Goal: Transaction & Acquisition: Subscribe to service/newsletter

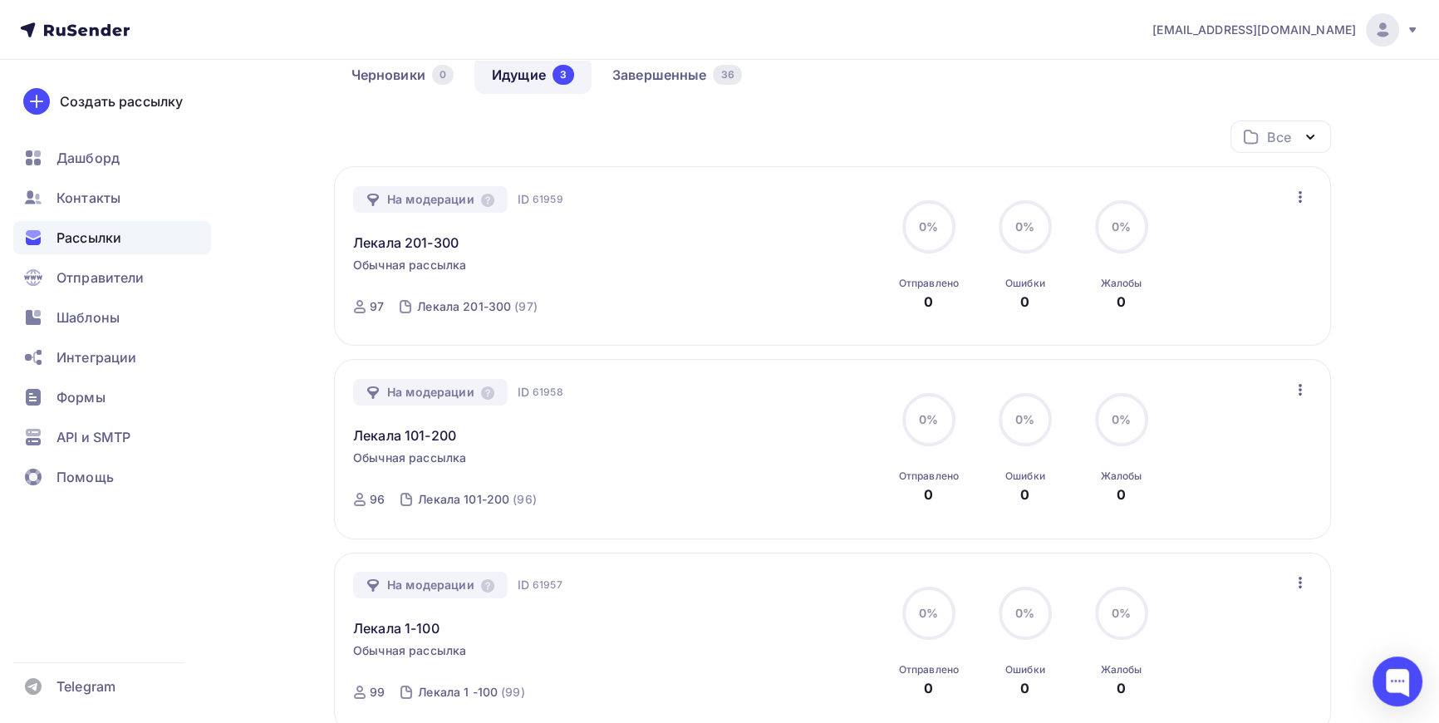
scroll to position [150, 0]
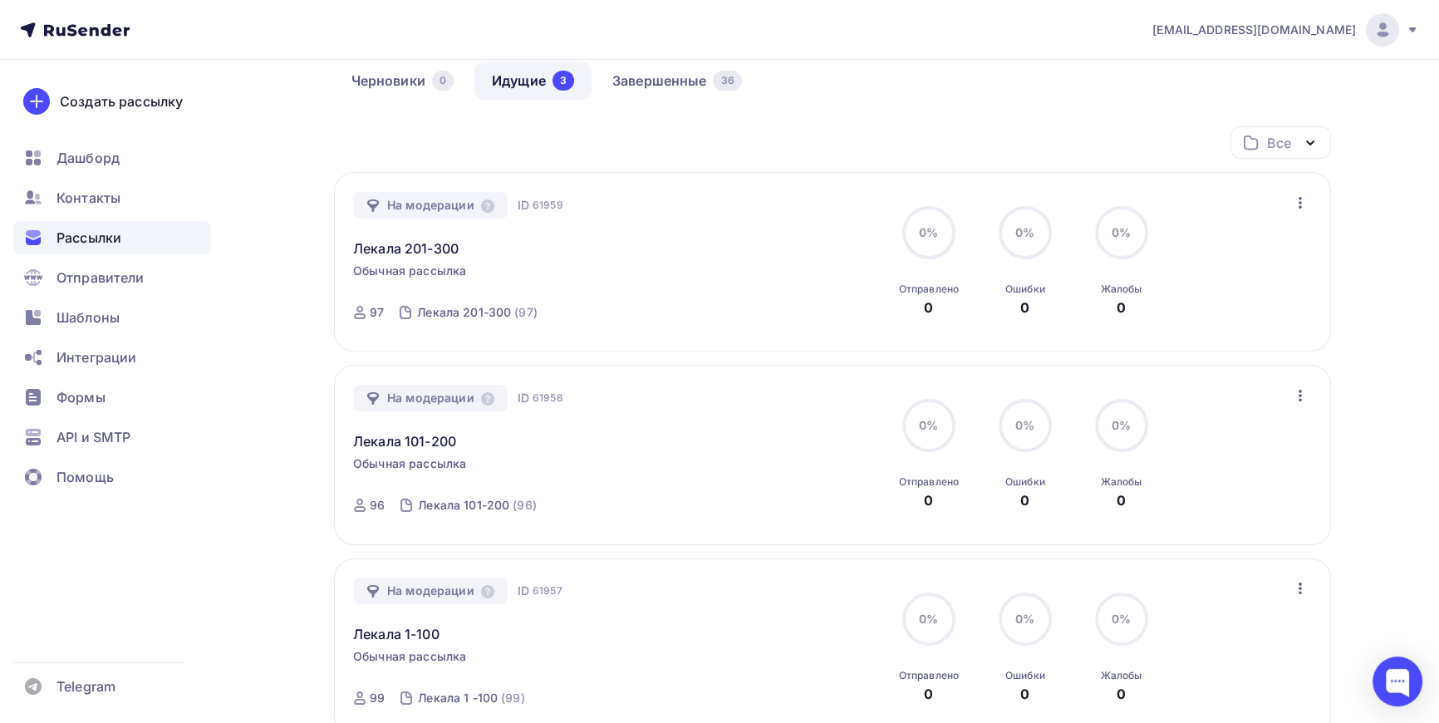
click at [523, 76] on link "Идущие 3" at bounding box center [532, 80] width 117 height 38
click at [677, 78] on link "Завершенные 36" at bounding box center [677, 80] width 165 height 38
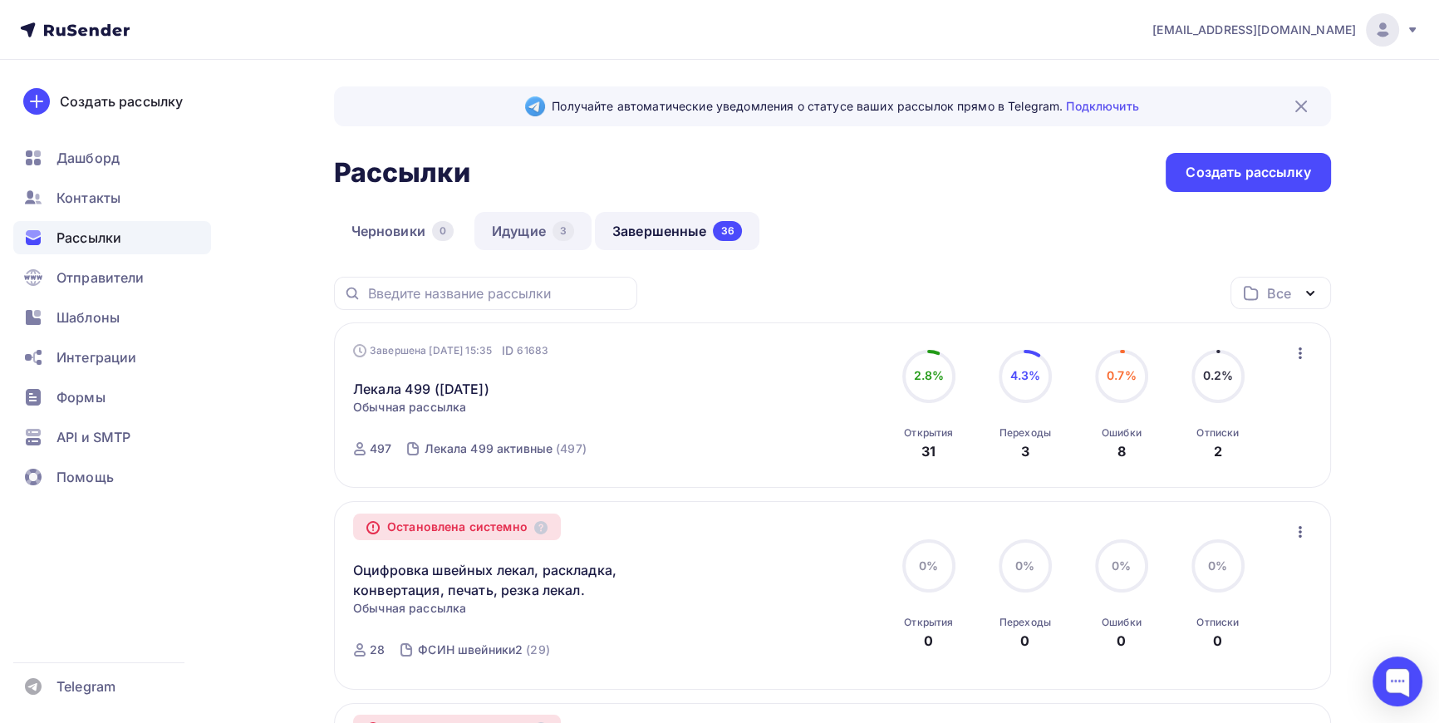
click at [532, 229] on link "Идущие 3" at bounding box center [532, 231] width 117 height 38
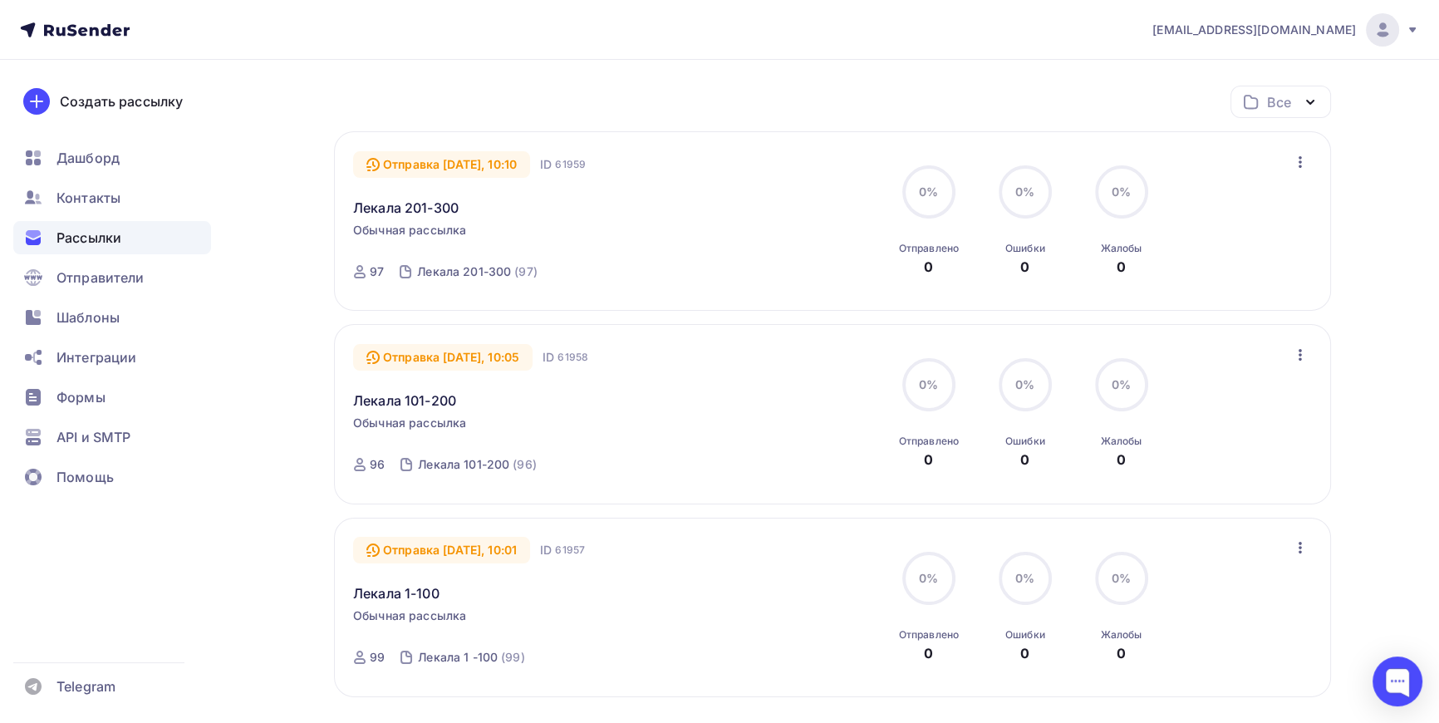
scroll to position [179, 0]
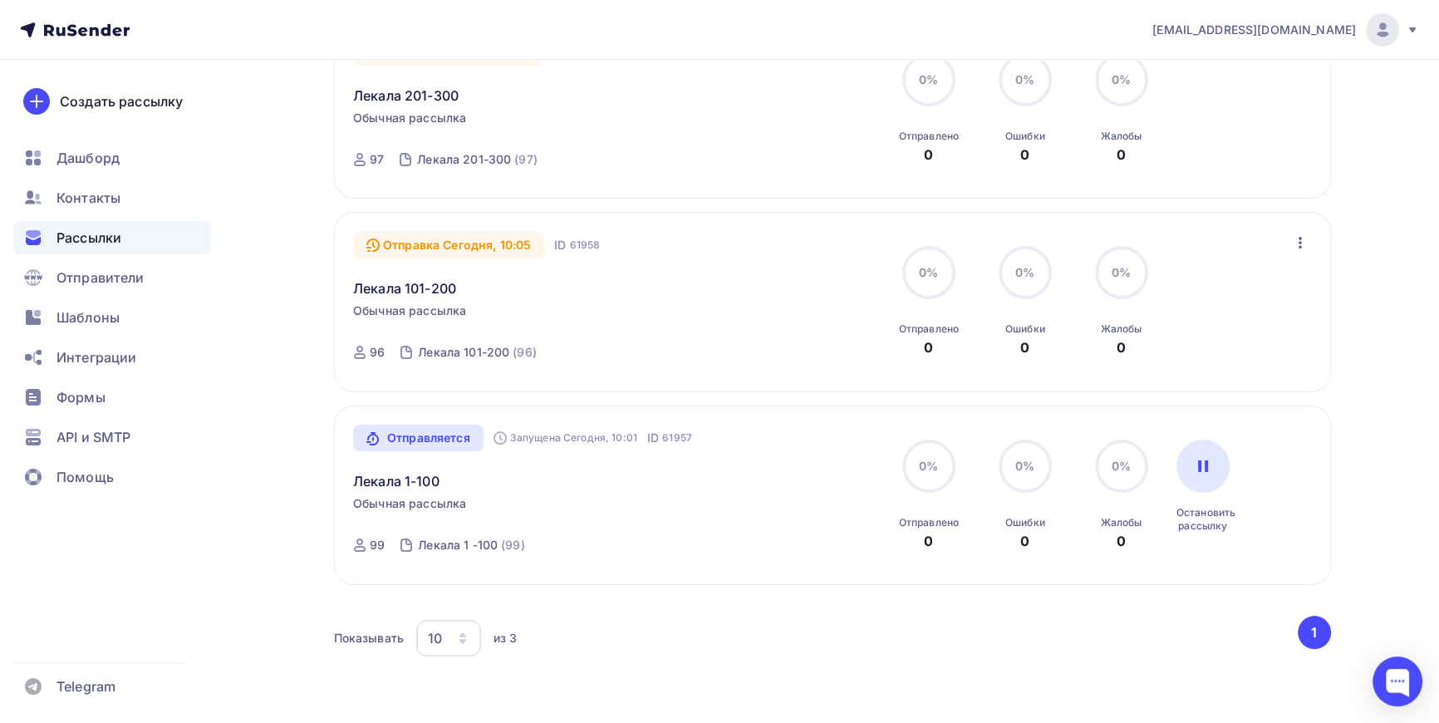
scroll to position [302, 0]
click at [435, 439] on div "Отправляется" at bounding box center [418, 439] width 130 height 27
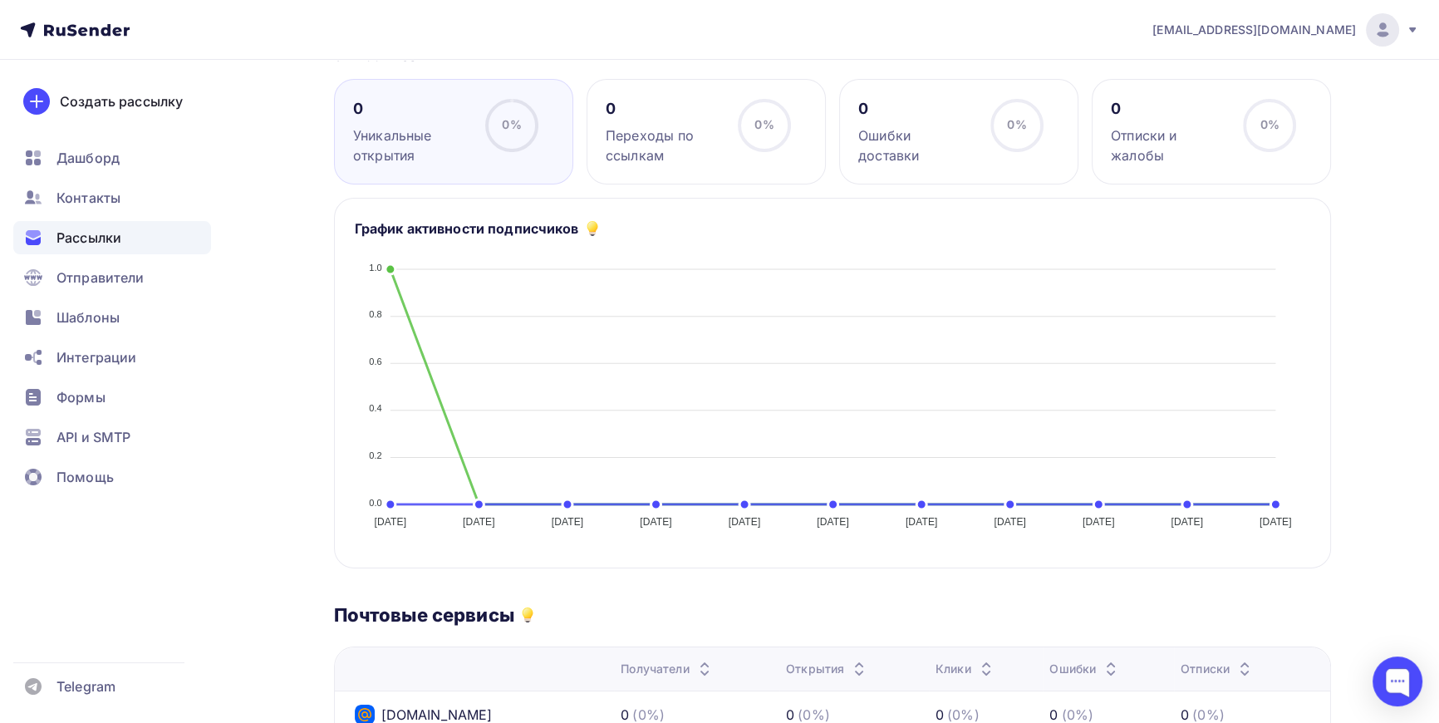
scroll to position [47, 0]
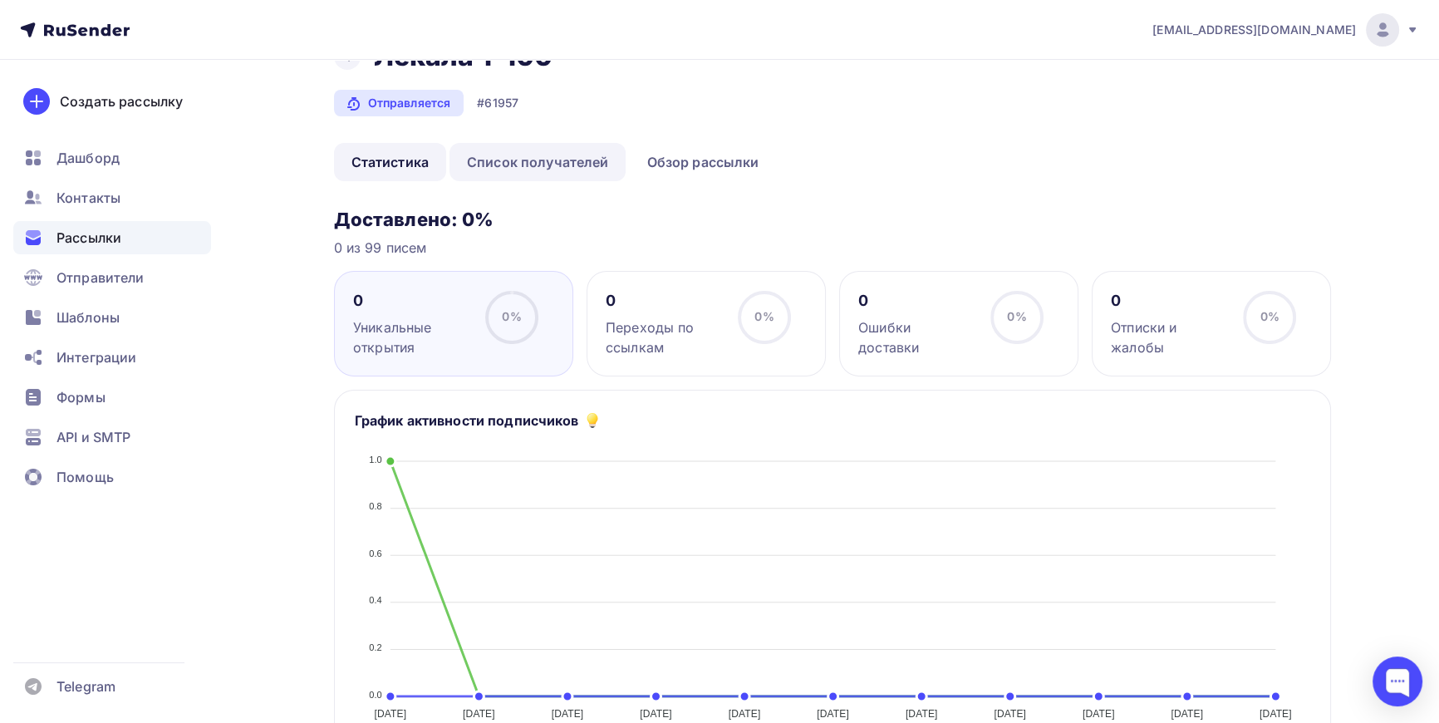
click at [553, 168] on link "Список получателей" at bounding box center [538, 162] width 177 height 38
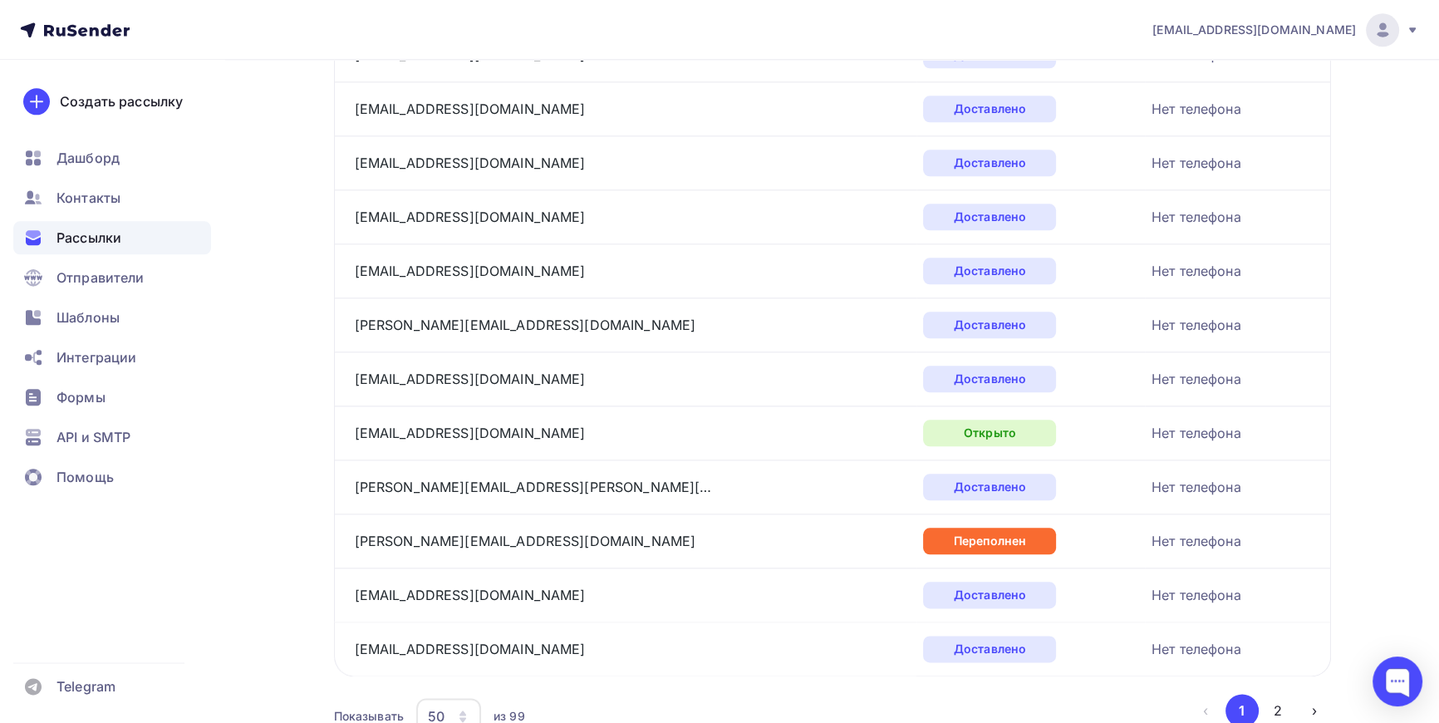
scroll to position [2454, 0]
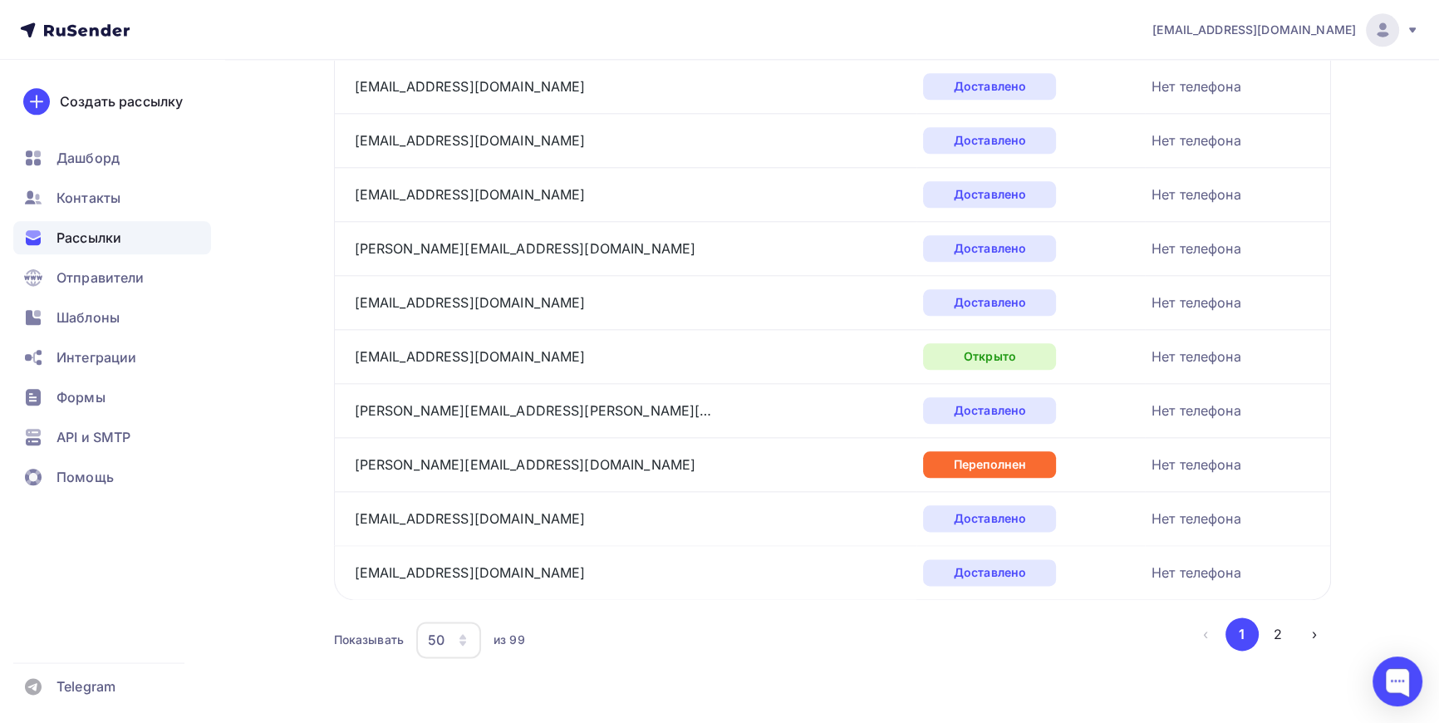
click at [469, 635] on icon "button" at bounding box center [462, 639] width 13 height 13
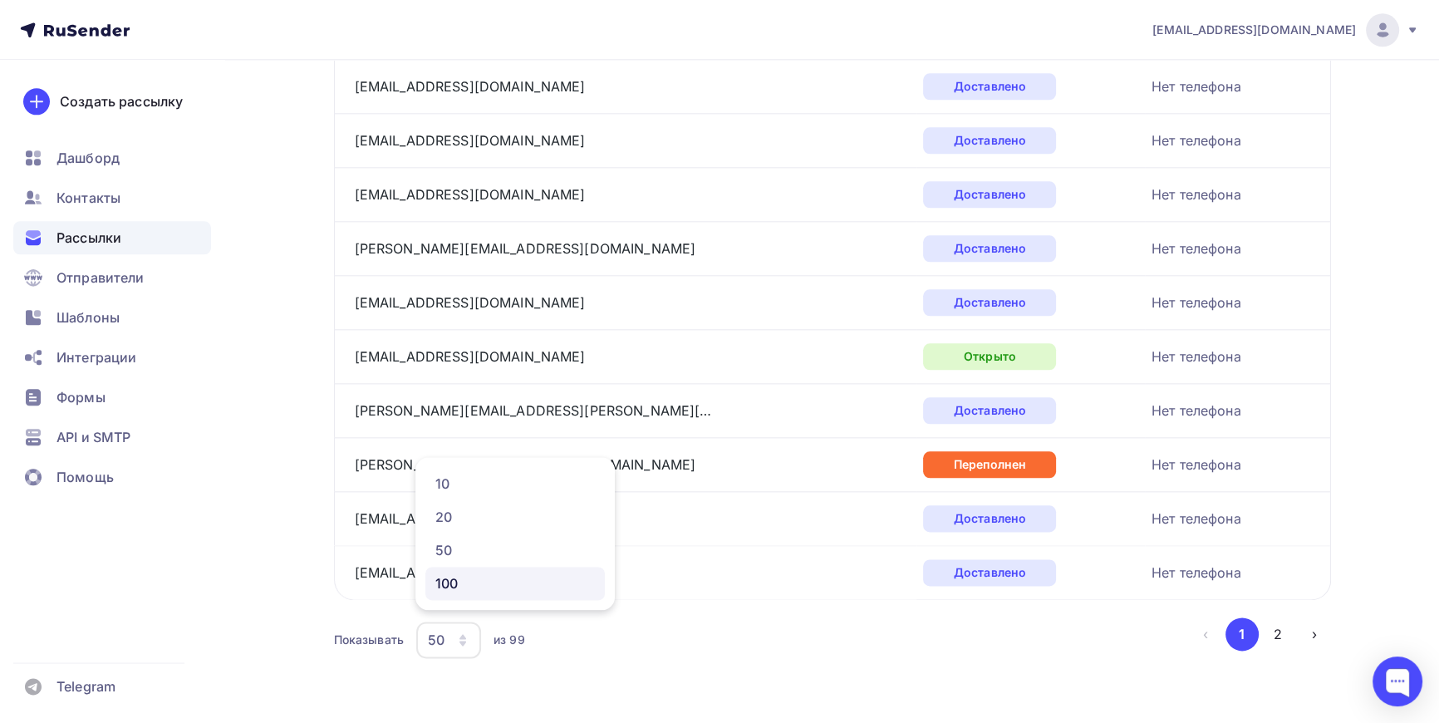
click at [440, 578] on div "100" at bounding box center [515, 583] width 160 height 20
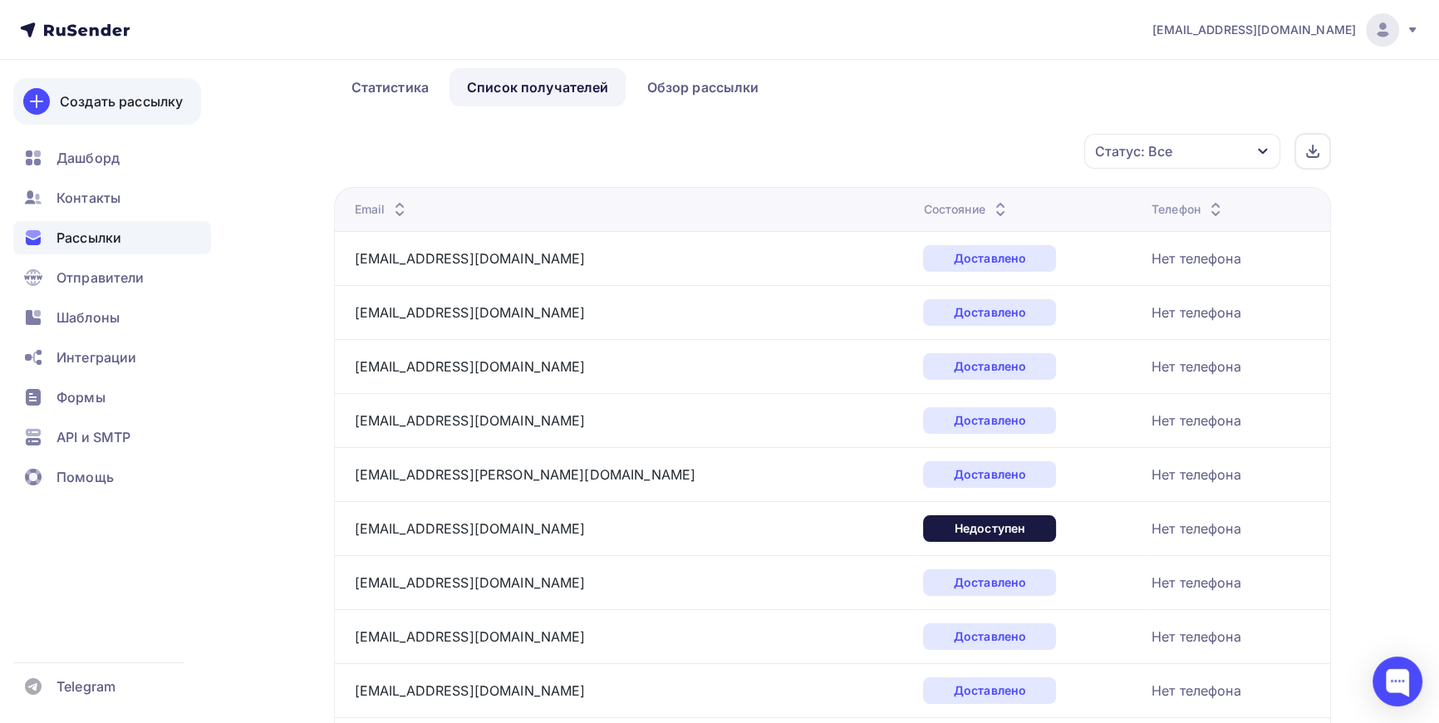
scroll to position [0, 0]
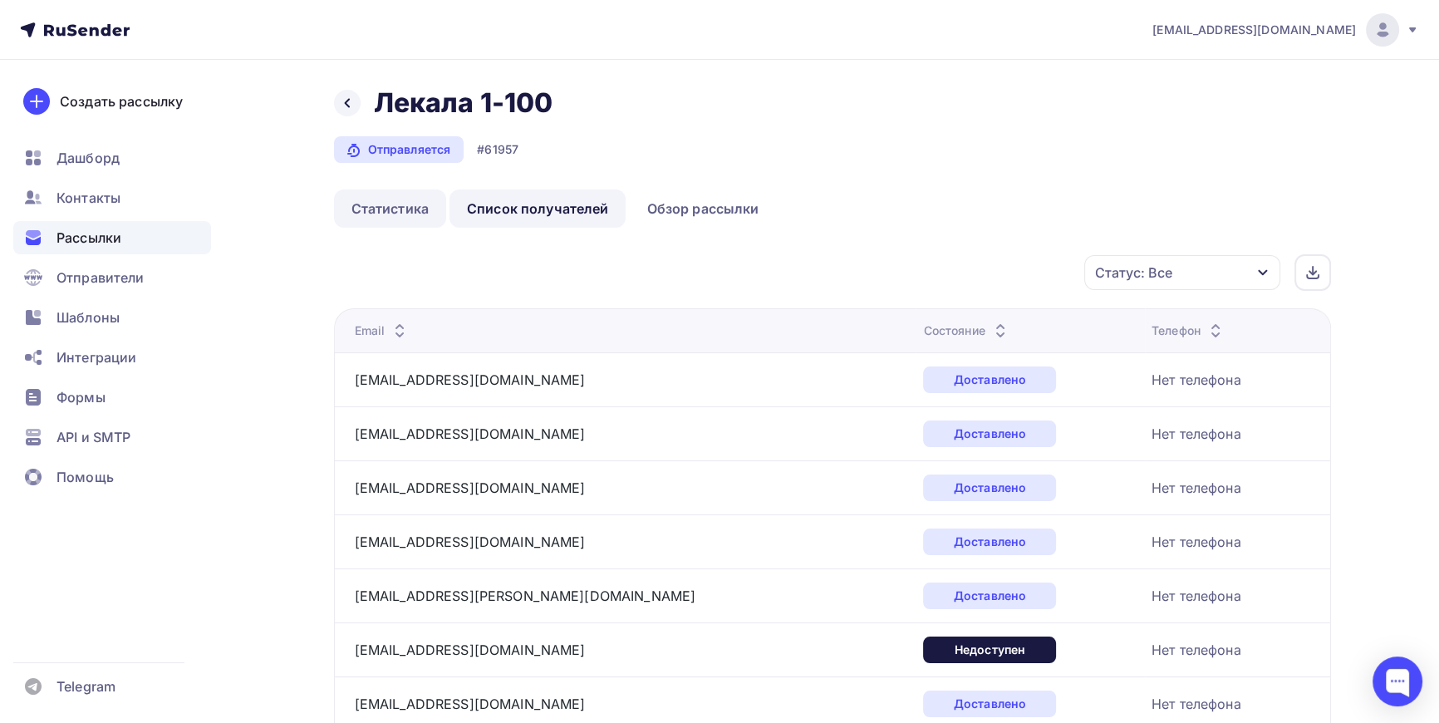
click at [407, 211] on link "Статистика" at bounding box center [390, 208] width 112 height 38
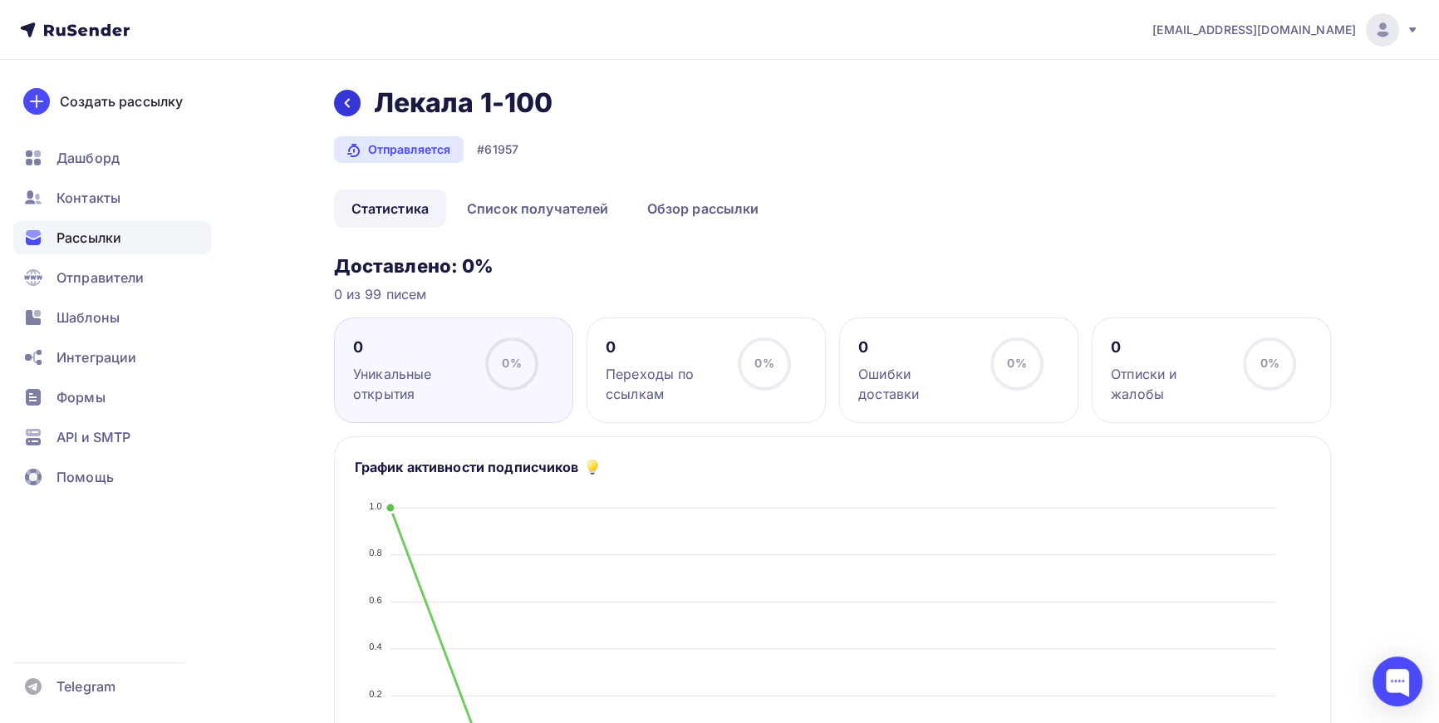
click at [355, 102] on div at bounding box center [347, 103] width 27 height 27
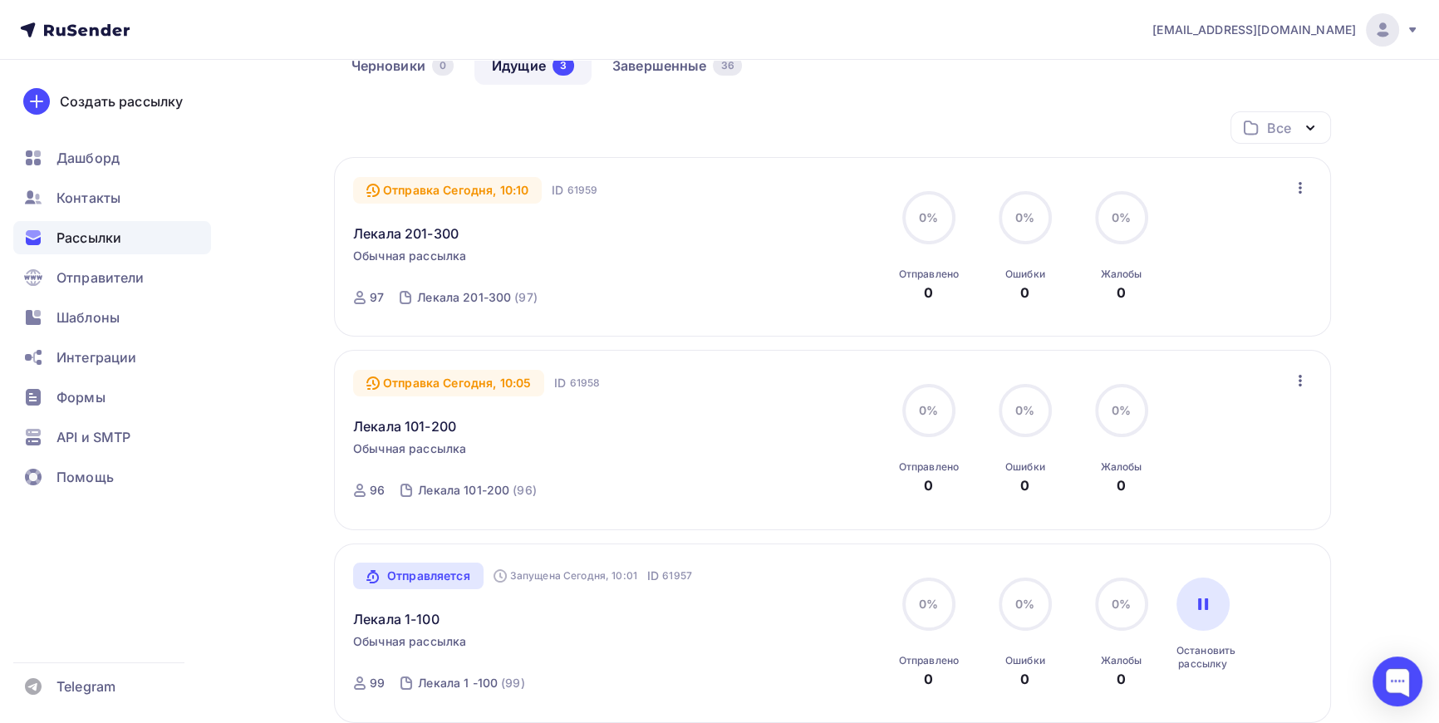
scroll to position [150, 0]
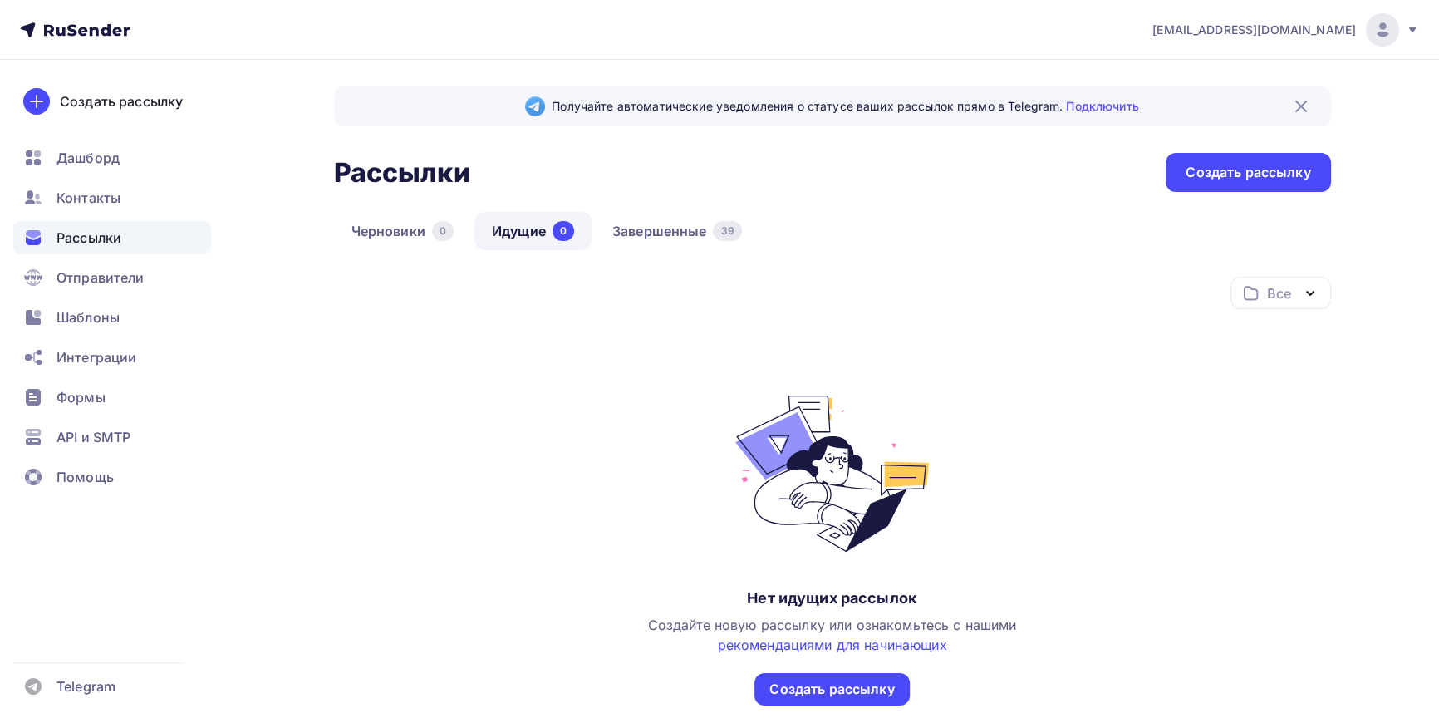
click at [532, 228] on link "Идущие 0" at bounding box center [532, 231] width 117 height 38
click at [667, 227] on link "Завершенные 39" at bounding box center [677, 231] width 165 height 38
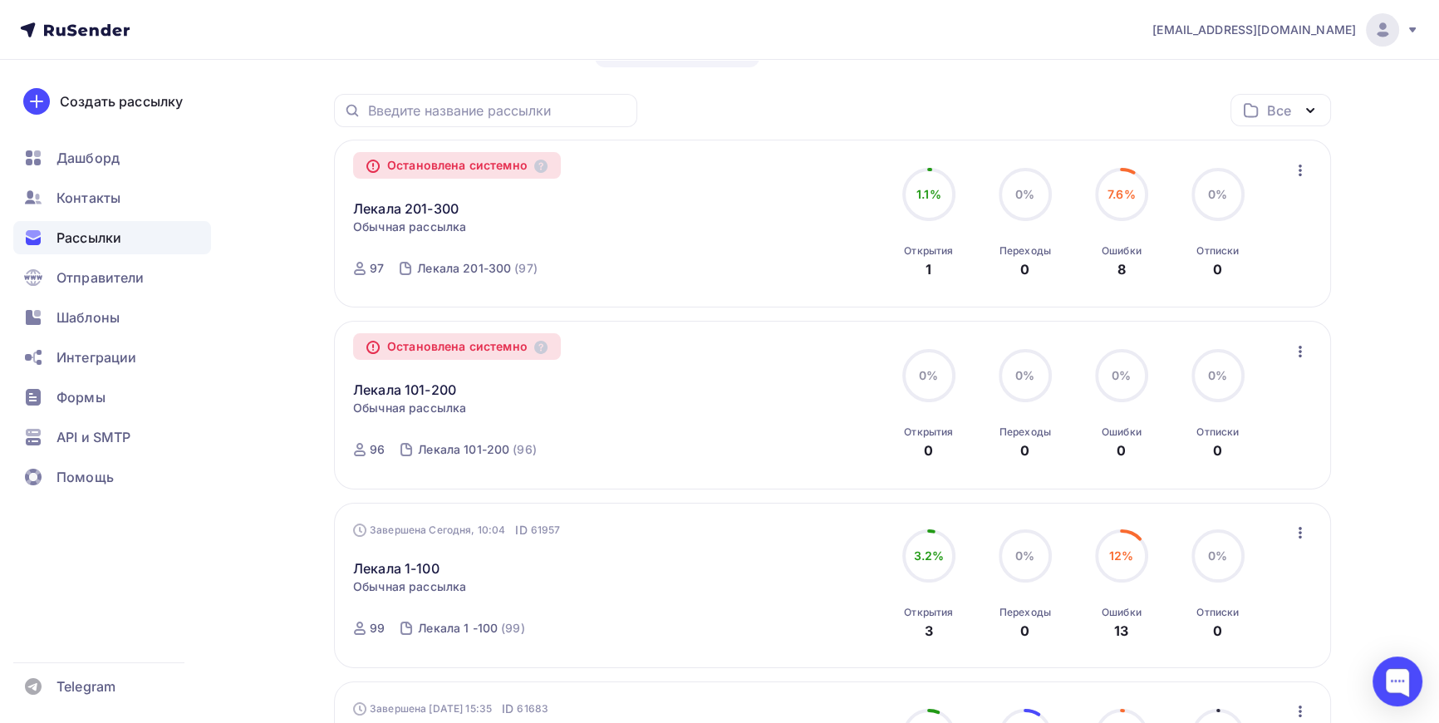
scroll to position [150, 0]
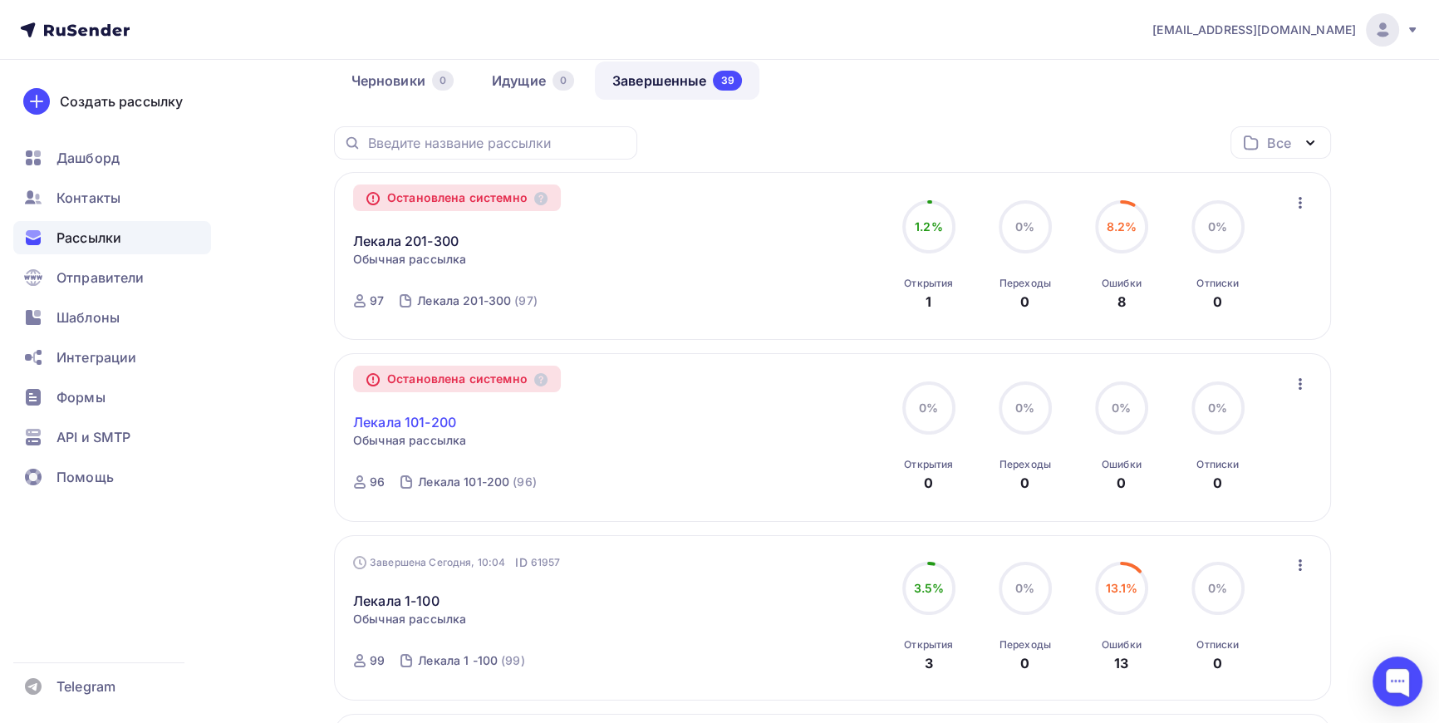
click at [405, 417] on link "Лекала 101-200" at bounding box center [404, 422] width 103 height 20
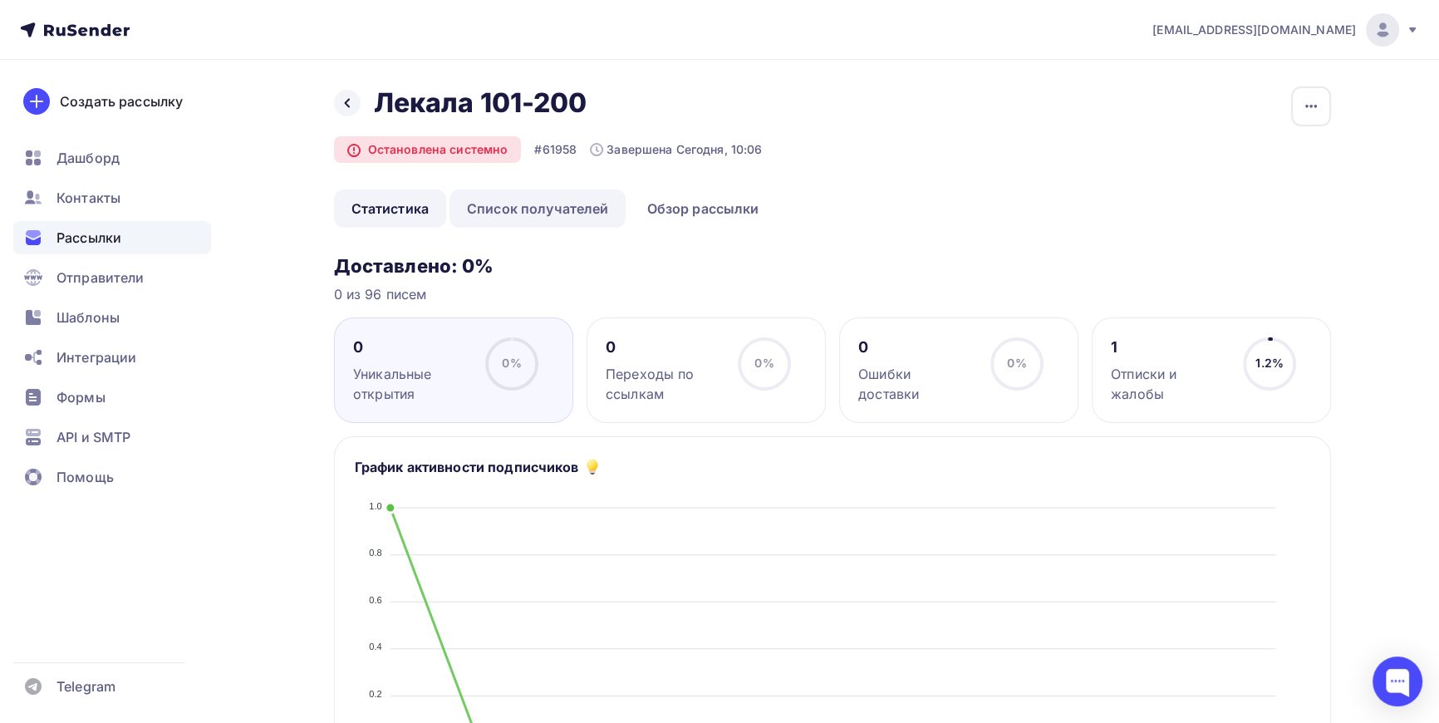
click at [548, 212] on link "Список получателей" at bounding box center [538, 208] width 177 height 38
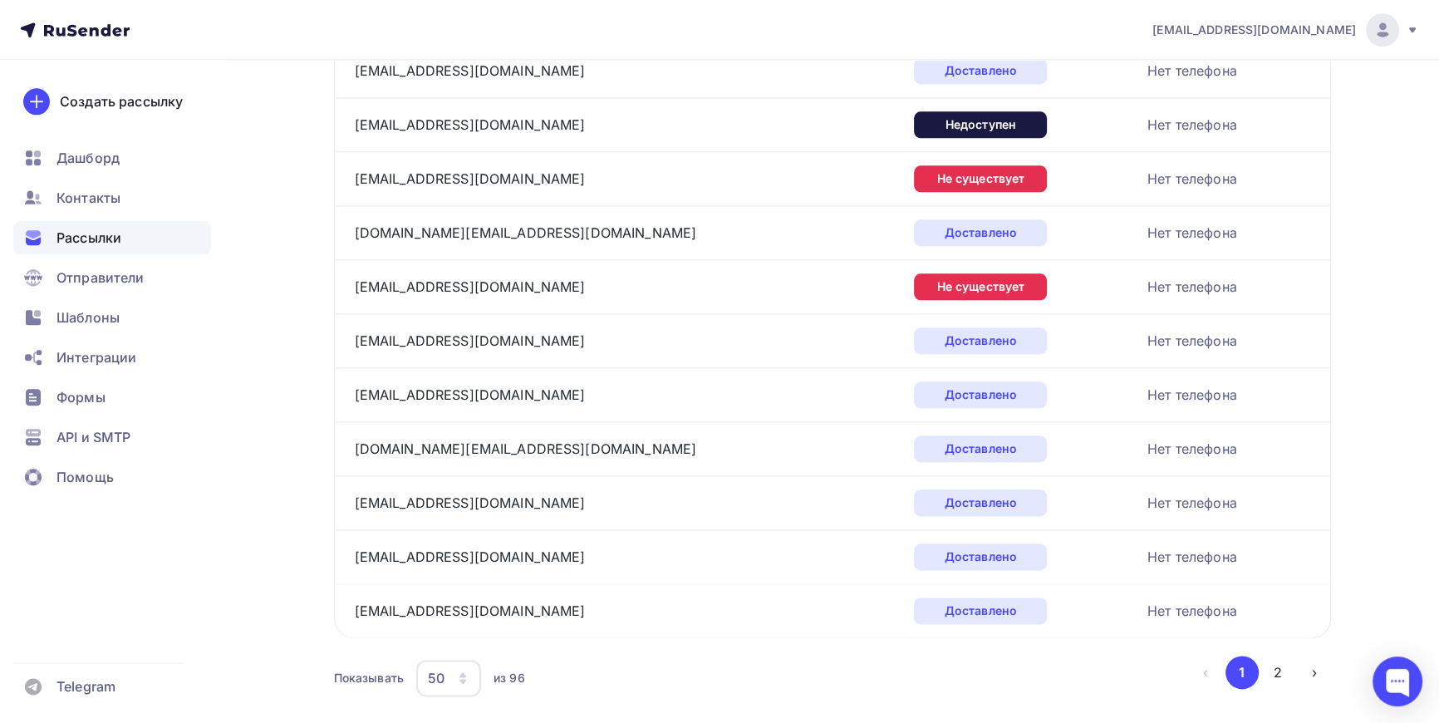
scroll to position [2454, 0]
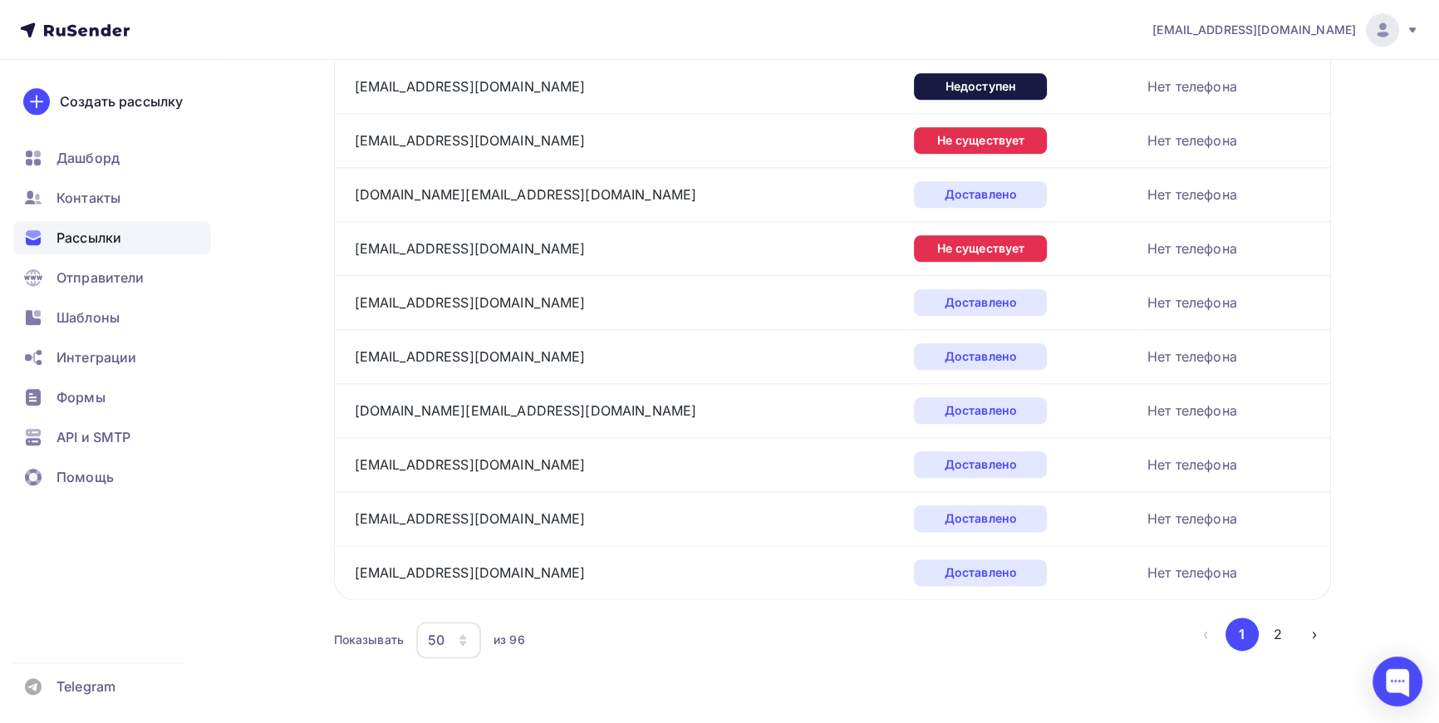
click at [460, 638] on icon "button" at bounding box center [462, 639] width 13 height 13
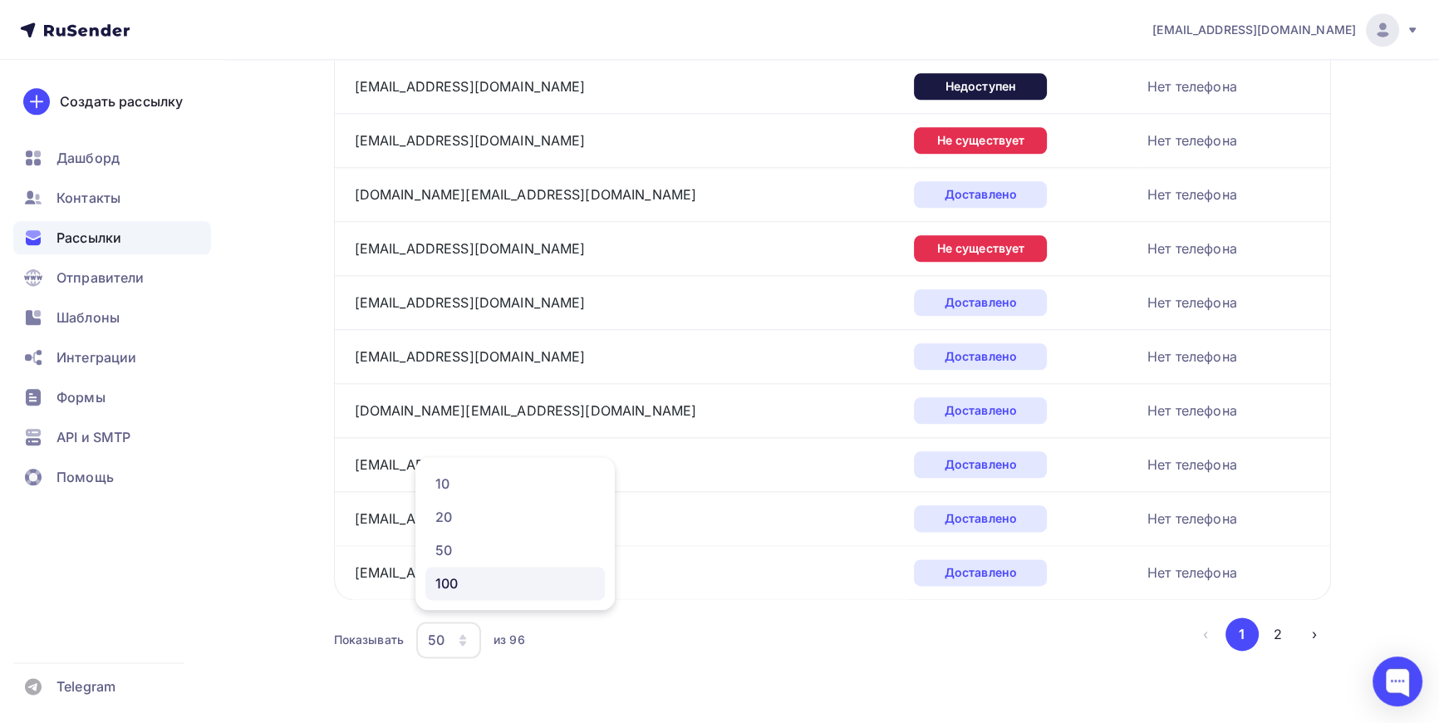
click at [479, 578] on div "100" at bounding box center [515, 583] width 160 height 20
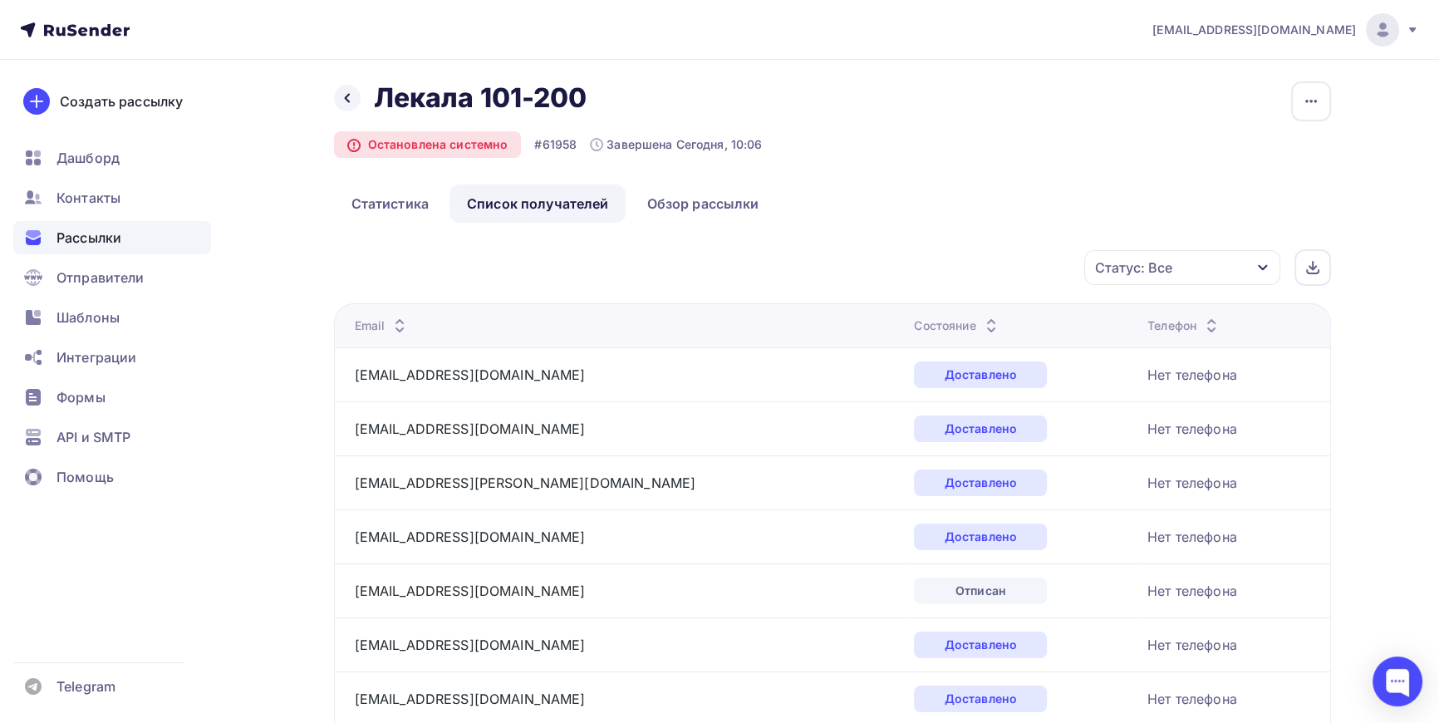
scroll to position [0, 0]
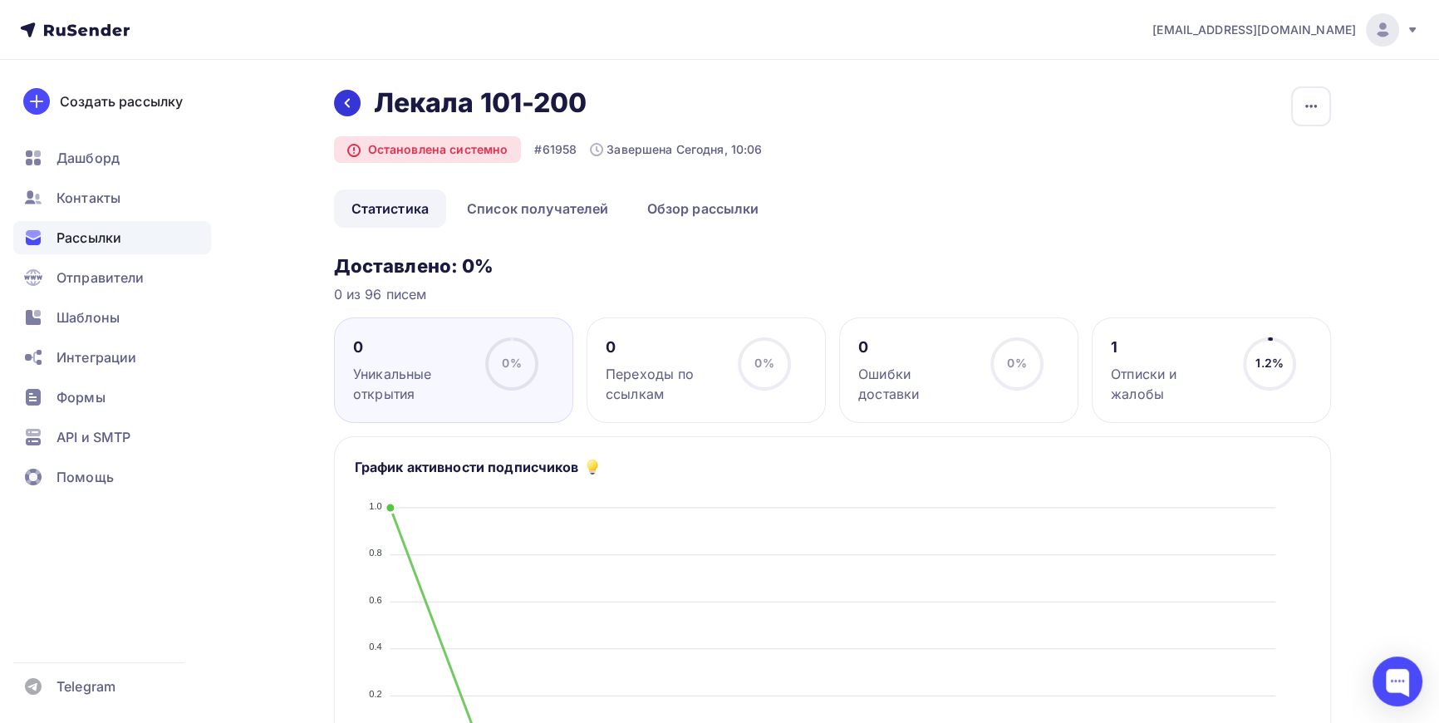
click at [354, 99] on div at bounding box center [347, 103] width 27 height 27
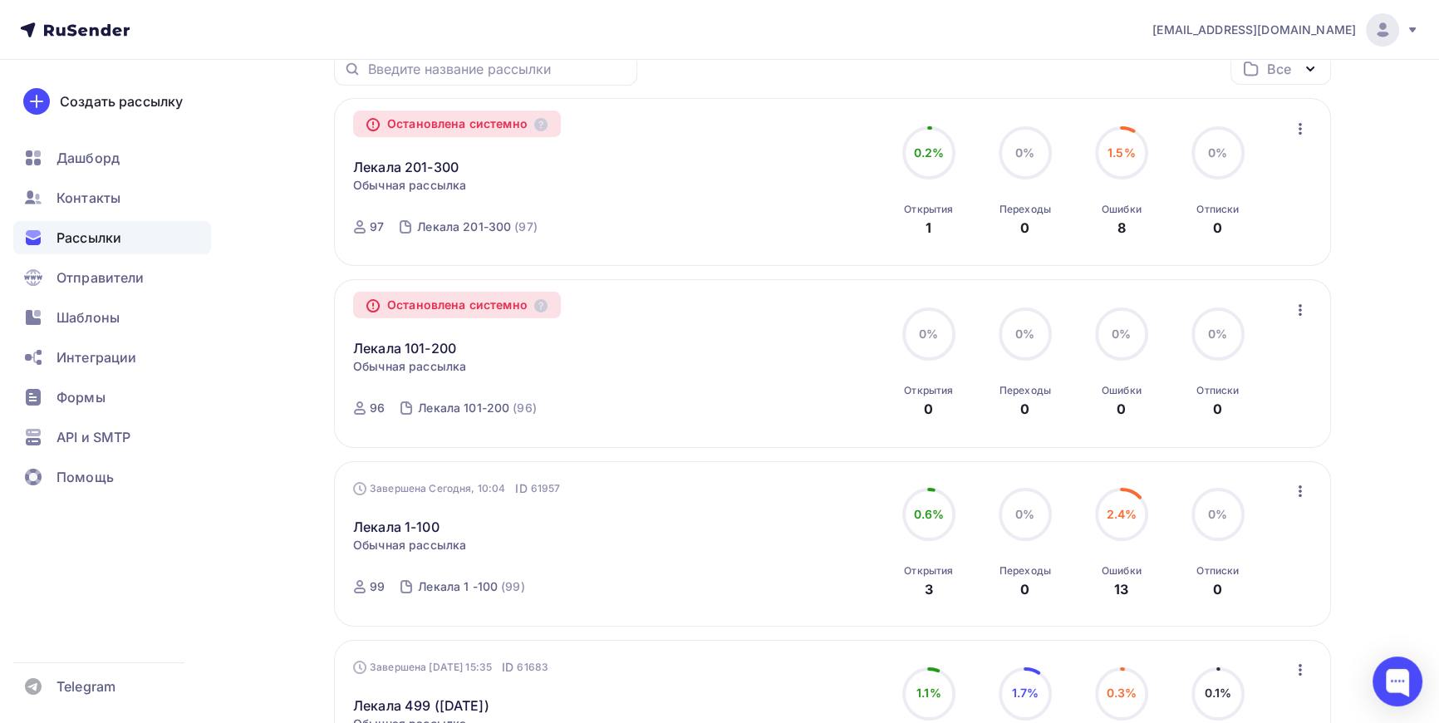
scroll to position [226, 0]
click at [430, 520] on link "Лекала 1-100" at bounding box center [396, 525] width 86 height 20
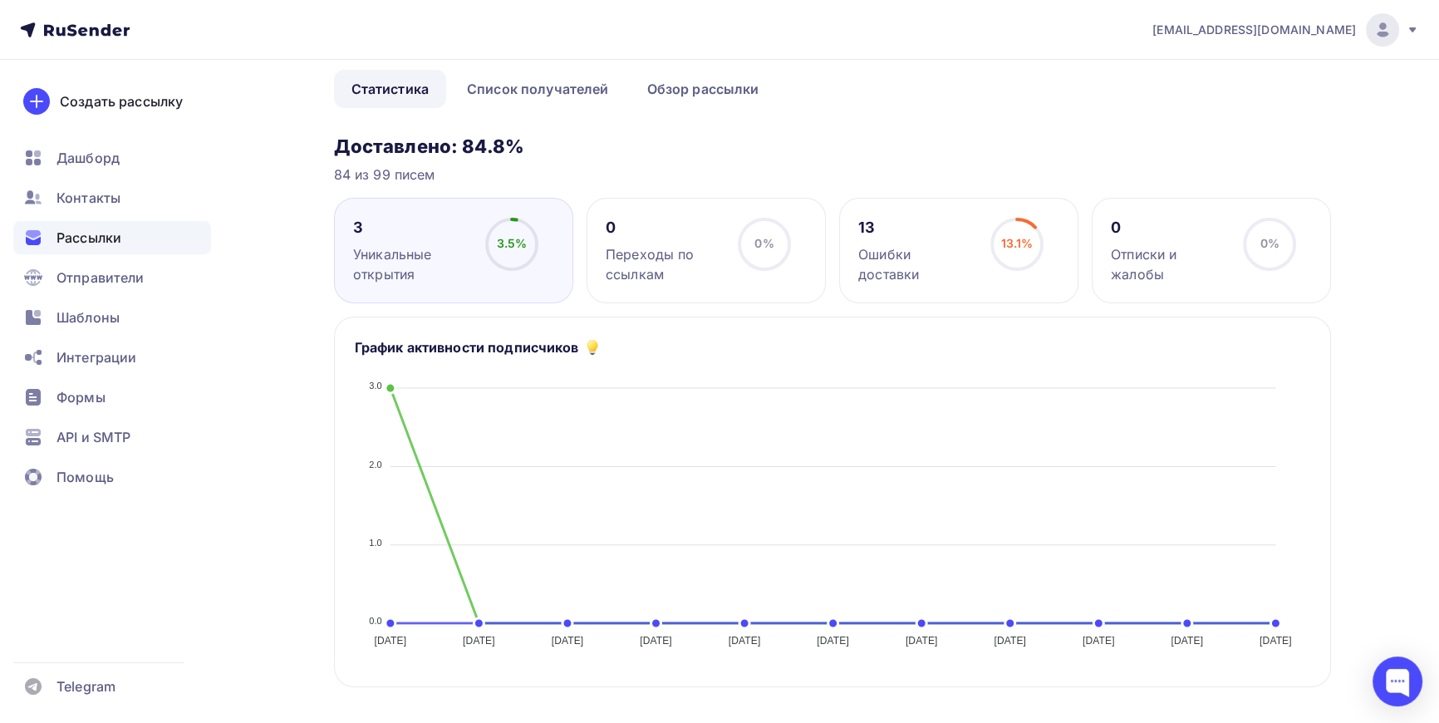
scroll to position [75, 0]
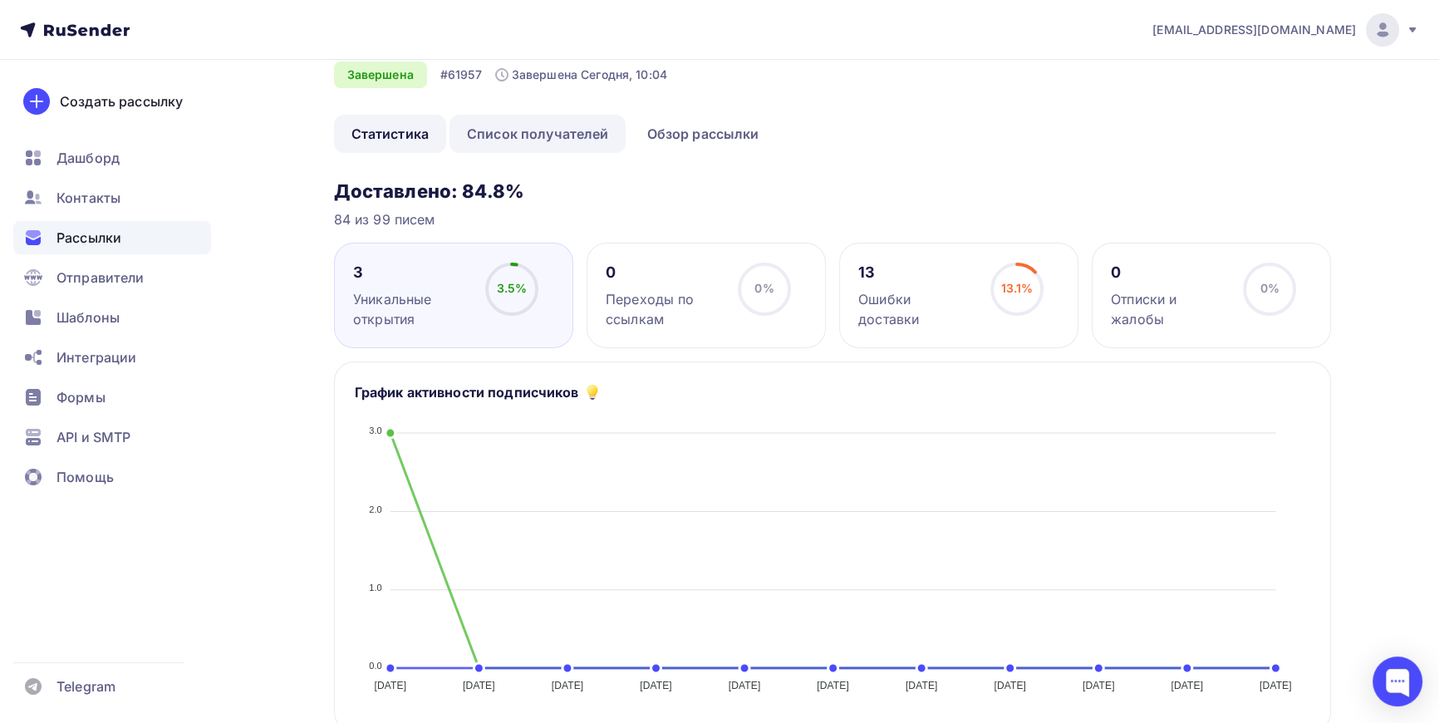
click at [532, 126] on link "Список получателей" at bounding box center [538, 134] width 177 height 38
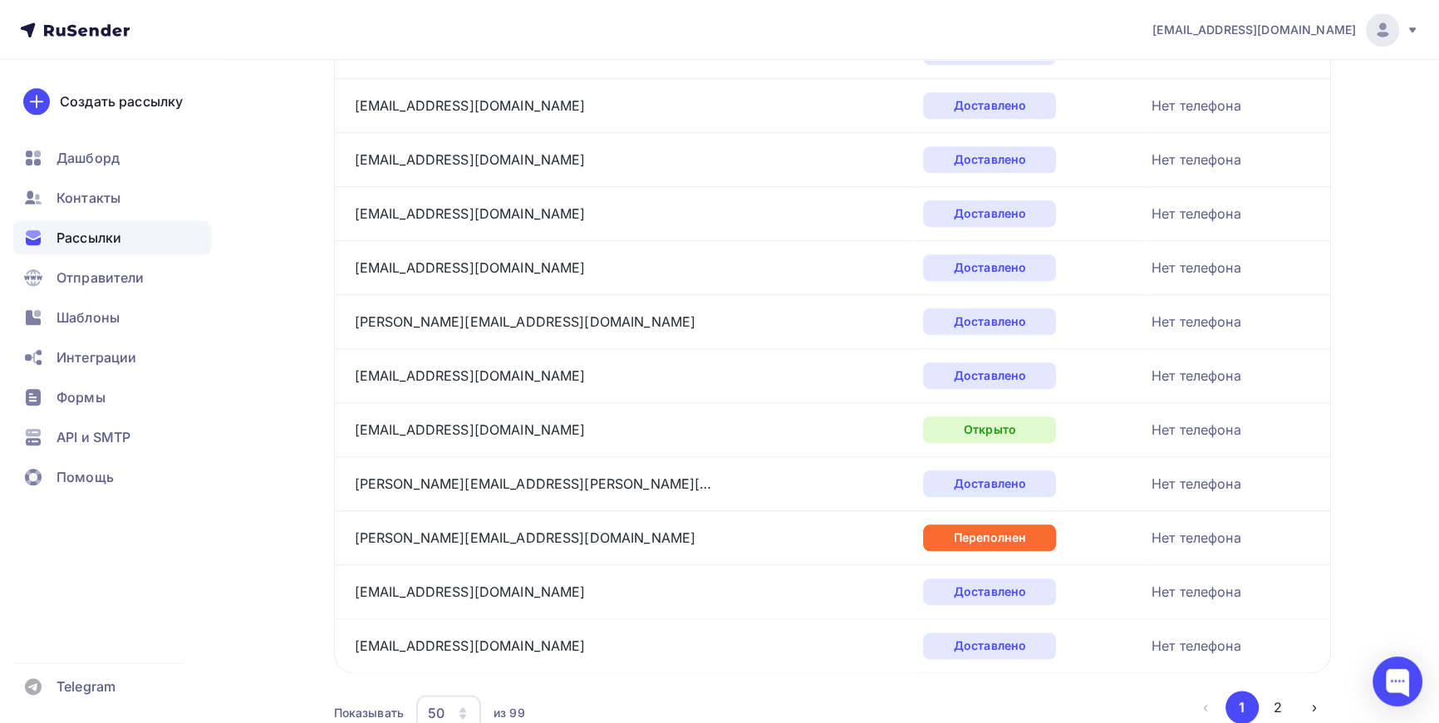
scroll to position [2454, 0]
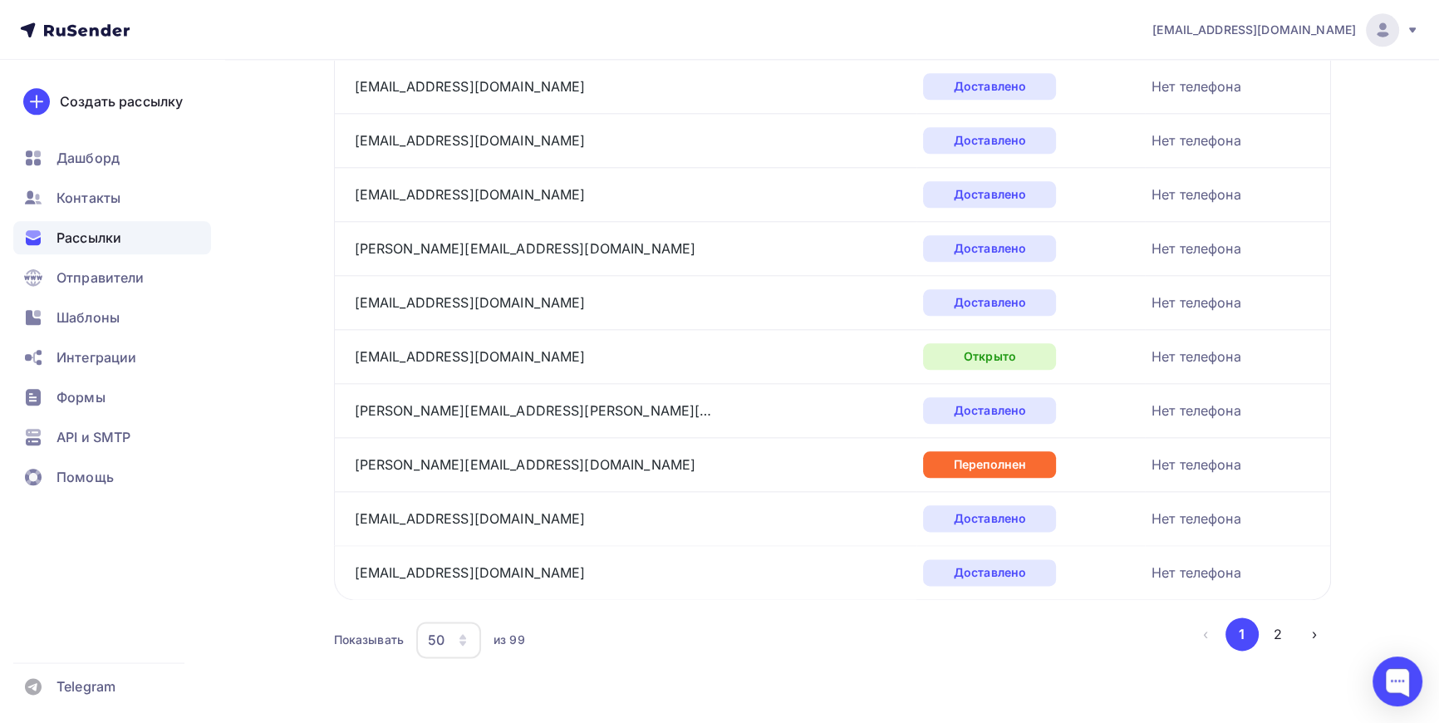
click at [467, 633] on icon "button" at bounding box center [462, 639] width 13 height 13
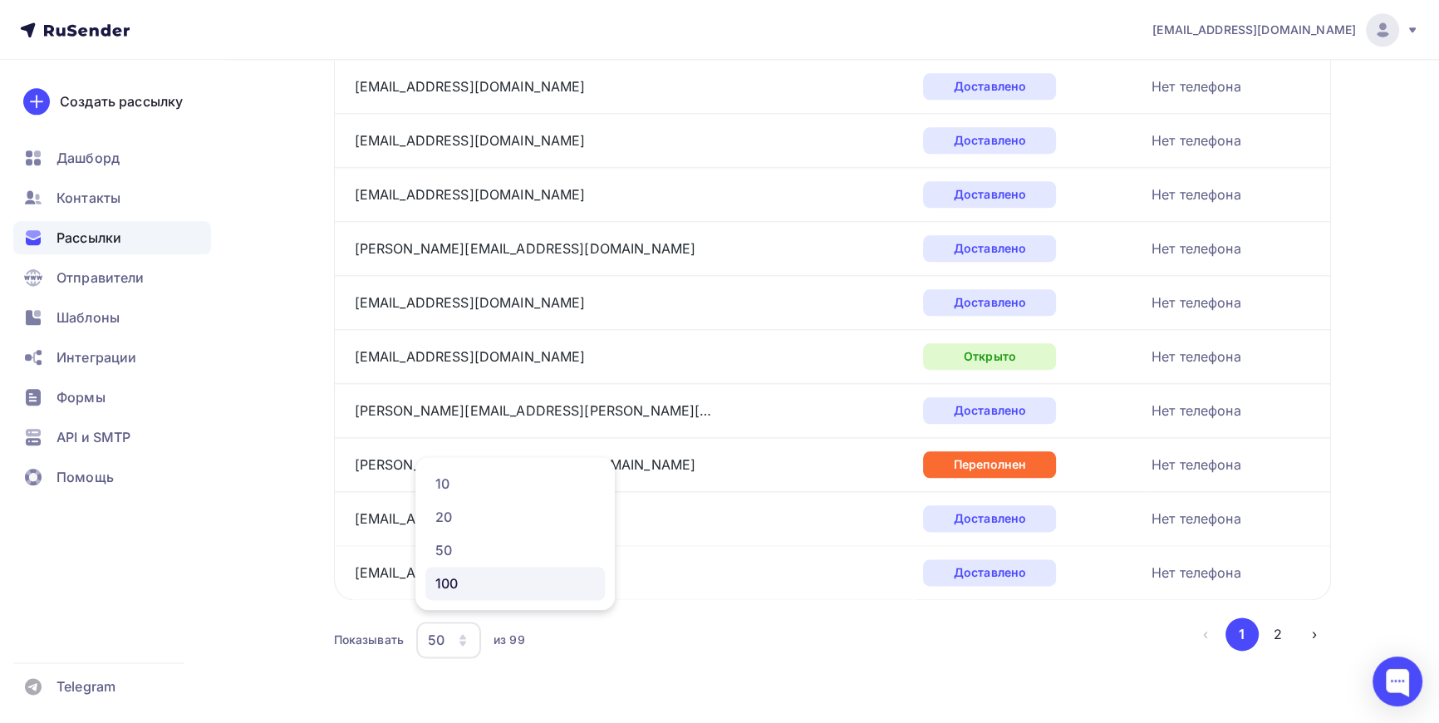
click at [475, 576] on div "100" at bounding box center [515, 583] width 160 height 20
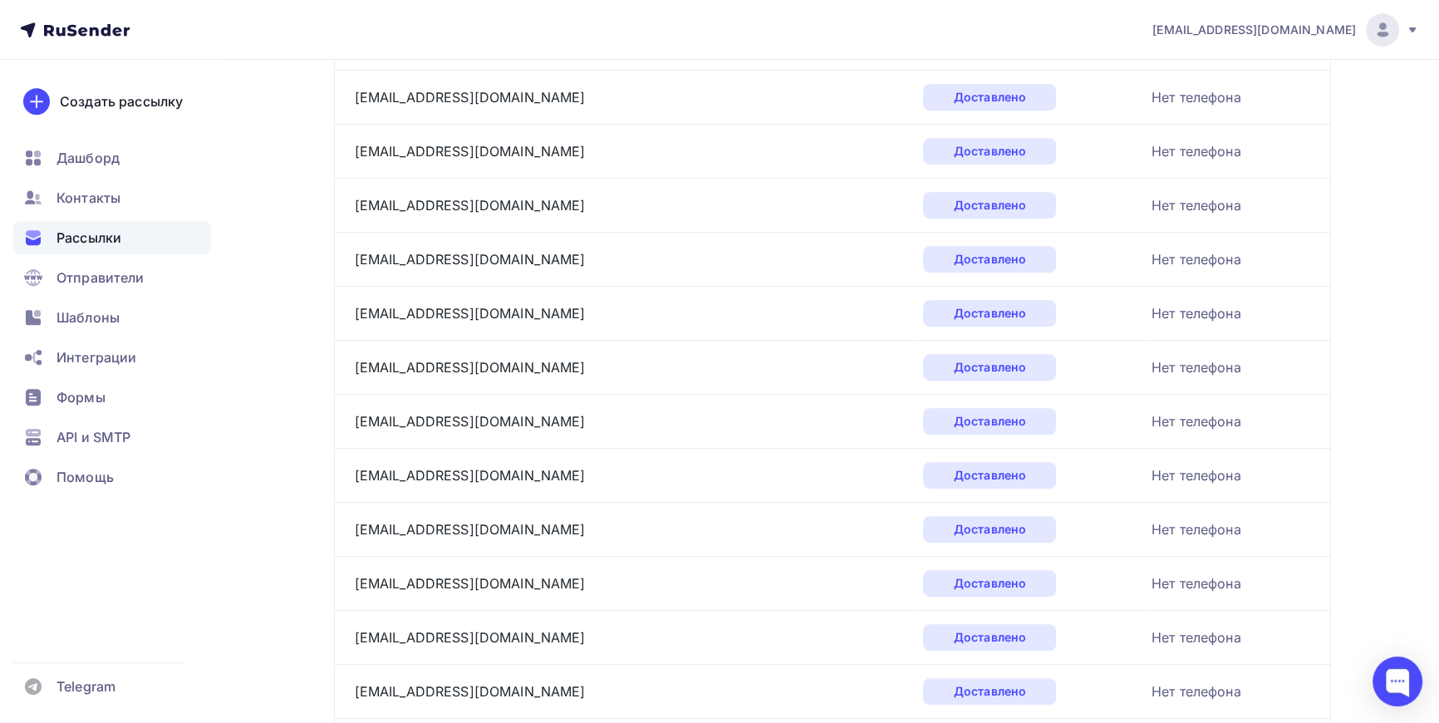
scroll to position [0, 0]
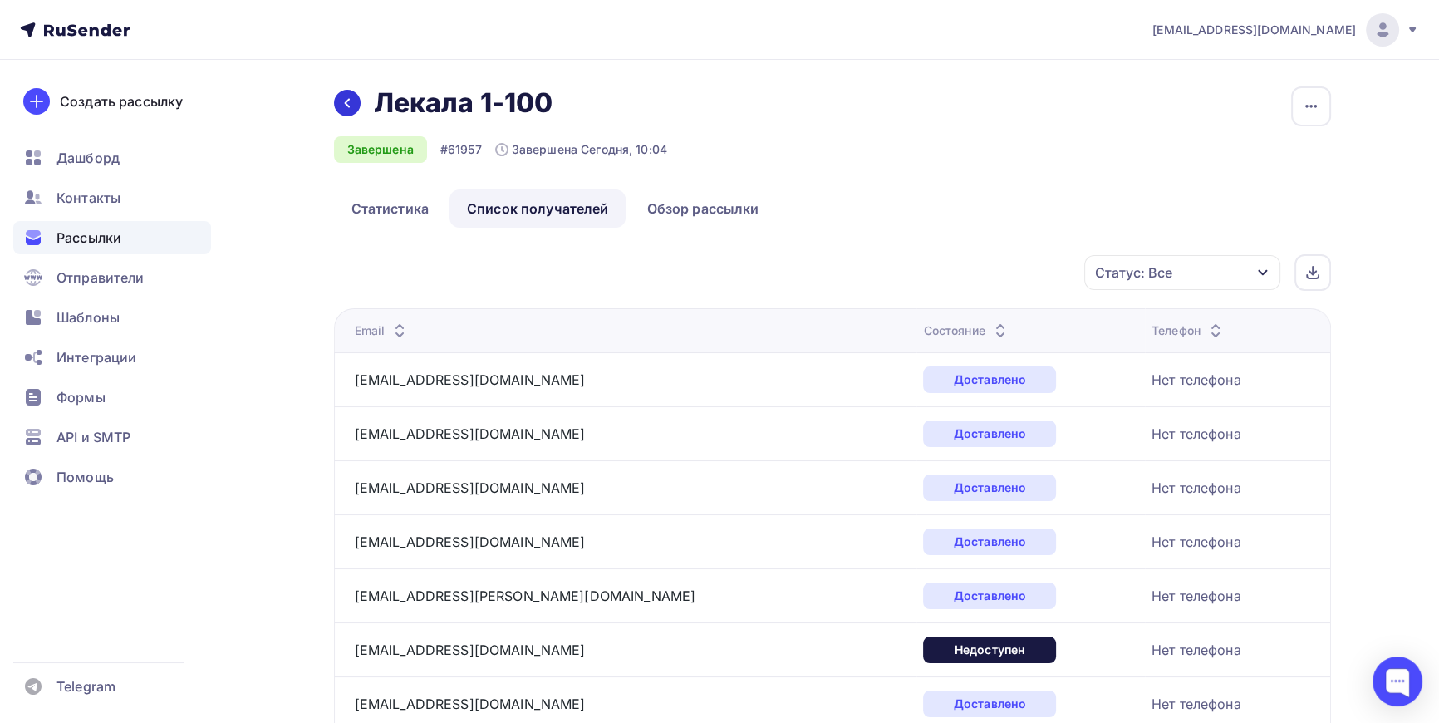
click at [351, 101] on icon at bounding box center [347, 102] width 13 height 13
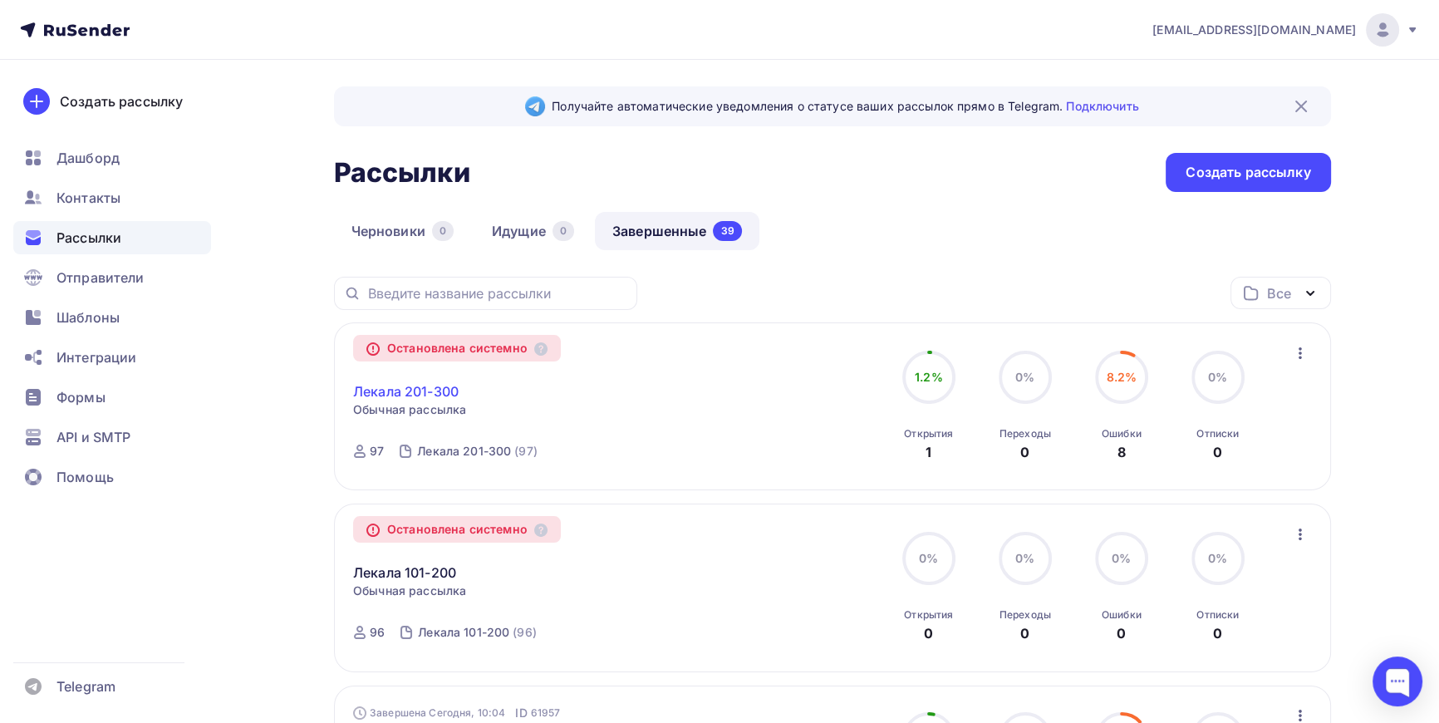
click at [409, 391] on link "Лекала 201-300" at bounding box center [406, 391] width 106 height 20
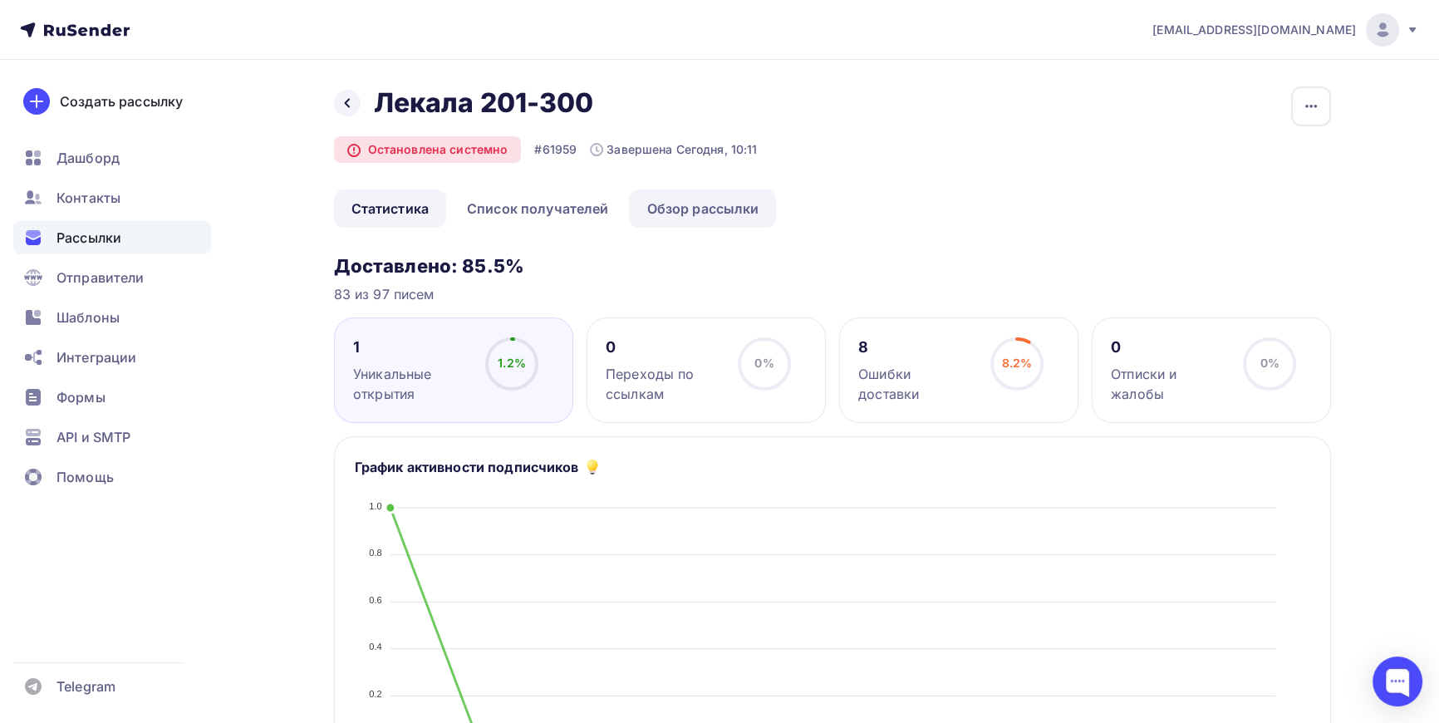
click at [715, 210] on link "Обзор рассылки" at bounding box center [702, 208] width 147 height 38
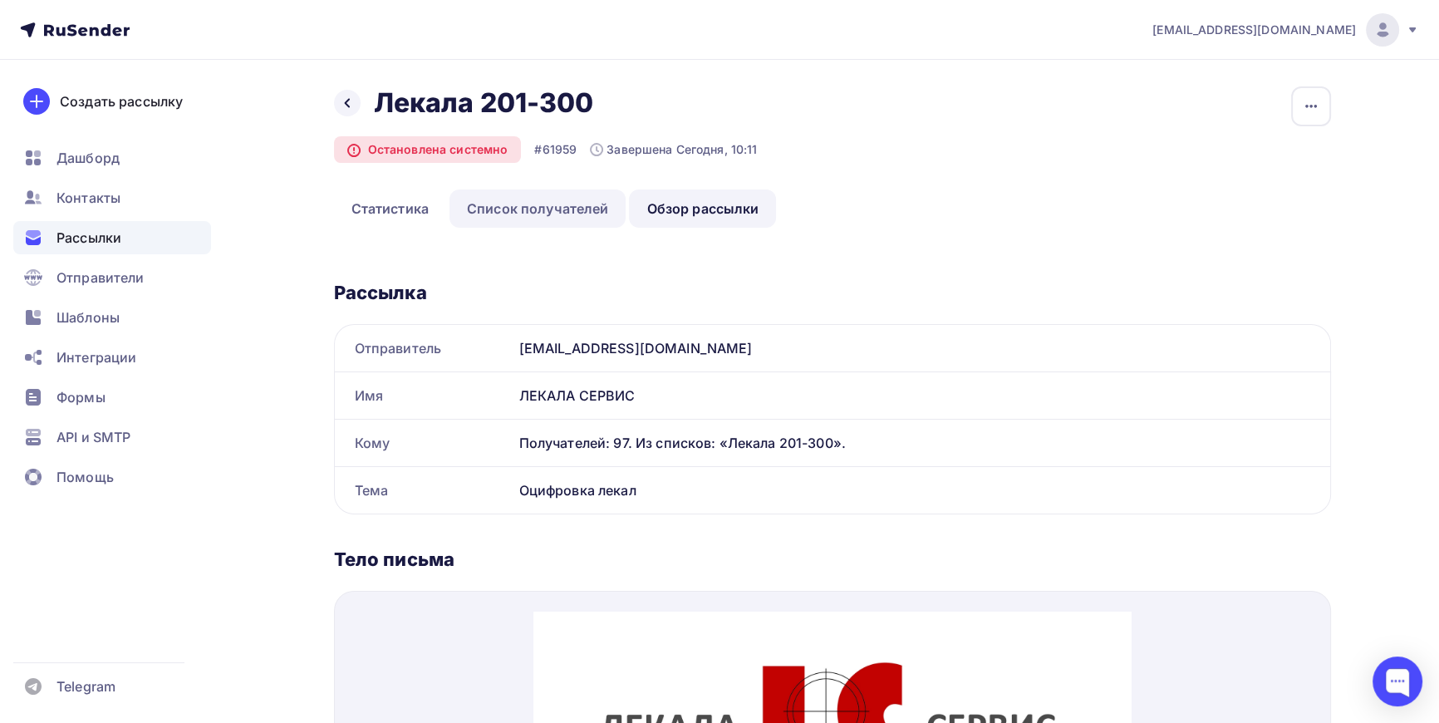
click at [565, 212] on link "Список получателей" at bounding box center [538, 208] width 177 height 38
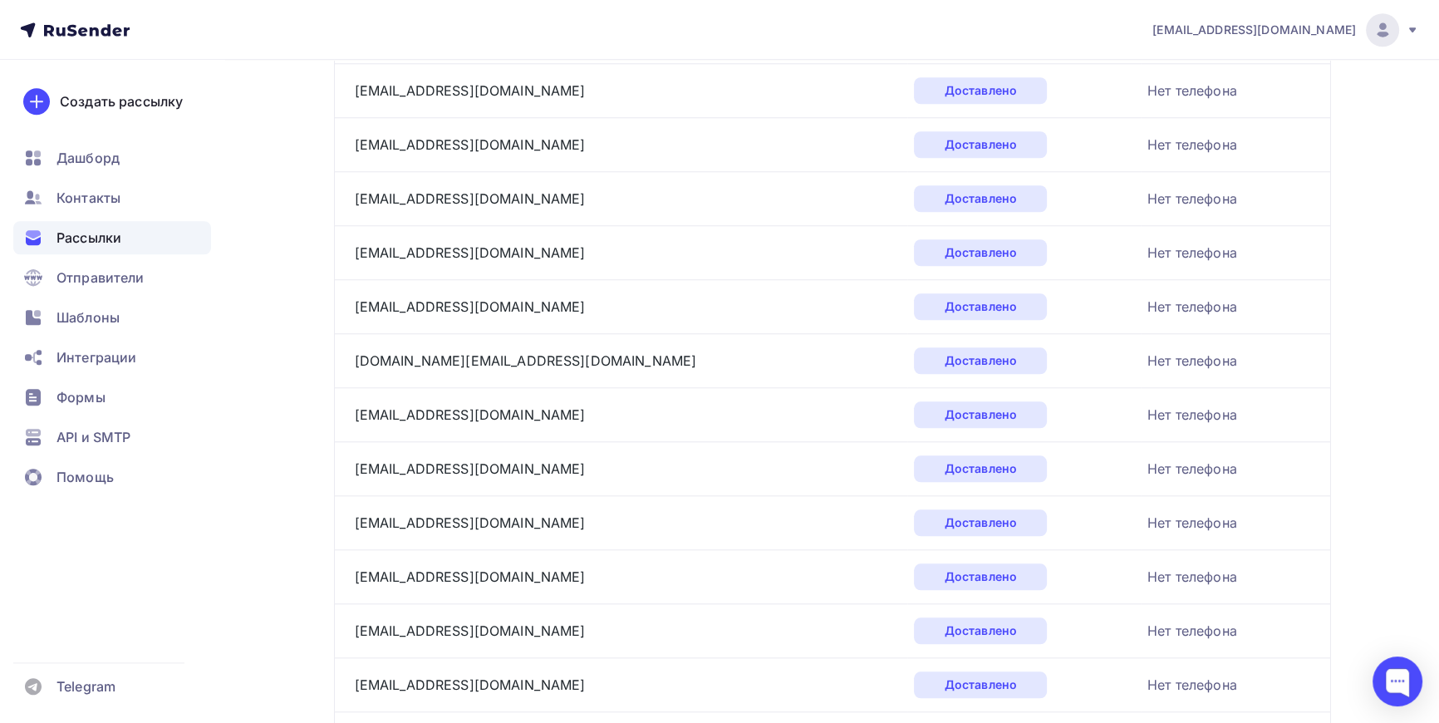
scroll to position [2454, 0]
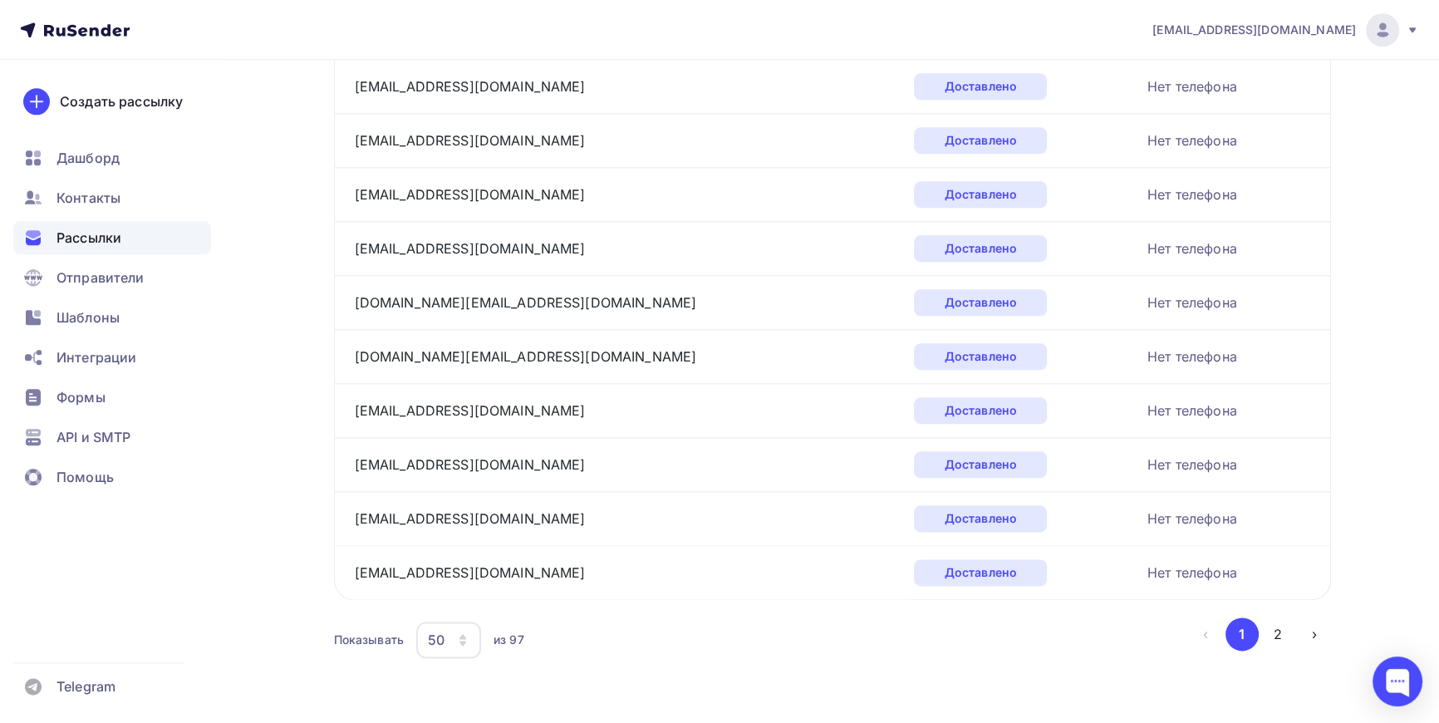
click at [469, 633] on div "50" at bounding box center [448, 640] width 65 height 37
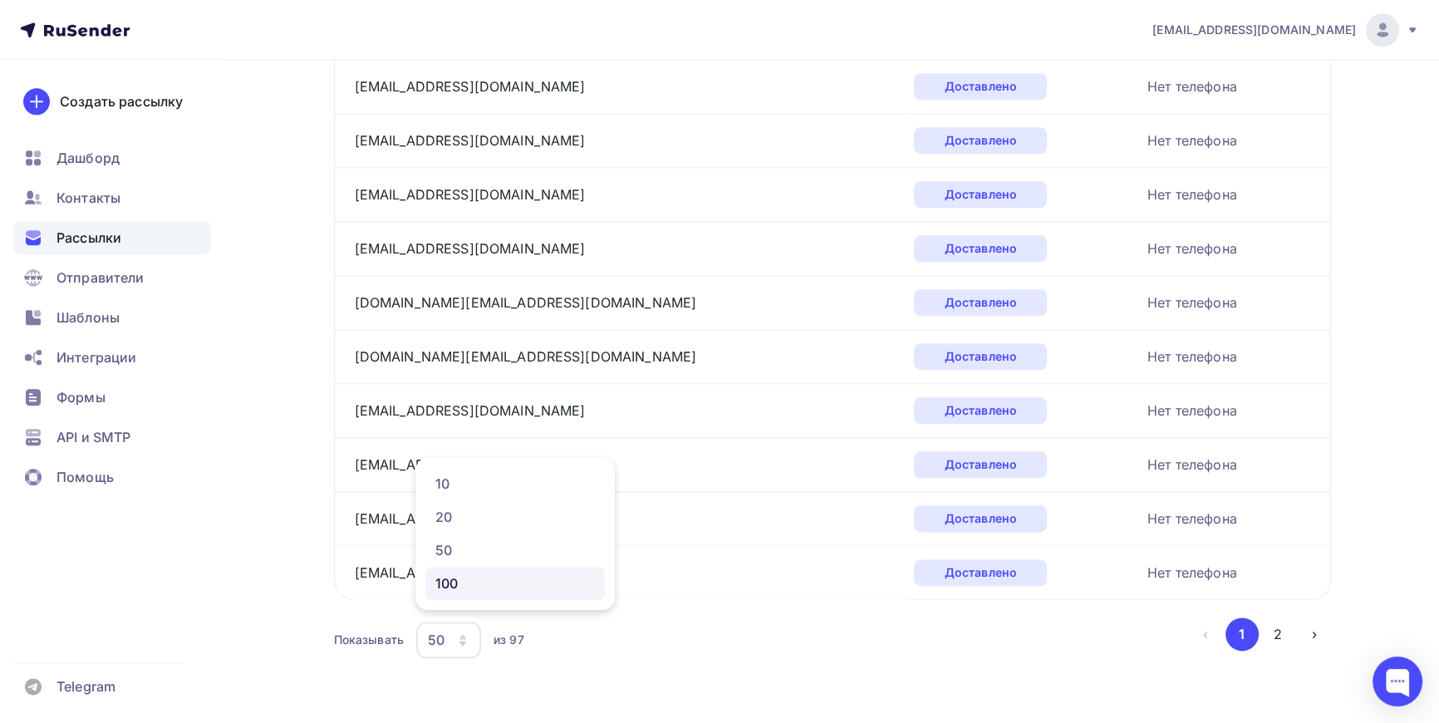
click at [459, 578] on div "100" at bounding box center [515, 583] width 160 height 20
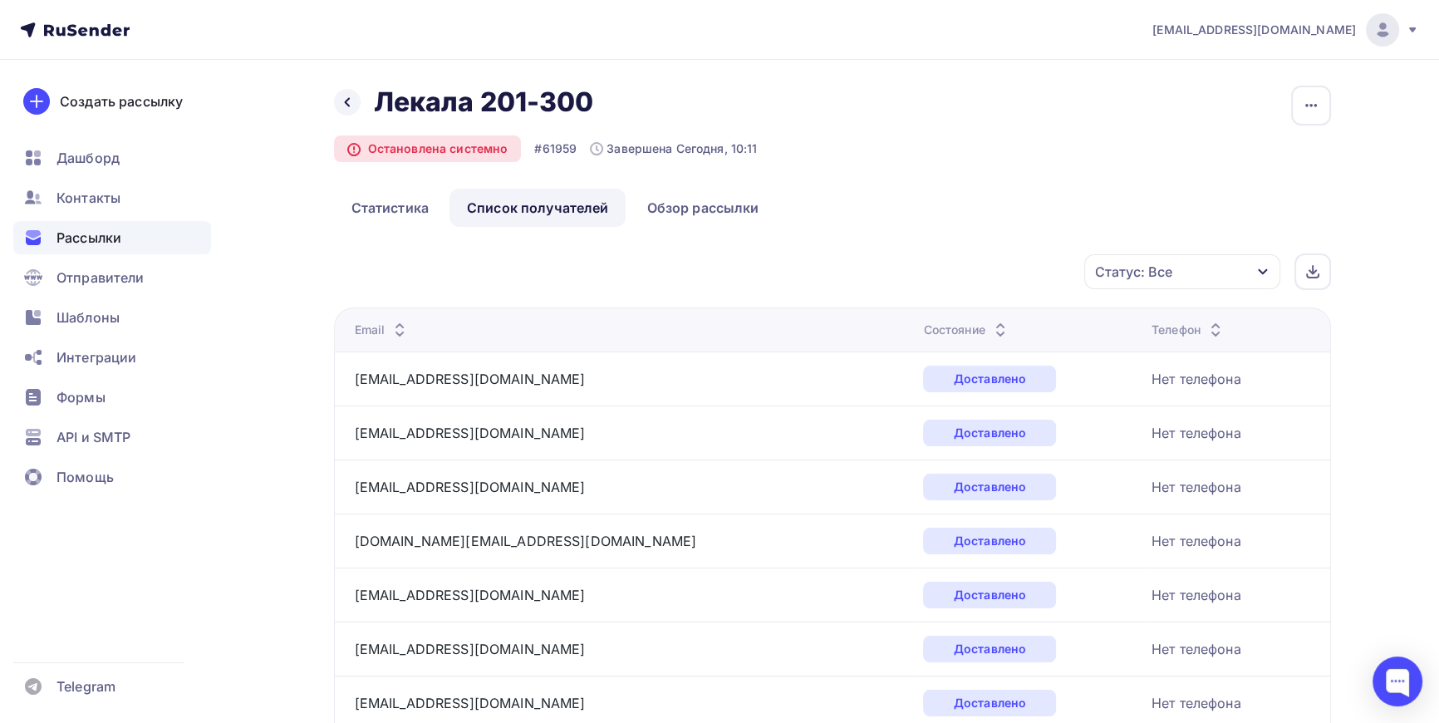
scroll to position [0, 0]
click at [81, 231] on span "Рассылки" at bounding box center [89, 238] width 65 height 20
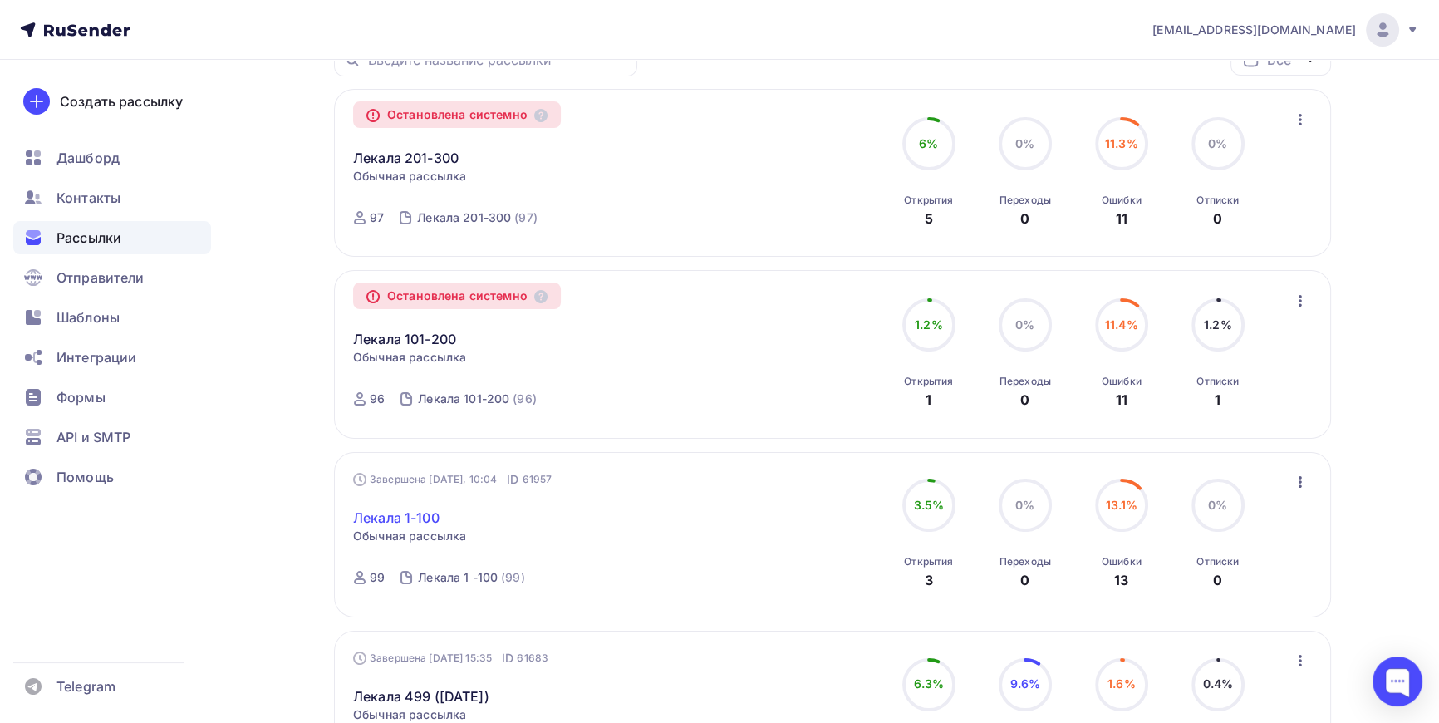
scroll to position [226, 0]
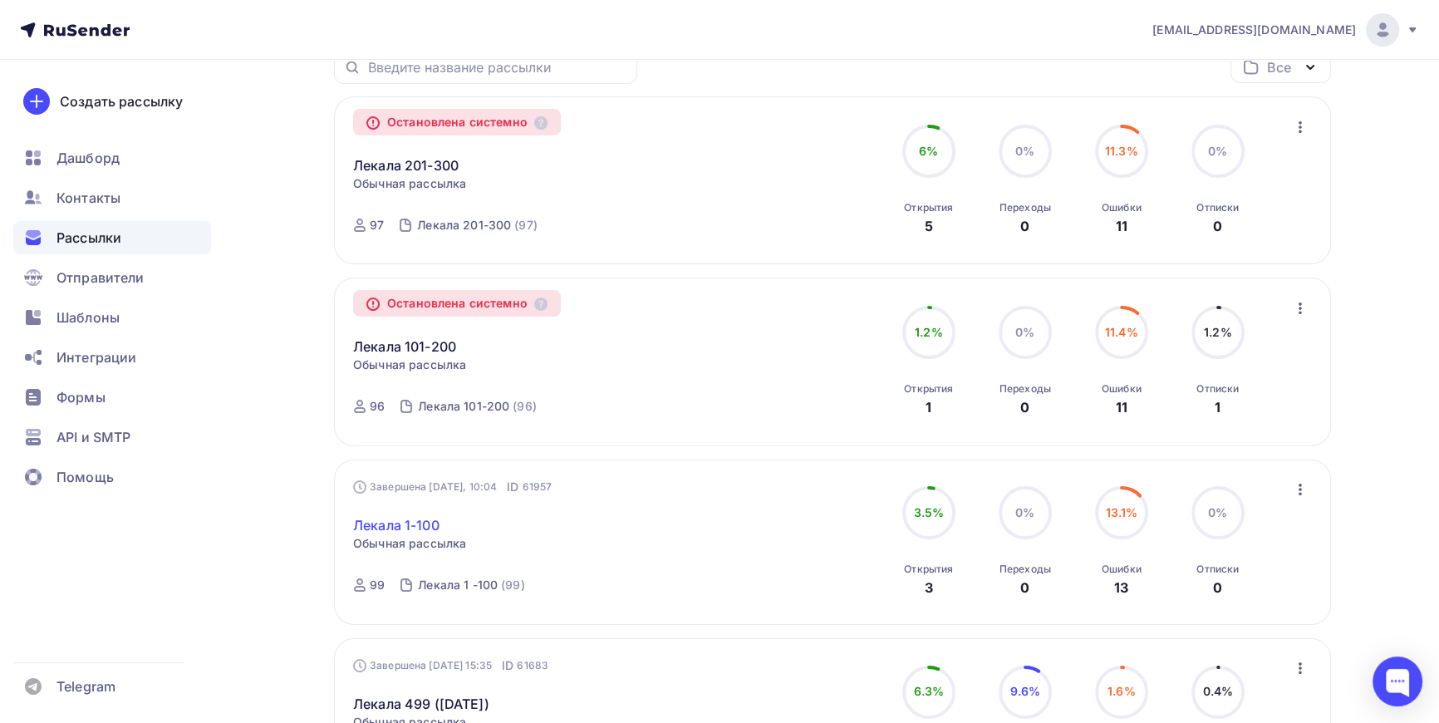
click at [399, 521] on link "Лекала 1-100" at bounding box center [396, 525] width 86 height 20
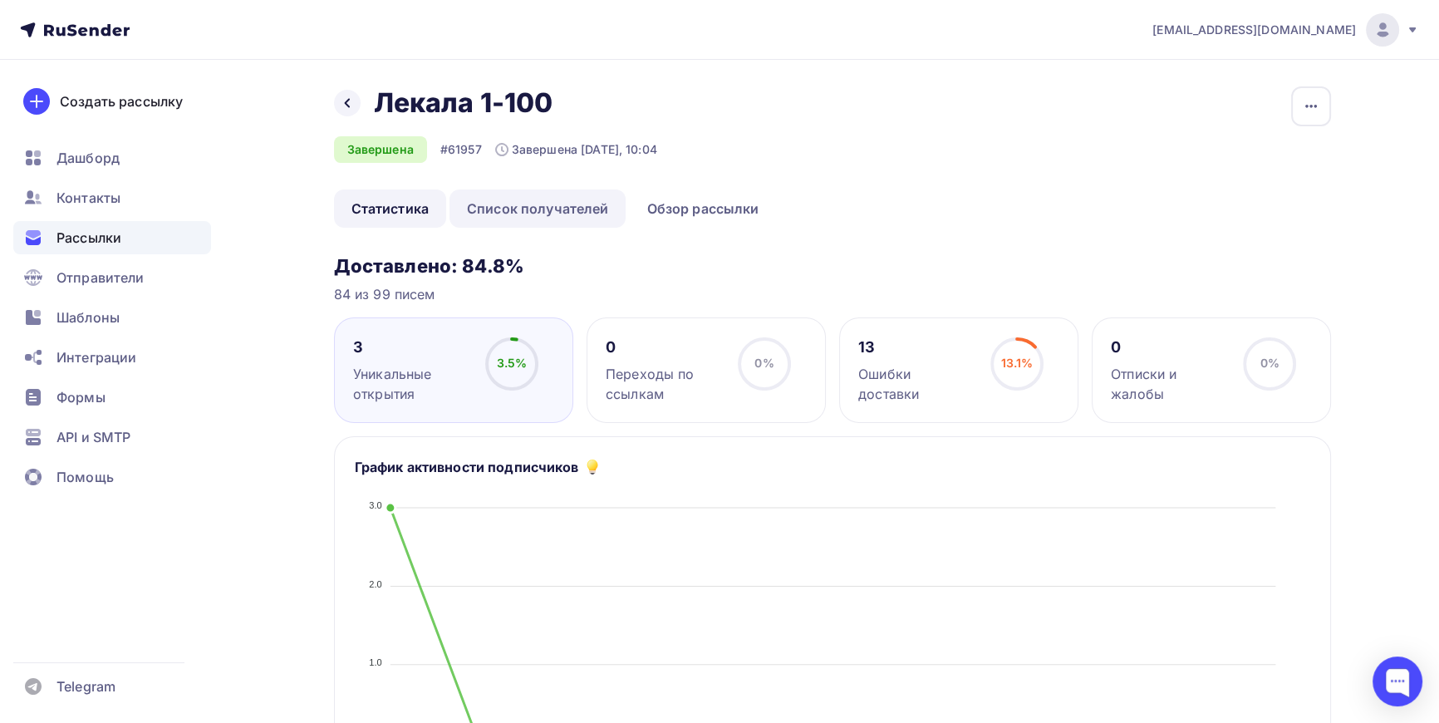
click at [557, 211] on link "Список получателей" at bounding box center [538, 208] width 177 height 38
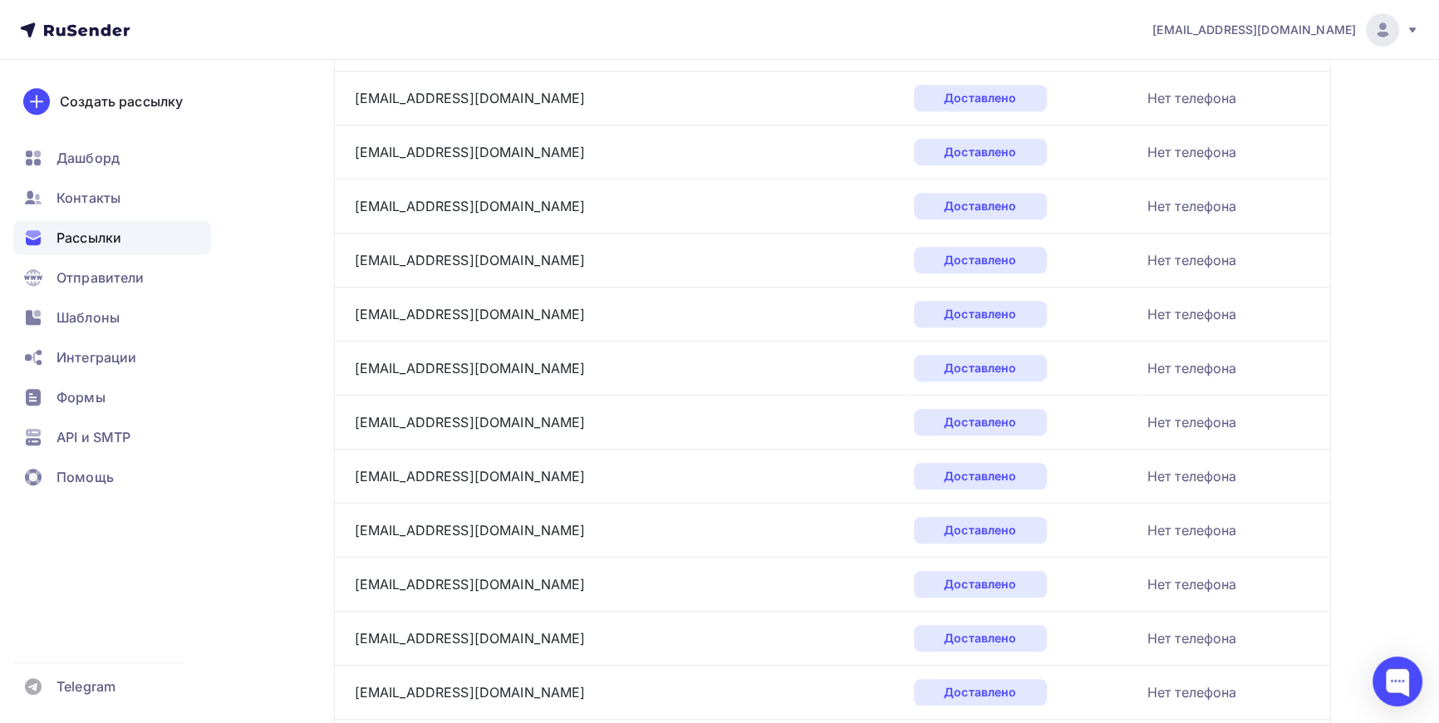
scroll to position [2454, 0]
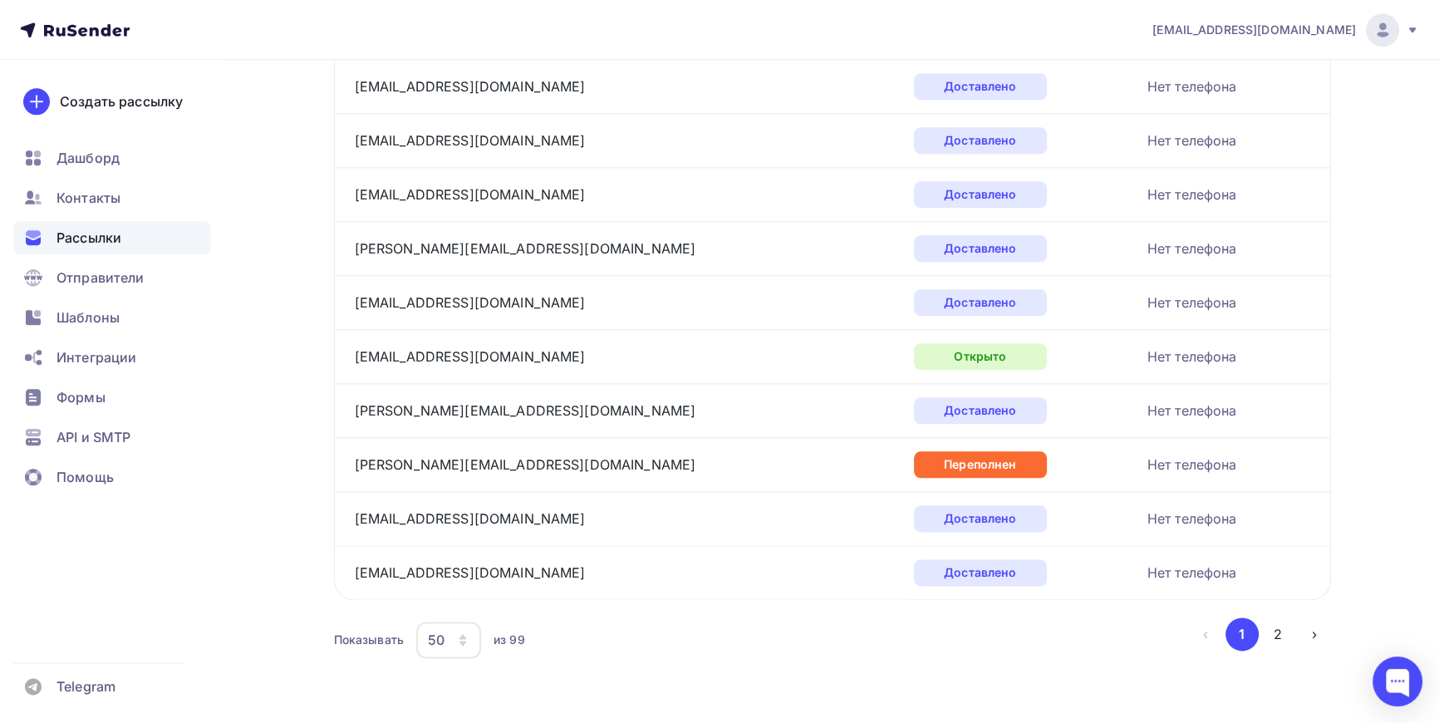
click at [465, 633] on icon "button" at bounding box center [462, 639] width 13 height 13
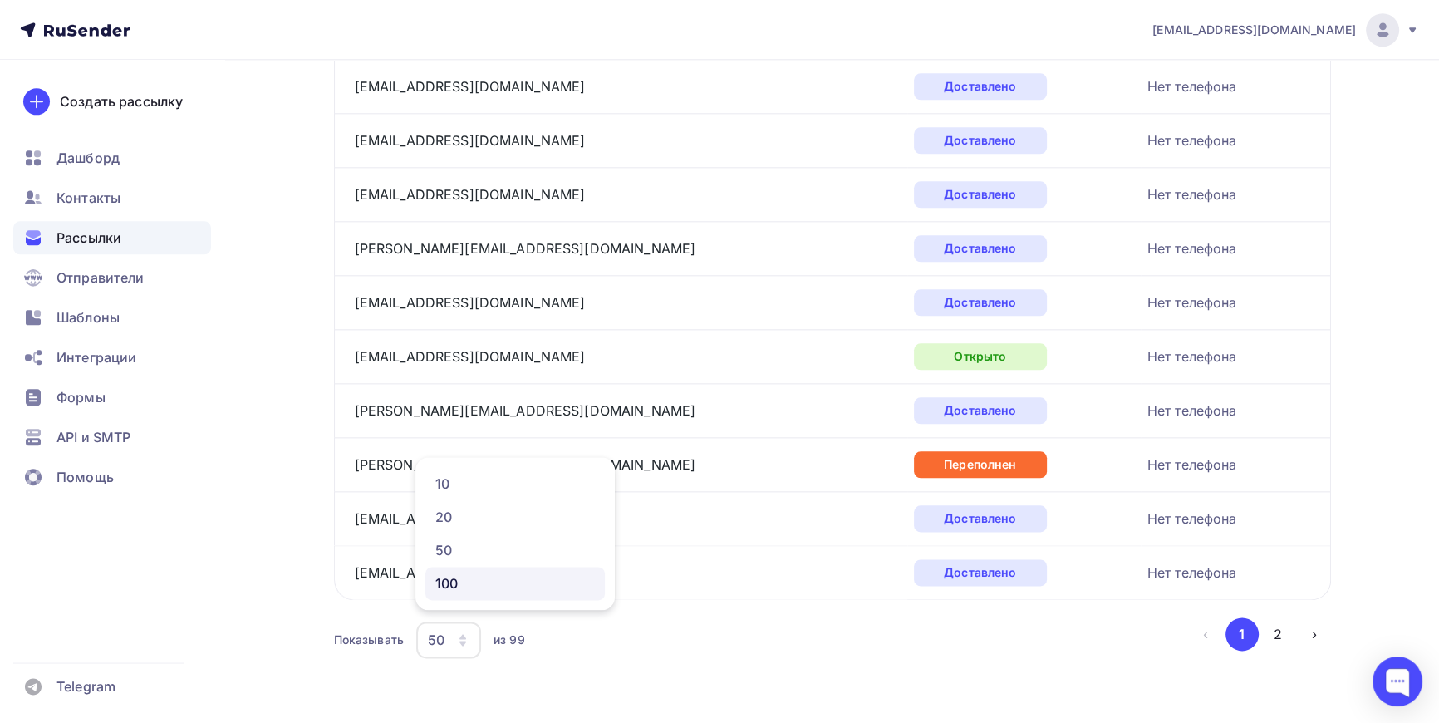
click at [460, 582] on div "100" at bounding box center [515, 583] width 160 height 20
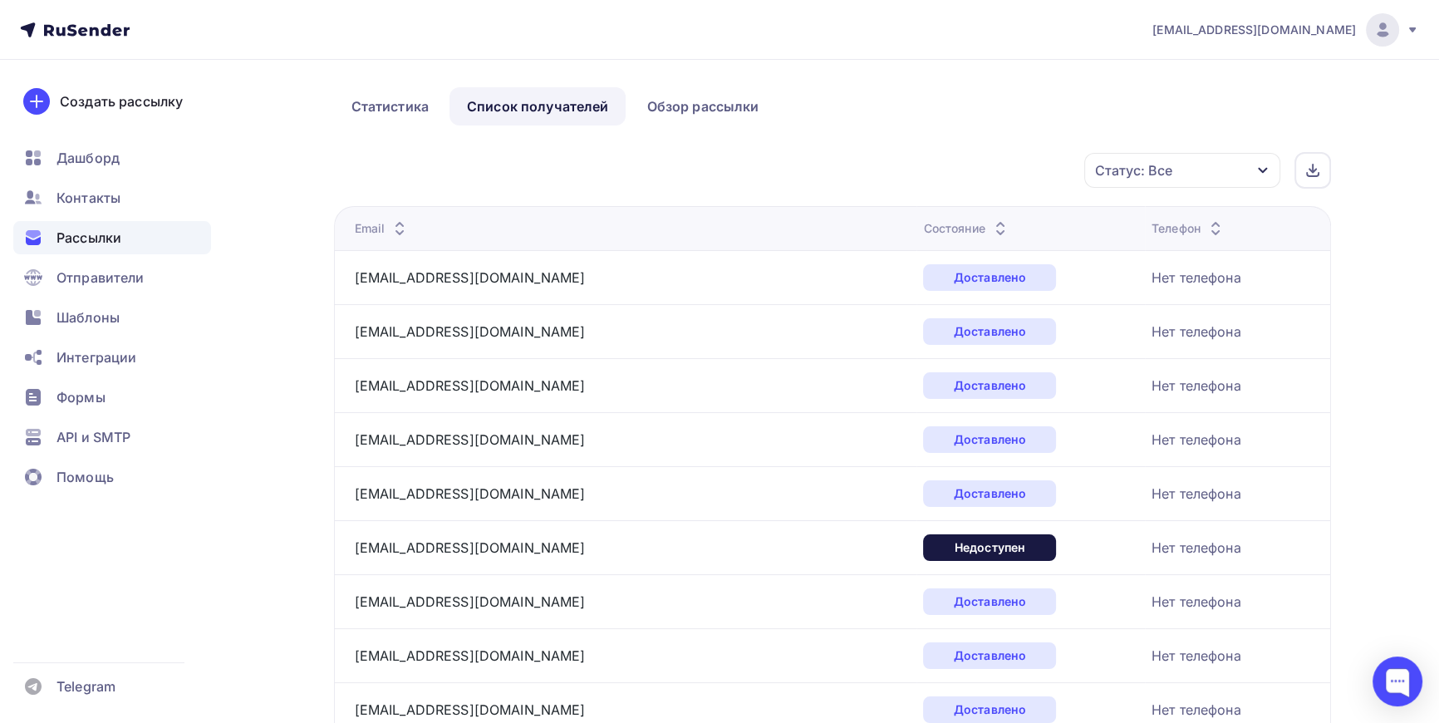
scroll to position [0, 0]
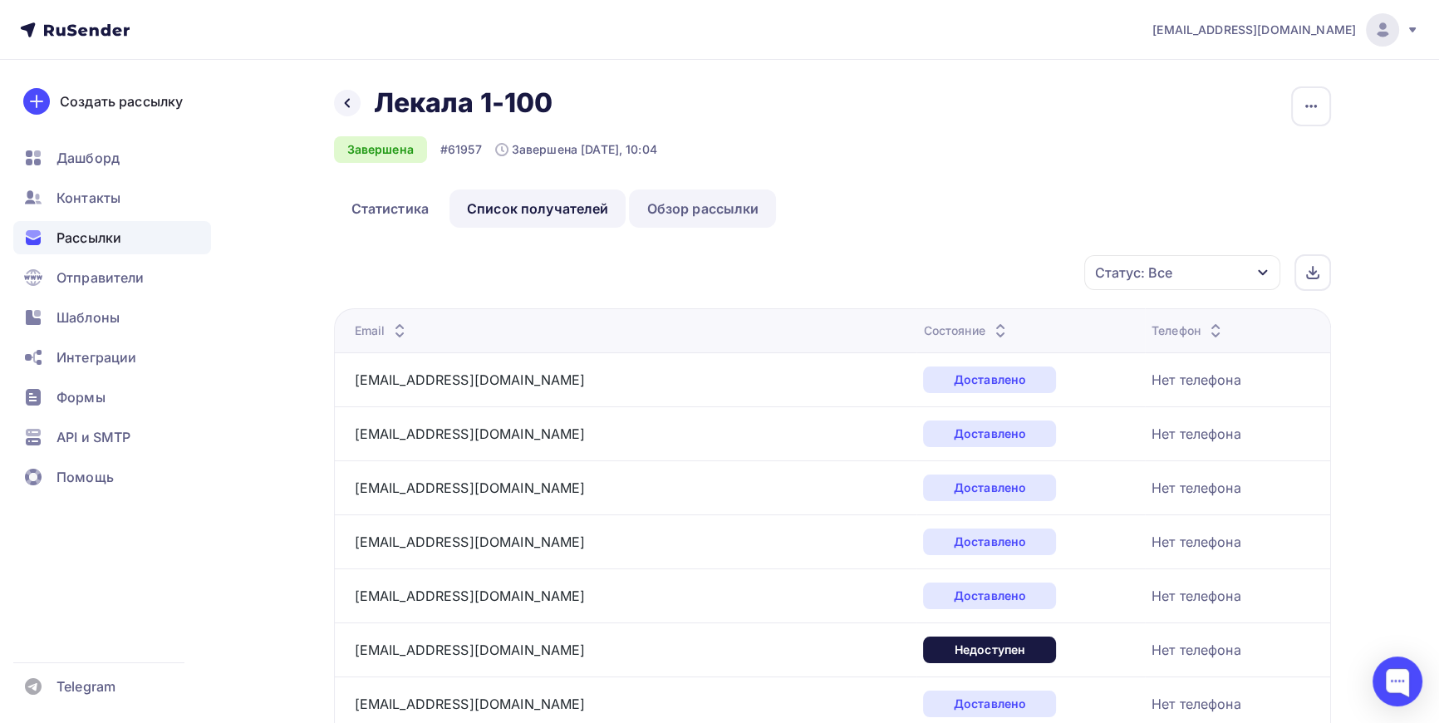
click at [701, 214] on link "Обзор рассылки" at bounding box center [702, 208] width 147 height 38
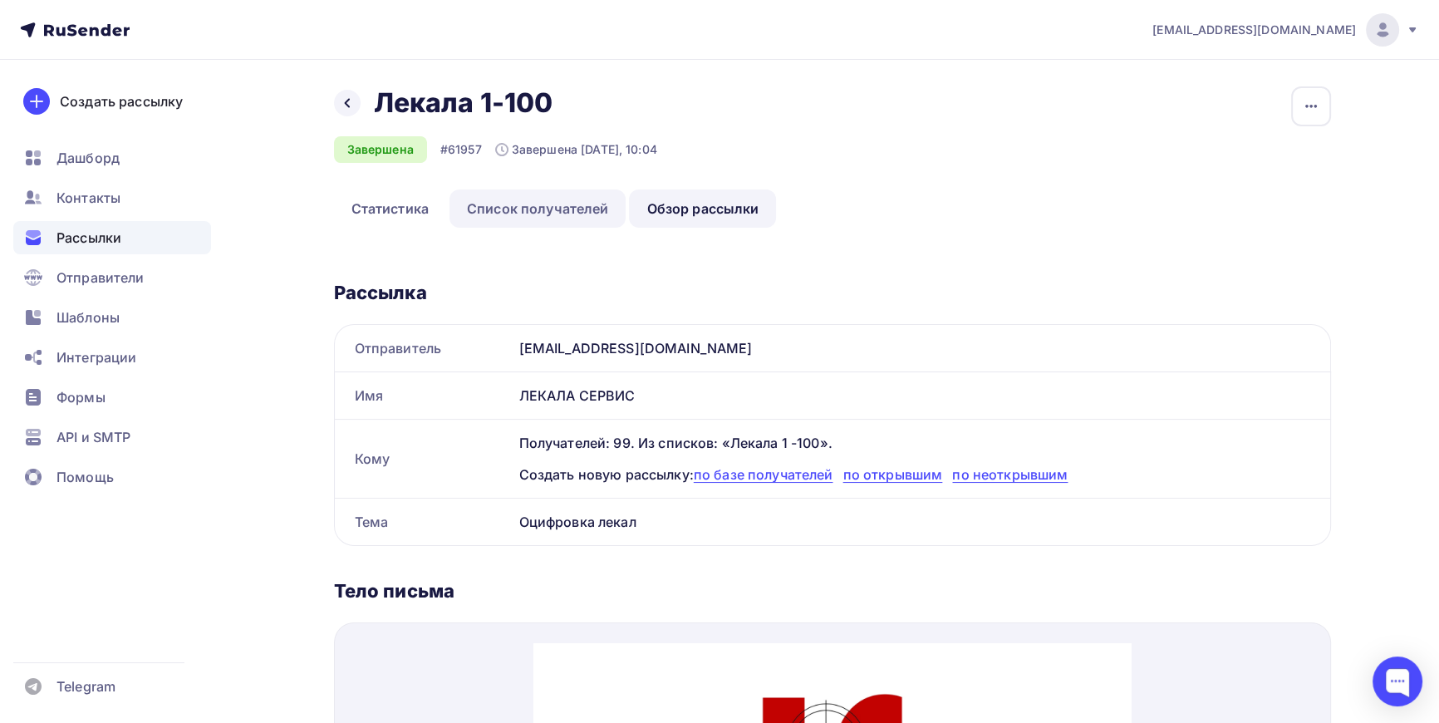
click at [551, 199] on link "Список получателей" at bounding box center [538, 208] width 177 height 38
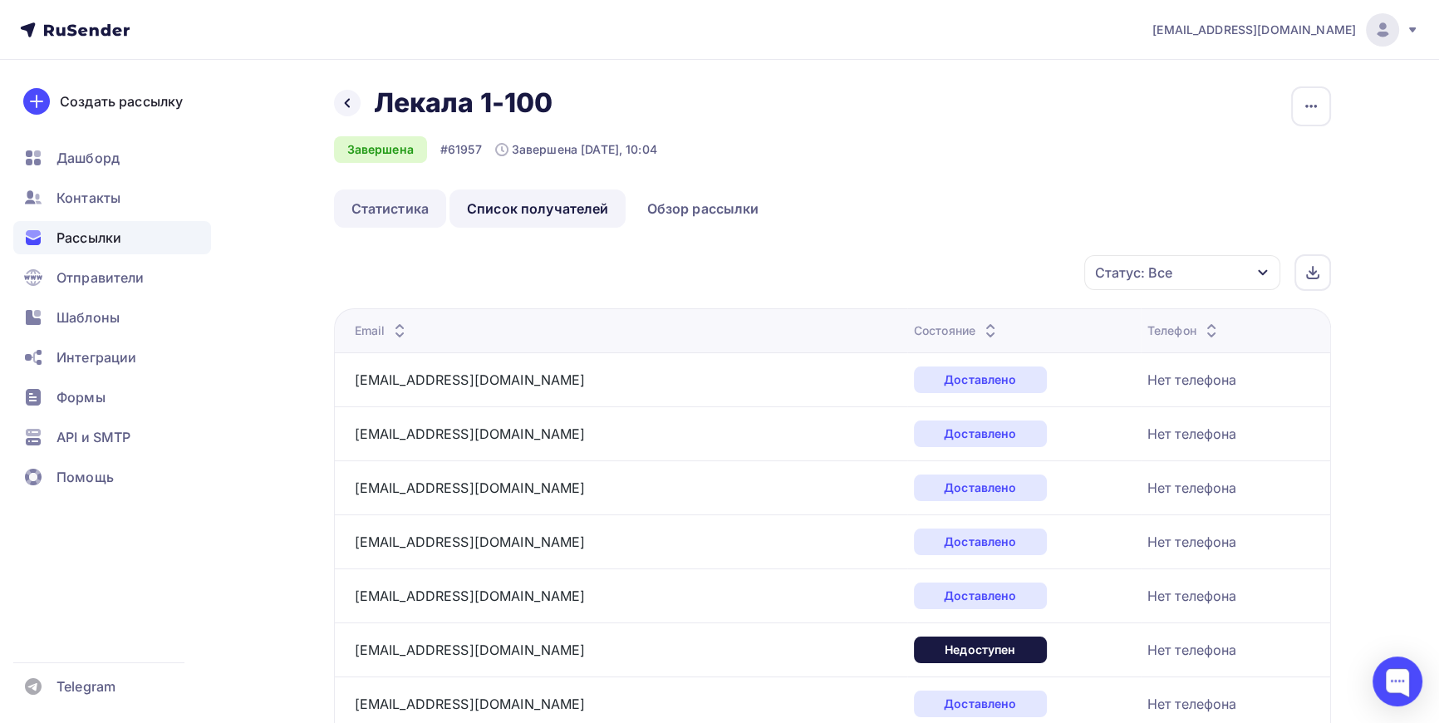
click at [379, 209] on link "Статистика" at bounding box center [390, 208] width 112 height 38
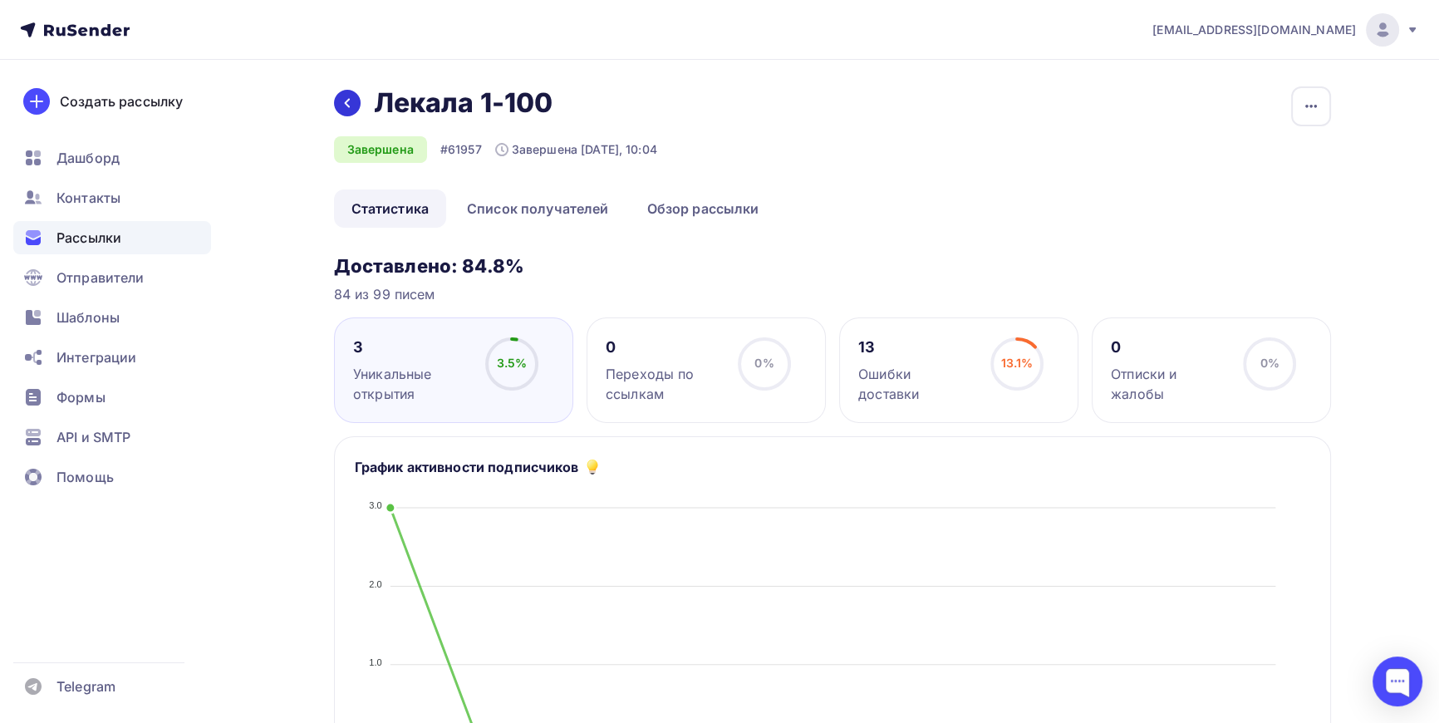
click at [349, 100] on icon at bounding box center [347, 102] width 13 height 13
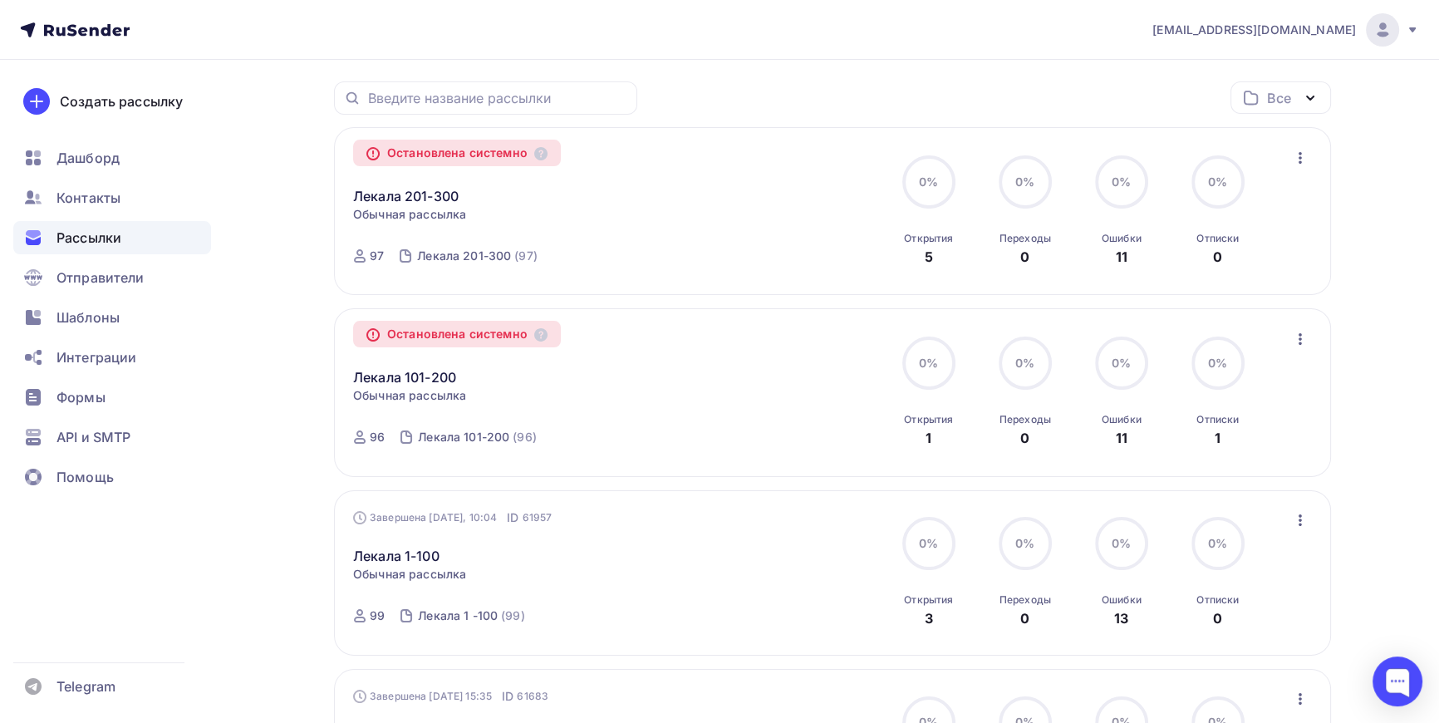
scroll to position [226, 0]
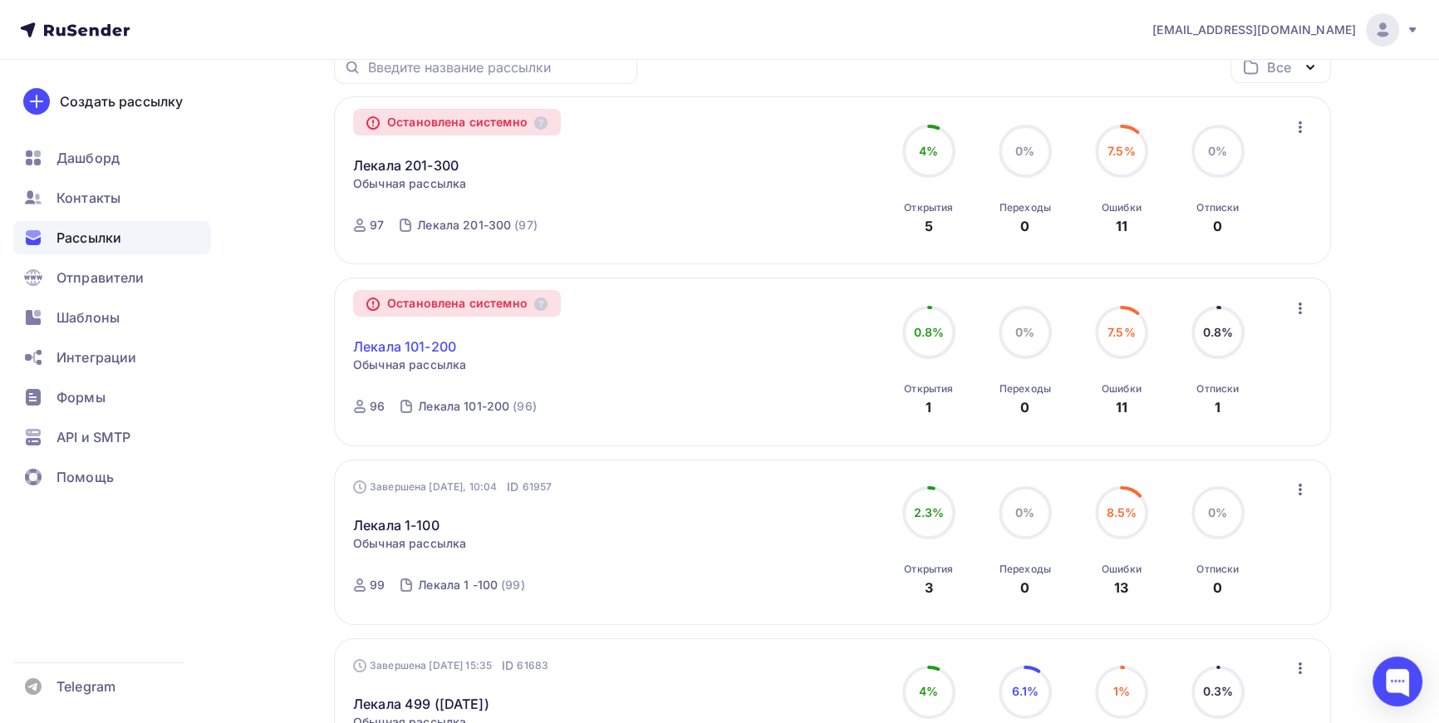
click at [386, 344] on link "Лекала 101-200" at bounding box center [404, 347] width 103 height 20
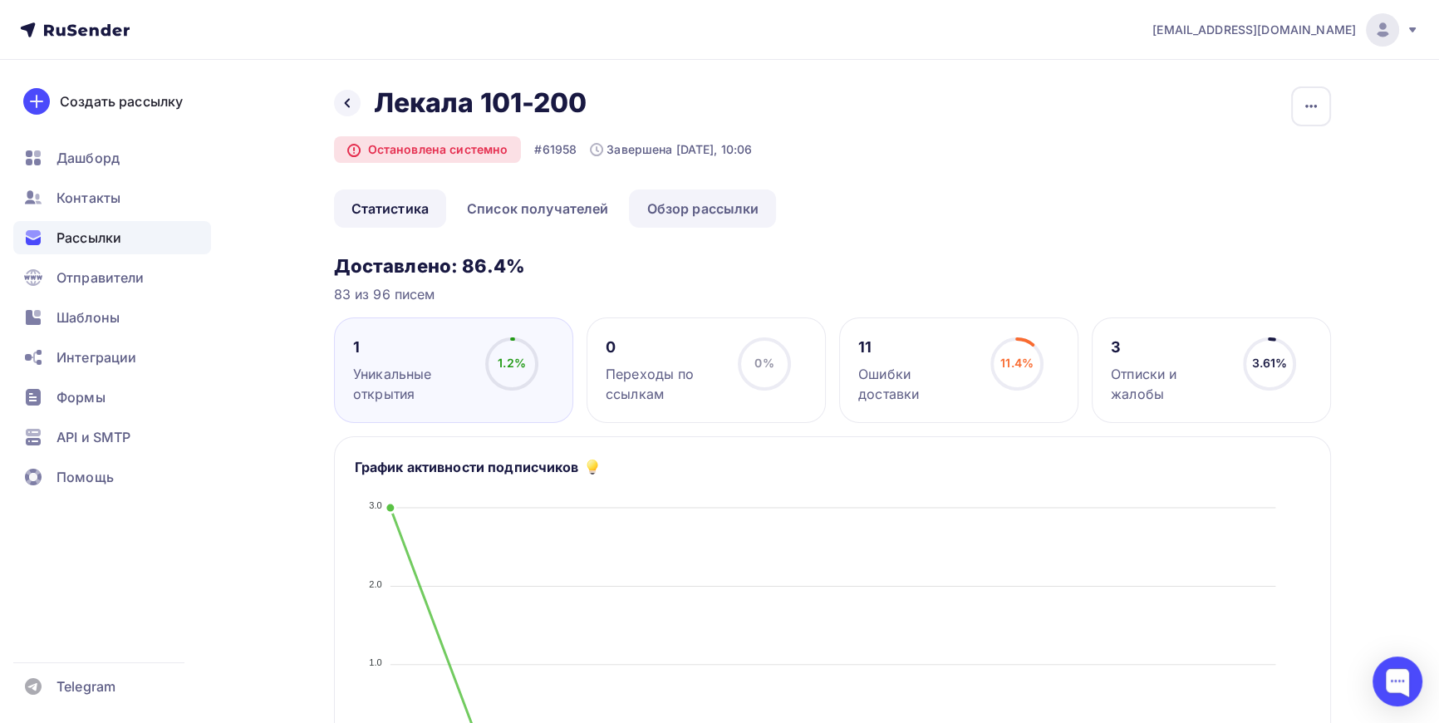
click at [696, 205] on link "Обзор рассылки" at bounding box center [702, 208] width 147 height 38
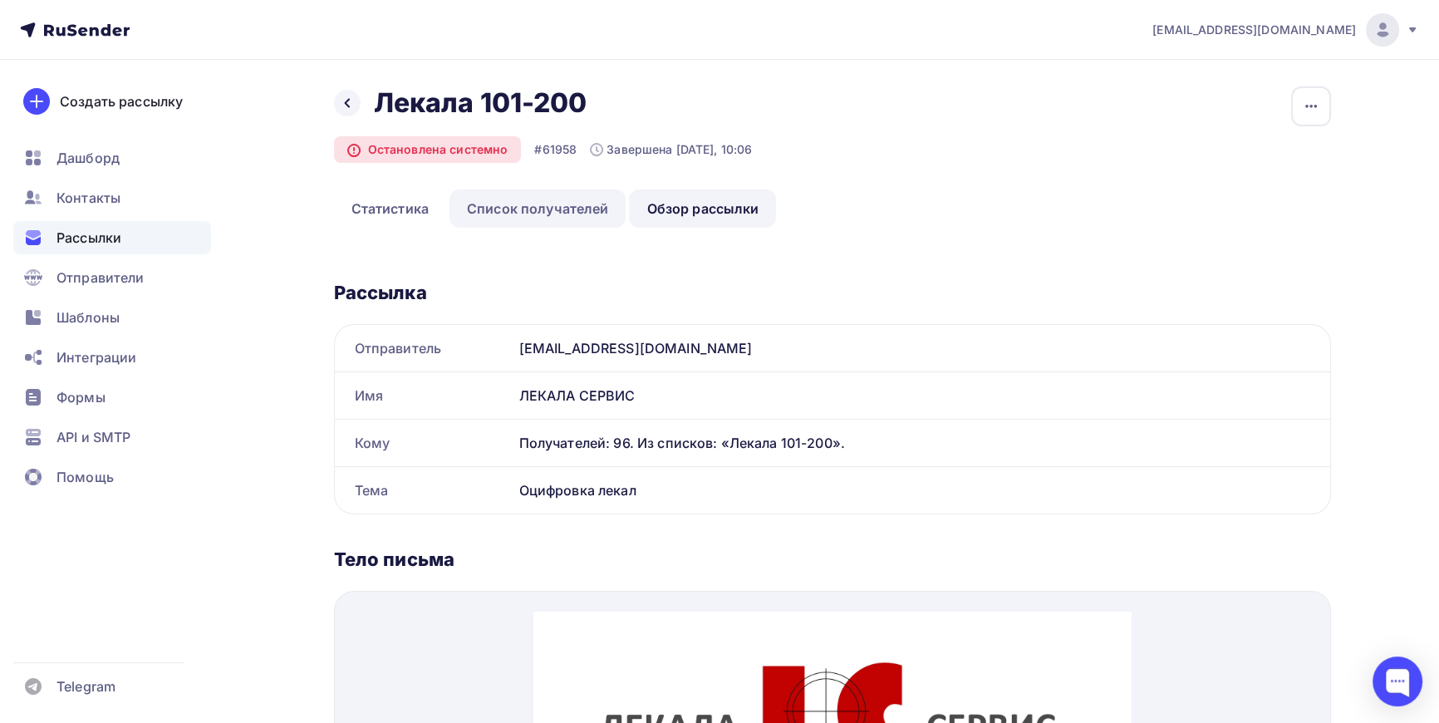
click at [565, 205] on link "Список получателей" at bounding box center [538, 208] width 177 height 38
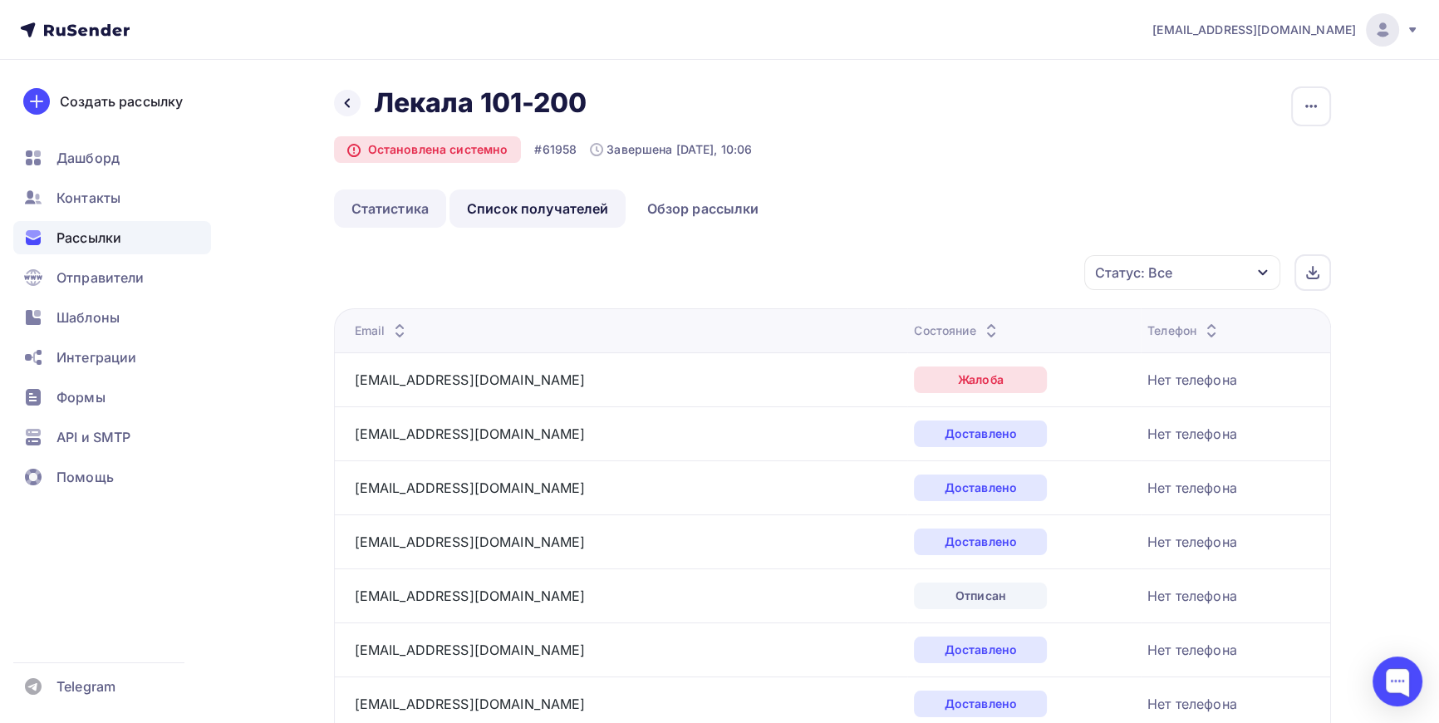
click at [383, 206] on link "Статистика" at bounding box center [390, 208] width 112 height 38
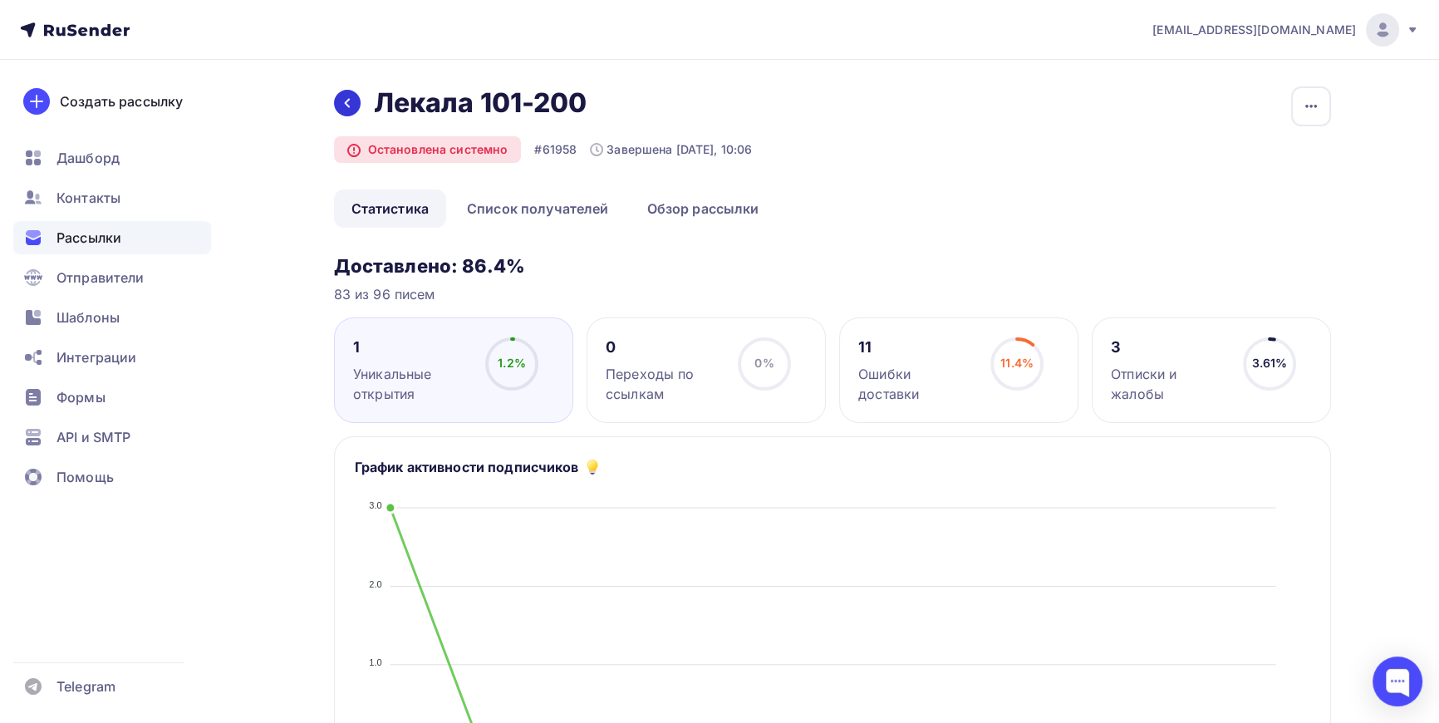
click at [342, 93] on div at bounding box center [347, 103] width 27 height 27
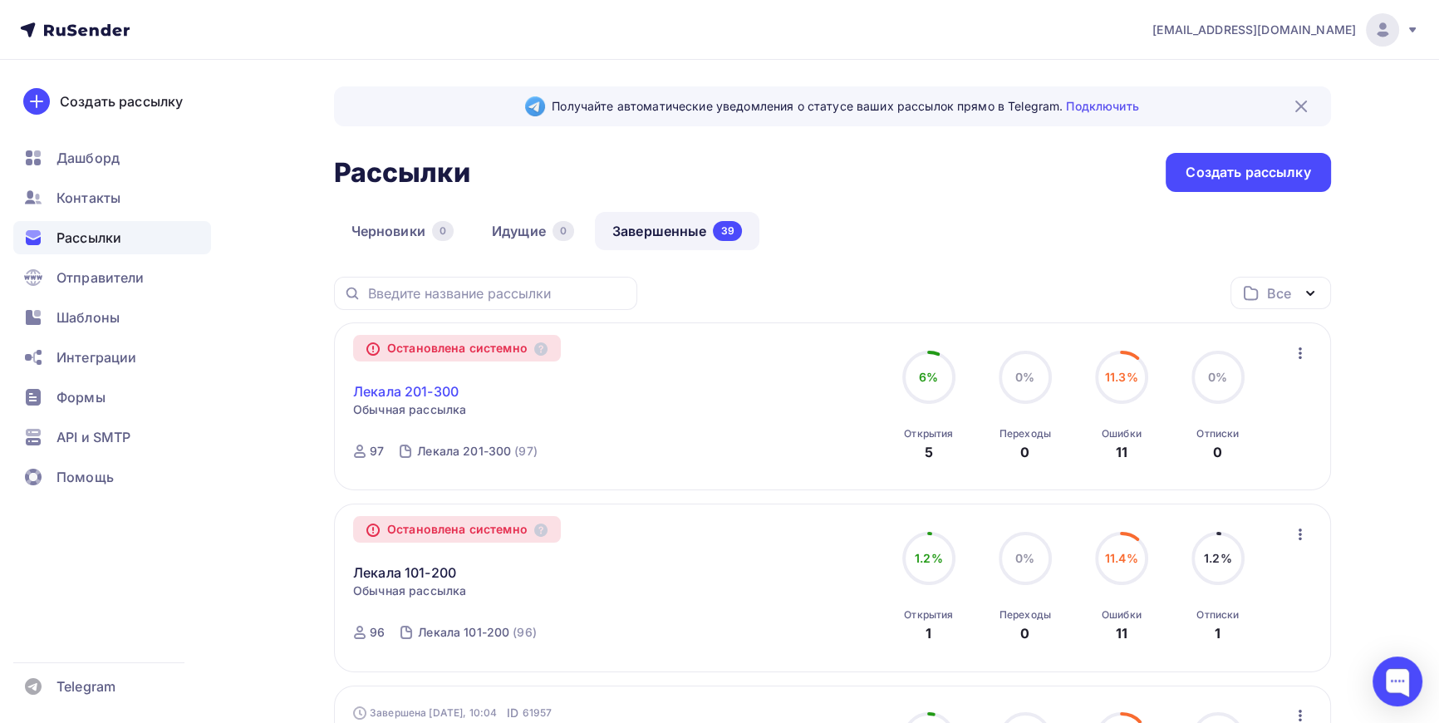
click at [428, 390] on link "Лекала 201-300" at bounding box center [406, 391] width 106 height 20
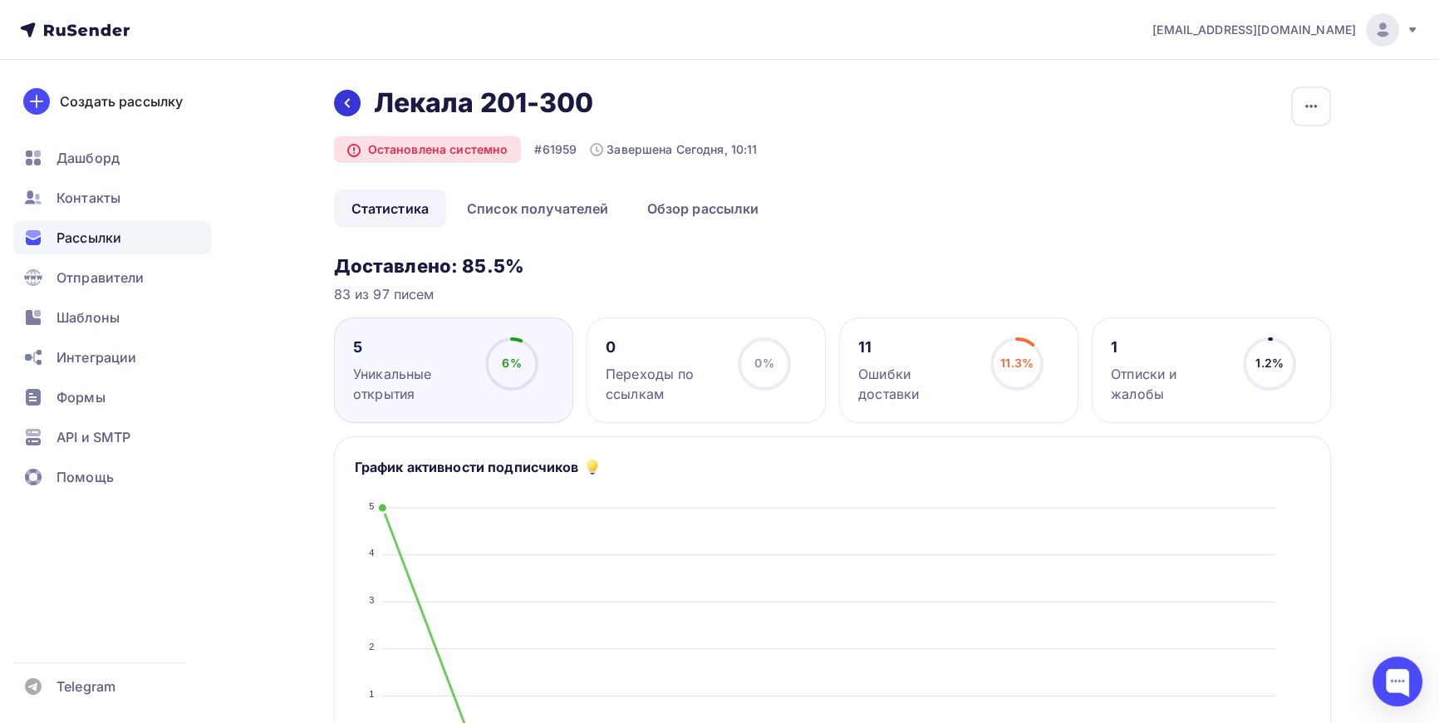
click at [341, 103] on icon at bounding box center [347, 102] width 13 height 13
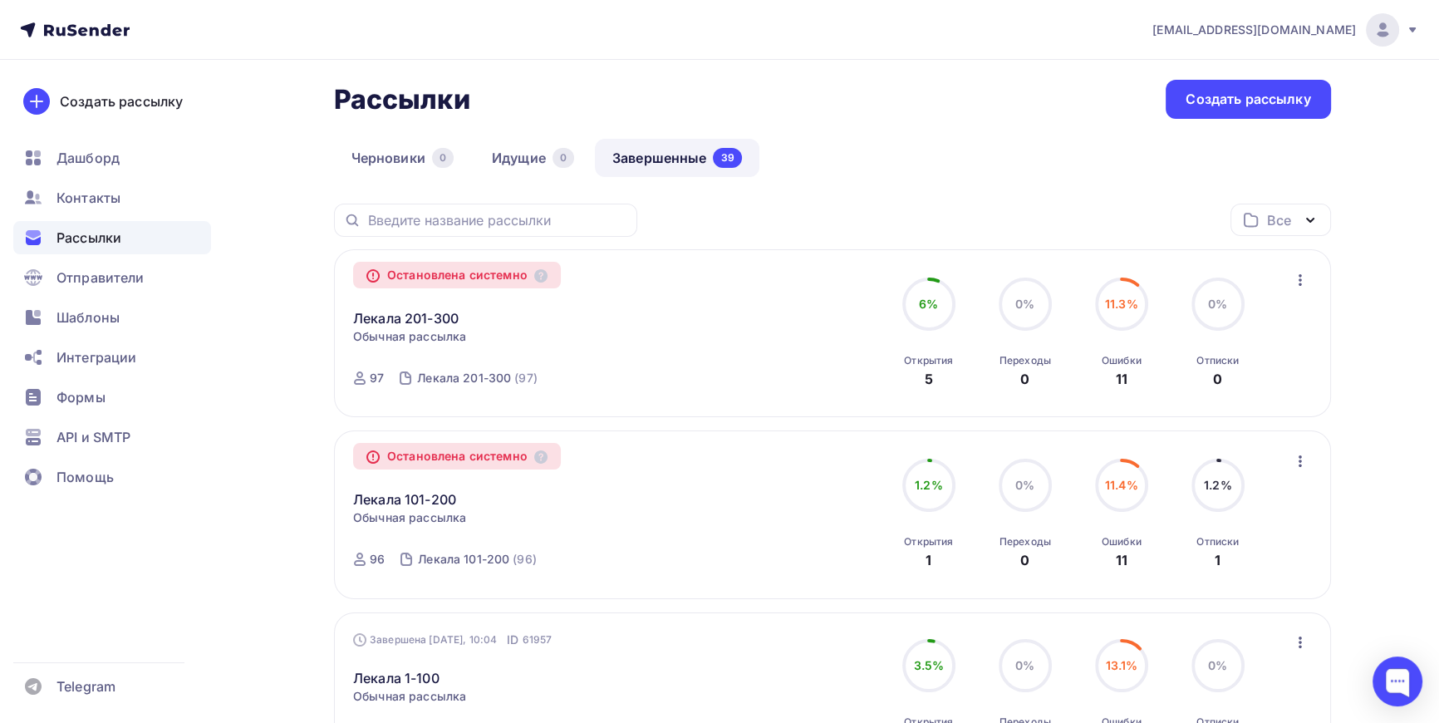
scroll to position [75, 0]
click at [406, 496] on link "Лекала 101-200" at bounding box center [404, 498] width 103 height 20
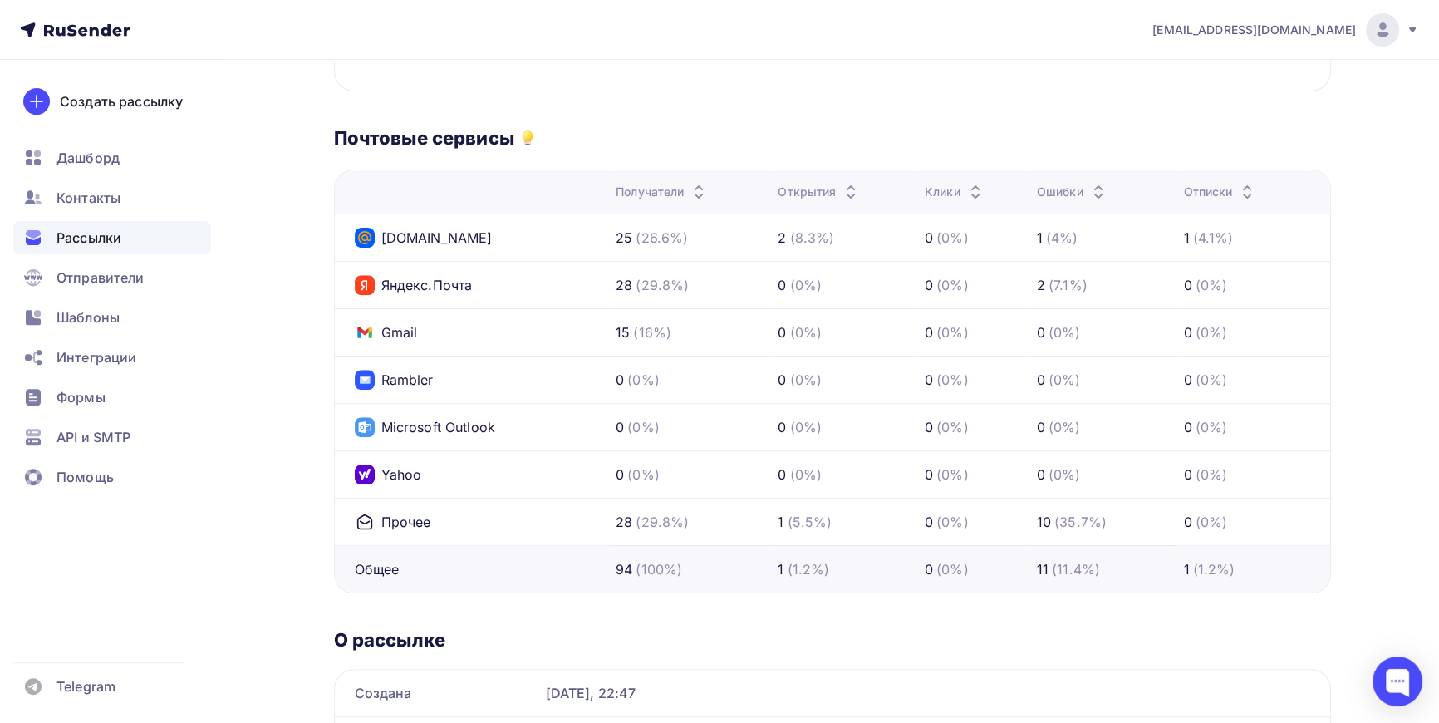
scroll to position [755, 0]
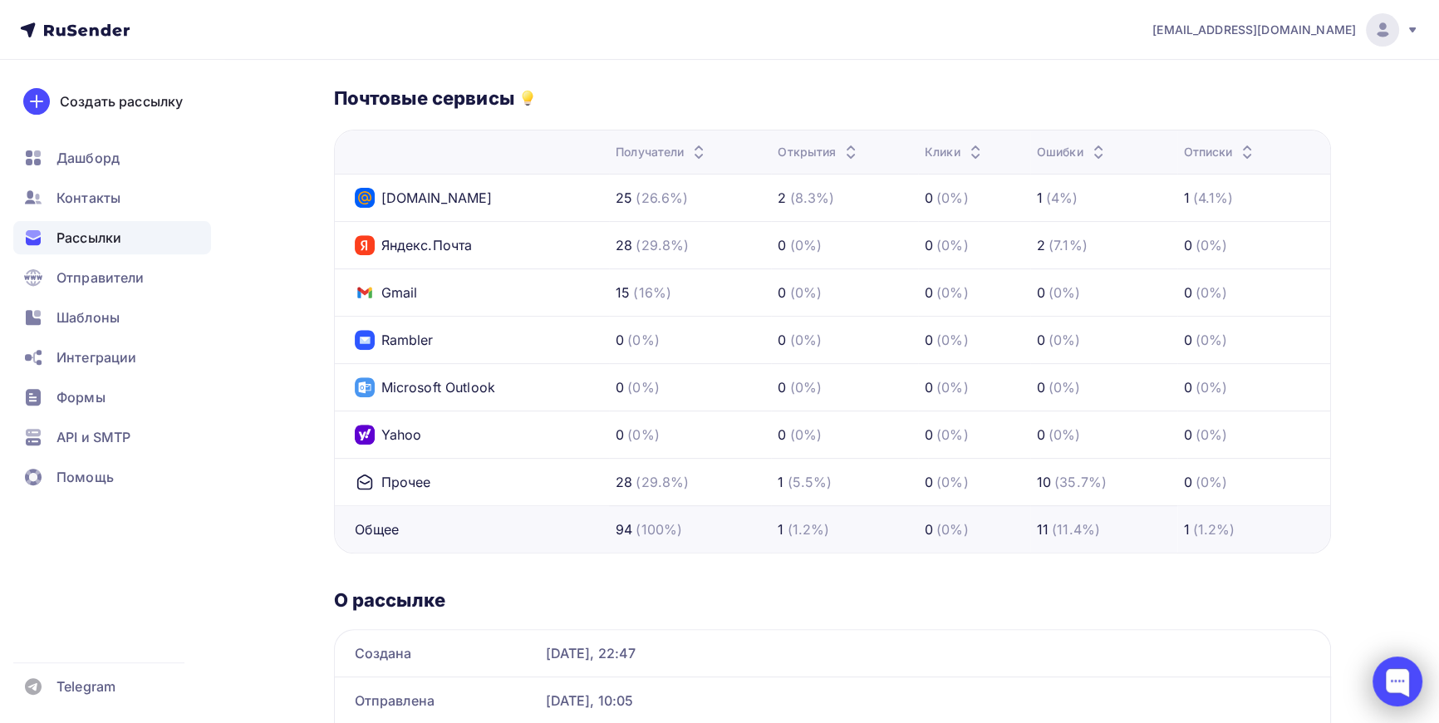
click at [1400, 678] on div at bounding box center [1398, 681] width 50 height 50
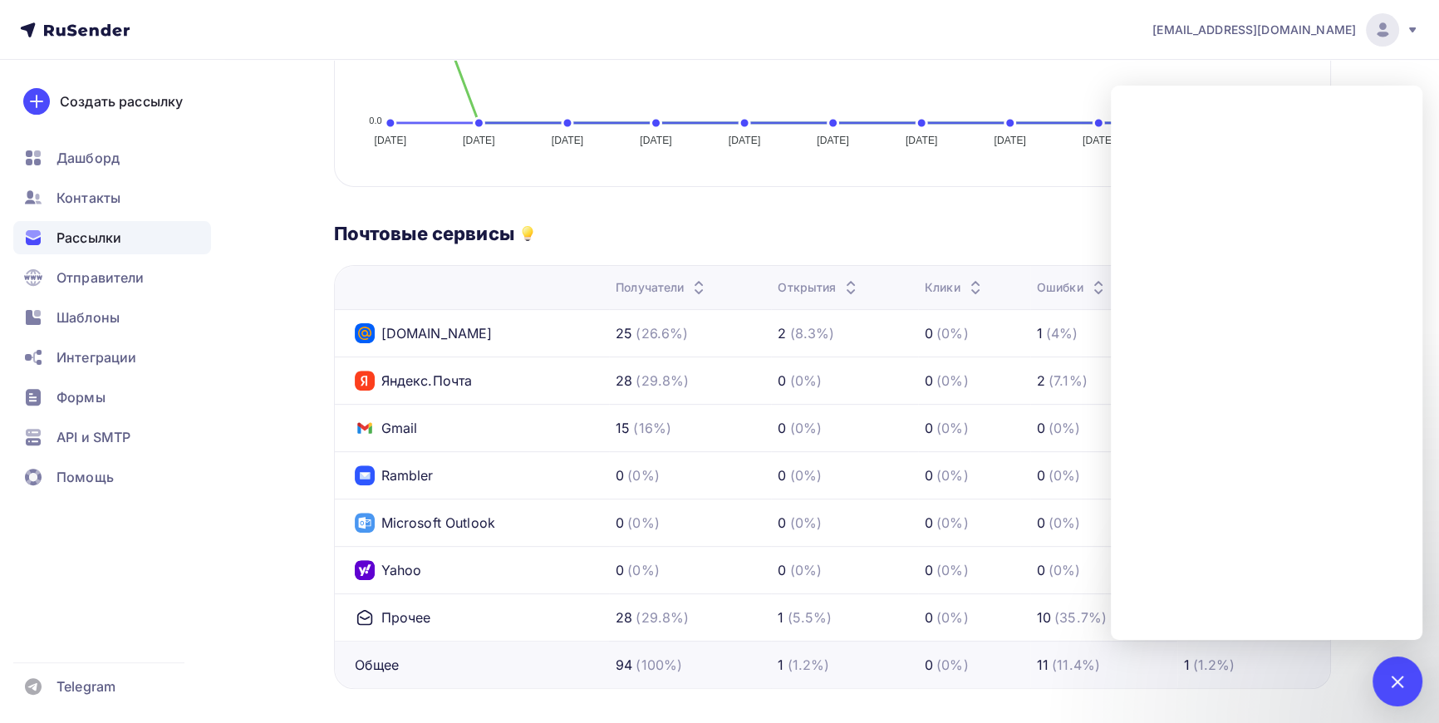
scroll to position [528, 0]
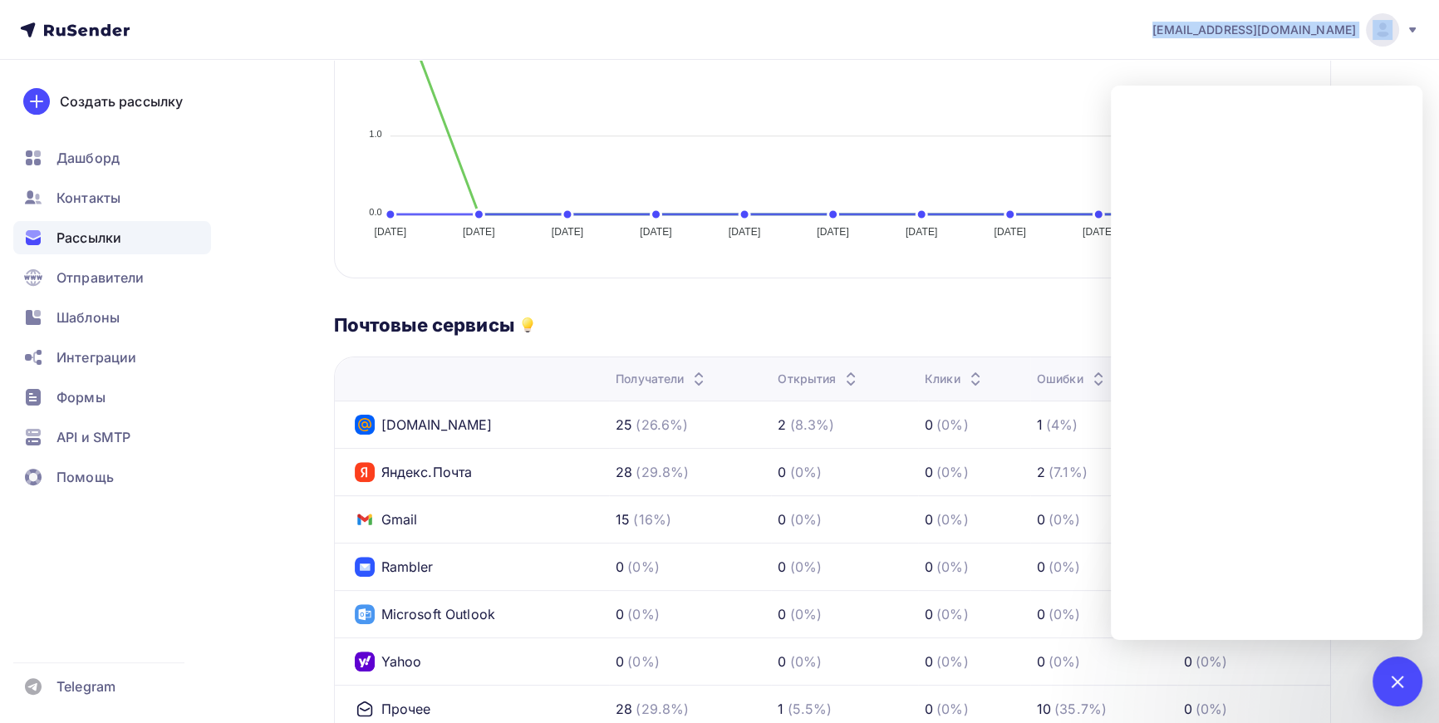
drag, startPoint x: 1202, startPoint y: 31, endPoint x: 1363, endPoint y: 42, distance: 161.6
click at [1363, 42] on div "kolodkishoes@yandex.ru Аккаунт Тарифы Выйти" at bounding box center [1277, 29] width 284 height 33
copy div "[EMAIL_ADDRESS][DOMAIN_NAME]"
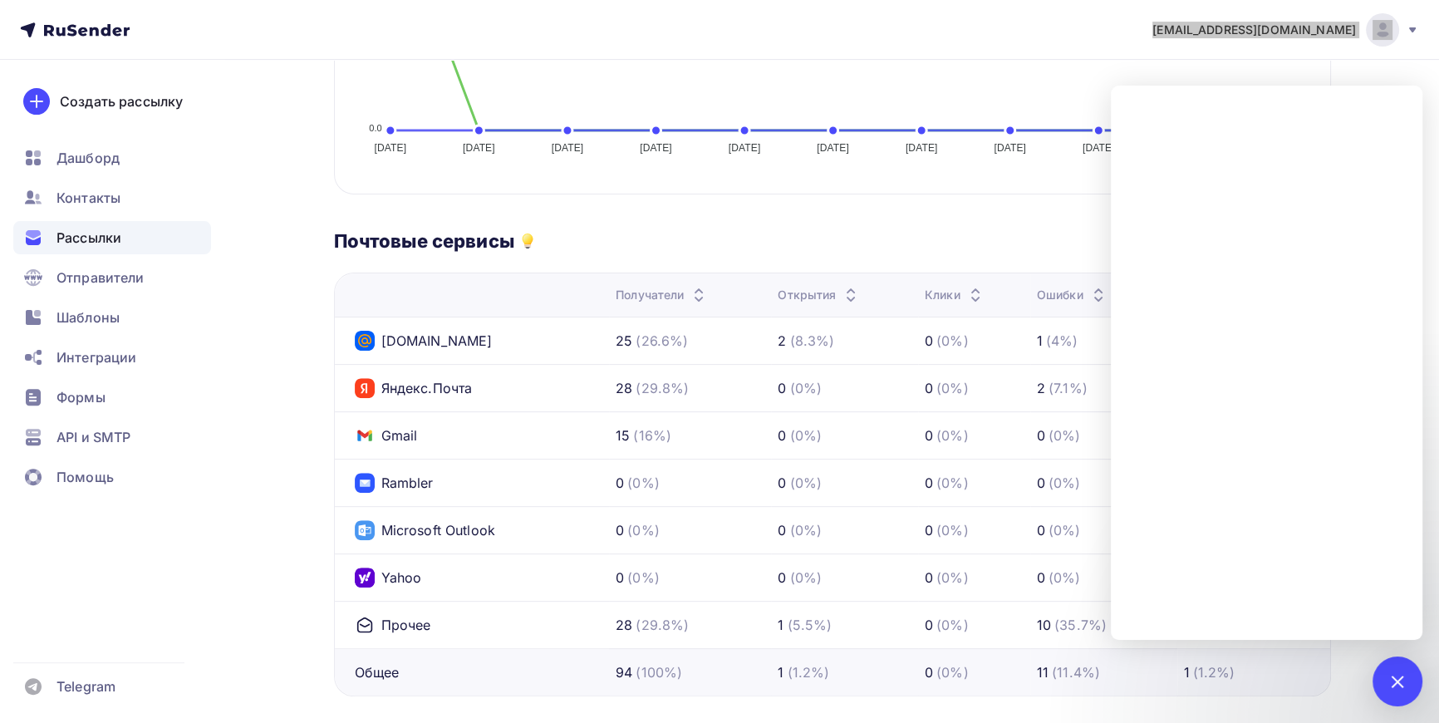
scroll to position [604, 0]
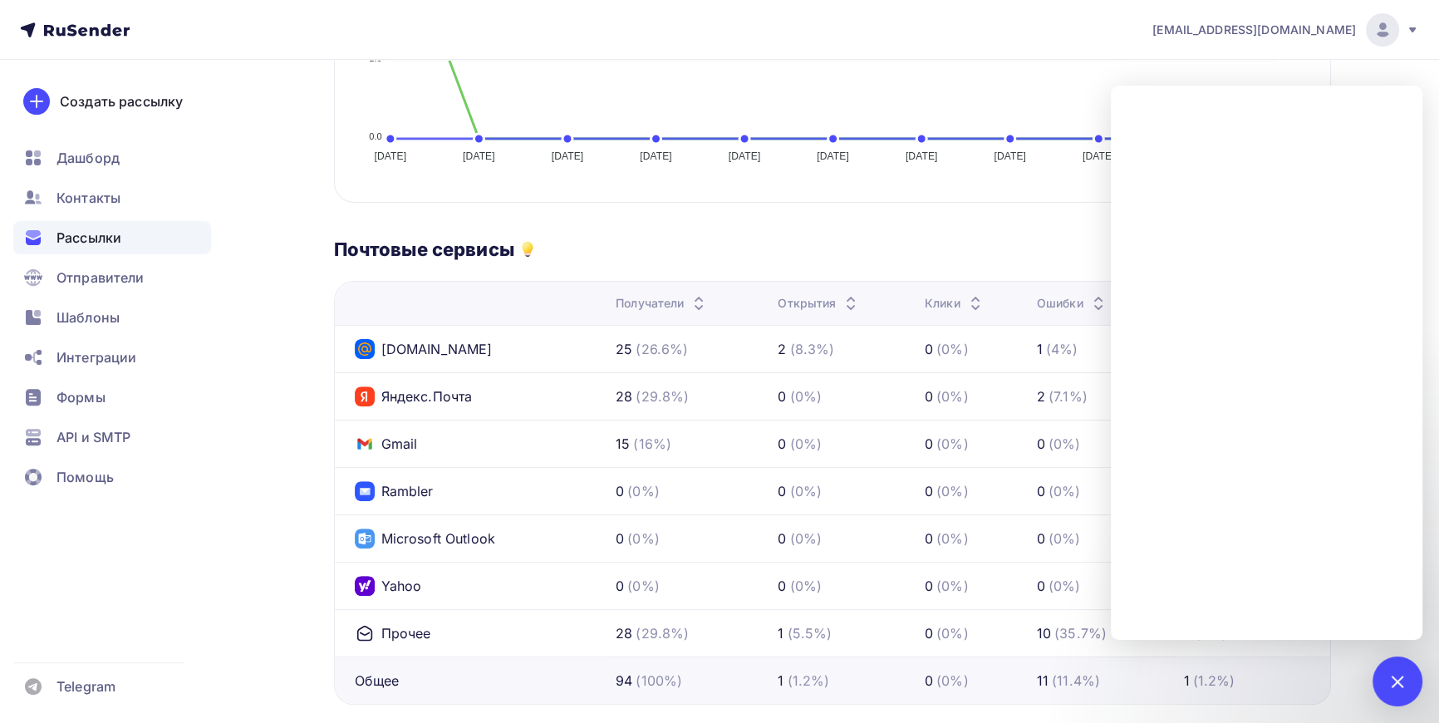
click at [988, 246] on div "Почтовые сервисы" at bounding box center [832, 249] width 997 height 23
click at [1394, 681] on div at bounding box center [1397, 681] width 22 height 22
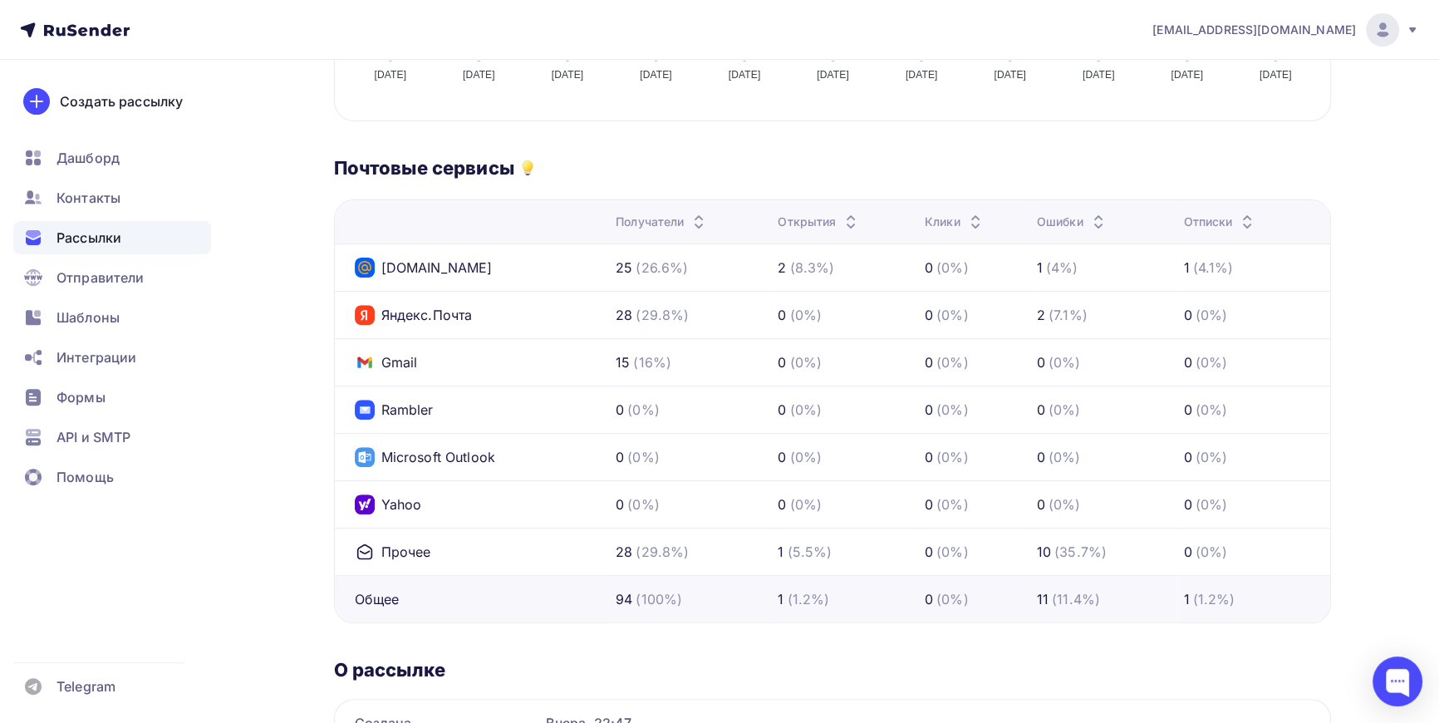
scroll to position [680, 0]
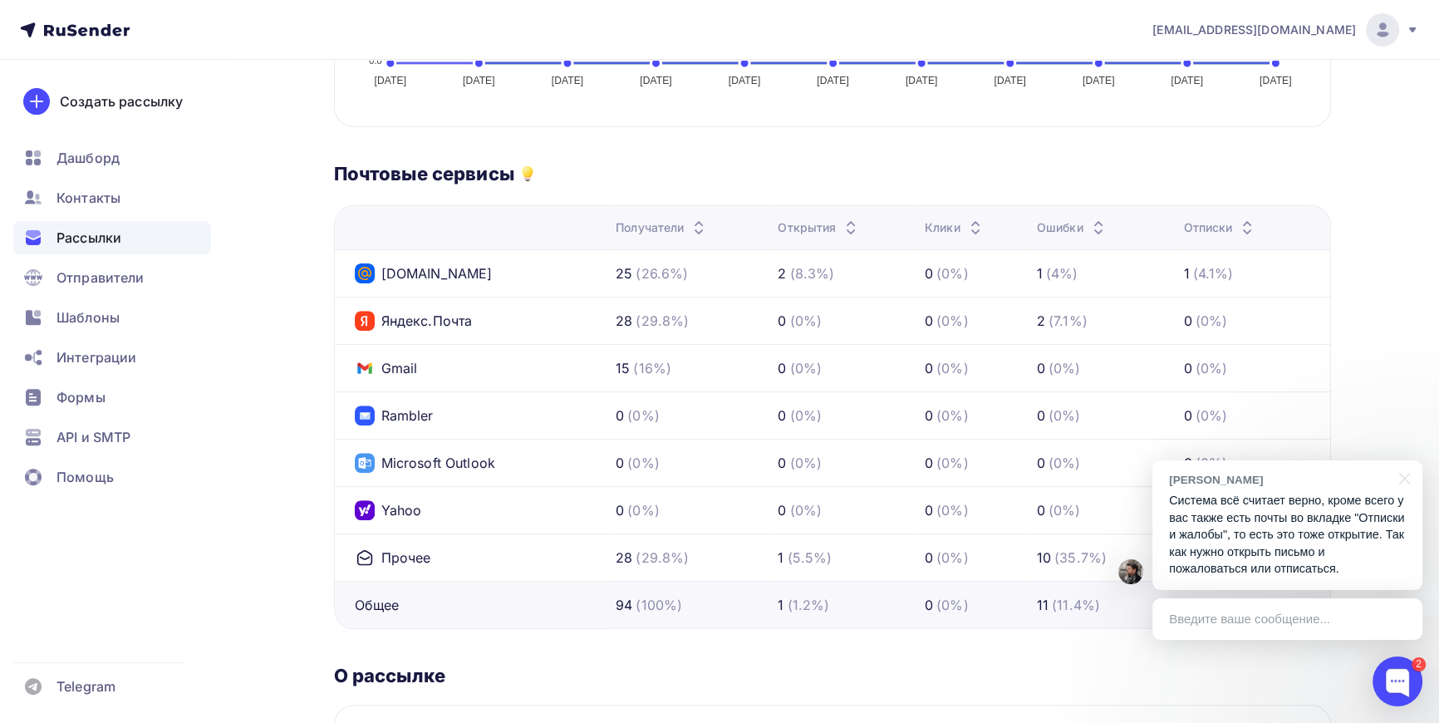
click at [1263, 617] on div "Введите ваше сообщение..." at bounding box center [1288, 619] width 270 height 42
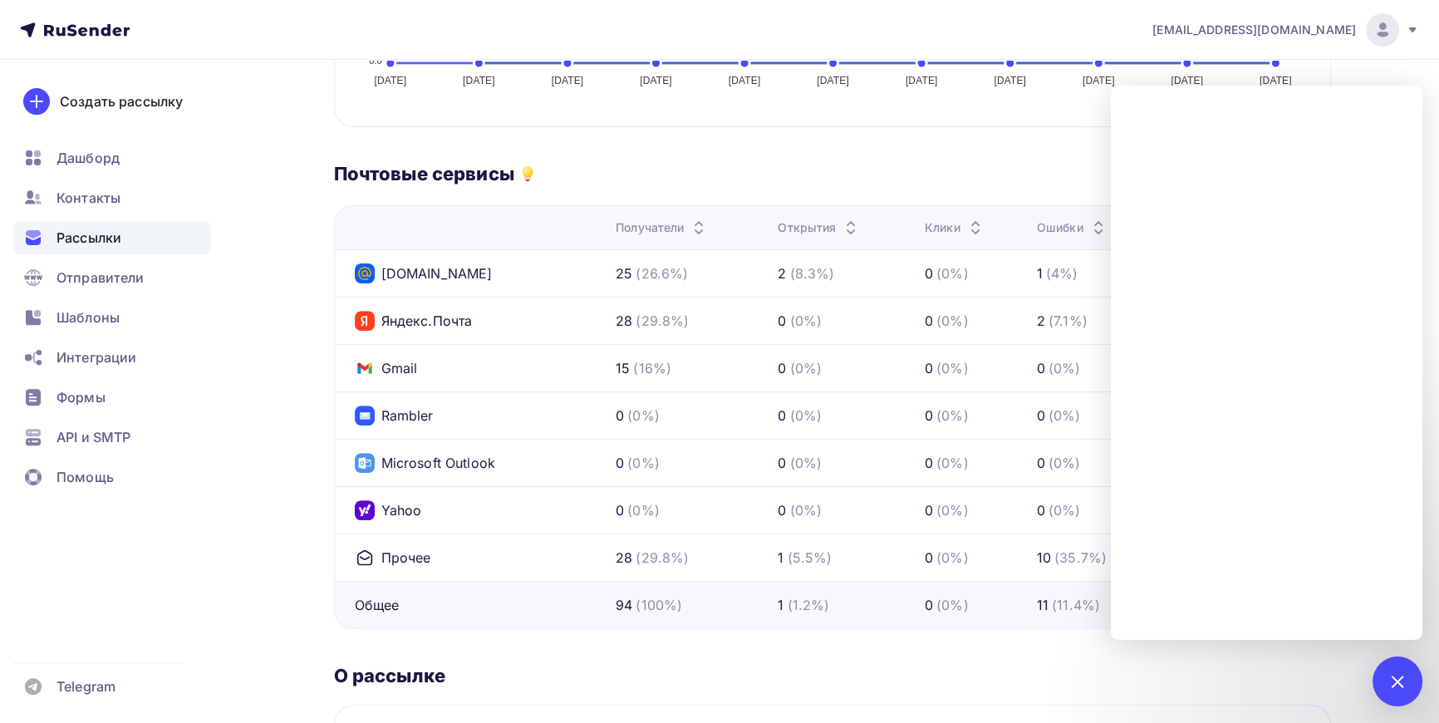
click at [784, 647] on div "Доставлено: 86.4% 83 из 96 писем 1 Уникальные открытия 1.2% 1.2% 0 Переходы по …" at bounding box center [832, 211] width 997 height 1273
click at [1400, 689] on div at bounding box center [1397, 681] width 22 height 22
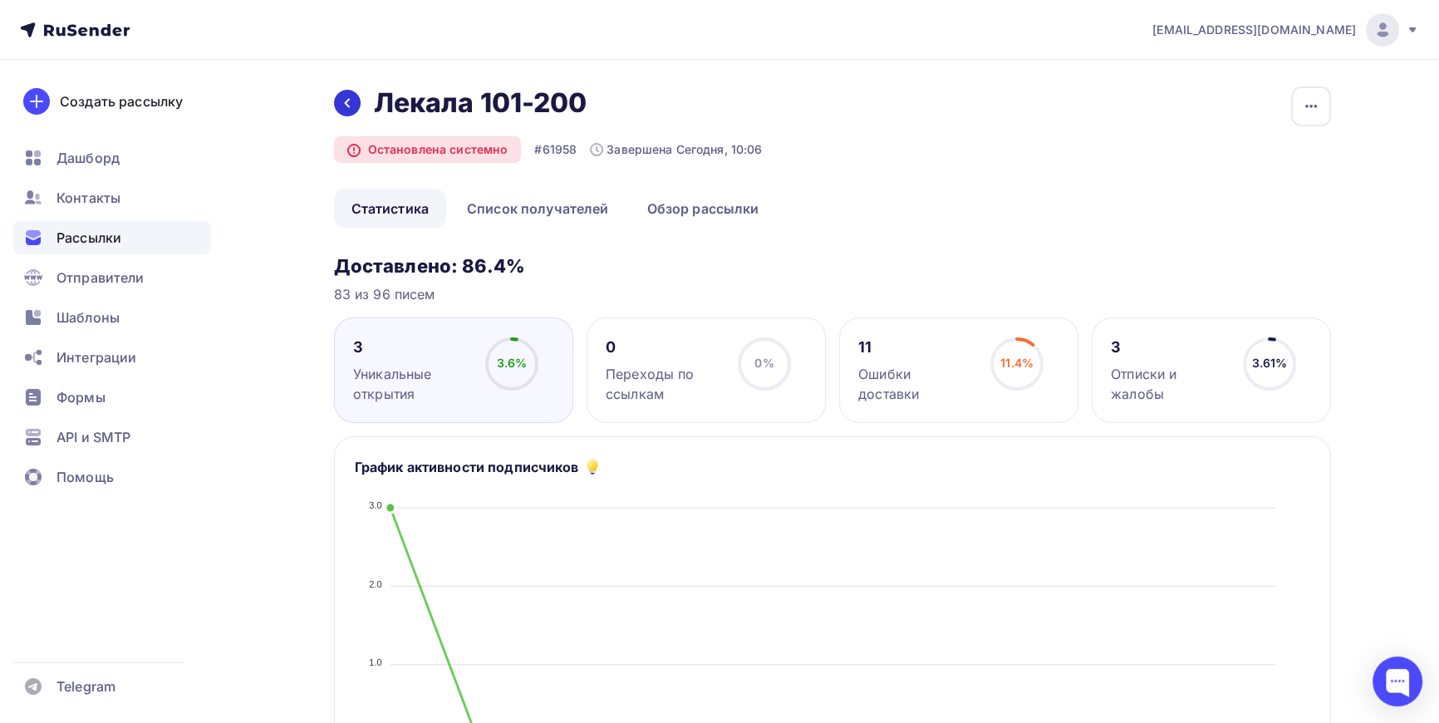
click at [348, 101] on icon at bounding box center [347, 102] width 13 height 13
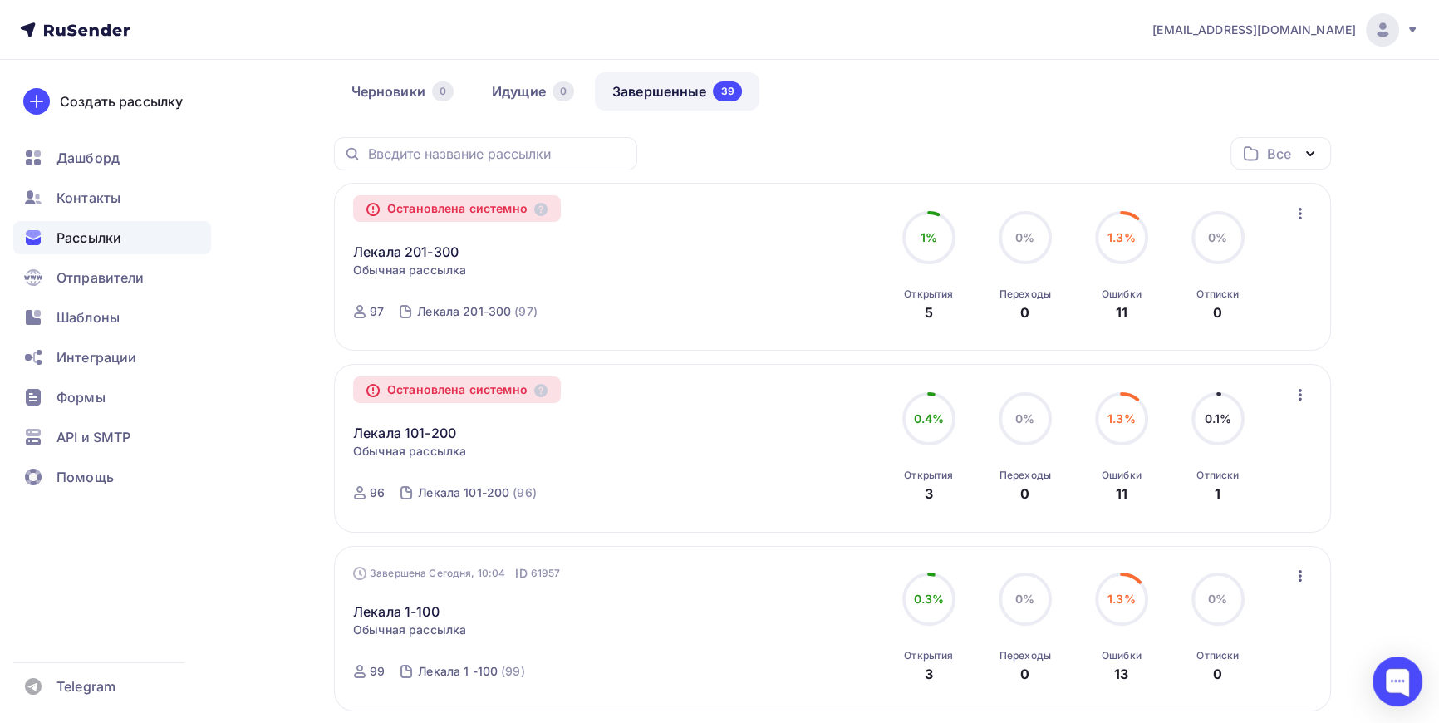
scroll to position [150, 0]
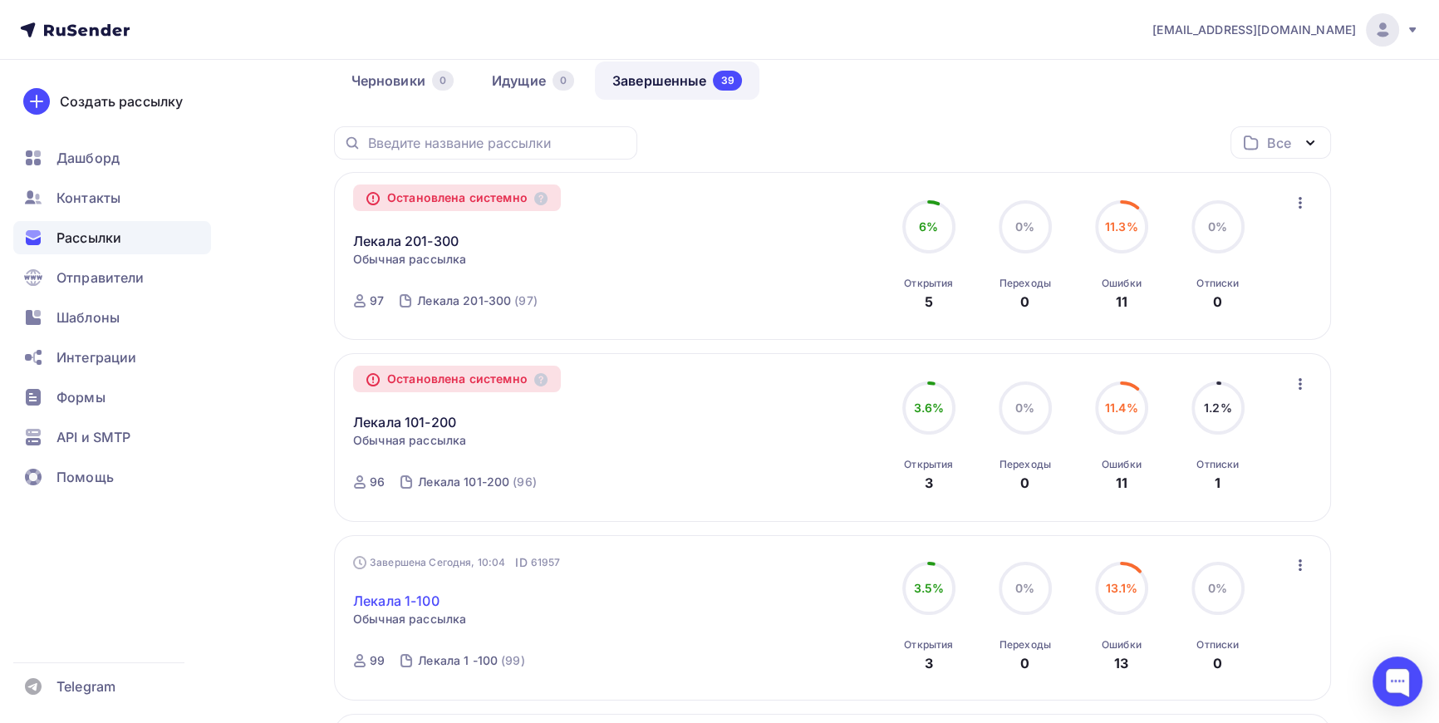
click at [411, 595] on link "Лекала 1-100" at bounding box center [396, 601] width 86 height 20
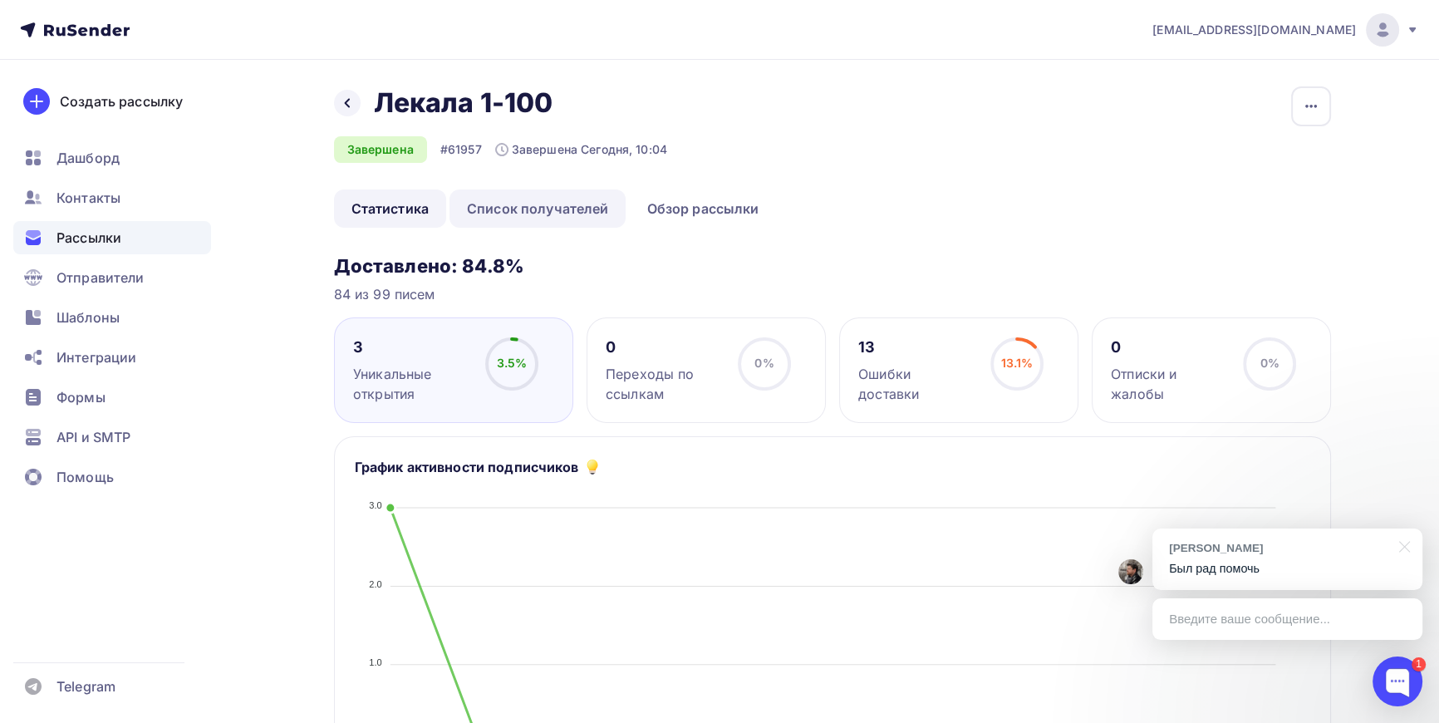
click at [534, 202] on link "Список получателей" at bounding box center [538, 208] width 177 height 38
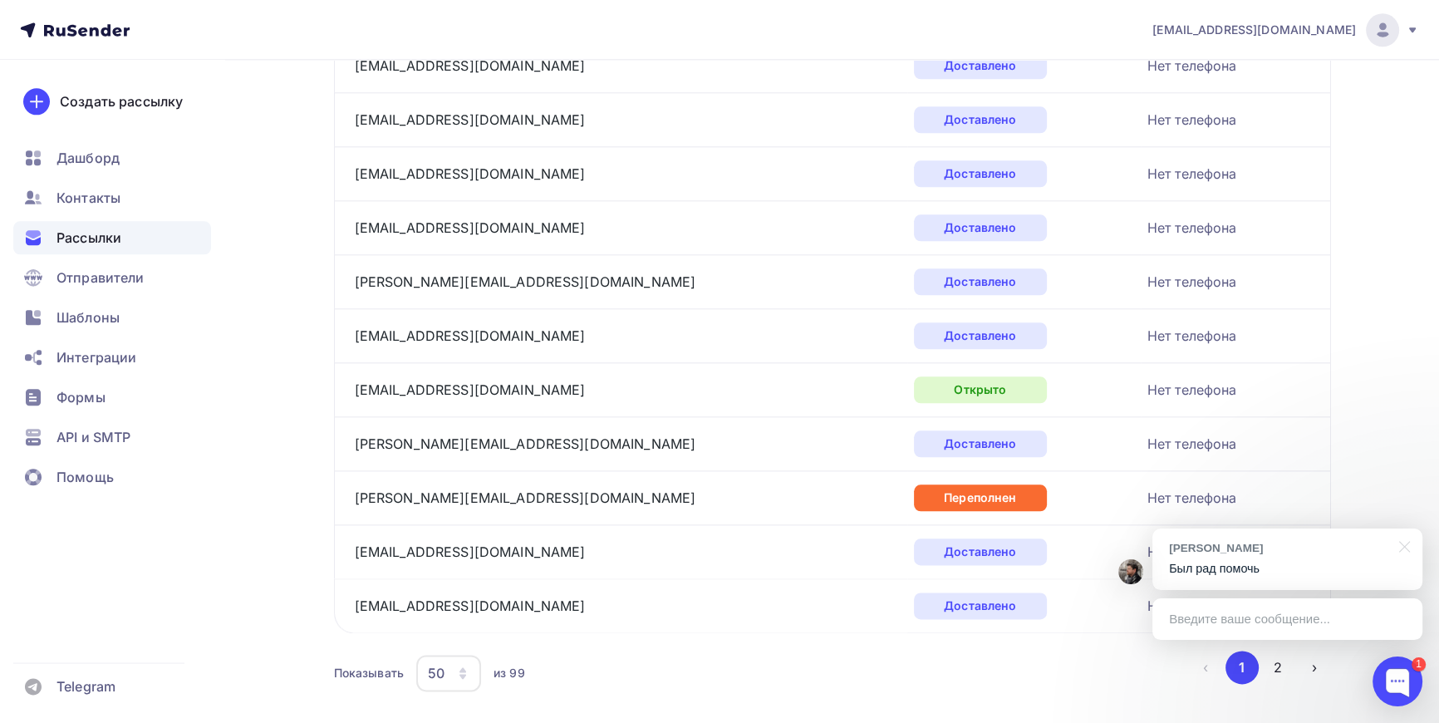
scroll to position [2454, 0]
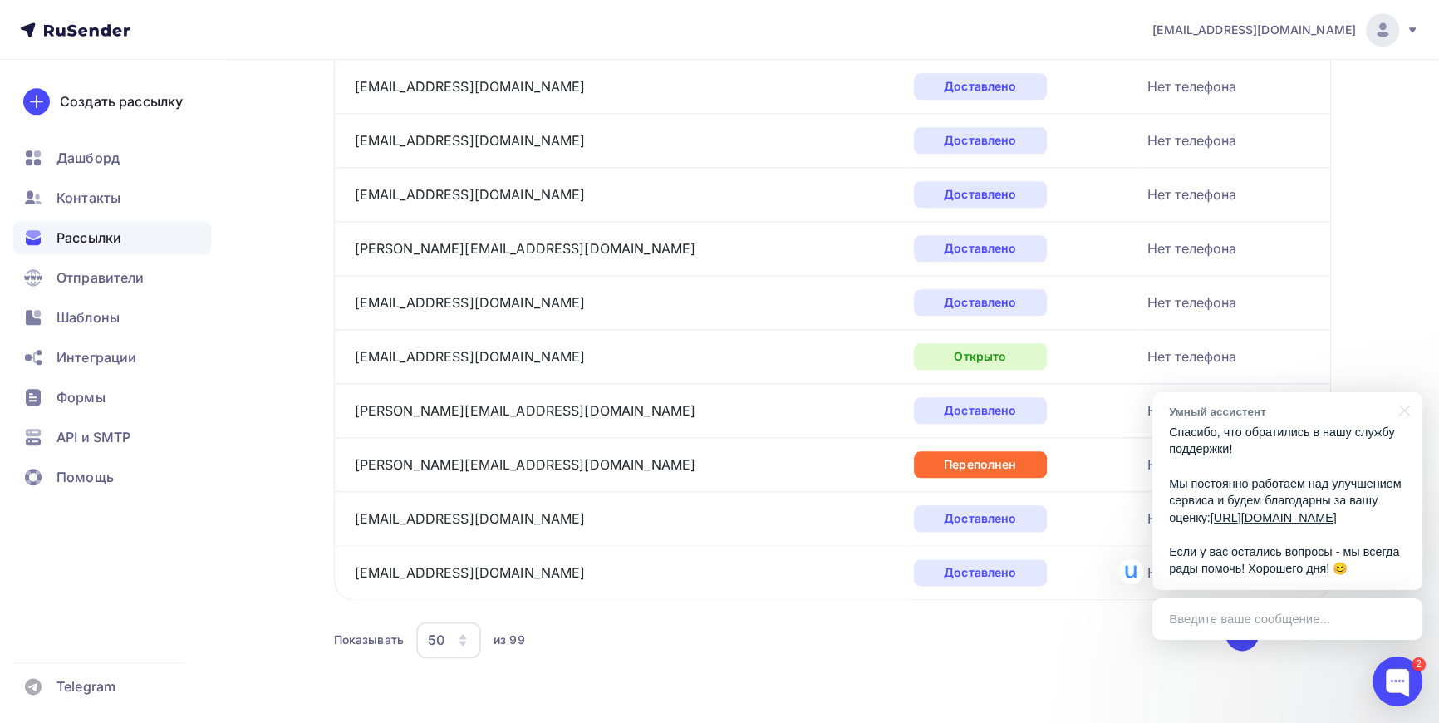
click at [458, 633] on icon "button" at bounding box center [462, 639] width 13 height 13
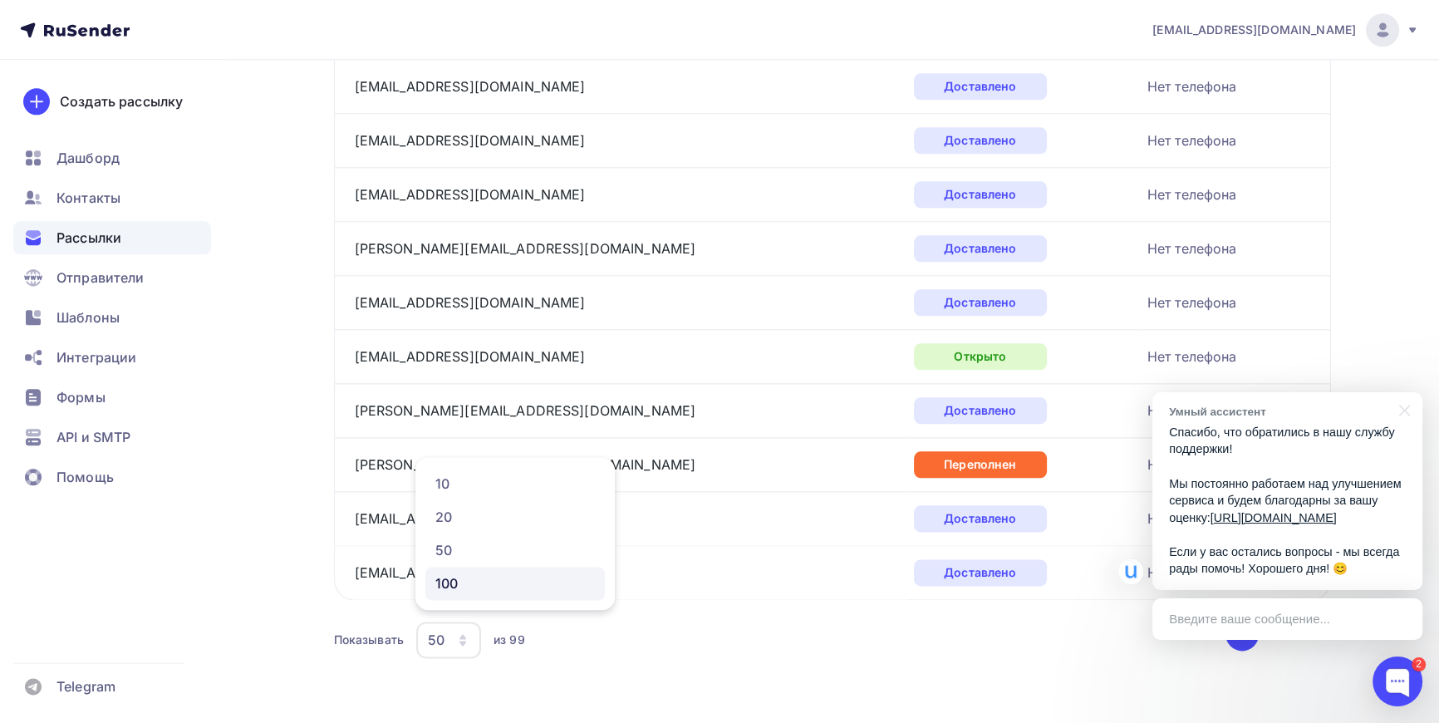
click at [459, 587] on div "100" at bounding box center [515, 583] width 160 height 20
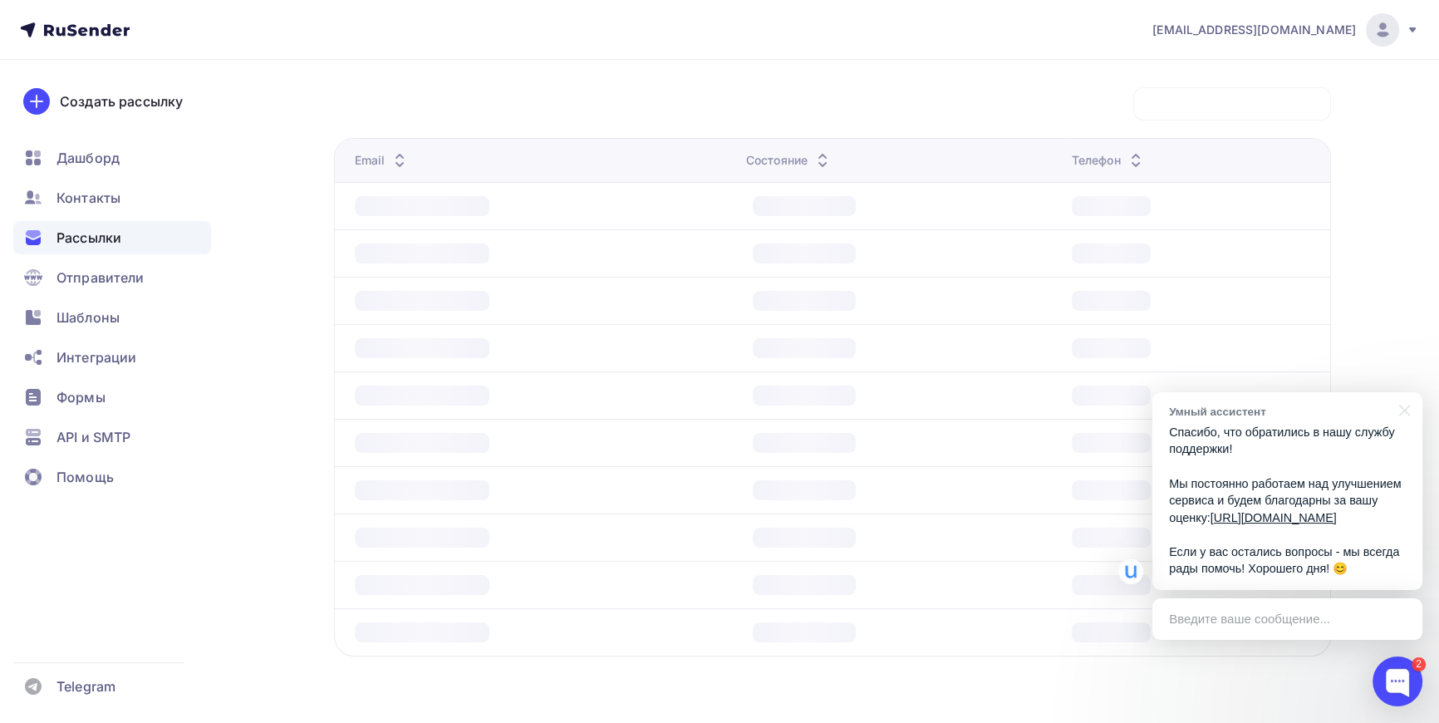
scroll to position [166, 0]
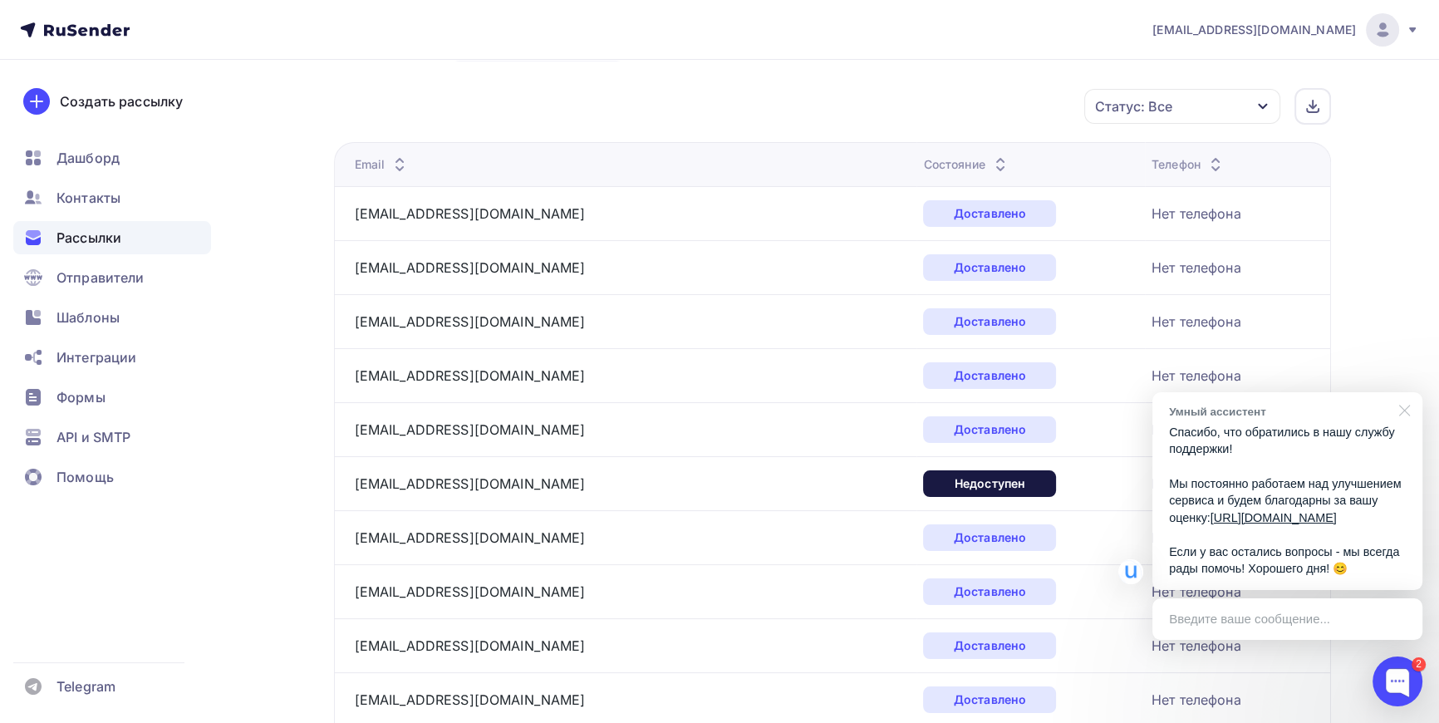
click at [1401, 393] on div at bounding box center [1402, 409] width 42 height 34
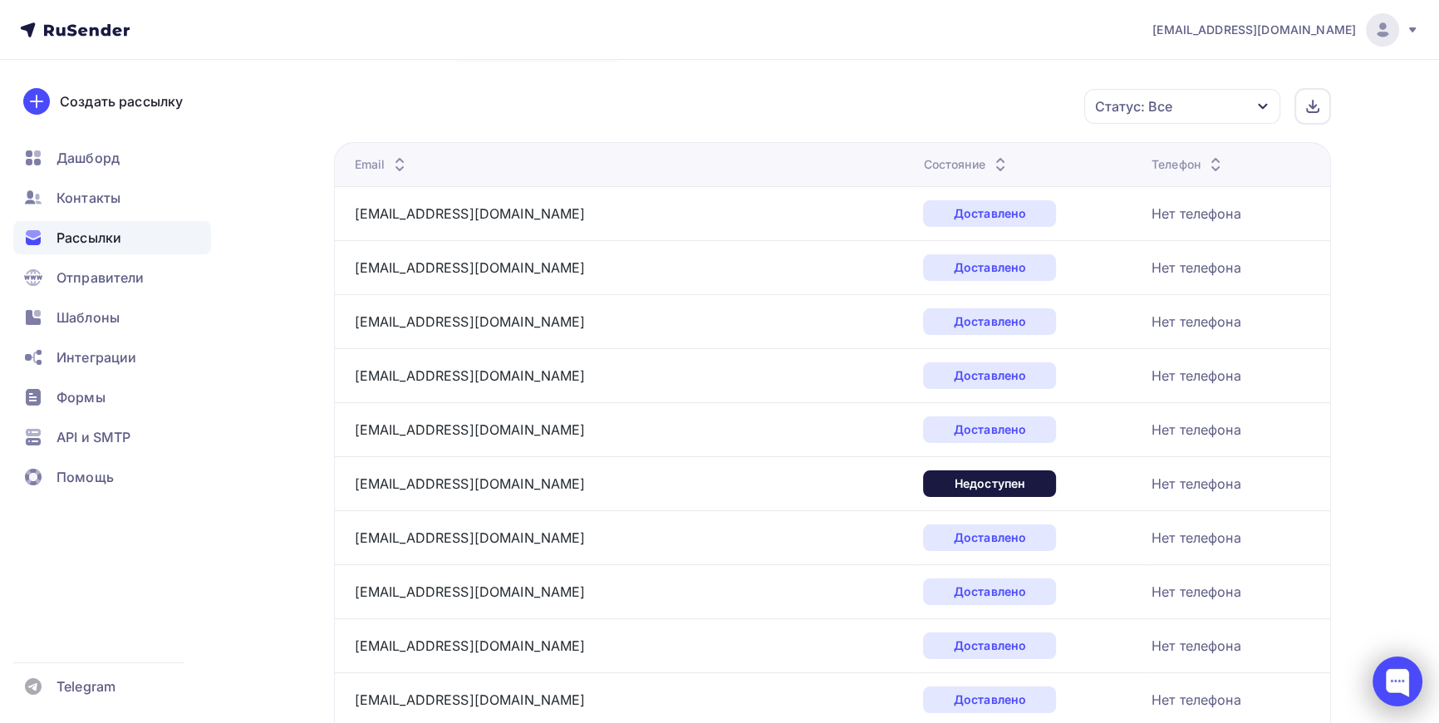
click at [1403, 676] on div at bounding box center [1398, 681] width 50 height 50
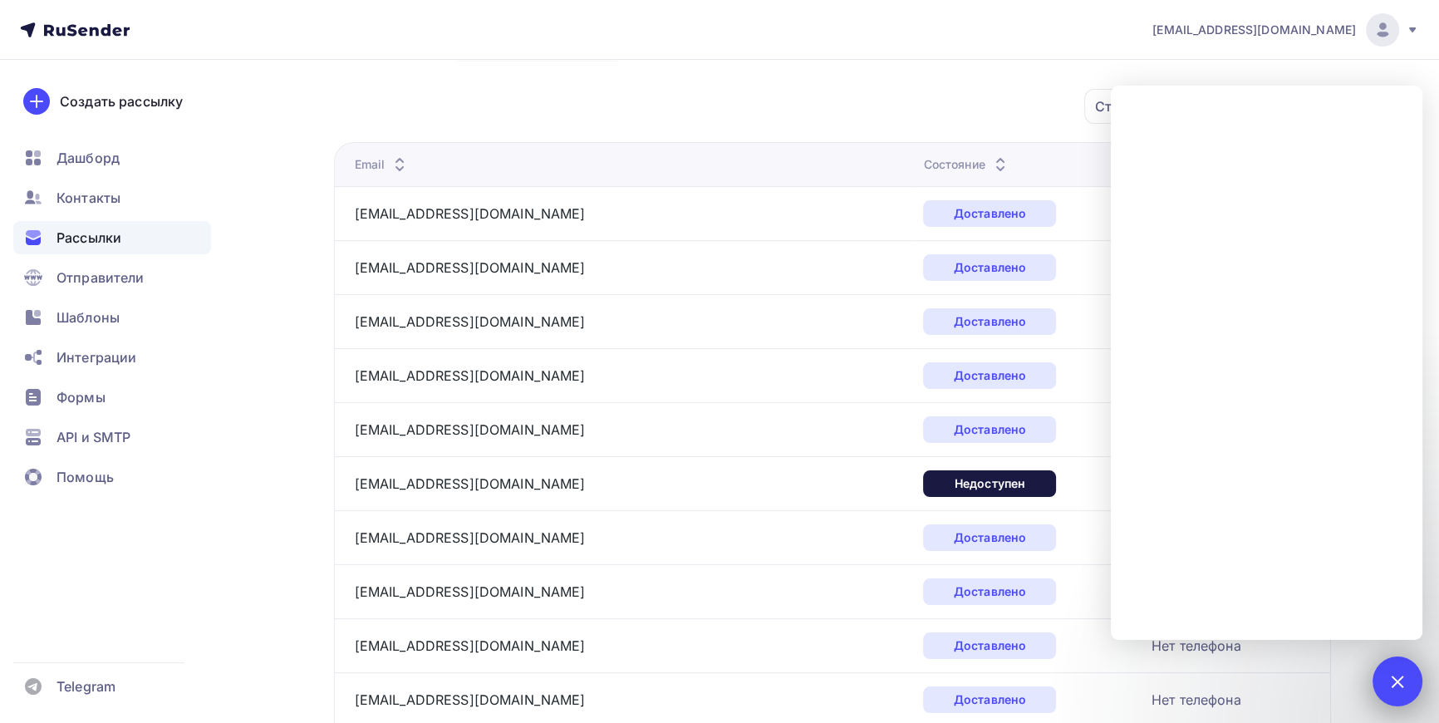
click at [1406, 673] on div "2" at bounding box center [1398, 681] width 50 height 50
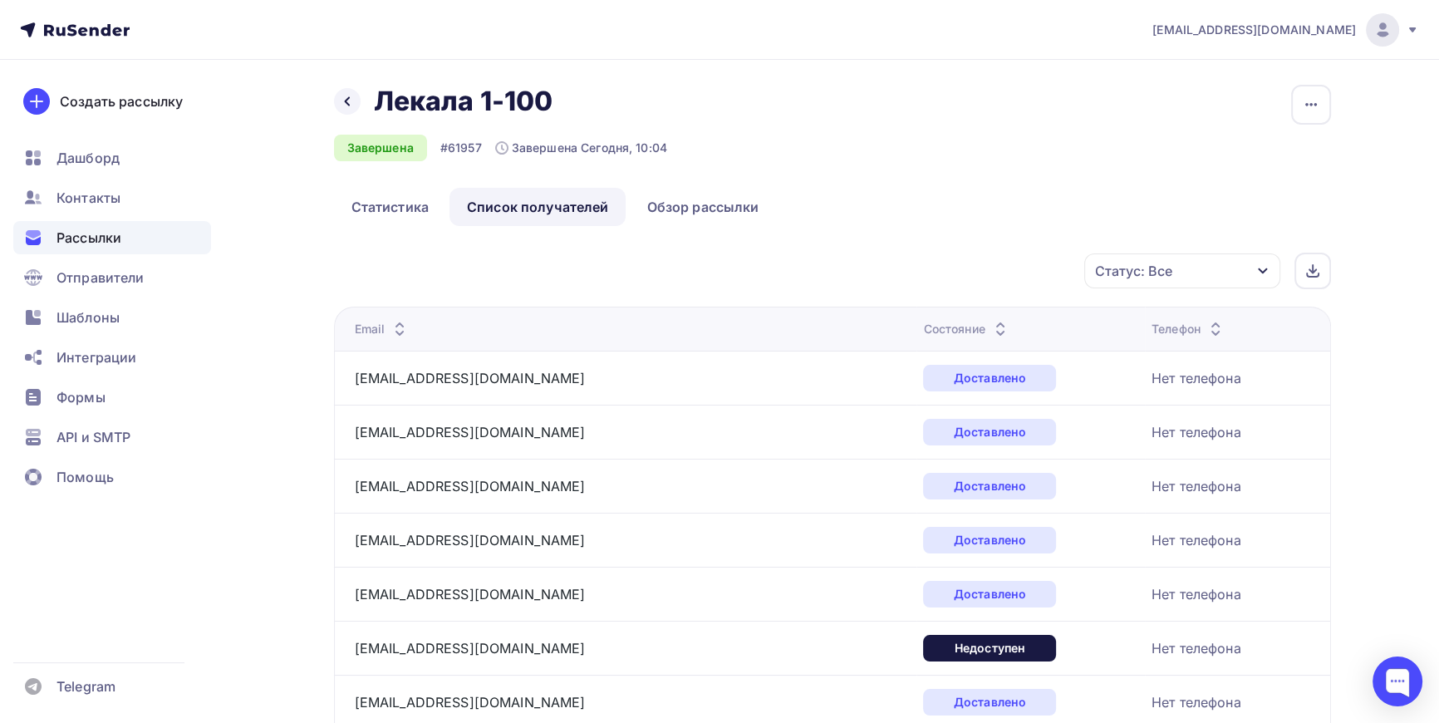
scroll to position [0, 0]
click at [351, 99] on icon at bounding box center [347, 102] width 13 height 13
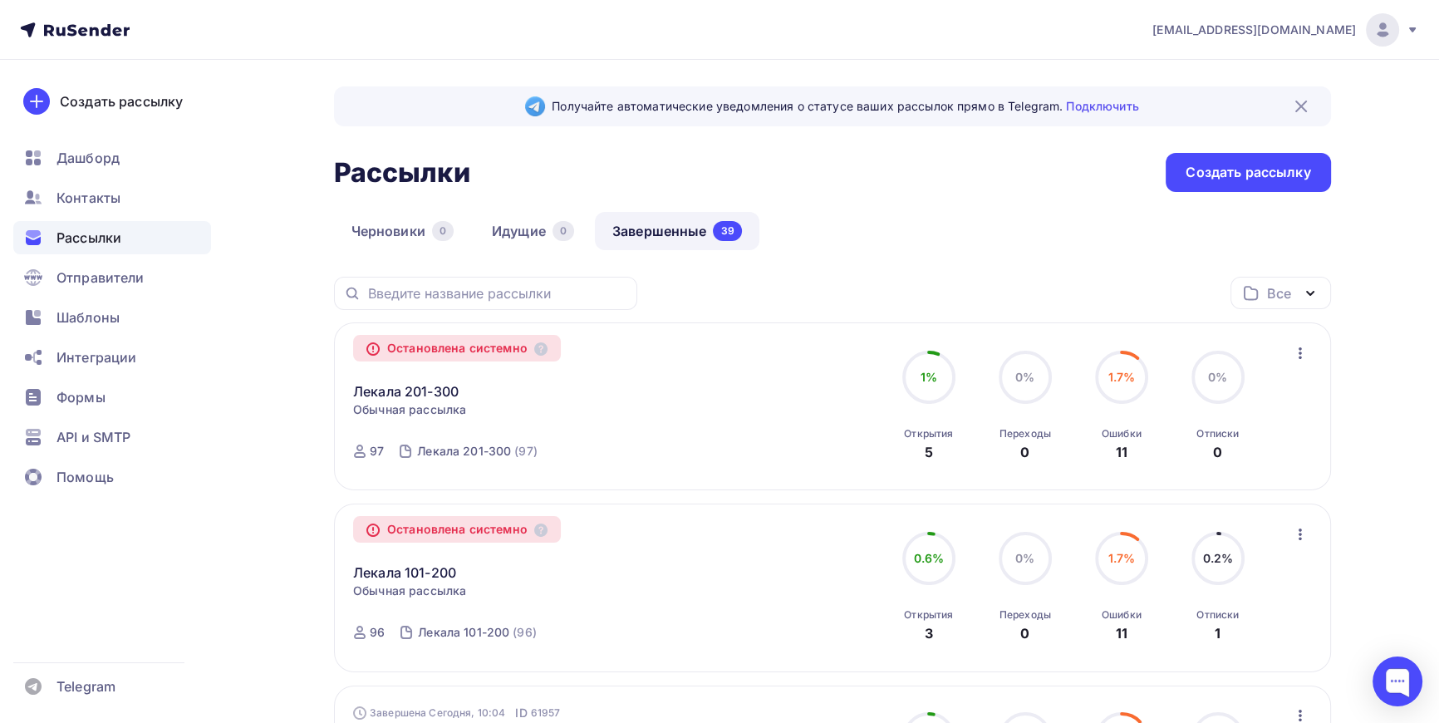
scroll to position [150, 0]
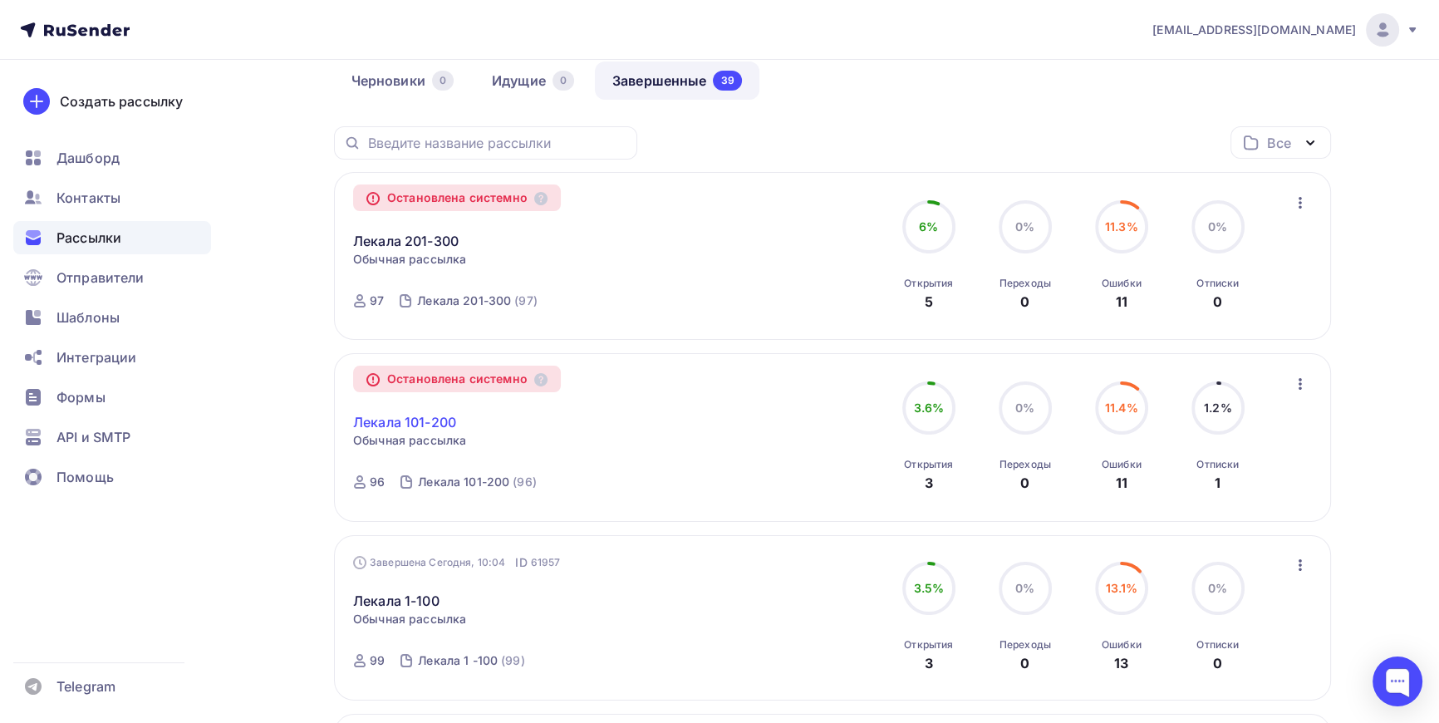
click at [436, 419] on link "Лекала 101-200" at bounding box center [404, 422] width 103 height 20
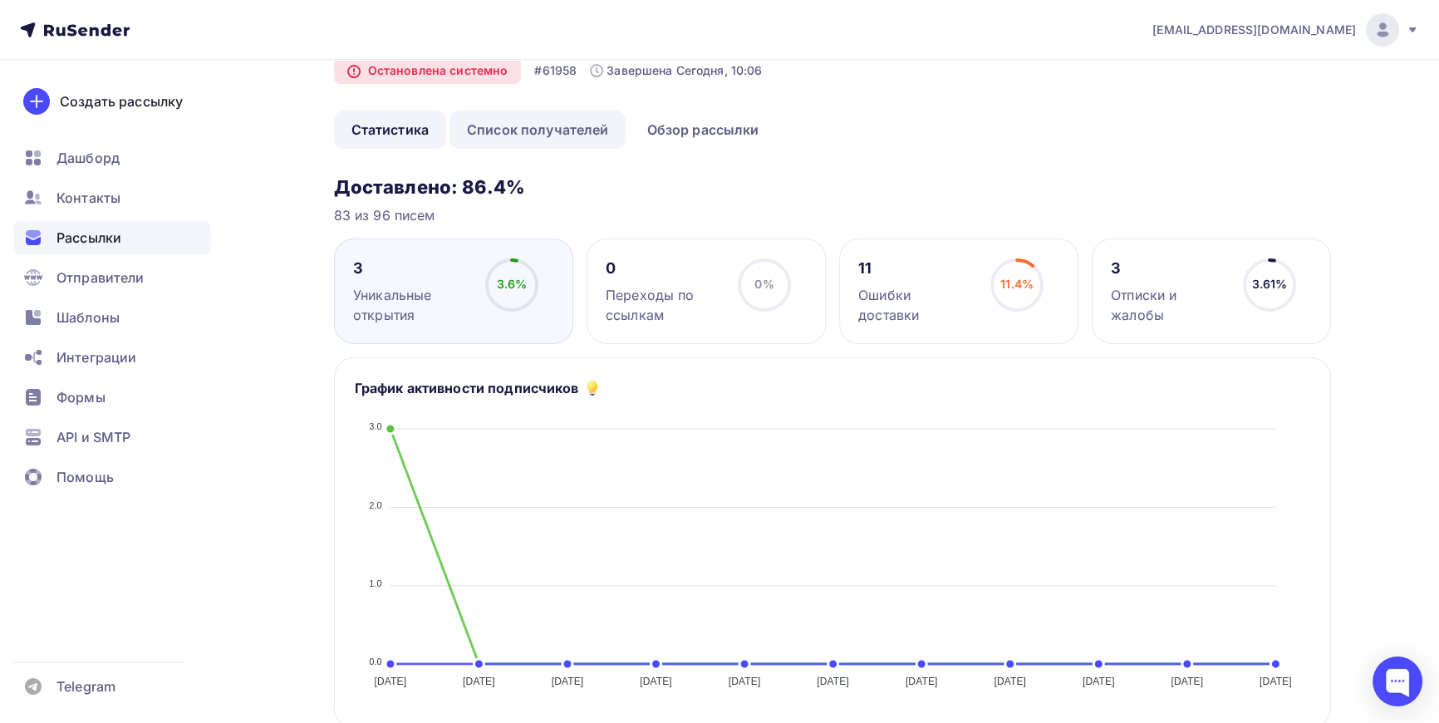
scroll to position [75, 0]
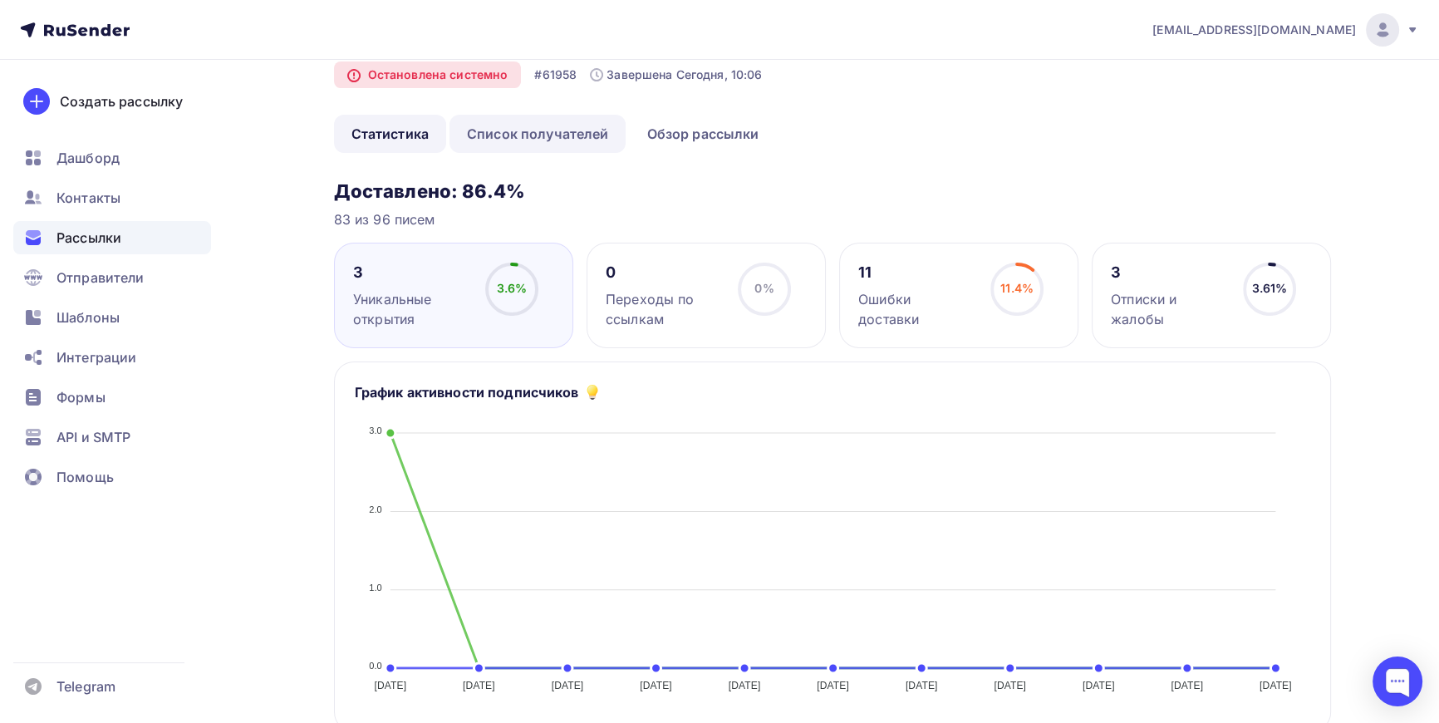
click at [558, 135] on link "Список получателей" at bounding box center [538, 134] width 177 height 38
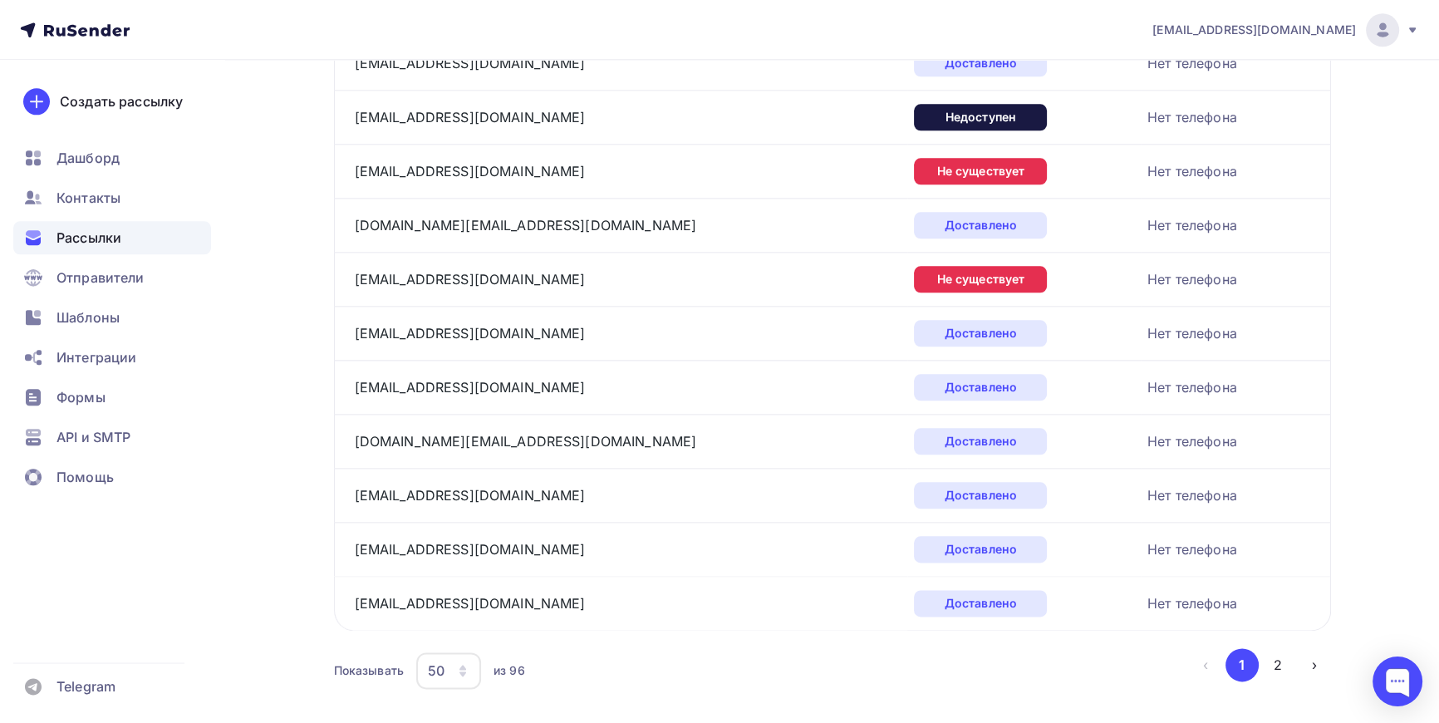
scroll to position [2454, 0]
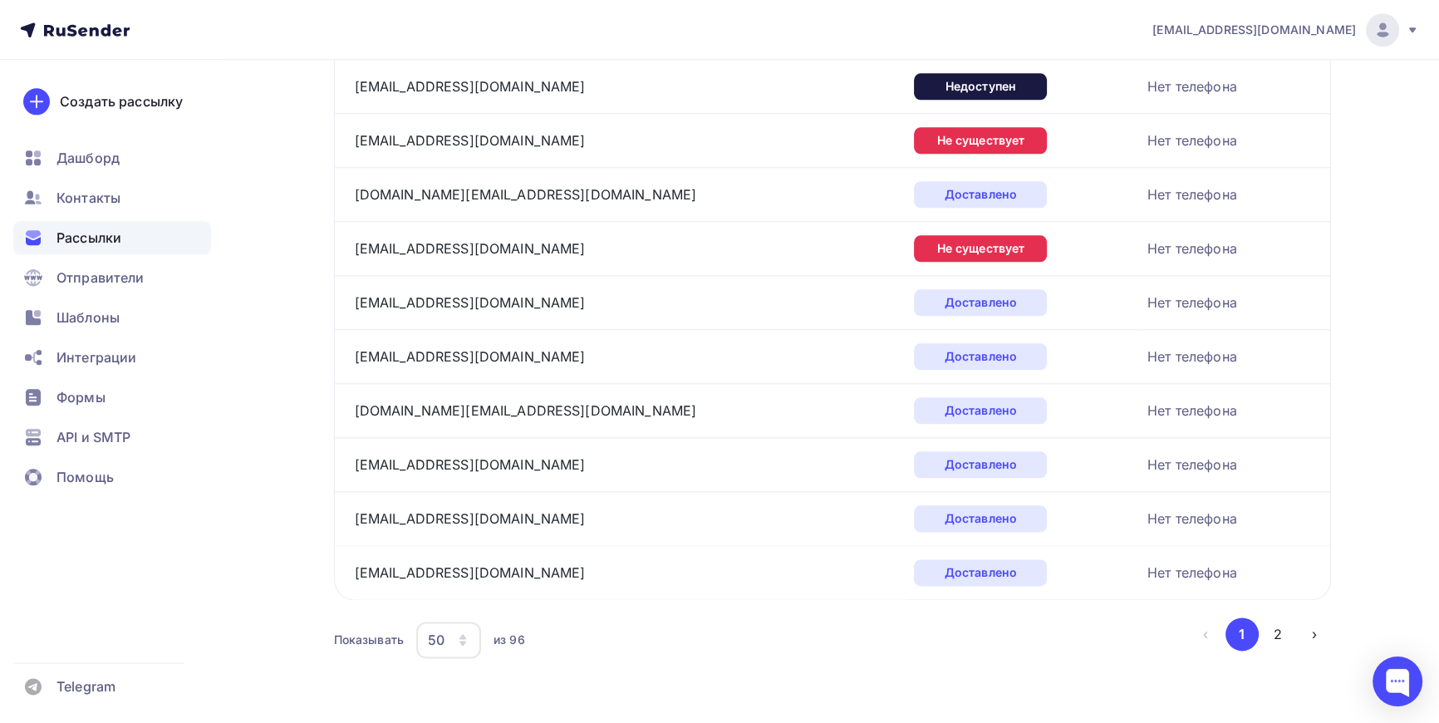
click at [465, 643] on div "50" at bounding box center [448, 640] width 65 height 37
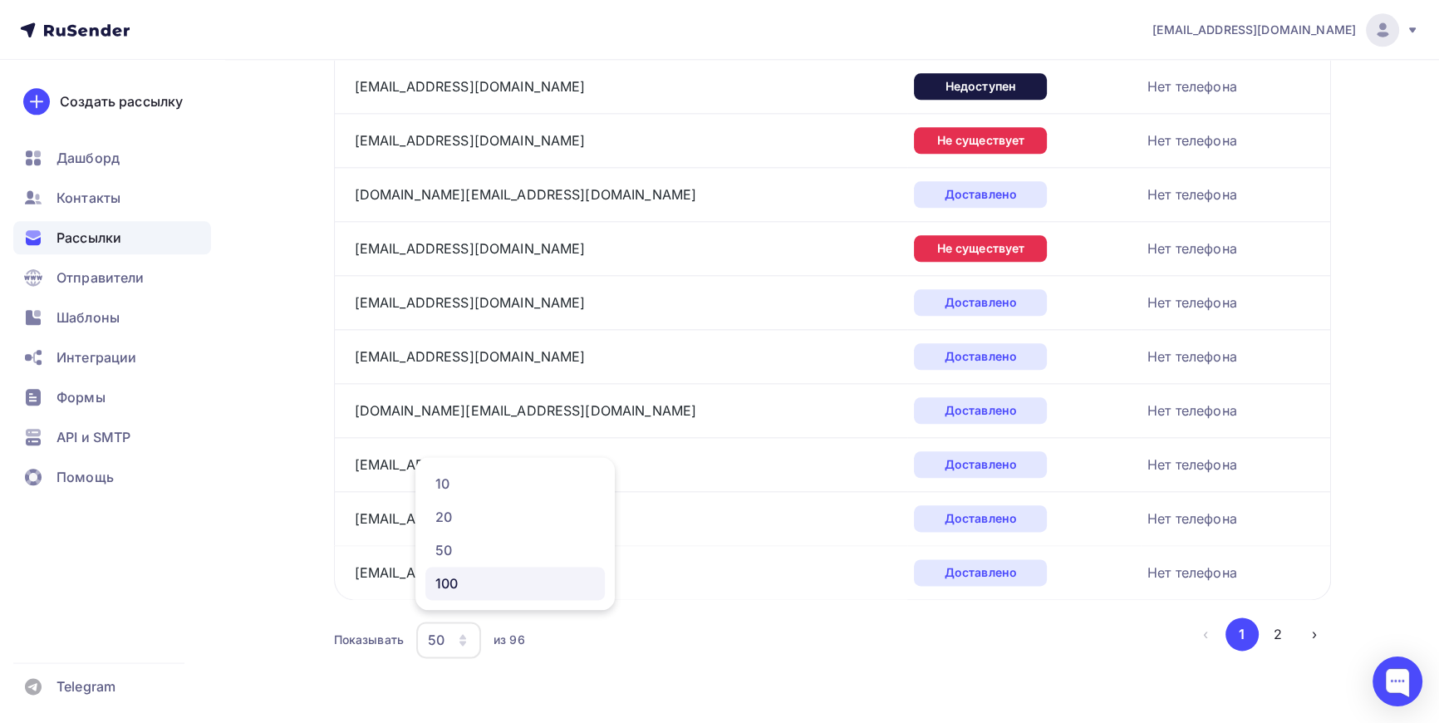
click at [448, 578] on div "100" at bounding box center [515, 583] width 160 height 20
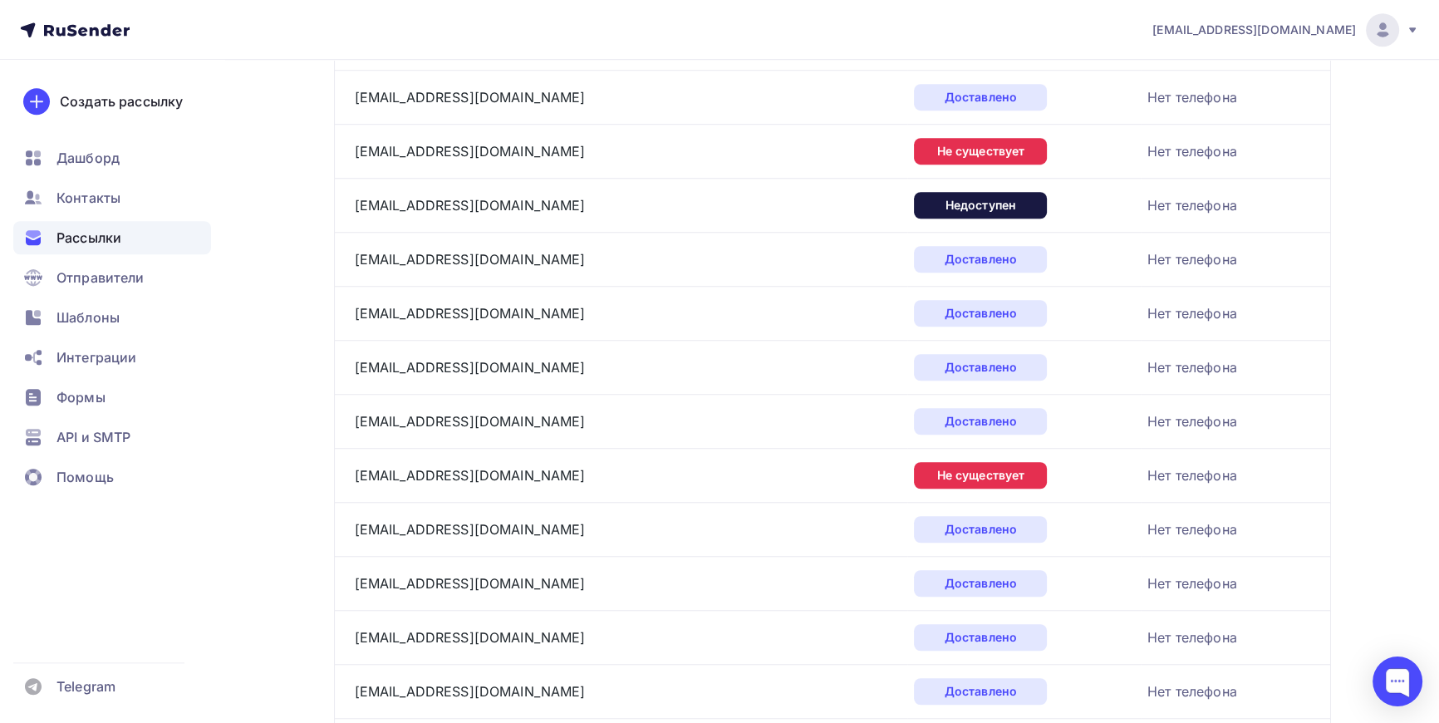
scroll to position [1526, 0]
drag, startPoint x: 510, startPoint y: 145, endPoint x: 413, endPoint y: 155, distance: 97.7
click at [413, 155] on div "[EMAIL_ADDRESS][DOMAIN_NAME]" at bounding box center [562, 150] width 415 height 27
copy link "domvesta.ru"
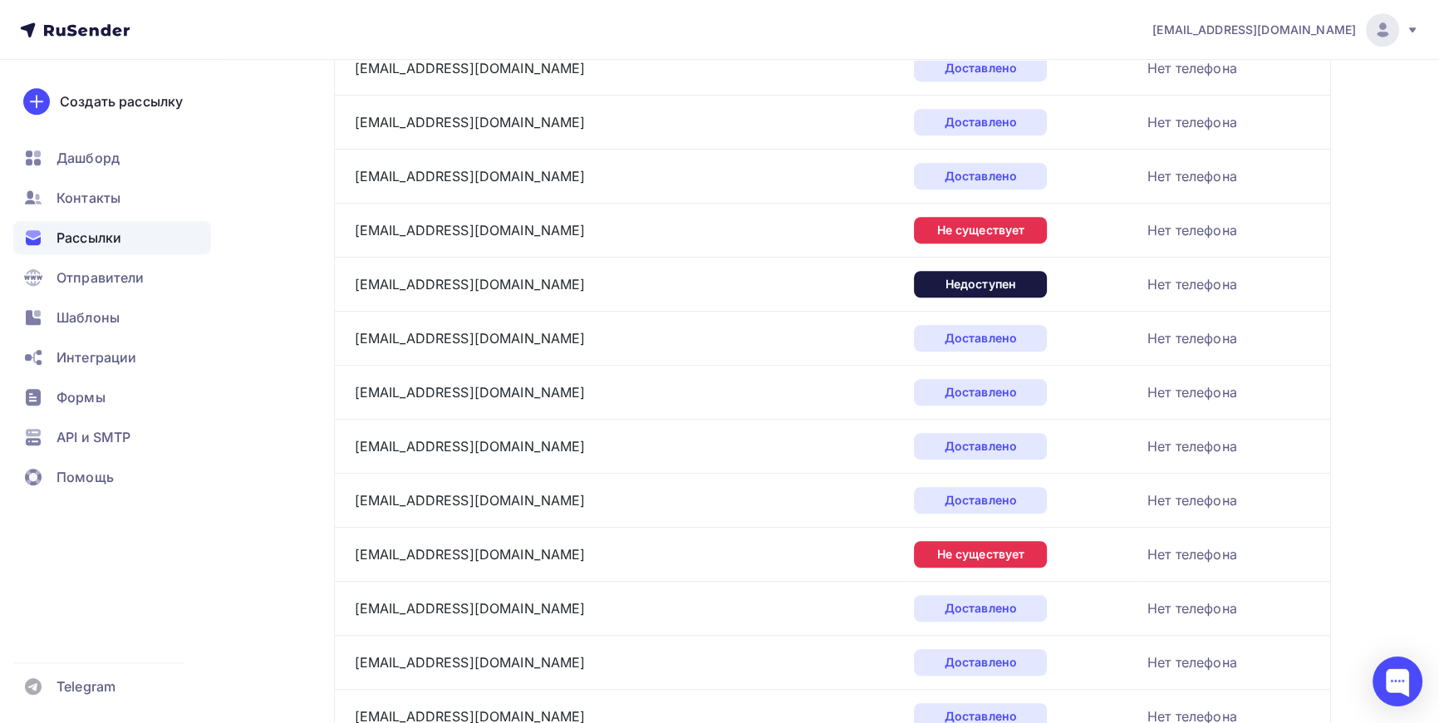
scroll to position [1462, 0]
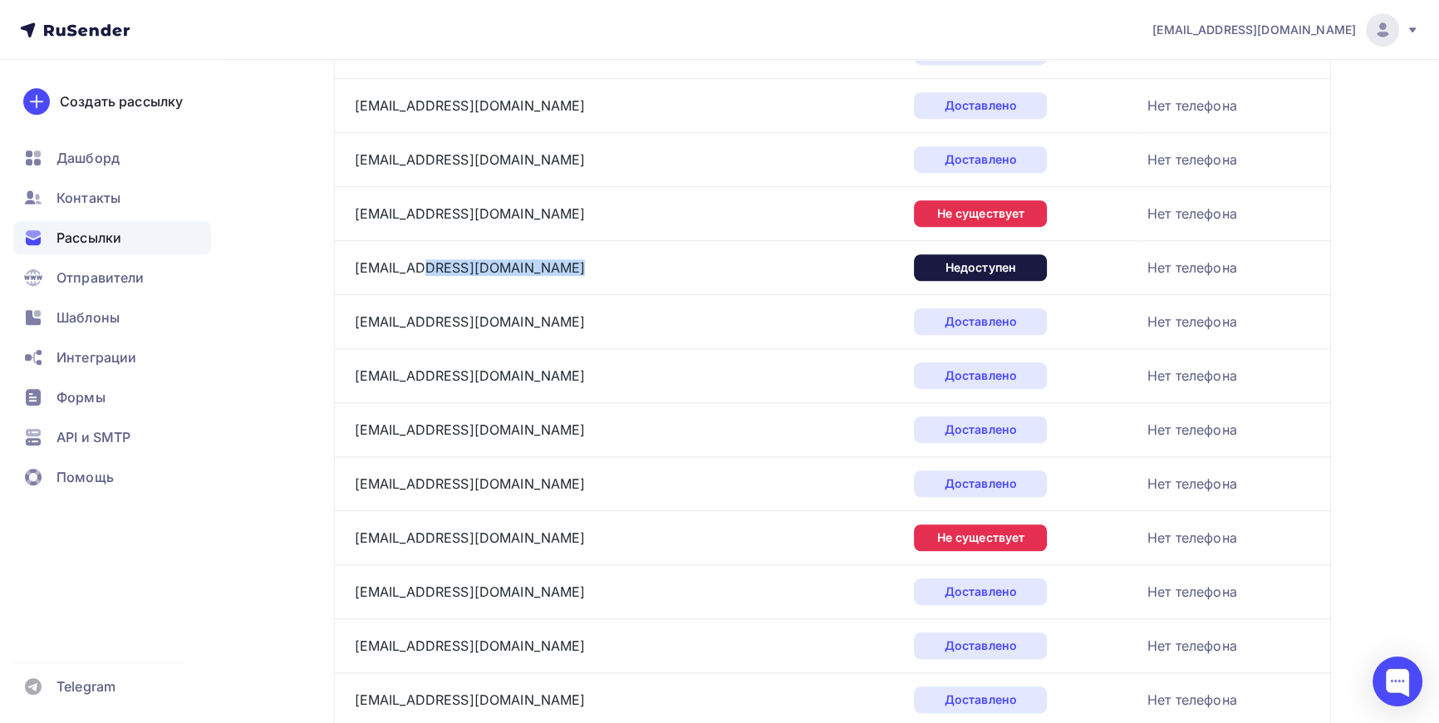
drag, startPoint x: 559, startPoint y: 266, endPoint x: 422, endPoint y: 276, distance: 137.5
click at [422, 276] on div "[EMAIL_ADDRESS][DOMAIN_NAME]" at bounding box center [562, 267] width 415 height 27
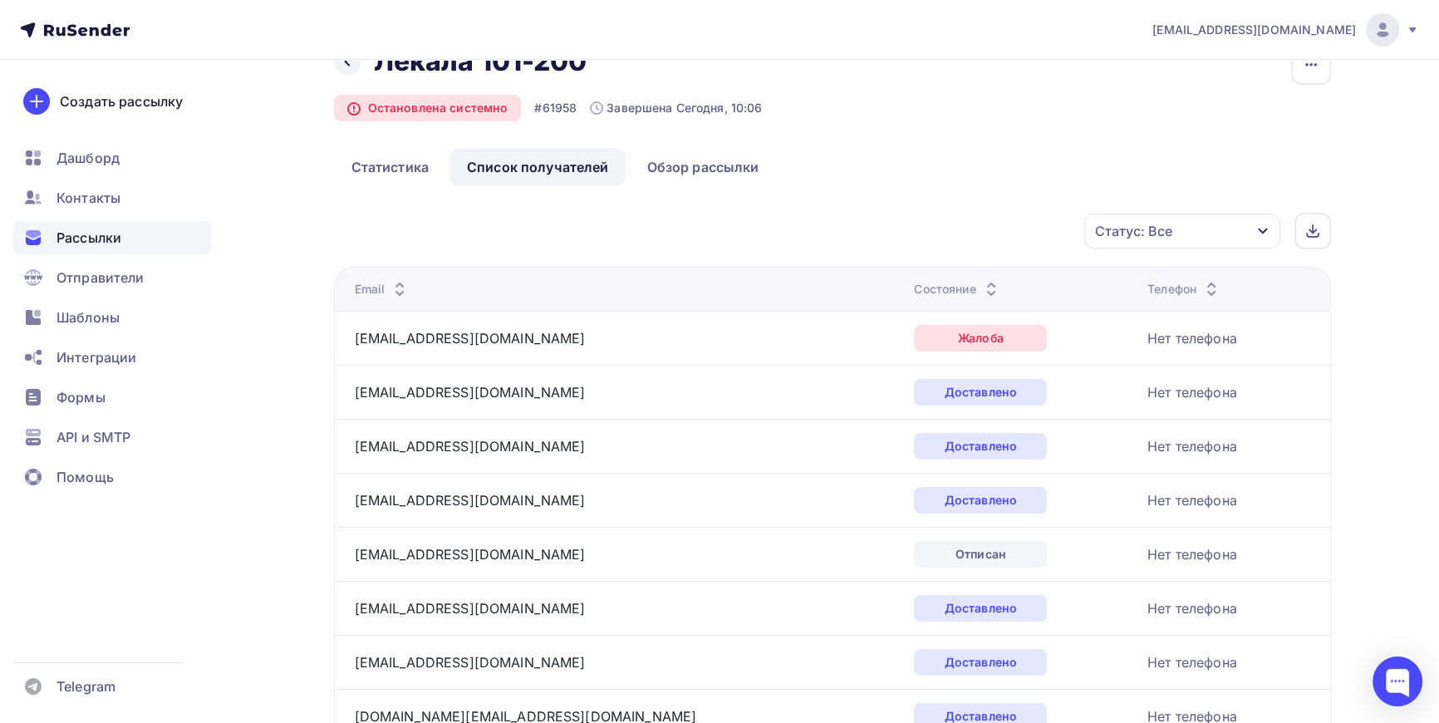
scroll to position [0, 0]
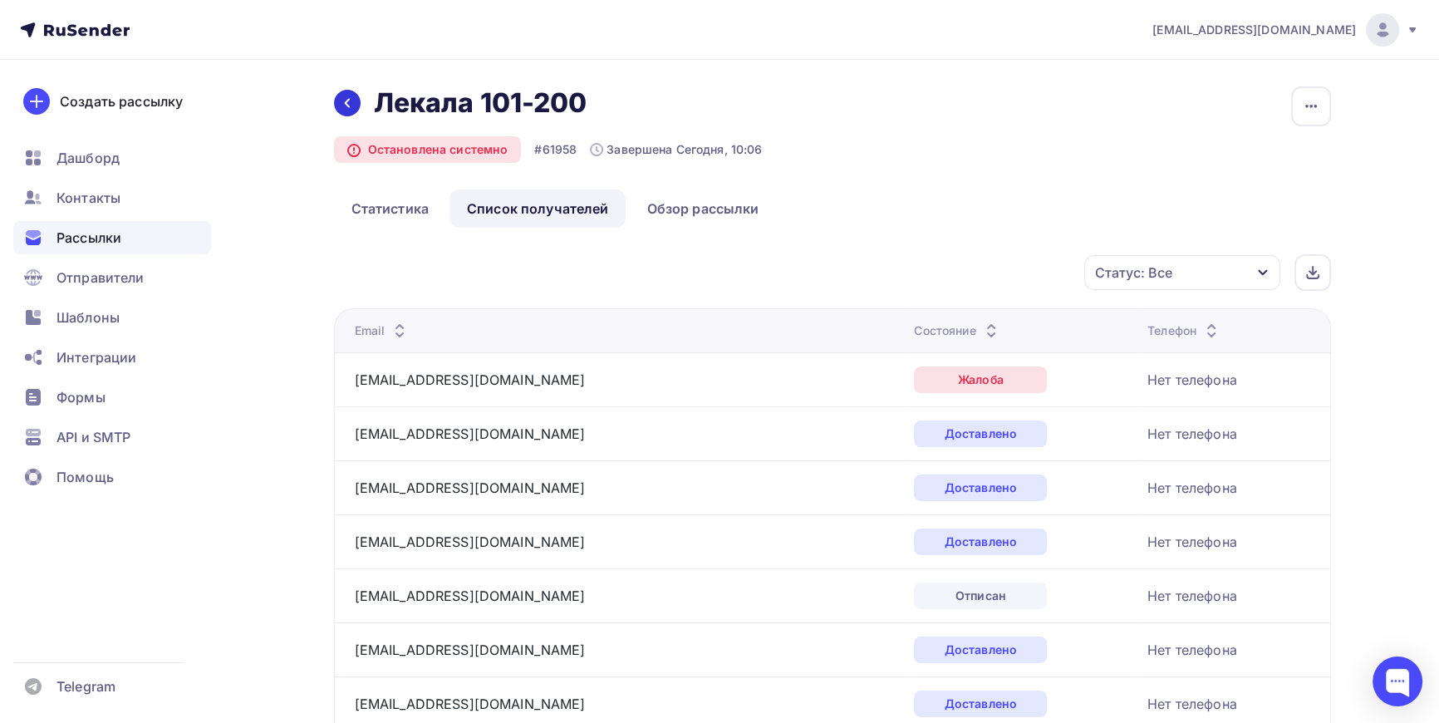
click at [351, 101] on icon at bounding box center [347, 102] width 13 height 13
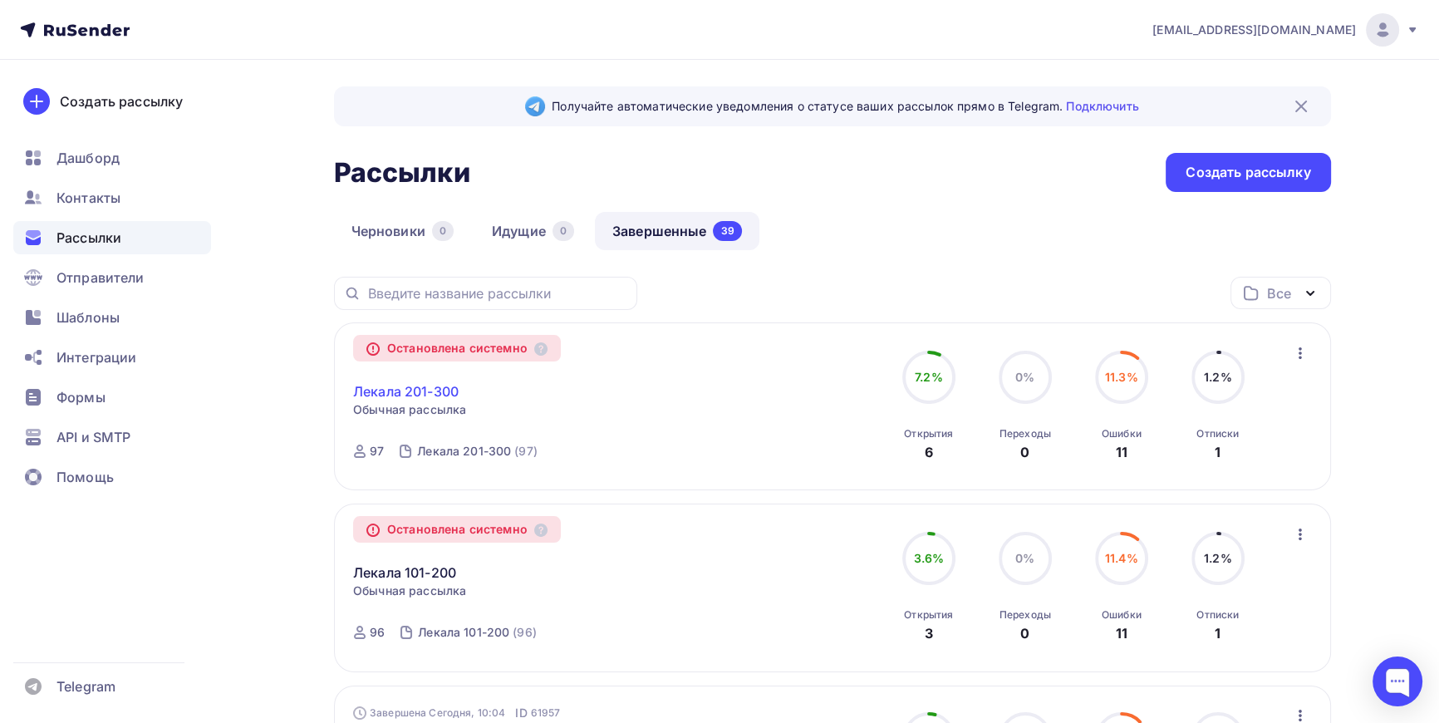
click at [423, 386] on link "Лекала 201-300" at bounding box center [406, 391] width 106 height 20
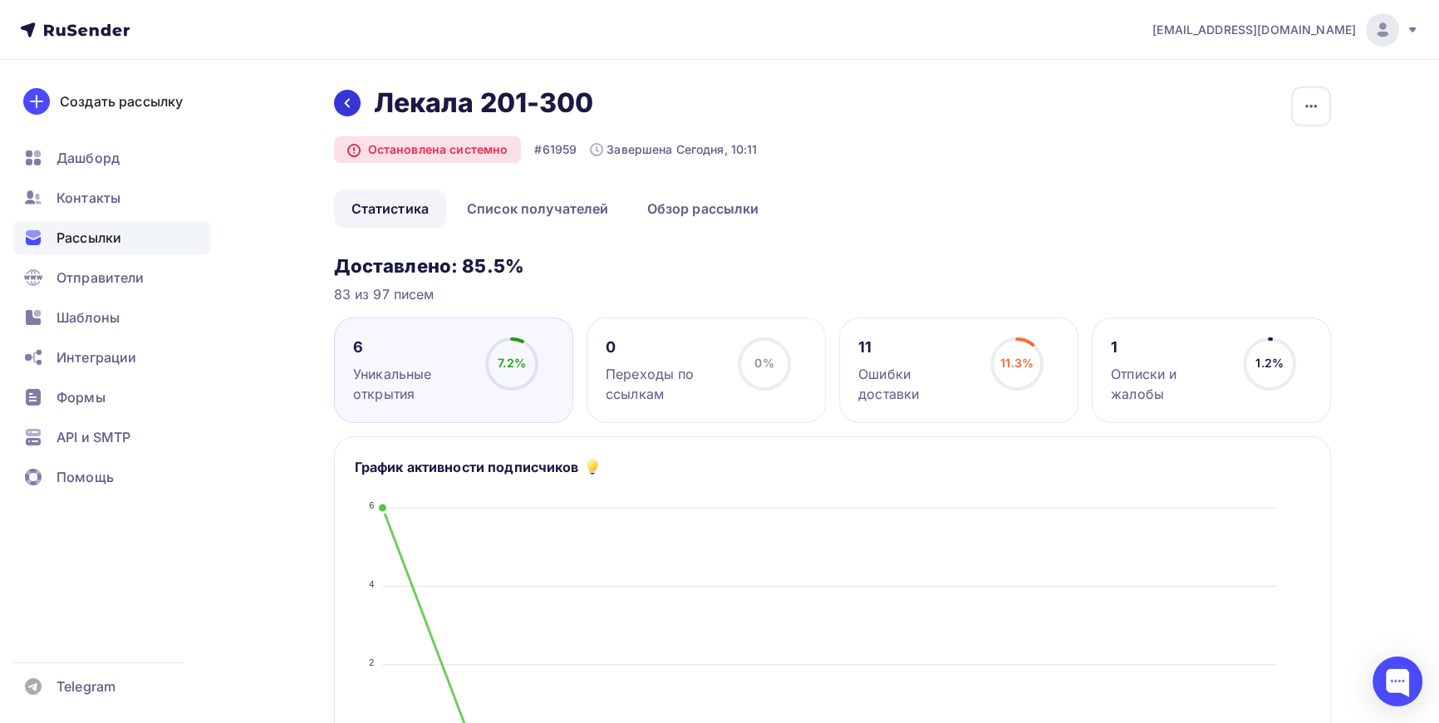
click at [352, 103] on icon at bounding box center [347, 102] width 13 height 13
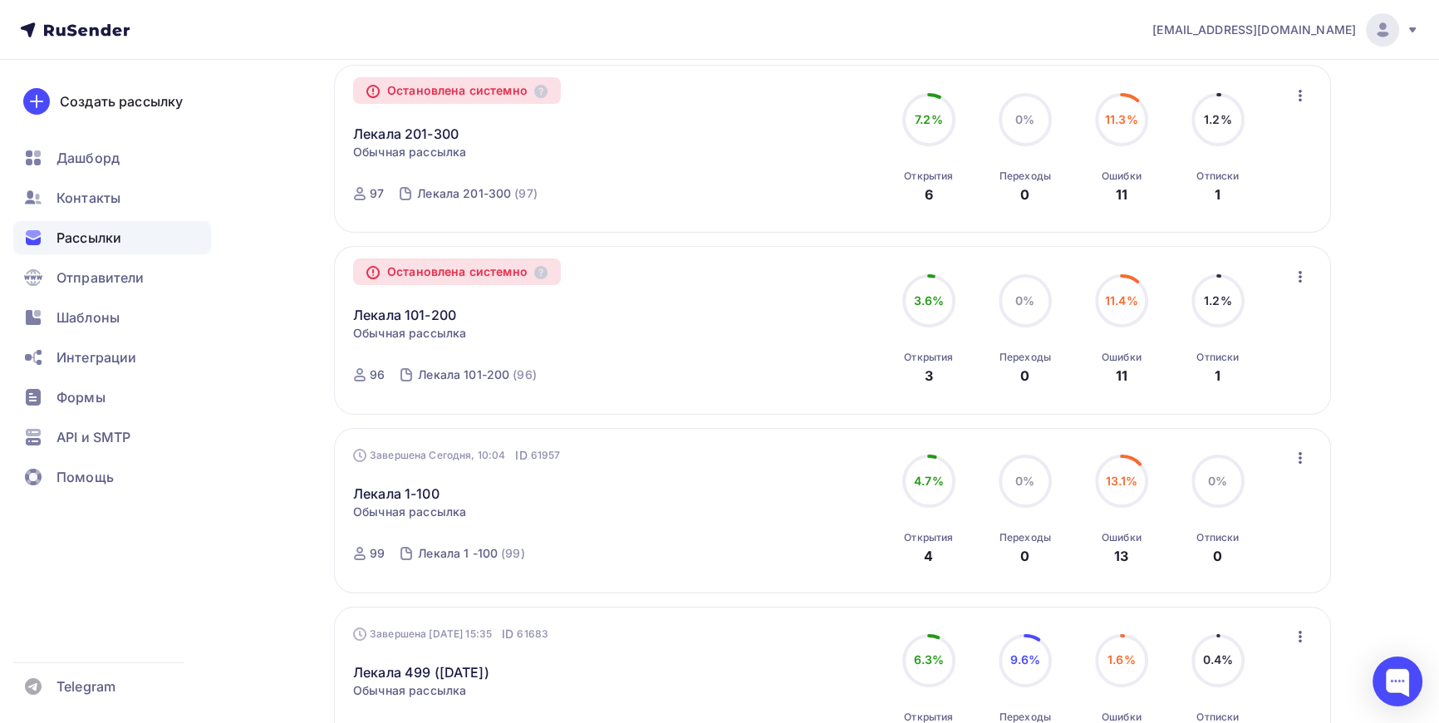
scroll to position [286, 0]
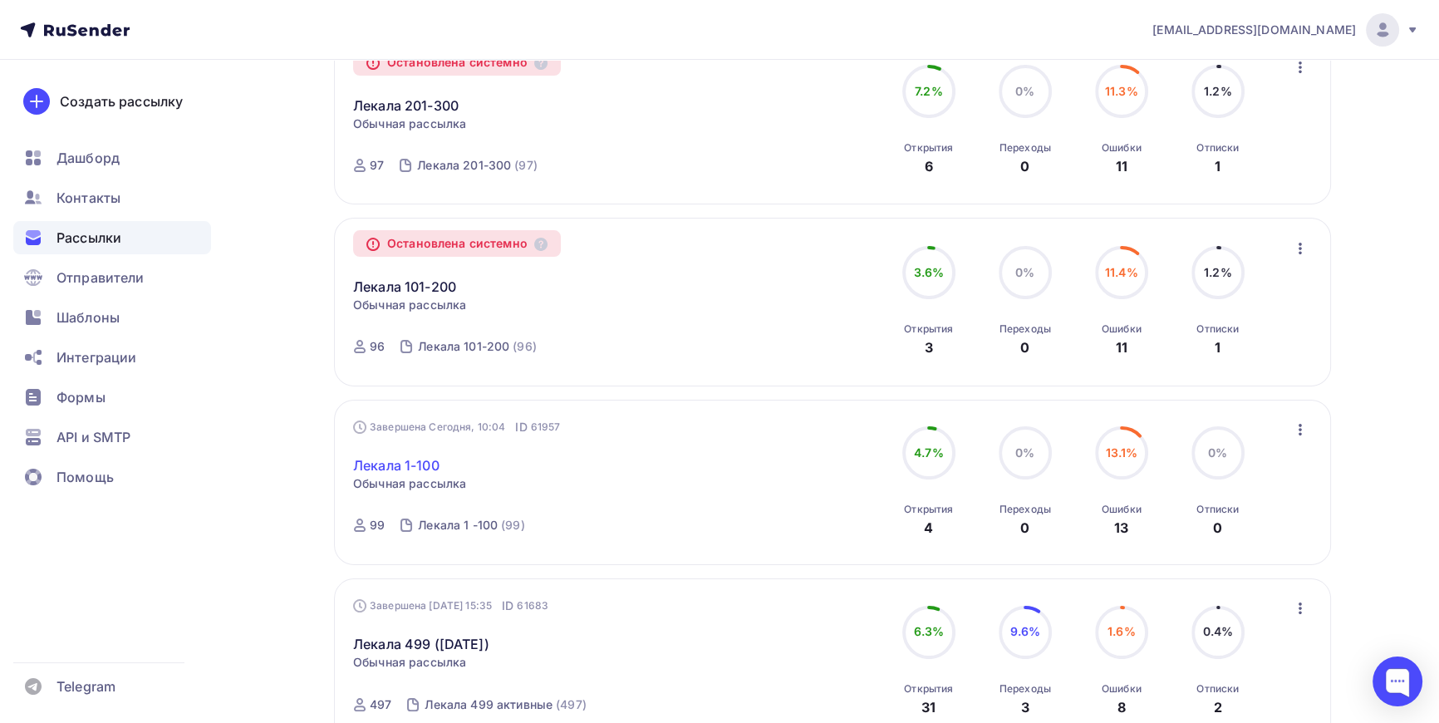
click at [415, 459] on link "Лекала 1-100" at bounding box center [396, 465] width 86 height 20
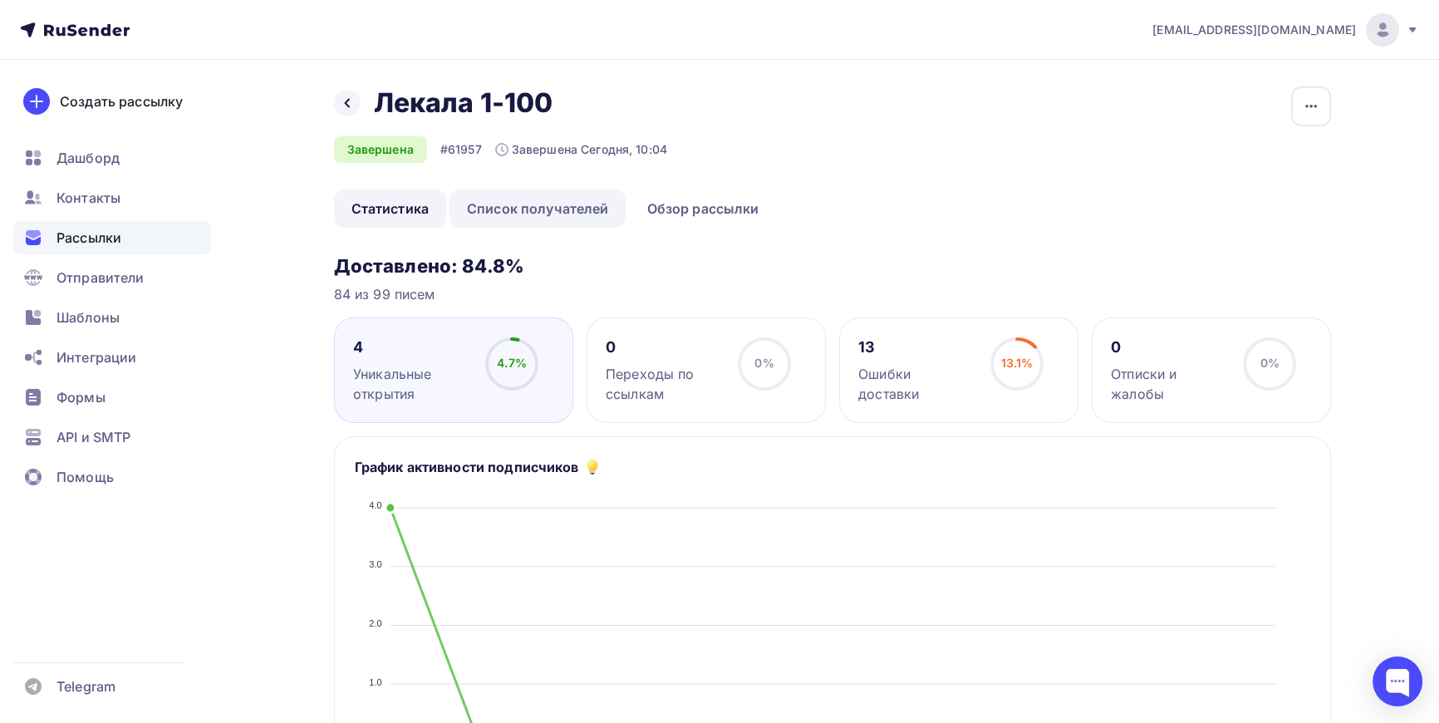
click at [533, 207] on link "Список получателей" at bounding box center [538, 208] width 177 height 38
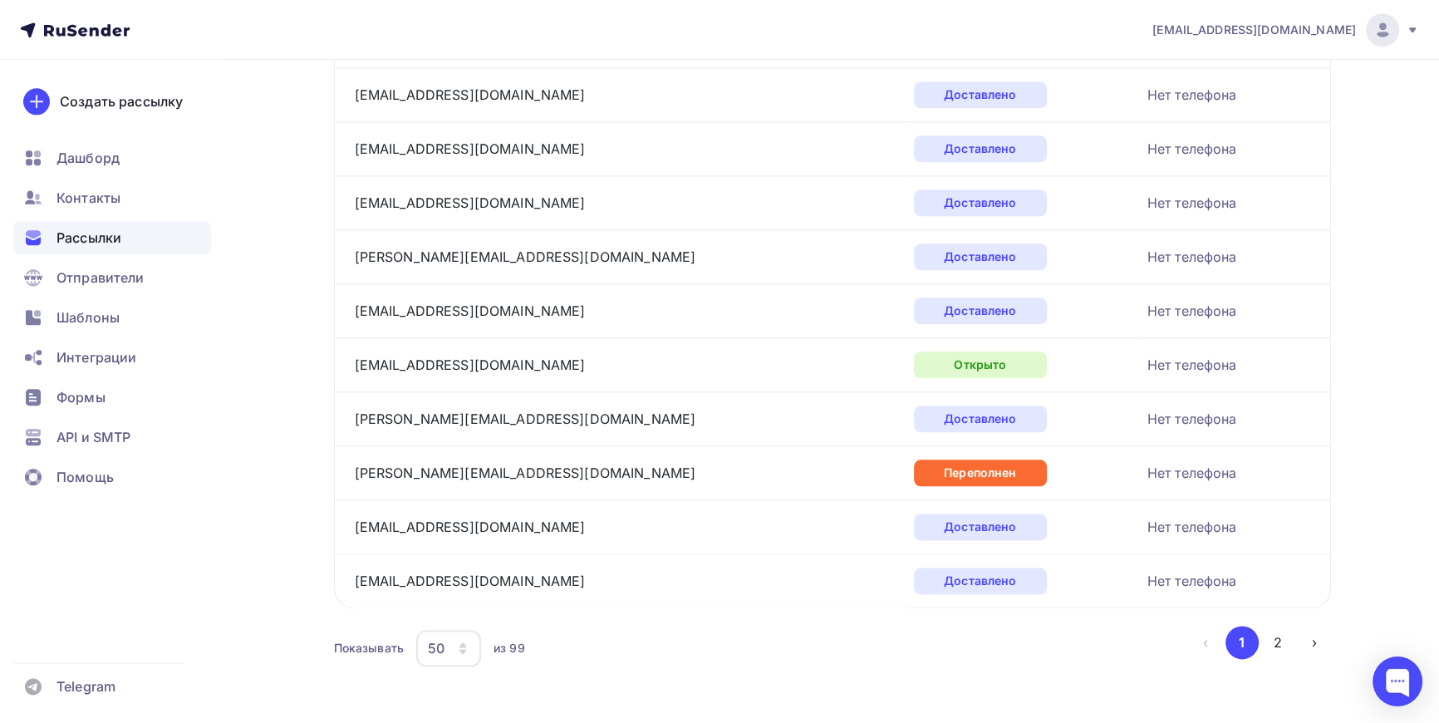
scroll to position [2454, 0]
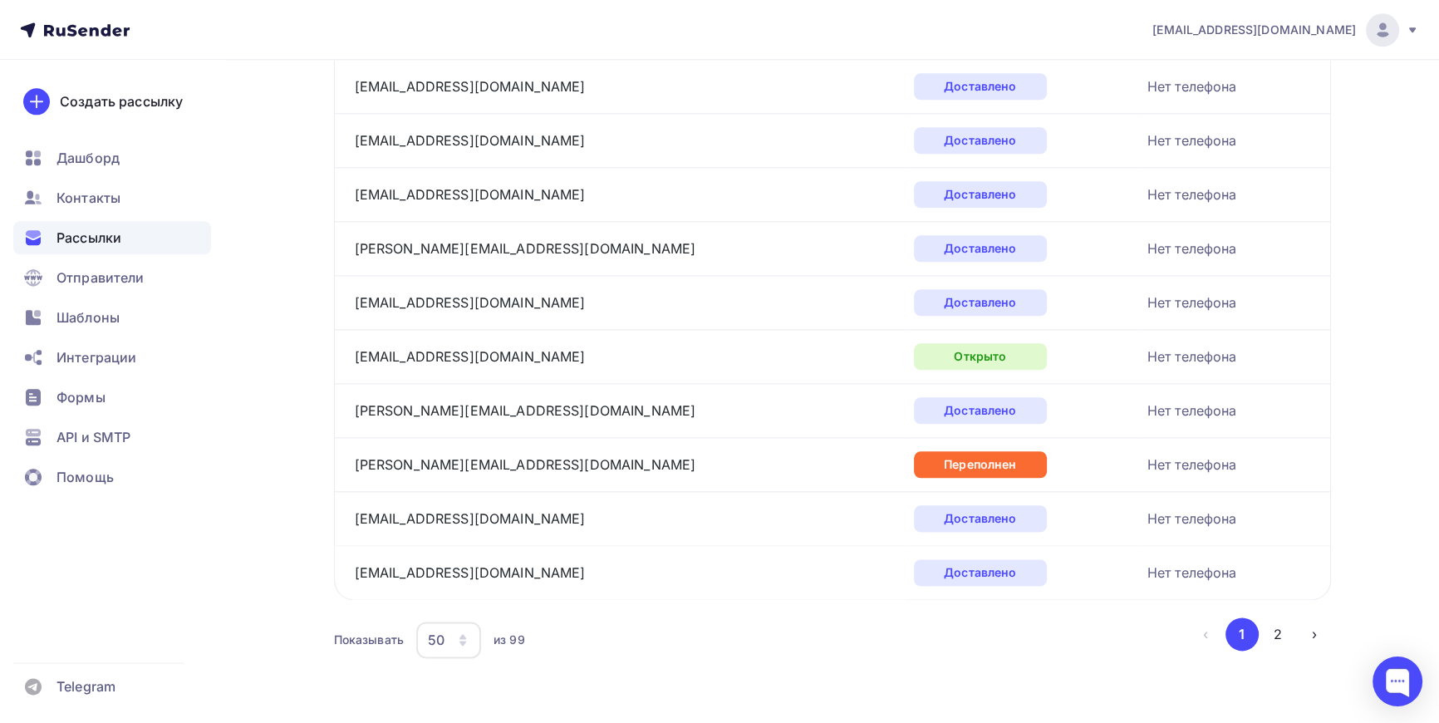
click at [468, 643] on div "50" at bounding box center [448, 640] width 65 height 37
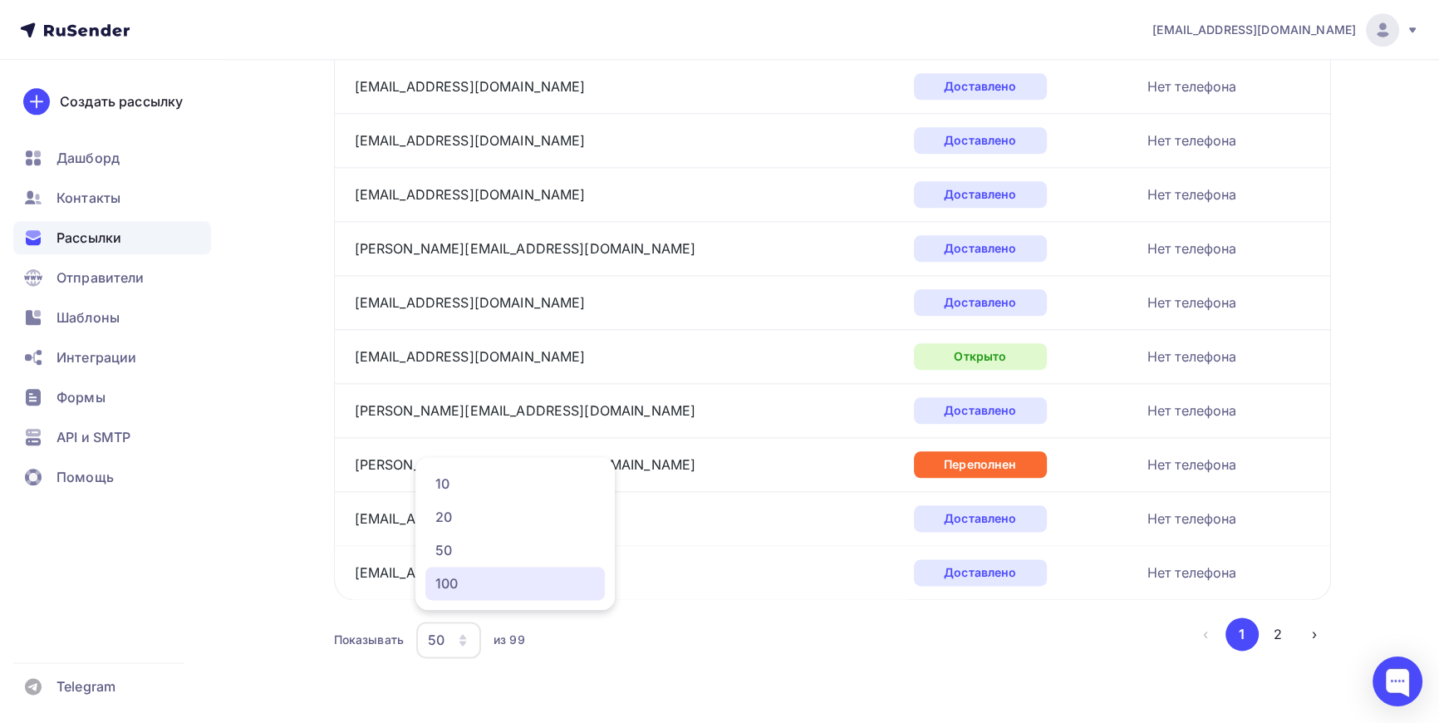
click at [449, 581] on div "100" at bounding box center [515, 583] width 160 height 20
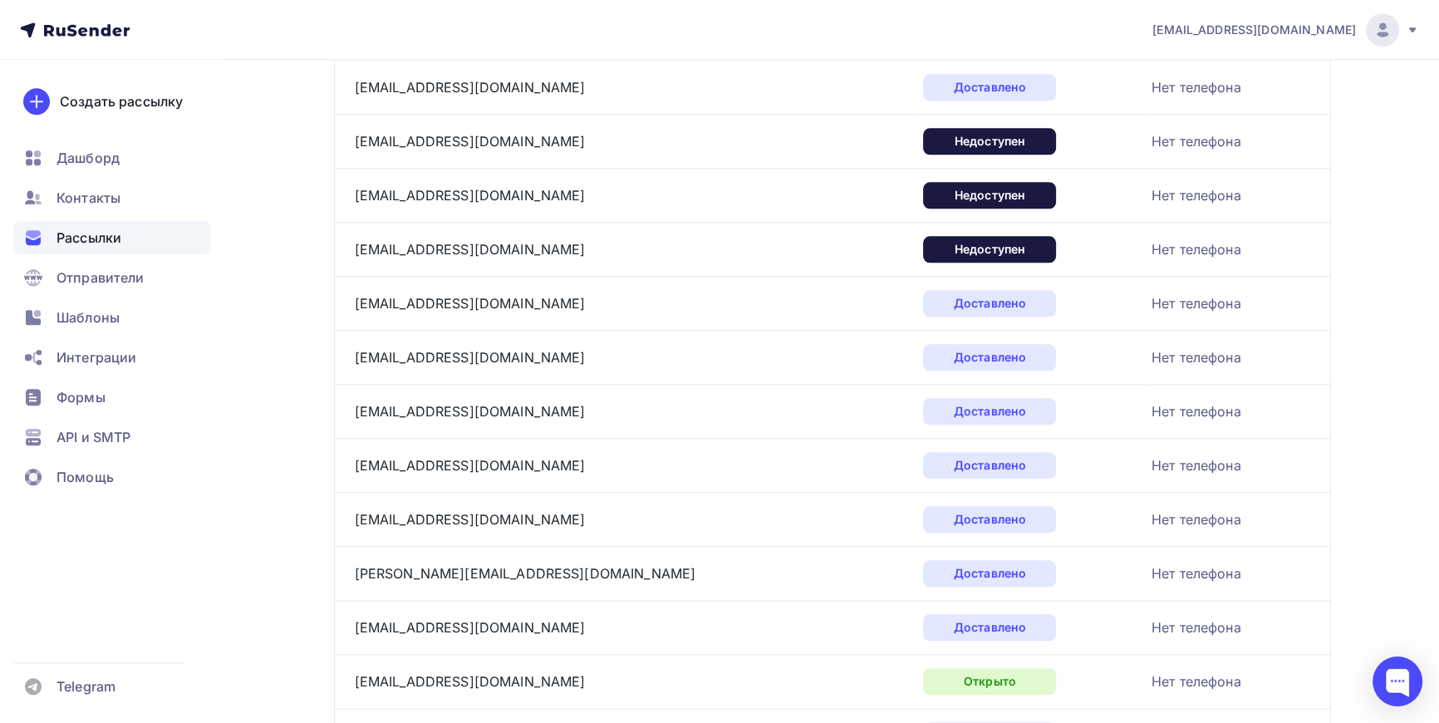
scroll to position [2130, 0]
drag, startPoint x: 523, startPoint y: 190, endPoint x: 406, endPoint y: 194, distance: 117.2
click at [406, 194] on div "[EMAIL_ADDRESS][DOMAIN_NAME]" at bounding box center [562, 194] width 415 height 27
drag, startPoint x: 520, startPoint y: 242, endPoint x: 415, endPoint y: 243, distance: 105.5
click at [415, 243] on div "[EMAIL_ADDRESS][DOMAIN_NAME]" at bounding box center [562, 248] width 415 height 27
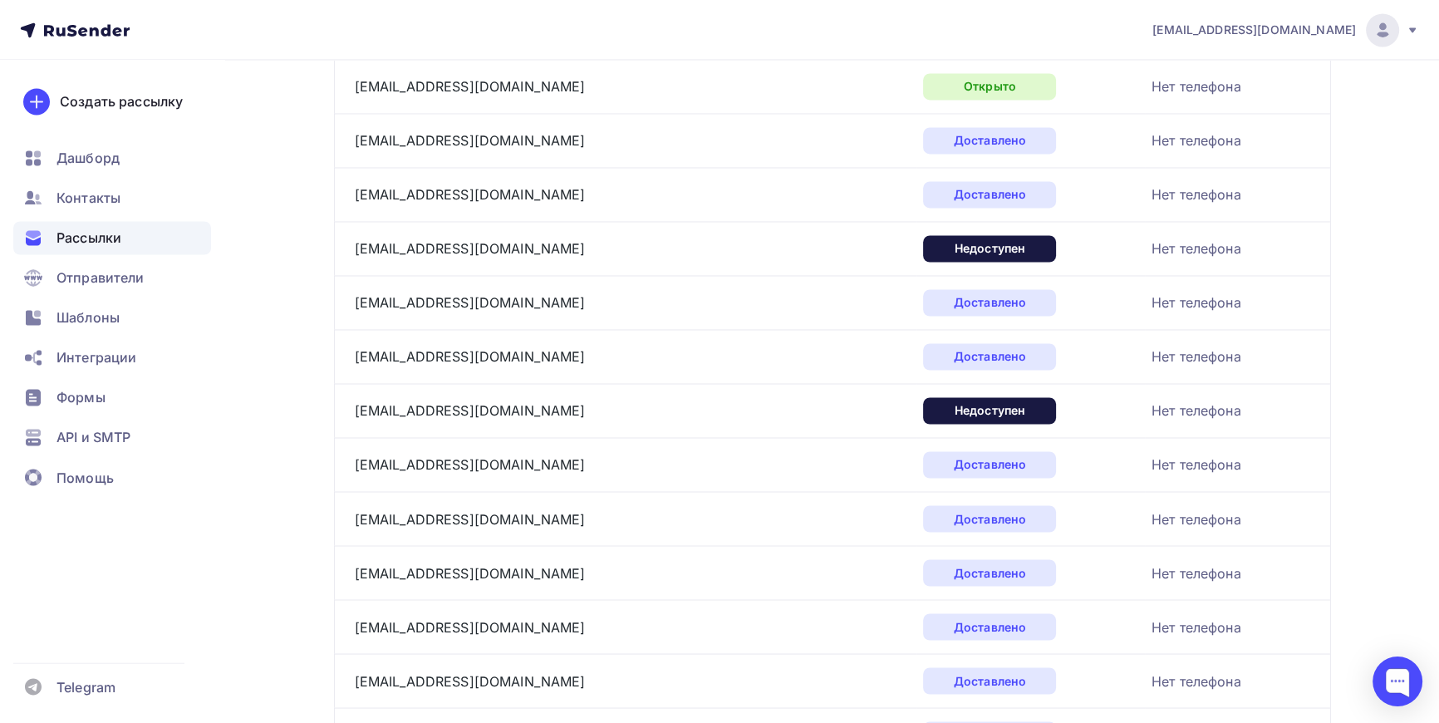
scroll to position [3490, 0]
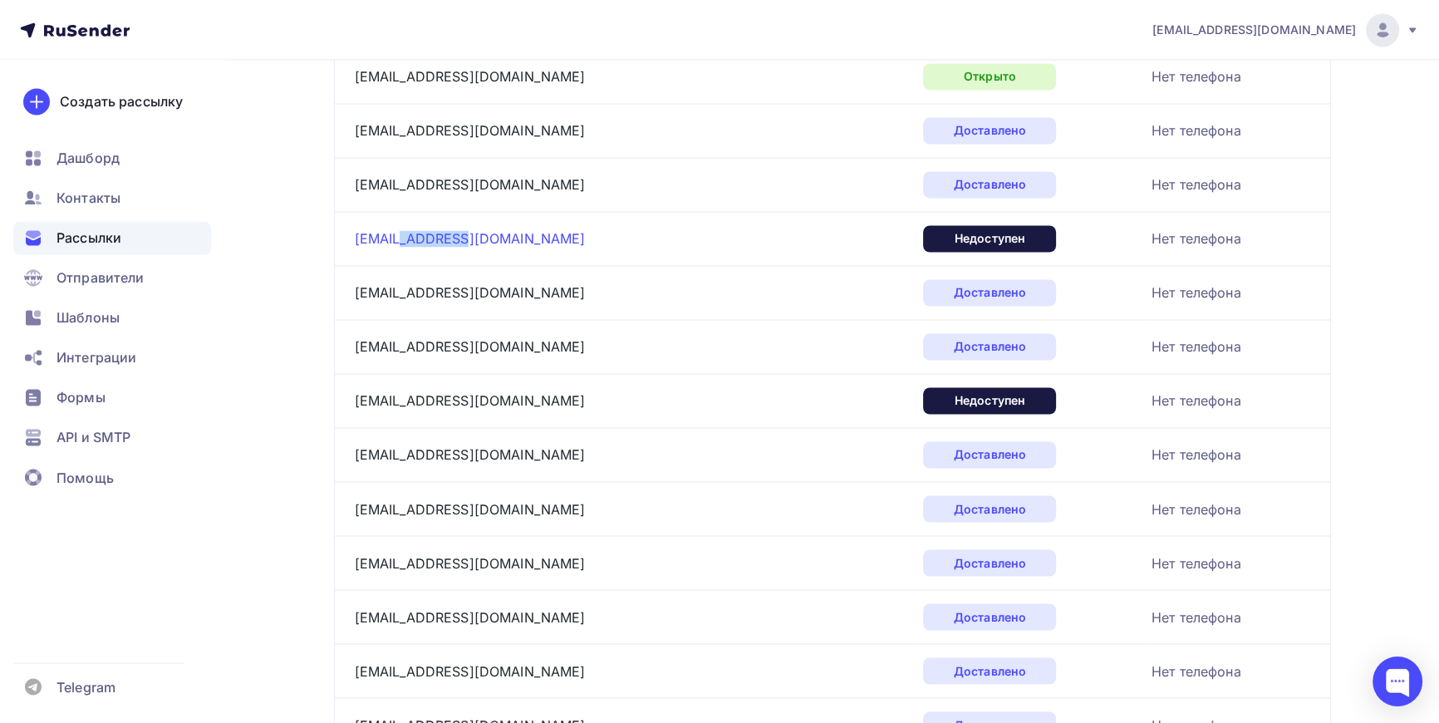
drag, startPoint x: 461, startPoint y: 233, endPoint x: 405, endPoint y: 239, distance: 56.1
click at [405, 239] on div "admin@p-pet.ru" at bounding box center [562, 238] width 415 height 27
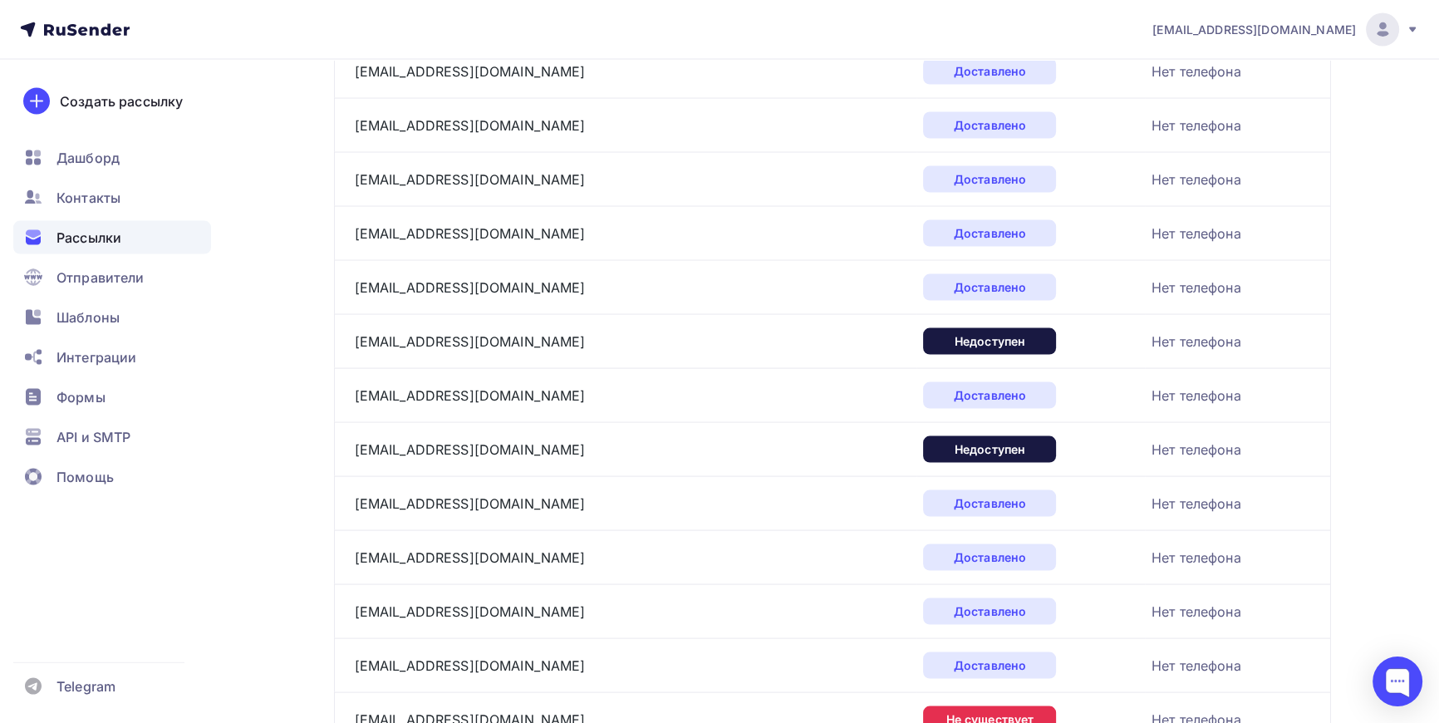
scroll to position [4170, 0]
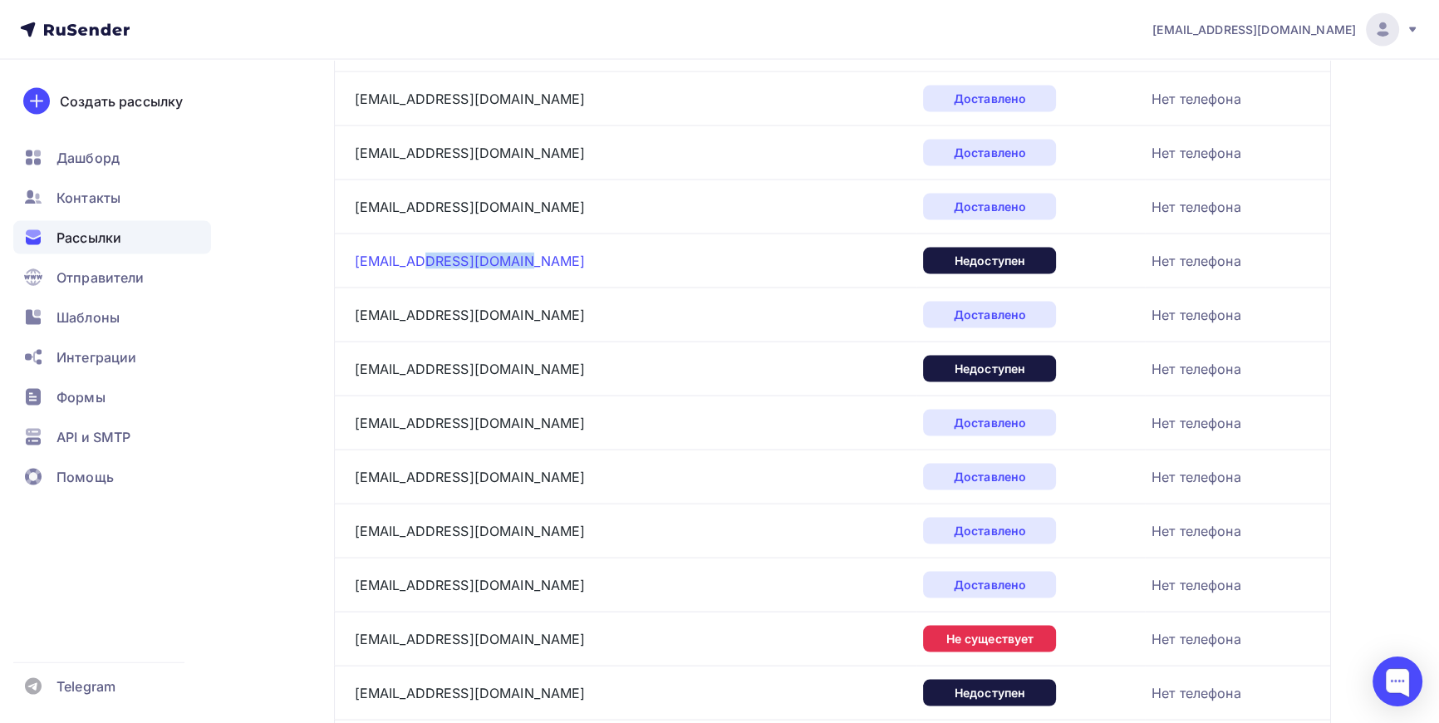
drag, startPoint x: 531, startPoint y: 249, endPoint x: 435, endPoint y: 260, distance: 96.2
click at [435, 260] on div "93367088@specodegda.ru" at bounding box center [562, 261] width 415 height 27
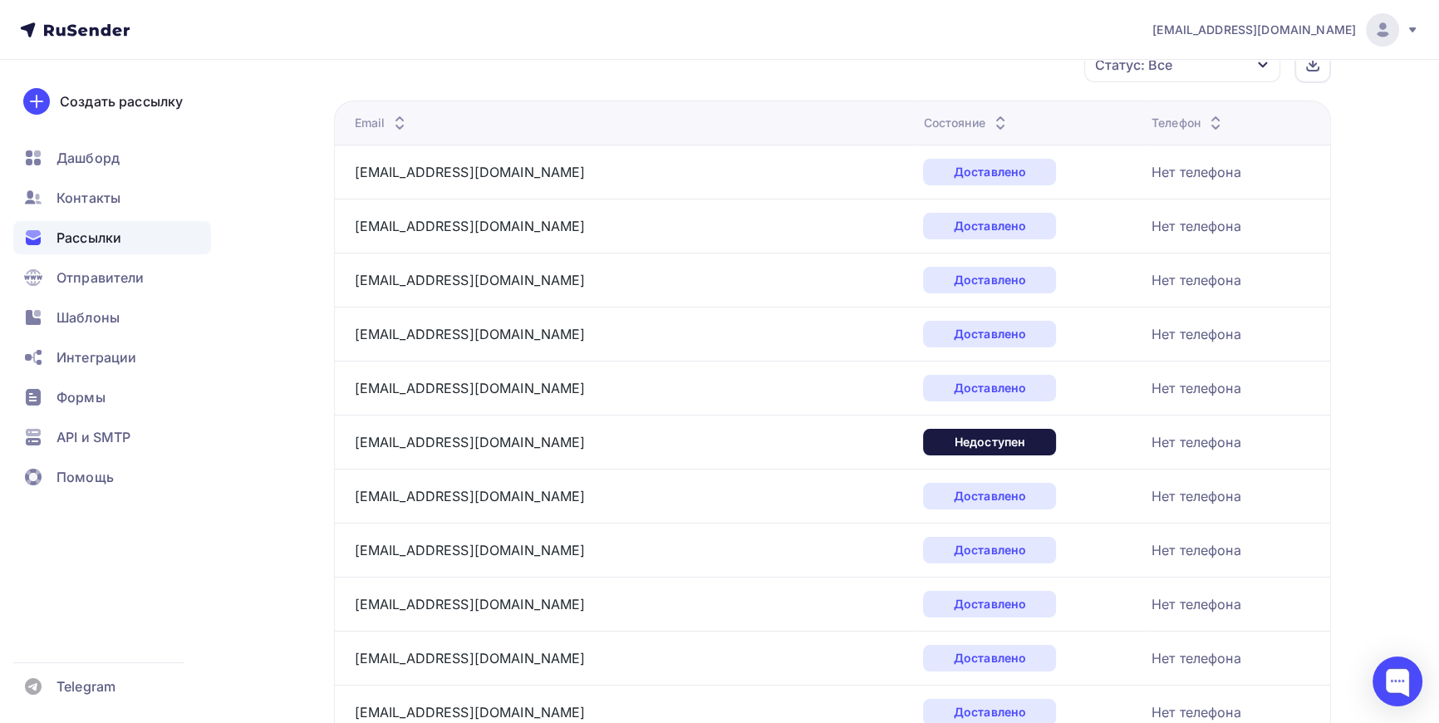
scroll to position [0, 0]
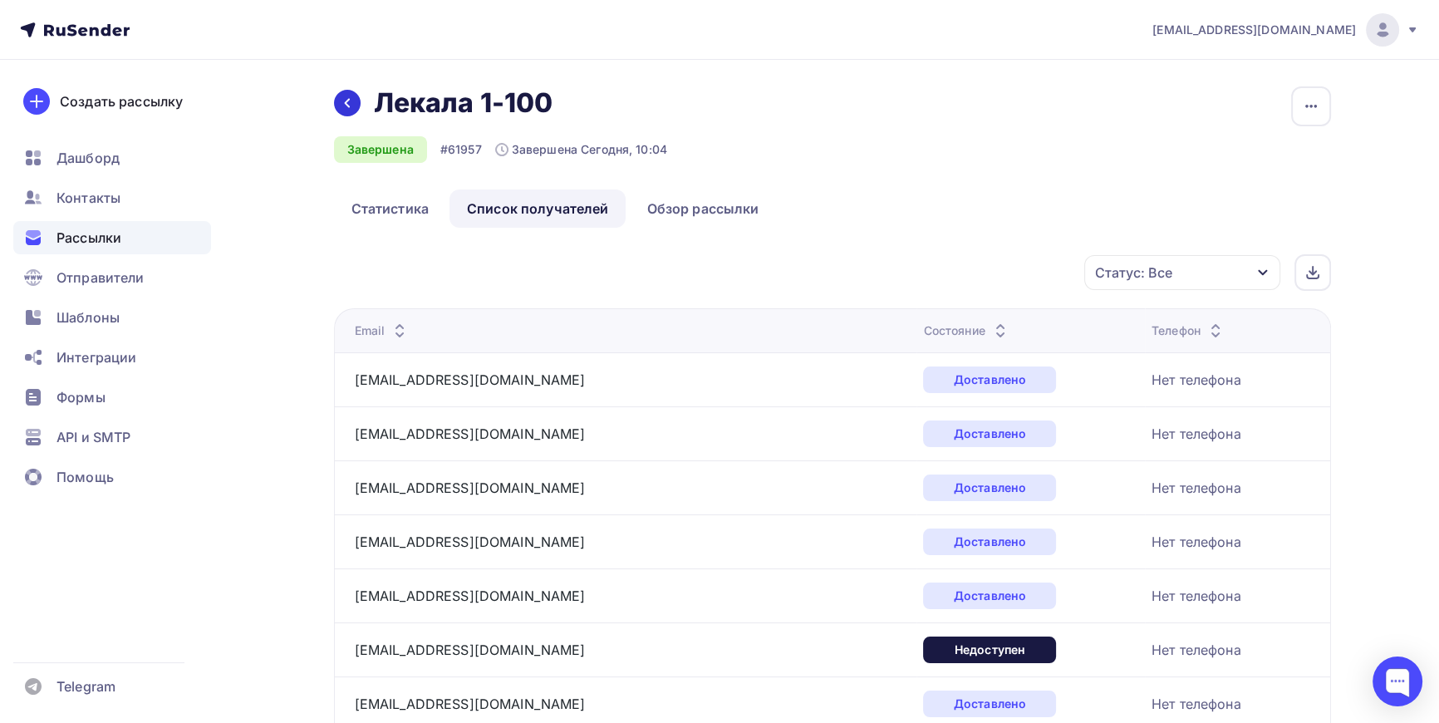
click at [341, 105] on icon at bounding box center [347, 102] width 13 height 13
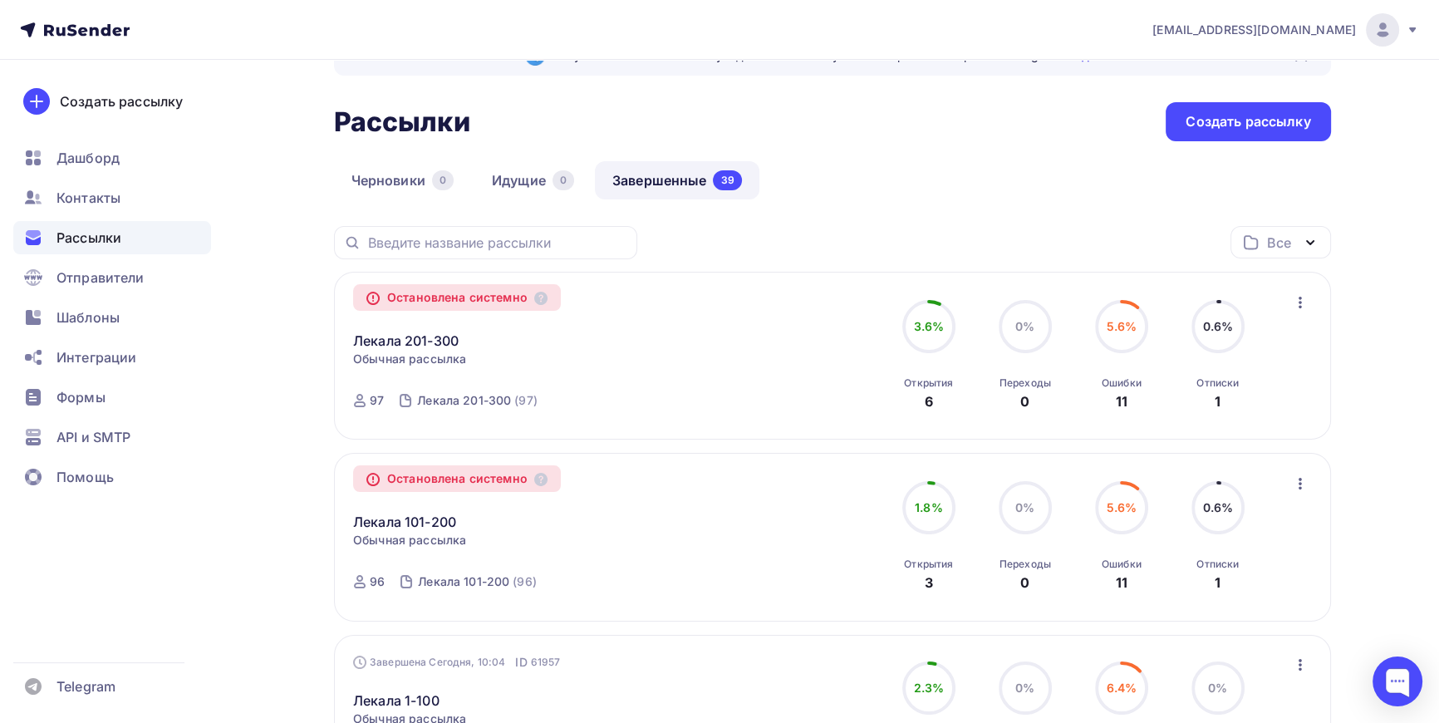
scroll to position [150, 0]
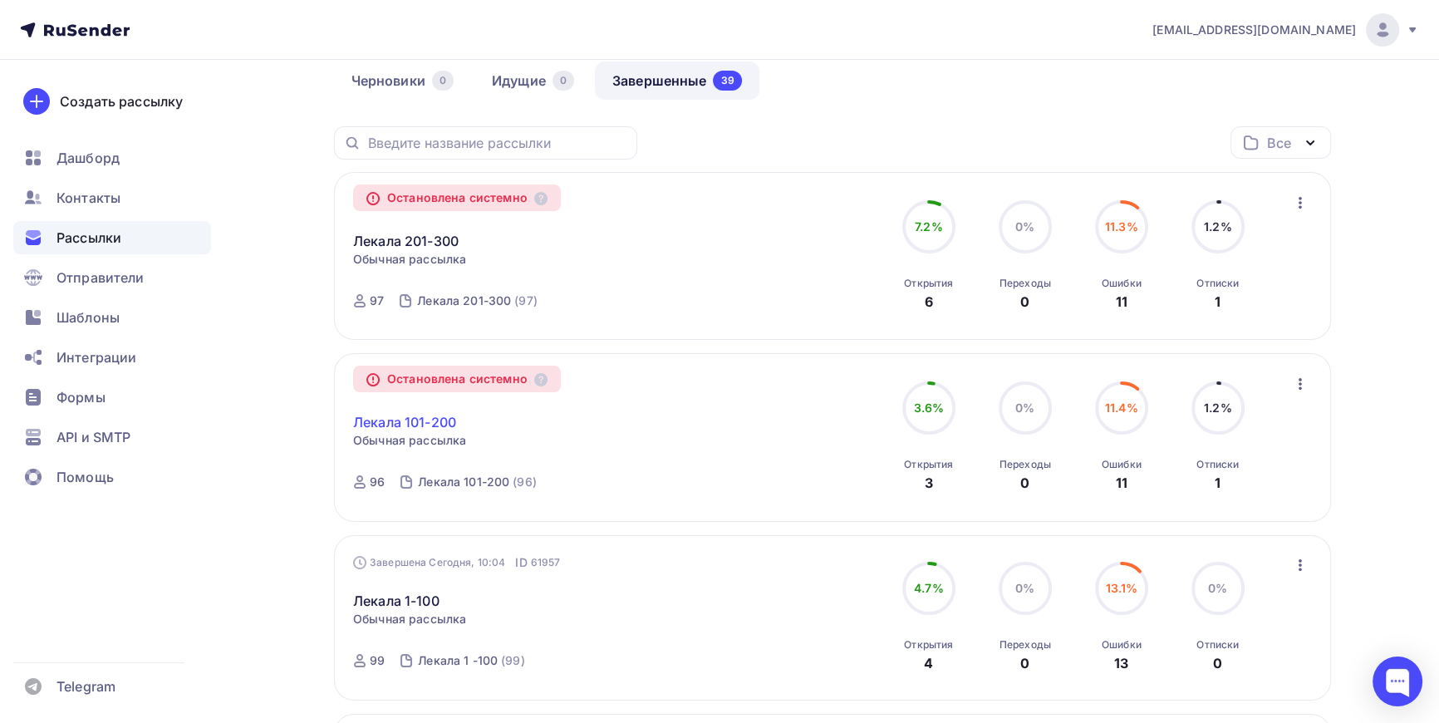
click at [398, 425] on link "Лекала 101-200" at bounding box center [404, 422] width 103 height 20
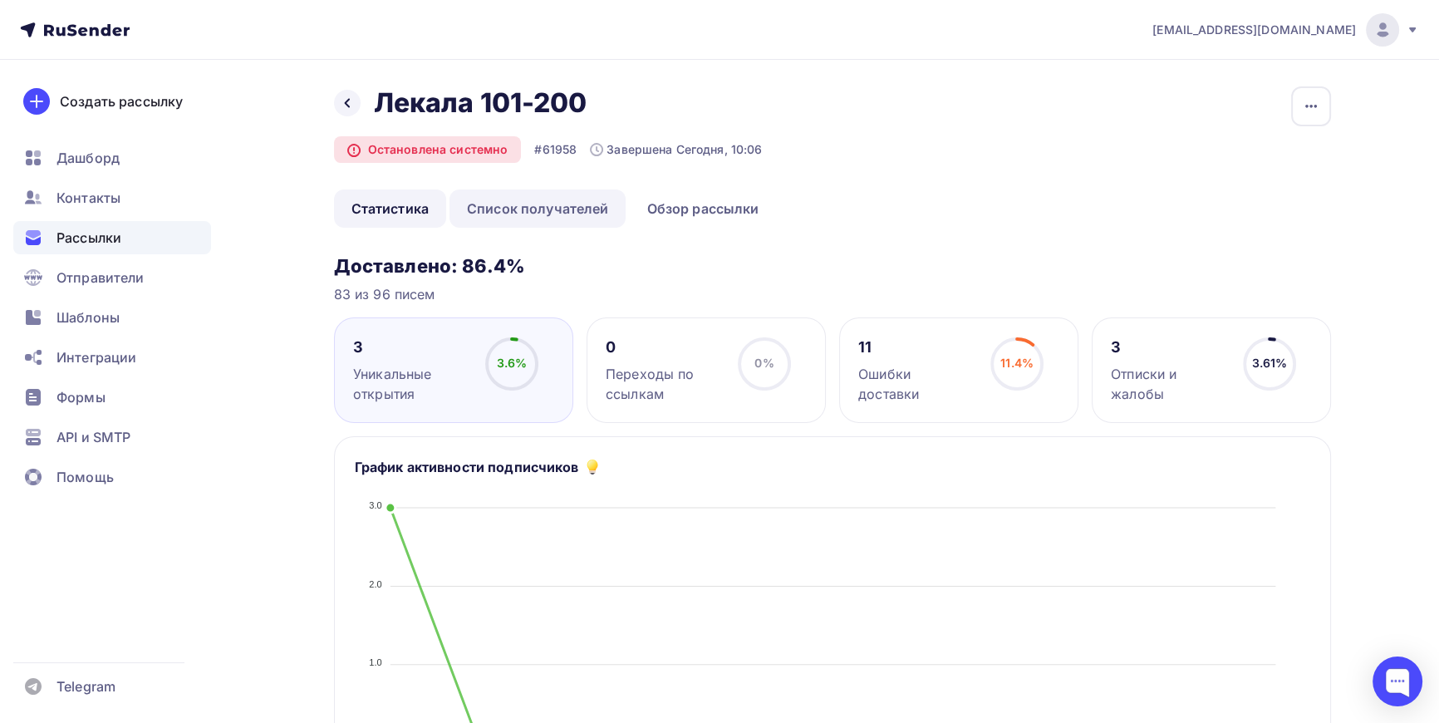
click at [555, 205] on link "Список получателей" at bounding box center [538, 208] width 177 height 38
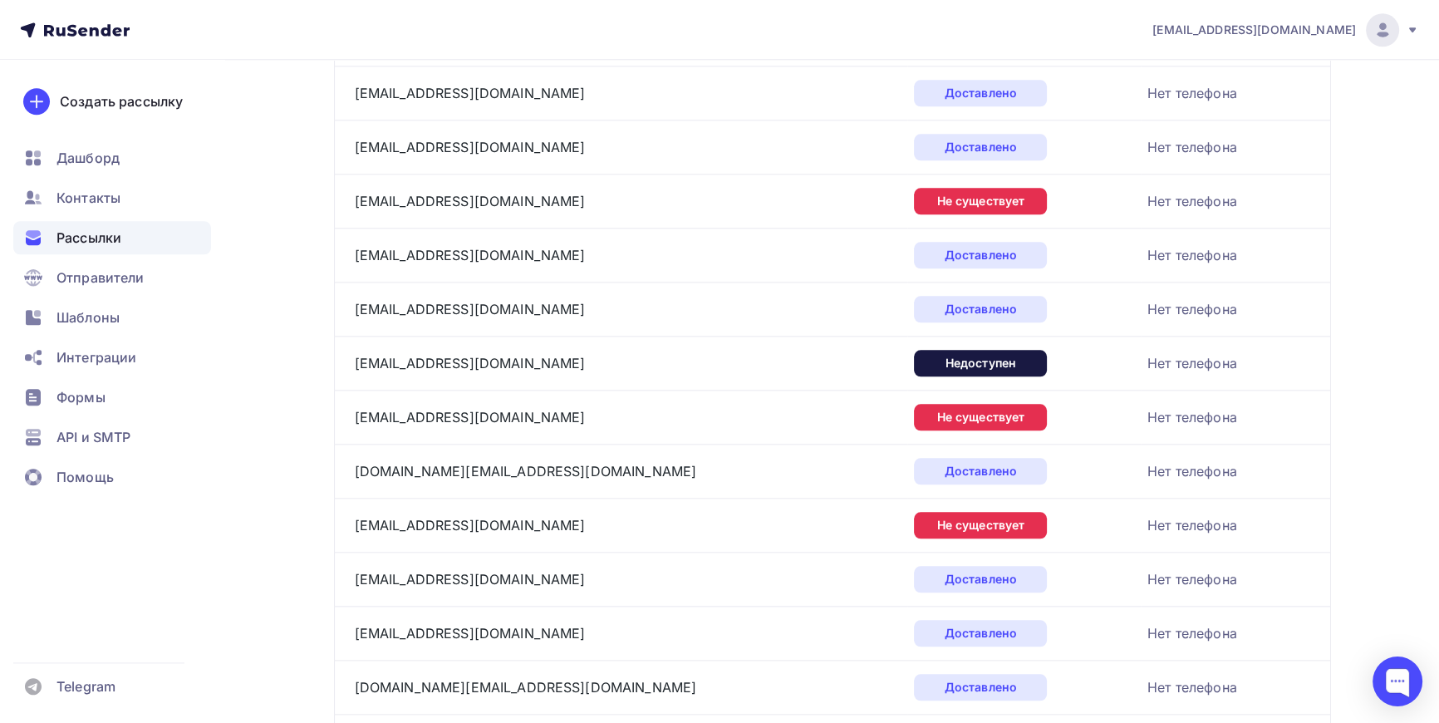
scroll to position [2454, 0]
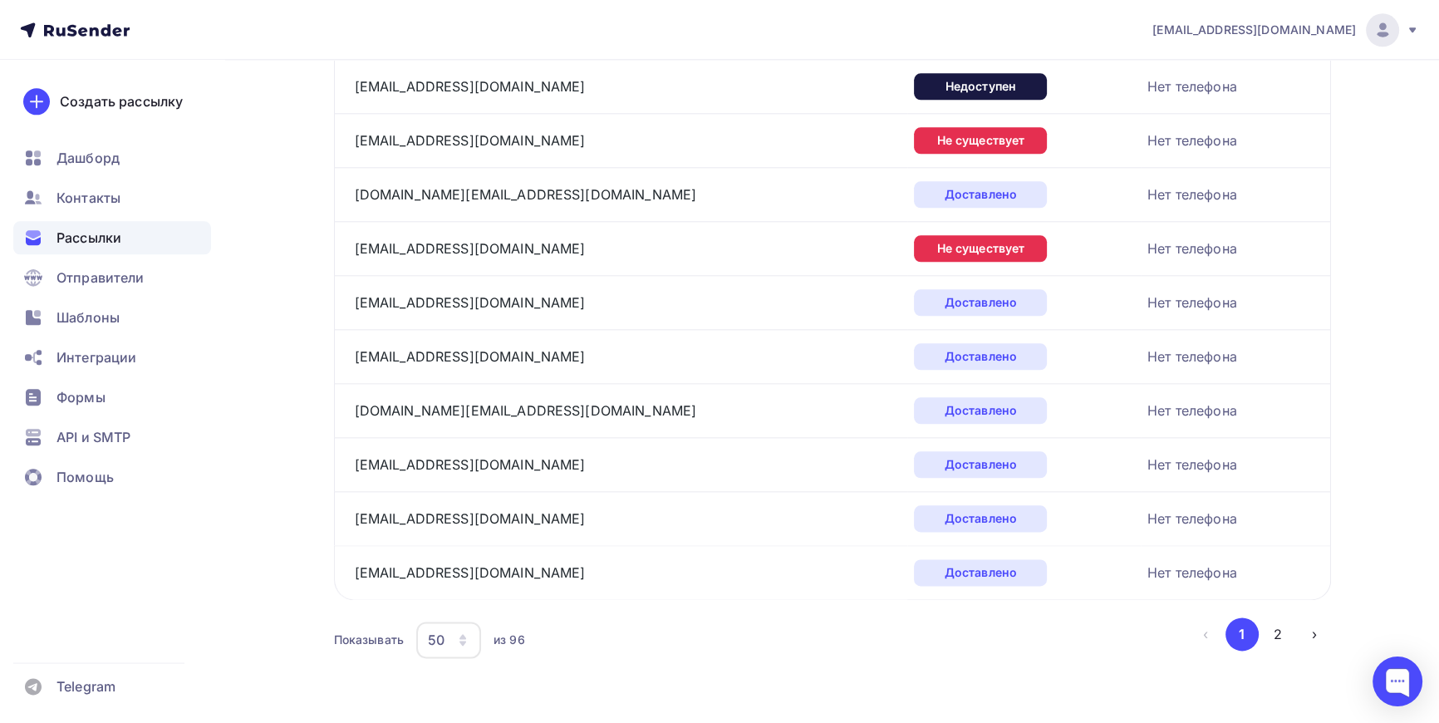
click at [470, 629] on div "50" at bounding box center [448, 640] width 65 height 37
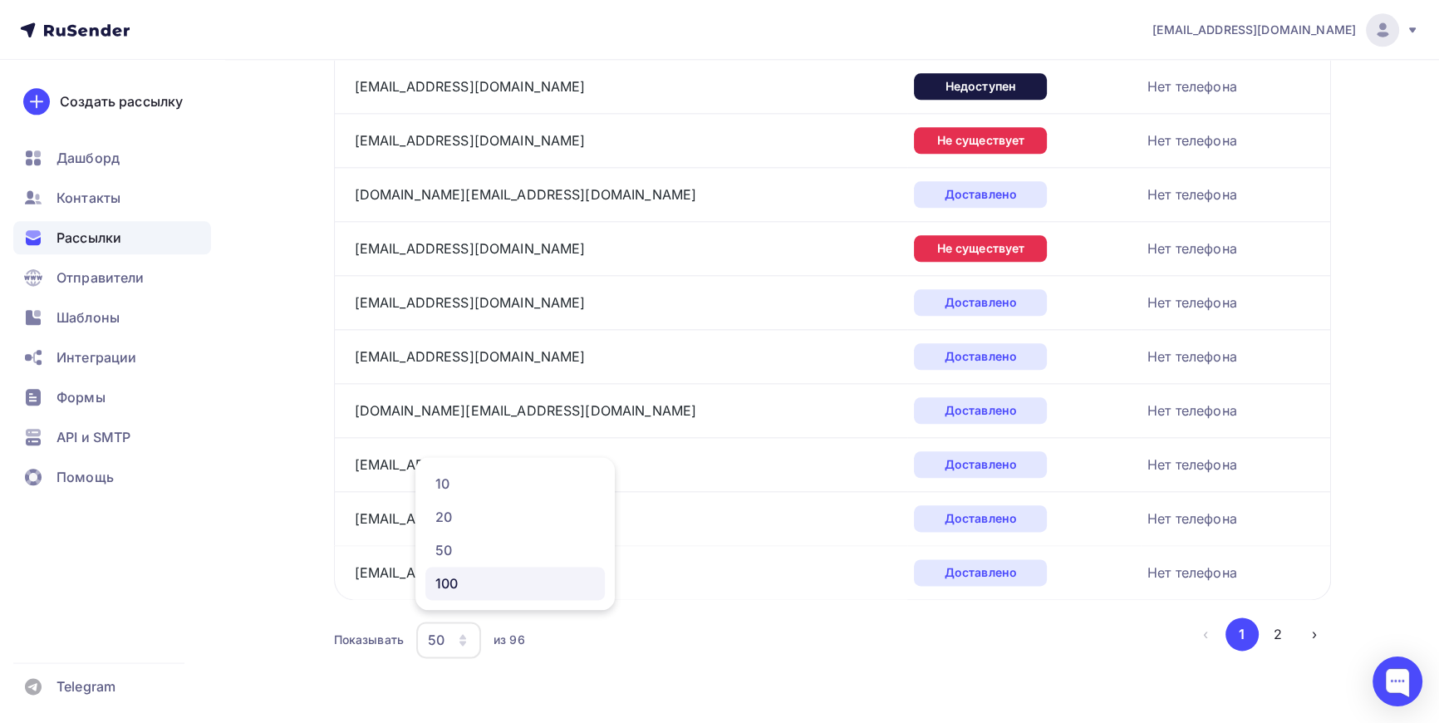
click at [468, 582] on div "100" at bounding box center [515, 583] width 160 height 20
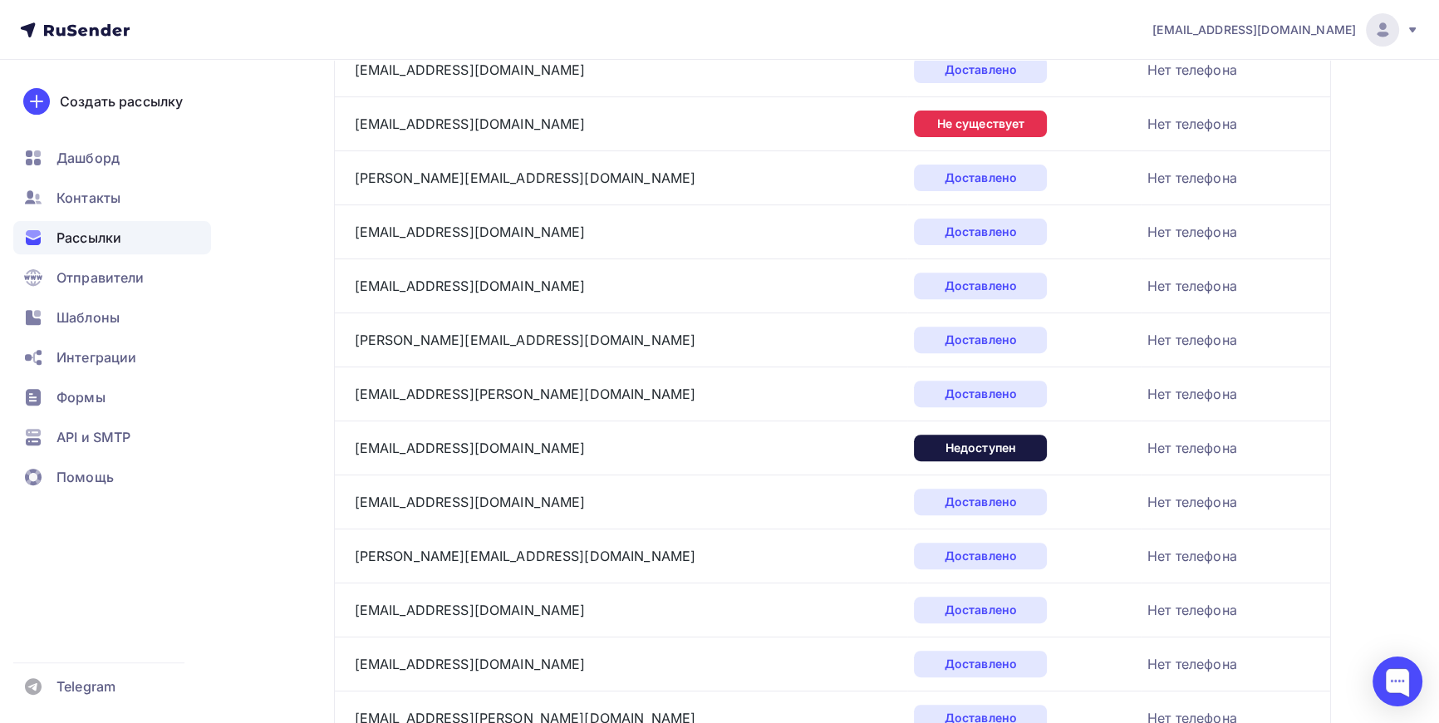
scroll to position [695, 0]
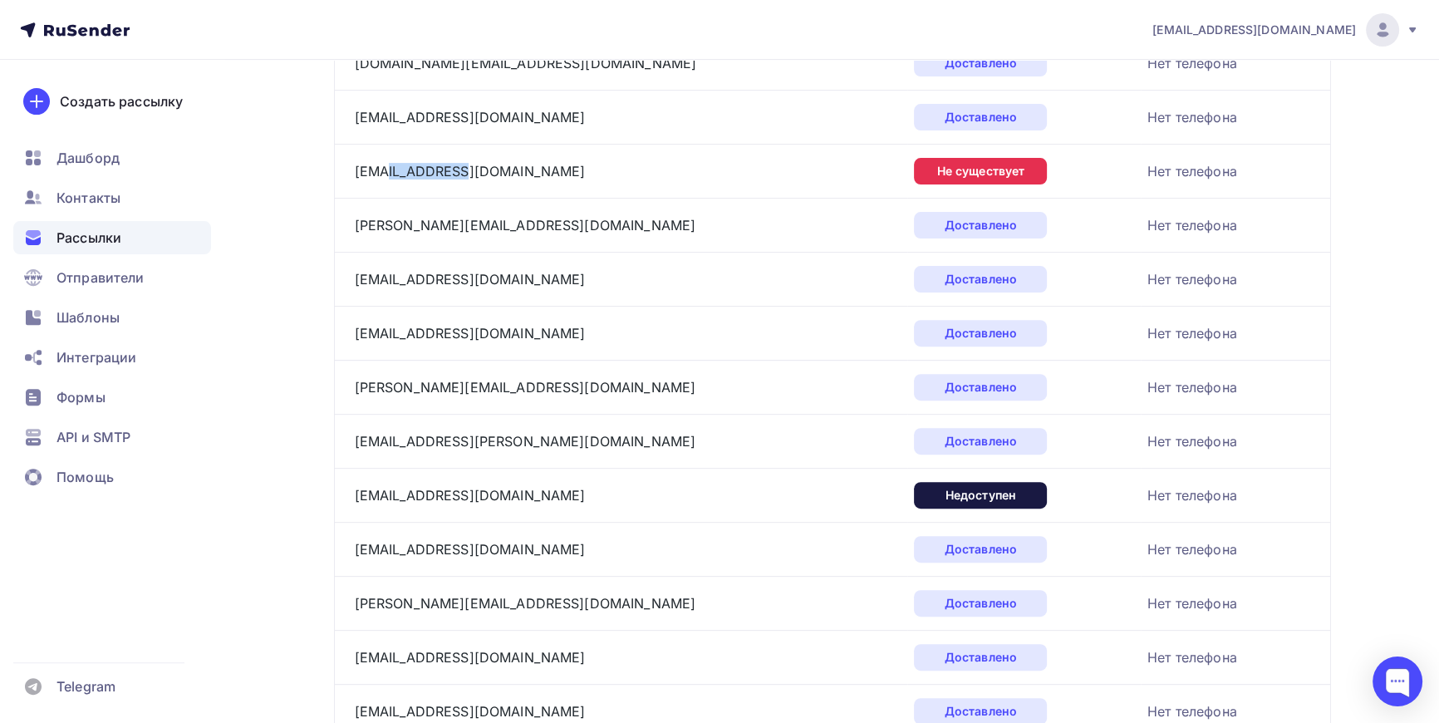
drag, startPoint x: 471, startPoint y: 174, endPoint x: 389, endPoint y: 178, distance: 82.4
click at [389, 178] on div "din@mehovoy.ru" at bounding box center [562, 171] width 415 height 27
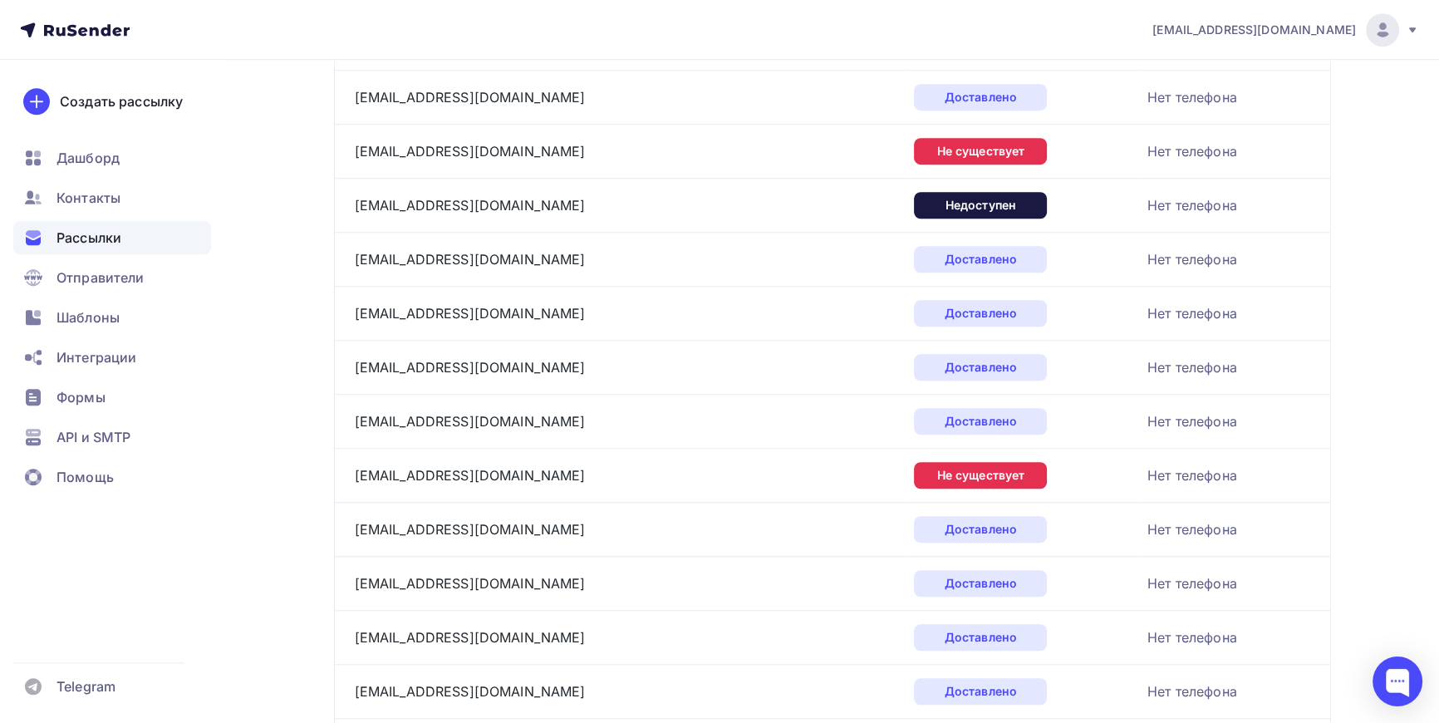
scroll to position [1526, 0]
drag, startPoint x: 496, startPoint y: 149, endPoint x: 408, endPoint y: 151, distance: 88.1
click at [408, 151] on div "control@domvesta.ru" at bounding box center [562, 150] width 415 height 27
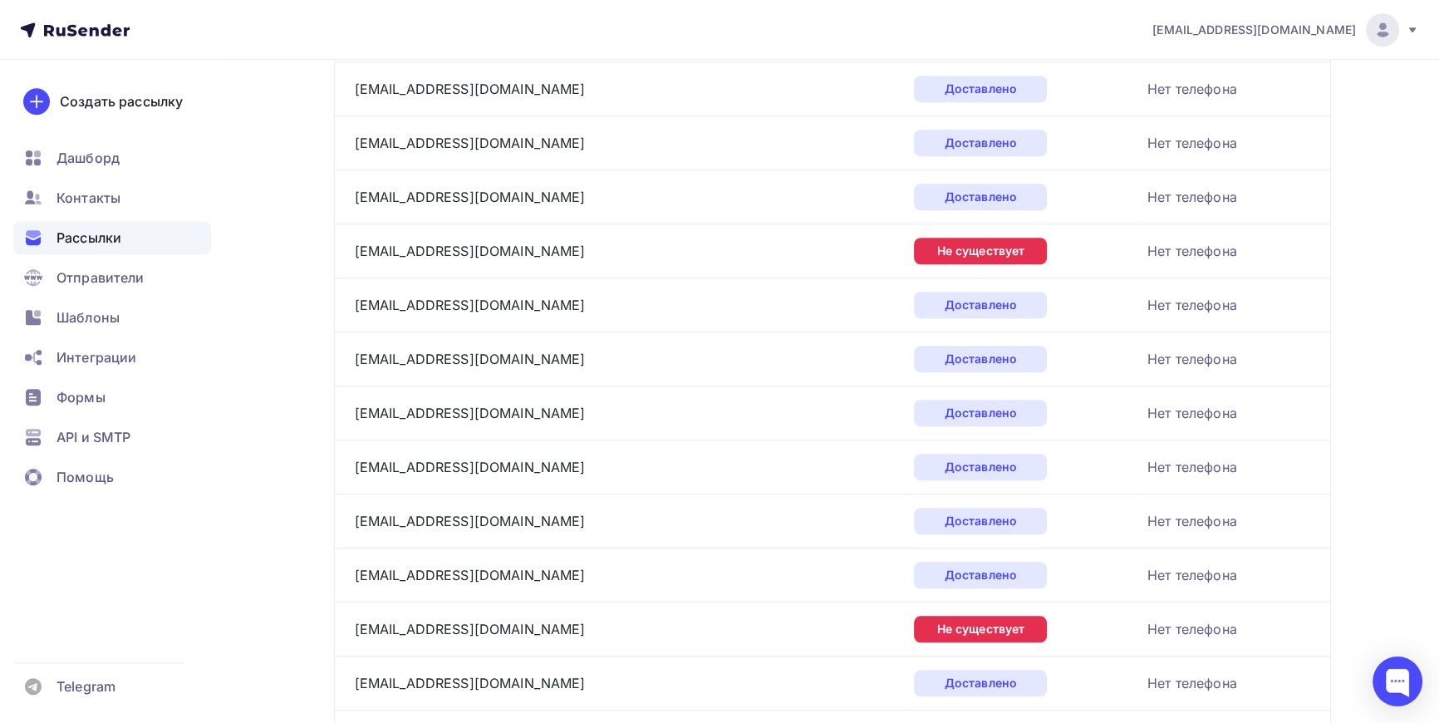
scroll to position [1752, 0]
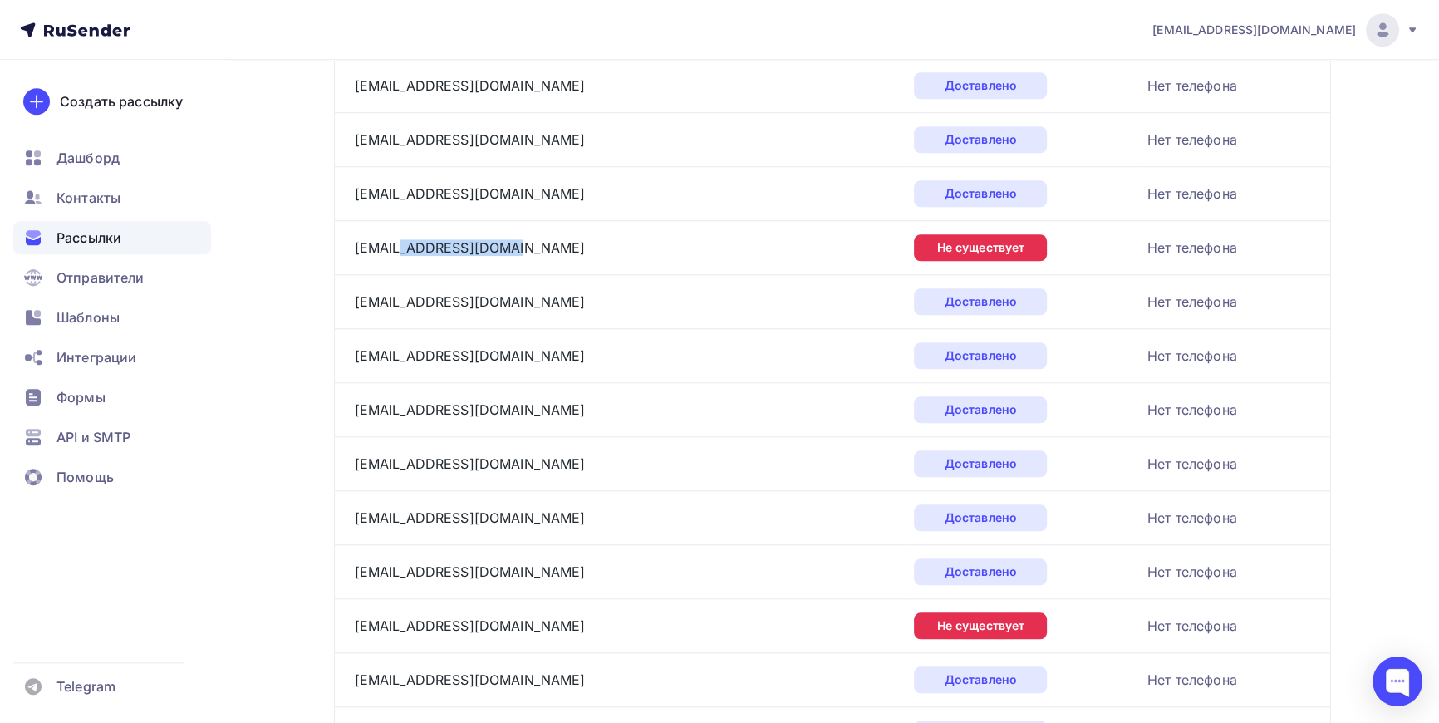
drag, startPoint x: 508, startPoint y: 248, endPoint x: 401, endPoint y: 253, distance: 107.3
click at [401, 253] on div "claim@trend-sport.net" at bounding box center [562, 247] width 415 height 27
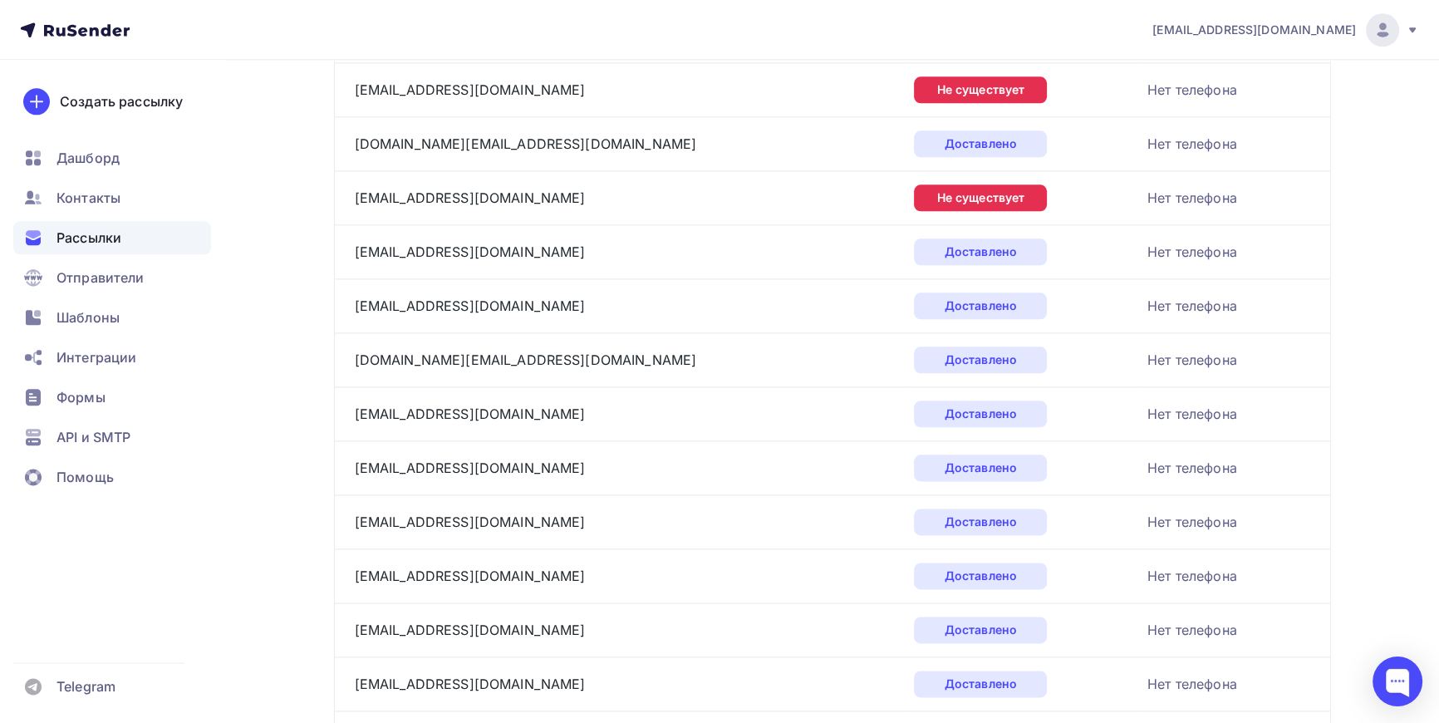
scroll to position [2508, 0]
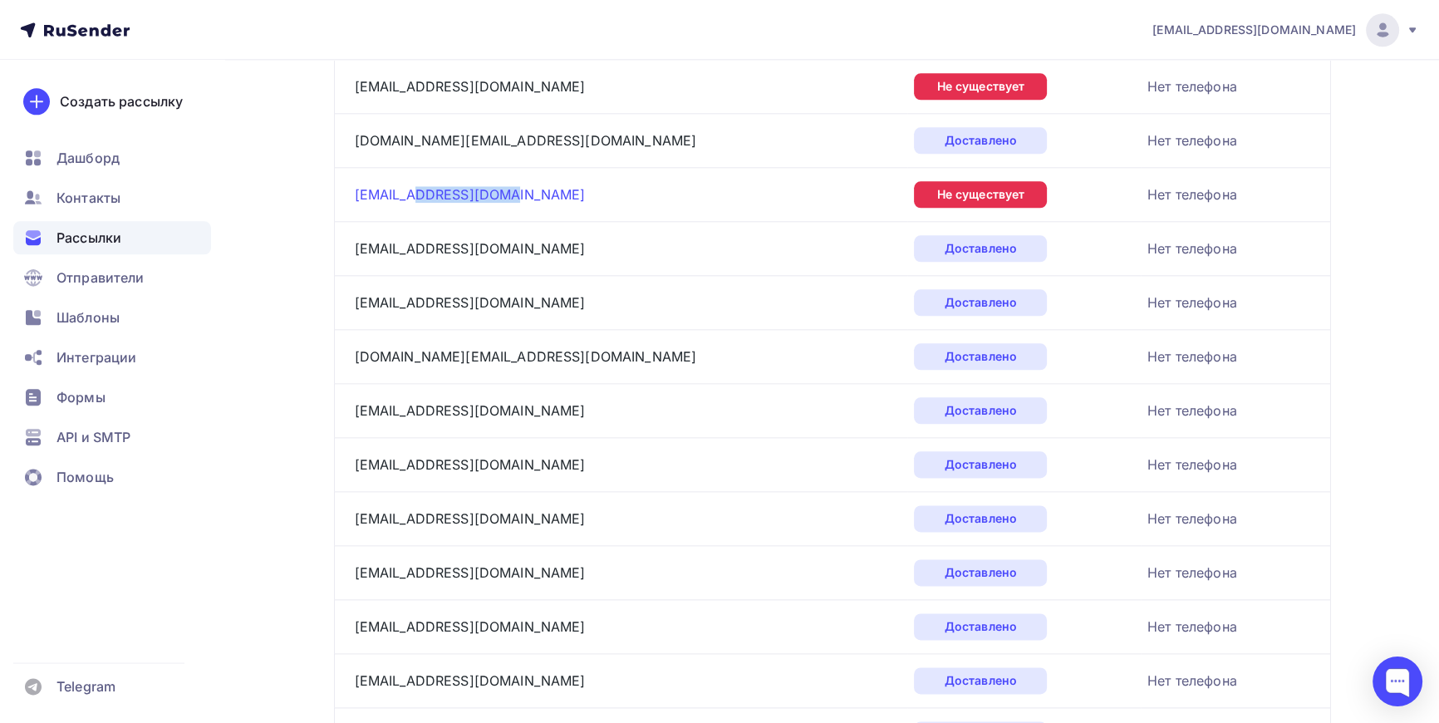
drag, startPoint x: 508, startPoint y: 196, endPoint x: 413, endPoint y: 196, distance: 94.7
click at [413, 196] on div "bryansk@okmaster.pro" at bounding box center [562, 194] width 415 height 27
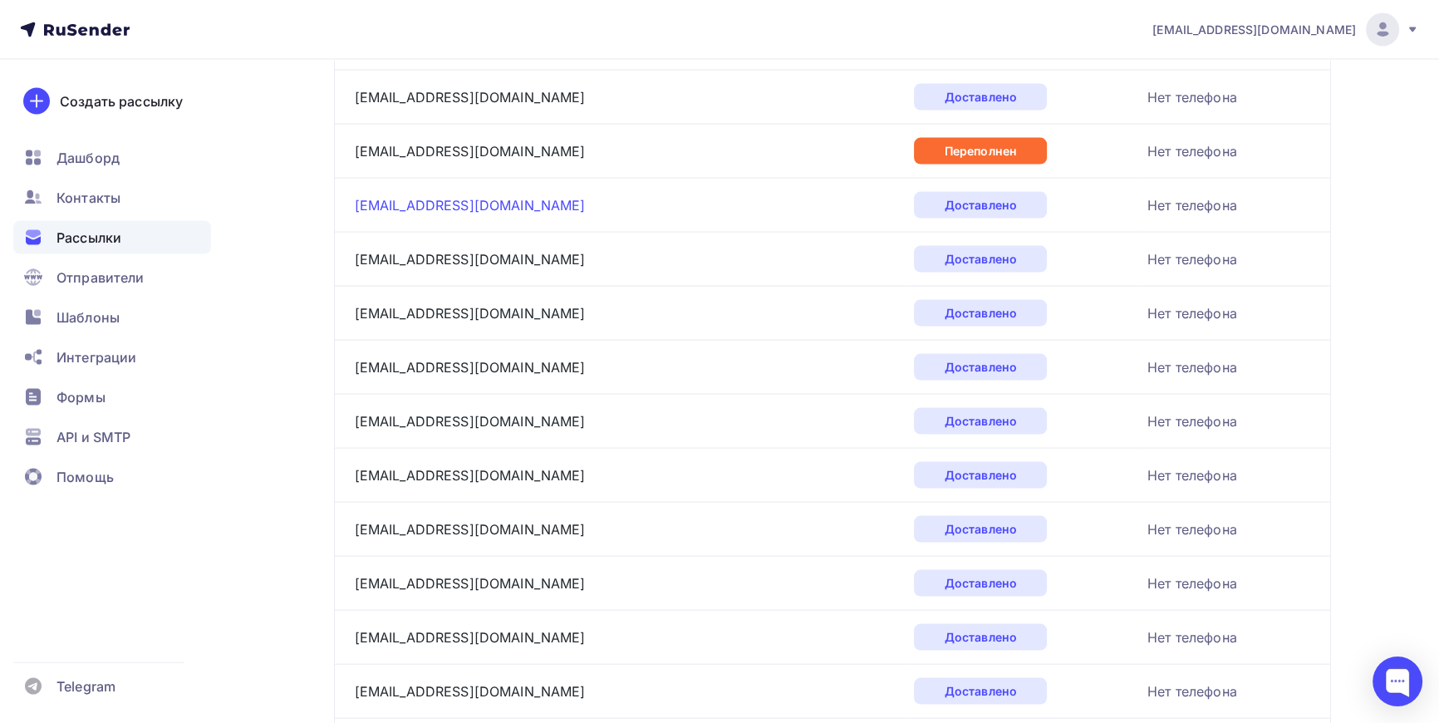
scroll to position [4170, 0]
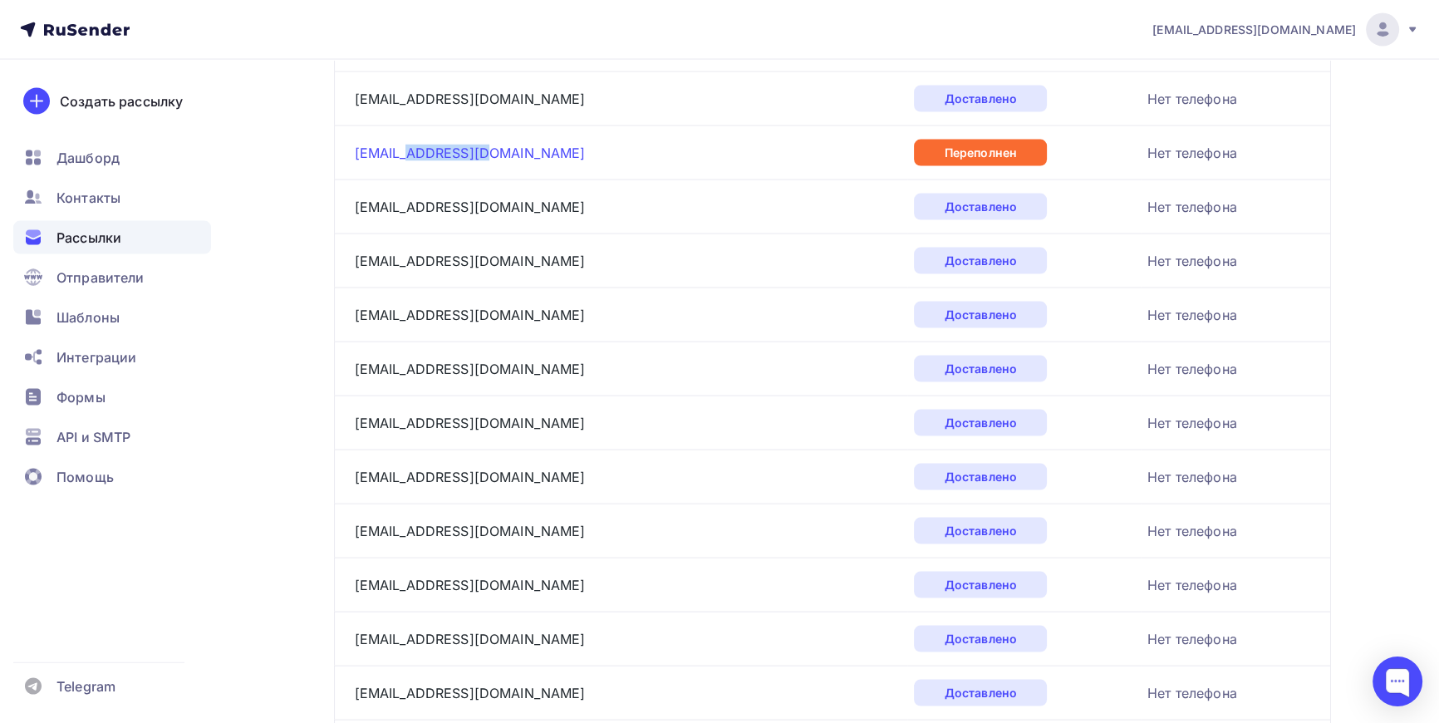
drag, startPoint x: 482, startPoint y: 140, endPoint x: 403, endPoint y: 145, distance: 79.2
click at [403, 145] on div "atelye@icloud.com" at bounding box center [562, 153] width 415 height 27
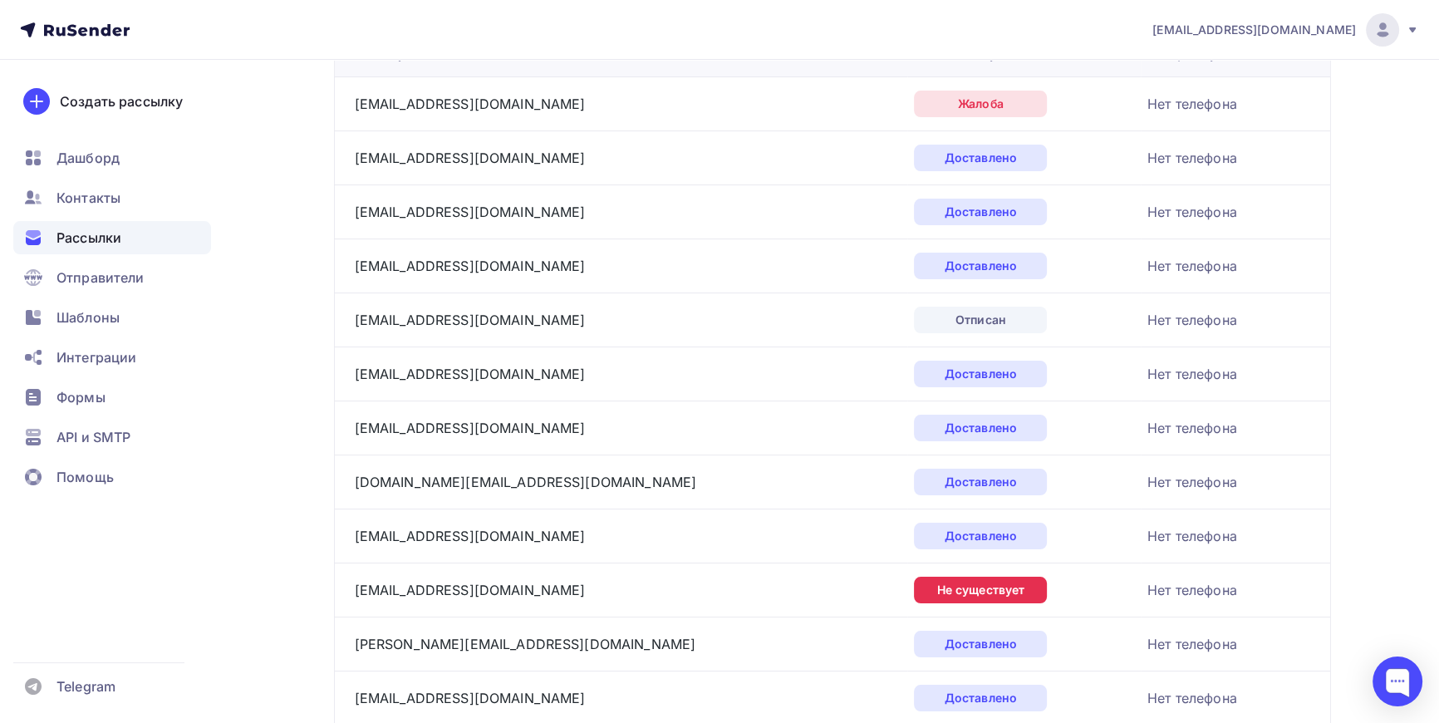
scroll to position [0, 0]
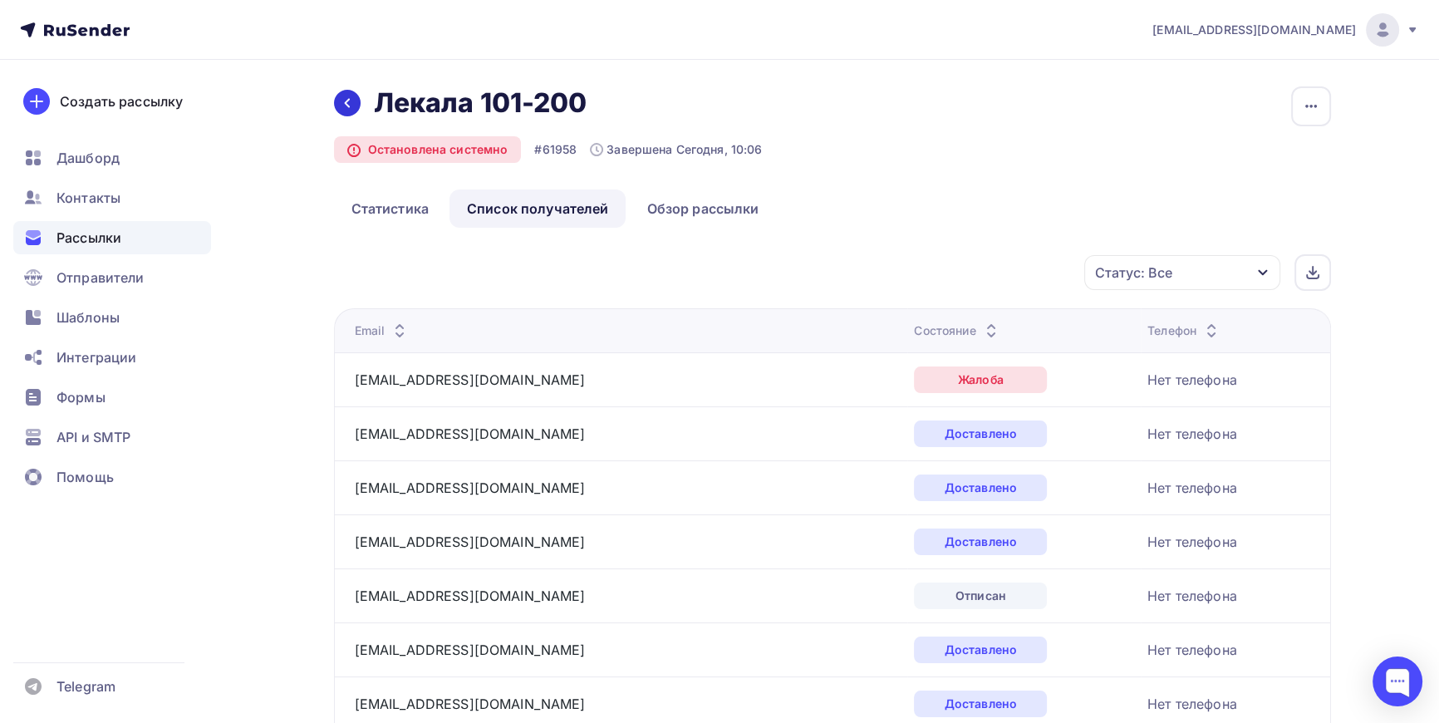
click at [347, 106] on icon at bounding box center [346, 103] width 5 height 9
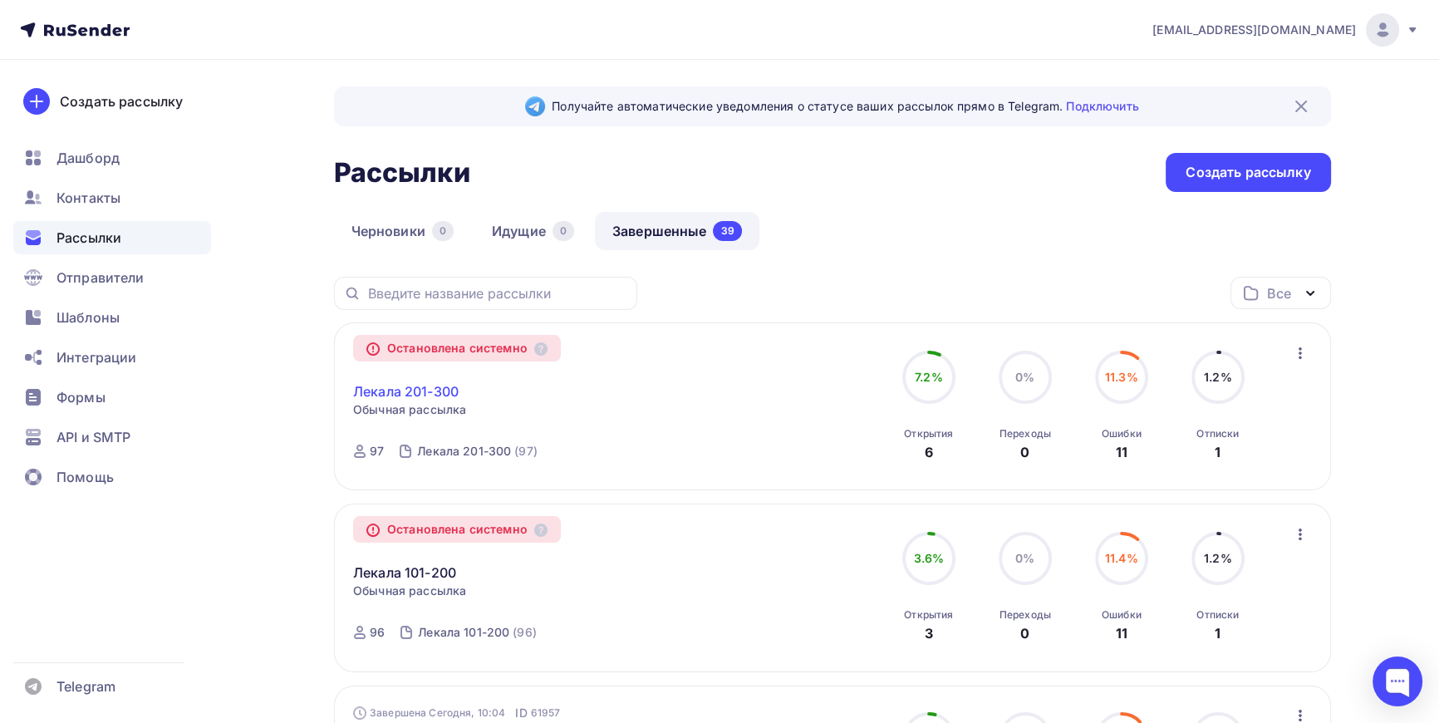
click at [420, 387] on link "Лекала 201-300" at bounding box center [406, 391] width 106 height 20
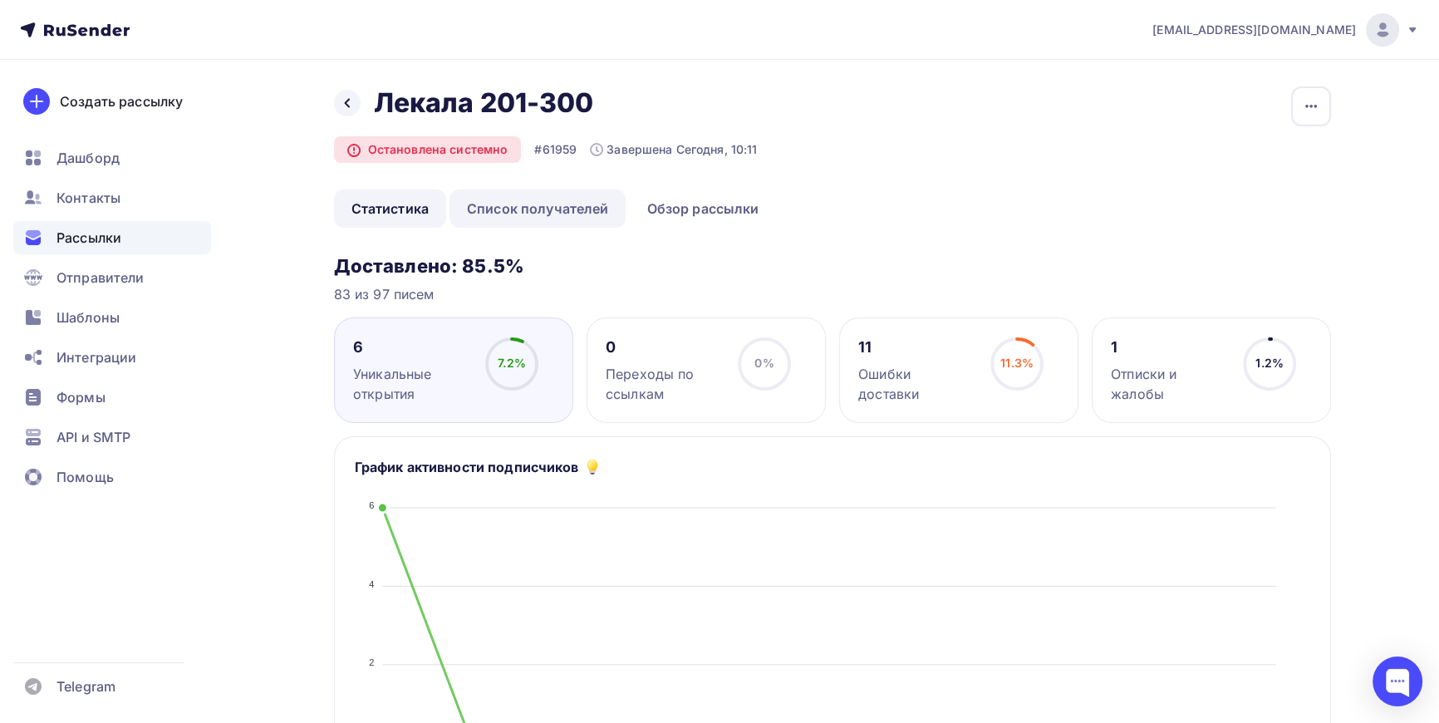
click at [515, 203] on link "Список получателей" at bounding box center [538, 208] width 177 height 38
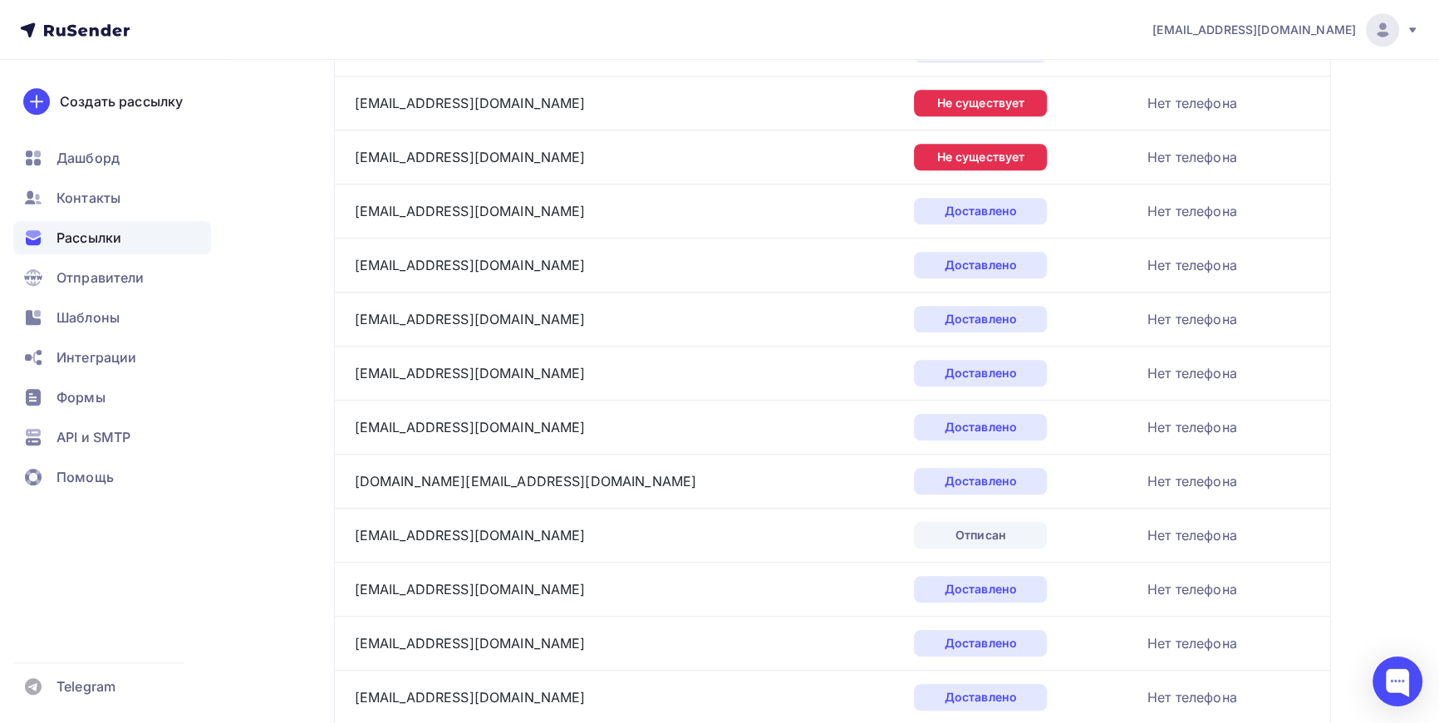
scroll to position [2454, 0]
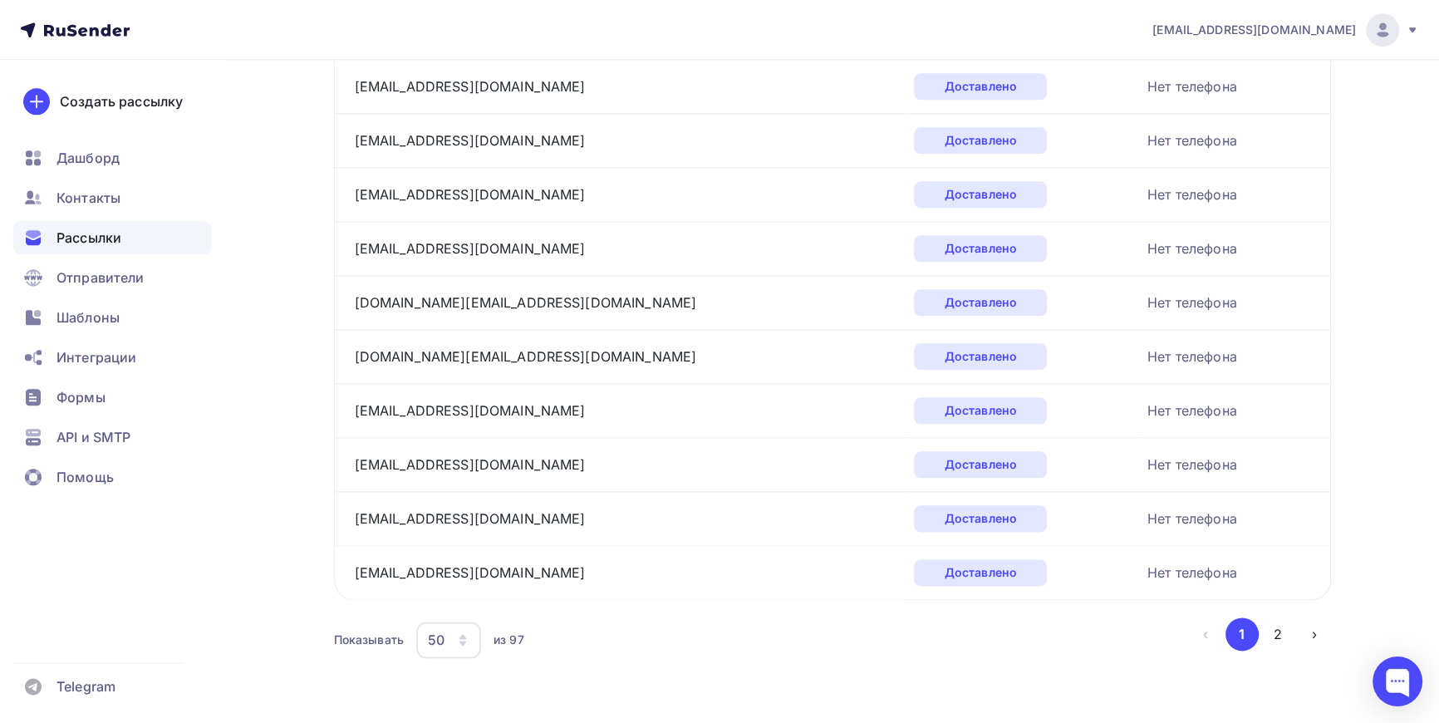
click at [468, 639] on icon "button" at bounding box center [462, 639] width 13 height 13
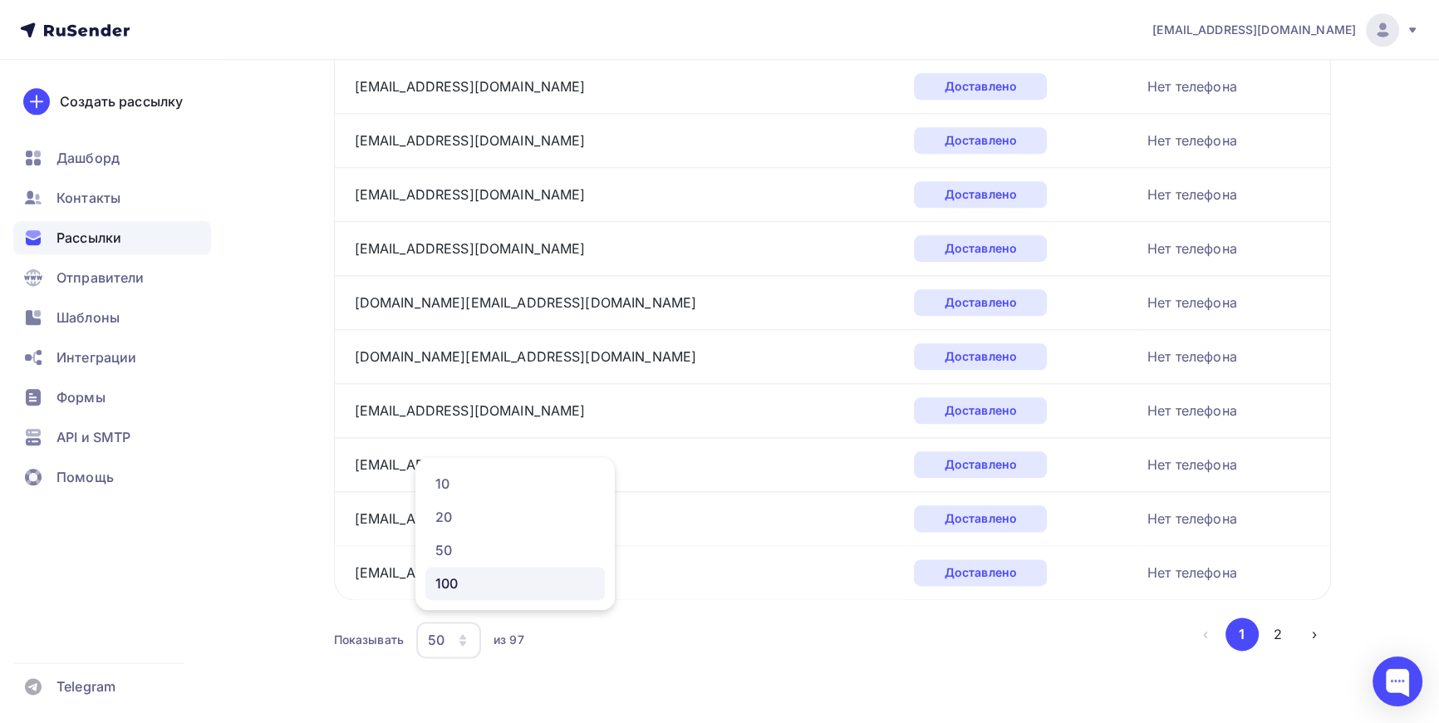
click at [446, 582] on div "100" at bounding box center [515, 583] width 160 height 20
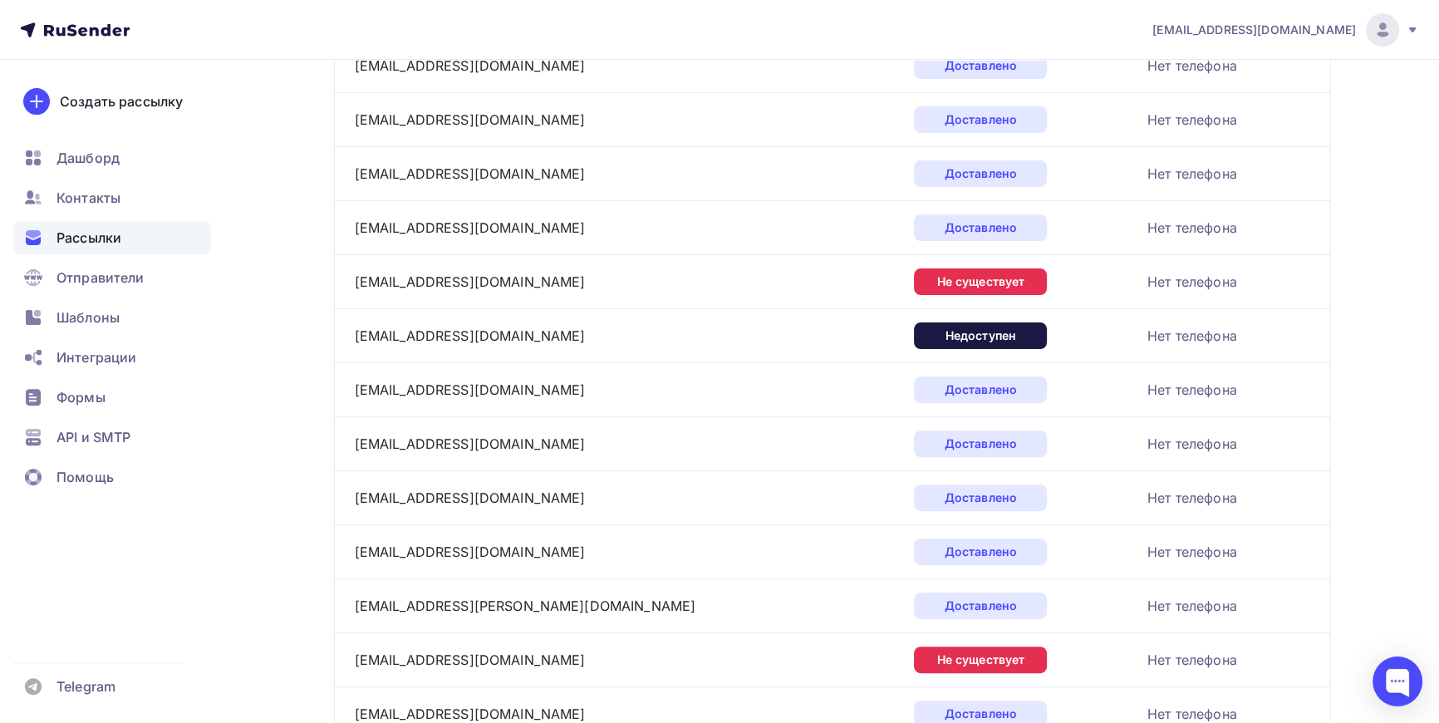
scroll to position [695, 0]
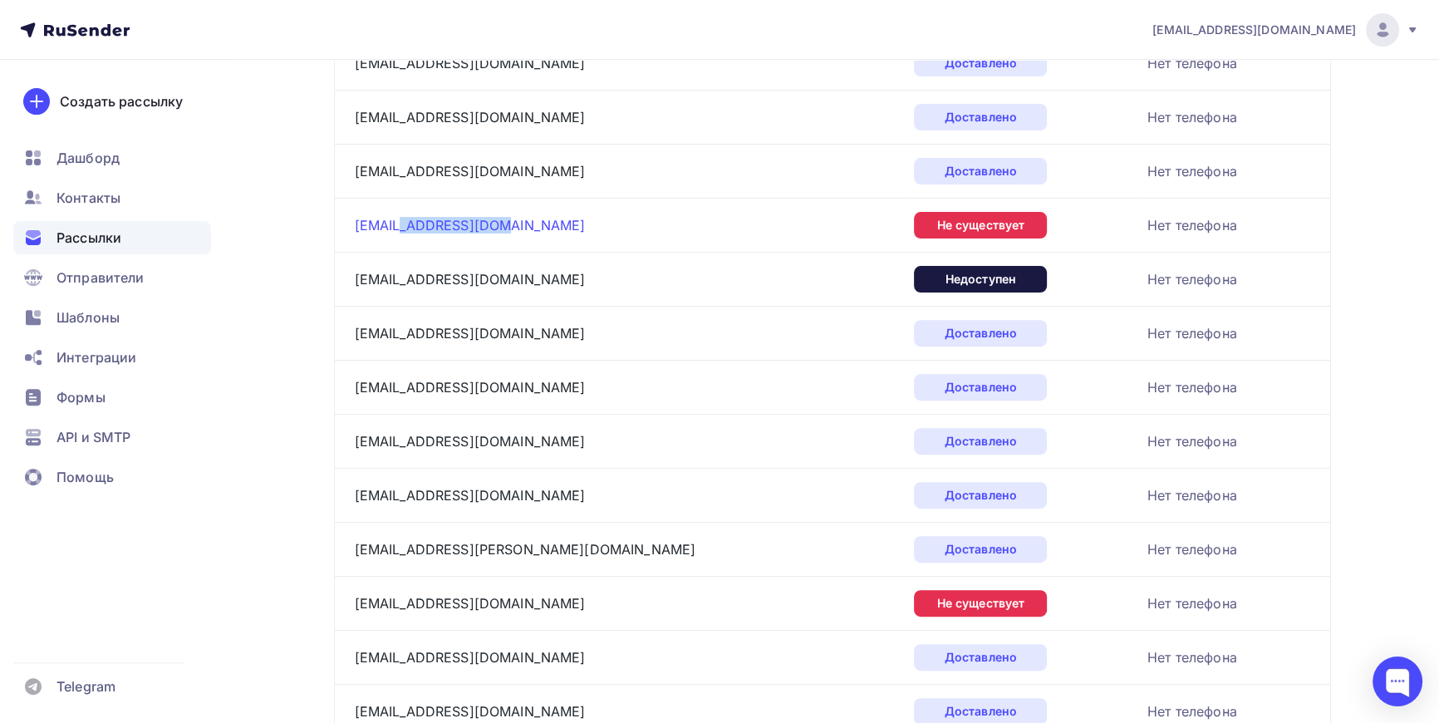
drag, startPoint x: 502, startPoint y: 230, endPoint x: 398, endPoint y: 229, distance: 103.9
click at [398, 229] on div "hello@inchmoscow.ru" at bounding box center [562, 225] width 415 height 27
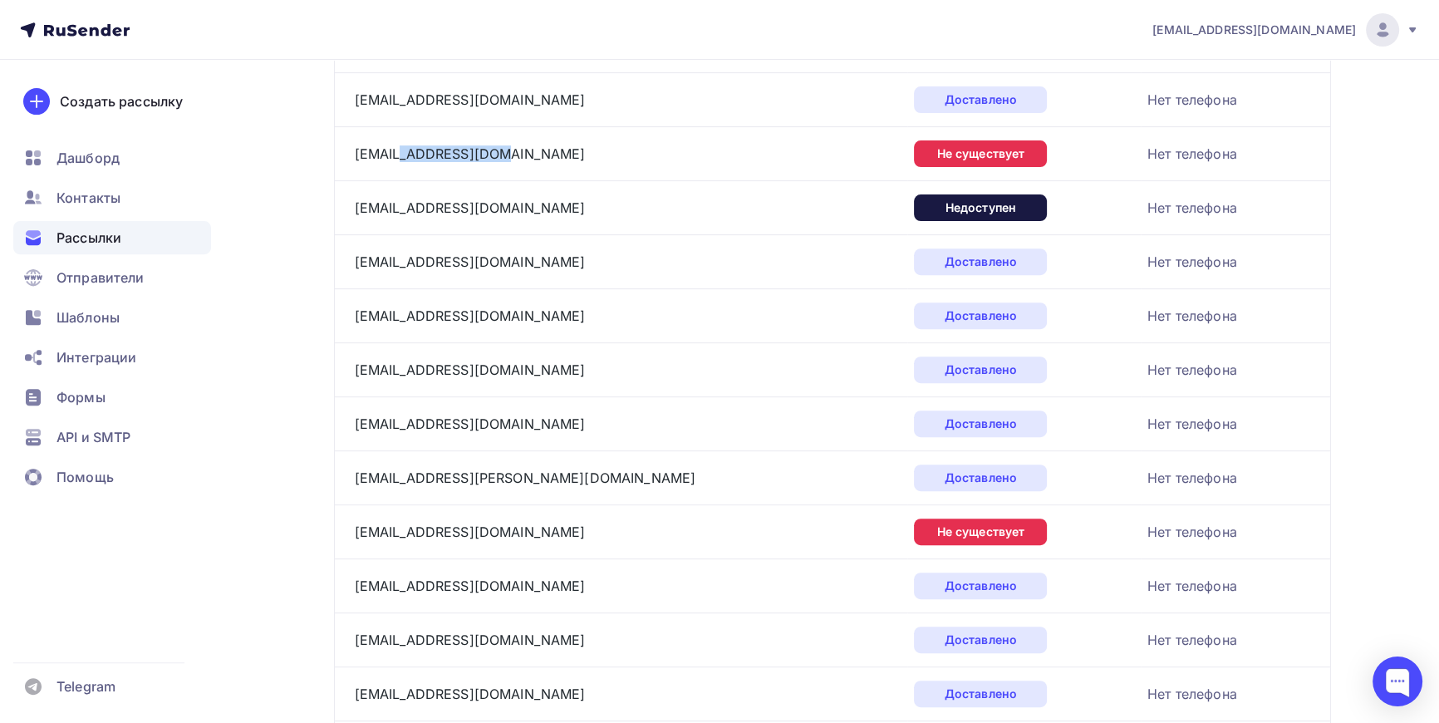
scroll to position [770, 0]
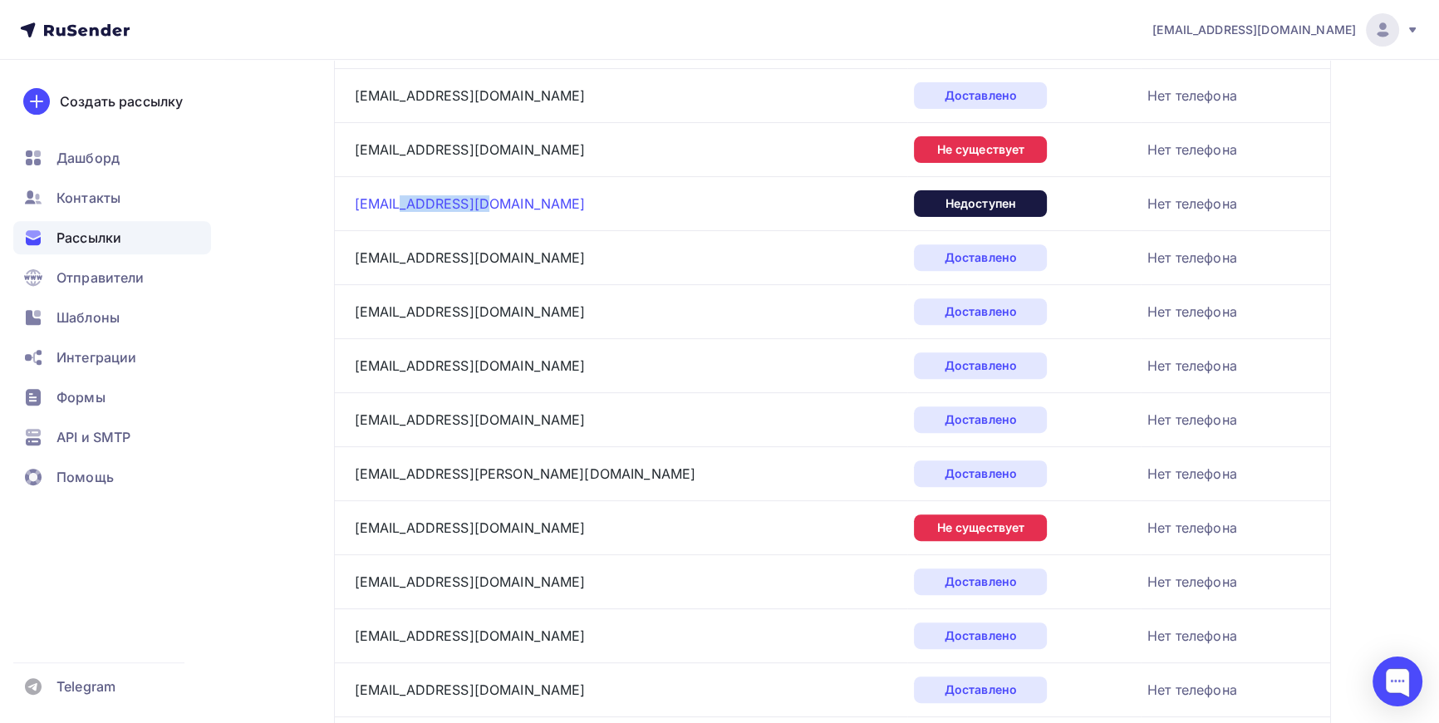
drag, startPoint x: 499, startPoint y: 210, endPoint x: 396, endPoint y: 208, distance: 102.2
click at [396, 208] on div "hello@inch.moscow" at bounding box center [562, 203] width 415 height 27
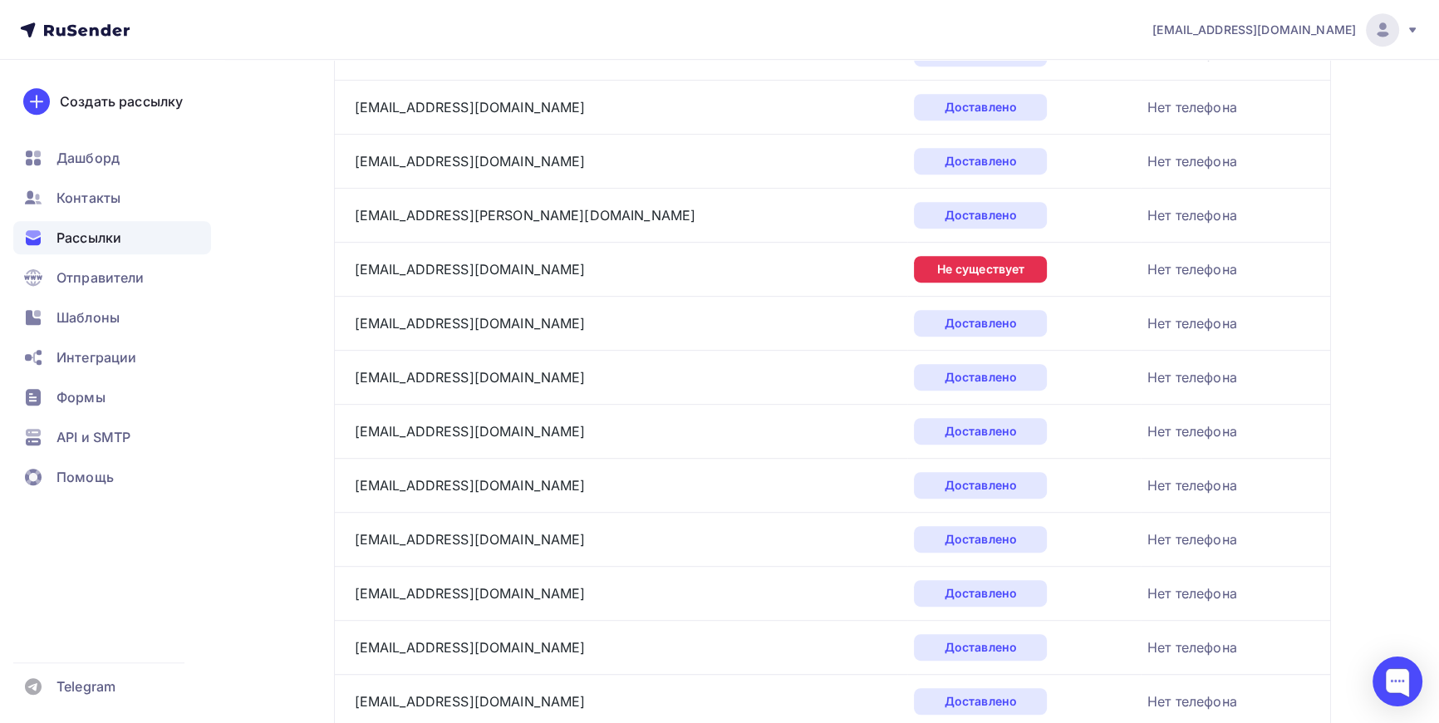
scroll to position [1072, 0]
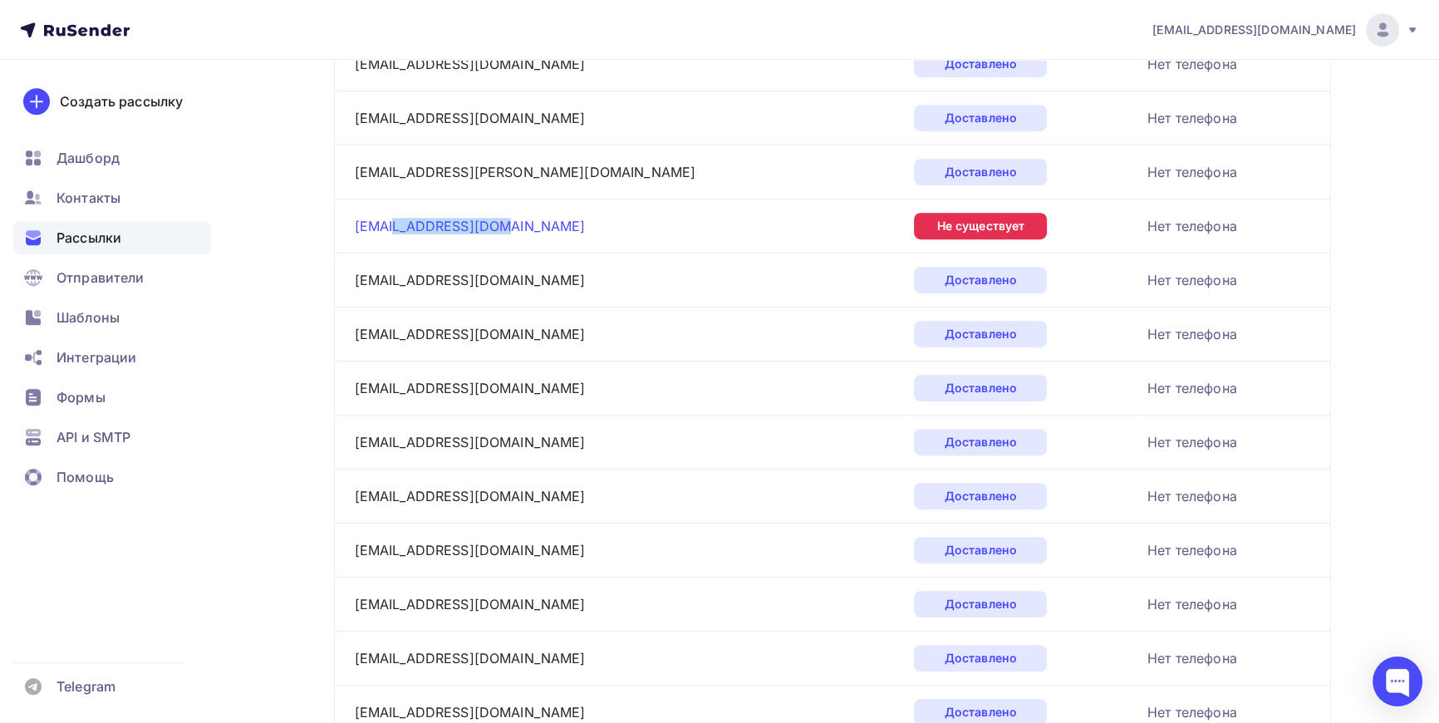
drag, startPoint x: 499, startPoint y: 224, endPoint x: 396, endPoint y: 226, distance: 103.9
click at [396, 226] on div "head@kontakt-sds.ru" at bounding box center [562, 226] width 415 height 27
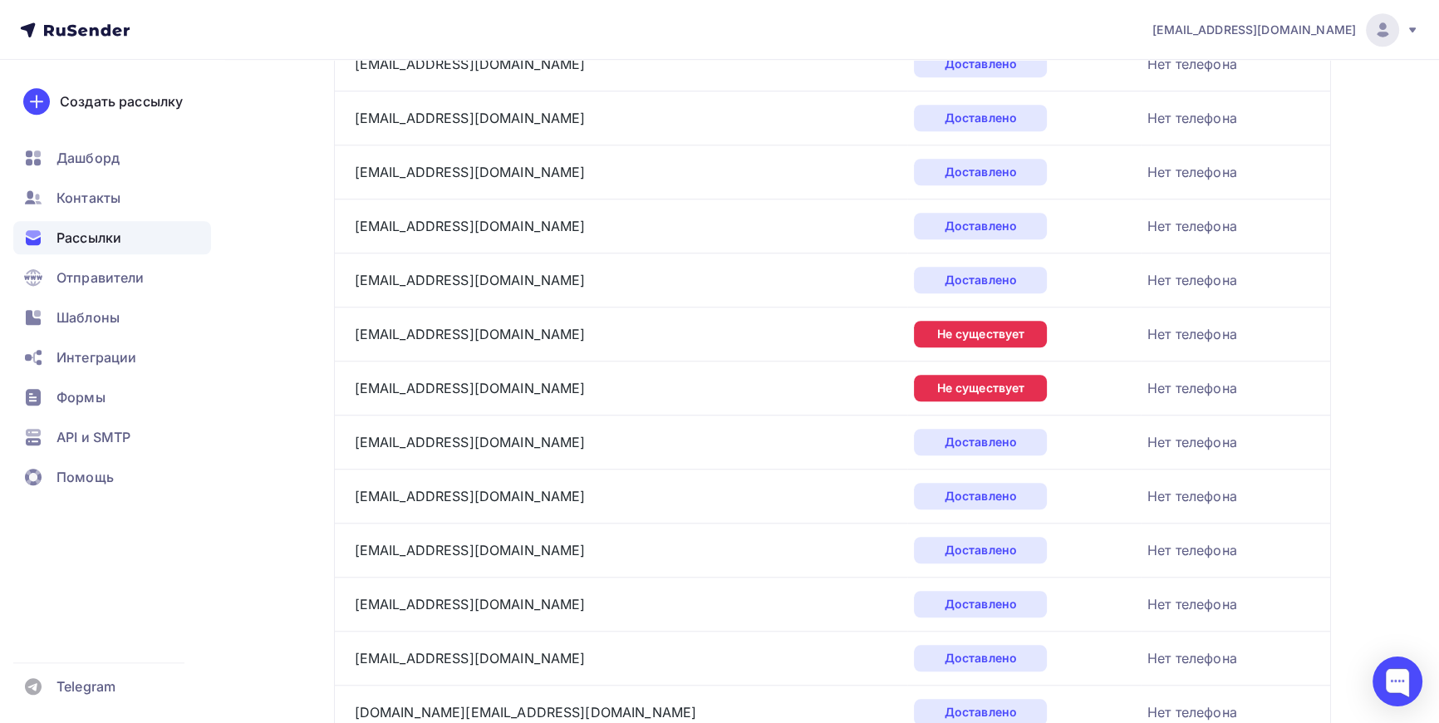
scroll to position [1601, 0]
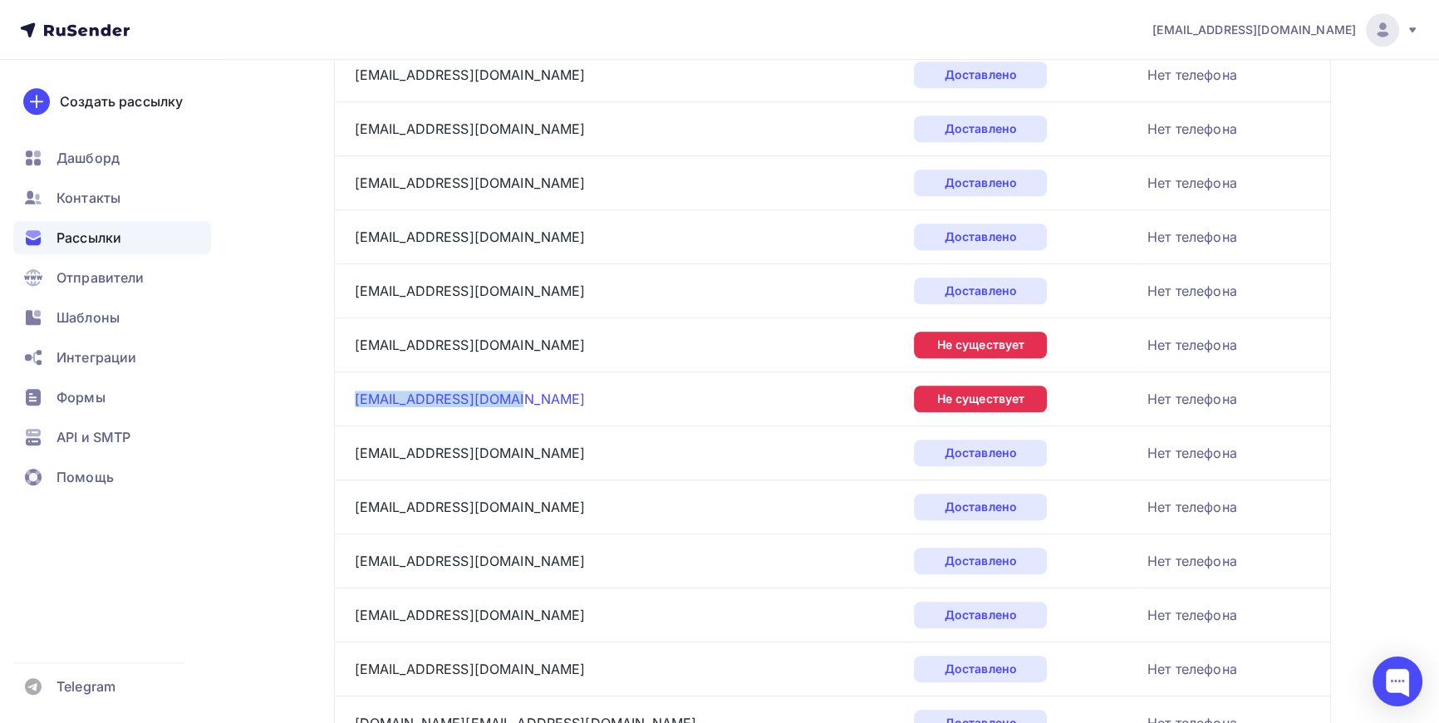
drag, startPoint x: 520, startPoint y: 401, endPoint x: 355, endPoint y: 402, distance: 165.4
click at [355, 401] on div "gloria-moda@yandex.ru" at bounding box center [562, 399] width 415 height 27
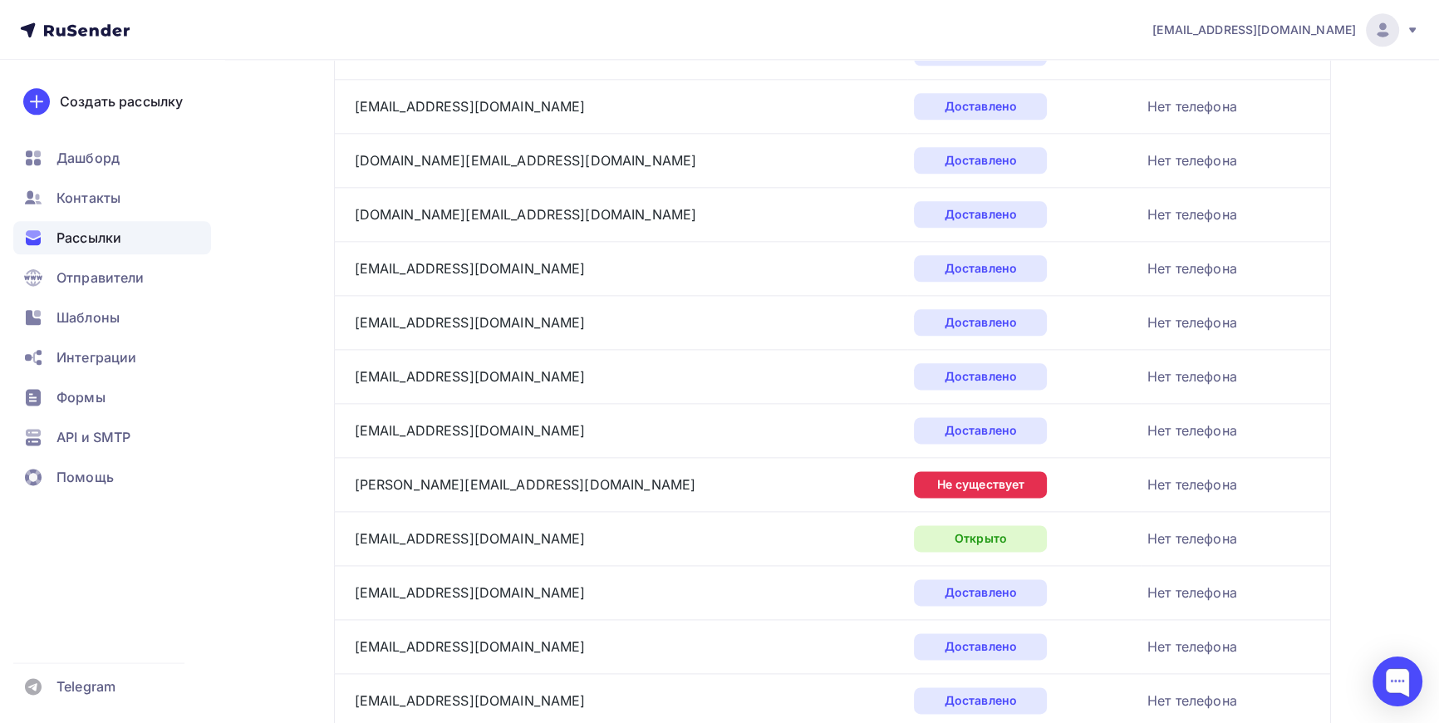
scroll to position [2734, 0]
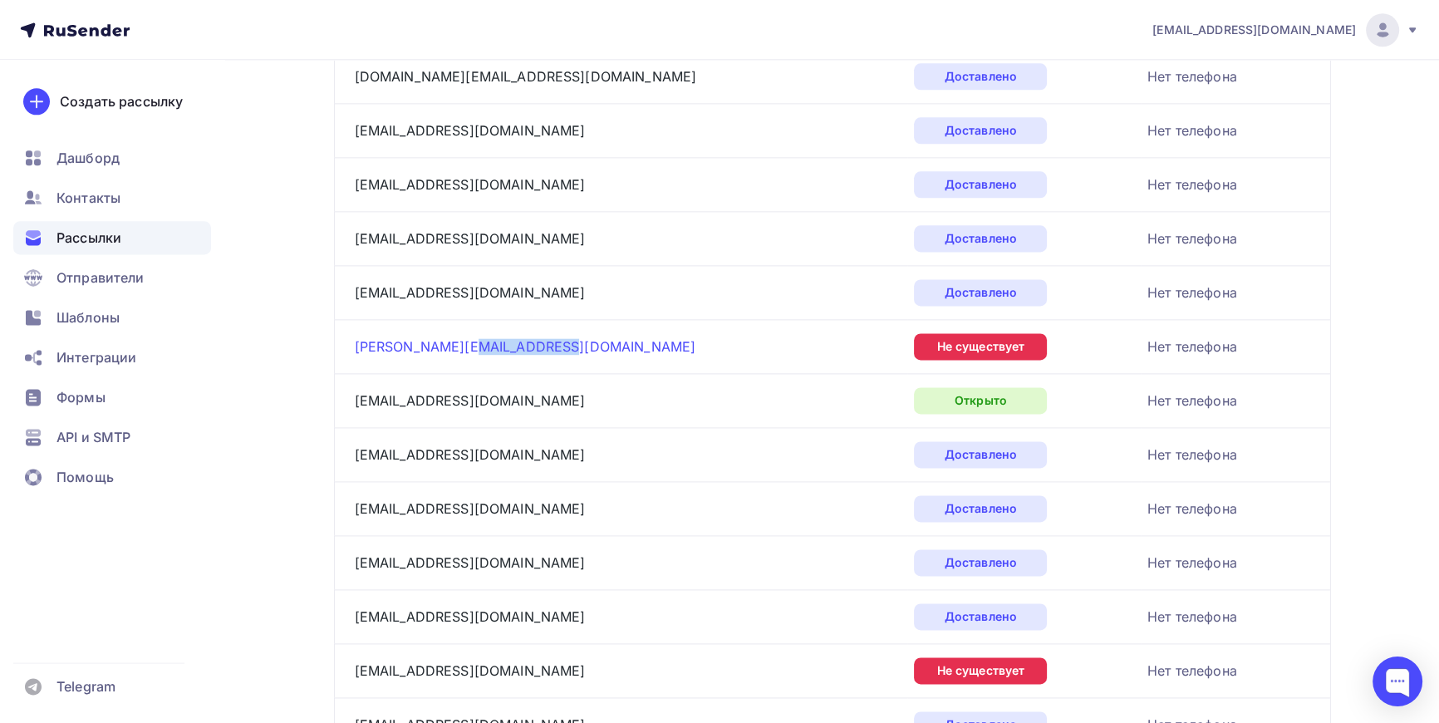
drag, startPoint x: 545, startPoint y: 343, endPoint x: 455, endPoint y: 347, distance: 90.6
click at [455, 347] on div "frederico.luka@feesites.com" at bounding box center [562, 346] width 415 height 27
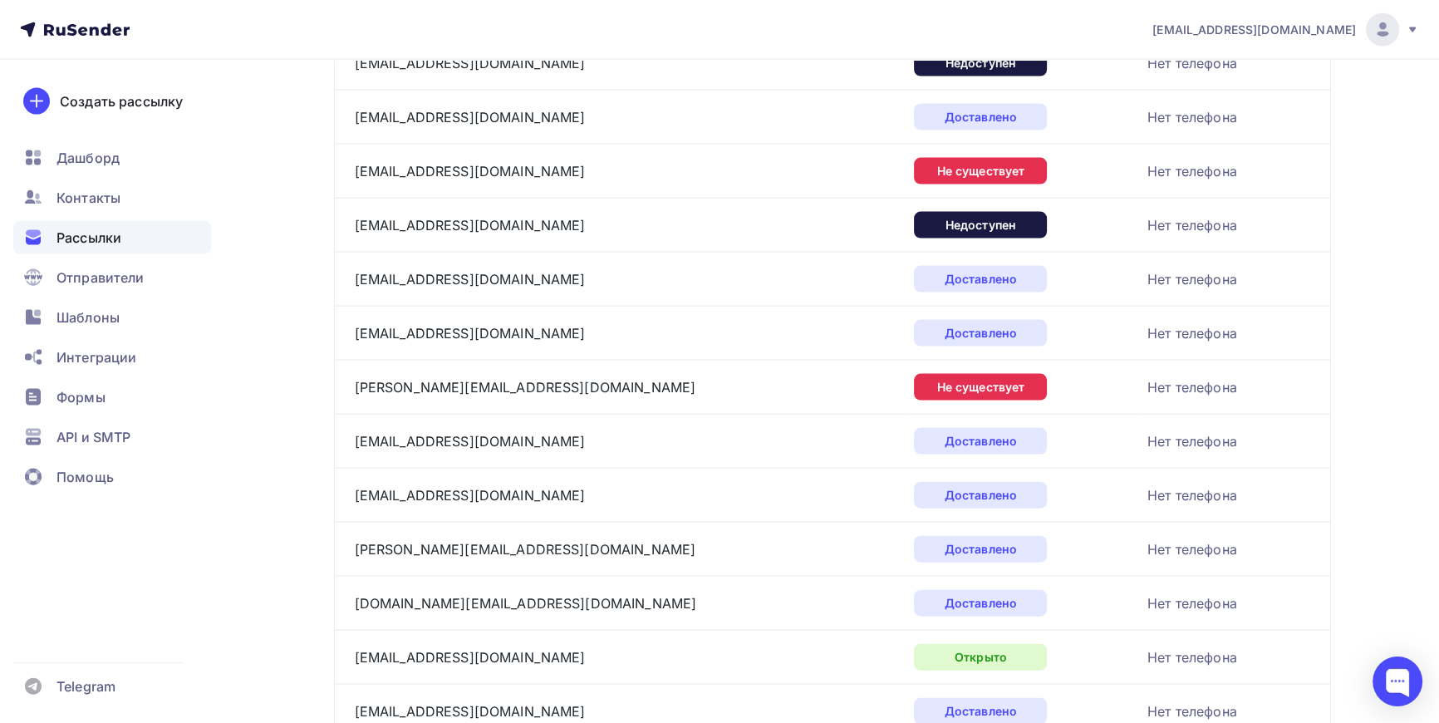
scroll to position [4547, 0]
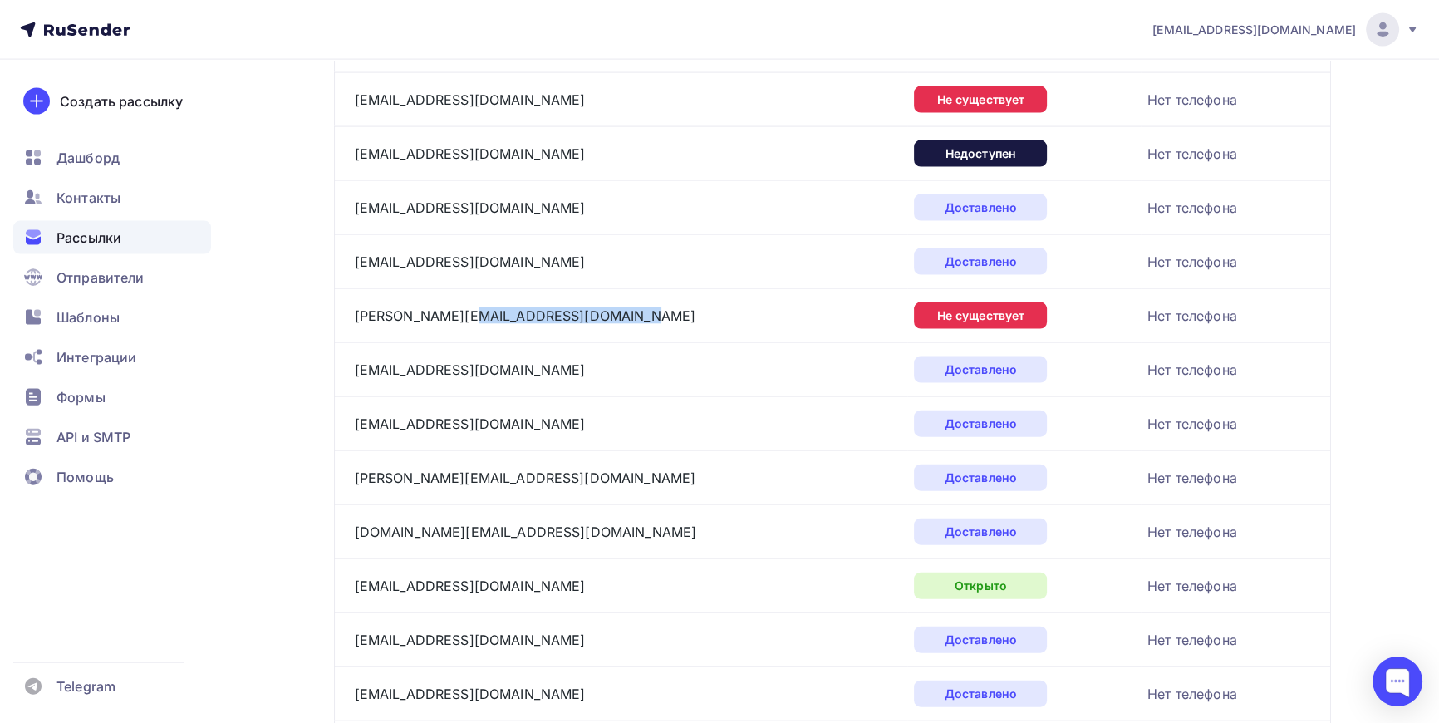
drag, startPoint x: 627, startPoint y: 307, endPoint x: 458, endPoint y: 319, distance: 169.1
click at [458, 319] on div "elena.tsurkina@himchistkanomerodin.ru" at bounding box center [562, 315] width 415 height 27
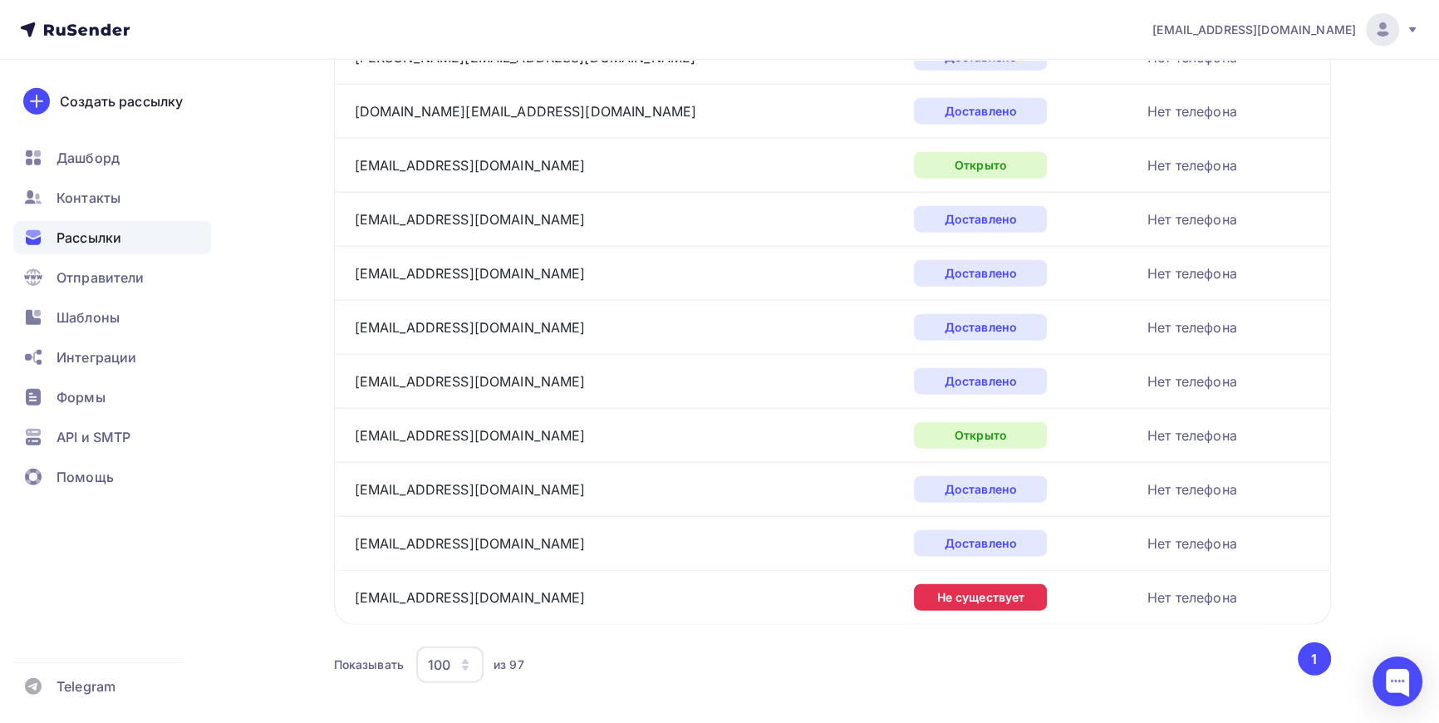
scroll to position [4988, 0]
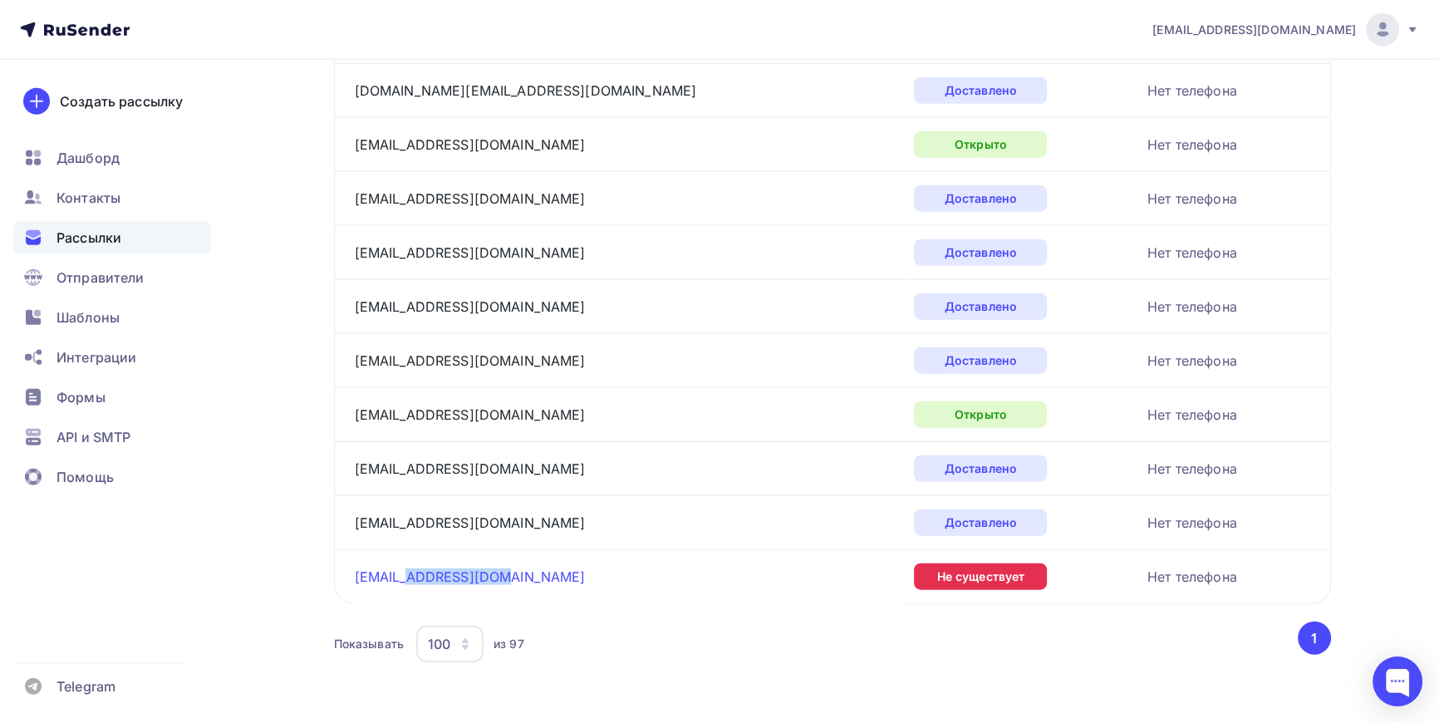
drag, startPoint x: 510, startPoint y: 566, endPoint x: 410, endPoint y: 569, distance: 99.8
click at [410, 569] on div "donate@opencart.com" at bounding box center [562, 576] width 415 height 27
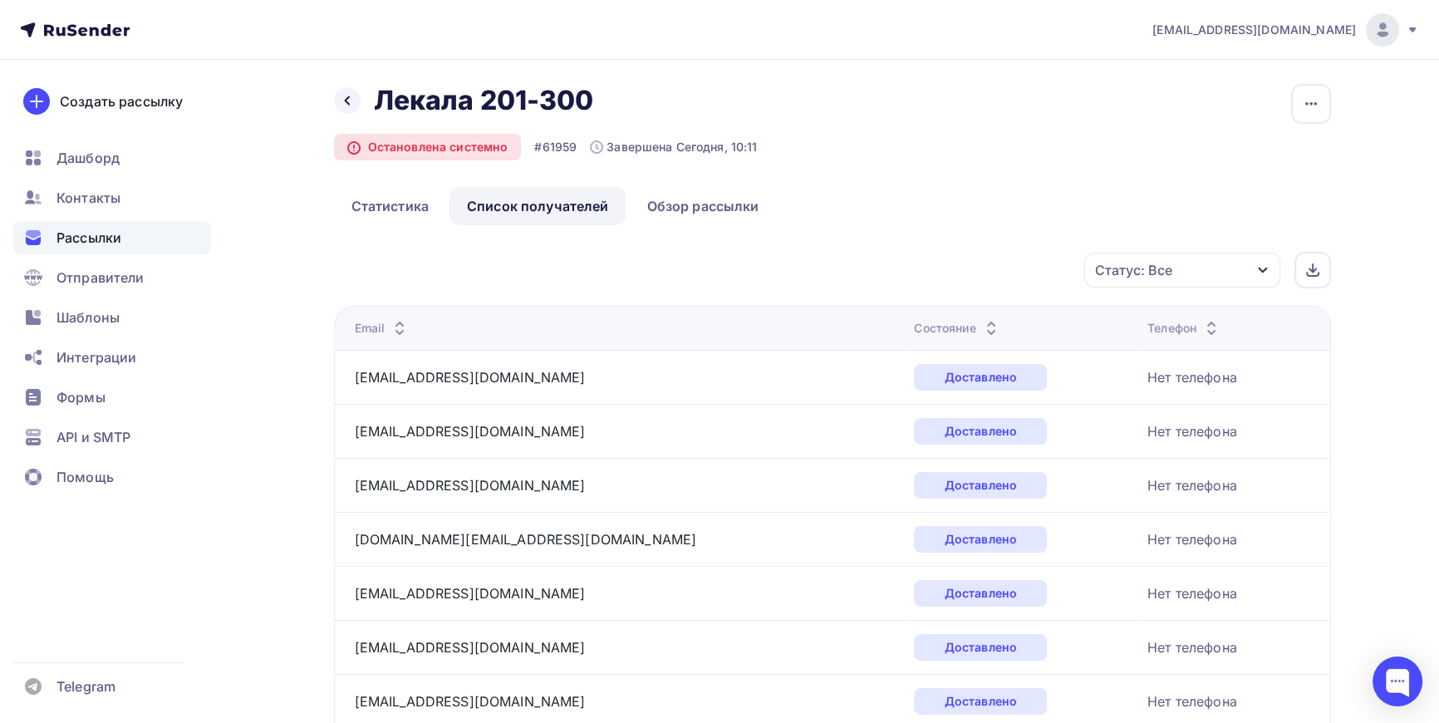
scroll to position [0, 0]
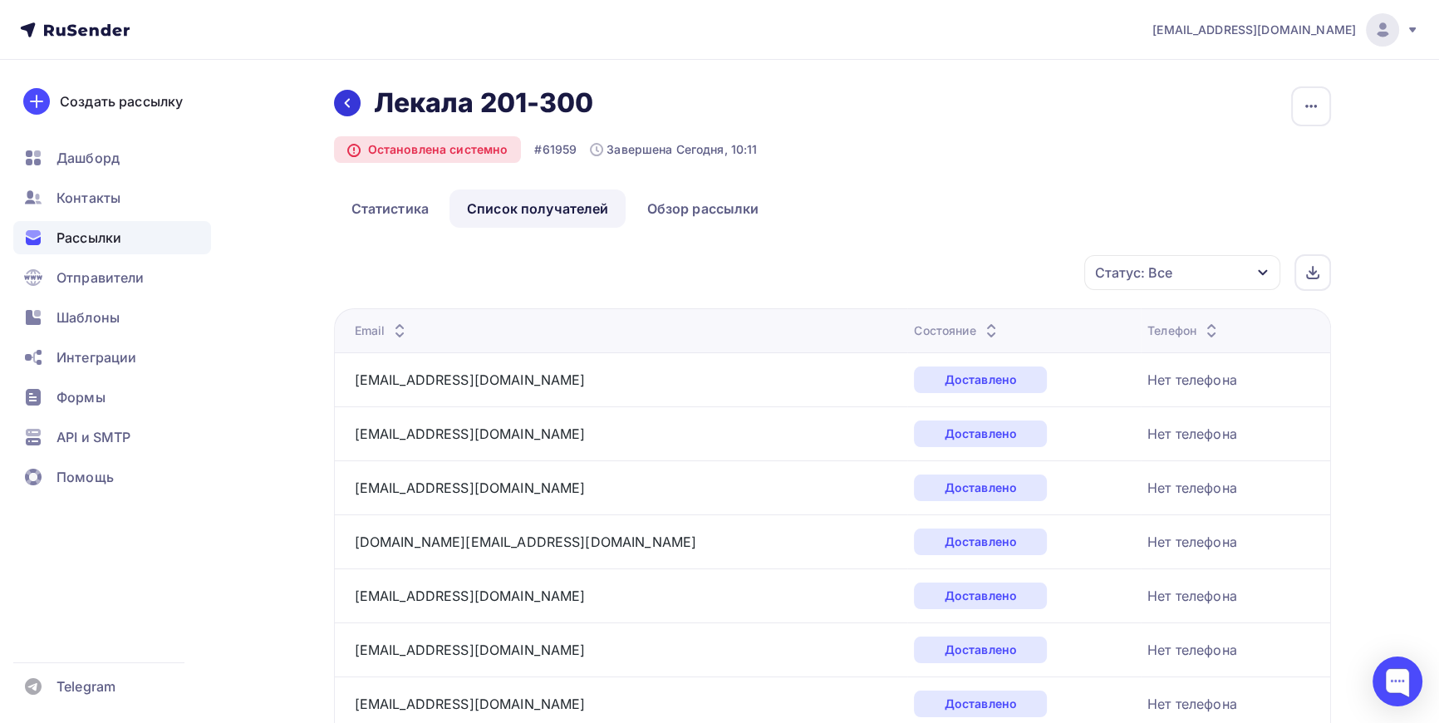
click at [353, 101] on div at bounding box center [347, 103] width 27 height 27
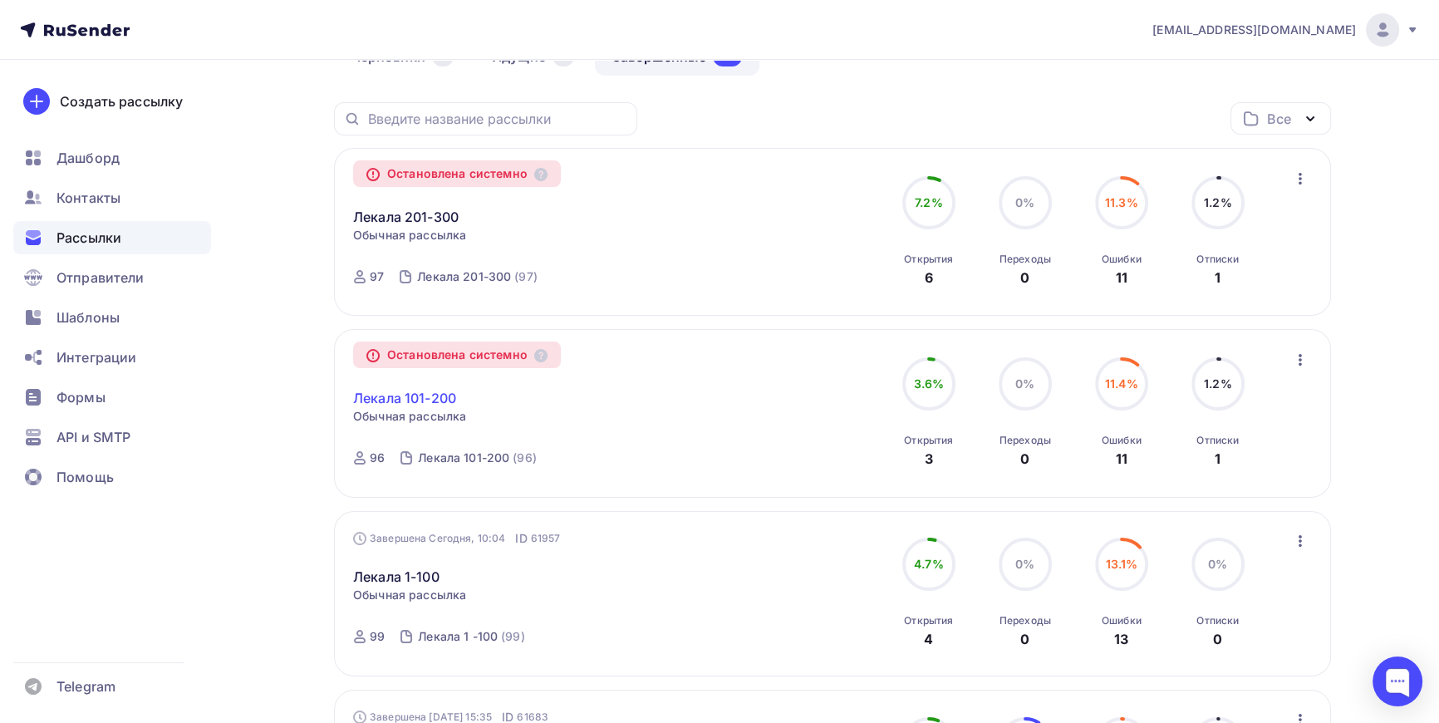
scroll to position [150, 0]
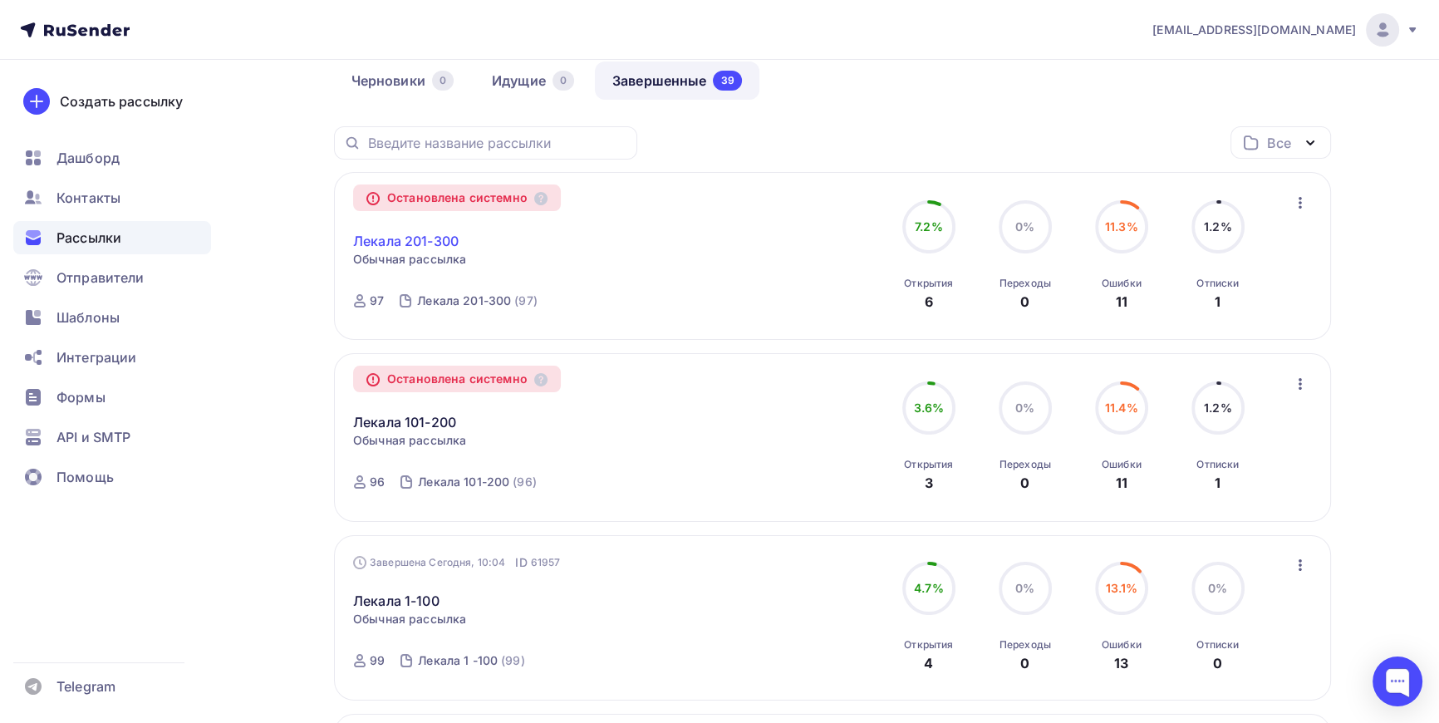
click at [420, 231] on link "Лекала 201-300" at bounding box center [406, 241] width 106 height 20
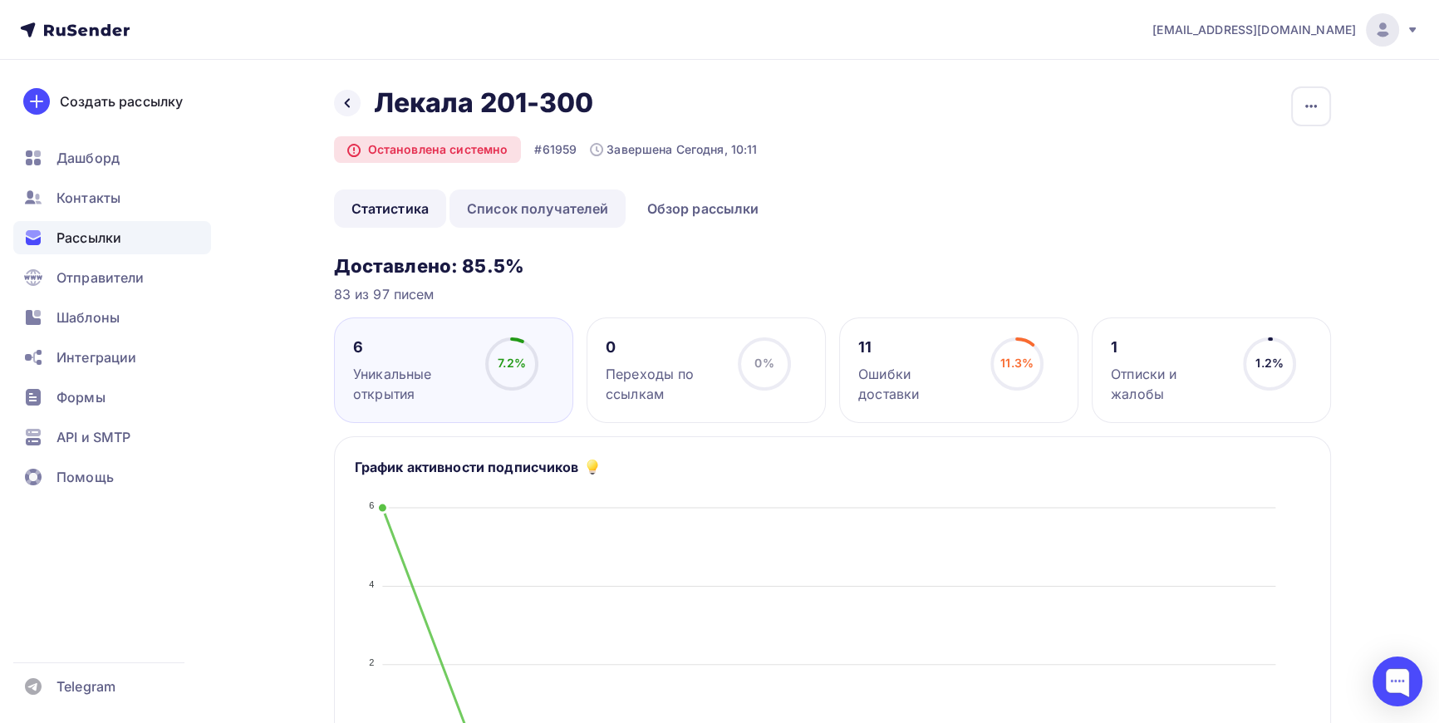
click at [539, 200] on link "Список получателей" at bounding box center [538, 208] width 177 height 38
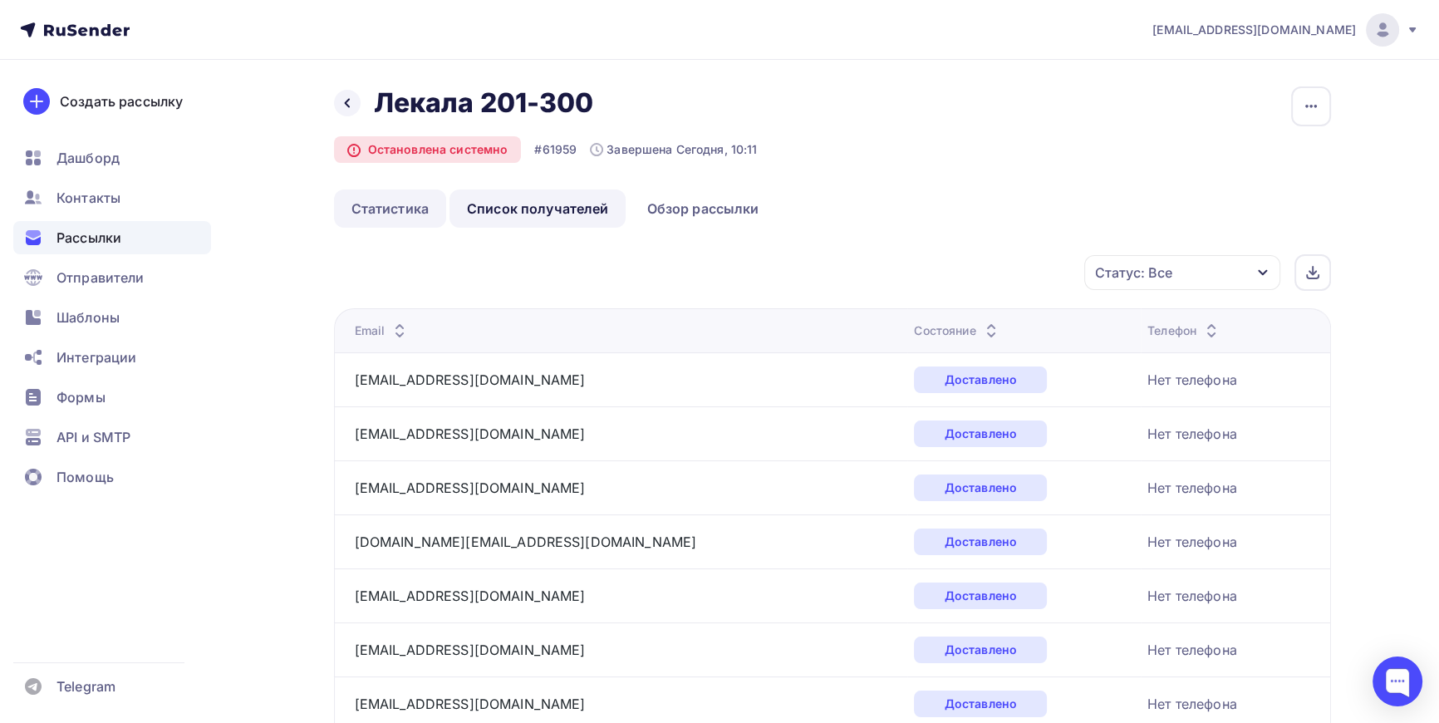
click at [385, 214] on link "Статистика" at bounding box center [390, 208] width 112 height 38
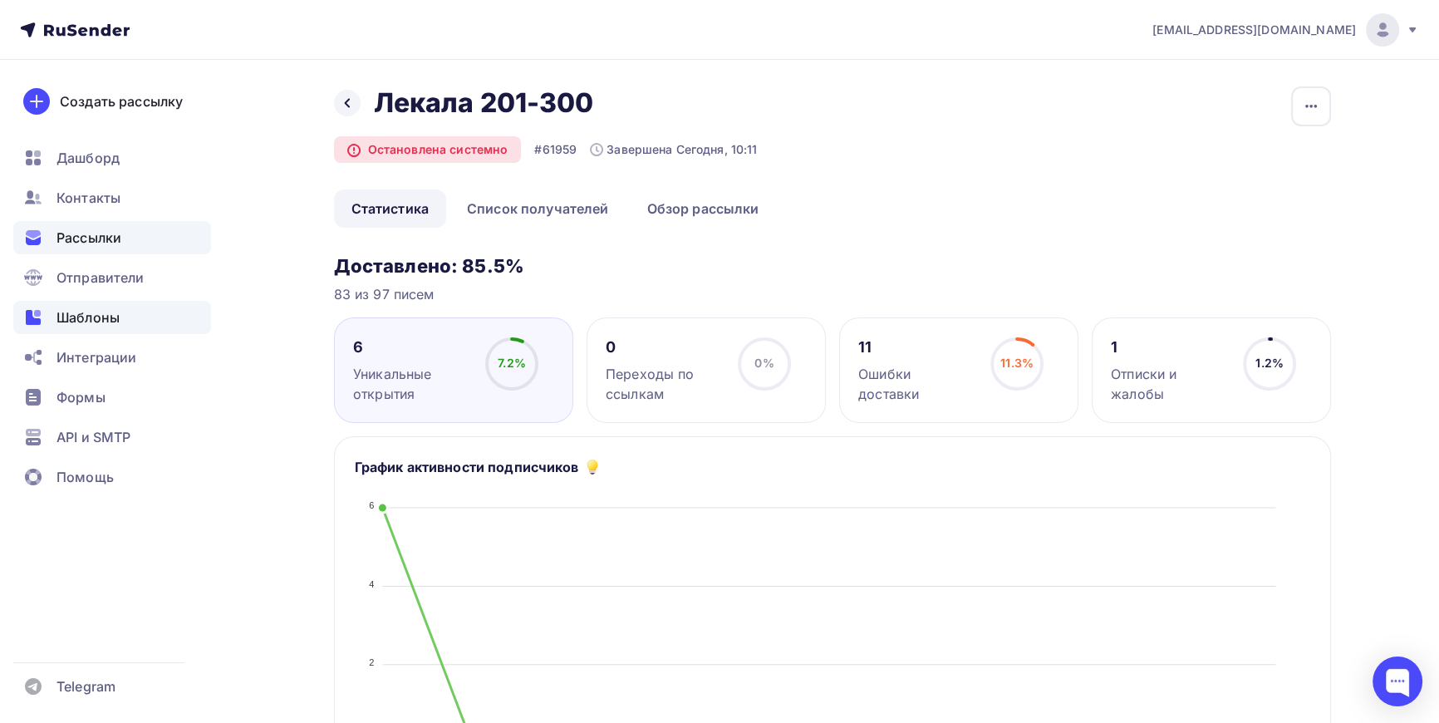
click at [91, 322] on span "Шаблоны" at bounding box center [88, 317] width 63 height 20
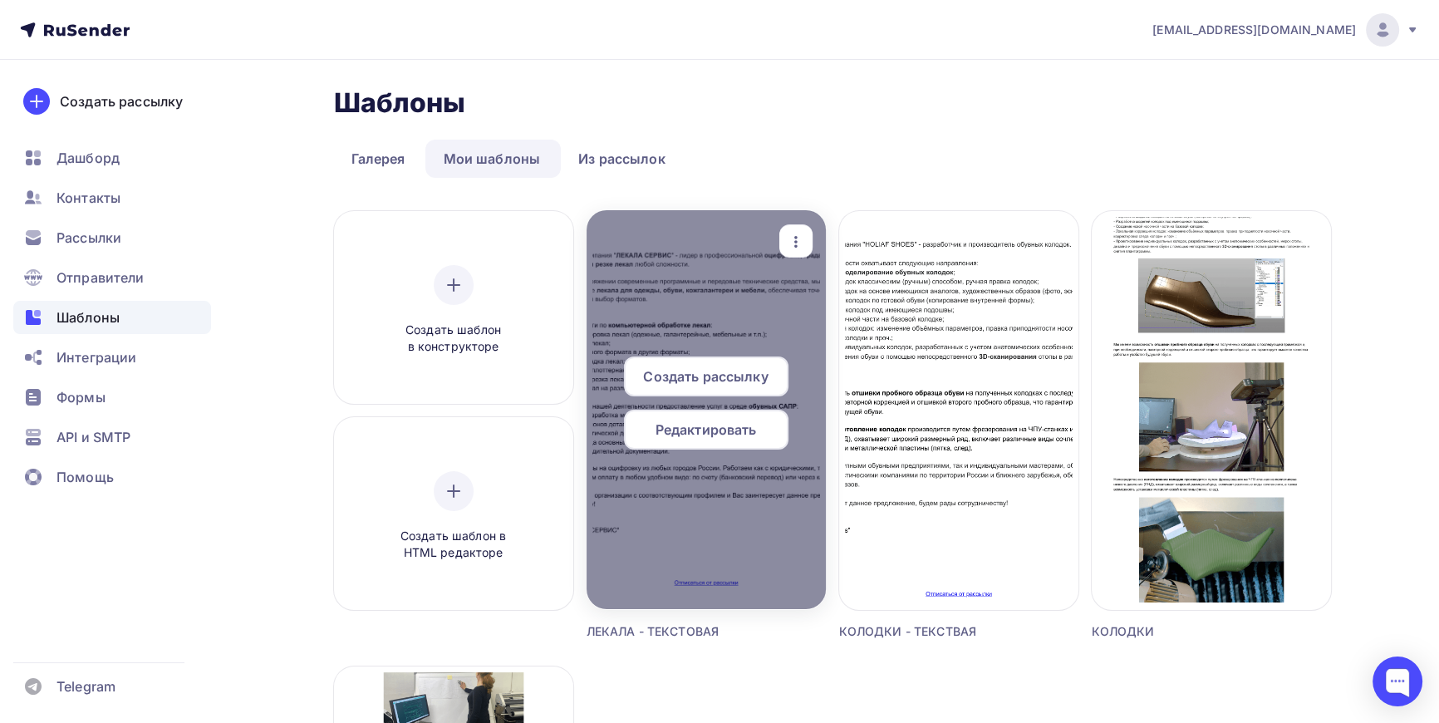
click at [696, 306] on div at bounding box center [706, 409] width 239 height 399
click at [607, 288] on div at bounding box center [706, 409] width 239 height 399
click at [794, 236] on icon "button" at bounding box center [796, 242] width 20 height 20
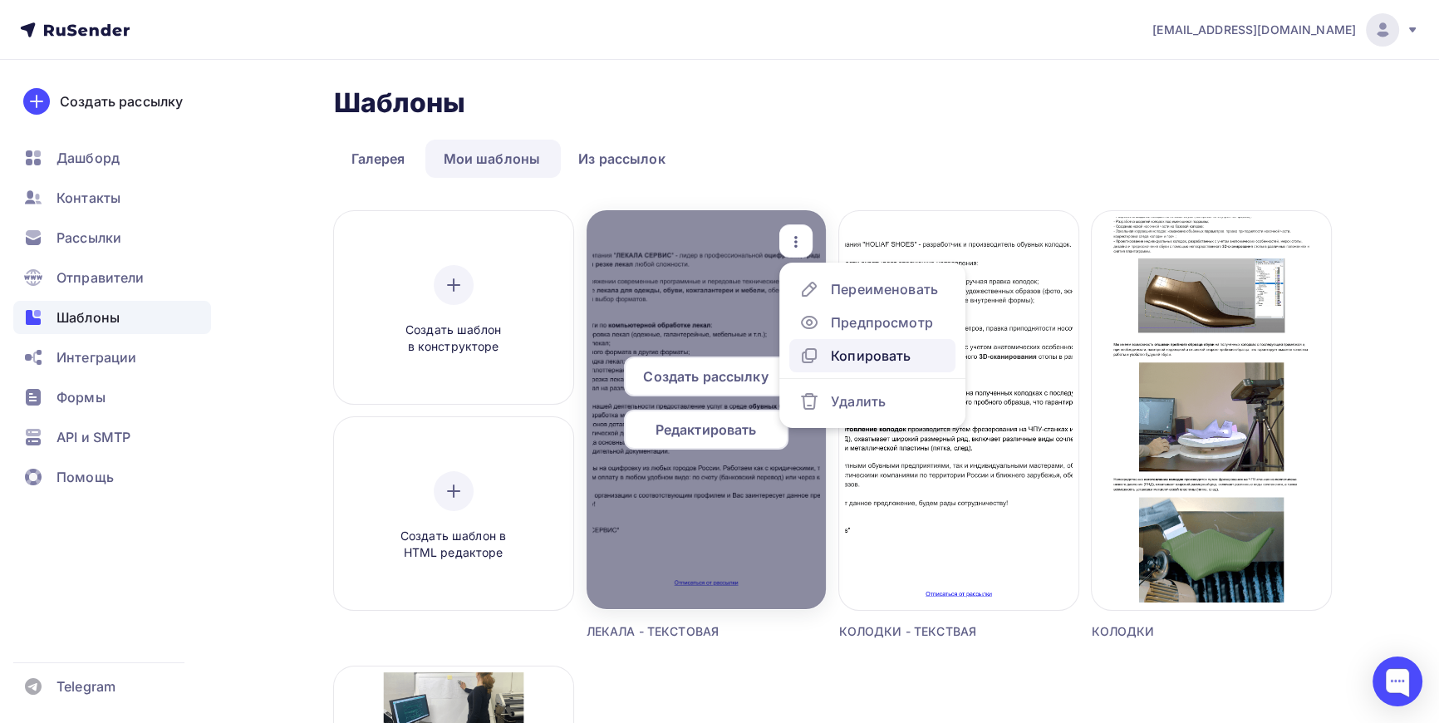
click at [833, 351] on div "Копировать" at bounding box center [871, 356] width 80 height 20
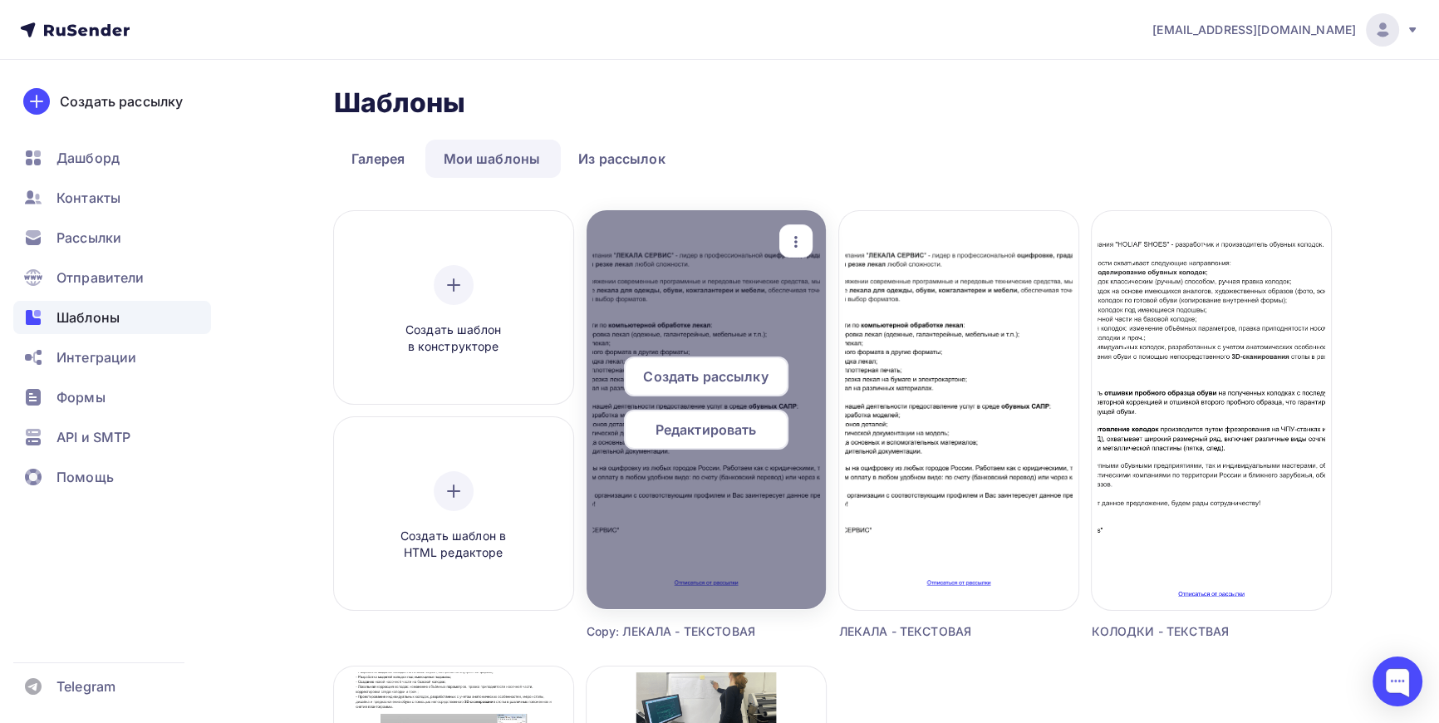
click at [684, 428] on span "Редактировать" at bounding box center [706, 430] width 101 height 20
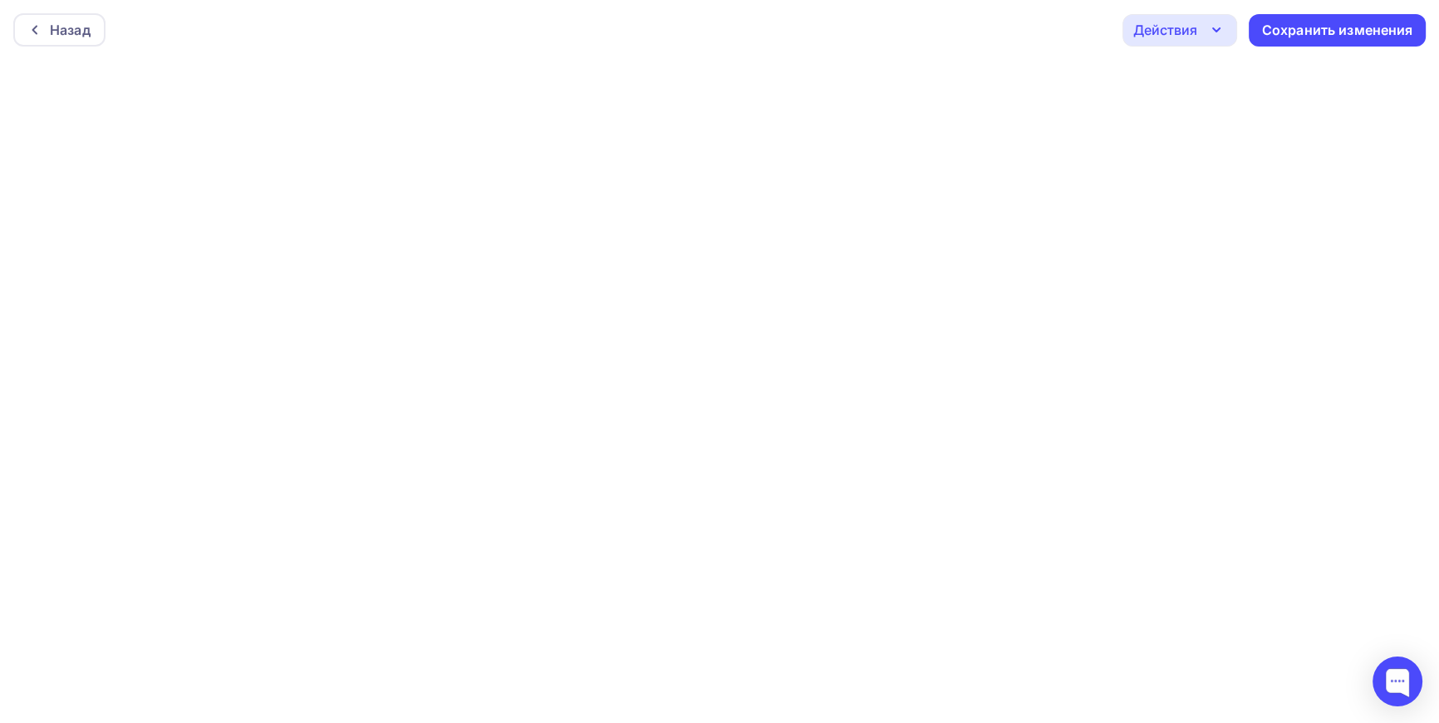
scroll to position [4, 0]
click at [52, 22] on div "Назад" at bounding box center [70, 26] width 41 height 20
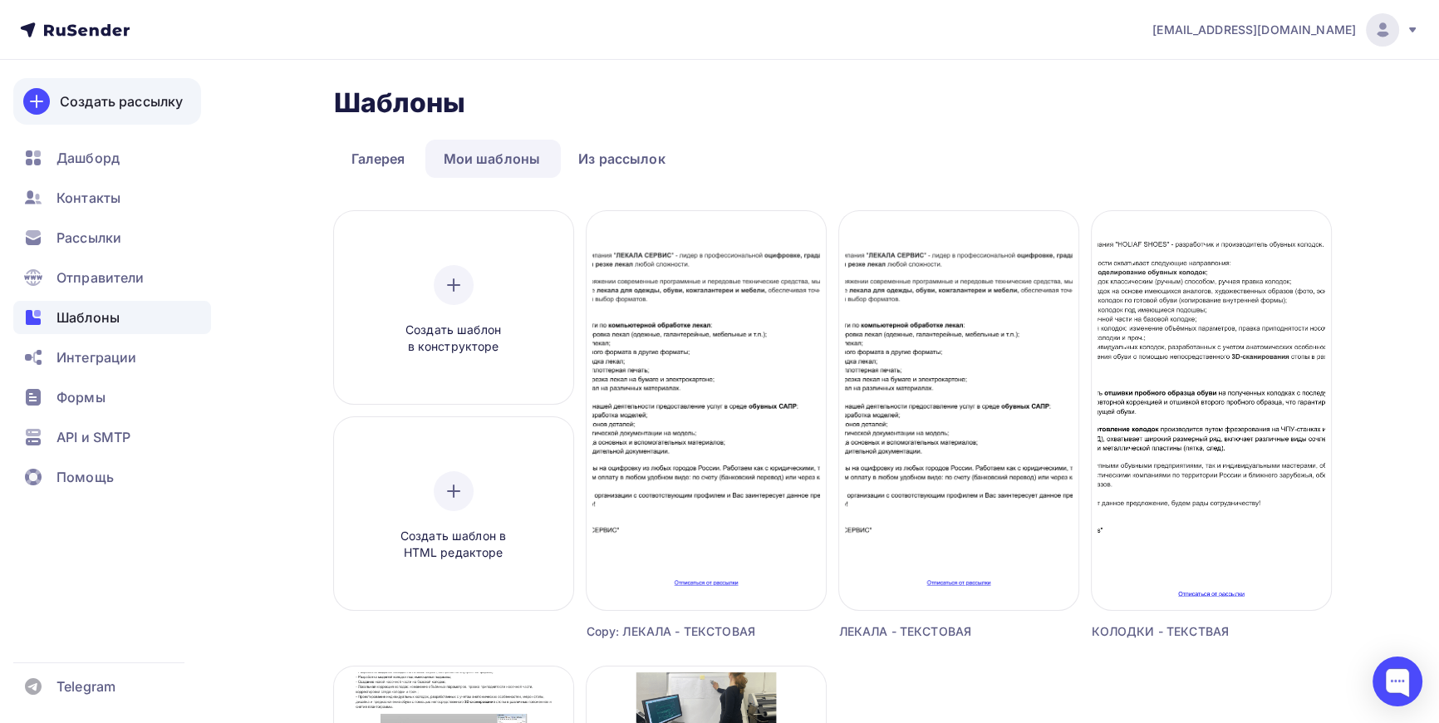
click at [116, 97] on div "Создать рассылку" at bounding box center [121, 101] width 123 height 20
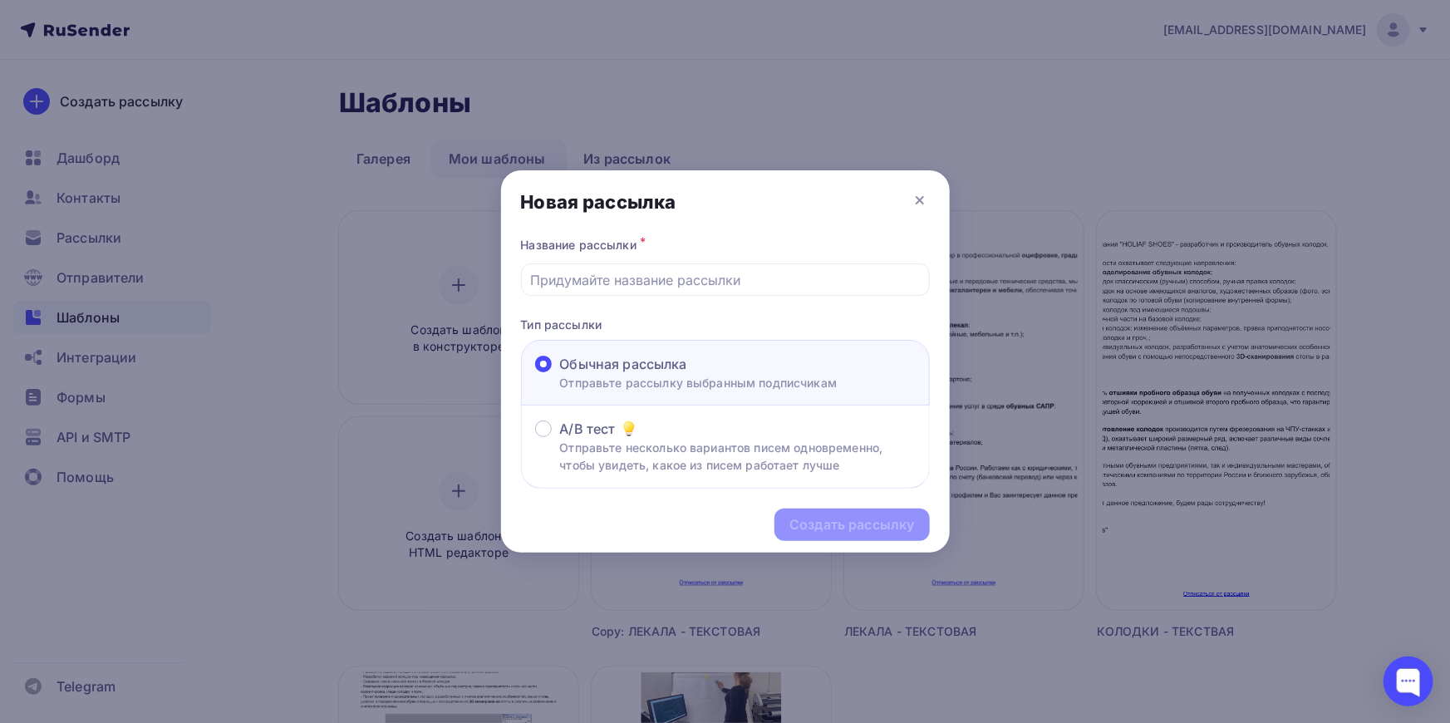
click at [908, 199] on div "Новая рассылка" at bounding box center [725, 201] width 449 height 63
click at [106, 270] on div at bounding box center [725, 361] width 1450 height 723
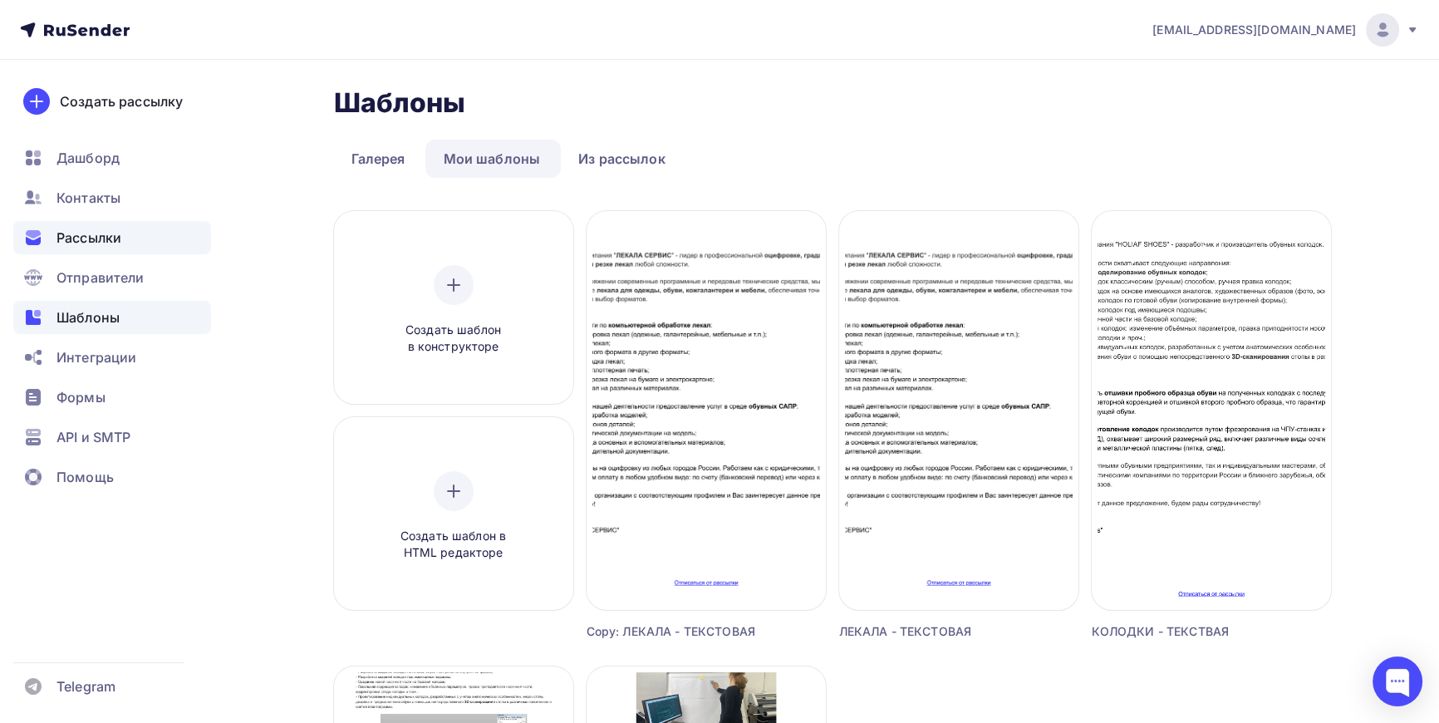
click at [97, 233] on span "Рассылки" at bounding box center [89, 238] width 65 height 20
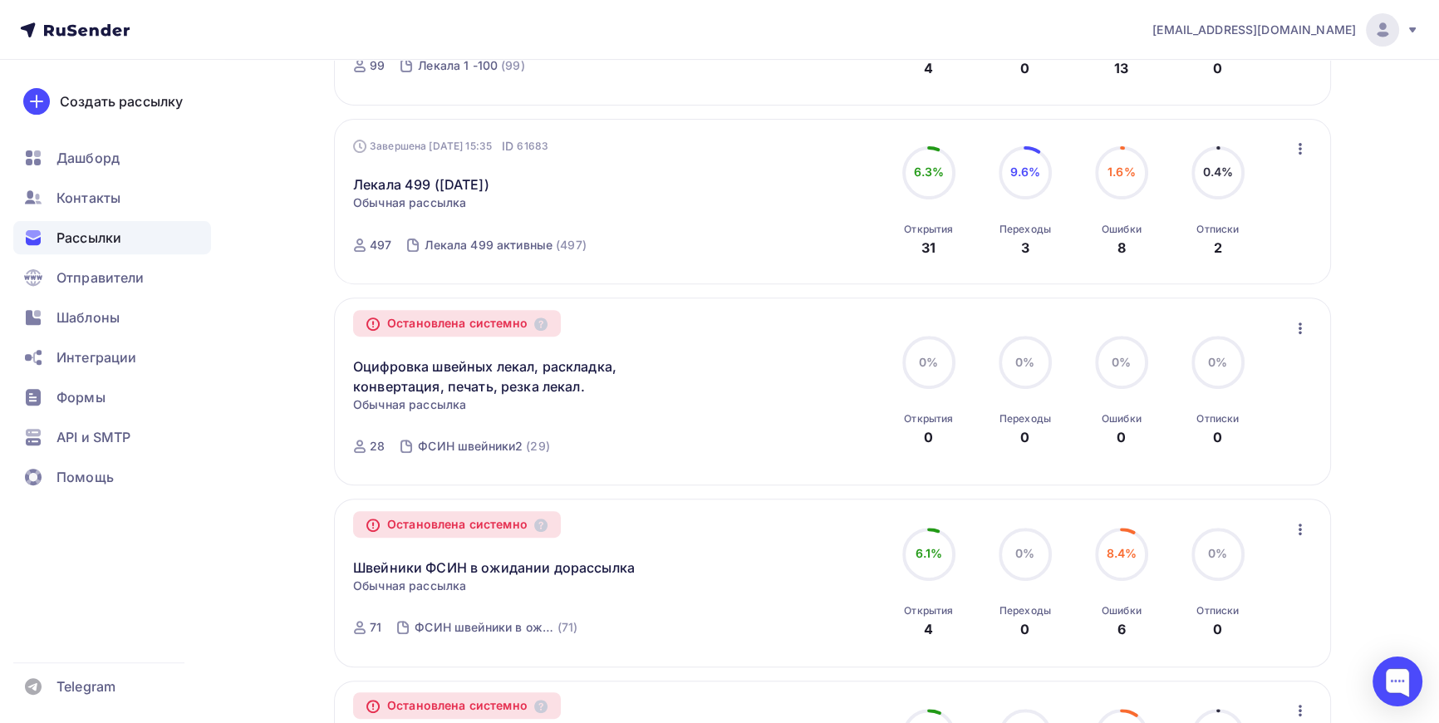
scroll to position [755, 0]
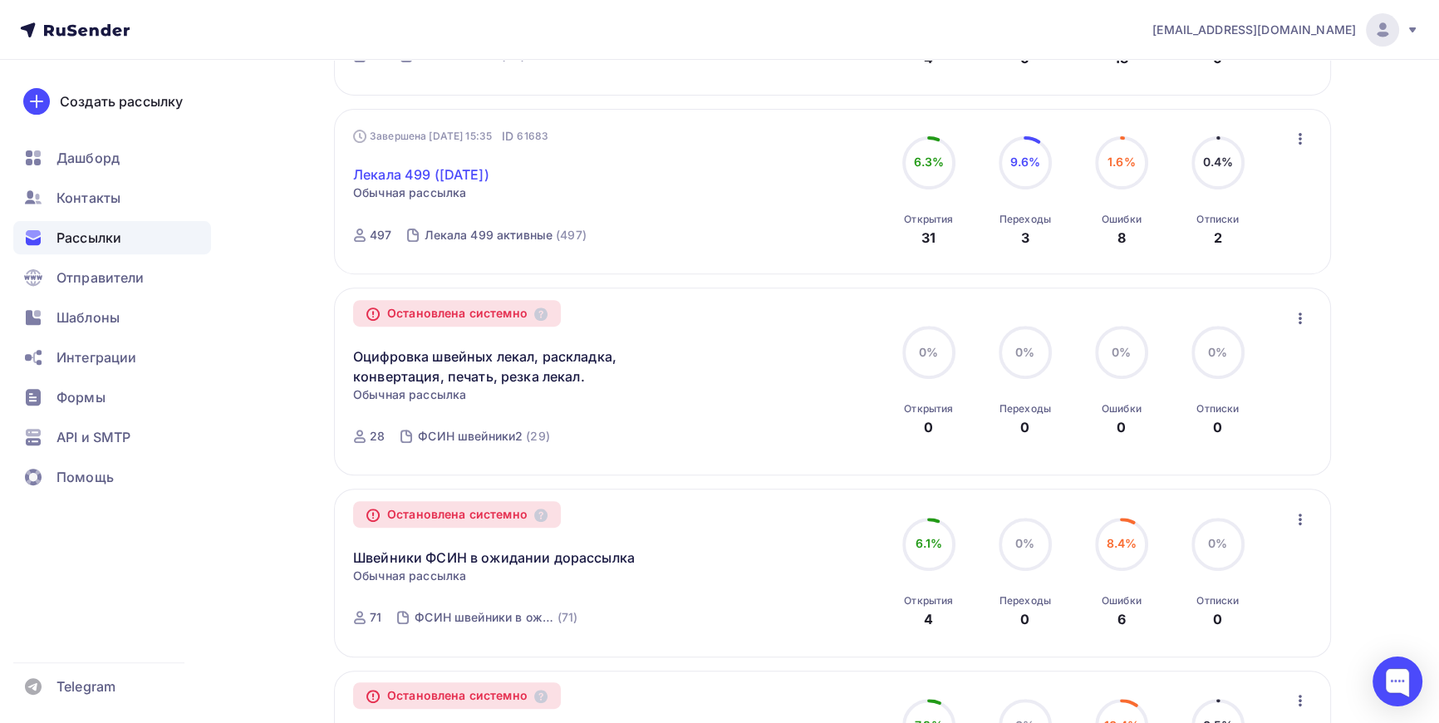
click at [489, 170] on link "Лекала 499 (06-10-2025)" at bounding box center [421, 175] width 136 height 20
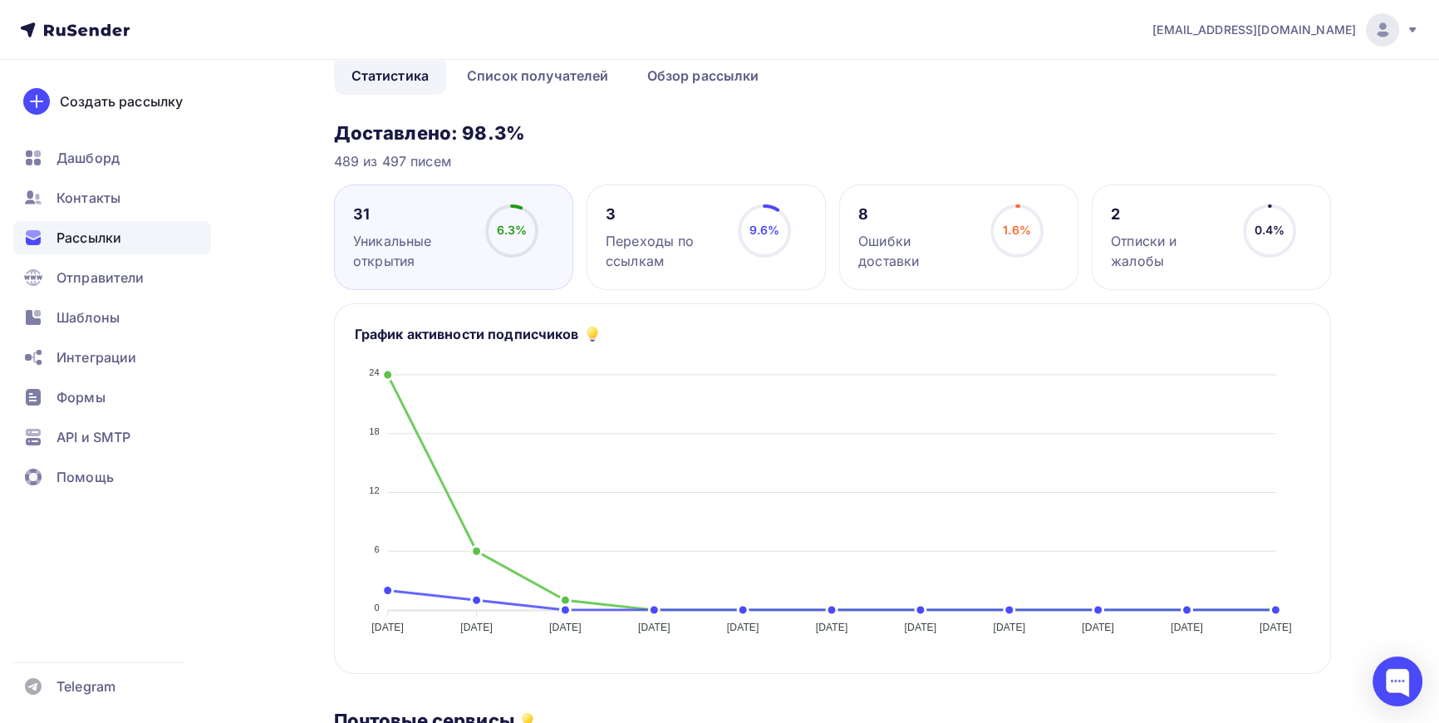
scroll to position [150, 0]
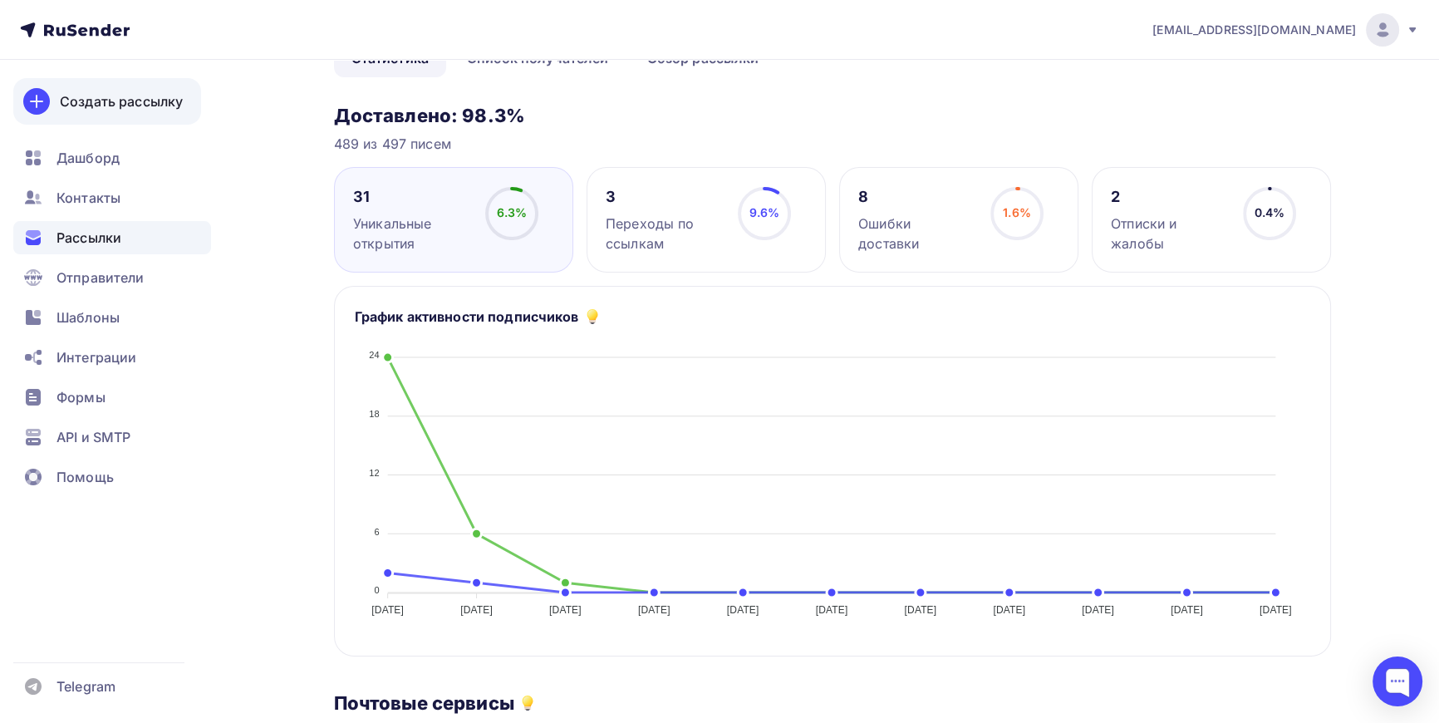
click at [141, 100] on div "Создать рассылку" at bounding box center [121, 101] width 123 height 20
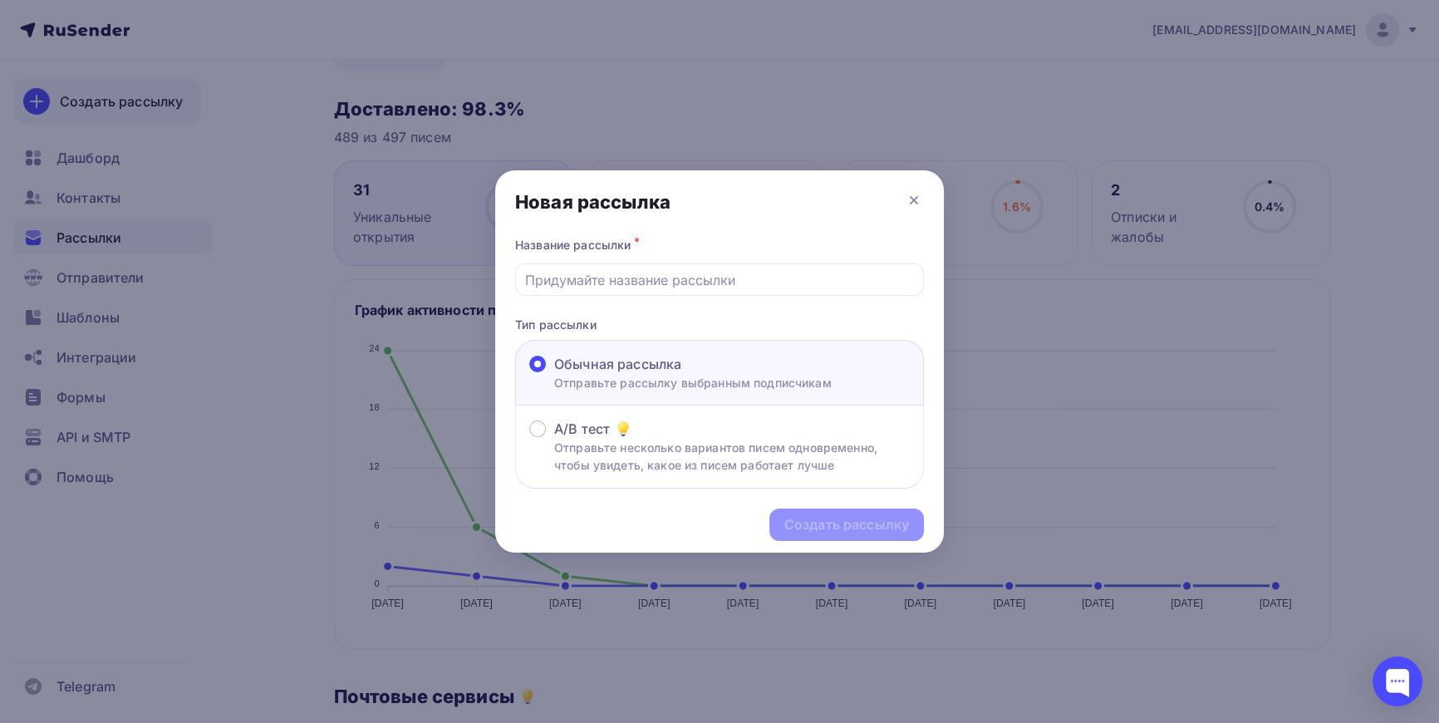
scroll to position [144, 0]
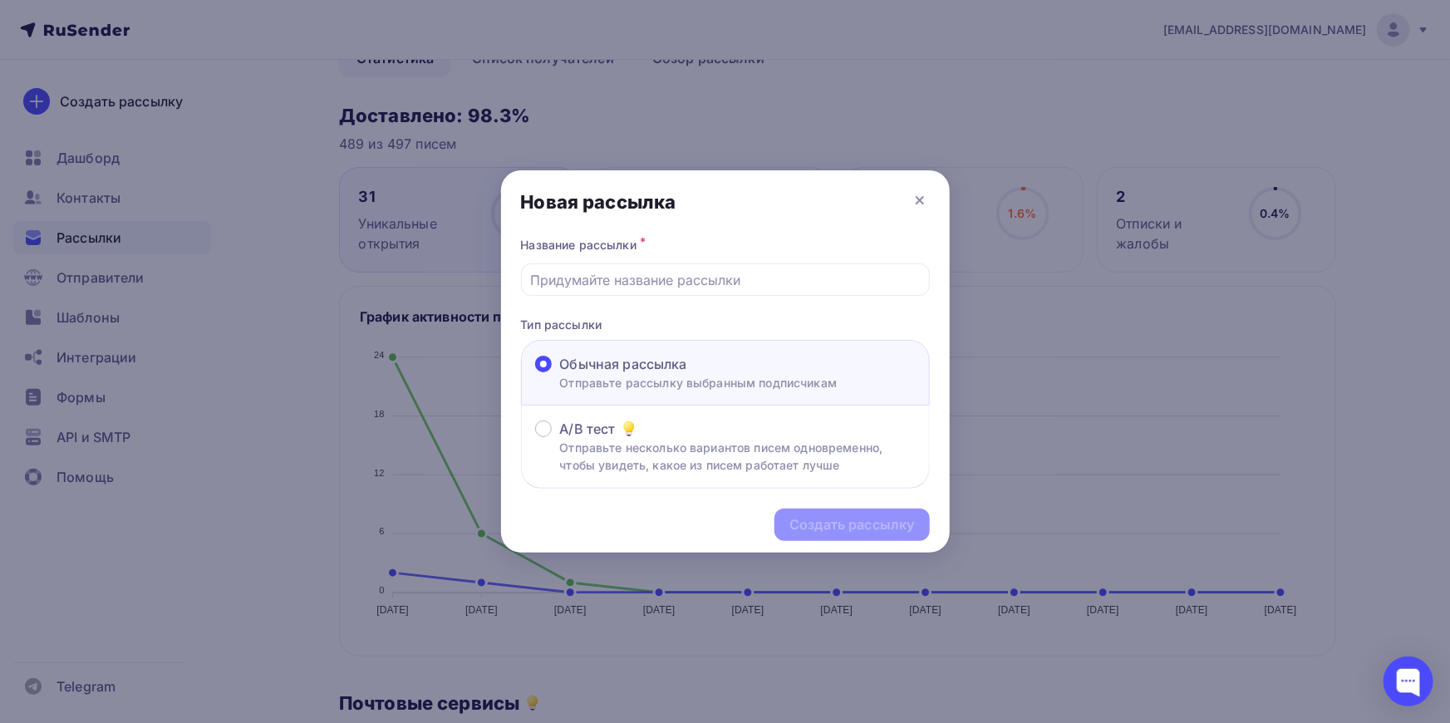
click at [933, 194] on div "Новая рассылка" at bounding box center [725, 201] width 449 height 63
click at [918, 198] on icon at bounding box center [920, 200] width 20 height 20
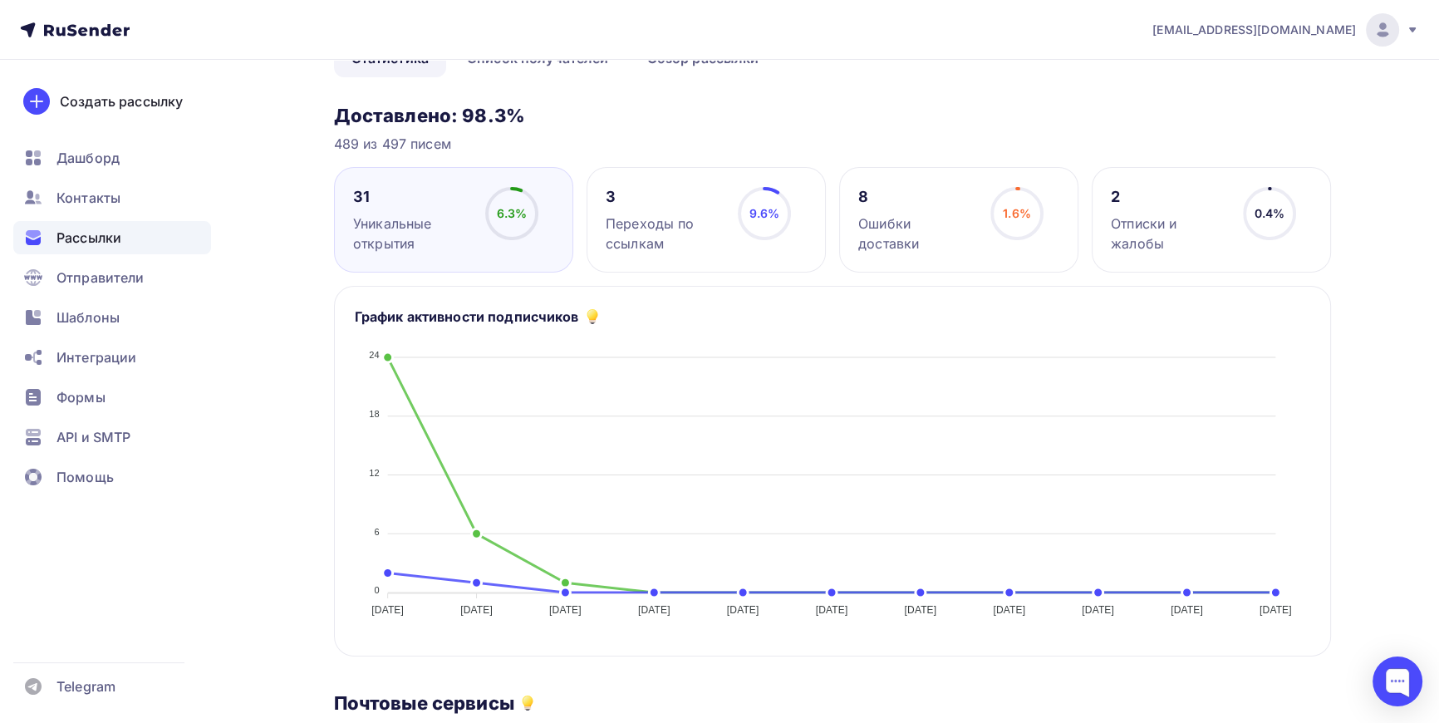
click at [78, 233] on span "Рассылки" at bounding box center [89, 238] width 65 height 20
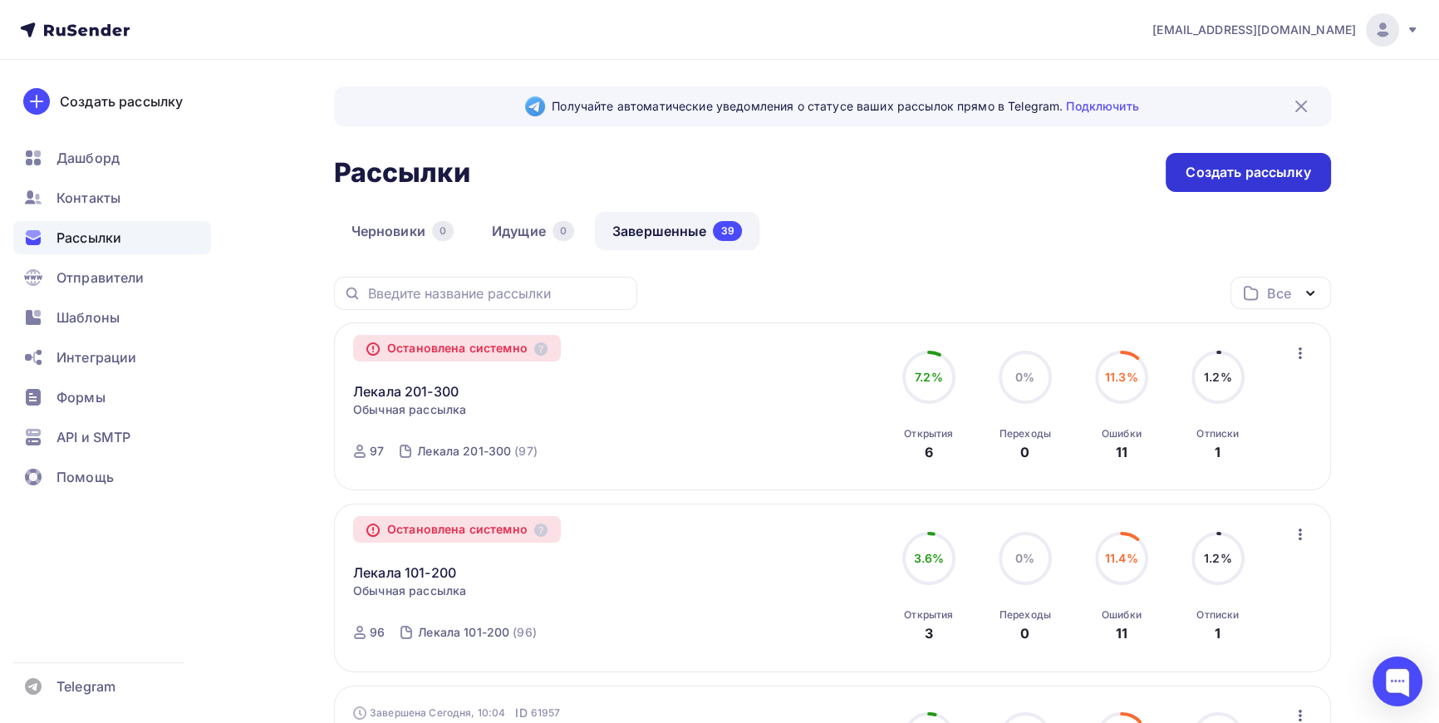
click at [1263, 177] on div "Создать рассылку" at bounding box center [1248, 172] width 125 height 19
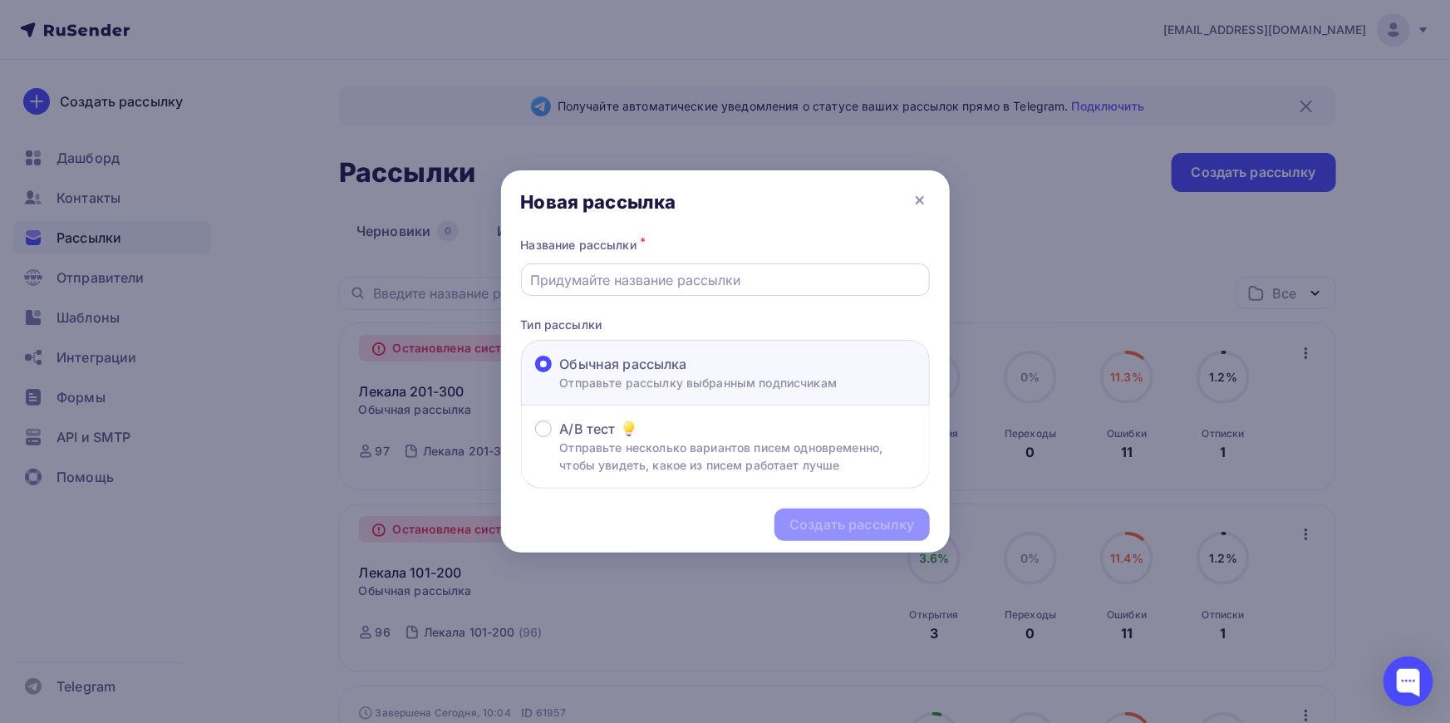
click at [748, 270] on input "text" at bounding box center [725, 280] width 390 height 20
type input "Лекала 301-400"
click at [892, 518] on div "Создать рассылку" at bounding box center [851, 524] width 125 height 19
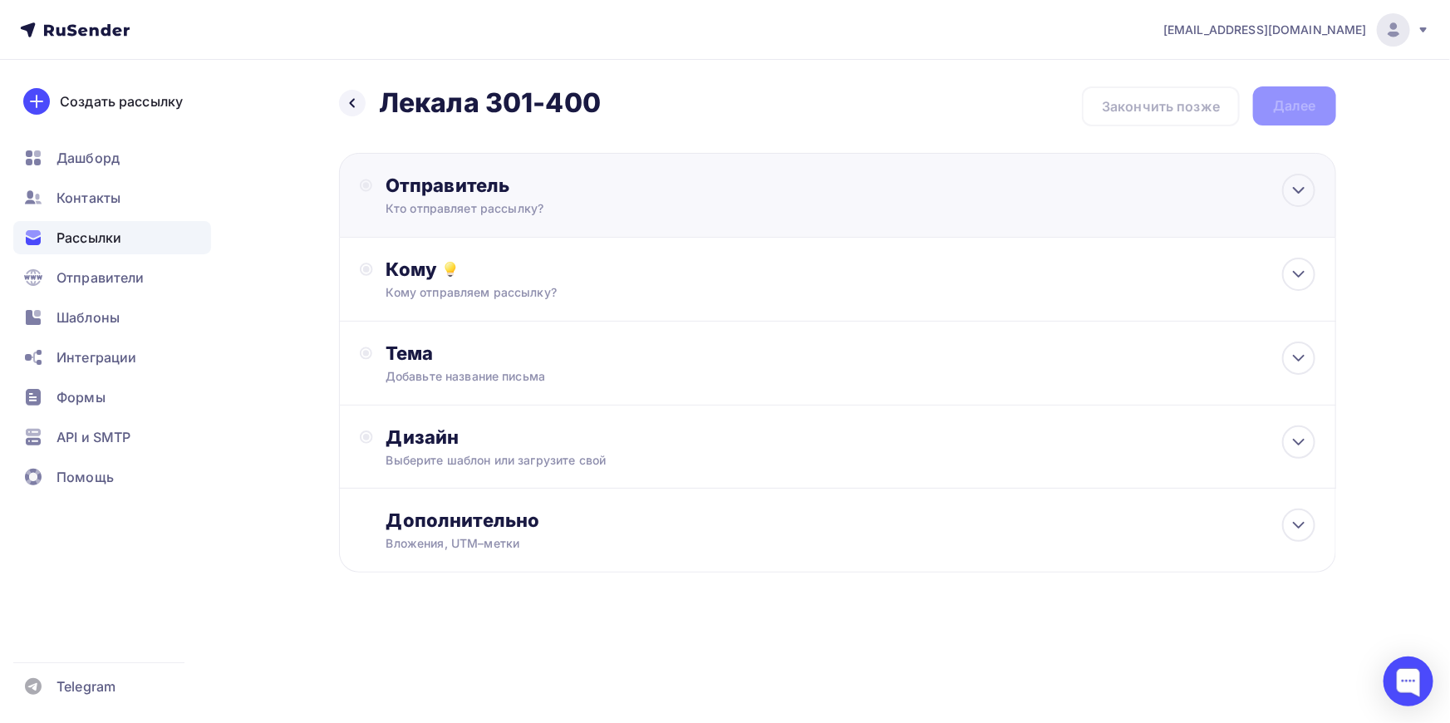
click at [704, 201] on div "Кто отправляет рассылку?" at bounding box center [548, 208] width 324 height 17
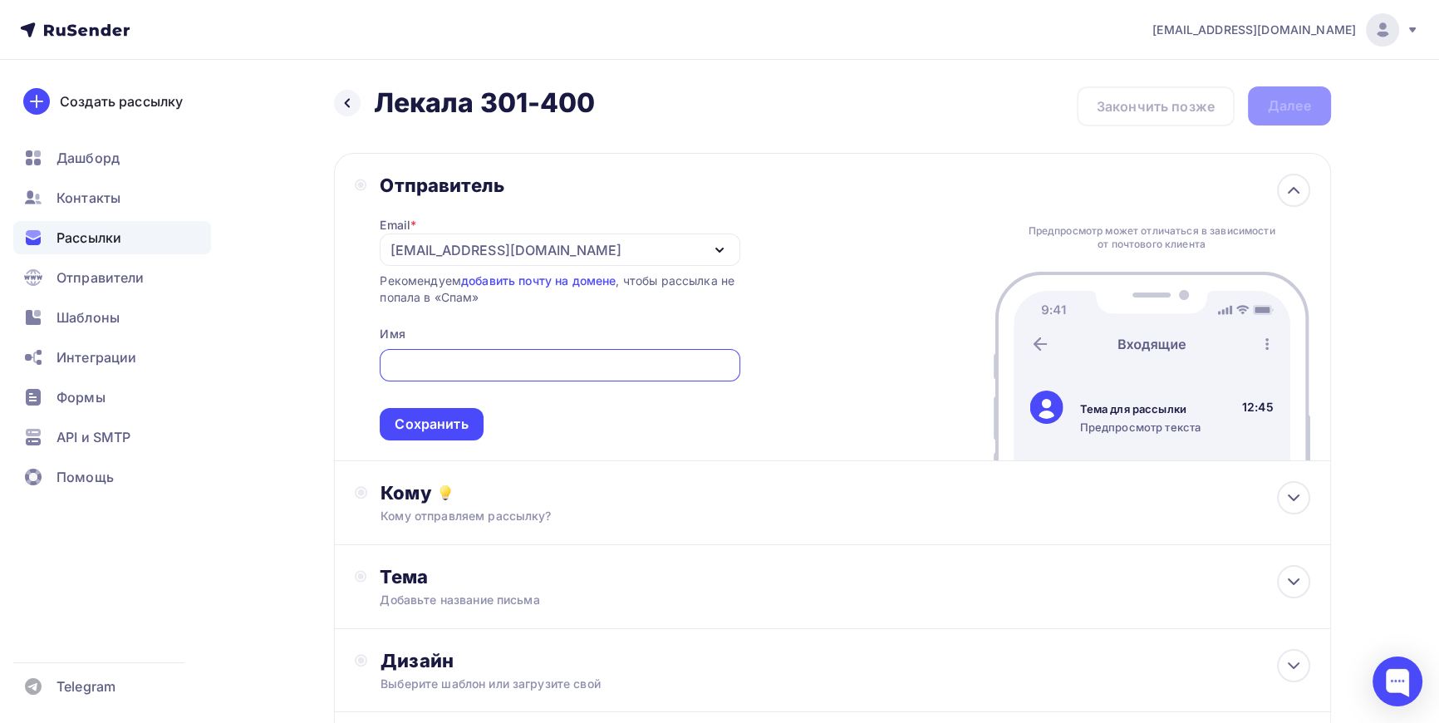
click at [610, 249] on div "[EMAIL_ADDRESS][DOMAIN_NAME]" at bounding box center [560, 249] width 360 height 32
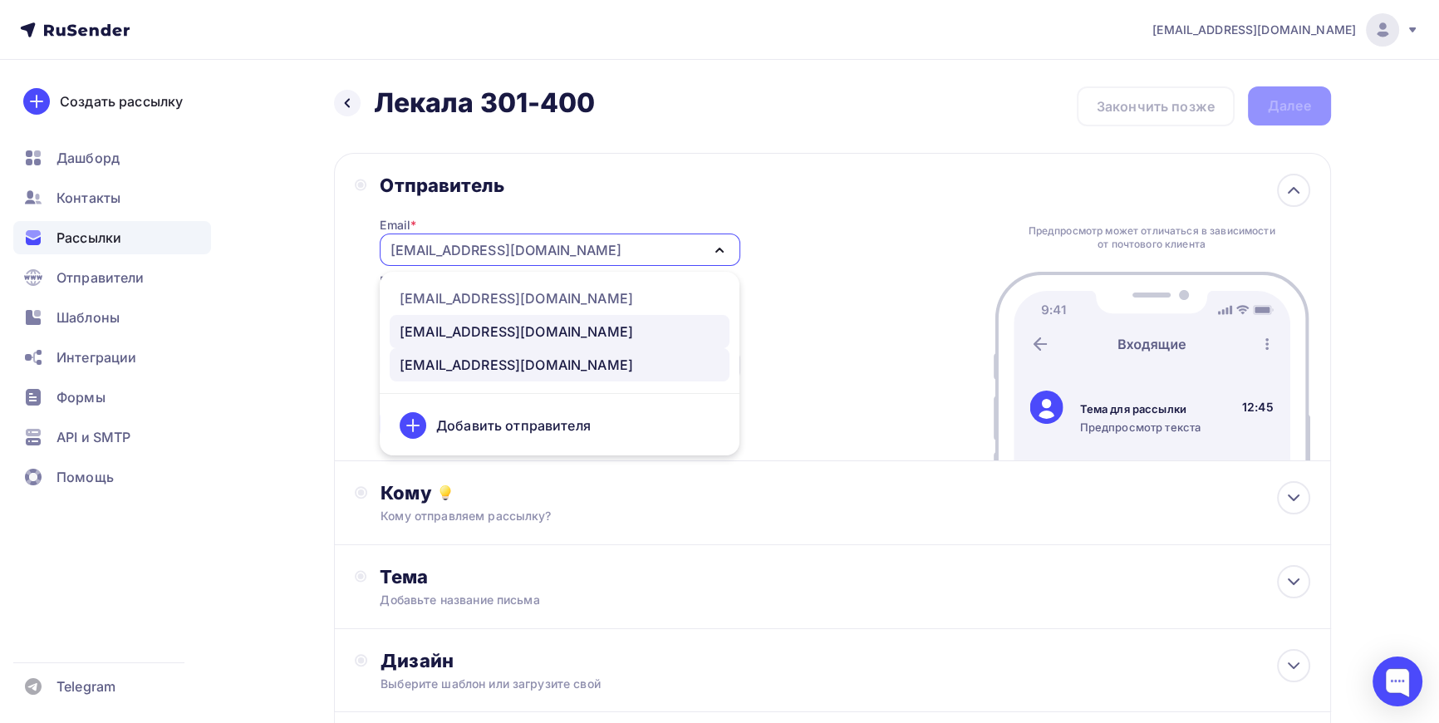
click at [503, 336] on div "[EMAIL_ADDRESS][DOMAIN_NAME]" at bounding box center [560, 332] width 320 height 20
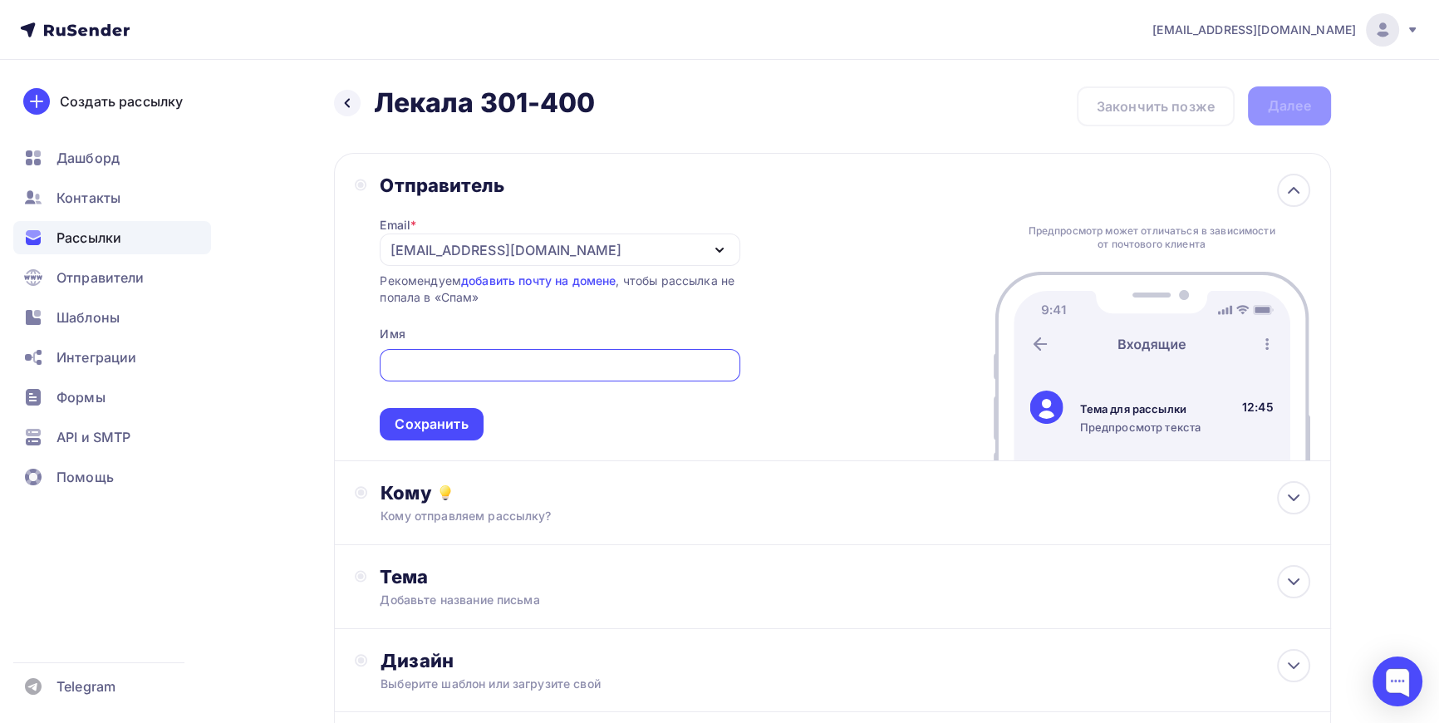
click at [489, 356] on input "text" at bounding box center [560, 366] width 341 height 20
type input "ЛЕКАЛА СЕРВИС"
click at [430, 421] on div "Сохранить" at bounding box center [431, 424] width 73 height 19
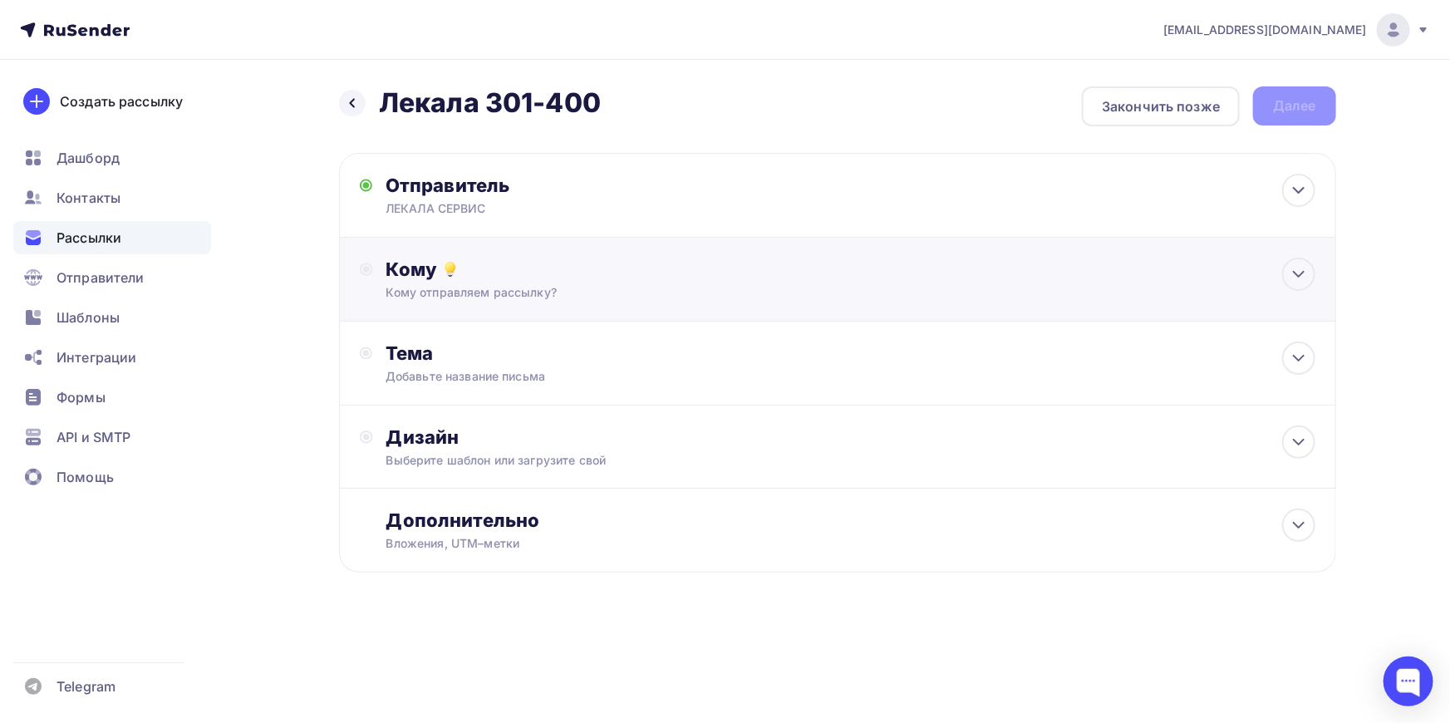
click at [519, 277] on div "Кому" at bounding box center [850, 269] width 929 height 23
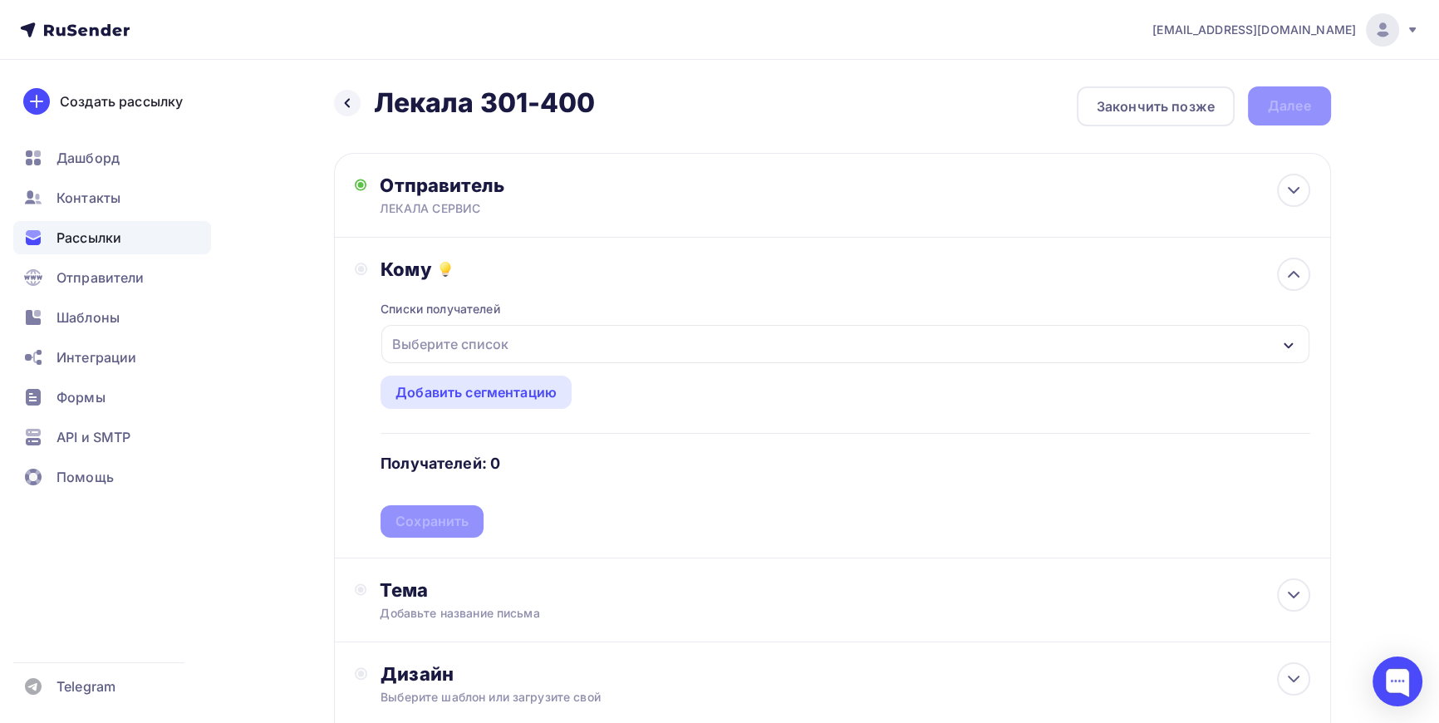
click at [509, 343] on div "Выберите список" at bounding box center [451, 344] width 130 height 30
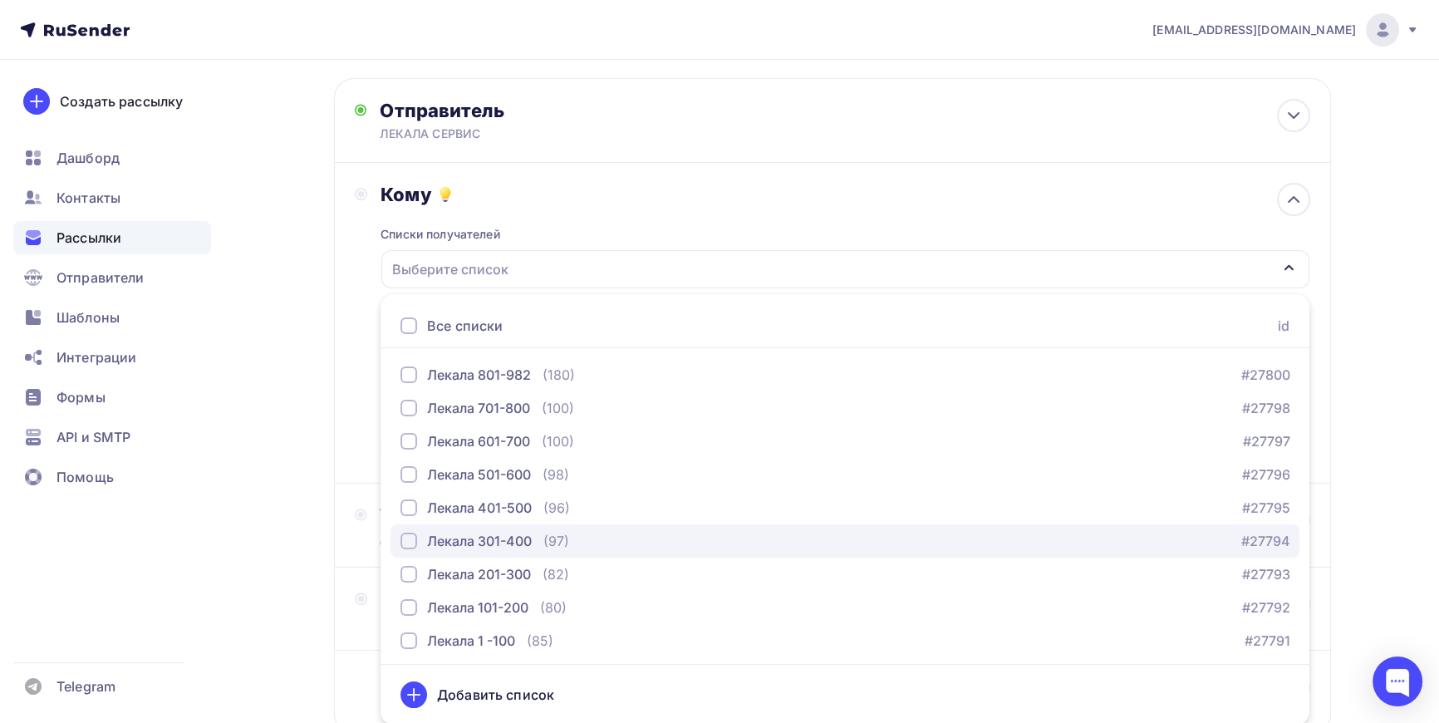
click at [405, 544] on div "button" at bounding box center [409, 541] width 17 height 17
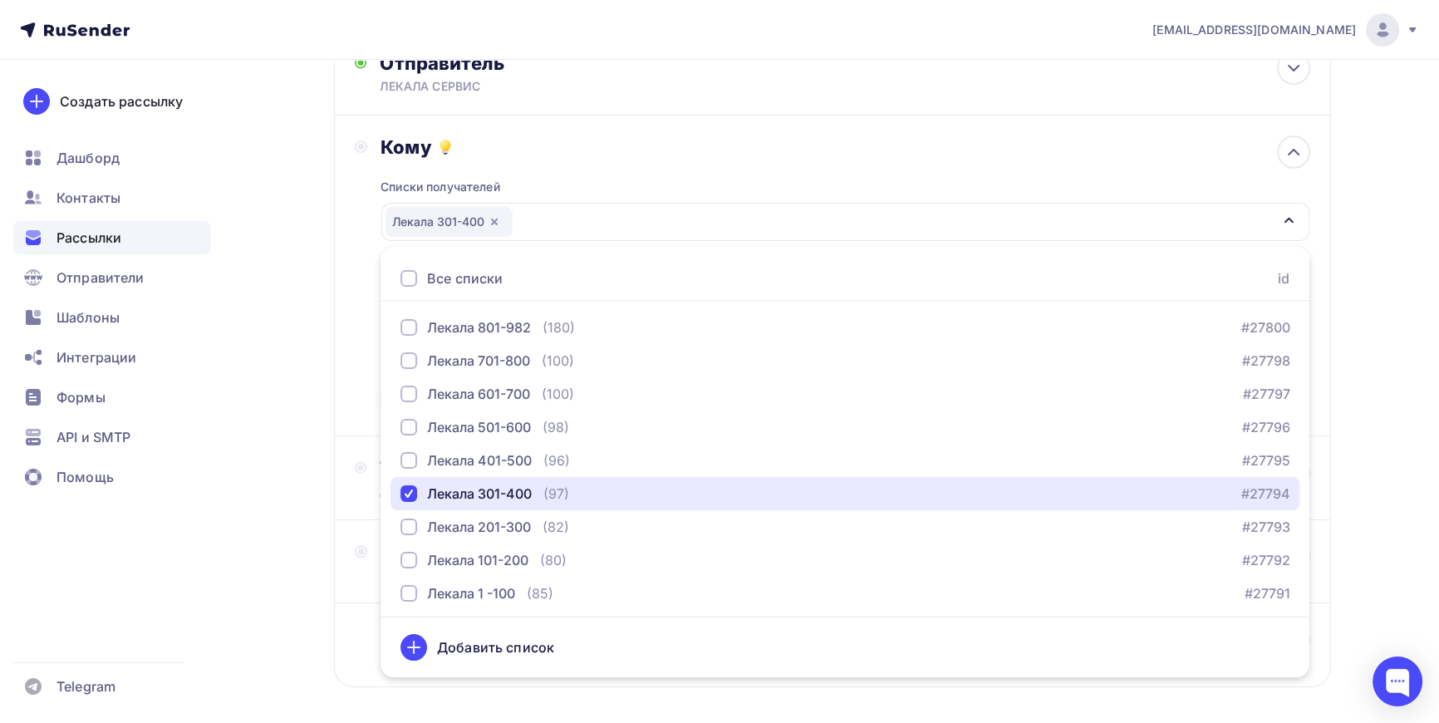
scroll to position [192, 0]
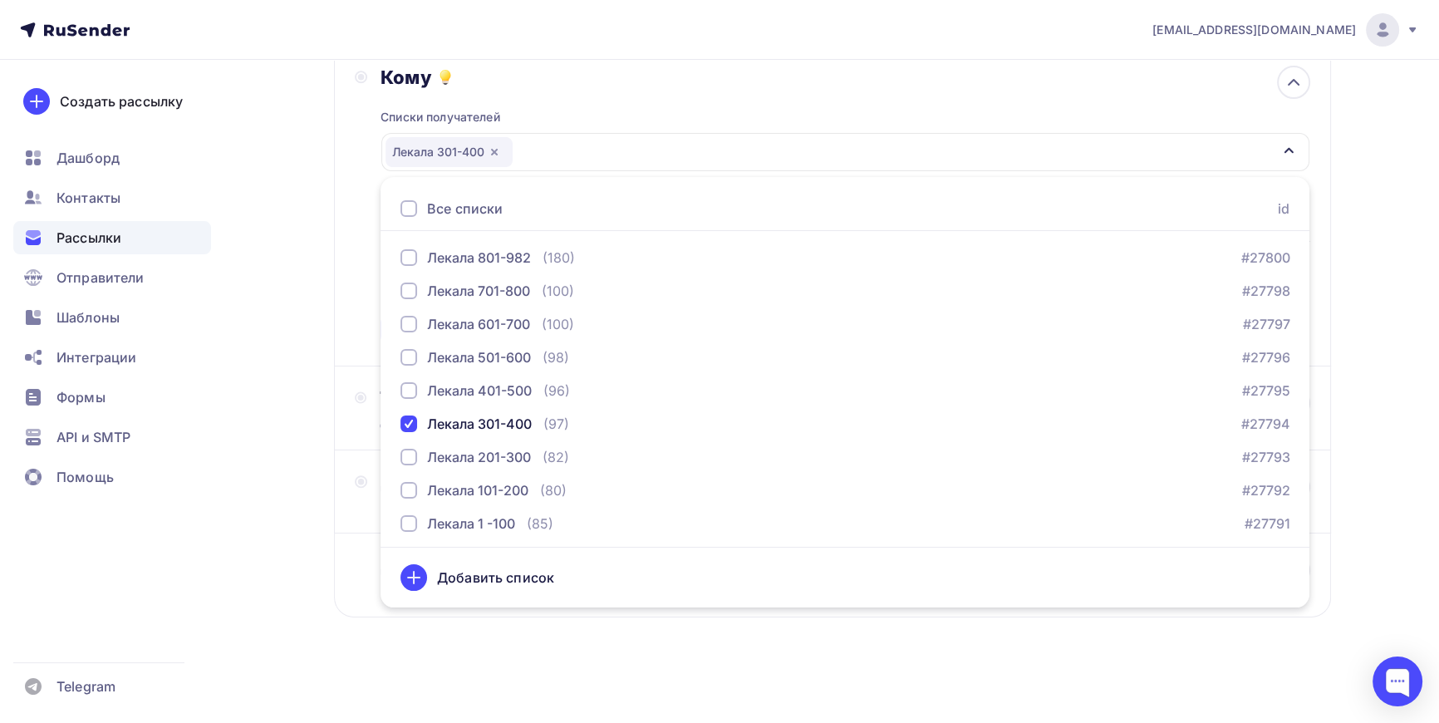
click at [417, 578] on icon at bounding box center [414, 578] width 12 height 0
click at [483, 622] on div "Назад Лекала 301-400 Лекала 301-400 Закончить позже Далее Отправитель ЛЕКАЛА СЕ…" at bounding box center [832, 276] width 997 height 764
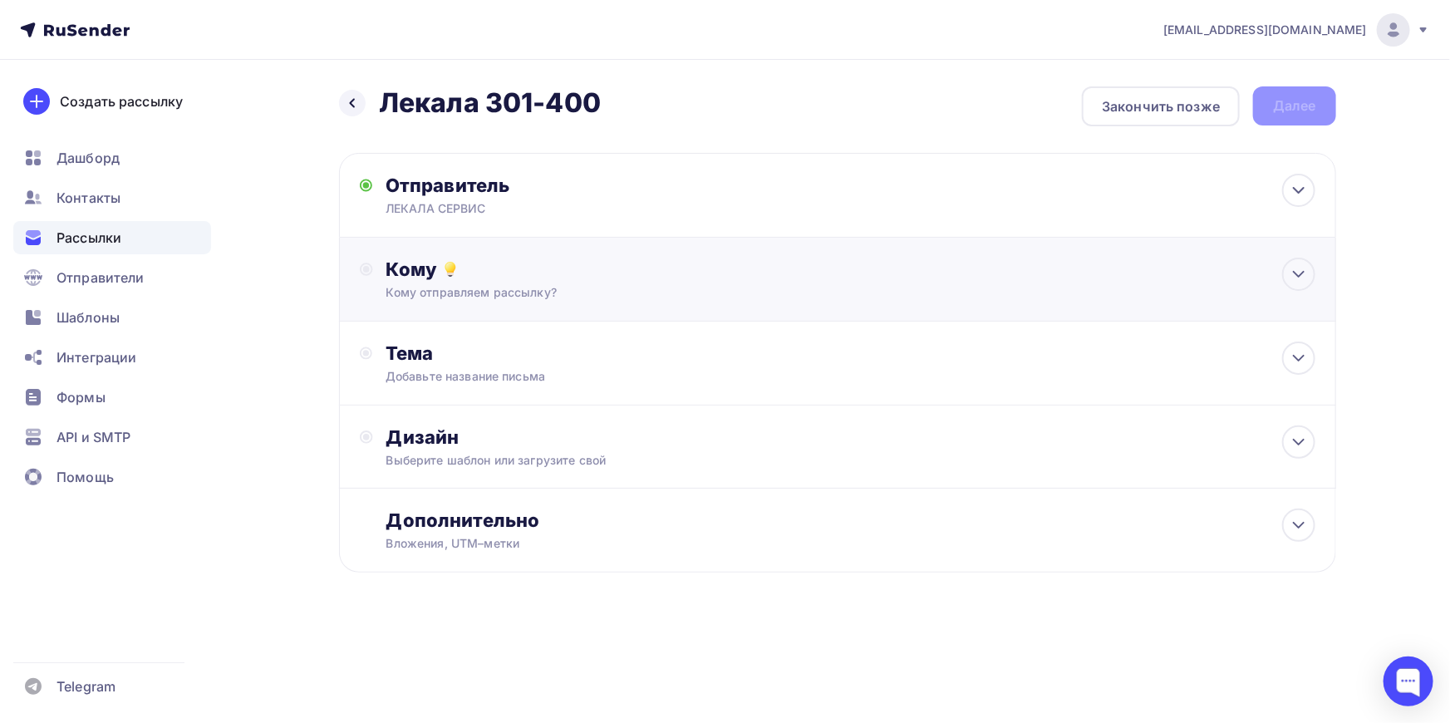
click at [430, 284] on div "Кому отправляем рассылку?" at bounding box center [804, 292] width 837 height 17
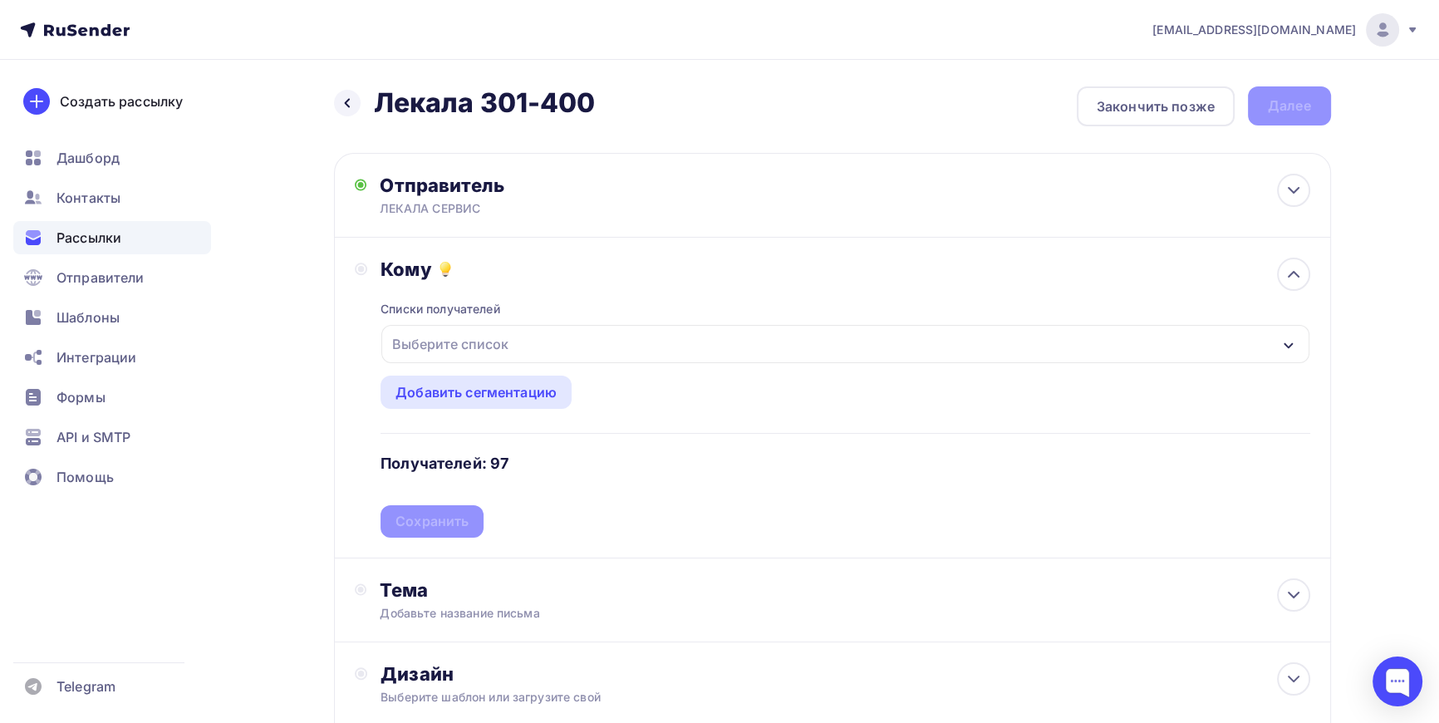
click at [419, 342] on div "Выберите список" at bounding box center [451, 344] width 130 height 30
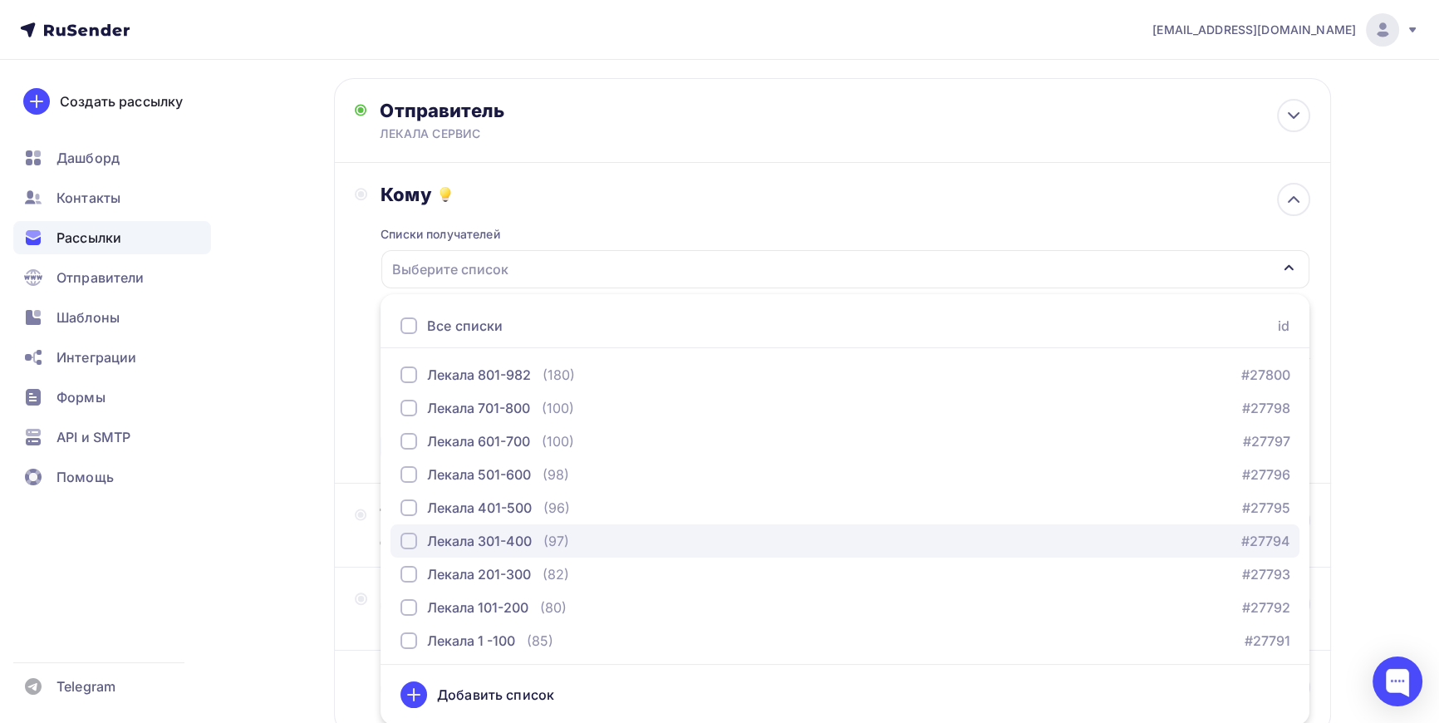
click at [407, 538] on div "button" at bounding box center [409, 541] width 17 height 17
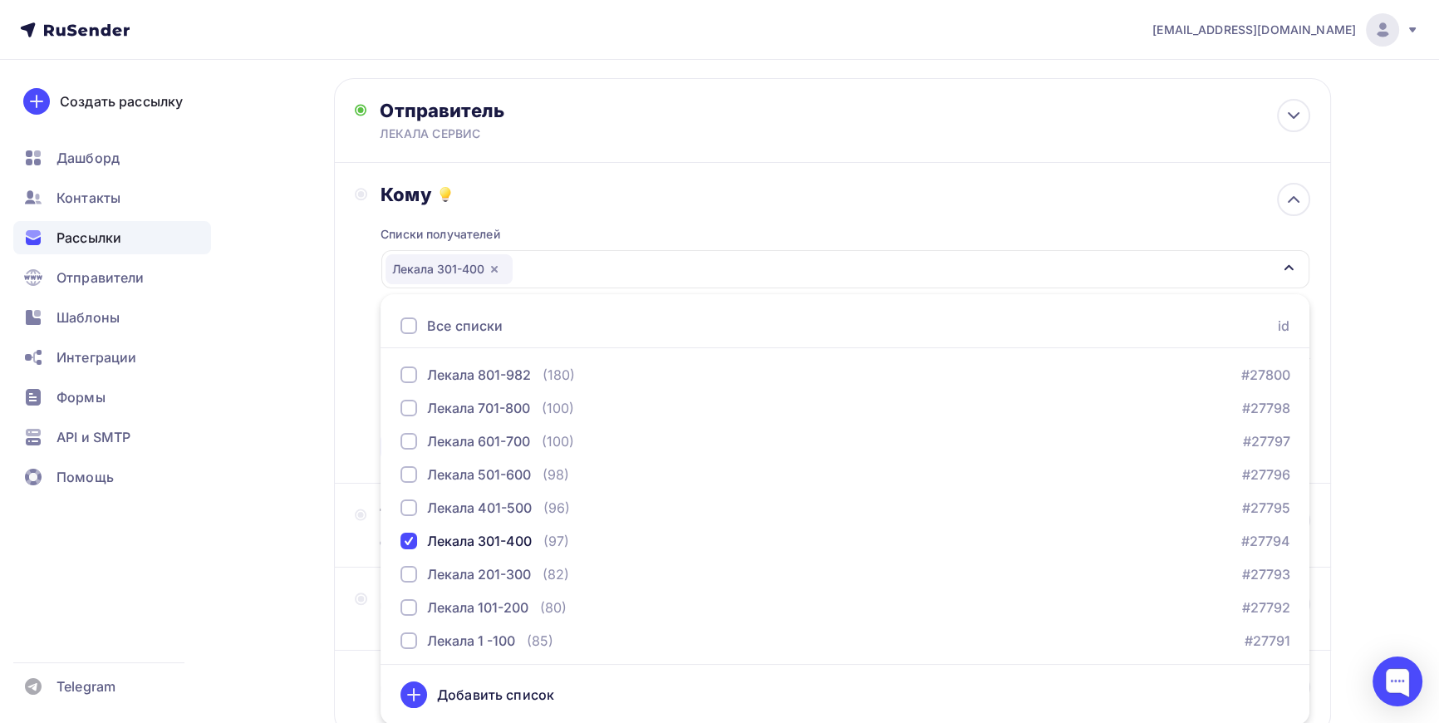
click at [302, 330] on div "Назад Лекала 301-400 Лекала 301-400 Закончить позже Далее Отправитель ЛЕКАЛА СЕ…" at bounding box center [720, 413] width 1362 height 857
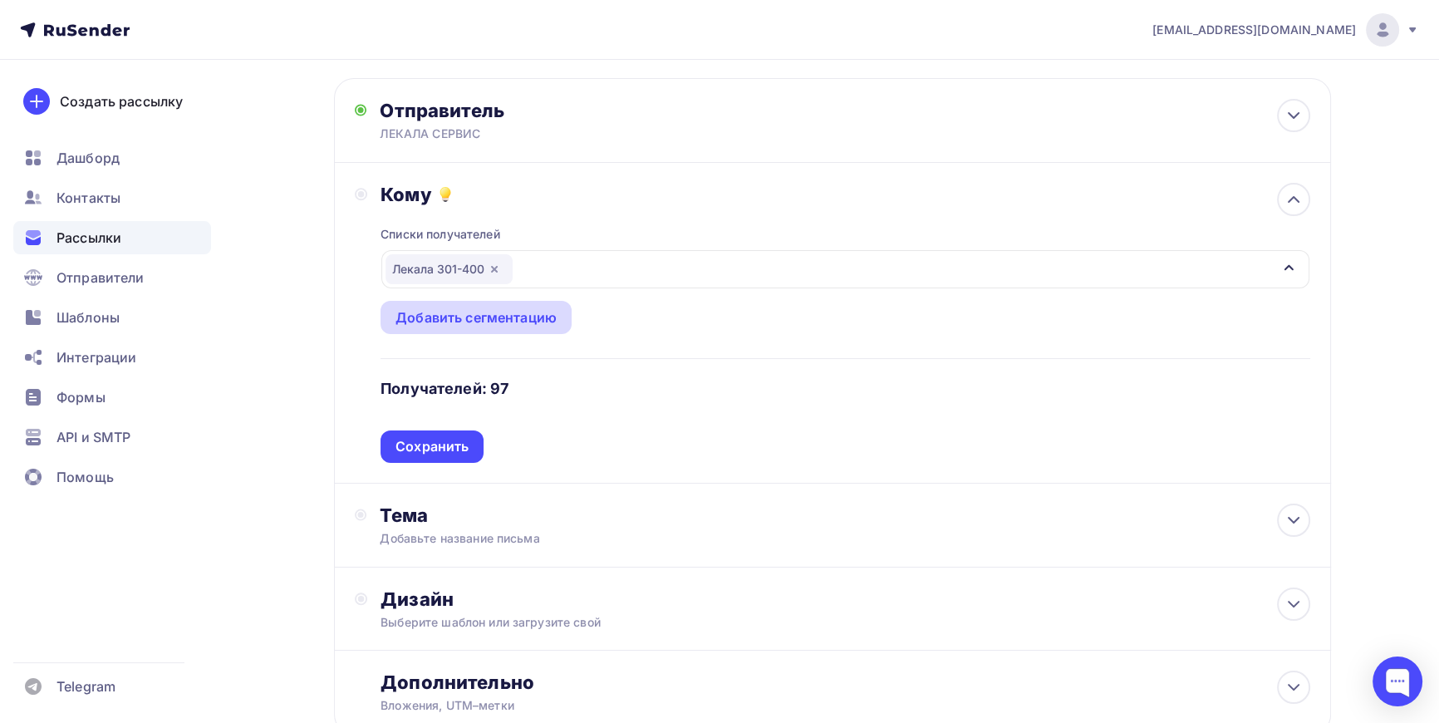
click at [479, 307] on div "Добавить сегментацию" at bounding box center [476, 317] width 161 height 20
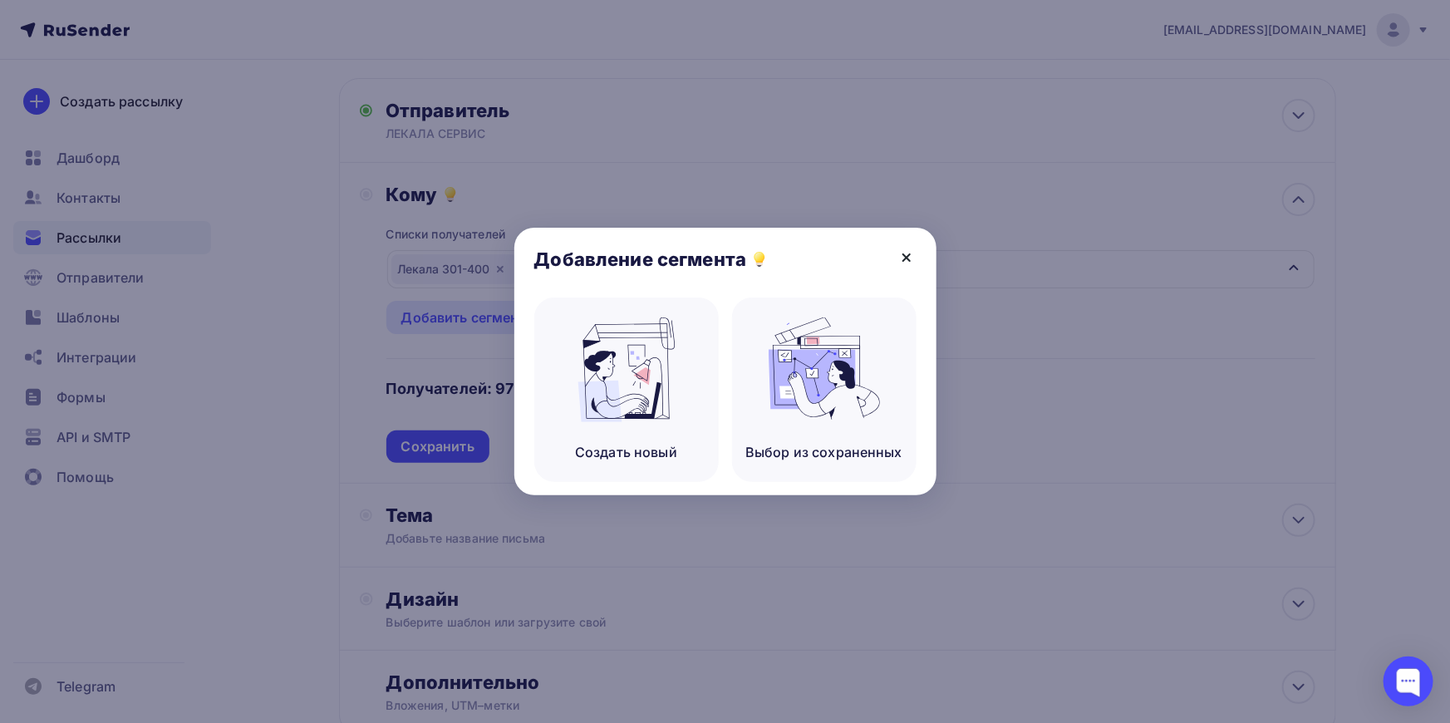
click at [902, 258] on icon at bounding box center [907, 258] width 20 height 20
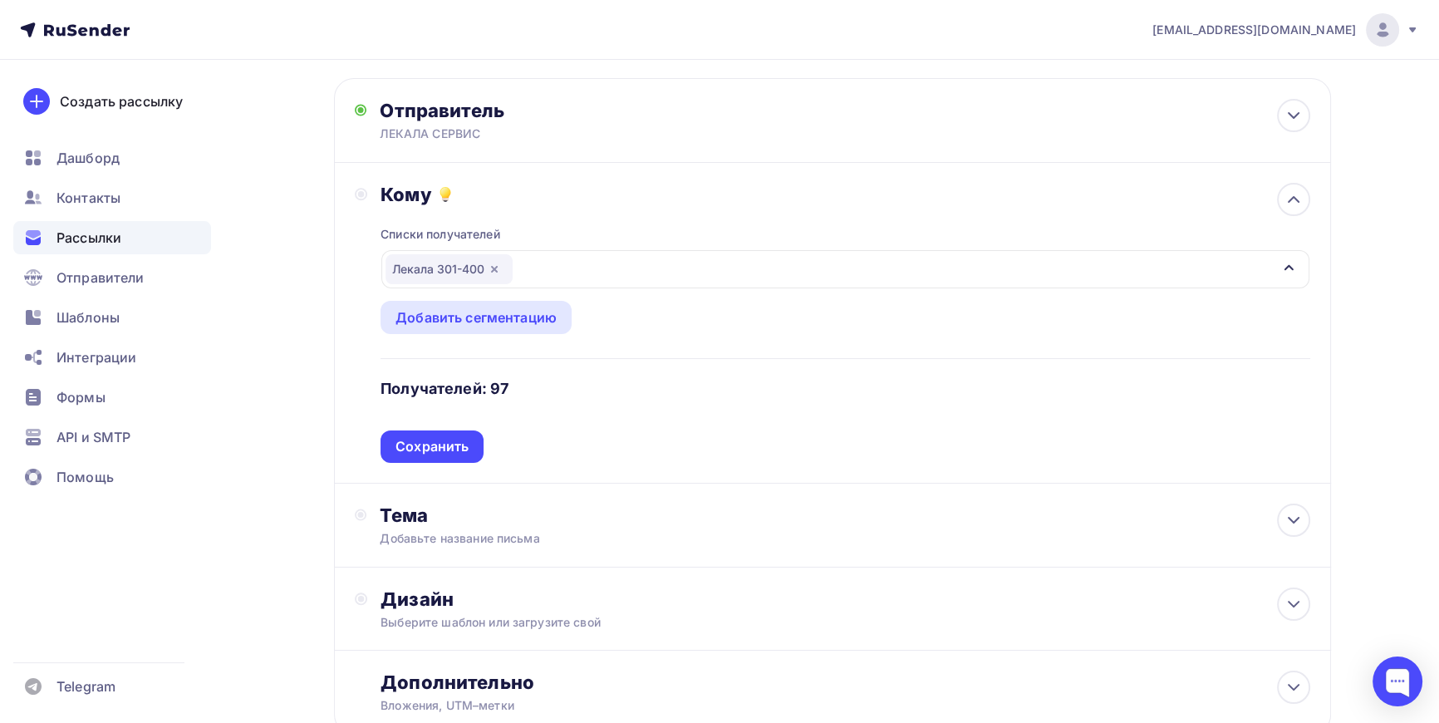
click at [411, 440] on div "Сохранить" at bounding box center [432, 446] width 73 height 19
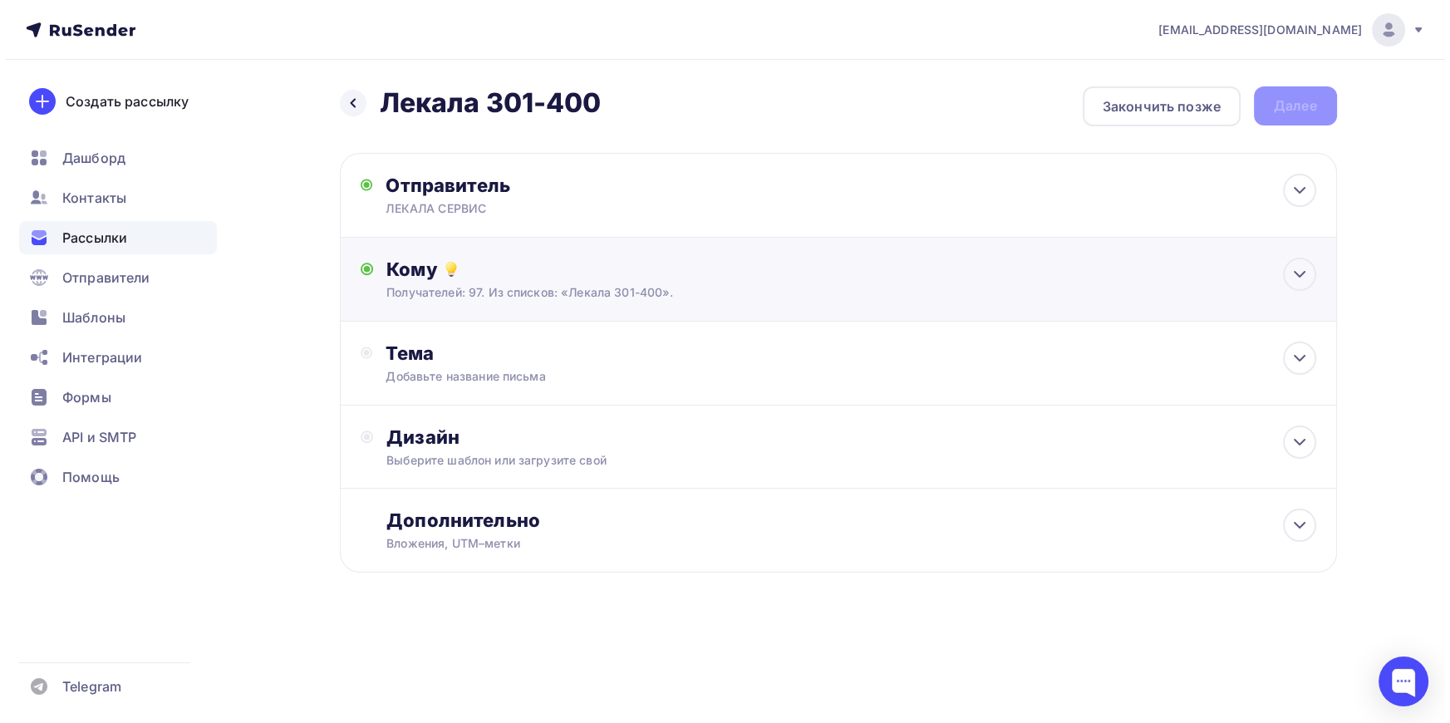
scroll to position [0, 0]
click at [415, 347] on div "Тема" at bounding box center [550, 353] width 328 height 23
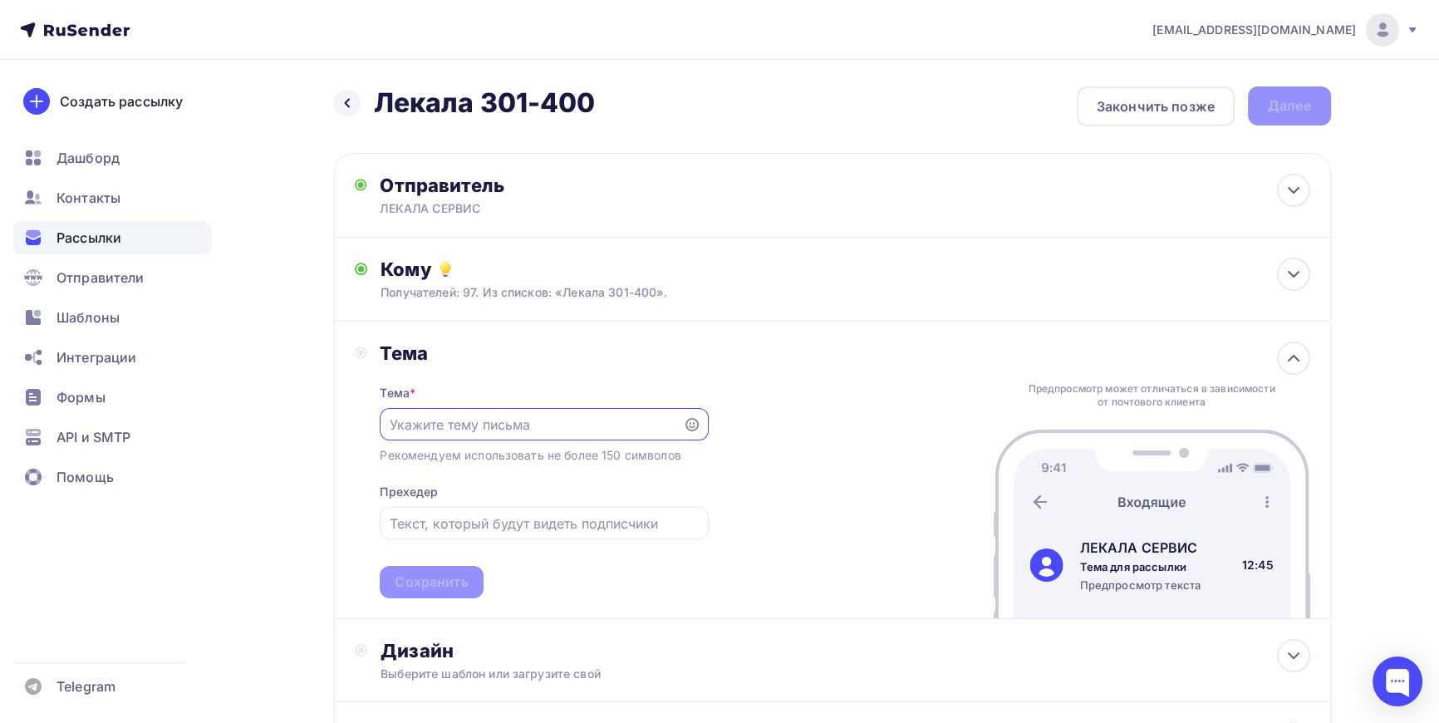
click at [432, 420] on input "text" at bounding box center [532, 425] width 284 height 20
type input "Оцифровка лекал"
click at [435, 587] on div "Сохранить" at bounding box center [431, 582] width 73 height 19
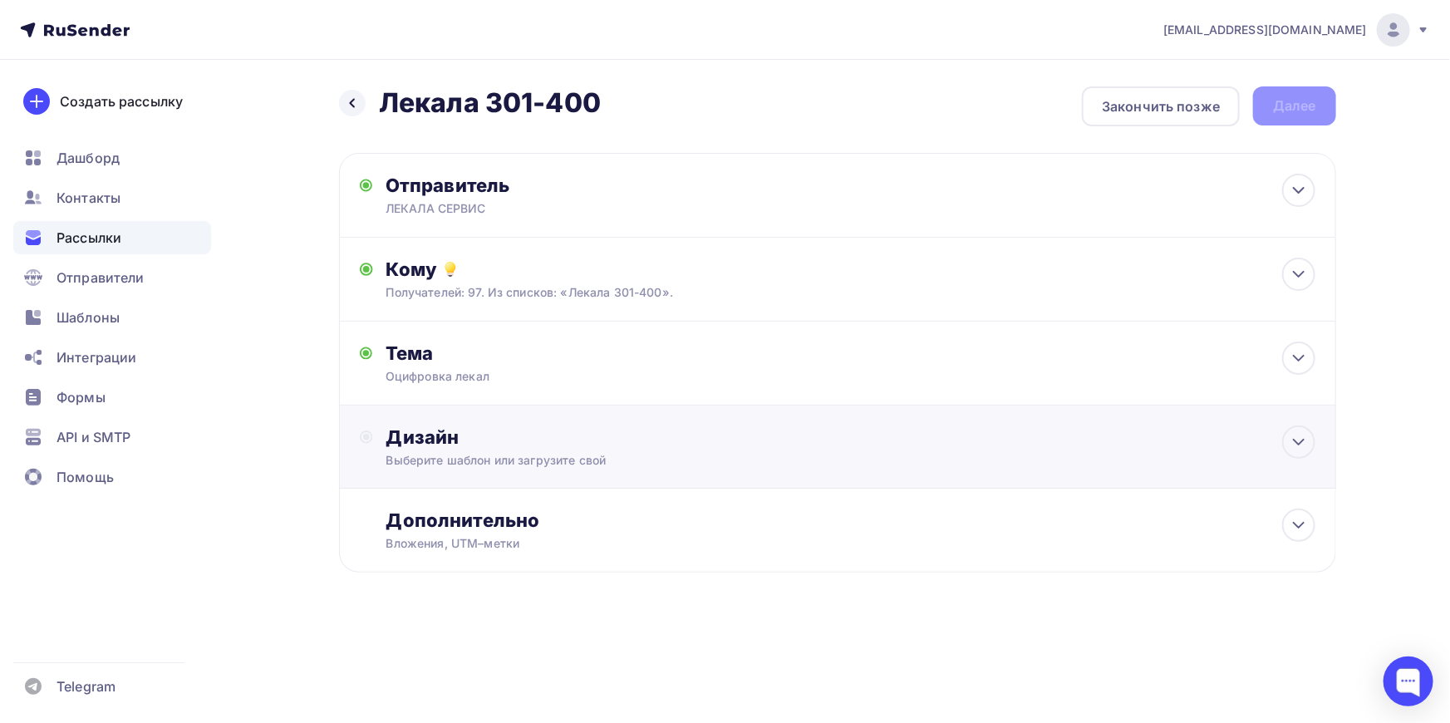
click at [521, 449] on div "Дизайн Выберите шаблон или загрузите свой" at bounding box center [850, 446] width 929 height 43
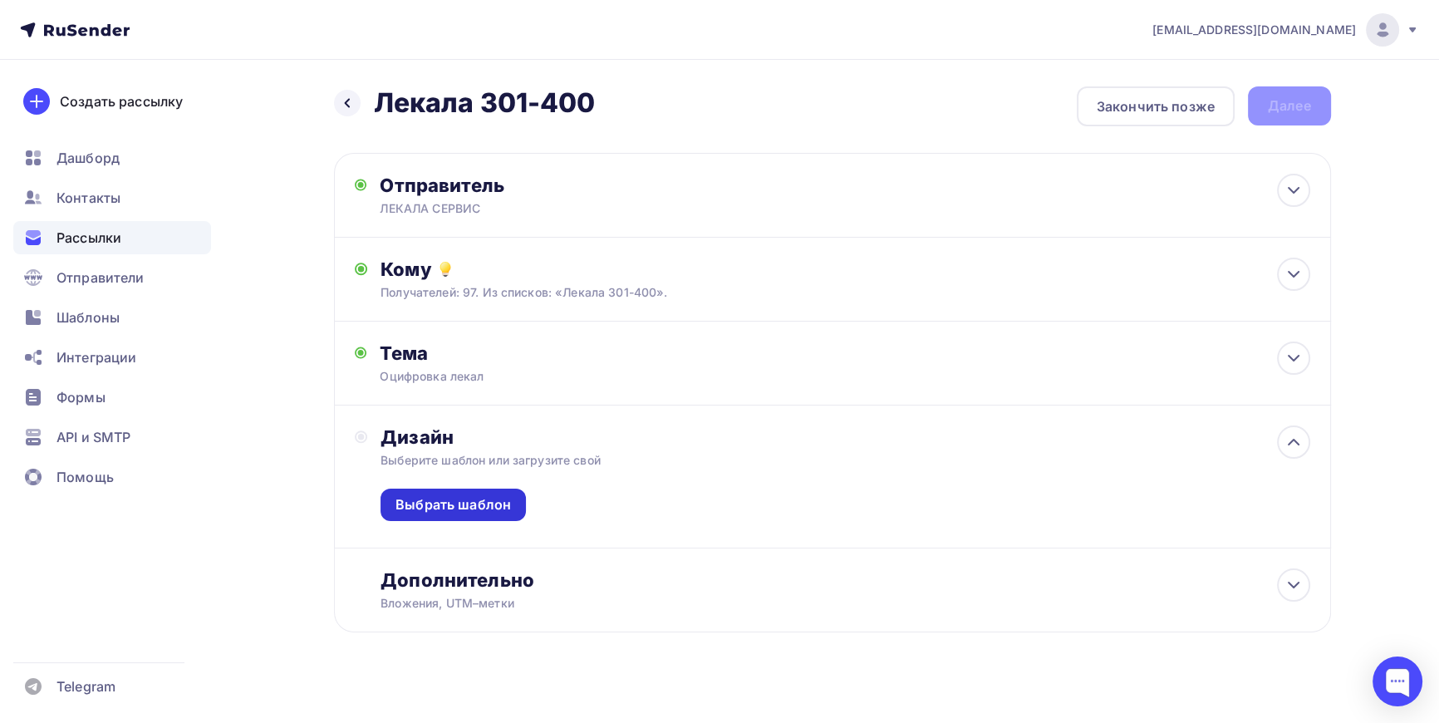
click at [485, 502] on div "Выбрать шаблон" at bounding box center [454, 504] width 116 height 19
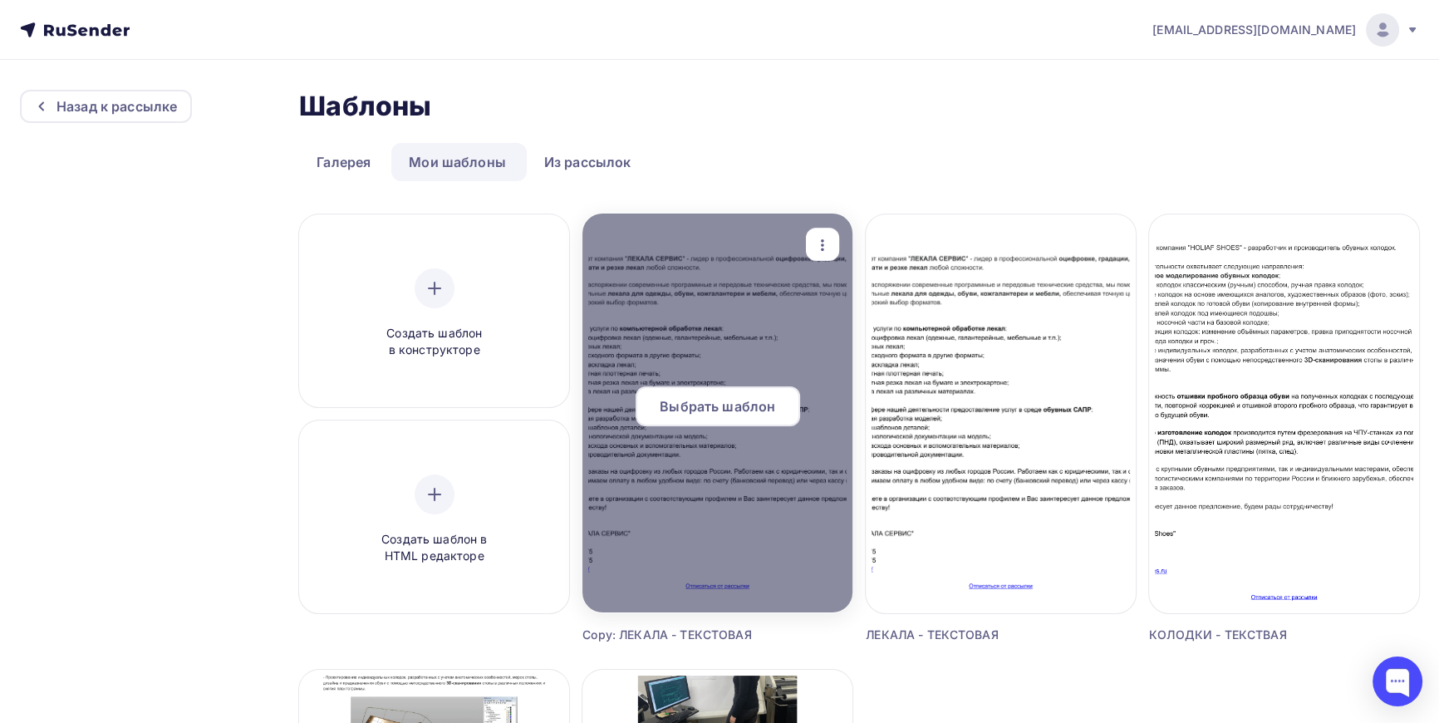
click at [818, 240] on icon "button" at bounding box center [823, 245] width 20 height 20
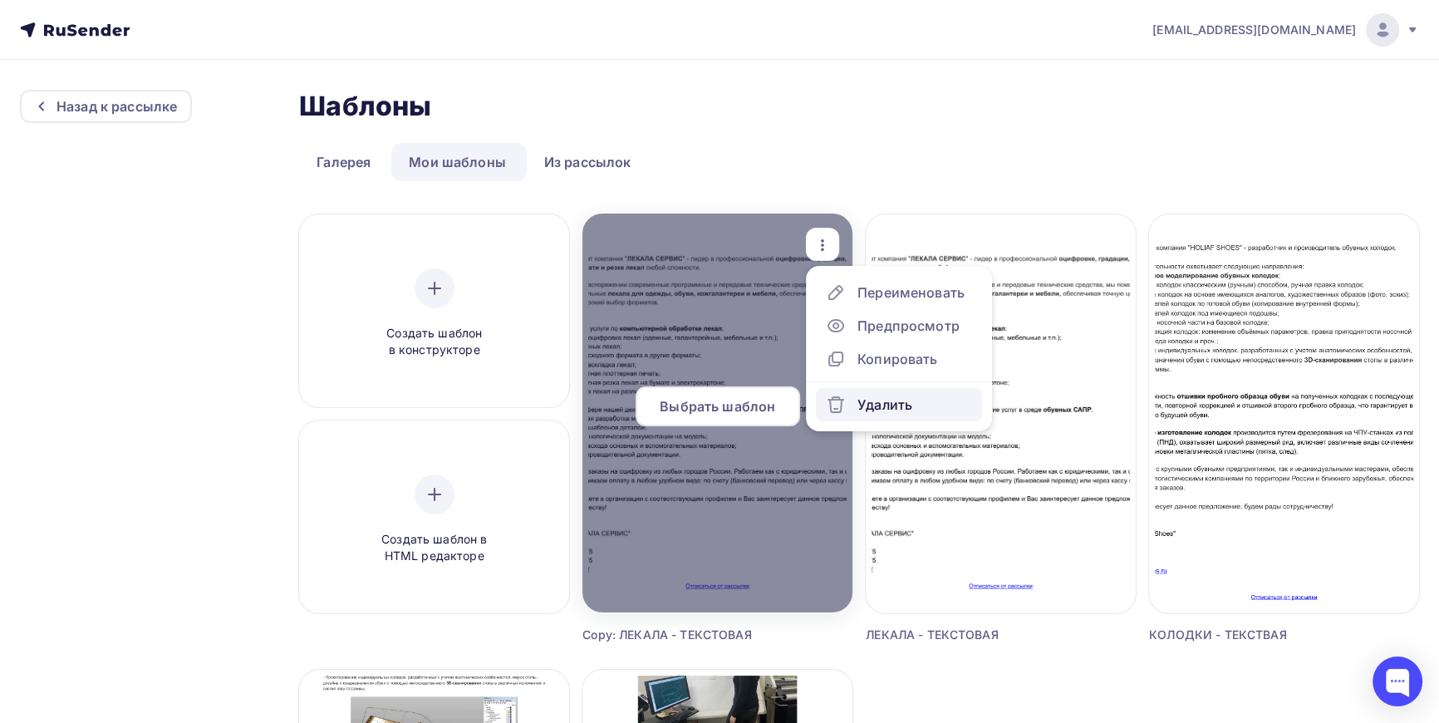
click at [868, 396] on div "Удалить" at bounding box center [885, 405] width 55 height 20
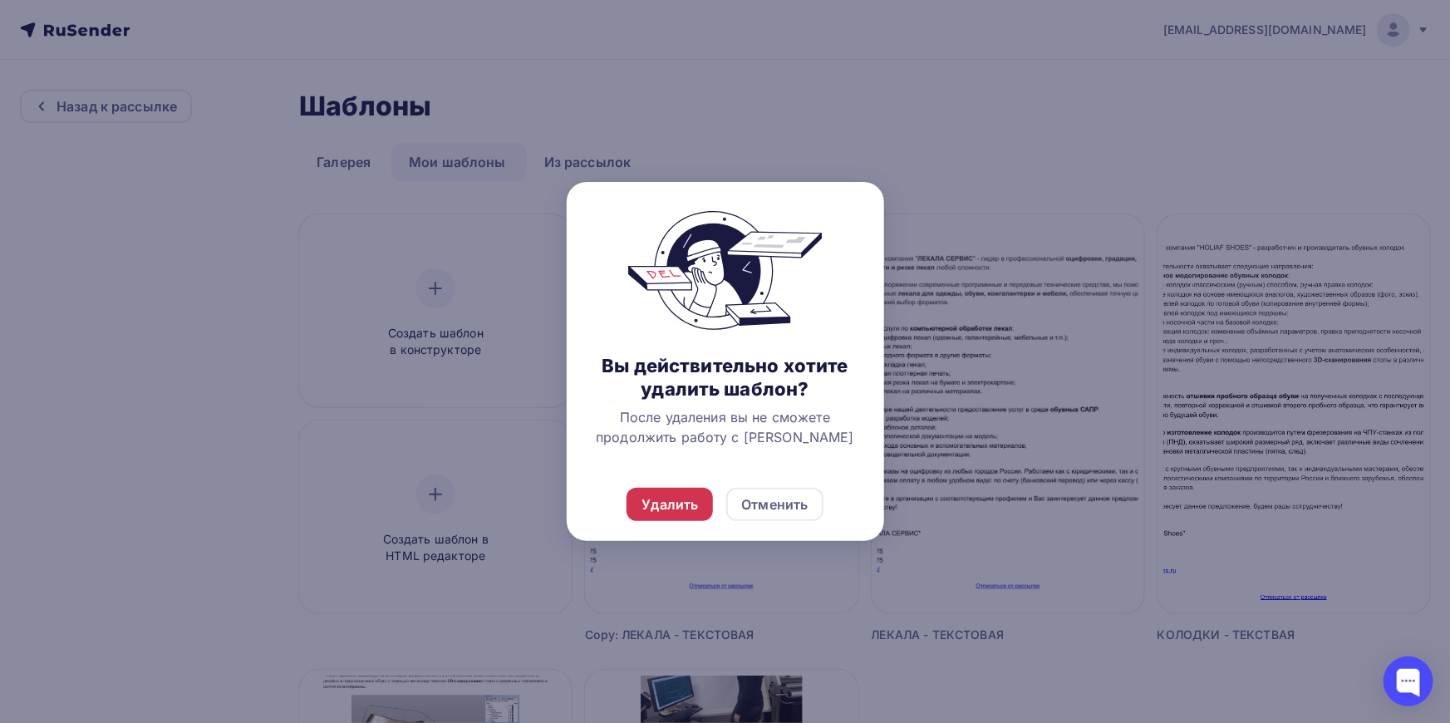
click at [661, 504] on div "Удалить" at bounding box center [669, 504] width 57 height 20
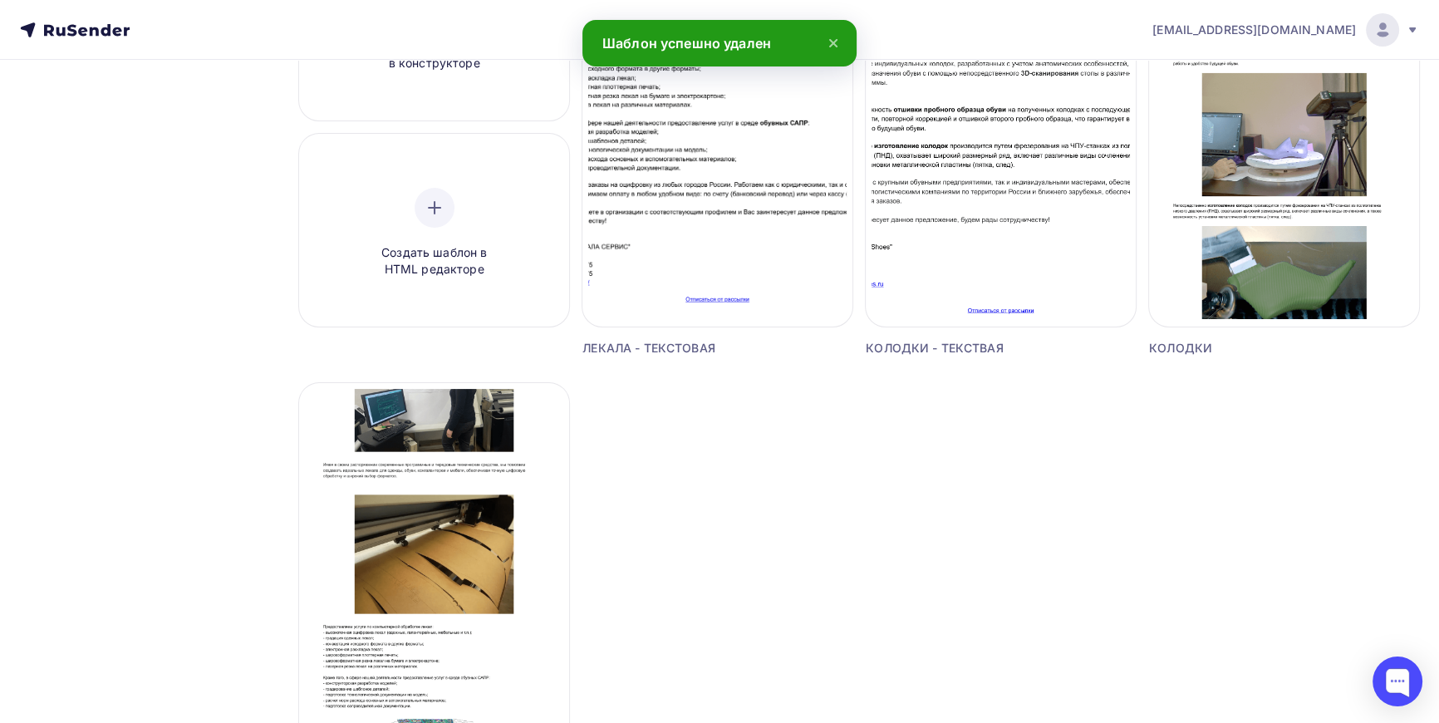
scroll to position [453, 0]
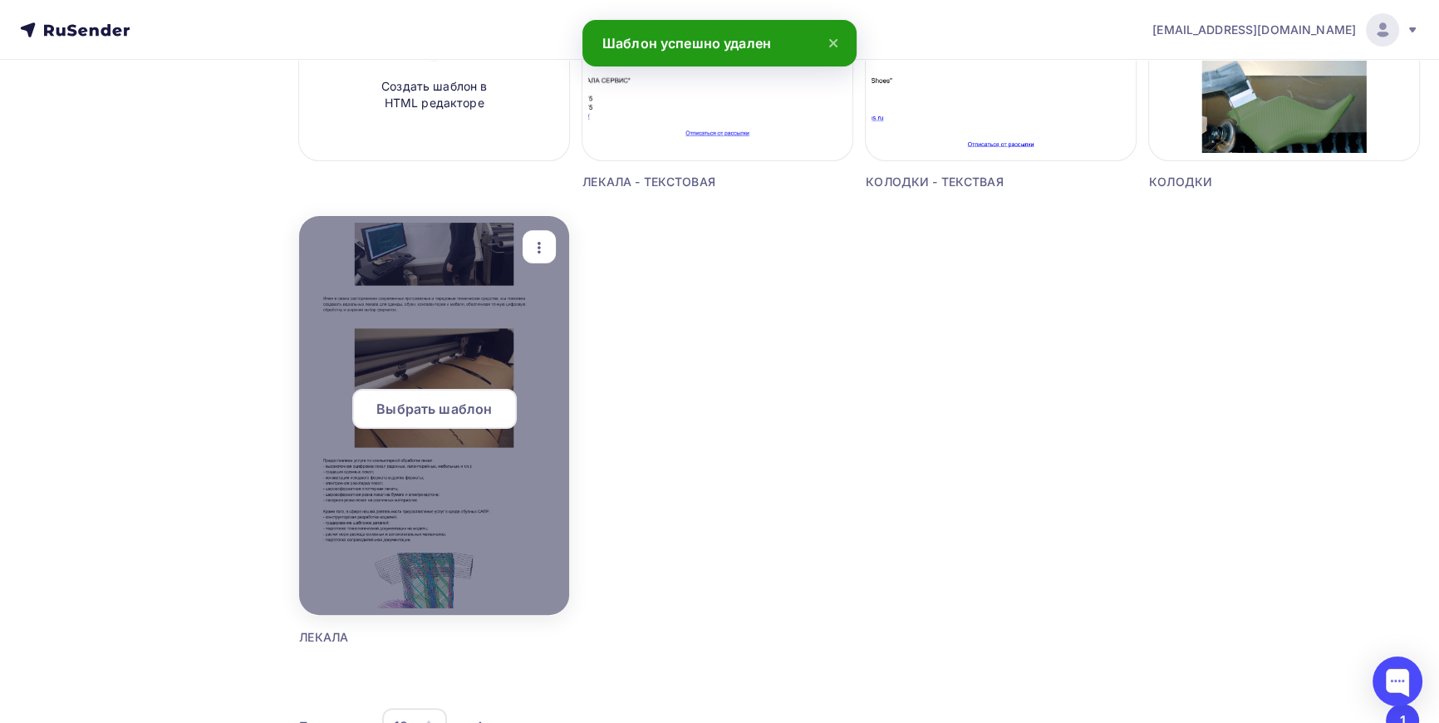
click at [398, 335] on div at bounding box center [434, 415] width 270 height 399
click at [439, 415] on span "Выбрать шаблон" at bounding box center [434, 409] width 116 height 20
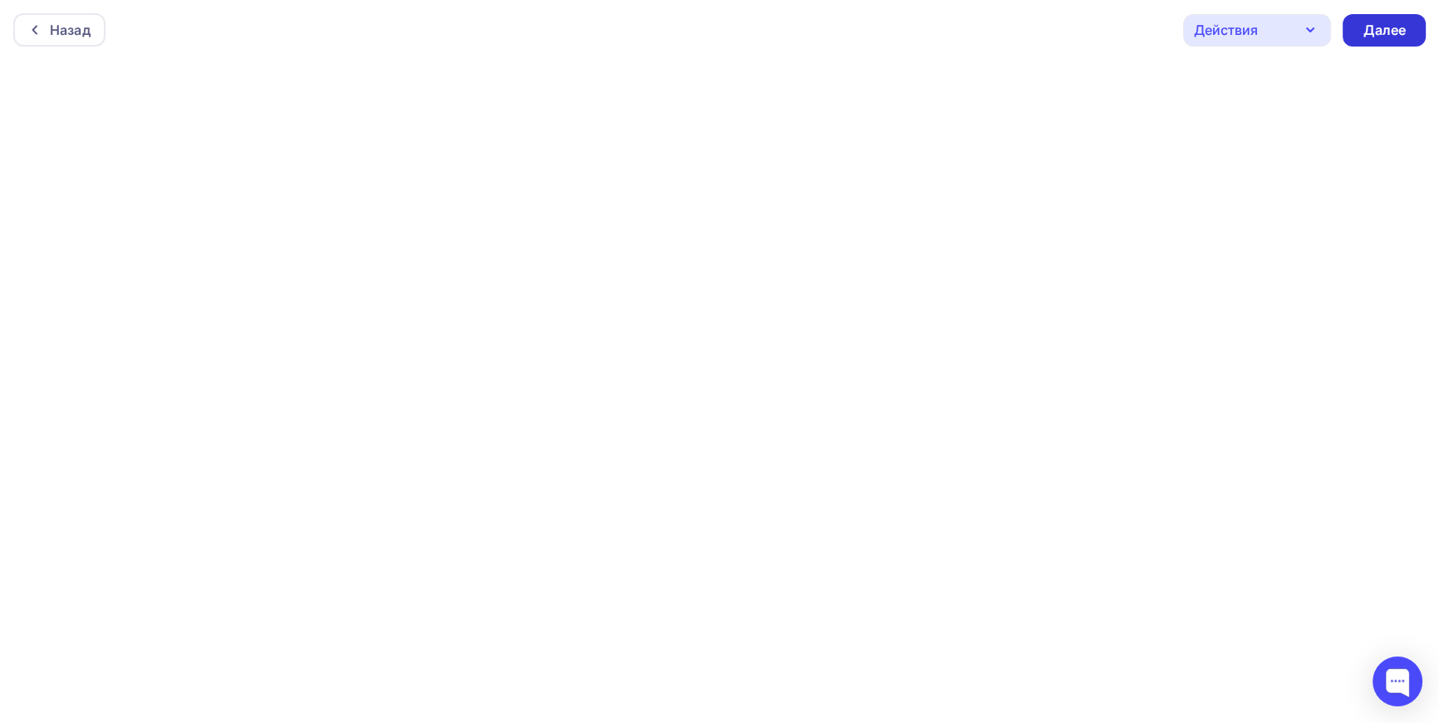
click at [1389, 32] on div "Далее" at bounding box center [1384, 30] width 43 height 19
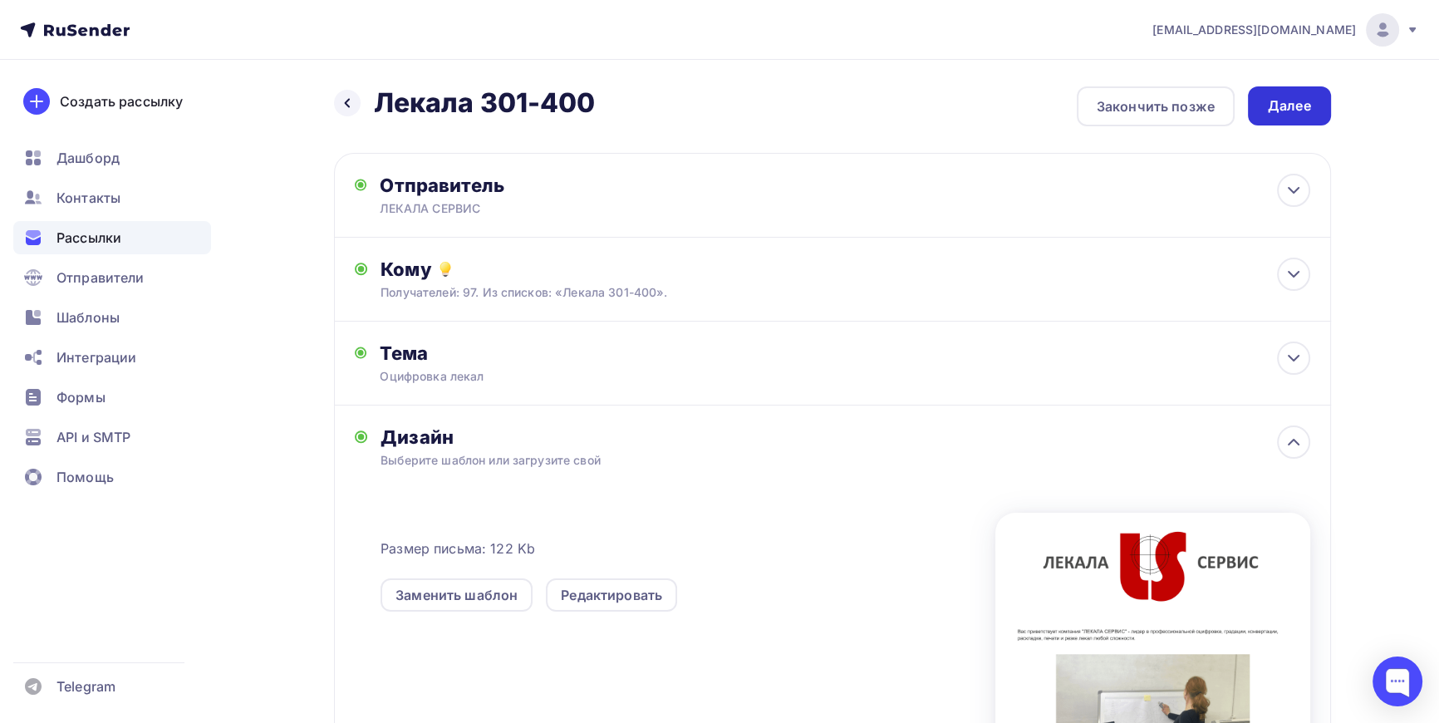
click at [1295, 105] on div "Далее" at bounding box center [1289, 105] width 43 height 19
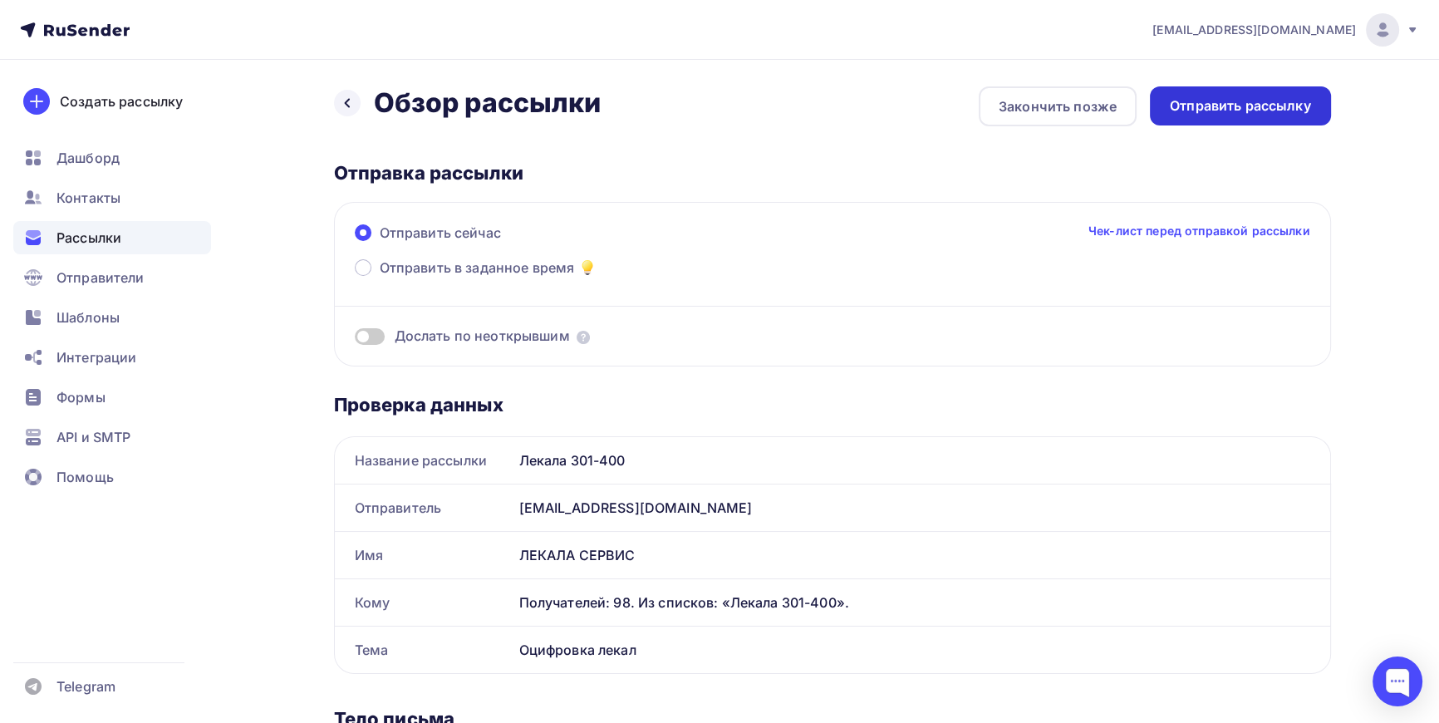
click at [1239, 107] on div "Отправить рассылку" at bounding box center [1240, 105] width 141 height 19
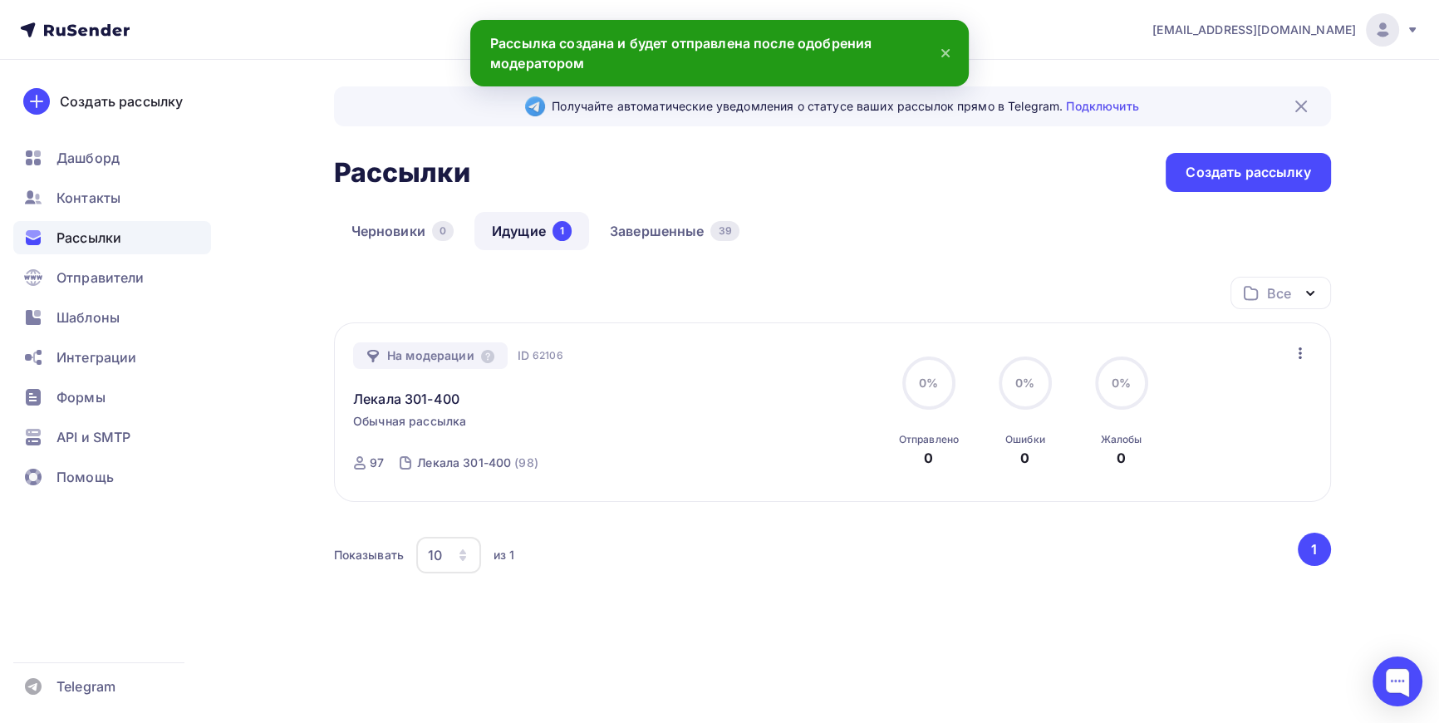
click at [101, 243] on span "Рассылки" at bounding box center [89, 238] width 65 height 20
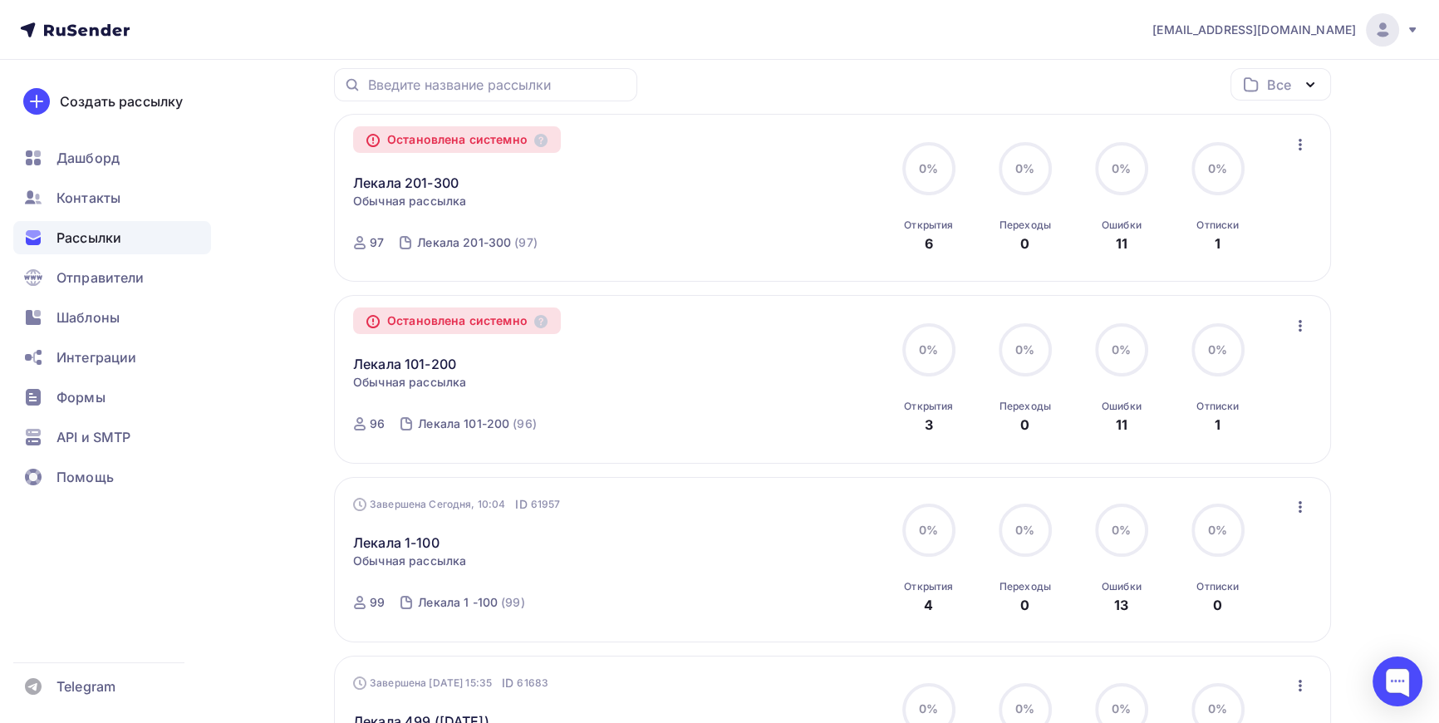
scroll to position [226, 0]
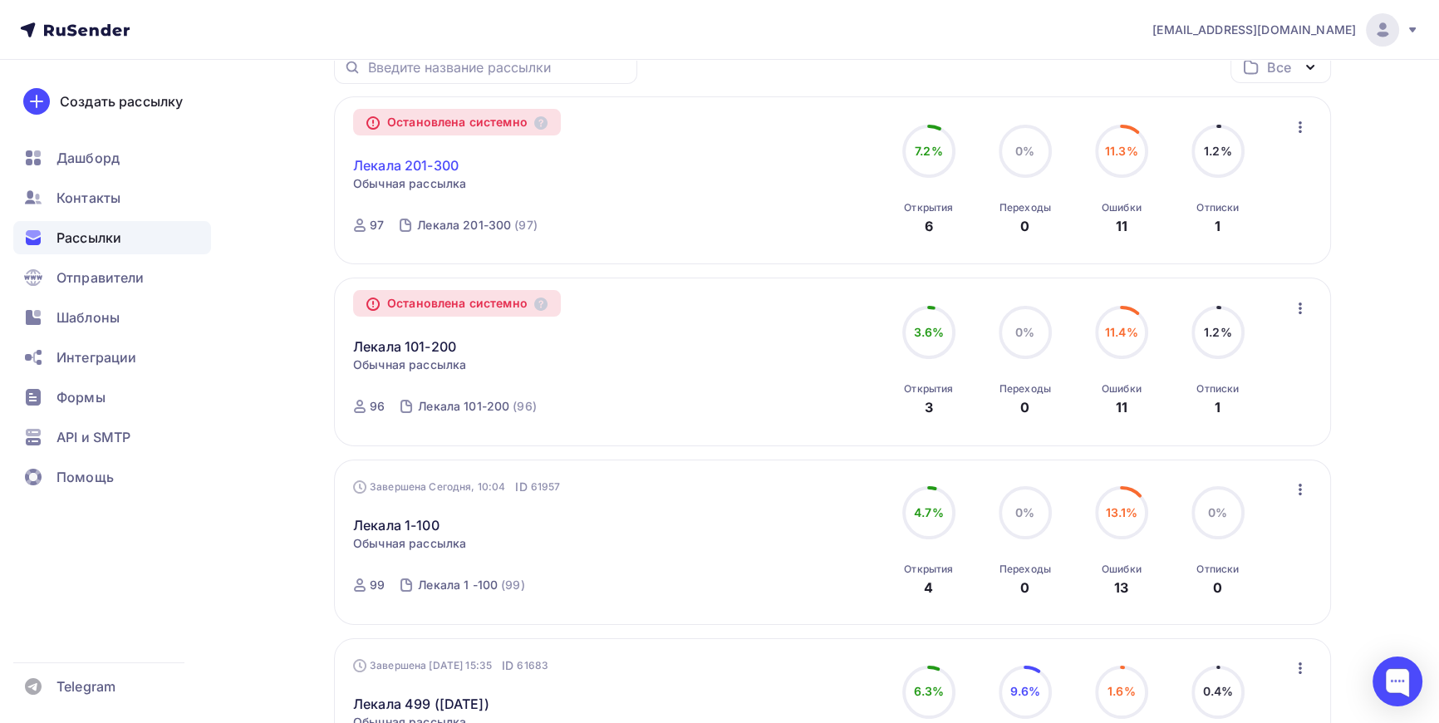
click at [405, 157] on link "Лекала 201-300" at bounding box center [406, 165] width 106 height 20
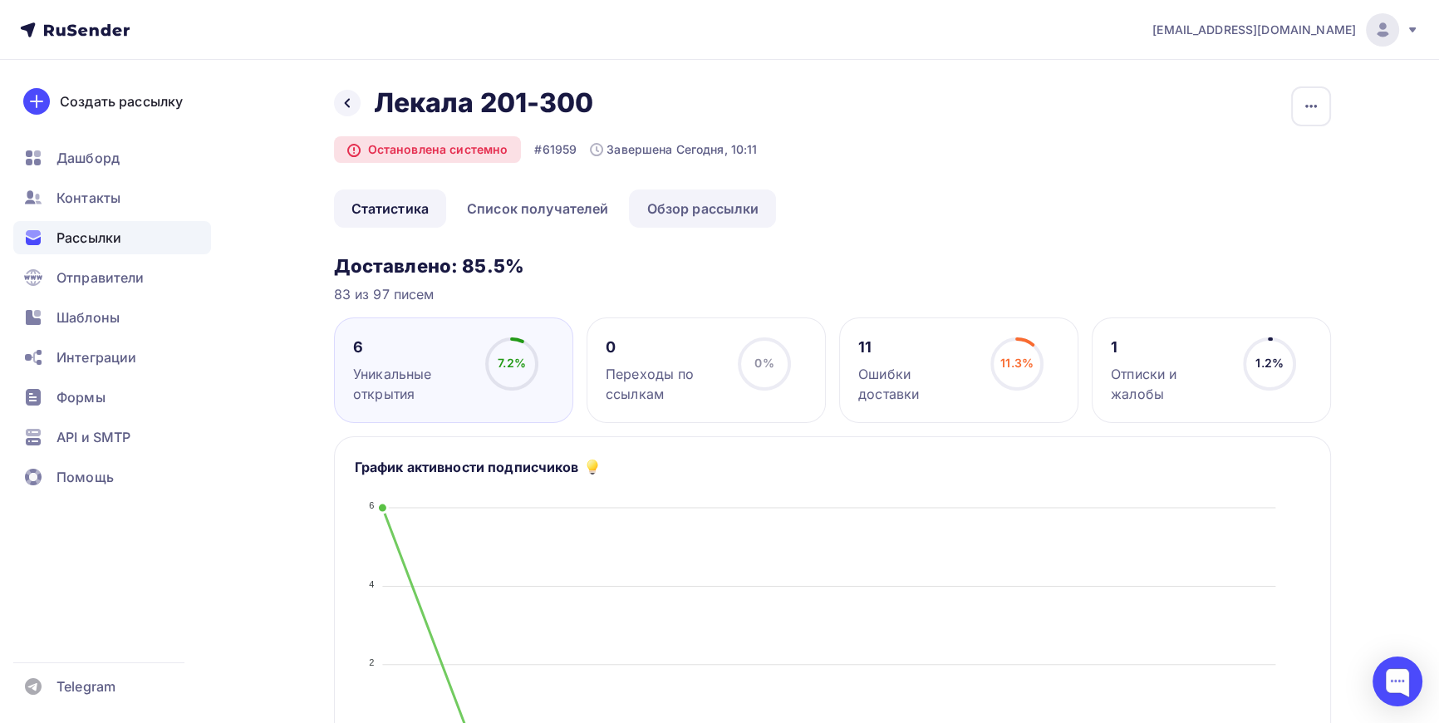
click at [715, 206] on link "Обзор рассылки" at bounding box center [702, 208] width 147 height 38
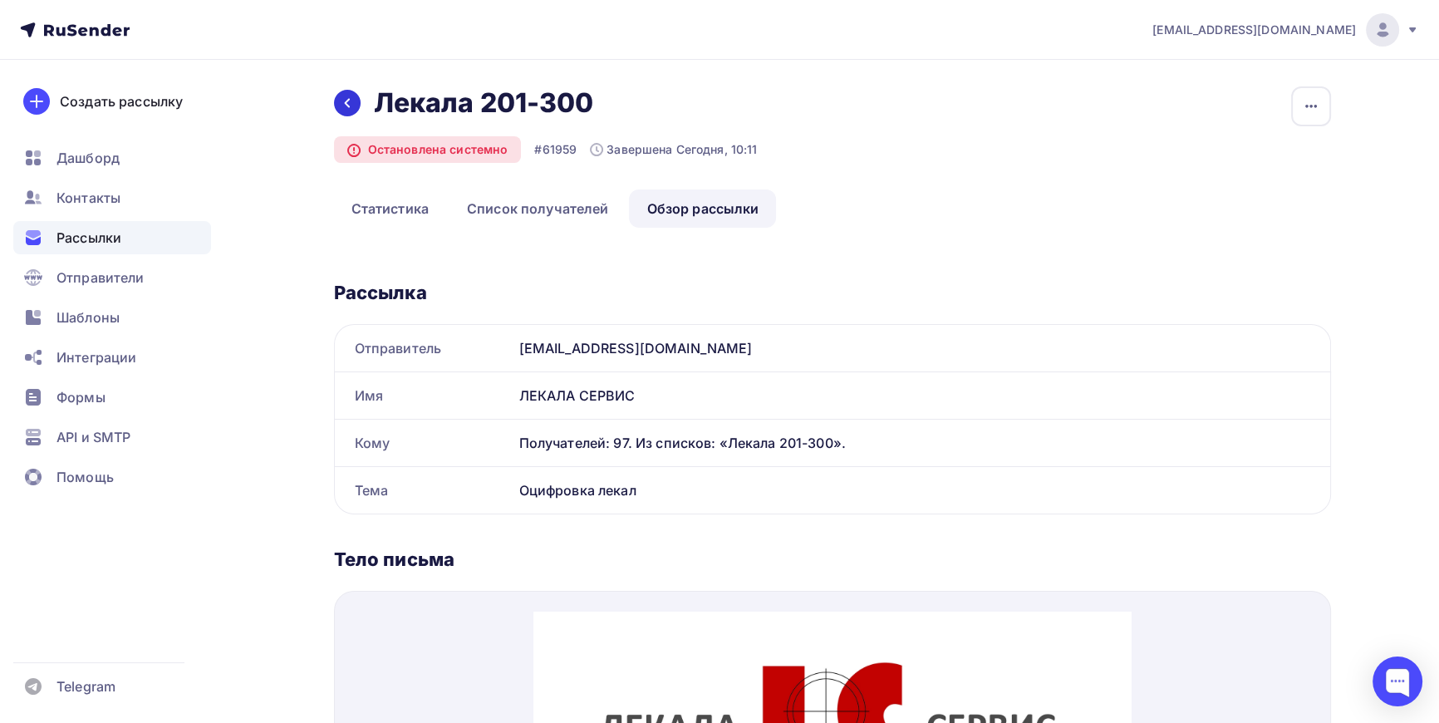
click at [337, 96] on div at bounding box center [347, 103] width 27 height 27
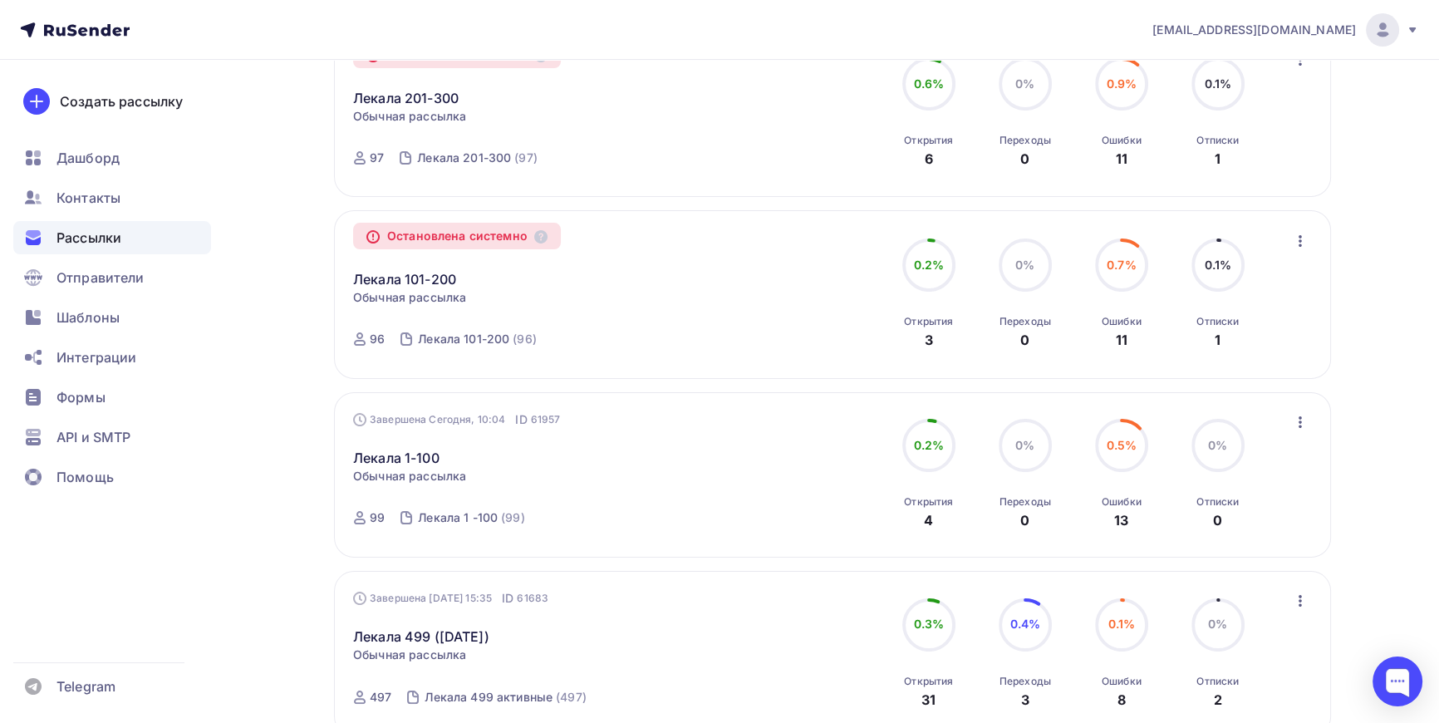
scroll to position [302, 0]
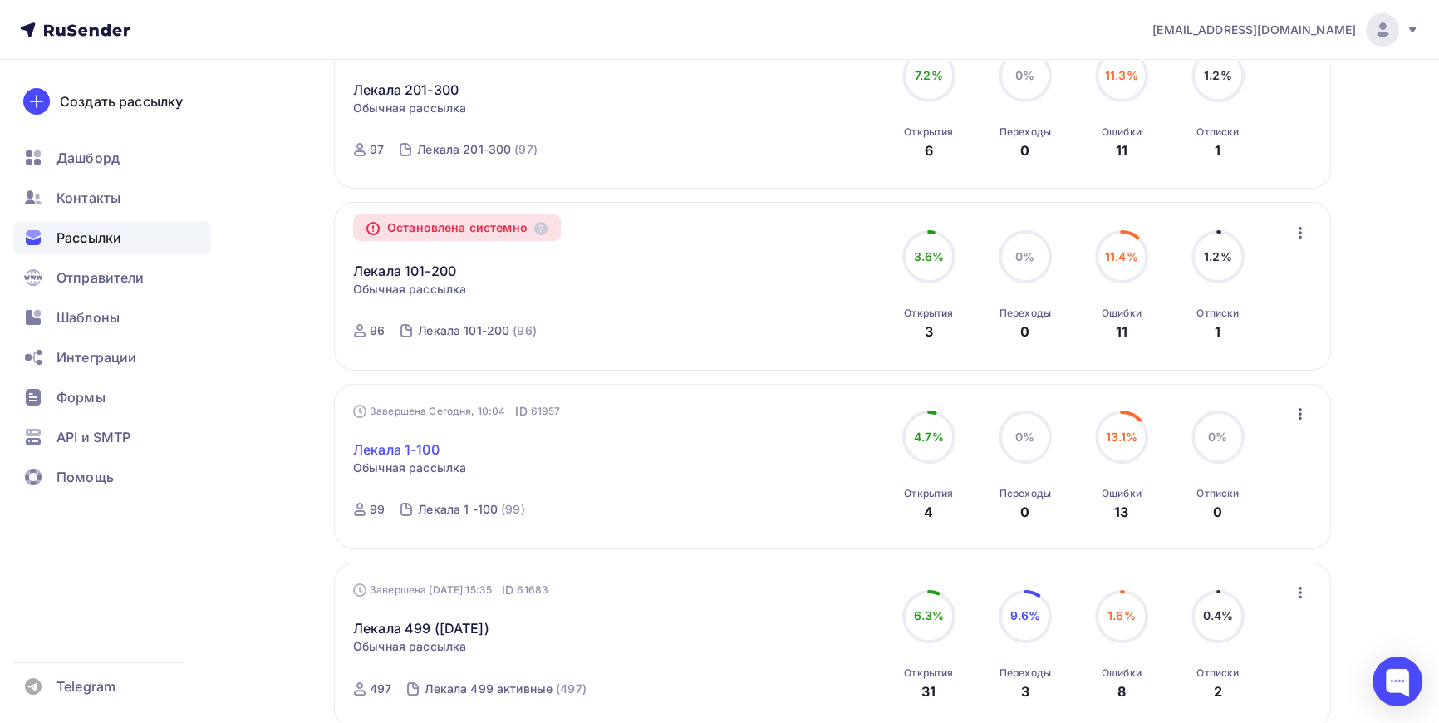
click at [363, 440] on link "Лекала 1-100" at bounding box center [396, 450] width 86 height 20
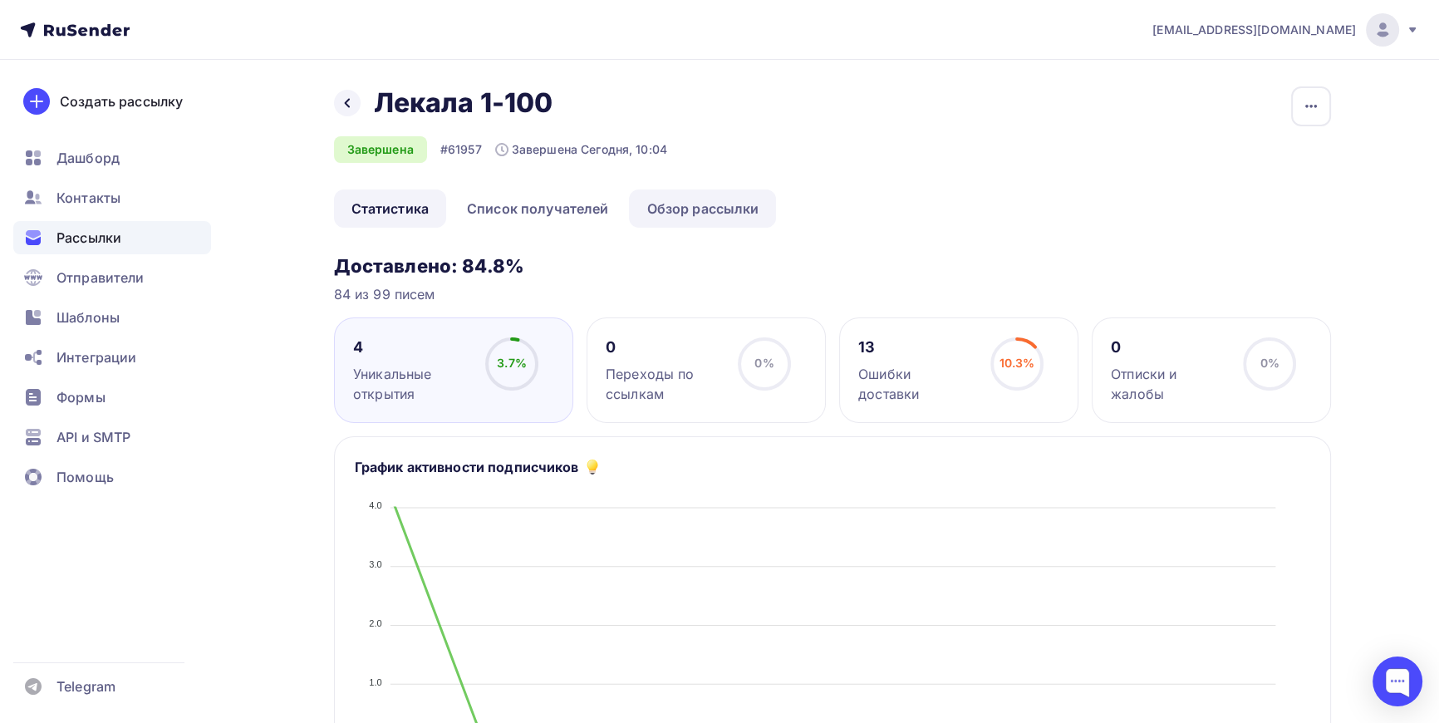
click at [726, 199] on link "Обзор рассылки" at bounding box center [702, 208] width 147 height 38
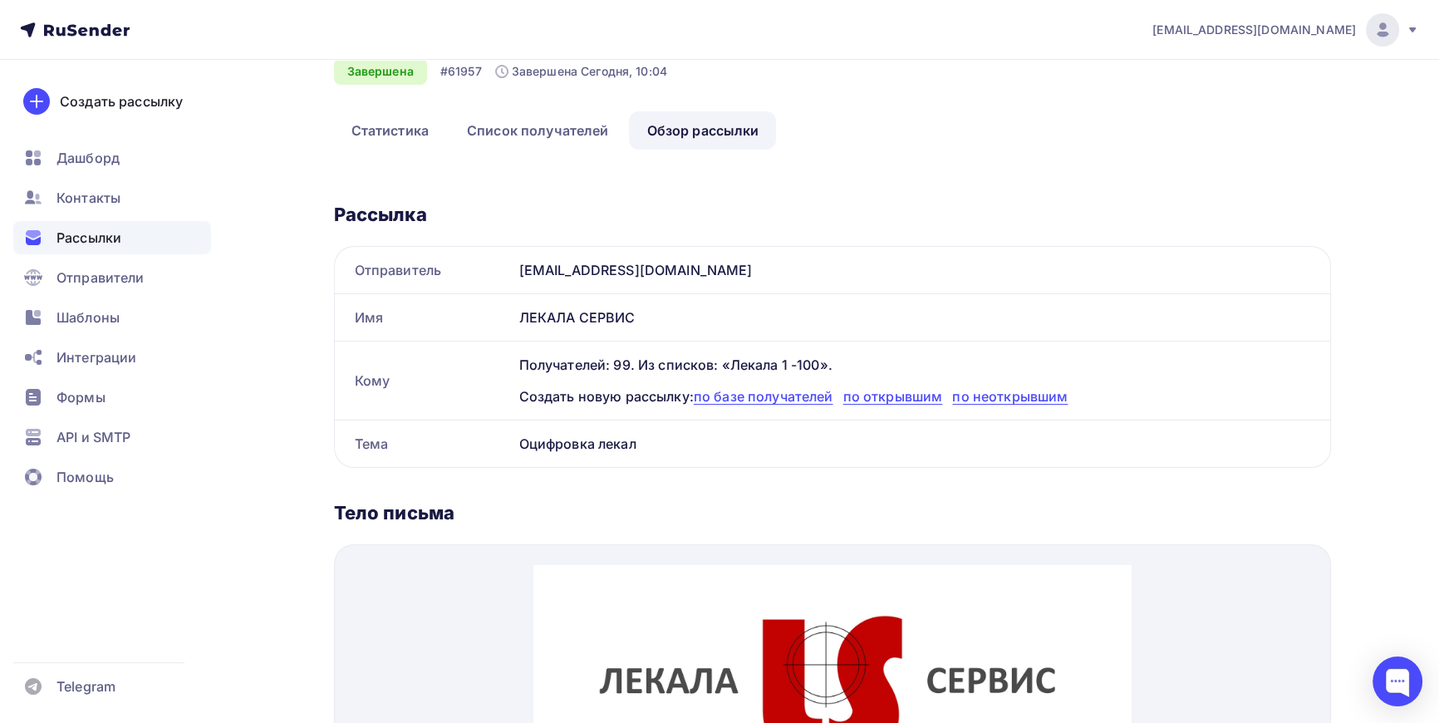
scroll to position [75, 0]
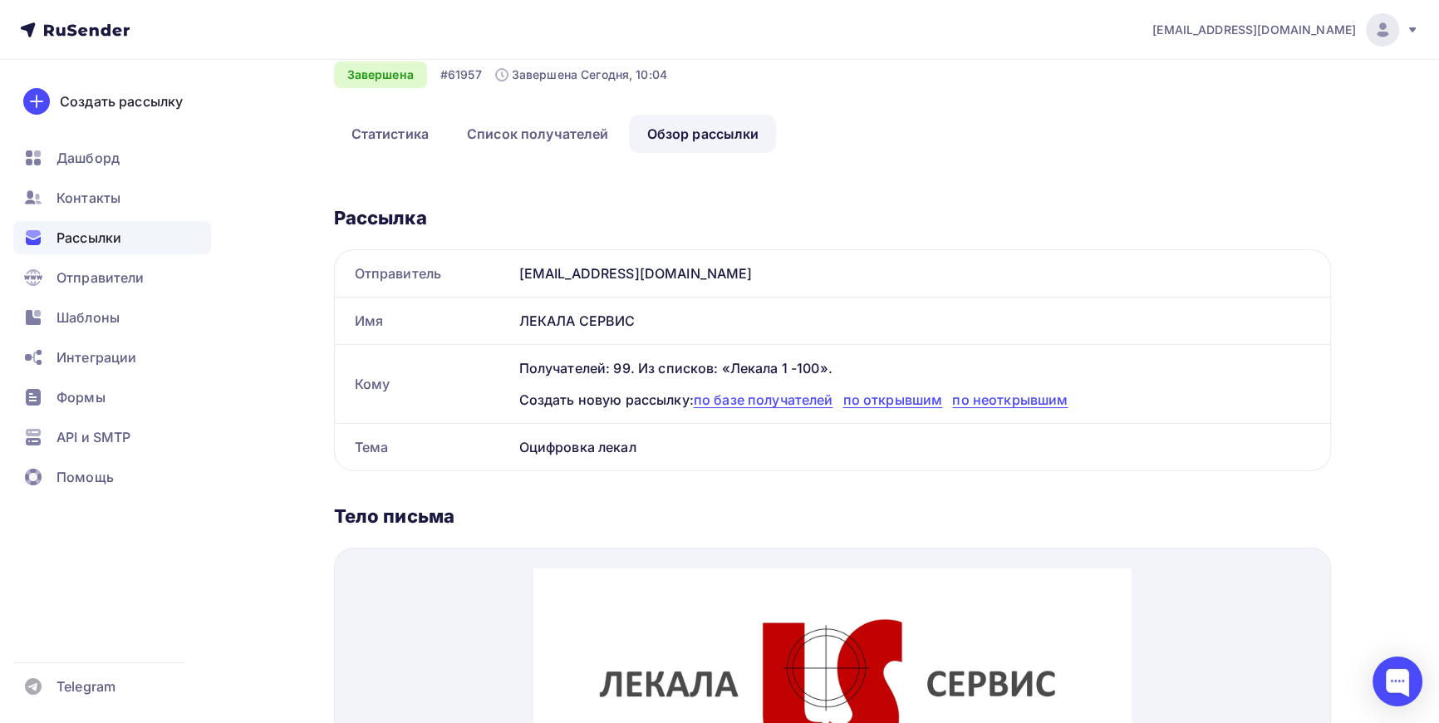
click at [71, 229] on span "Рассылки" at bounding box center [89, 238] width 65 height 20
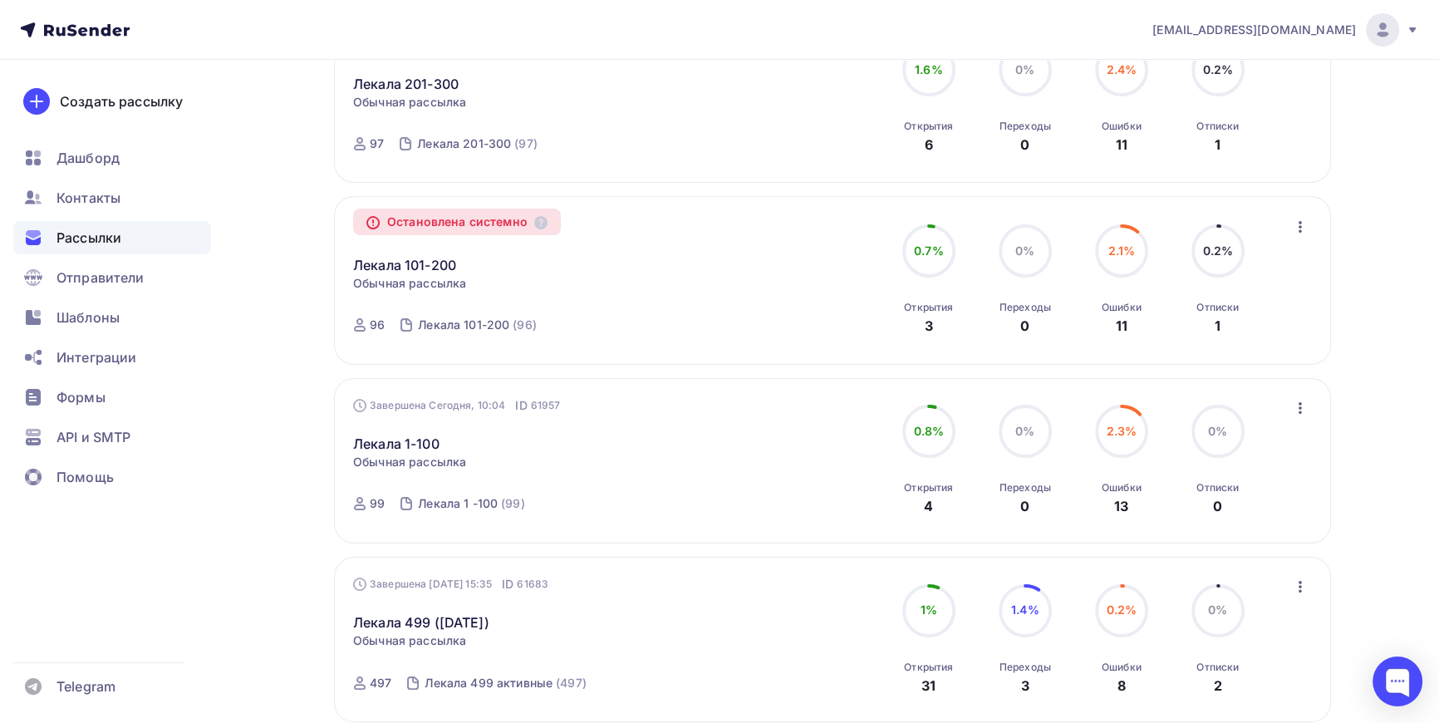
scroll to position [377, 0]
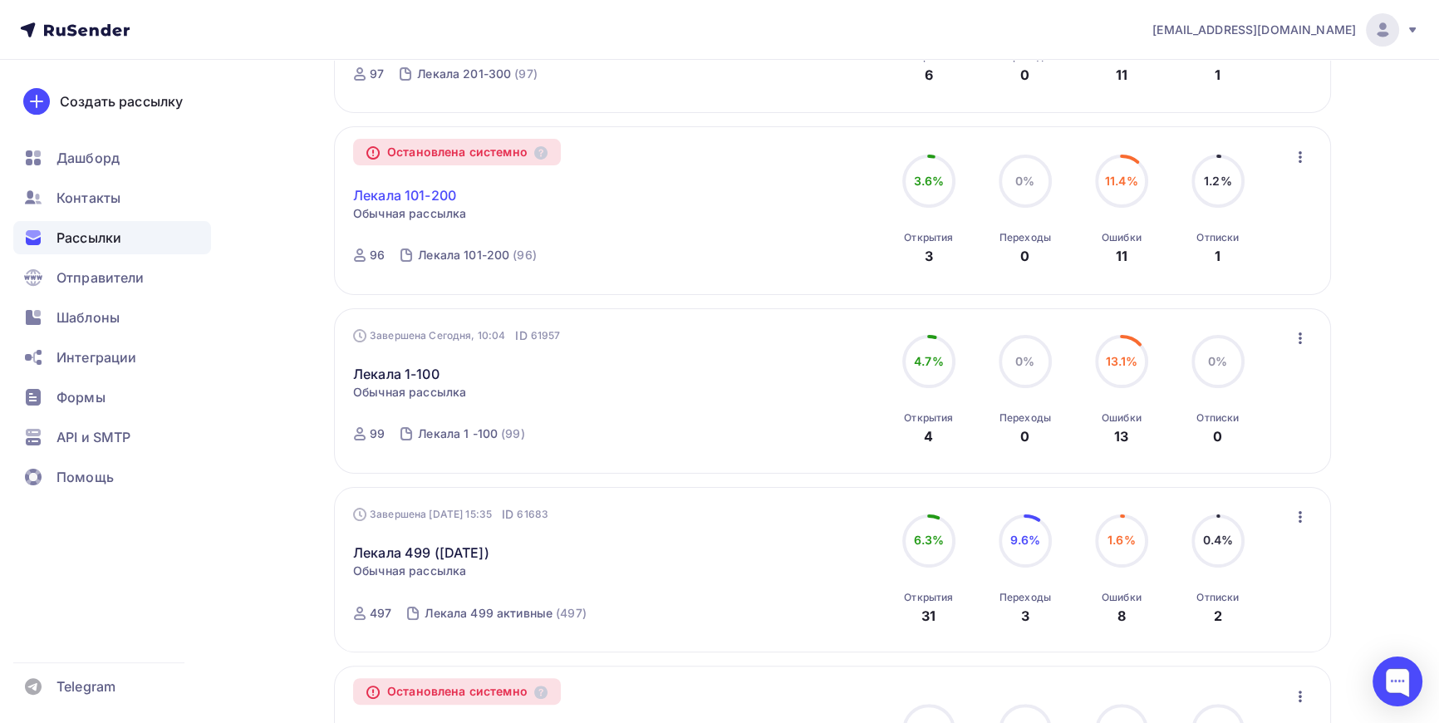
click at [426, 198] on link "Лекала 101-200" at bounding box center [404, 195] width 103 height 20
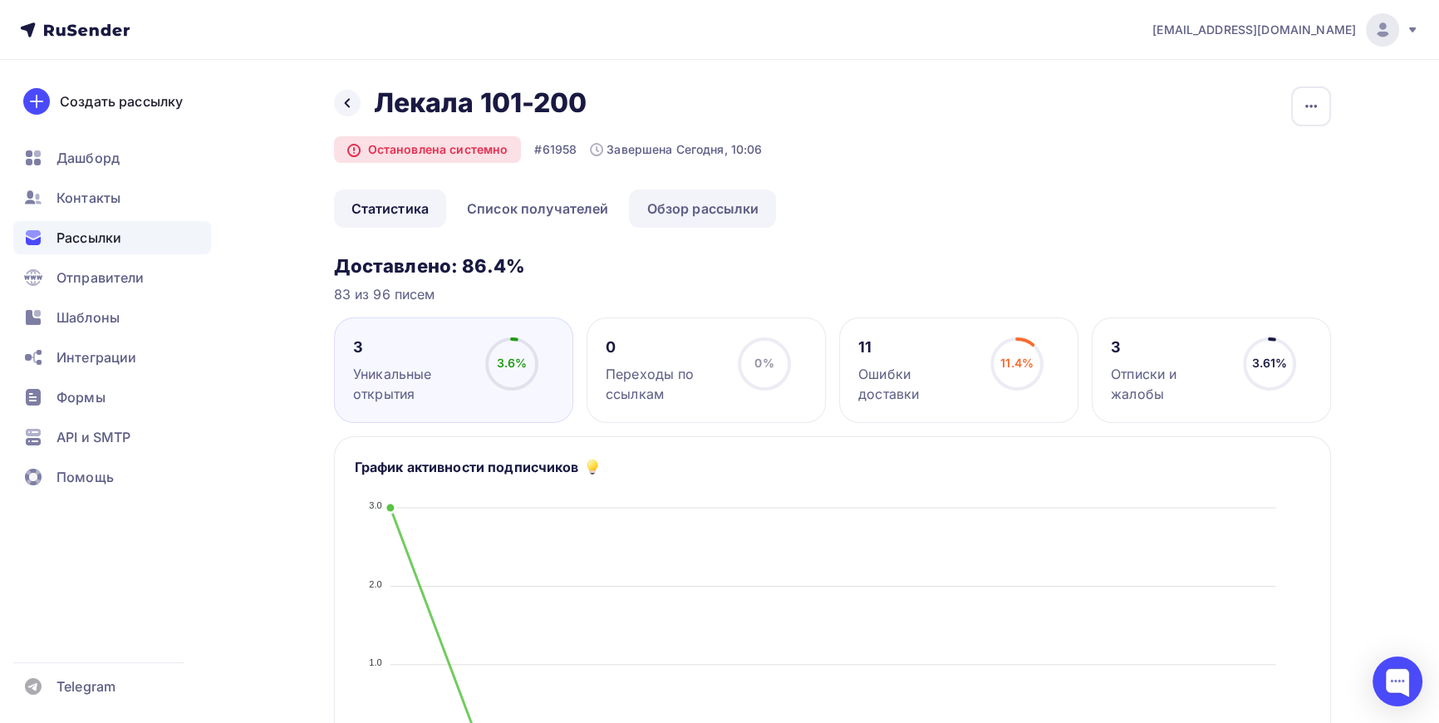
click at [714, 213] on link "Обзор рассылки" at bounding box center [702, 208] width 147 height 38
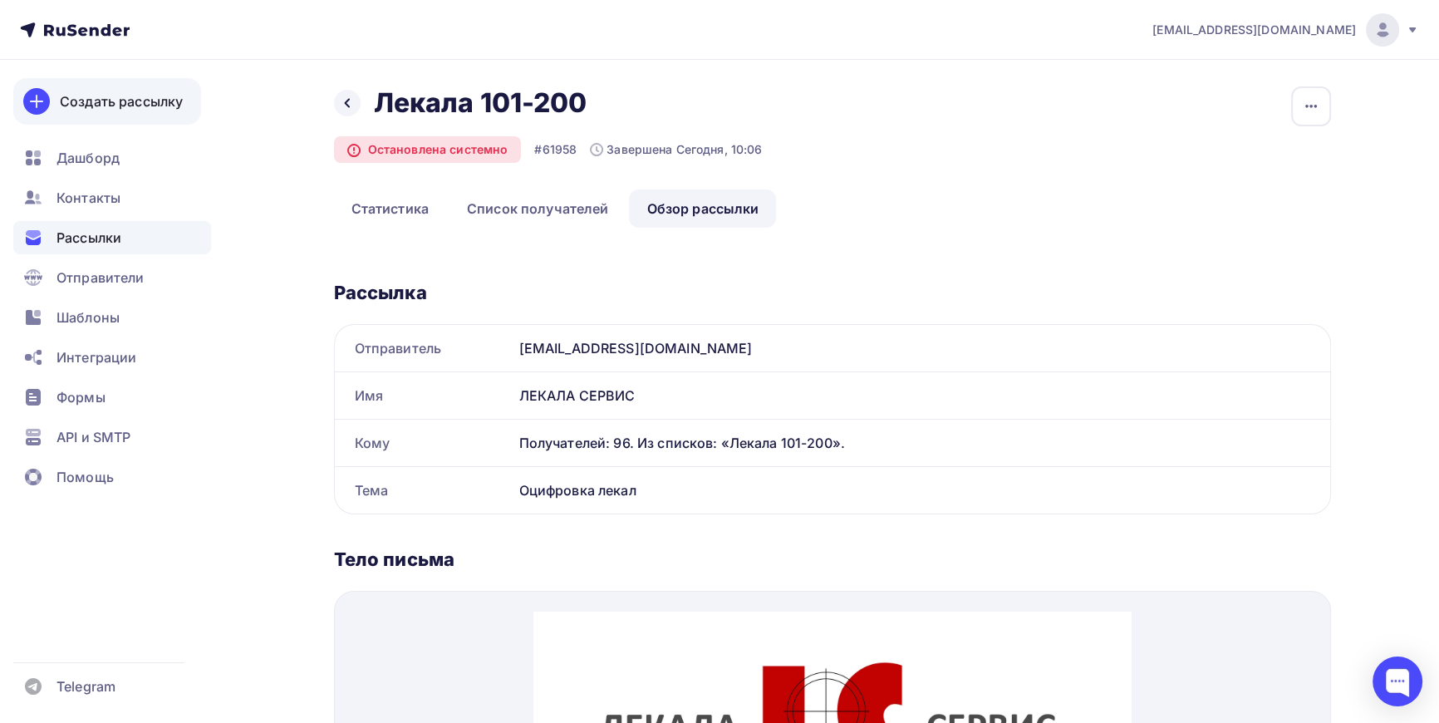
click at [106, 93] on div "Создать рассылку" at bounding box center [121, 101] width 123 height 20
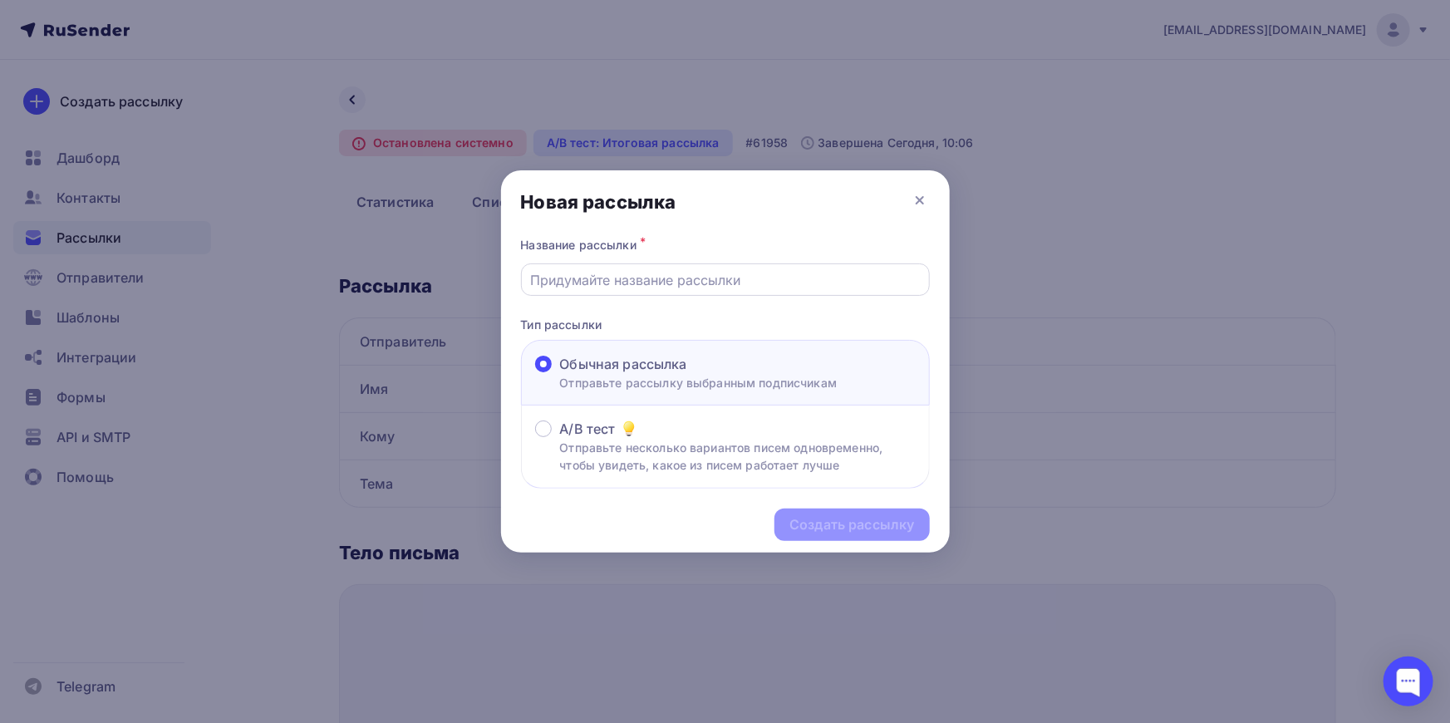
click at [627, 273] on input "text" at bounding box center [725, 280] width 390 height 20
type input "Лекала 401-500"
click at [880, 523] on div "Создать рассылку" at bounding box center [851, 524] width 125 height 19
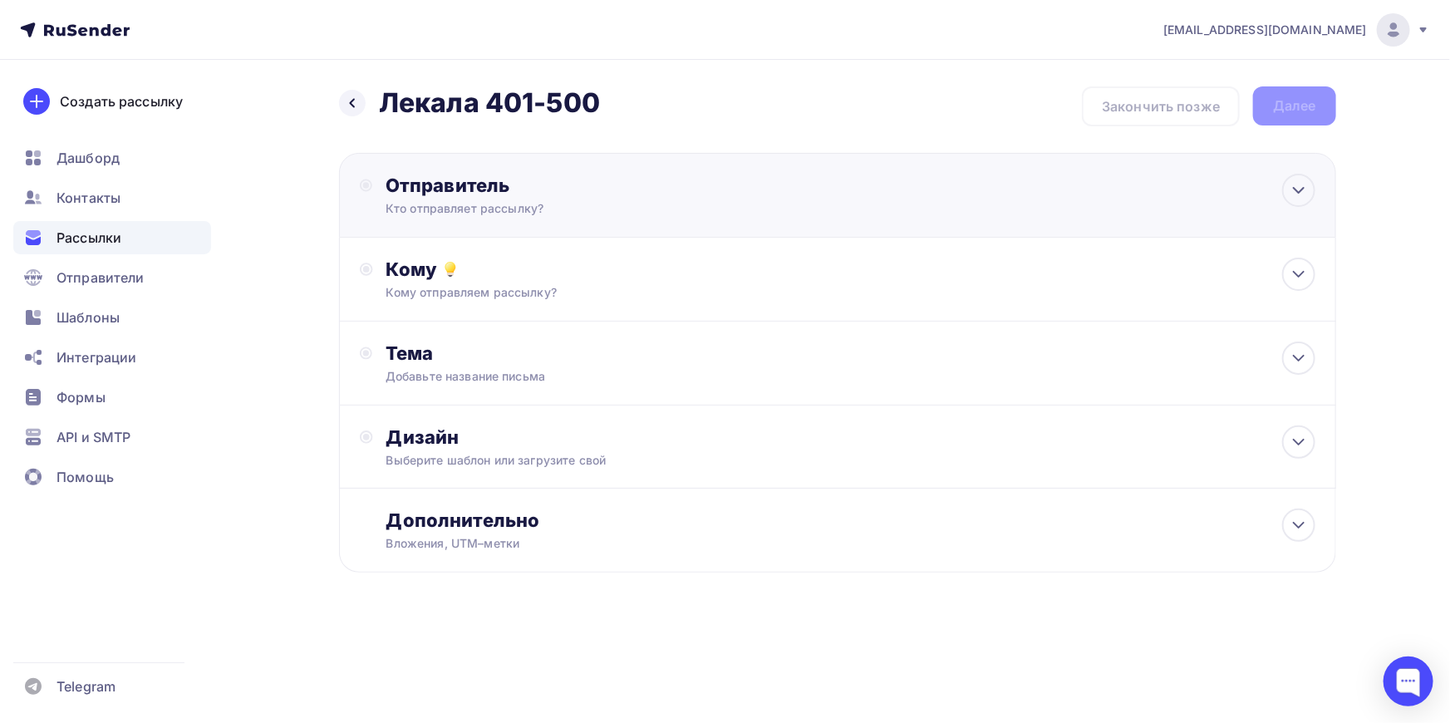
click at [562, 201] on div "Кто отправляет рассылку?" at bounding box center [548, 208] width 324 height 17
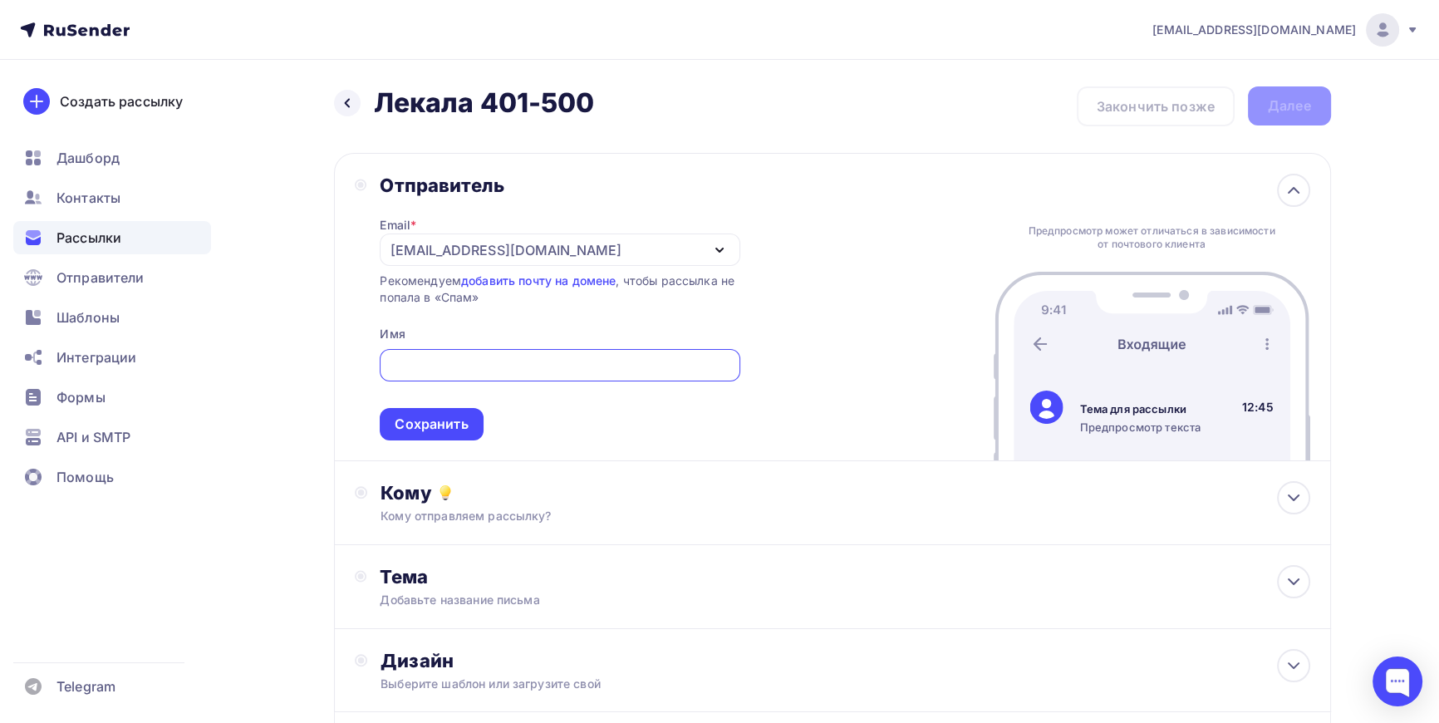
click at [532, 247] on div "[EMAIL_ADDRESS][DOMAIN_NAME]" at bounding box center [506, 250] width 230 height 20
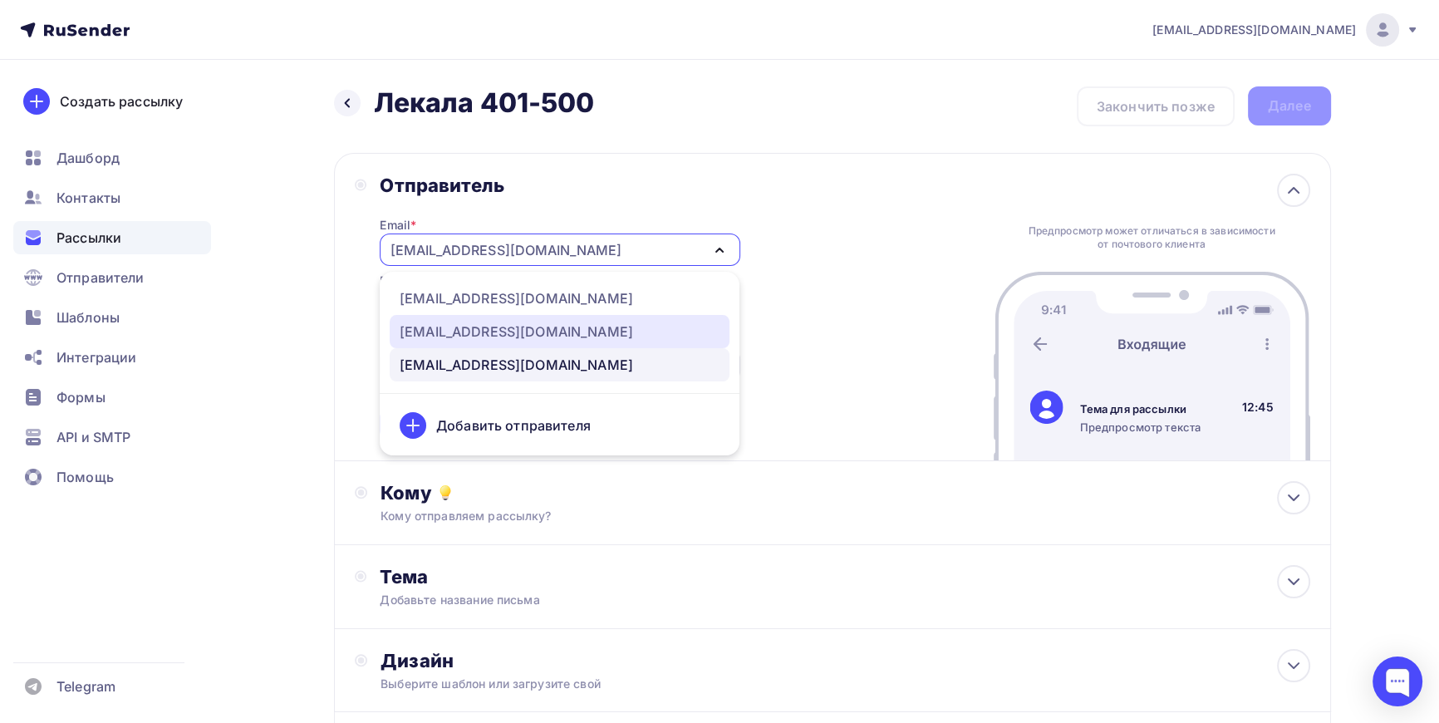
click at [478, 331] on div "info@lekalas.ru" at bounding box center [516, 332] width 233 height 20
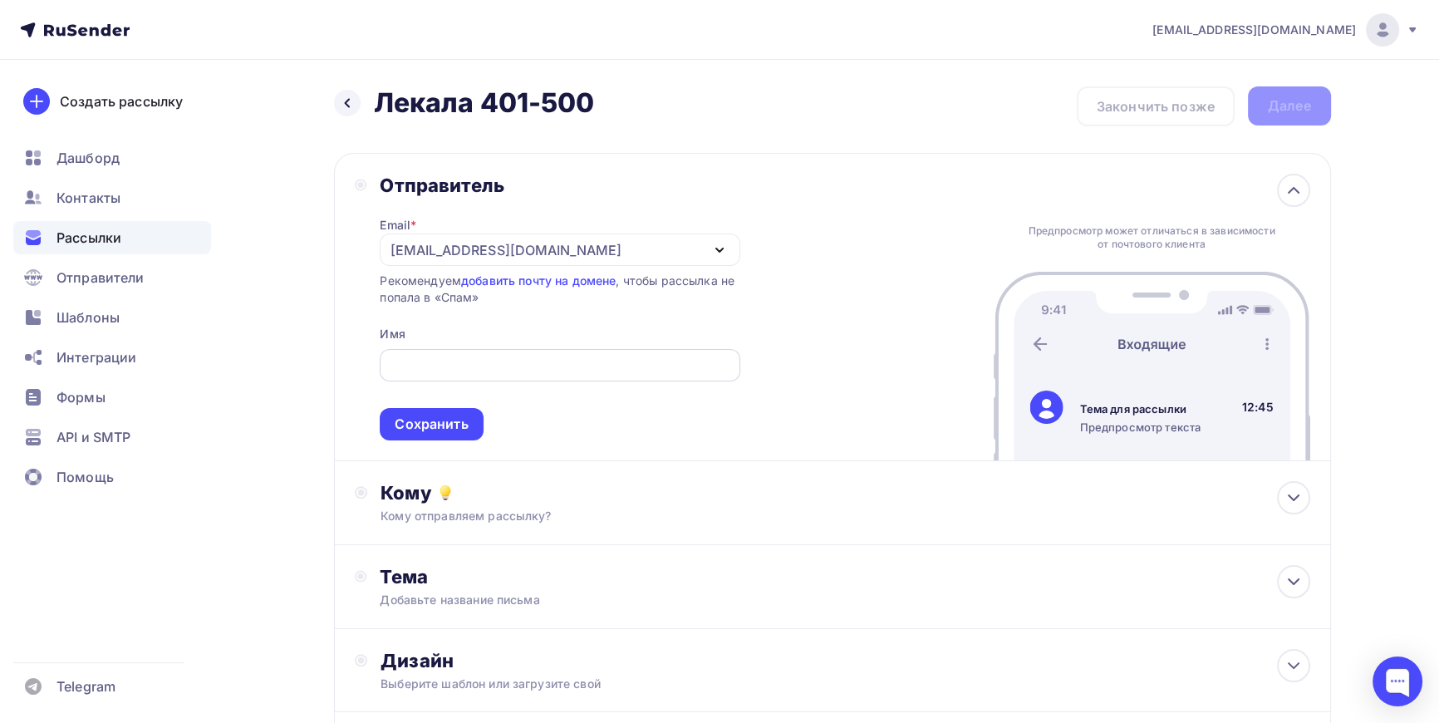
click at [456, 360] on input "text" at bounding box center [560, 366] width 341 height 20
type input "ЛЕКАЛА СЕРВИС"
click at [437, 430] on div "Сохранить" at bounding box center [431, 424] width 73 height 19
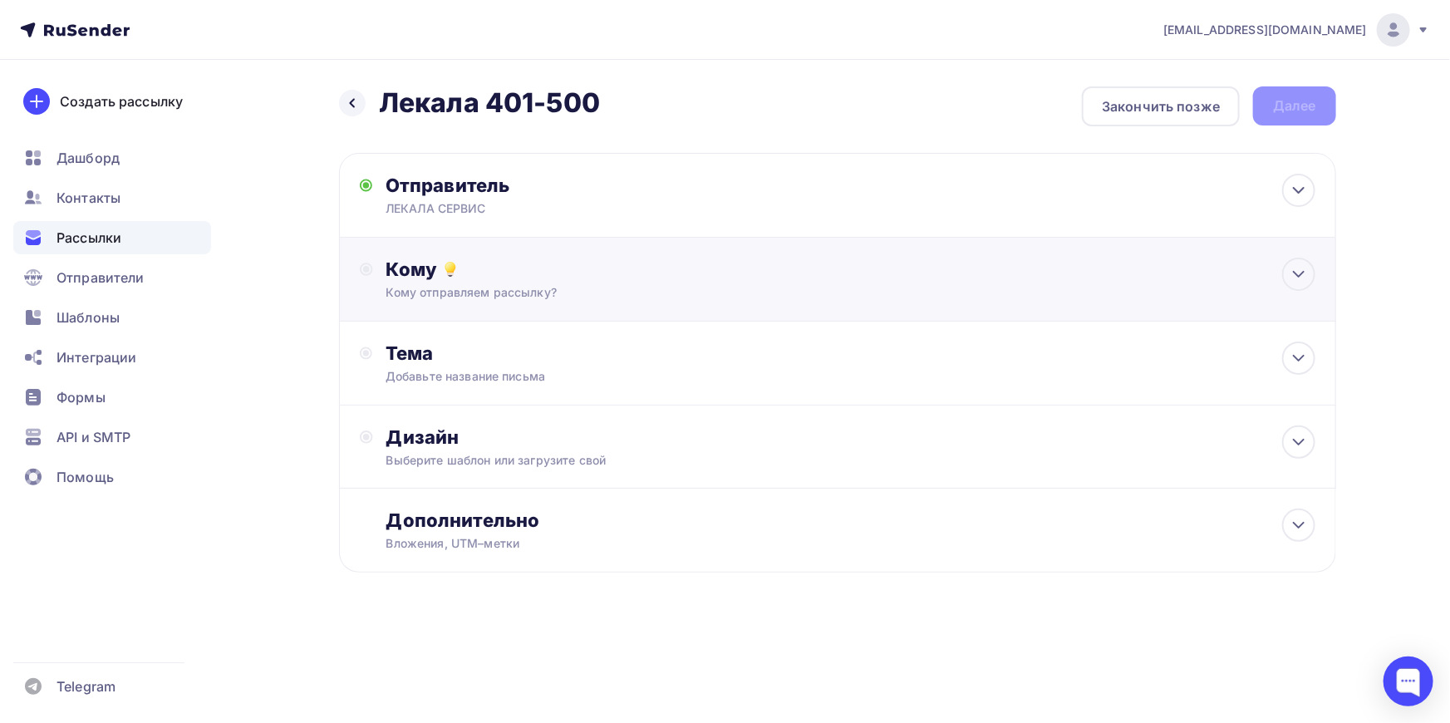
click at [513, 288] on div "Кому отправляем рассылку?" at bounding box center [804, 292] width 837 height 17
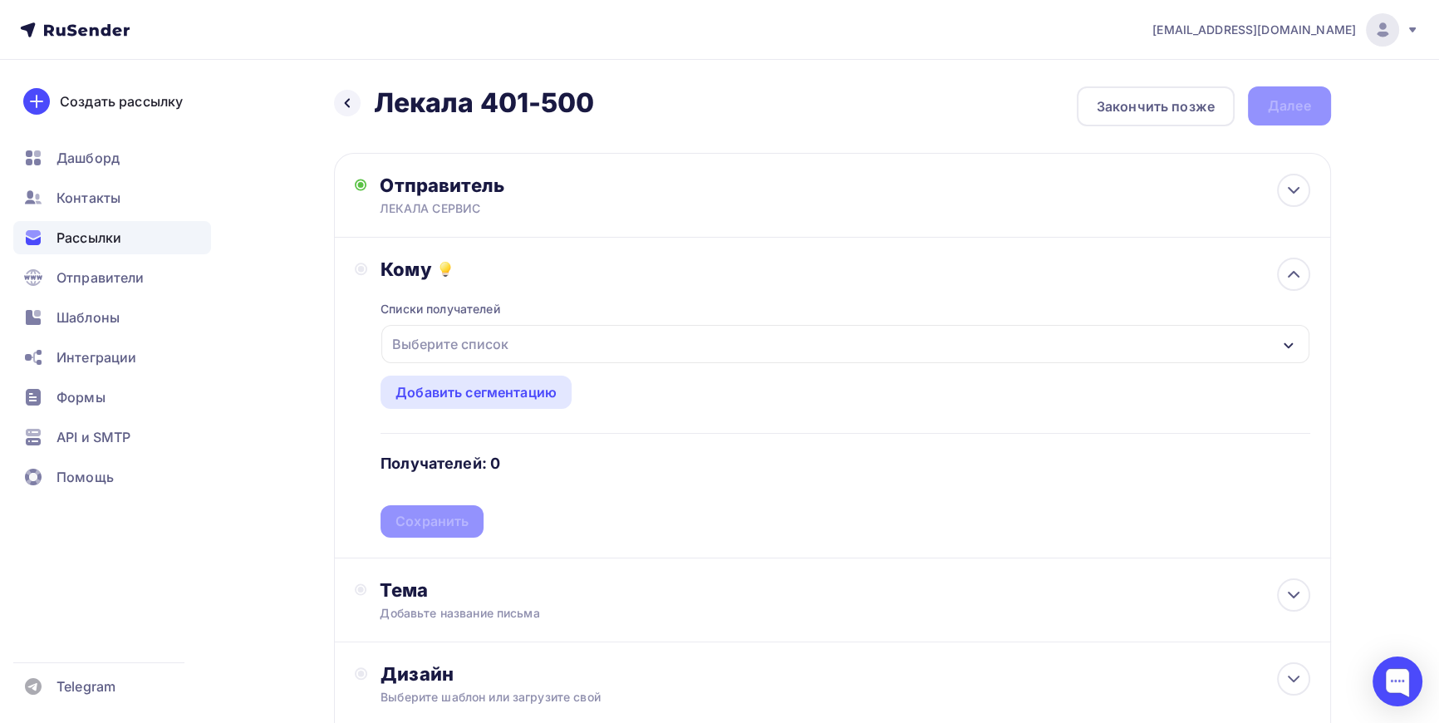
click at [483, 342] on div "Выберите список" at bounding box center [451, 344] width 130 height 30
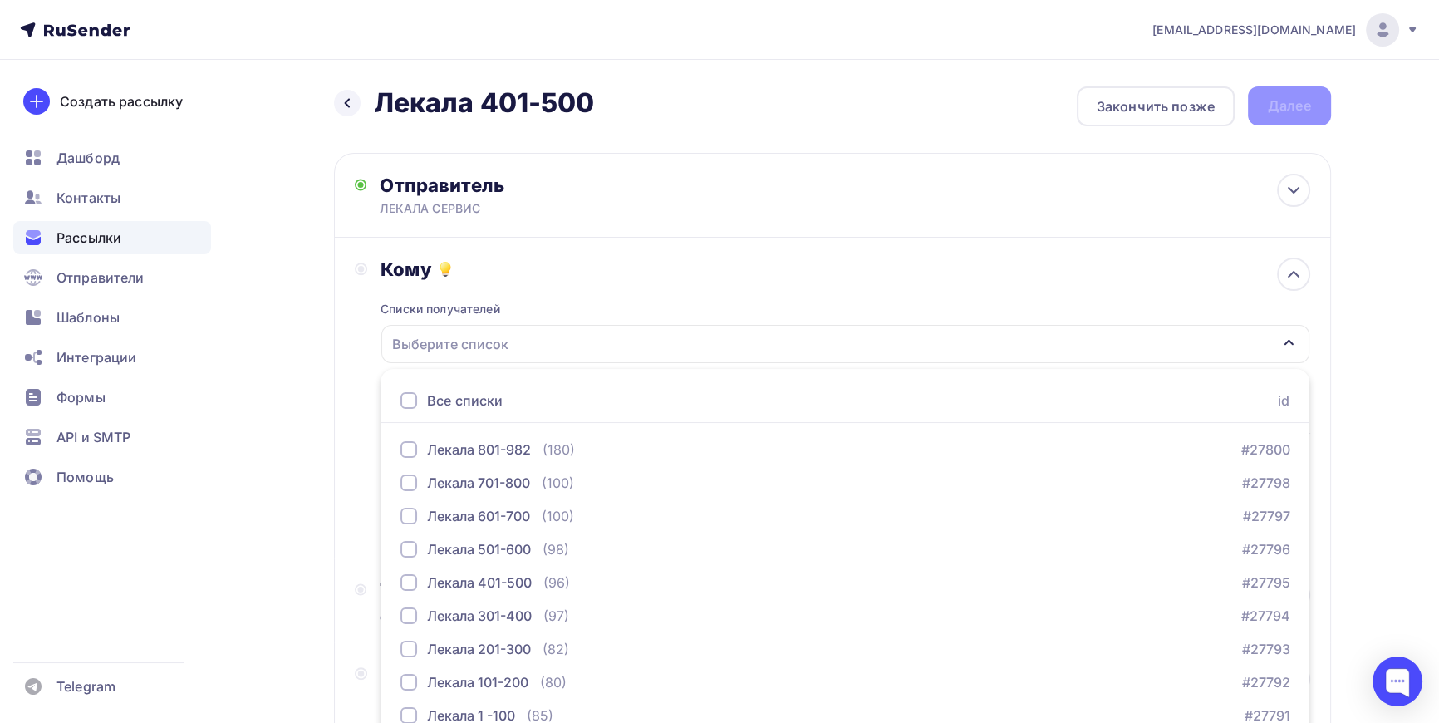
scroll to position [75, 0]
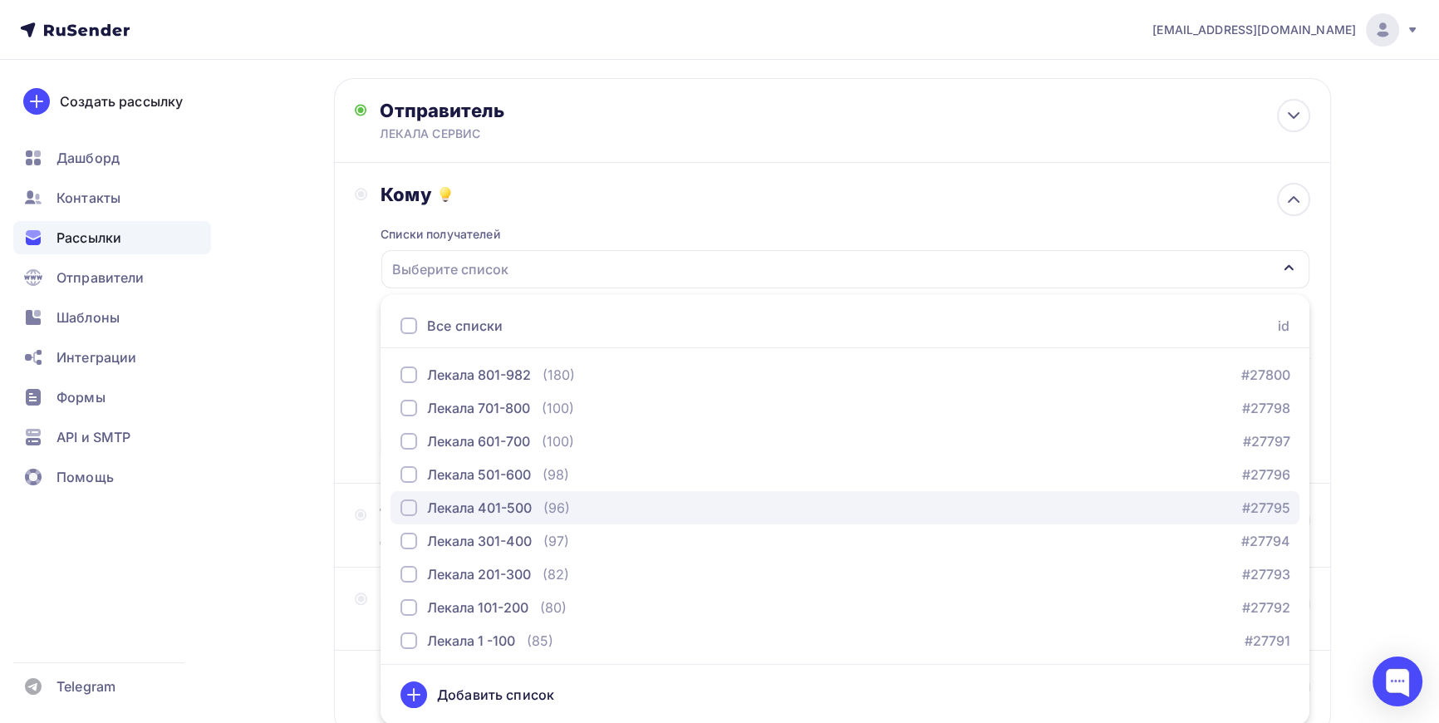
click at [415, 505] on div "button" at bounding box center [409, 507] width 17 height 17
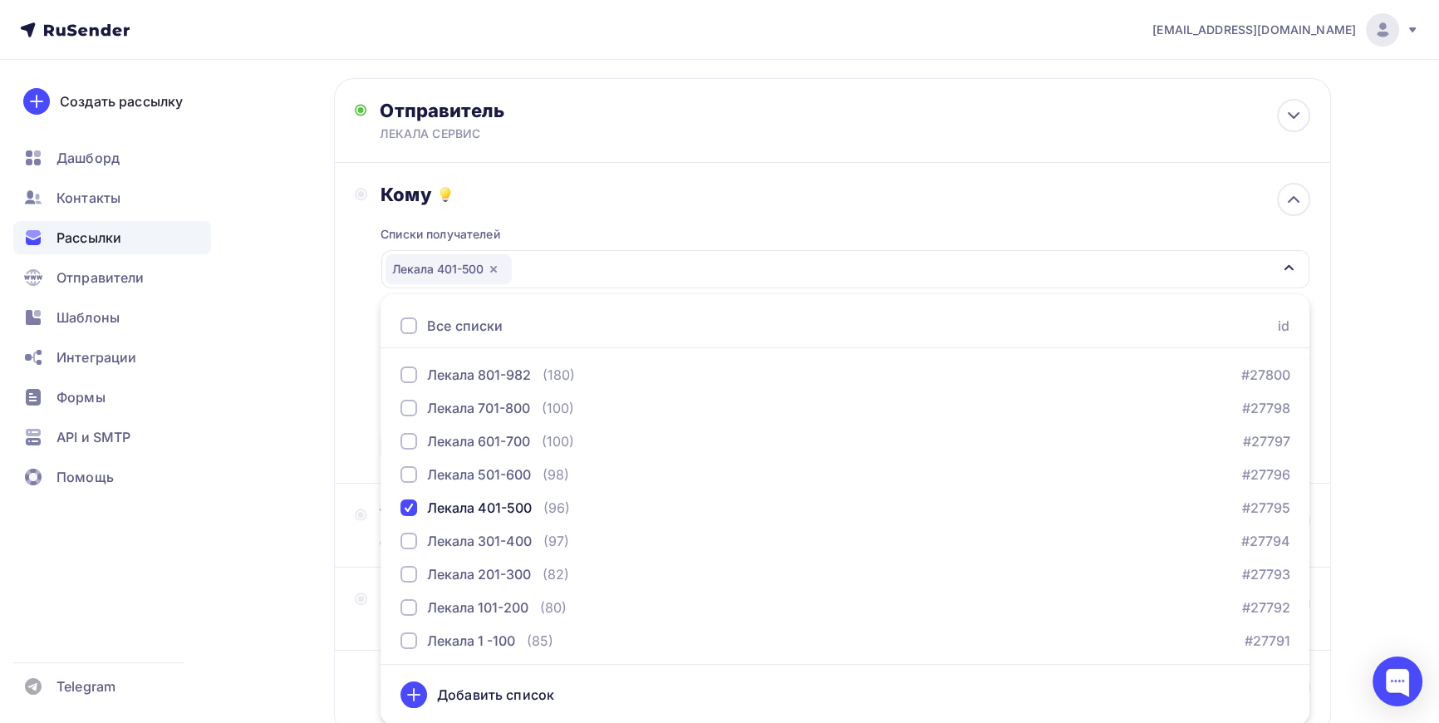
click at [275, 457] on div "Назад Лекала 401-500 Лекала 401-500 Закончить позже Далее Отправитель ЛЕКАЛА СЕ…" at bounding box center [720, 413] width 1362 height 857
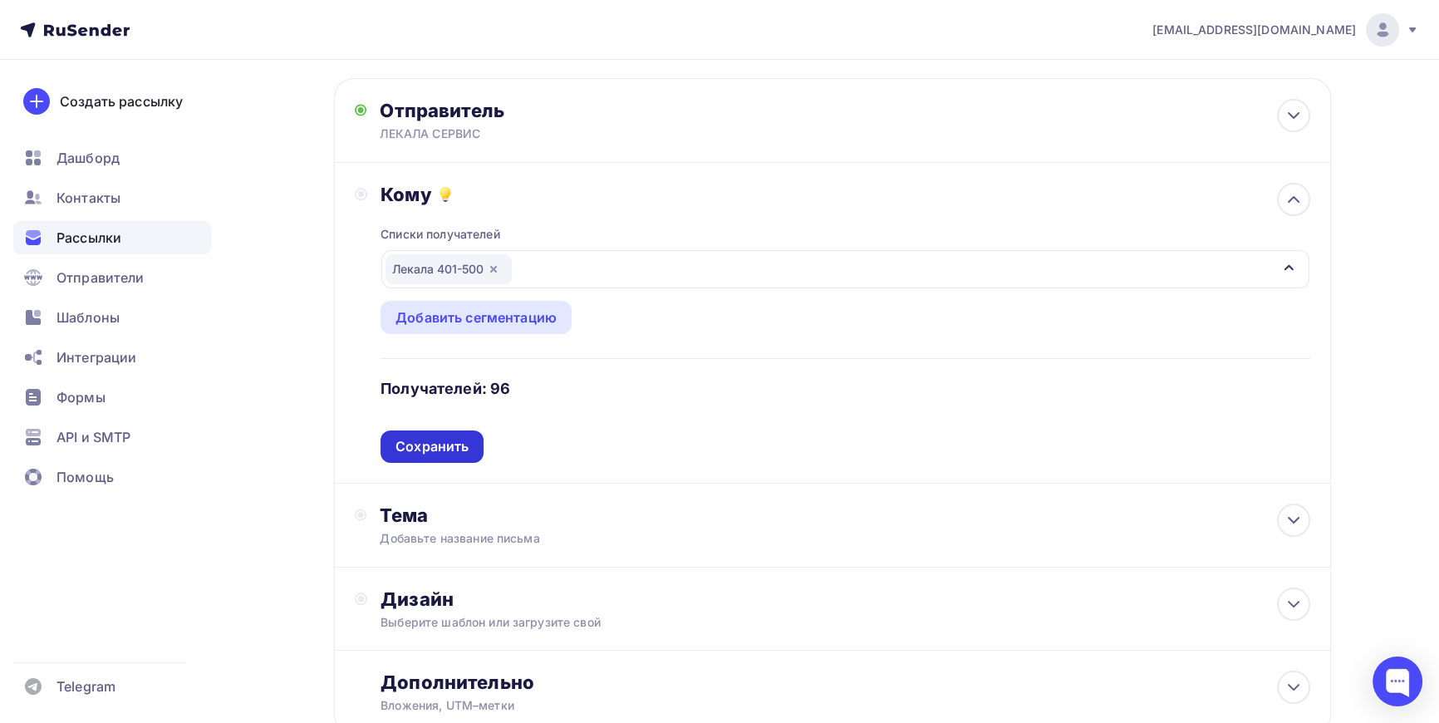
click at [421, 440] on div "Сохранить" at bounding box center [432, 446] width 73 height 19
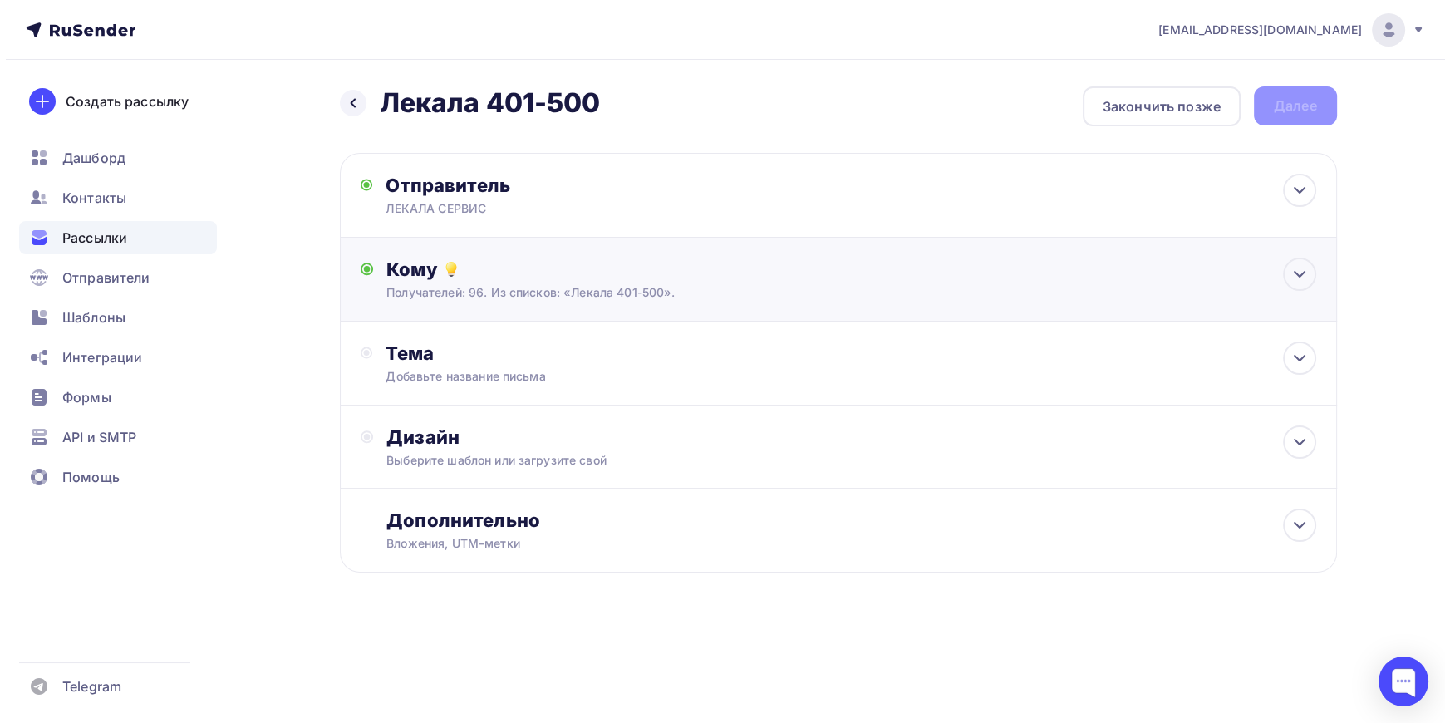
scroll to position [0, 0]
click at [399, 351] on div "Тема" at bounding box center [550, 353] width 328 height 23
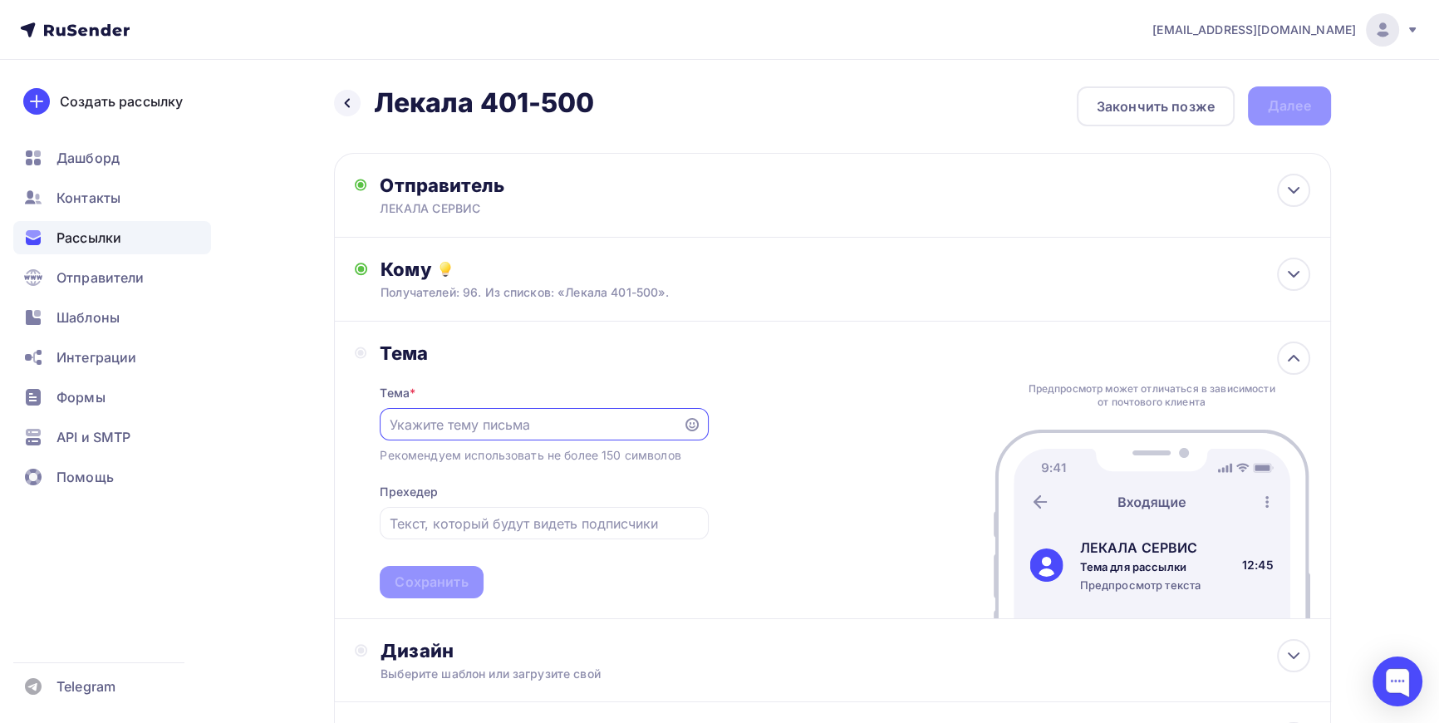
click at [465, 425] on input "text" at bounding box center [532, 425] width 284 height 20
drag, startPoint x: 538, startPoint y: 424, endPoint x: 342, endPoint y: 422, distance: 196.1
click at [342, 422] on div "Тема Тема * Оцифровка лекал Рекомендуем использовать не более 150 символов Прех…" at bounding box center [832, 470] width 997 height 297
type input "Оцифровка лекал"
click at [435, 577] on div "Сохранить" at bounding box center [431, 582] width 73 height 19
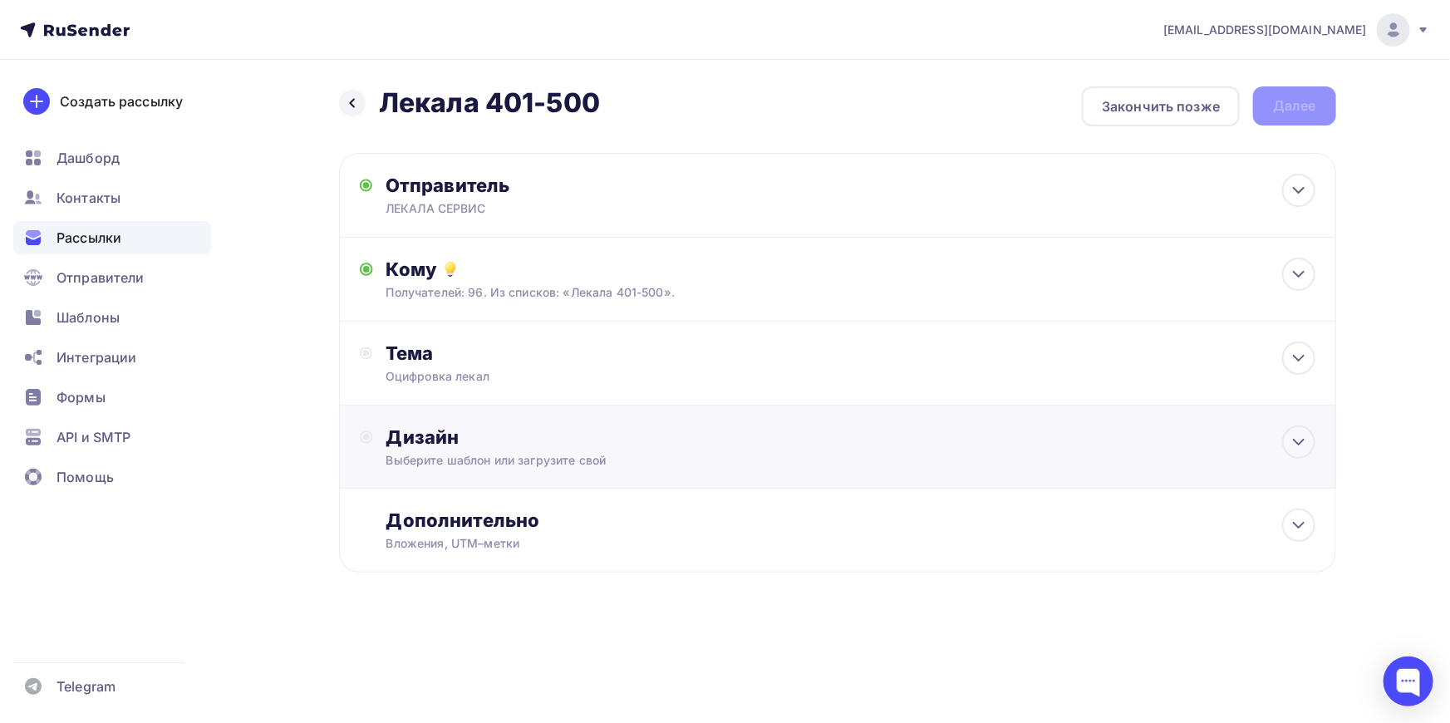
click at [573, 445] on div "Дизайн" at bounding box center [850, 436] width 929 height 23
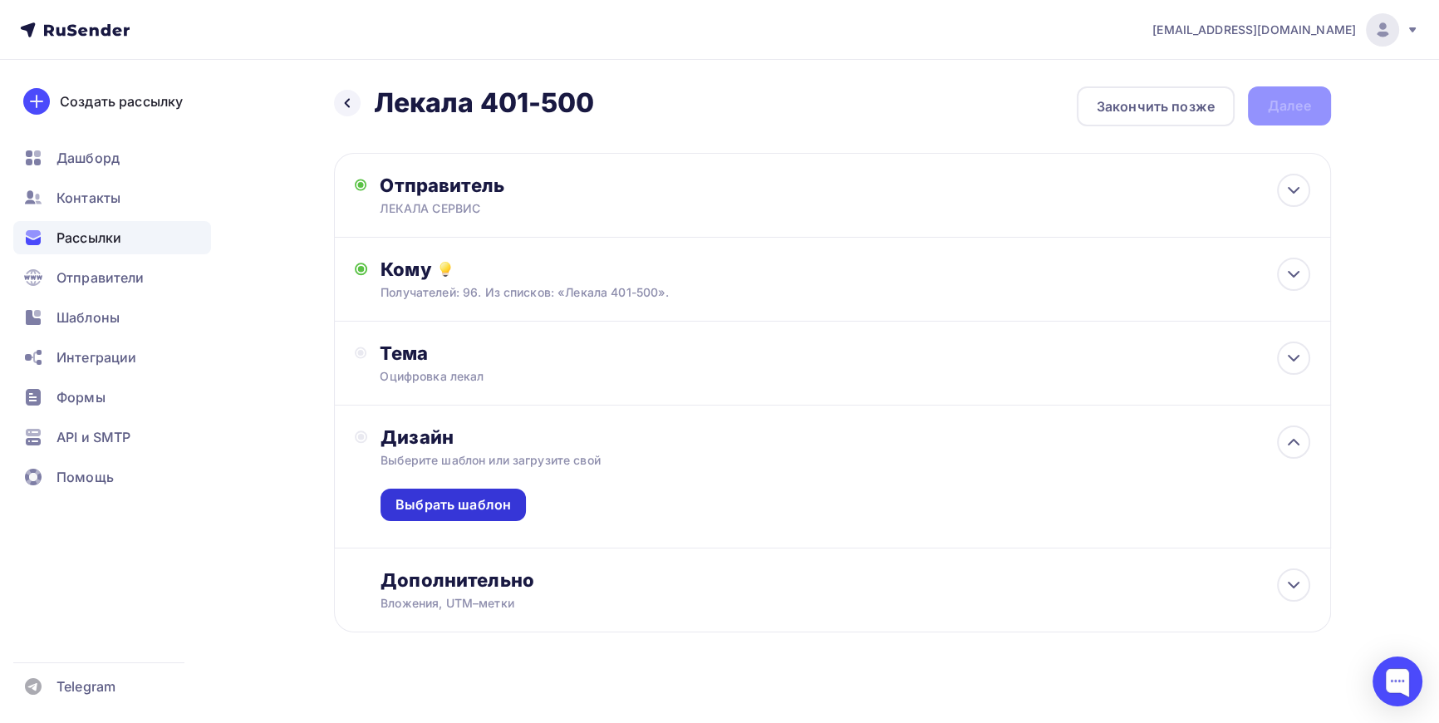
click at [479, 503] on div "Выбрать шаблон" at bounding box center [454, 504] width 116 height 19
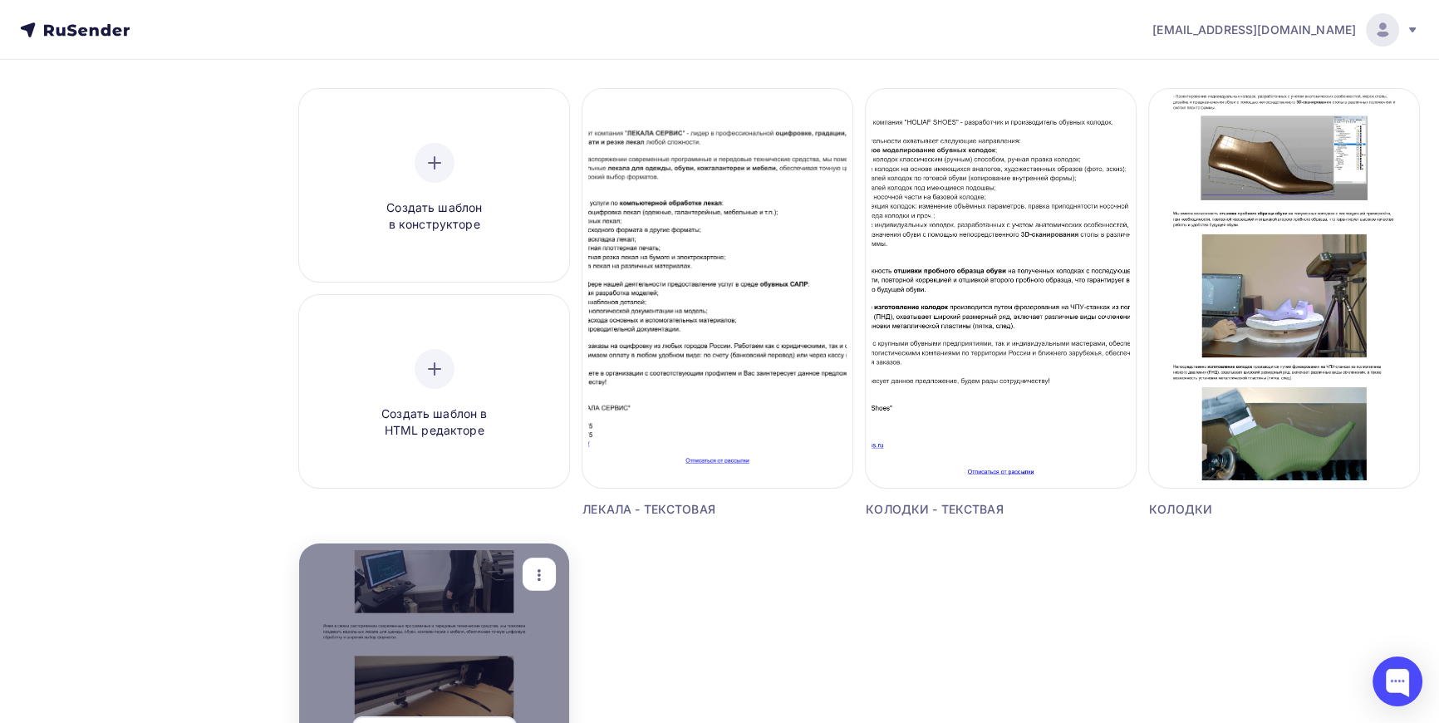
scroll to position [302, 0]
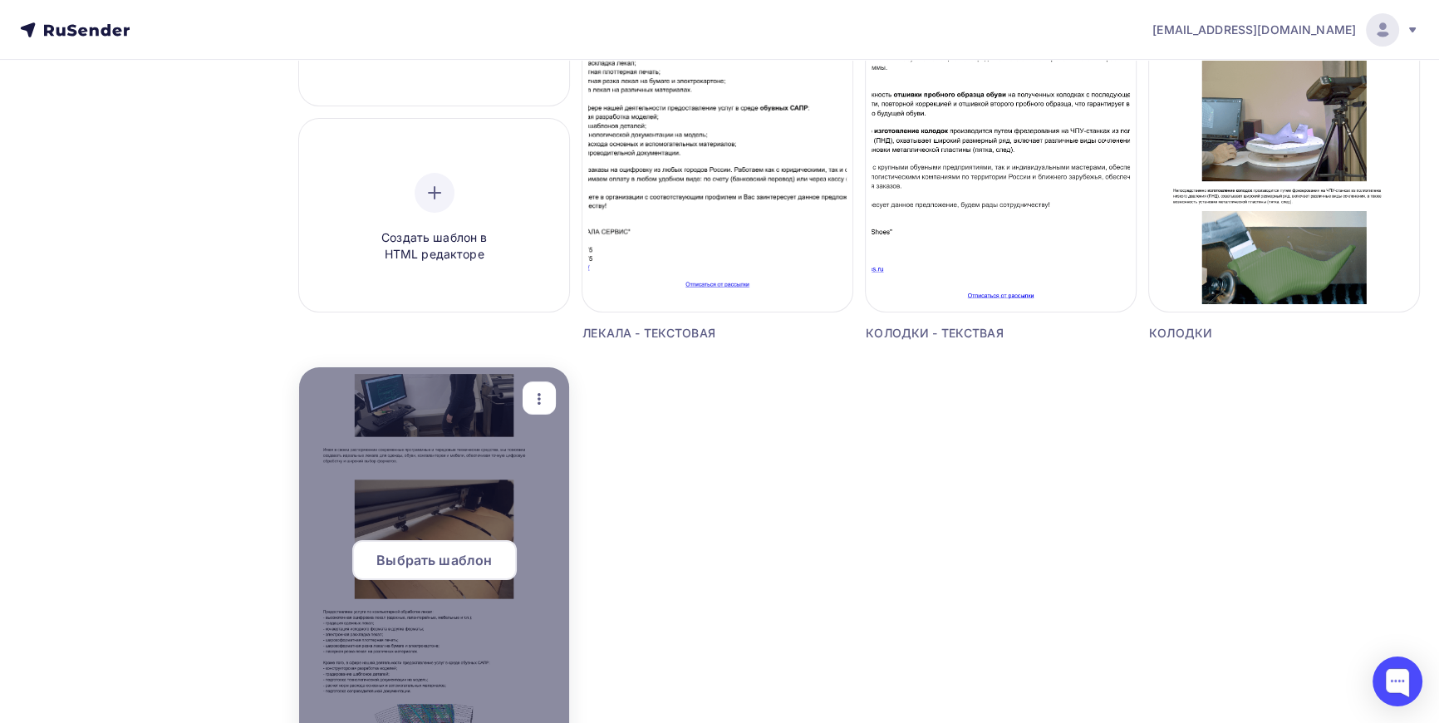
click at [451, 564] on span "Выбрать шаблон" at bounding box center [434, 560] width 116 height 20
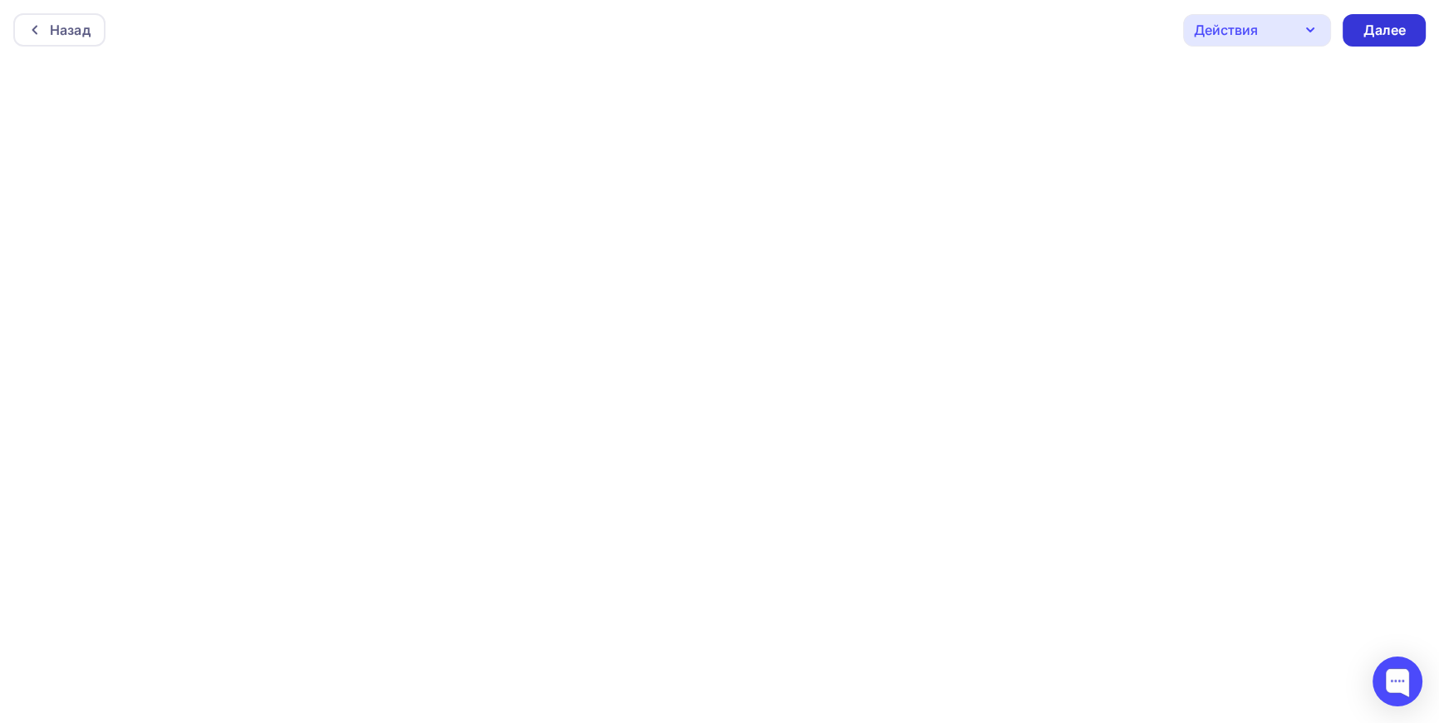
click at [1388, 22] on div "Далее" at bounding box center [1384, 30] width 43 height 19
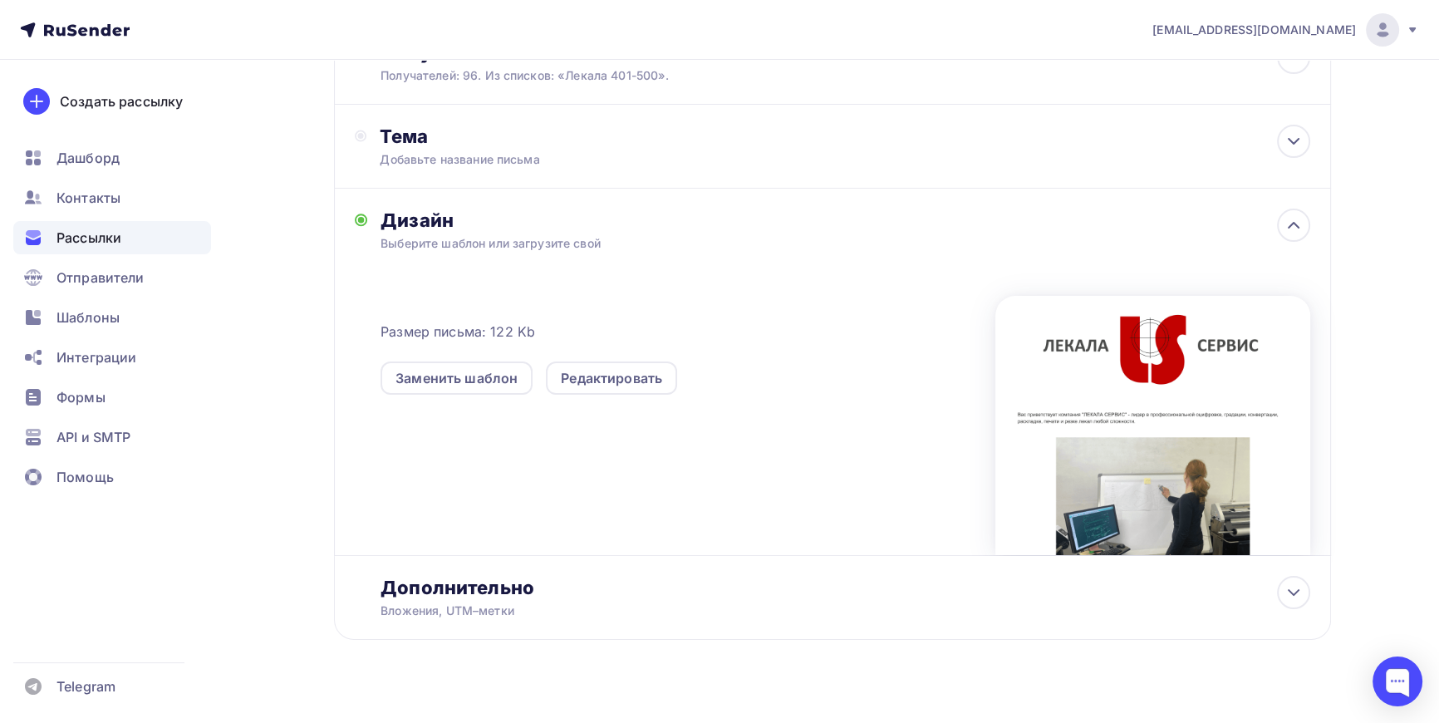
scroll to position [240, 0]
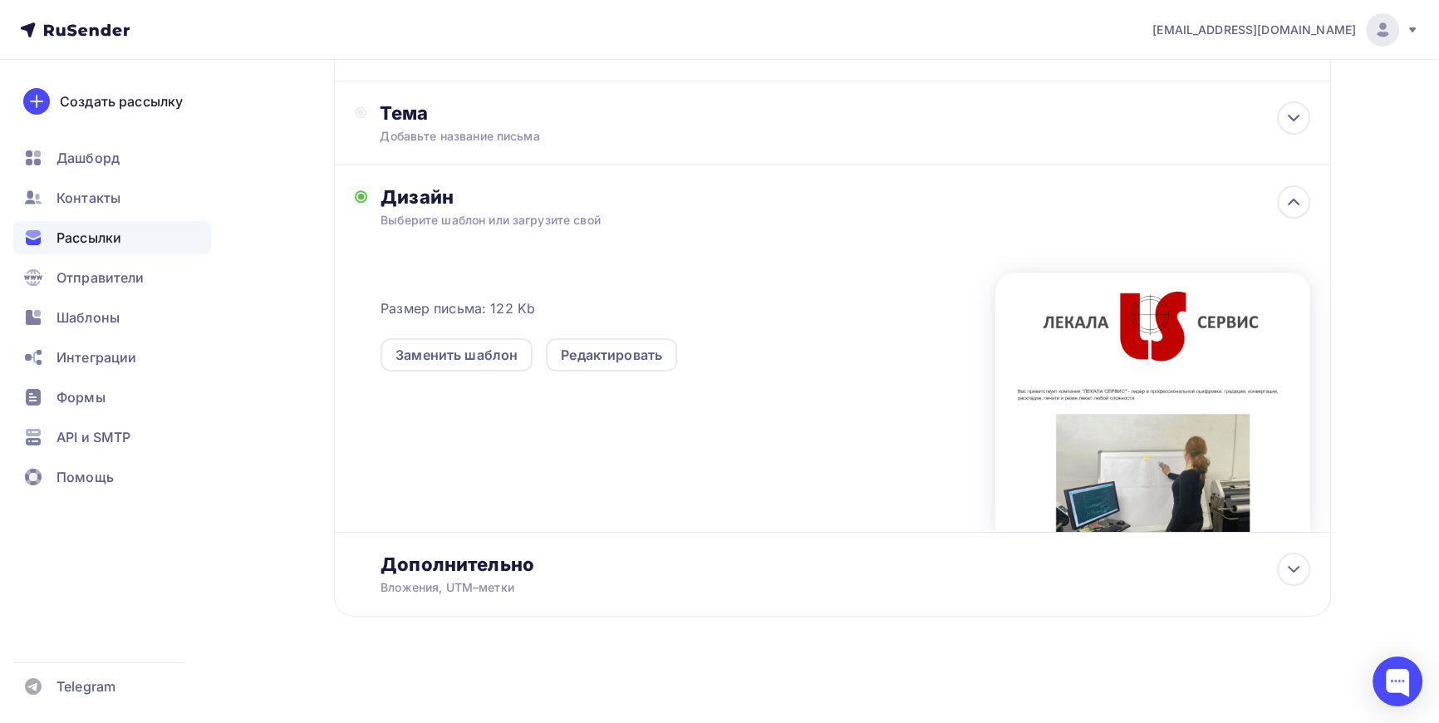
click at [1411, 283] on div "kolodkishoes@yandex.ru Аккаунт Тарифы Выйти Создать рассылку Дашборд Контакты Р…" at bounding box center [719, 242] width 1439 height 964
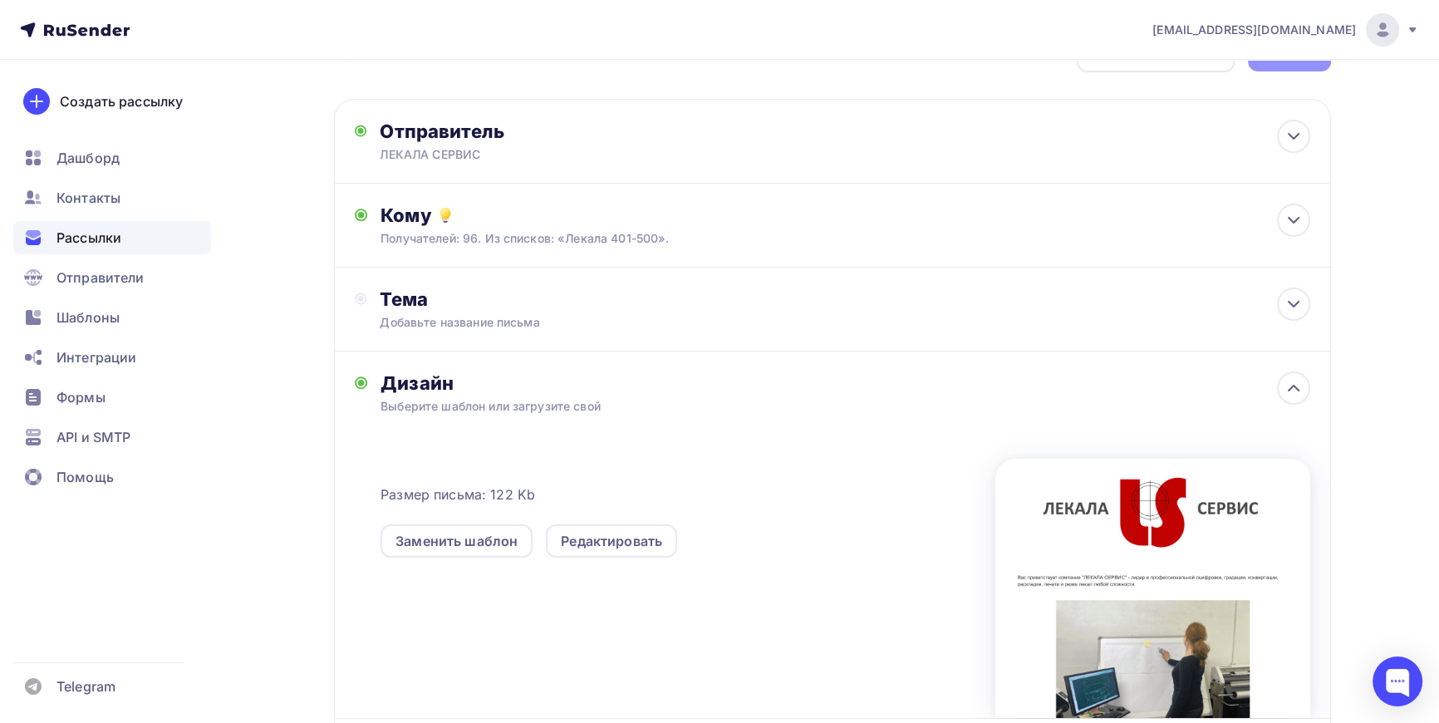
scroll to position [0, 0]
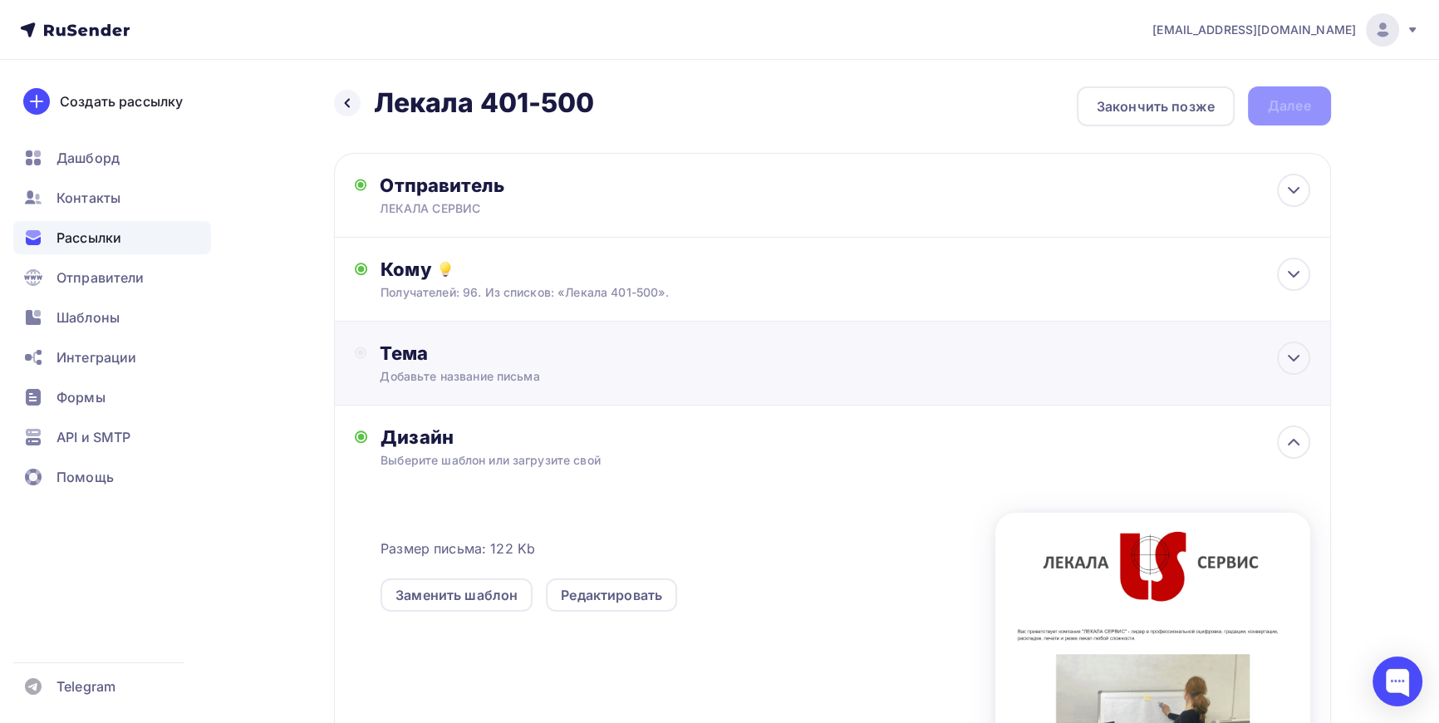
click at [422, 365] on div "Тема Добавьте название письма Тема * Рекомендуем использовать не более 150 симв…" at bounding box center [544, 363] width 328 height 43
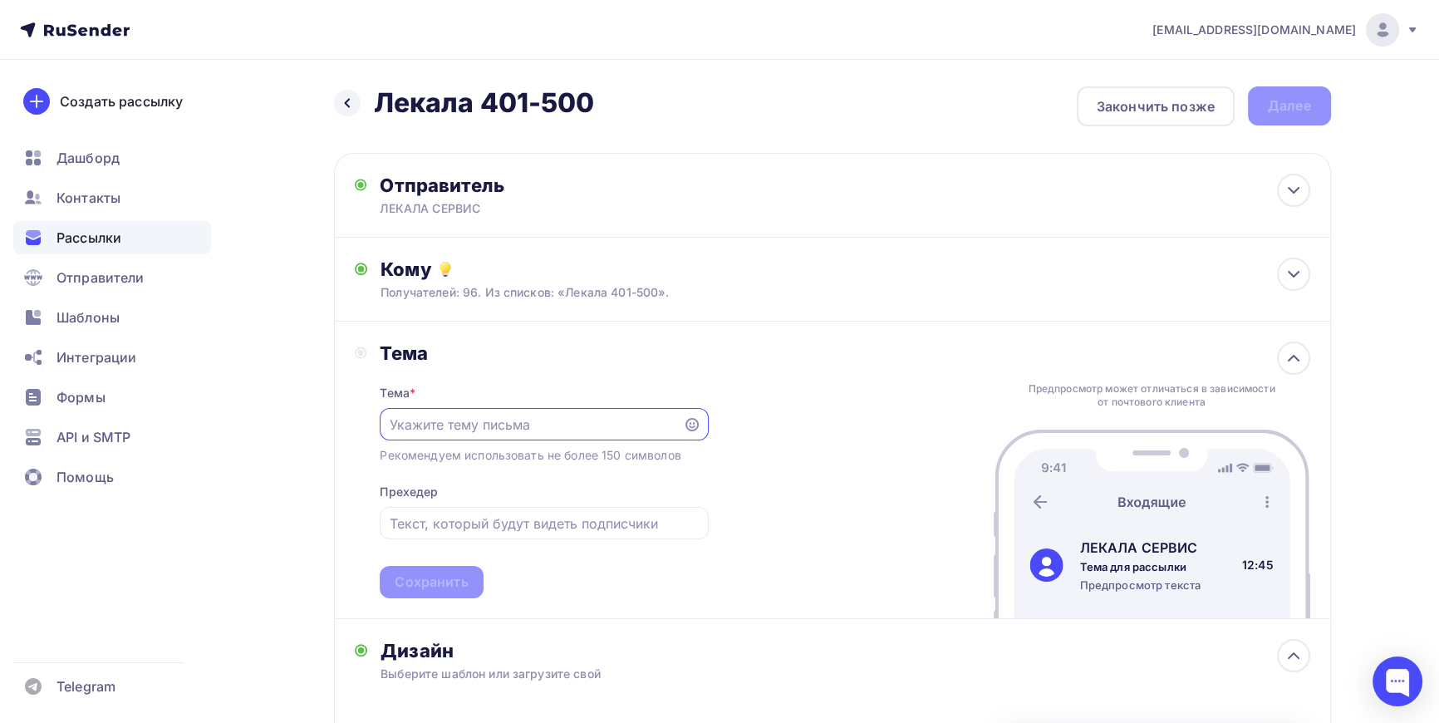
paste input "Оцифровка лекал"
type input "Оцифровка лекал"
click at [426, 584] on div "Сохранить" at bounding box center [431, 582] width 73 height 19
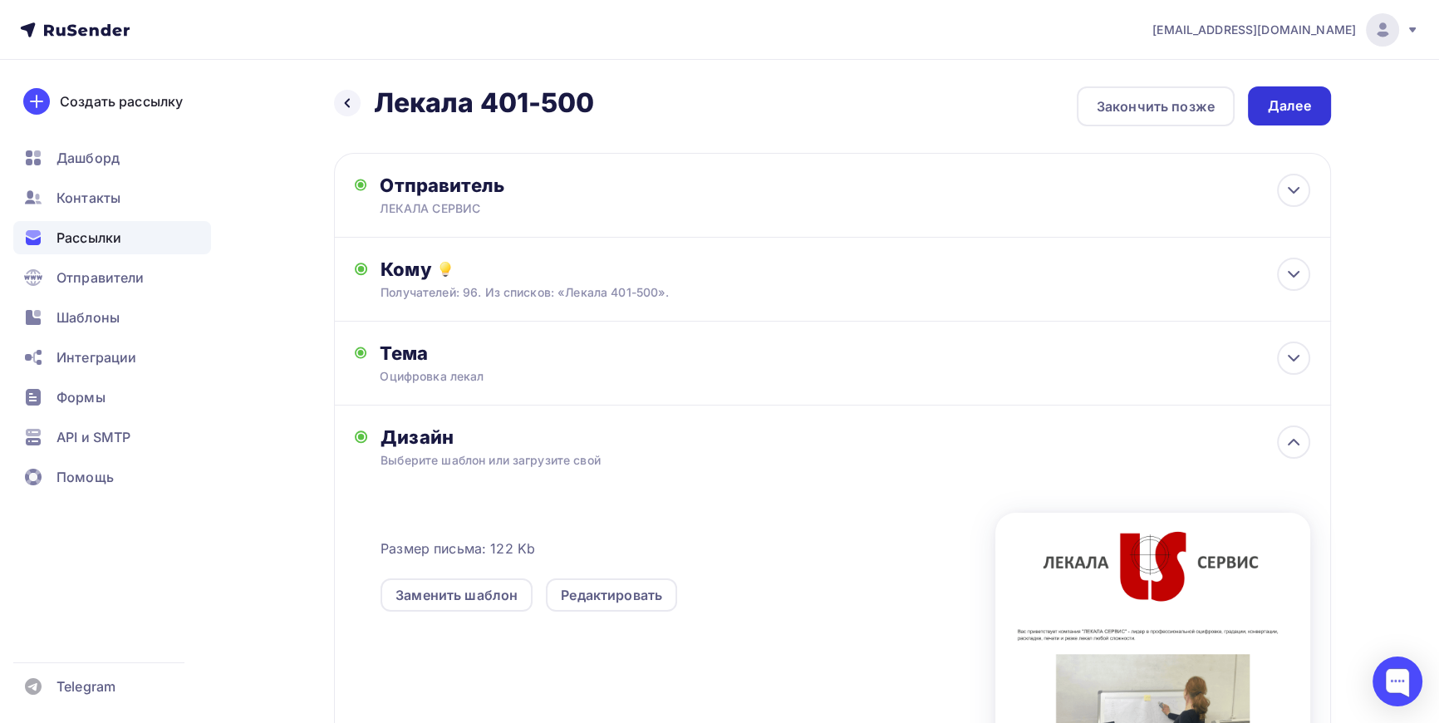
click at [1302, 103] on div "Далее" at bounding box center [1289, 105] width 43 height 19
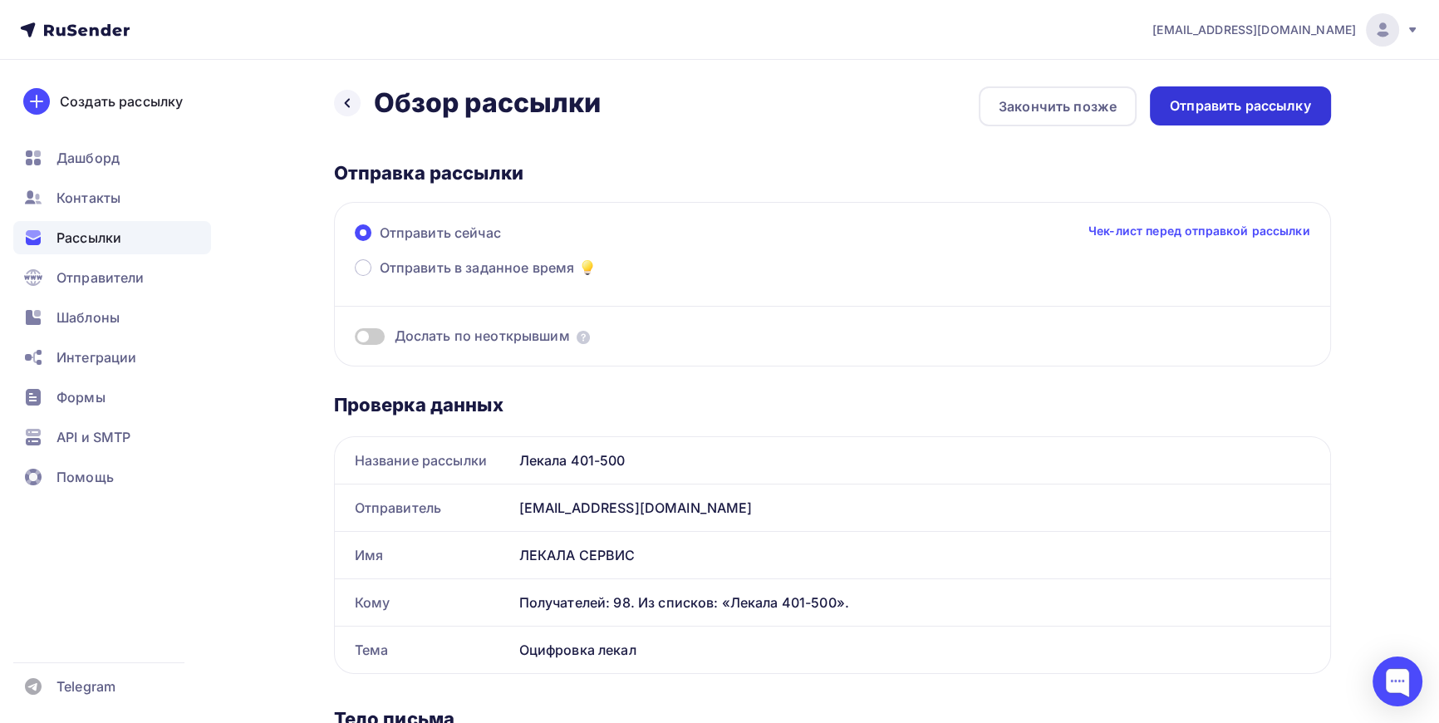
click at [1246, 104] on div "Отправить рассылку" at bounding box center [1240, 105] width 141 height 19
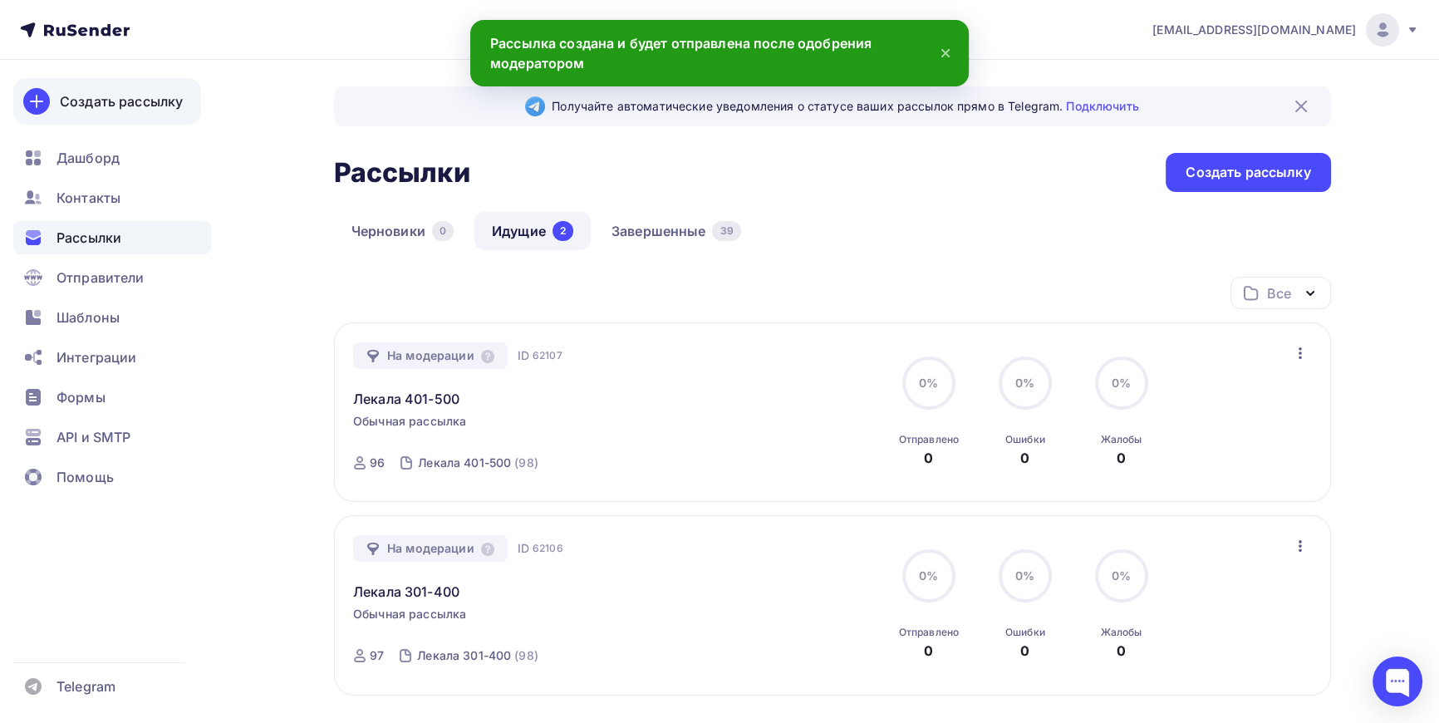
click at [106, 102] on div "Создать рассылку" at bounding box center [121, 101] width 123 height 20
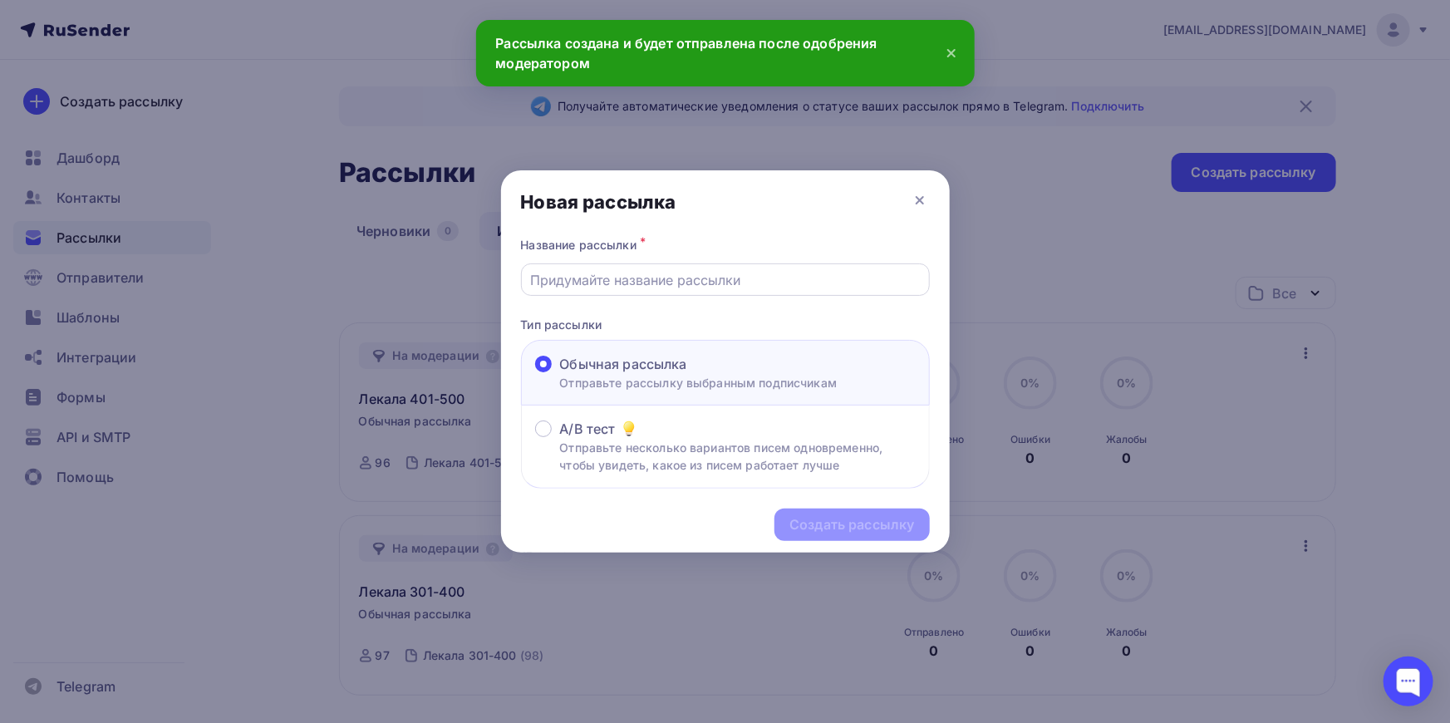
click at [619, 275] on input "text" at bounding box center [725, 280] width 390 height 20
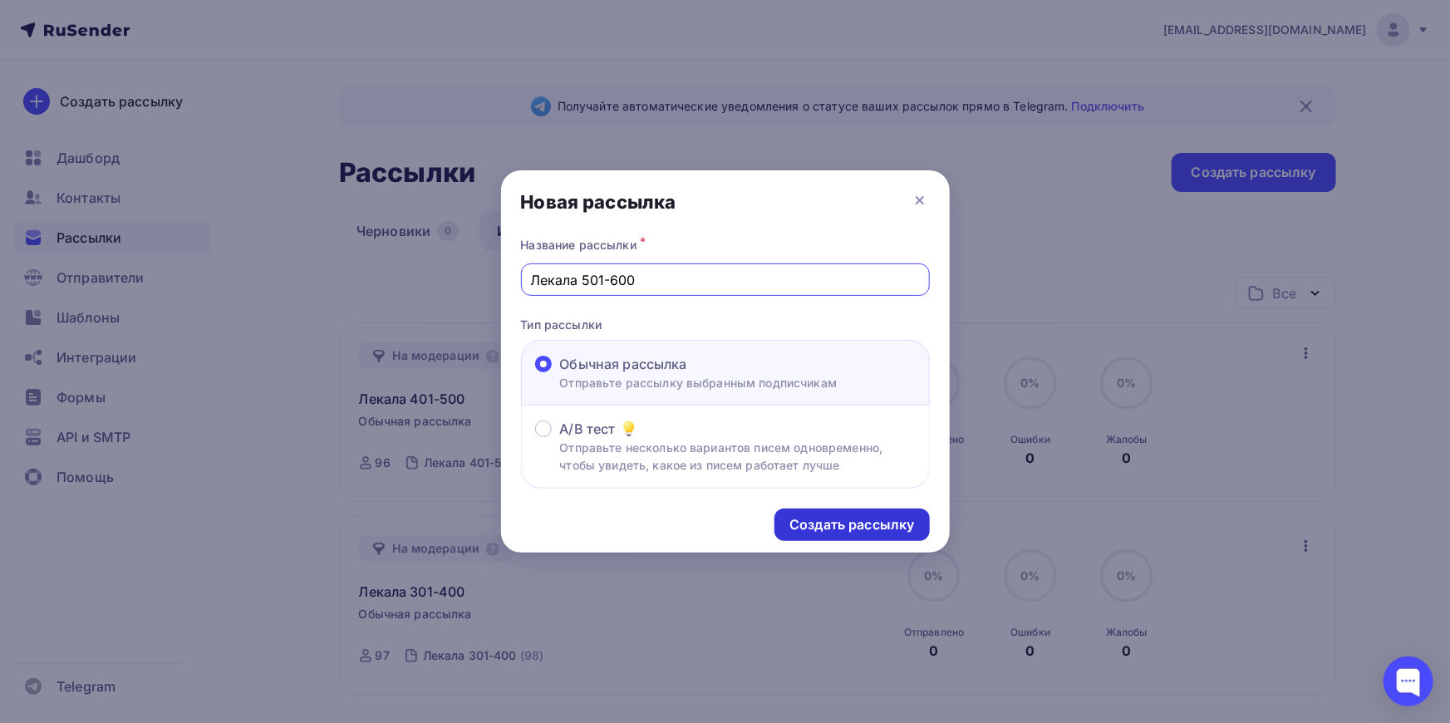
type input "Лекала 501-600"
click at [878, 525] on div "Создать рассылку" at bounding box center [851, 524] width 125 height 19
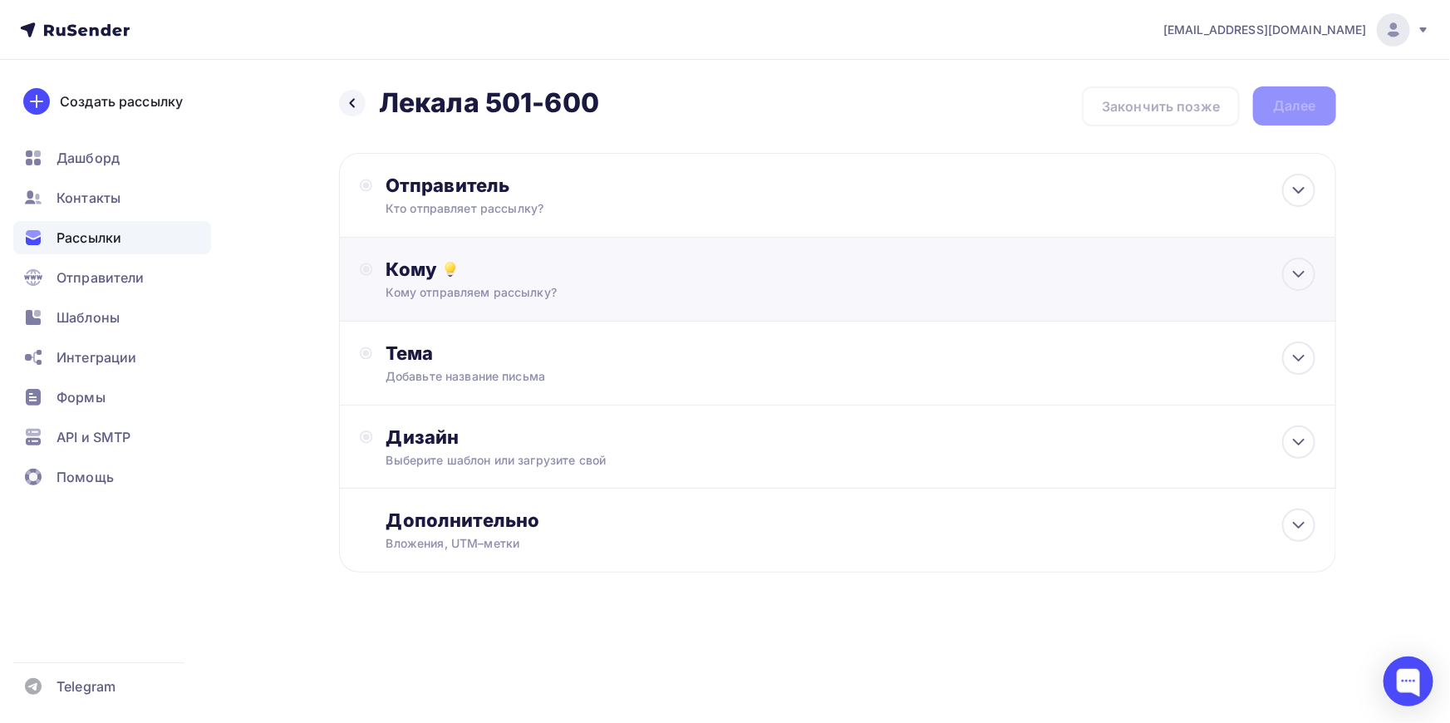
click at [505, 282] on div "Кому Кому отправляем рассылку? Списки получателей Выберите список Все списки id…" at bounding box center [850, 279] width 929 height 43
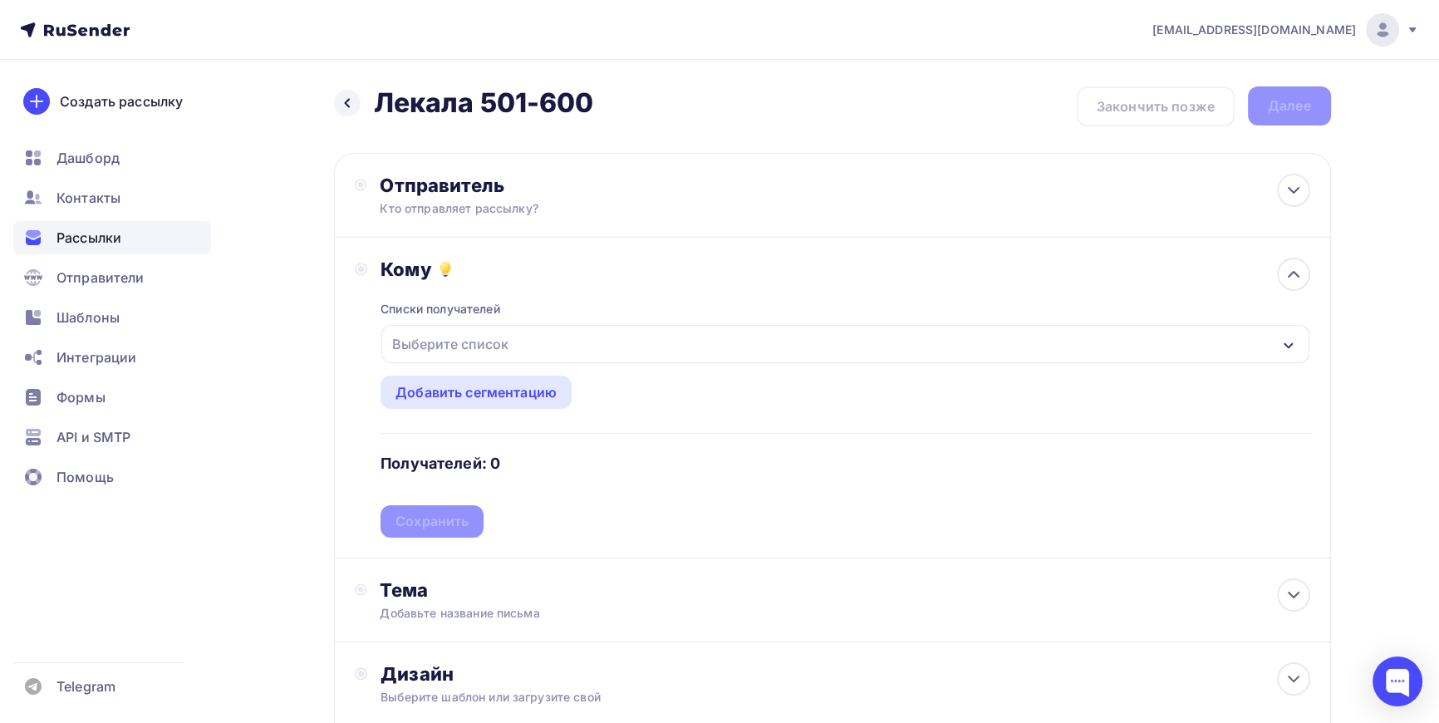
click at [490, 346] on div "Выберите список" at bounding box center [451, 344] width 130 height 30
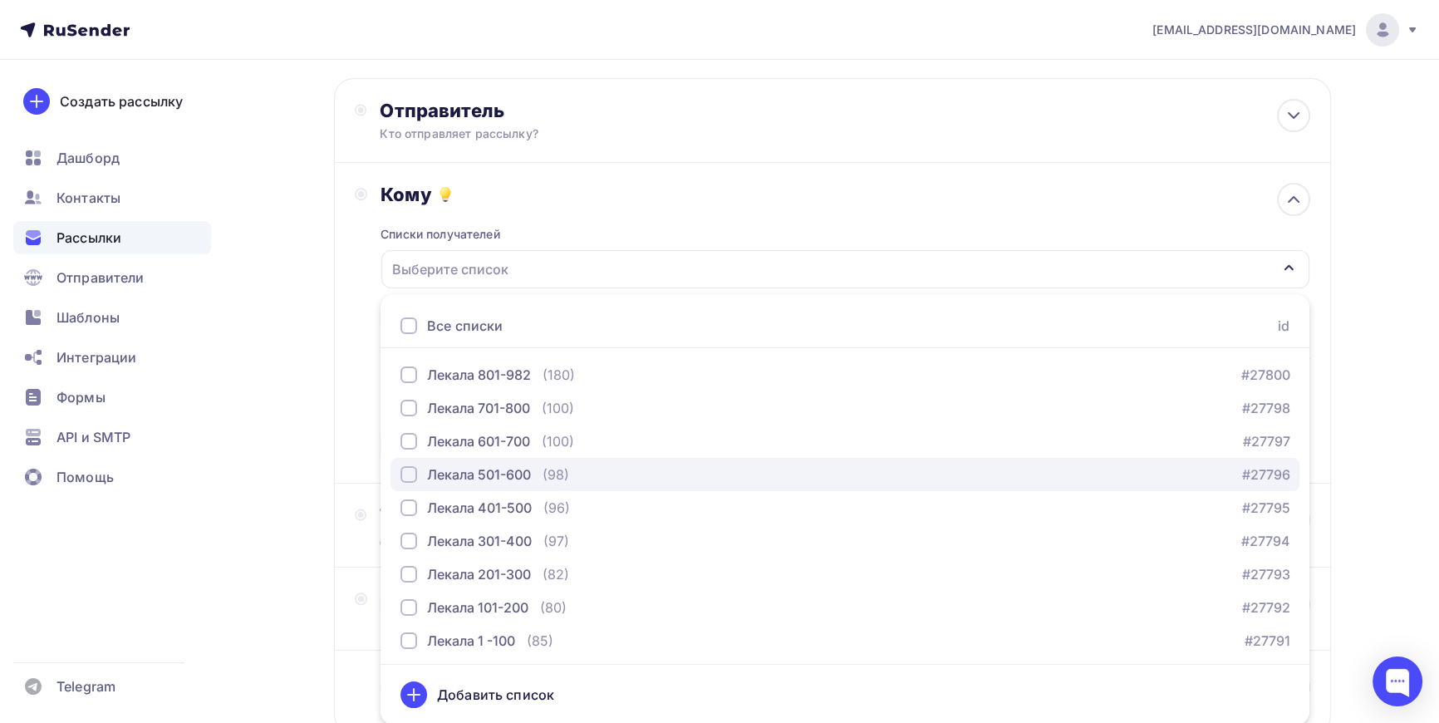
click at [405, 477] on div "button" at bounding box center [409, 474] width 17 height 17
click at [295, 406] on div "Назад Лекала 501-600 Лекала 501-600 Закончить позже Далее Отправитель Кто отпра…" at bounding box center [720, 413] width 1362 height 857
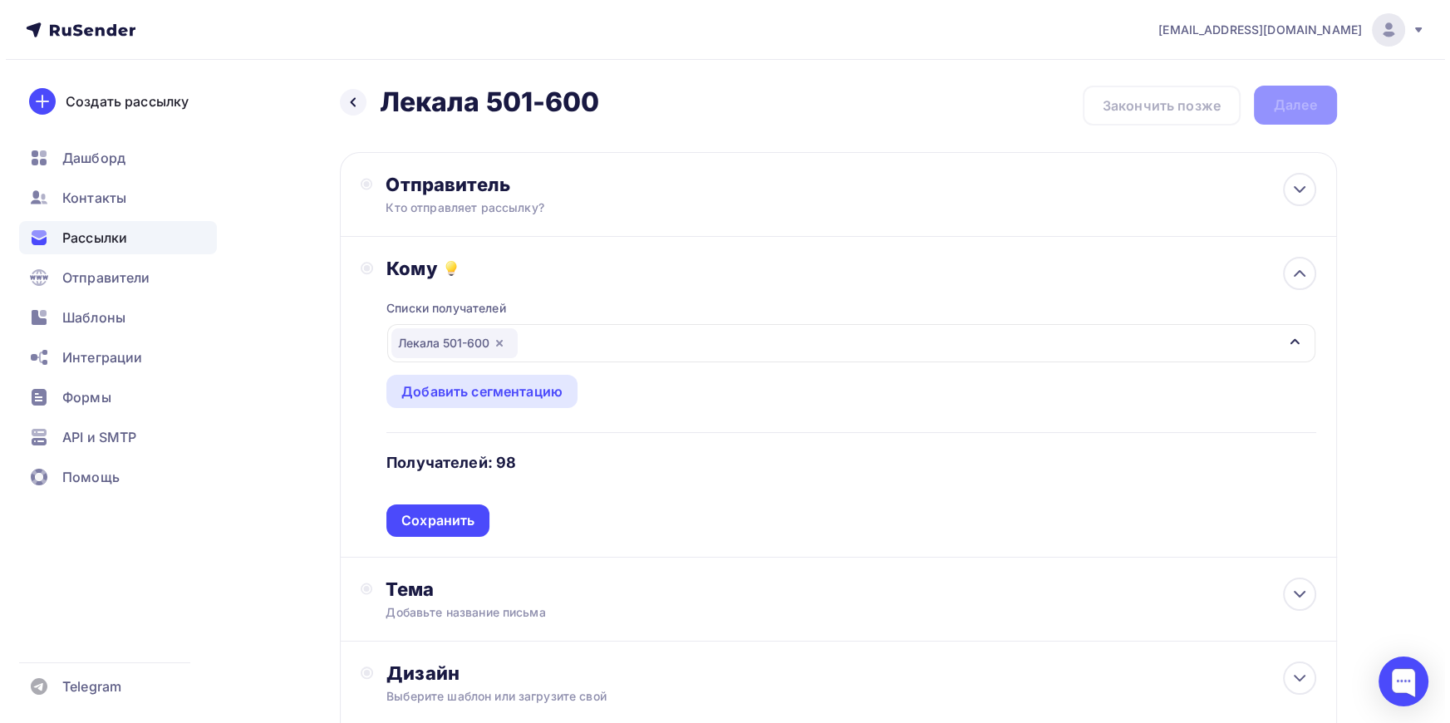
scroll to position [0, 0]
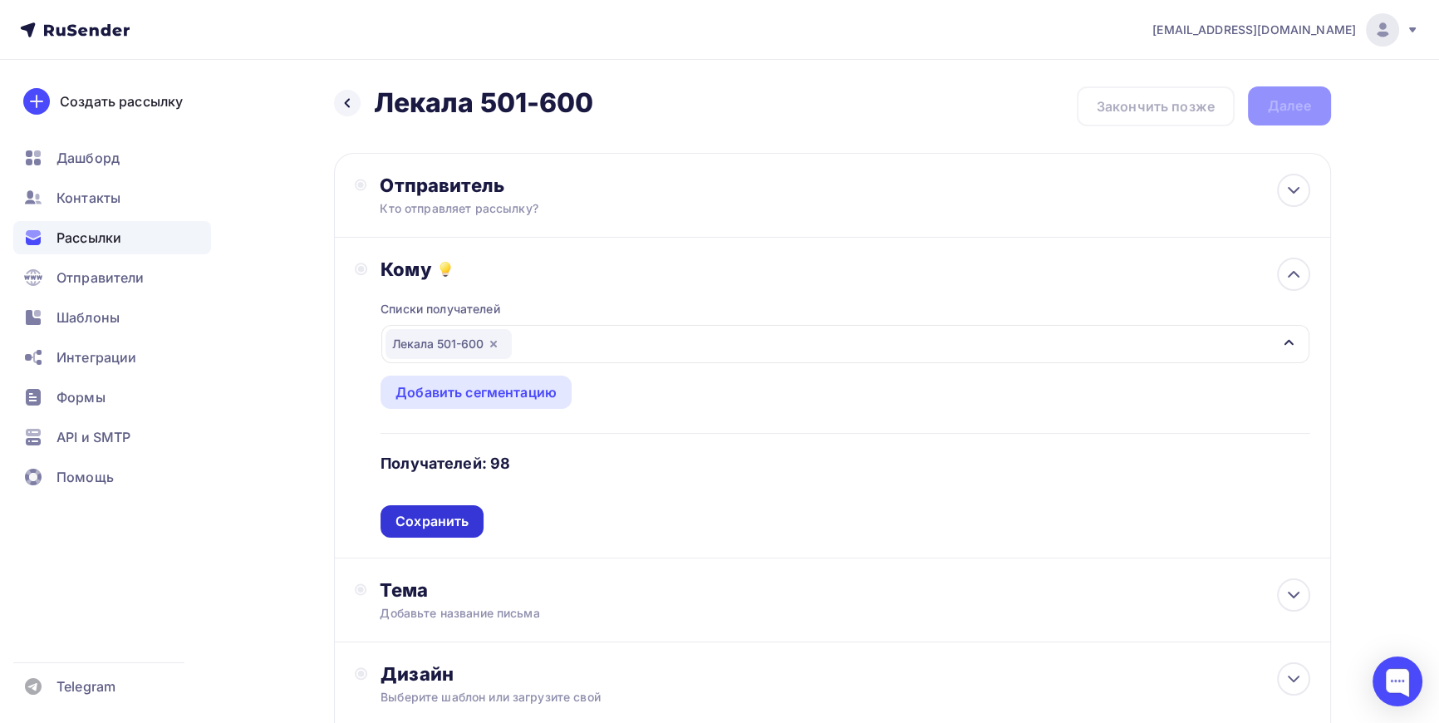
click at [440, 523] on div "Сохранить" at bounding box center [432, 521] width 73 height 19
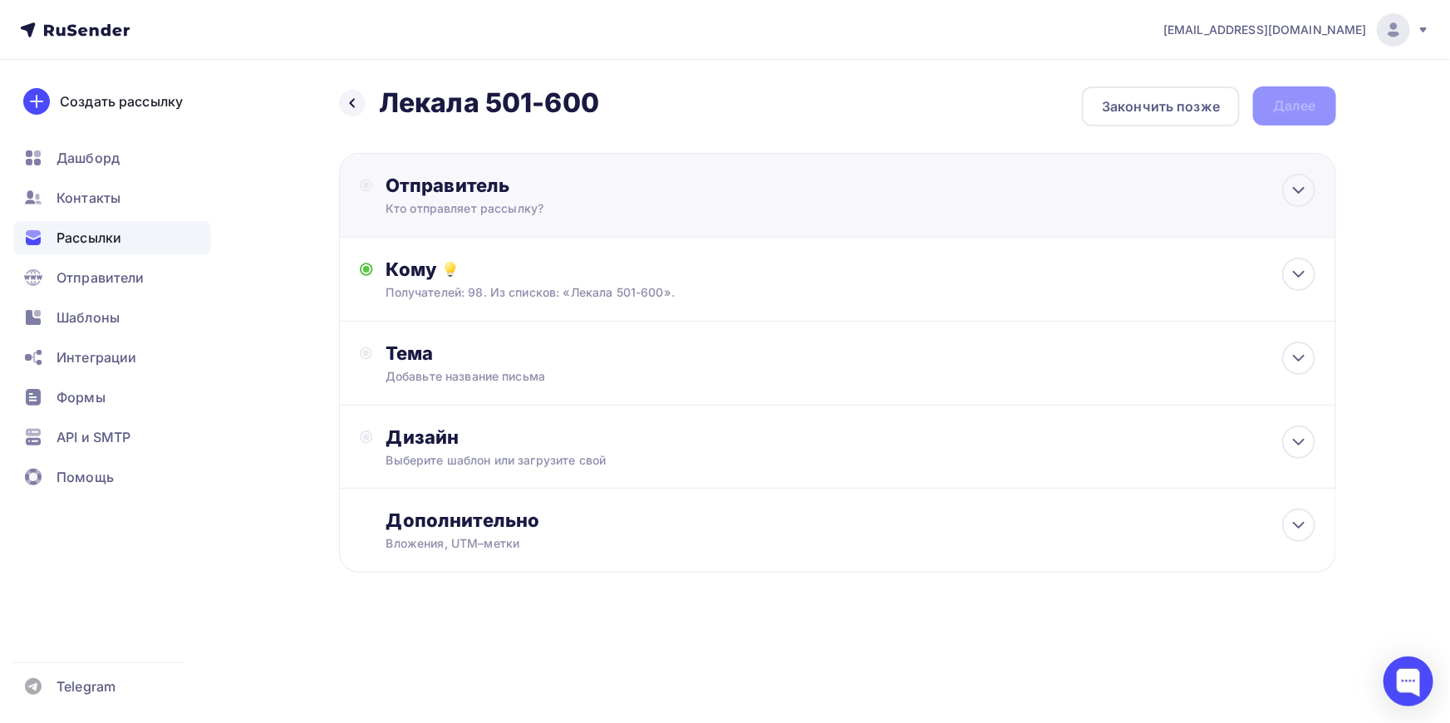
click at [503, 192] on div "Отправитель" at bounding box center [566, 185] width 360 height 23
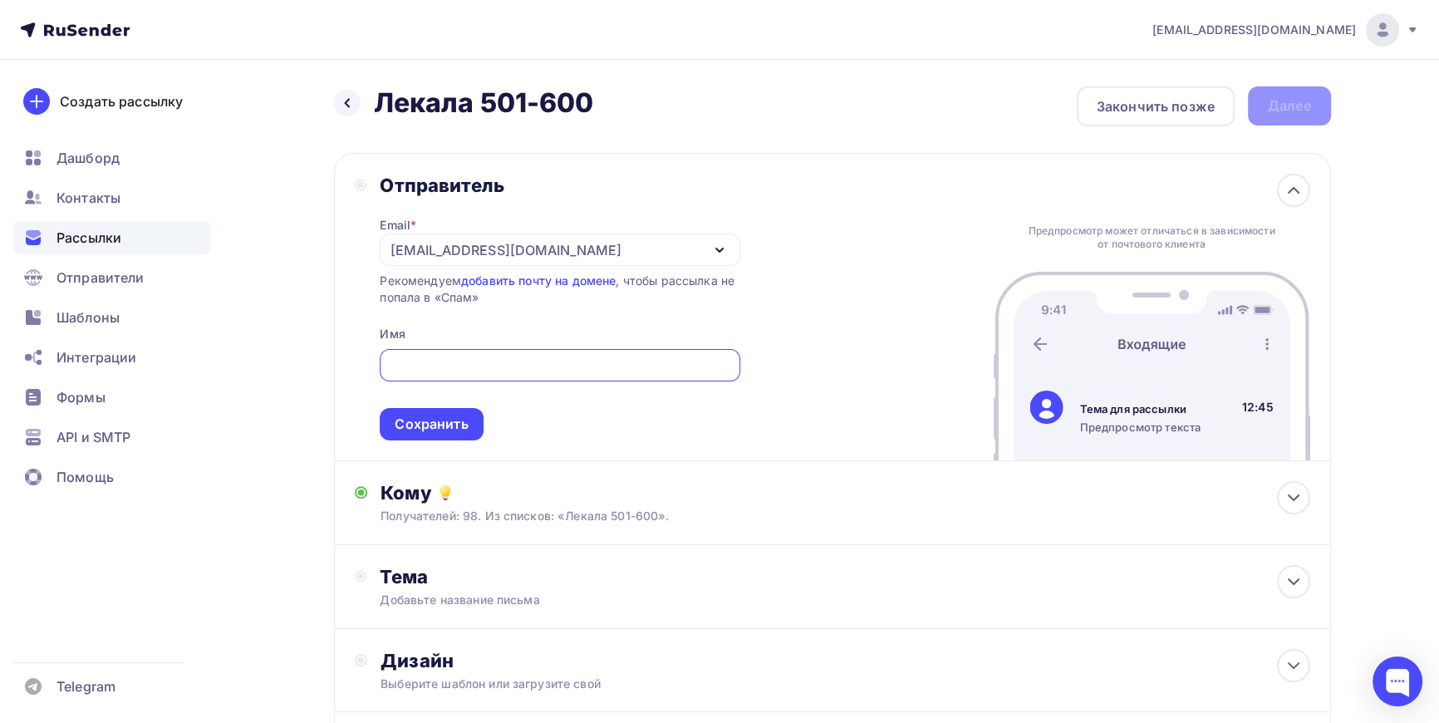
click at [499, 249] on div "[EMAIL_ADDRESS][DOMAIN_NAME]" at bounding box center [506, 250] width 230 height 20
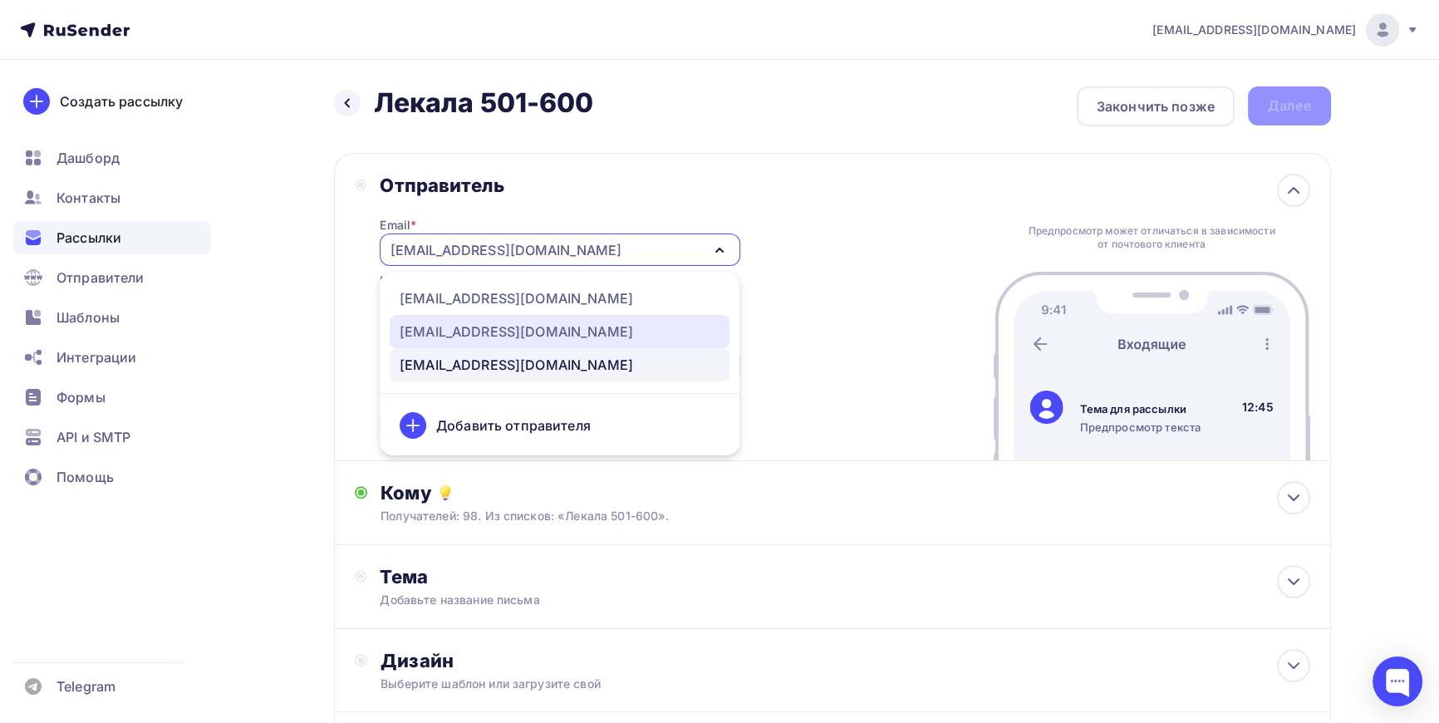
click at [446, 335] on div "info@lekalas.ru" at bounding box center [516, 332] width 233 height 20
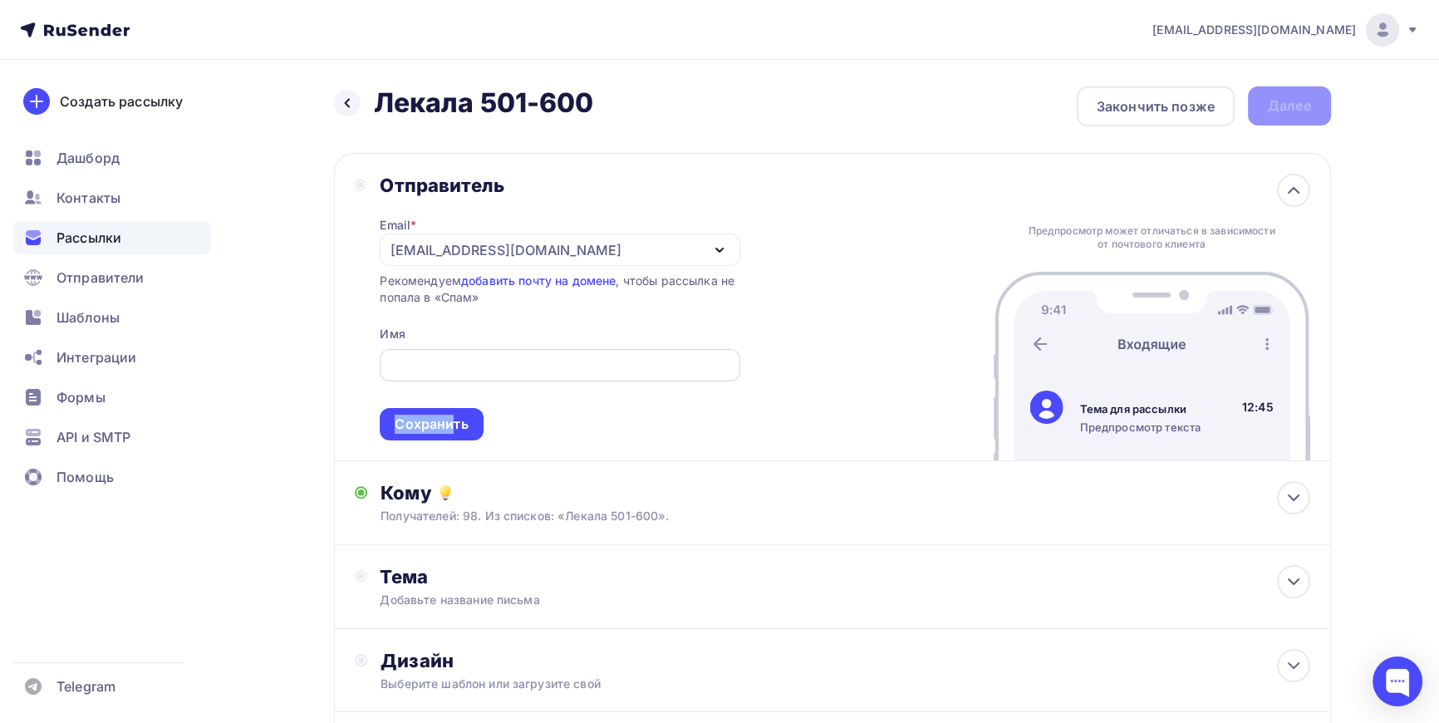
click at [451, 380] on span "Сохранить" at bounding box center [560, 391] width 360 height 98
click at [458, 368] on input "text" at bounding box center [560, 366] width 341 height 20
click at [457, 367] on input "text" at bounding box center [560, 366] width 341 height 20
click at [464, 358] on input "ЛЕКАЛА СЕВИС" at bounding box center [560, 366] width 341 height 20
type input "ЛЕКАЛА СЕРВИС"
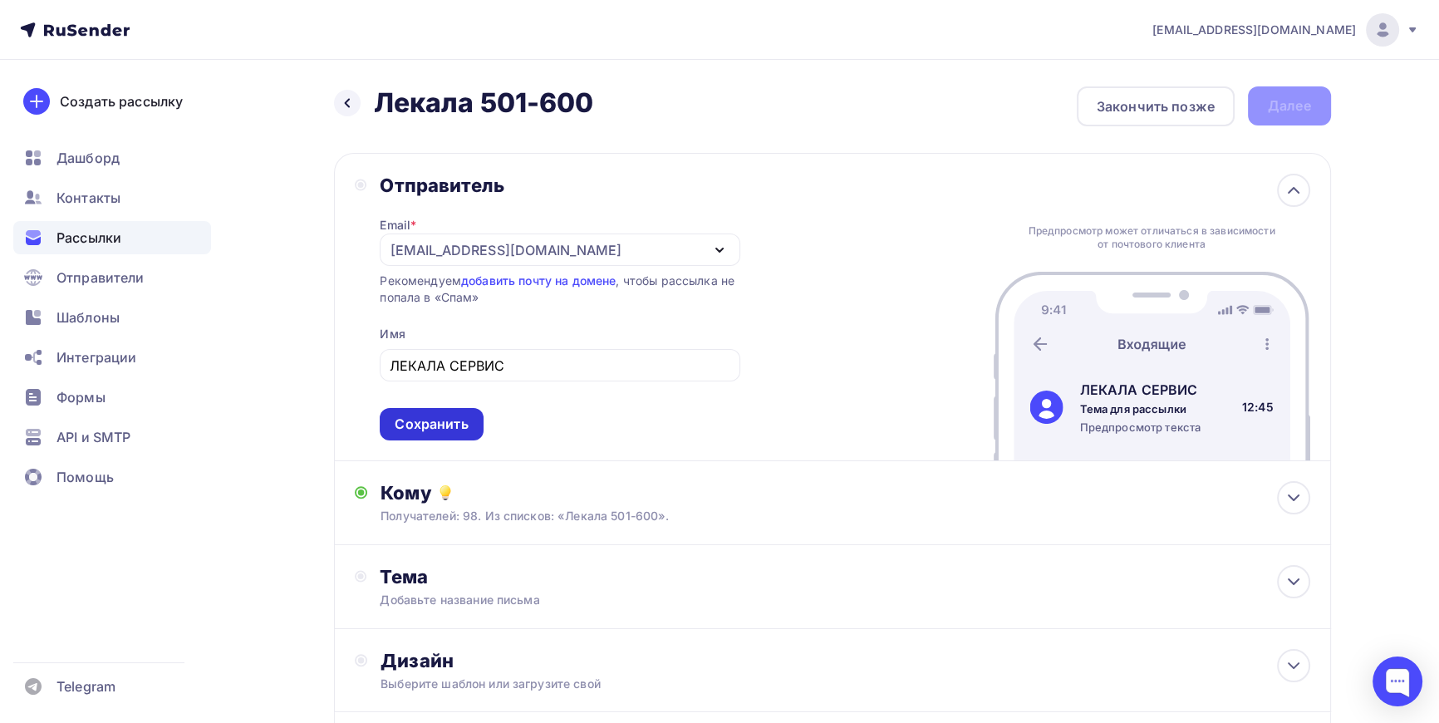
click at [445, 423] on div "Сохранить" at bounding box center [431, 424] width 73 height 19
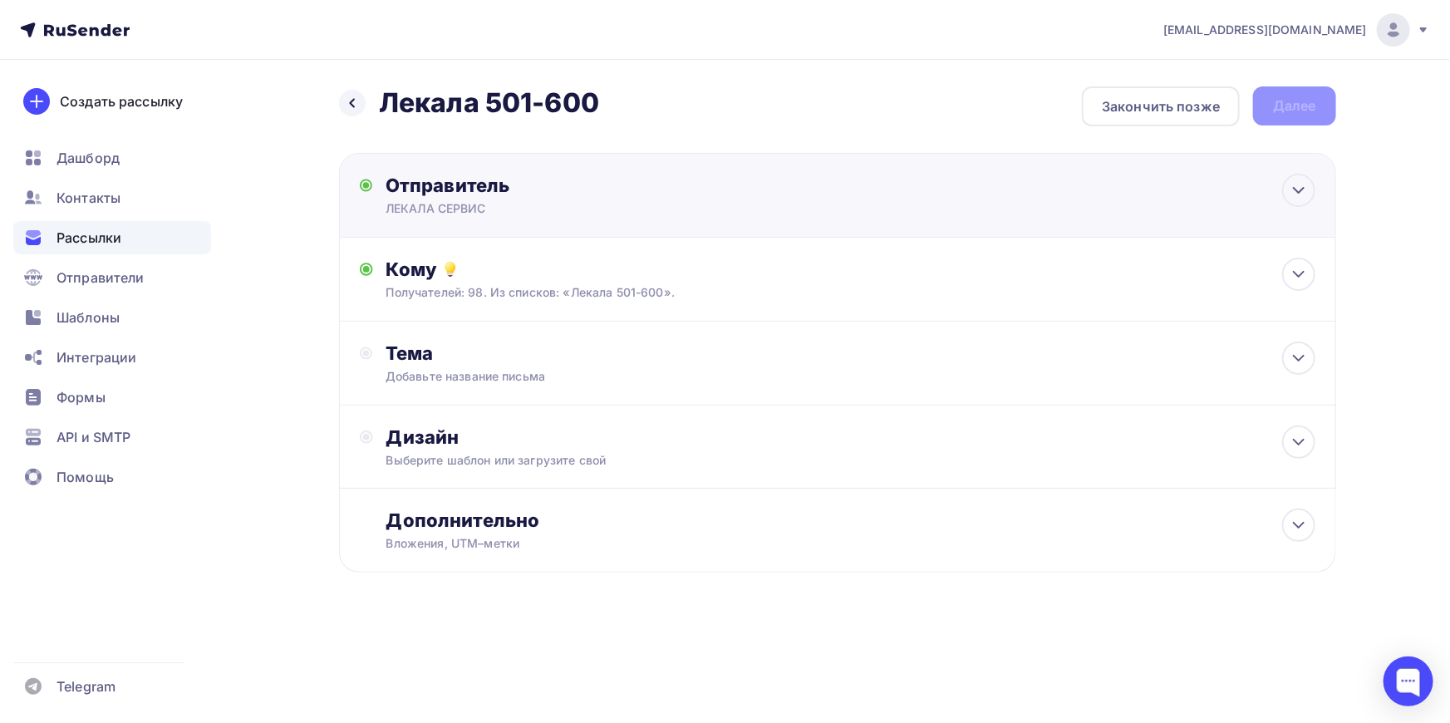
click at [529, 209] on div "ЛЕКАЛА СЕРВИС" at bounding box center [548, 208] width 324 height 17
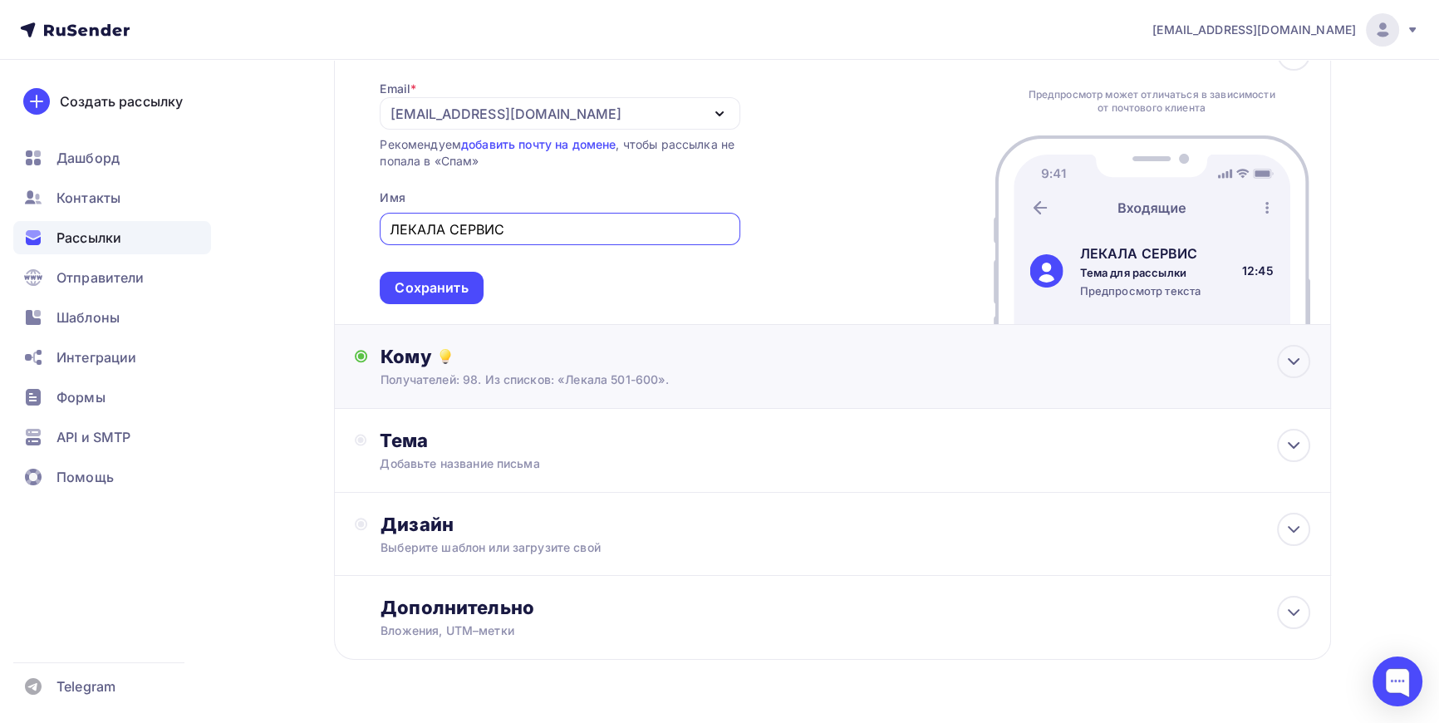
scroll to position [179, 0]
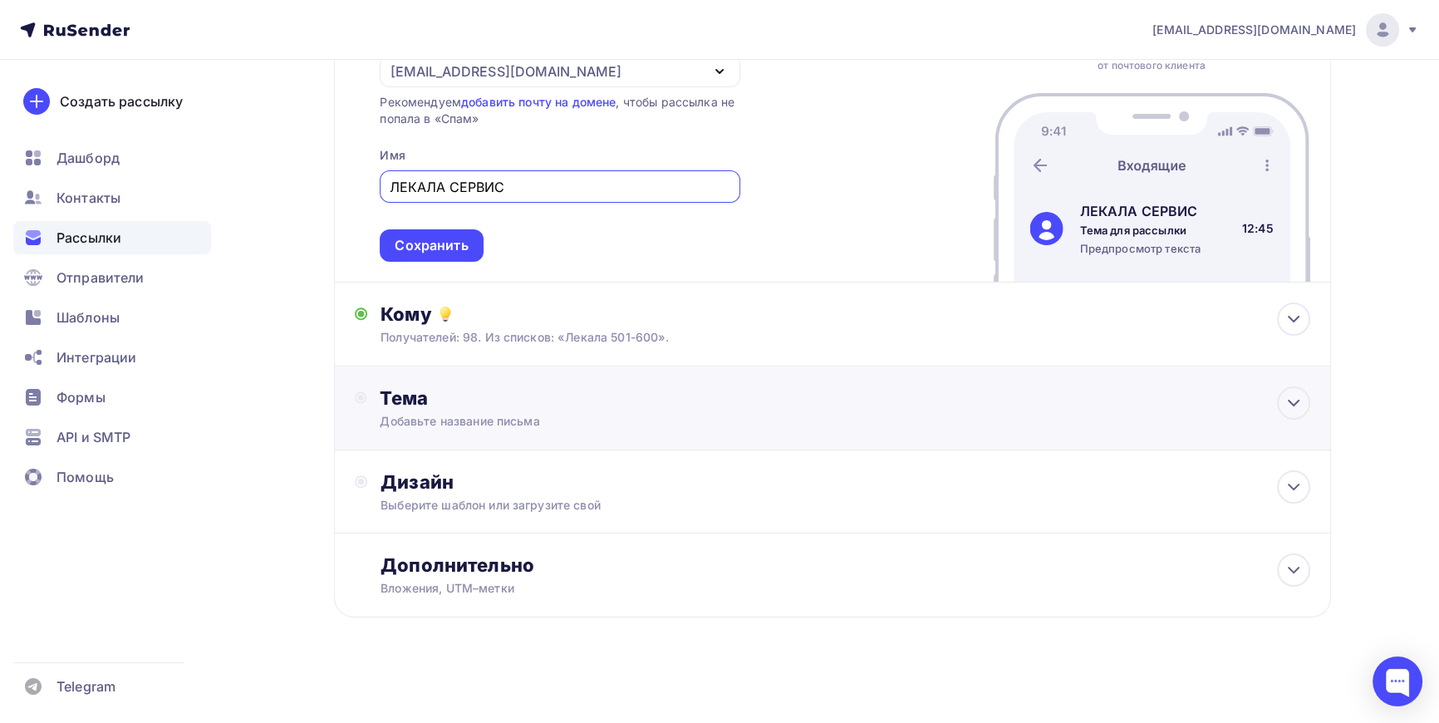
click at [464, 401] on div "Тема" at bounding box center [544, 397] width 328 height 23
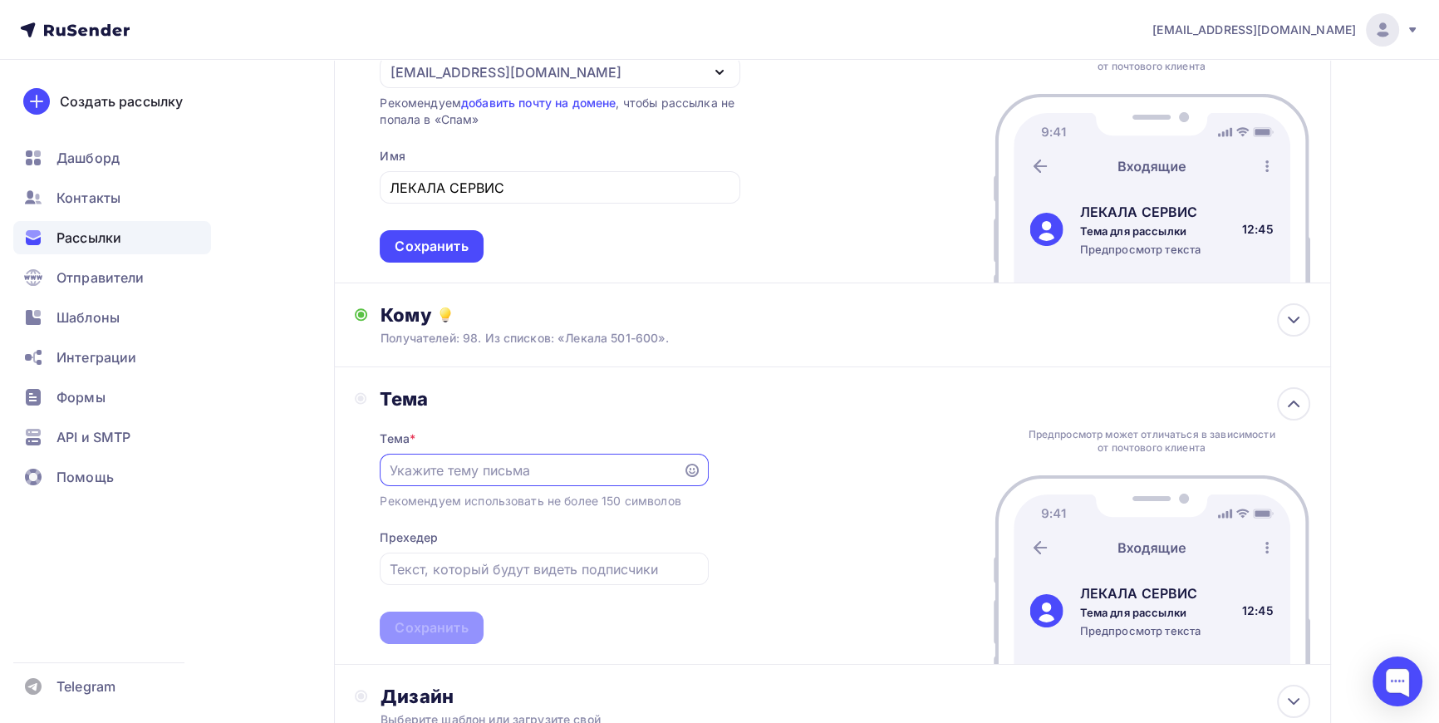
scroll to position [0, 0]
paste input "Оцифровка лекал"
type input "Оцифровка лекал"
click at [441, 623] on div "Сохранить" at bounding box center [431, 627] width 73 height 19
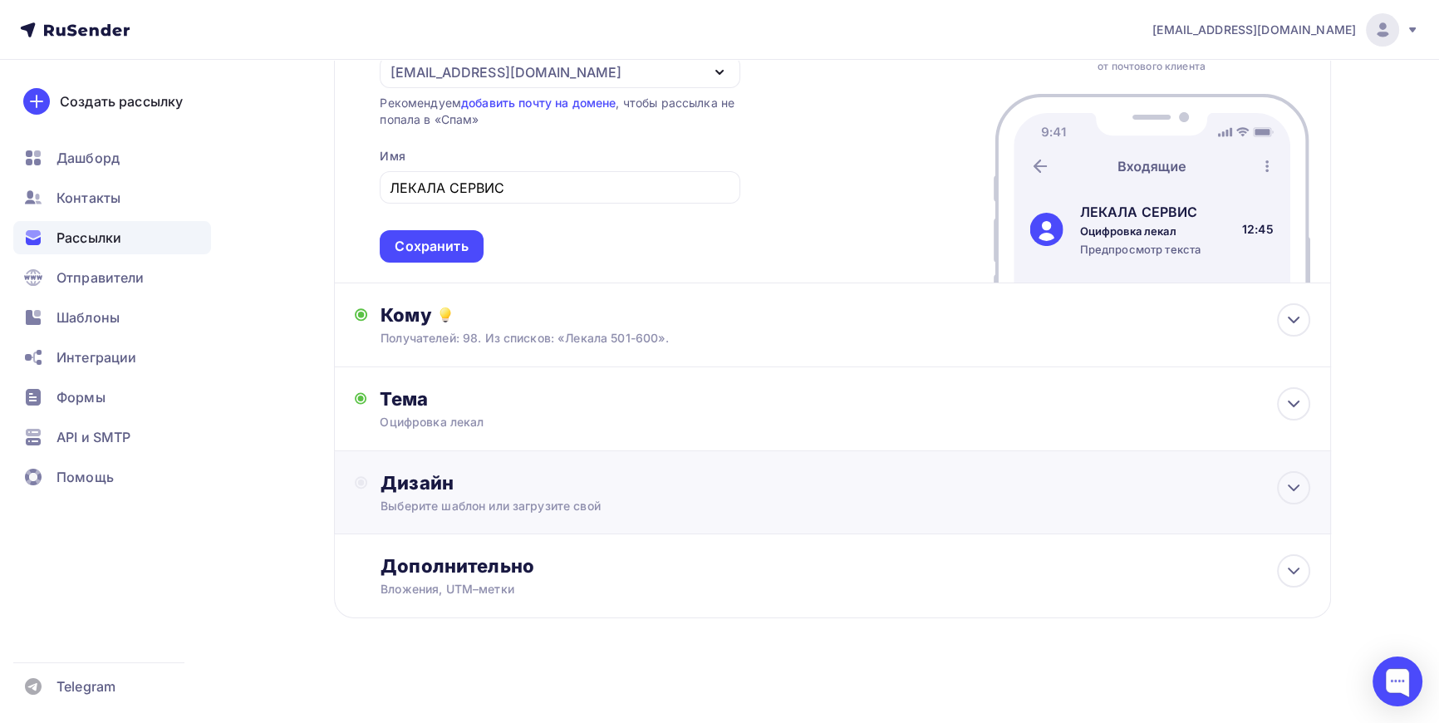
scroll to position [179, 0]
click at [474, 482] on div "Дизайн" at bounding box center [845, 481] width 929 height 23
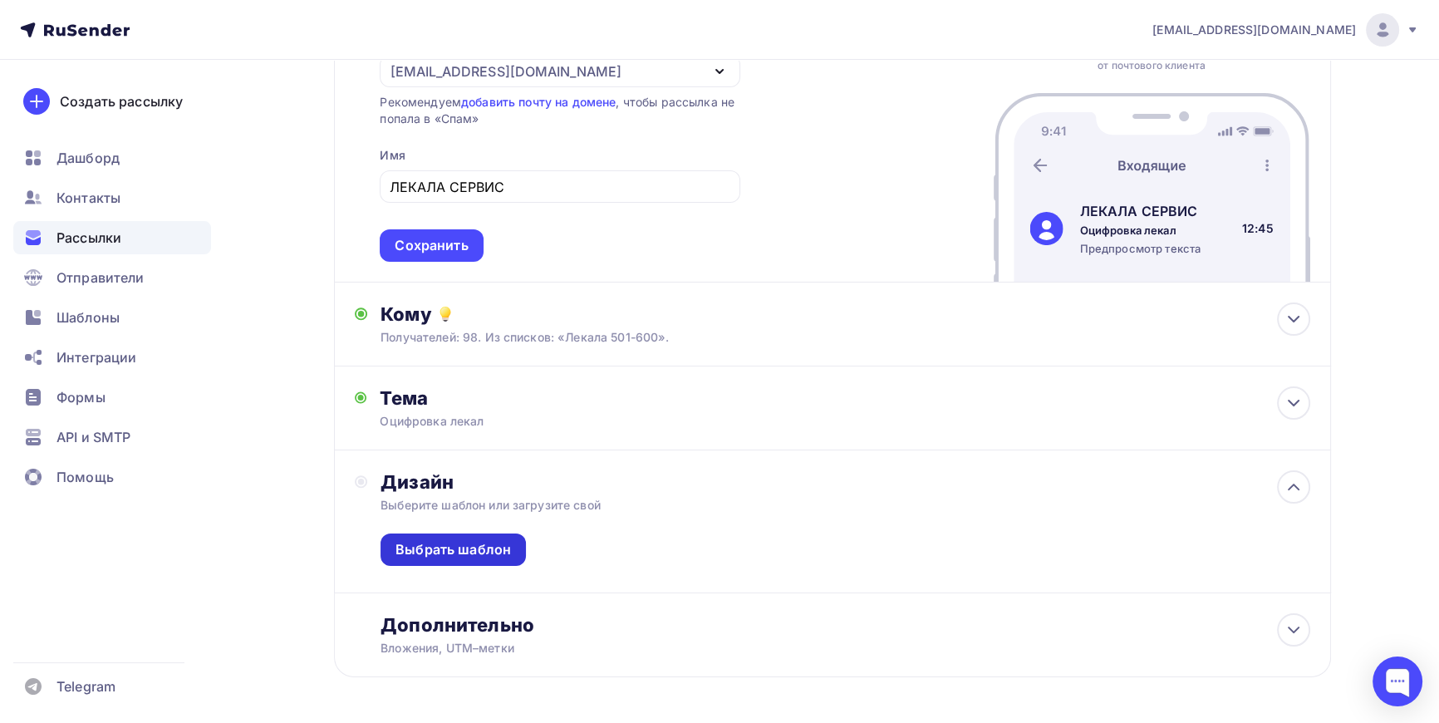
click at [464, 550] on div "Выбрать шаблон" at bounding box center [454, 549] width 116 height 19
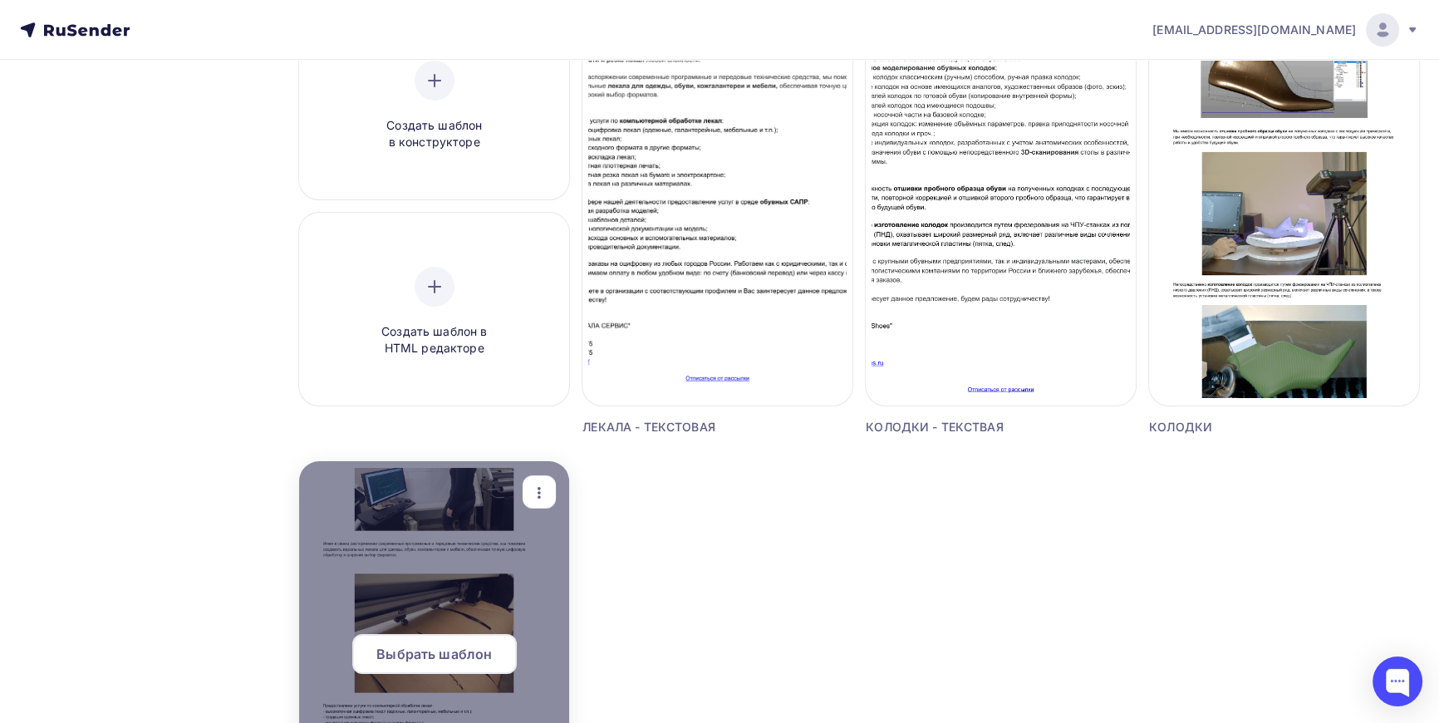
scroll to position [377, 0]
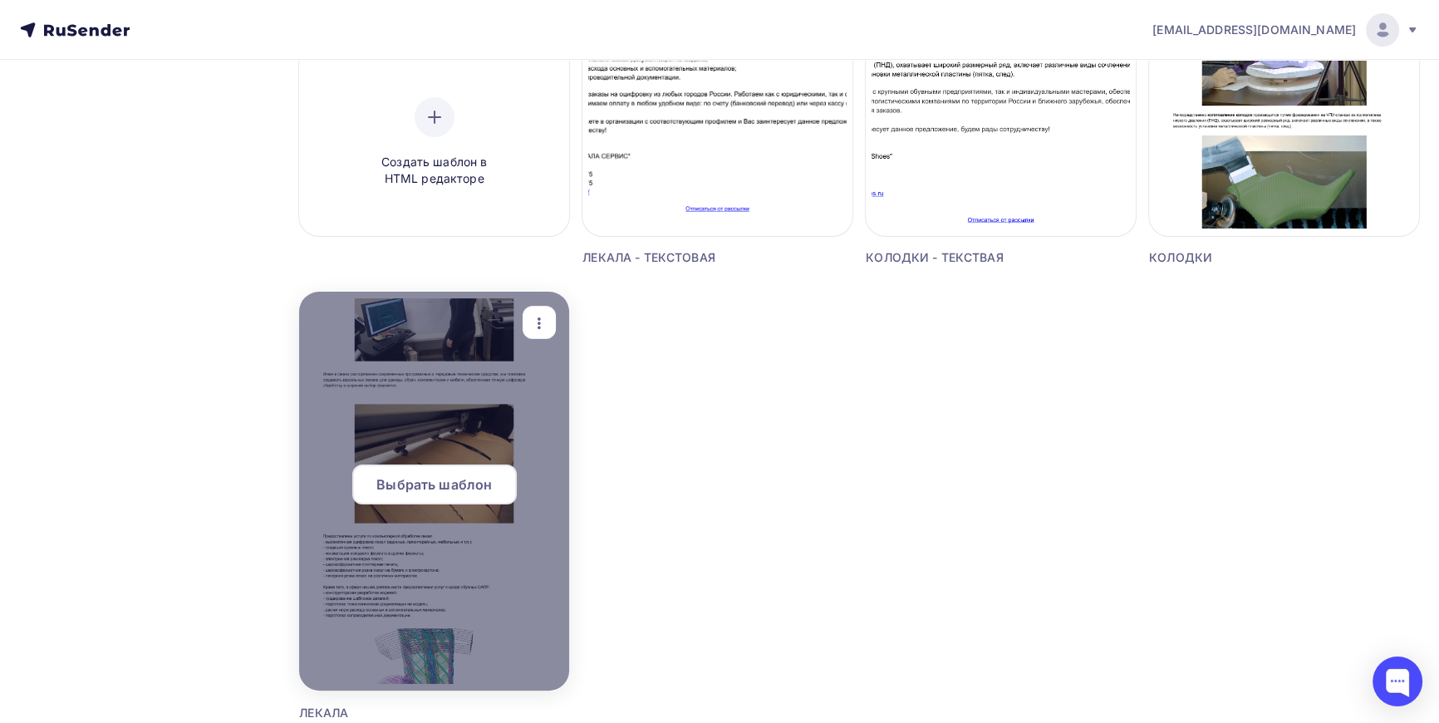
click at [436, 480] on span "Выбрать шаблон" at bounding box center [434, 484] width 116 height 20
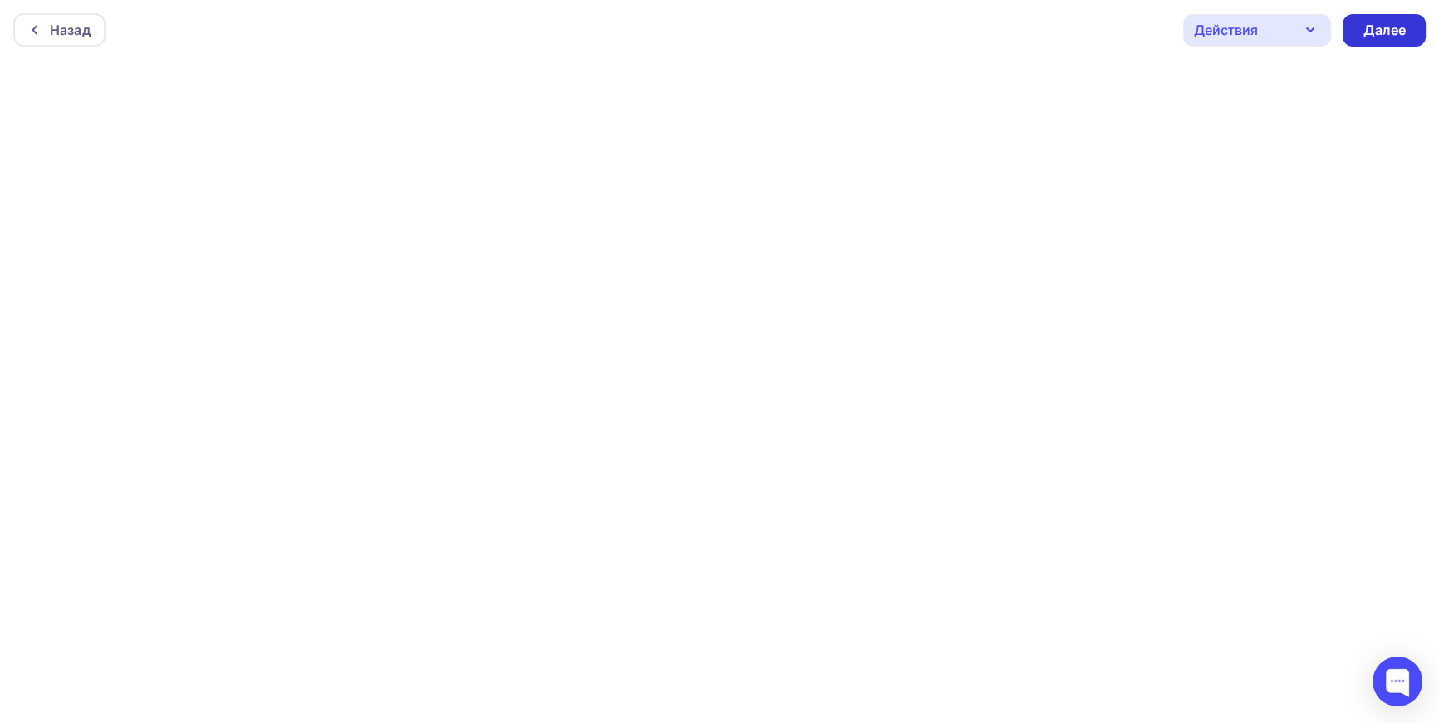
click at [1401, 28] on div "Далее" at bounding box center [1384, 30] width 43 height 19
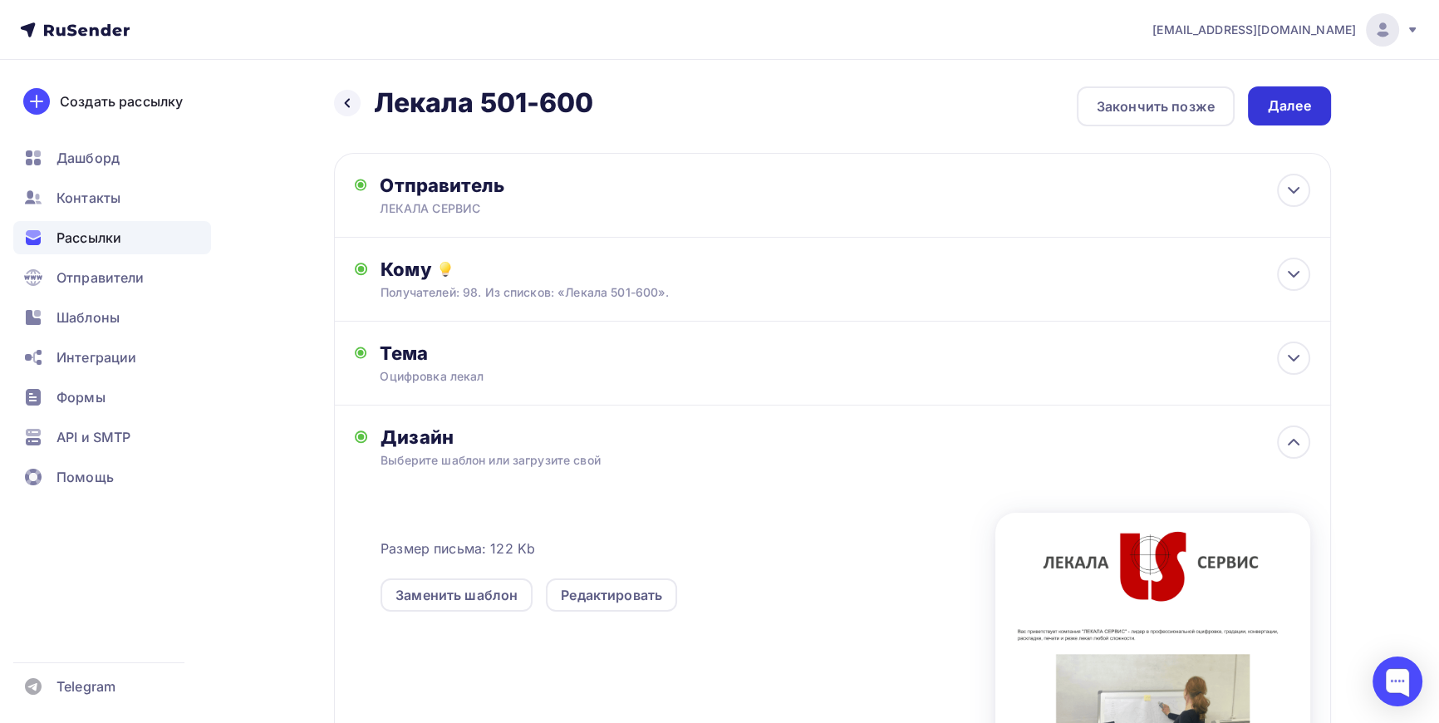
click at [1296, 108] on div "Далее" at bounding box center [1289, 105] width 43 height 19
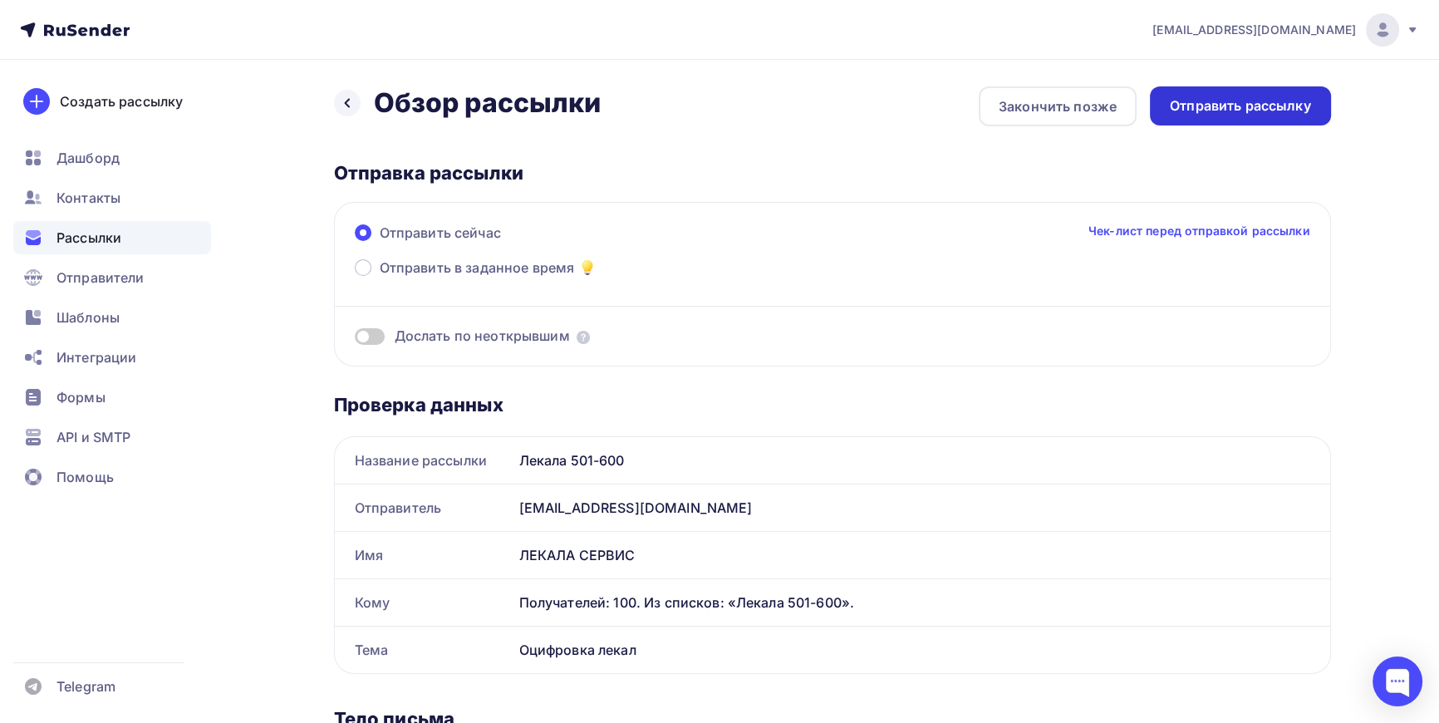
click at [1259, 101] on div "Отправить рассылку" at bounding box center [1240, 105] width 141 height 19
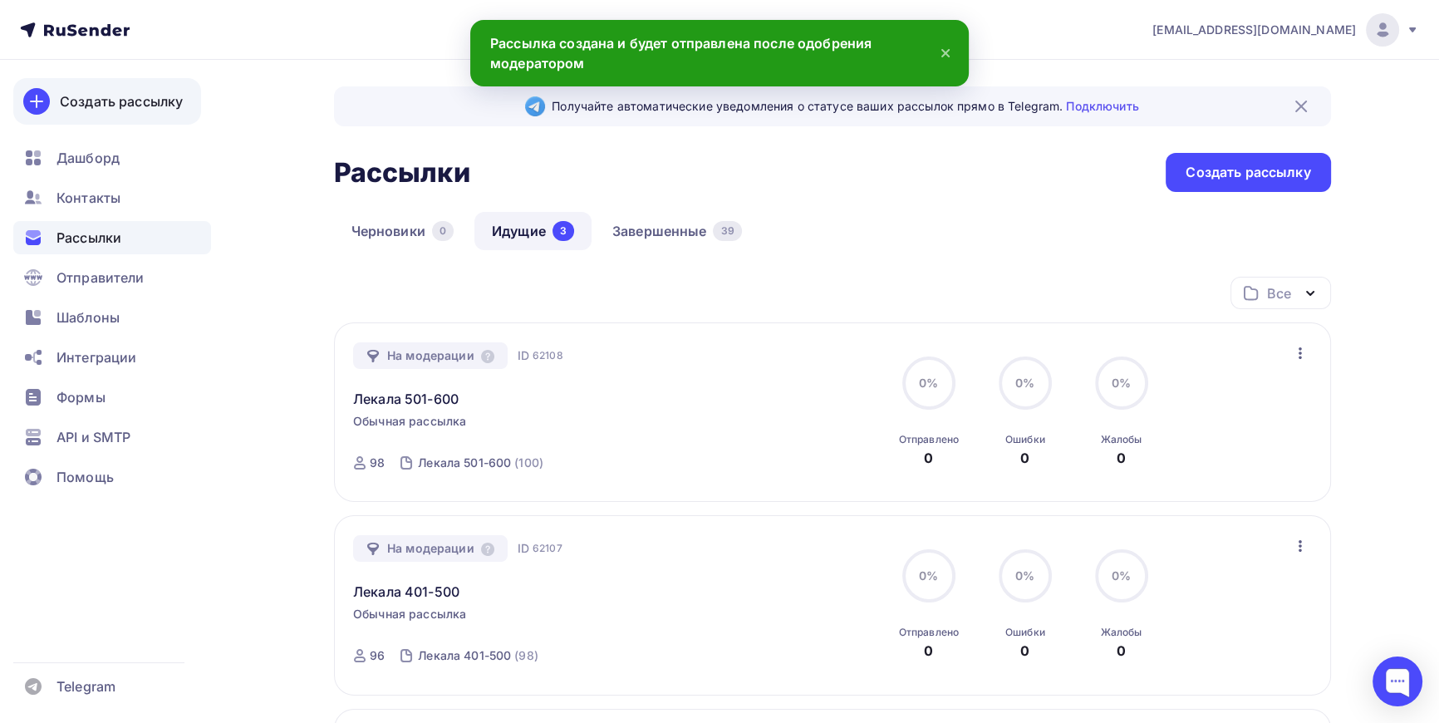
click at [100, 97] on div "Создать рассылку" at bounding box center [121, 101] width 123 height 20
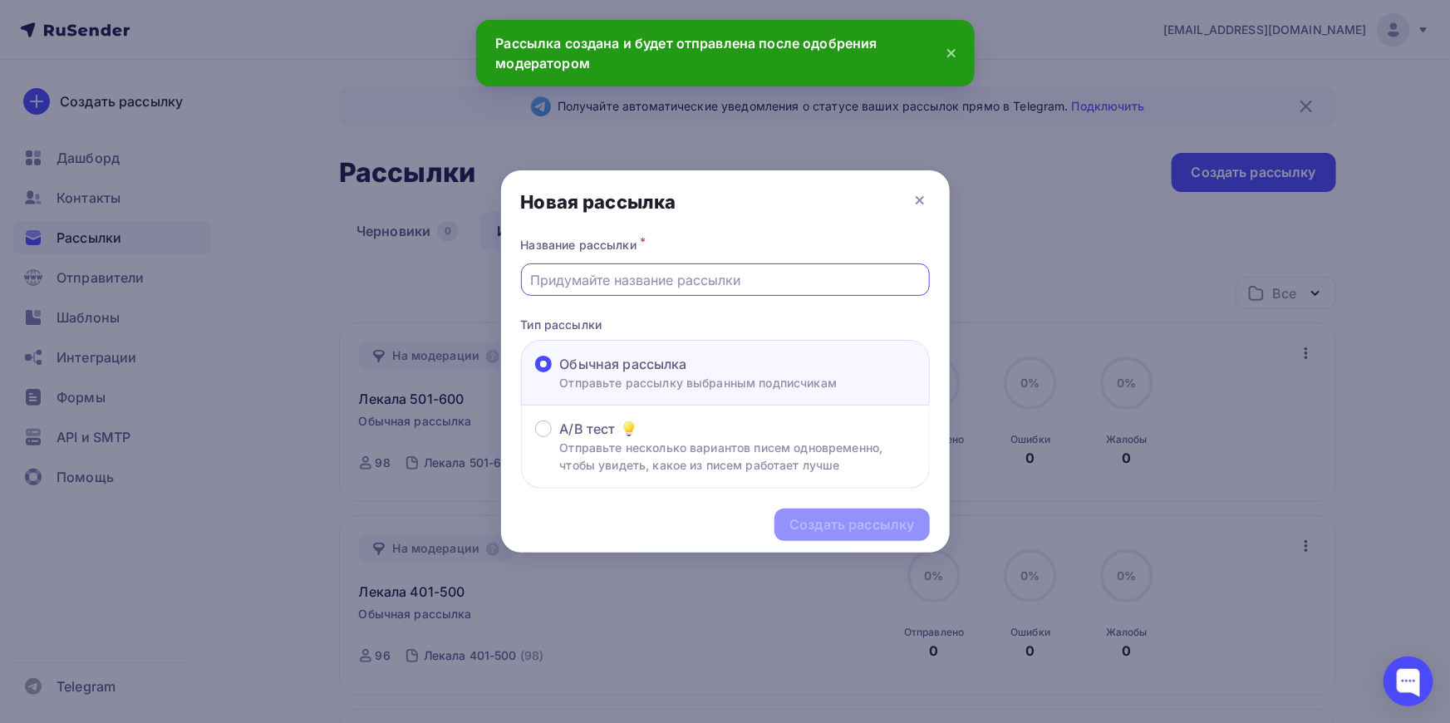
click at [646, 276] on input "text" at bounding box center [725, 280] width 390 height 20
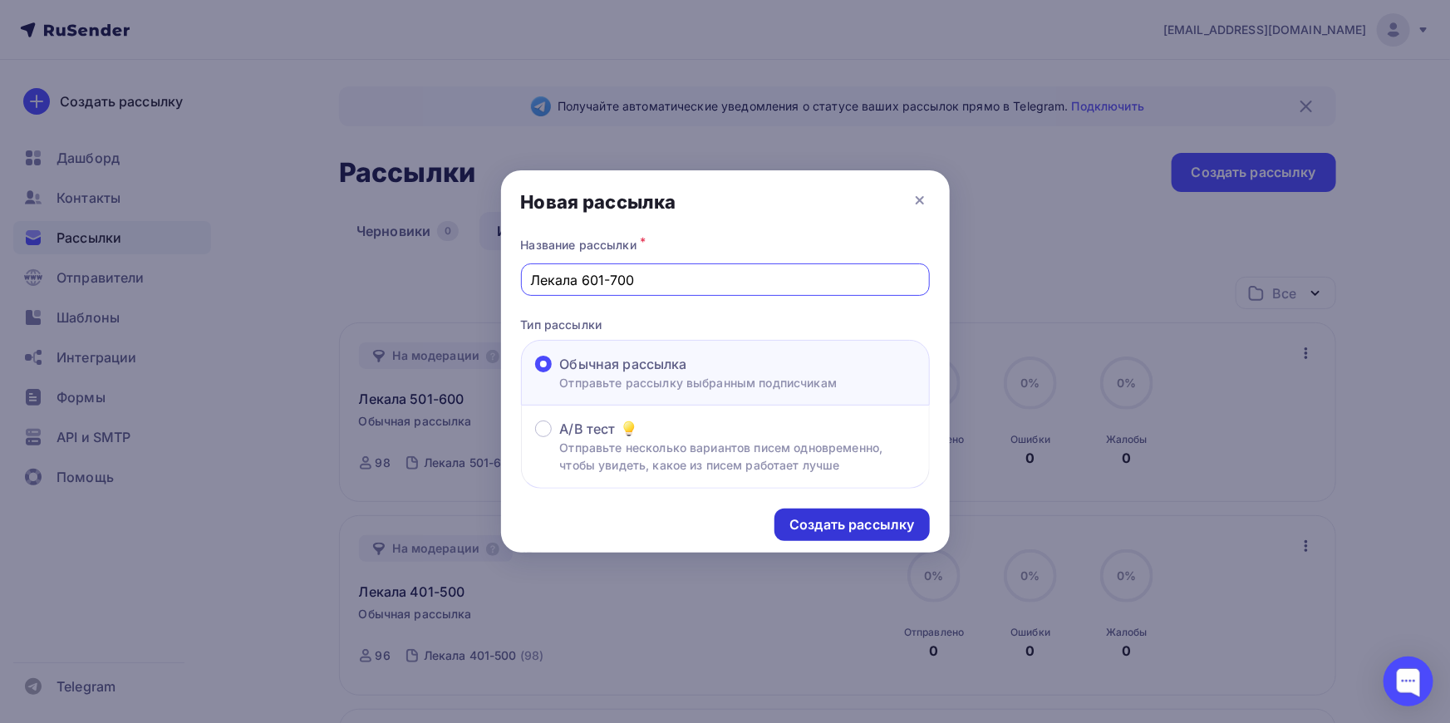
type input "Лекала 601-700"
click at [867, 523] on div "Создать рассылку" at bounding box center [851, 524] width 125 height 19
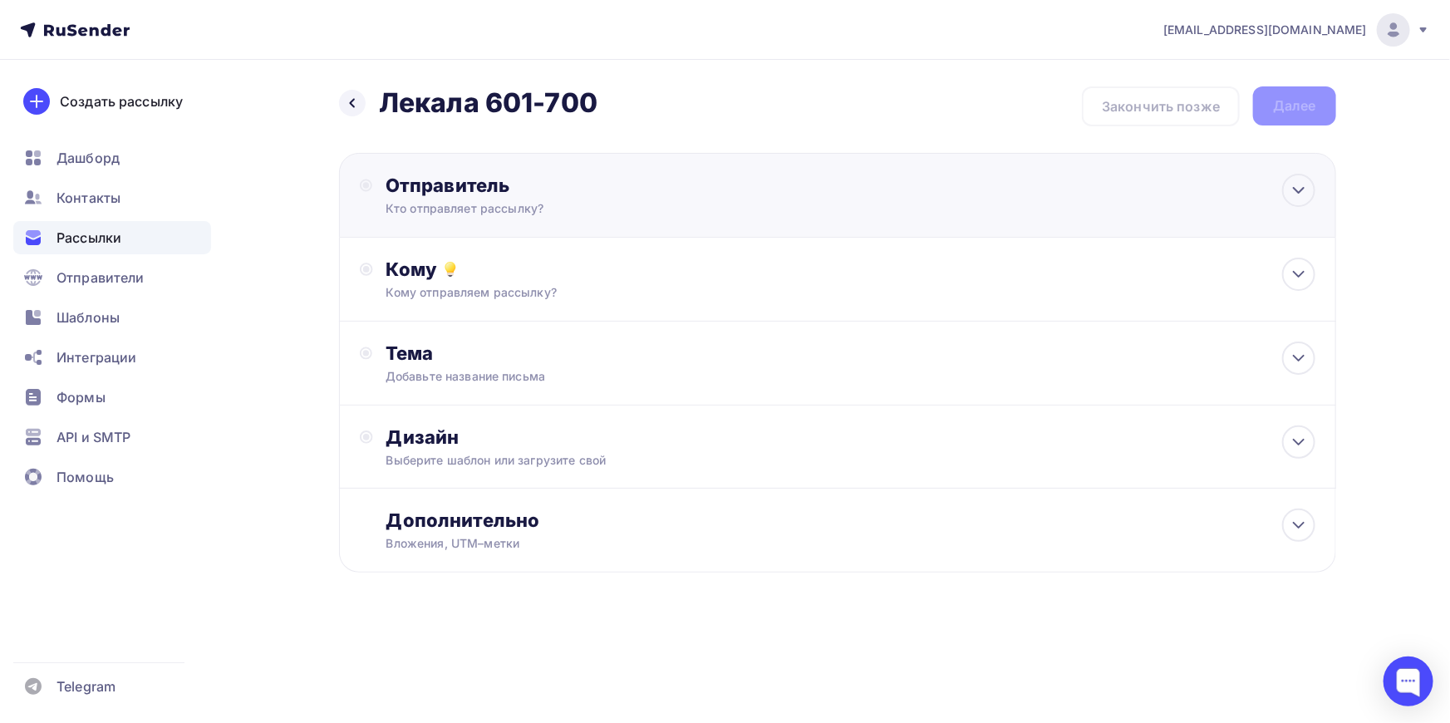
click at [520, 199] on div "Отправитель Кто отправляет рассылку? Email * kolodkishoes@yandex.ru info@kolodk…" at bounding box center [566, 195] width 360 height 43
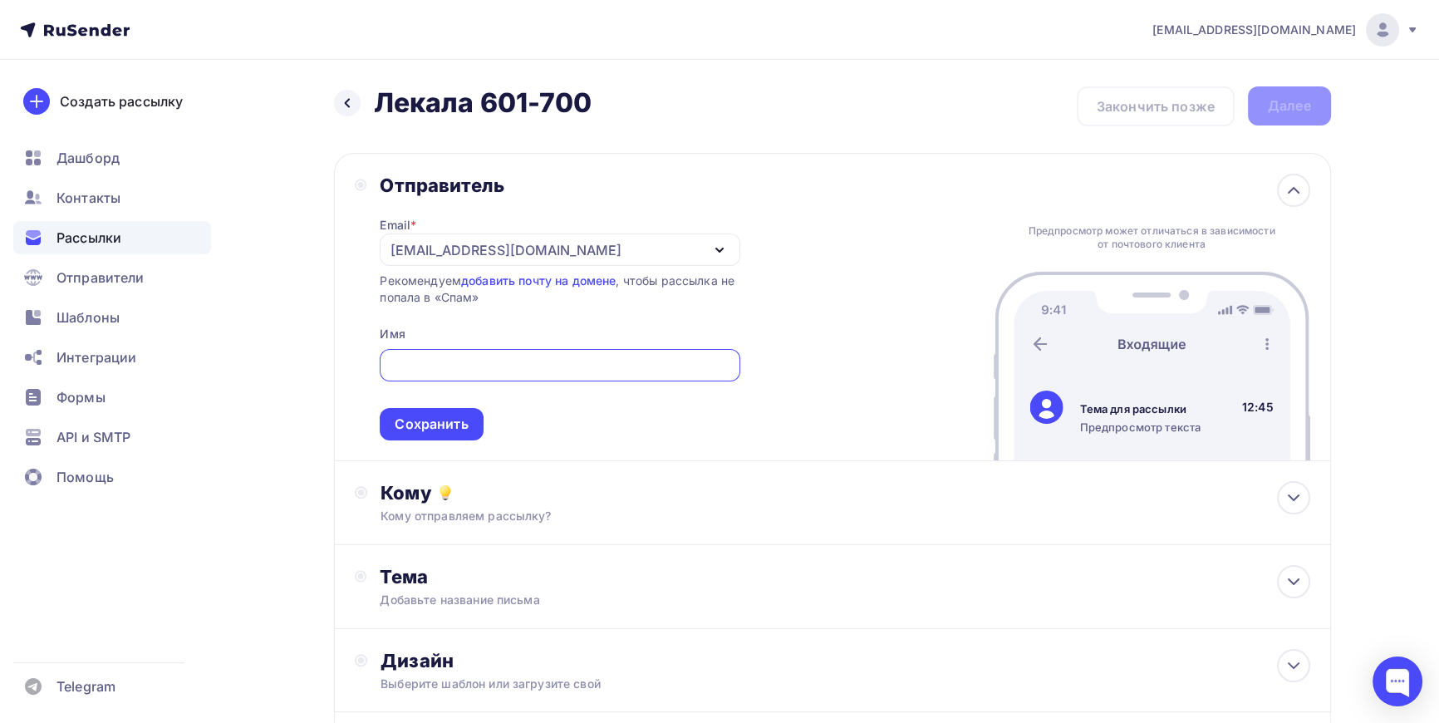
click at [502, 252] on div "[EMAIL_ADDRESS][DOMAIN_NAME]" at bounding box center [506, 250] width 230 height 20
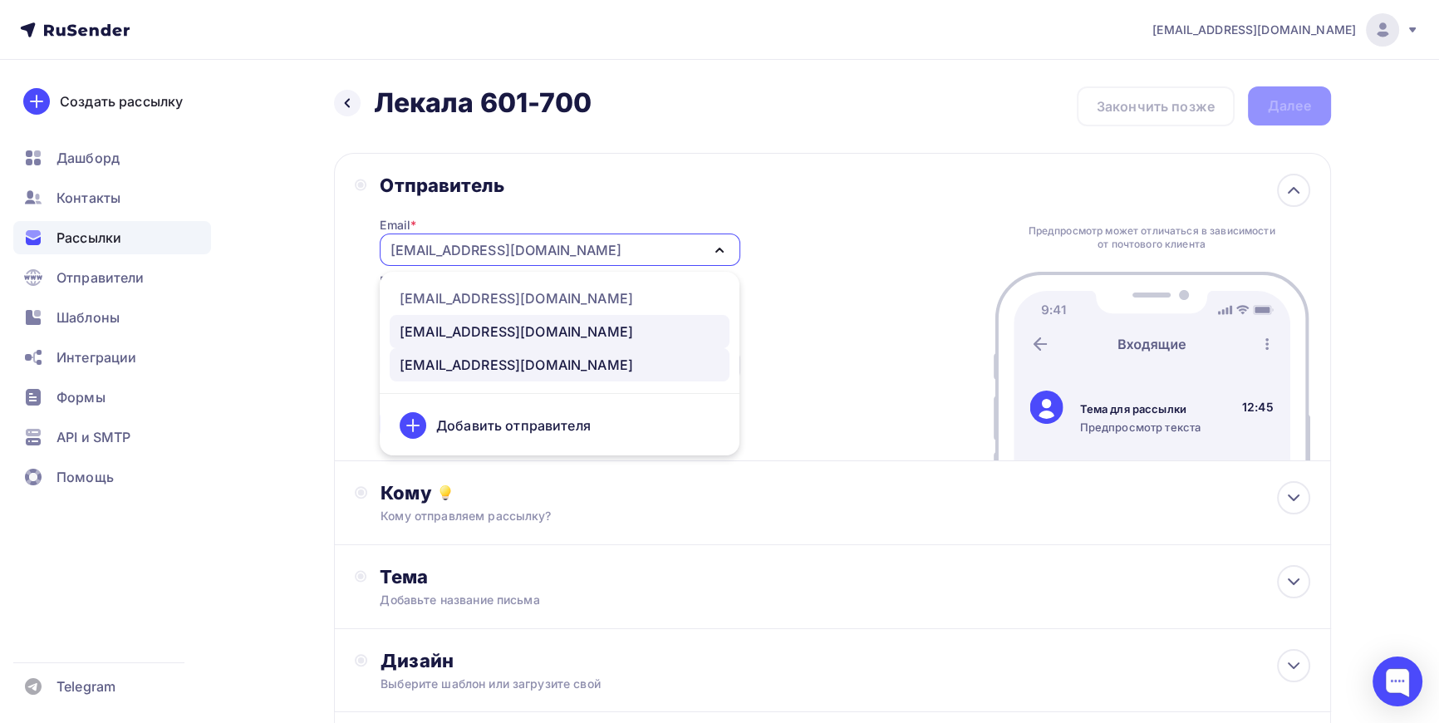
click at [477, 329] on div "[EMAIL_ADDRESS][DOMAIN_NAME]" at bounding box center [516, 332] width 233 height 20
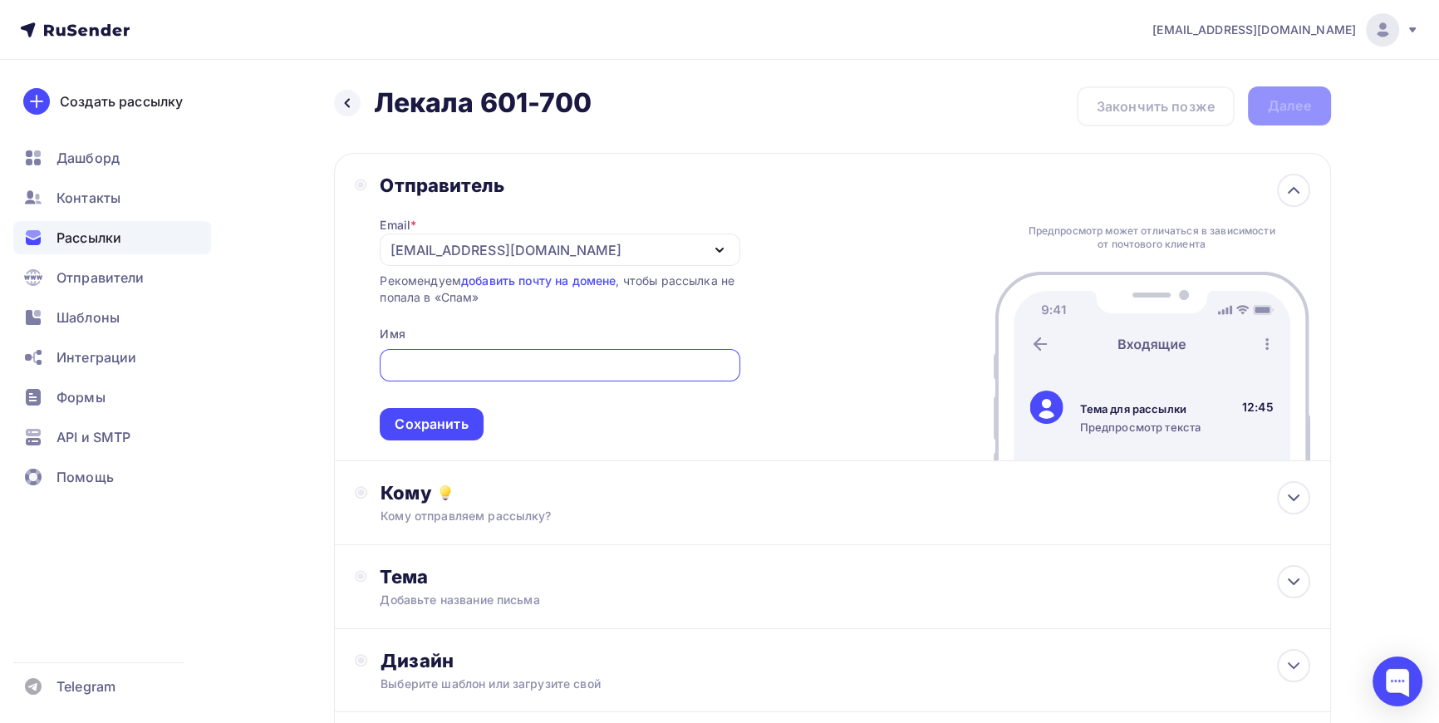
click at [461, 365] on input "text" at bounding box center [560, 366] width 341 height 20
type input "ЛЕКАЛА СЕРВИС"
click at [455, 425] on div "Сохранить" at bounding box center [431, 424] width 73 height 19
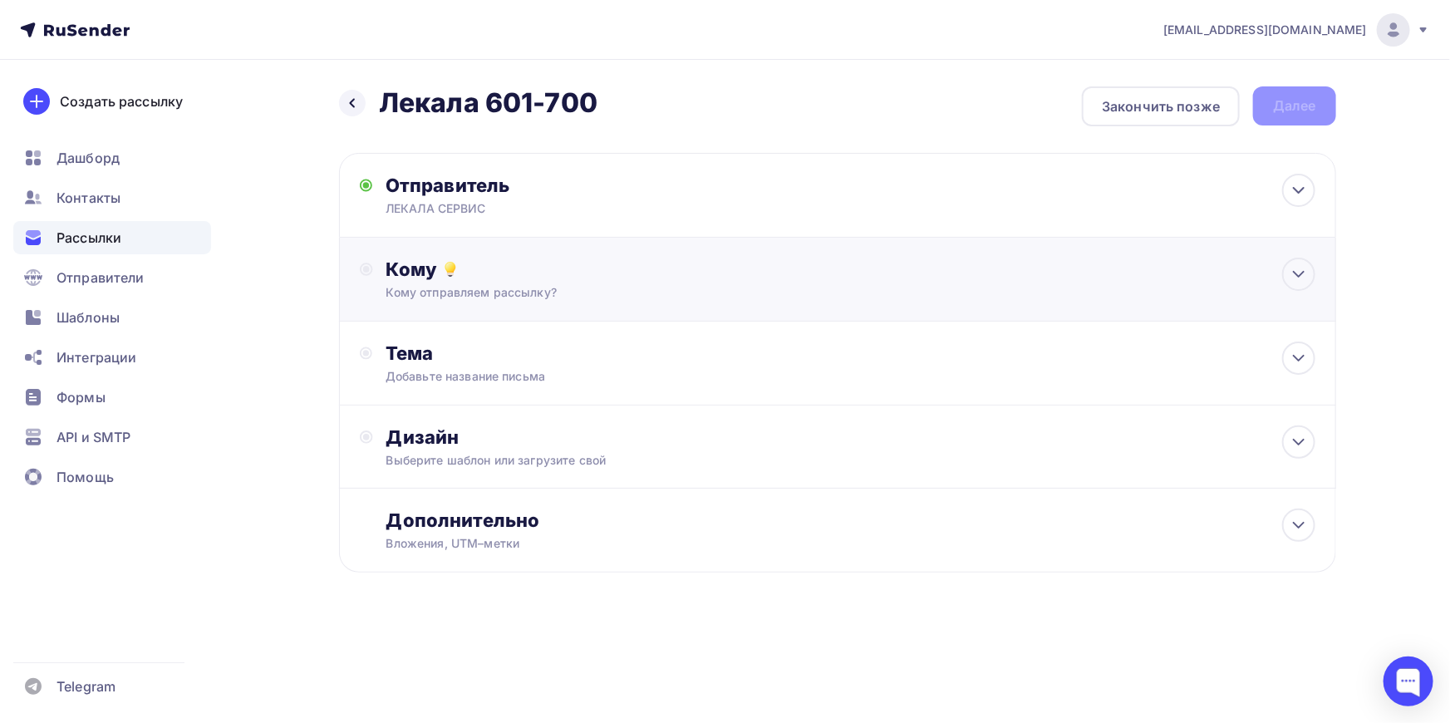
click at [498, 293] on div "Кому отправляем рассылку?" at bounding box center [804, 292] width 837 height 17
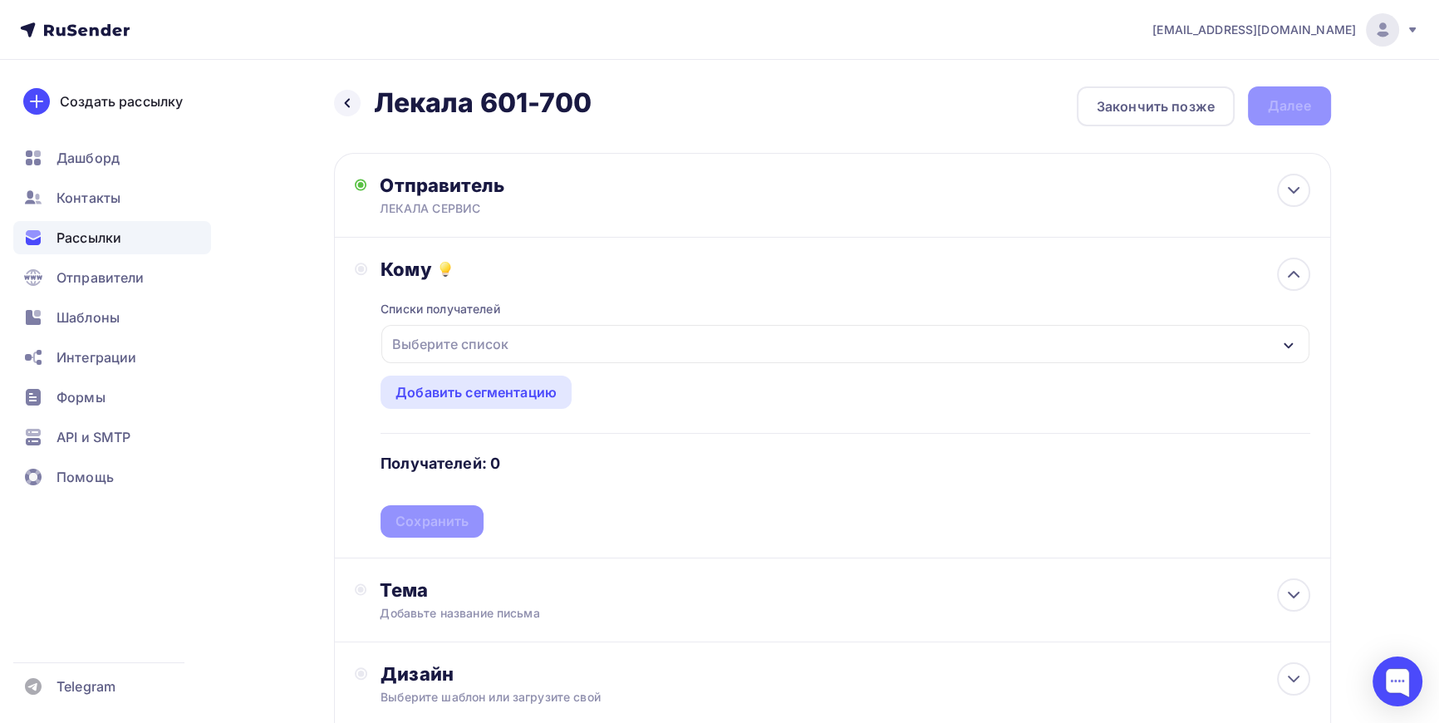
click at [450, 342] on div "Выберите список" at bounding box center [451, 344] width 130 height 30
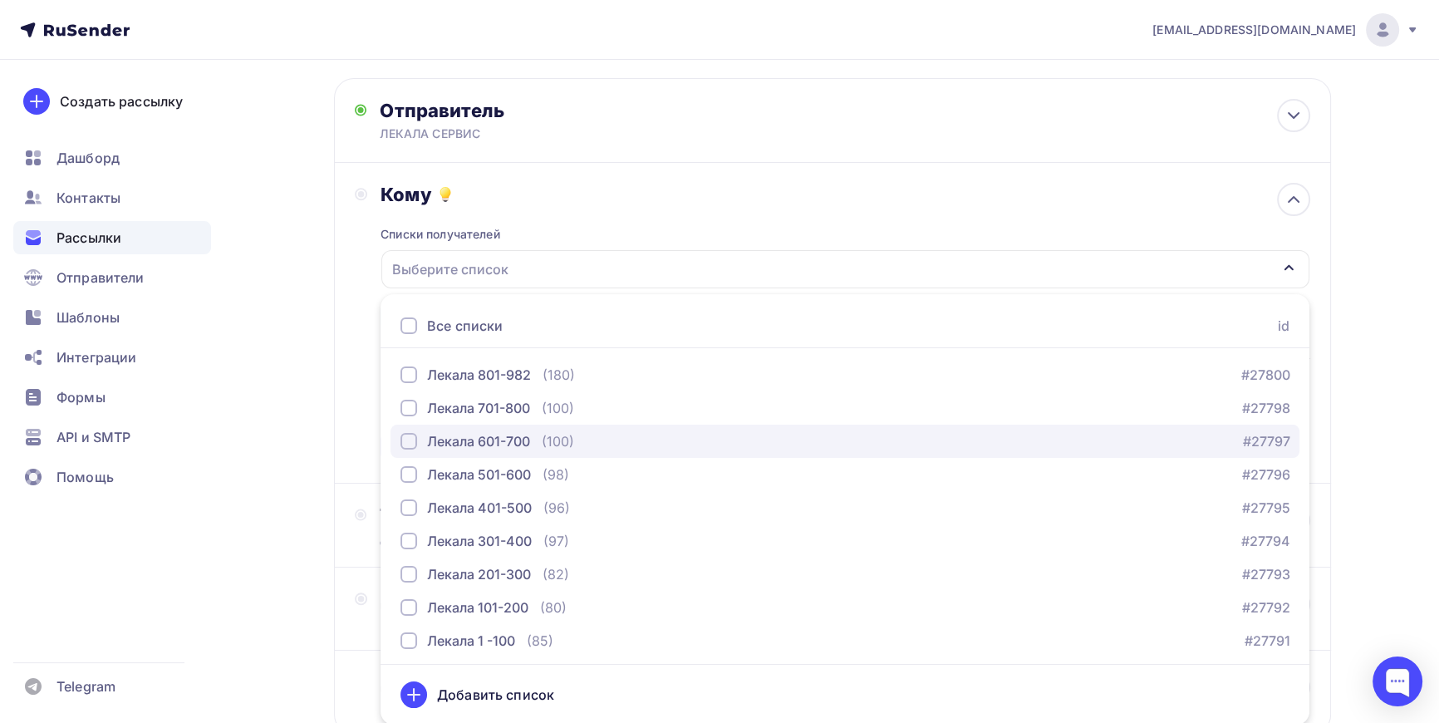
click at [411, 438] on div "button" at bounding box center [409, 441] width 17 height 17
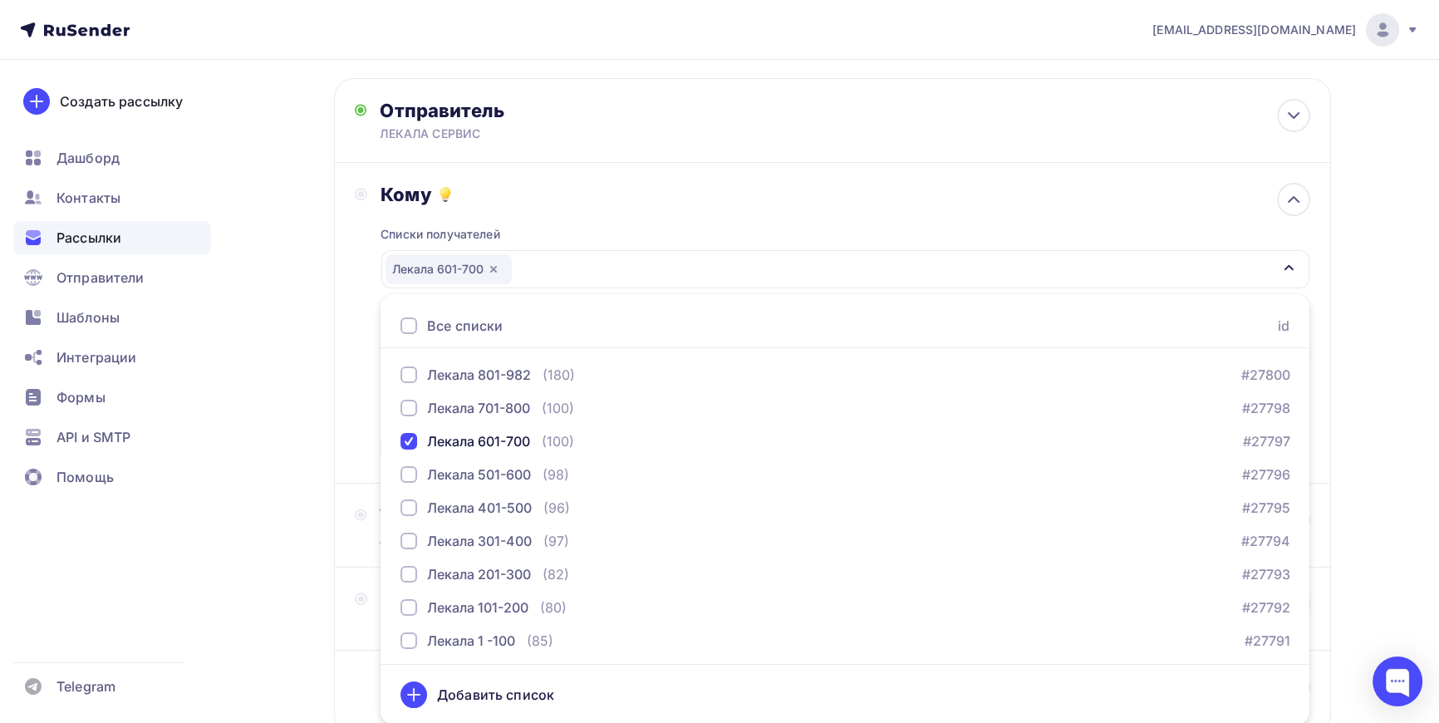
click at [292, 420] on div "Назад Лекала 601-700 Лекала 601-700 Закончить позже Далее Отправитель ЛЕКАЛА СЕ…" at bounding box center [720, 413] width 1362 height 857
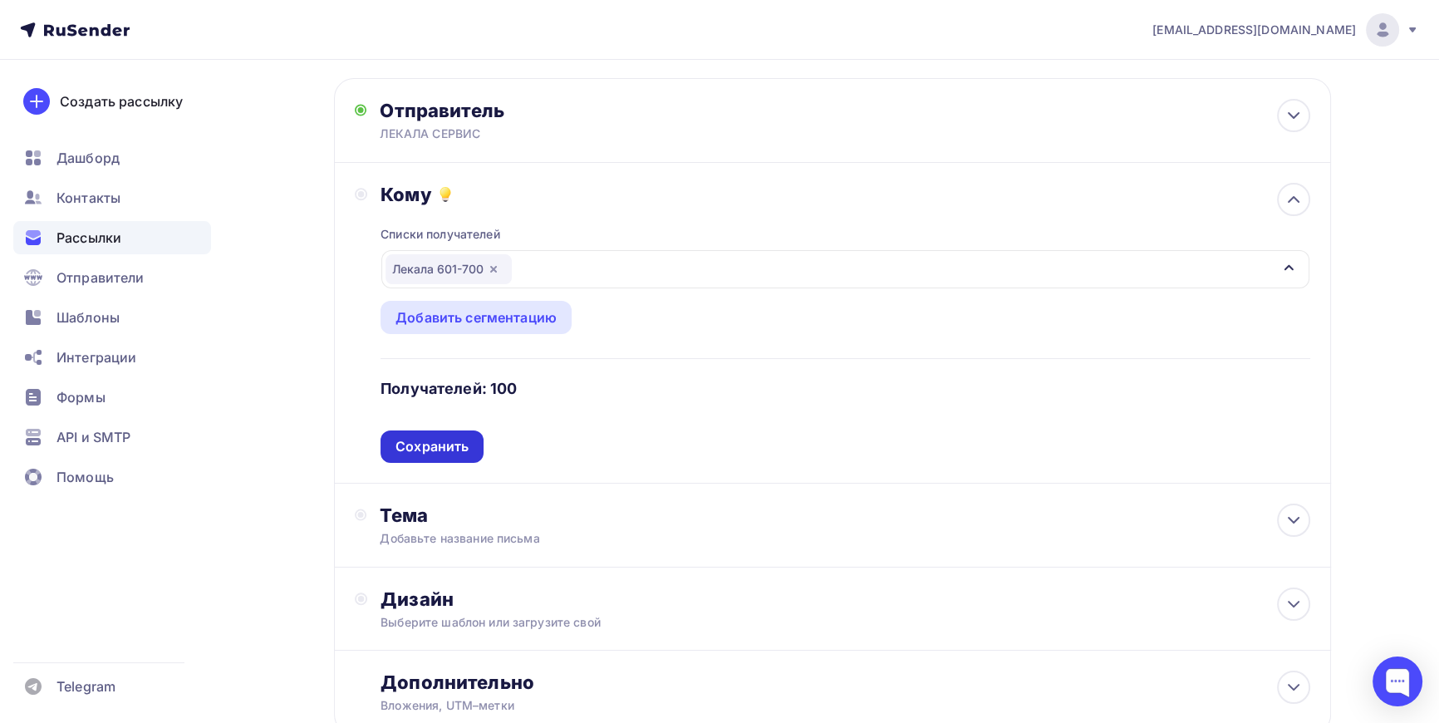
click at [435, 443] on div "Сохранить" at bounding box center [432, 446] width 73 height 19
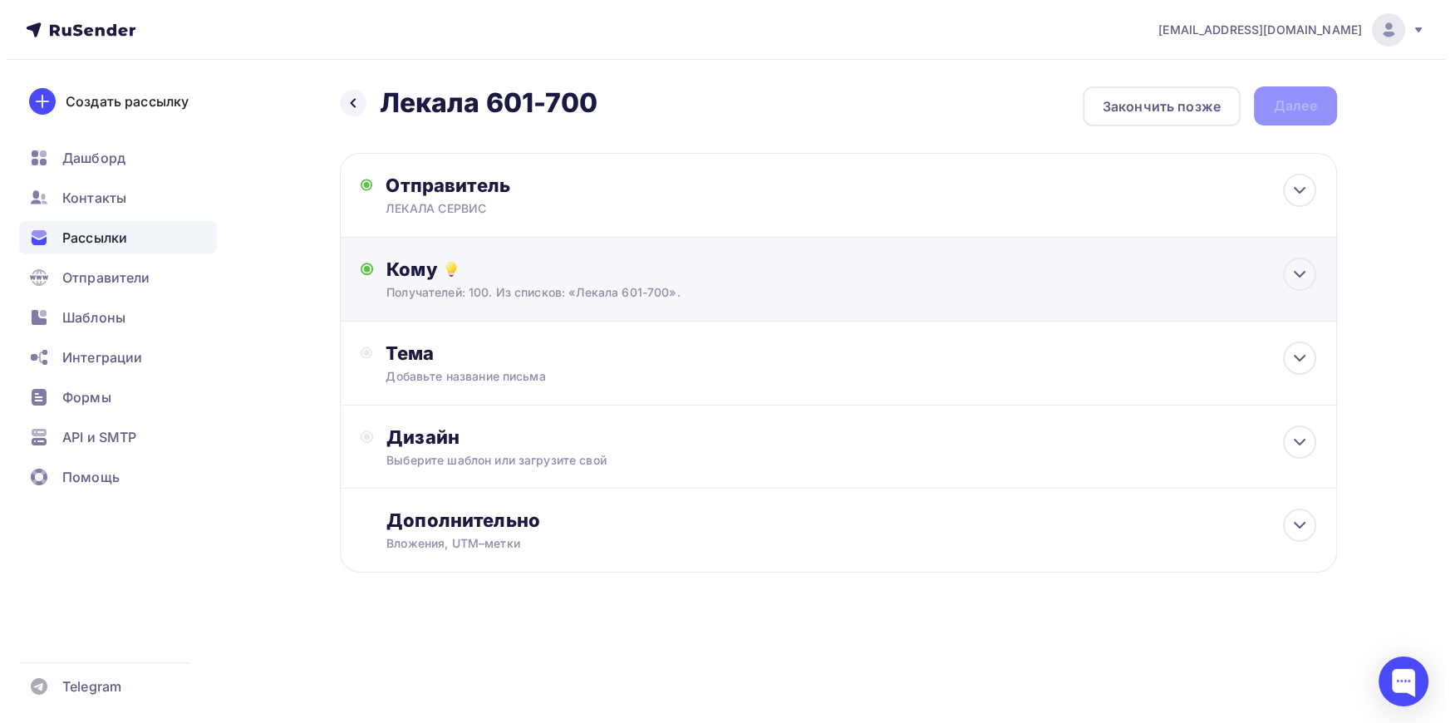
scroll to position [0, 0]
click at [410, 354] on div "Тема" at bounding box center [550, 353] width 328 height 23
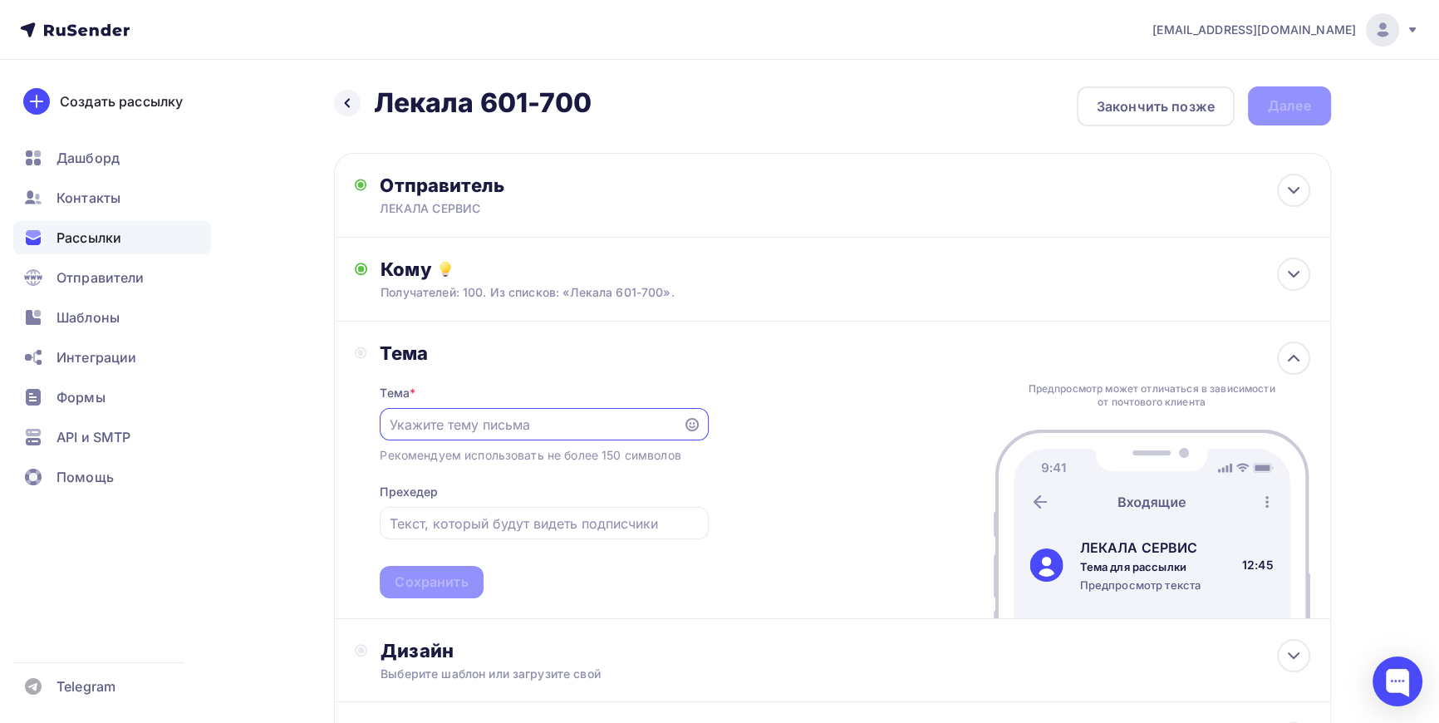
paste input "Оцифровка лекал"
type input "Оцифровка лекал"
click at [430, 582] on div "Сохранить" at bounding box center [431, 582] width 73 height 19
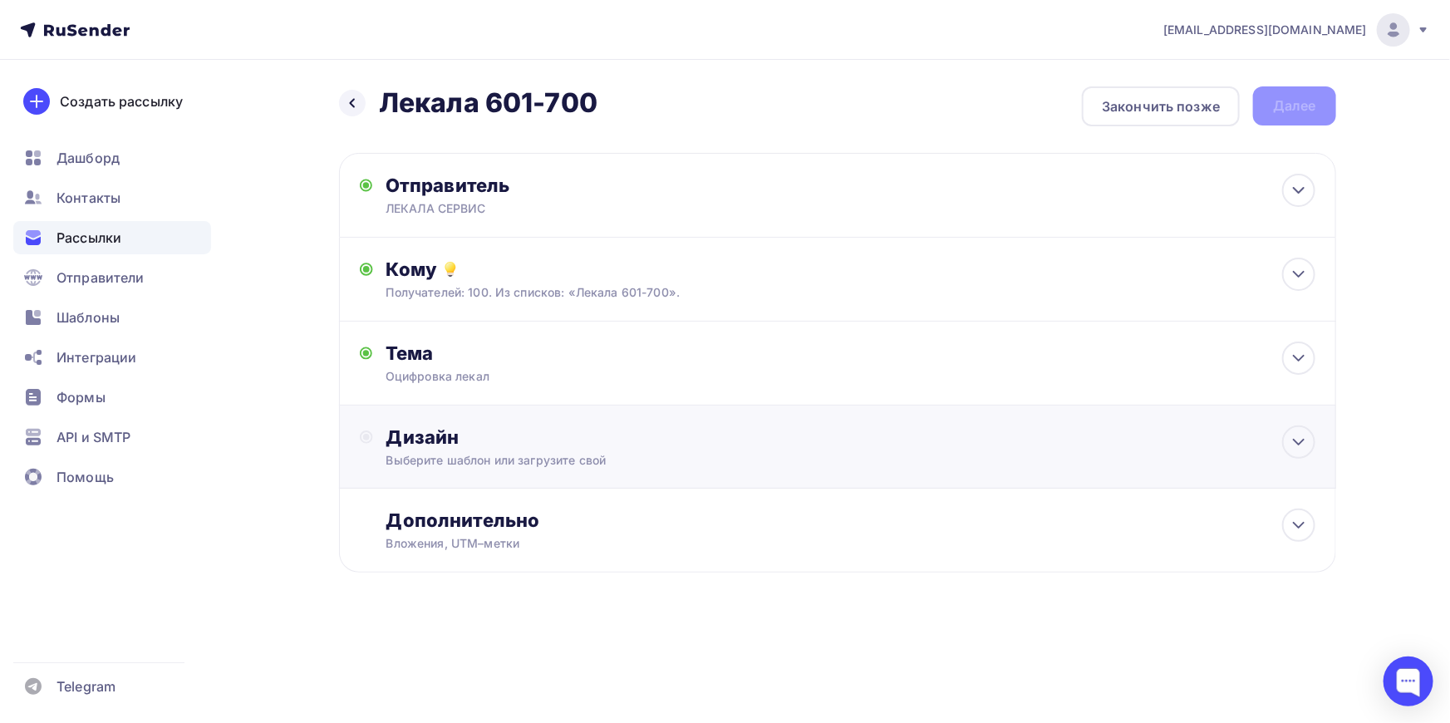
click at [465, 457] on div "Выберите шаблон или загрузите свой" at bounding box center [804, 460] width 837 height 17
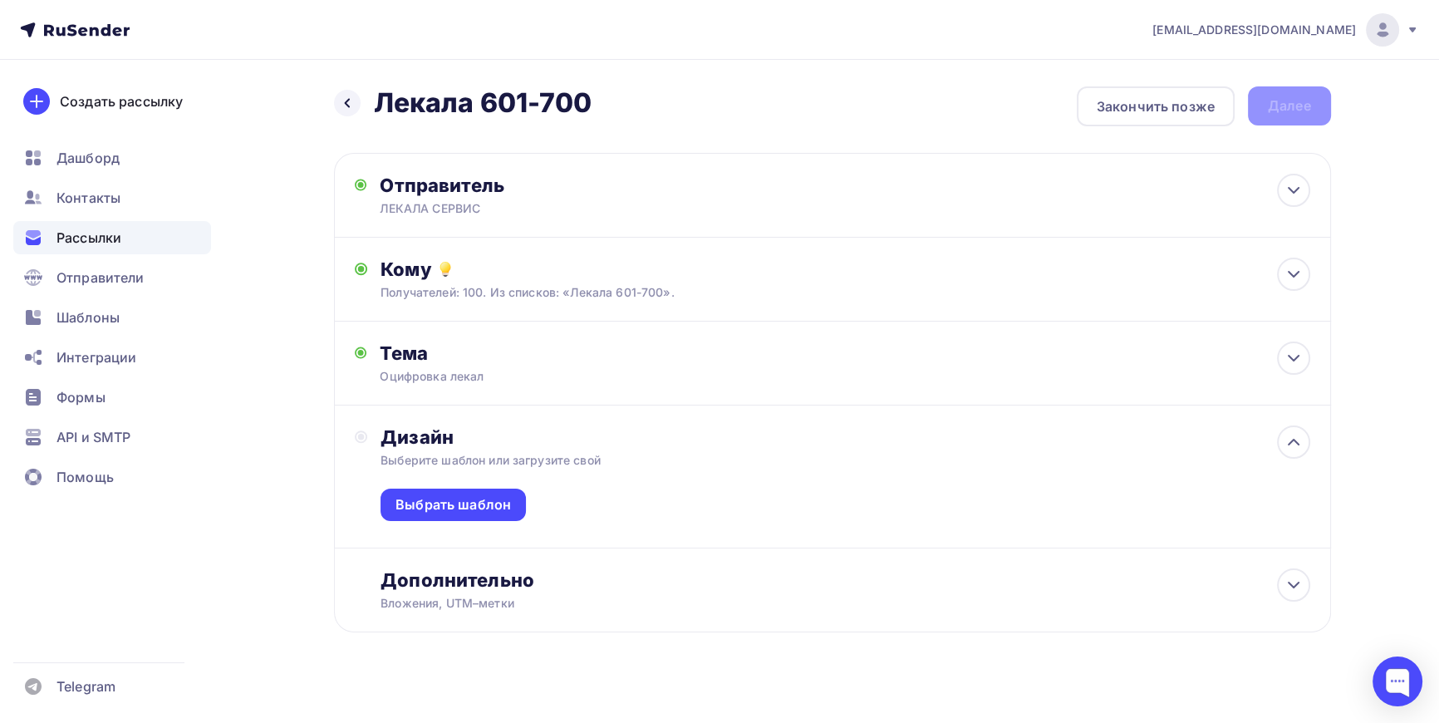
scroll to position [16, 0]
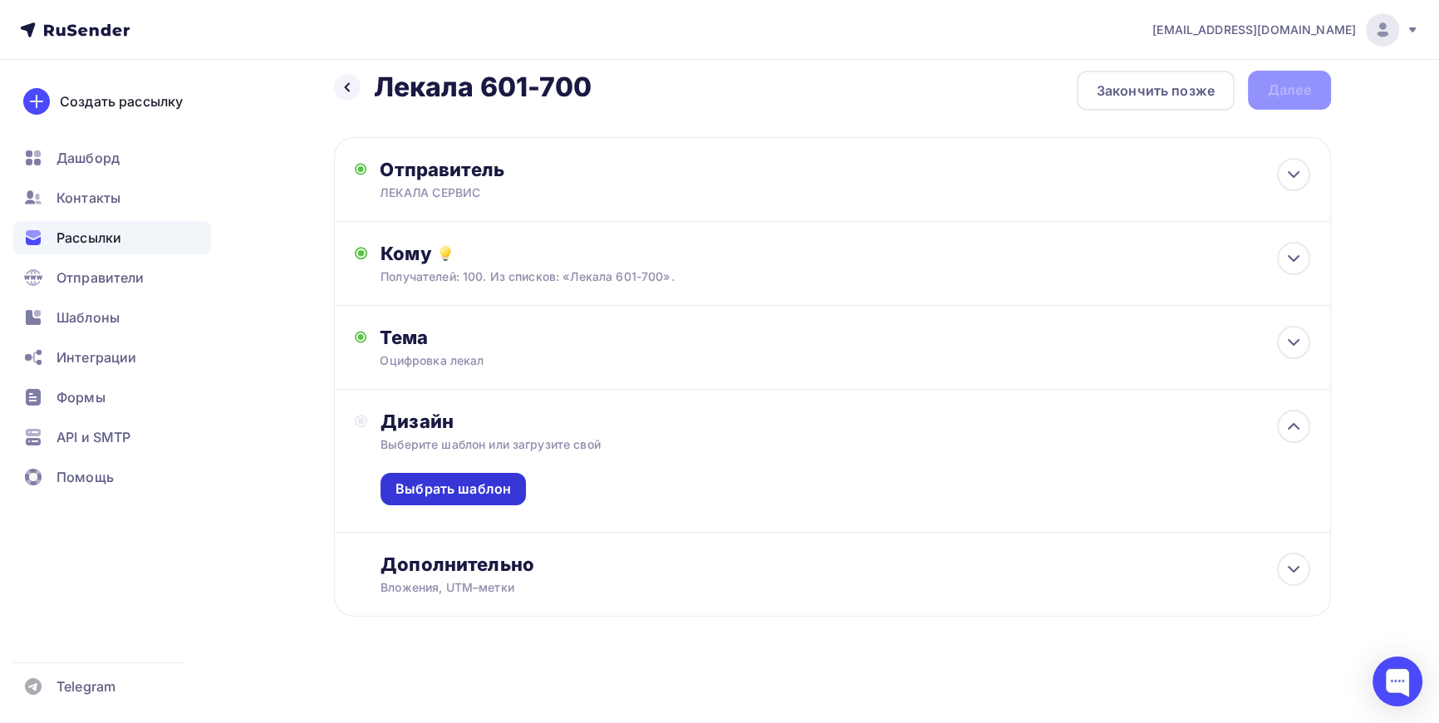
click at [459, 482] on div "Выбрать шаблон" at bounding box center [454, 488] width 116 height 19
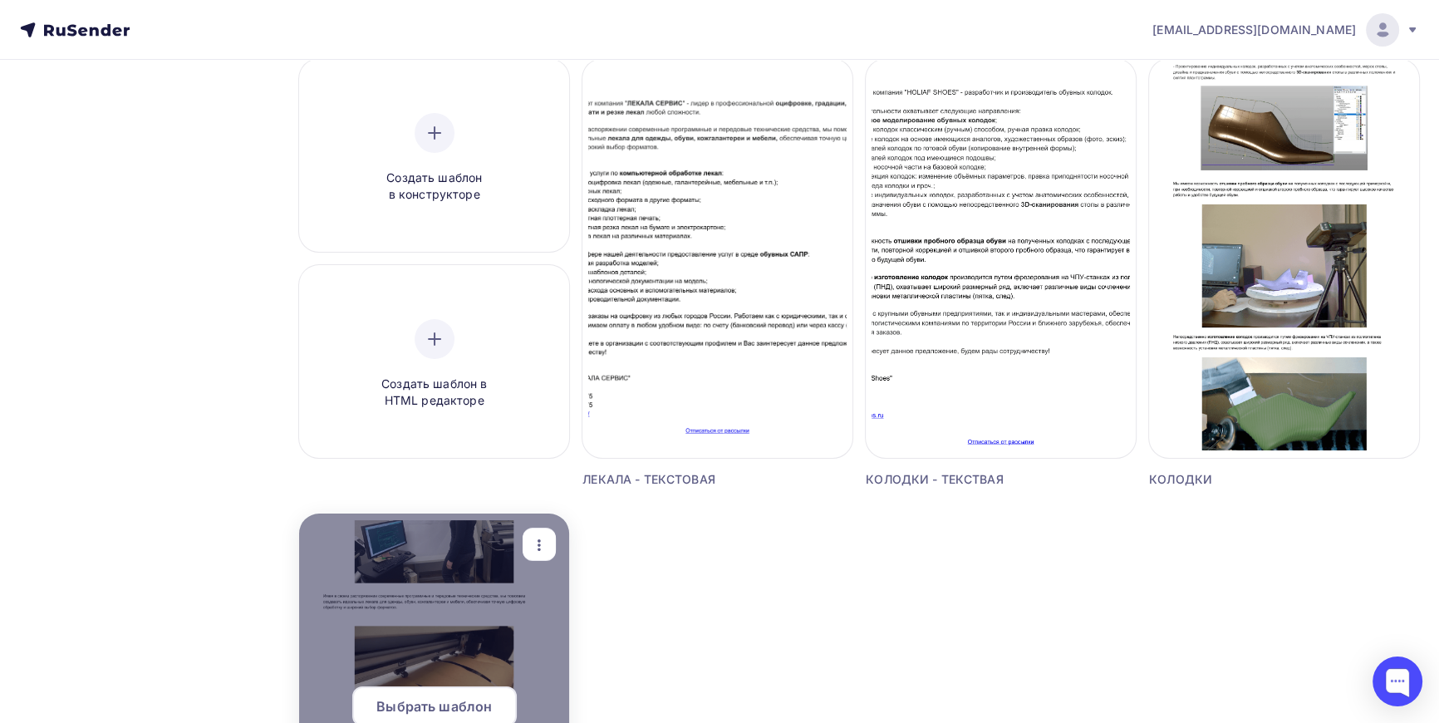
scroll to position [302, 0]
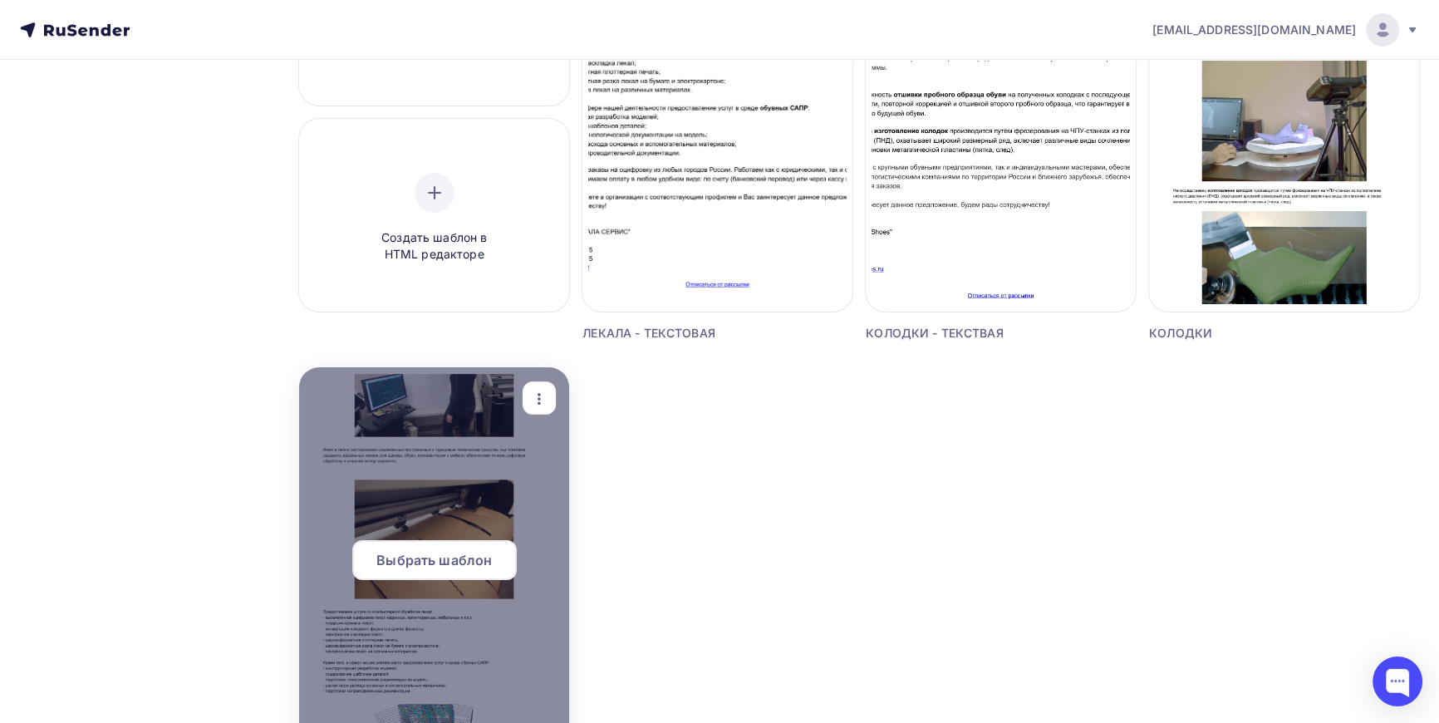
click at [425, 567] on span "Выбрать шаблон" at bounding box center [434, 560] width 116 height 20
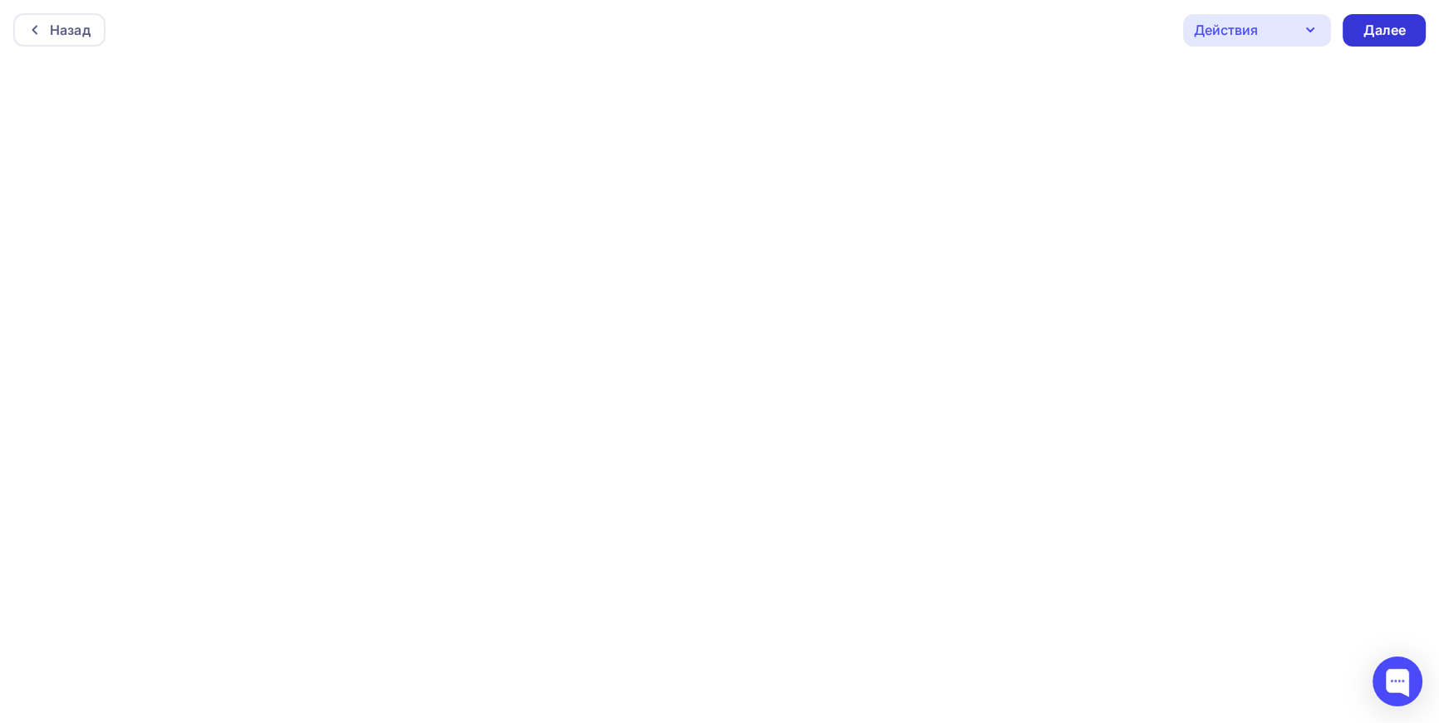
click at [1393, 27] on div "Далее" at bounding box center [1384, 30] width 43 height 19
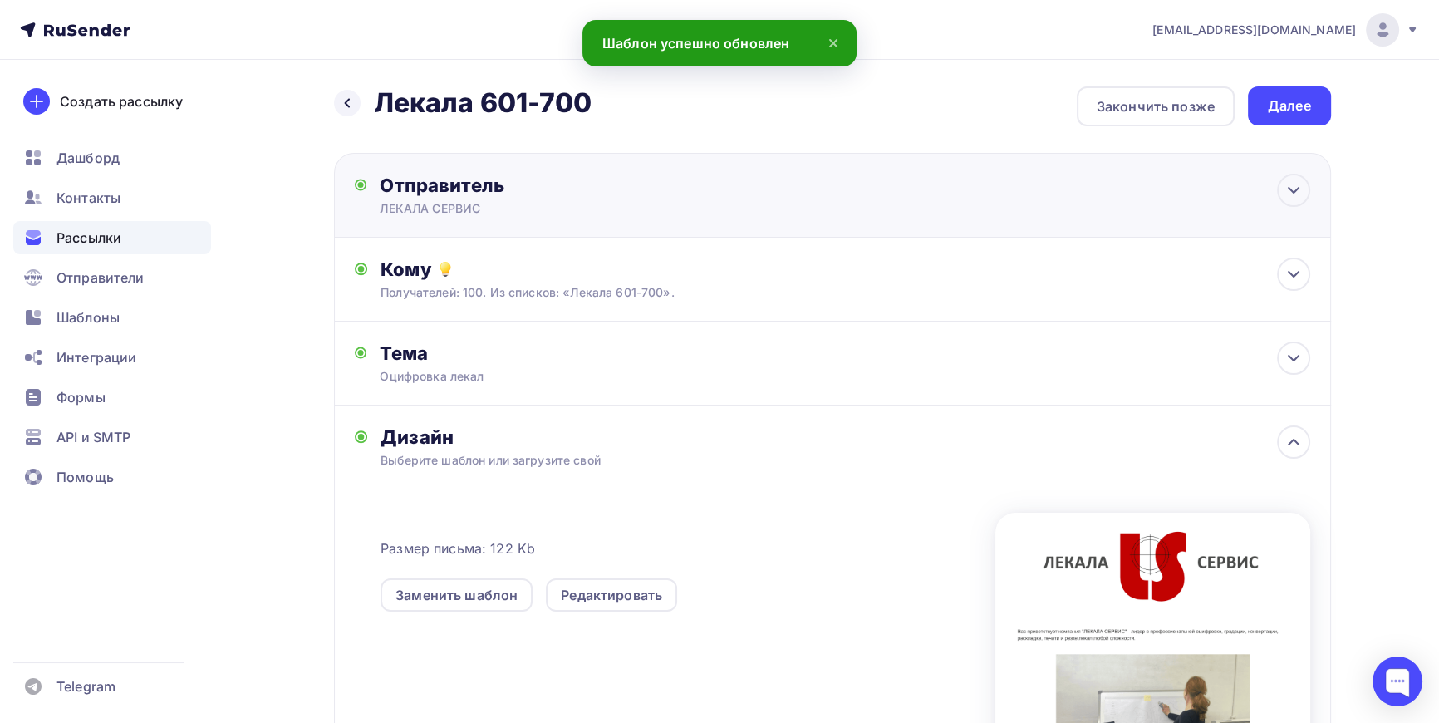
click at [482, 200] on div "ЛЕКАЛА СЕРВИС" at bounding box center [542, 208] width 324 height 17
type input "ЛЕКАЛА СЕРВИС"
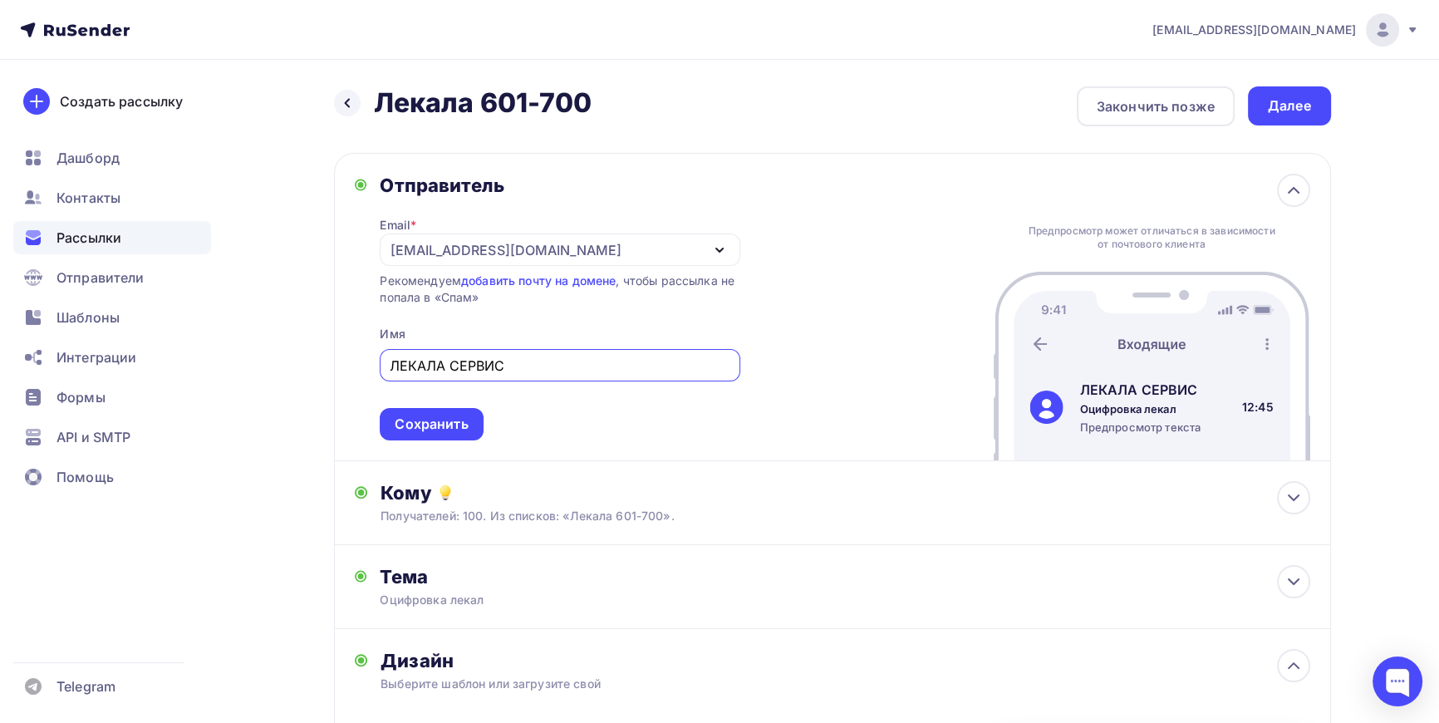
click at [1310, 102] on div "Далее" at bounding box center [1289, 105] width 43 height 19
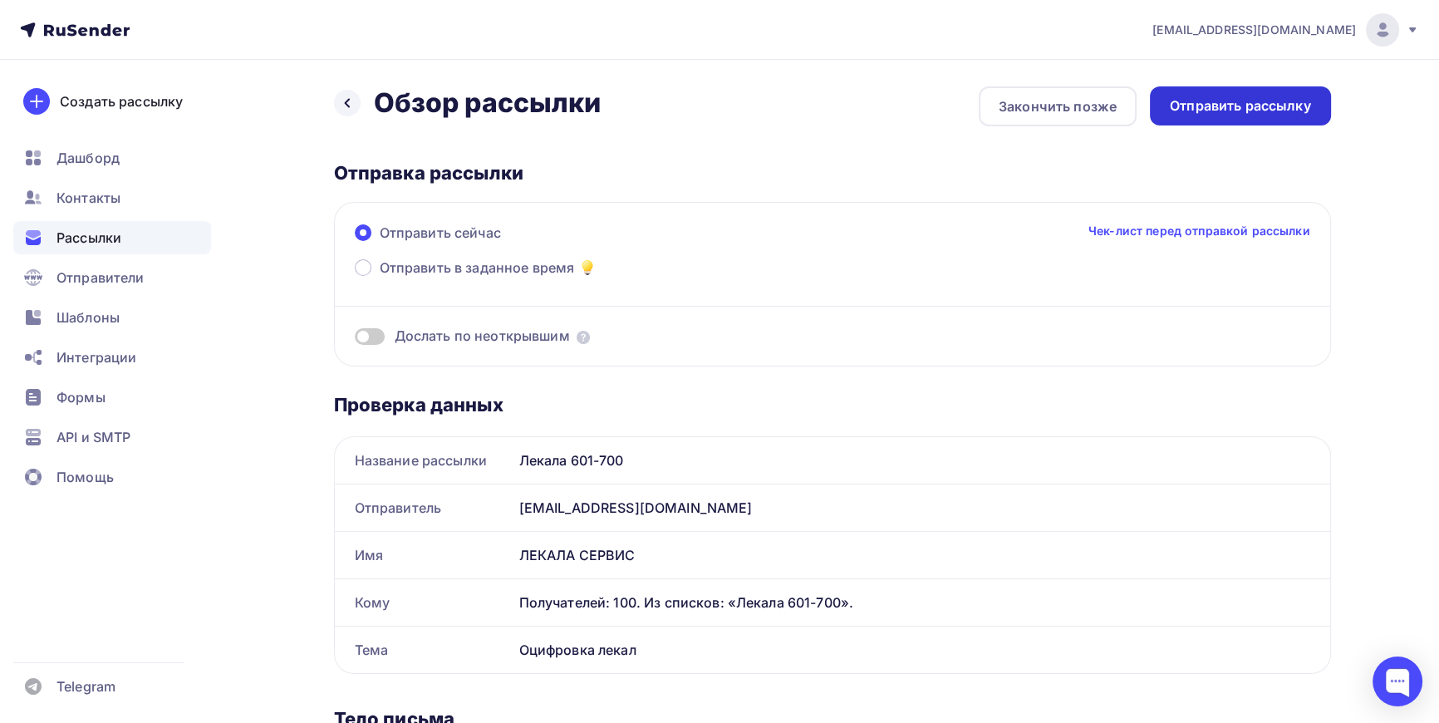
click at [1246, 105] on div "Отправить рассылку" at bounding box center [1240, 105] width 141 height 19
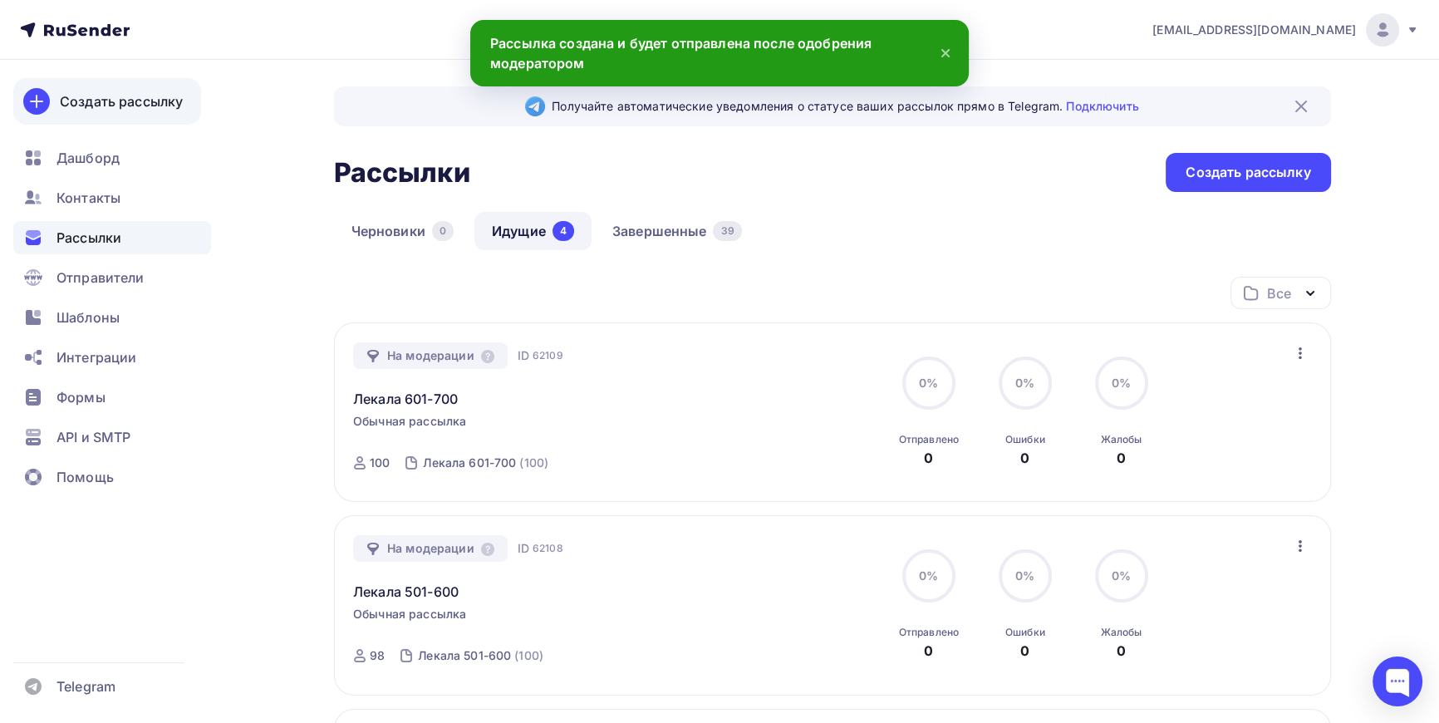
click at [111, 101] on div "Создать рассылку" at bounding box center [121, 101] width 123 height 20
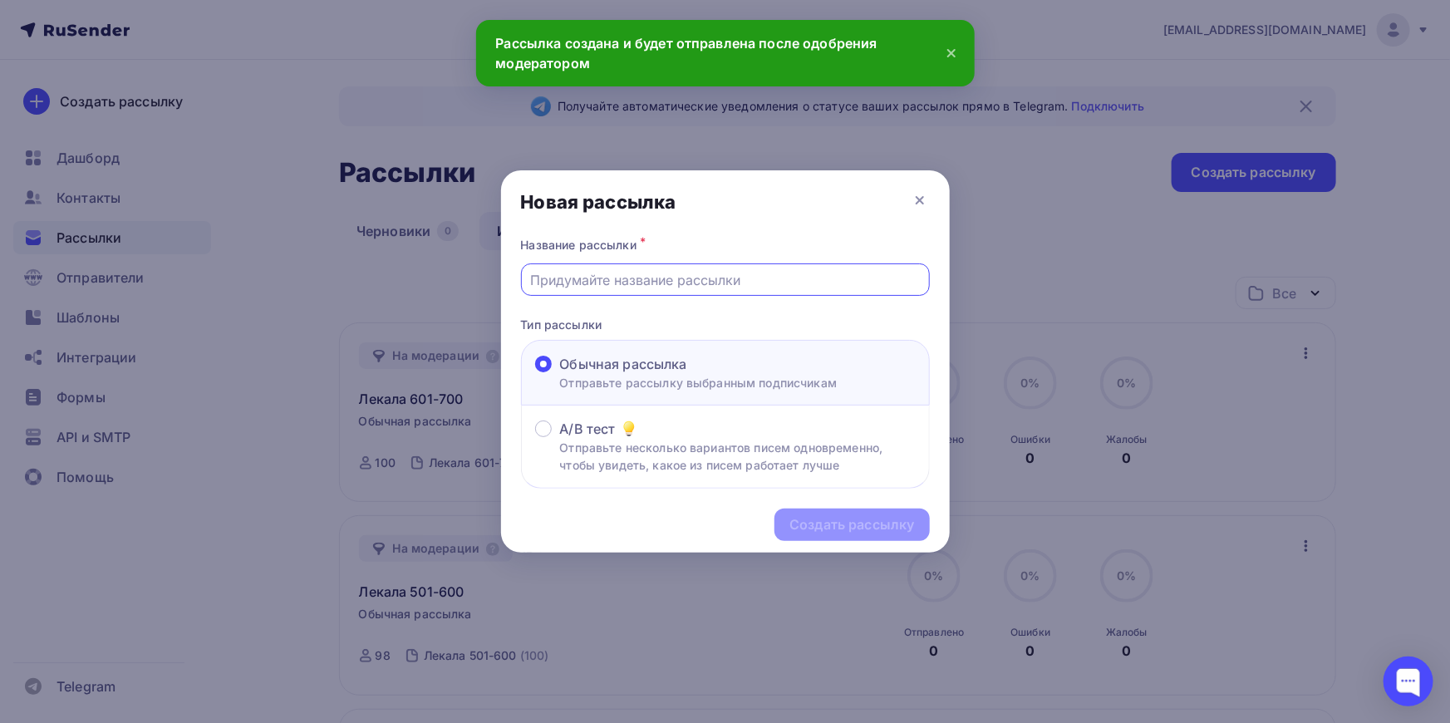
click at [650, 278] on input "text" at bounding box center [725, 280] width 390 height 20
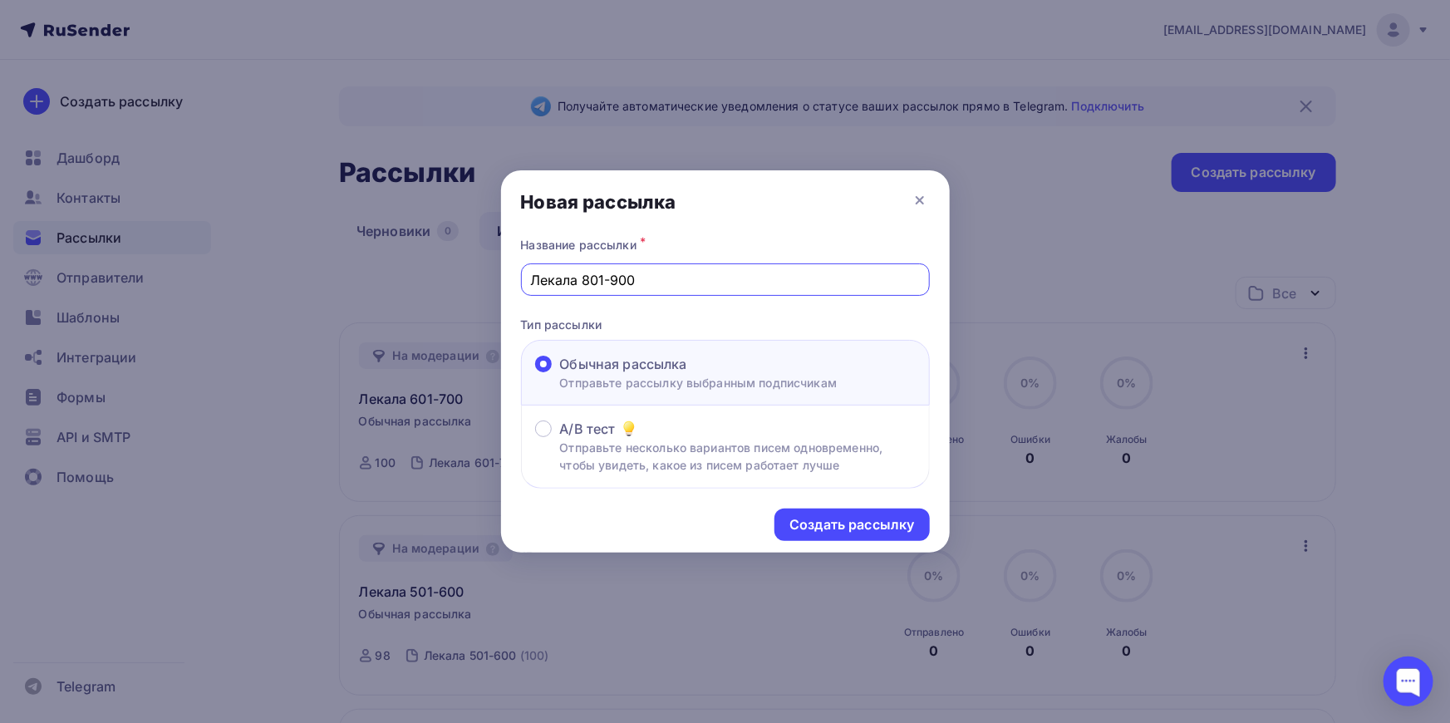
click at [588, 273] on input "Лекала 801-900" at bounding box center [725, 280] width 390 height 20
type input "Лекала 701-800"
click at [879, 523] on div "Создать рассылку" at bounding box center [851, 524] width 125 height 19
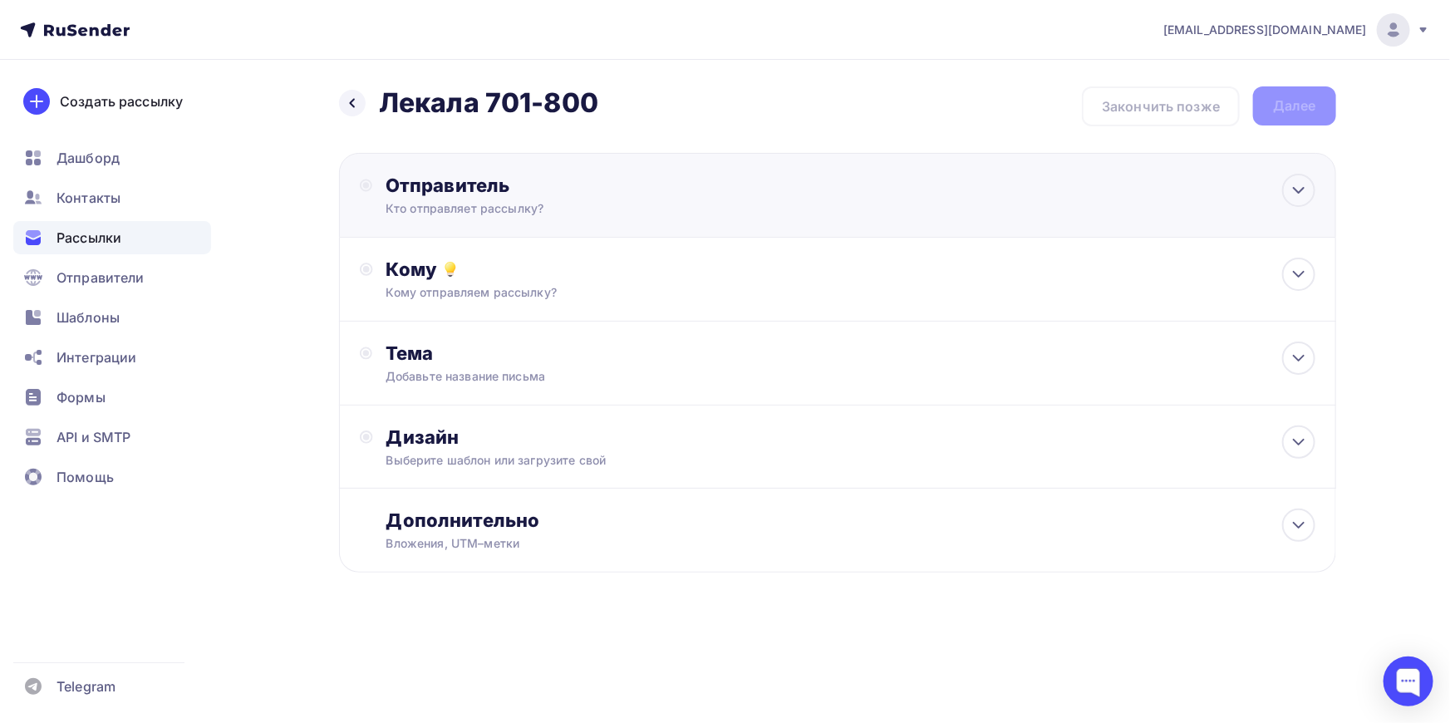
click at [471, 196] on div "Отправитель" at bounding box center [566, 185] width 360 height 23
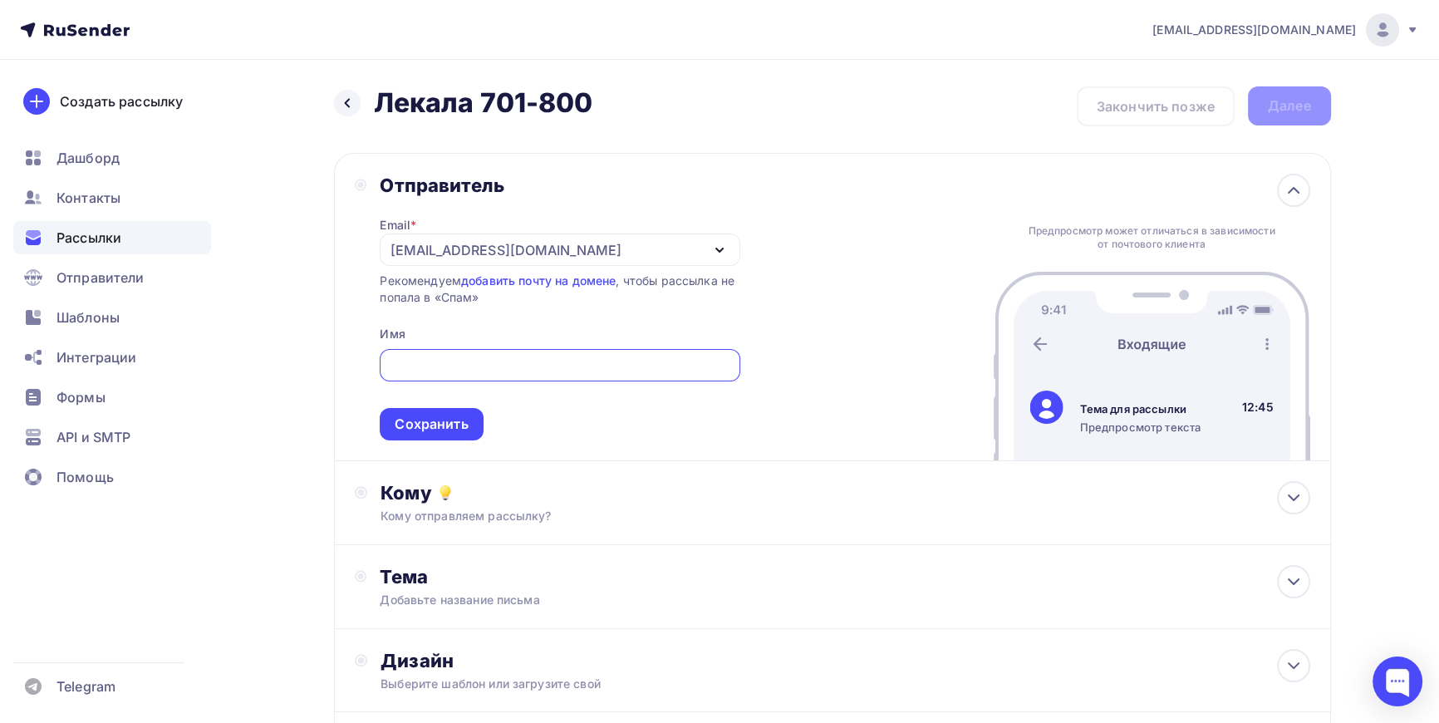
click at [504, 250] on div "[EMAIL_ADDRESS][DOMAIN_NAME]" at bounding box center [506, 250] width 230 height 20
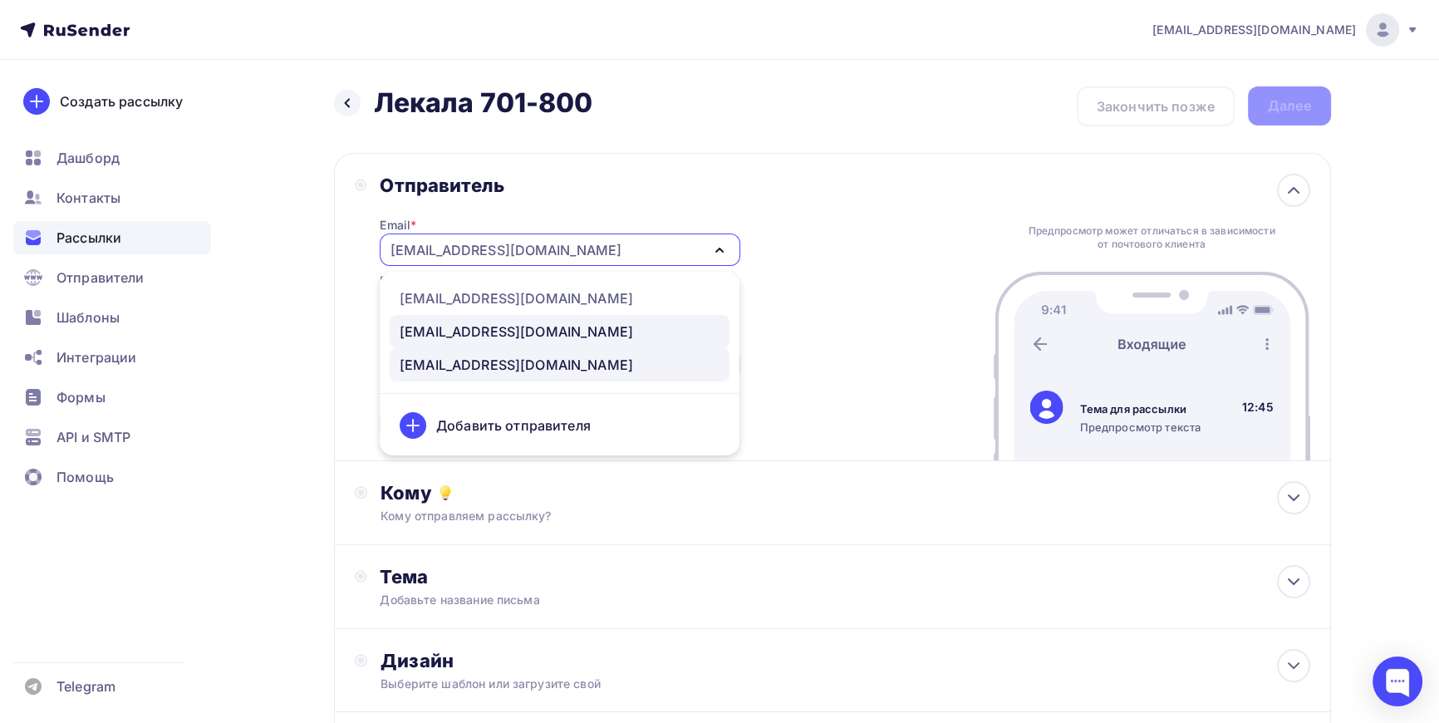
click at [469, 327] on div "info@lekalas.ru" at bounding box center [516, 332] width 233 height 20
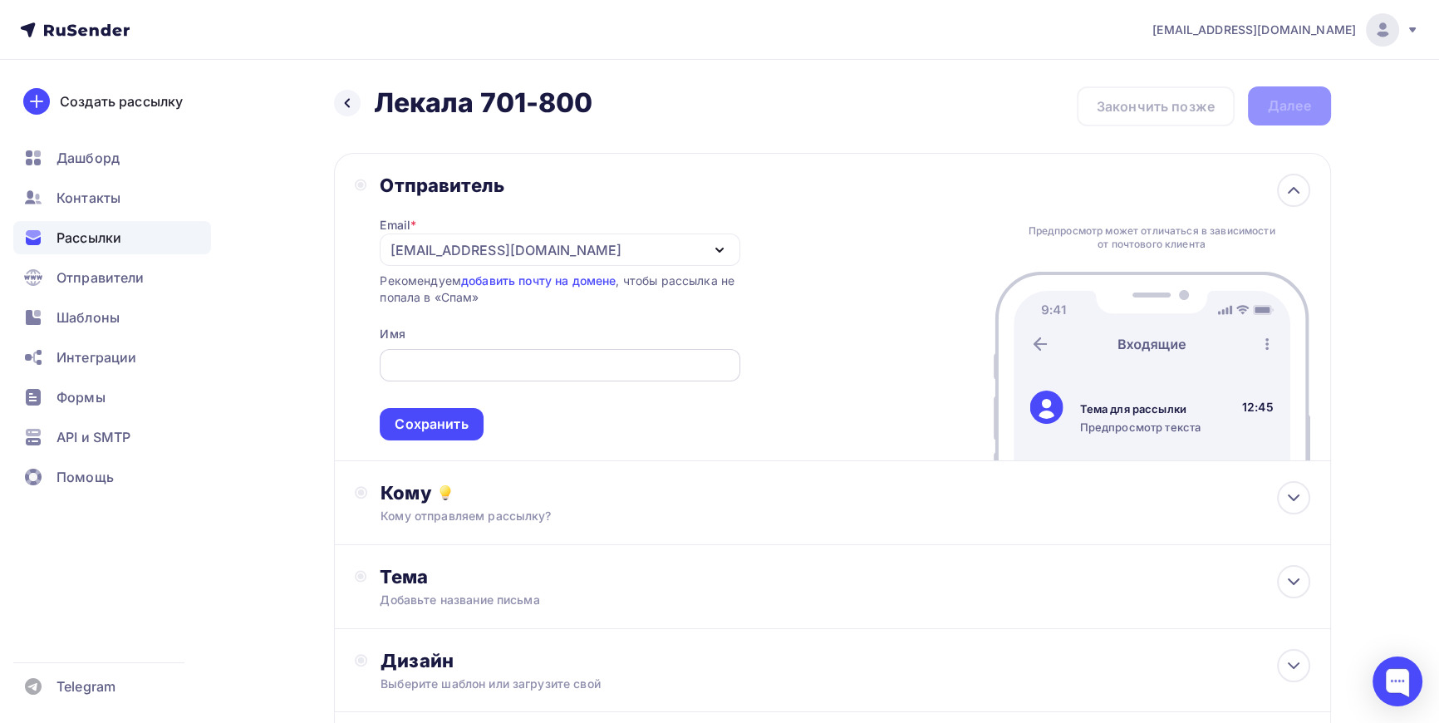
click at [466, 366] on input "text" at bounding box center [560, 366] width 341 height 20
type input "ЛЕКАЛА СЕРВИС"
click at [450, 430] on div "Сохранить" at bounding box center [431, 424] width 73 height 19
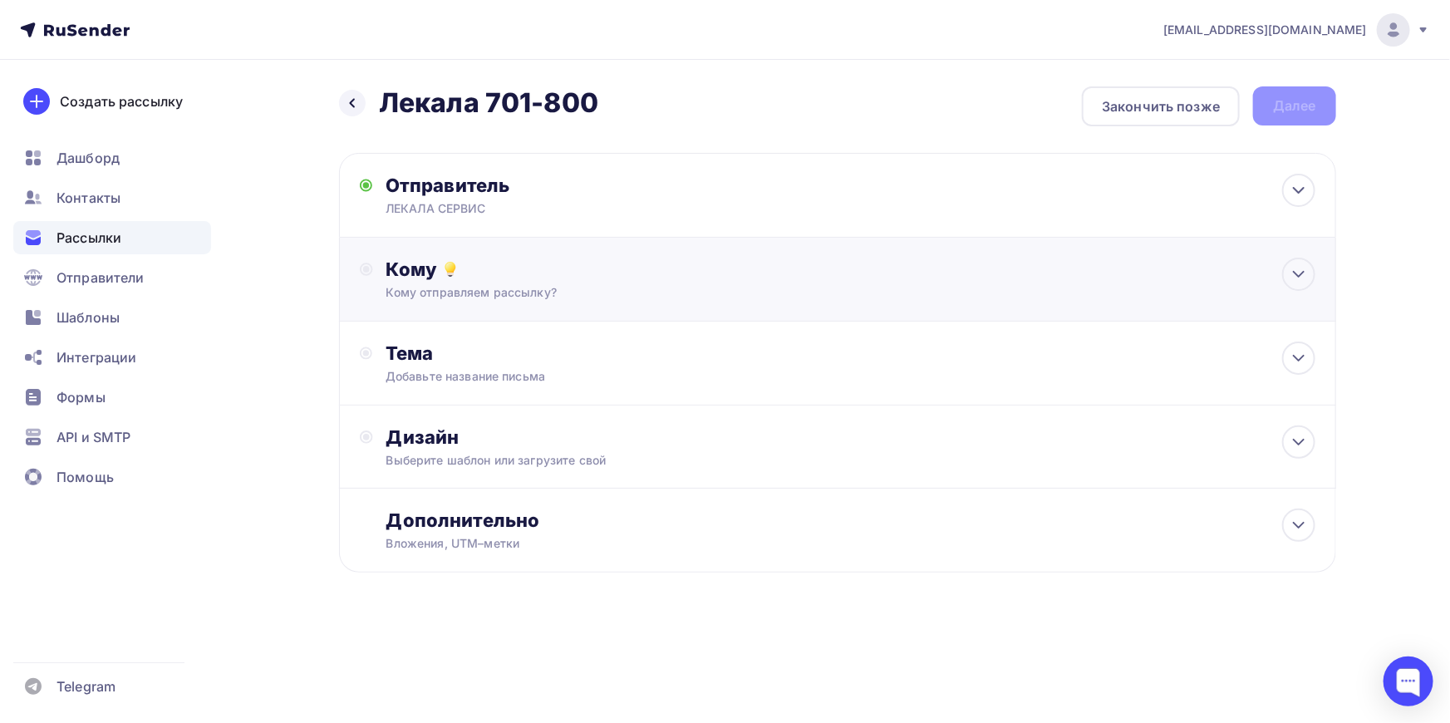
click at [514, 309] on div "Кому Кому отправляем рассылку? Списки получателей Выберите список Все списки id…" at bounding box center [837, 280] width 997 height 84
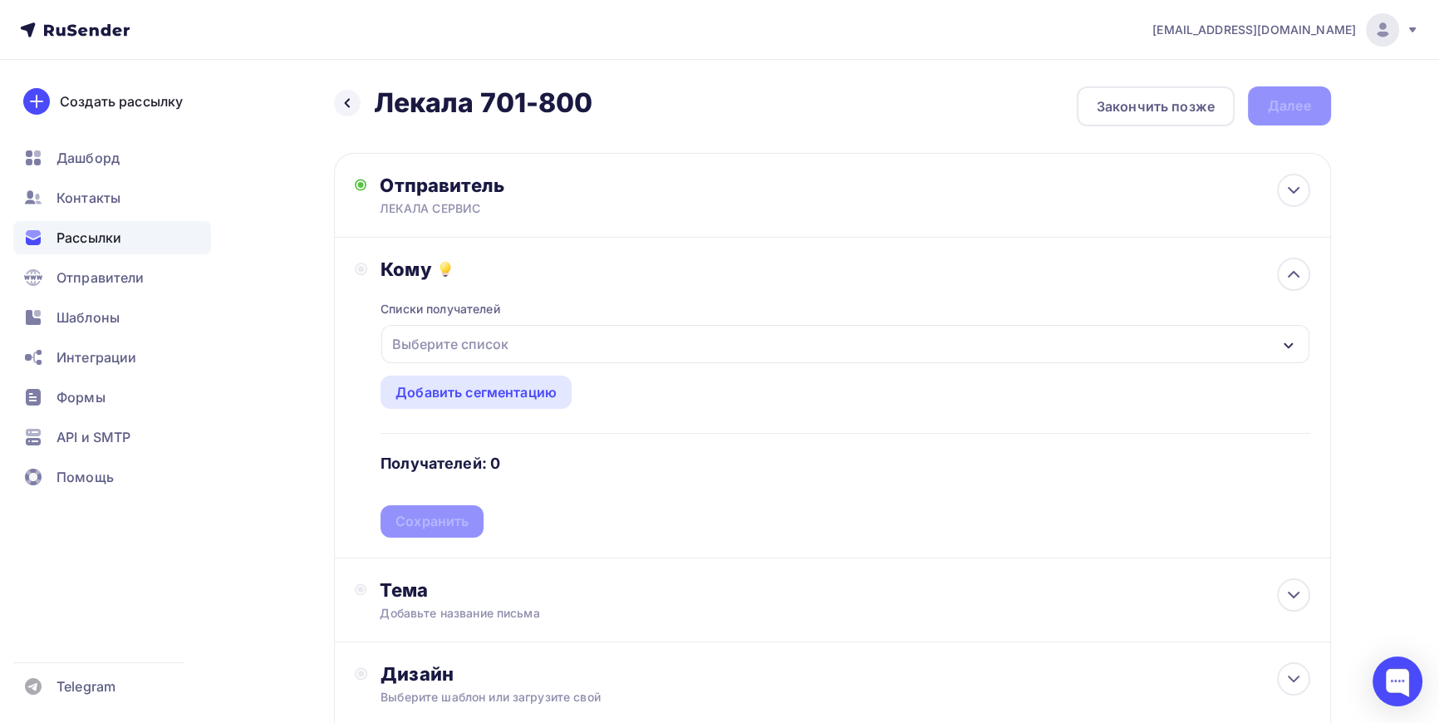
click at [444, 339] on div "Выберите список" at bounding box center [451, 344] width 130 height 30
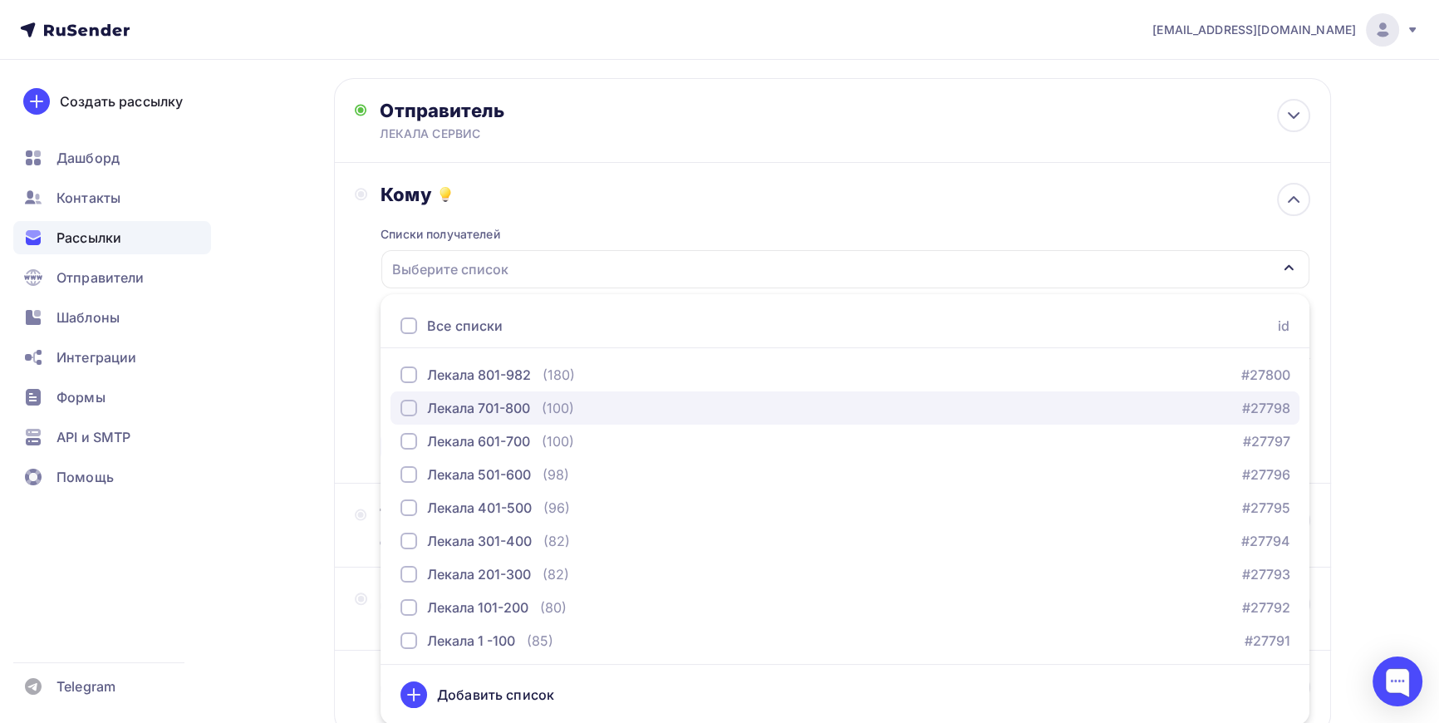
click at [405, 400] on div "button" at bounding box center [409, 408] width 17 height 17
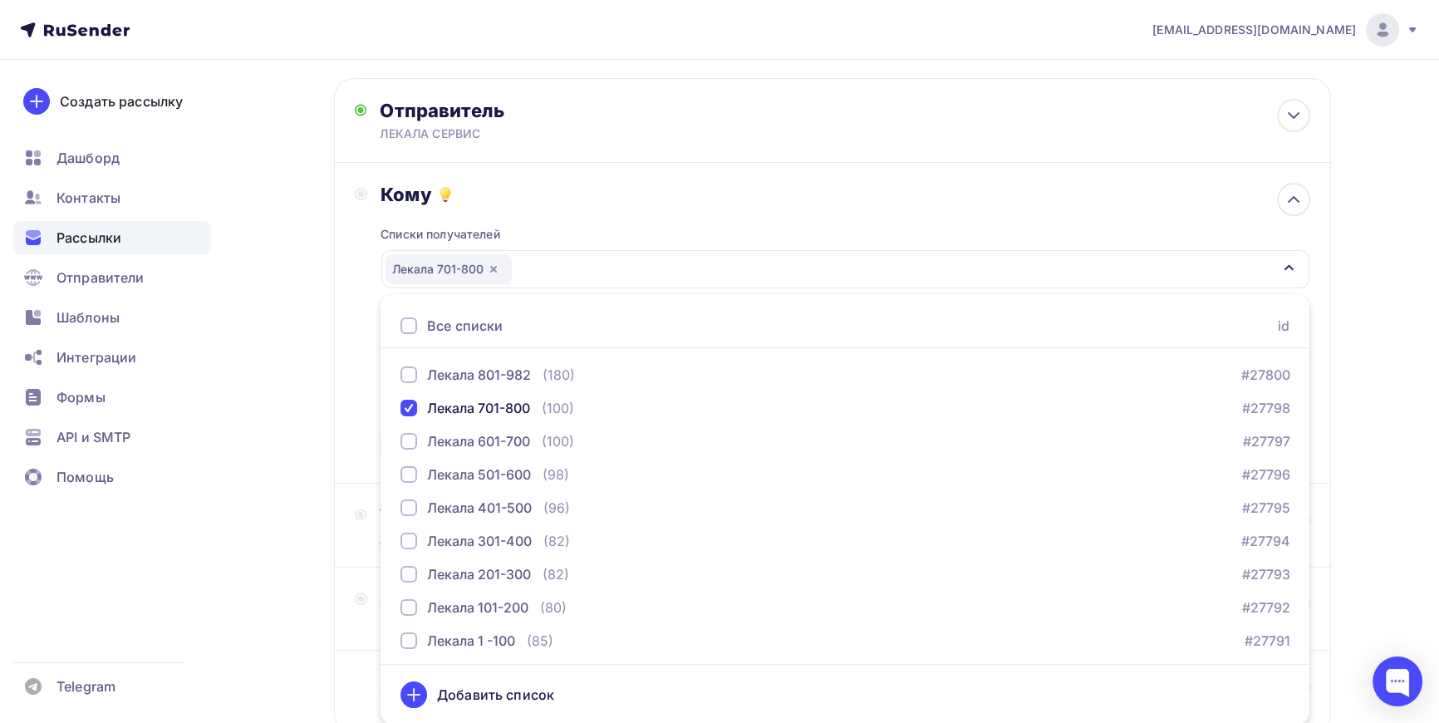
click at [305, 391] on div "Назад Лекала 701-800 Лекала 701-800 Закончить позже Далее Отправитель ЛЕКАЛА СЕ…" at bounding box center [720, 413] width 1362 height 857
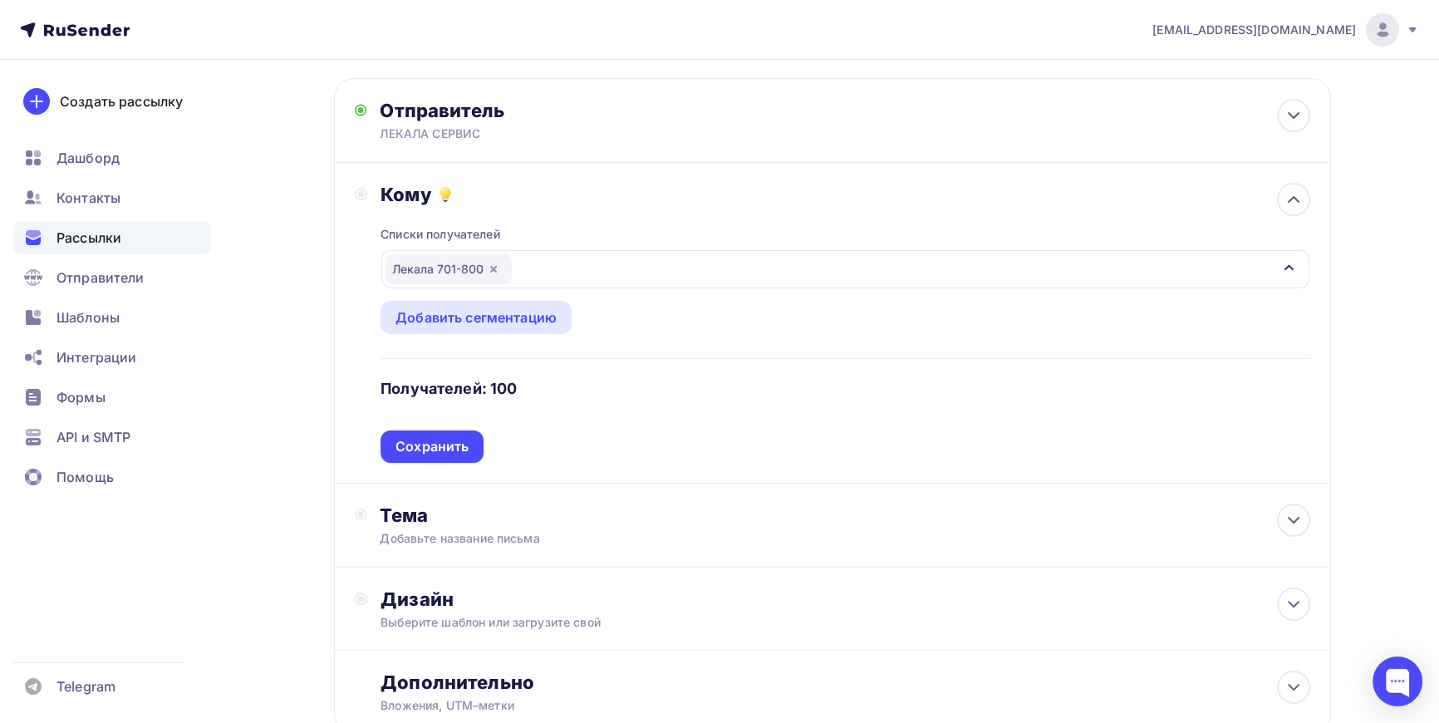
click at [421, 445] on div "Сохранить" at bounding box center [432, 446] width 73 height 19
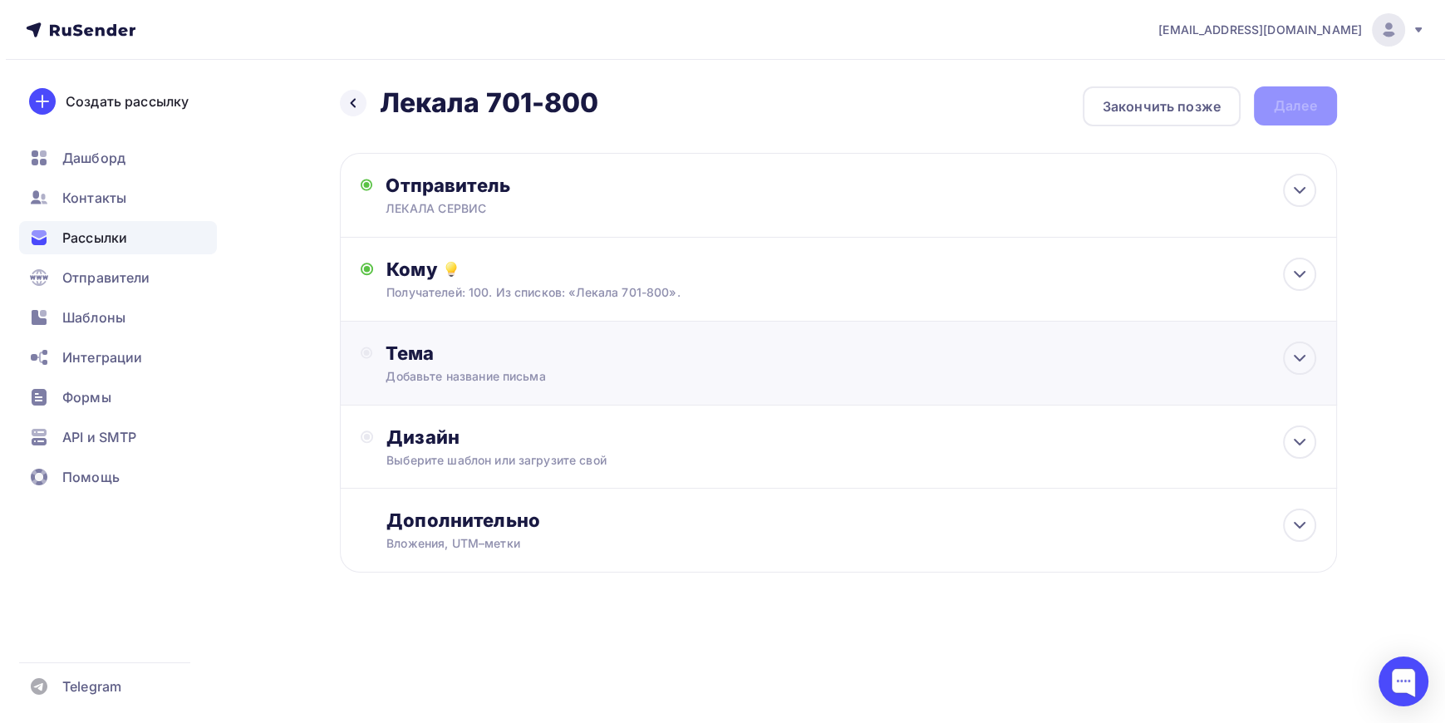
scroll to position [0, 0]
click at [428, 368] on div "Добавьте название письма" at bounding box center [534, 376] width 296 height 17
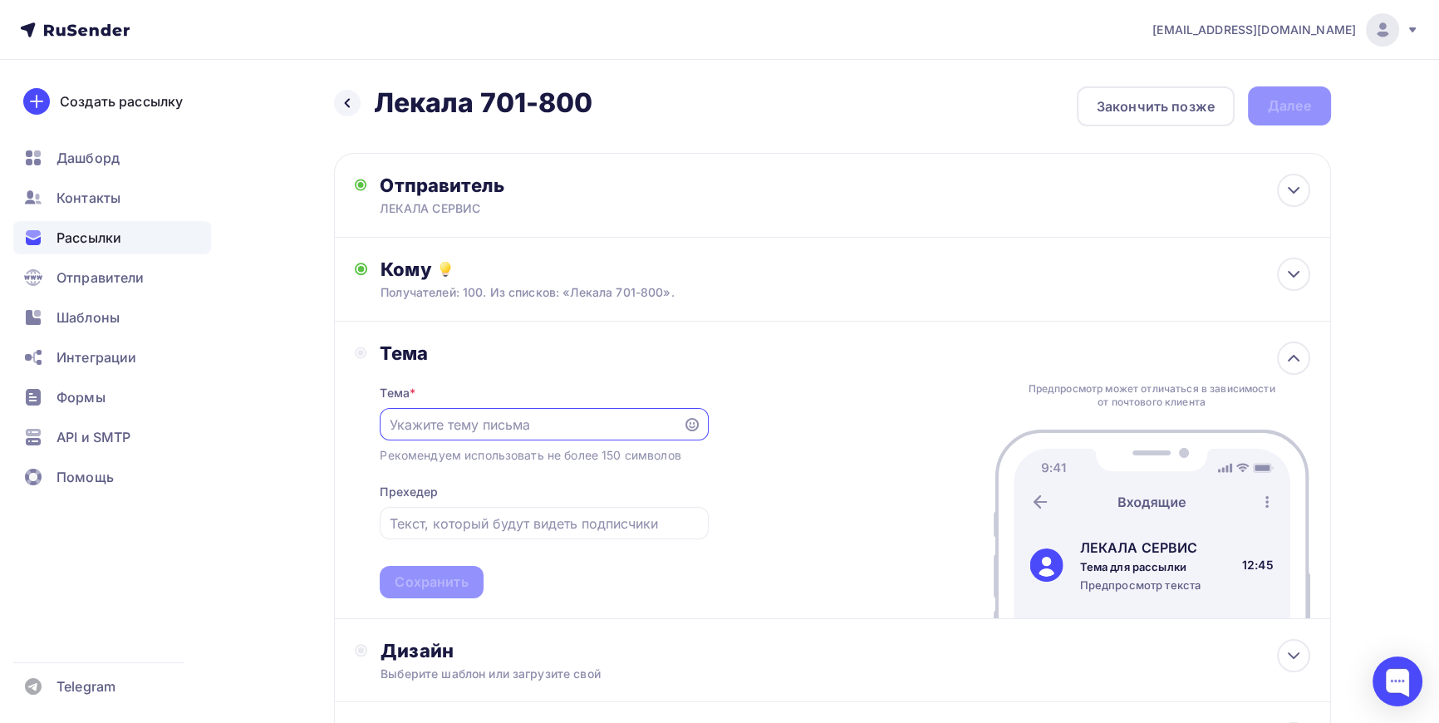
paste input "Оцифровка лекал"
type input "Оцифровка лекал"
click at [422, 579] on div "Сохранить" at bounding box center [431, 582] width 73 height 19
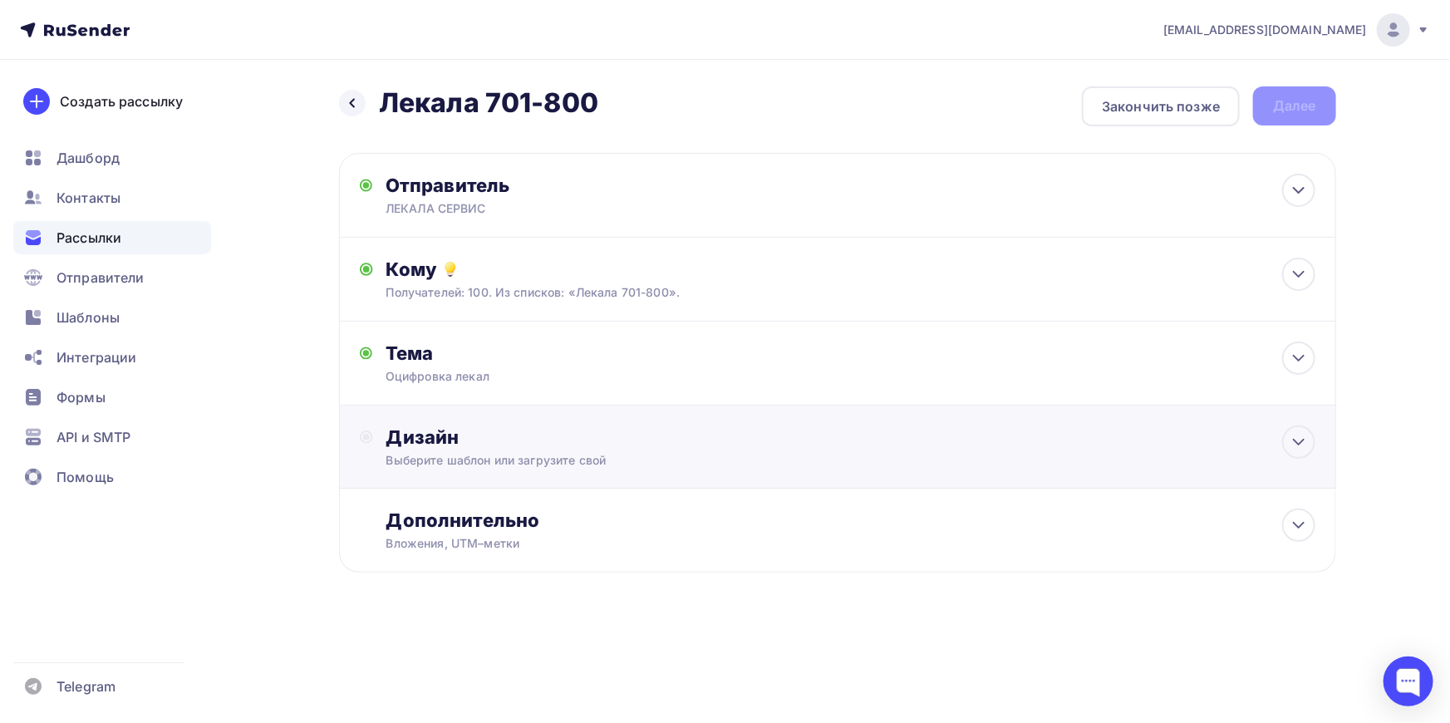
click at [464, 456] on div "Выберите шаблон или загрузите свой" at bounding box center [804, 460] width 837 height 17
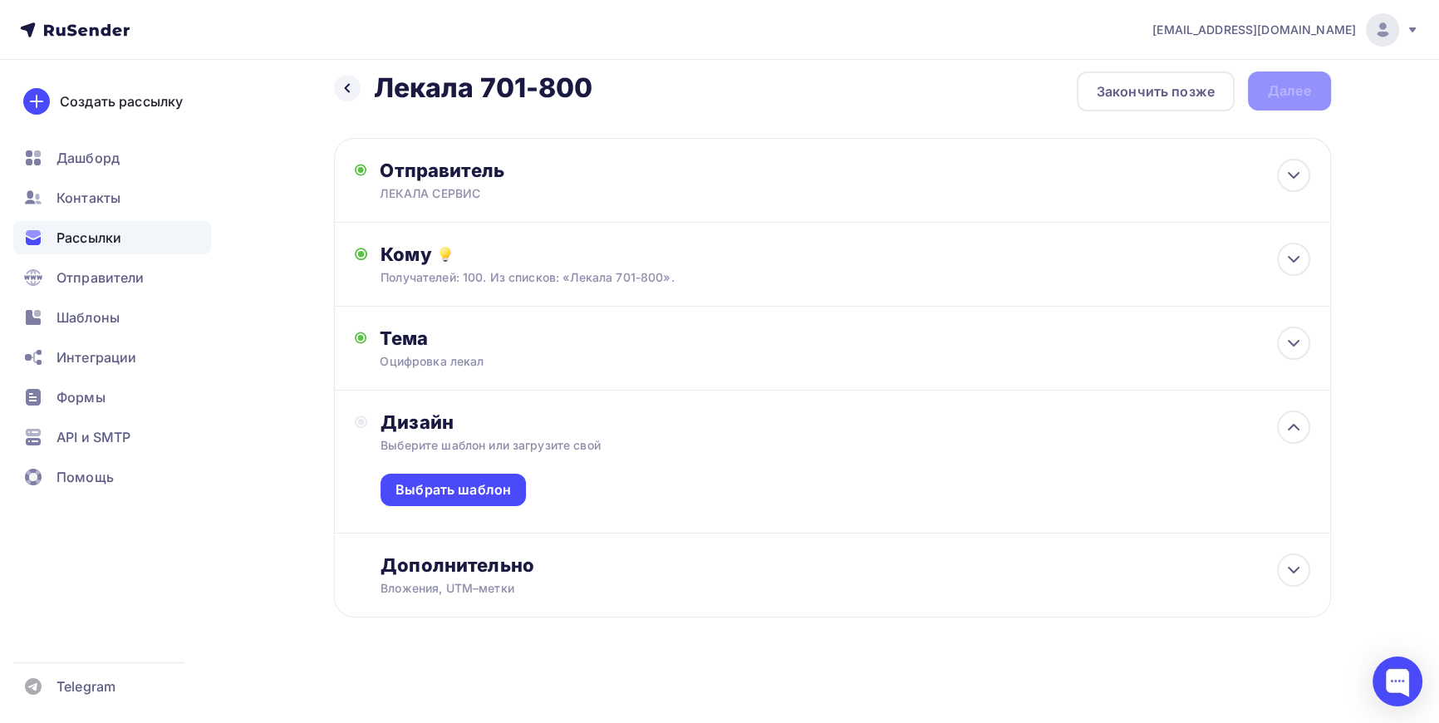
scroll to position [16, 0]
click at [446, 483] on div "Выбрать шаблон" at bounding box center [454, 488] width 116 height 19
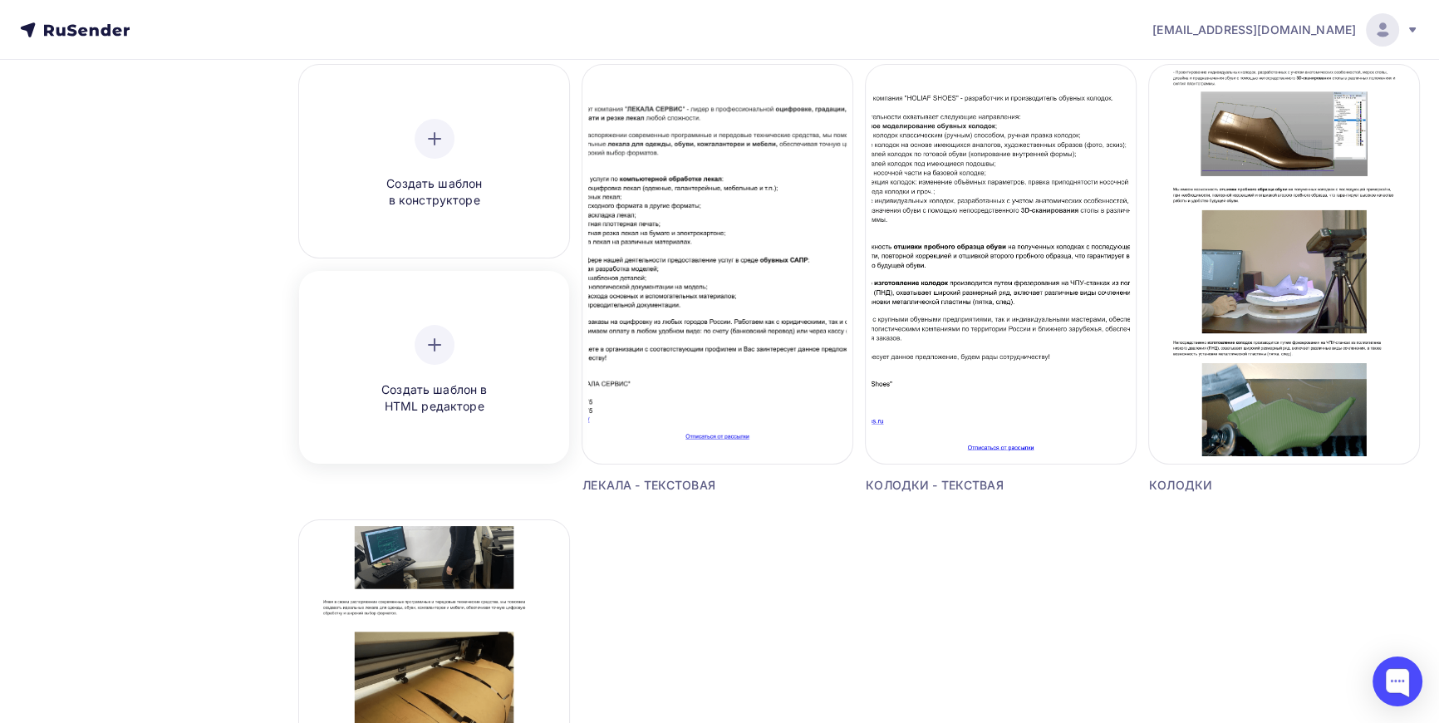
scroll to position [150, 0]
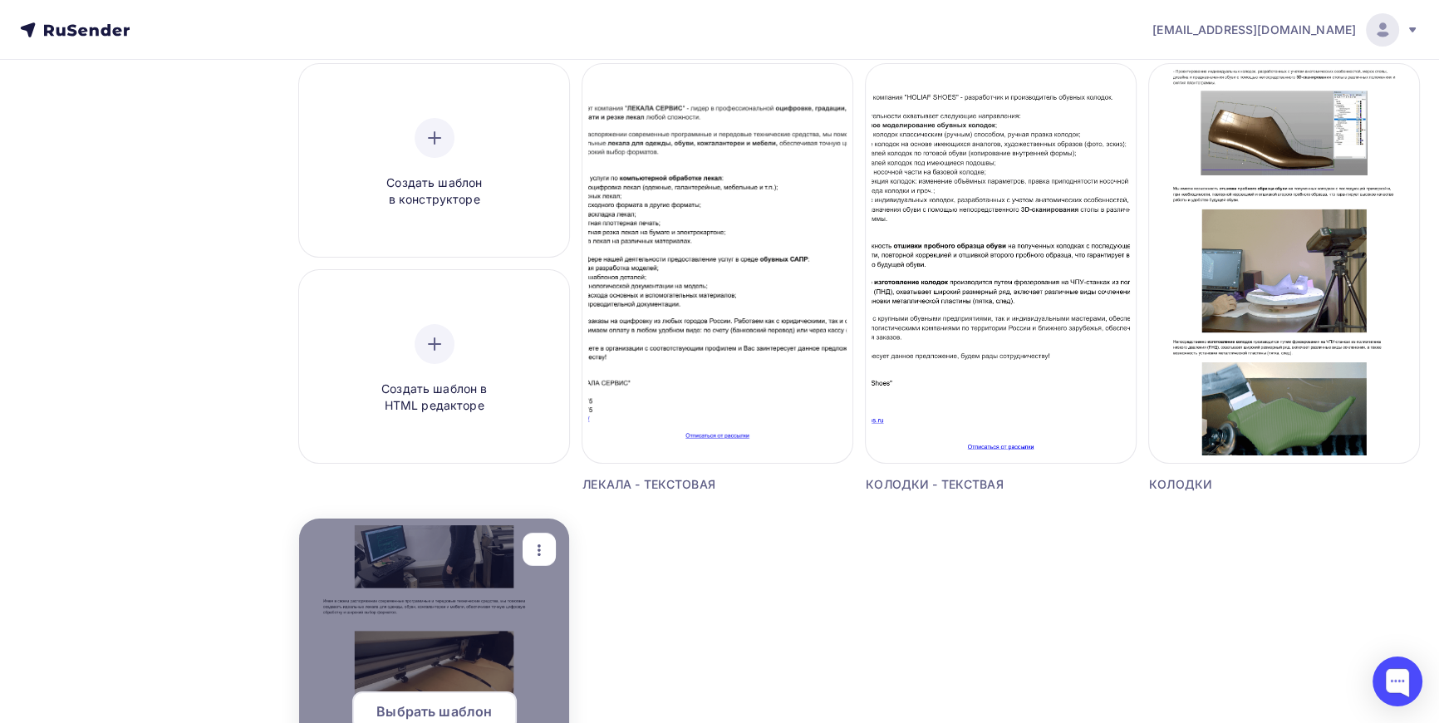
click at [429, 715] on span "Выбрать шаблон" at bounding box center [434, 711] width 116 height 20
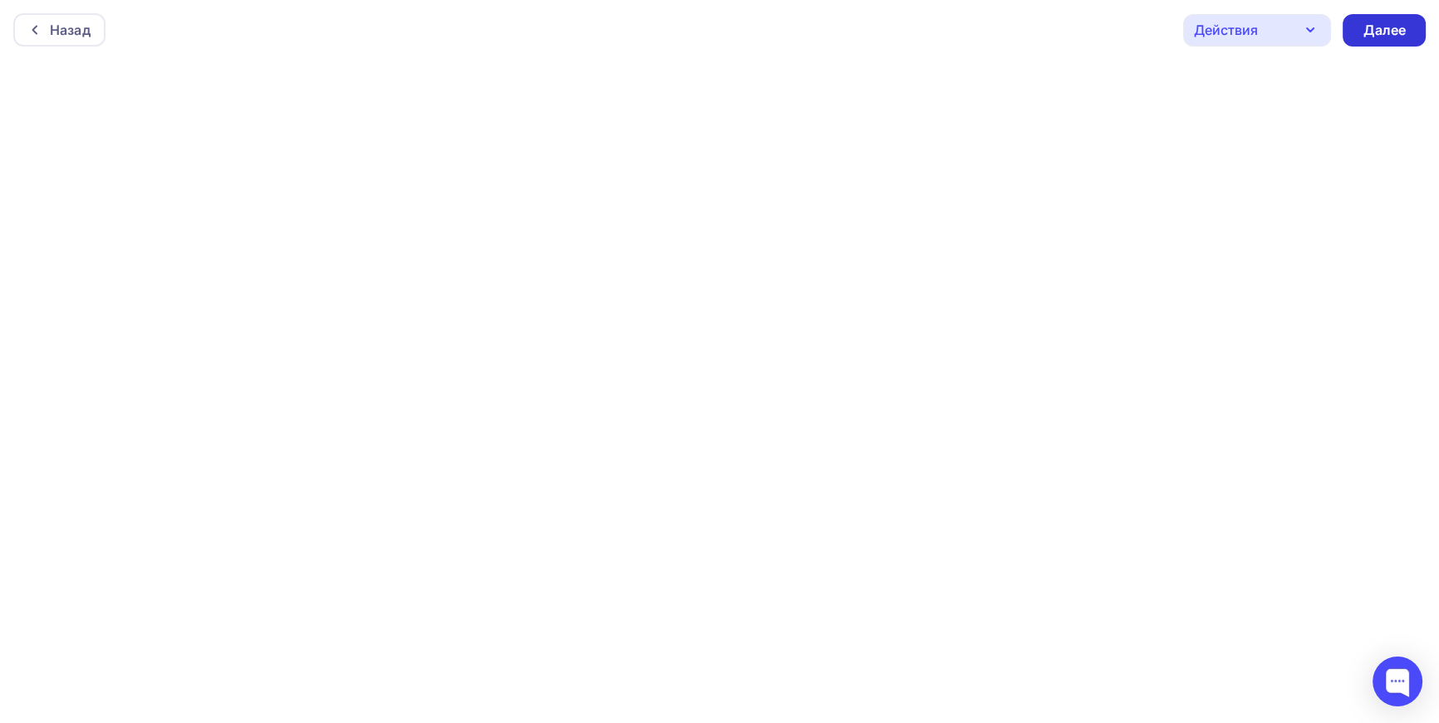
click at [1385, 25] on div "Далее" at bounding box center [1384, 30] width 43 height 19
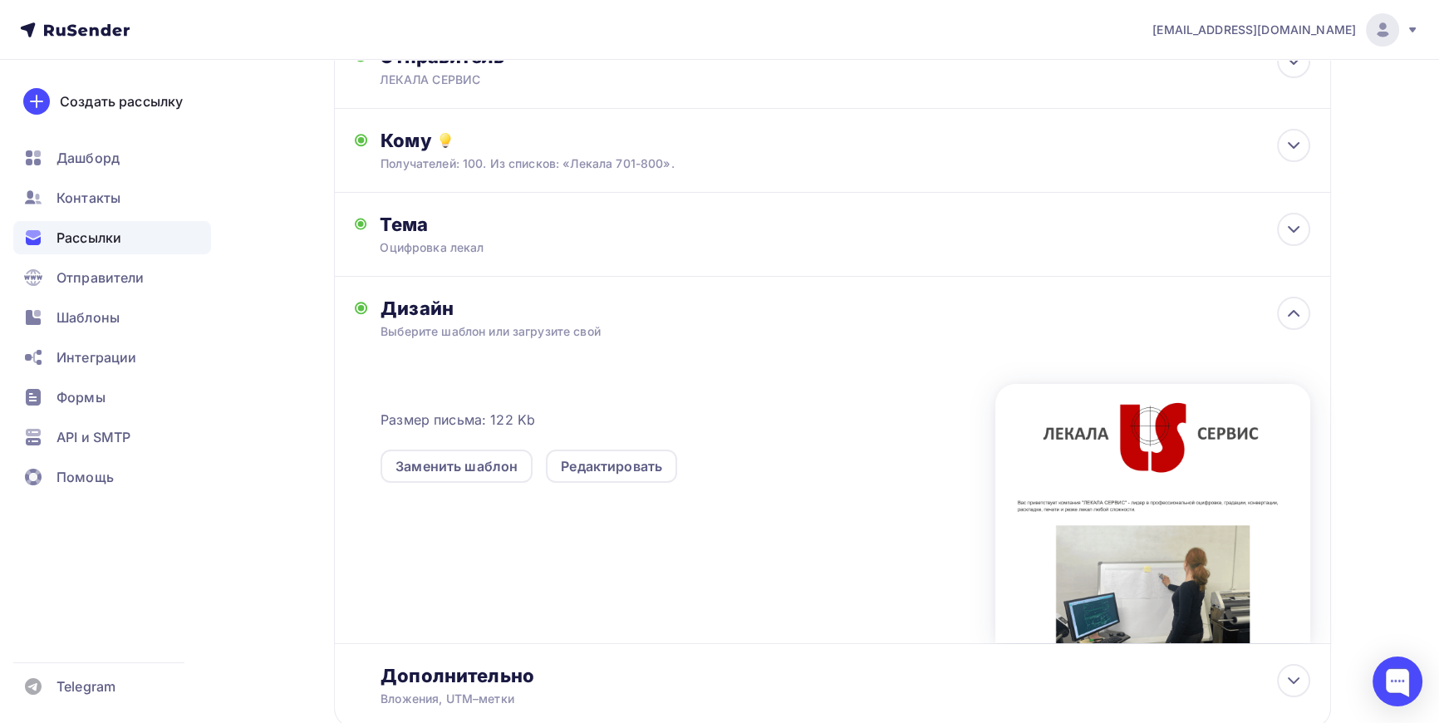
scroll to position [13, 0]
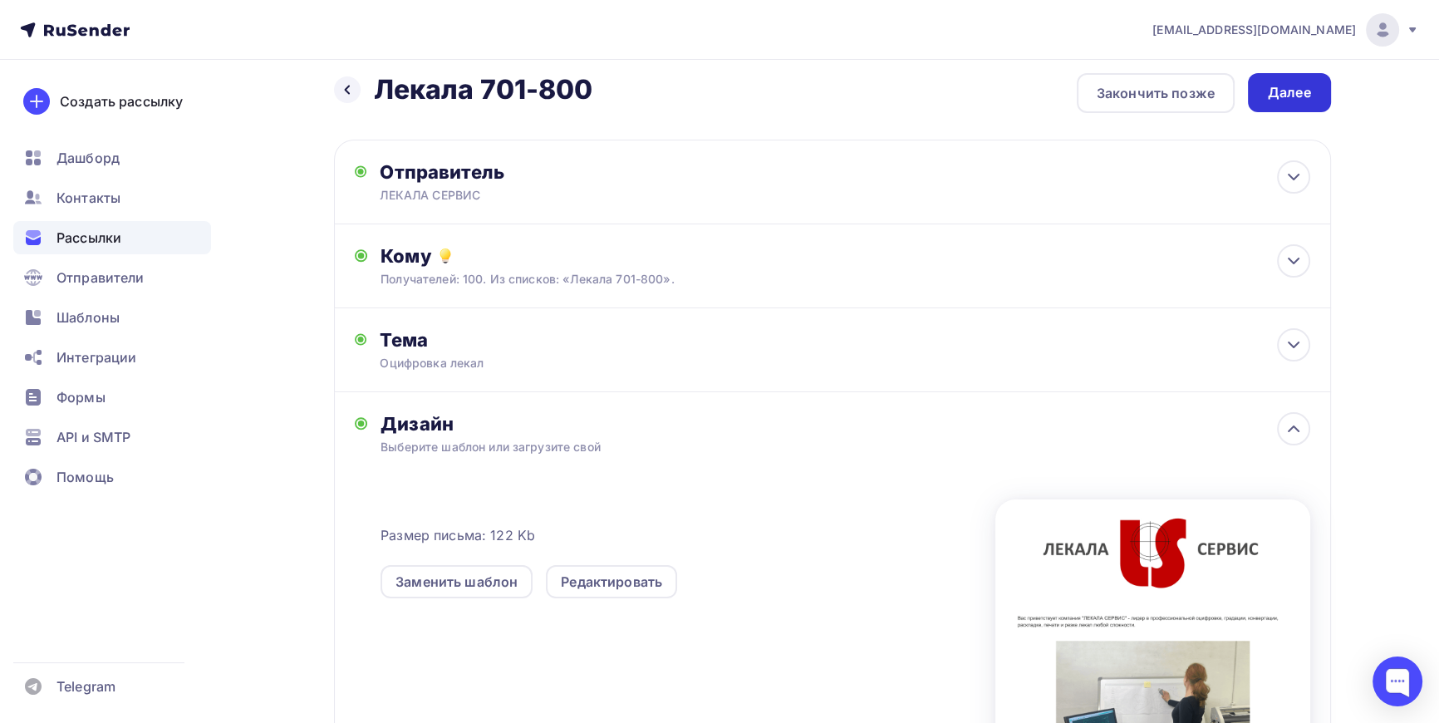
click at [1296, 91] on div "Далее" at bounding box center [1289, 92] width 43 height 19
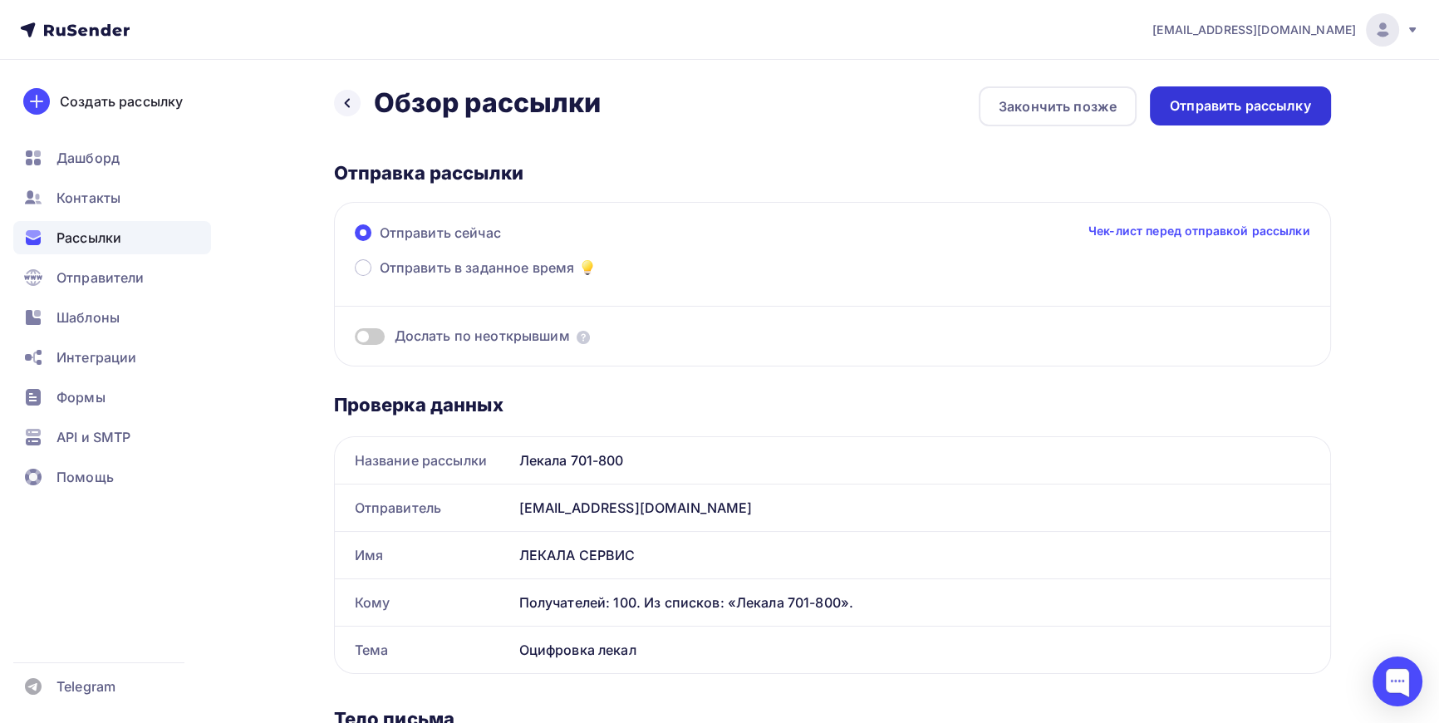
click at [1252, 102] on div "Отправить рассылку" at bounding box center [1240, 105] width 141 height 19
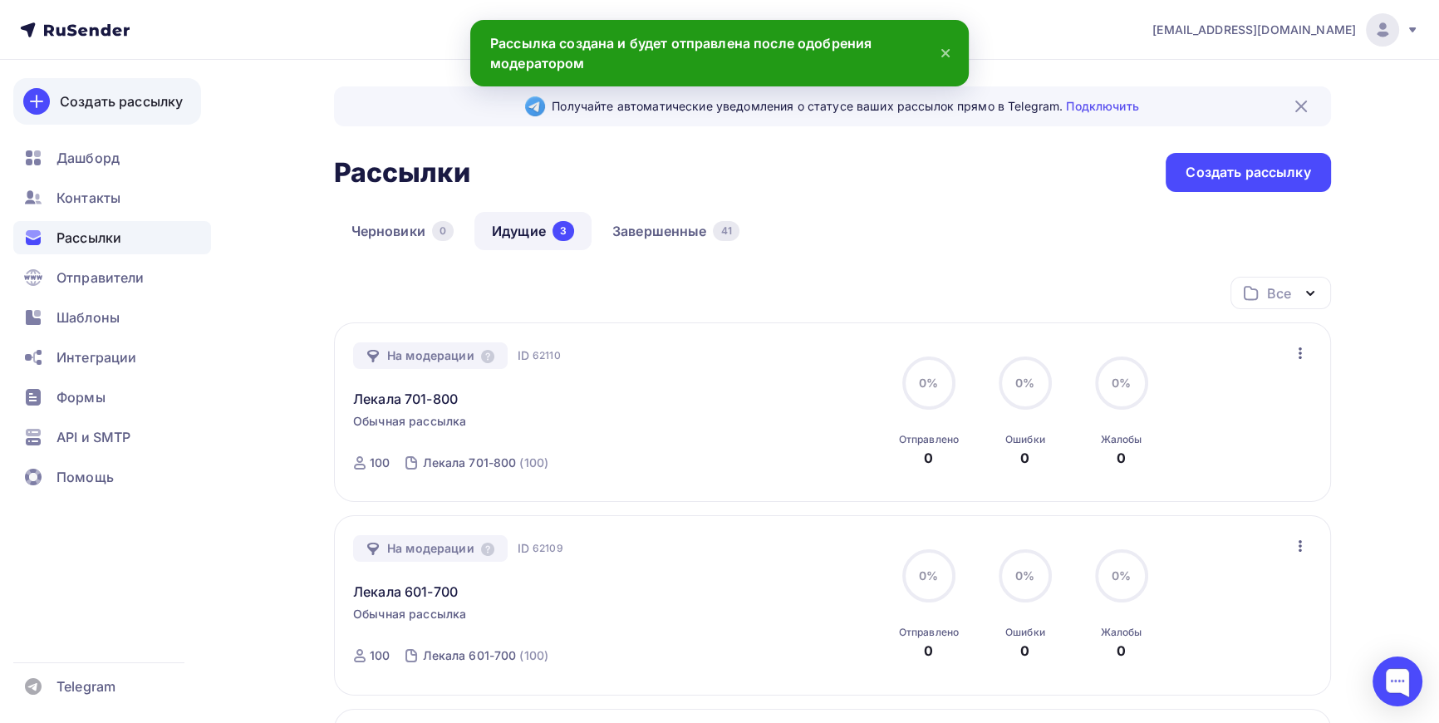
click at [108, 101] on div "Создать рассылку" at bounding box center [121, 101] width 123 height 20
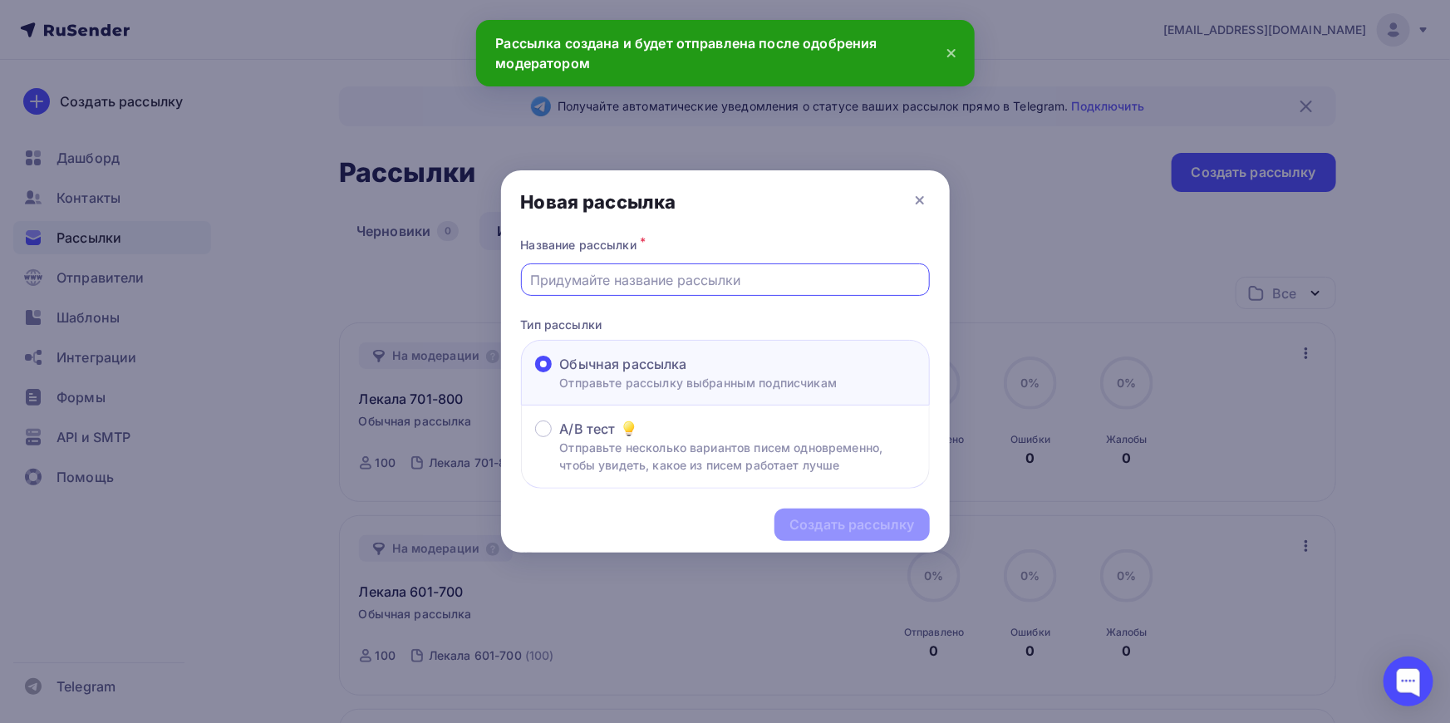
click at [684, 278] on input "text" at bounding box center [725, 280] width 390 height 20
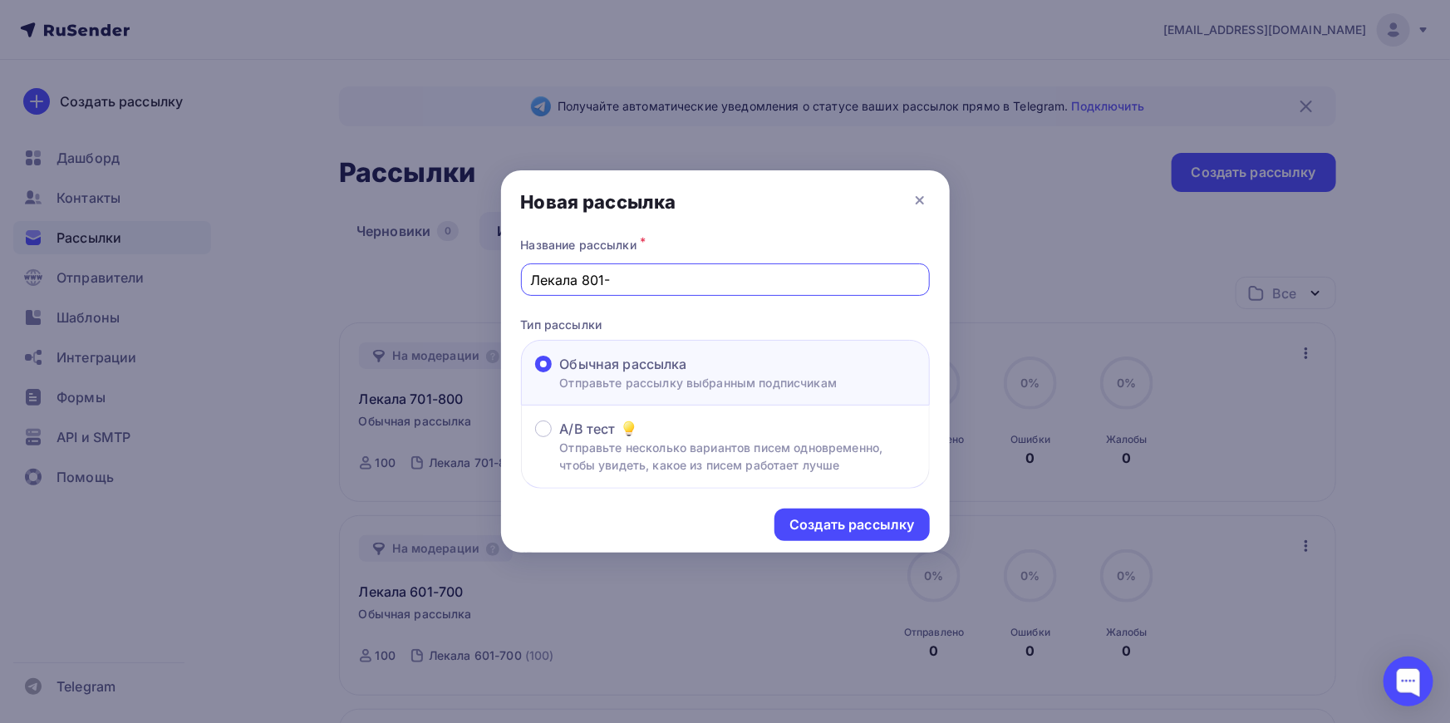
type input "Лекала 801-"
click at [236, 294] on div at bounding box center [725, 361] width 1450 height 723
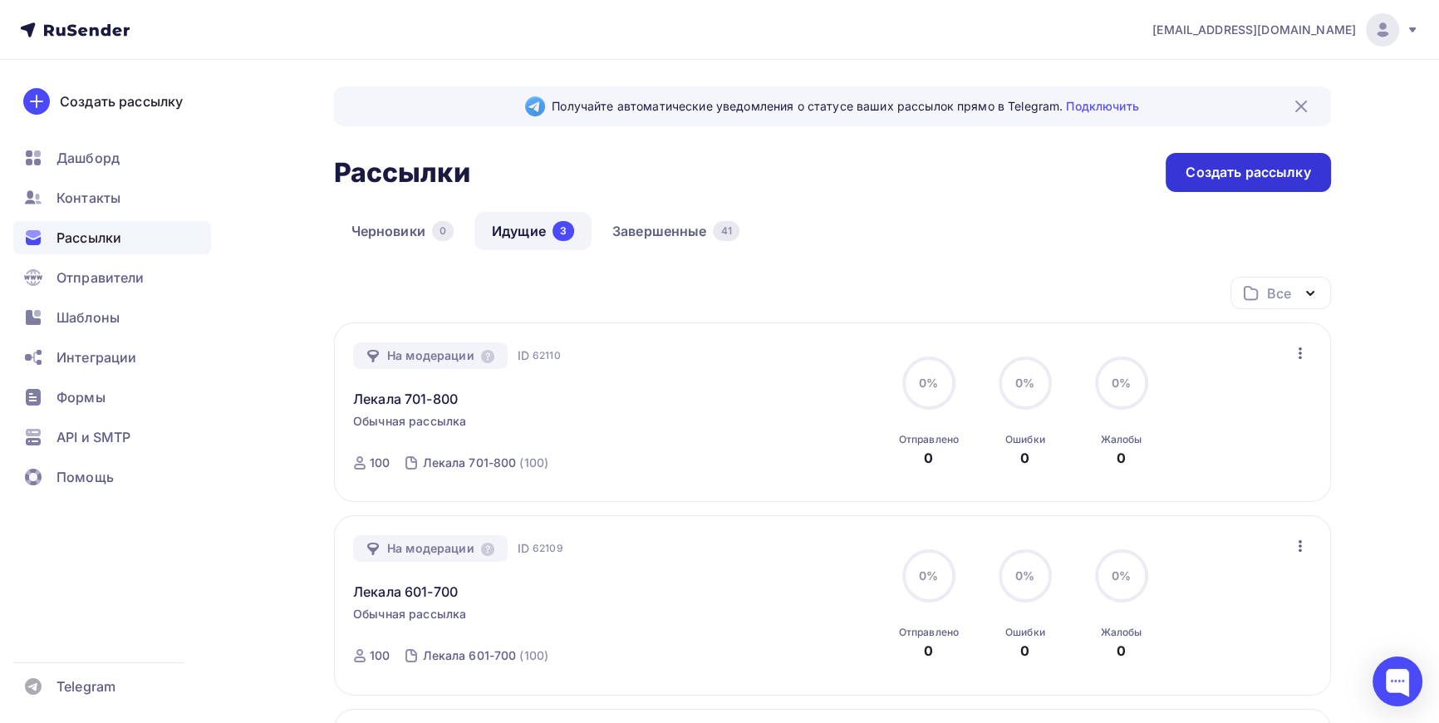
click at [1246, 176] on div "Создать рассылку" at bounding box center [1248, 172] width 125 height 19
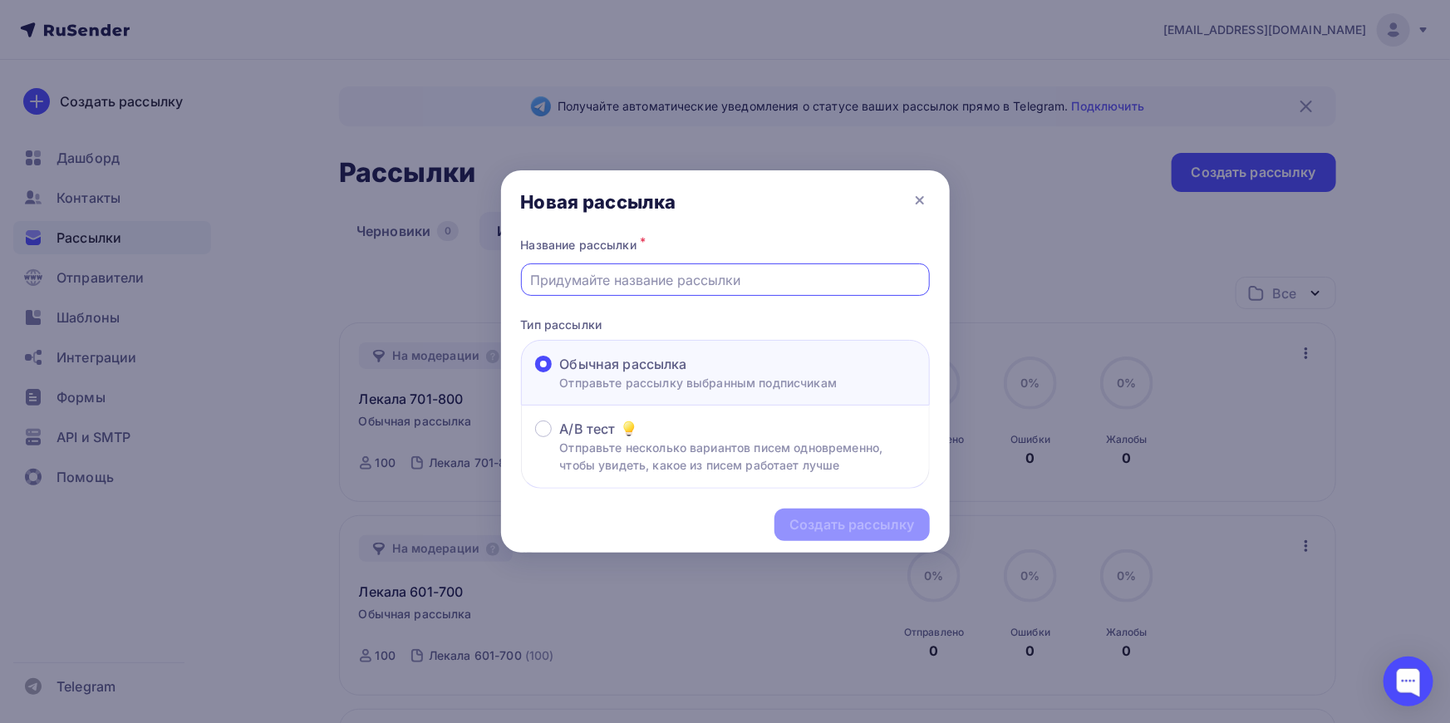
click at [664, 283] on input "text" at bounding box center [725, 280] width 390 height 20
type input "Лекала 810-982"
click at [889, 522] on div "Создать рассылку" at bounding box center [851, 524] width 125 height 19
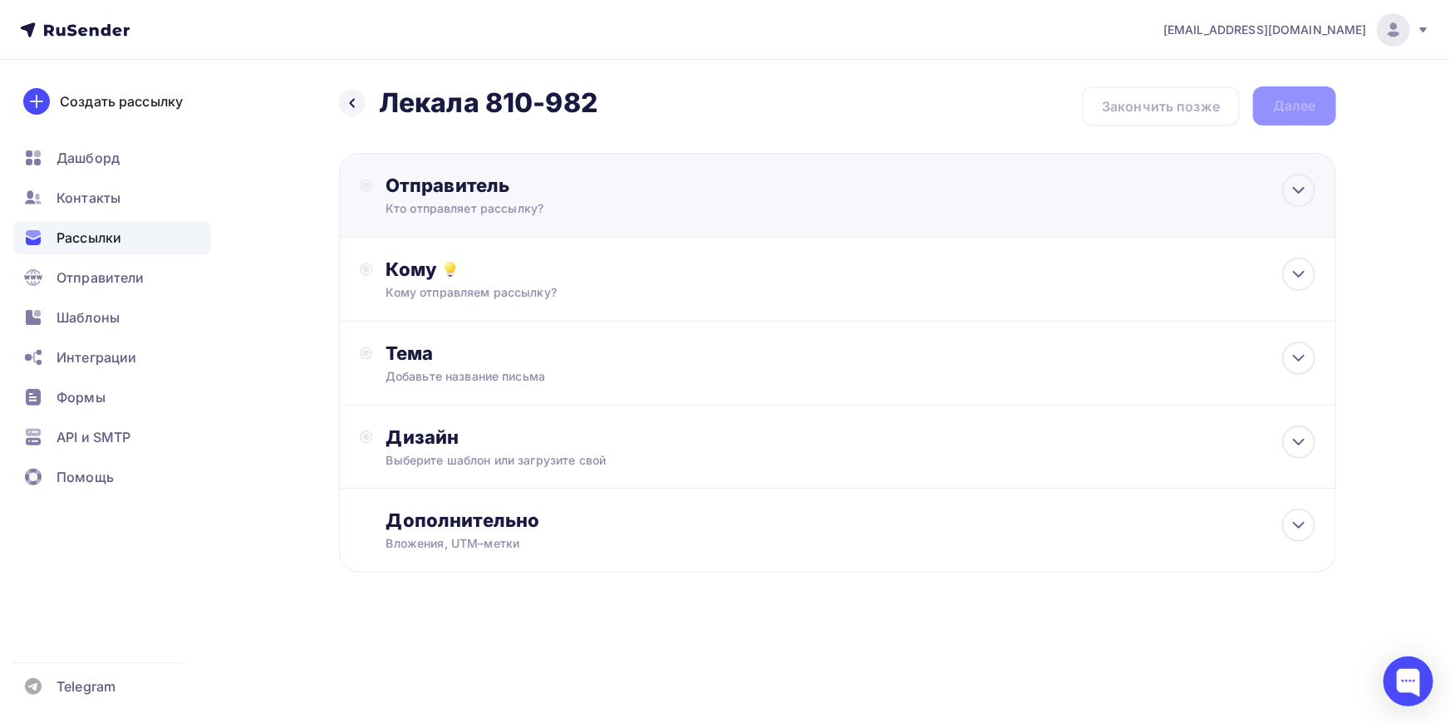
click at [488, 196] on div "Отправитель" at bounding box center [566, 185] width 360 height 23
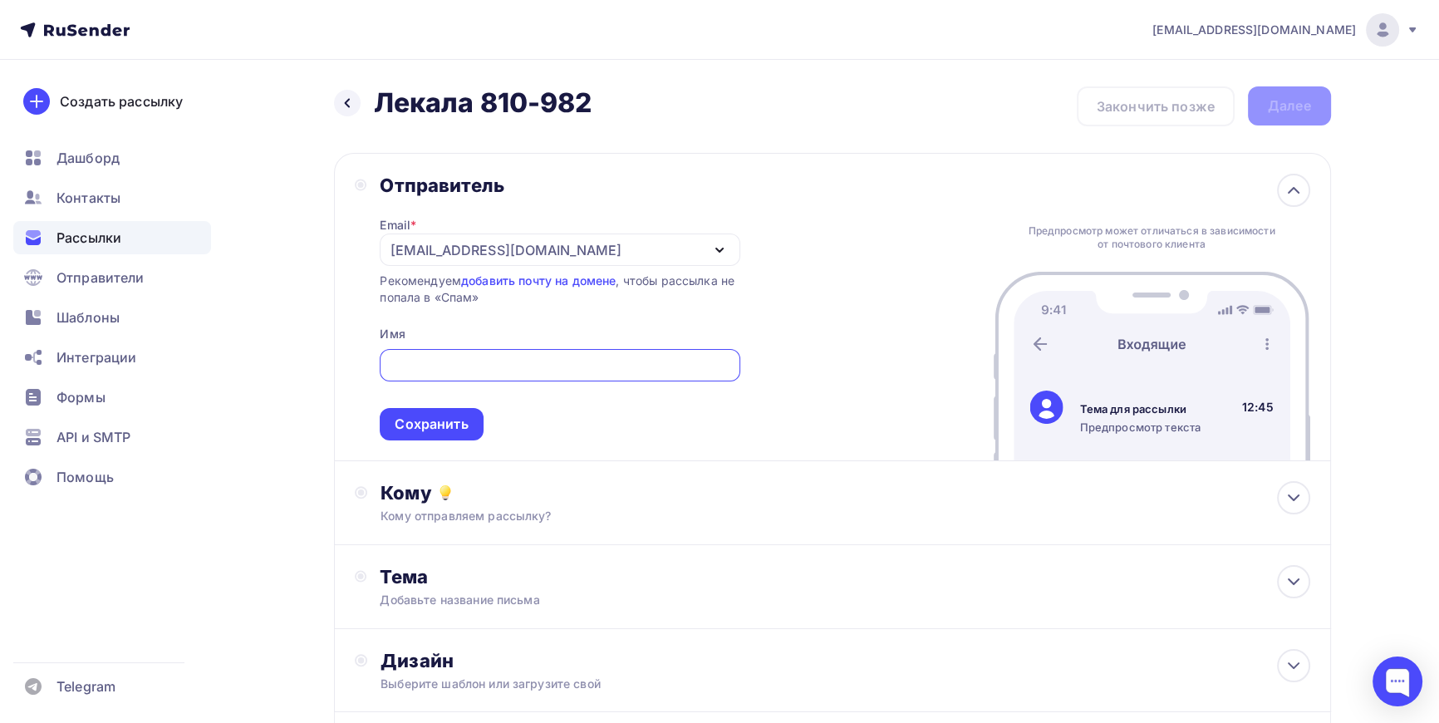
click at [535, 240] on div "[EMAIL_ADDRESS][DOMAIN_NAME]" at bounding box center [506, 250] width 230 height 20
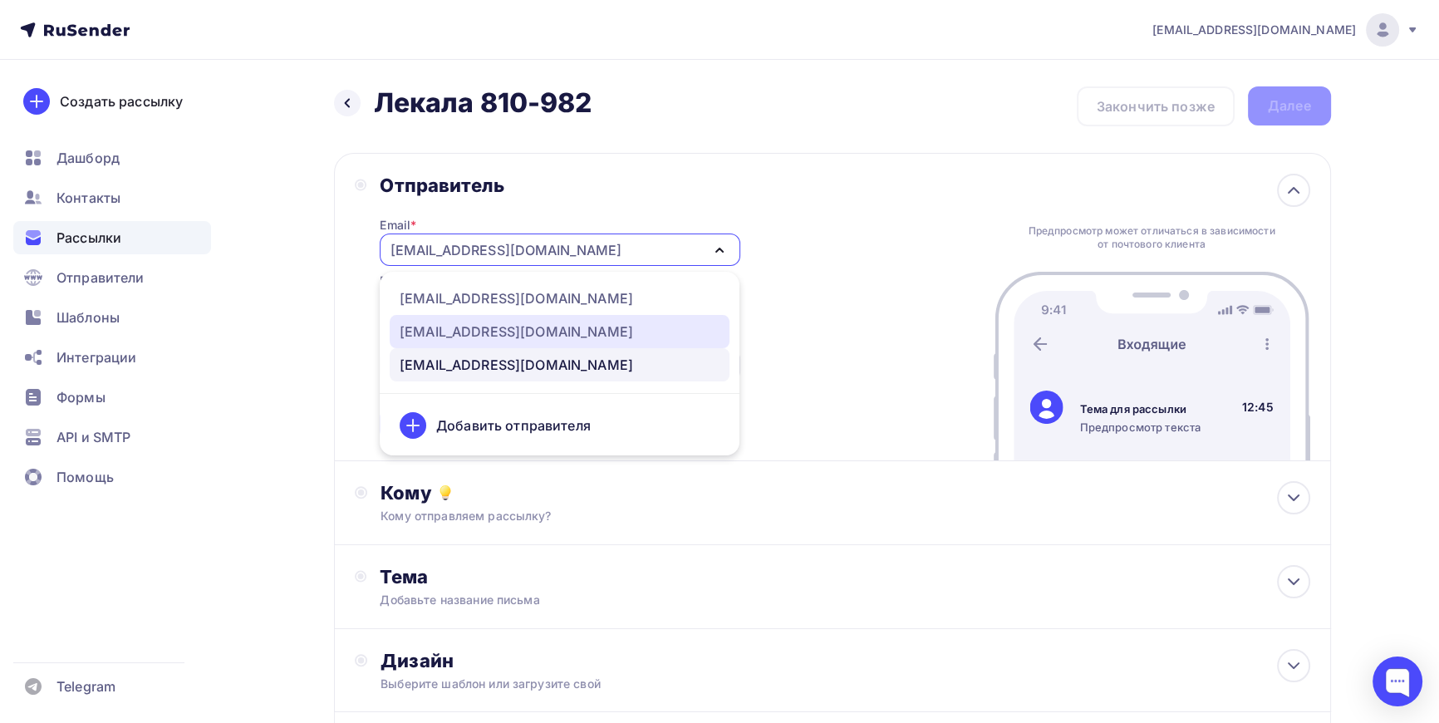
click at [455, 334] on div "info@lekalas.ru" at bounding box center [516, 332] width 233 height 20
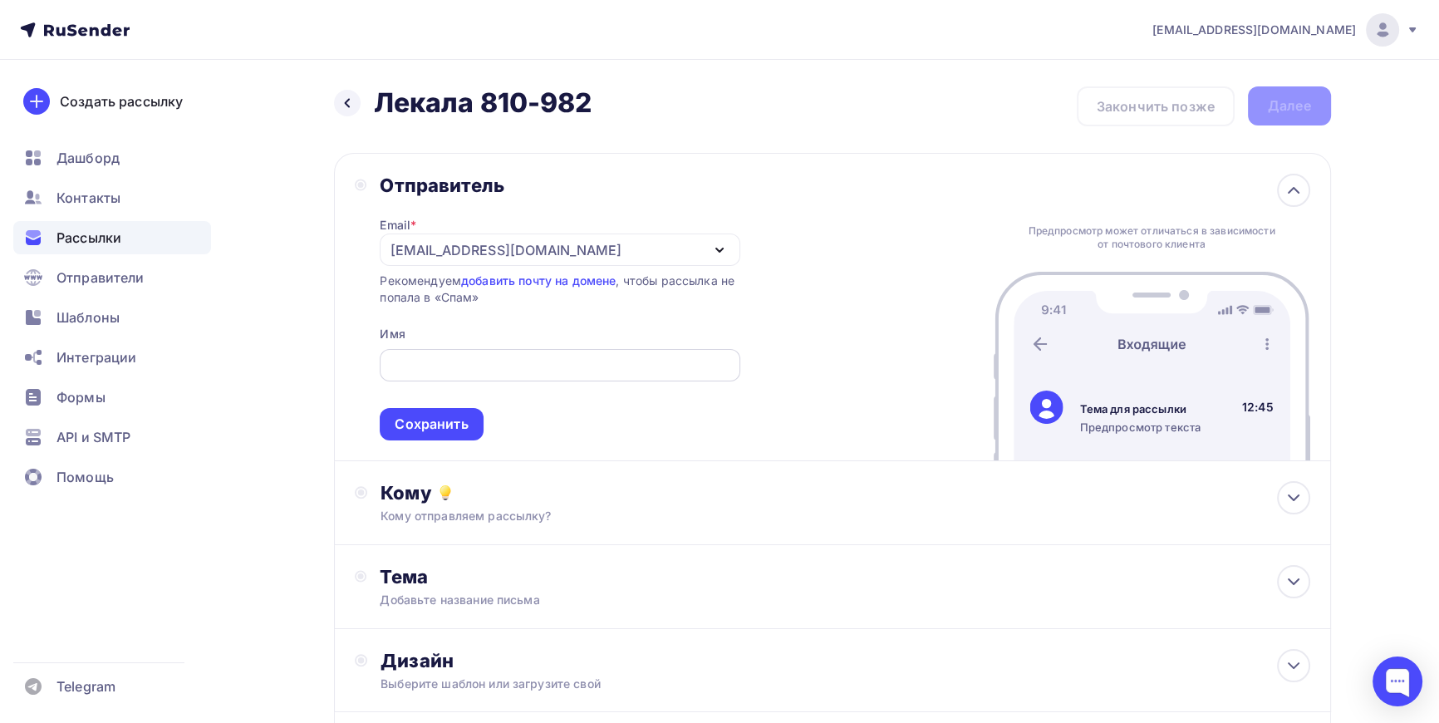
click at [487, 364] on input "text" at bounding box center [560, 366] width 341 height 20
type input "ЛЕКАЛА СЕРВИС"
click at [447, 416] on div "Сохранить" at bounding box center [431, 424] width 73 height 19
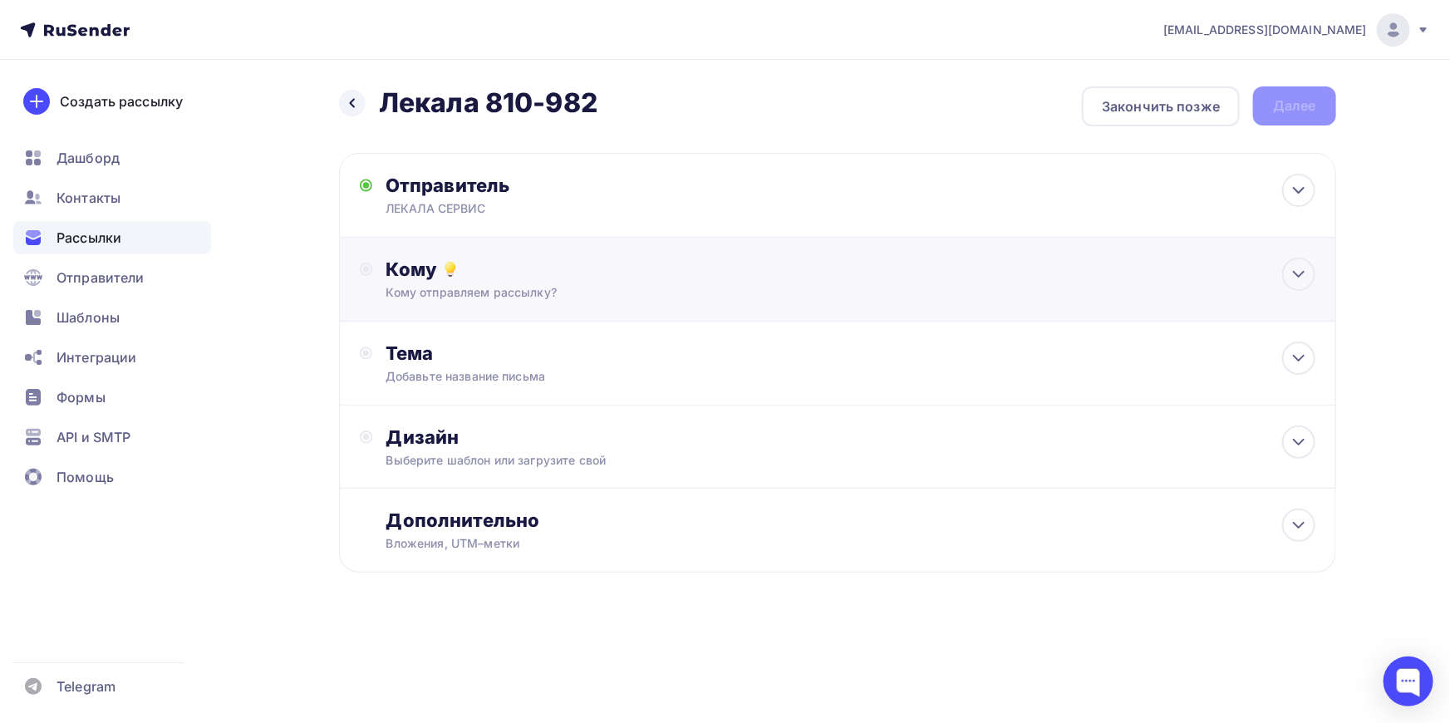
click at [440, 276] on icon at bounding box center [450, 269] width 20 height 20
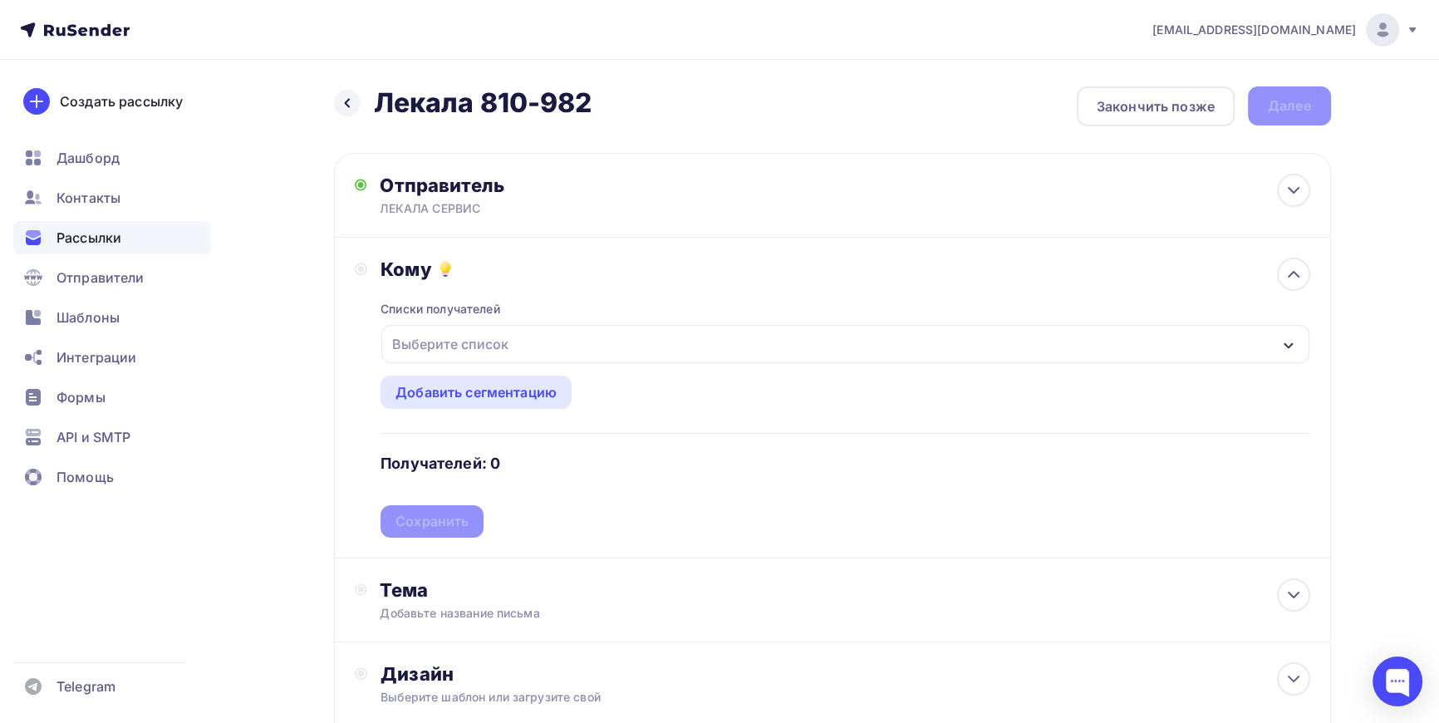
click at [425, 331] on div "Выберите список" at bounding box center [451, 344] width 130 height 30
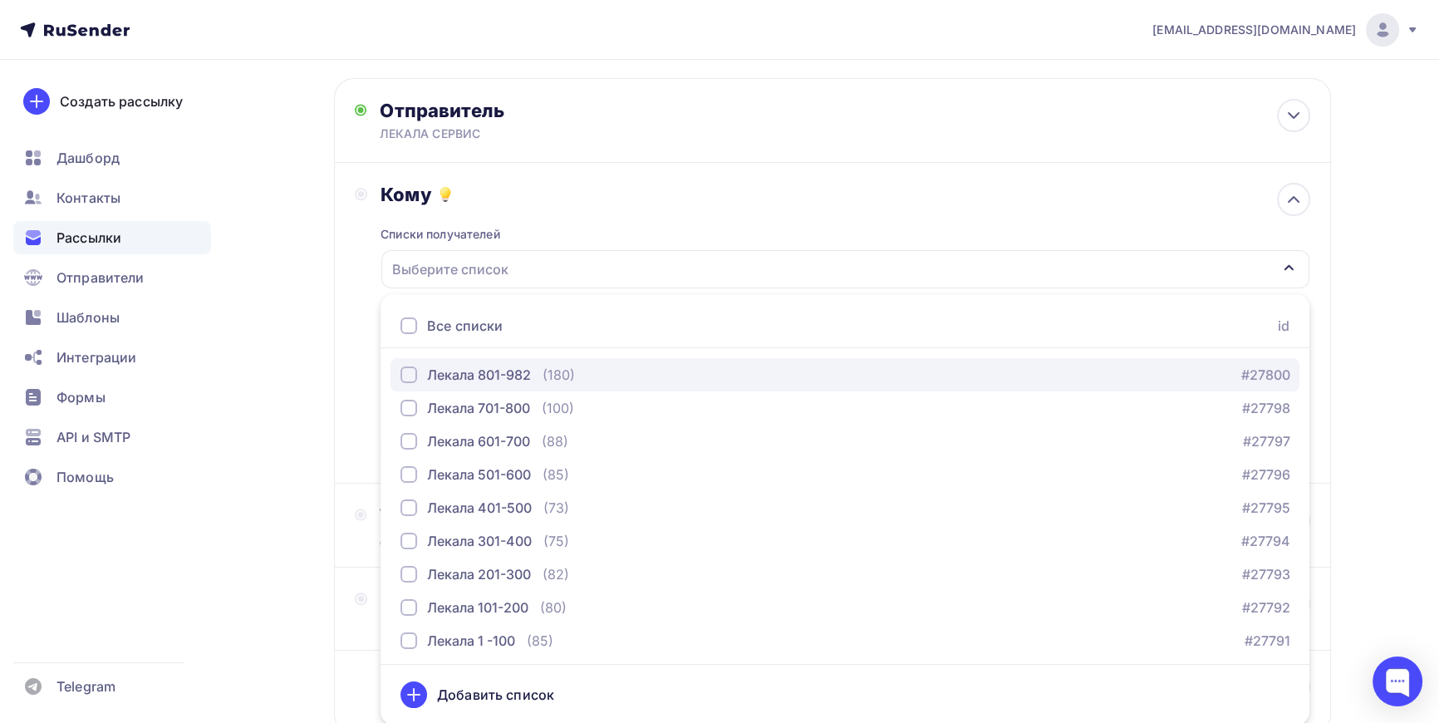
click at [408, 375] on div "button" at bounding box center [409, 374] width 17 height 17
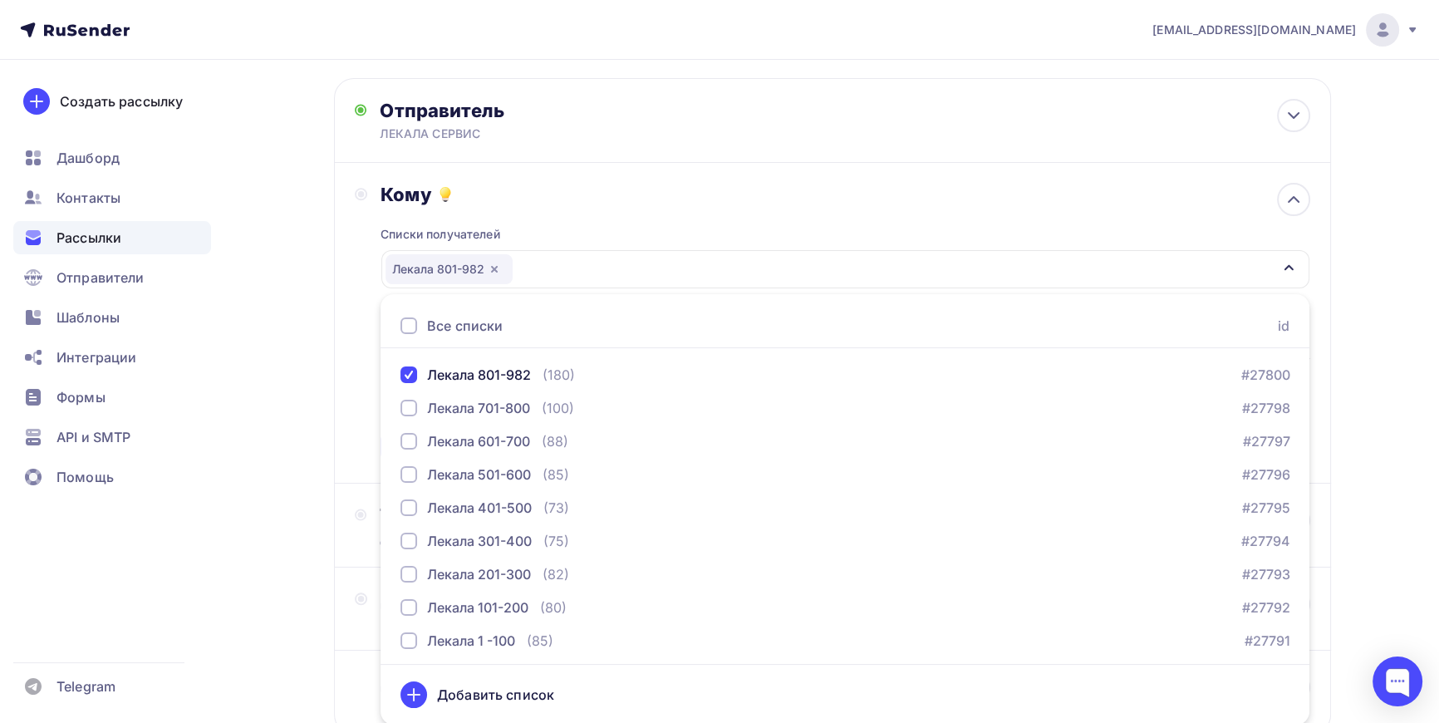
click at [324, 294] on div "Назад Лекала 810-982 Лекала 810-982 Закончить позже Далее Отправитель ЛЕКАЛА СЕ…" at bounding box center [720, 413] width 1362 height 857
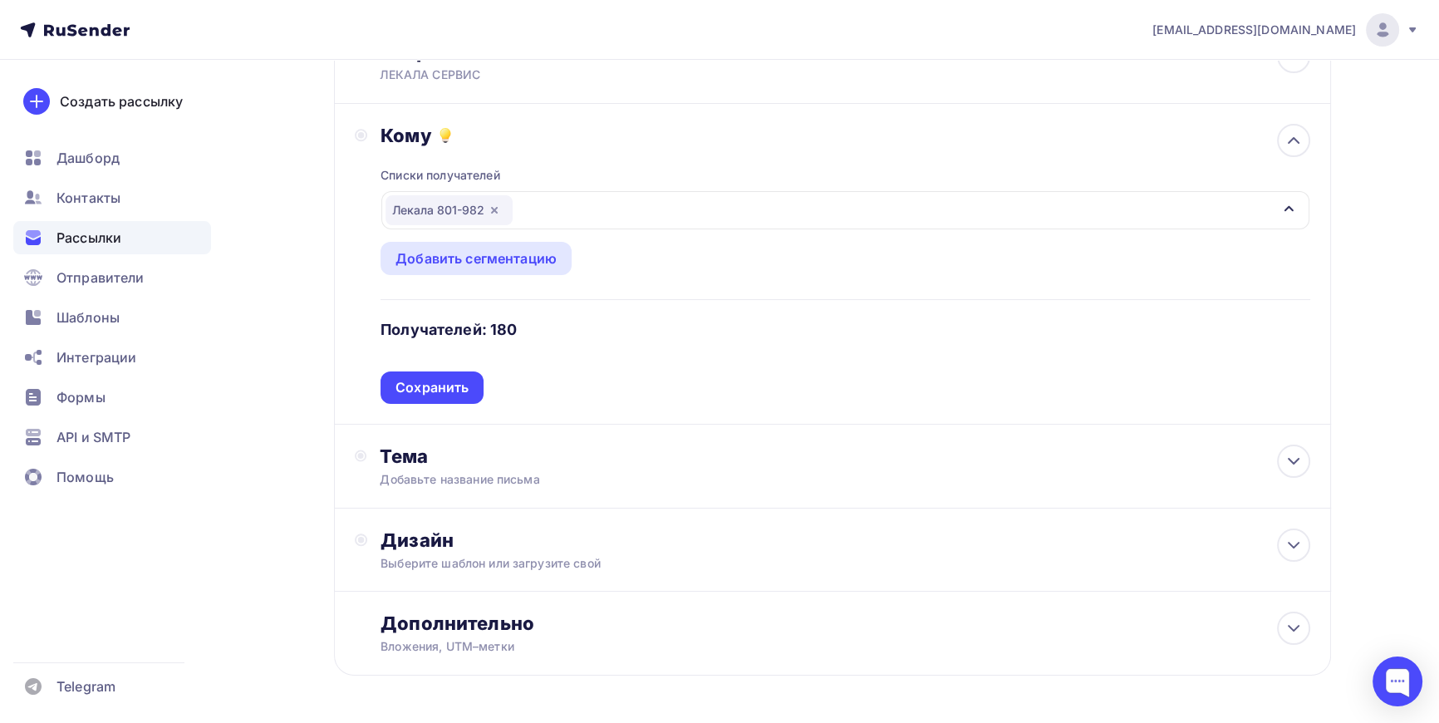
scroll to position [150, 0]
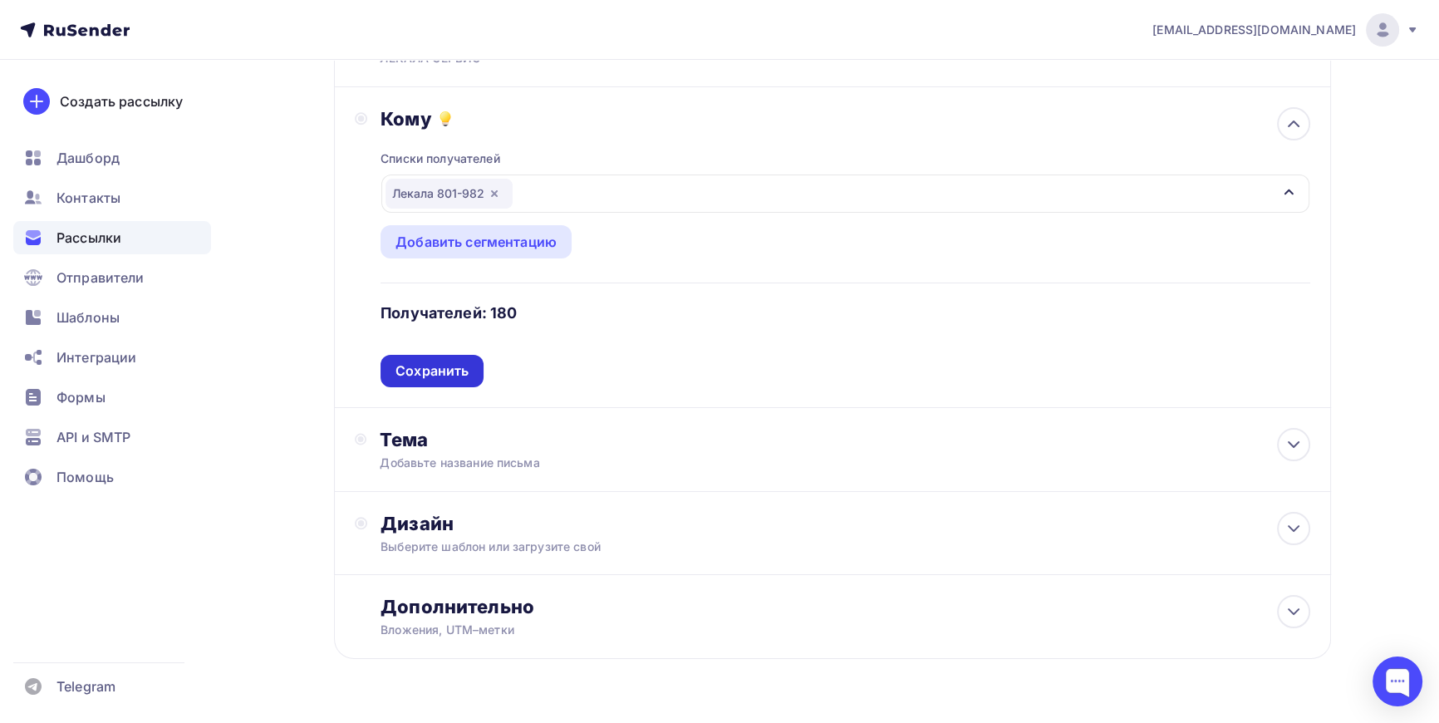
click at [446, 366] on div "Сохранить" at bounding box center [432, 370] width 73 height 19
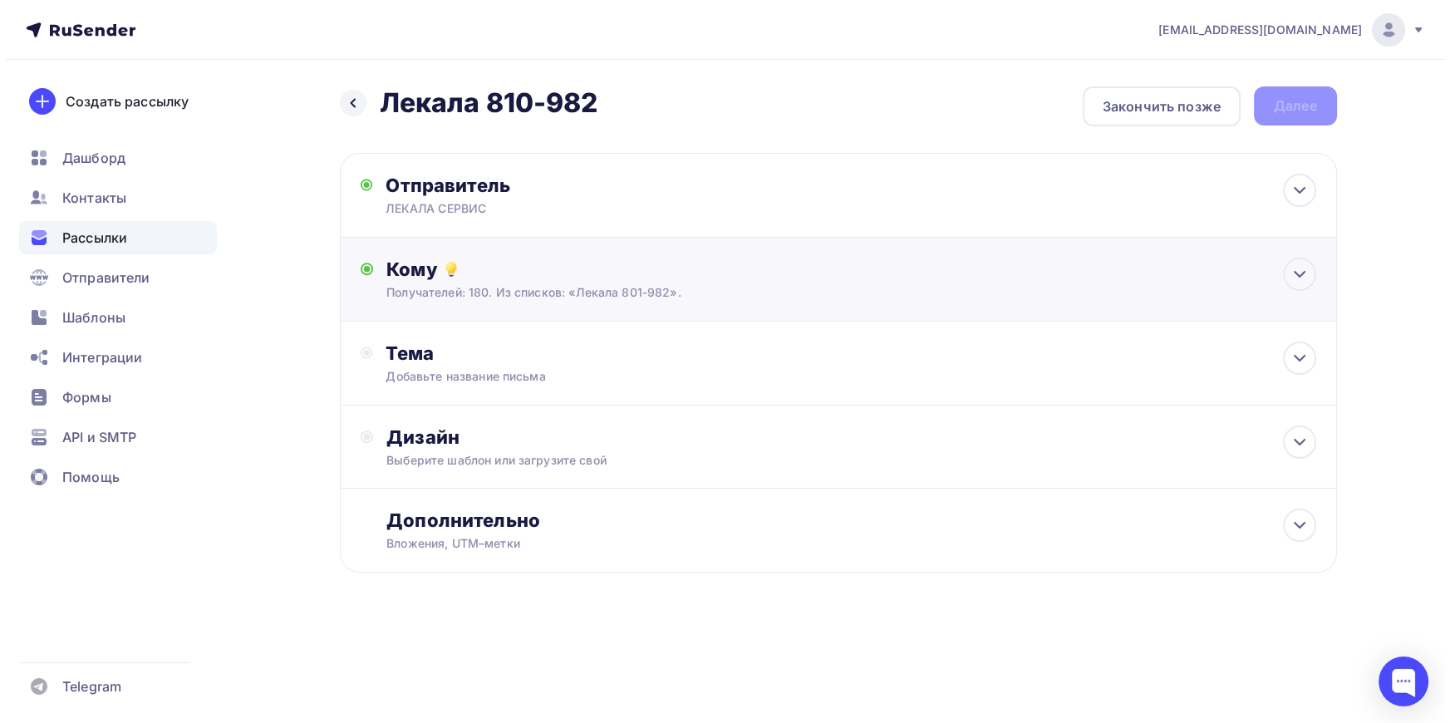
scroll to position [0, 0]
click at [483, 373] on div "Добавьте название письма" at bounding box center [534, 376] width 296 height 17
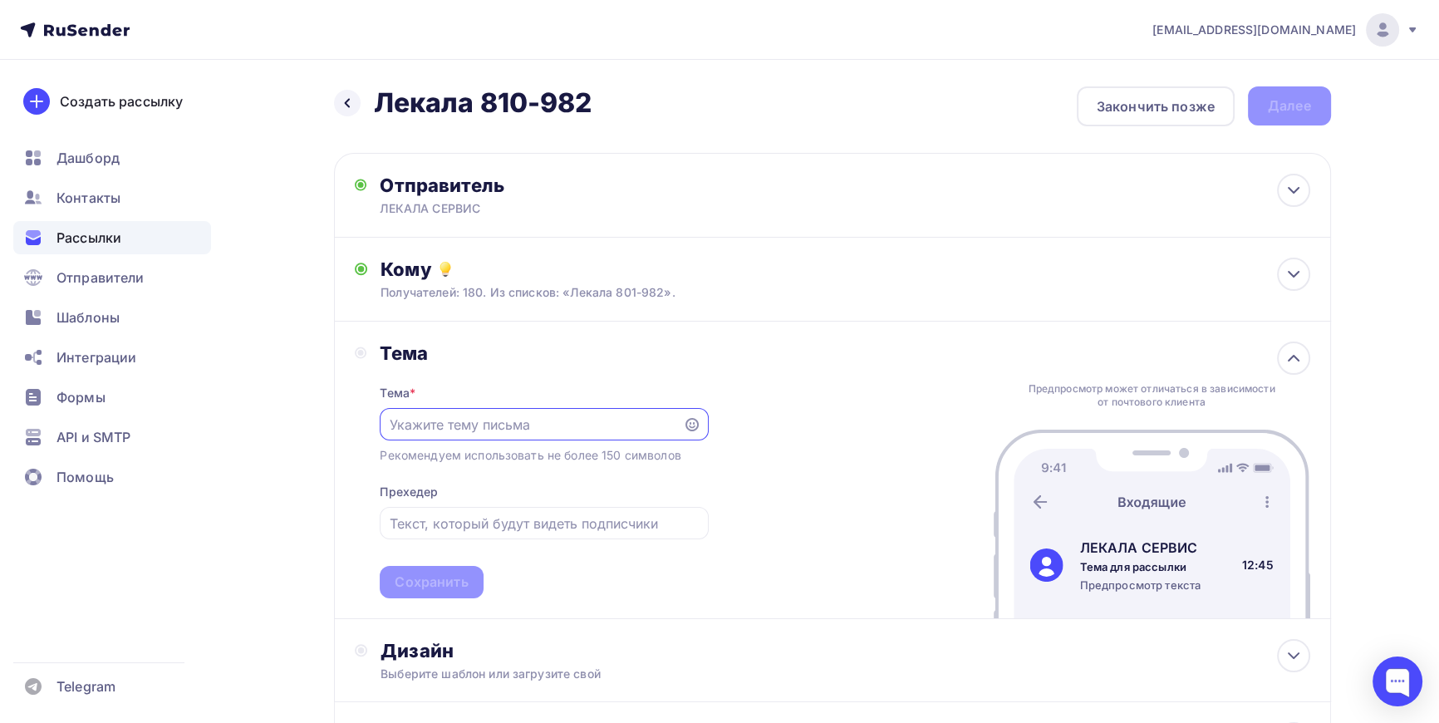
paste input "Оцифровка лекал"
type input "Оцифровка лекал"
click at [442, 580] on div "Сохранить" at bounding box center [431, 582] width 73 height 19
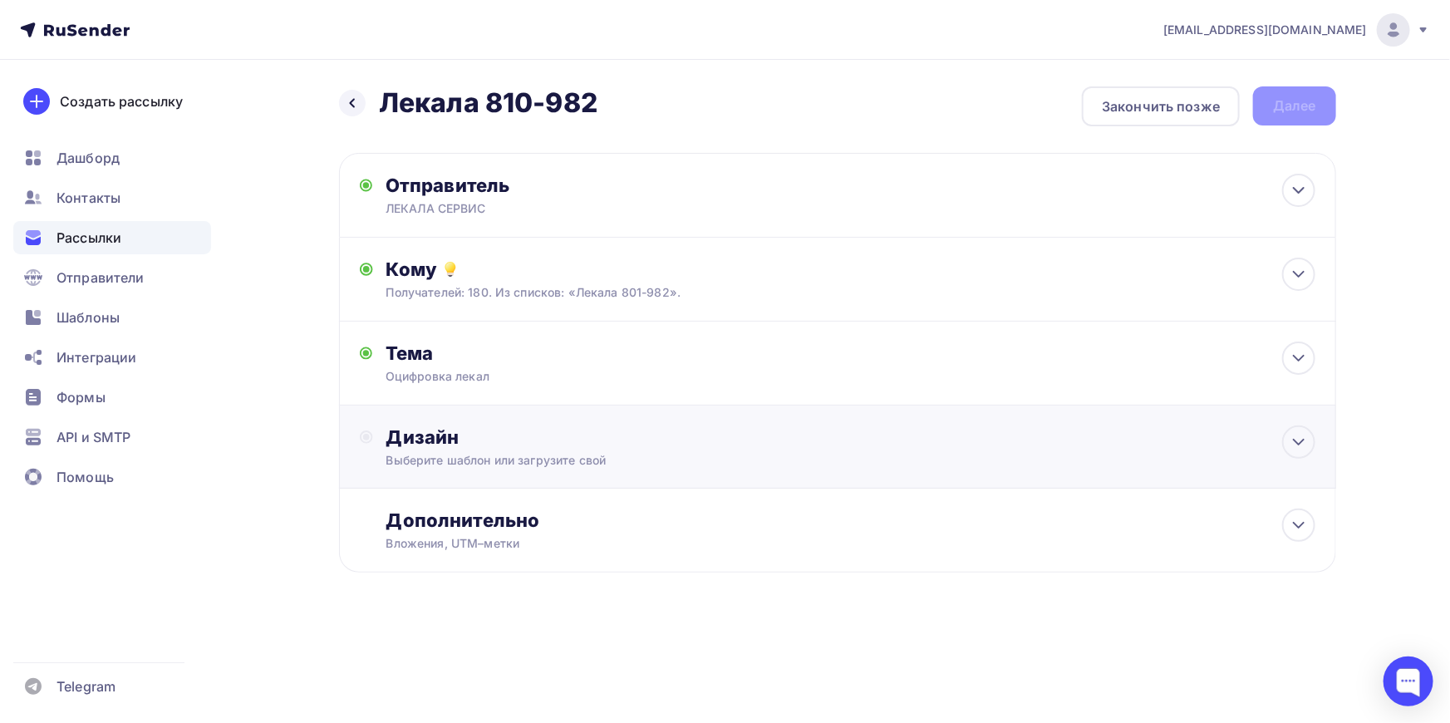
click at [485, 449] on div "Дизайн Выберите шаблон или загрузите свой" at bounding box center [850, 446] width 929 height 43
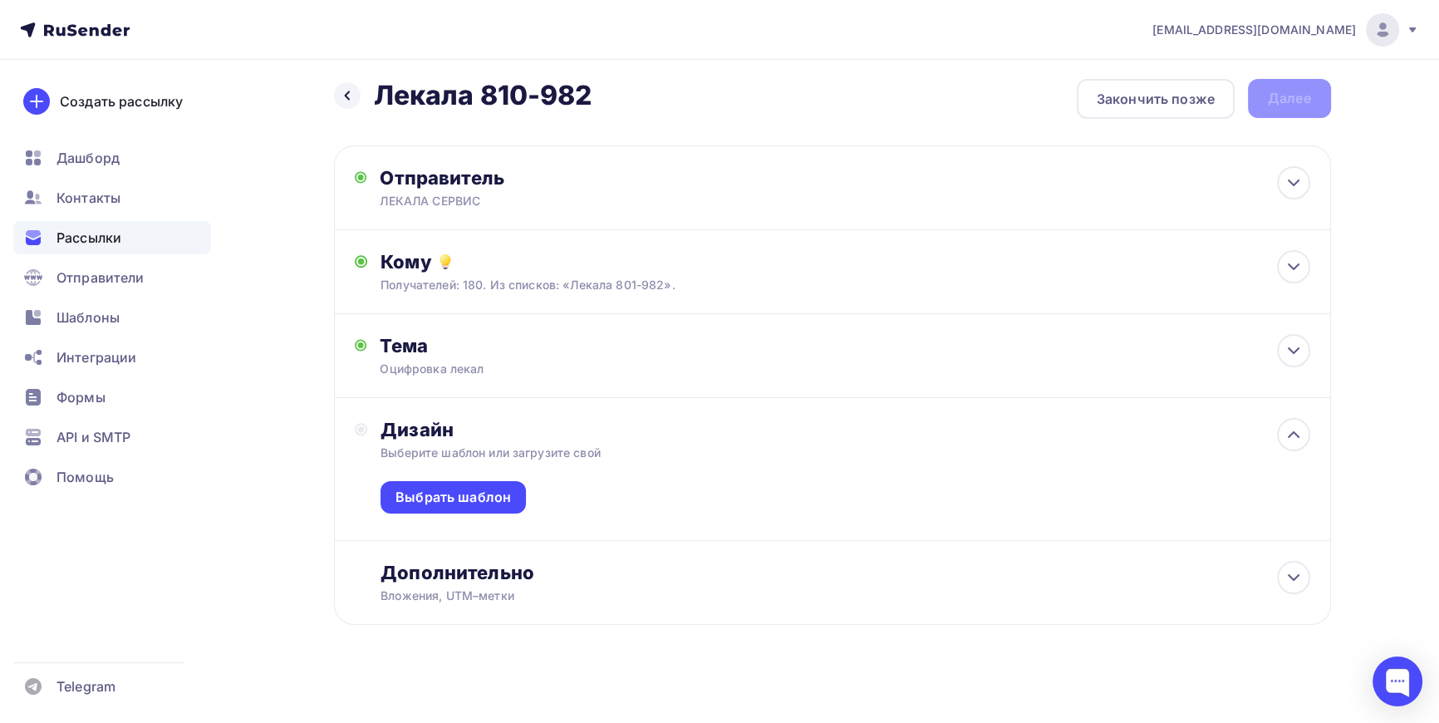
scroll to position [16, 0]
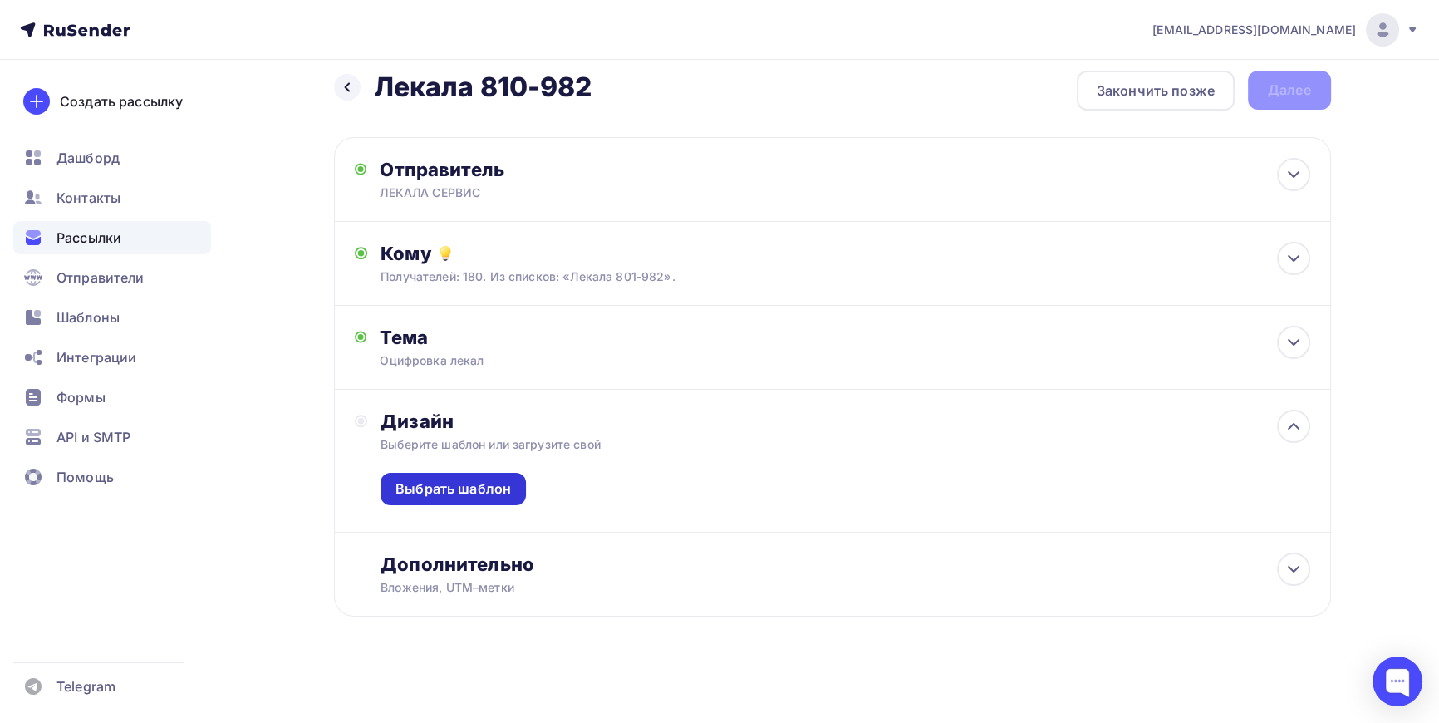
click at [465, 494] on div "Выбрать шаблон" at bounding box center [454, 488] width 116 height 19
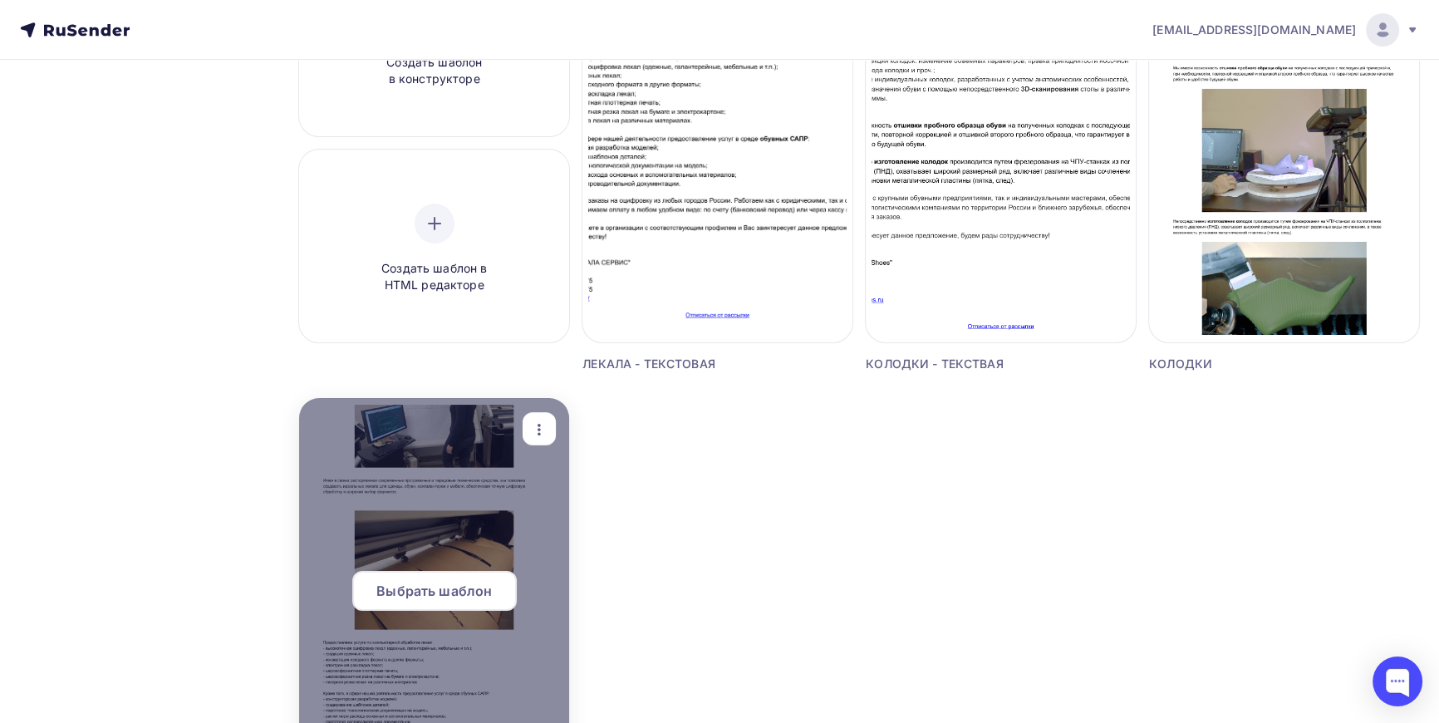
scroll to position [302, 0]
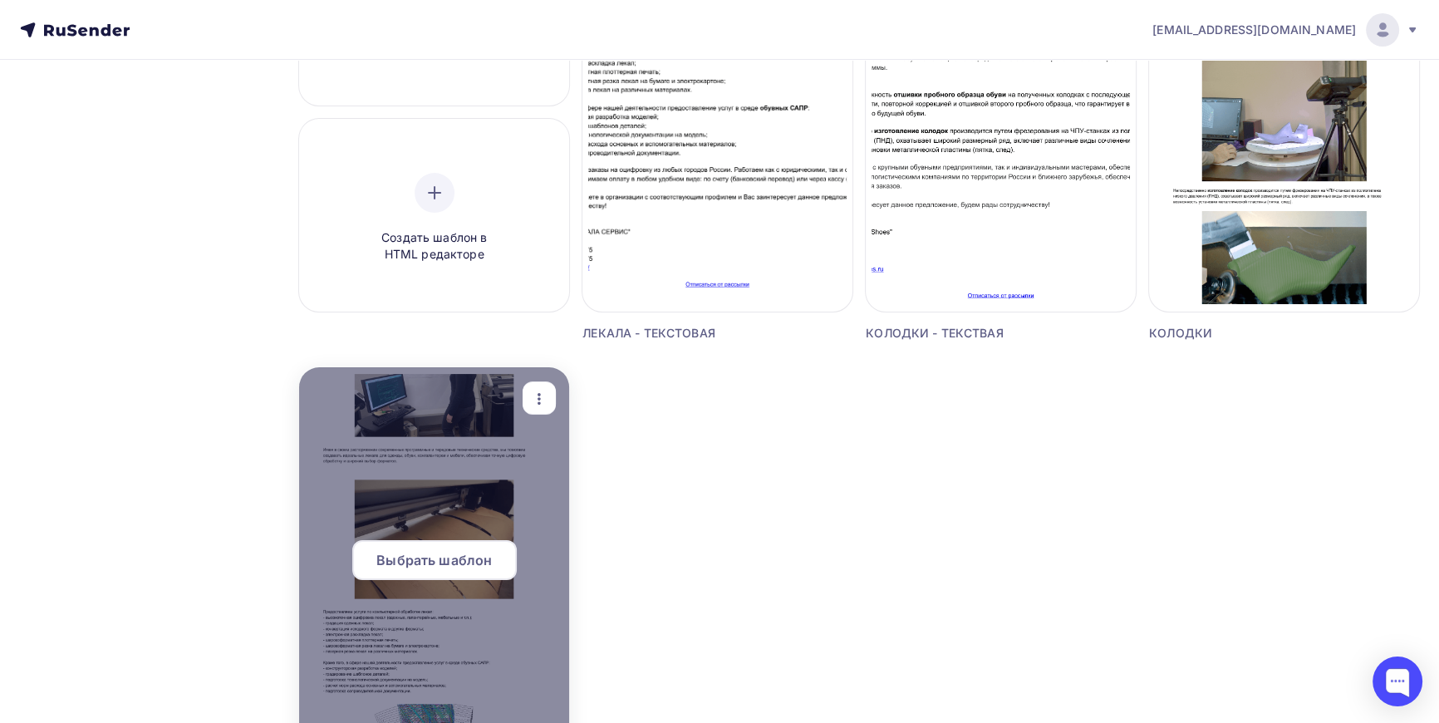
click at [442, 563] on span "Выбрать шаблон" at bounding box center [434, 560] width 116 height 20
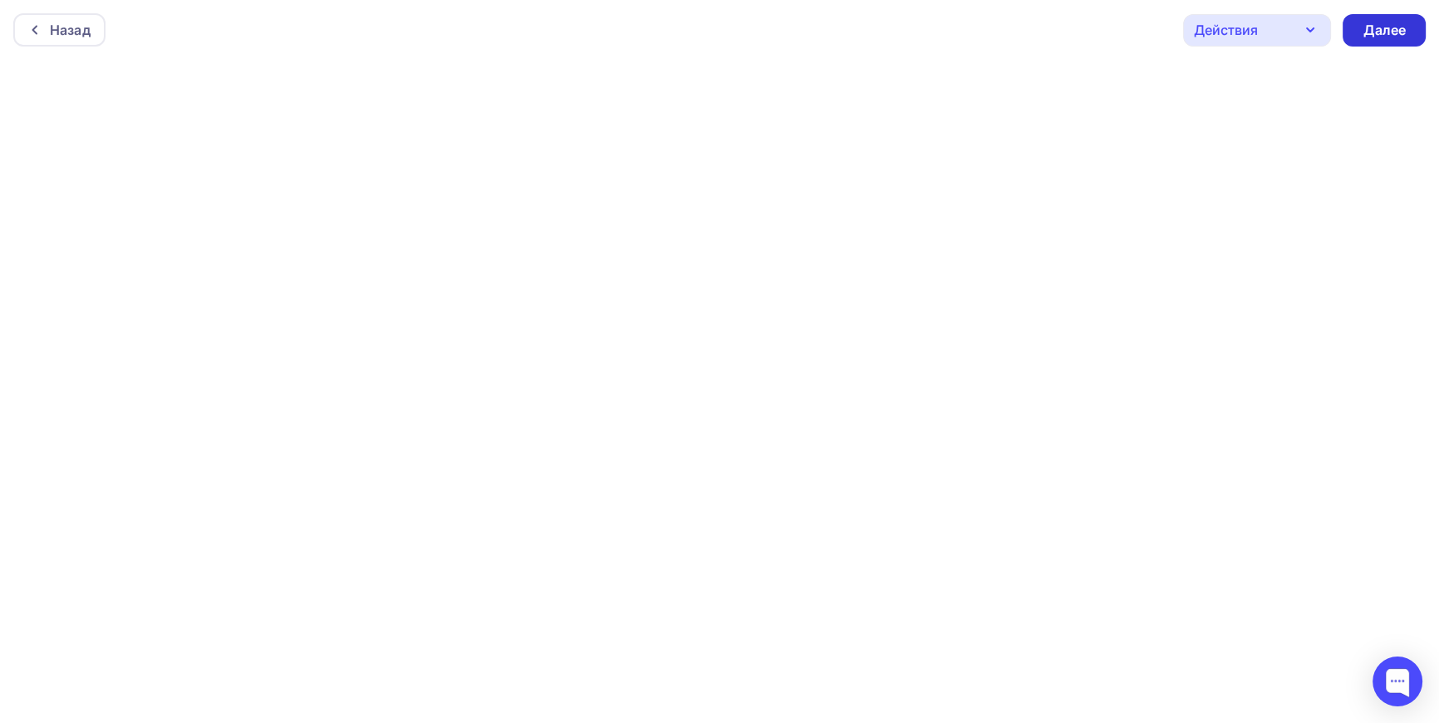
click at [1404, 26] on div "Далее" at bounding box center [1384, 30] width 43 height 19
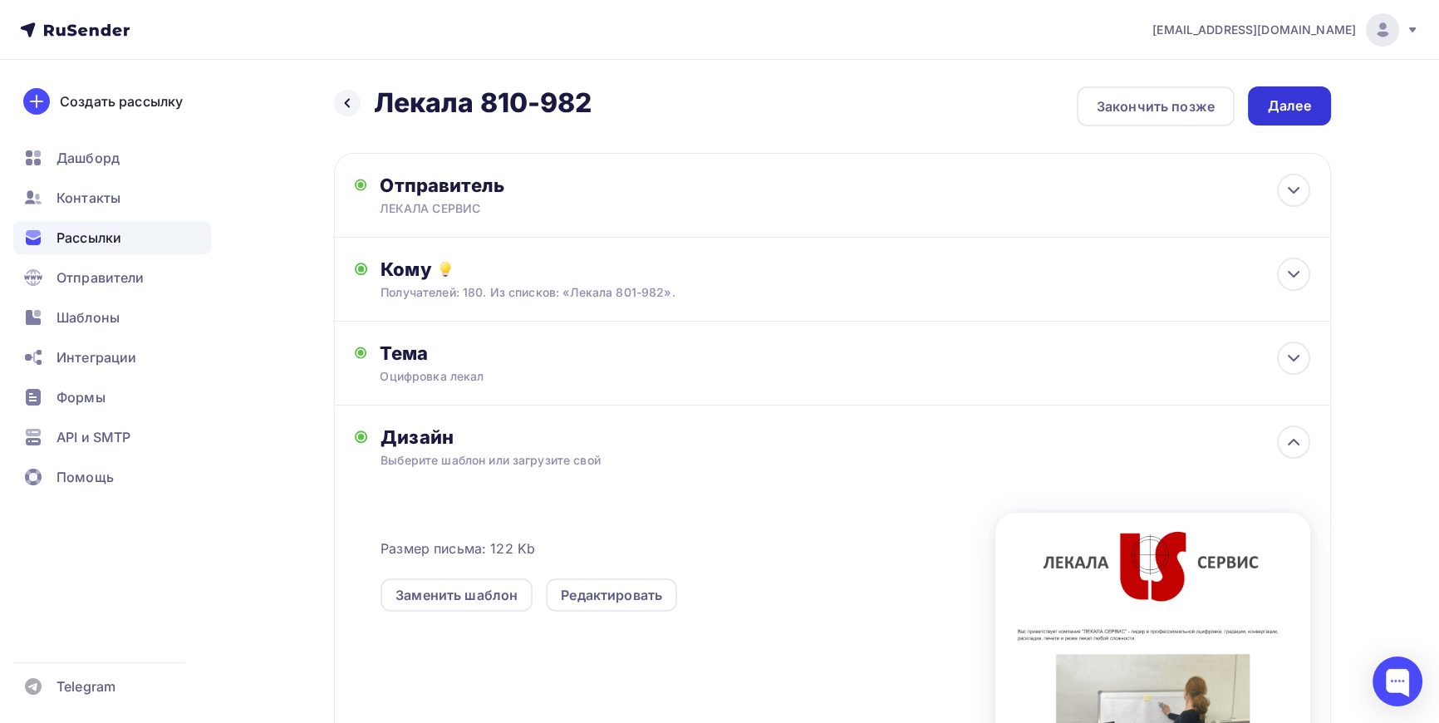
click at [1291, 106] on div "Далее" at bounding box center [1289, 105] width 43 height 19
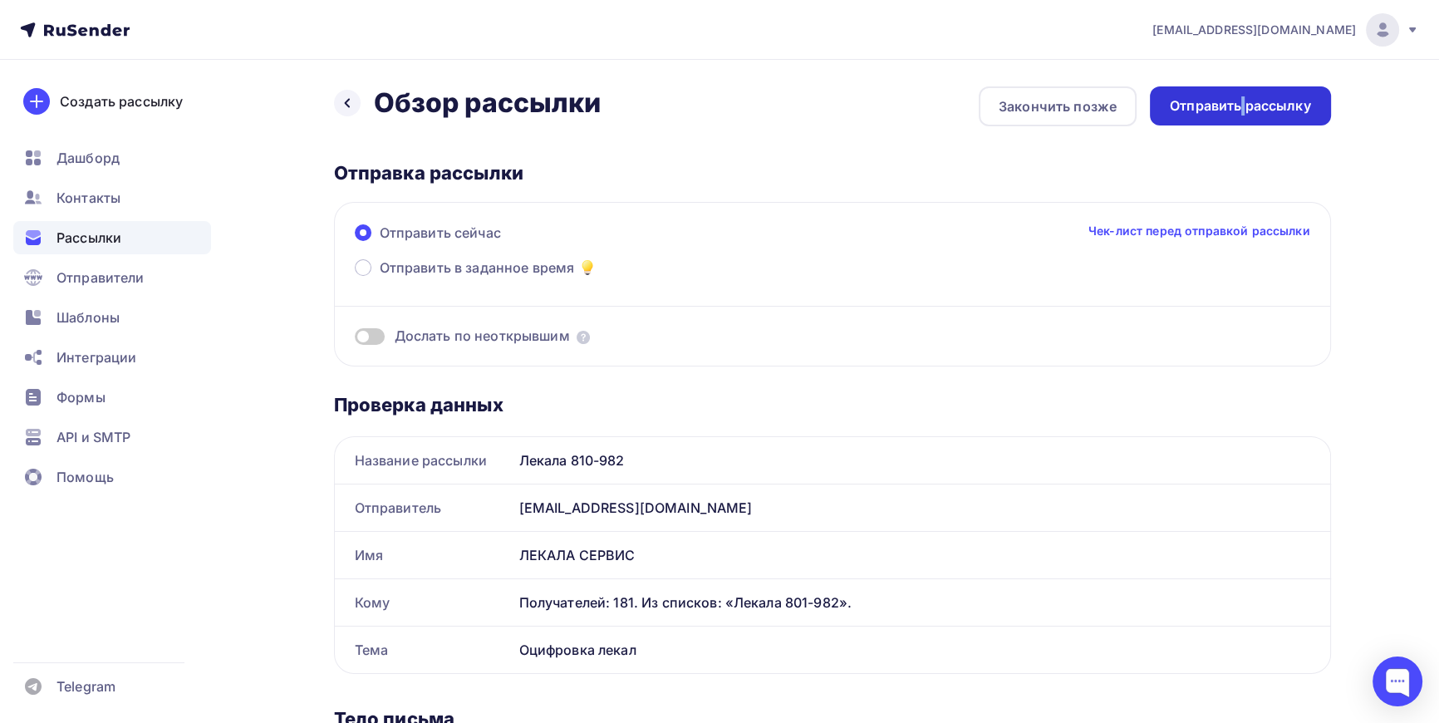
click at [1243, 99] on div "Отправить рассылку" at bounding box center [1240, 105] width 141 height 19
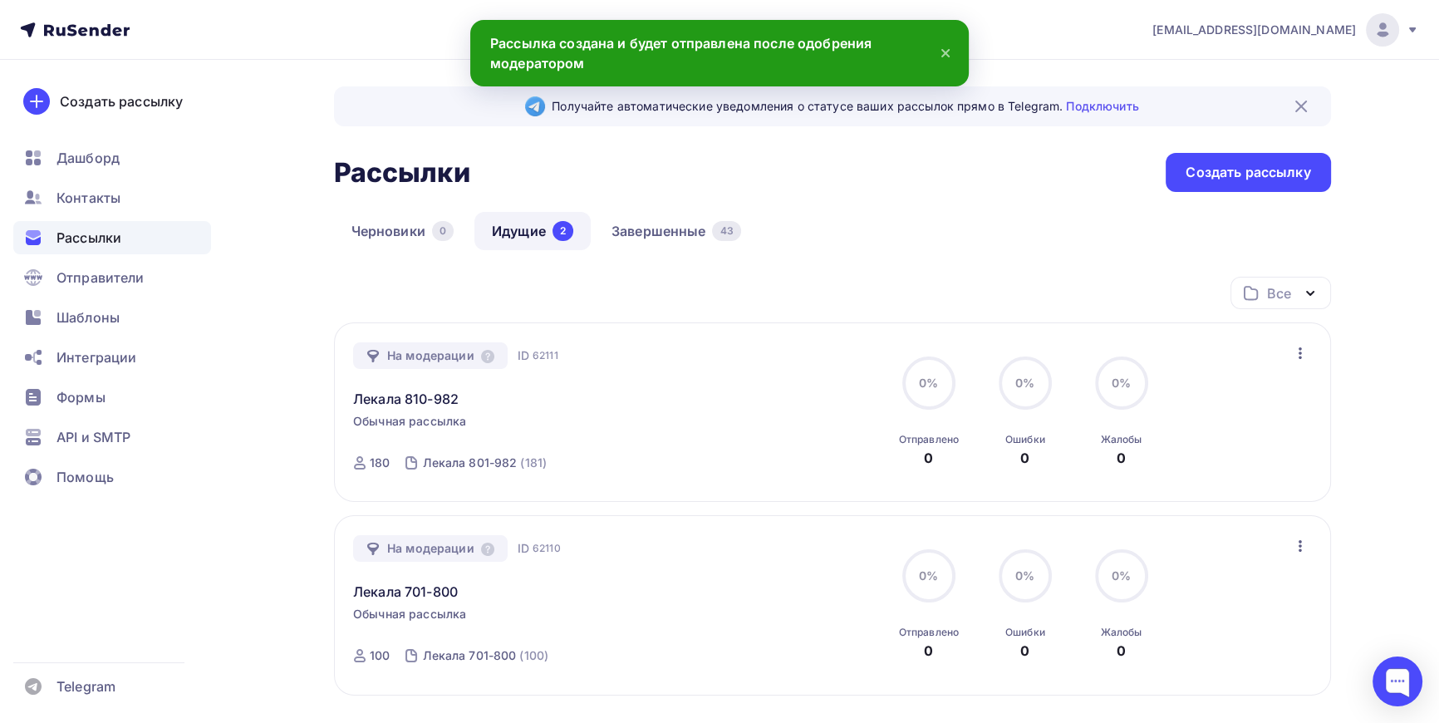
click at [97, 237] on span "Рассылки" at bounding box center [89, 238] width 65 height 20
click at [111, 314] on span "Шаблоны" at bounding box center [88, 317] width 63 height 20
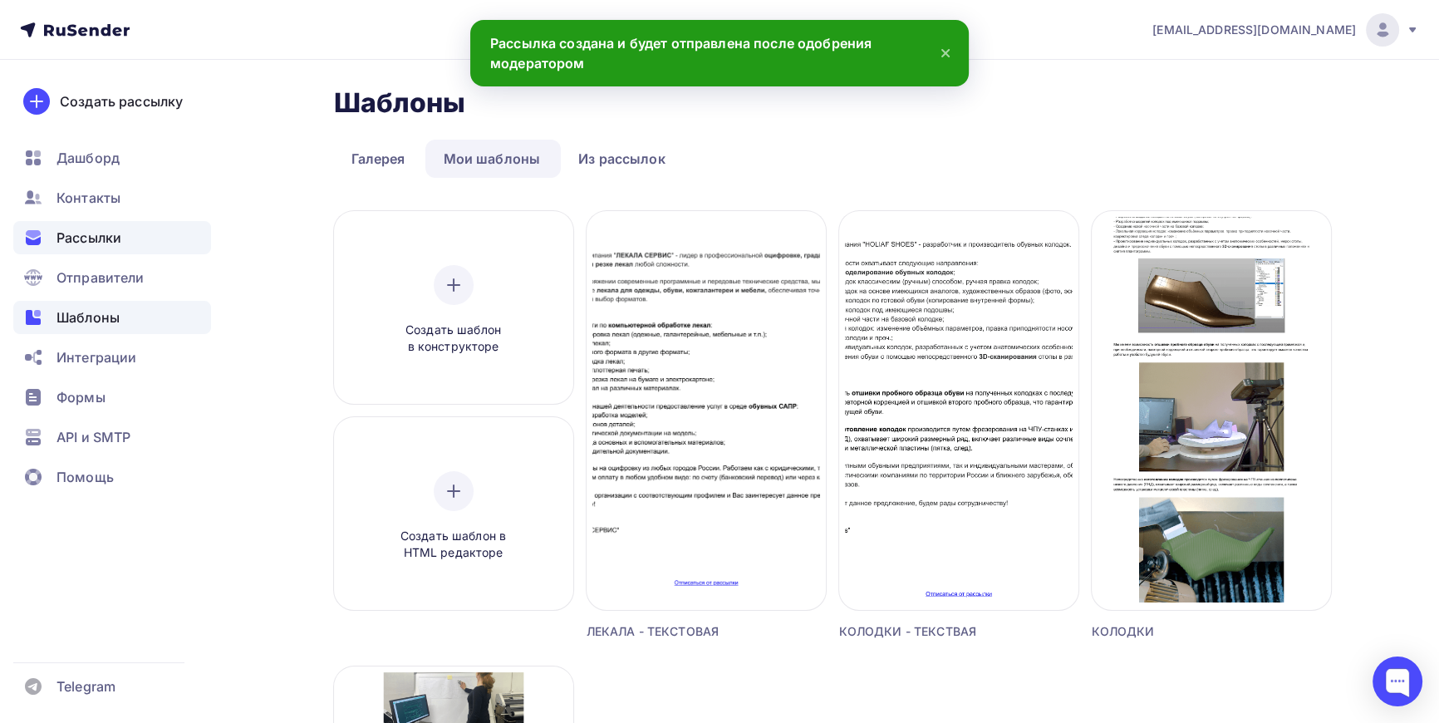
click at [83, 233] on span "Рассылки" at bounding box center [89, 238] width 65 height 20
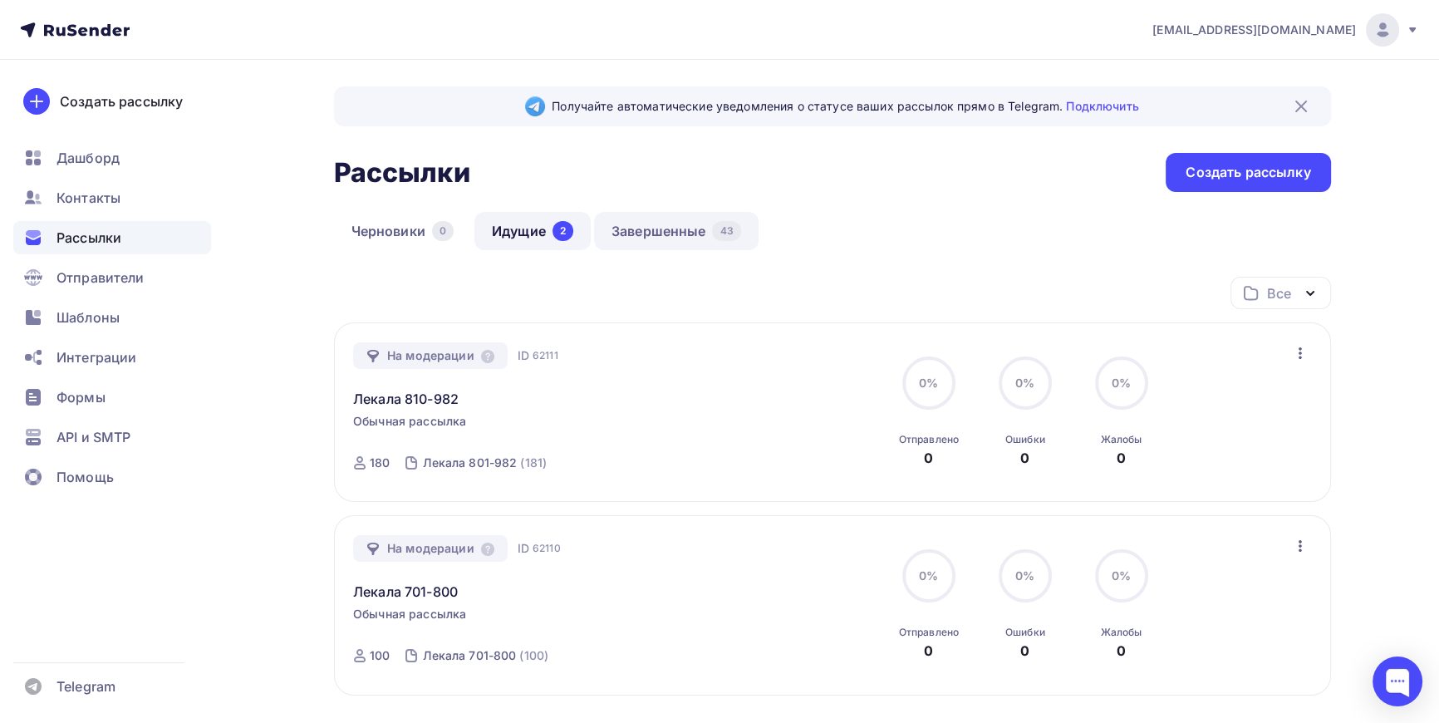
click at [681, 230] on link "Завершенные 43" at bounding box center [676, 231] width 165 height 38
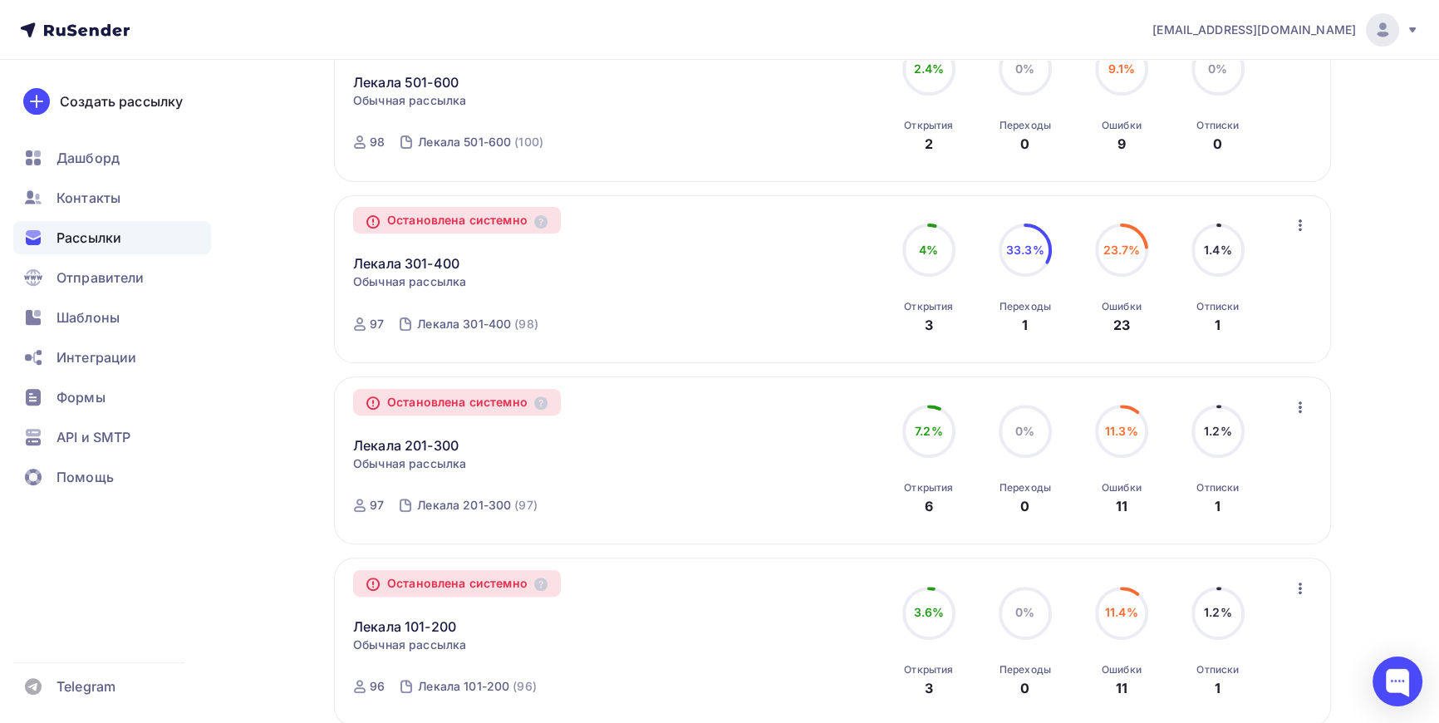
scroll to position [604, 0]
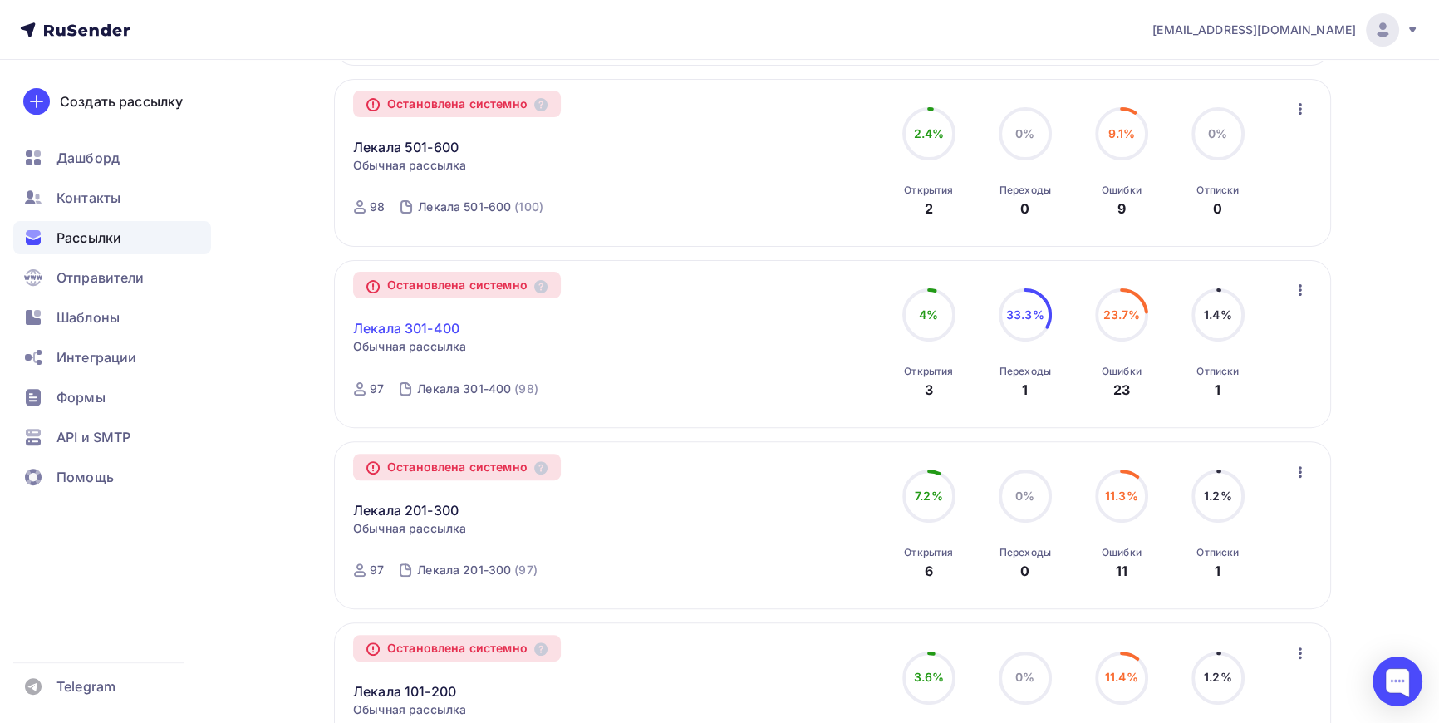
click at [430, 318] on link "Лекала 301-400" at bounding box center [406, 328] width 106 height 20
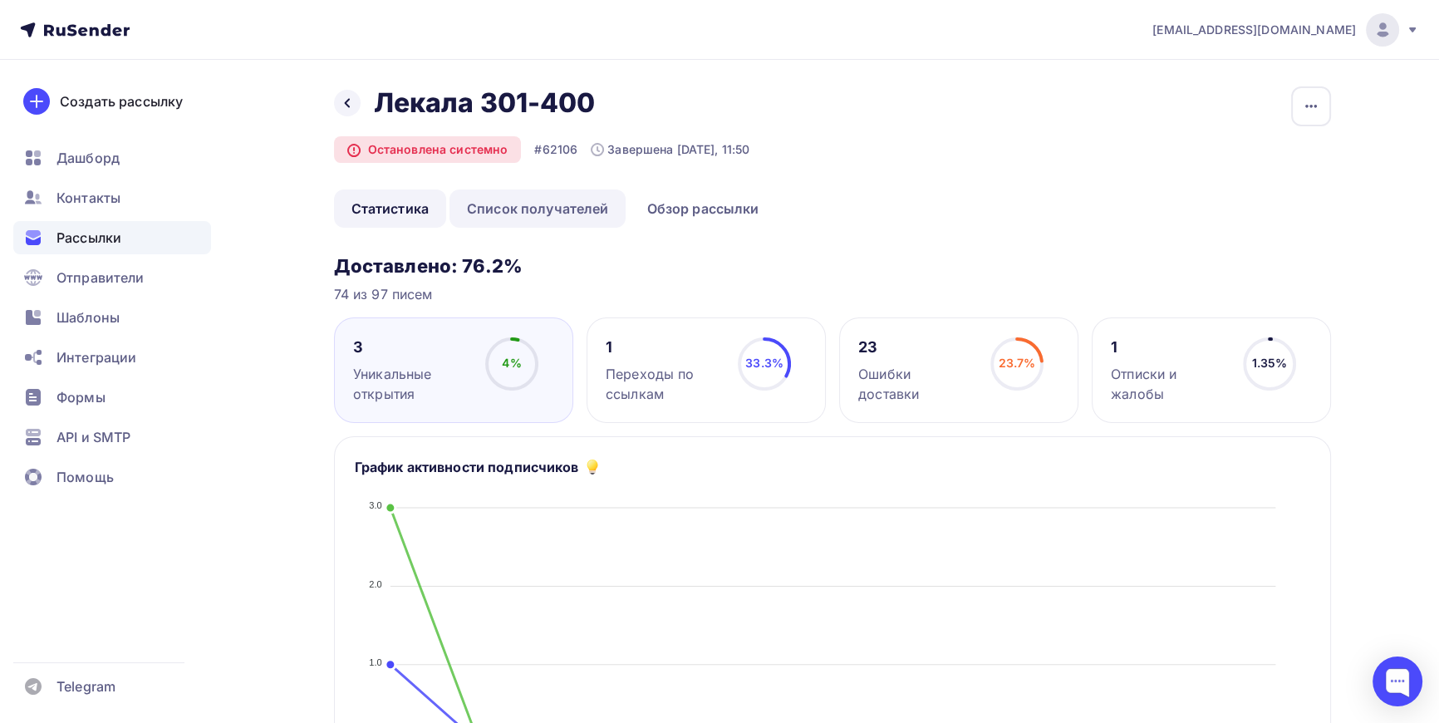
click at [557, 202] on link "Список получателей" at bounding box center [538, 208] width 177 height 38
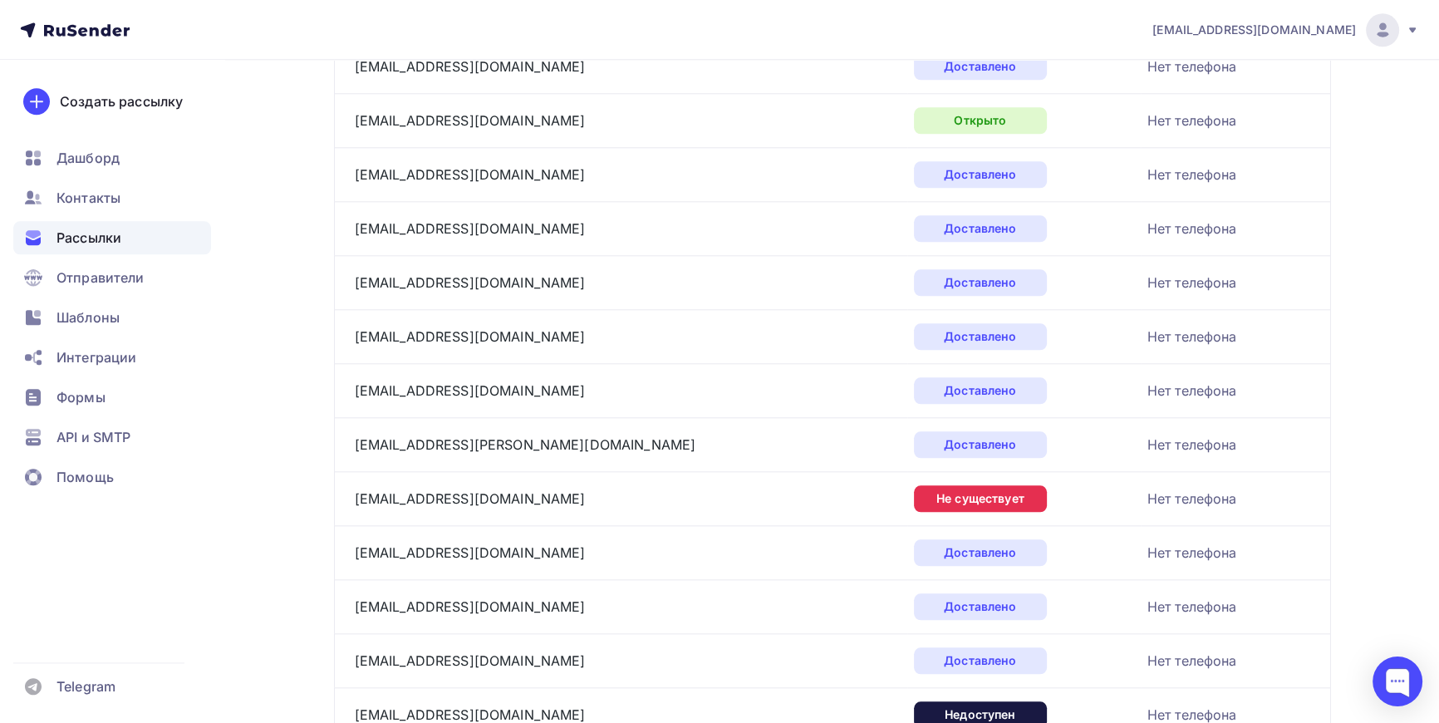
scroll to position [2454, 0]
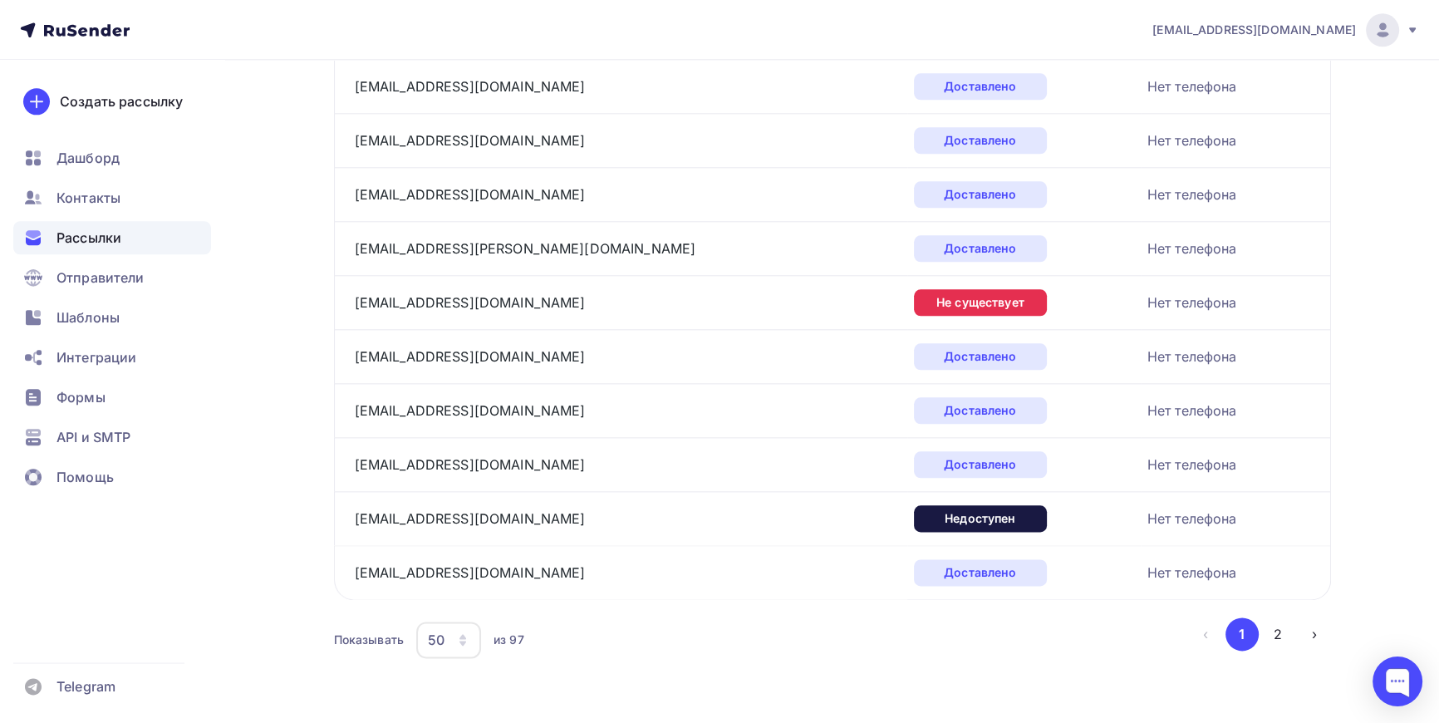
click at [469, 636] on icon "button" at bounding box center [462, 639] width 13 height 13
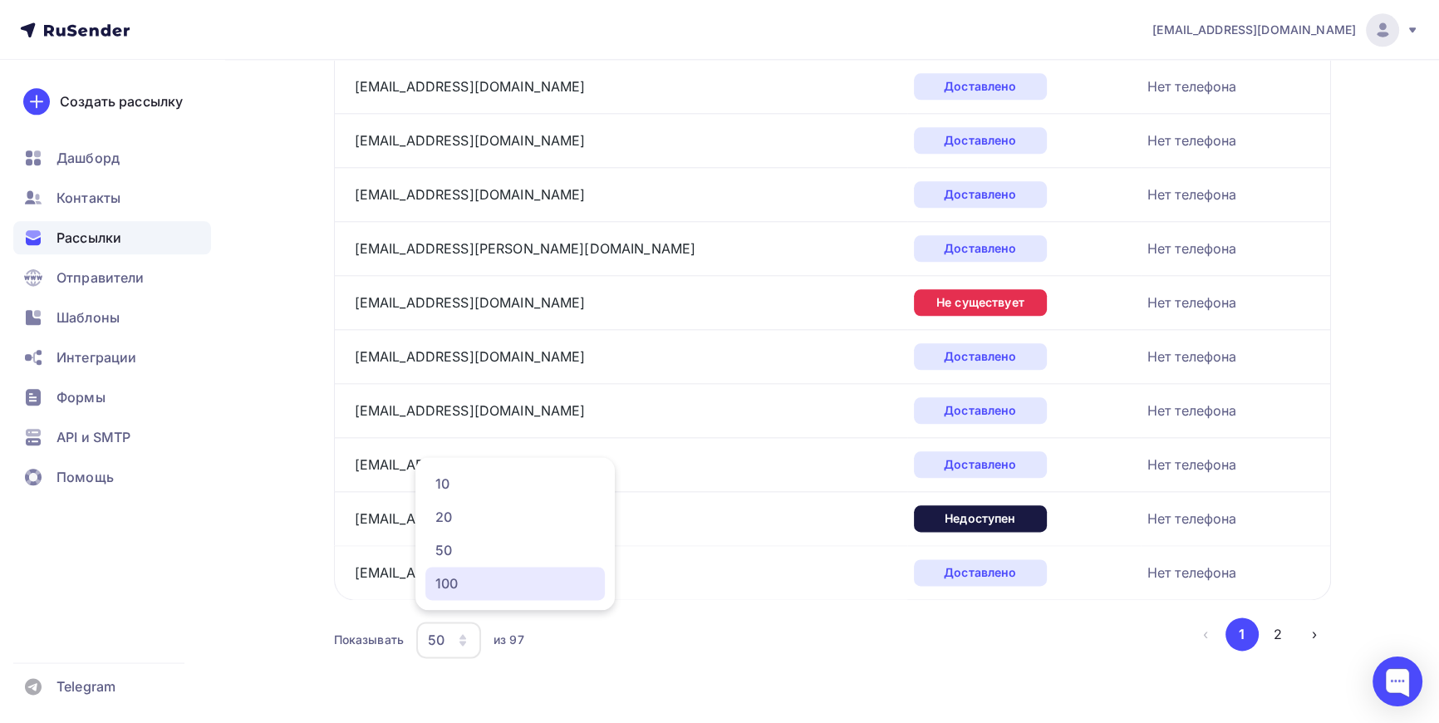
click at [463, 581] on div "100" at bounding box center [515, 583] width 160 height 20
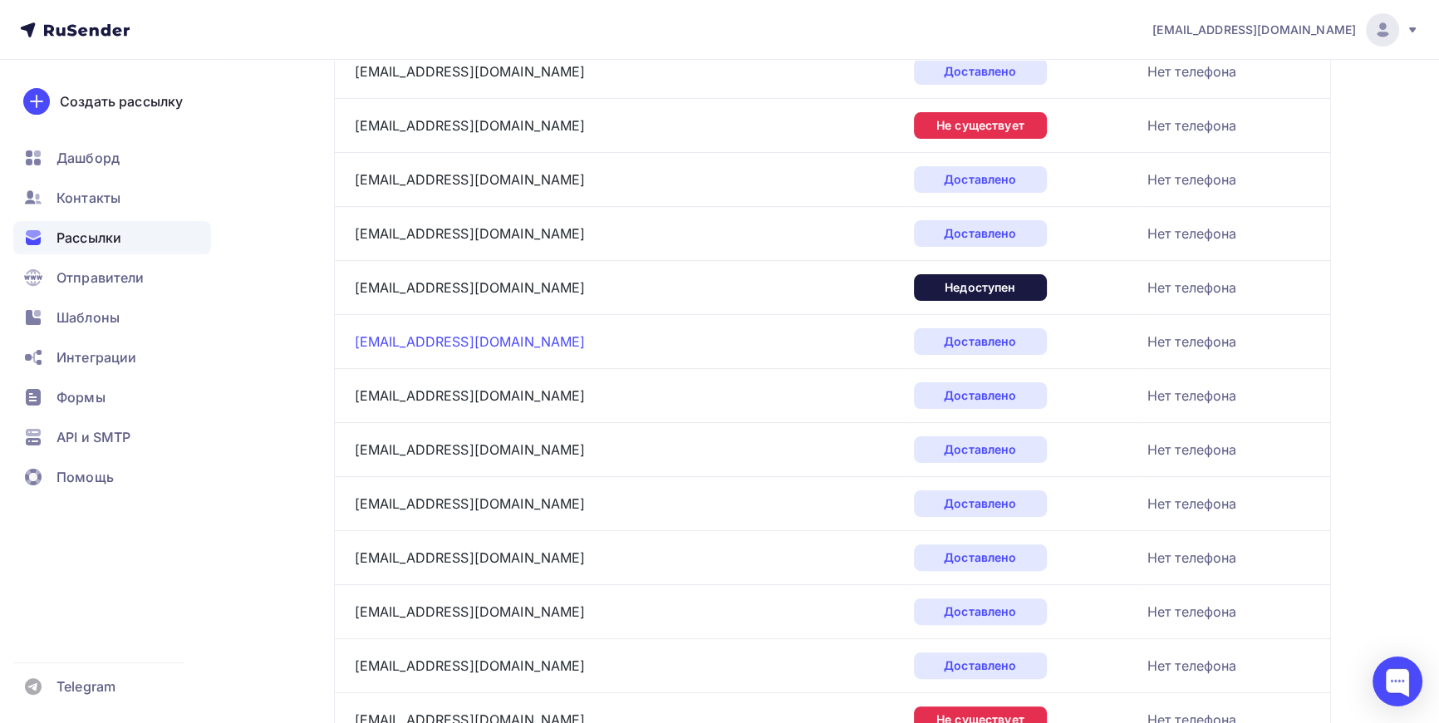
scroll to position [468, 0]
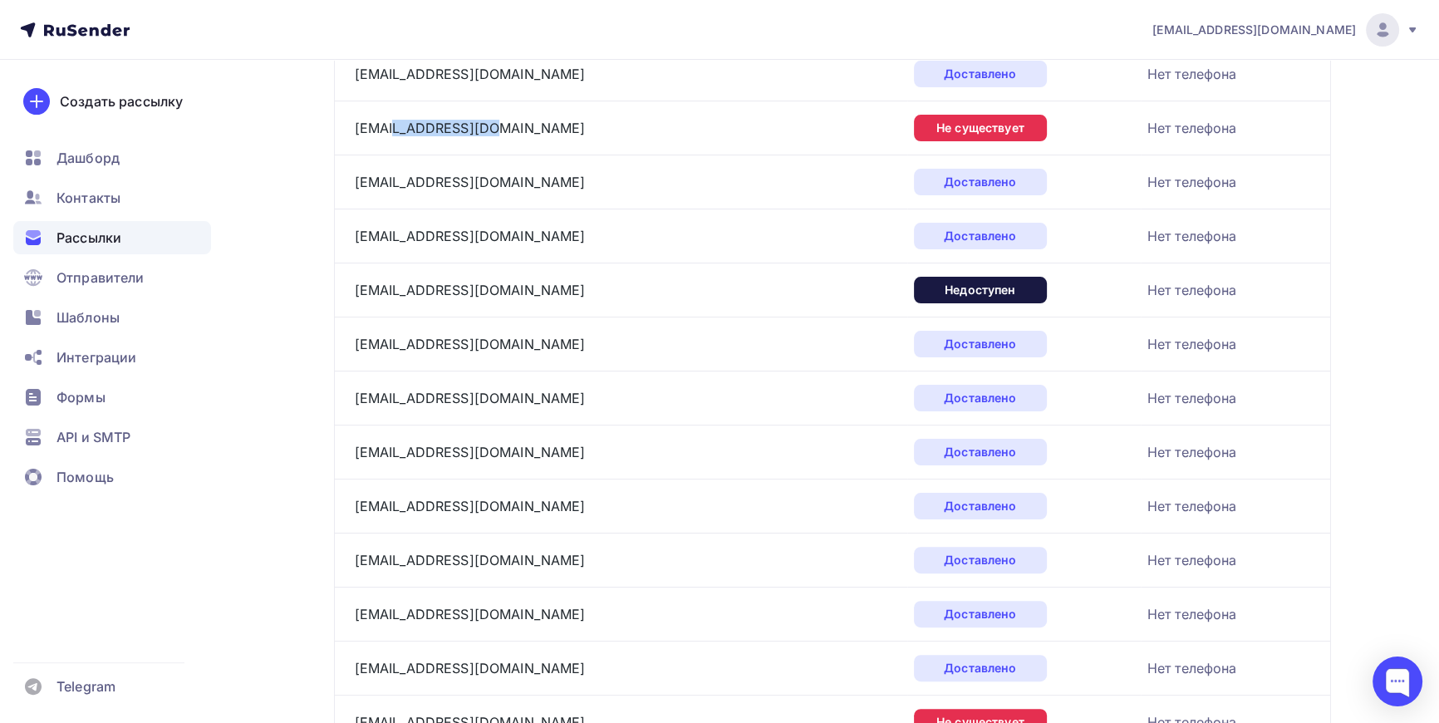
drag, startPoint x: 489, startPoint y: 129, endPoint x: 390, endPoint y: 139, distance: 99.4
click at [390, 139] on div "info@househappy.ru" at bounding box center [562, 128] width 415 height 27
drag, startPoint x: 543, startPoint y: 288, endPoint x: 392, endPoint y: 297, distance: 150.7
click at [392, 297] on div "info@himchistka-kristis.ru" at bounding box center [562, 290] width 415 height 27
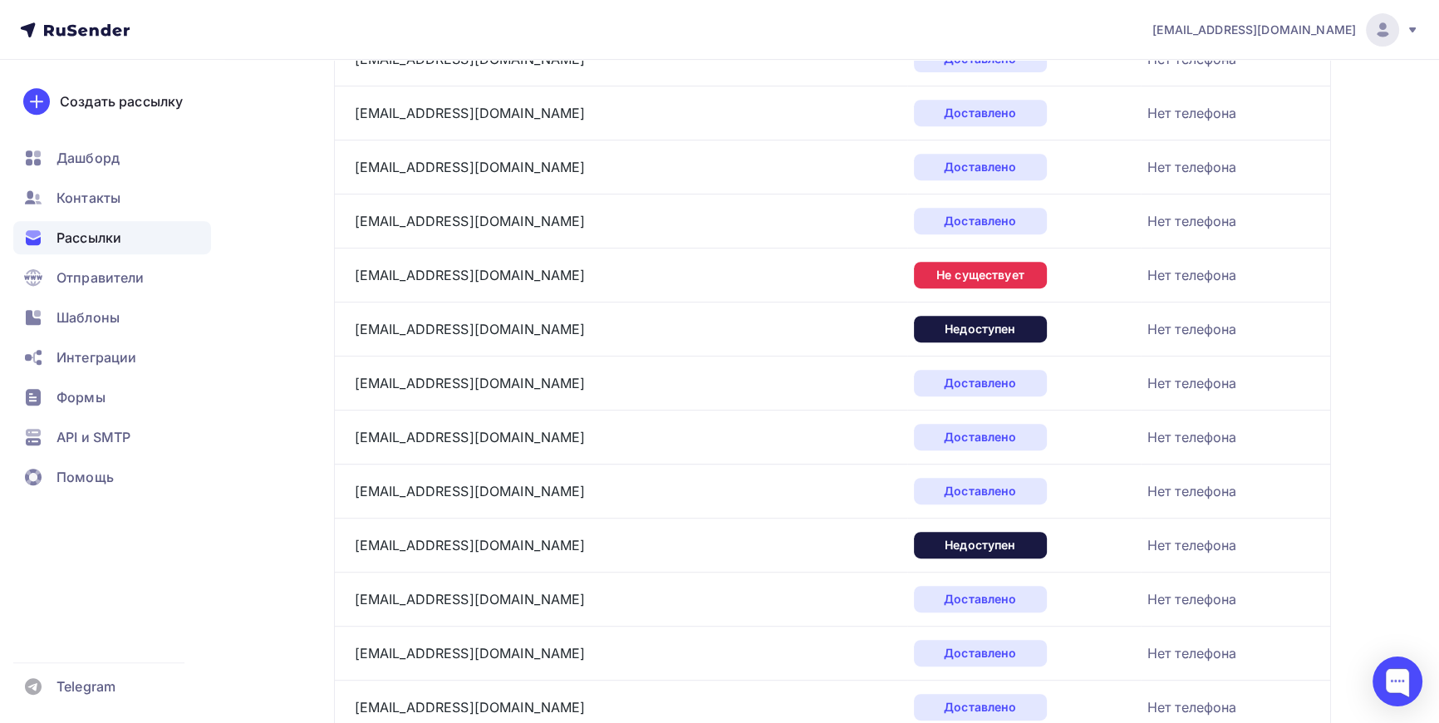
scroll to position [922, 0]
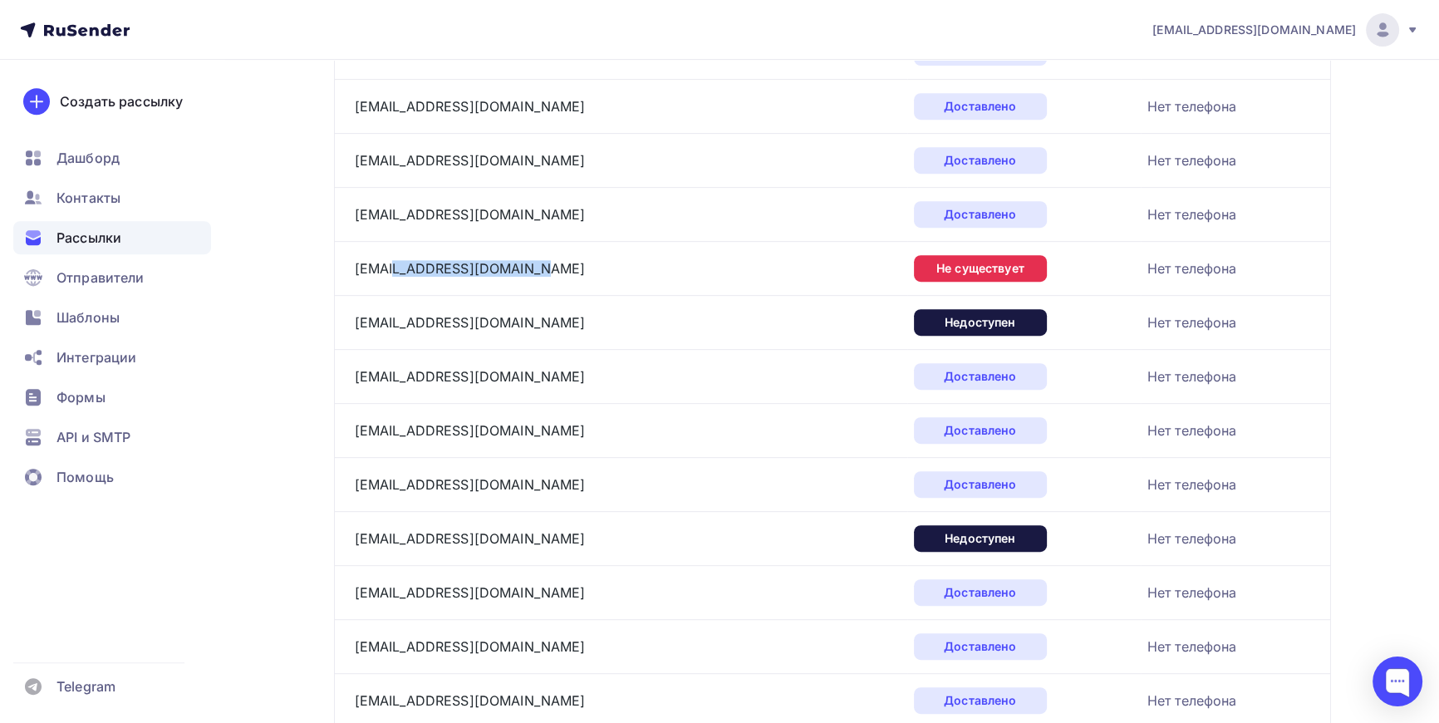
drag, startPoint x: 543, startPoint y: 267, endPoint x: 391, endPoint y: 282, distance: 152.8
click at [391, 282] on td "info@gevorkgevorkyan.com" at bounding box center [620, 268] width 573 height 54
click at [565, 304] on td "info@get-service.ru" at bounding box center [620, 322] width 573 height 54
drag, startPoint x: 505, startPoint y: 325, endPoint x: 391, endPoint y: 328, distance: 113.9
click at [391, 328] on div "info@get-service.ru" at bounding box center [562, 322] width 415 height 27
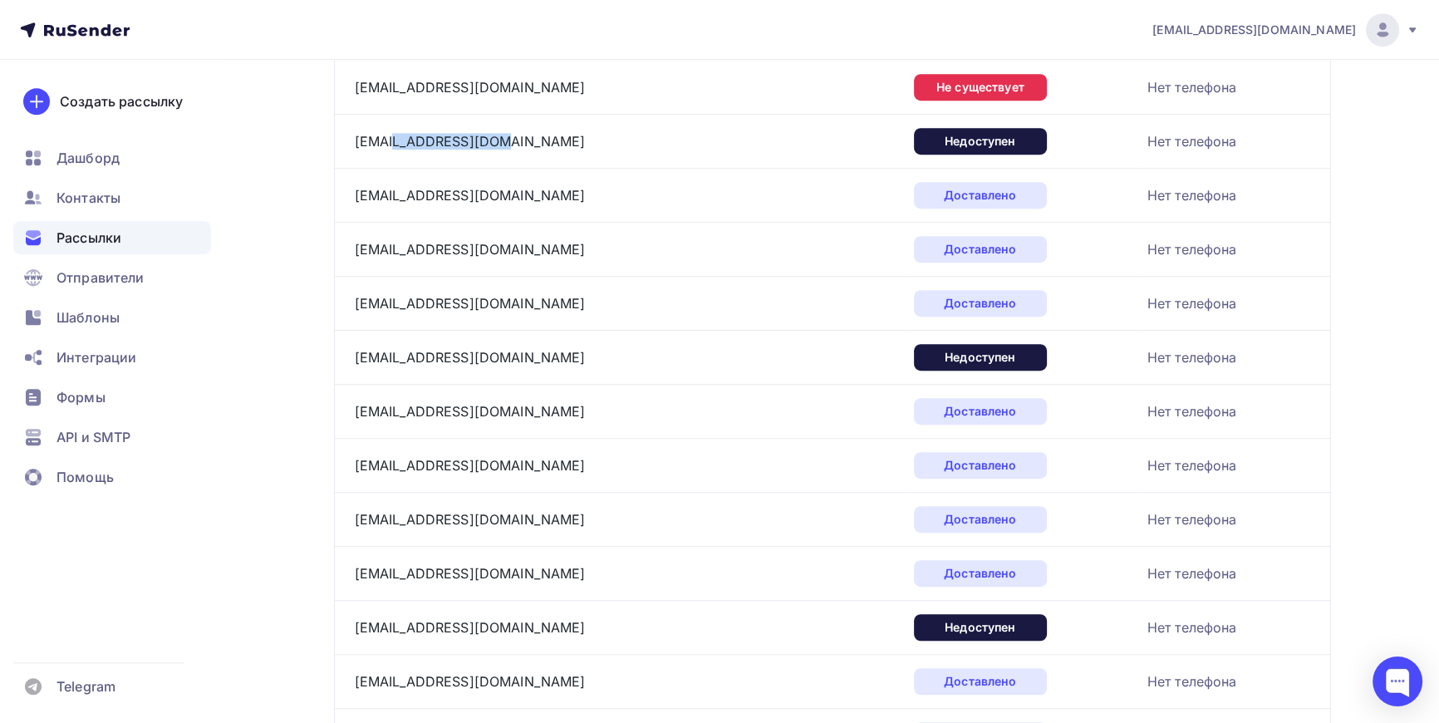
scroll to position [1223, 0]
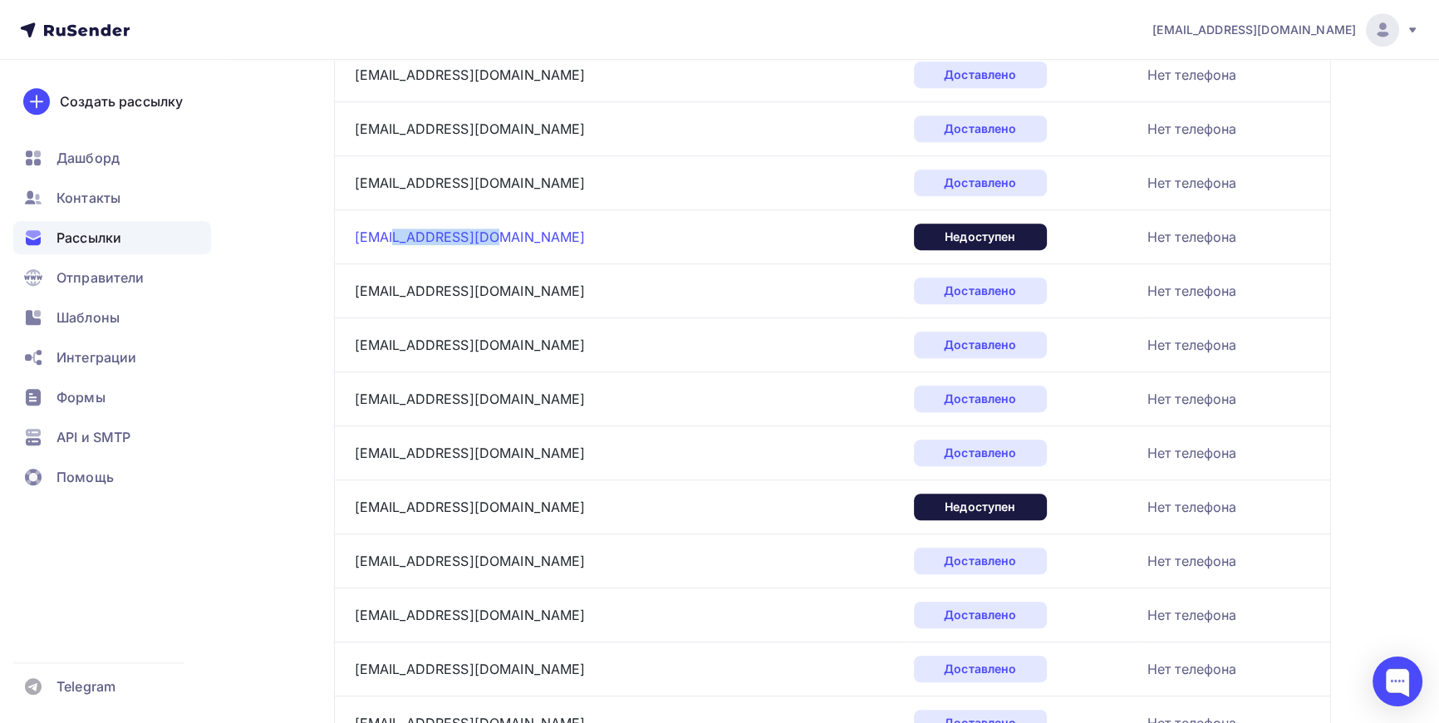
drag, startPoint x: 488, startPoint y: 235, endPoint x: 390, endPoint y: 238, distance: 98.1
click at [390, 238] on div "info@factormeha.ru" at bounding box center [562, 237] width 415 height 27
click at [491, 234] on div "info@factormeha.ru" at bounding box center [562, 237] width 415 height 27
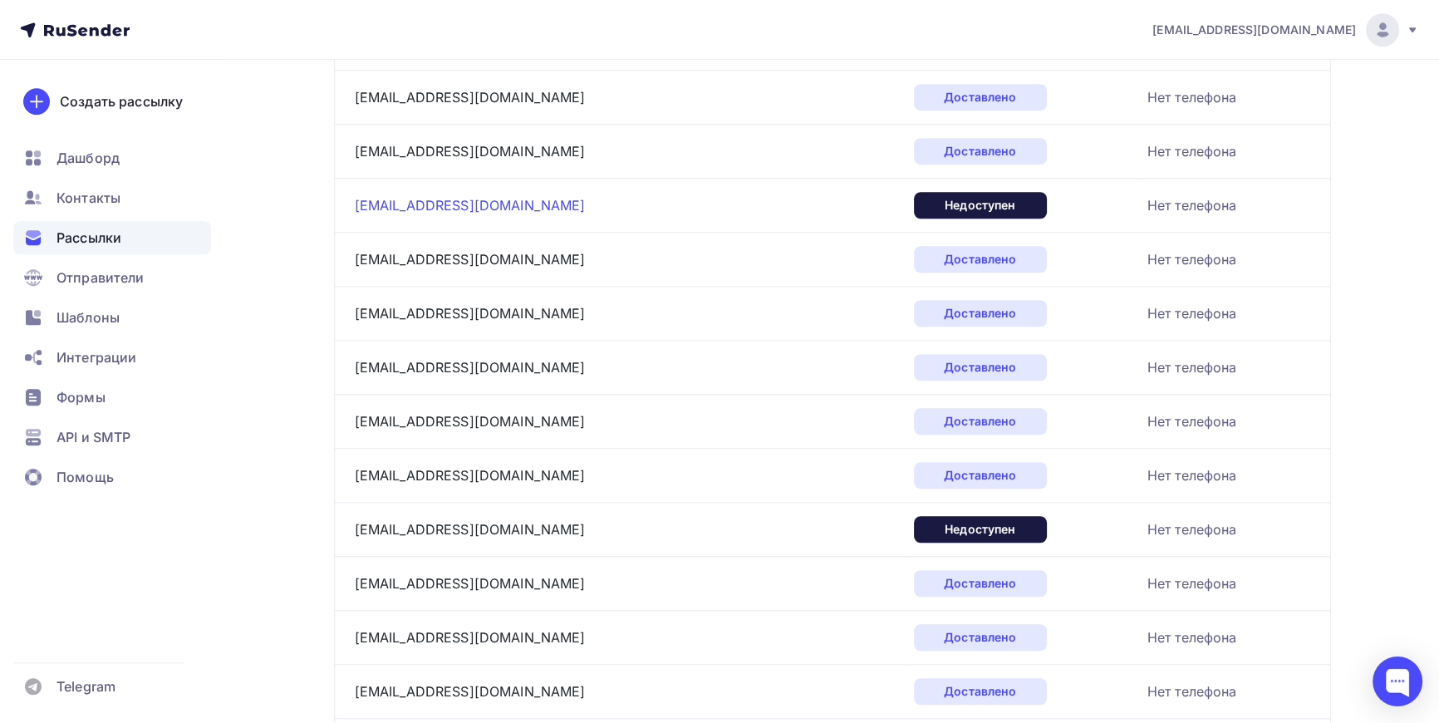
scroll to position [1526, 0]
drag, startPoint x: 486, startPoint y: 207, endPoint x: 393, endPoint y: 208, distance: 93.1
click at [393, 208] on div "info@eider-down.ru" at bounding box center [562, 204] width 415 height 27
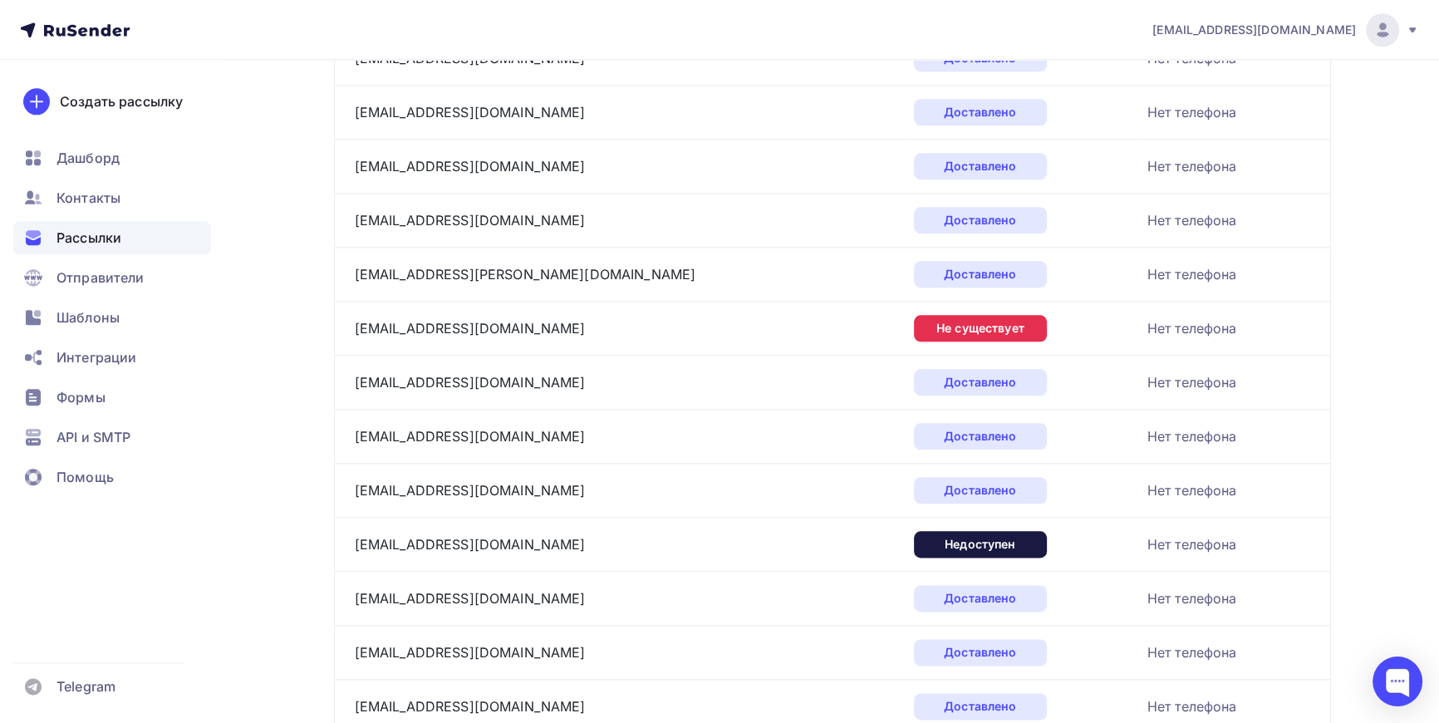
scroll to position [2432, 0]
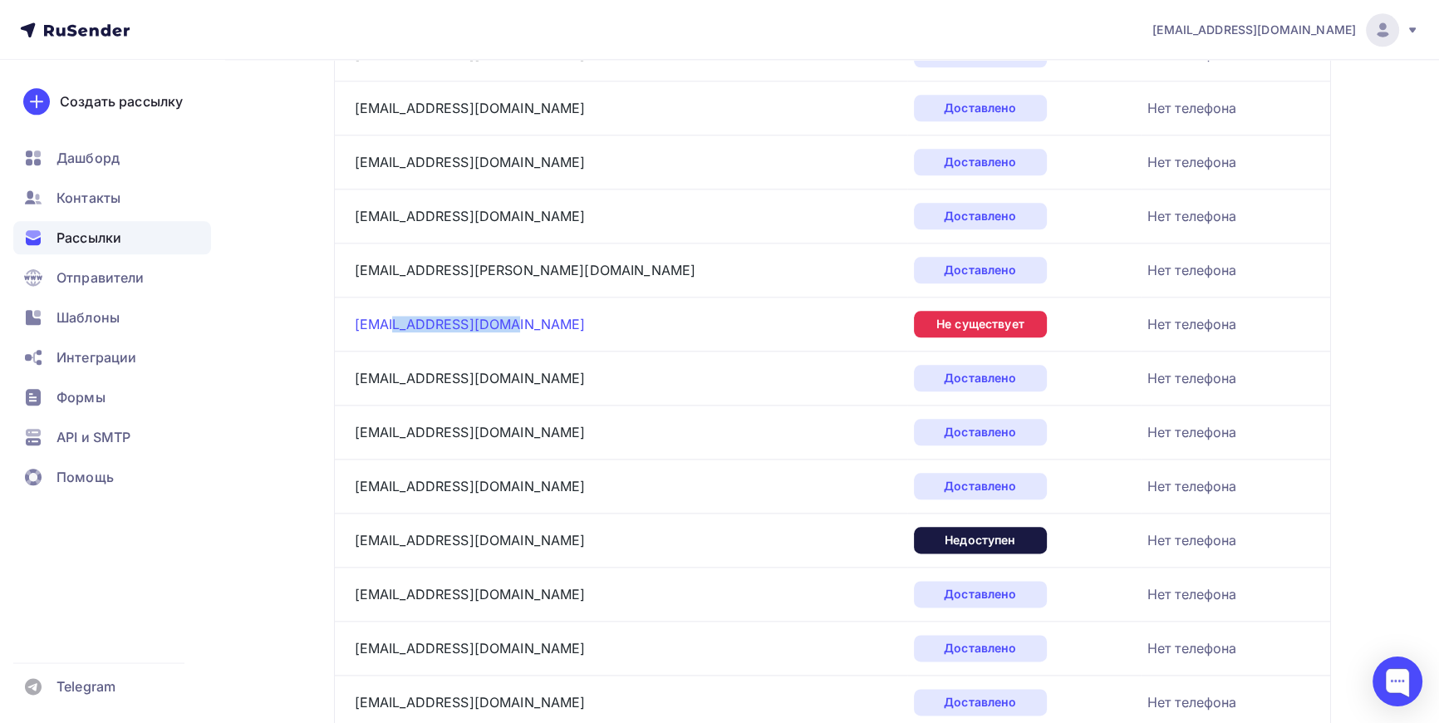
drag, startPoint x: 504, startPoint y: 317, endPoint x: 396, endPoint y: 327, distance: 108.5
click at [391, 324] on div "info@charmwedding.ru" at bounding box center [562, 324] width 415 height 27
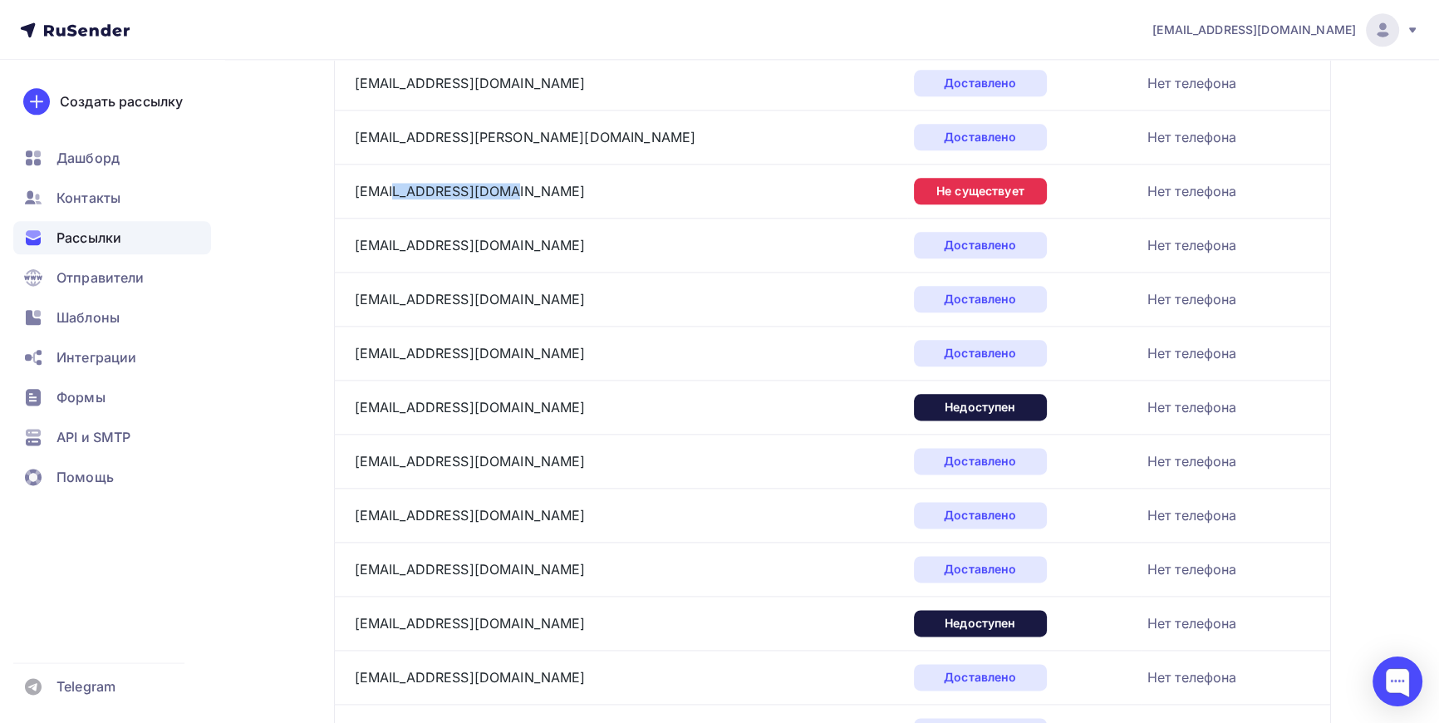
scroll to position [2583, 0]
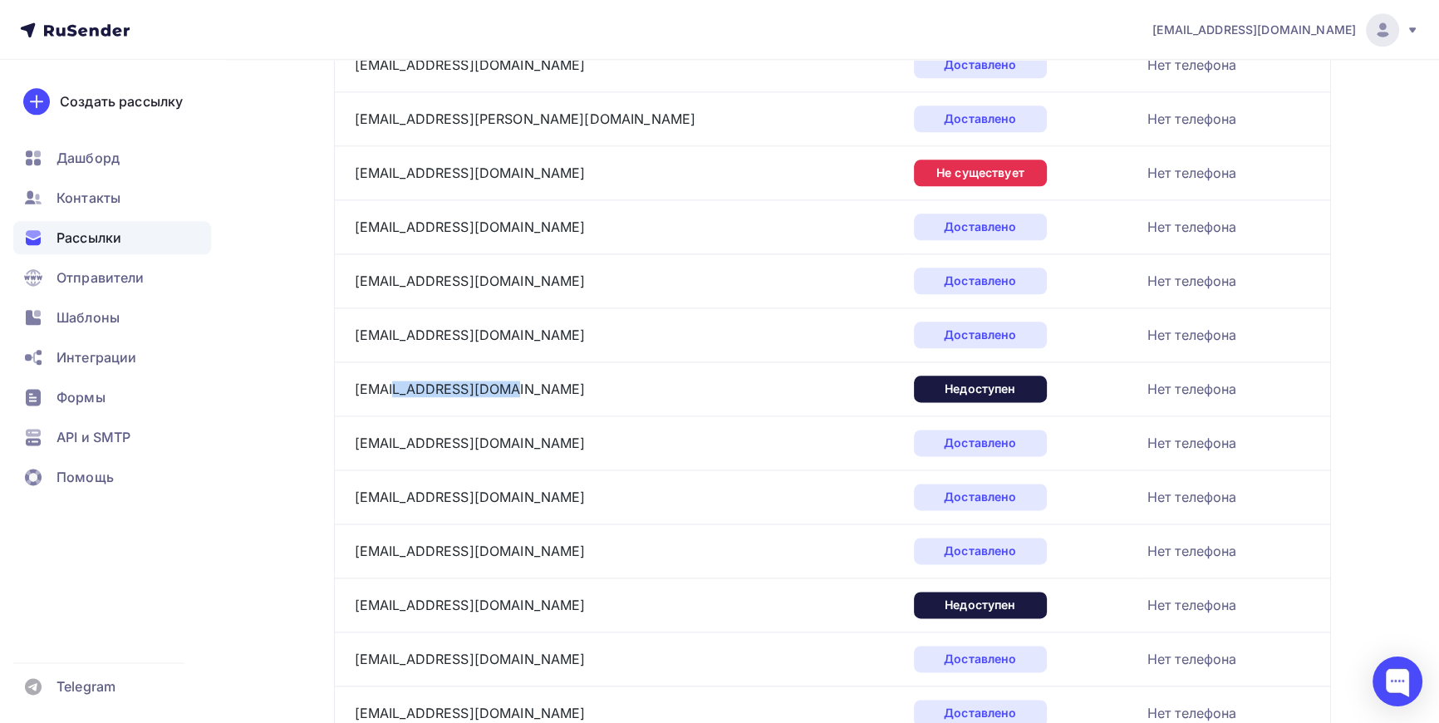
drag, startPoint x: 501, startPoint y: 390, endPoint x: 392, endPoint y: 392, distance: 108.9
click at [392, 392] on div "info@brandkeeper.biz" at bounding box center [562, 389] width 415 height 27
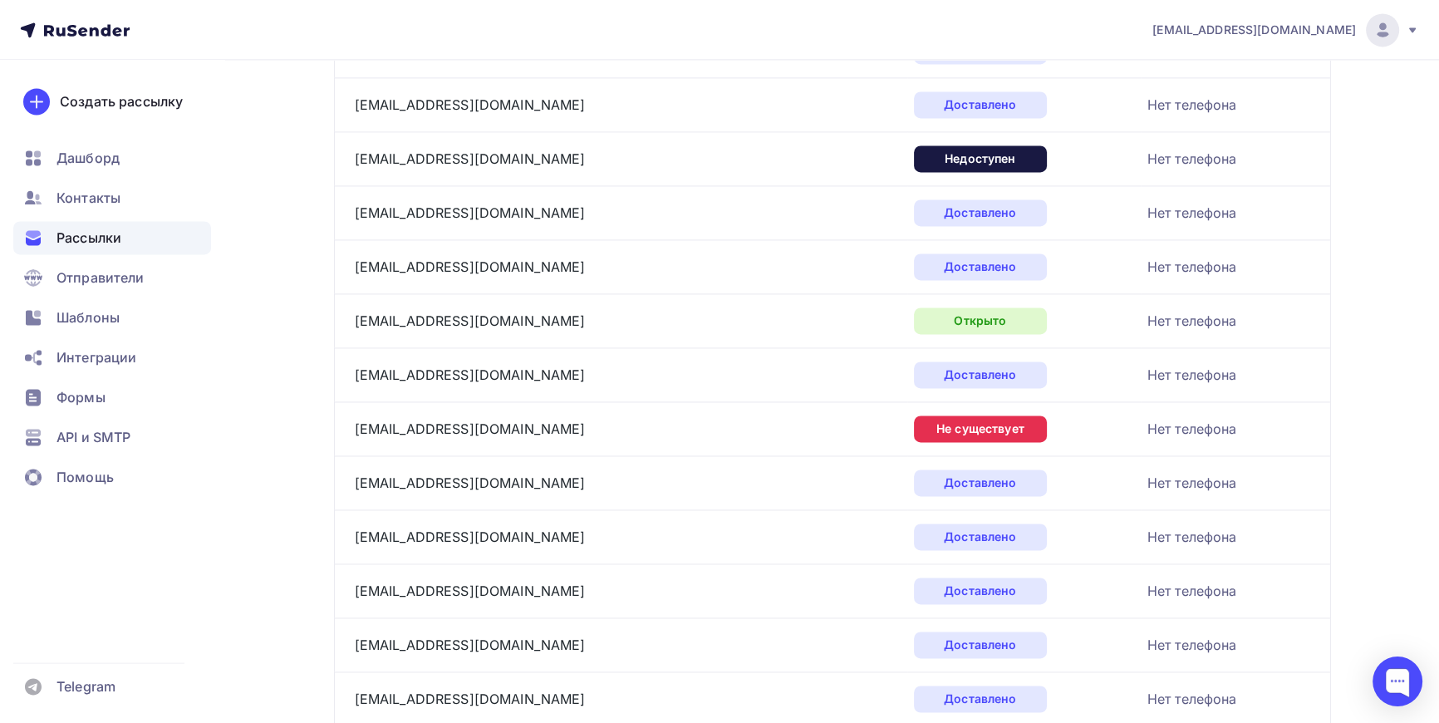
scroll to position [3036, 0]
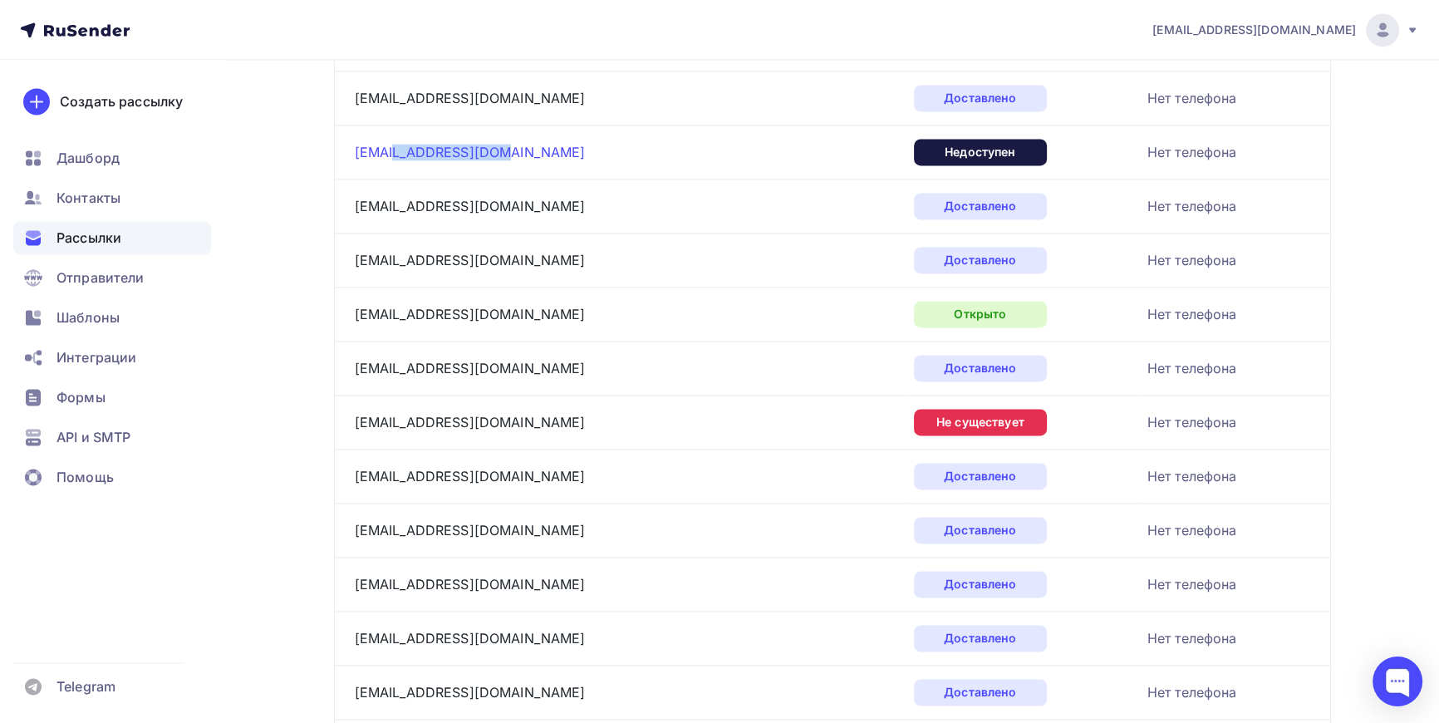
drag, startPoint x: 475, startPoint y: 141, endPoint x: 393, endPoint y: 144, distance: 82.3
click at [393, 144] on div "info@bis-atelier.ru" at bounding box center [562, 152] width 415 height 27
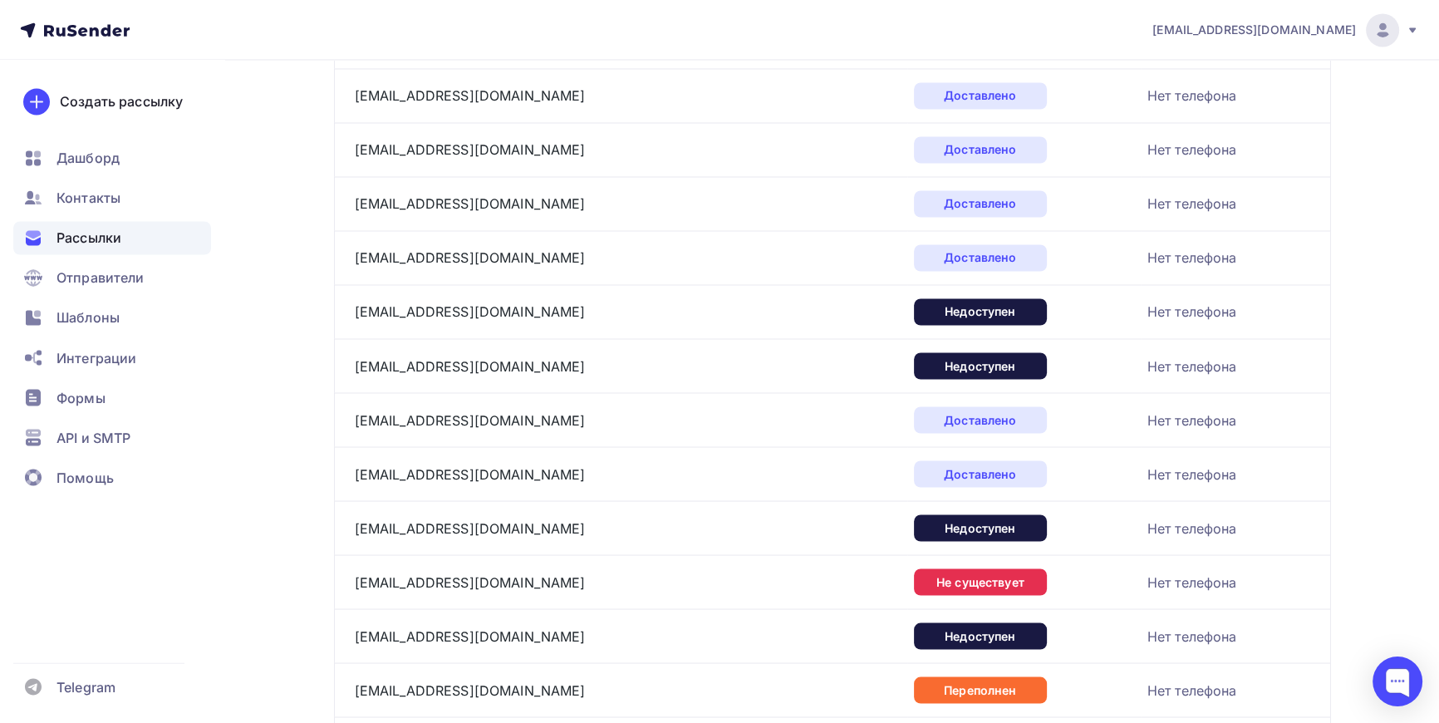
scroll to position [3640, 0]
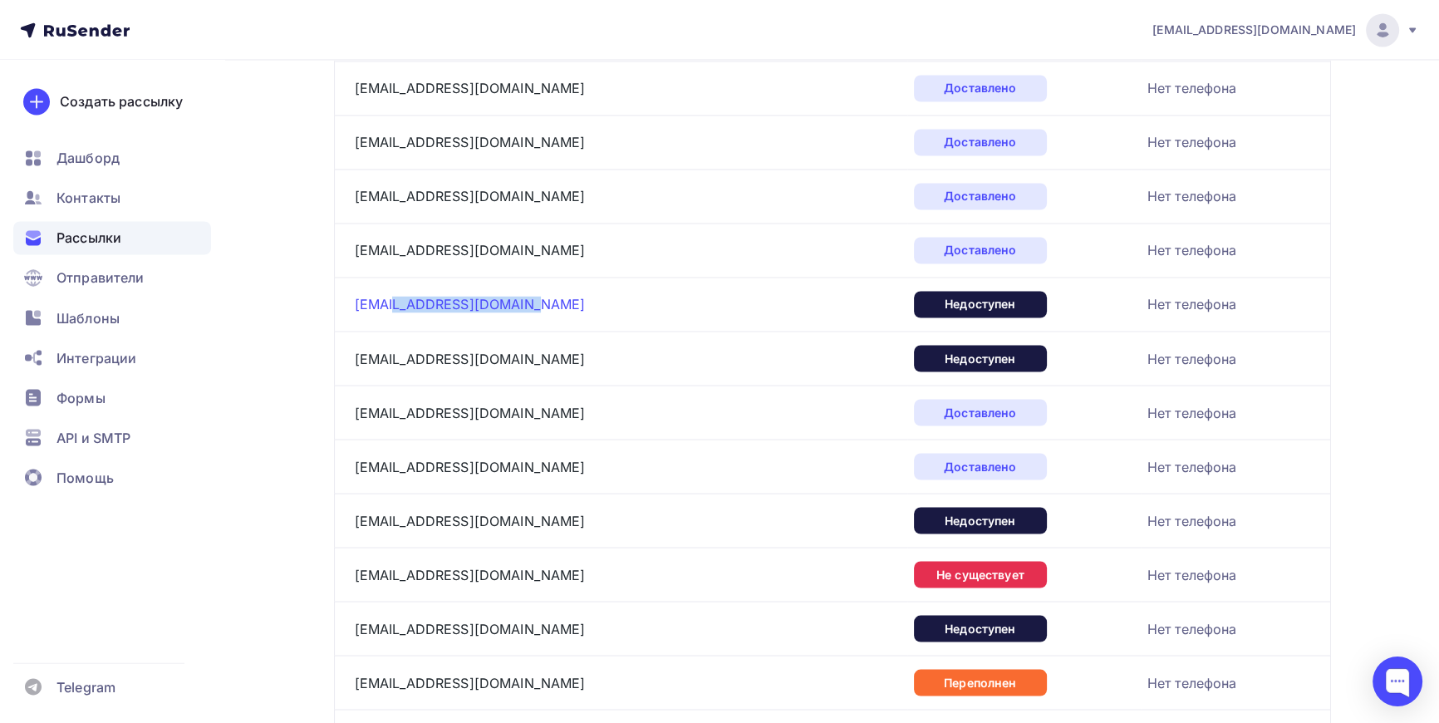
drag, startPoint x: 507, startPoint y: 301, endPoint x: 391, endPoint y: 299, distance: 116.3
click at [391, 299] on div "info@atelierinspired.ru" at bounding box center [562, 304] width 415 height 27
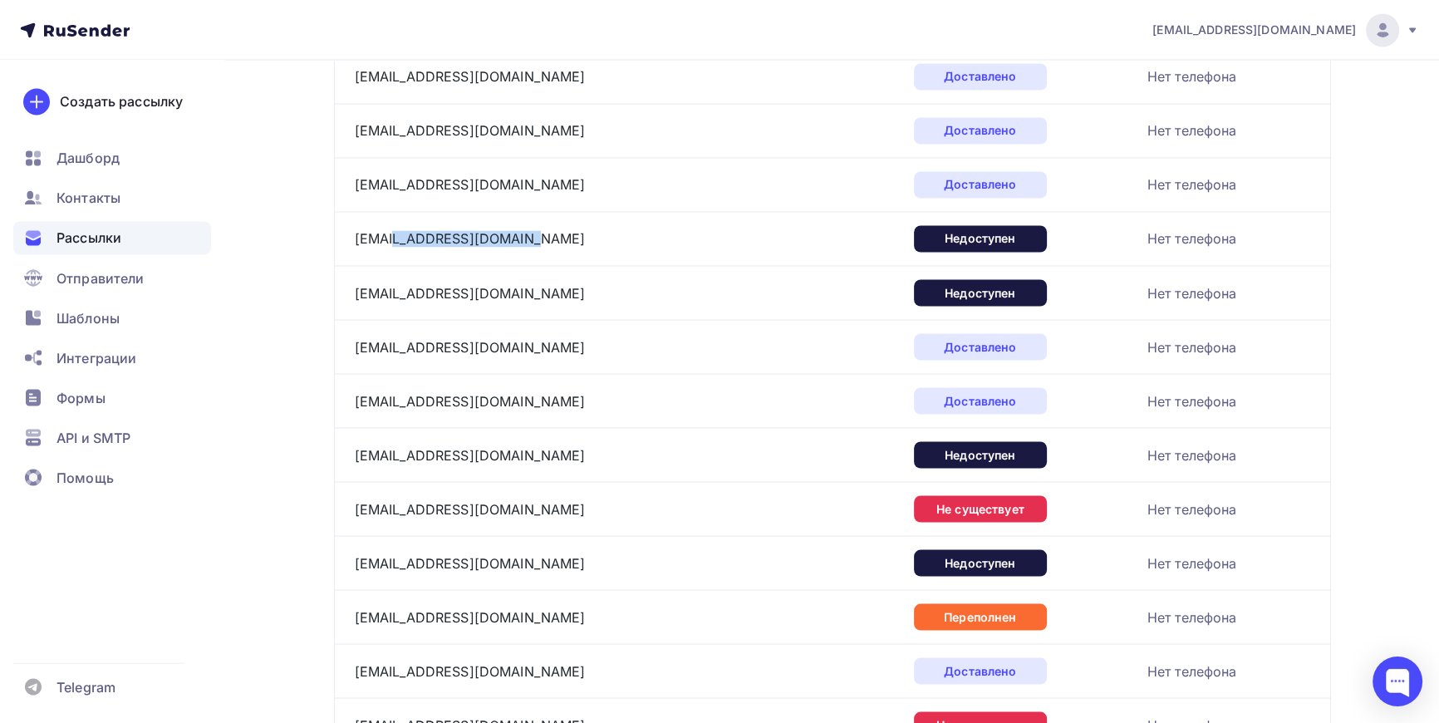
scroll to position [3716, 0]
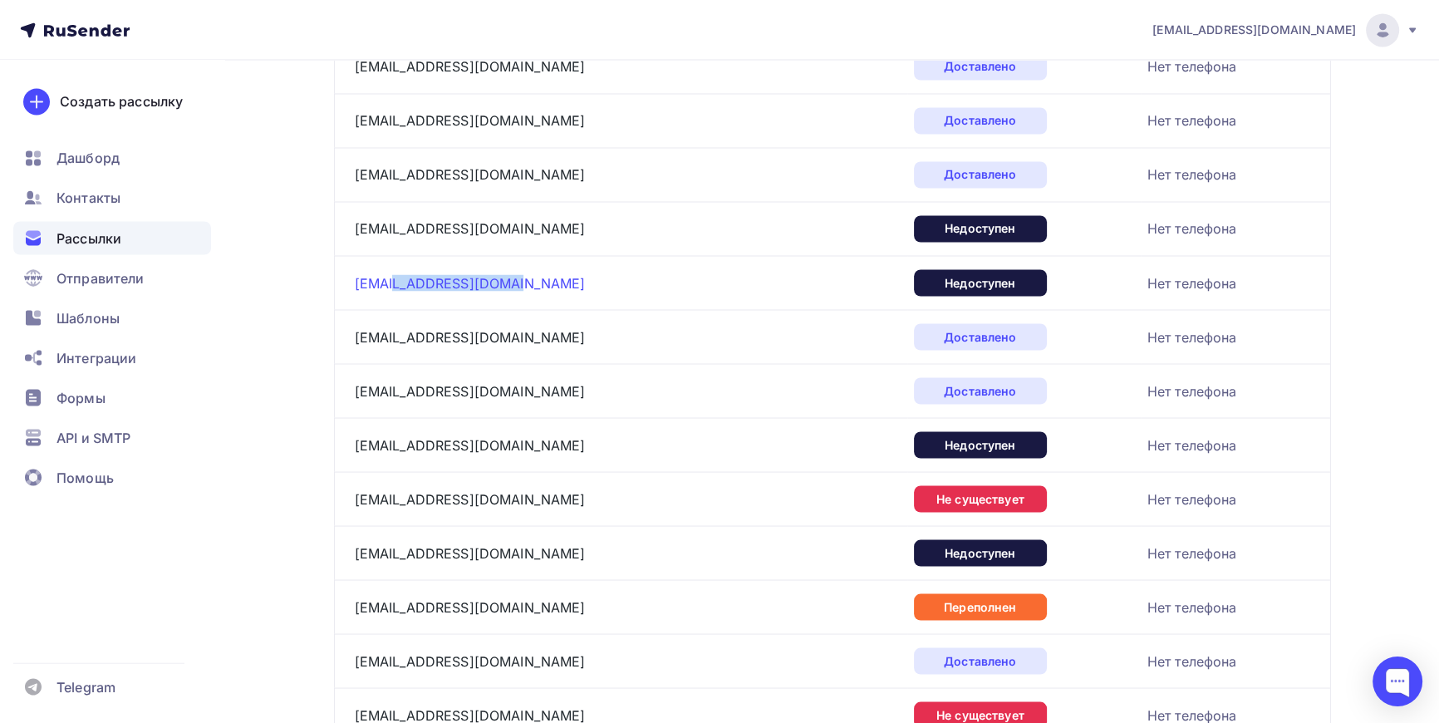
drag, startPoint x: 502, startPoint y: 271, endPoint x: 391, endPoint y: 283, distance: 112.0
click at [391, 283] on div "info@ateliergrazia.ru" at bounding box center [562, 282] width 415 height 27
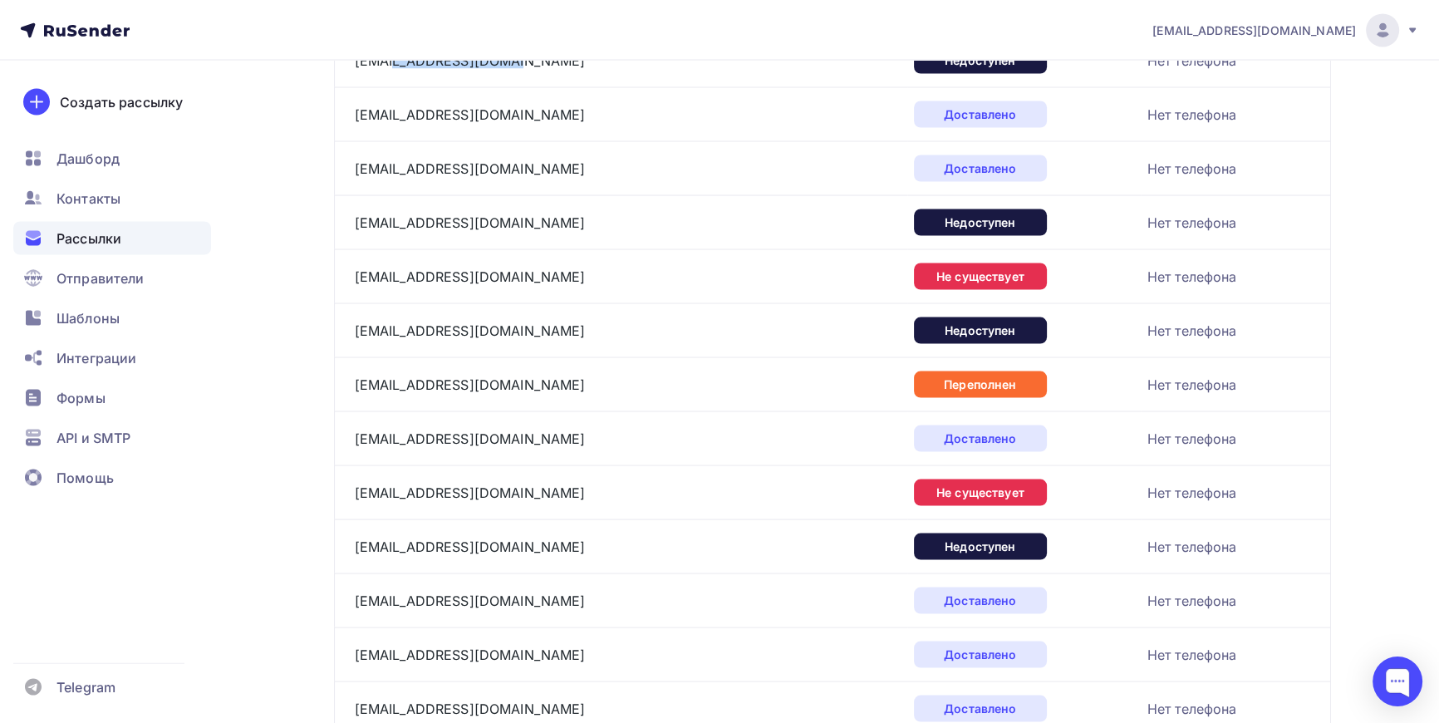
scroll to position [3943, 0]
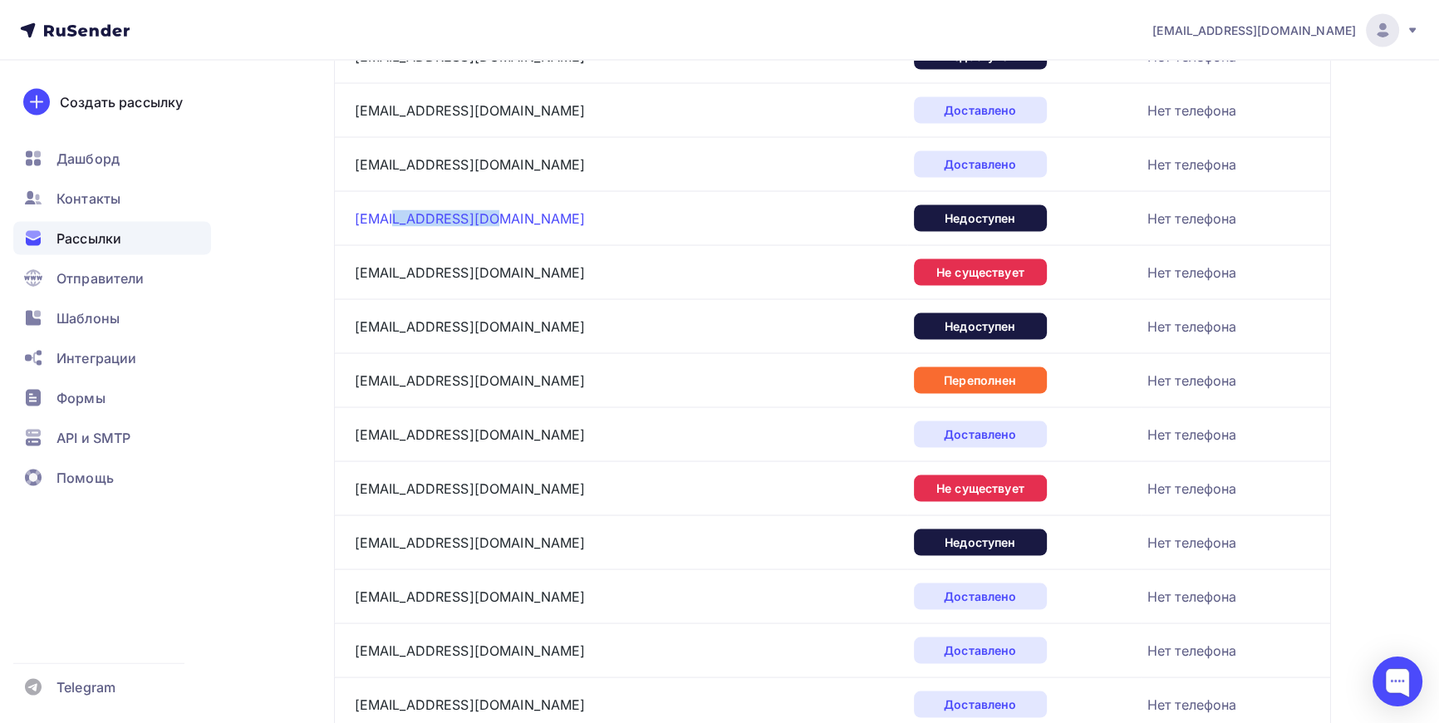
drag, startPoint x: 482, startPoint y: 210, endPoint x: 389, endPoint y: 217, distance: 93.3
click at [389, 217] on div "info@atelier495.ru" at bounding box center [562, 217] width 415 height 27
drag, startPoint x: 482, startPoint y: 267, endPoint x: 391, endPoint y: 267, distance: 91.4
click at [391, 267] on div "info@atelier355.ru" at bounding box center [562, 271] width 415 height 27
drag, startPoint x: 488, startPoint y: 317, endPoint x: 387, endPoint y: 320, distance: 100.6
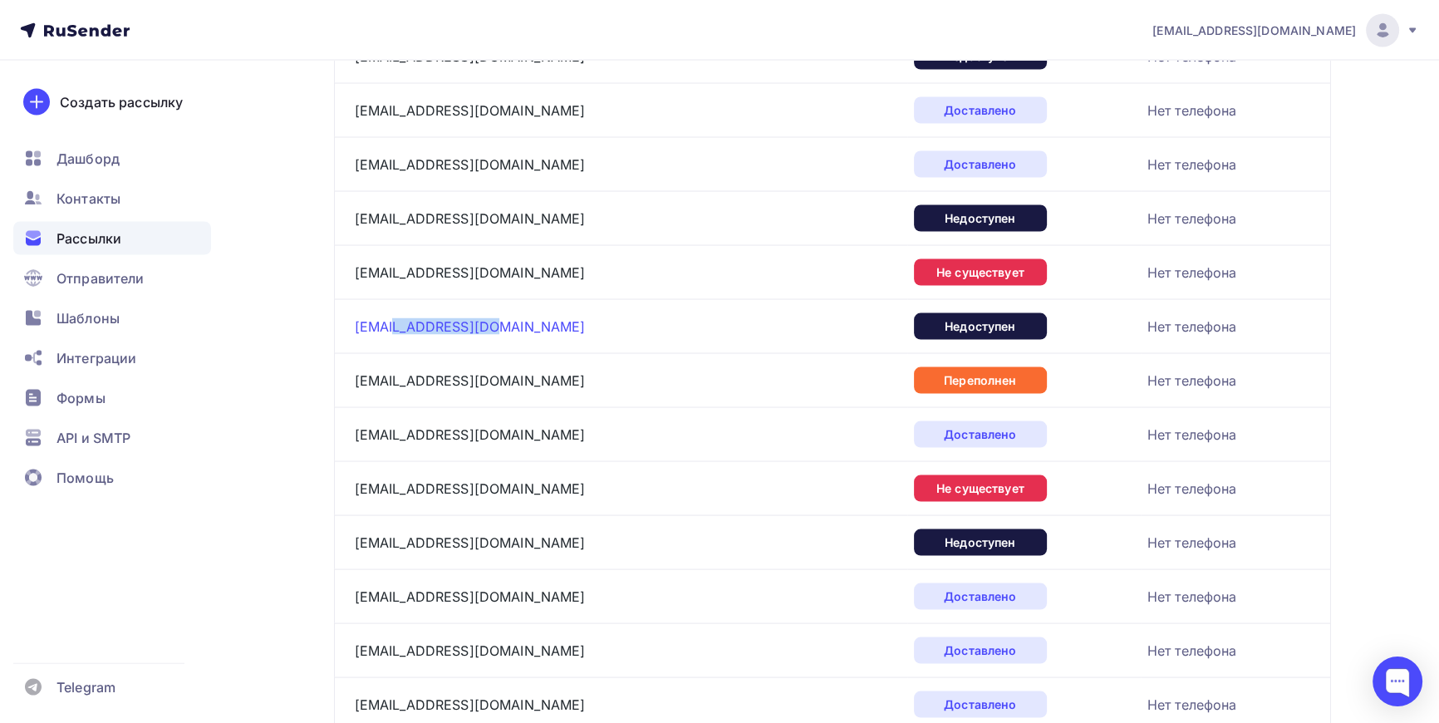
click at [387, 320] on div "info@atelie-mex.ru" at bounding box center [562, 325] width 415 height 27
drag, startPoint x: 522, startPoint y: 373, endPoint x: 392, endPoint y: 373, distance: 129.6
click at [392, 373] on div "info@atelie-lomonosov.ru" at bounding box center [562, 379] width 415 height 27
drag, startPoint x: 525, startPoint y: 484, endPoint x: 394, endPoint y: 479, distance: 131.4
click at [394, 479] on div "info@atelie-kostumchik.ru" at bounding box center [562, 487] width 415 height 27
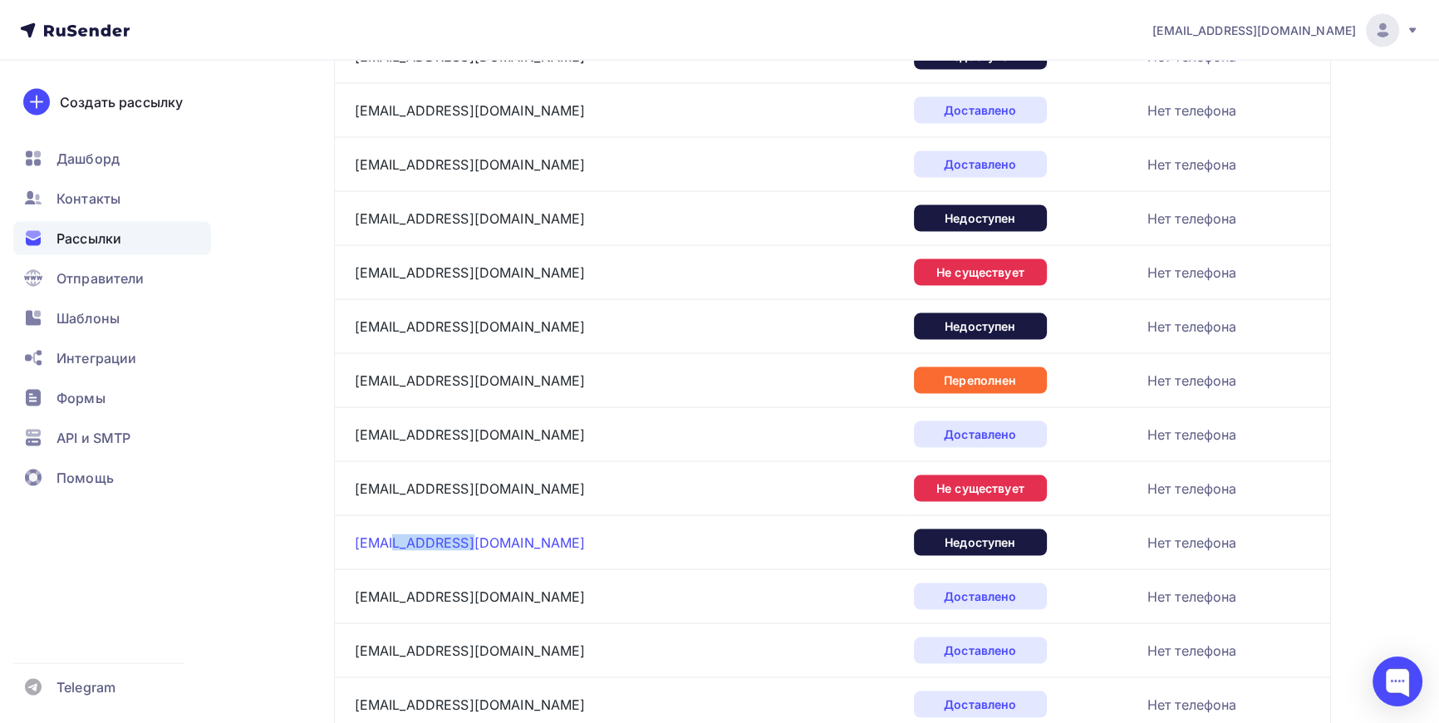
drag, startPoint x: 472, startPoint y: 536, endPoint x: 387, endPoint y: 540, distance: 84.9
click at [387, 540] on div "info@ashtory.ru" at bounding box center [562, 541] width 415 height 27
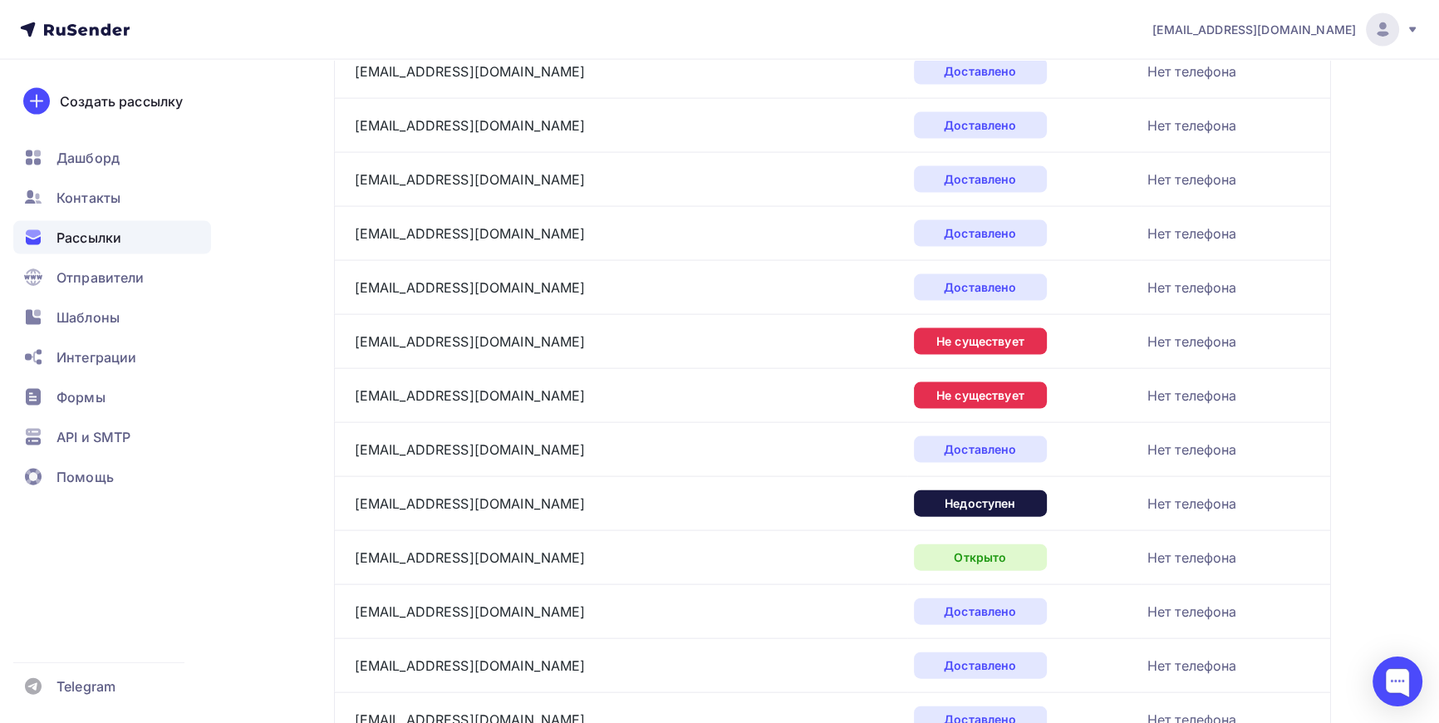
scroll to position [4471, 0]
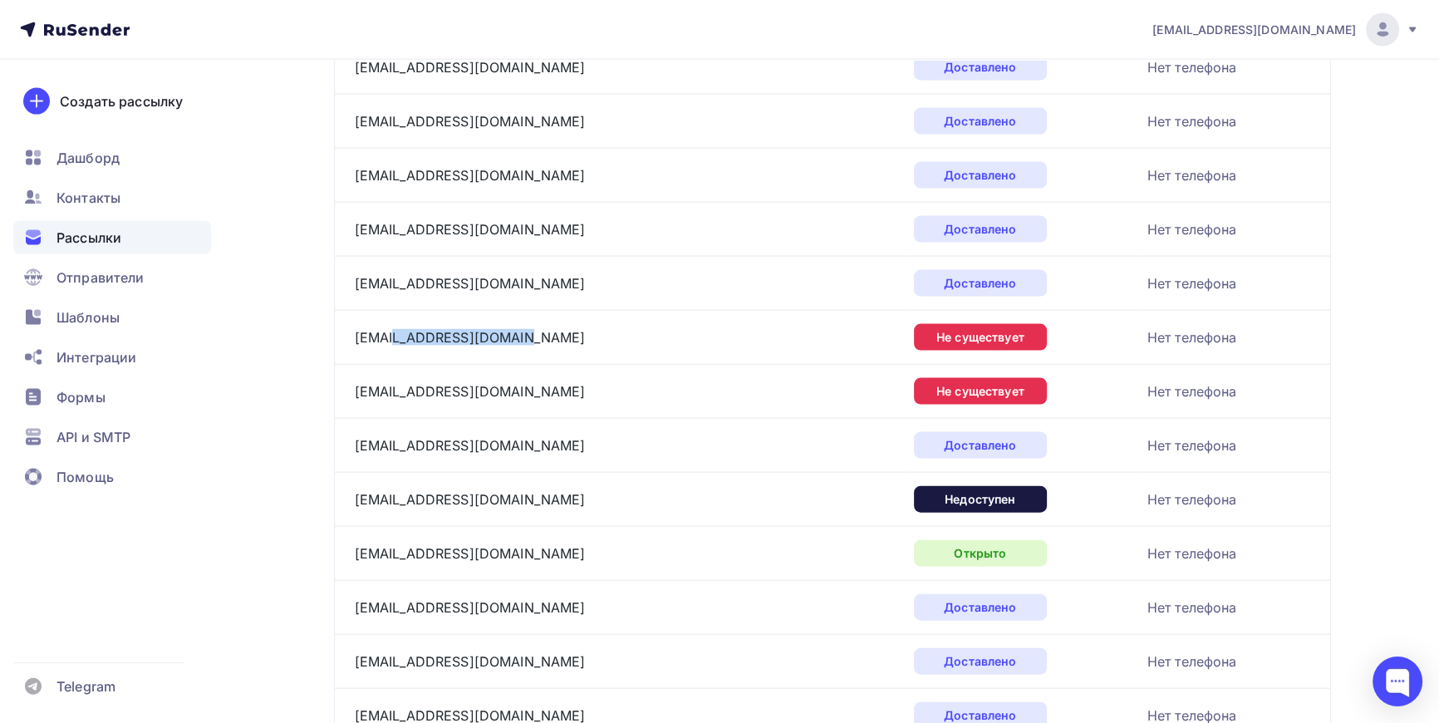
drag, startPoint x: 517, startPoint y: 327, endPoint x: 402, endPoint y: 341, distance: 115.5
click at [393, 341] on div "info@applesandpears.ru" at bounding box center [562, 337] width 415 height 27
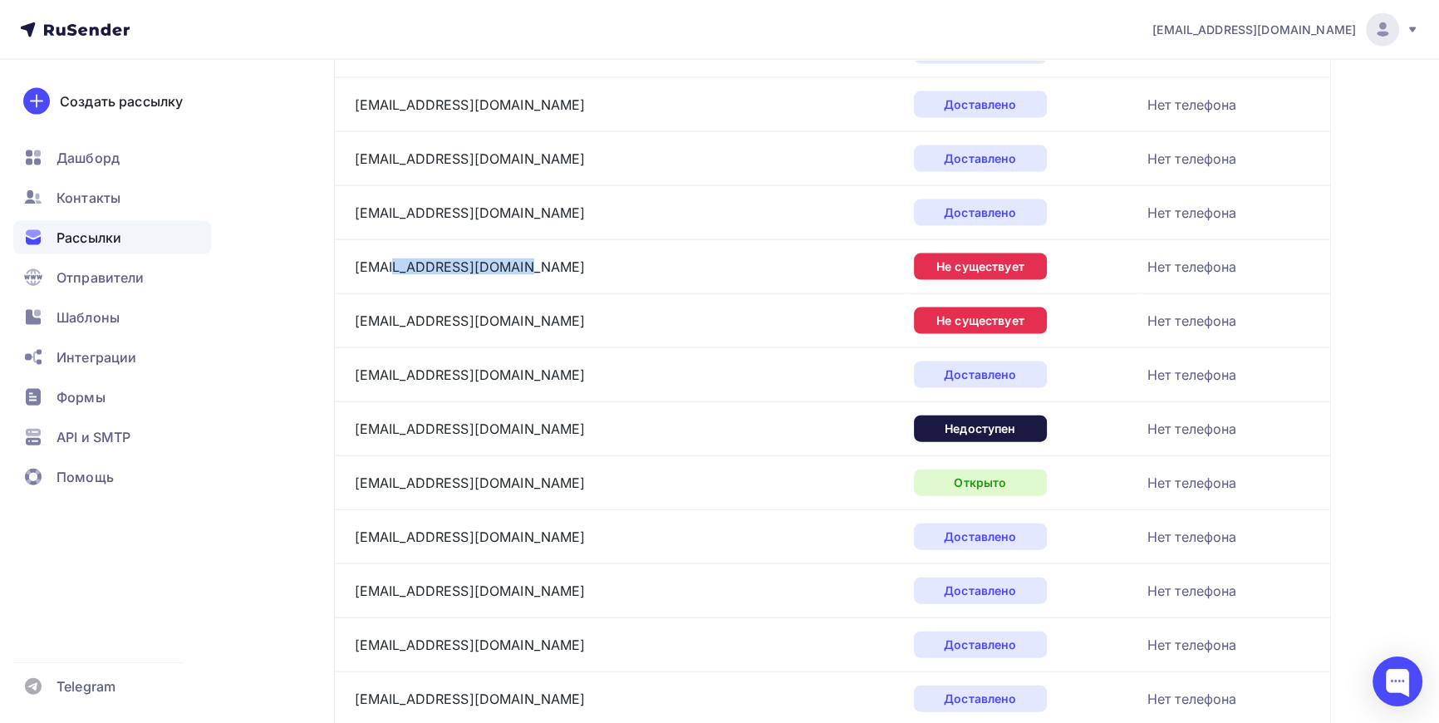
scroll to position [4547, 0]
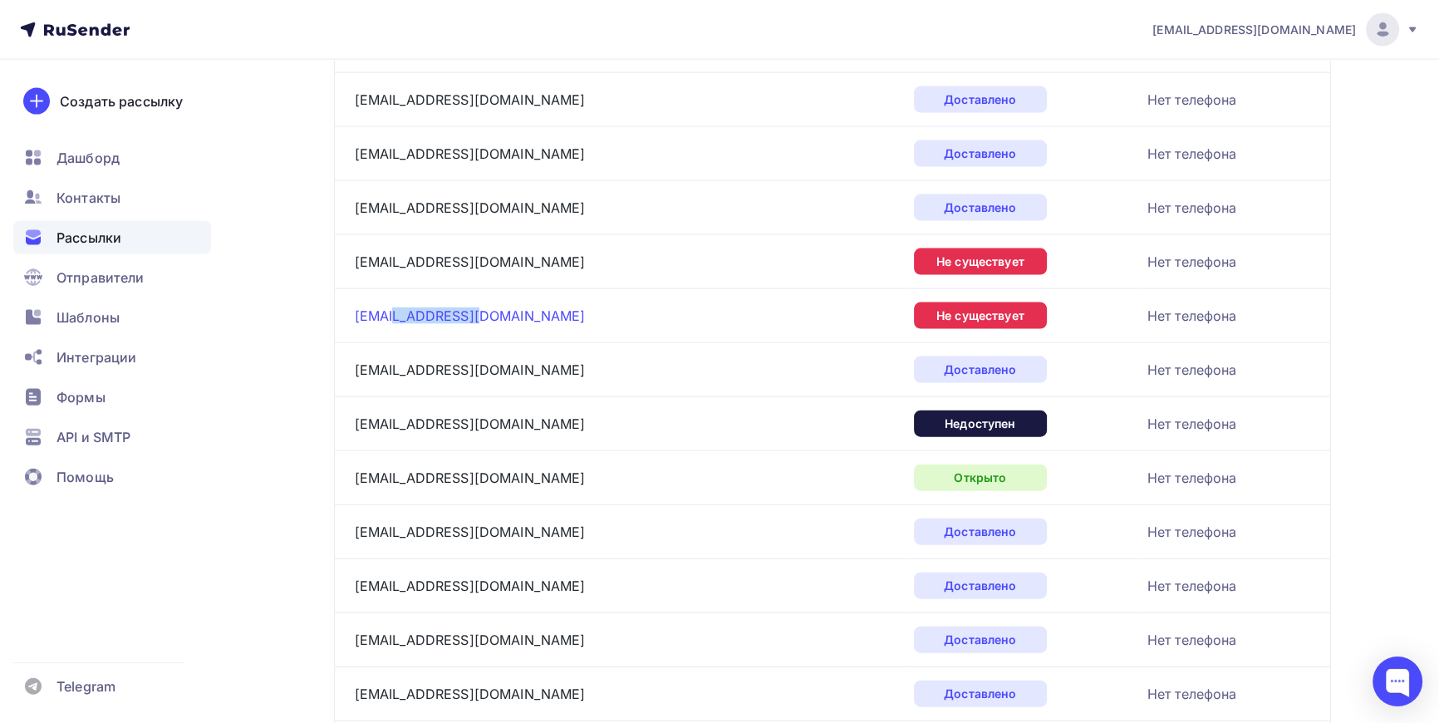
drag, startPoint x: 459, startPoint y: 306, endPoint x: 391, endPoint y: 306, distance: 67.3
click at [391, 306] on div "info@antre-it.ru" at bounding box center [562, 315] width 415 height 27
drag, startPoint x: 487, startPoint y: 417, endPoint x: 390, endPoint y: 417, distance: 97.2
click at [390, 417] on div "info@ag-moda.ru" at bounding box center [562, 423] width 415 height 27
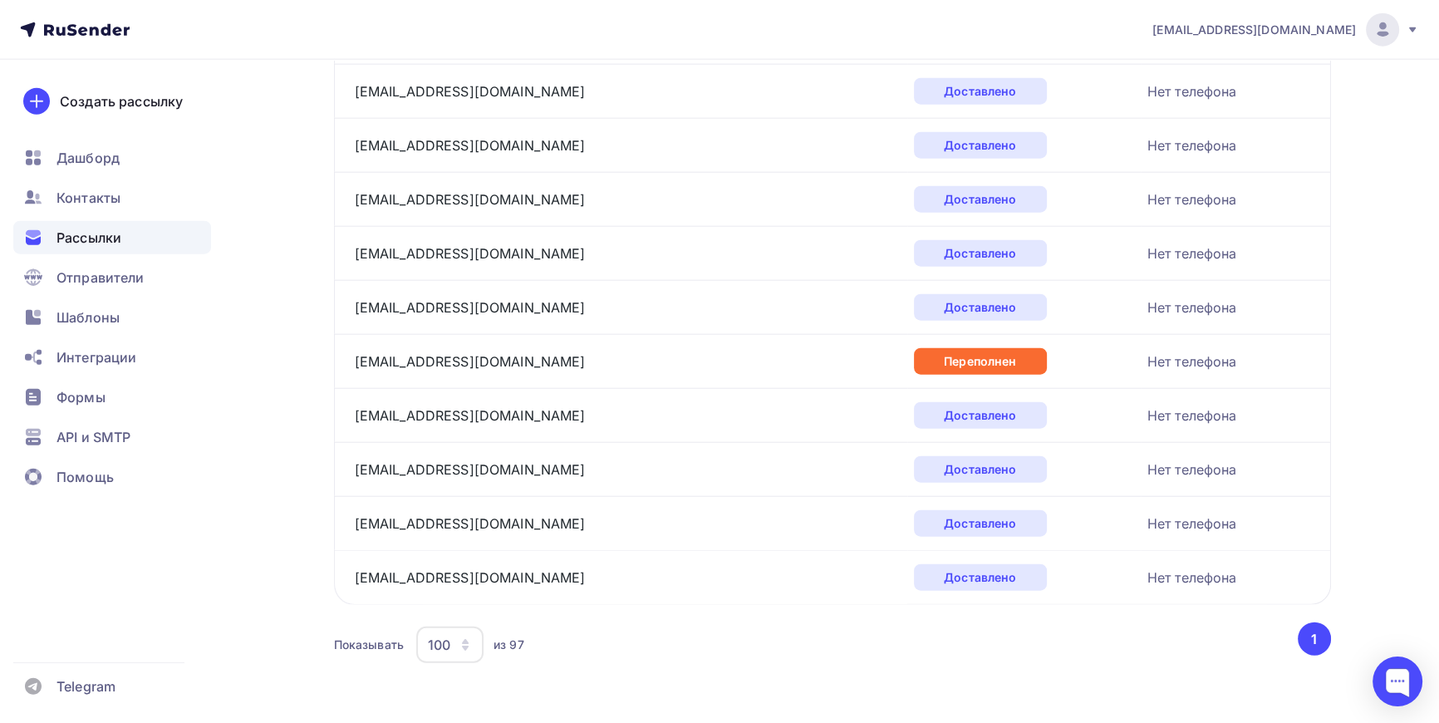
scroll to position [4988, 0]
drag, startPoint x: 515, startPoint y: 350, endPoint x: 404, endPoint y: 356, distance: 111.5
click at [404, 356] on div "inbox@atelyezimaleto.ru" at bounding box center [562, 360] width 415 height 27
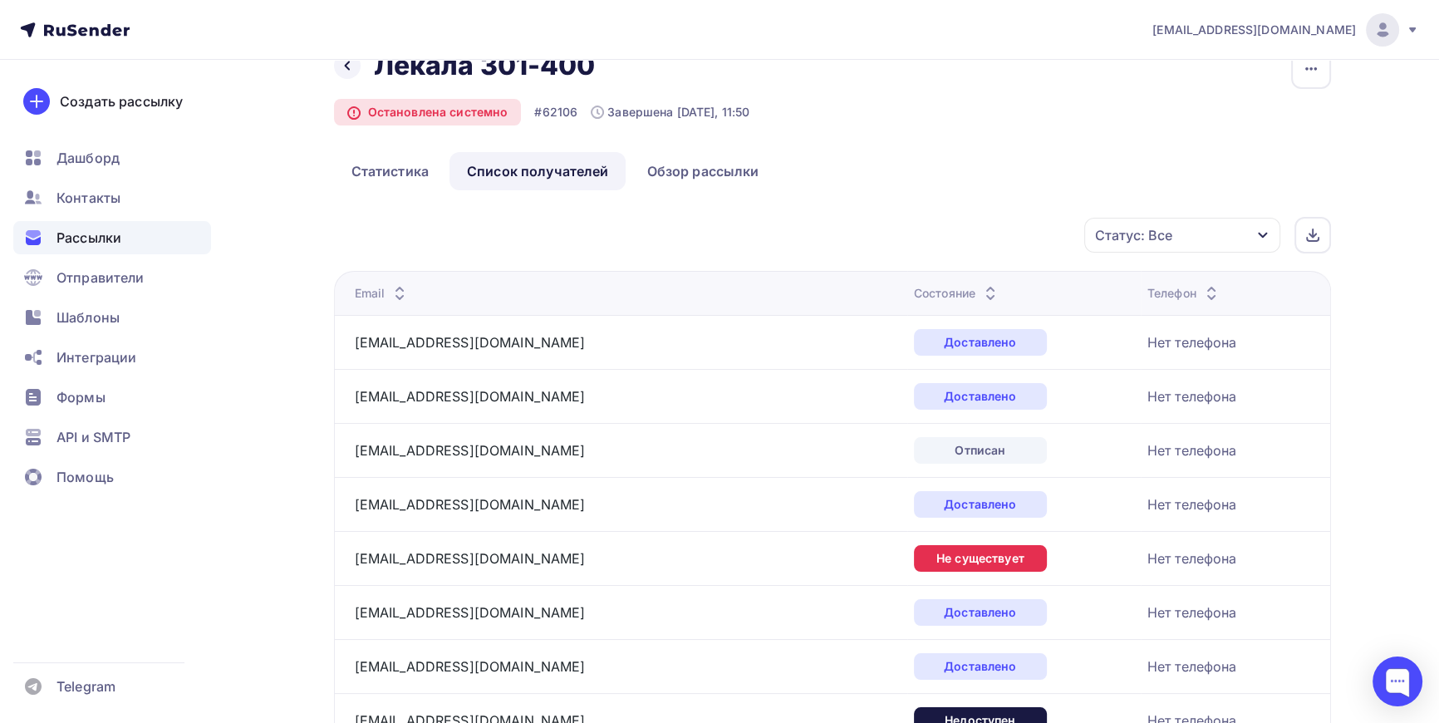
scroll to position [0, 0]
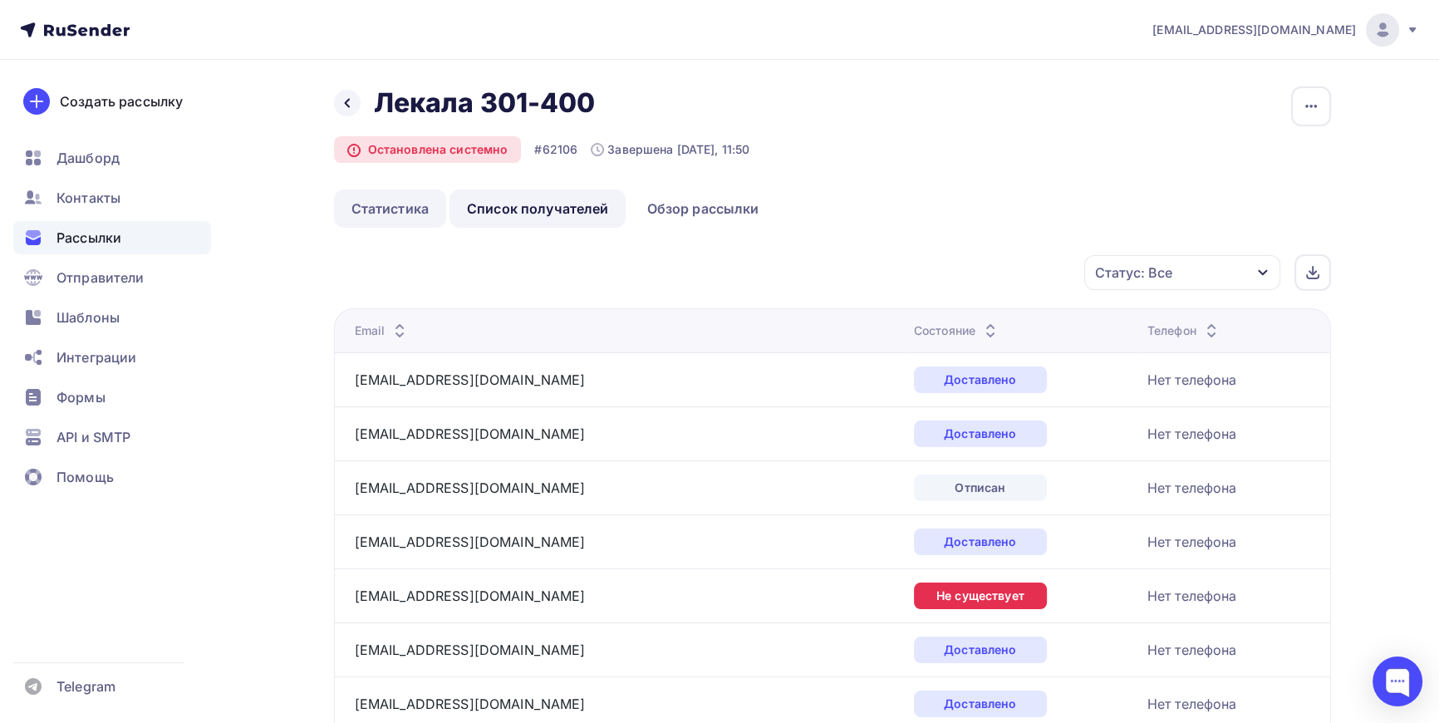
click at [385, 214] on link "Статистика" at bounding box center [390, 208] width 112 height 38
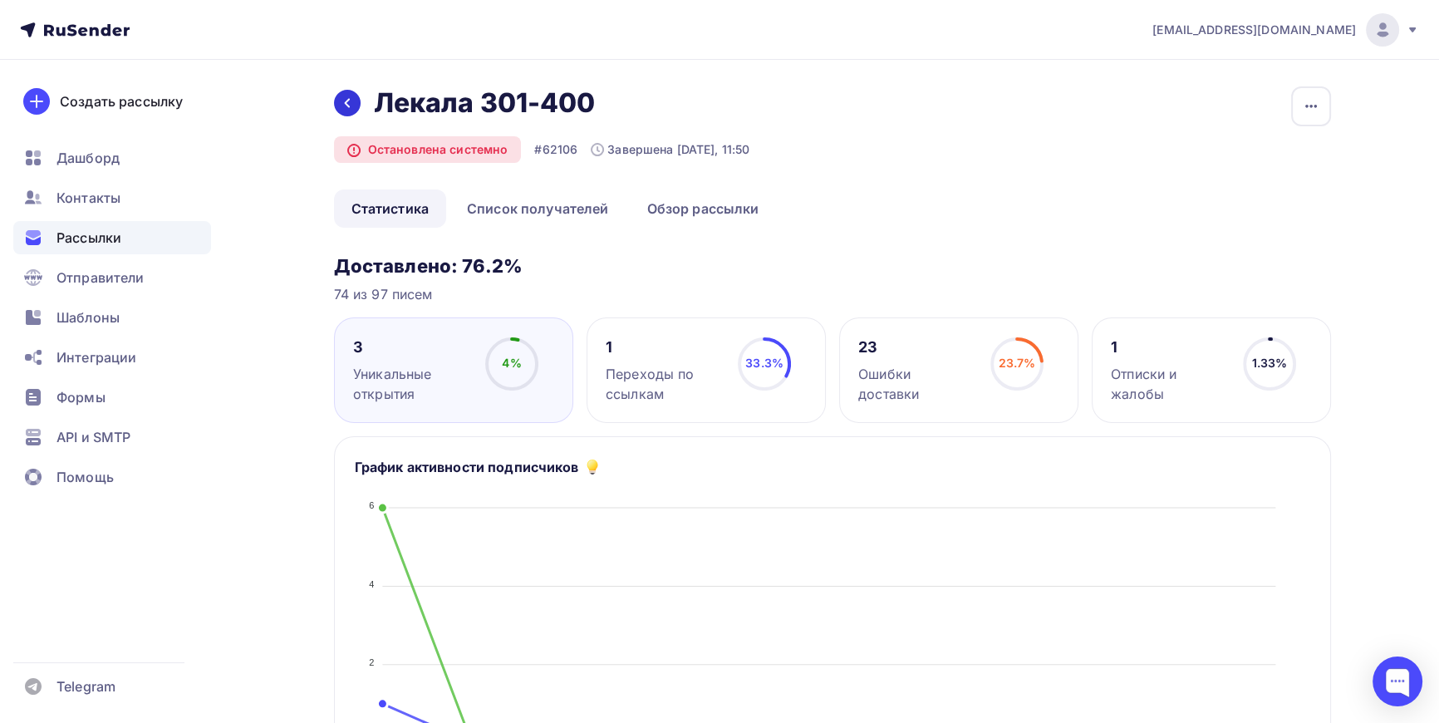
click at [349, 105] on icon at bounding box center [347, 102] width 13 height 13
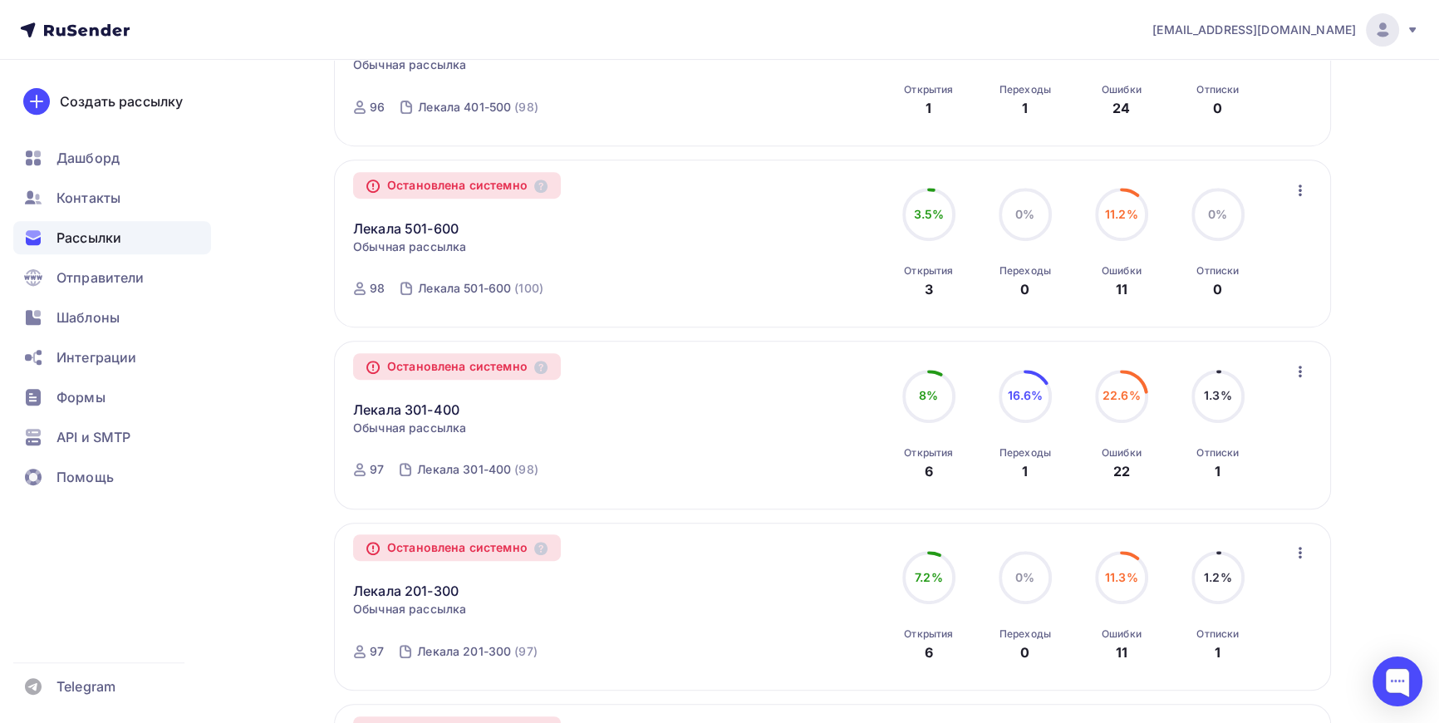
scroll to position [906, 0]
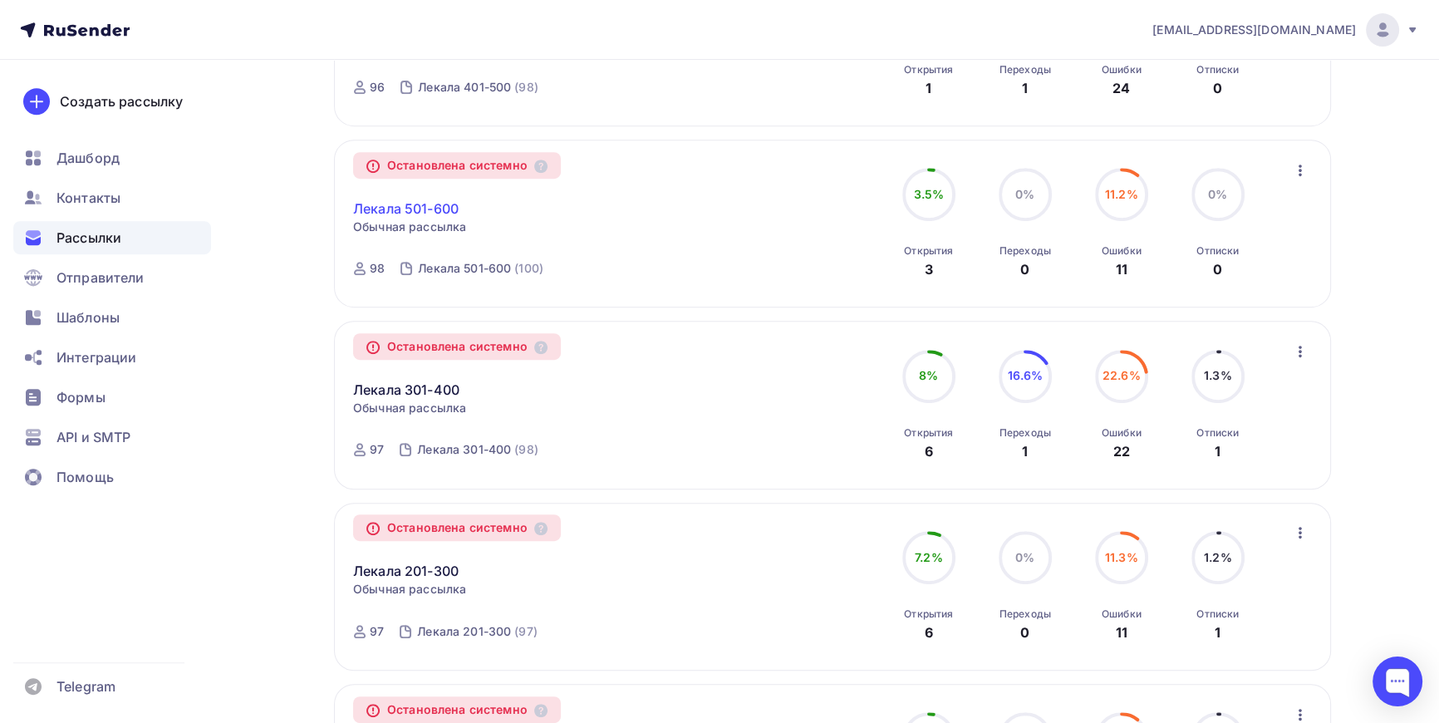
click at [432, 201] on link "Лекала 501-600" at bounding box center [406, 209] width 106 height 20
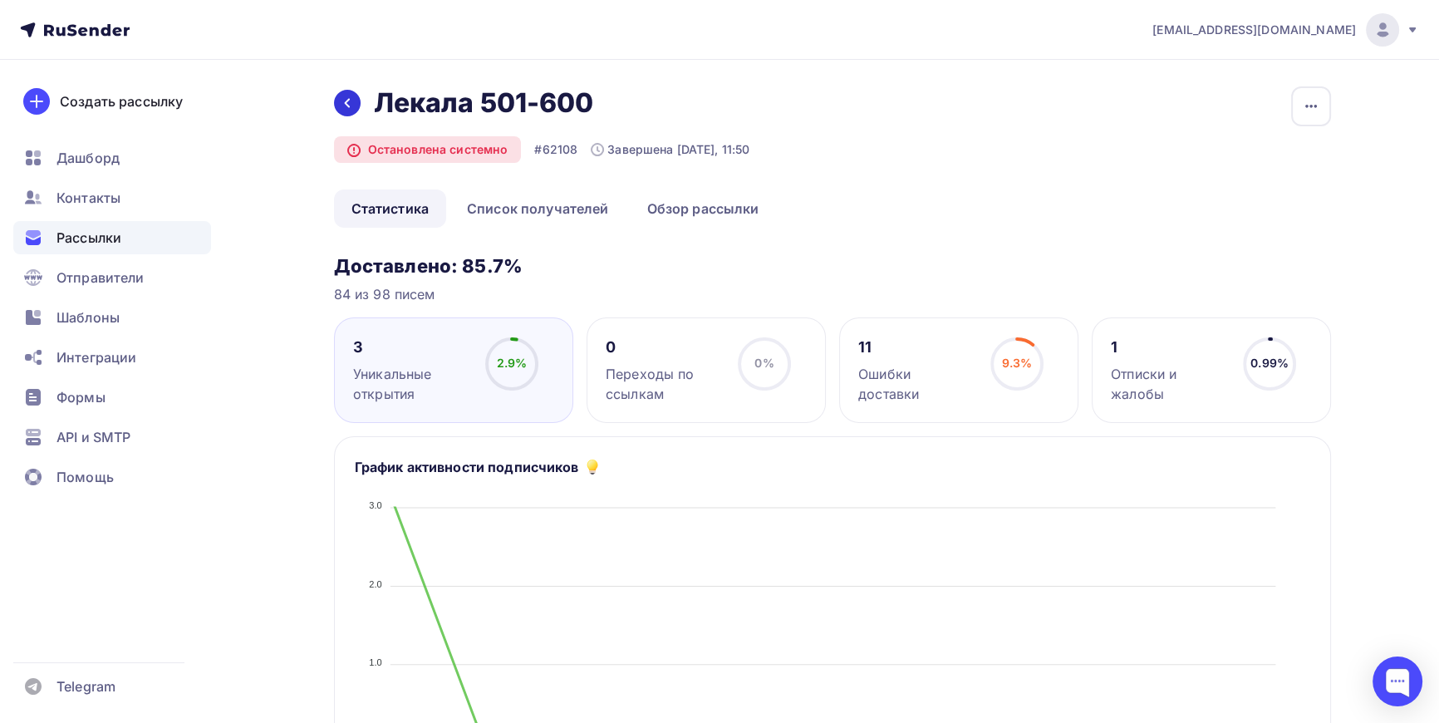
click at [343, 111] on div at bounding box center [347, 103] width 27 height 27
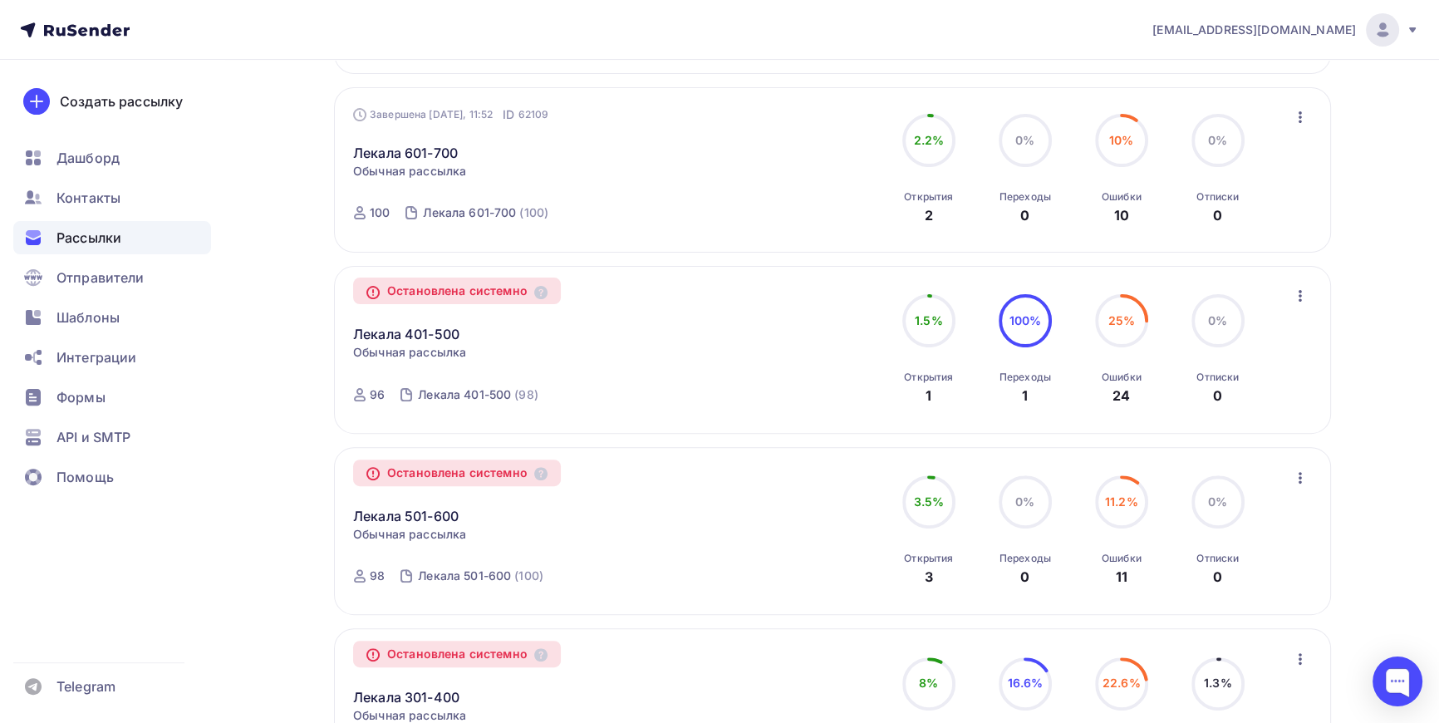
scroll to position [604, 0]
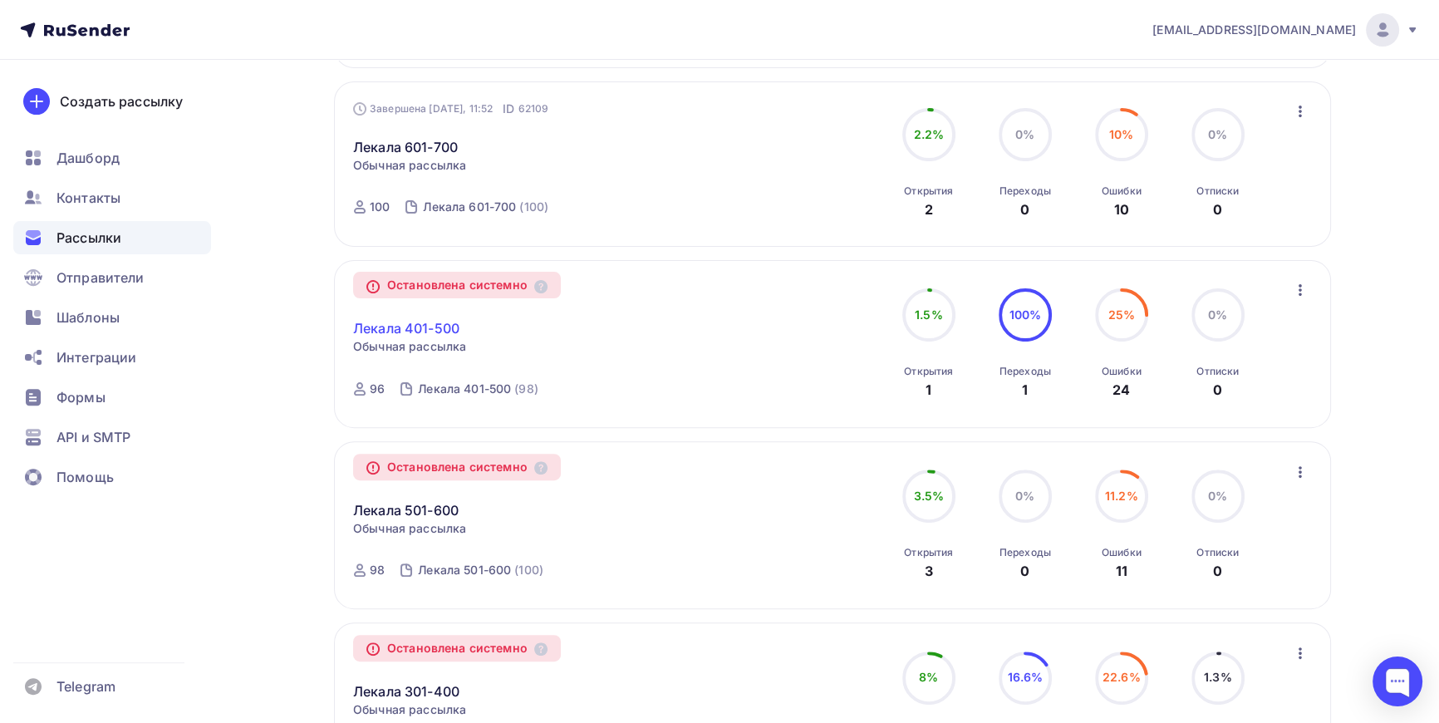
click at [414, 325] on link "Лекала 401-500" at bounding box center [406, 328] width 106 height 20
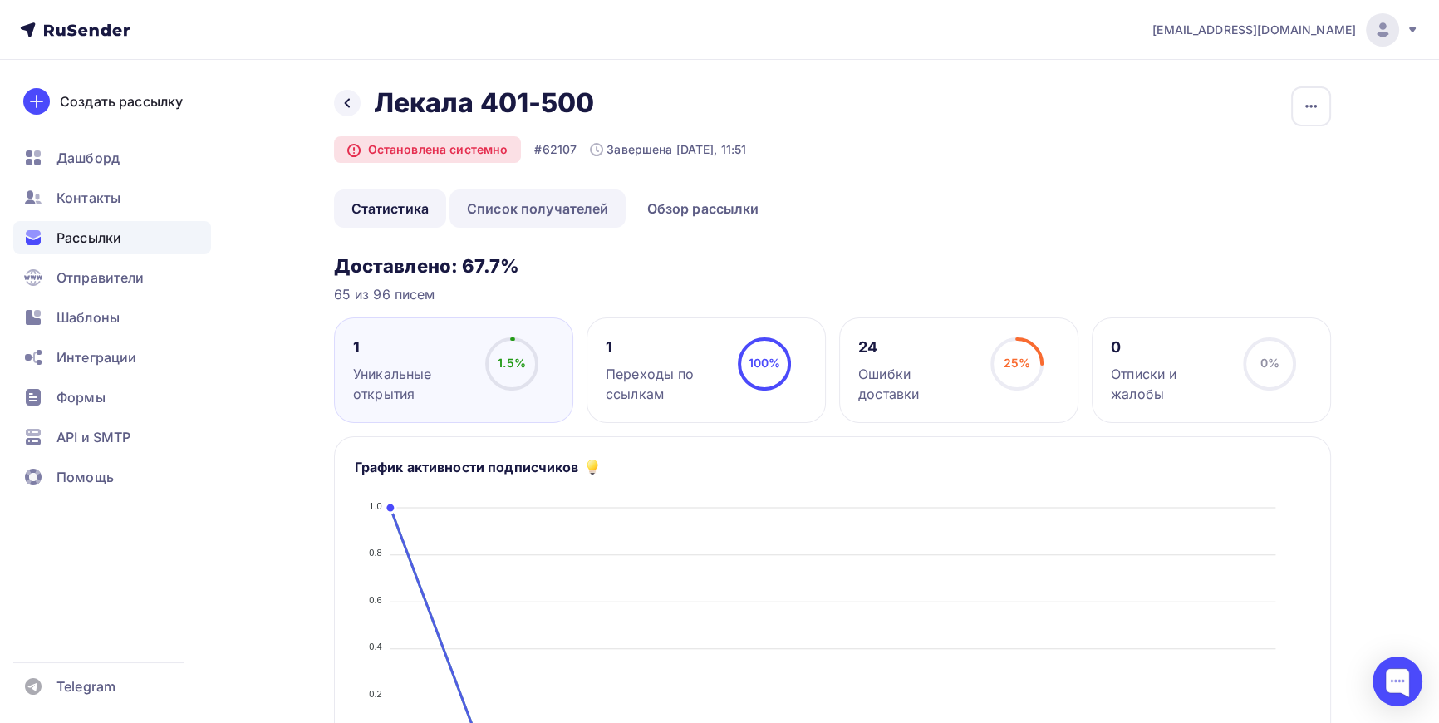
click at [516, 200] on link "Список получателей" at bounding box center [538, 208] width 177 height 38
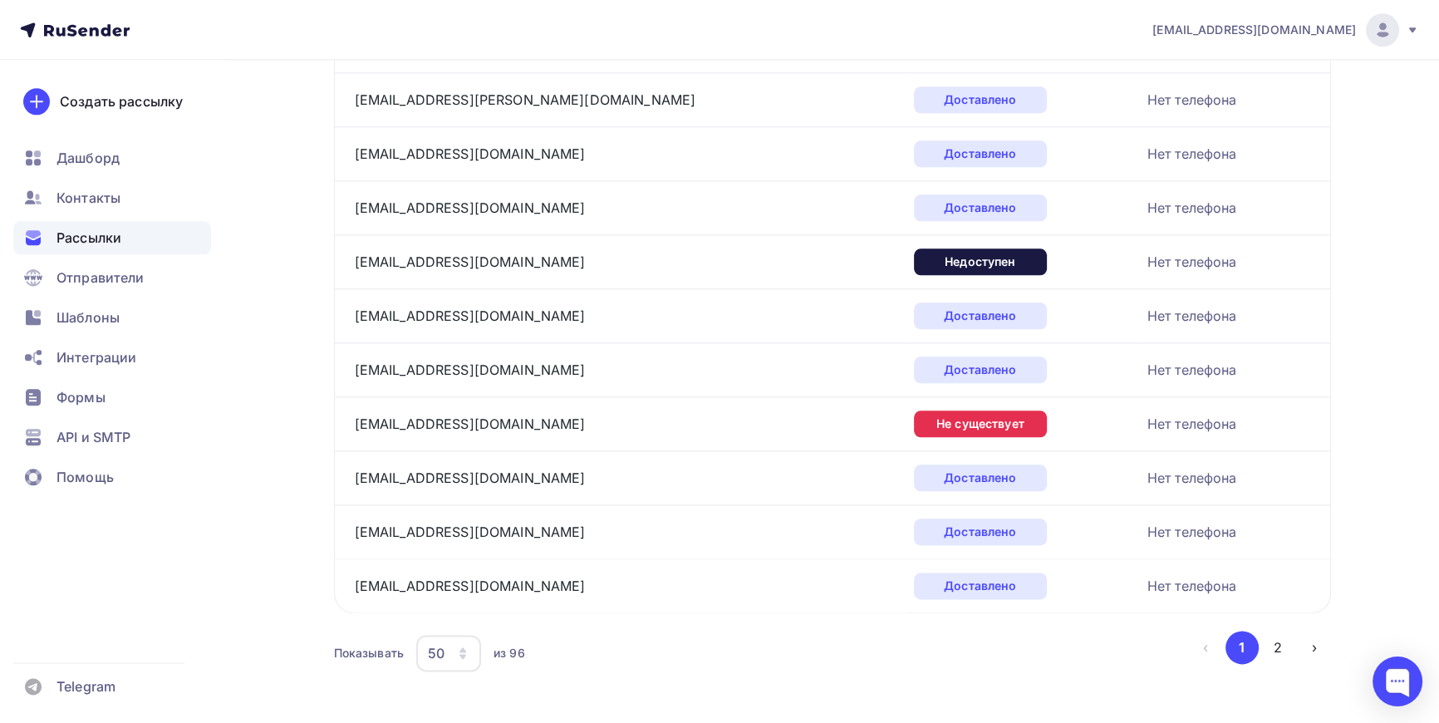
scroll to position [2454, 0]
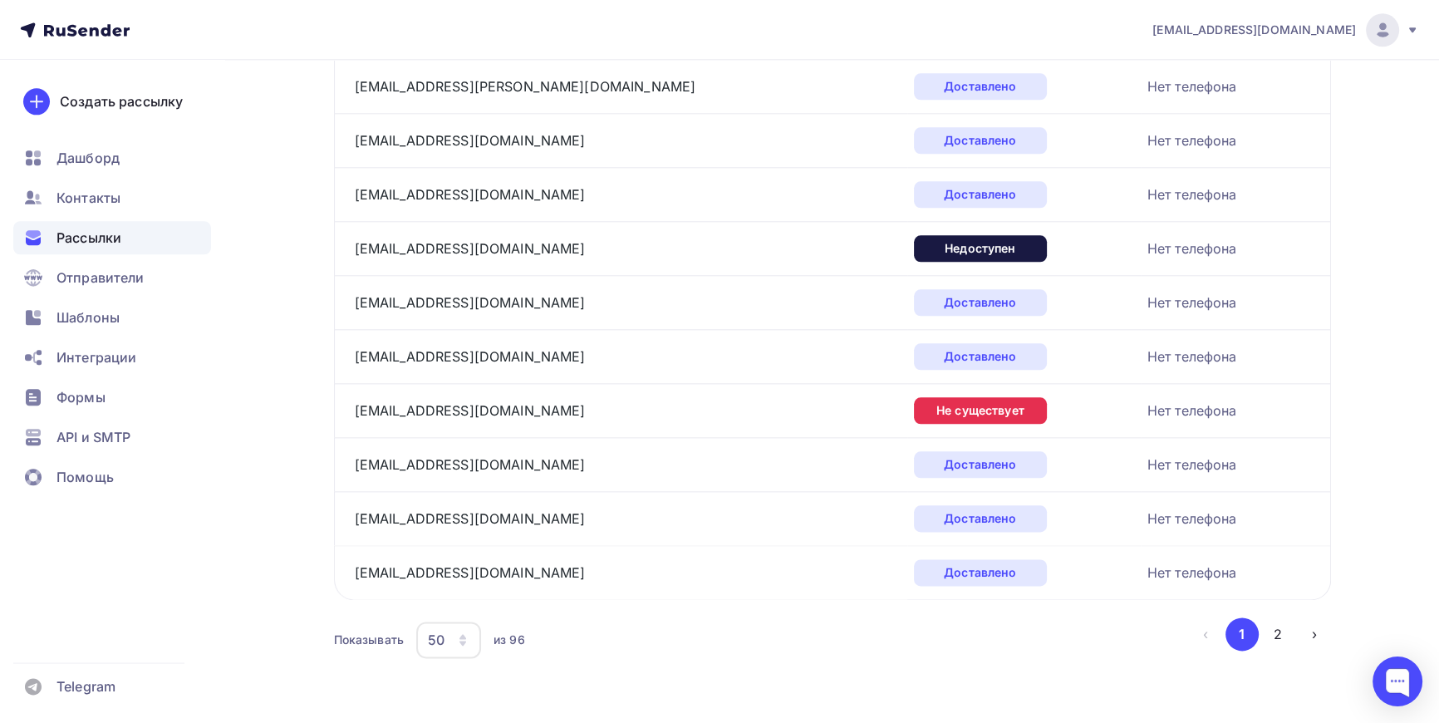
click at [470, 635] on div "50" at bounding box center [448, 640] width 65 height 37
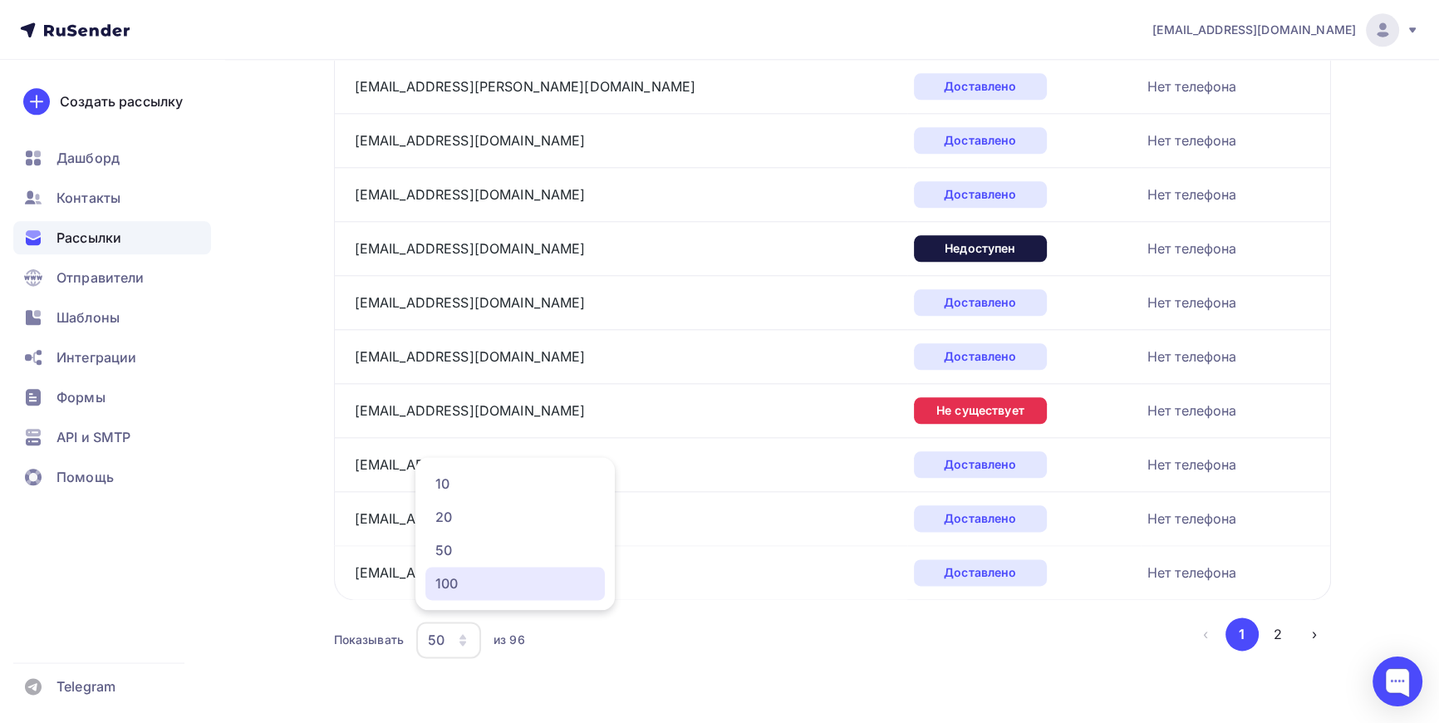
click at [458, 582] on div "100" at bounding box center [515, 583] width 160 height 20
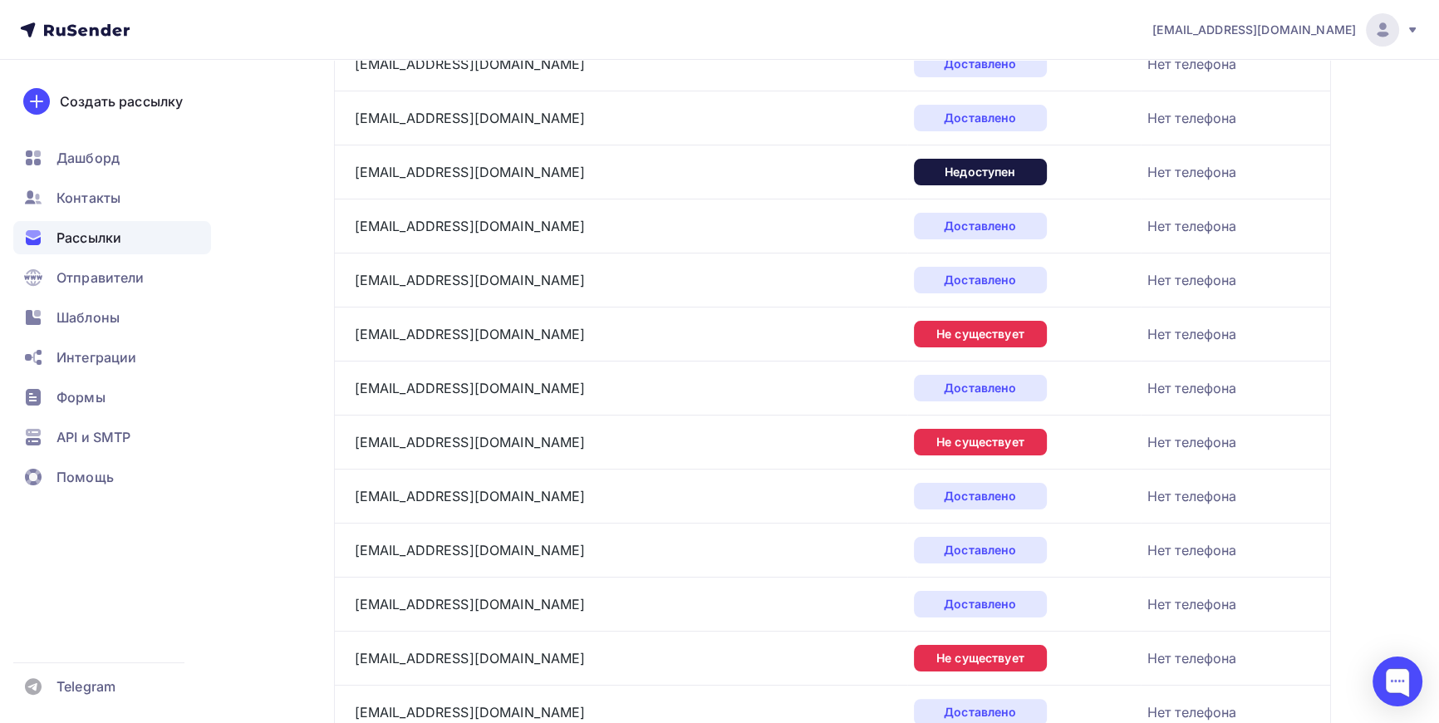
scroll to position [317, 0]
drag, startPoint x: 487, startPoint y: 166, endPoint x: 390, endPoint y: 174, distance: 97.6
click at [390, 174] on div "info@sognatore.ru" at bounding box center [562, 171] width 415 height 27
drag, startPoint x: 464, startPoint y: 331, endPoint x: 390, endPoint y: 334, distance: 74.0
click at [390, 334] on div "info@siteytyr.ru" at bounding box center [562, 333] width 415 height 27
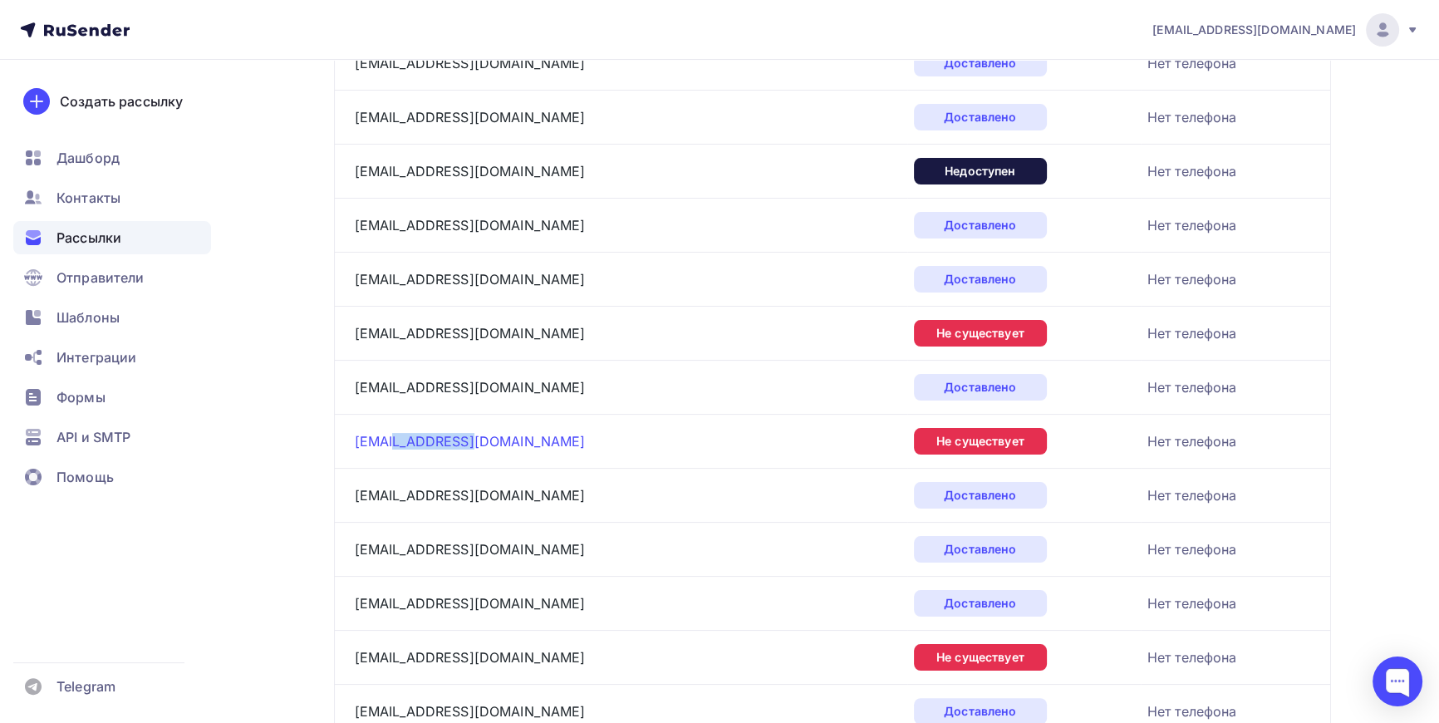
drag, startPoint x: 471, startPoint y: 440, endPoint x: 390, endPoint y: 442, distance: 81.5
click at [390, 442] on div "info@siamori.ru" at bounding box center [562, 441] width 415 height 27
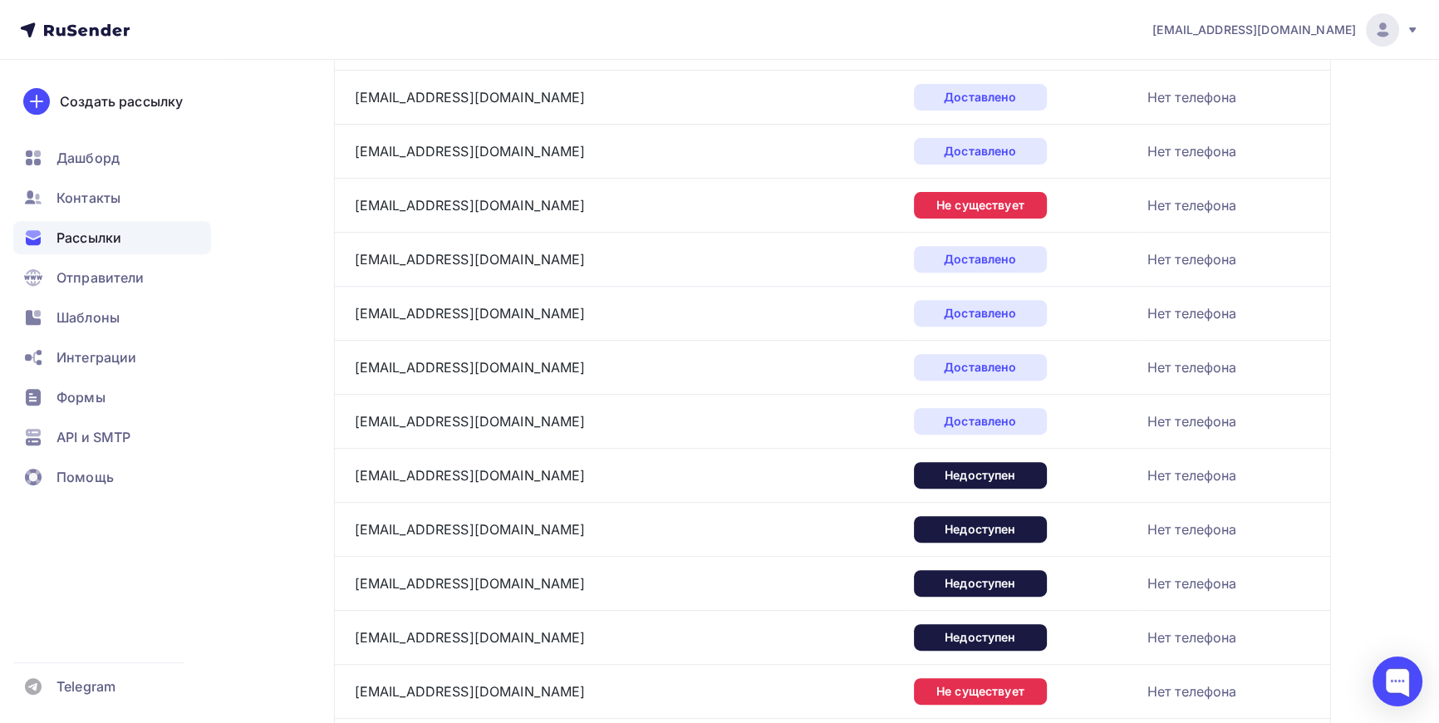
scroll to position [770, 0]
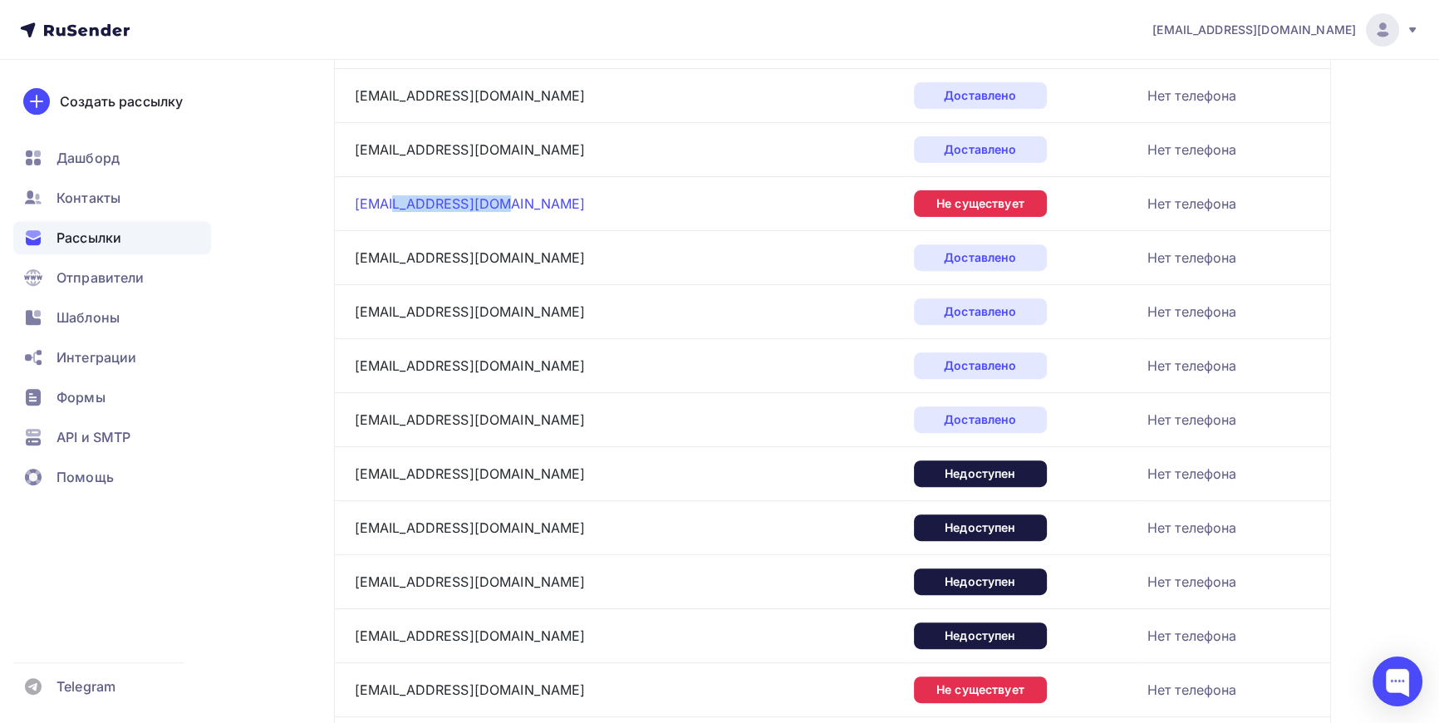
drag, startPoint x: 486, startPoint y: 203, endPoint x: 392, endPoint y: 209, distance: 94.1
click at [392, 209] on div "info@service-fox.ru" at bounding box center [562, 203] width 415 height 27
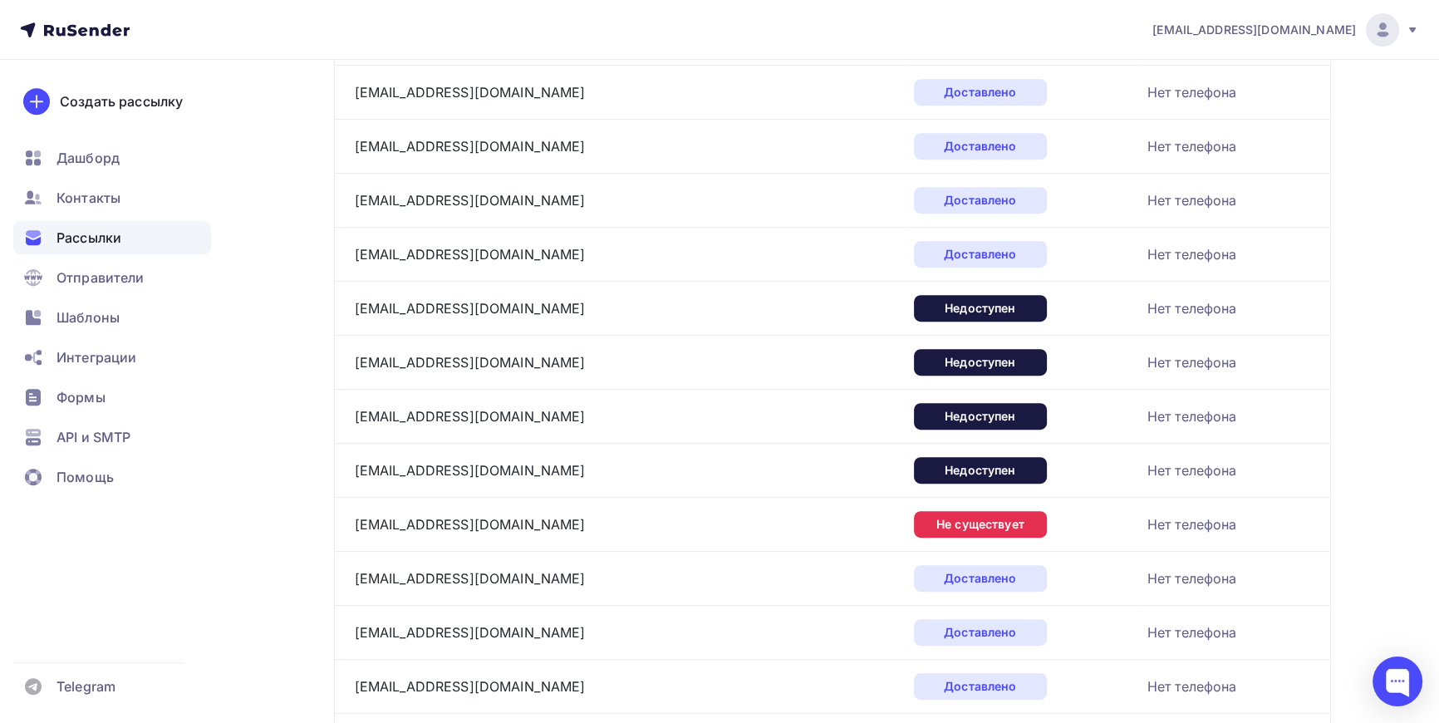
scroll to position [997, 0]
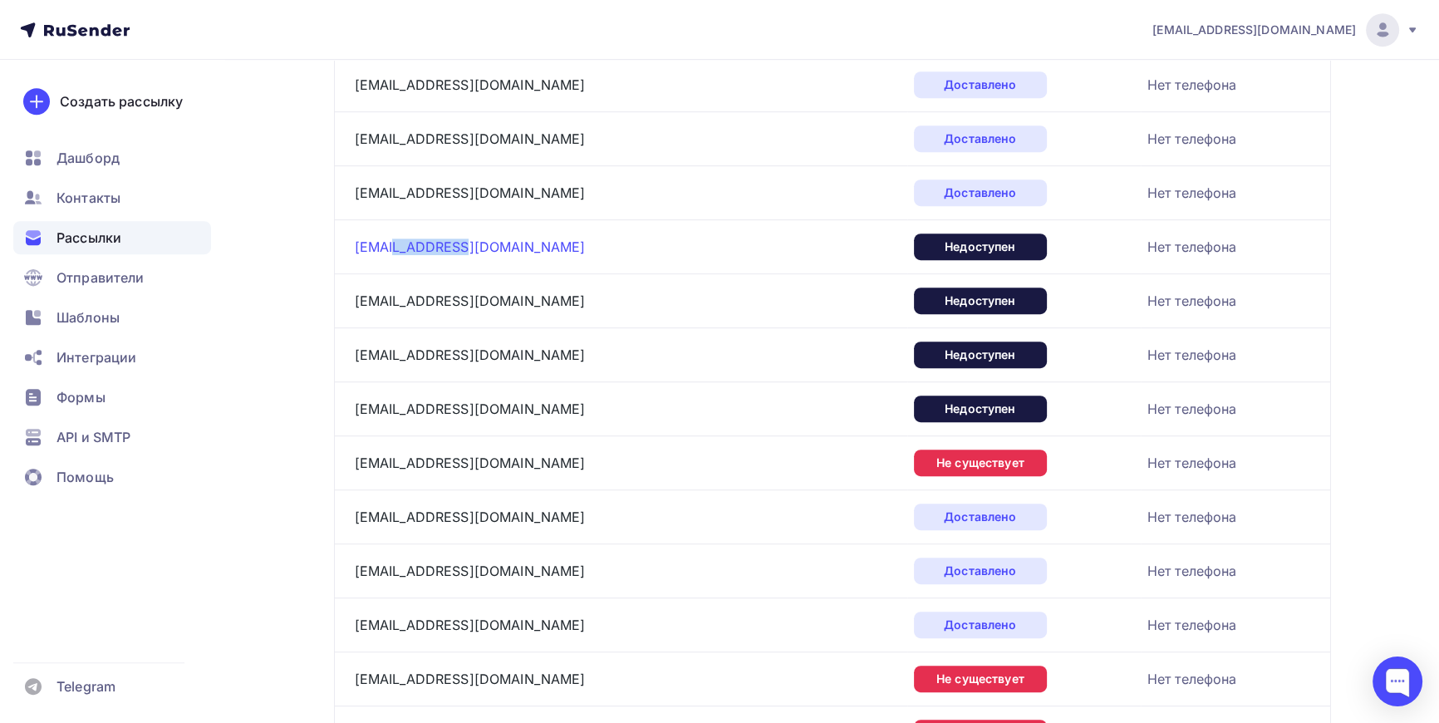
drag, startPoint x: 449, startPoint y: 243, endPoint x: 390, endPoint y: 248, distance: 59.2
click at [390, 248] on div "info@ruvita.ru" at bounding box center [562, 246] width 415 height 27
drag, startPoint x: 464, startPoint y: 296, endPoint x: 389, endPoint y: 302, distance: 75.8
click at [389, 302] on div "info@rouzze.ru" at bounding box center [562, 301] width 415 height 27
drag, startPoint x: 478, startPoint y: 354, endPoint x: 390, endPoint y: 356, distance: 88.1
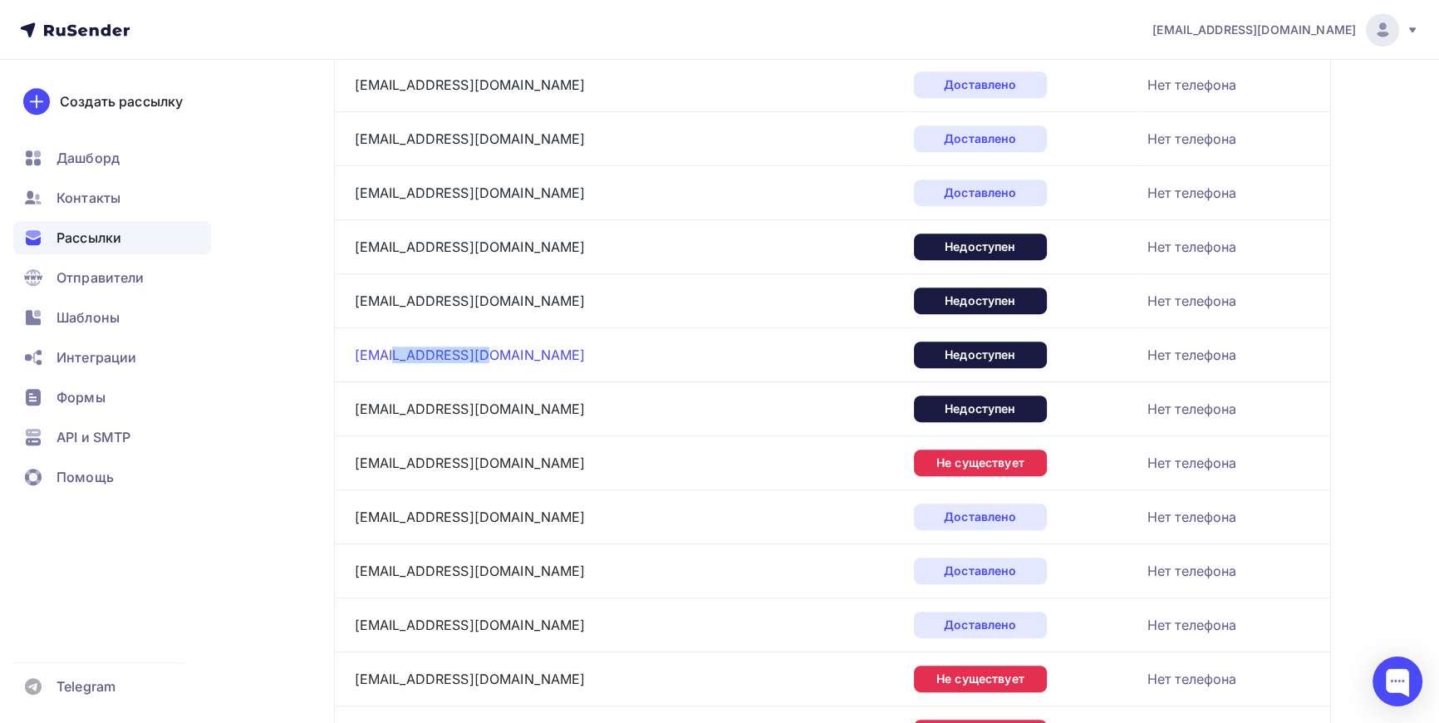
click at [390, 356] on div "info@ros-sport.ru" at bounding box center [562, 355] width 415 height 27
drag, startPoint x: 496, startPoint y: 410, endPoint x: 390, endPoint y: 412, distance: 106.4
click at [390, 412] on div "info@rmk-studio.ru" at bounding box center [562, 409] width 415 height 27
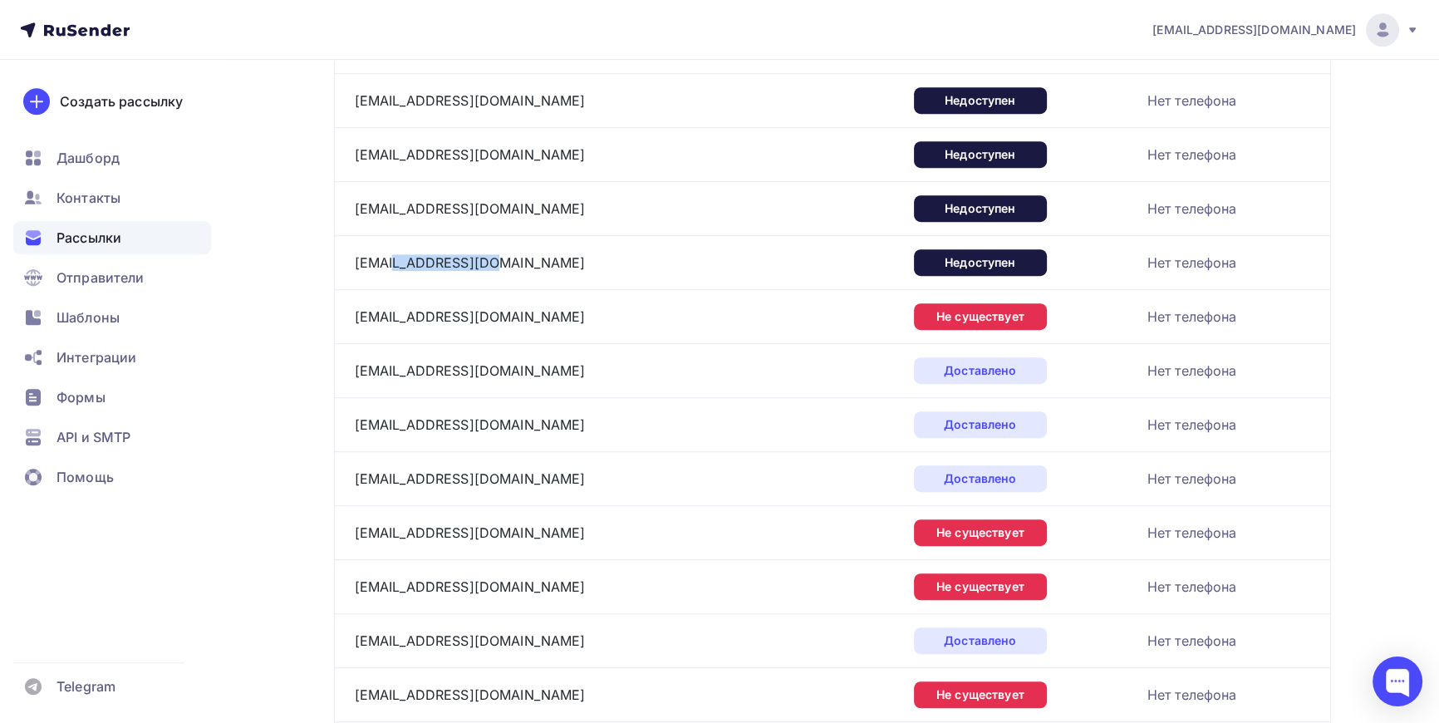
scroll to position [1148, 0]
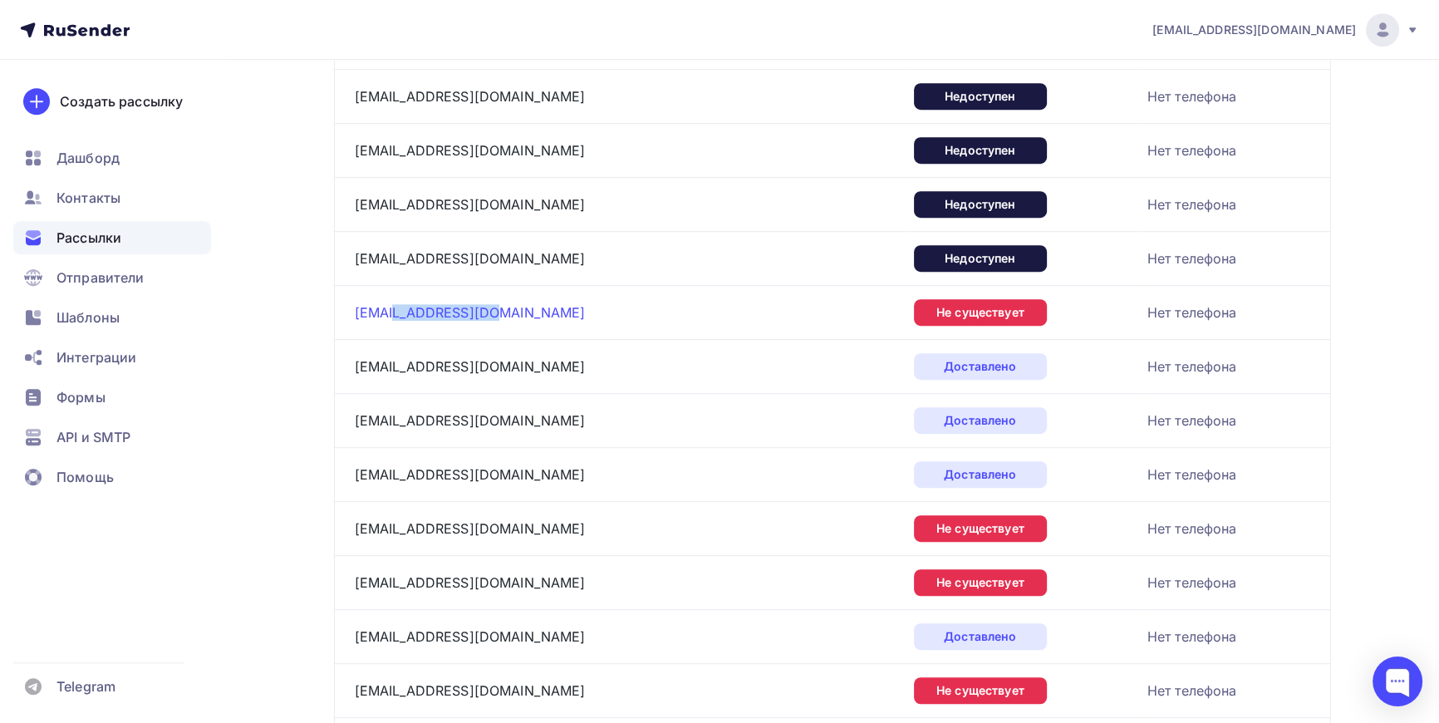
drag, startPoint x: 494, startPoint y: 302, endPoint x: 391, endPoint y: 312, distance: 102.8
click at [391, 312] on div "info@revnikoff.com" at bounding box center [562, 312] width 415 height 27
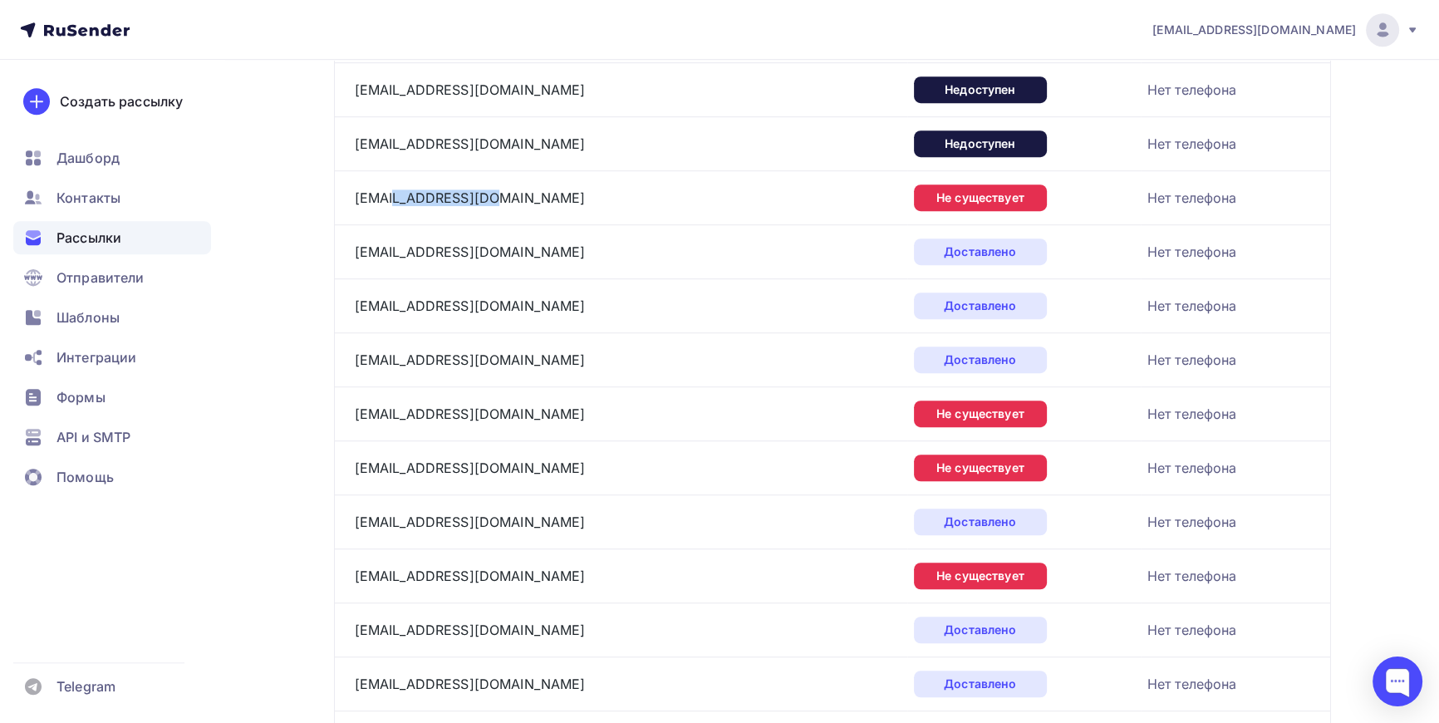
scroll to position [1374, 0]
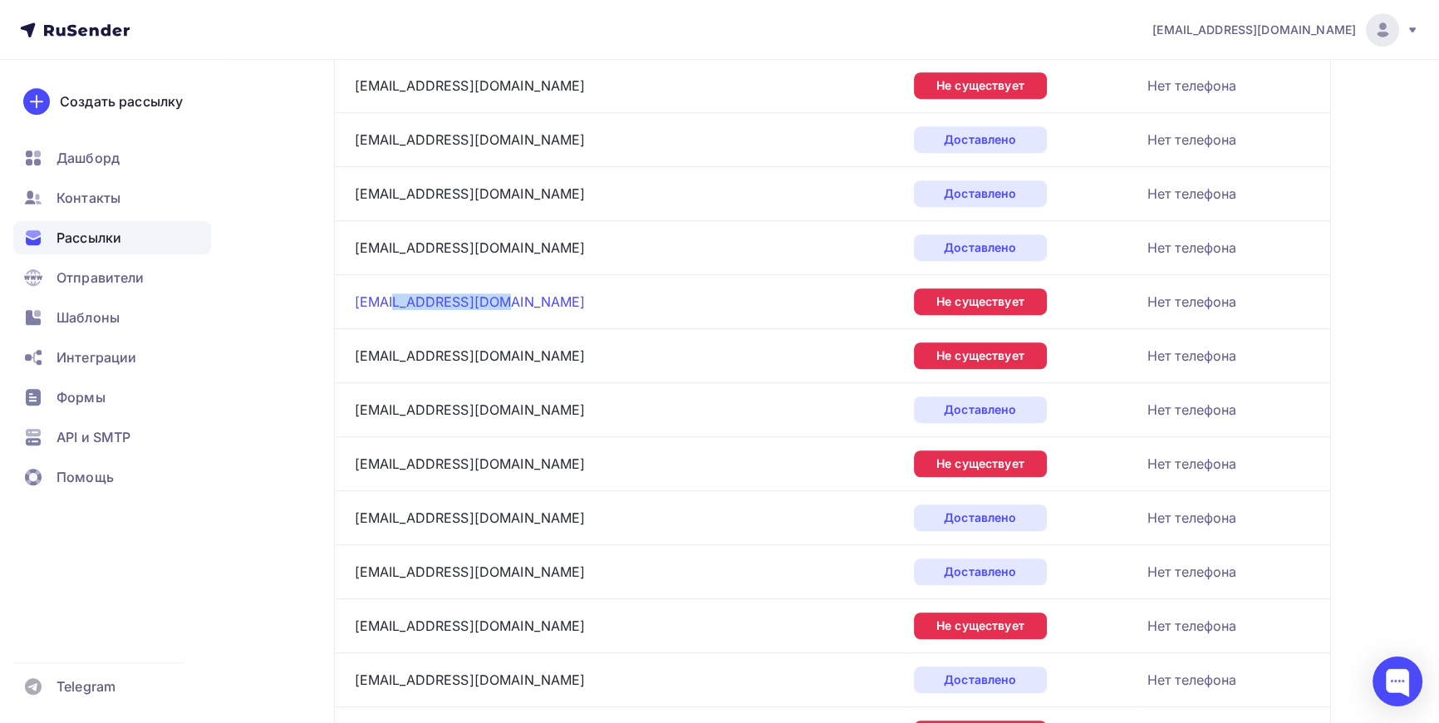
drag, startPoint x: 509, startPoint y: 298, endPoint x: 390, endPoint y: 300, distance: 119.7
click at [390, 300] on div "info@rdc-welcome.ru" at bounding box center [562, 301] width 415 height 27
drag, startPoint x: 479, startPoint y: 355, endPoint x: 387, endPoint y: 349, distance: 92.4
click at [387, 349] on div "info@rdc-shop.ru" at bounding box center [562, 355] width 415 height 27
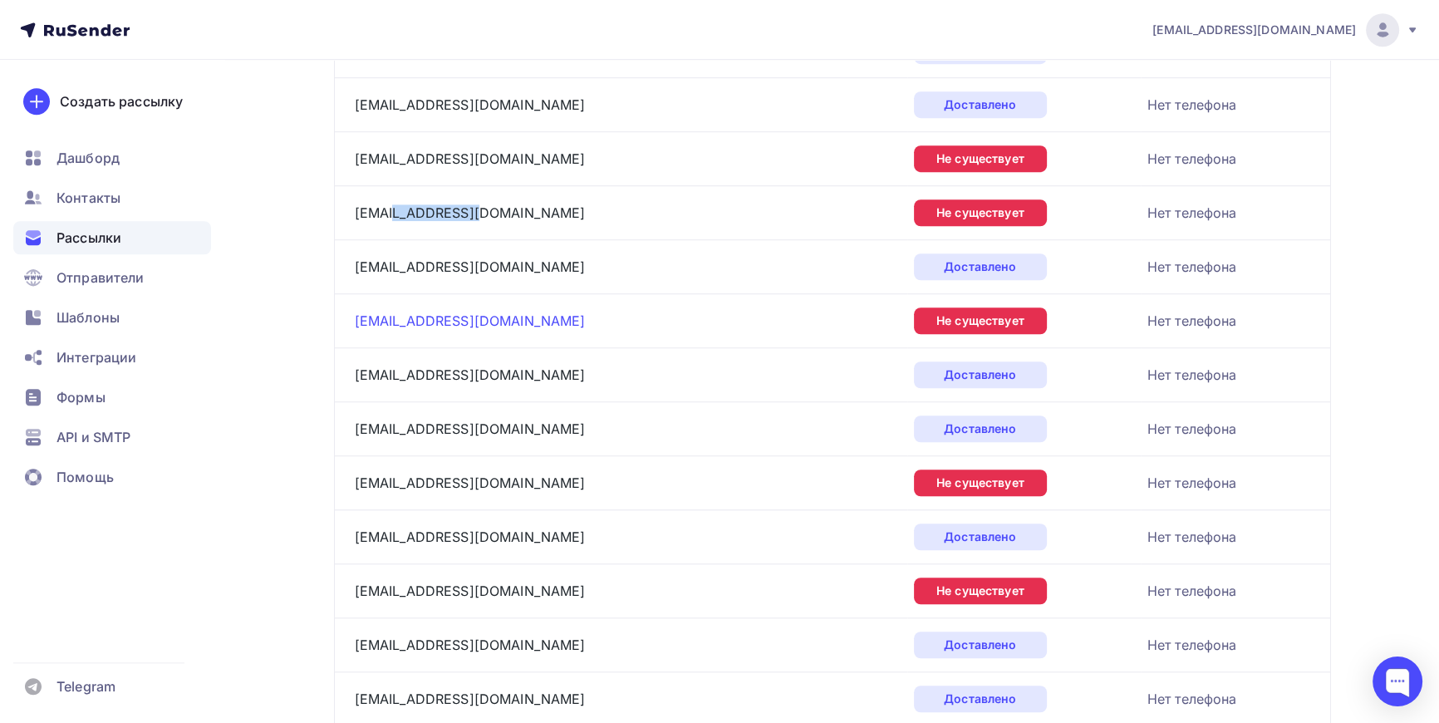
scroll to position [1526, 0]
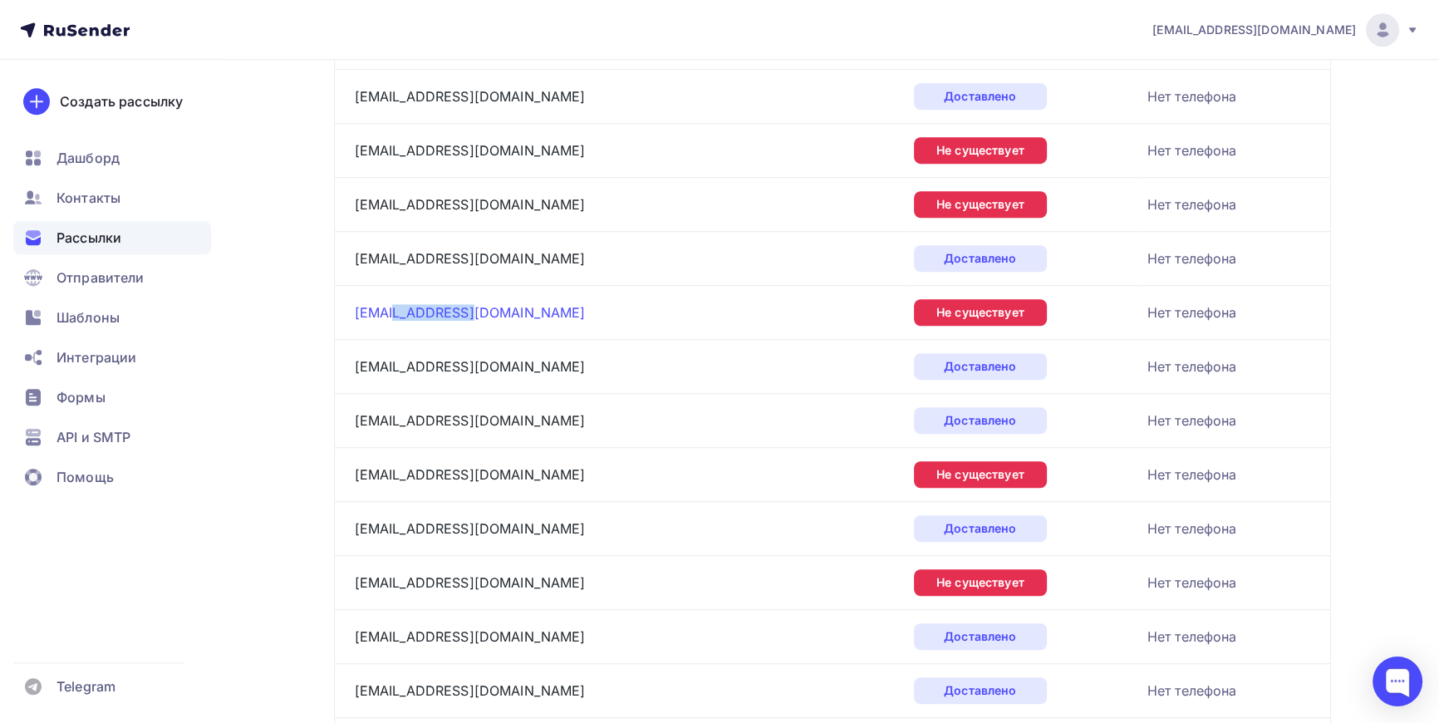
drag, startPoint x: 461, startPoint y: 312, endPoint x: 390, endPoint y: 315, distance: 71.5
click at [390, 315] on div "info@pshtory.ru" at bounding box center [562, 312] width 415 height 27
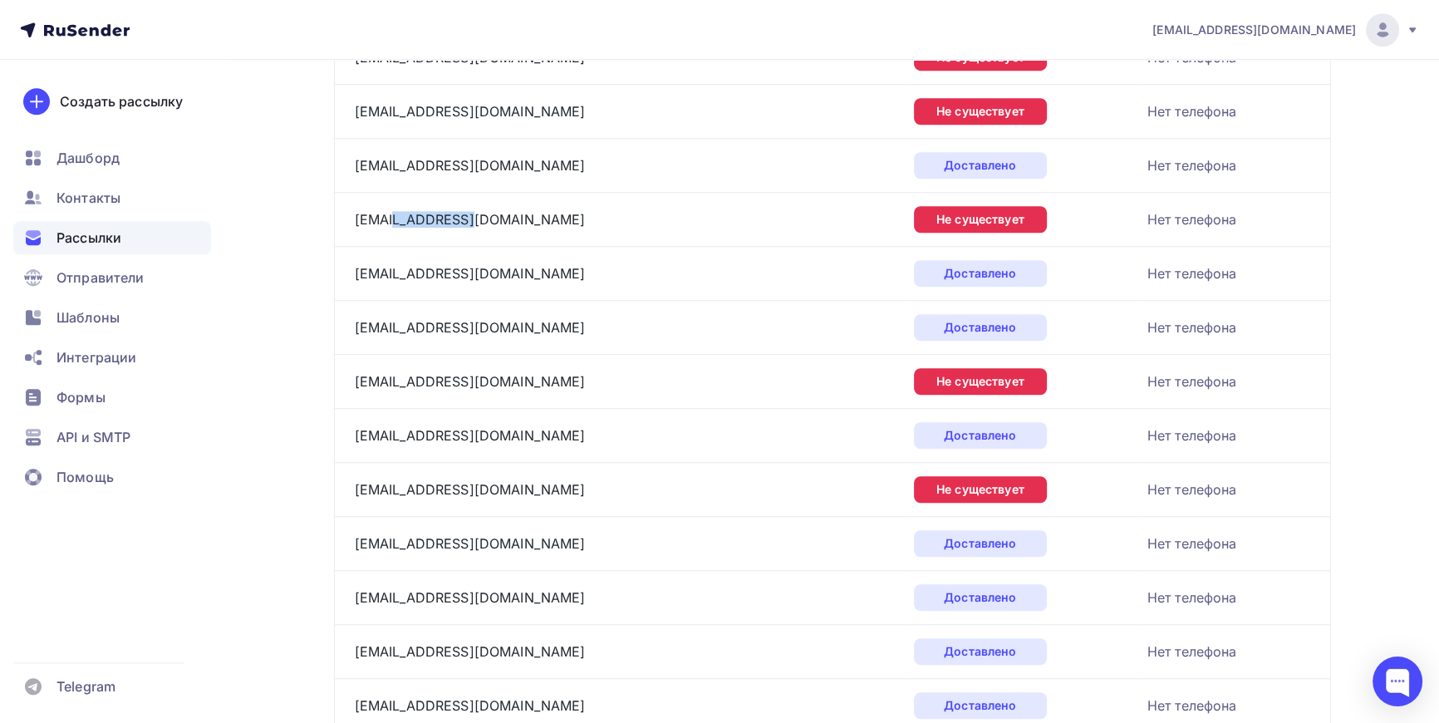
scroll to position [1677, 0]
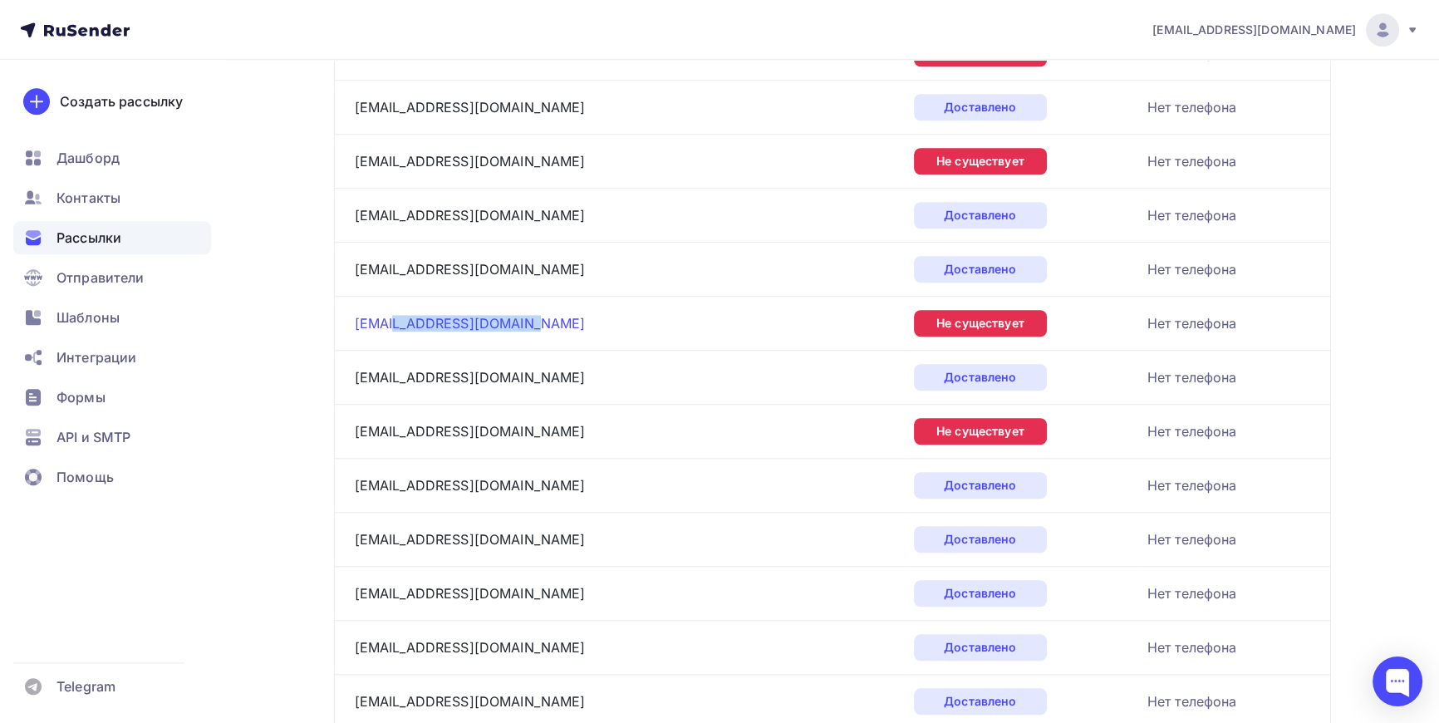
drag, startPoint x: 515, startPoint y: 323, endPoint x: 392, endPoint y: 326, distance: 123.0
click at [392, 326] on div "info@pretaporterfurs.ru" at bounding box center [562, 323] width 415 height 27
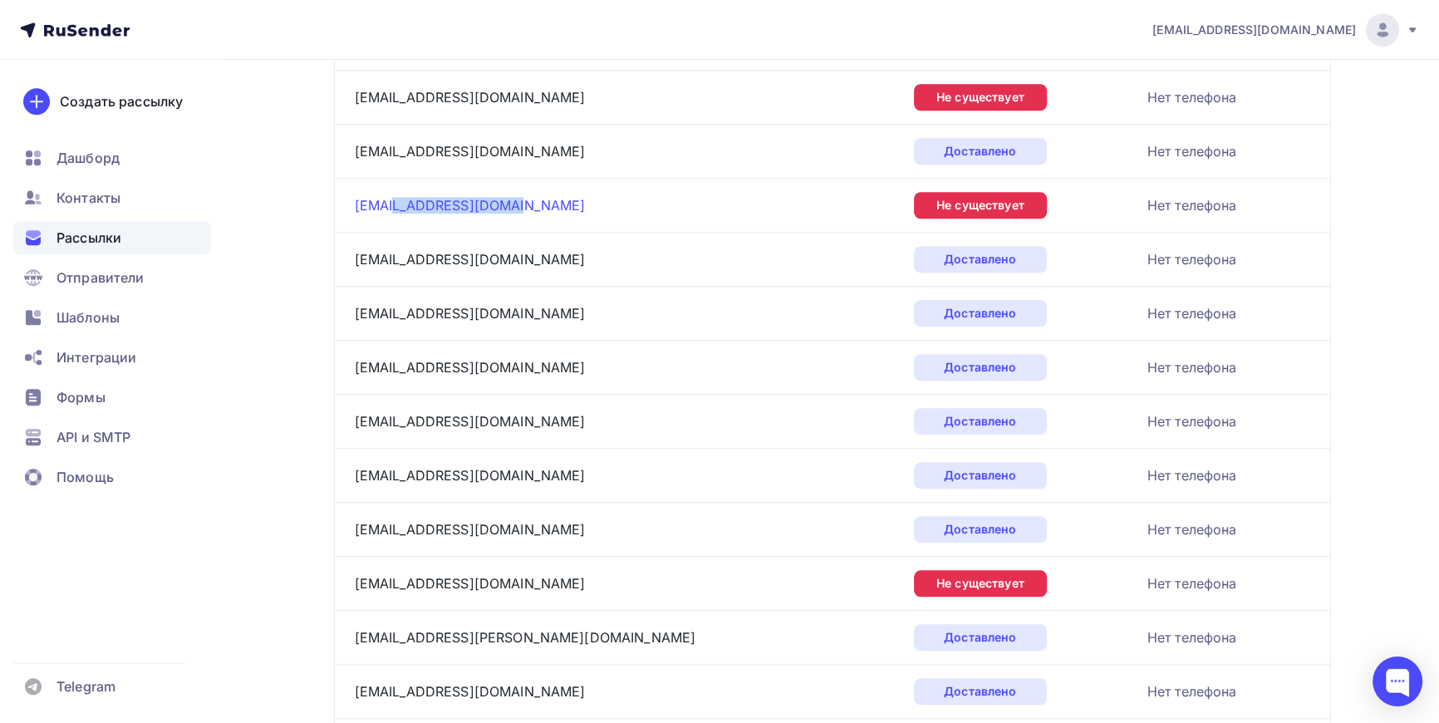
drag, startPoint x: 503, startPoint y: 208, endPoint x: 392, endPoint y: 207, distance: 110.5
click at [392, 207] on div "info@pervoe-atelie.ru" at bounding box center [562, 205] width 415 height 27
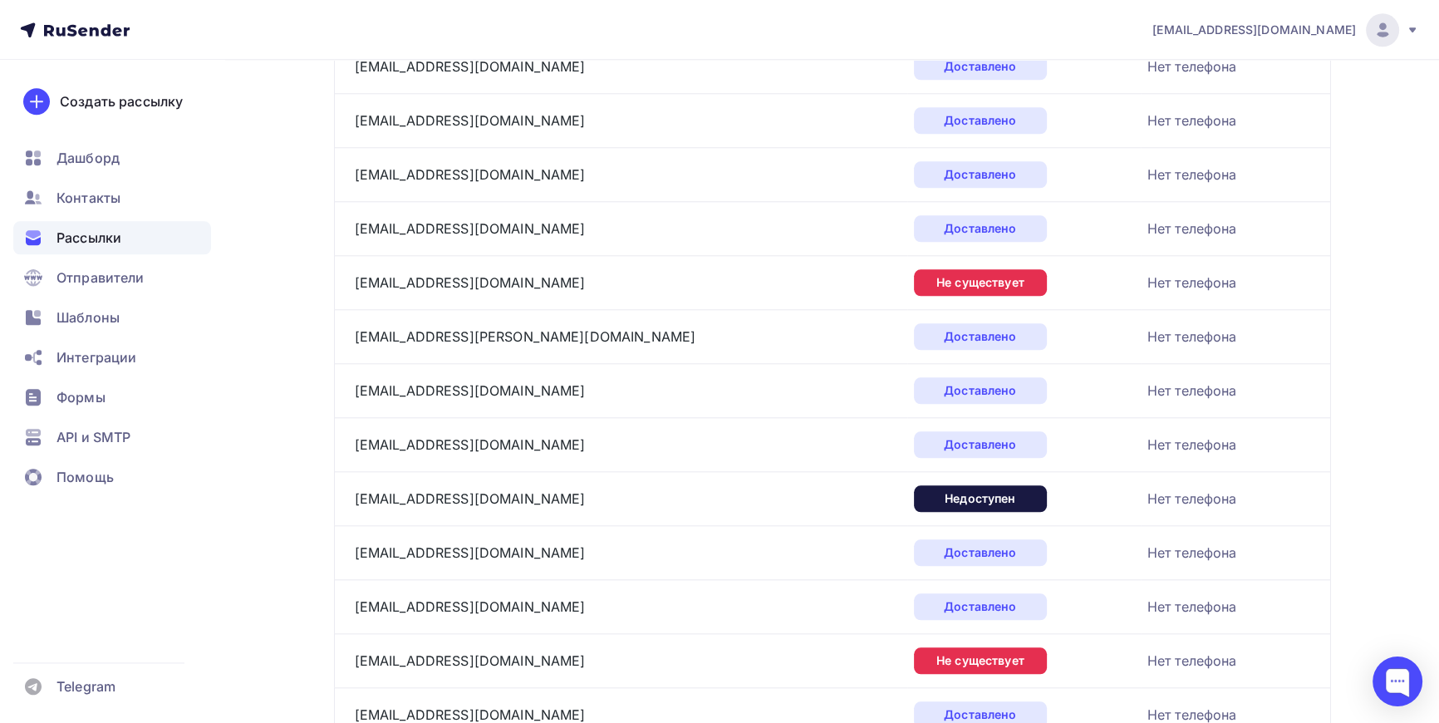
scroll to position [2205, 0]
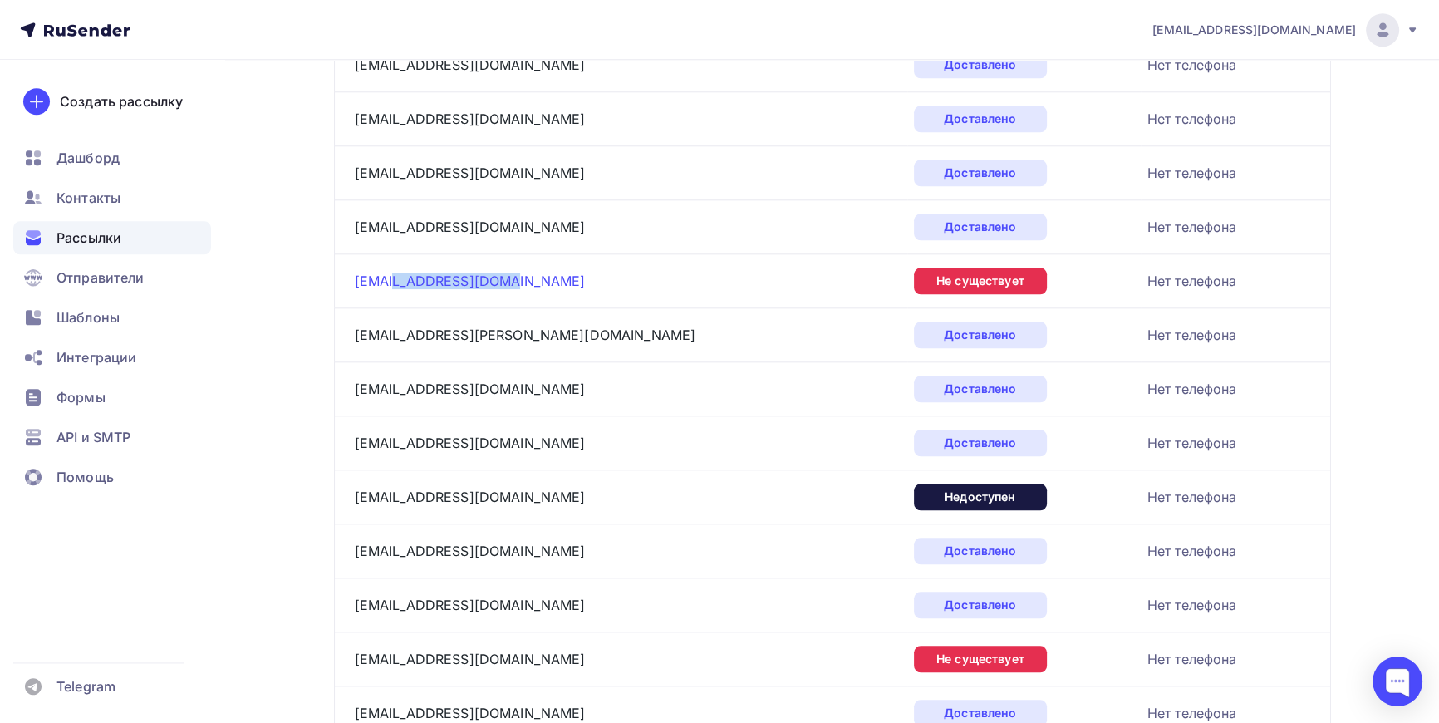
drag, startPoint x: 509, startPoint y: 273, endPoint x: 392, endPoint y: 269, distance: 116.4
click at [392, 269] on div "info@omega-signal.ru" at bounding box center [562, 281] width 415 height 27
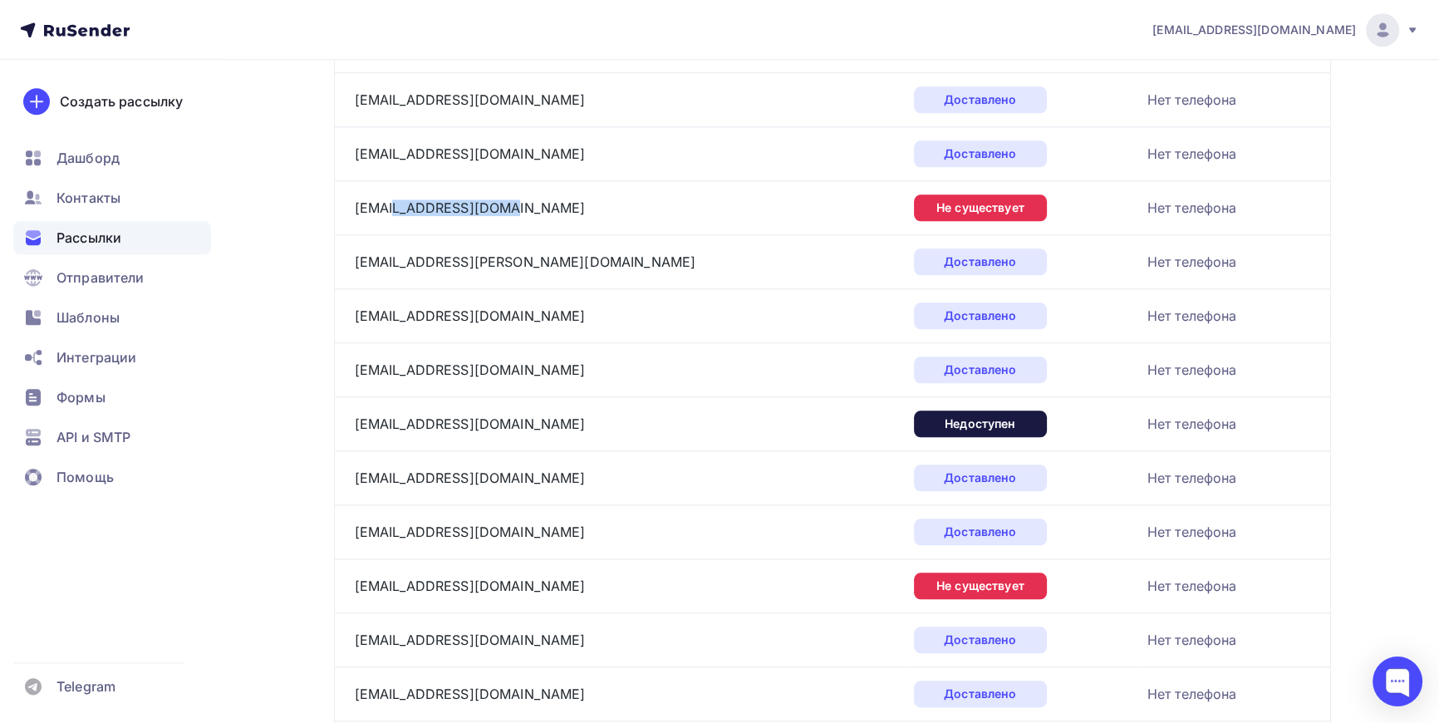
scroll to position [2583, 0]
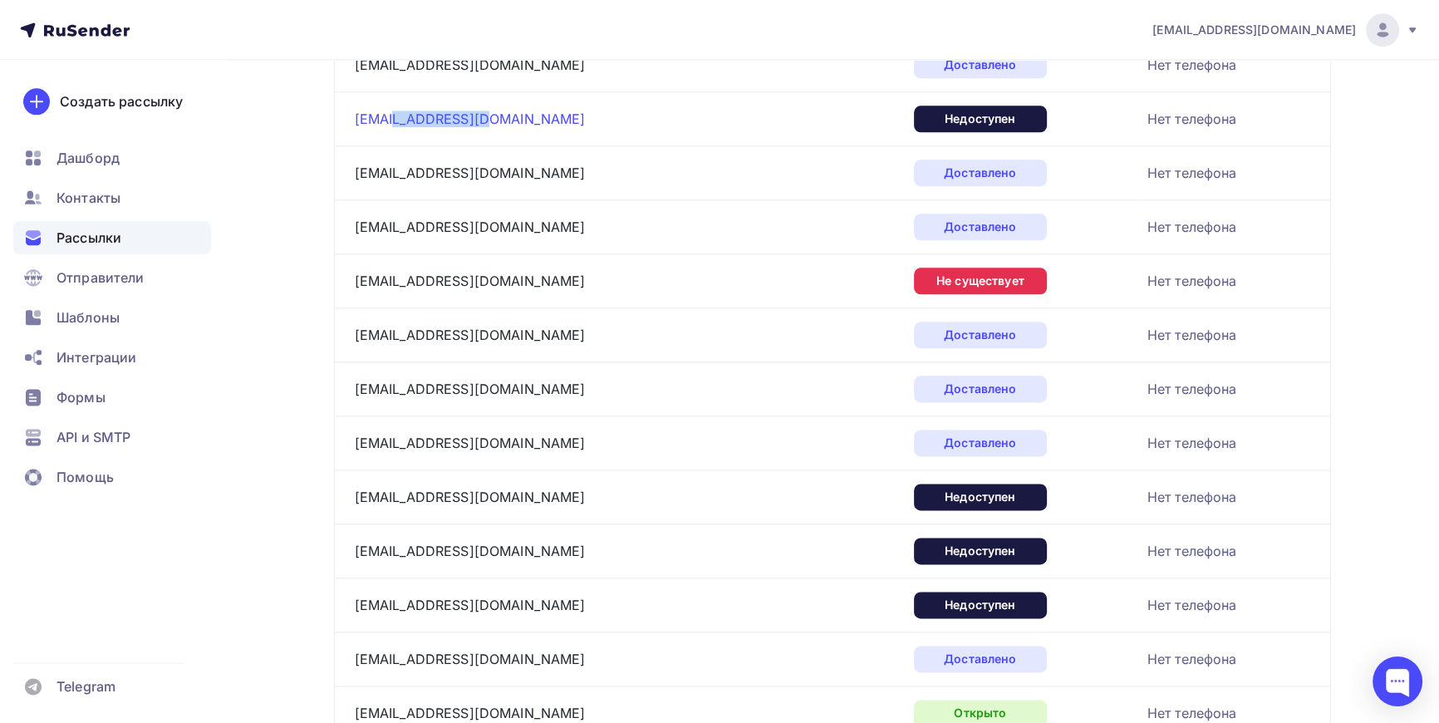
drag, startPoint x: 490, startPoint y: 115, endPoint x: 394, endPoint y: 114, distance: 96.4
click at [394, 114] on div "info@n-passage.ru" at bounding box center [562, 119] width 415 height 27
drag, startPoint x: 520, startPoint y: 271, endPoint x: 387, endPoint y: 274, distance: 133.0
click at [387, 274] on div "info@nash-master.com" at bounding box center [562, 281] width 415 height 27
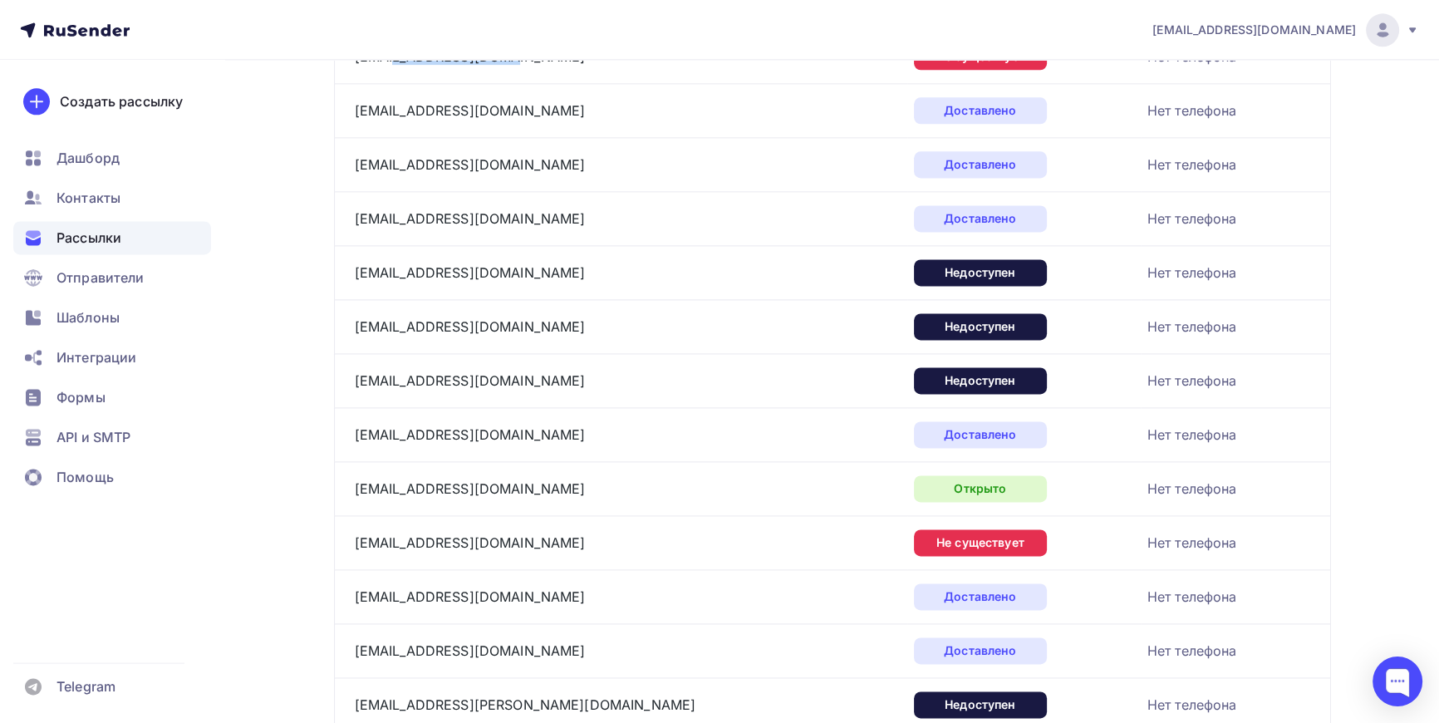
scroll to position [2809, 0]
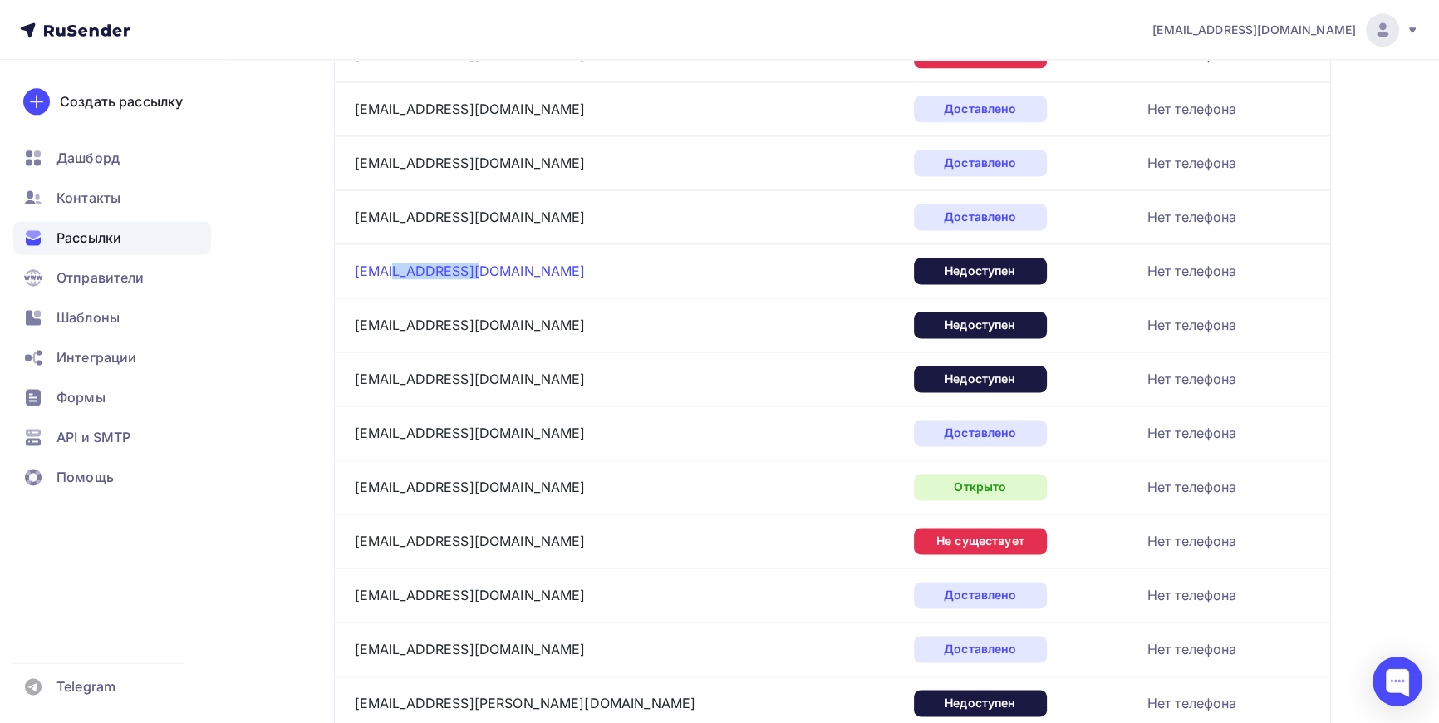
drag, startPoint x: 473, startPoint y: 270, endPoint x: 390, endPoint y: 268, distance: 83.1
click at [390, 268] on div "info@mode-lin.ru" at bounding box center [562, 271] width 415 height 27
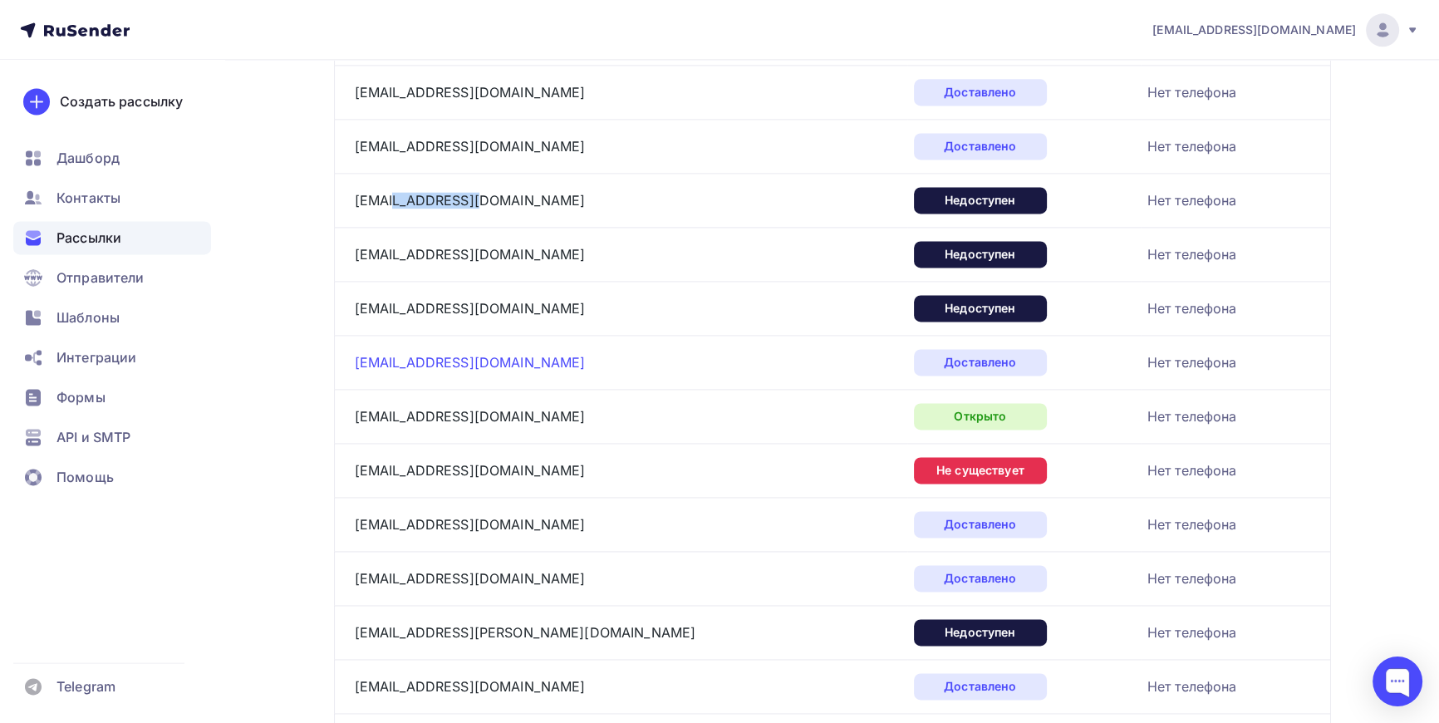
scroll to position [2961, 0]
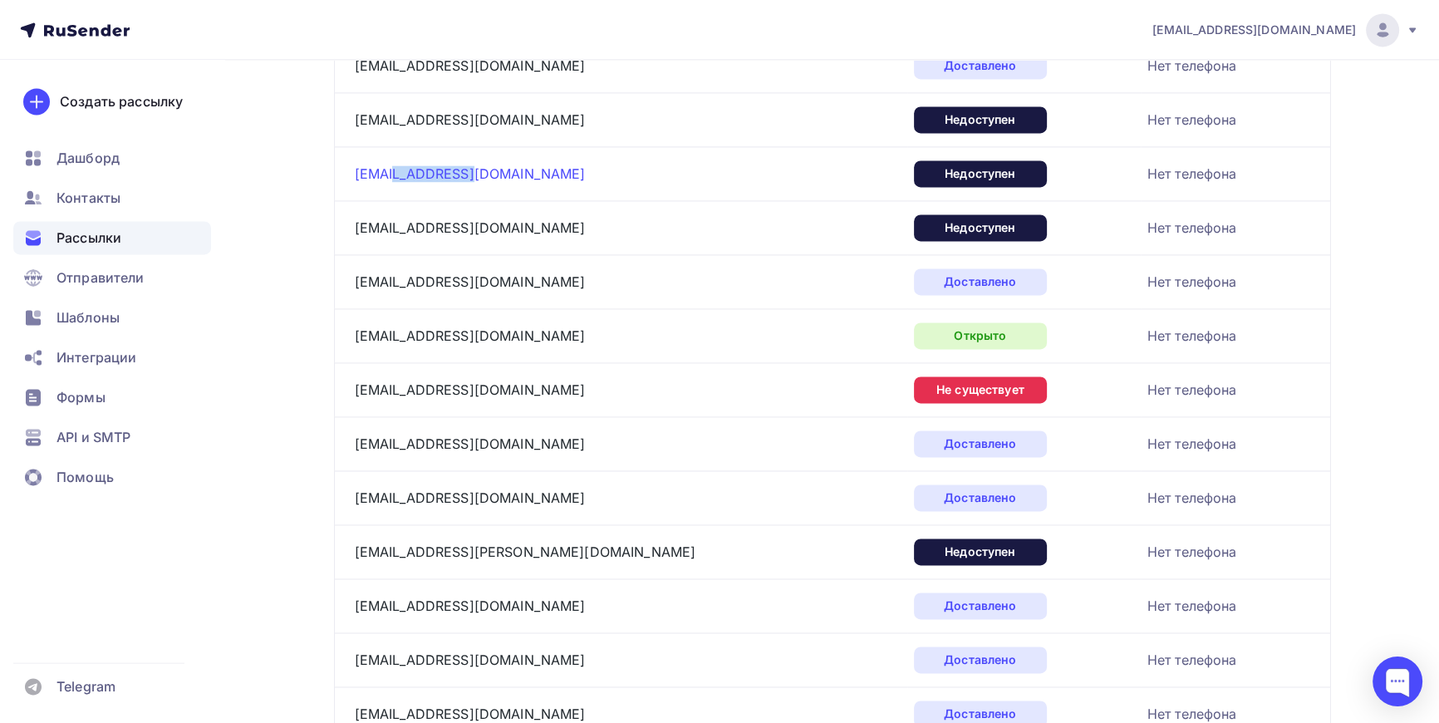
drag, startPoint x: 468, startPoint y: 170, endPoint x: 391, endPoint y: 169, distance: 77.3
click at [391, 169] on div "info@milena.com" at bounding box center [562, 173] width 415 height 27
drag, startPoint x: 442, startPoint y: 222, endPoint x: 391, endPoint y: 221, distance: 50.7
click at [391, 221] on div "info@mi.com" at bounding box center [562, 227] width 415 height 27
drag, startPoint x: 474, startPoint y: 382, endPoint x: 394, endPoint y: 381, distance: 79.8
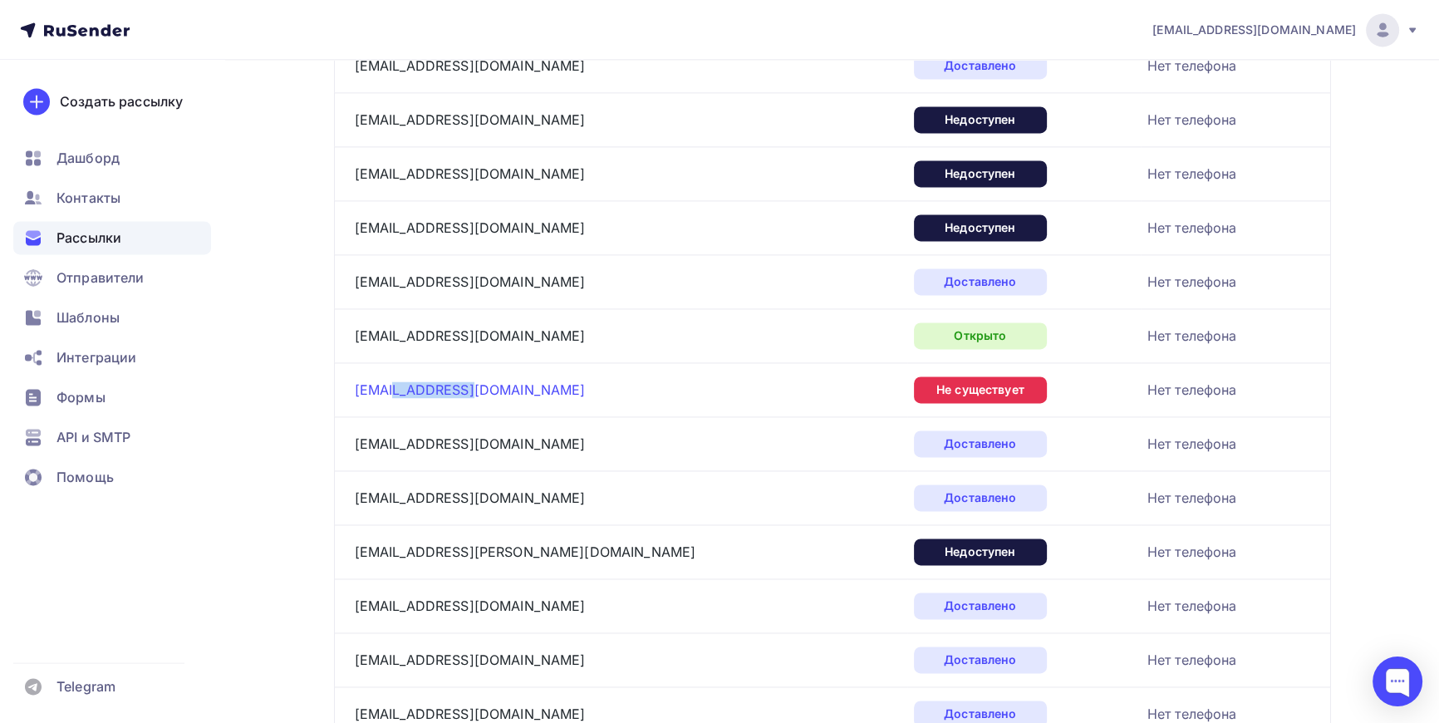
click at [394, 381] on div "info@mehovoy.ru" at bounding box center [562, 389] width 415 height 27
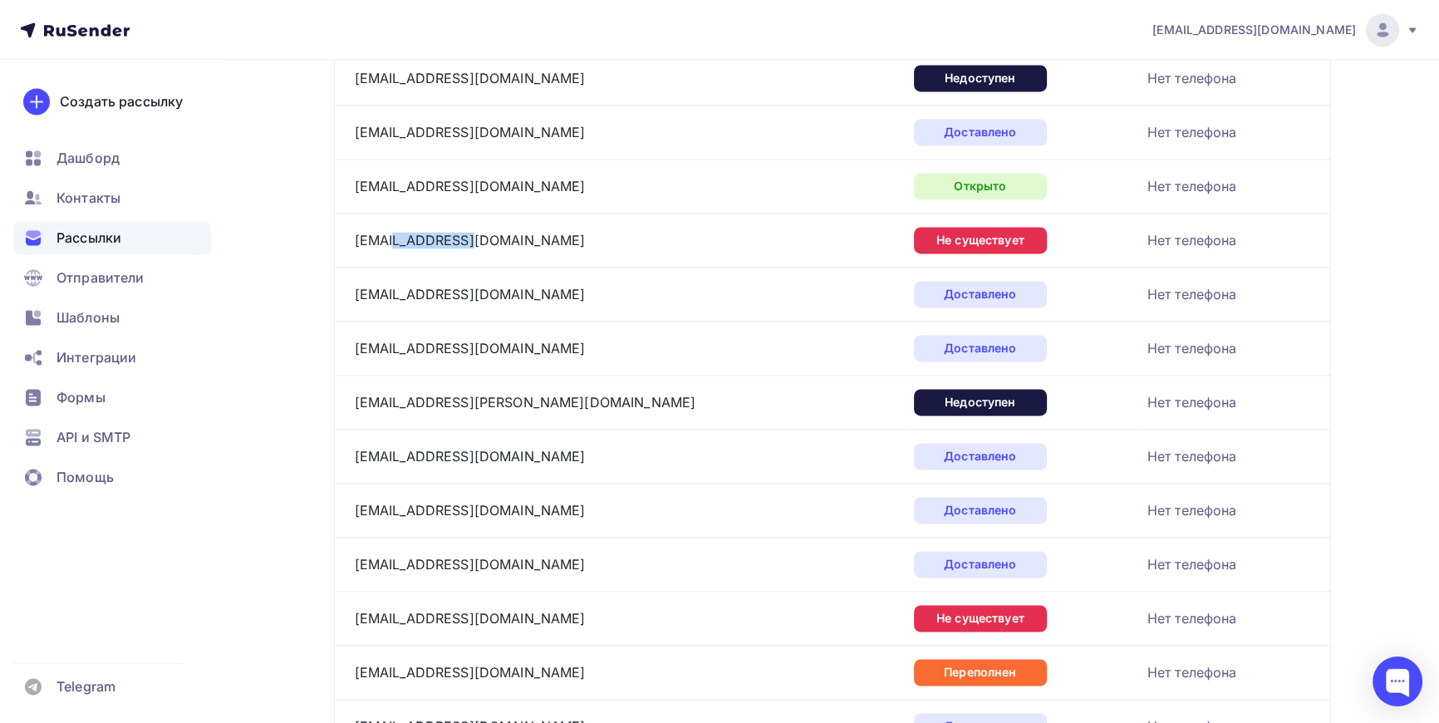
scroll to position [3112, 0]
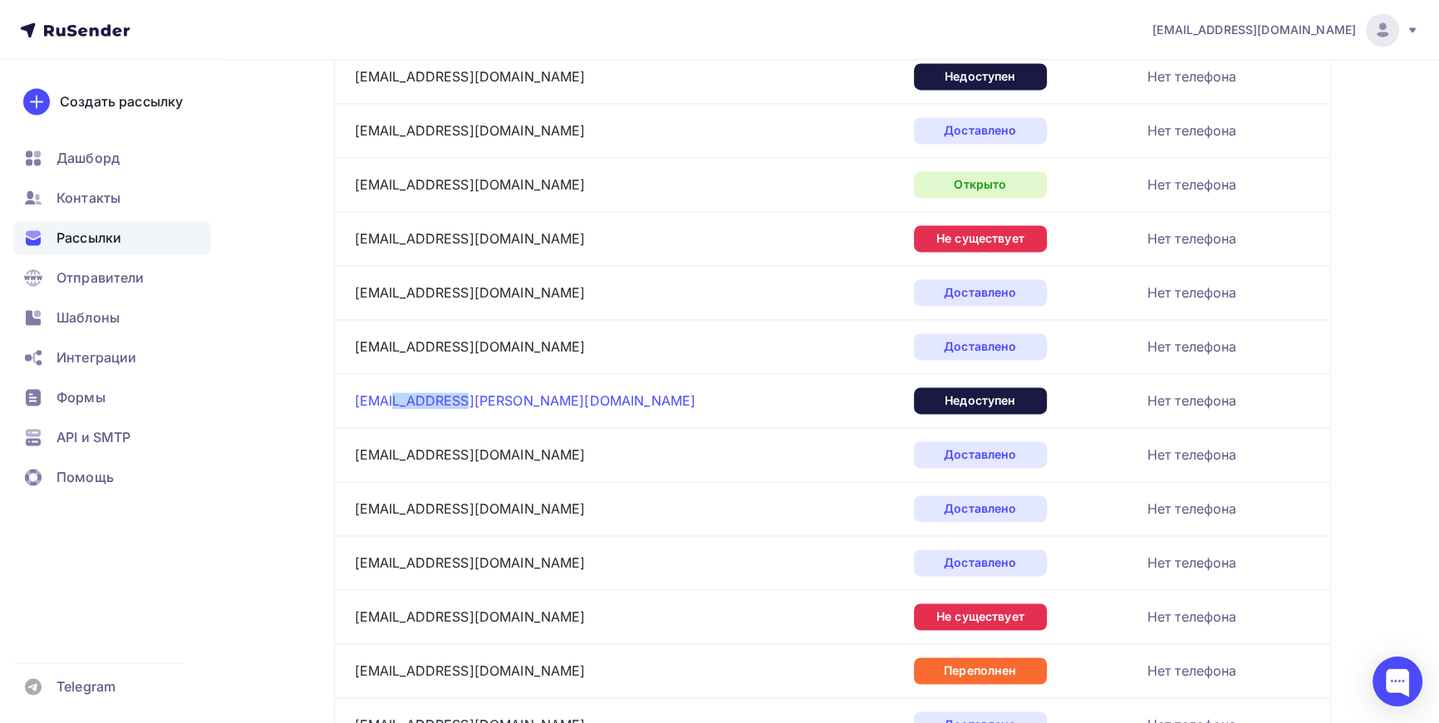
drag, startPoint x: 458, startPoint y: 398, endPoint x: 393, endPoint y: 399, distance: 64.8
click at [393, 399] on div "info@matush.ru" at bounding box center [562, 400] width 415 height 27
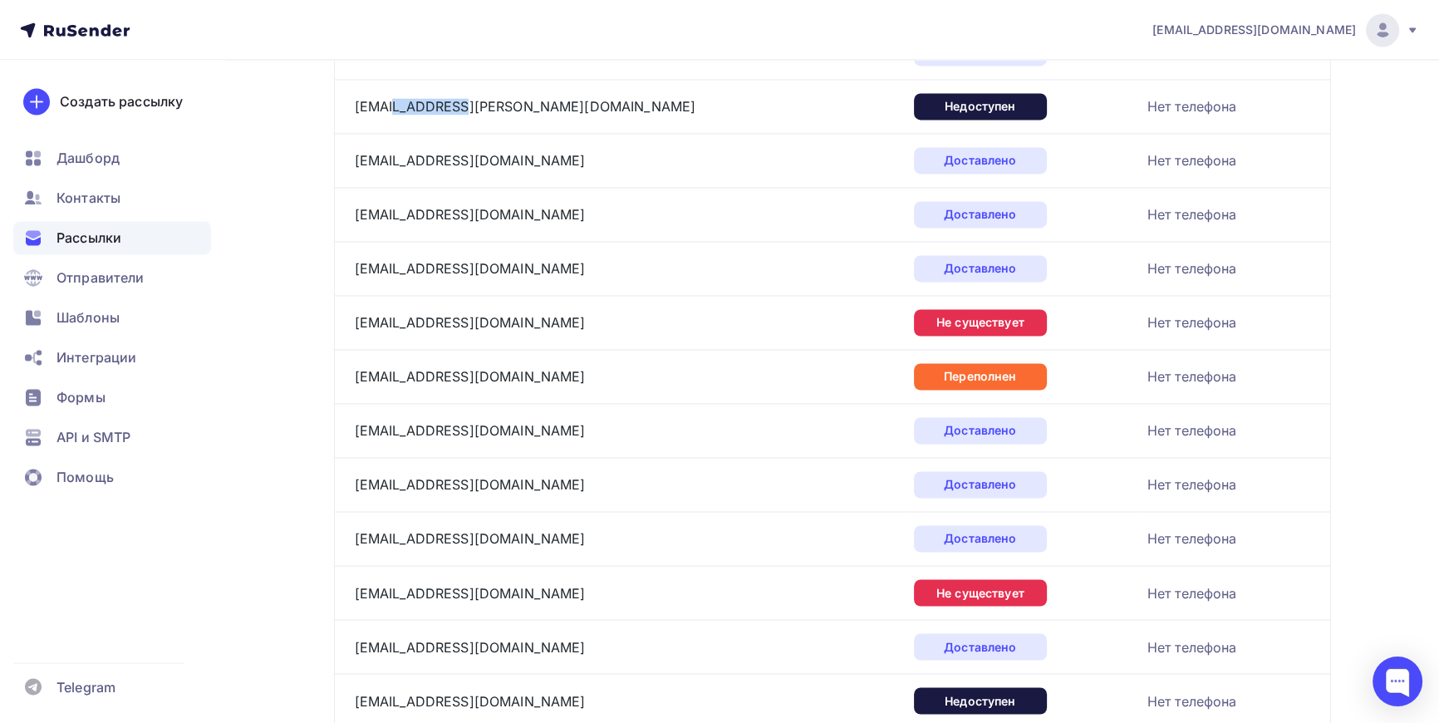
scroll to position [3414, 0]
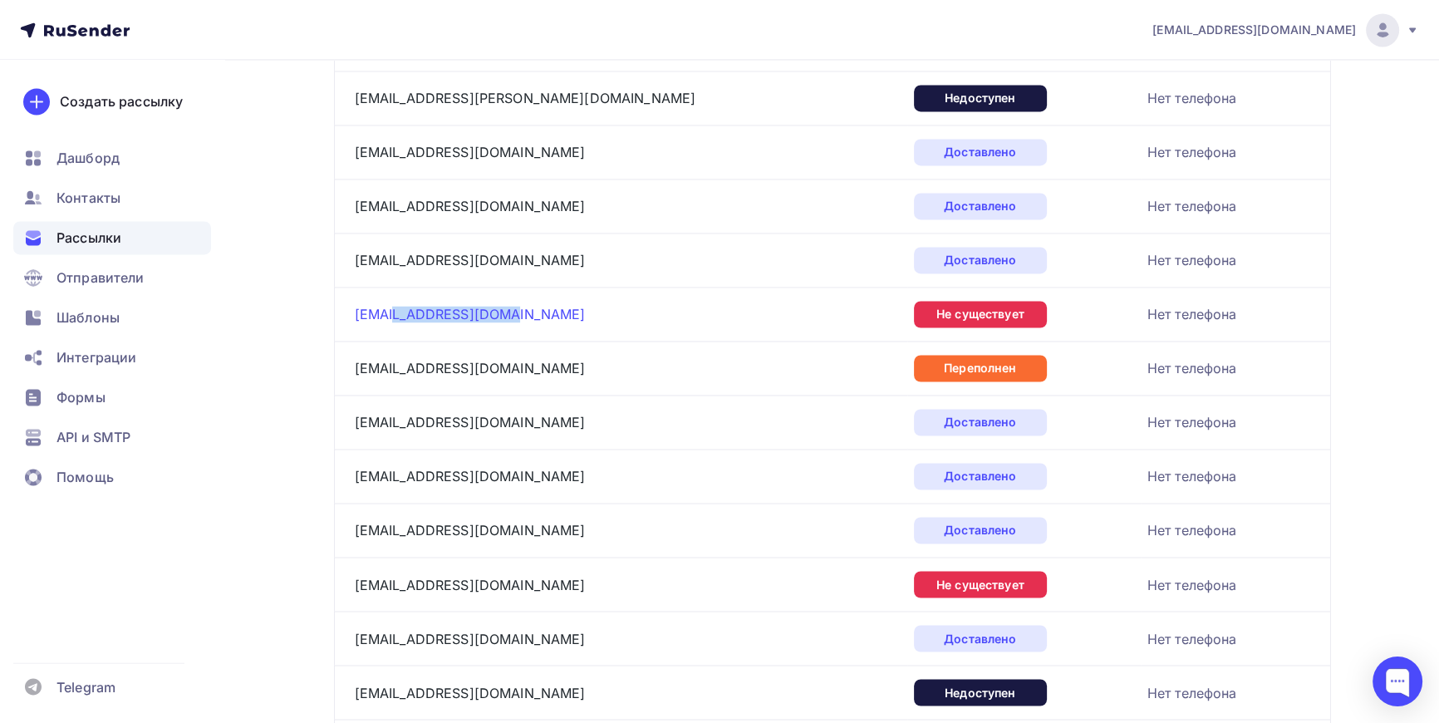
drag, startPoint x: 502, startPoint y: 301, endPoint x: 394, endPoint y: 313, distance: 108.7
click at [394, 313] on div "info@masterarisan.ru" at bounding box center [562, 314] width 415 height 27
drag, startPoint x: 465, startPoint y: 360, endPoint x: 390, endPoint y: 361, distance: 75.6
click at [390, 361] on div "info@masdec.ru" at bounding box center [562, 368] width 415 height 27
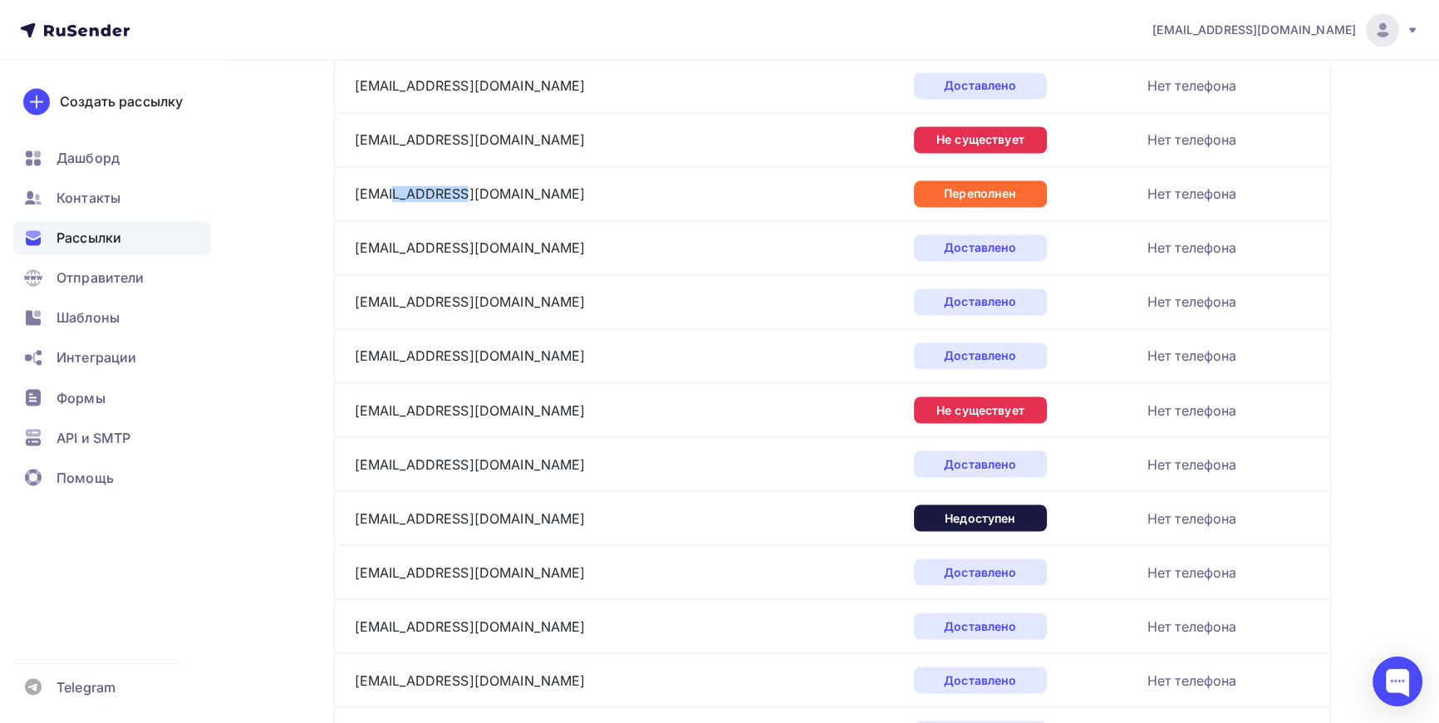
scroll to position [3640, 0]
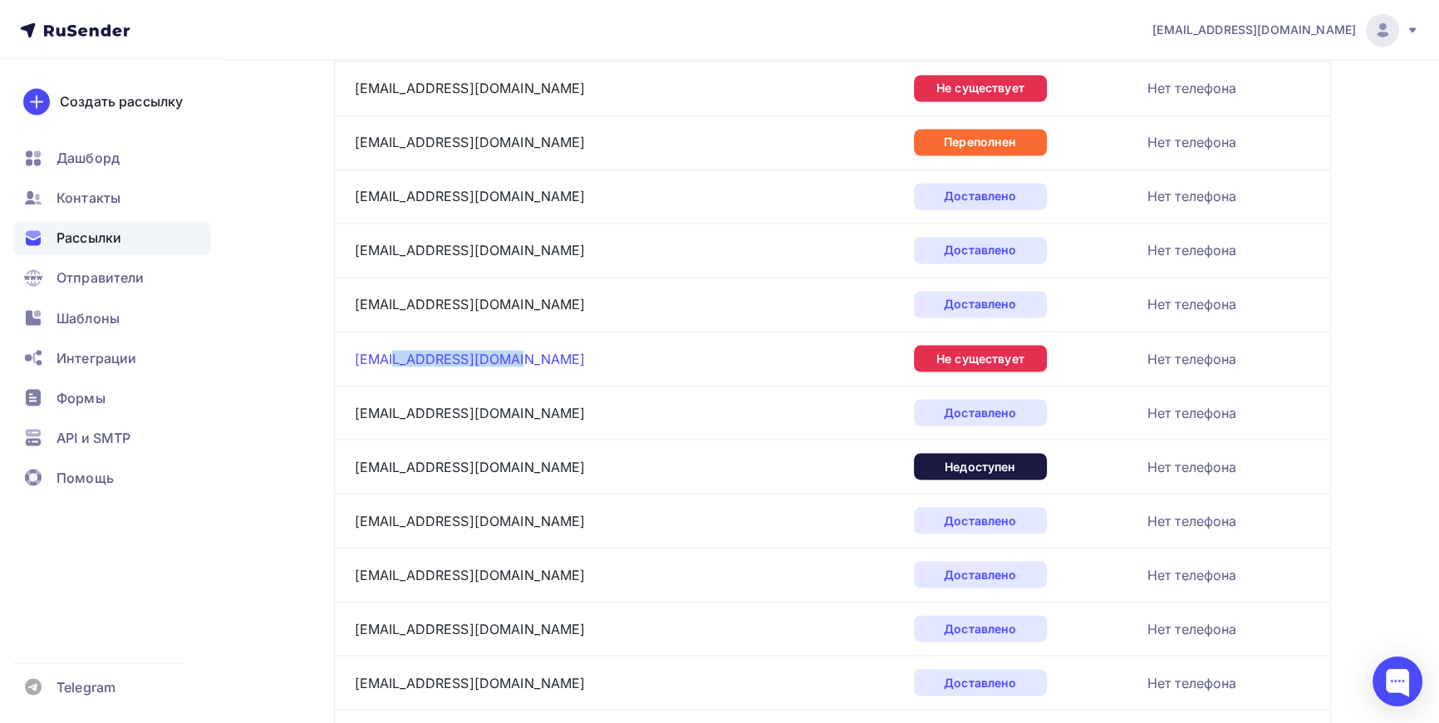
drag, startPoint x: 509, startPoint y: 349, endPoint x: 391, endPoint y: 347, distance: 118.0
click at [391, 347] on div "info@luxuryfurhats.ru" at bounding box center [562, 358] width 415 height 27
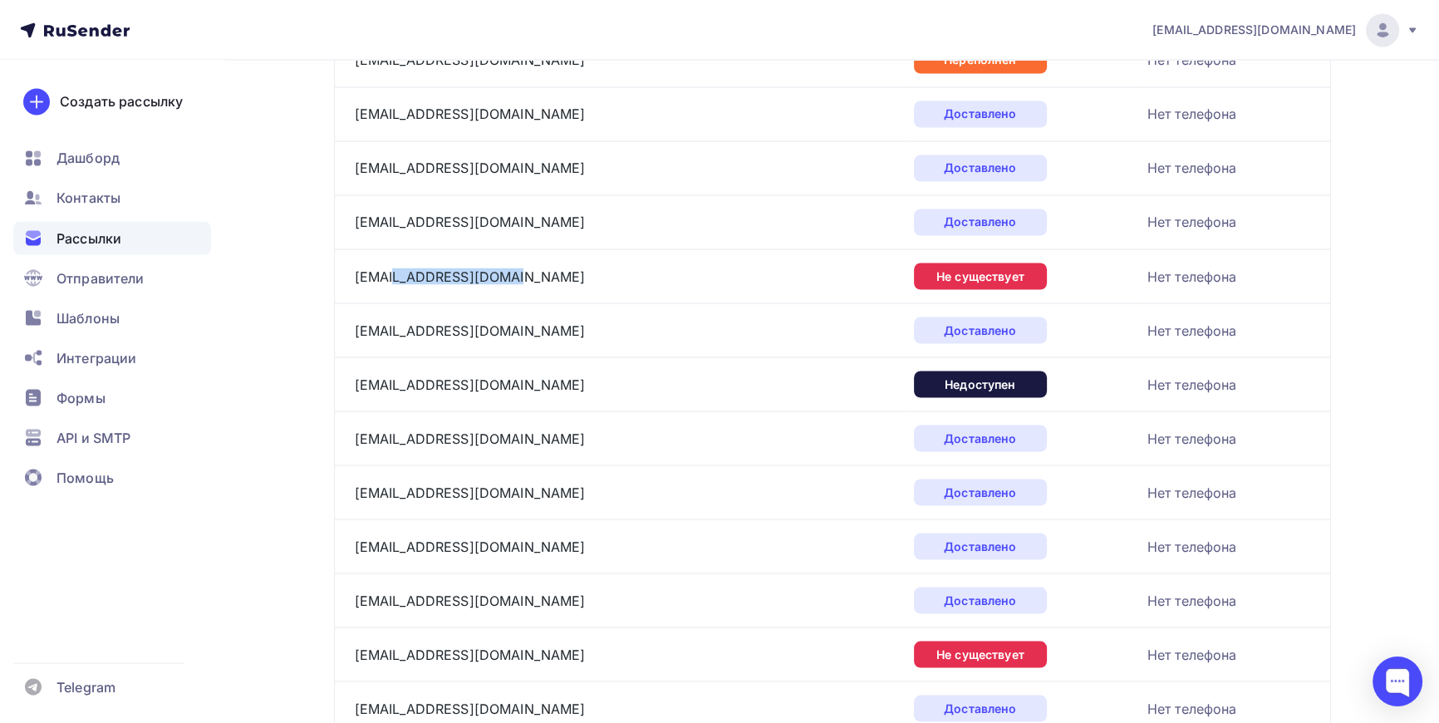
scroll to position [3792, 0]
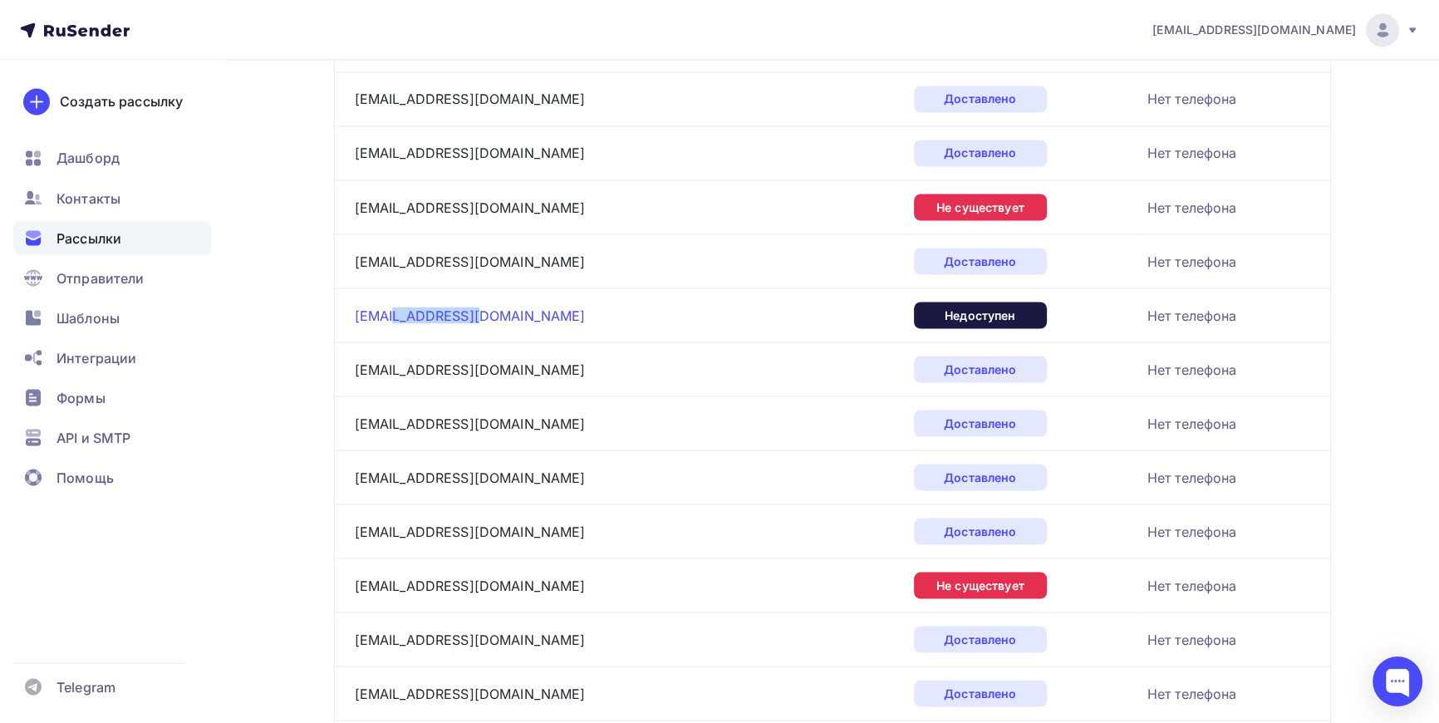
drag, startPoint x: 469, startPoint y: 307, endPoint x: 391, endPoint y: 307, distance: 78.1
click at [391, 307] on div "info@lterenty.ru" at bounding box center [562, 315] width 415 height 27
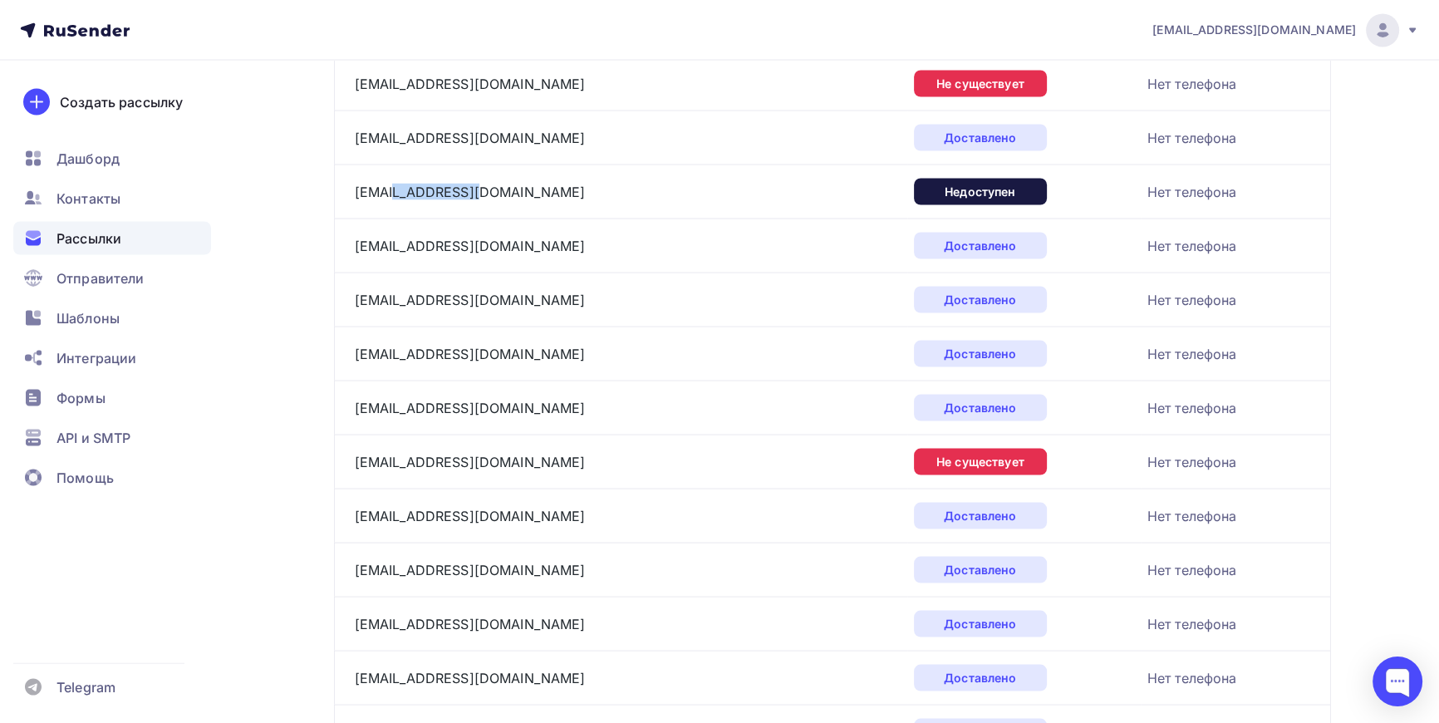
scroll to position [4018, 0]
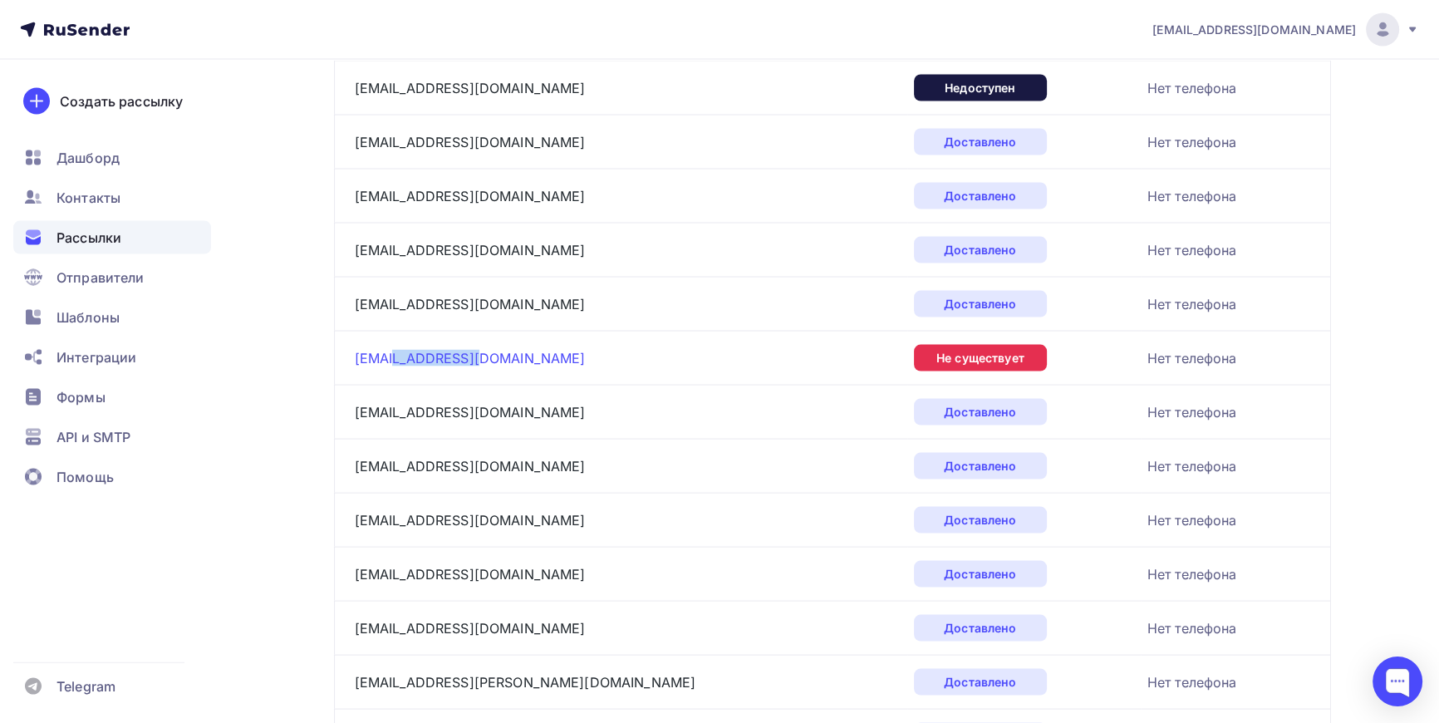
drag, startPoint x: 481, startPoint y: 354, endPoint x: 392, endPoint y: 353, distance: 88.9
click at [392, 353] on div "info@laurahim.ru" at bounding box center [562, 358] width 415 height 27
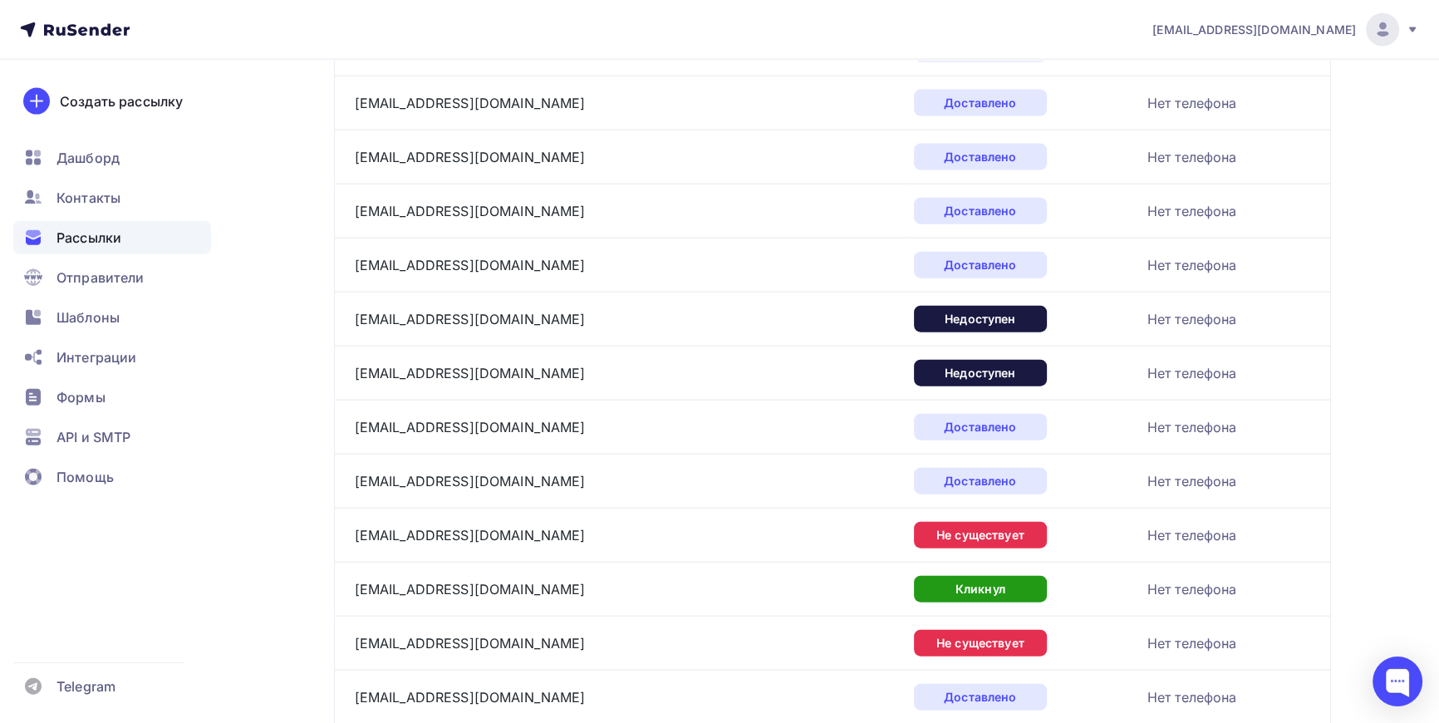
scroll to position [4849, 0]
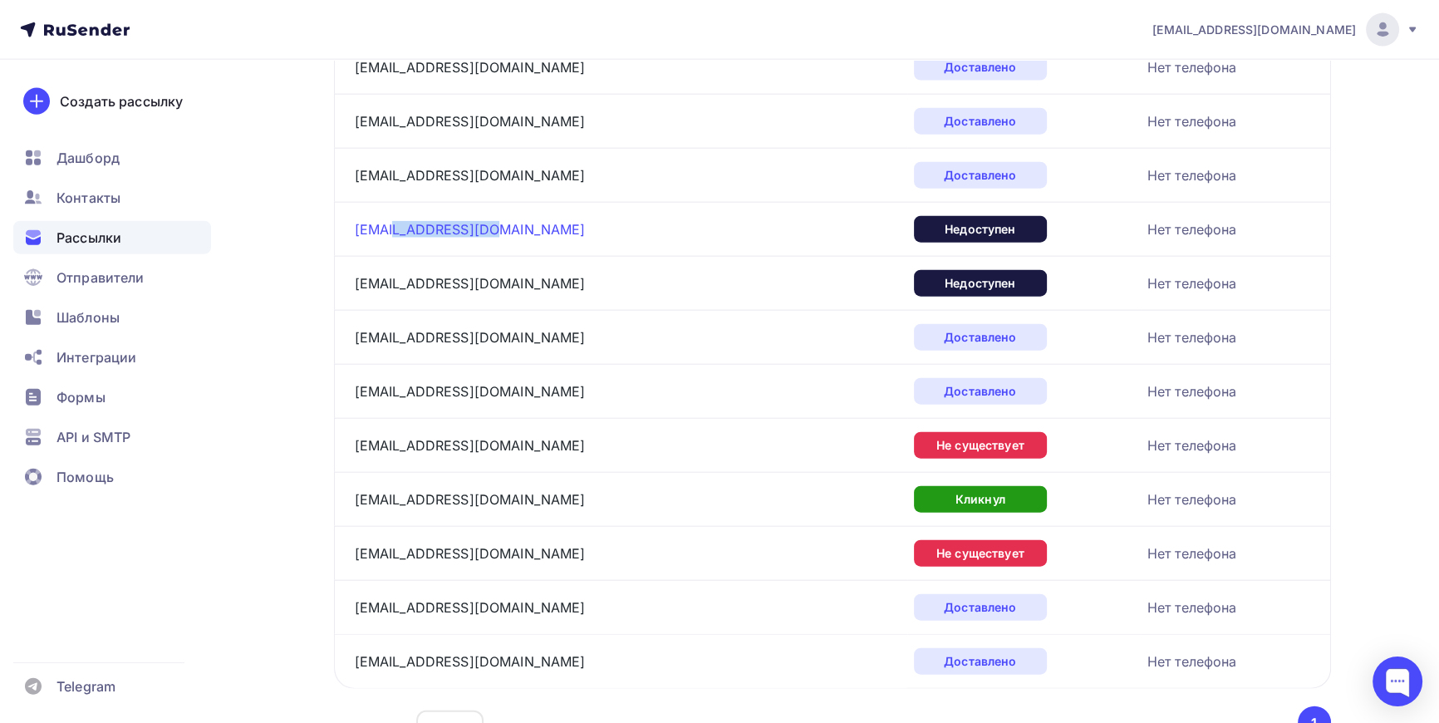
drag, startPoint x: 485, startPoint y: 214, endPoint x: 388, endPoint y: 224, distance: 97.8
click at [388, 224] on div "info@karlminger.ru" at bounding box center [562, 229] width 415 height 27
drag, startPoint x: 489, startPoint y: 268, endPoint x: 390, endPoint y: 273, distance: 99.0
click at [390, 273] on div "info@kanska.ru" at bounding box center [562, 283] width 415 height 27
drag, startPoint x: 490, startPoint y: 430, endPoint x: 388, endPoint y: 432, distance: 102.2
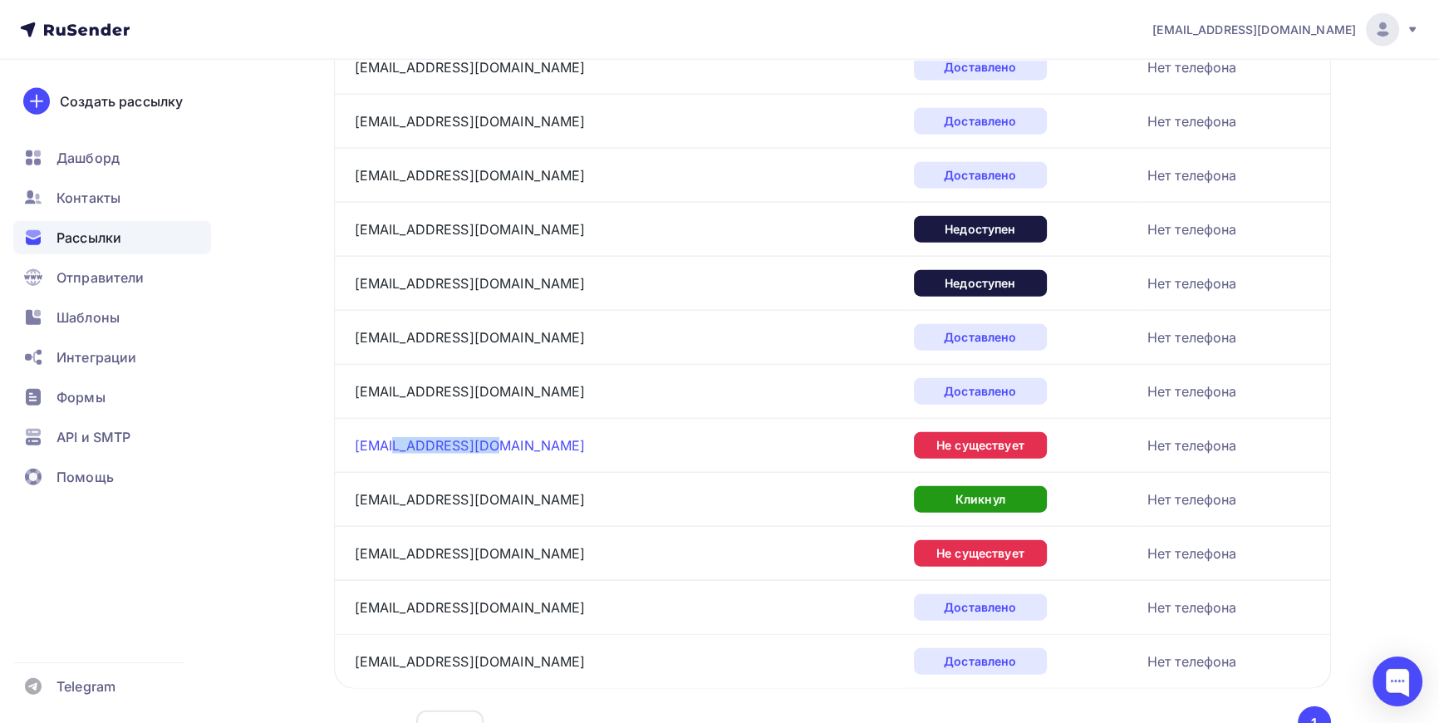
click at [388, 432] on div "info@jeansstory.ru" at bounding box center [562, 445] width 415 height 27
drag, startPoint x: 481, startPoint y: 540, endPoint x: 386, endPoint y: 549, distance: 95.2
click at [386, 549] on div "info@istimfurs.ru" at bounding box center [562, 553] width 415 height 27
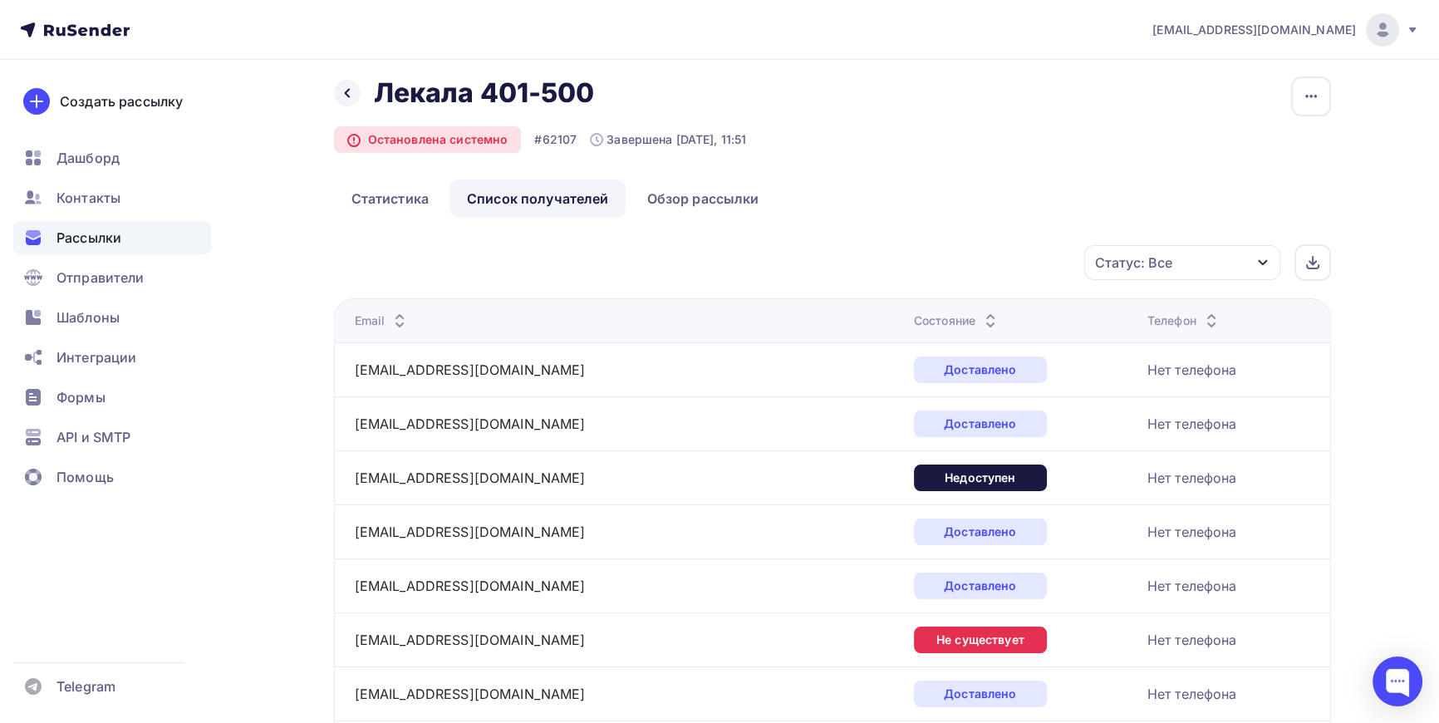
scroll to position [0, 0]
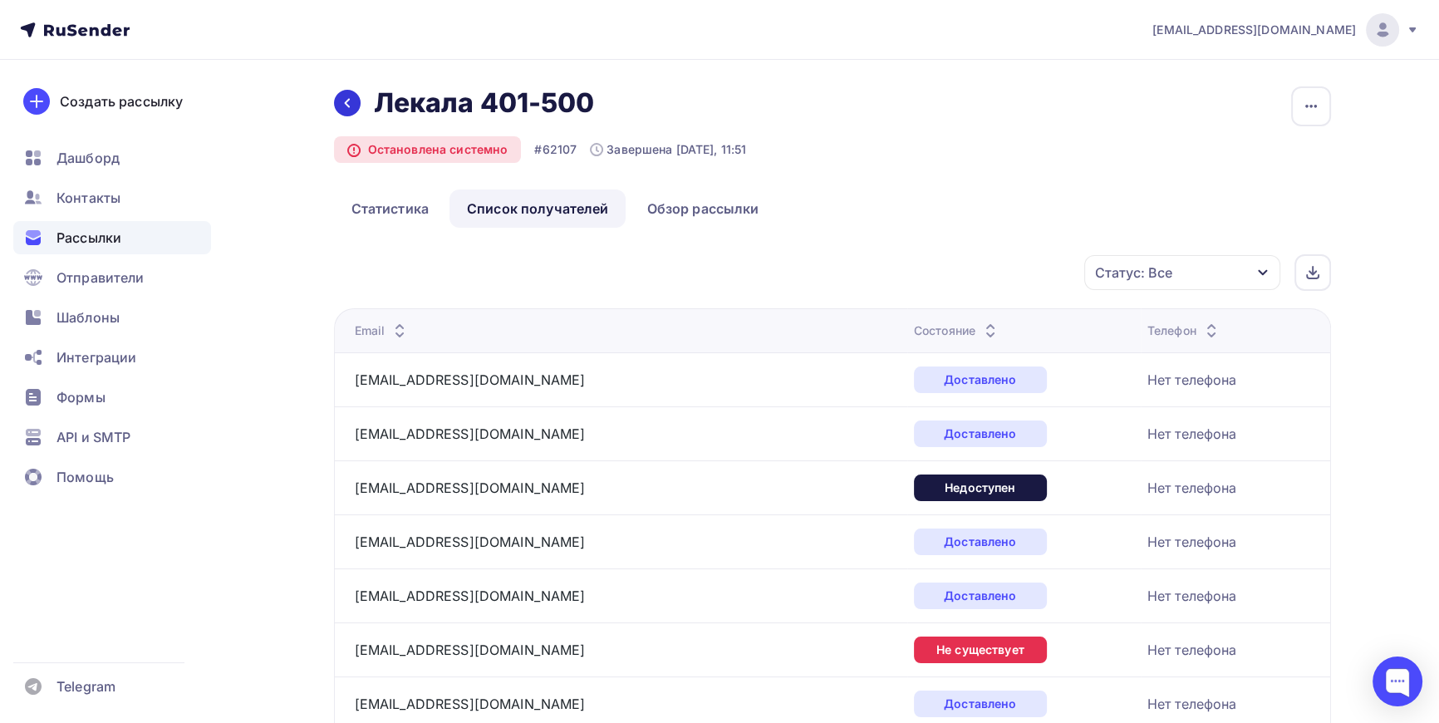
click at [347, 102] on icon at bounding box center [347, 102] width 13 height 13
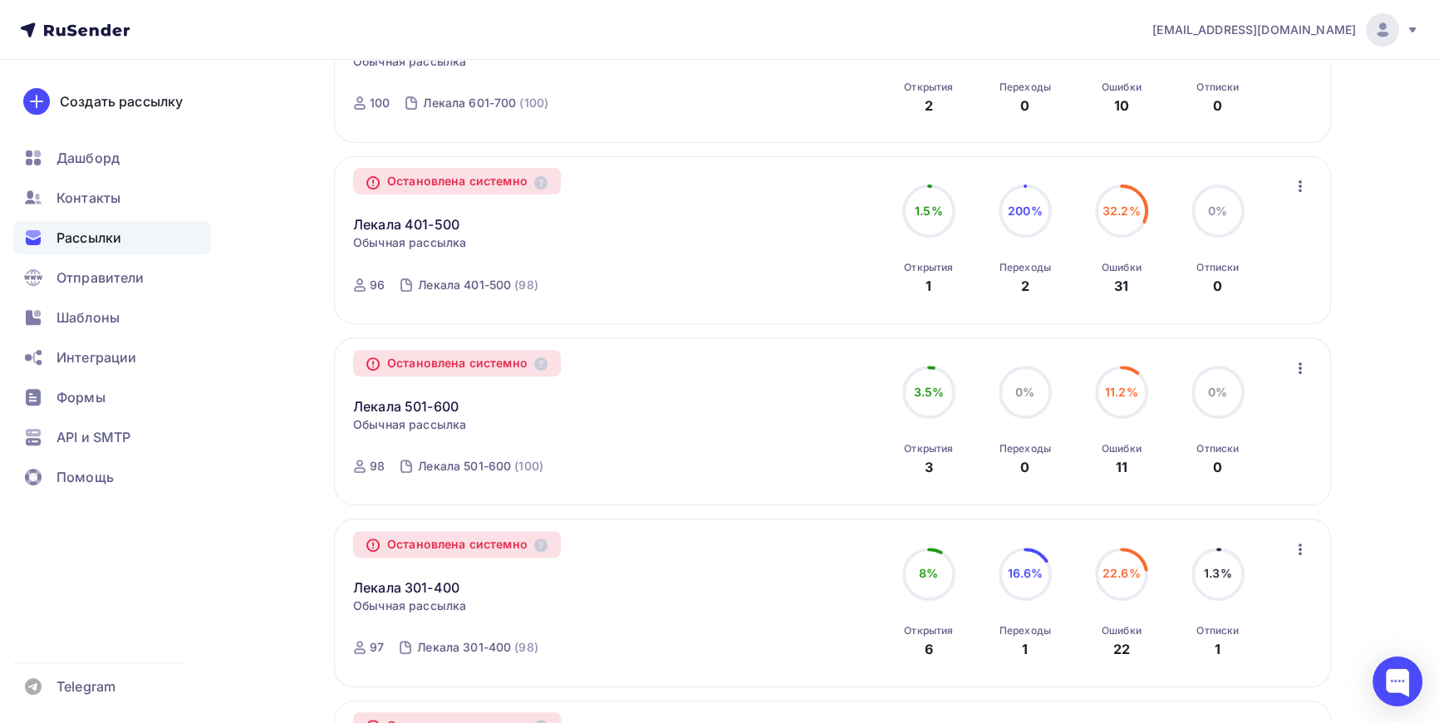
scroll to position [755, 0]
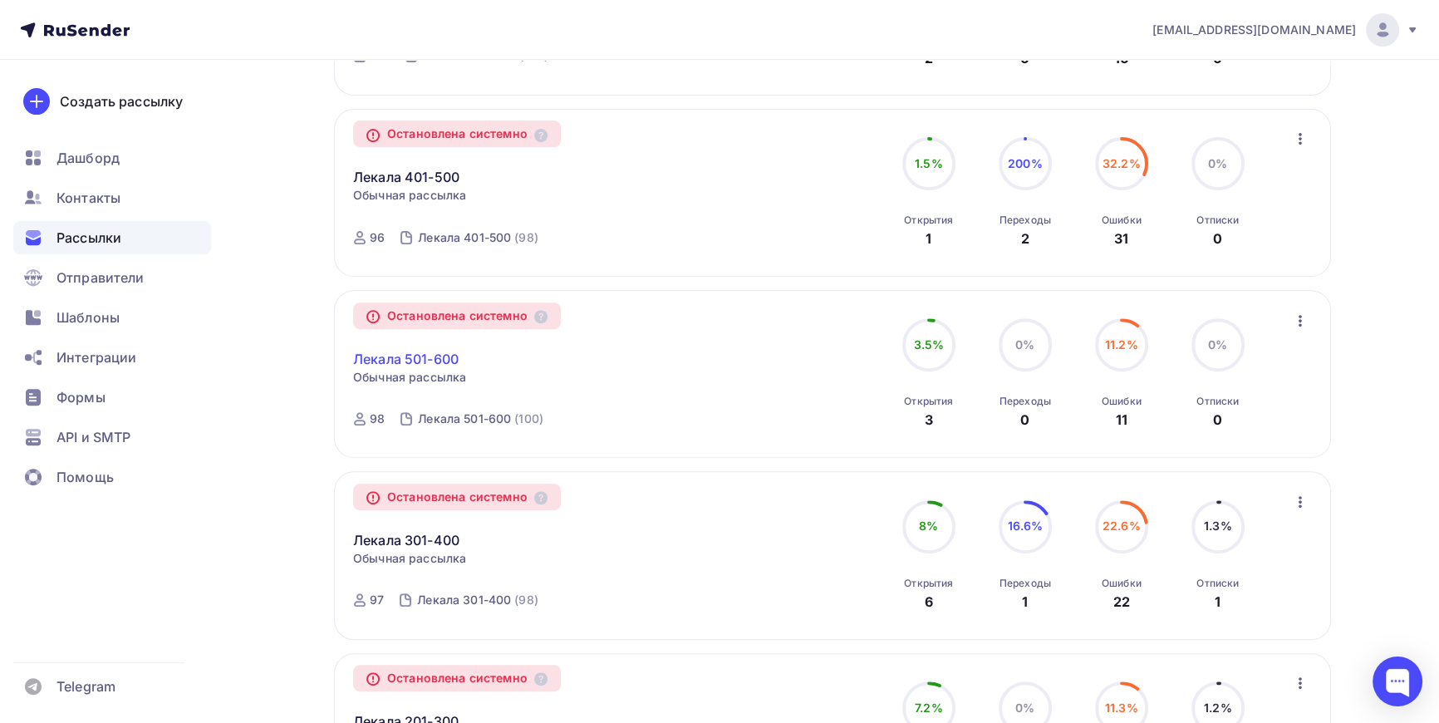
click at [398, 355] on link "Лекала 501-600" at bounding box center [406, 359] width 106 height 20
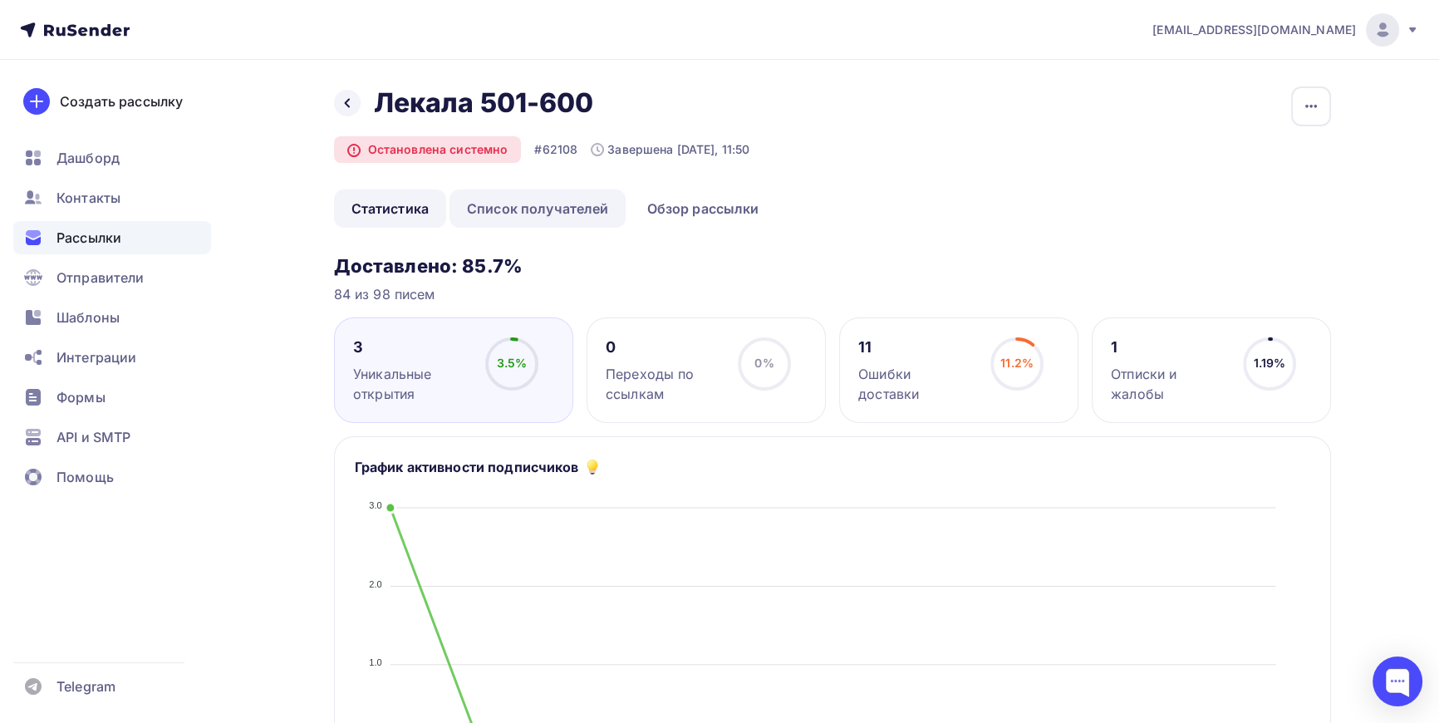
click at [553, 205] on link "Список получателей" at bounding box center [538, 208] width 177 height 38
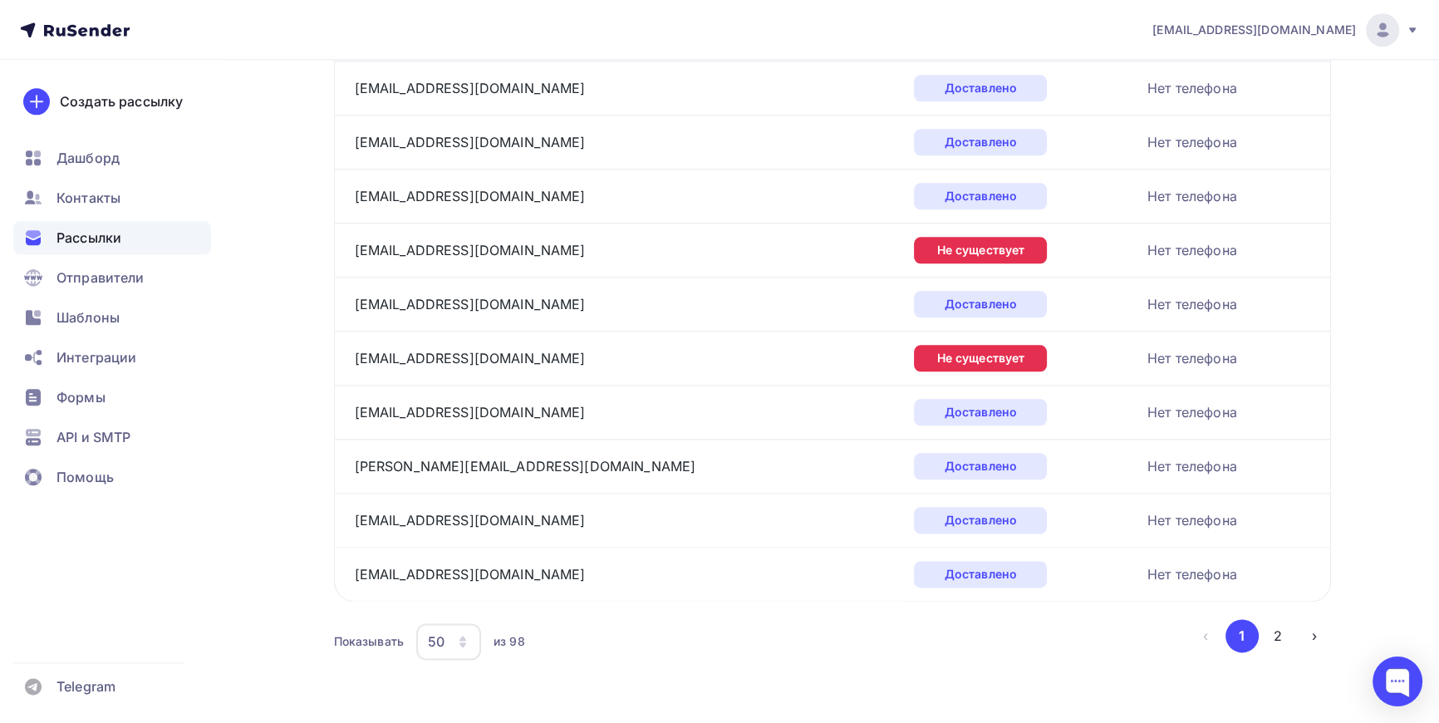
scroll to position [2454, 0]
click at [462, 634] on icon "button" at bounding box center [463, 636] width 7 height 5
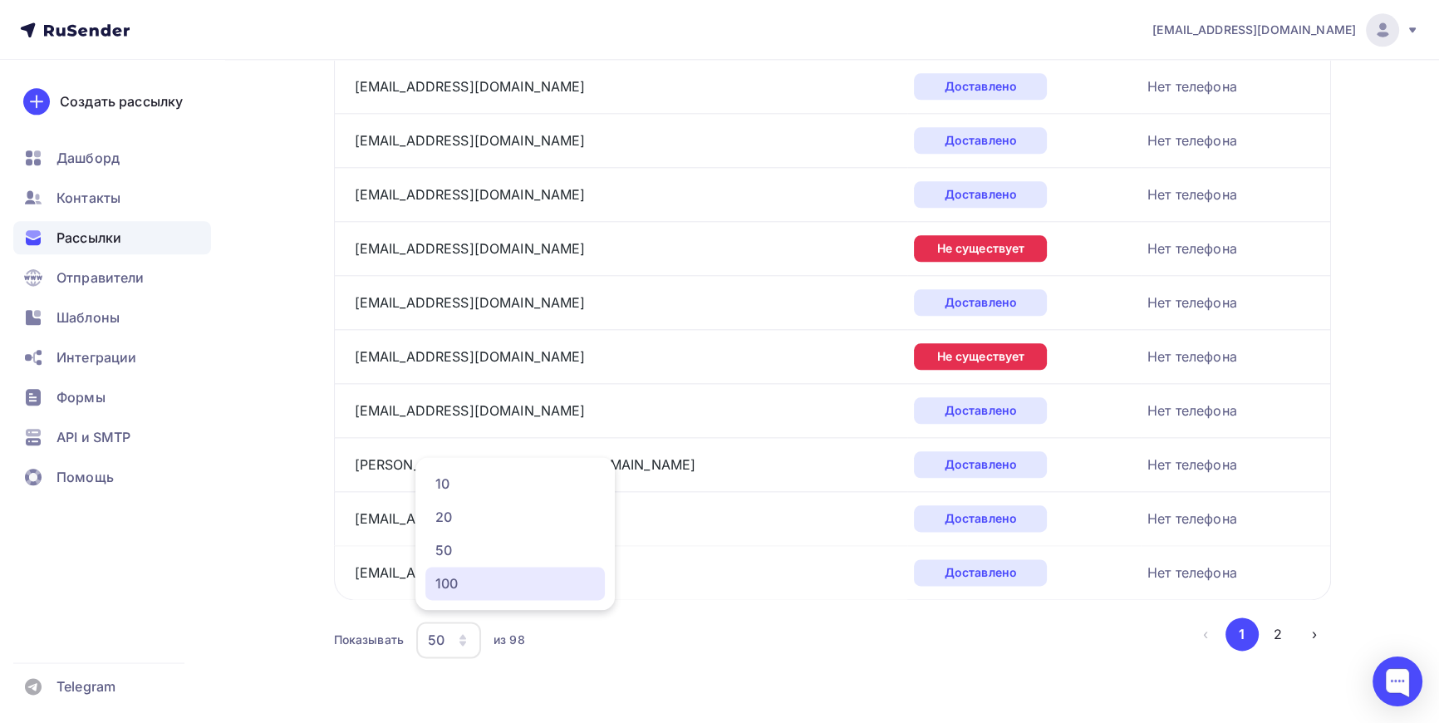
click at [465, 582] on div "100" at bounding box center [515, 583] width 160 height 20
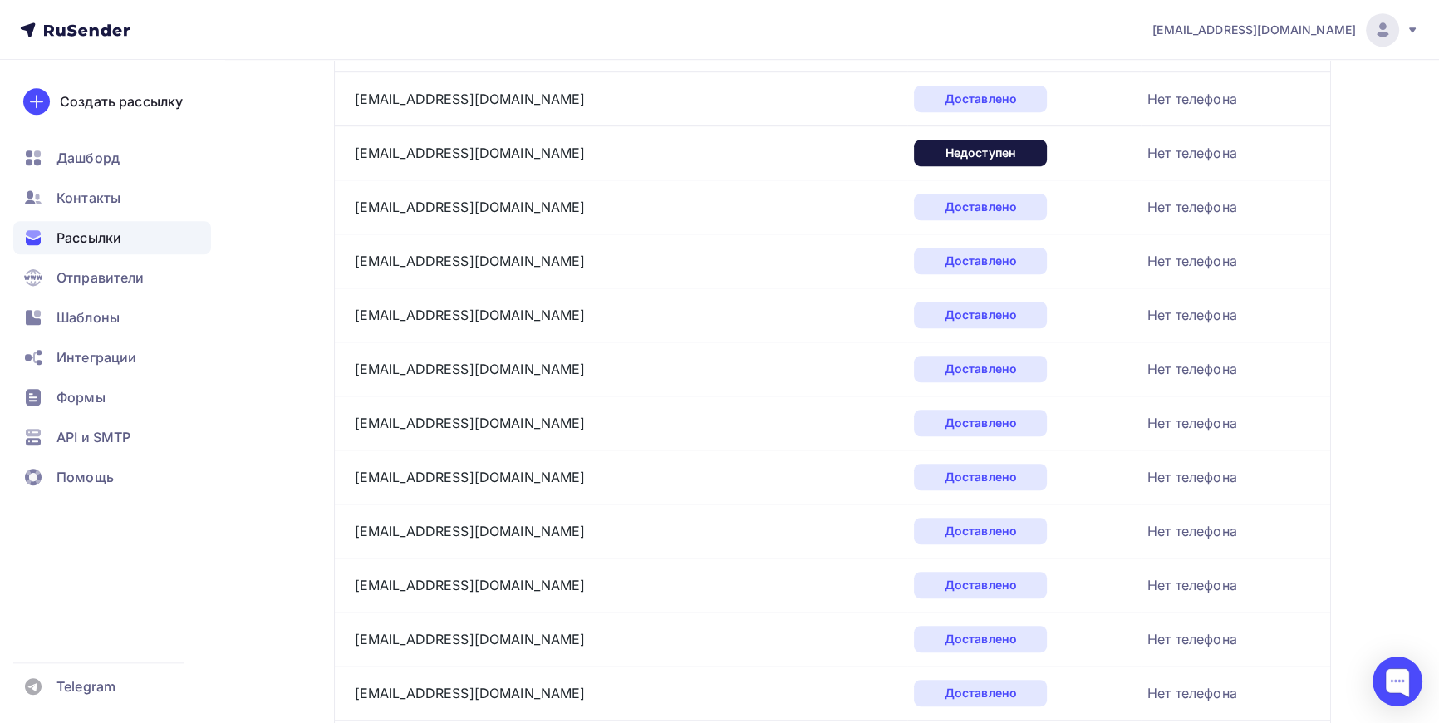
scroll to position [1526, 0]
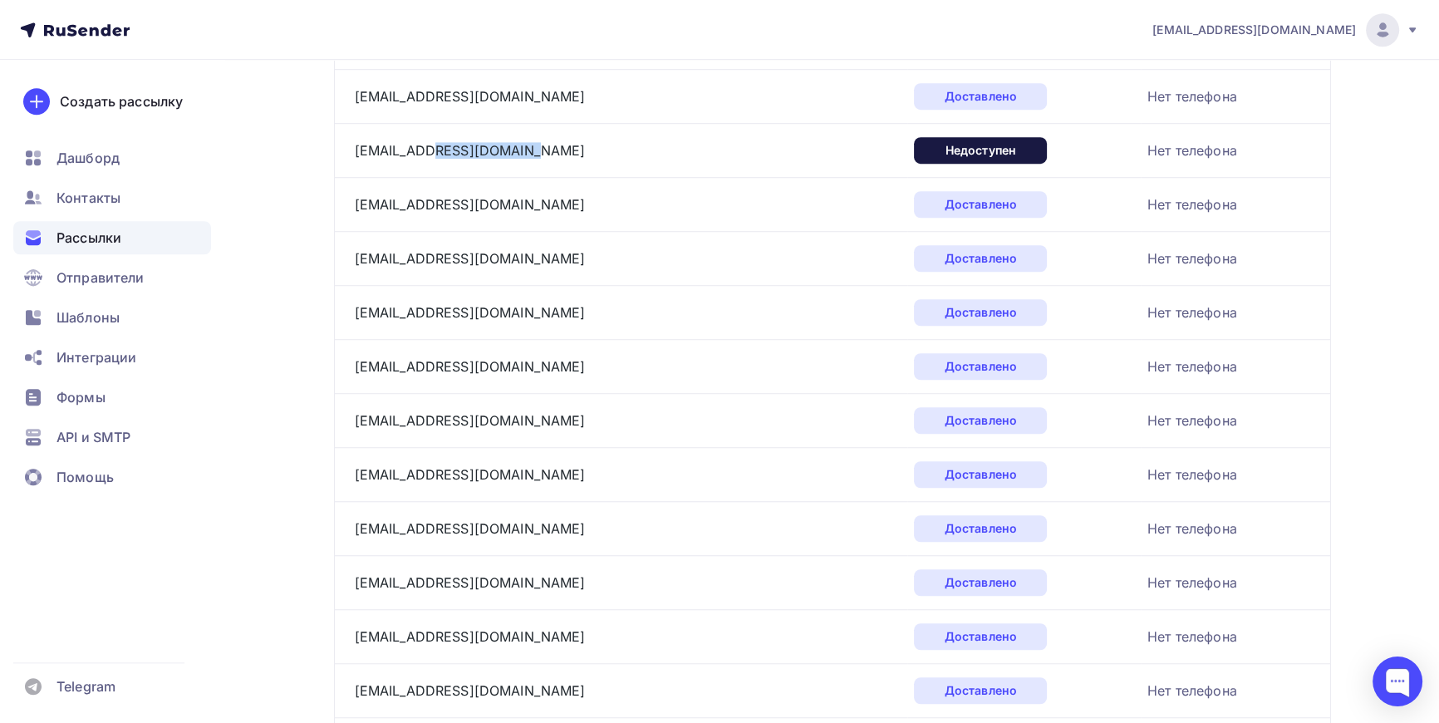
drag, startPoint x: 516, startPoint y: 145, endPoint x: 430, endPoint y: 156, distance: 86.3
click at [430, 156] on div "kingsobol@furfactory.ru" at bounding box center [562, 150] width 415 height 27
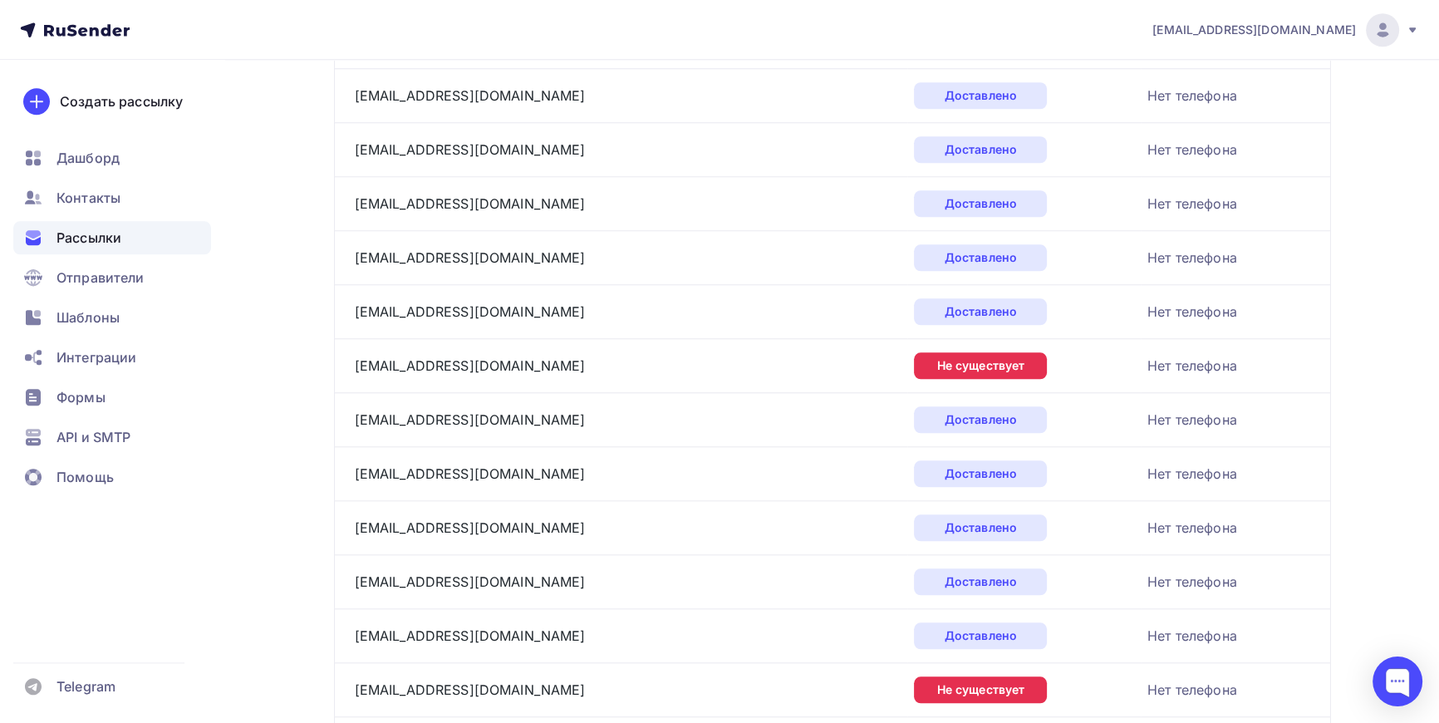
scroll to position [2205, 0]
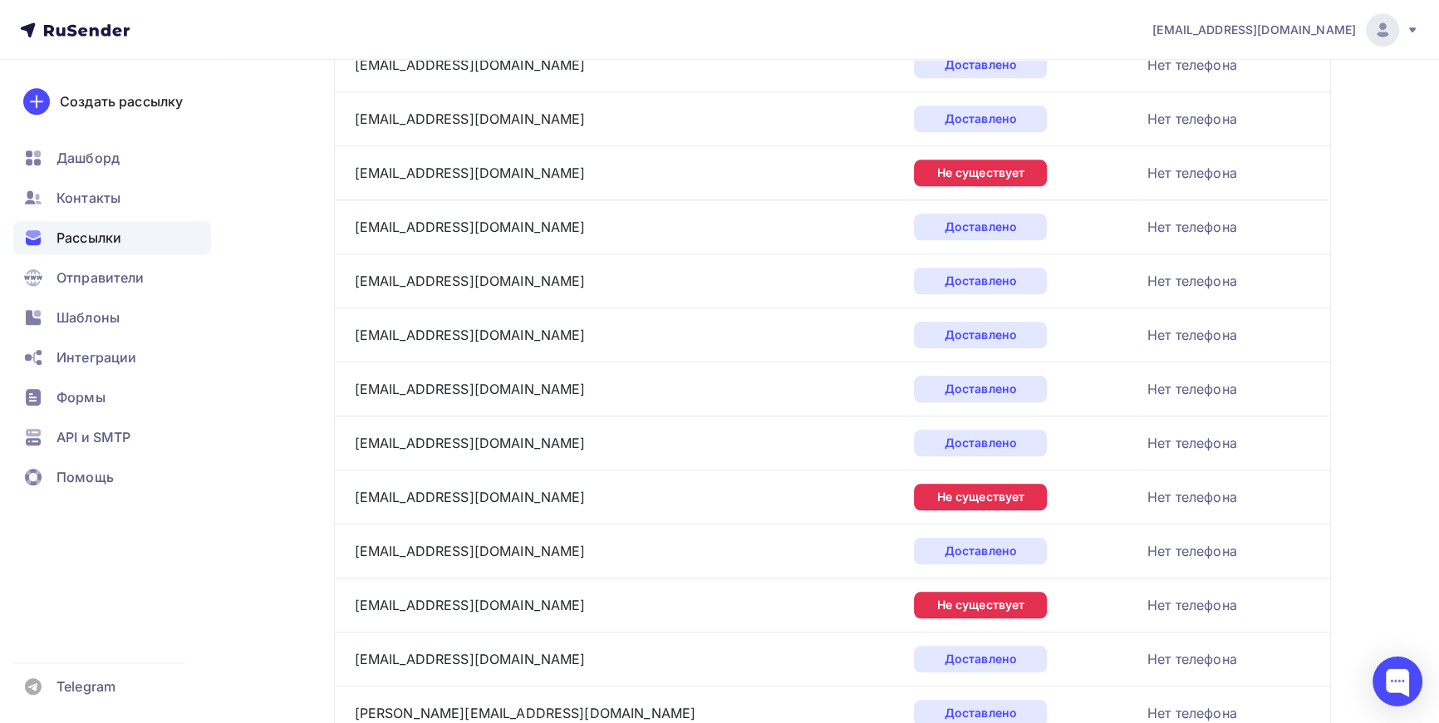
click at [484, 171] on div "johndoe@mail.com" at bounding box center [562, 173] width 415 height 27
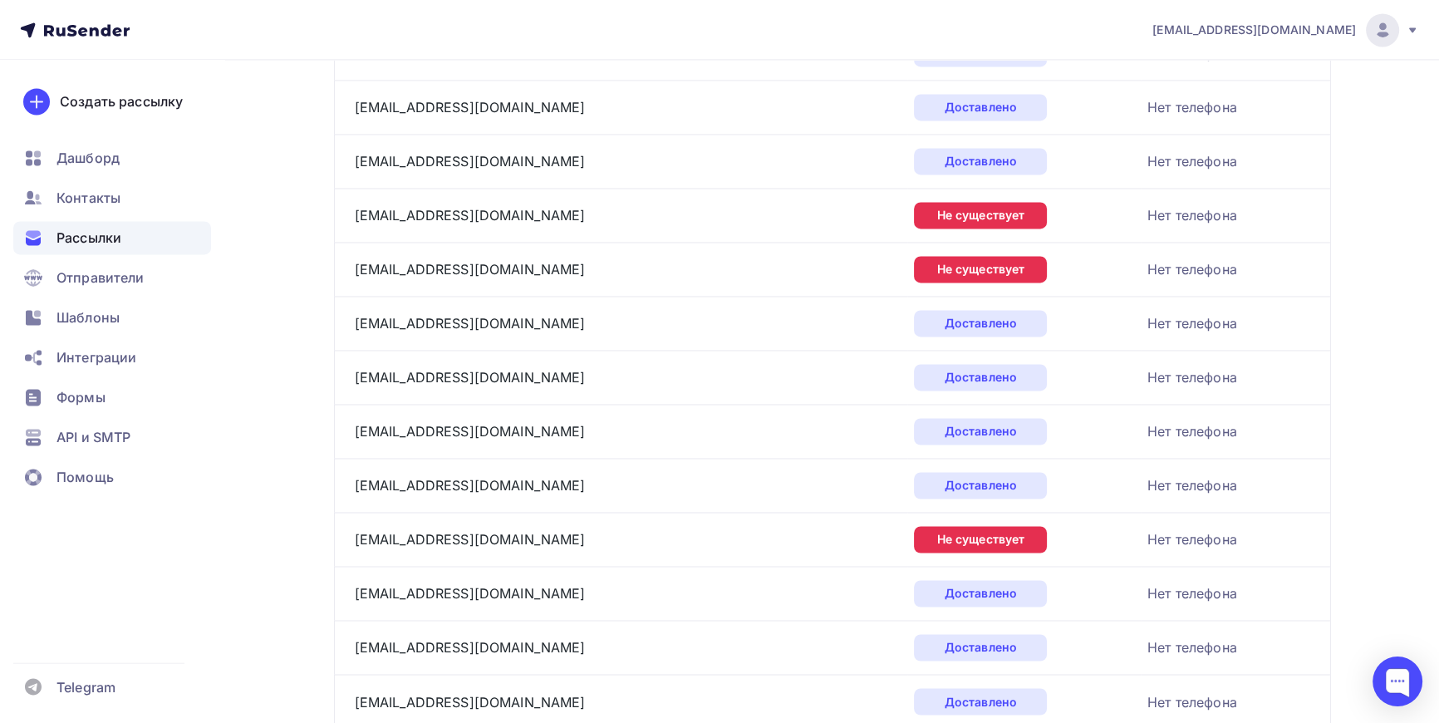
scroll to position [3339, 0]
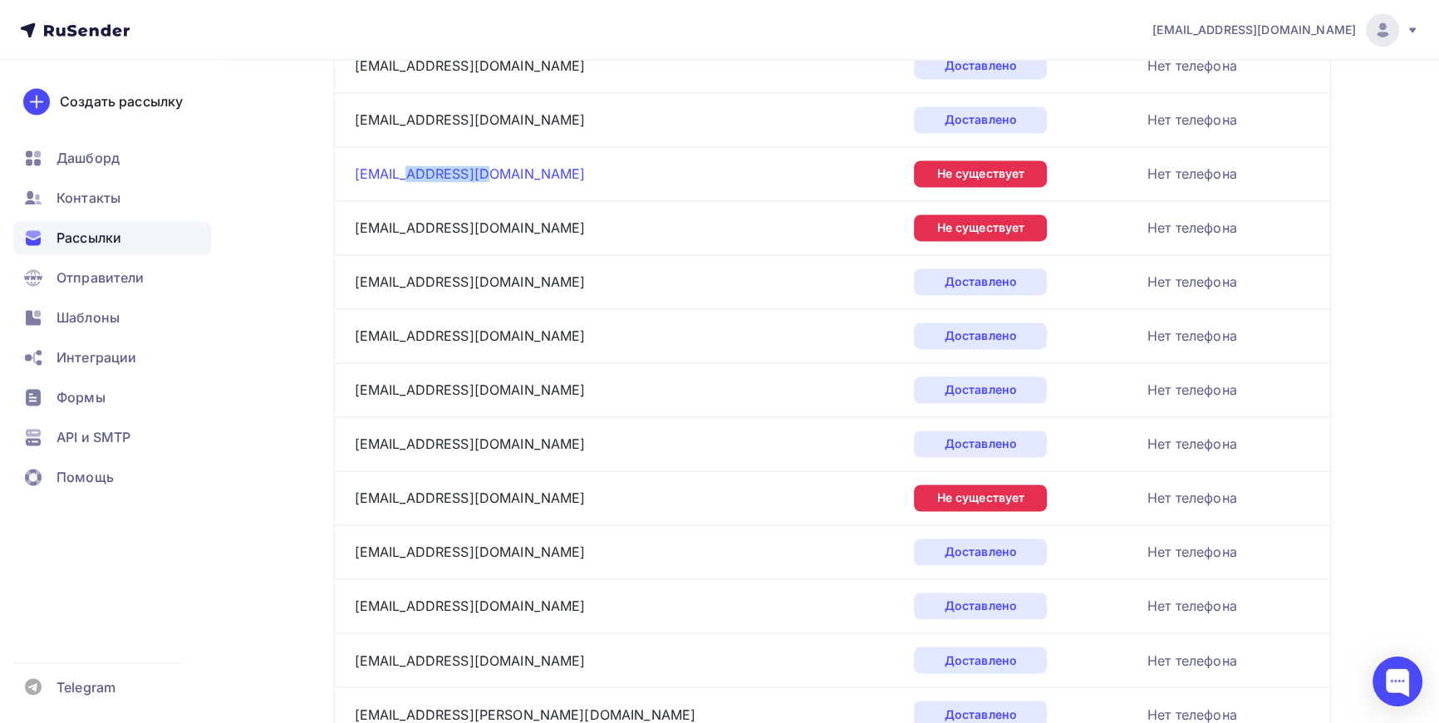
drag, startPoint x: 489, startPoint y: 167, endPoint x: 411, endPoint y: 167, distance: 78.1
click at [411, 167] on div "inform@mehgrad.ru" at bounding box center [562, 173] width 415 height 27
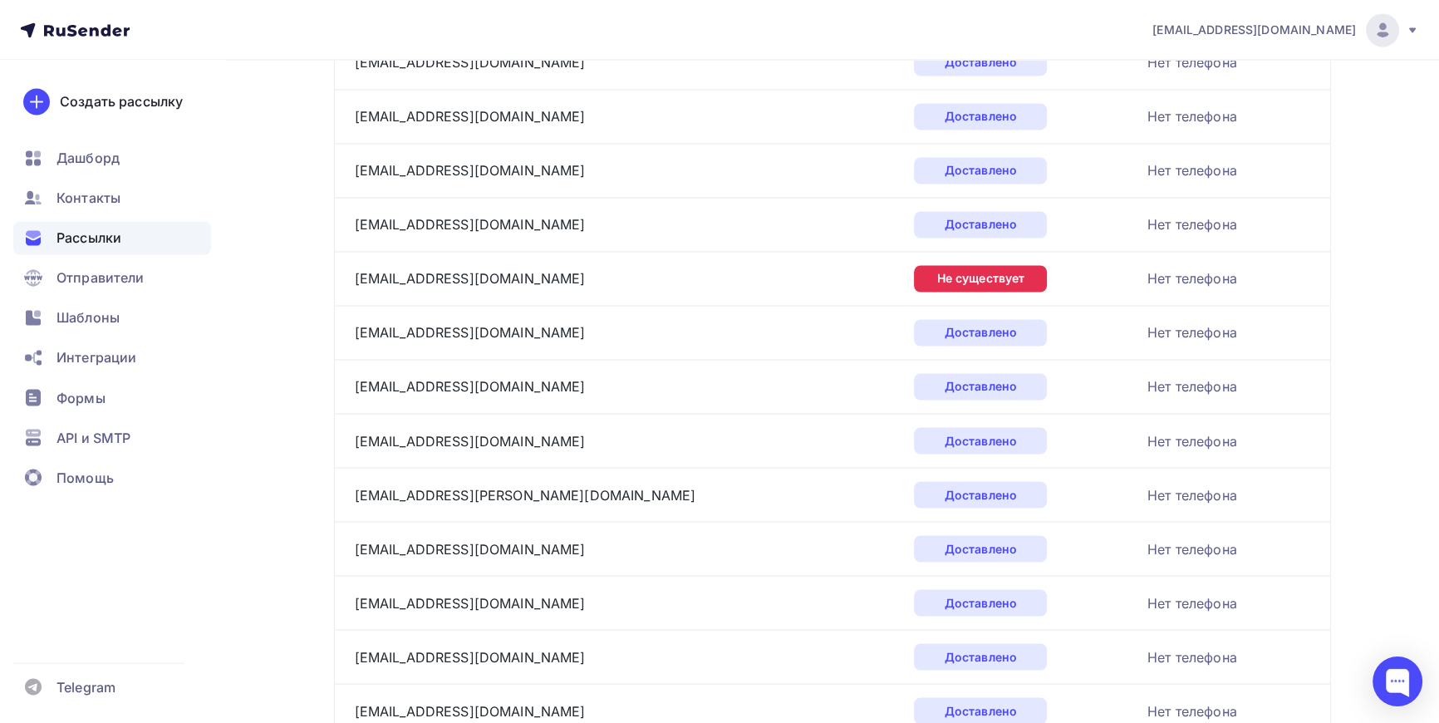
scroll to position [3565, 0]
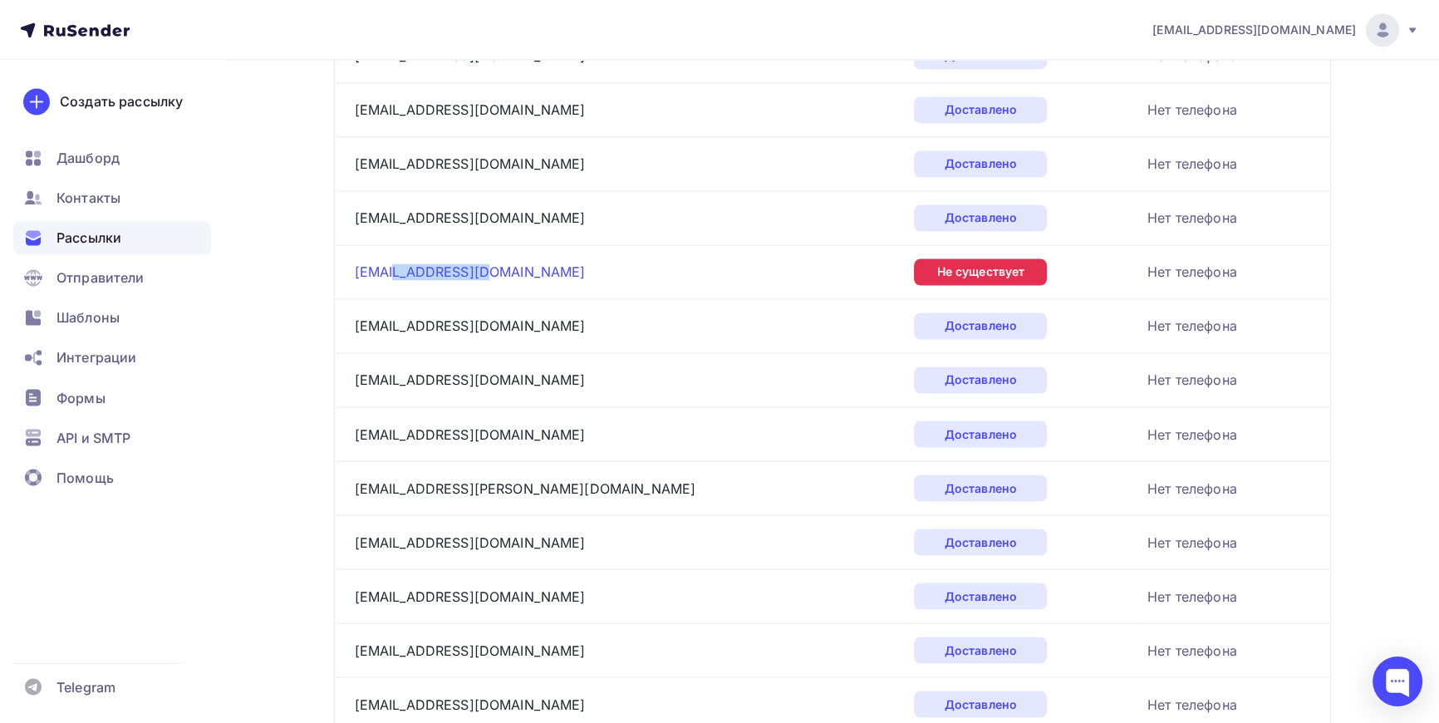
drag, startPoint x: 487, startPoint y: 265, endPoint x: 391, endPoint y: 269, distance: 95.6
click at [391, 269] on div "info@za-podar.com" at bounding box center [562, 271] width 415 height 27
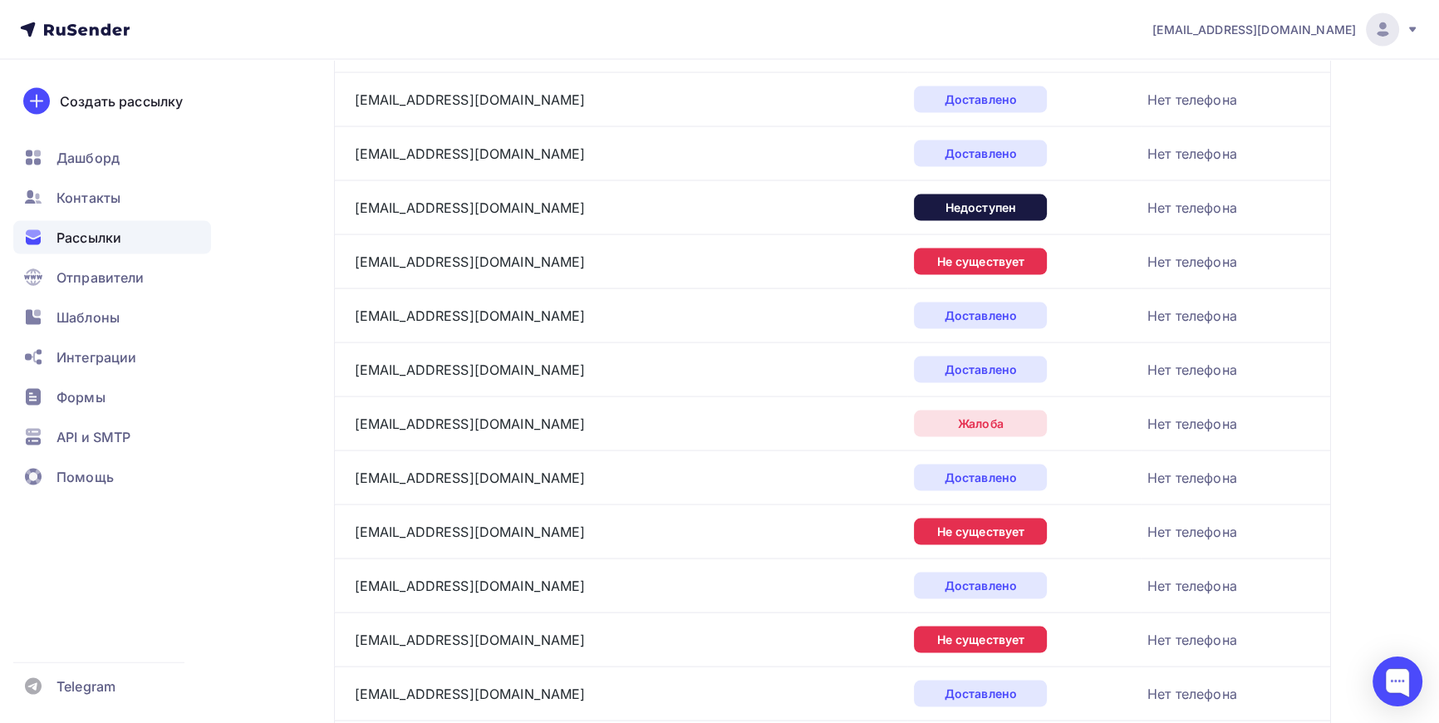
scroll to position [4170, 0]
drag, startPoint x: 465, startPoint y: 201, endPoint x: 390, endPoint y: 202, distance: 75.6
click at [390, 202] on div "info@vittorios.ru" at bounding box center [562, 207] width 415 height 27
drag, startPoint x: 489, startPoint y: 258, endPoint x: 390, endPoint y: 258, distance: 99.7
click at [390, 258] on div "info@vitateatrale.ru" at bounding box center [562, 261] width 415 height 27
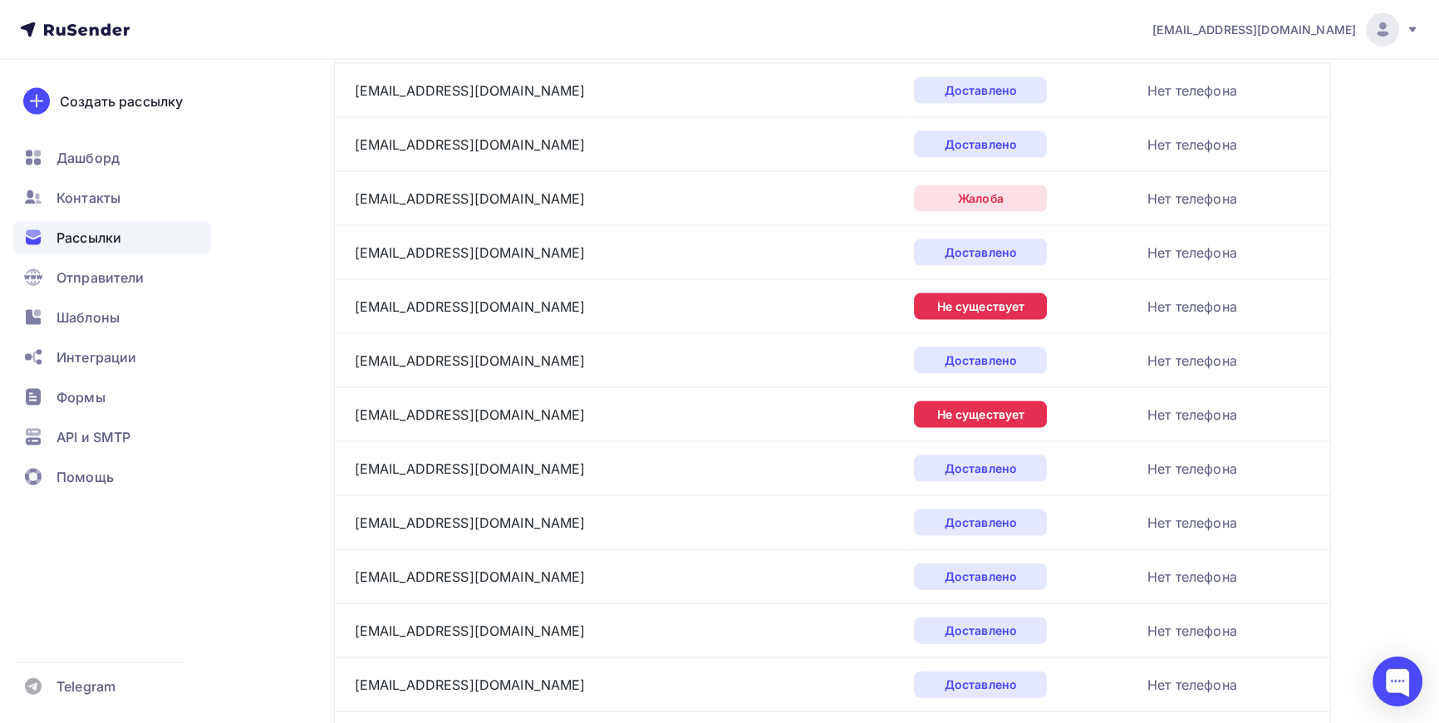
scroll to position [4396, 0]
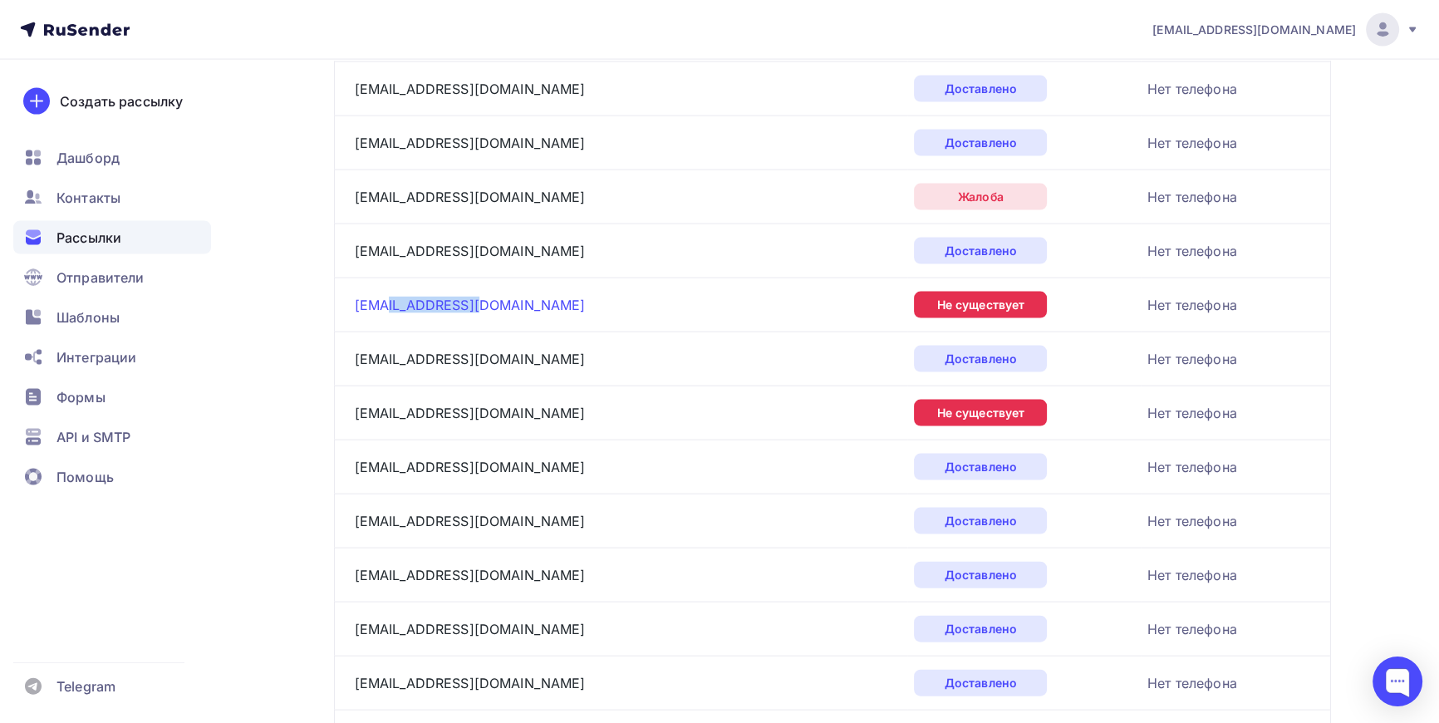
drag, startPoint x: 464, startPoint y: 297, endPoint x: 383, endPoint y: 299, distance: 81.4
click at [383, 299] on div "info@vashsait.ru" at bounding box center [562, 305] width 415 height 27
click at [385, 299] on link "info@vashsait.ru" at bounding box center [470, 305] width 231 height 17
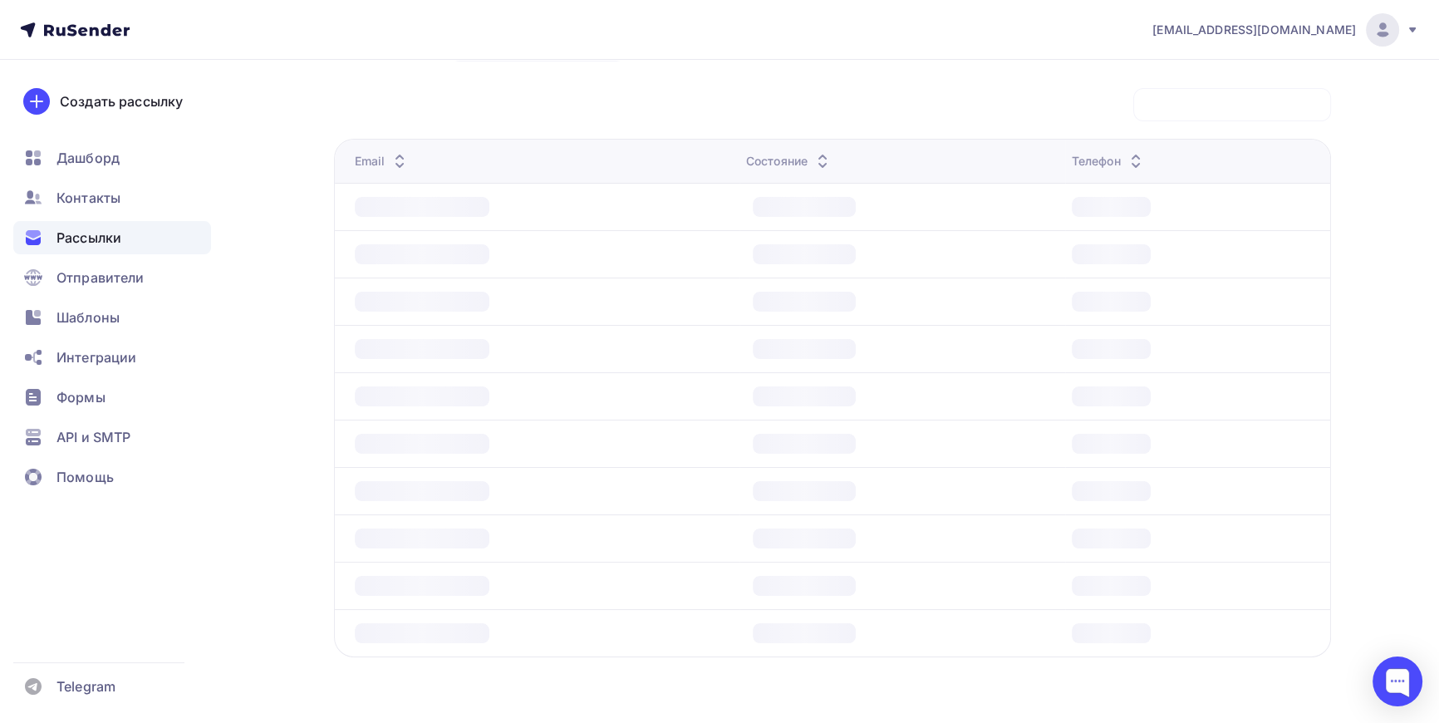
scroll to position [2454, 0]
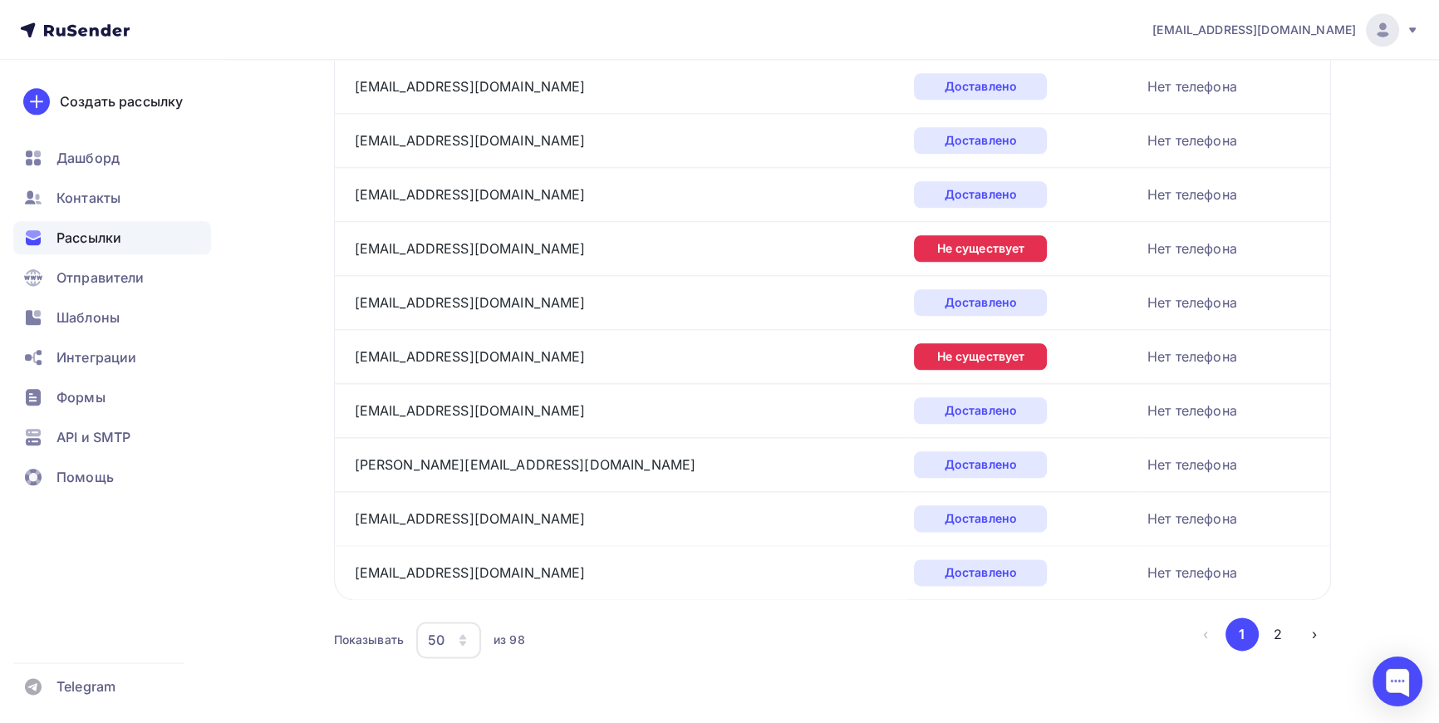
click at [465, 637] on icon "button" at bounding box center [462, 639] width 13 height 13
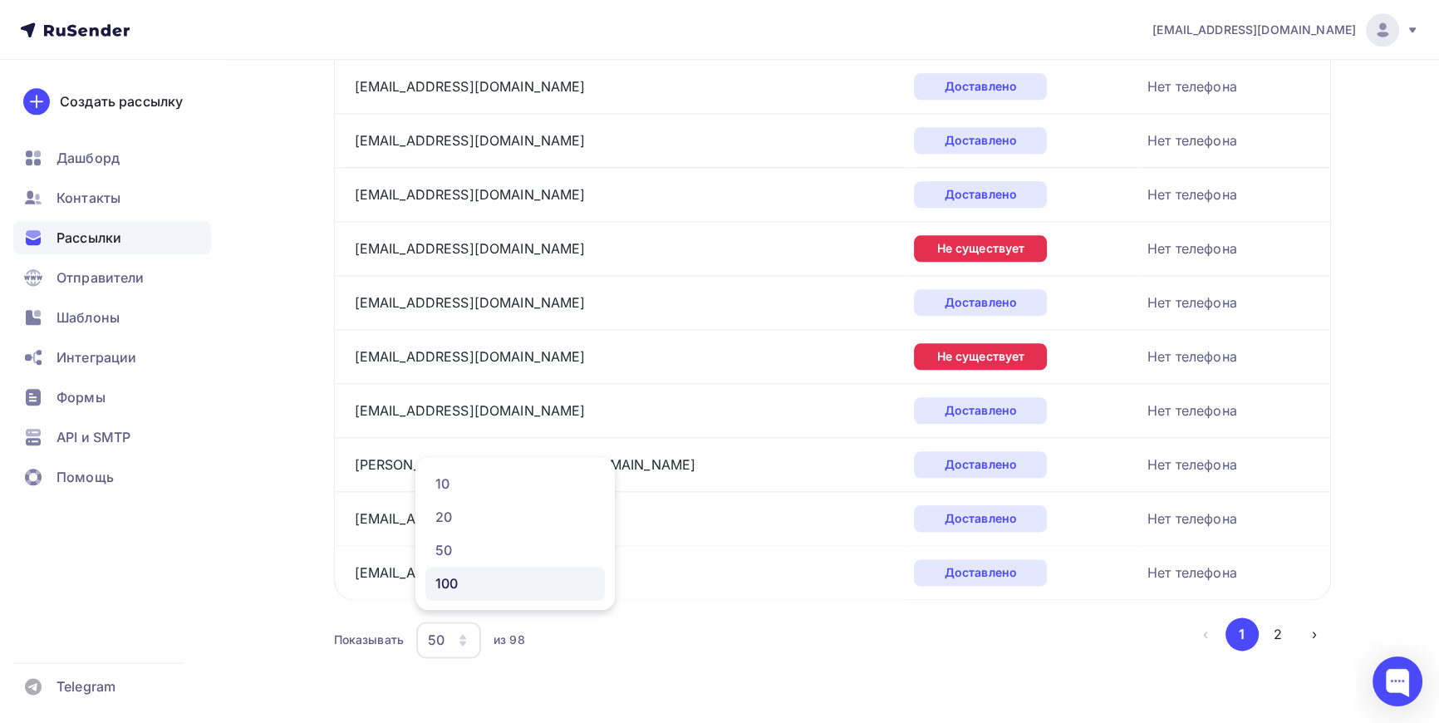
click at [441, 578] on div "100" at bounding box center [515, 583] width 160 height 20
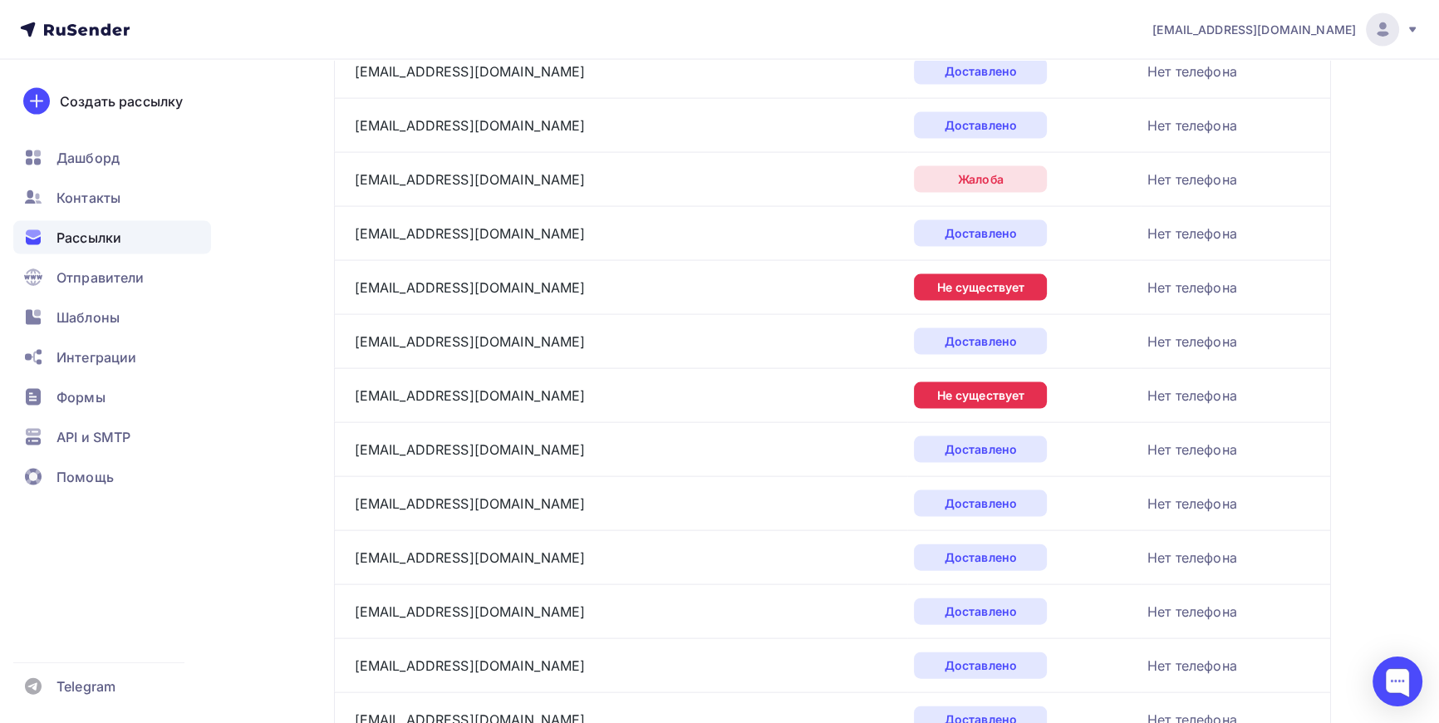
scroll to position [4547, 0]
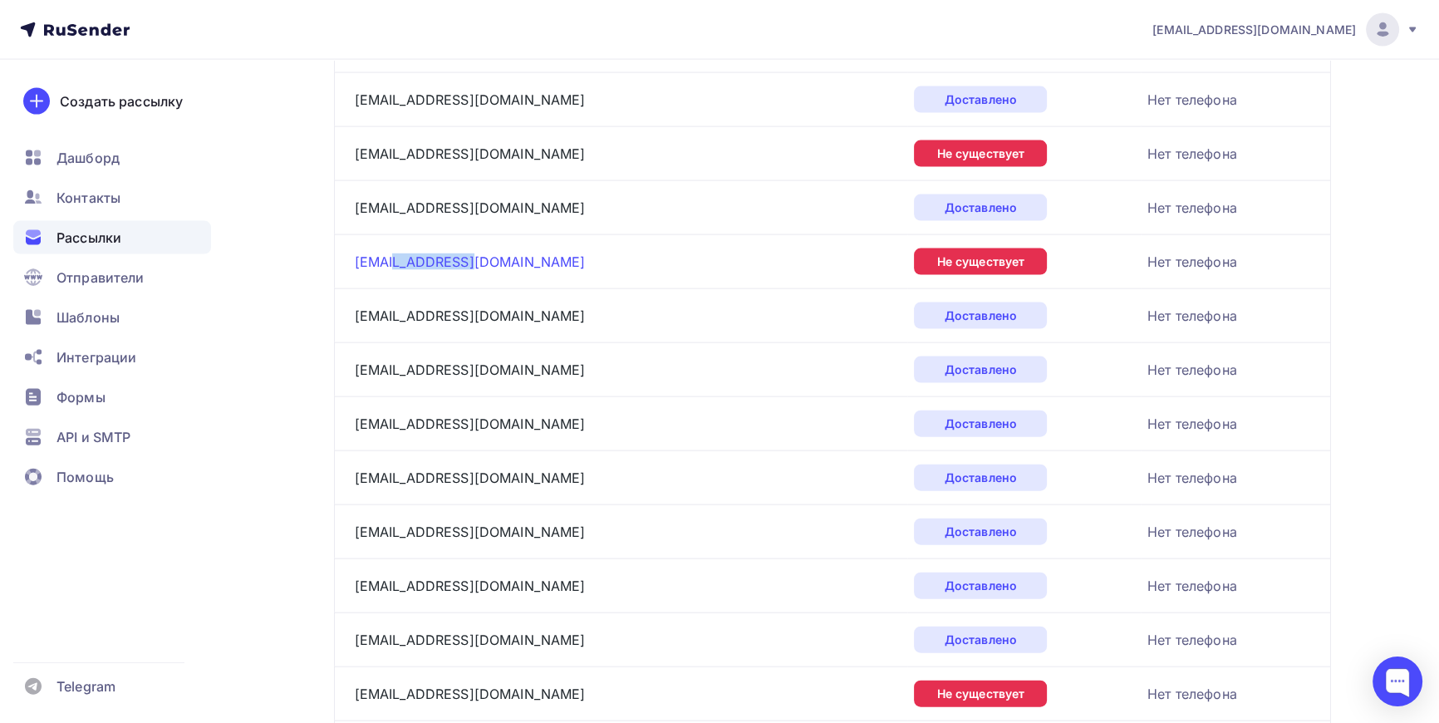
drag, startPoint x: 465, startPoint y: 258, endPoint x: 392, endPoint y: 258, distance: 73.1
click at [392, 258] on div "info@valimin.ru" at bounding box center [562, 261] width 415 height 27
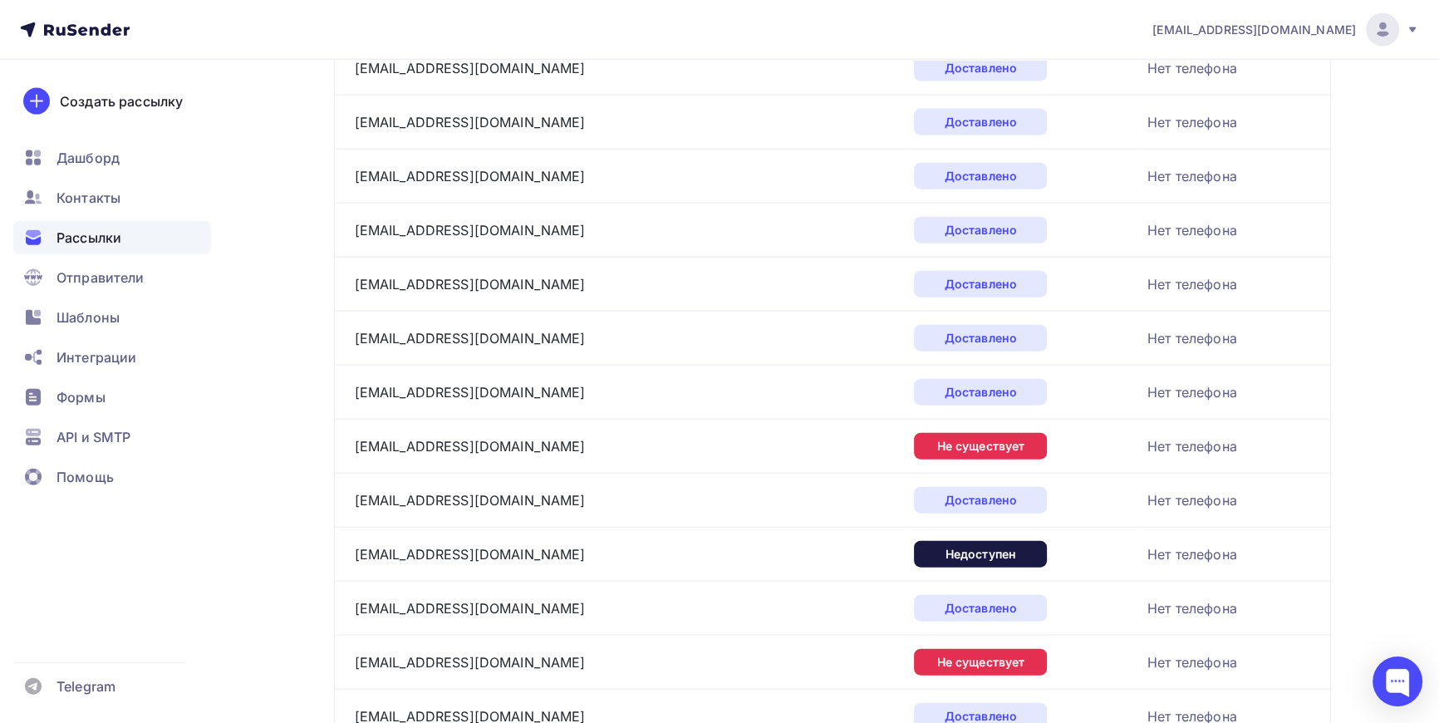
scroll to position [4849, 0]
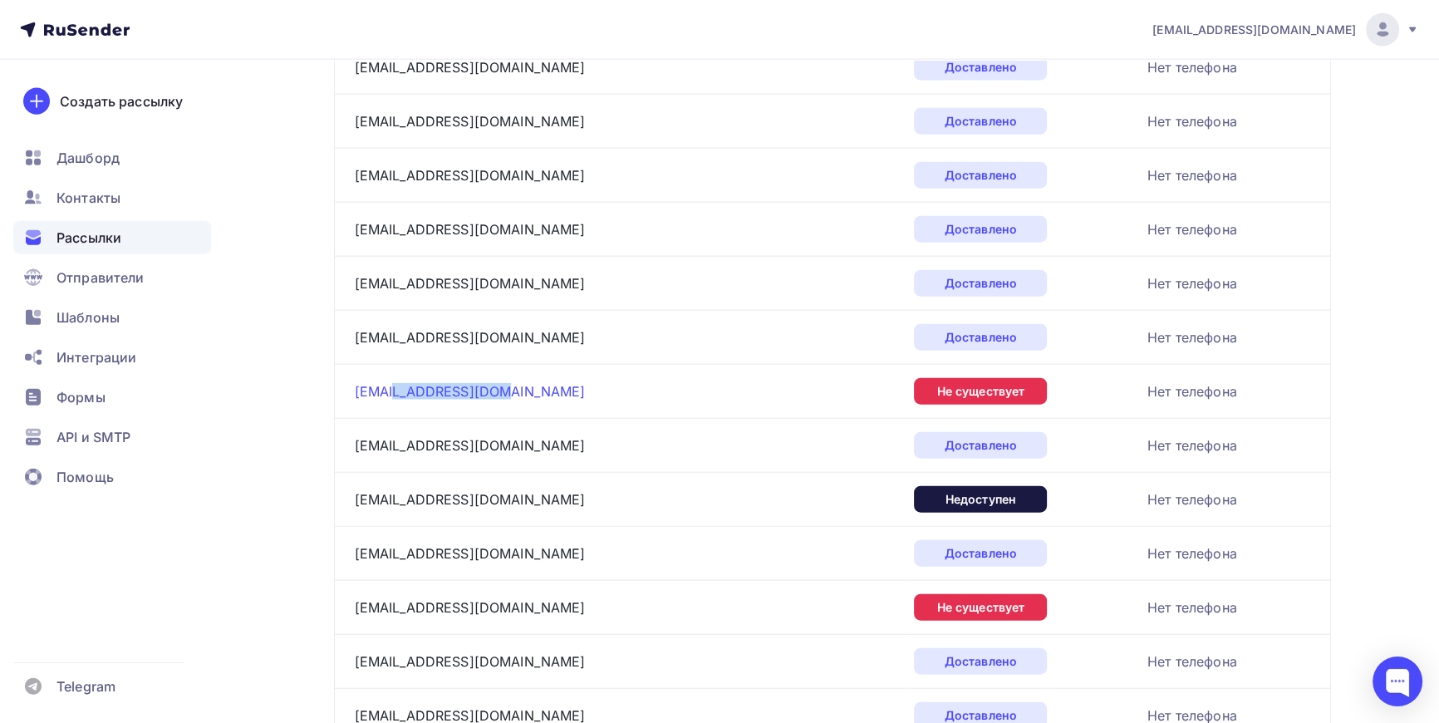
drag, startPoint x: 486, startPoint y: 381, endPoint x: 390, endPoint y: 387, distance: 96.6
click at [390, 387] on div "info@tailolworld.ru" at bounding box center [562, 391] width 415 height 27
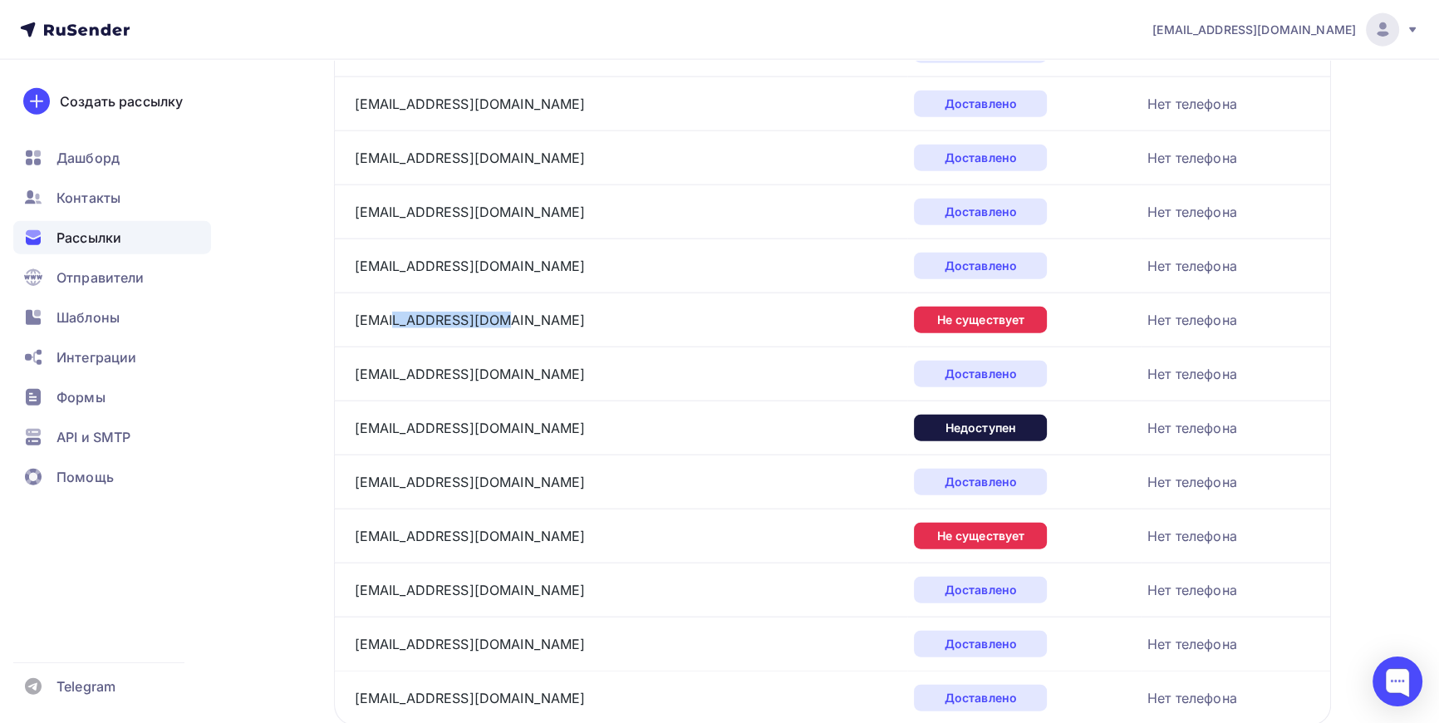
scroll to position [4925, 0]
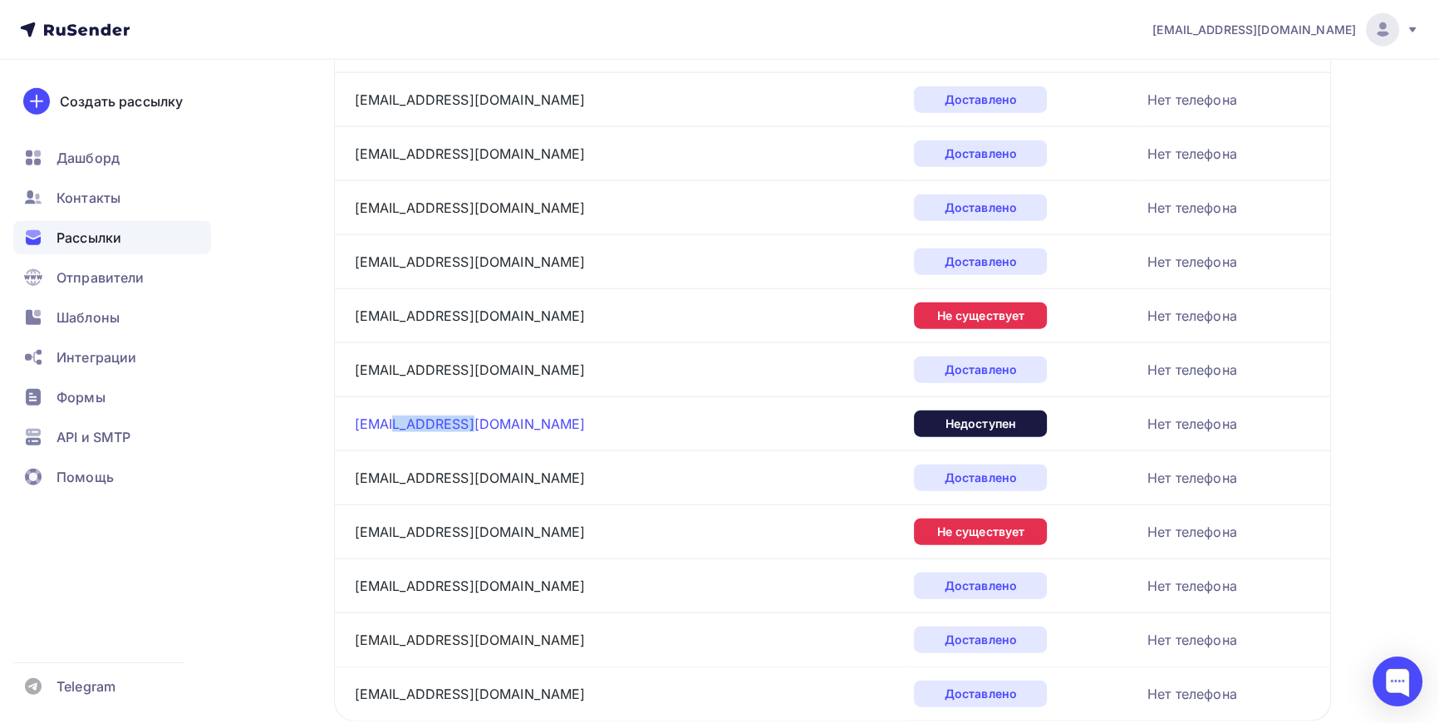
drag, startPoint x: 463, startPoint y: 417, endPoint x: 391, endPoint y: 418, distance: 71.5
click at [391, 418] on div "info@suityou.ru" at bounding box center [562, 423] width 415 height 27
drag, startPoint x: 533, startPoint y: 528, endPoint x: 392, endPoint y: 522, distance: 140.6
click at [392, 522] on div "info@studionorman.com" at bounding box center [562, 532] width 415 height 27
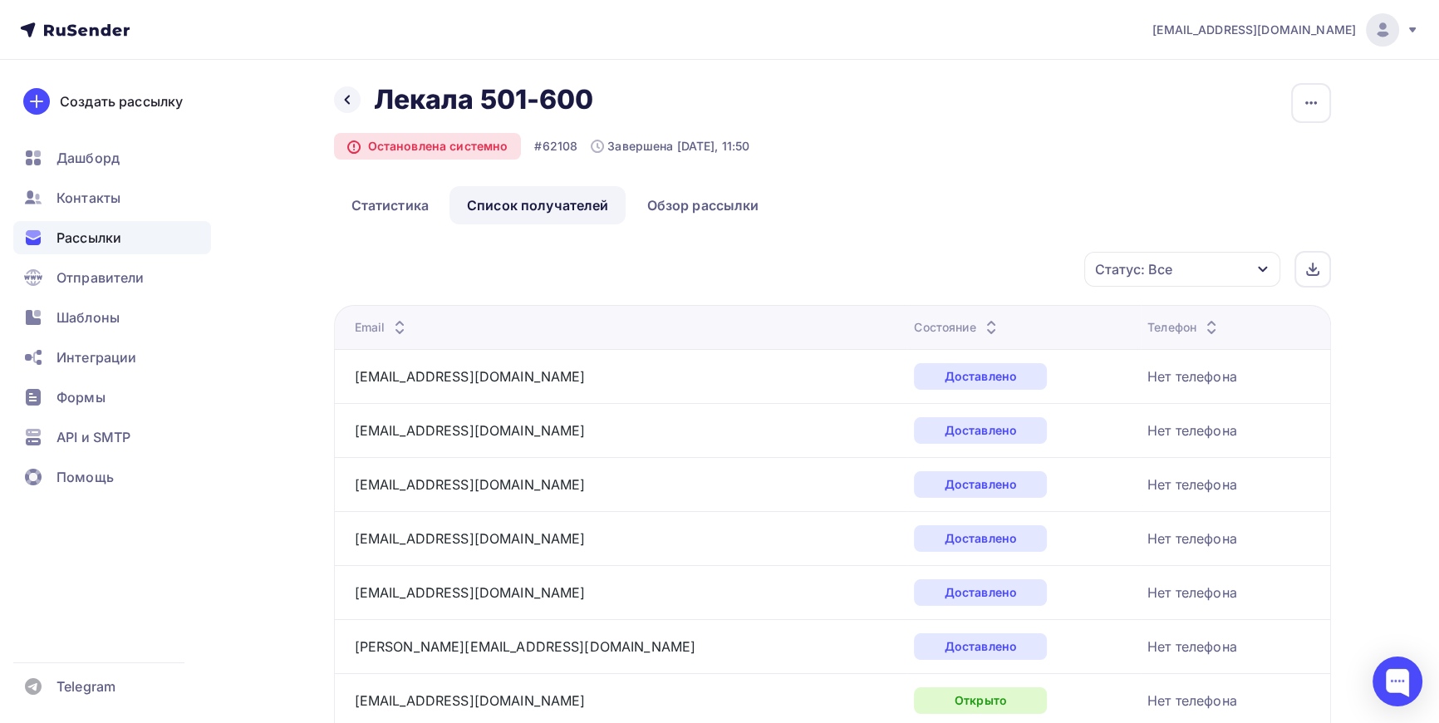
scroll to position [0, 0]
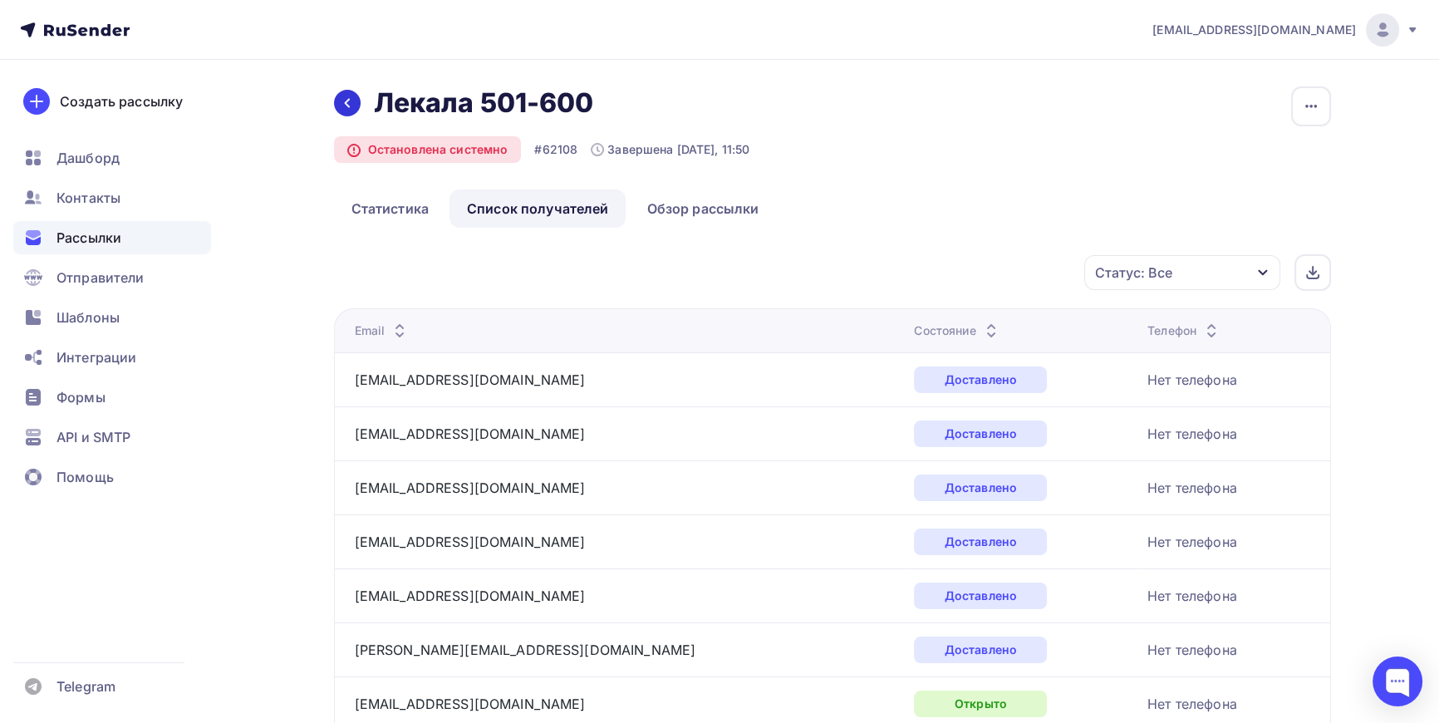
click at [350, 94] on div at bounding box center [347, 103] width 27 height 27
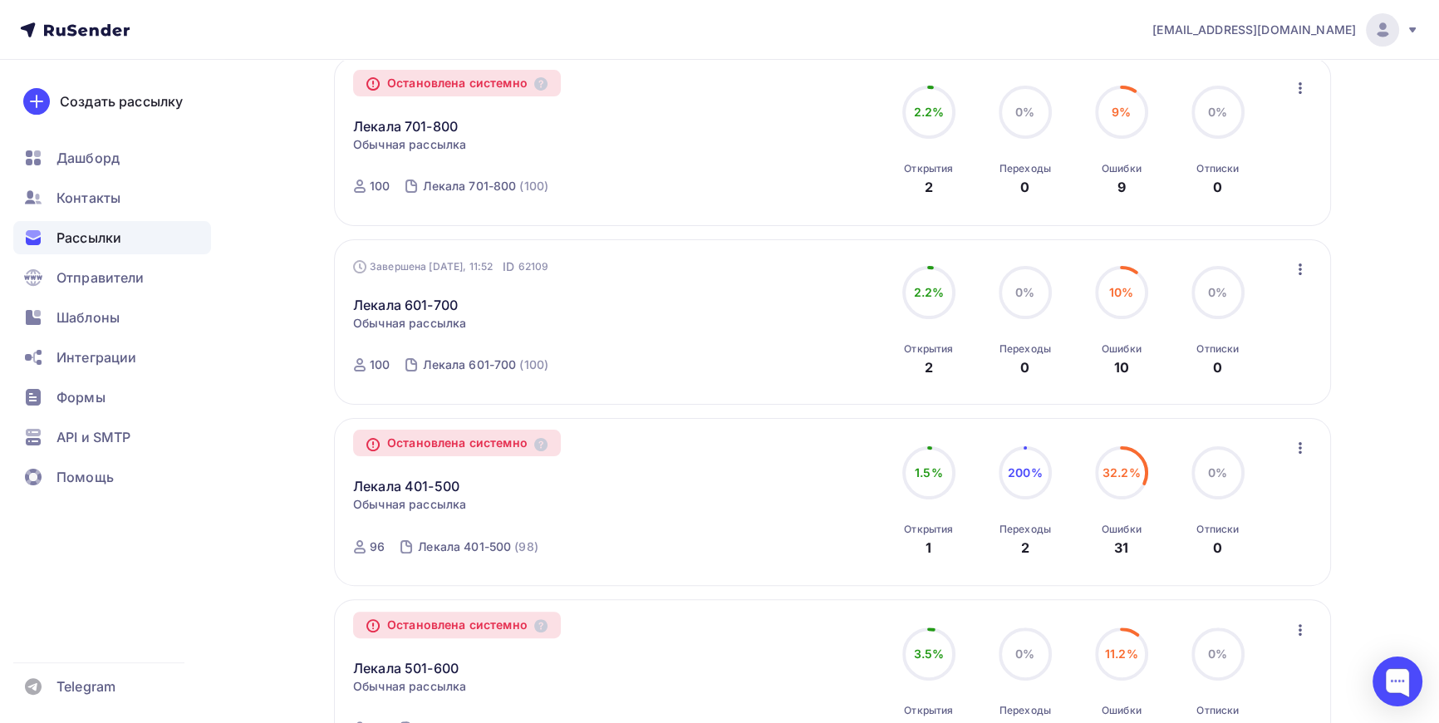
scroll to position [453, 0]
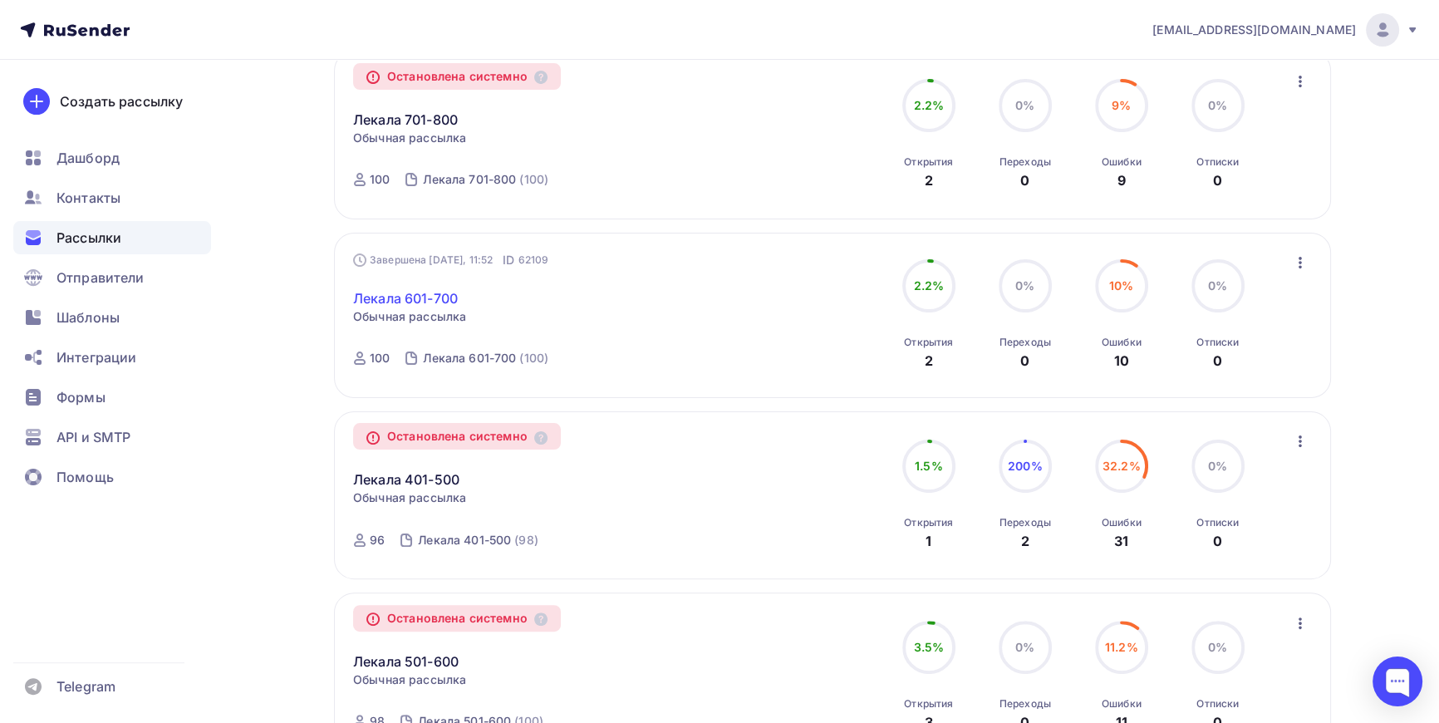
click at [435, 298] on link "Лекала 601-700" at bounding box center [405, 298] width 105 height 20
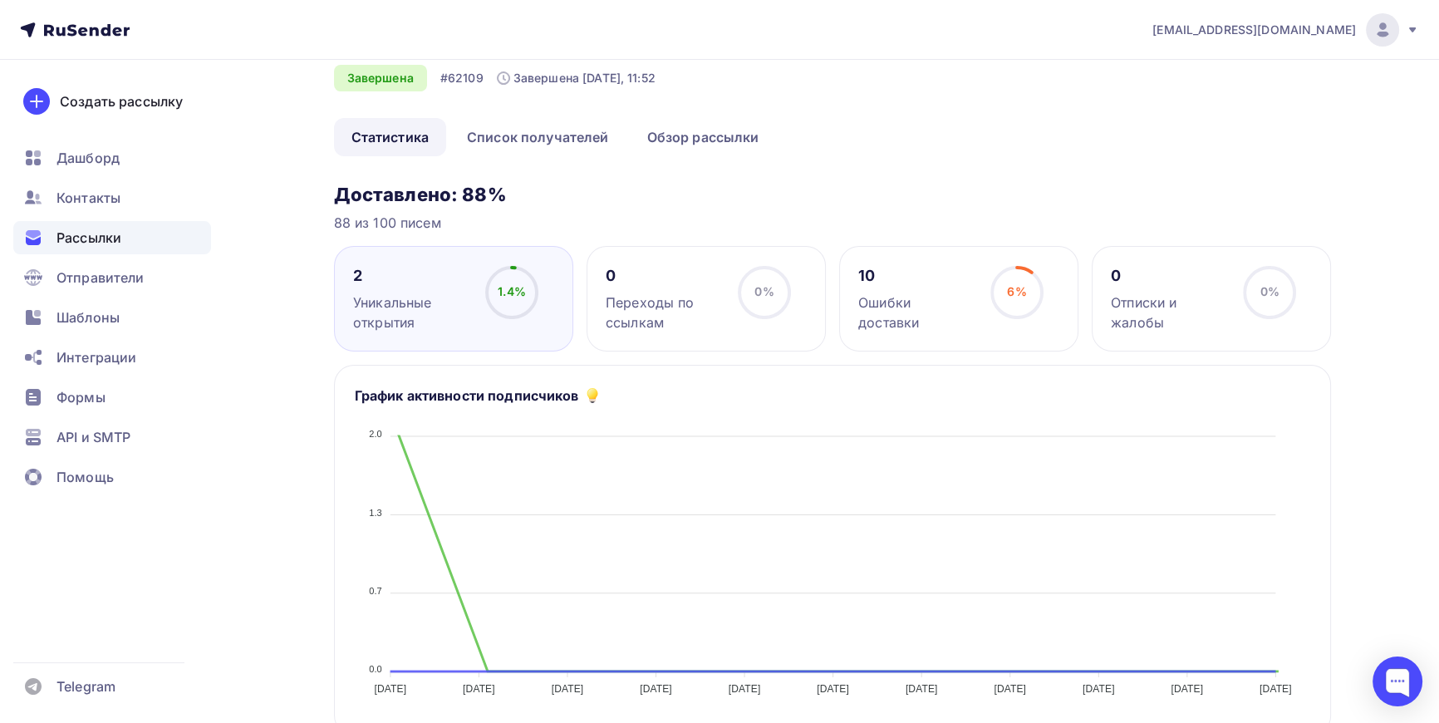
scroll to position [75, 0]
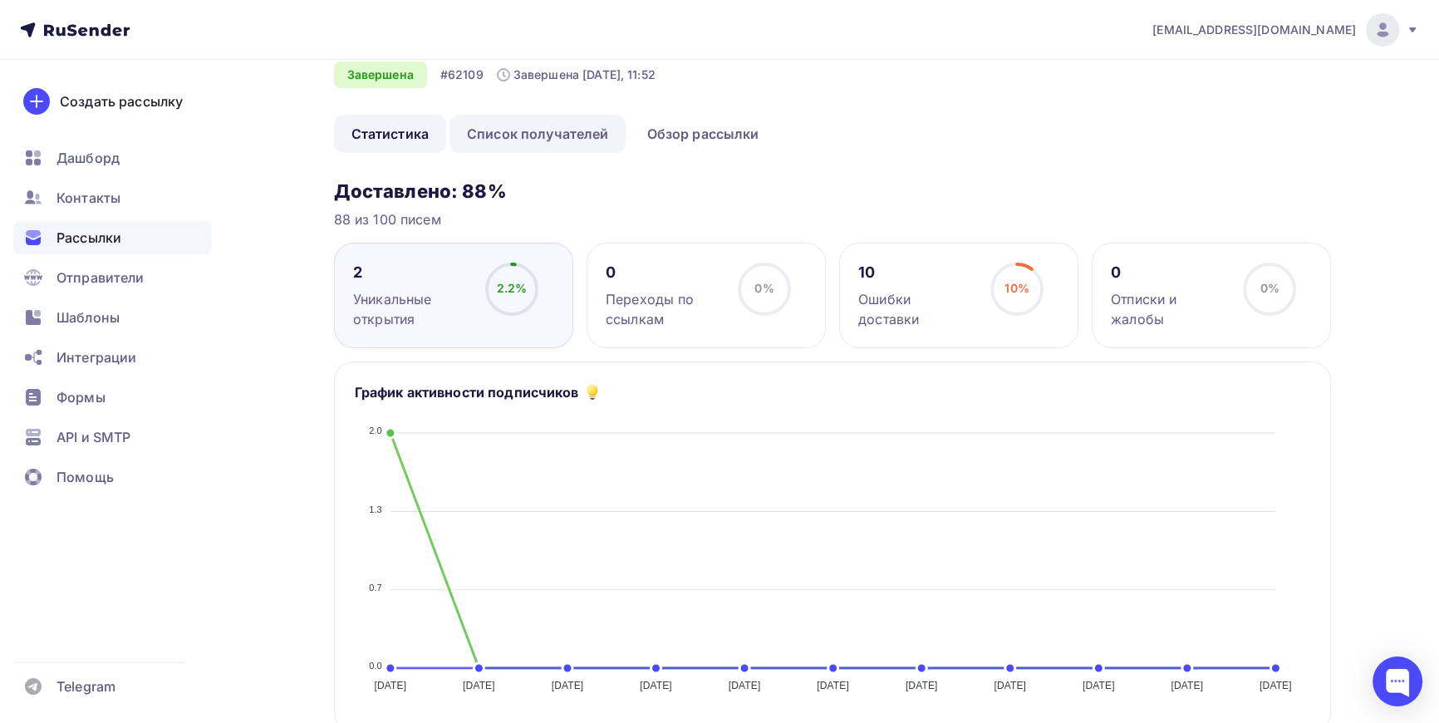
click at [537, 139] on link "Список получателей" at bounding box center [538, 134] width 177 height 38
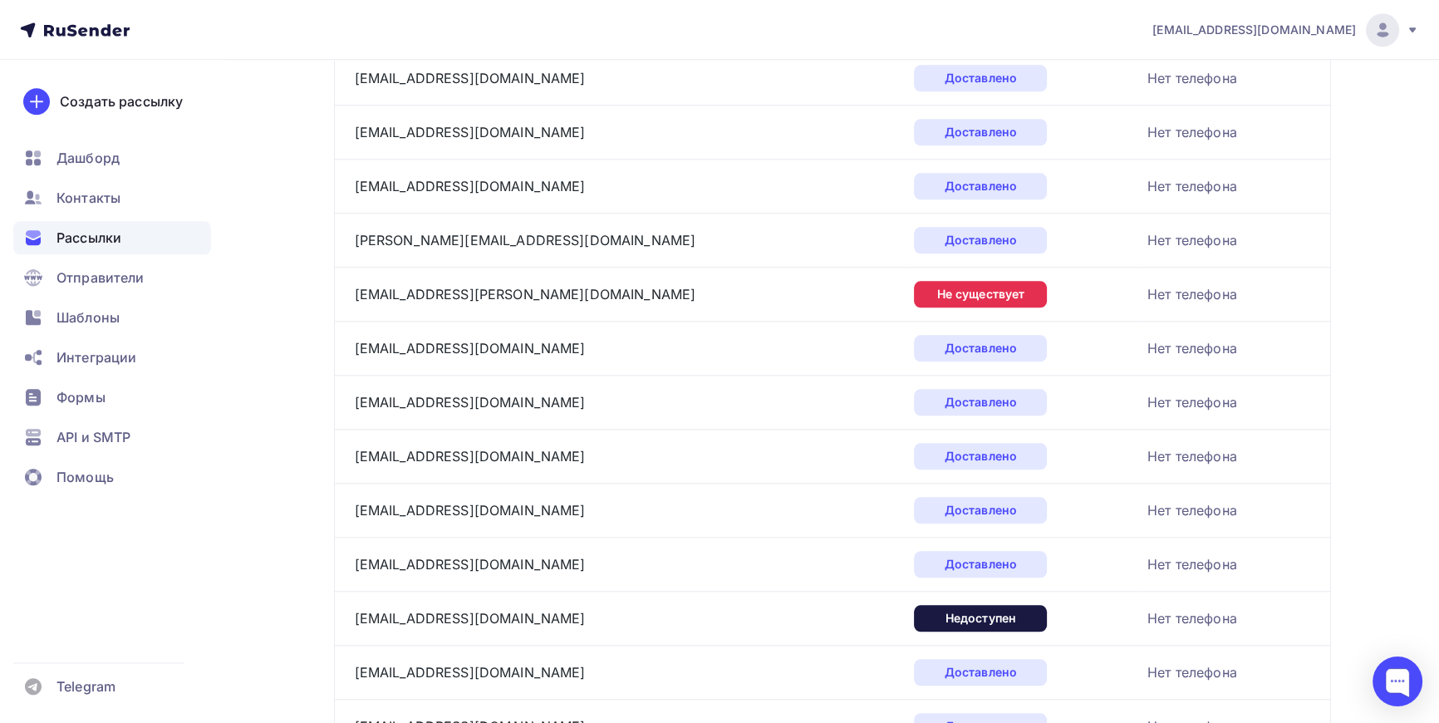
scroll to position [2454, 0]
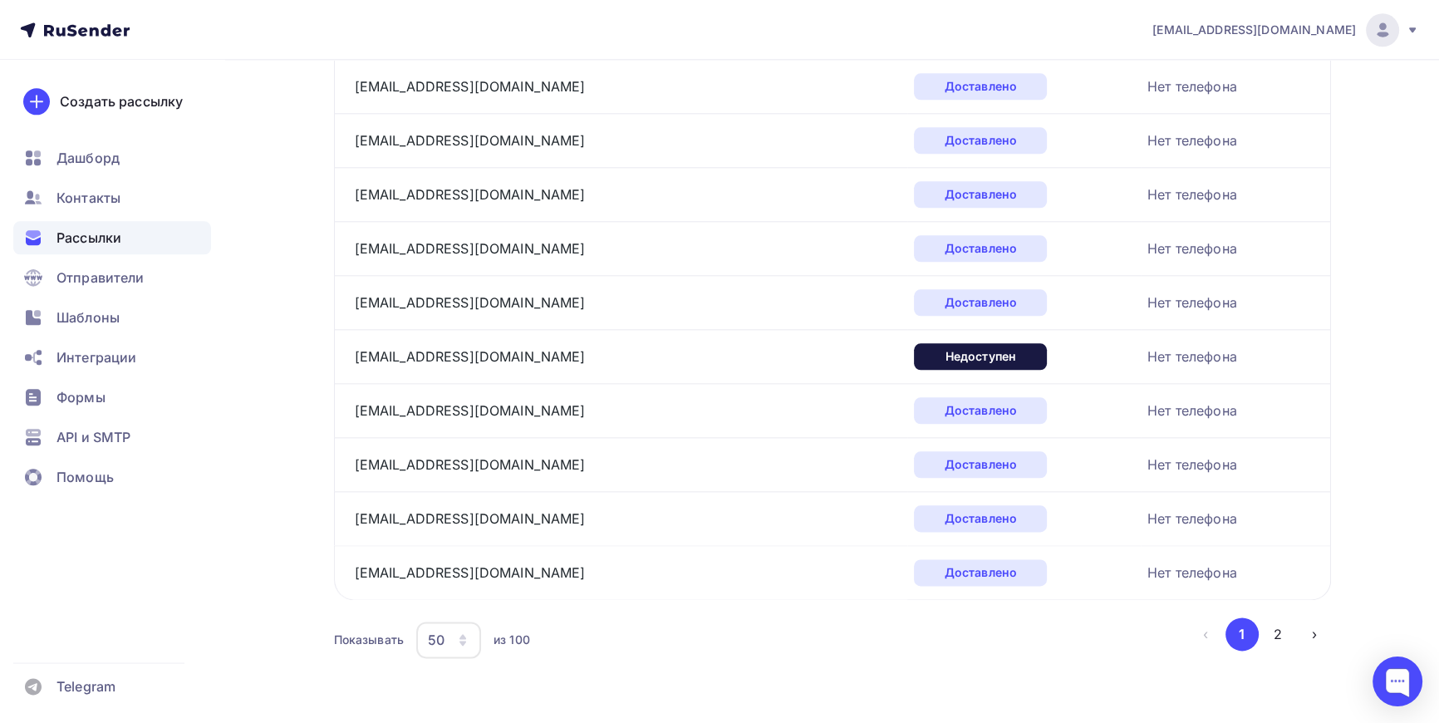
click at [460, 633] on icon "button" at bounding box center [462, 639] width 13 height 13
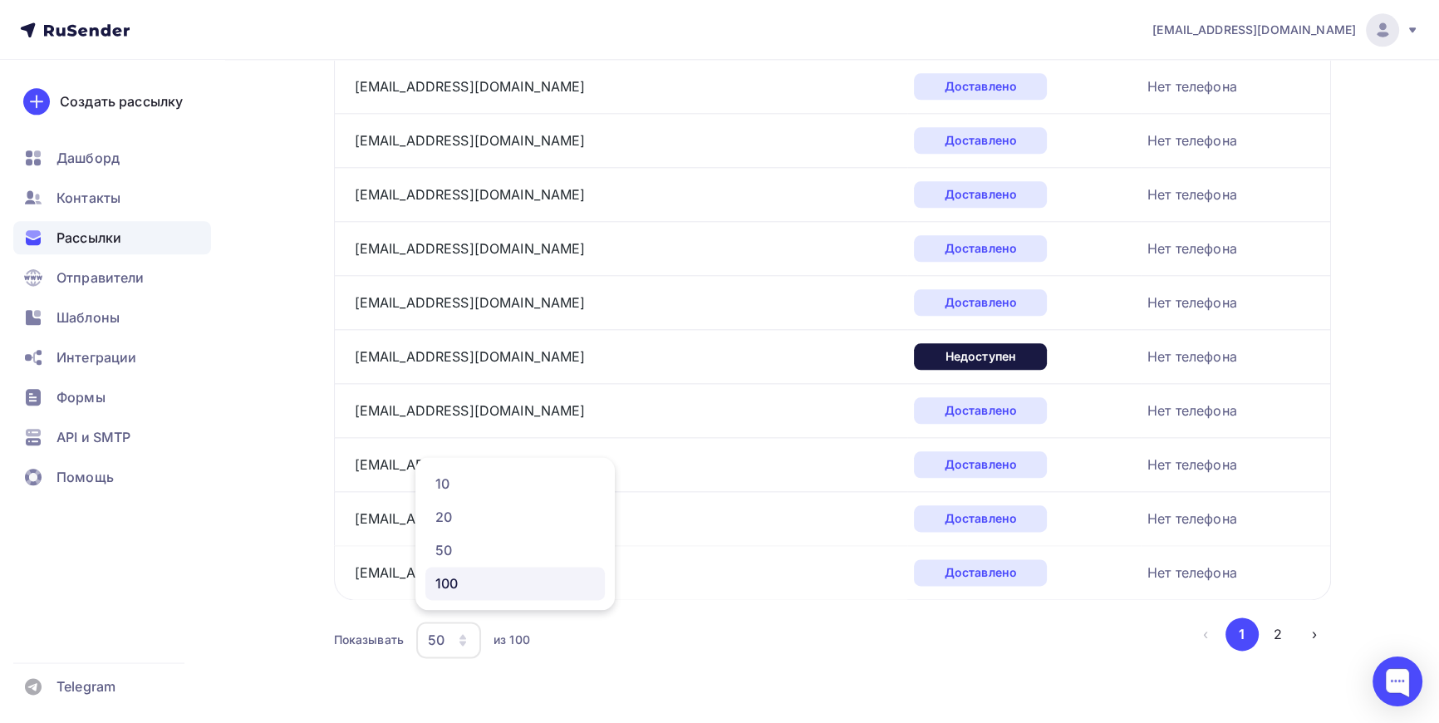
click at [457, 582] on div "100" at bounding box center [515, 583] width 160 height 20
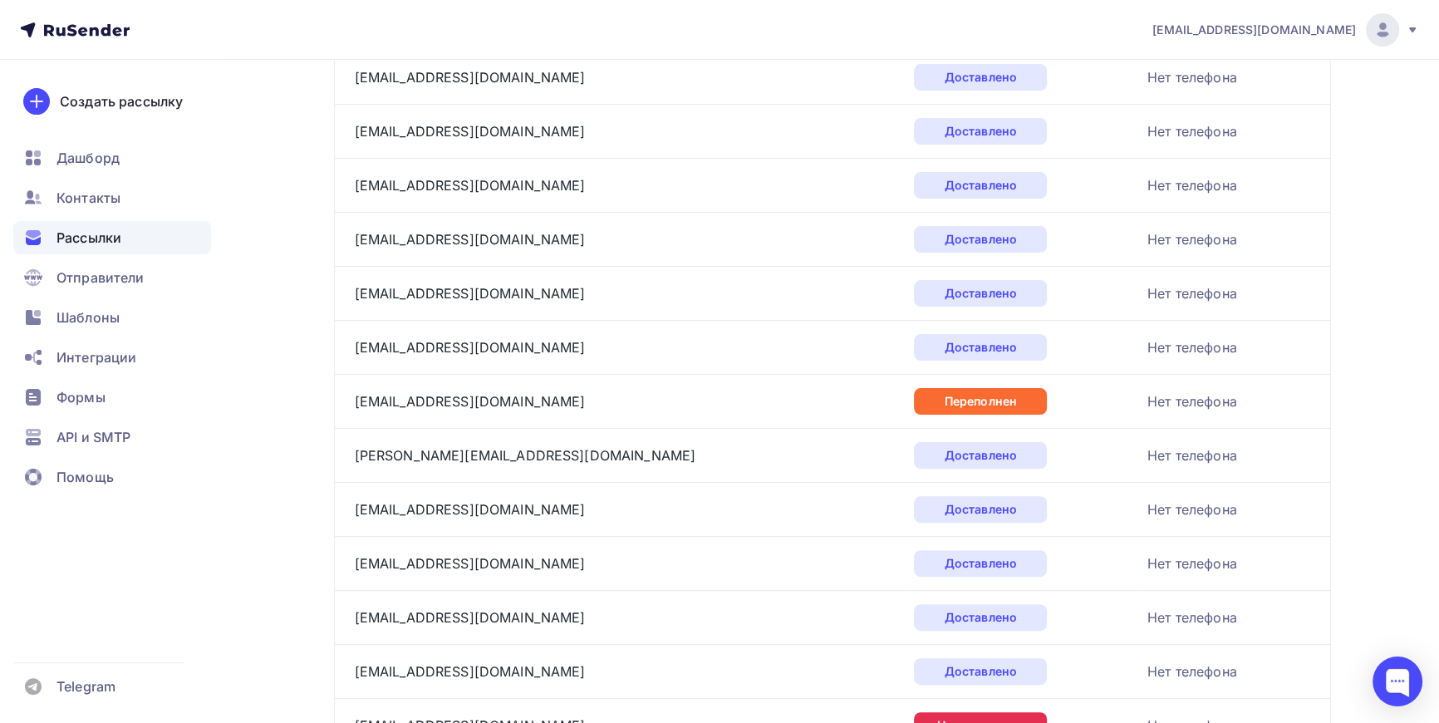
scroll to position [695, 0]
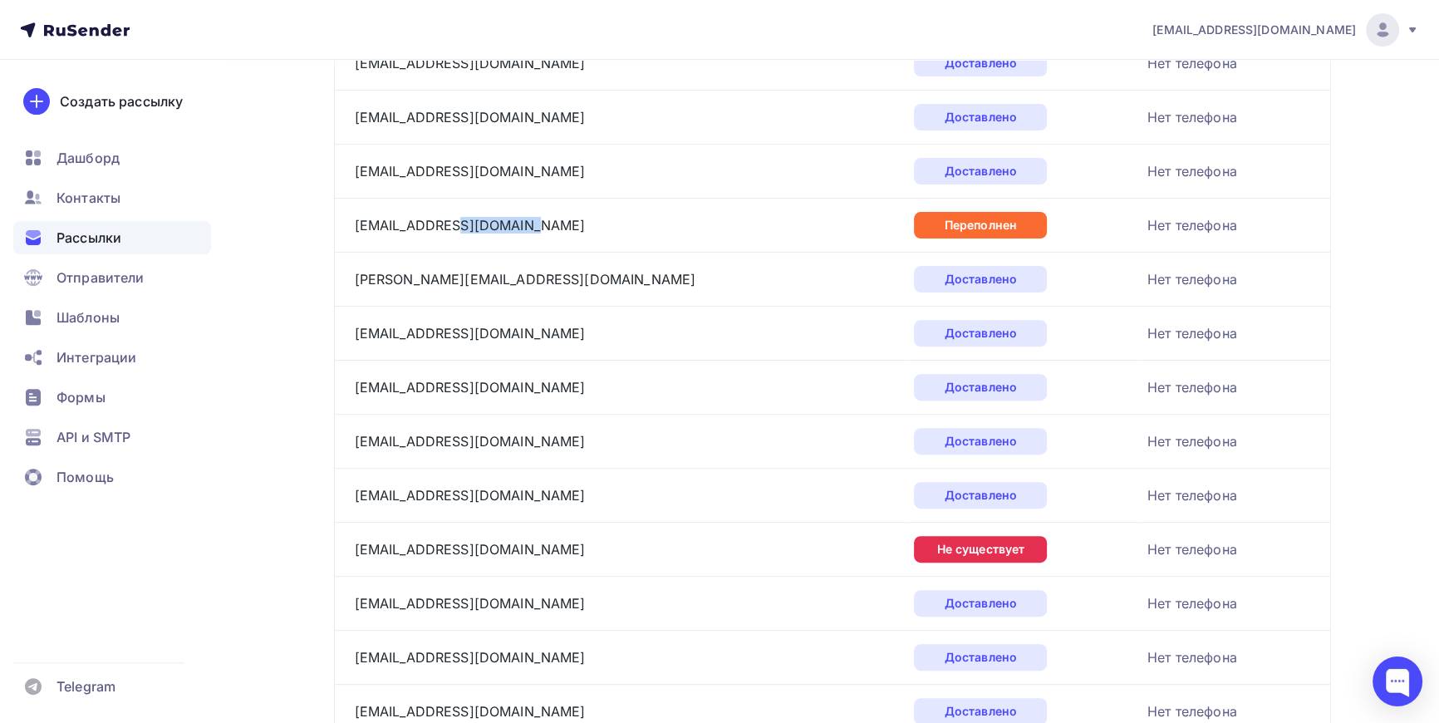
drag, startPoint x: 525, startPoint y: 223, endPoint x: 436, endPoint y: 232, distance: 89.4
click at [436, 232] on div "nataly511eli@icloud.com" at bounding box center [562, 225] width 415 height 27
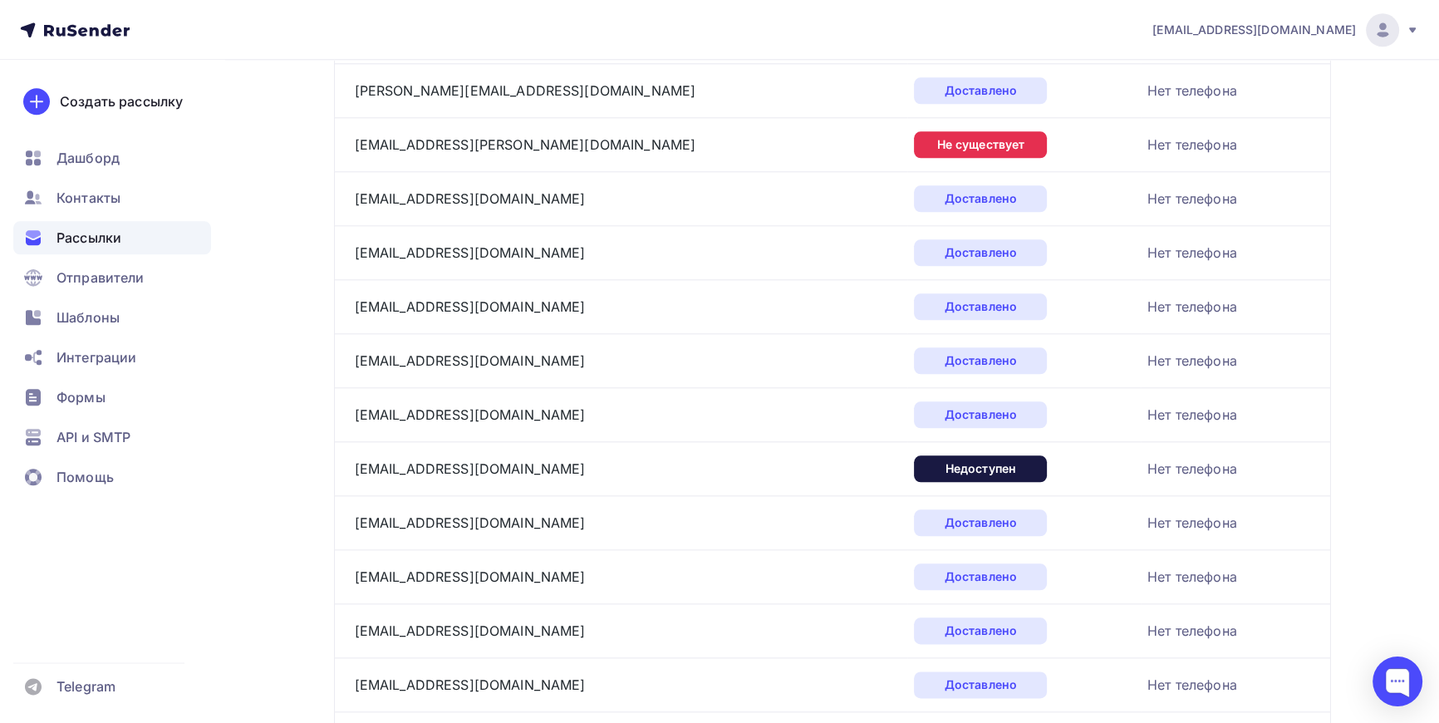
scroll to position [2432, 0]
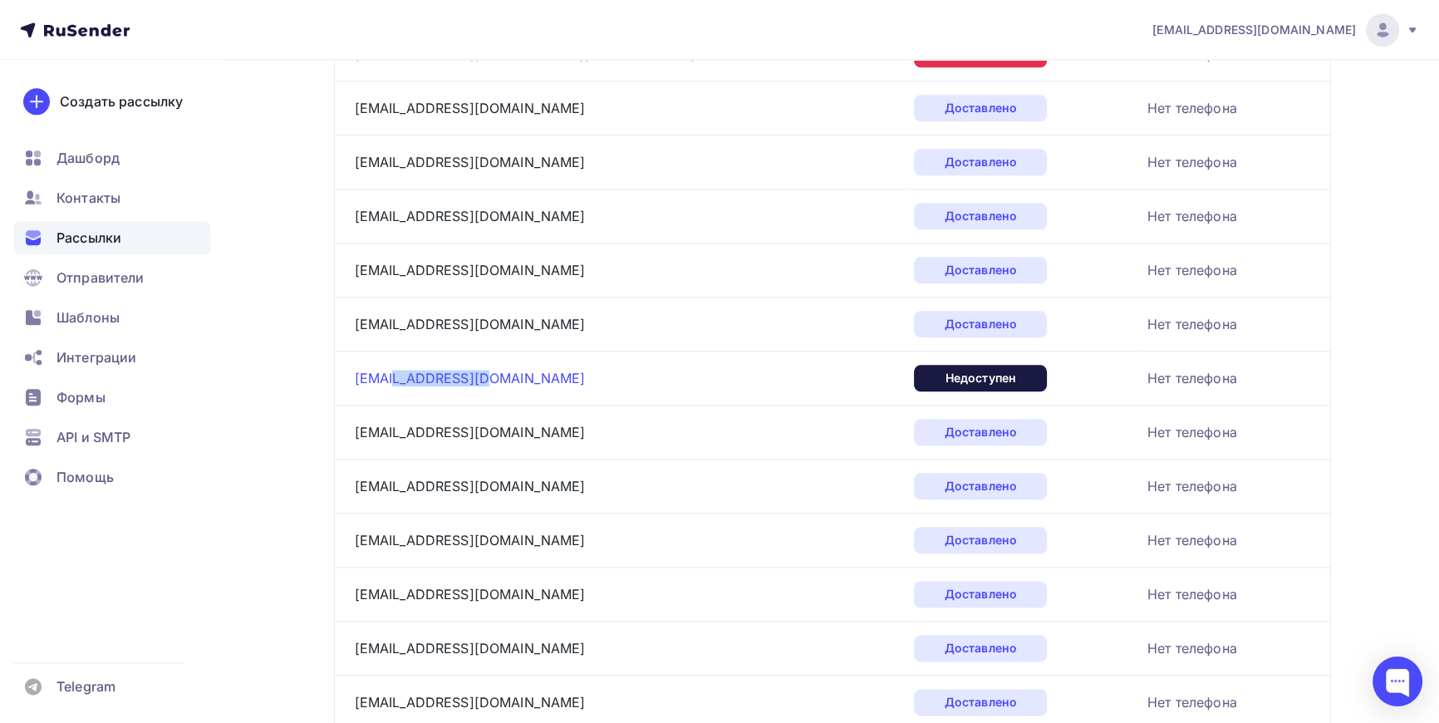
drag, startPoint x: 484, startPoint y: 373, endPoint x: 402, endPoint y: 373, distance: 81.4
click at [399, 373] on div "meha@furorfurs.ru" at bounding box center [562, 378] width 415 height 27
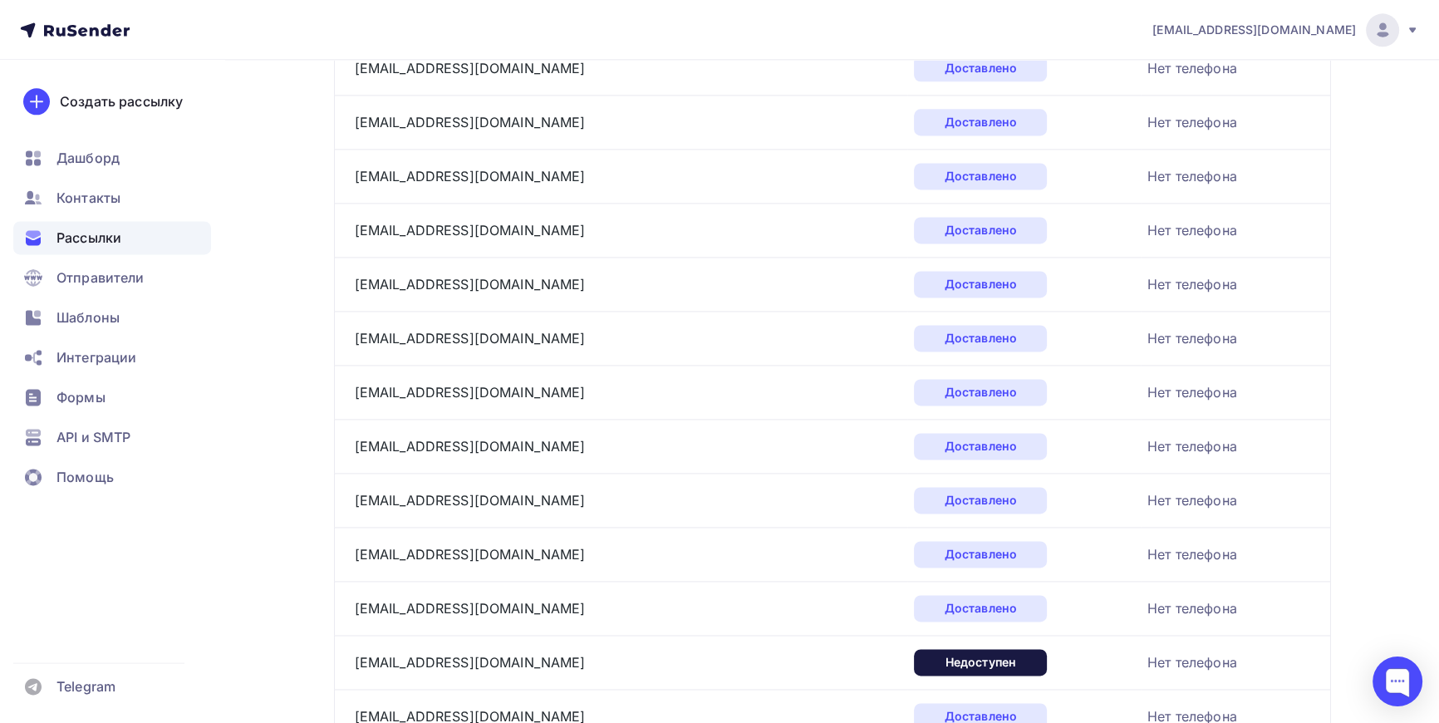
scroll to position [3112, 0]
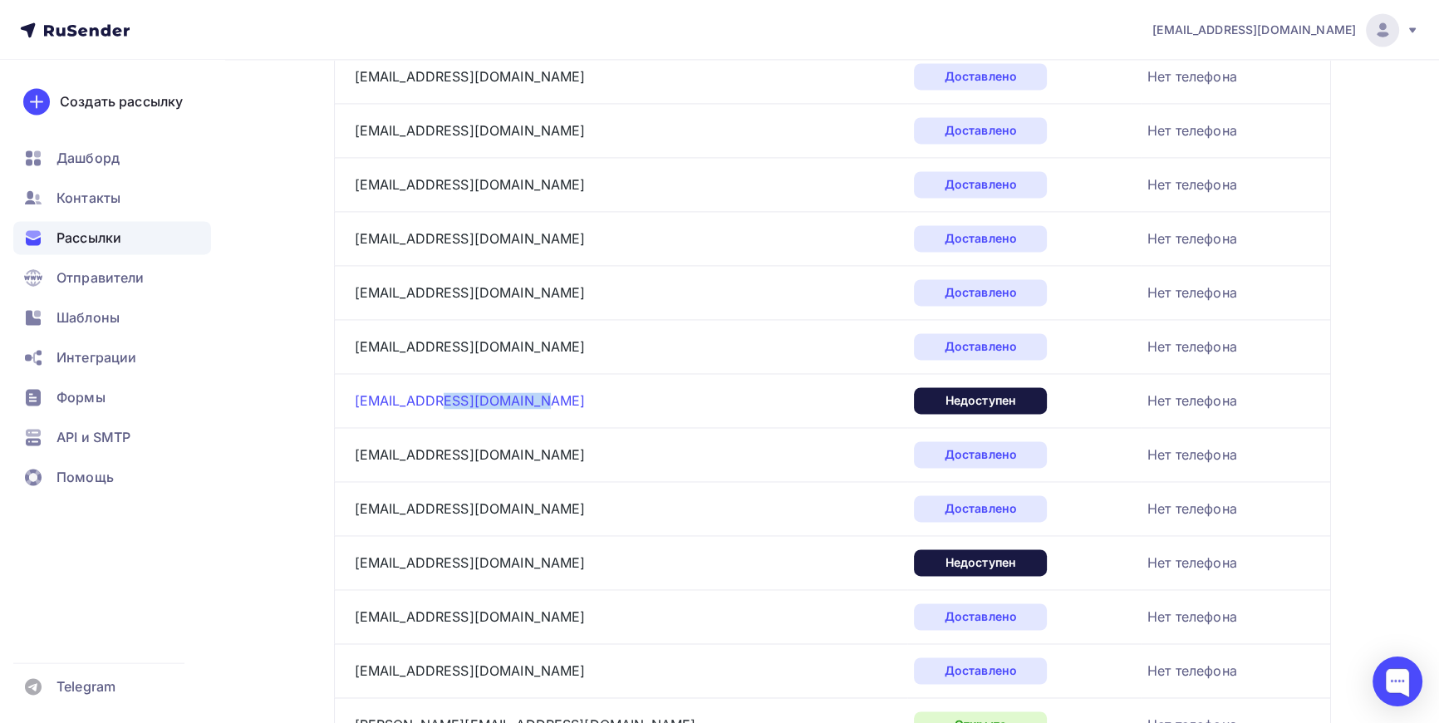
drag, startPoint x: 527, startPoint y: 396, endPoint x: 435, endPoint y: 394, distance: 92.3
click at [435, 394] on div "marytrufel@marytrufel.ru" at bounding box center [562, 400] width 415 height 27
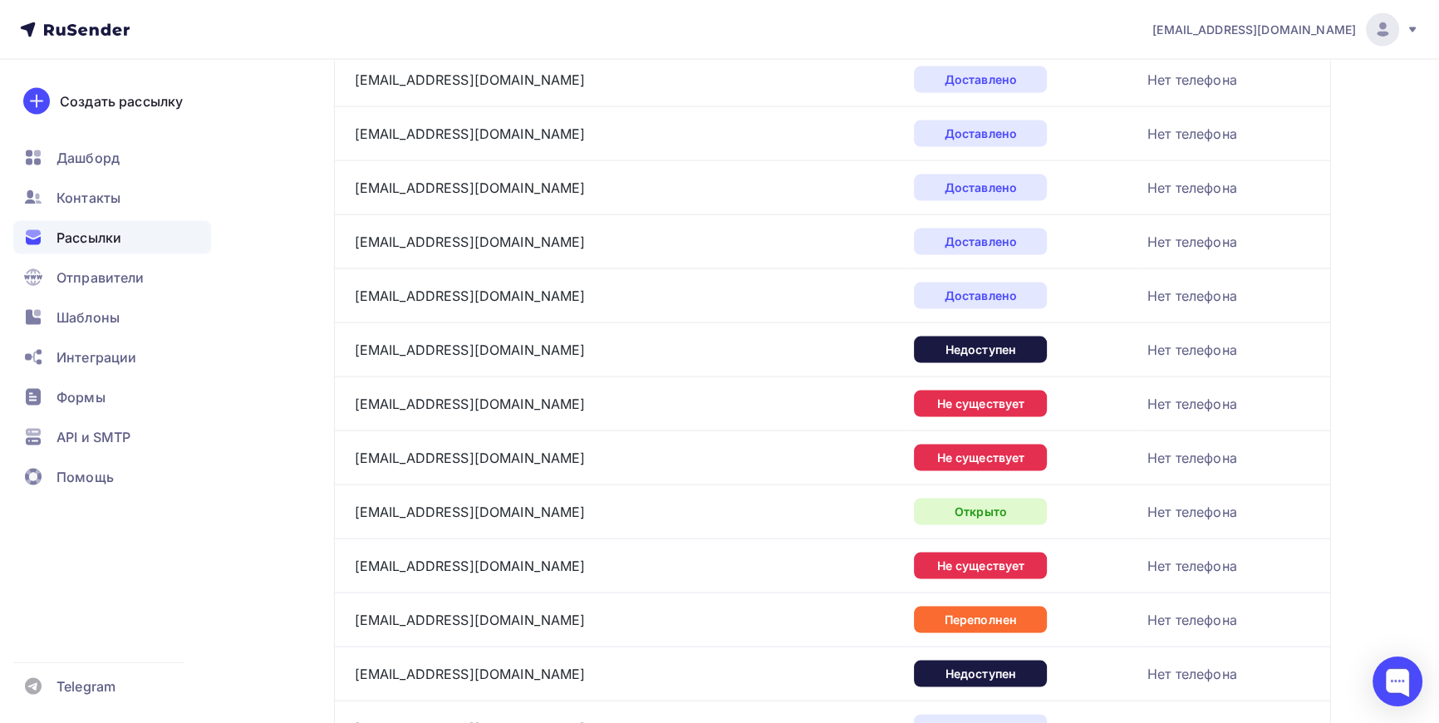
scroll to position [4245, 0]
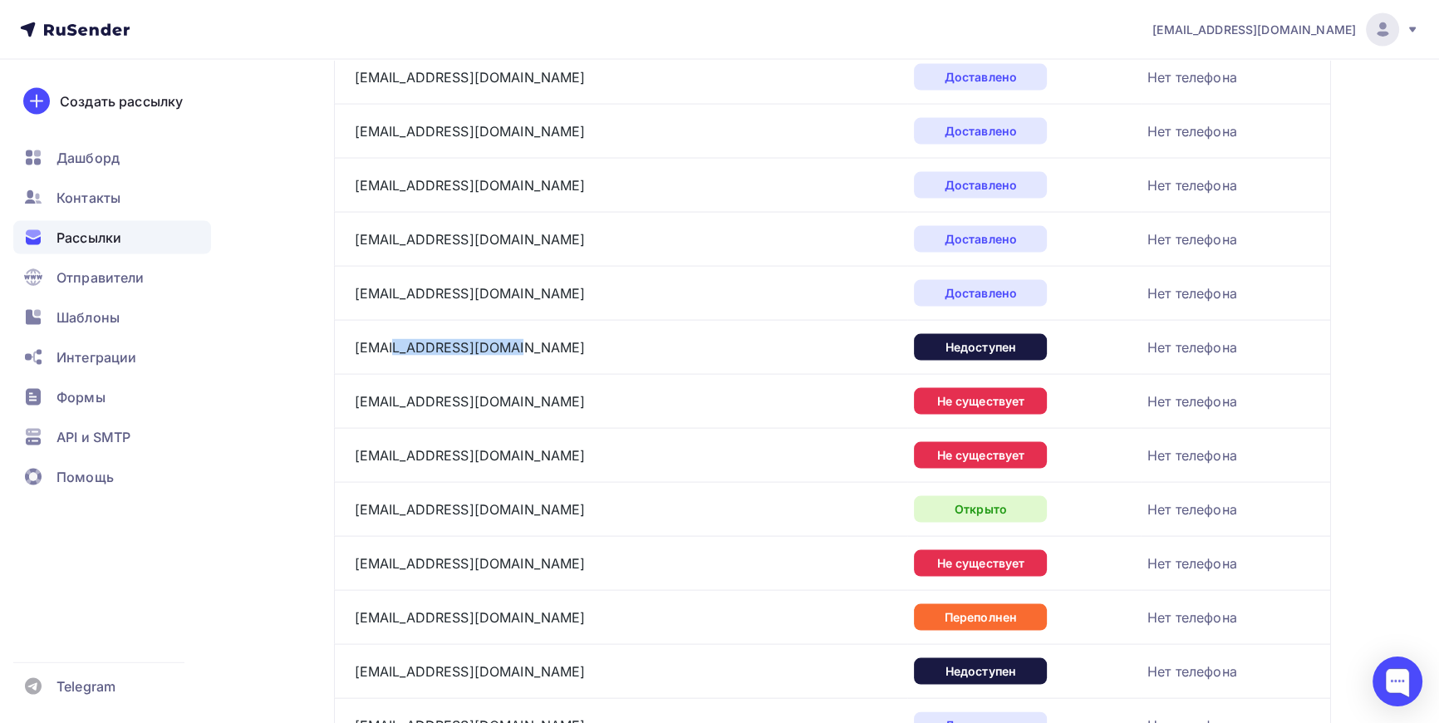
drag, startPoint x: 523, startPoint y: 337, endPoint x: 392, endPoint y: 351, distance: 131.3
click at [392, 351] on div "mail@ulyanalineva.com" at bounding box center [562, 347] width 415 height 27
drag, startPoint x: 515, startPoint y: 395, endPoint x: 389, endPoint y: 396, distance: 126.3
click at [389, 396] on div "mail@teenagershop.ru" at bounding box center [562, 401] width 415 height 27
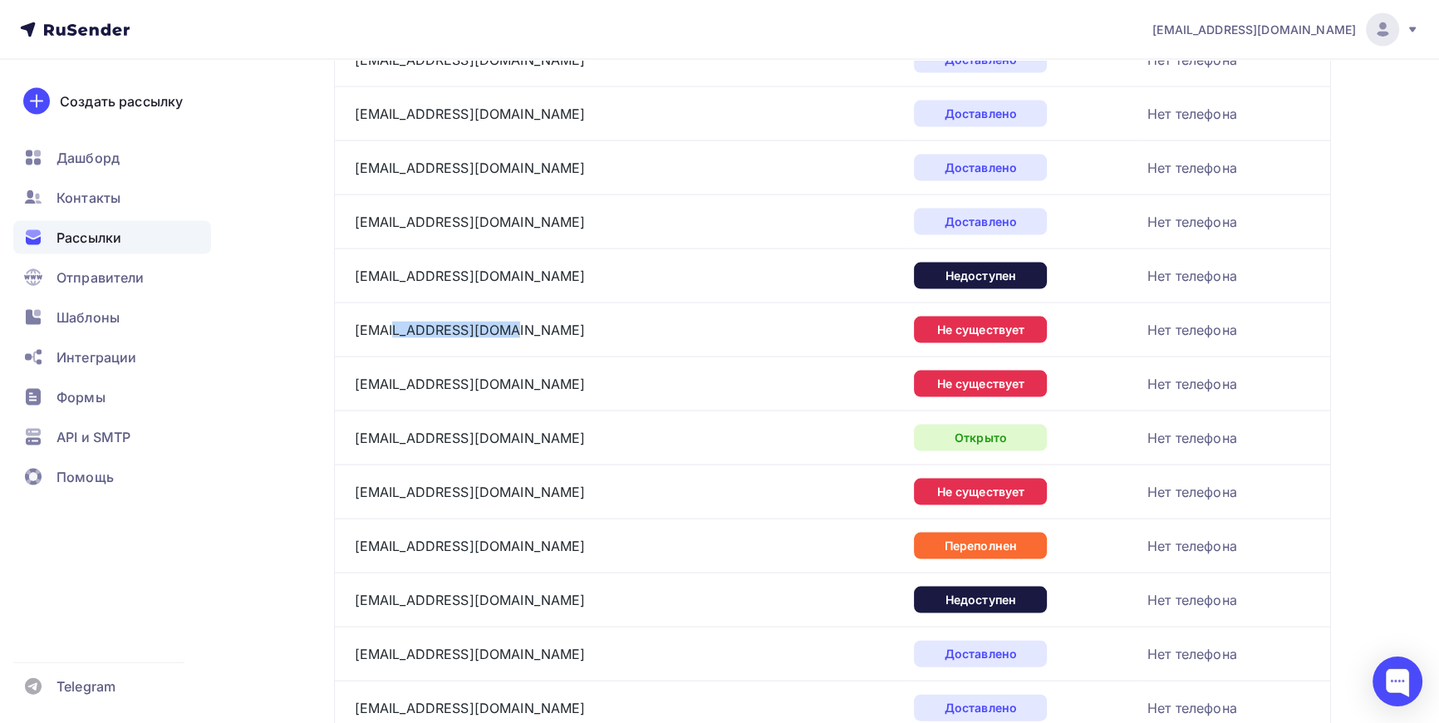
scroll to position [4321, 0]
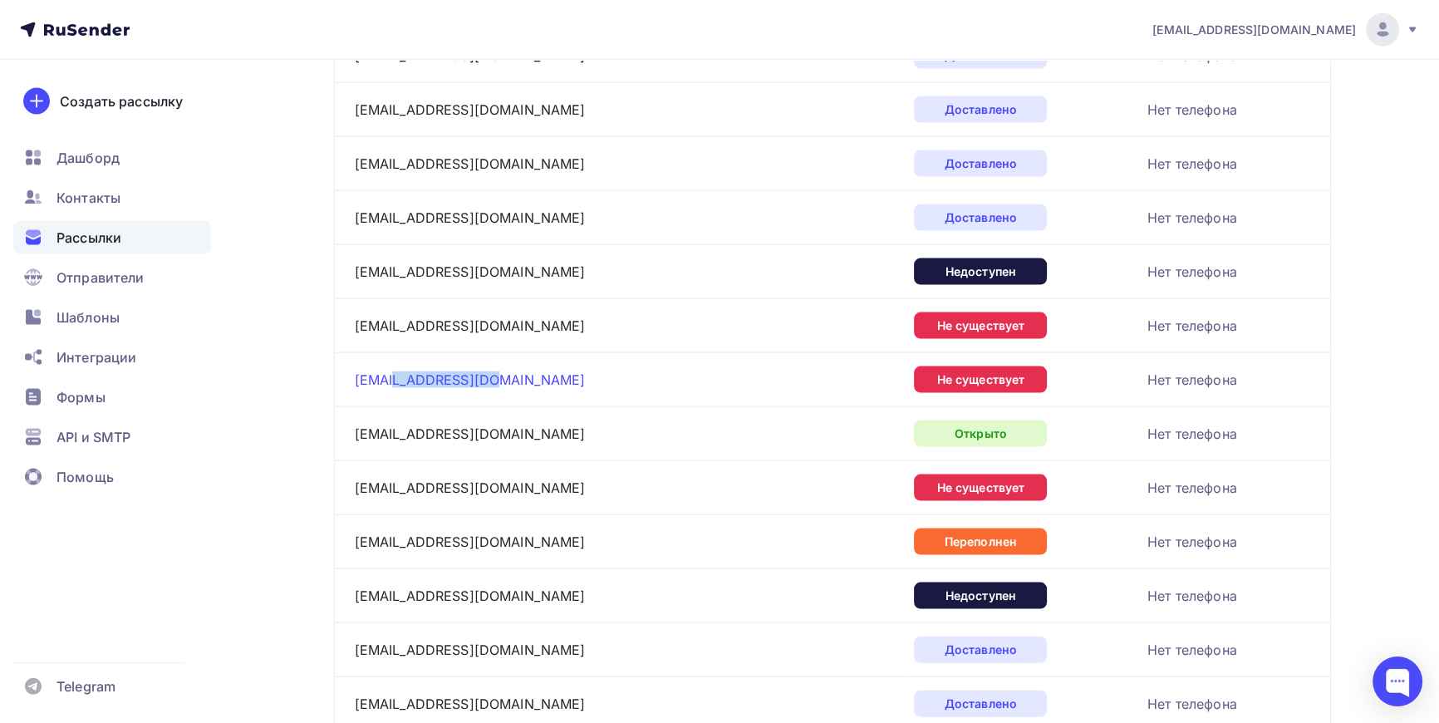
drag, startPoint x: 480, startPoint y: 372, endPoint x: 389, endPoint y: 371, distance: 91.4
click at [389, 371] on div "mail@tailor.studio" at bounding box center [562, 379] width 415 height 27
drag, startPoint x: 546, startPoint y: 479, endPoint x: 477, endPoint y: 479, distance: 69.0
click at [477, 479] on div "mail@meschanskaya.com.ua" at bounding box center [562, 487] width 415 height 27
drag, startPoint x: 490, startPoint y: 539, endPoint x: 395, endPoint y: 543, distance: 95.6
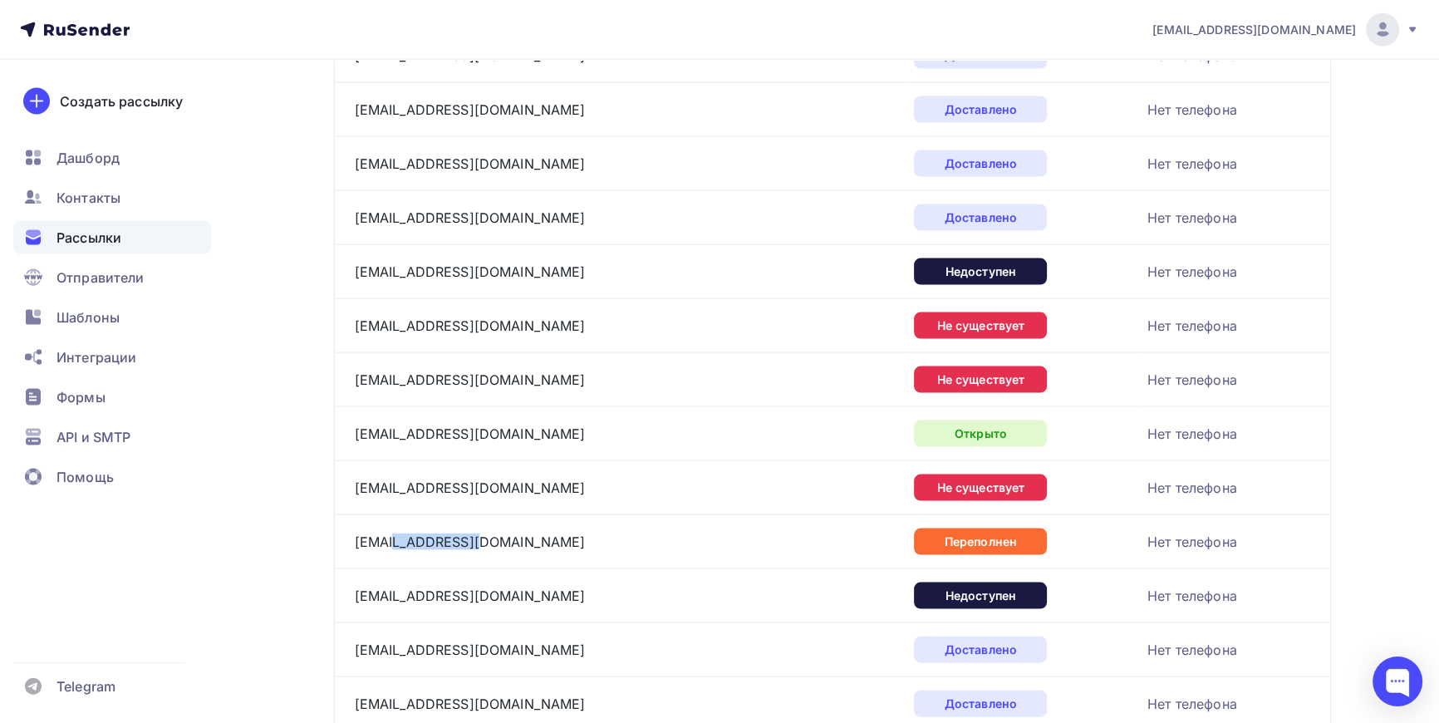
click at [395, 543] on div "mail@manjetka.su" at bounding box center [562, 541] width 415 height 27
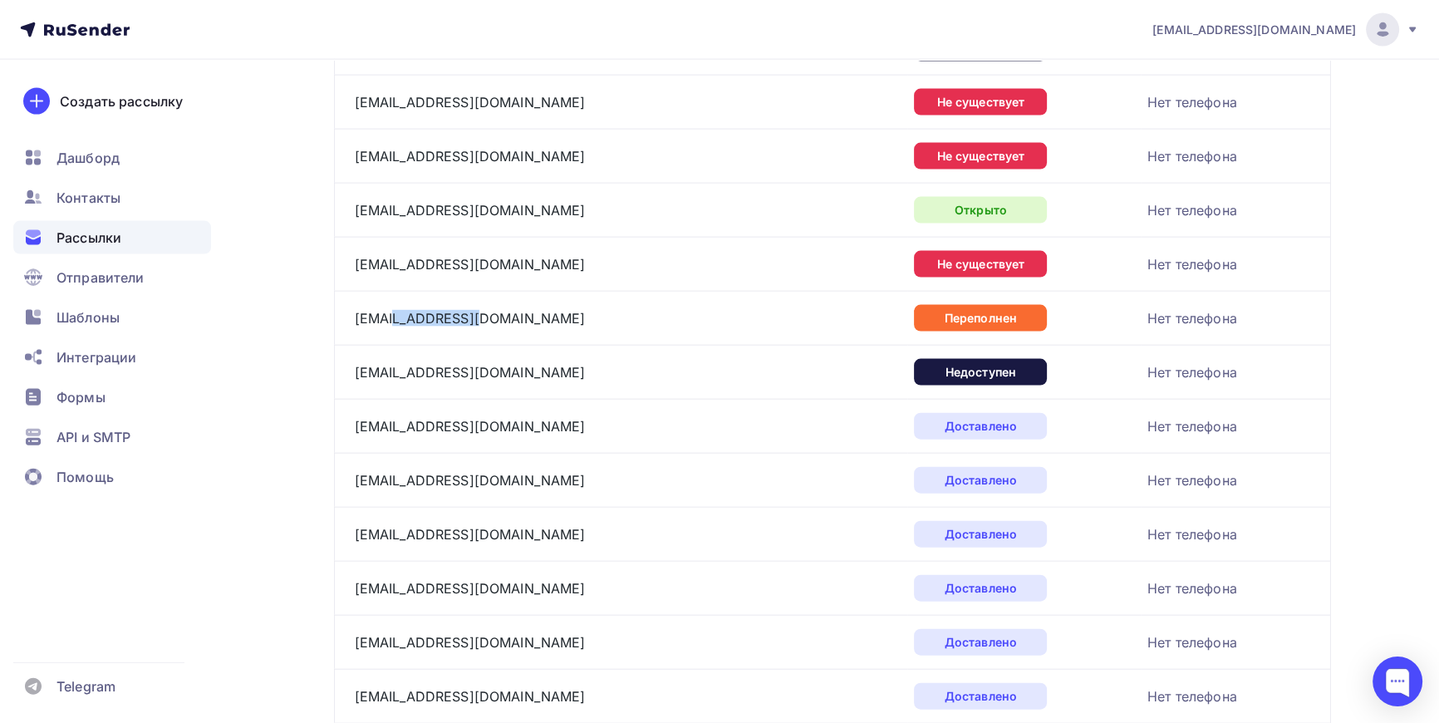
scroll to position [4547, 0]
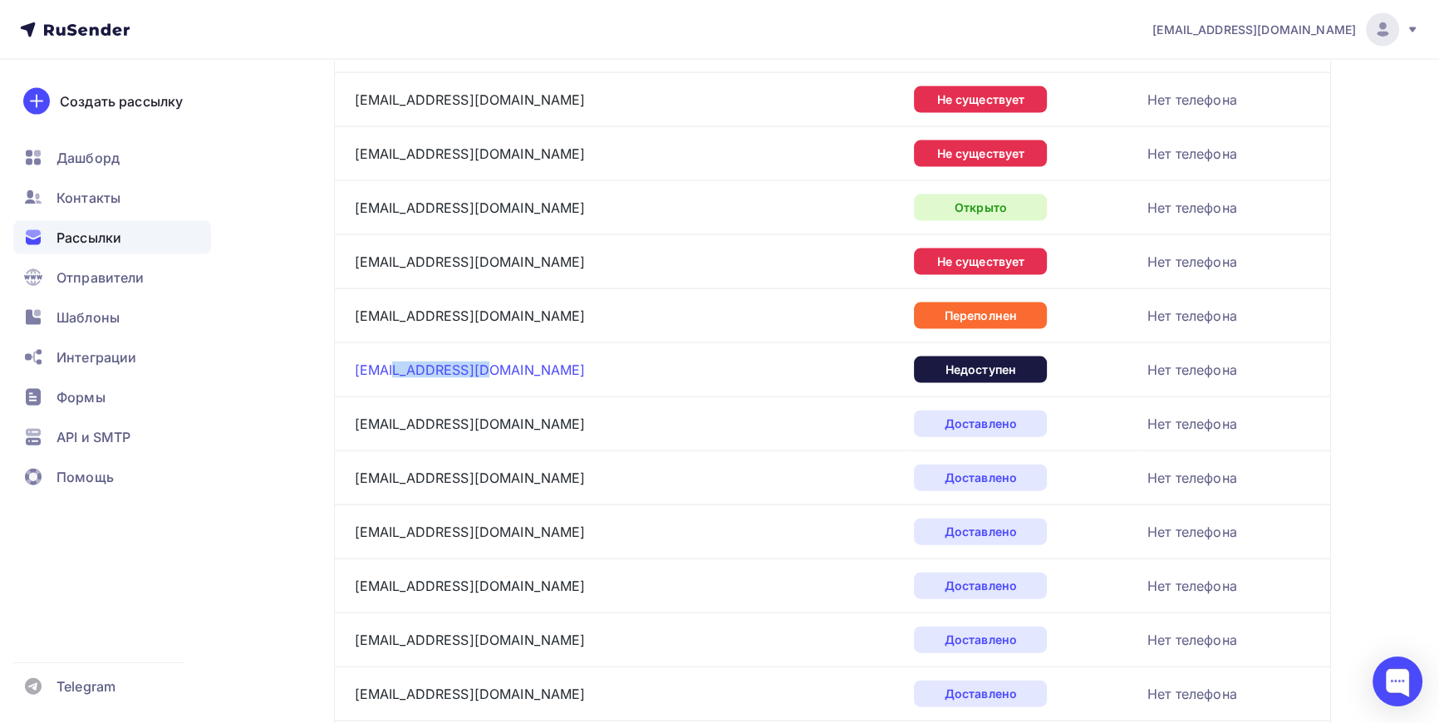
drag, startPoint x: 473, startPoint y: 351, endPoint x: 390, endPoint y: 360, distance: 83.5
click at [390, 360] on div "mail@lisse-art.ru" at bounding box center [562, 369] width 415 height 27
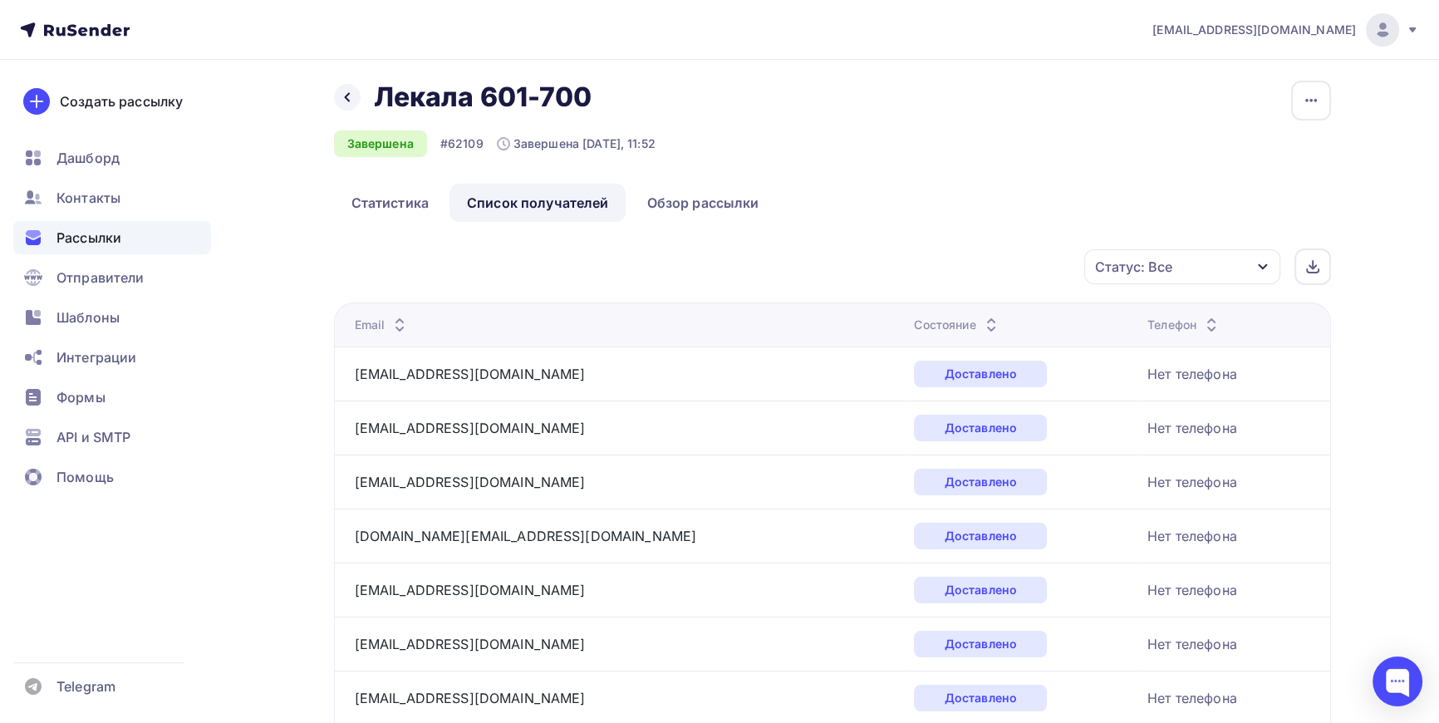
scroll to position [0, 0]
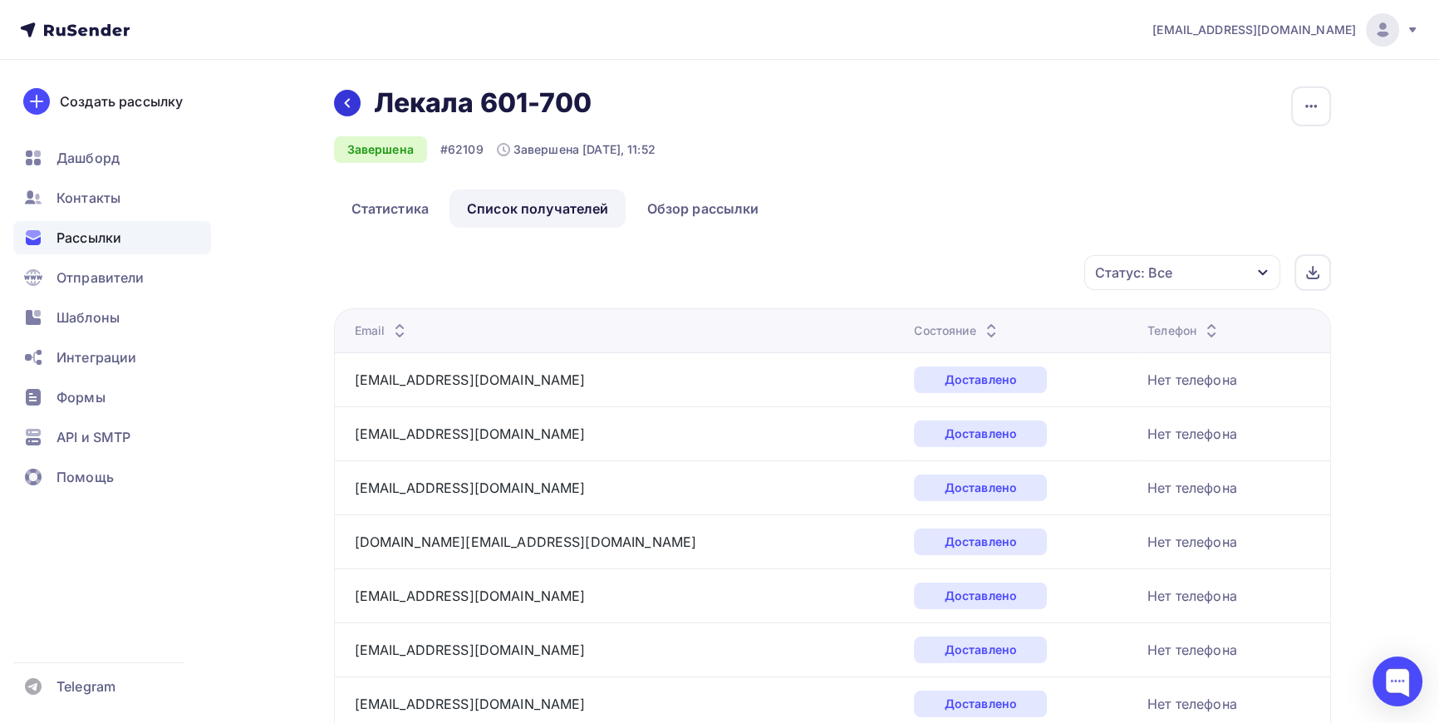
click at [345, 100] on icon at bounding box center [347, 102] width 13 height 13
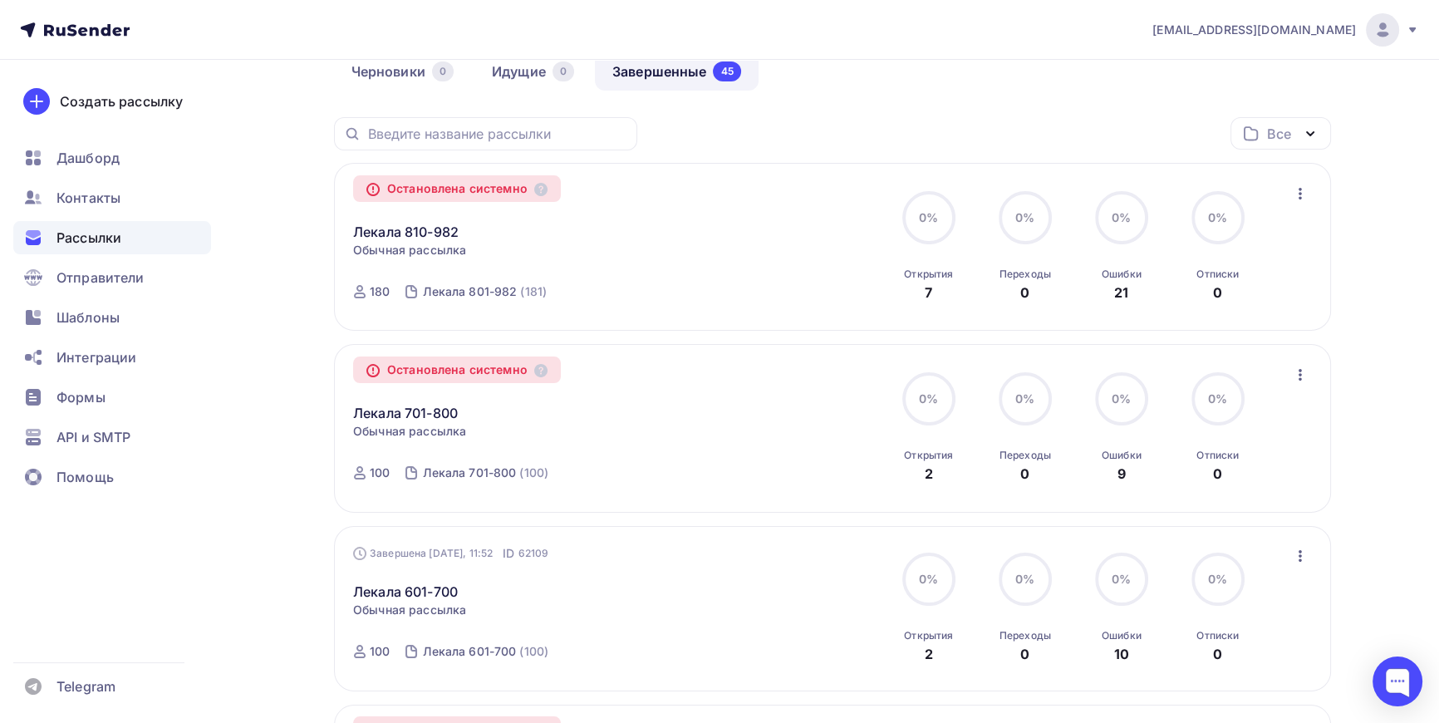
scroll to position [226, 0]
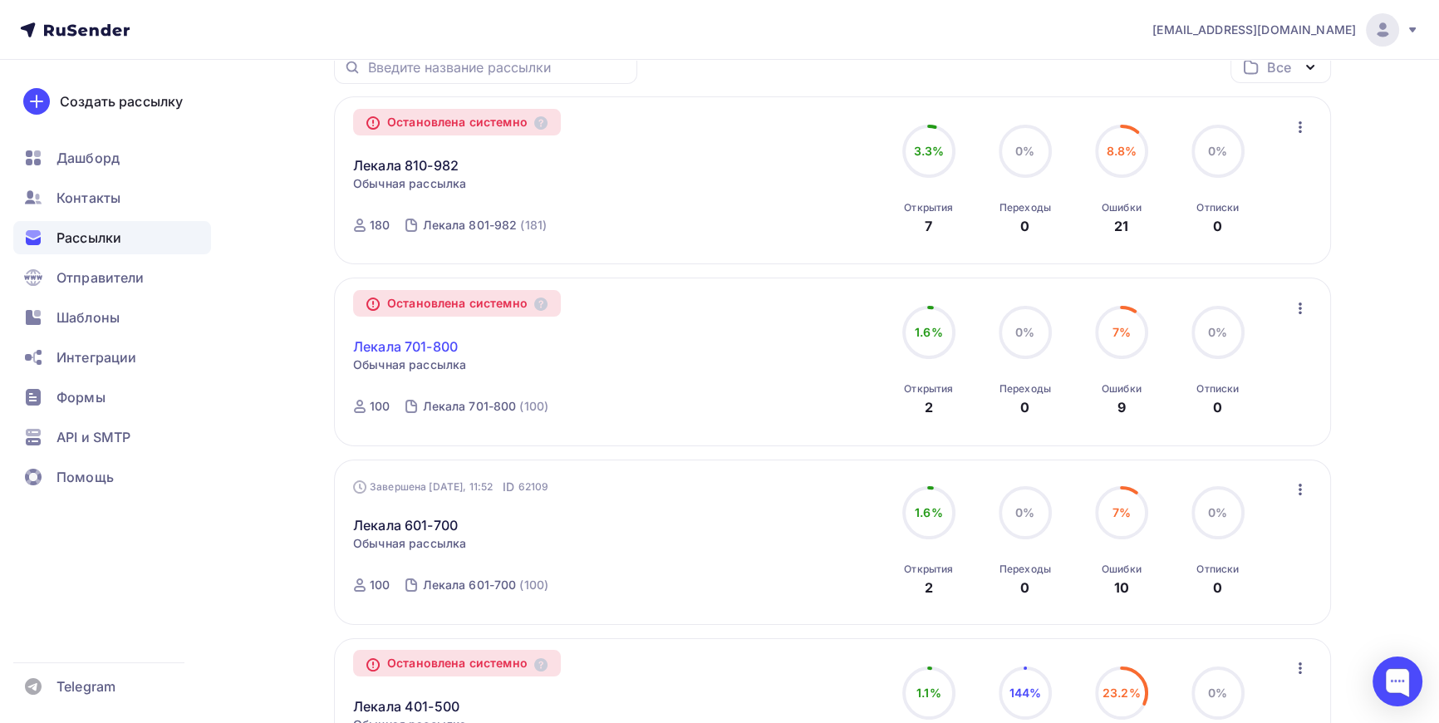
click at [405, 342] on link "Лекала 701-800" at bounding box center [405, 347] width 105 height 20
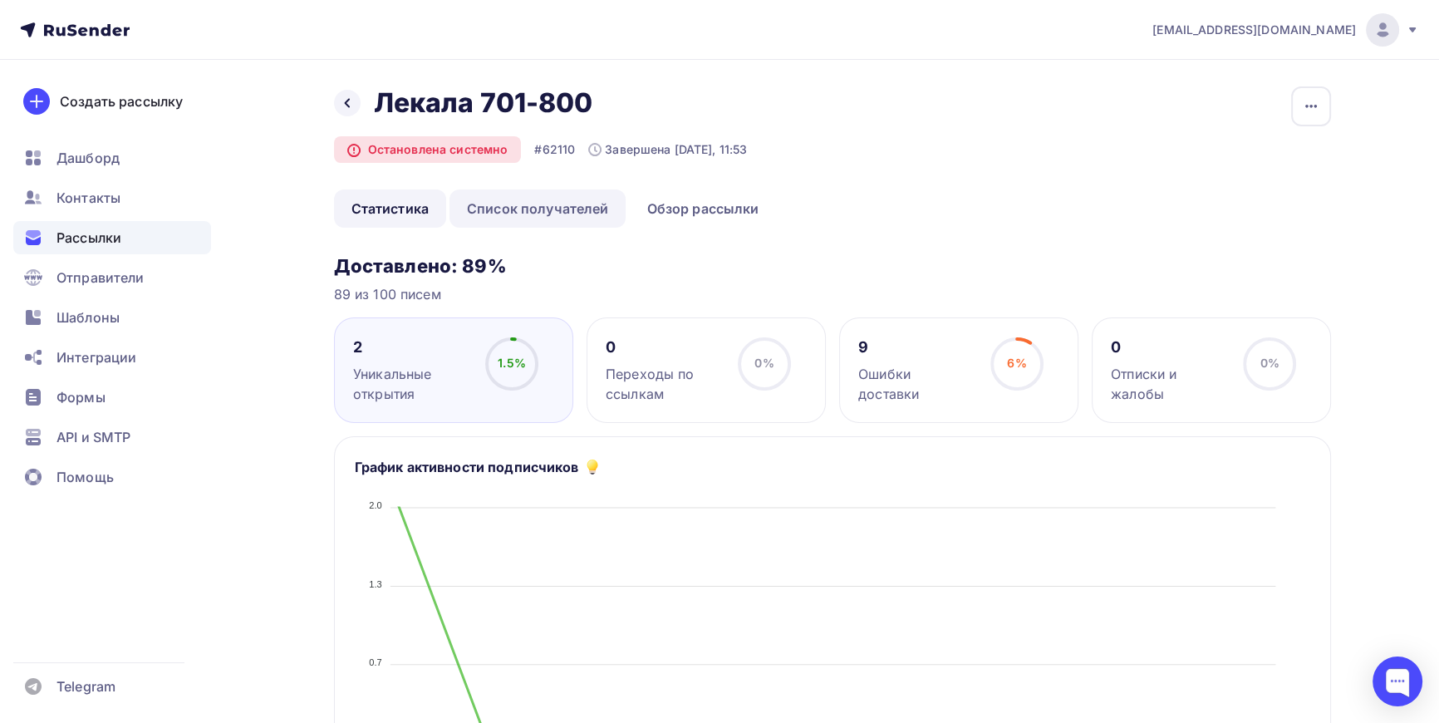
click at [550, 199] on link "Список получателей" at bounding box center [538, 208] width 177 height 38
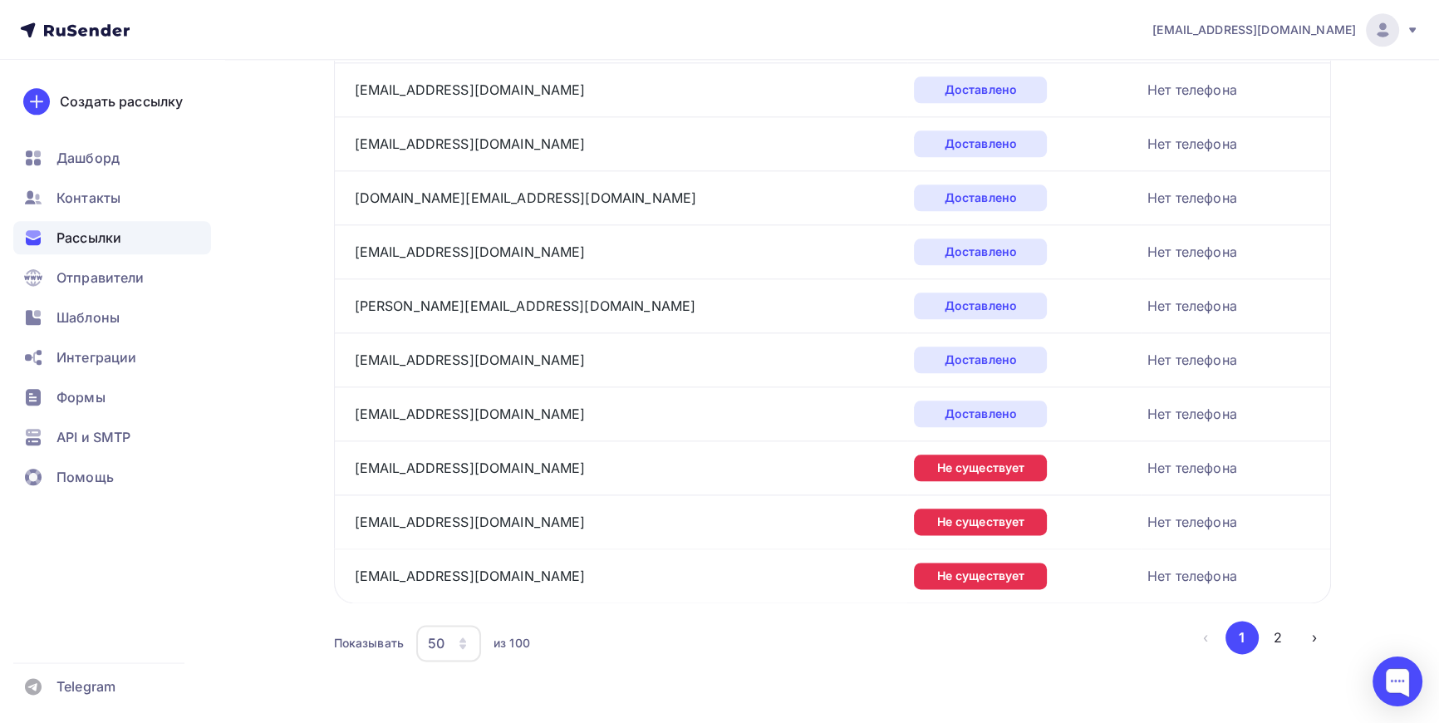
scroll to position [2454, 0]
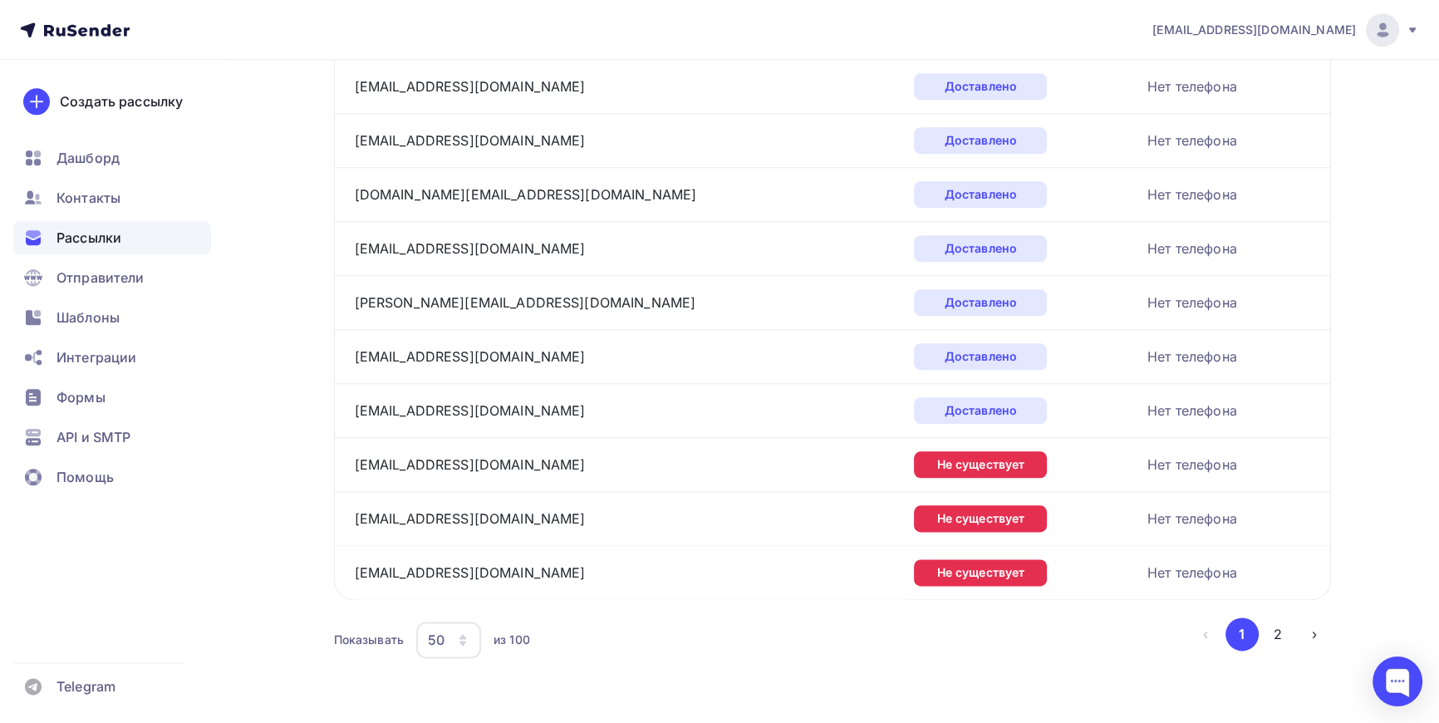
click at [459, 633] on icon "button" at bounding box center [462, 639] width 13 height 13
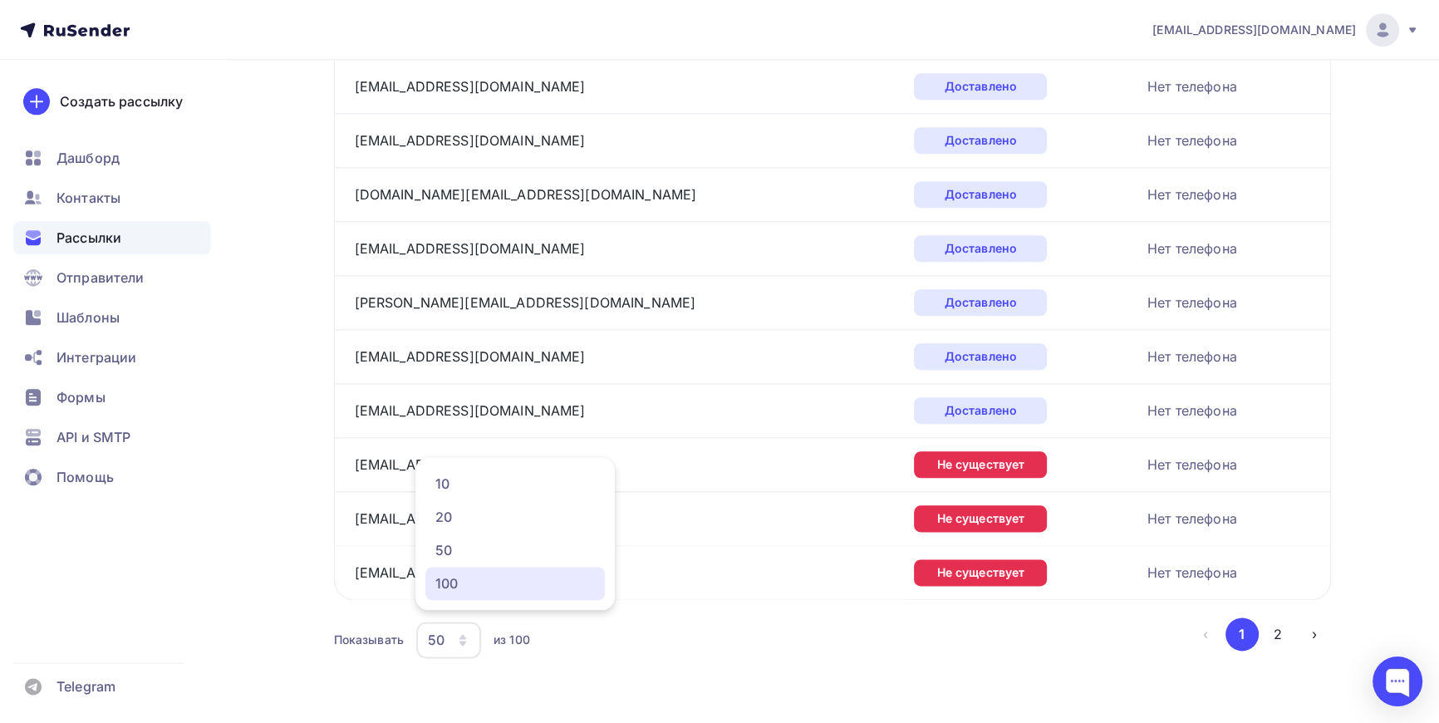
click at [457, 580] on div "100" at bounding box center [515, 583] width 160 height 20
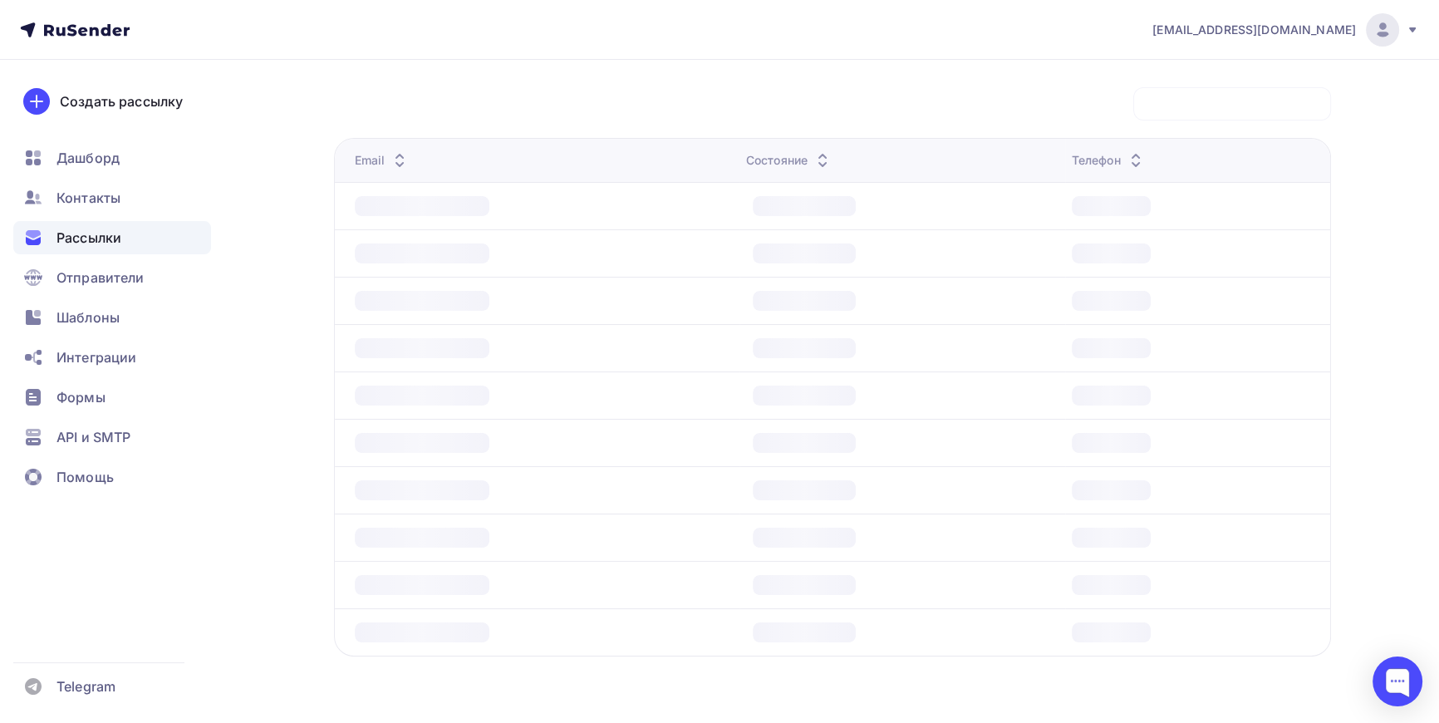
scroll to position [166, 0]
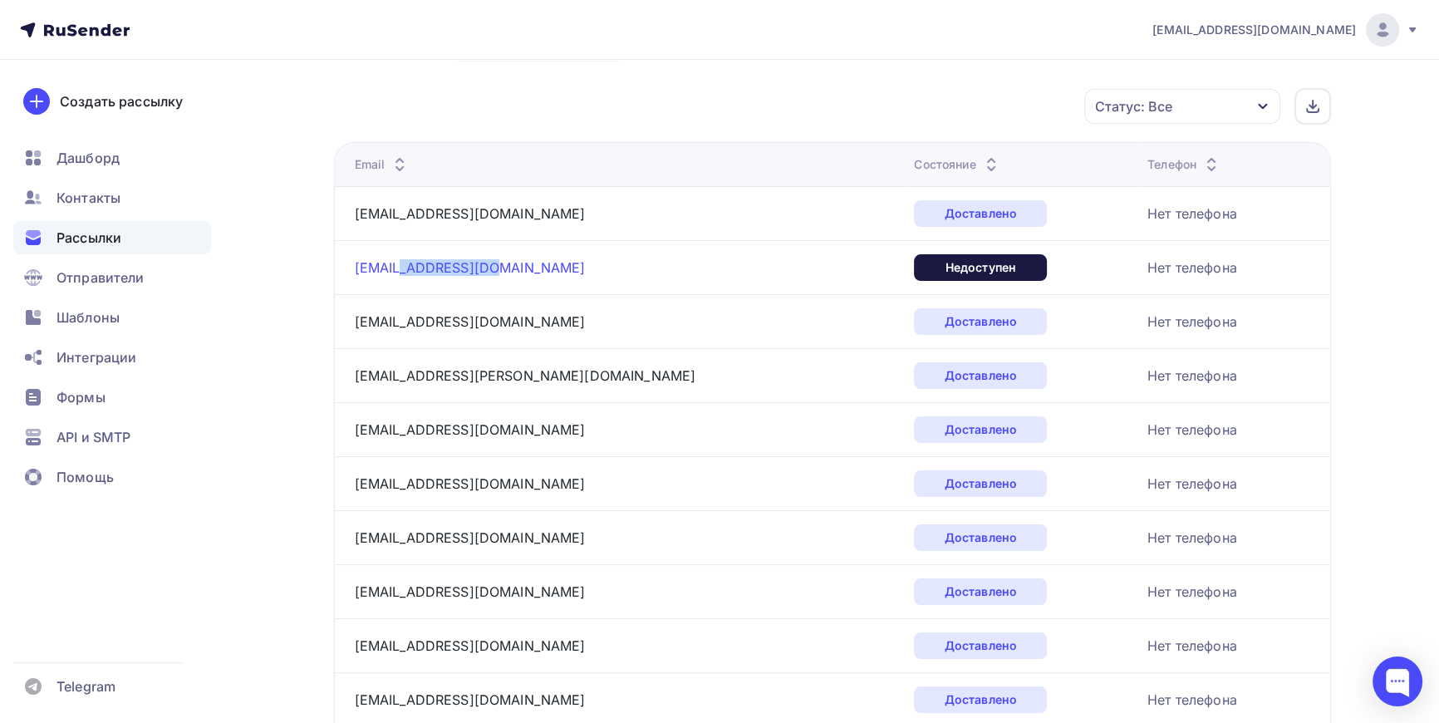
drag, startPoint x: 503, startPoint y: 266, endPoint x: 401, endPoint y: 266, distance: 101.4
click at [401, 266] on div "sales@demostore.ru" at bounding box center [562, 267] width 415 height 27
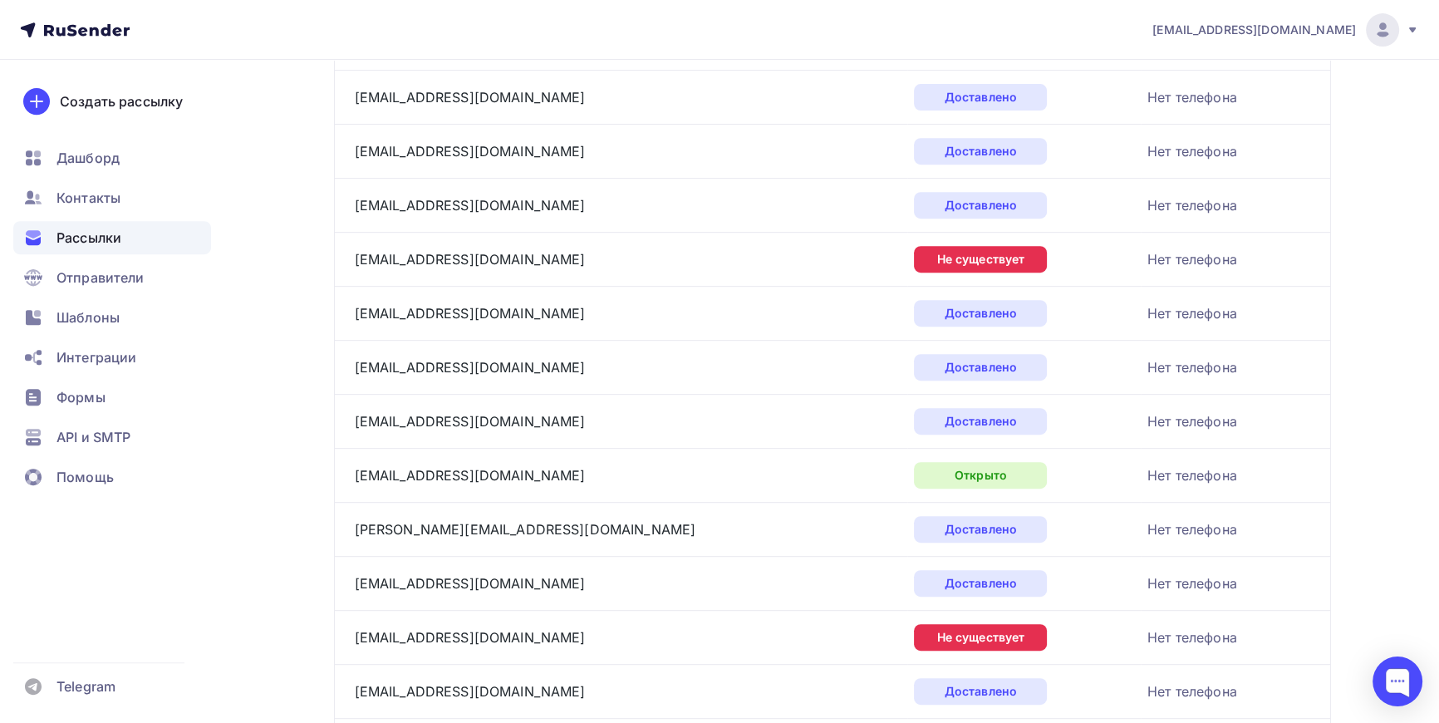
scroll to position [922, 0]
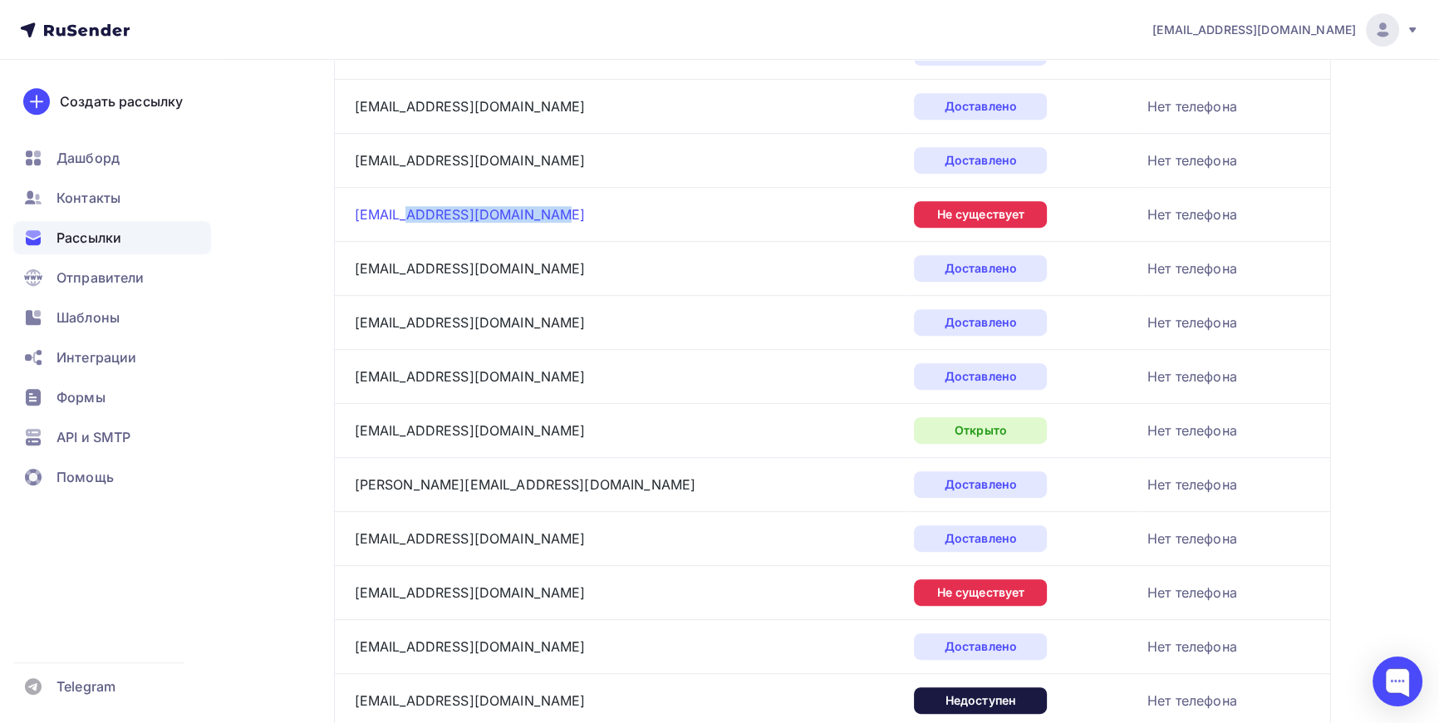
drag, startPoint x: 558, startPoint y: 219, endPoint x: 410, endPoint y: 210, distance: 148.1
click at [410, 210] on div "remont@atelie-masterica.ru" at bounding box center [562, 214] width 415 height 27
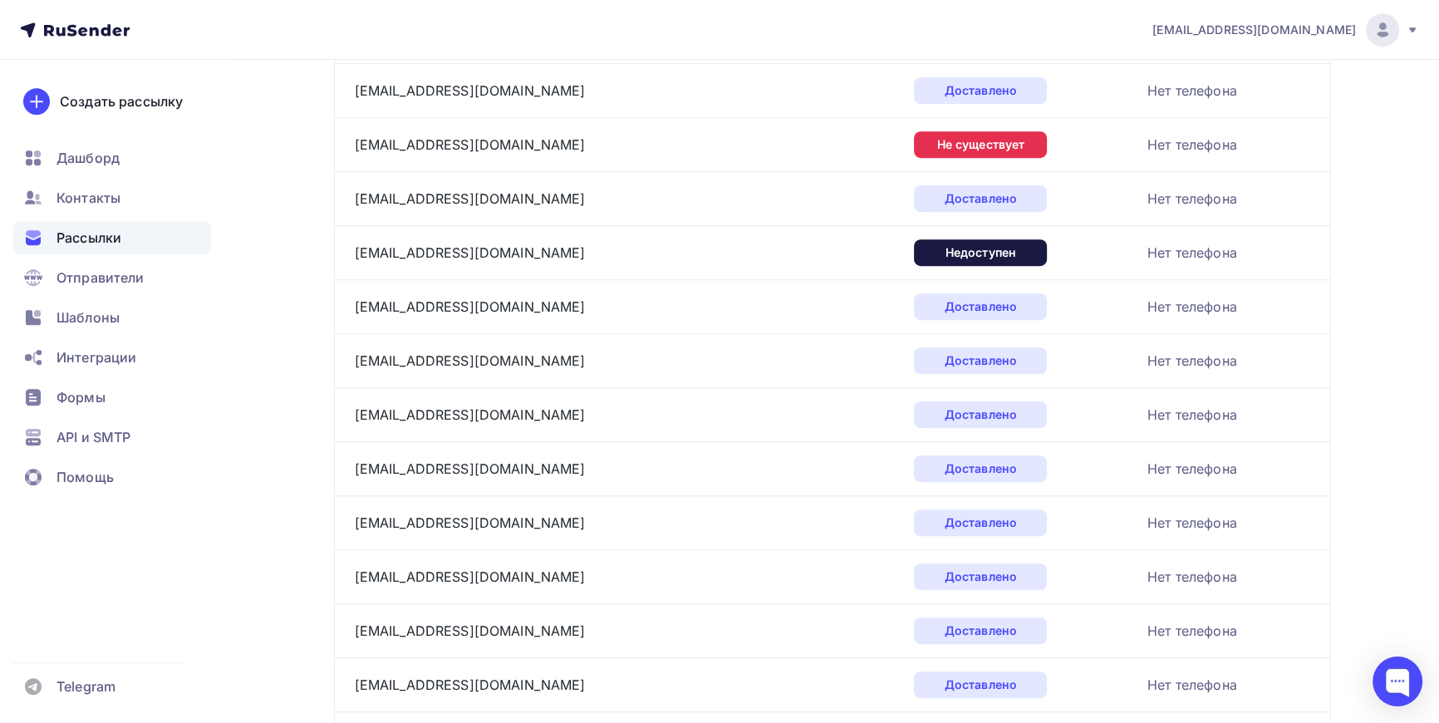
scroll to position [1374, 0]
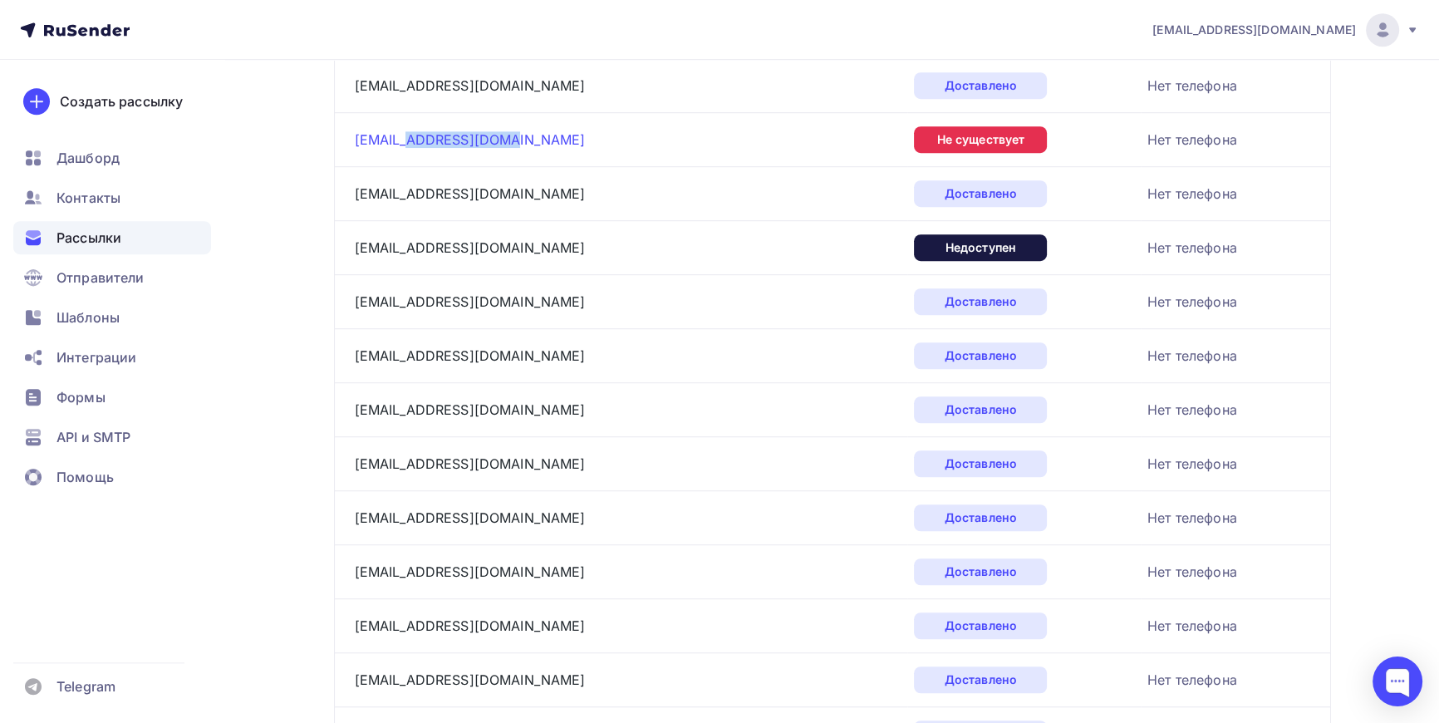
drag, startPoint x: 501, startPoint y: 133, endPoint x: 406, endPoint y: 142, distance: 95.2
click at [406, 142] on div "rabota@rosy-blues.ru" at bounding box center [562, 139] width 415 height 27
drag, startPoint x: 444, startPoint y: 246, endPoint x: 381, endPoint y: 245, distance: 62.3
click at [381, 245] on div "r4@rules4.ru" at bounding box center [562, 247] width 415 height 27
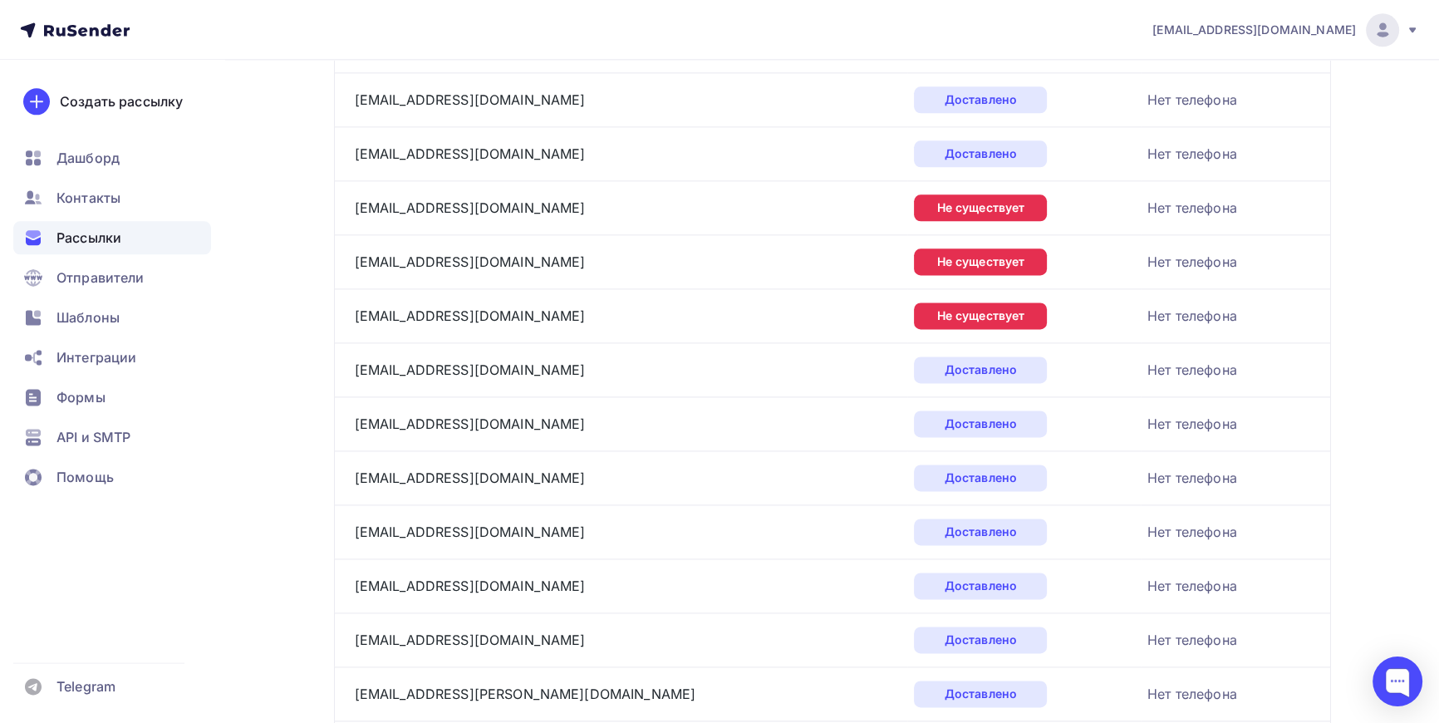
scroll to position [2734, 0]
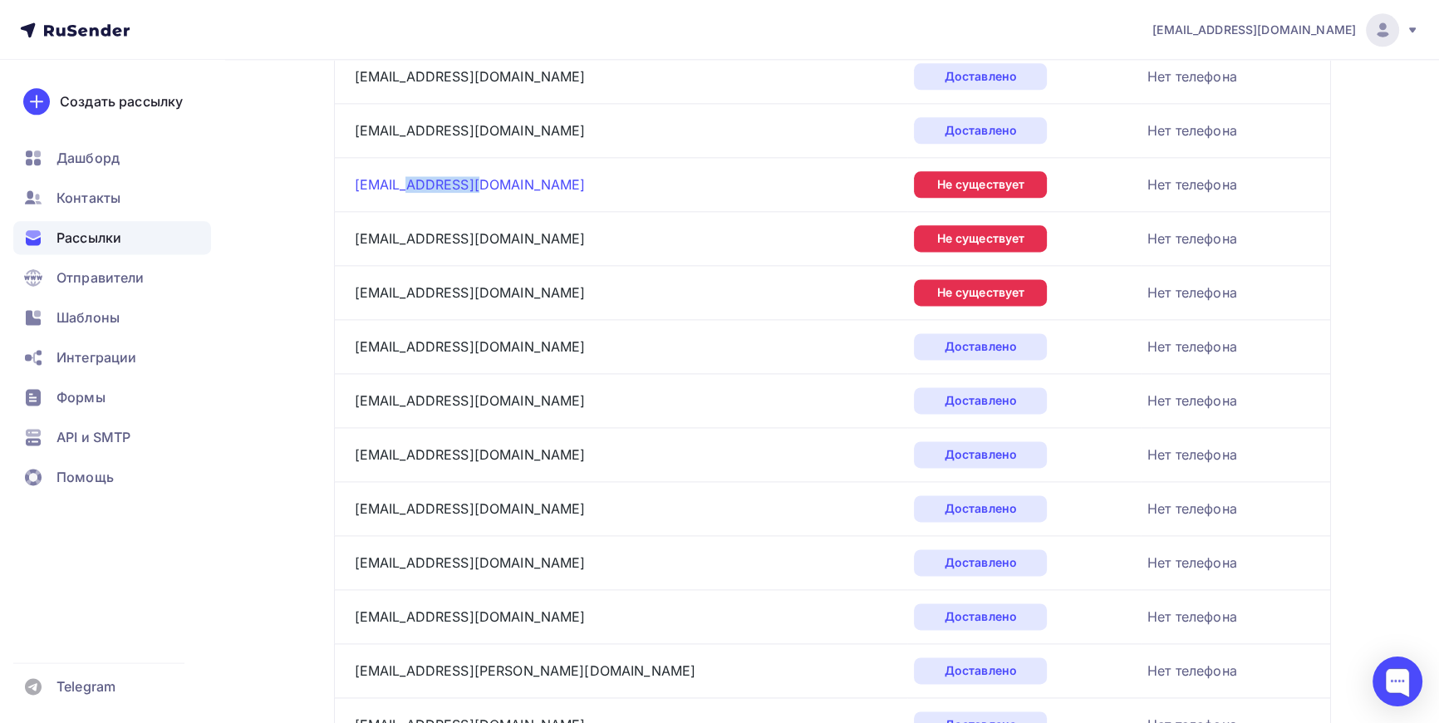
drag, startPoint x: 474, startPoint y: 182, endPoint x: 408, endPoint y: 179, distance: 65.7
click at [408, 179] on div "policy@mysite.ru" at bounding box center [562, 184] width 415 height 27
drag, startPoint x: 475, startPoint y: 233, endPoint x: 412, endPoint y: 236, distance: 63.2
click at [412, 236] on div "pochta@clienta.ru" at bounding box center [562, 238] width 415 height 27
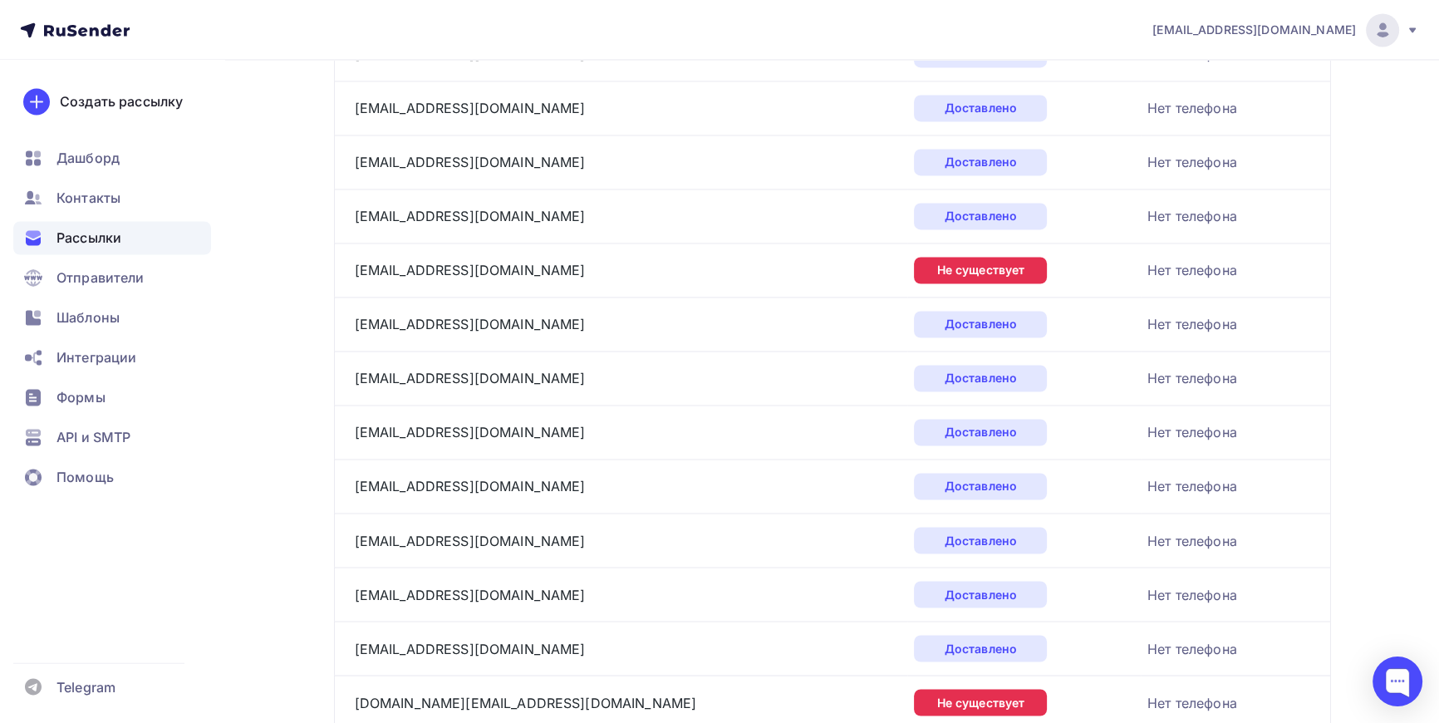
scroll to position [3490, 0]
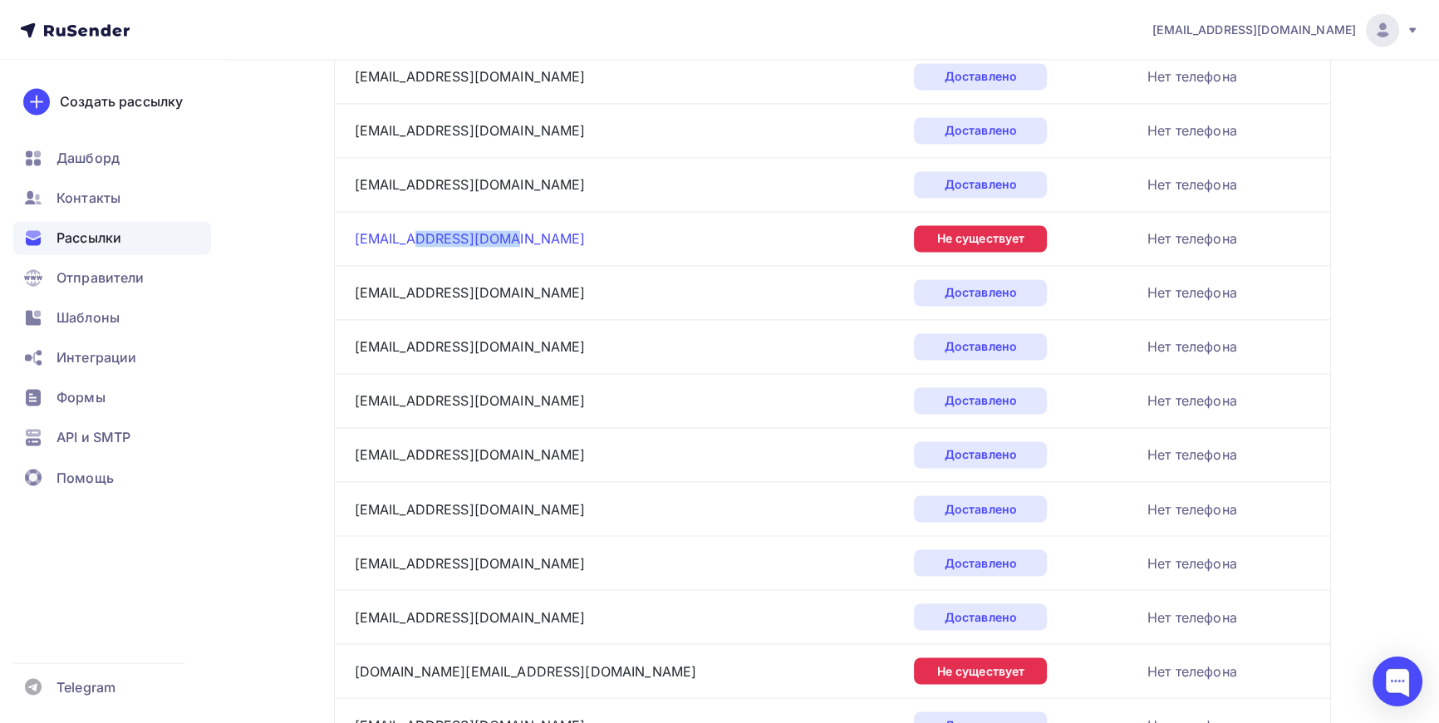
drag, startPoint x: 495, startPoint y: 234, endPoint x: 415, endPoint y: 227, distance: 80.9
click at [415, 227] on div "partner@g-atelier.ru" at bounding box center [562, 238] width 415 height 27
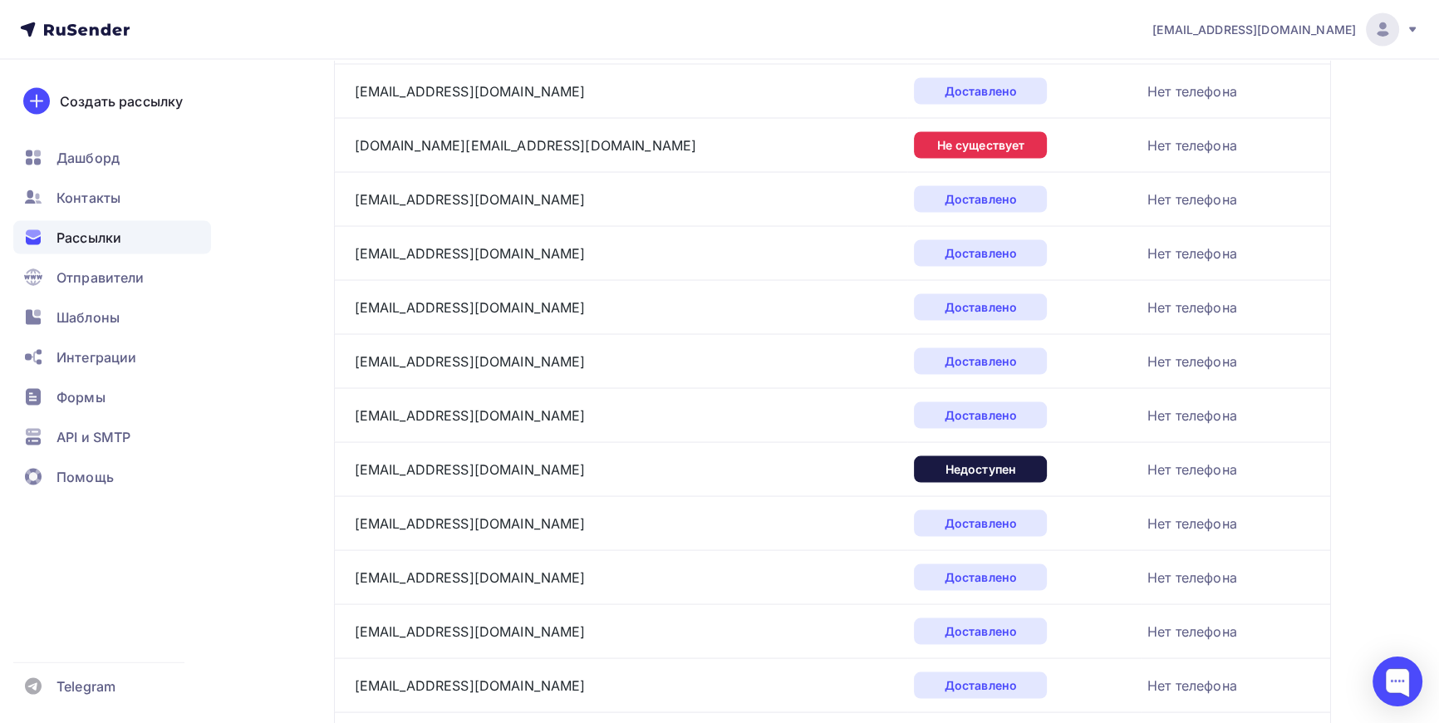
scroll to position [4093, 0]
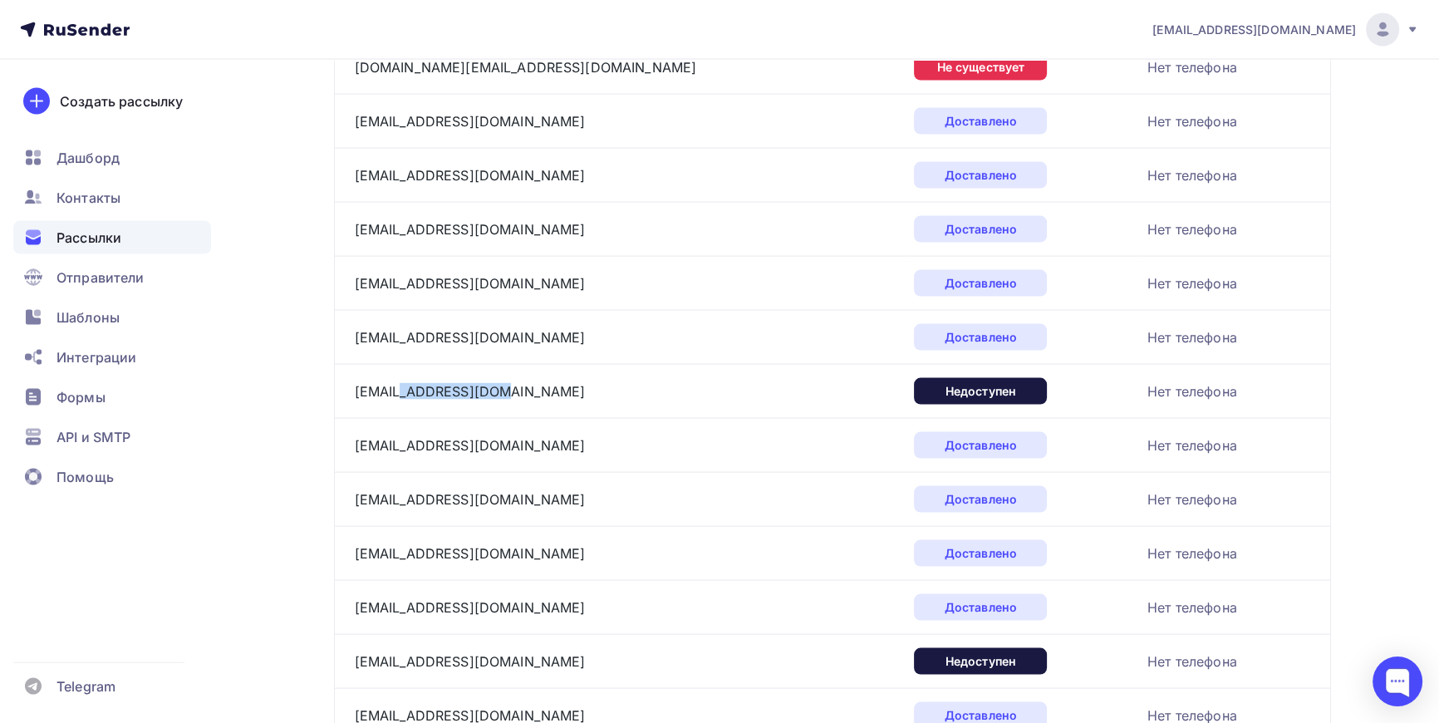
drag, startPoint x: 504, startPoint y: 381, endPoint x: 398, endPoint y: 398, distance: 107.7
click at [398, 398] on td "order@vitaeshkol.ru" at bounding box center [621, 391] width 574 height 54
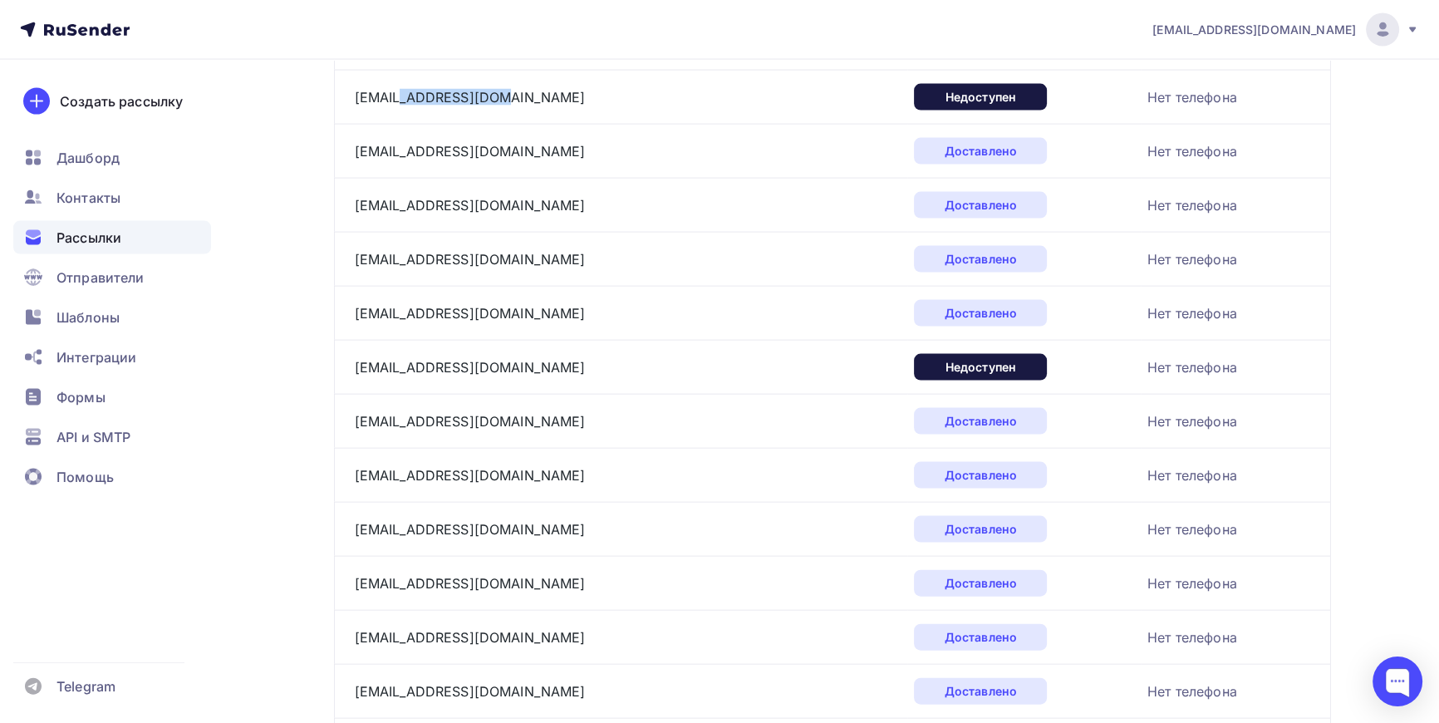
scroll to position [4396, 0]
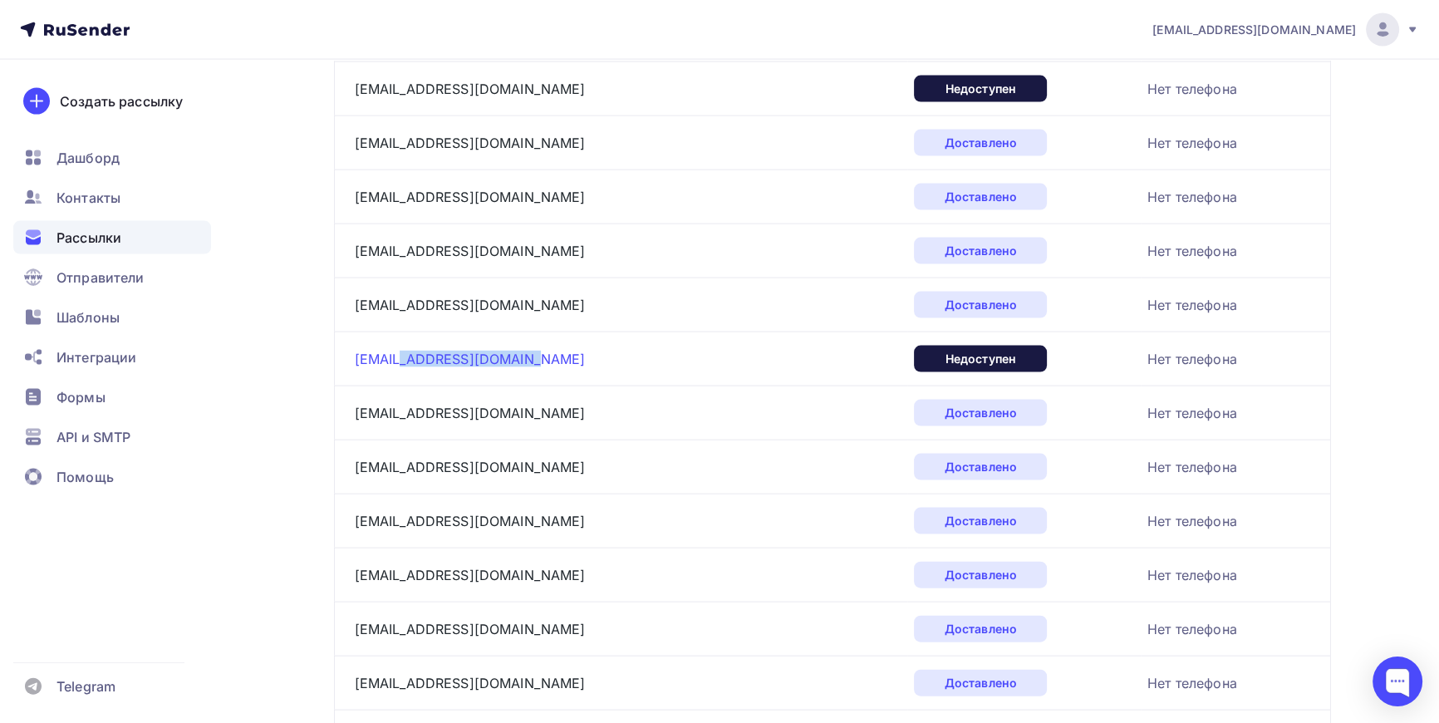
drag, startPoint x: 525, startPoint y: 347, endPoint x: 401, endPoint y: 357, distance: 124.2
click at [401, 357] on div "order@evgeniya-furor.ru" at bounding box center [562, 359] width 415 height 27
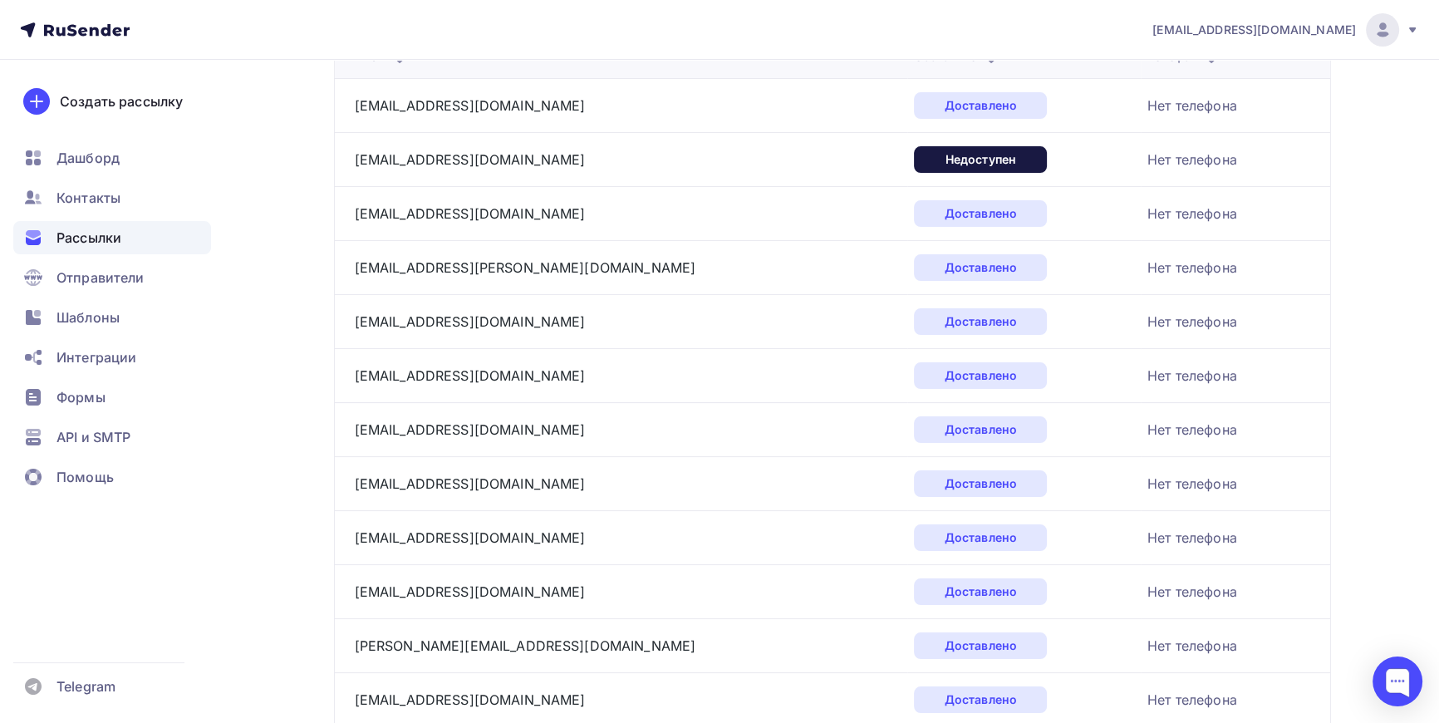
scroll to position [0, 0]
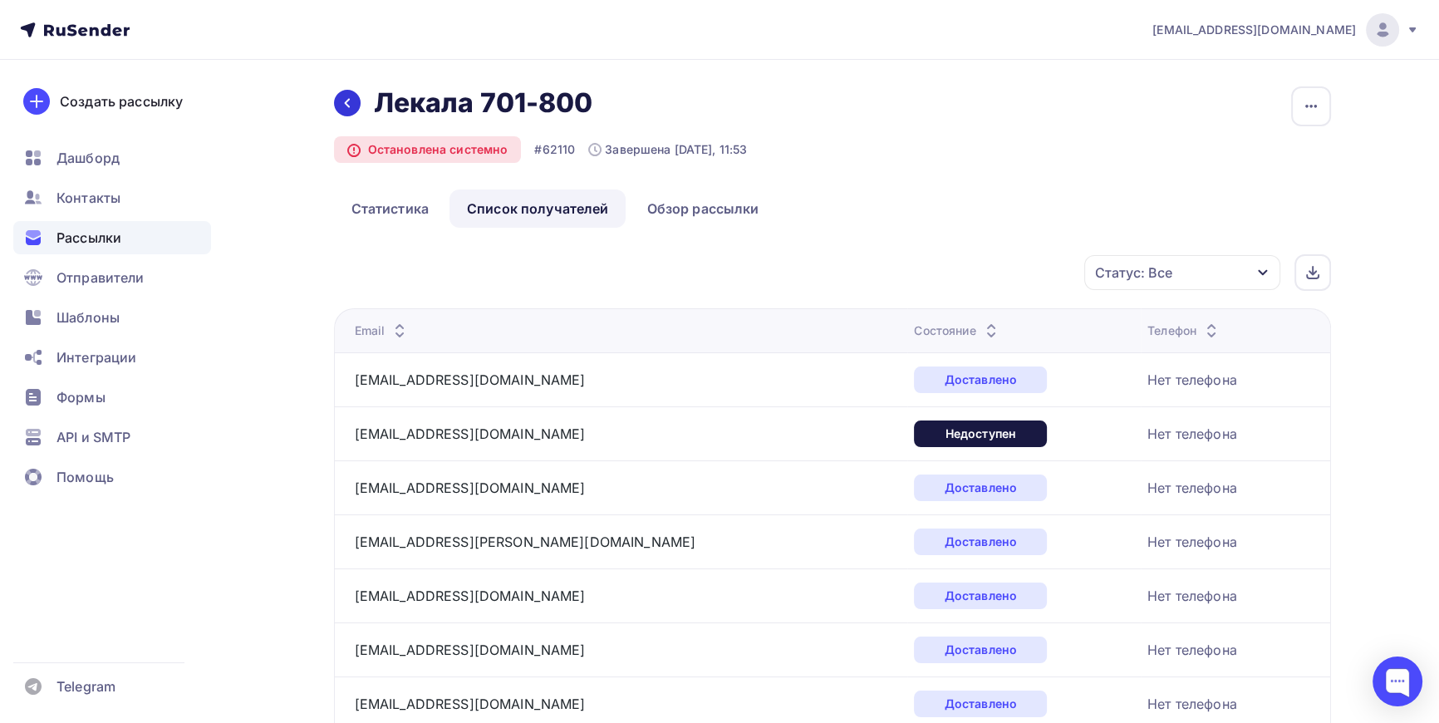
click at [342, 99] on icon at bounding box center [347, 102] width 13 height 13
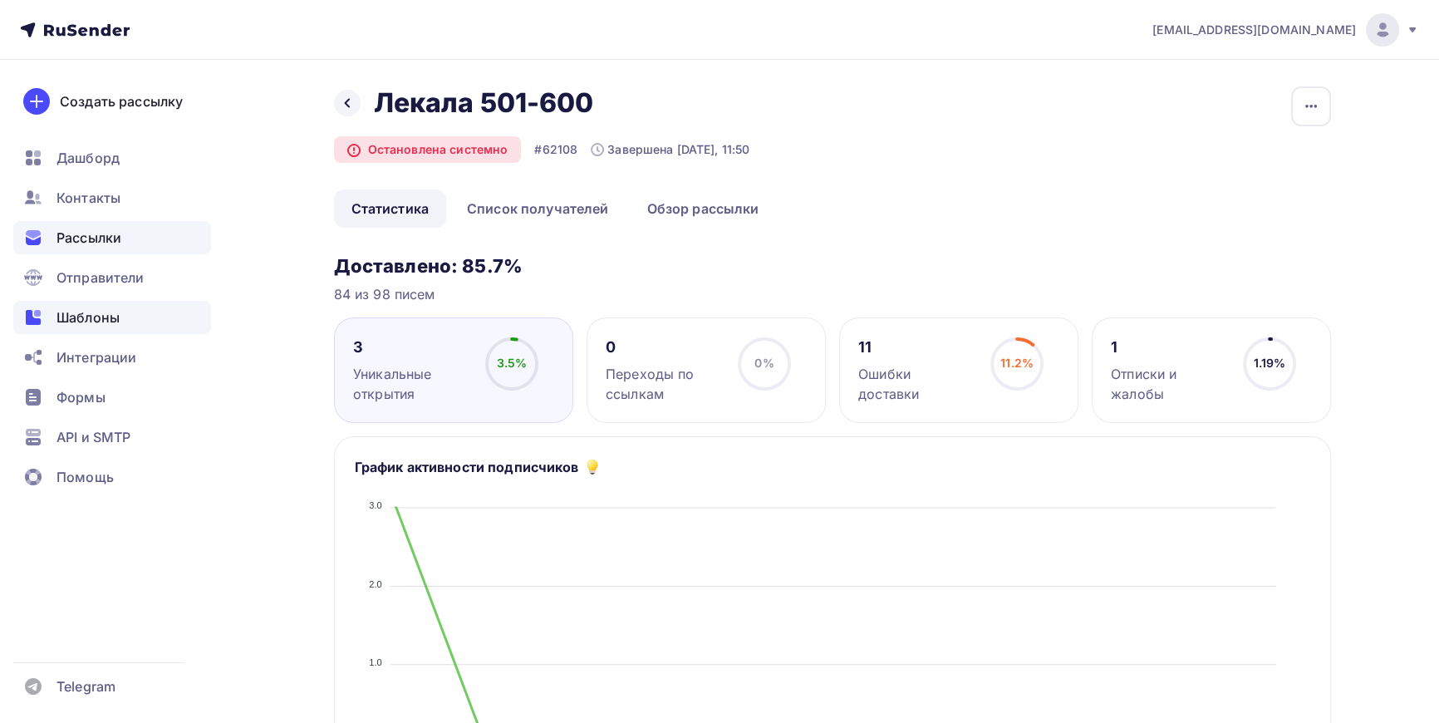
click at [109, 309] on span "Шаблоны" at bounding box center [88, 317] width 63 height 20
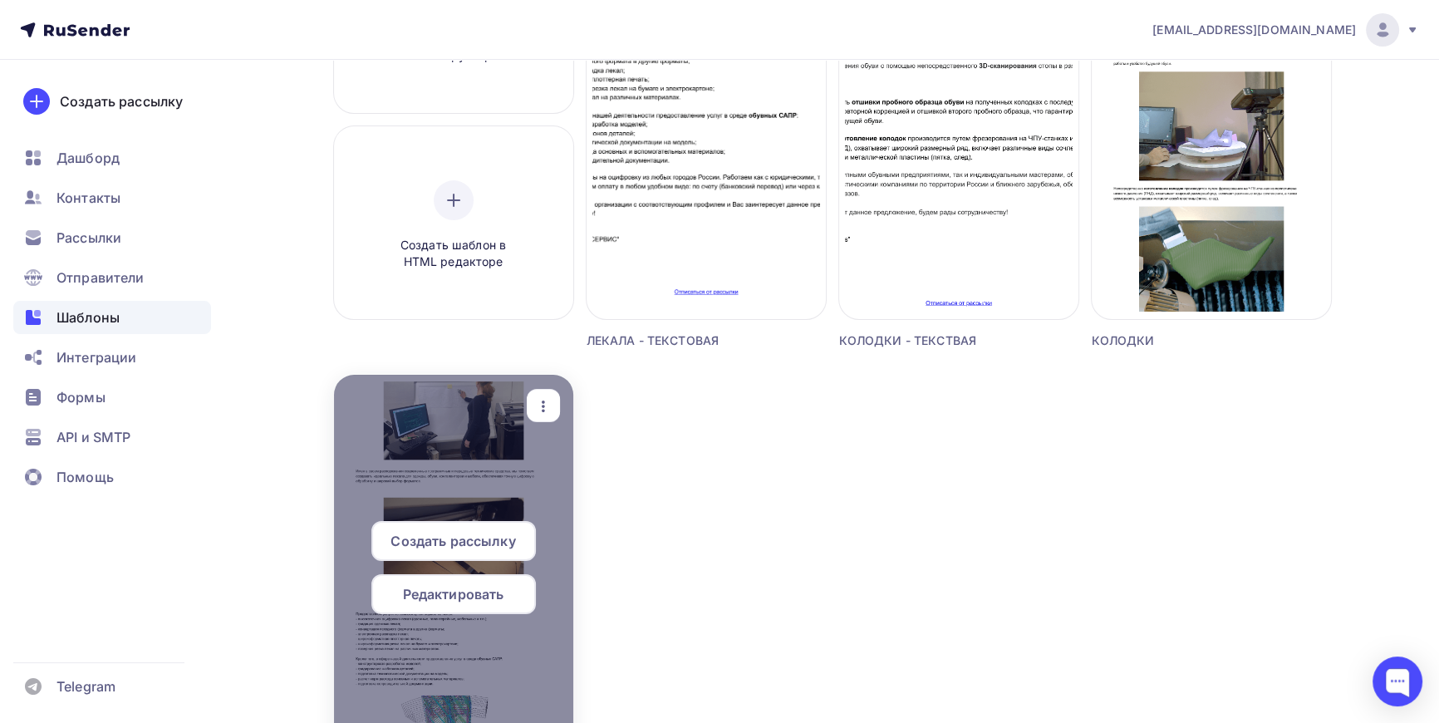
scroll to position [302, 0]
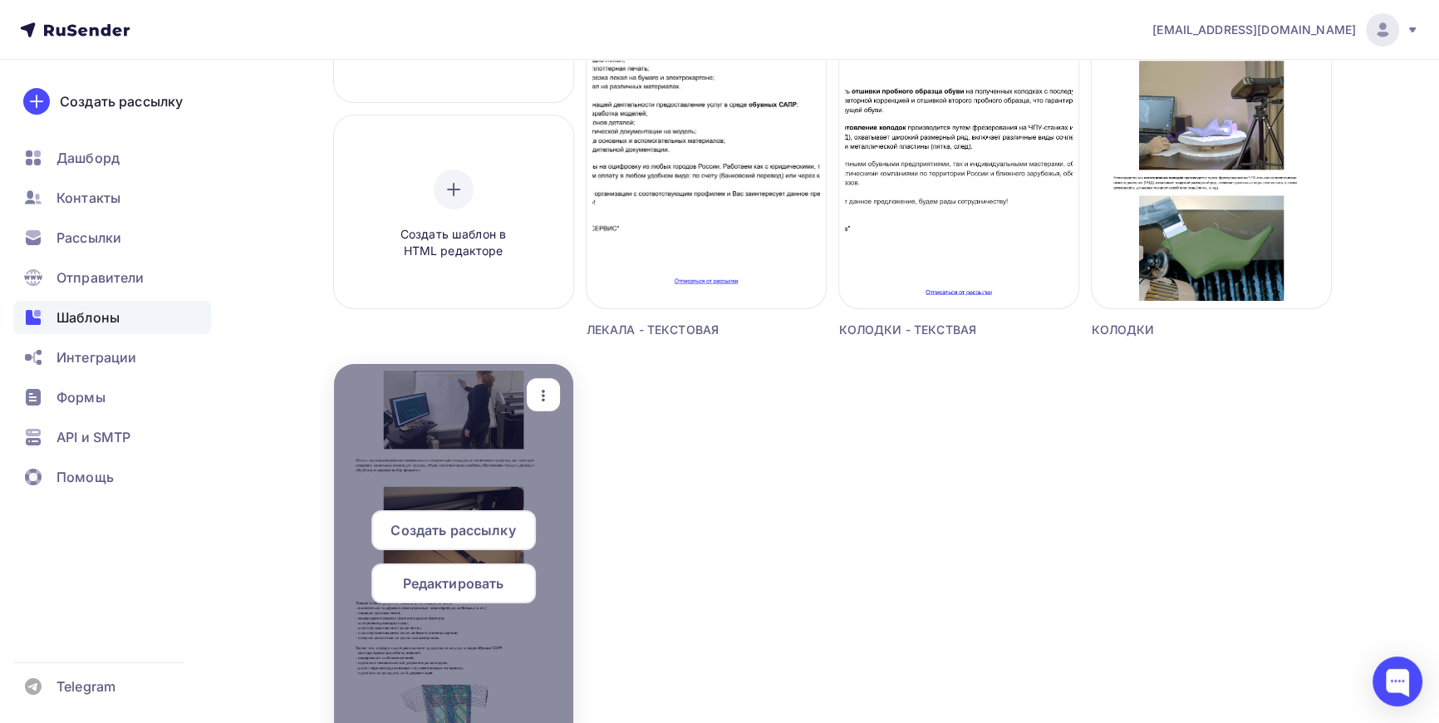
click at [494, 451] on div at bounding box center [453, 563] width 239 height 399
click at [539, 395] on icon "button" at bounding box center [543, 396] width 20 height 20
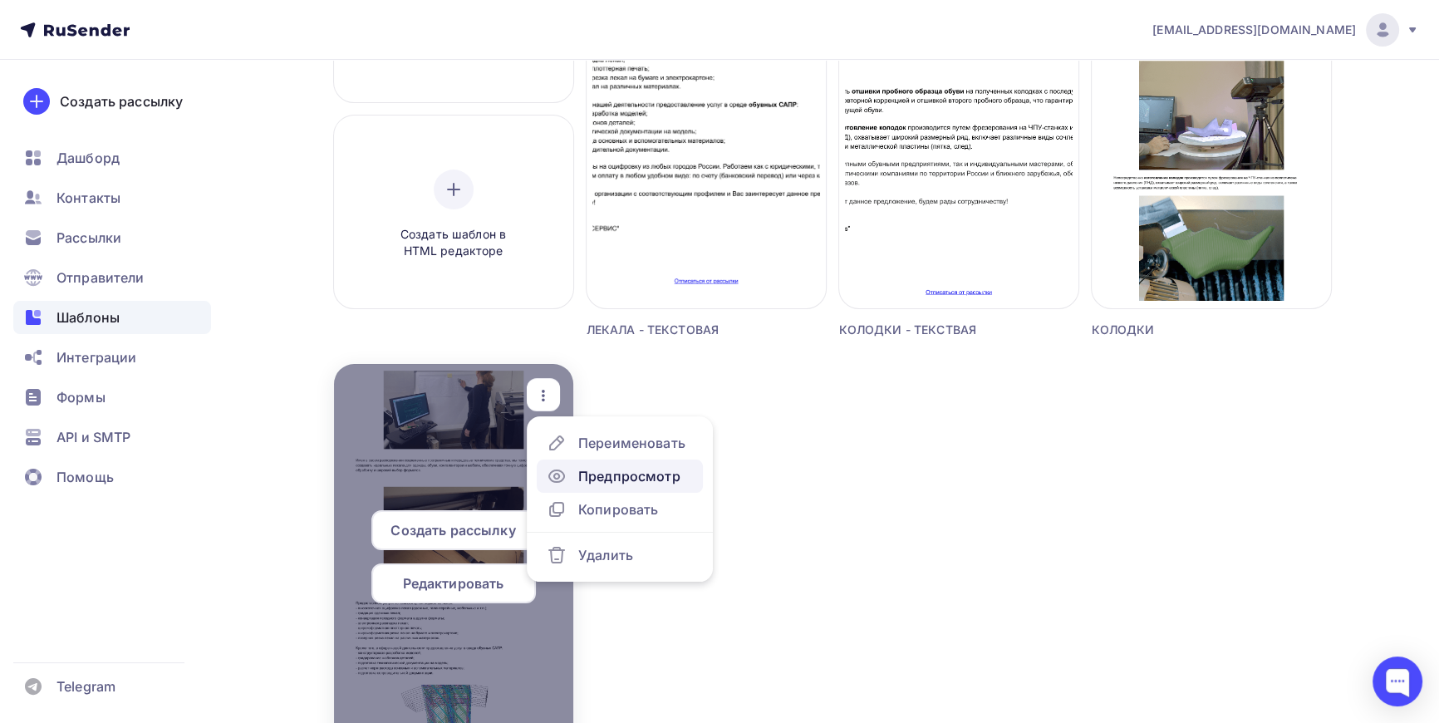
click at [603, 469] on div "Предпросмотр" at bounding box center [629, 476] width 102 height 20
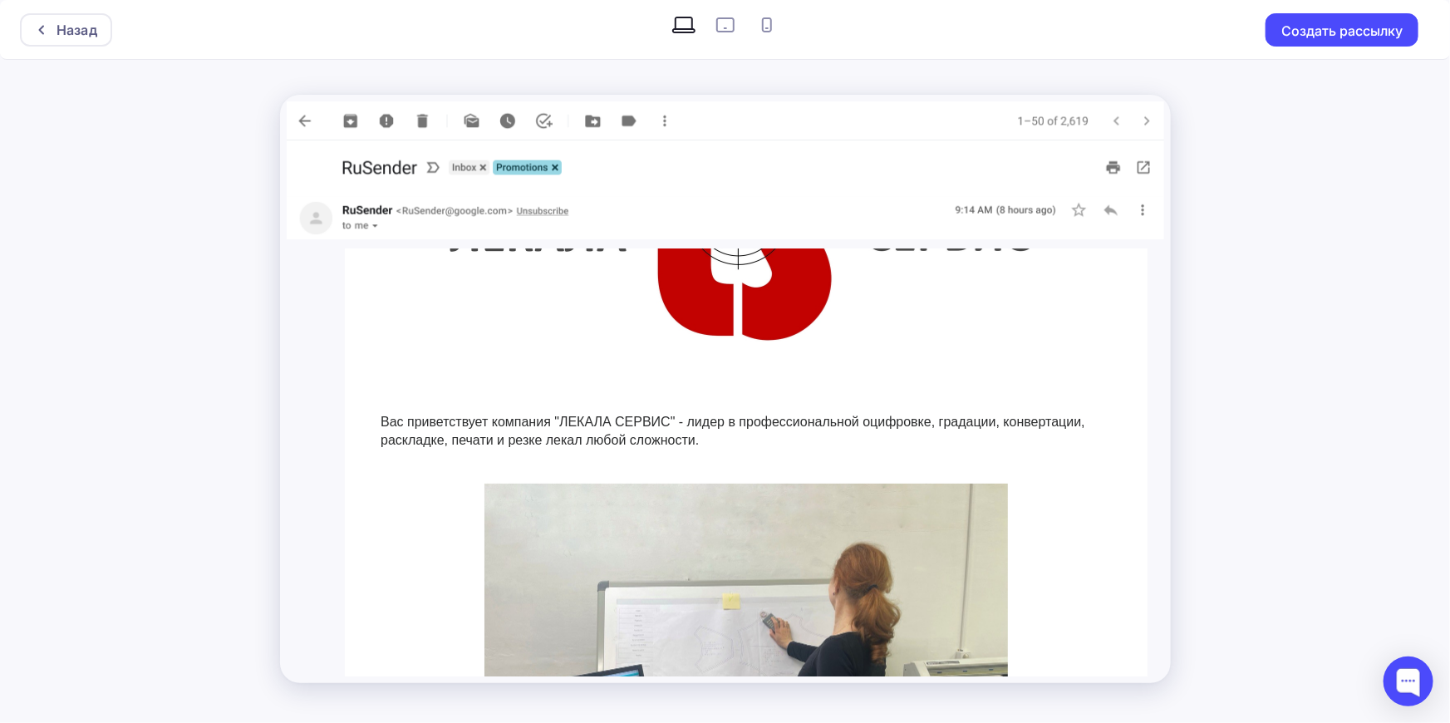
scroll to position [150, 0]
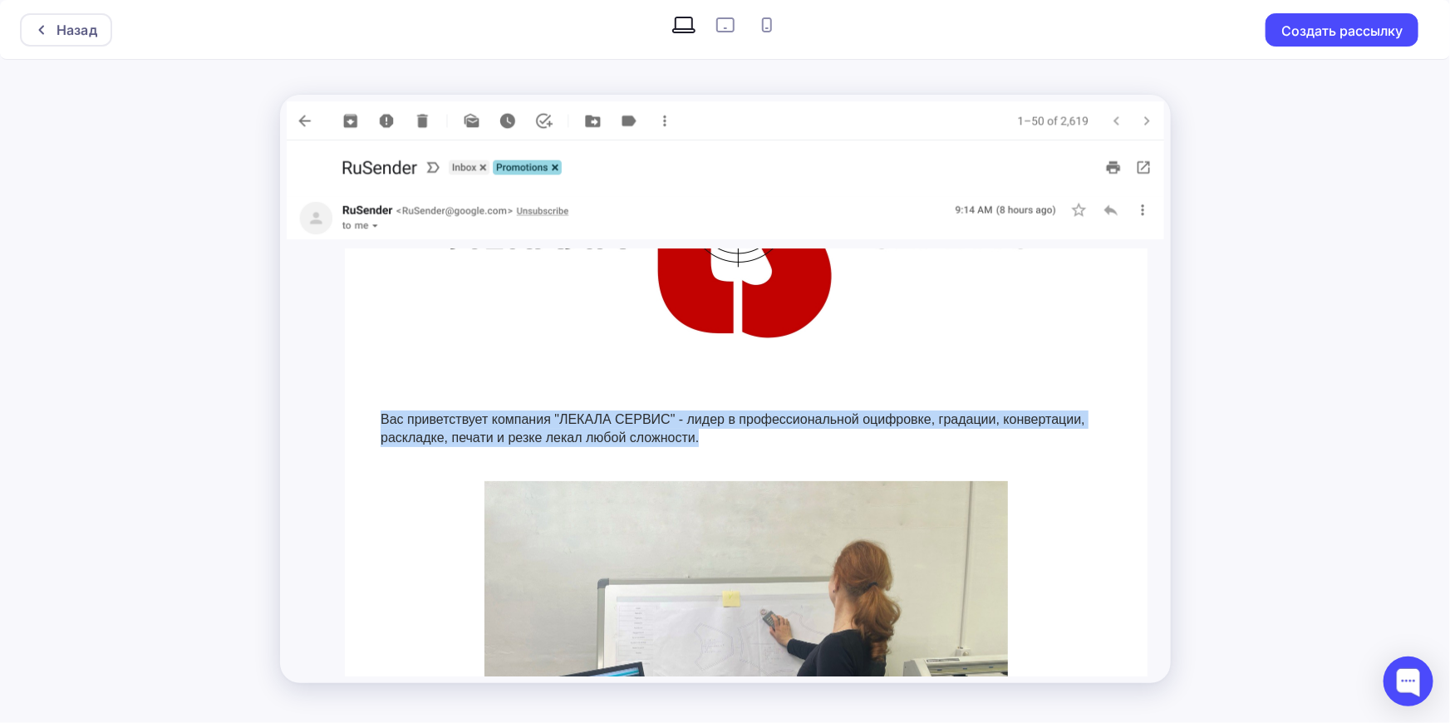
drag, startPoint x: 378, startPoint y: 418, endPoint x: 720, endPoint y: 431, distance: 342.6
click at [720, 431] on div "Вас приветствует компания "ЛЕКАЛА СЕРВИС" - лидер в профессиональной оцифровке,…" at bounding box center [745, 410] width 731 height 75
copy div "Вас приветствует компания "ЛЕКАЛА СЕРВИС" - лидер в профессиональной оцифровке,…"
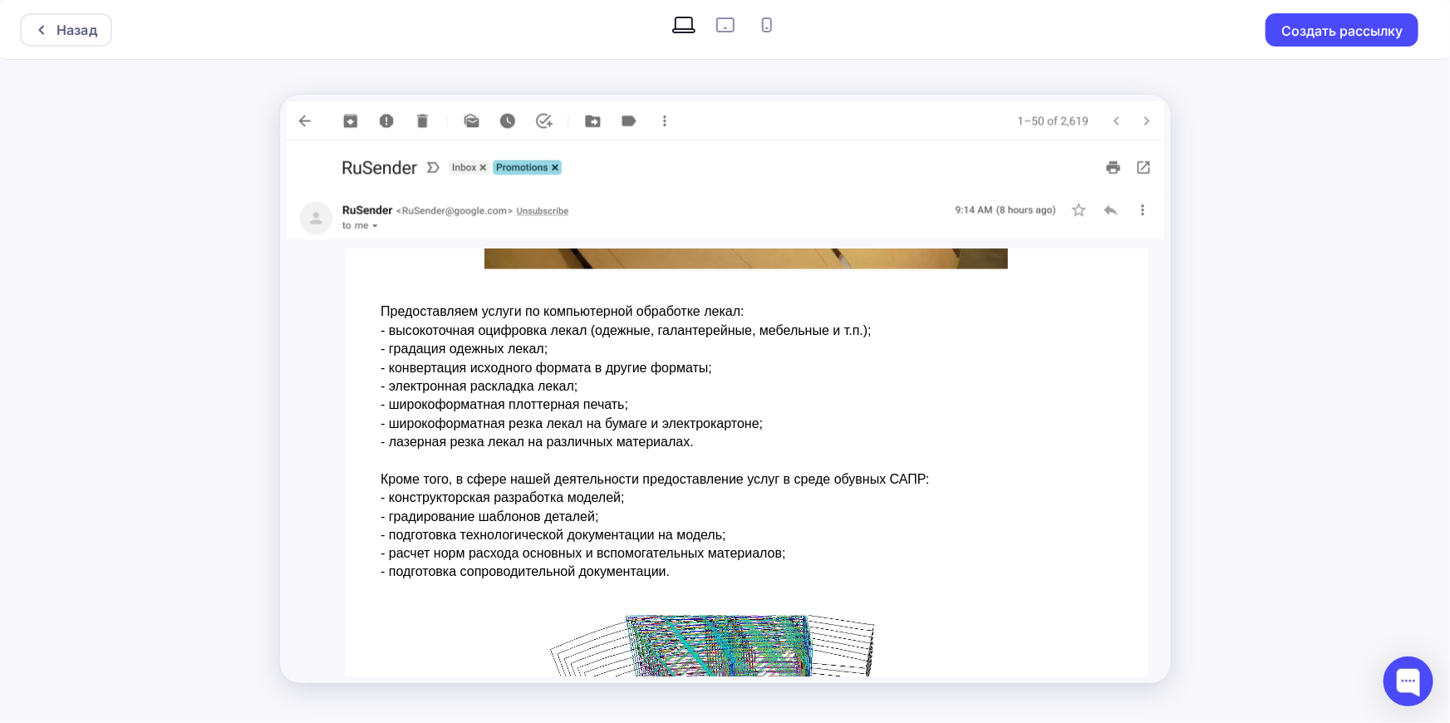
scroll to position [1284, 0]
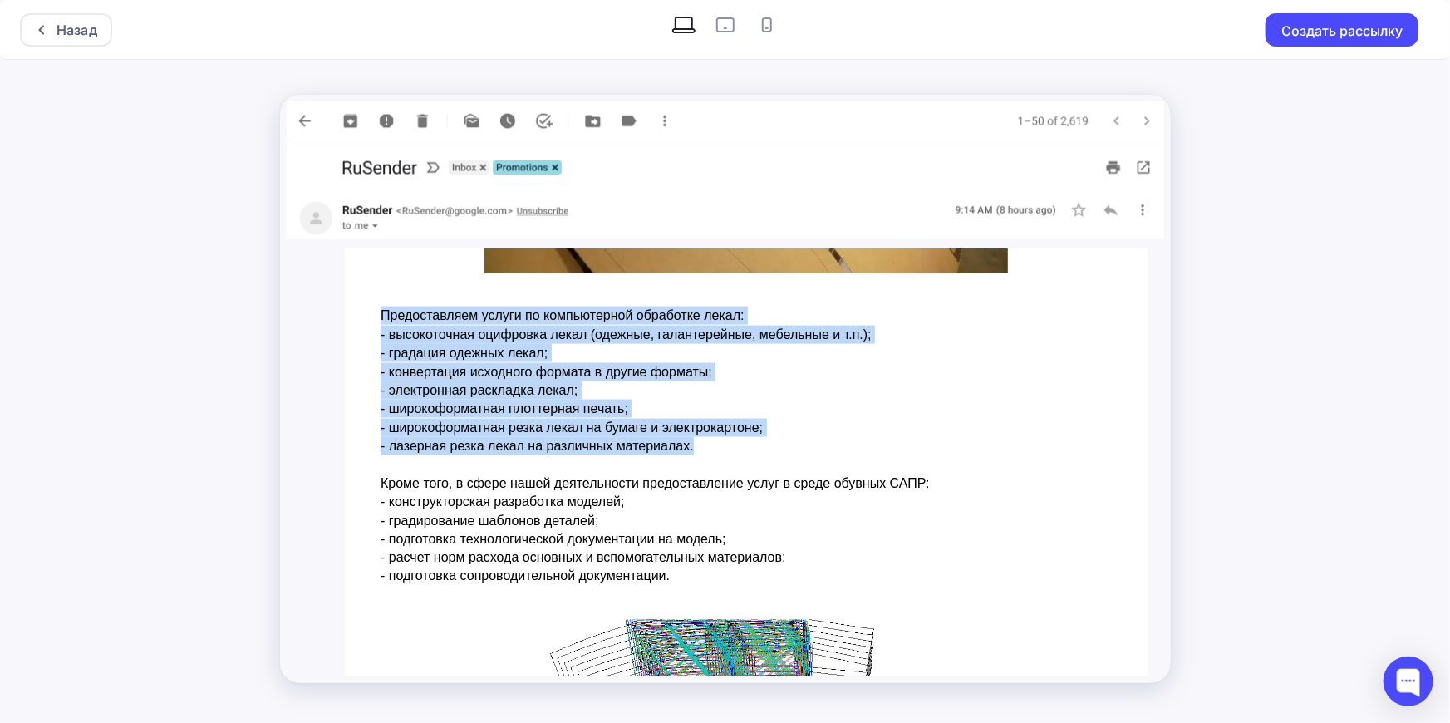
drag, startPoint x: 378, startPoint y: 317, endPoint x: 739, endPoint y: 449, distance: 383.8
click at [739, 449] on div "Предоставляем услуги по компьютерной обработке лекал: - высокоточная оцифровка …" at bounding box center [745, 446] width 731 height 279
copy div "Предоставляем услуги по компьютерной обработке лекал: - высокоточная оцифровка …"
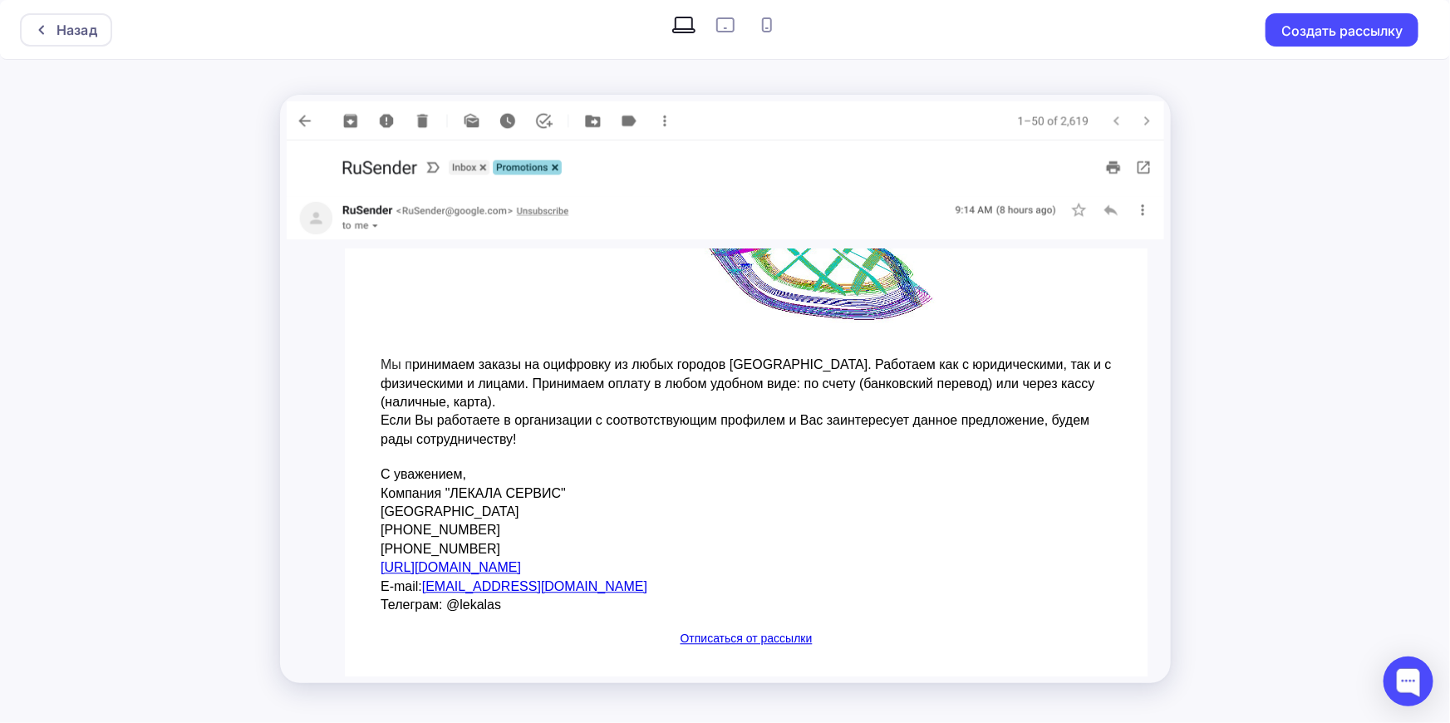
scroll to position [1978, 0]
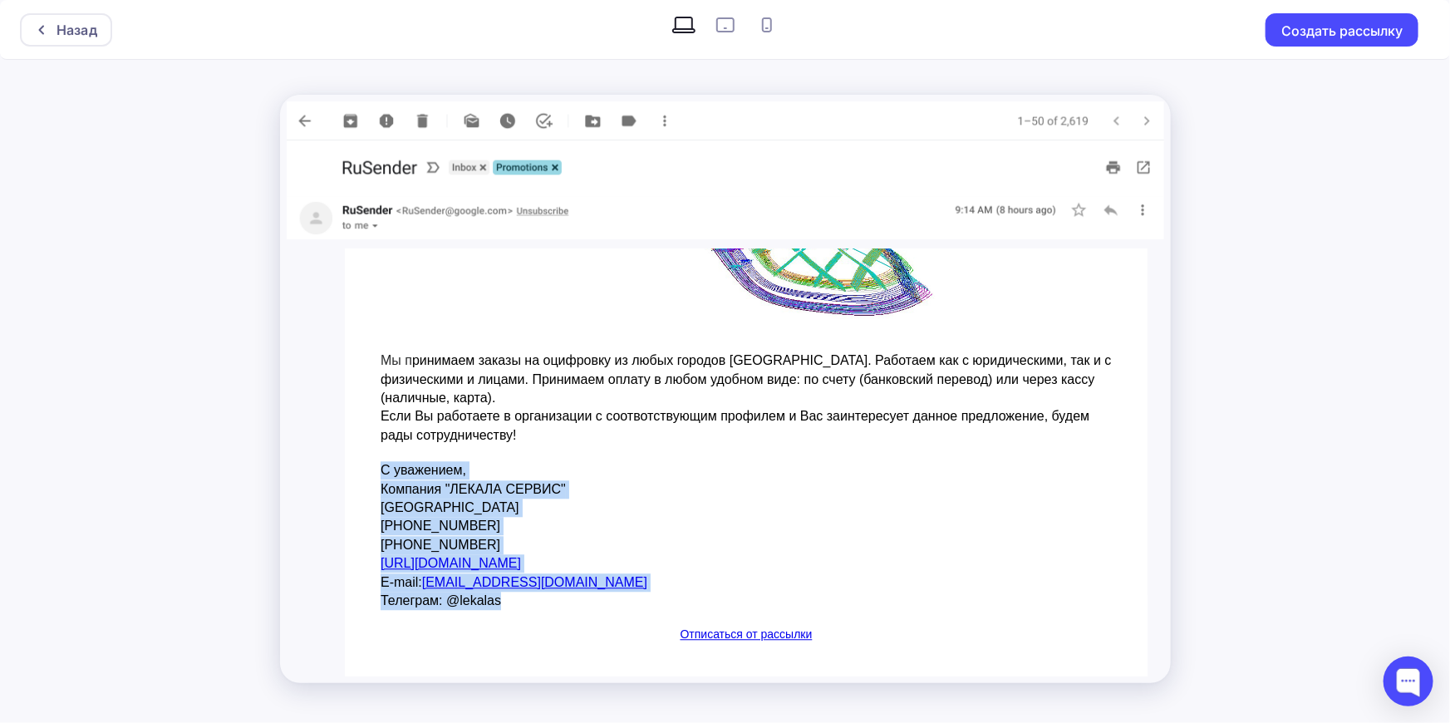
drag, startPoint x: 376, startPoint y: 466, endPoint x: 510, endPoint y: 598, distance: 188.0
click at [510, 598] on td "С уважением, Компания "ЛЕКАЛА СЕРВИС" Москва +7-495-298-00-75 +7-985-735-00-75 …" at bounding box center [745, 535] width 748 height 165
copy div "С уважением, Компания "ЛЕКАЛА СЕРВИС" Москва +7-495-298-00-75 +7-985-735-00-75 …"
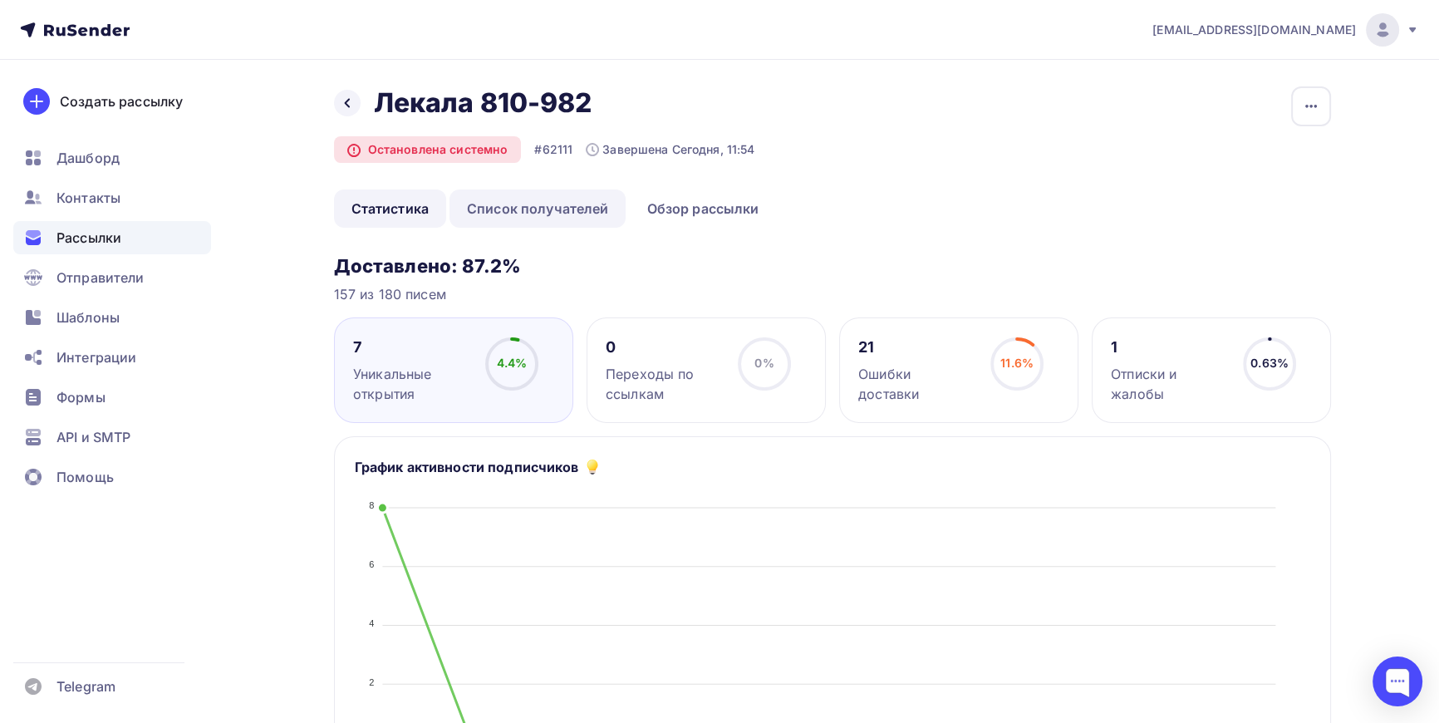
click at [535, 207] on link "Список получателей" at bounding box center [538, 208] width 177 height 38
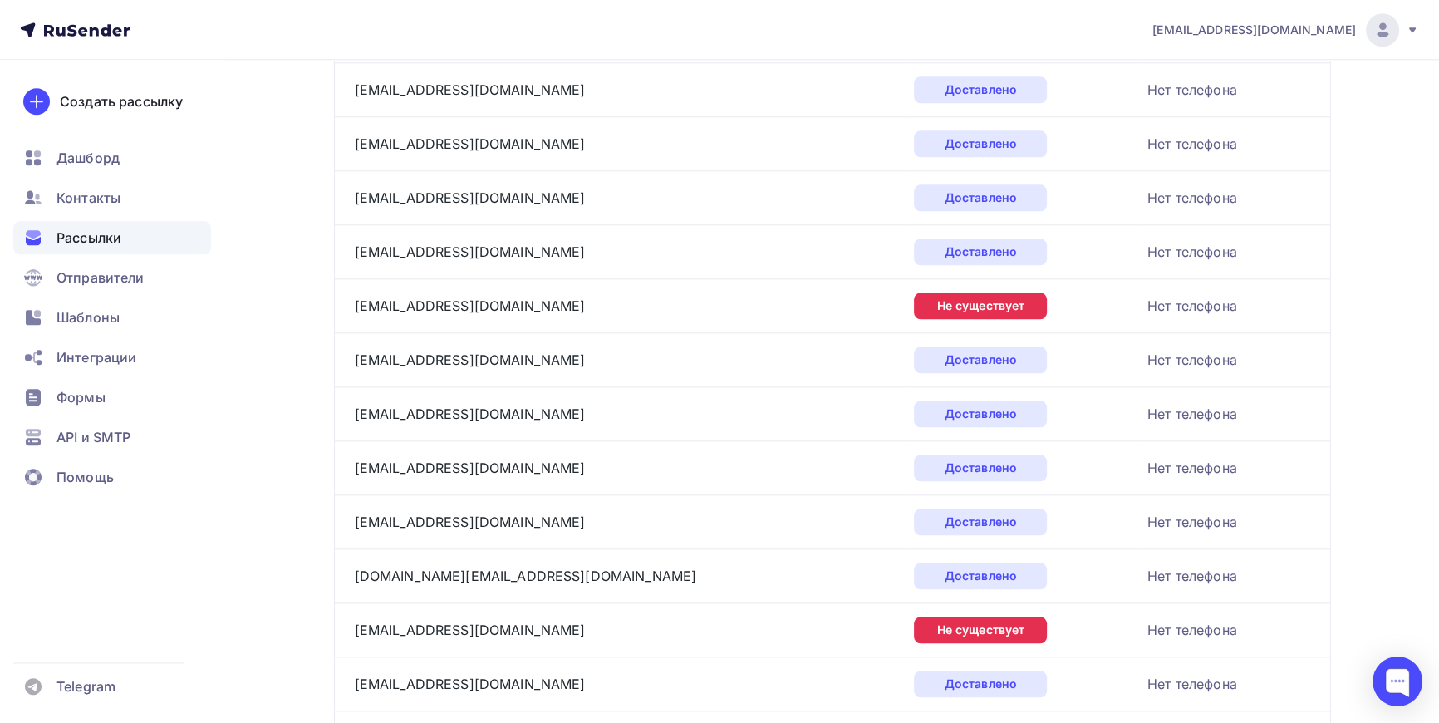
scroll to position [2454, 0]
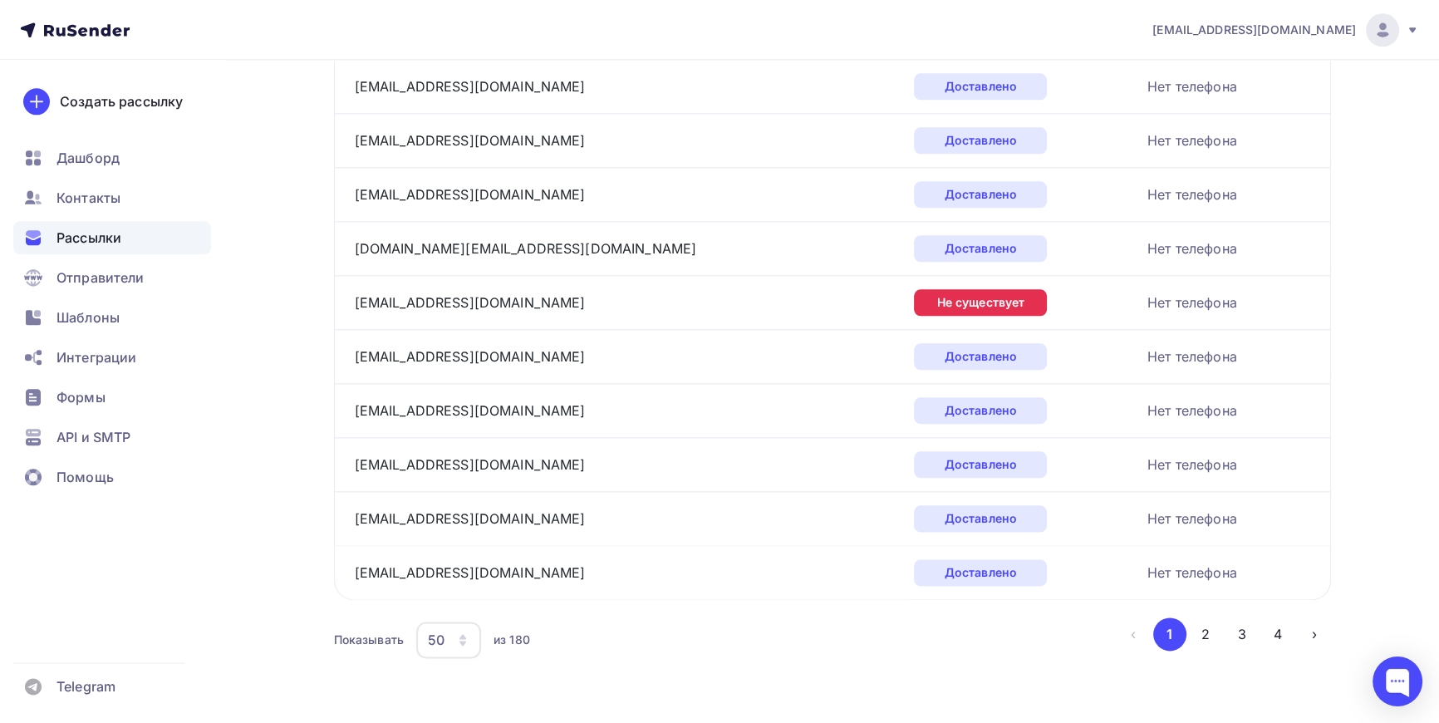
click at [465, 640] on div "50" at bounding box center [448, 640] width 65 height 37
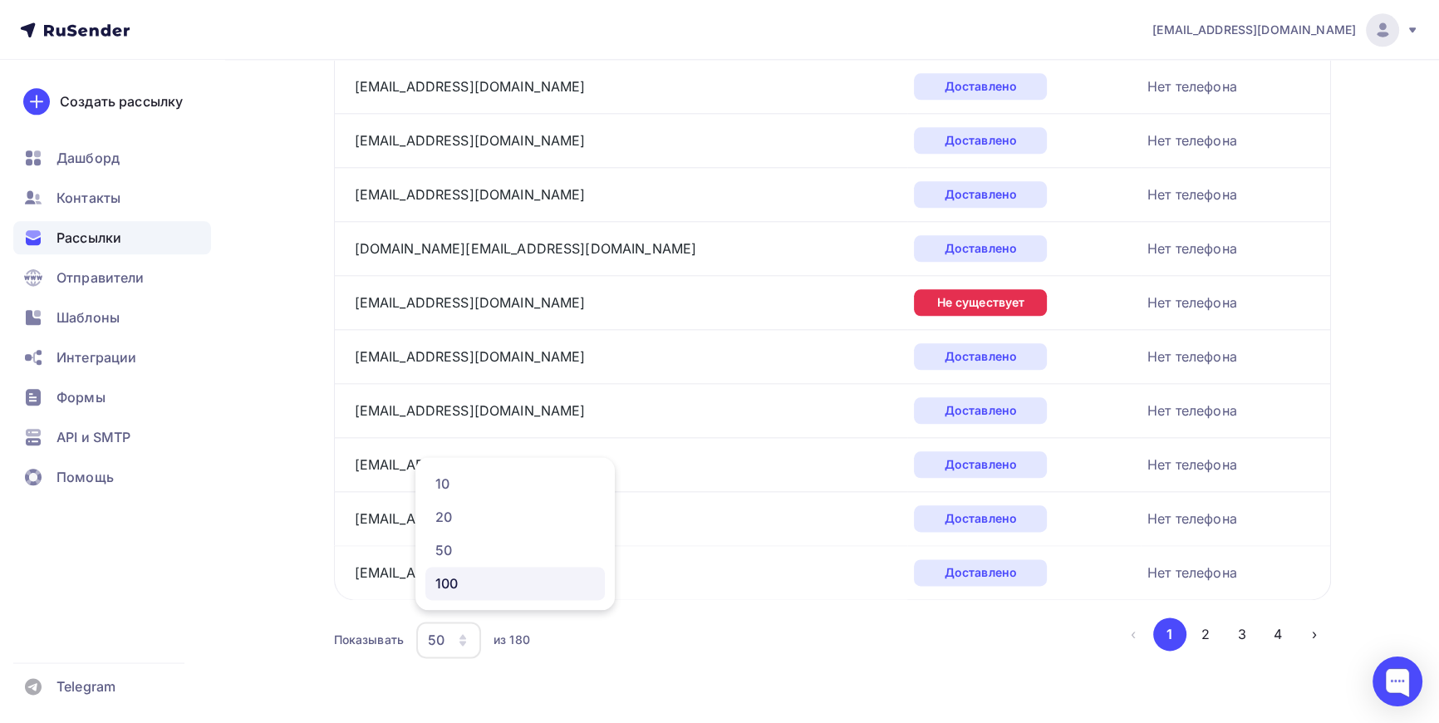
click at [451, 580] on div "100" at bounding box center [515, 583] width 160 height 20
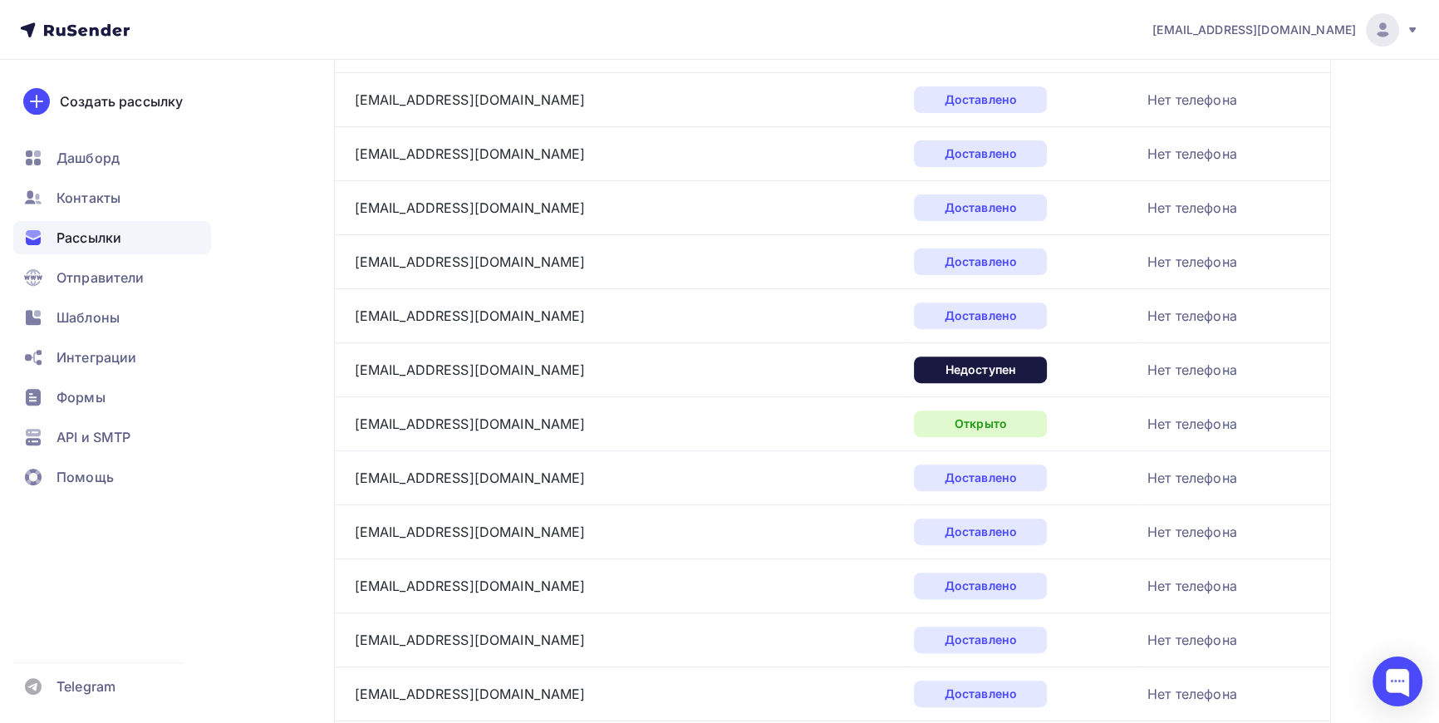
scroll to position [770, 0]
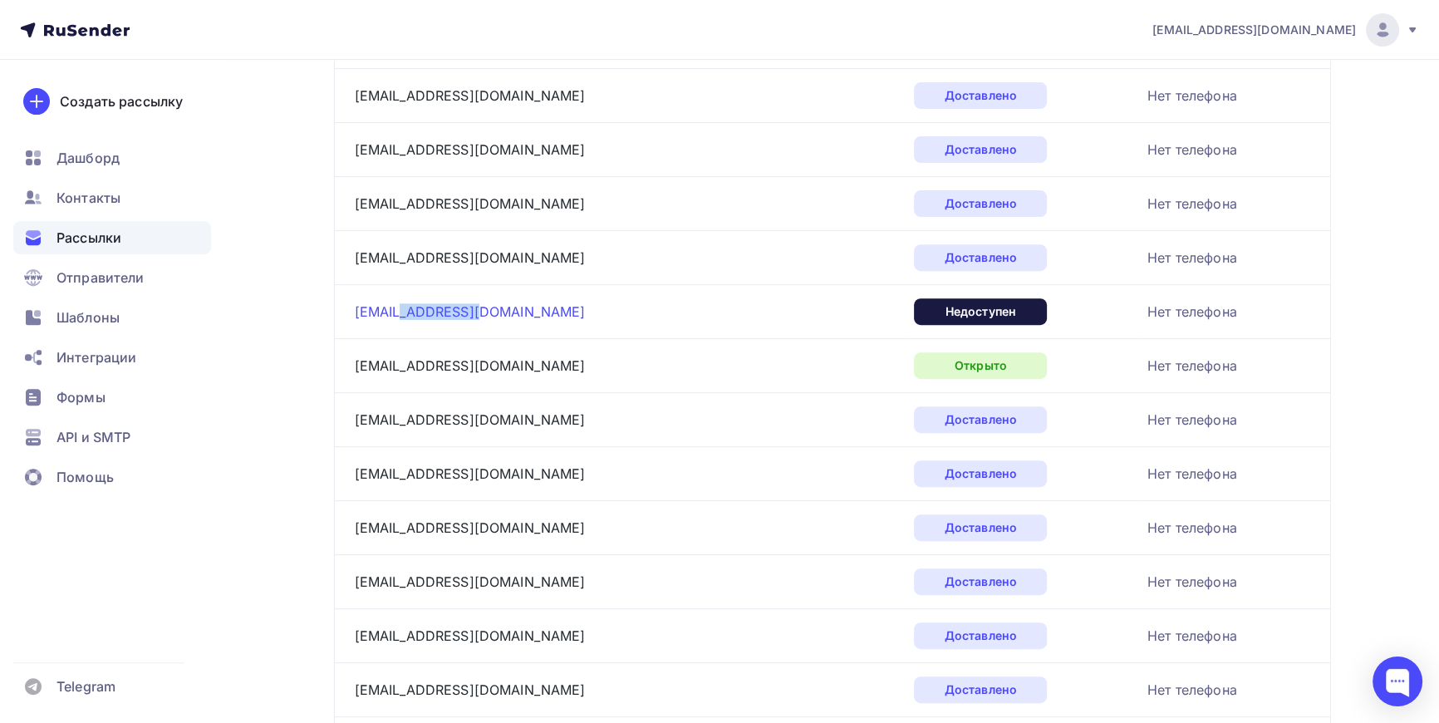
drag, startPoint x: 463, startPoint y: 313, endPoint x: 403, endPoint y: 307, distance: 60.2
click at [403, 307] on div "[EMAIL_ADDRESS][DOMAIN_NAME]" at bounding box center [562, 311] width 415 height 27
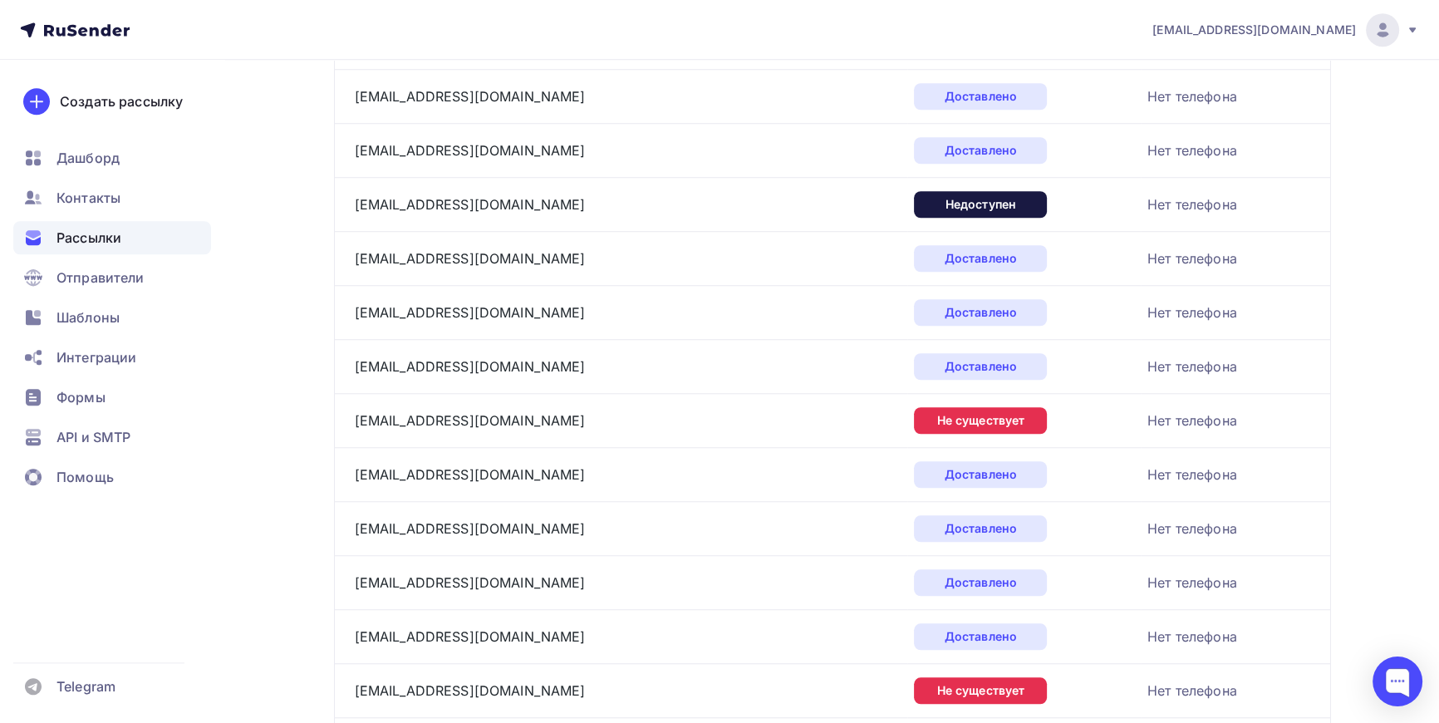
scroll to position [1752, 0]
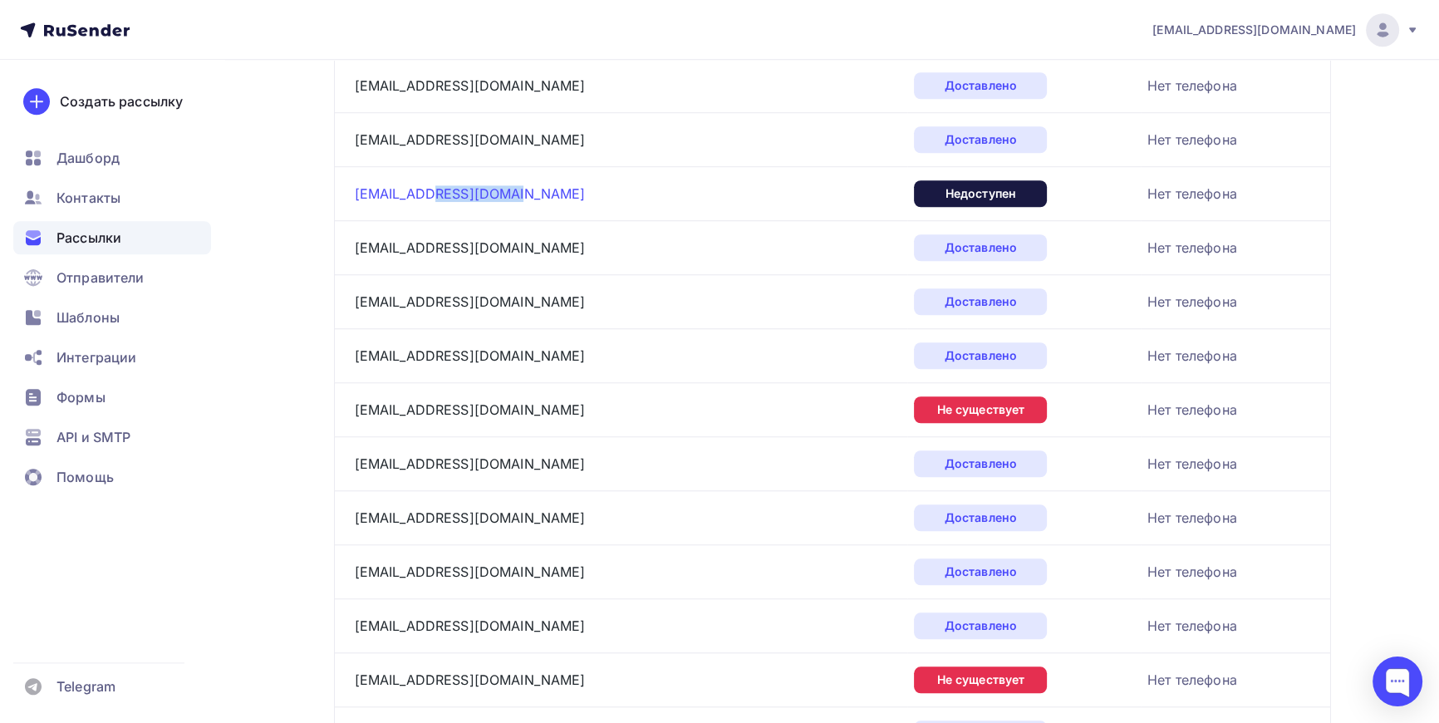
drag, startPoint x: 531, startPoint y: 184, endPoint x: 431, endPoint y: 196, distance: 100.5
click at [431, 196] on div "[EMAIL_ADDRESS][DOMAIN_NAME]" at bounding box center [562, 193] width 415 height 27
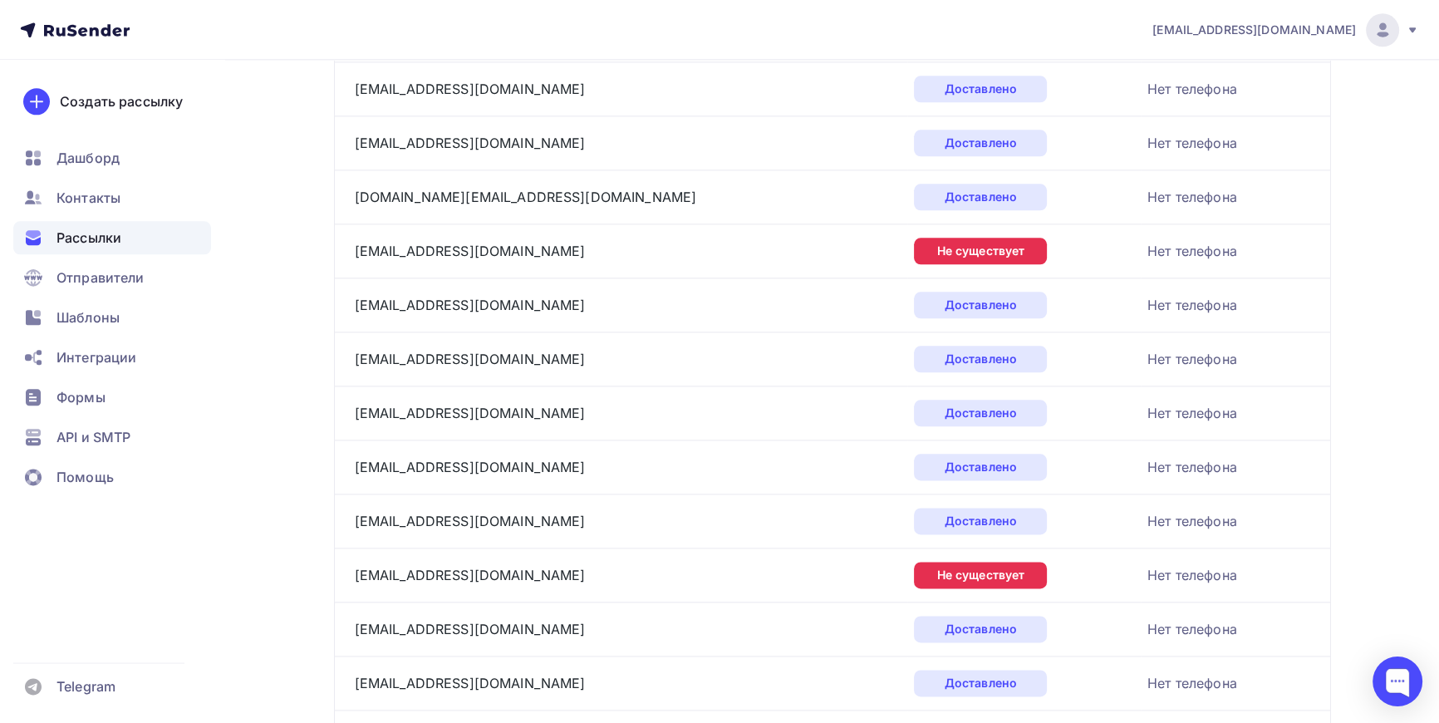
scroll to position [2508, 0]
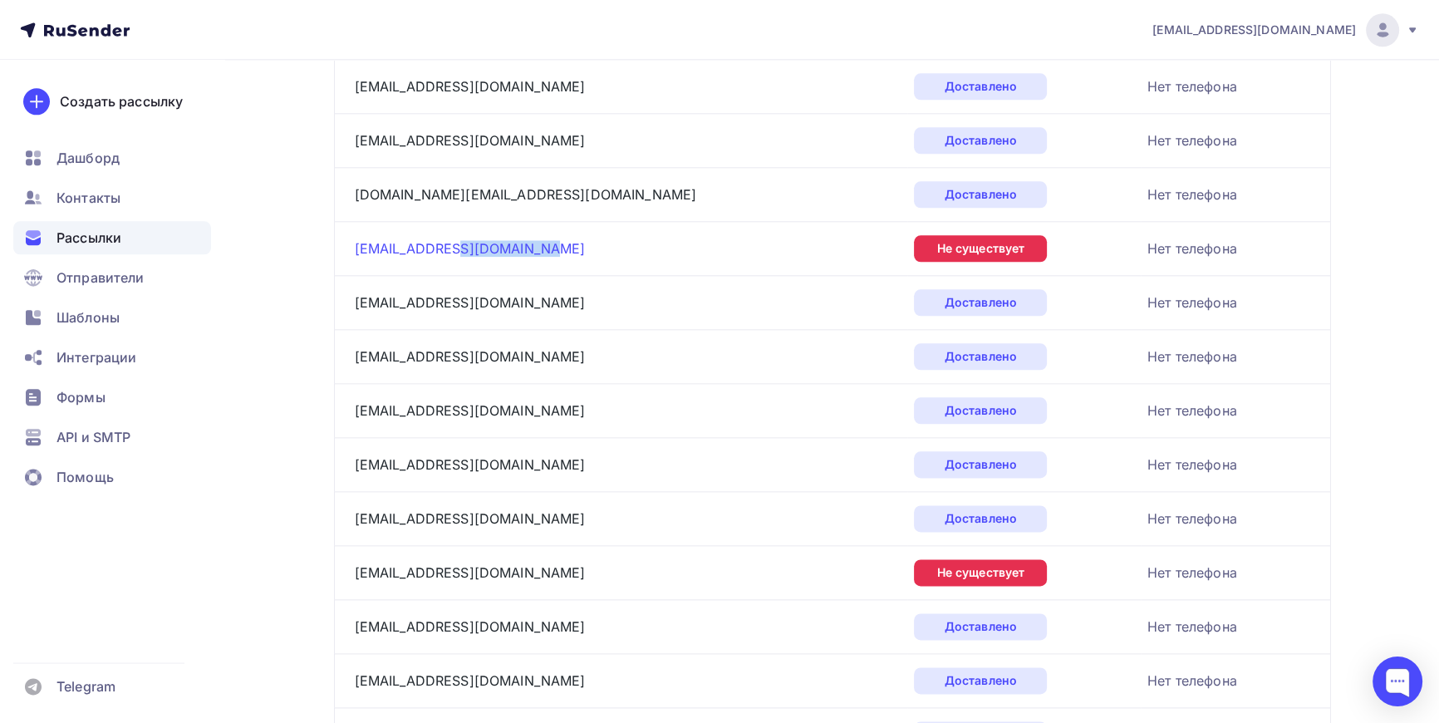
drag, startPoint x: 525, startPoint y: 247, endPoint x: 435, endPoint y: 244, distance: 89.8
click at [435, 244] on div "[EMAIL_ADDRESS][DOMAIN_NAME]" at bounding box center [562, 248] width 415 height 27
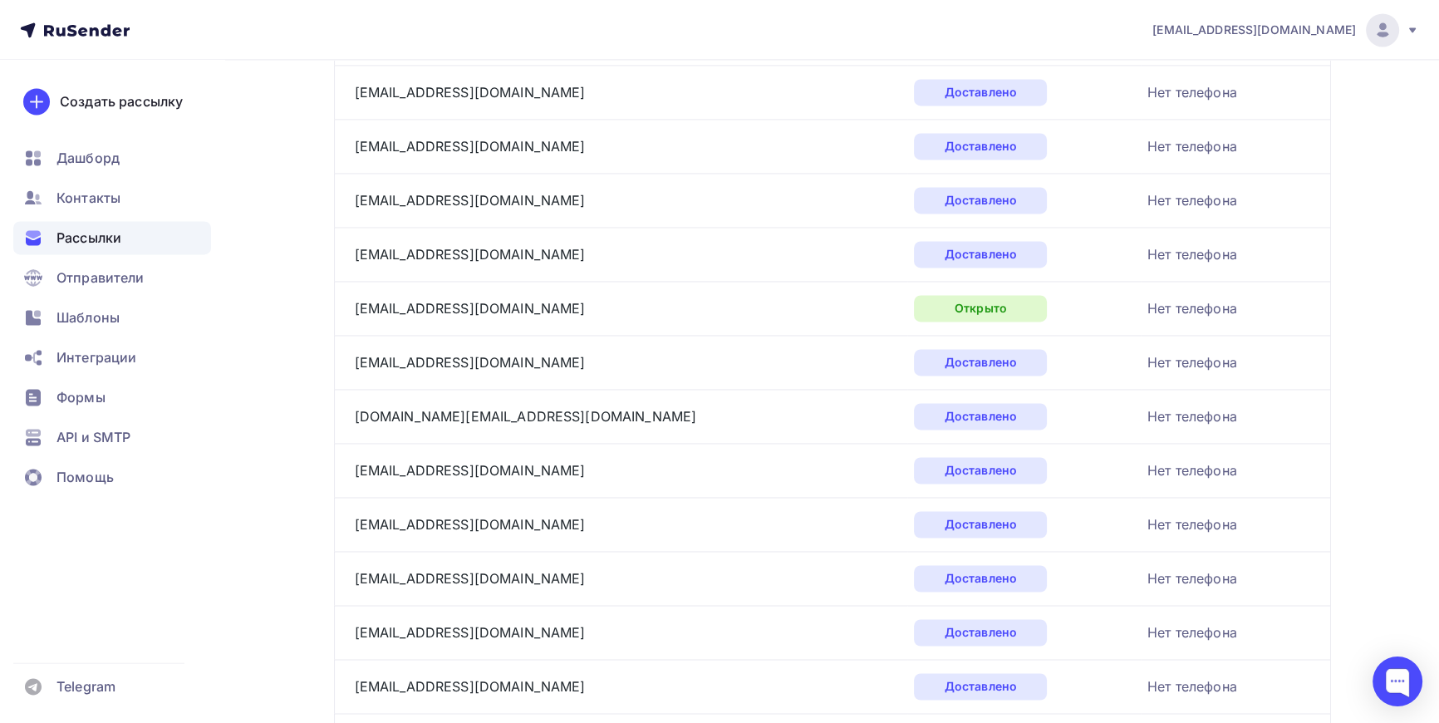
scroll to position [3263, 0]
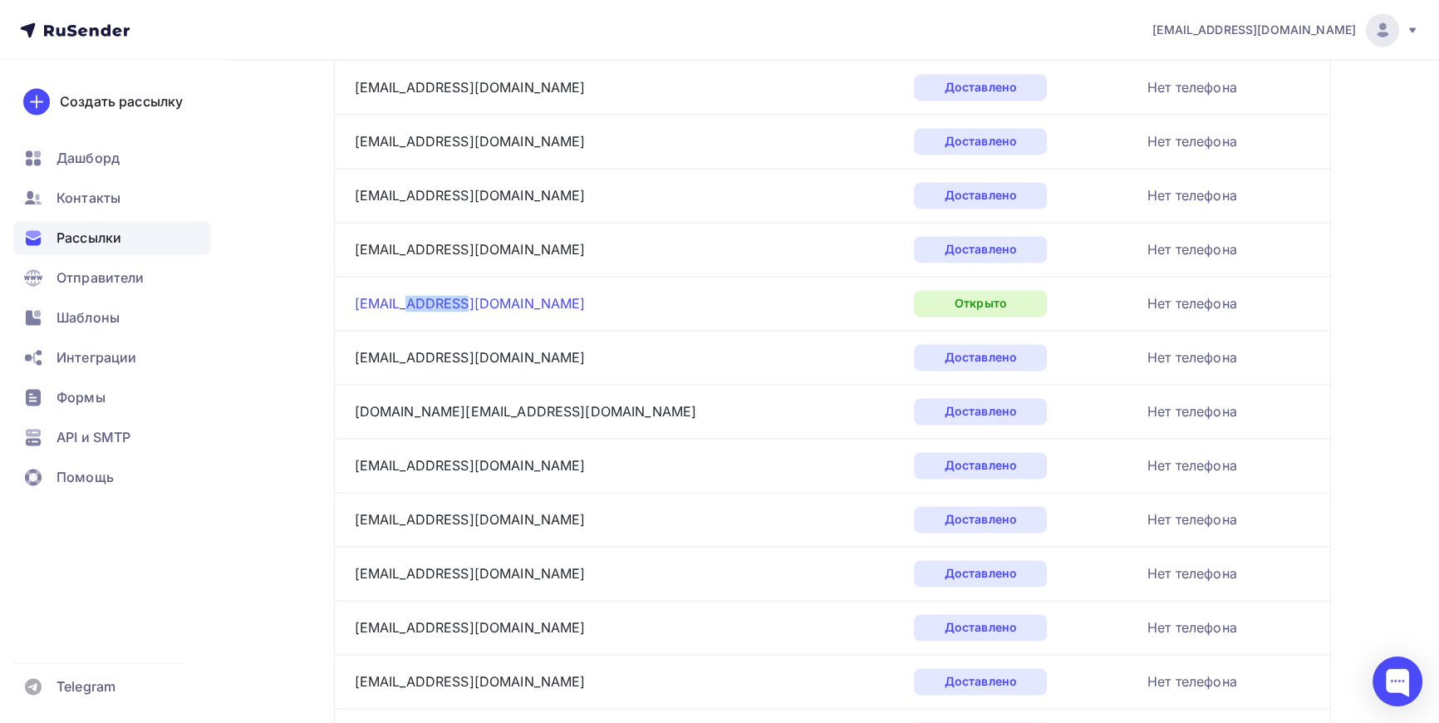
drag, startPoint x: 460, startPoint y: 291, endPoint x: 405, endPoint y: 302, distance: 56.1
click at [405, 302] on div "[EMAIL_ADDRESS][DOMAIN_NAME]" at bounding box center [562, 303] width 415 height 27
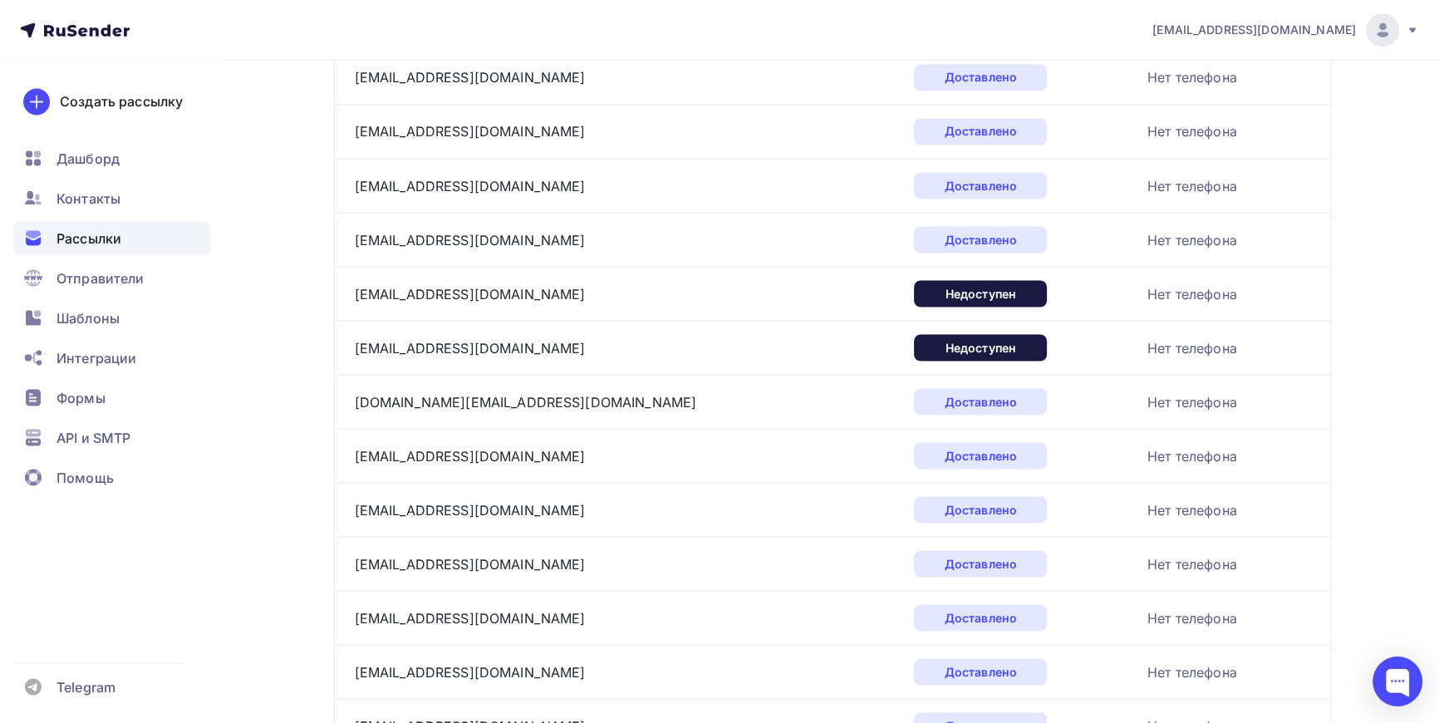
scroll to position [3867, 0]
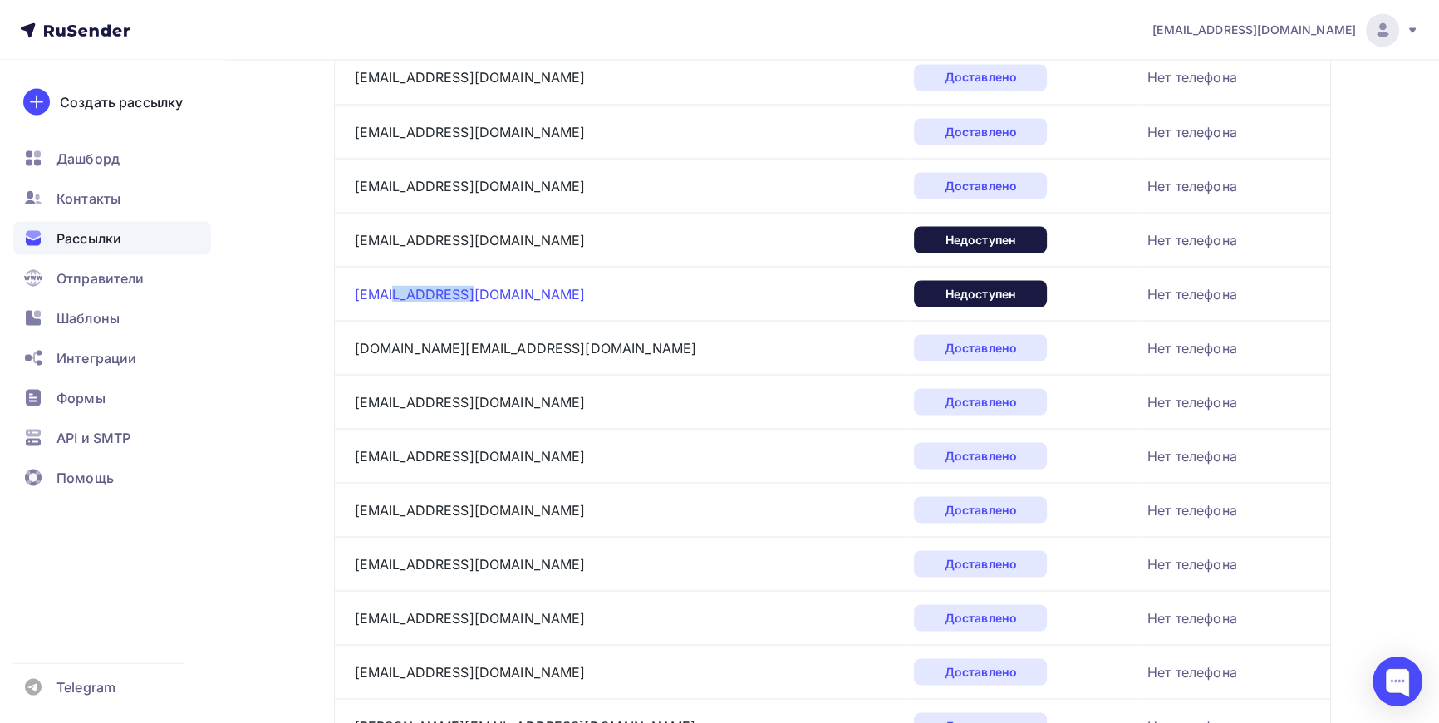
drag, startPoint x: 462, startPoint y: 283, endPoint x: 390, endPoint y: 288, distance: 72.5
click at [390, 288] on div "[EMAIL_ADDRESS][DOMAIN_NAME]" at bounding box center [562, 293] width 415 height 27
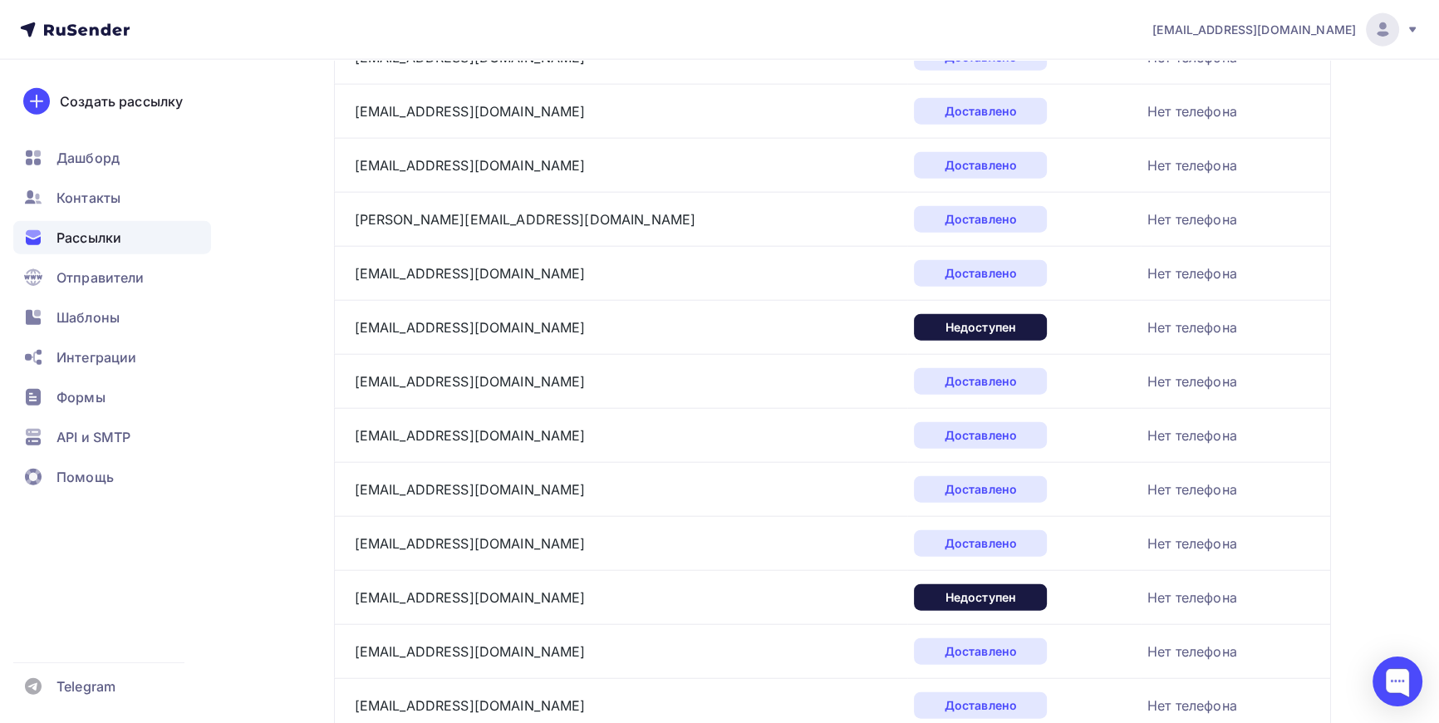
scroll to position [4925, 0]
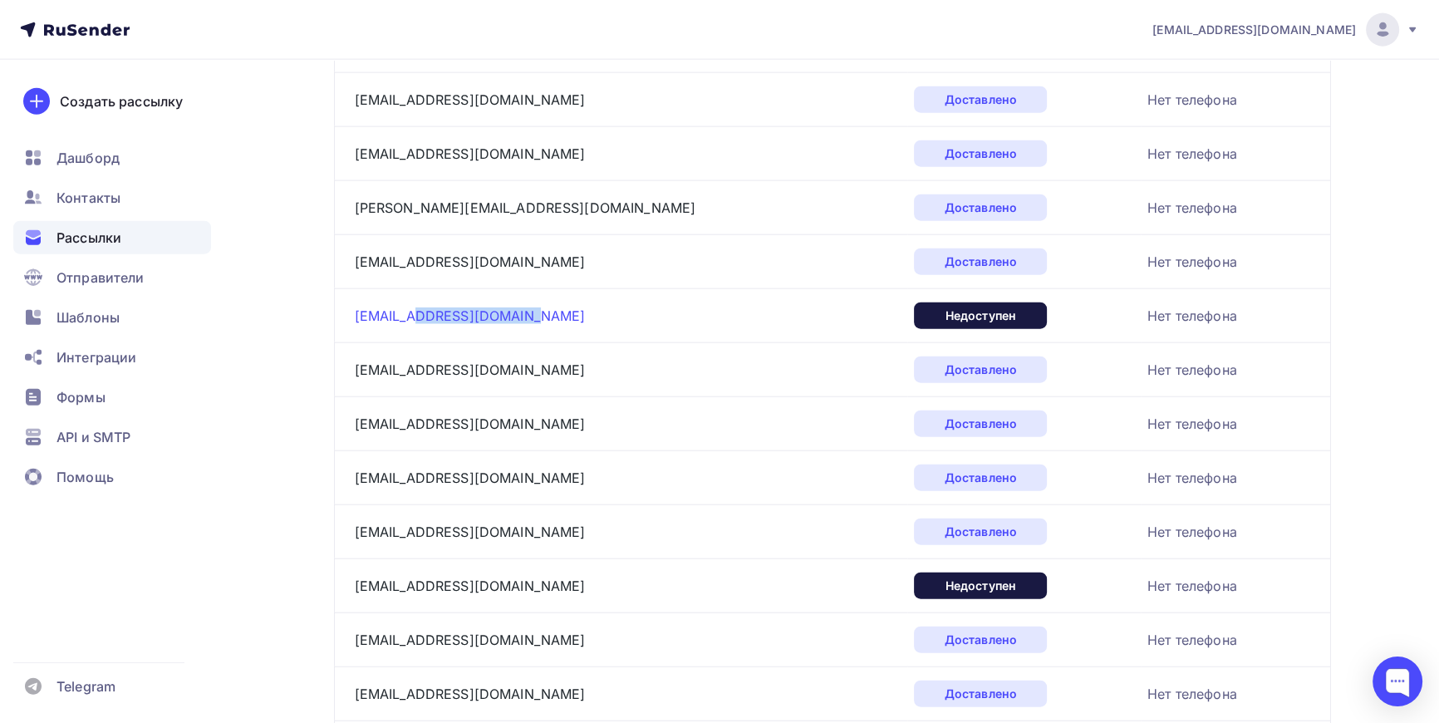
drag, startPoint x: 528, startPoint y: 308, endPoint x: 416, endPoint y: 304, distance: 112.3
click at [416, 304] on div "[EMAIL_ADDRESS][DOMAIN_NAME]" at bounding box center [562, 315] width 415 height 27
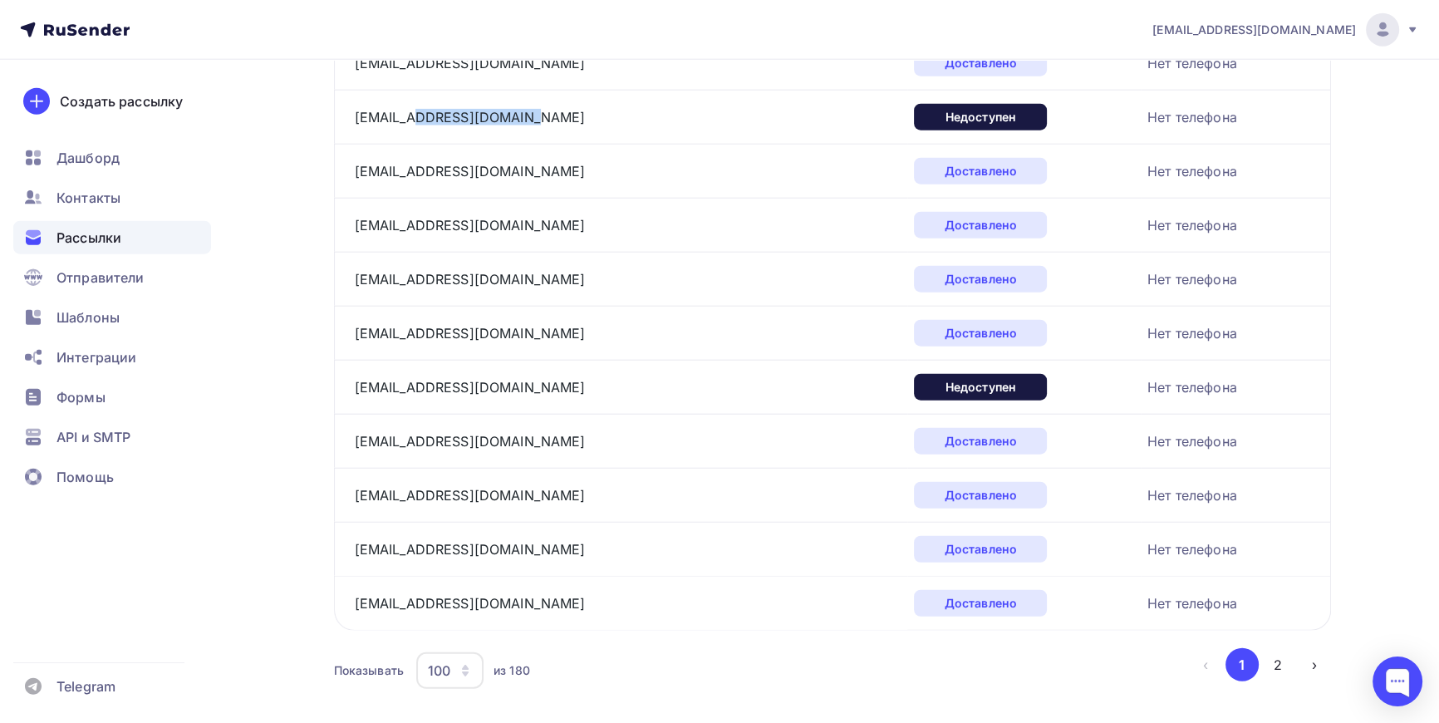
scroll to position [5150, 0]
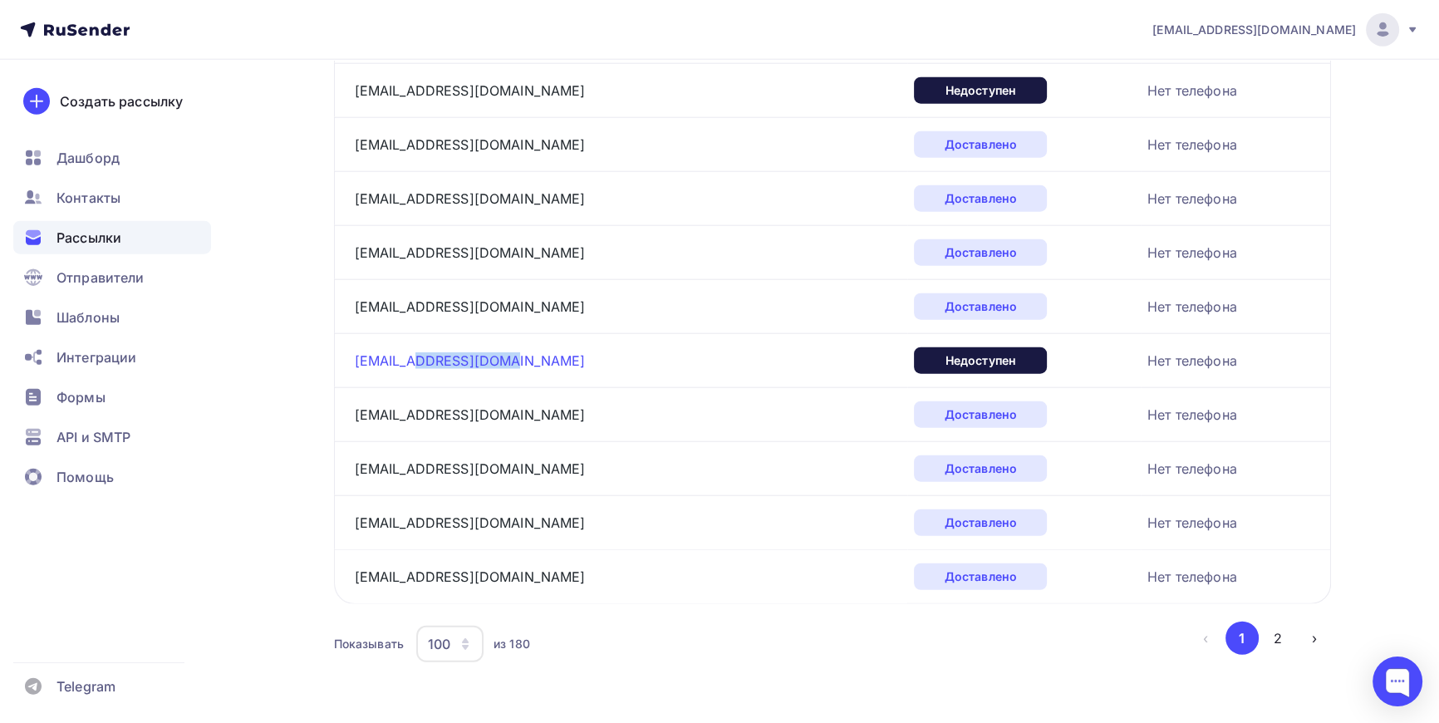
drag, startPoint x: 509, startPoint y: 351, endPoint x: 412, endPoint y: 356, distance: 96.6
click at [412, 356] on div "[EMAIL_ADDRESS][DOMAIN_NAME]" at bounding box center [562, 360] width 415 height 27
click at [1275, 627] on button "2" at bounding box center [1277, 638] width 33 height 33
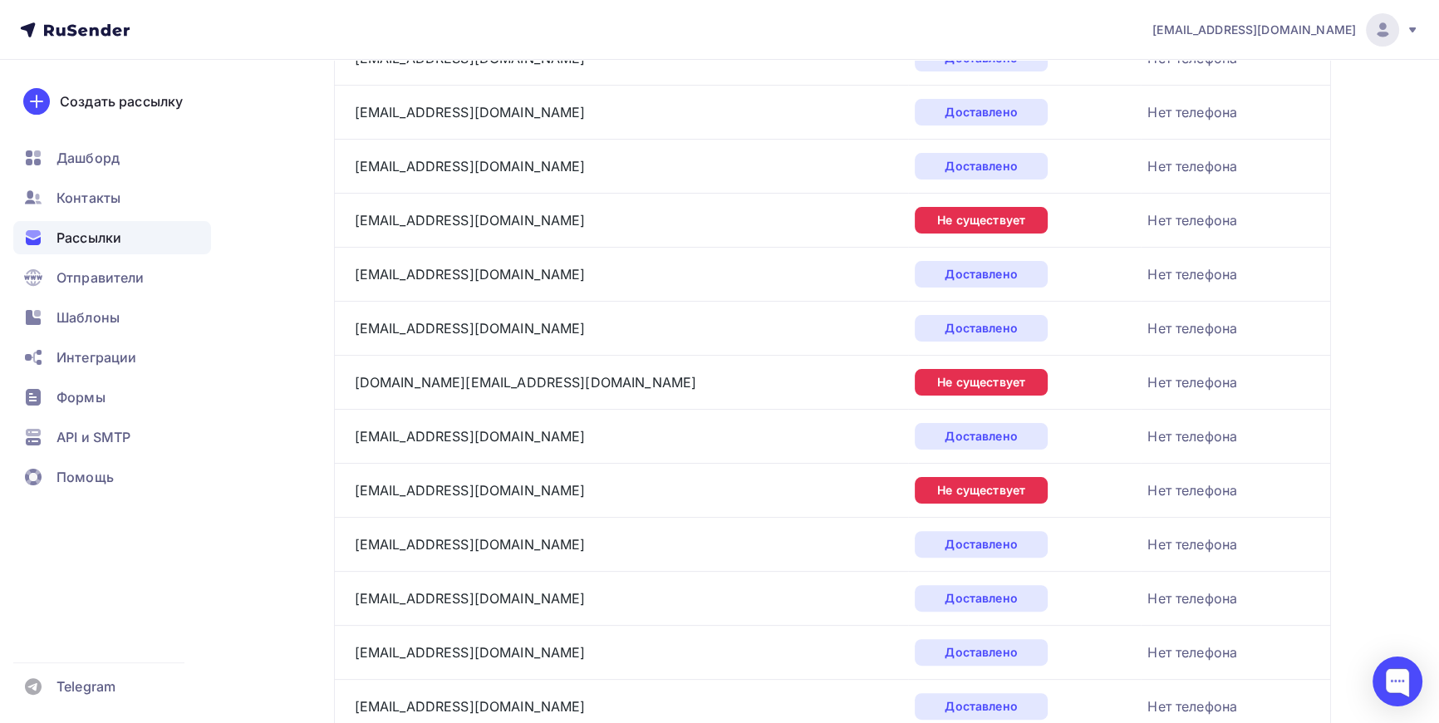
scroll to position [619, 0]
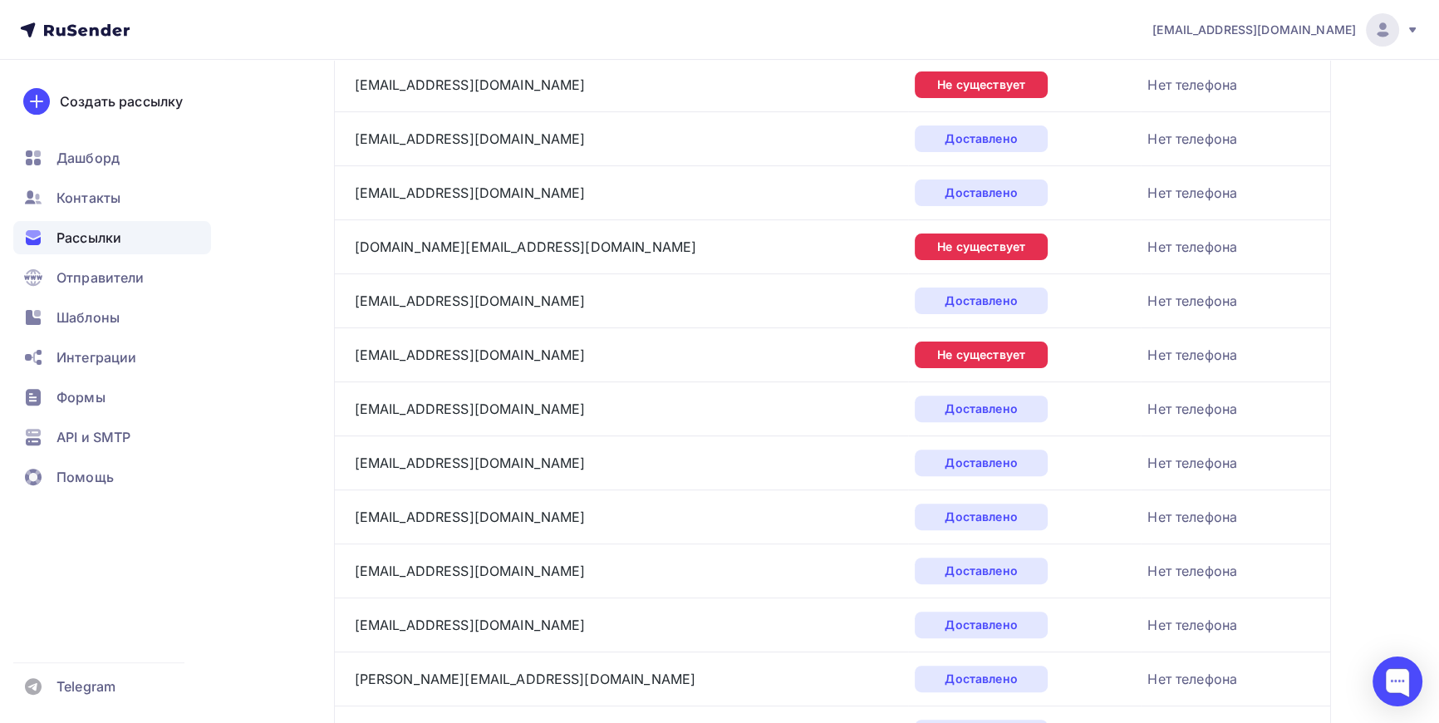
click at [489, 137] on div "[EMAIL_ADDRESS][DOMAIN_NAME]" at bounding box center [562, 138] width 415 height 27
drag, startPoint x: 487, startPoint y: 86, endPoint x: 406, endPoint y: 86, distance: 80.6
click at [406, 86] on div "[EMAIL_ADDRESS][DOMAIN_NAME]" at bounding box center [562, 84] width 415 height 27
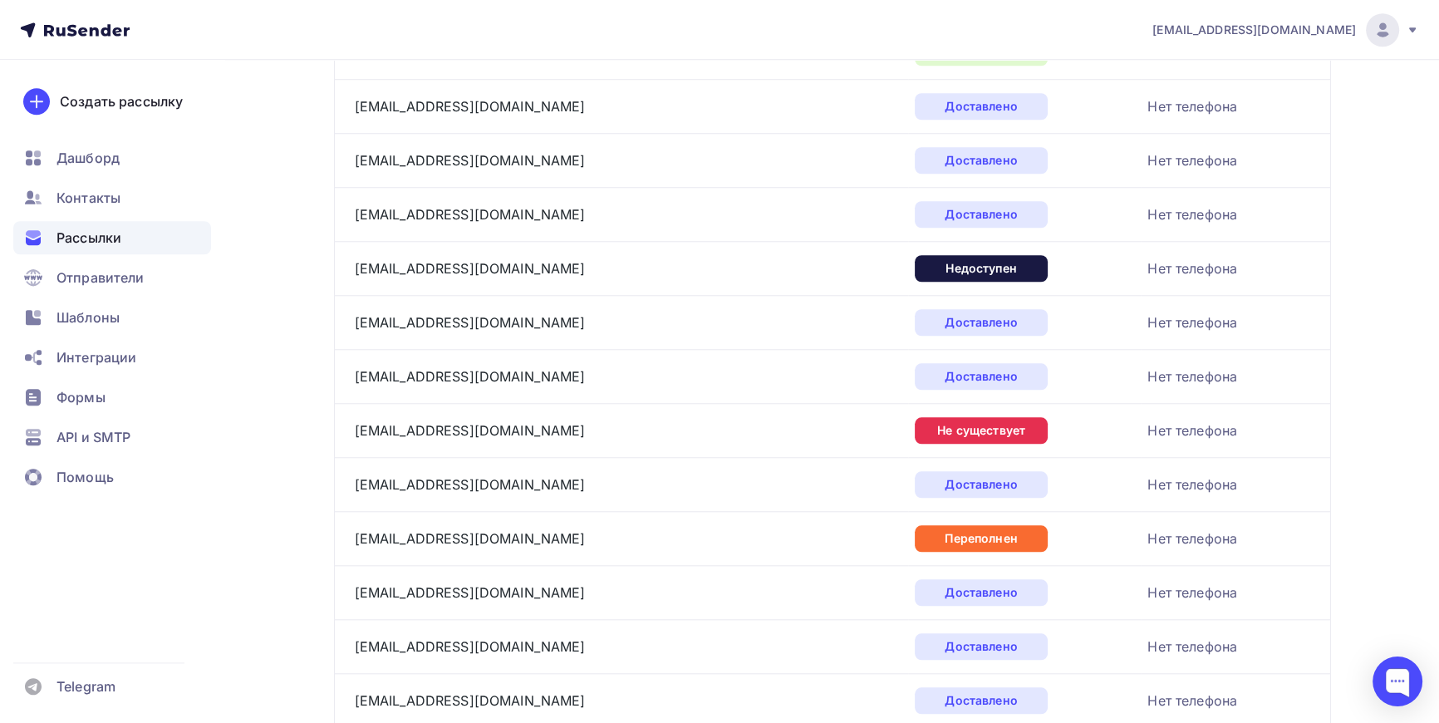
scroll to position [1903, 0]
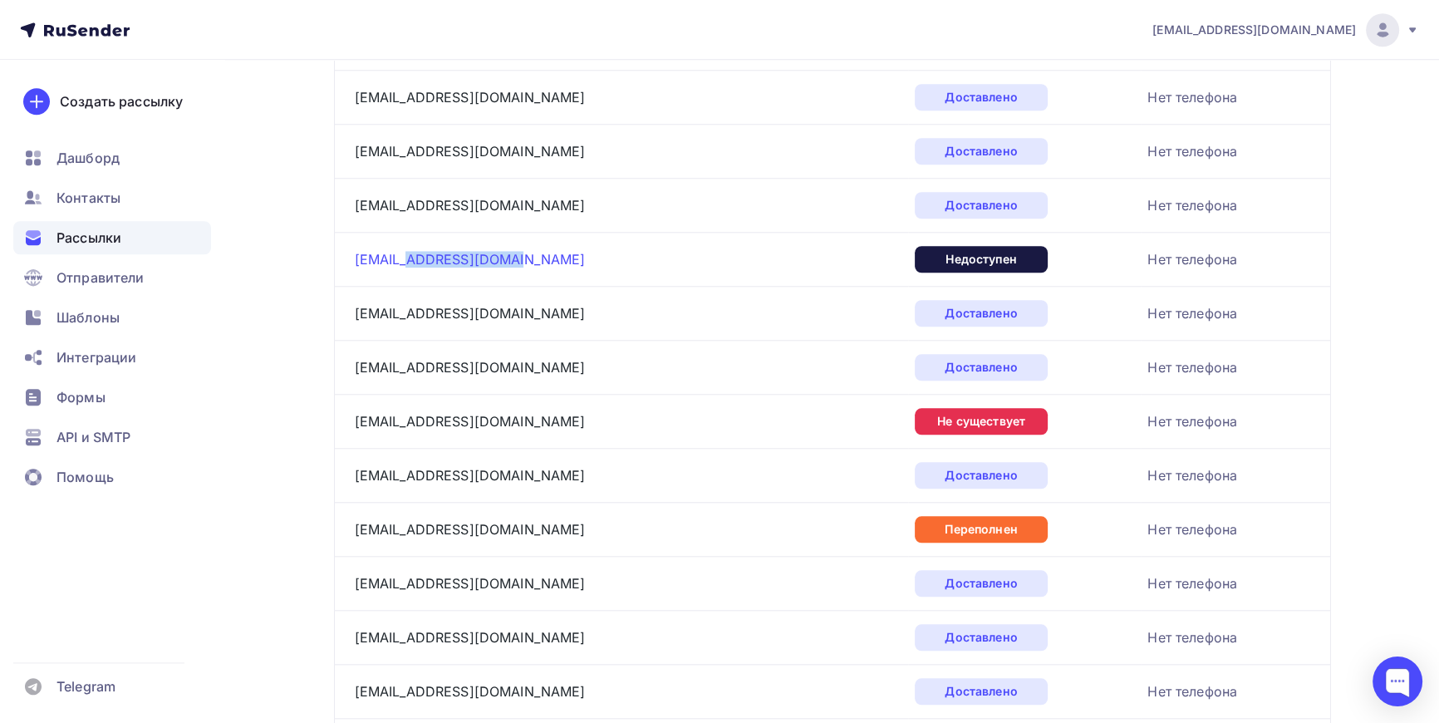
drag, startPoint x: 511, startPoint y: 255, endPoint x: 405, endPoint y: 254, distance: 106.4
click at [405, 254] on div "slezko@fashioncode.ru" at bounding box center [562, 259] width 415 height 27
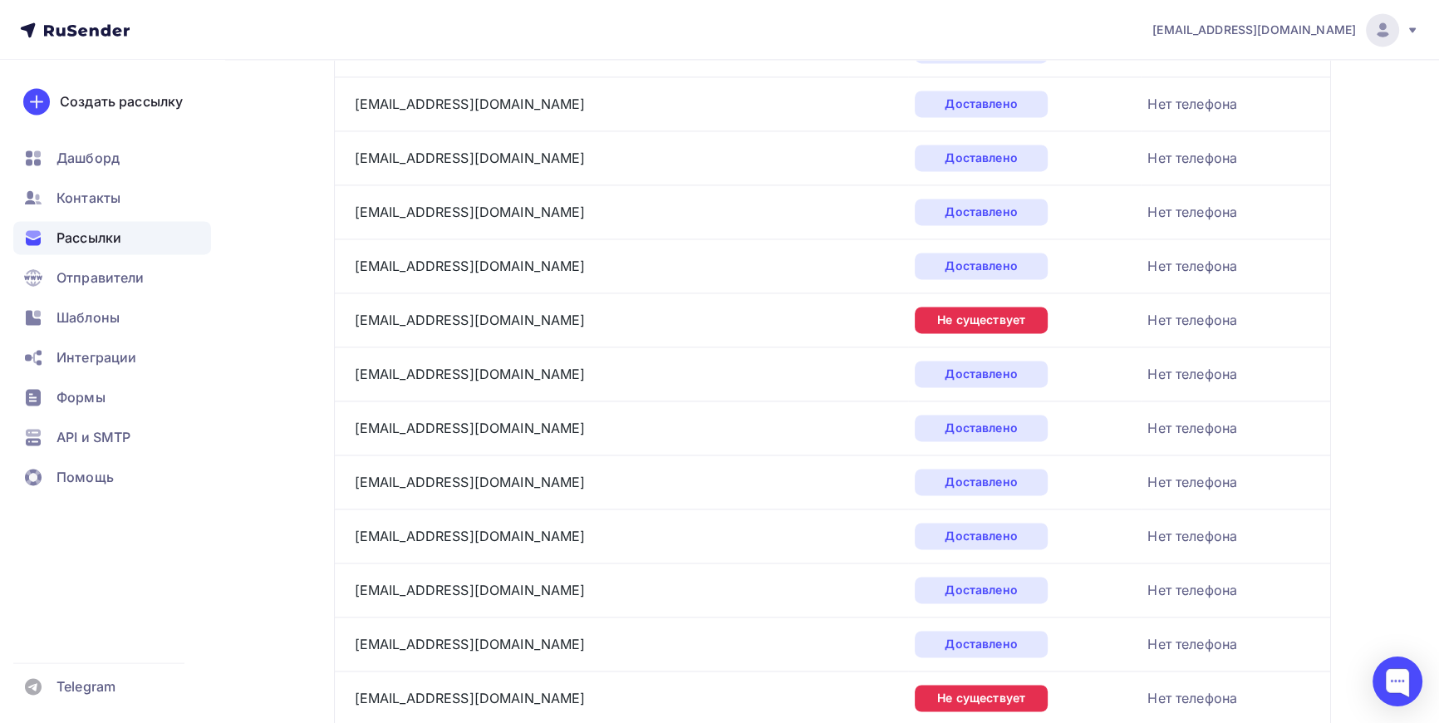
scroll to position [3036, 0]
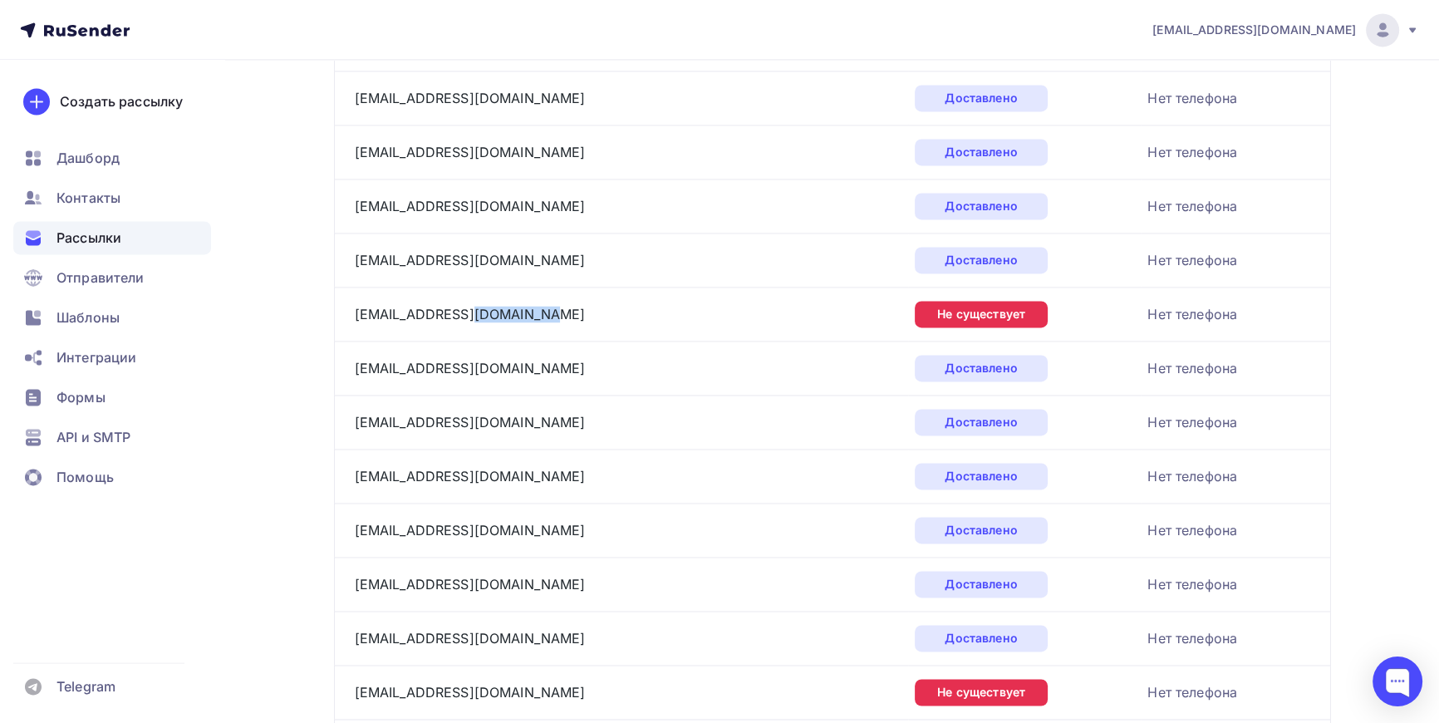
drag, startPoint x: 561, startPoint y: 310, endPoint x: 469, endPoint y: 322, distance: 92.1
click at [469, 322] on td "shanayeva.alma@gkm-kz.com" at bounding box center [621, 314] width 575 height 54
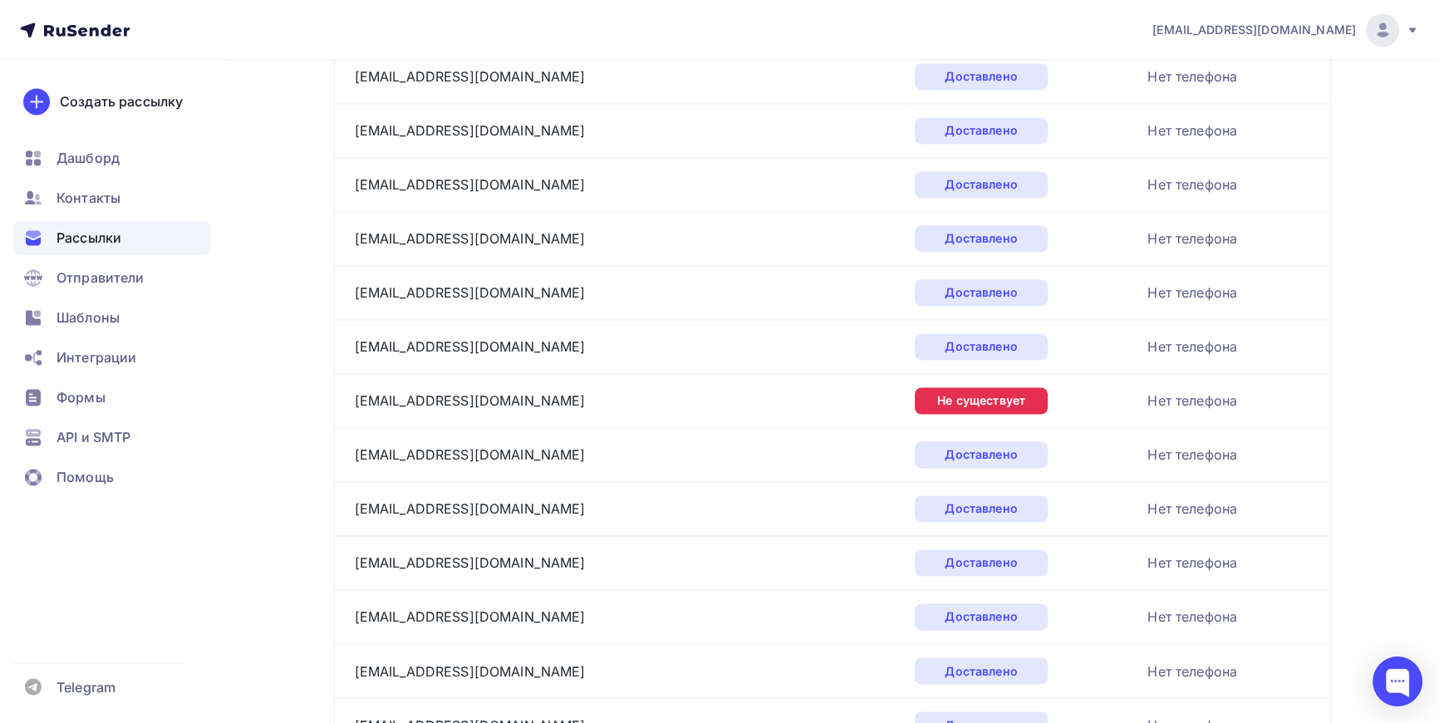
scroll to position [3339, 0]
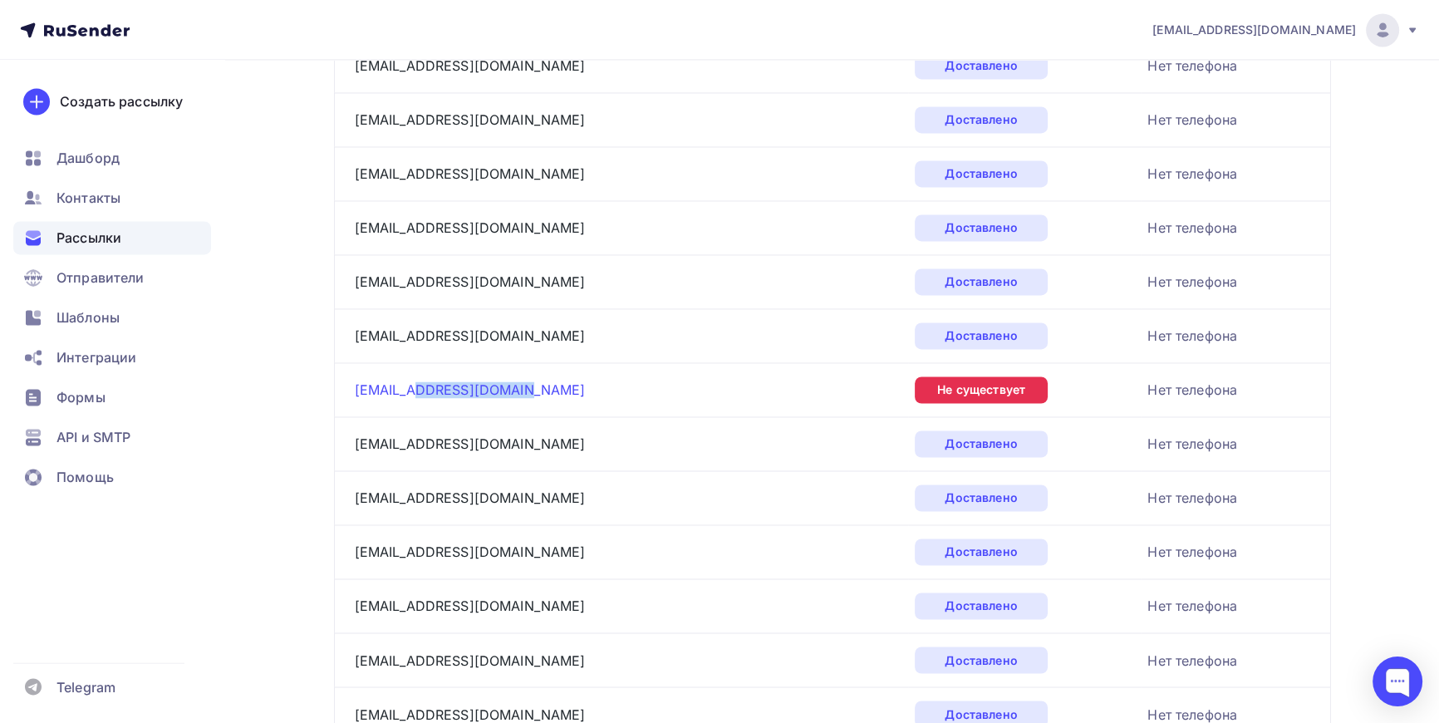
drag, startPoint x: 532, startPoint y: 380, endPoint x: 413, endPoint y: 391, distance: 119.3
click at [413, 391] on div "service@afourcustom.ru" at bounding box center [562, 389] width 415 height 27
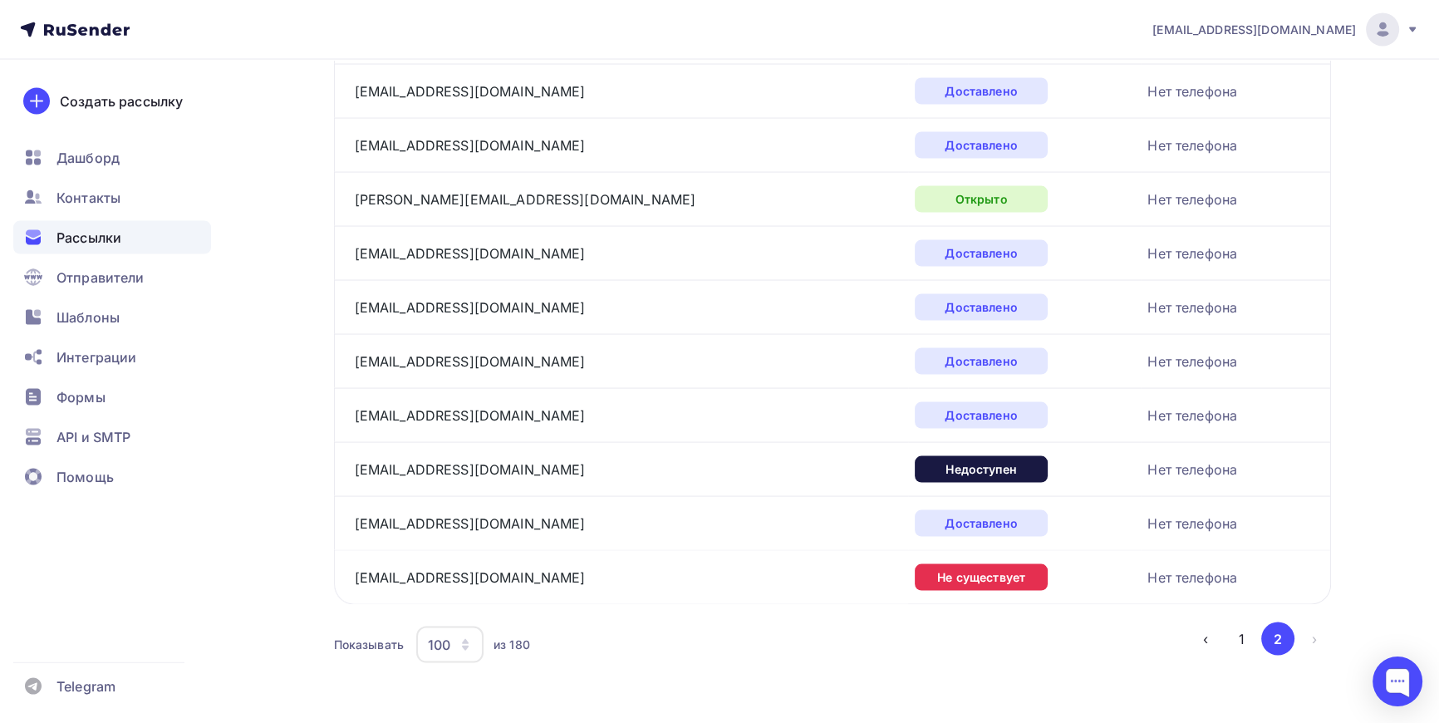
scroll to position [4072, 0]
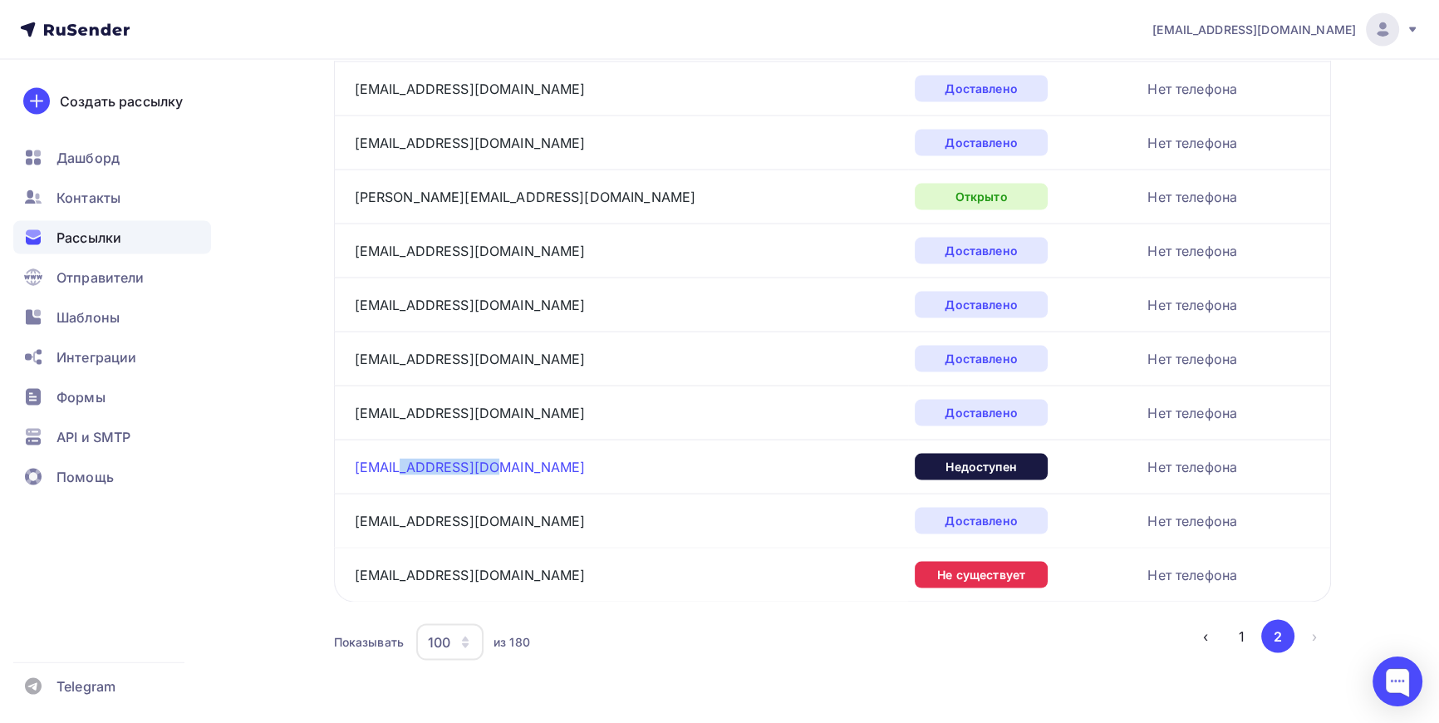
drag, startPoint x: 502, startPoint y: 466, endPoint x: 403, endPoint y: 457, distance: 99.3
click at [401, 457] on div "salon@mehdesign.ru" at bounding box center [562, 467] width 415 height 27
drag, startPoint x: 548, startPoint y: 566, endPoint x: 400, endPoint y: 565, distance: 148.7
click at [400, 565] on div "sales@vtoroymekhovoy.com" at bounding box center [562, 575] width 415 height 27
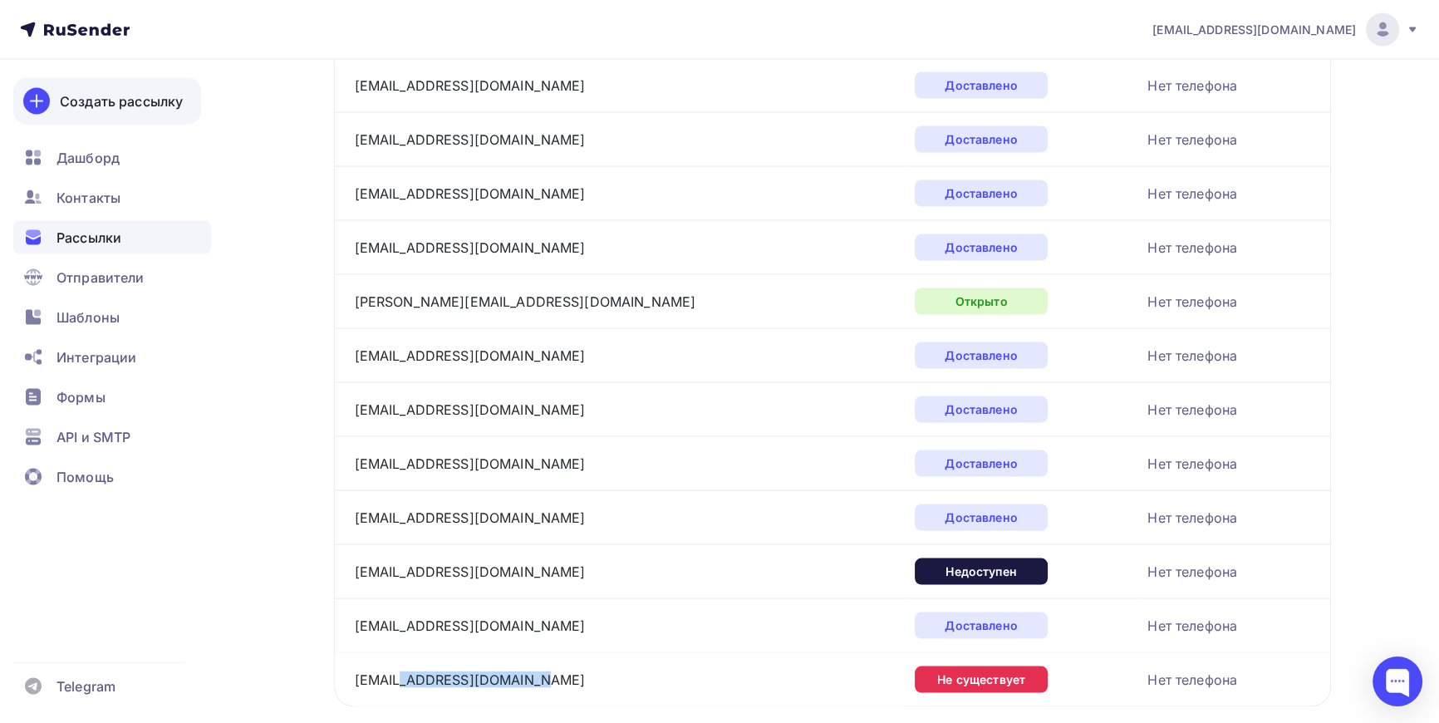
scroll to position [3921, 0]
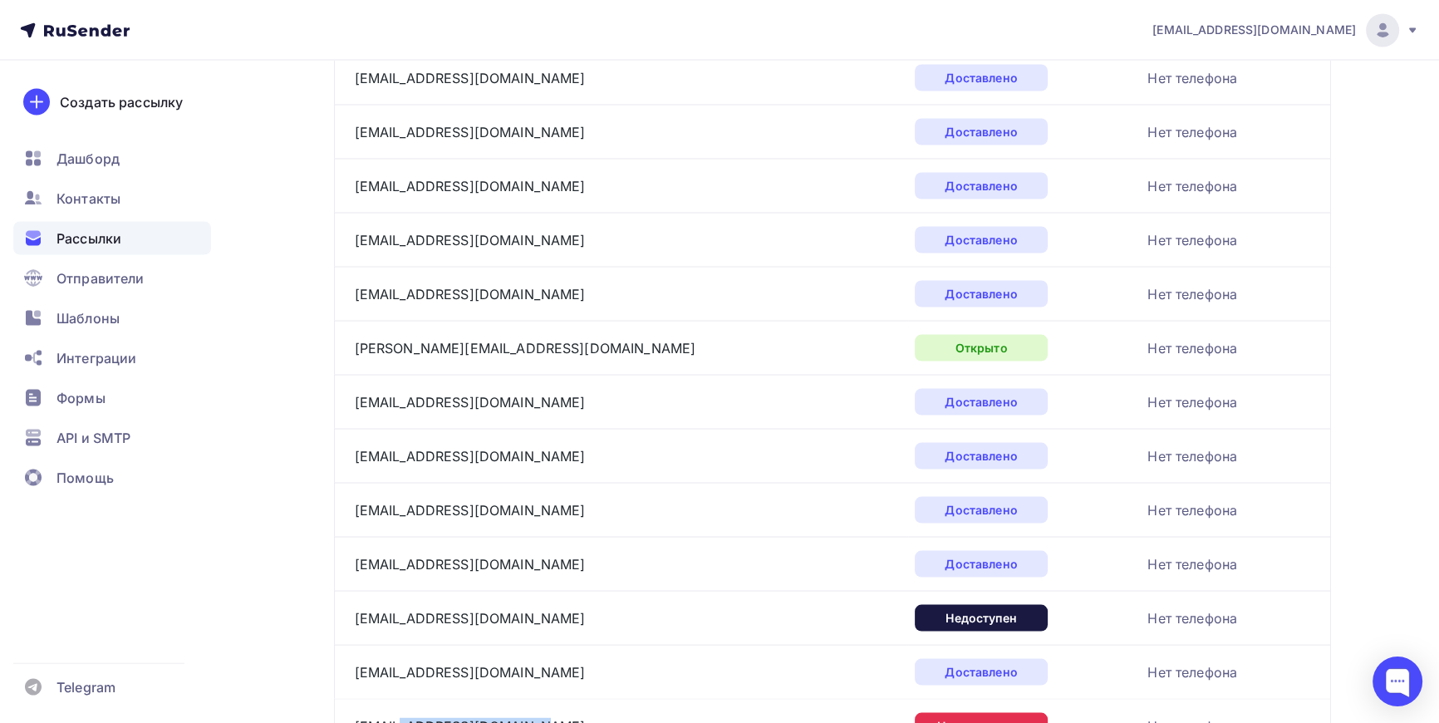
click at [73, 236] on span "Рассылки" at bounding box center [89, 238] width 65 height 20
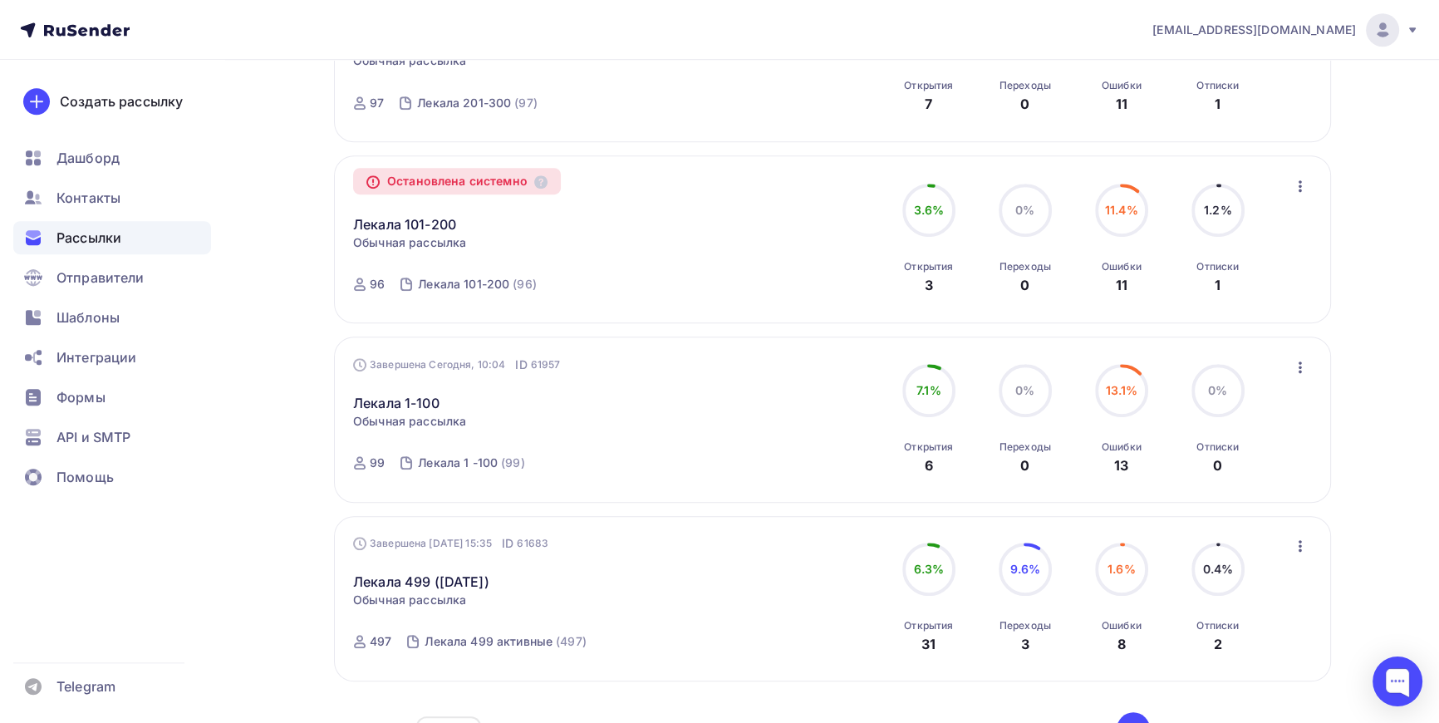
scroll to position [1439, 0]
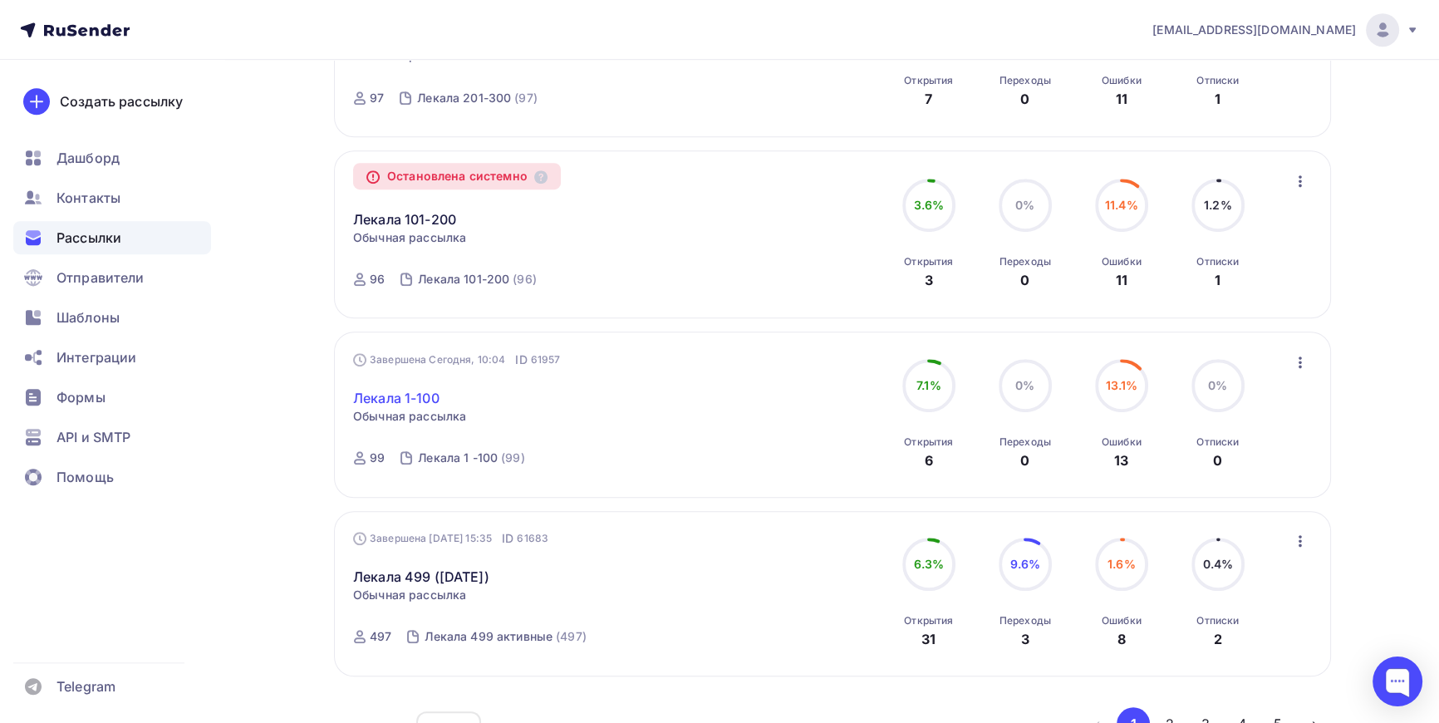
click at [421, 396] on link "Лекала 1-100" at bounding box center [396, 398] width 86 height 20
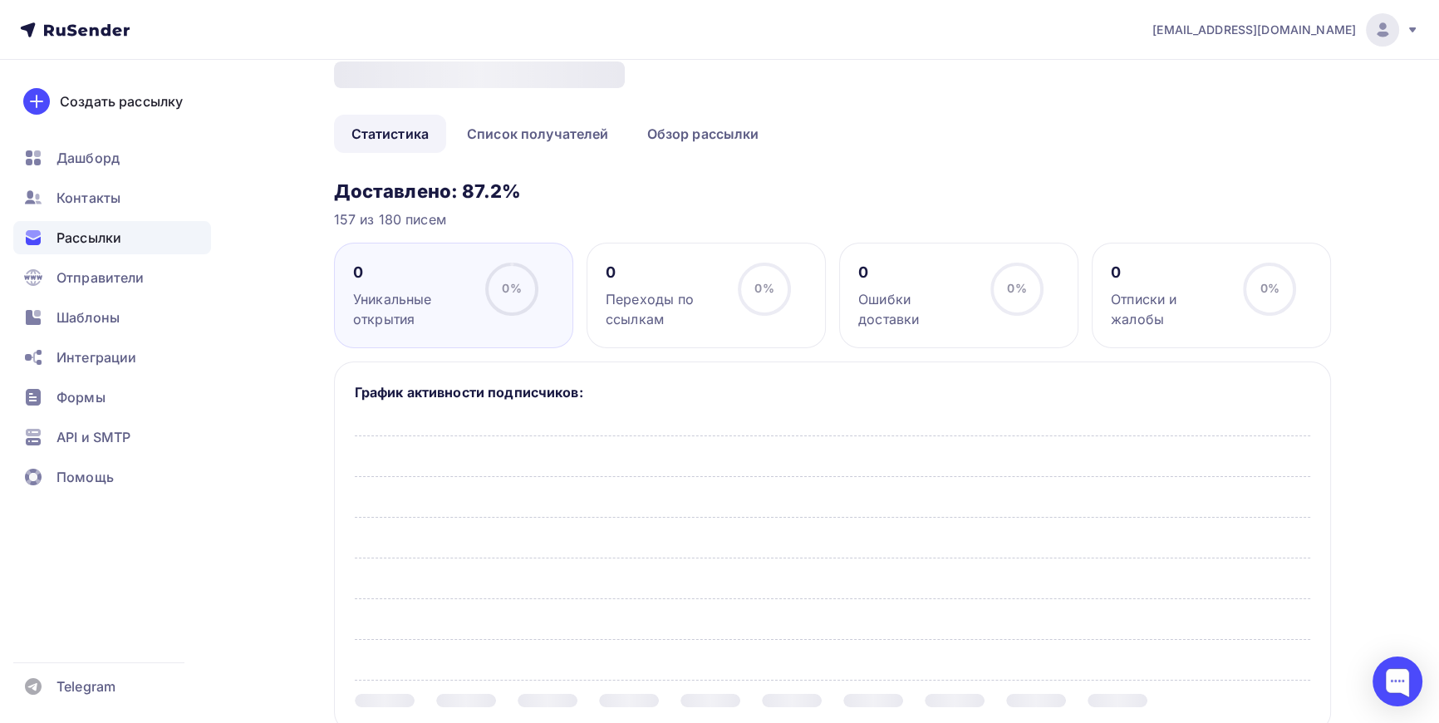
scroll to position [75, 0]
click at [537, 140] on link "Список получателей" at bounding box center [538, 134] width 177 height 38
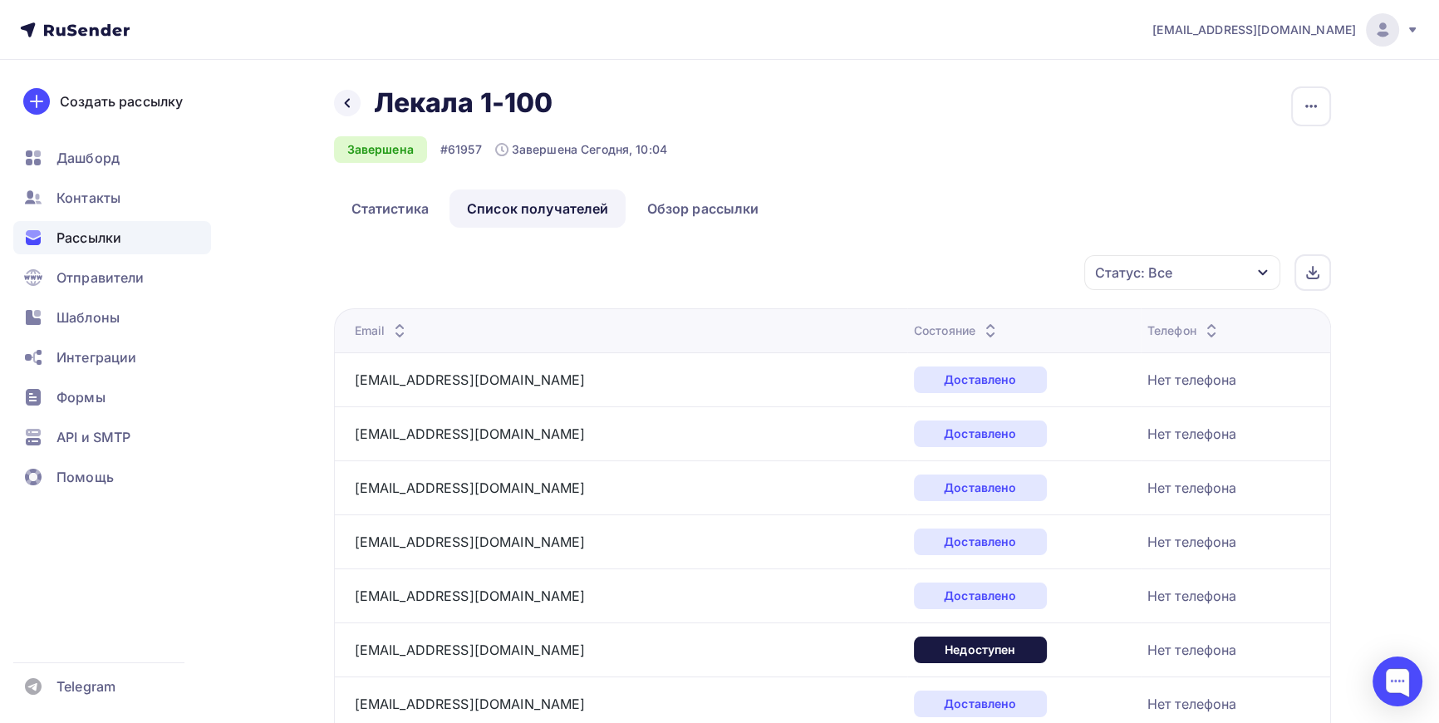
click at [1266, 277] on icon "button" at bounding box center [1262, 272] width 13 height 13
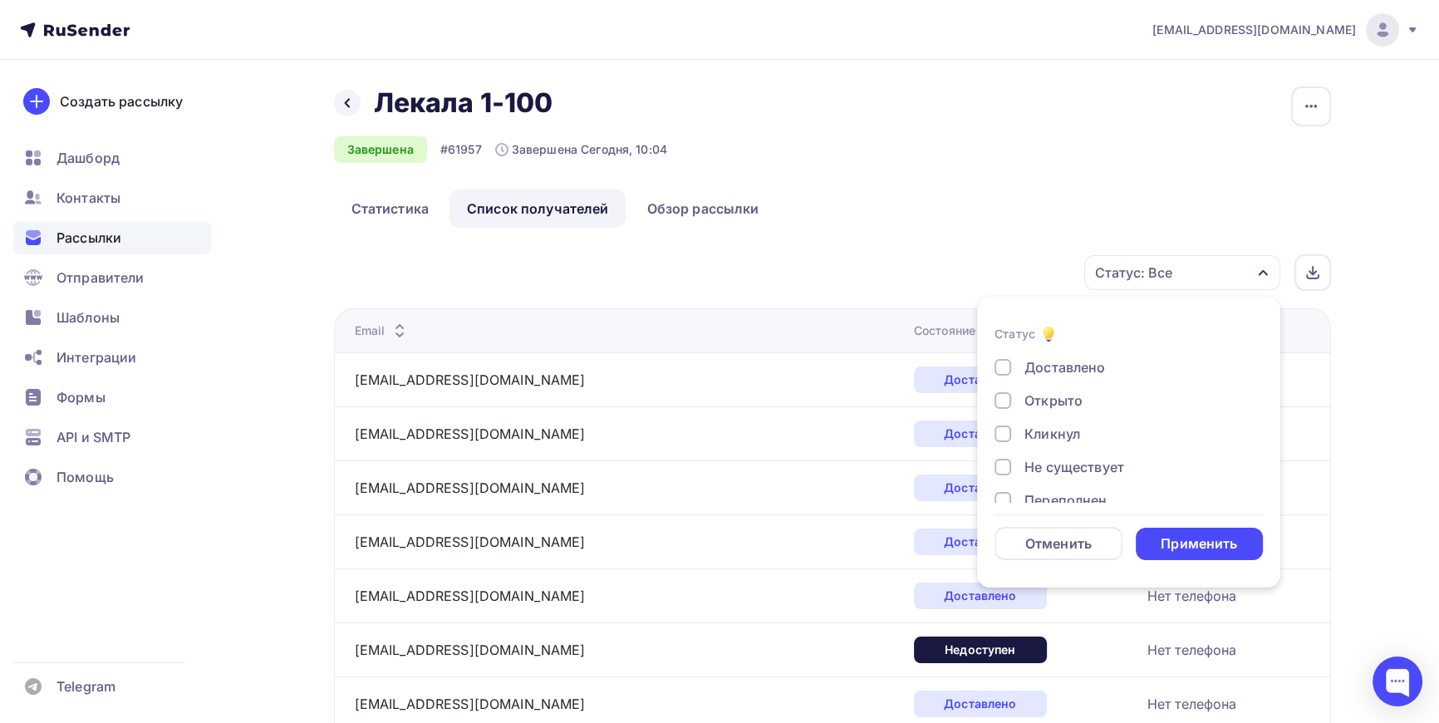
click at [1000, 361] on div at bounding box center [1003, 367] width 17 height 17
click at [1212, 540] on div "Применить" at bounding box center [1199, 543] width 76 height 19
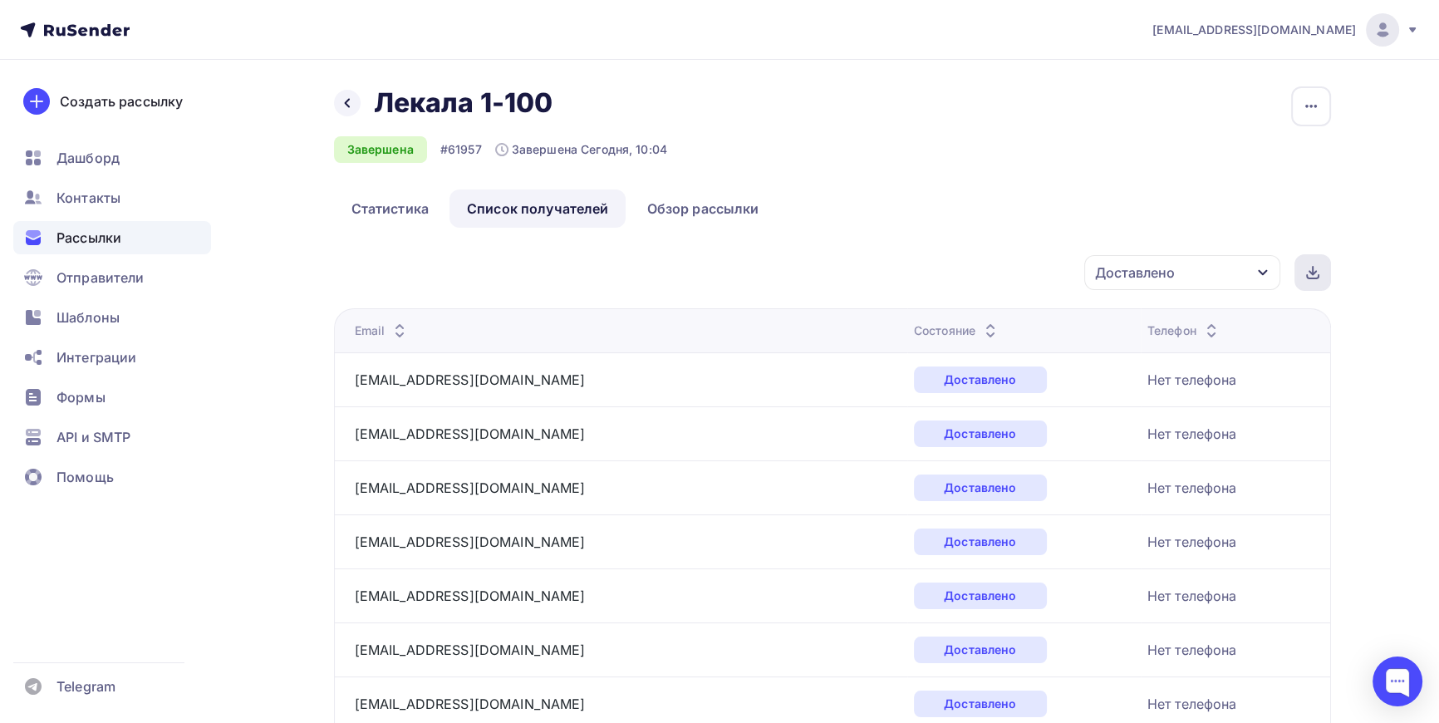
click at [1306, 271] on icon at bounding box center [1312, 272] width 13 height 13
click at [348, 101] on icon at bounding box center [347, 102] width 13 height 13
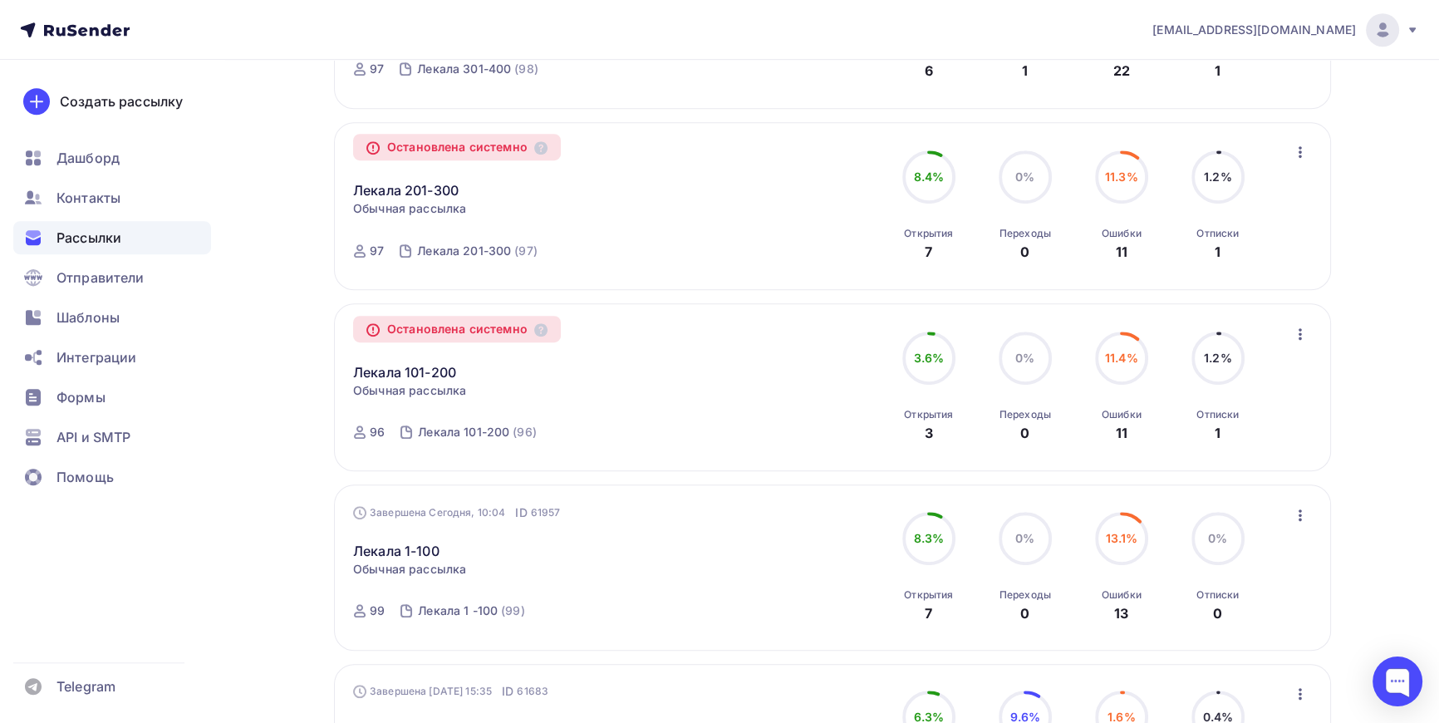
scroll to position [1284, 0]
click at [398, 366] on link "Лекала 101-200" at bounding box center [404, 375] width 103 height 20
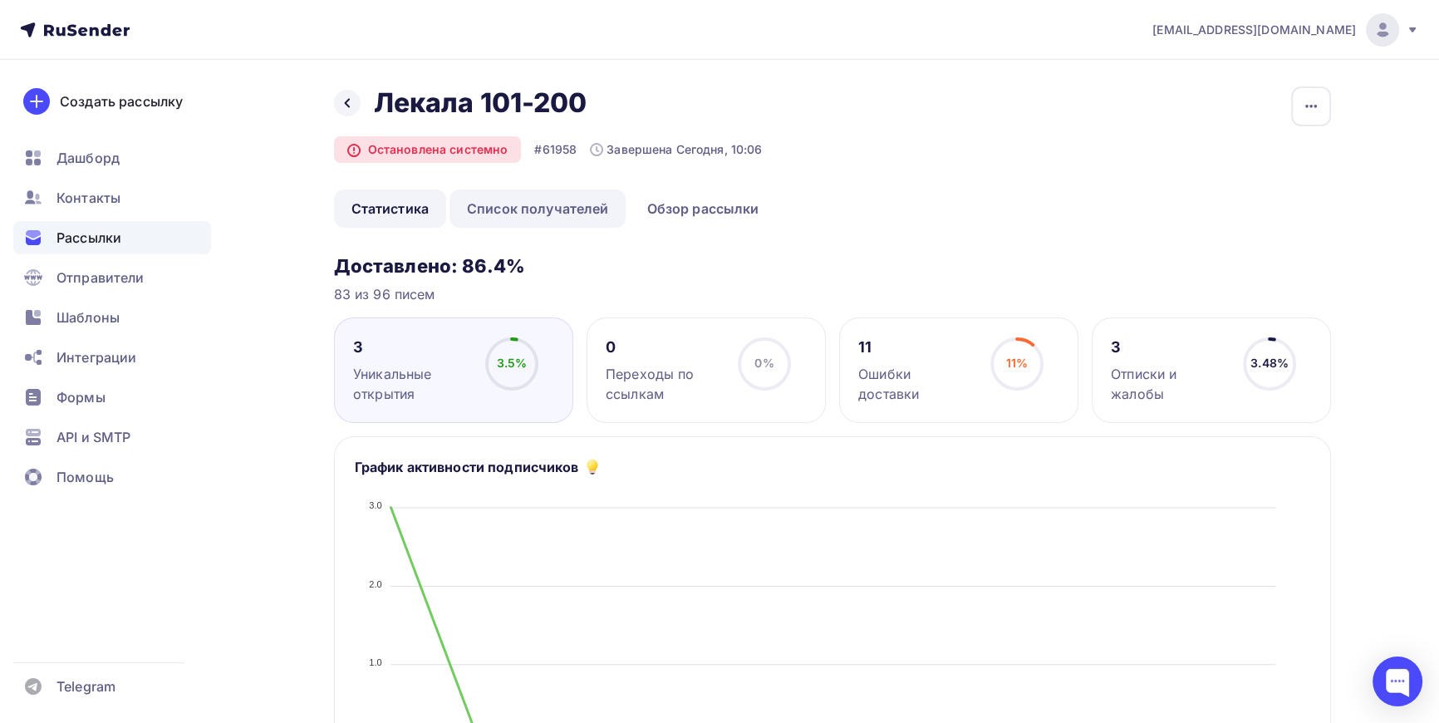
click at [568, 212] on link "Список получателей" at bounding box center [538, 208] width 177 height 38
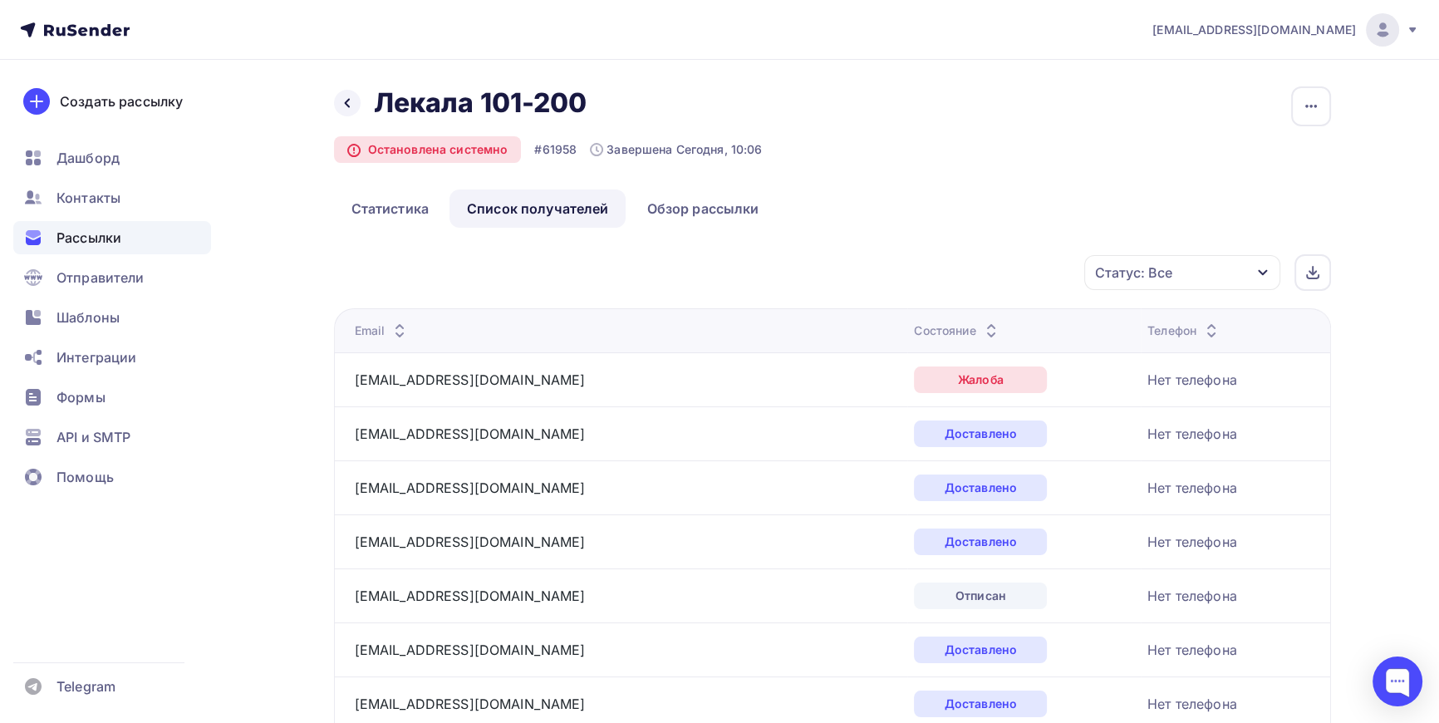
click at [1262, 266] on icon "button" at bounding box center [1262, 272] width 13 height 13
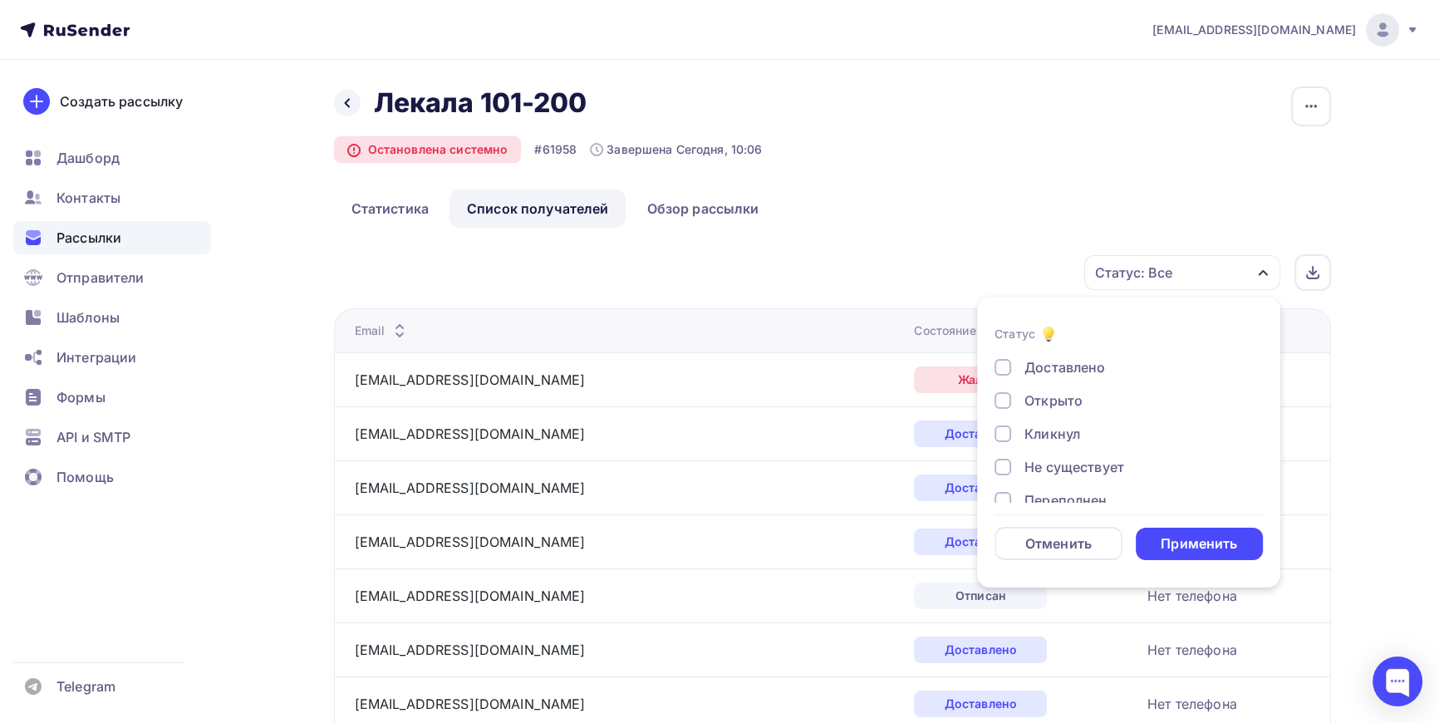
click at [1005, 367] on div at bounding box center [1003, 367] width 17 height 17
click at [1216, 544] on div "Применить" at bounding box center [1199, 543] width 76 height 19
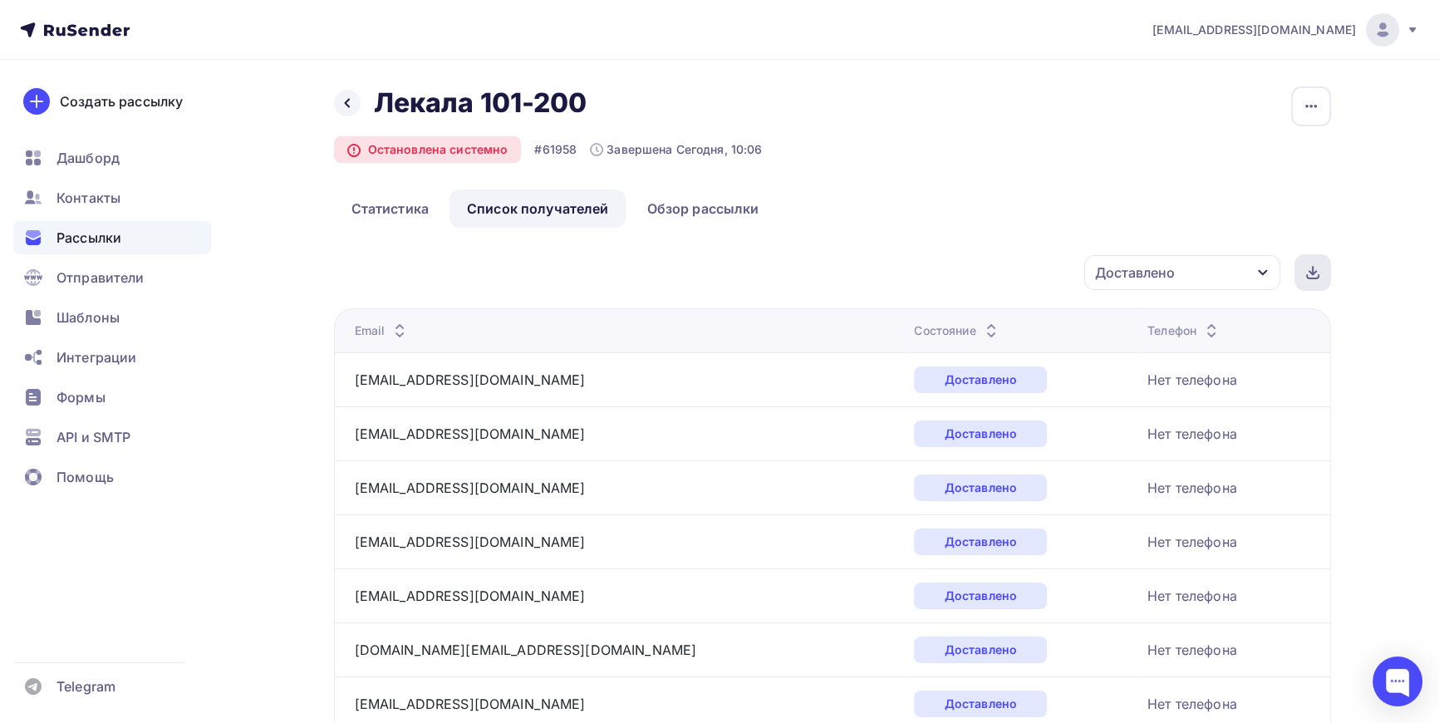
click at [1309, 267] on icon at bounding box center [1312, 272] width 13 height 13
click at [343, 101] on icon at bounding box center [347, 102] width 13 height 13
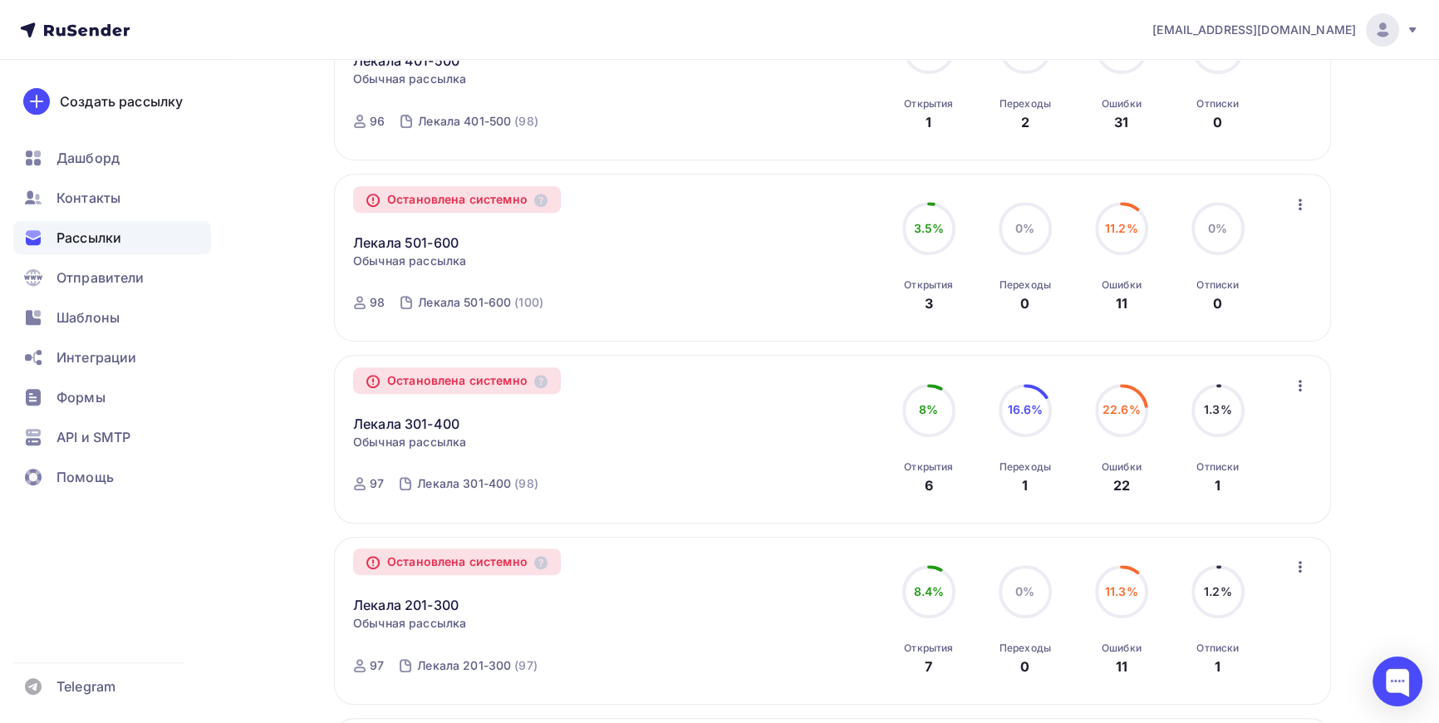
scroll to position [1057, 0]
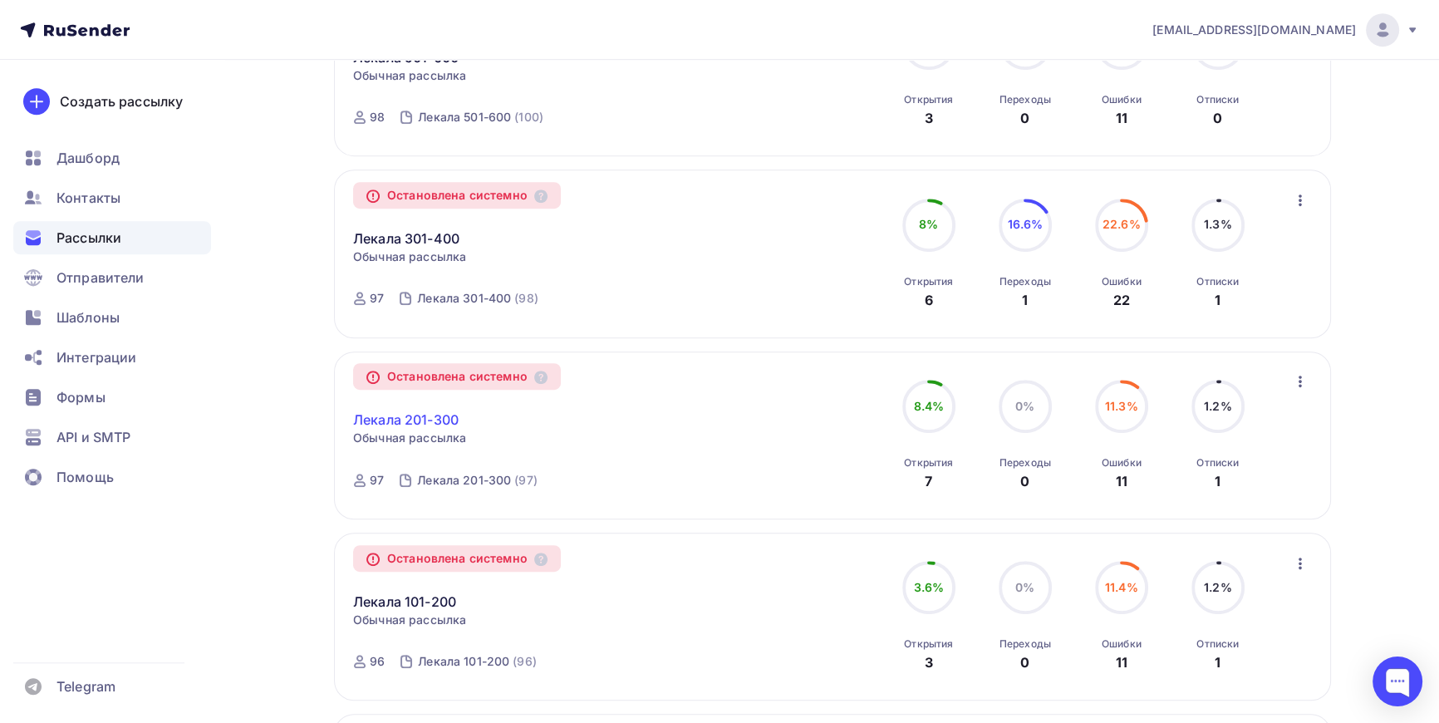
click at [431, 415] on link "Лекала 201-300" at bounding box center [406, 420] width 106 height 20
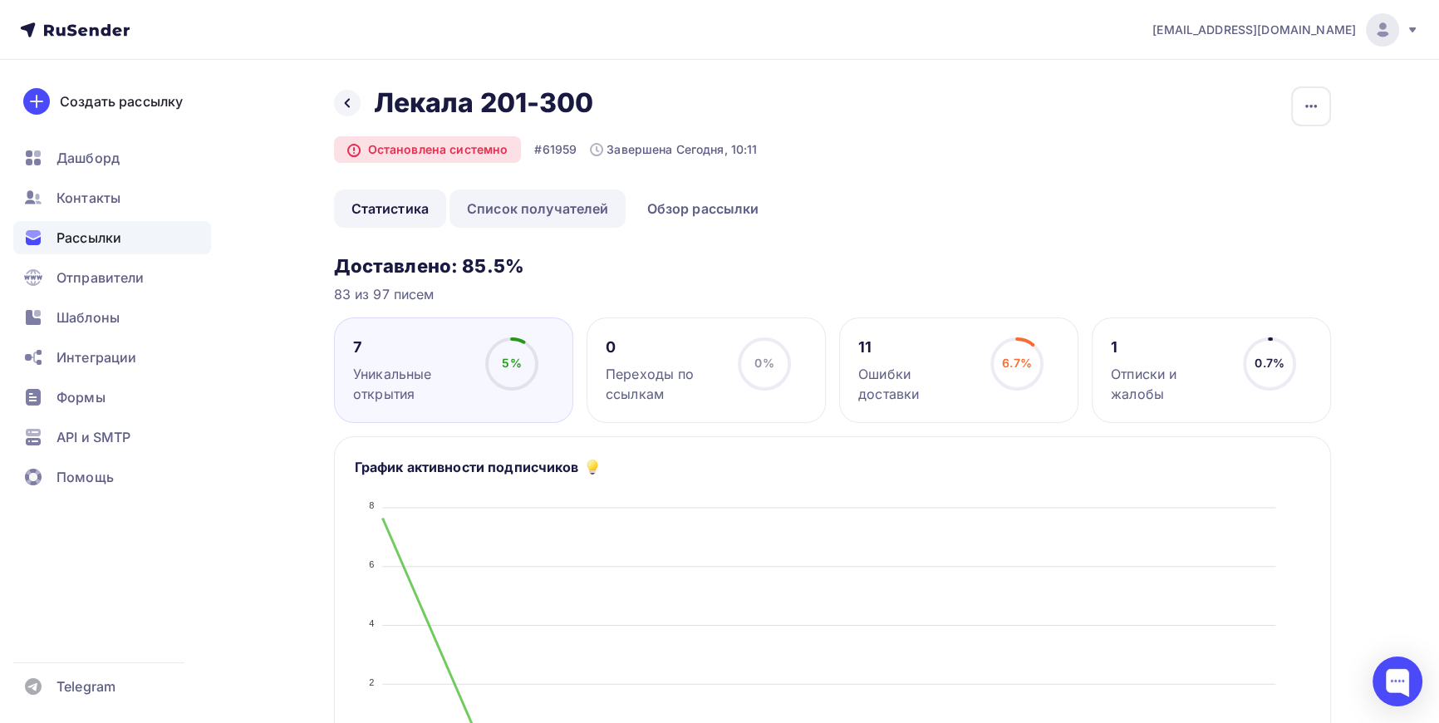
click at [561, 206] on link "Список получателей" at bounding box center [538, 208] width 177 height 38
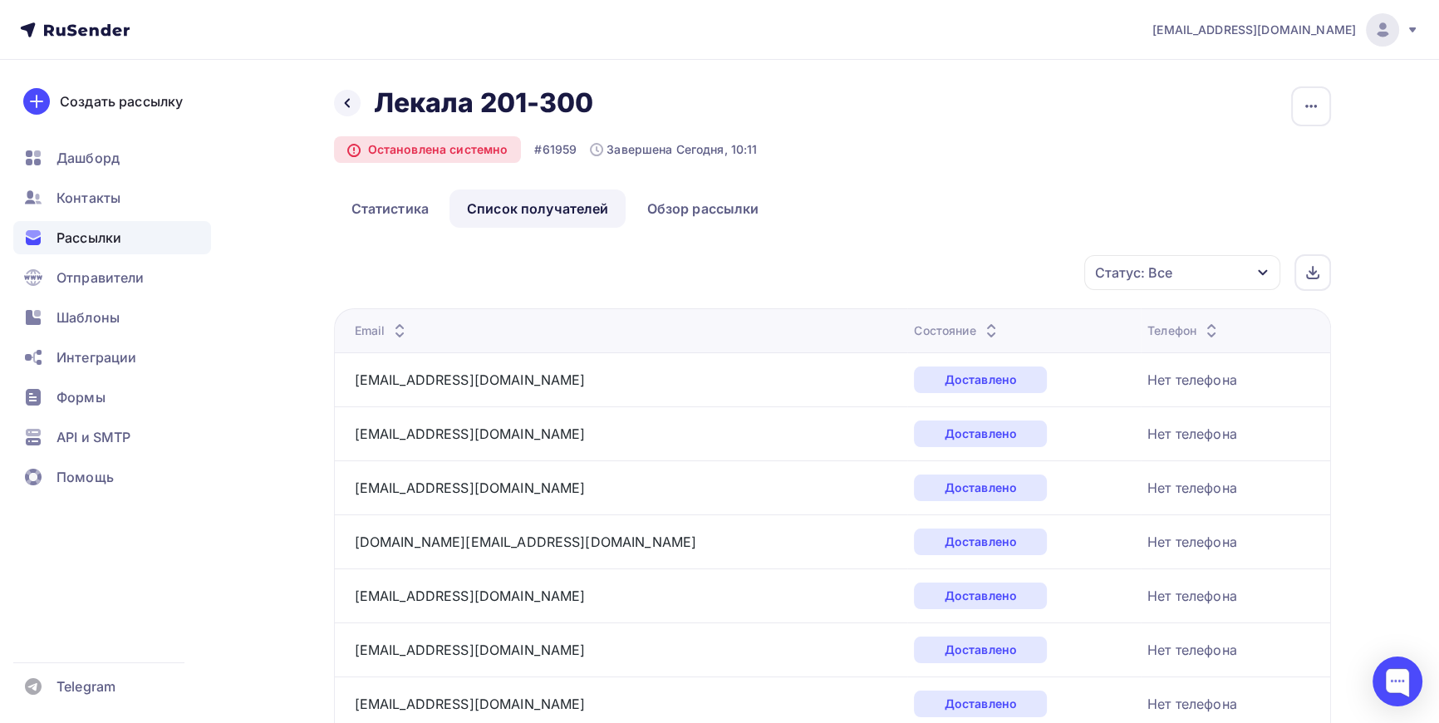
click at [1264, 269] on icon "button" at bounding box center [1262, 272] width 13 height 13
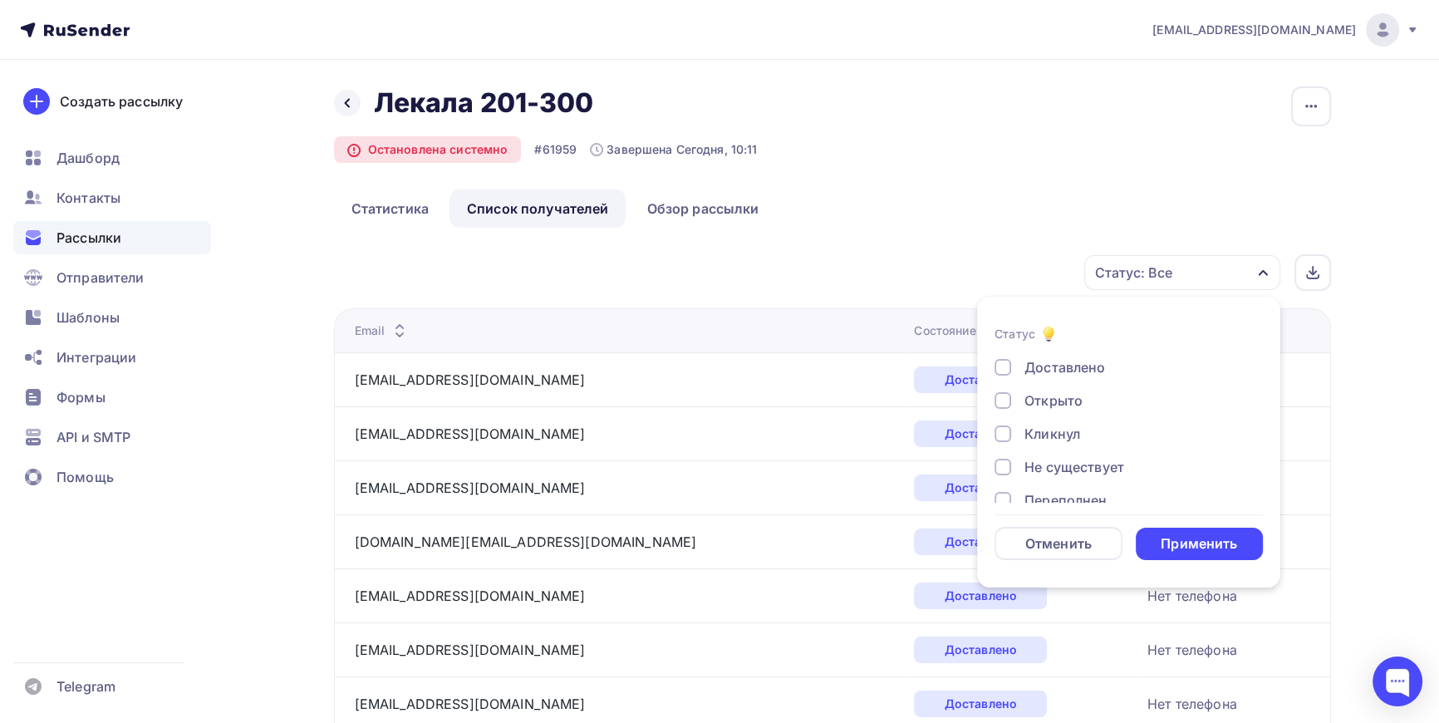
click at [1052, 363] on div "Доставлено" at bounding box center [1065, 367] width 81 height 20
click at [1225, 538] on div "Применить" at bounding box center [1199, 543] width 76 height 19
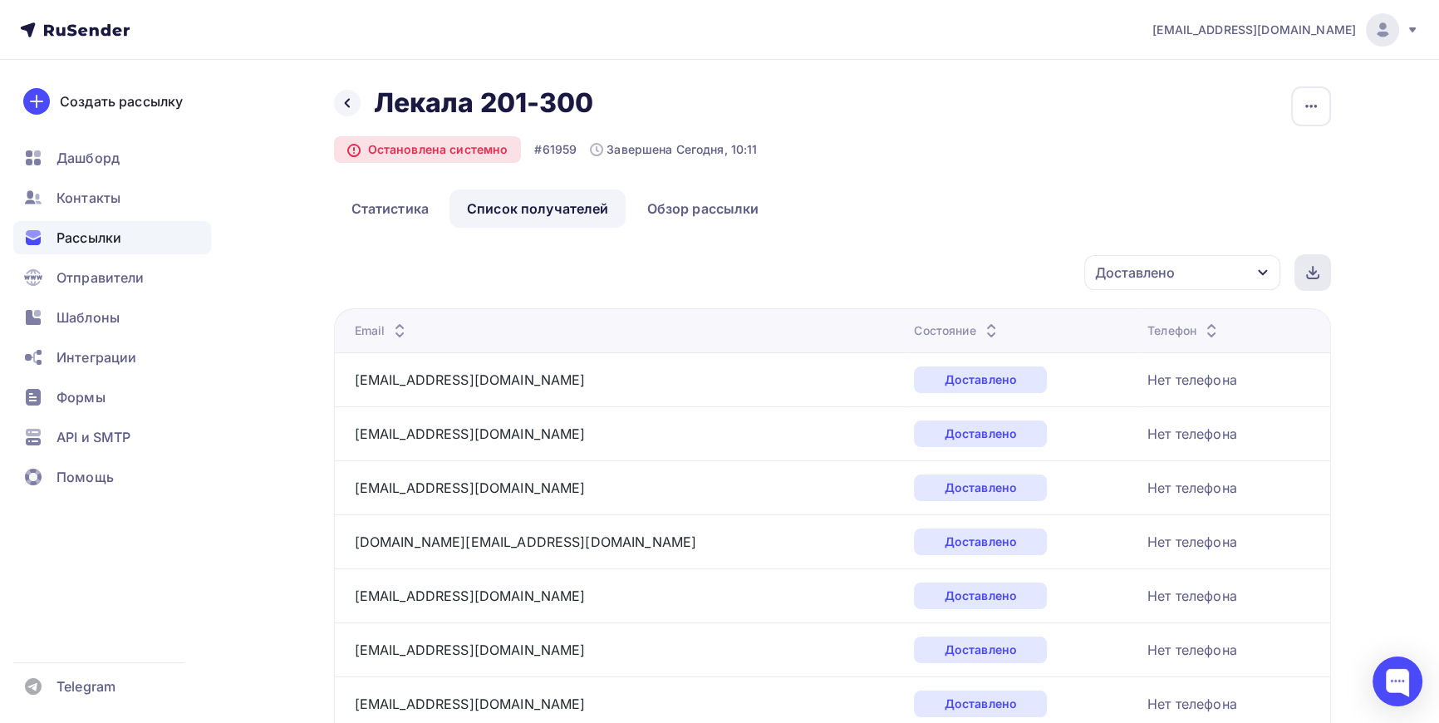
click at [1313, 274] on g at bounding box center [1313, 273] width 12 height 12
click at [336, 99] on div at bounding box center [347, 103] width 27 height 27
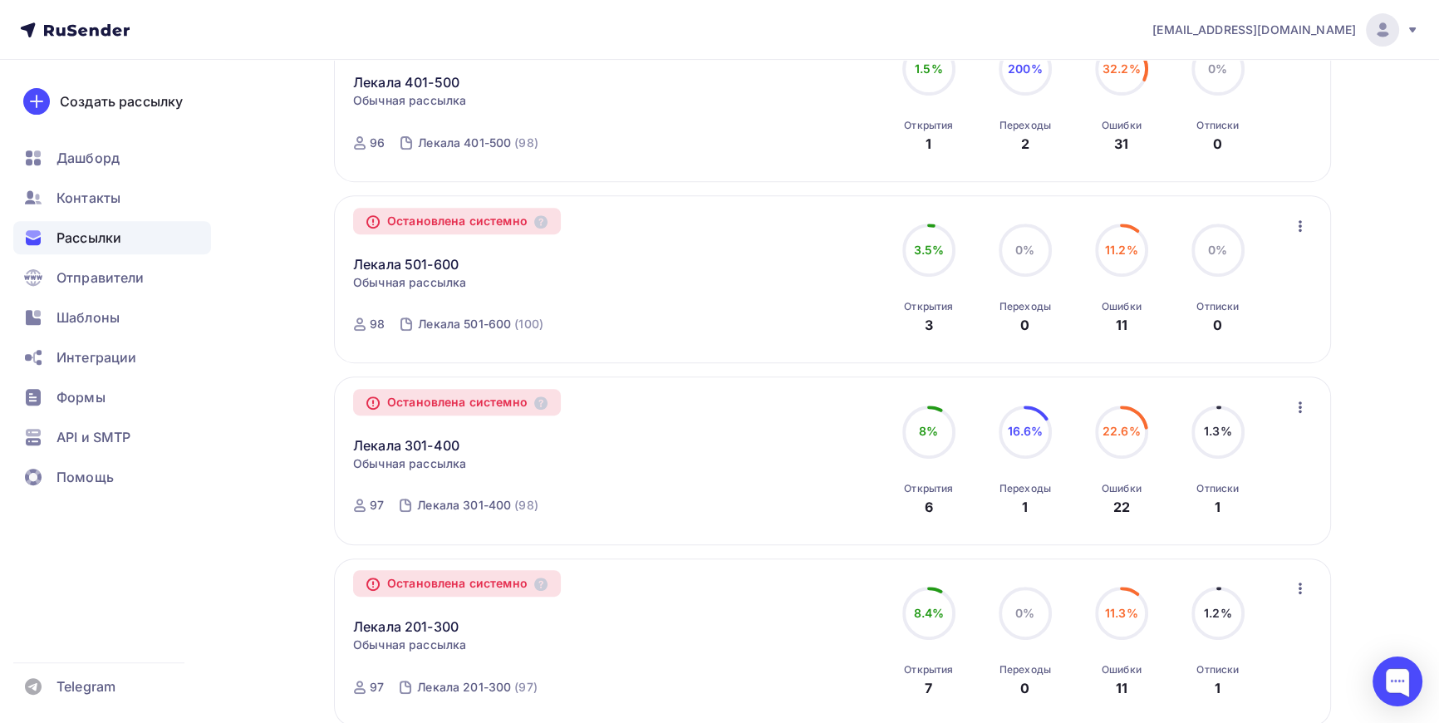
scroll to position [906, 0]
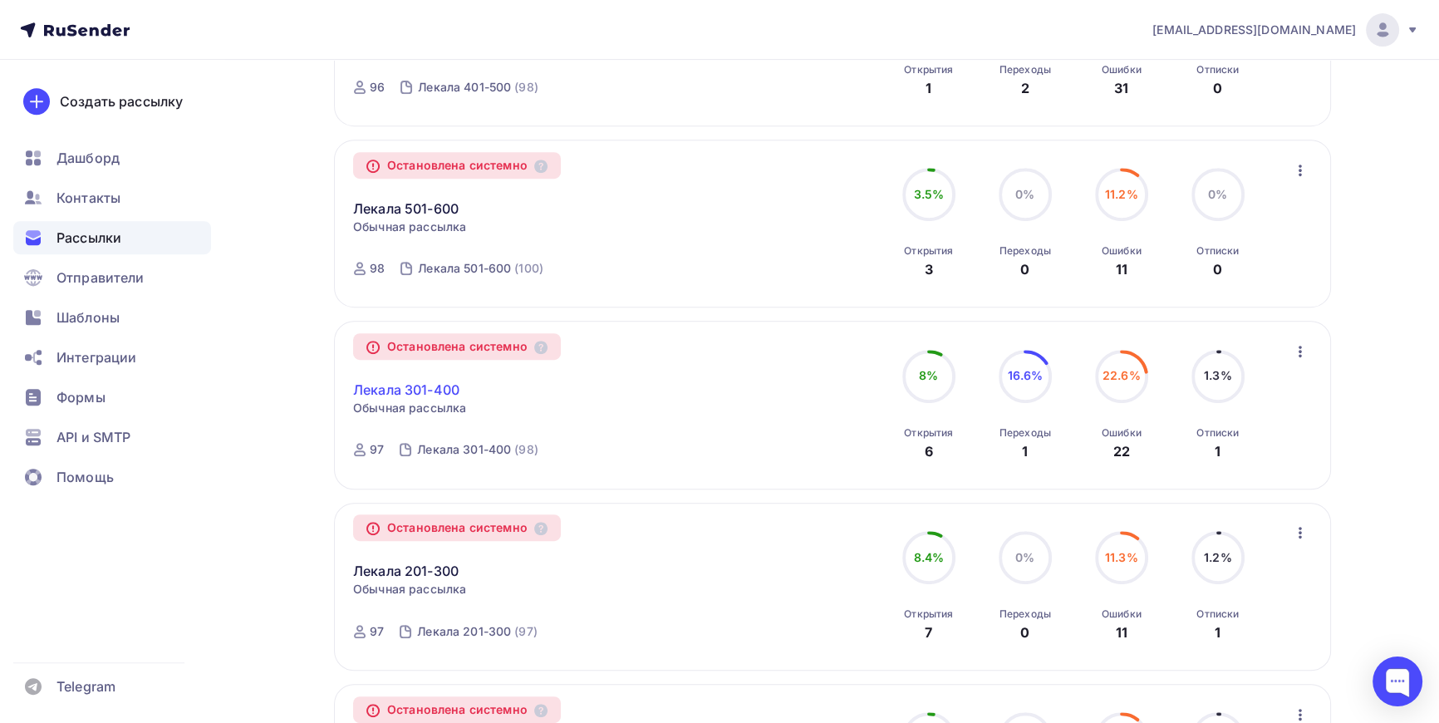
click at [423, 386] on link "Лекала 301-400" at bounding box center [406, 390] width 106 height 20
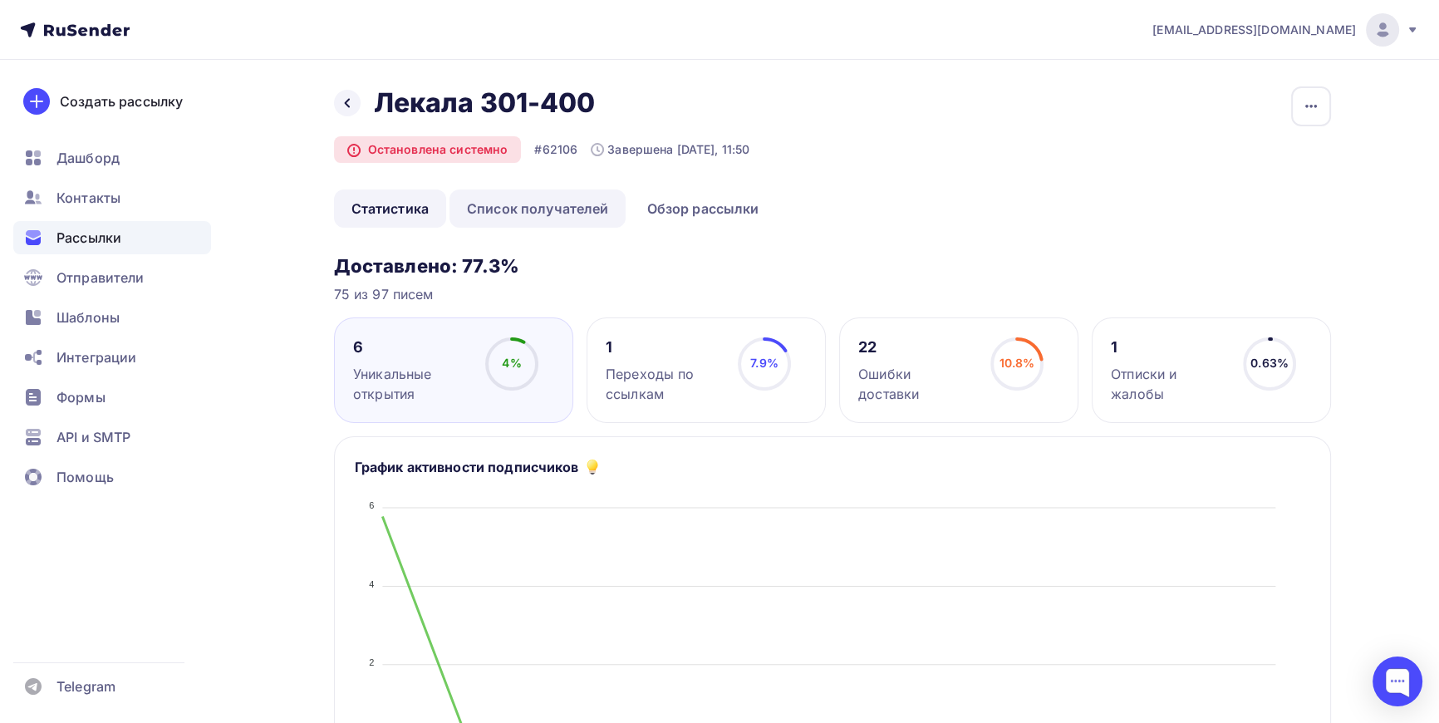
click at [575, 204] on link "Список получателей" at bounding box center [538, 208] width 177 height 38
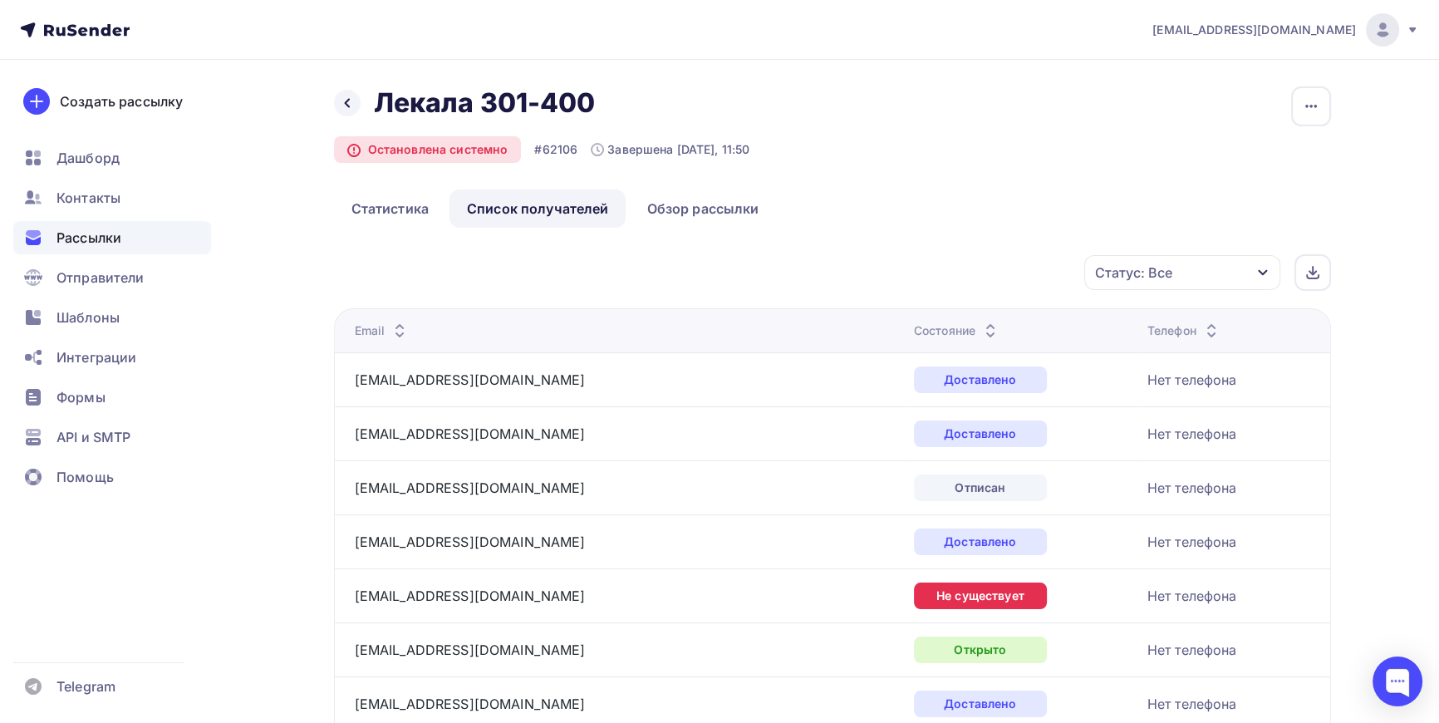
click at [1222, 273] on div "Статус: Все" at bounding box center [1182, 272] width 196 height 35
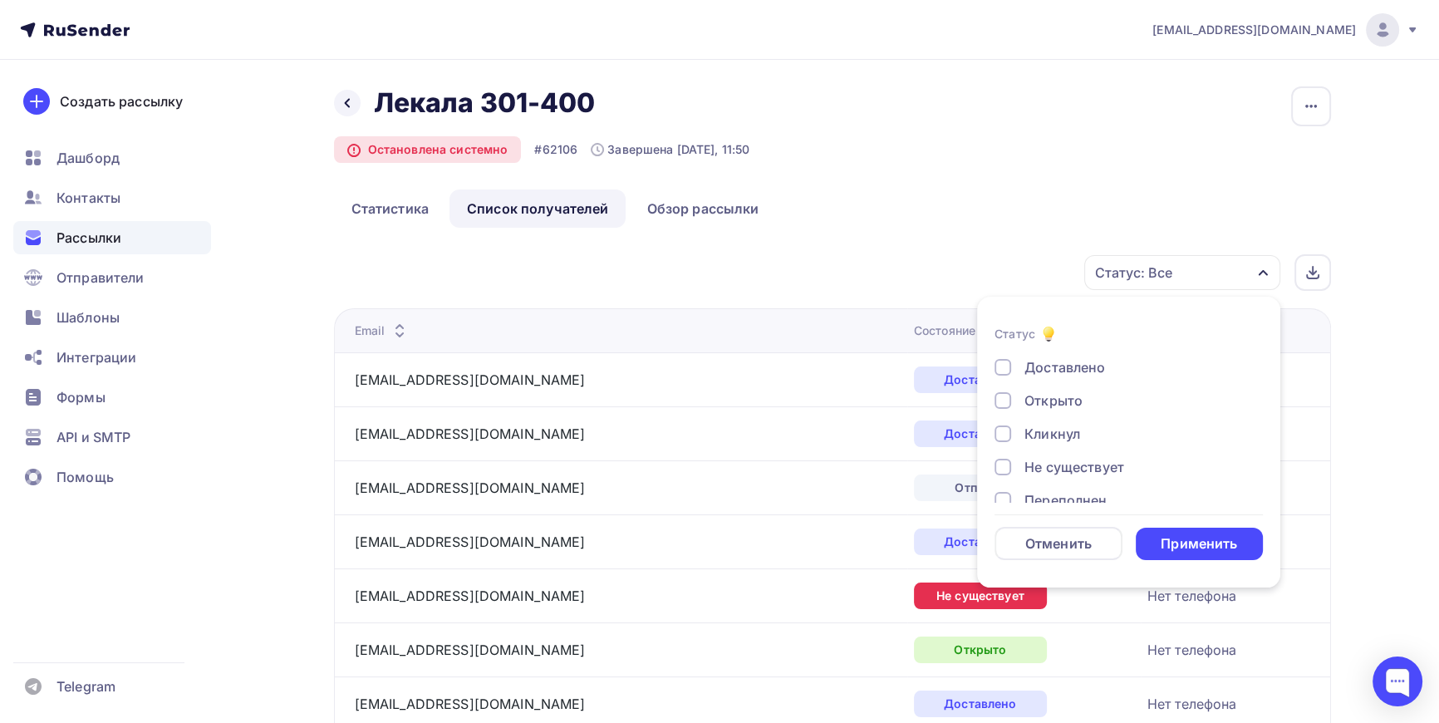
click at [1064, 370] on div "Доставлено" at bounding box center [1065, 367] width 81 height 20
click at [1188, 546] on div "Применить" at bounding box center [1199, 543] width 76 height 19
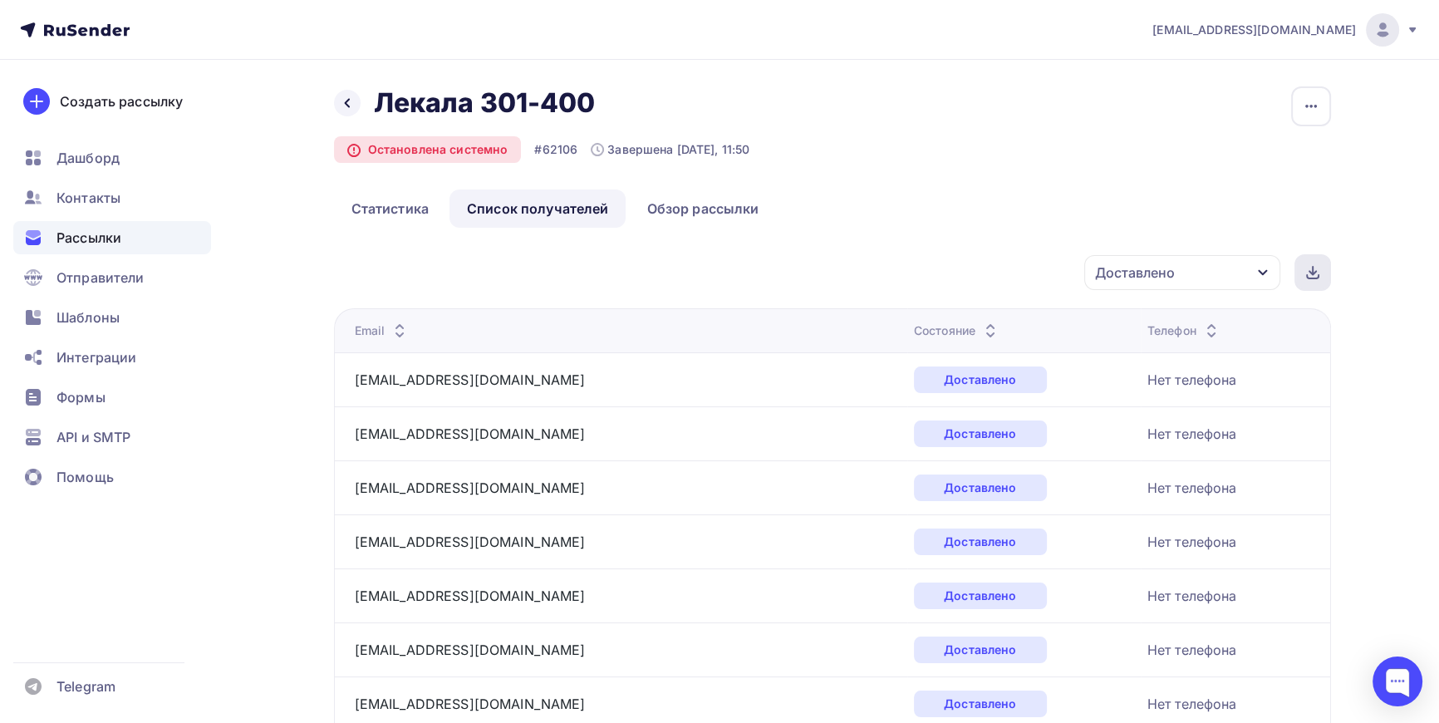
click at [1310, 271] on icon at bounding box center [1313, 272] width 7 height 3
click at [351, 109] on icon at bounding box center [347, 102] width 13 height 13
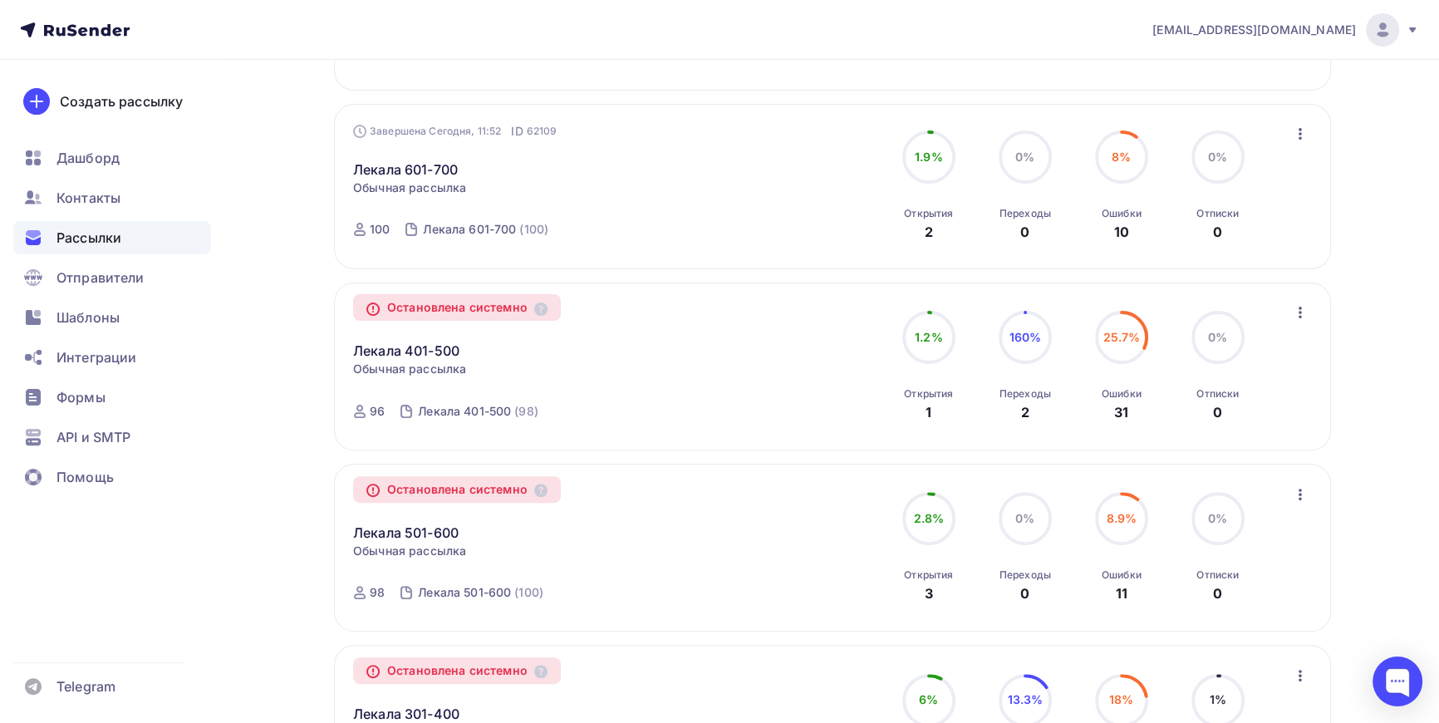
scroll to position [604, 0]
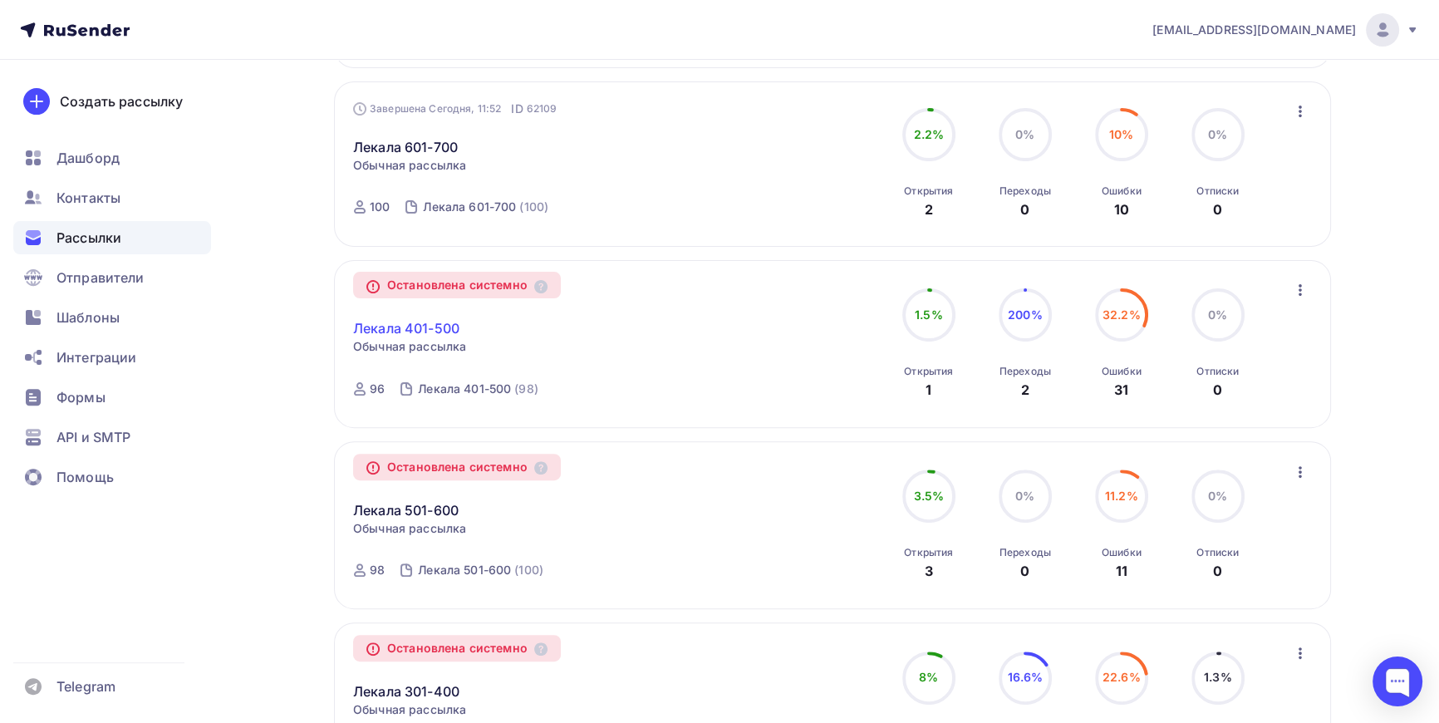
click at [399, 320] on link "Лекала 401-500" at bounding box center [406, 328] width 106 height 20
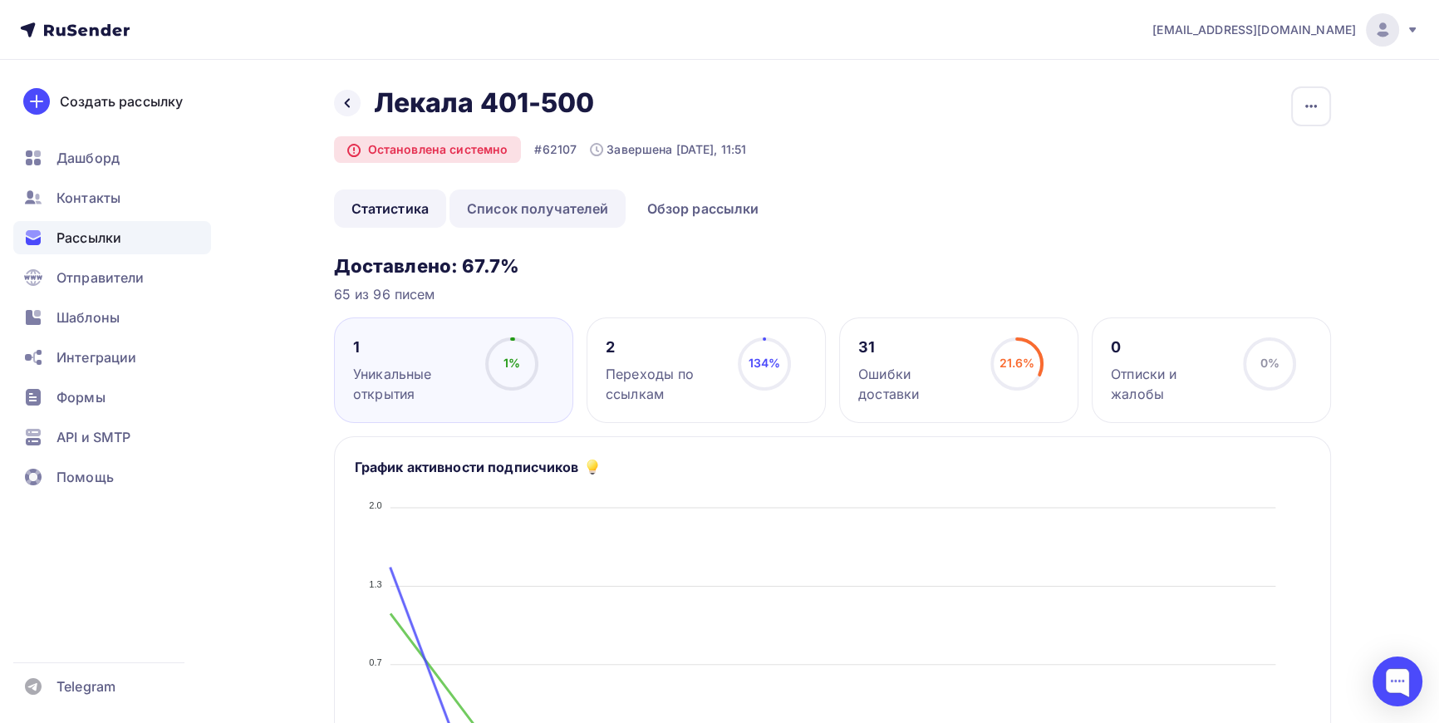
click at [554, 207] on link "Список получателей" at bounding box center [538, 208] width 177 height 38
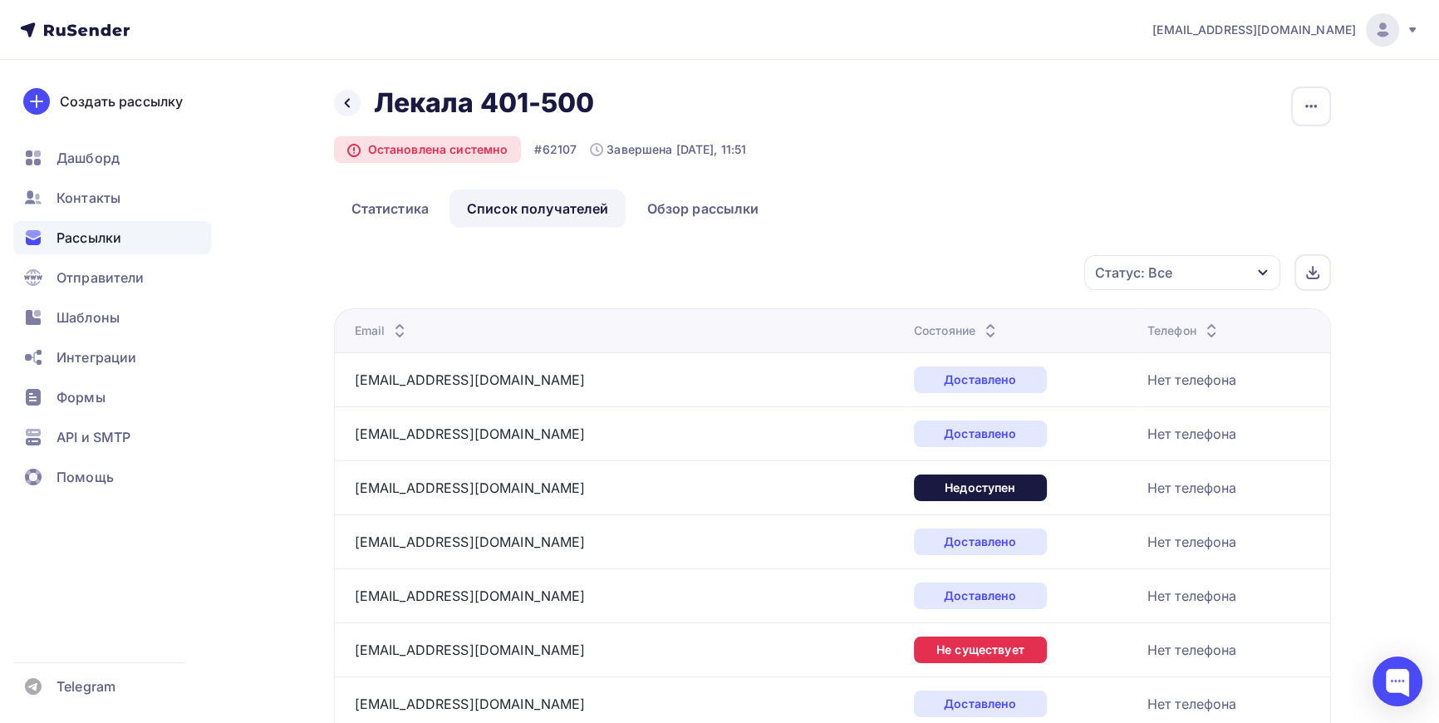
click at [1271, 271] on div "Статус: Все" at bounding box center [1182, 272] width 196 height 35
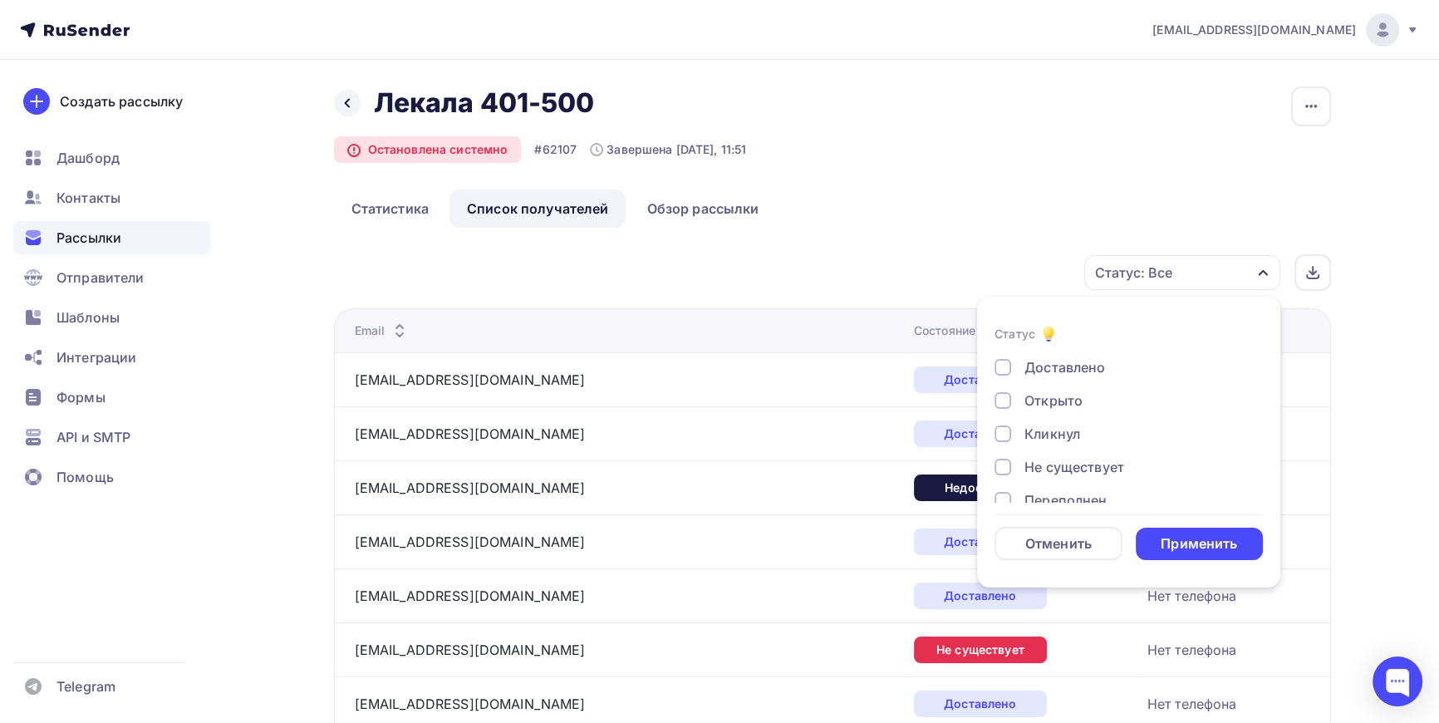
click at [1045, 365] on div "Доставлено" at bounding box center [1065, 367] width 81 height 20
click at [1183, 538] on div "Применить" at bounding box center [1199, 543] width 76 height 19
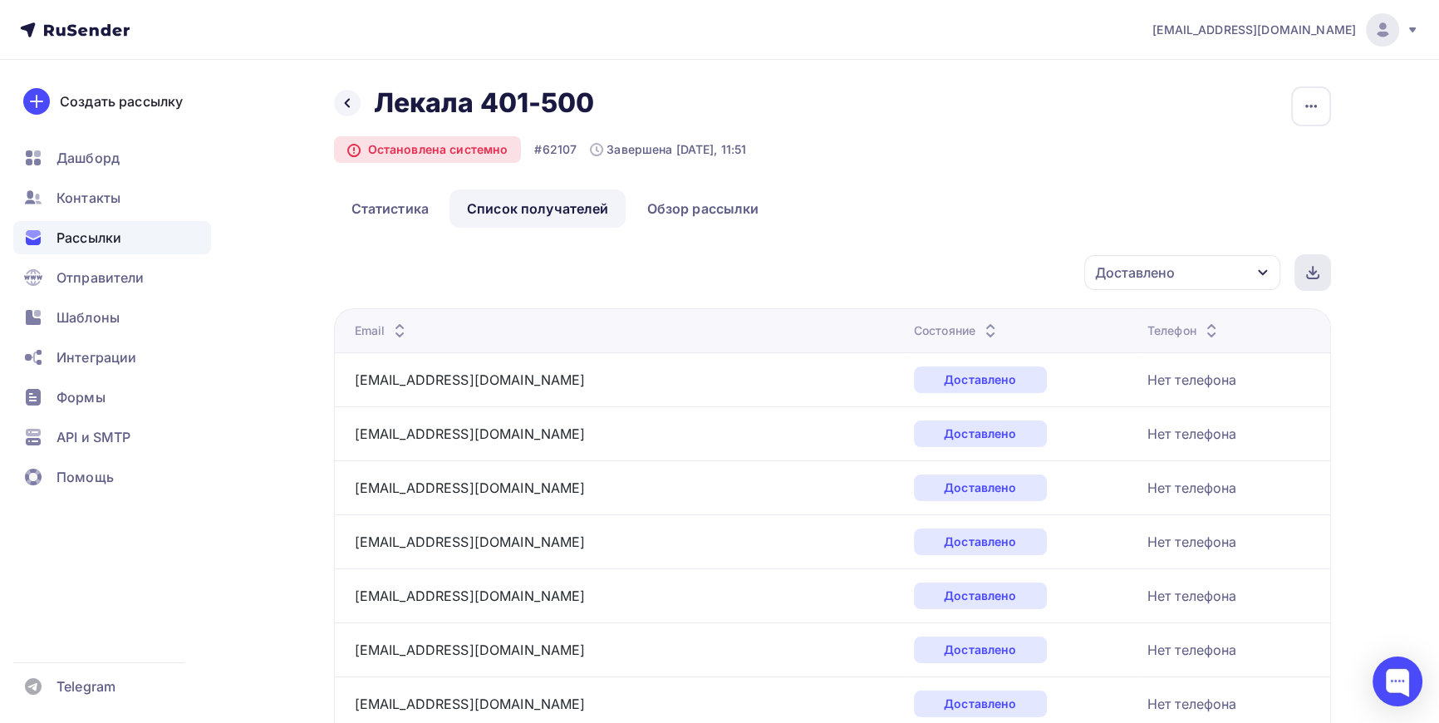
click at [1319, 272] on div at bounding box center [1313, 272] width 37 height 37
click at [346, 95] on div at bounding box center [347, 103] width 27 height 27
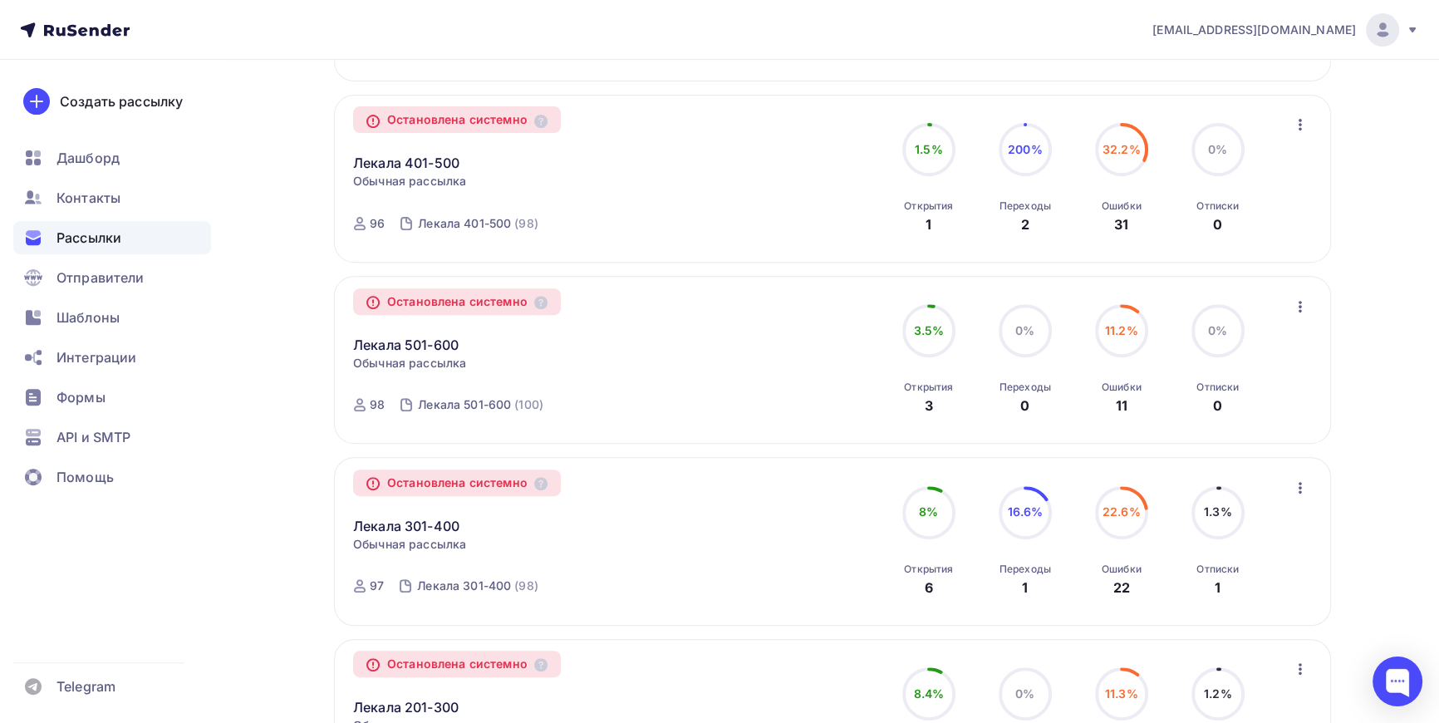
scroll to position [831, 0]
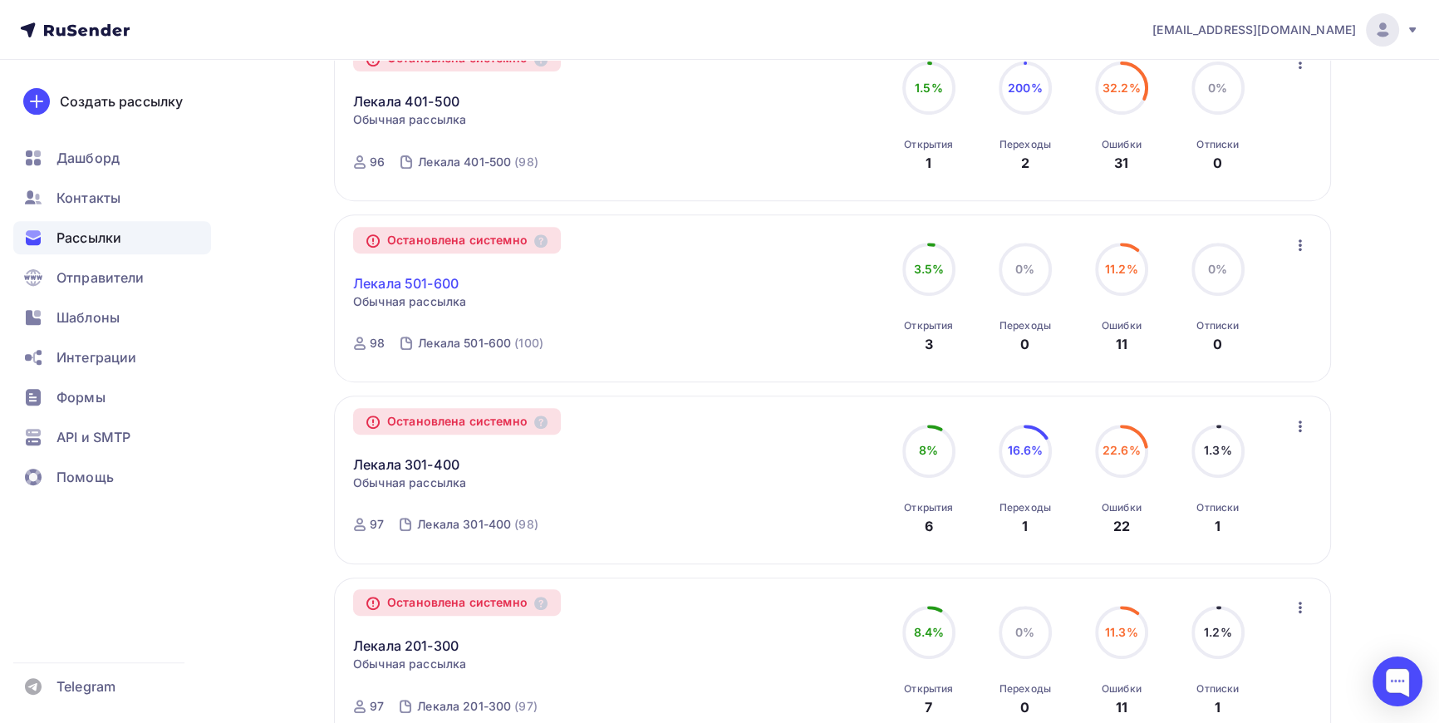
click at [421, 274] on link "Лекала 501-600" at bounding box center [406, 283] width 106 height 20
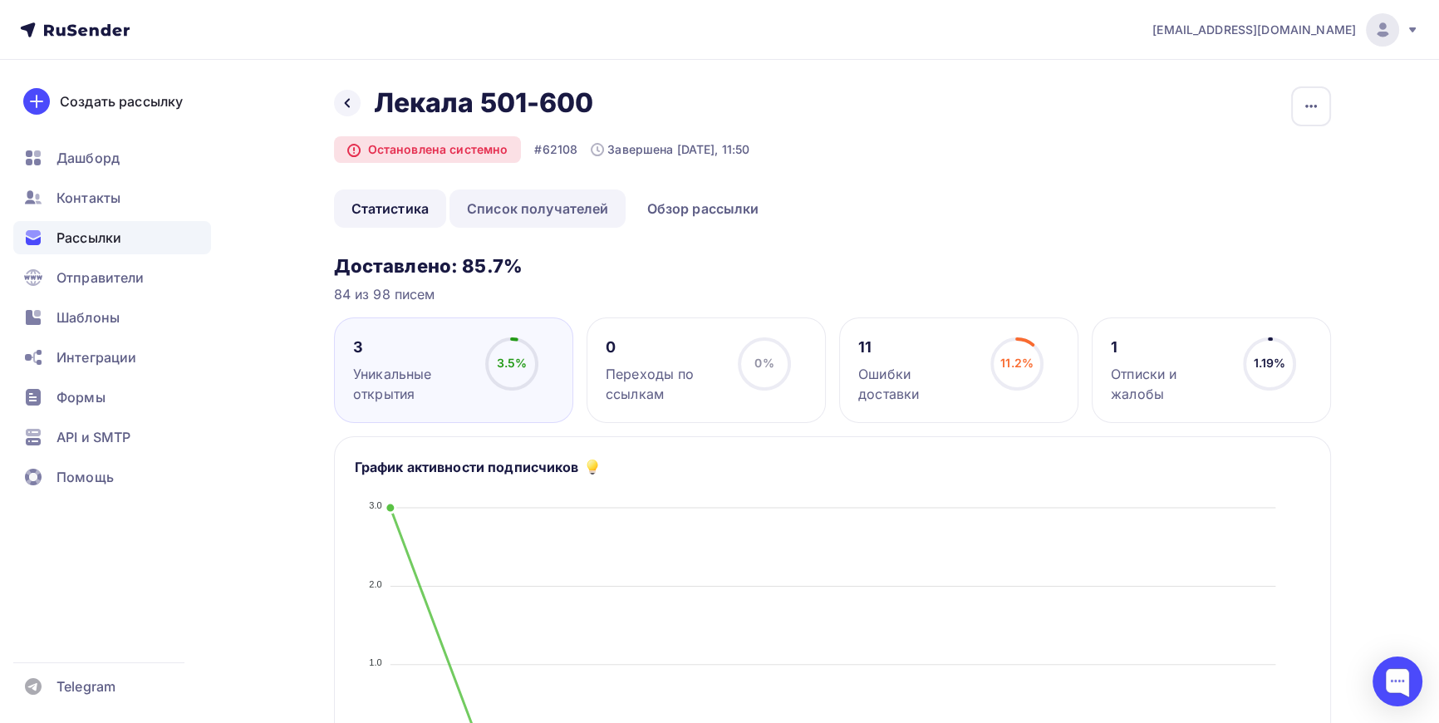
click at [582, 209] on link "Список получателей" at bounding box center [538, 208] width 177 height 38
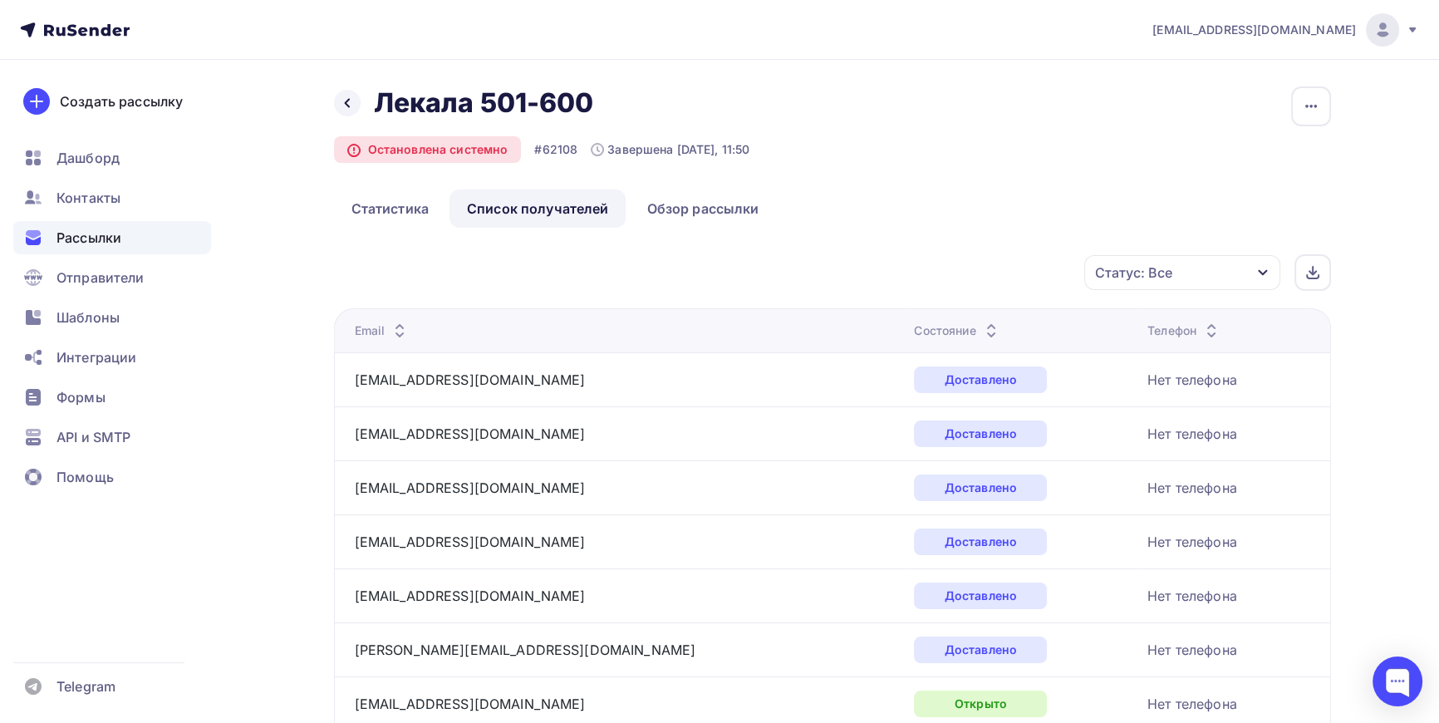
click at [1236, 273] on div "Статус: Все" at bounding box center [1182, 272] width 196 height 35
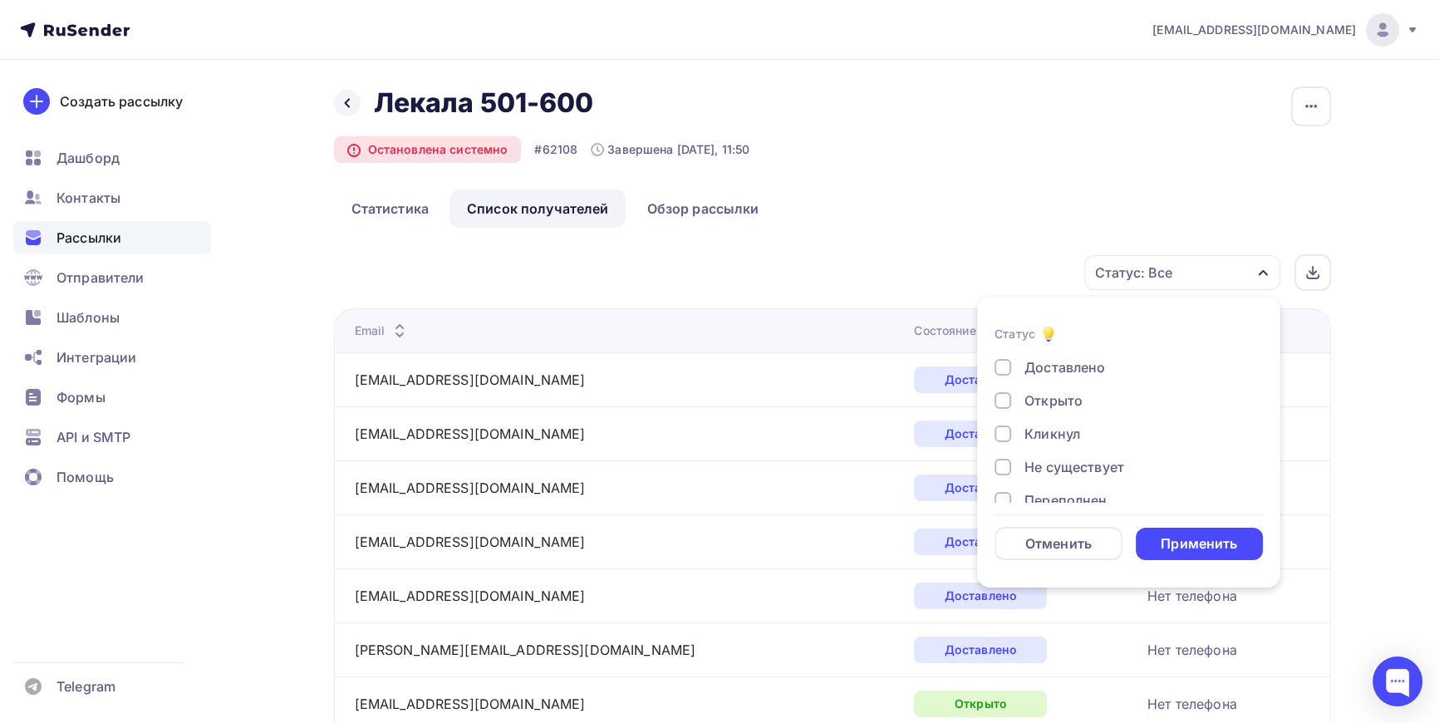
click at [1025, 365] on div "Доставлено" at bounding box center [1065, 367] width 81 height 20
click at [1207, 542] on div "Применить" at bounding box center [1199, 543] width 76 height 19
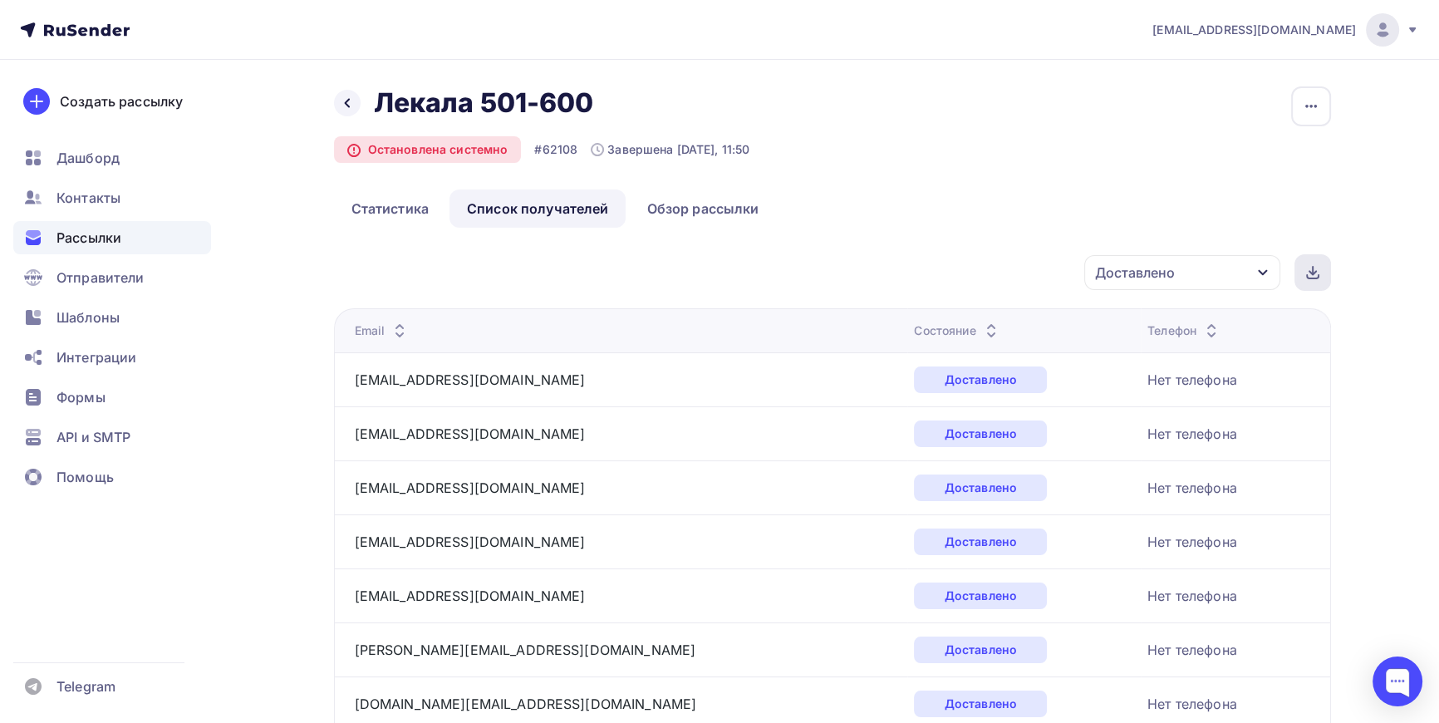
click at [1310, 274] on icon at bounding box center [1312, 272] width 13 height 13
click at [344, 99] on icon at bounding box center [347, 102] width 13 height 13
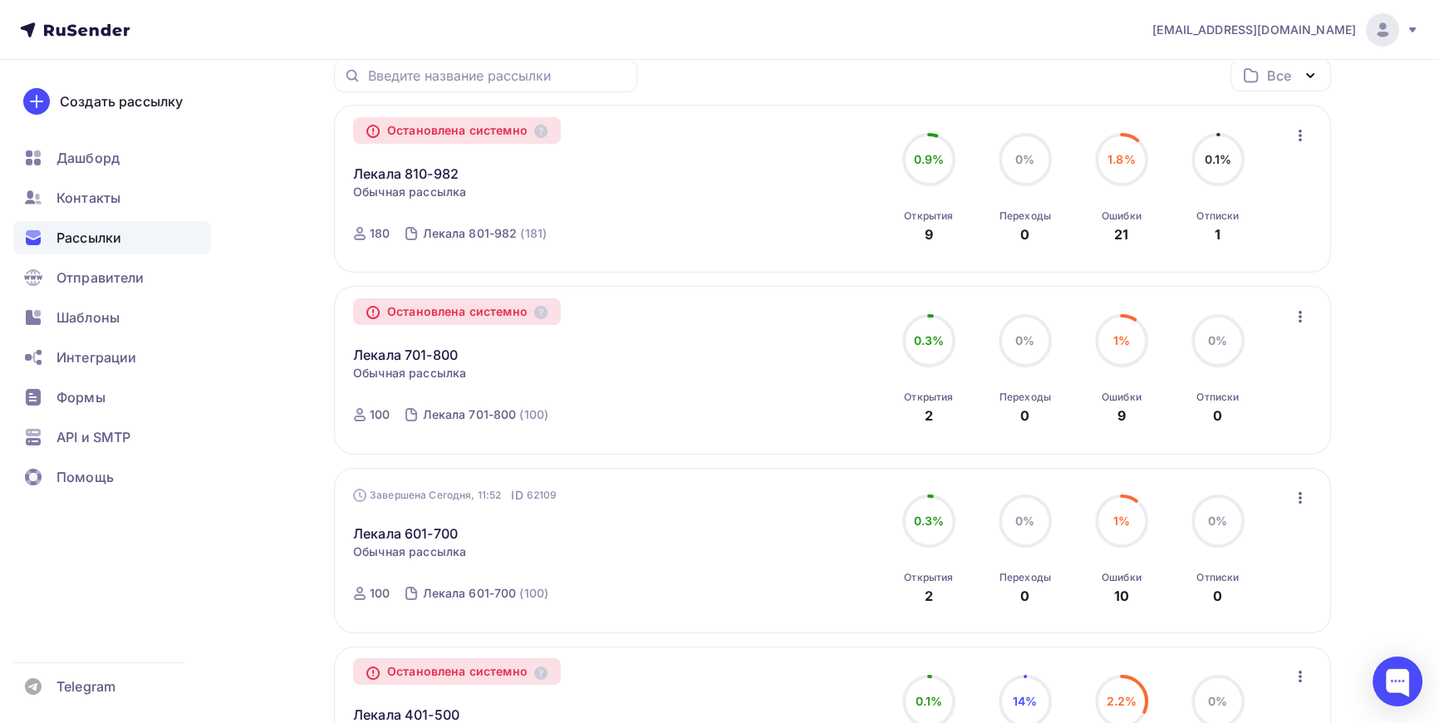
scroll to position [226, 0]
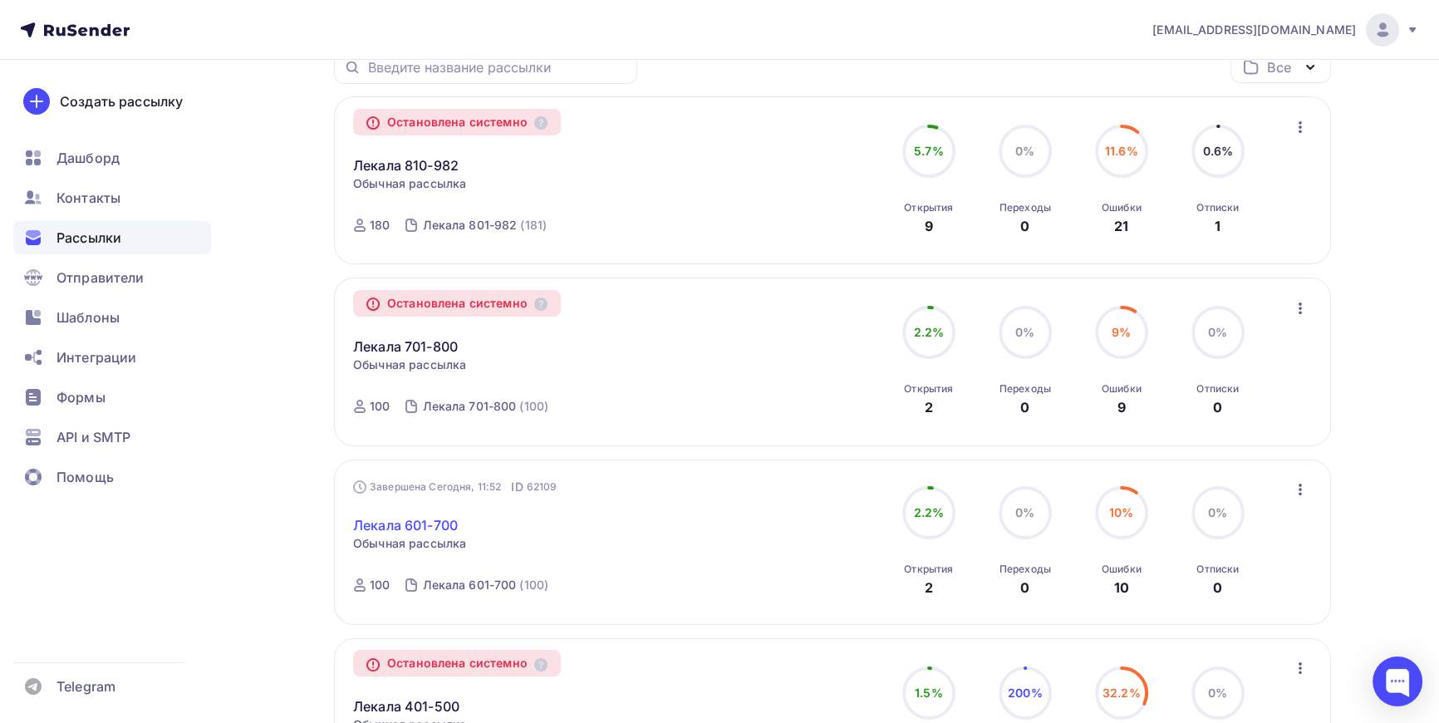
click at [427, 521] on link "Лекала 601-700" at bounding box center [405, 525] width 105 height 20
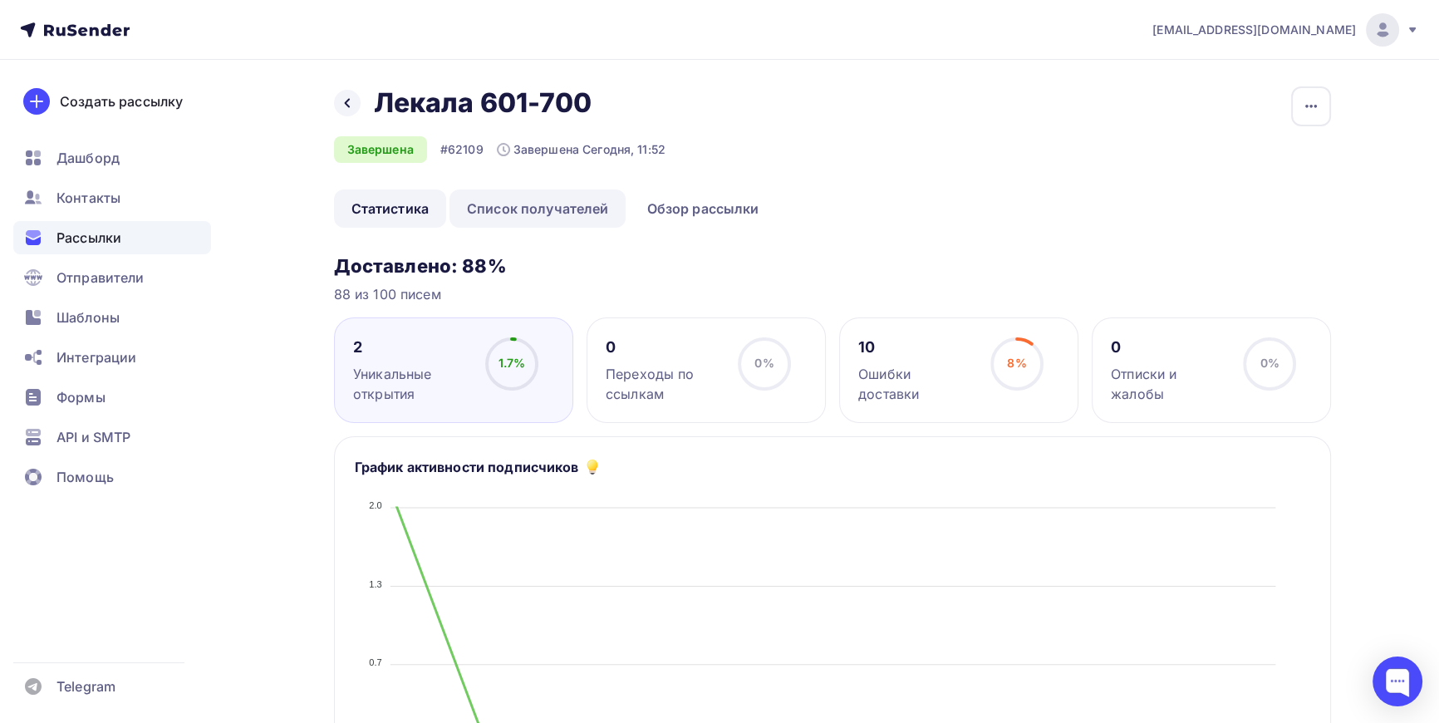
click at [588, 202] on link "Список получателей" at bounding box center [538, 208] width 177 height 38
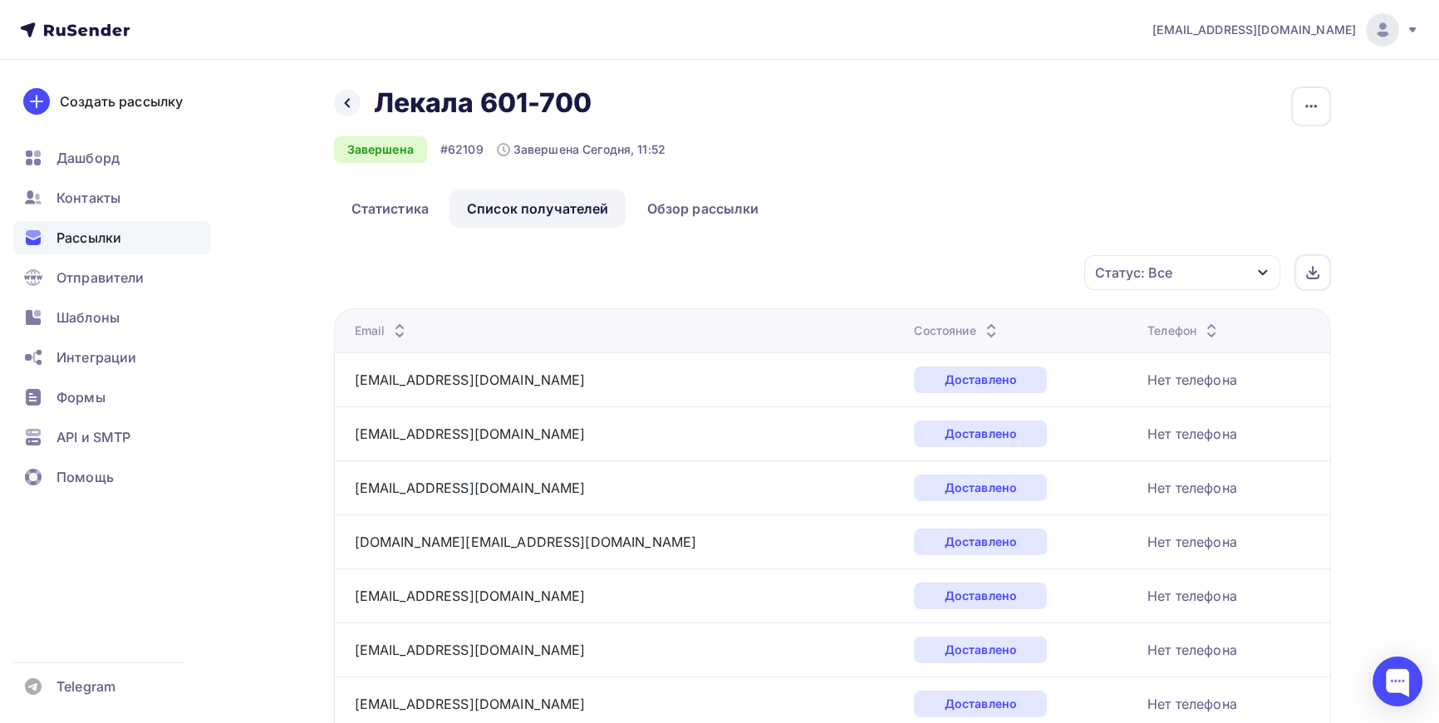
click at [1256, 277] on icon "button" at bounding box center [1262, 272] width 13 height 13
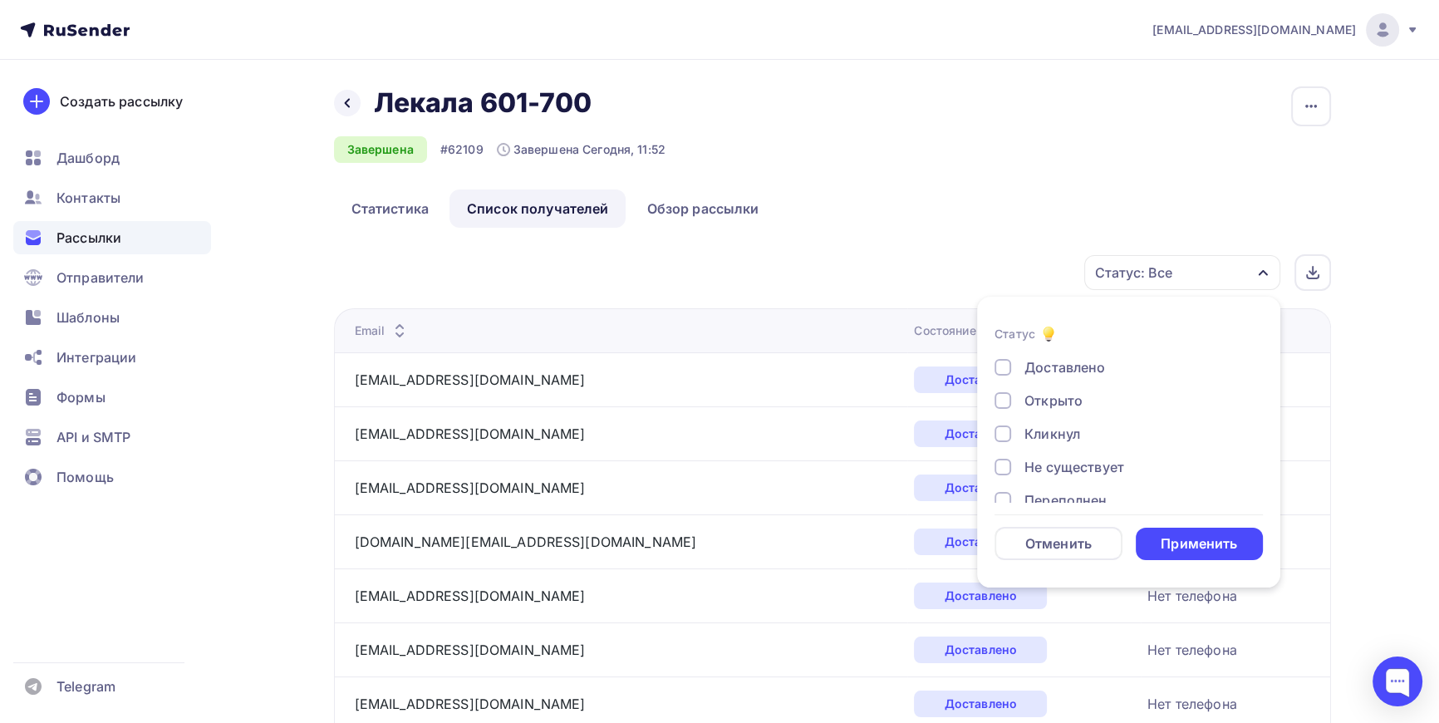
click at [1054, 365] on div "Доставлено" at bounding box center [1065, 367] width 81 height 20
click at [1196, 532] on div "Применить" at bounding box center [1200, 544] width 128 height 32
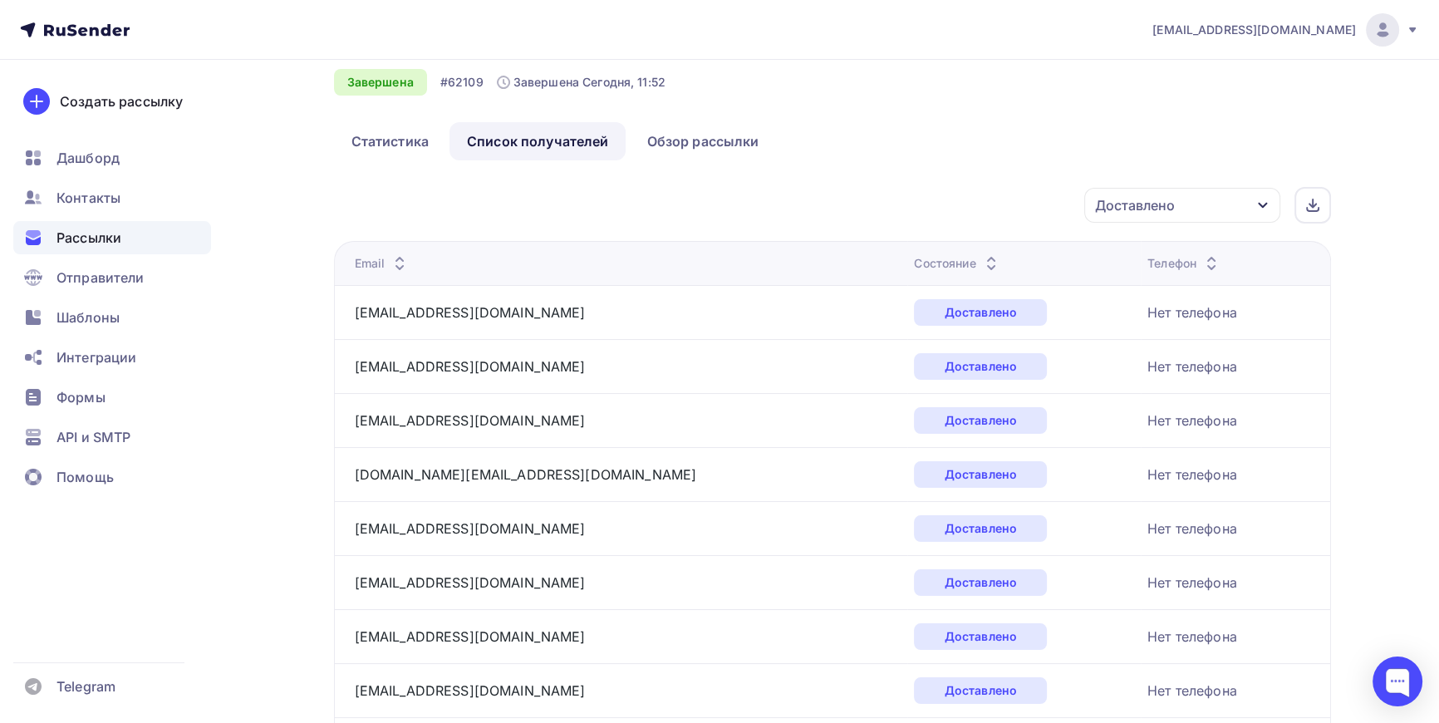
scroll to position [75, 0]
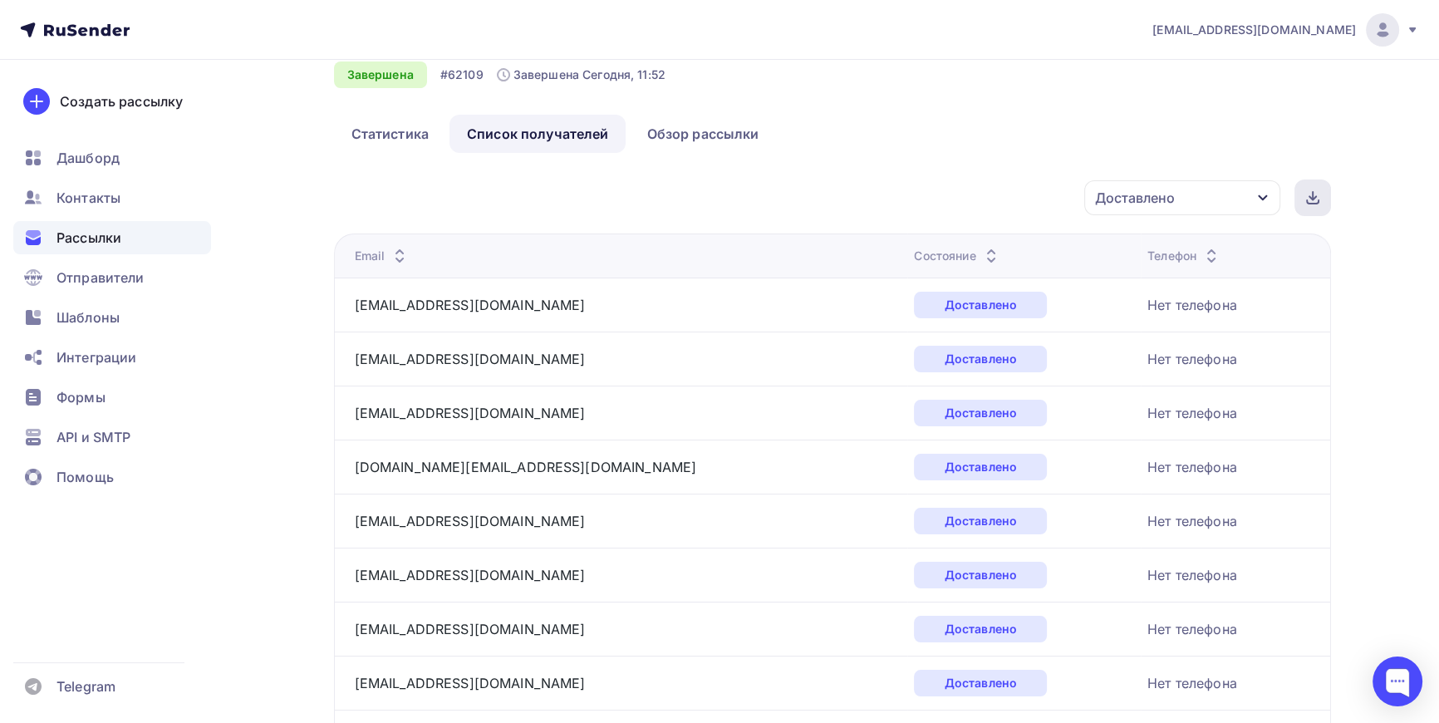
click at [1313, 199] on icon at bounding box center [1312, 197] width 13 height 13
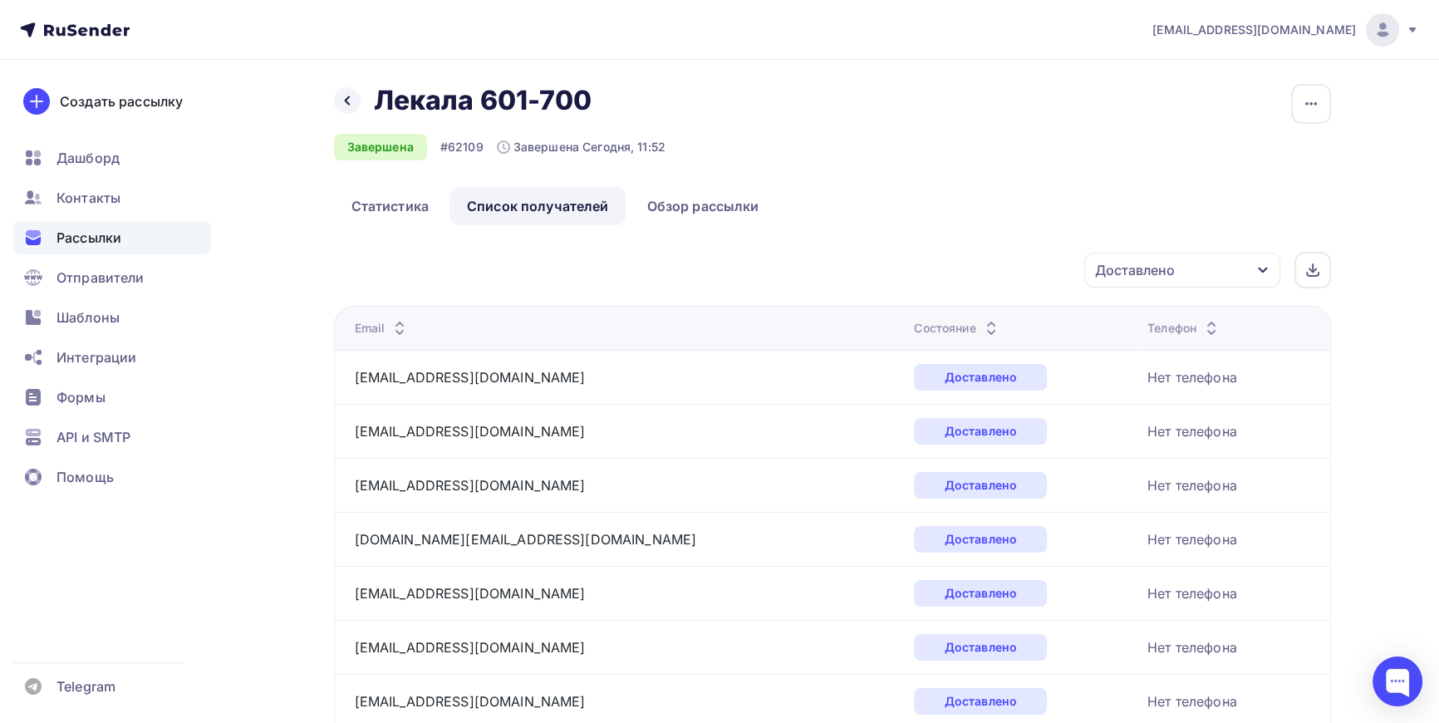
scroll to position [0, 0]
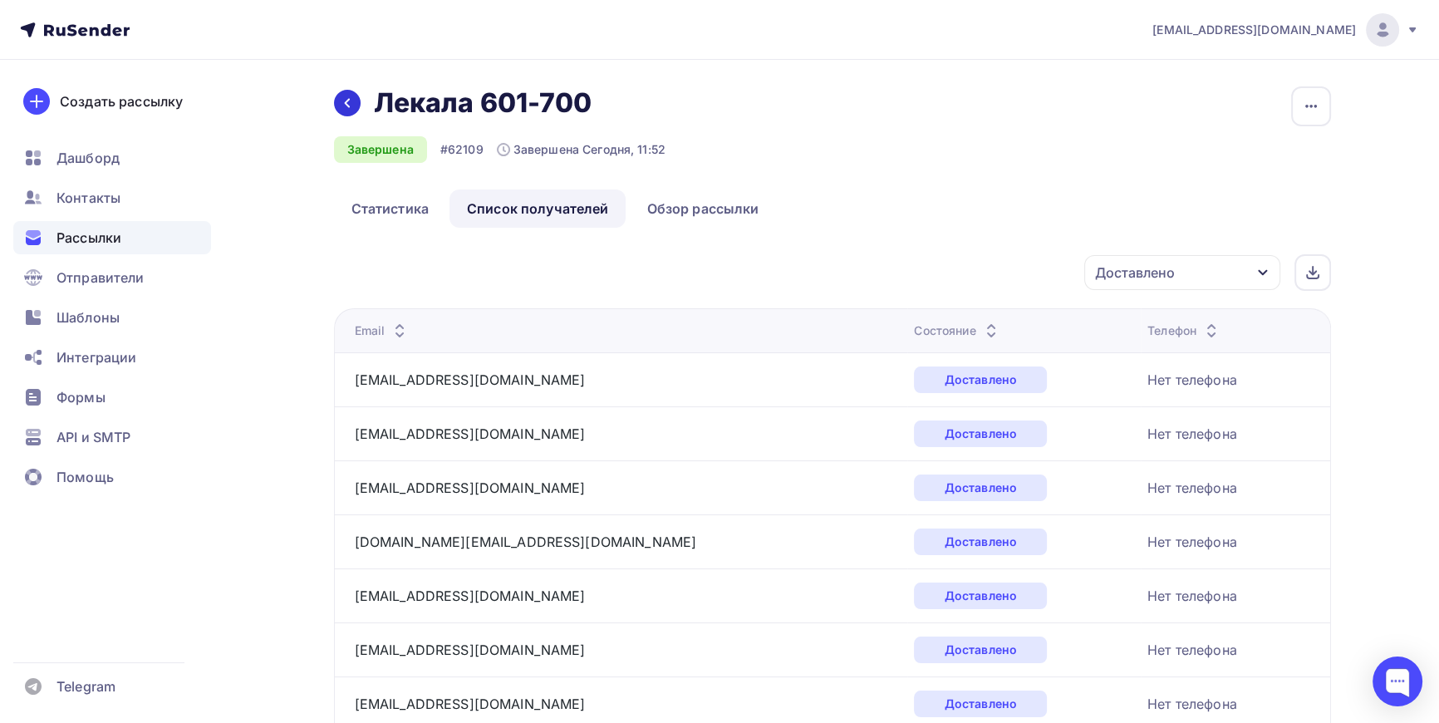
click at [355, 103] on div at bounding box center [347, 103] width 27 height 27
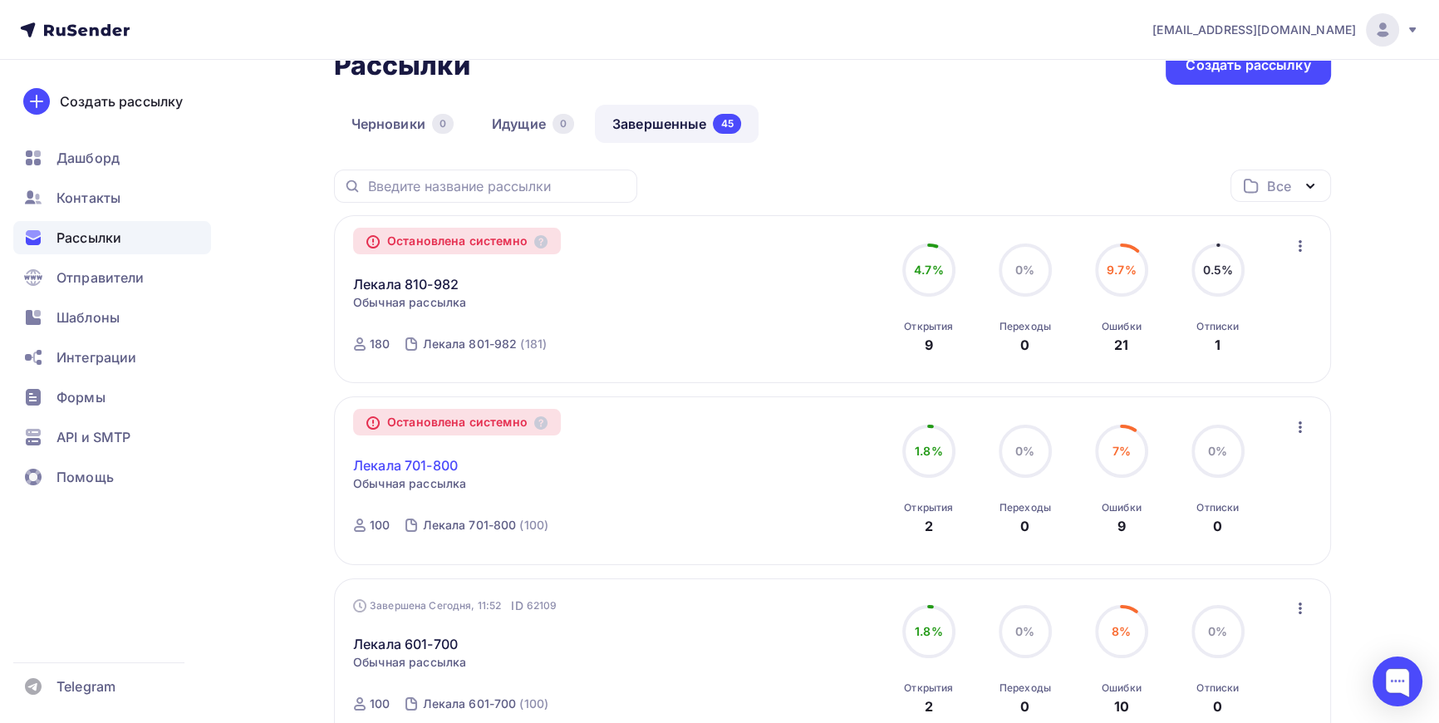
scroll to position [150, 0]
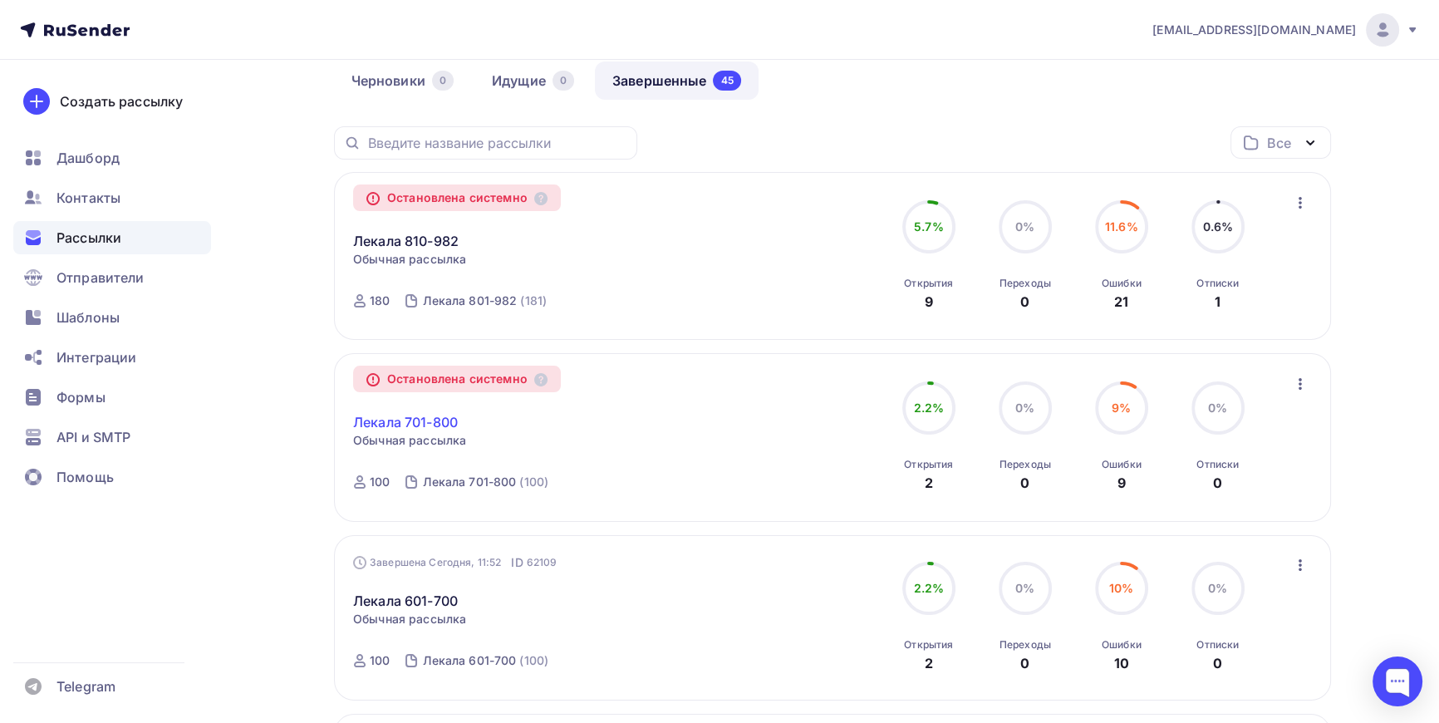
click at [435, 418] on link "Лекала 701-800" at bounding box center [405, 422] width 105 height 20
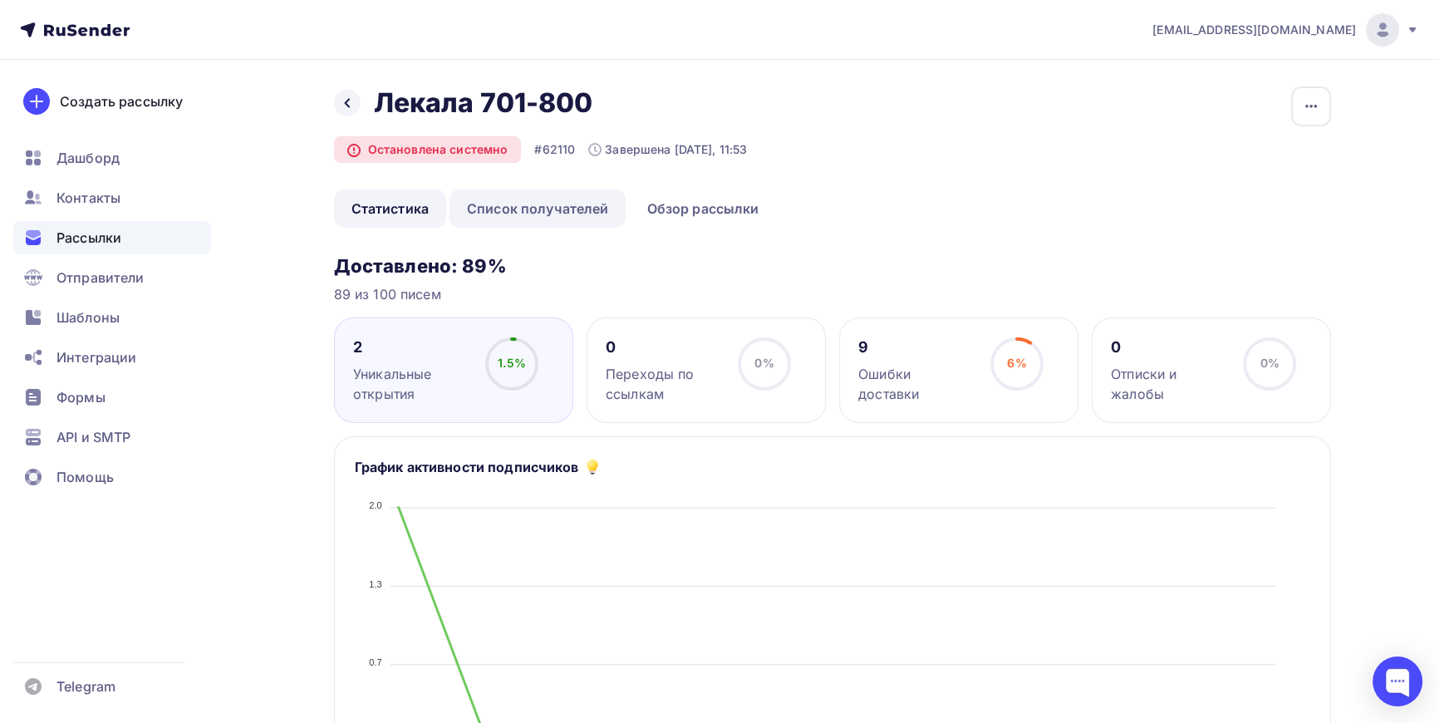
click at [578, 203] on link "Список получателей" at bounding box center [538, 208] width 177 height 38
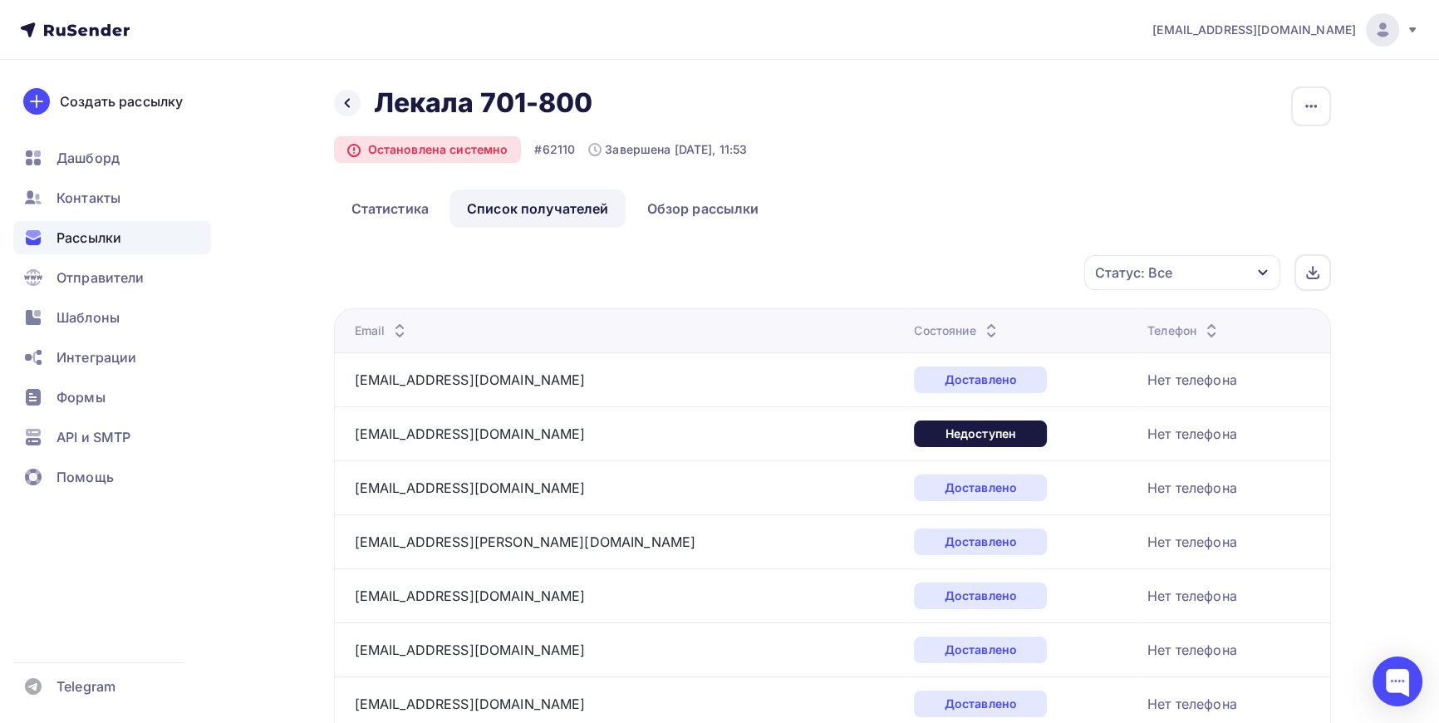
click at [1213, 275] on div "Статус: Все" at bounding box center [1182, 272] width 196 height 35
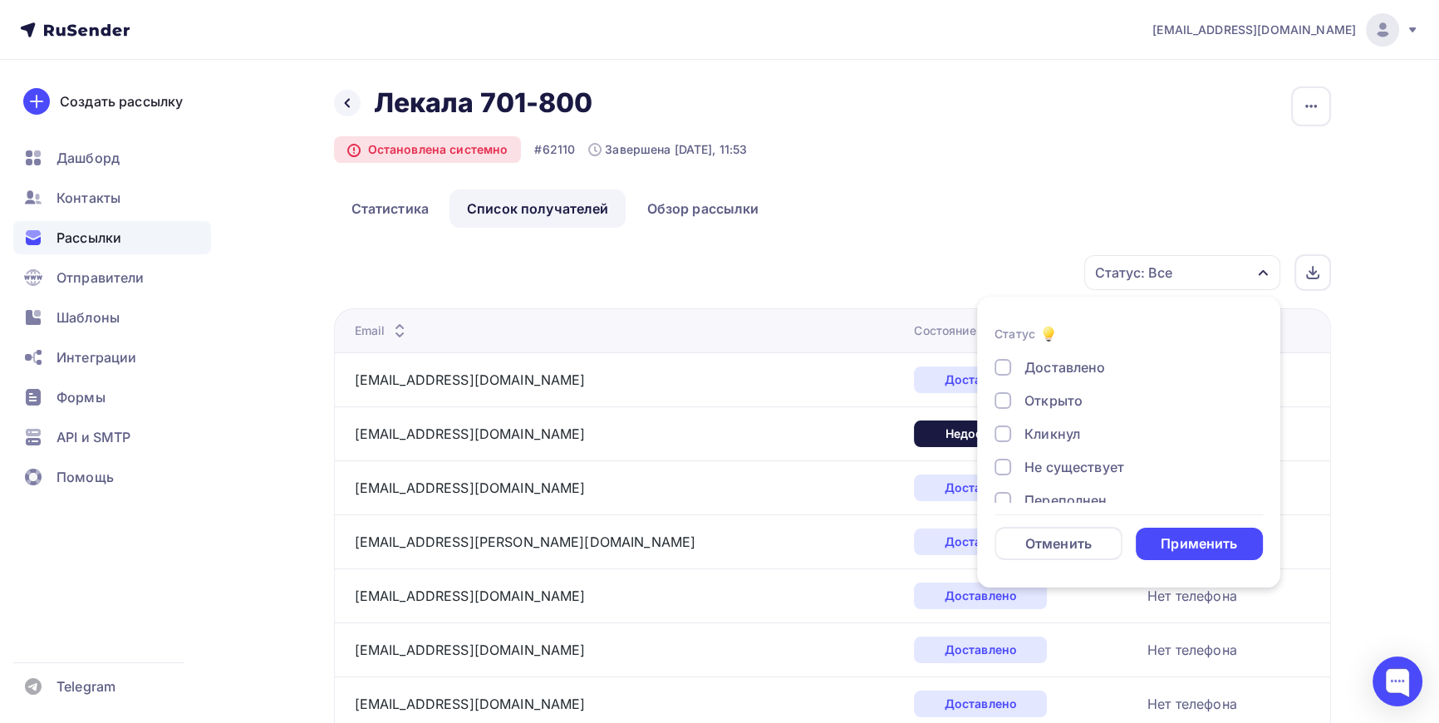
click at [1079, 364] on div "Доставлено" at bounding box center [1065, 367] width 81 height 20
click at [1197, 536] on div "Применить" at bounding box center [1199, 543] width 76 height 19
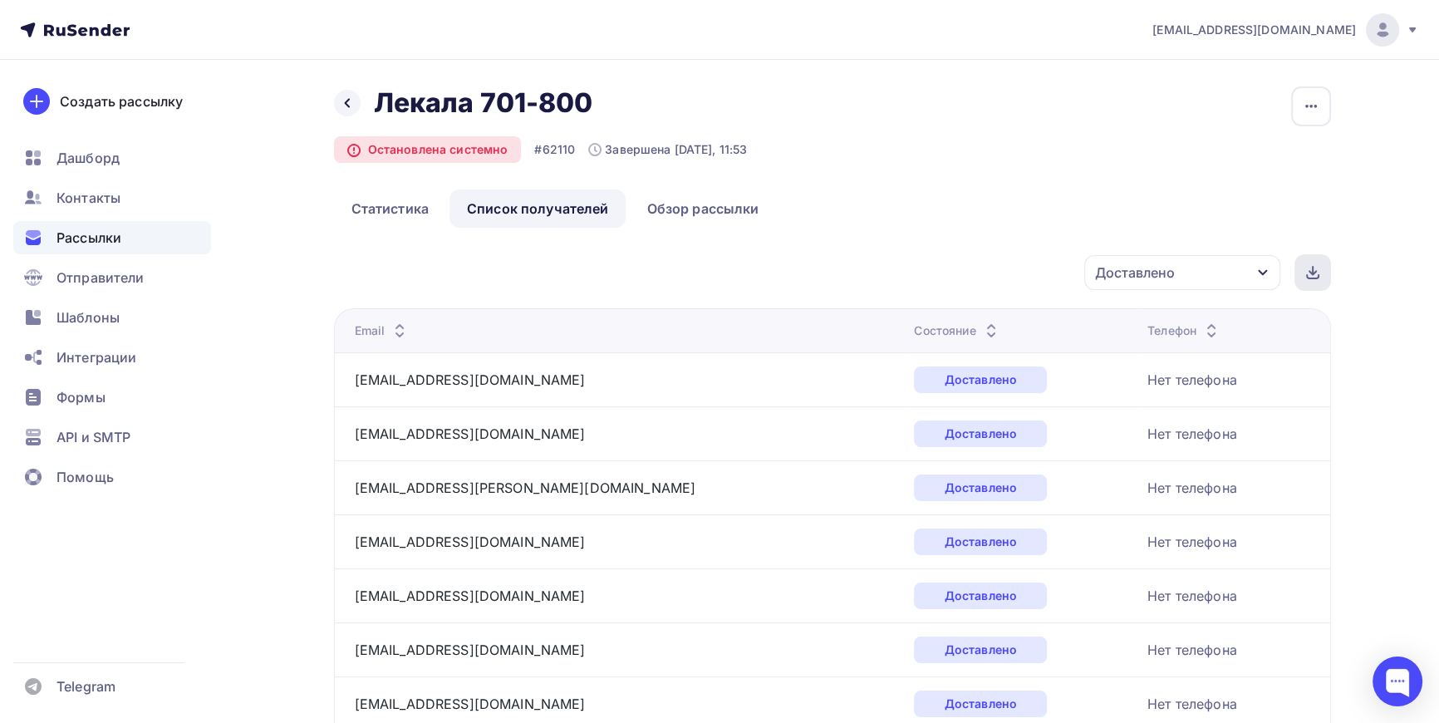
click at [1316, 275] on icon at bounding box center [1312, 272] width 13 height 13
click at [351, 106] on icon at bounding box center [347, 102] width 13 height 13
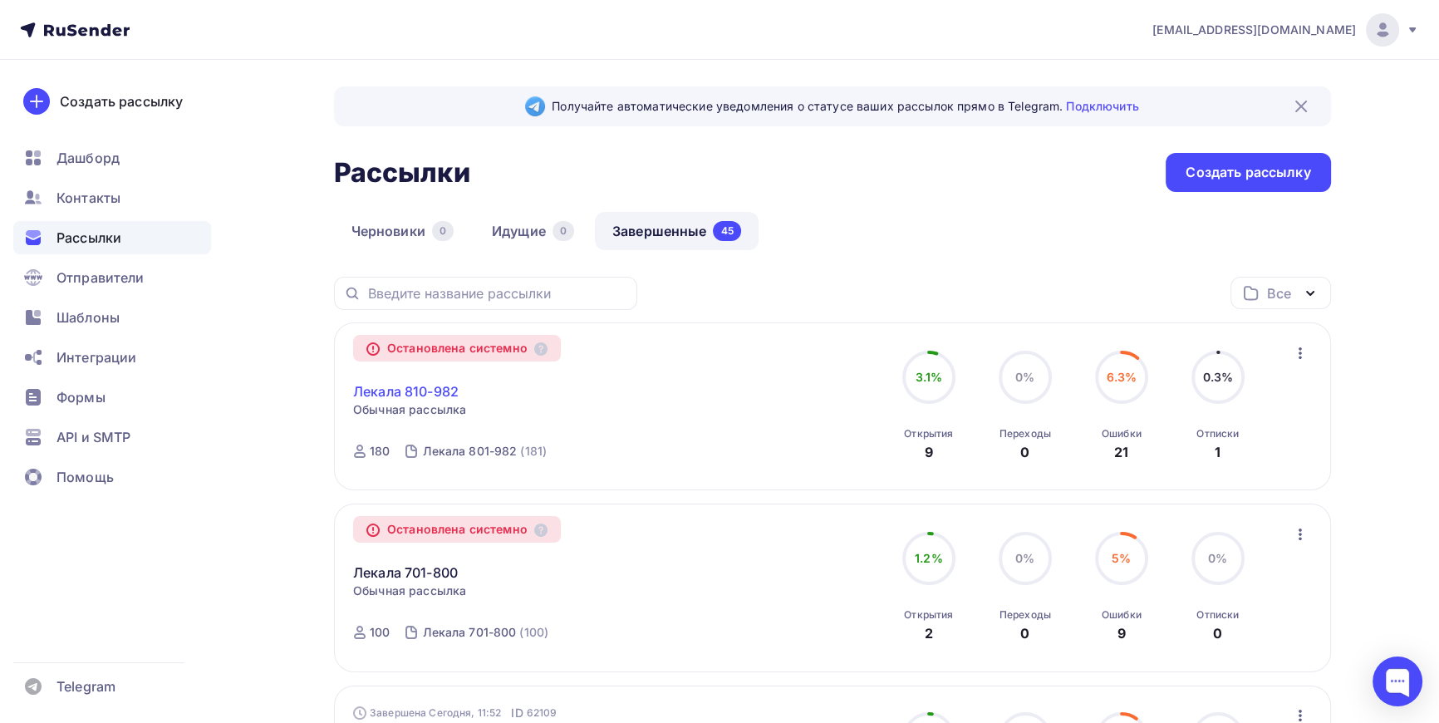
click at [416, 387] on link "Лекала 810-982" at bounding box center [406, 391] width 106 height 20
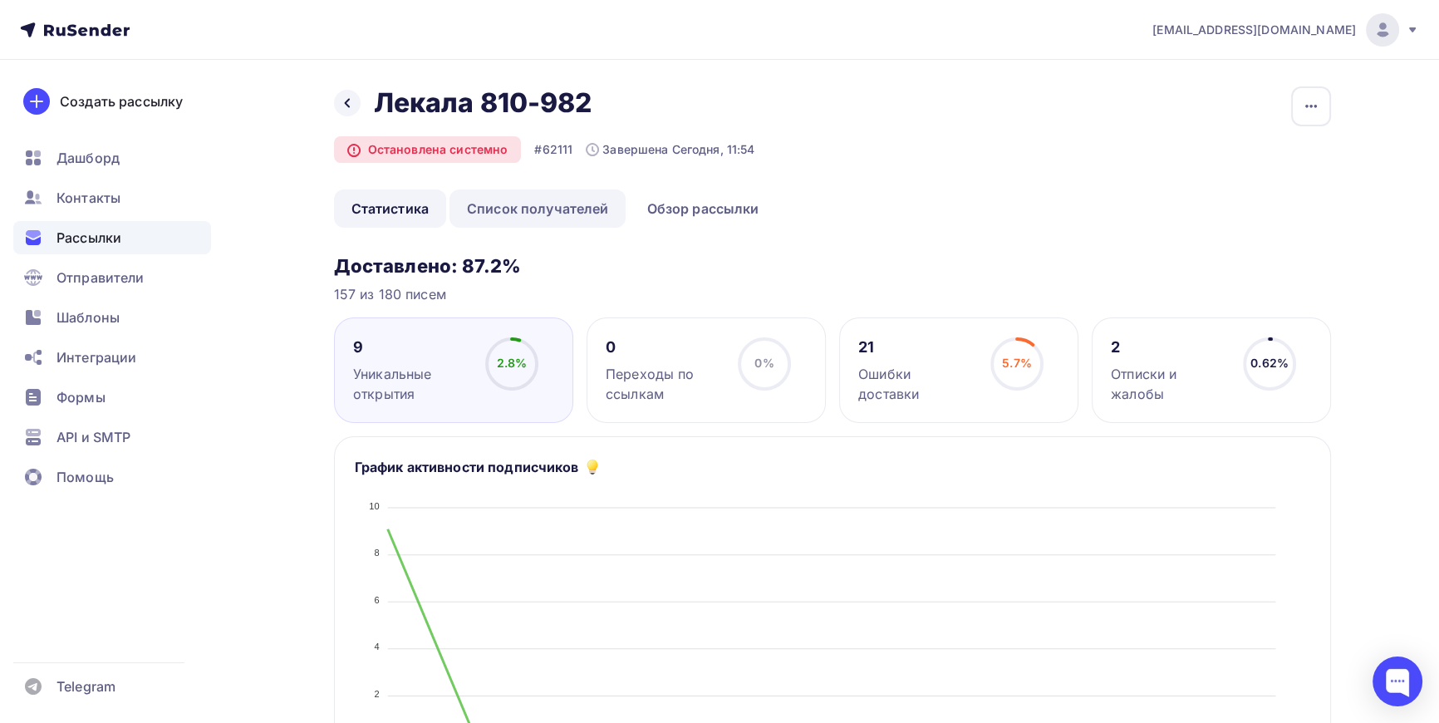
click at [548, 216] on link "Список получателей" at bounding box center [538, 208] width 177 height 38
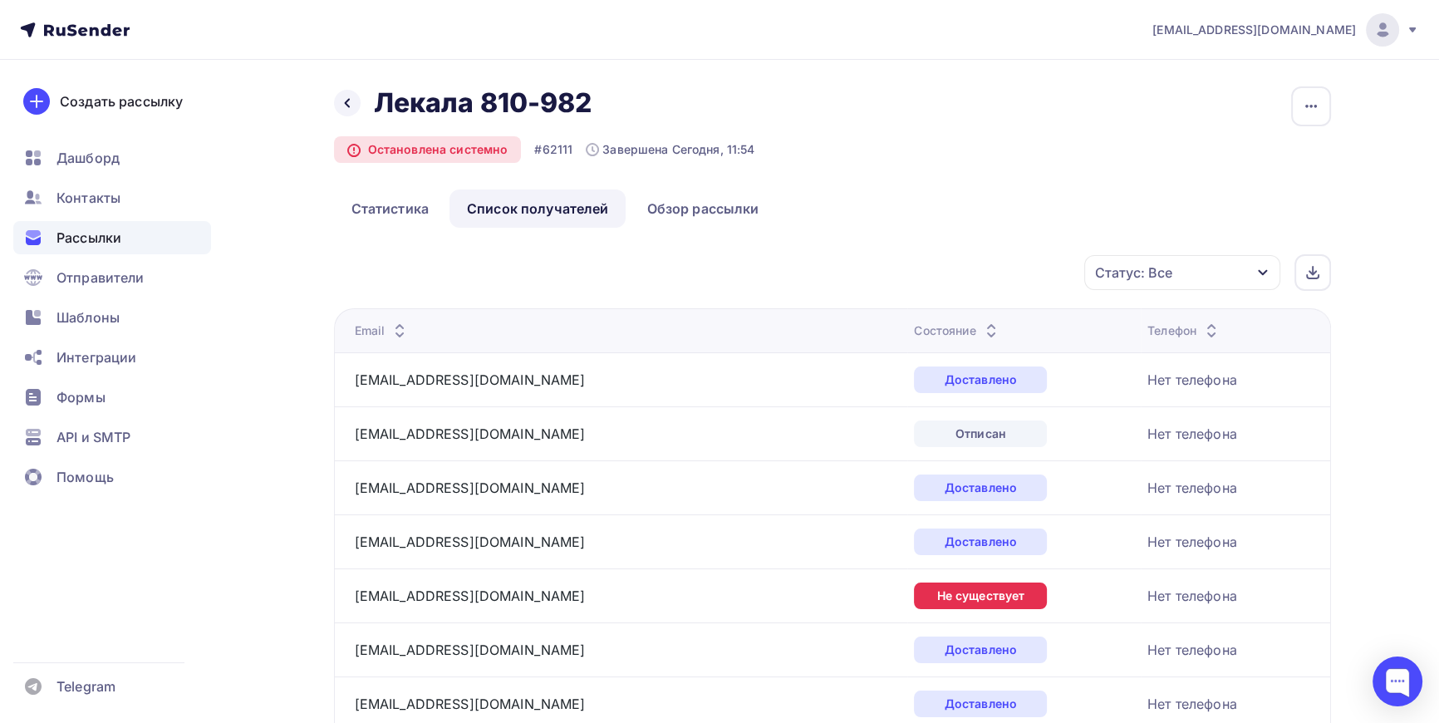
drag, startPoint x: 1257, startPoint y: 268, endPoint x: 1246, endPoint y: 274, distance: 13.4
click at [1258, 268] on icon "button" at bounding box center [1262, 272] width 13 height 13
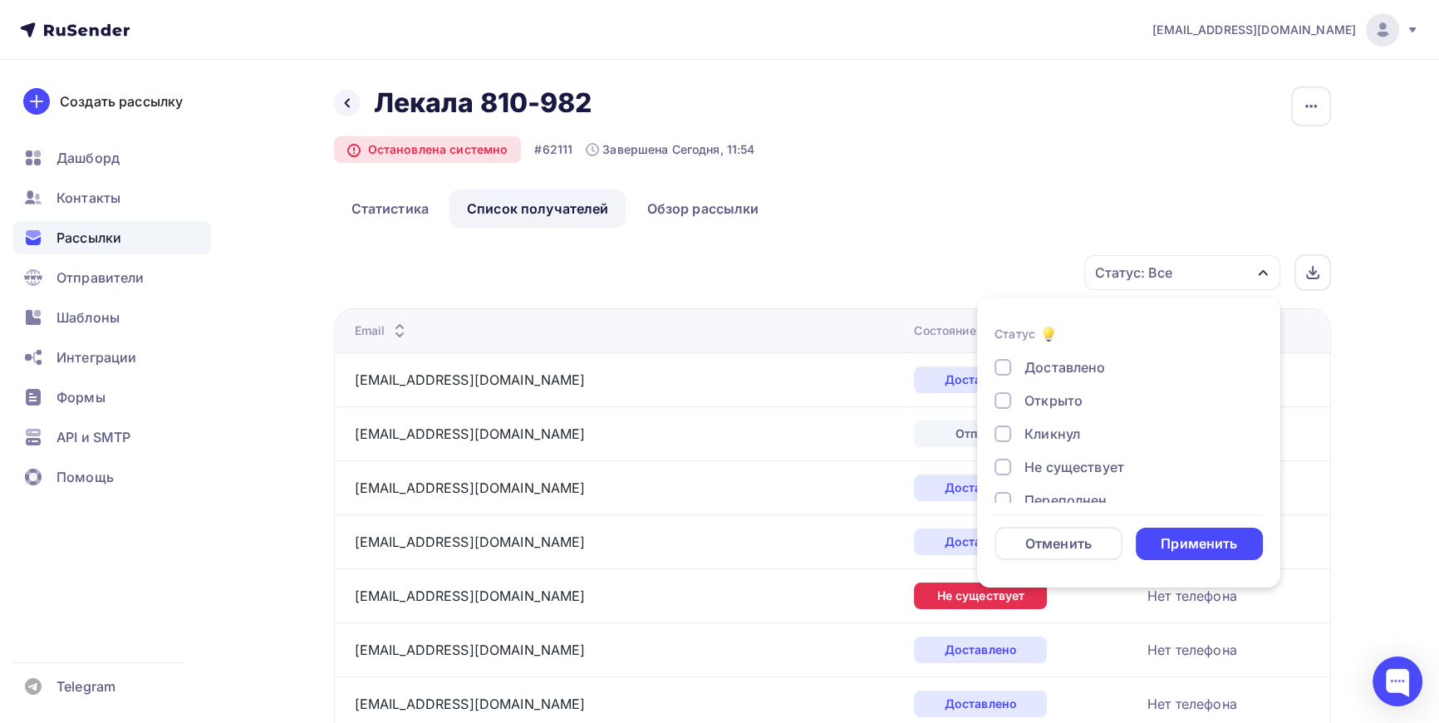
click at [1071, 364] on div "Доставлено" at bounding box center [1065, 367] width 81 height 20
click at [1200, 531] on div "Применить" at bounding box center [1200, 544] width 128 height 32
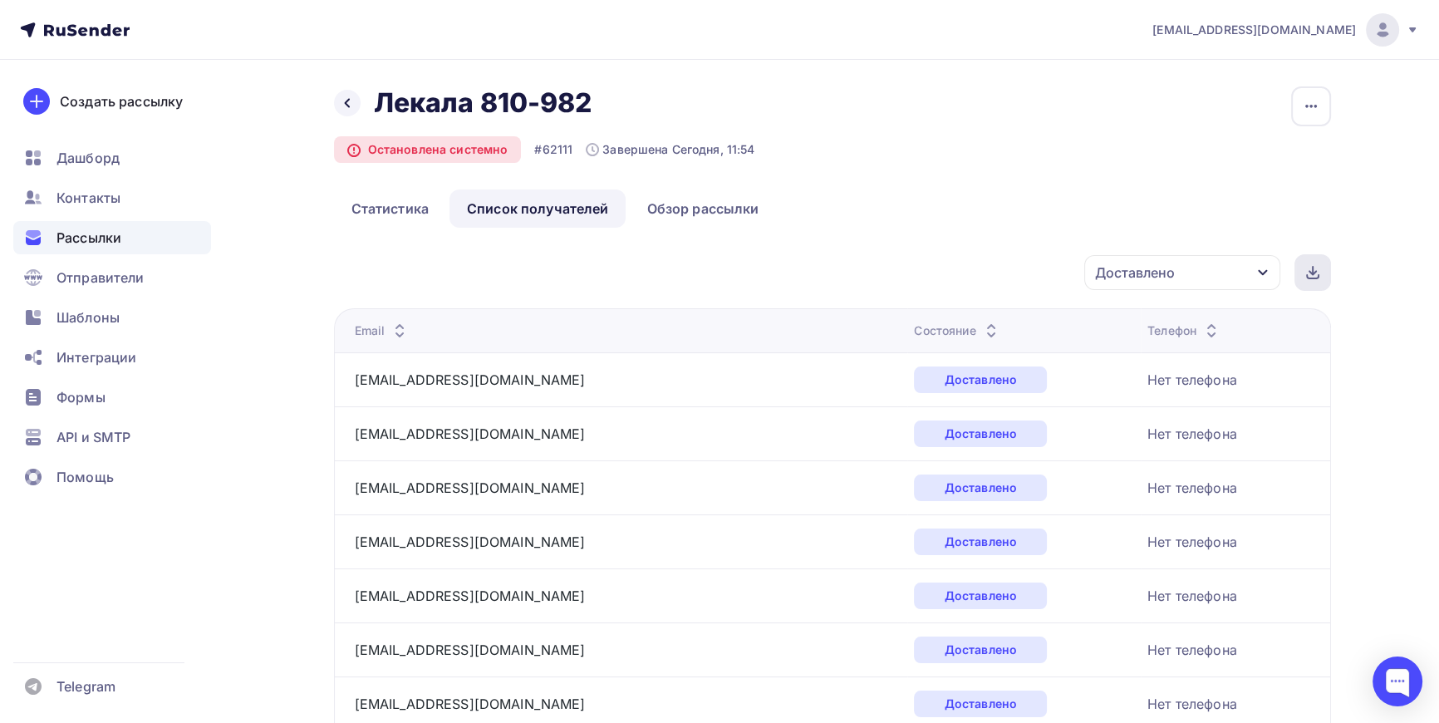
click at [1315, 272] on icon at bounding box center [1312, 272] width 13 height 13
click at [81, 157] on span "Дашборд" at bounding box center [88, 158] width 63 height 20
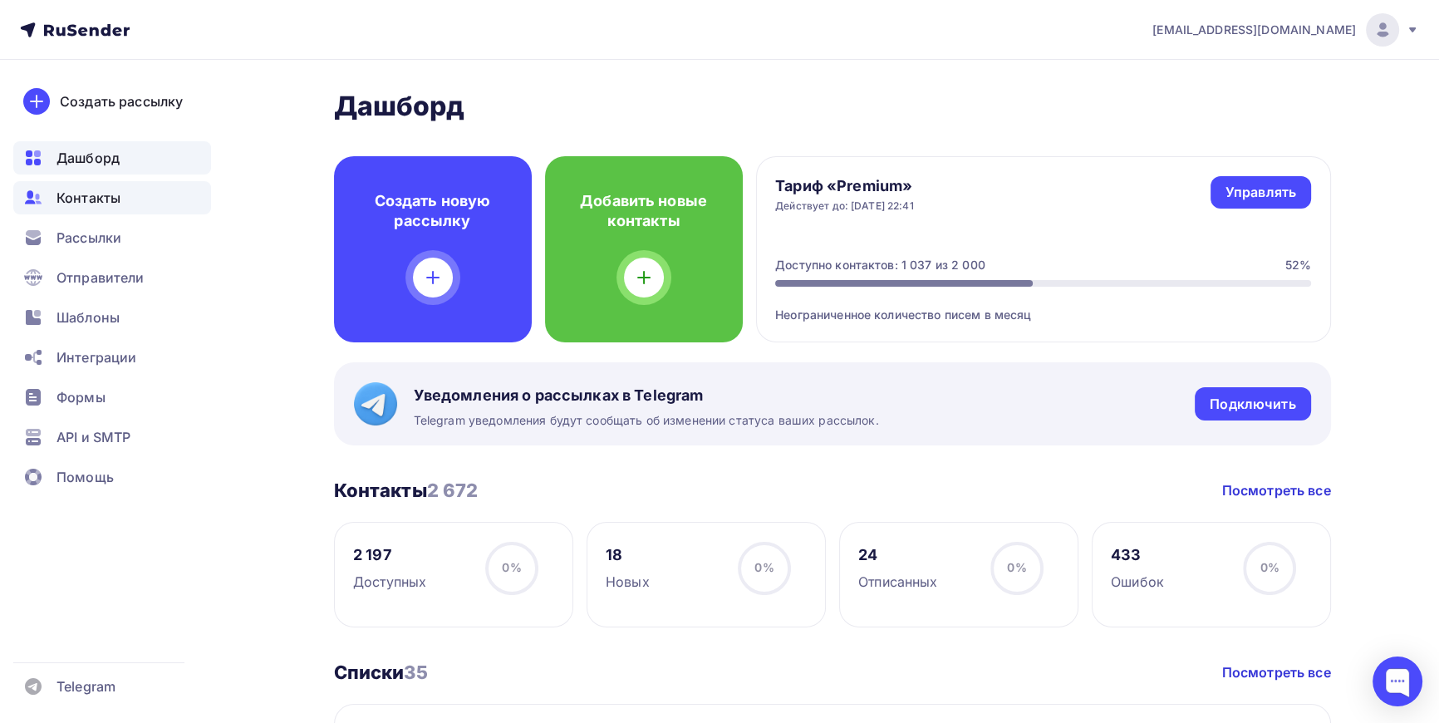
click at [86, 197] on span "Контакты" at bounding box center [89, 198] width 64 height 20
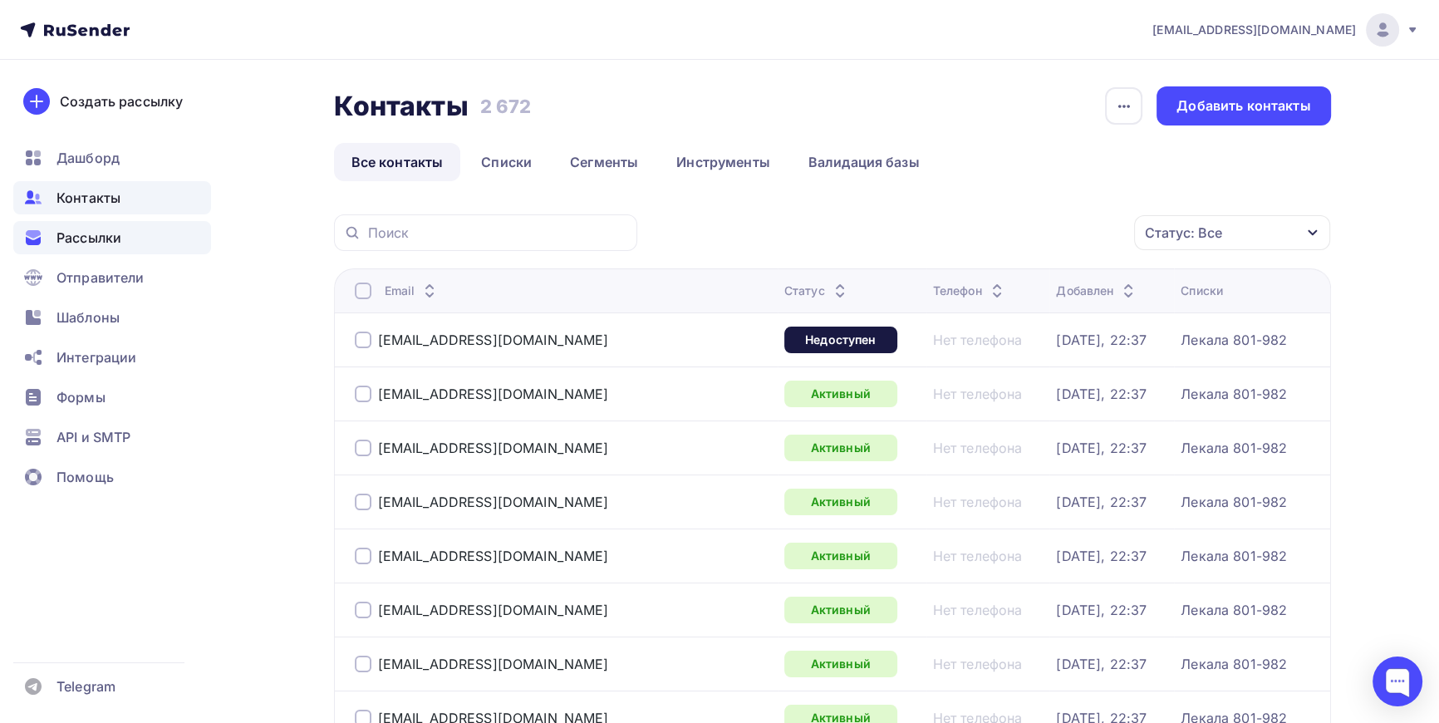
click at [82, 236] on span "Рассылки" at bounding box center [89, 238] width 65 height 20
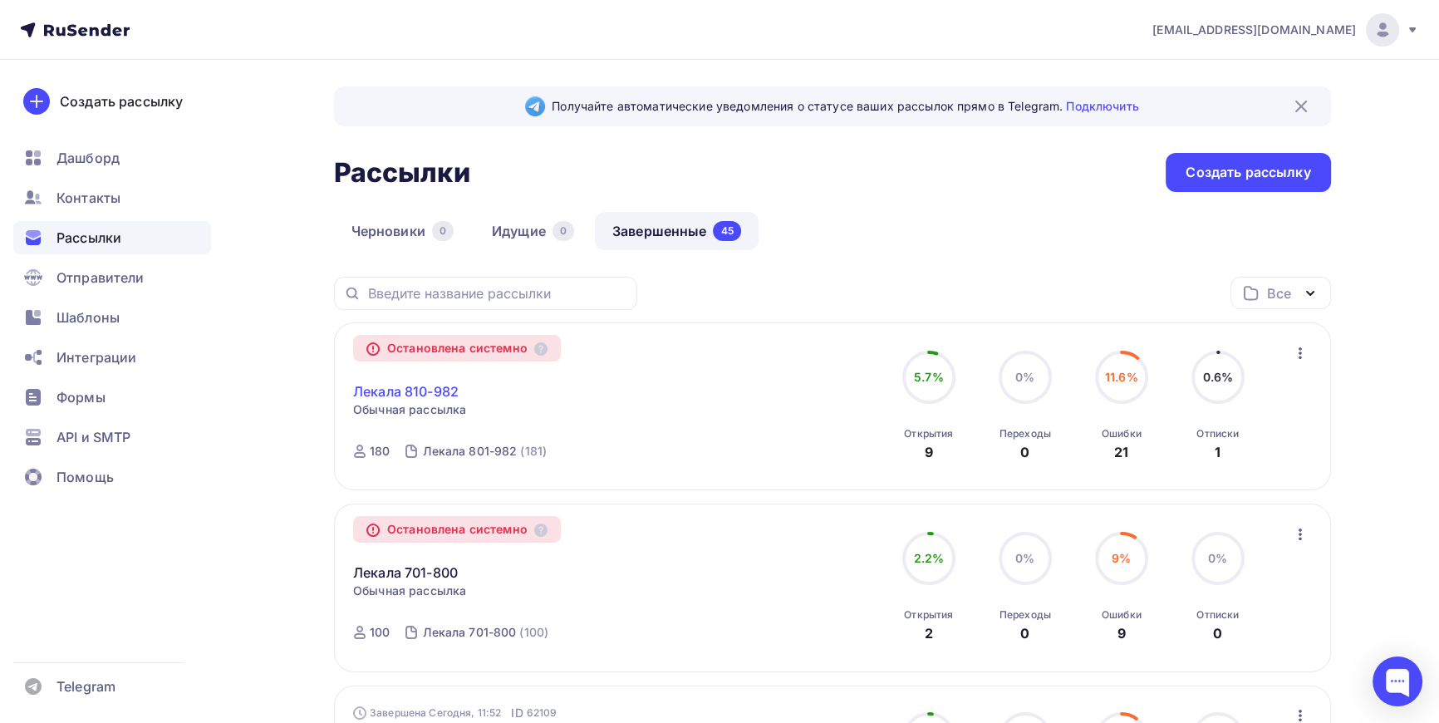
click at [421, 386] on link "Лекала 810-982" at bounding box center [406, 391] width 106 height 20
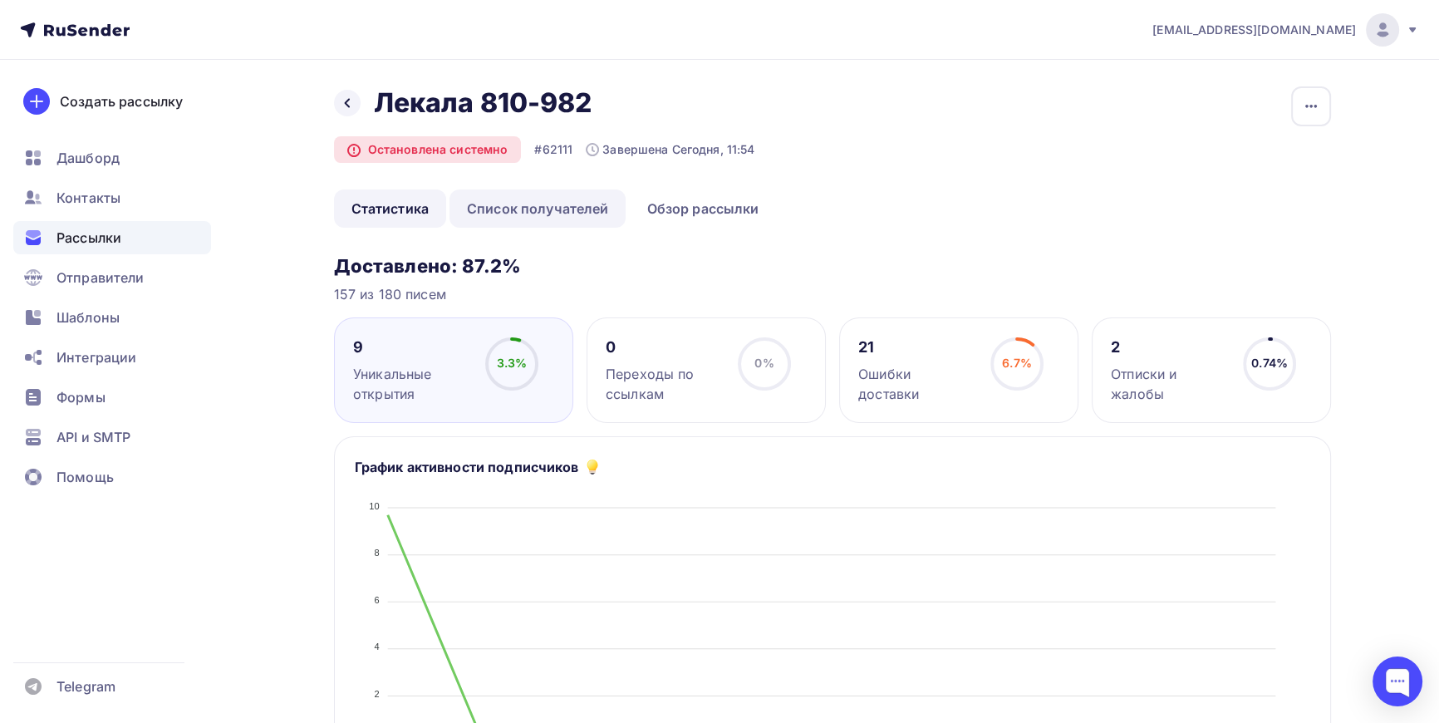
click at [563, 199] on link "Список получателей" at bounding box center [538, 208] width 177 height 38
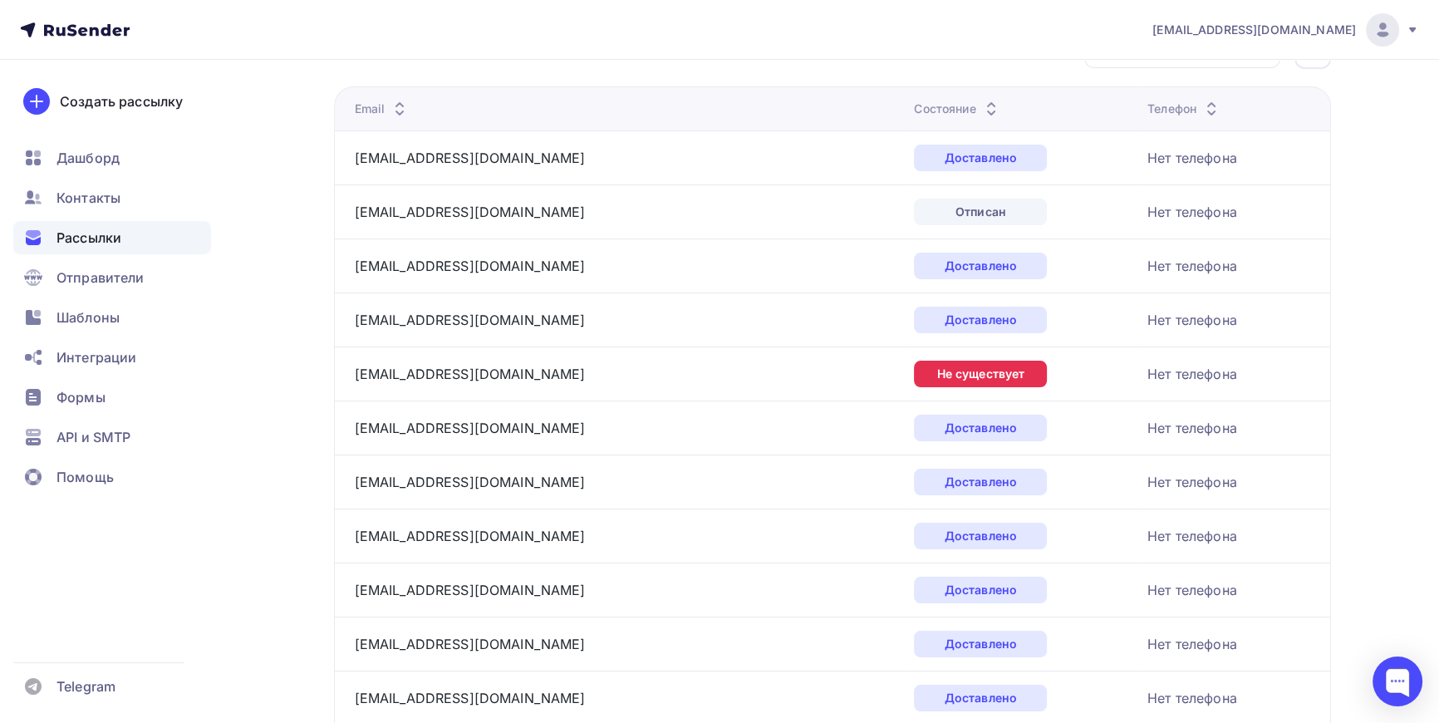
scroll to position [226, 0]
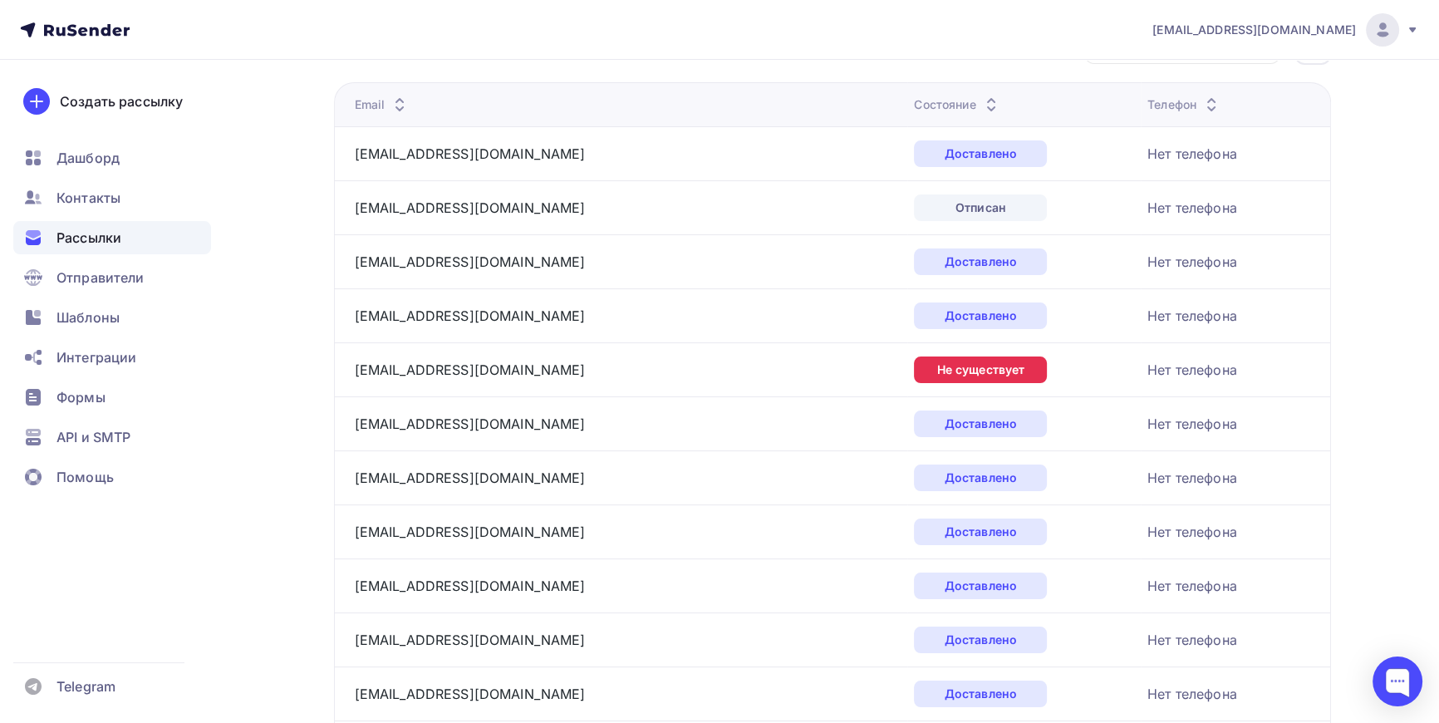
click at [98, 34] on icon at bounding box center [94, 31] width 9 height 9
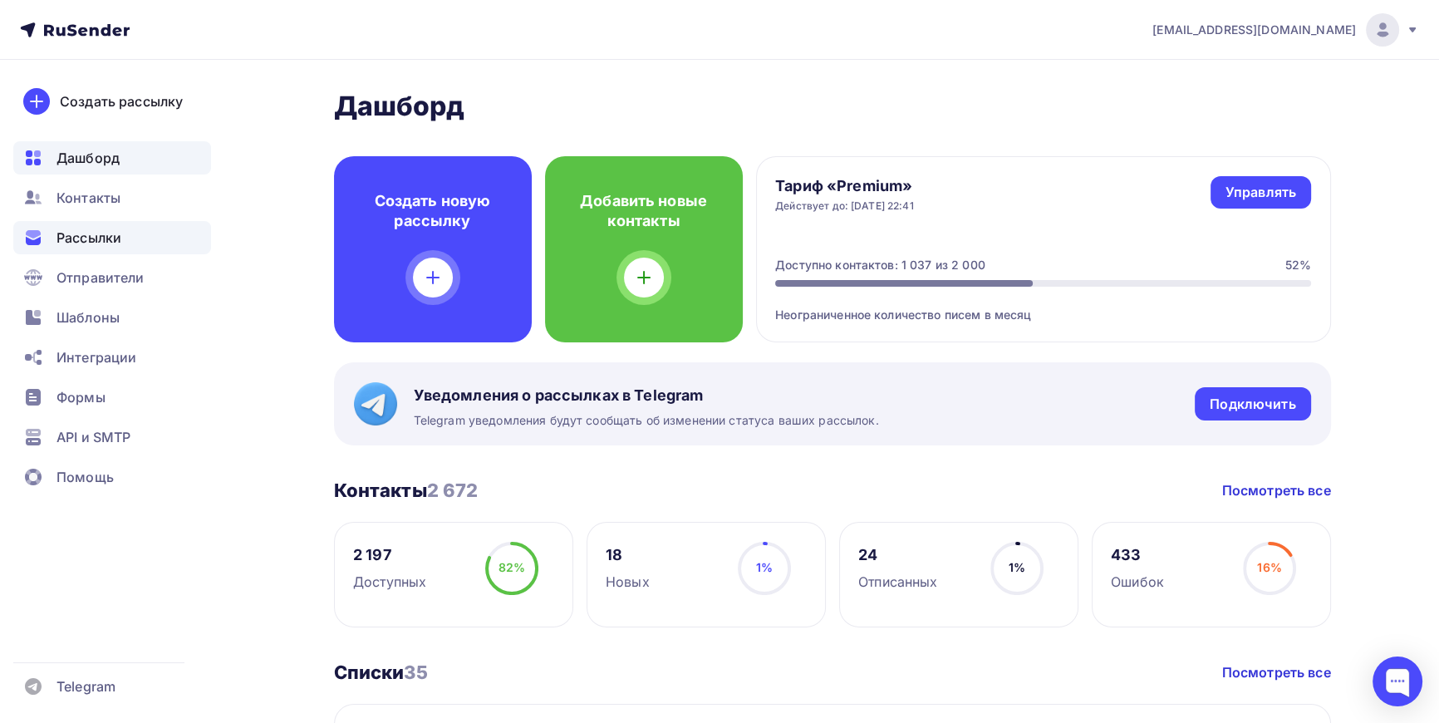
click at [100, 242] on span "Рассылки" at bounding box center [89, 238] width 65 height 20
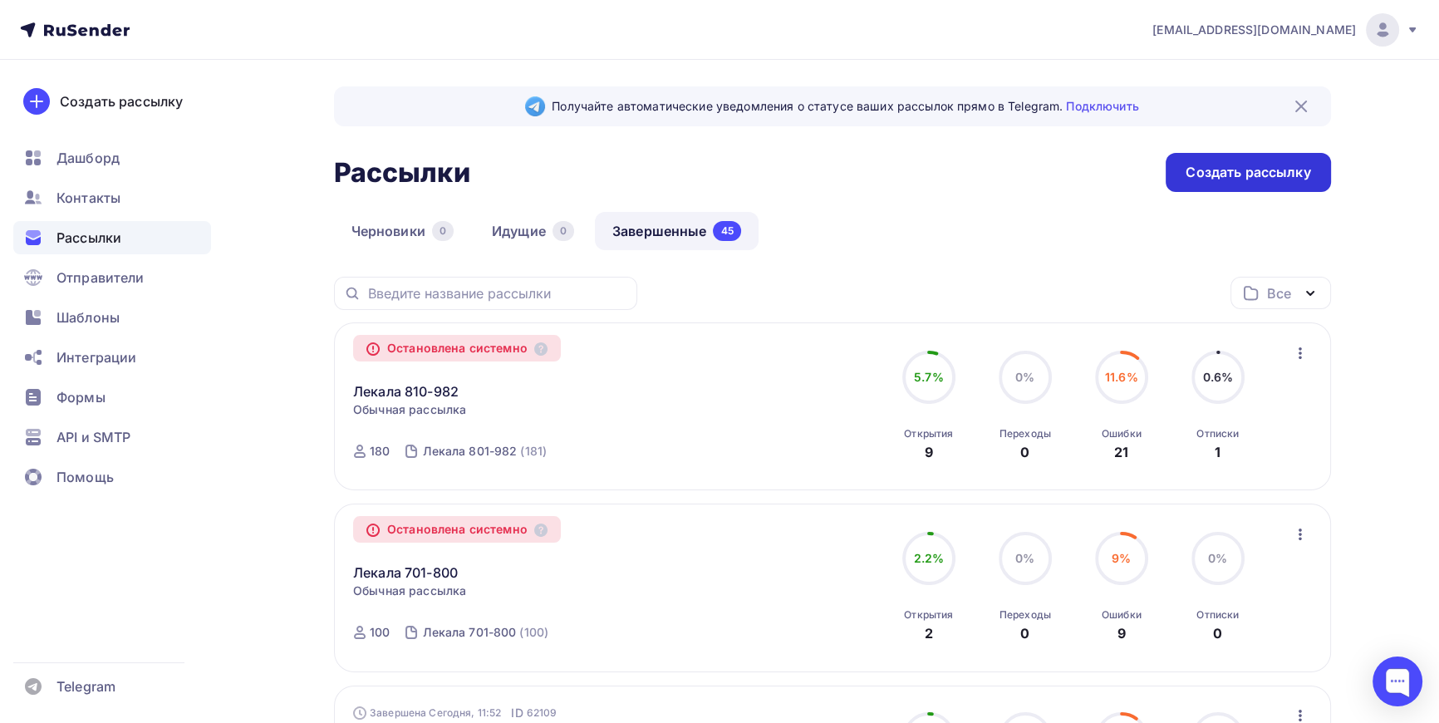
click at [1268, 167] on div "Создать рассылку" at bounding box center [1248, 172] width 125 height 19
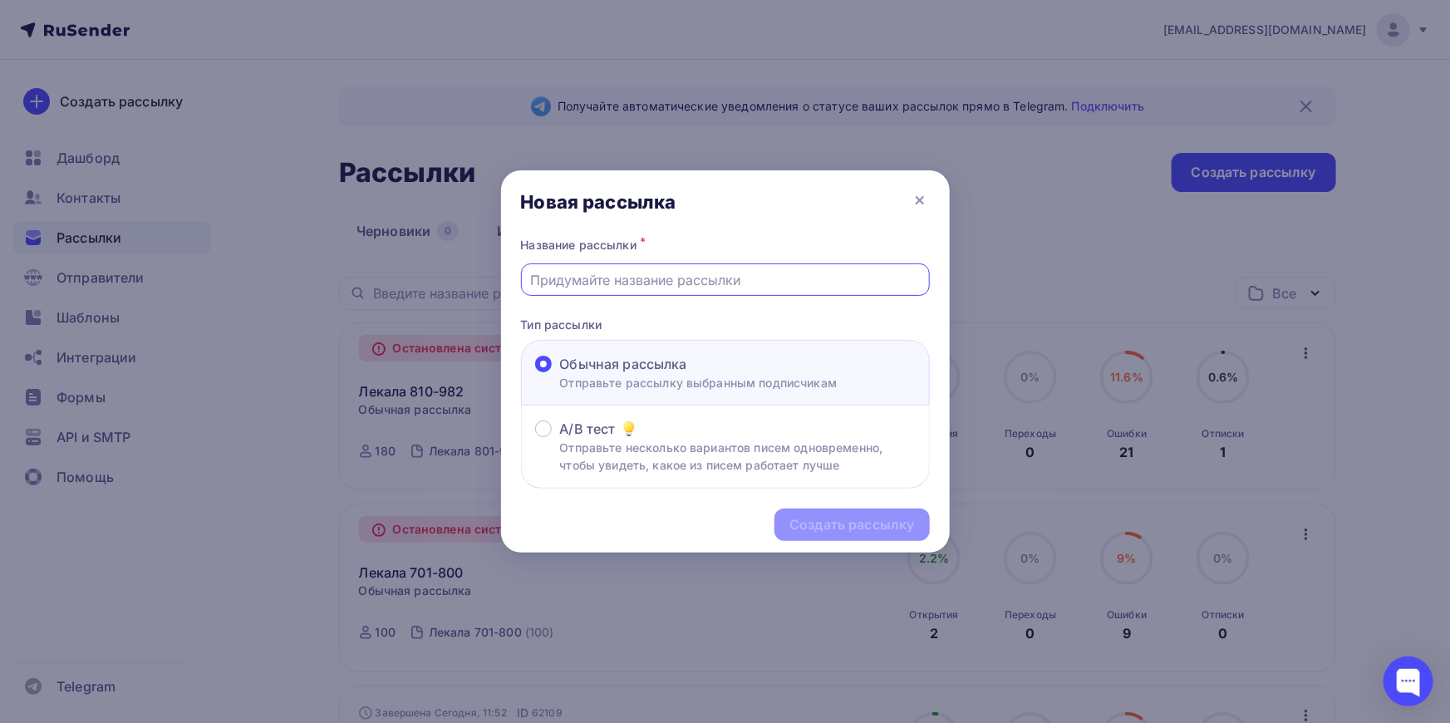
click at [647, 283] on input "text" at bounding box center [725, 280] width 390 height 20
type input "Д"
type input "Из доставленных 790шт."
click at [877, 532] on div "Создать рассылку" at bounding box center [851, 524] width 125 height 19
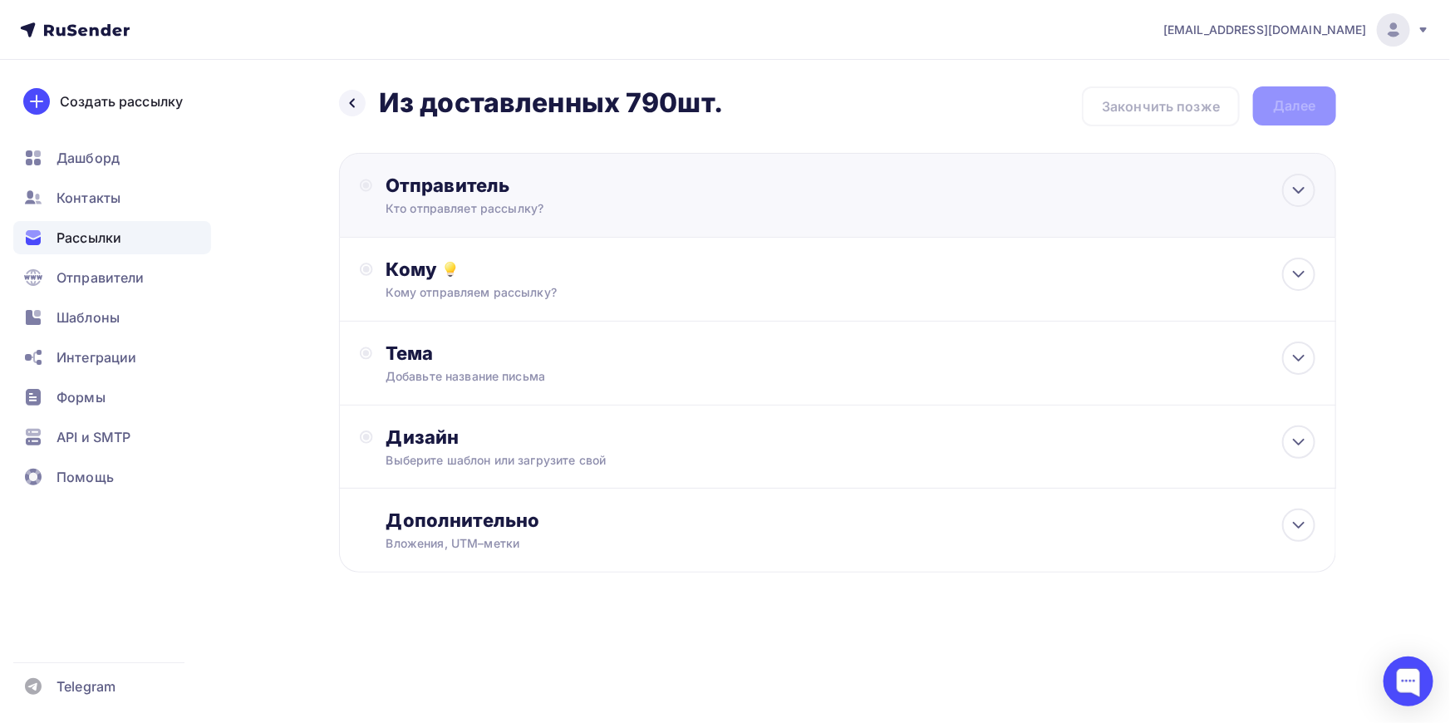
click at [498, 189] on div "Отправитель" at bounding box center [566, 185] width 360 height 23
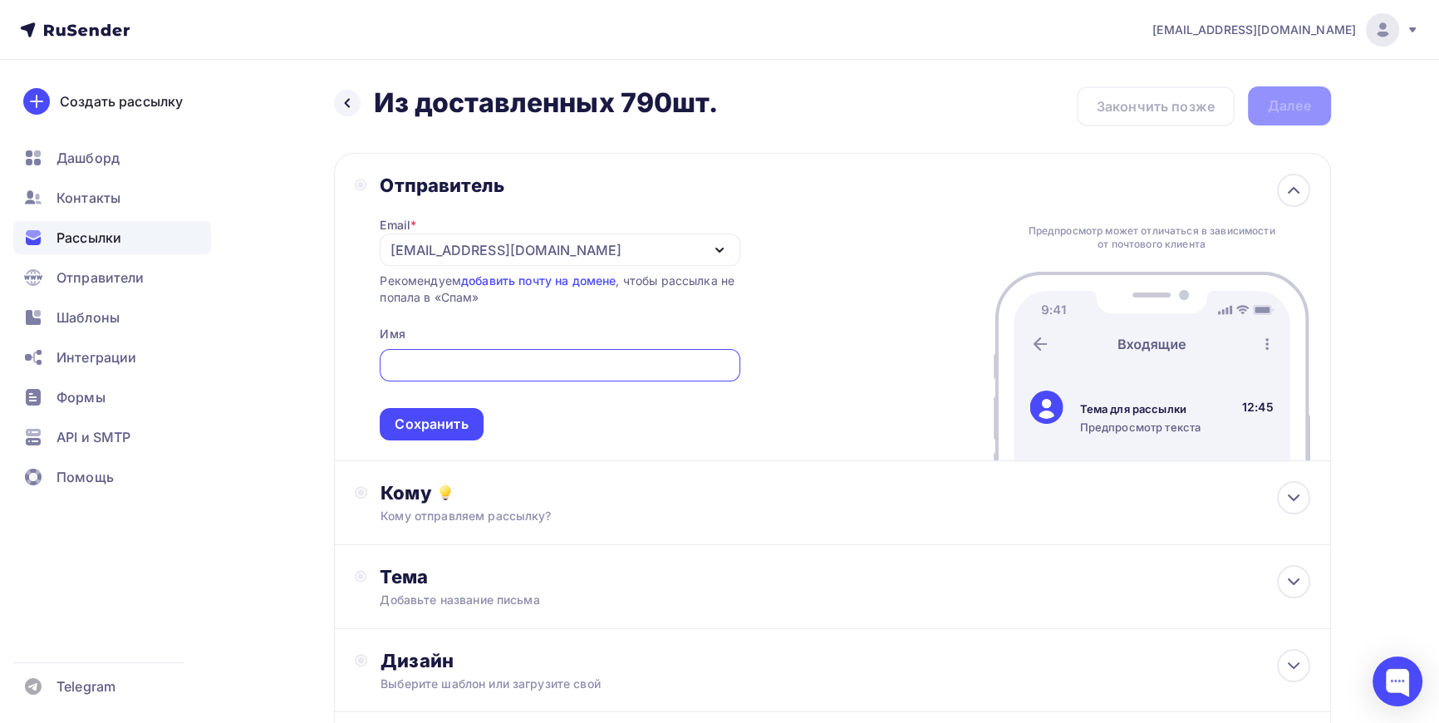
click at [476, 248] on div "[EMAIL_ADDRESS][DOMAIN_NAME]" at bounding box center [506, 250] width 230 height 20
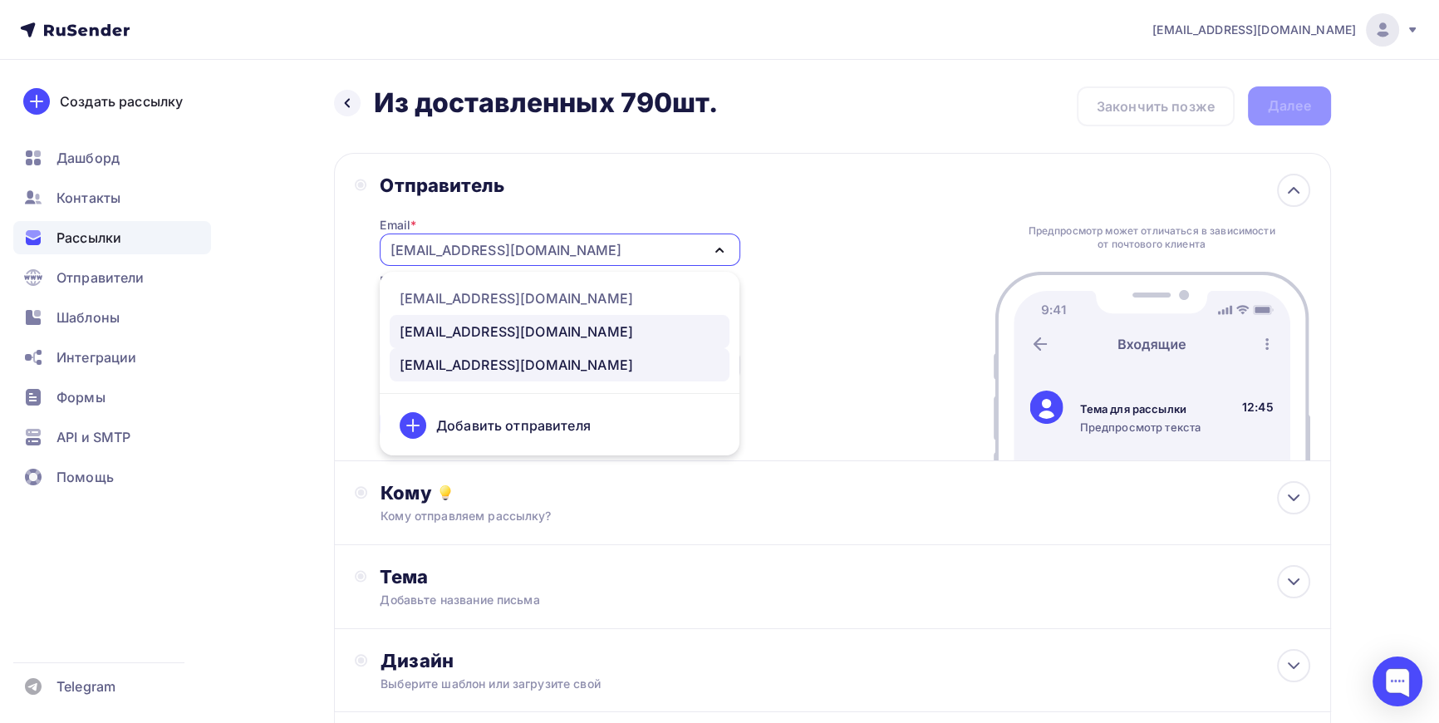
click at [450, 332] on div "[EMAIL_ADDRESS][DOMAIN_NAME]" at bounding box center [516, 332] width 233 height 20
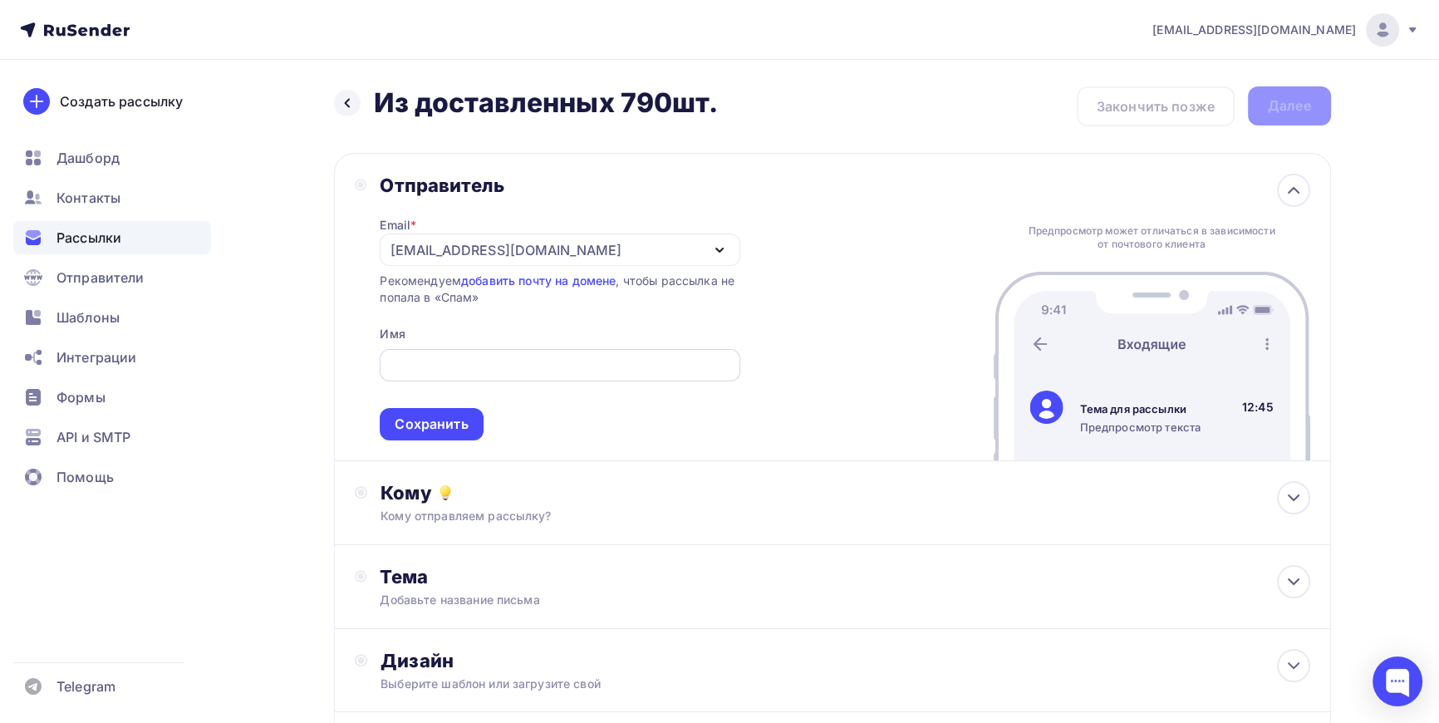
click at [439, 365] on input "text" at bounding box center [560, 366] width 341 height 20
type input "ЛЕКАЛА СЕРВИС"
click at [442, 425] on div "Сохранить" at bounding box center [431, 424] width 73 height 19
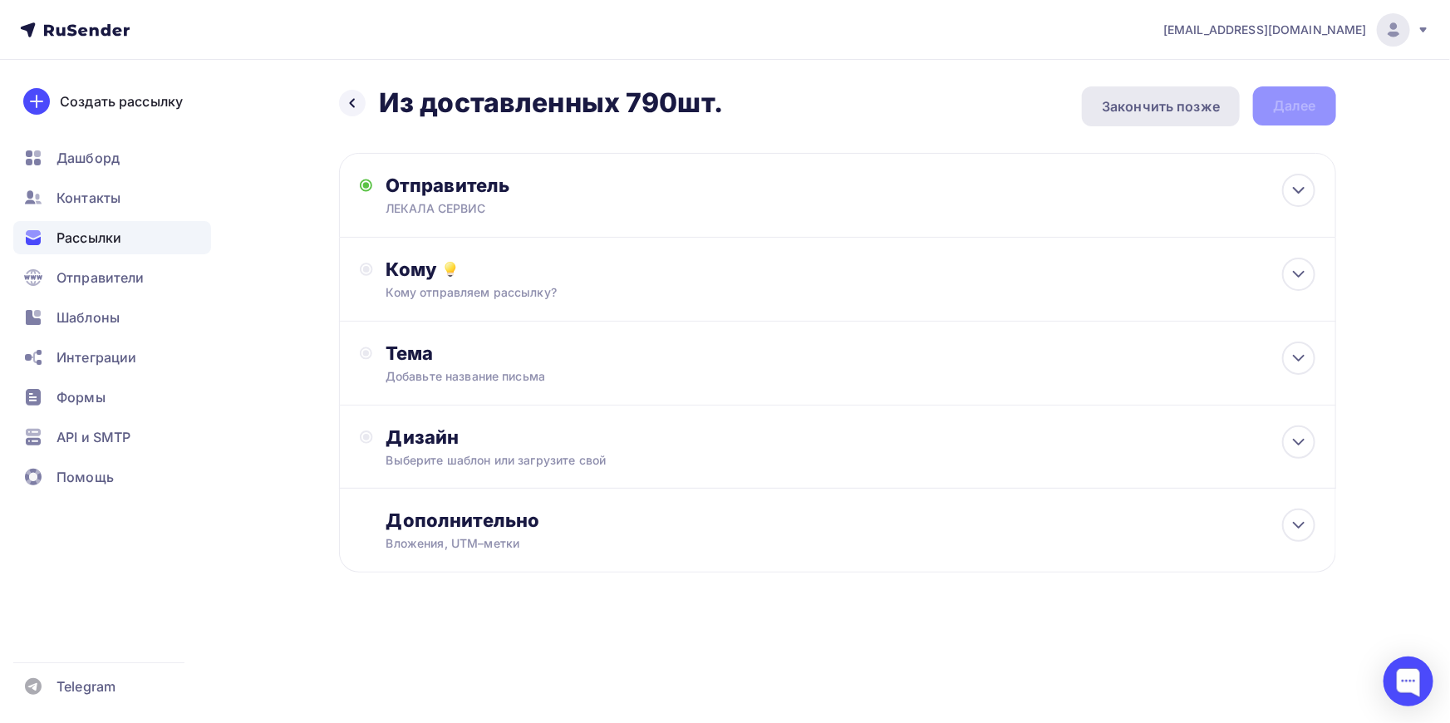
click at [1185, 106] on div "Закончить позже" at bounding box center [1161, 106] width 118 height 20
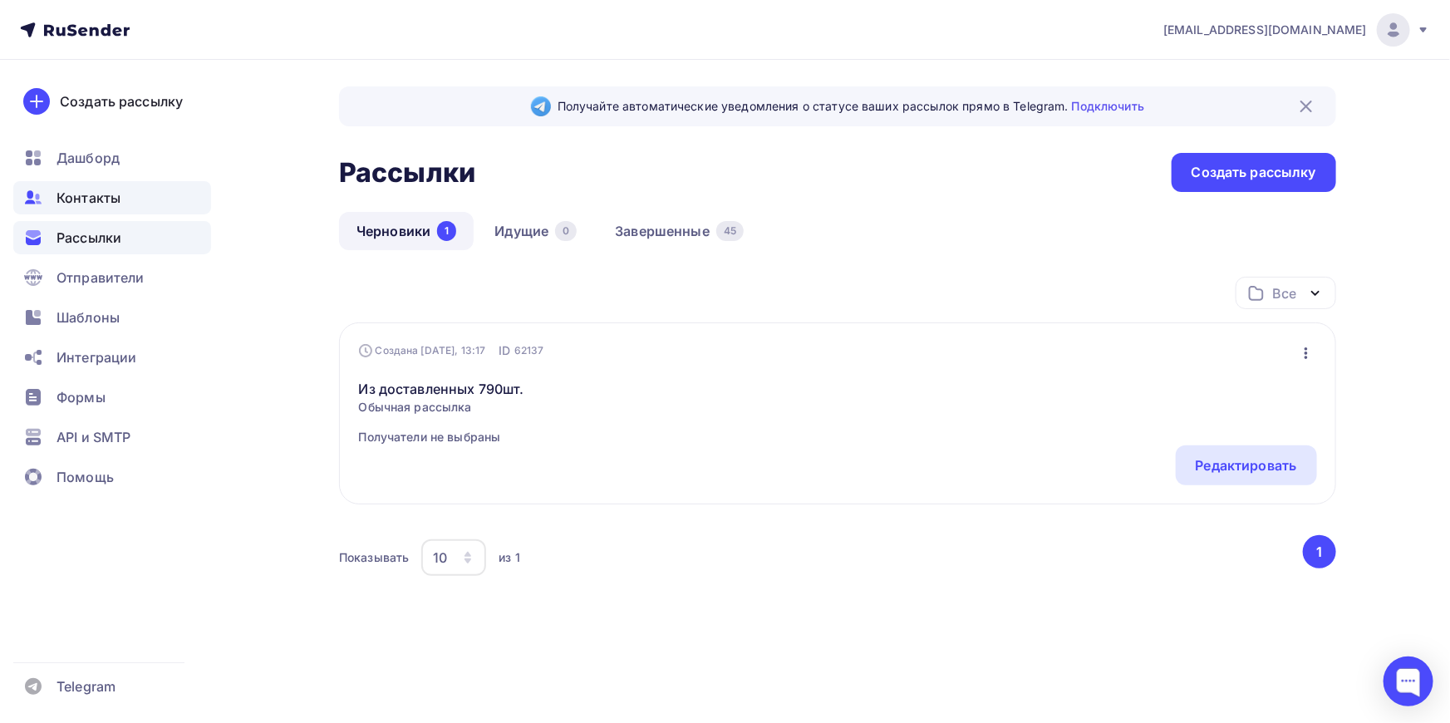
click at [97, 198] on span "Контакты" at bounding box center [89, 198] width 64 height 20
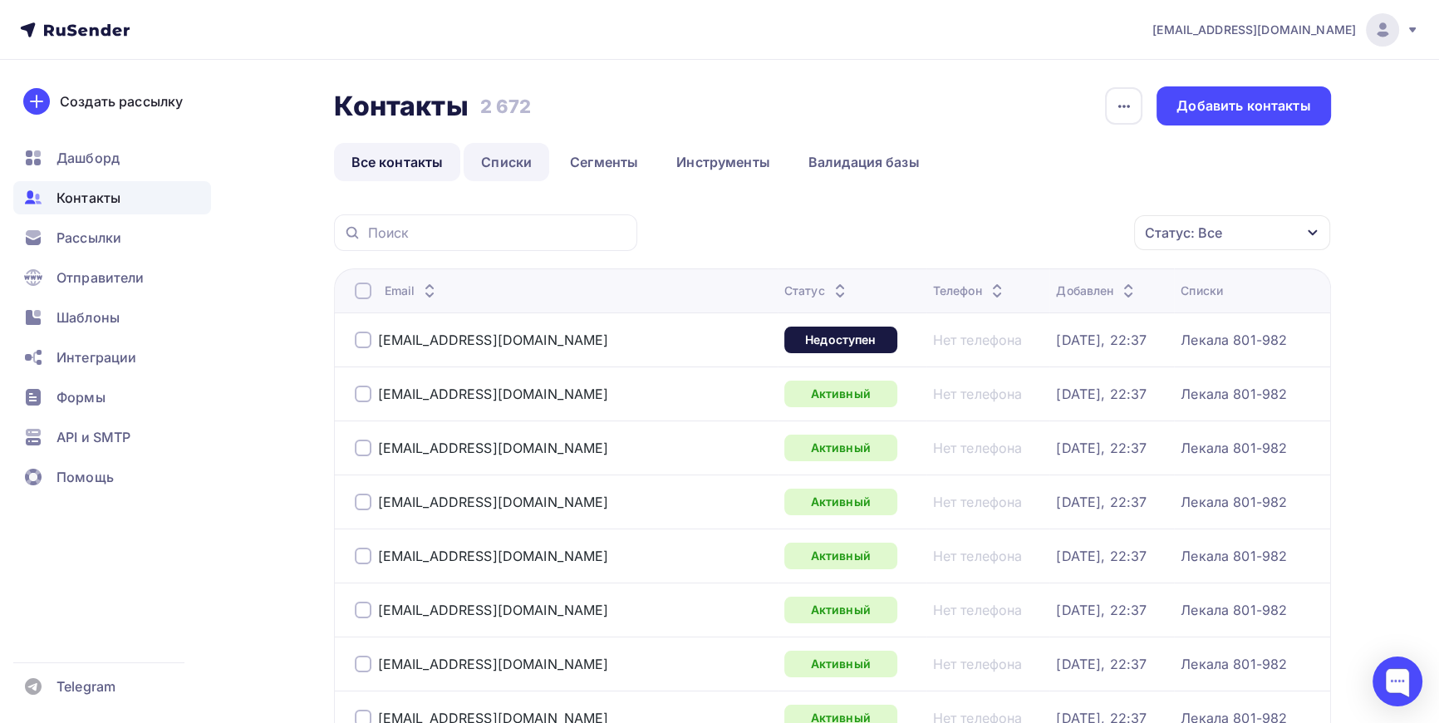
click at [509, 158] on link "Списки" at bounding box center [507, 162] width 86 height 38
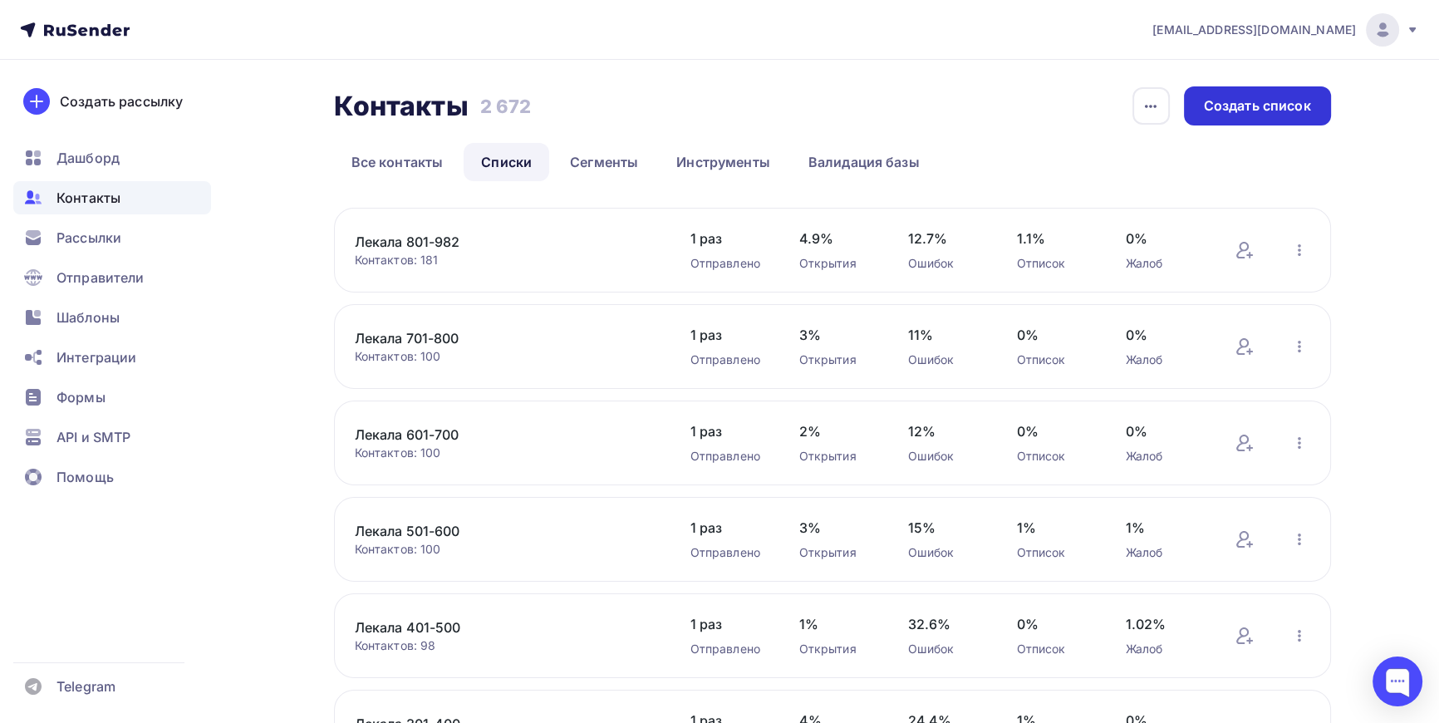
click at [1286, 106] on div "Создать список" at bounding box center [1257, 105] width 107 height 19
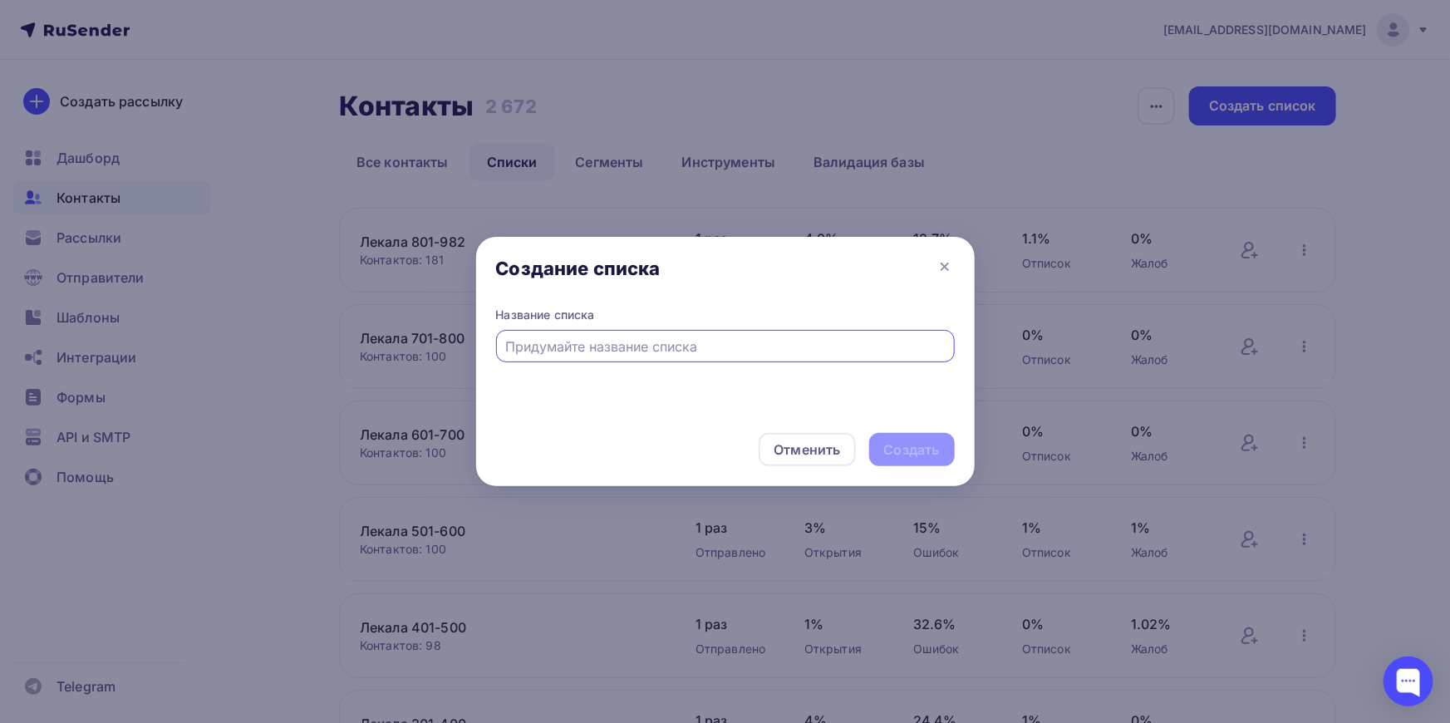
click at [631, 347] on input "text" at bounding box center [725, 347] width 440 height 20
type input "Доставленные 791шт."
click at [922, 451] on div "Создать" at bounding box center [912, 449] width 56 height 19
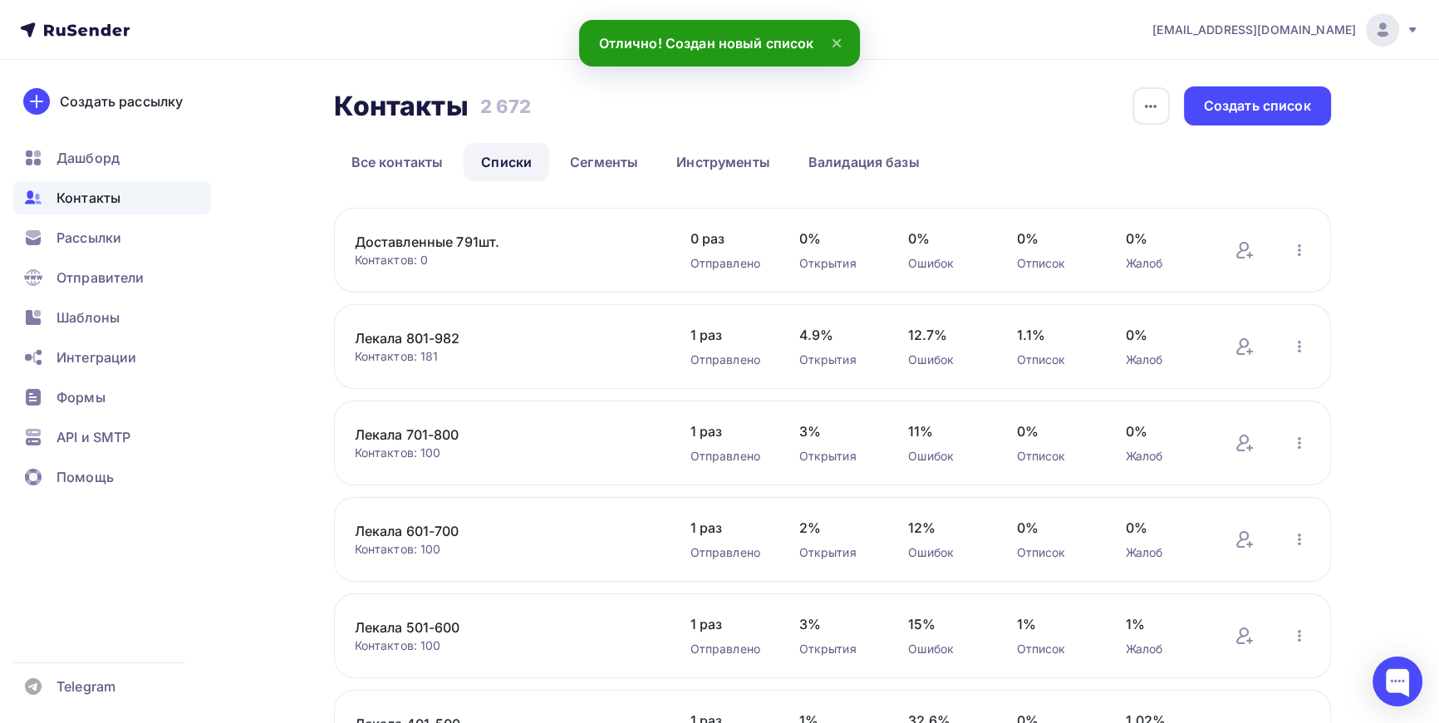
click at [411, 244] on link "Доставленные 791шт." at bounding box center [496, 242] width 283 height 20
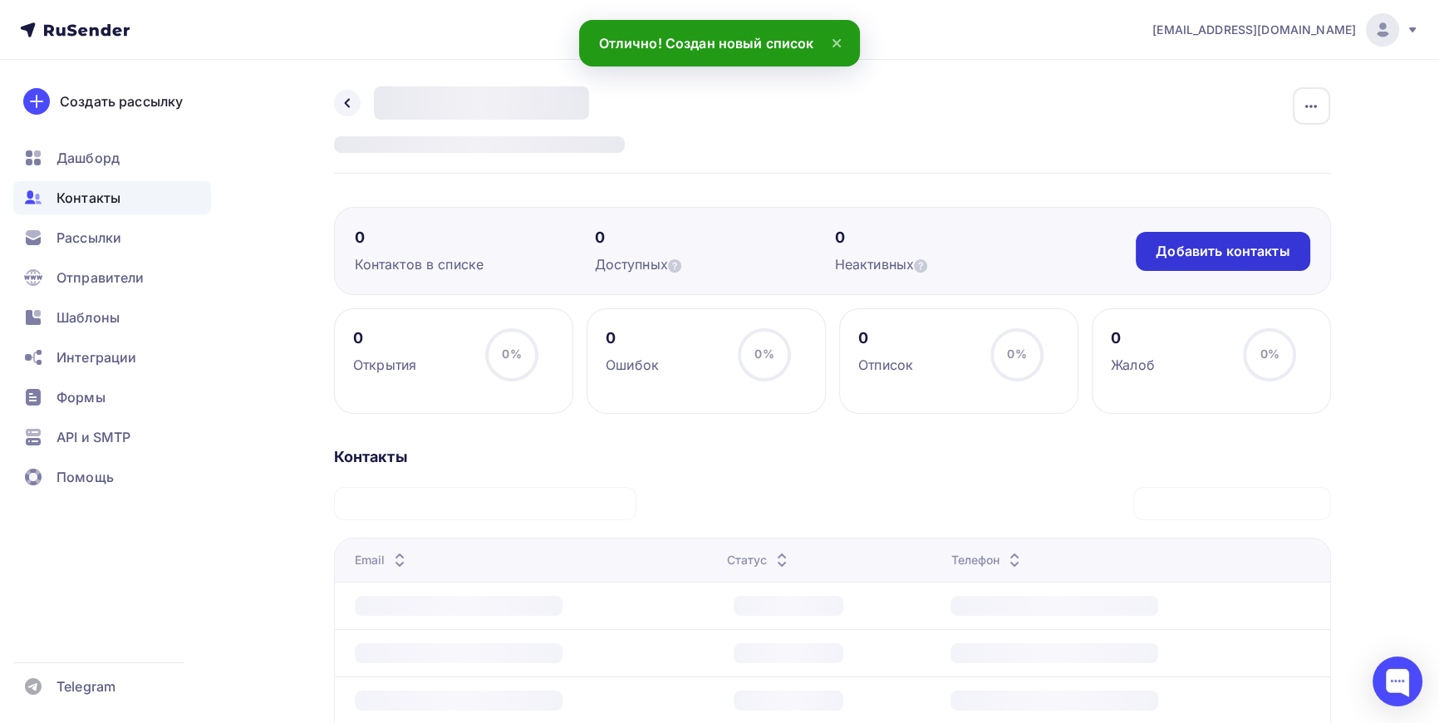
click at [1266, 253] on div "Добавить контакты" at bounding box center [1223, 251] width 134 height 19
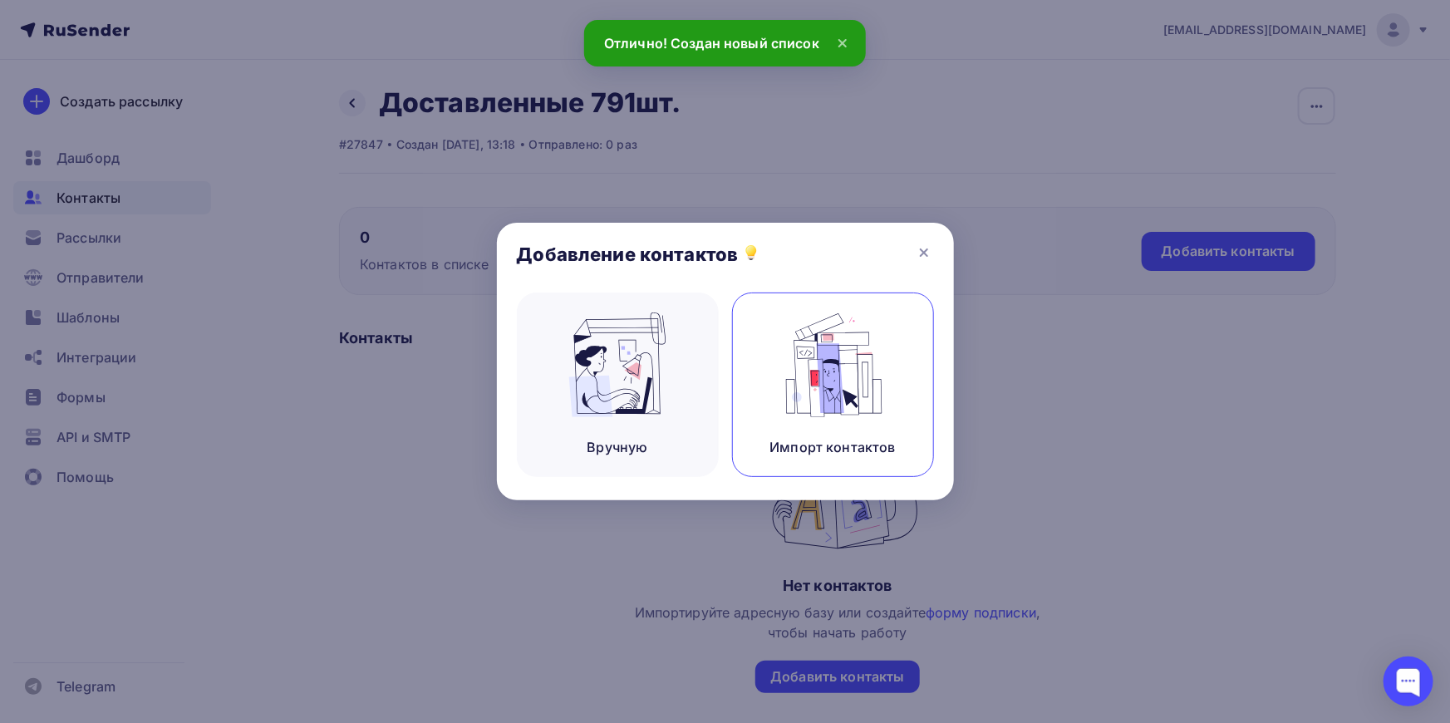
click at [843, 390] on img at bounding box center [832, 364] width 111 height 105
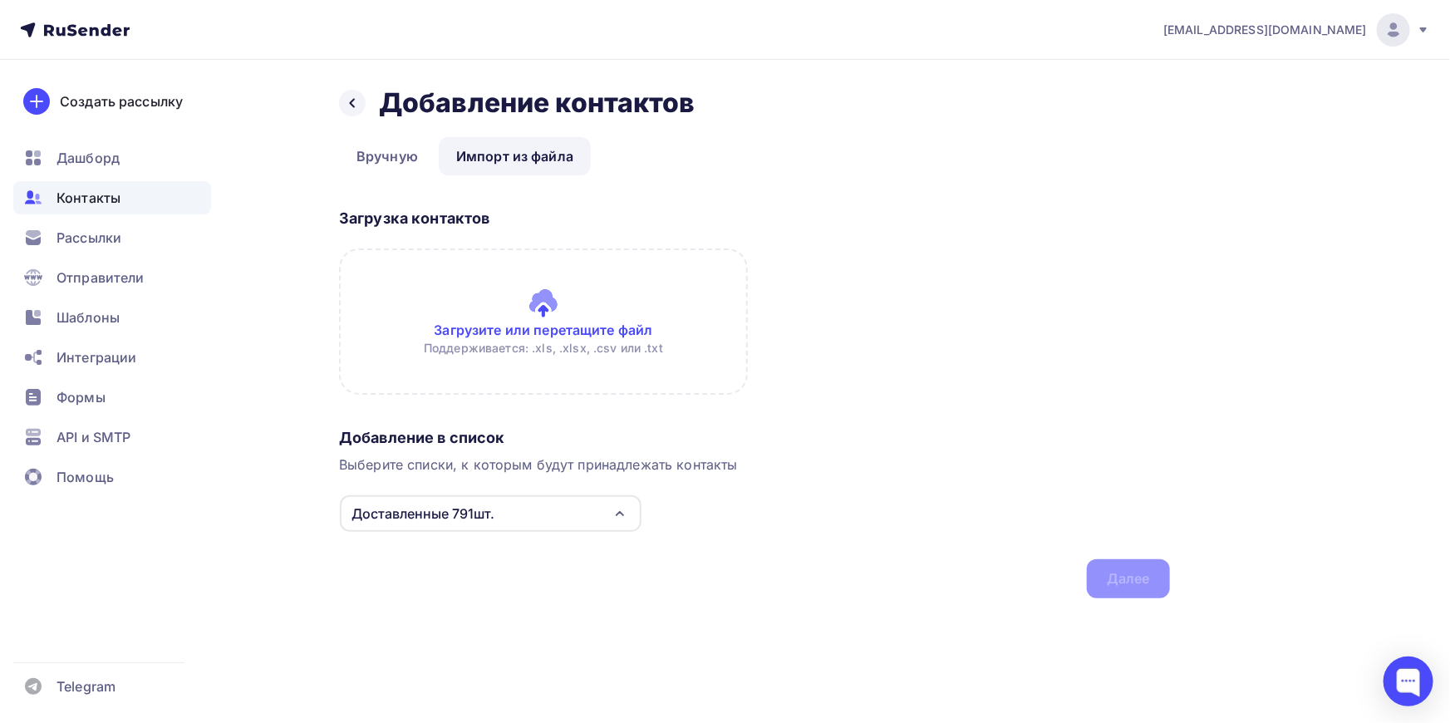
click at [549, 300] on input "file" at bounding box center [543, 321] width 409 height 146
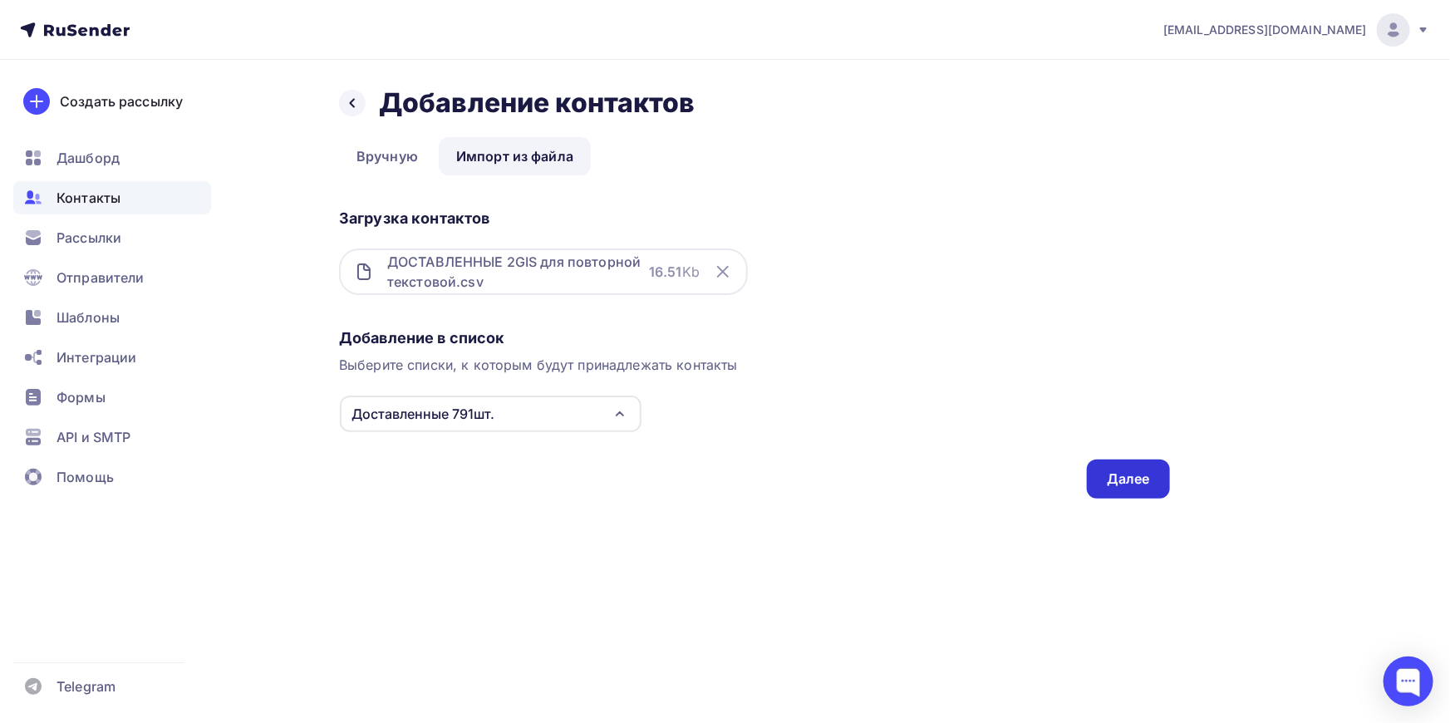
click at [1141, 485] on div "Далее" at bounding box center [1128, 478] width 43 height 19
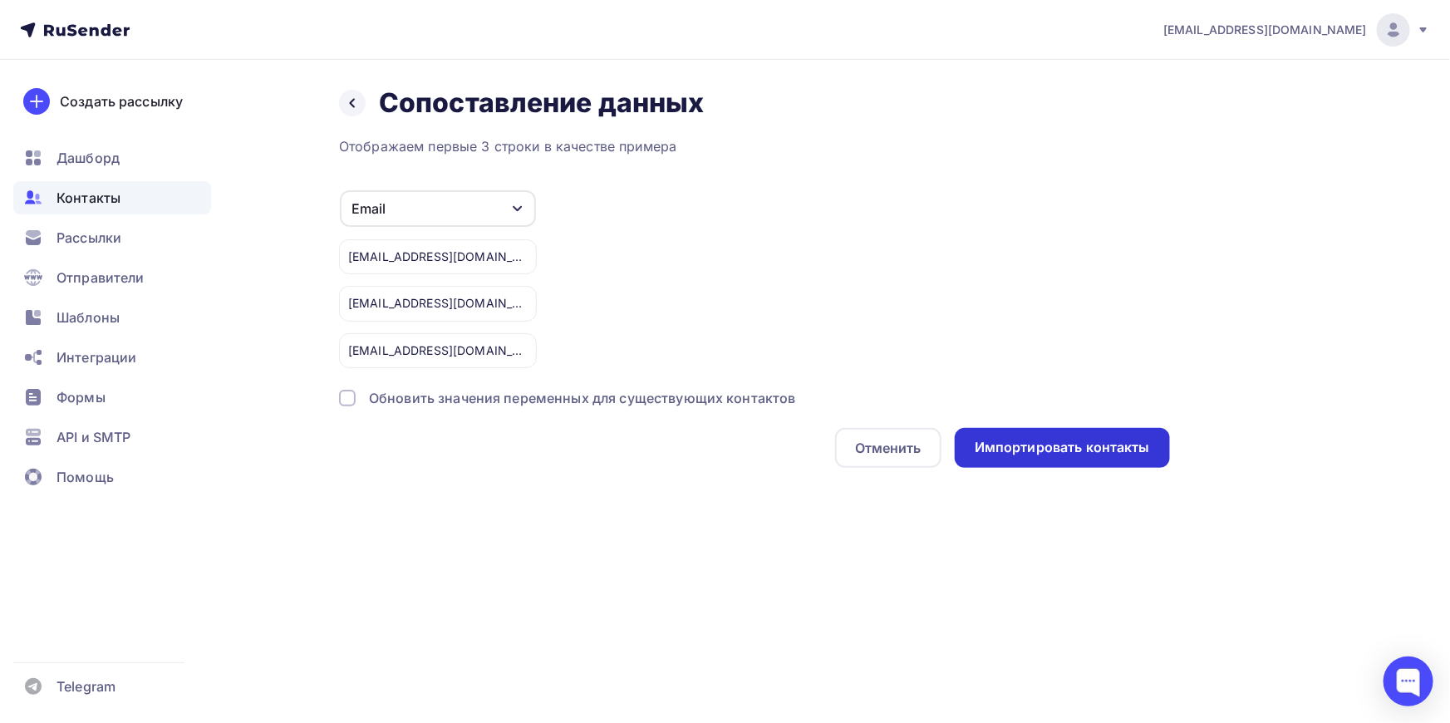
click at [1082, 445] on div "Импортировать контакты" at bounding box center [1062, 447] width 175 height 19
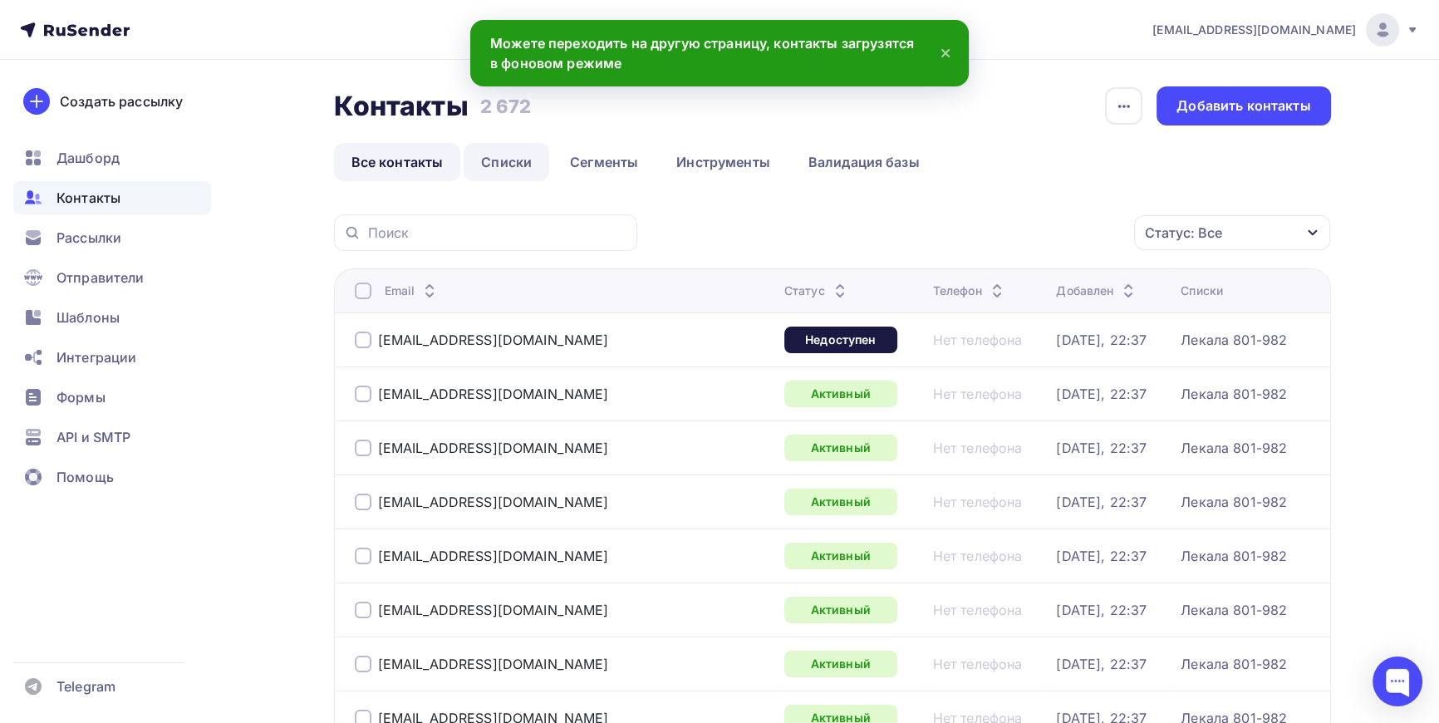
click at [501, 163] on link "Списки" at bounding box center [507, 162] width 86 height 38
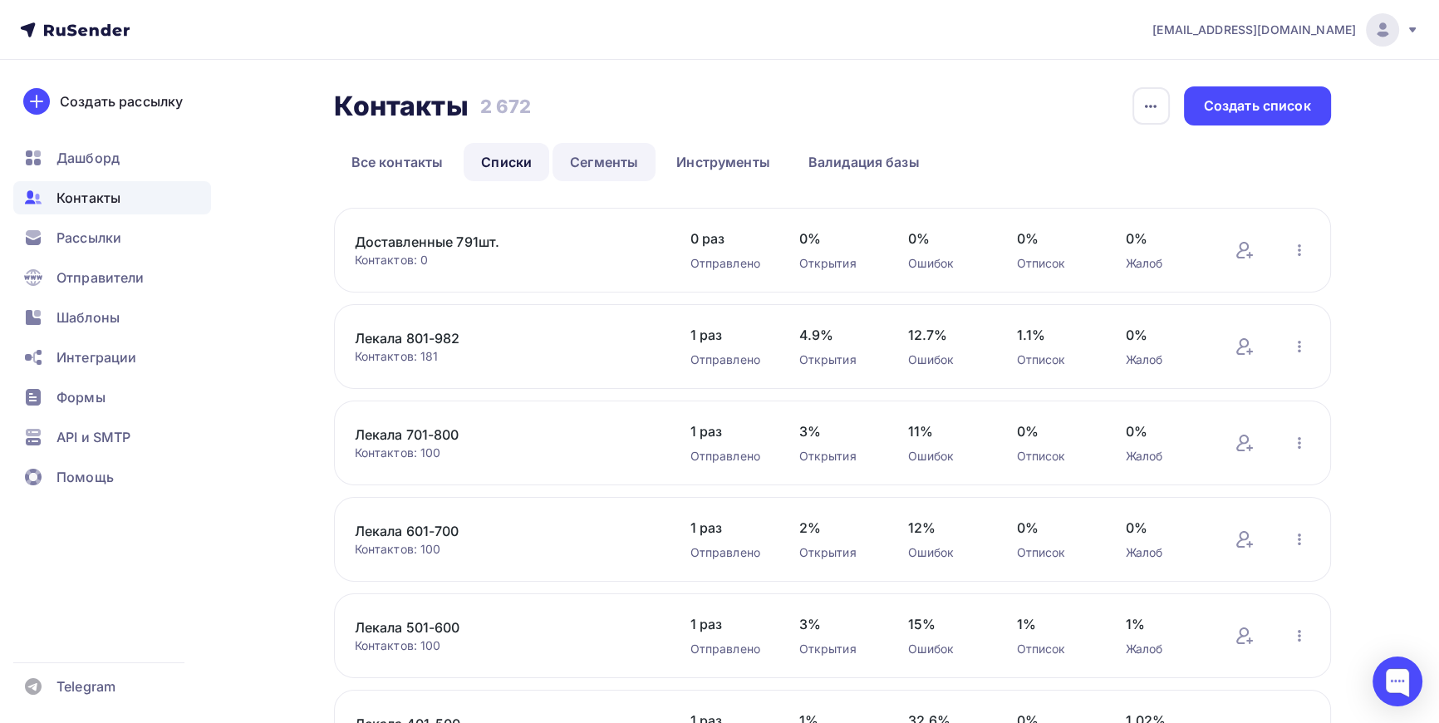
click at [620, 149] on link "Сегменты" at bounding box center [604, 162] width 103 height 38
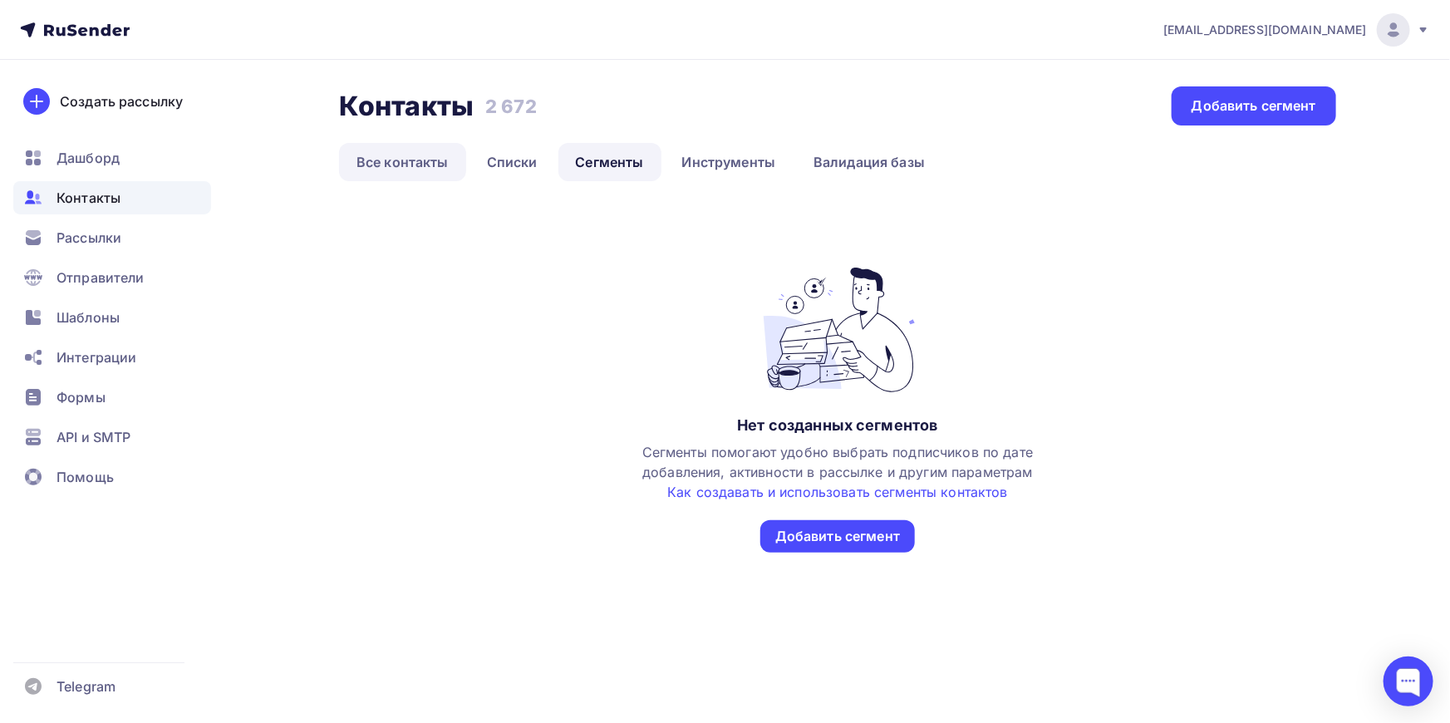
click at [402, 154] on link "Все контакты" at bounding box center [402, 162] width 127 height 38
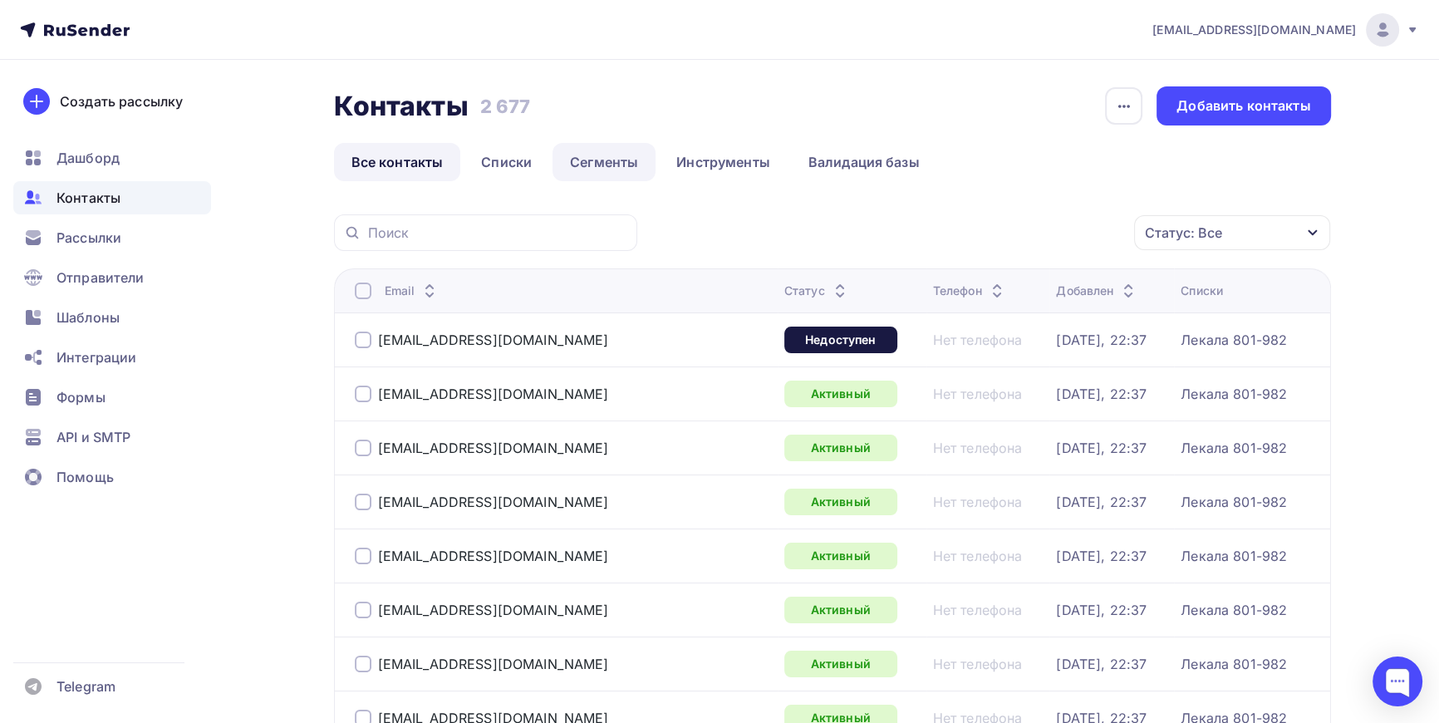
click at [633, 167] on link "Сегменты" at bounding box center [604, 162] width 103 height 38
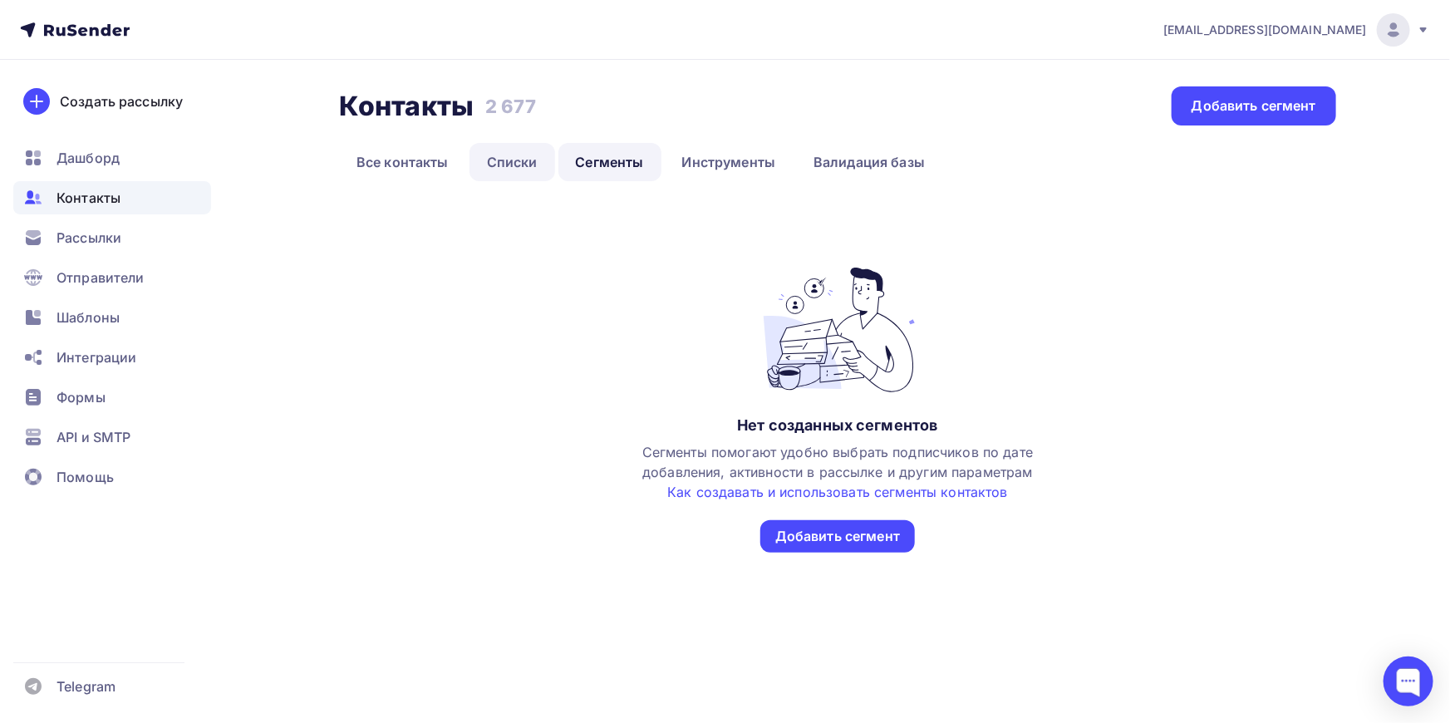
click at [510, 154] on link "Списки" at bounding box center [512, 162] width 86 height 38
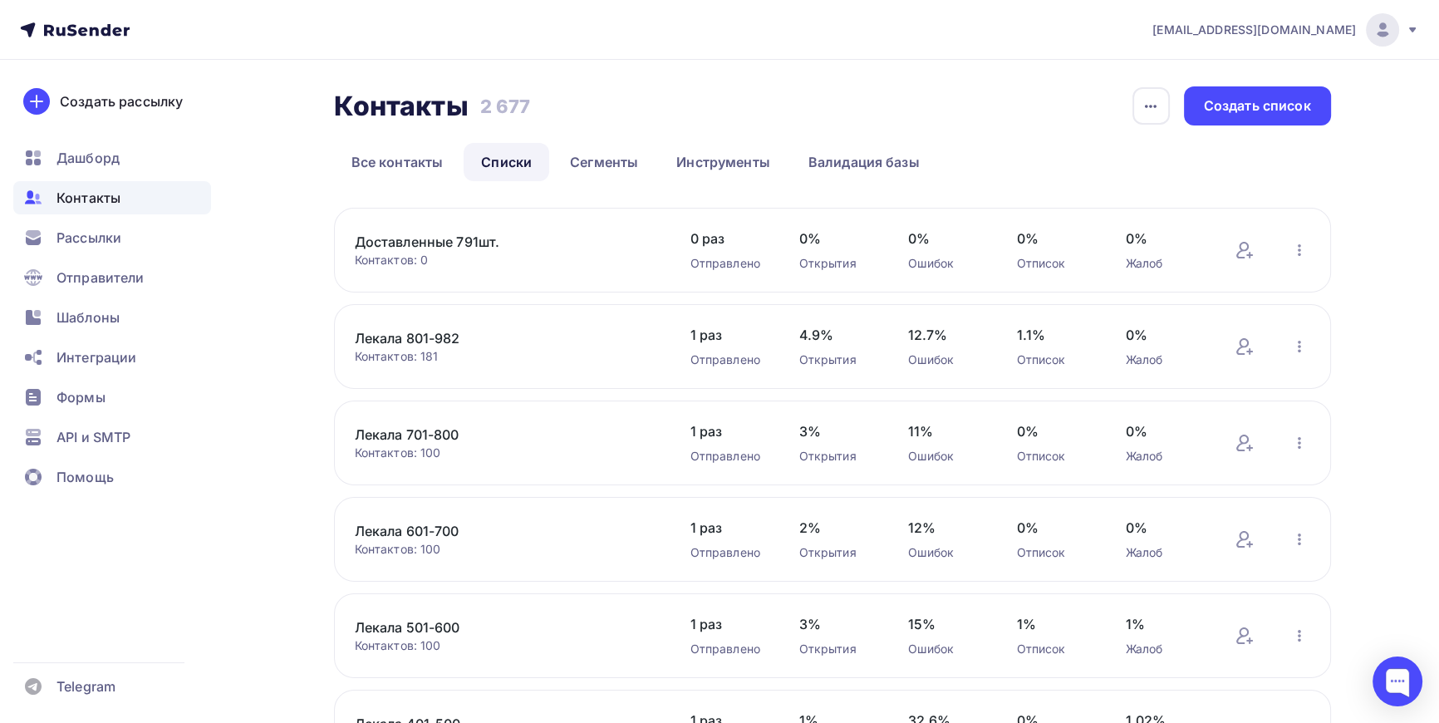
click at [440, 239] on link "Доставленные 791шт." at bounding box center [496, 242] width 283 height 20
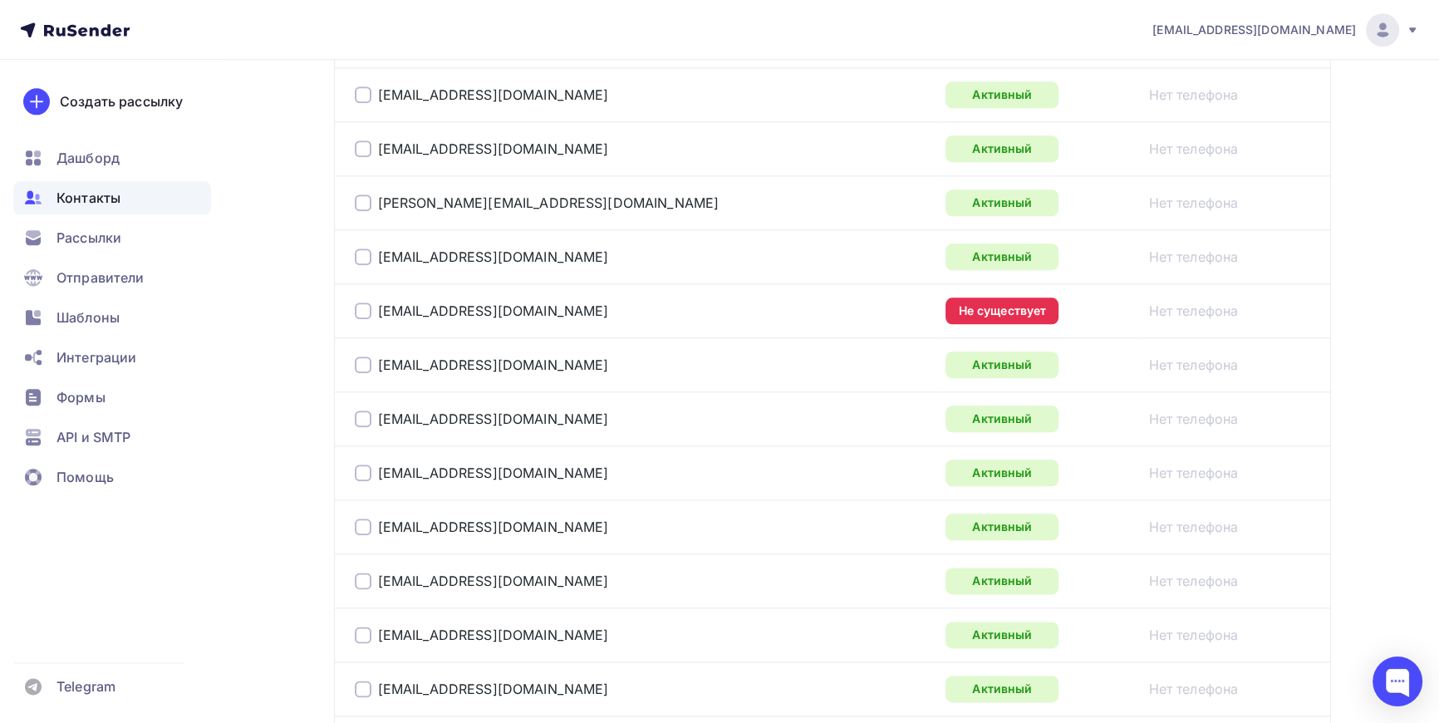
scroll to position [2344, 0]
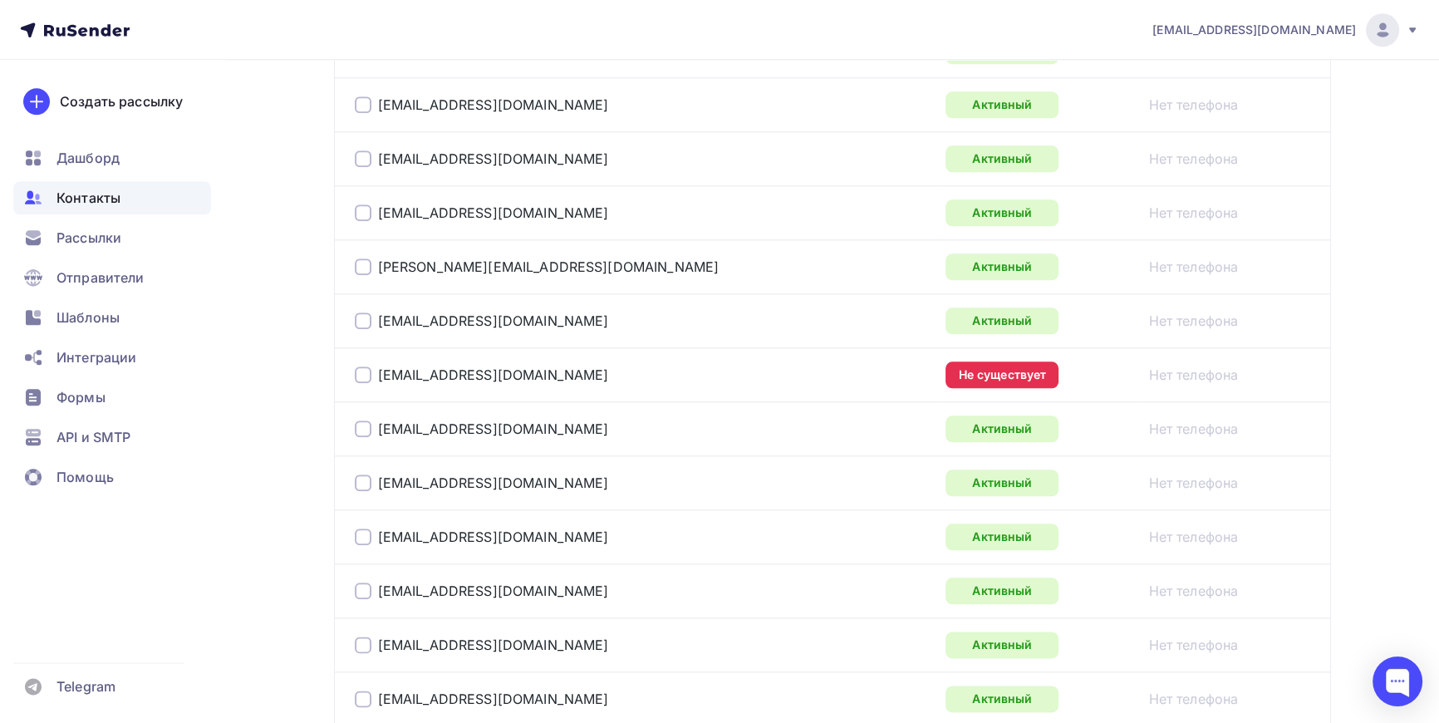
click at [366, 366] on div at bounding box center [363, 374] width 17 height 17
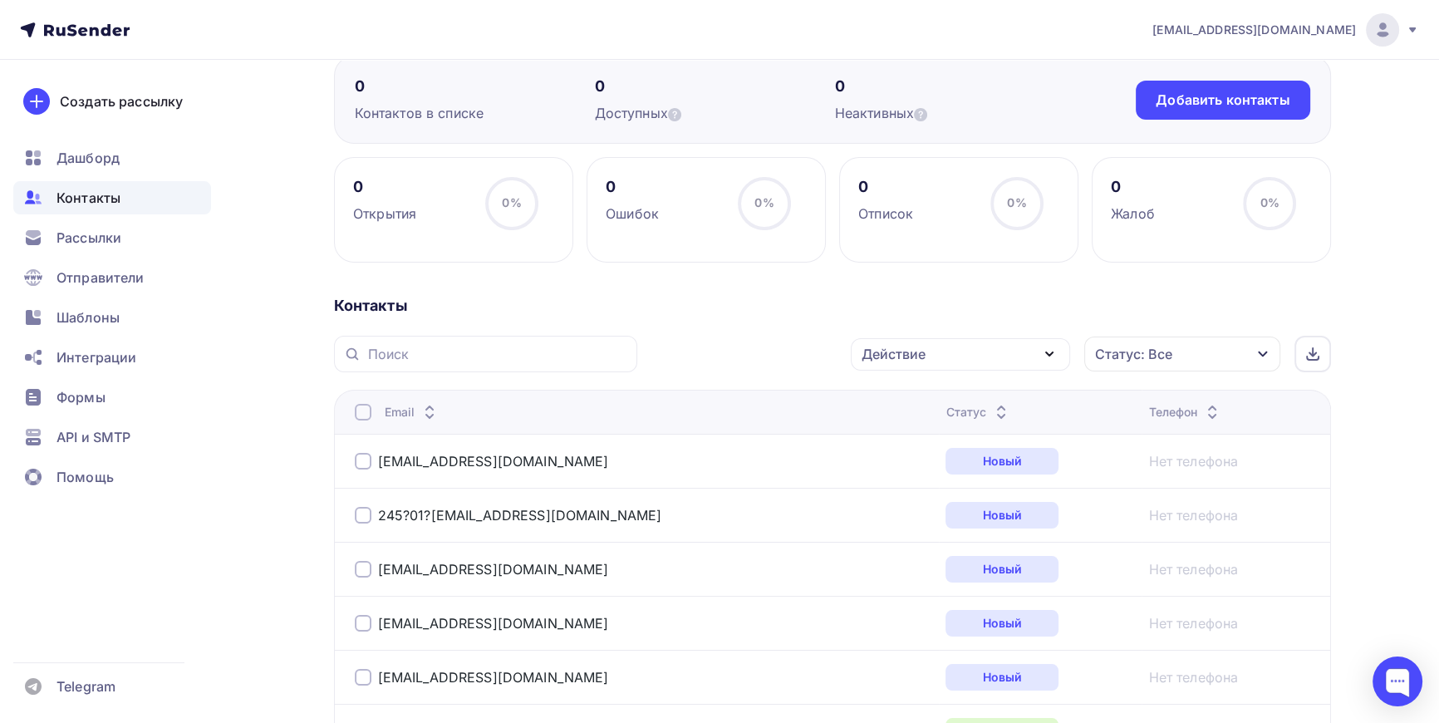
scroll to position [154, 0]
click at [1268, 346] on icon "button" at bounding box center [1262, 351] width 13 height 13
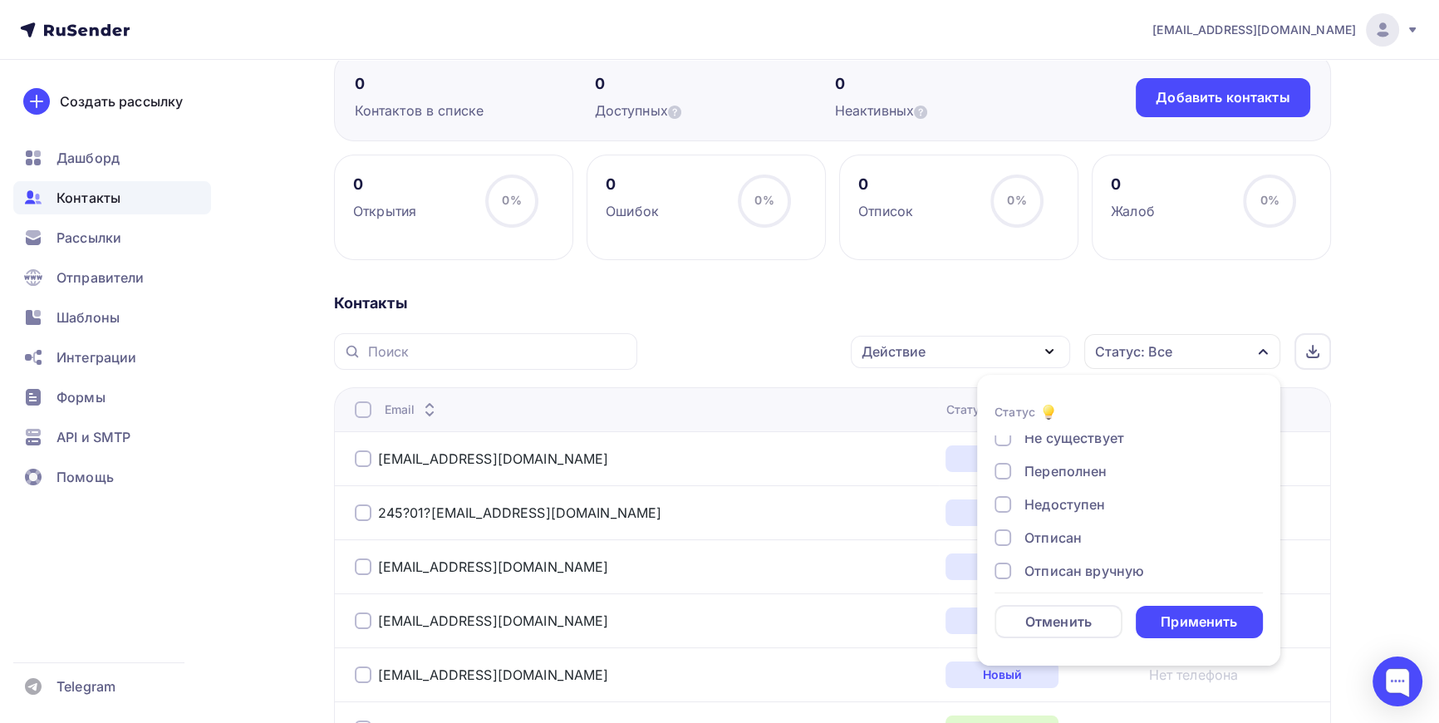
scroll to position [75, 0]
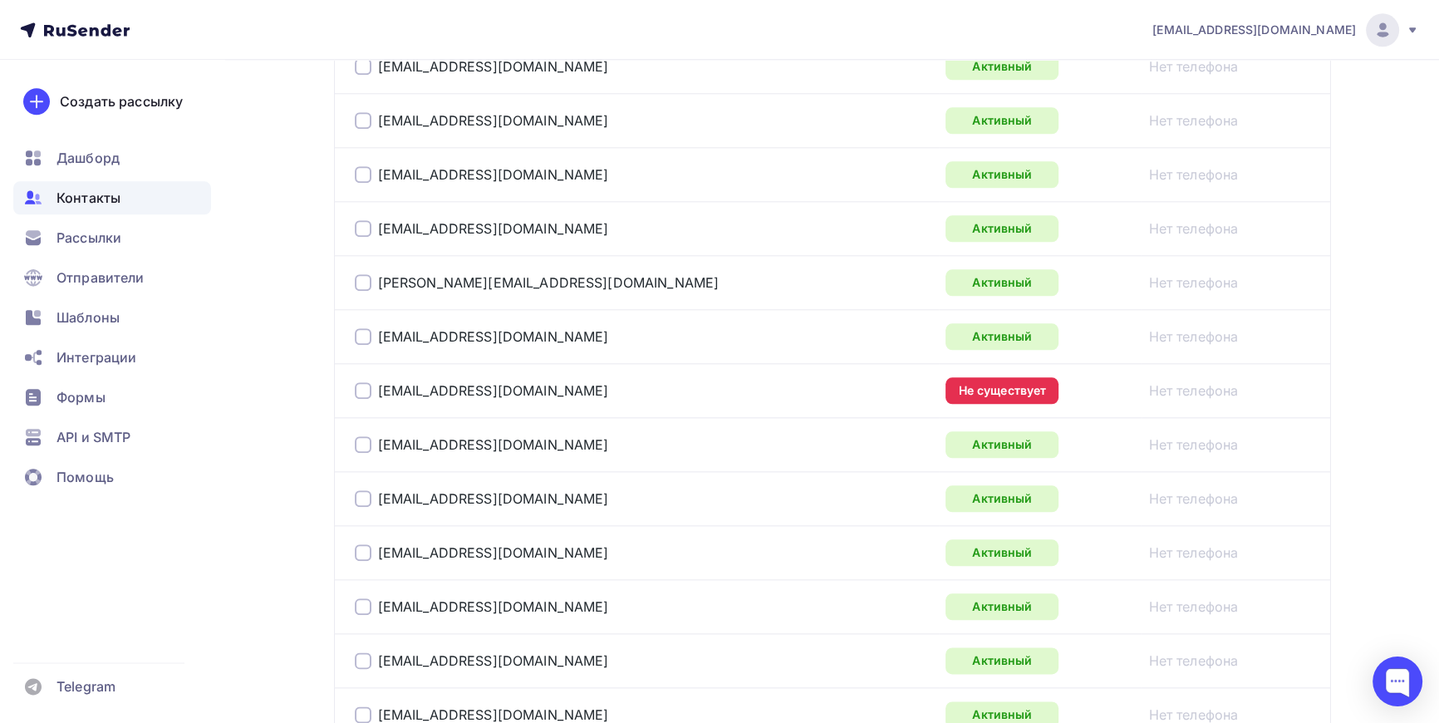
scroll to position [2420, 0]
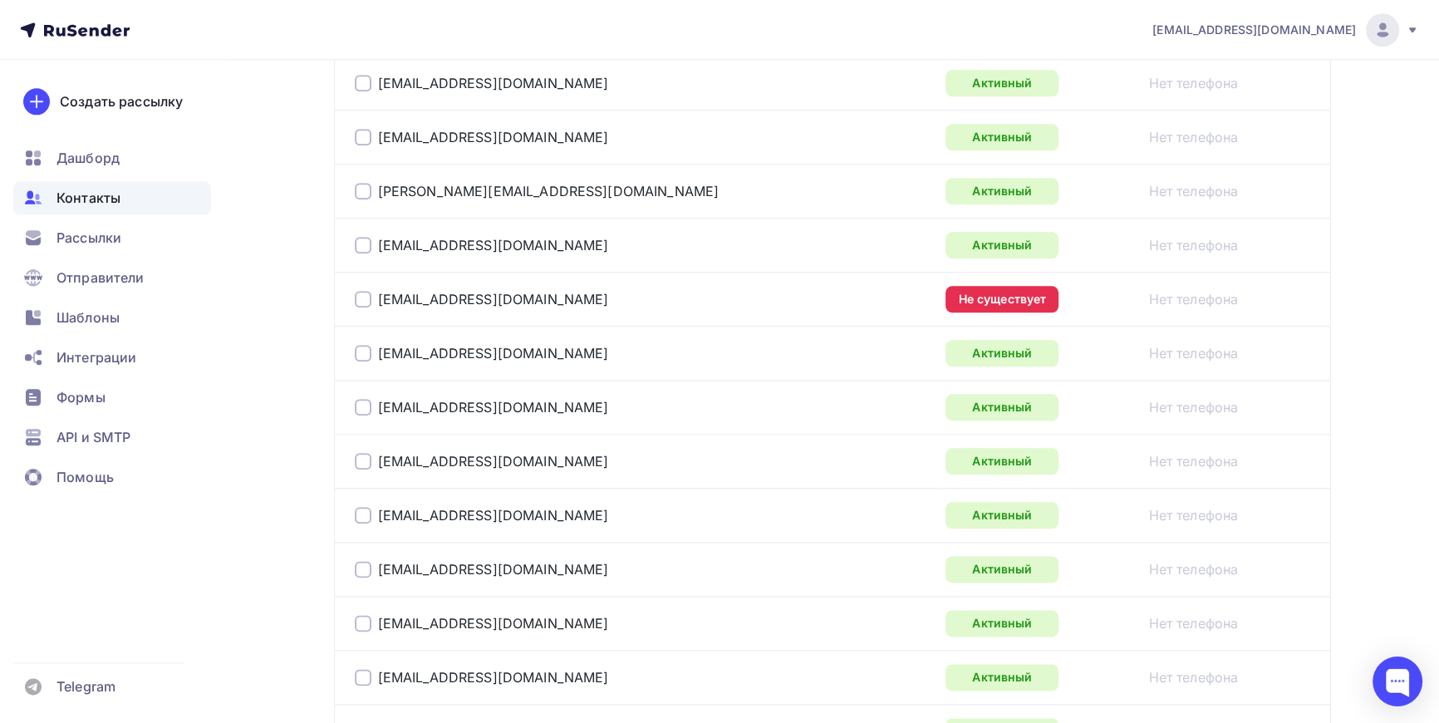
click at [361, 297] on div at bounding box center [363, 299] width 17 height 17
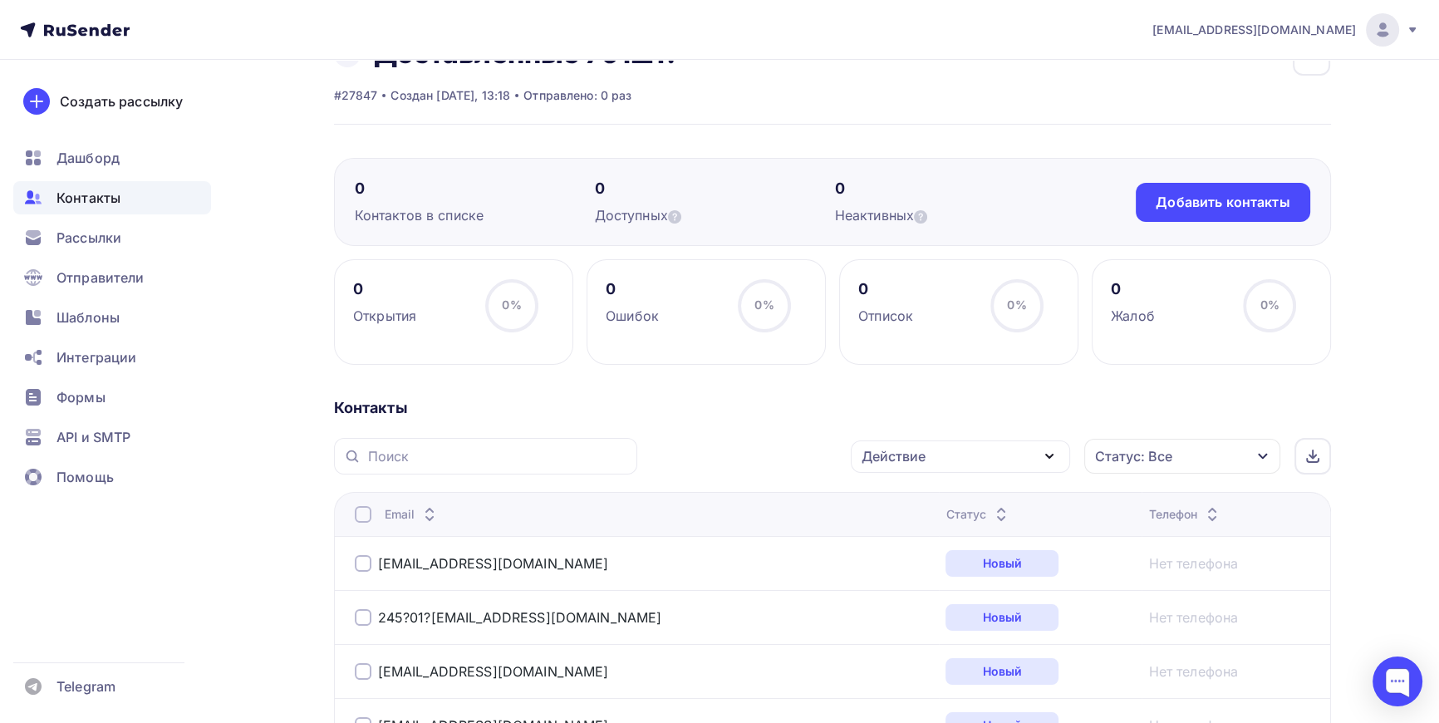
scroll to position [0, 0]
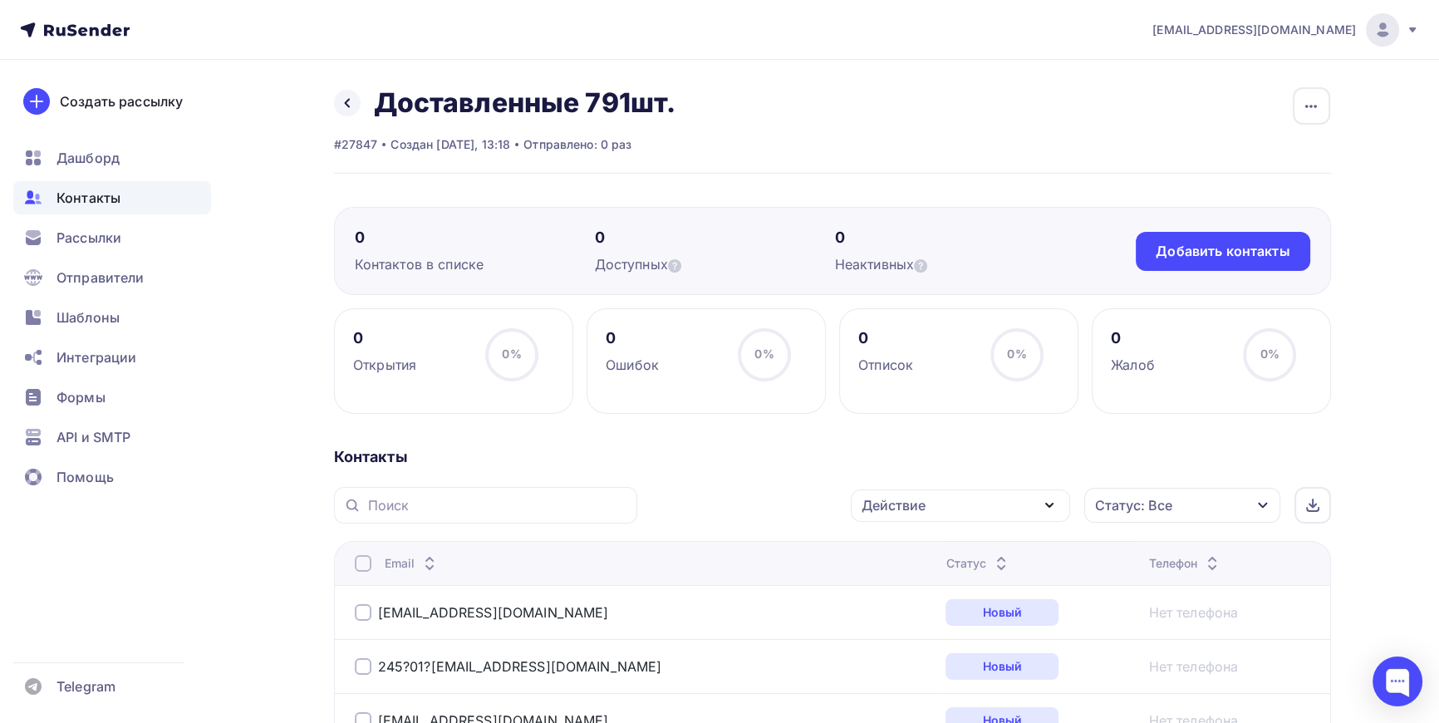
click at [1263, 504] on icon "button" at bounding box center [1262, 506] width 9 height 6
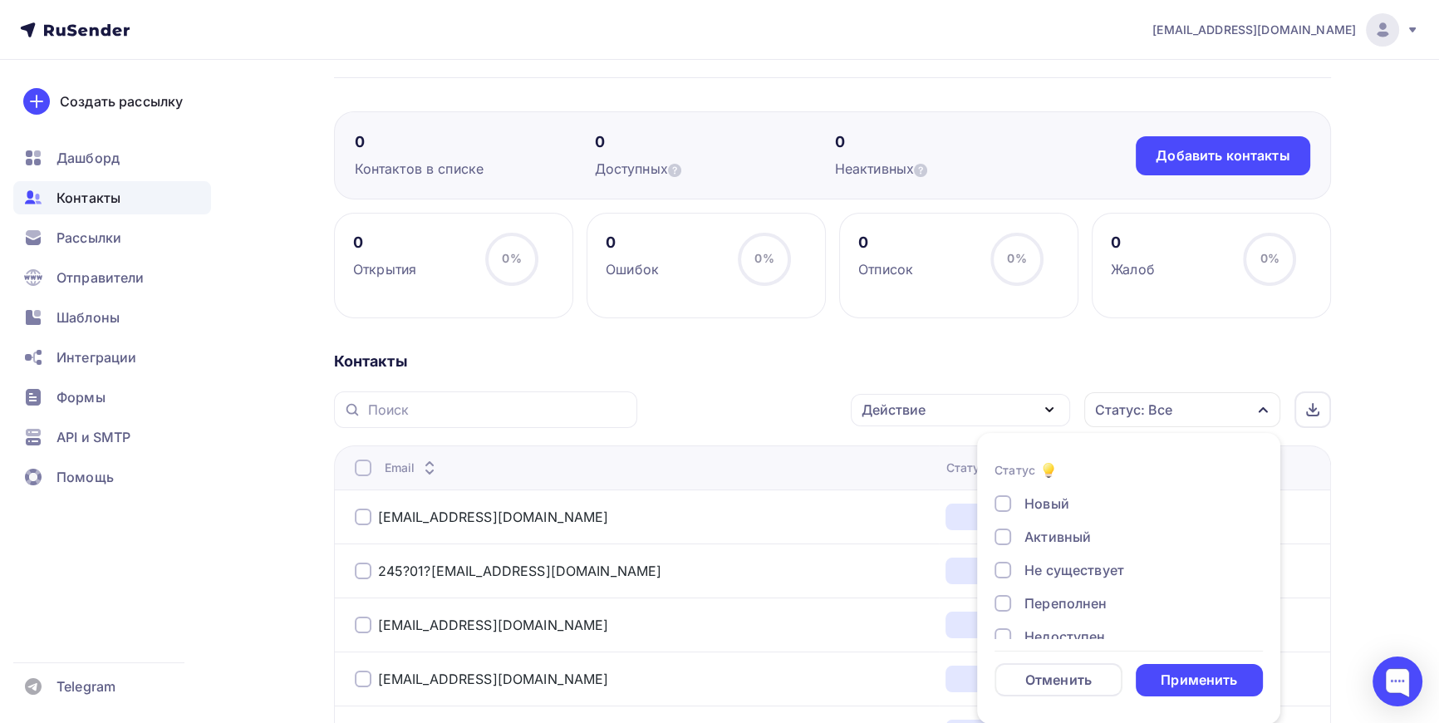
click at [995, 571] on div at bounding box center [1003, 570] width 17 height 17
click at [1183, 673] on div "Применить" at bounding box center [1199, 680] width 76 height 19
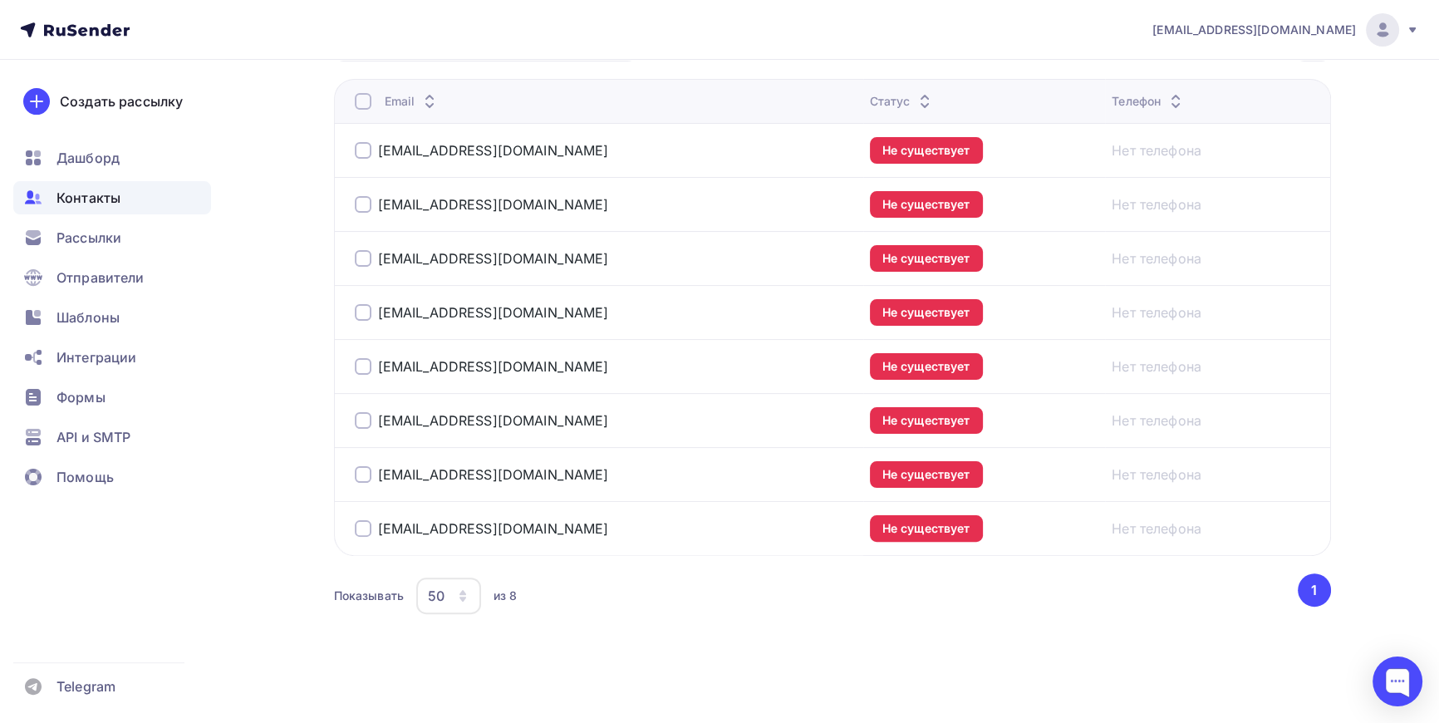
scroll to position [463, 0]
click at [366, 101] on div at bounding box center [363, 100] width 17 height 17
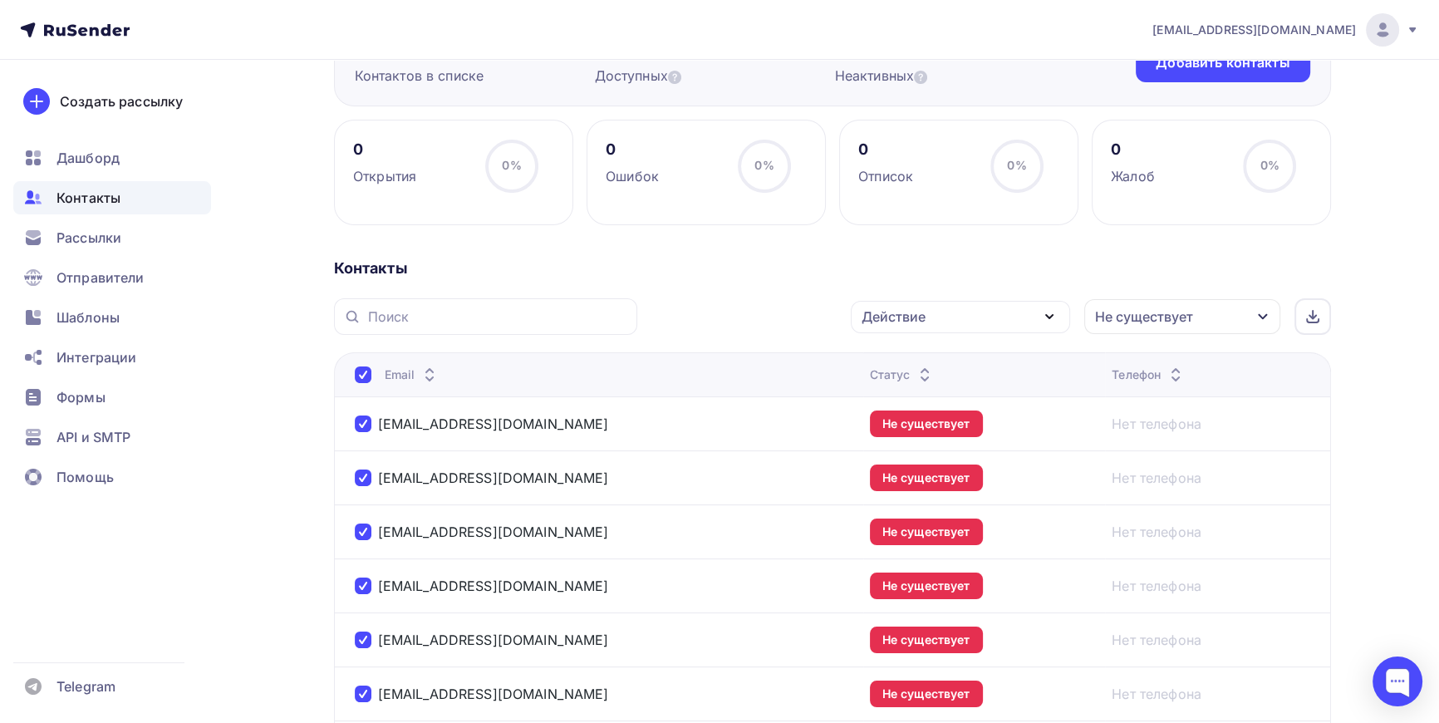
scroll to position [160, 0]
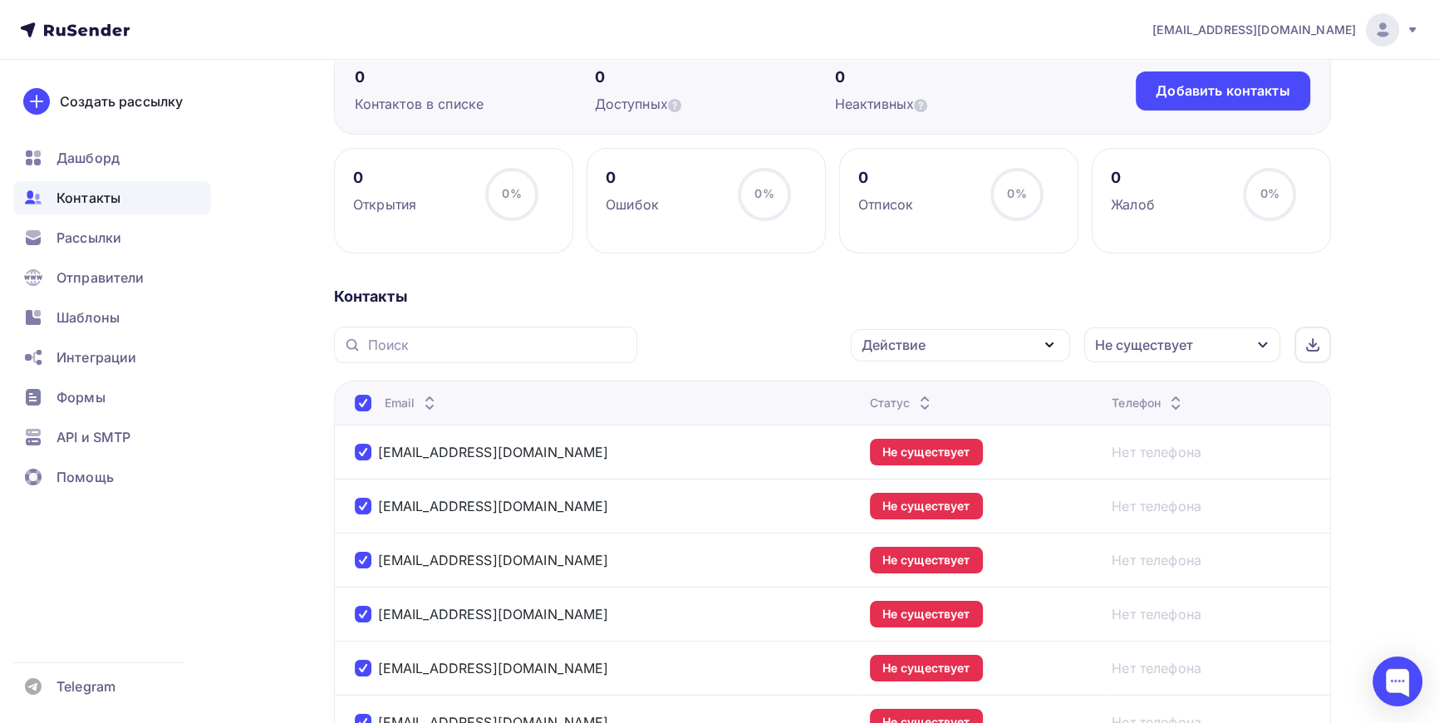
click at [1049, 347] on icon "button" at bounding box center [1050, 345] width 20 height 20
click at [905, 459] on div "Удалить" at bounding box center [898, 460] width 55 height 20
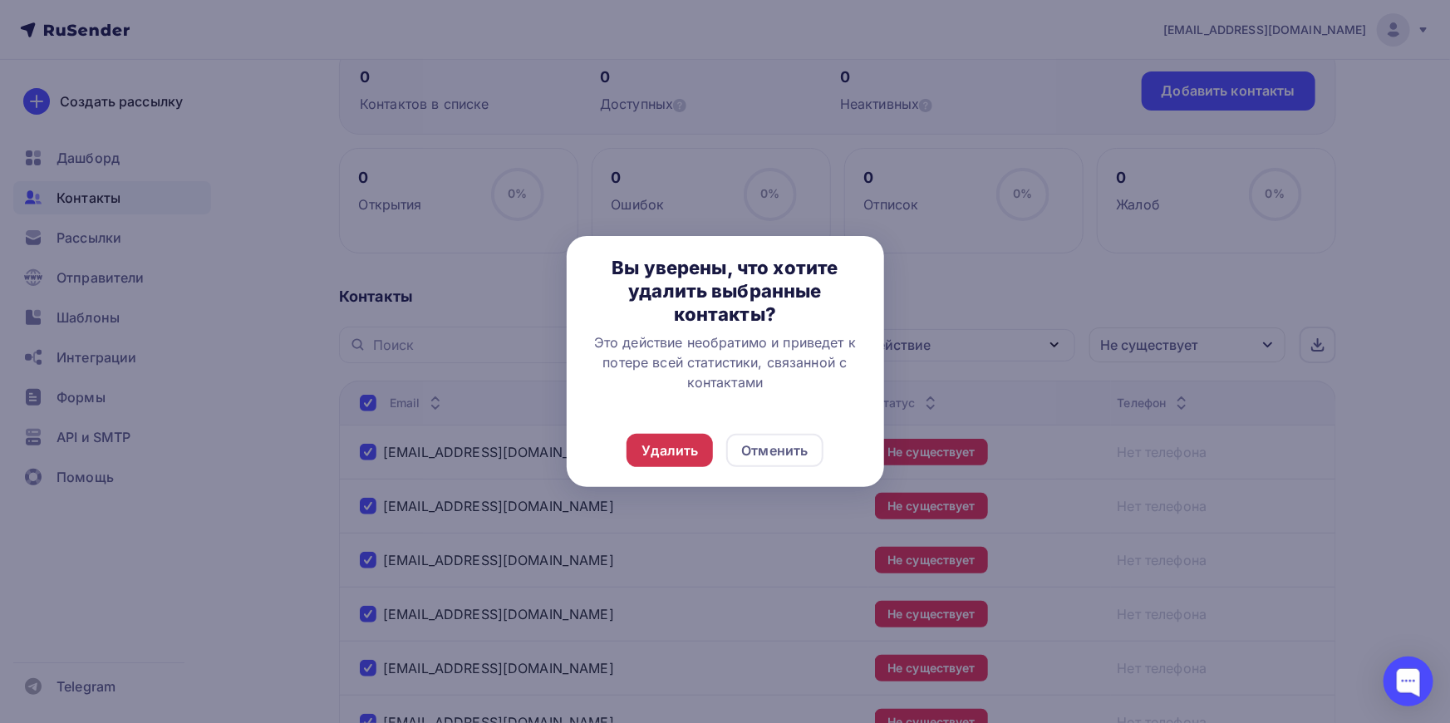
click at [669, 446] on div "Удалить" at bounding box center [669, 450] width 57 height 20
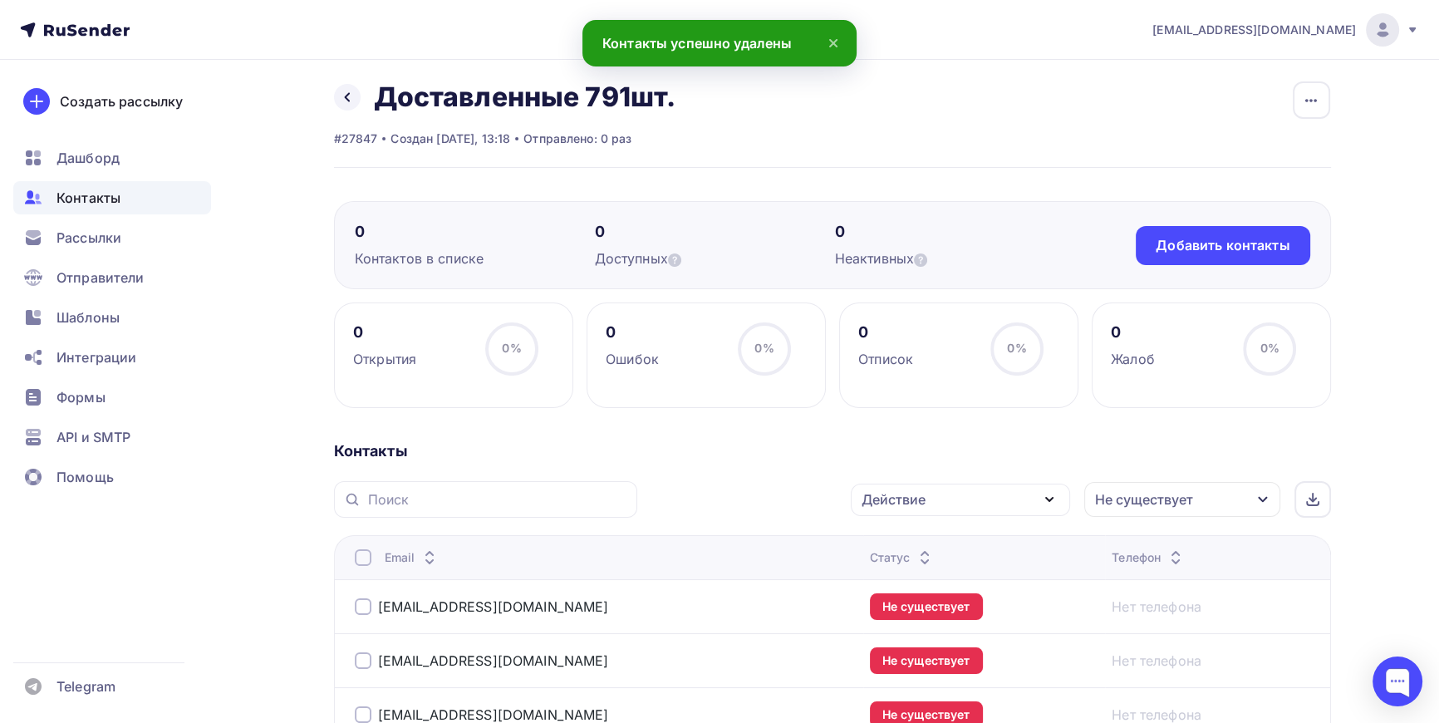
scroll to position [0, 0]
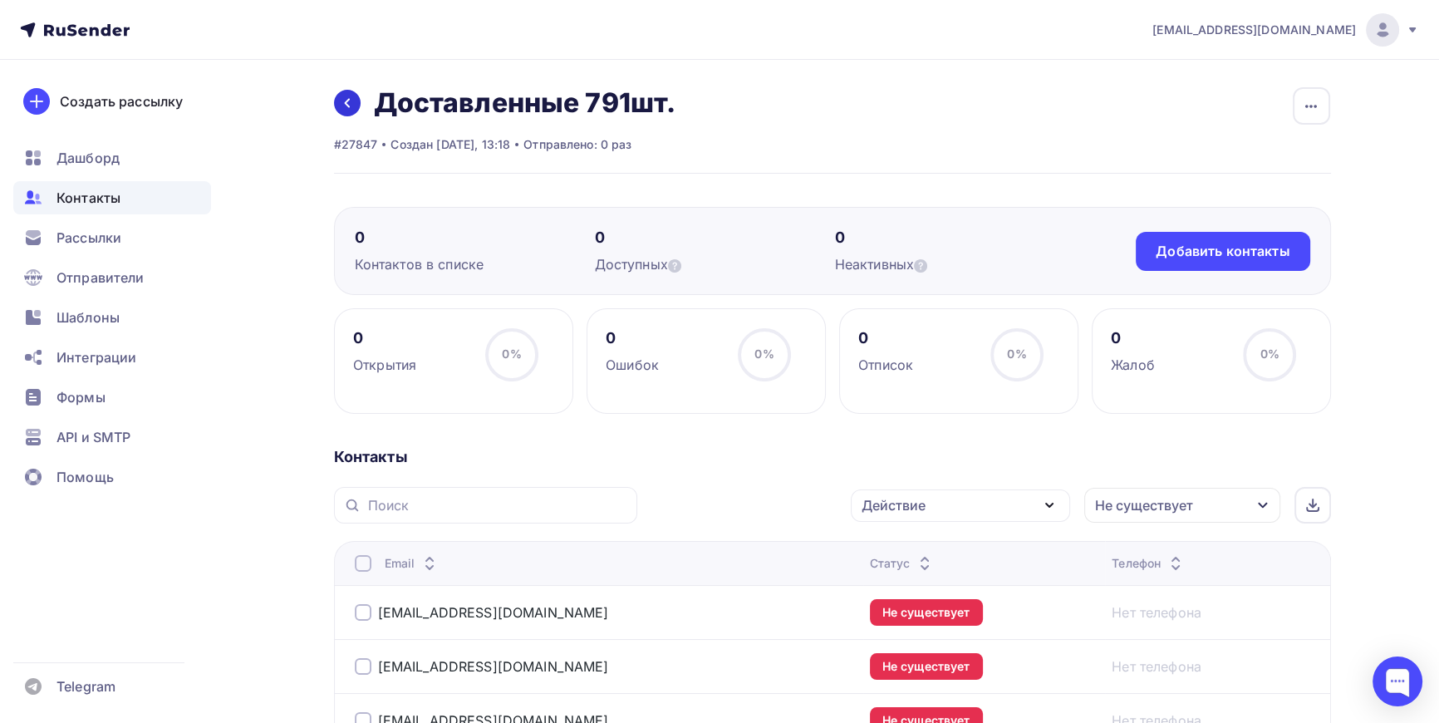
click at [353, 101] on link at bounding box center [347, 103] width 27 height 27
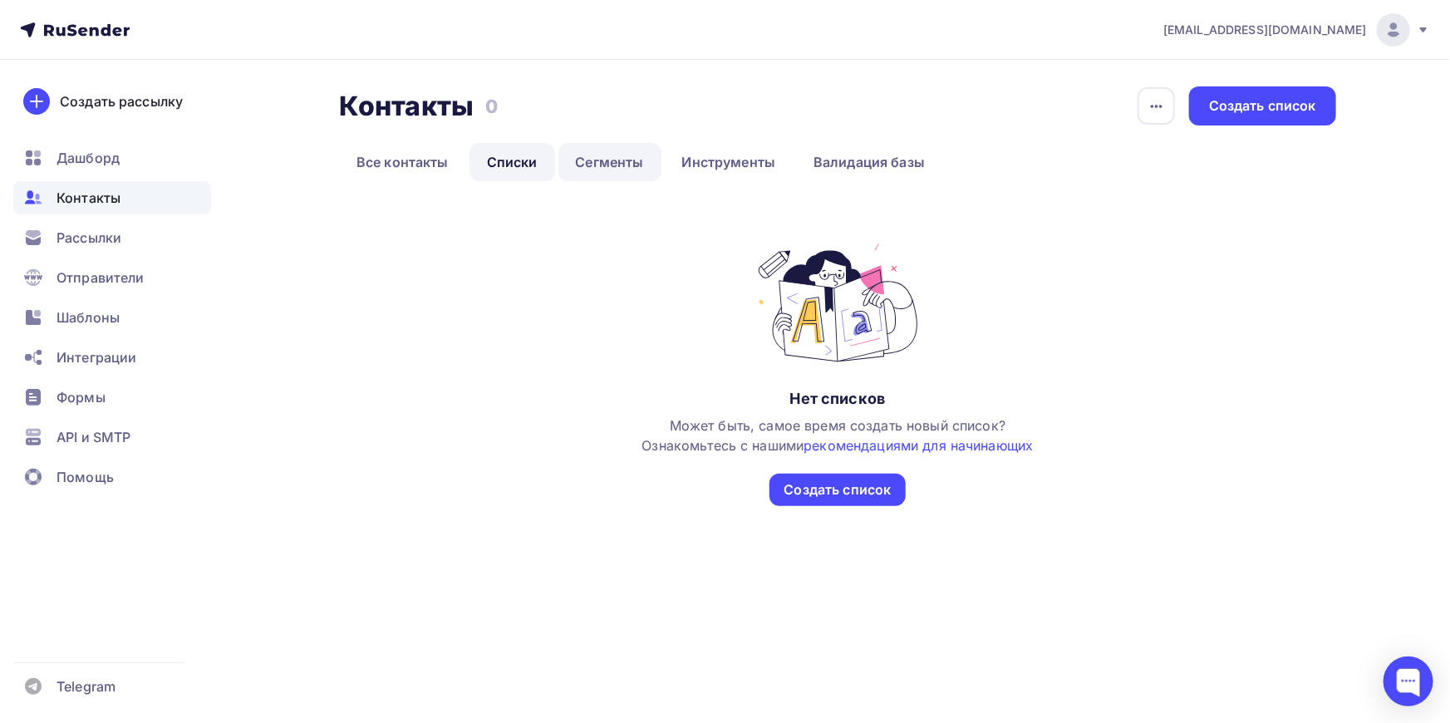
click at [612, 160] on link "Сегменты" at bounding box center [609, 162] width 103 height 38
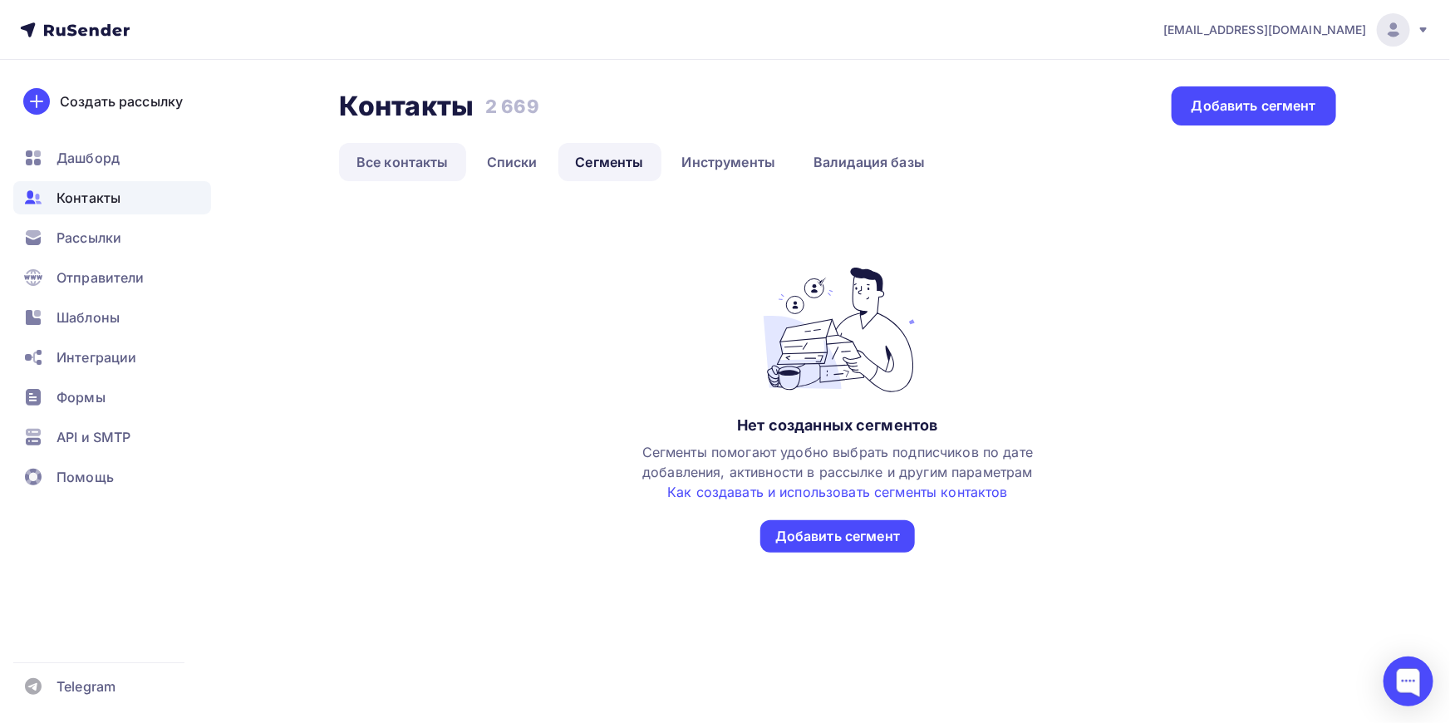
click at [419, 157] on link "Все контакты" at bounding box center [402, 162] width 127 height 38
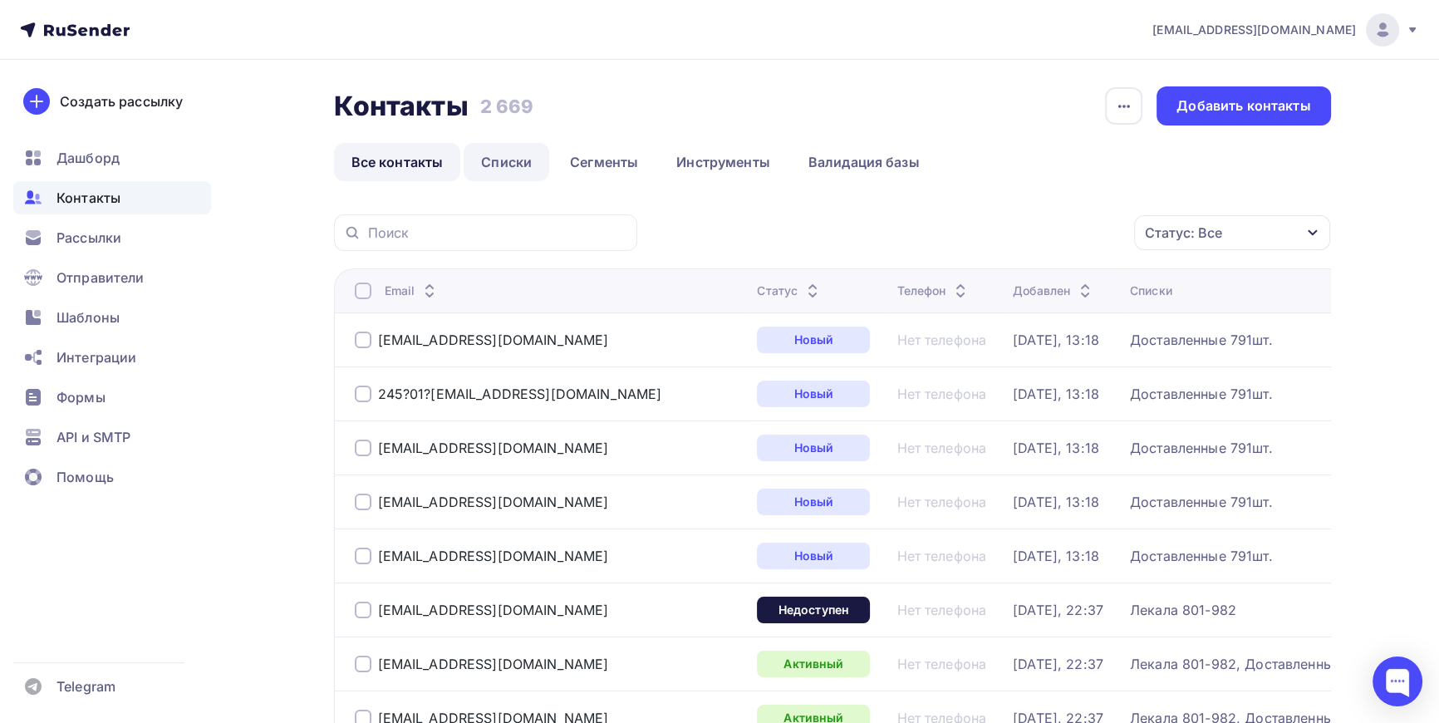
click at [515, 158] on link "Списки" at bounding box center [507, 162] width 86 height 38
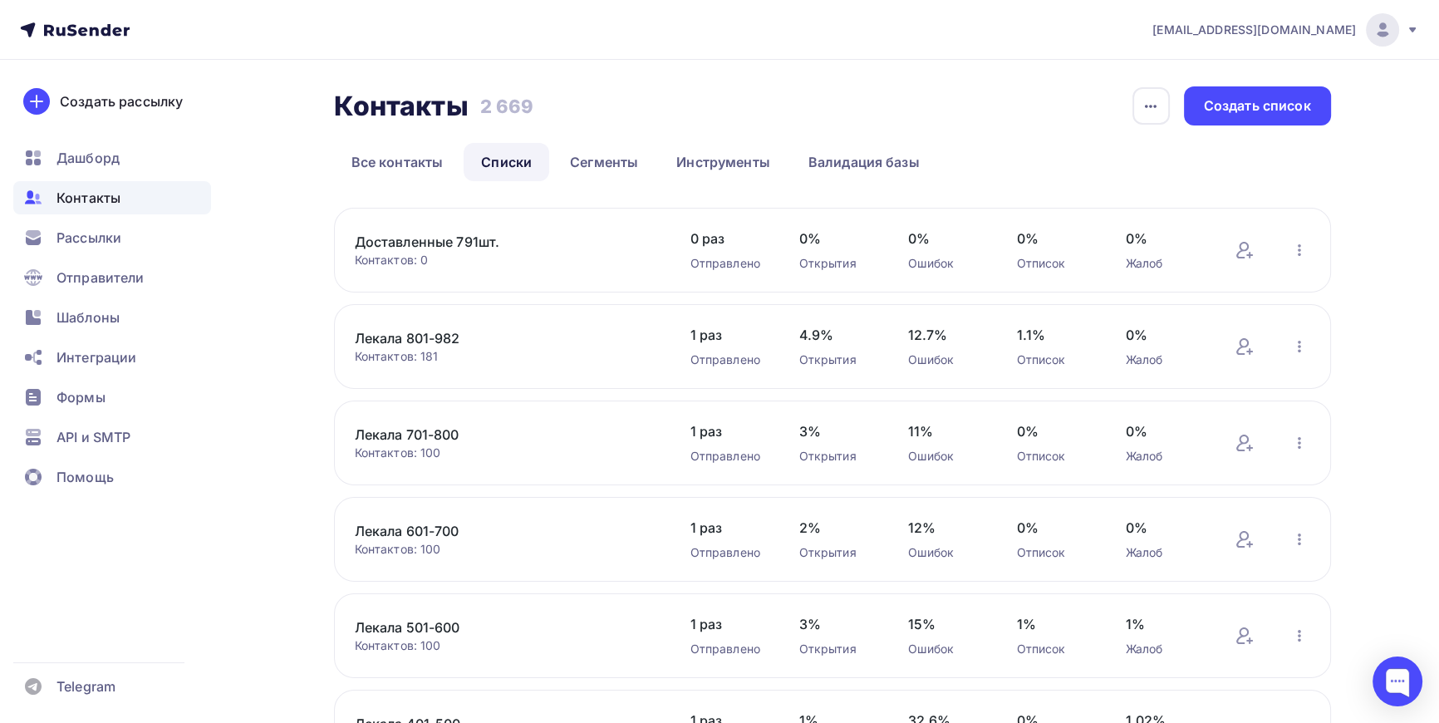
click at [426, 240] on link "Доставленные 791шт." at bounding box center [496, 242] width 283 height 20
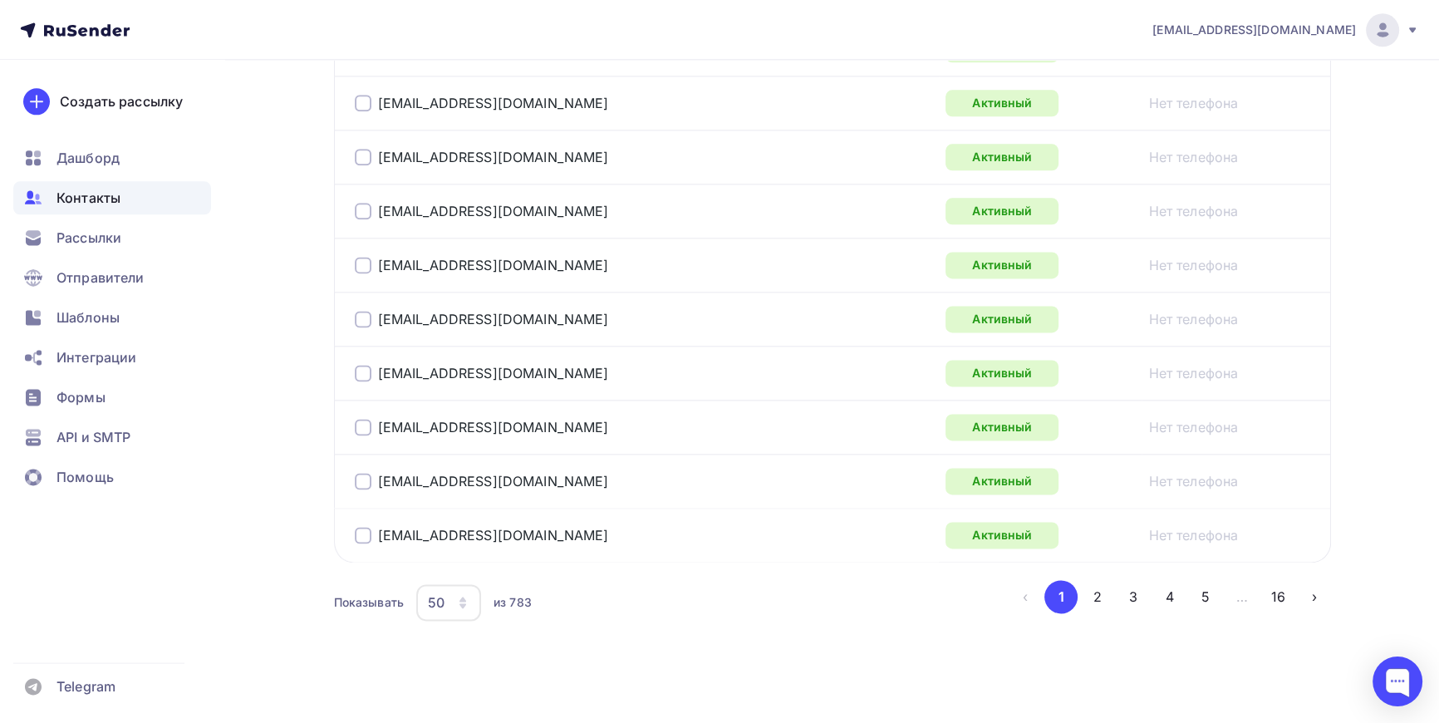
scroll to position [2727, 0]
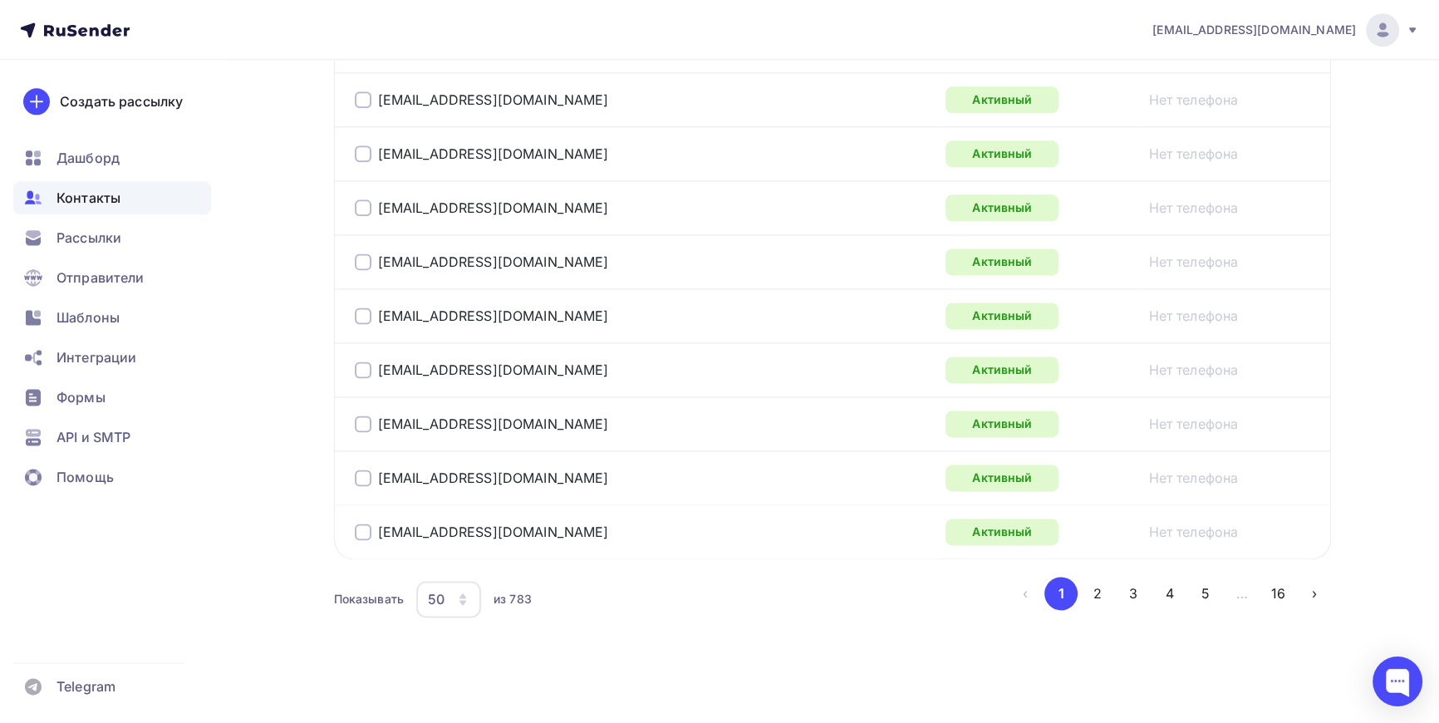
click at [471, 590] on div "50" at bounding box center [448, 599] width 65 height 37
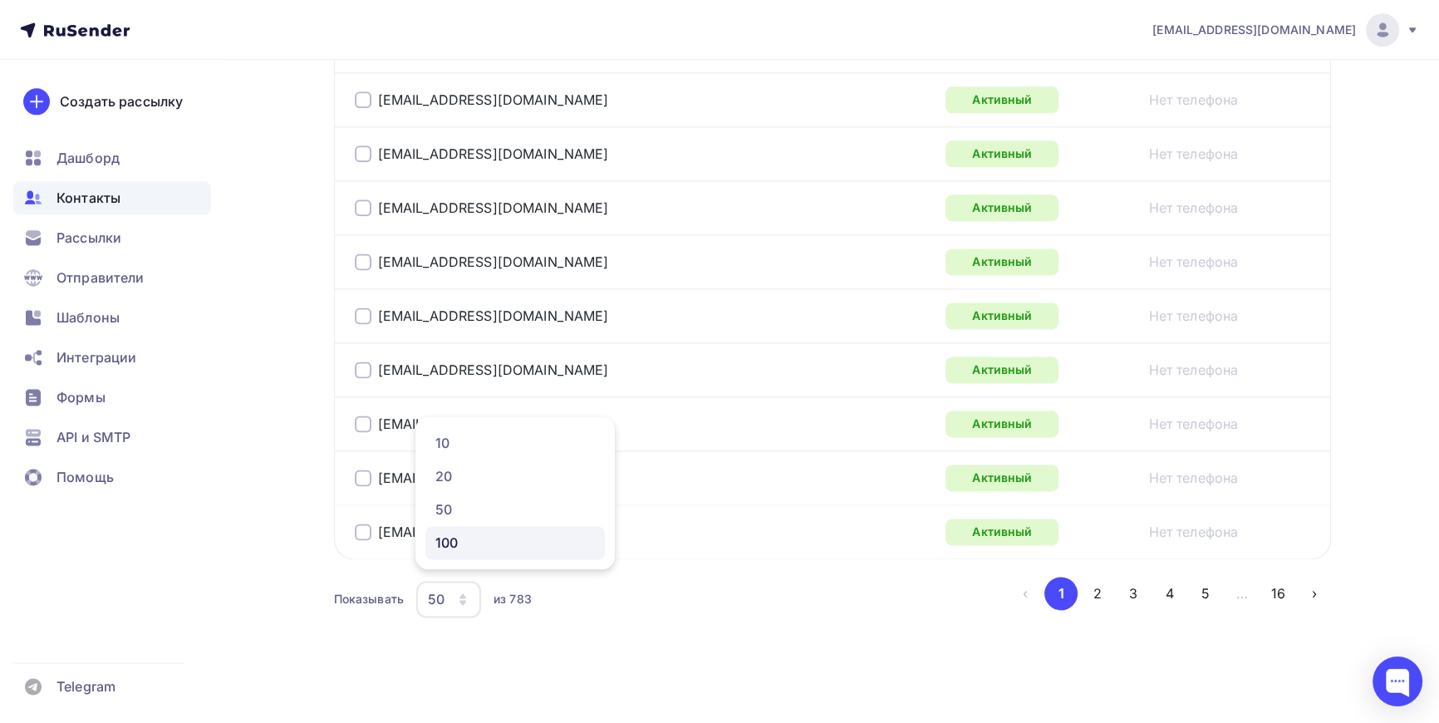
click at [454, 540] on div "100" at bounding box center [515, 543] width 160 height 20
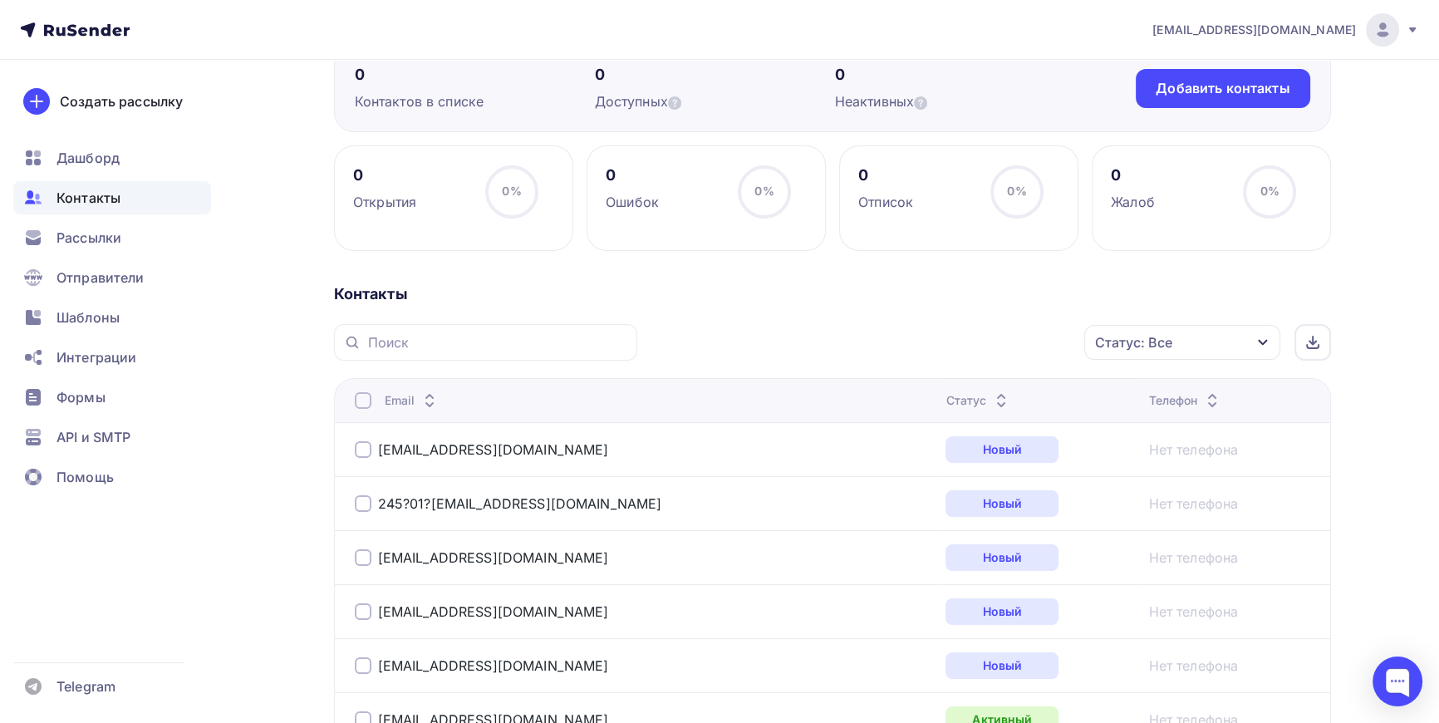
scroll to position [0, 0]
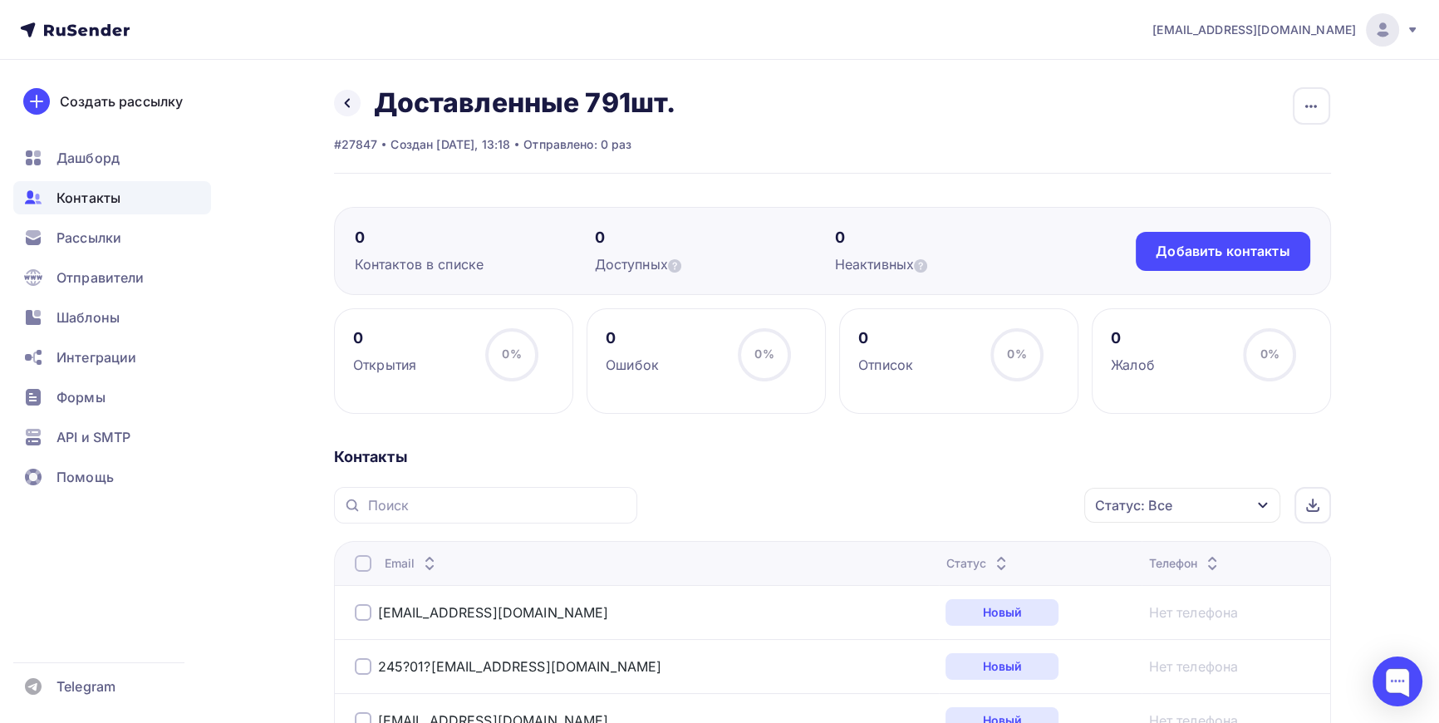
click at [1271, 499] on div "Статус: Все" at bounding box center [1182, 505] width 196 height 35
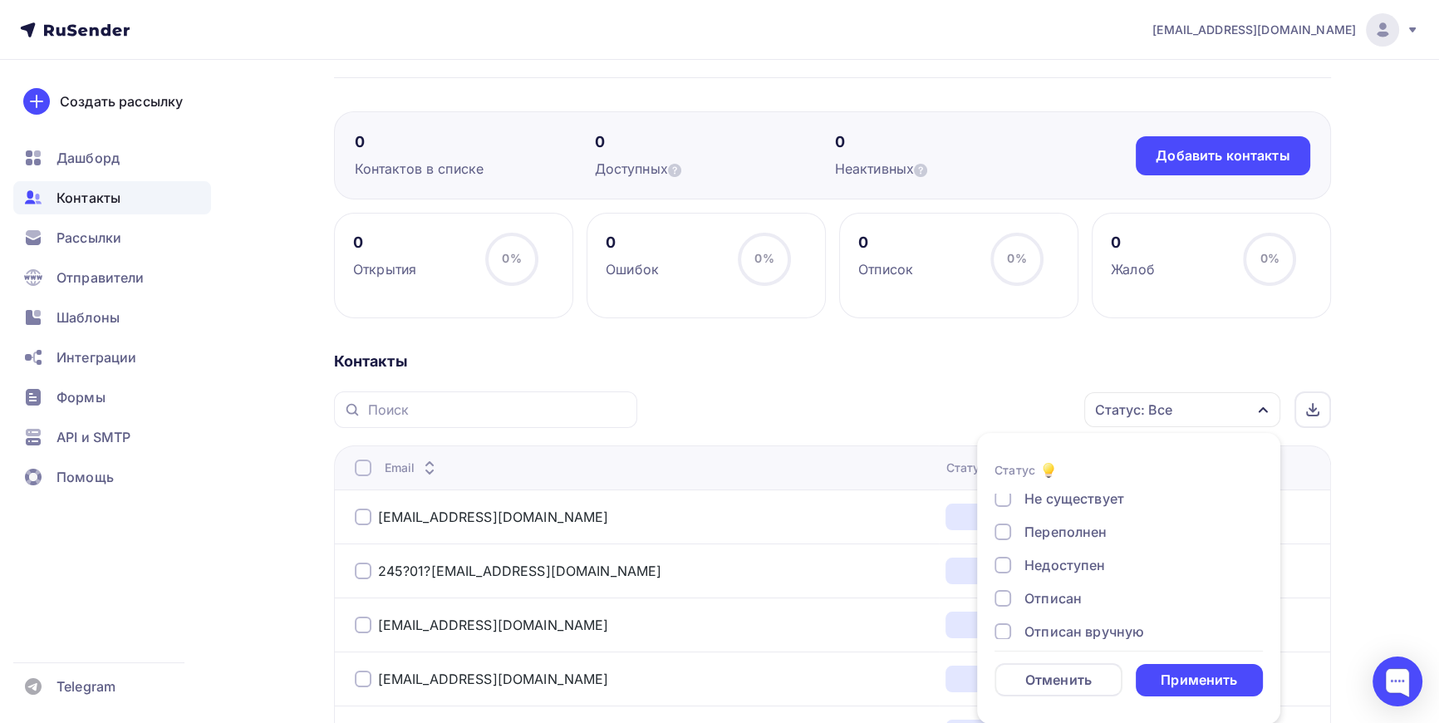
scroll to position [75, 0]
click at [1002, 524] on div at bounding box center [1003, 528] width 17 height 17
click at [1007, 558] on div at bounding box center [1003, 561] width 17 height 17
click at [1005, 592] on div at bounding box center [1003, 595] width 17 height 17
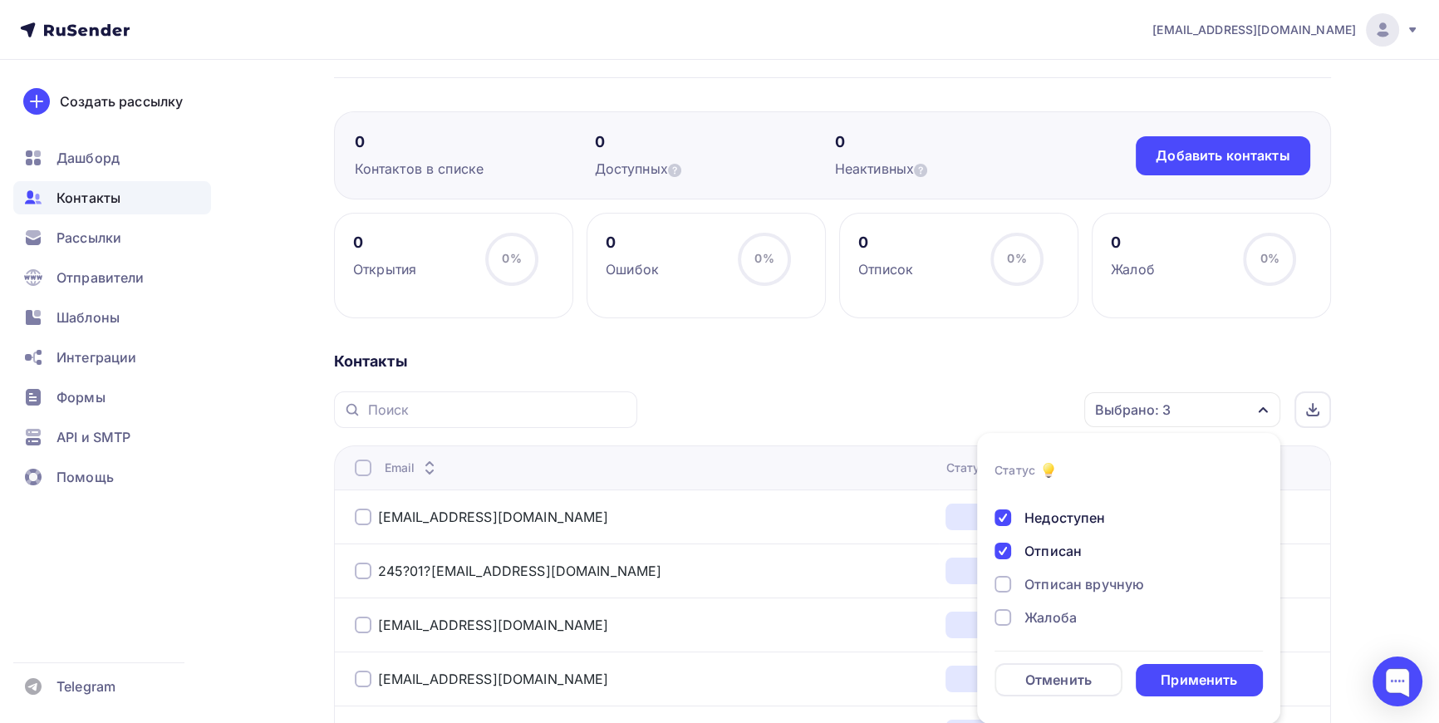
scroll to position [120, 0]
click at [1010, 613] on div at bounding box center [1003, 616] width 17 height 17
click at [1210, 681] on div "Применить" at bounding box center [1199, 680] width 76 height 19
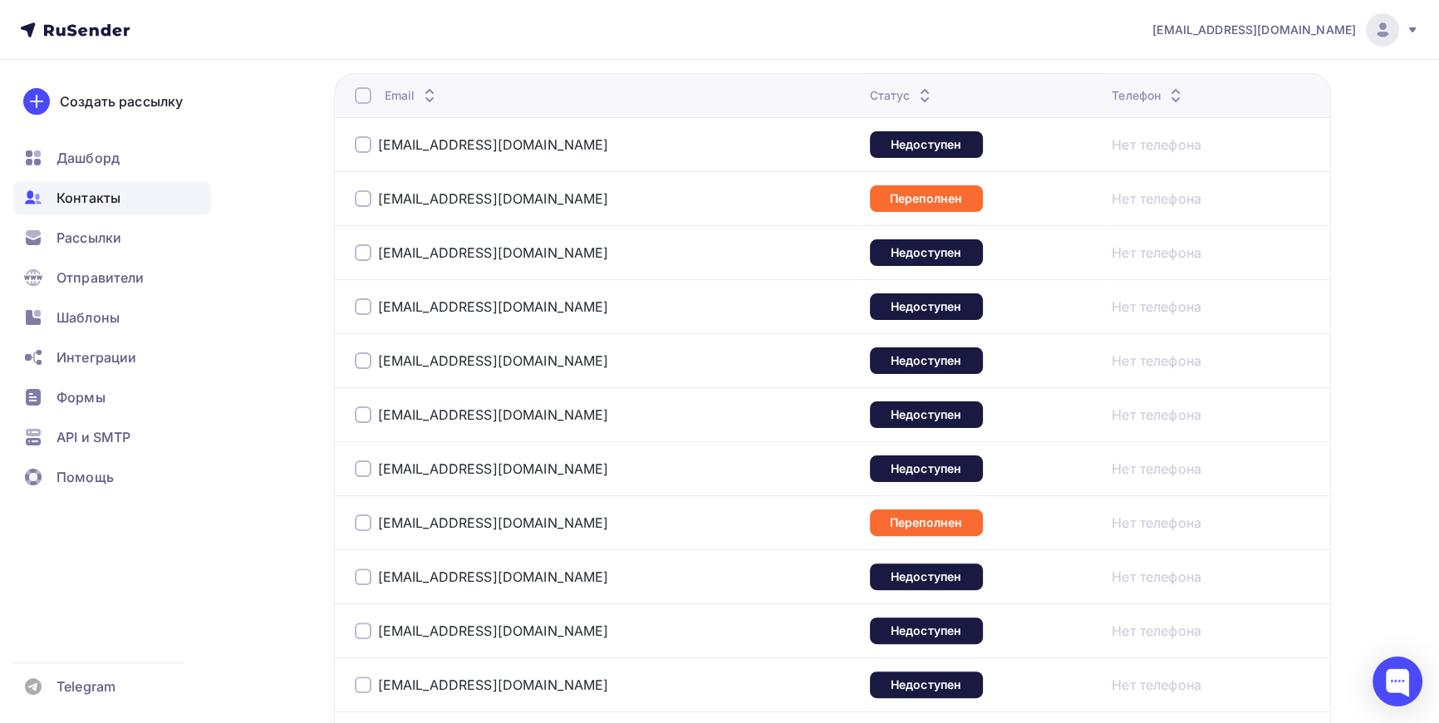
scroll to position [258, 0]
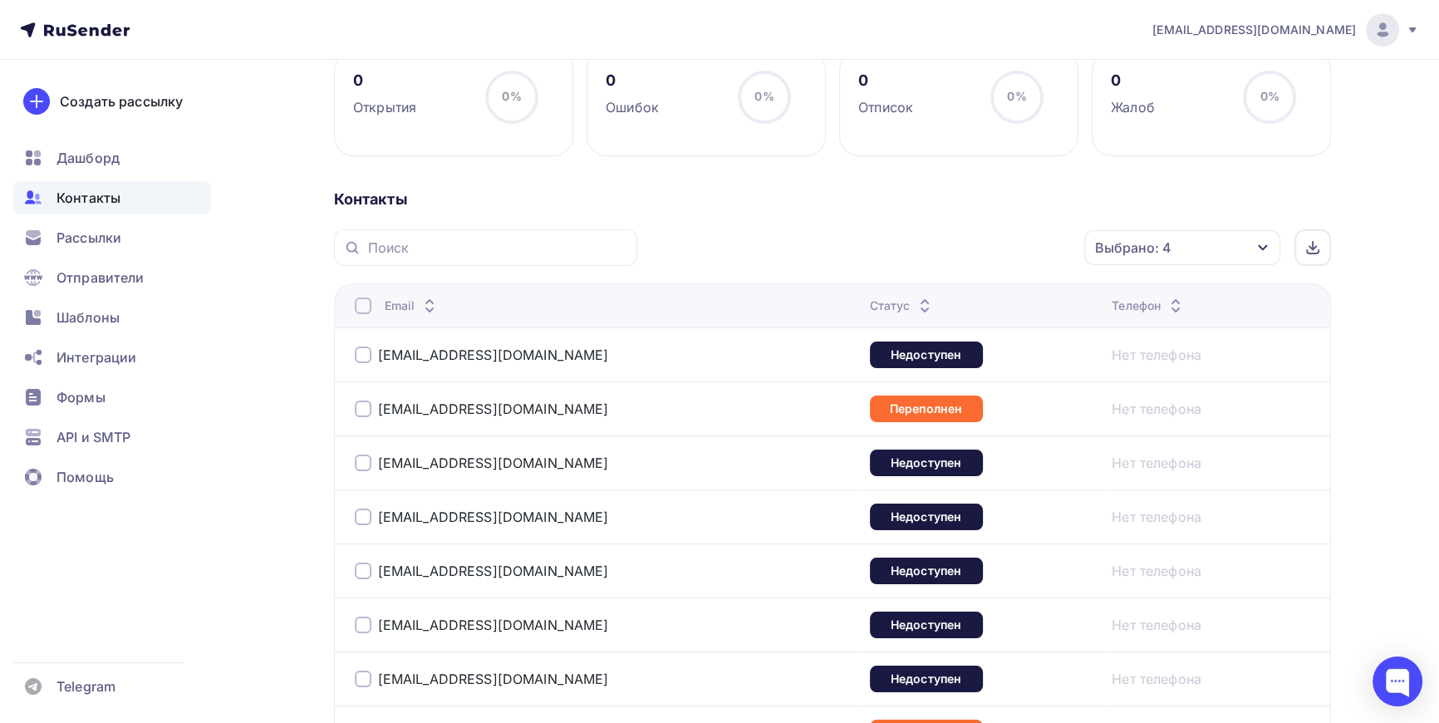
click at [362, 304] on div at bounding box center [363, 305] width 17 height 17
click at [1047, 242] on icon "button" at bounding box center [1050, 248] width 20 height 20
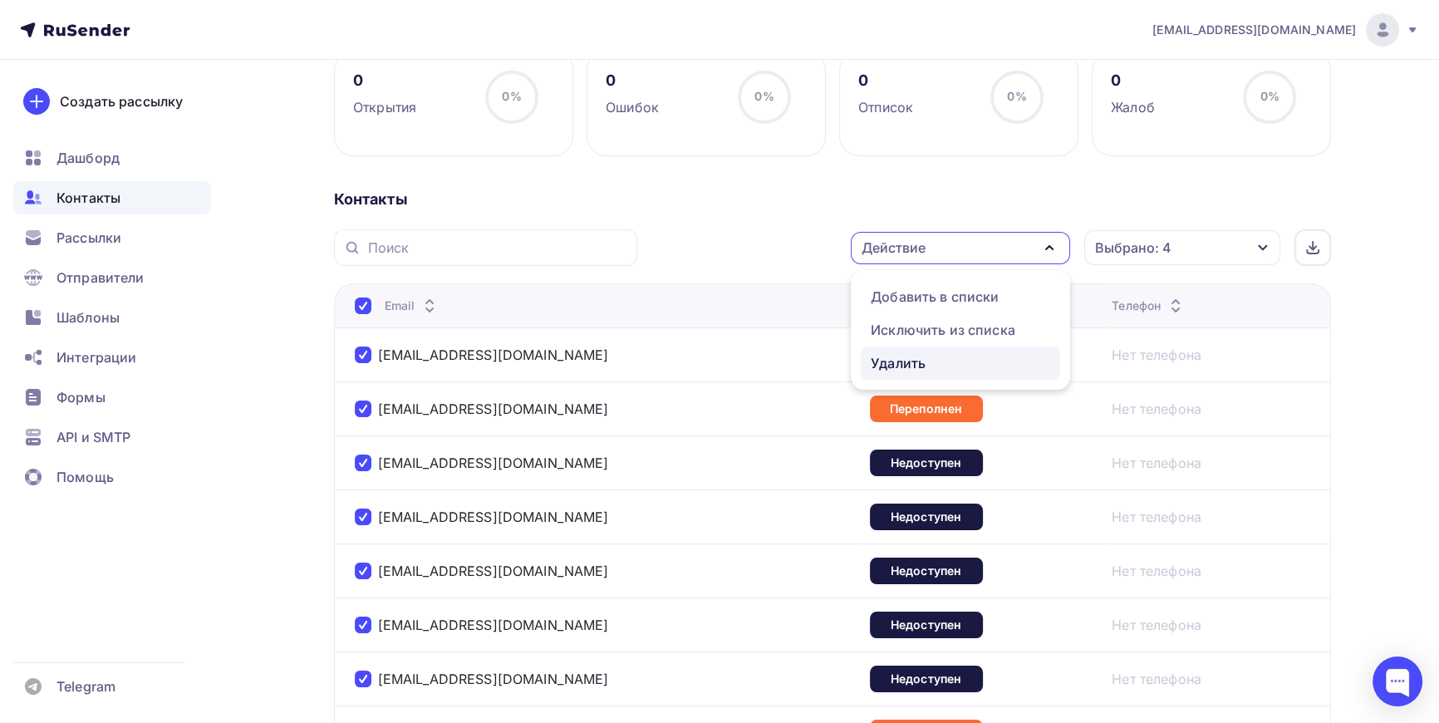
click at [908, 361] on div "Удалить" at bounding box center [898, 363] width 55 height 20
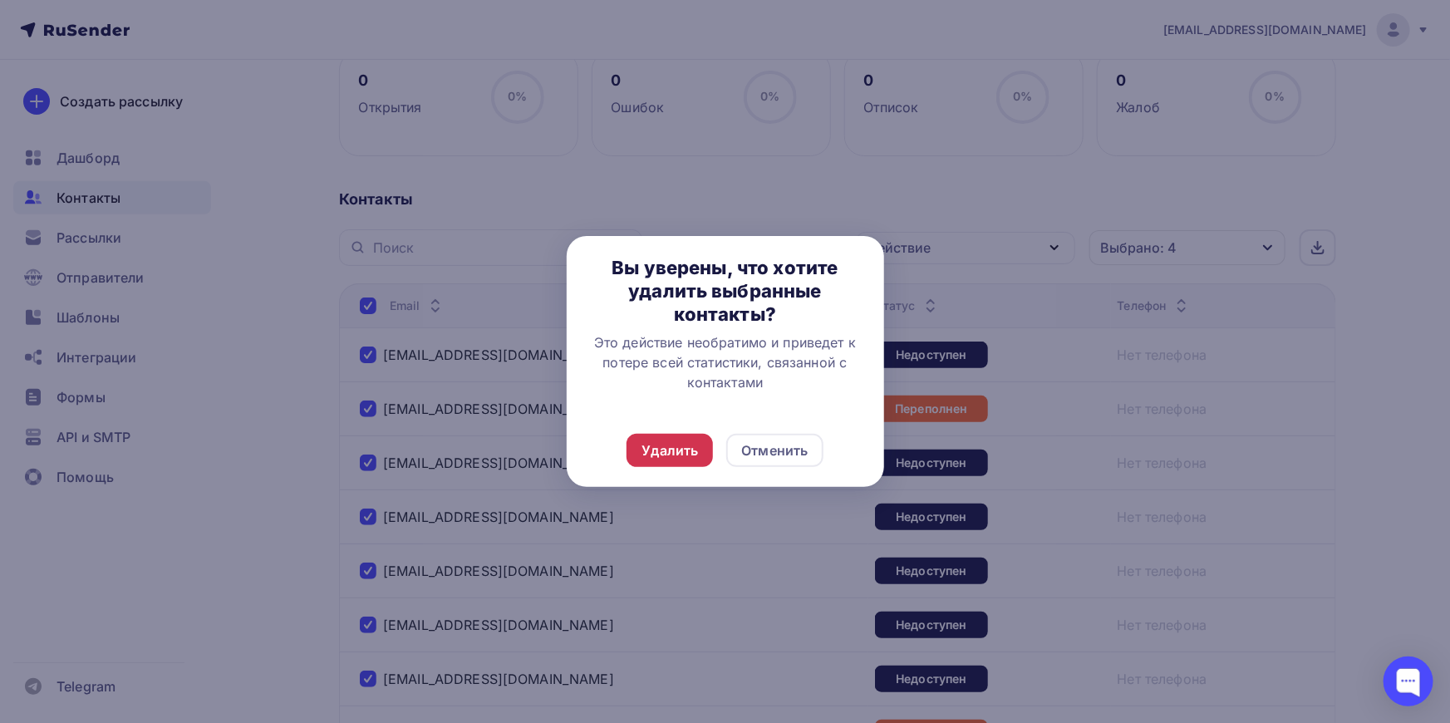
click at [682, 445] on div "Удалить" at bounding box center [669, 450] width 57 height 20
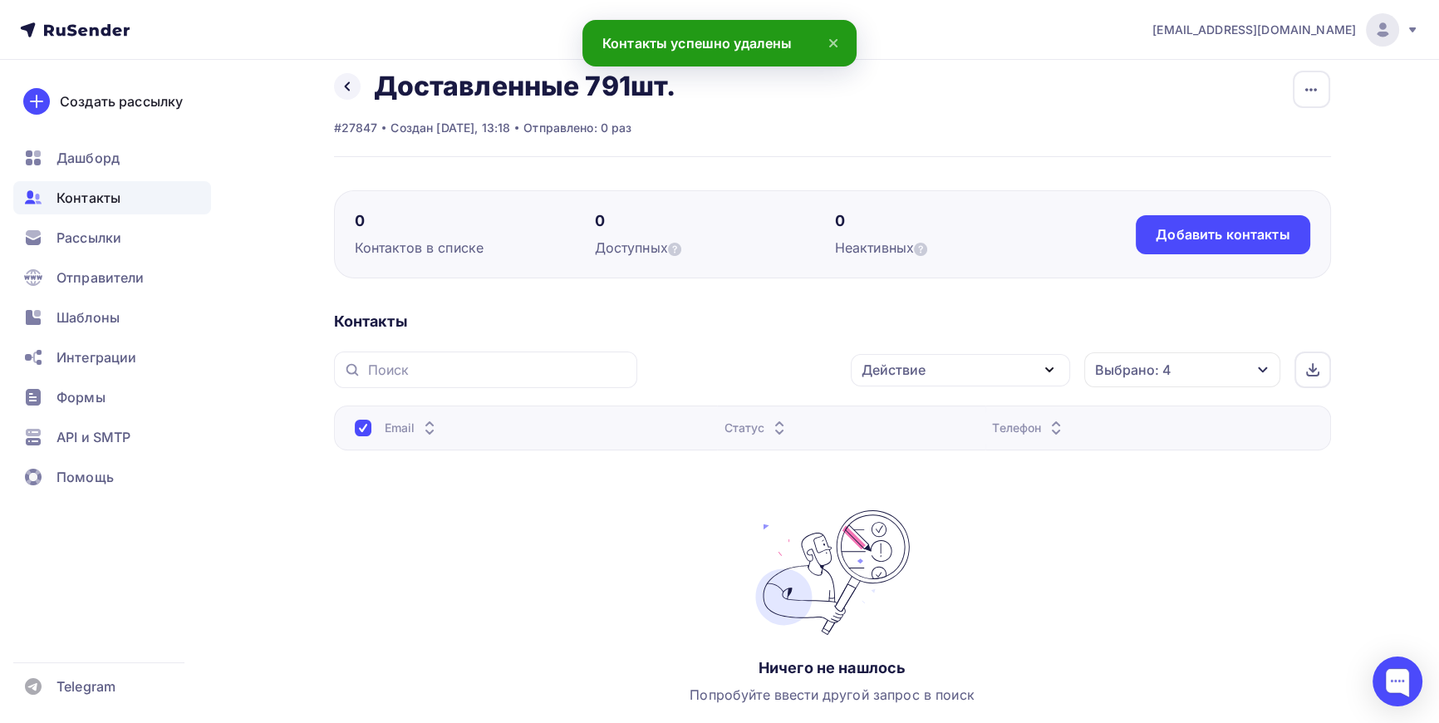
scroll to position [0, 0]
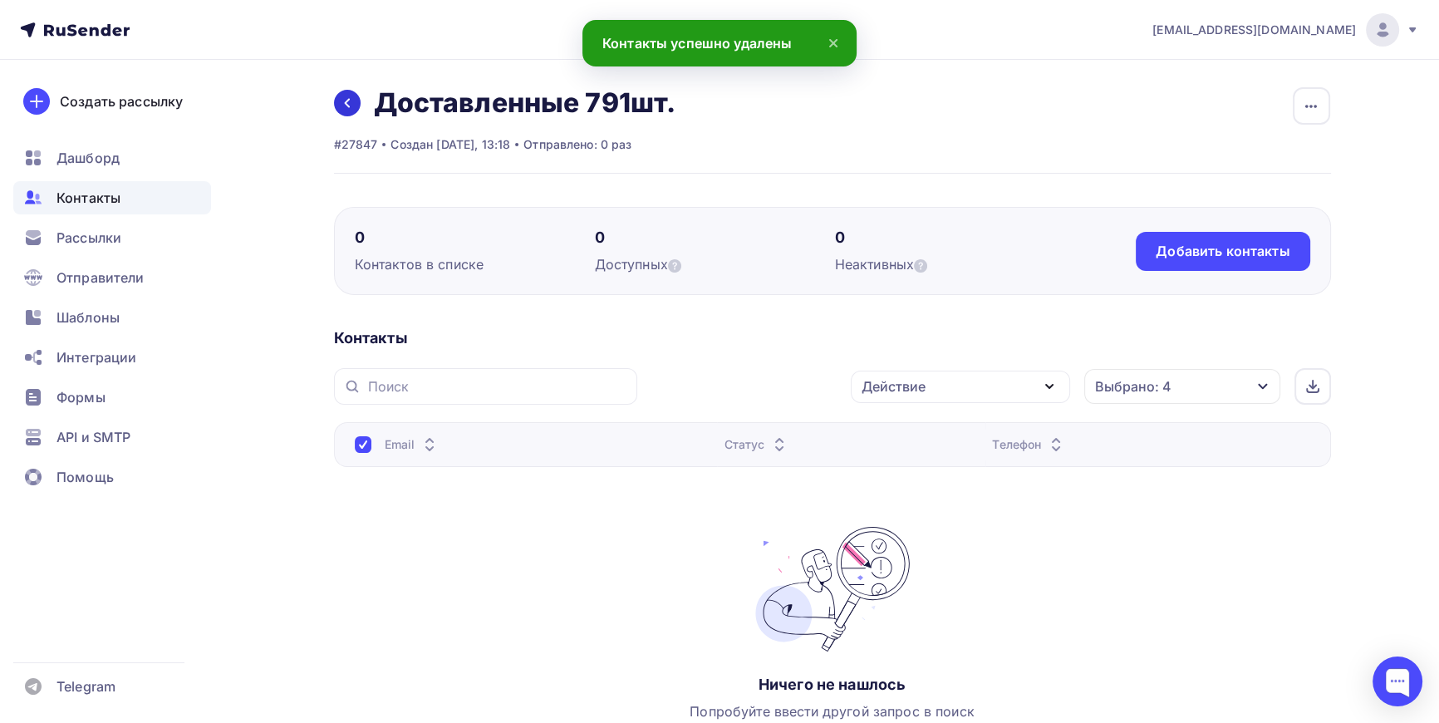
click at [349, 102] on icon at bounding box center [347, 102] width 13 height 13
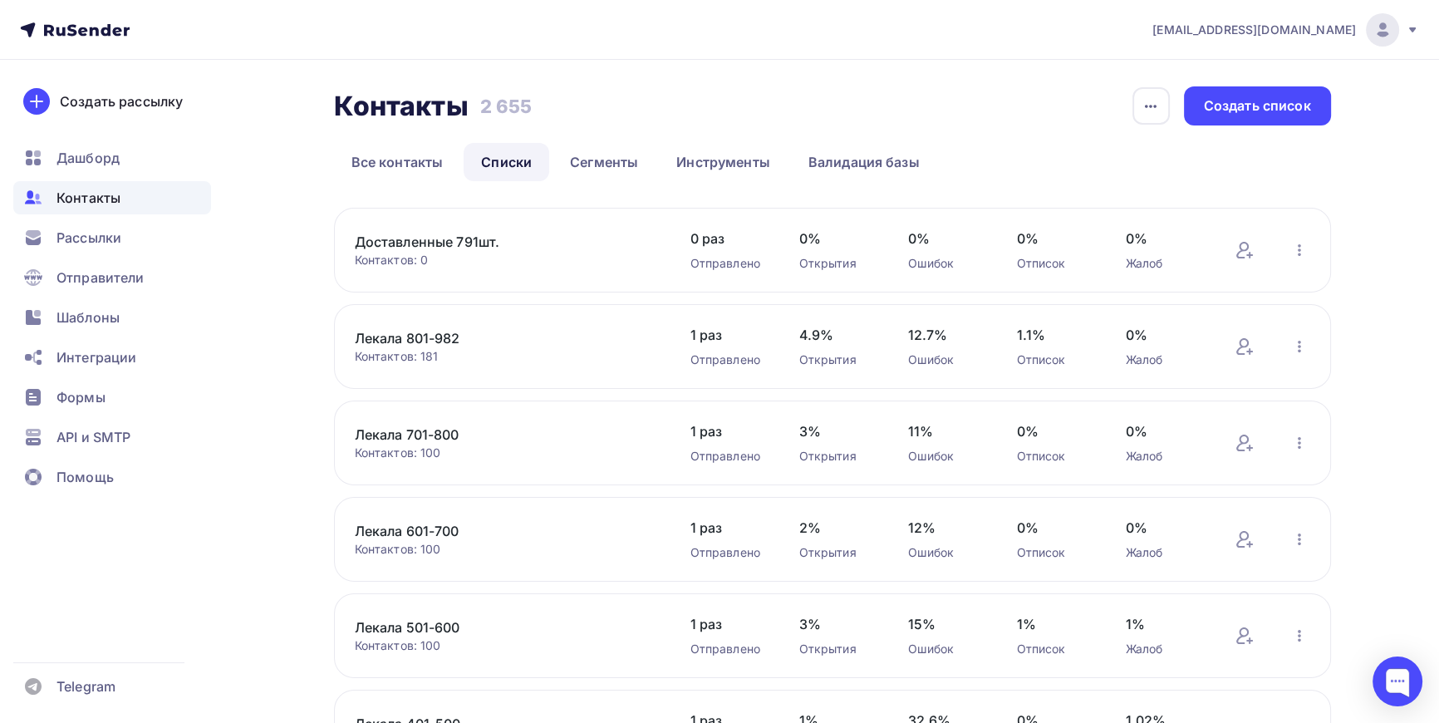
click at [424, 241] on link "Доставленные 791шт." at bounding box center [496, 242] width 283 height 20
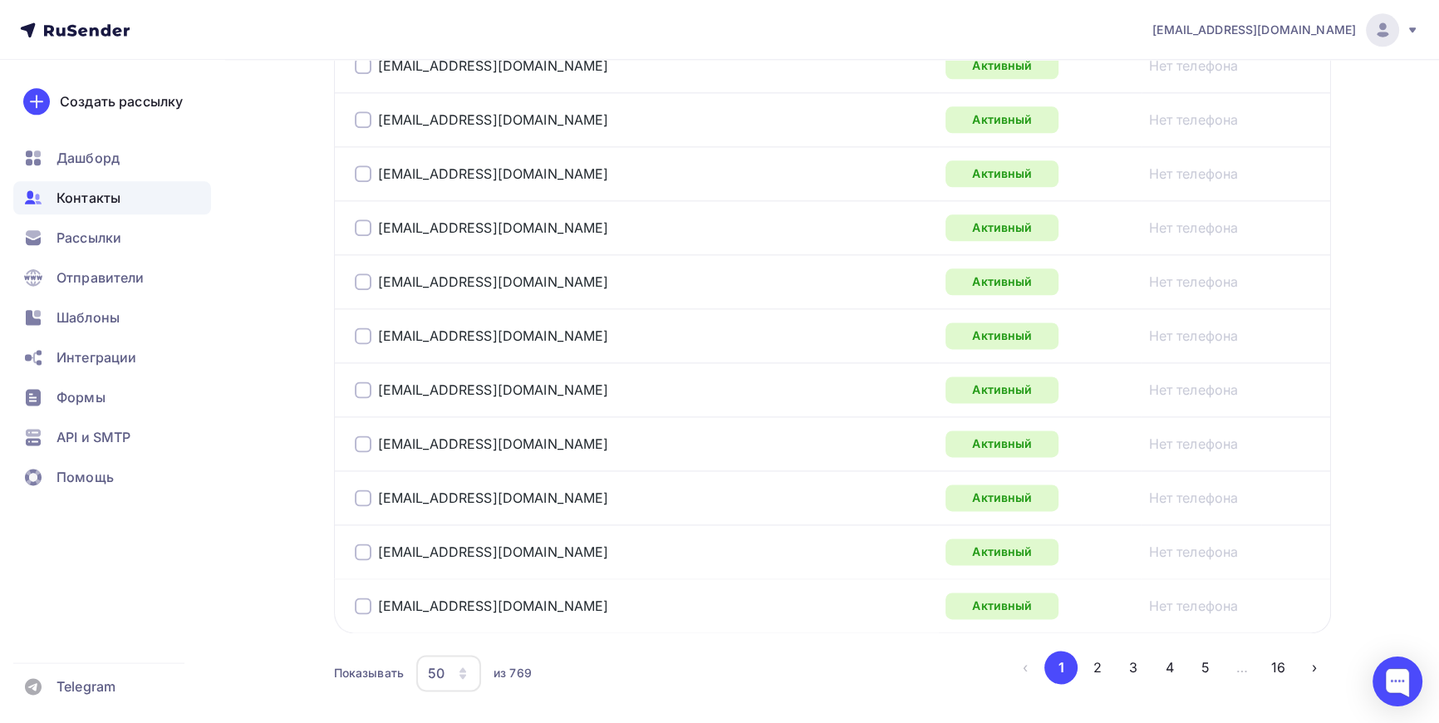
scroll to position [2727, 0]
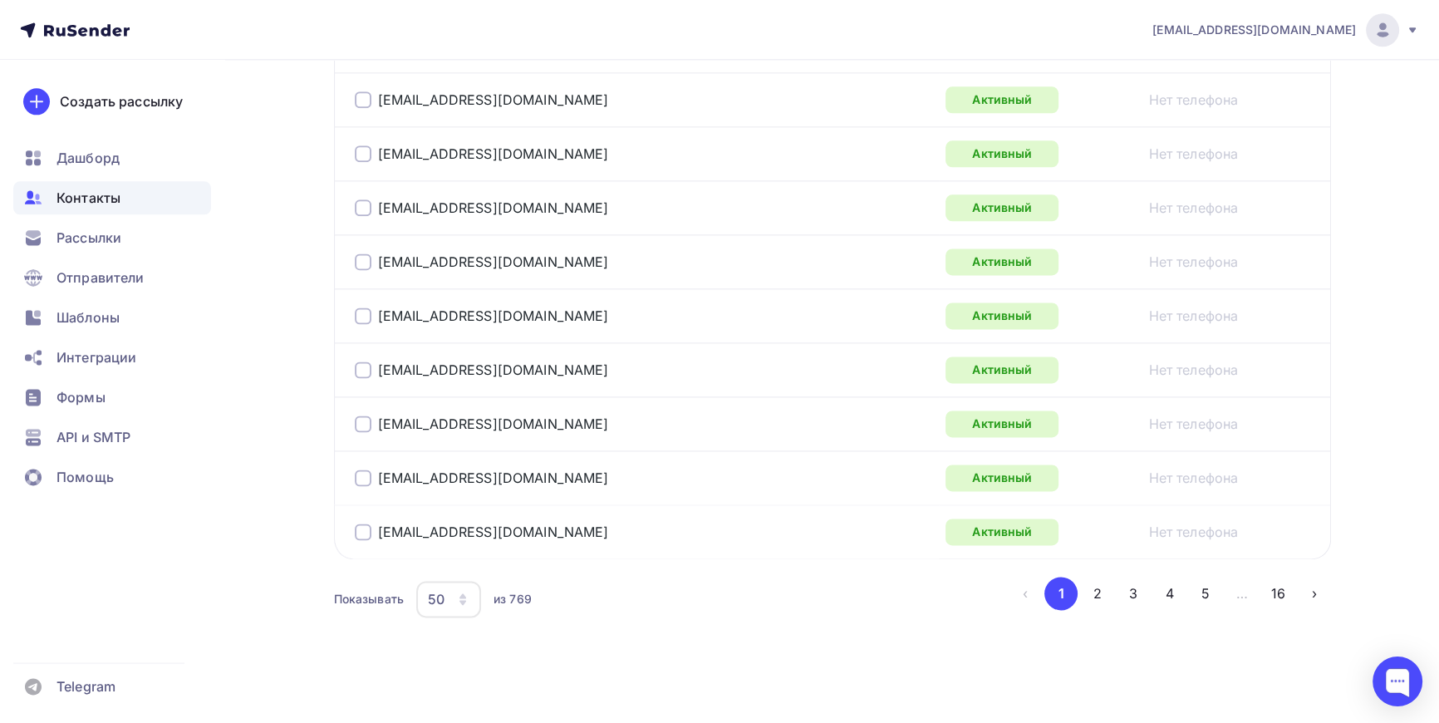
click at [464, 600] on icon "button" at bounding box center [463, 602] width 7 height 5
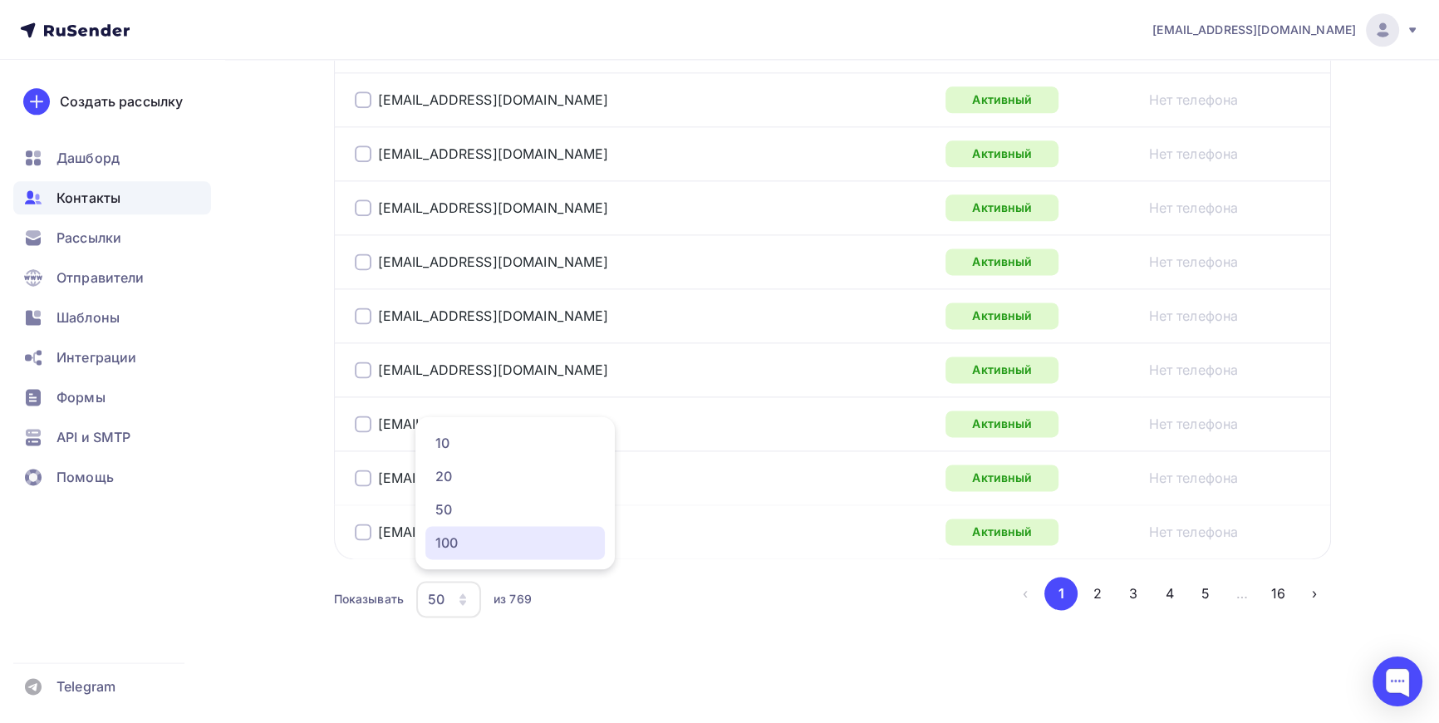
click at [453, 543] on div "100" at bounding box center [515, 543] width 160 height 20
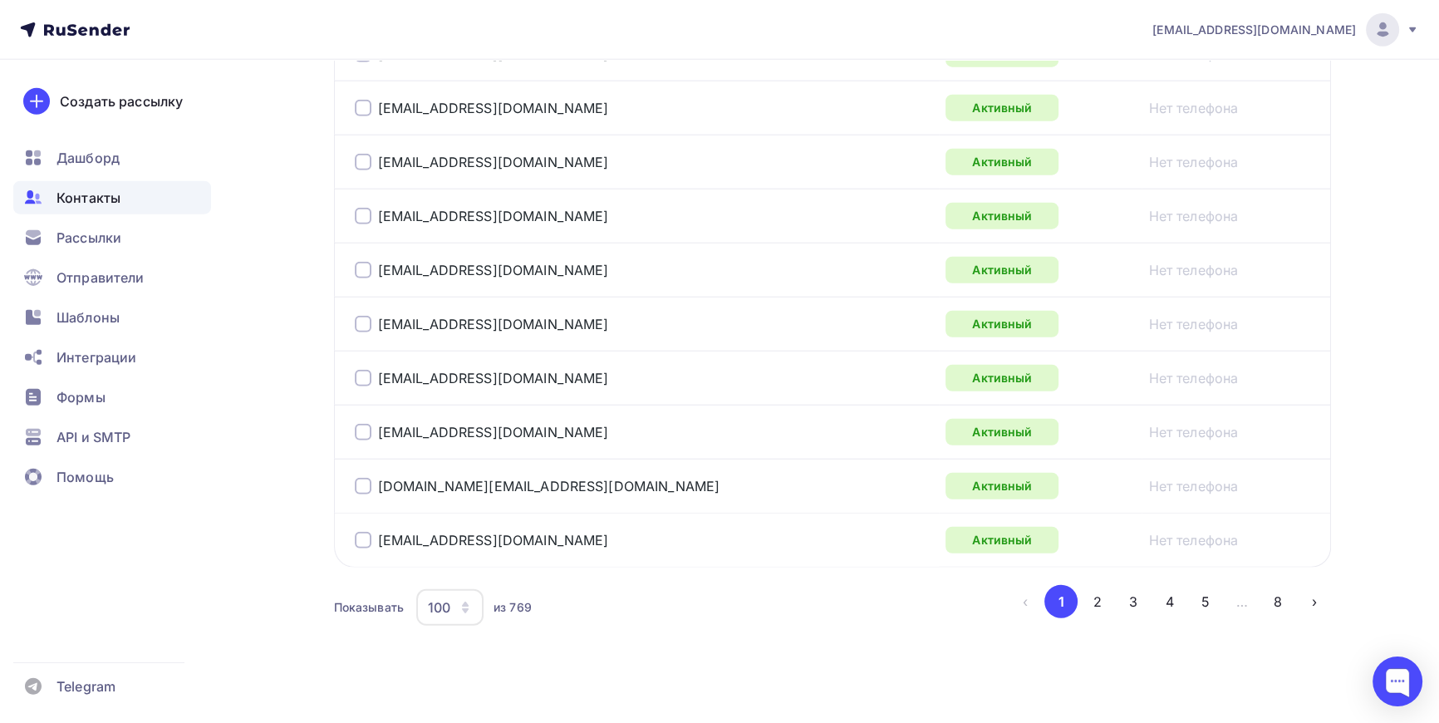
scroll to position [5424, 0]
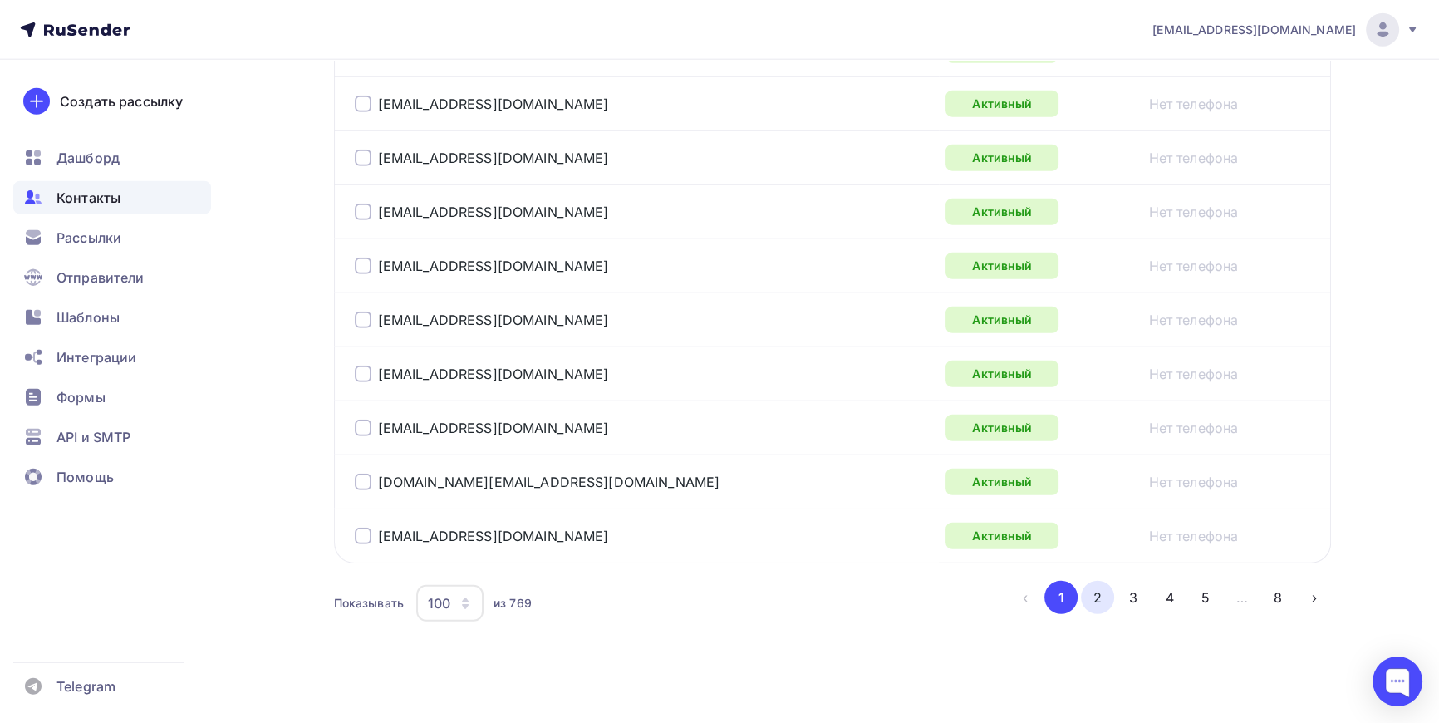
click at [1099, 586] on button "2" at bounding box center [1097, 597] width 33 height 33
click at [1127, 582] on button "3" at bounding box center [1133, 597] width 33 height 33
click at [1167, 587] on button "4" at bounding box center [1169, 597] width 33 height 33
click at [1288, 581] on button "8" at bounding box center [1277, 597] width 33 height 33
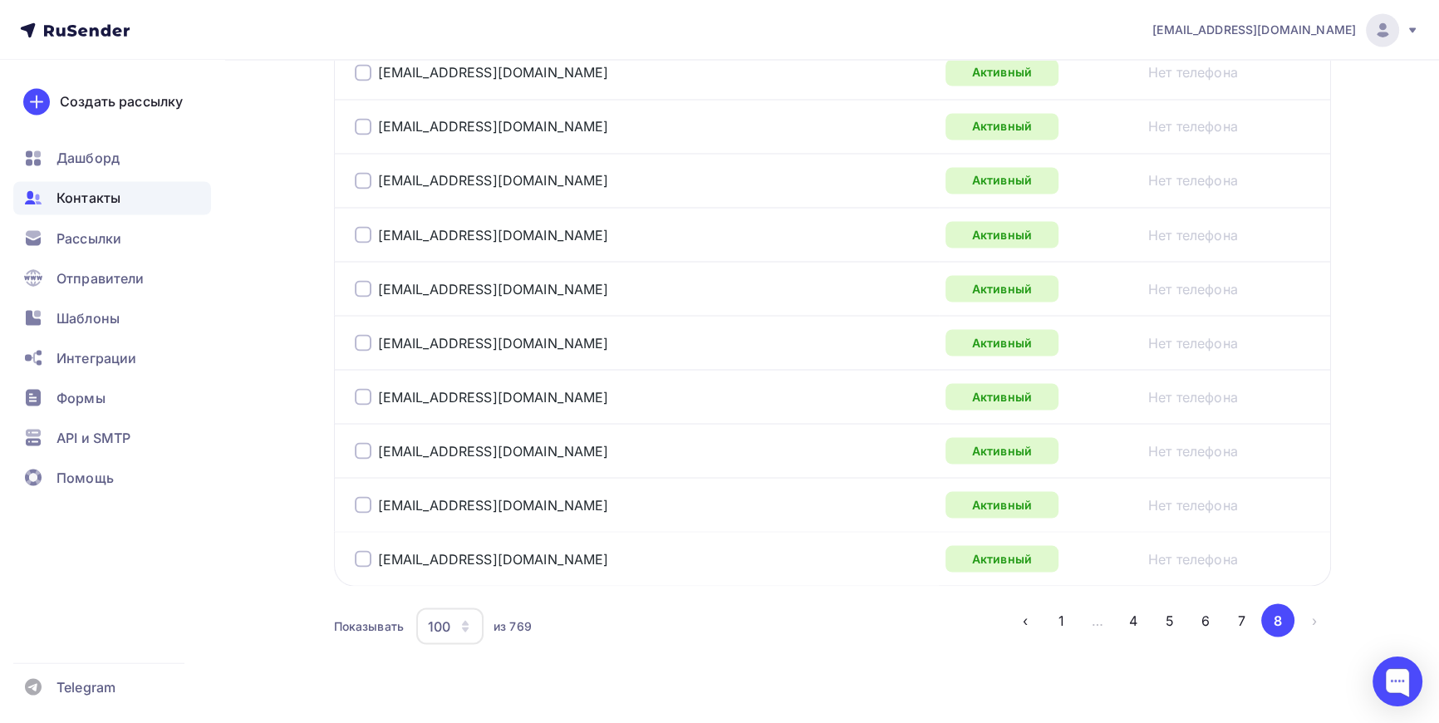
scroll to position [3752, 0]
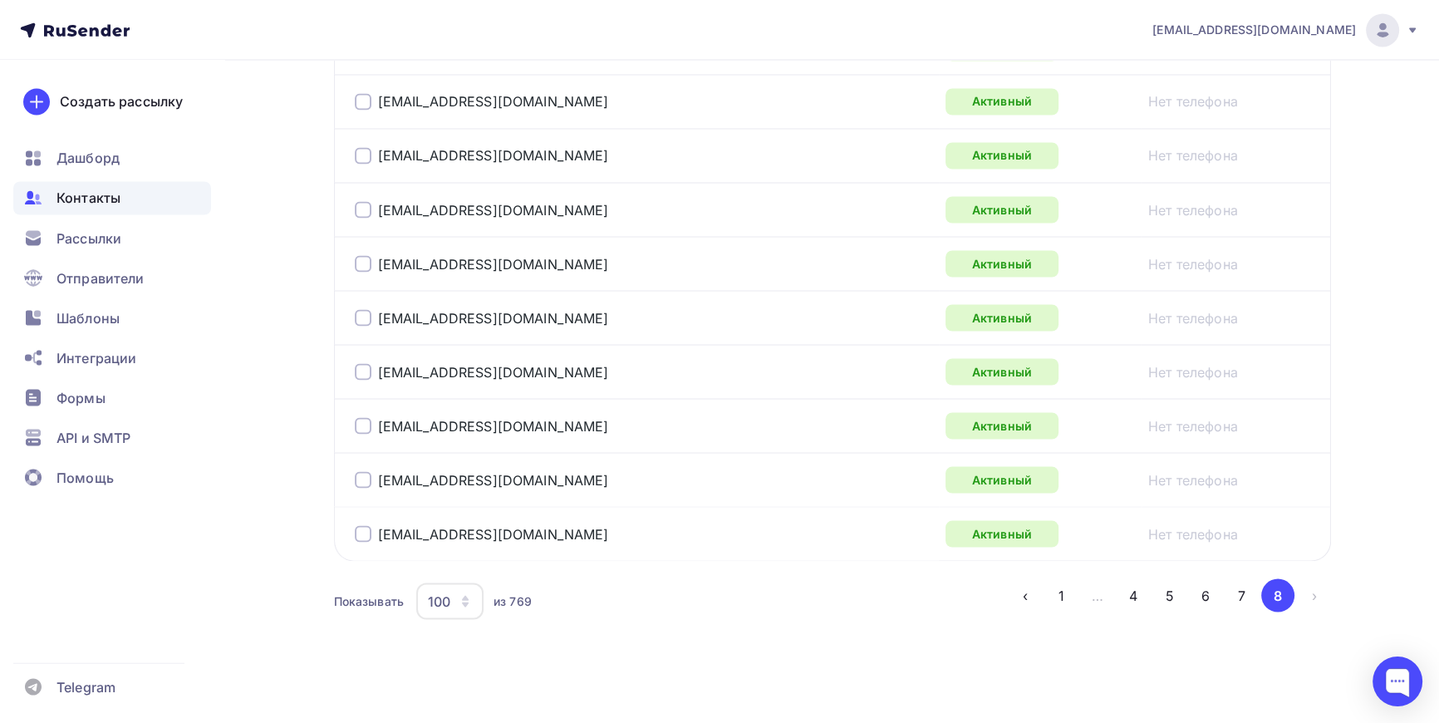
click at [1315, 587] on li "›" at bounding box center [1313, 594] width 37 height 33
click at [470, 594] on icon "button" at bounding box center [465, 600] width 13 height 13
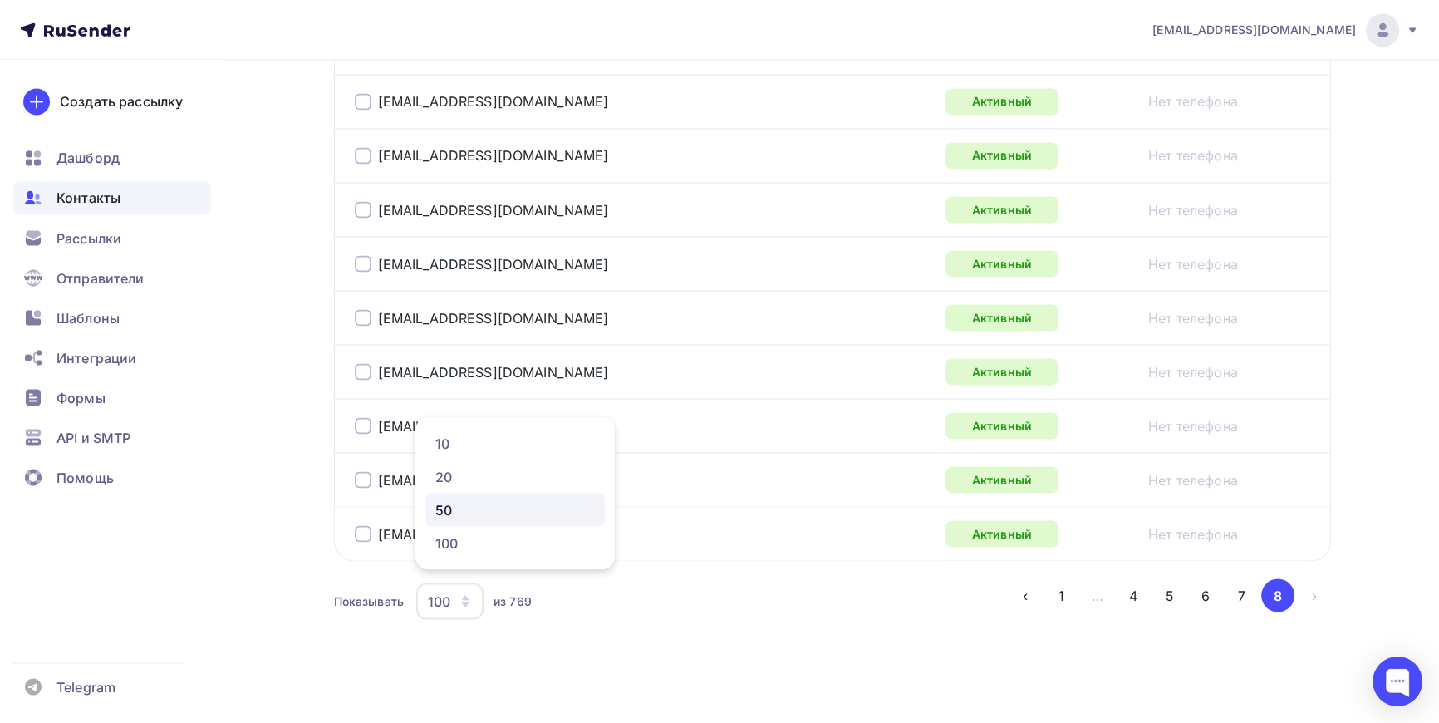
click at [454, 514] on div "50" at bounding box center [515, 509] width 160 height 20
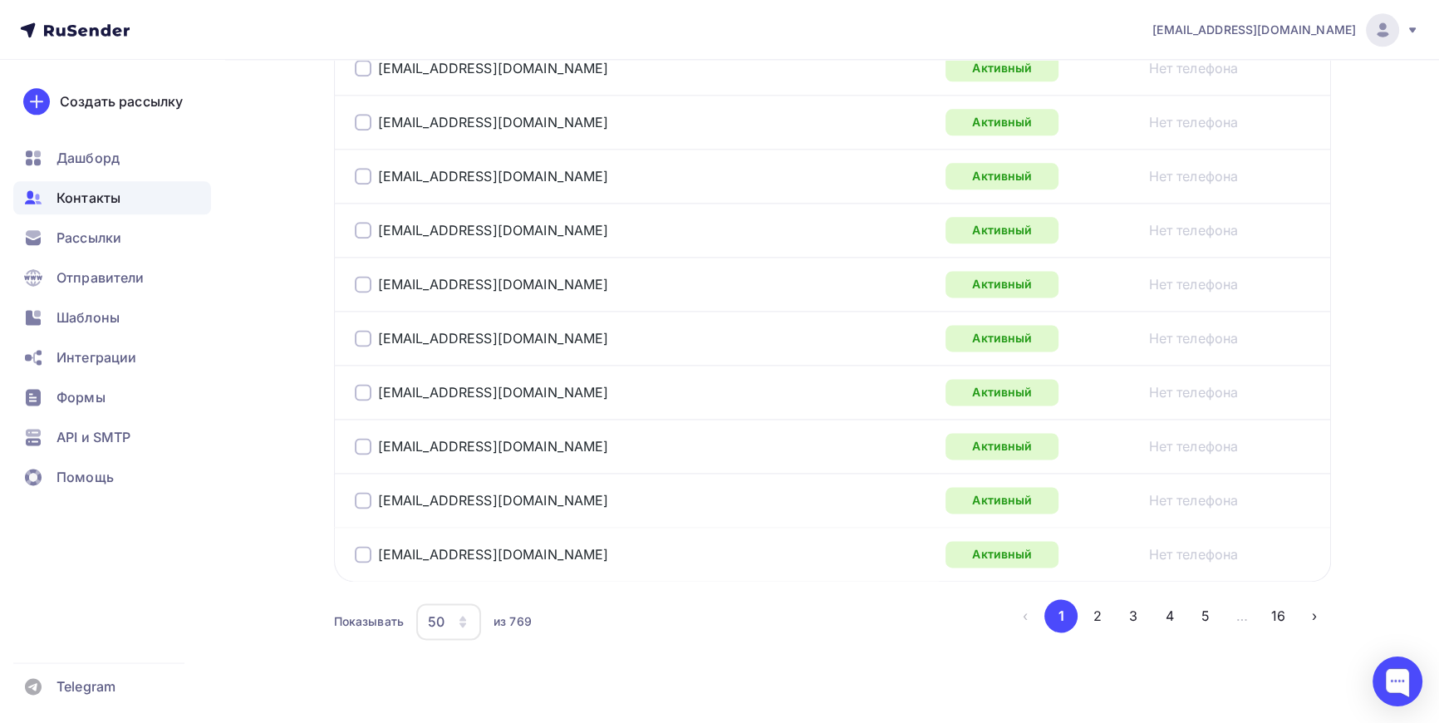
scroll to position [2727, 0]
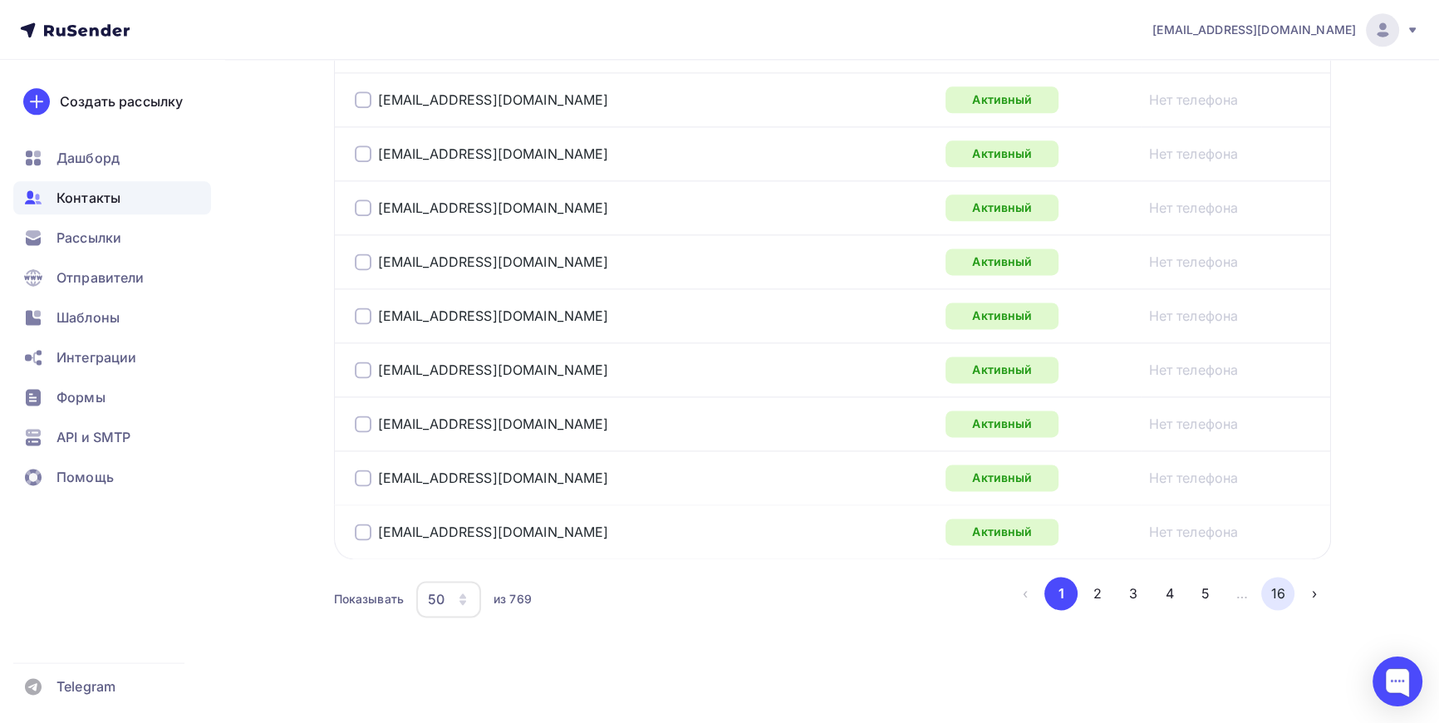
click at [1280, 585] on button "16" at bounding box center [1277, 593] width 33 height 33
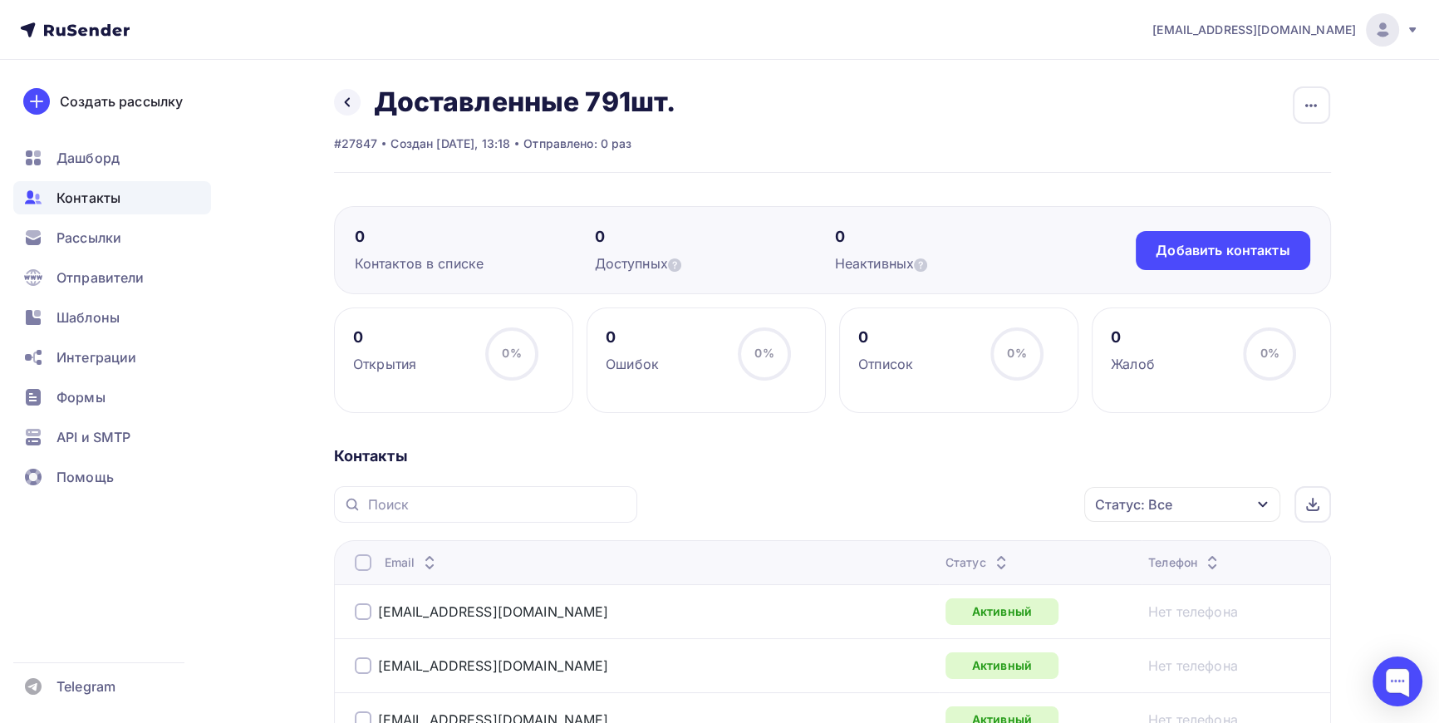
scroll to position [0, 0]
click at [347, 99] on icon at bounding box center [347, 102] width 13 height 13
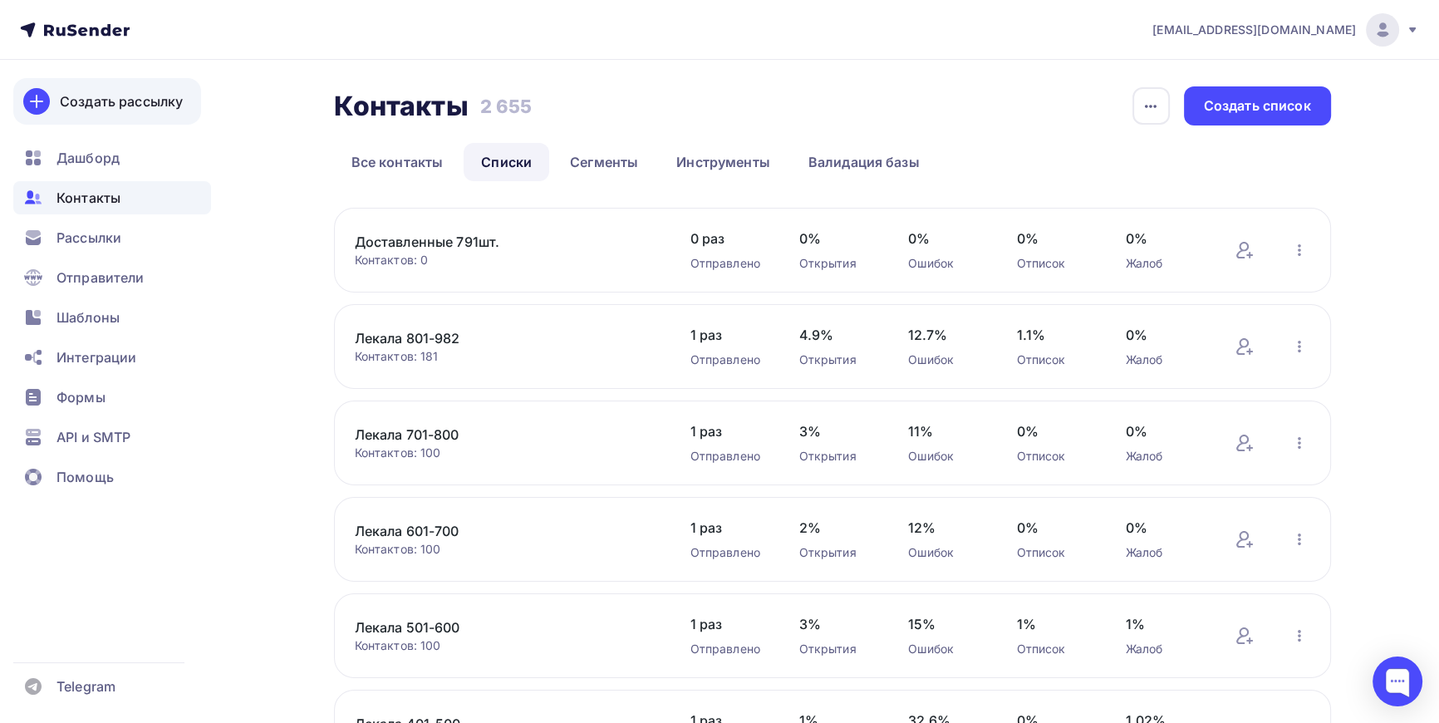
click at [104, 106] on div "Создать рассылку" at bounding box center [121, 101] width 123 height 20
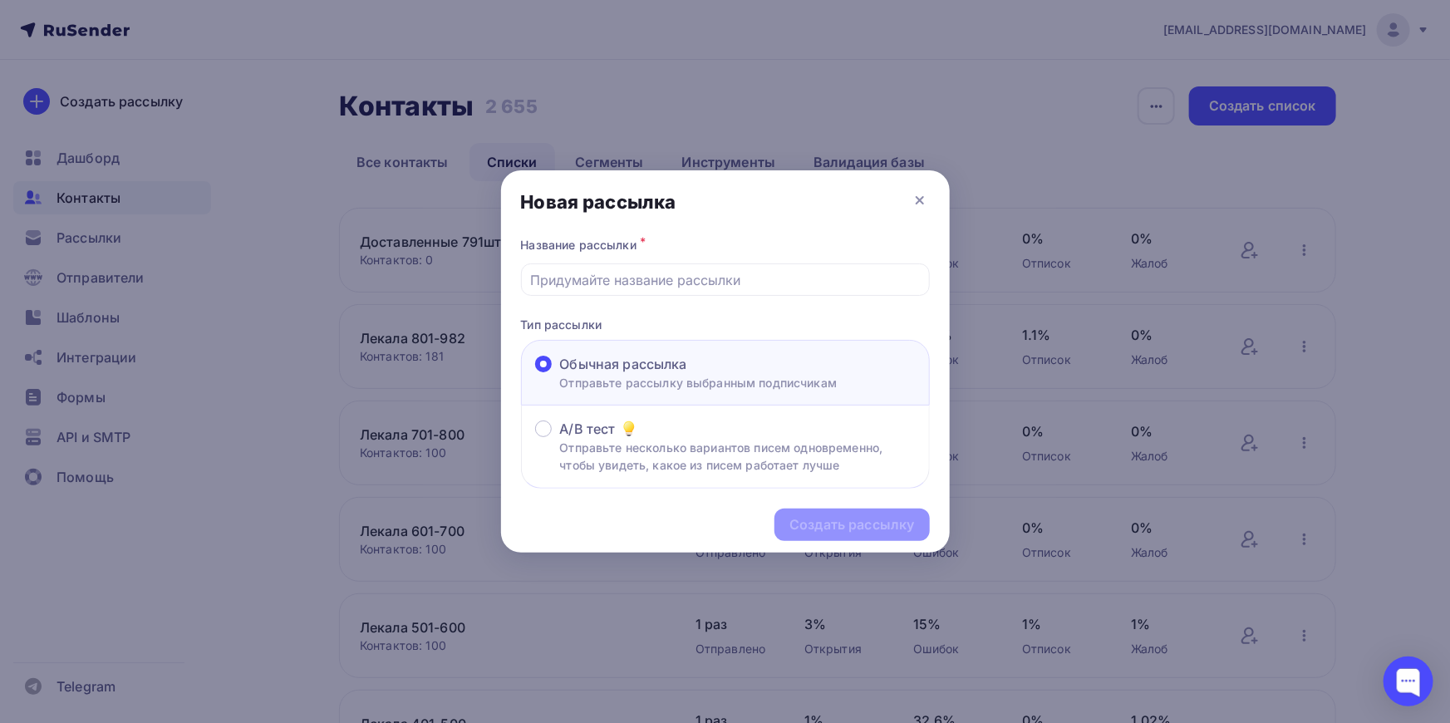
drag, startPoint x: 922, startPoint y: 198, endPoint x: 646, endPoint y: 124, distance: 284.8
click at [922, 196] on icon at bounding box center [920, 200] width 20 height 20
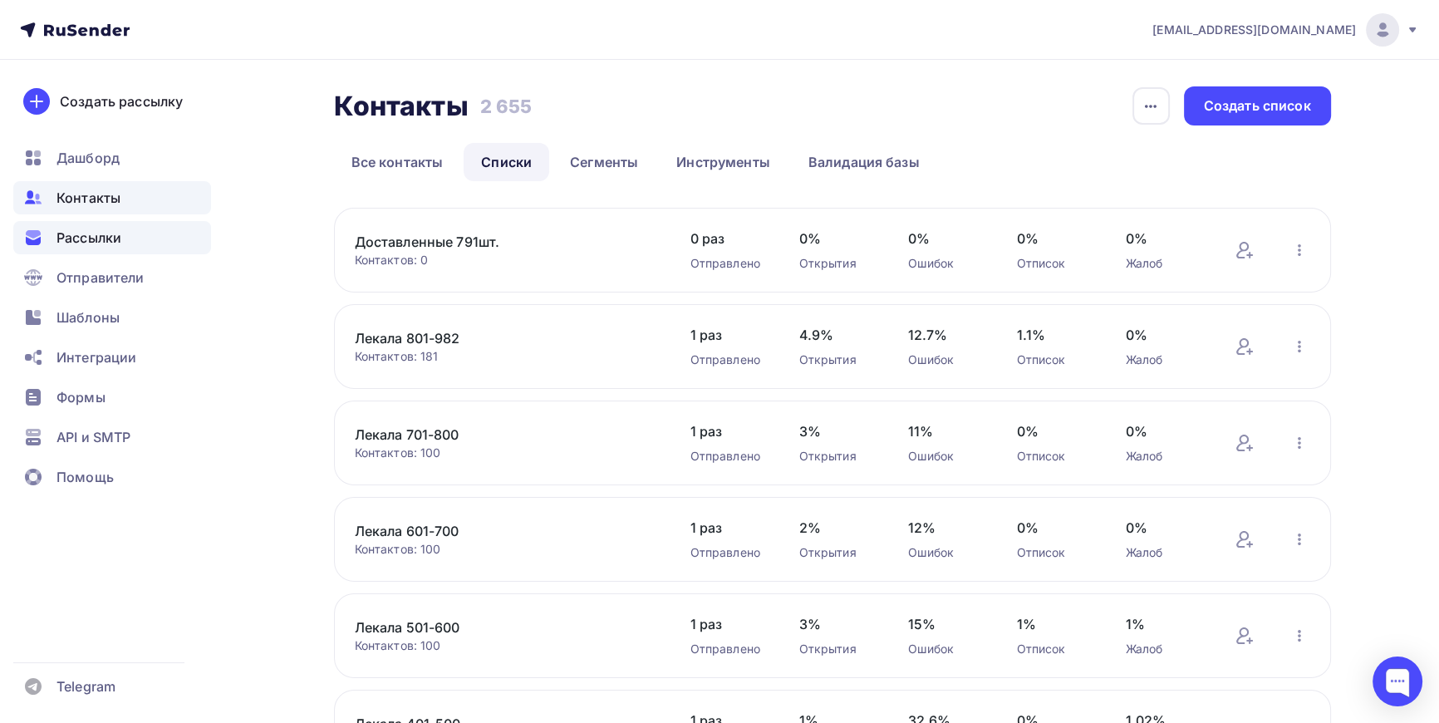
click at [91, 233] on span "Рассылки" at bounding box center [89, 238] width 65 height 20
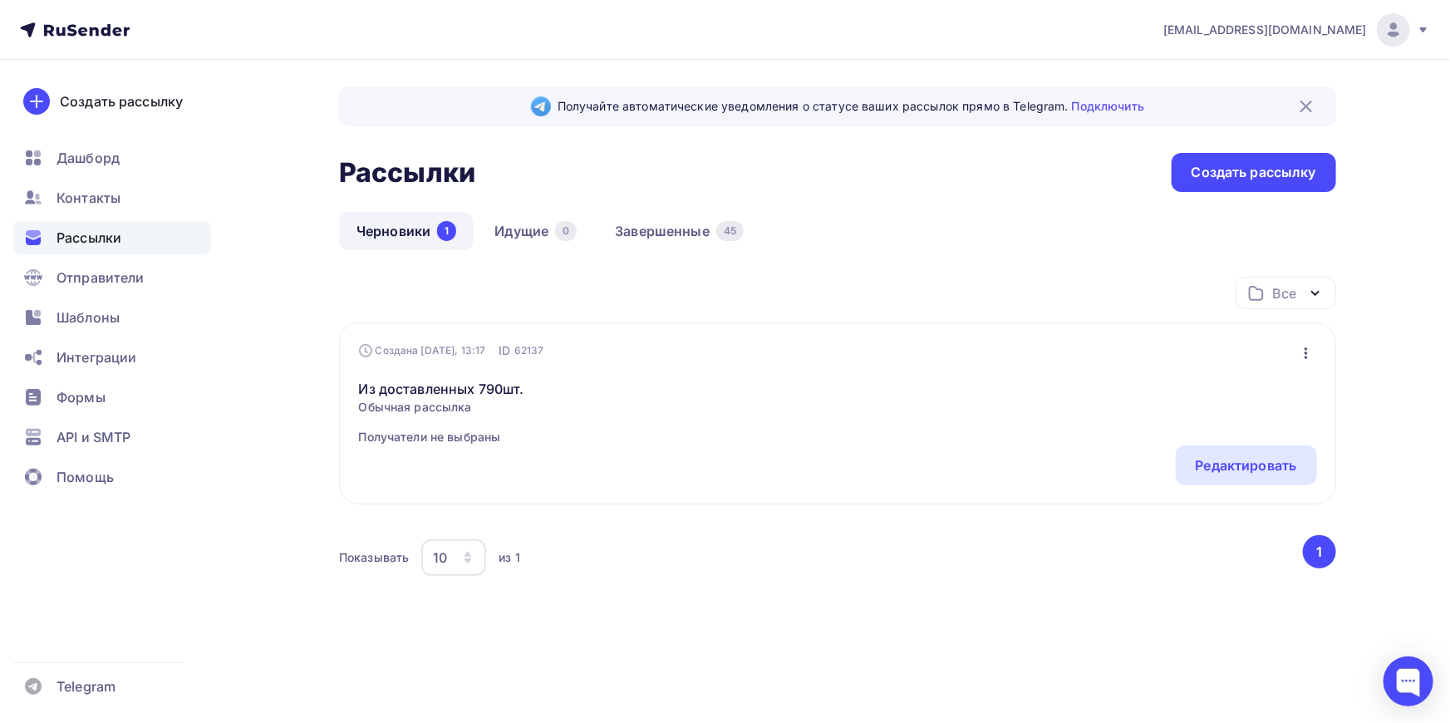
click at [375, 221] on link "Черновики 1" at bounding box center [406, 231] width 135 height 38
click at [1231, 461] on div "Редактировать" at bounding box center [1246, 465] width 101 height 20
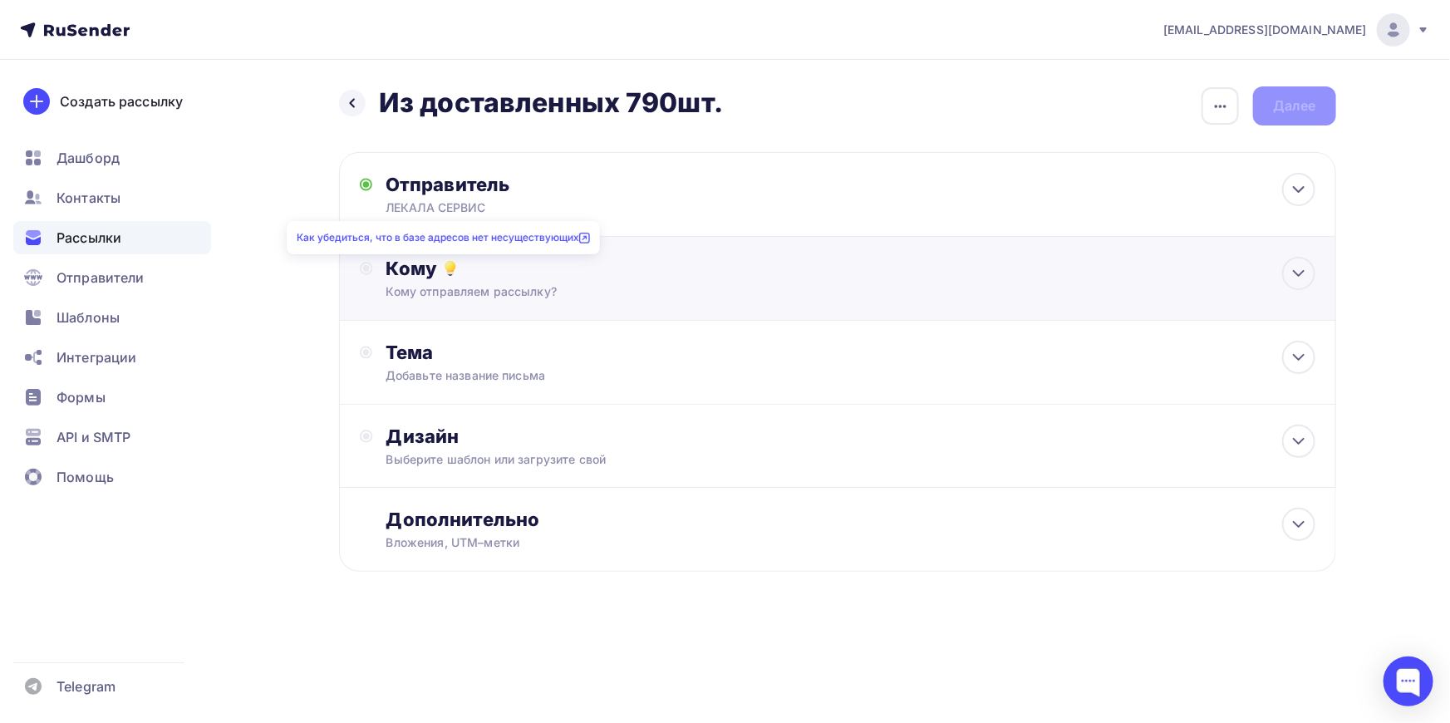
click at [445, 263] on icon at bounding box center [450, 267] width 11 height 12
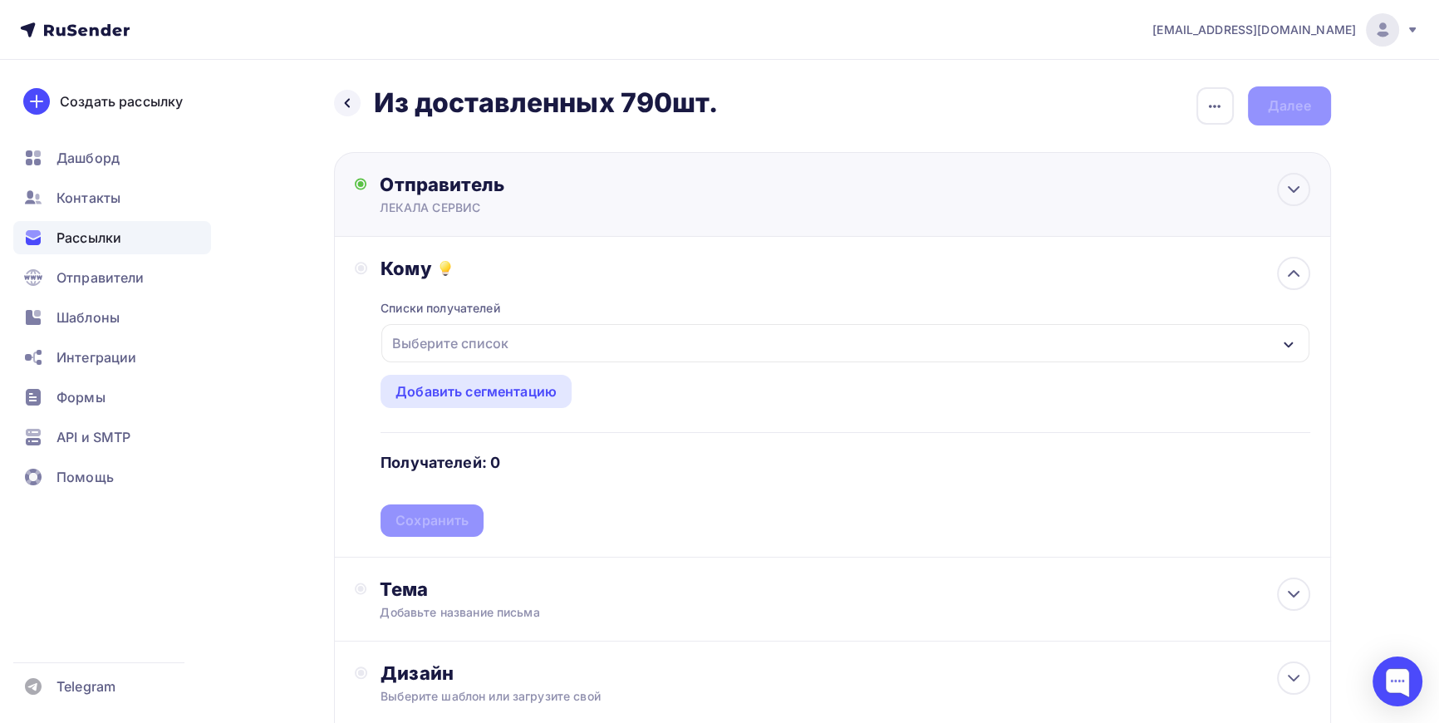
click at [484, 186] on div "Отправитель" at bounding box center [560, 184] width 360 height 23
type input "ЛЕКАЛА СЕРВИС"
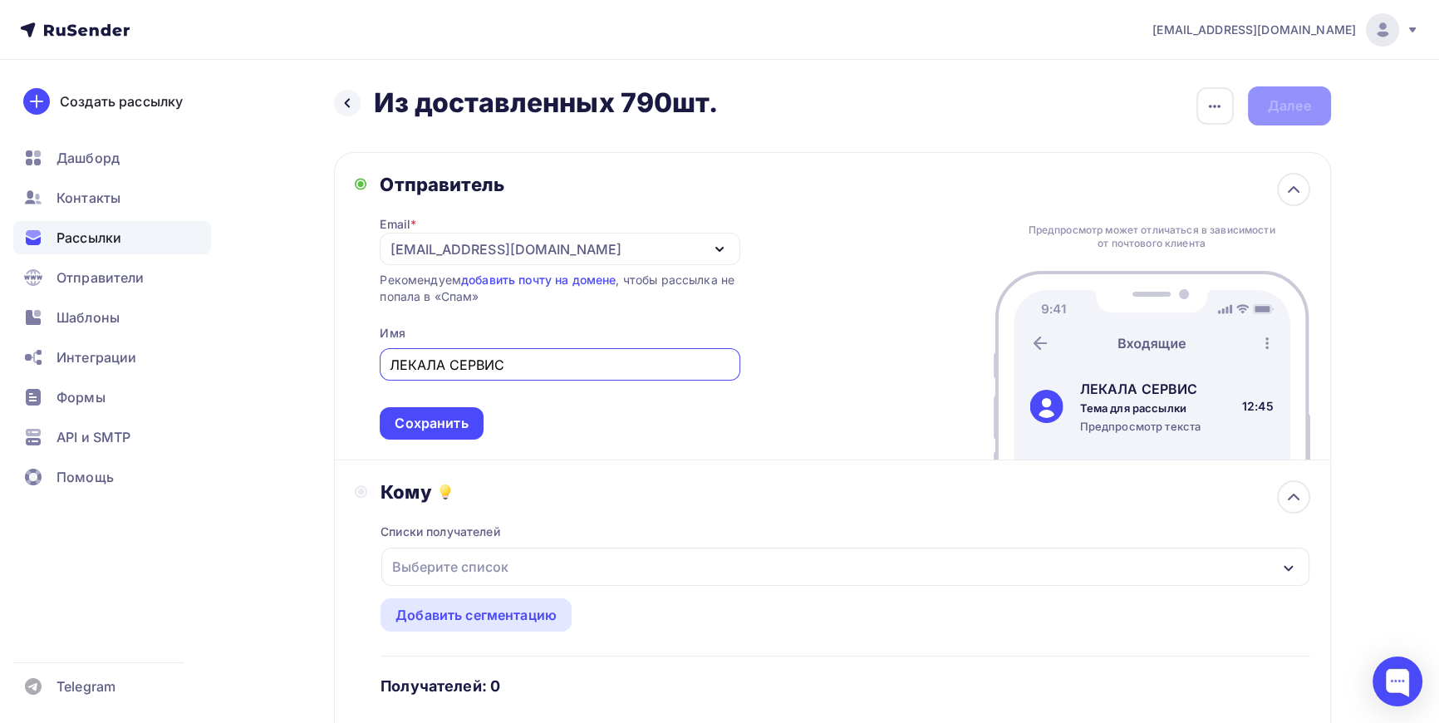
click at [440, 567] on div "Выберите список" at bounding box center [451, 567] width 130 height 30
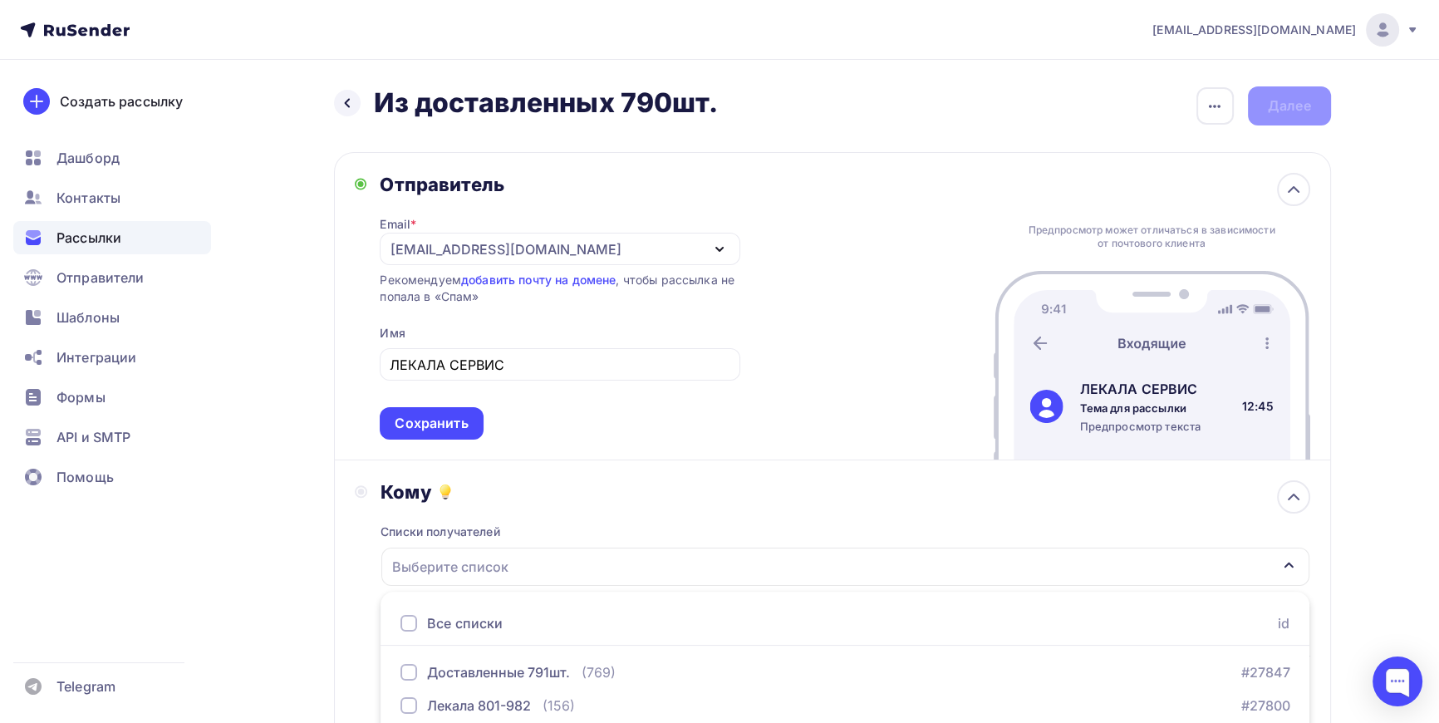
scroll to position [298, 0]
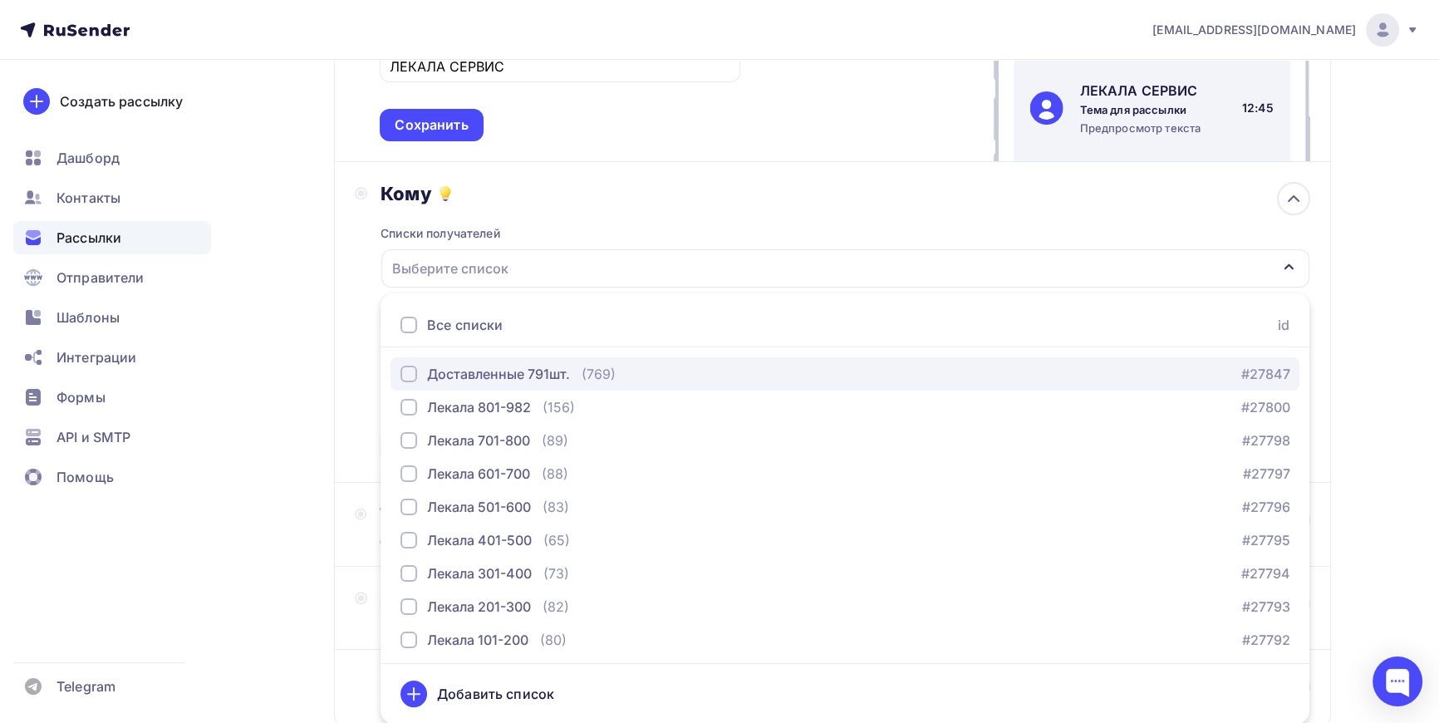
click at [407, 374] on div "button" at bounding box center [409, 374] width 17 height 17
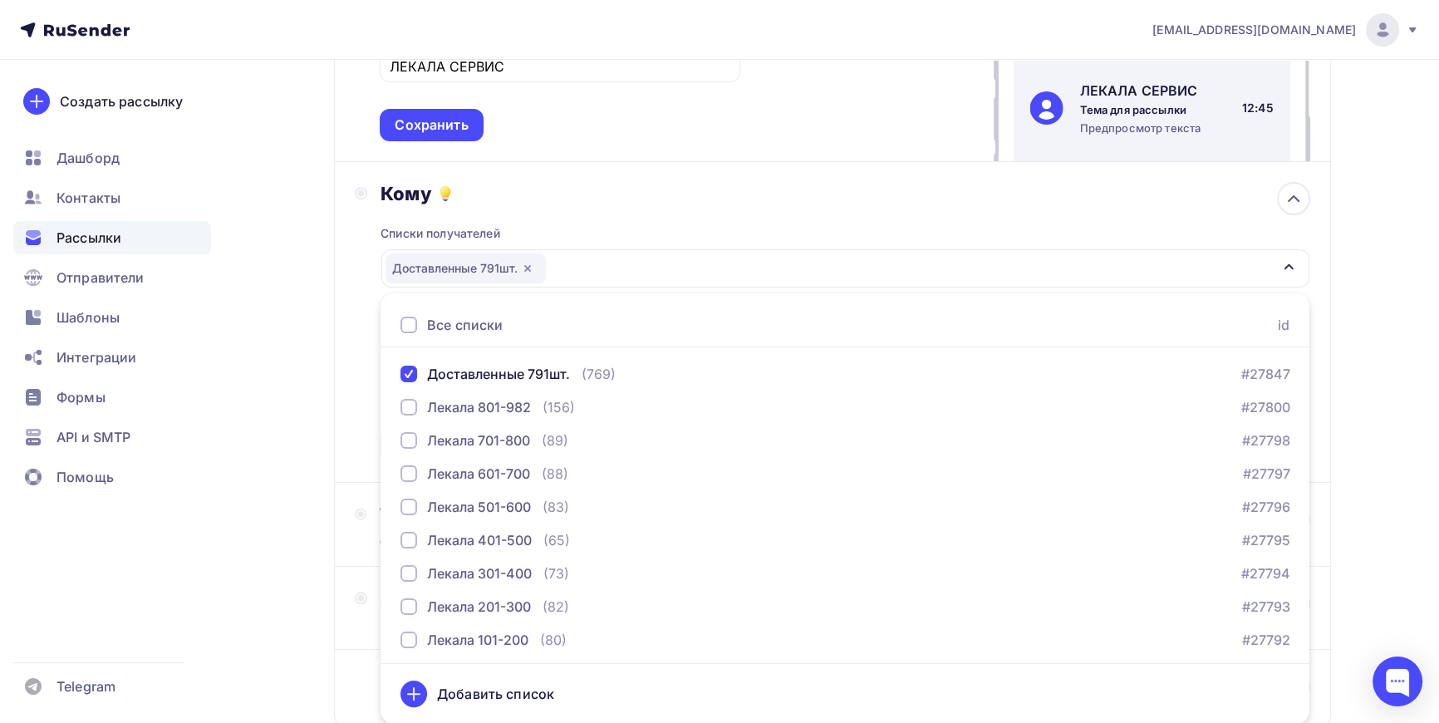
click at [322, 301] on div "Назад Из доставленных 790шт. Из доставленных 790шт. Закончить позже Переименова…" at bounding box center [720, 301] width 1362 height 1079
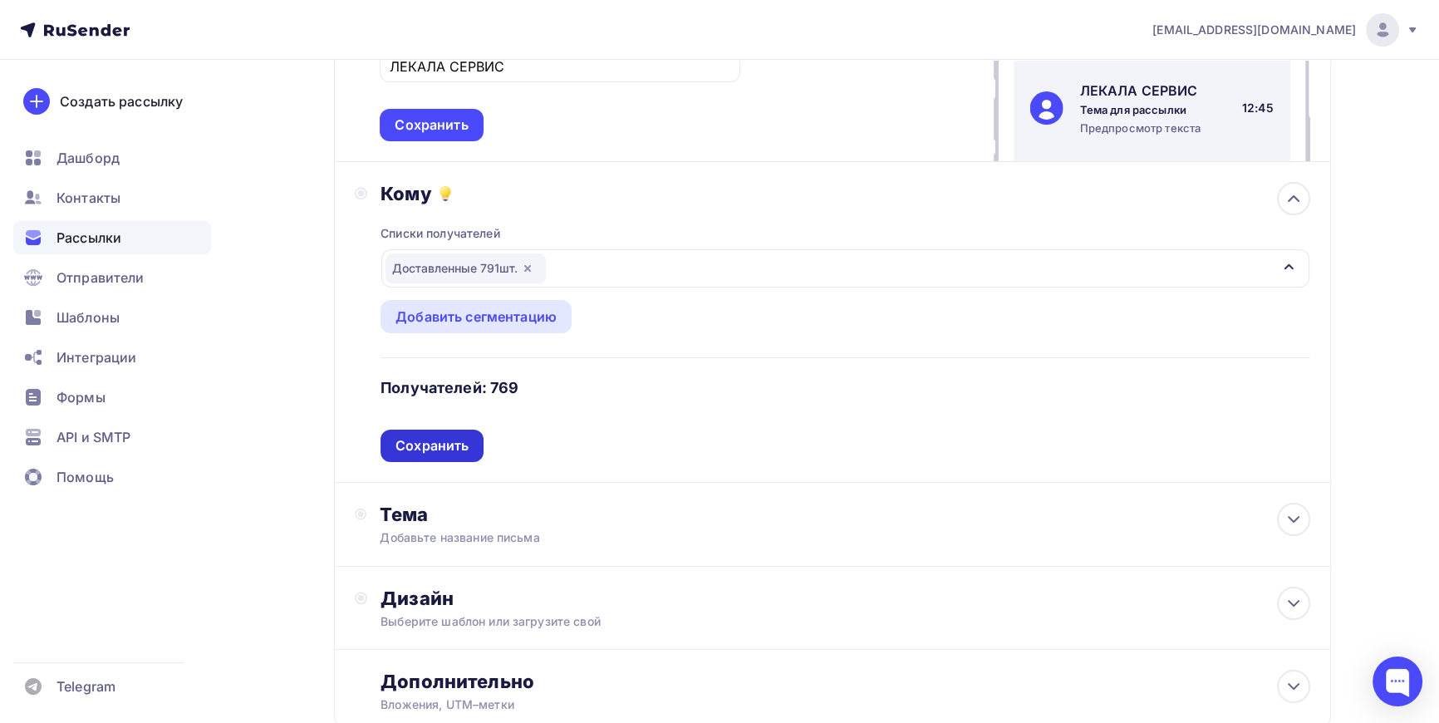
click at [455, 449] on div "Сохранить" at bounding box center [432, 445] width 73 height 19
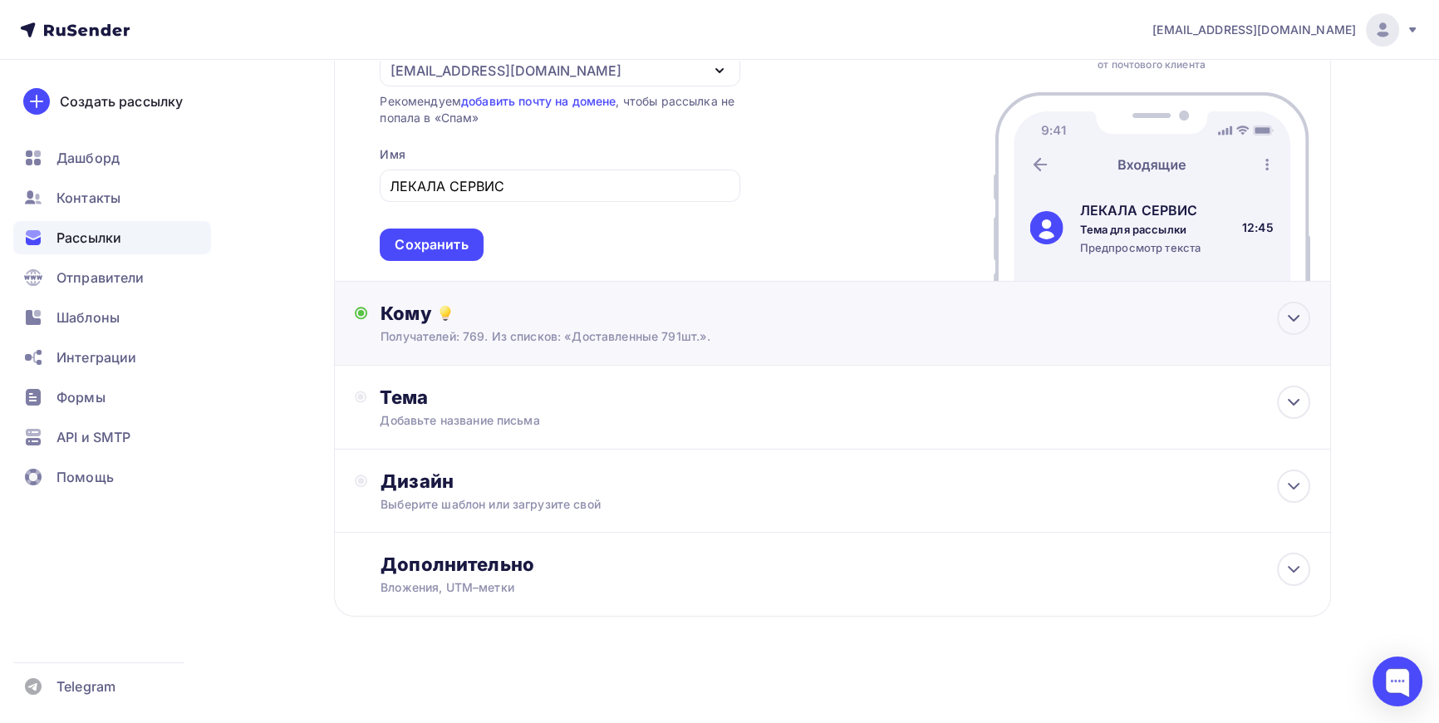
scroll to position [178, 0]
click at [406, 397] on div "Тема" at bounding box center [544, 397] width 328 height 23
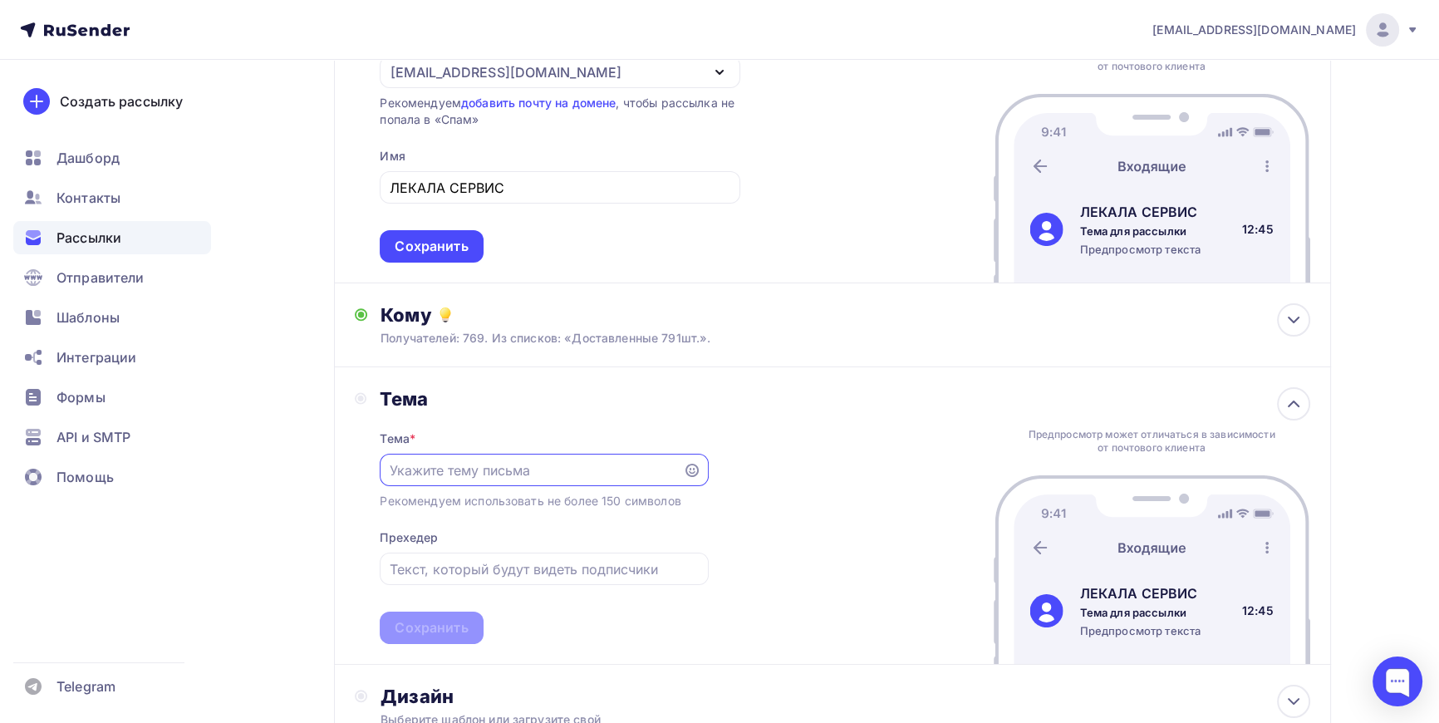
scroll to position [0, 0]
click at [445, 460] on input "text" at bounding box center [532, 470] width 284 height 20
click at [453, 462] on input "Оцифровка лекал, конвертация, печать, резка." at bounding box center [532, 470] width 284 height 20
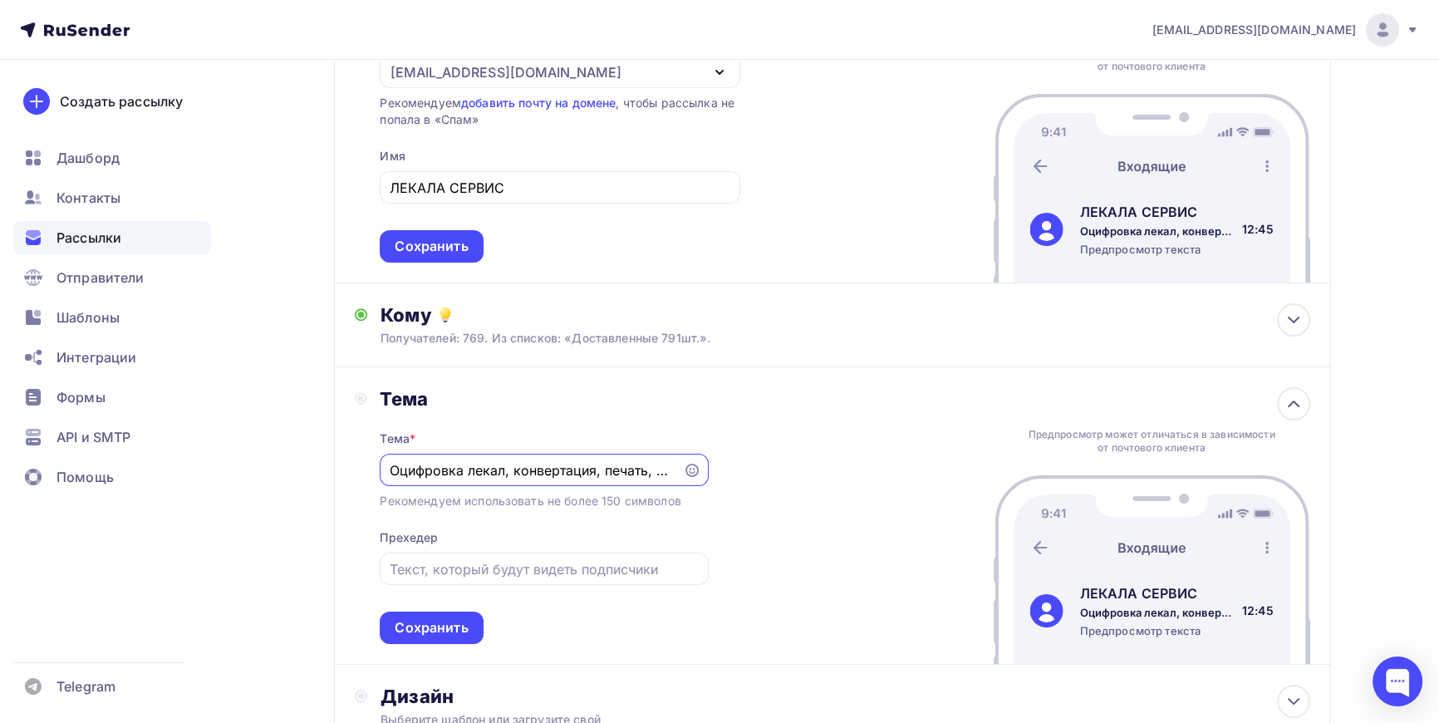
drag, startPoint x: 432, startPoint y: 476, endPoint x: 356, endPoint y: 461, distance: 77.1
click at [356, 461] on div "Тема Тема * Оцифровка лекал, конвертация, печать, резка. Рекомендуем использова…" at bounding box center [532, 515] width 354 height 257
type input "Оцифровка лекал, конвертация, печать, резка."
click at [426, 625] on div "Сохранить" at bounding box center [431, 627] width 73 height 19
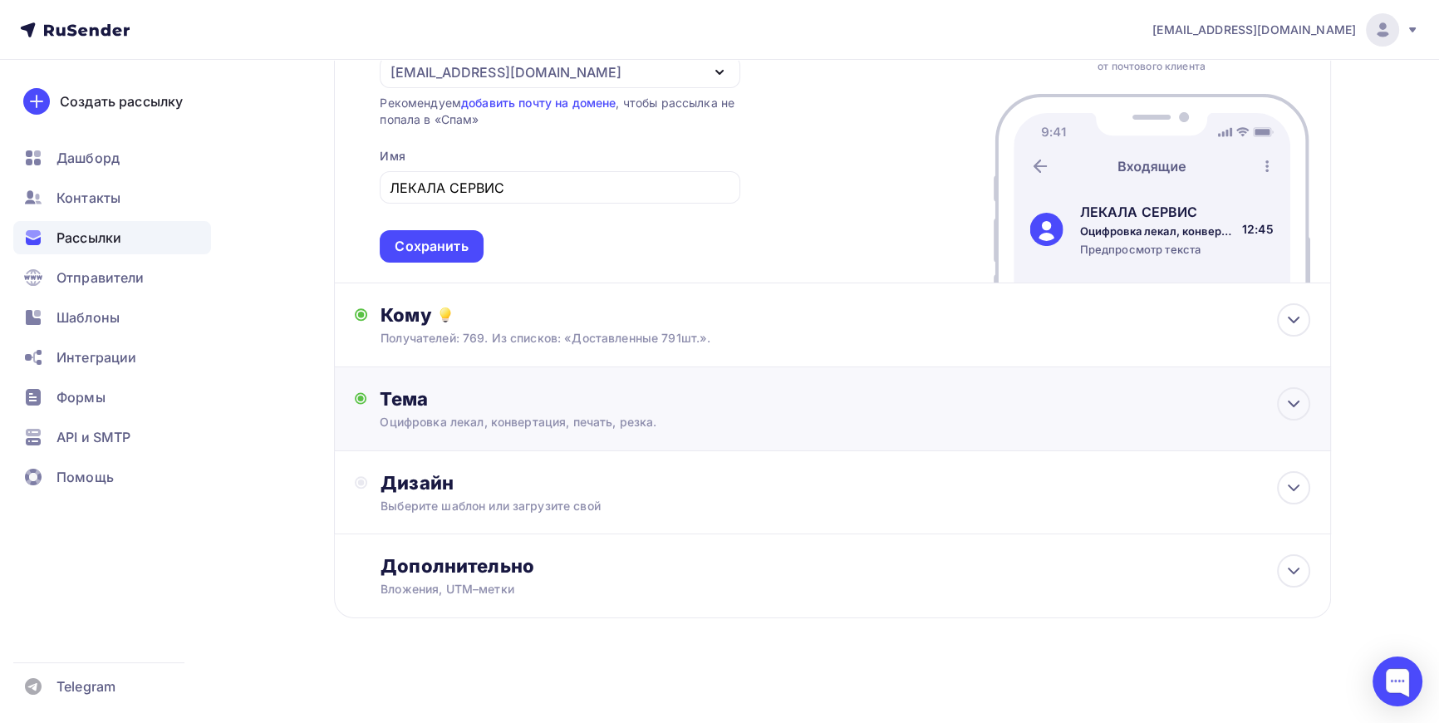
scroll to position [178, 0]
click at [463, 494] on div "Дизайн Выберите шаблон или загрузите свой" at bounding box center [845, 491] width 929 height 43
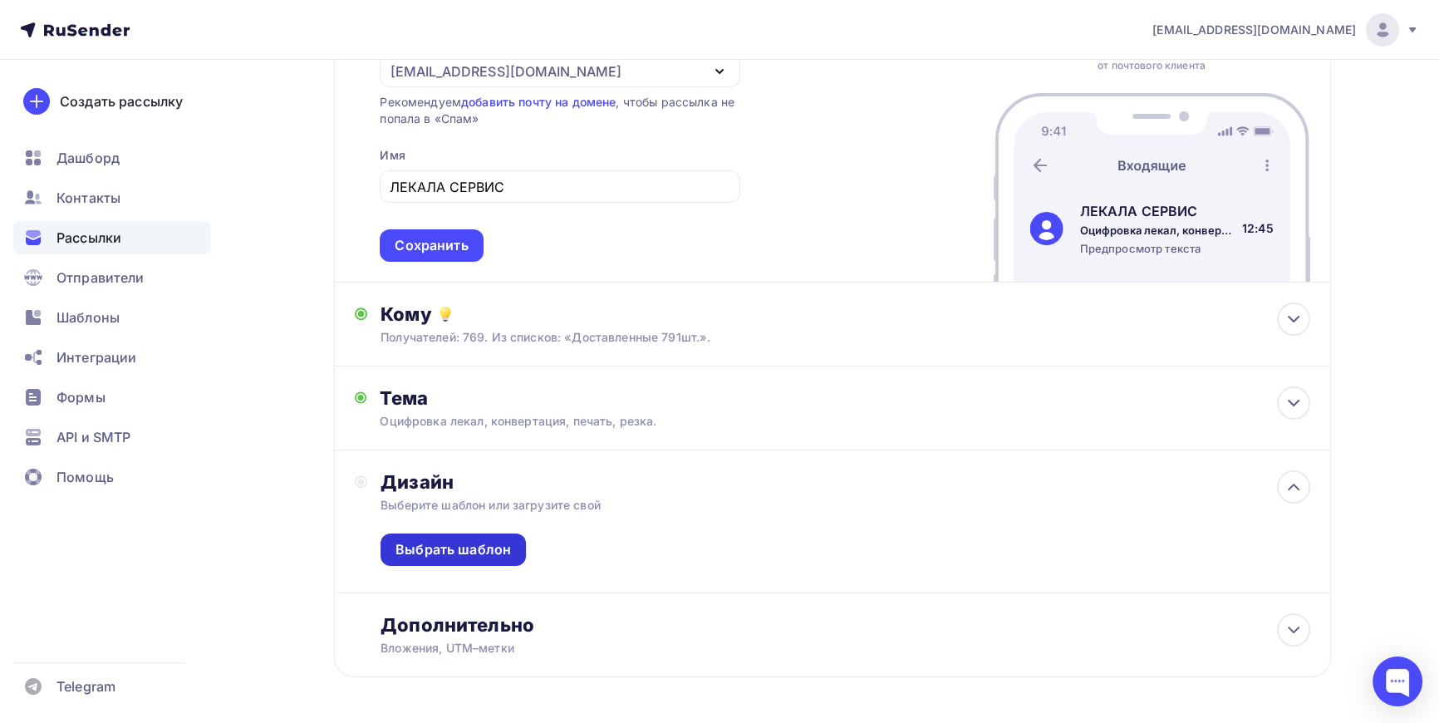
click at [458, 548] on div "Выбрать шаблон" at bounding box center [454, 549] width 116 height 19
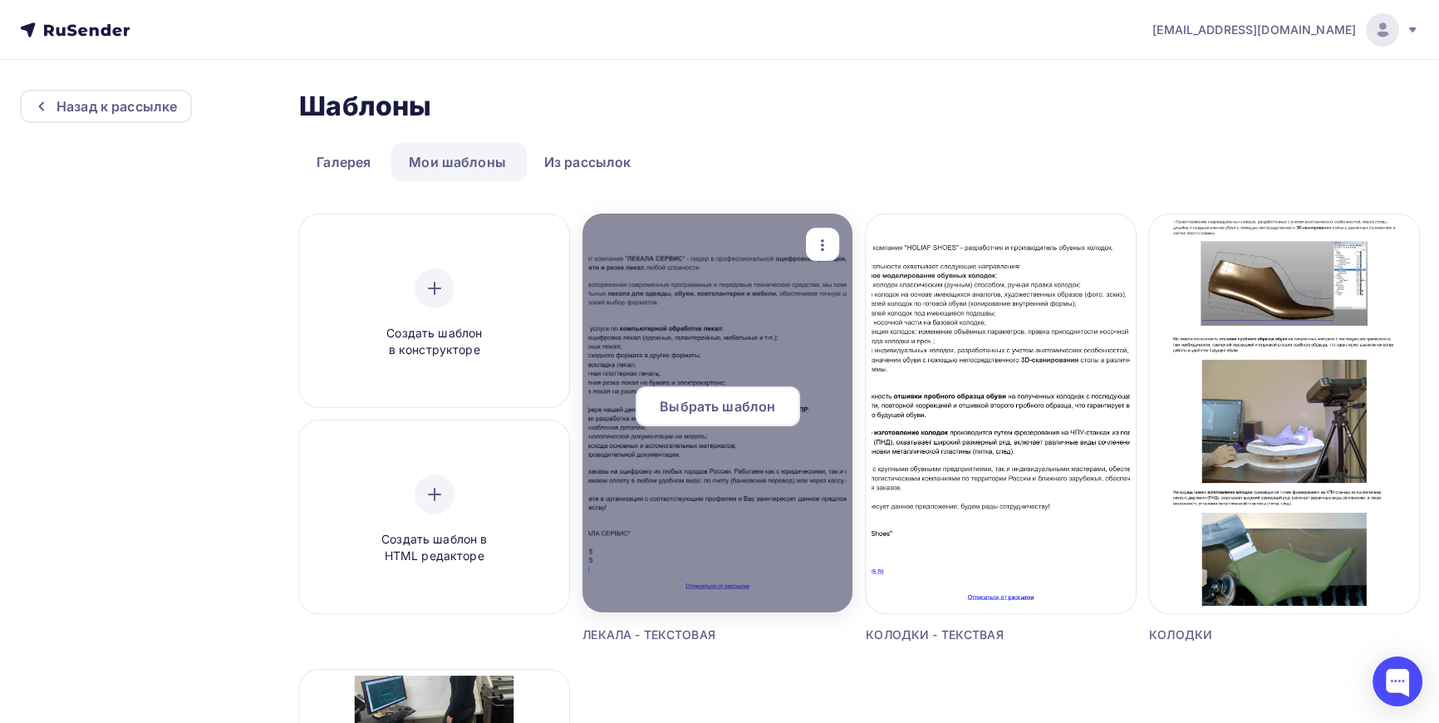
click at [724, 402] on span "Выбрать шаблон" at bounding box center [718, 406] width 116 height 20
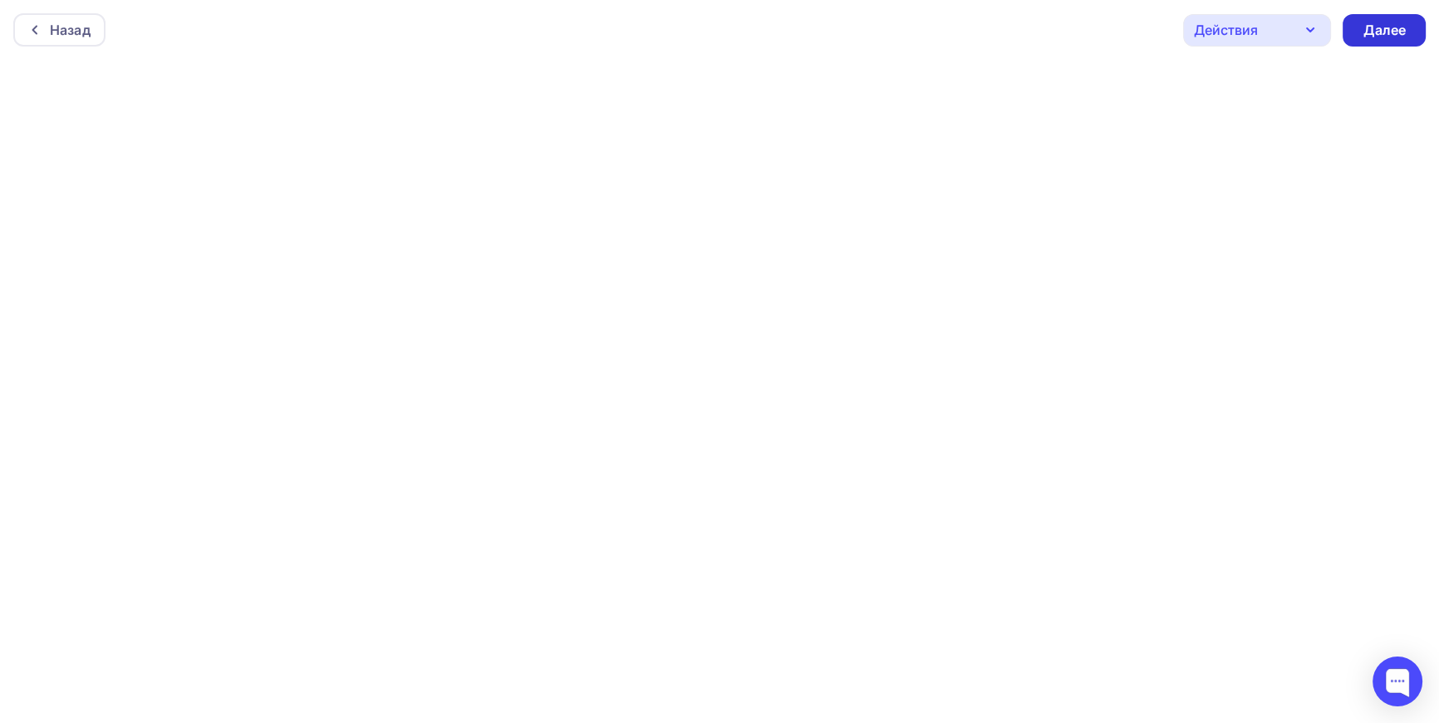
click at [1394, 25] on div "Далее" at bounding box center [1384, 30] width 43 height 19
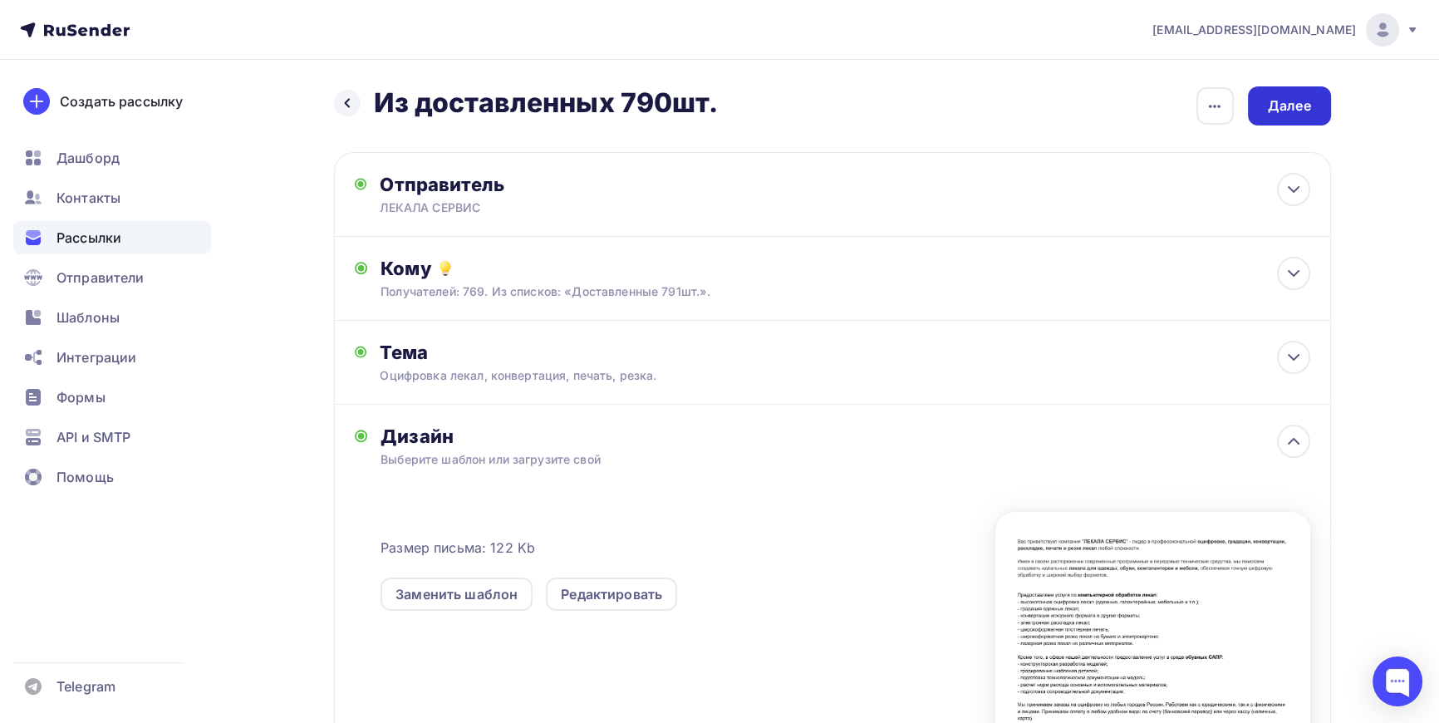
click at [1295, 107] on div "Далее" at bounding box center [1289, 105] width 43 height 19
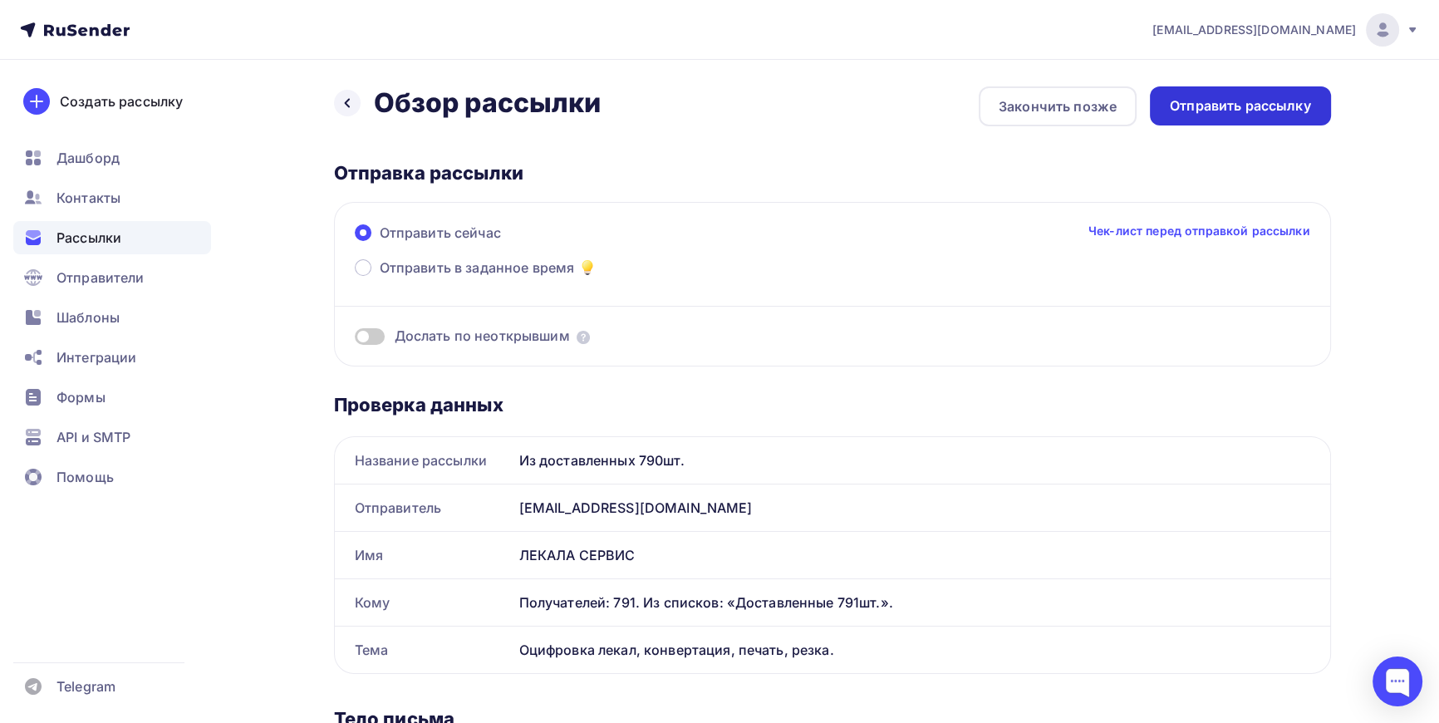
click at [1255, 103] on div "Отправить рассылку" at bounding box center [1240, 105] width 141 height 19
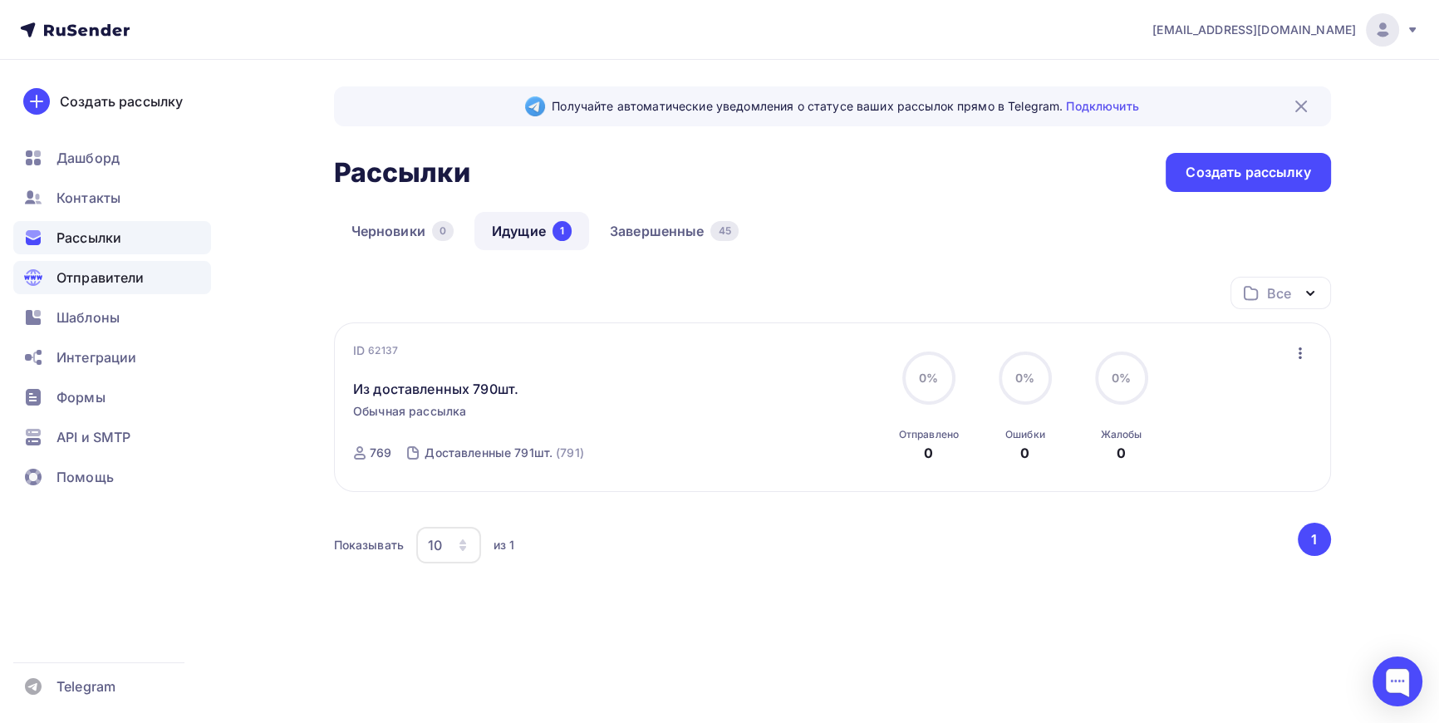
click at [87, 273] on span "Отправители" at bounding box center [101, 278] width 88 height 20
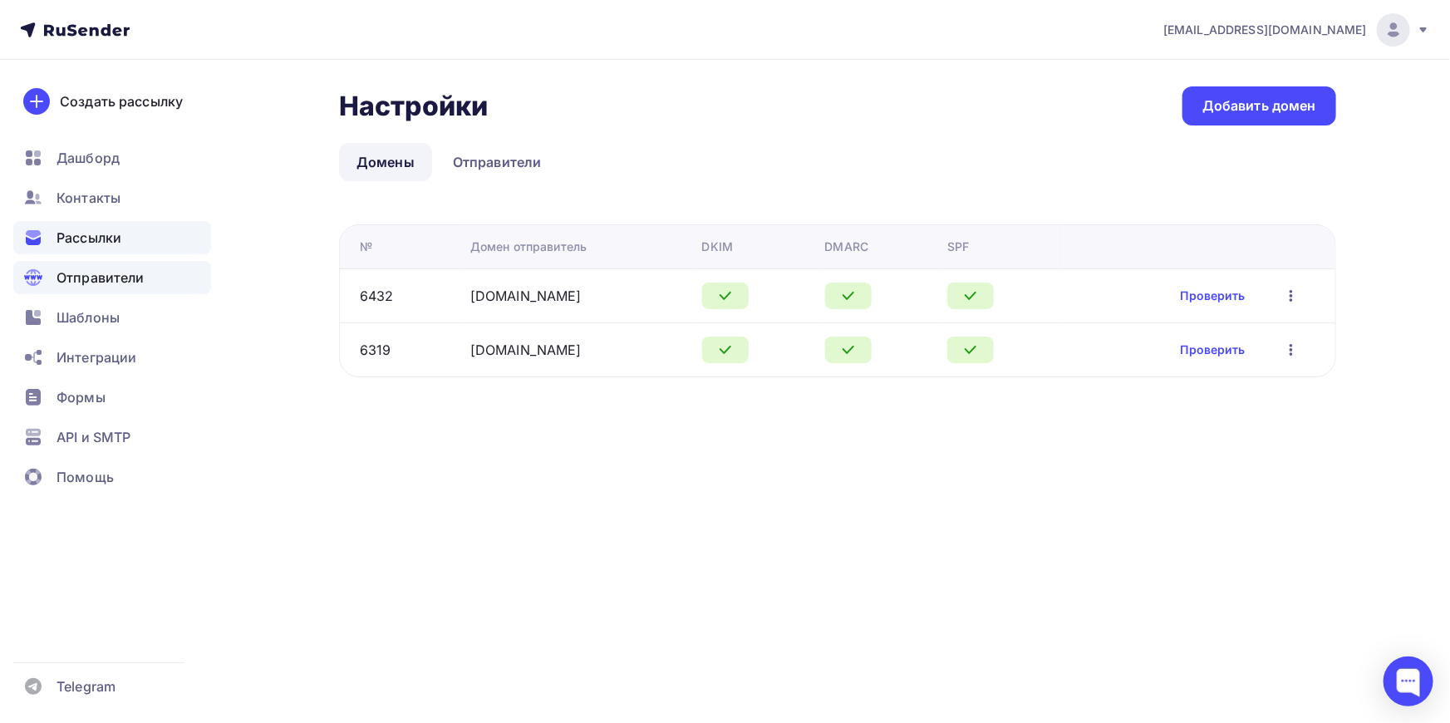
click at [77, 236] on span "Рассылки" at bounding box center [89, 238] width 65 height 20
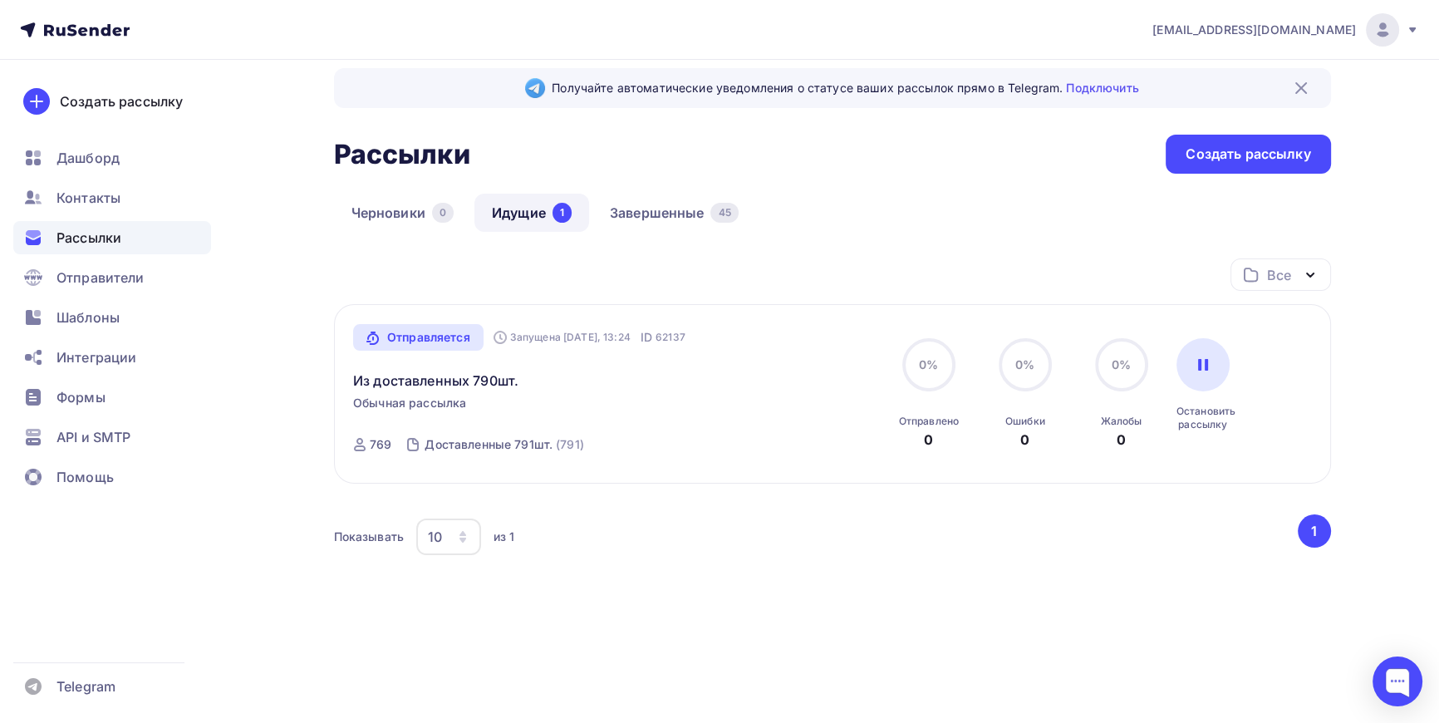
scroll to position [19, 0]
click at [681, 204] on link "Завершенные 45" at bounding box center [674, 212] width 164 height 38
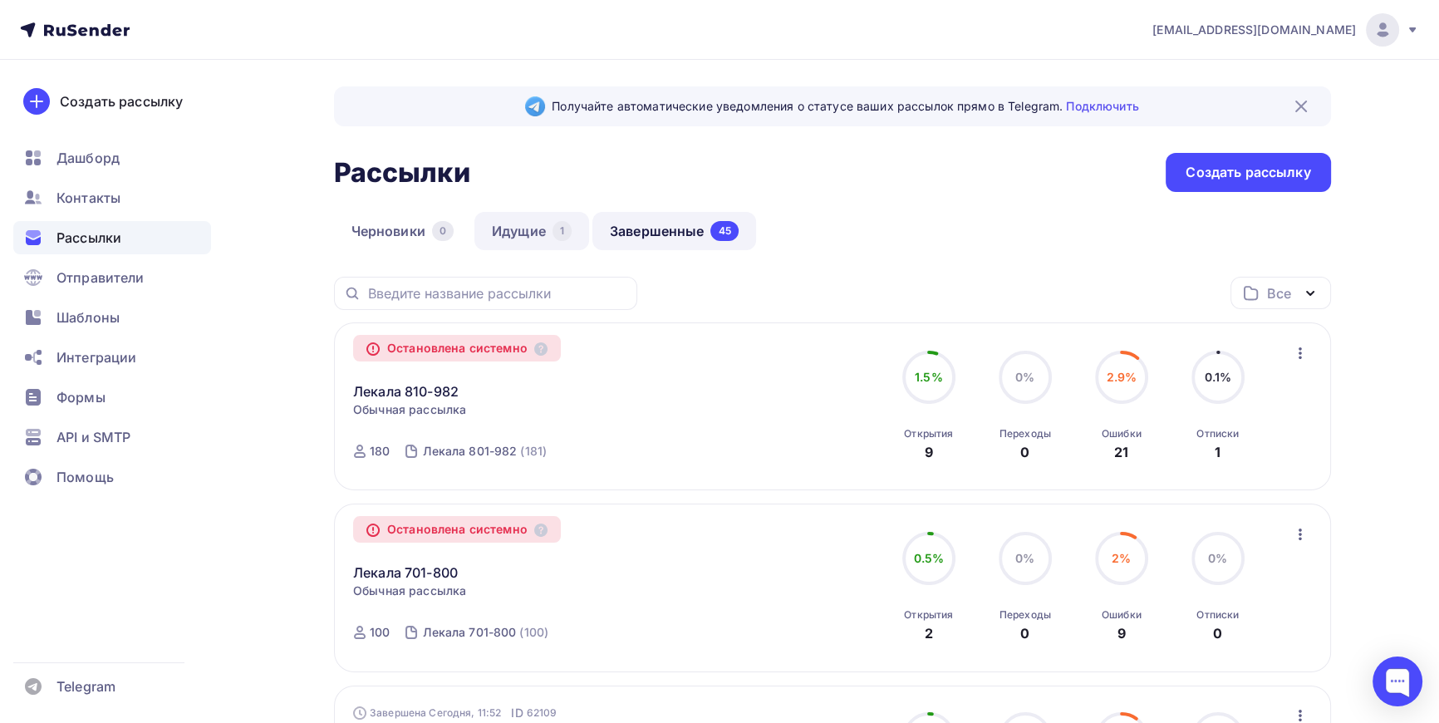
click at [524, 229] on link "Идущие 1" at bounding box center [531, 231] width 115 height 38
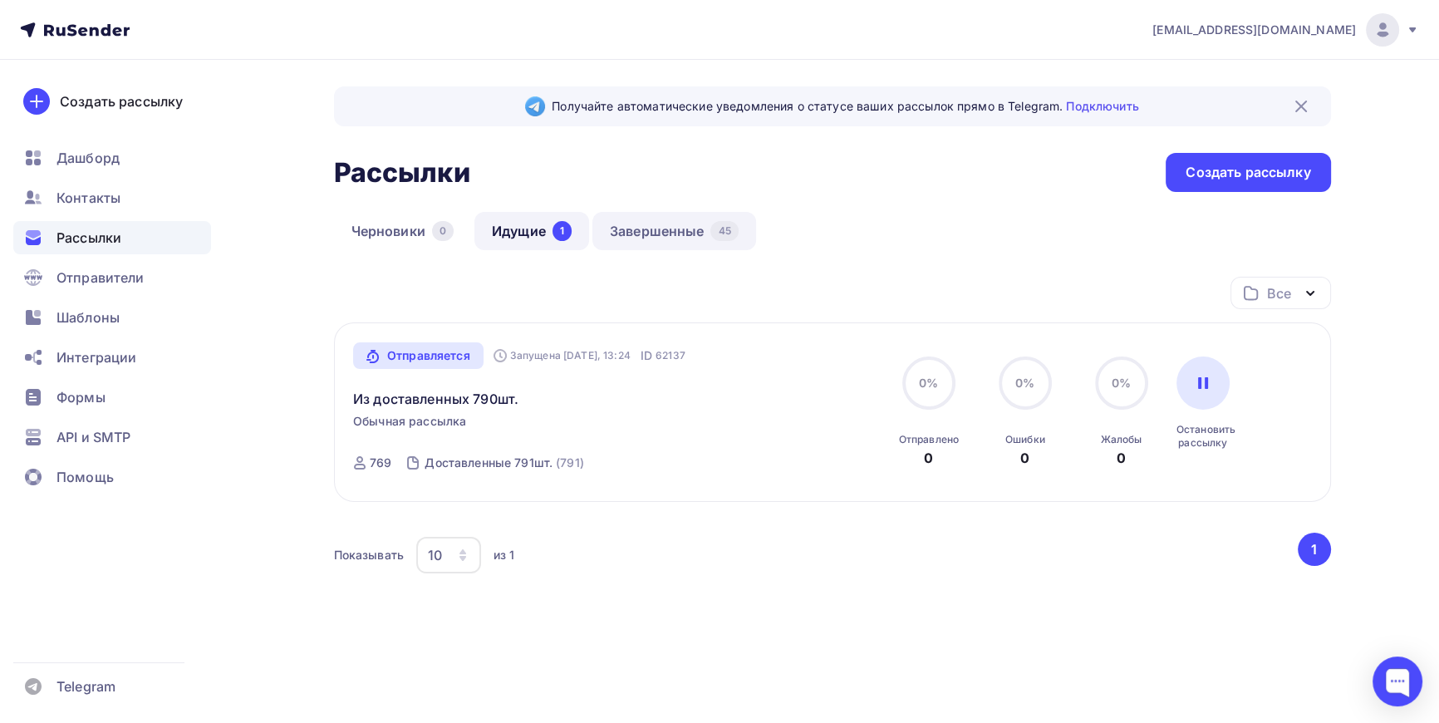
click at [644, 232] on link "Завершенные 45" at bounding box center [674, 231] width 164 height 38
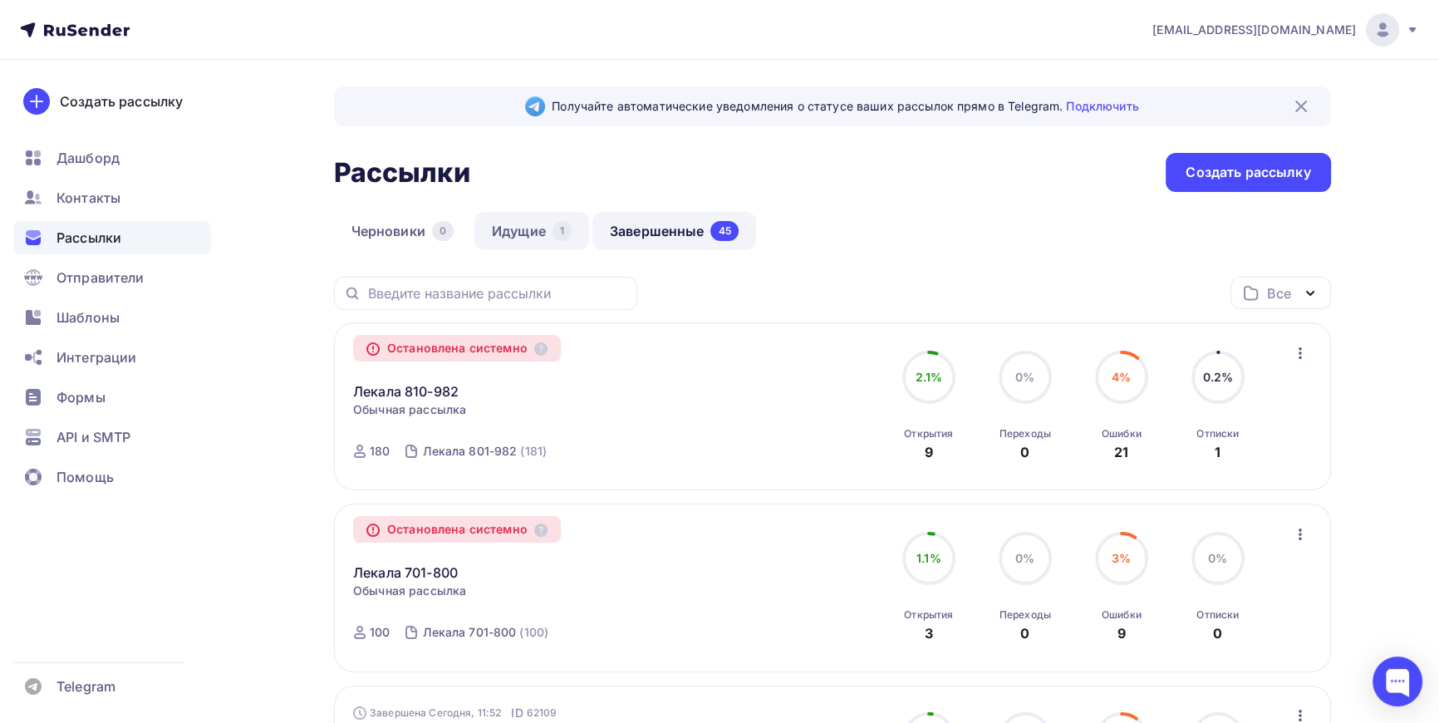
click at [527, 228] on link "Идущие 1" at bounding box center [531, 231] width 115 height 38
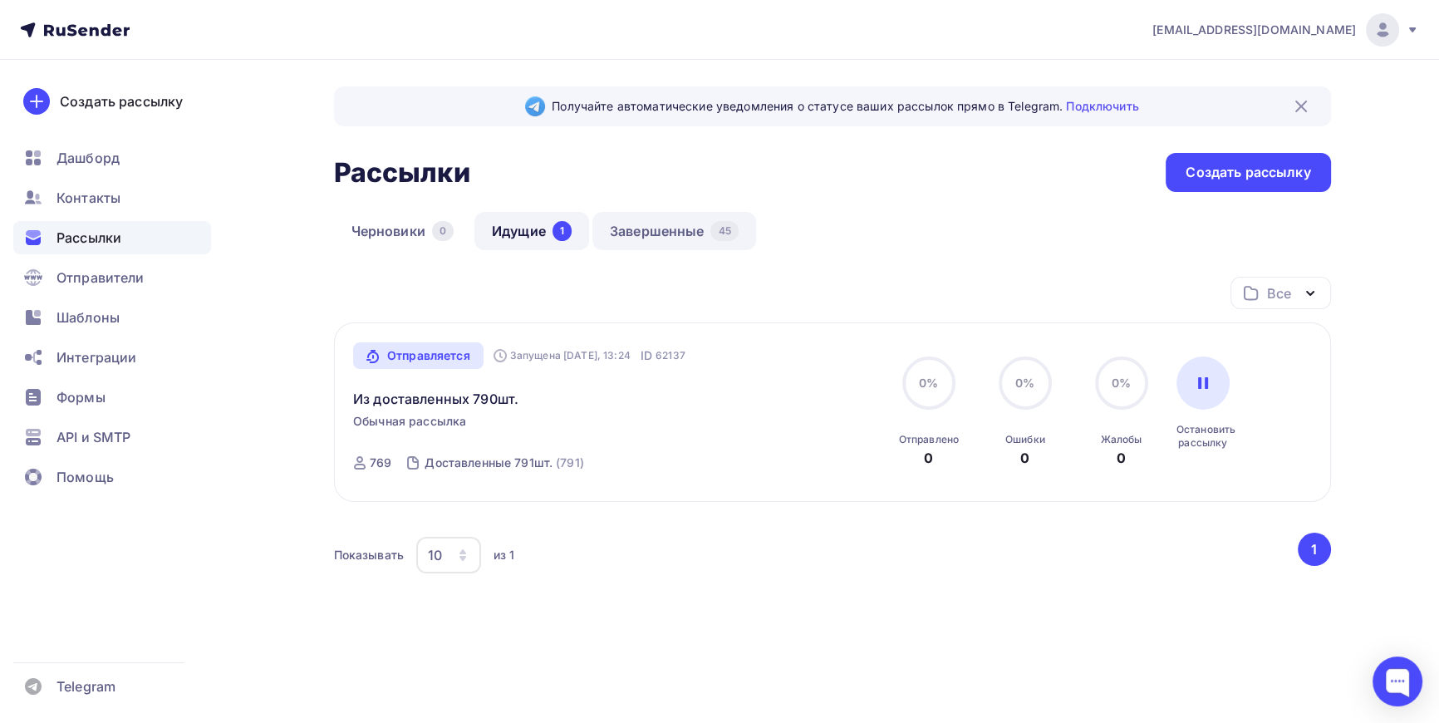
click at [685, 235] on link "Завершенные 45" at bounding box center [674, 231] width 164 height 38
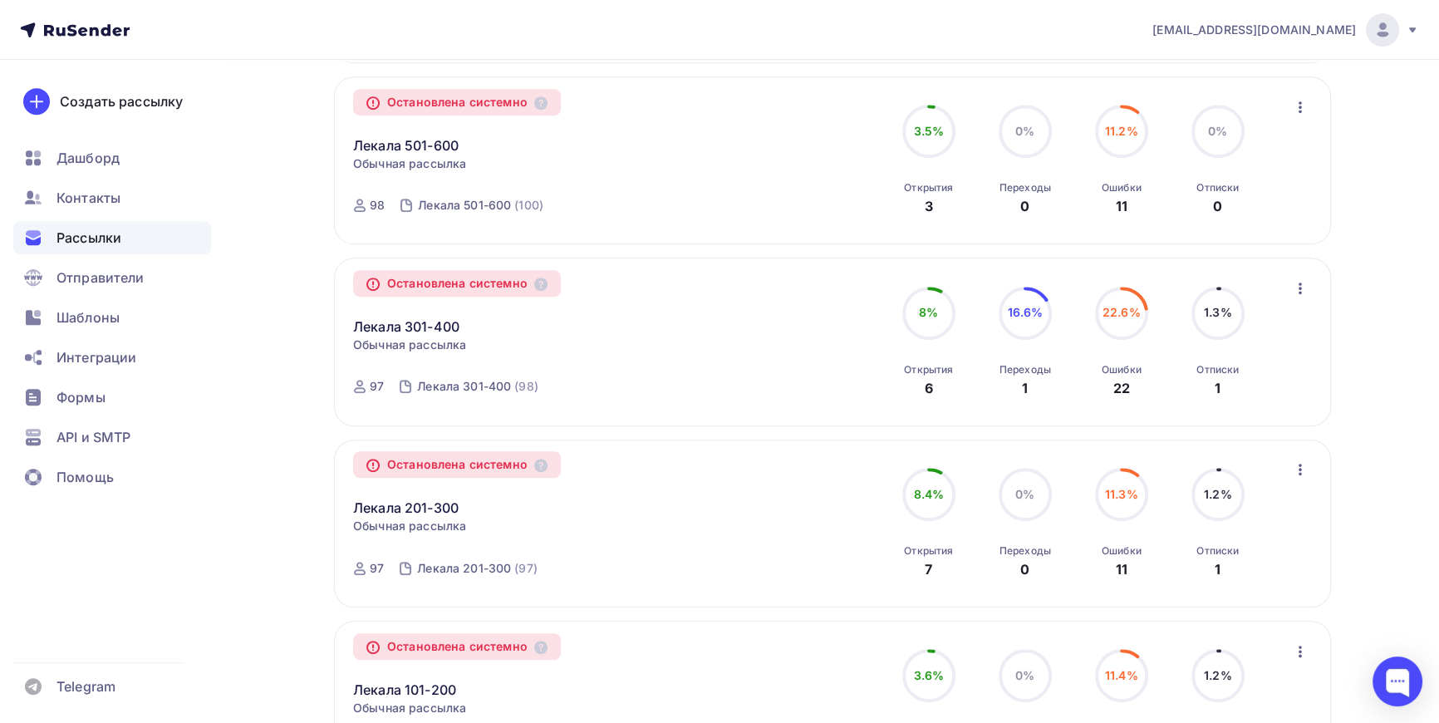
scroll to position [981, 0]
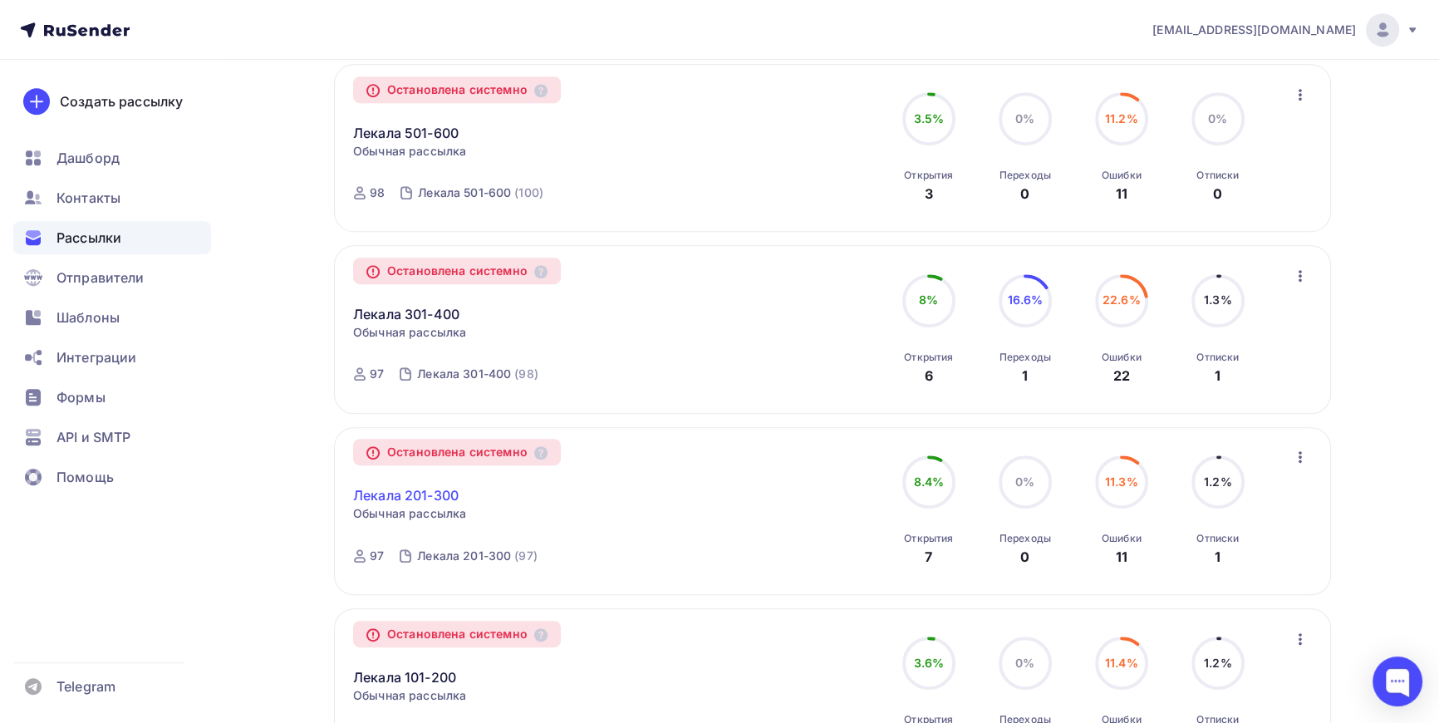
click at [410, 493] on link "Лекала 201-300" at bounding box center [406, 495] width 106 height 20
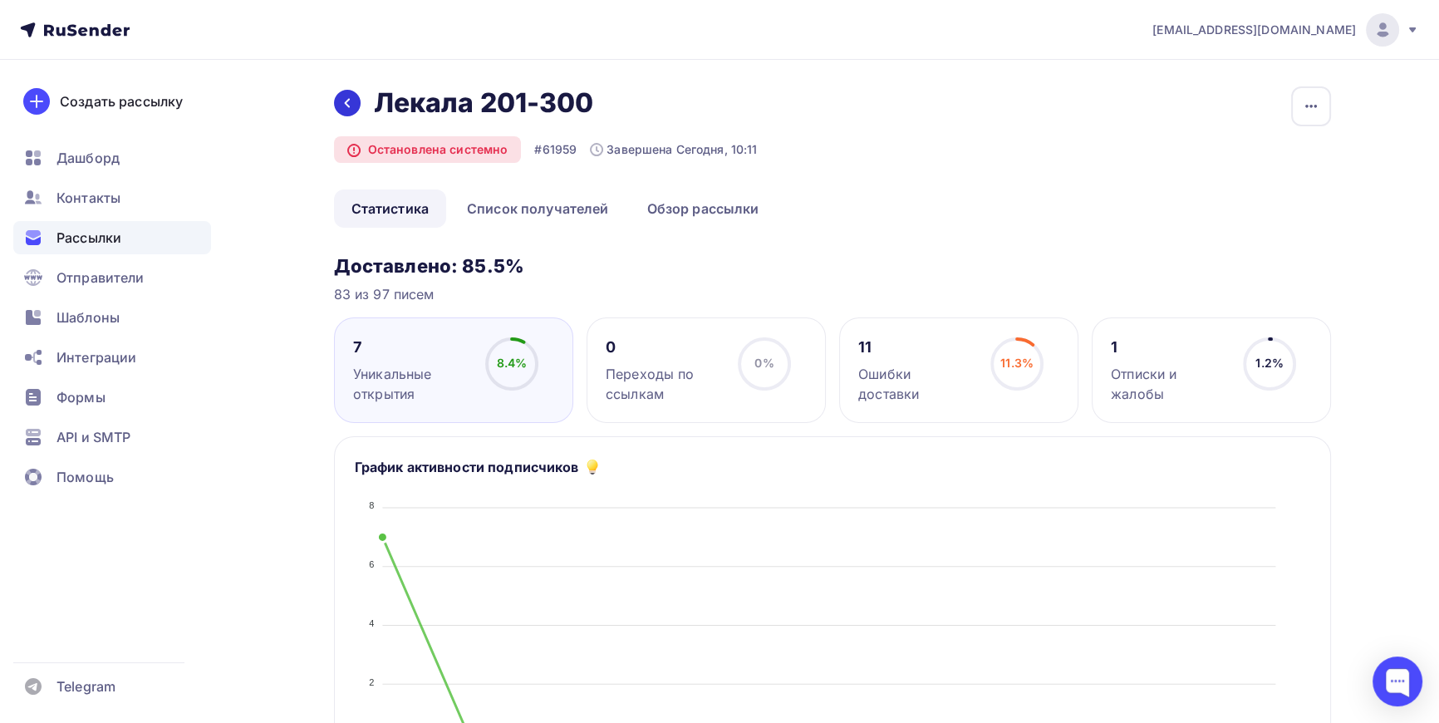
click at [347, 102] on icon at bounding box center [347, 102] width 13 height 13
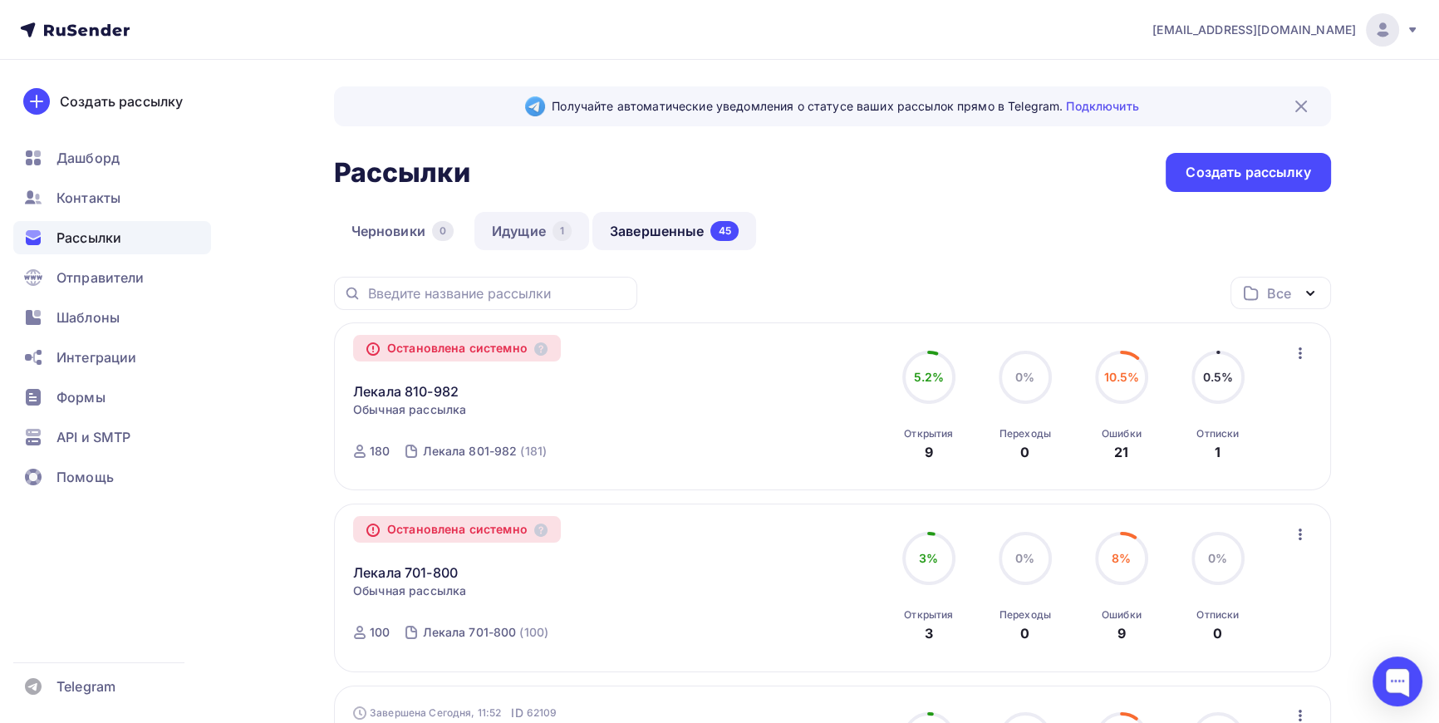
click at [521, 228] on link "Идущие 1" at bounding box center [531, 231] width 115 height 38
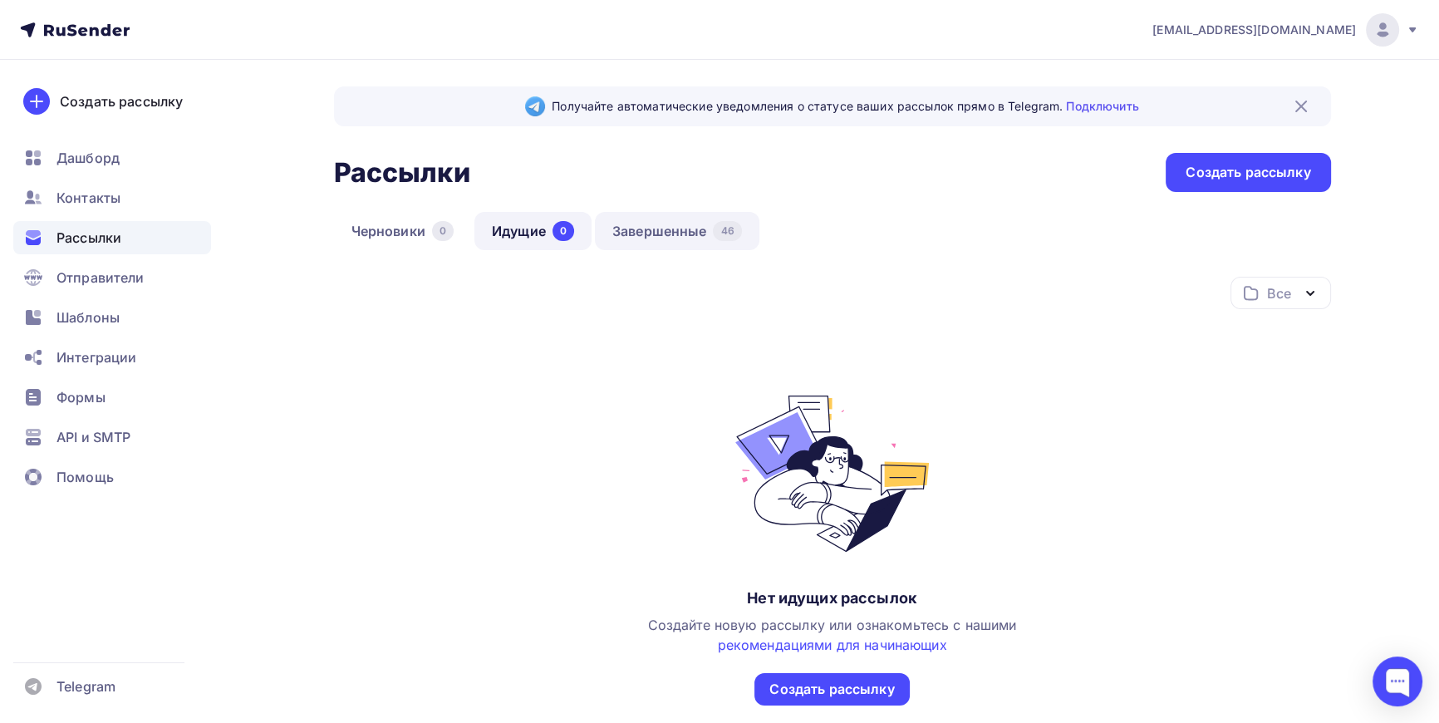
click at [673, 225] on link "Завершенные 46" at bounding box center [677, 231] width 165 height 38
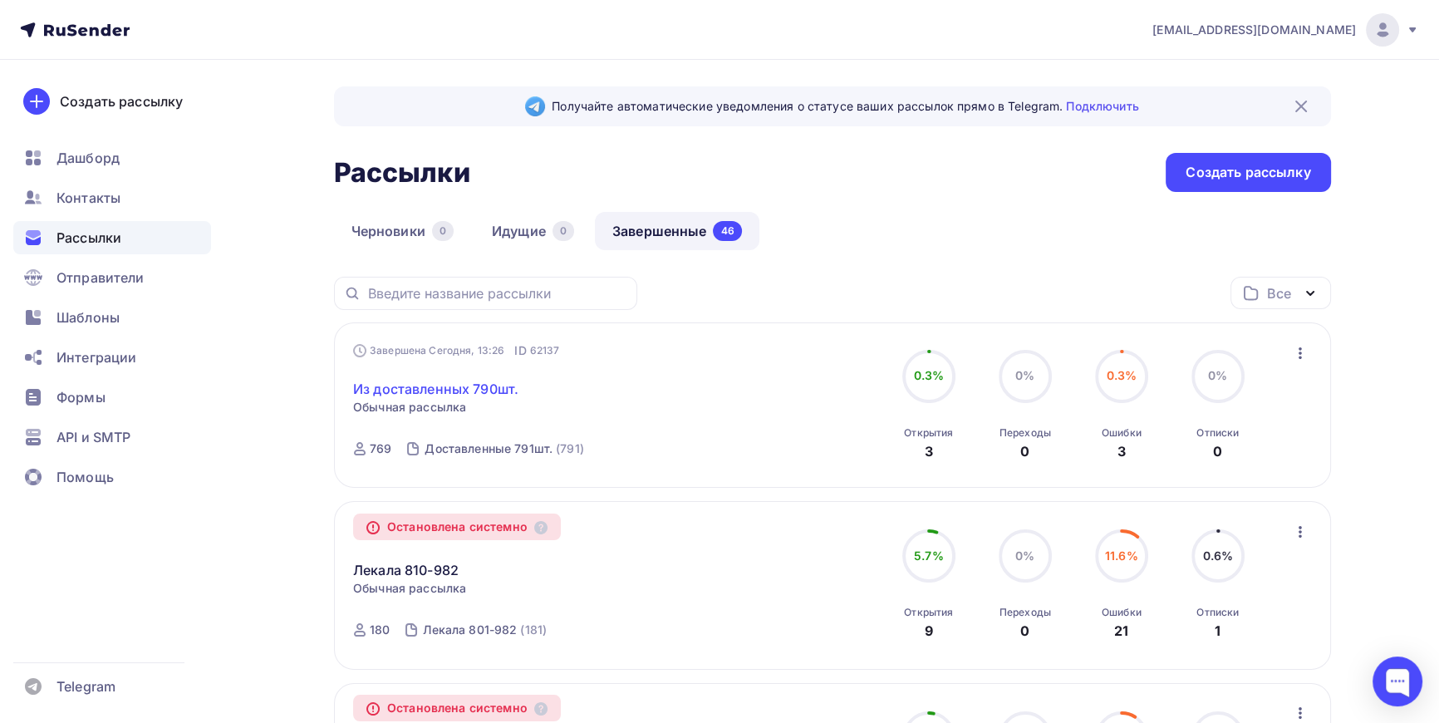
click at [458, 390] on link "Из доставленных 790шт." at bounding box center [435, 389] width 165 height 20
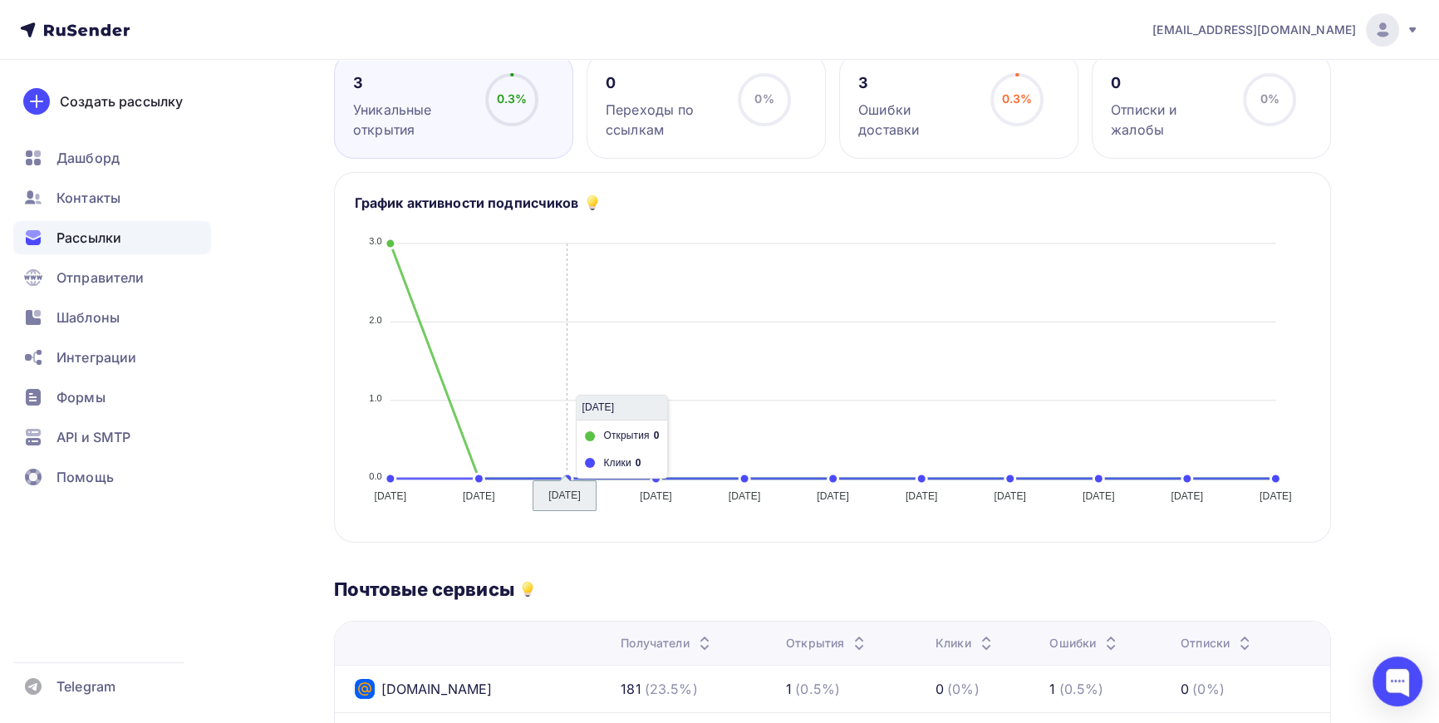
scroll to position [75, 0]
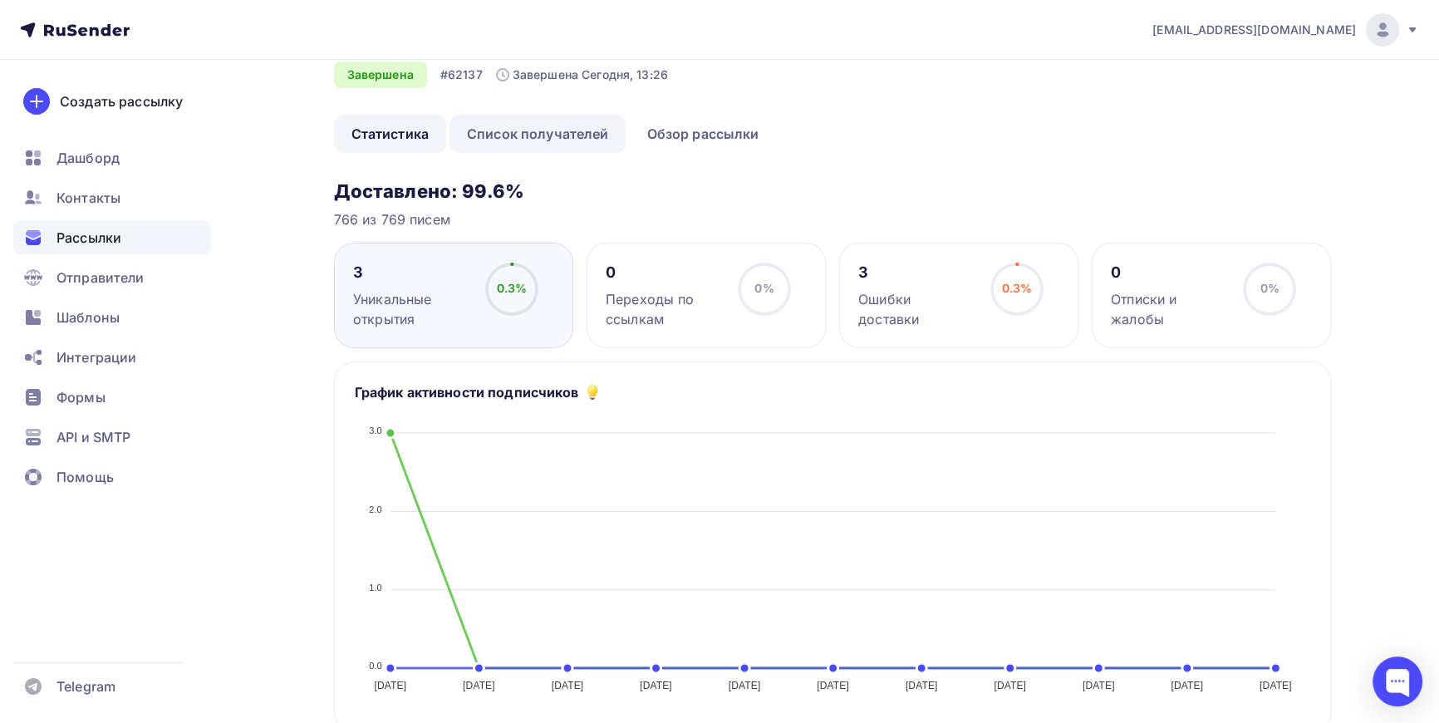
click at [581, 134] on link "Список получателей" at bounding box center [538, 134] width 177 height 38
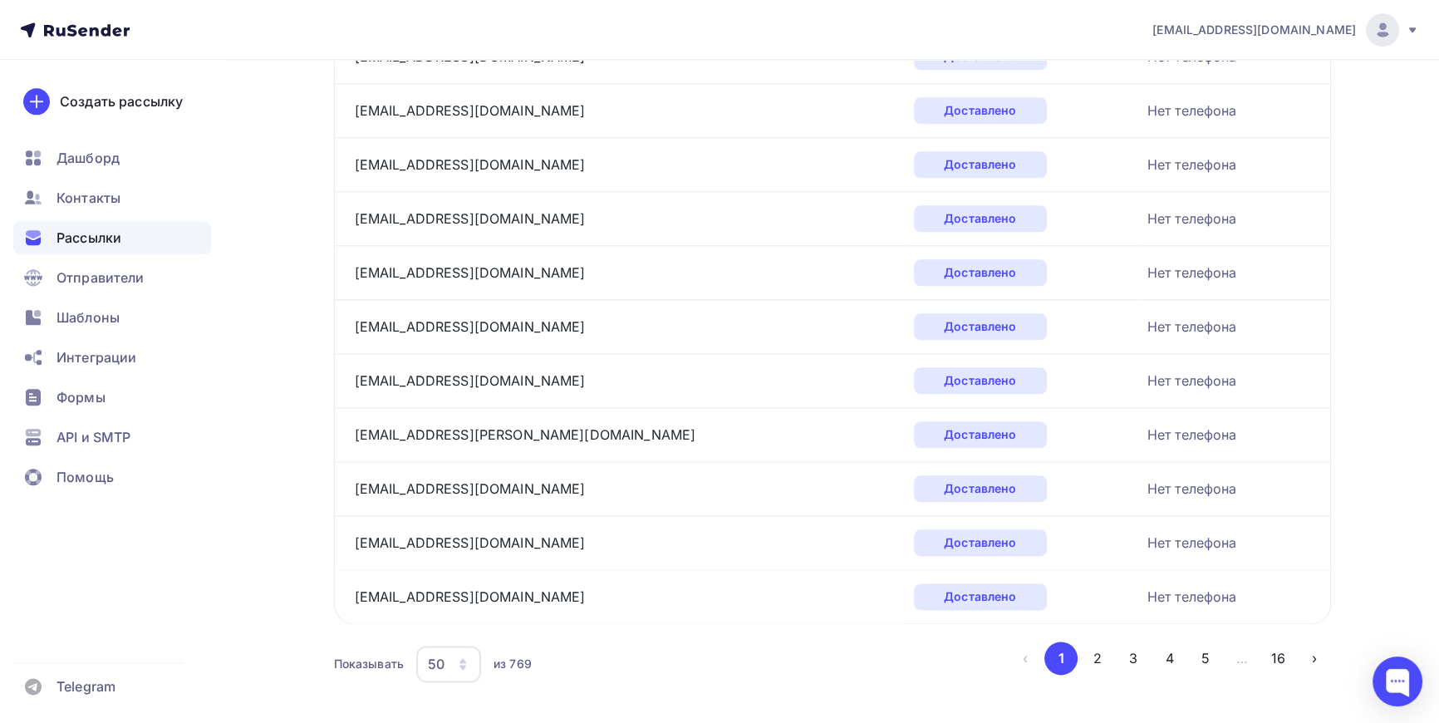
scroll to position [2454, 0]
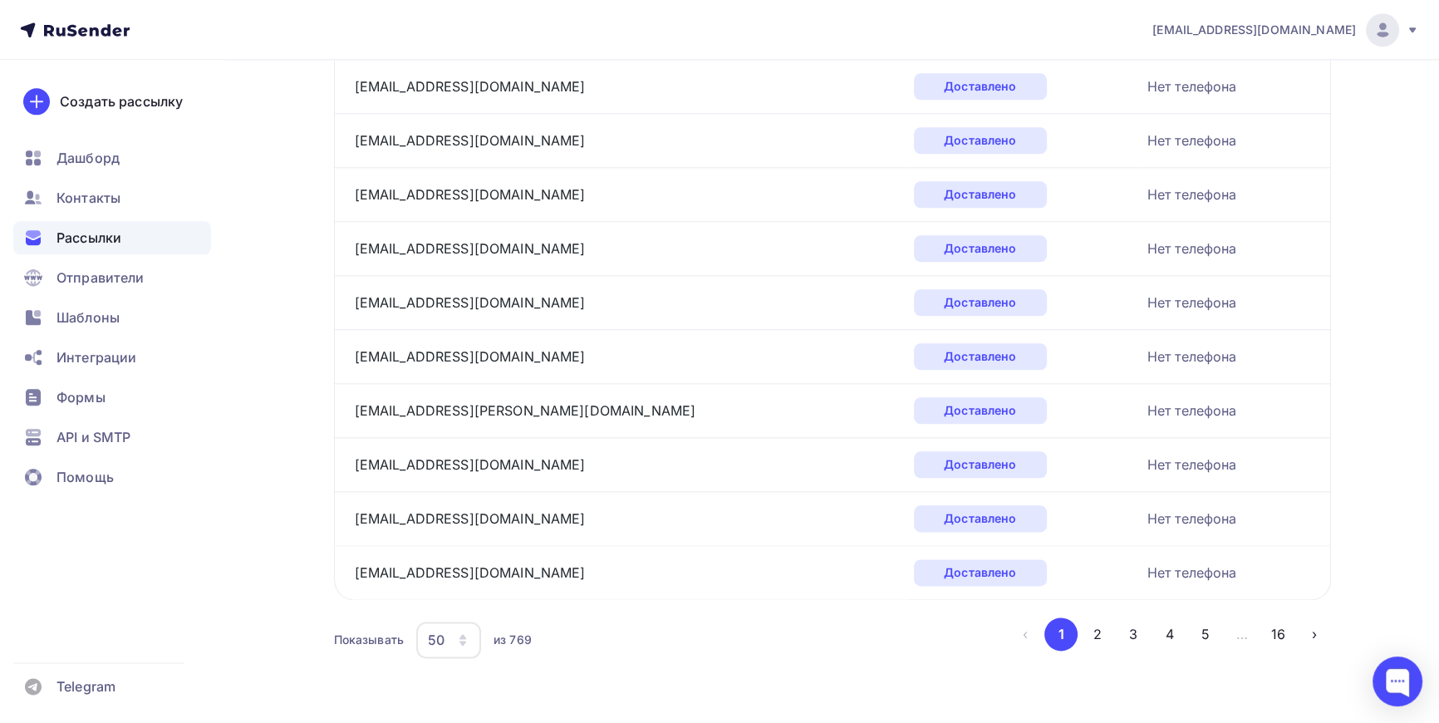
click at [465, 633] on icon "button" at bounding box center [462, 639] width 13 height 13
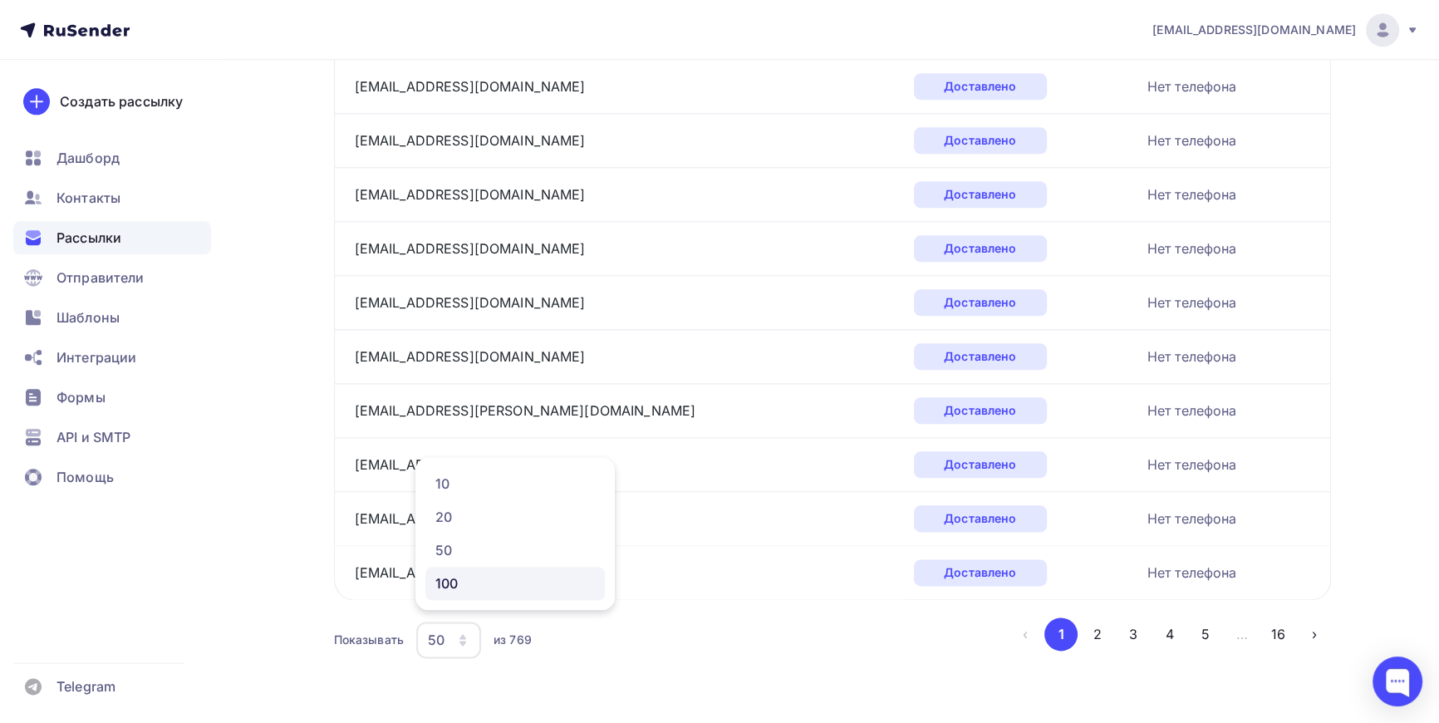
click at [447, 584] on div "100" at bounding box center [515, 583] width 160 height 20
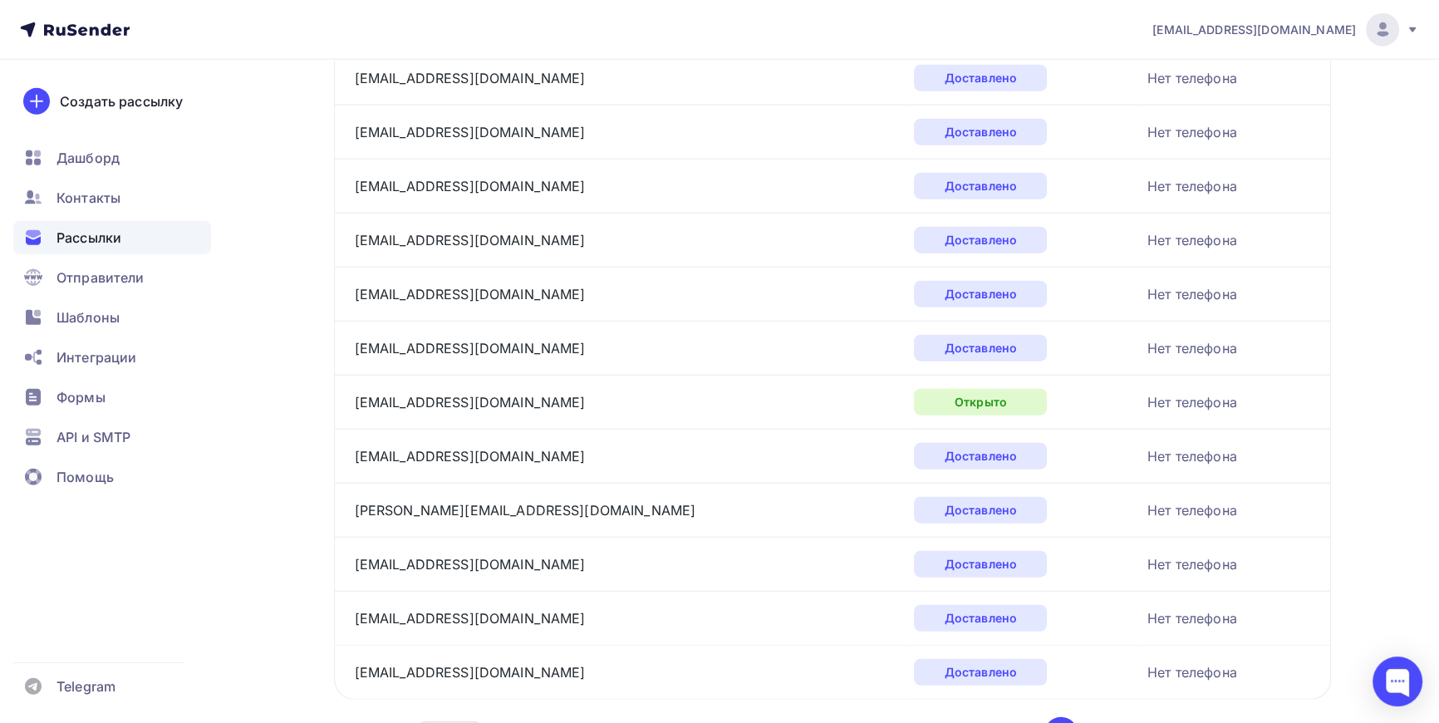
scroll to position [5150, 0]
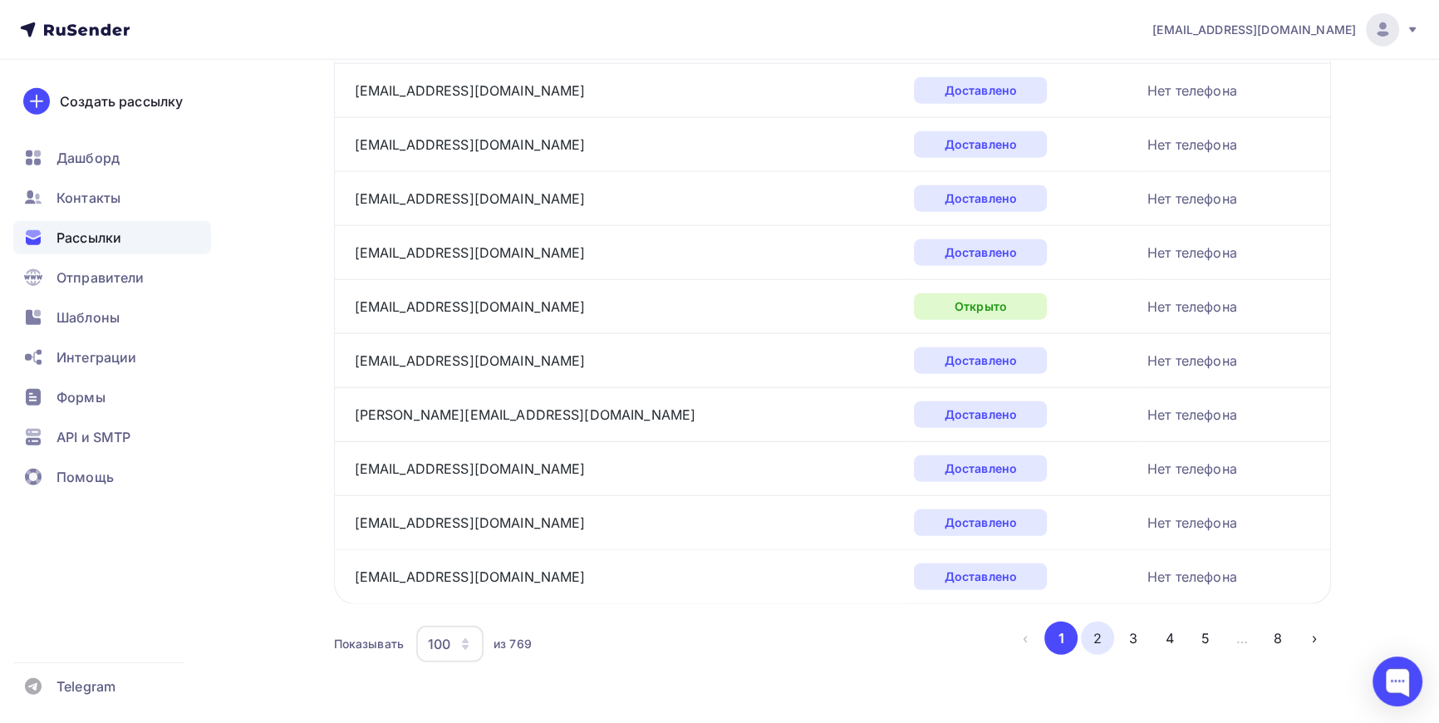
click at [1096, 632] on button "2" at bounding box center [1097, 638] width 33 height 33
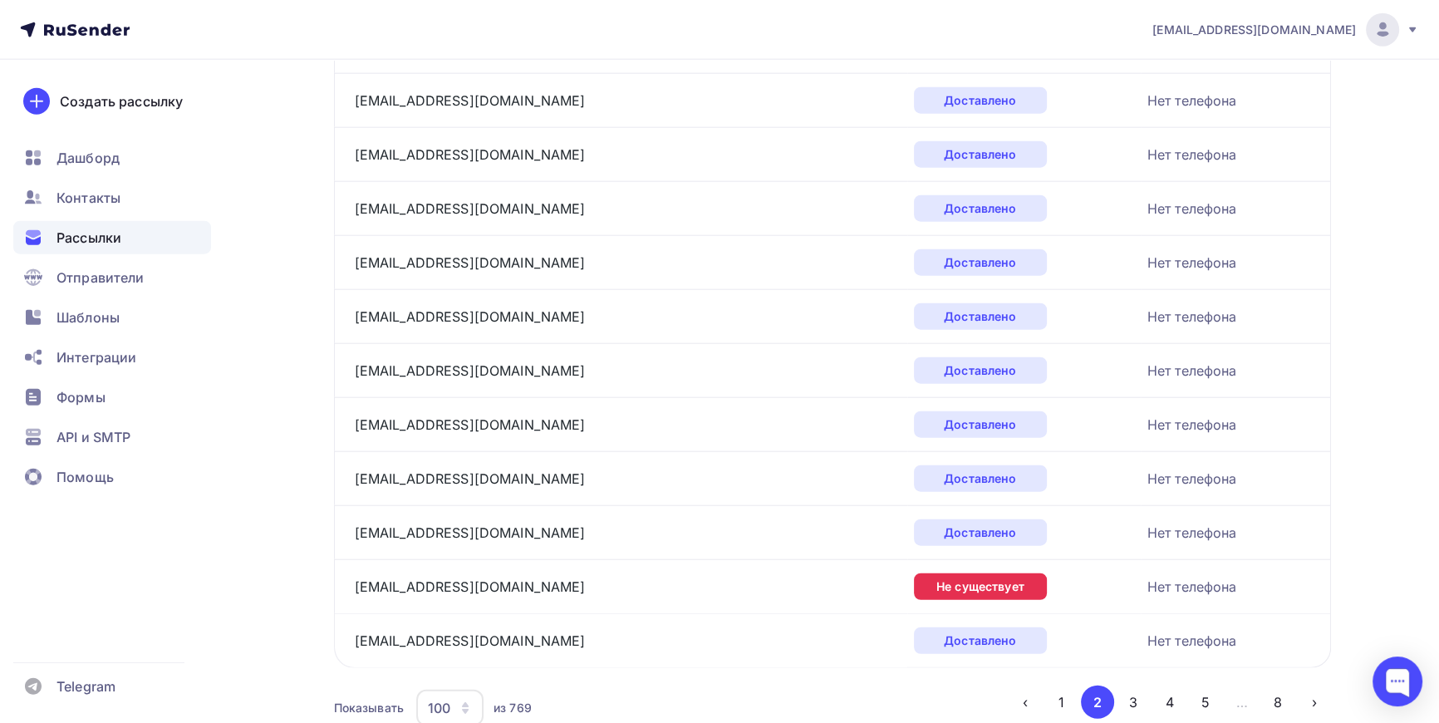
scroll to position [5138, 0]
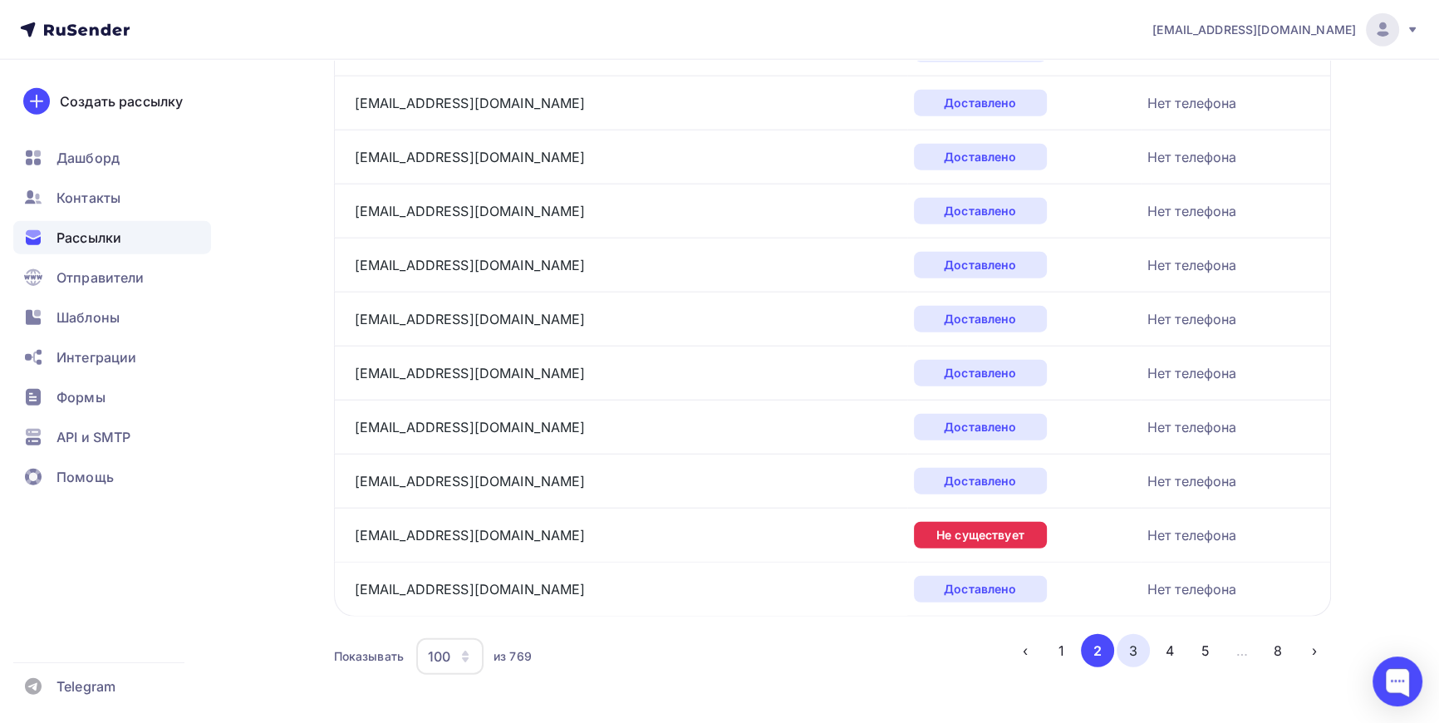
click at [1138, 639] on button "3" at bounding box center [1133, 650] width 33 height 33
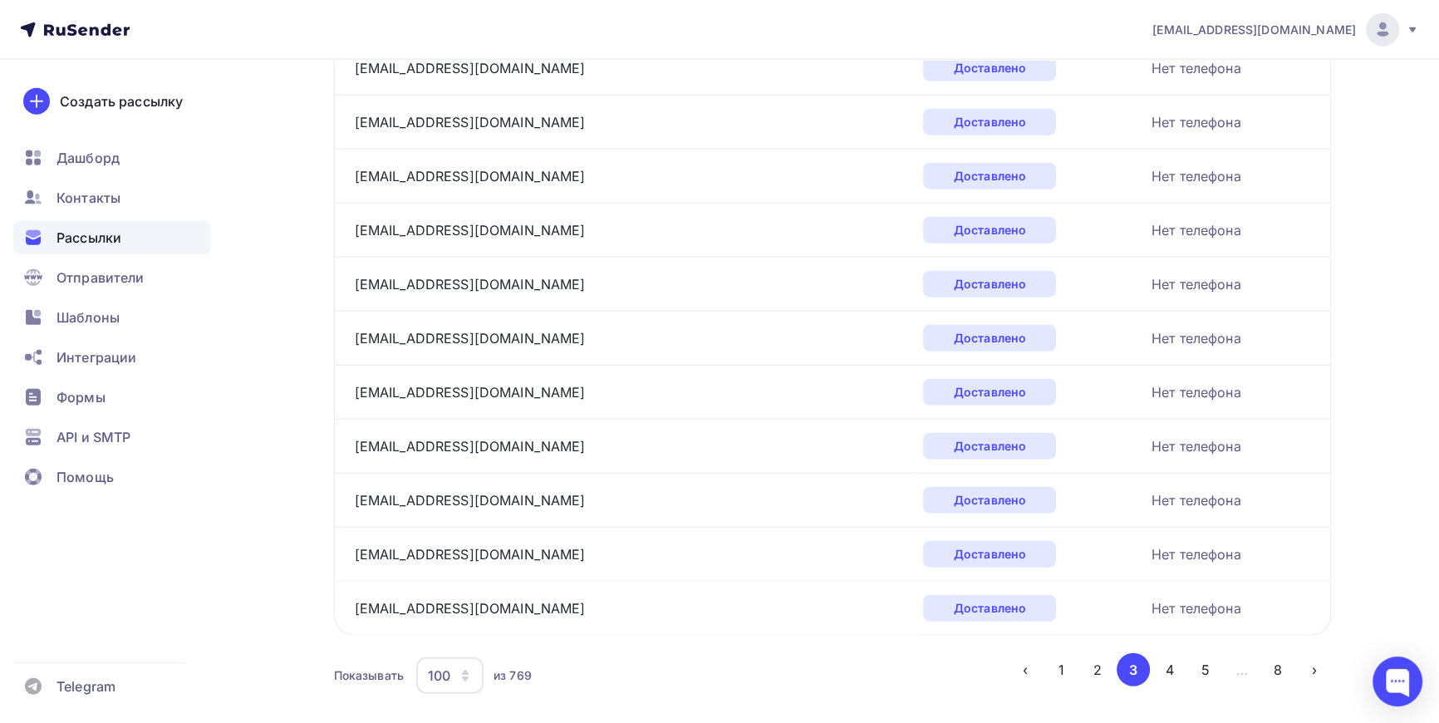
scroll to position [5150, 0]
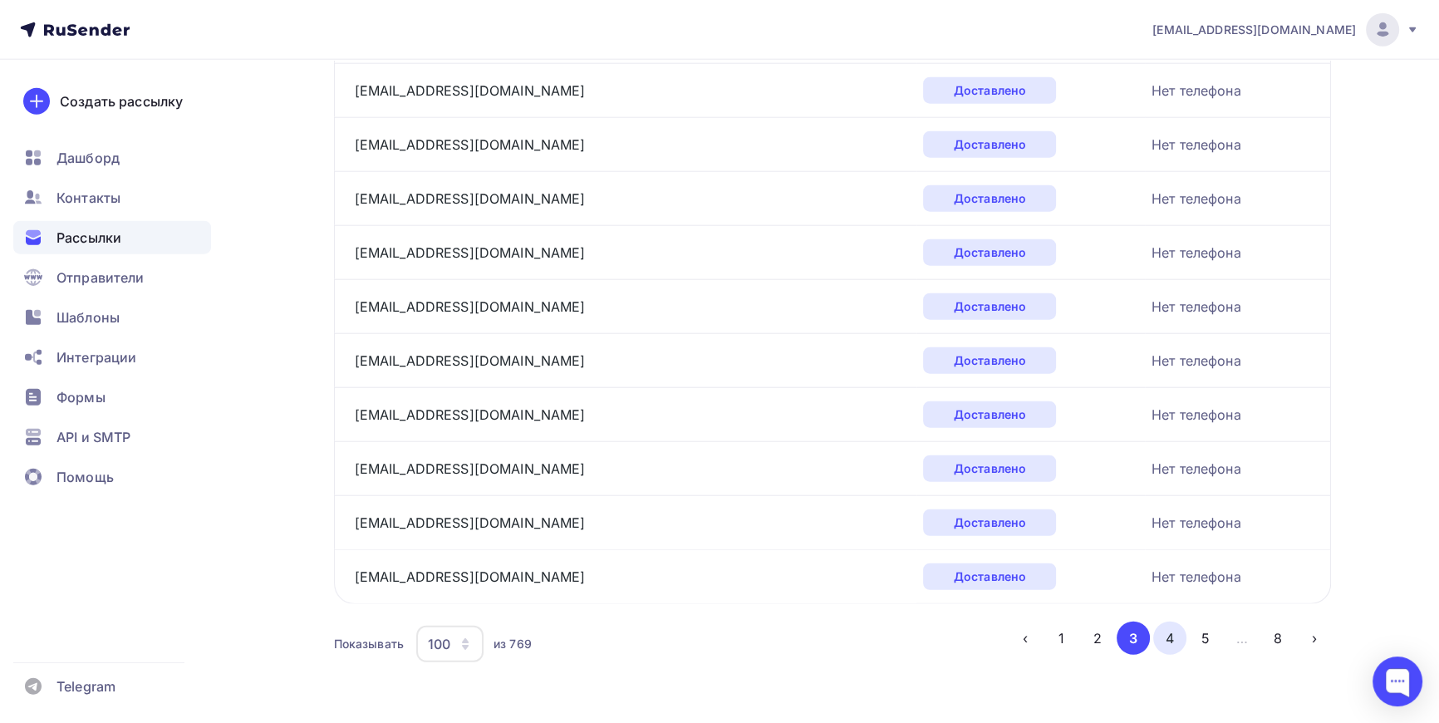
click at [1169, 628] on button "4" at bounding box center [1169, 638] width 33 height 33
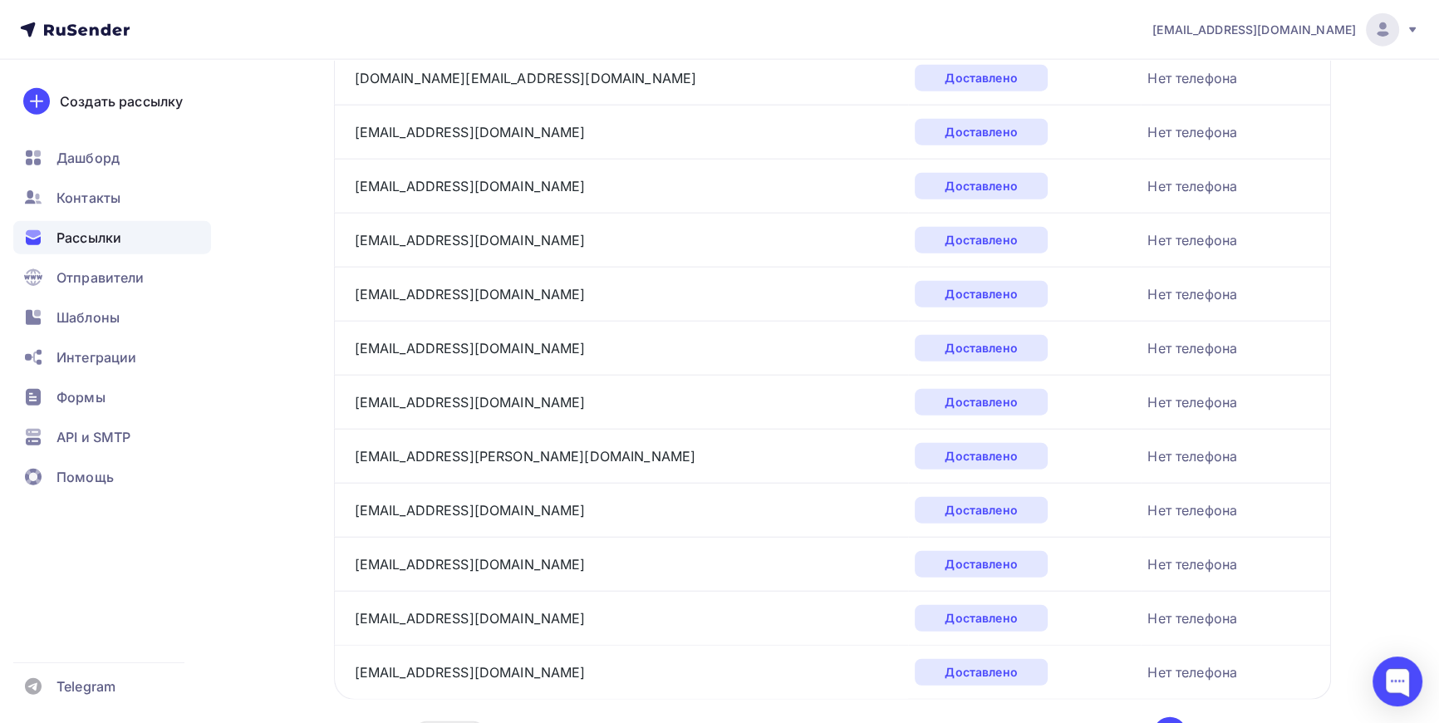
scroll to position [5119, 0]
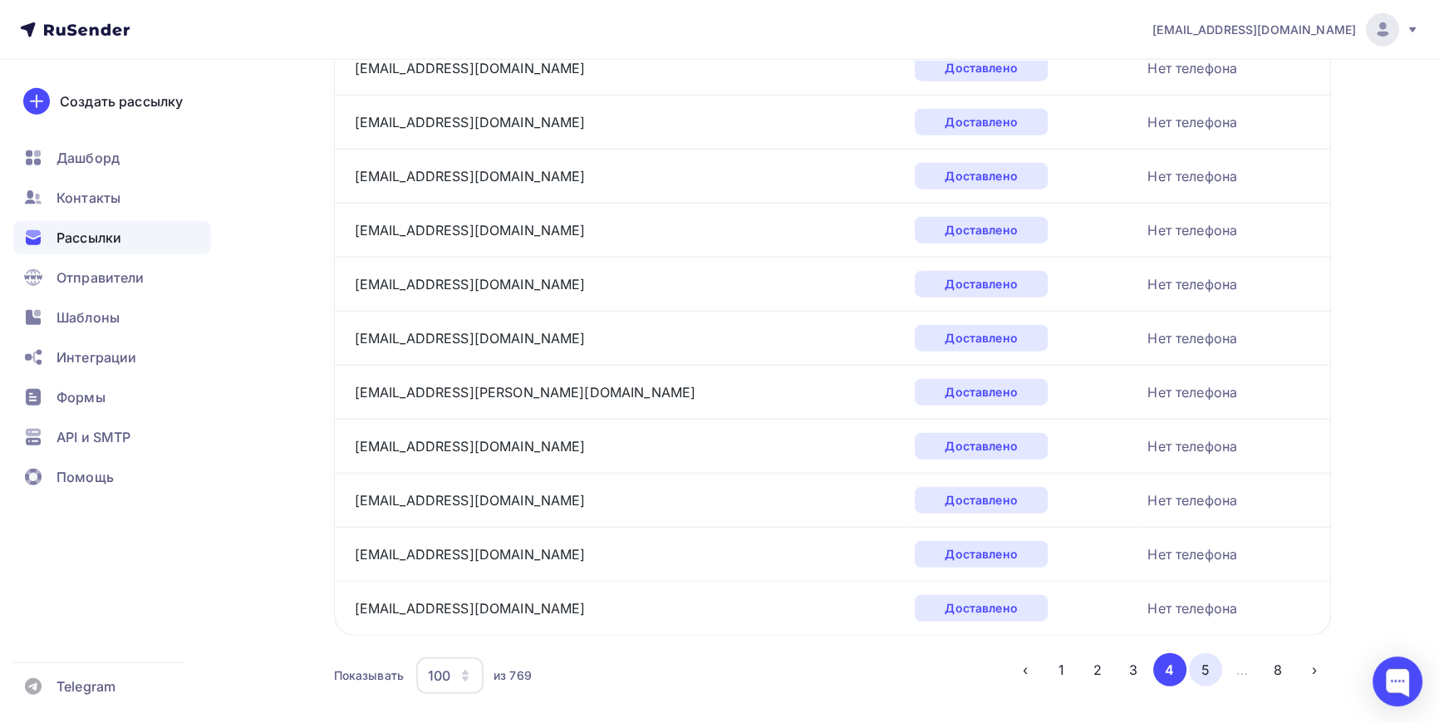
click at [1207, 656] on button "5" at bounding box center [1205, 669] width 33 height 33
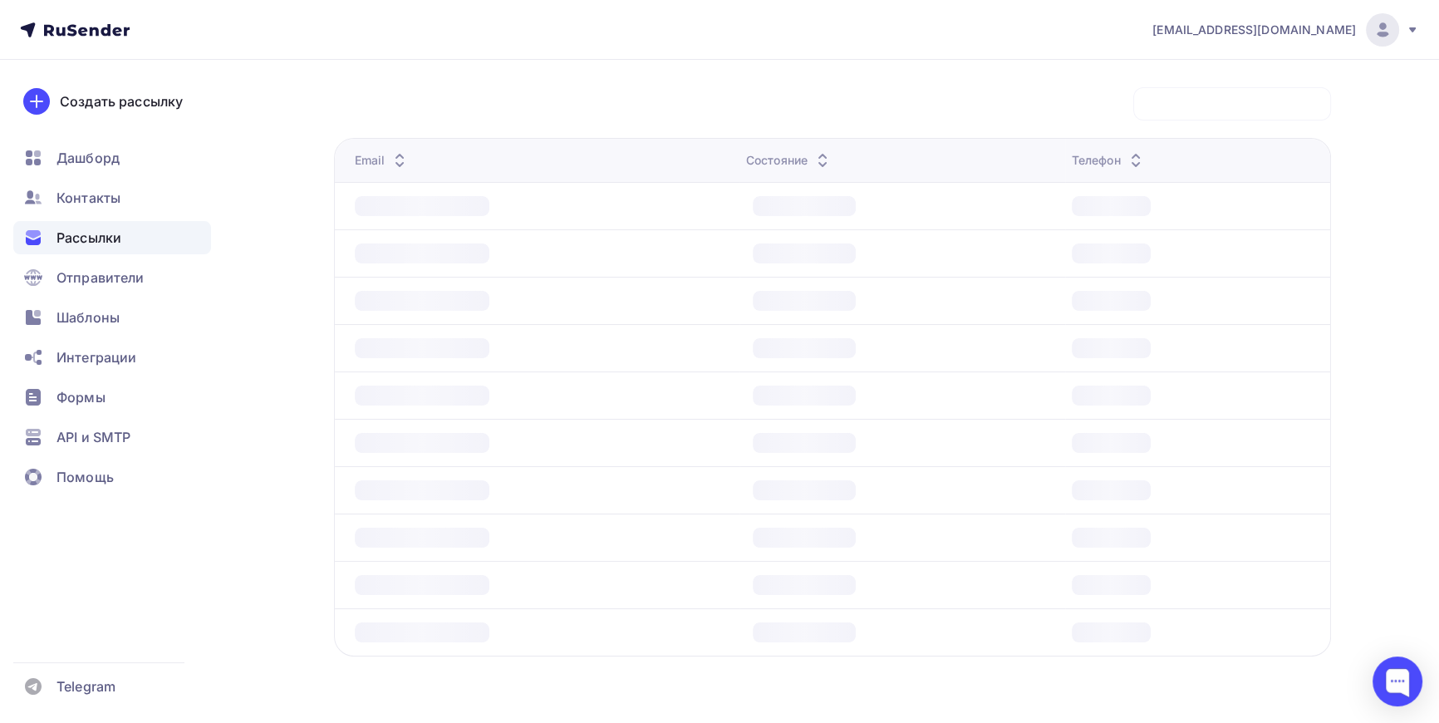
scroll to position [166, 0]
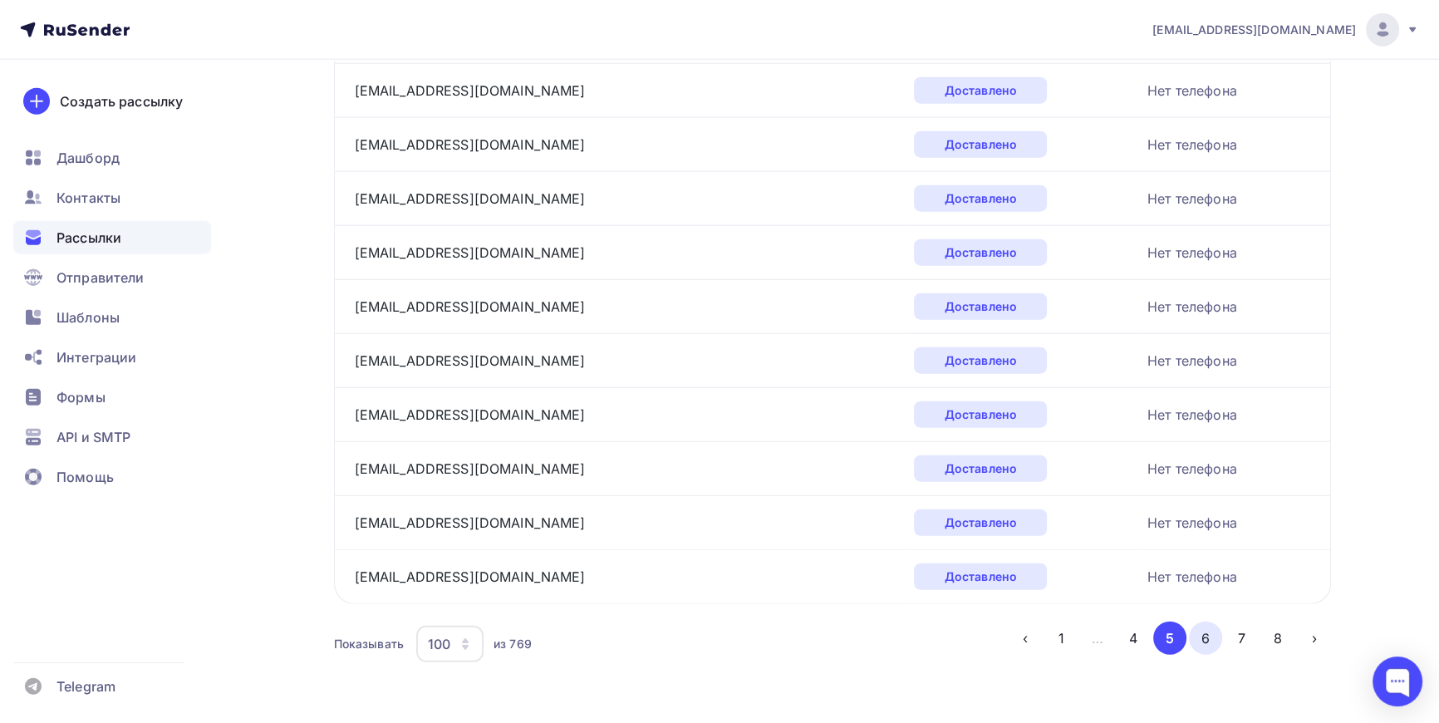
click at [1206, 632] on button "6" at bounding box center [1205, 638] width 33 height 33
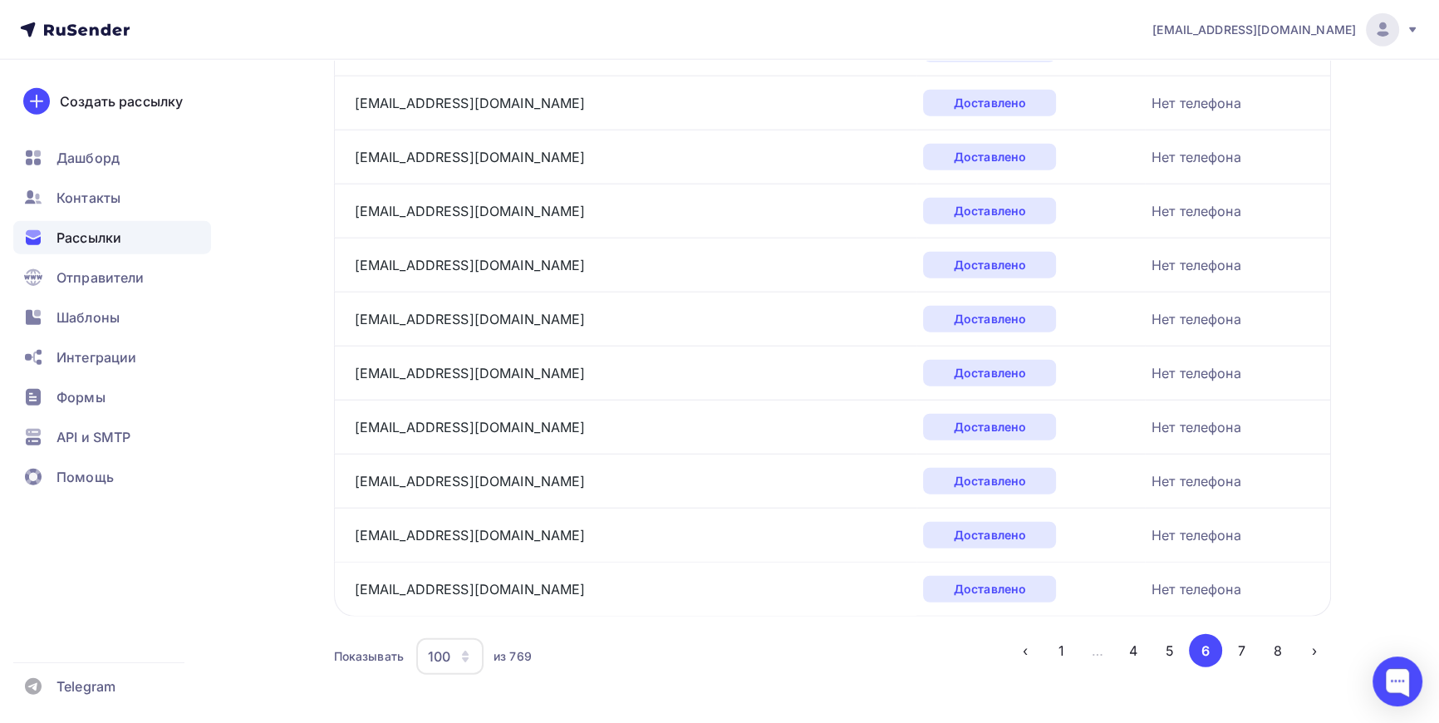
scroll to position [5150, 0]
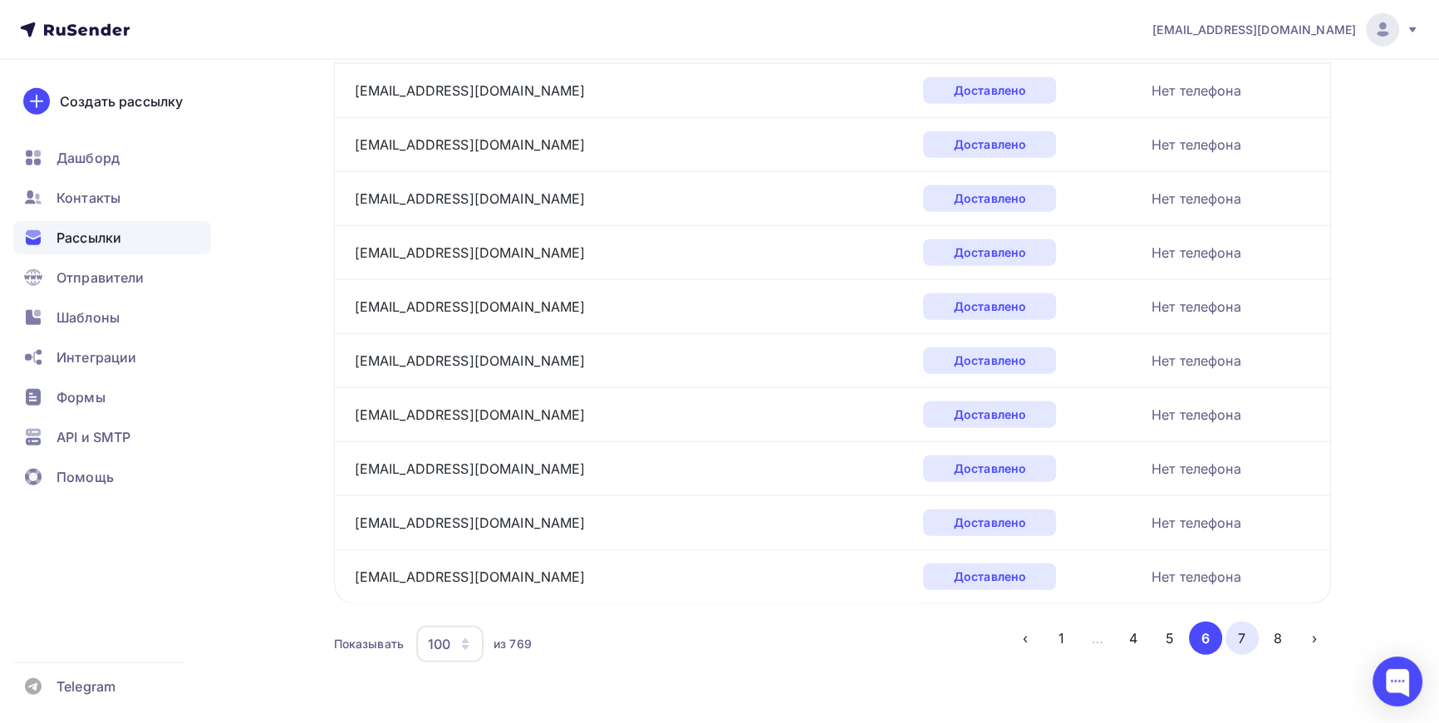
click at [1239, 626] on button "7" at bounding box center [1242, 638] width 33 height 33
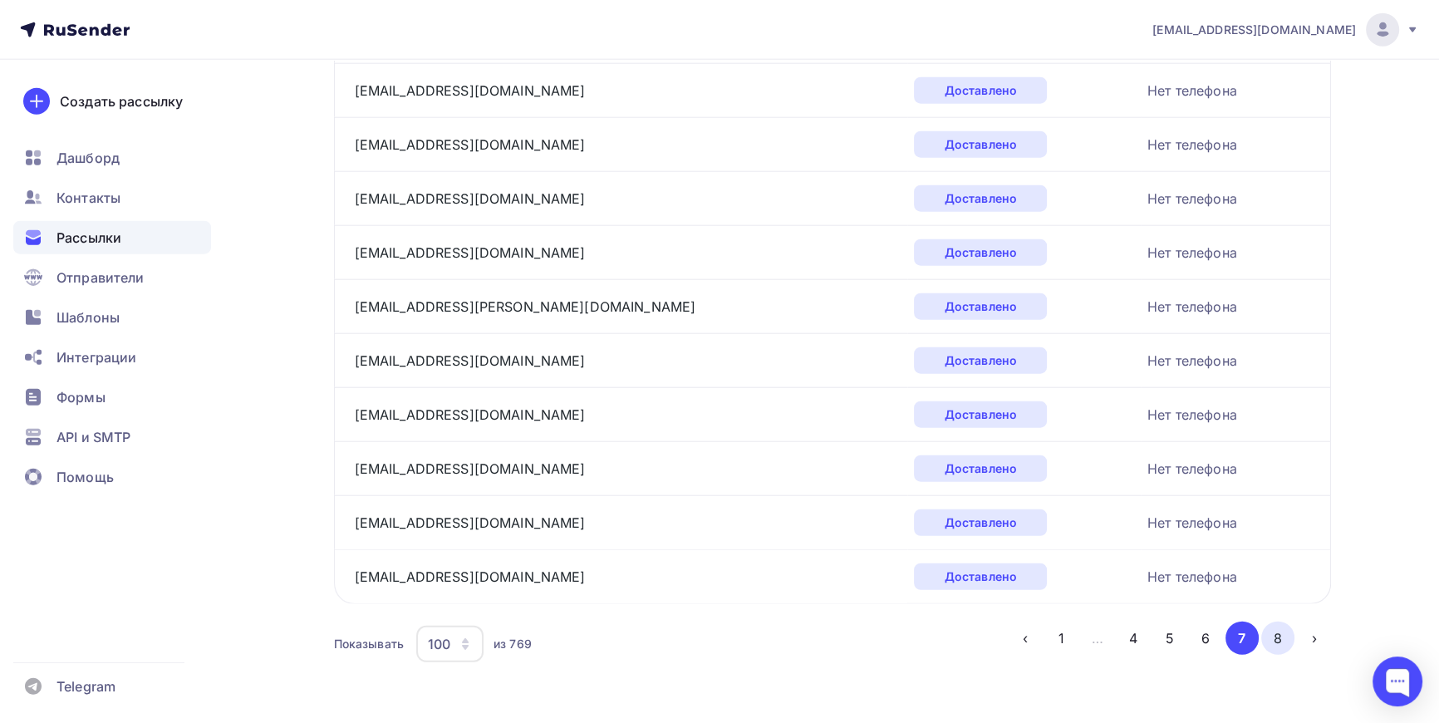
click at [1278, 622] on button "8" at bounding box center [1277, 638] width 33 height 33
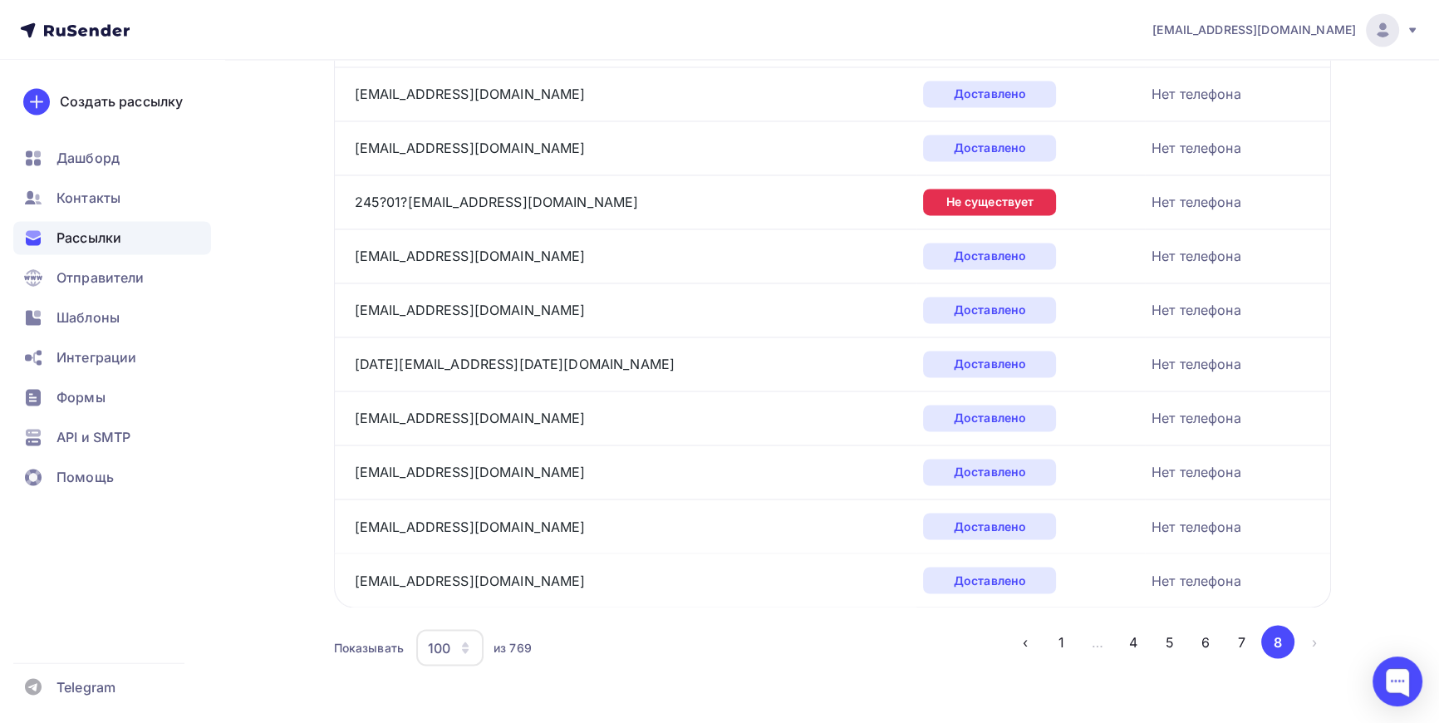
scroll to position [3479, 0]
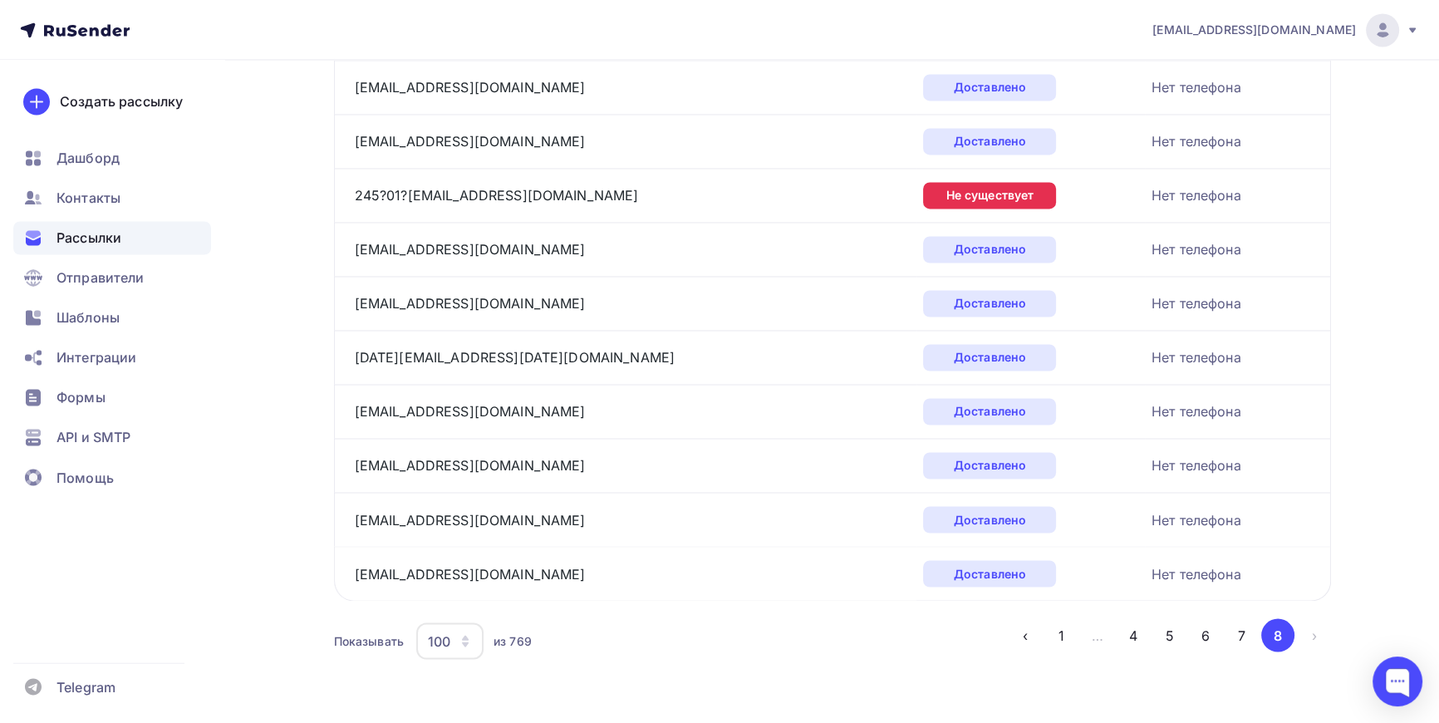
click at [1315, 628] on li "›" at bounding box center [1313, 634] width 37 height 33
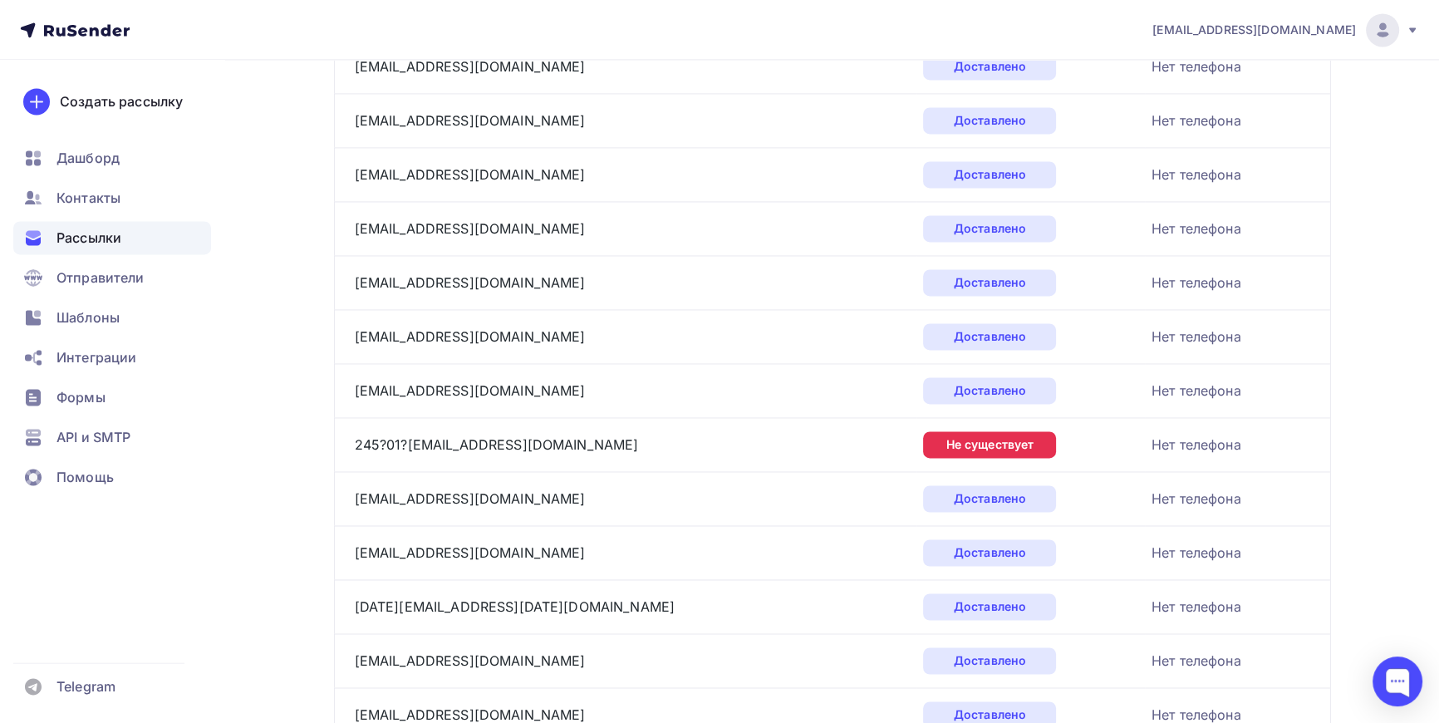
scroll to position [3300, 0]
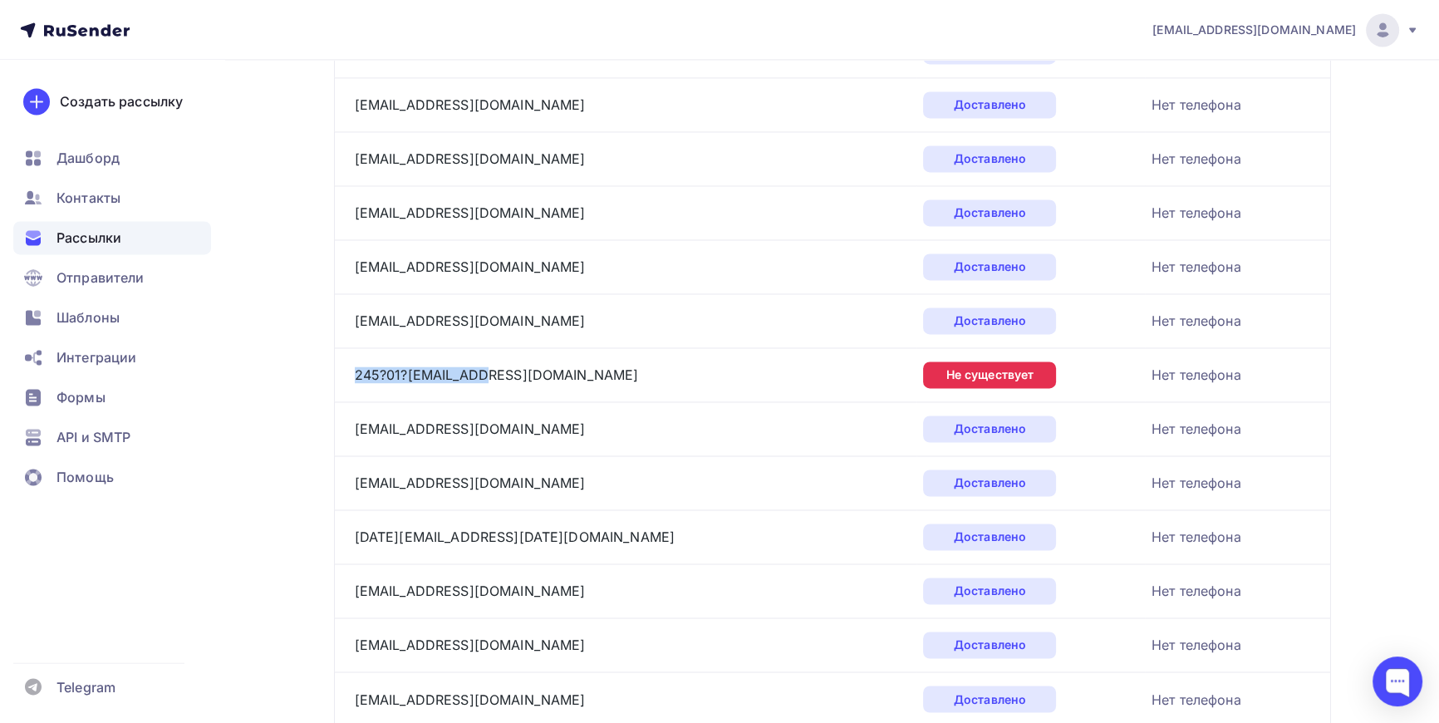
drag, startPoint x: 485, startPoint y: 368, endPoint x: 350, endPoint y: 366, distance: 135.5
click at [350, 366] on td "245?01?[EMAIL_ADDRESS][DOMAIN_NAME]" at bounding box center [625, 374] width 583 height 54
copy link "245?01?[EMAIL_ADDRESS][DOMAIN_NAME]"
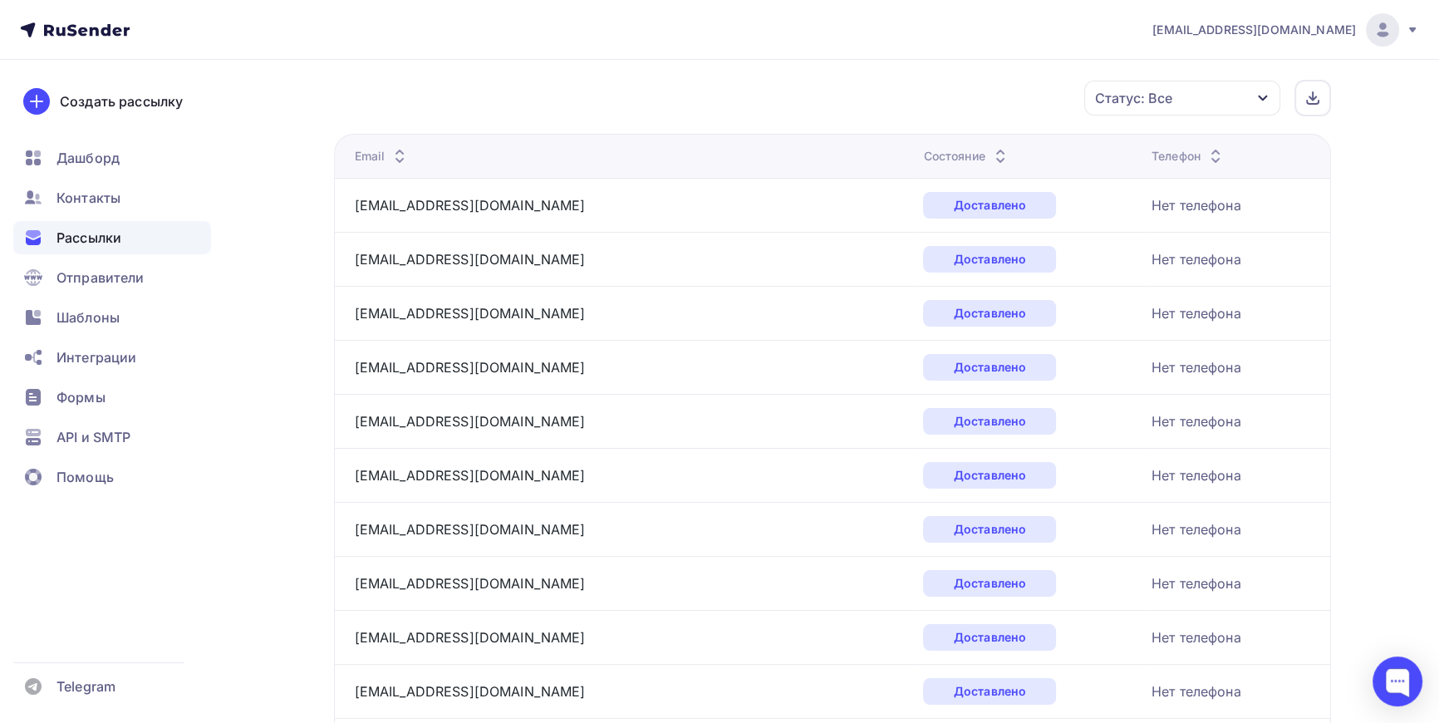
scroll to position [0, 0]
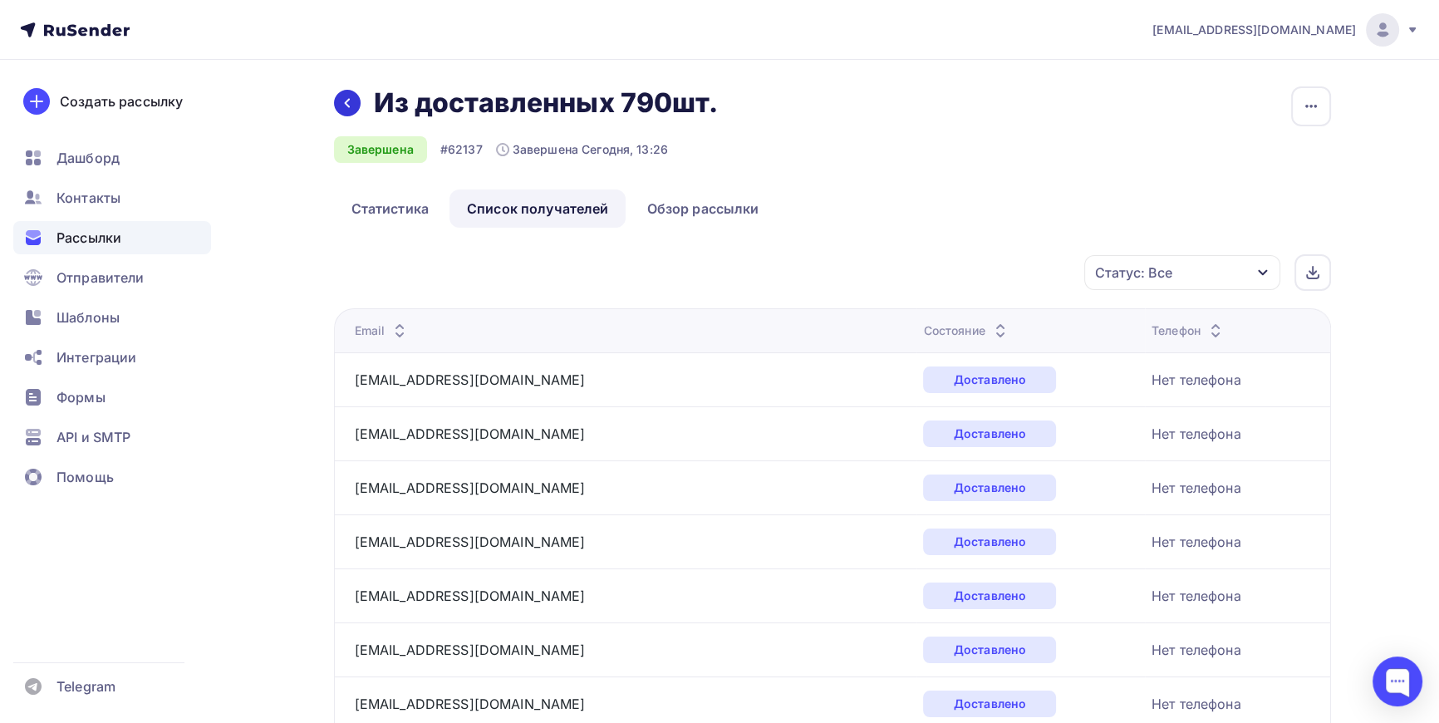
click at [349, 101] on icon at bounding box center [347, 102] width 13 height 13
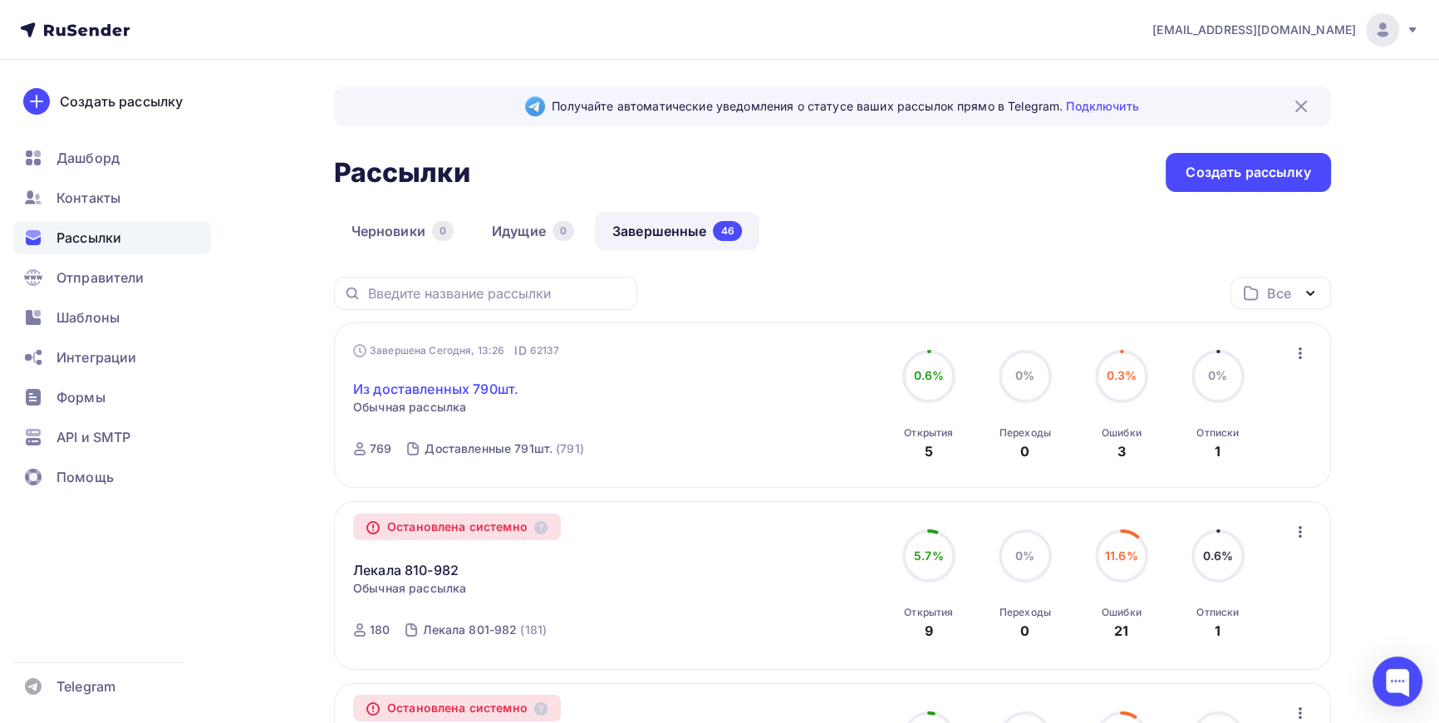
click at [435, 381] on link "Из доставленных 790шт." at bounding box center [435, 389] width 165 height 20
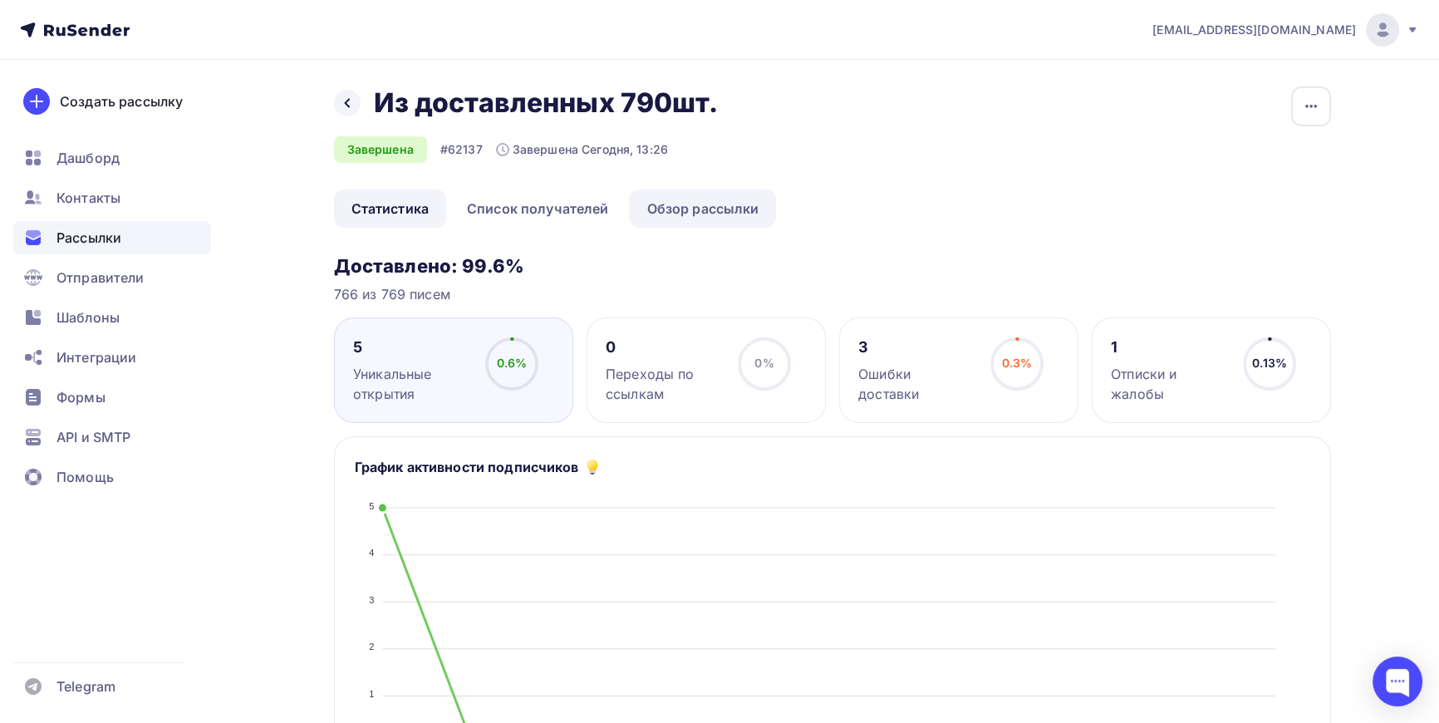
click at [722, 207] on link "Обзор рассылки" at bounding box center [702, 208] width 147 height 38
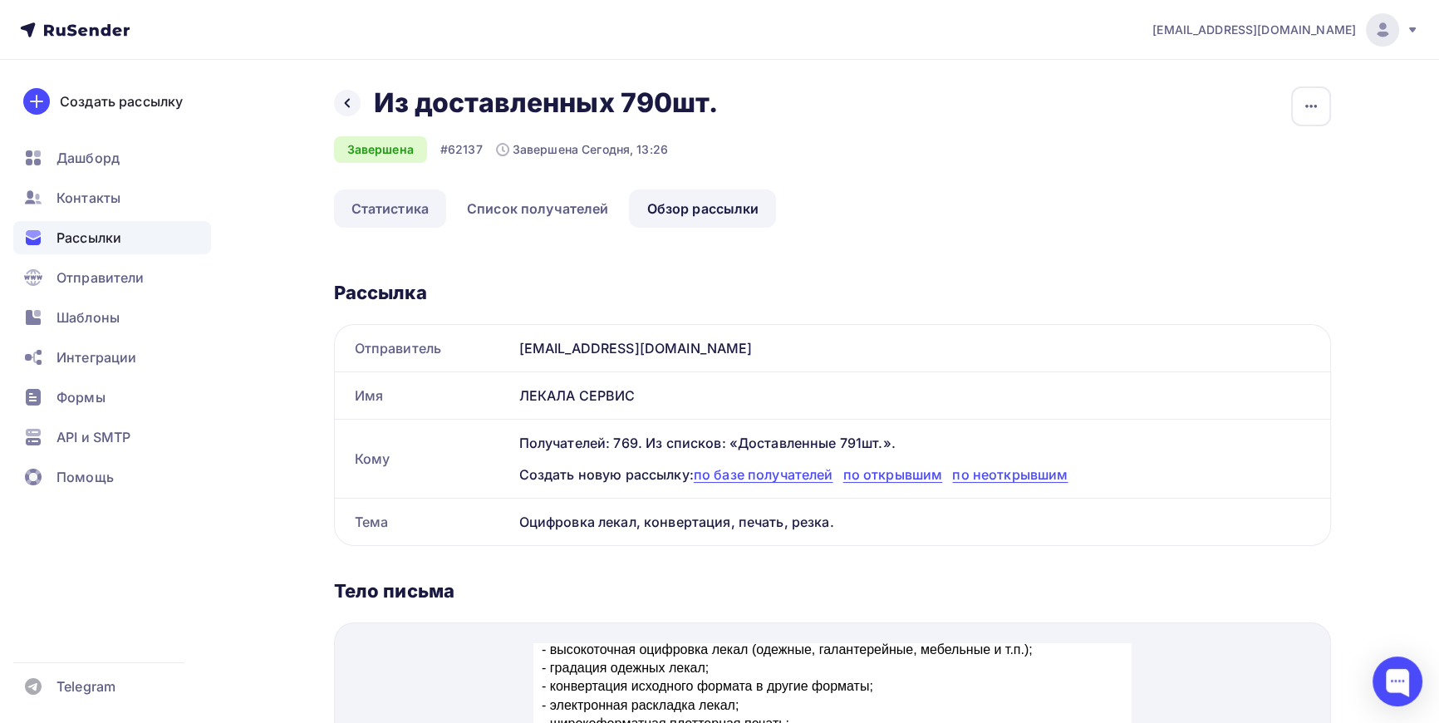
click at [403, 206] on link "Статистика" at bounding box center [390, 208] width 112 height 38
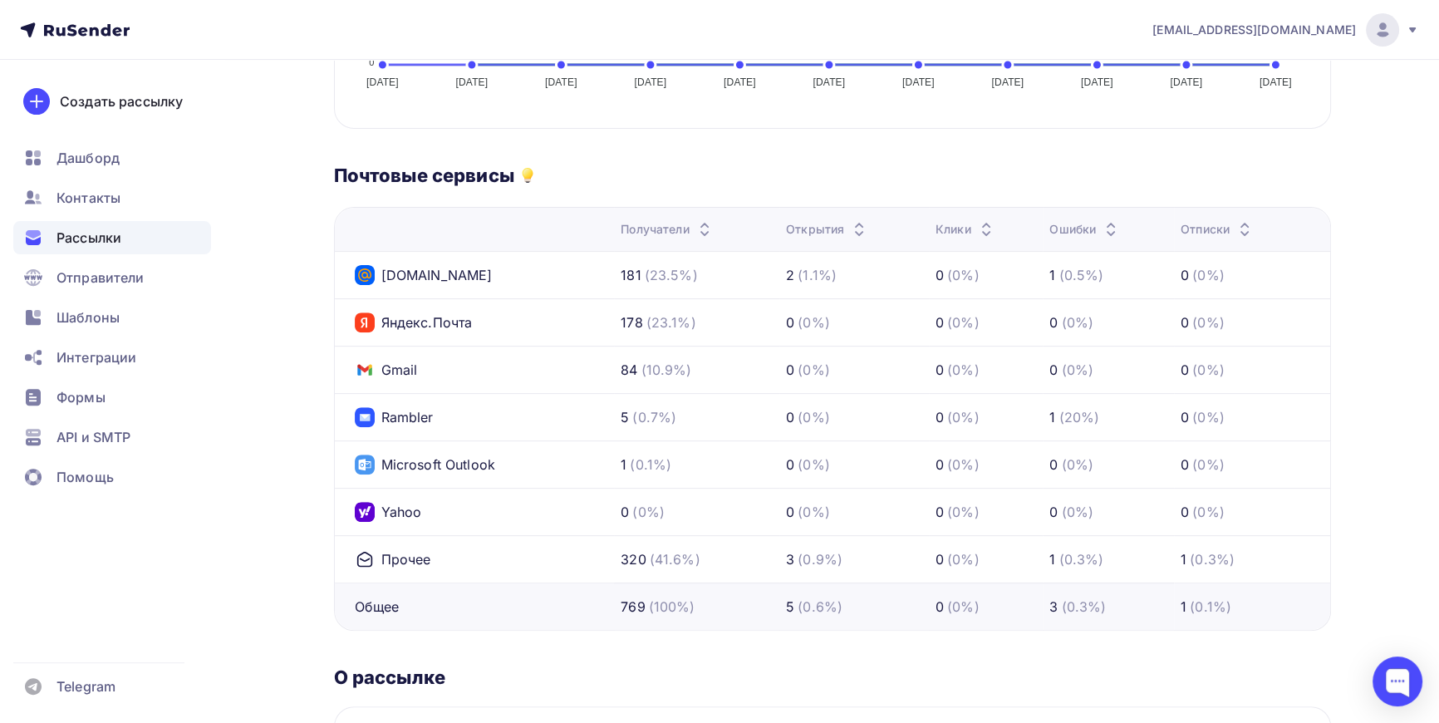
scroll to position [680, 0]
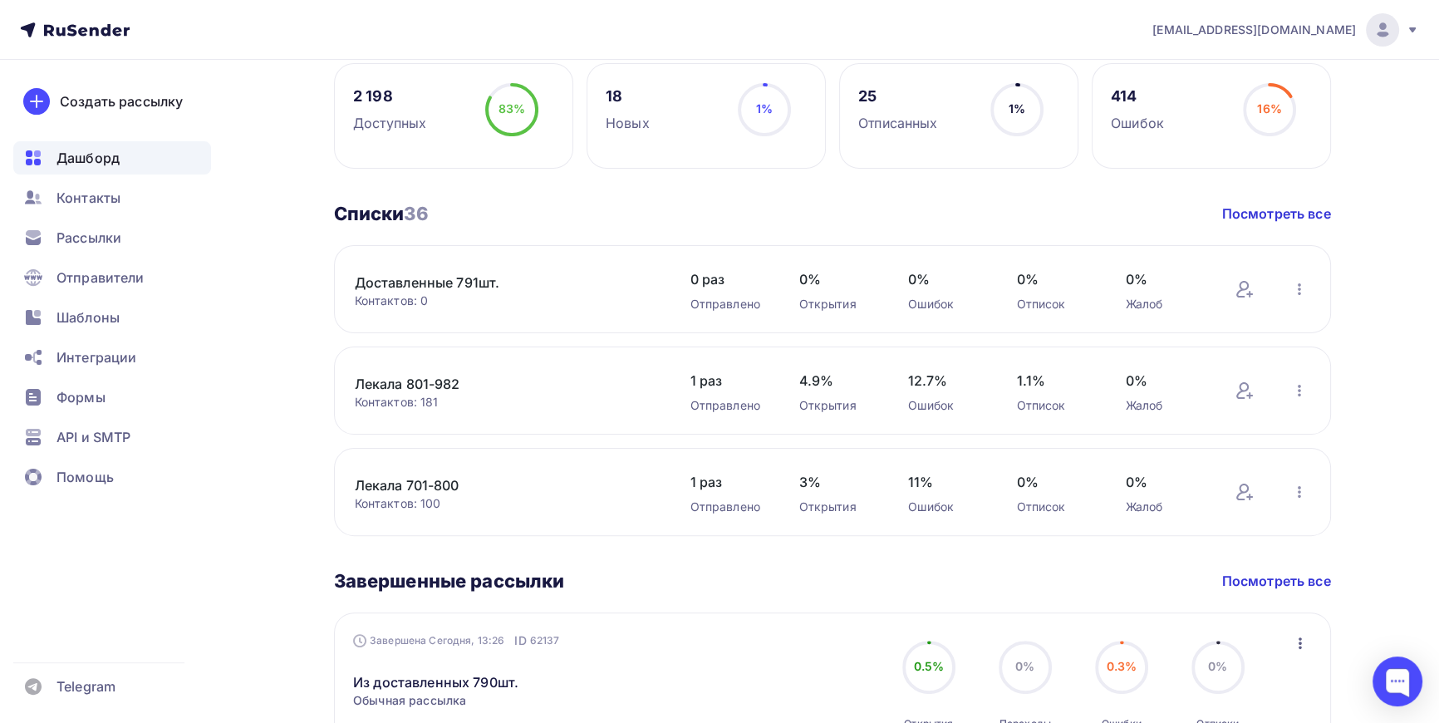
scroll to position [680, 0]
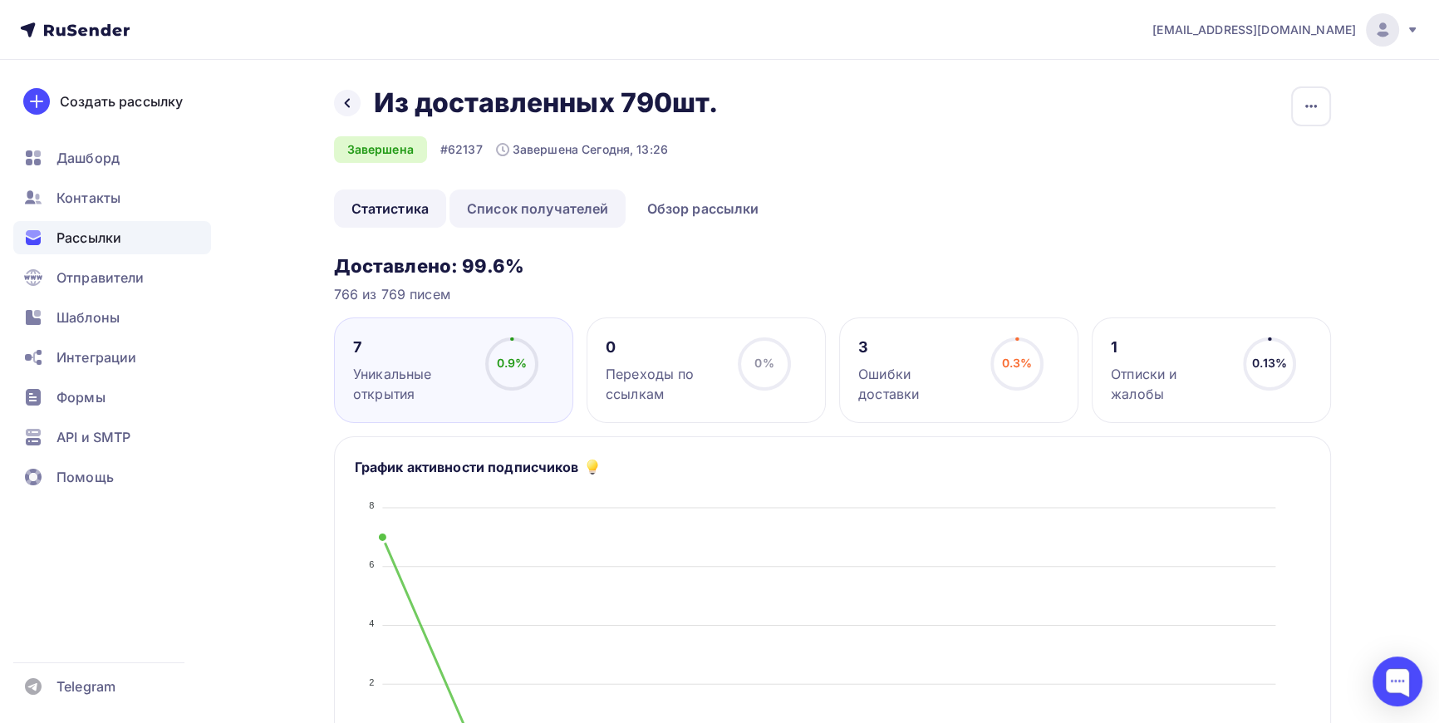
click at [533, 224] on link "Список получателей" at bounding box center [538, 208] width 177 height 38
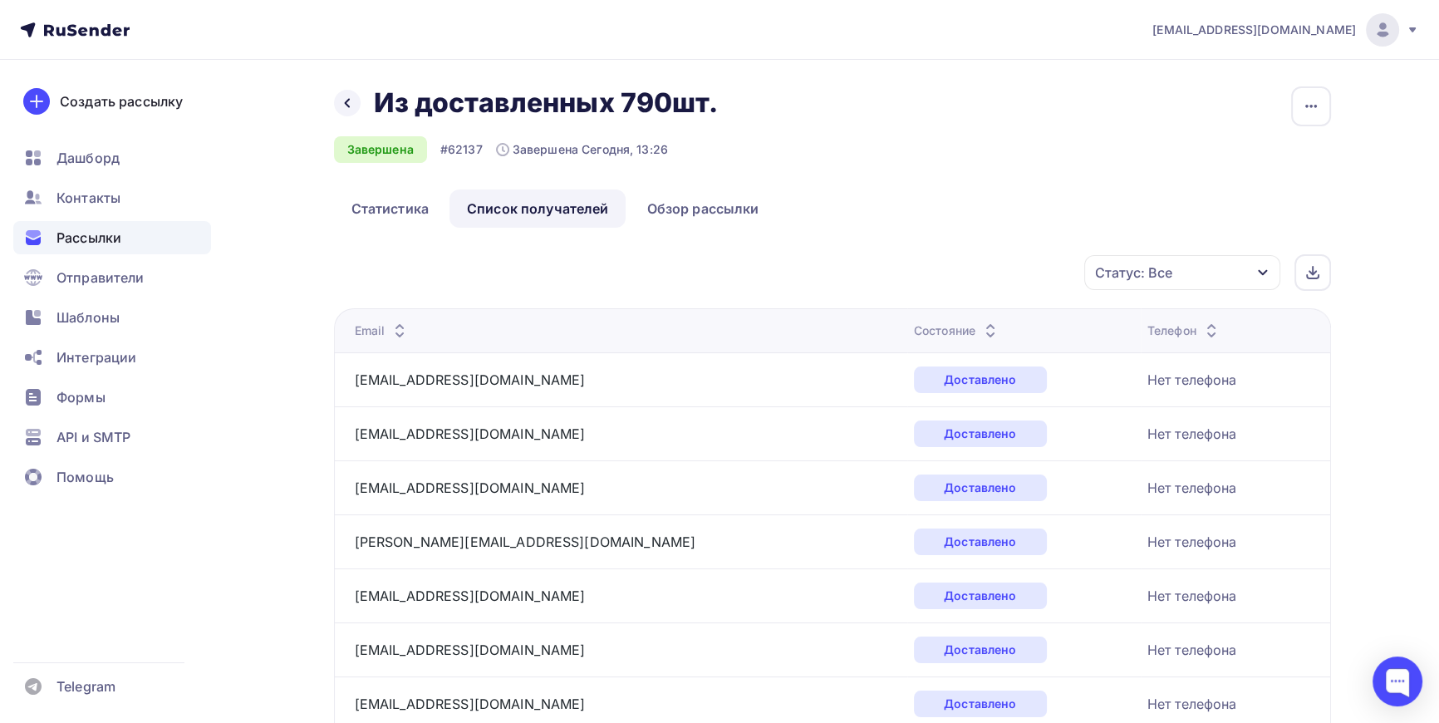
click at [1258, 273] on icon "button" at bounding box center [1262, 272] width 13 height 13
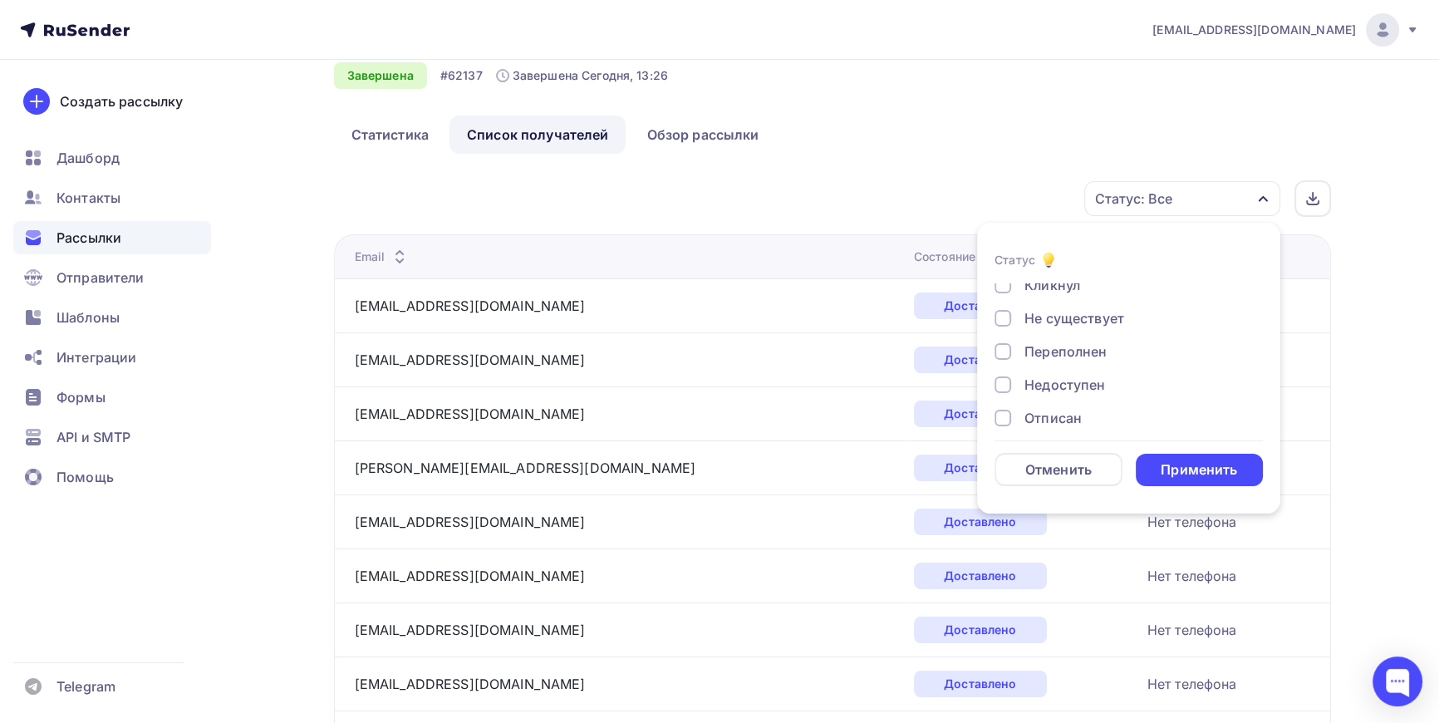
scroll to position [75, 0]
click at [1005, 409] on div at bounding box center [1003, 417] width 17 height 17
click at [1207, 465] on div "Применить" at bounding box center [1199, 469] width 76 height 19
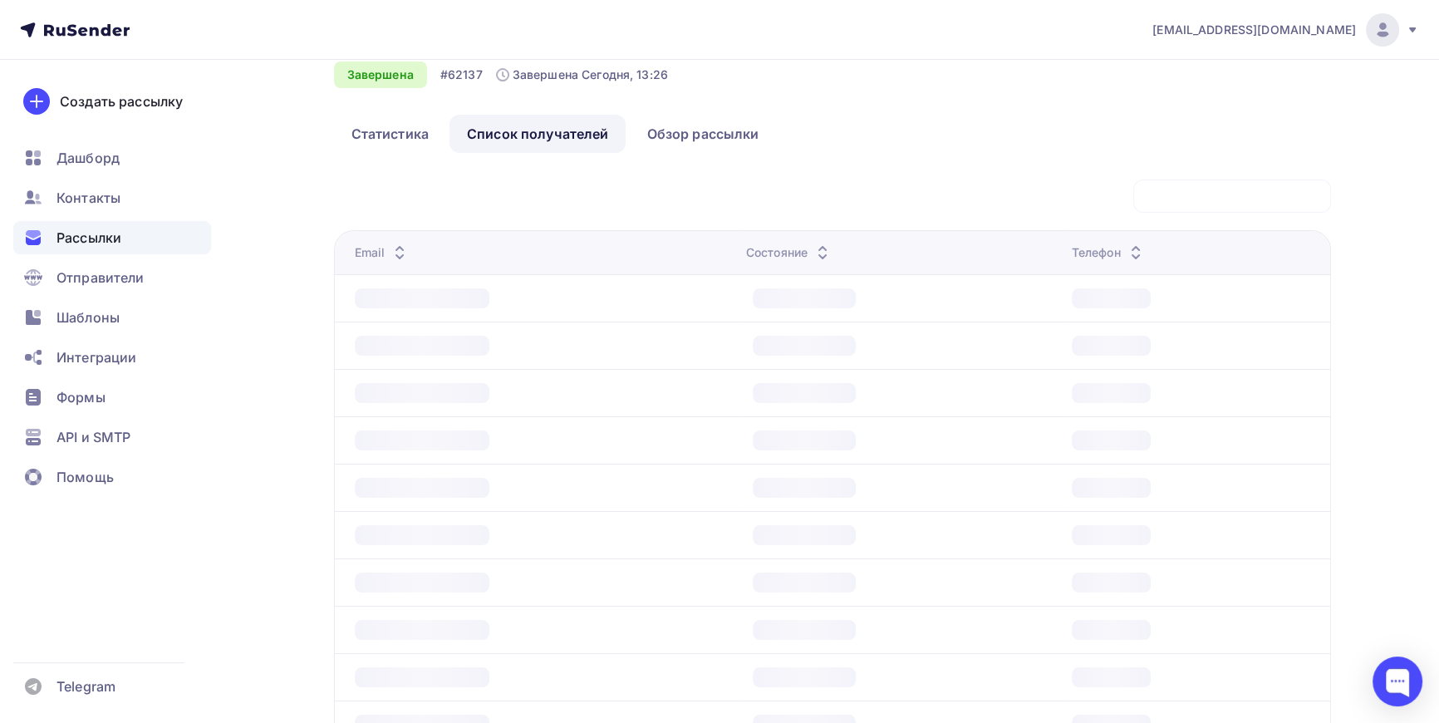
scroll to position [0, 0]
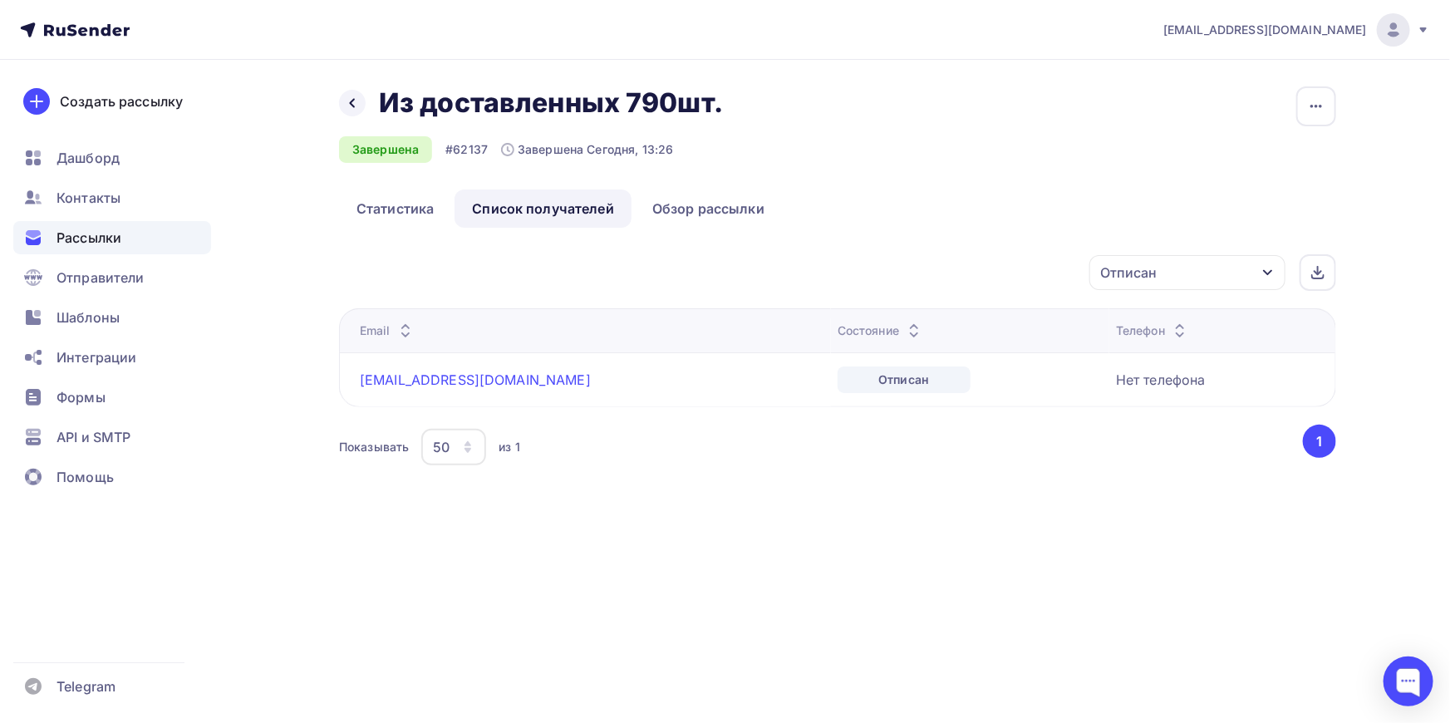
click at [467, 378] on link "[EMAIL_ADDRESS][DOMAIN_NAME]" at bounding box center [475, 379] width 231 height 17
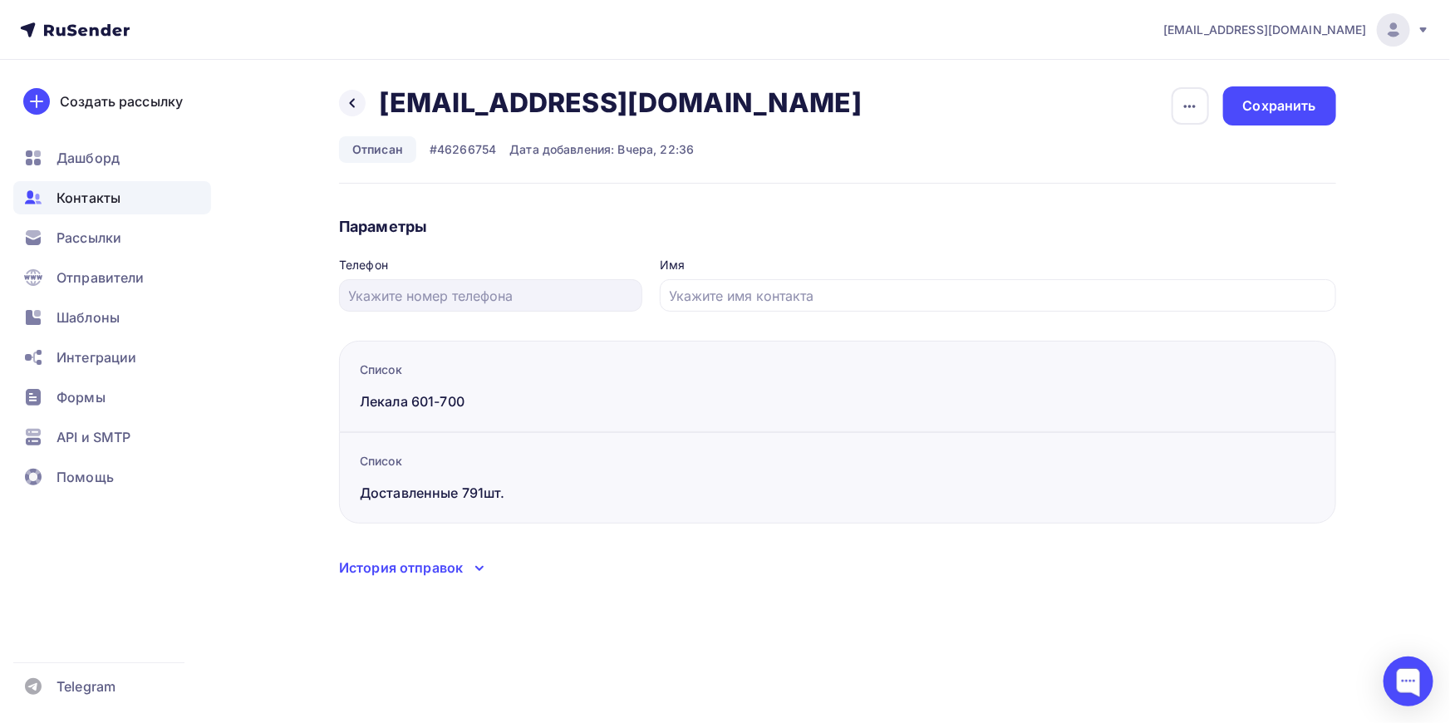
drag, startPoint x: 524, startPoint y: 104, endPoint x: 740, endPoint y: 83, distance: 216.2
click at [740, 83] on div "Назад [EMAIL_ADDRESS][DOMAIN_NAME] [EMAIL_ADDRESS][DOMAIN_NAME] Удалить Отписан…" at bounding box center [725, 352] width 1362 height 585
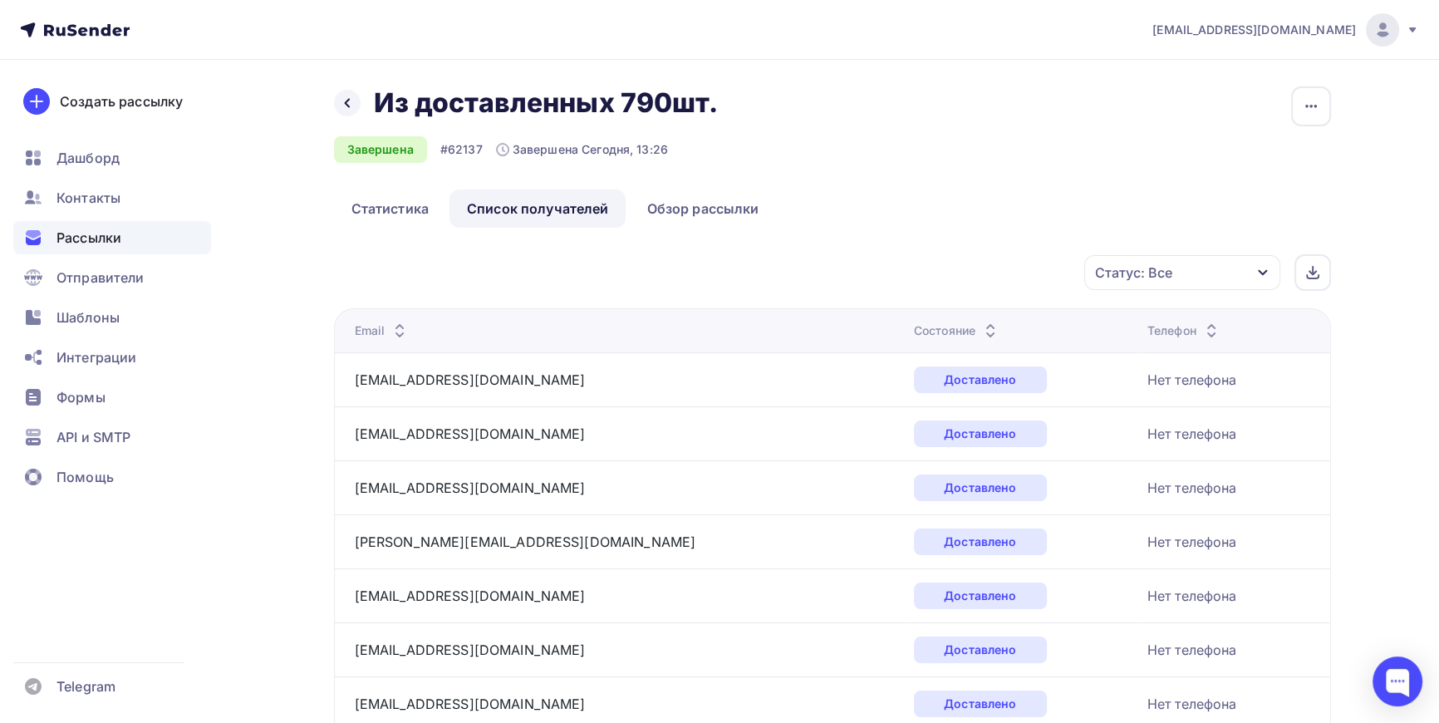
click at [1263, 266] on icon "button" at bounding box center [1262, 272] width 13 height 13
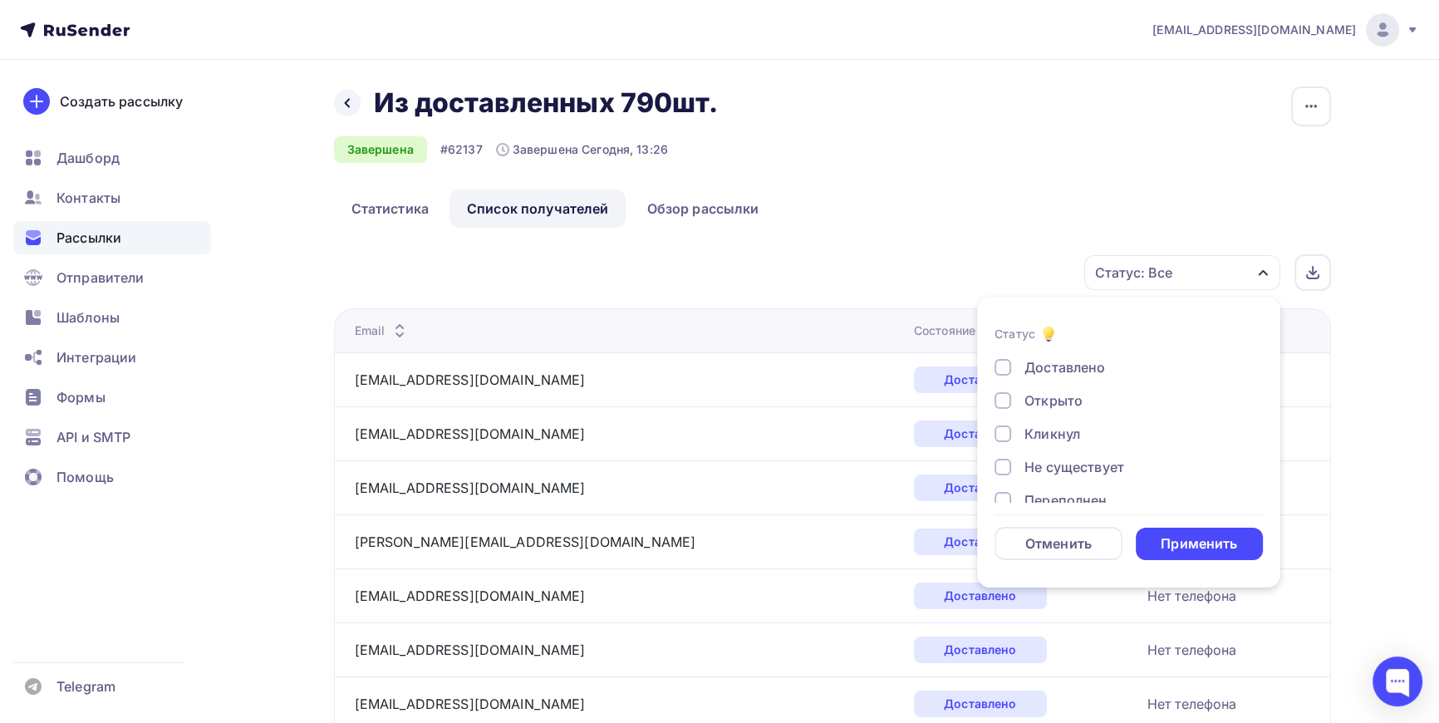
click at [1004, 405] on div at bounding box center [1003, 400] width 17 height 17
click at [1001, 435] on div at bounding box center [1003, 433] width 17 height 17
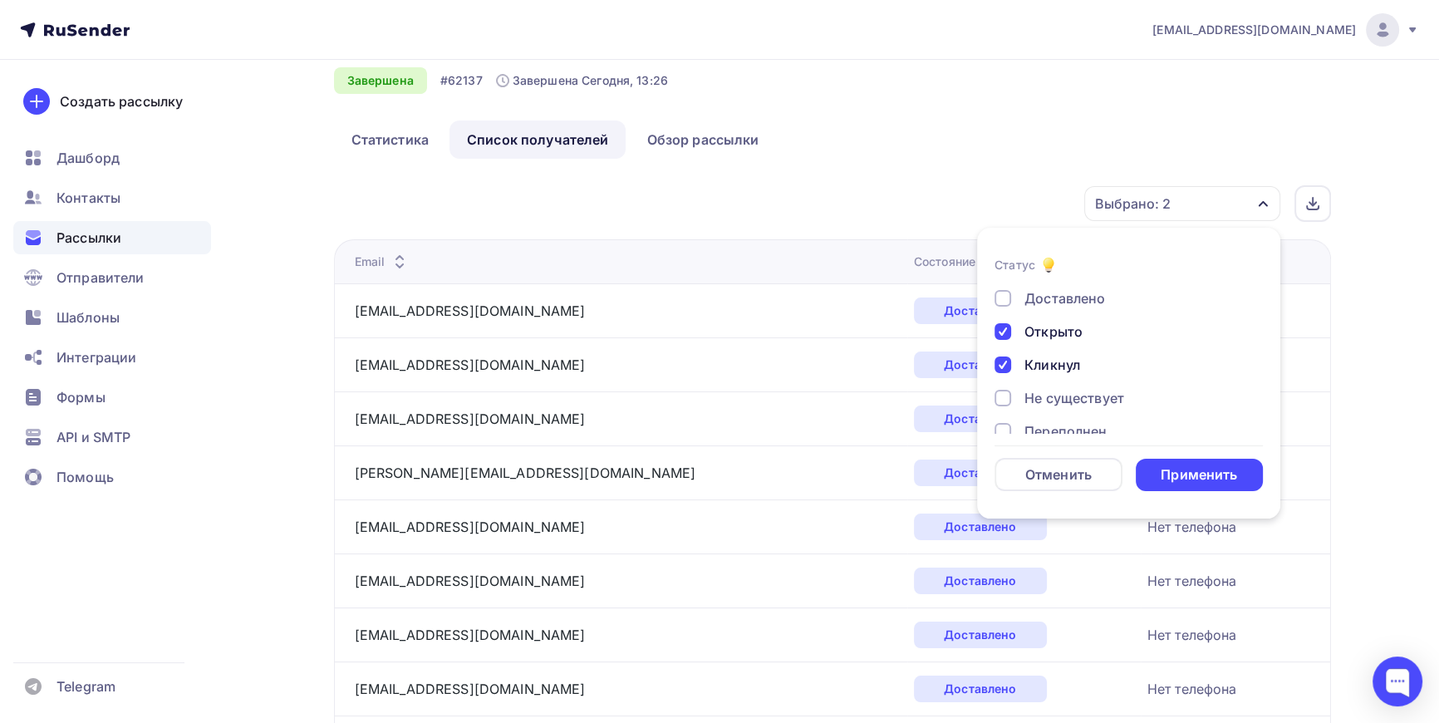
scroll to position [75, 0]
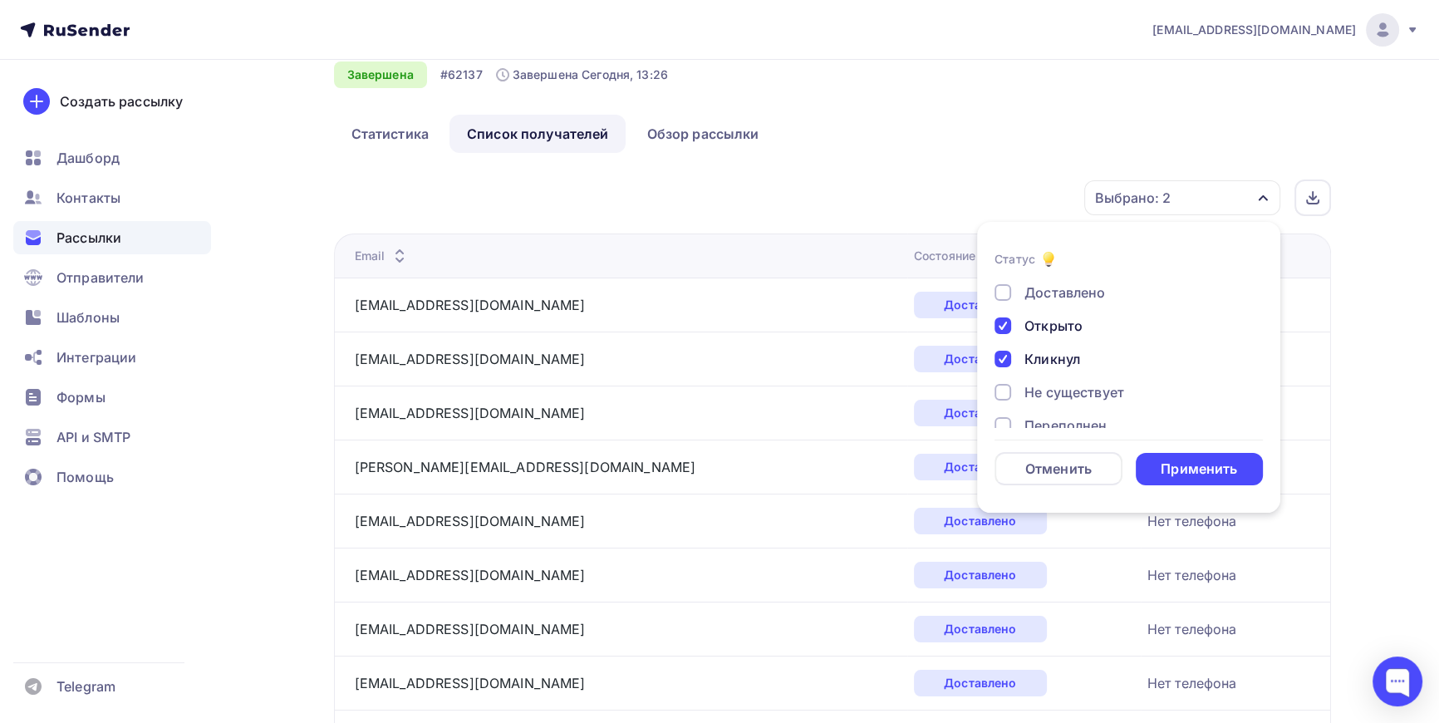
click at [1005, 387] on div at bounding box center [1003, 392] width 17 height 17
click at [1010, 309] on div at bounding box center [1003, 308] width 17 height 17
click at [1005, 347] on div at bounding box center [1003, 350] width 17 height 17
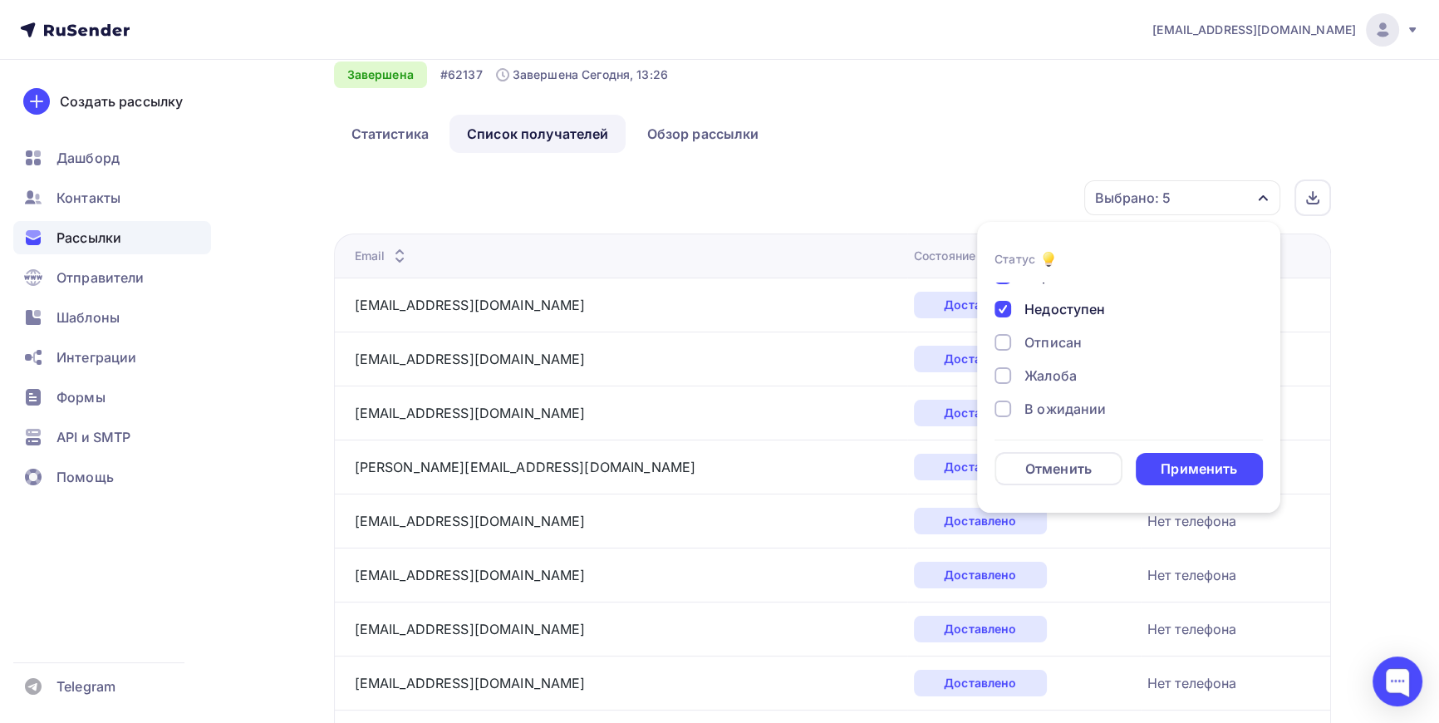
scroll to position [150, 0]
click at [999, 336] on div at bounding box center [1003, 341] width 17 height 17
click at [1002, 373] on div at bounding box center [1003, 374] width 17 height 17
click at [1009, 406] on div at bounding box center [1003, 408] width 17 height 17
click at [1200, 464] on div "Применить" at bounding box center [1199, 469] width 76 height 19
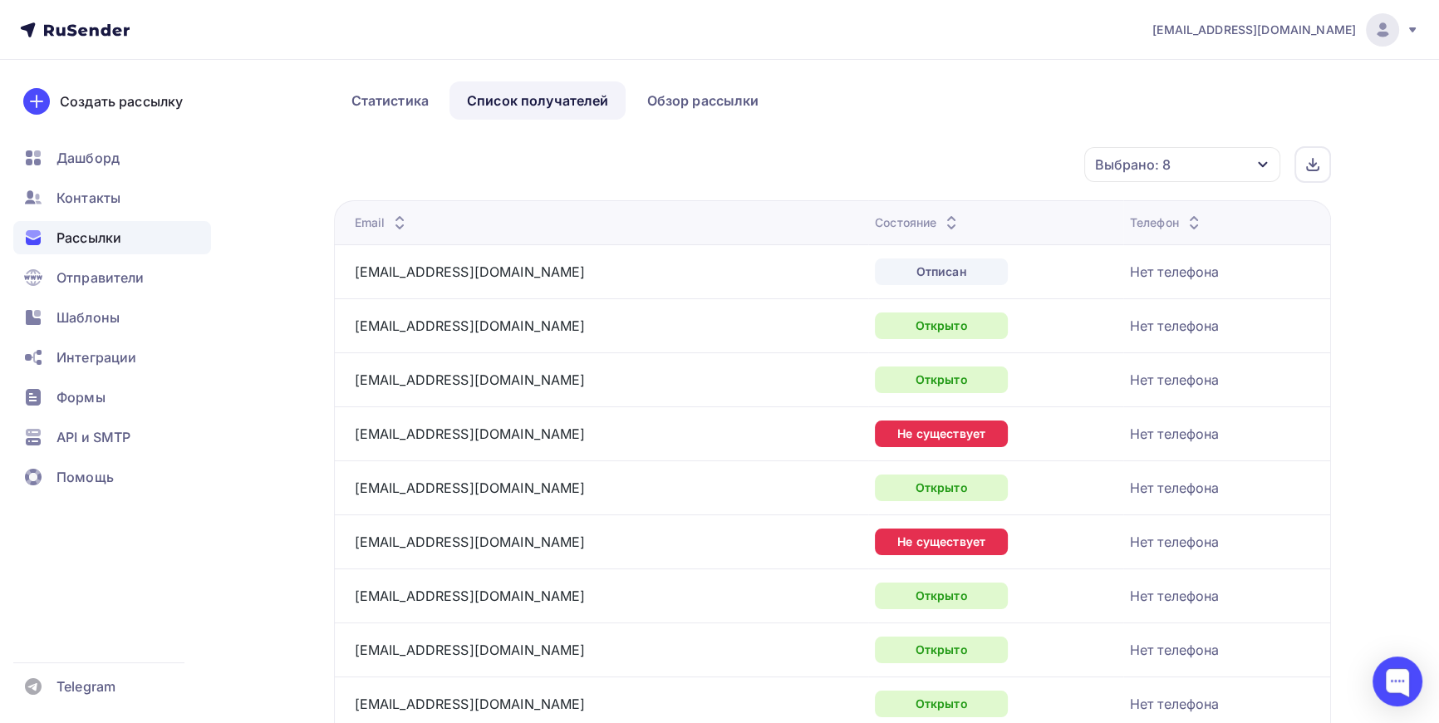
scroll to position [71, 0]
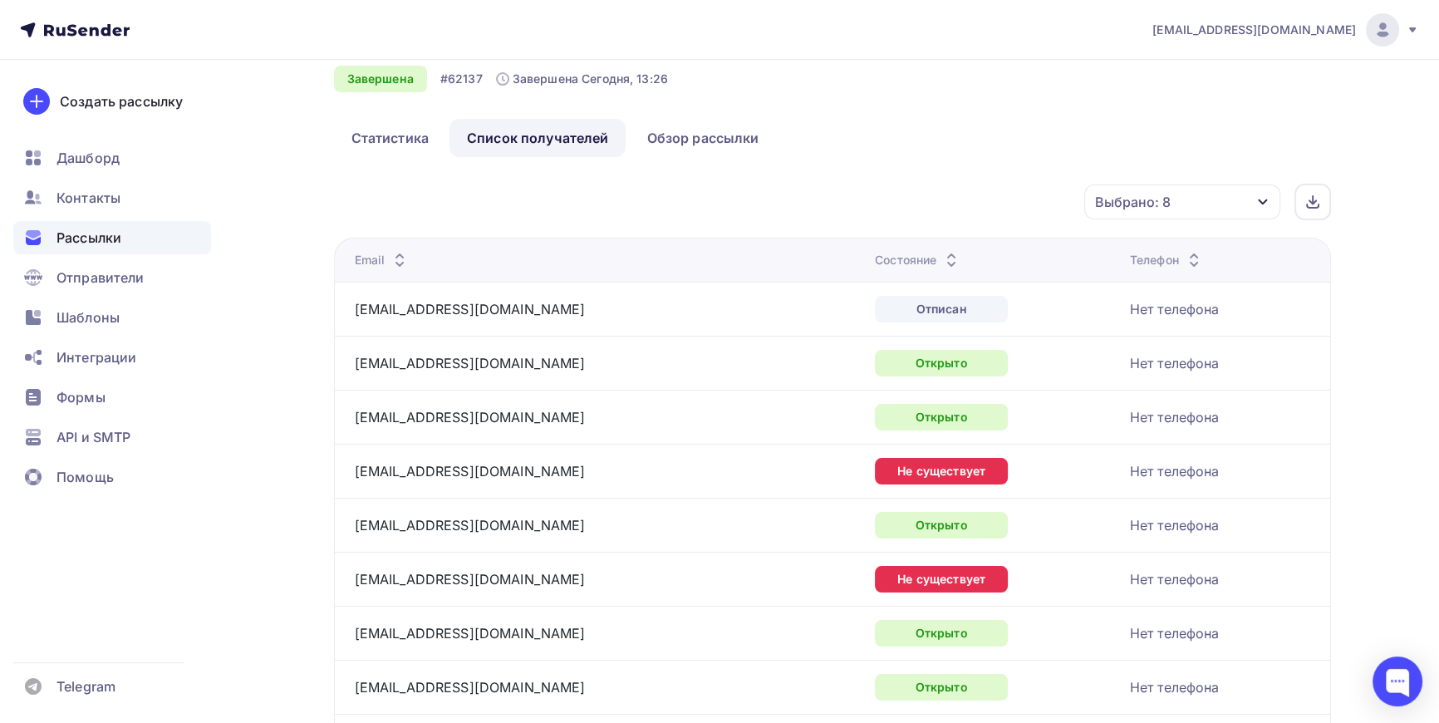
click at [1268, 199] on icon "button" at bounding box center [1262, 201] width 13 height 13
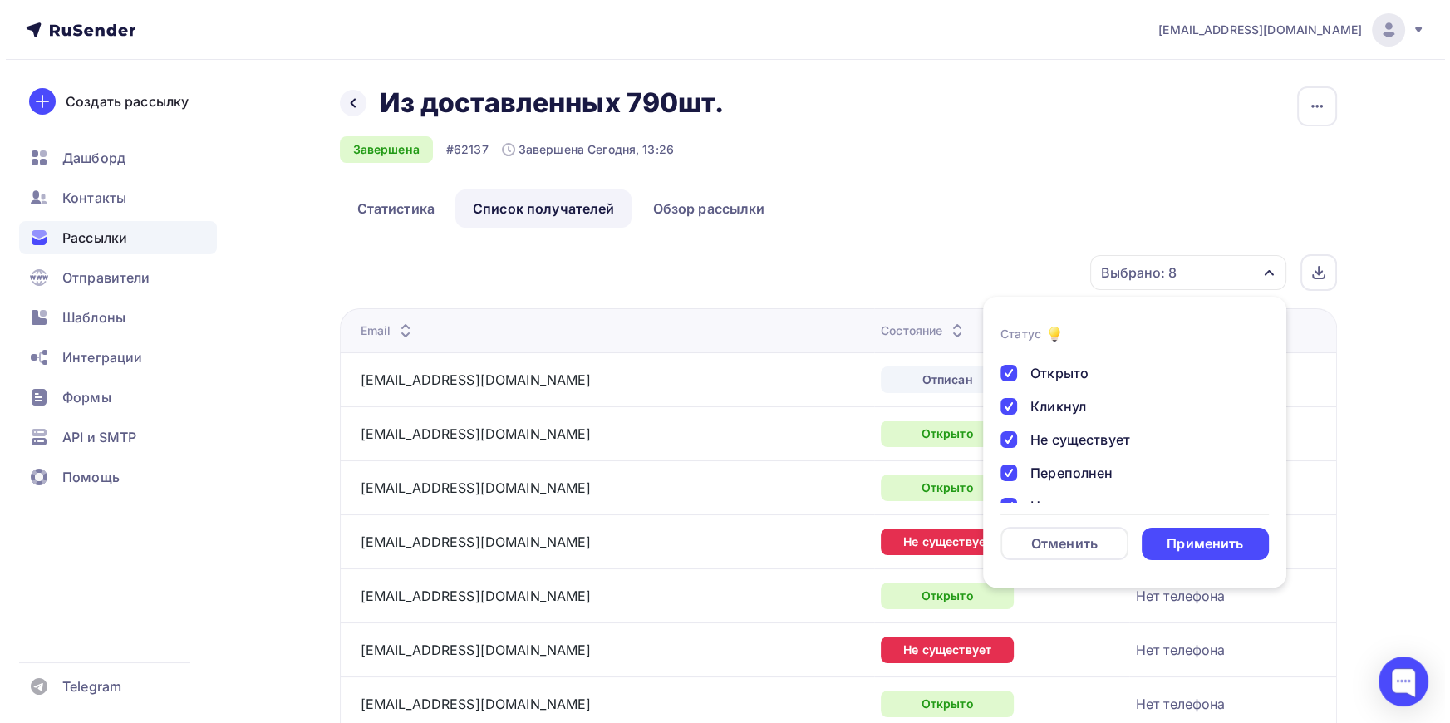
scroll to position [0, 0]
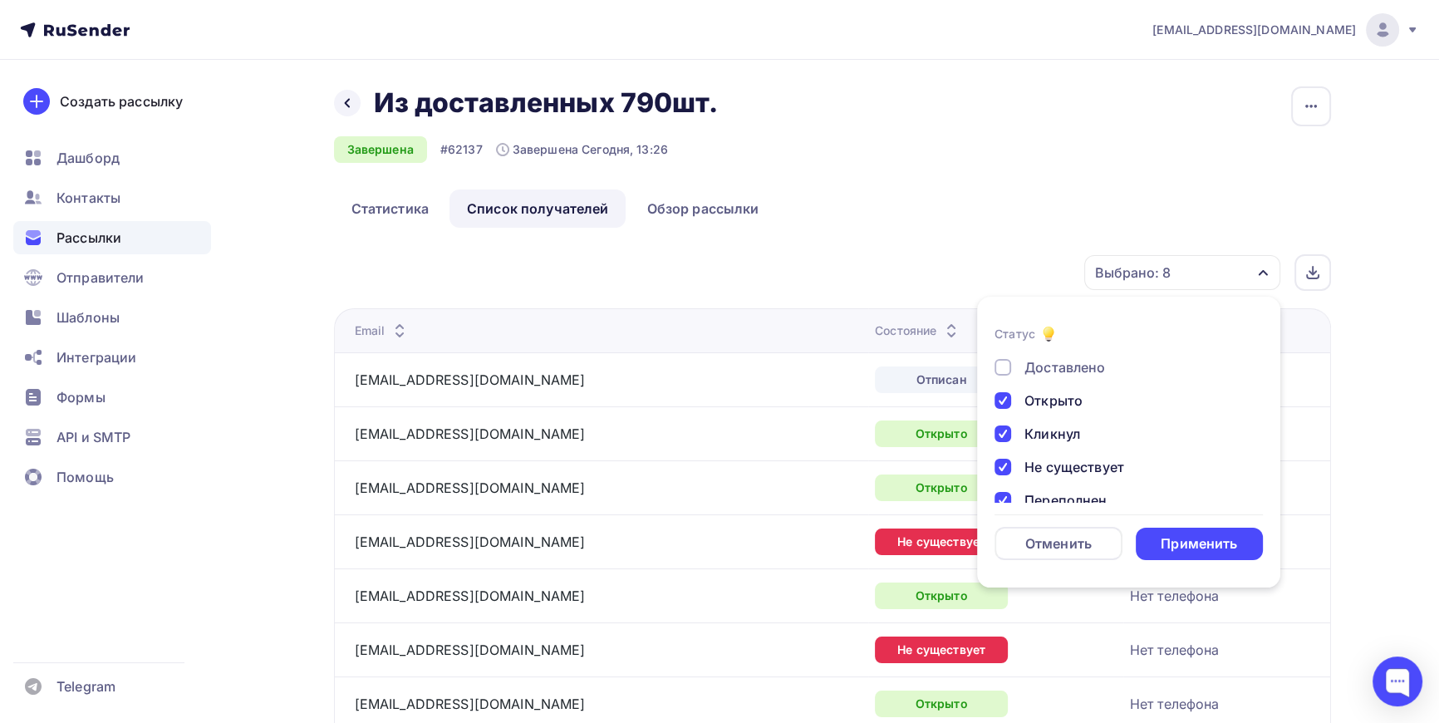
click at [1009, 427] on div at bounding box center [1003, 433] width 17 height 17
click at [1005, 396] on div at bounding box center [1003, 400] width 17 height 17
click at [1207, 537] on div "Применить" at bounding box center [1199, 543] width 76 height 19
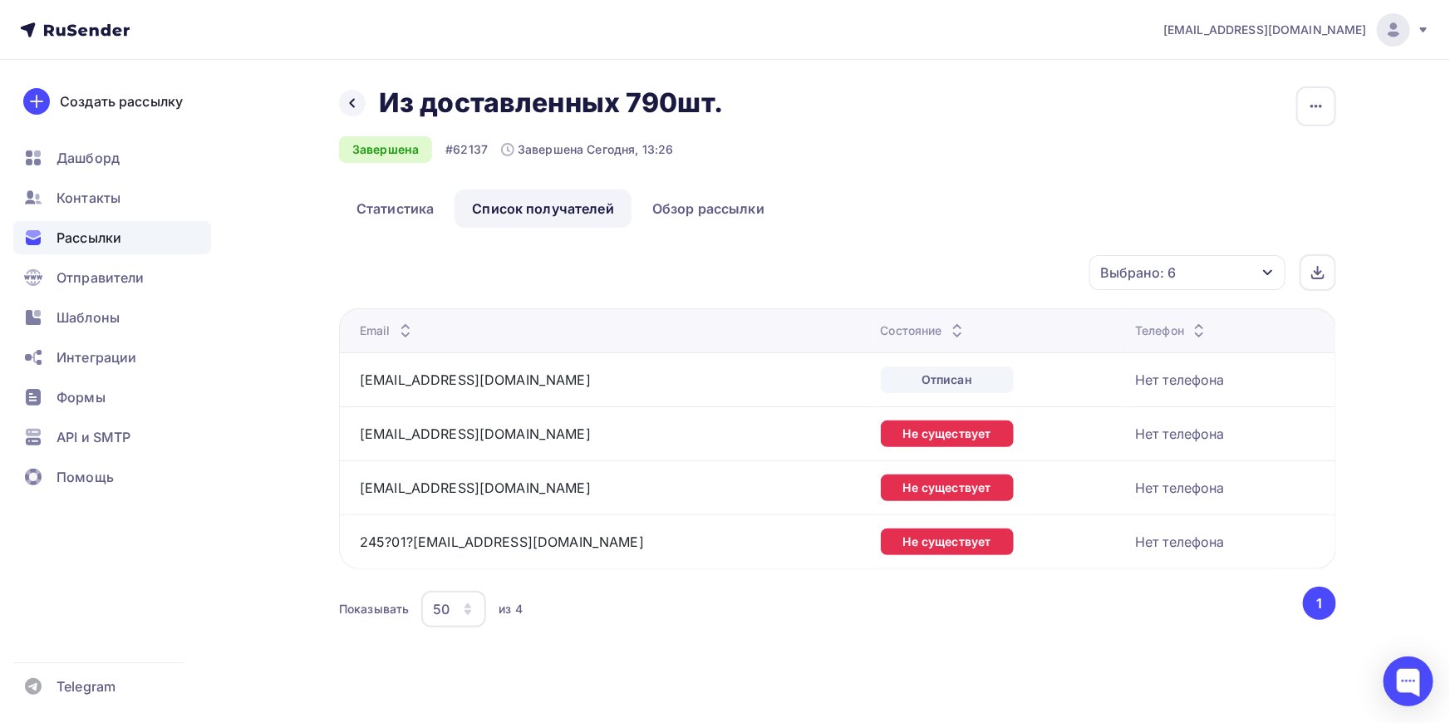
click at [1271, 266] on icon "button" at bounding box center [1267, 272] width 13 height 13
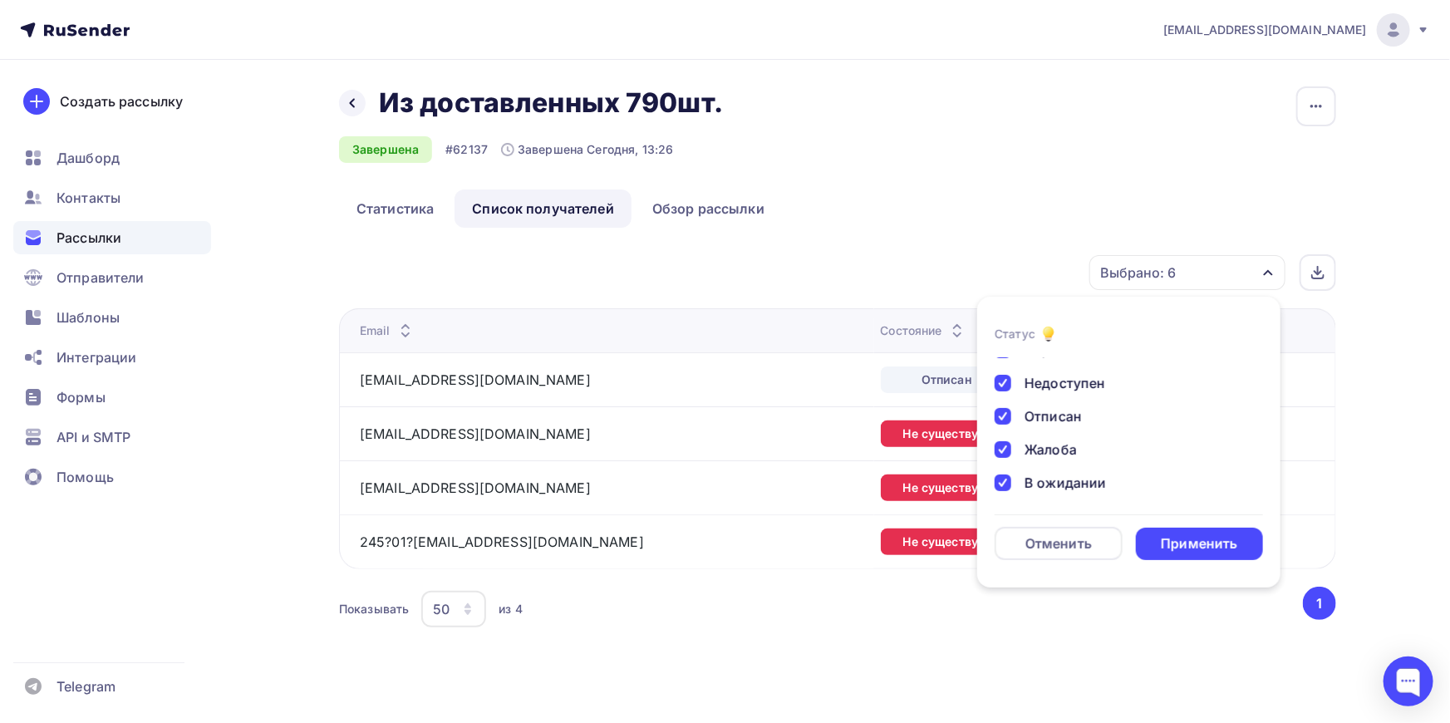
scroll to position [153, 0]
click at [1193, 541] on div "Применить" at bounding box center [1199, 543] width 76 height 19
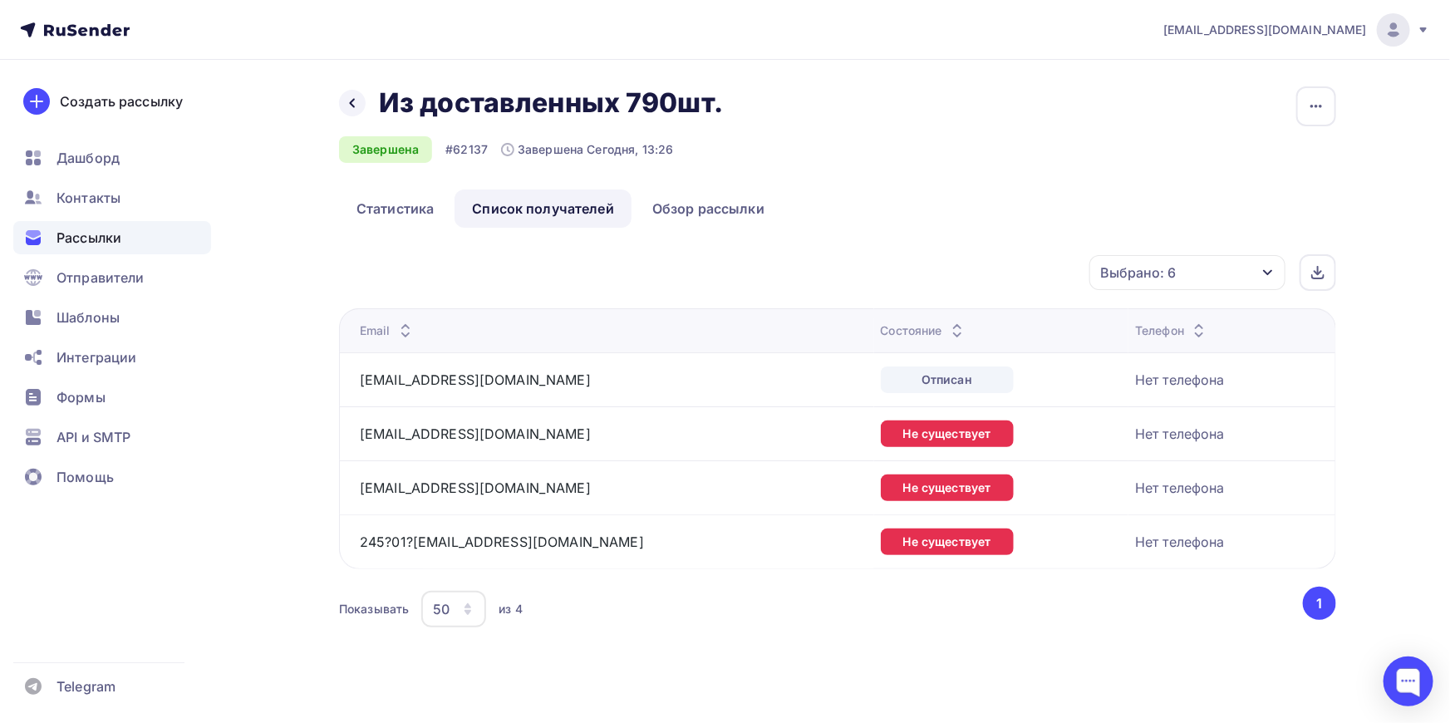
click at [1252, 268] on div "Выбрано: 6" at bounding box center [1187, 272] width 196 height 35
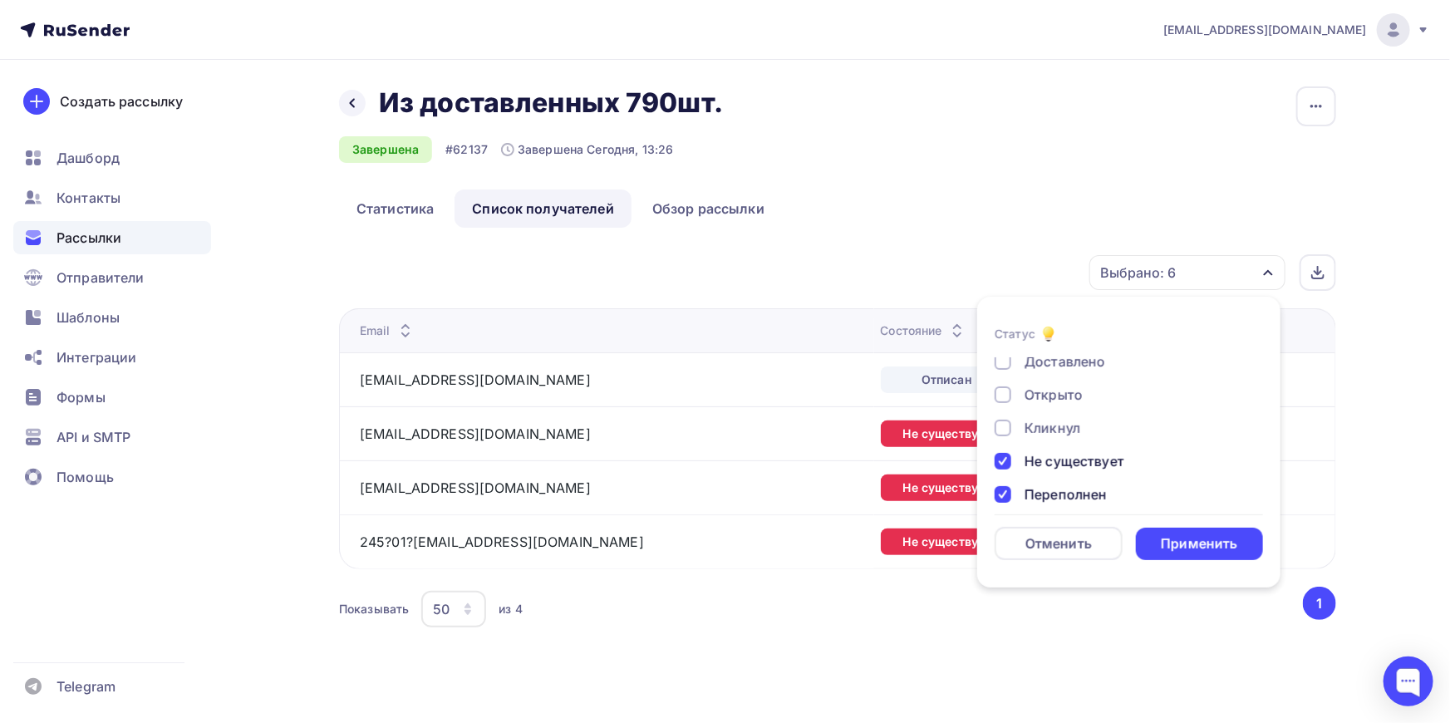
scroll to position [0, 0]
click at [998, 435] on div at bounding box center [1003, 433] width 17 height 17
click at [1010, 398] on div at bounding box center [1003, 400] width 17 height 17
click at [1008, 465] on div at bounding box center [1003, 467] width 17 height 17
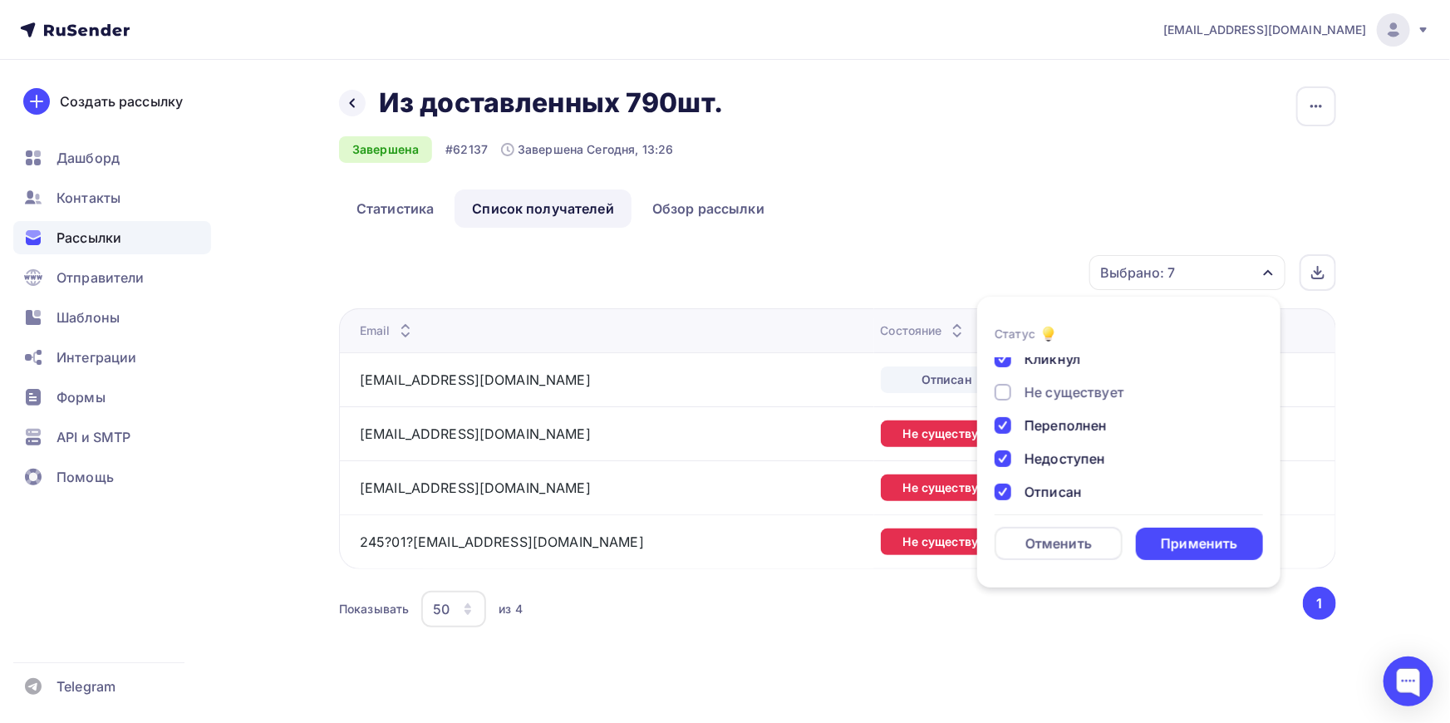
click at [1006, 424] on div at bounding box center [1003, 425] width 17 height 17
click at [1003, 456] on div at bounding box center [1003, 458] width 17 height 17
click at [1007, 488] on div at bounding box center [1003, 492] width 17 height 17
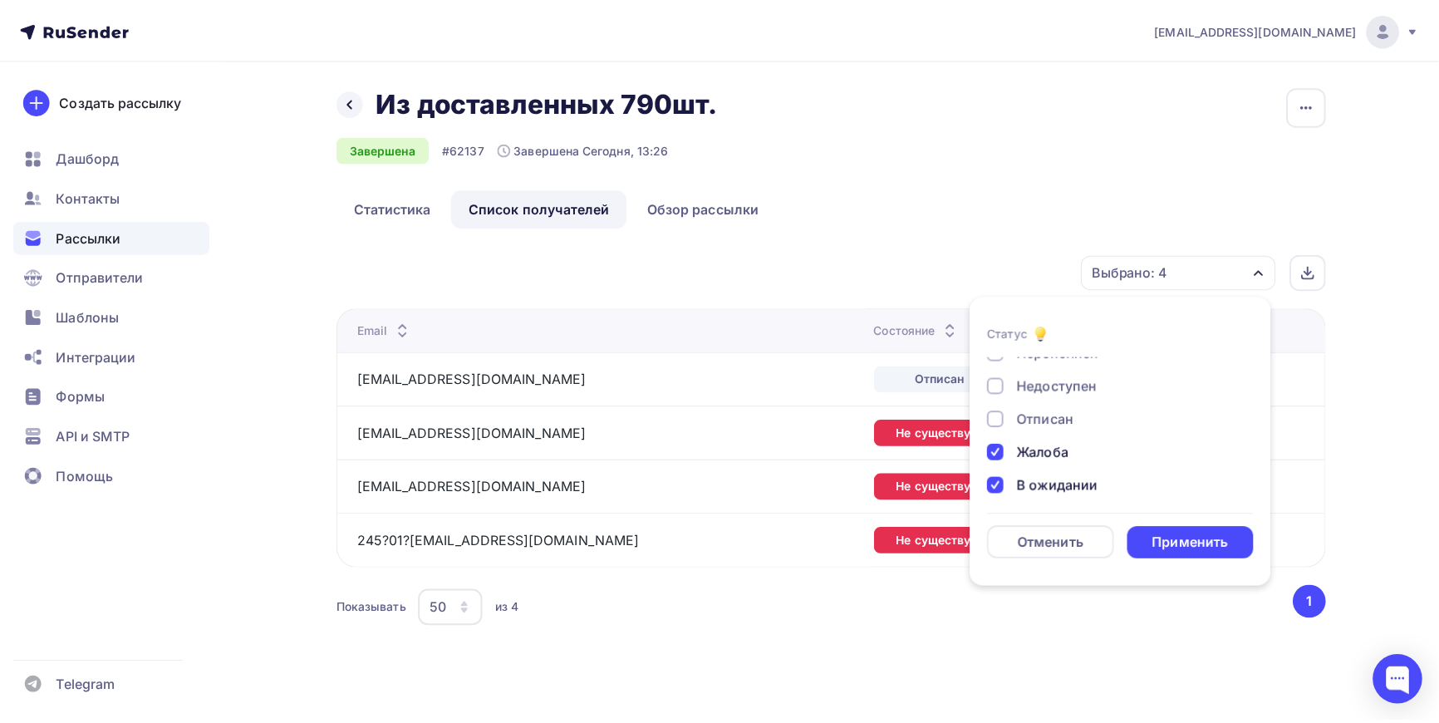
scroll to position [153, 0]
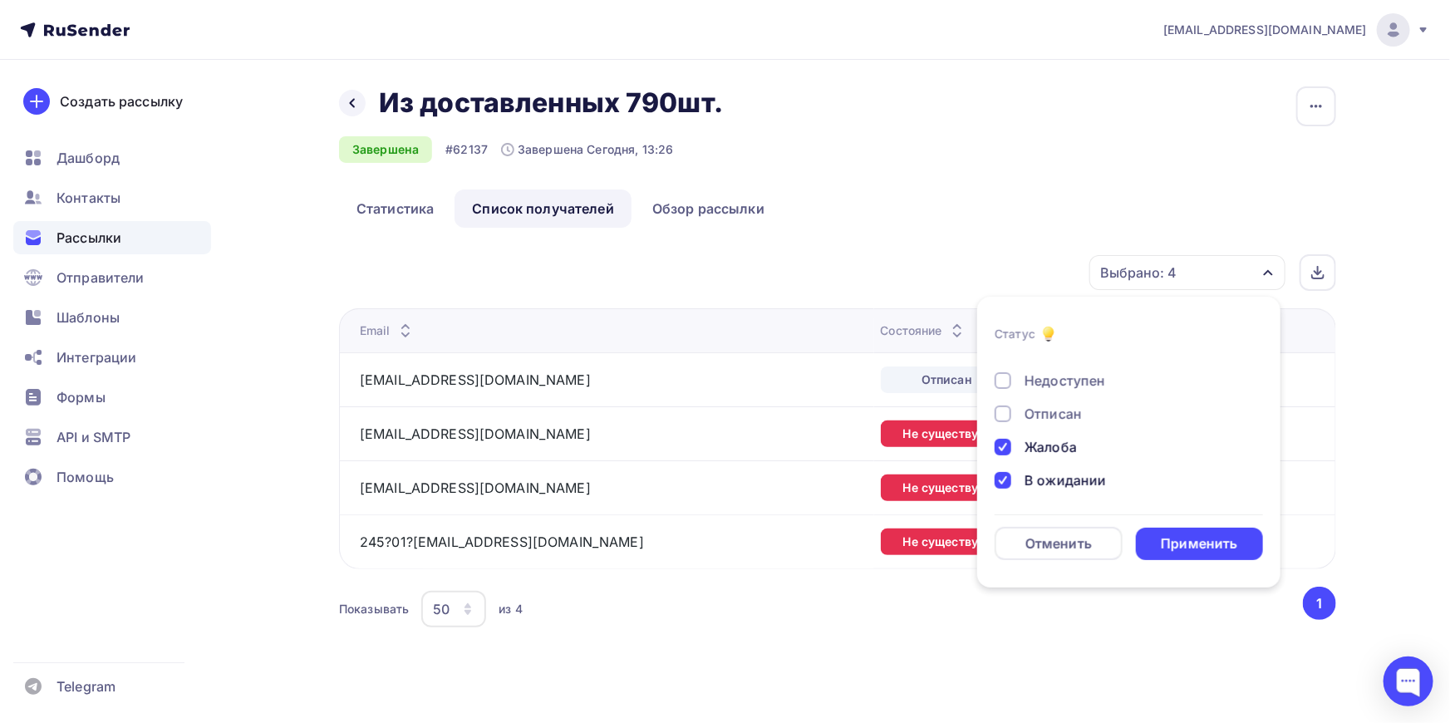
click at [1005, 444] on div at bounding box center [1003, 447] width 17 height 17
click at [1002, 474] on div at bounding box center [1003, 480] width 17 height 17
click at [1212, 540] on div "Применить" at bounding box center [1199, 543] width 76 height 19
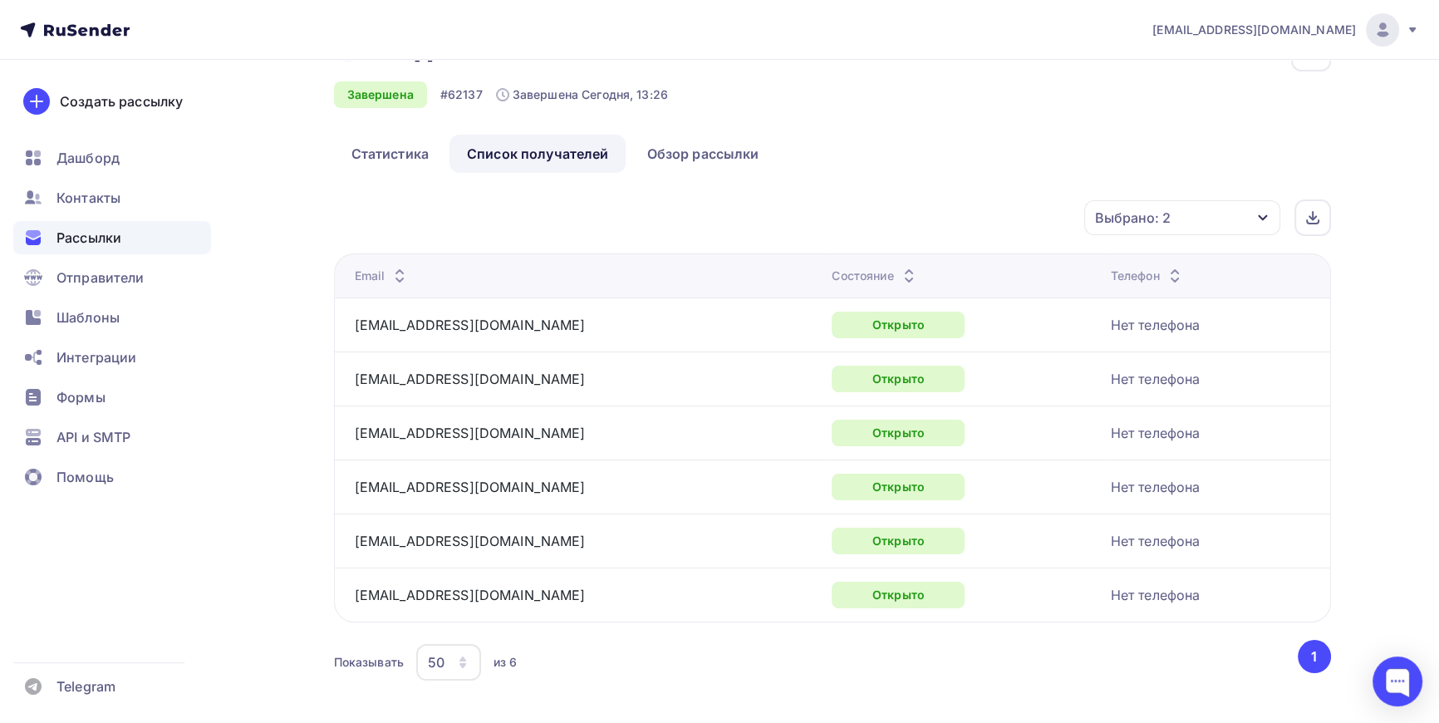
scroll to position [82, 0]
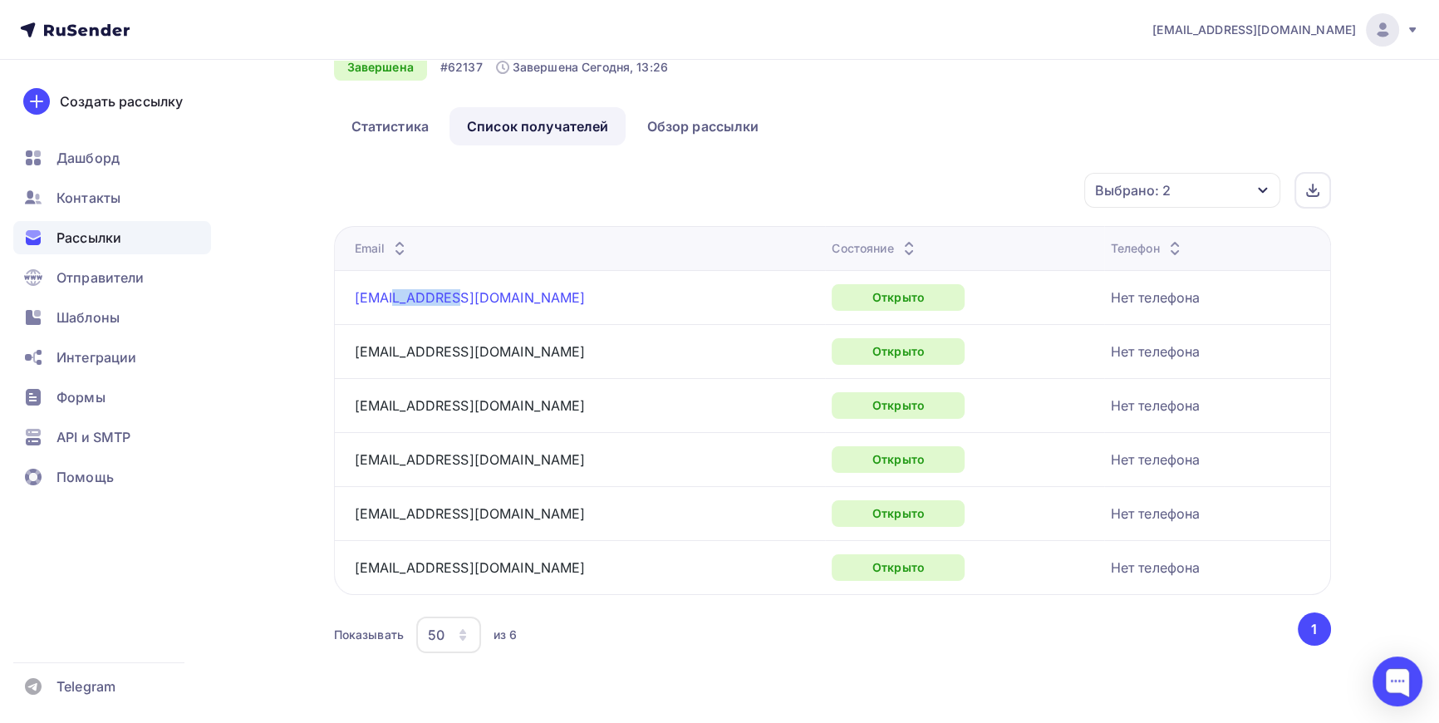
drag, startPoint x: 449, startPoint y: 298, endPoint x: 391, endPoint y: 297, distance: 58.2
click at [391, 297] on div "[EMAIL_ADDRESS][DOMAIN_NAME]" at bounding box center [562, 297] width 415 height 27
click at [652, 196] on div "Выбрано: 2 Статус Доставлено Открыто Кликнул Не существует Переполнен Недоступе…" at bounding box center [838, 190] width 985 height 37
click at [374, 127] on link "Статистика" at bounding box center [390, 126] width 112 height 38
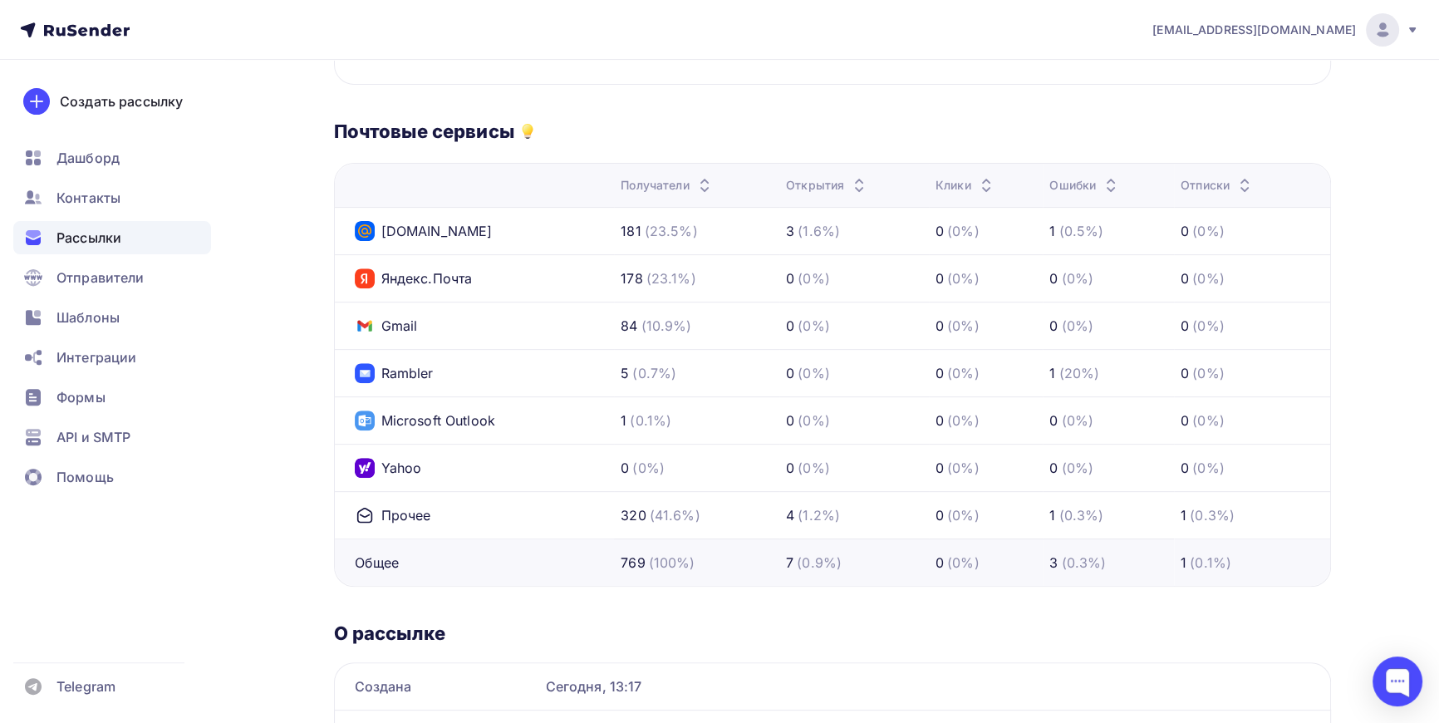
scroll to position [718, 0]
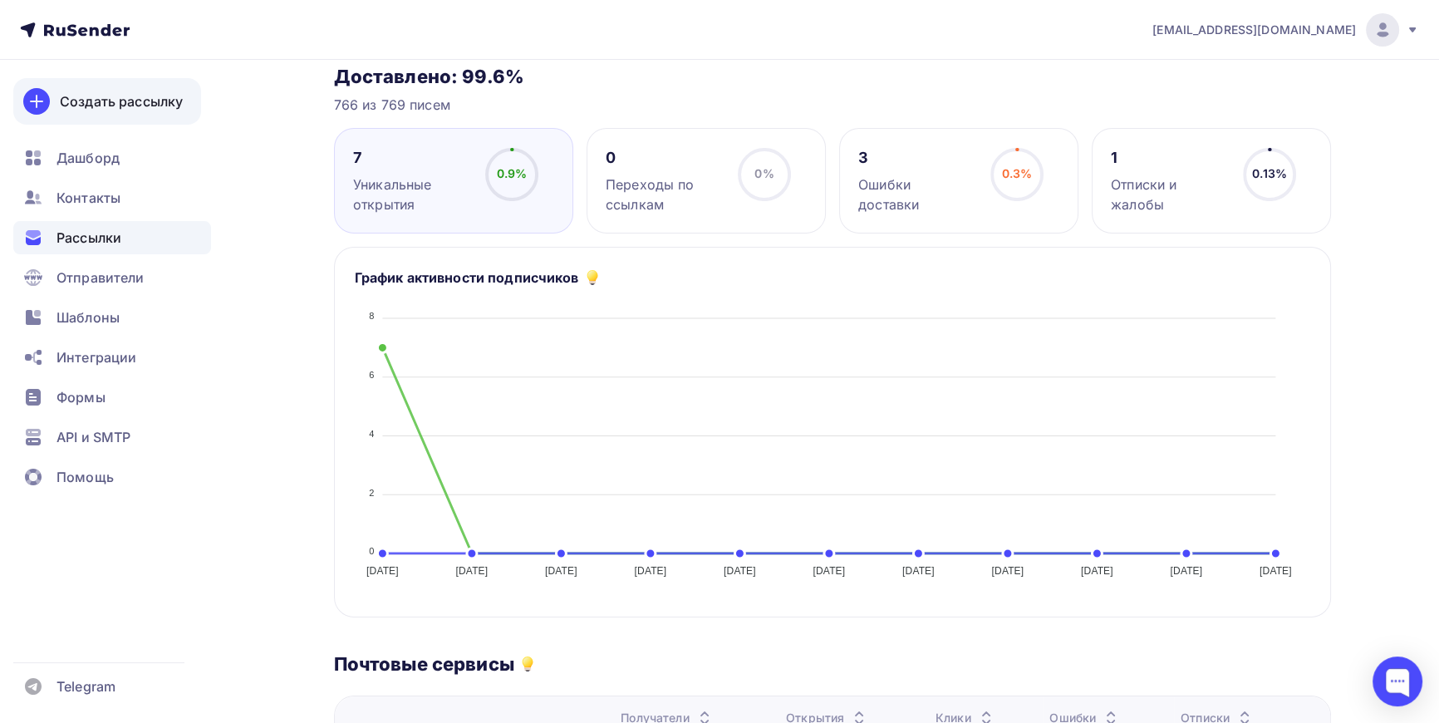
click at [125, 102] on div "Создать рассылку" at bounding box center [121, 101] width 123 height 20
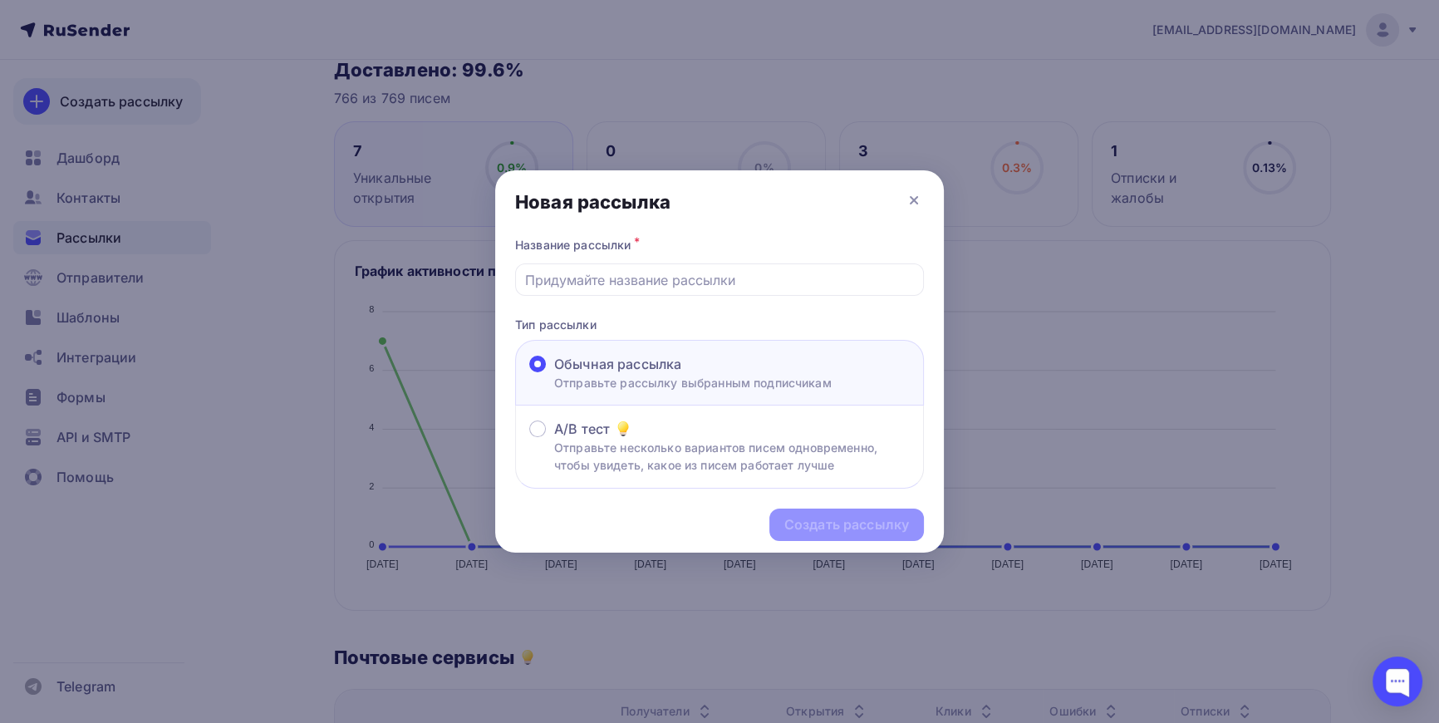
scroll to position [183, 0]
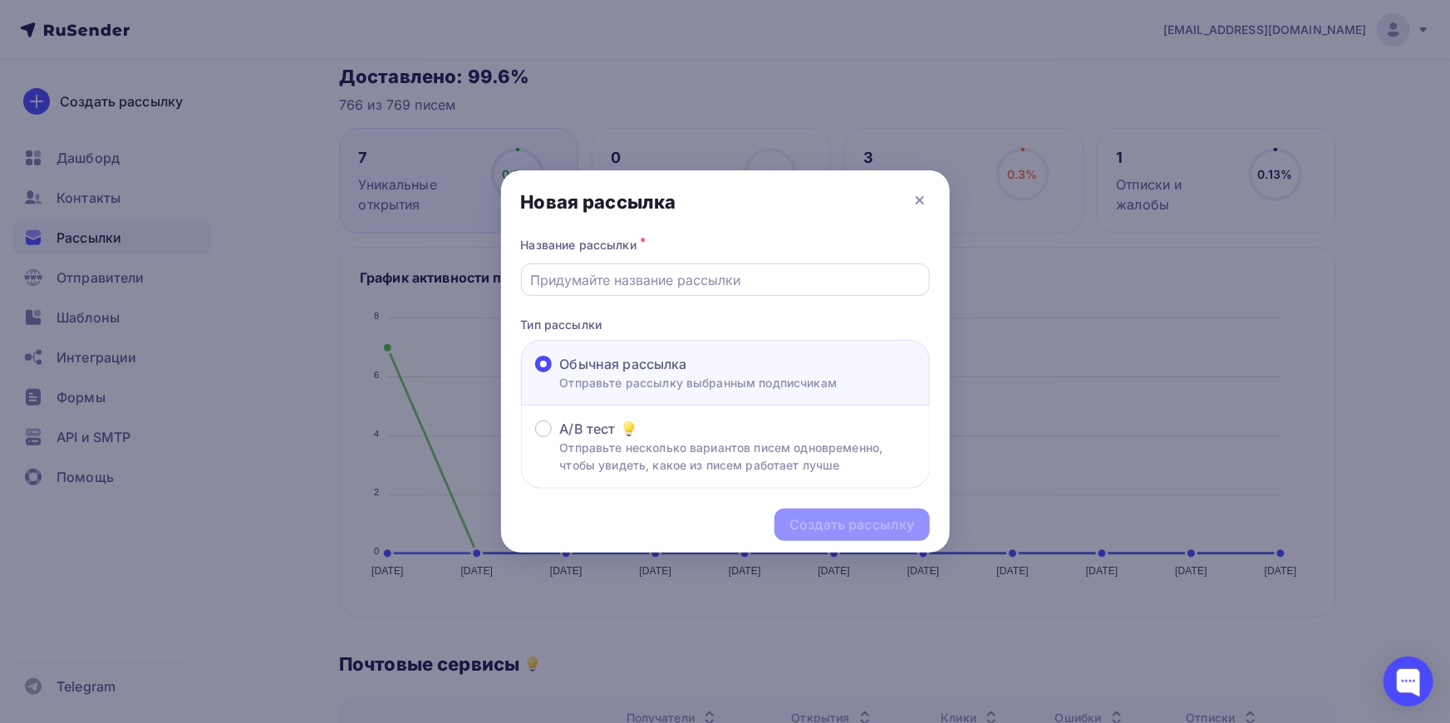
click at [671, 274] on input "text" at bounding box center [725, 280] width 390 height 20
type input "Тест"
click at [884, 541] on div "Создать рассылку" at bounding box center [725, 525] width 449 height 72
click at [882, 530] on div "Создать рассылку" at bounding box center [851, 524] width 125 height 19
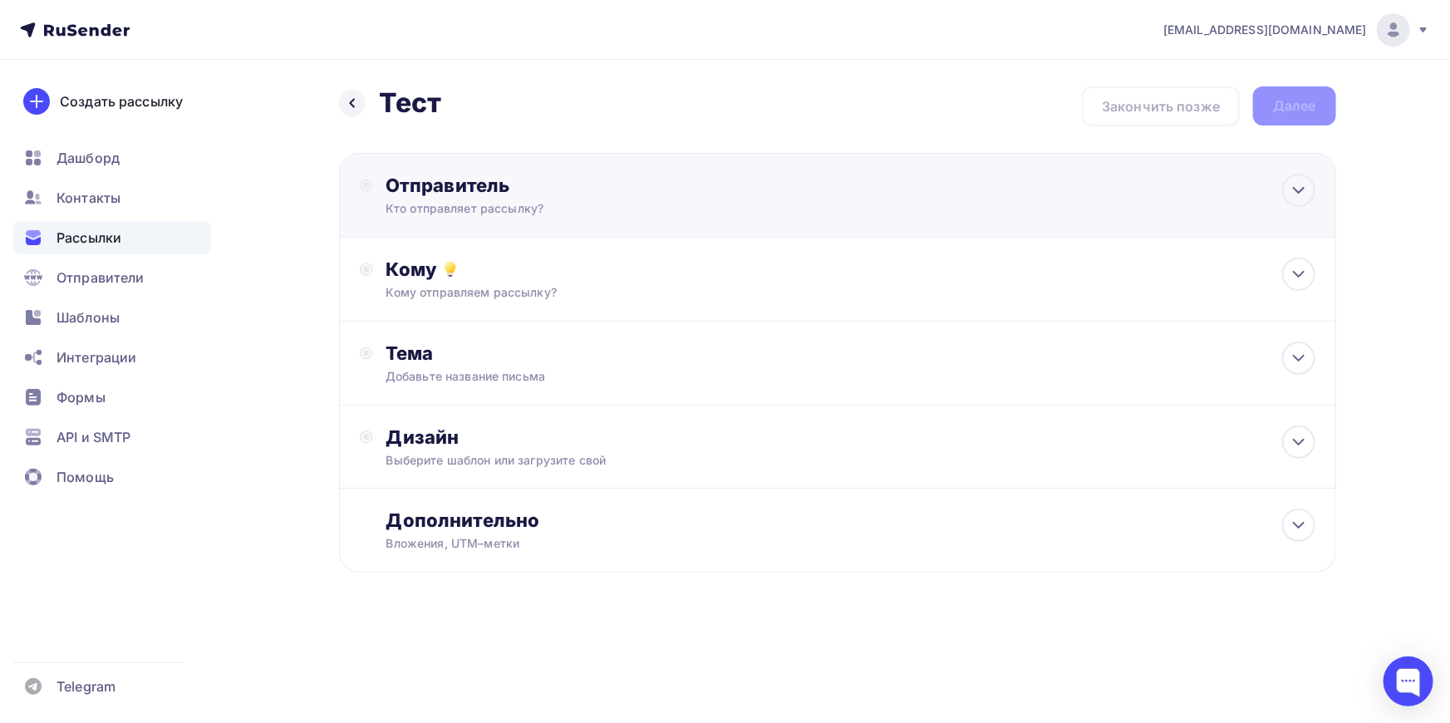
click at [493, 190] on div "Отправитель" at bounding box center [566, 185] width 360 height 23
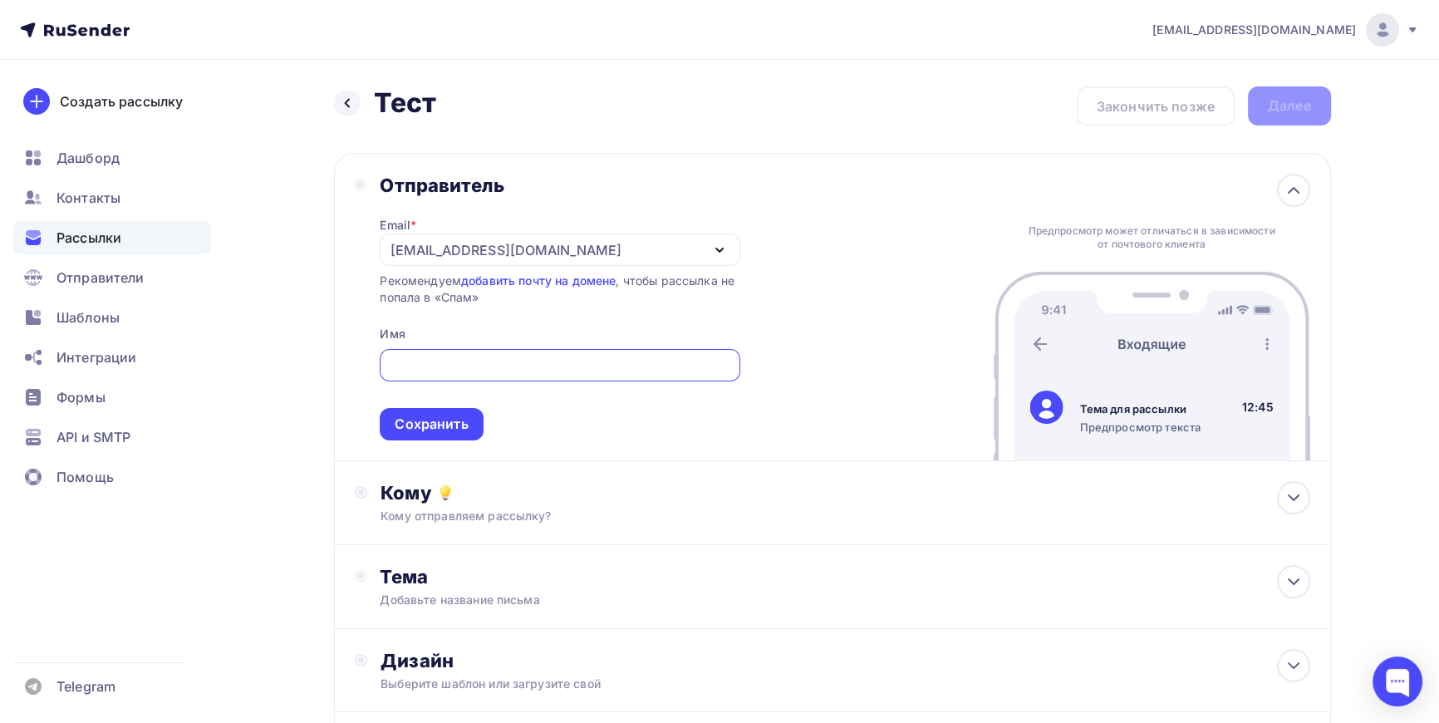
click at [537, 233] on div "[EMAIL_ADDRESS][DOMAIN_NAME]" at bounding box center [560, 249] width 360 height 32
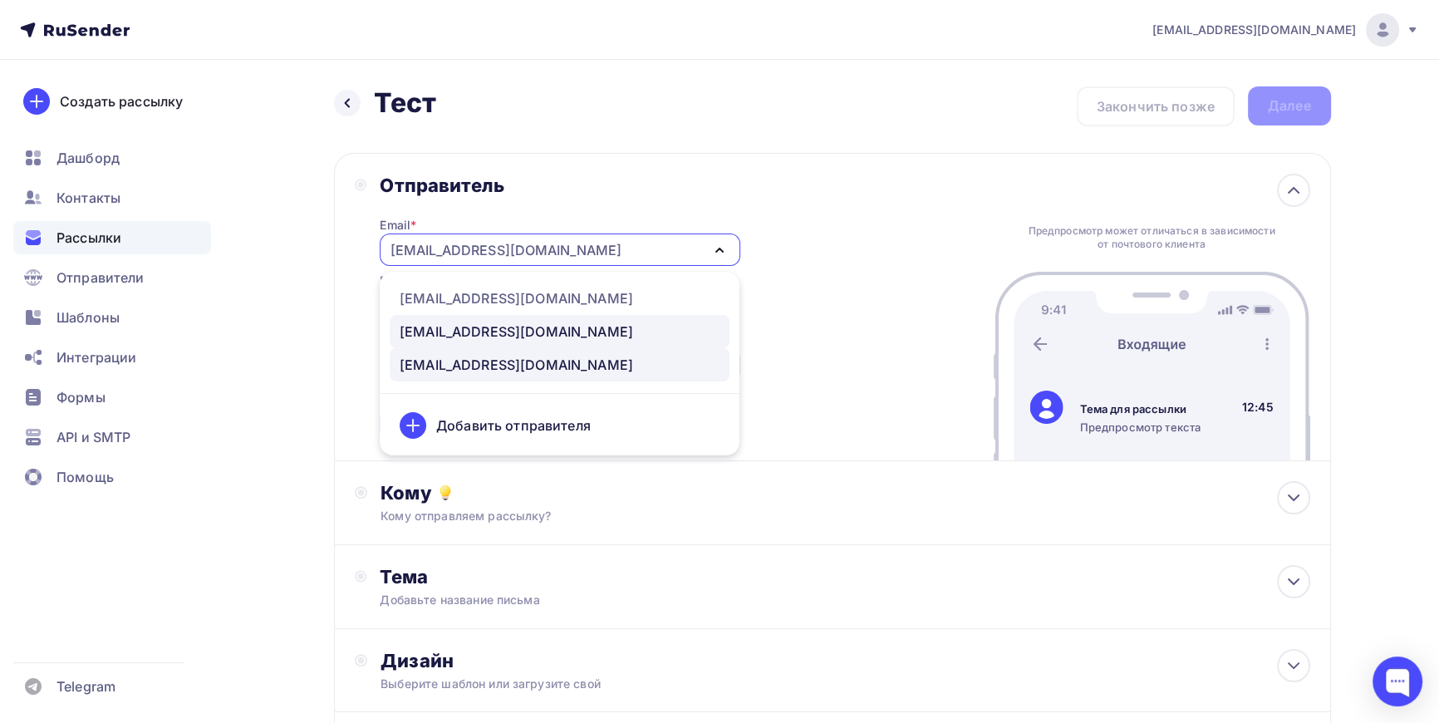
click at [482, 329] on div "[EMAIL_ADDRESS][DOMAIN_NAME]" at bounding box center [516, 332] width 233 height 20
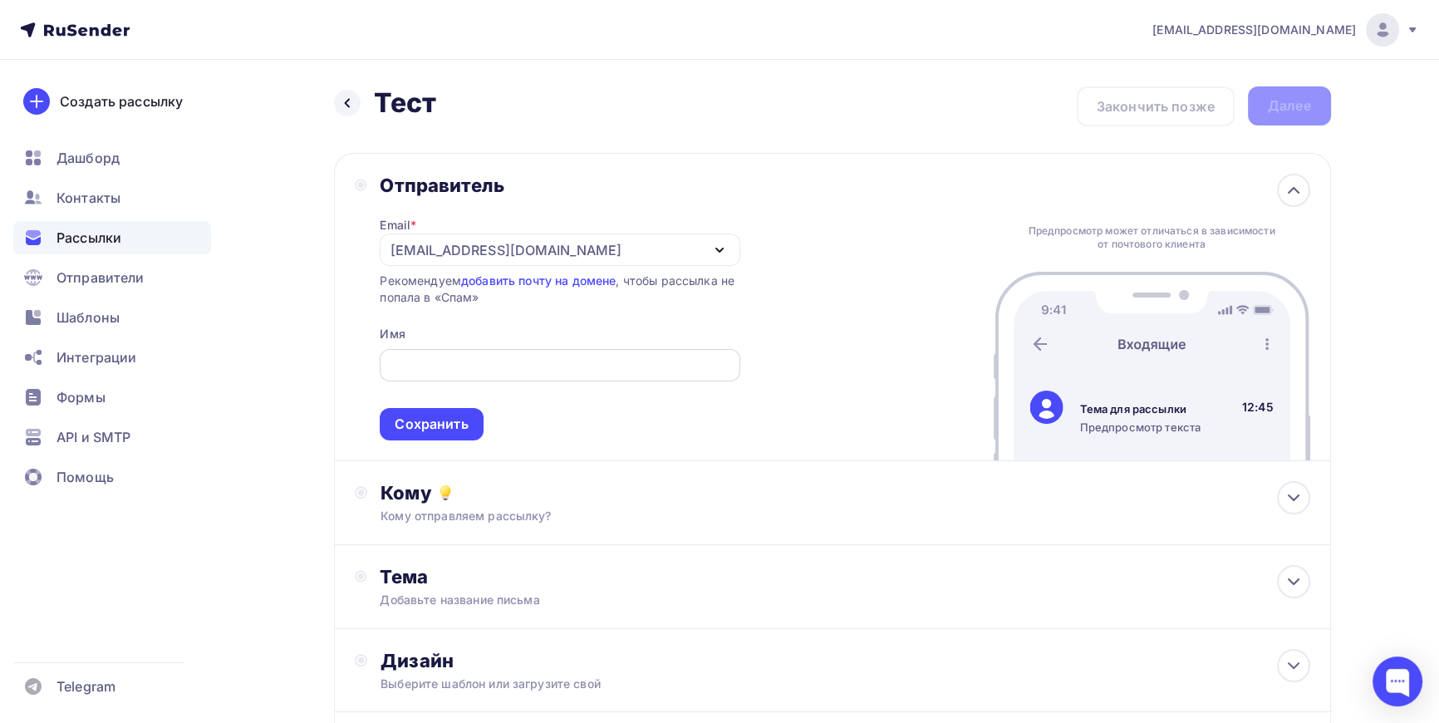
click at [473, 364] on input "text" at bounding box center [560, 366] width 341 height 20
type input "ЛЕКАЛА СЕРВИС"
click at [439, 421] on div "Сохранить" at bounding box center [431, 424] width 73 height 19
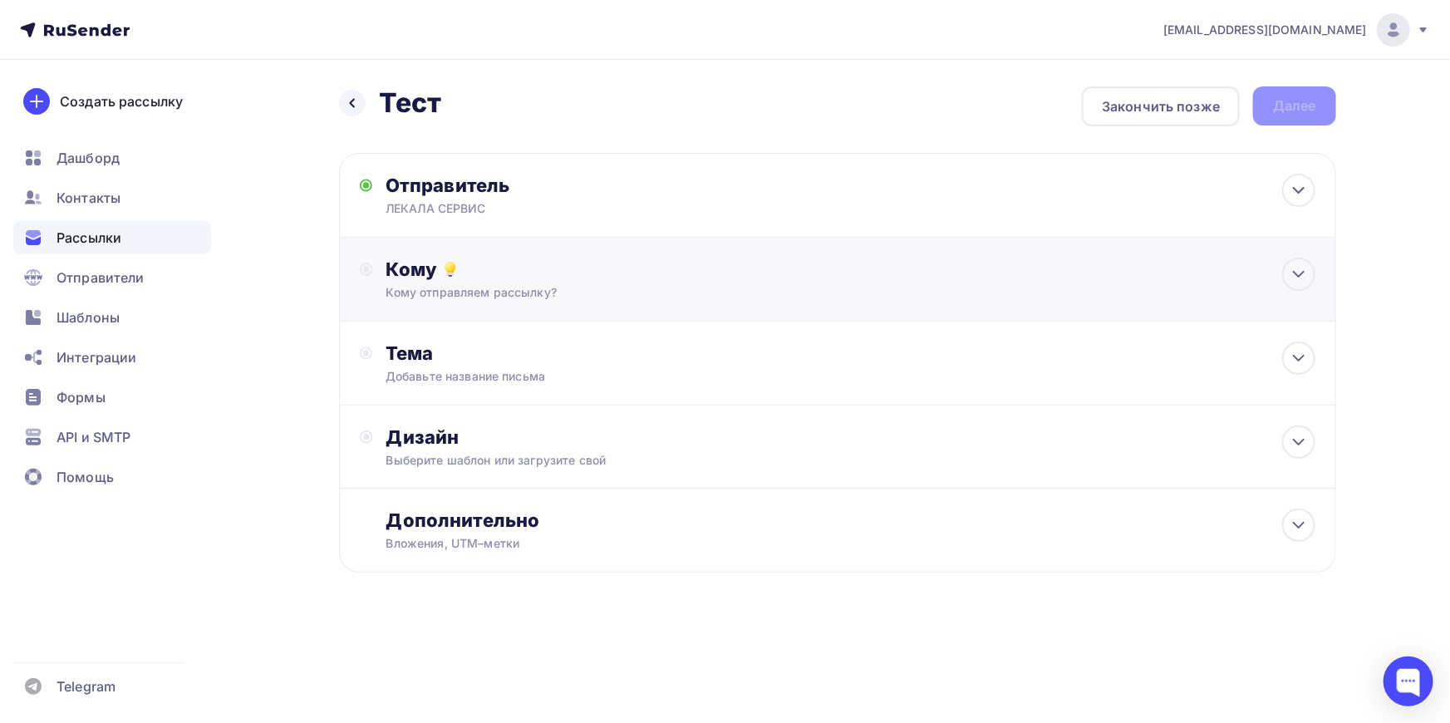
click at [481, 292] on div "Кому отправляем рассылку?" at bounding box center [804, 292] width 837 height 17
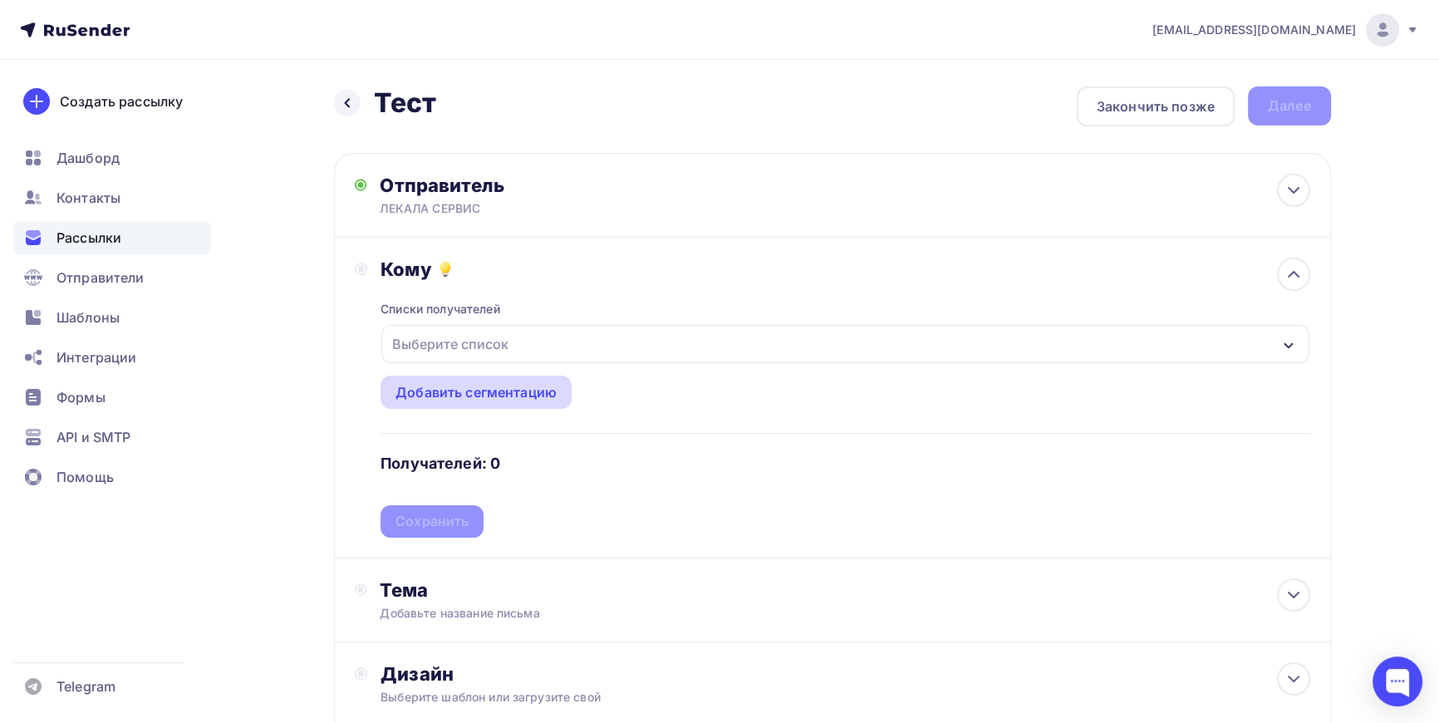
click at [482, 392] on div "Добавить сегментацию" at bounding box center [476, 392] width 161 height 20
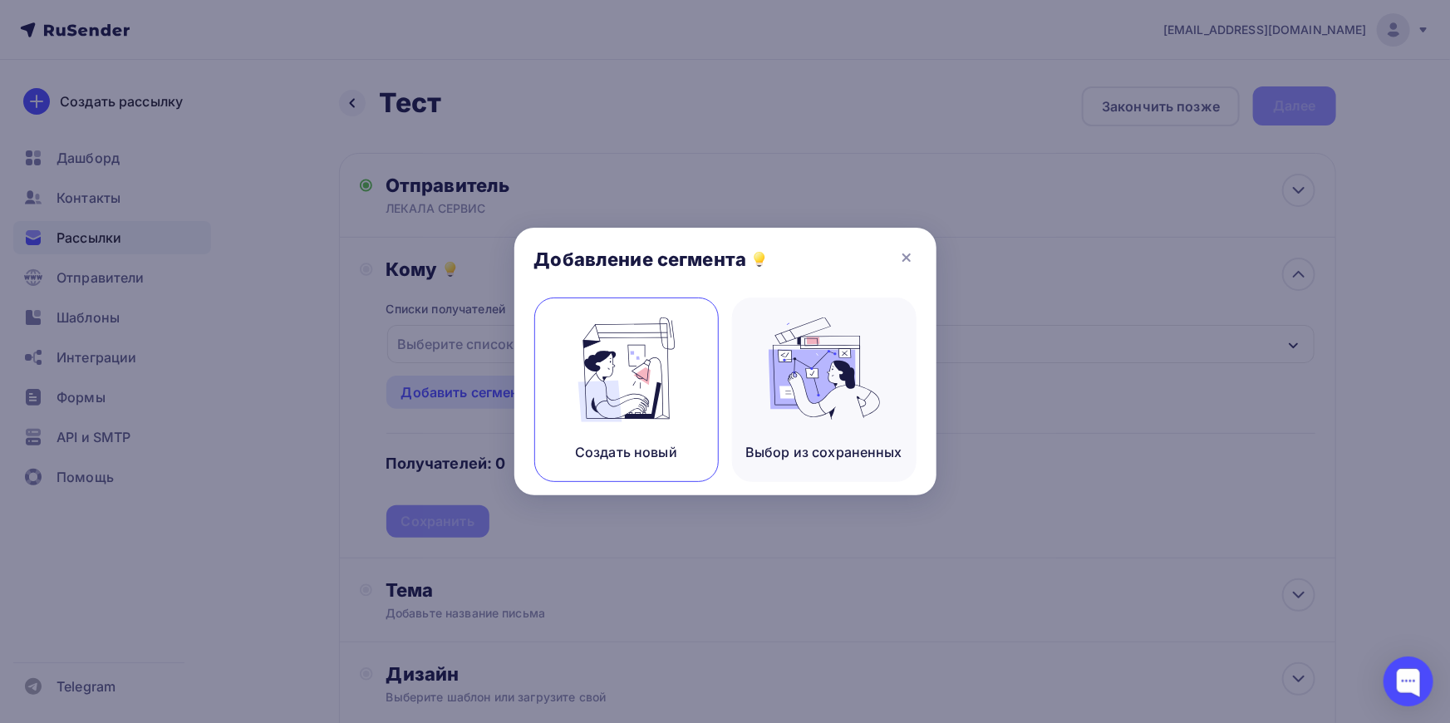
click at [648, 398] on img at bounding box center [626, 369] width 111 height 105
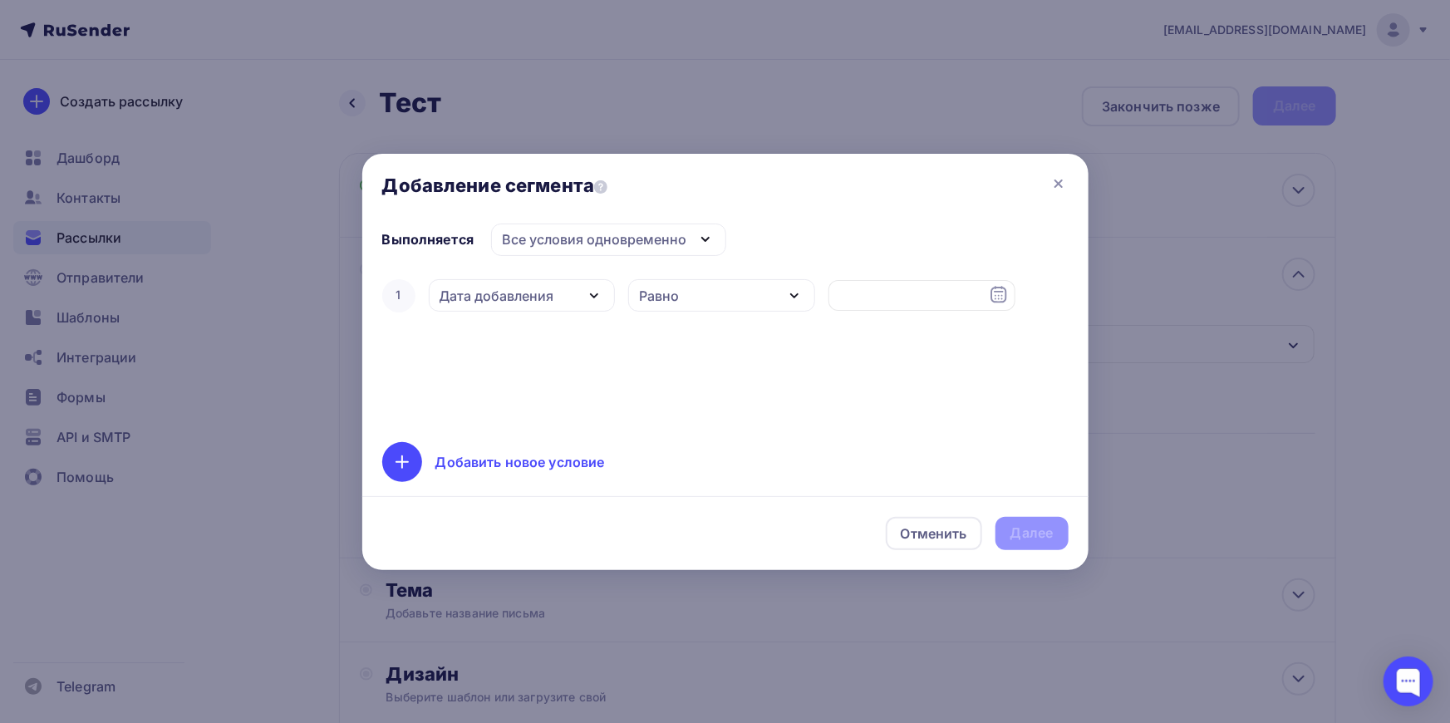
click at [1066, 179] on icon at bounding box center [1059, 184] width 20 height 20
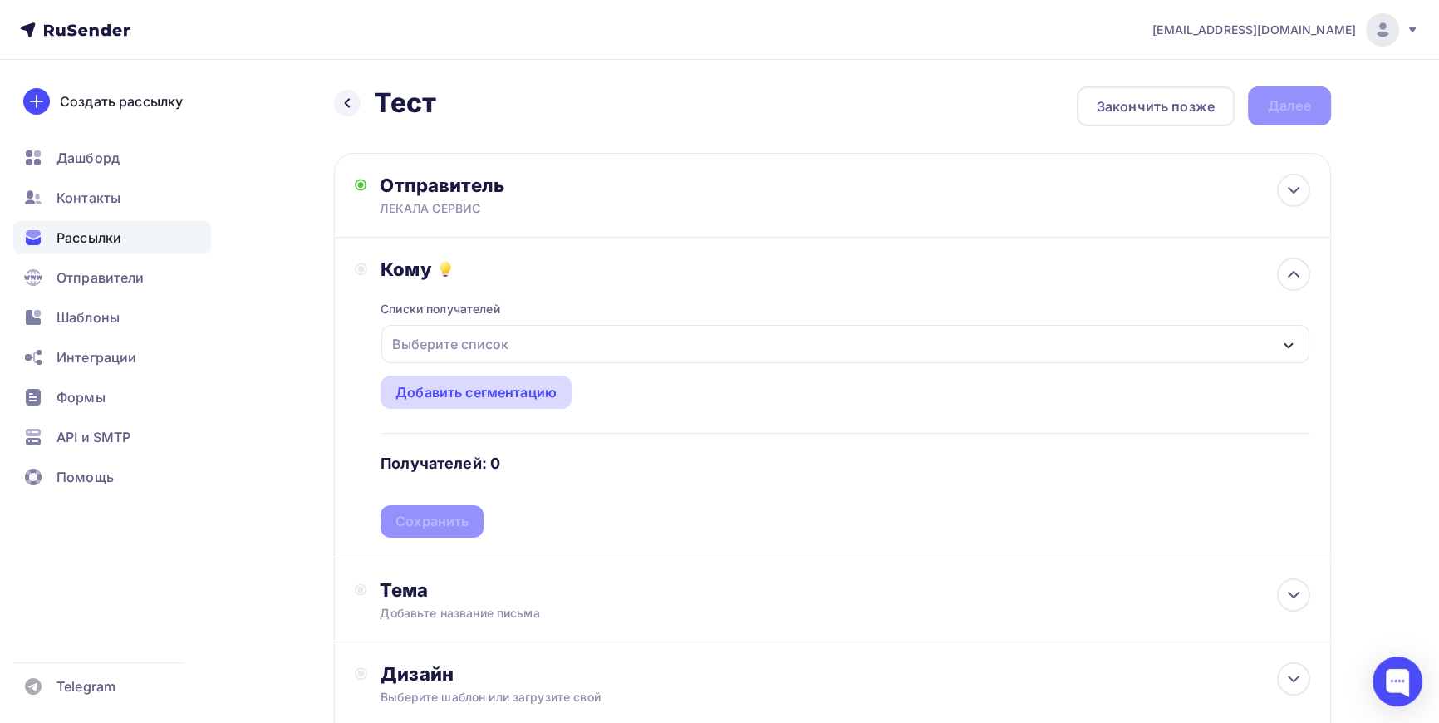
click at [484, 388] on div "Добавить сегментацию" at bounding box center [476, 392] width 161 height 20
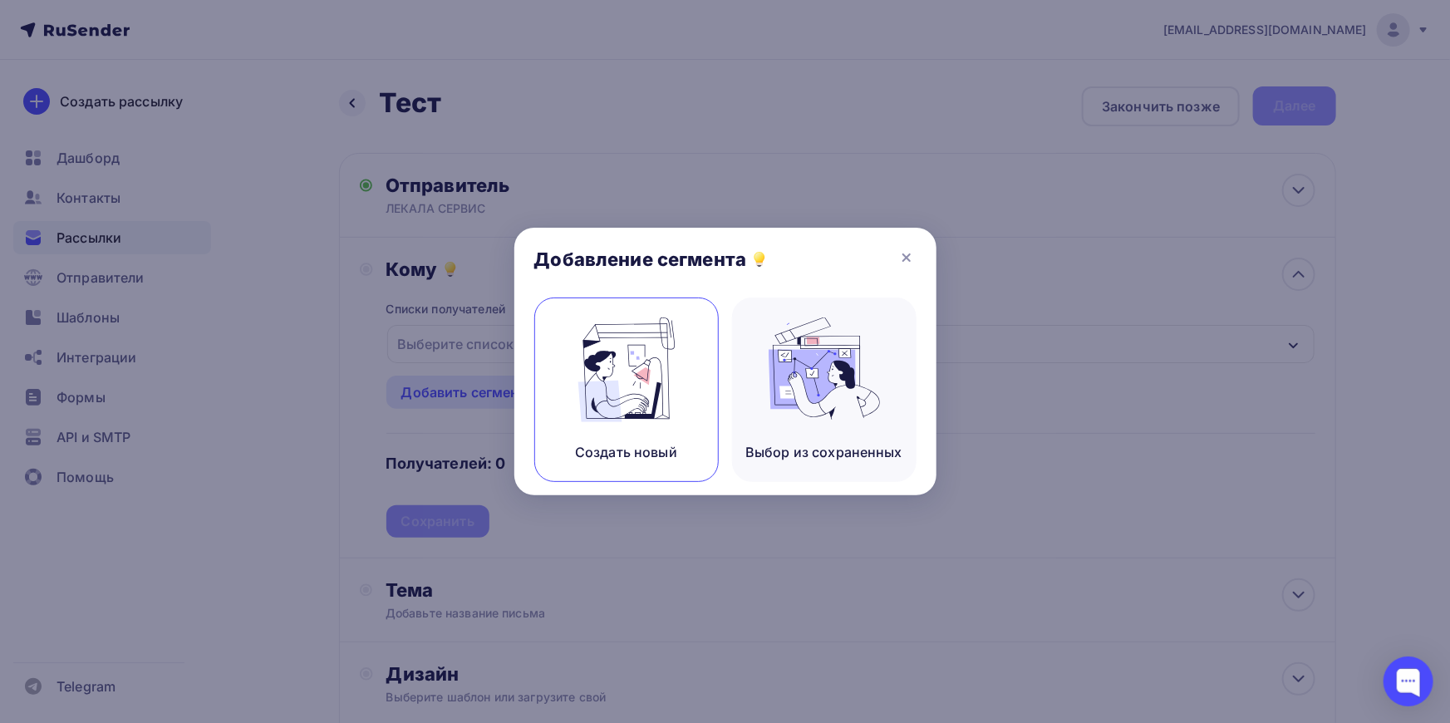
click at [607, 377] on img at bounding box center [626, 369] width 111 height 105
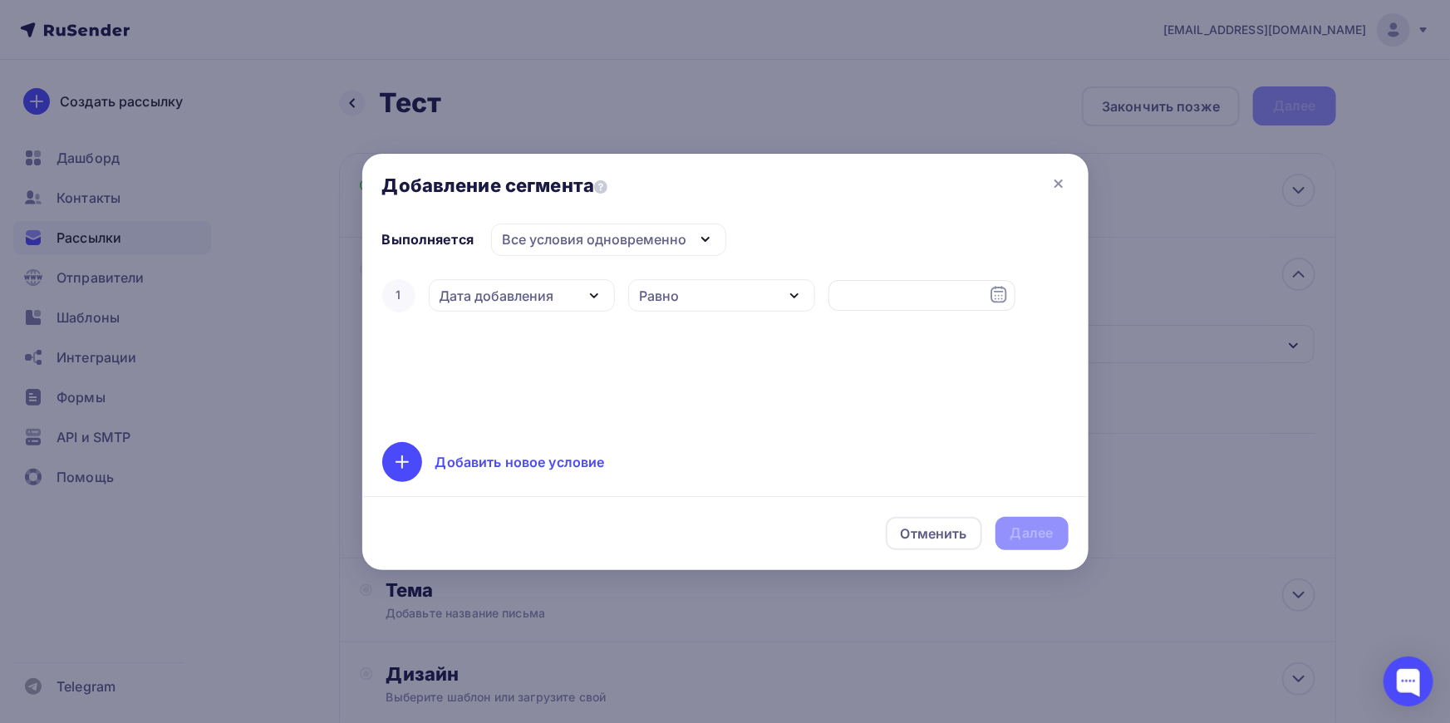
click at [504, 455] on div "Добавить новое условие" at bounding box center [520, 462] width 170 height 20
click at [1060, 182] on icon at bounding box center [1059, 184] width 20 height 20
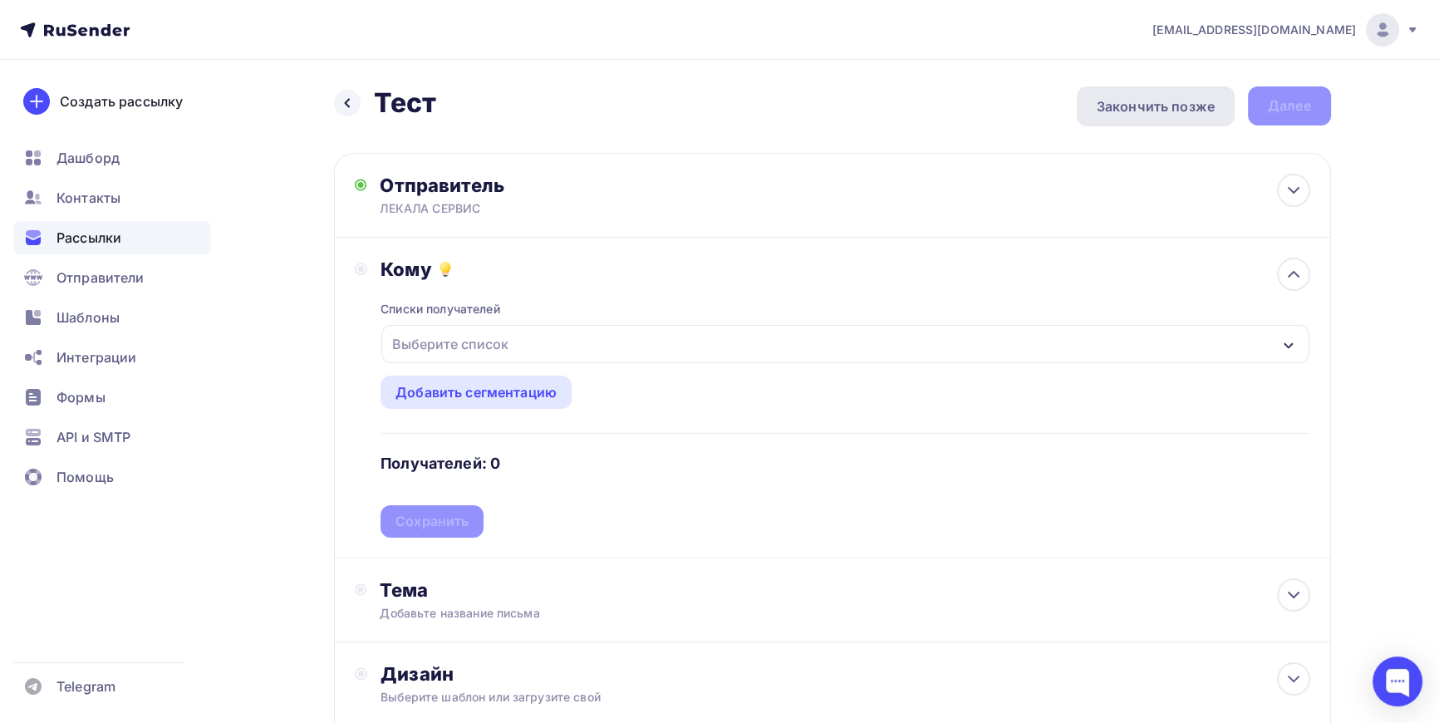
click at [1182, 103] on div "Закончить позже" at bounding box center [1156, 106] width 118 height 20
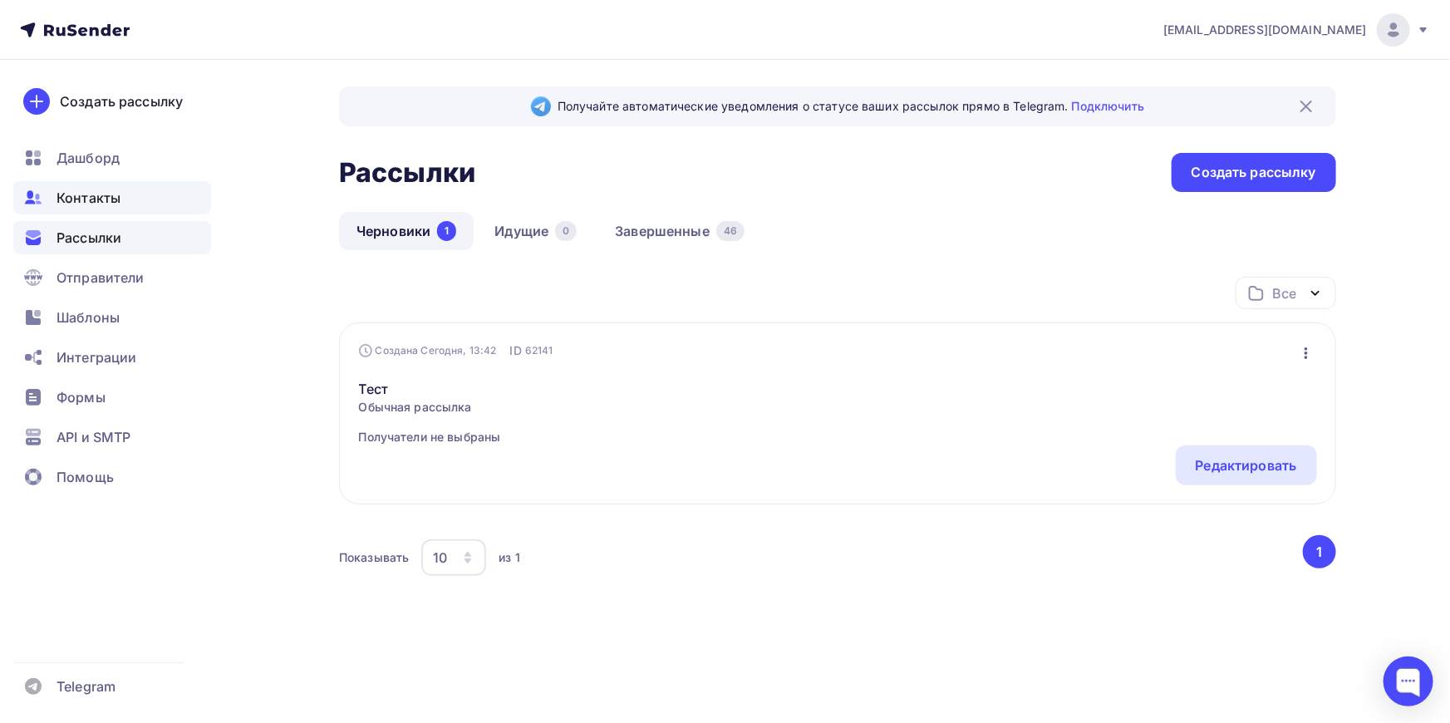
click at [102, 194] on span "Контакты" at bounding box center [89, 198] width 64 height 20
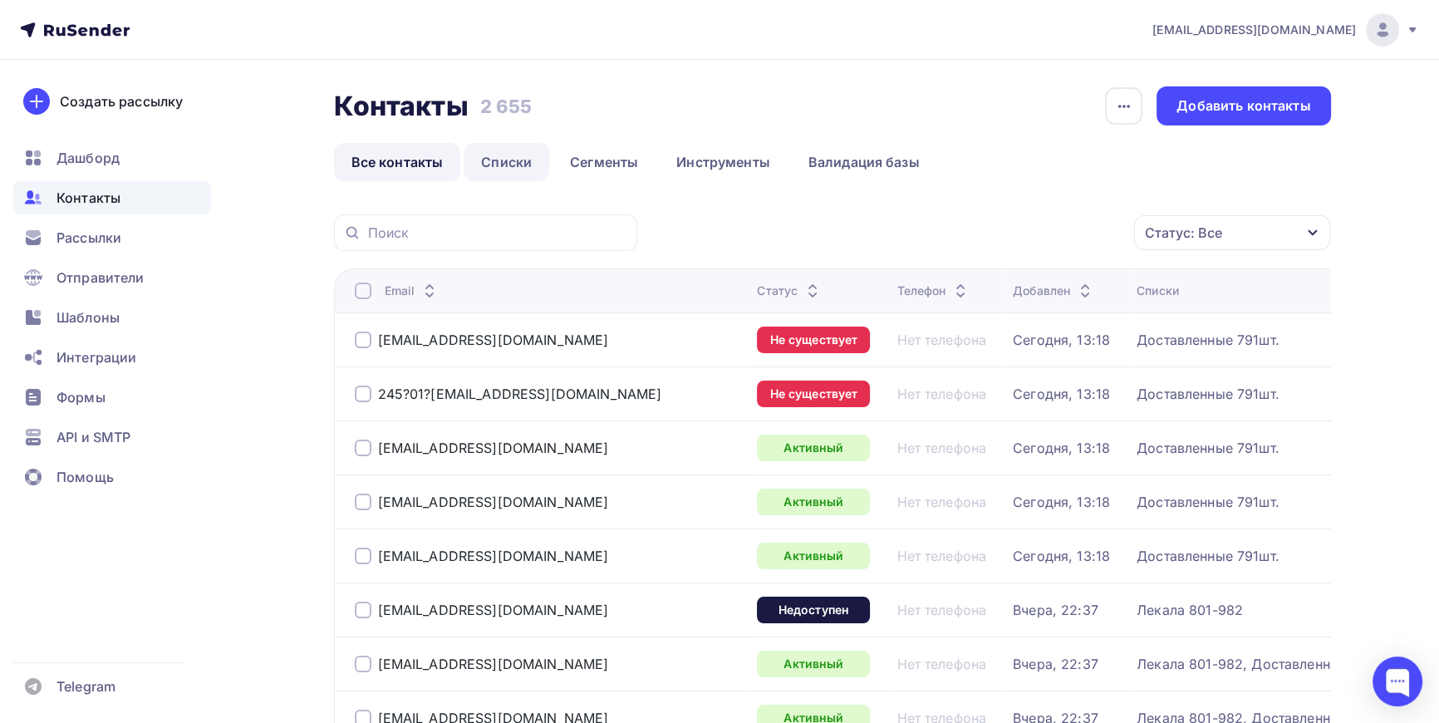
click at [525, 159] on link "Списки" at bounding box center [507, 162] width 86 height 38
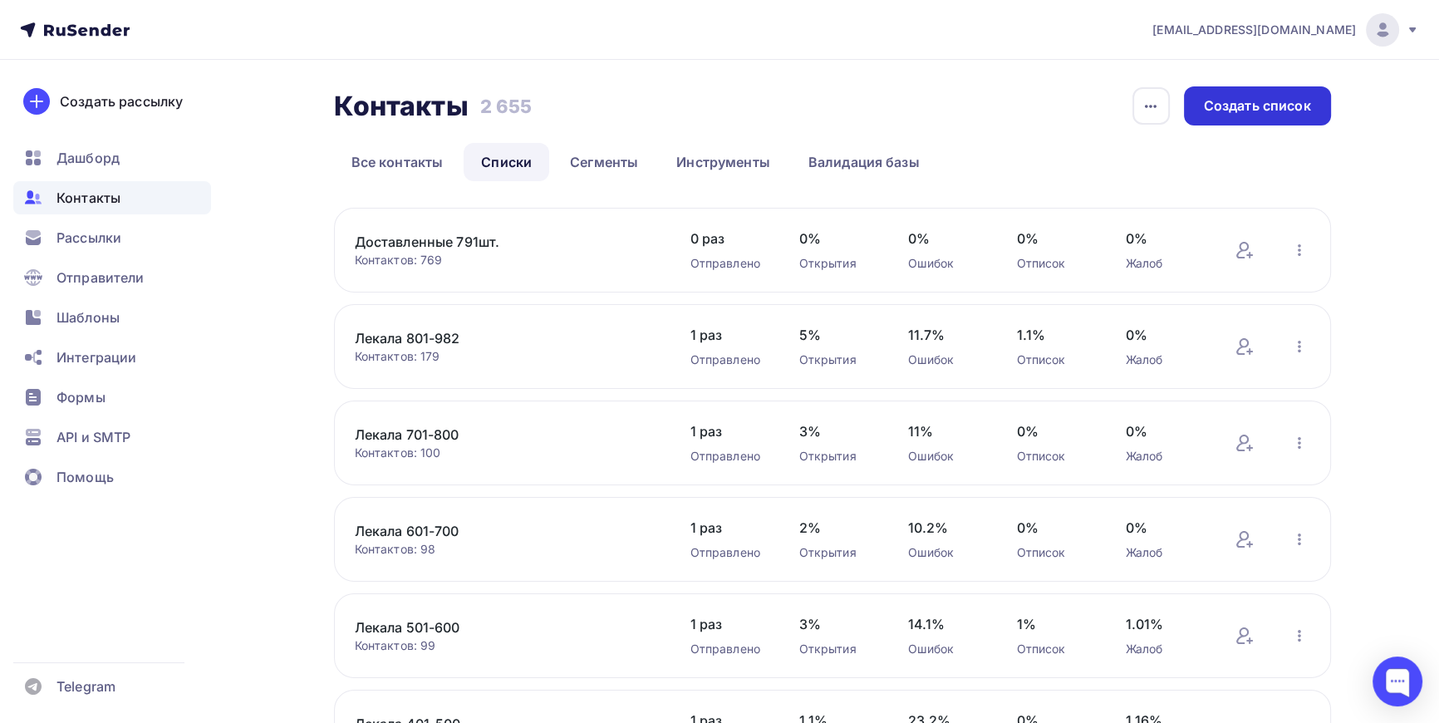
click at [1257, 108] on div "Создать список" at bounding box center [1257, 105] width 107 height 19
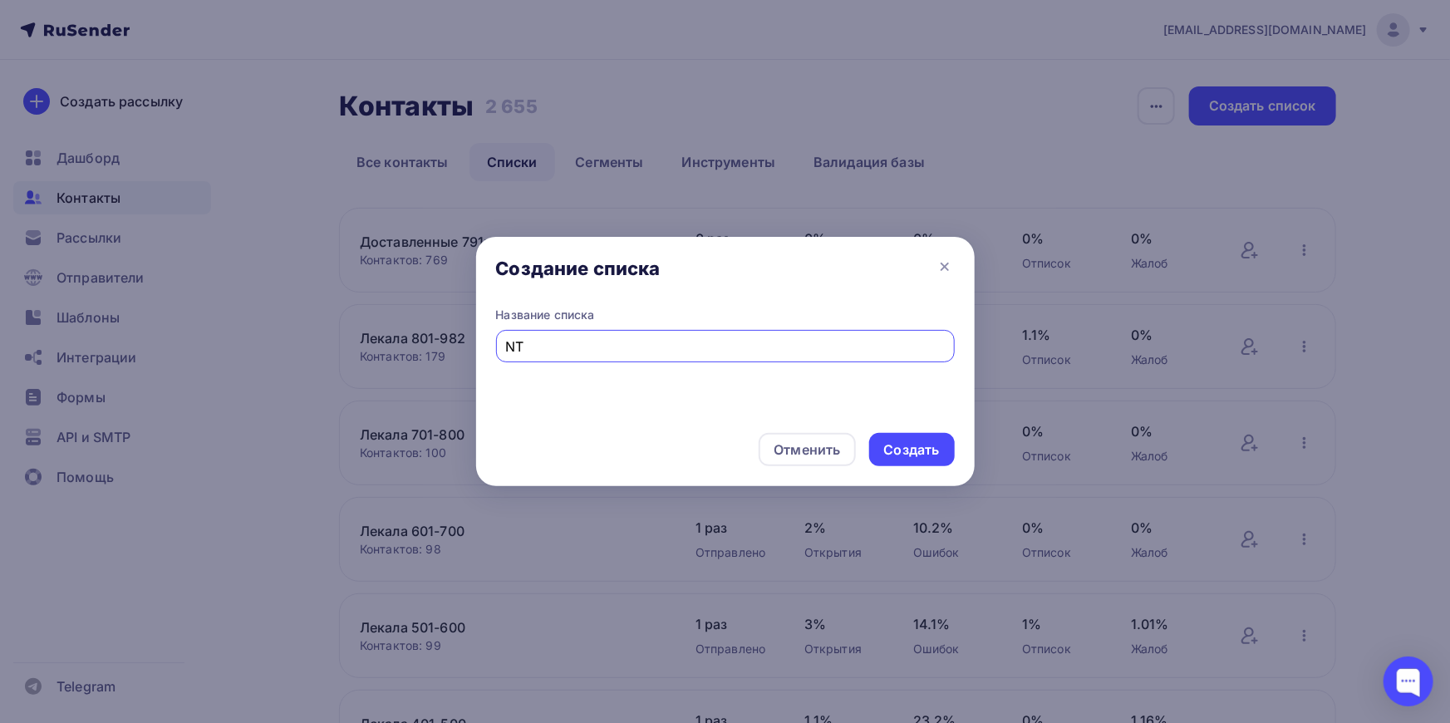
type input "N"
type input "TEST на свой адрес"
click at [921, 448] on div "Создать" at bounding box center [912, 449] width 56 height 19
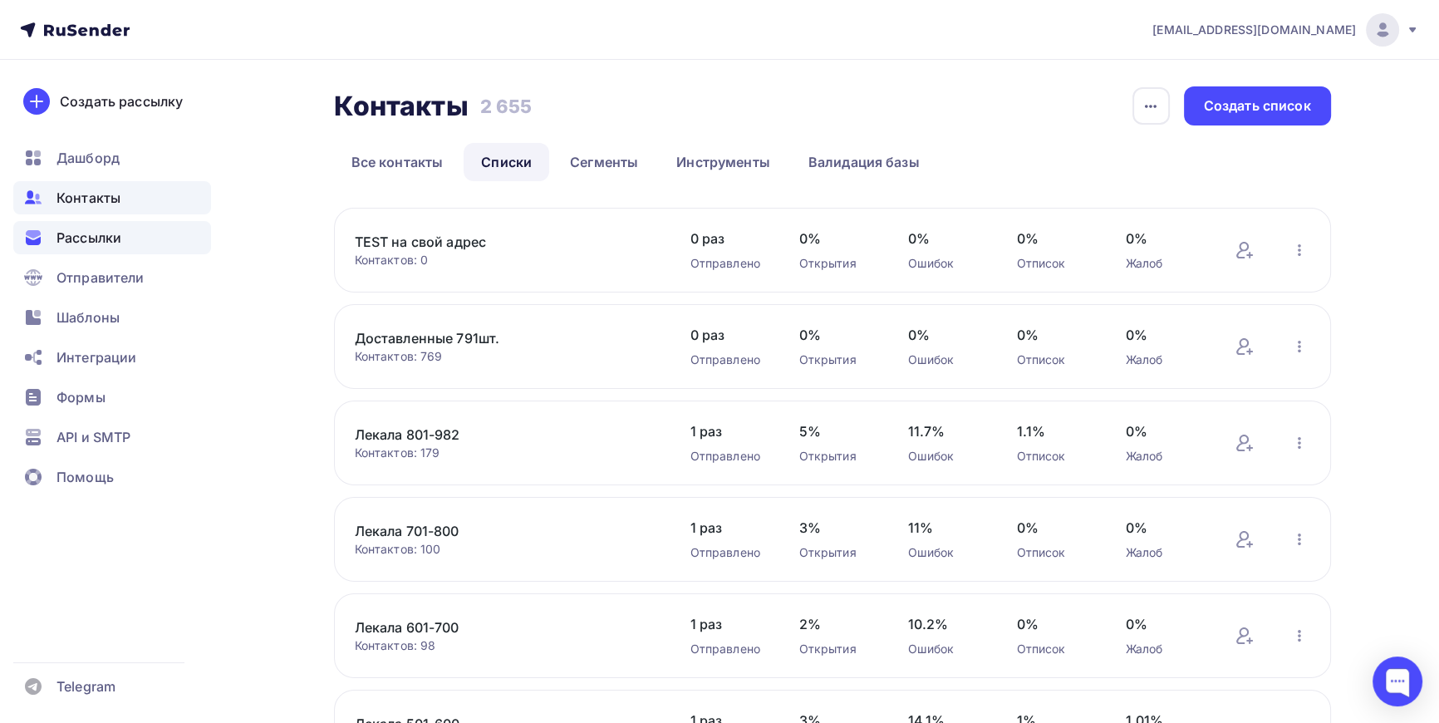
click at [100, 238] on span "Рассылки" at bounding box center [89, 238] width 65 height 20
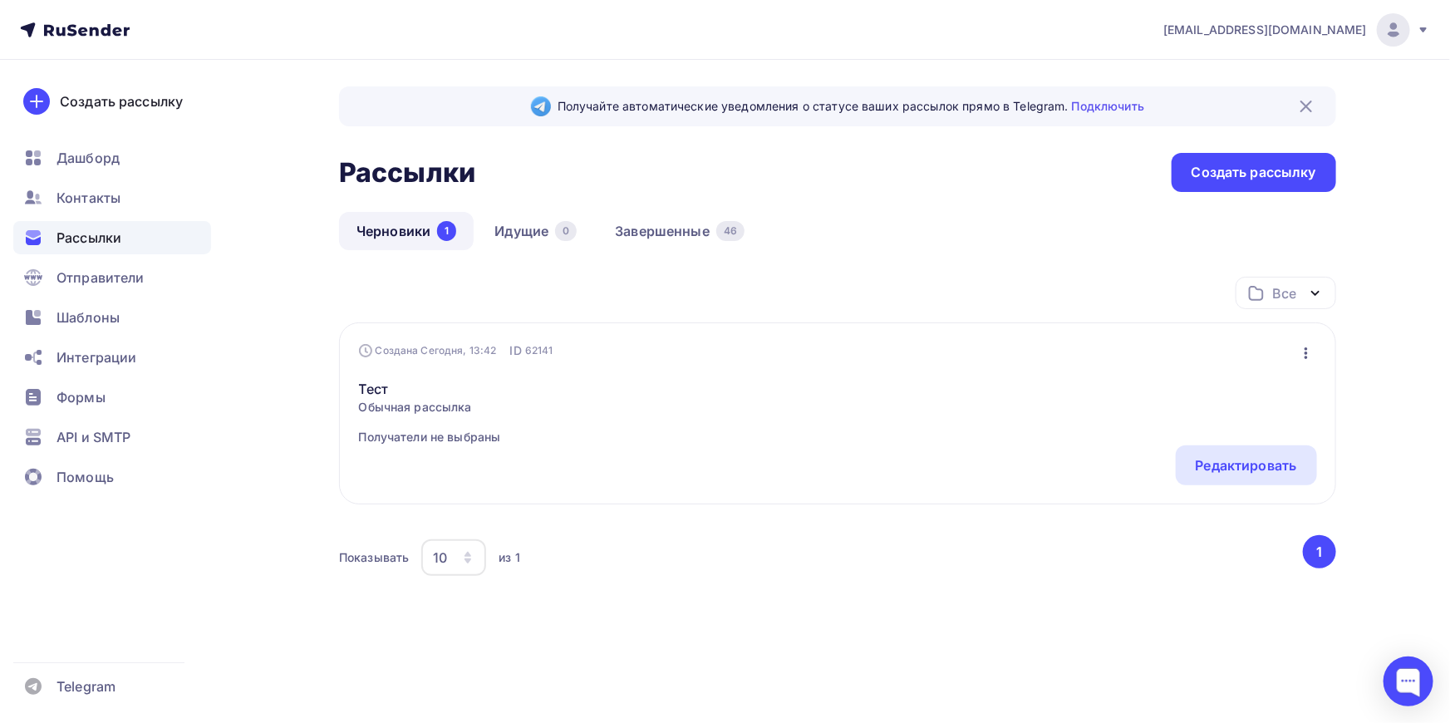
click at [388, 224] on link "Черновики 1" at bounding box center [406, 231] width 135 height 38
click at [1221, 464] on div "Редактировать" at bounding box center [1246, 465] width 101 height 20
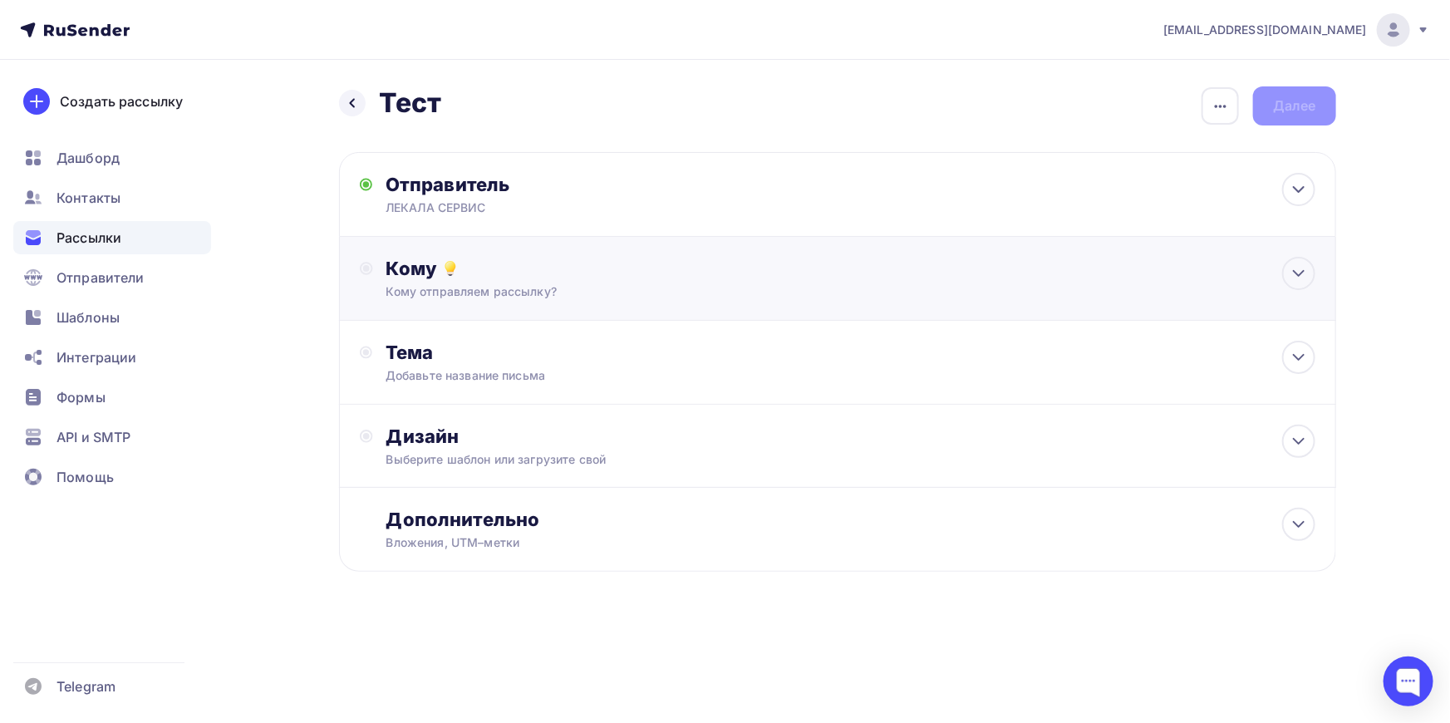
click at [482, 272] on div "Кому" at bounding box center [850, 268] width 929 height 23
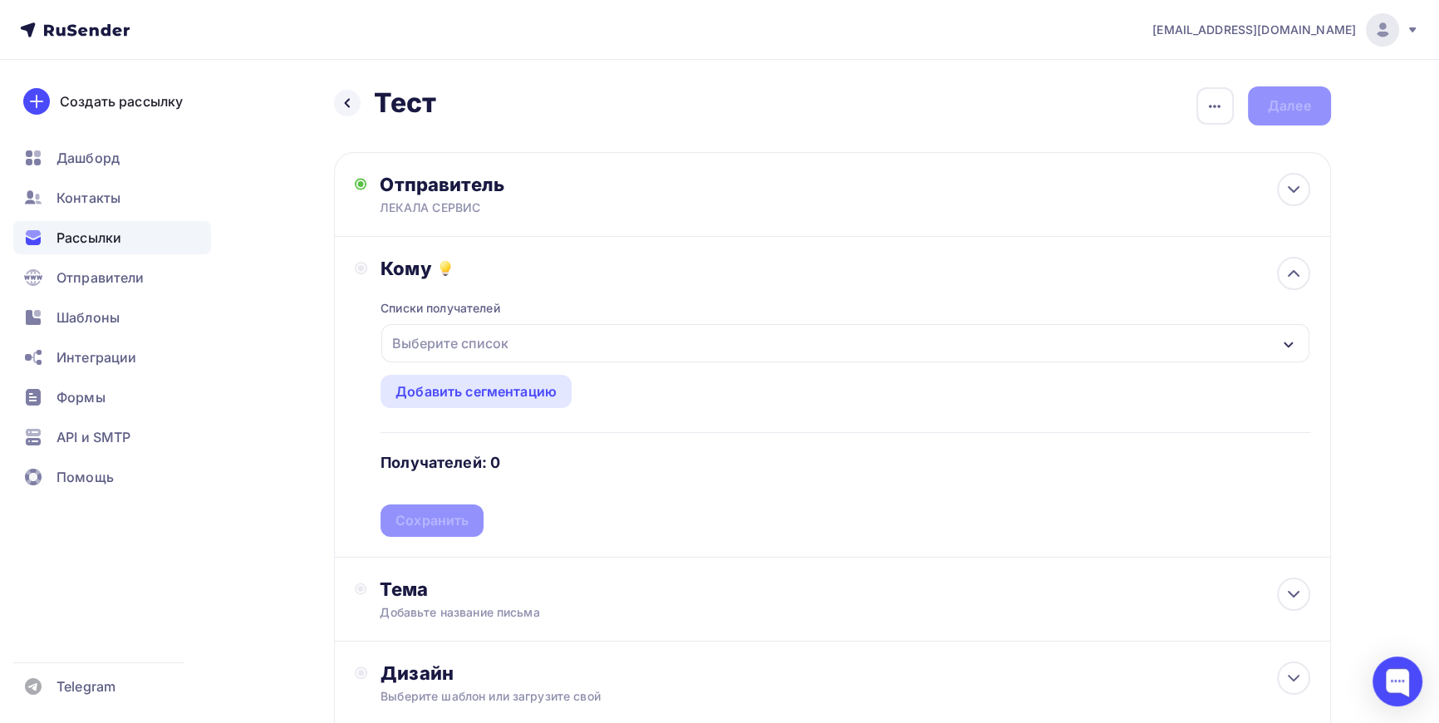
click at [489, 335] on div "Выберите список" at bounding box center [451, 343] width 130 height 30
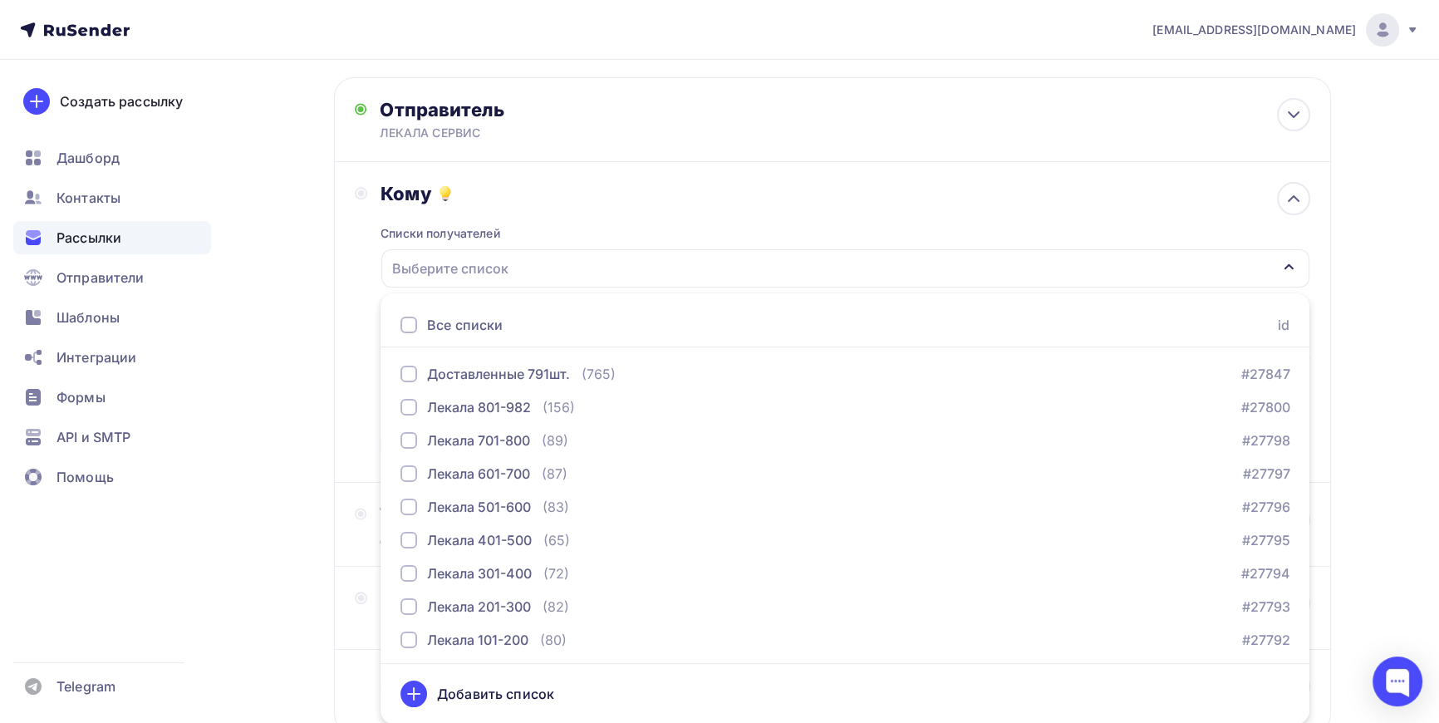
click at [1374, 164] on div "Назад Тест Тест Закончить позже Переименовать рассылку Удалить Далее Отправител…" at bounding box center [720, 413] width 1362 height 856
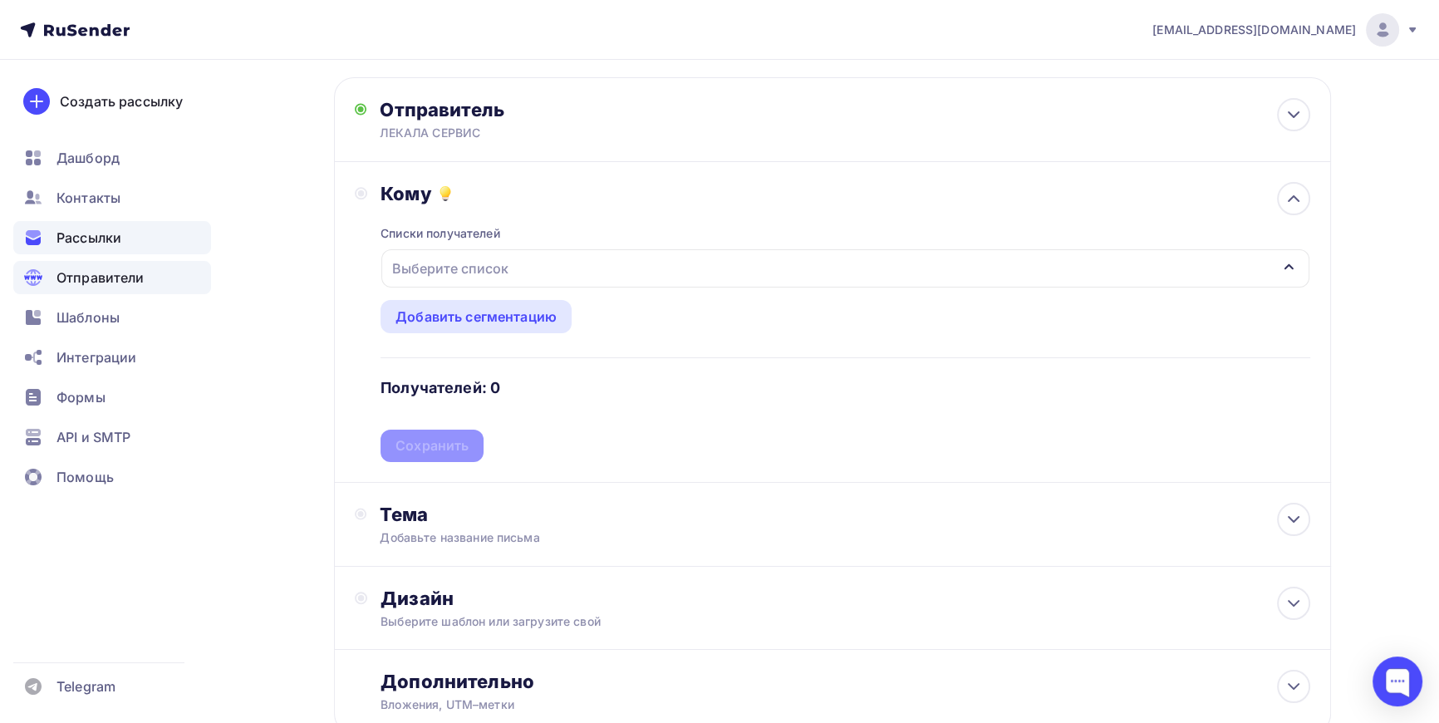
click at [109, 278] on span "Отправители" at bounding box center [101, 278] width 88 height 20
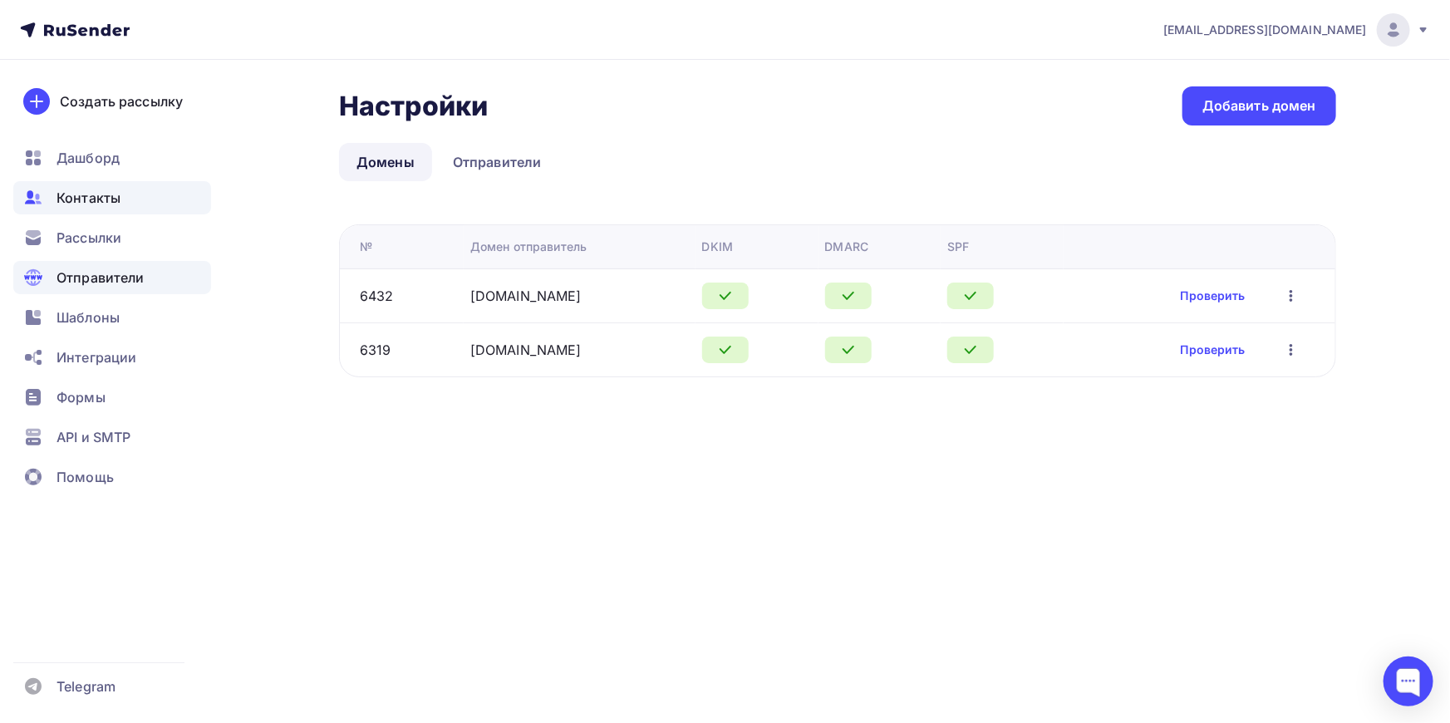
click at [91, 199] on span "Контакты" at bounding box center [89, 198] width 64 height 20
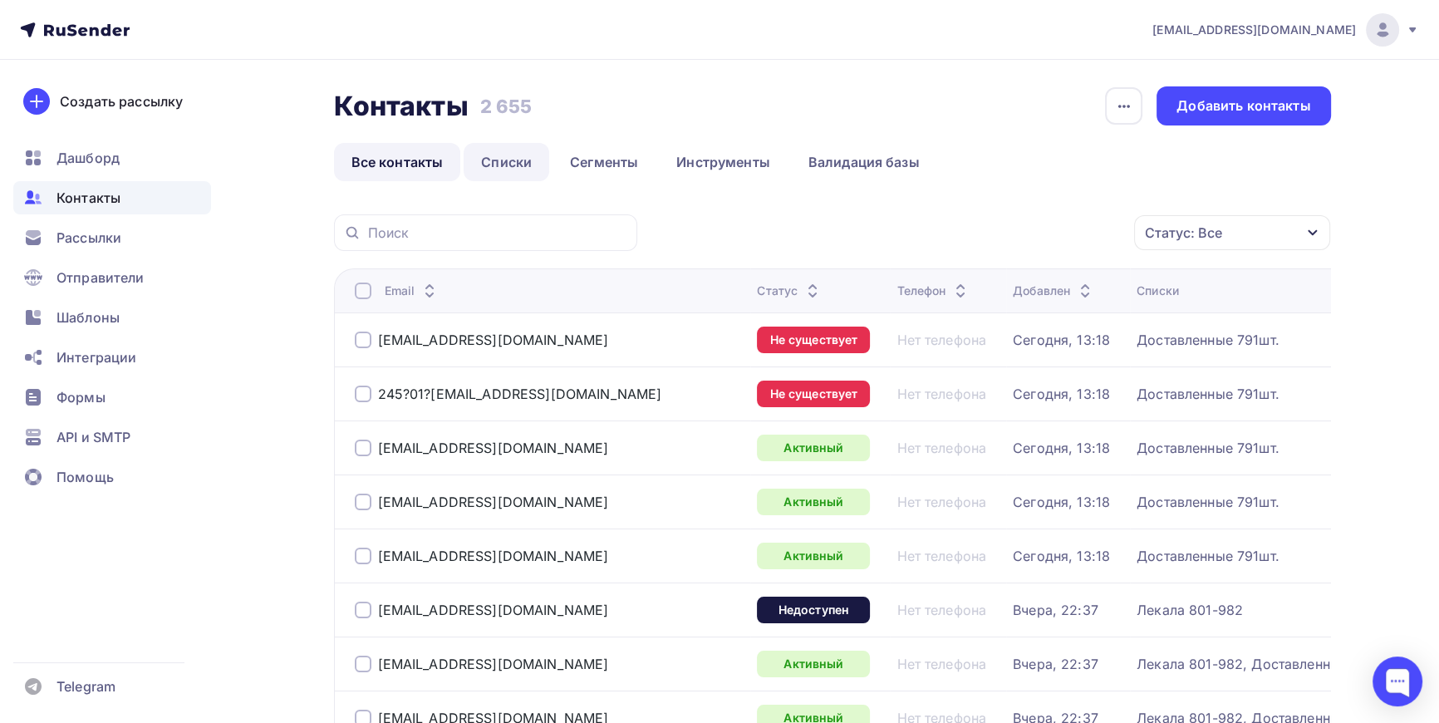
click at [504, 158] on link "Списки" at bounding box center [507, 162] width 86 height 38
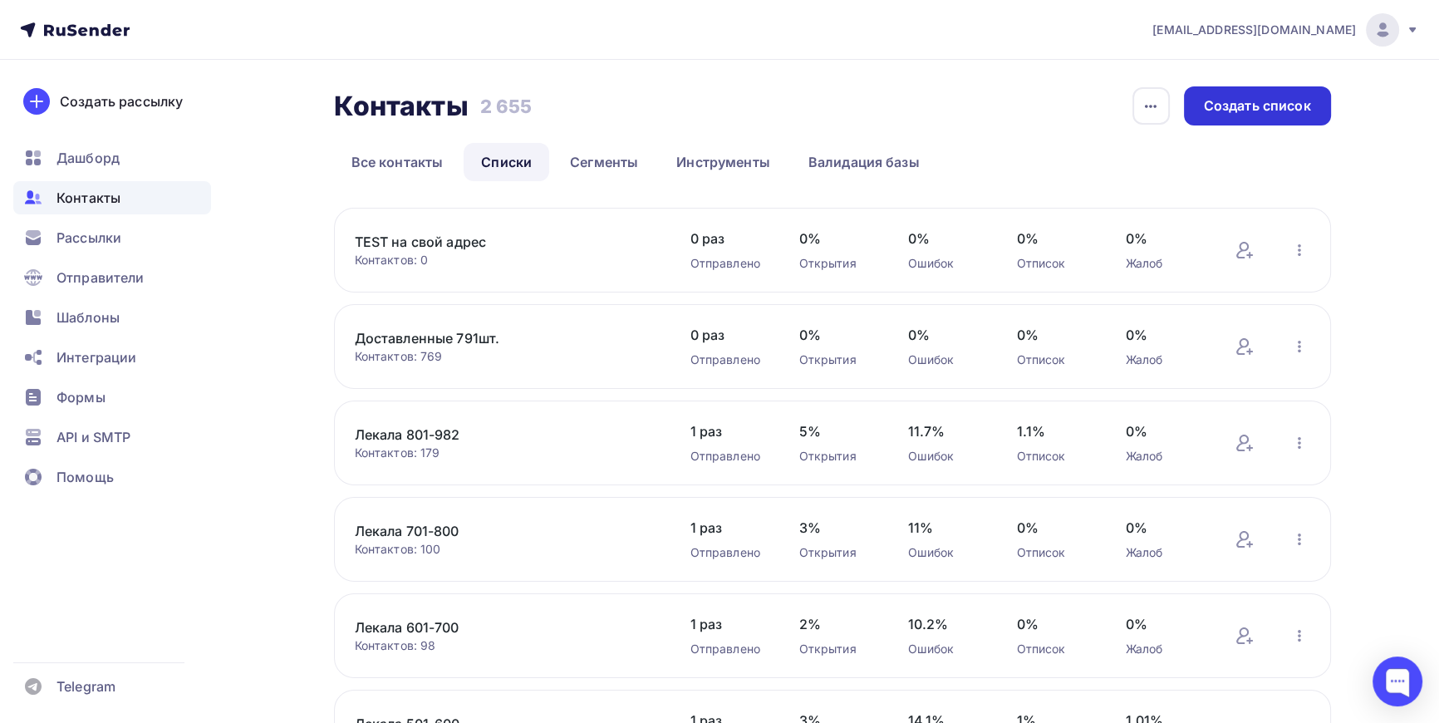
click at [1262, 106] on div "Создать список" at bounding box center [1257, 105] width 107 height 19
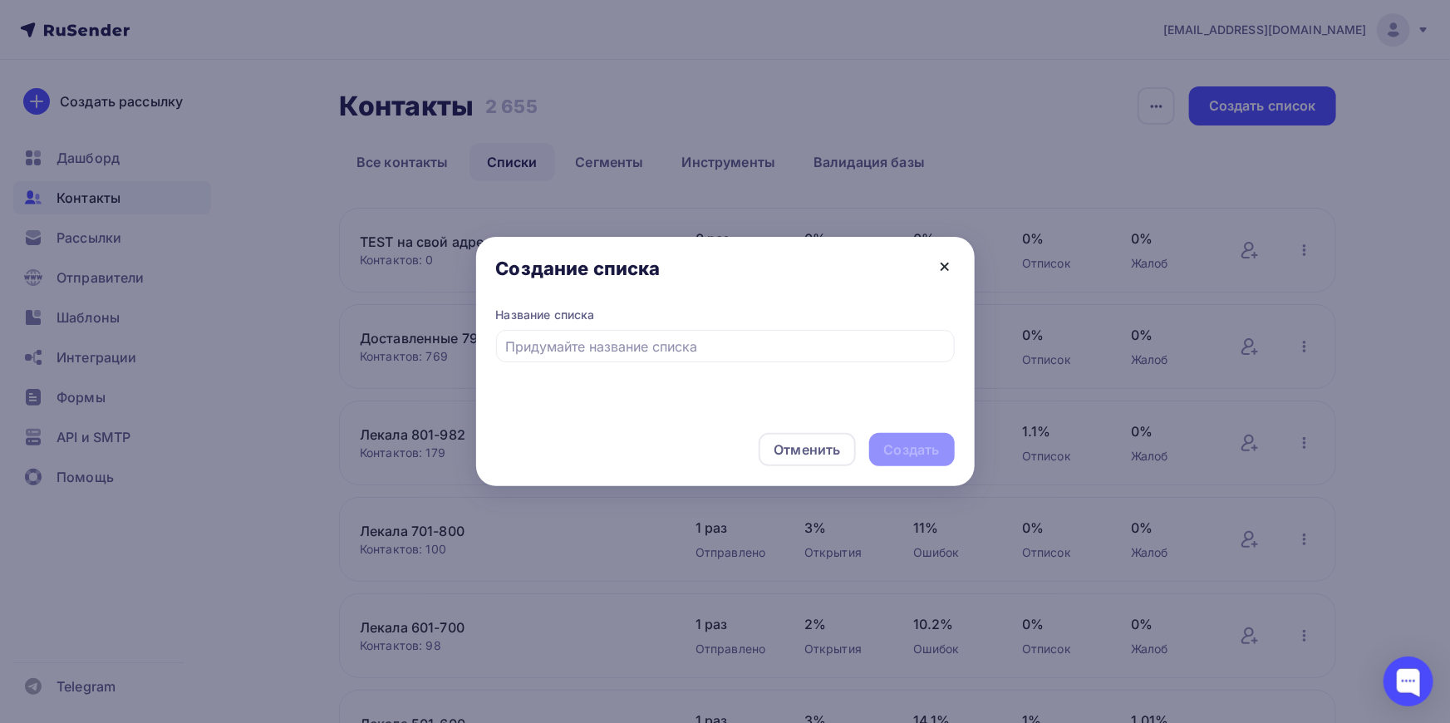
click at [945, 259] on icon at bounding box center [945, 267] width 20 height 20
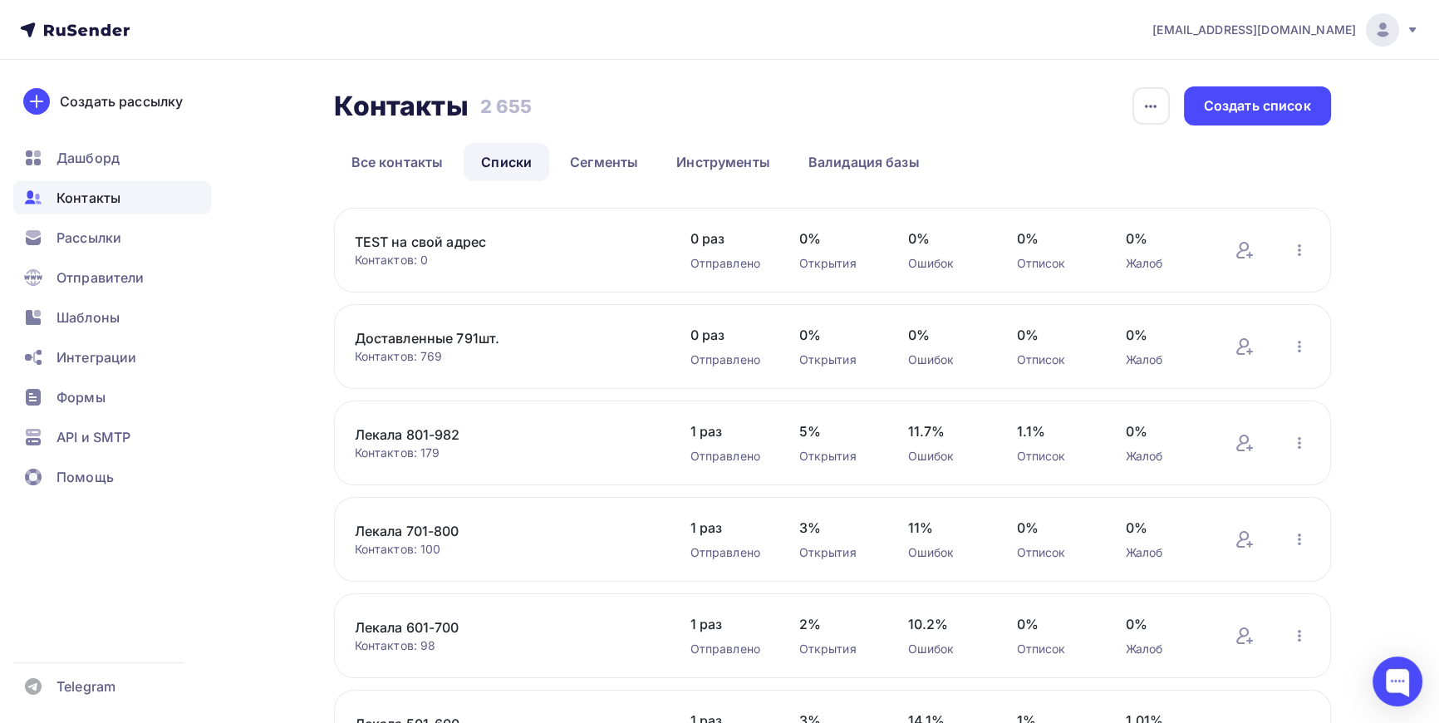
click at [429, 239] on link "TEST на свой адрес" at bounding box center [496, 242] width 283 height 20
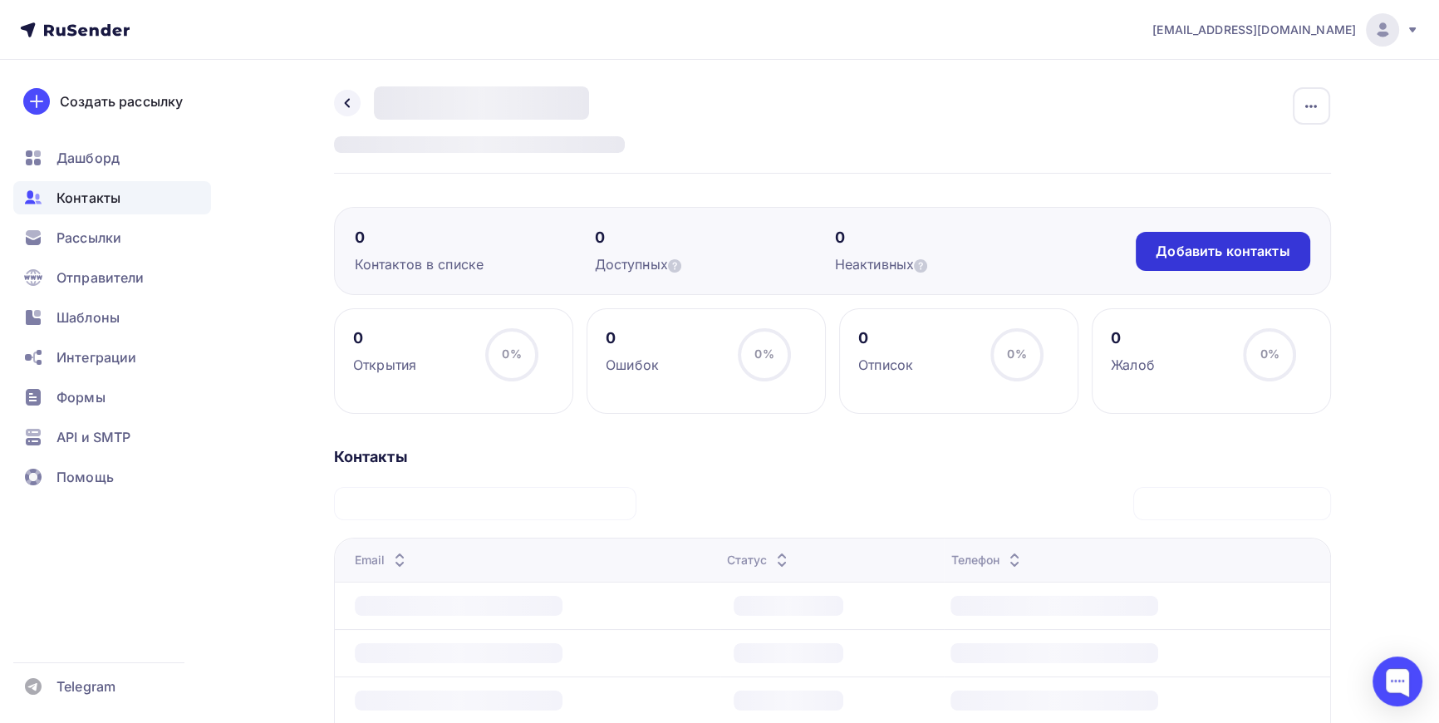
click at [1226, 252] on div "Добавить контакты" at bounding box center [1223, 251] width 134 height 19
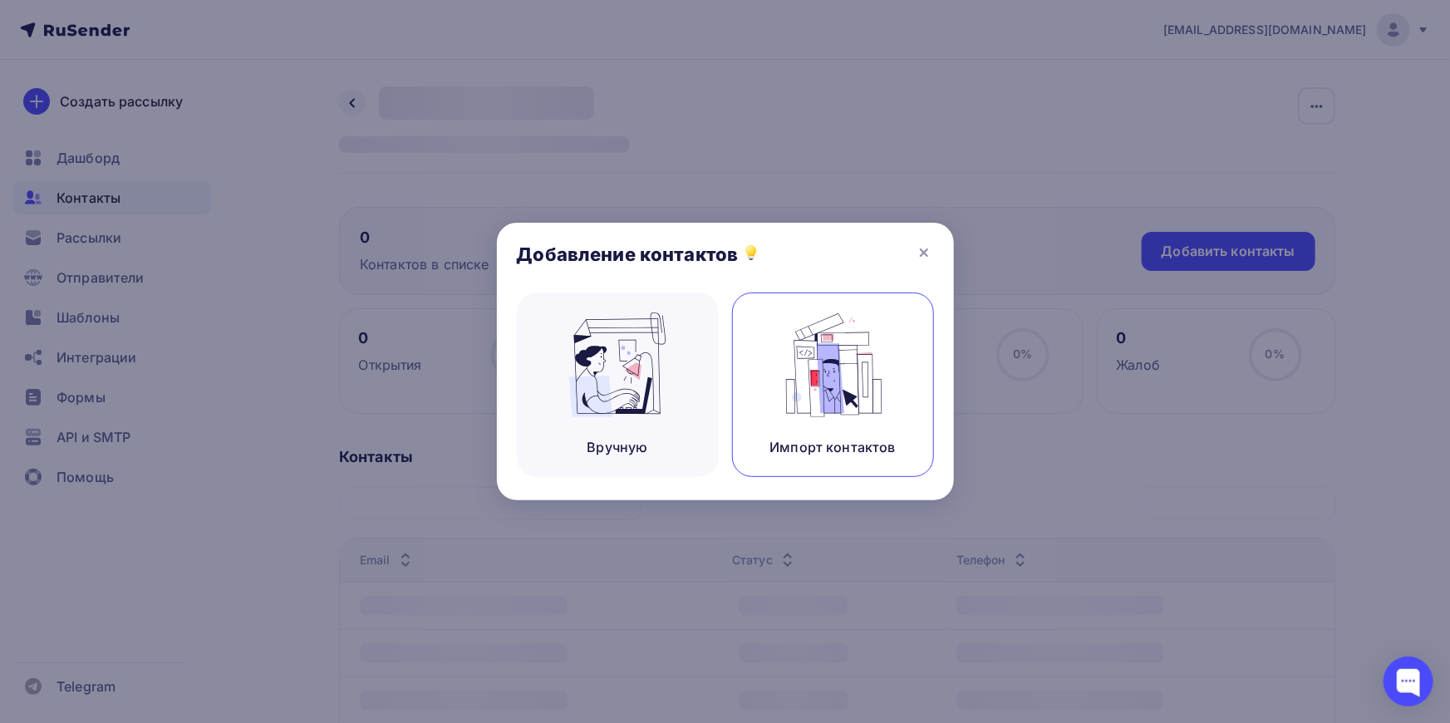
click at [824, 361] on img at bounding box center [832, 364] width 111 height 105
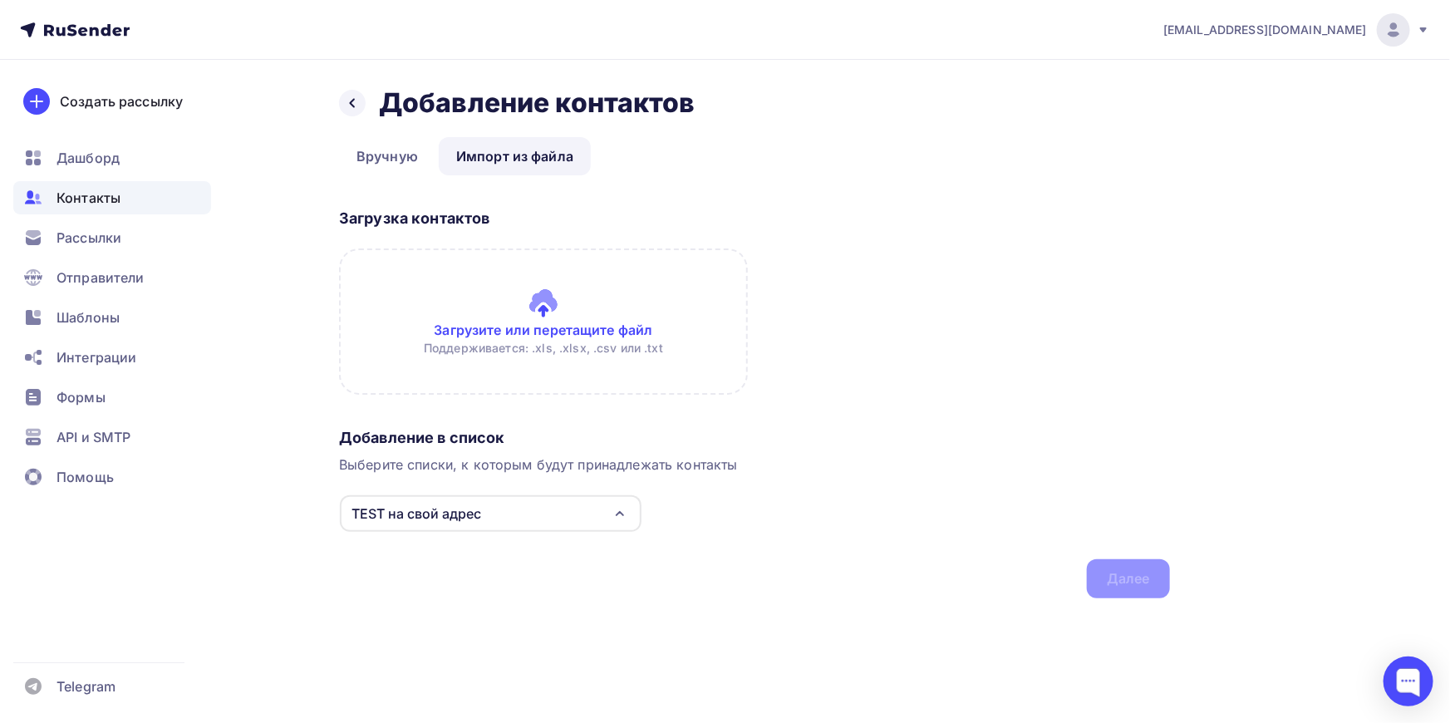
click at [553, 309] on input "file" at bounding box center [543, 321] width 409 height 146
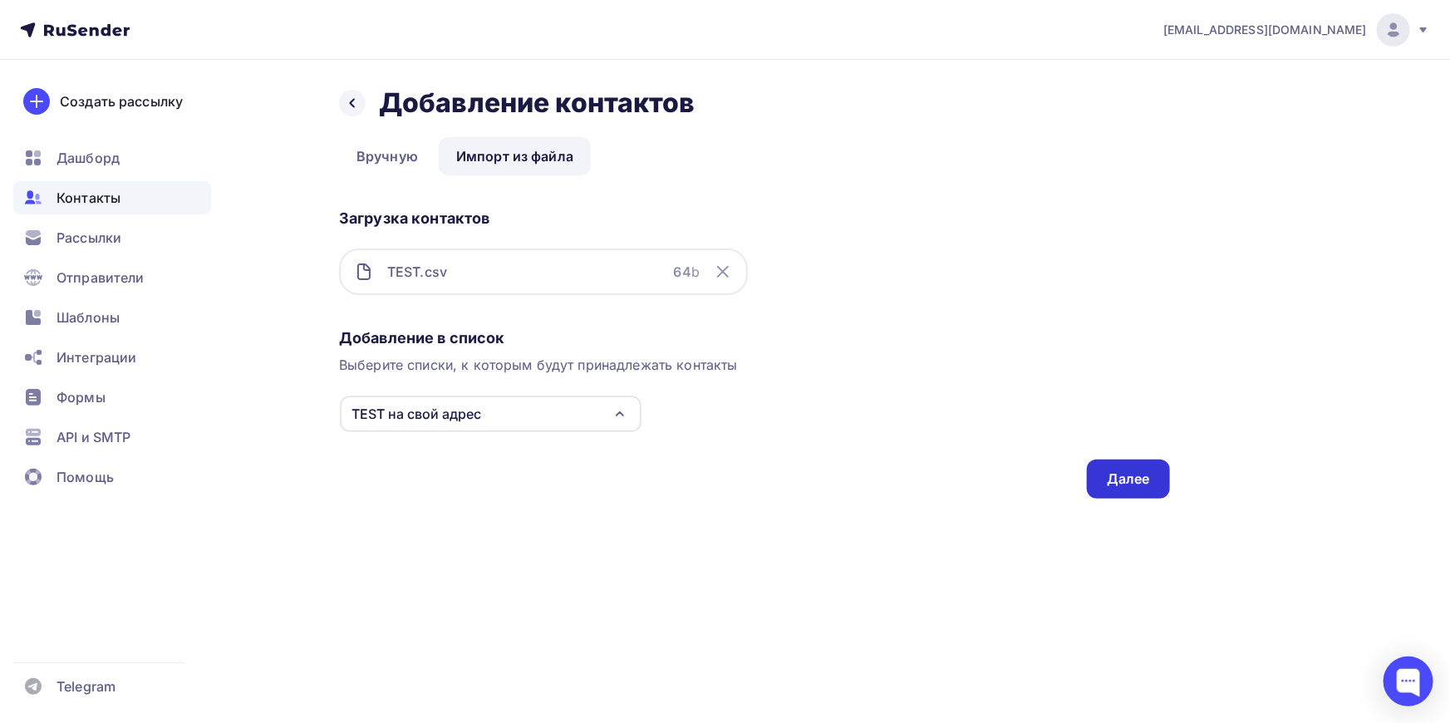
click at [1127, 473] on div "Далее" at bounding box center [1128, 478] width 43 height 19
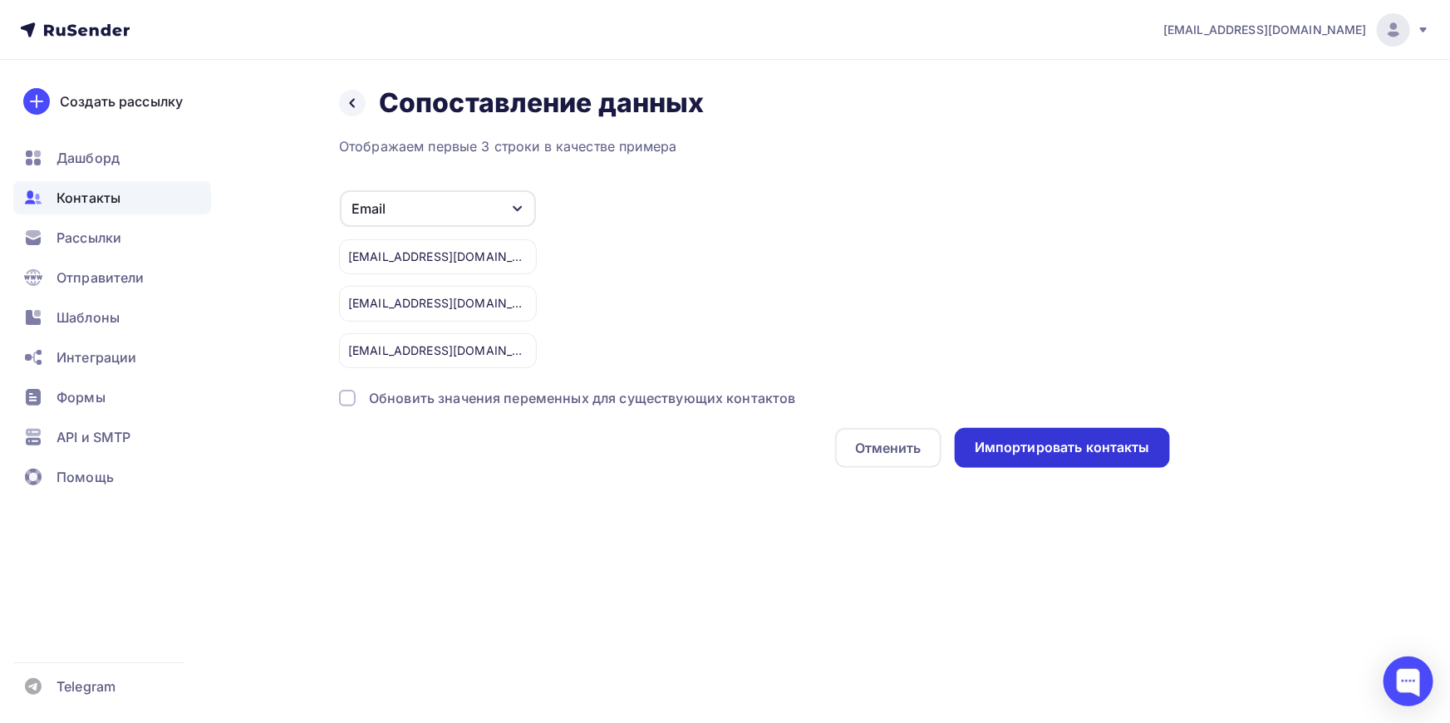
click at [1064, 443] on div "Импортировать контакты" at bounding box center [1062, 447] width 175 height 19
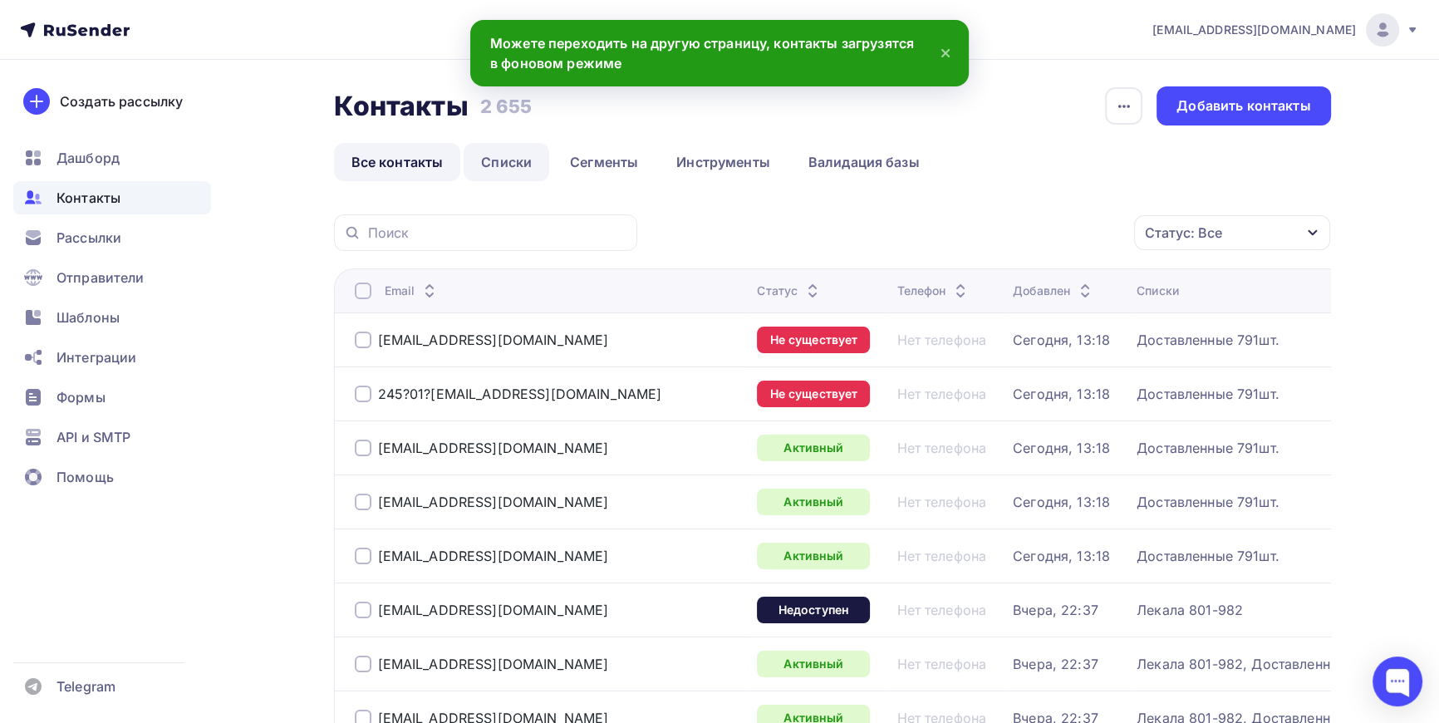
click at [512, 166] on link "Списки" at bounding box center [507, 162] width 86 height 38
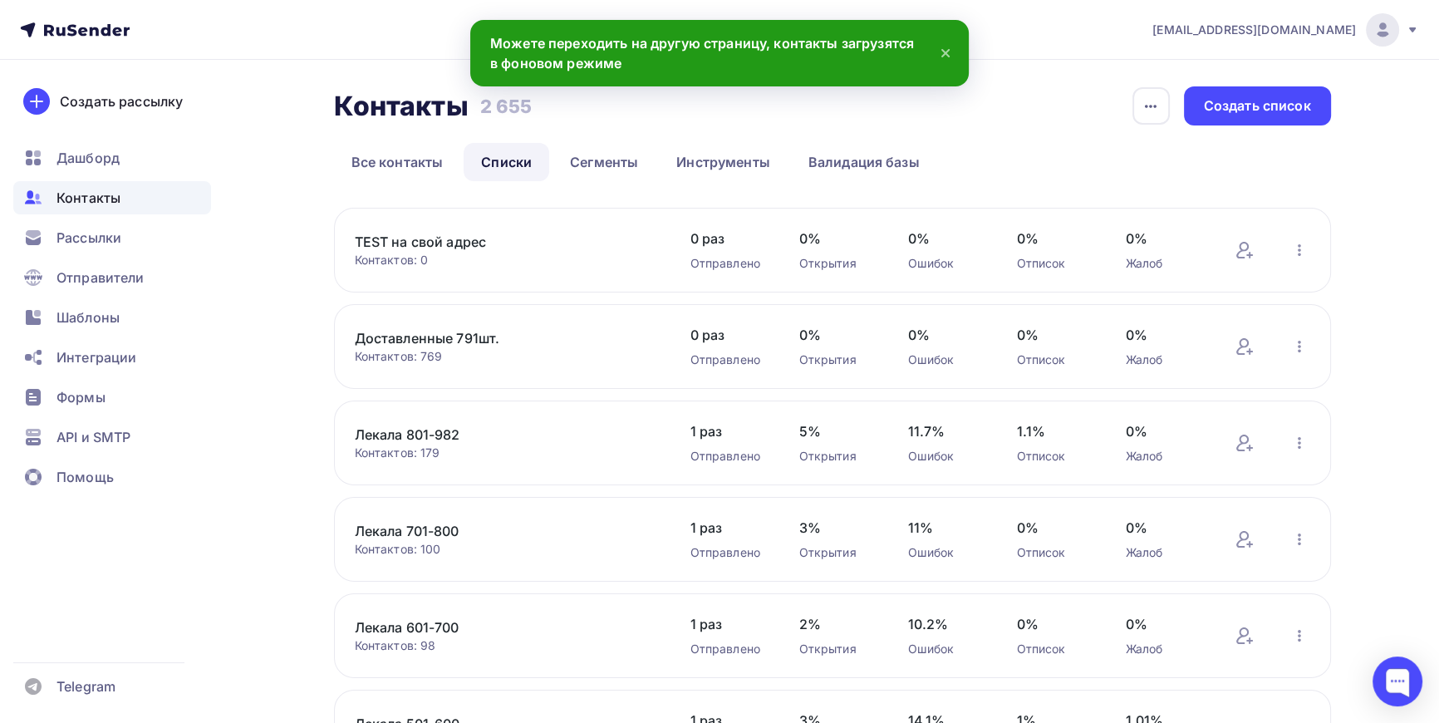
click at [415, 248] on link "TEST на свой адрес" at bounding box center [496, 242] width 283 height 20
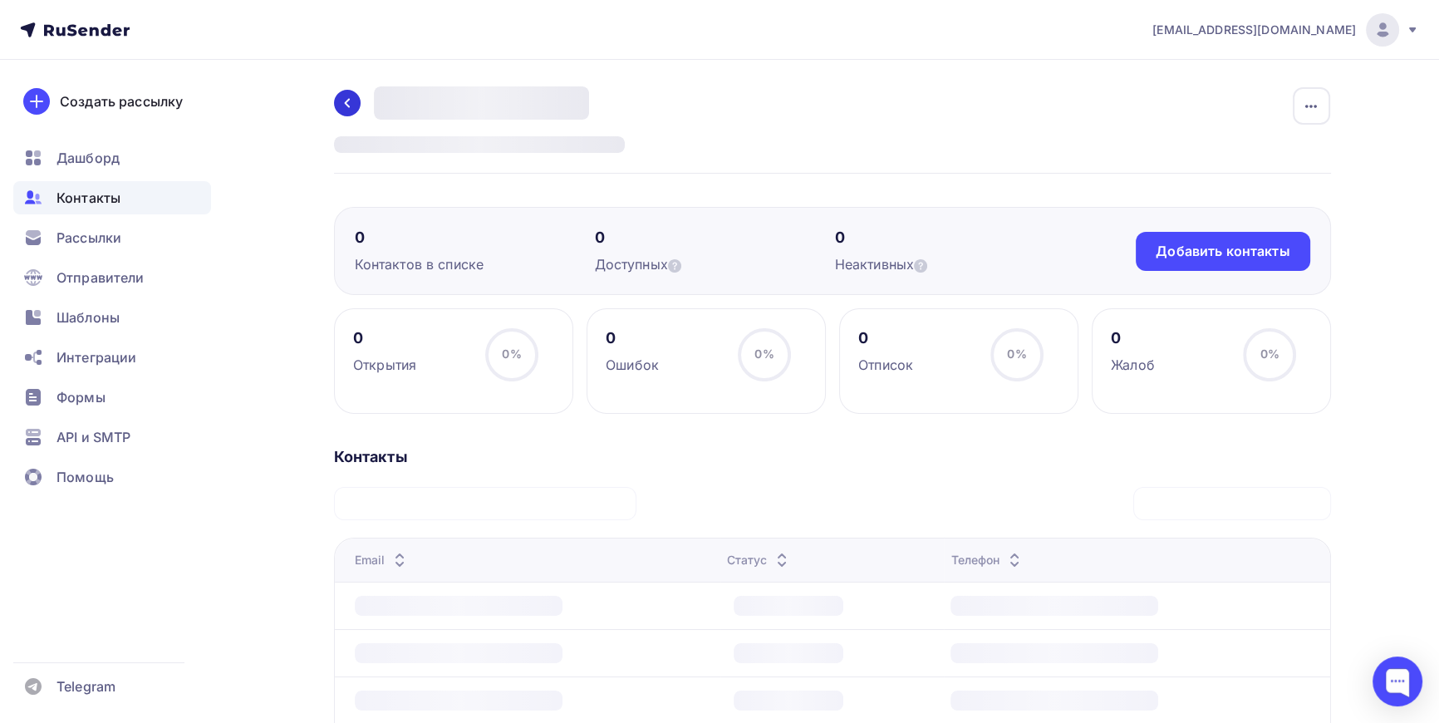
click at [349, 106] on icon at bounding box center [347, 102] width 13 height 13
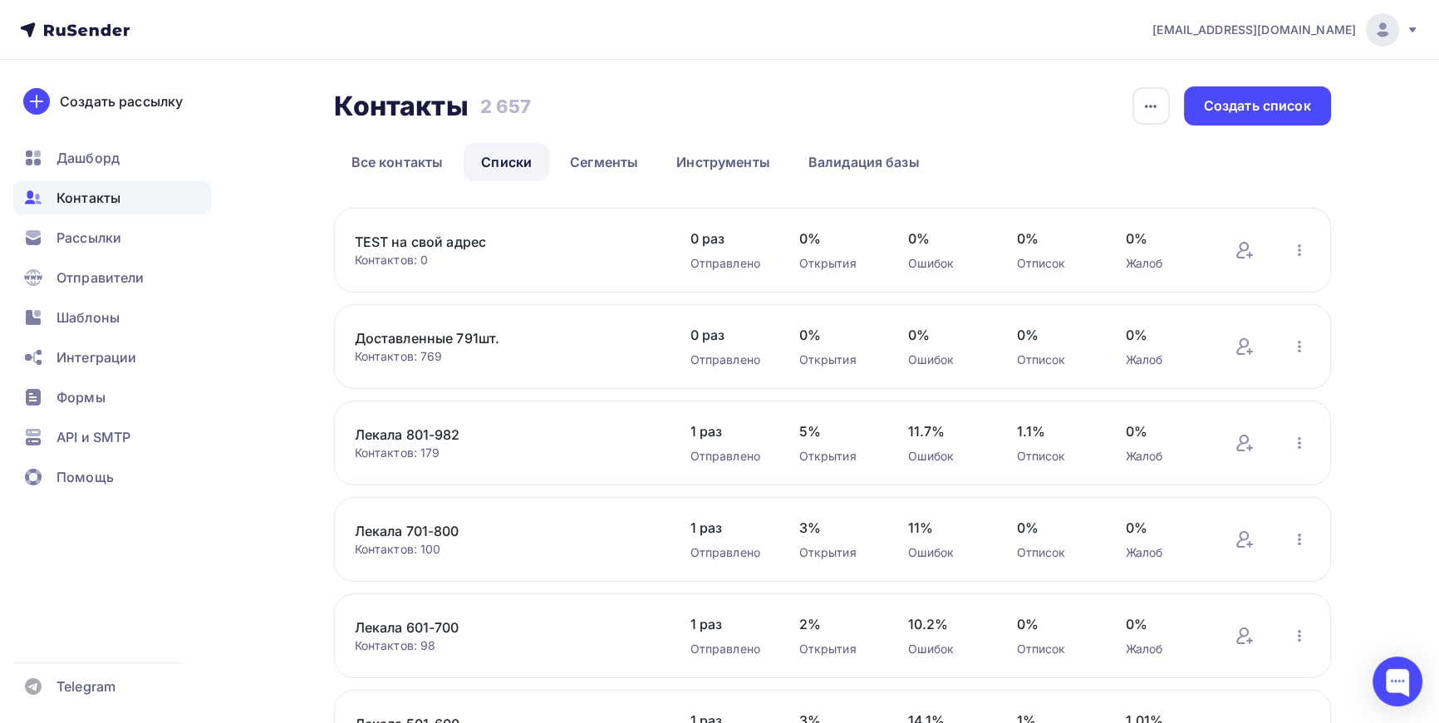
click at [437, 243] on link "TEST на свой адрес" at bounding box center [496, 242] width 283 height 20
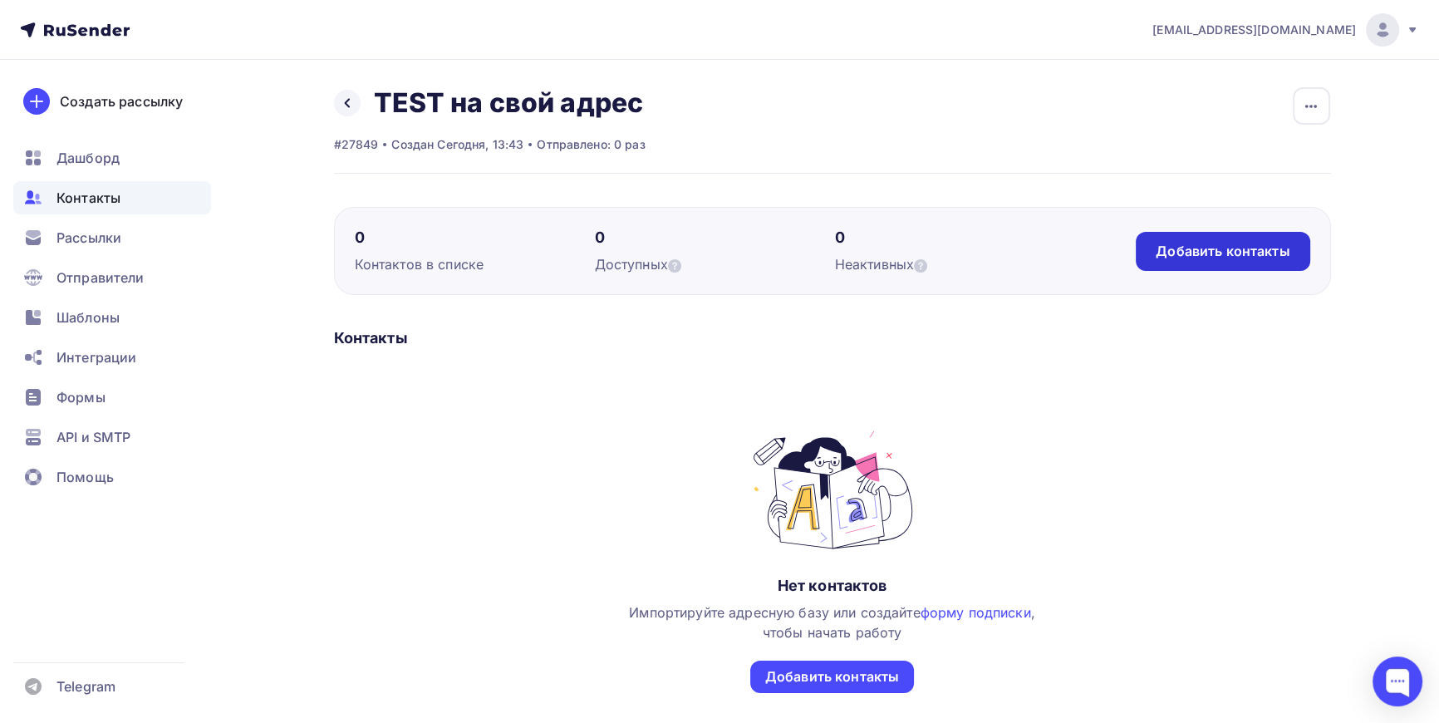
click at [1231, 244] on div "Добавить контакты" at bounding box center [1223, 251] width 134 height 19
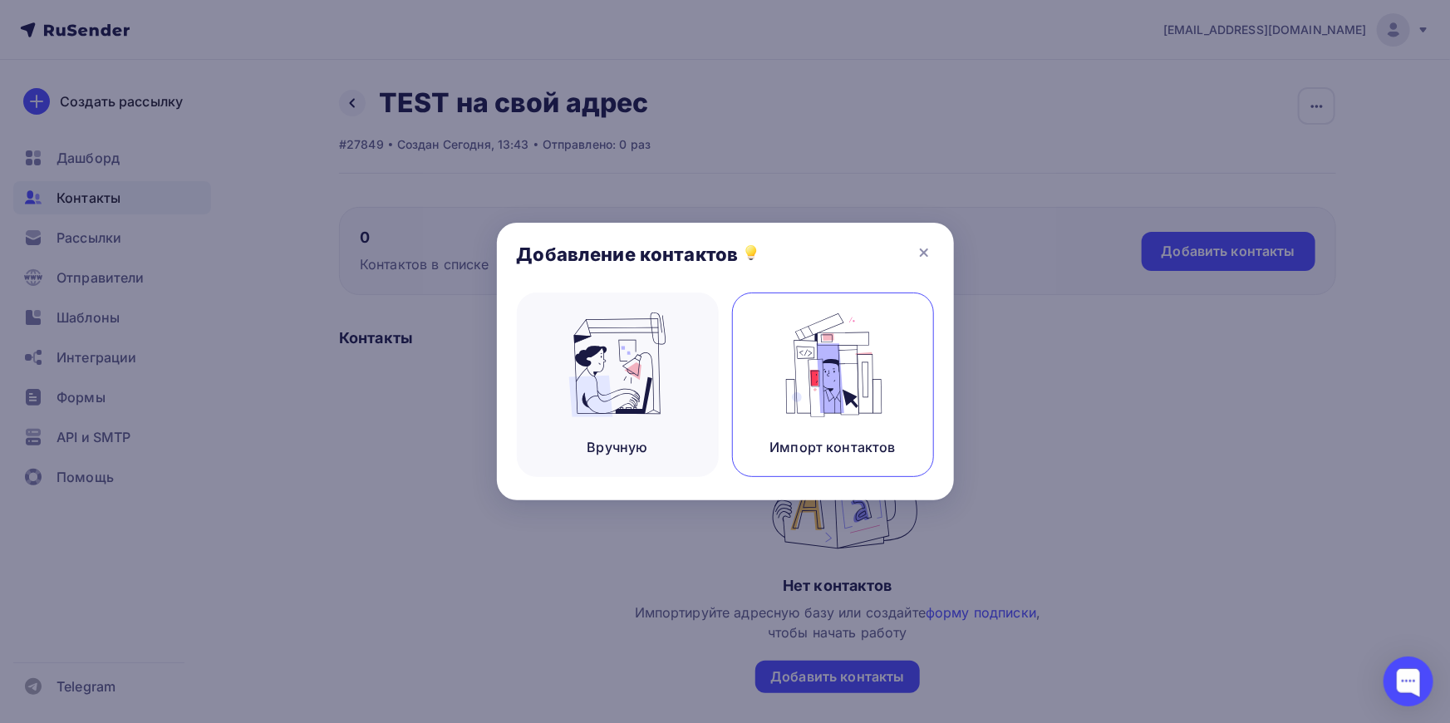
click at [805, 351] on img at bounding box center [832, 364] width 111 height 105
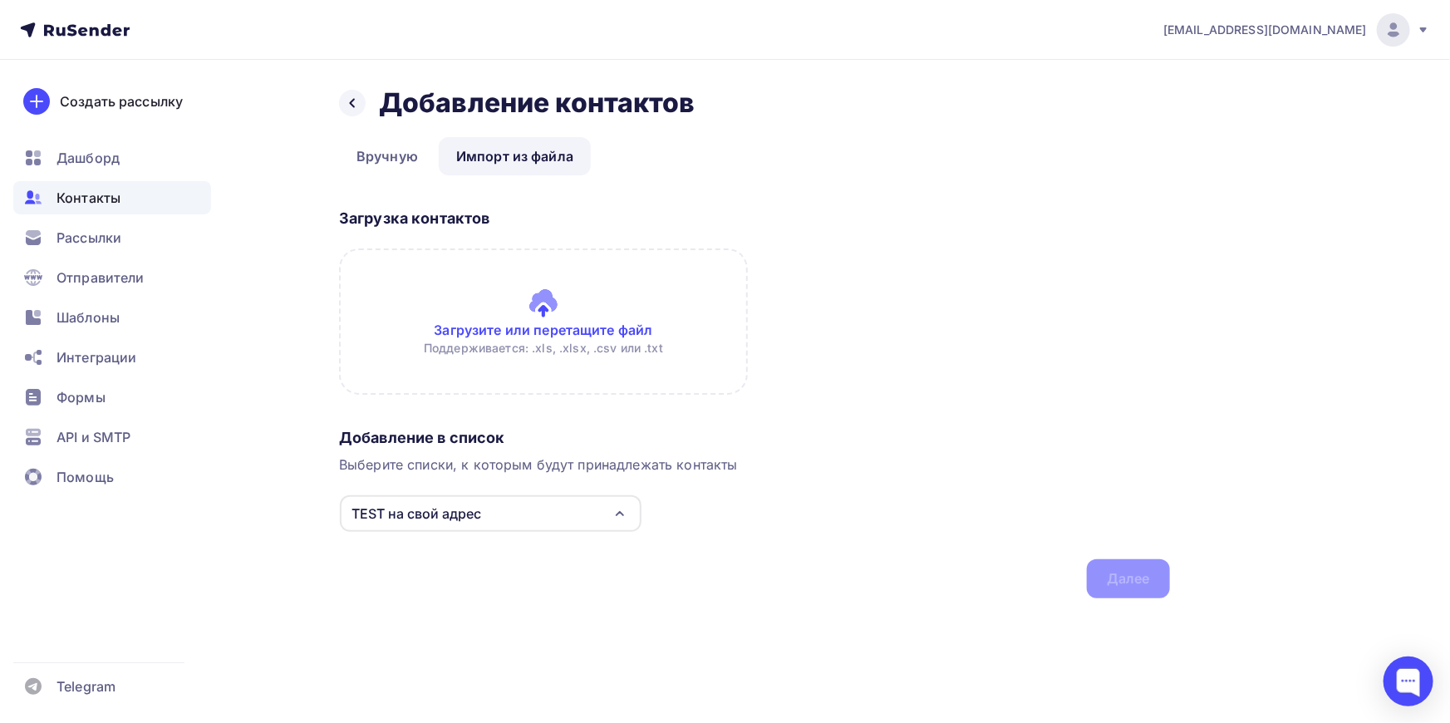
click at [563, 306] on input "file" at bounding box center [543, 321] width 409 height 146
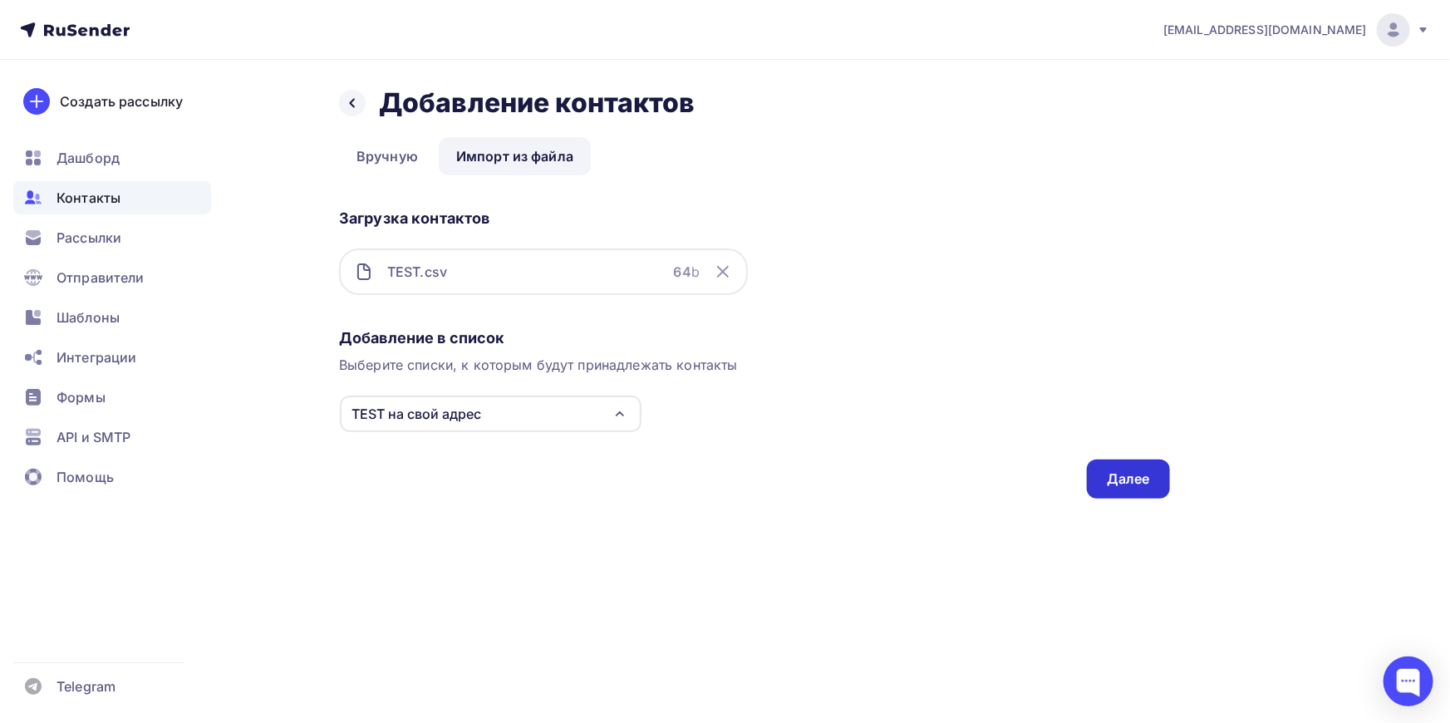
click at [1131, 478] on div "Далее" at bounding box center [1128, 478] width 43 height 19
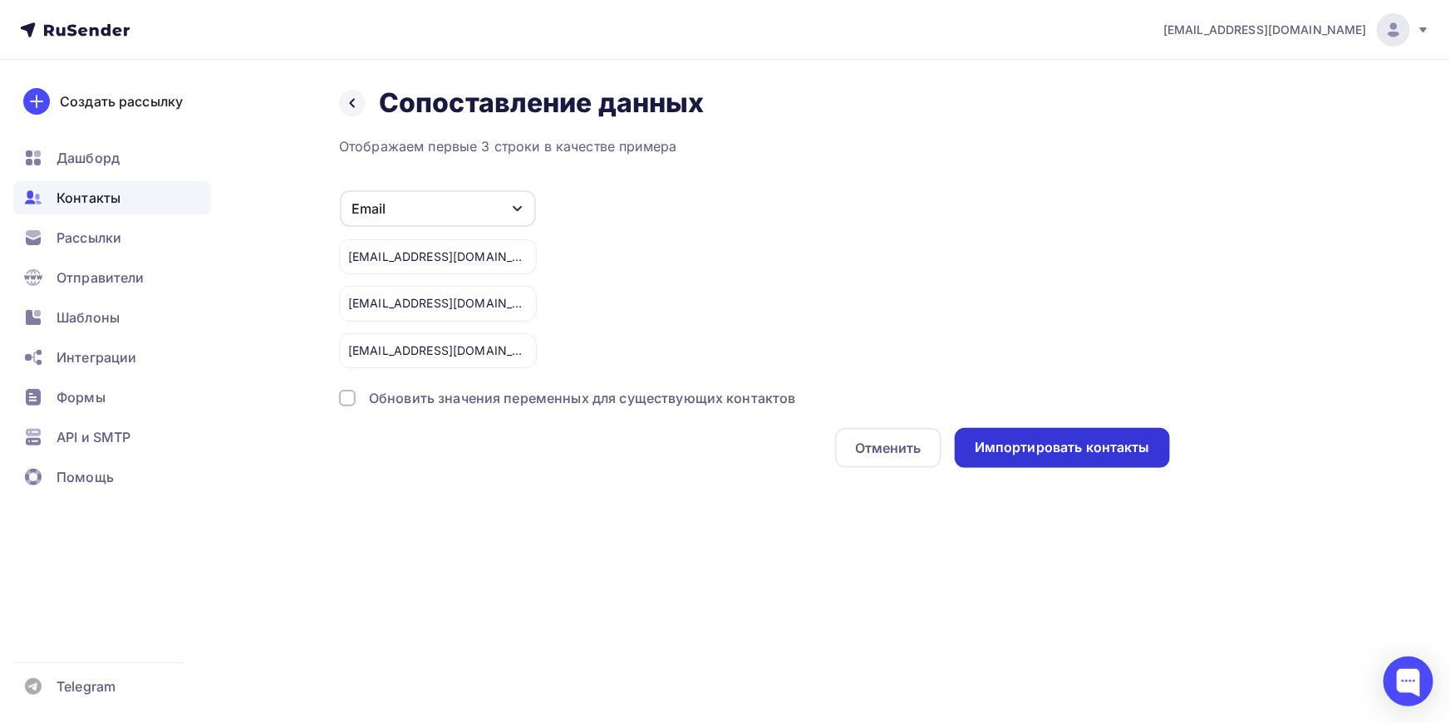
click at [1060, 445] on div "Импортировать контакты" at bounding box center [1062, 447] width 175 height 19
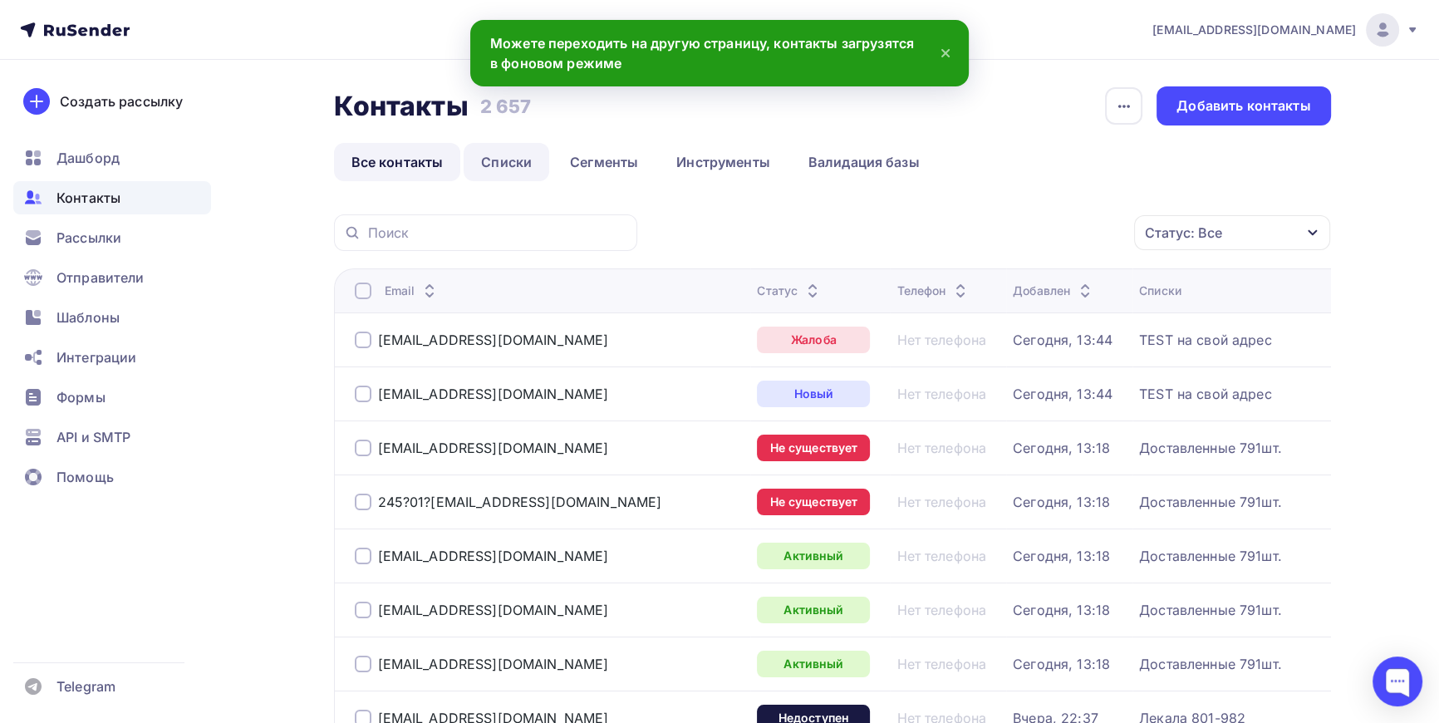
click at [519, 160] on link "Списки" at bounding box center [507, 162] width 86 height 38
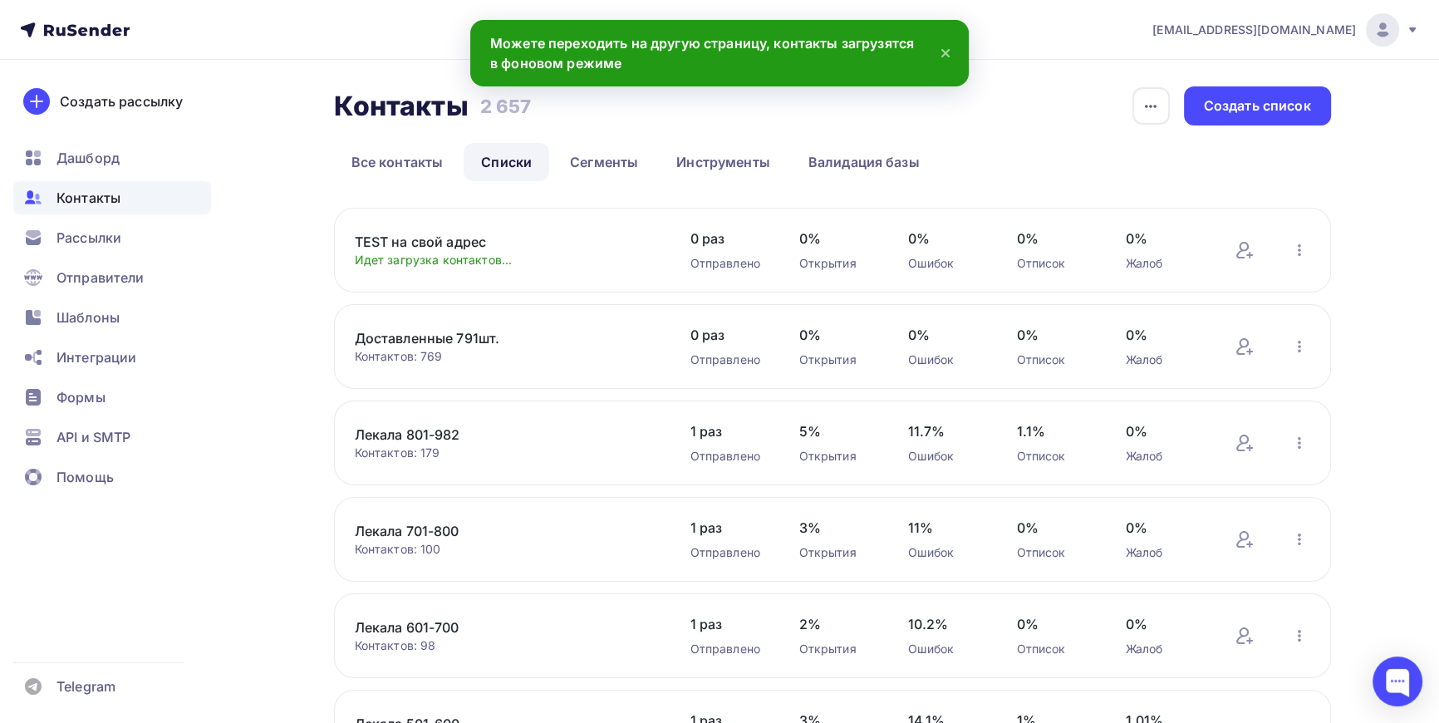
click at [451, 241] on link "TEST на свой адрес" at bounding box center [496, 242] width 283 height 20
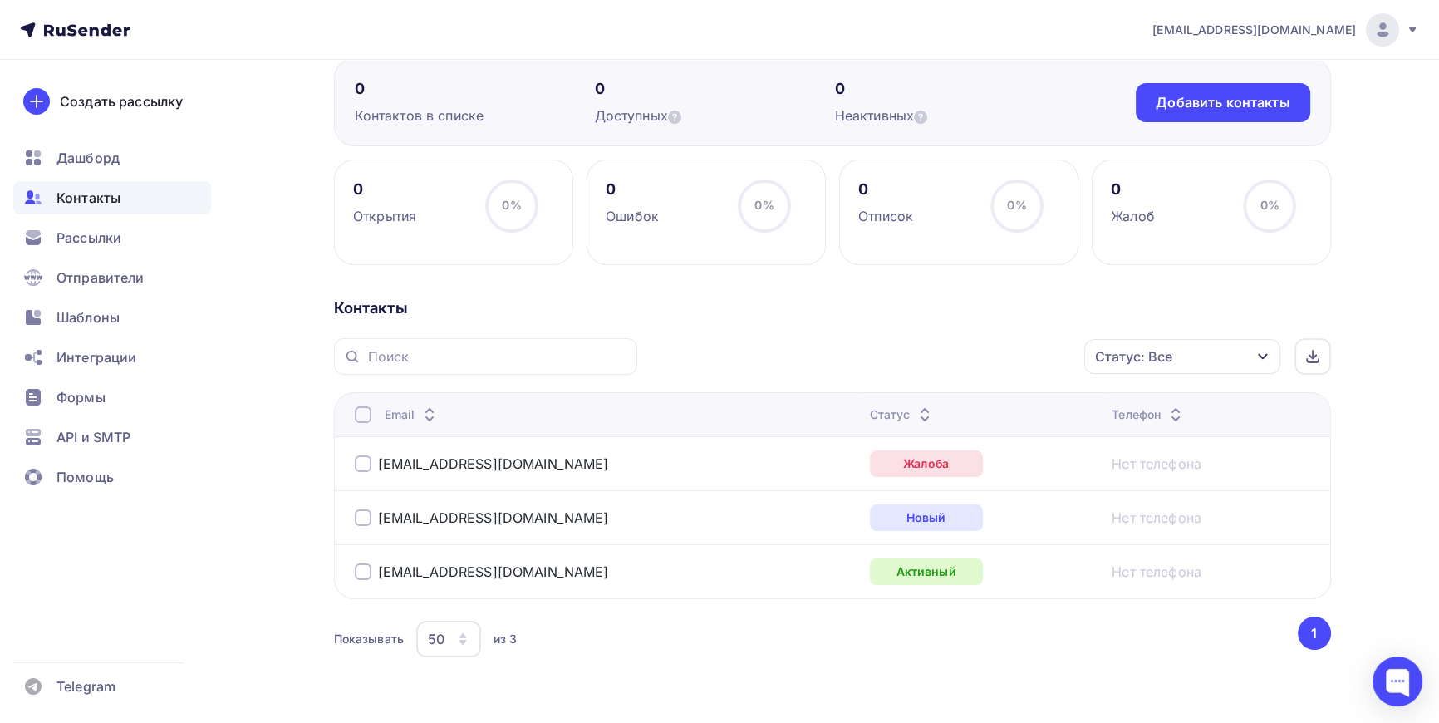
scroll to position [150, 0]
click at [357, 457] on div at bounding box center [363, 462] width 17 height 17
click at [1209, 666] on div "Контакты Действие Добавить в списки Исключить из списка Удалить Статус: Все Ста…" at bounding box center [832, 499] width 997 height 404
click at [359, 462] on div at bounding box center [363, 462] width 17 height 17
click at [97, 107] on div "Создать рассылку" at bounding box center [121, 101] width 123 height 20
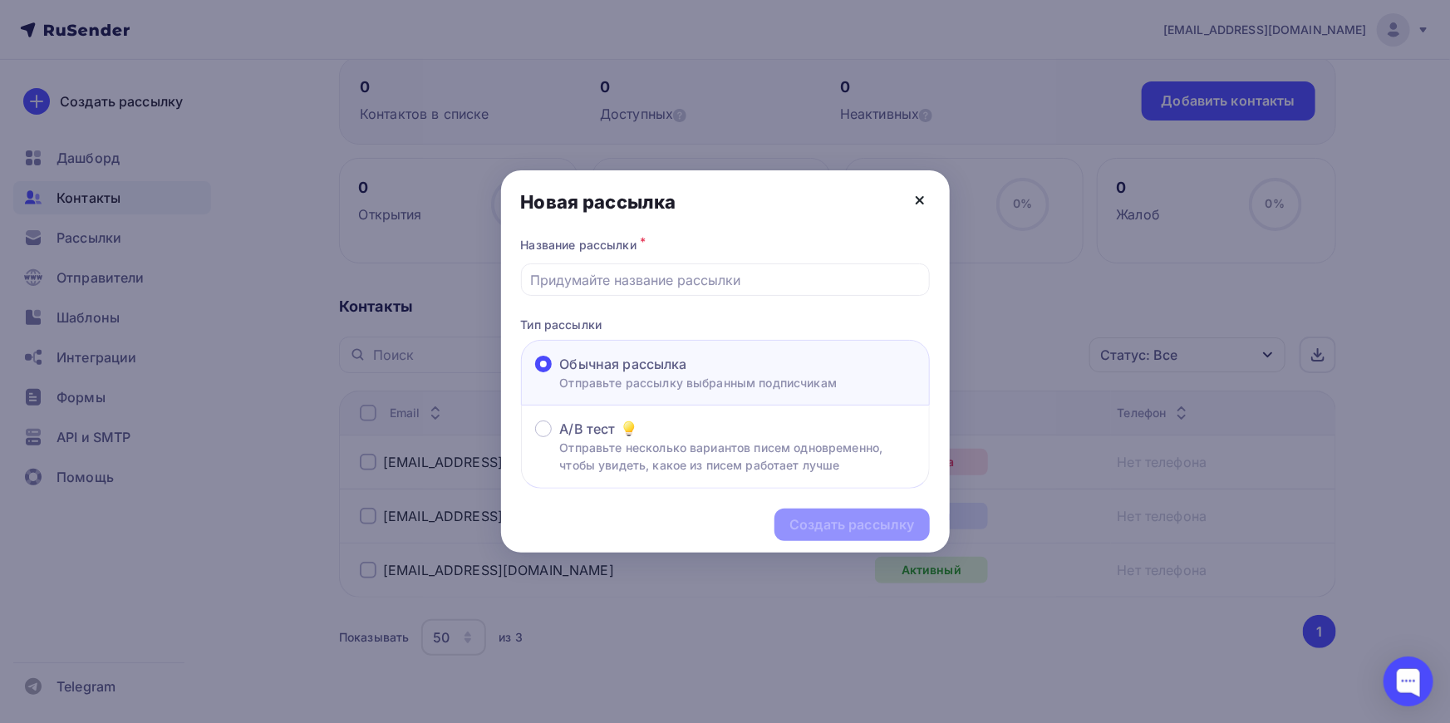
click at [915, 196] on icon at bounding box center [920, 200] width 20 height 20
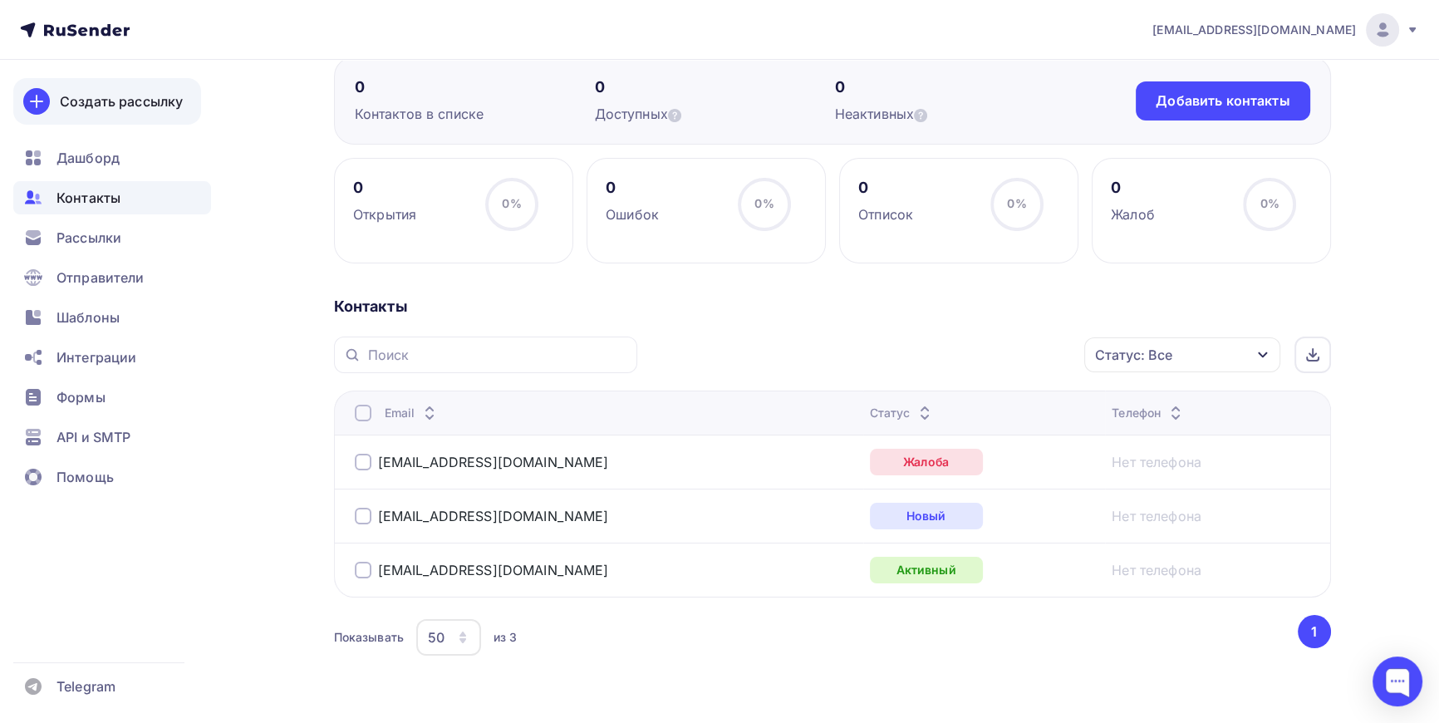
click at [113, 104] on div "Создать рассылку" at bounding box center [121, 101] width 123 height 20
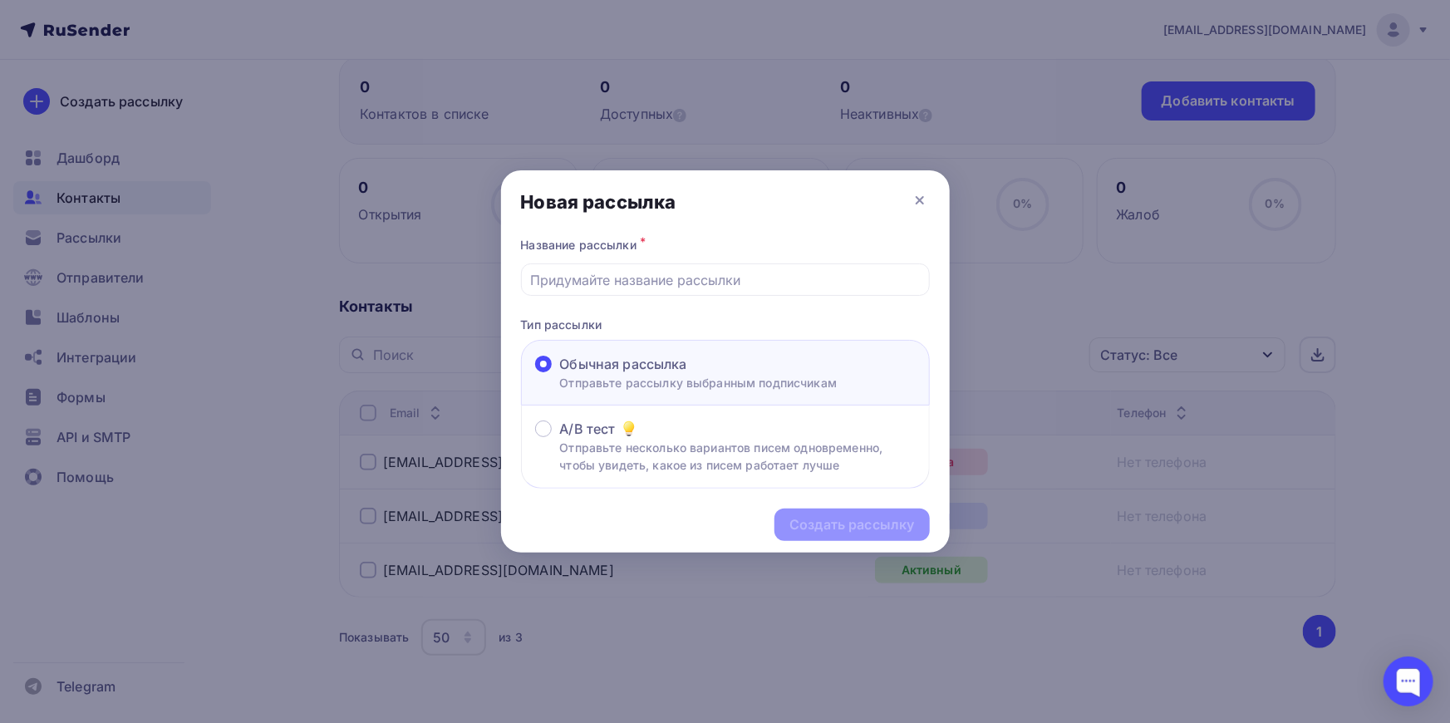
click at [928, 199] on icon at bounding box center [920, 200] width 20 height 20
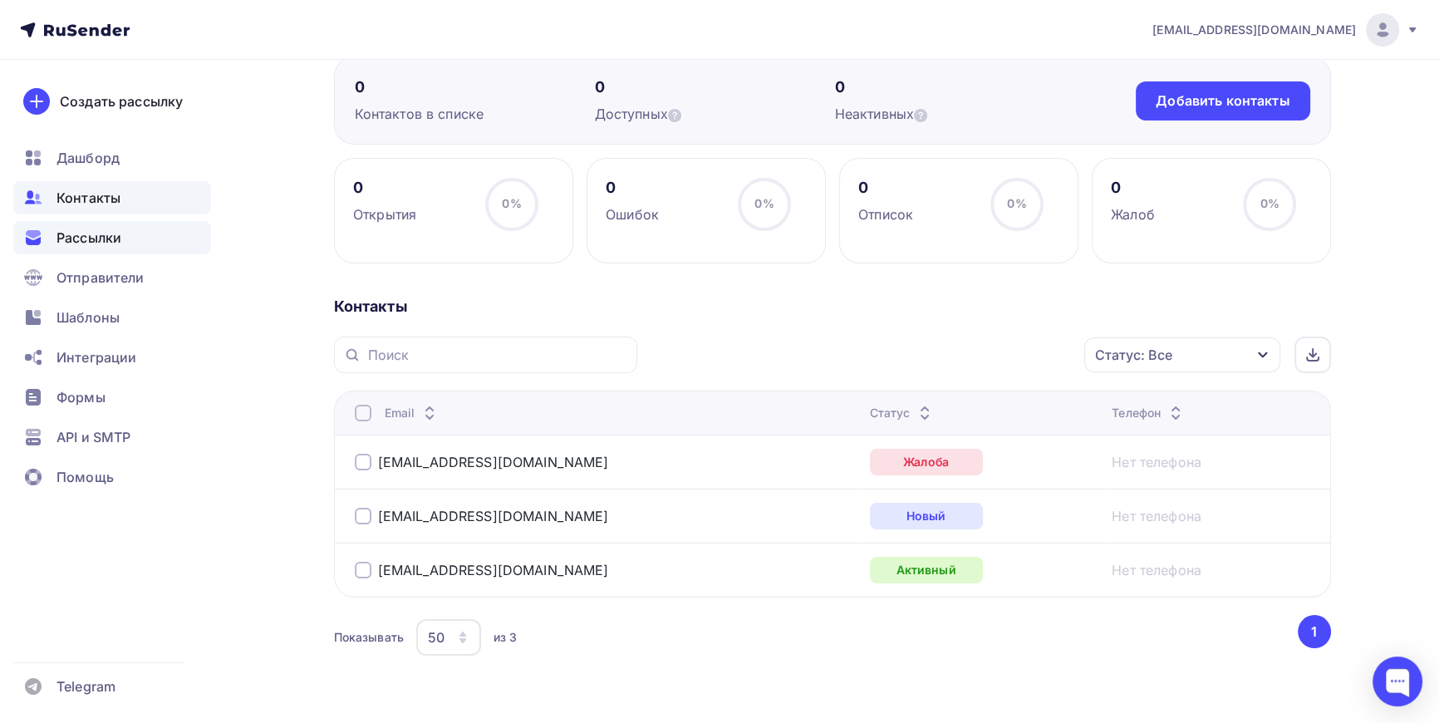
click at [103, 235] on span "Рассылки" at bounding box center [89, 238] width 65 height 20
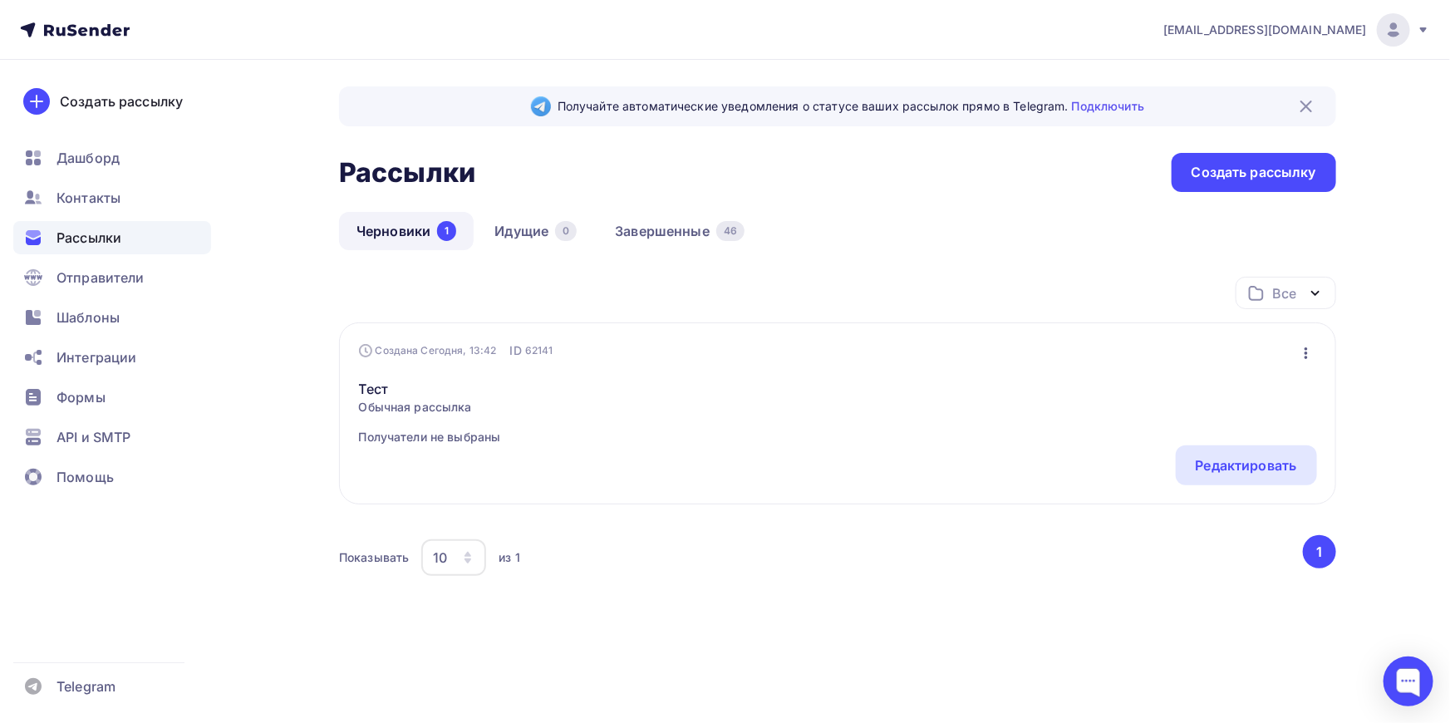
click at [373, 224] on link "Черновики 1" at bounding box center [406, 231] width 135 height 38
click at [1214, 452] on div "Редактировать" at bounding box center [1246, 465] width 141 height 40
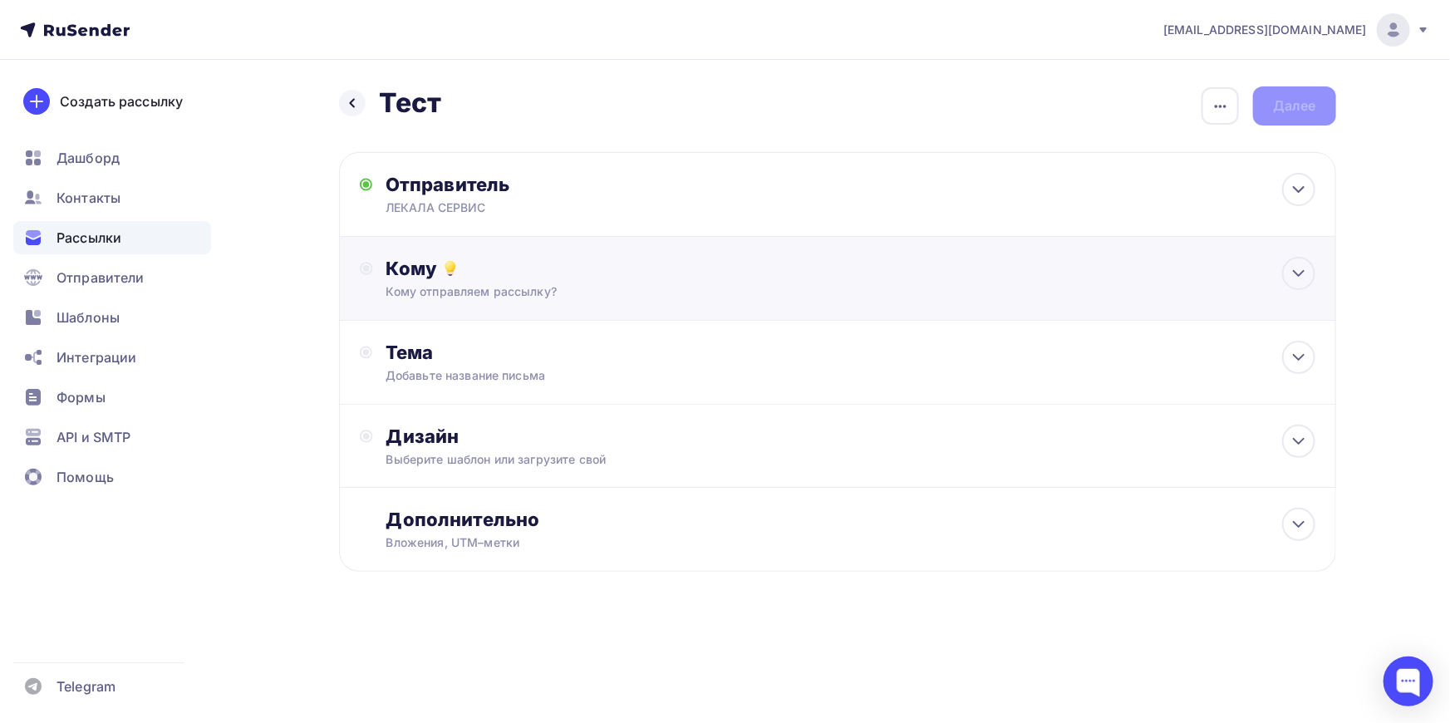
click at [462, 280] on div "Кому Кому отправляем рассылку? Списки получателей Выберите список Все списки id…" at bounding box center [850, 278] width 929 height 43
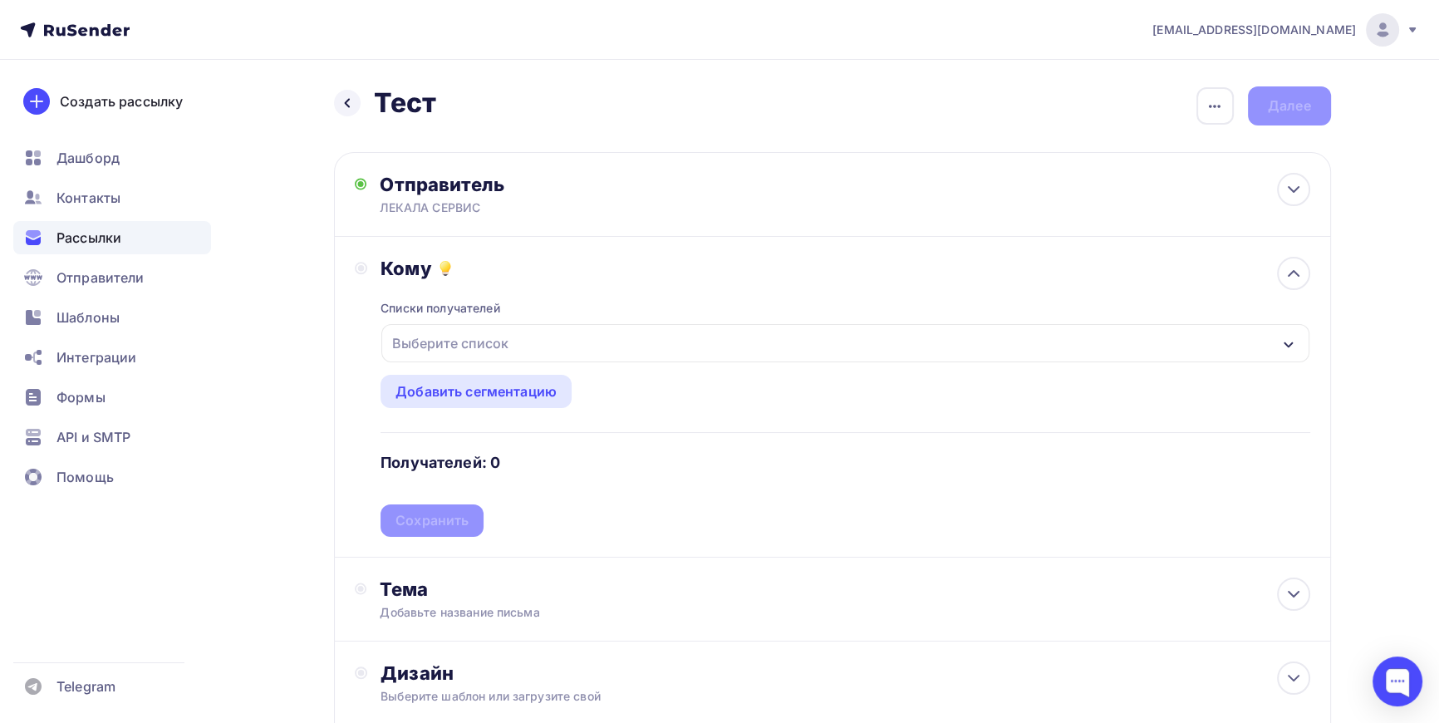
click at [448, 351] on div "Выберите список" at bounding box center [451, 343] width 130 height 30
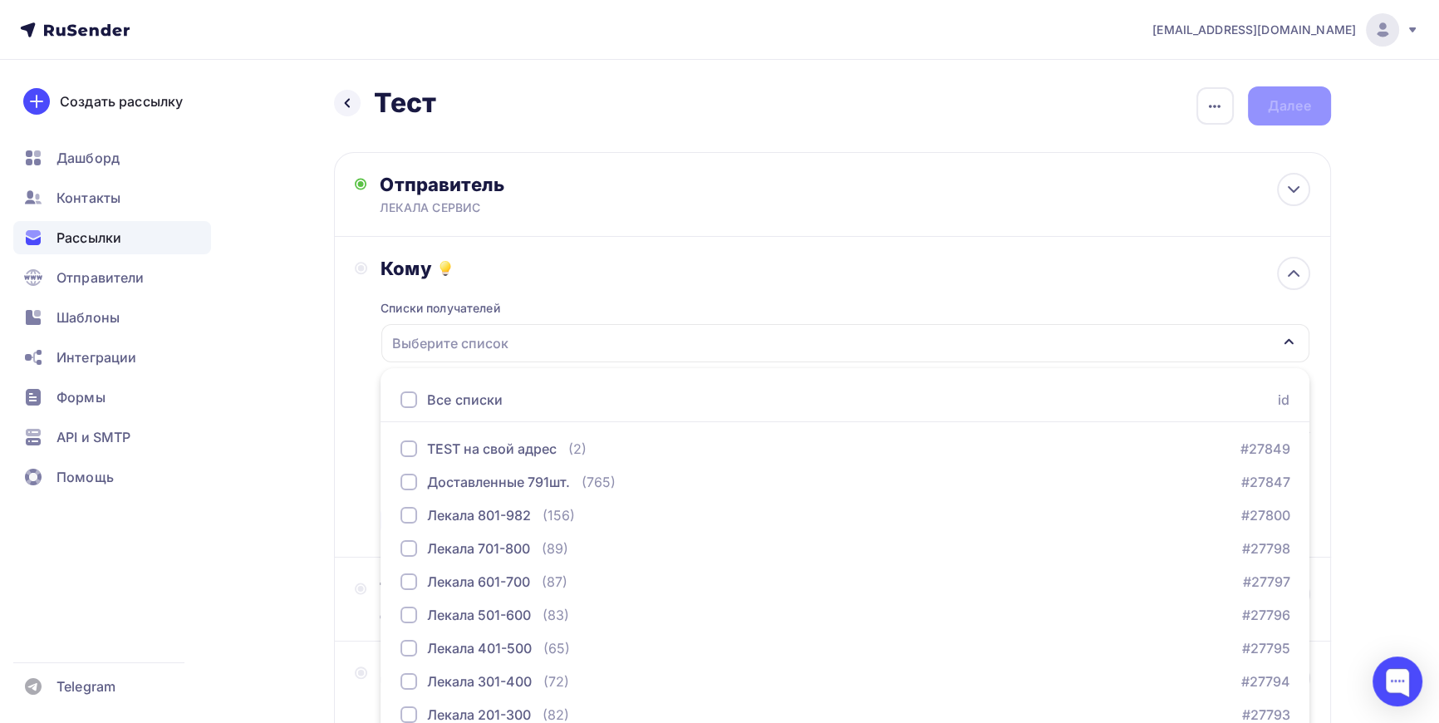
scroll to position [75, 0]
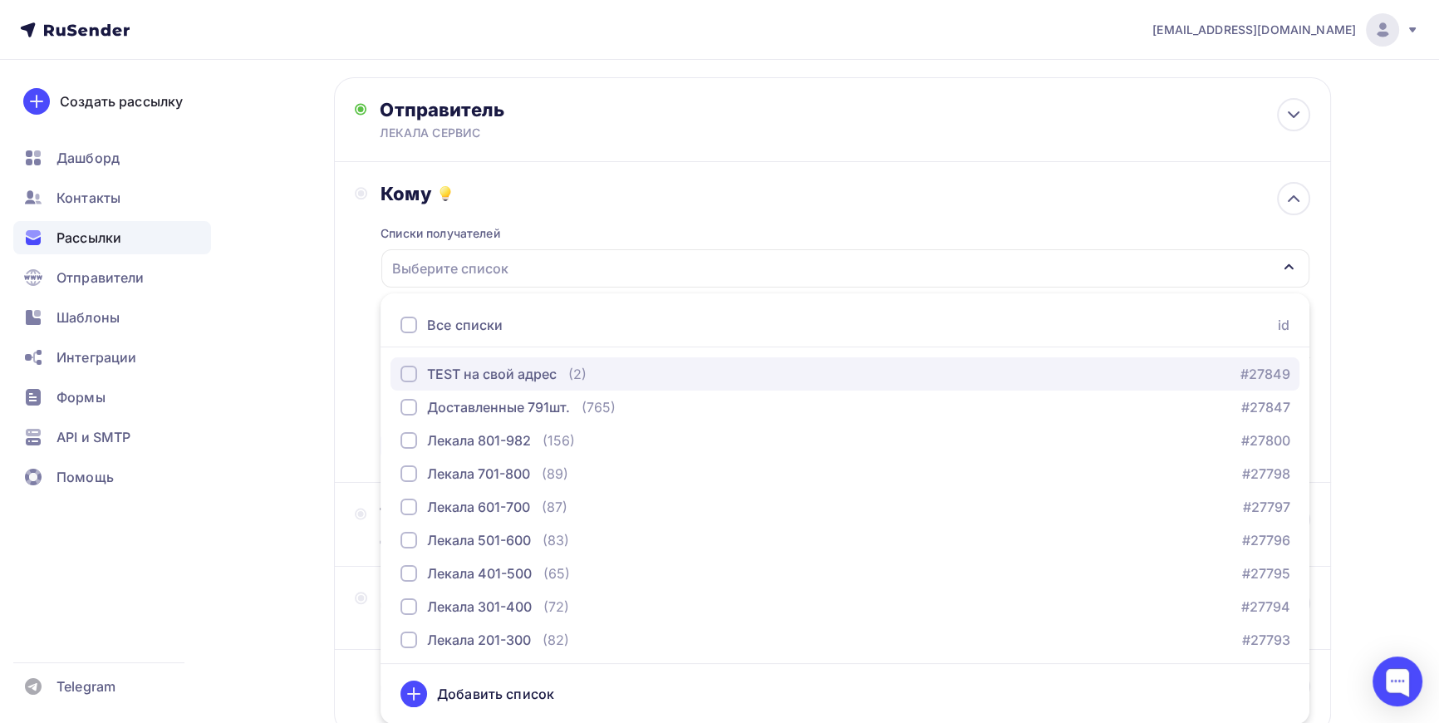
click at [405, 371] on div "button" at bounding box center [409, 374] width 17 height 17
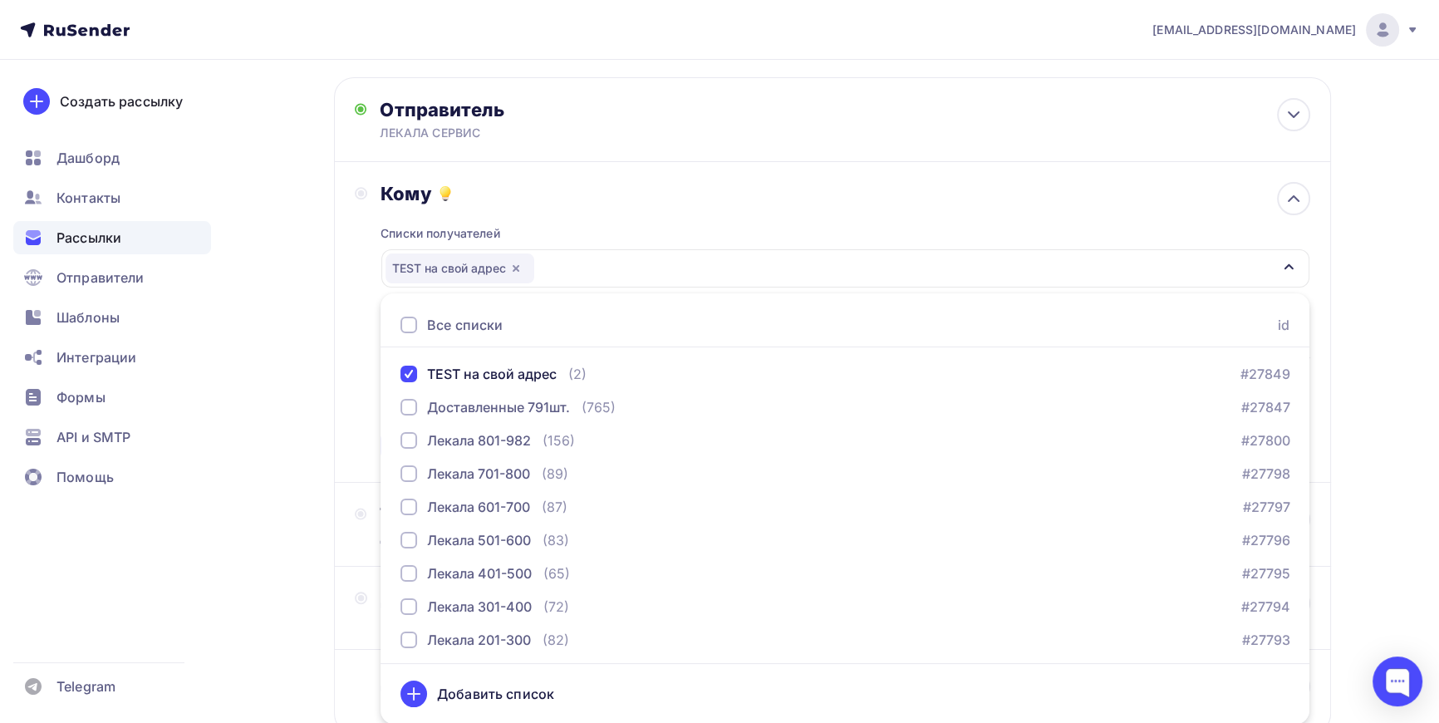
click at [320, 328] on div "Назад Тест Тест Закончить позже Переименовать рассылку Удалить Далее Отправител…" at bounding box center [720, 413] width 1362 height 856
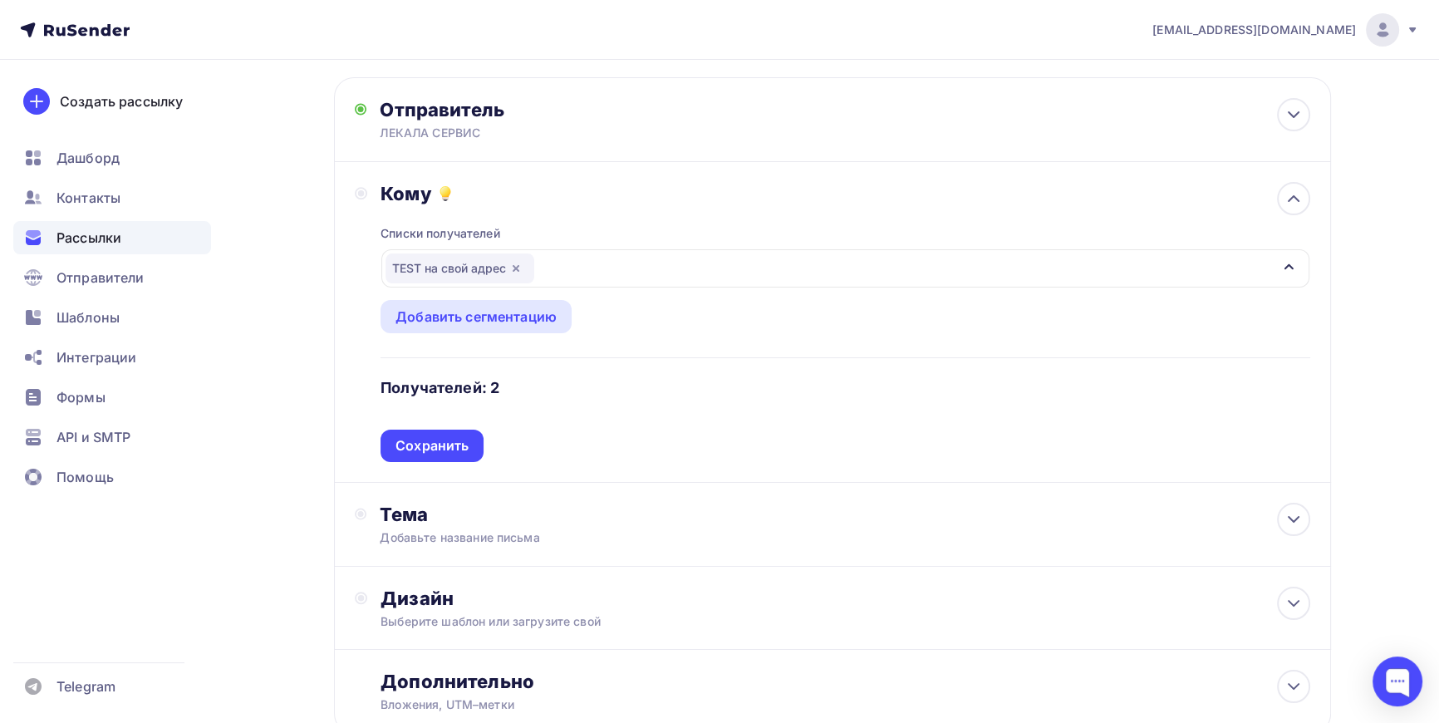
click at [432, 441] on div "Сохранить" at bounding box center [432, 445] width 73 height 19
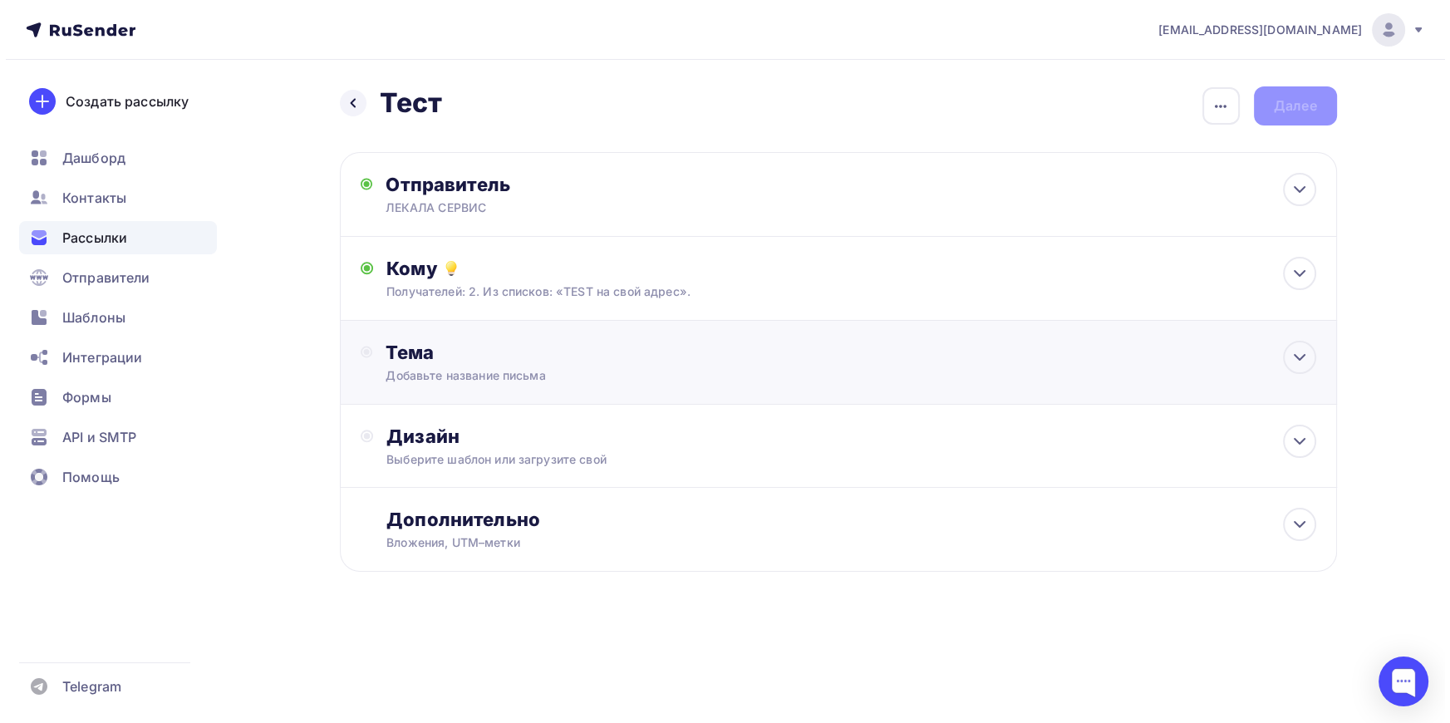
scroll to position [0, 0]
click at [304, 351] on div "Назад Тест Тест Закончить позже Переименовать рассылку Удалить Далее Отправител…" at bounding box center [725, 369] width 1362 height 619
click at [449, 367] on div "Добавьте название письма" at bounding box center [534, 375] width 296 height 17
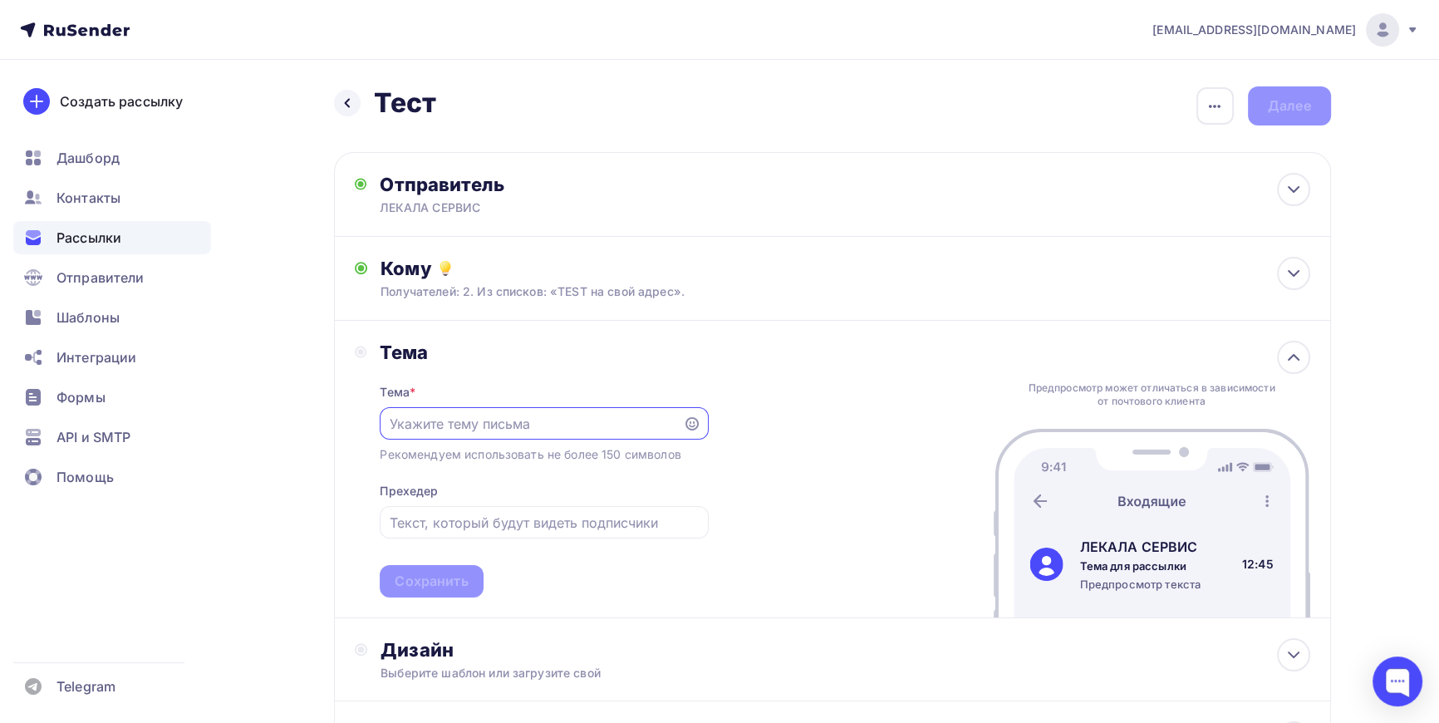
click at [457, 427] on input "text" at bounding box center [532, 424] width 284 height 20
type input "J"
click at [400, 414] on input "Щцифровка лекал" at bounding box center [532, 424] width 284 height 20
type input "Оцифровка лекал"
click at [445, 580] on div "Сохранить" at bounding box center [431, 581] width 73 height 19
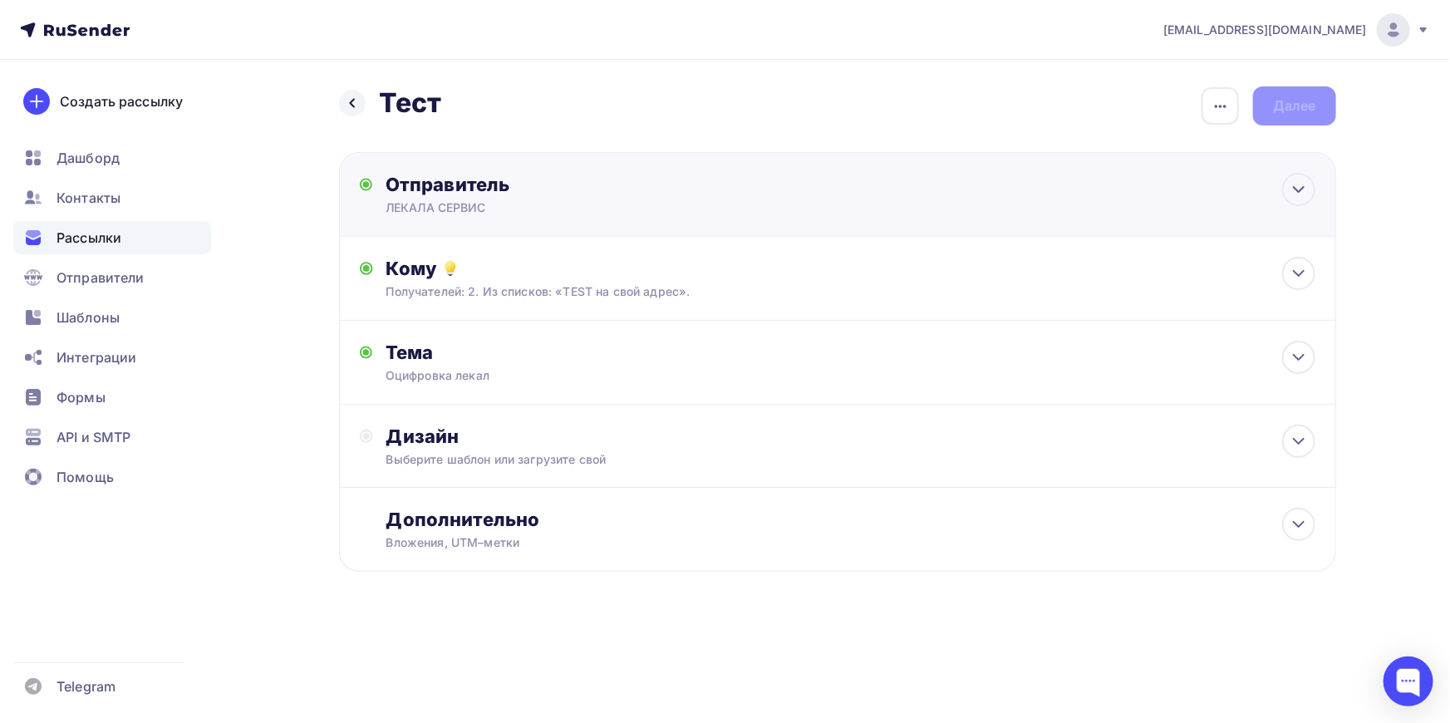
click at [469, 194] on div "Отправитель" at bounding box center [566, 184] width 360 height 23
type input "ЛЕКАЛА СЕРВИС"
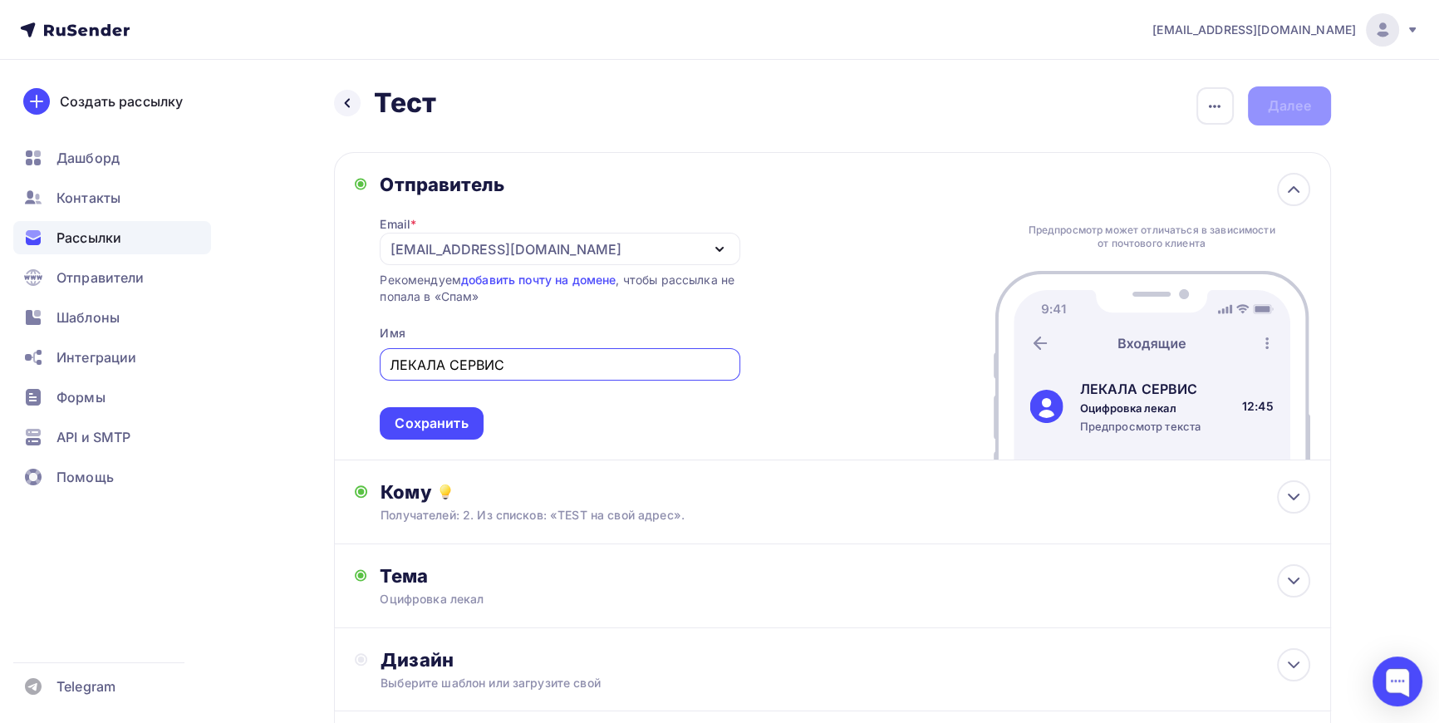
click at [607, 119] on div "Назад Тест Тест Закончить позже Переименовать рассылку Удалить Далее" at bounding box center [832, 105] width 997 height 39
click at [269, 387] on div "Назад Тест Тест Закончить позже Переименовать рассылку Удалить Далее Отправител…" at bounding box center [720, 481] width 1362 height 843
click at [456, 661] on div "Дизайн" at bounding box center [845, 659] width 929 height 23
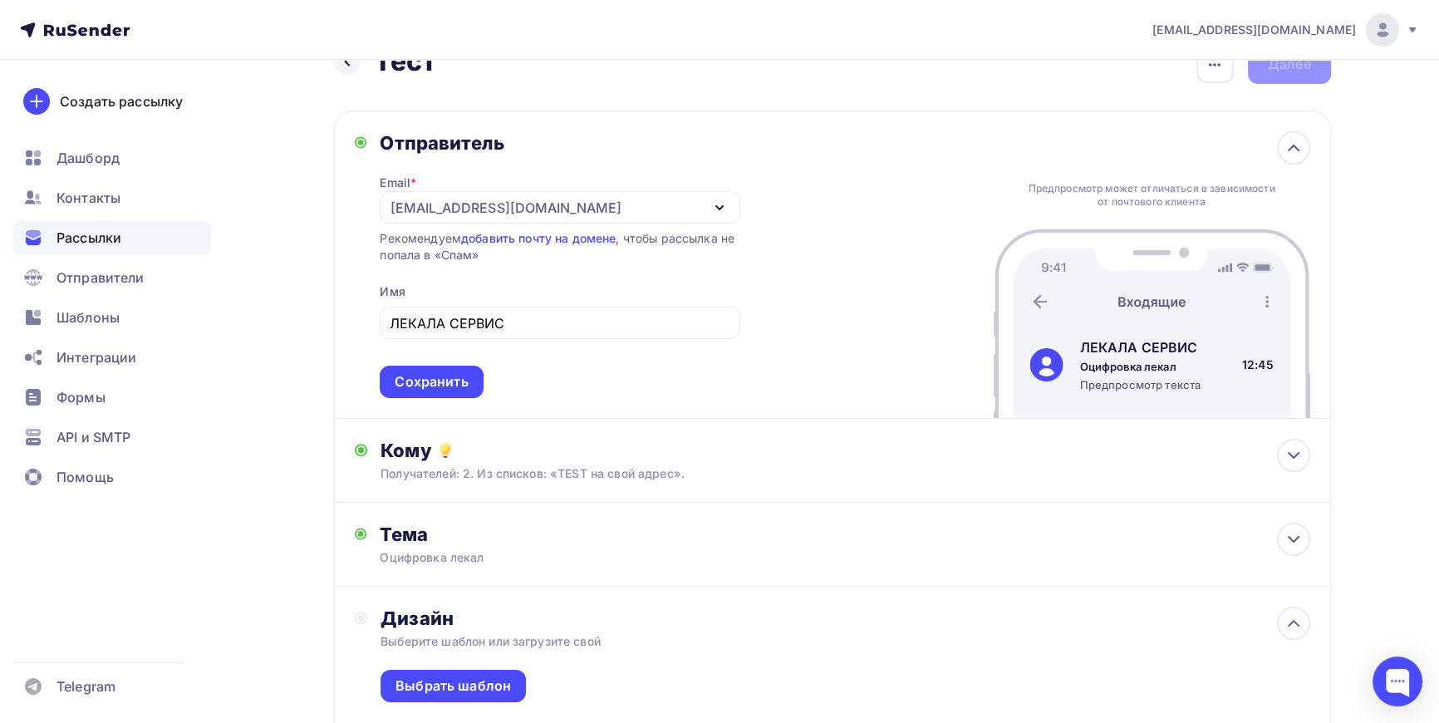
scroll to position [226, 0]
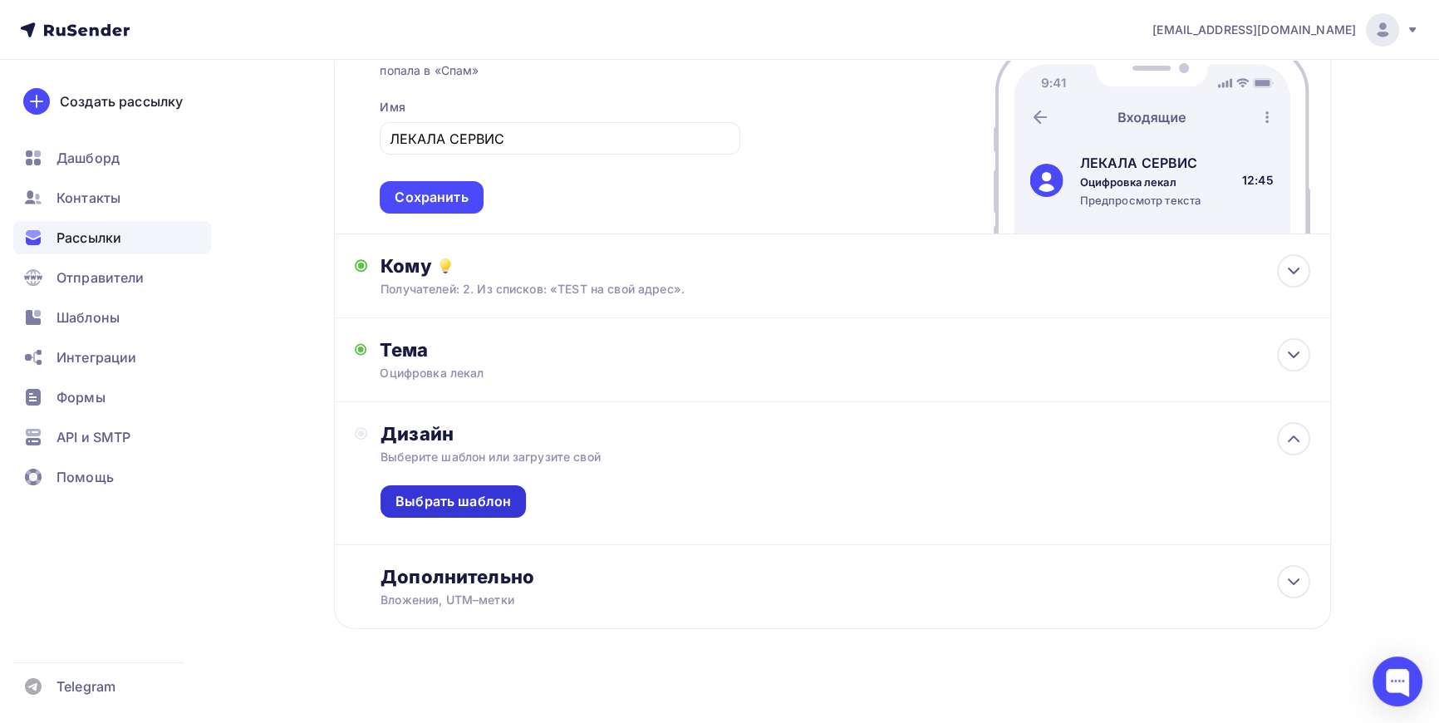
click at [467, 497] on div "Выбрать шаблон" at bounding box center [454, 501] width 116 height 19
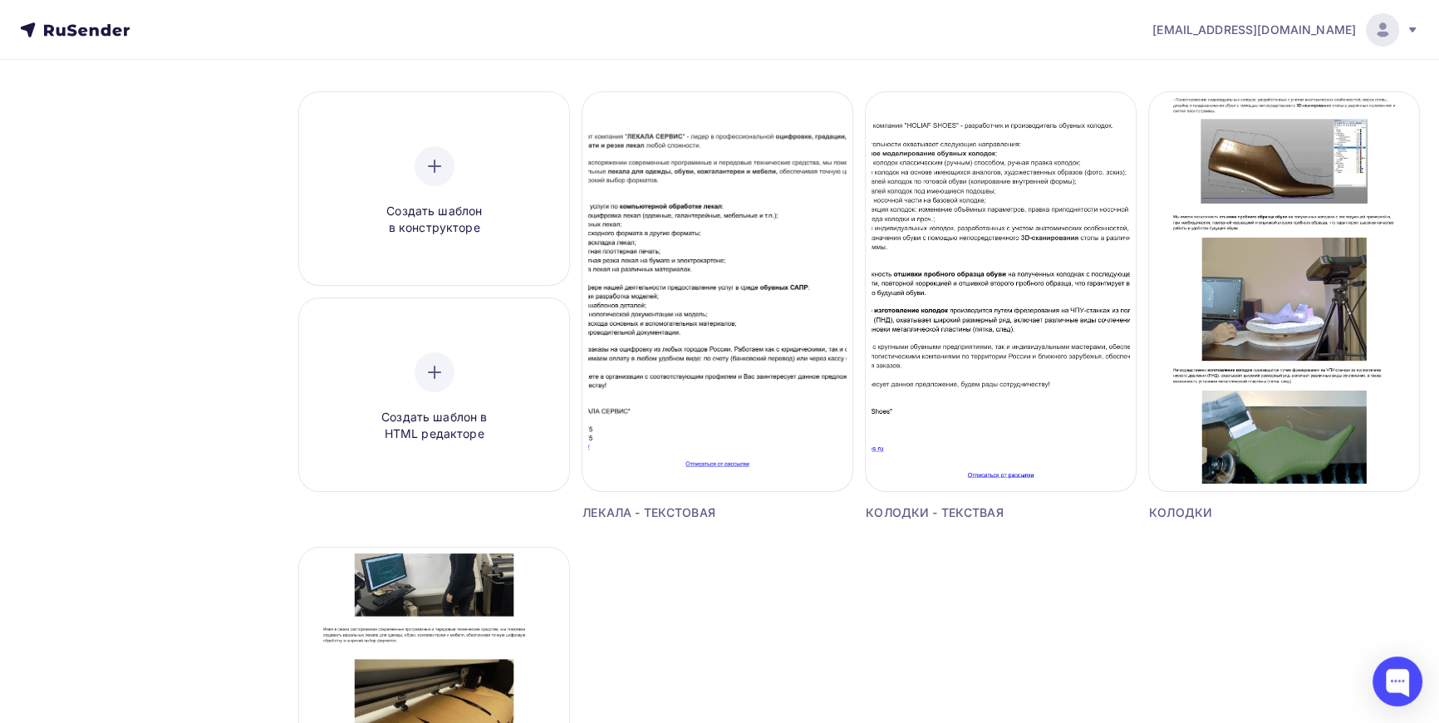
scroll to position [226, 0]
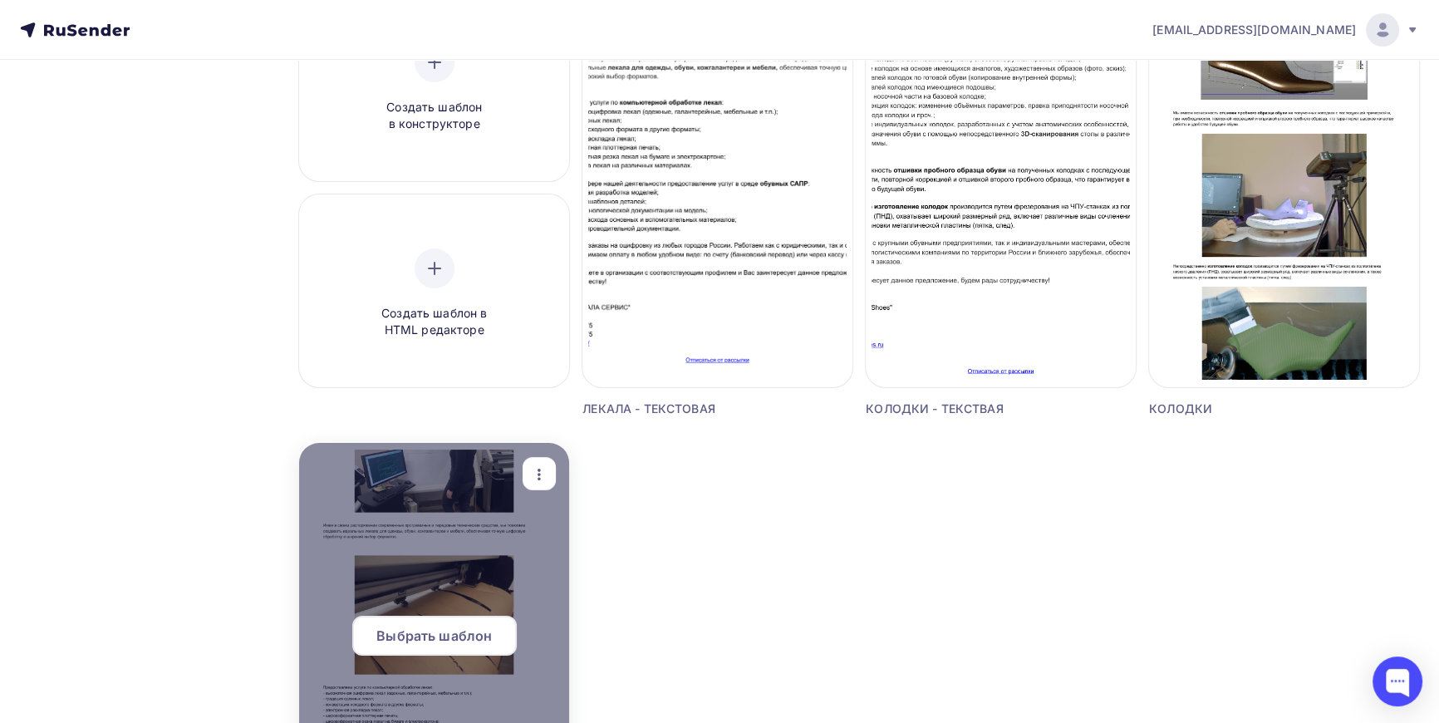
click at [453, 568] on div at bounding box center [434, 642] width 270 height 399
click at [447, 640] on span "Выбрать шаблон" at bounding box center [434, 636] width 116 height 20
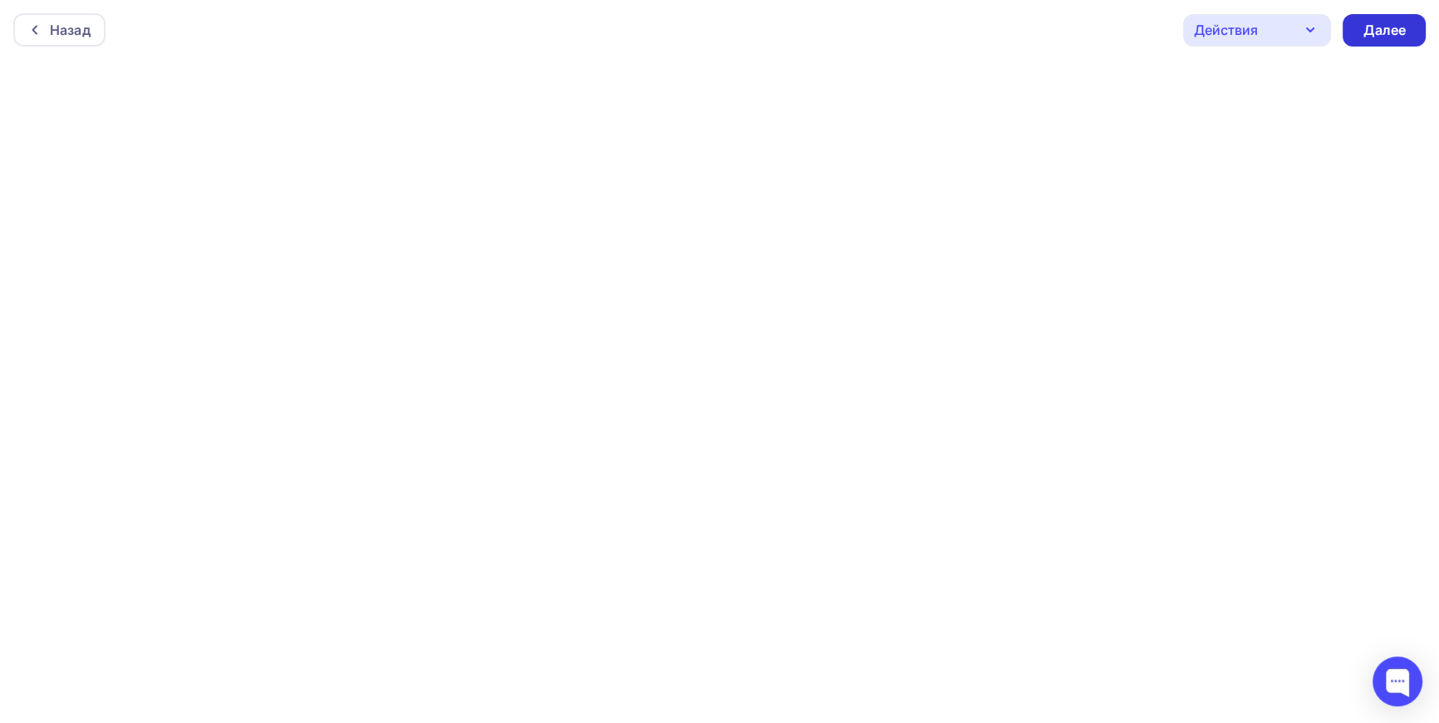
click at [1394, 27] on div "Далее" at bounding box center [1384, 30] width 43 height 19
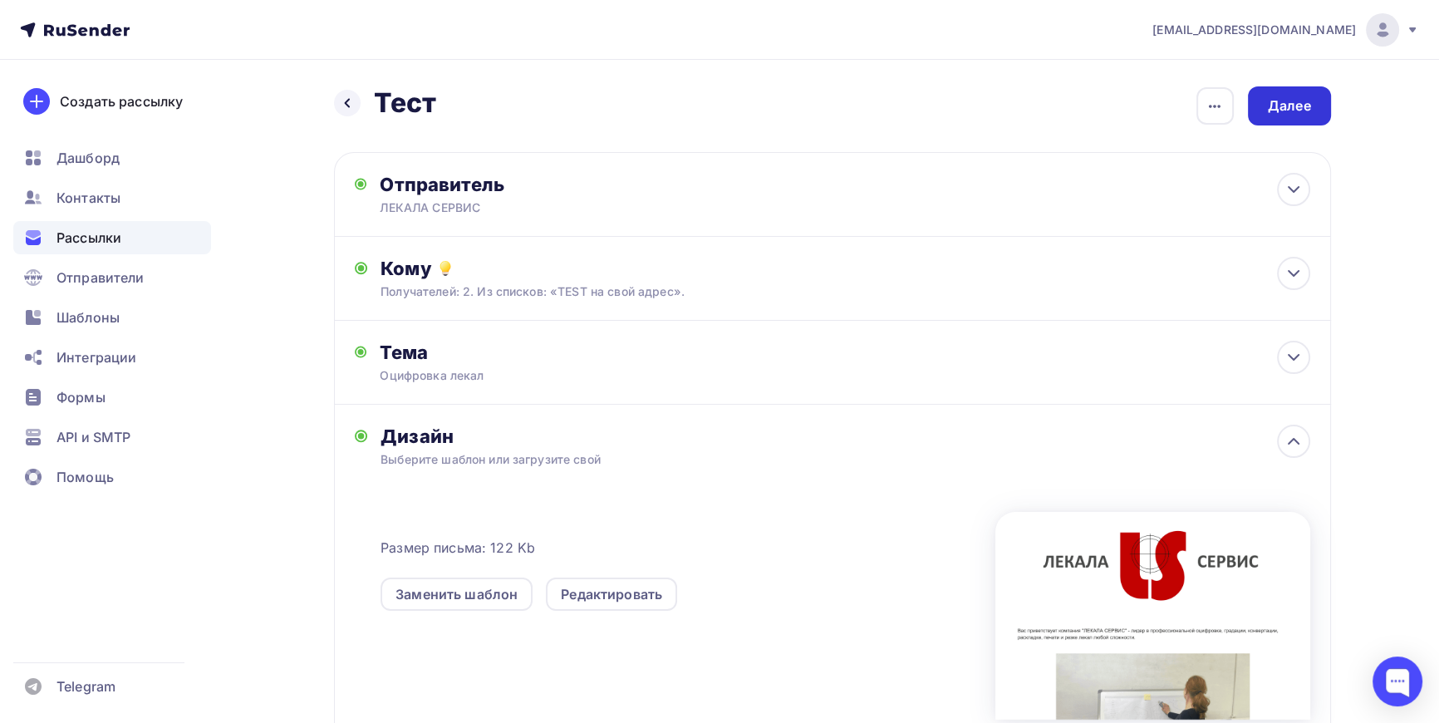
click at [1294, 102] on div "Далее" at bounding box center [1289, 105] width 43 height 19
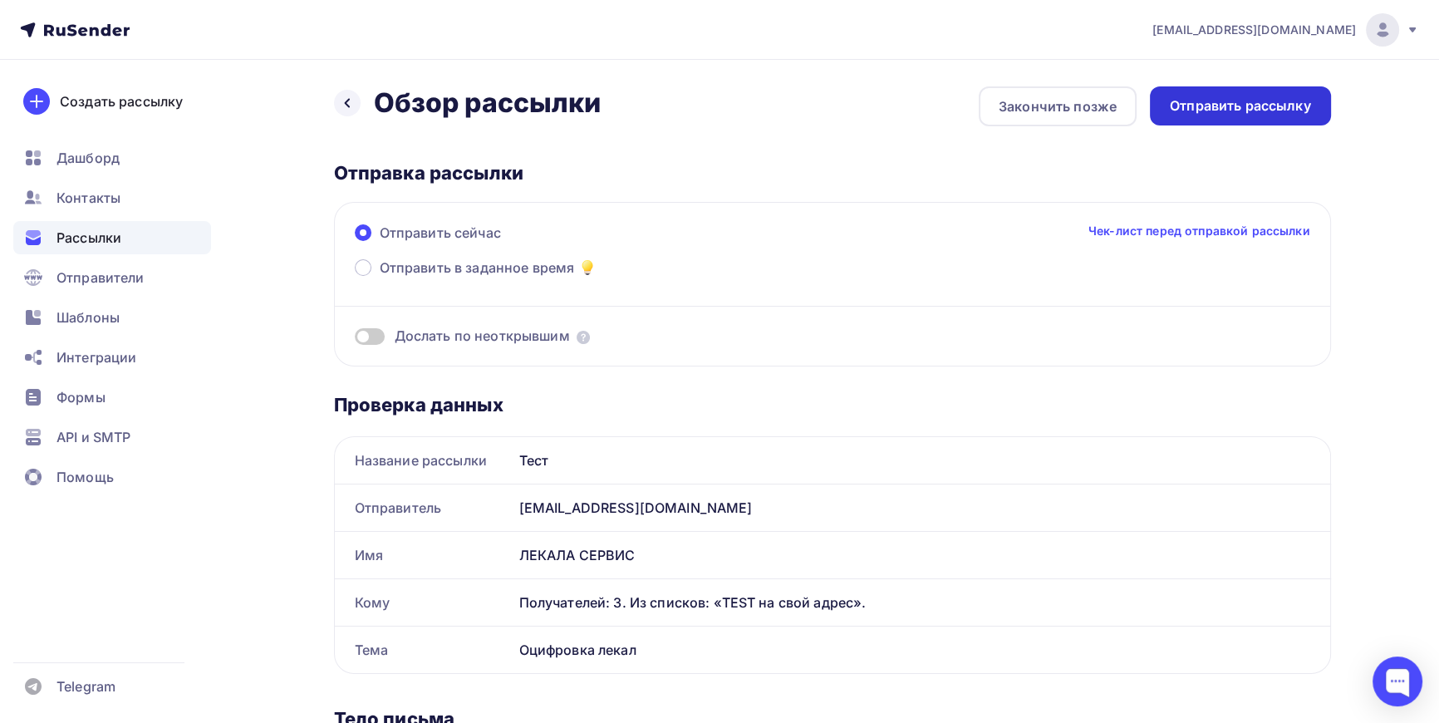
click at [1241, 101] on div "Отправить рассылку" at bounding box center [1240, 105] width 141 height 19
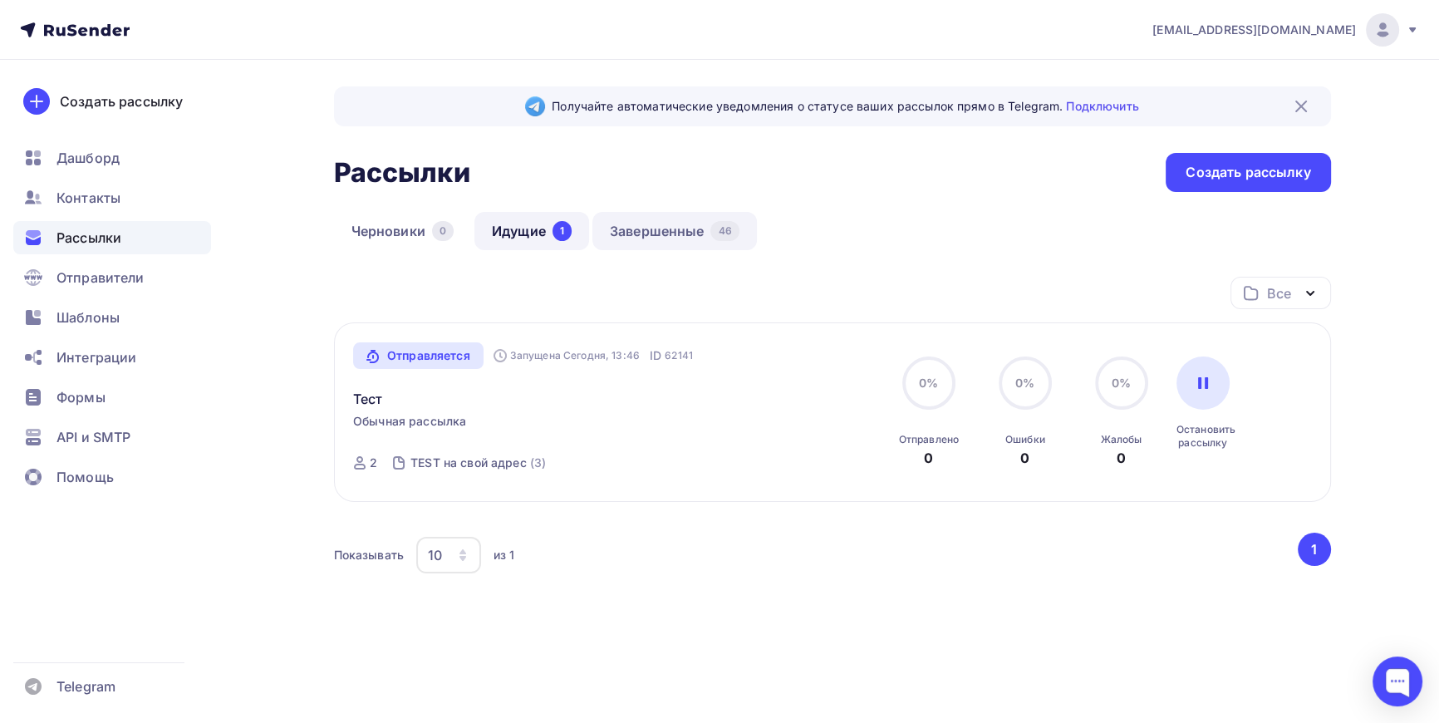
click at [695, 229] on link "Завершенные 46" at bounding box center [674, 231] width 165 height 38
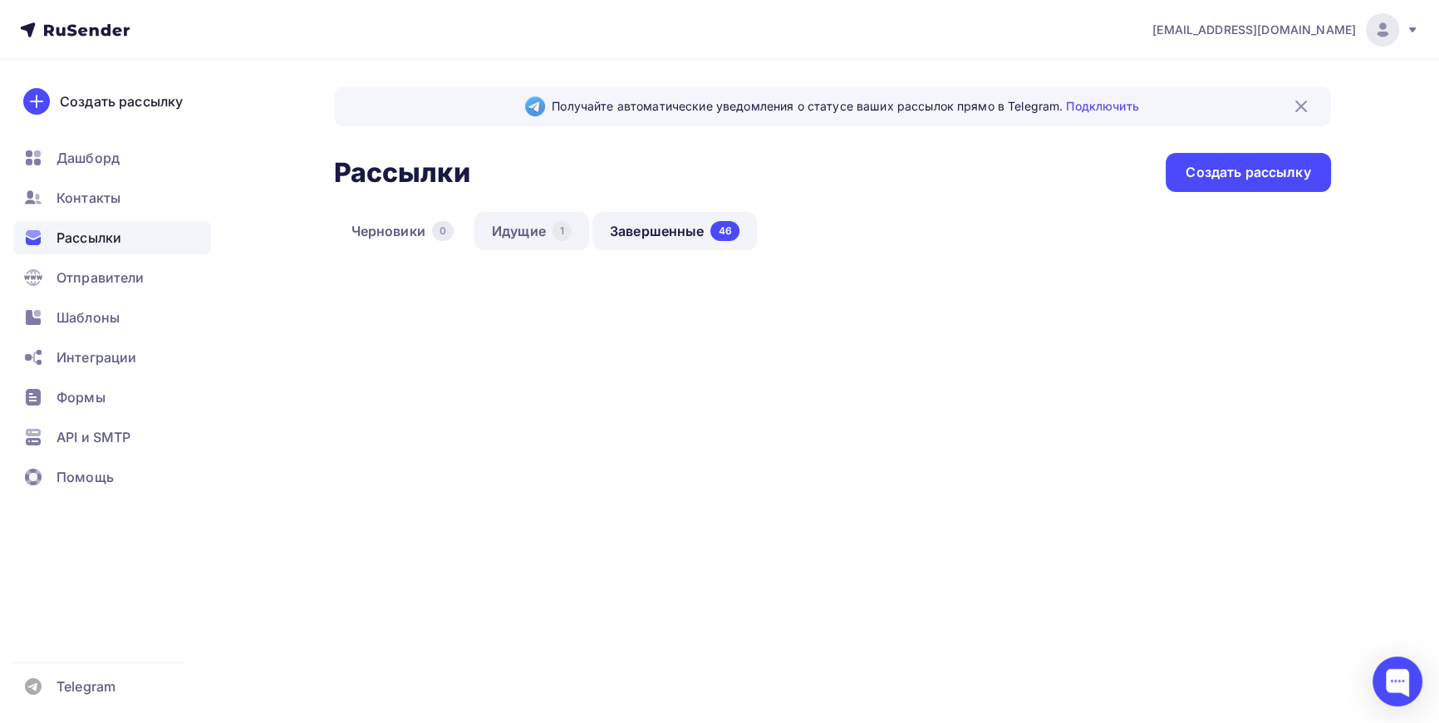
click at [534, 223] on link "Идущие 1" at bounding box center [531, 231] width 115 height 38
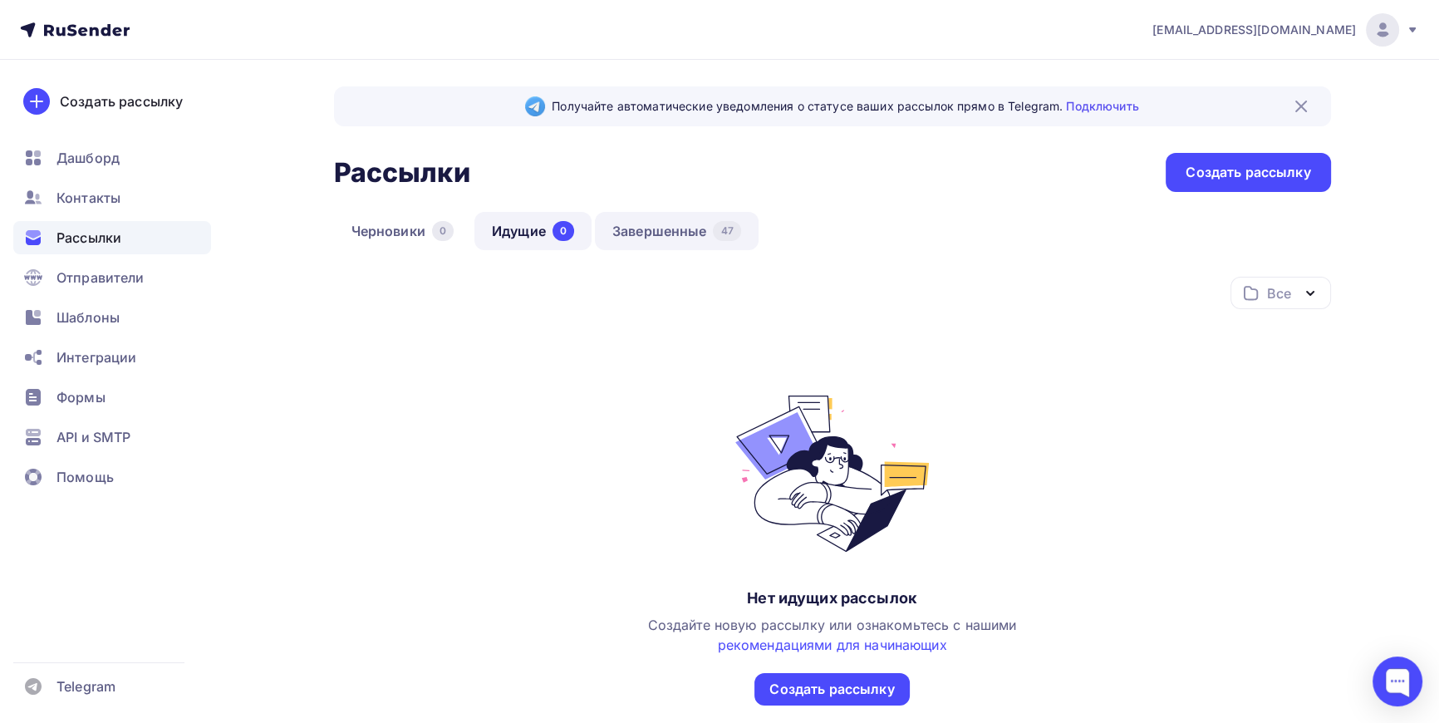
click at [665, 227] on link "Завершенные 47" at bounding box center [677, 231] width 164 height 38
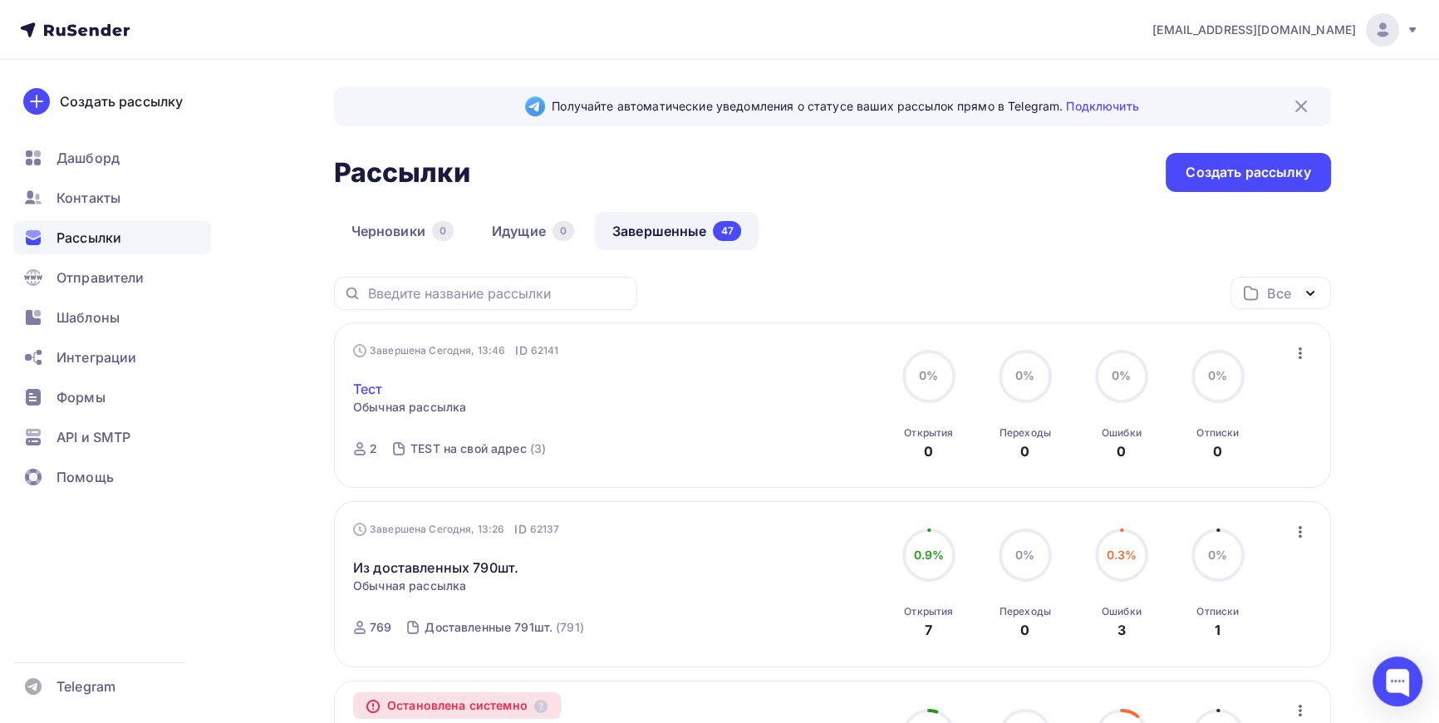
click at [373, 390] on link "Тест" at bounding box center [368, 389] width 30 height 20
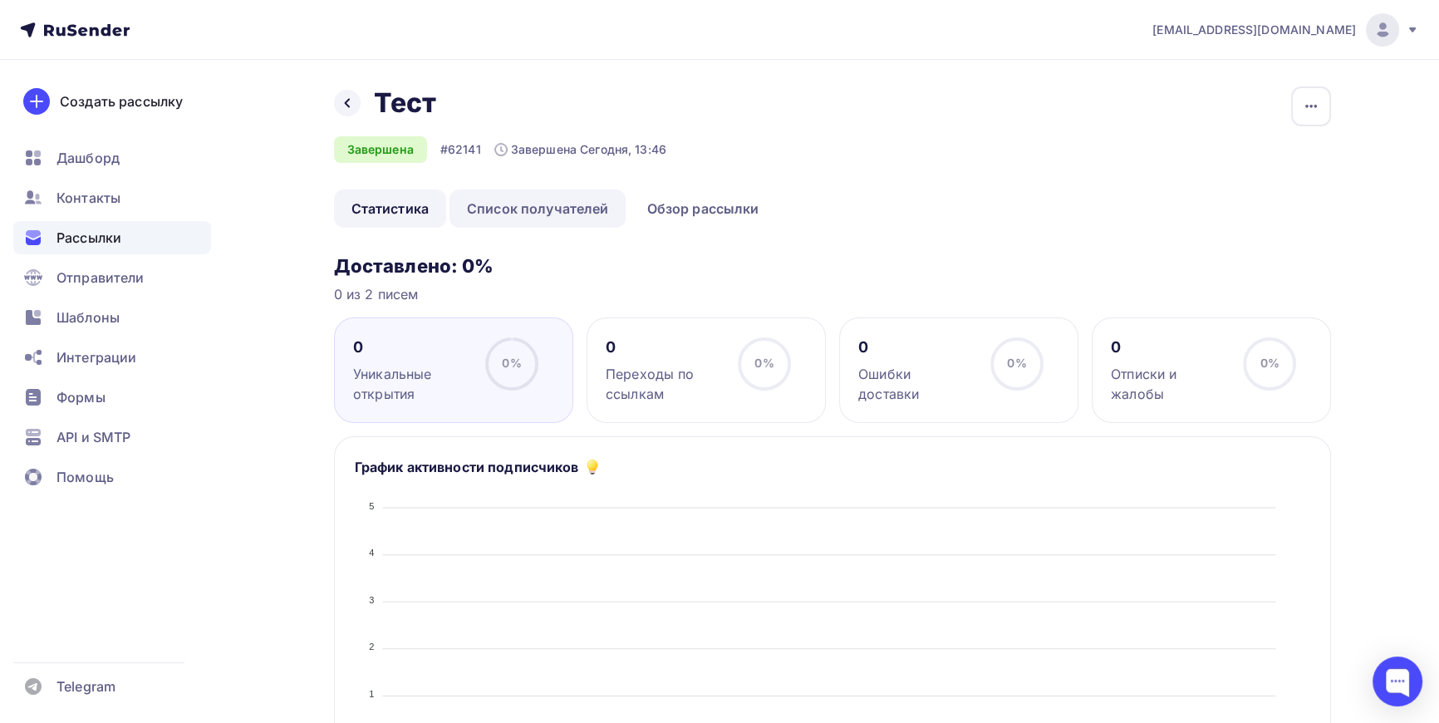
click at [553, 207] on link "Список получателей" at bounding box center [538, 208] width 177 height 38
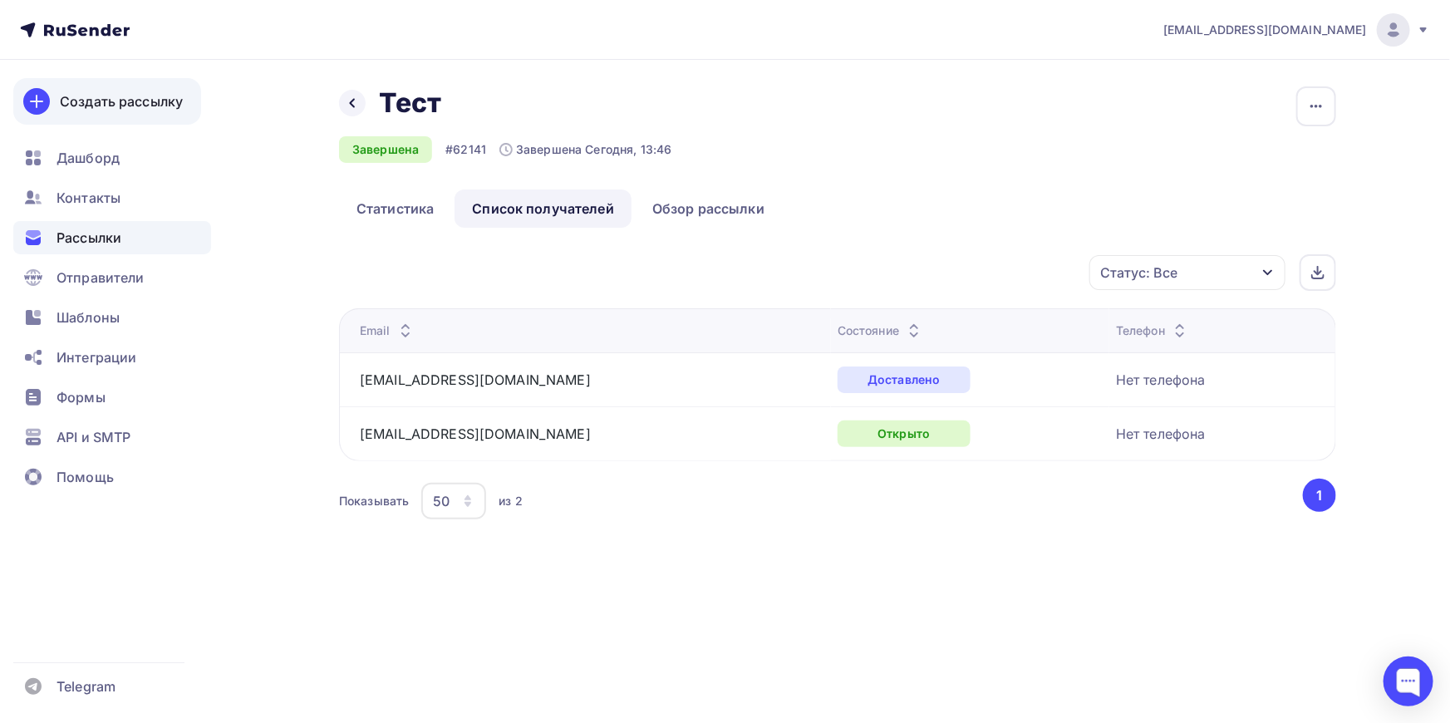
click at [95, 98] on div "Создать рассылку" at bounding box center [121, 101] width 123 height 20
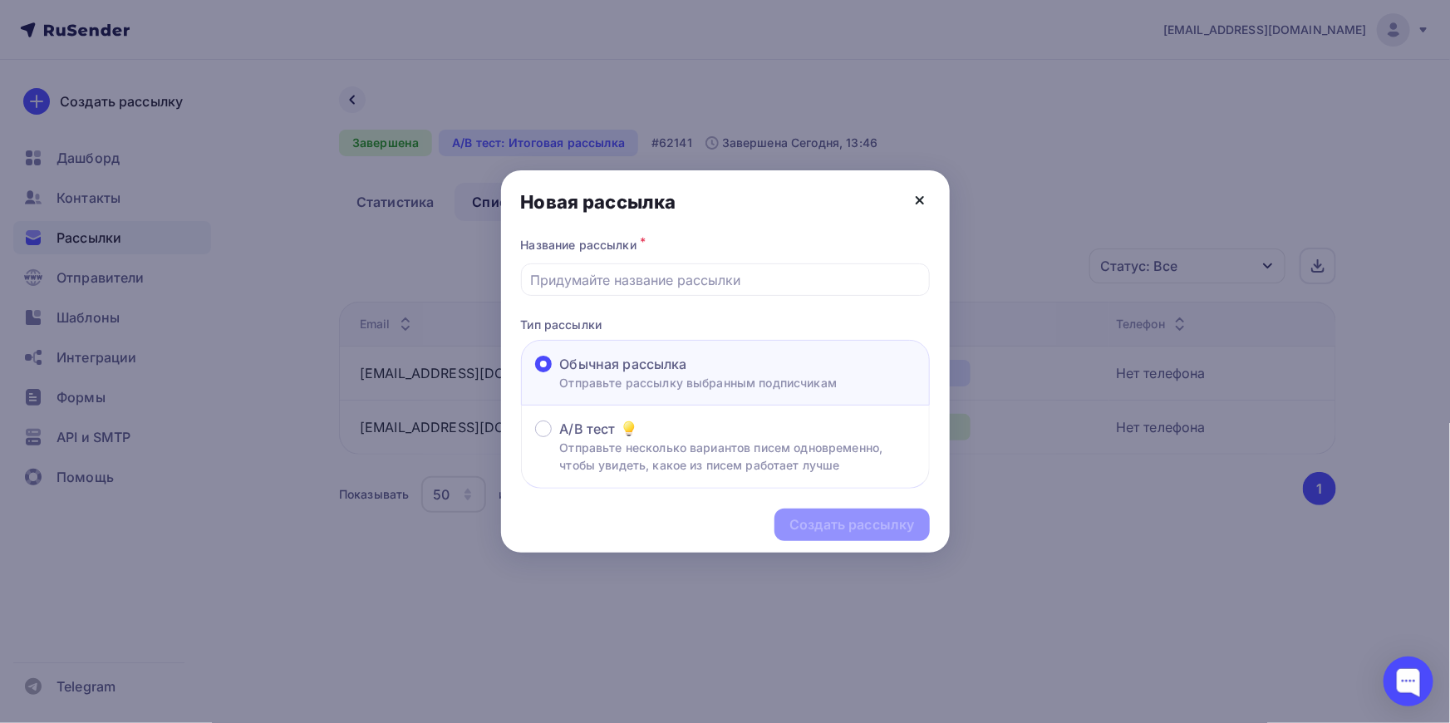
click at [919, 199] on icon at bounding box center [920, 200] width 7 height 7
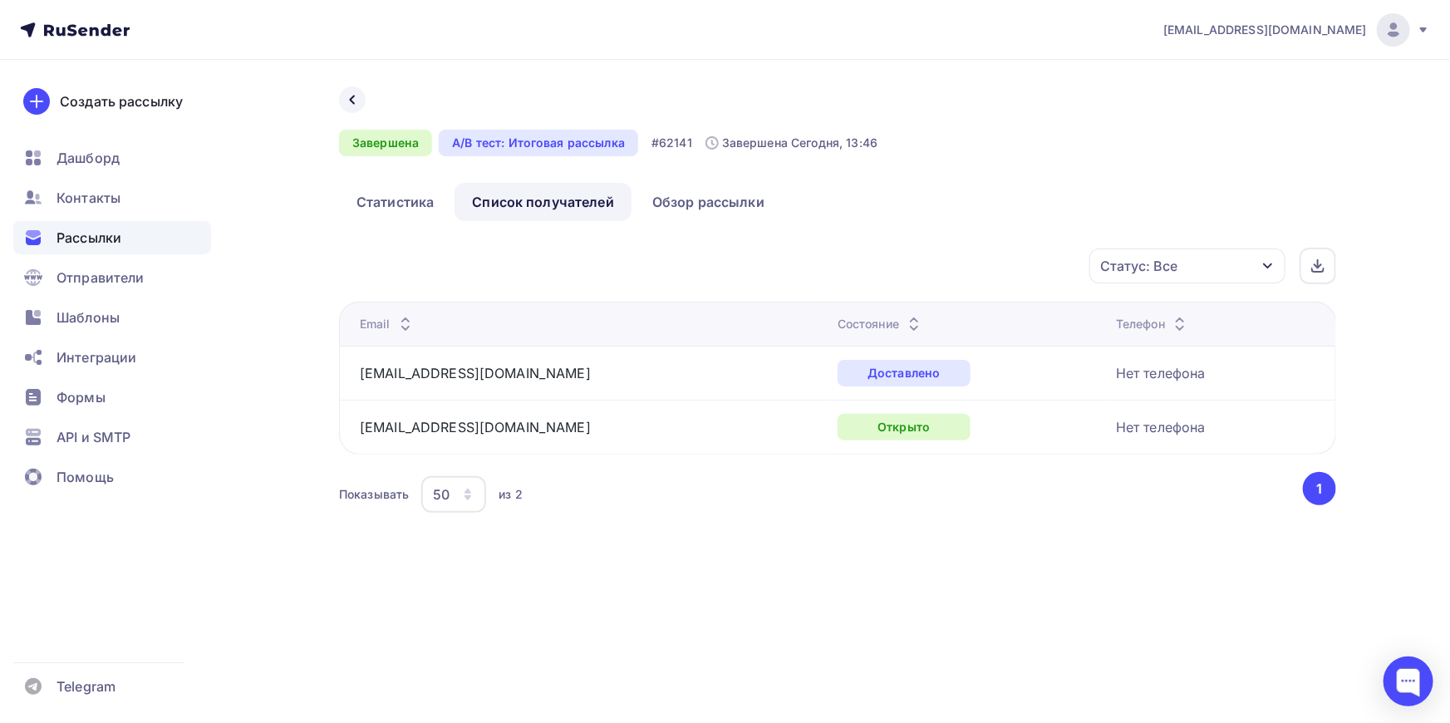
click at [695, 507] on div "Показывать 50 10 20 50 100 из 2" at bounding box center [819, 494] width 961 height 38
click at [711, 547] on div "Назад Завершена A/B тест: Итоговая рассылка #62141 Завершена Сегодня, 13:46 Ста…" at bounding box center [725, 321] width 1362 height 523
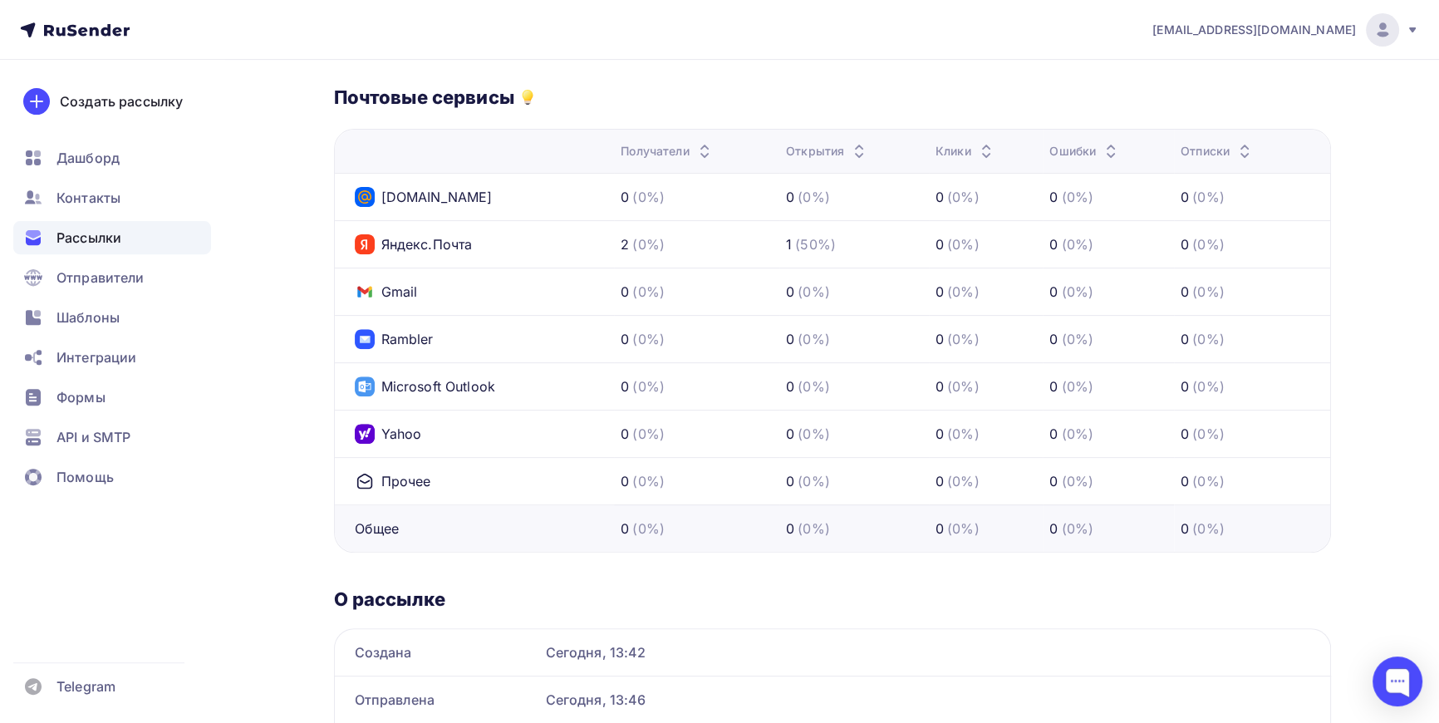
scroll to position [755, 0]
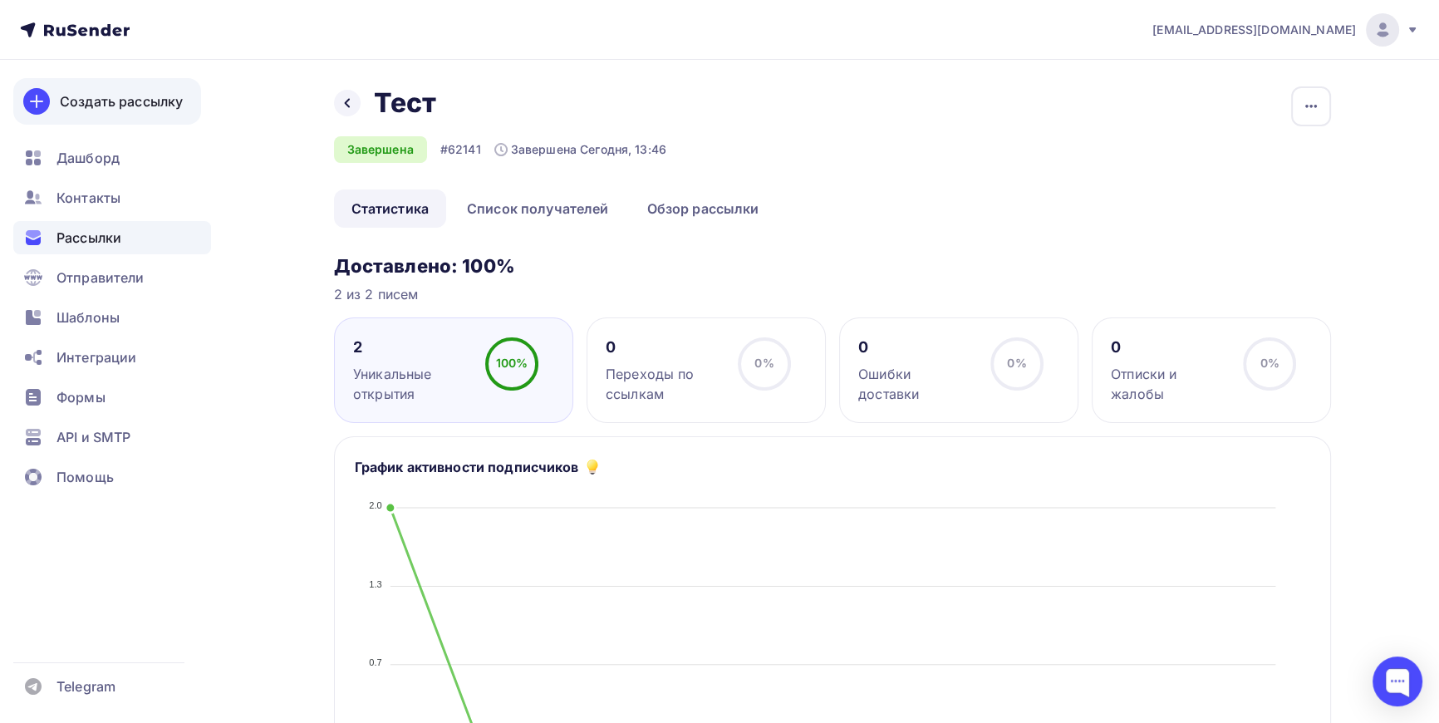
click at [91, 97] on div "Создать рассылку" at bounding box center [121, 101] width 123 height 20
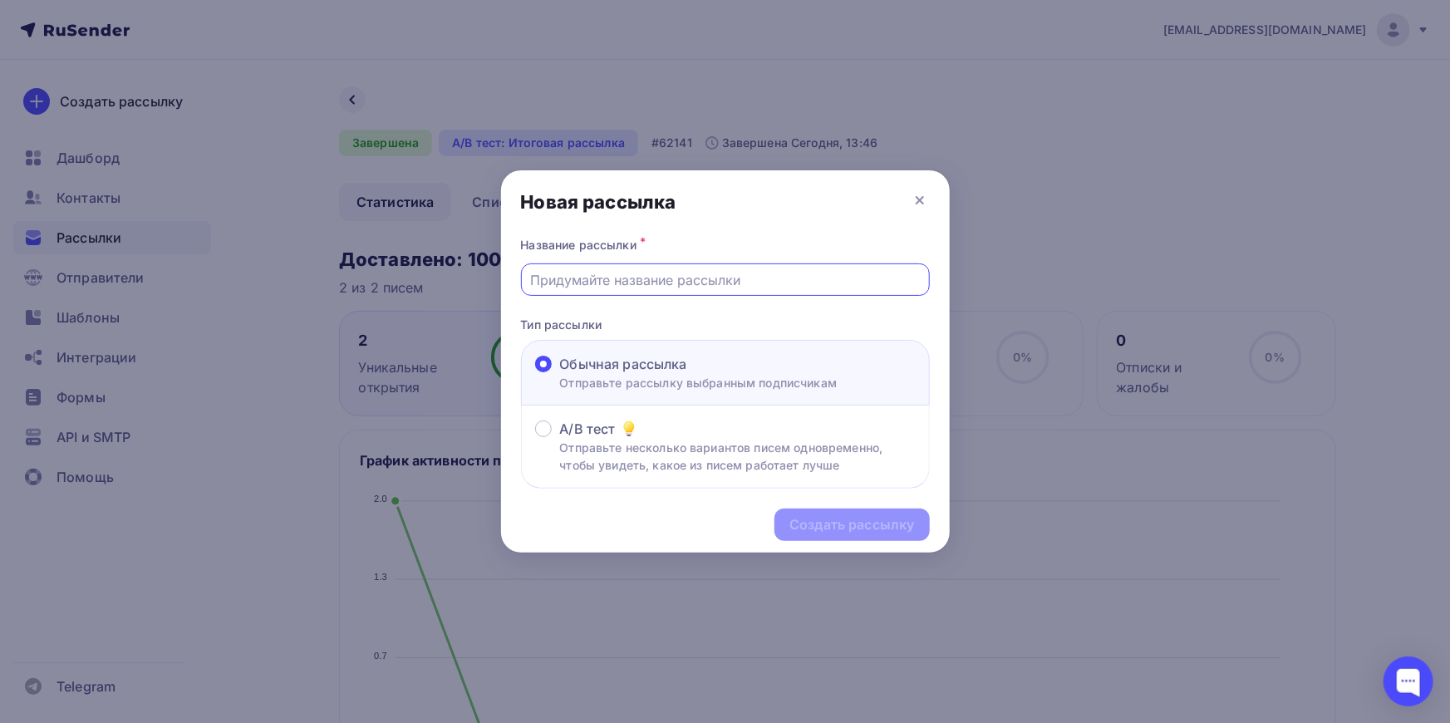
click at [668, 283] on input "text" at bounding box center [725, 280] width 390 height 20
type input "ТЕСТ текстовый"
click at [854, 515] on div "Создать рассылку" at bounding box center [851, 524] width 125 height 19
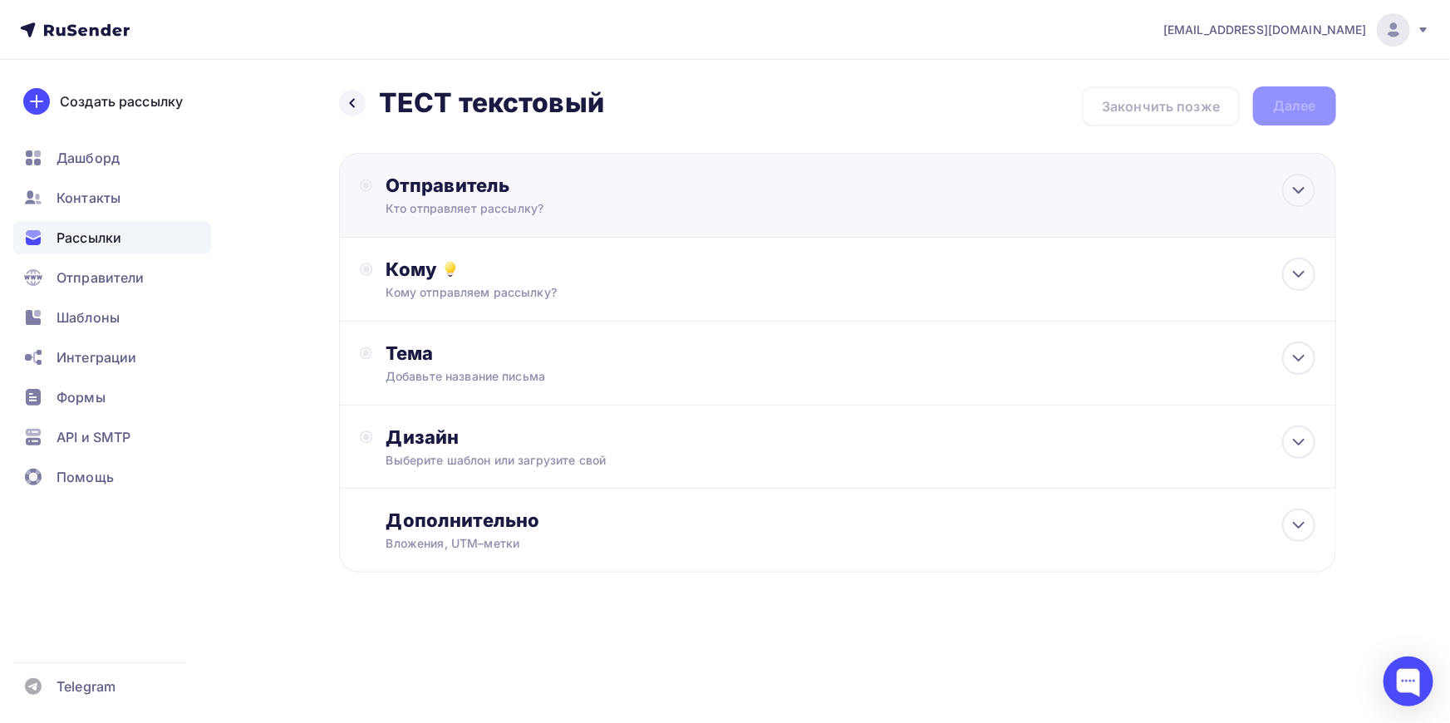
click at [490, 184] on div "Отправитель" at bounding box center [566, 185] width 360 height 23
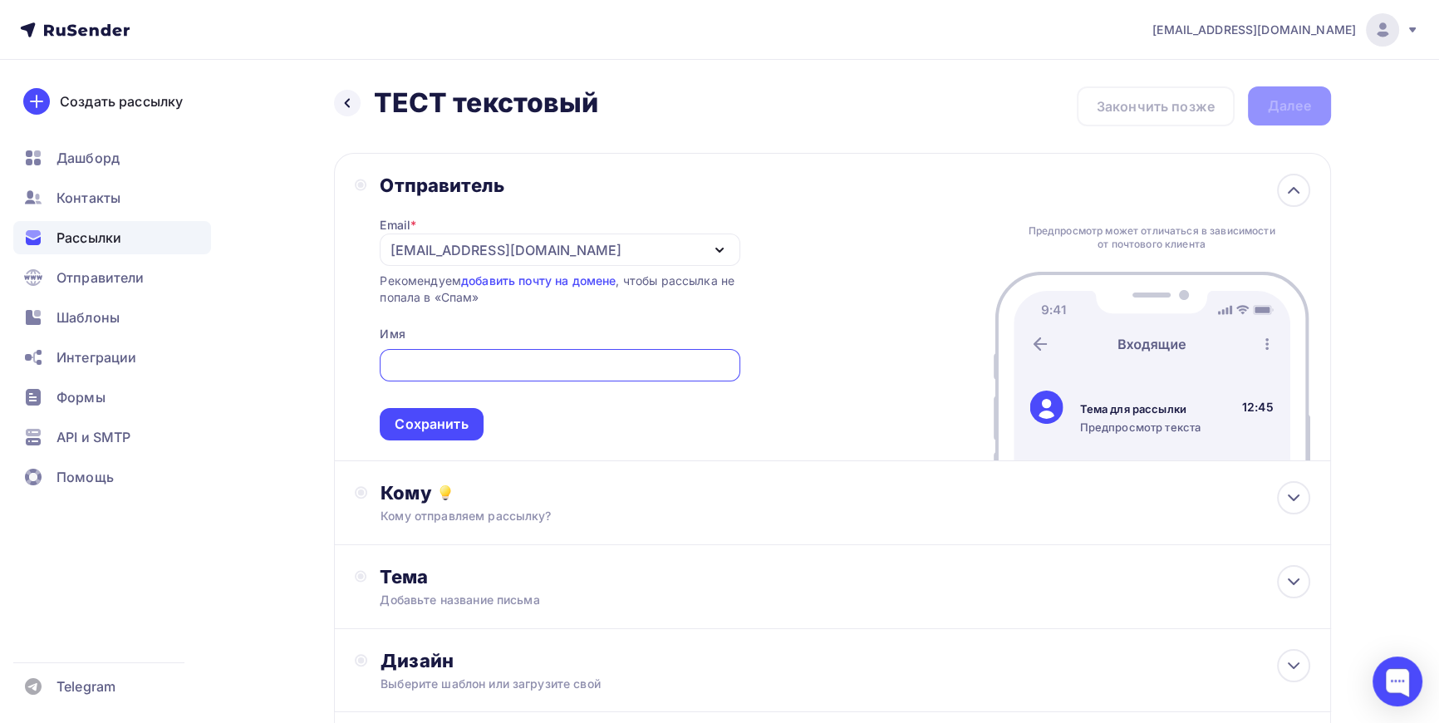
click at [603, 247] on div "[EMAIL_ADDRESS][DOMAIN_NAME]" at bounding box center [560, 249] width 360 height 32
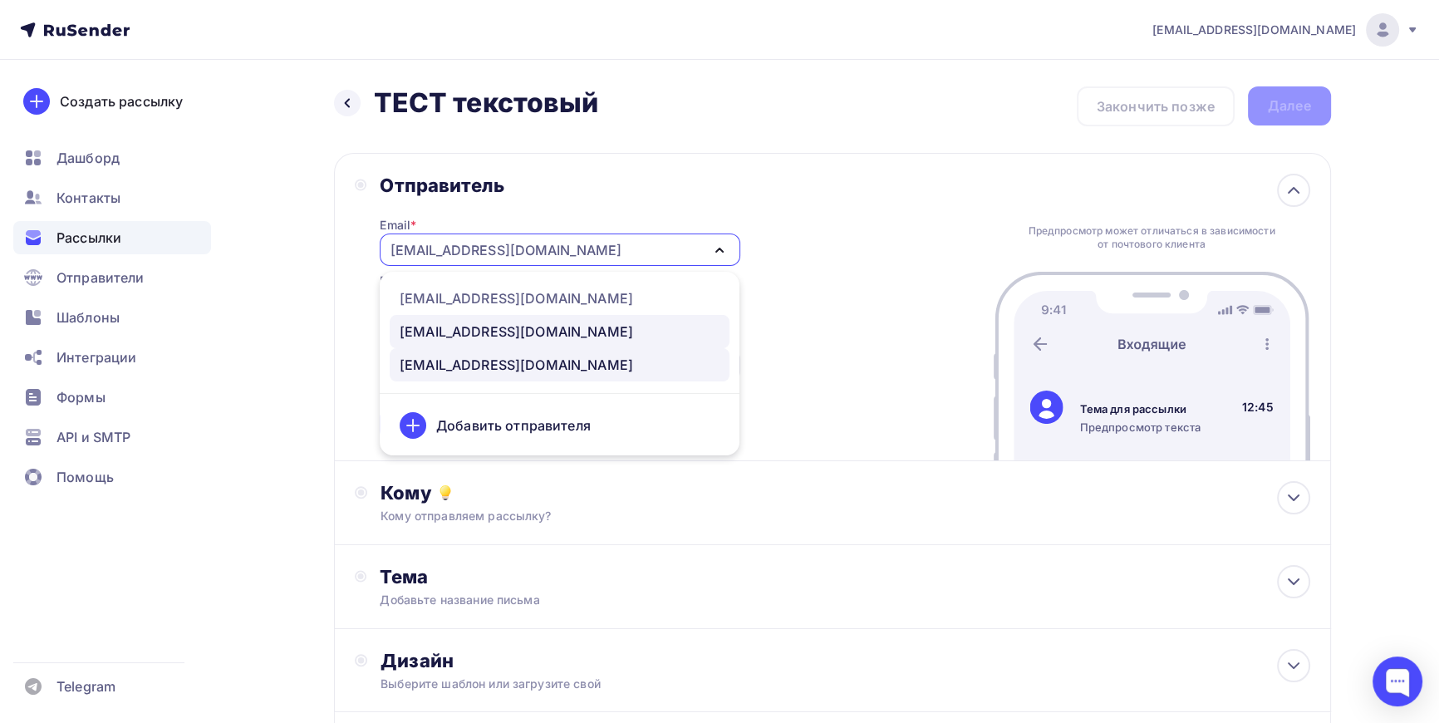
click at [501, 326] on div "[EMAIL_ADDRESS][DOMAIN_NAME]" at bounding box center [560, 332] width 320 height 20
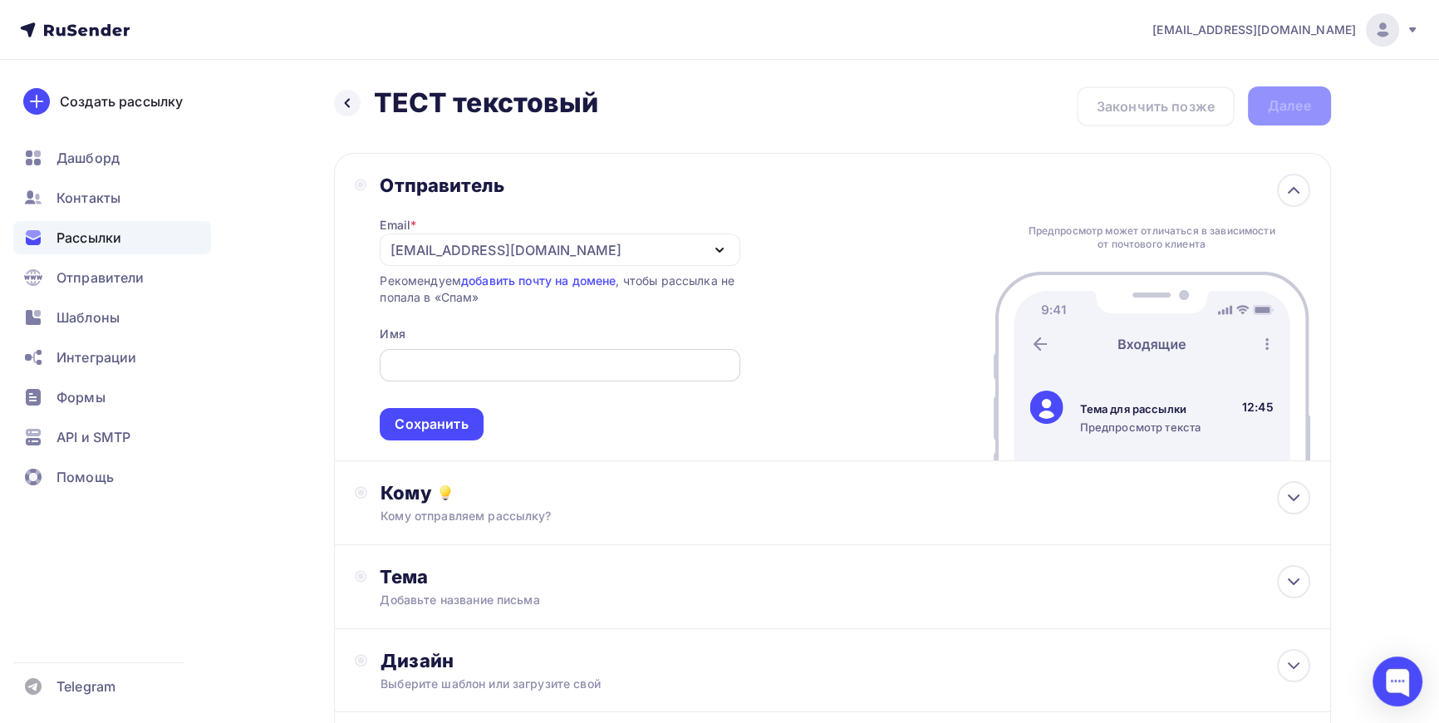
click at [503, 361] on input "text" at bounding box center [560, 366] width 341 height 20
type input "ЛЕКАЛА СЕРВИС"
click at [369, 464] on div "Кому Кому отправляем рассылку? Списки получателей Выберите список Все списки id…" at bounding box center [832, 503] width 997 height 84
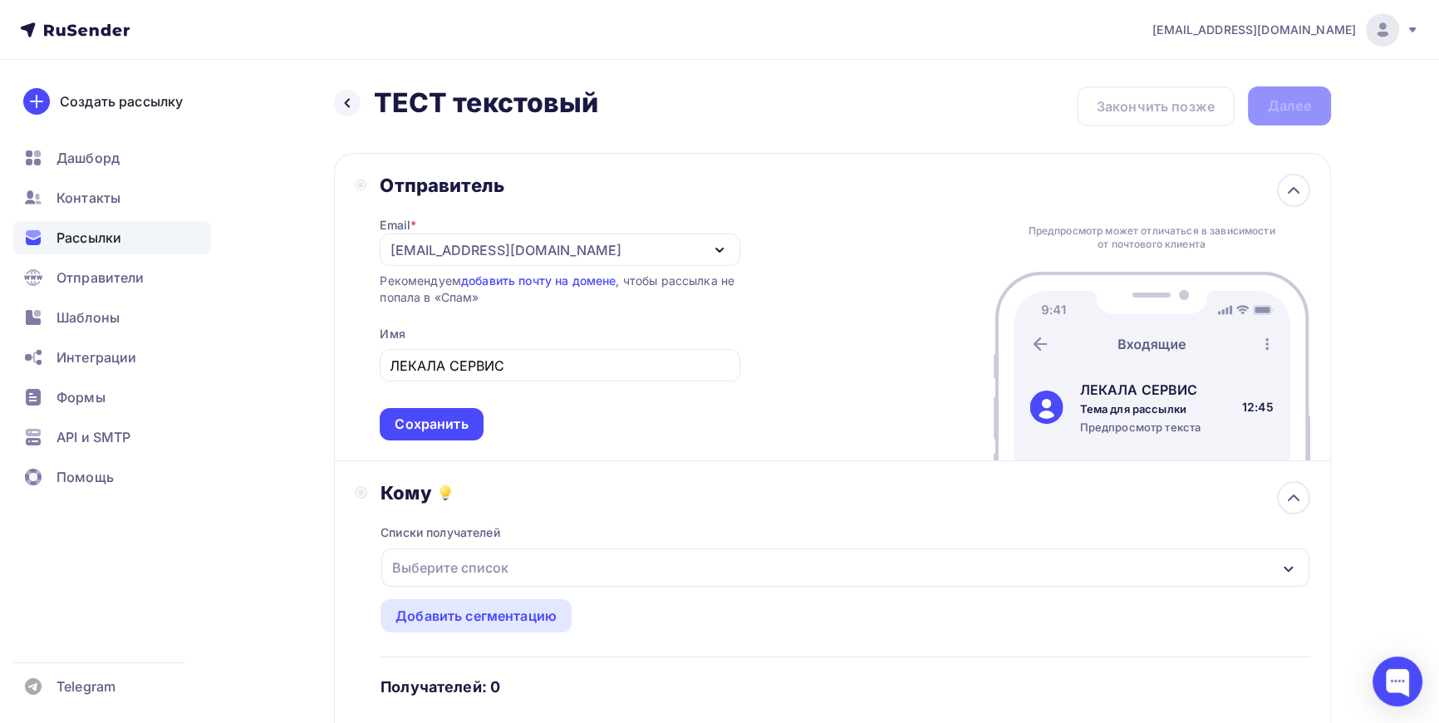
click at [464, 415] on div "Сохранить" at bounding box center [431, 424] width 73 height 19
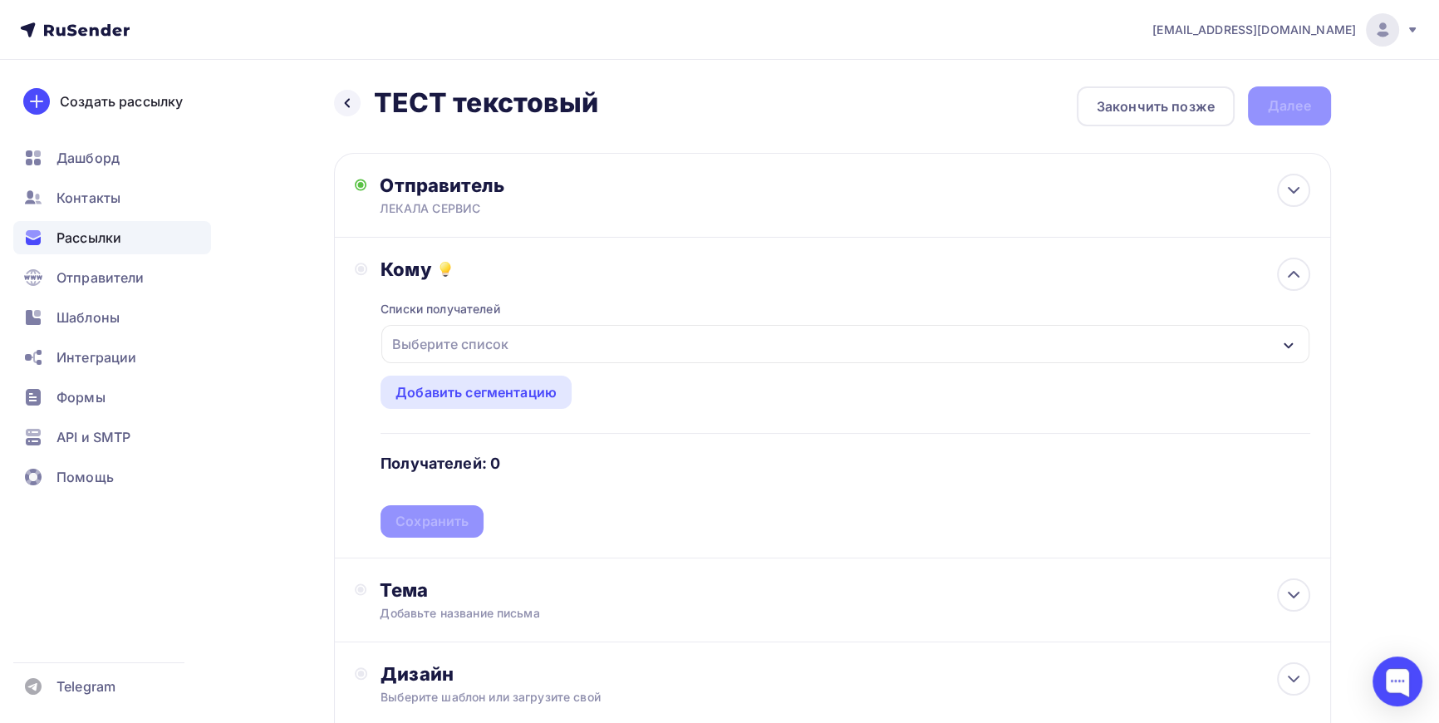
click at [489, 352] on div "Выберите список" at bounding box center [451, 344] width 130 height 30
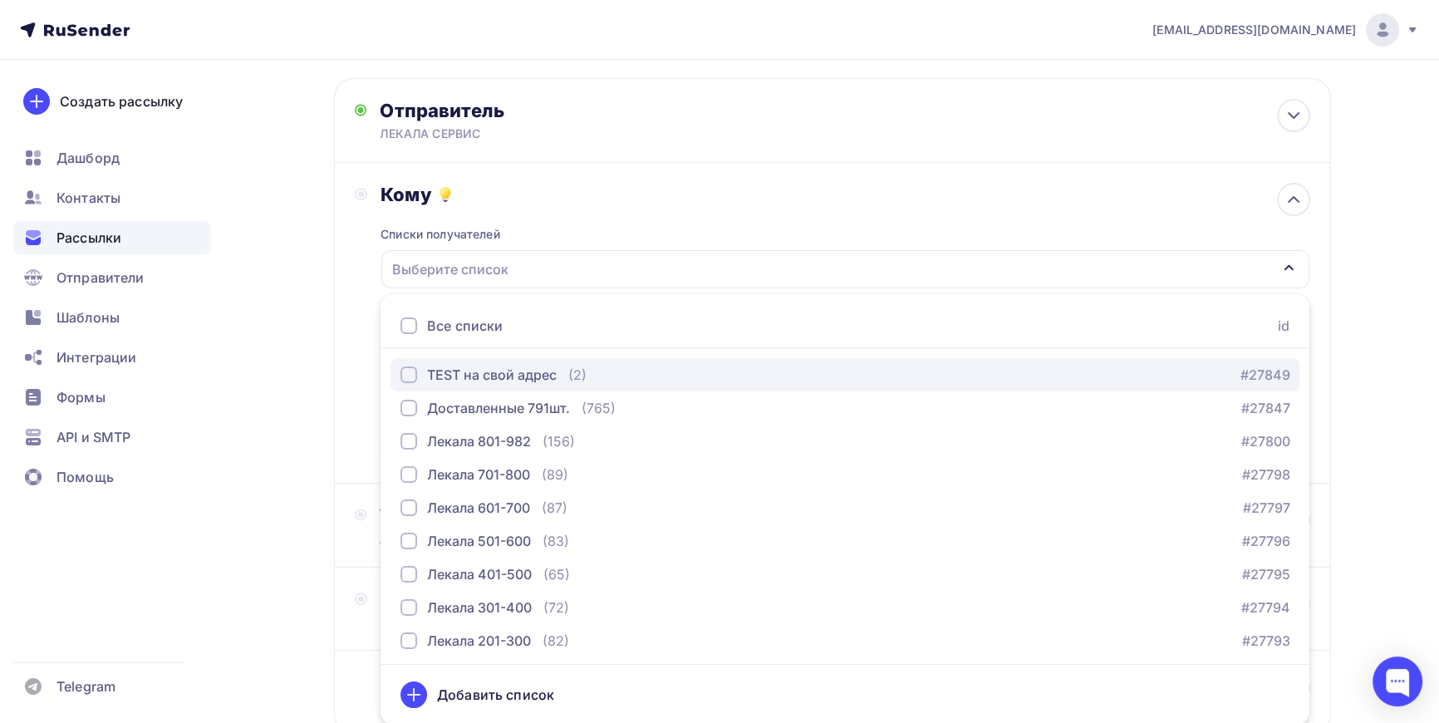
click at [406, 372] on div "button" at bounding box center [409, 374] width 17 height 17
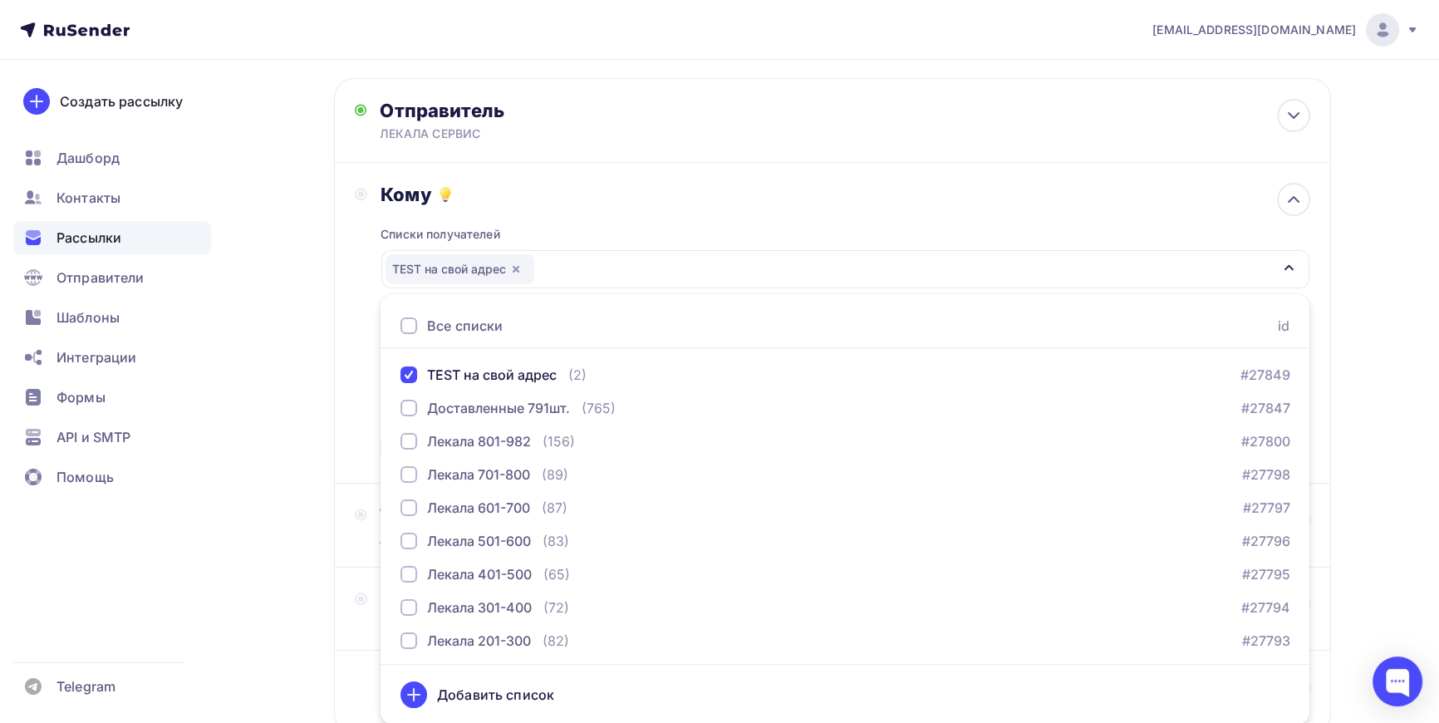
click at [281, 435] on div "Назад ТЕСТ текстовый ТЕСТ текстовый Закончить позже Далее Отправитель ЛЕКАЛА СЕ…" at bounding box center [720, 413] width 1362 height 857
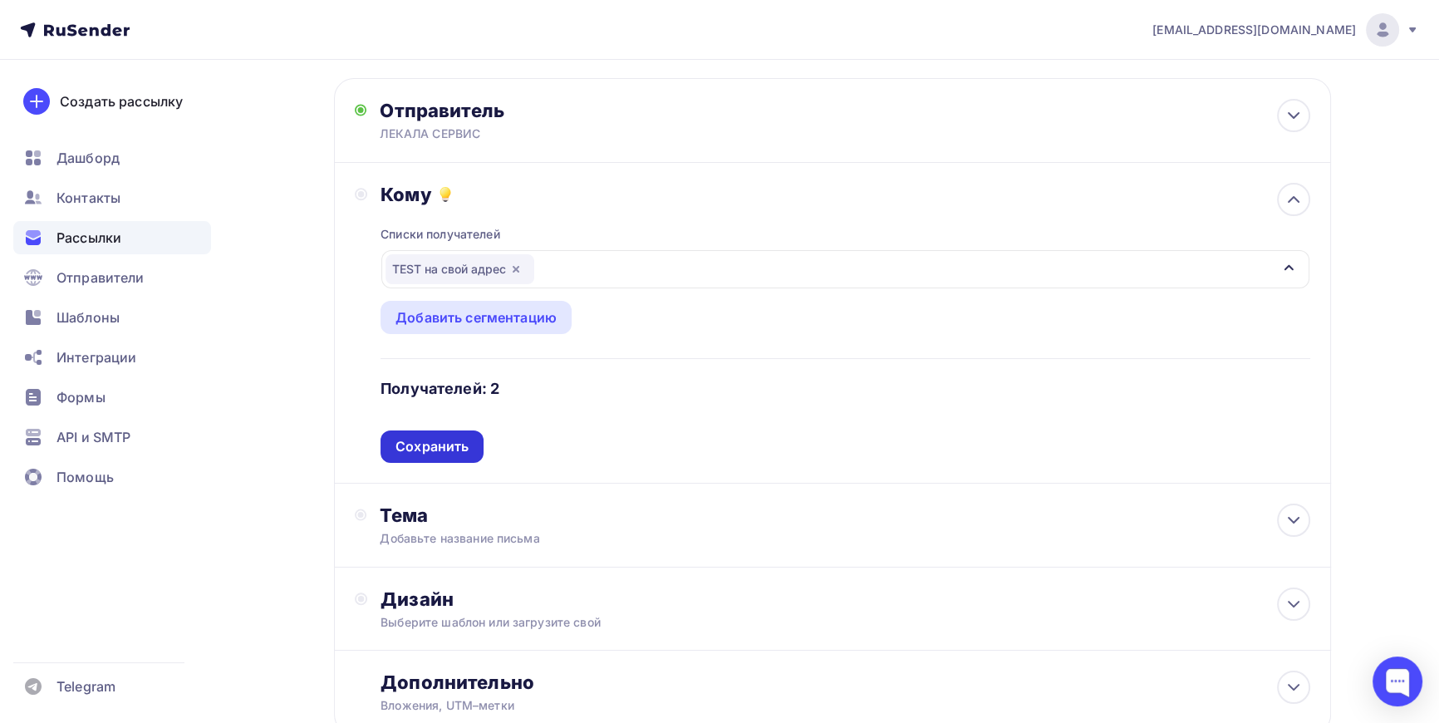
click at [467, 437] on div "Сохранить" at bounding box center [432, 446] width 73 height 19
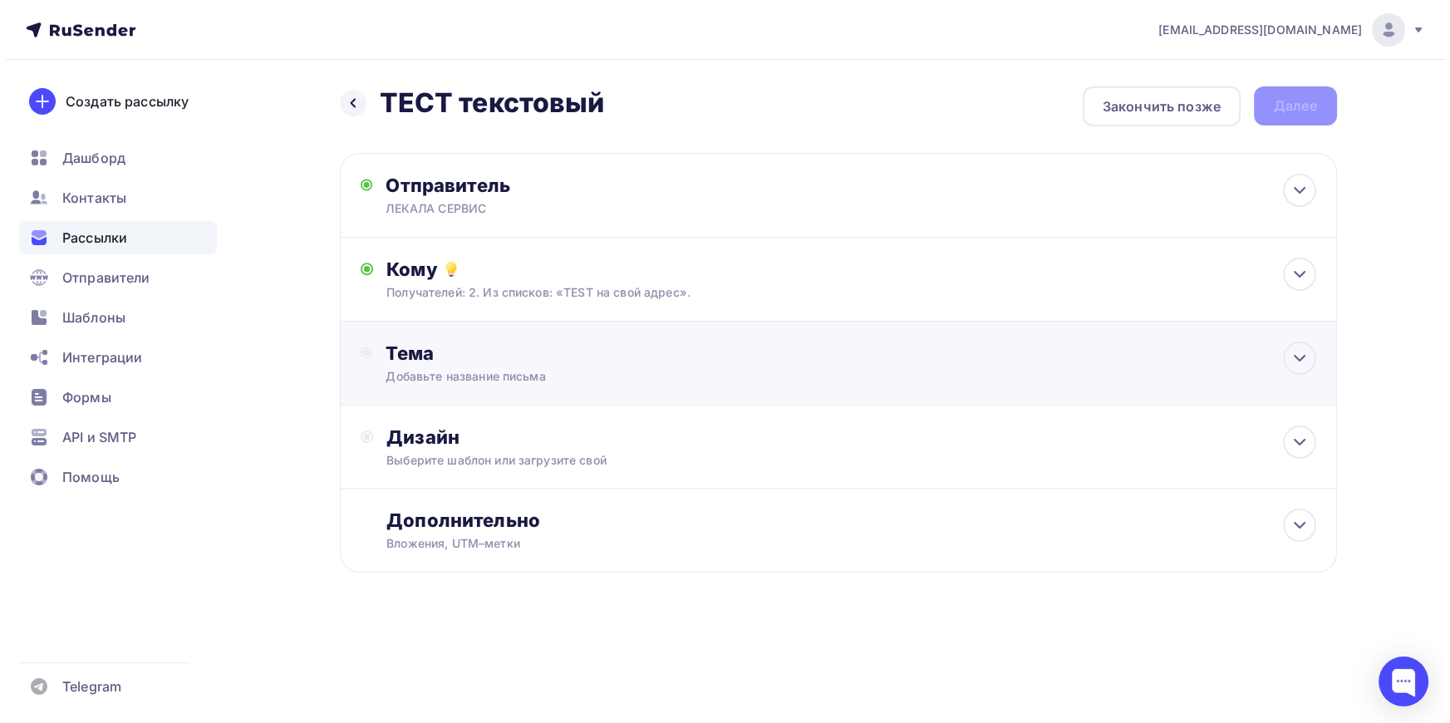
scroll to position [0, 0]
click at [472, 361] on div "Тема" at bounding box center [550, 353] width 328 height 23
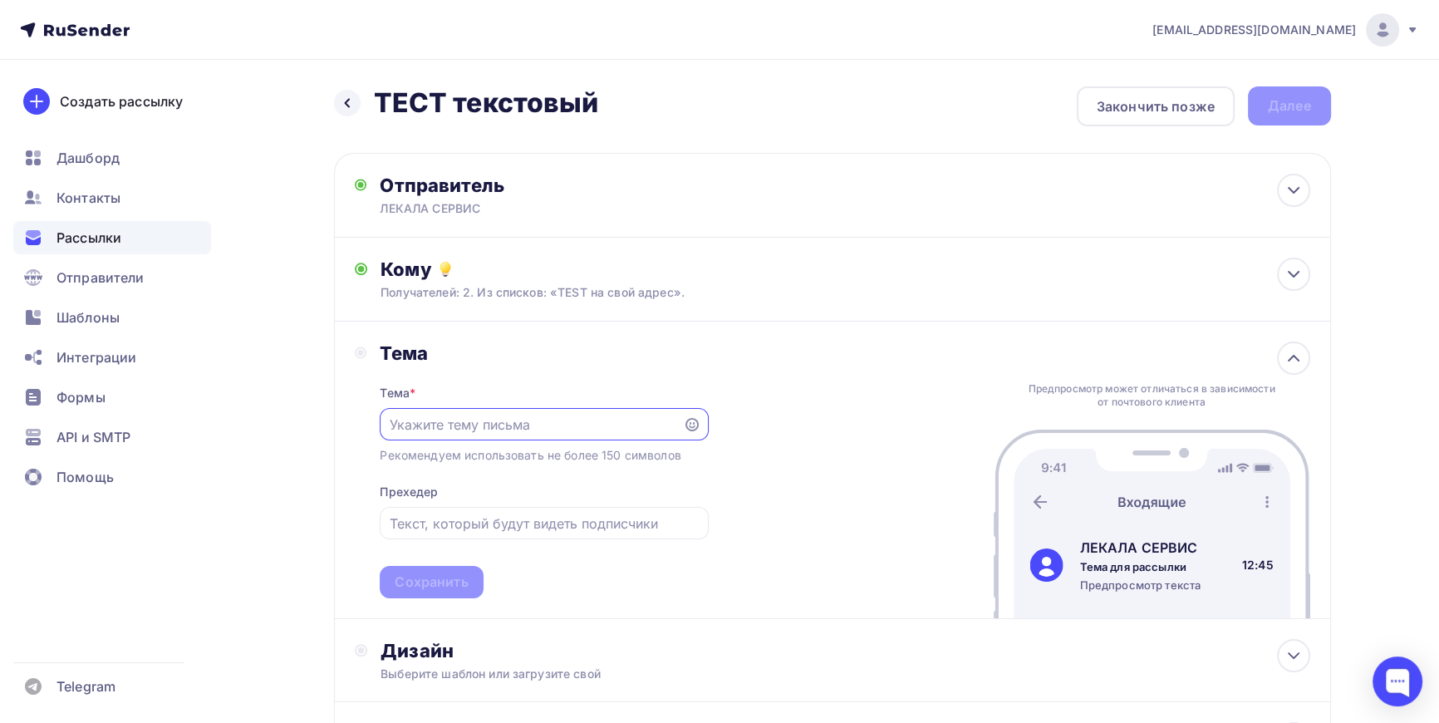
click at [438, 425] on input "text" at bounding box center [532, 425] width 284 height 20
type input "Оцифровка лекал"
click at [433, 580] on div "Сохранить" at bounding box center [431, 582] width 73 height 19
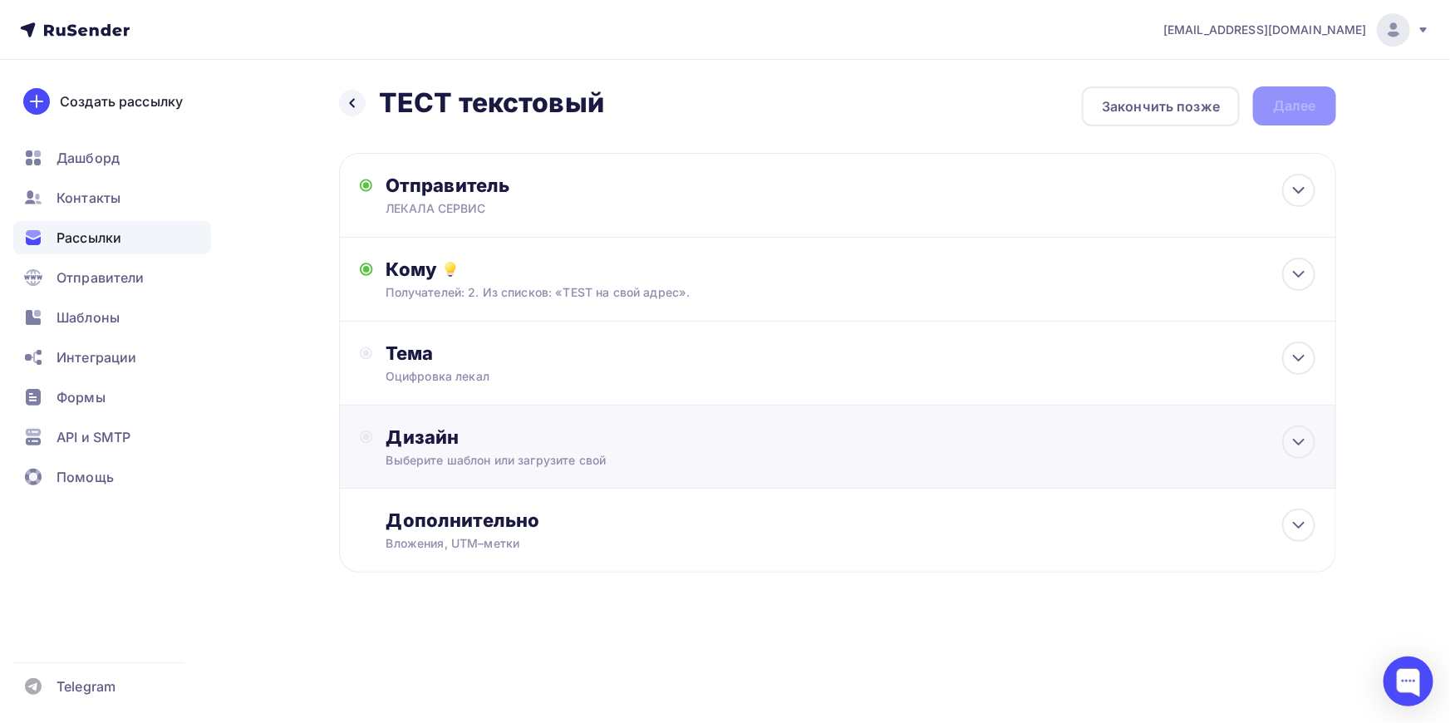
click at [493, 460] on div "Выберите шаблон или загрузите свой" at bounding box center [804, 460] width 837 height 17
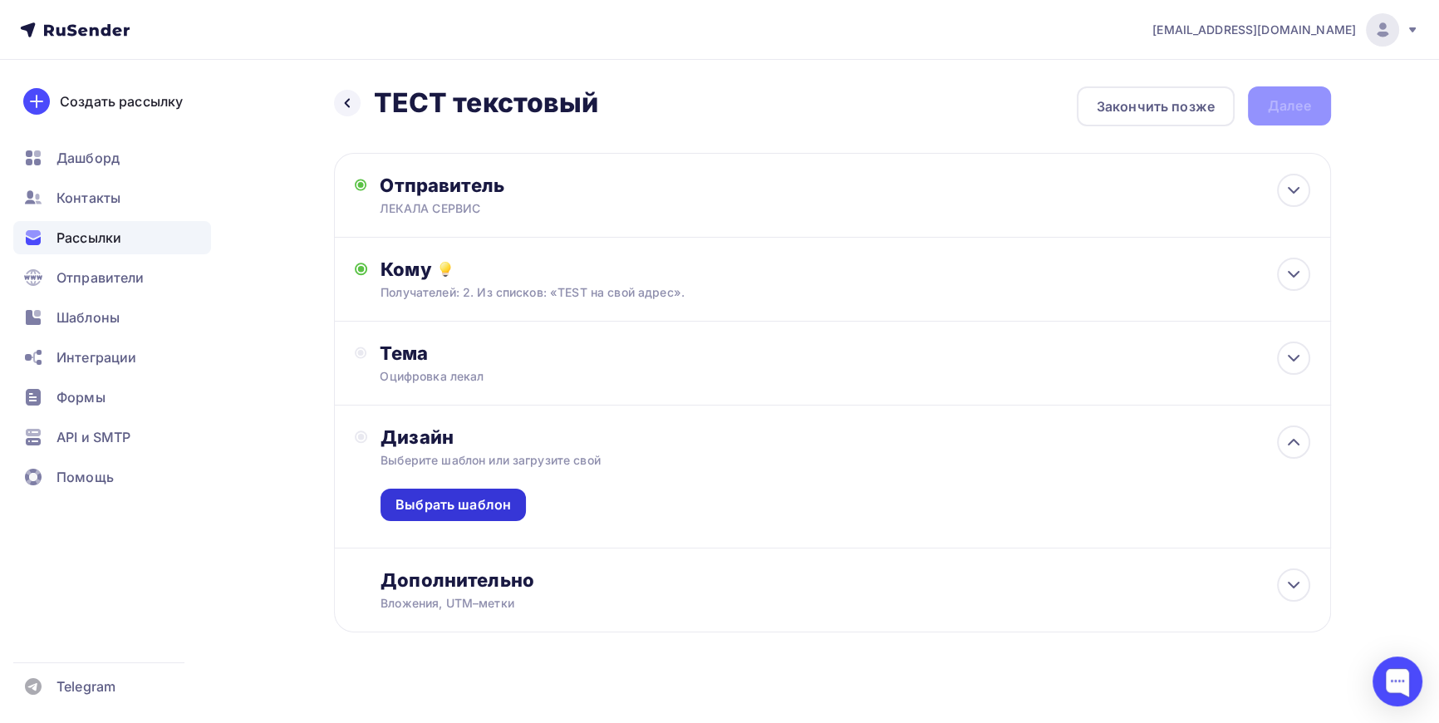
click at [482, 509] on div "Выбрать шаблон" at bounding box center [454, 504] width 116 height 19
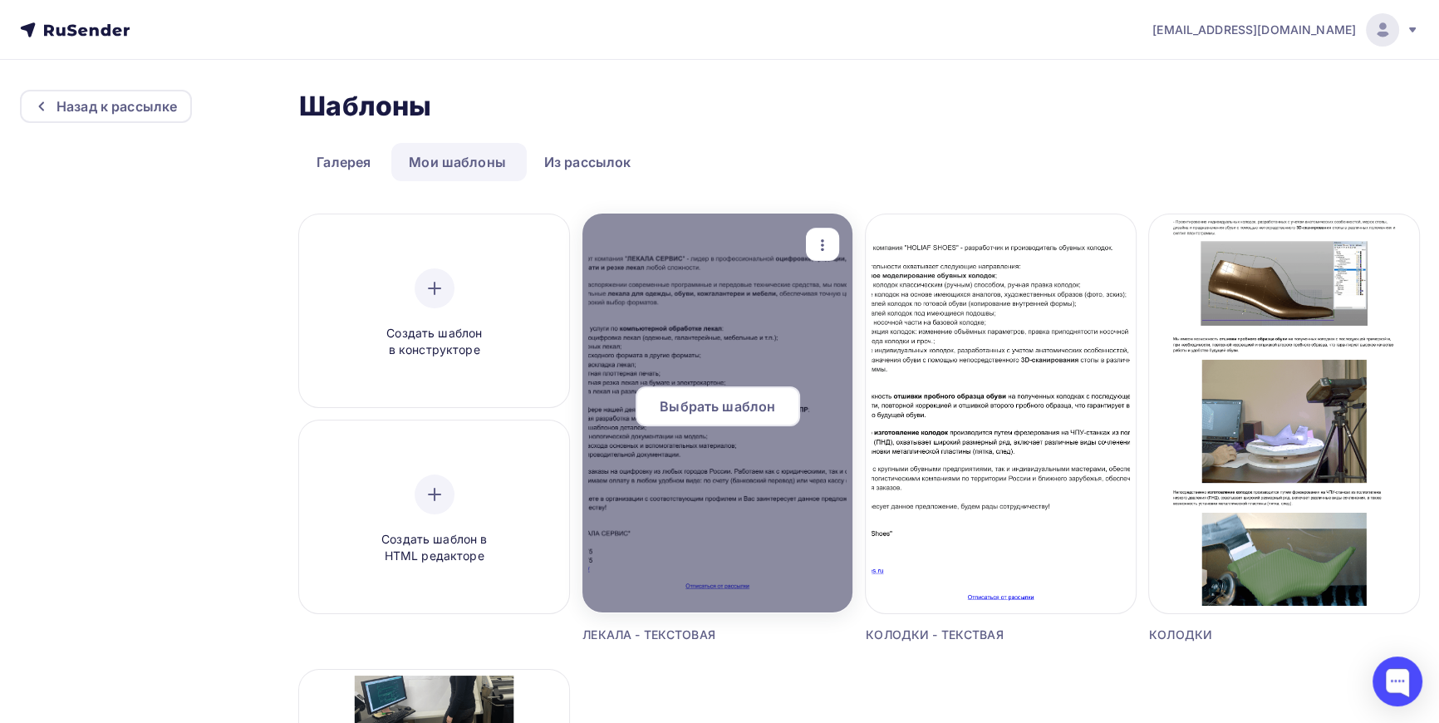
click at [698, 314] on div at bounding box center [717, 413] width 270 height 399
click at [689, 410] on span "Выбрать шаблон" at bounding box center [718, 406] width 116 height 20
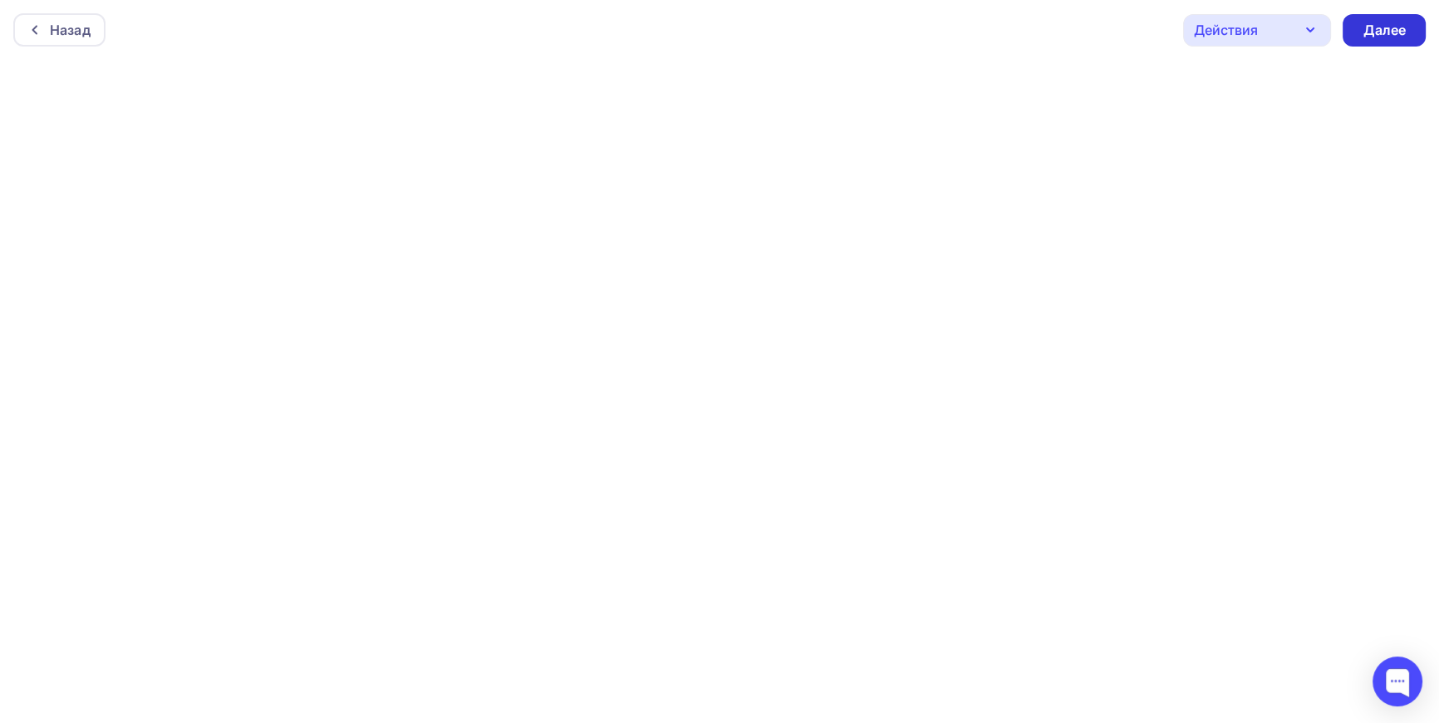
click at [1390, 31] on div "Далее" at bounding box center [1384, 30] width 43 height 19
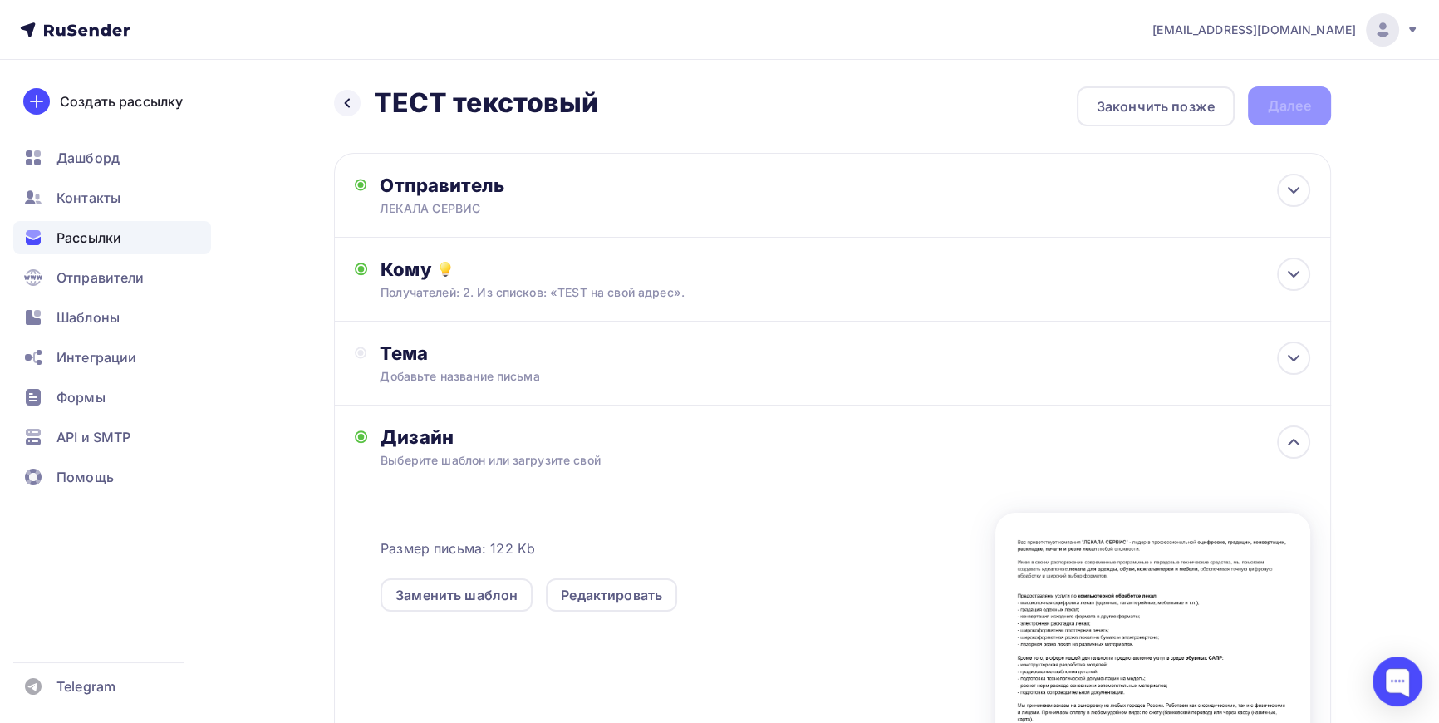
drag, startPoint x: 1427, startPoint y: 307, endPoint x: 1430, endPoint y: 352, distance: 45.0
click at [1430, 352] on div "kolodkishoes@yandex.ru Аккаунт Тарифы Выйти Создать рассылку Дашборд Контакты Р…" at bounding box center [719, 482] width 1439 height 964
drag, startPoint x: 1385, startPoint y: 130, endPoint x: 1302, endPoint y: 102, distance: 87.8
click at [1385, 130] on div "Назад ТЕСТ текстовый ТЕСТ текстовый Закончить позже Далее Отправитель ЛЕКАЛА СЕ…" at bounding box center [720, 512] width 1362 height 904
click at [877, 88] on div "Назад ТЕСТ текстовый ТЕСТ текстовый Закончить позже Далее" at bounding box center [832, 106] width 997 height 40
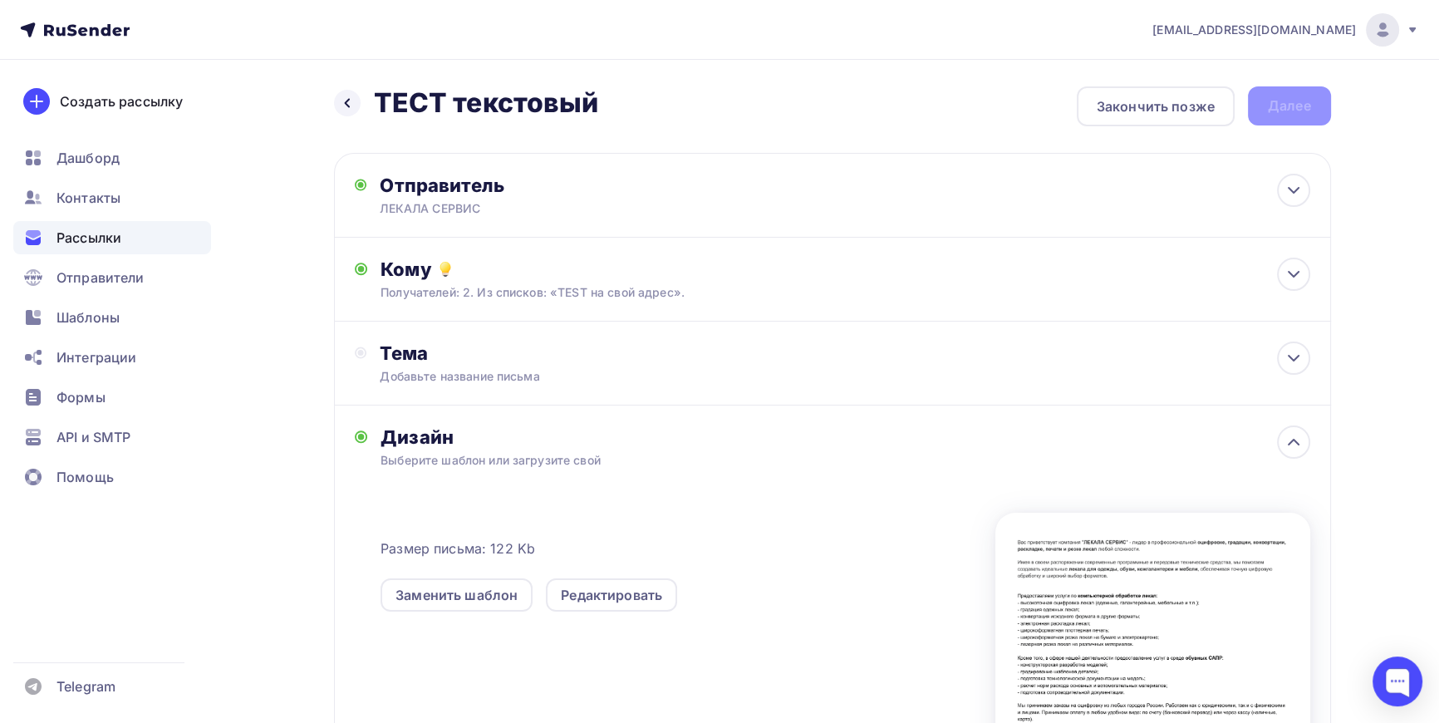
click at [514, 455] on div "Выберите шаблон или загрузите свой" at bounding box center [799, 460] width 837 height 17
click at [411, 264] on div "Кому" at bounding box center [845, 269] width 929 height 23
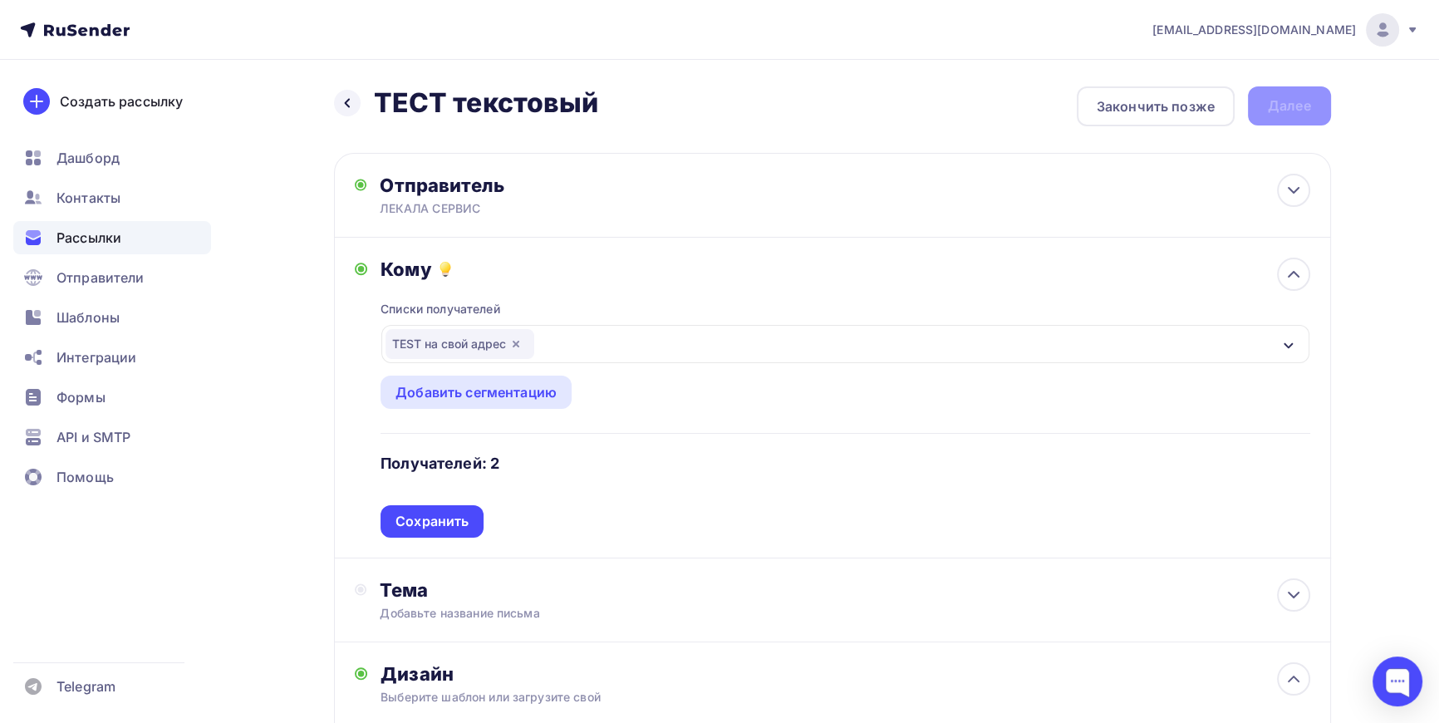
click at [317, 263] on div "Назад ТЕСТ текстовый ТЕСТ текстовый Закончить позже Далее Отправитель ЛЕКАЛА СЕ…" at bounding box center [720, 630] width 1362 height 1141
click at [362, 267] on circle at bounding box center [360, 269] width 7 height 7
click at [366, 185] on div "Отправитель ЛЕКАЛА СЕРВИС Email * info@lekalas.ru info@kolodkishoes.ru info@lek…" at bounding box center [548, 195] width 386 height 43
type input "ЛЕКАЛА СЕРВИС"
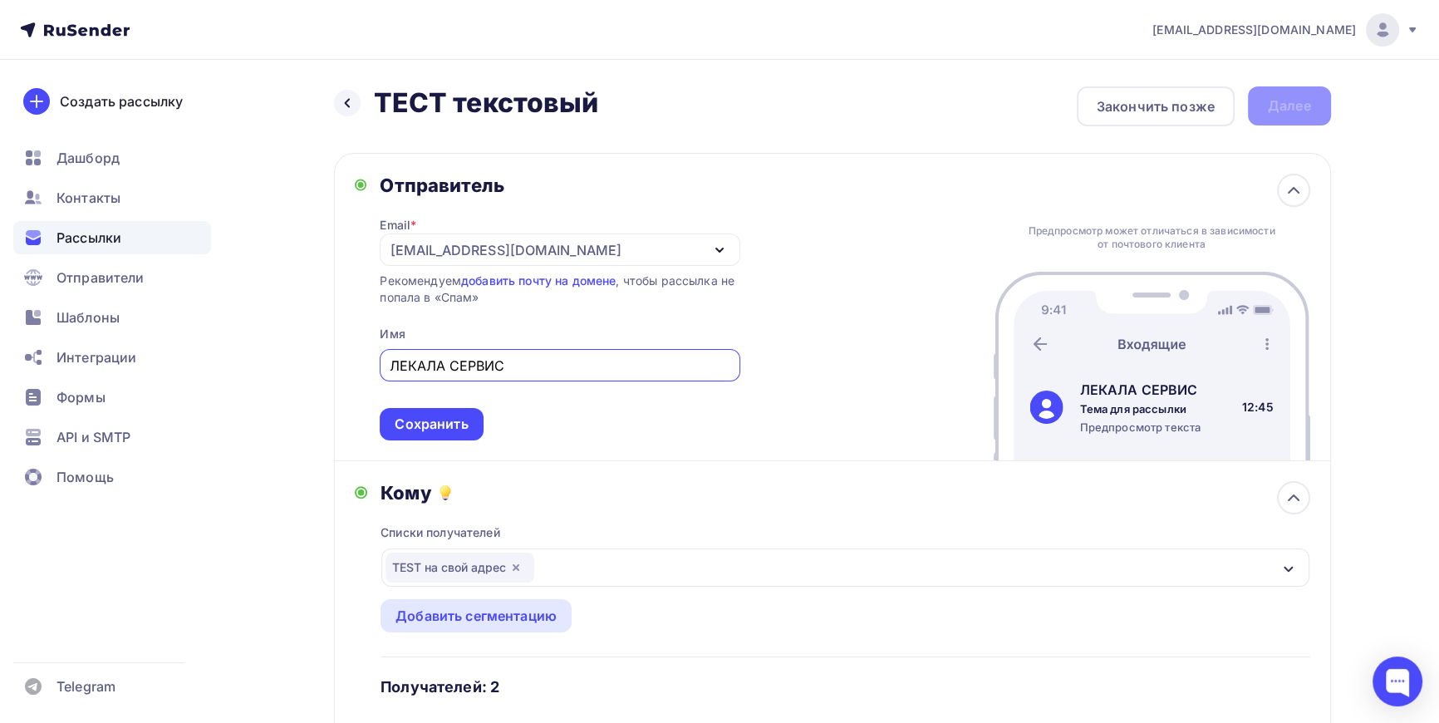
click at [366, 185] on div "Отправитель Email * info@lekalas.ru info@kolodkishoes.ru info@lekalas.ru kolodk…" at bounding box center [548, 307] width 386 height 267
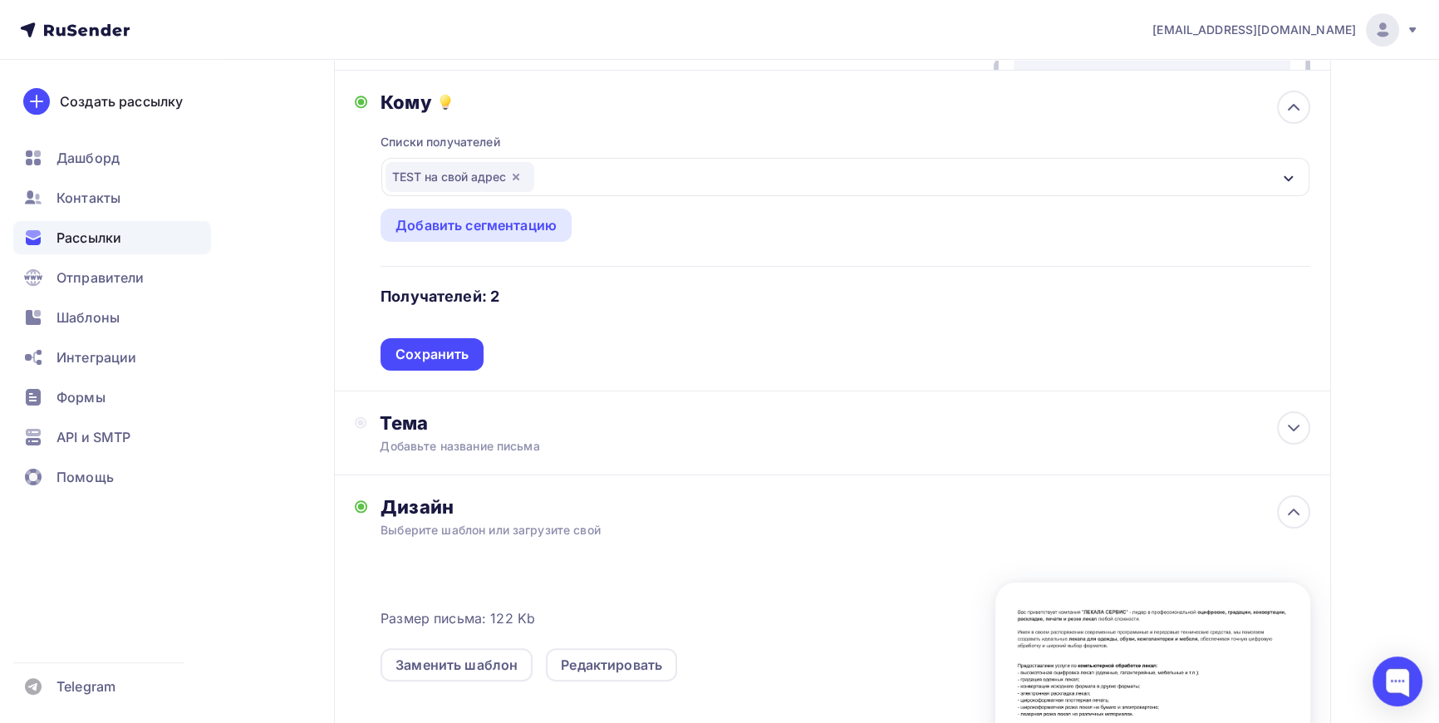
scroll to position [453, 0]
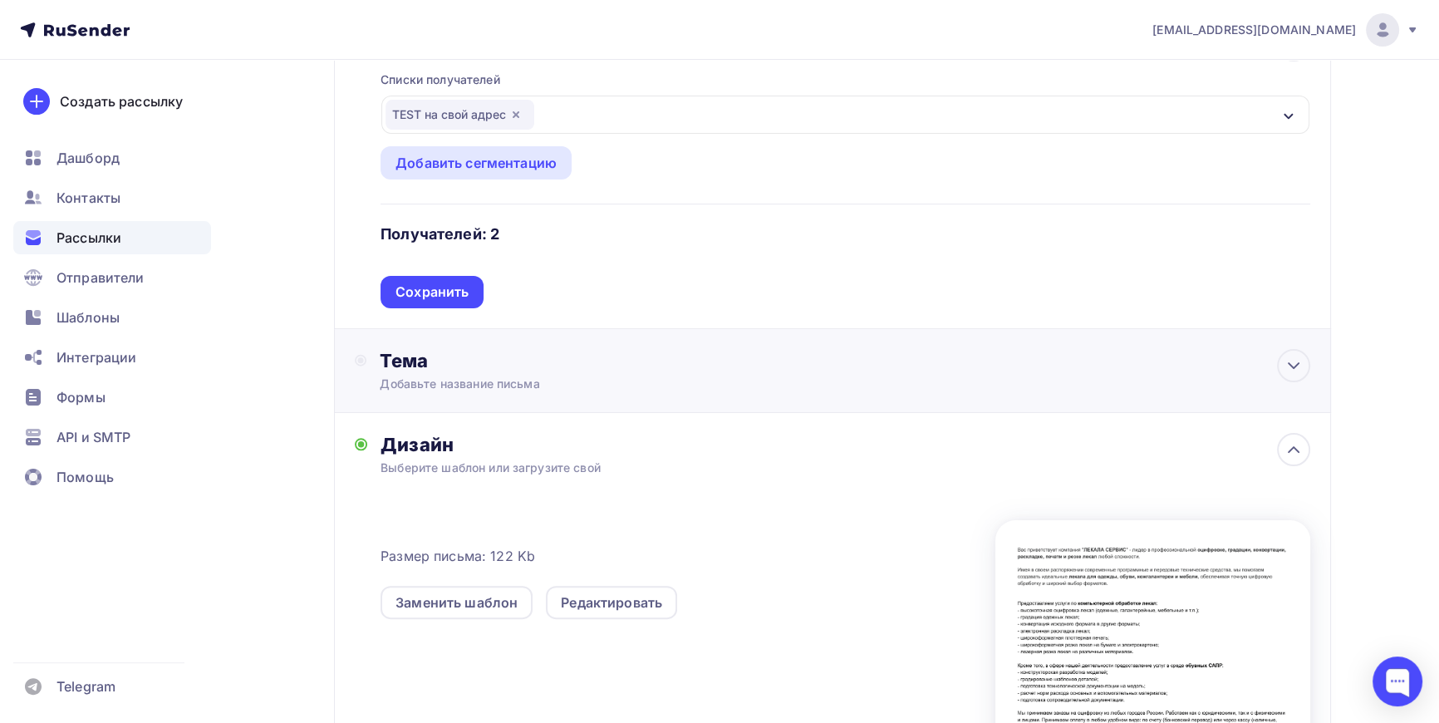
click at [419, 372] on div "Тема Добавьте название письма Тема * Рекомендуем использовать не более 150 симв…" at bounding box center [544, 370] width 328 height 43
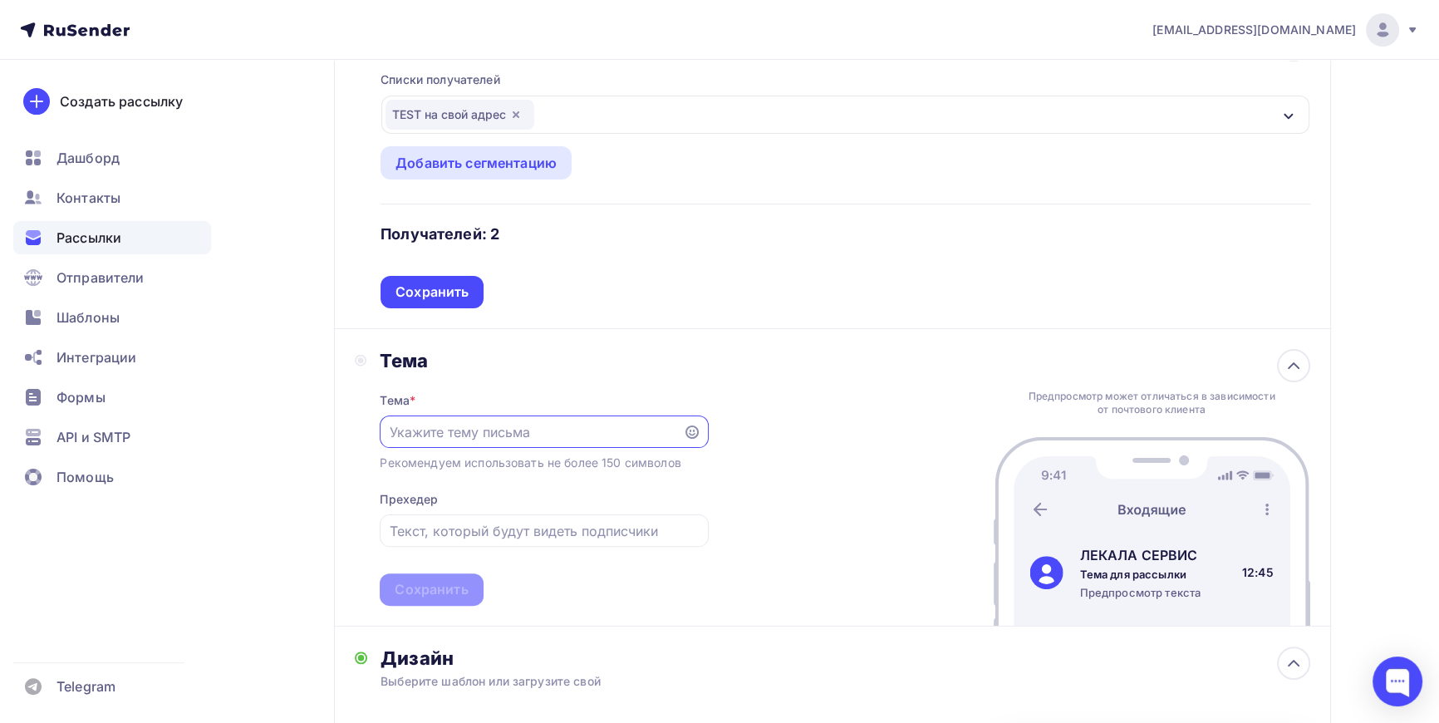
scroll to position [0, 0]
click at [449, 427] on input "text" at bounding box center [532, 432] width 284 height 20
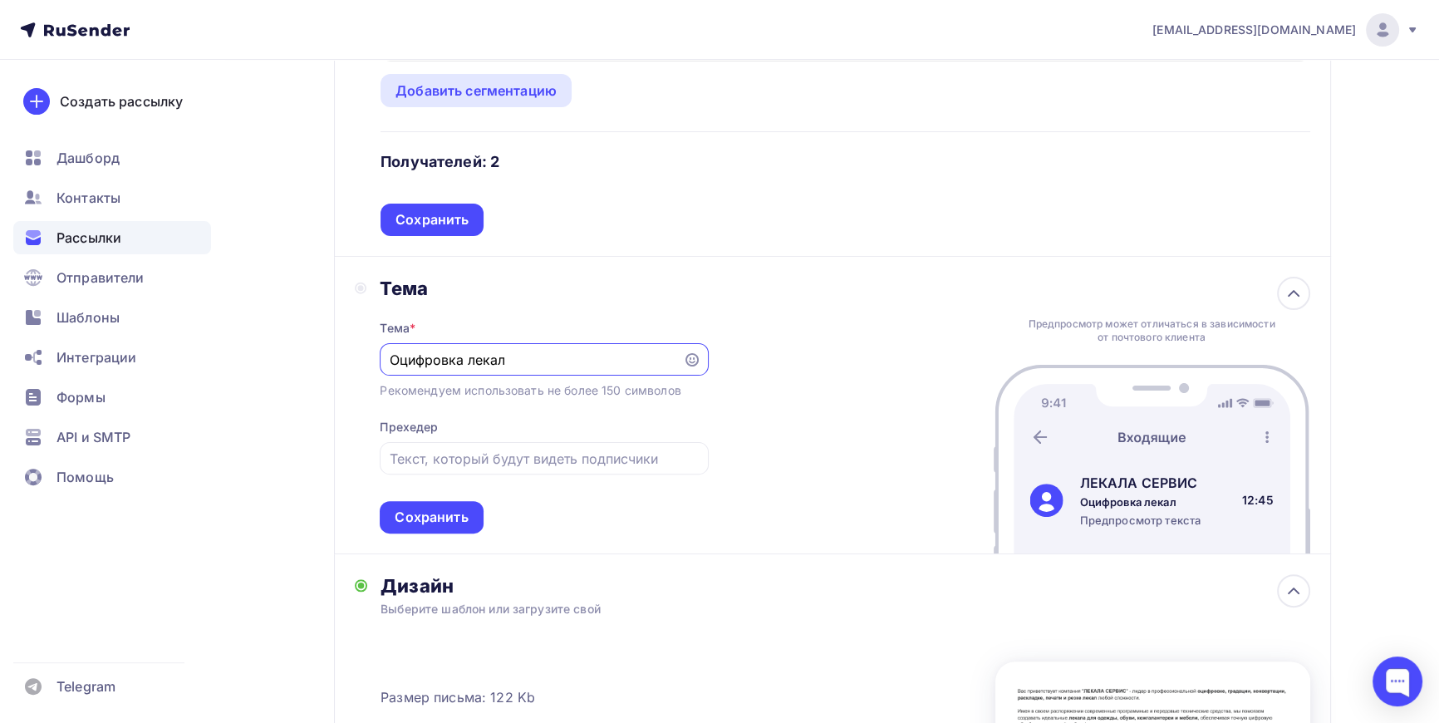
scroll to position [528, 0]
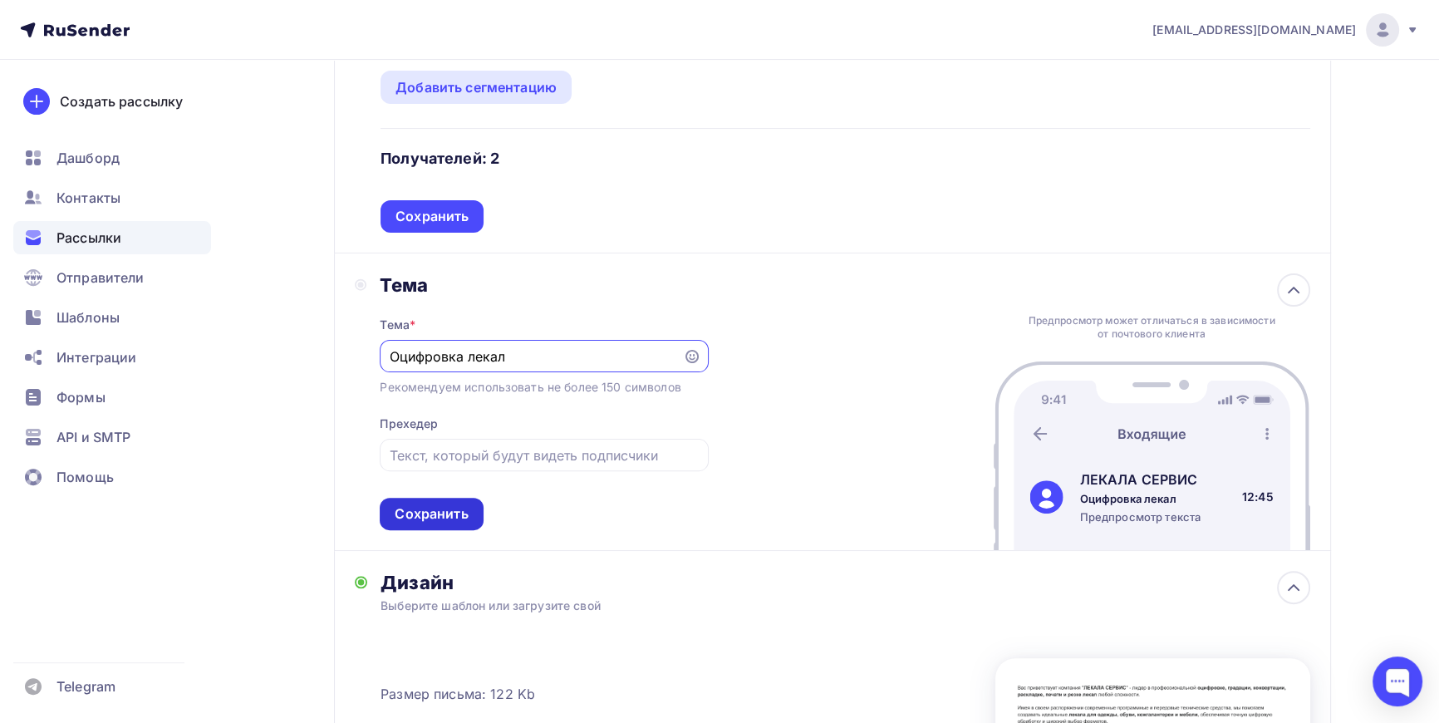
type input "Оцифровка лекал"
click at [446, 507] on div "Сохранить" at bounding box center [431, 513] width 73 height 19
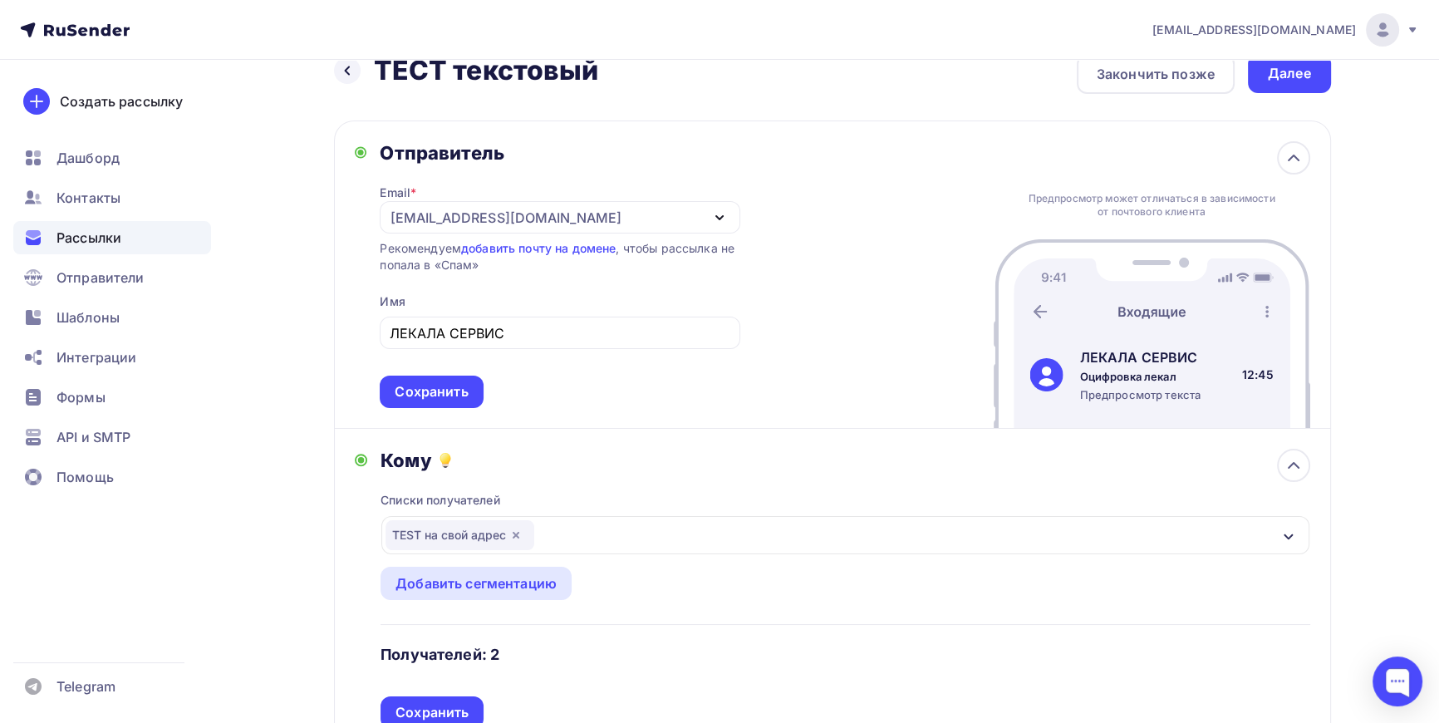
scroll to position [0, 0]
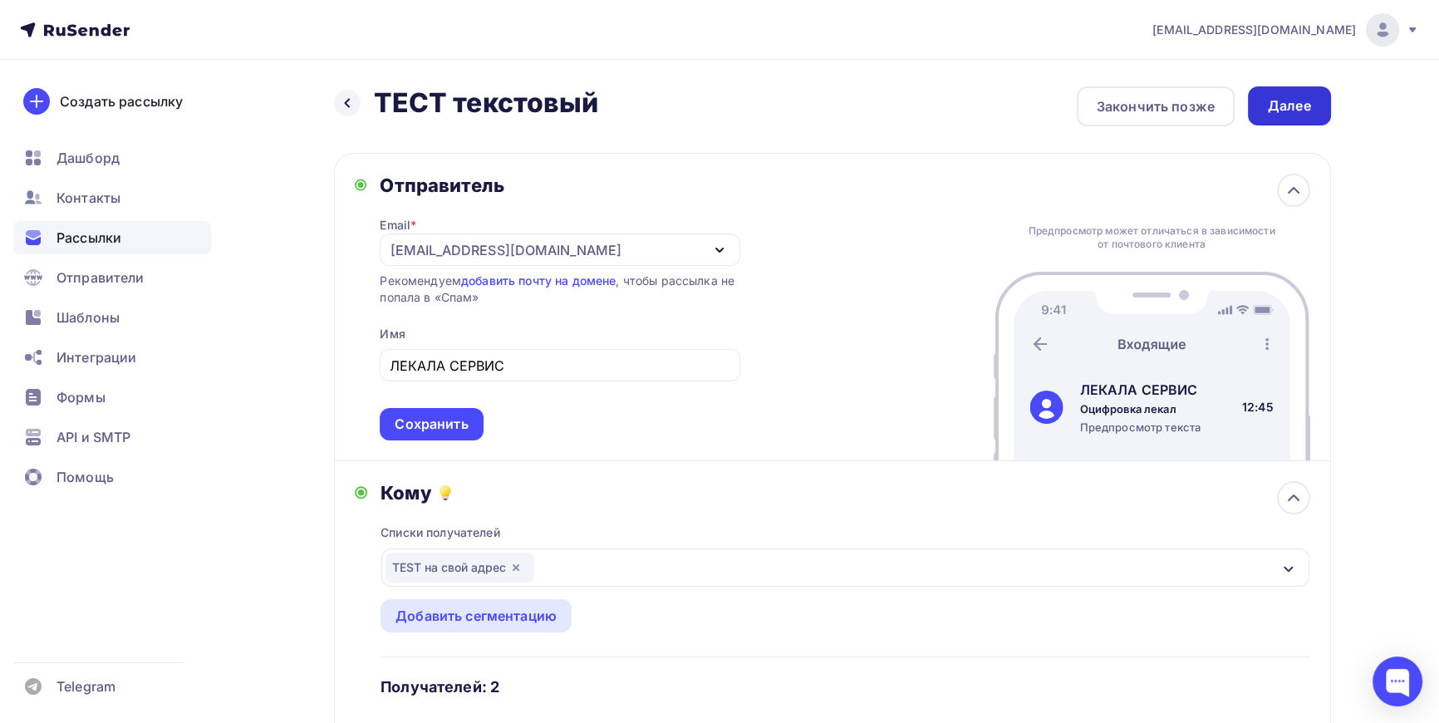
click at [1304, 100] on div "Далее" at bounding box center [1289, 105] width 43 height 19
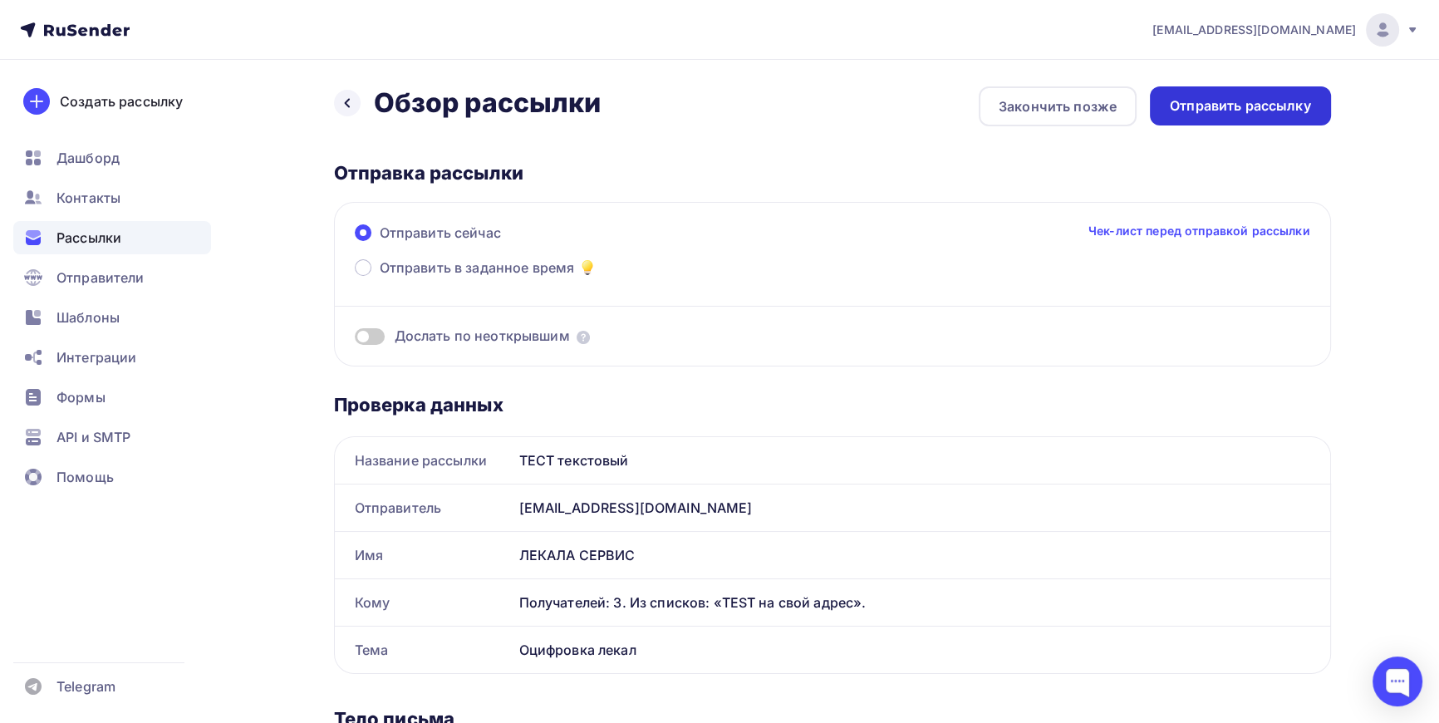
click at [1238, 100] on div "Отправить рассылку" at bounding box center [1240, 105] width 141 height 19
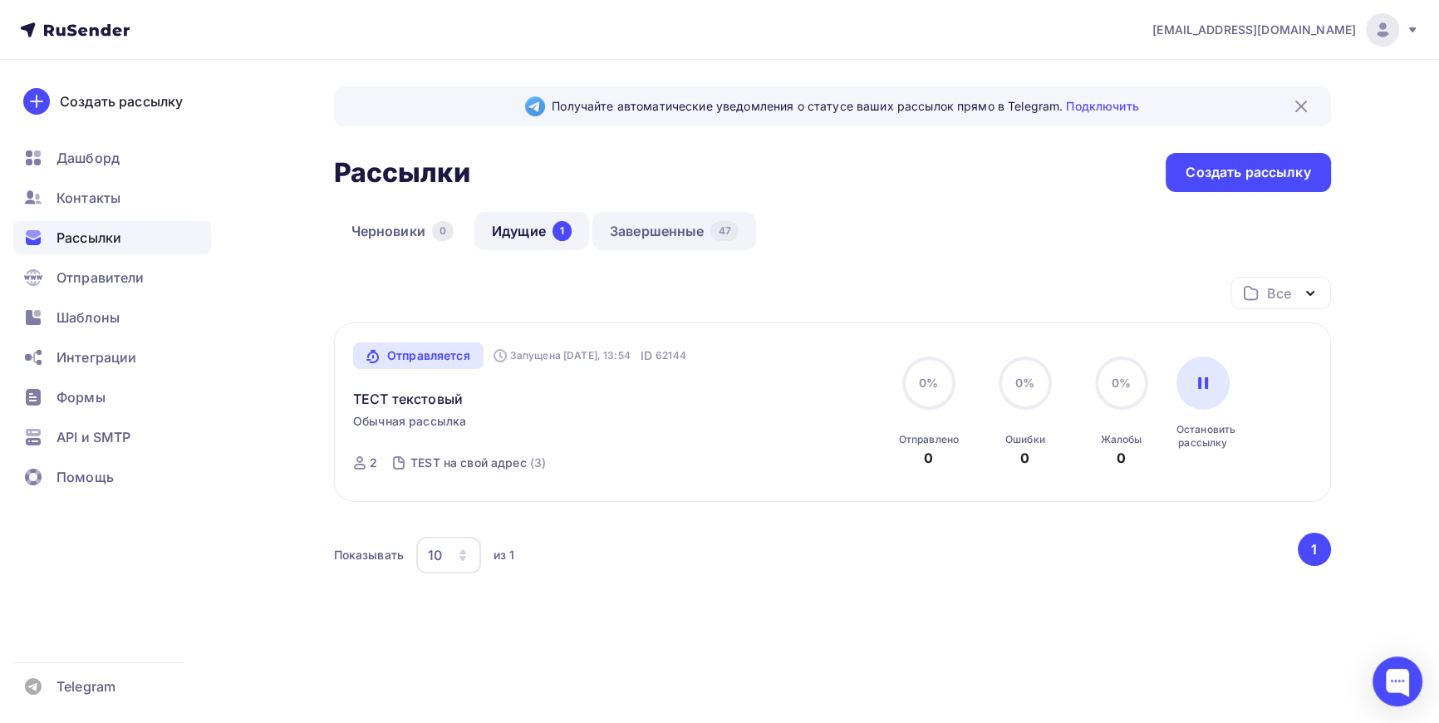
click at [677, 225] on link "Завершенные 47" at bounding box center [674, 231] width 164 height 38
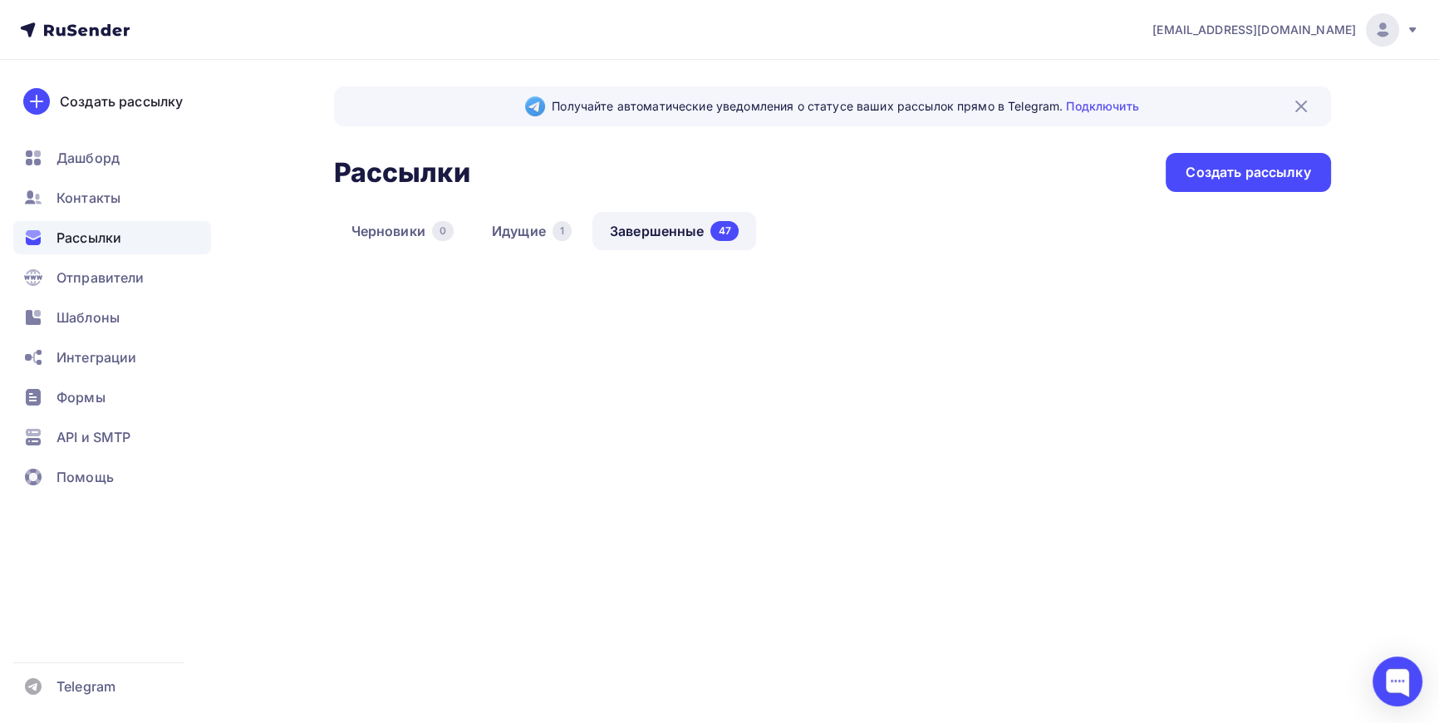
click at [544, 229] on link "Идущие 1" at bounding box center [531, 231] width 115 height 38
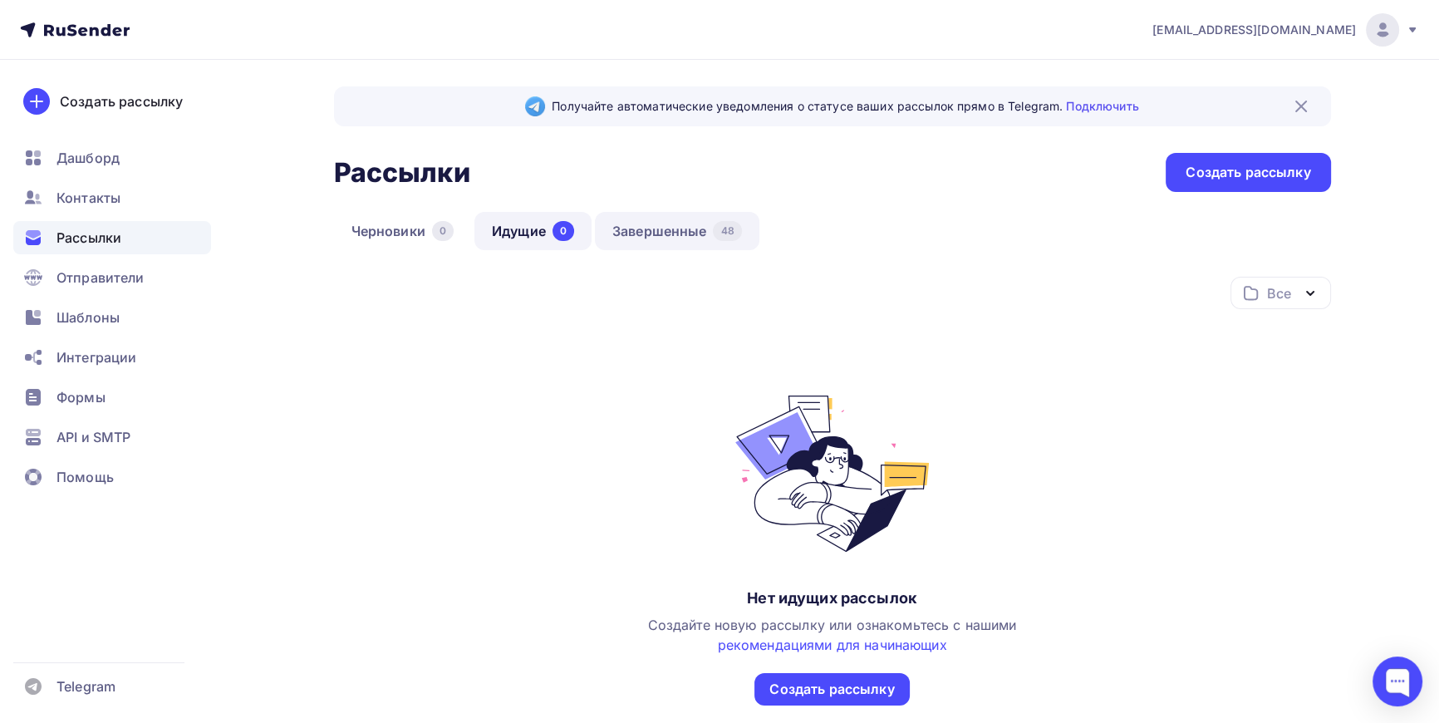
click at [632, 228] on link "Завершенные 48" at bounding box center [677, 231] width 165 height 38
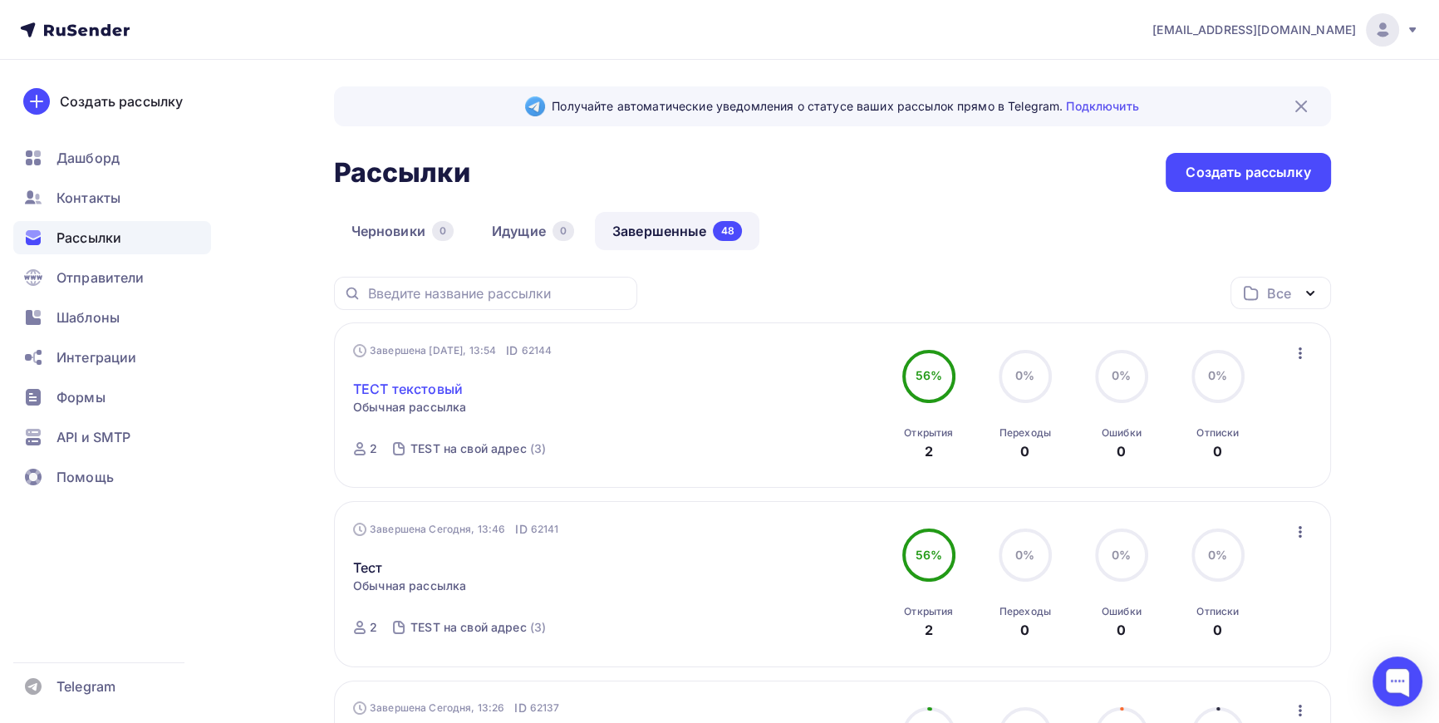
click at [430, 382] on link "ТЕСТ текстовый" at bounding box center [408, 389] width 110 height 20
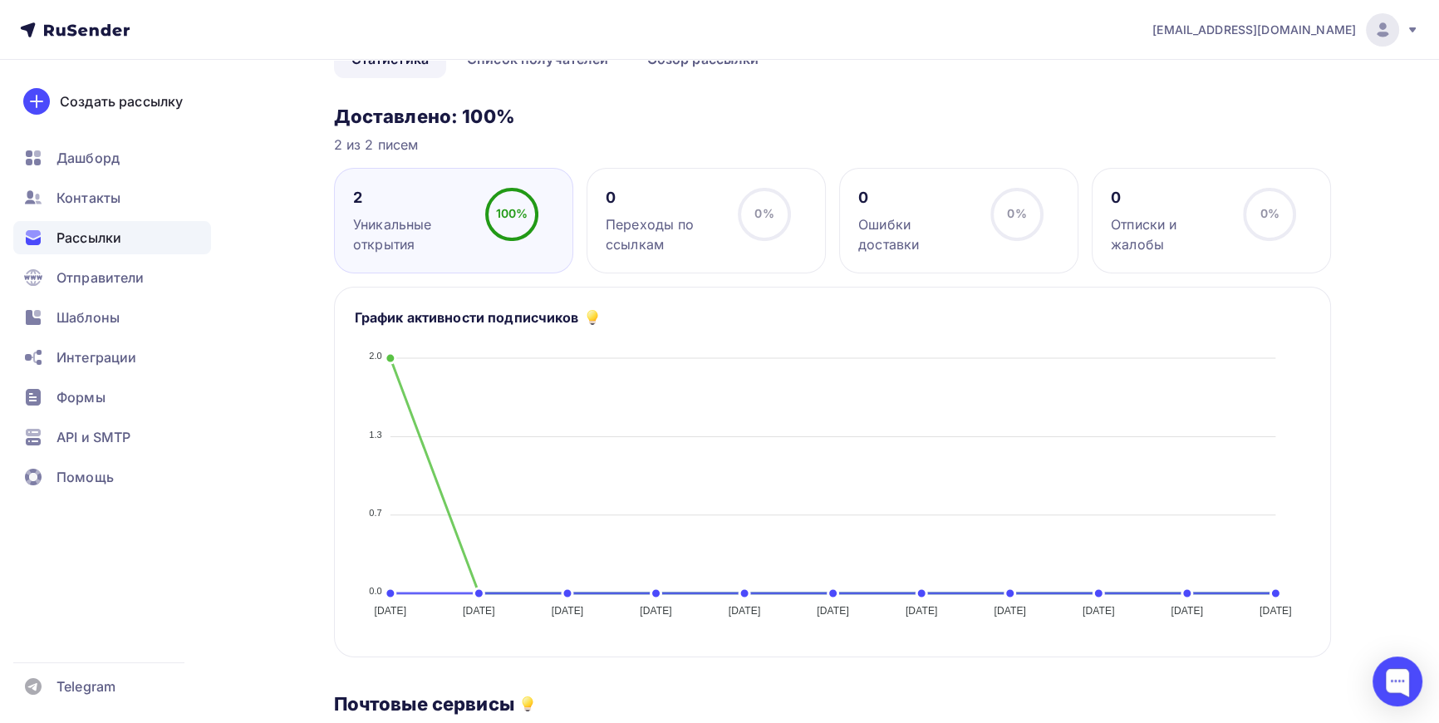
scroll to position [38, 0]
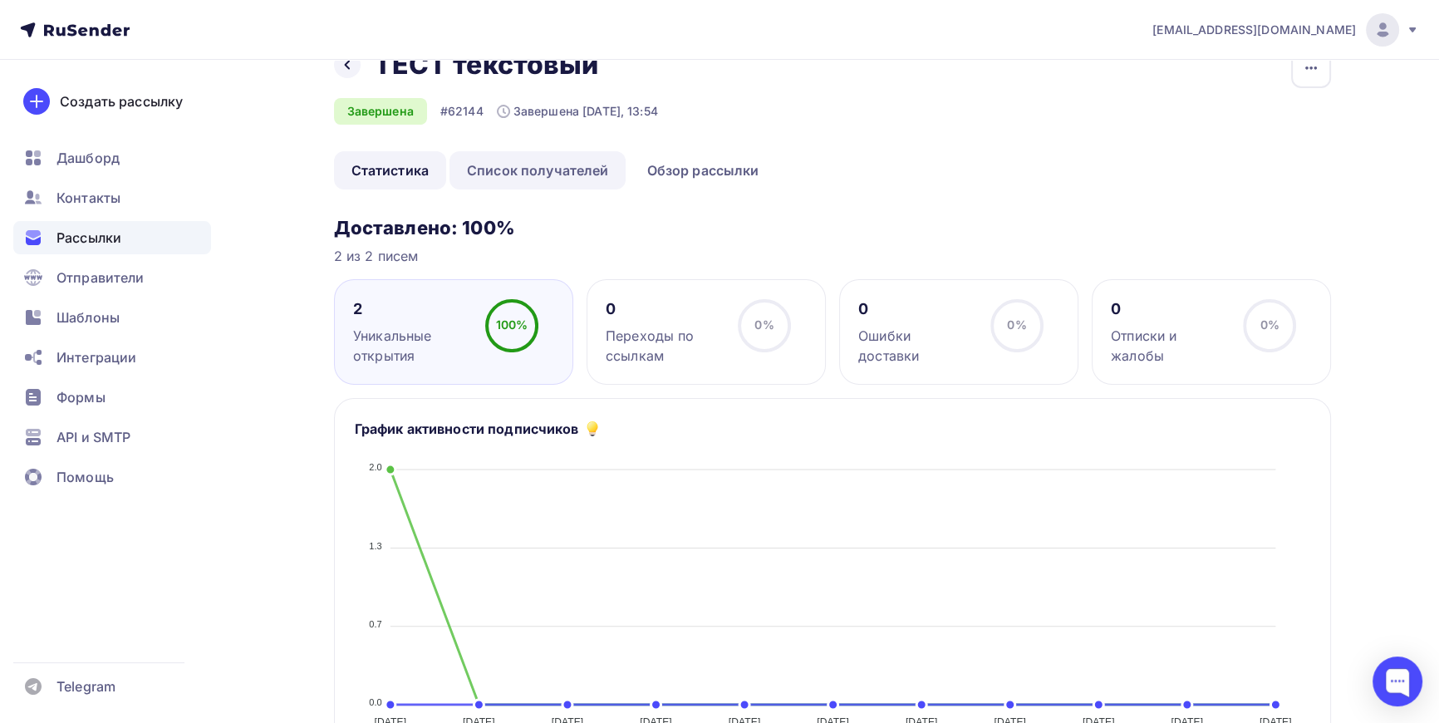
click at [560, 169] on link "Список получателей" at bounding box center [538, 170] width 177 height 38
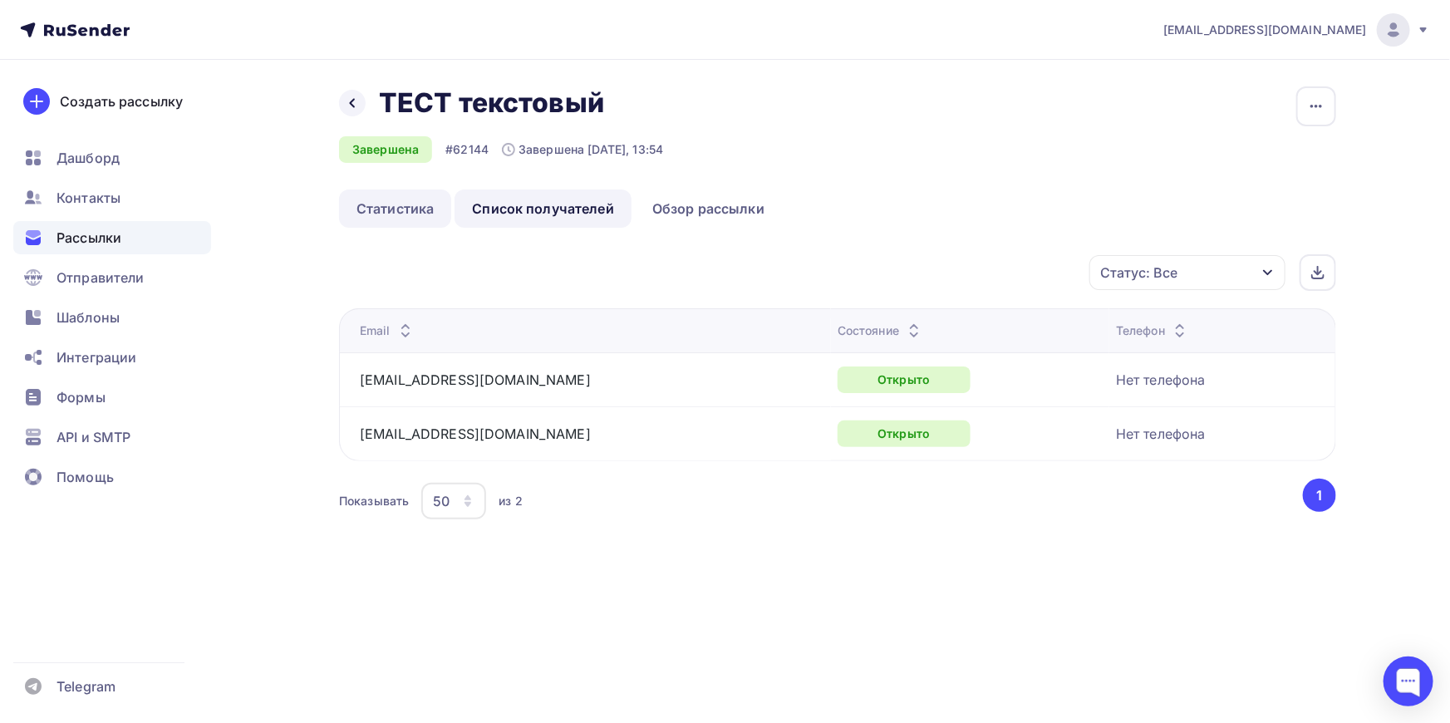
click at [373, 207] on link "Статистика" at bounding box center [395, 208] width 112 height 38
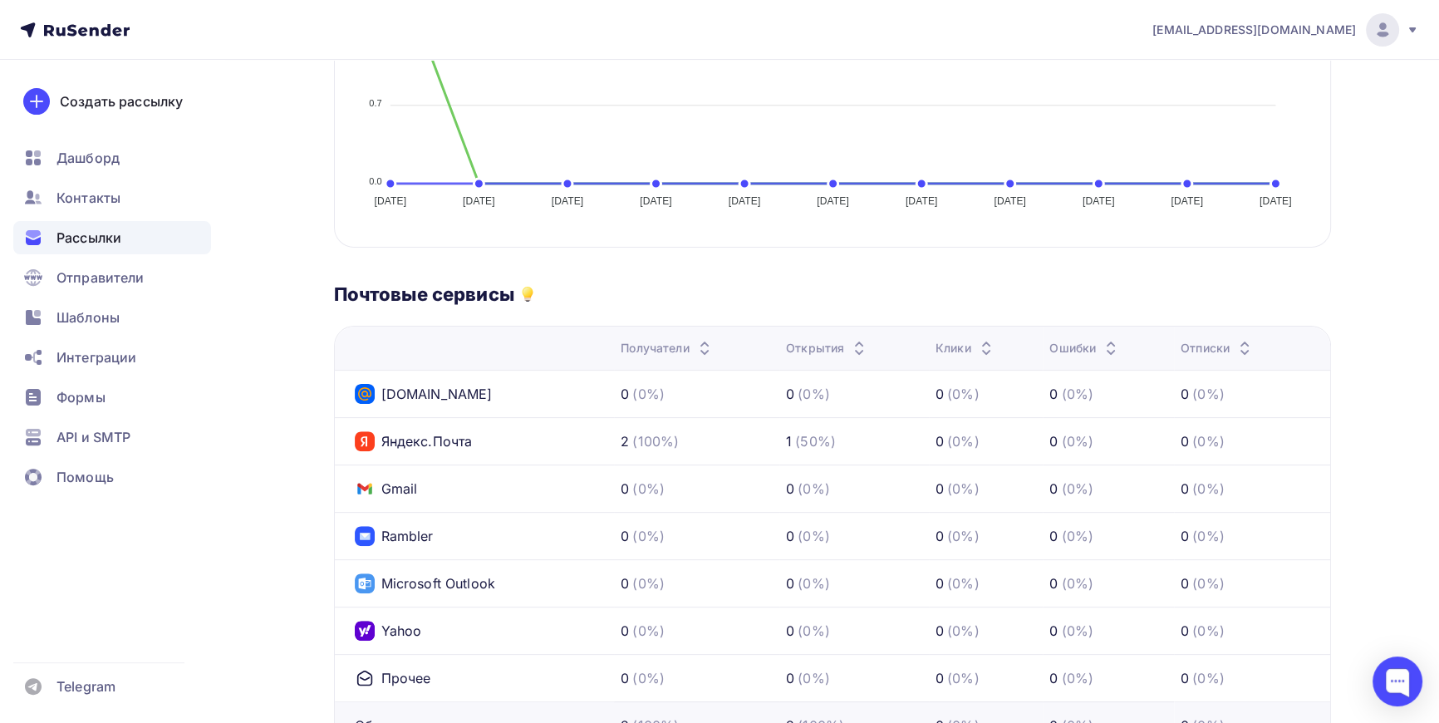
scroll to position [604, 0]
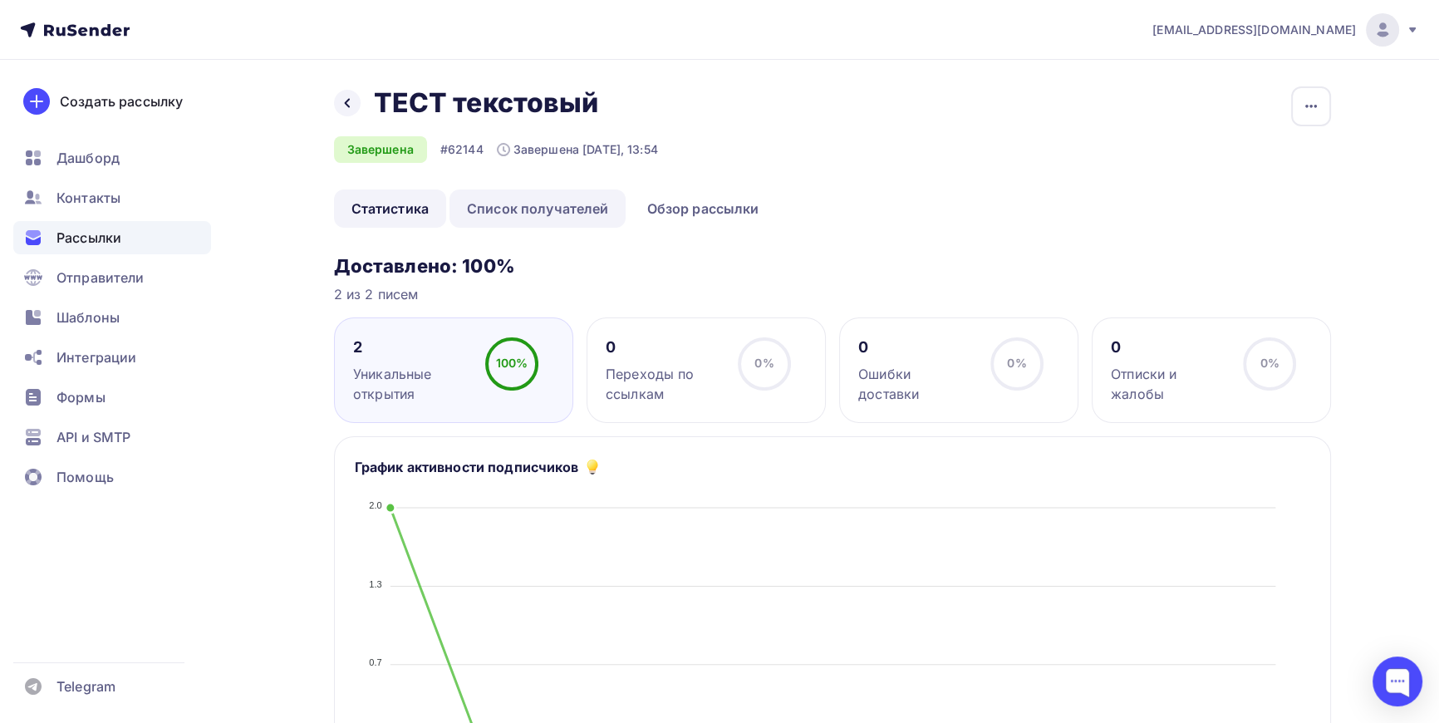
click at [533, 198] on link "Список получателей" at bounding box center [538, 208] width 177 height 38
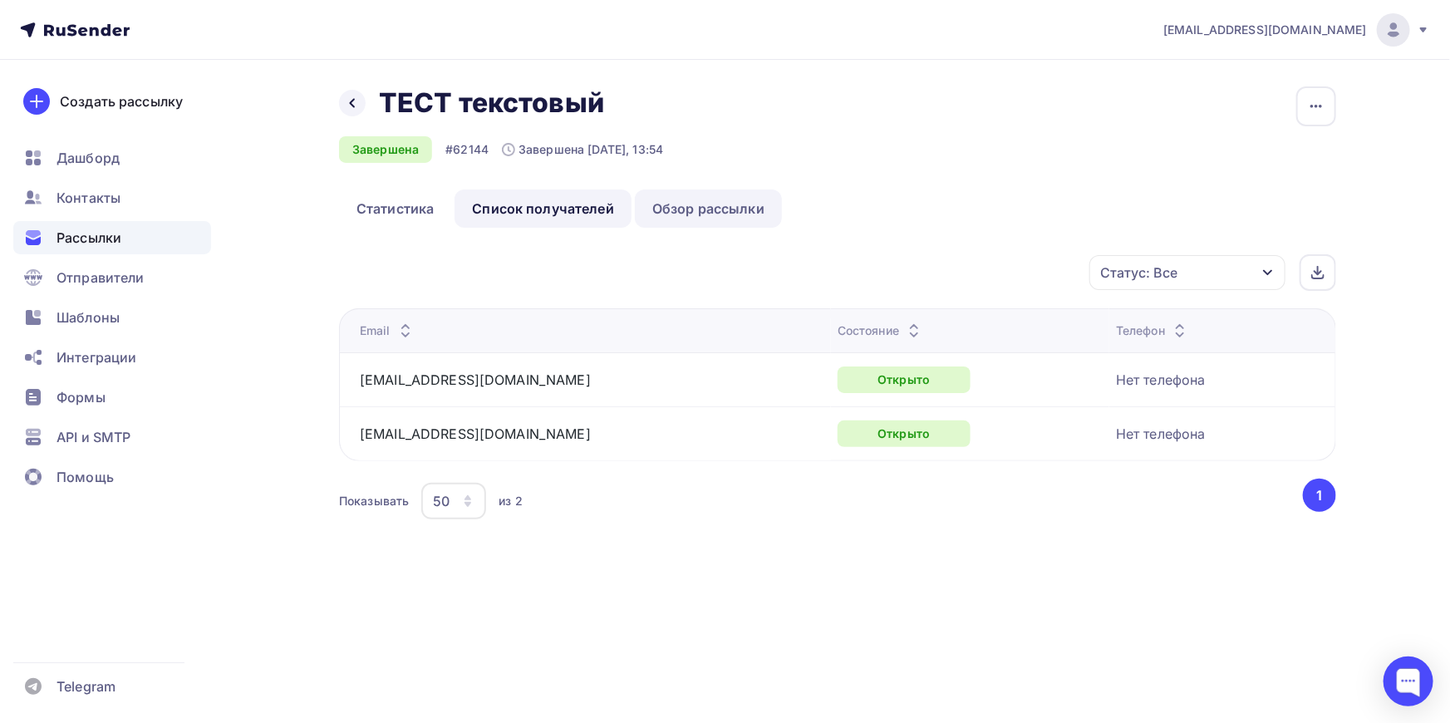
click at [718, 208] on link "Обзор рассылки" at bounding box center [708, 208] width 147 height 38
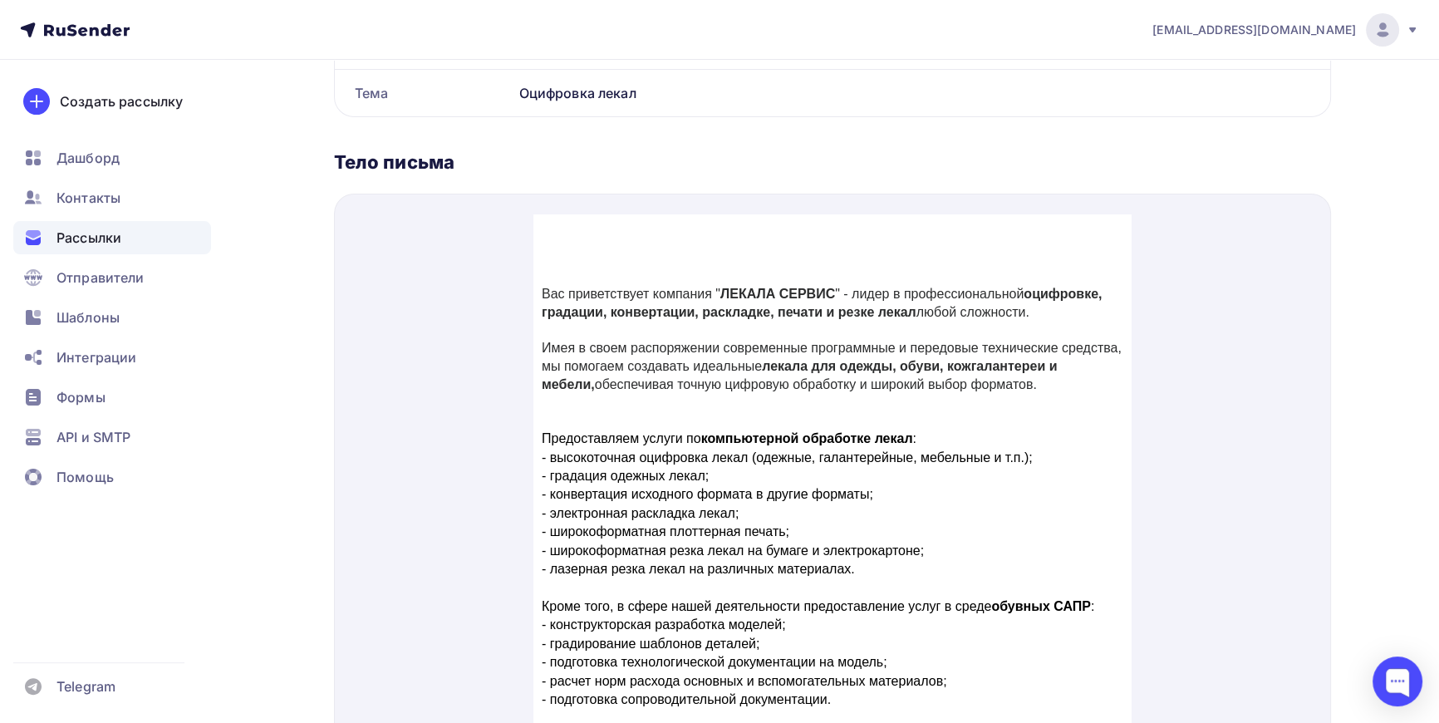
scroll to position [116, 0]
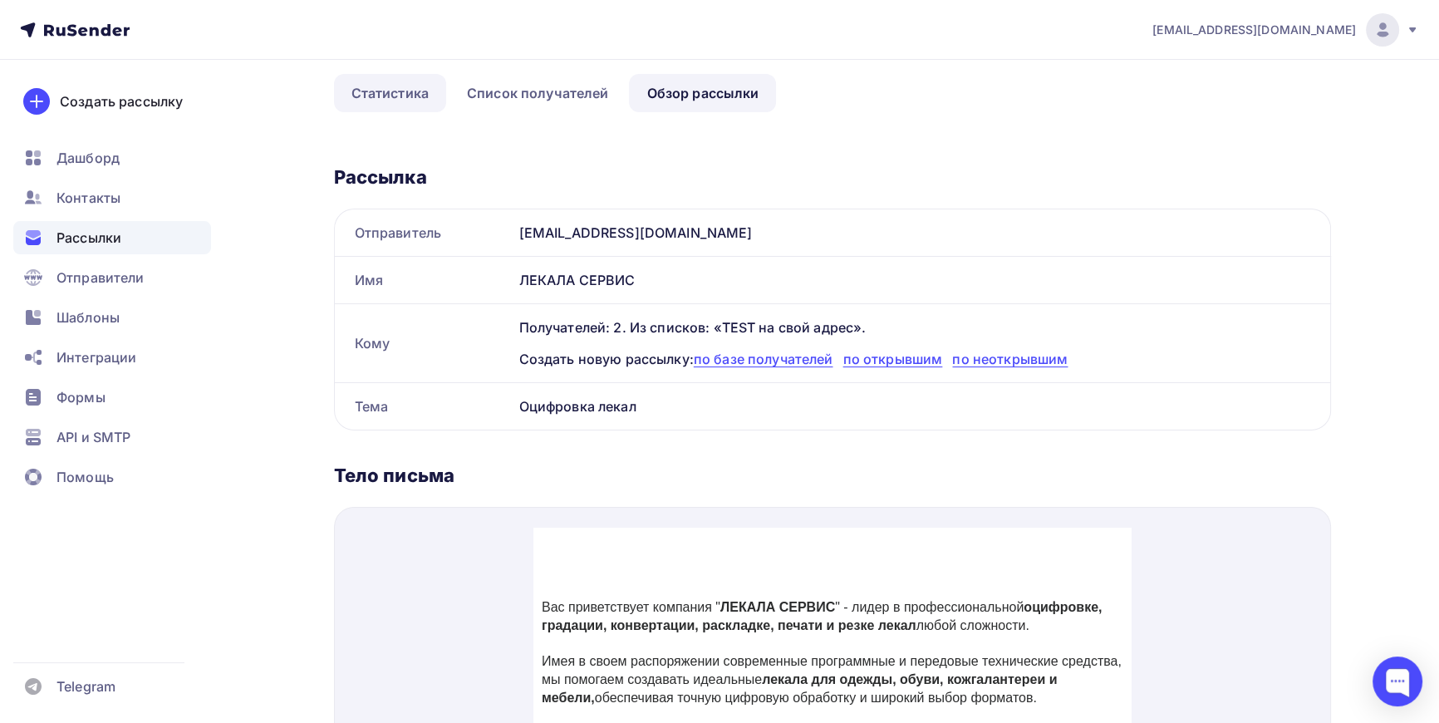
click at [386, 101] on link "Статистика" at bounding box center [390, 93] width 112 height 38
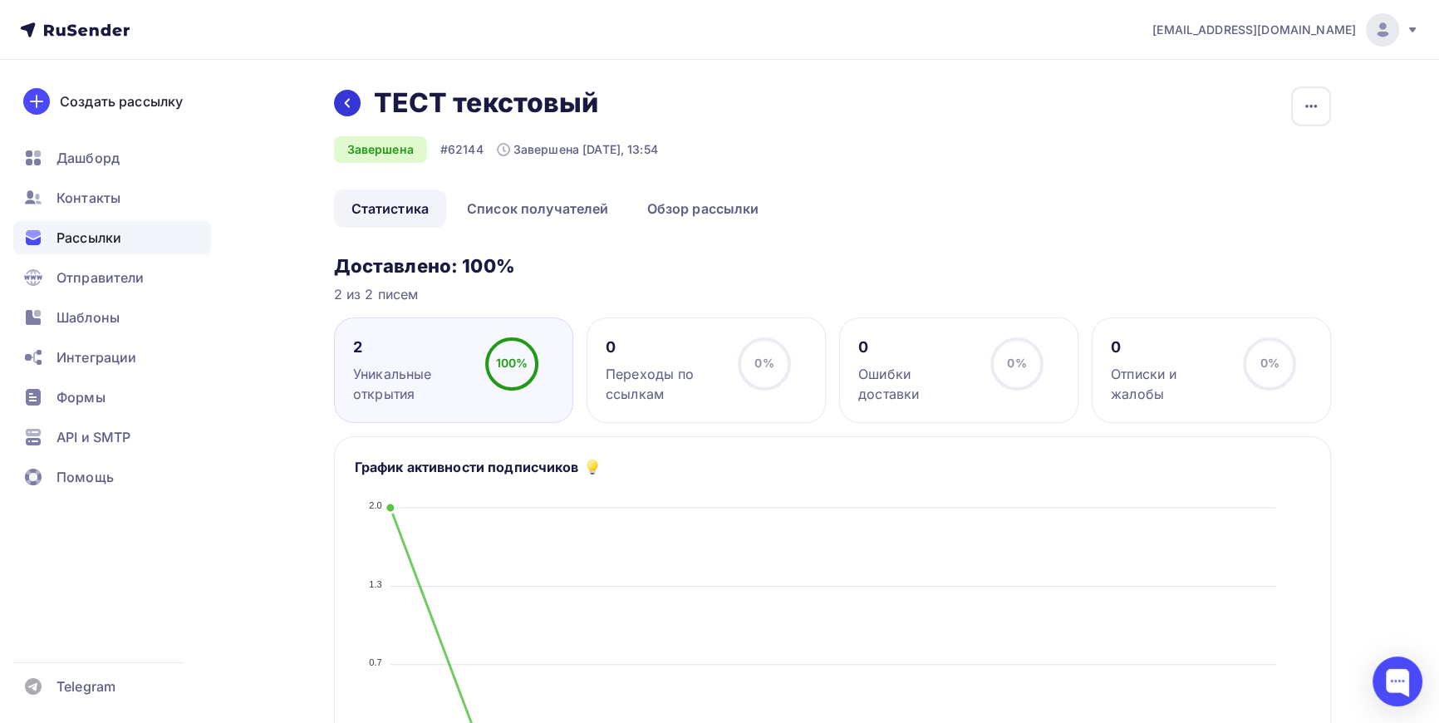
click at [349, 99] on icon at bounding box center [347, 102] width 13 height 13
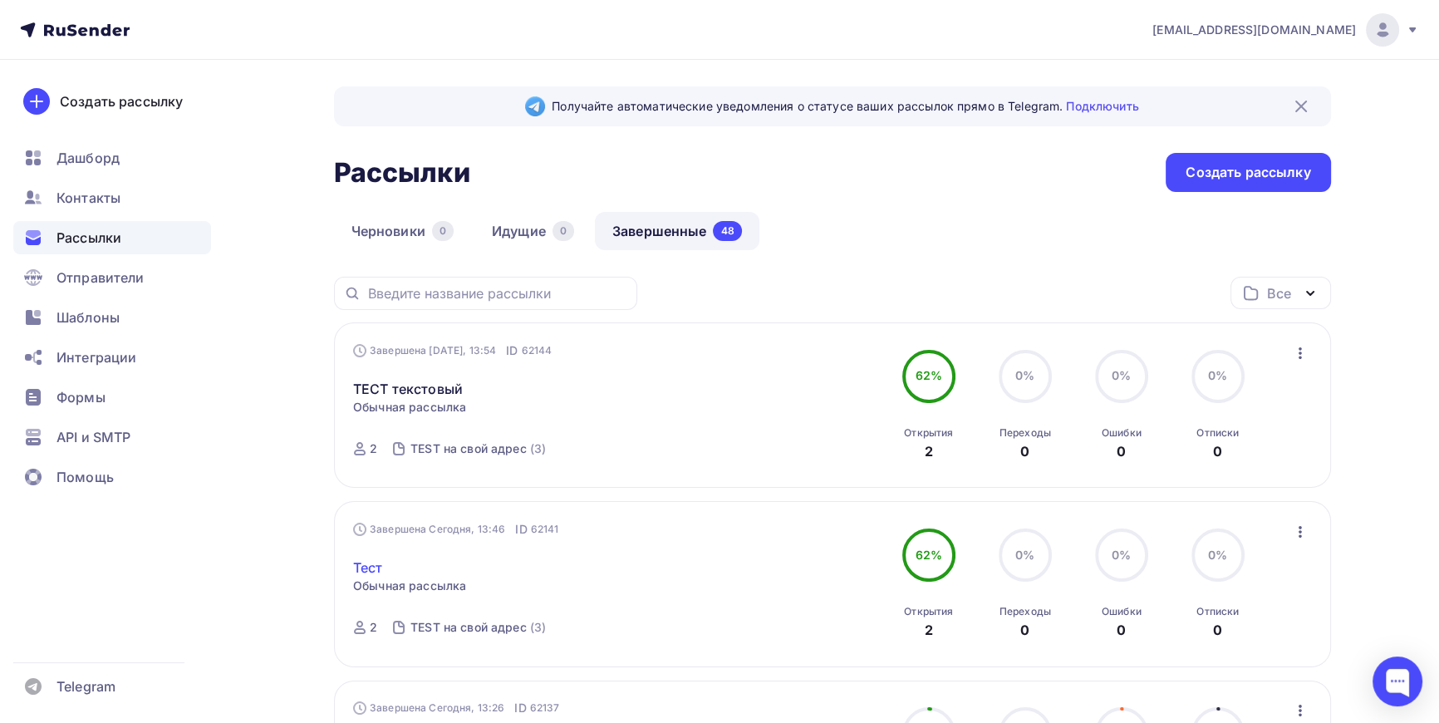
click at [368, 562] on link "Тест" at bounding box center [368, 568] width 30 height 20
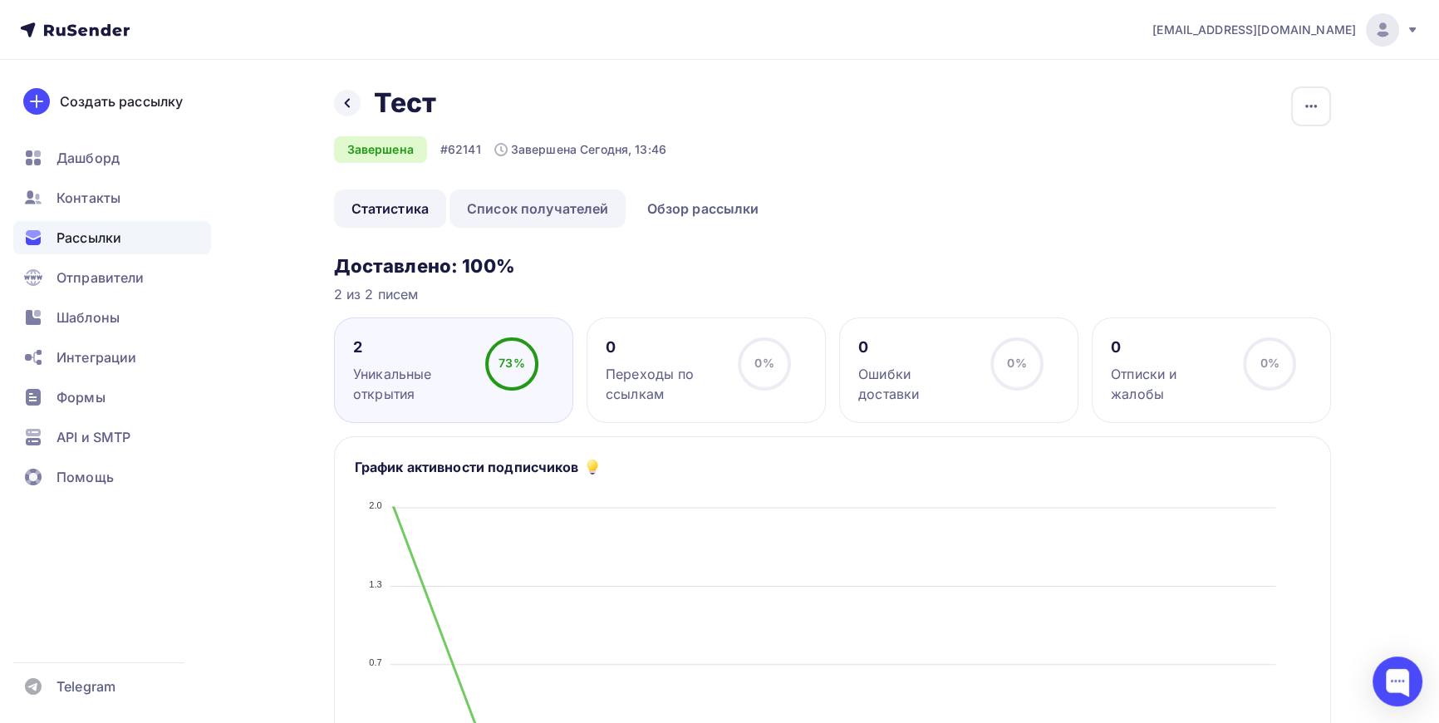
click at [540, 203] on link "Список получателей" at bounding box center [538, 208] width 177 height 38
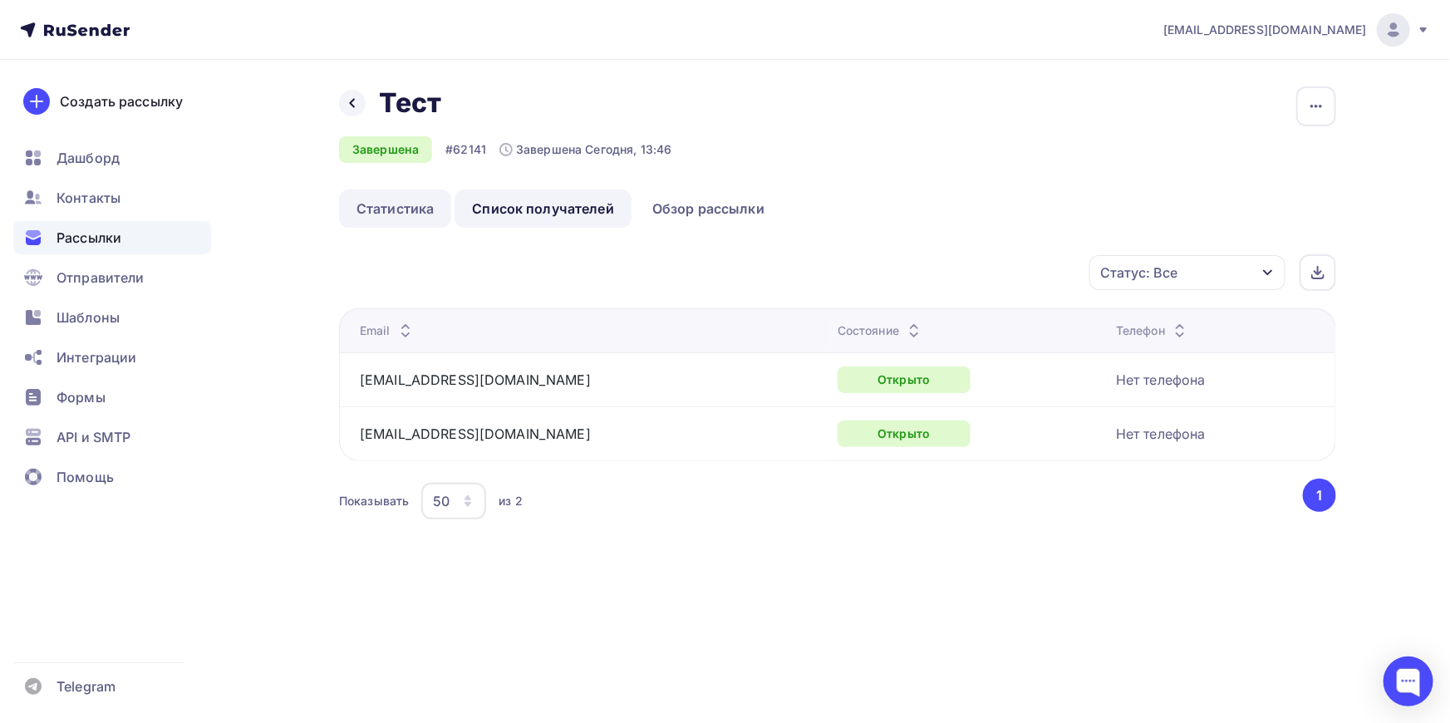
click at [411, 203] on link "Статистика" at bounding box center [395, 208] width 112 height 38
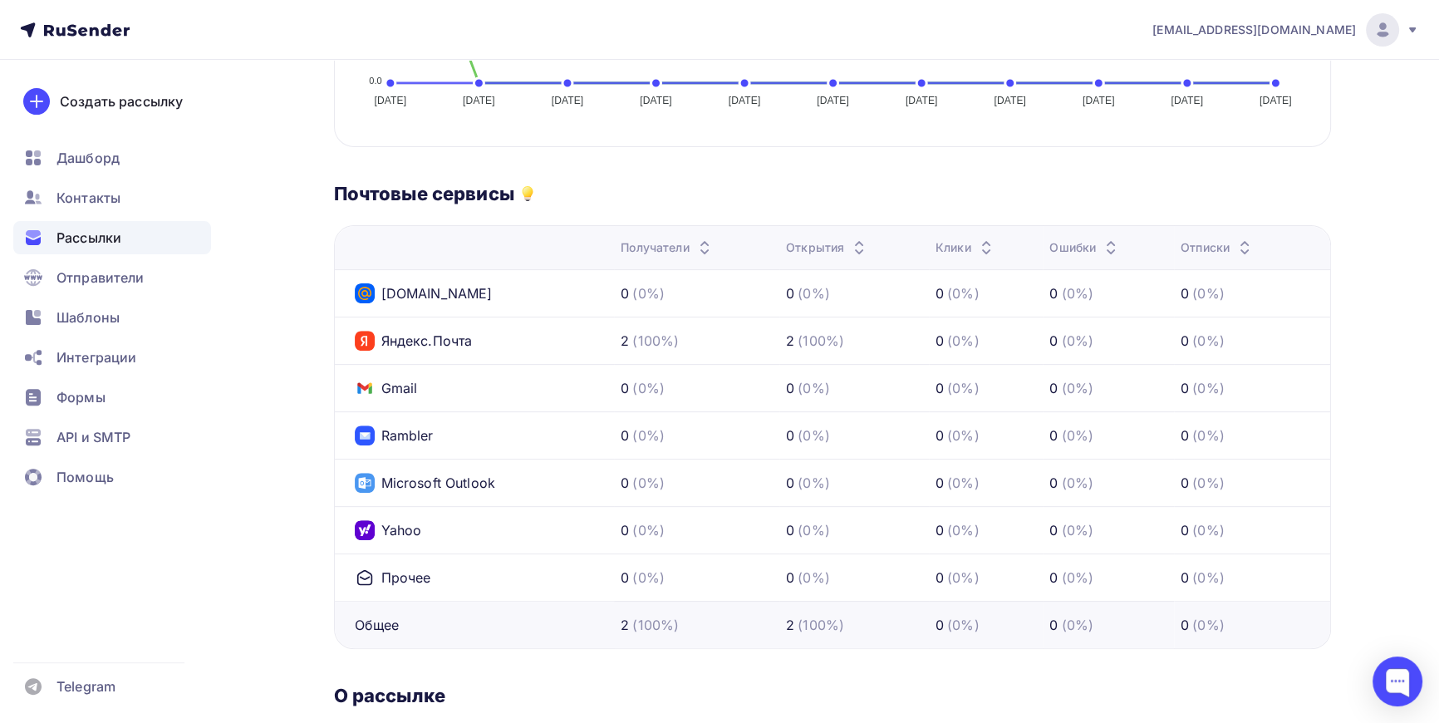
scroll to position [642, 0]
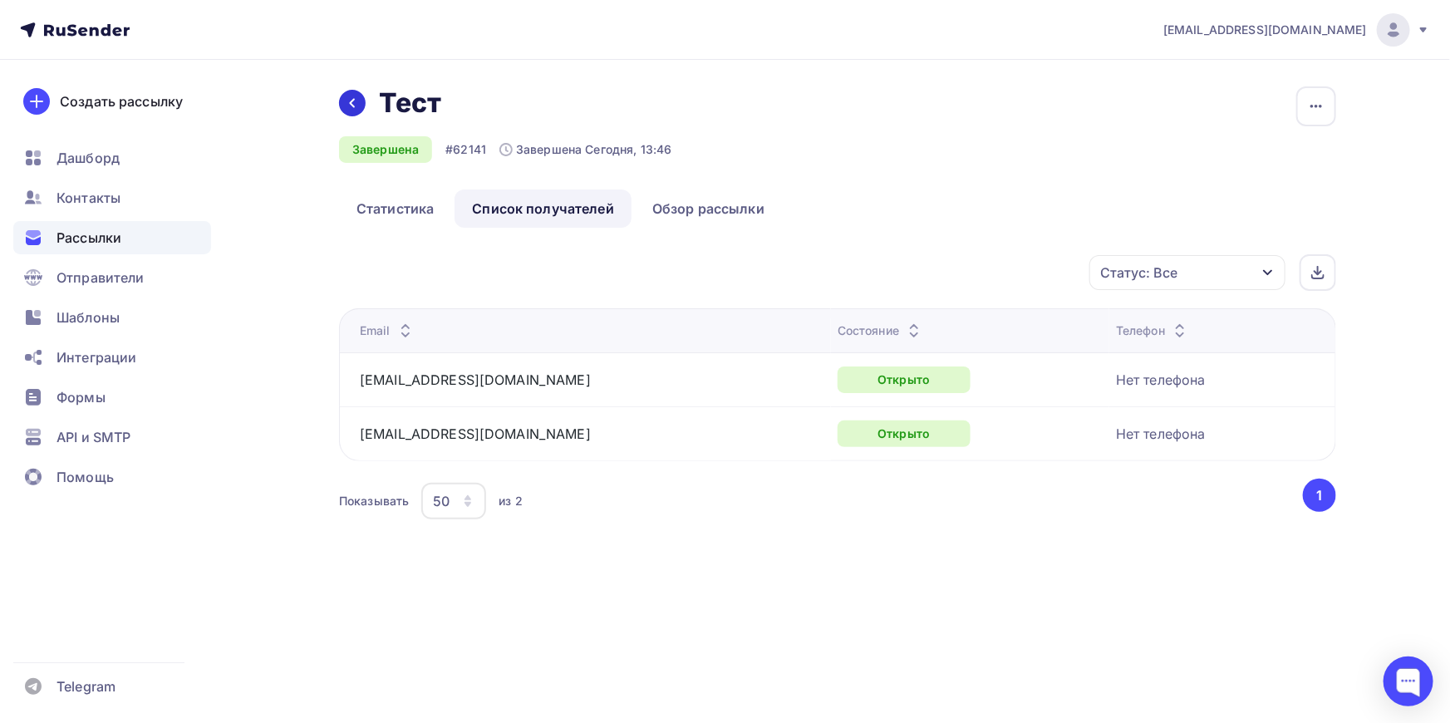
click at [349, 106] on icon at bounding box center [352, 102] width 13 height 13
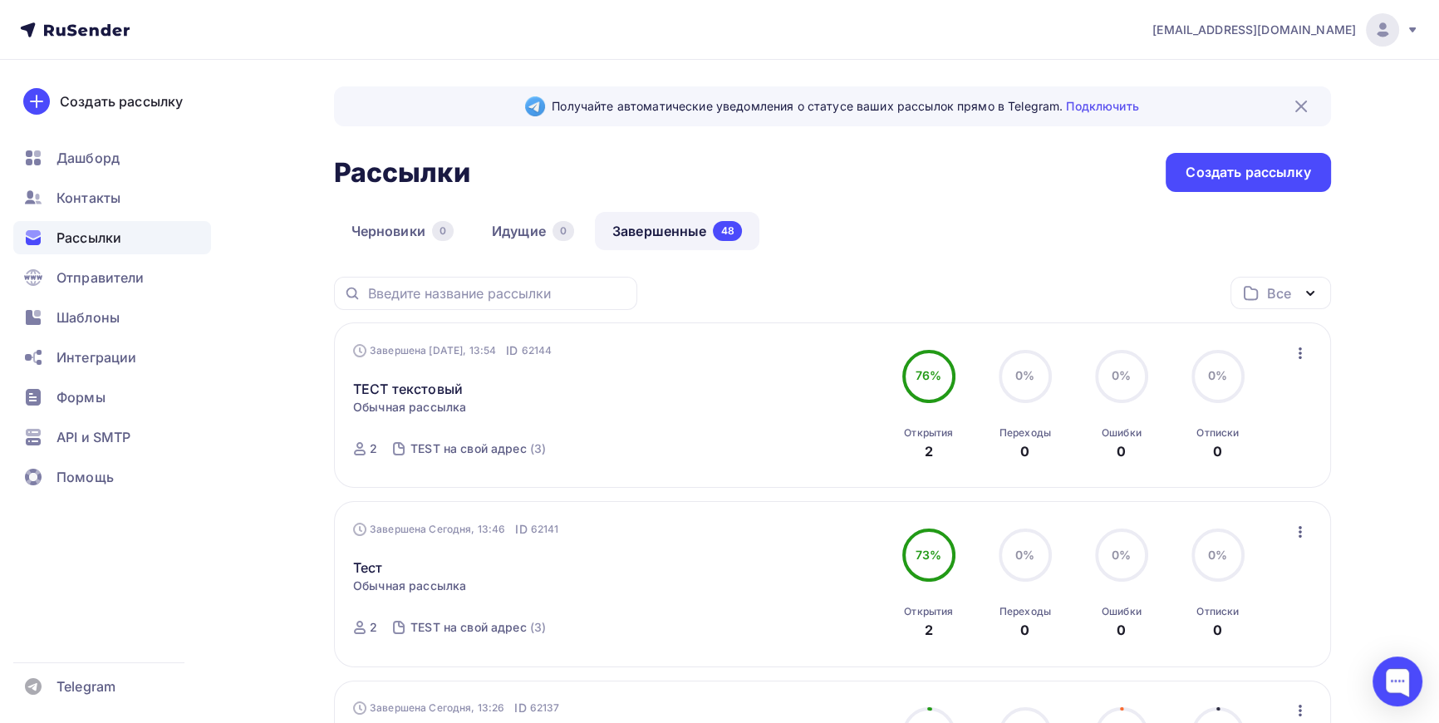
click at [1300, 356] on icon "button" at bounding box center [1300, 353] width 3 height 12
click at [432, 385] on link "ТЕСТ текстовый" at bounding box center [408, 389] width 110 height 20
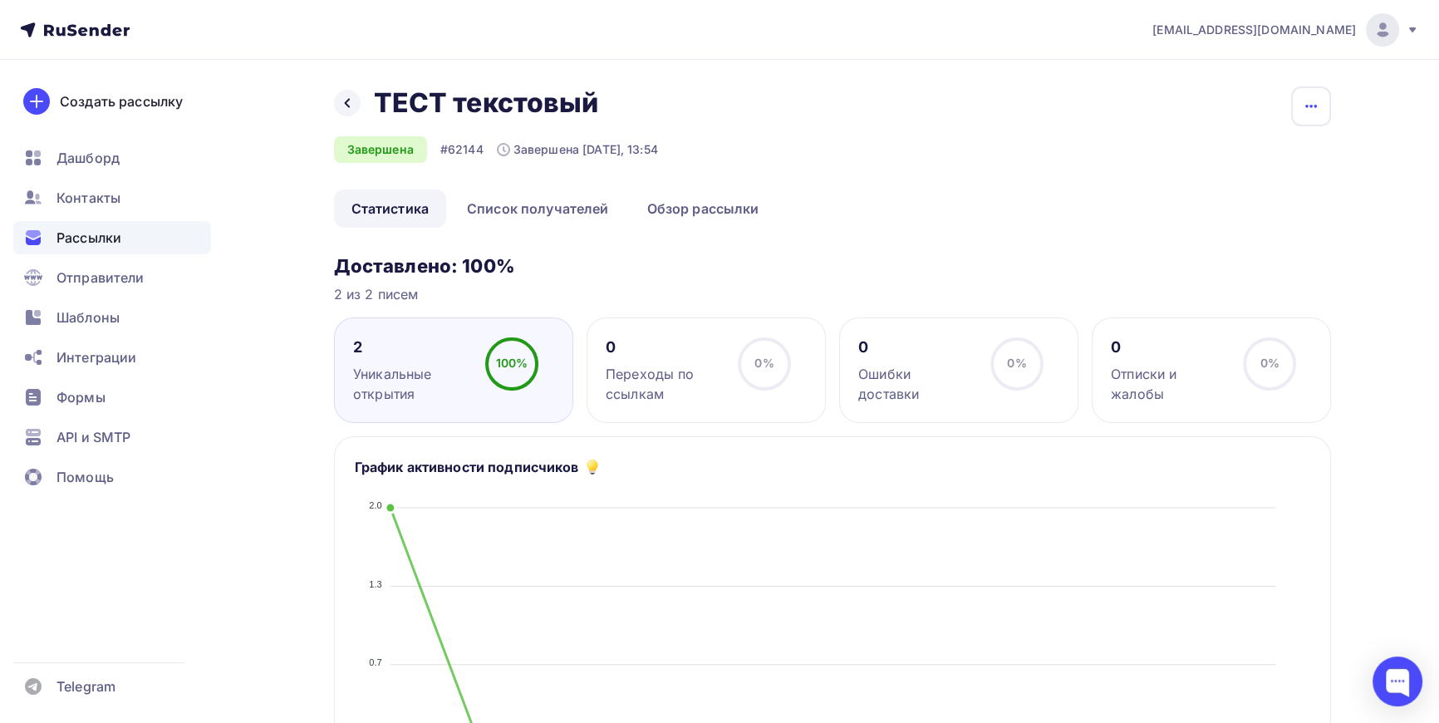
click at [1310, 110] on icon "button" at bounding box center [1311, 106] width 20 height 20
click at [970, 165] on div "Назад ТЕСТ текстовый ТЕСТ текстовый Завершена #62144 Завершена Сегодня, 13:54 К…" at bounding box center [832, 137] width 997 height 103
click at [105, 235] on span "Рассылки" at bounding box center [89, 238] width 65 height 20
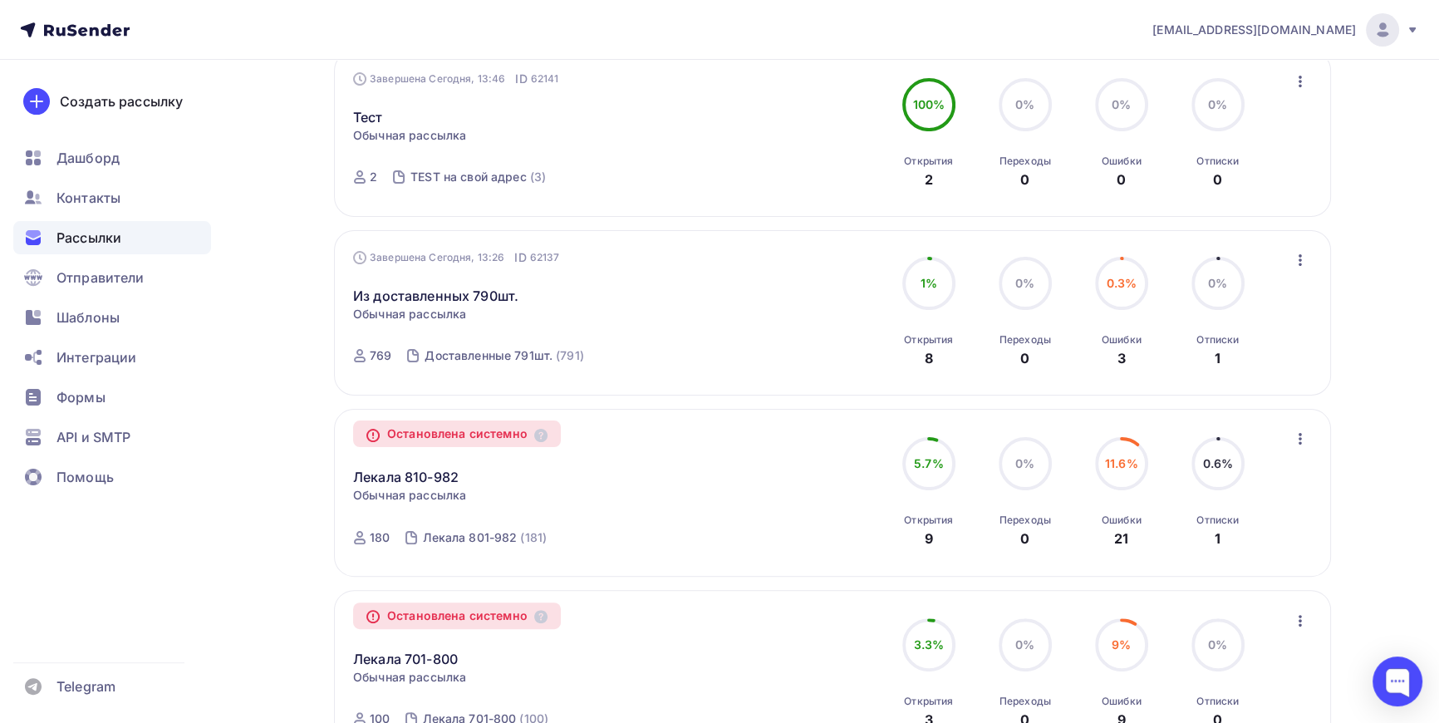
scroll to position [453, 0]
click at [428, 288] on link "Из доставленных 790шт." at bounding box center [435, 293] width 165 height 20
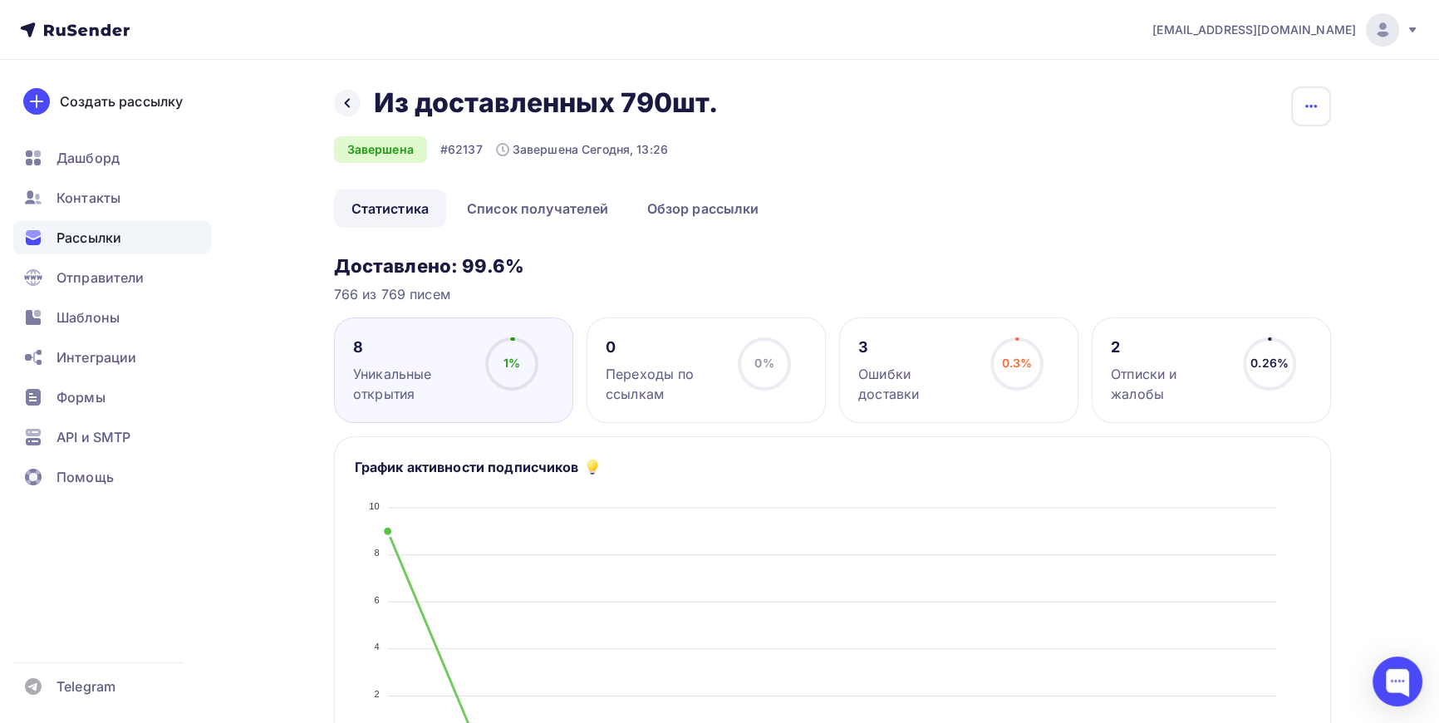
click at [1321, 103] on button "button" at bounding box center [1311, 106] width 40 height 40
click at [898, 176] on div "Назад Из доставленных 790шт. Из доставленных 790шт. Завершена #62137 Завершена …" at bounding box center [832, 137] width 997 height 103
click at [553, 210] on link "Список получателей" at bounding box center [538, 208] width 177 height 38
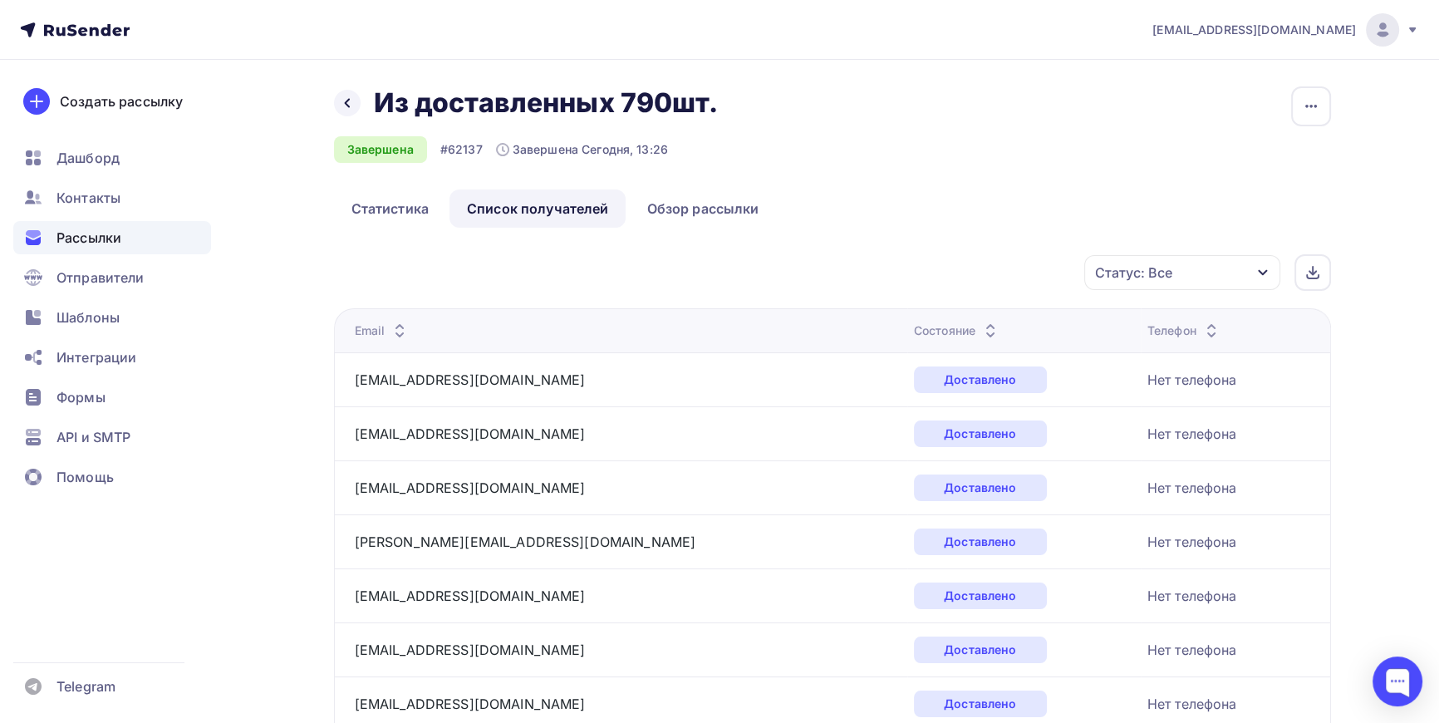
click at [1271, 271] on div "Статус: Все" at bounding box center [1182, 272] width 196 height 35
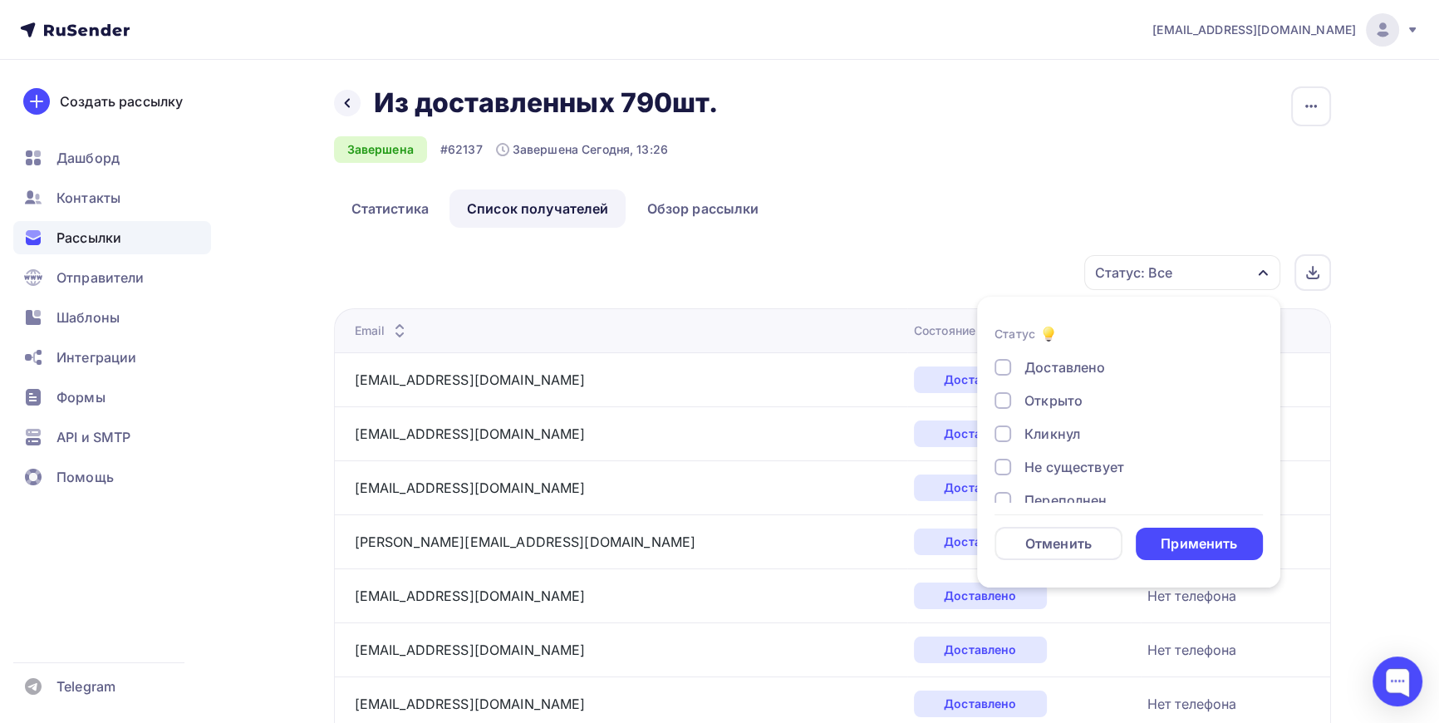
click at [1005, 405] on div at bounding box center [1003, 400] width 17 height 17
click at [1005, 430] on div at bounding box center [1003, 433] width 17 height 17
click at [1228, 547] on div "Применить" at bounding box center [1199, 543] width 76 height 19
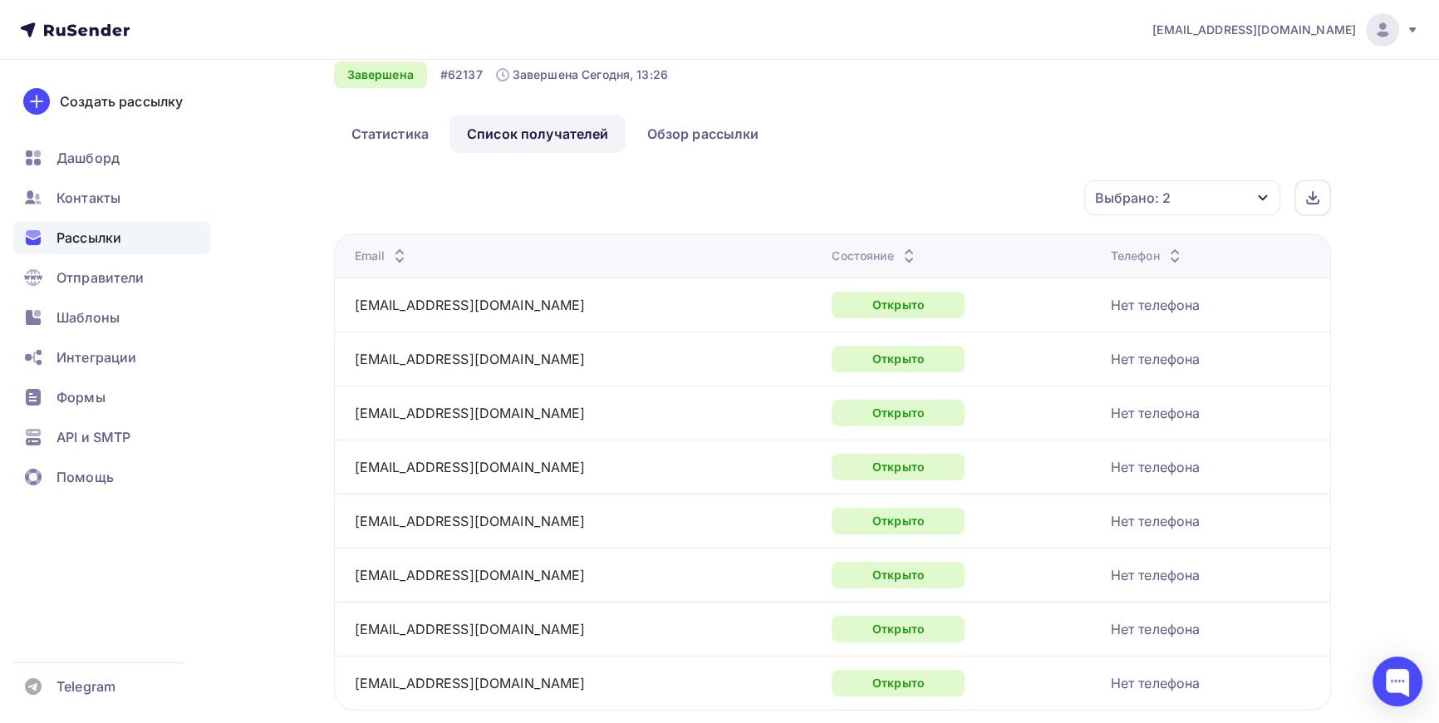
scroll to position [0, 0]
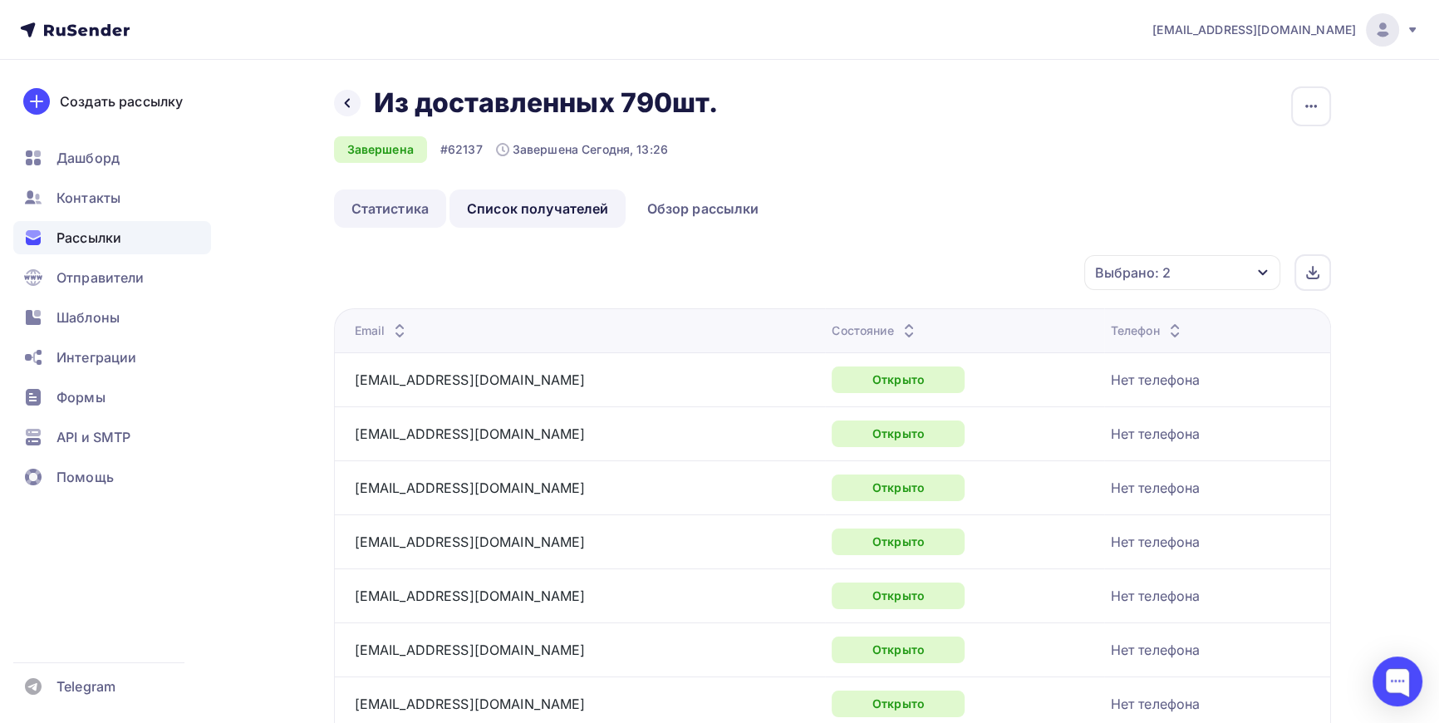
click at [393, 211] on link "Статистика" at bounding box center [390, 208] width 112 height 38
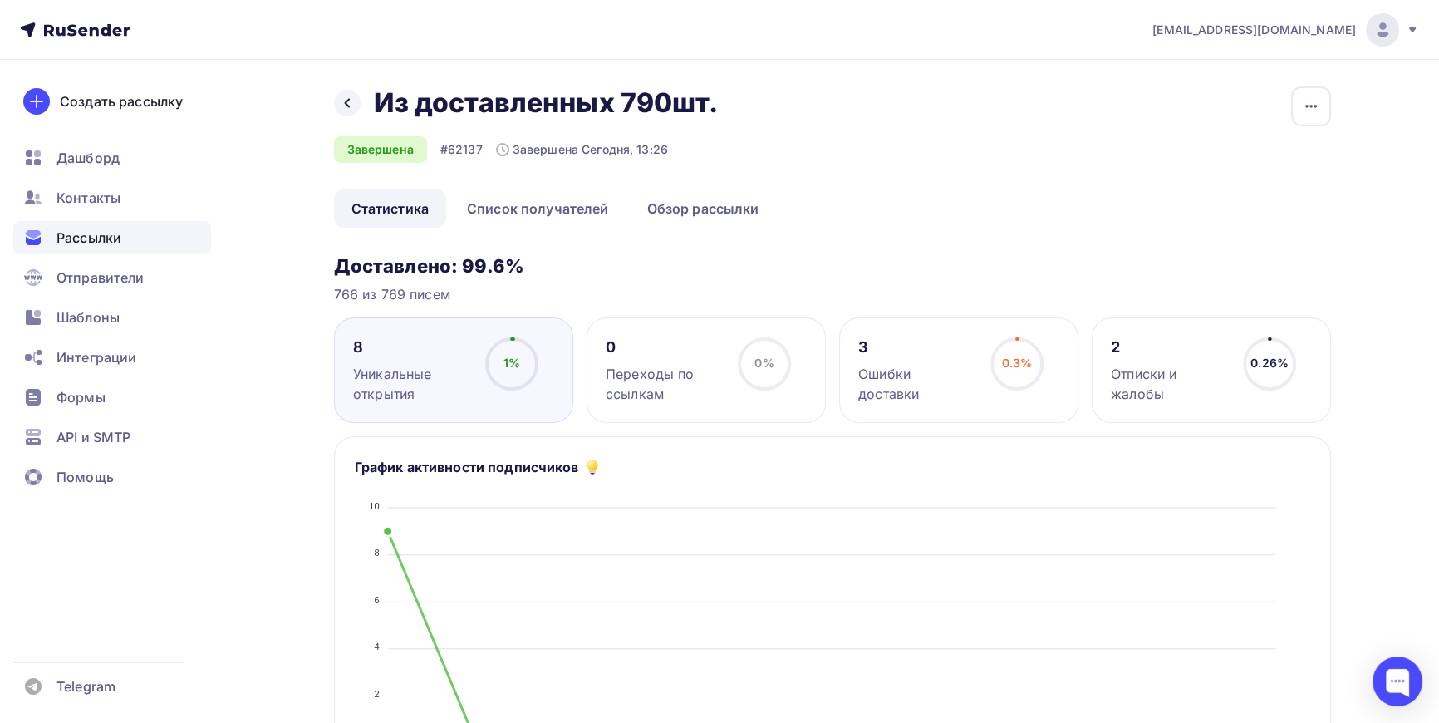
drag, startPoint x: 563, startPoint y: 100, endPoint x: 538, endPoint y: 111, distance: 28.3
click at [538, 111] on h2 "Из доставленных 790шт." at bounding box center [546, 102] width 344 height 33
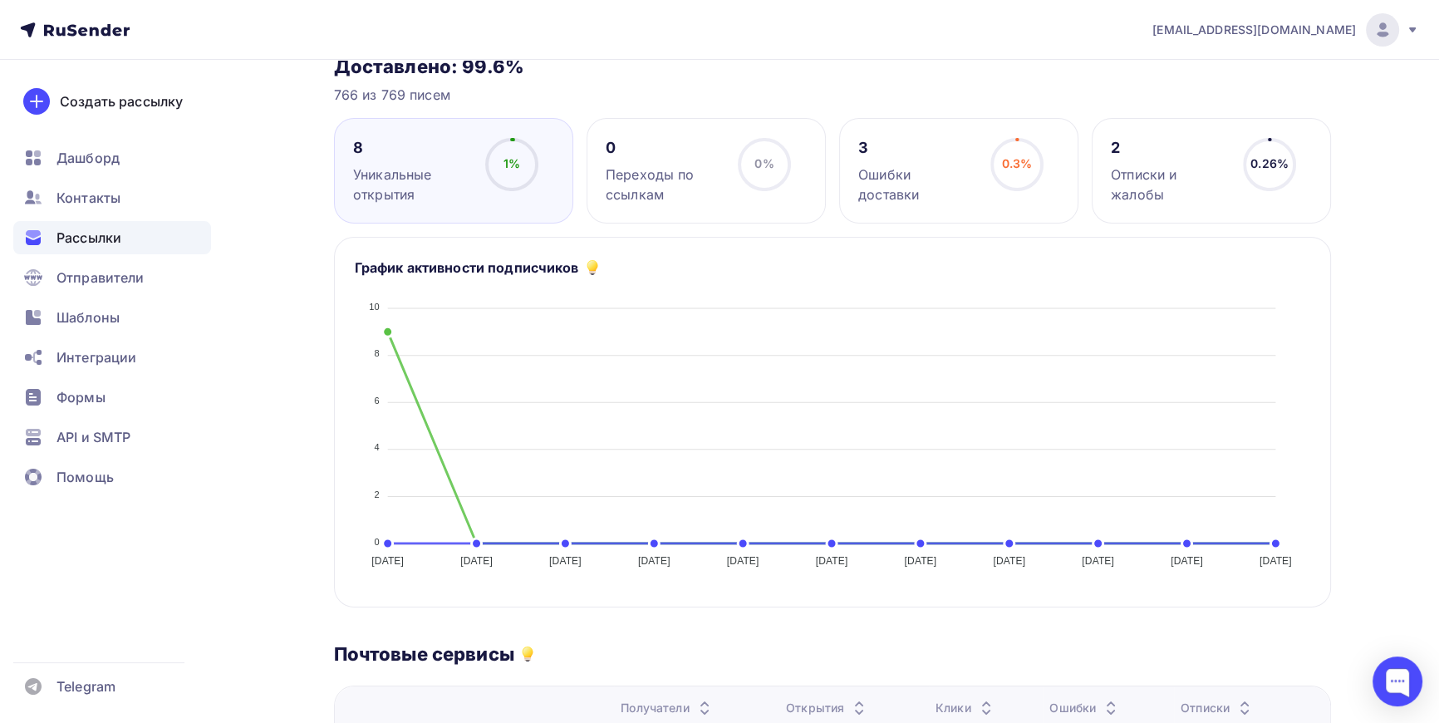
scroll to position [377, 0]
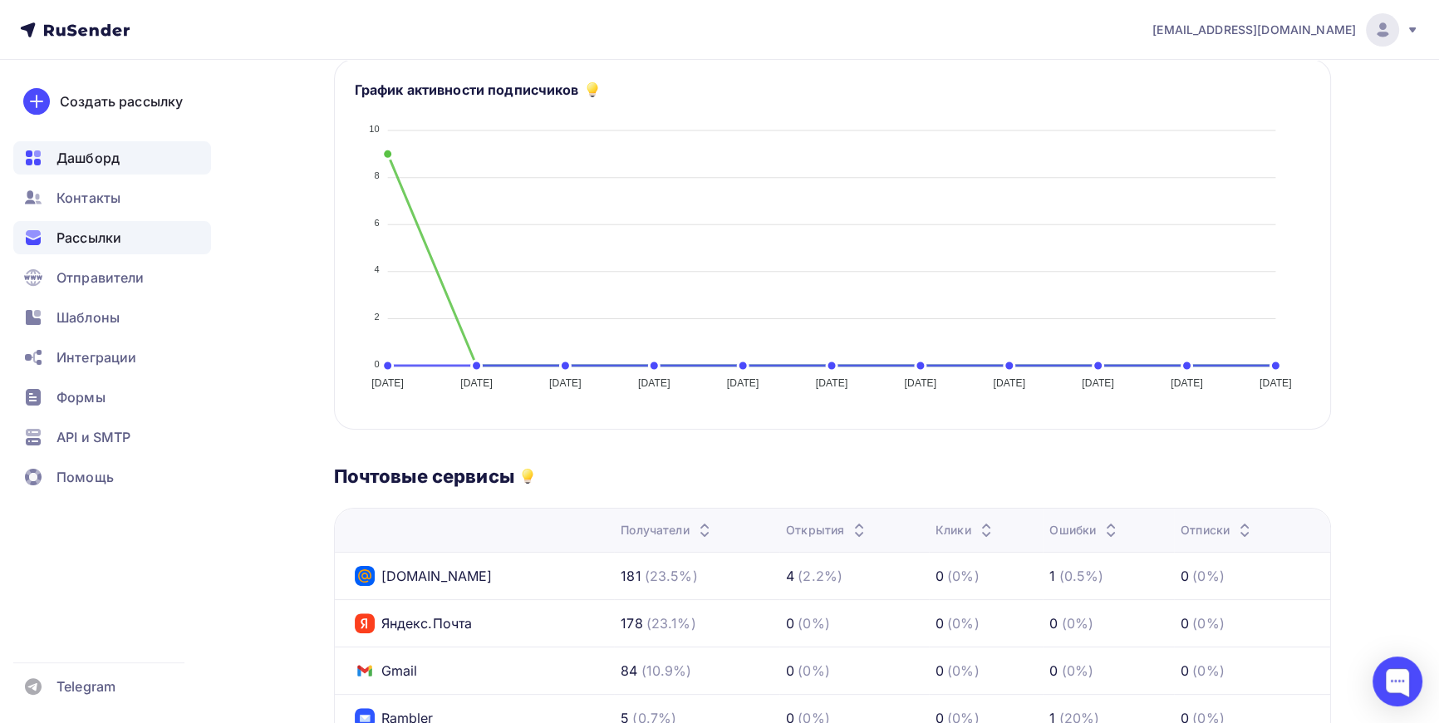
click at [81, 157] on span "Дашборд" at bounding box center [88, 158] width 63 height 20
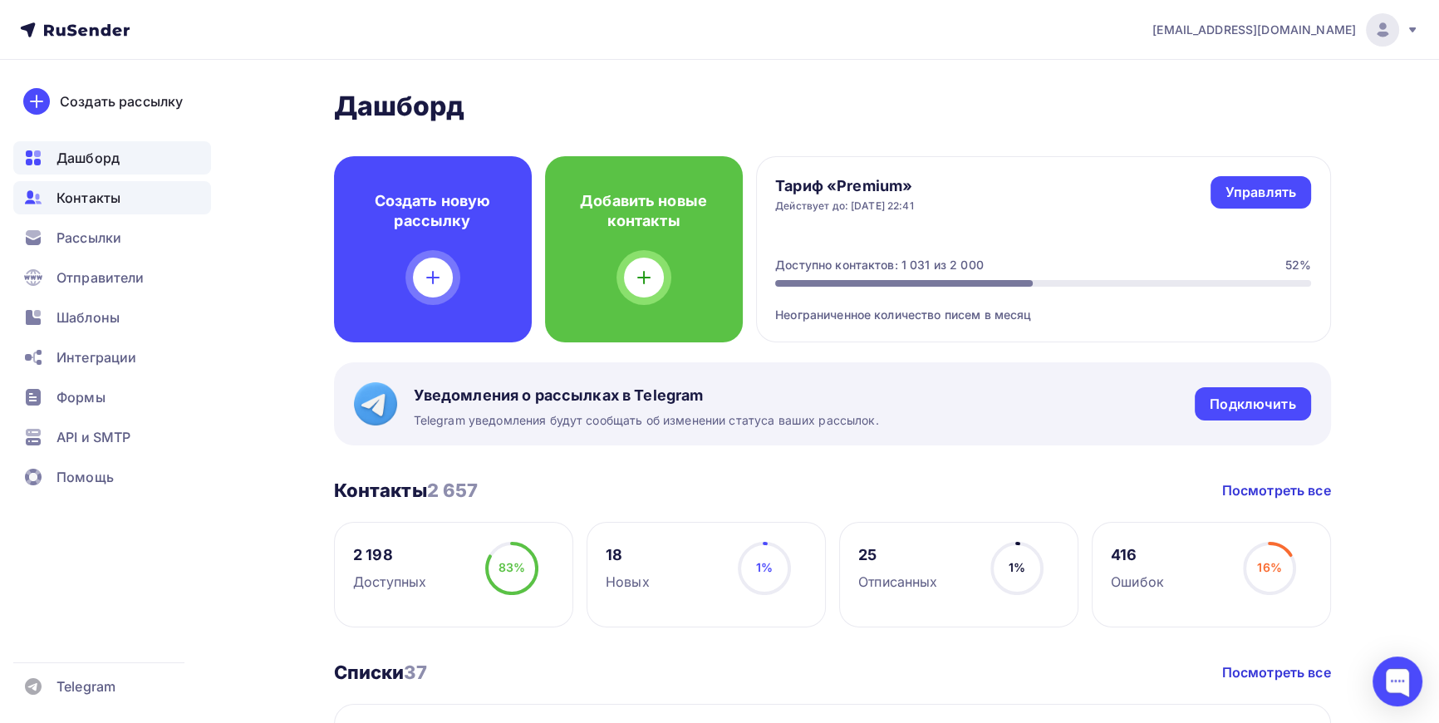
click at [75, 194] on span "Контакты" at bounding box center [89, 198] width 64 height 20
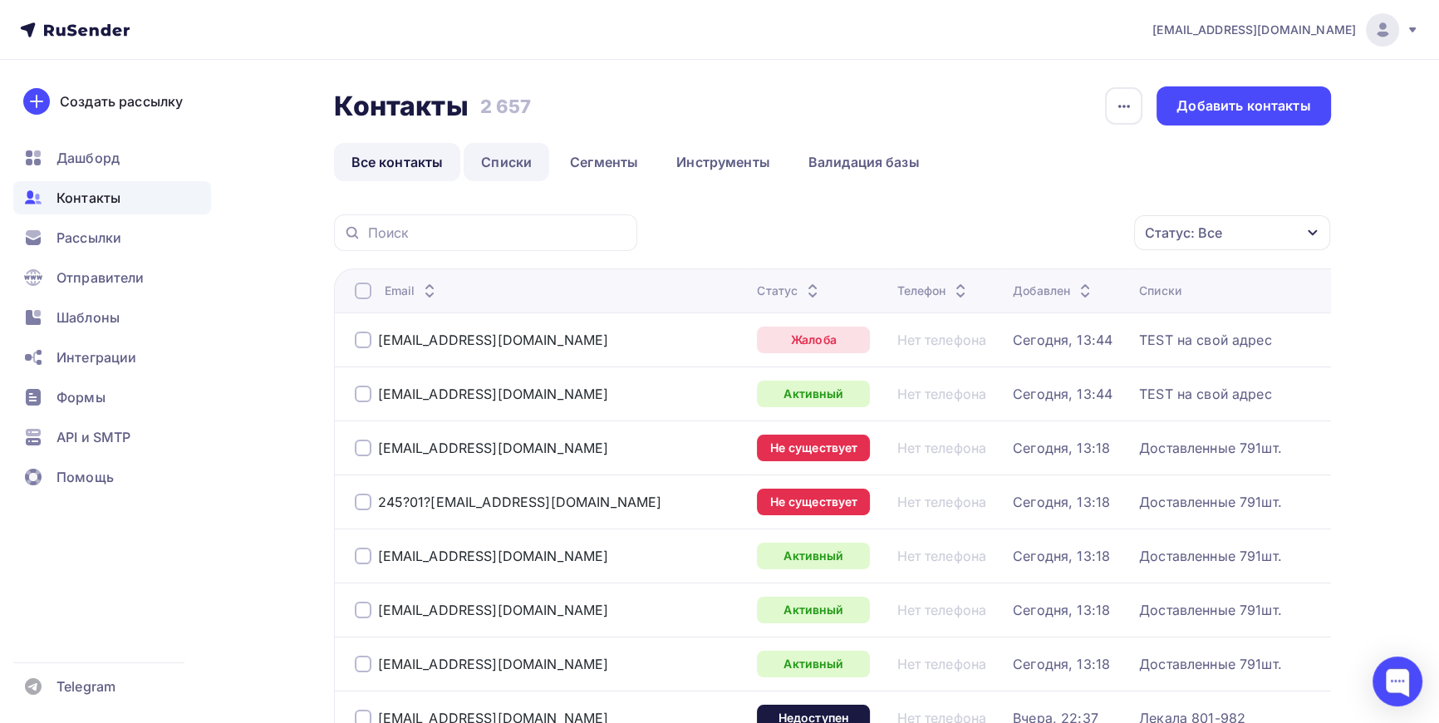
click at [509, 158] on link "Списки" at bounding box center [507, 162] width 86 height 38
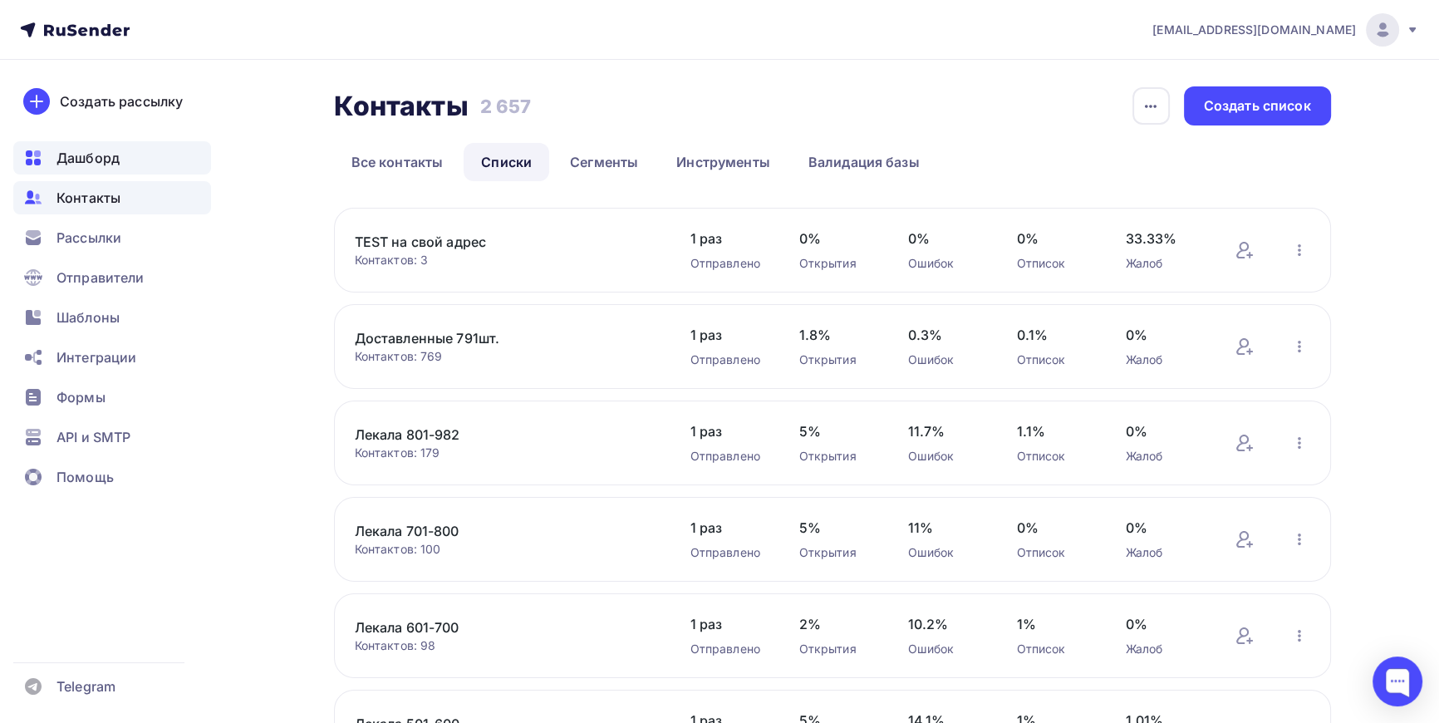
click at [88, 160] on span "Дашборд" at bounding box center [88, 158] width 63 height 20
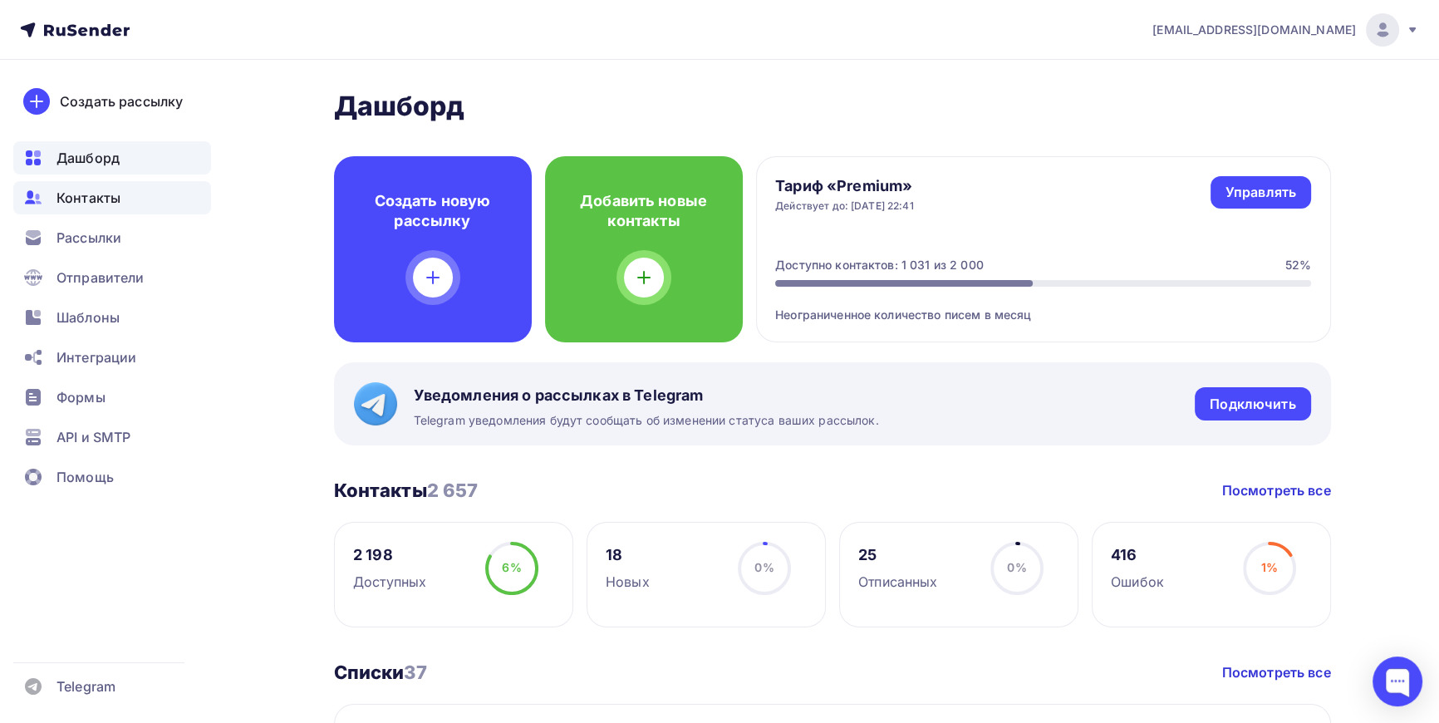
click at [93, 199] on span "Контакты" at bounding box center [89, 198] width 64 height 20
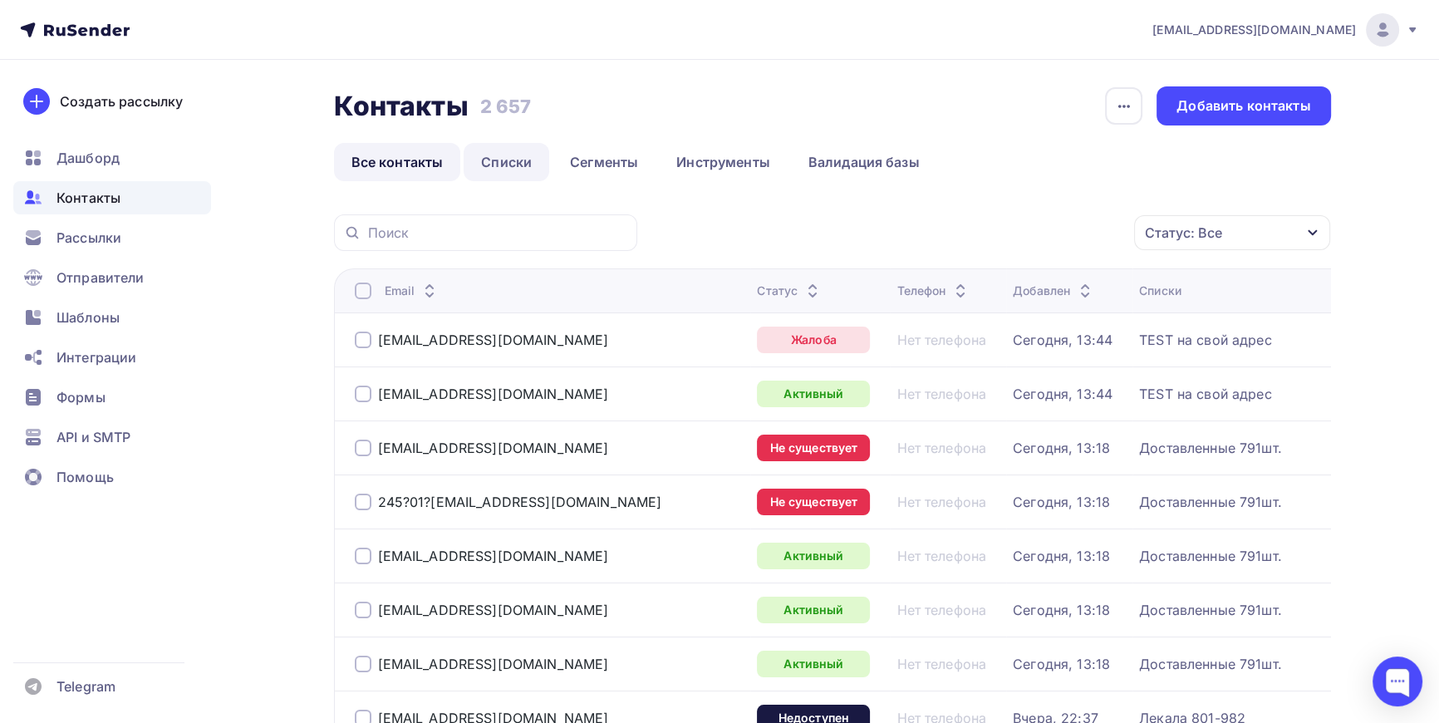
click at [516, 156] on link "Списки" at bounding box center [507, 162] width 86 height 38
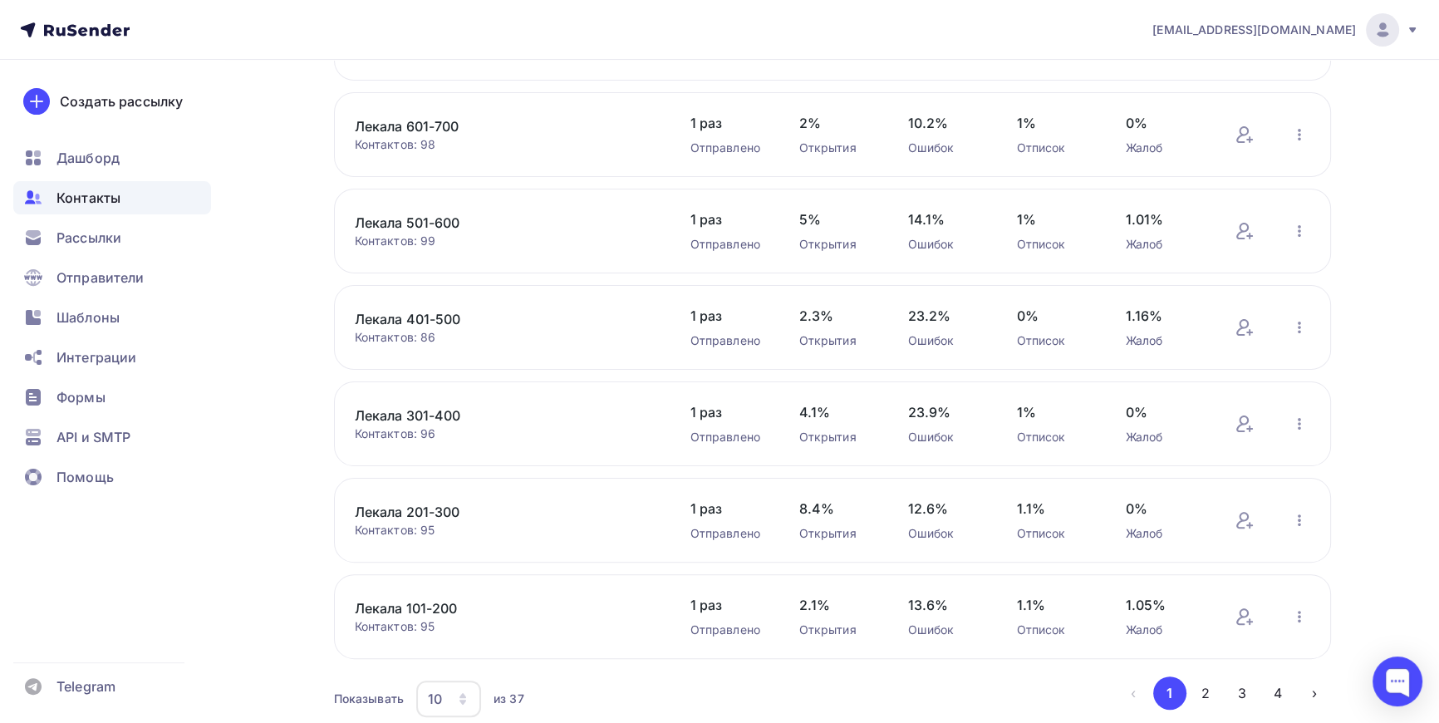
scroll to position [564, 0]
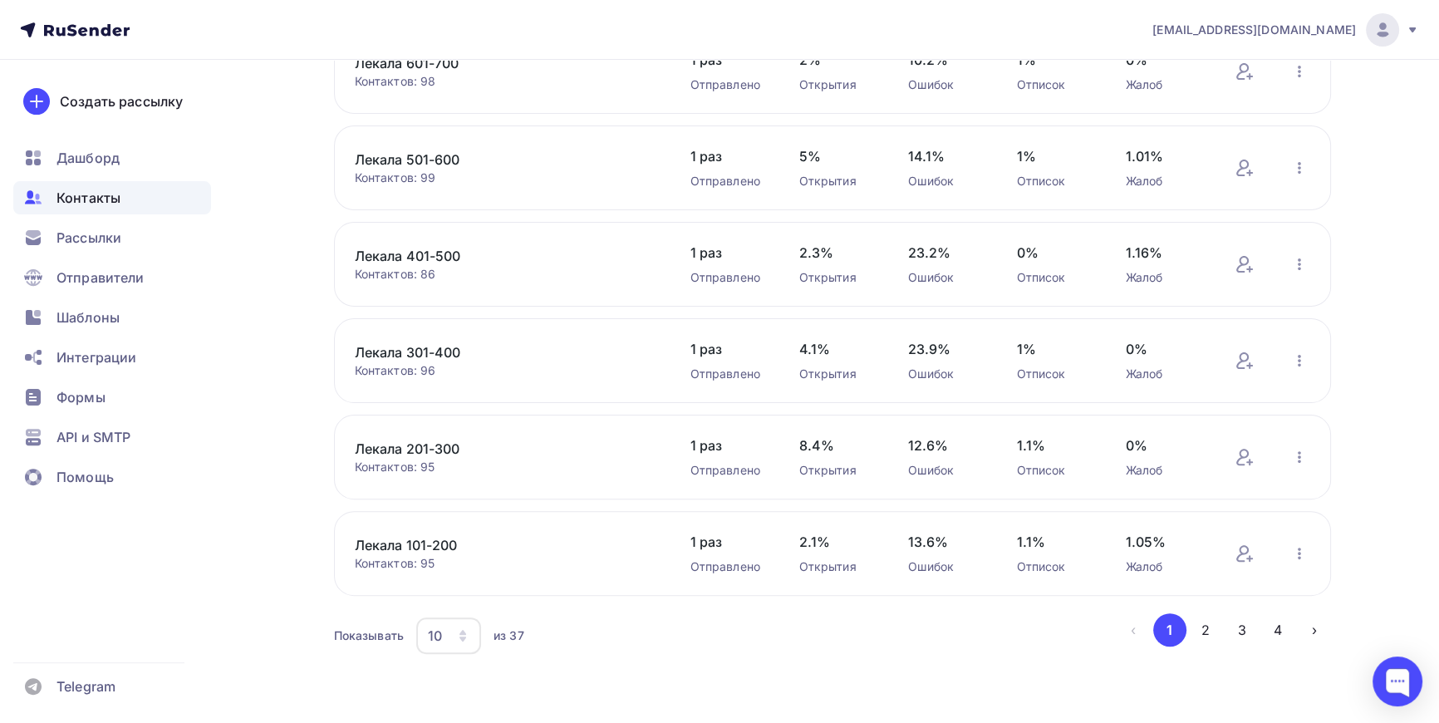
click at [469, 639] on icon "button" at bounding box center [462, 635] width 13 height 13
click at [456, 582] on div "100" at bounding box center [515, 583] width 160 height 20
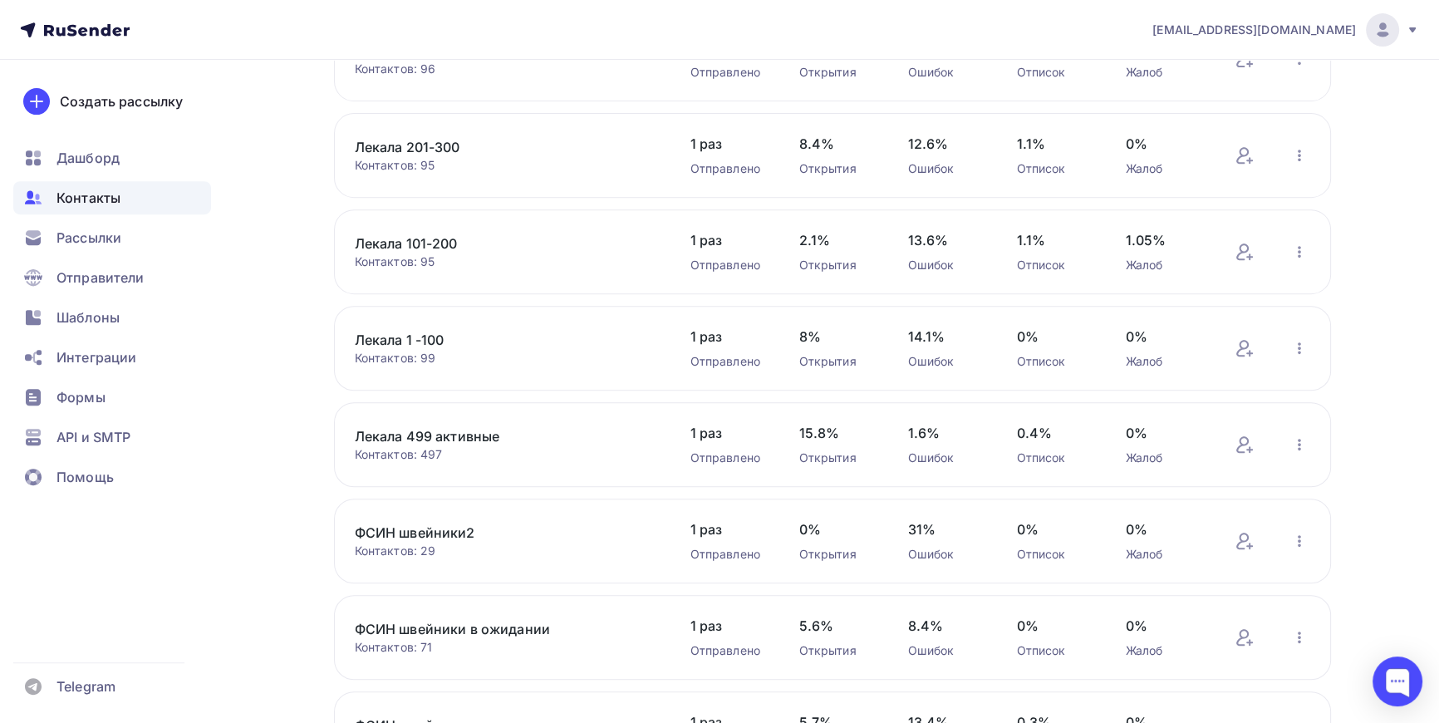
scroll to position [1244, 0]
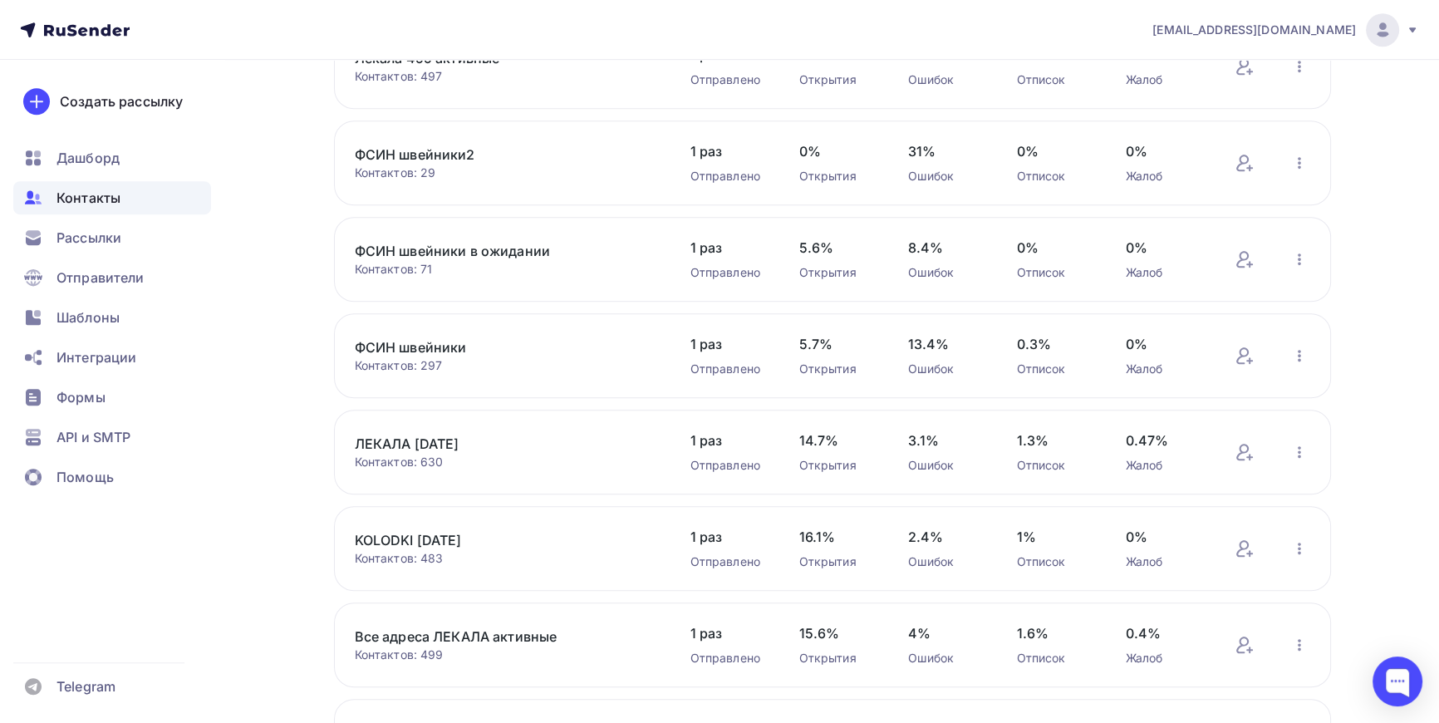
drag, startPoint x: 430, startPoint y: 148, endPoint x: 406, endPoint y: 155, distance: 25.0
click at [406, 155] on link "ФСИН швейники2" at bounding box center [496, 155] width 283 height 20
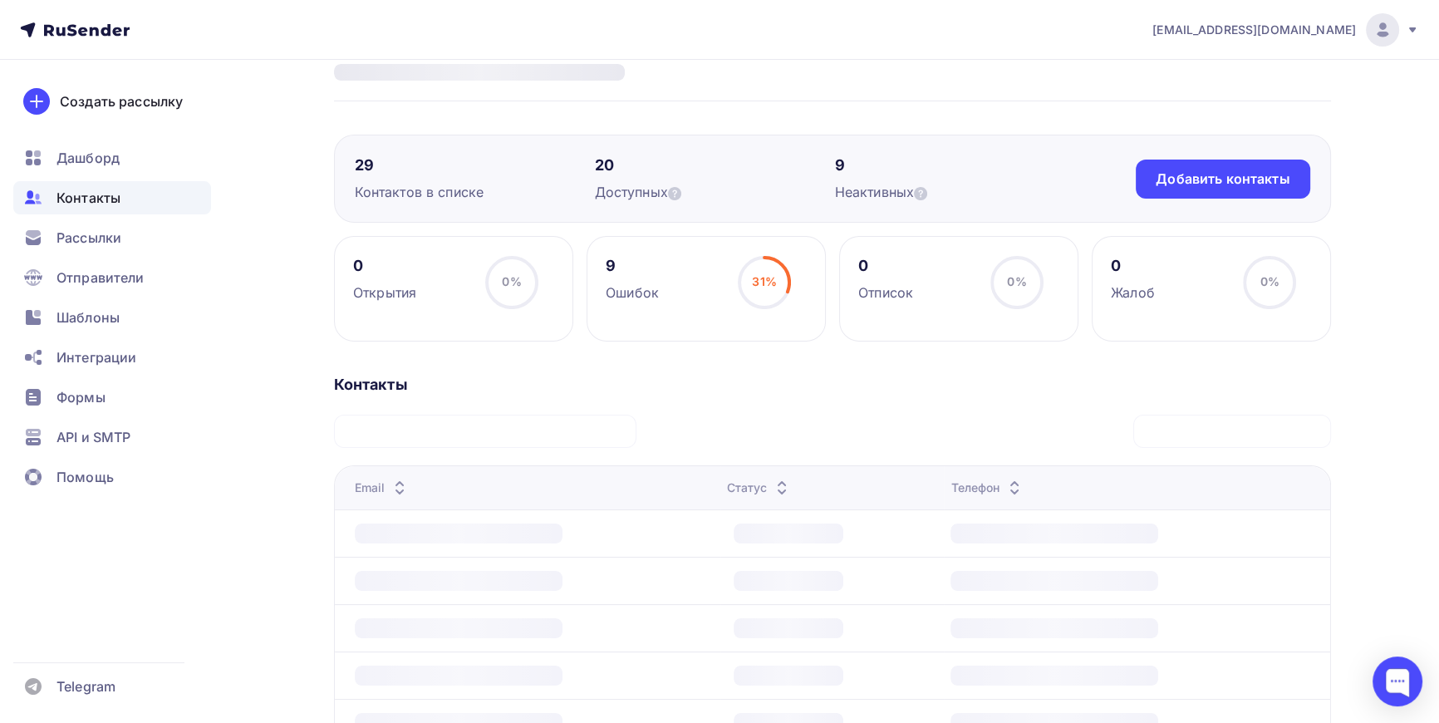
scroll to position [61, 0]
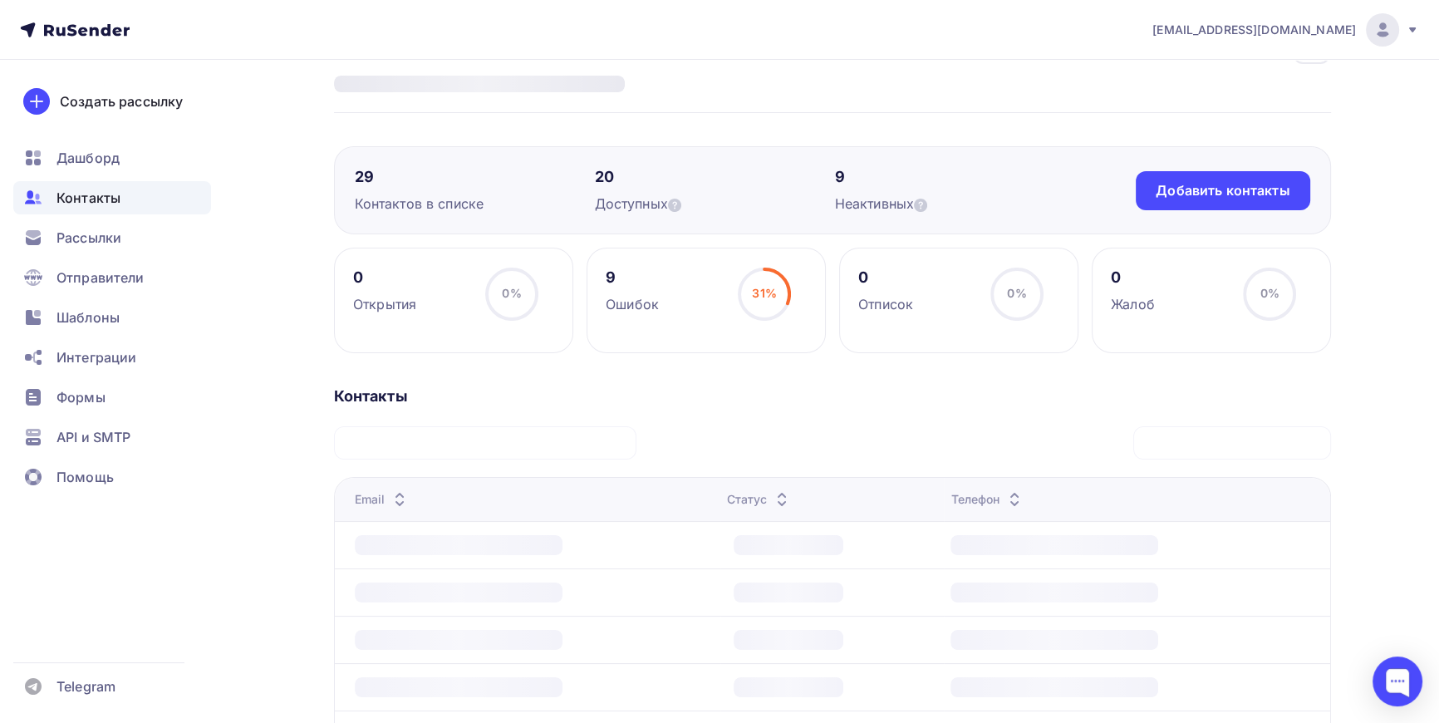
click at [270, 143] on div "Назад ФСИН швейники2 Переименовать список Скачать список Отписать адреса Настро…" at bounding box center [720, 550] width 1362 height 1103
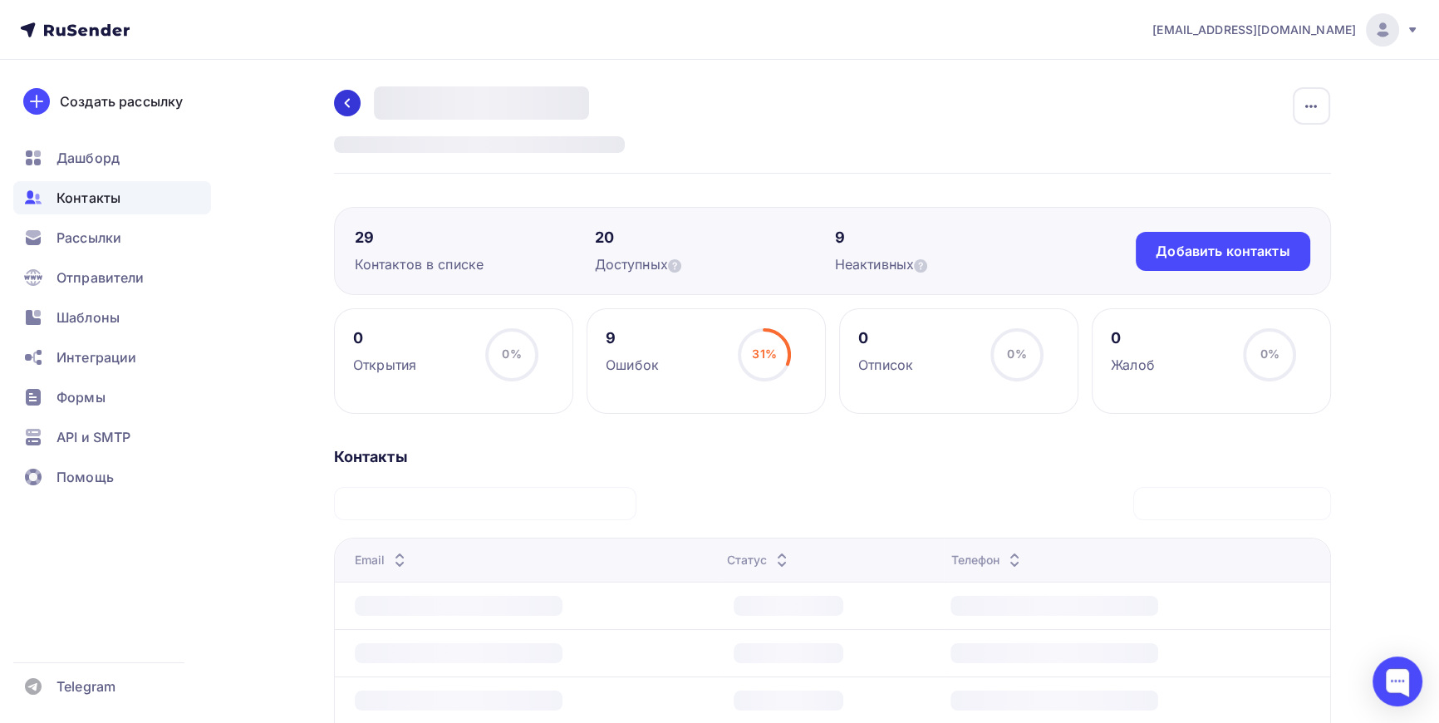
click at [348, 101] on icon at bounding box center [347, 102] width 13 height 13
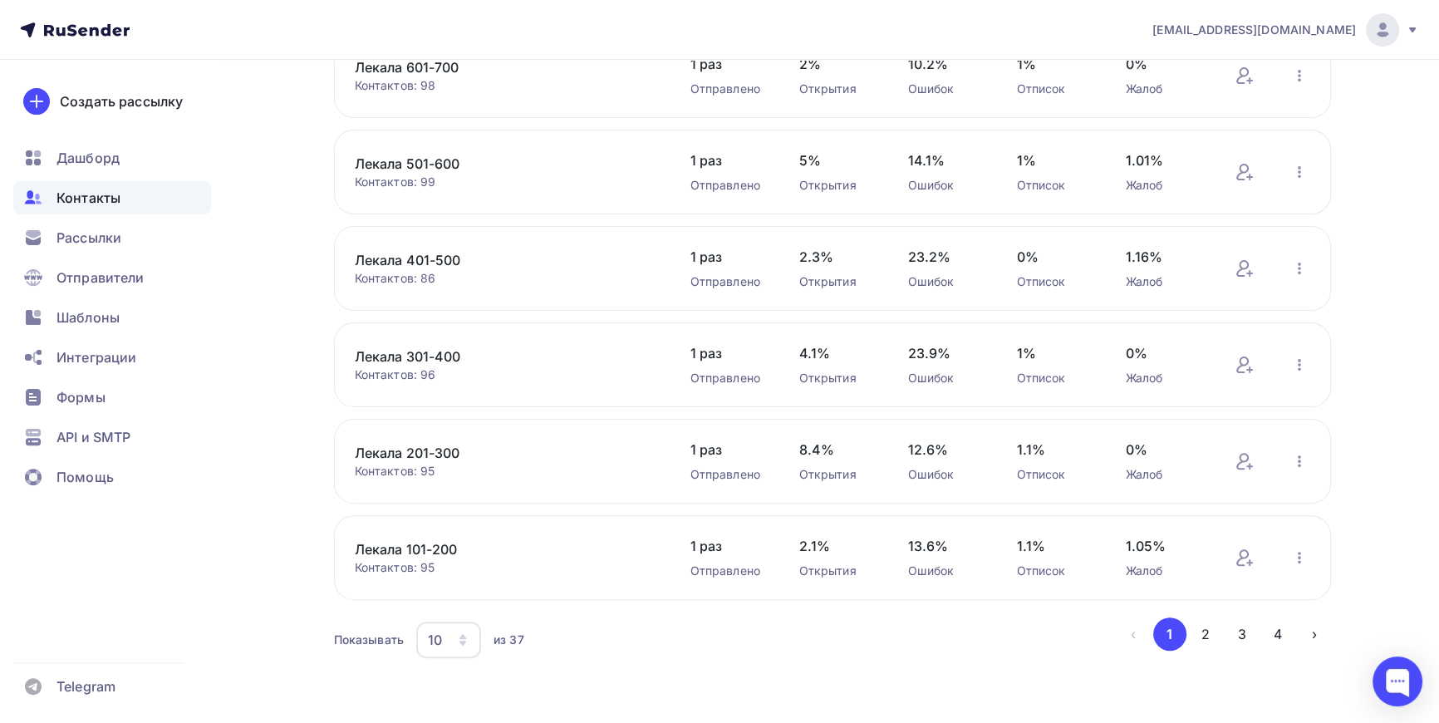
scroll to position [564, 0]
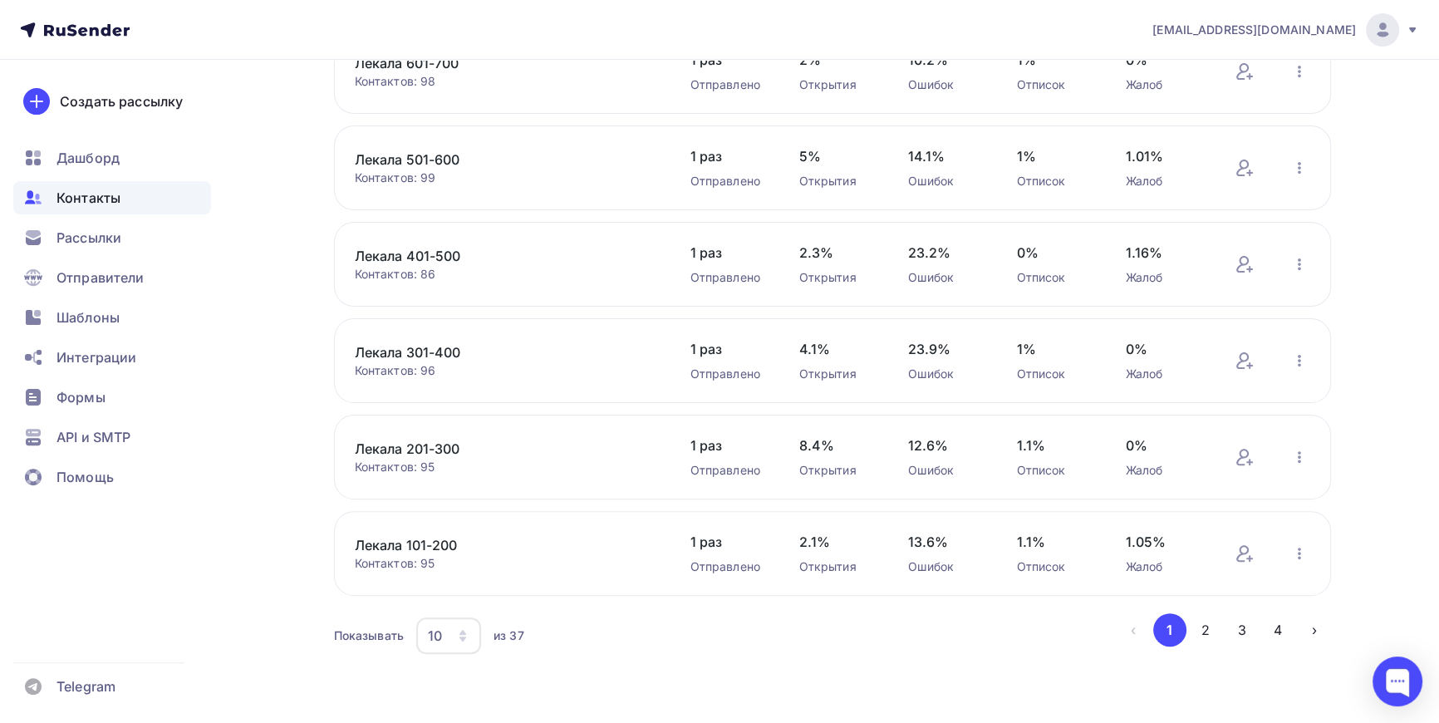
click at [464, 637] on icon "button" at bounding box center [463, 639] width 7 height 5
click at [450, 582] on div "100" at bounding box center [515, 583] width 160 height 20
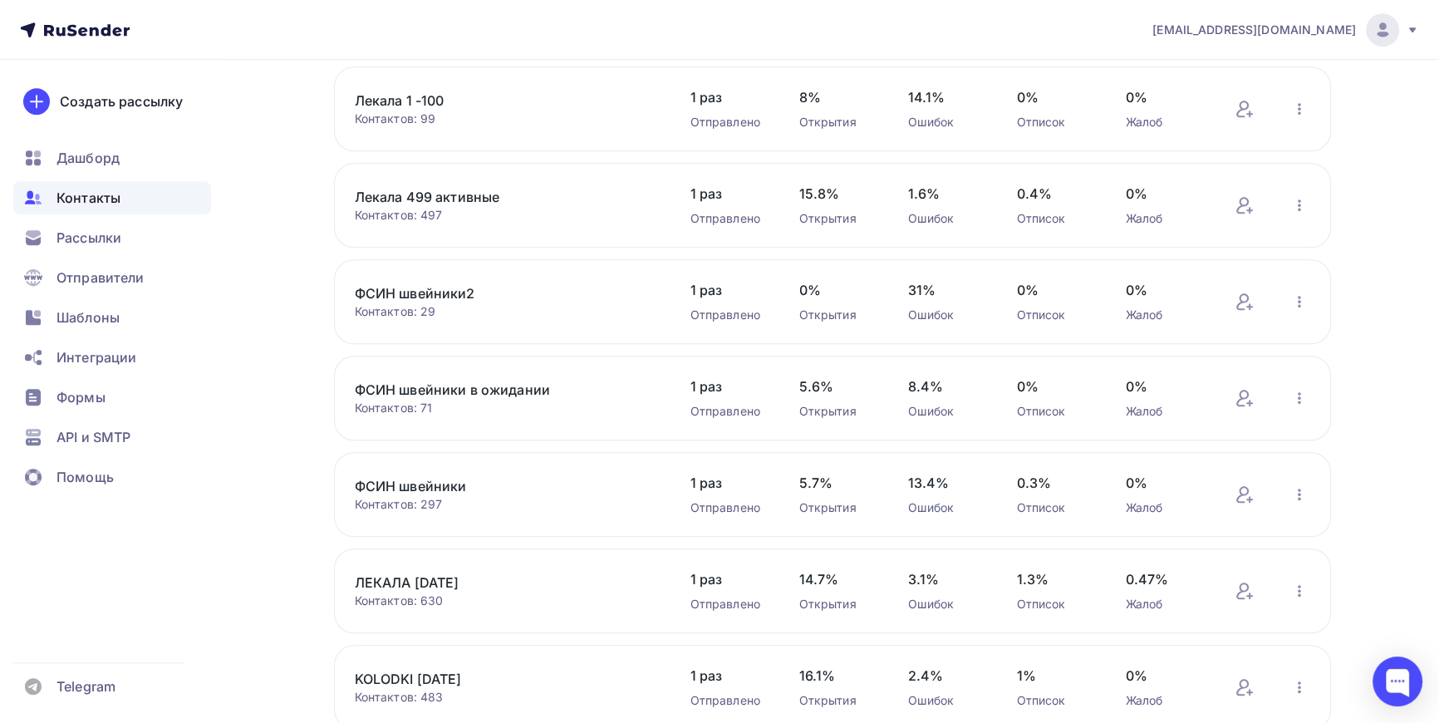
scroll to position [1093, 0]
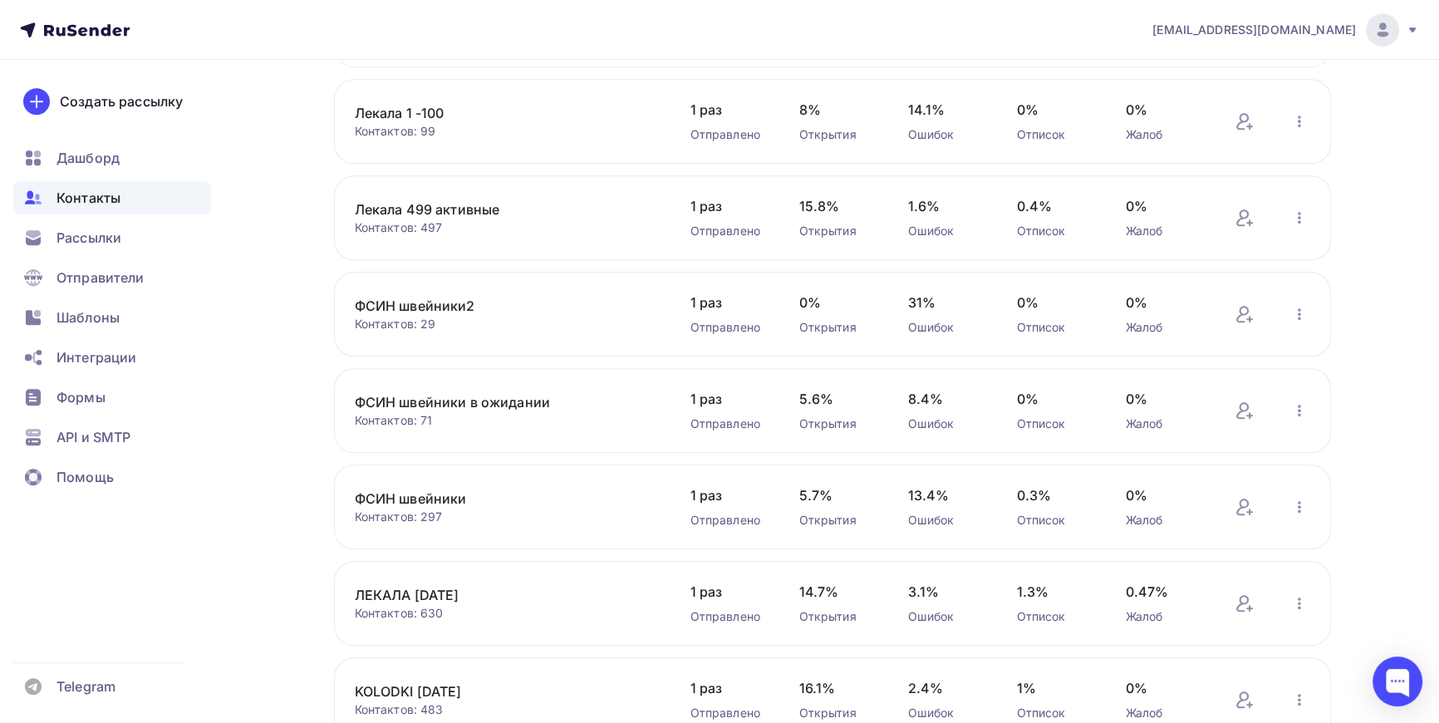
click at [446, 301] on link "ФСИН швейники2" at bounding box center [496, 306] width 283 height 20
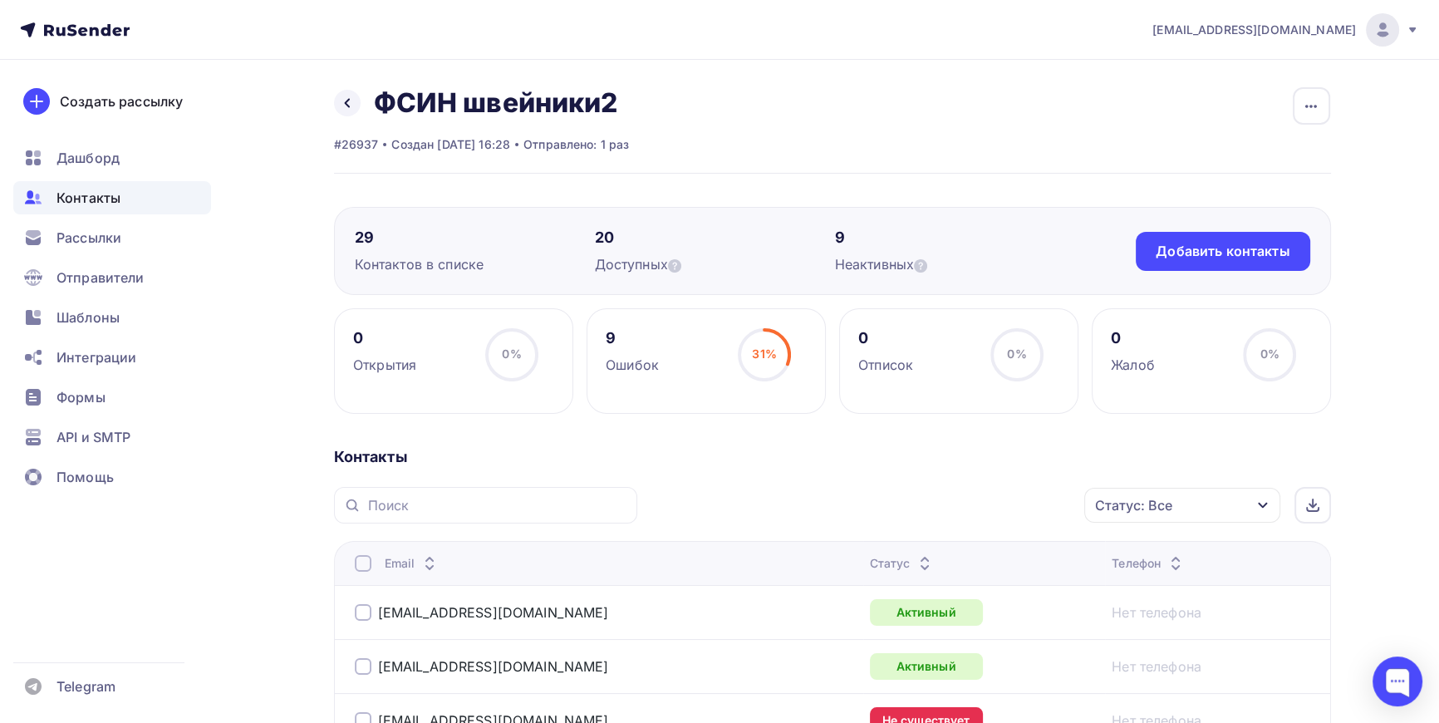
click at [1261, 508] on icon "button" at bounding box center [1262, 505] width 13 height 13
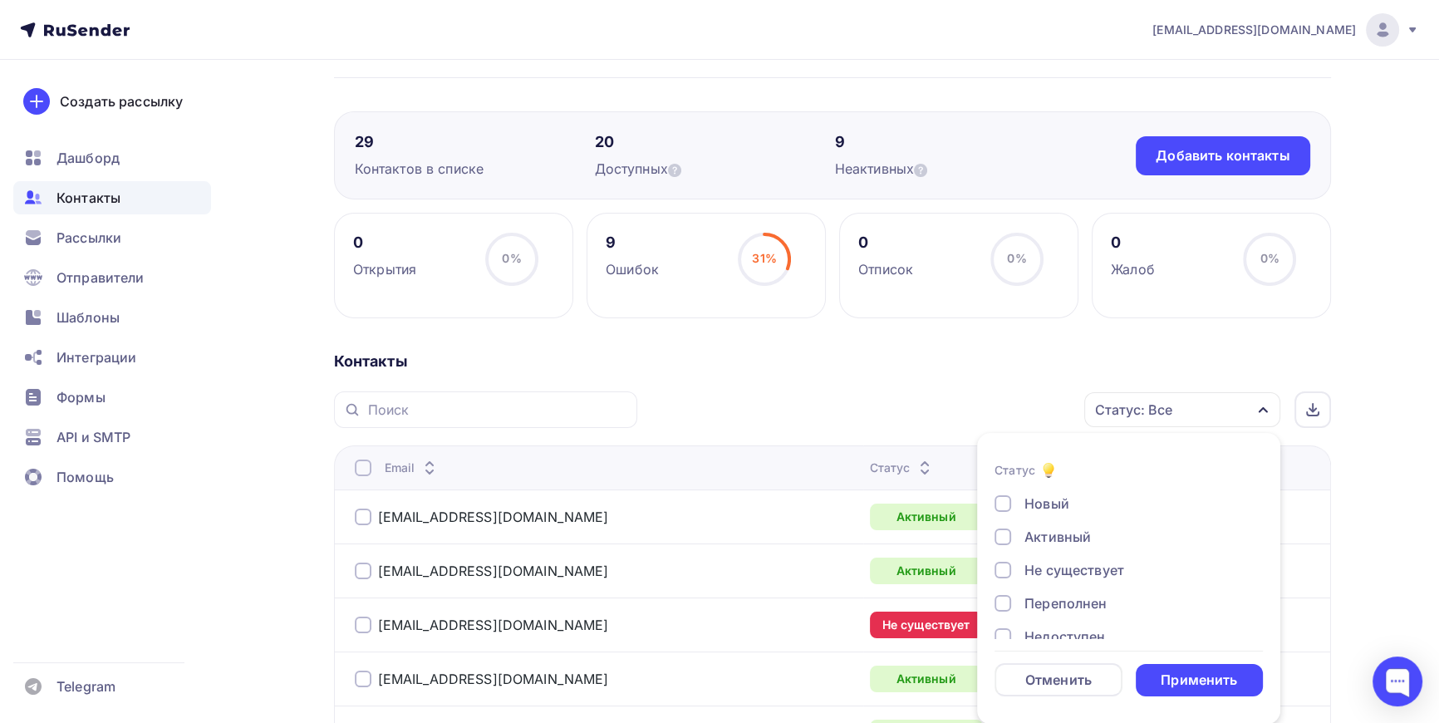
click at [1000, 536] on div at bounding box center [1003, 536] width 17 height 17
click at [1202, 679] on div "Применить" at bounding box center [1199, 680] width 76 height 19
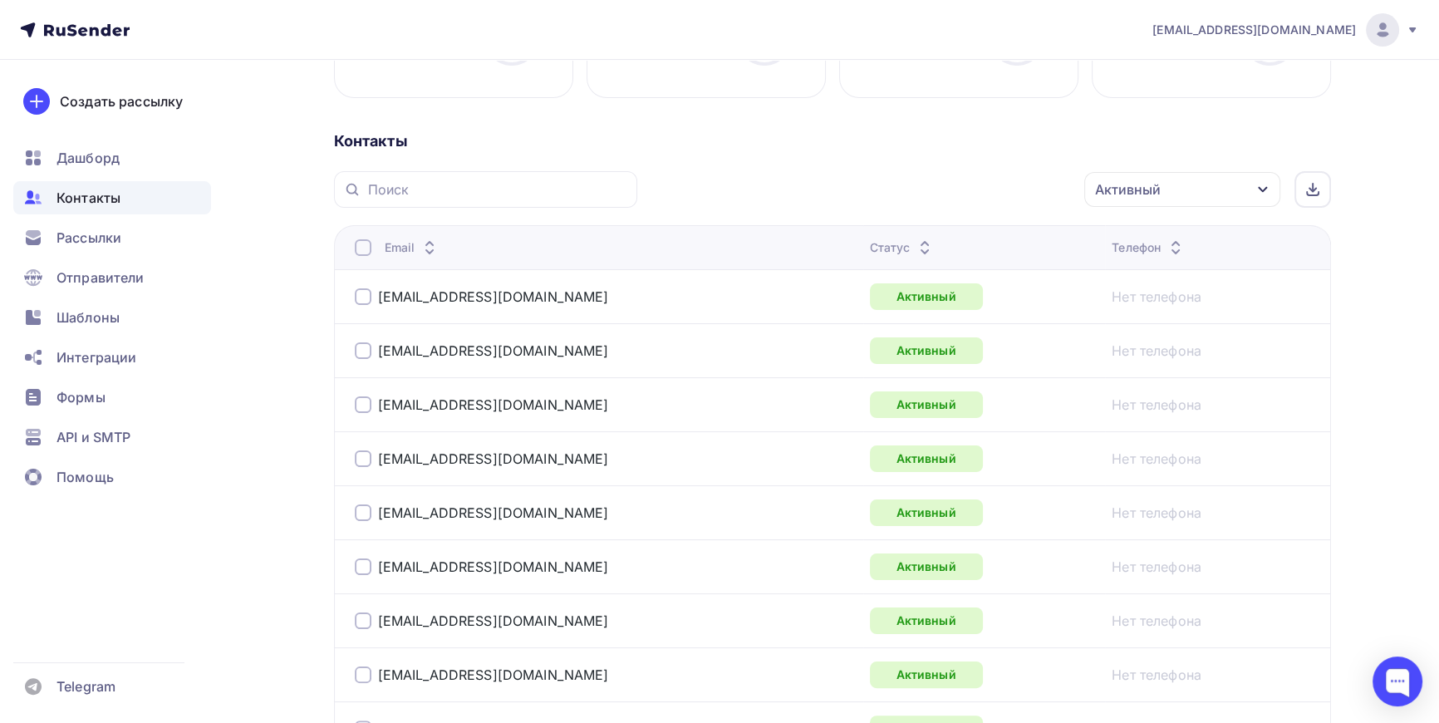
scroll to position [226, 0]
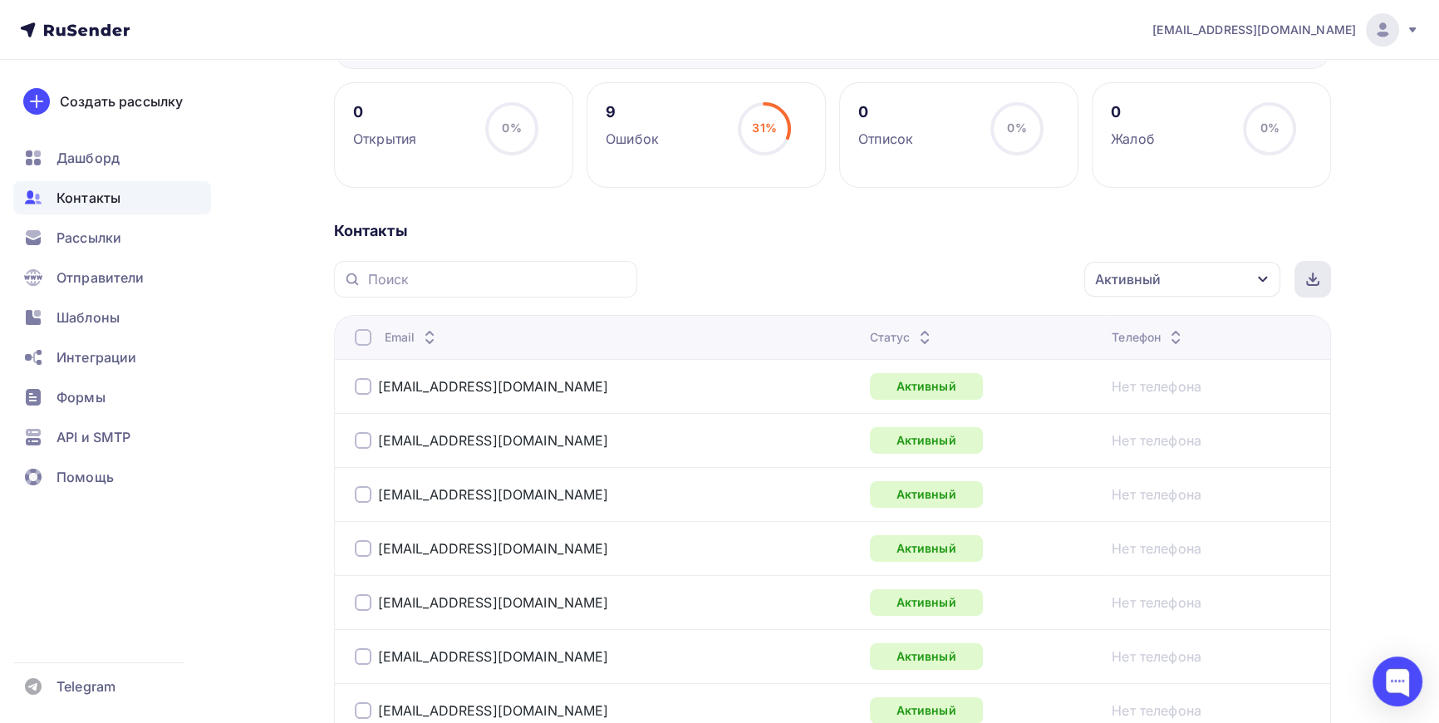
click at [1318, 274] on icon at bounding box center [1312, 279] width 13 height 13
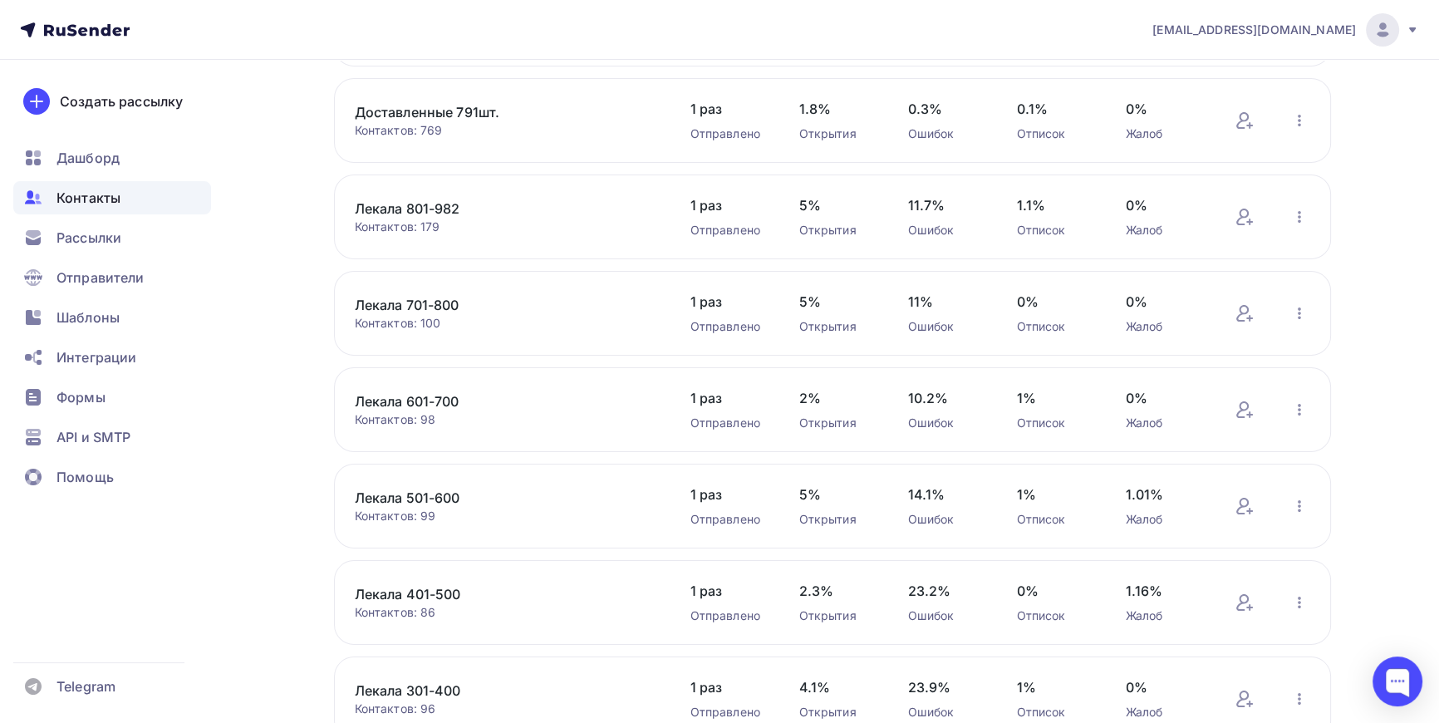
scroll to position [564, 0]
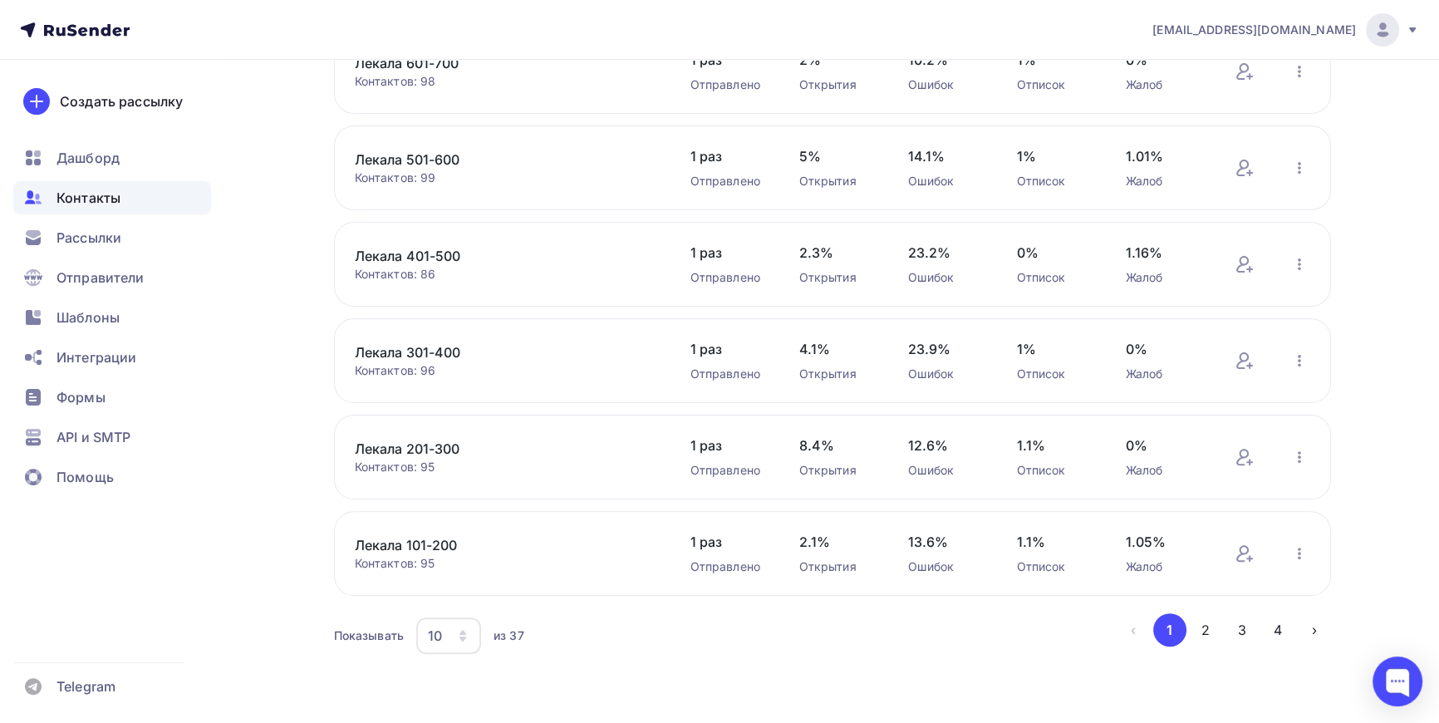
click at [469, 636] on icon "button" at bounding box center [462, 635] width 13 height 13
click at [455, 578] on div "100" at bounding box center [515, 583] width 160 height 20
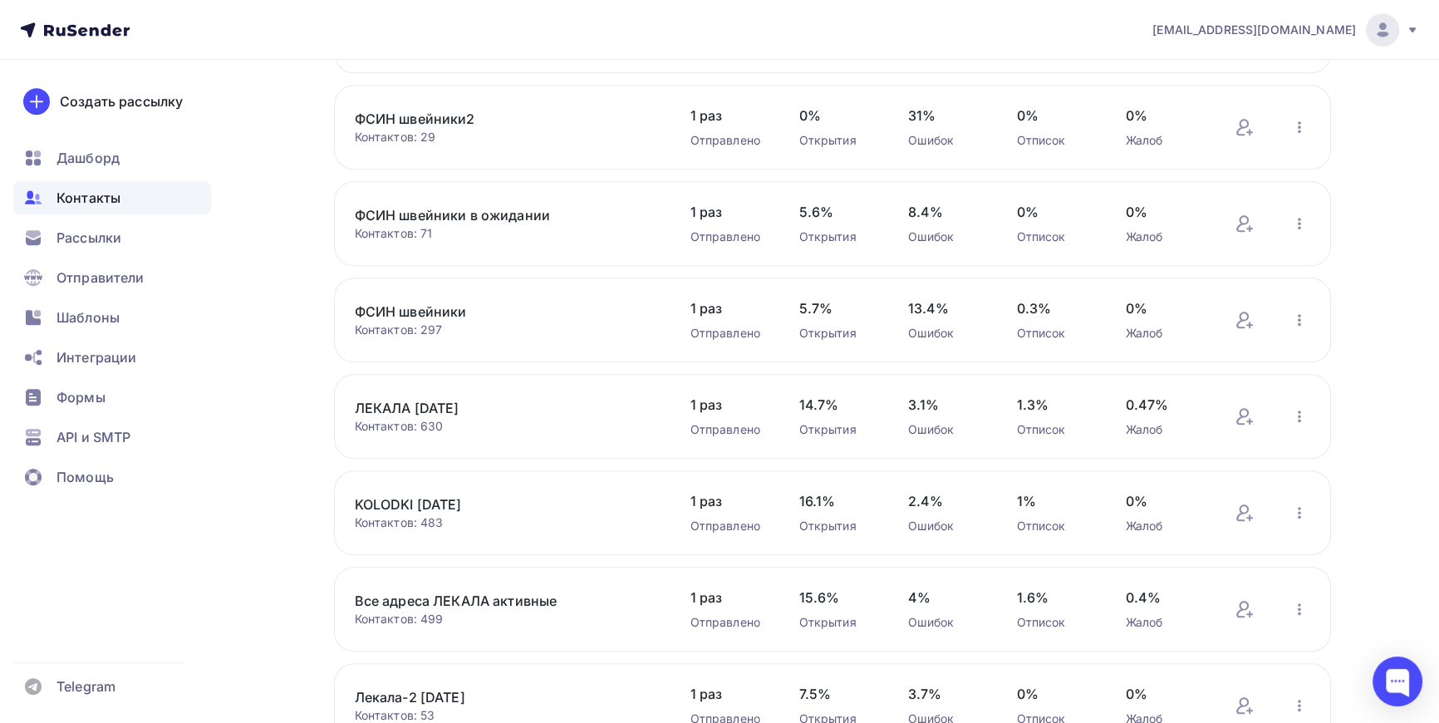
scroll to position [1320, 0]
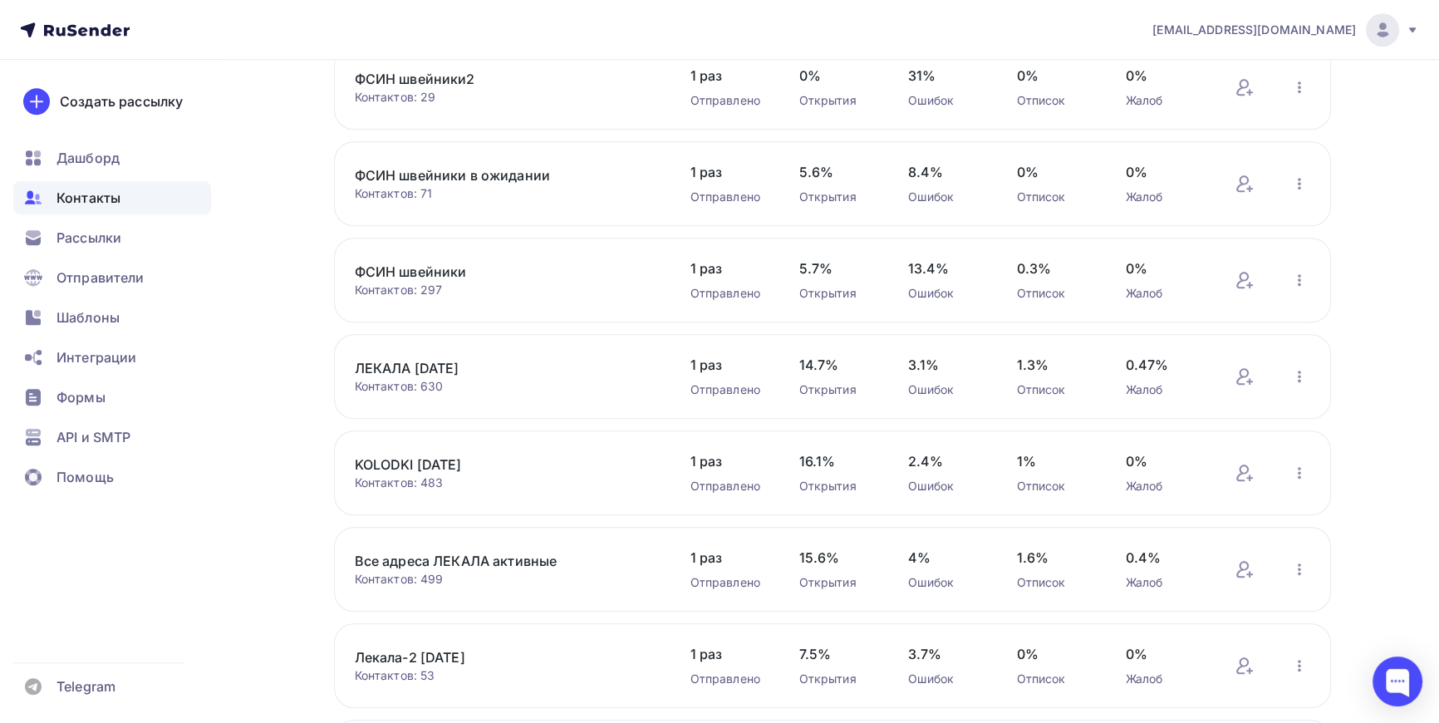
click at [485, 174] on link "ФСИН швейники в ожидании" at bounding box center [496, 175] width 283 height 20
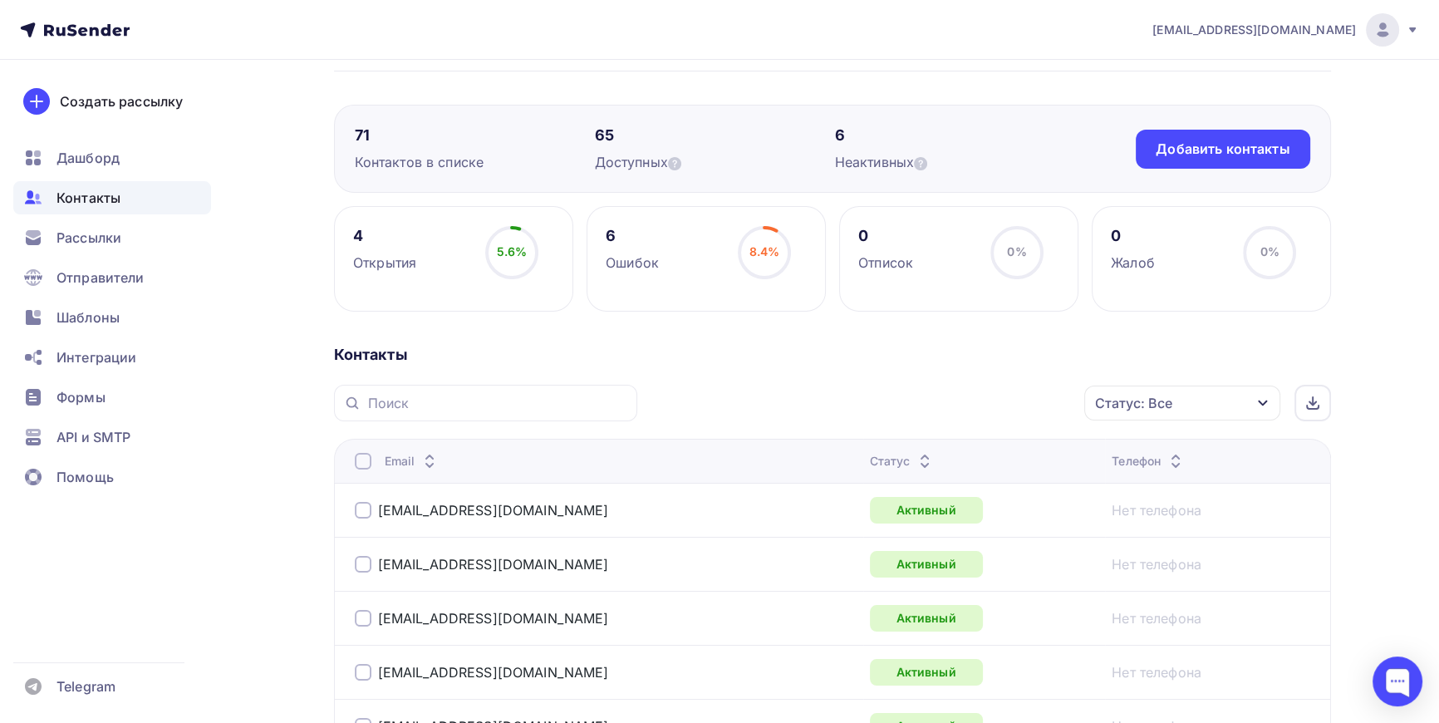
scroll to position [150, 0]
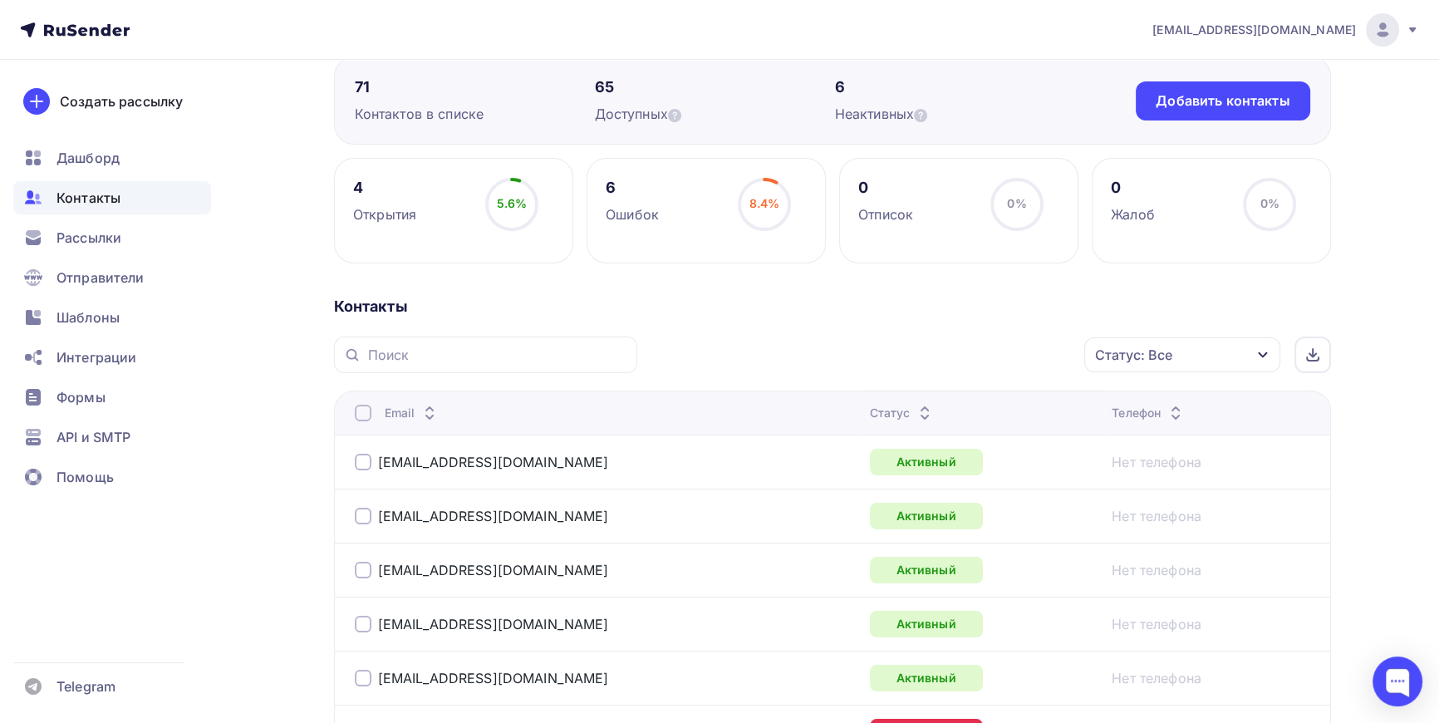
click at [1256, 349] on icon "button" at bounding box center [1262, 354] width 13 height 13
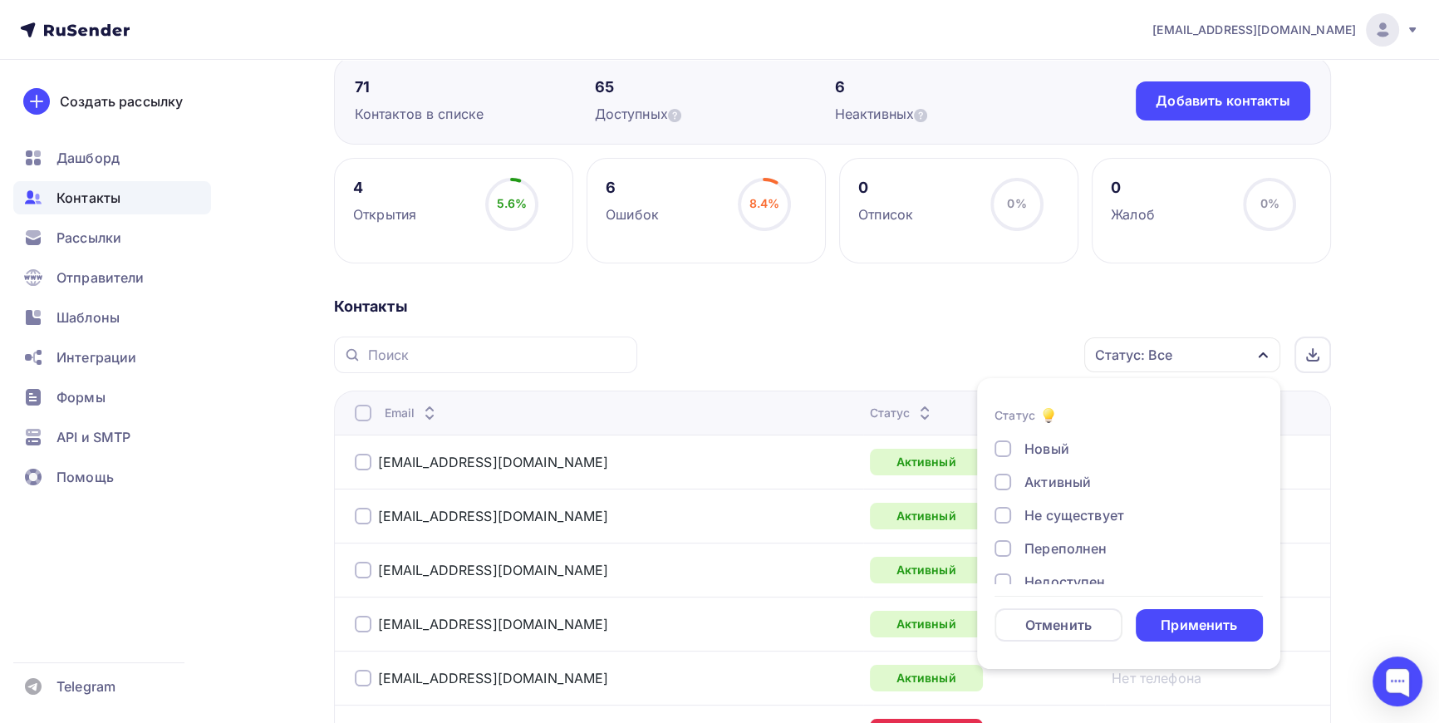
click at [1042, 478] on div "Активный" at bounding box center [1058, 482] width 66 height 20
click at [1218, 616] on div "Применить" at bounding box center [1199, 625] width 76 height 19
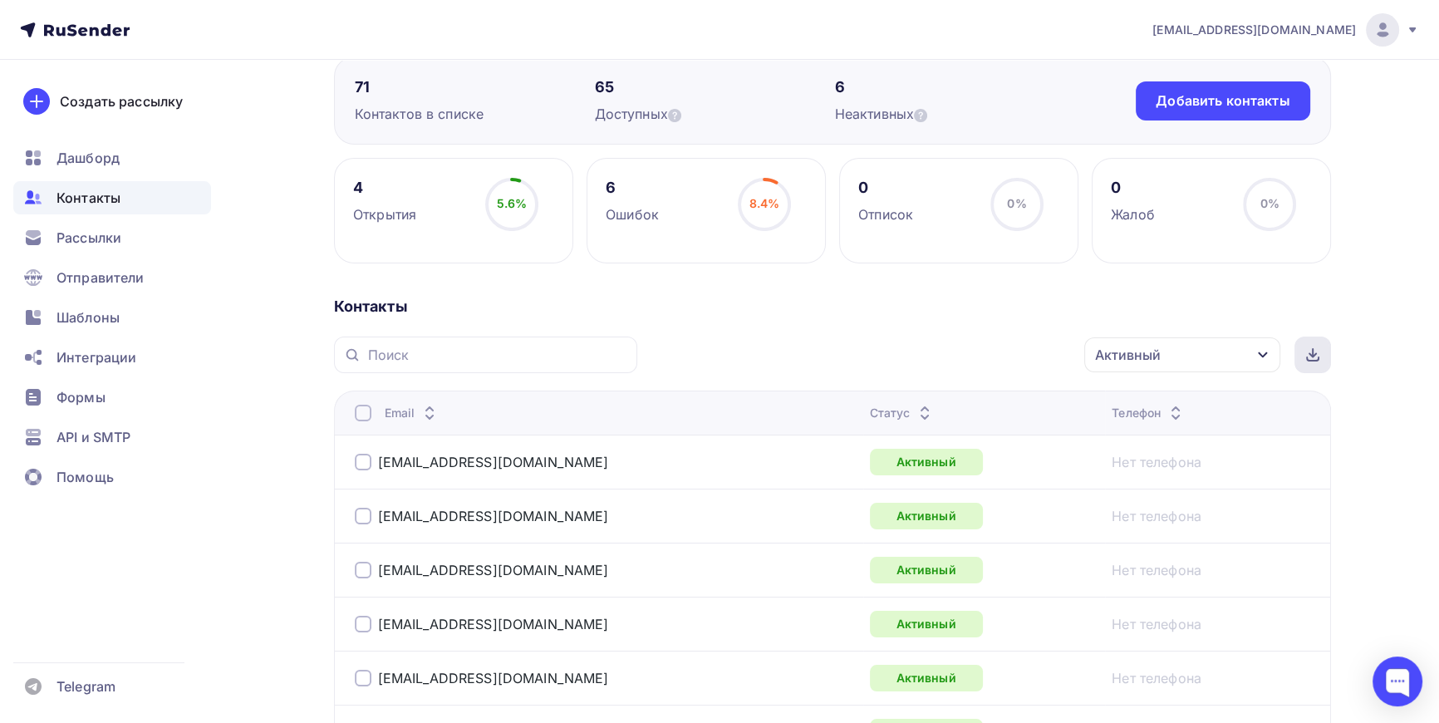
click at [1313, 351] on icon at bounding box center [1313, 352] width 0 height 7
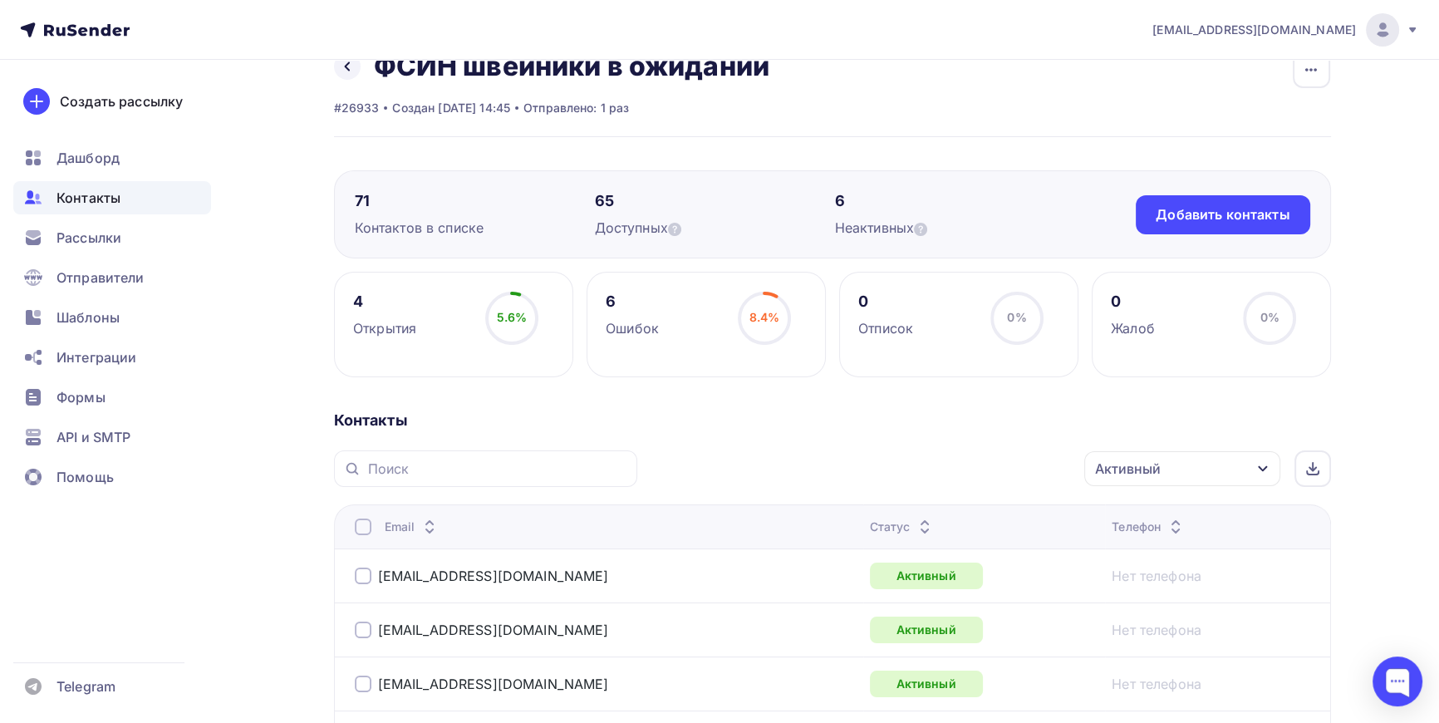
scroll to position [0, 0]
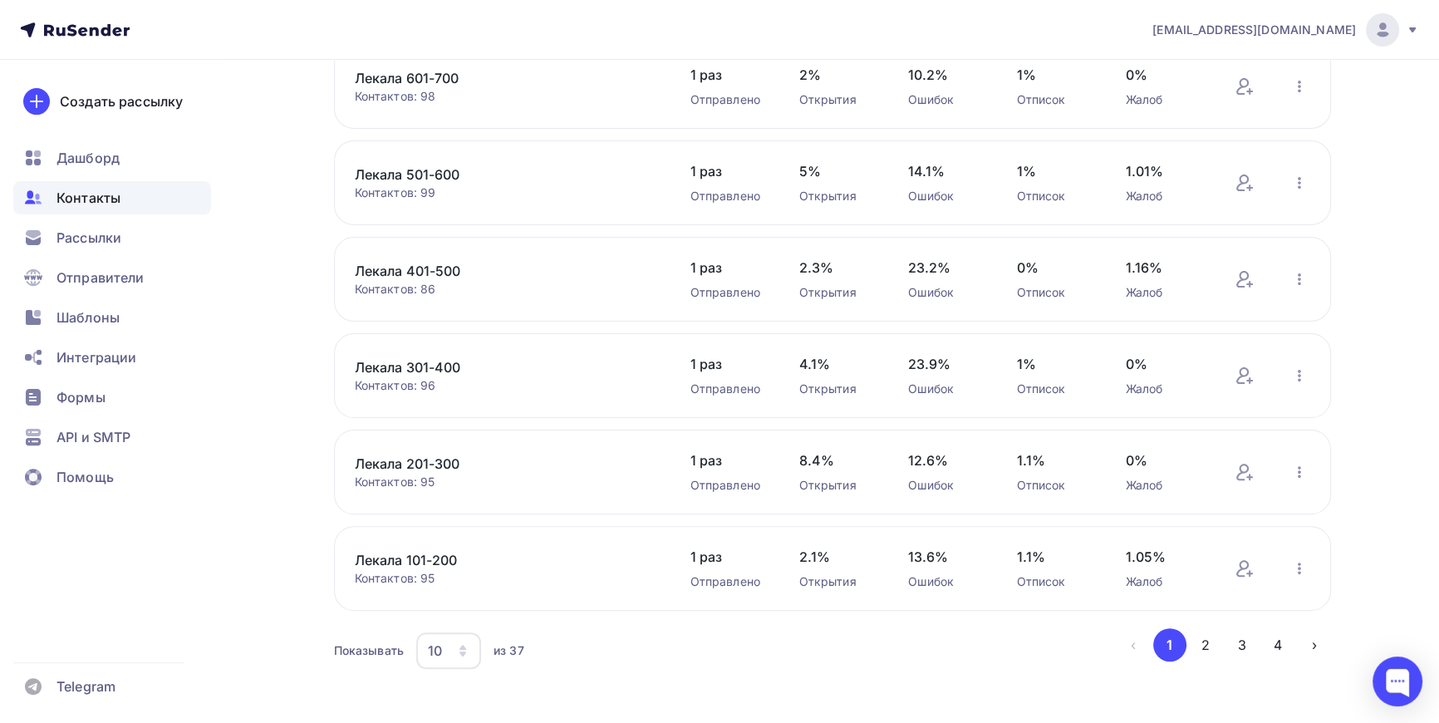
scroll to position [564, 0]
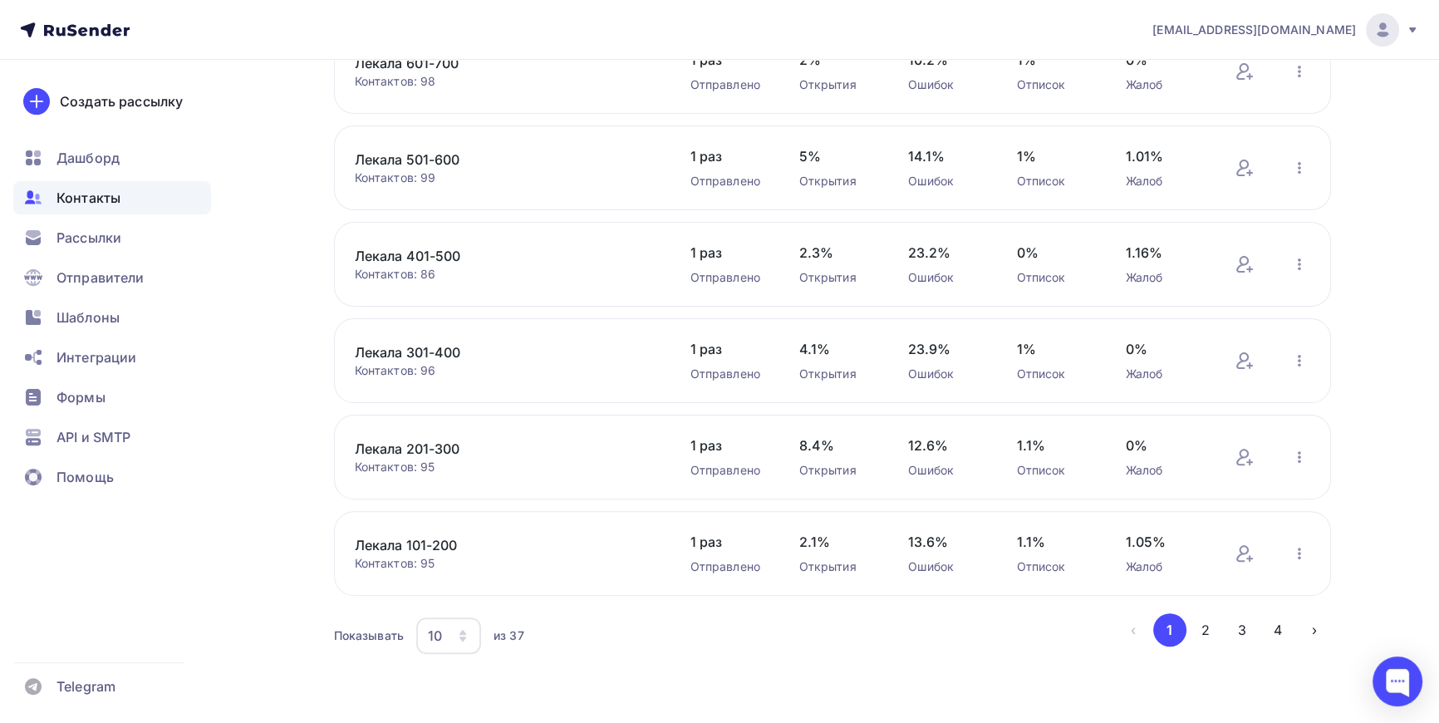
click at [465, 637] on icon "button" at bounding box center [462, 635] width 13 height 13
click at [455, 584] on div "100" at bounding box center [515, 583] width 160 height 20
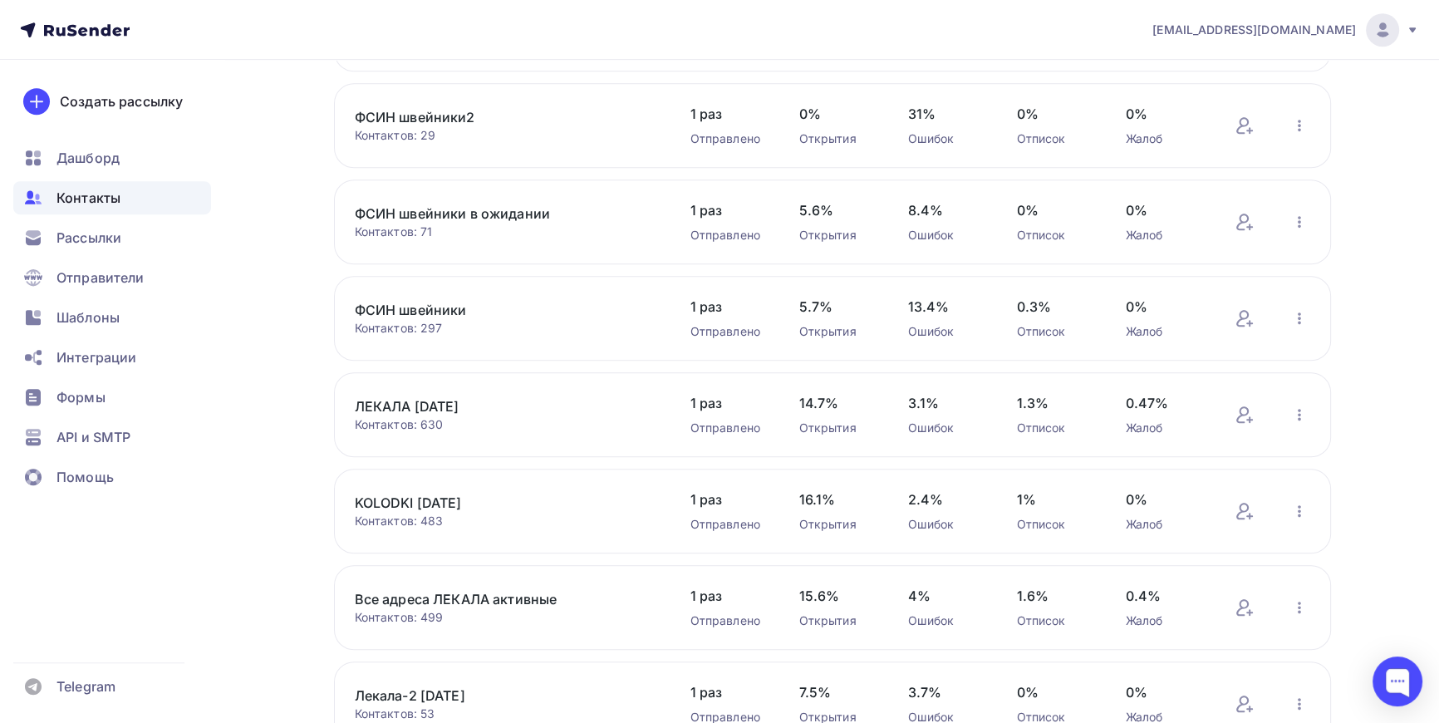
scroll to position [1244, 0]
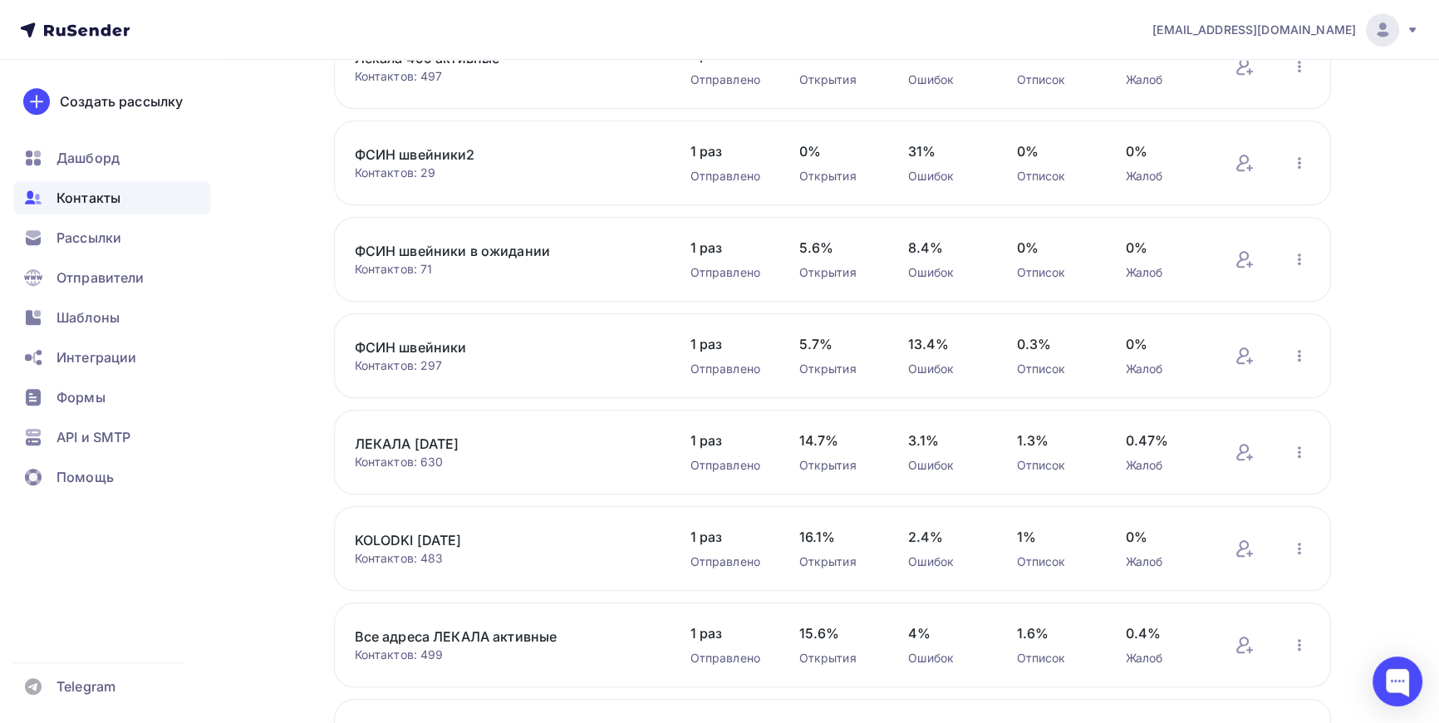
click at [440, 347] on link "ФСИН швейники" at bounding box center [496, 347] width 283 height 20
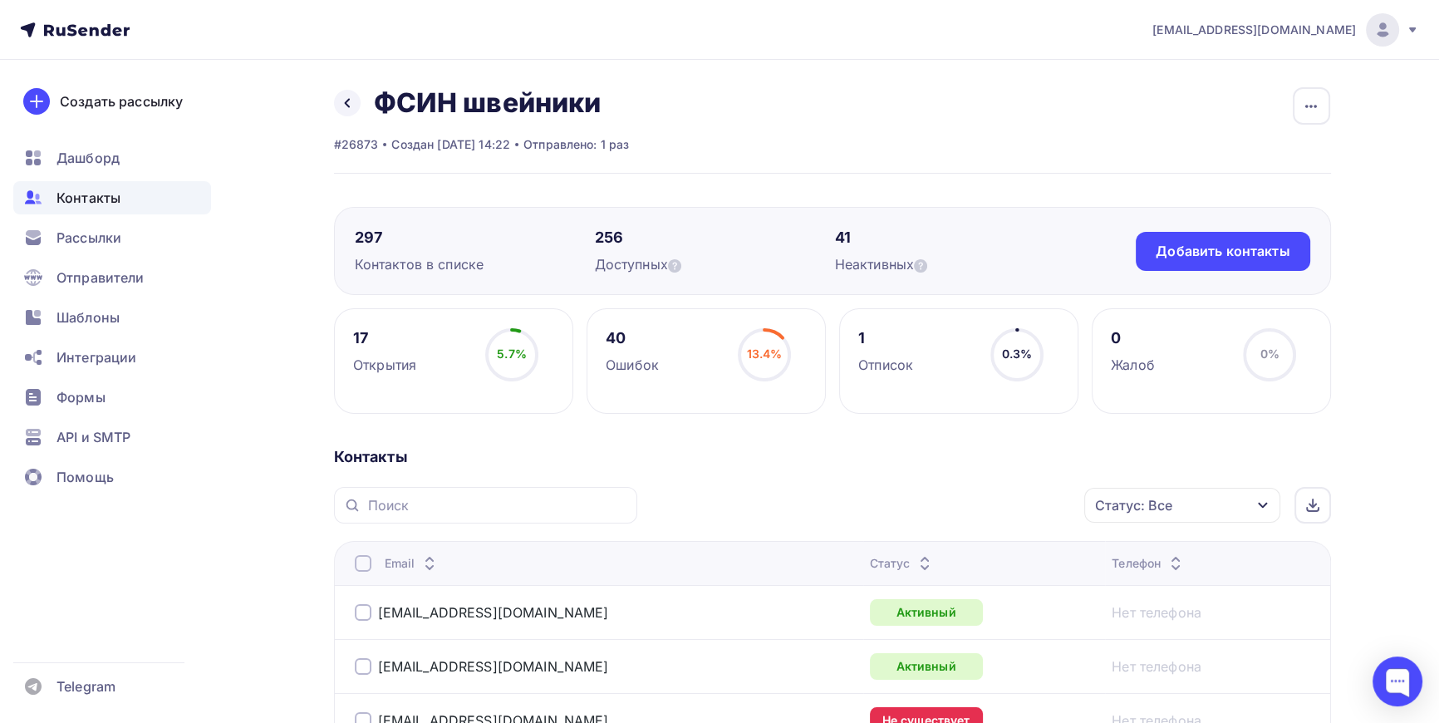
click at [1266, 504] on icon "button" at bounding box center [1262, 505] width 13 height 13
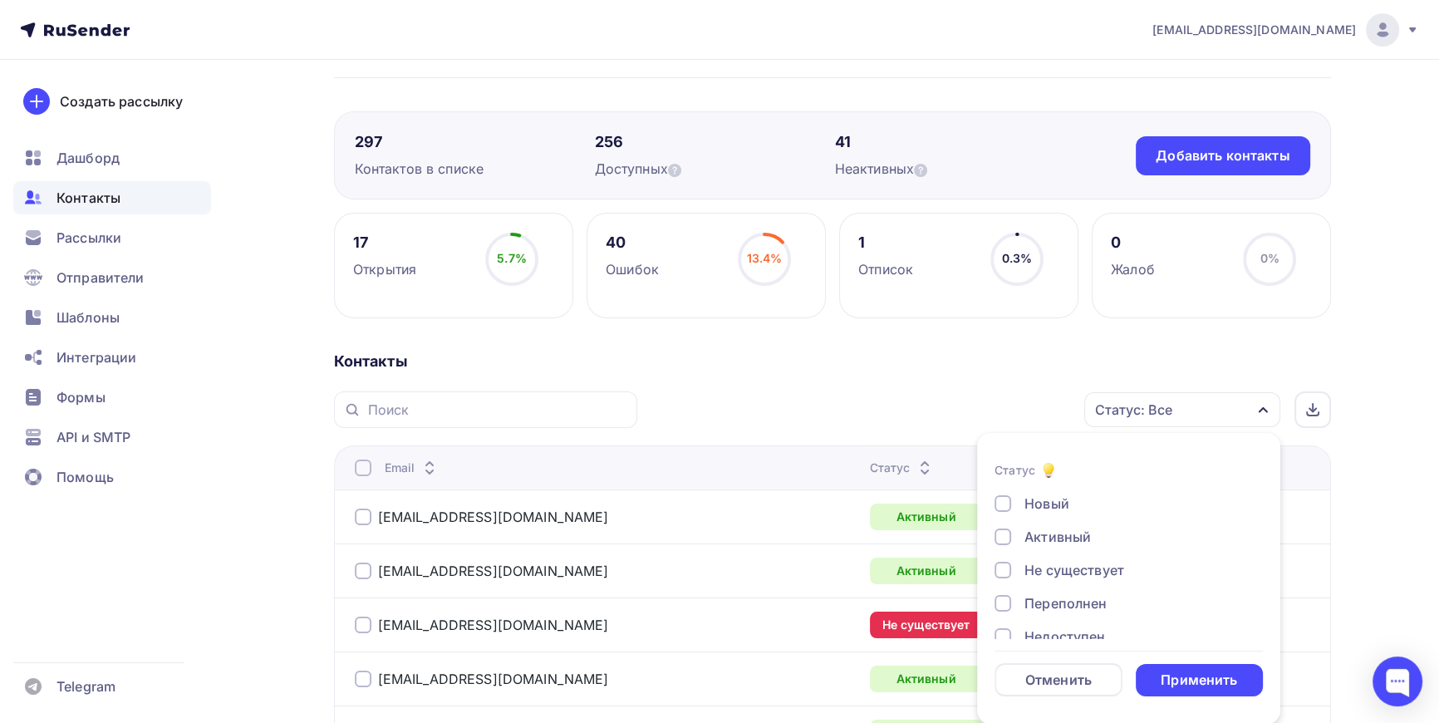
click at [1066, 538] on div "Активный" at bounding box center [1058, 537] width 66 height 20
click at [1200, 673] on div "Применить" at bounding box center [1199, 680] width 76 height 19
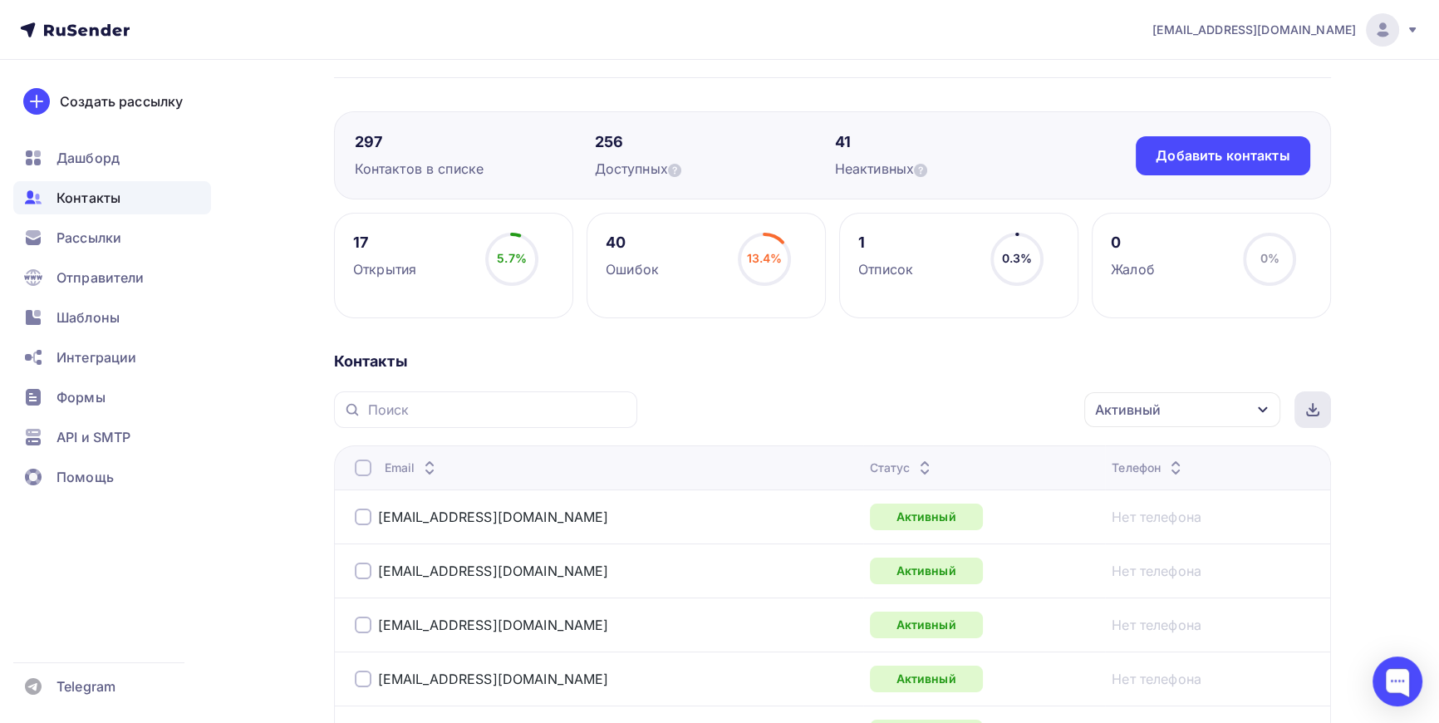
click at [1313, 405] on icon at bounding box center [1313, 407] width 0 height 7
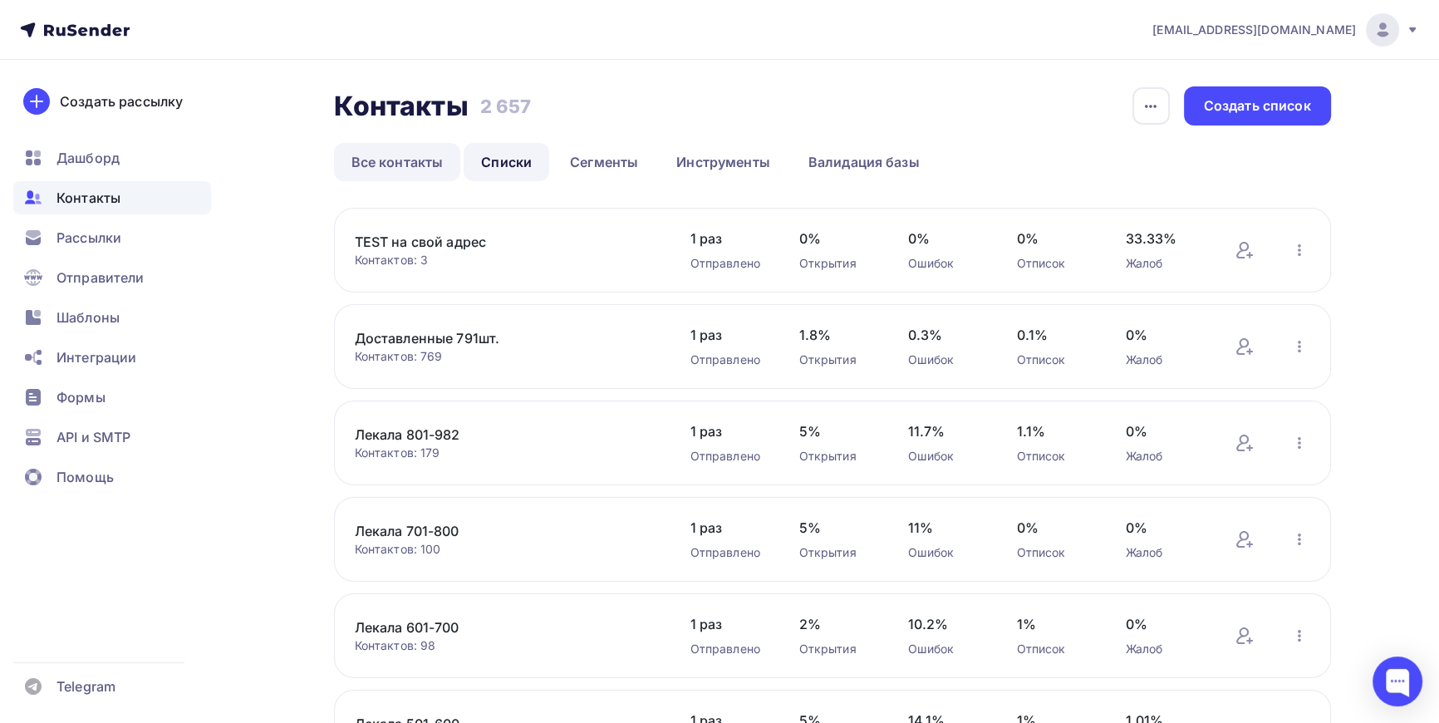
click at [396, 164] on link "Все контакты" at bounding box center [397, 162] width 127 height 38
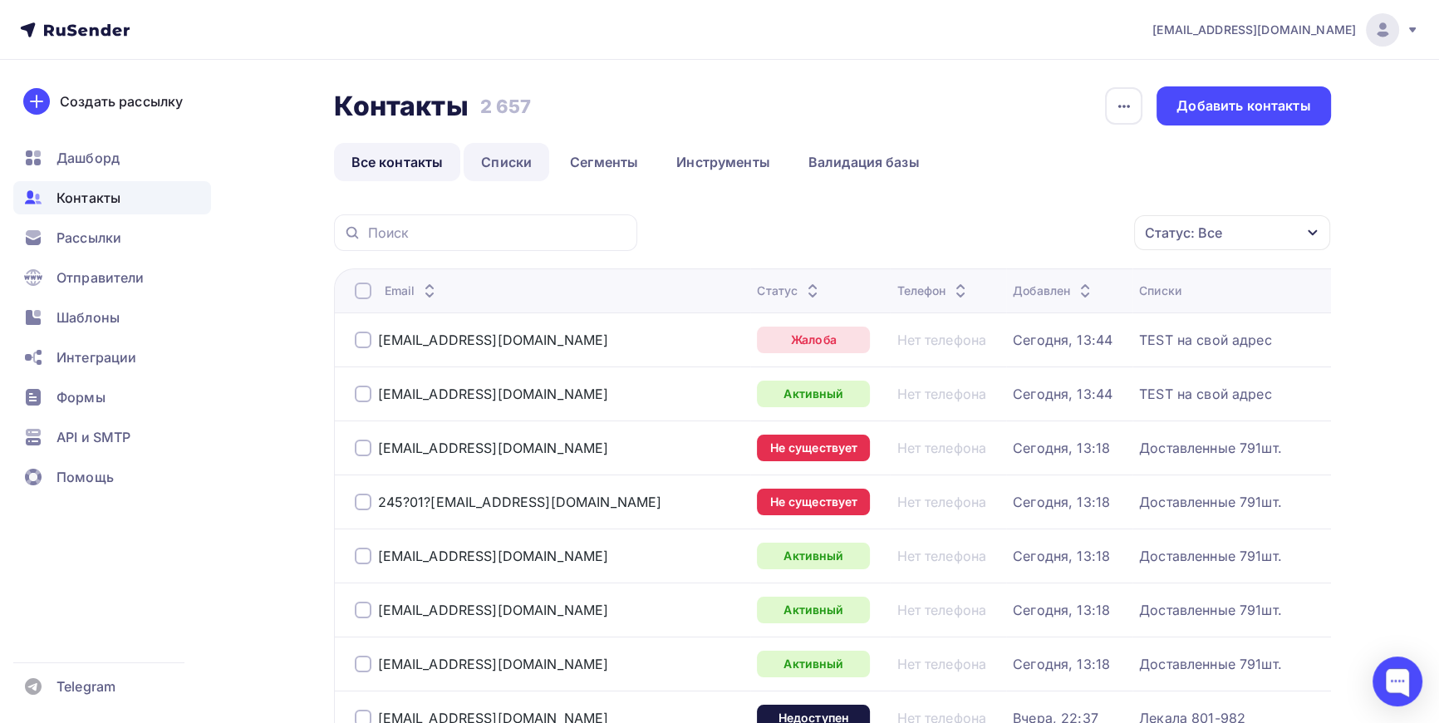
click at [507, 158] on link "Списки" at bounding box center [507, 162] width 86 height 38
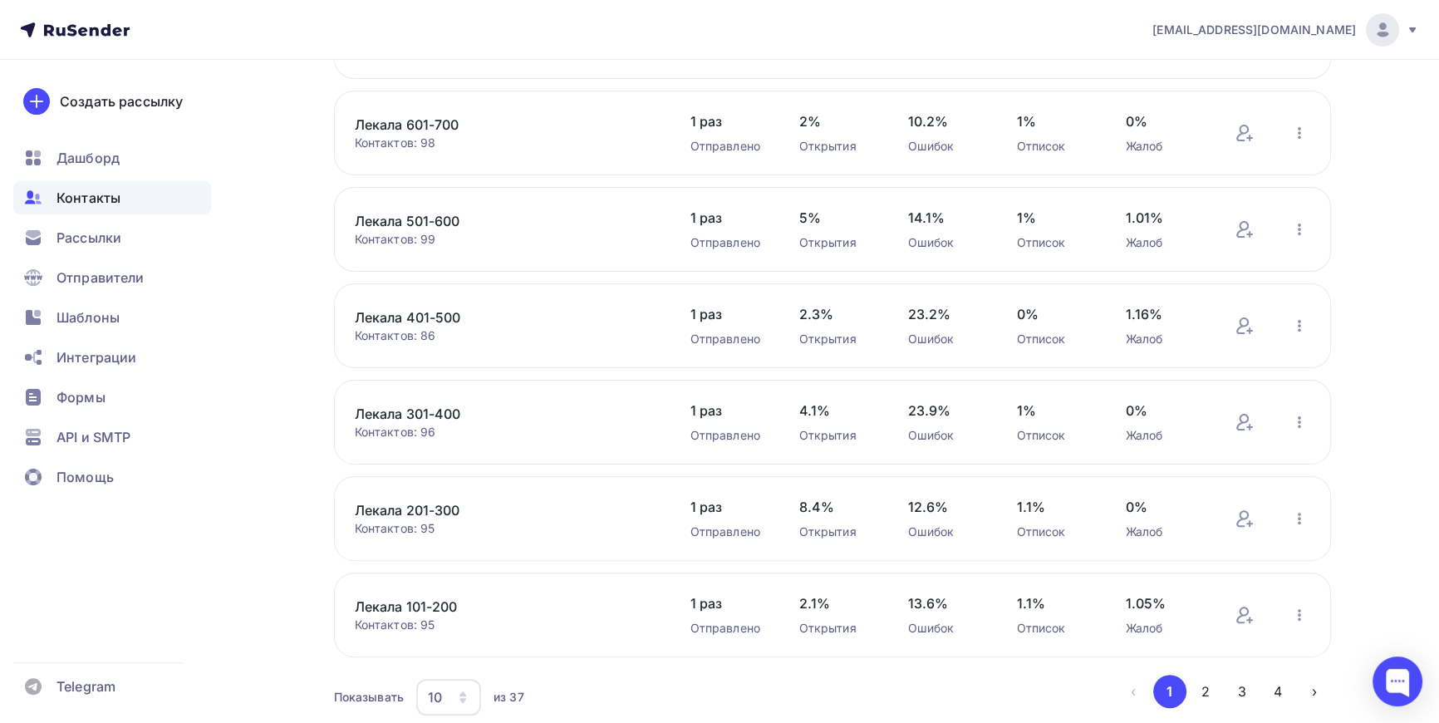
scroll to position [564, 0]
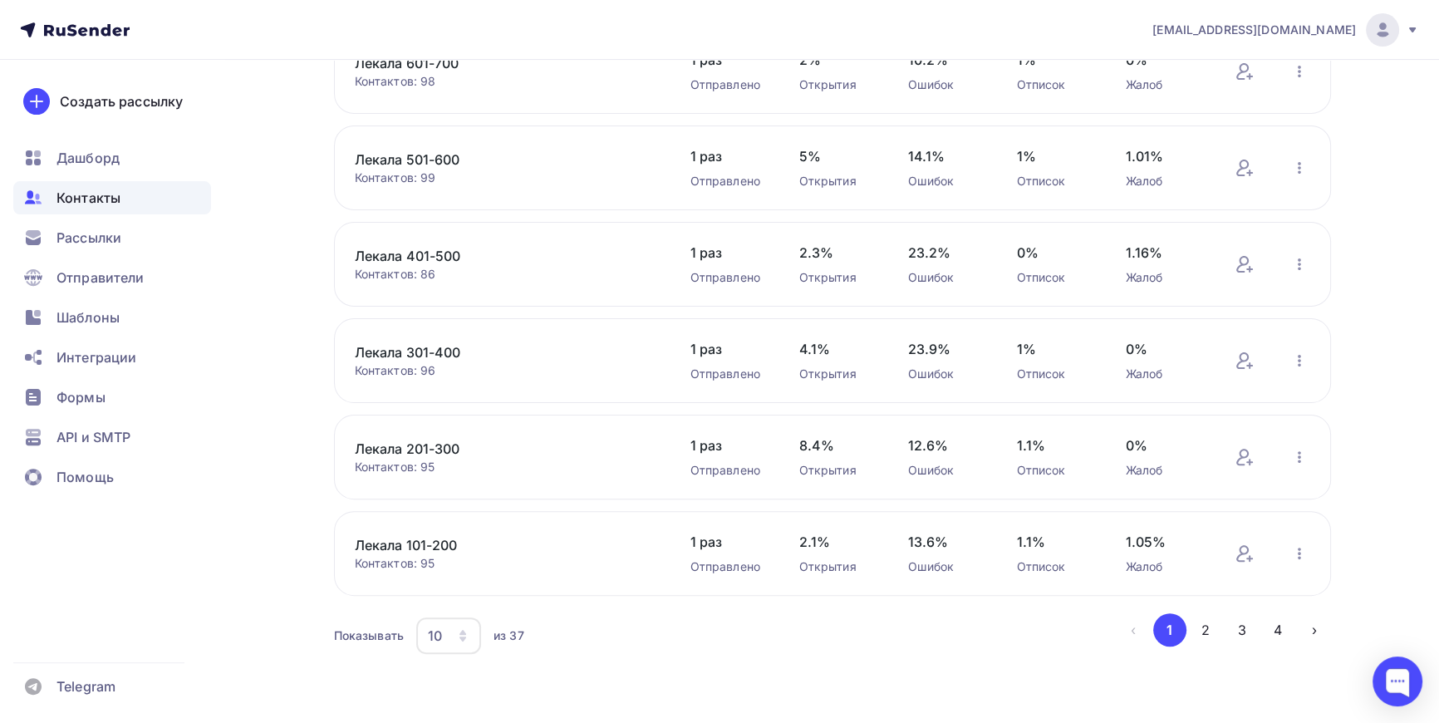
click at [472, 631] on div "10" at bounding box center [448, 635] width 65 height 37
click at [460, 571] on link "100" at bounding box center [514, 582] width 179 height 33
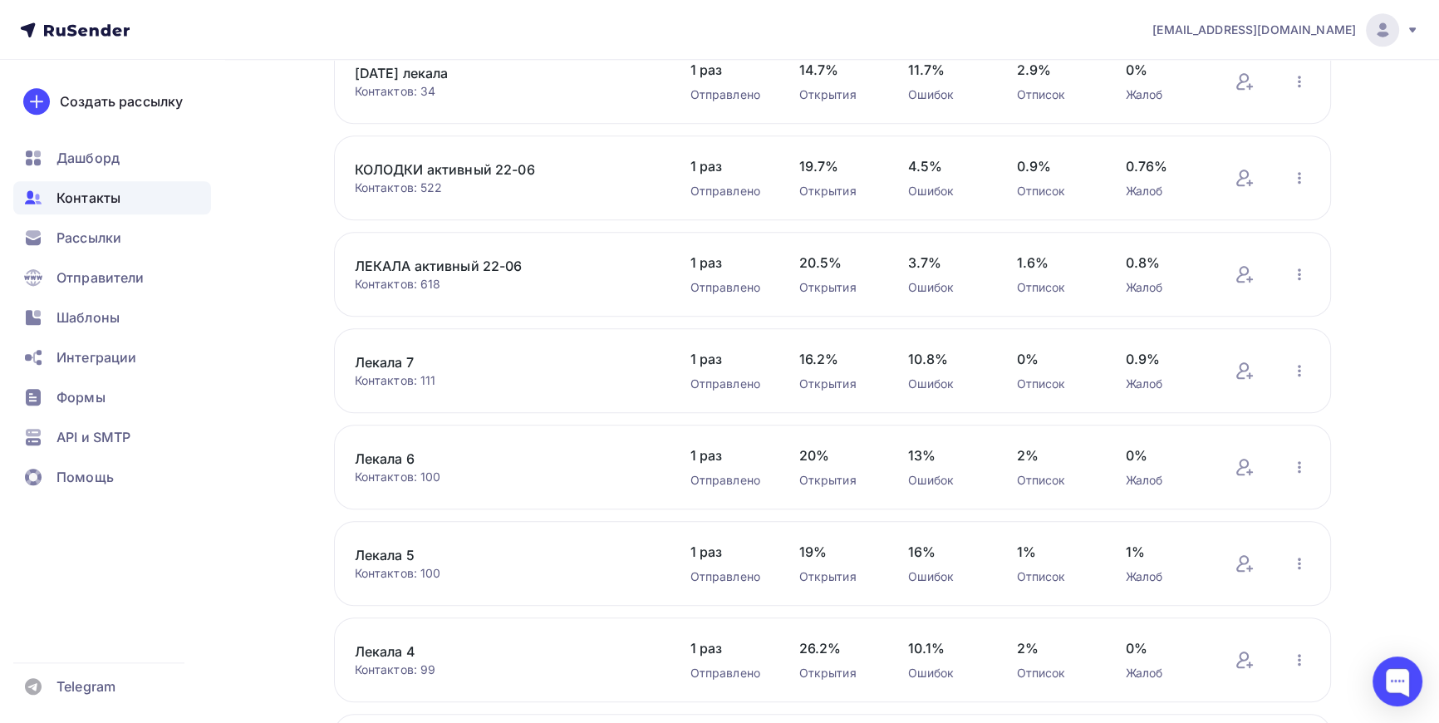
scroll to position [1999, 0]
click at [438, 161] on link "КОЛОДКИ активный 22-06" at bounding box center [496, 170] width 283 height 20
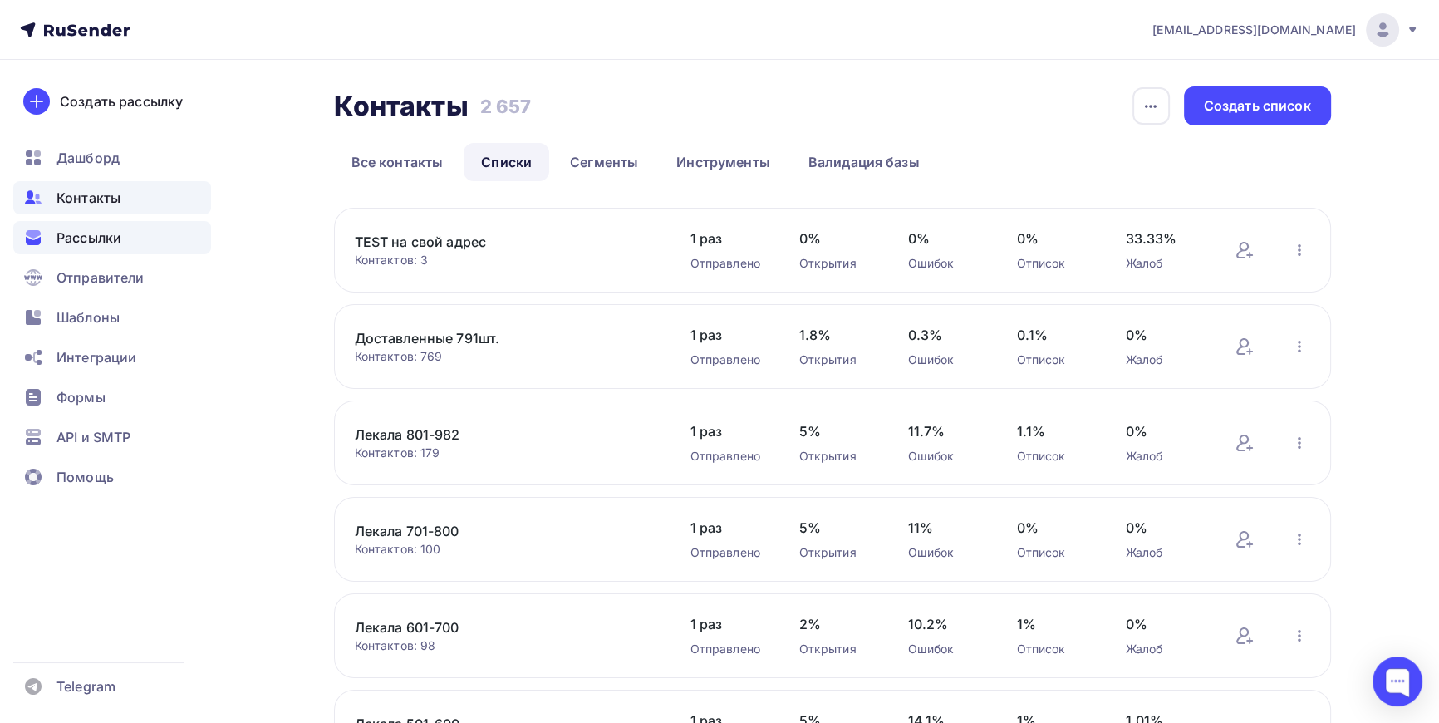
click at [101, 237] on span "Рассылки" at bounding box center [89, 238] width 65 height 20
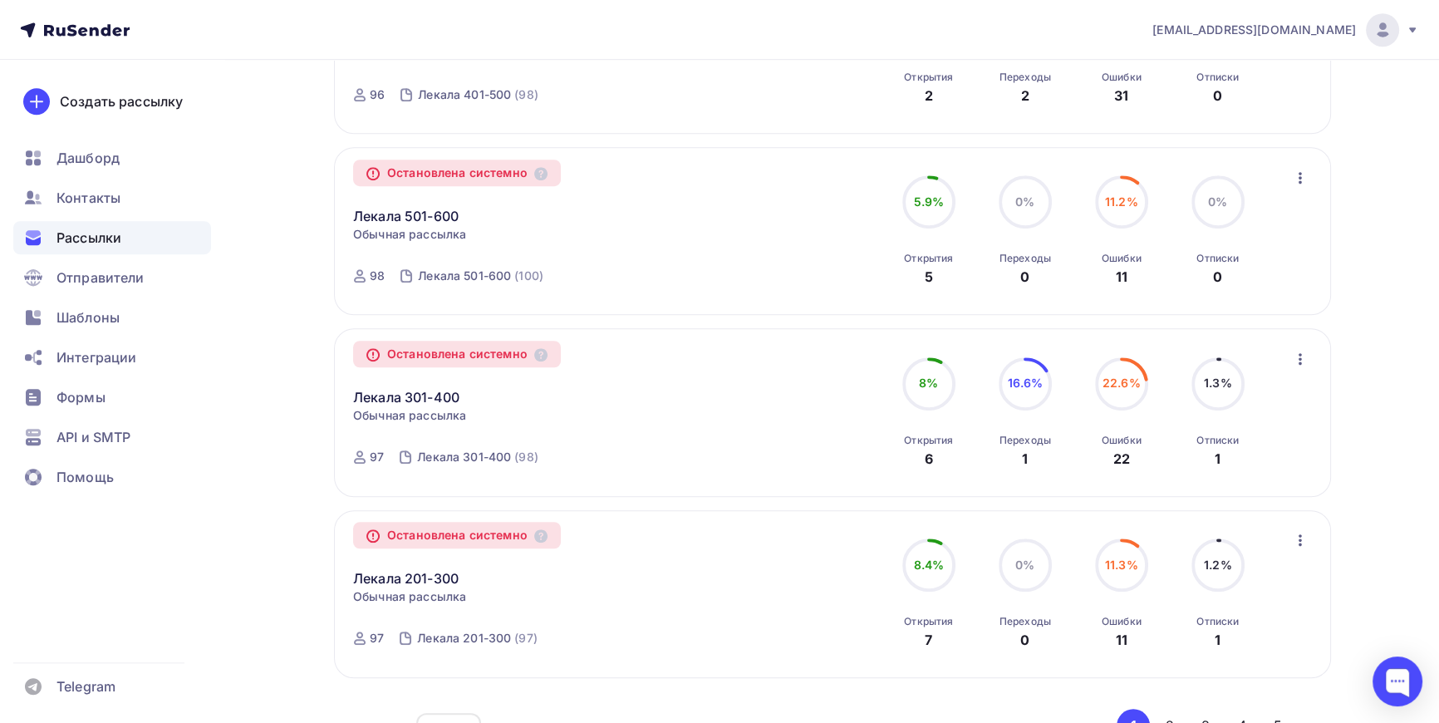
scroll to position [1588, 0]
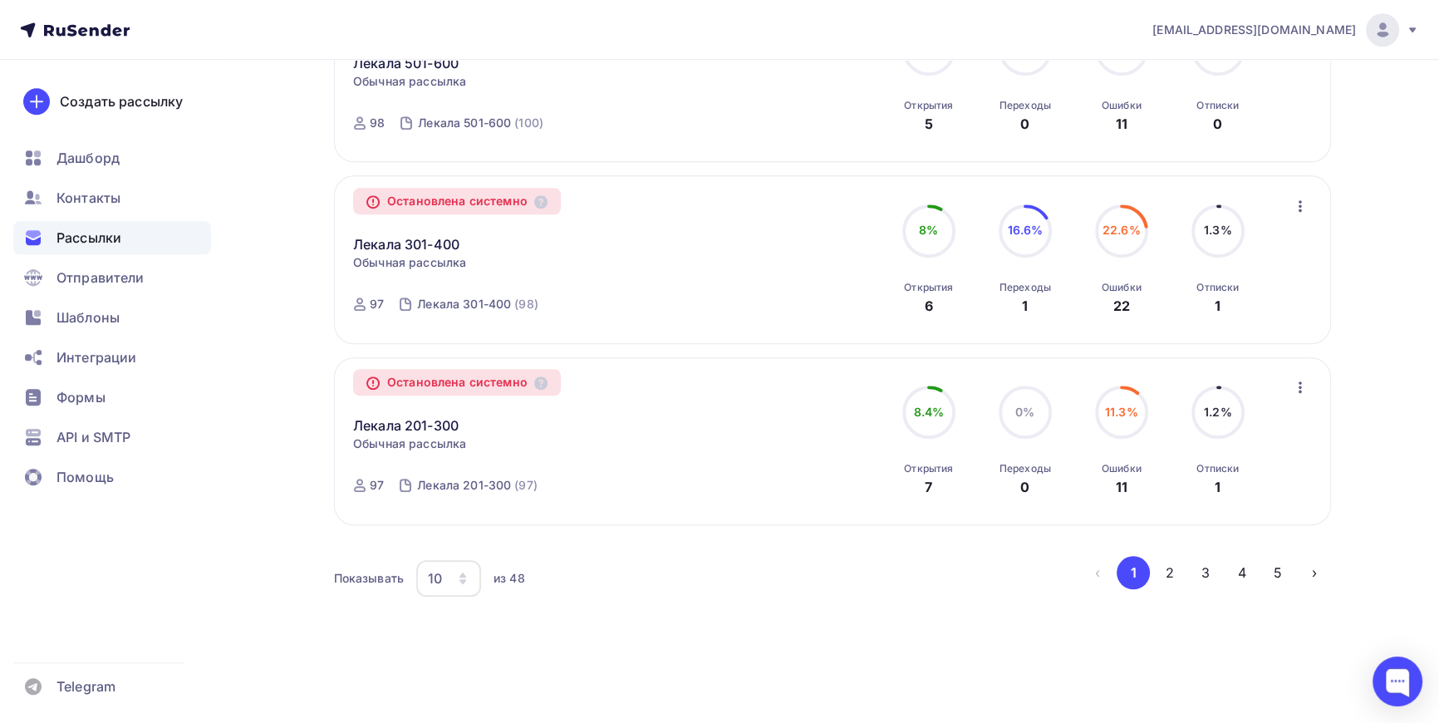
click at [457, 573] on icon "button" at bounding box center [462, 578] width 13 height 13
click at [448, 523] on div "100" at bounding box center [515, 525] width 160 height 20
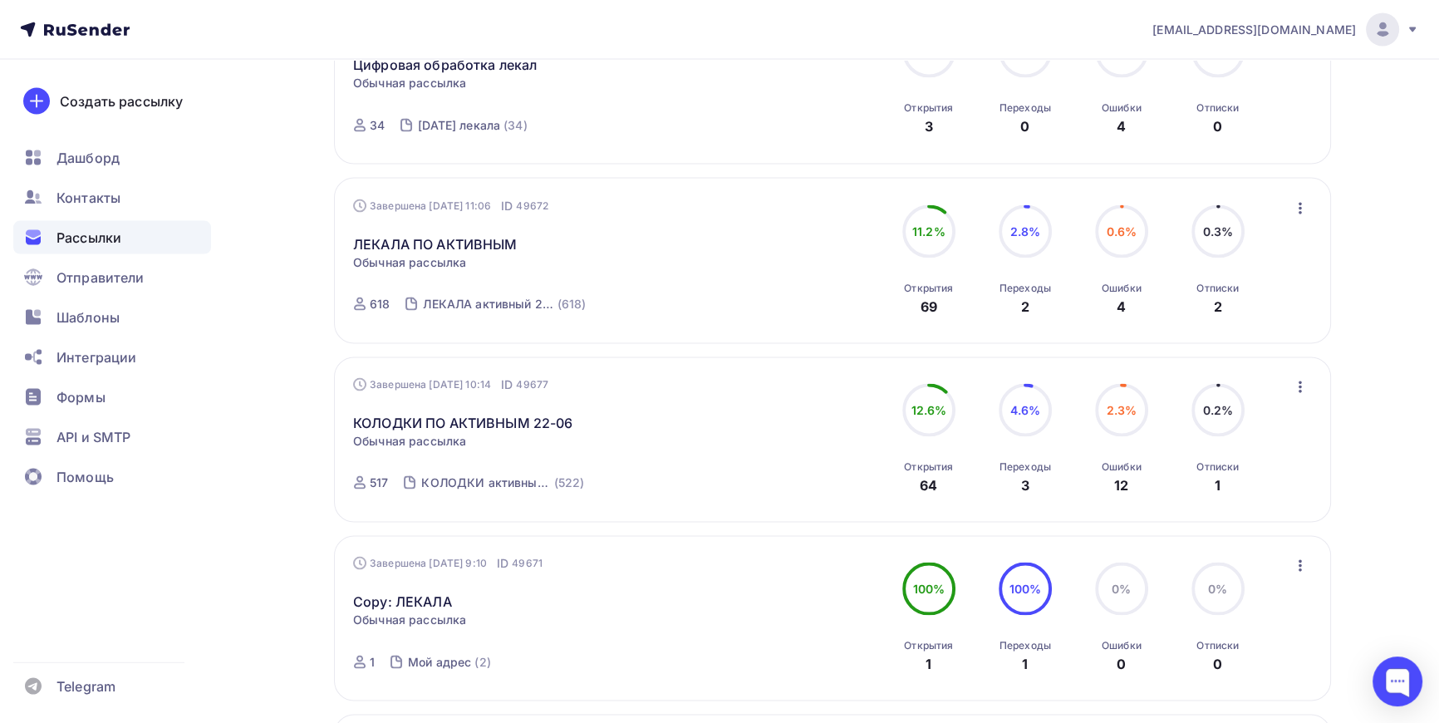
scroll to position [4012, 0]
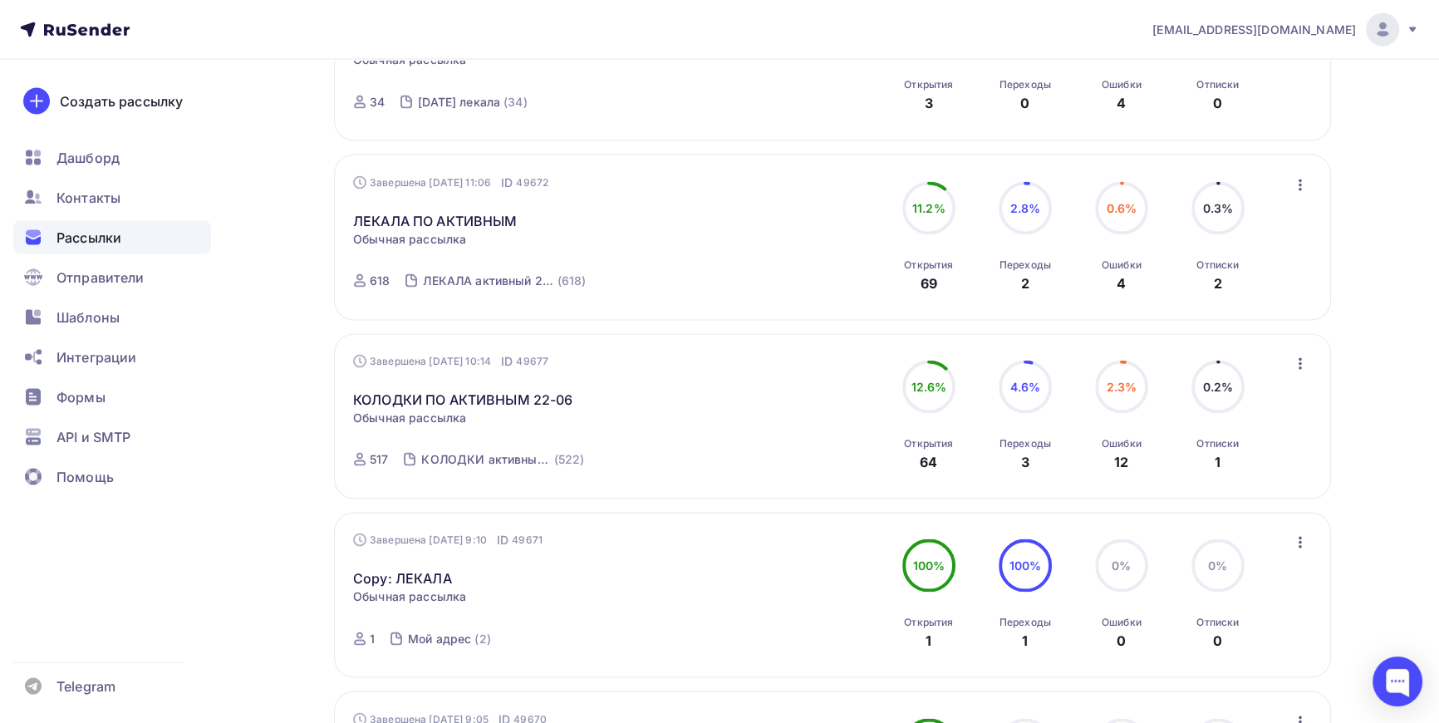
click at [114, 238] on span "Рассылки" at bounding box center [89, 238] width 65 height 20
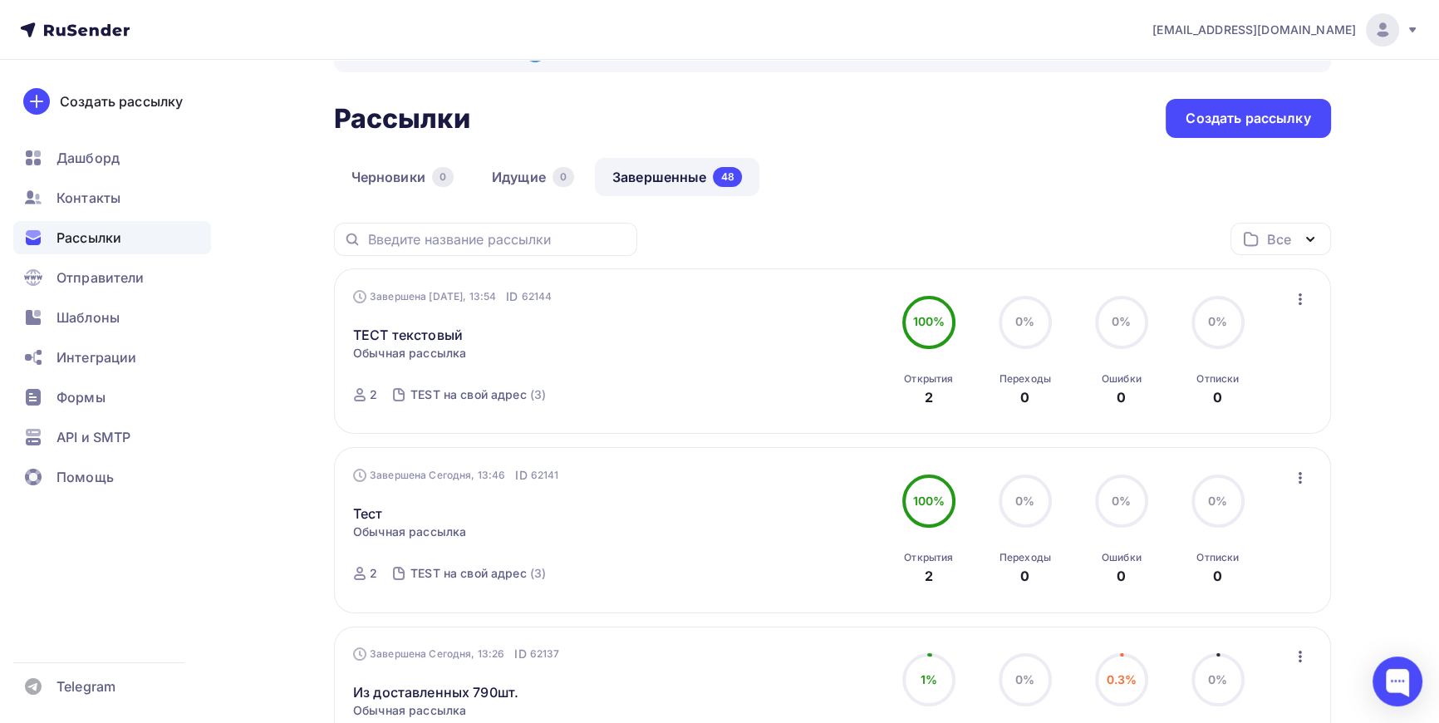
scroll to position [0, 0]
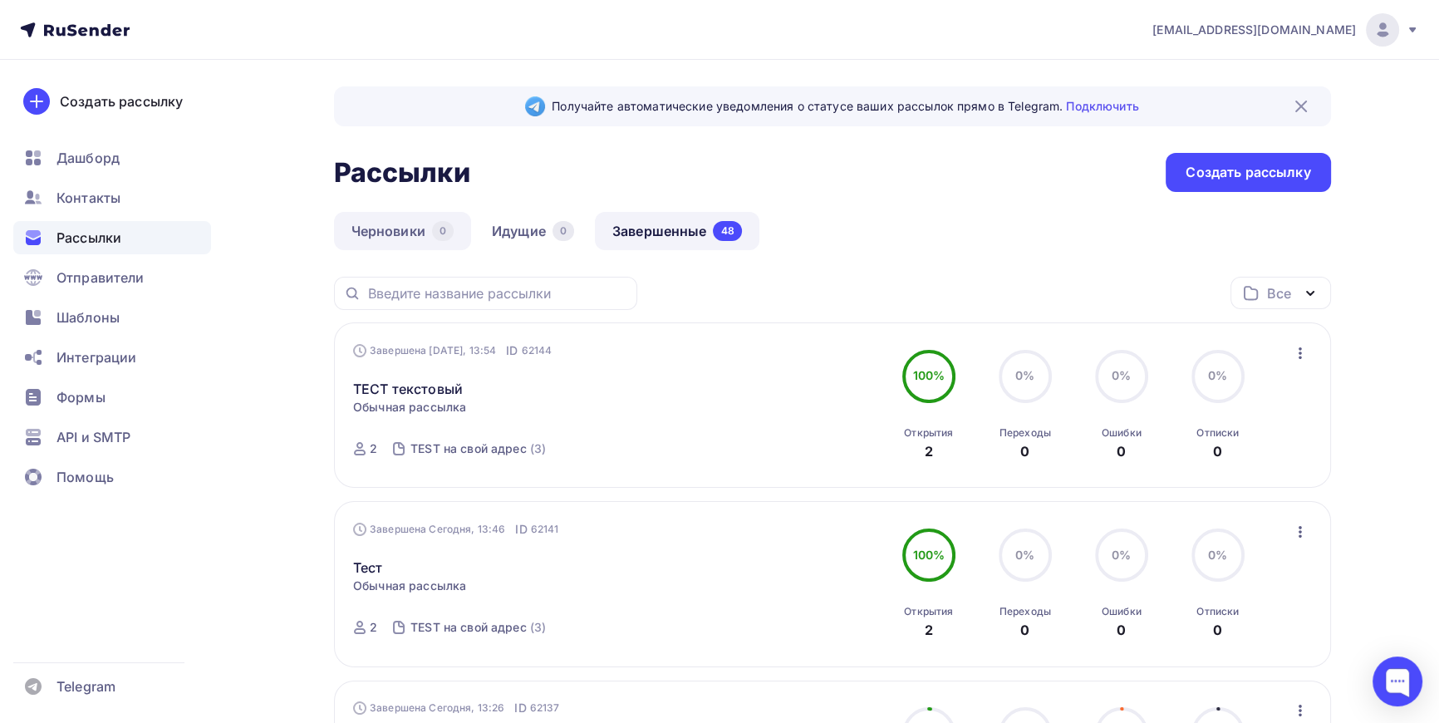
click at [400, 228] on link "Черновики 0" at bounding box center [402, 231] width 137 height 38
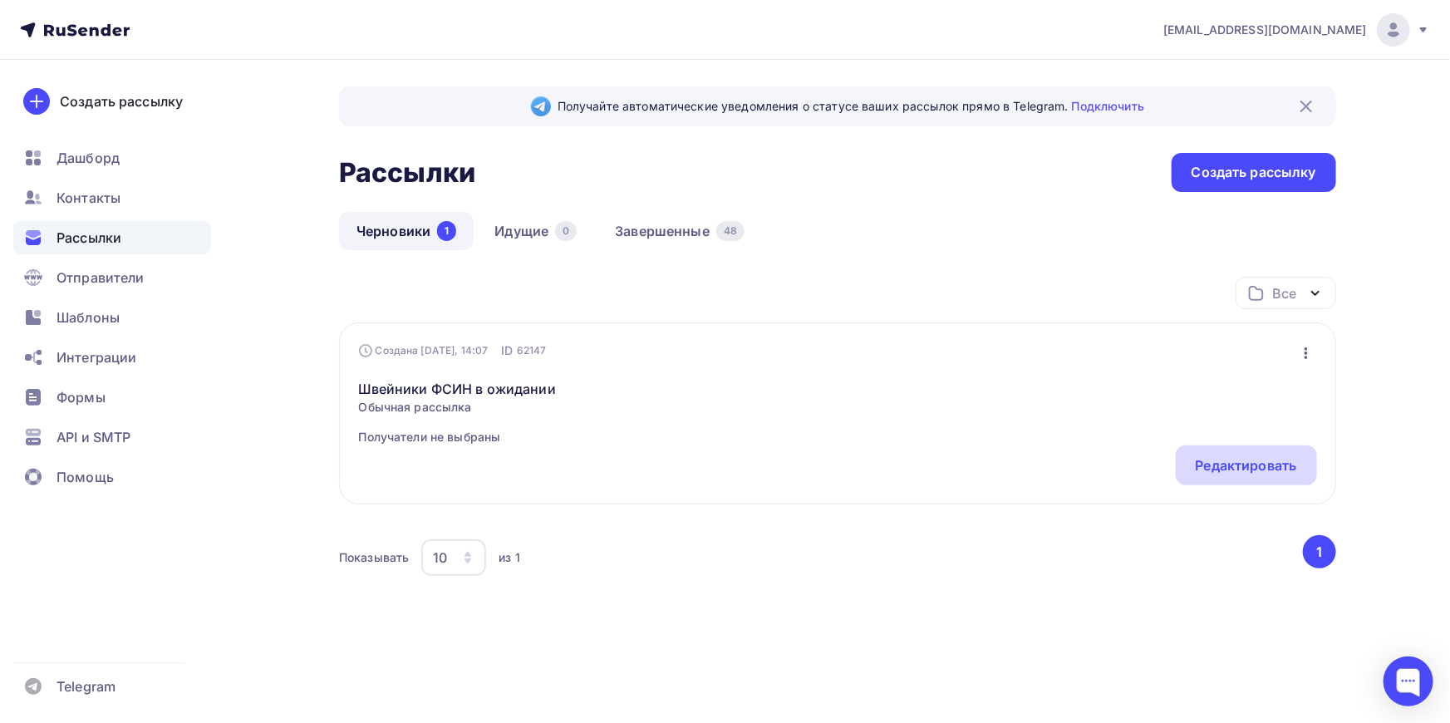
click at [1246, 470] on div "Редактировать" at bounding box center [1246, 465] width 101 height 20
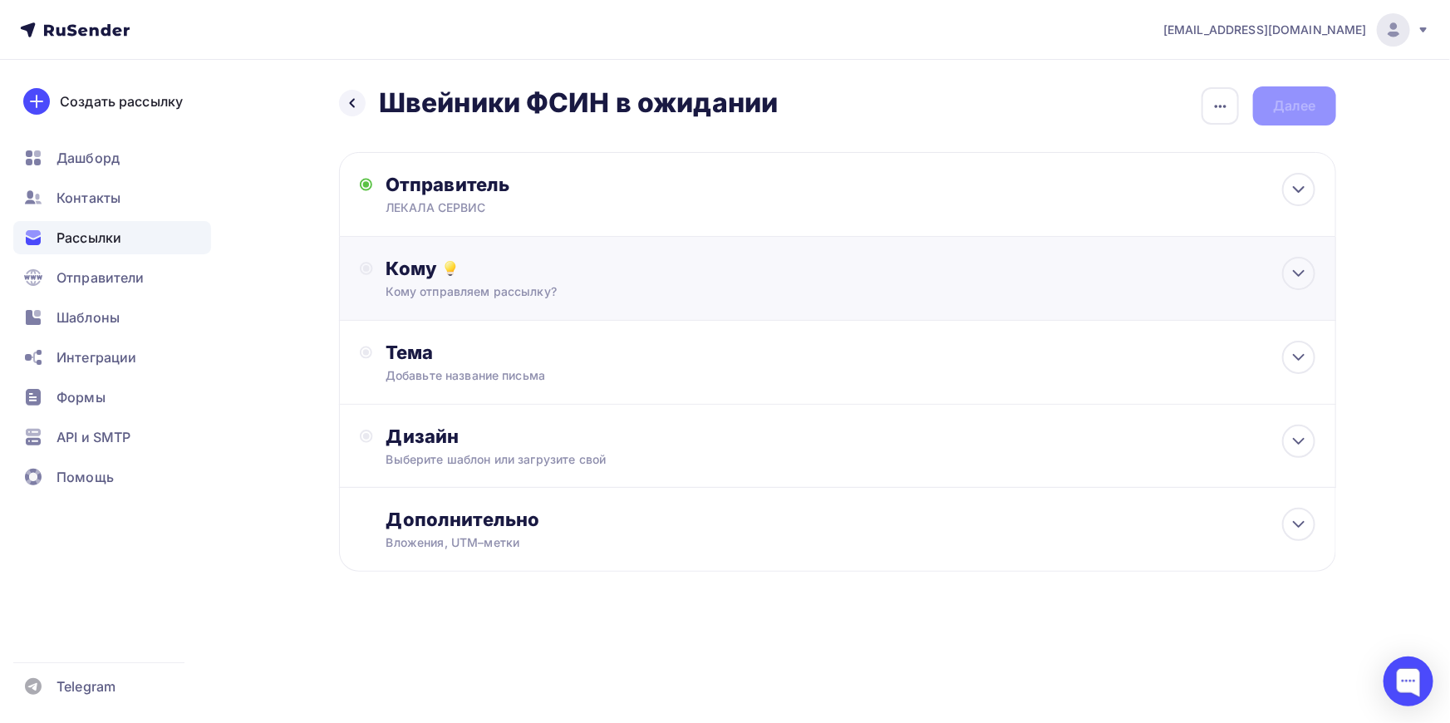
click at [474, 274] on div "Кому" at bounding box center [850, 268] width 929 height 23
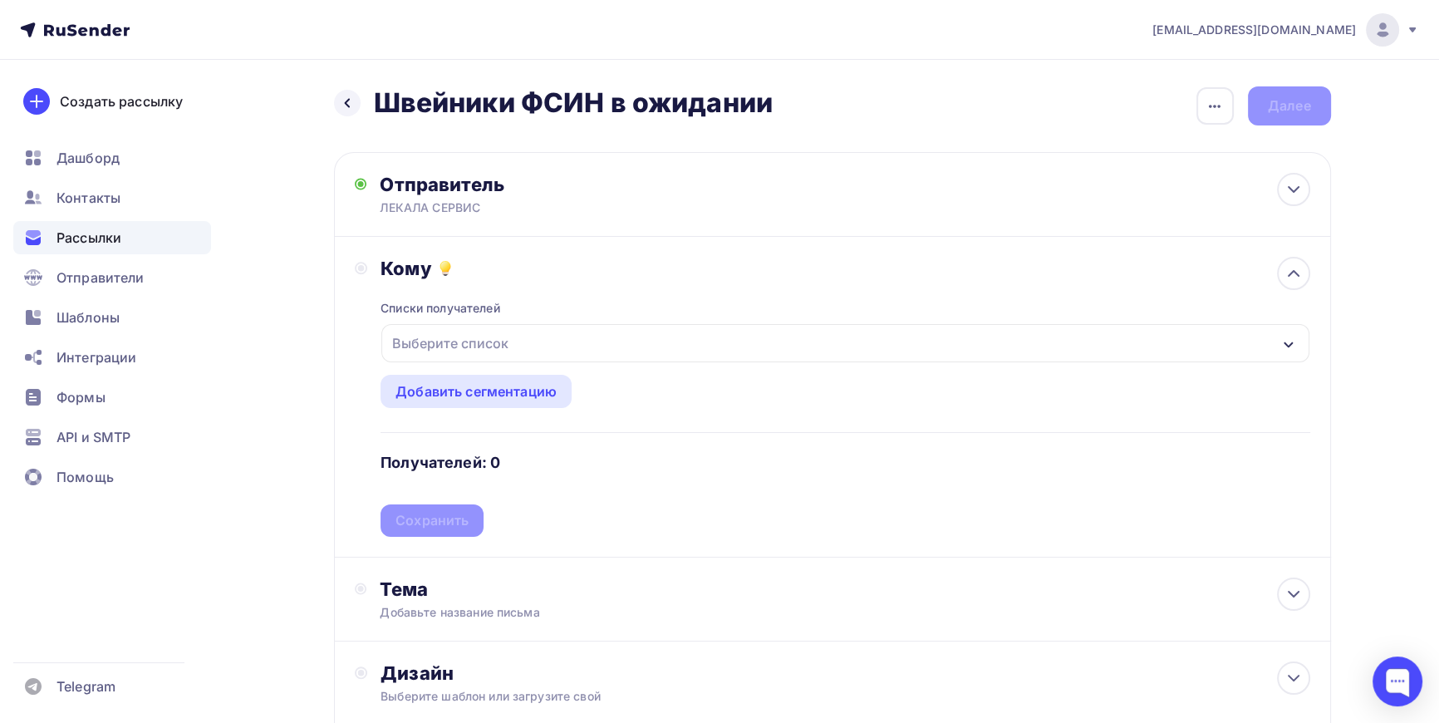
click at [448, 350] on div "Выберите список" at bounding box center [451, 343] width 130 height 30
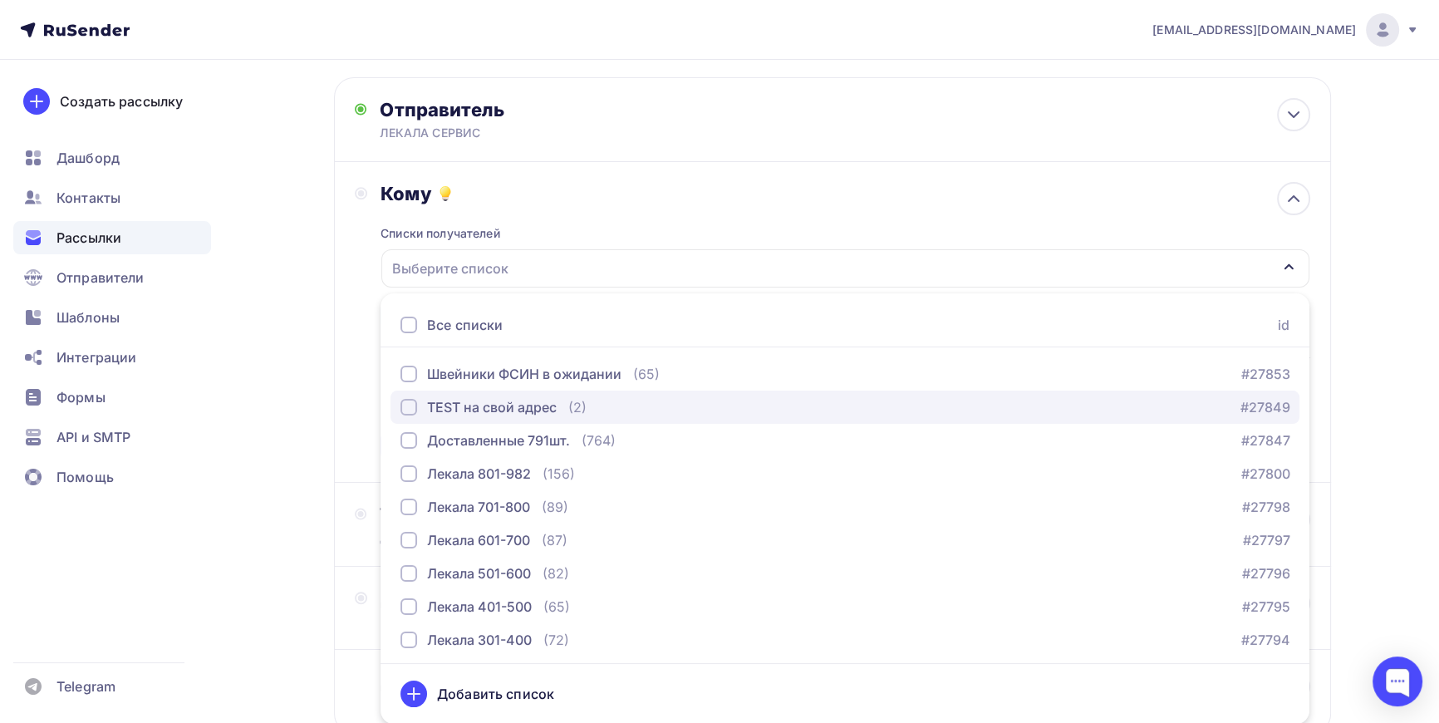
click at [405, 405] on div "button" at bounding box center [409, 407] width 17 height 17
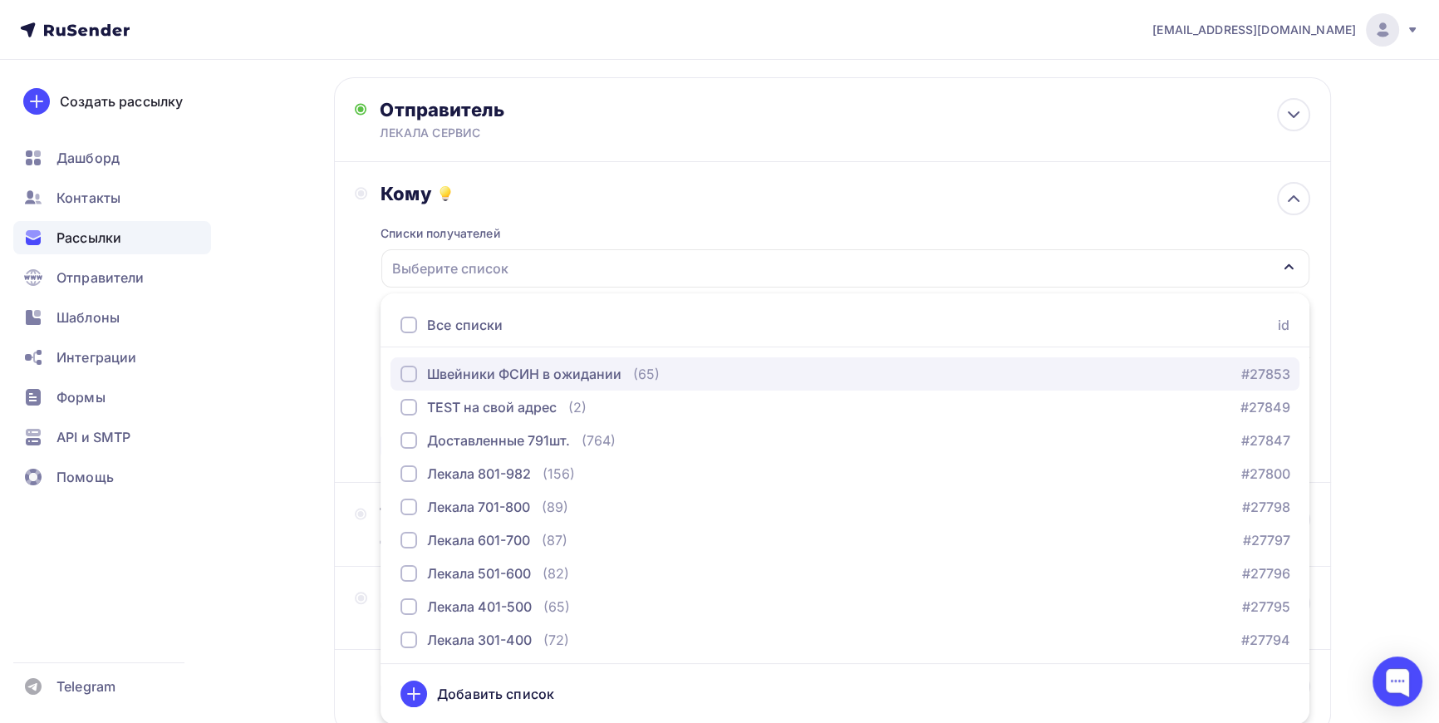
click at [409, 379] on div "button" at bounding box center [409, 374] width 17 height 17
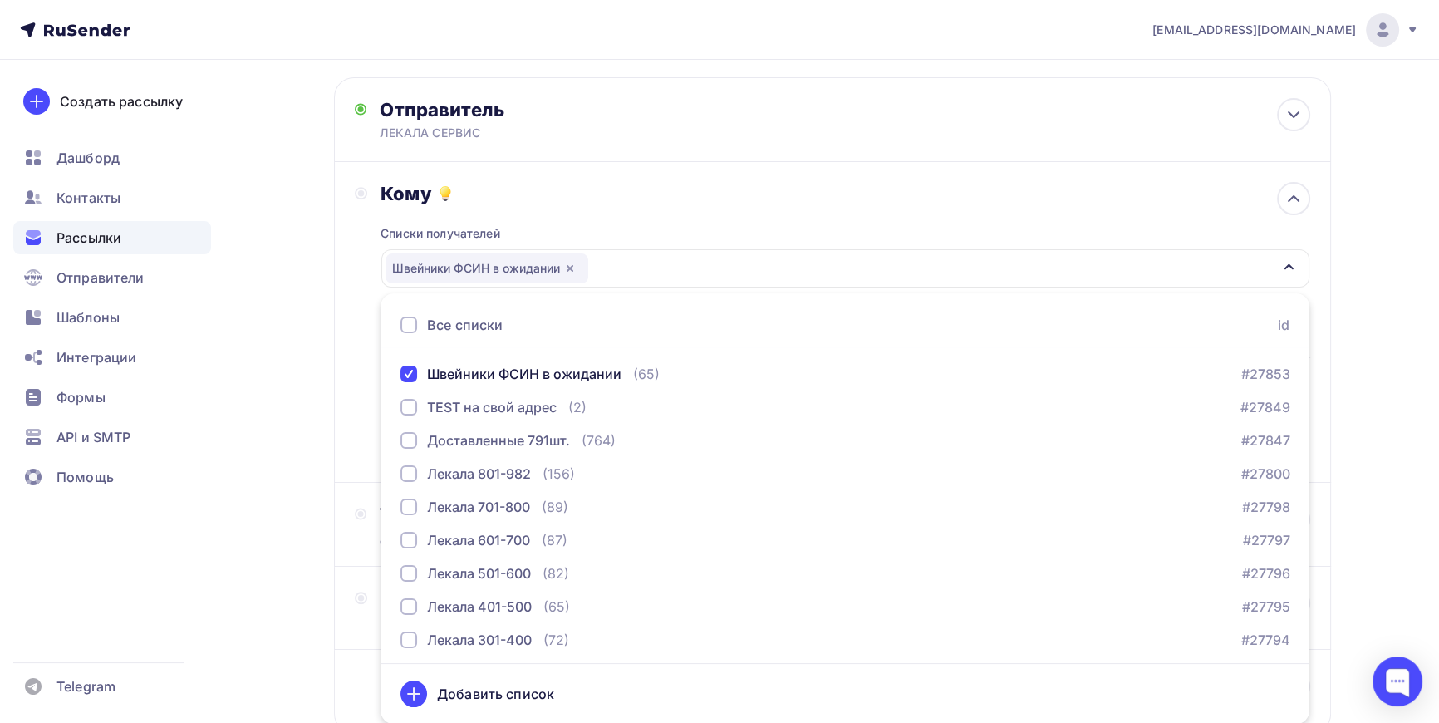
click at [318, 302] on div "Назад Швейники ФСИН в ожидании Швейники ФСИН в ожидании Закончить позже Переиме…" at bounding box center [720, 413] width 1362 height 856
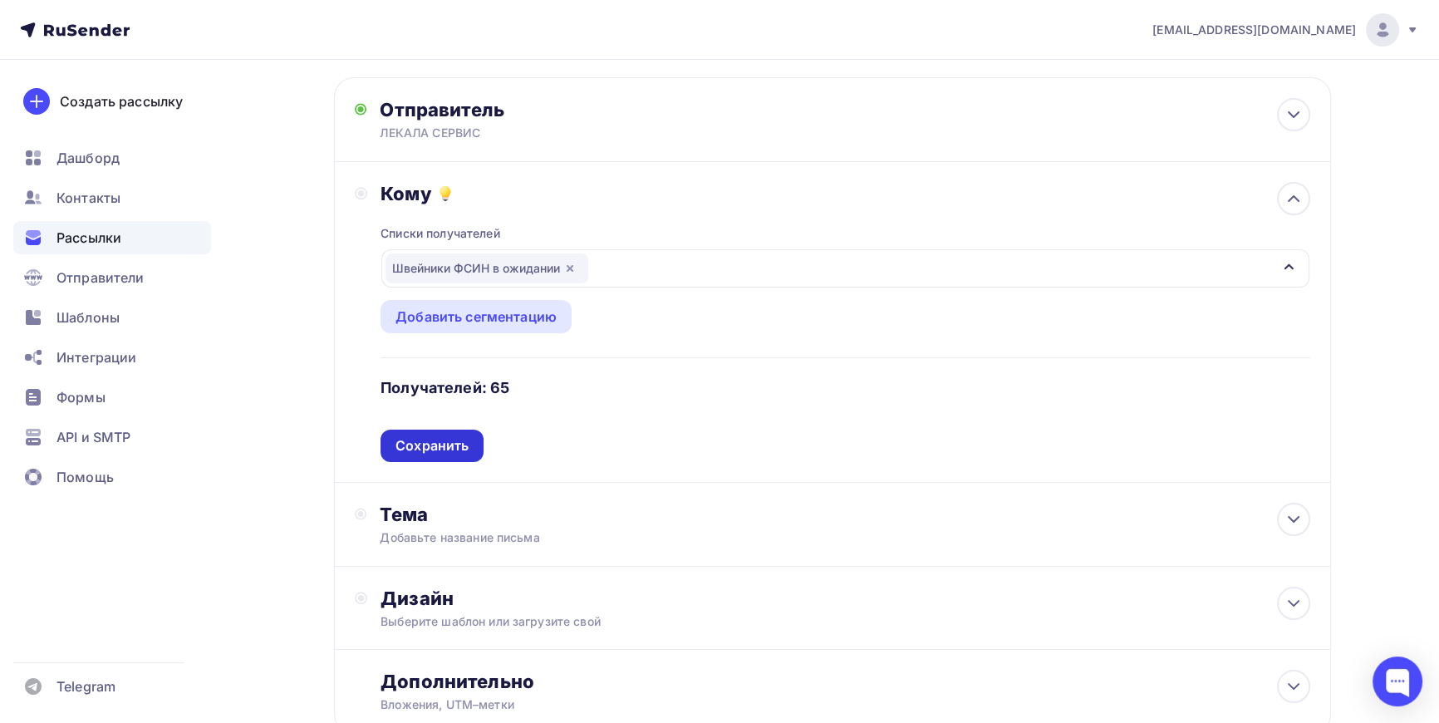
click at [435, 440] on div "Сохранить" at bounding box center [432, 445] width 73 height 19
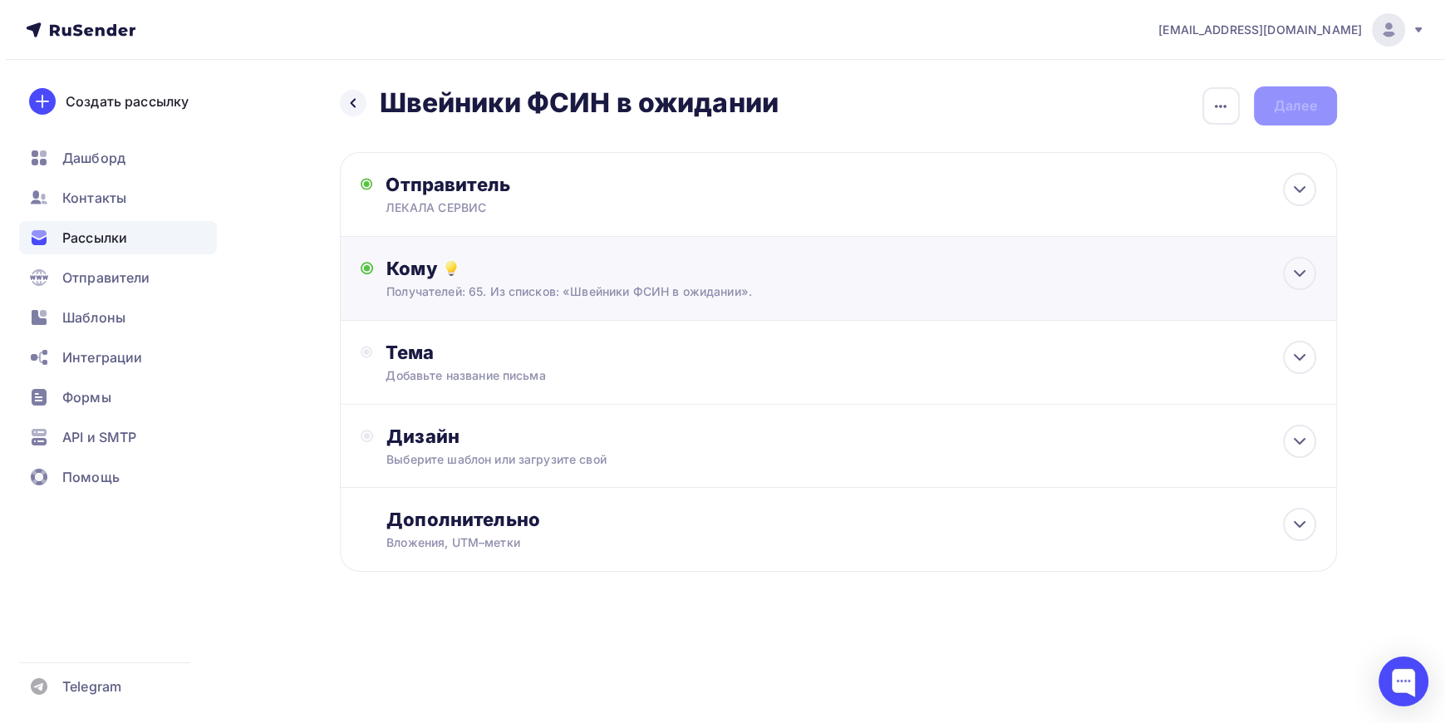
scroll to position [0, 0]
click at [442, 362] on div "Тема" at bounding box center [550, 352] width 328 height 23
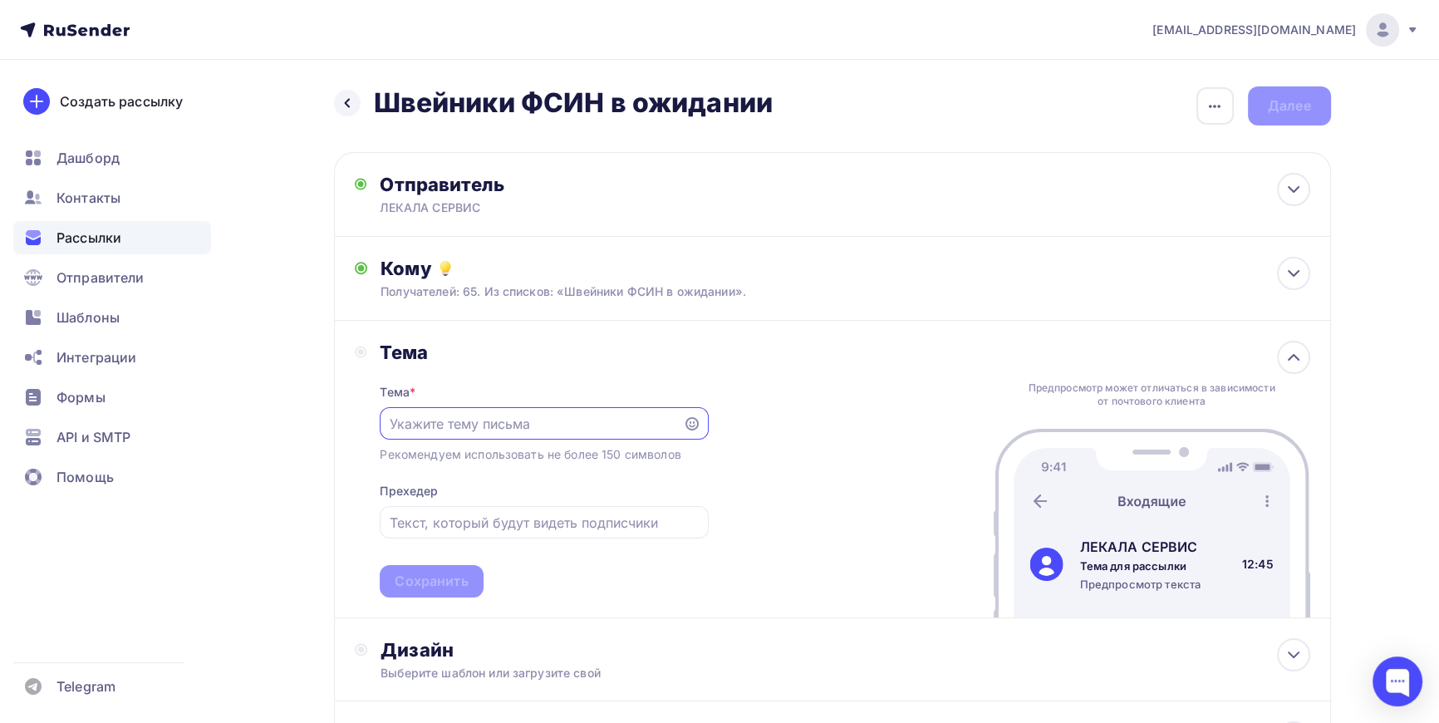
click at [466, 420] on input "text" at bounding box center [532, 424] width 284 height 20
type input "Оцифровка лекал"
click at [450, 585] on div "Сохранить" at bounding box center [431, 581] width 73 height 19
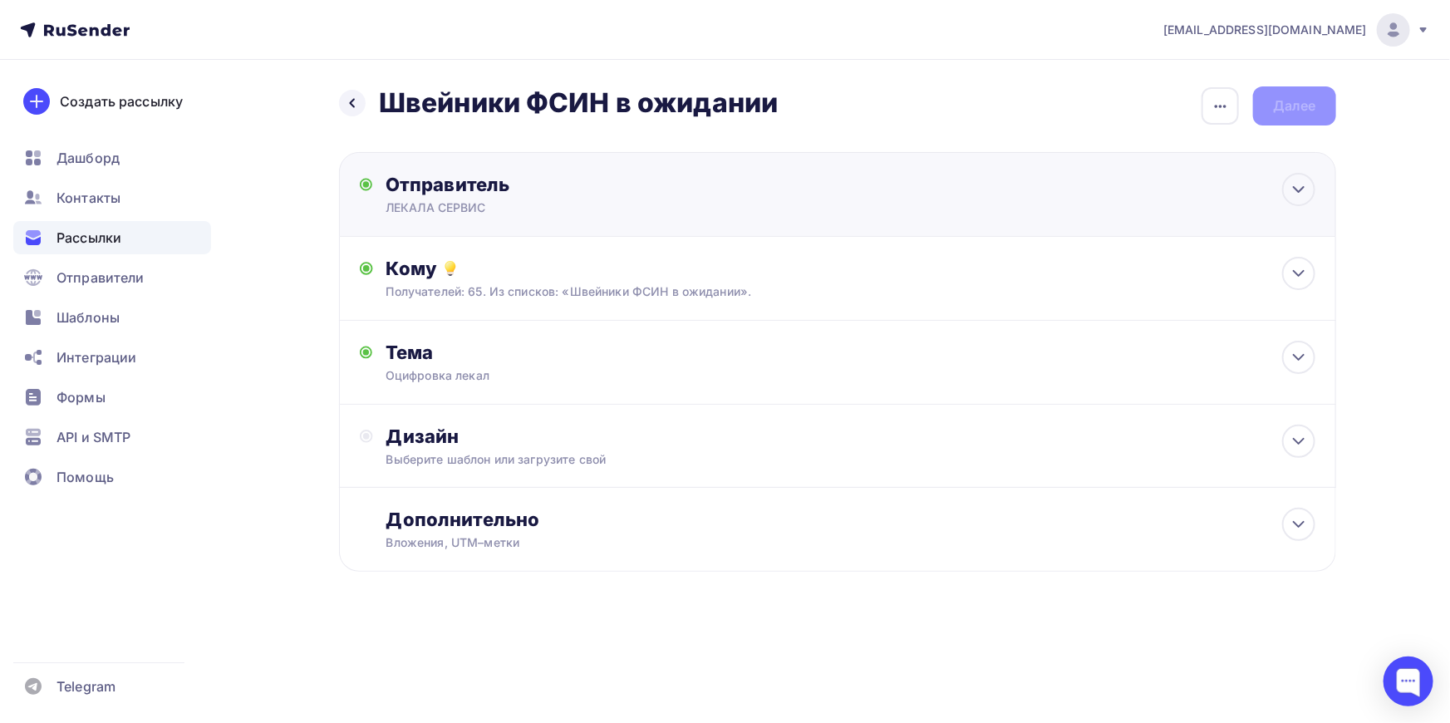
click at [504, 199] on div "ЛЕКАЛА СЕРВИС" at bounding box center [548, 207] width 324 height 17
type input "ЛЕКАЛА СЕРВИС"
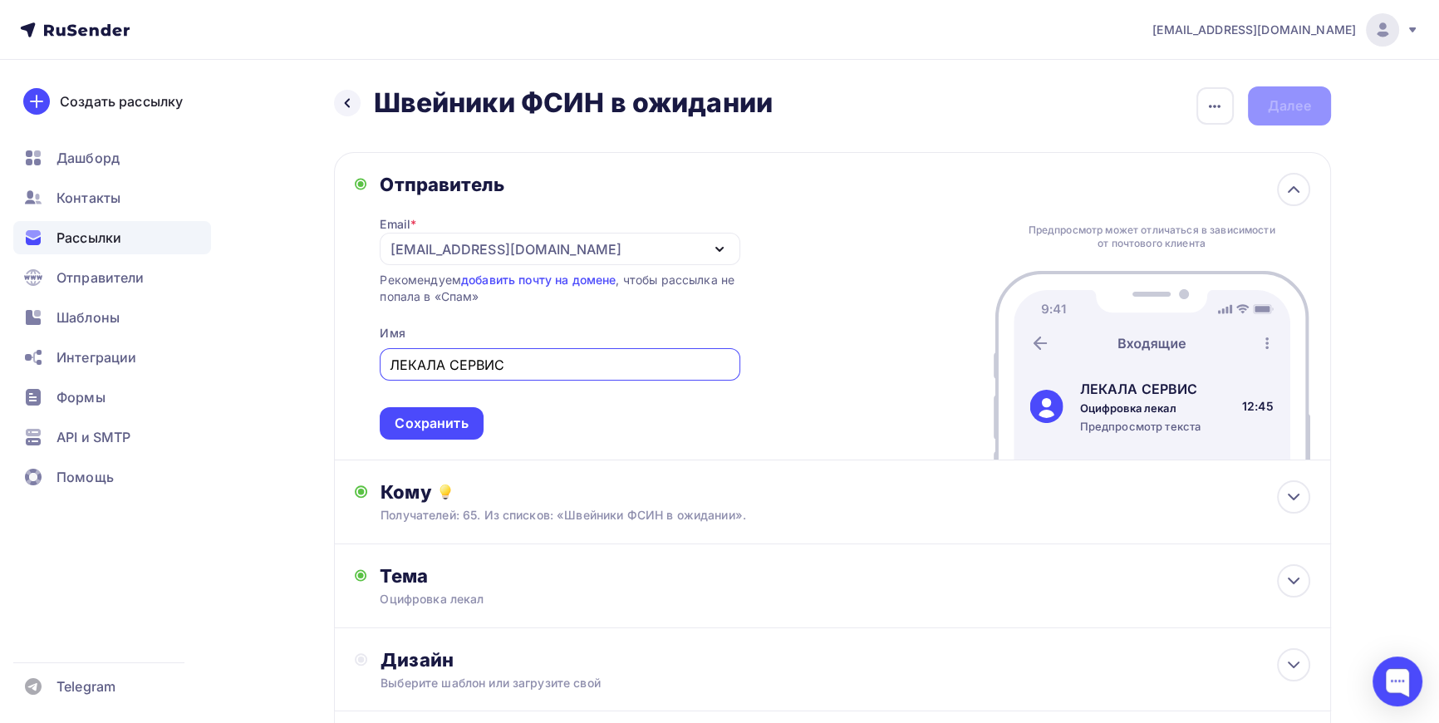
click at [302, 204] on div "Назад Швейники ФСИН в ожидании Швейники ФСИН в ожидании Закончить позже Переиме…" at bounding box center [720, 481] width 1362 height 843
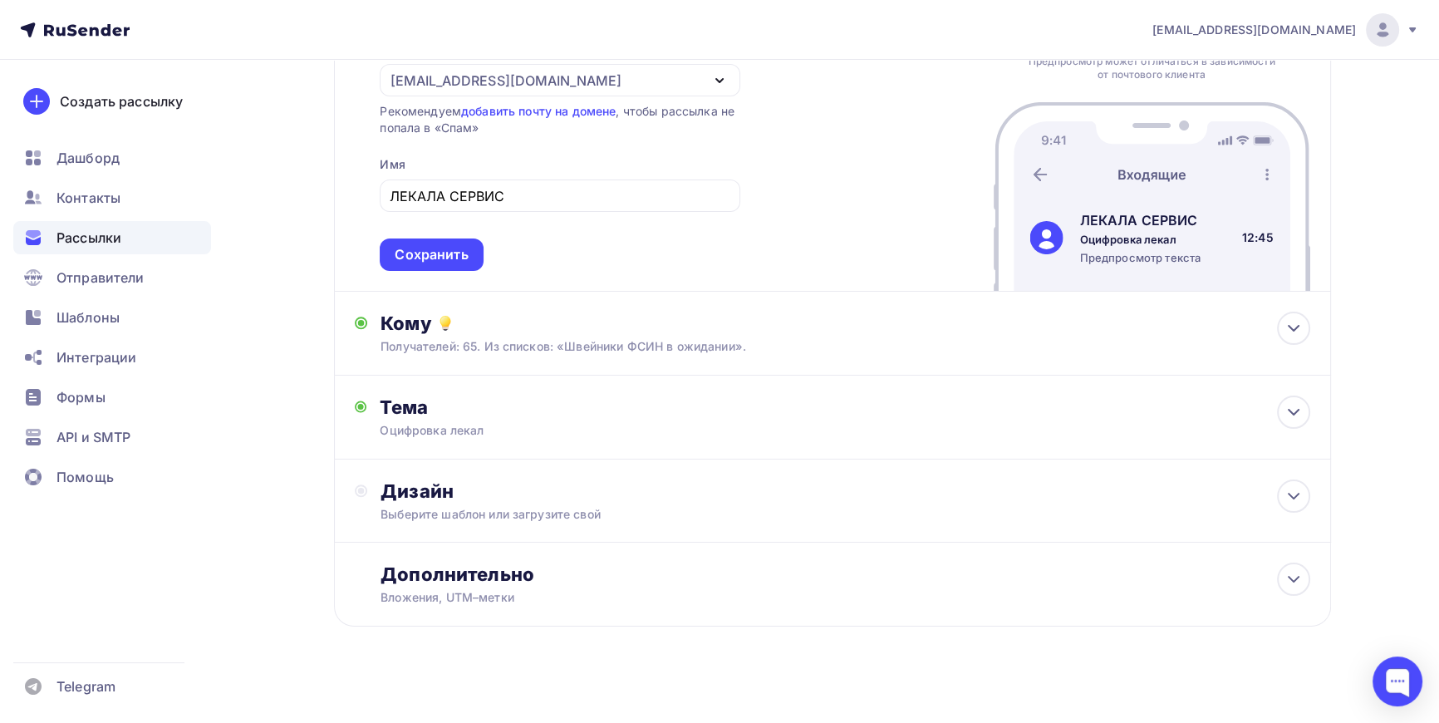
scroll to position [178, 0]
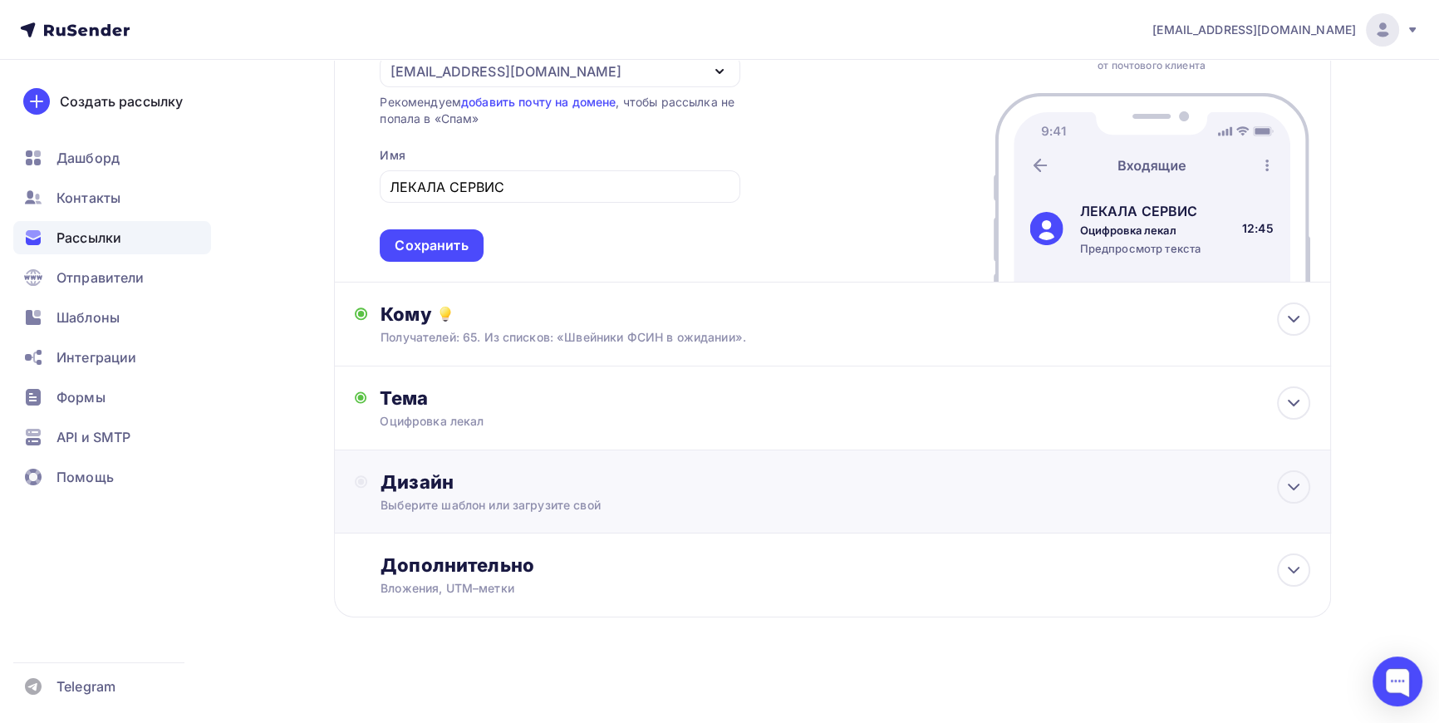
click at [432, 494] on div "Дизайн Выберите шаблон или загрузите свой" at bounding box center [845, 491] width 929 height 43
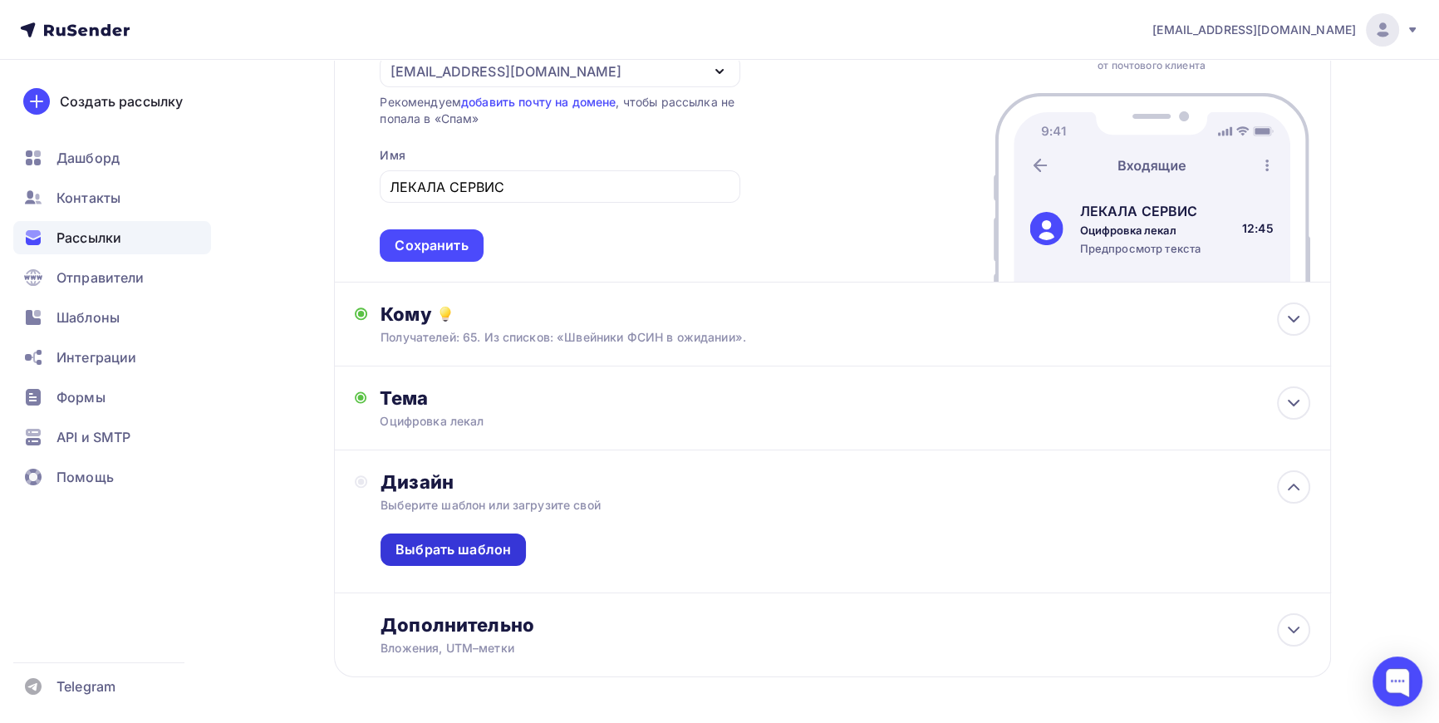
click at [448, 551] on div "Выбрать шаблон" at bounding box center [454, 549] width 116 height 19
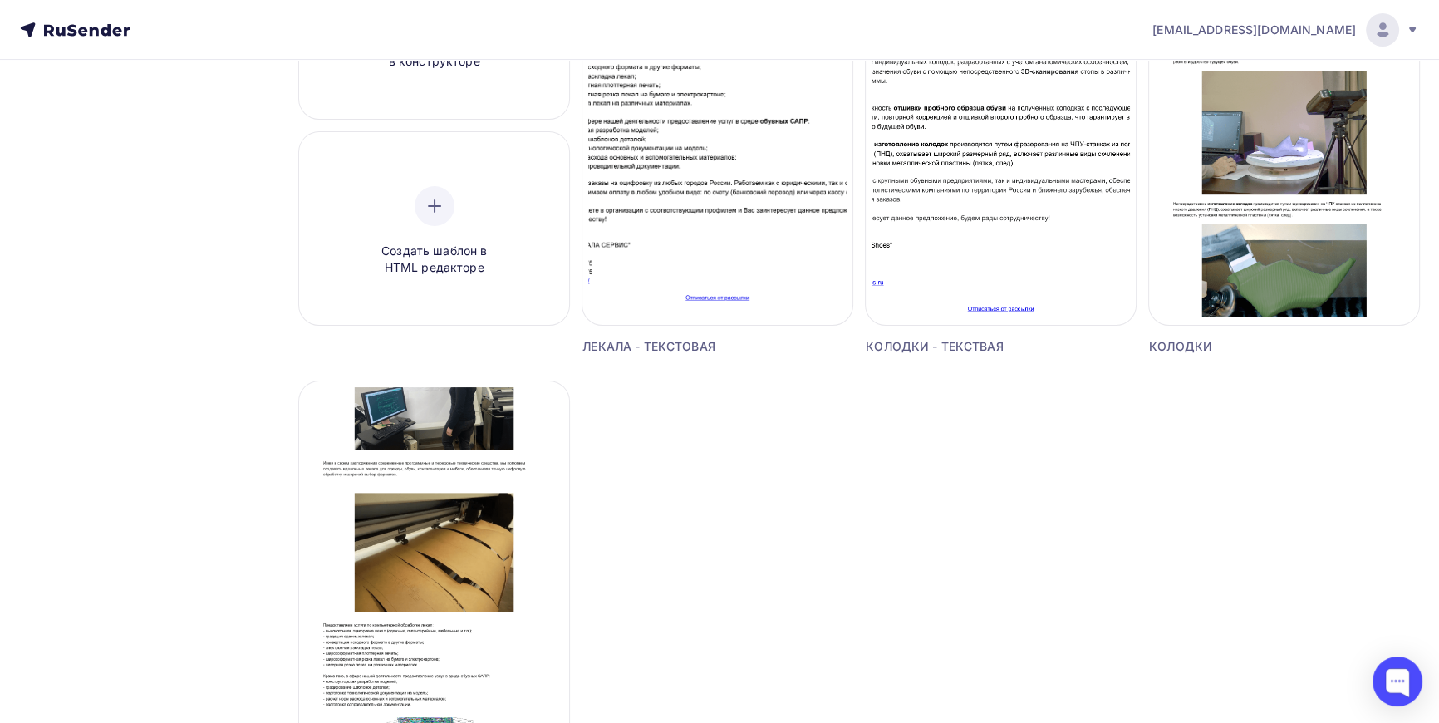
scroll to position [302, 0]
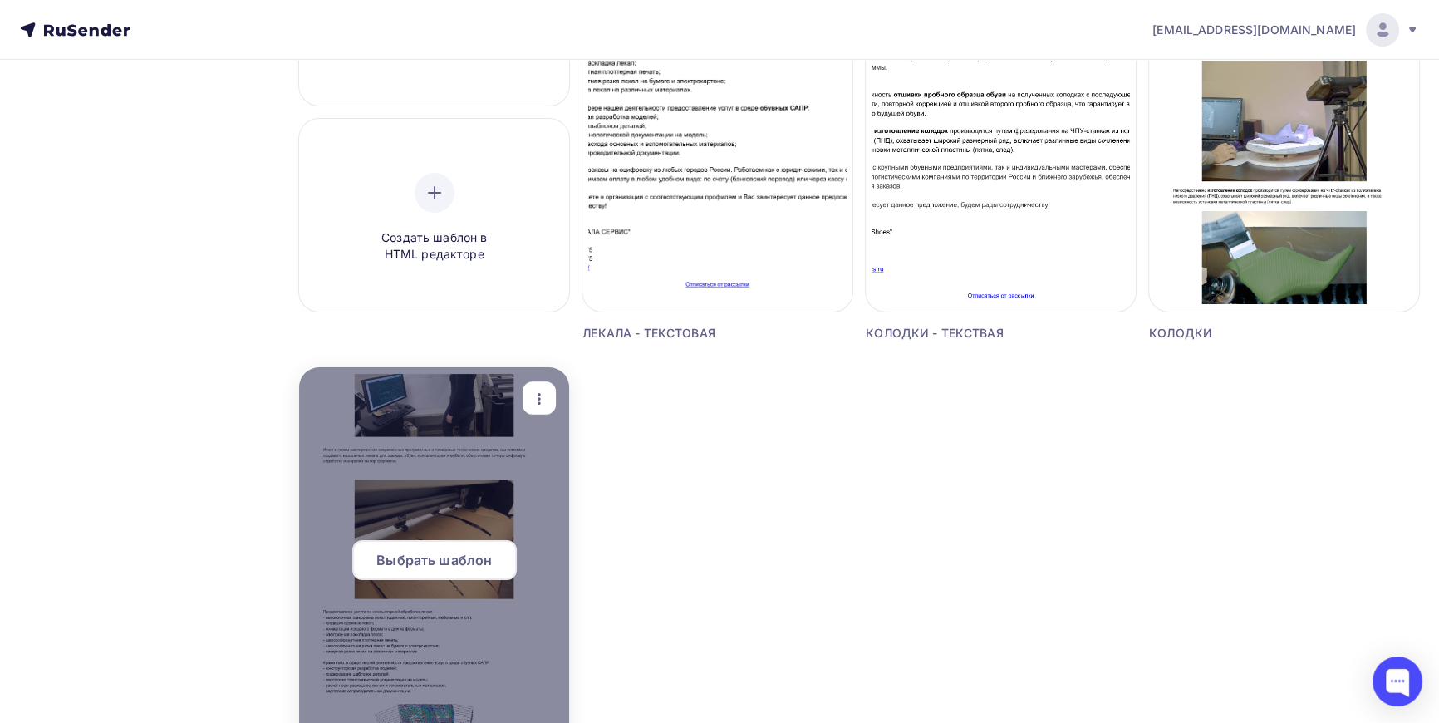
click at [429, 562] on span "Выбрать шаблон" at bounding box center [434, 560] width 116 height 20
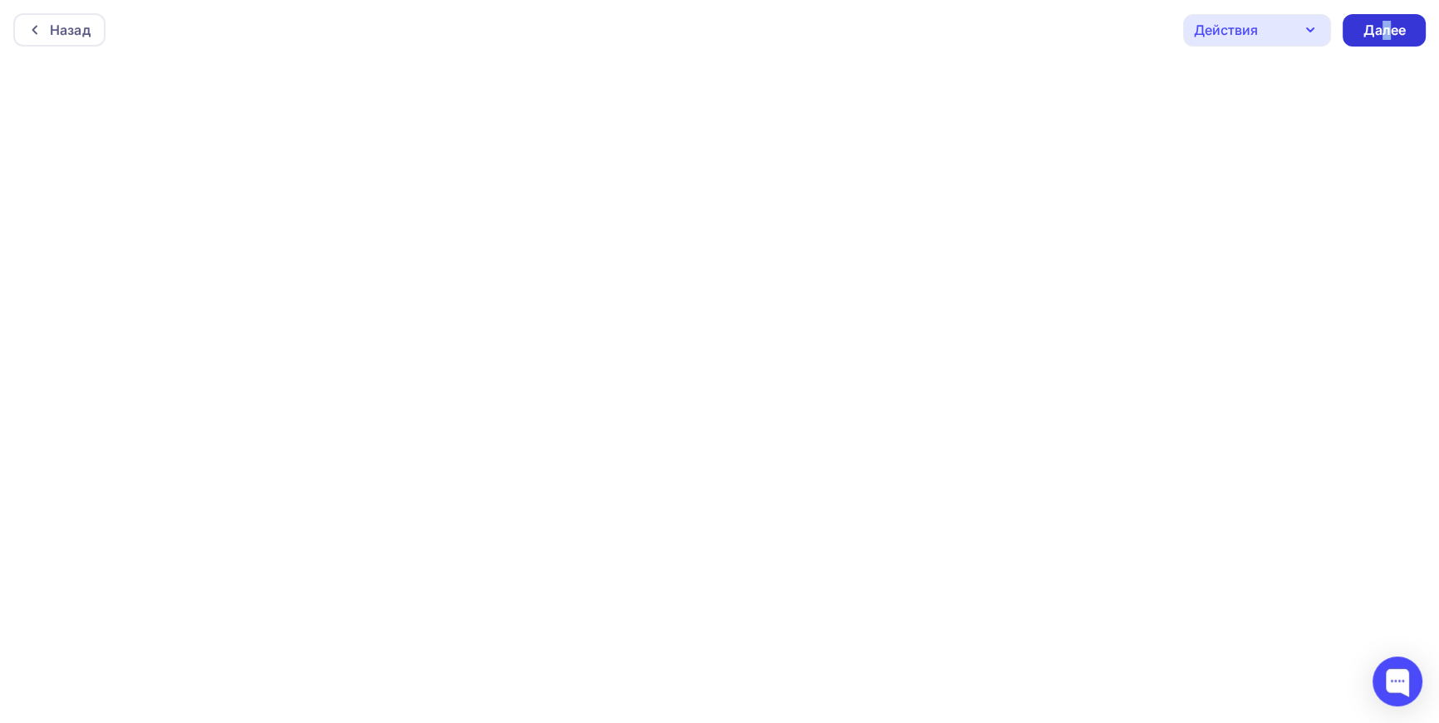
click at [1387, 25] on div "Далее" at bounding box center [1384, 30] width 43 height 19
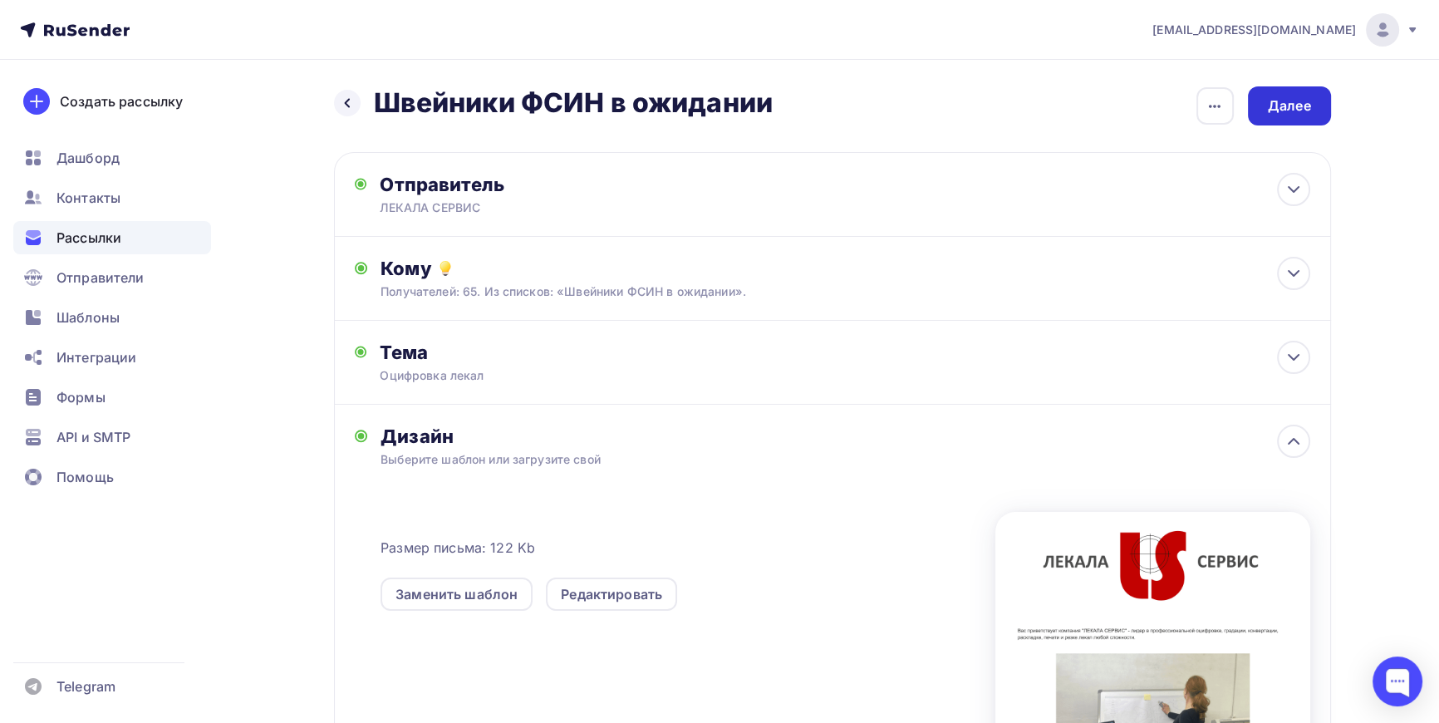
click at [1296, 106] on div "Далее" at bounding box center [1289, 105] width 43 height 19
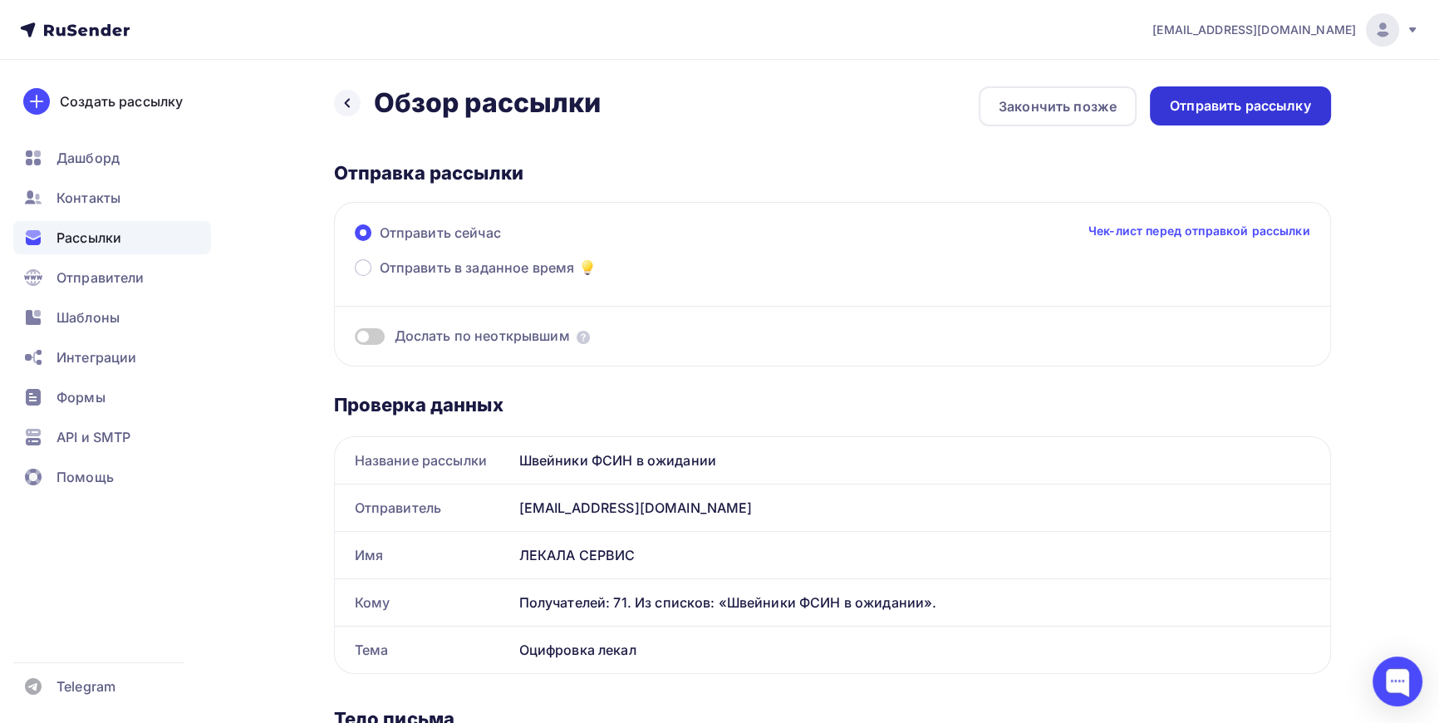
click at [1244, 99] on div "Отправить рассылку" at bounding box center [1240, 105] width 141 height 19
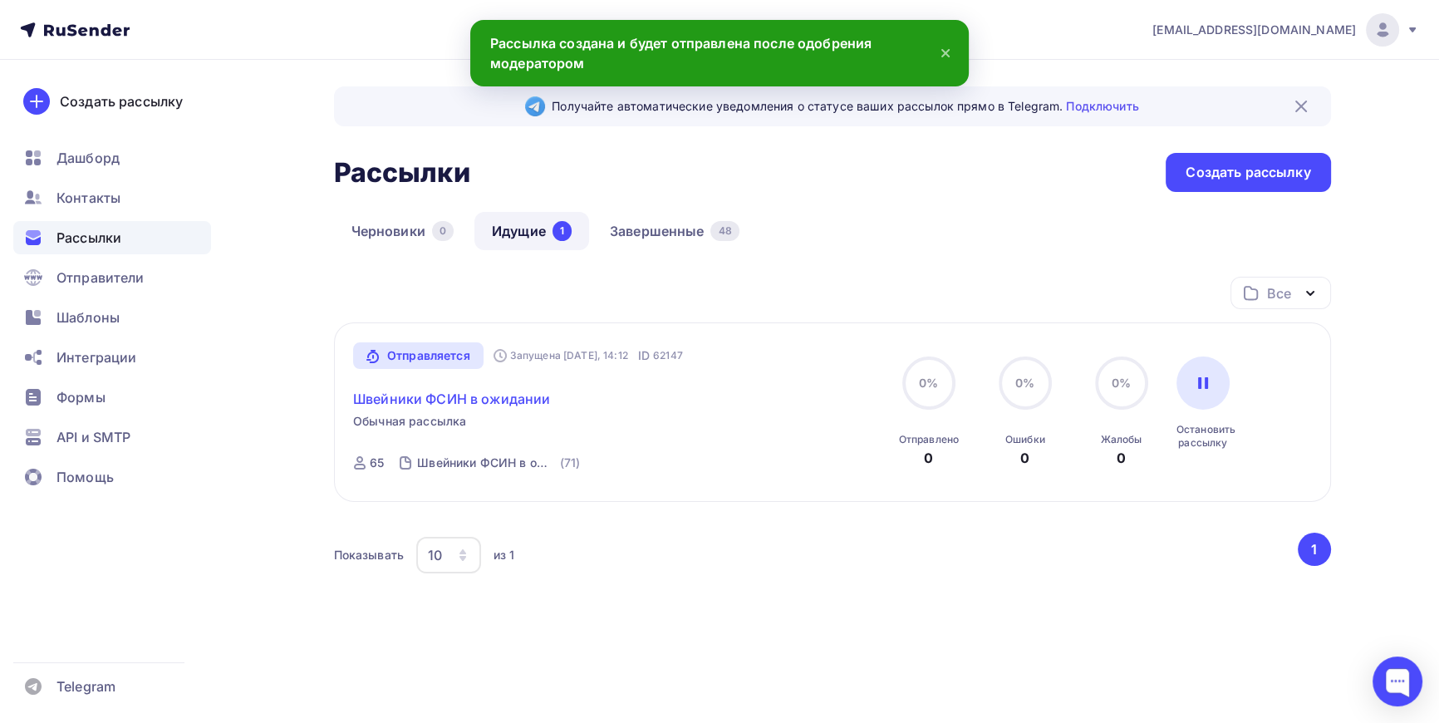
click at [429, 401] on link "Швейники ФСИН в ожидании" at bounding box center [451, 399] width 197 height 20
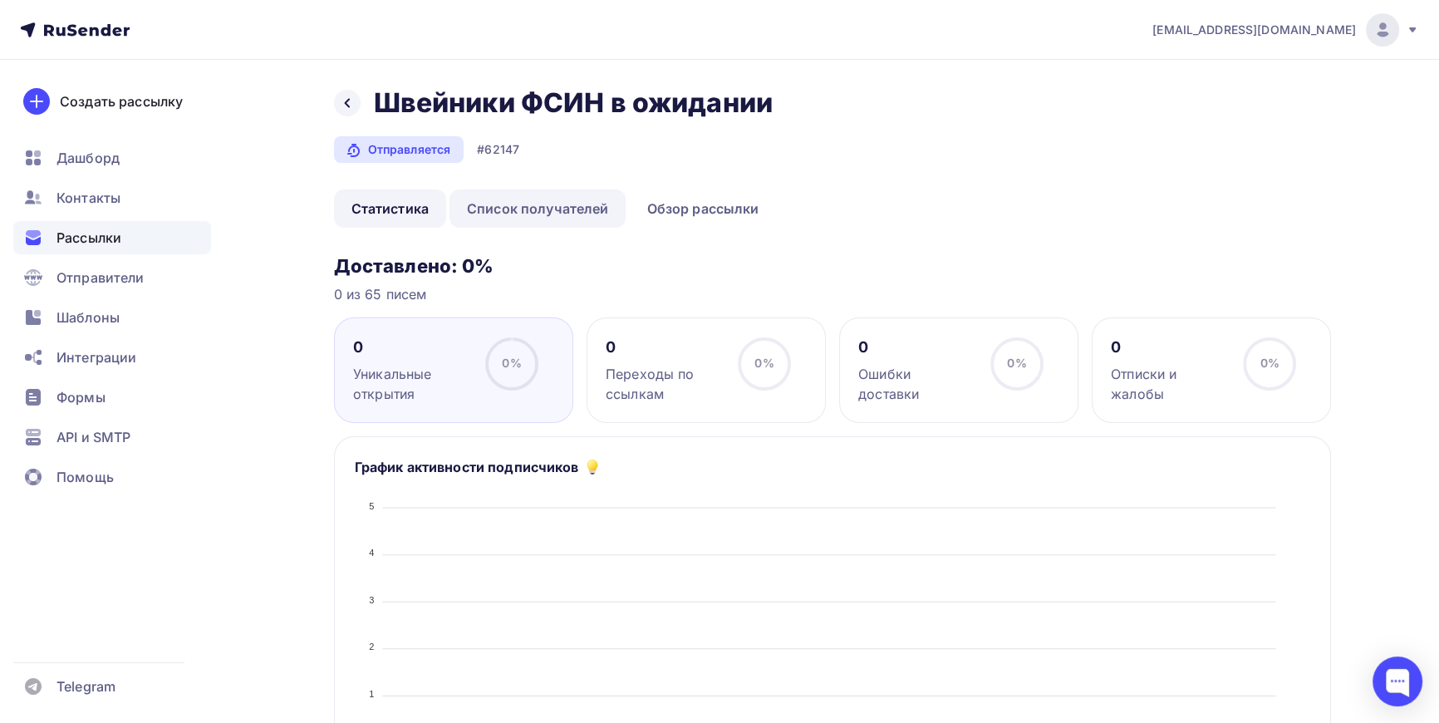
click at [556, 206] on link "Список получателей" at bounding box center [538, 208] width 177 height 38
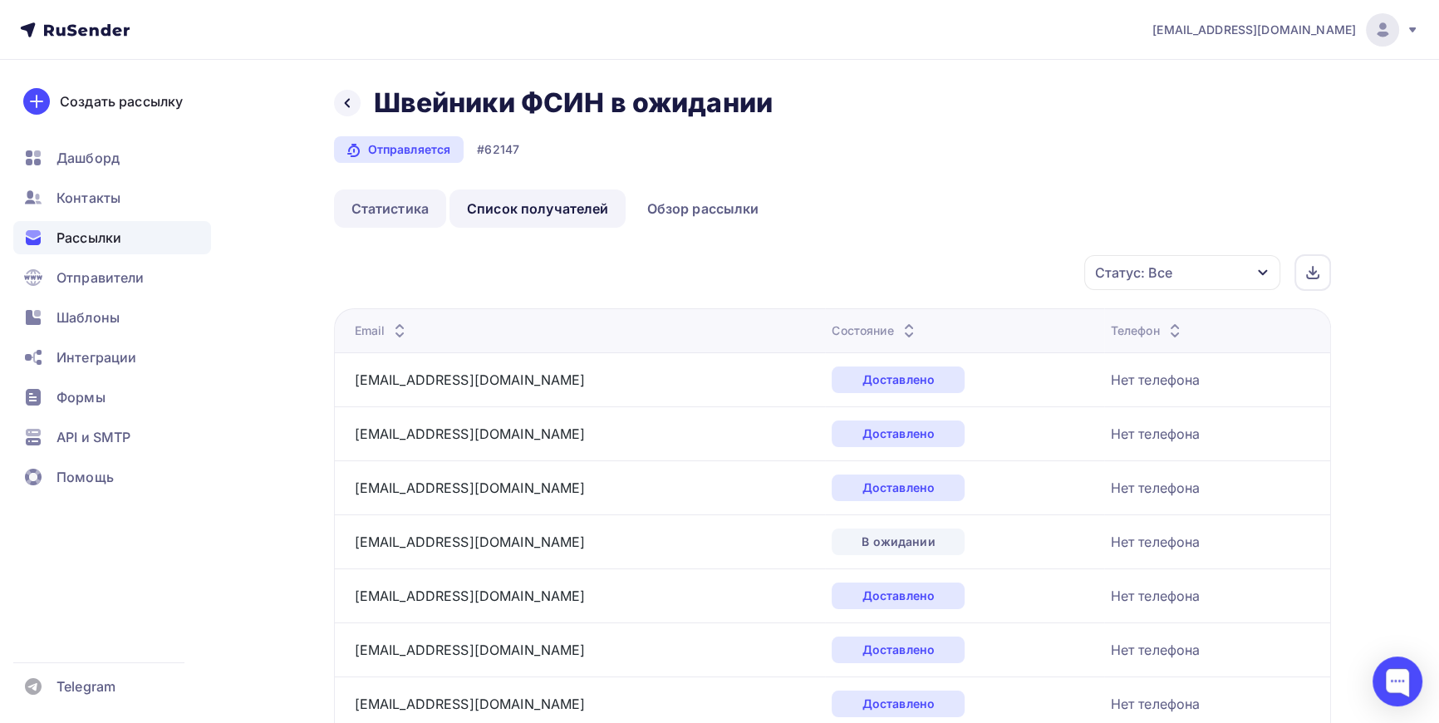
click at [374, 209] on link "Статистика" at bounding box center [390, 208] width 112 height 38
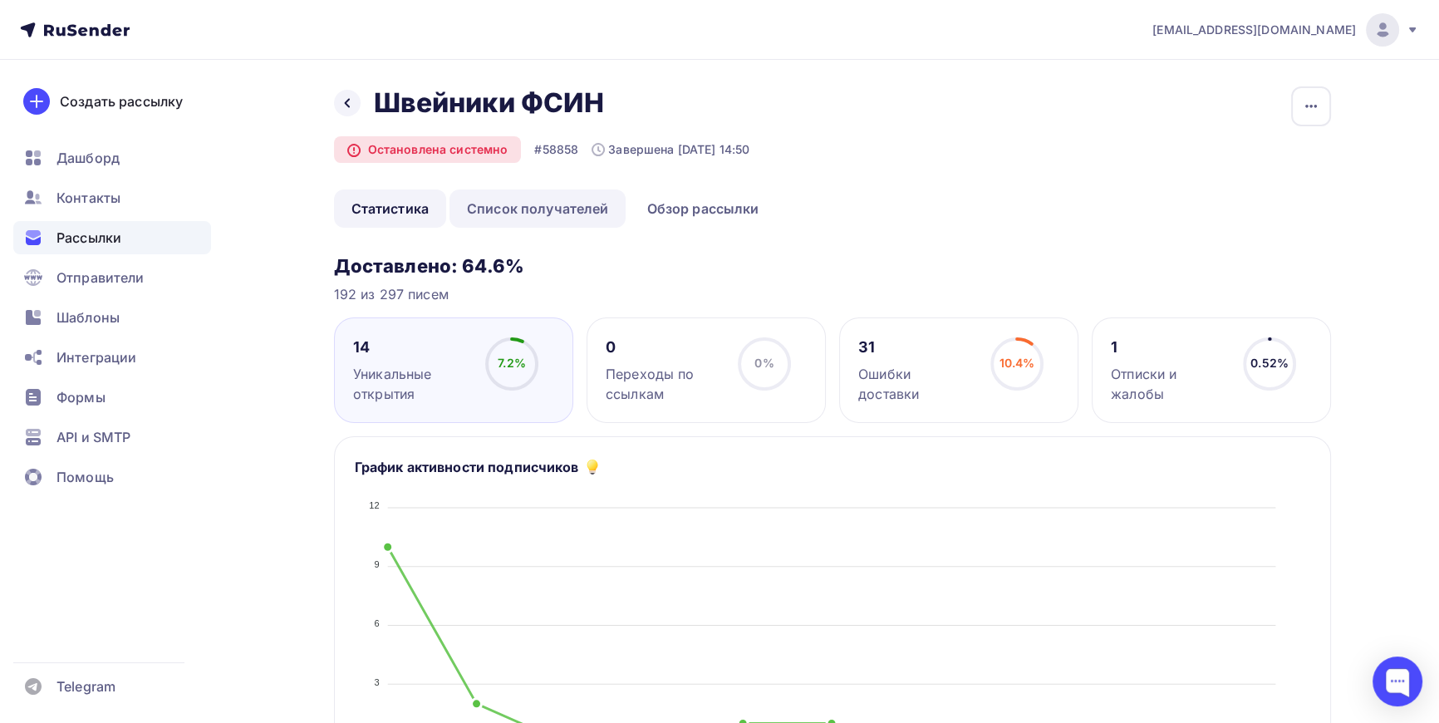
click at [563, 212] on link "Список получателей" at bounding box center [538, 208] width 177 height 38
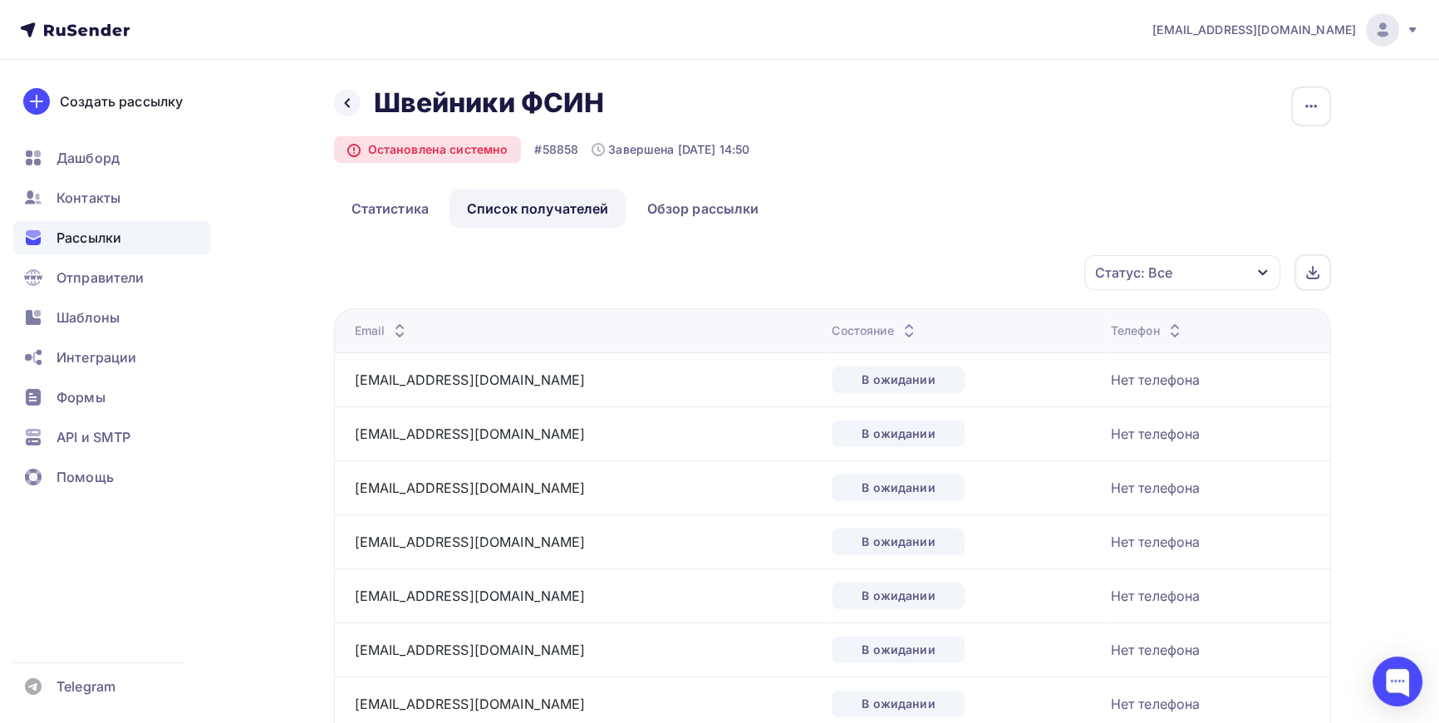
click at [1268, 263] on div "Статус: Все" at bounding box center [1182, 272] width 196 height 35
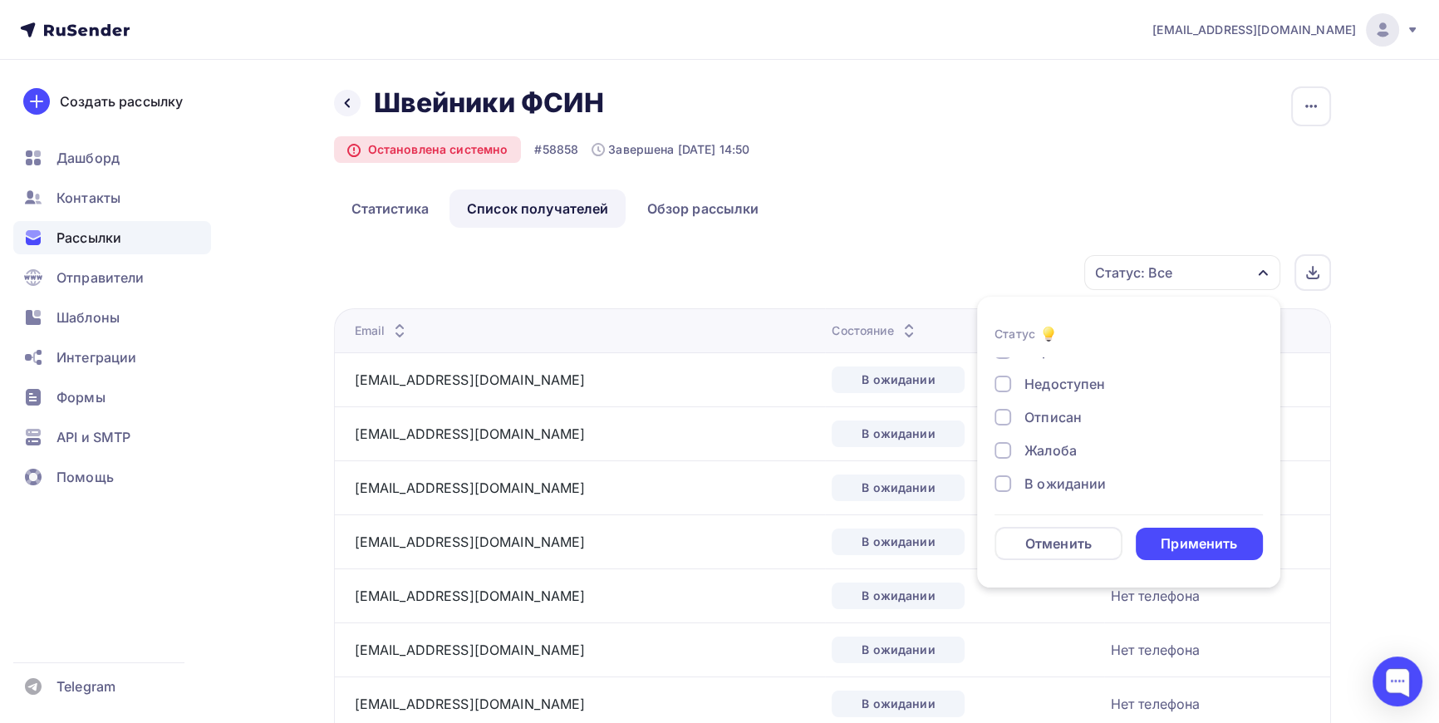
scroll to position [153, 0]
click at [1001, 474] on div at bounding box center [1003, 480] width 17 height 17
click at [1009, 365] on div at bounding box center [1003, 367] width 17 height 17
click at [1220, 534] on div "Применить" at bounding box center [1199, 543] width 76 height 19
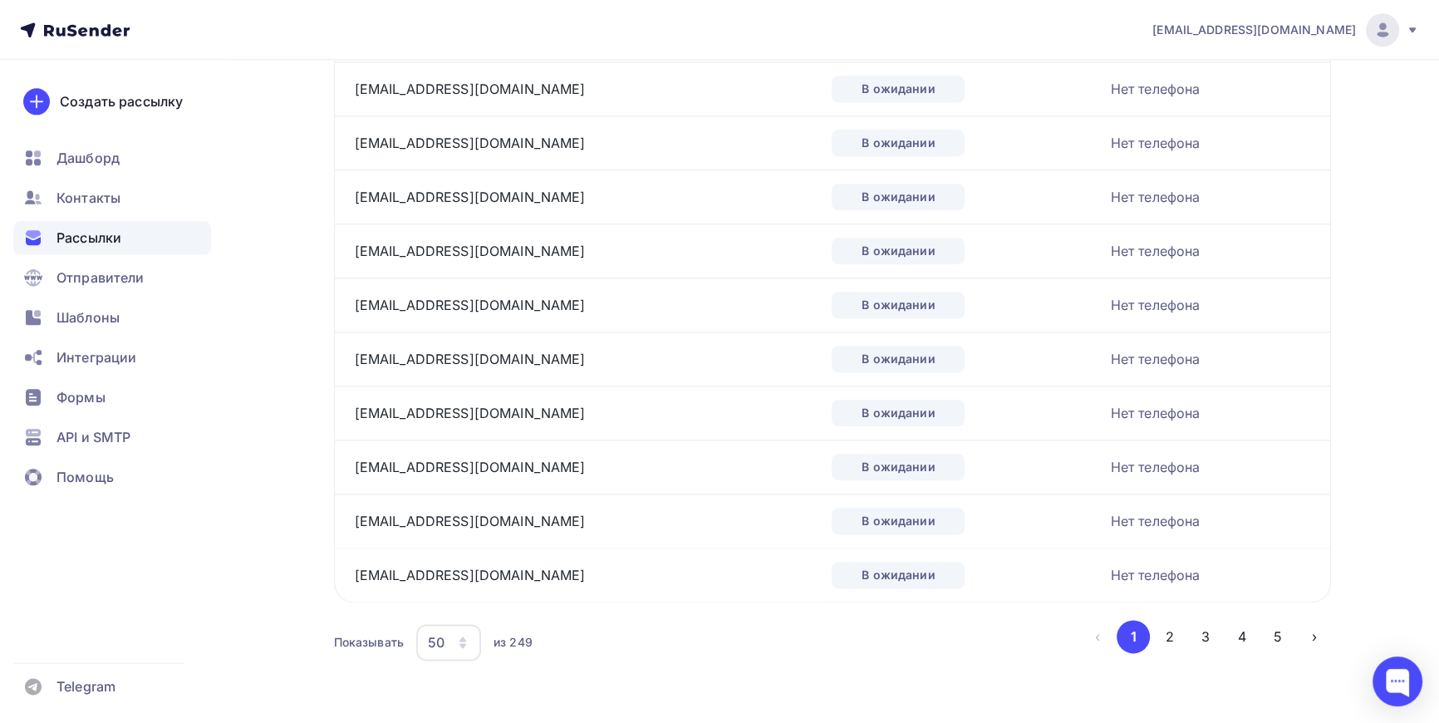
scroll to position [2454, 0]
click at [461, 641] on icon "button" at bounding box center [463, 643] width 7 height 5
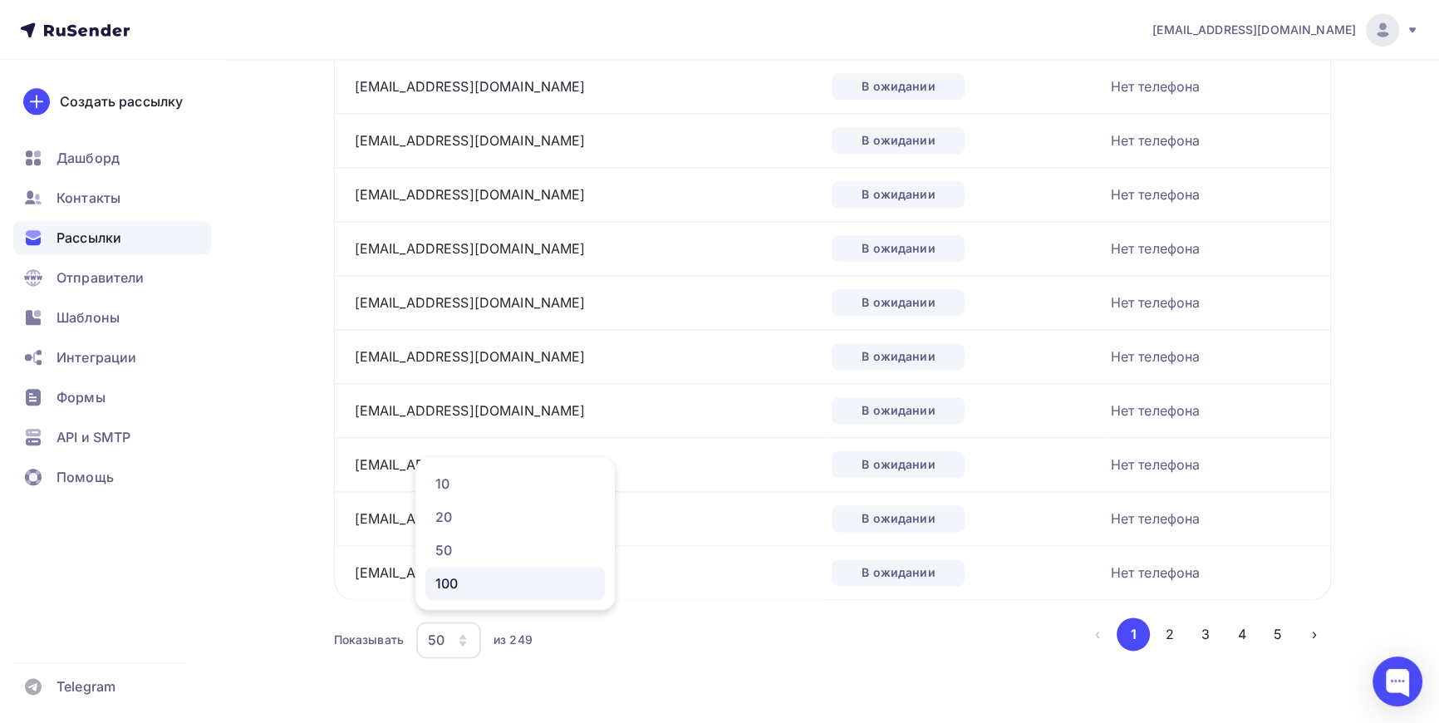
click at [452, 581] on div "100" at bounding box center [515, 583] width 160 height 20
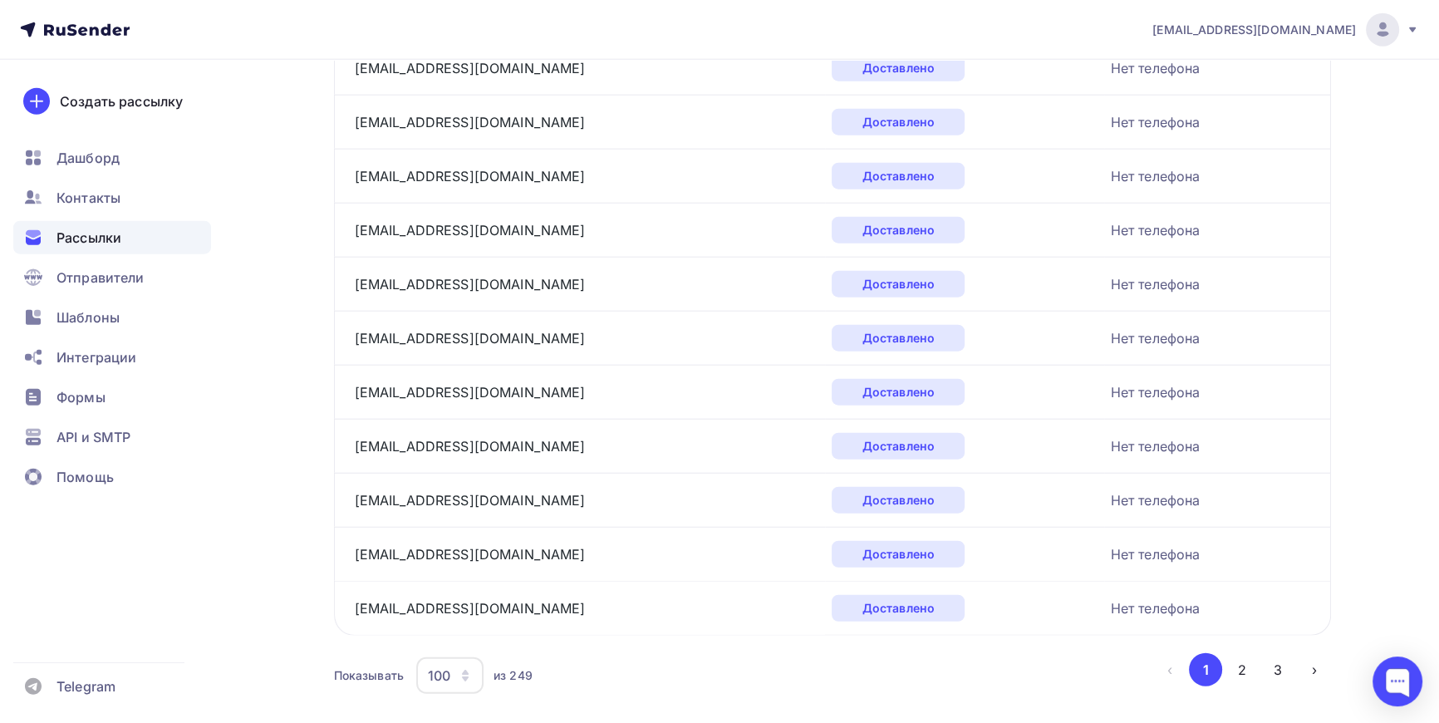
scroll to position [5150, 0]
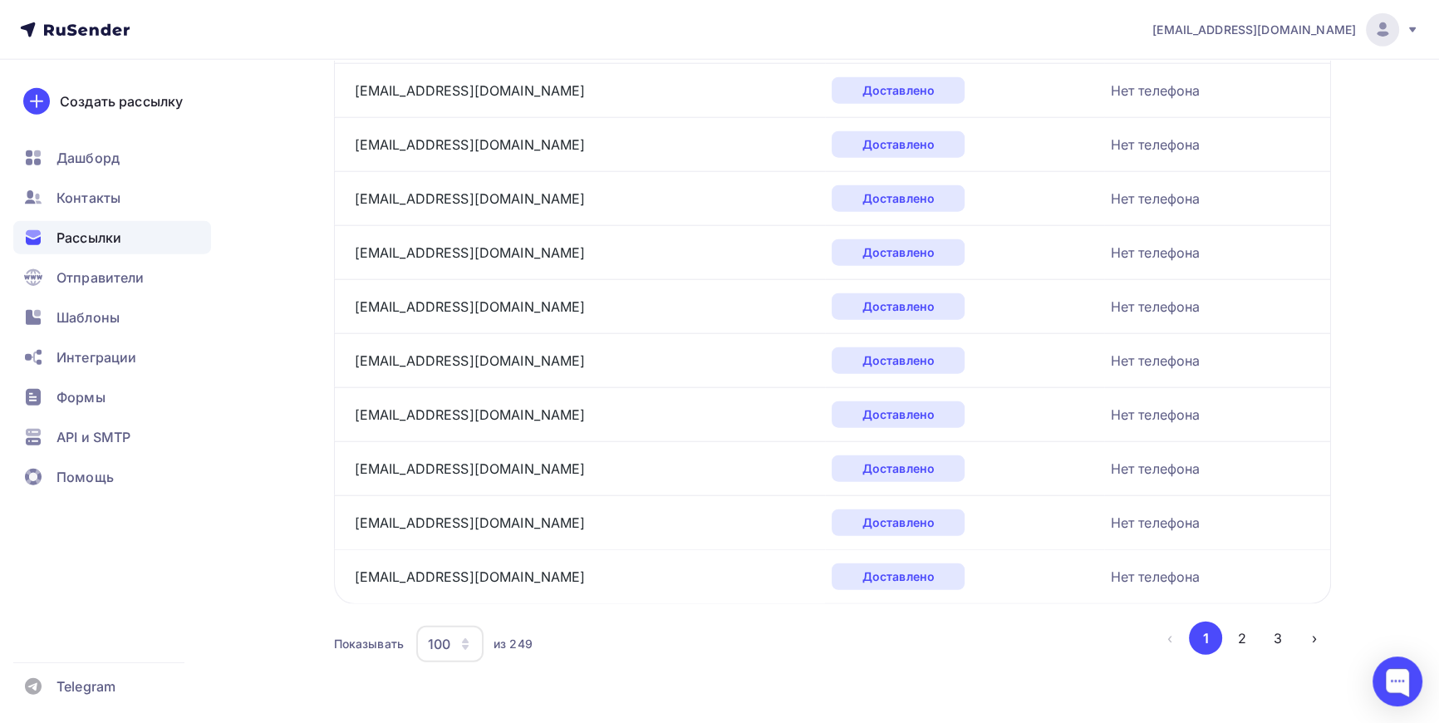
click at [1241, 632] on button "2" at bounding box center [1242, 638] width 33 height 33
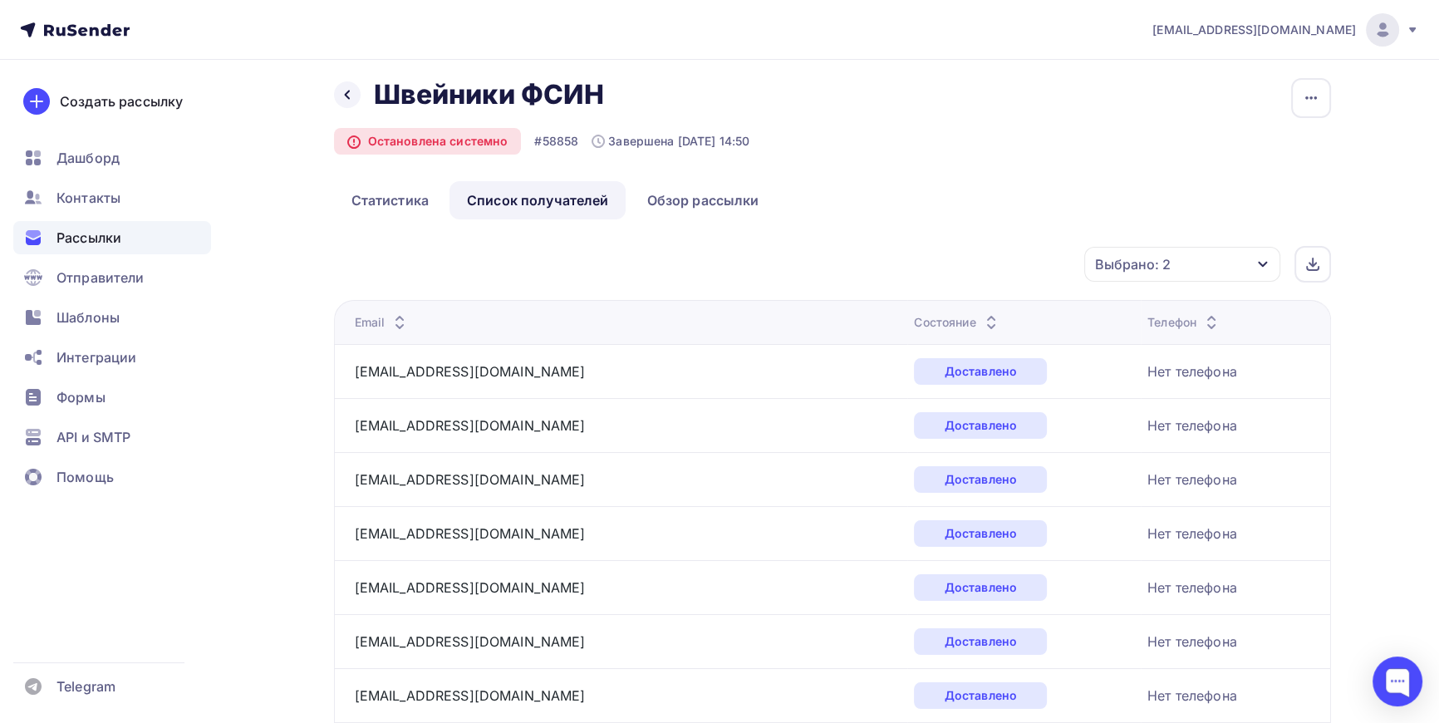
scroll to position [0, 0]
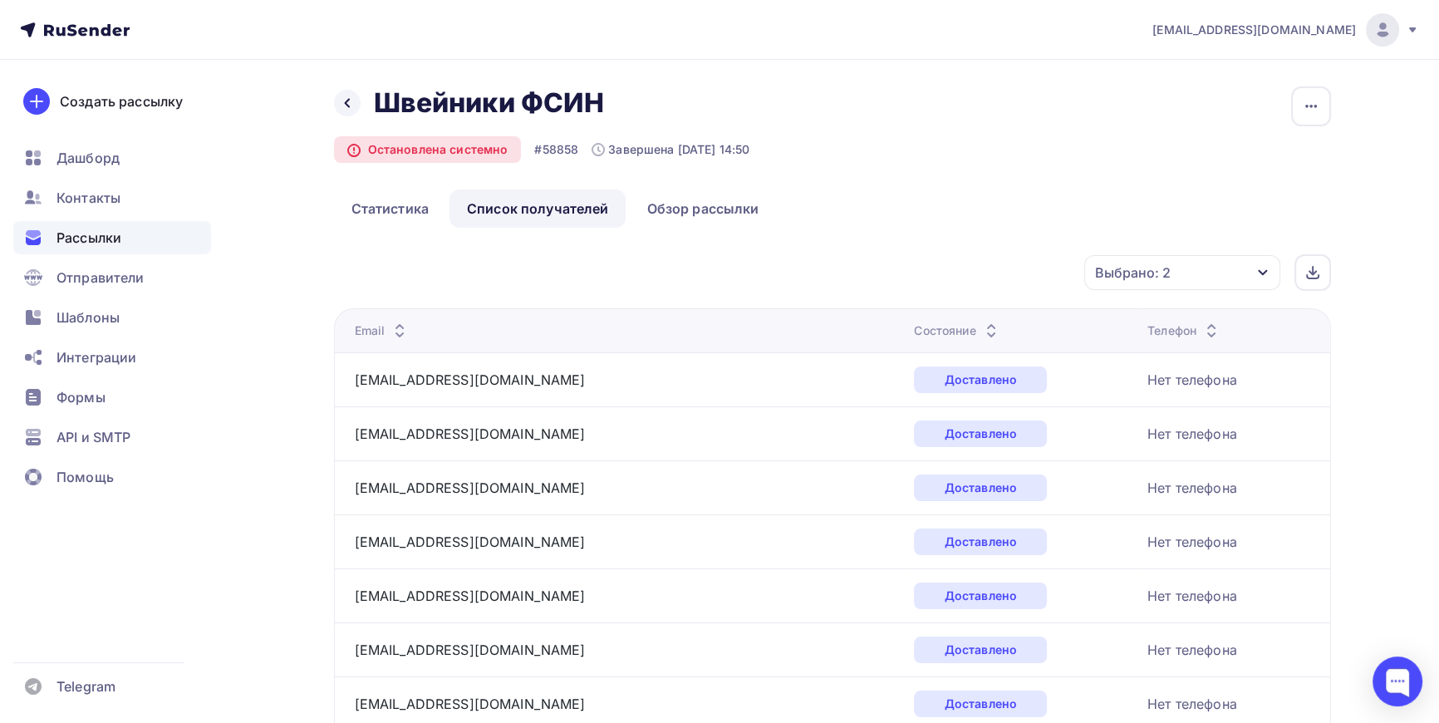
click at [1271, 267] on div "Выбрано: 2" at bounding box center [1182, 272] width 196 height 35
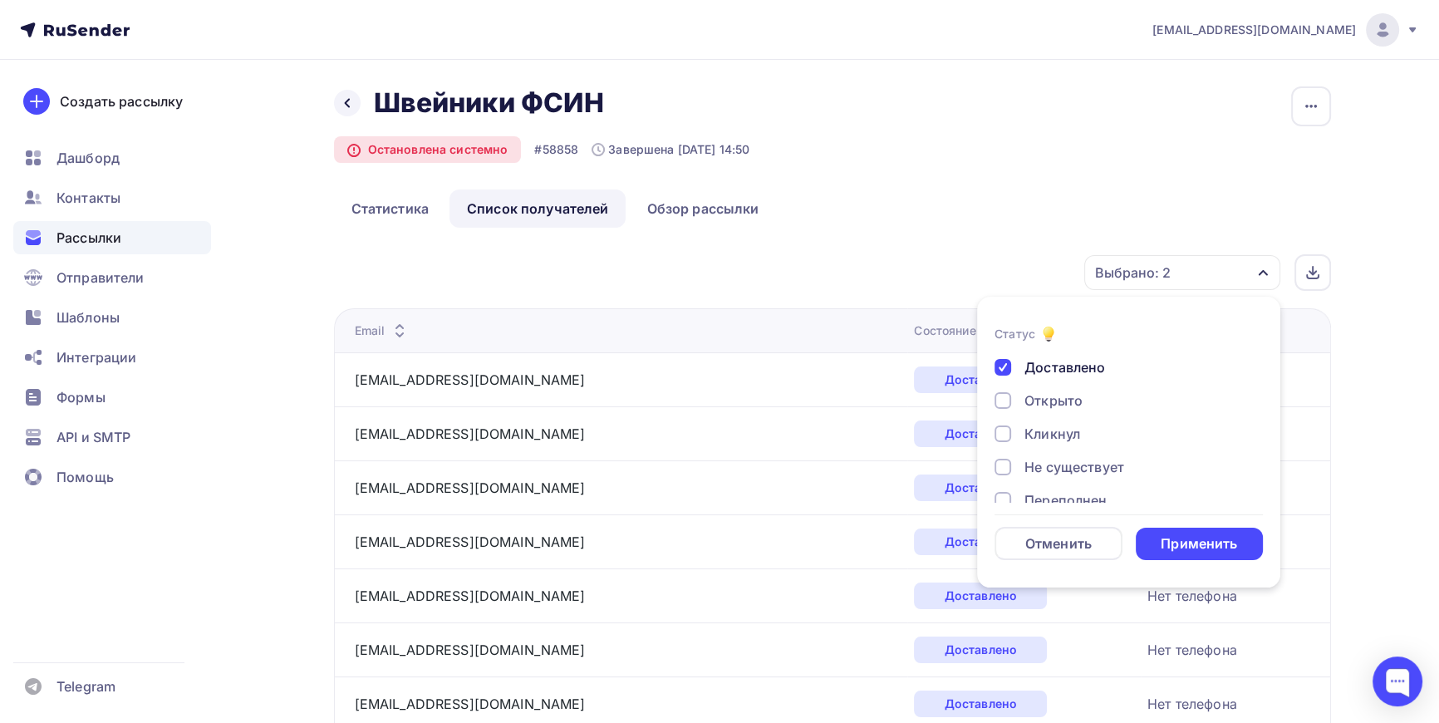
click at [1006, 373] on div at bounding box center [1003, 367] width 17 height 17
click at [1000, 434] on div at bounding box center [1003, 433] width 17 height 17
click at [1001, 402] on div at bounding box center [1003, 400] width 17 height 17
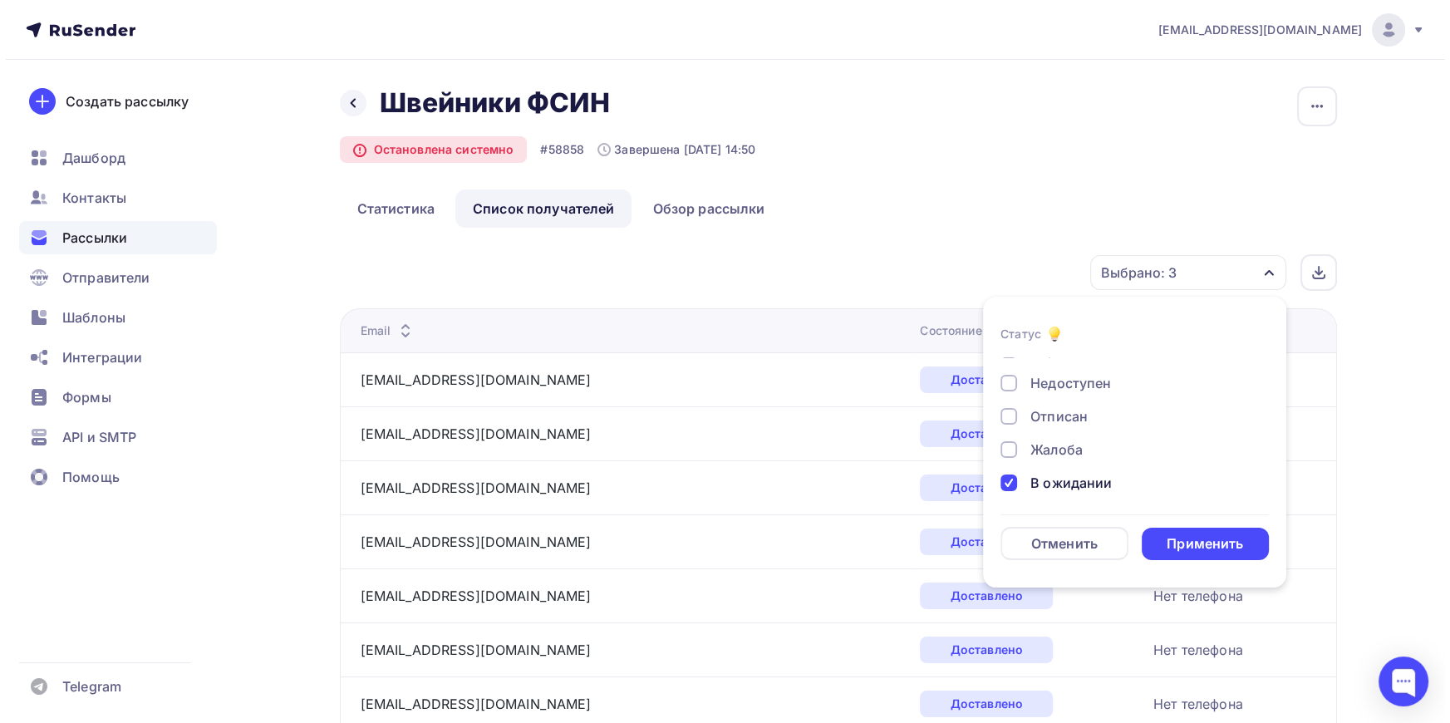
scroll to position [153, 0]
click at [1000, 474] on div at bounding box center [1003, 480] width 17 height 17
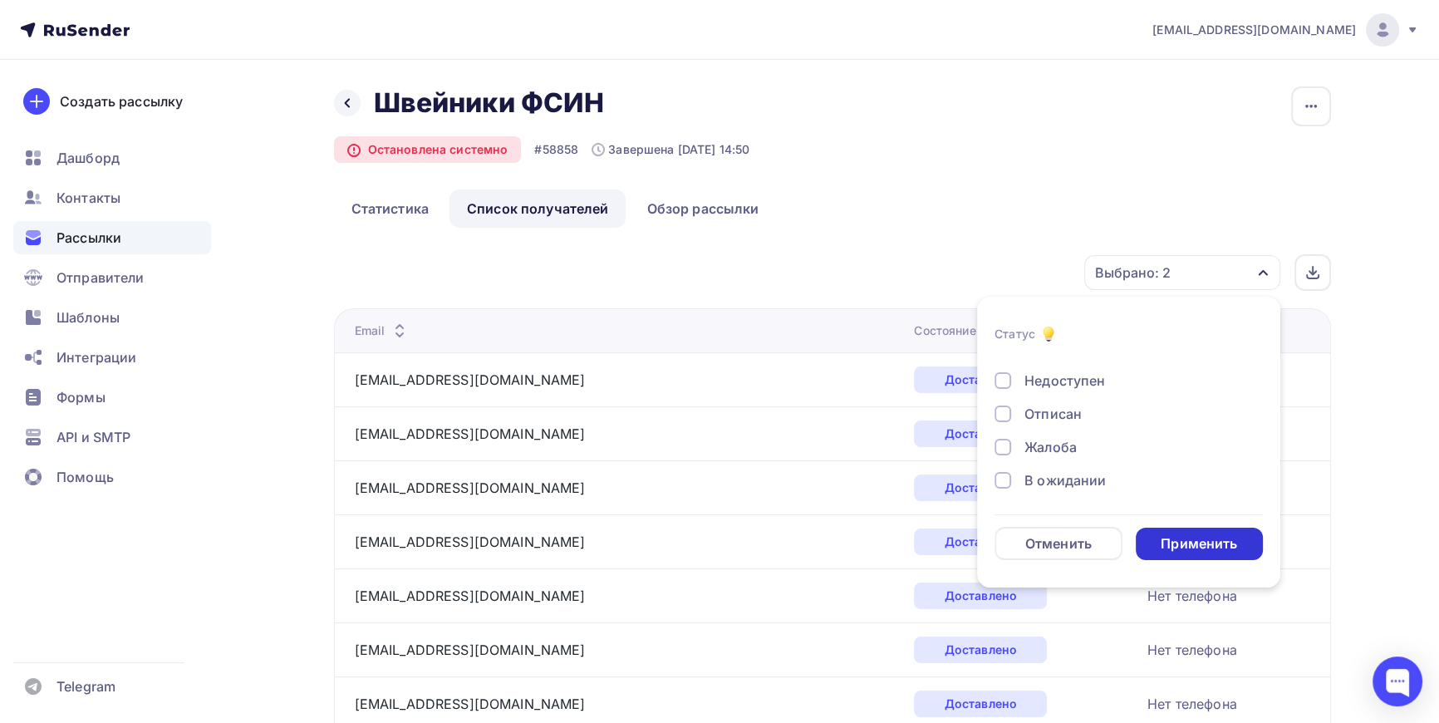
click at [1187, 540] on div "Применить" at bounding box center [1199, 543] width 76 height 19
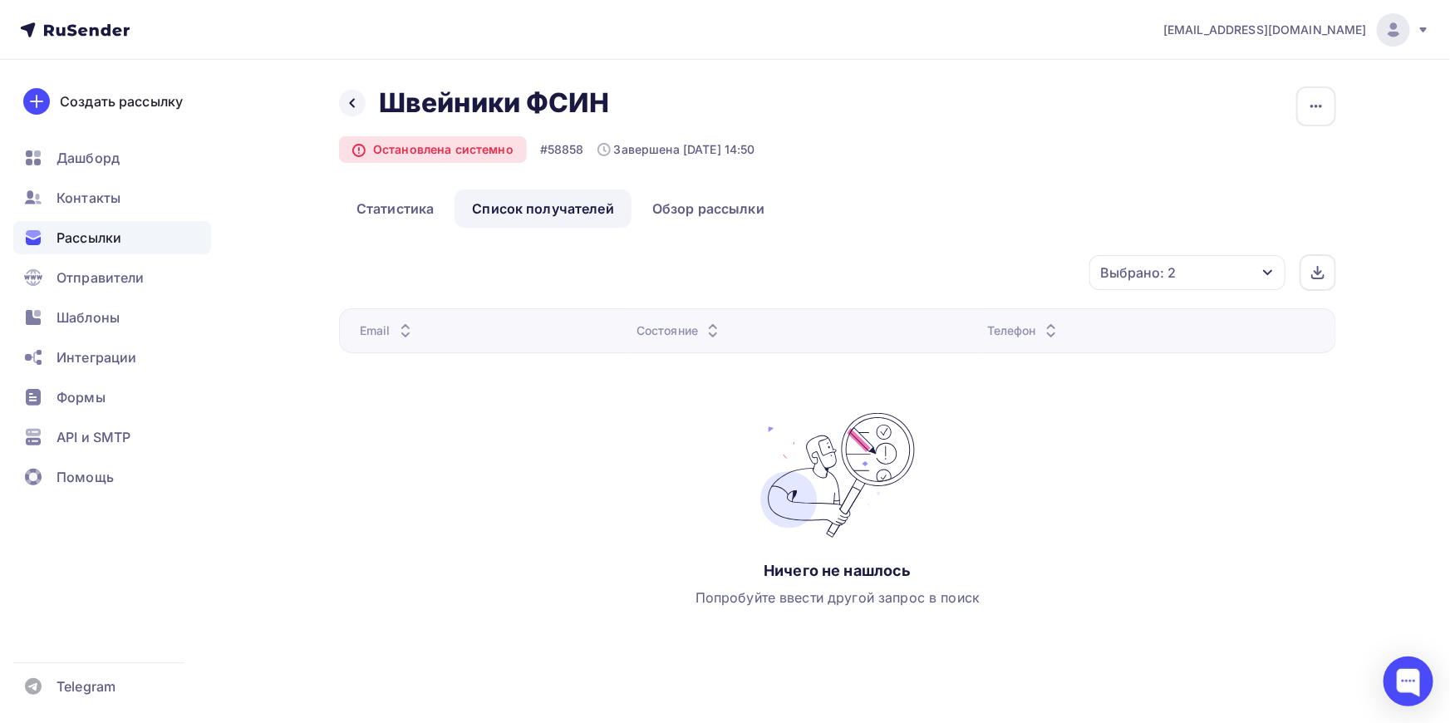
click at [1214, 267] on div "Выбрано: 2" at bounding box center [1187, 272] width 196 height 35
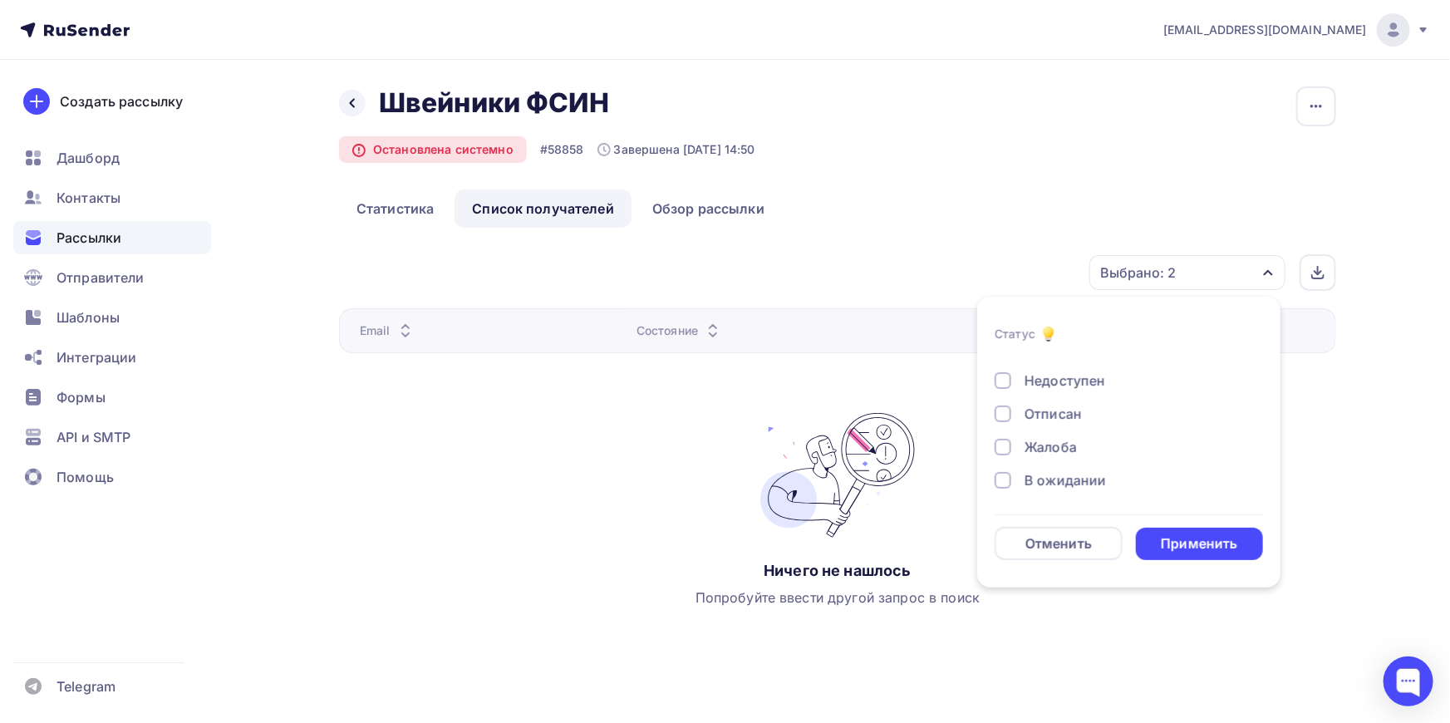
click at [1005, 474] on div at bounding box center [1003, 480] width 17 height 17
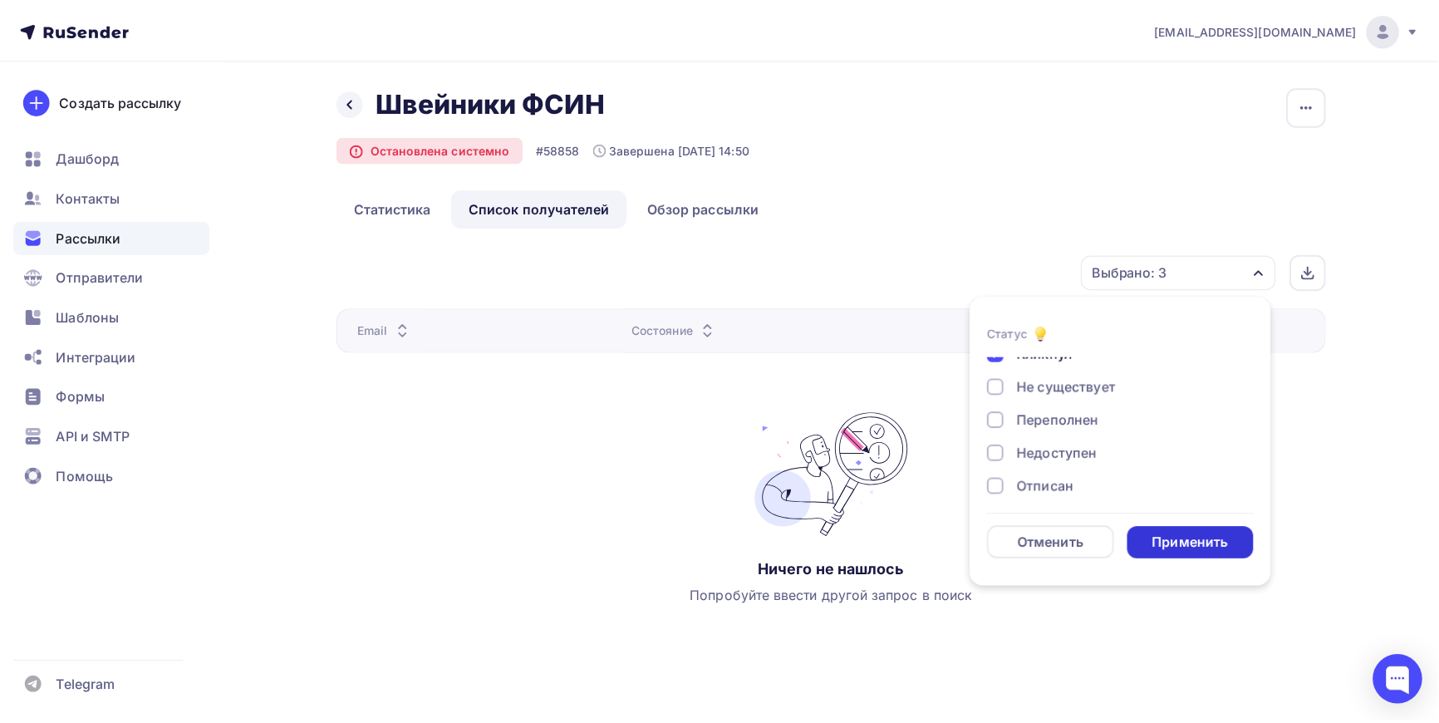
scroll to position [77, 0]
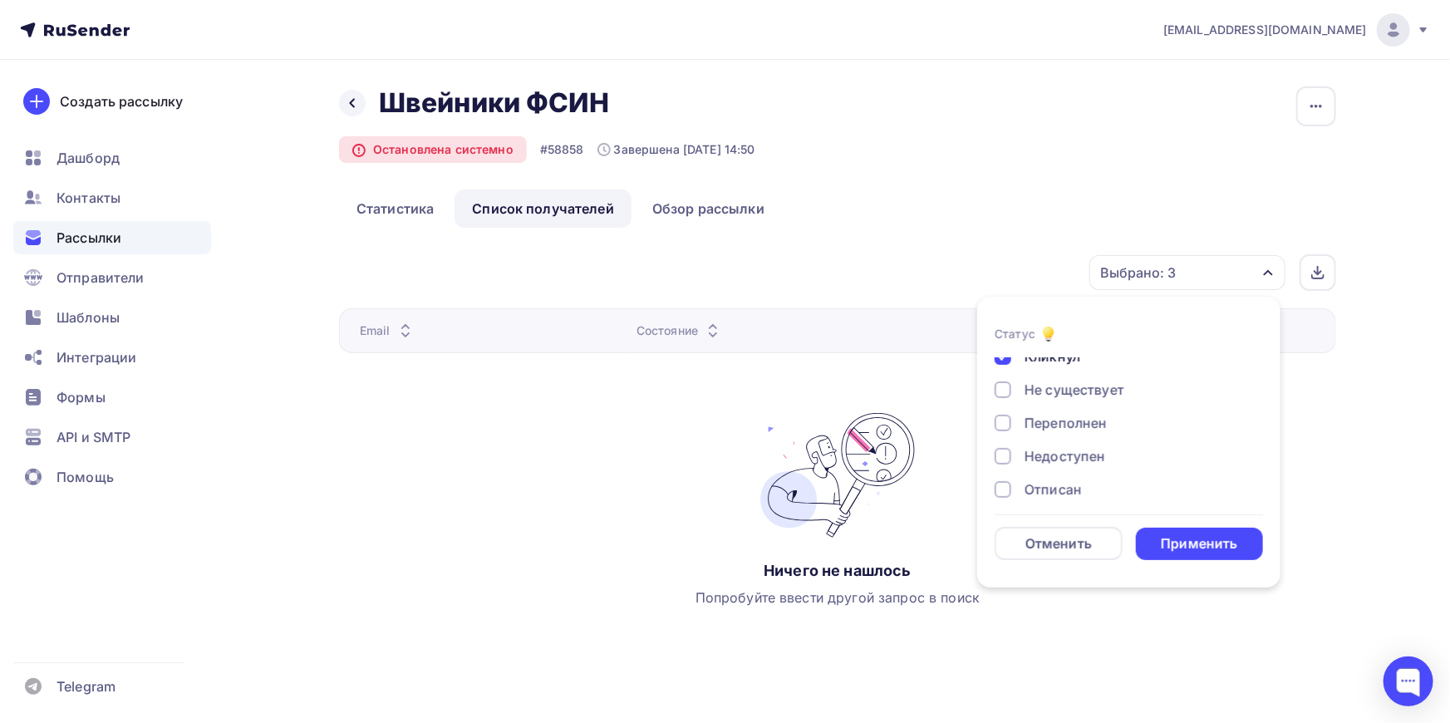
click at [1197, 543] on div "Применить" at bounding box center [1199, 543] width 76 height 19
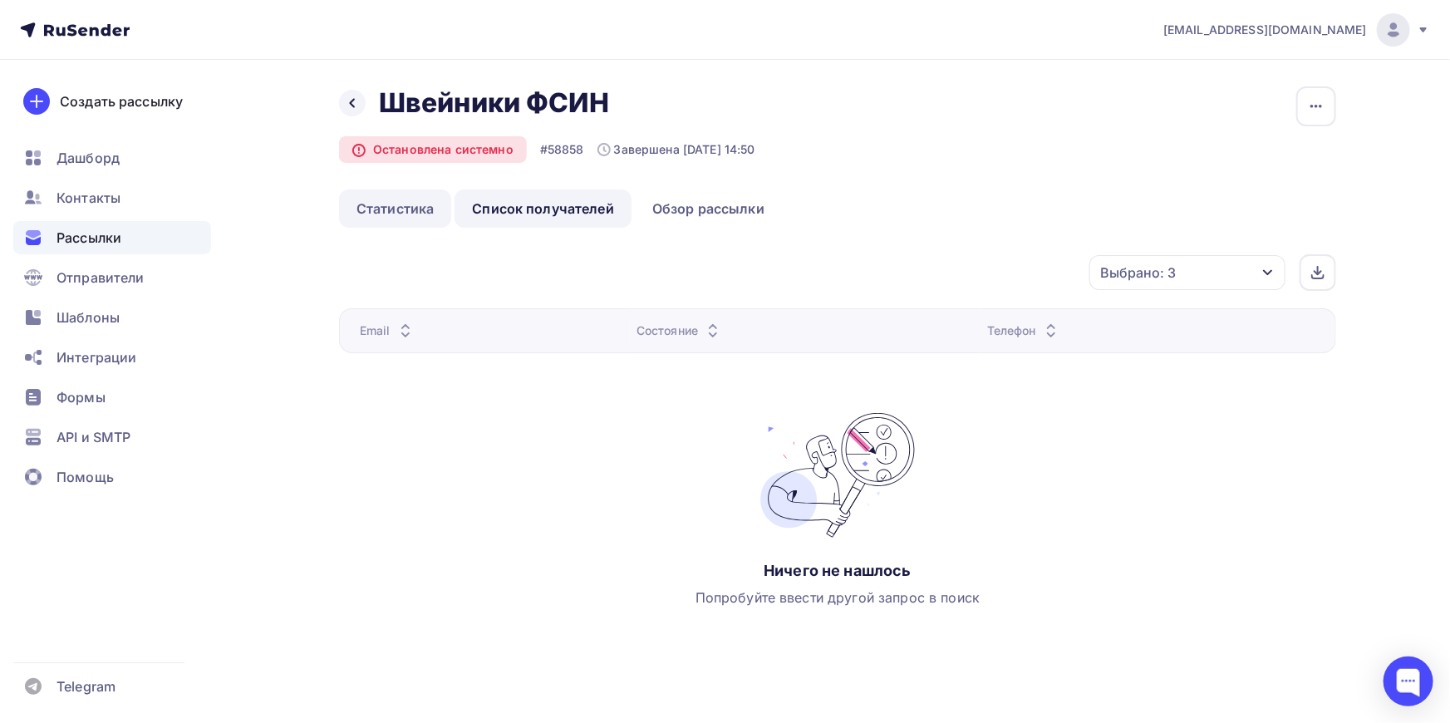
click at [404, 202] on link "Статистика" at bounding box center [395, 208] width 112 height 38
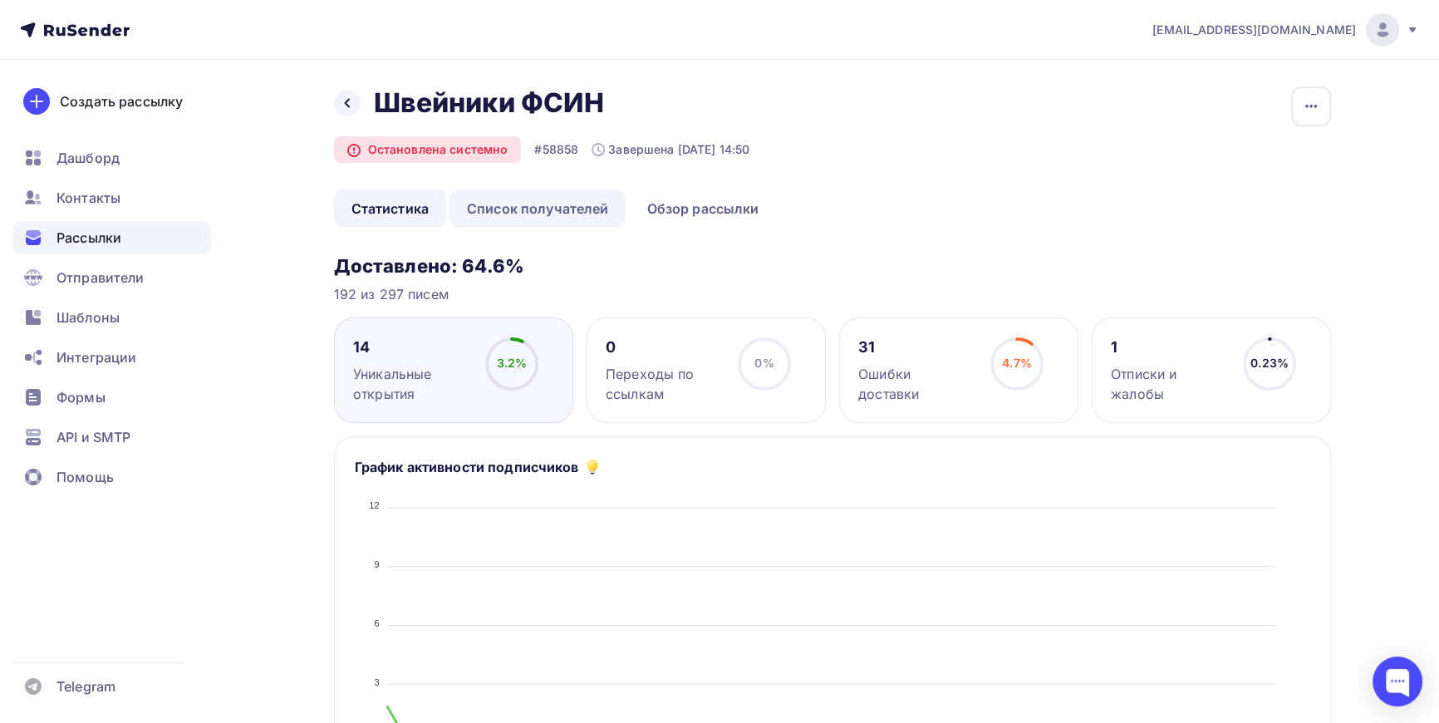
click at [554, 209] on link "Список получателей" at bounding box center [538, 208] width 177 height 38
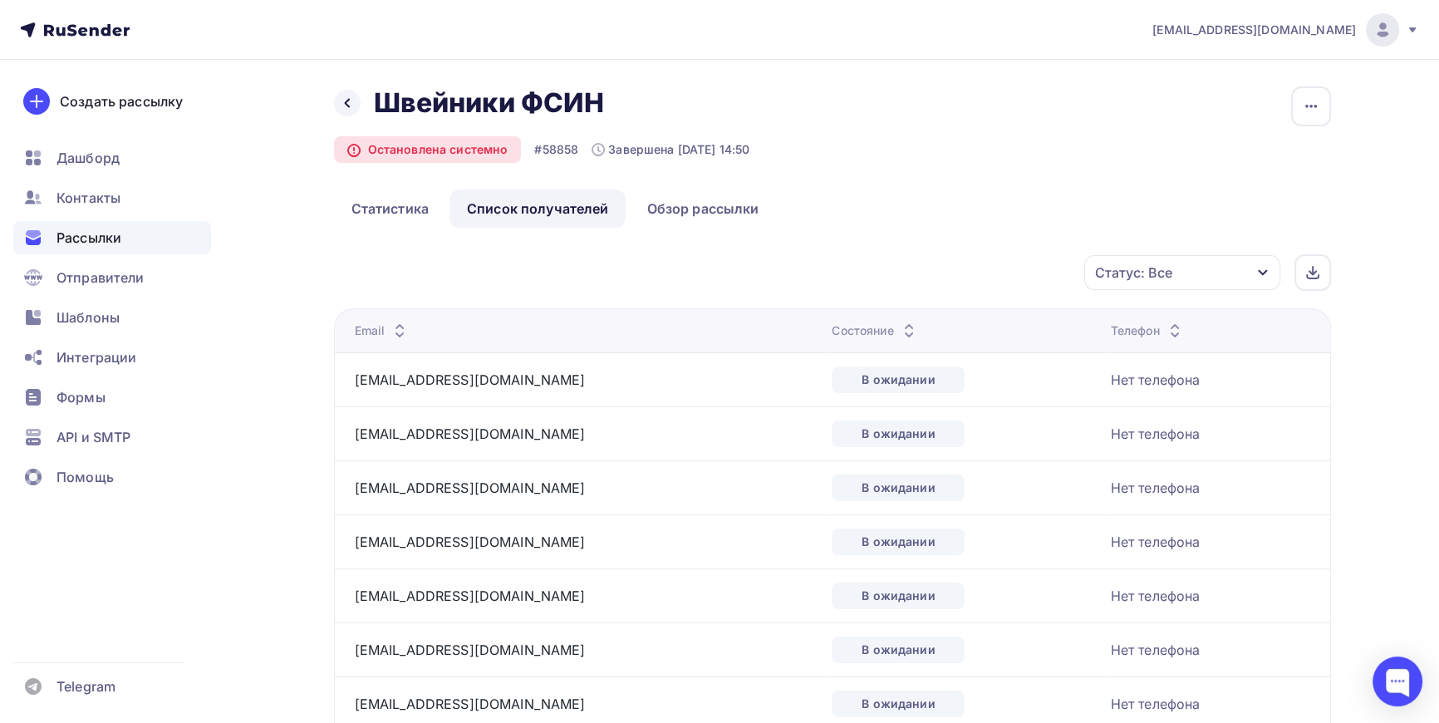
click at [1265, 271] on icon "button" at bounding box center [1262, 273] width 9 height 6
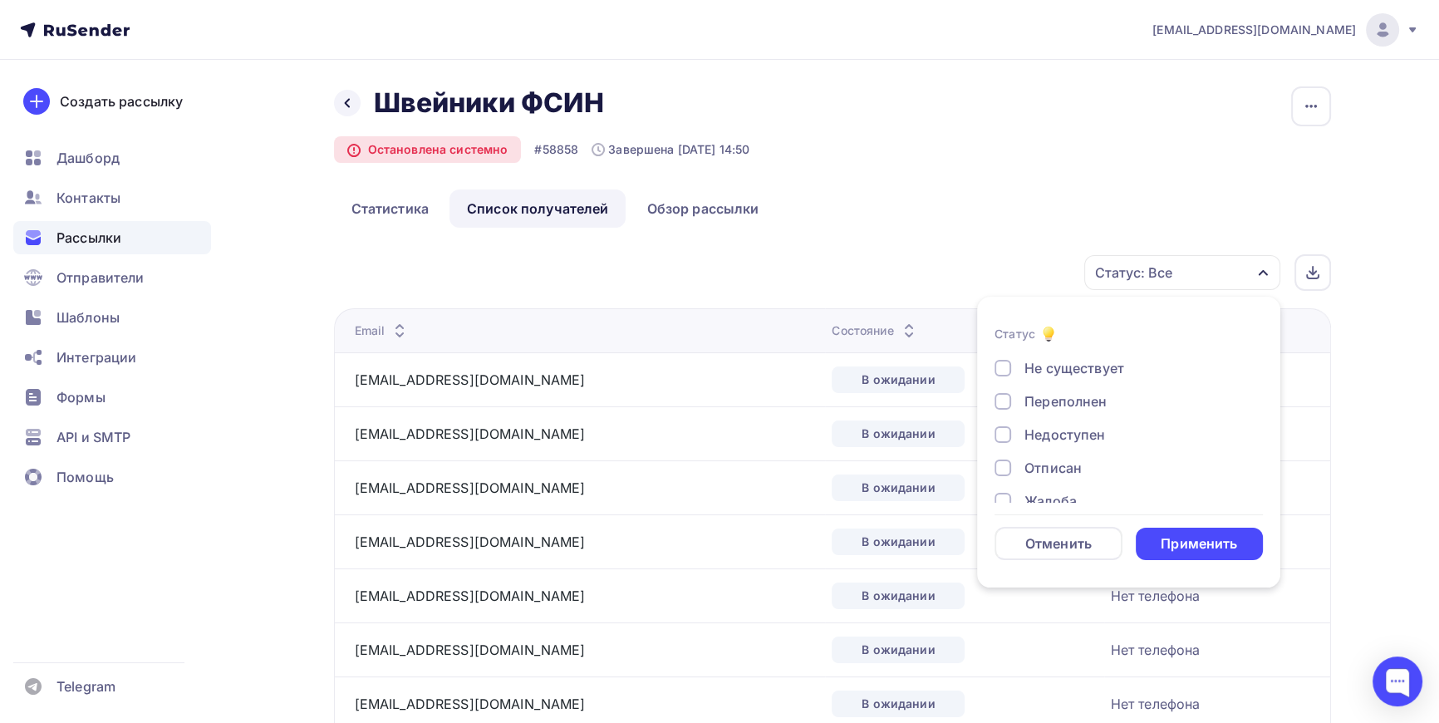
scroll to position [153, 0]
click at [1006, 475] on div at bounding box center [1003, 480] width 17 height 17
click at [1225, 548] on div "Применить" at bounding box center [1199, 543] width 76 height 19
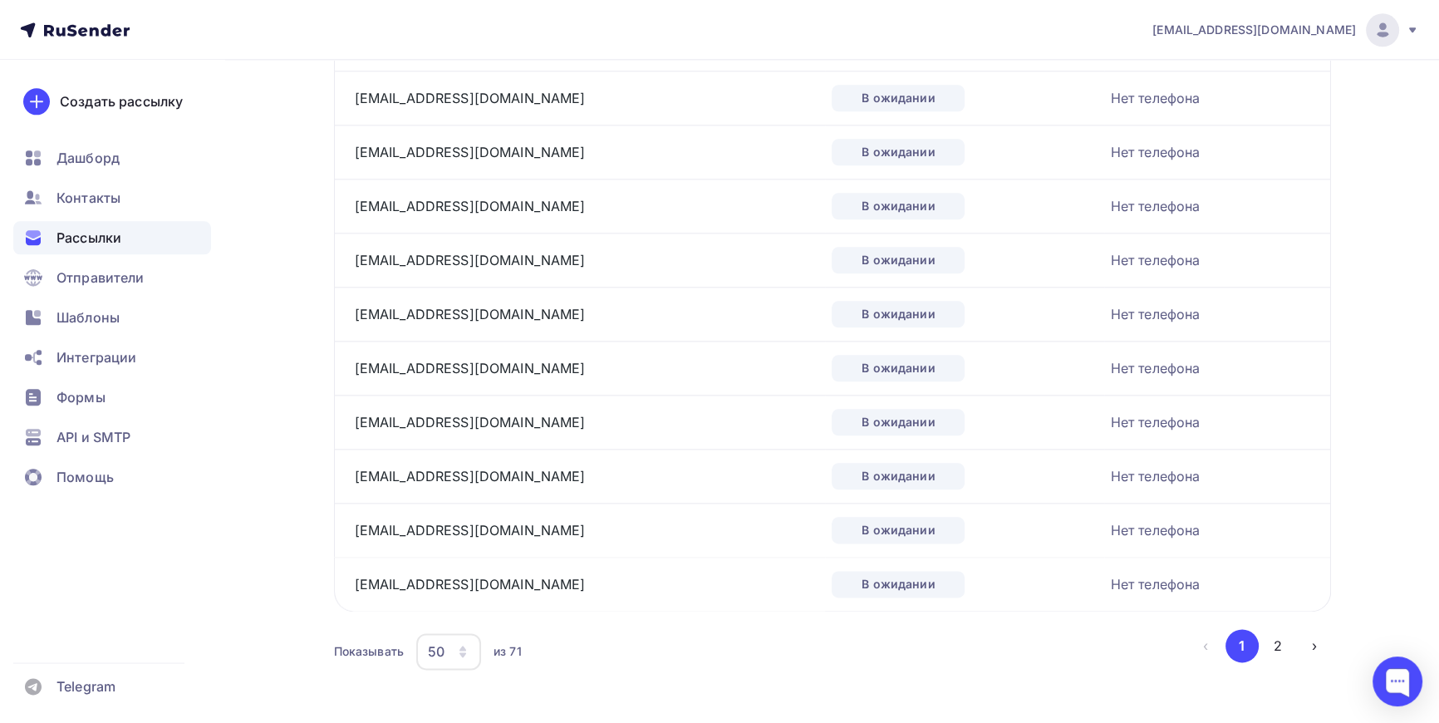
scroll to position [2454, 0]
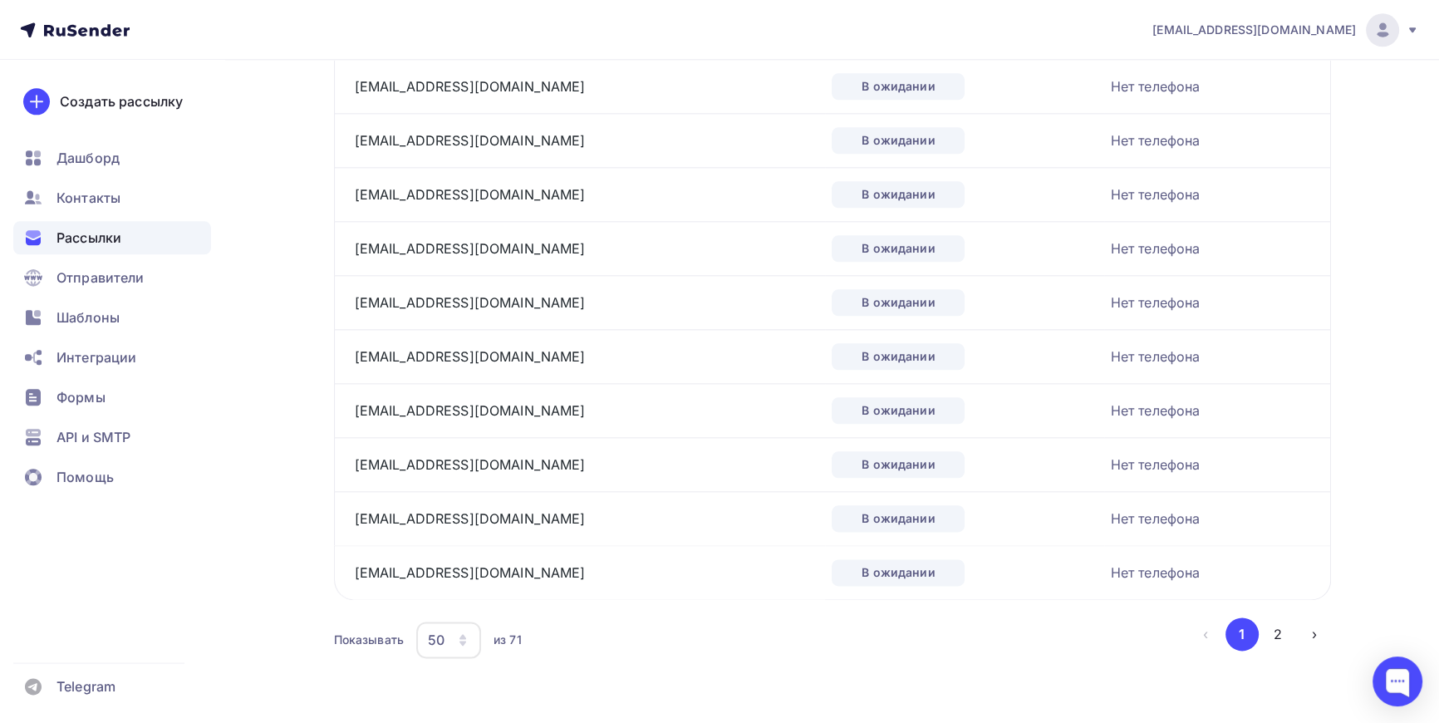
click at [463, 634] on icon "button" at bounding box center [463, 636] width 7 height 5
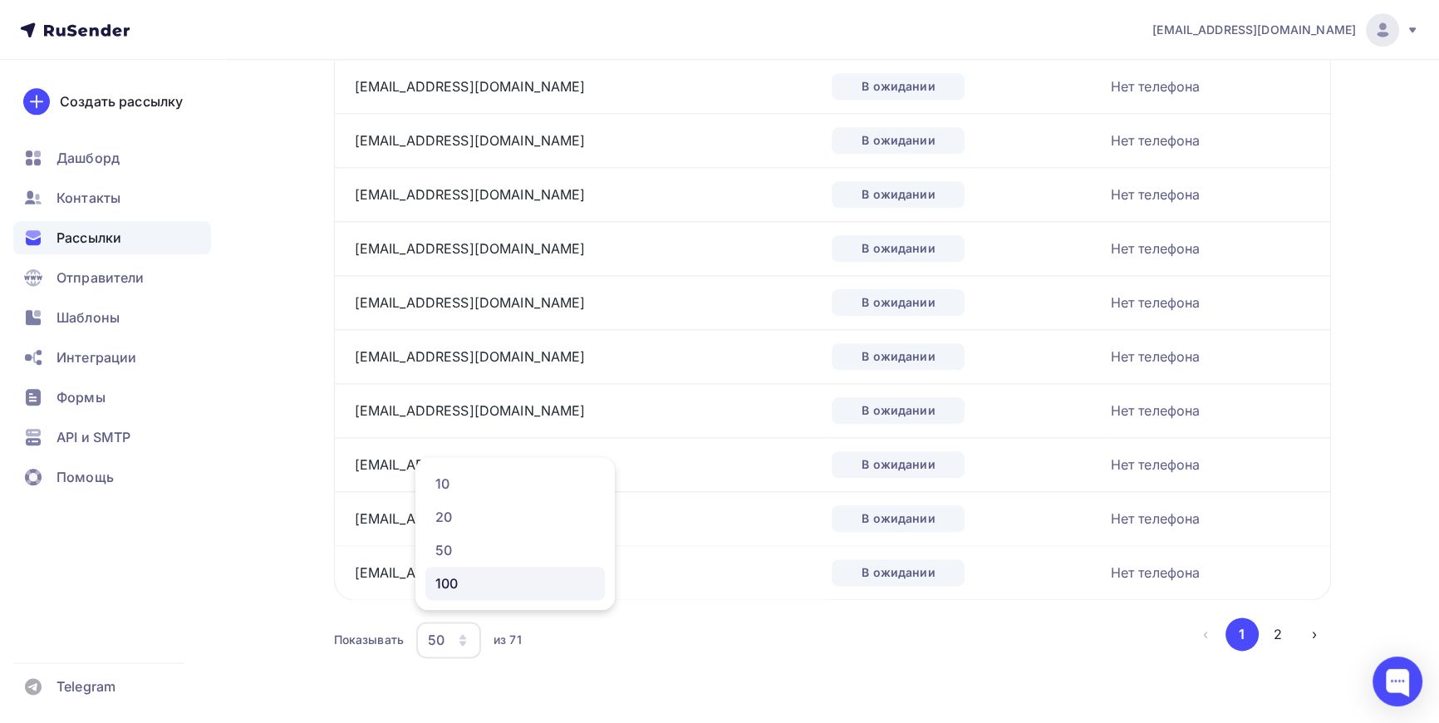
click at [465, 581] on div "100" at bounding box center [515, 583] width 160 height 20
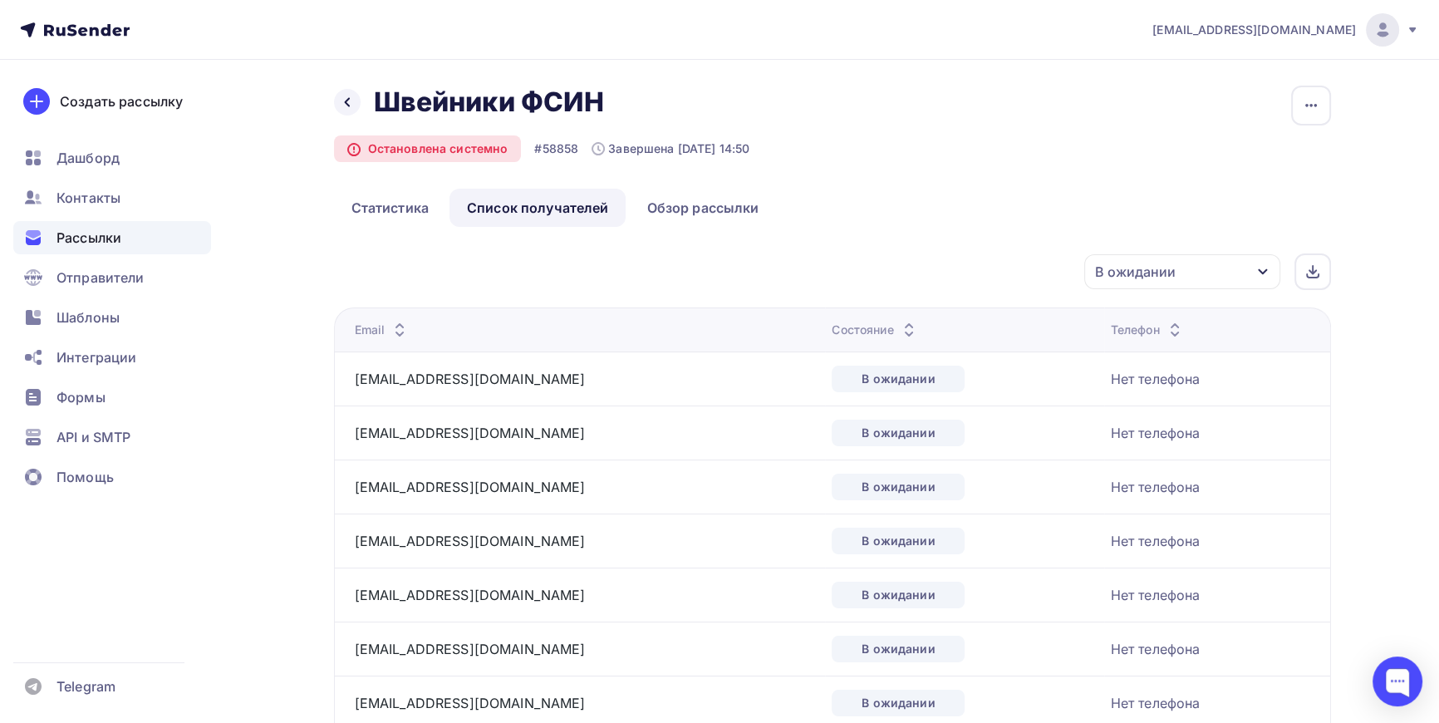
scroll to position [0, 0]
click at [1306, 266] on icon at bounding box center [1312, 272] width 13 height 13
click at [1005, 216] on ul "Статистика Список получателей Обзор рассылки" at bounding box center [832, 208] width 997 height 38
click at [722, 208] on link "Обзор рассылки" at bounding box center [702, 208] width 147 height 38
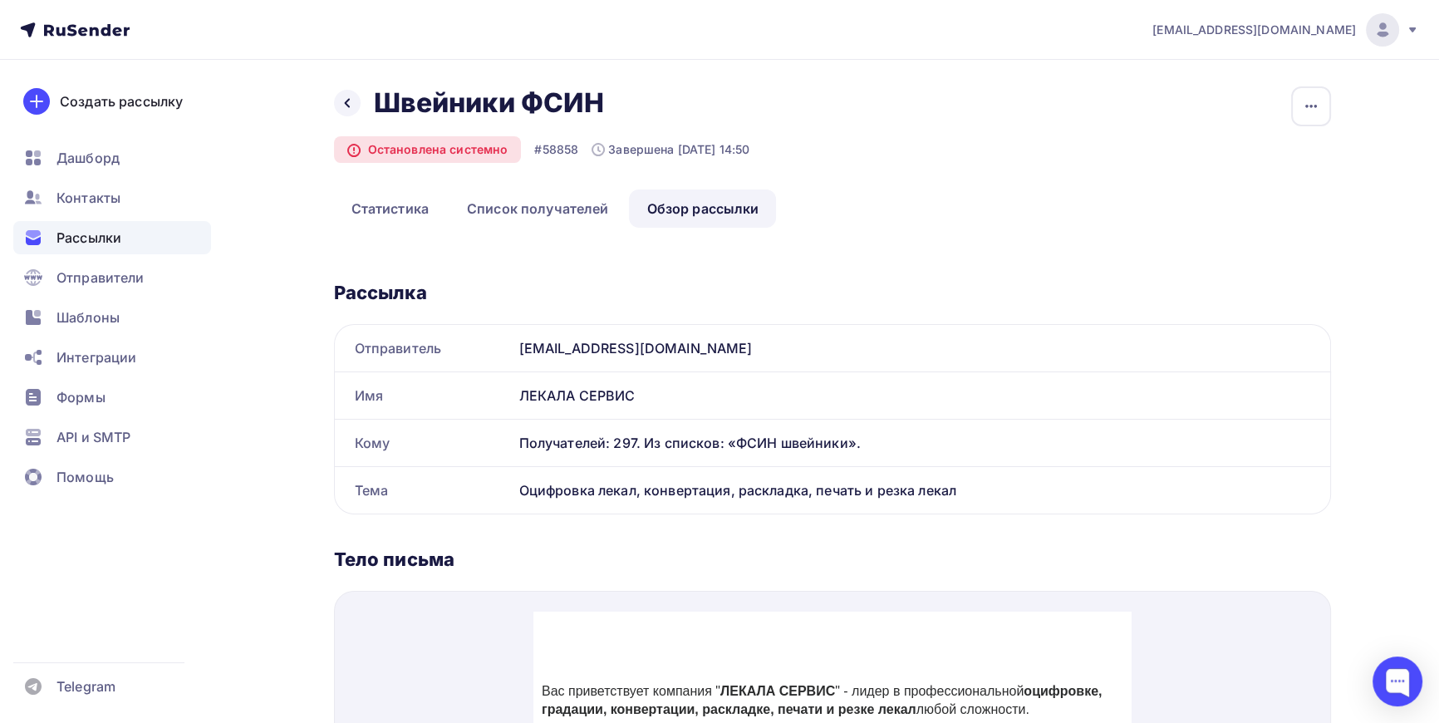
click at [832, 322] on div "Рассылка Отправитель [EMAIL_ADDRESS][DOMAIN_NAME] Имя ЛЕКАЛА СЕРВИС Кому Получа…" at bounding box center [832, 724] width 997 height 940
click at [526, 199] on link "Список получателей" at bounding box center [538, 208] width 177 height 38
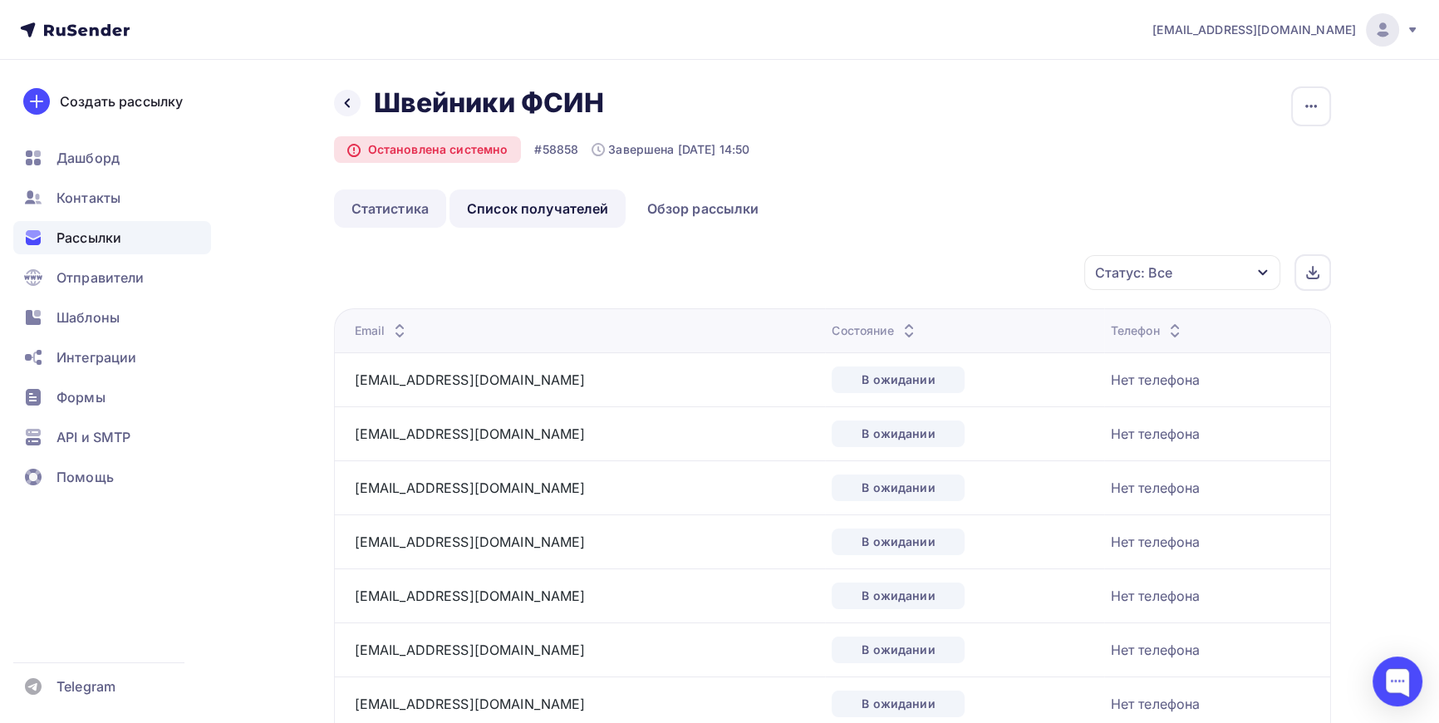
click at [396, 205] on link "Статистика" at bounding box center [390, 208] width 112 height 38
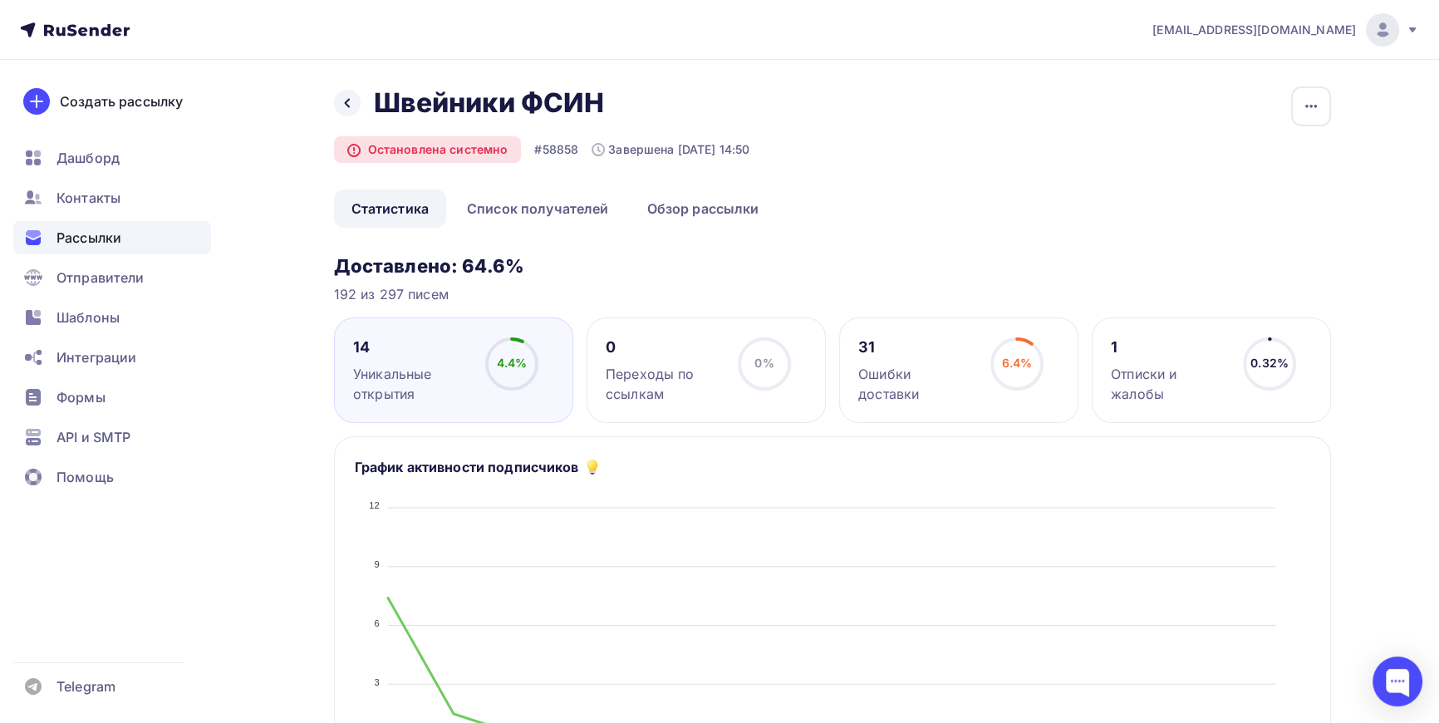
click at [907, 183] on div "Назад Швейники ФСИН Швейники ФСИН Остановлена системно #58858 Завершена [DATE] …" at bounding box center [832, 137] width 997 height 103
click at [101, 104] on div "Создать рассылку" at bounding box center [121, 101] width 123 height 20
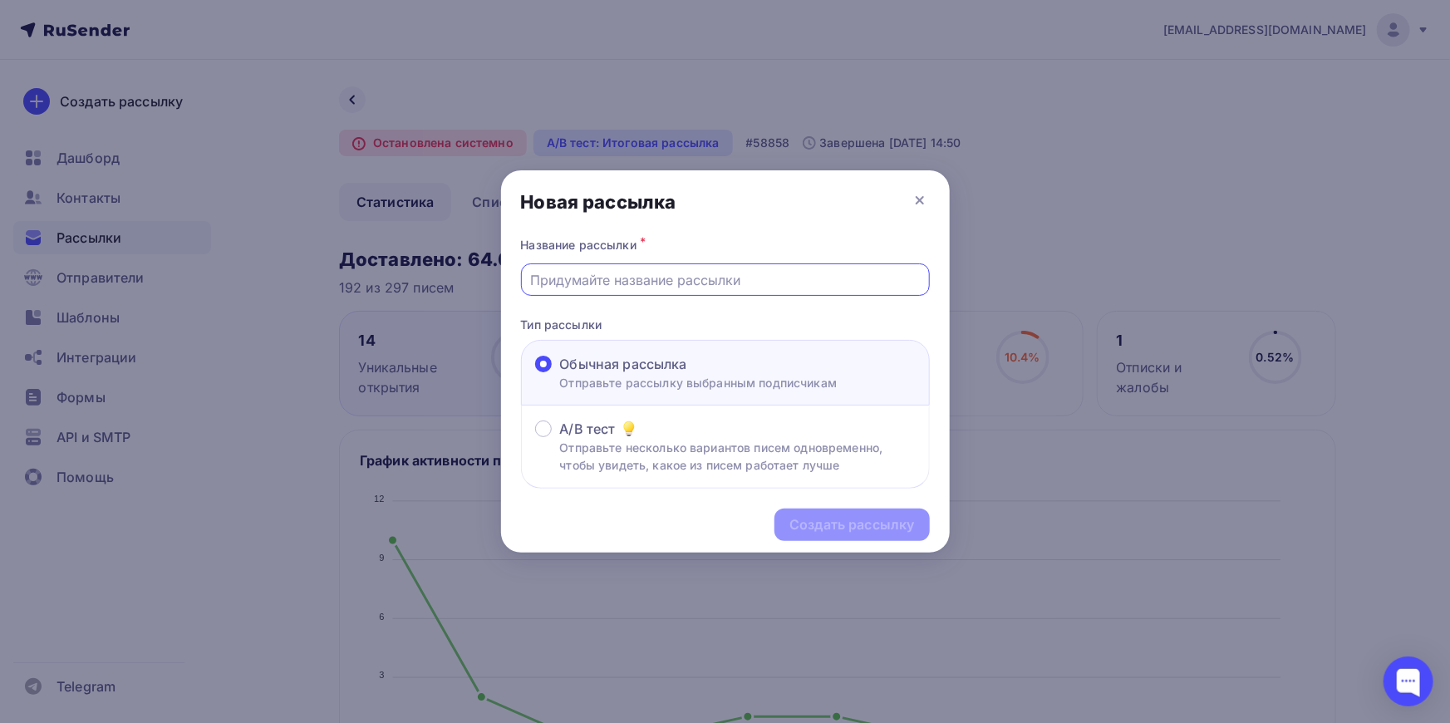
click at [613, 277] on input "text" at bounding box center [725, 280] width 390 height 20
type input "Швейники ФСИН в ожидании"
click at [863, 509] on div "Создать рассылку" at bounding box center [851, 525] width 155 height 32
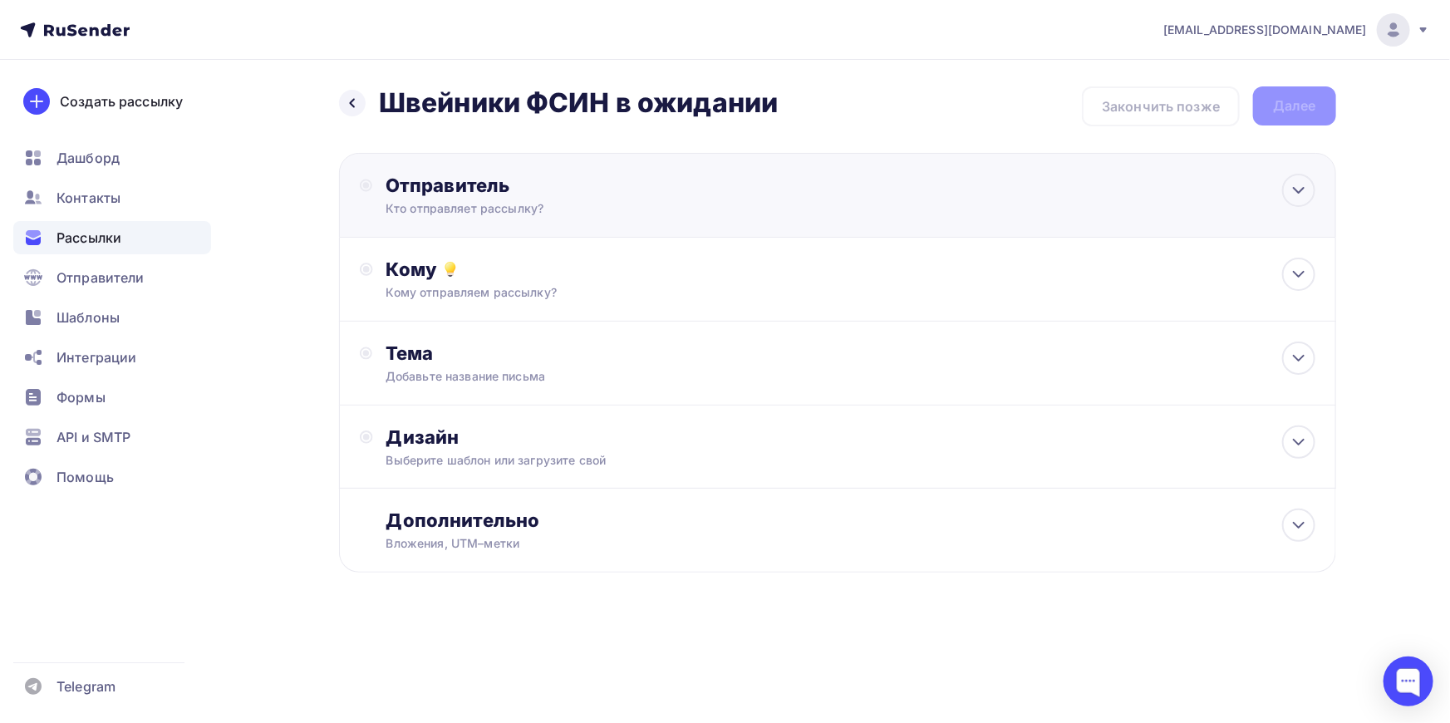
click at [509, 207] on div "Кто отправляет рассылку?" at bounding box center [548, 208] width 324 height 17
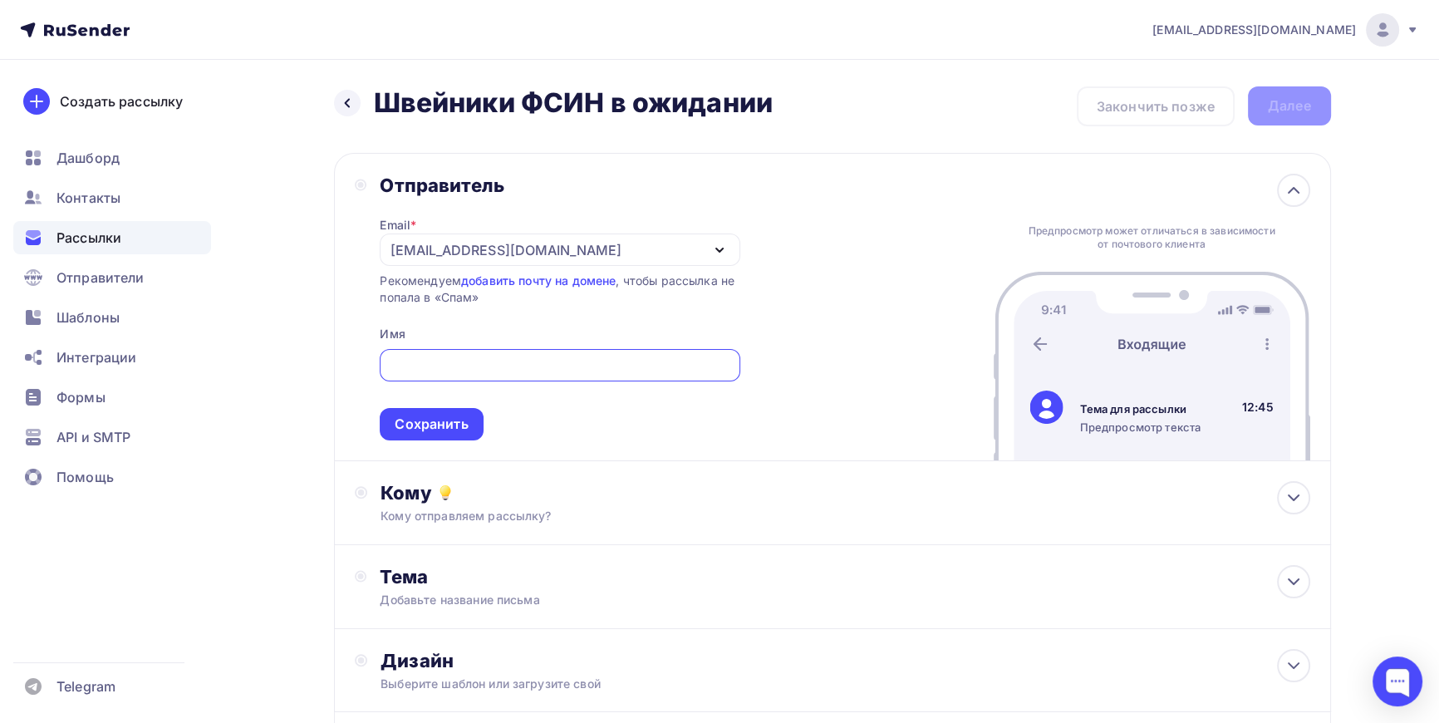
click at [500, 248] on div "[EMAIL_ADDRESS][DOMAIN_NAME]" at bounding box center [506, 250] width 230 height 20
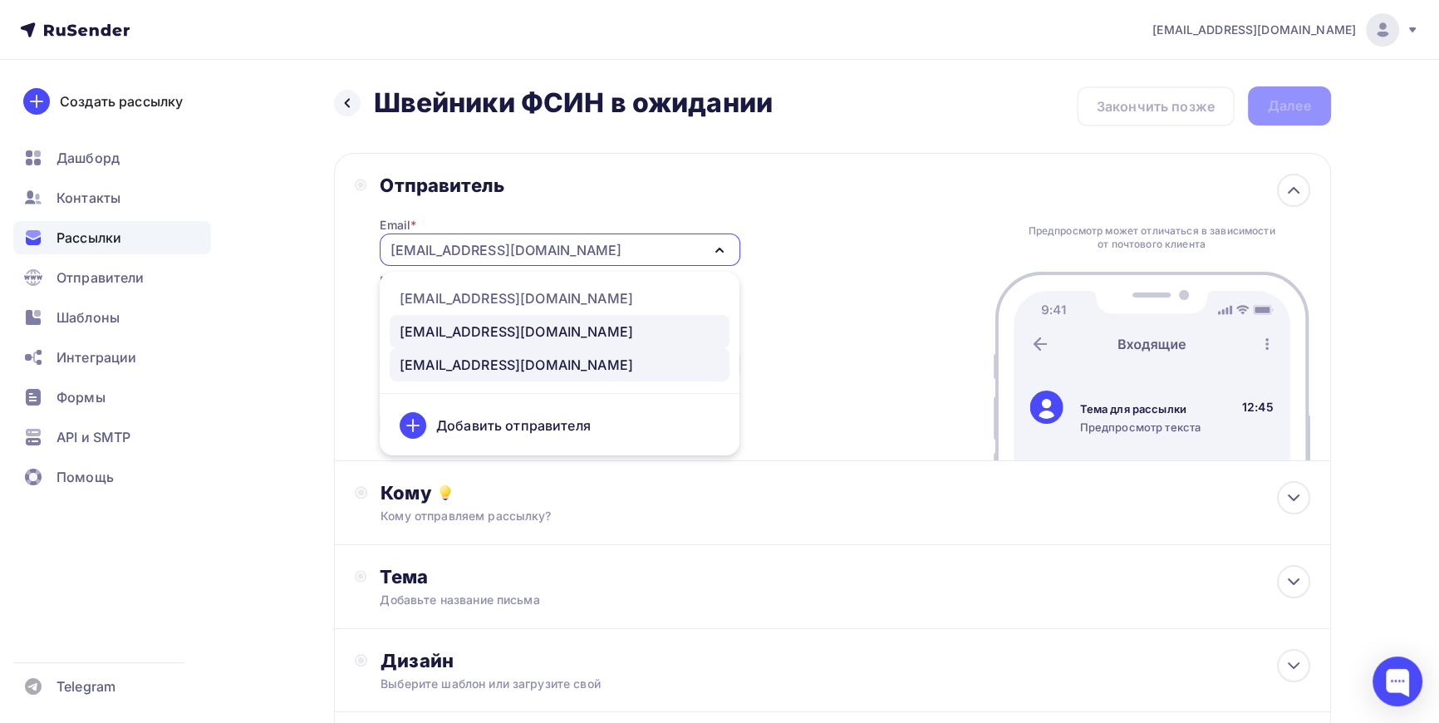
click at [458, 327] on div "[EMAIL_ADDRESS][DOMAIN_NAME]" at bounding box center [516, 332] width 233 height 20
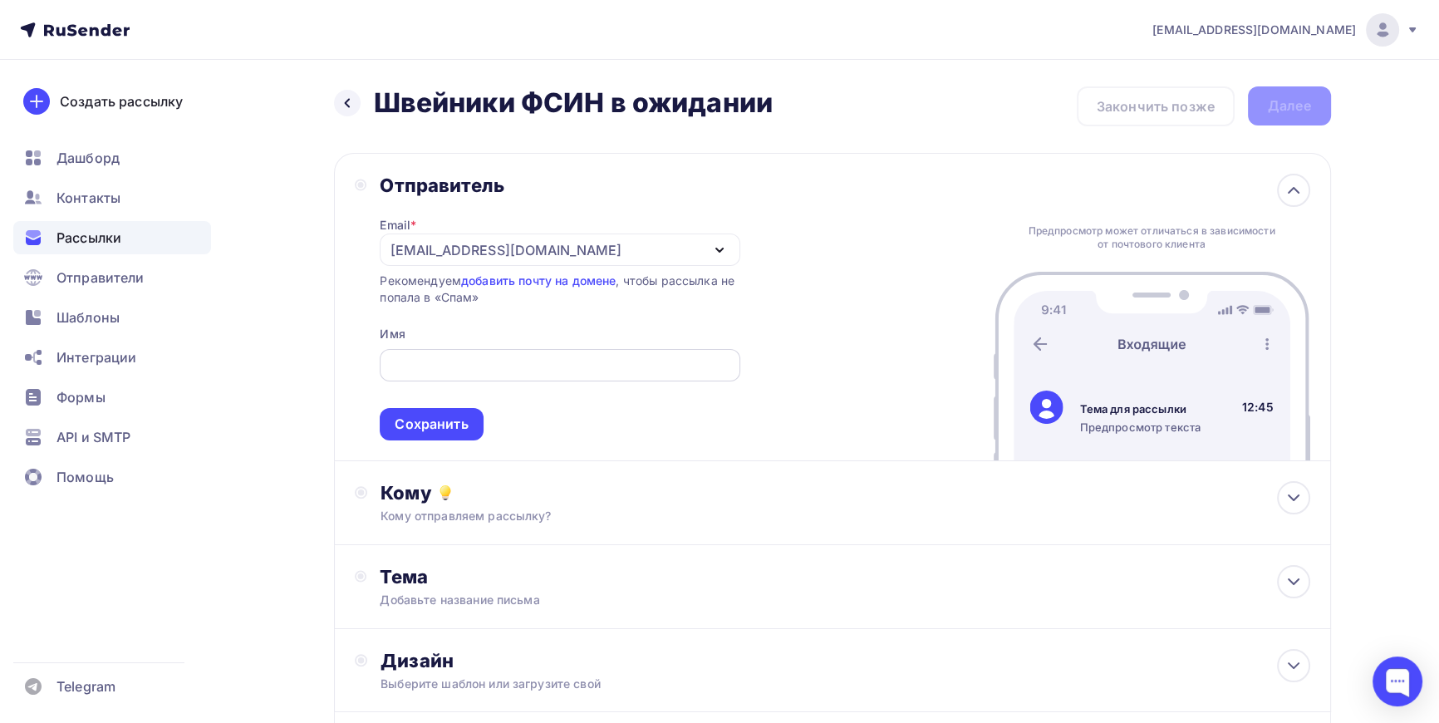
click at [456, 370] on input "text" at bounding box center [560, 366] width 341 height 20
type input "ЛЕКАЛА СЕРВИС"
click at [445, 420] on div "Сохранить" at bounding box center [431, 424] width 73 height 19
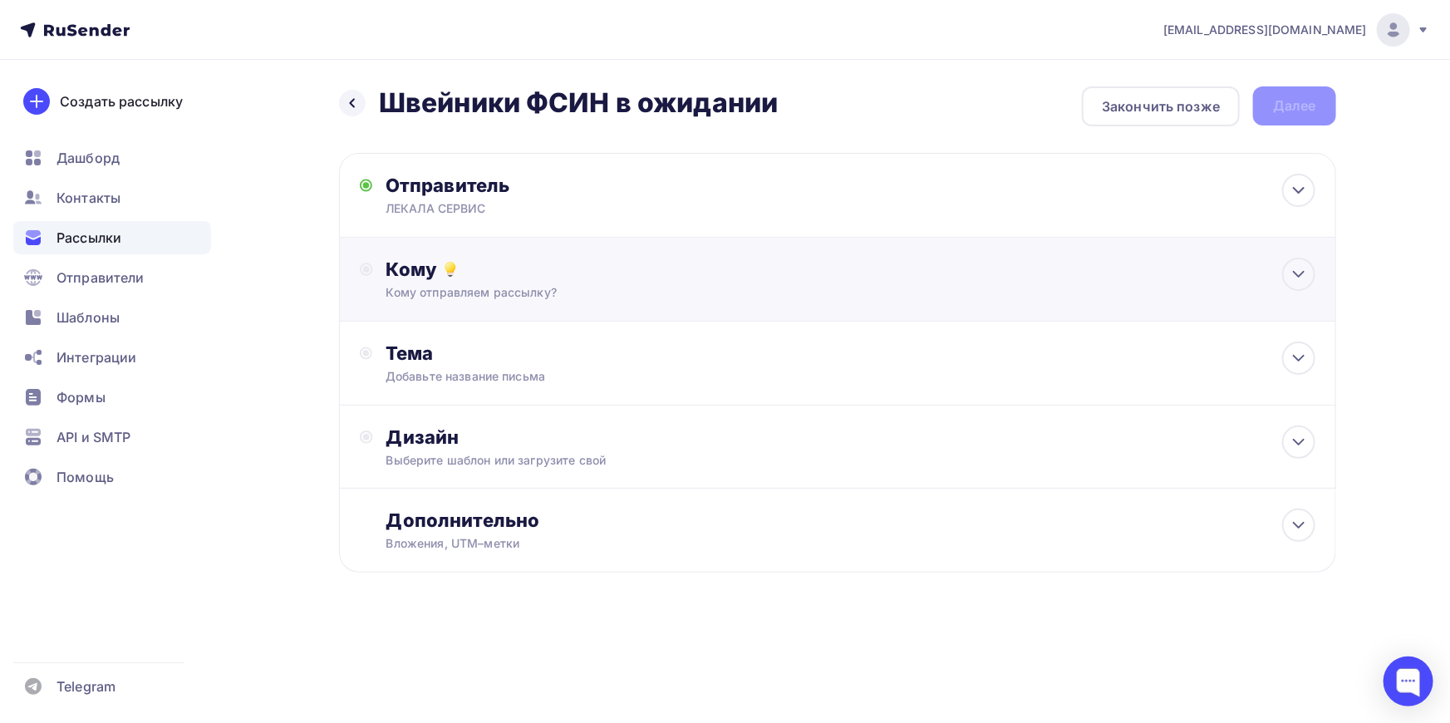
click at [460, 280] on div "Кому" at bounding box center [850, 269] width 929 height 23
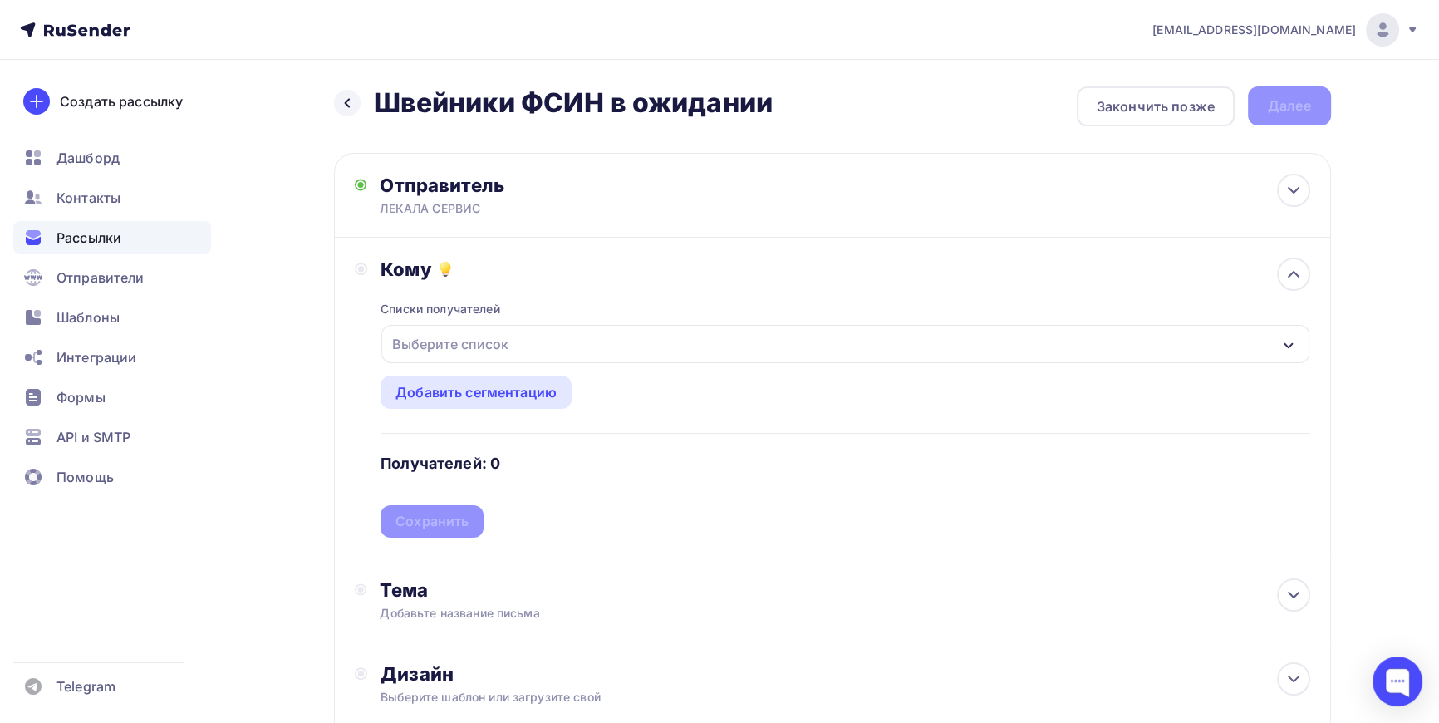
click at [301, 261] on div "Назад Швейники ФСИН в ожидании Швейники [PERSON_NAME] в ожидании Закончить позж…" at bounding box center [720, 488] width 1362 height 857
click at [1148, 106] on div "Закончить позже" at bounding box center [1156, 106] width 118 height 20
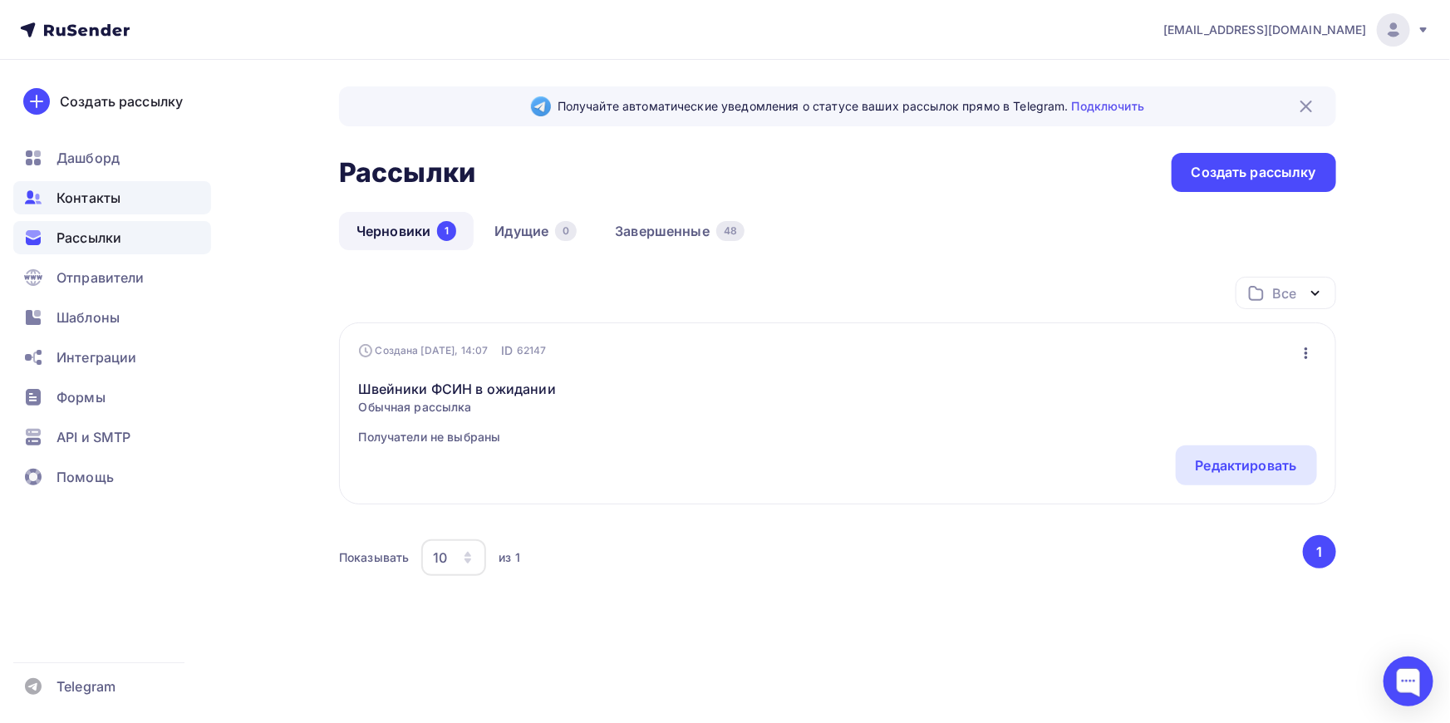
click at [103, 199] on span "Контакты" at bounding box center [89, 198] width 64 height 20
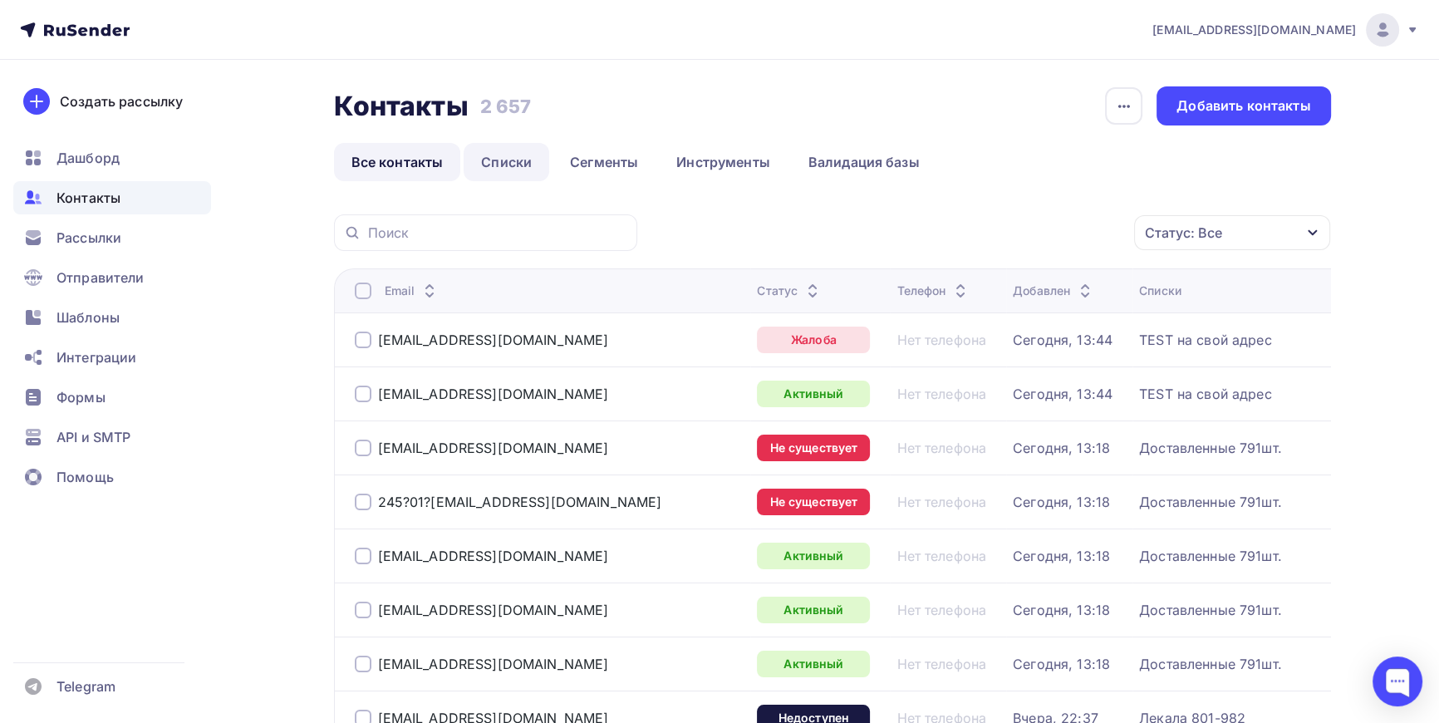
click at [519, 162] on link "Списки" at bounding box center [507, 162] width 86 height 38
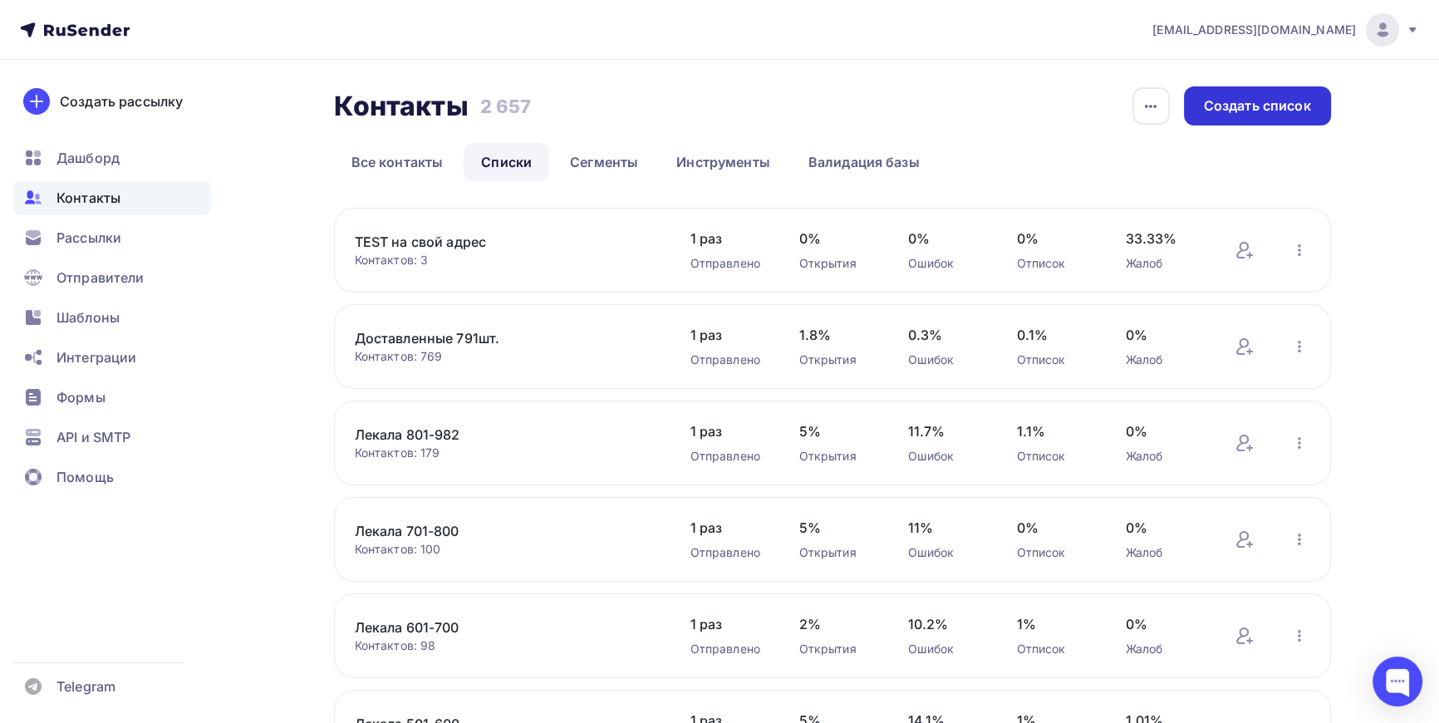
click at [1272, 102] on div "Создать список" at bounding box center [1257, 105] width 107 height 19
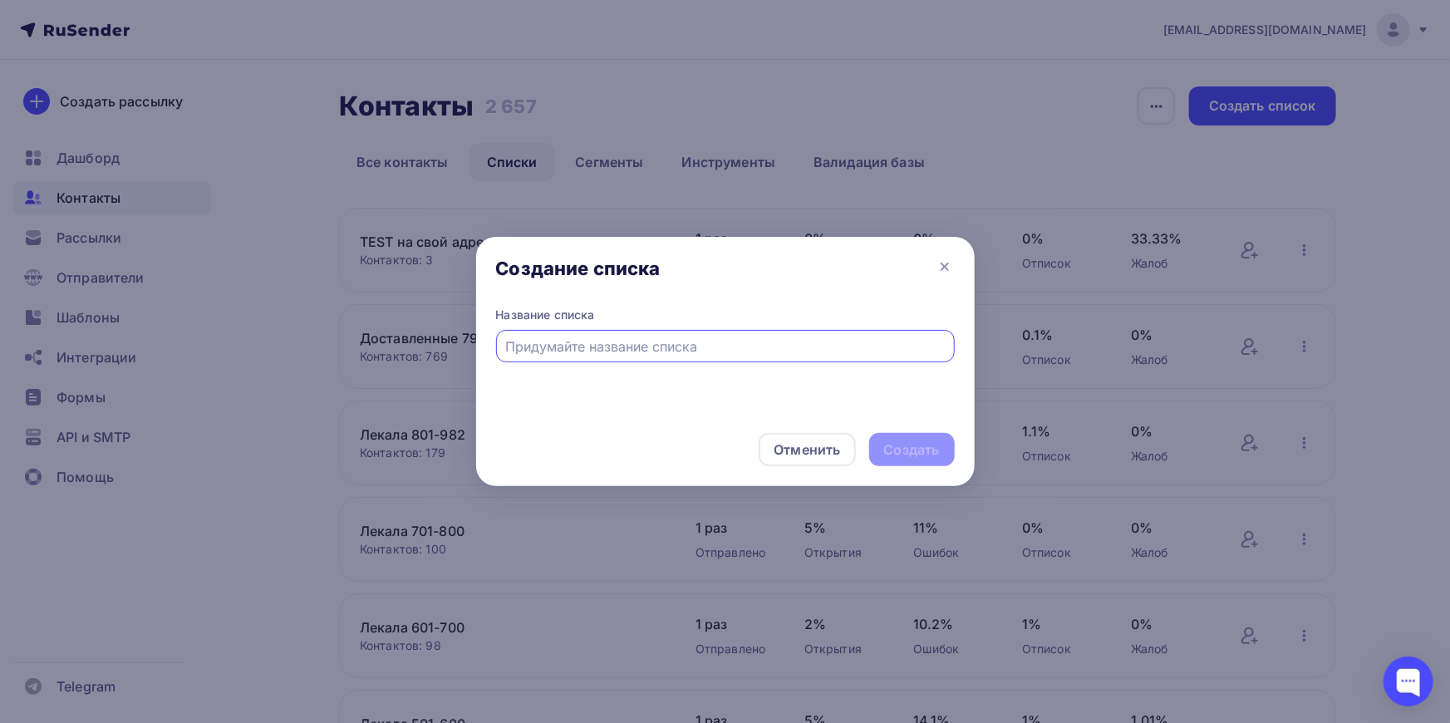
click at [577, 346] on input "text" at bounding box center [725, 347] width 440 height 20
type input "Швейники ФСИН в ожидании"
click at [922, 453] on div "Создать" at bounding box center [912, 449] width 56 height 19
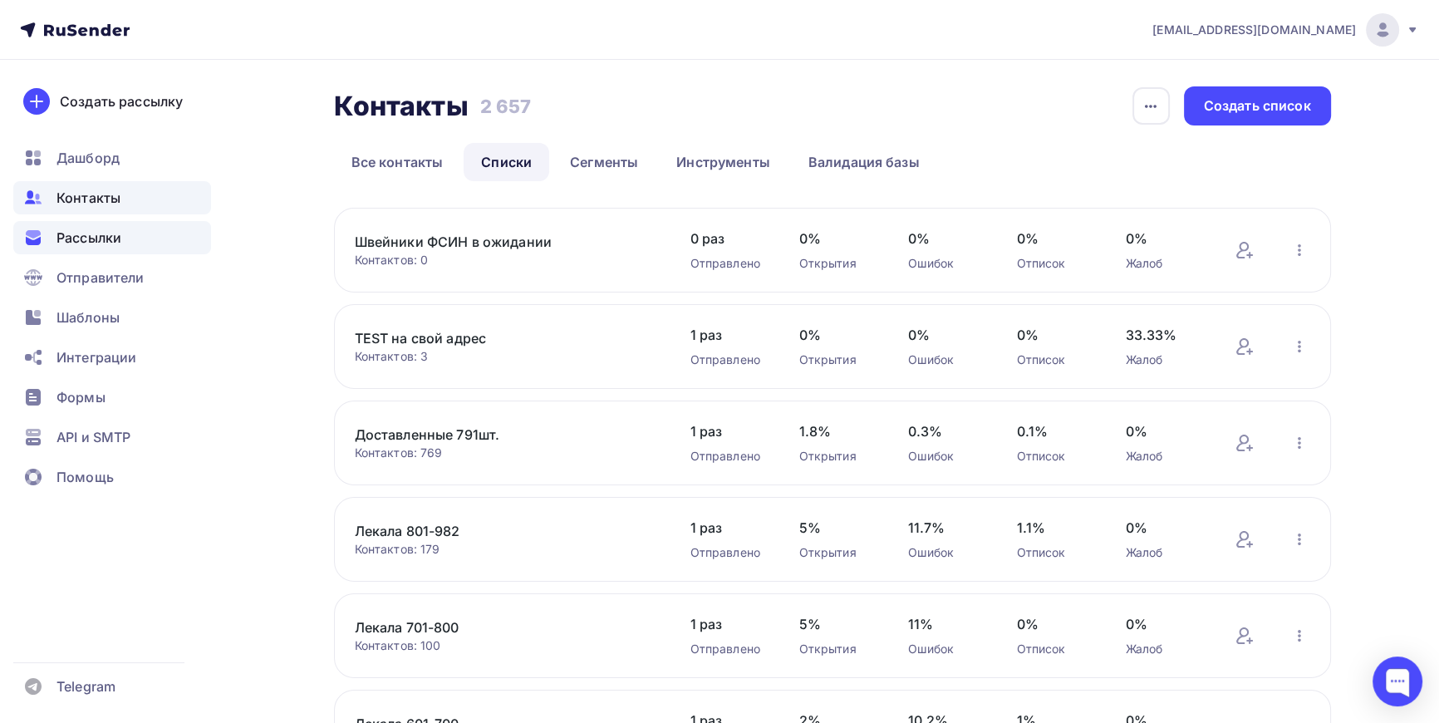
click at [81, 235] on span "Рассылки" at bounding box center [89, 238] width 65 height 20
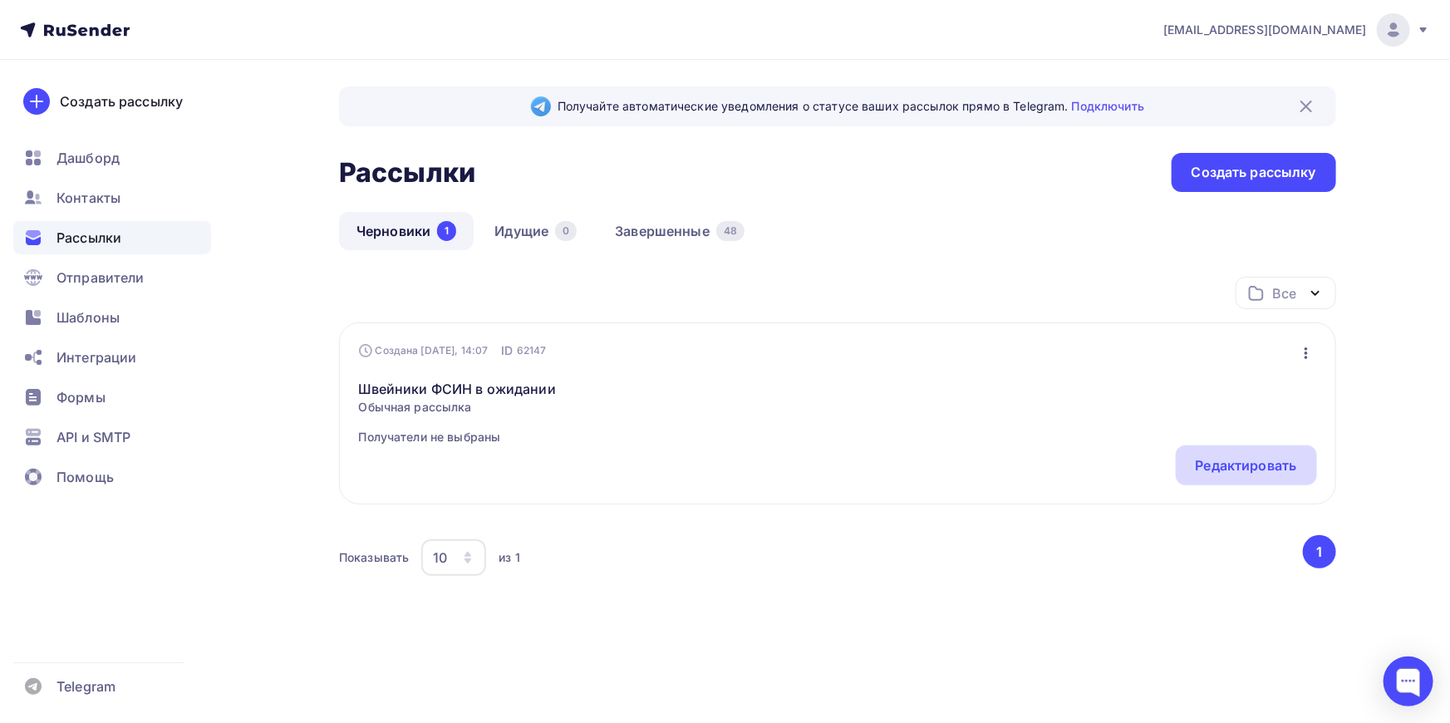
click at [1263, 469] on div "Редактировать" at bounding box center [1246, 465] width 101 height 20
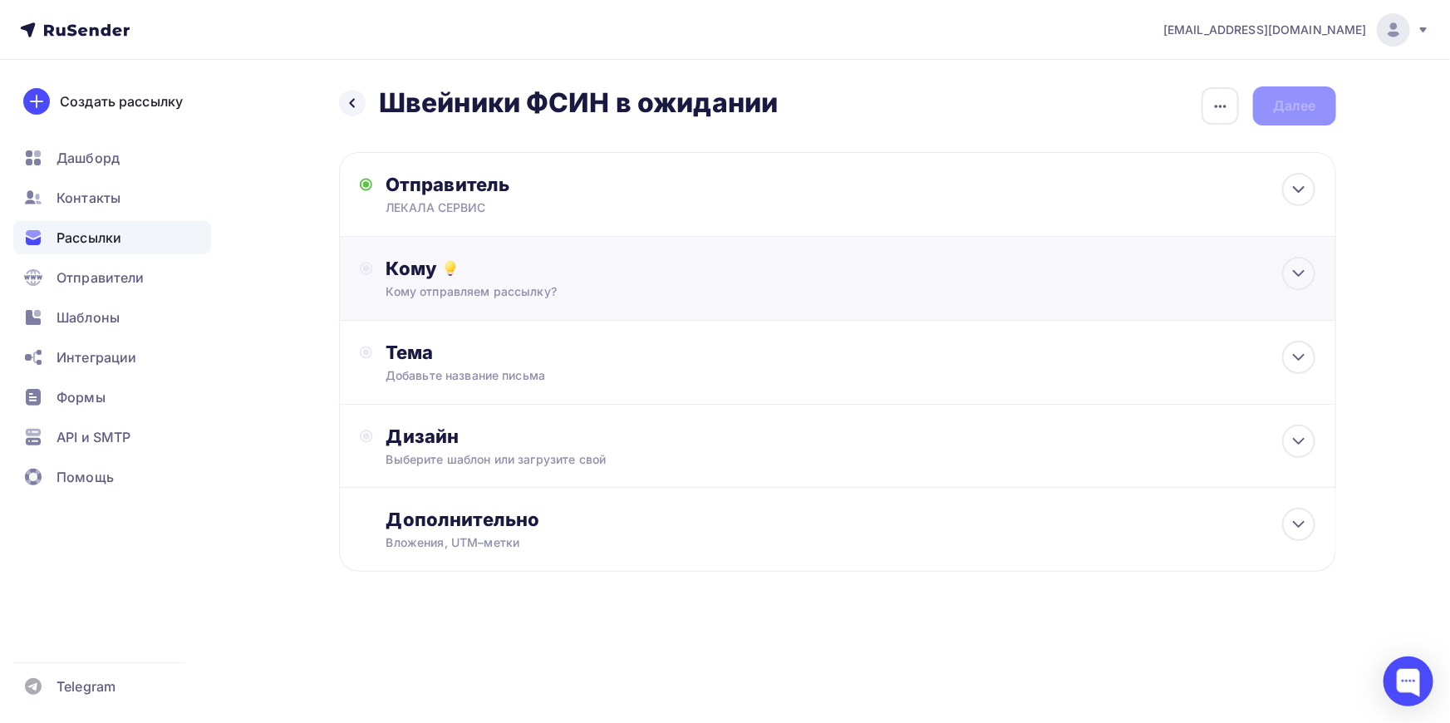
click at [465, 286] on div "Кому отправляем рассылку?" at bounding box center [804, 291] width 837 height 17
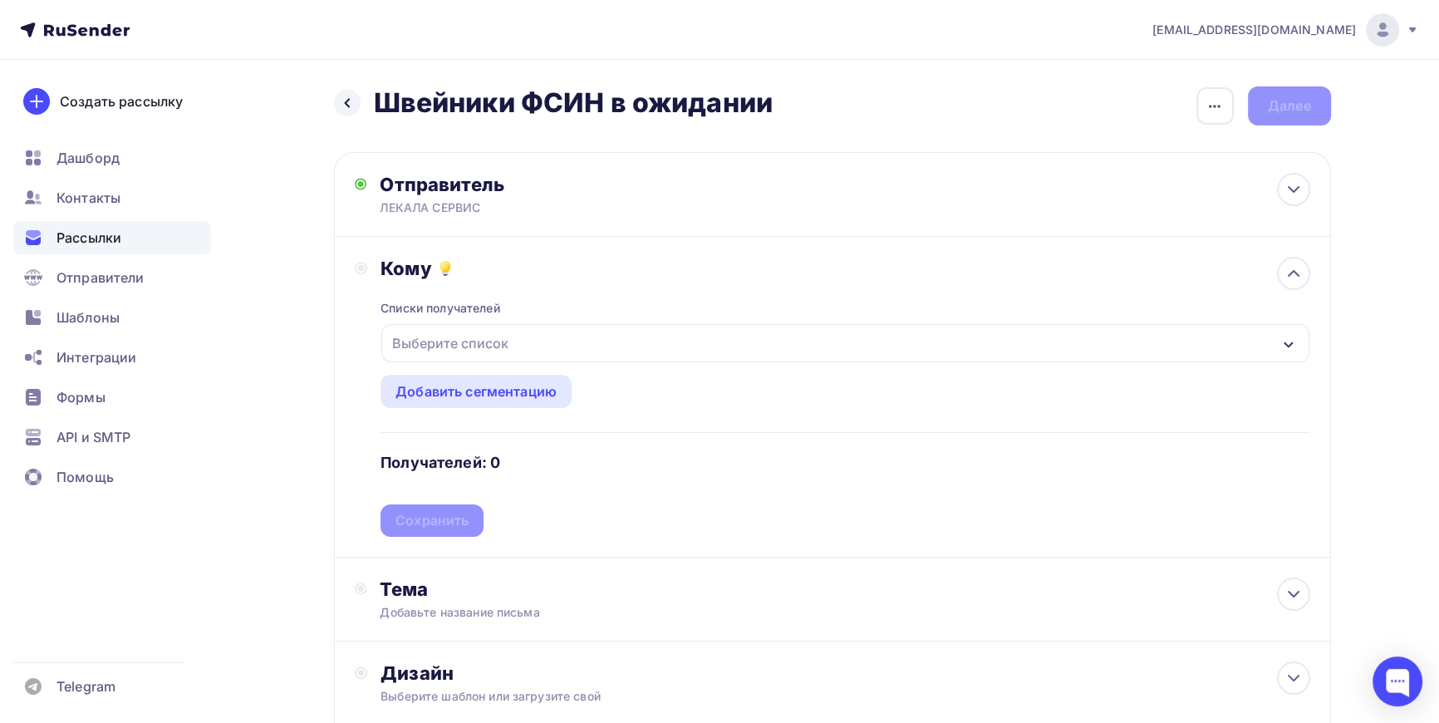
click at [438, 355] on div "Выберите список" at bounding box center [451, 343] width 130 height 30
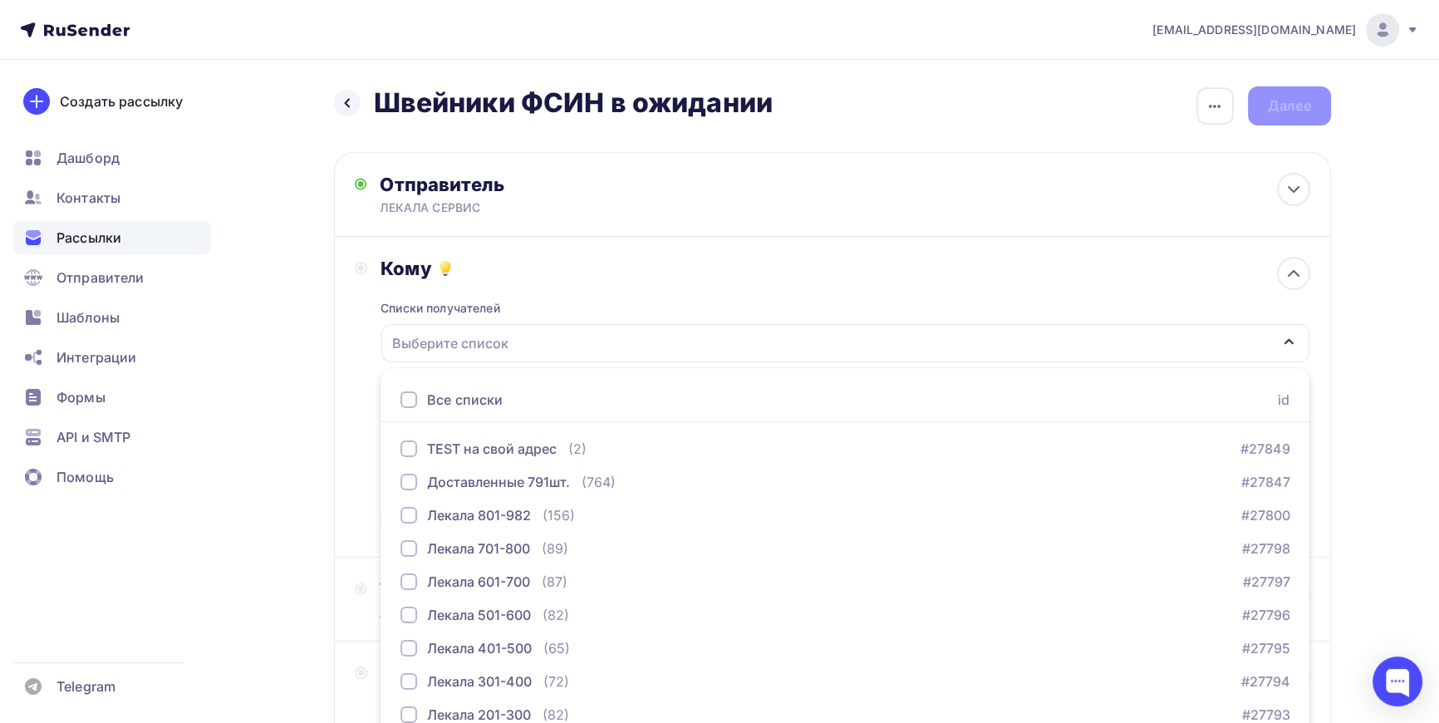
click at [307, 333] on div "Назад Швейники ФСИН в ожидании Швейники ФСИН в ожидании Закончить позже Переиме…" at bounding box center [720, 488] width 1362 height 856
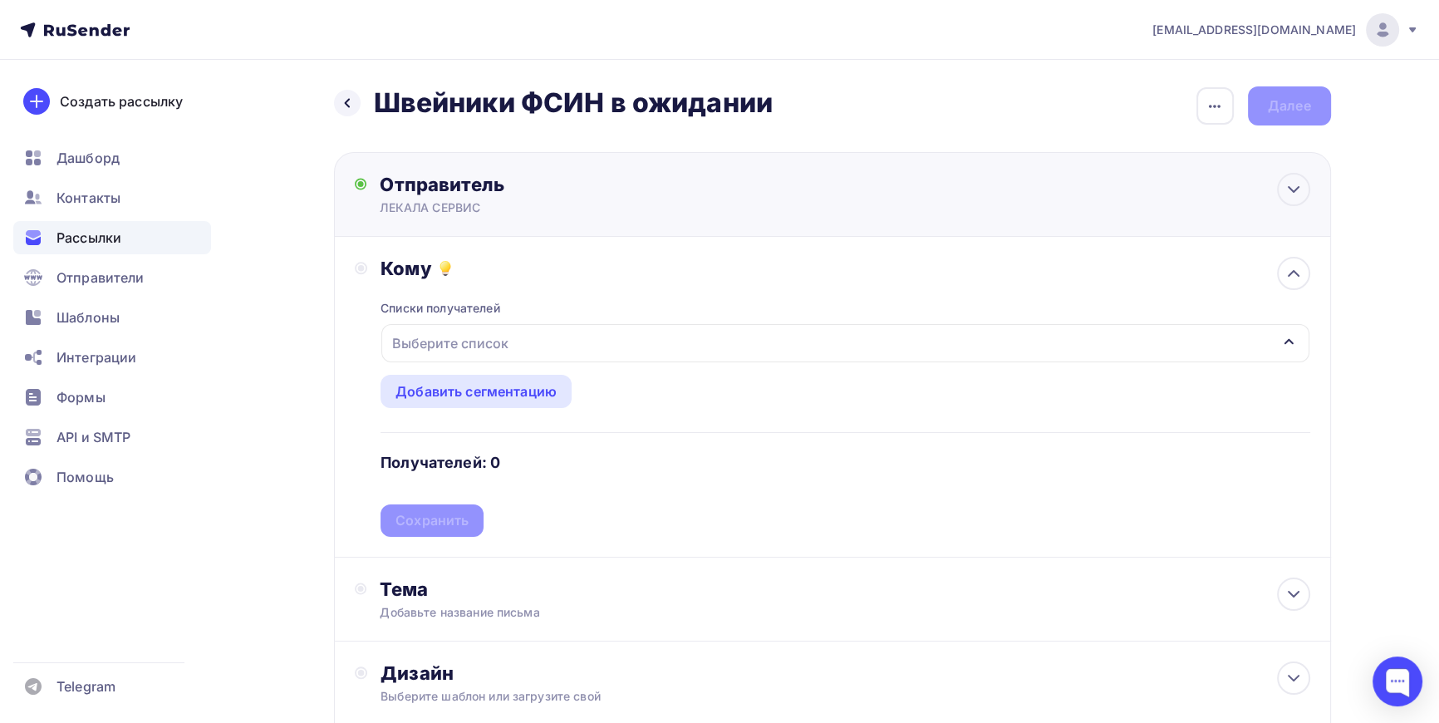
scroll to position [6, 0]
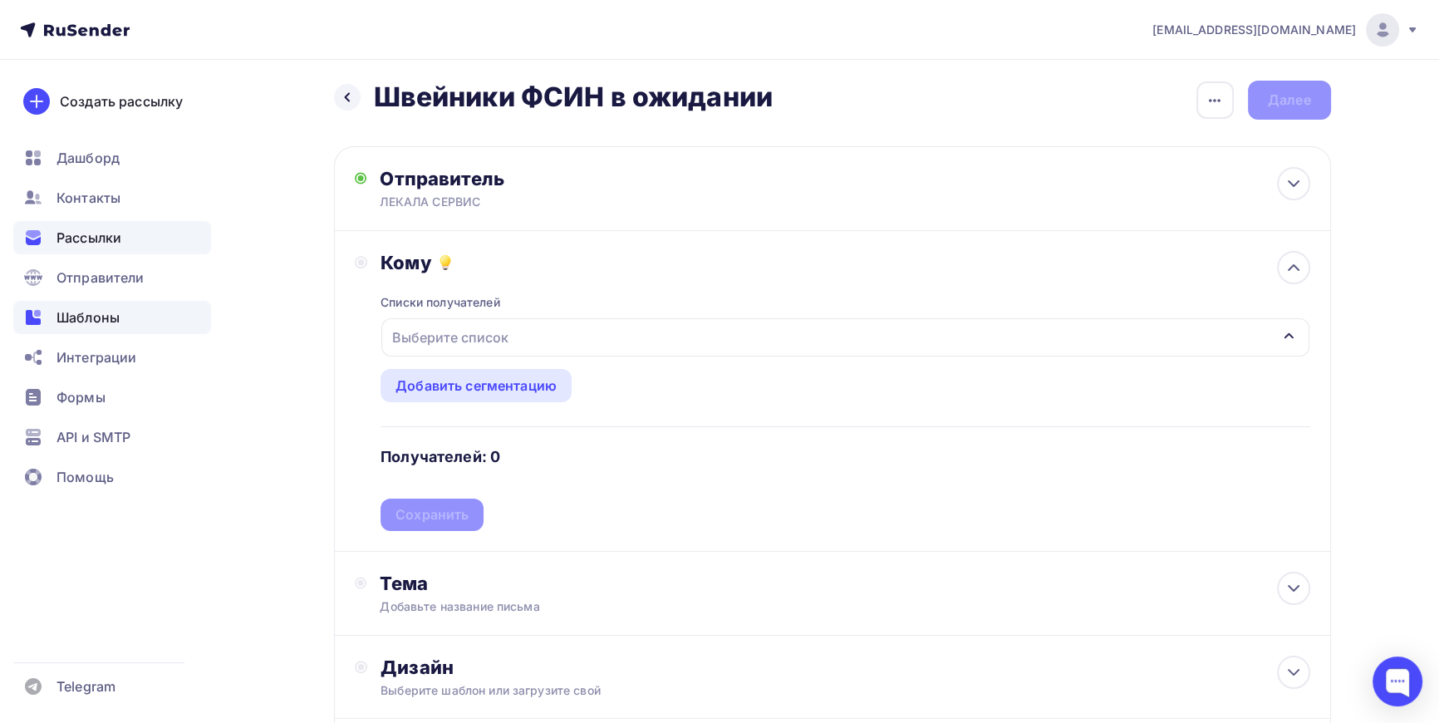
click at [90, 321] on span "Шаблоны" at bounding box center [88, 317] width 63 height 20
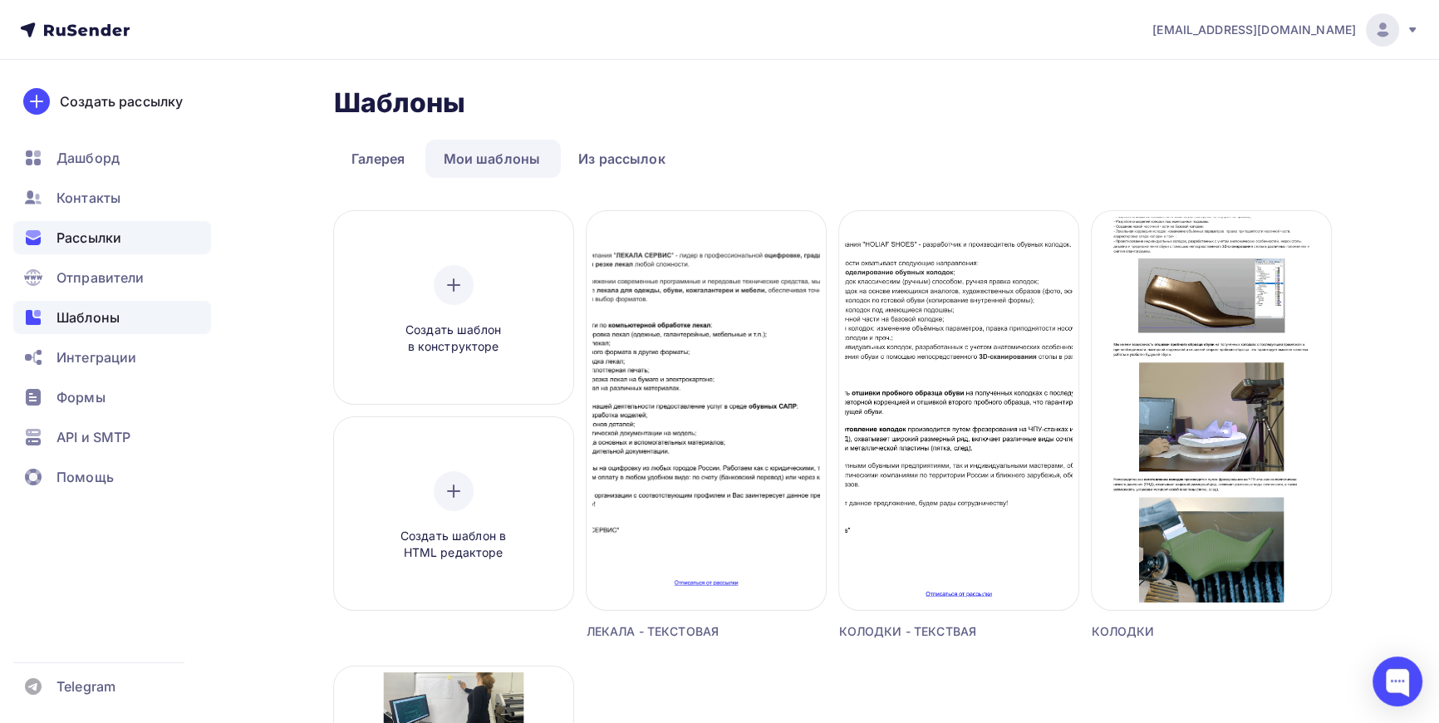
click at [86, 235] on span "Рассылки" at bounding box center [89, 238] width 65 height 20
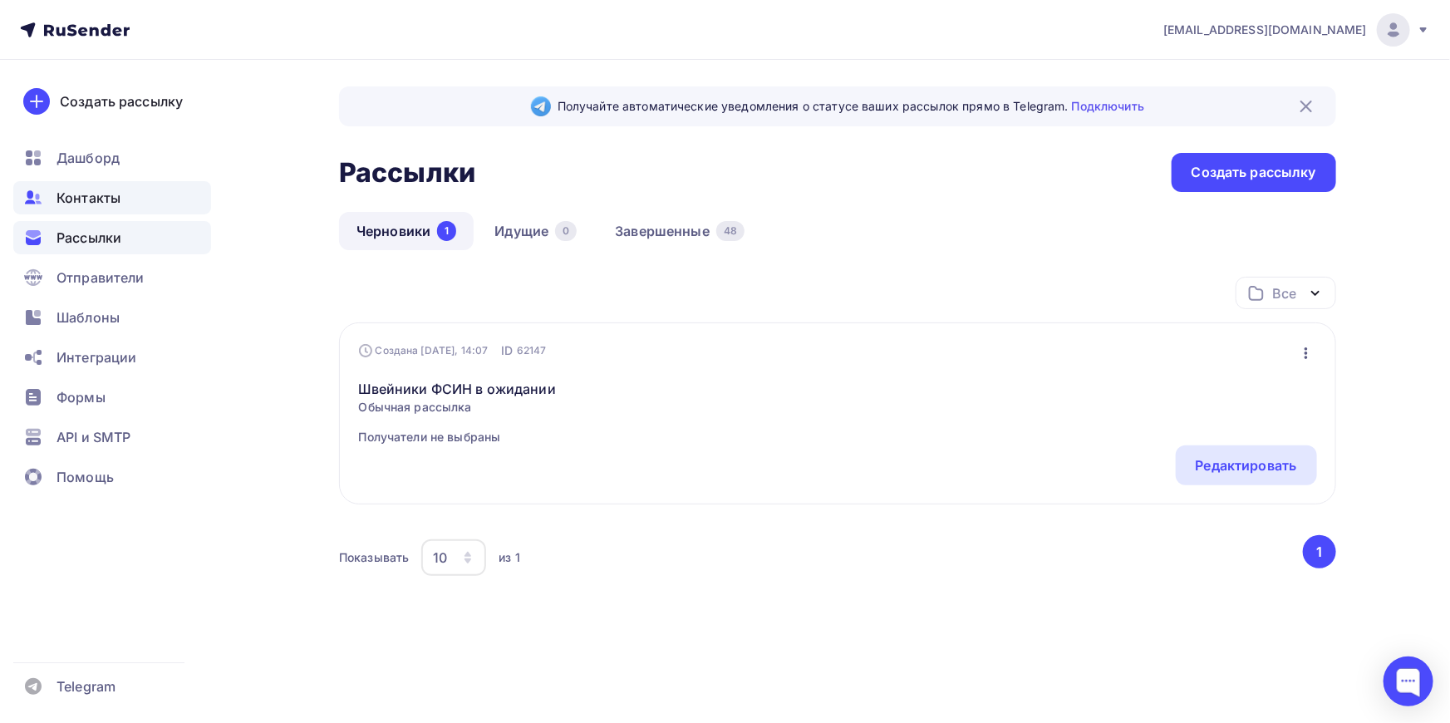
click at [86, 188] on span "Контакты" at bounding box center [89, 198] width 64 height 20
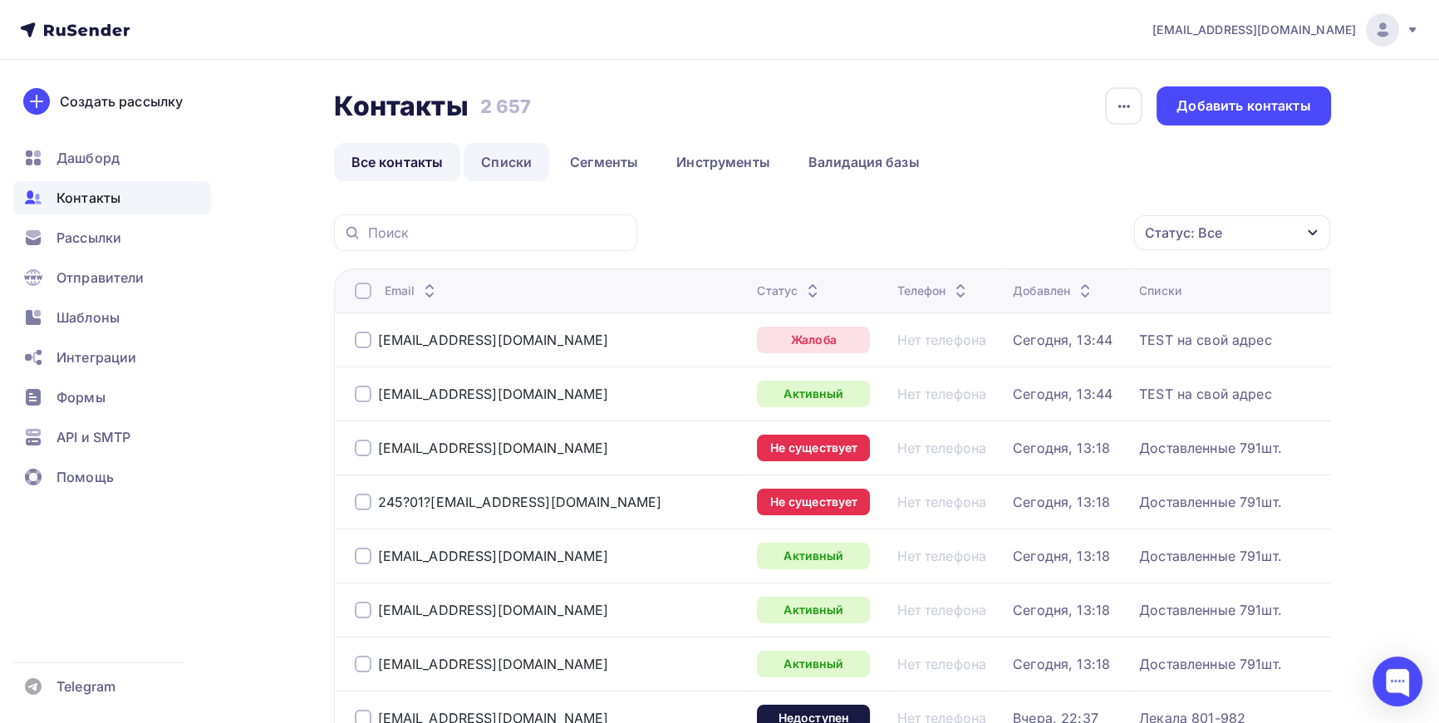
click at [519, 157] on link "Списки" at bounding box center [507, 162] width 86 height 38
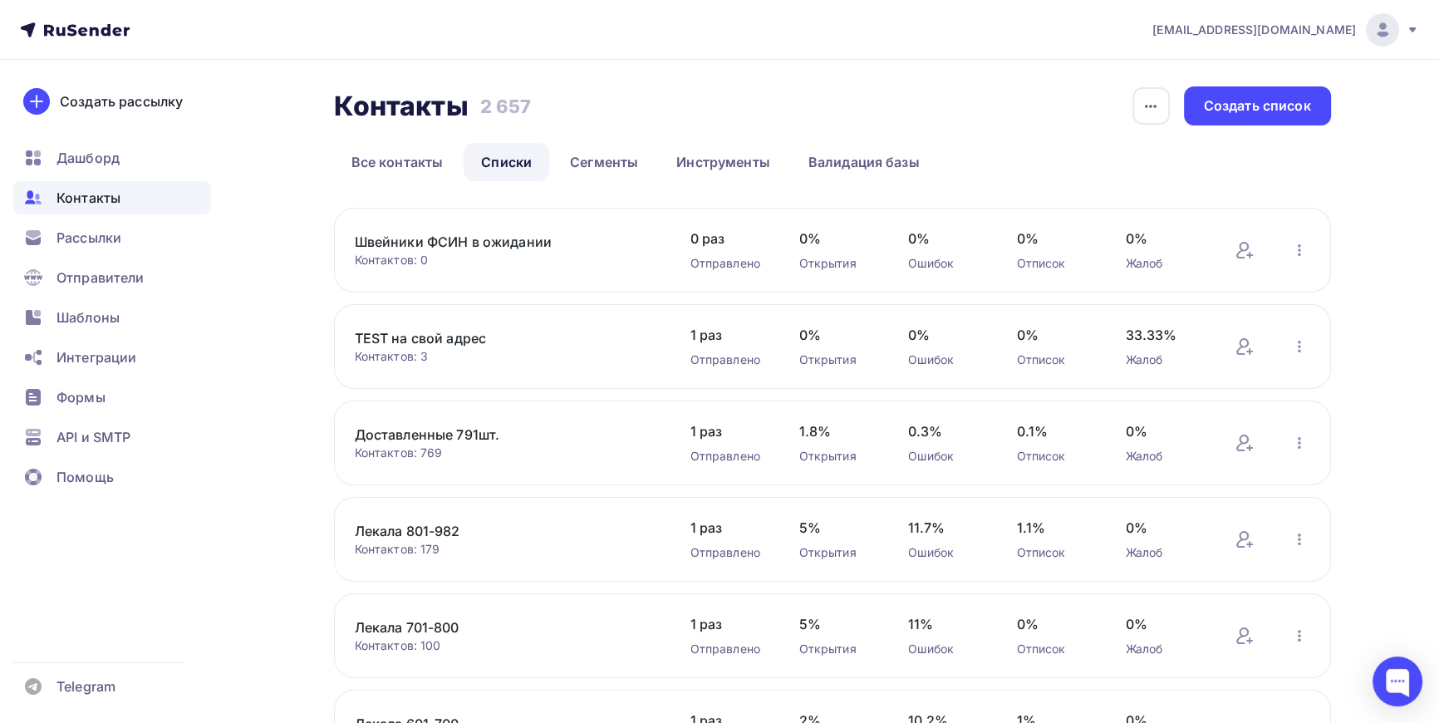
click at [461, 234] on link "Швейники ФСИН в ожидании" at bounding box center [496, 242] width 283 height 20
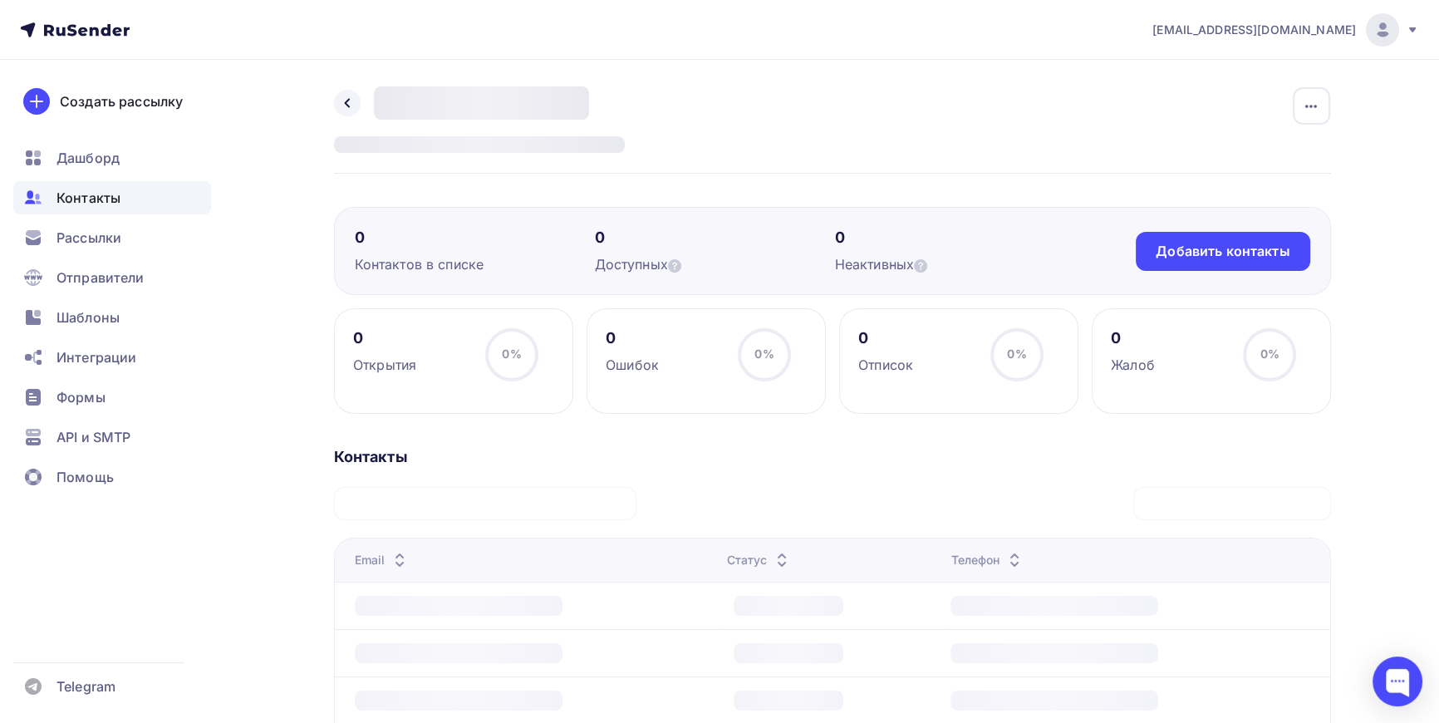
click at [84, 200] on span "Контакты" at bounding box center [89, 198] width 64 height 20
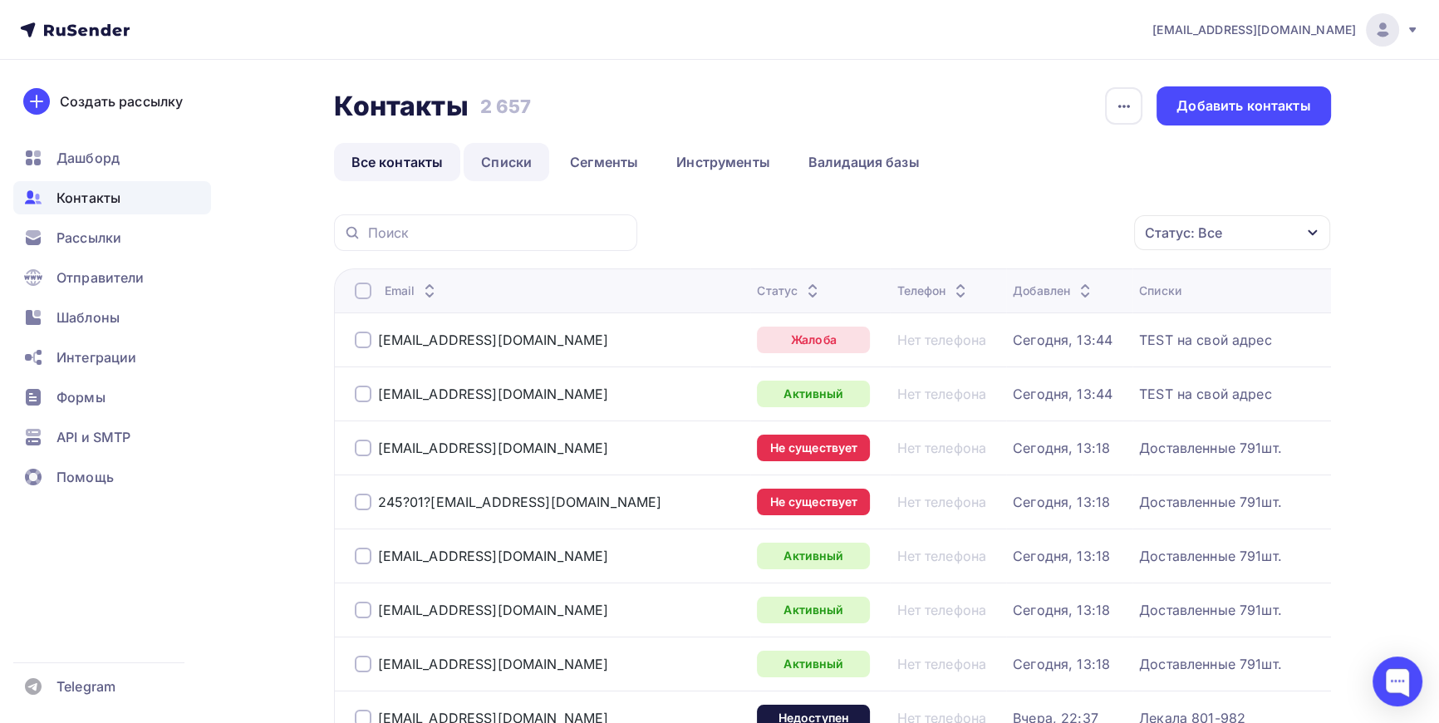
click at [524, 158] on link "Списки" at bounding box center [507, 162] width 86 height 38
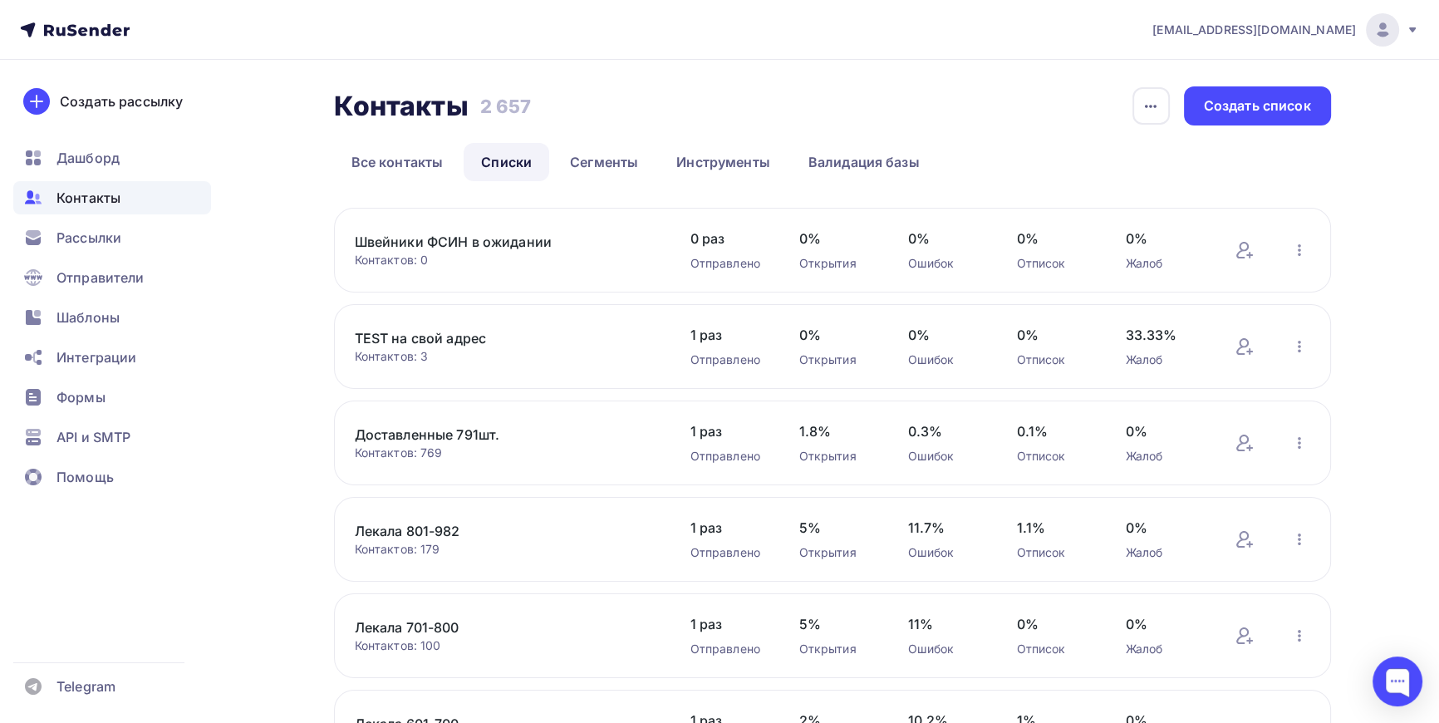
click at [458, 237] on link "Швейники ФСИН в ожидании" at bounding box center [496, 242] width 283 height 20
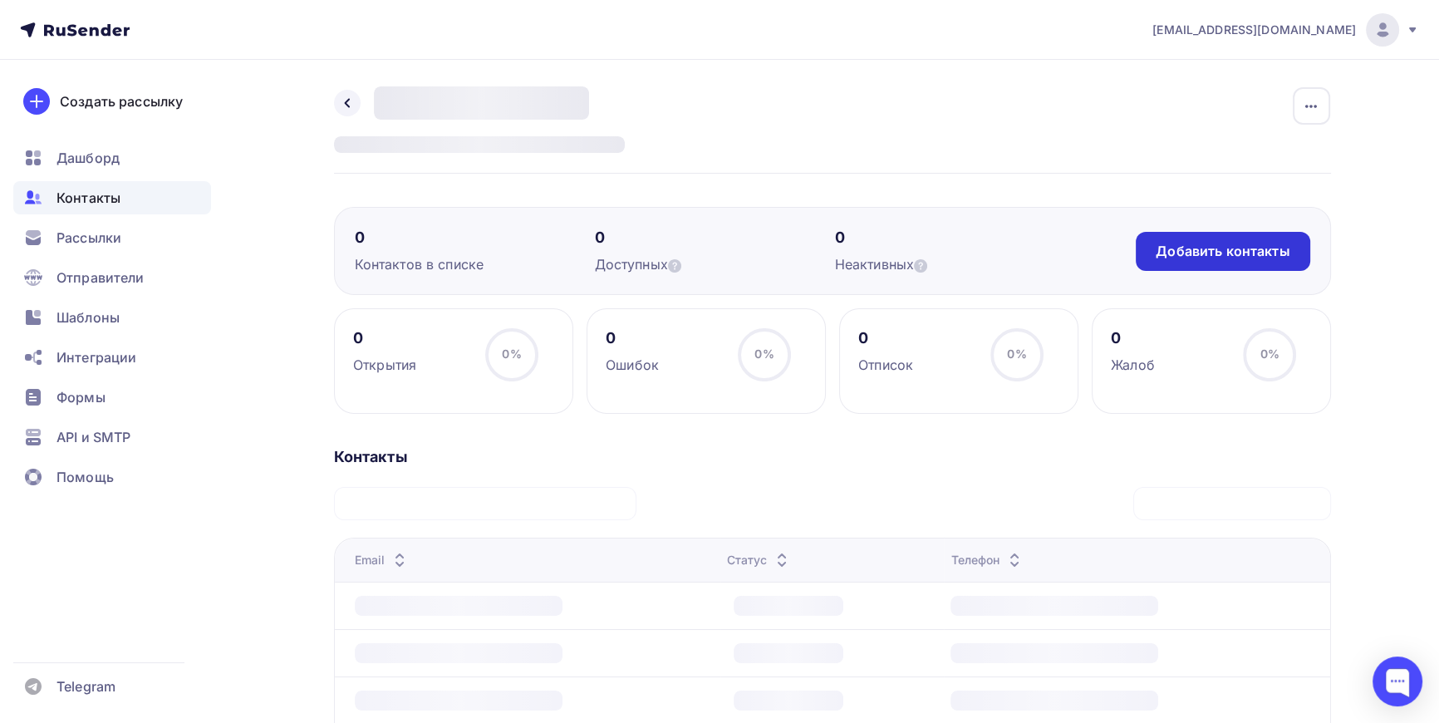
click at [1211, 249] on div "Добавить контакты" at bounding box center [1223, 251] width 134 height 19
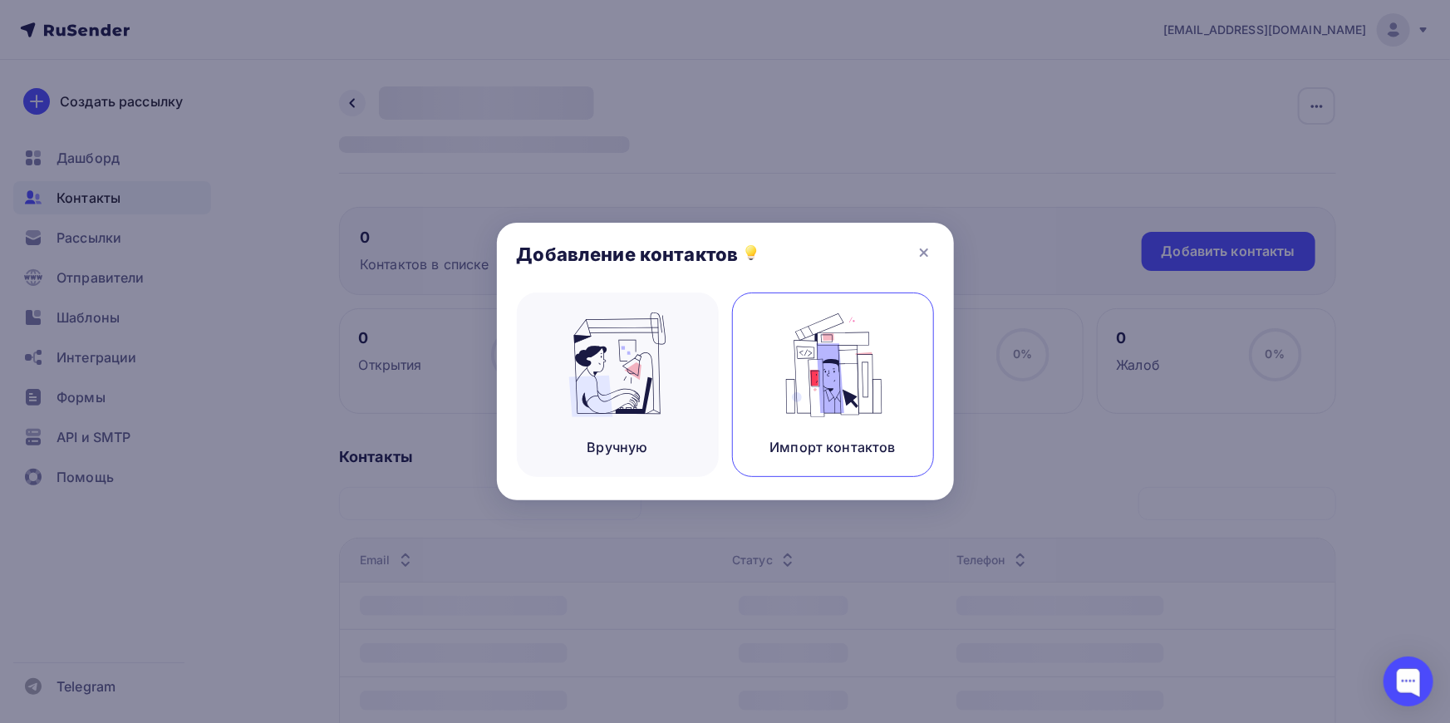
click at [842, 371] on img at bounding box center [832, 364] width 111 height 105
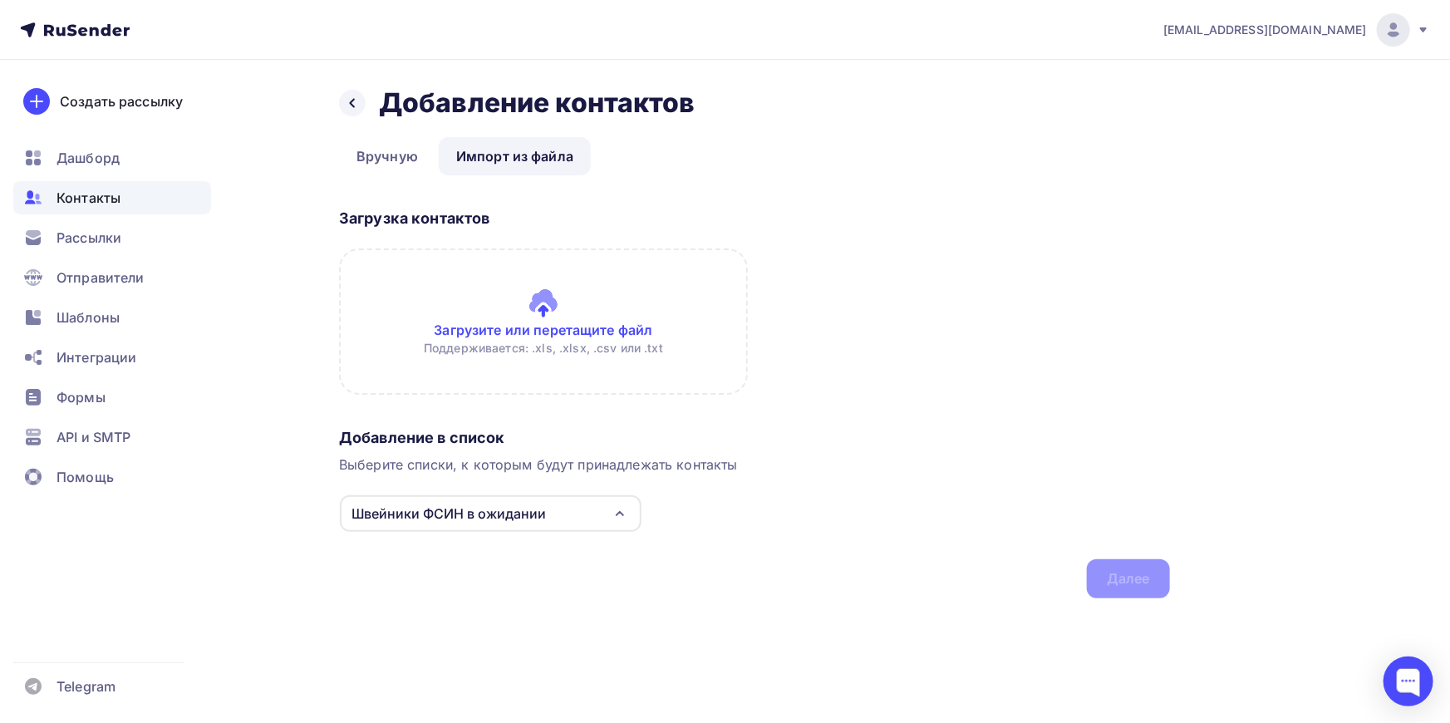
click at [532, 291] on input "file" at bounding box center [543, 321] width 409 height 146
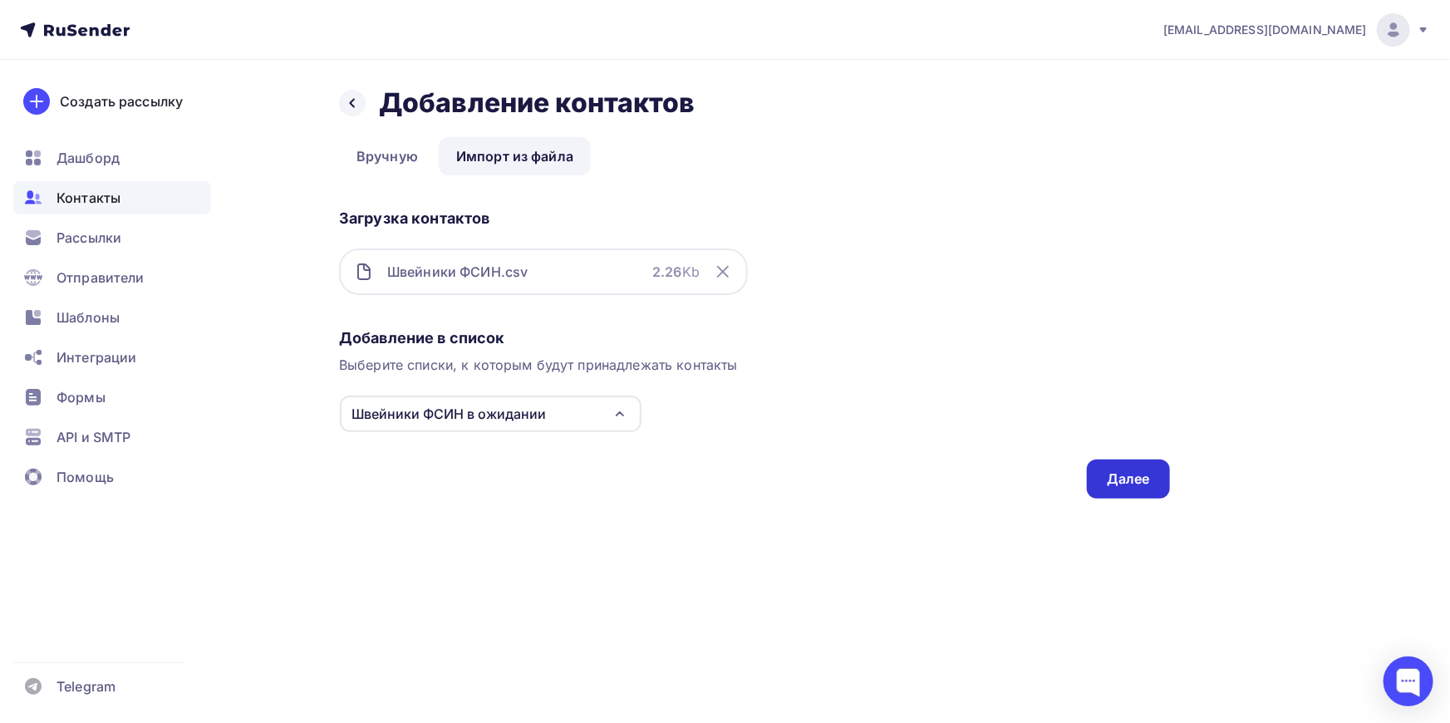
click at [1125, 476] on div "Далее" at bounding box center [1128, 478] width 43 height 19
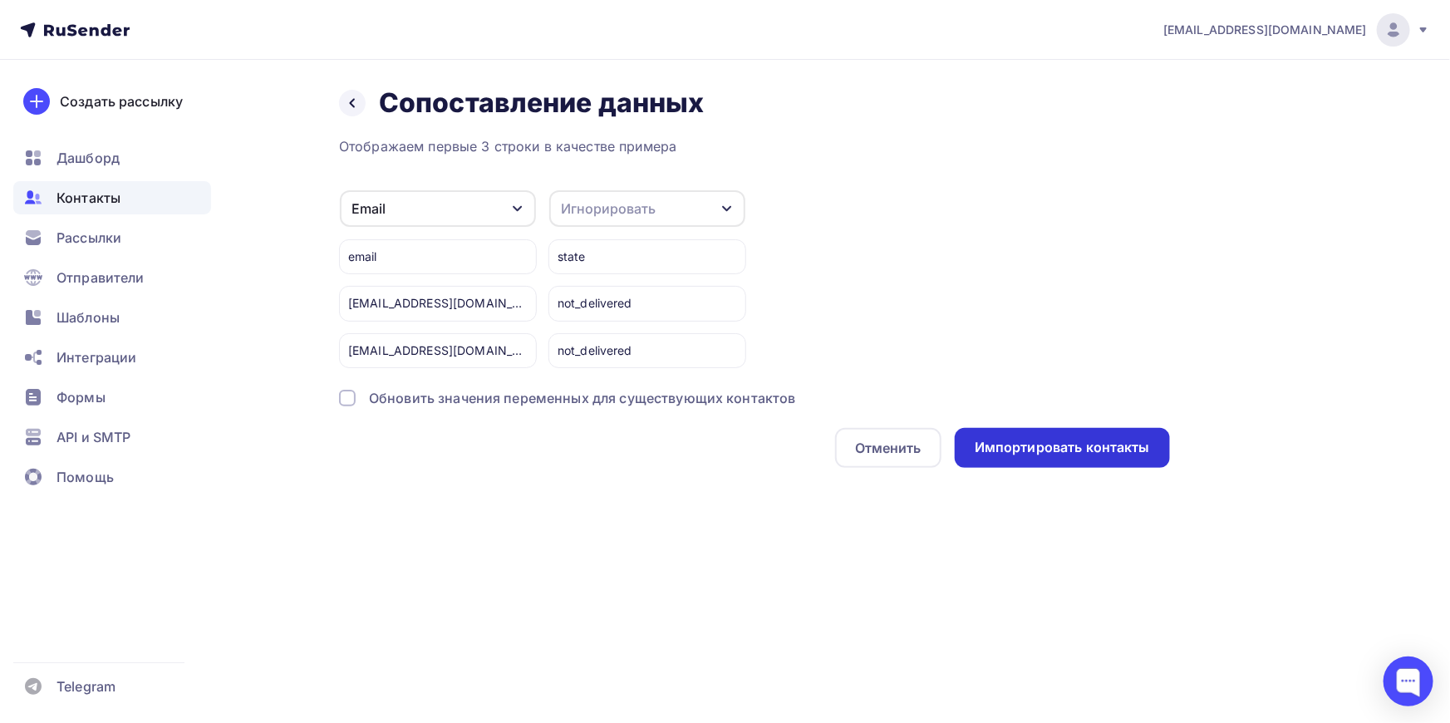
click at [1064, 445] on div "Импортировать контакты" at bounding box center [1062, 447] width 175 height 19
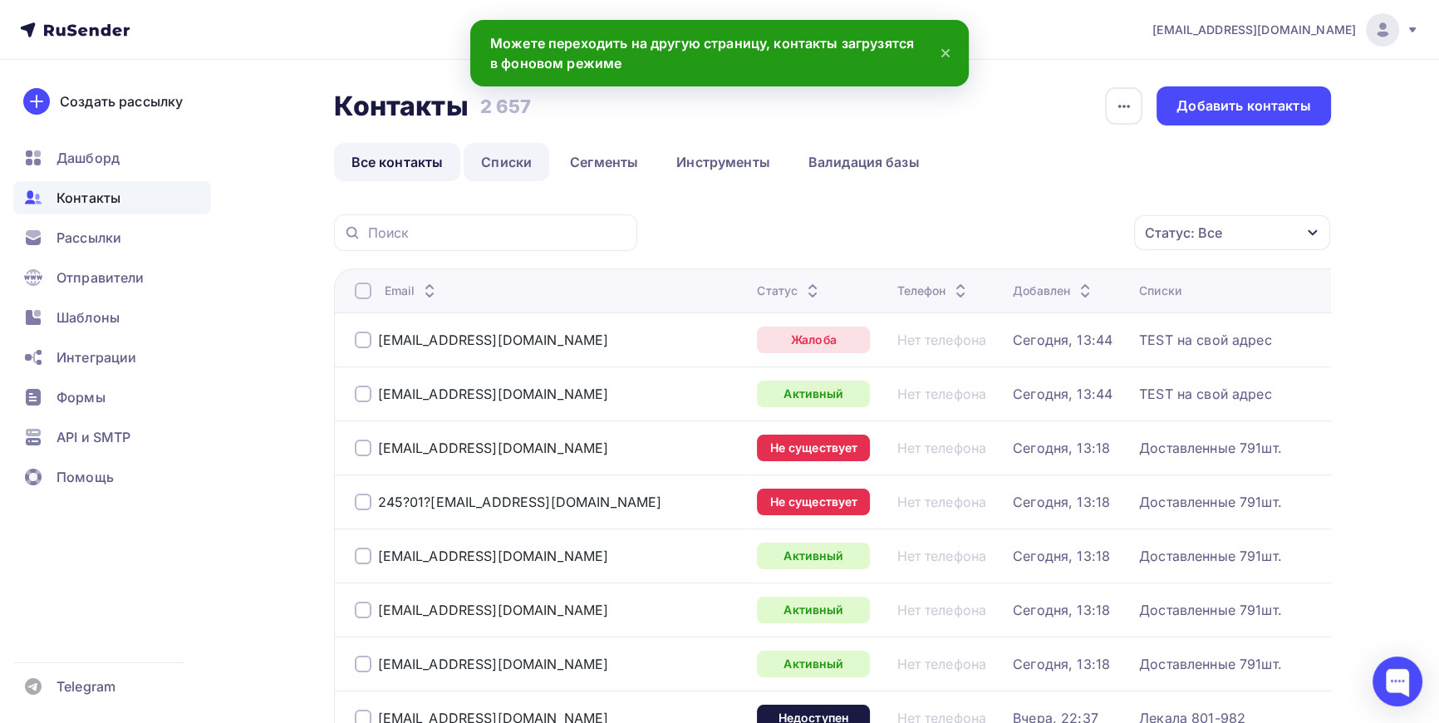
click at [507, 163] on link "Списки" at bounding box center [507, 162] width 86 height 38
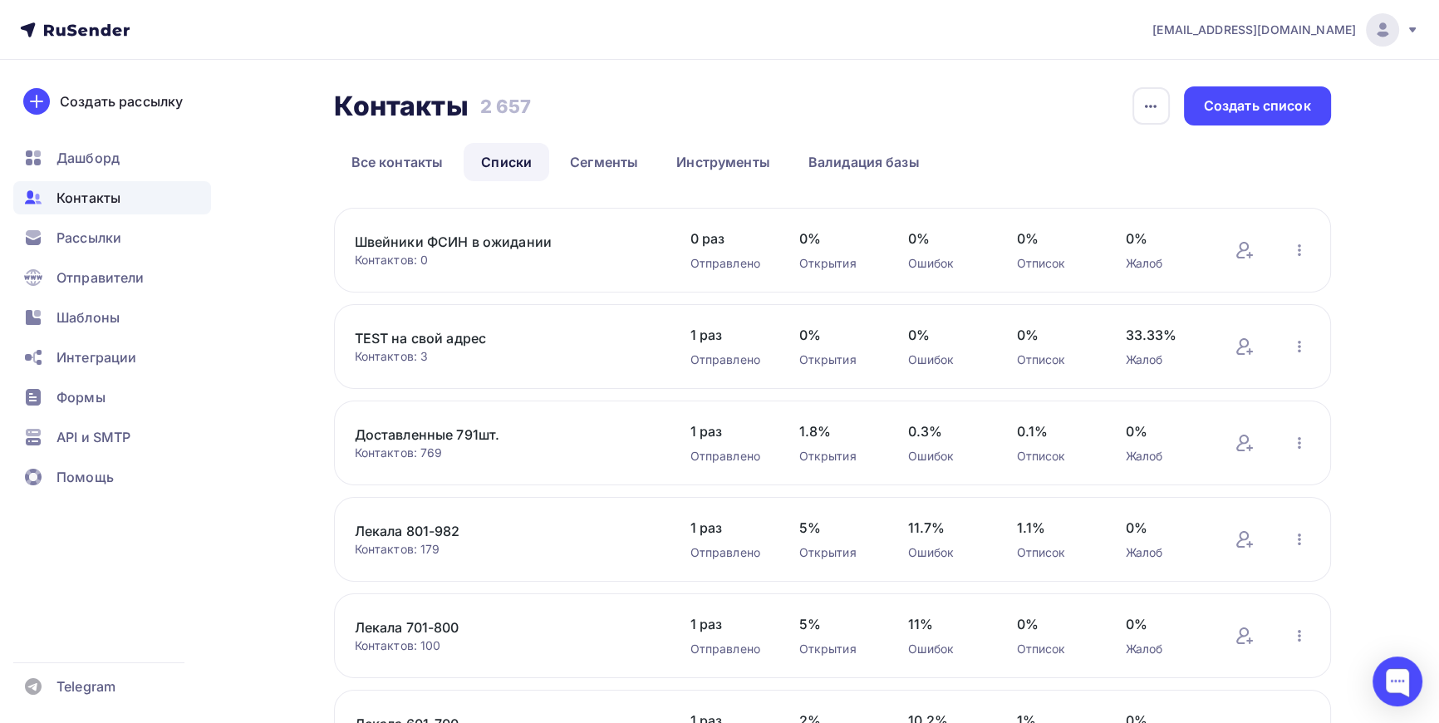
click at [427, 249] on link "Швейники ФСИН в ожидании" at bounding box center [496, 242] width 283 height 20
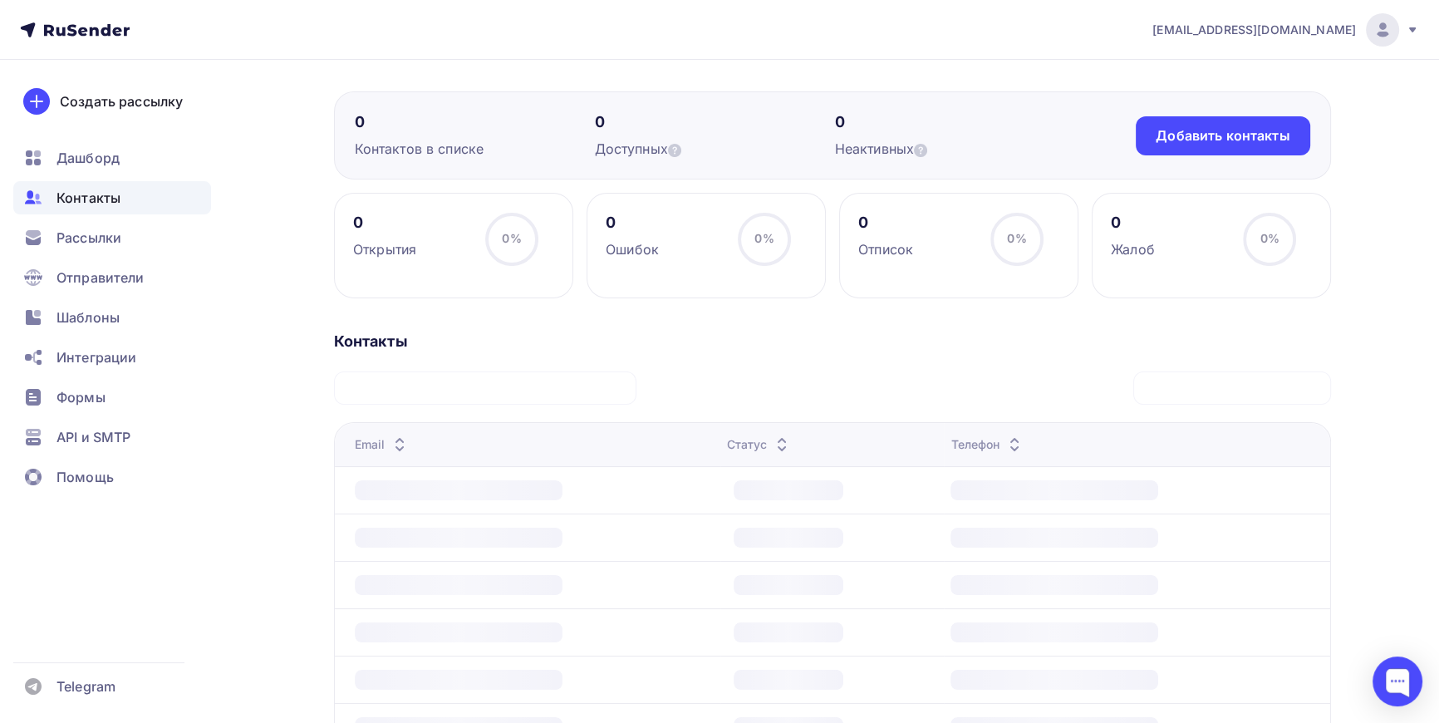
scroll to position [184, 0]
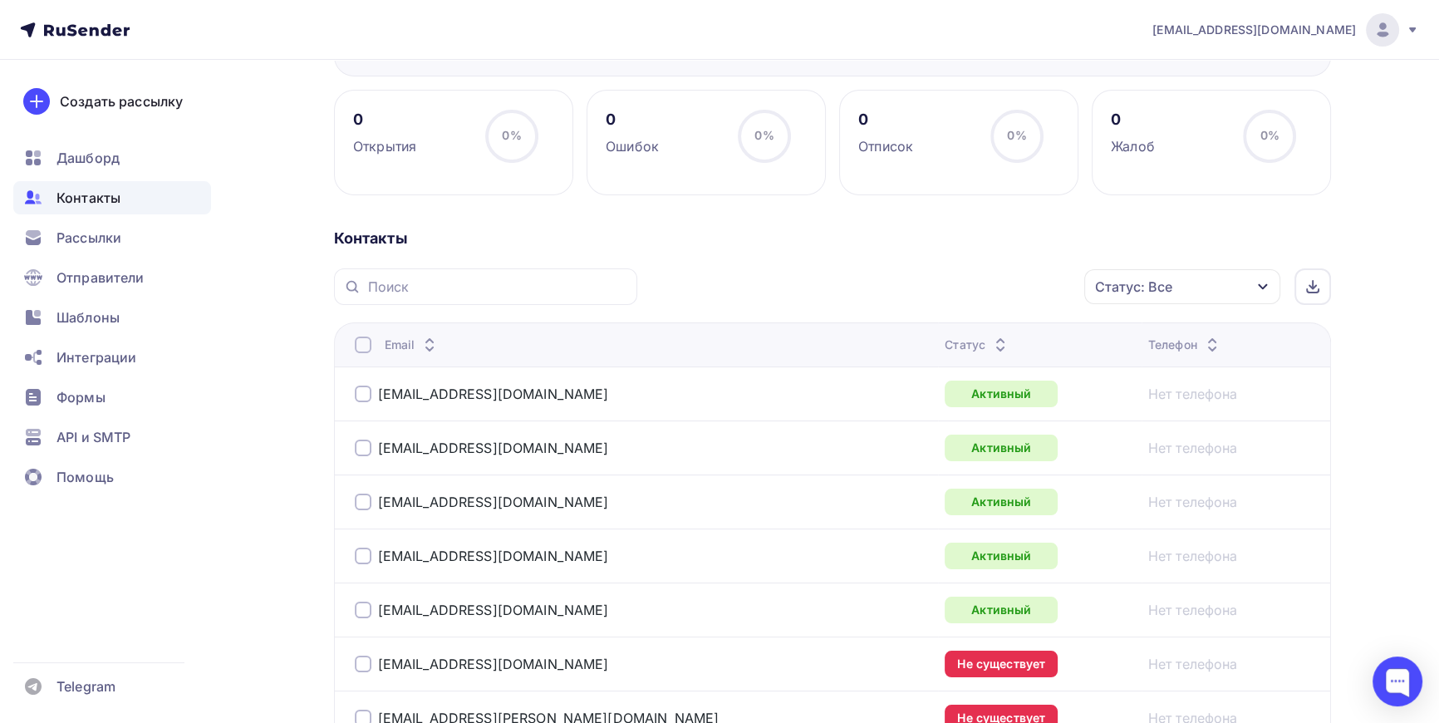
scroll to position [226, 0]
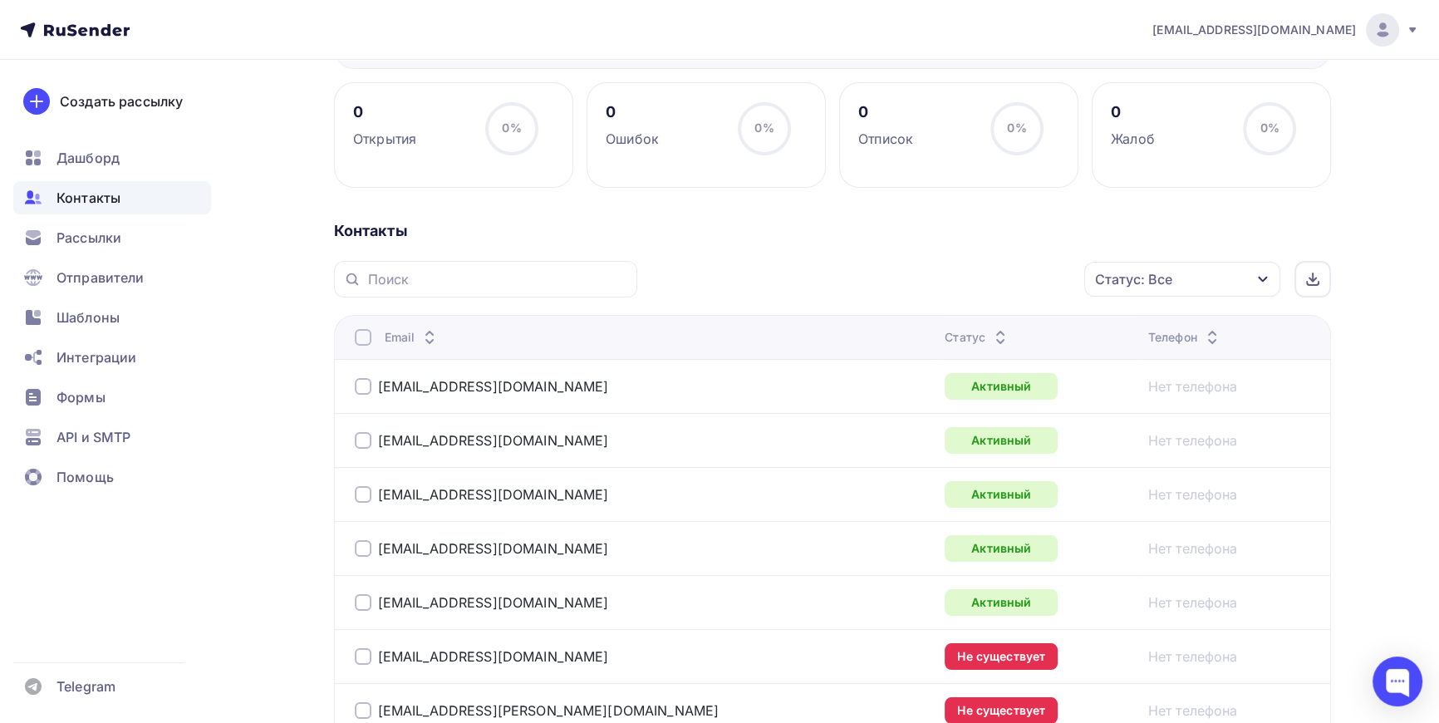
click at [1265, 278] on icon "button" at bounding box center [1262, 279] width 13 height 13
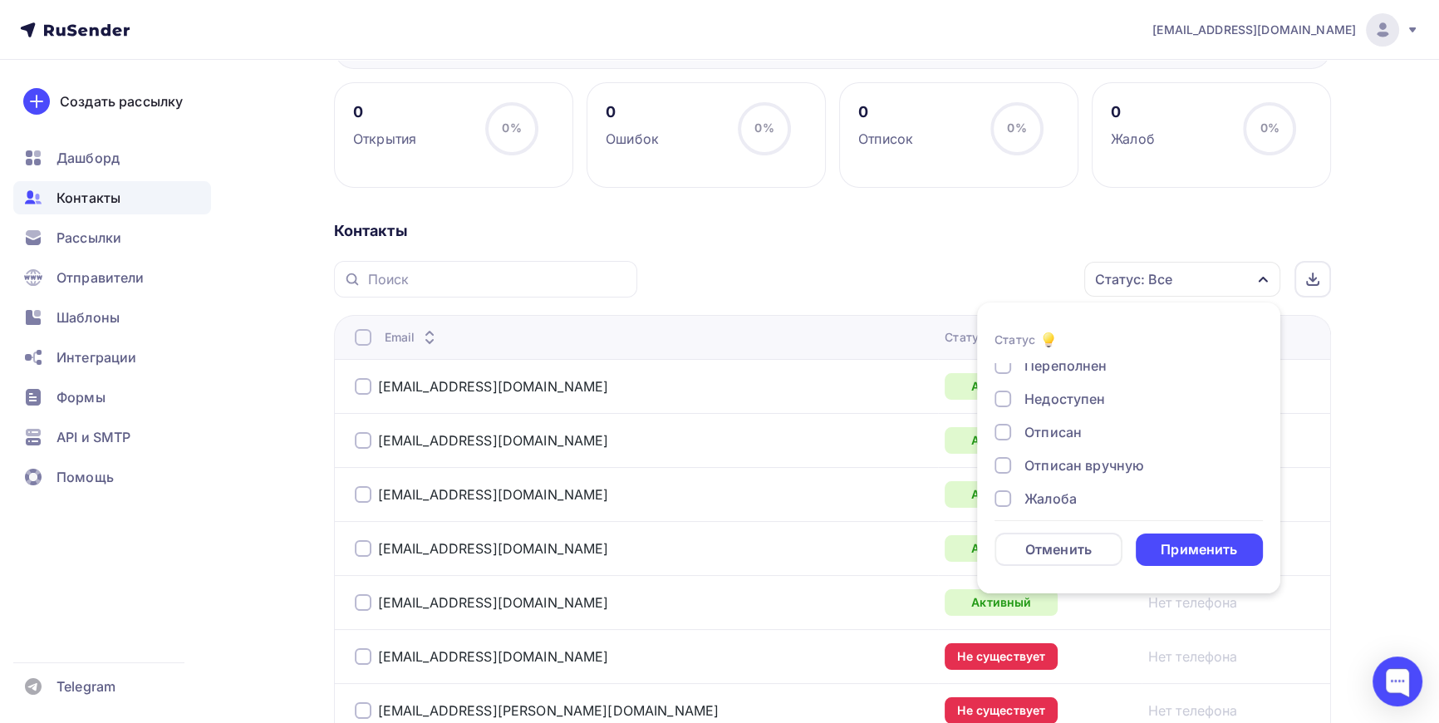
scroll to position [120, 0]
click at [1006, 447] on div at bounding box center [1003, 453] width 17 height 17
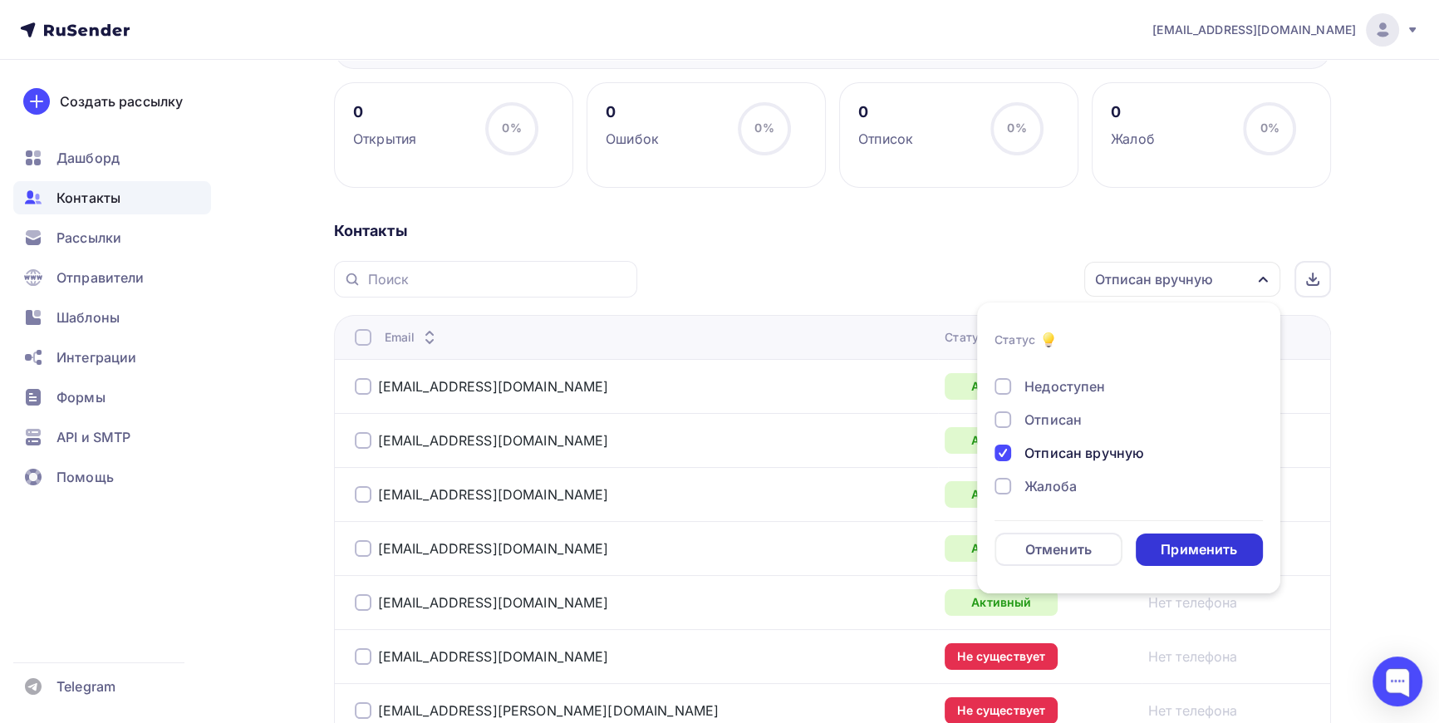
click at [1213, 545] on div "Применить" at bounding box center [1199, 549] width 76 height 19
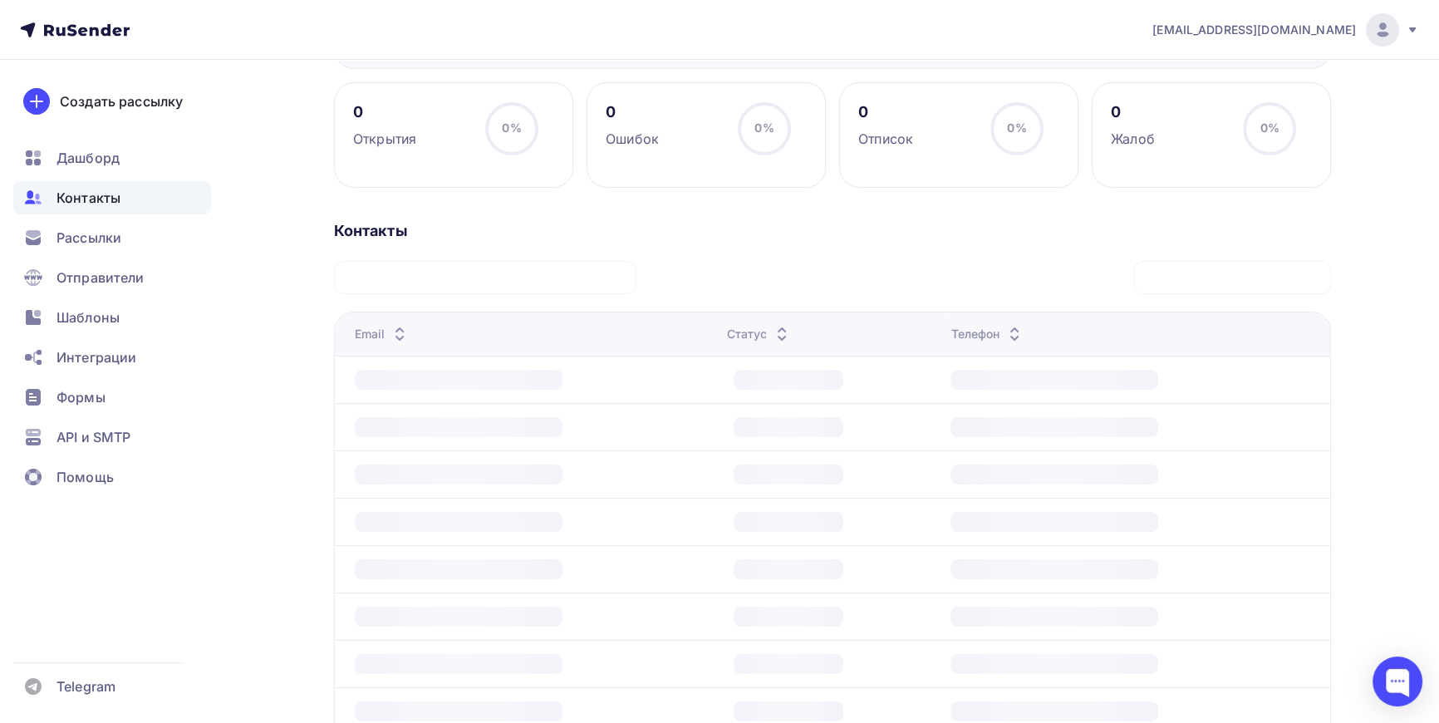
scroll to position [138, 0]
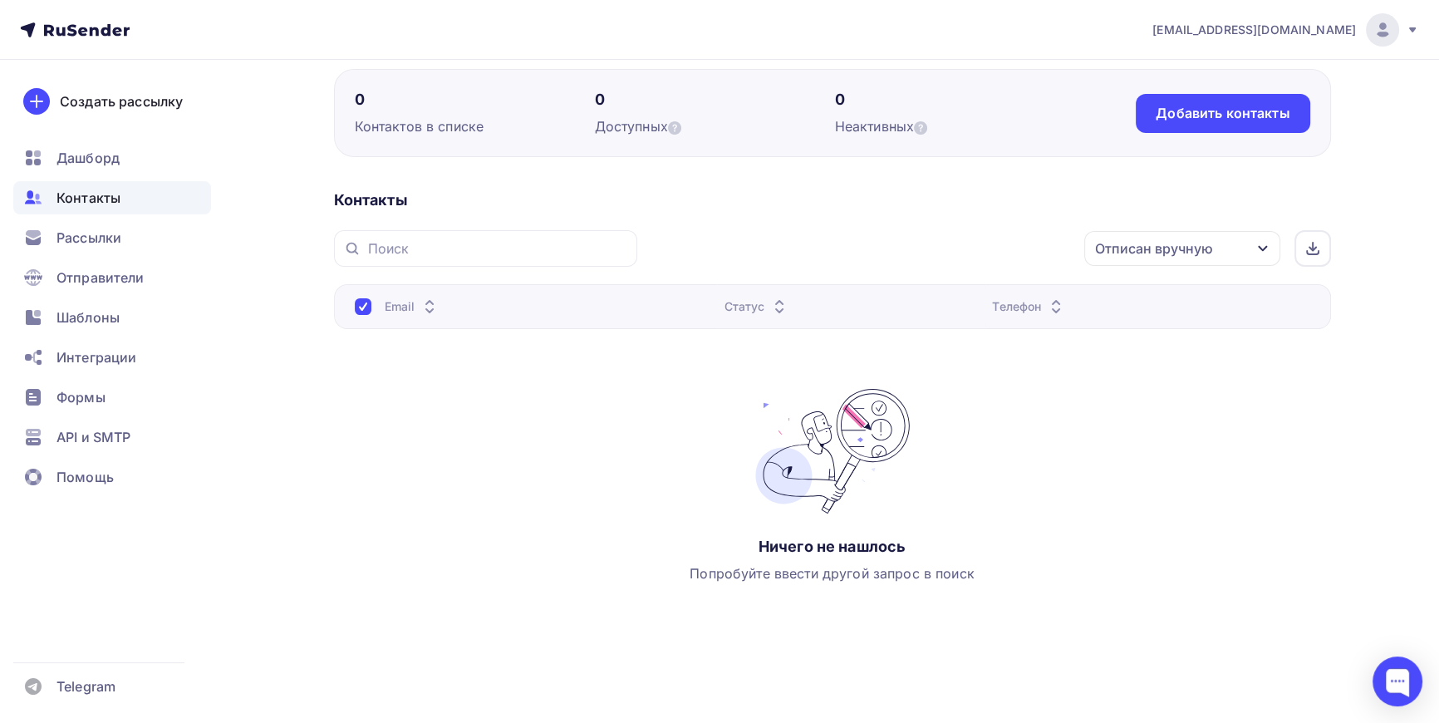
click at [1257, 247] on icon "button" at bounding box center [1262, 248] width 13 height 13
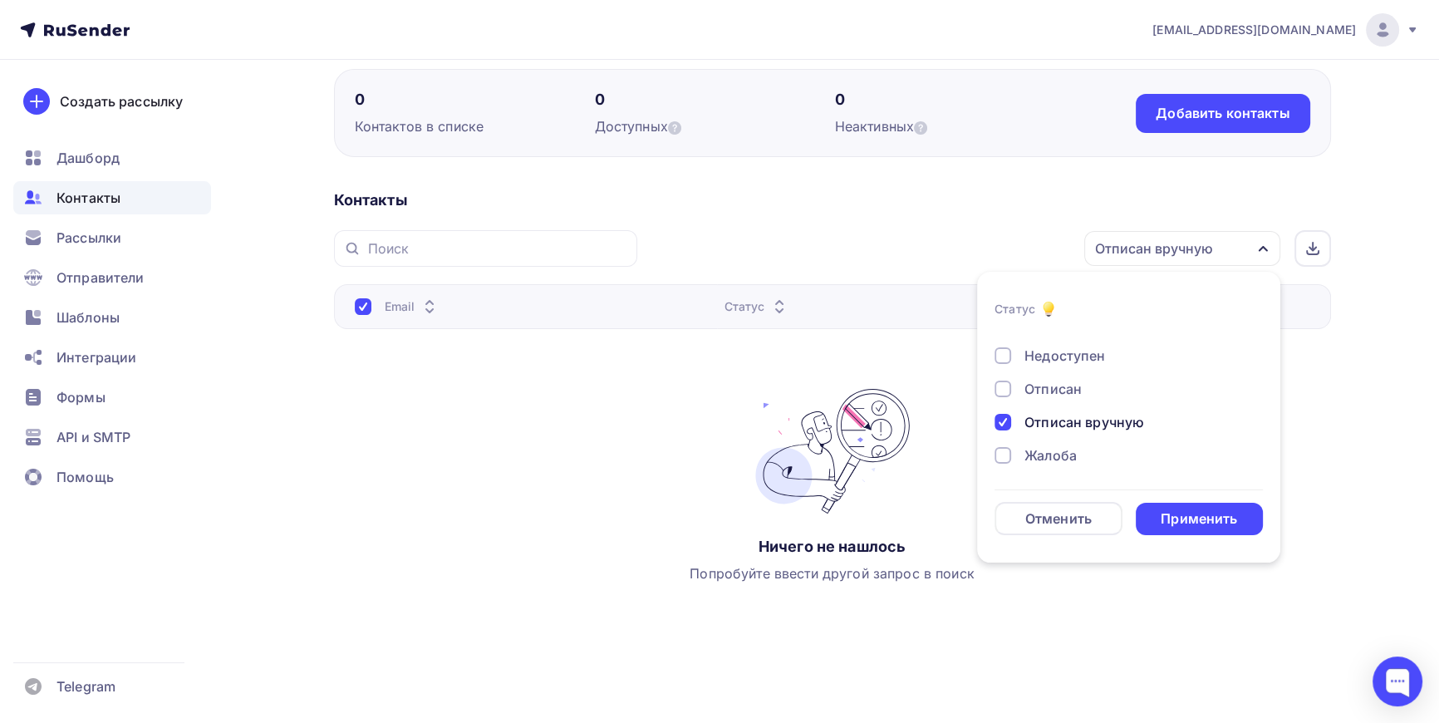
click at [1004, 422] on div at bounding box center [1003, 422] width 17 height 17
click at [1195, 515] on div "Применить" at bounding box center [1199, 518] width 76 height 19
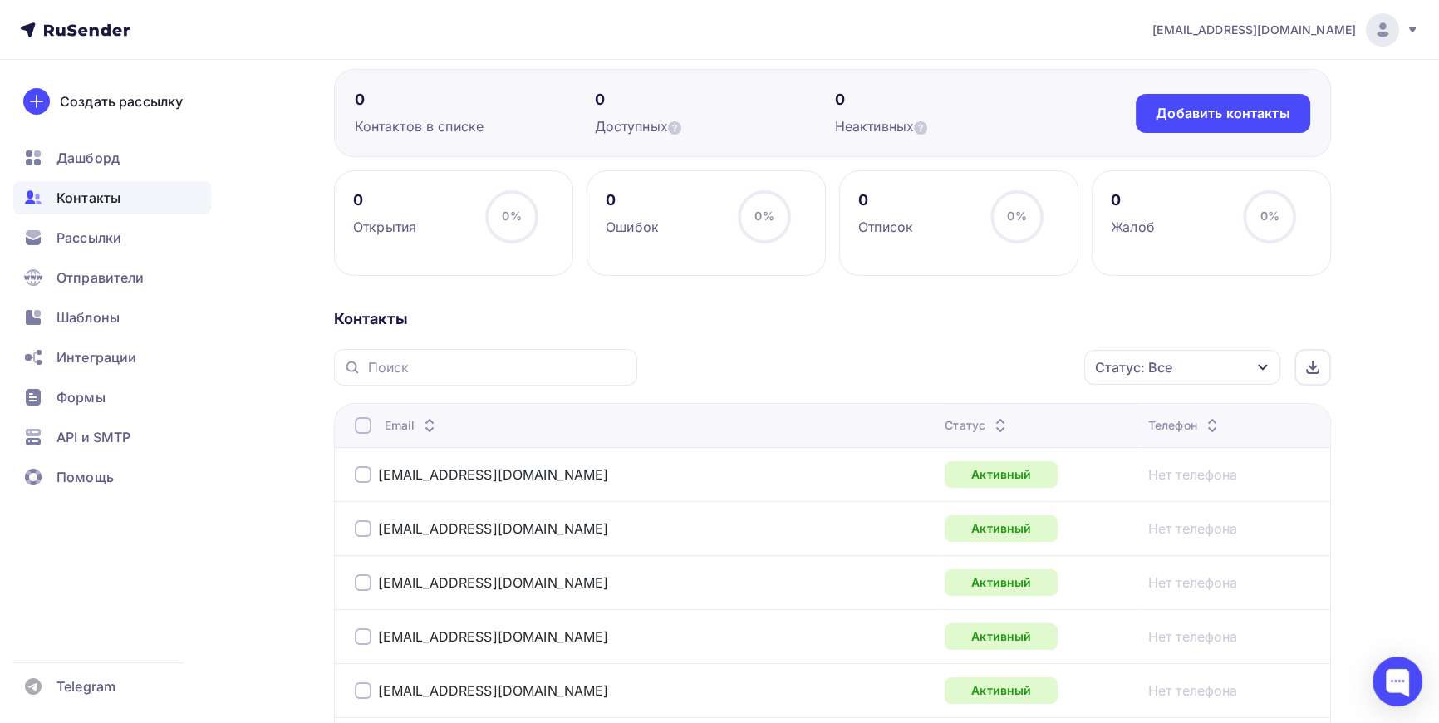
click at [1241, 365] on div "Статус: Все" at bounding box center [1182, 367] width 196 height 35
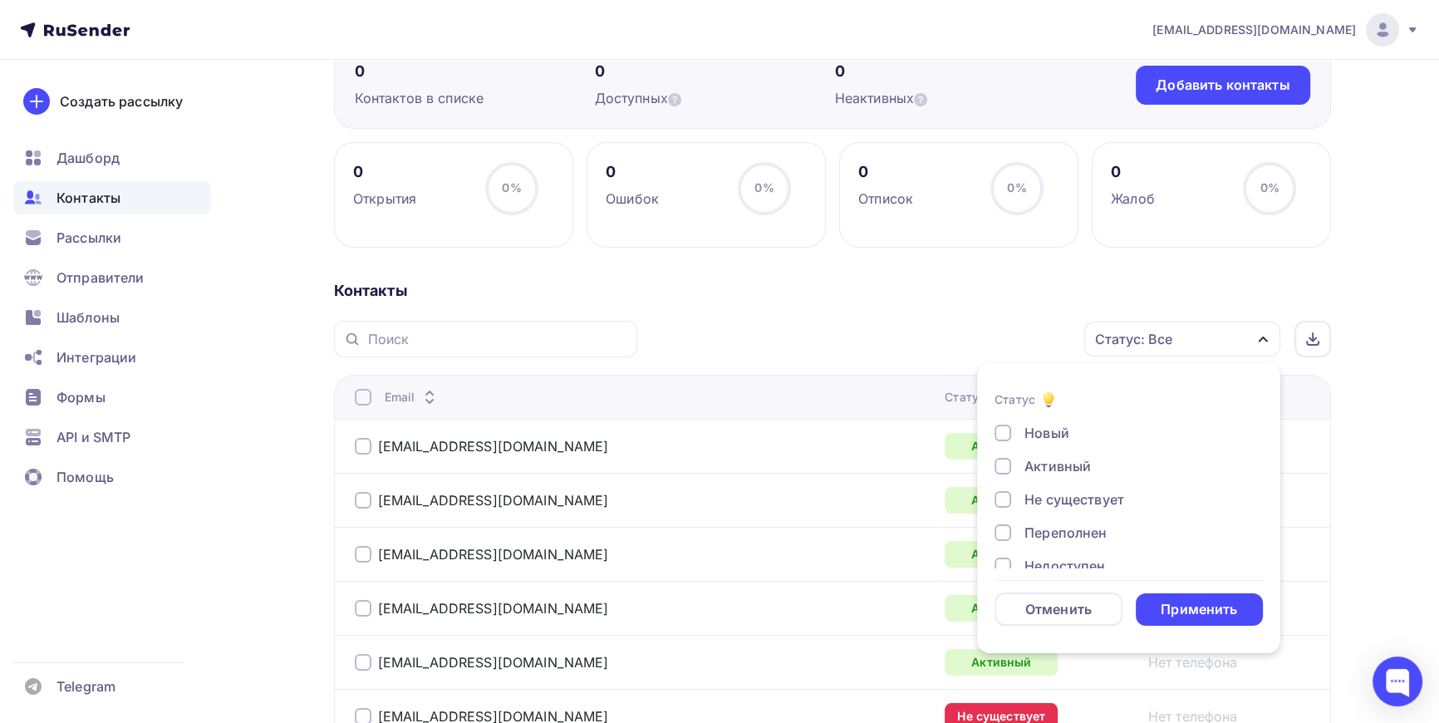
scroll to position [214, 0]
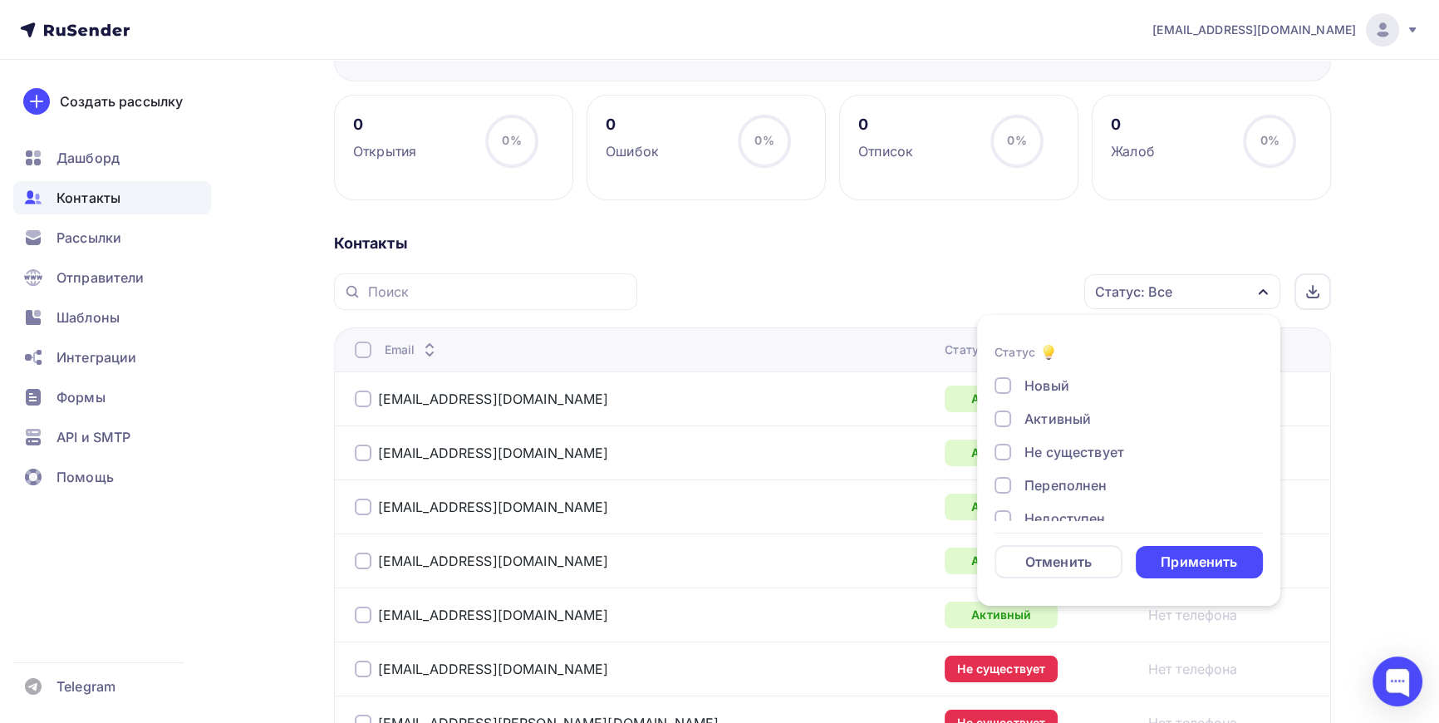
click at [1005, 451] on div at bounding box center [1003, 452] width 17 height 17
click at [1003, 489] on div at bounding box center [1003, 485] width 17 height 17
click at [1238, 565] on div "Применить" at bounding box center [1200, 562] width 128 height 32
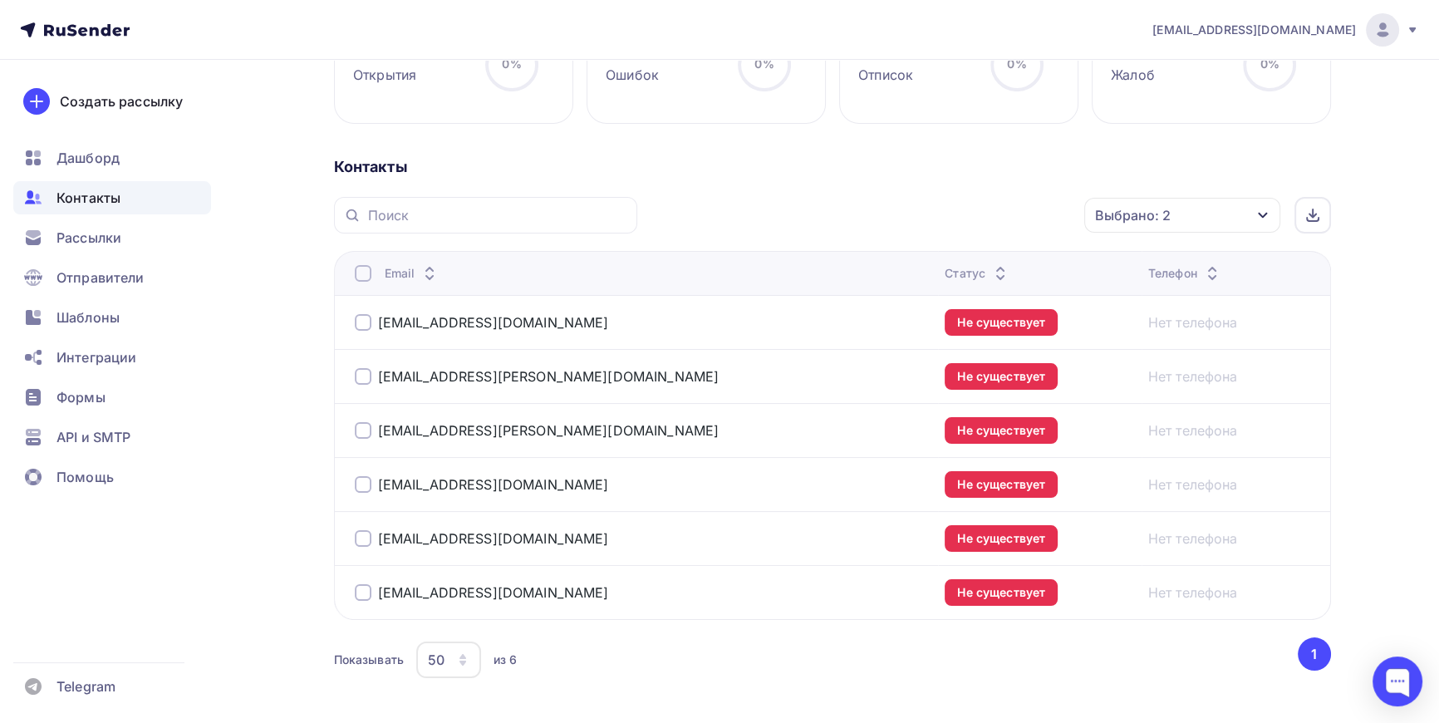
scroll to position [279, 0]
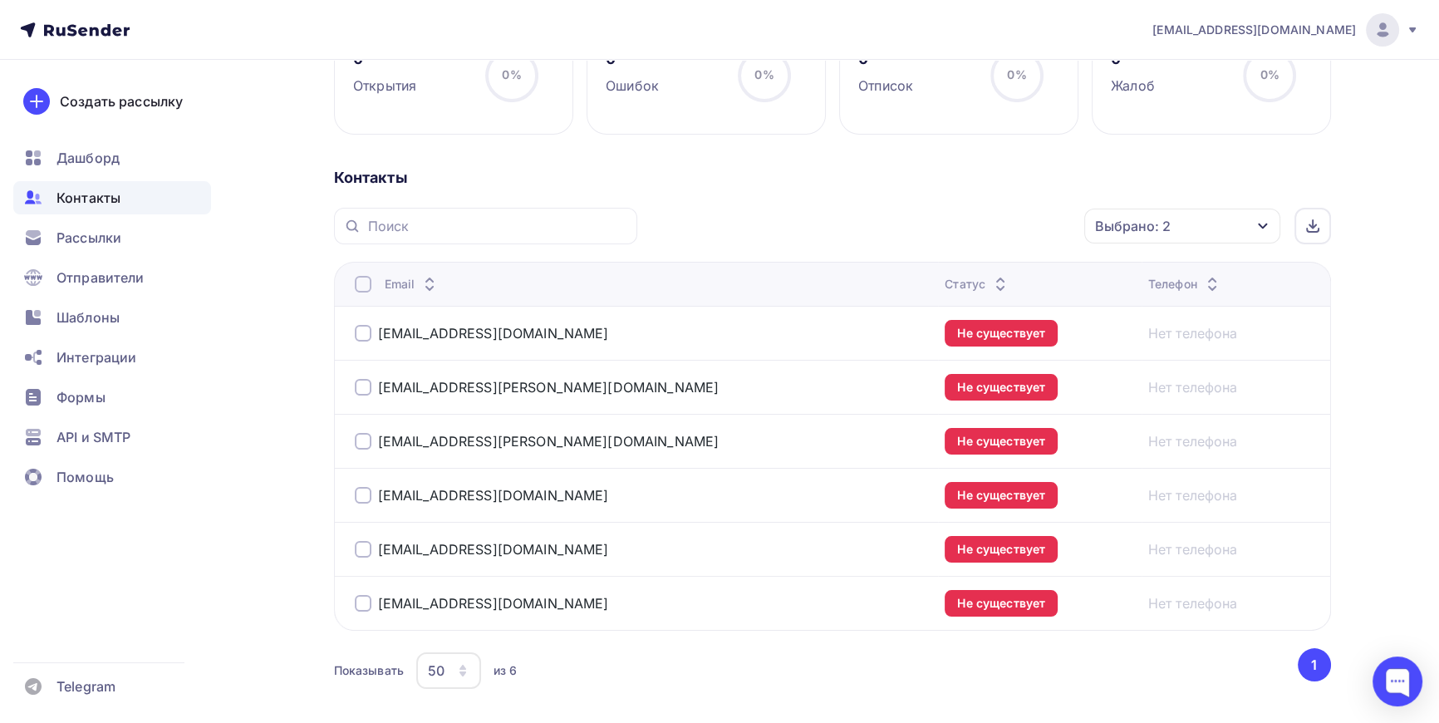
click at [361, 283] on div at bounding box center [363, 284] width 17 height 17
click at [1001, 217] on div "Действие" at bounding box center [960, 226] width 219 height 32
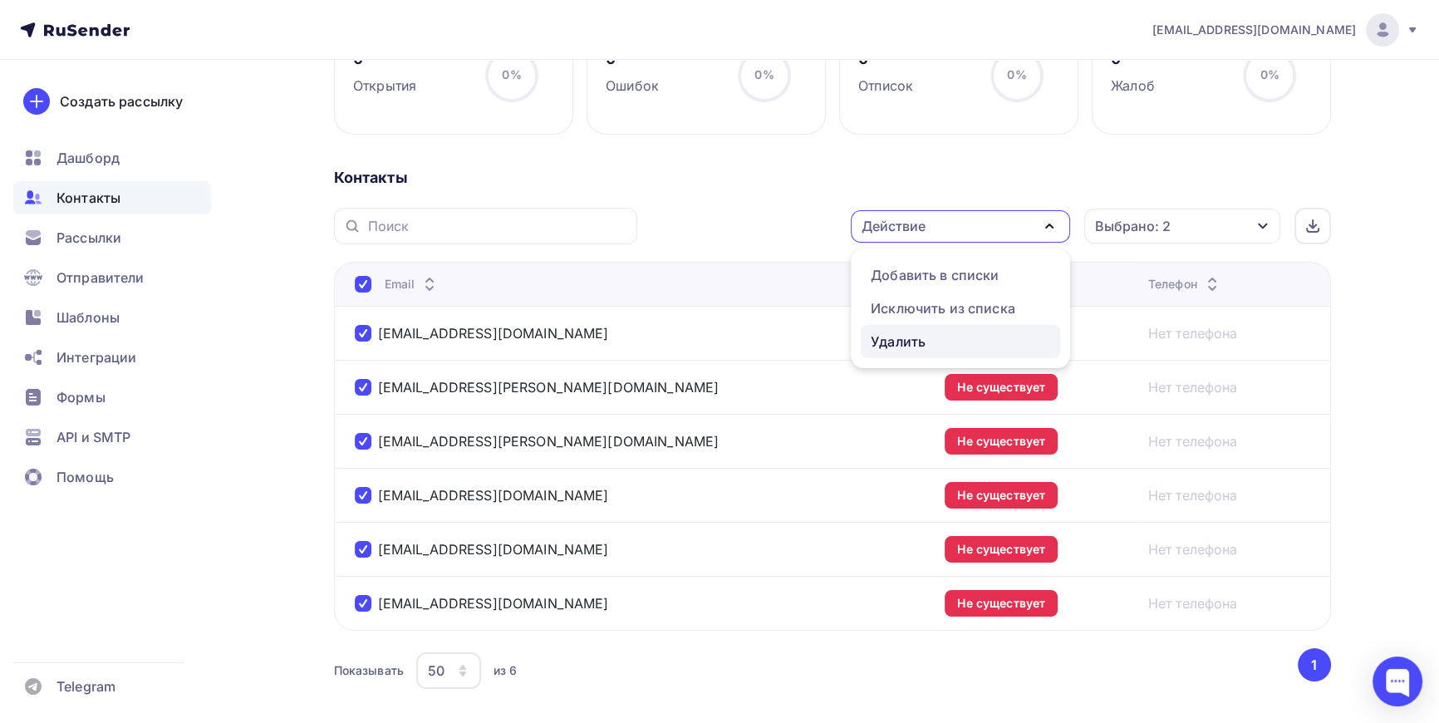
click at [892, 338] on div "Удалить" at bounding box center [898, 342] width 55 height 20
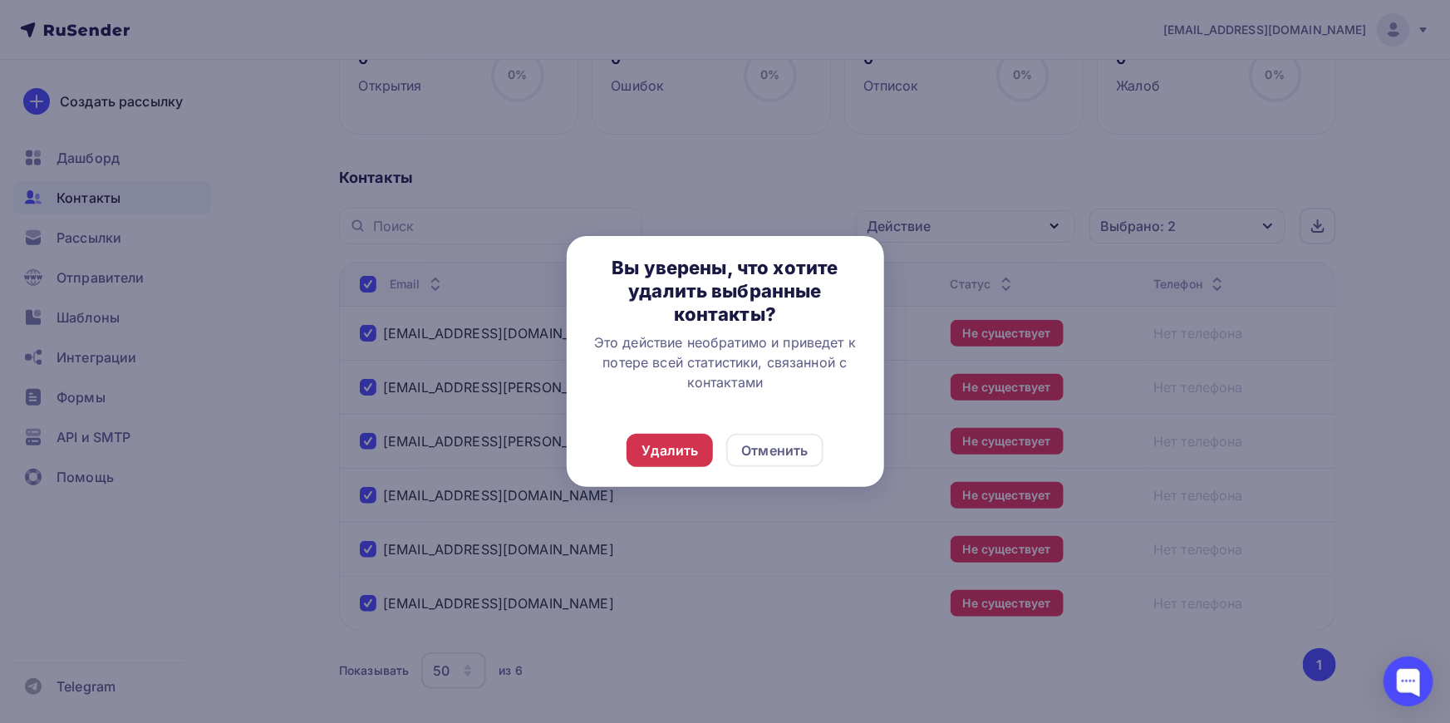
click at [672, 450] on div "Удалить" at bounding box center [669, 450] width 57 height 20
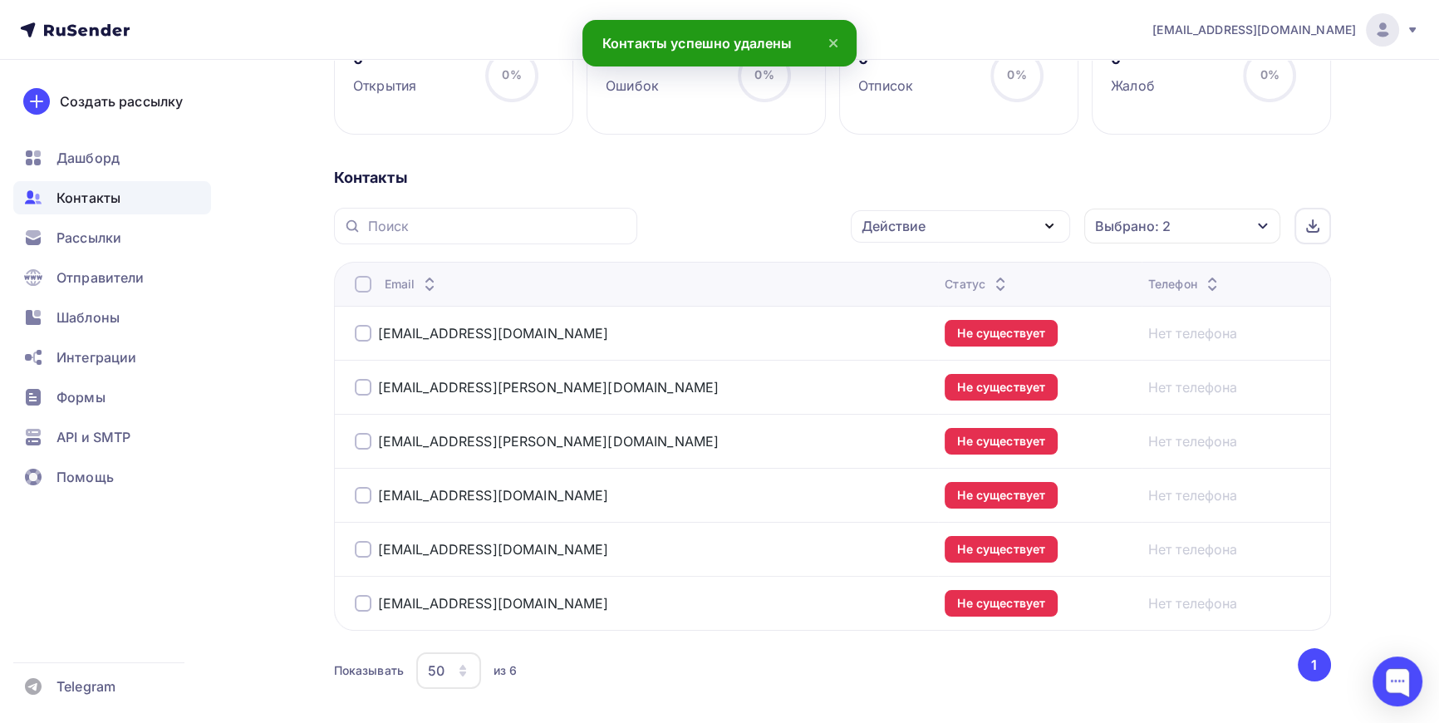
click at [357, 283] on div at bounding box center [363, 284] width 17 height 17
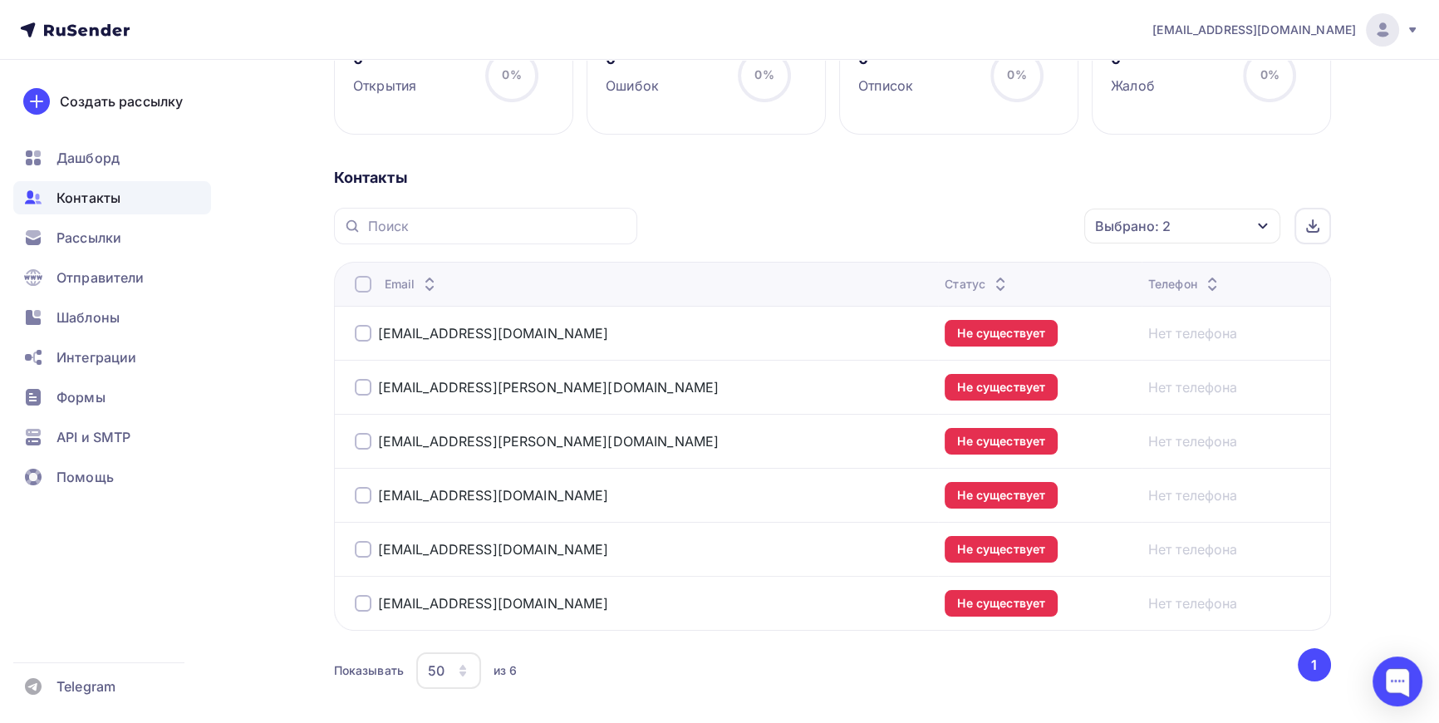
drag, startPoint x: 347, startPoint y: 283, endPoint x: 349, endPoint y: 291, distance: 8.5
click at [349, 283] on th "Email" at bounding box center [636, 284] width 605 height 44
click at [370, 278] on div at bounding box center [363, 284] width 17 height 17
click at [1012, 226] on div "Действие" at bounding box center [960, 226] width 219 height 32
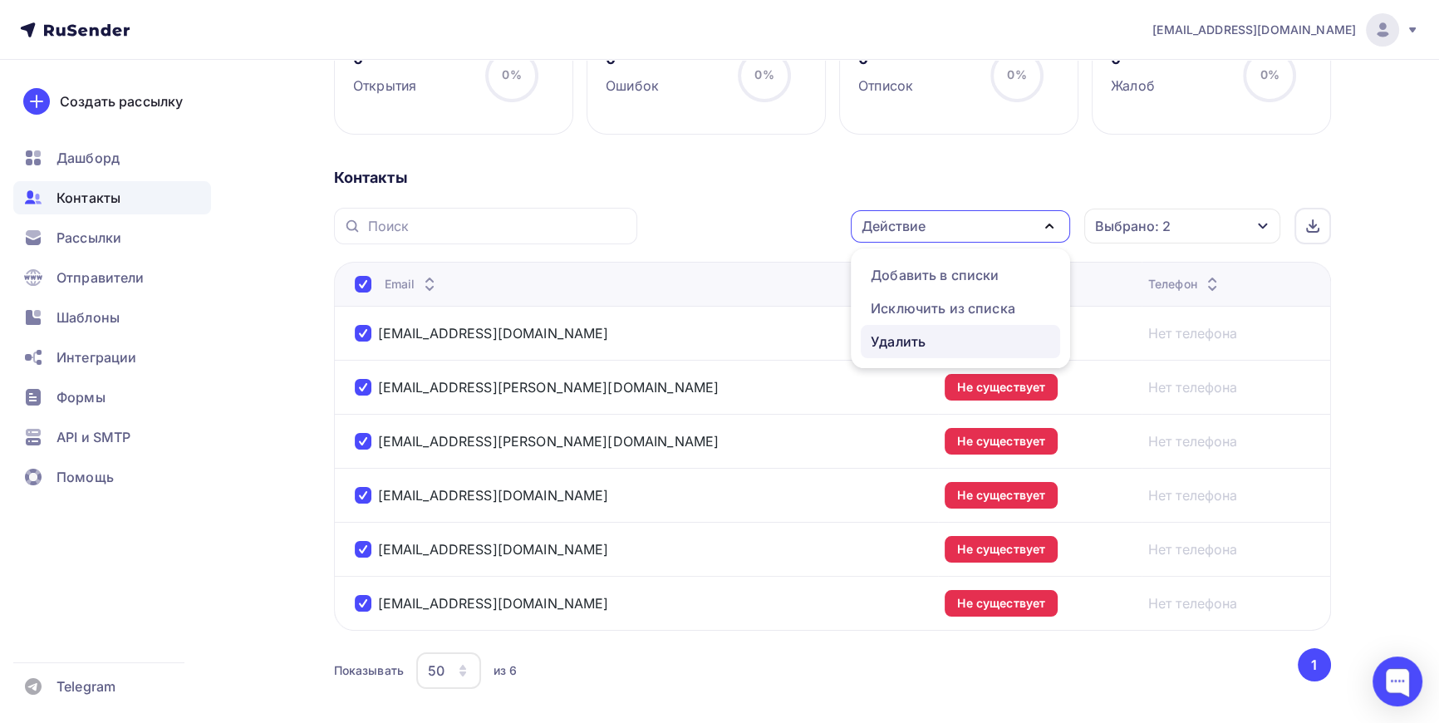
click at [915, 336] on div "Удалить" at bounding box center [898, 342] width 55 height 20
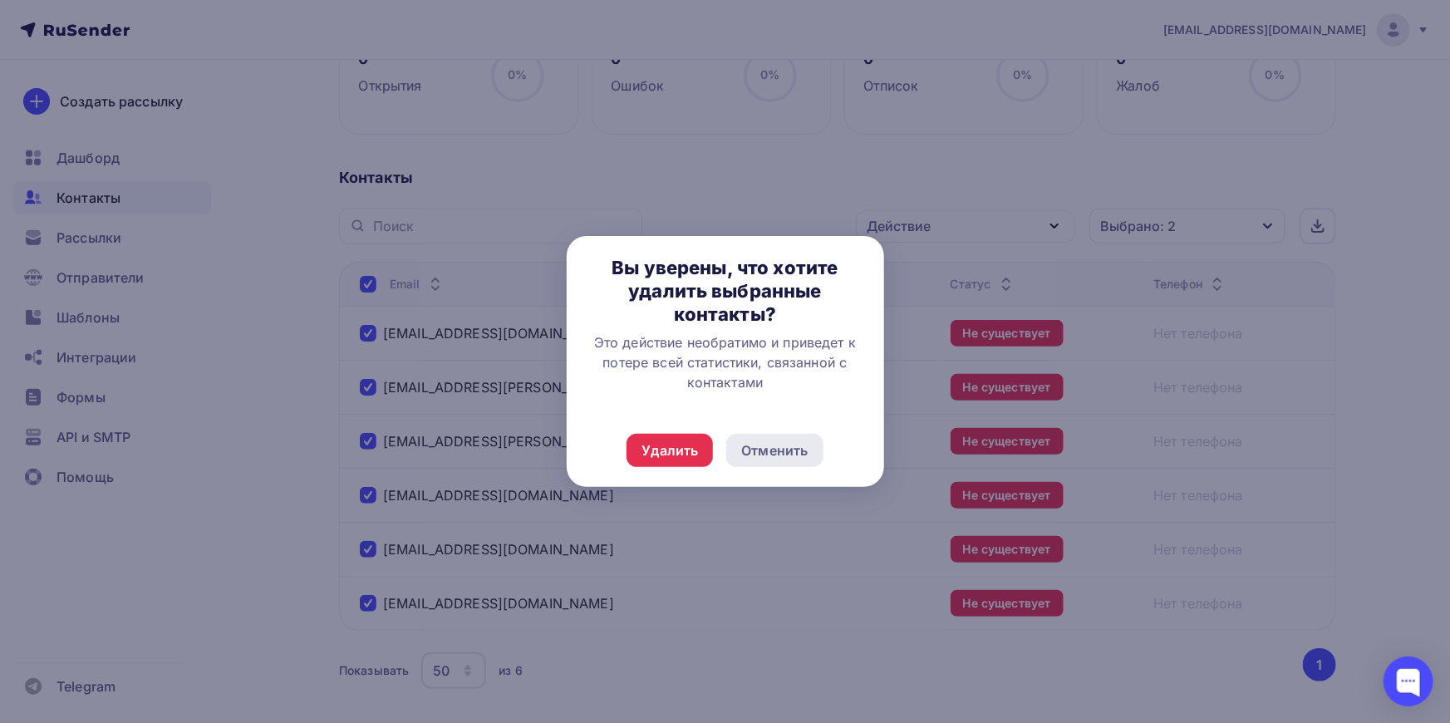
click at [789, 445] on div "Отменить" at bounding box center [774, 450] width 66 height 20
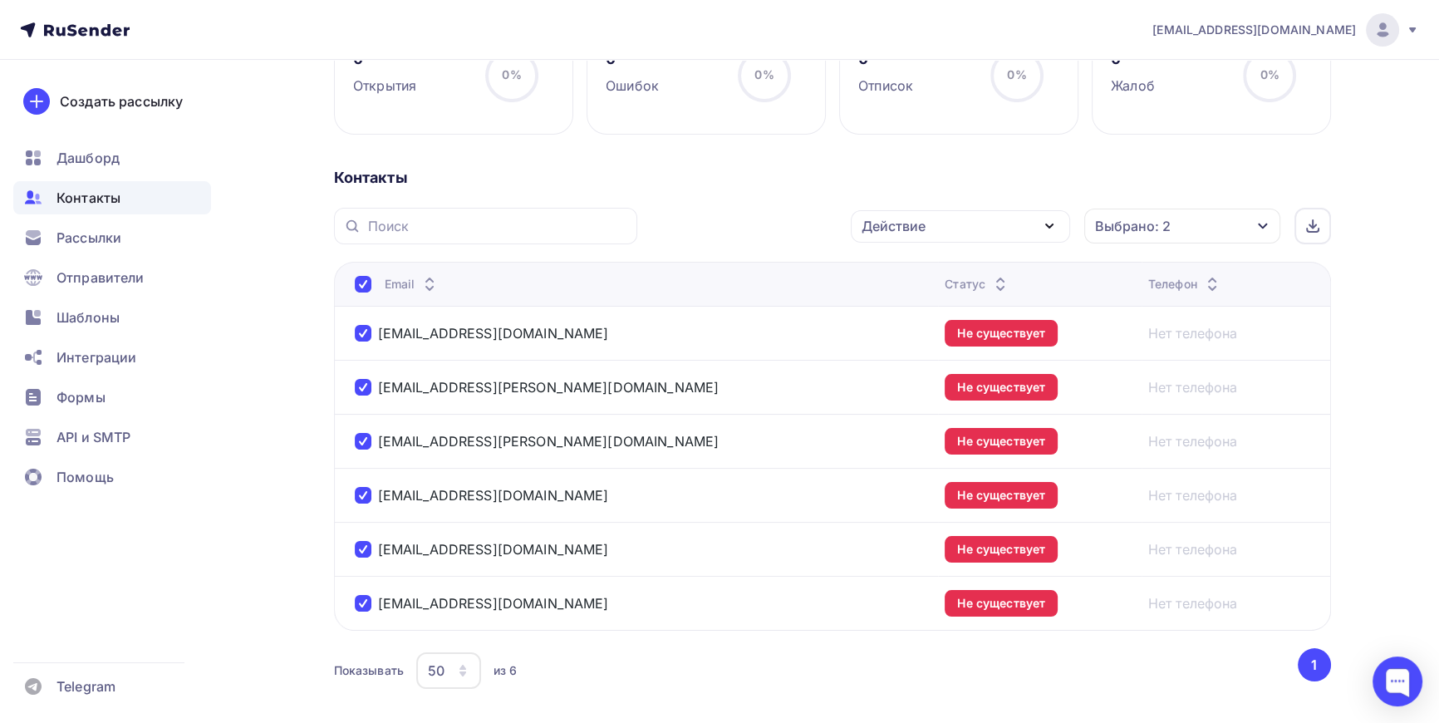
click at [1047, 219] on icon "button" at bounding box center [1050, 226] width 20 height 20
click at [927, 307] on div "Исключить из списка" at bounding box center [943, 308] width 145 height 20
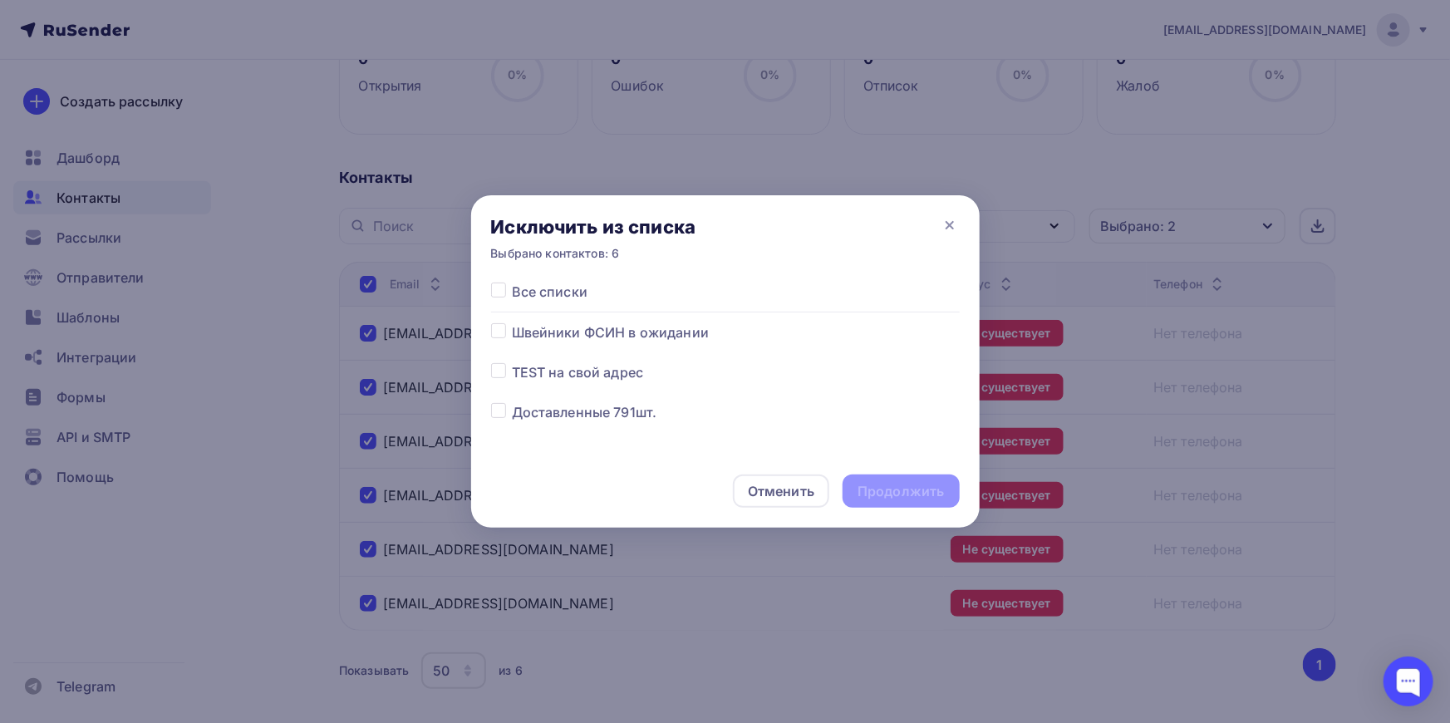
click at [512, 322] on label at bounding box center [512, 322] width 0 height 0
click at [499, 327] on input "checkbox" at bounding box center [498, 329] width 15 height 15
checkbox input "true"
click at [918, 489] on div "Продолжить" at bounding box center [901, 491] width 86 height 19
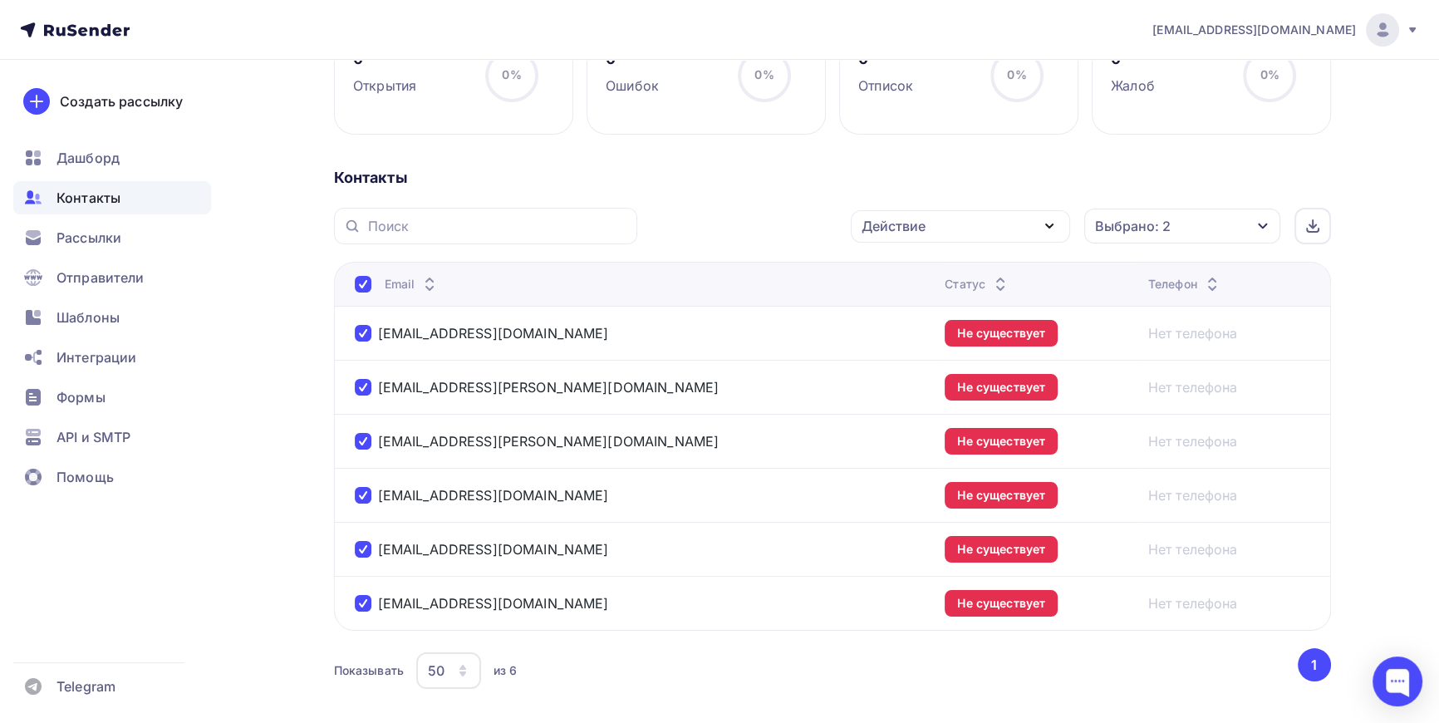
scroll to position [138, 0]
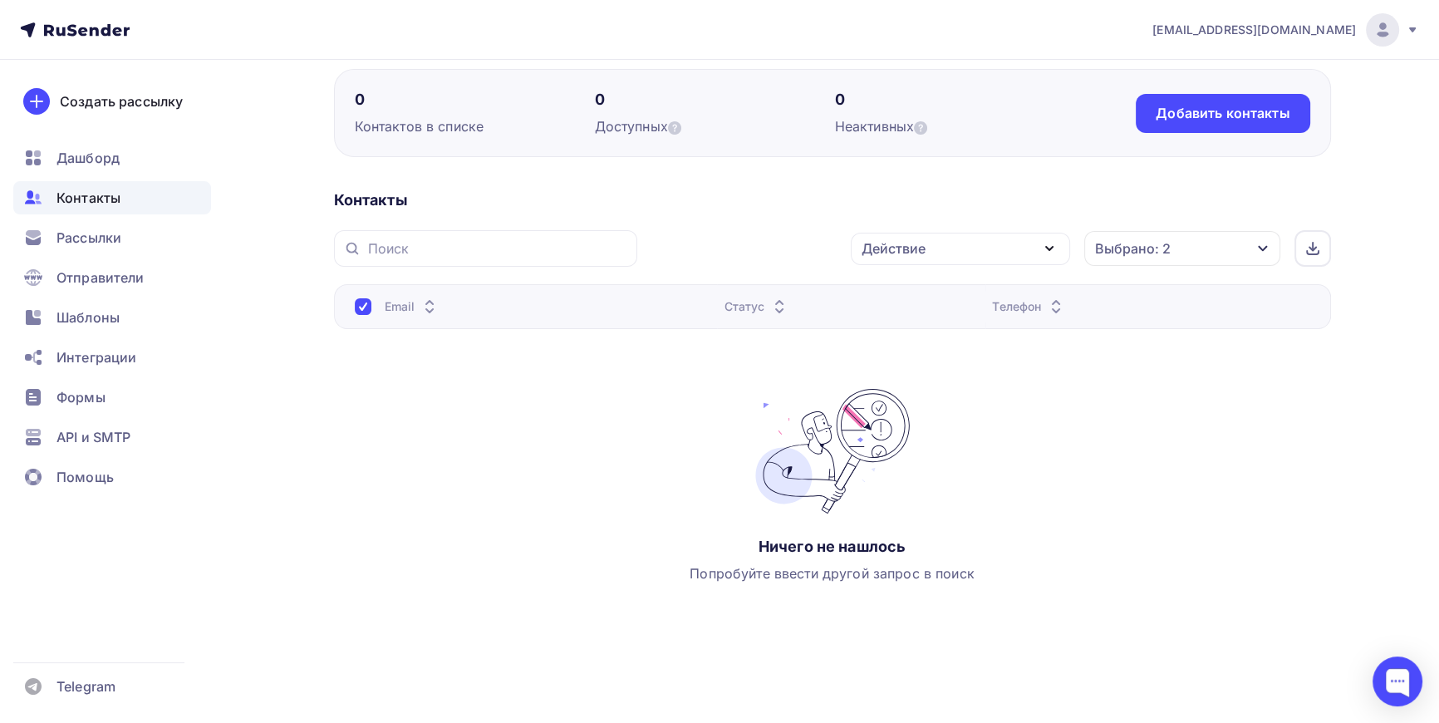
click at [1221, 240] on div "Выбрано: 2" at bounding box center [1182, 248] width 196 height 35
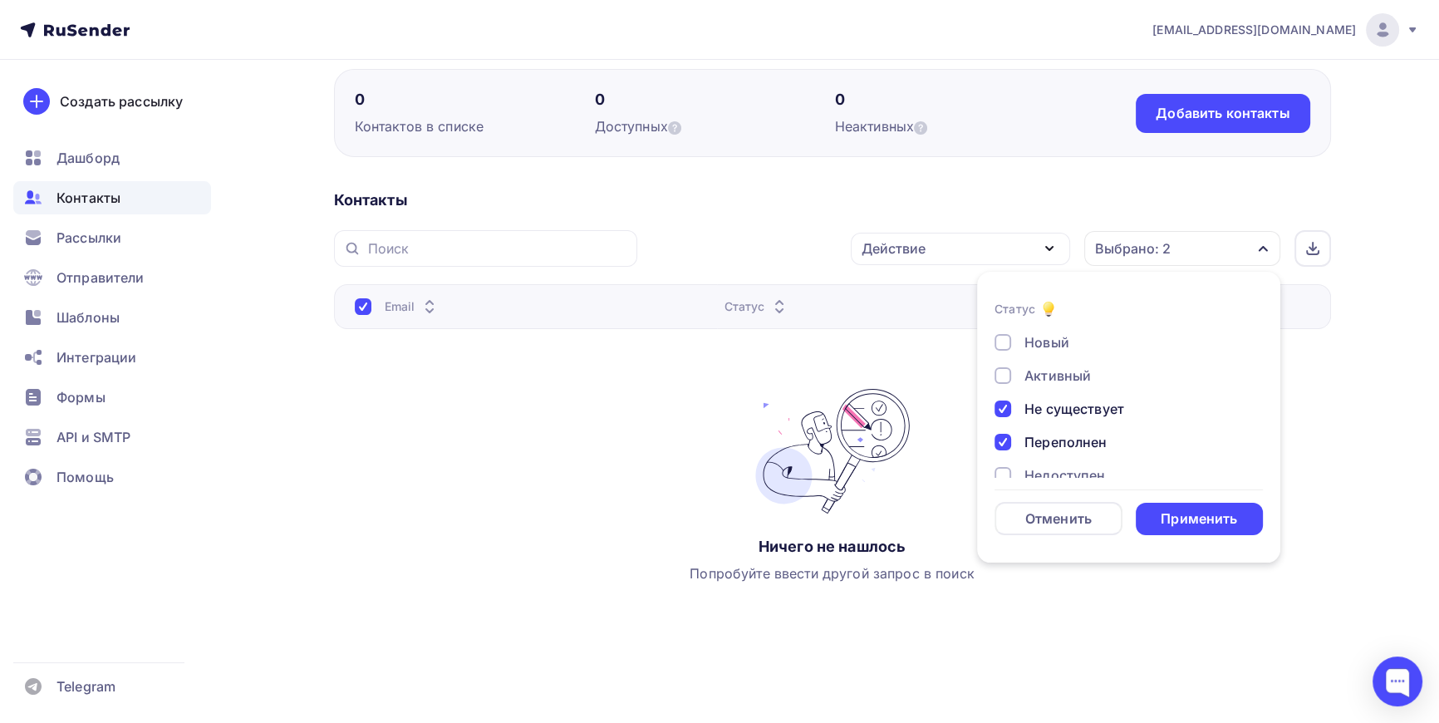
click at [1009, 410] on div at bounding box center [1003, 409] width 17 height 17
click at [1000, 435] on div at bounding box center [1003, 442] width 17 height 17
click at [1213, 515] on div "Применить" at bounding box center [1199, 518] width 76 height 19
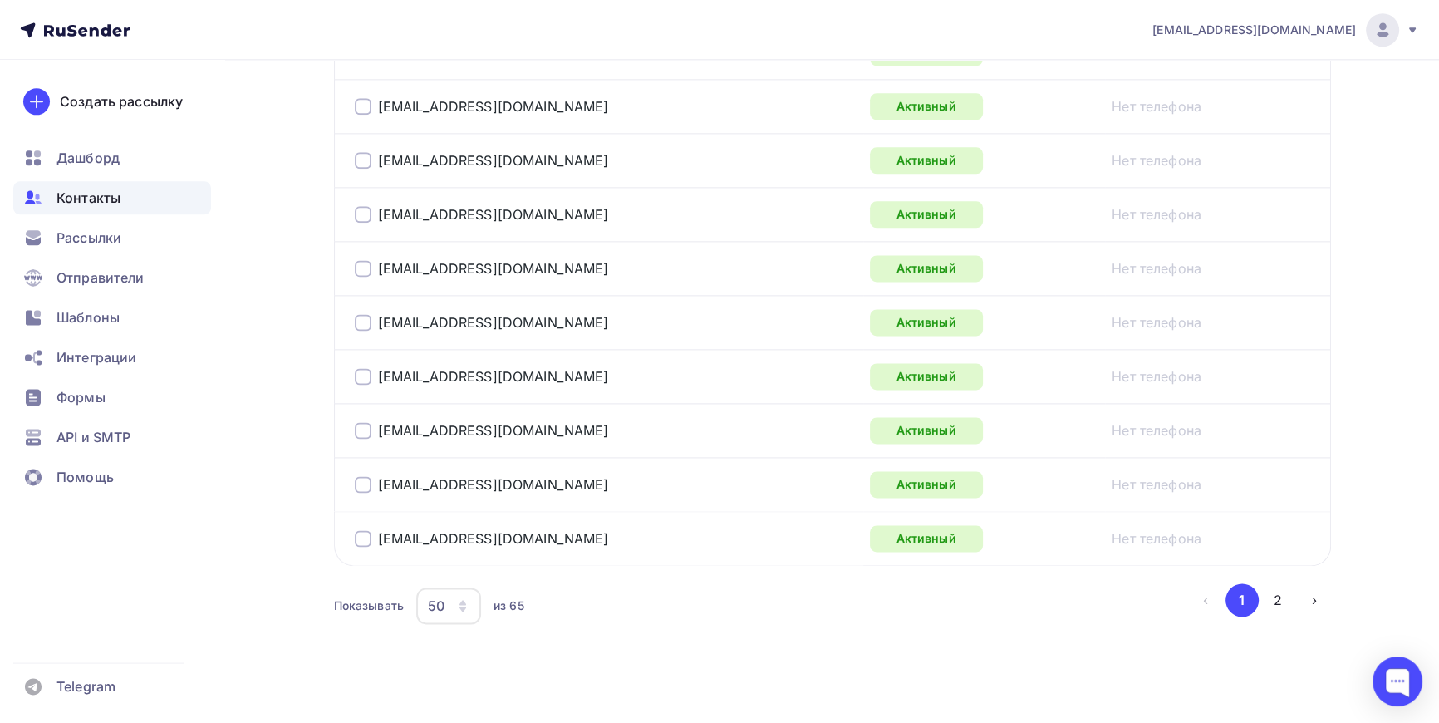
scroll to position [2727, 0]
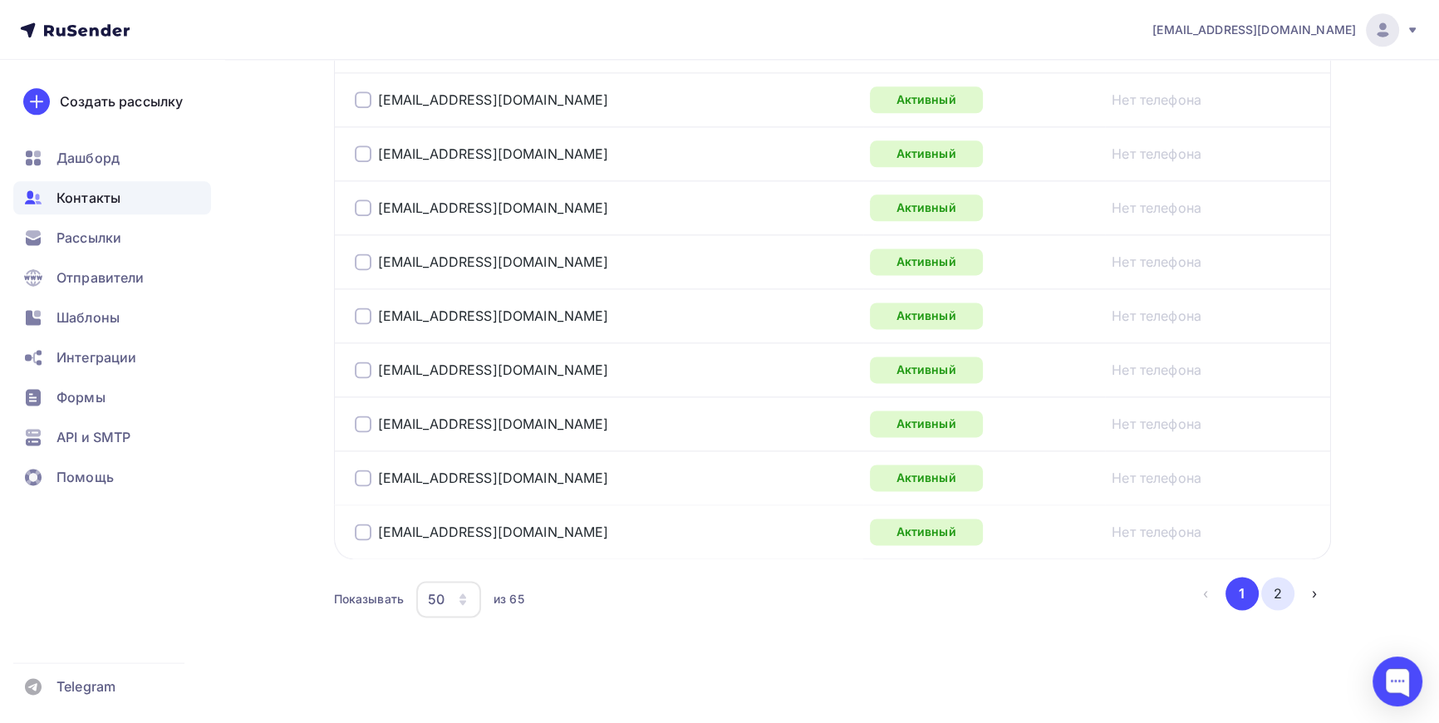
click at [1276, 587] on button "2" at bounding box center [1277, 593] width 33 height 33
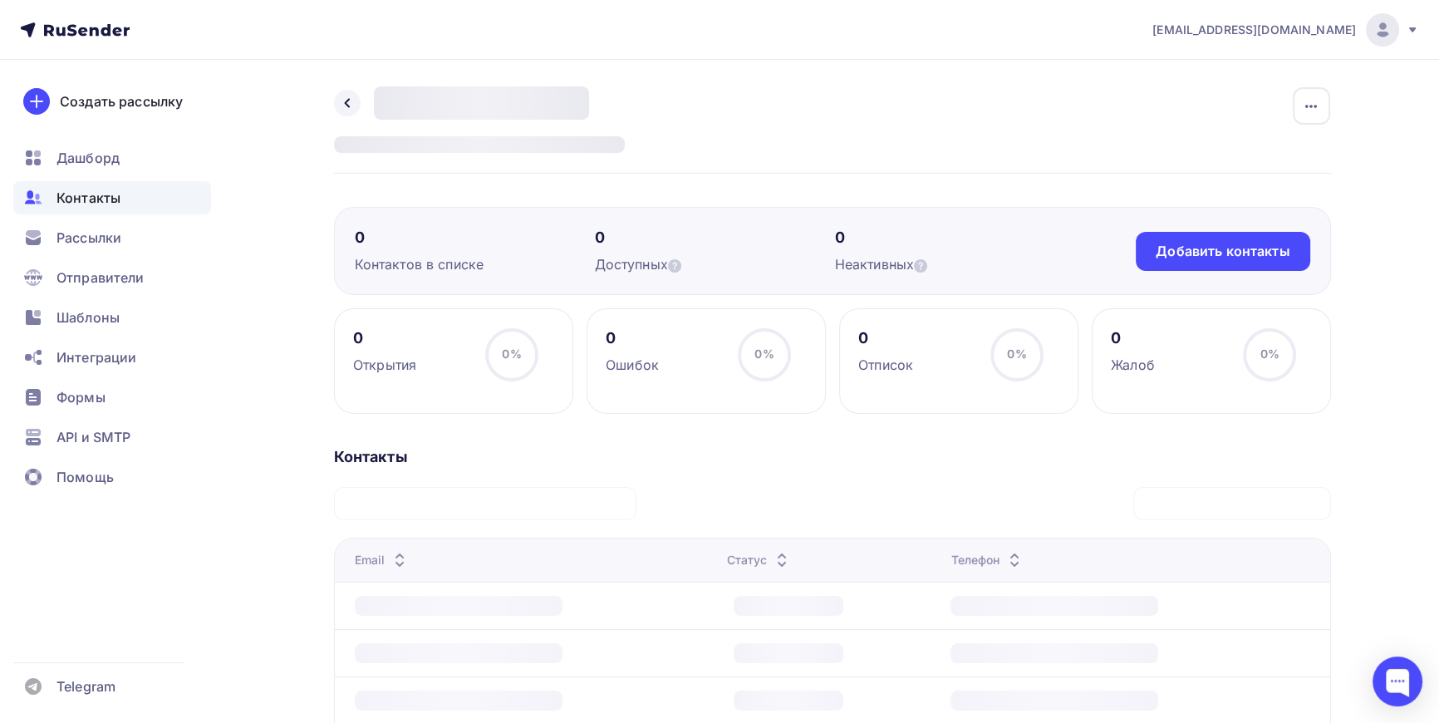
scroll to position [0, 0]
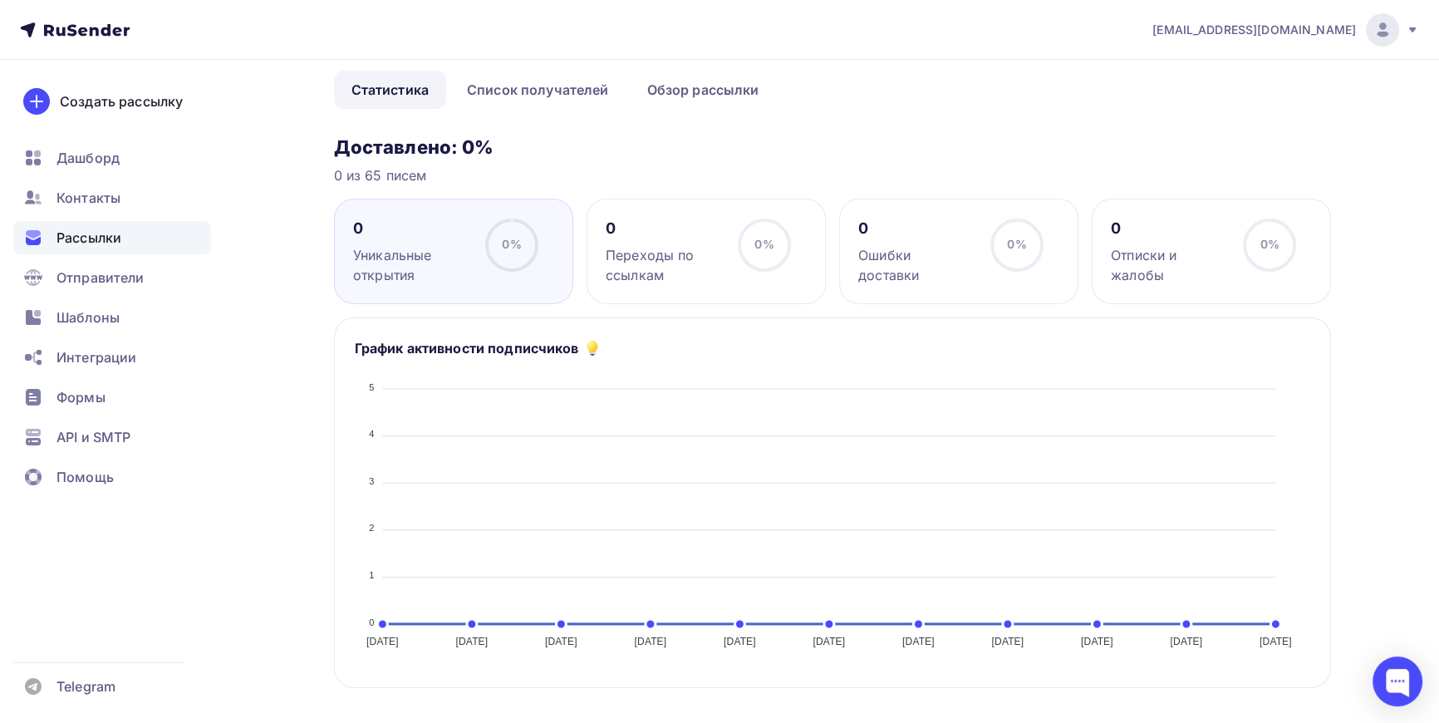
scroll to position [75, 0]
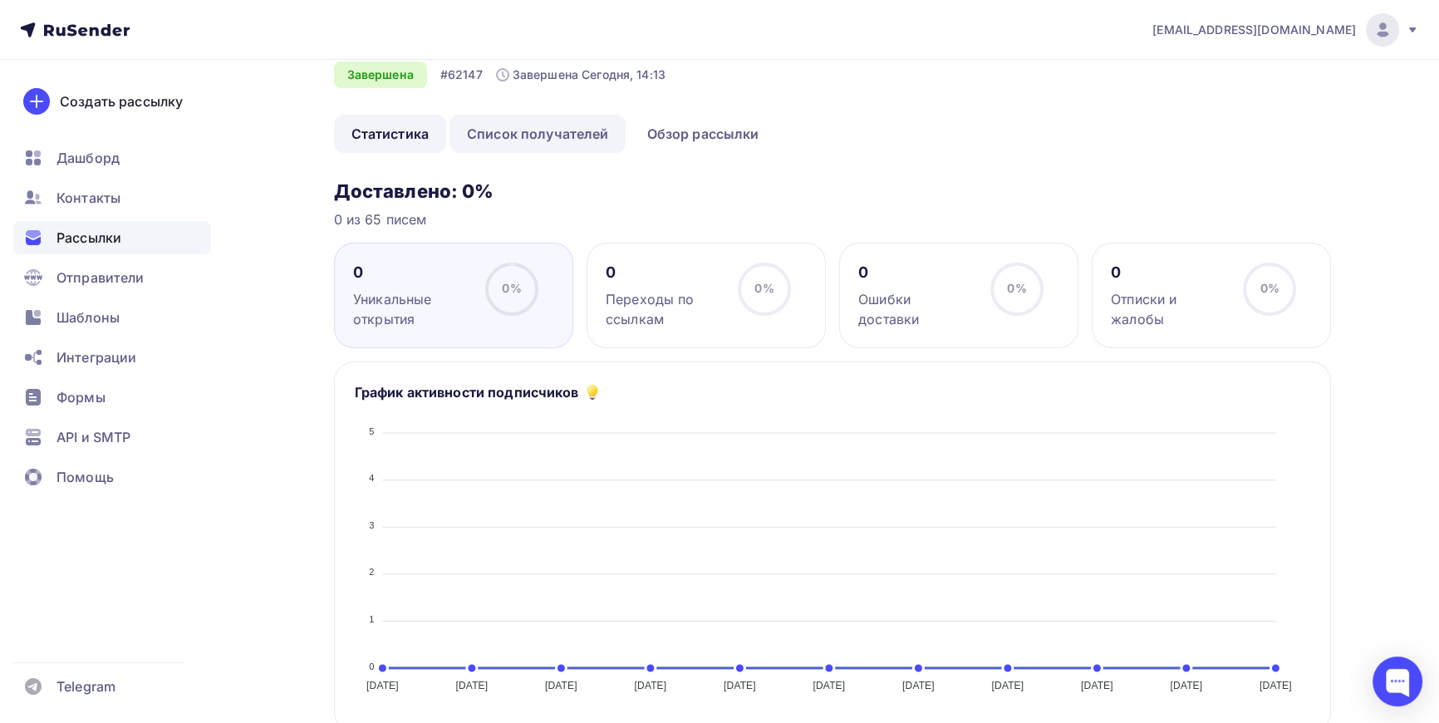
click at [554, 133] on link "Список получателей" at bounding box center [538, 134] width 177 height 38
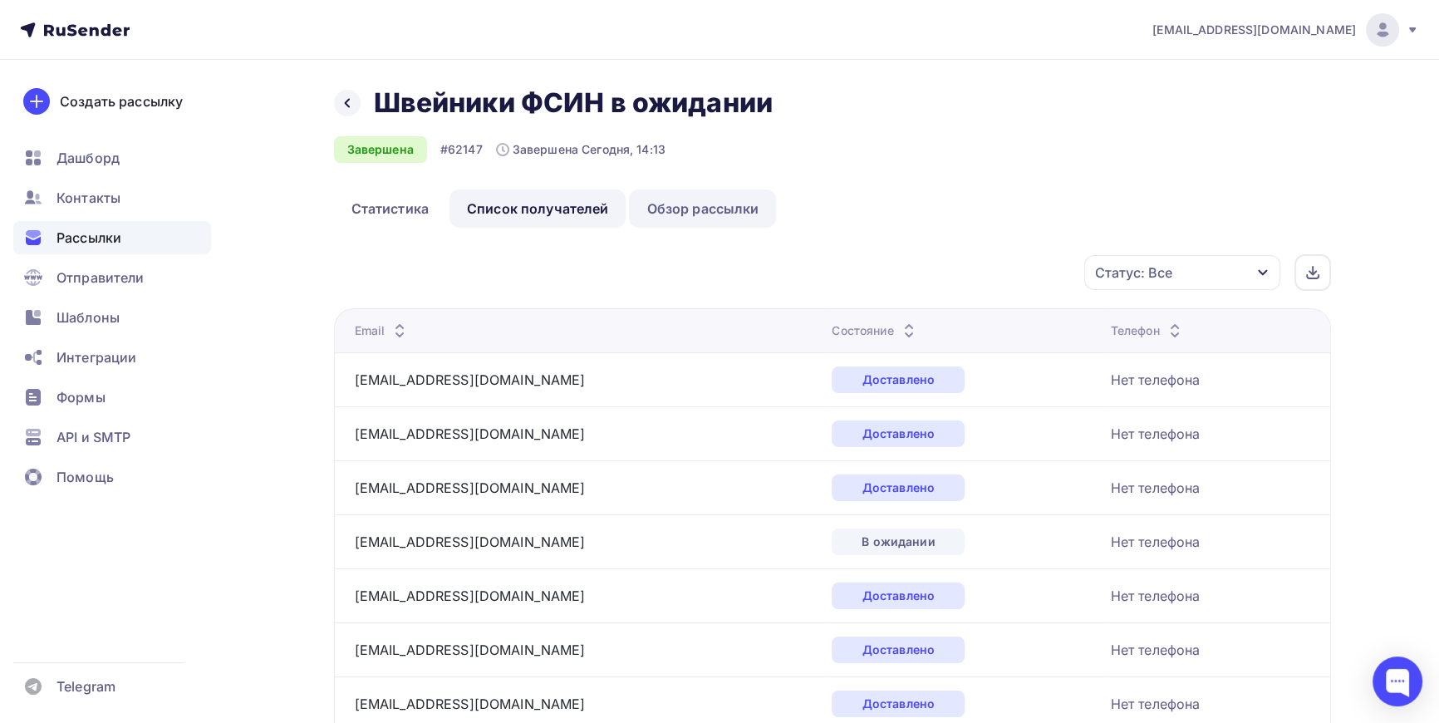
click at [698, 208] on link "Обзор рассылки" at bounding box center [702, 208] width 147 height 38
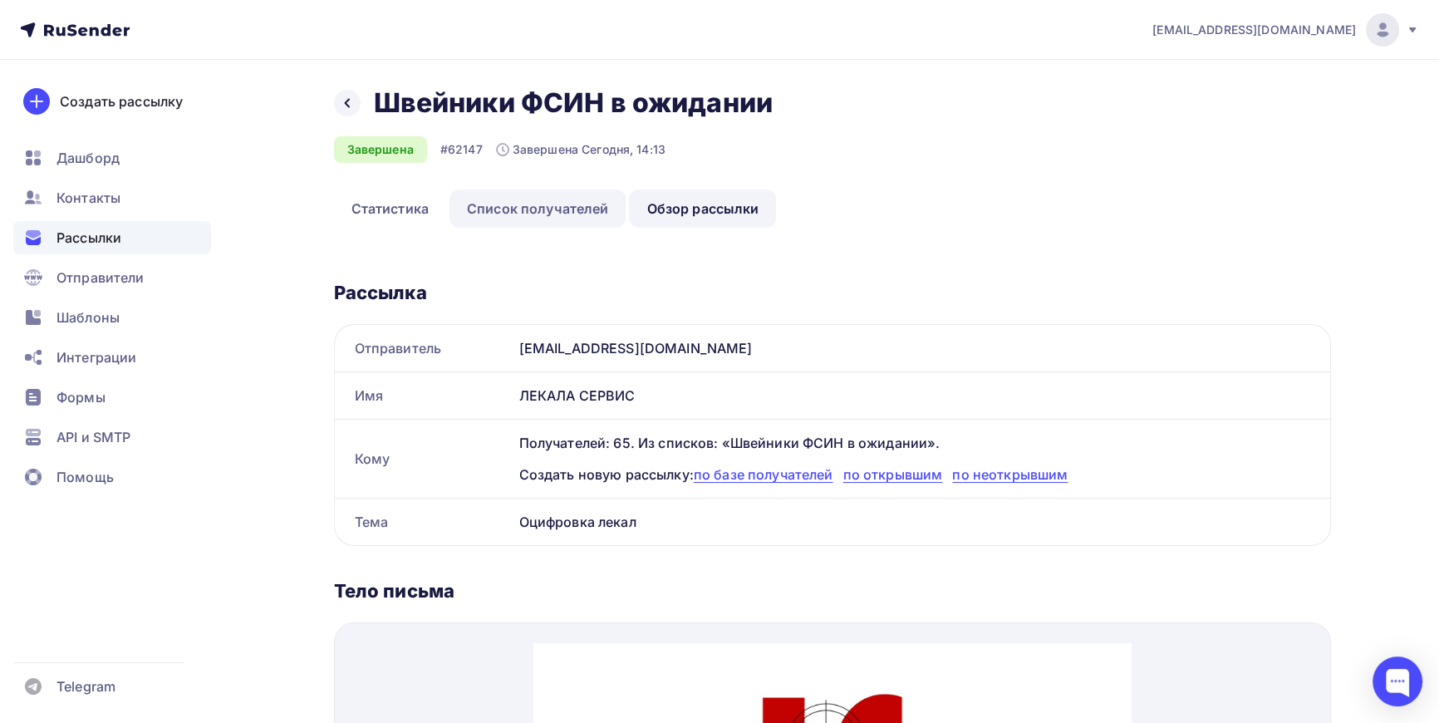
click at [523, 207] on link "Список получателей" at bounding box center [538, 208] width 177 height 38
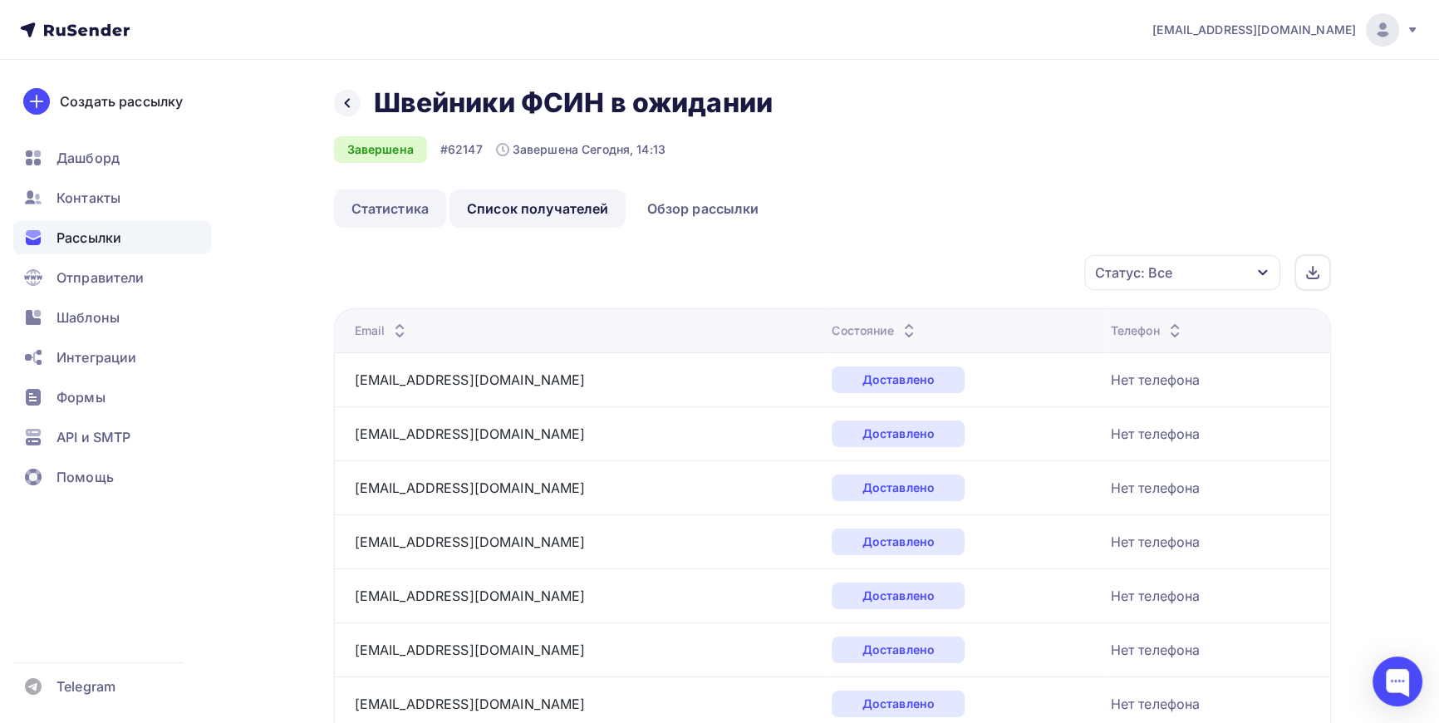
click at [405, 207] on link "Статистика" at bounding box center [390, 208] width 112 height 38
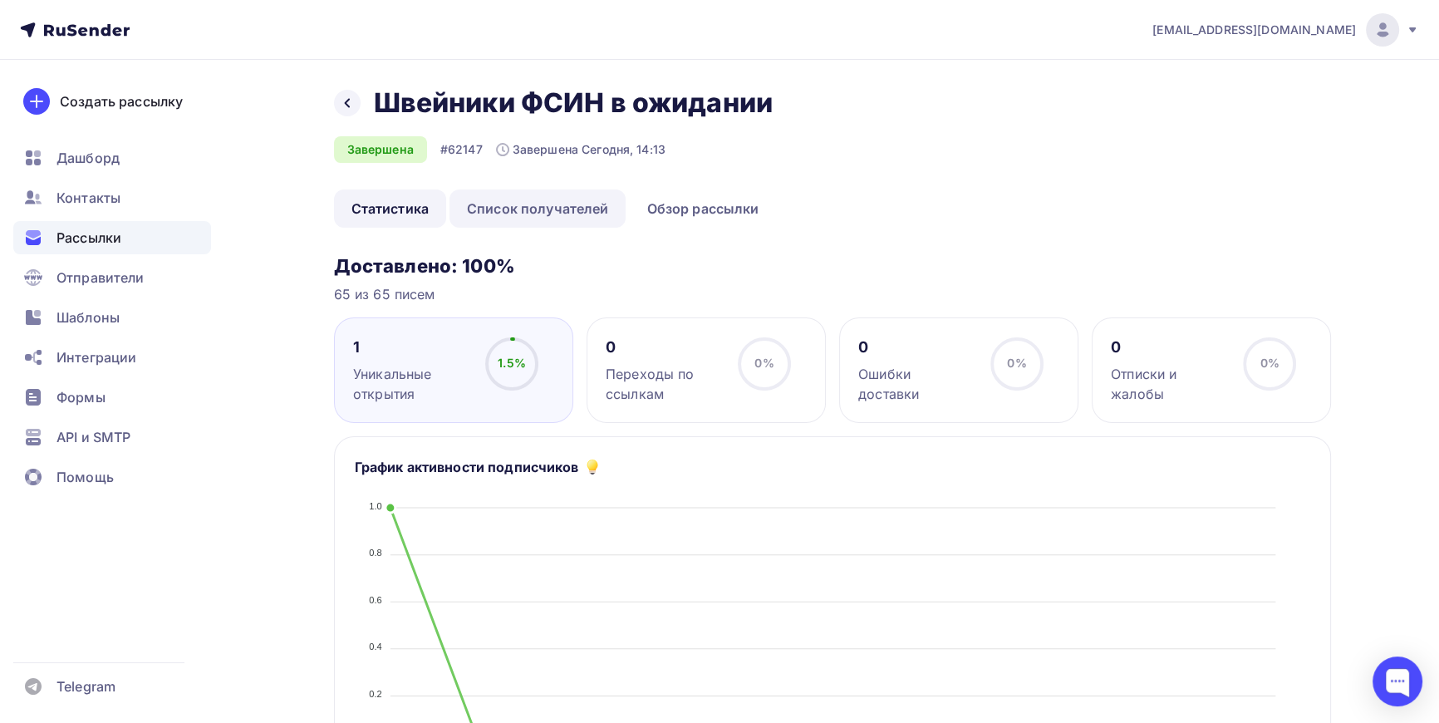
click at [575, 212] on link "Список получателей" at bounding box center [538, 208] width 177 height 38
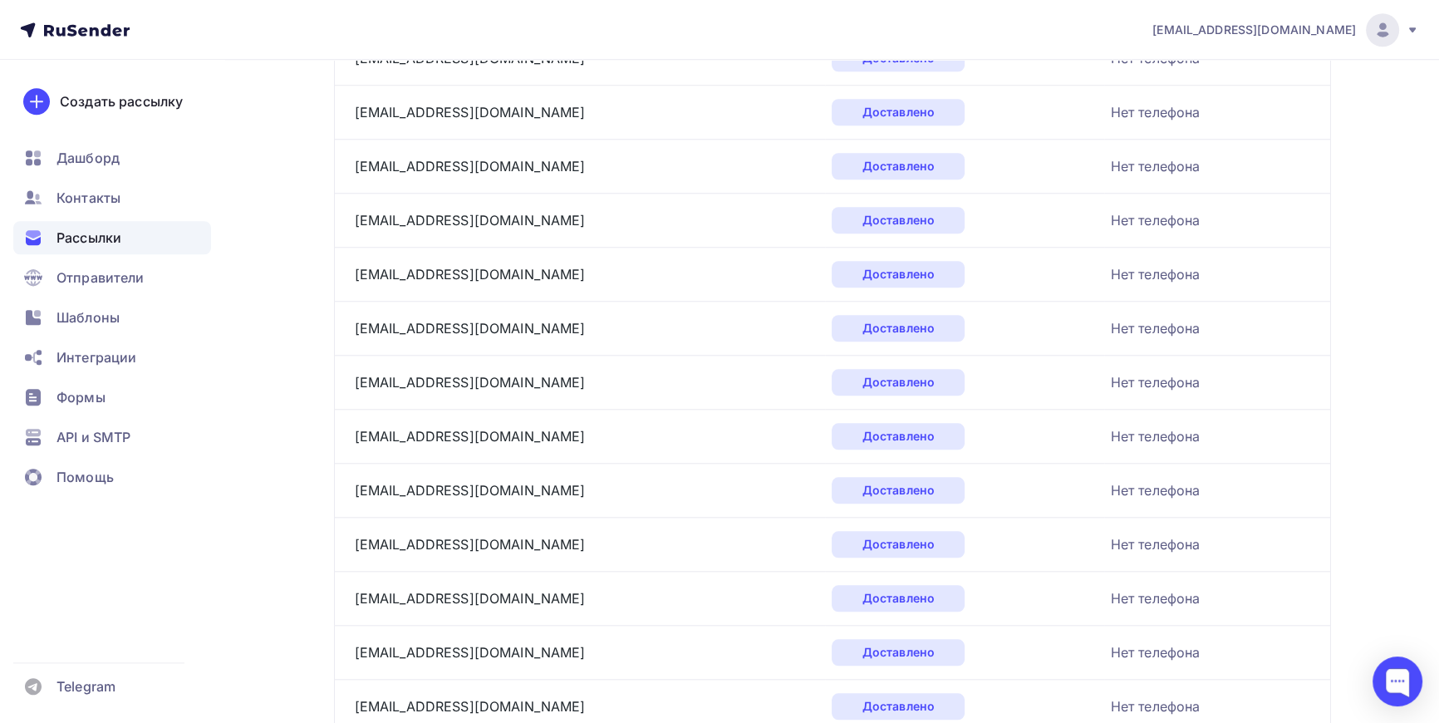
scroll to position [2454, 0]
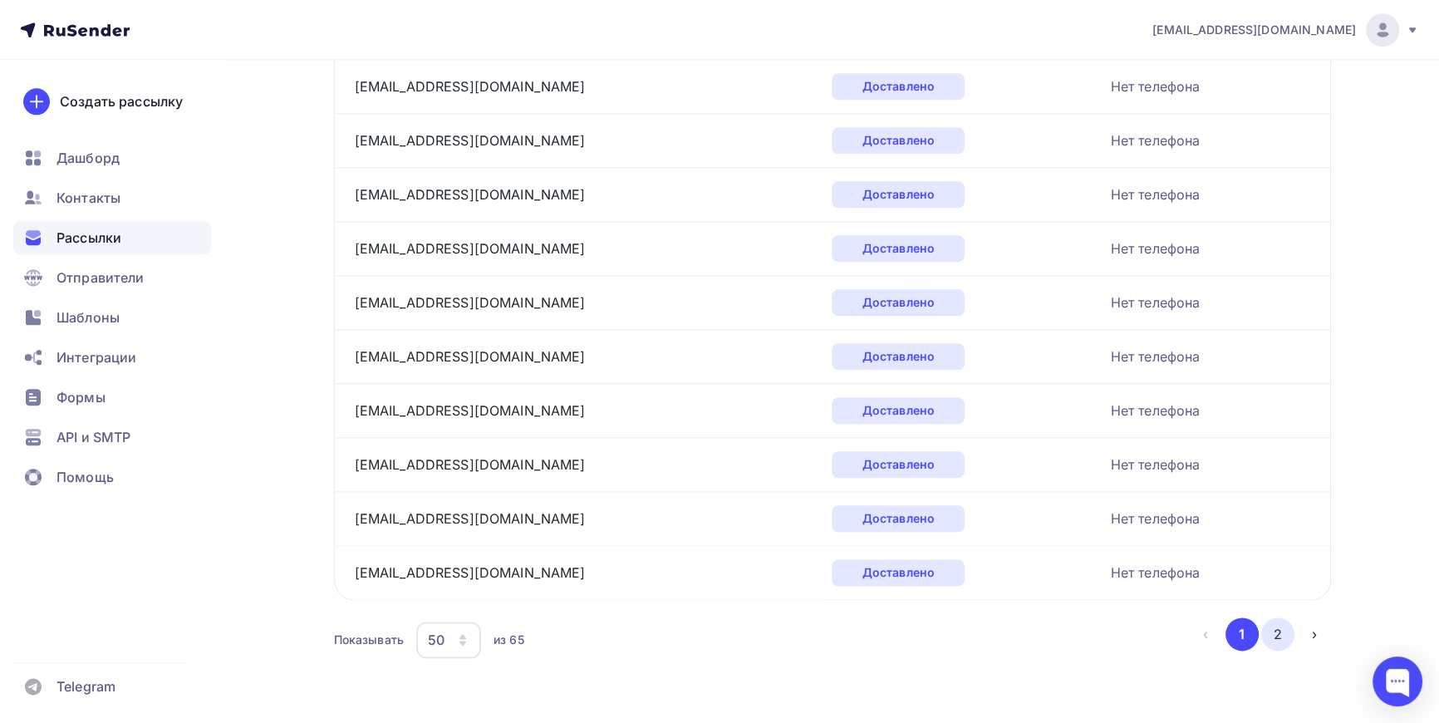
click at [1286, 624] on button "2" at bounding box center [1277, 633] width 33 height 33
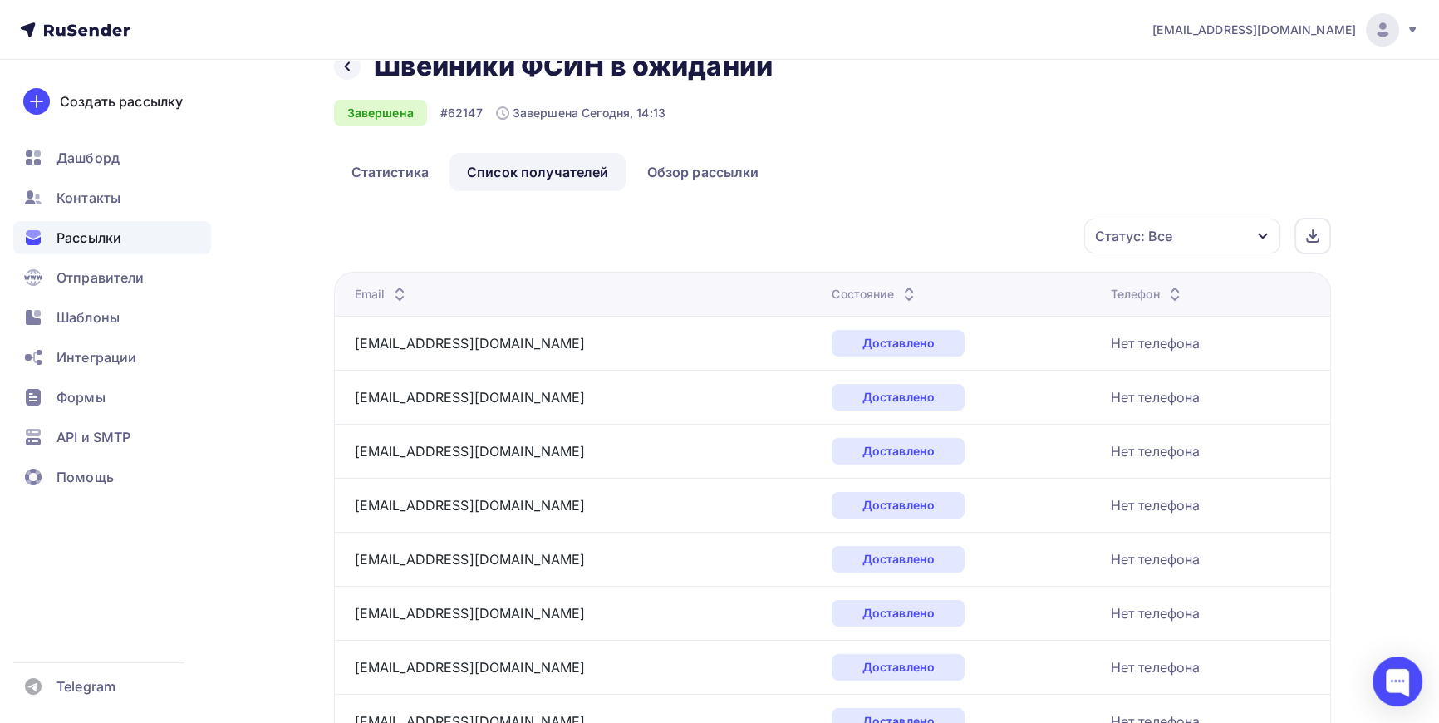
scroll to position [0, 0]
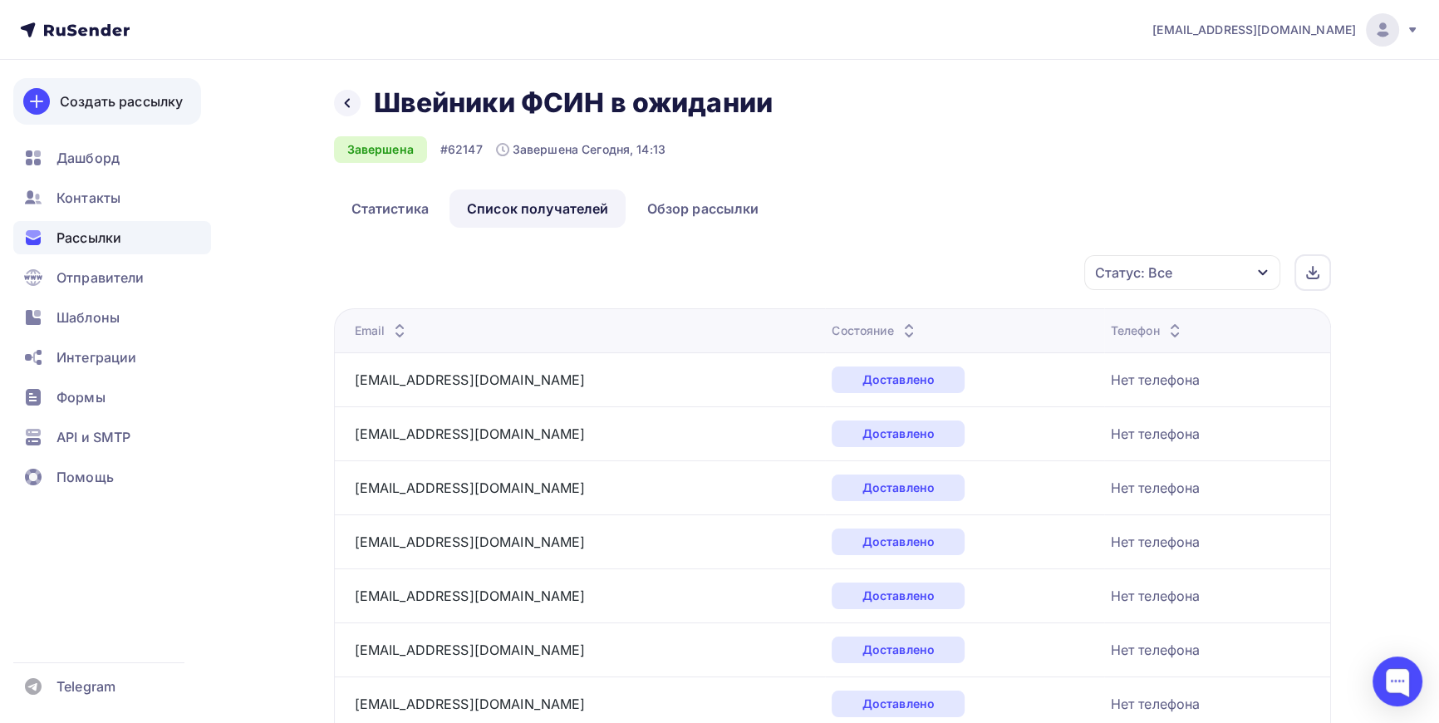
click at [113, 104] on div "Создать рассылку" at bounding box center [121, 101] width 123 height 20
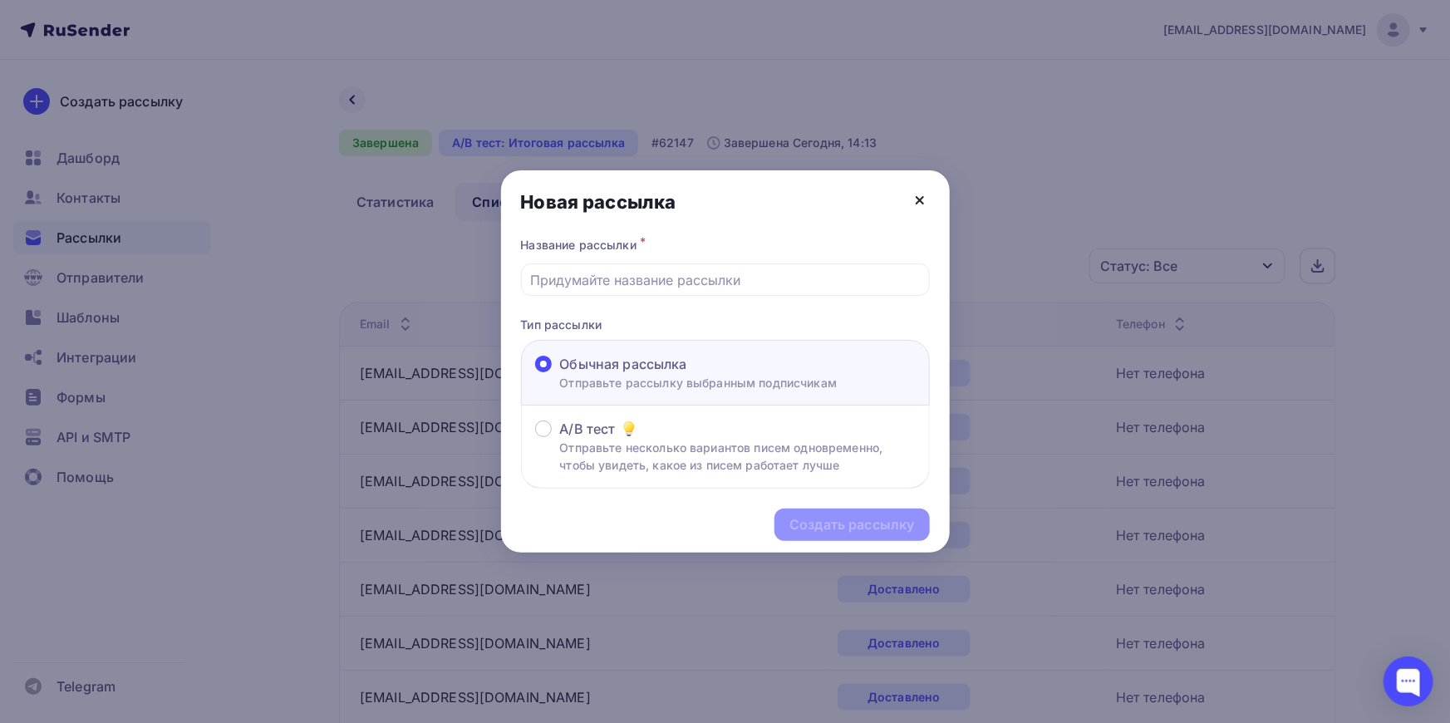
click at [920, 199] on icon at bounding box center [920, 200] width 7 height 7
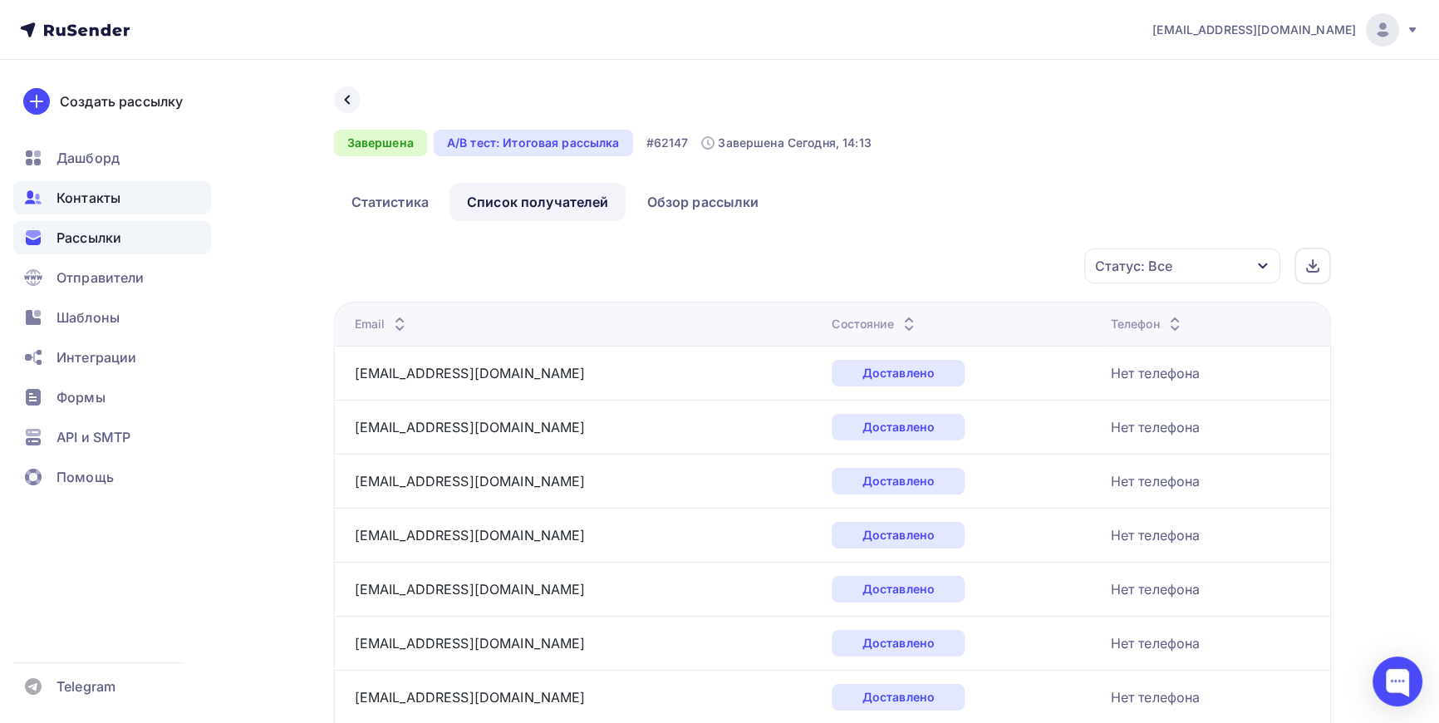
click at [91, 197] on span "Контакты" at bounding box center [89, 198] width 64 height 20
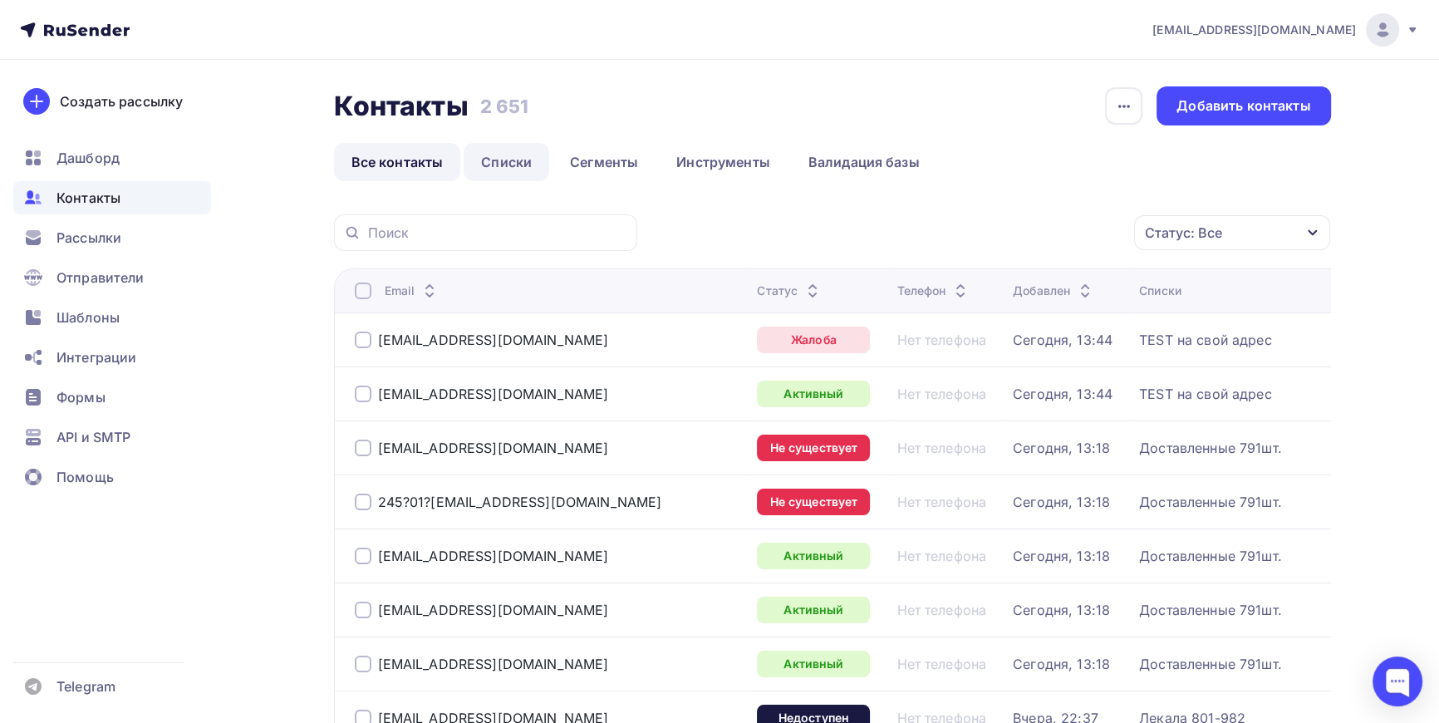
click at [515, 159] on link "Списки" at bounding box center [507, 162] width 86 height 38
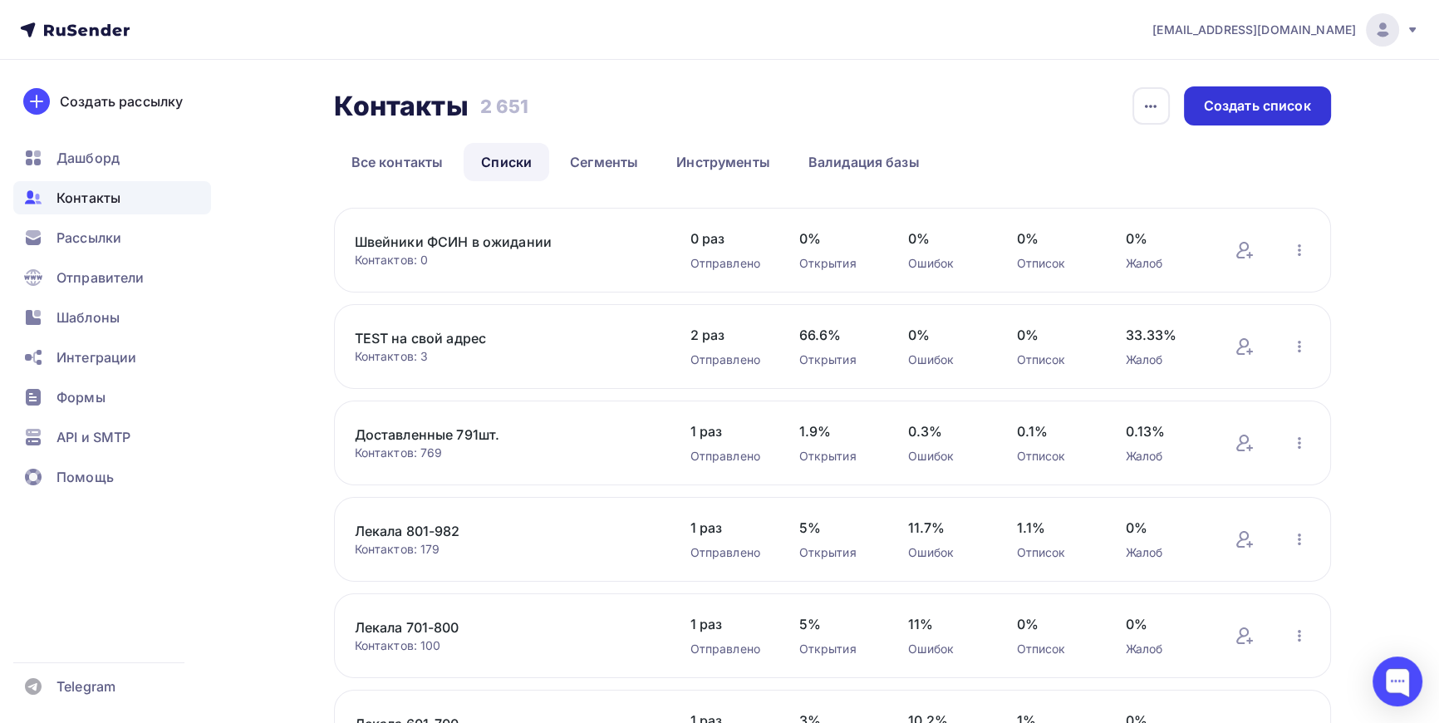
click at [1258, 101] on div "Создать список" at bounding box center [1257, 105] width 107 height 19
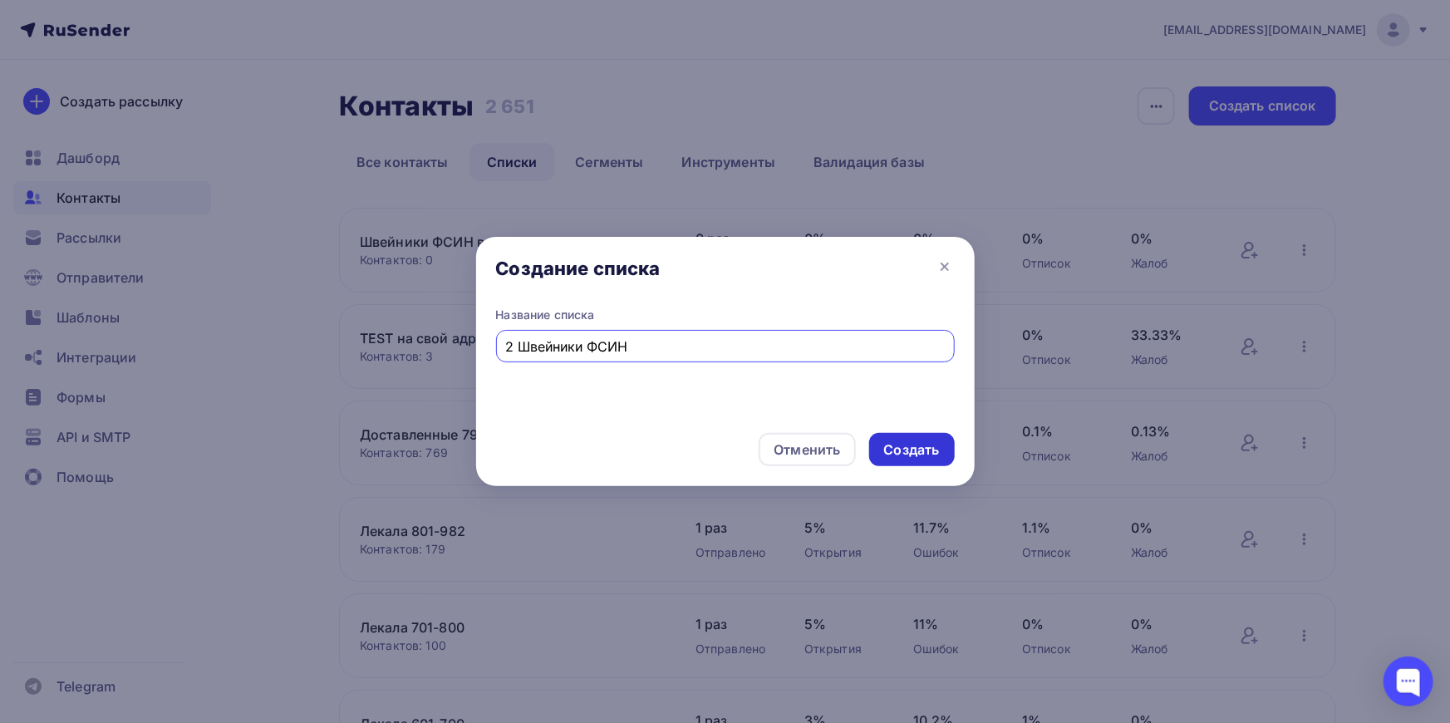
type input "2 Швейники ФСИН"
click at [941, 442] on div "Создать" at bounding box center [912, 449] width 86 height 33
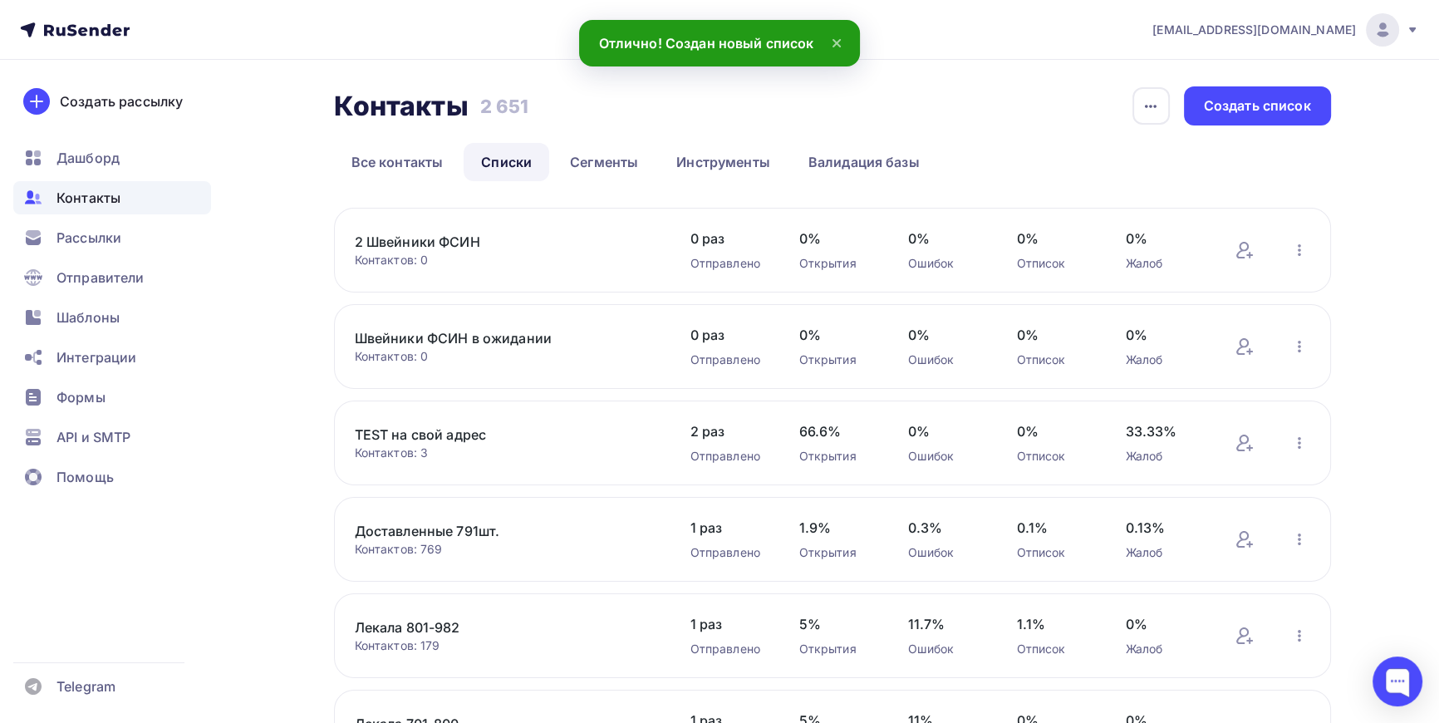
click at [459, 243] on link "2 Швейники ФСИН" at bounding box center [496, 242] width 283 height 20
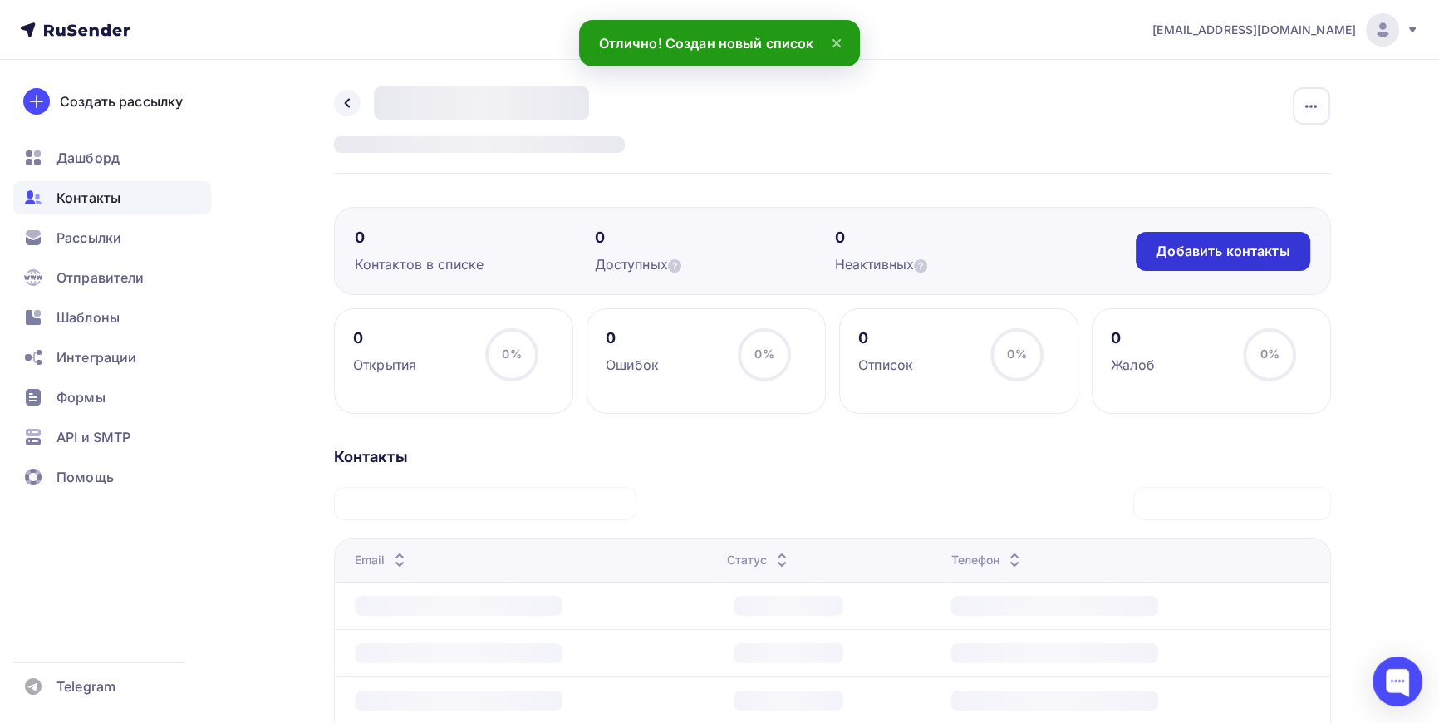
click at [1240, 242] on div "Добавить контакты" at bounding box center [1223, 251] width 134 height 19
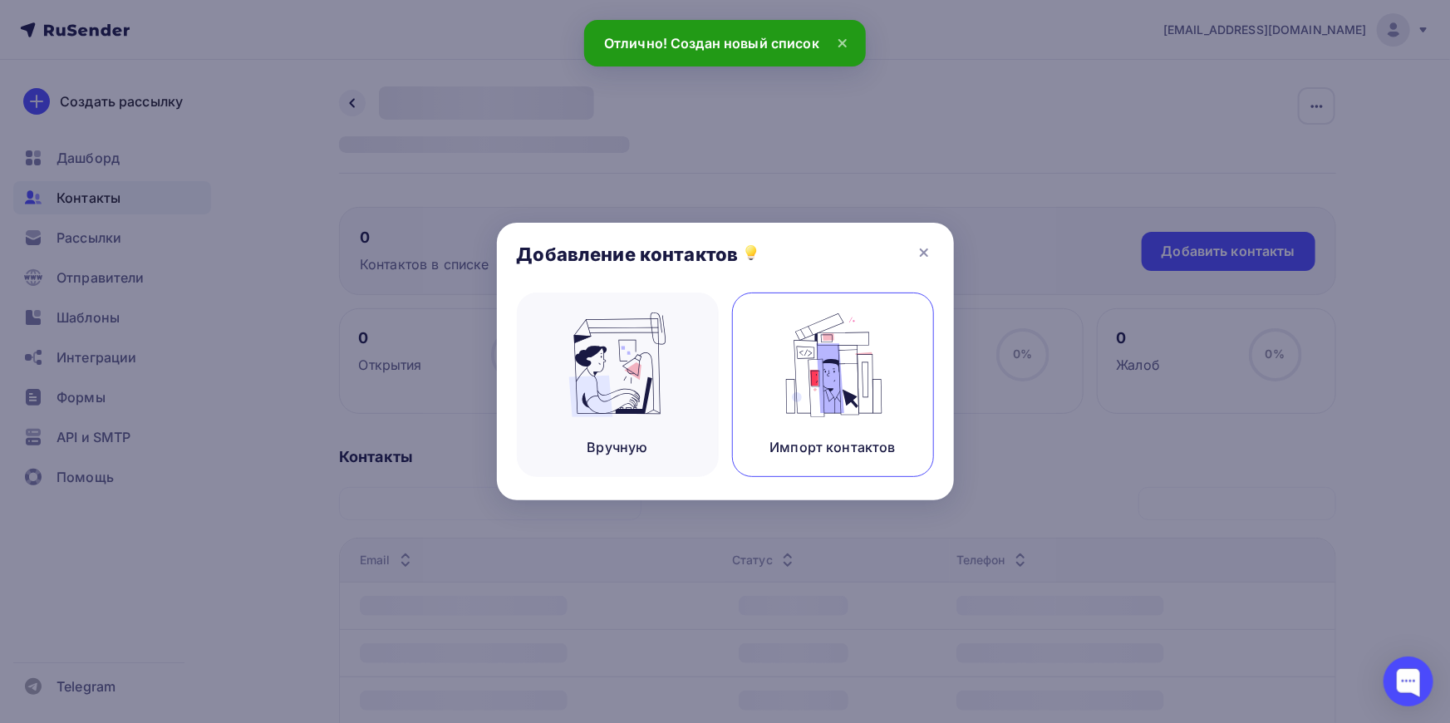
click at [823, 381] on img at bounding box center [832, 364] width 111 height 105
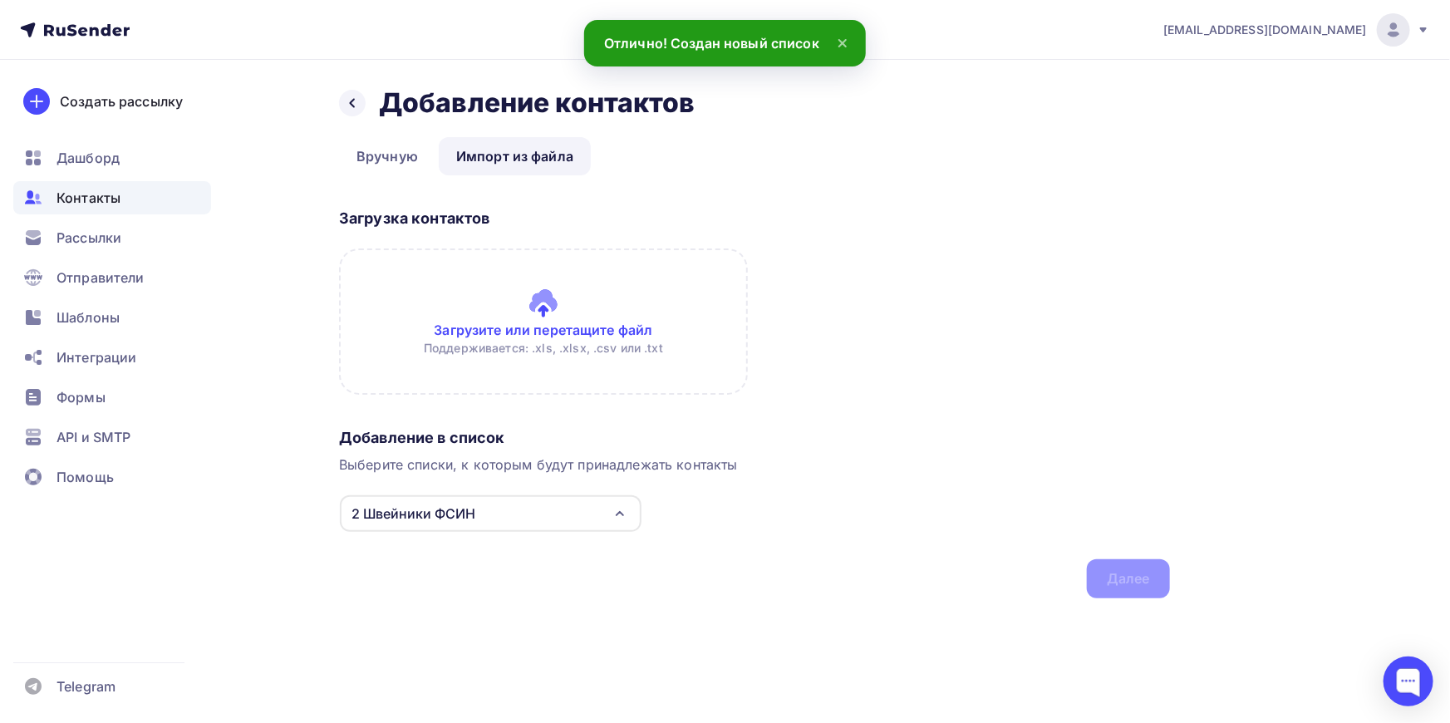
click at [545, 306] on input "file" at bounding box center [543, 321] width 409 height 146
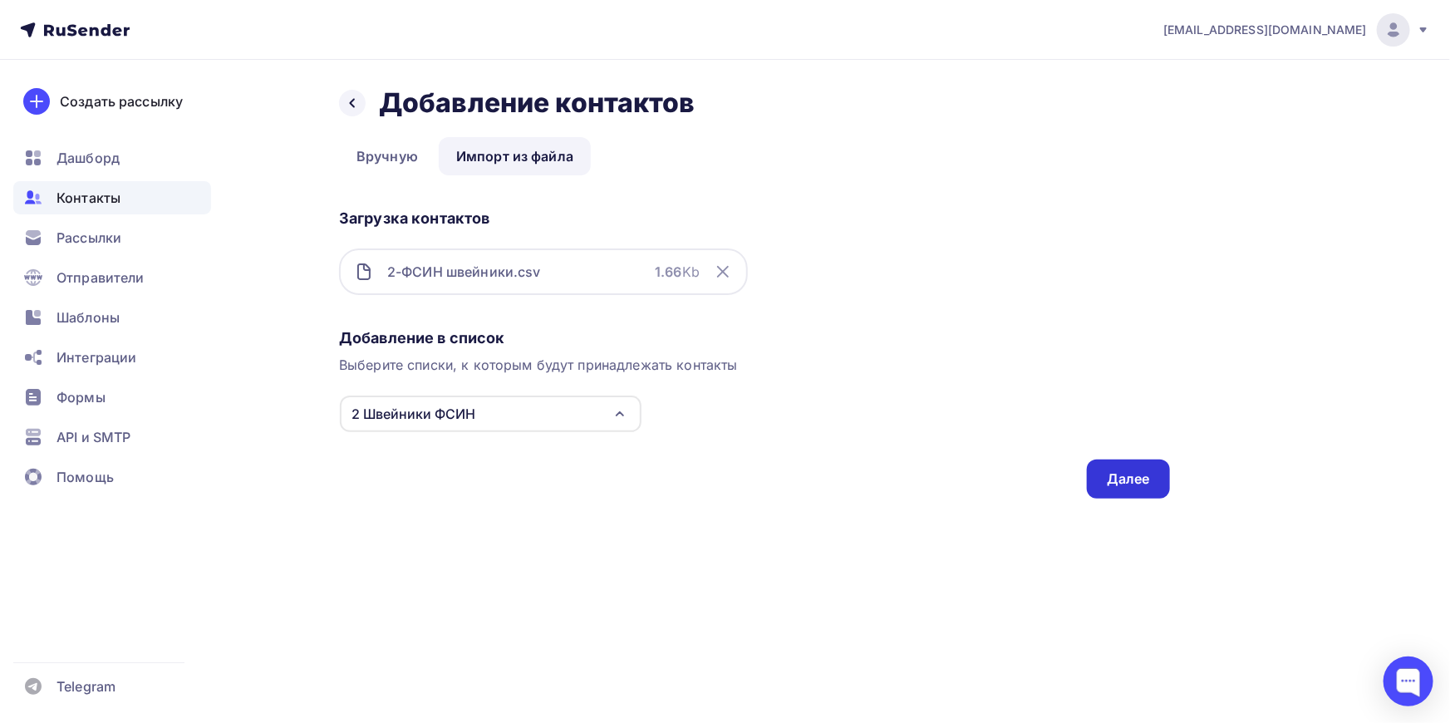
click at [1125, 473] on div "Далее" at bounding box center [1128, 478] width 43 height 19
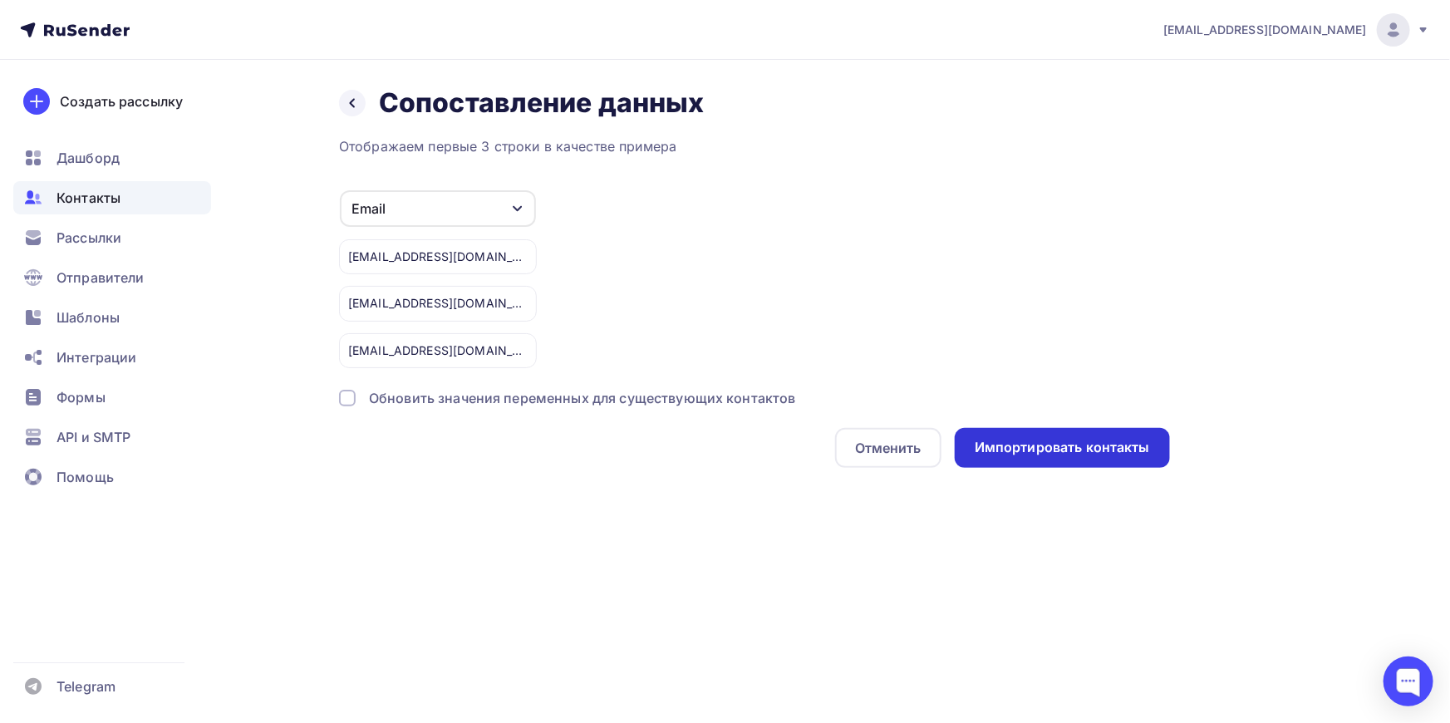
click at [1049, 434] on div "Импортировать контакты" at bounding box center [1062, 448] width 215 height 40
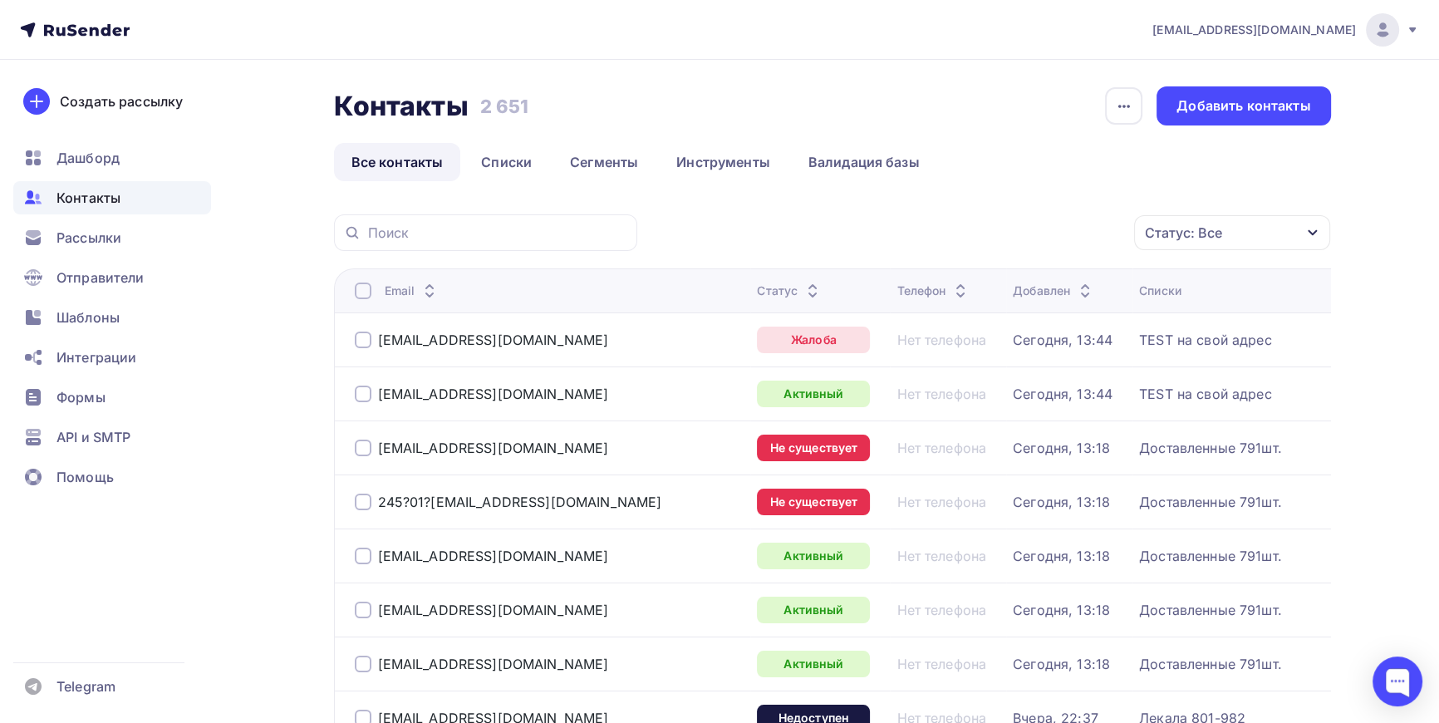
click at [1325, 224] on div "Статус: Все" at bounding box center [1232, 232] width 196 height 35
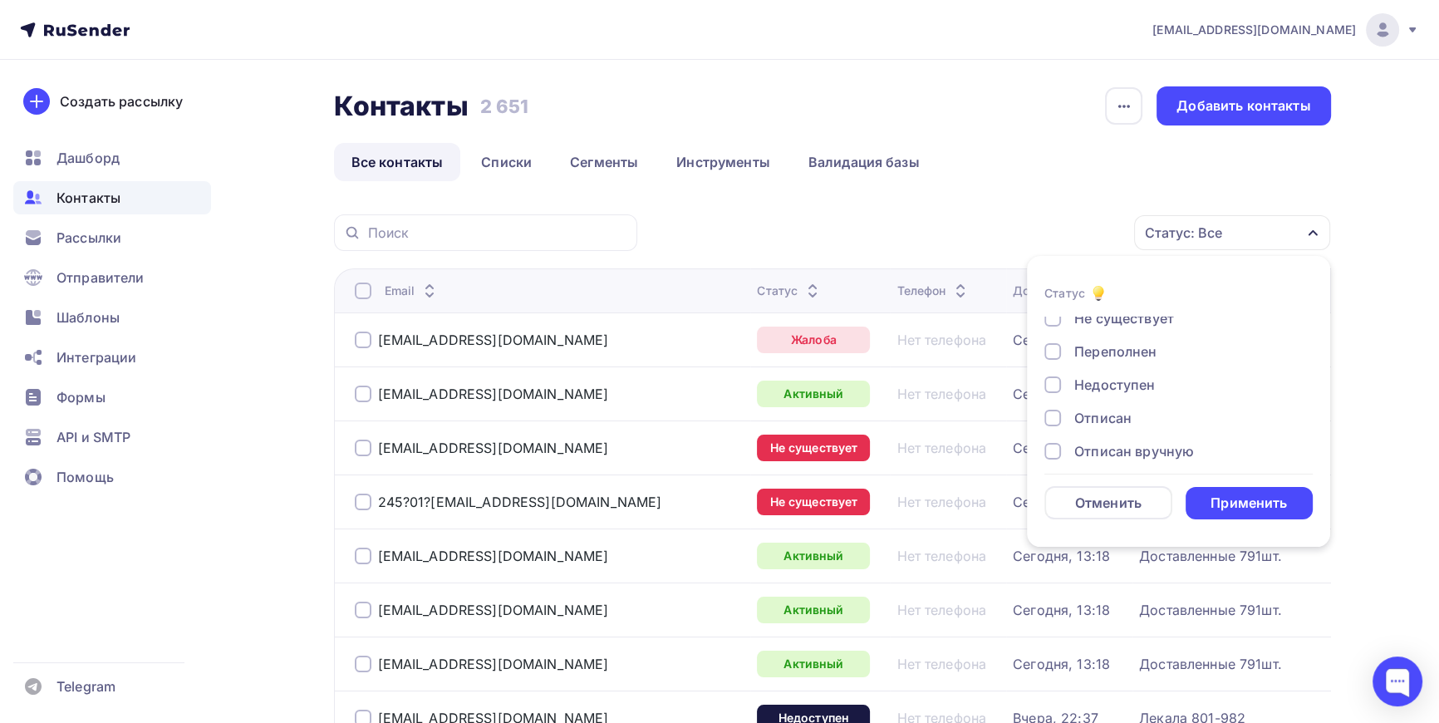
scroll to position [120, 0]
click at [1049, 435] on div at bounding box center [1052, 439] width 17 height 17
click at [1053, 415] on div at bounding box center [1052, 415] width 17 height 17
click at [1055, 342] on div at bounding box center [1052, 349] width 17 height 17
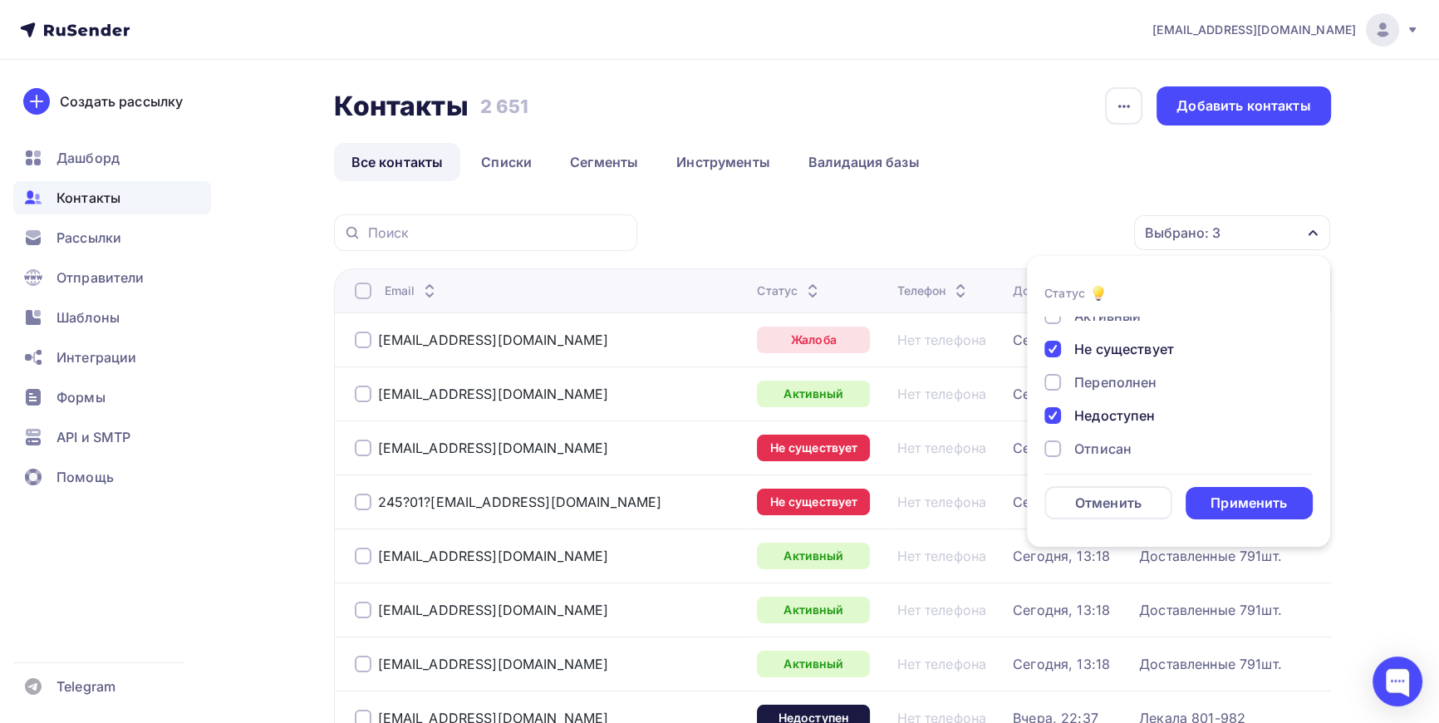
click at [1273, 494] on div "Применить" at bounding box center [1249, 503] width 76 height 19
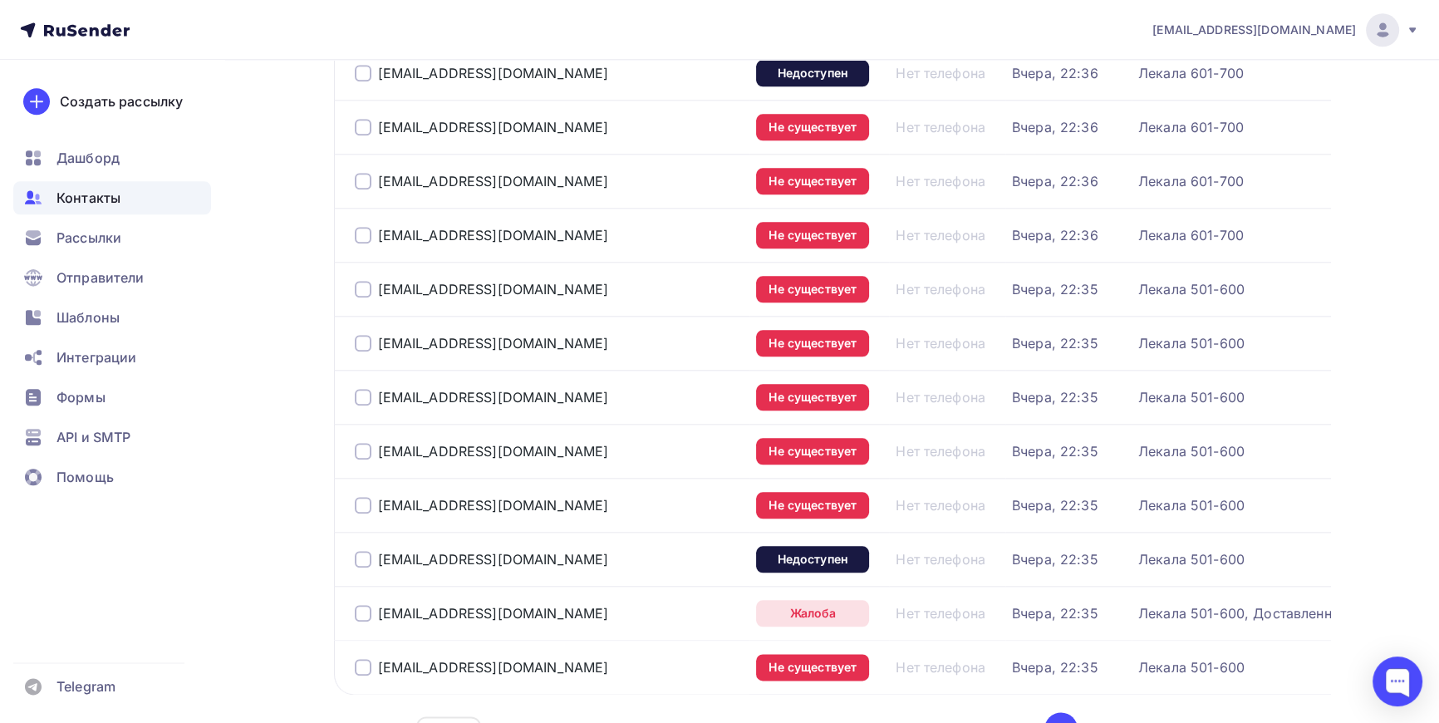
scroll to position [2417, 0]
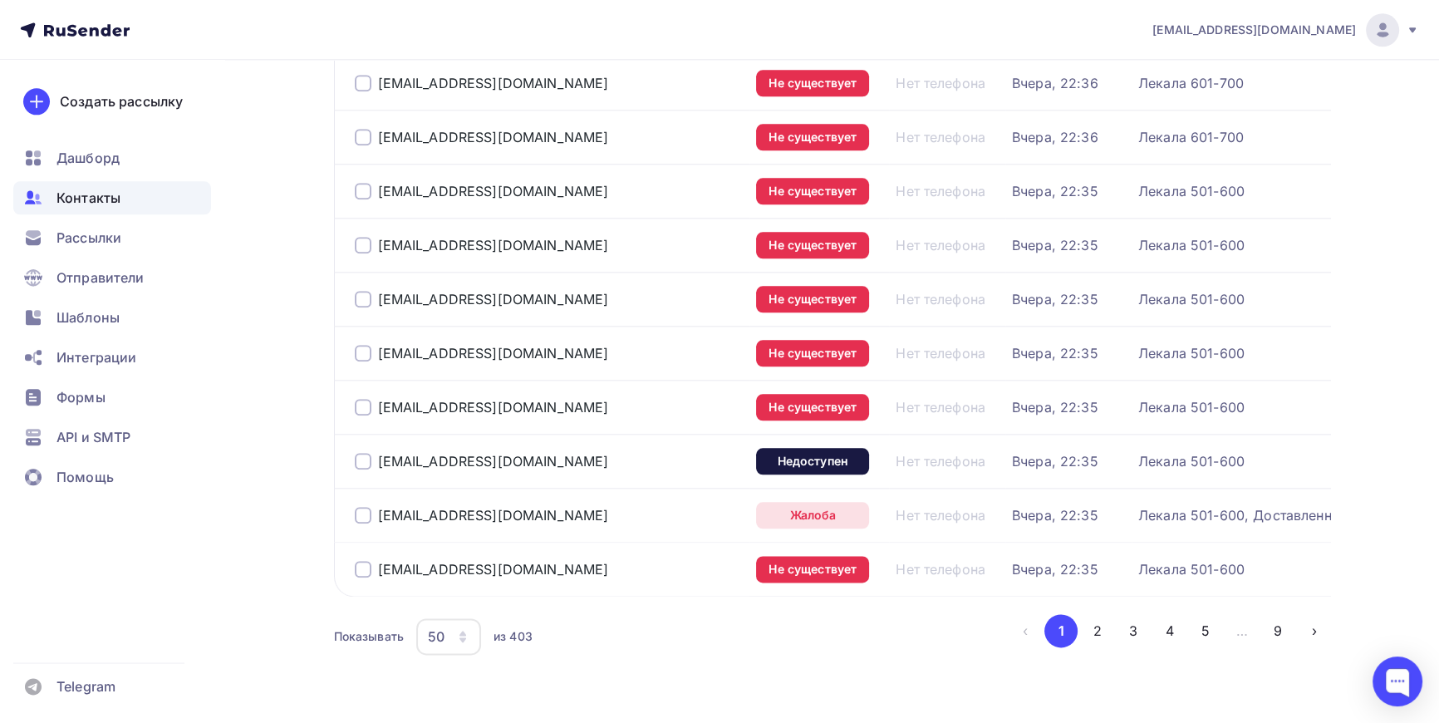
click at [464, 637] on icon "button" at bounding box center [463, 639] width 7 height 5
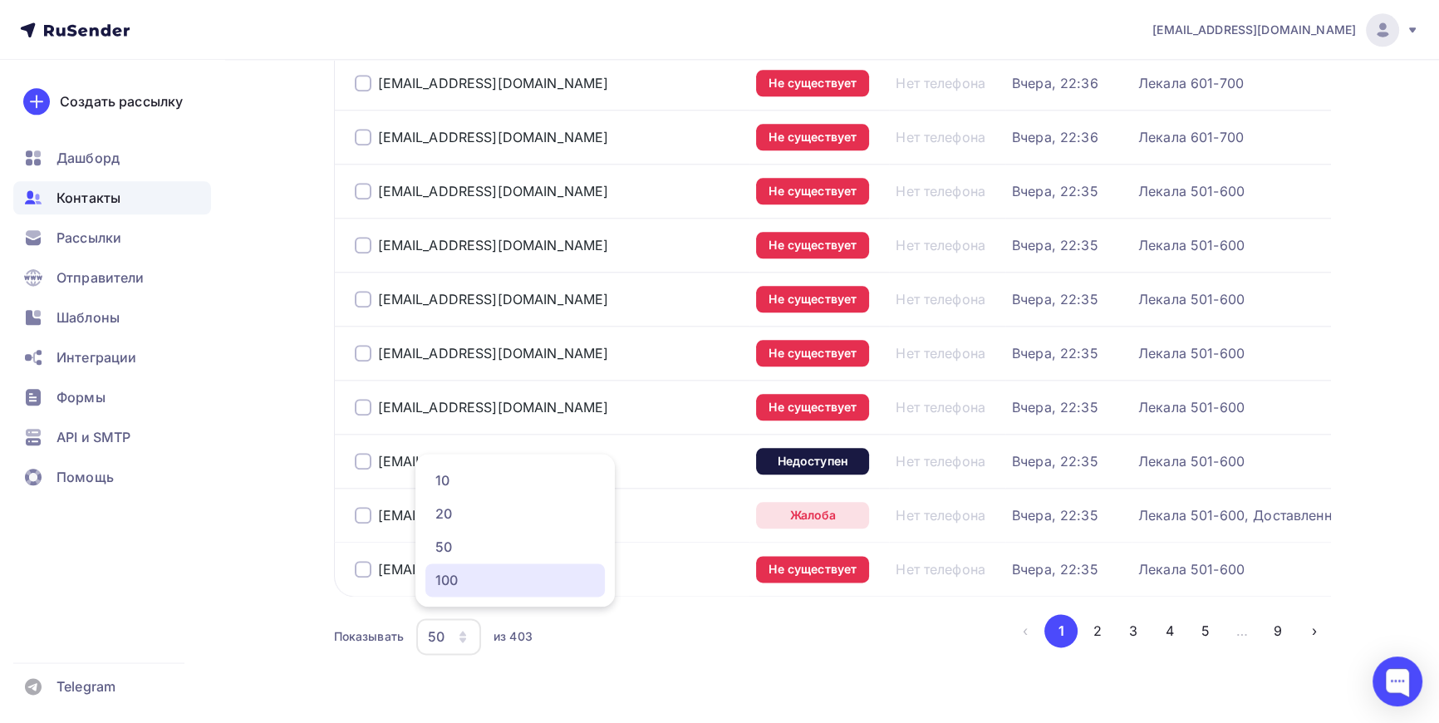
click at [453, 582] on div "100" at bounding box center [515, 580] width 160 height 20
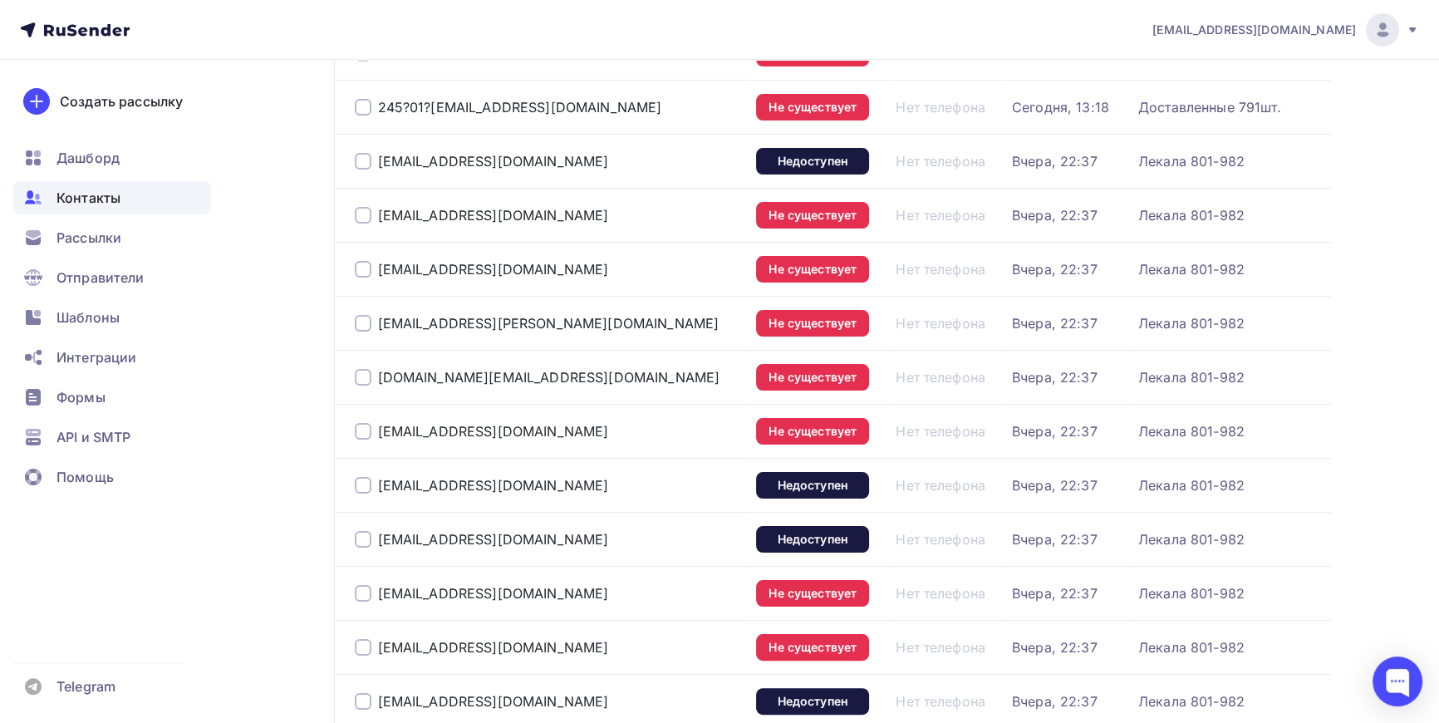
scroll to position [0, 0]
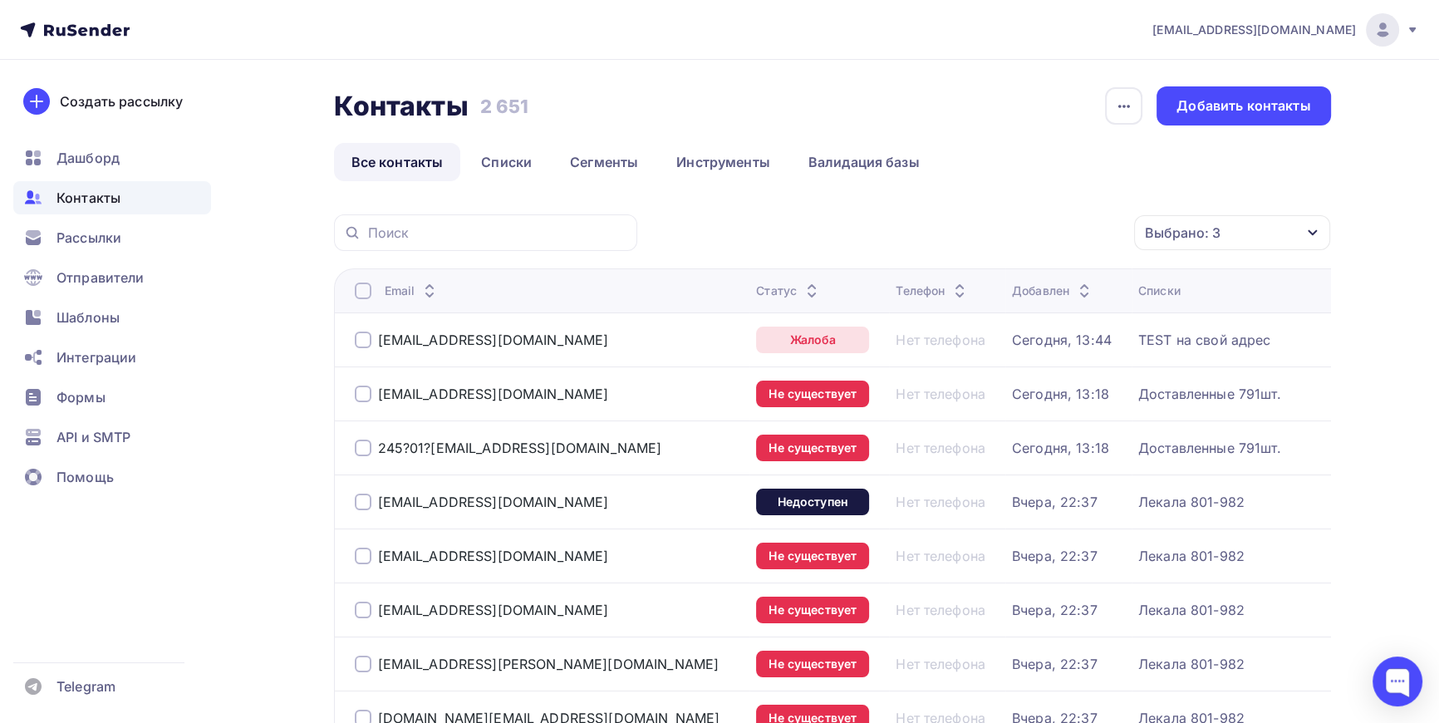
click at [363, 291] on div at bounding box center [363, 291] width 17 height 17
click at [1102, 224] on icon "button" at bounding box center [1099, 233] width 20 height 20
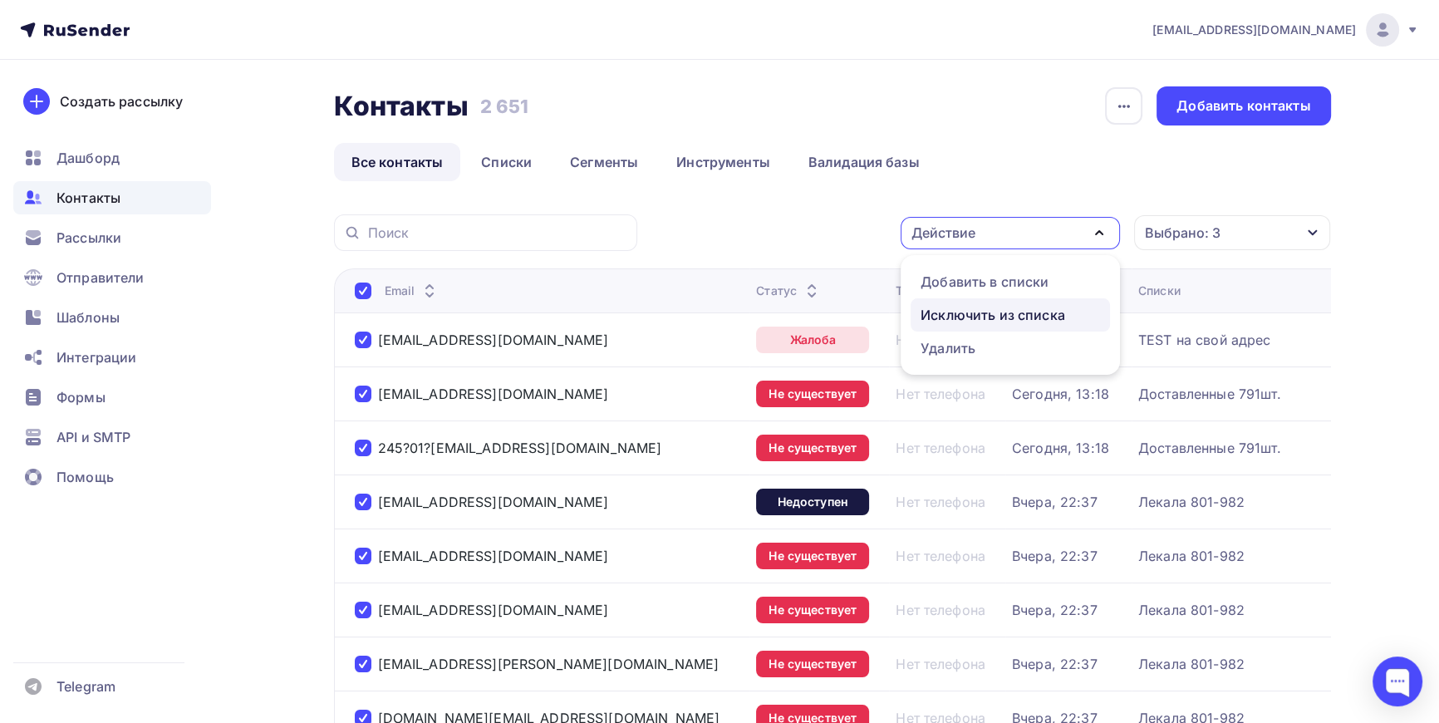
click at [1030, 312] on div "Исключить из списка" at bounding box center [993, 315] width 145 height 20
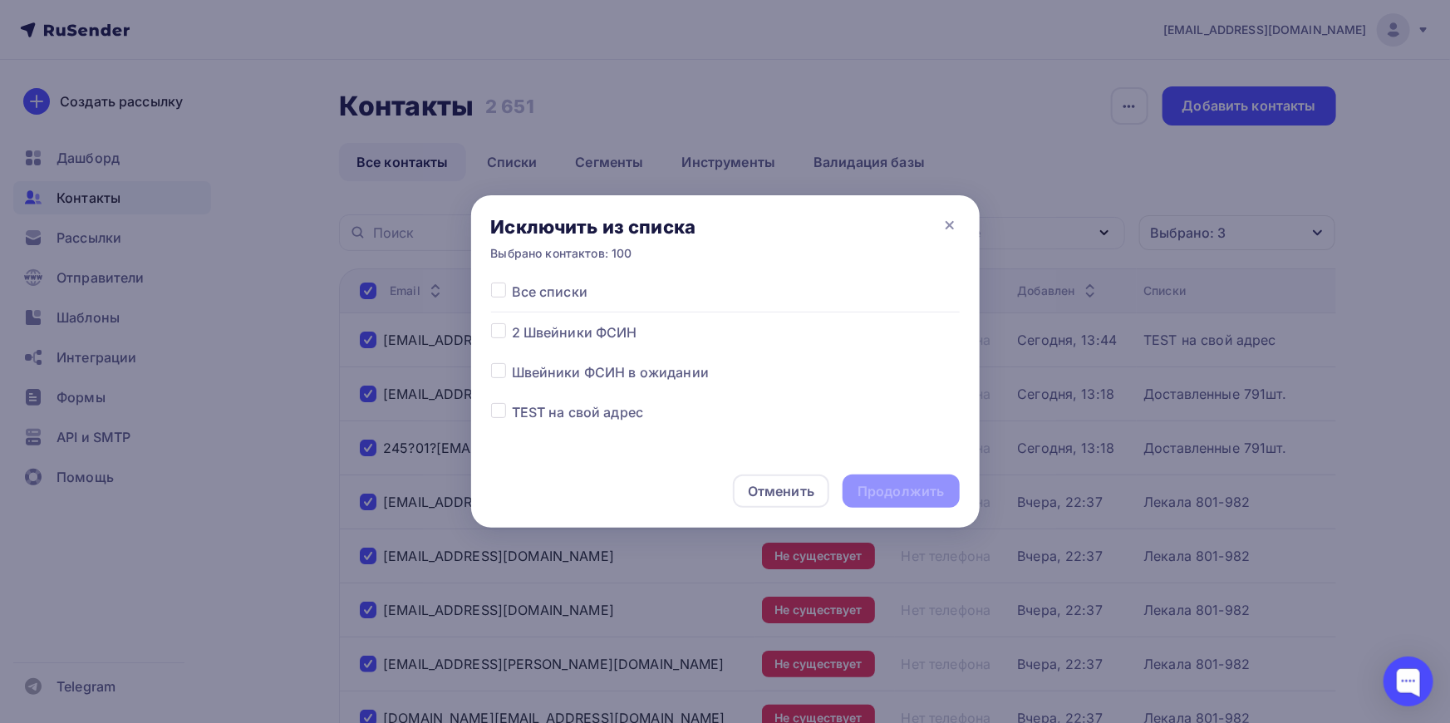
click at [512, 322] on label at bounding box center [512, 322] width 0 height 0
click at [502, 330] on input "checkbox" at bounding box center [498, 329] width 15 height 15
checkbox input "true"
click at [922, 489] on div "Продолжить" at bounding box center [901, 491] width 86 height 19
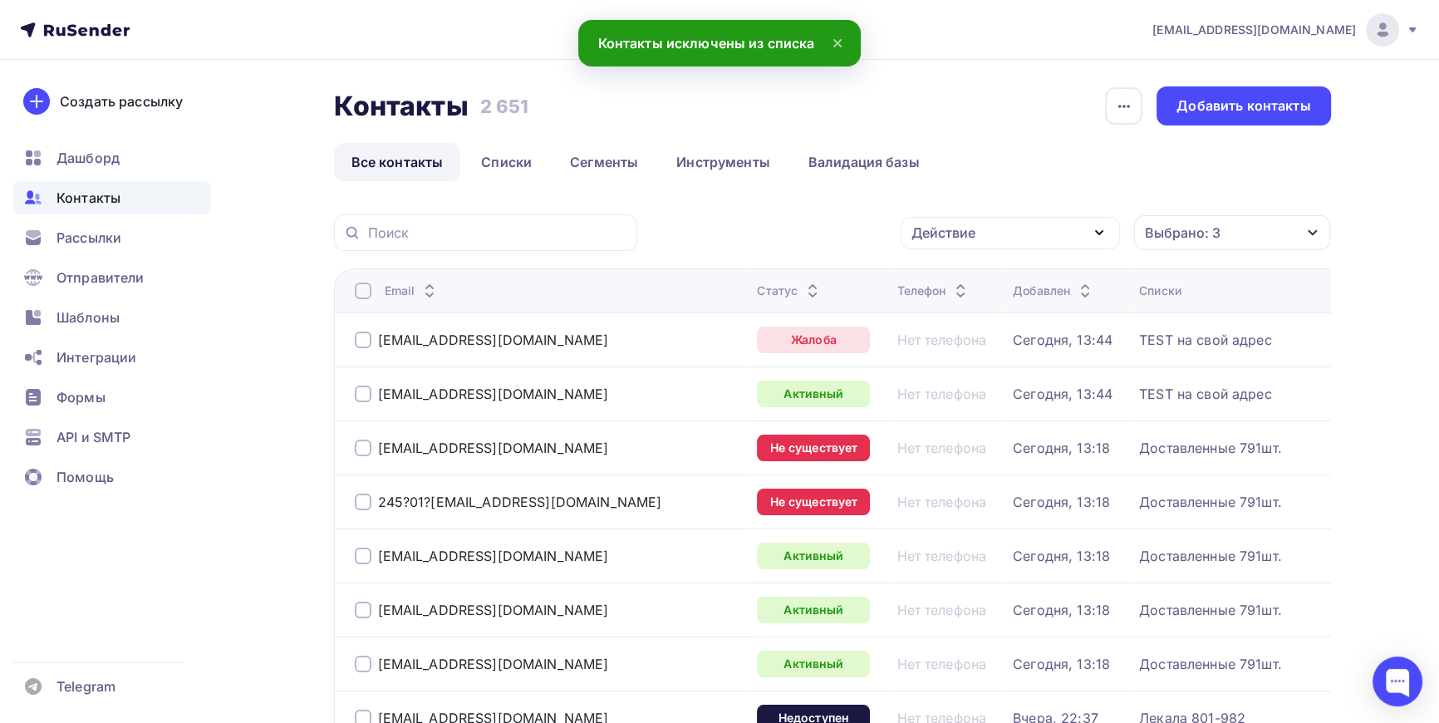
click at [360, 337] on div at bounding box center [363, 340] width 17 height 17
click at [356, 449] on div at bounding box center [363, 448] width 17 height 17
click at [364, 506] on div at bounding box center [363, 502] width 17 height 17
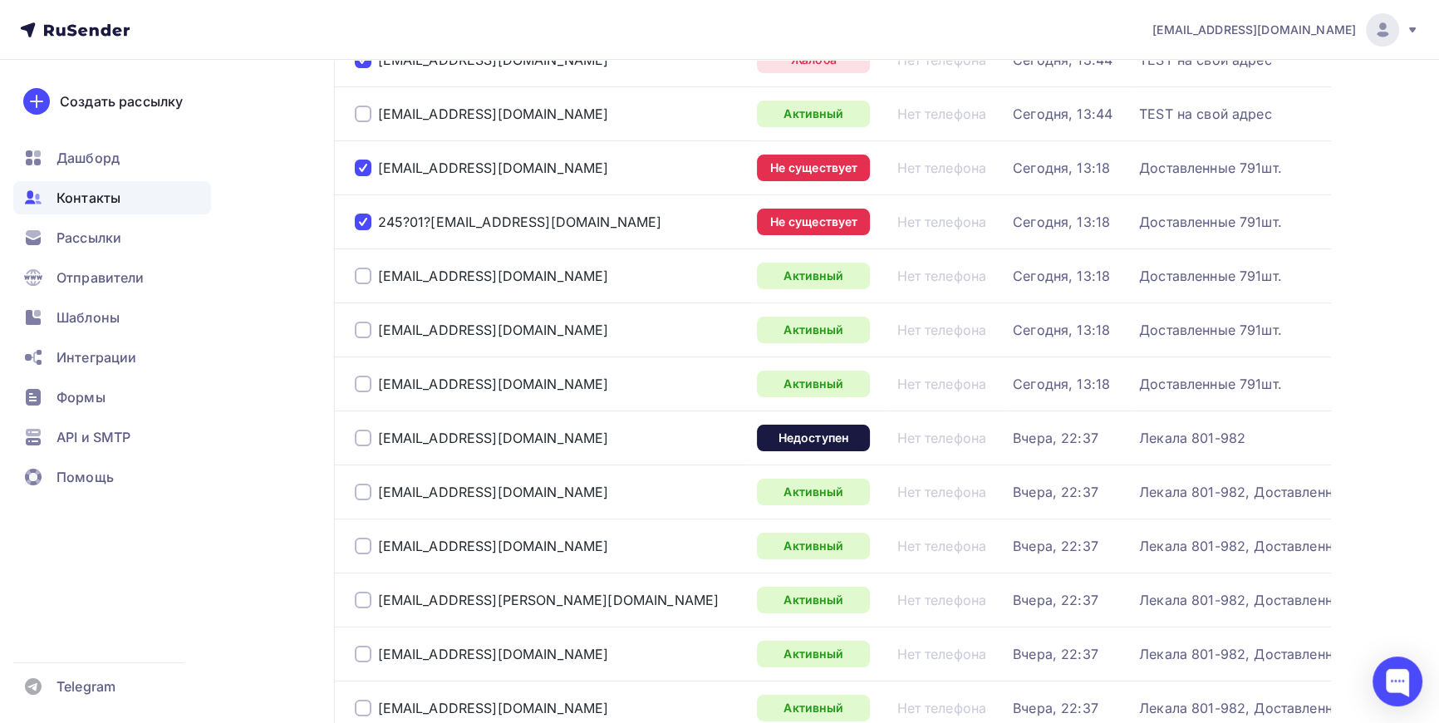
scroll to position [302, 0]
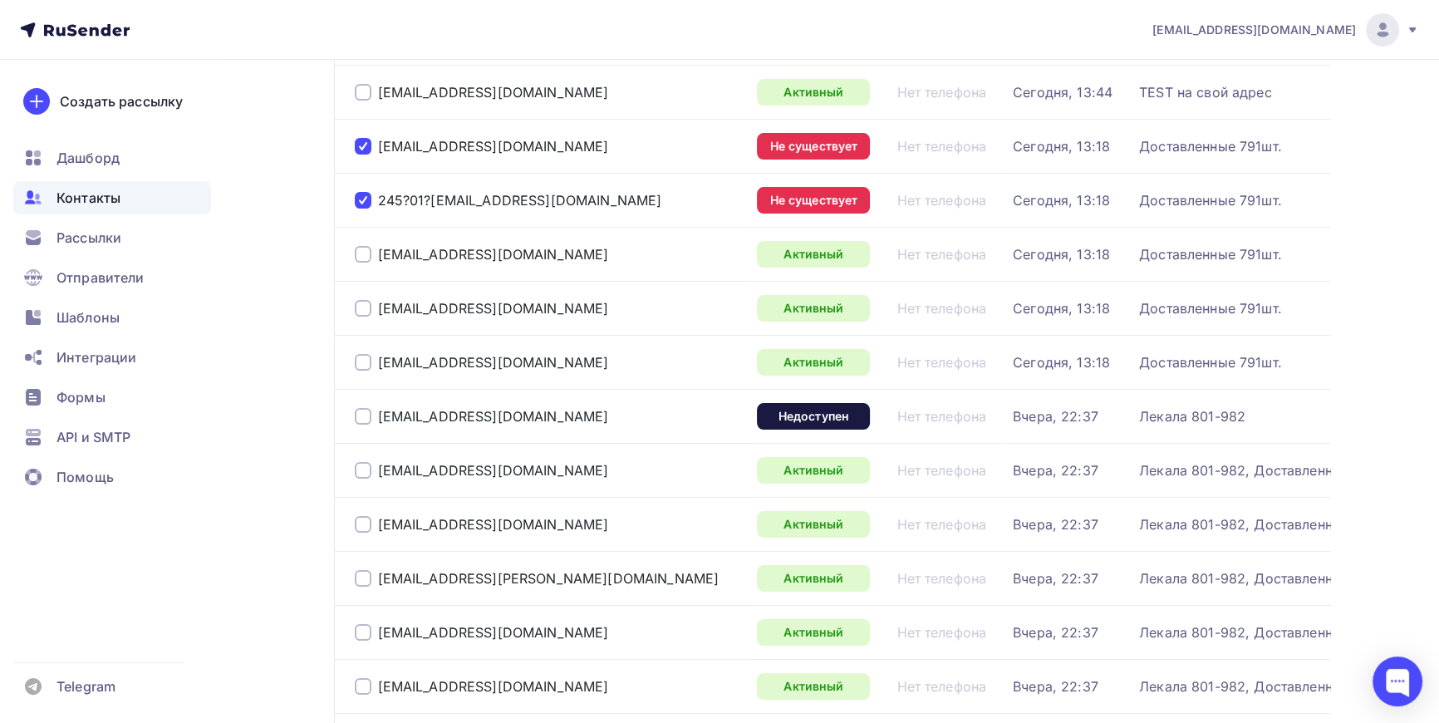
click at [362, 416] on div at bounding box center [363, 416] width 17 height 17
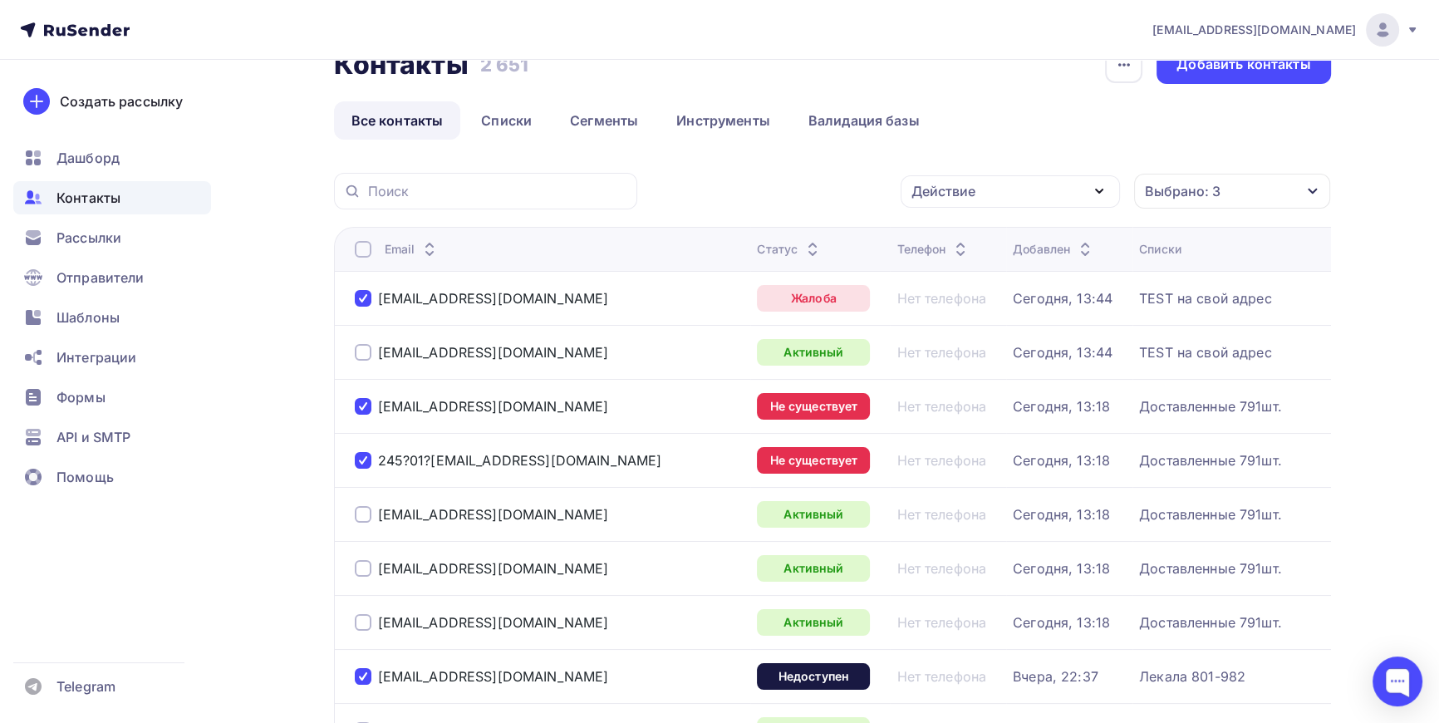
scroll to position [0, 0]
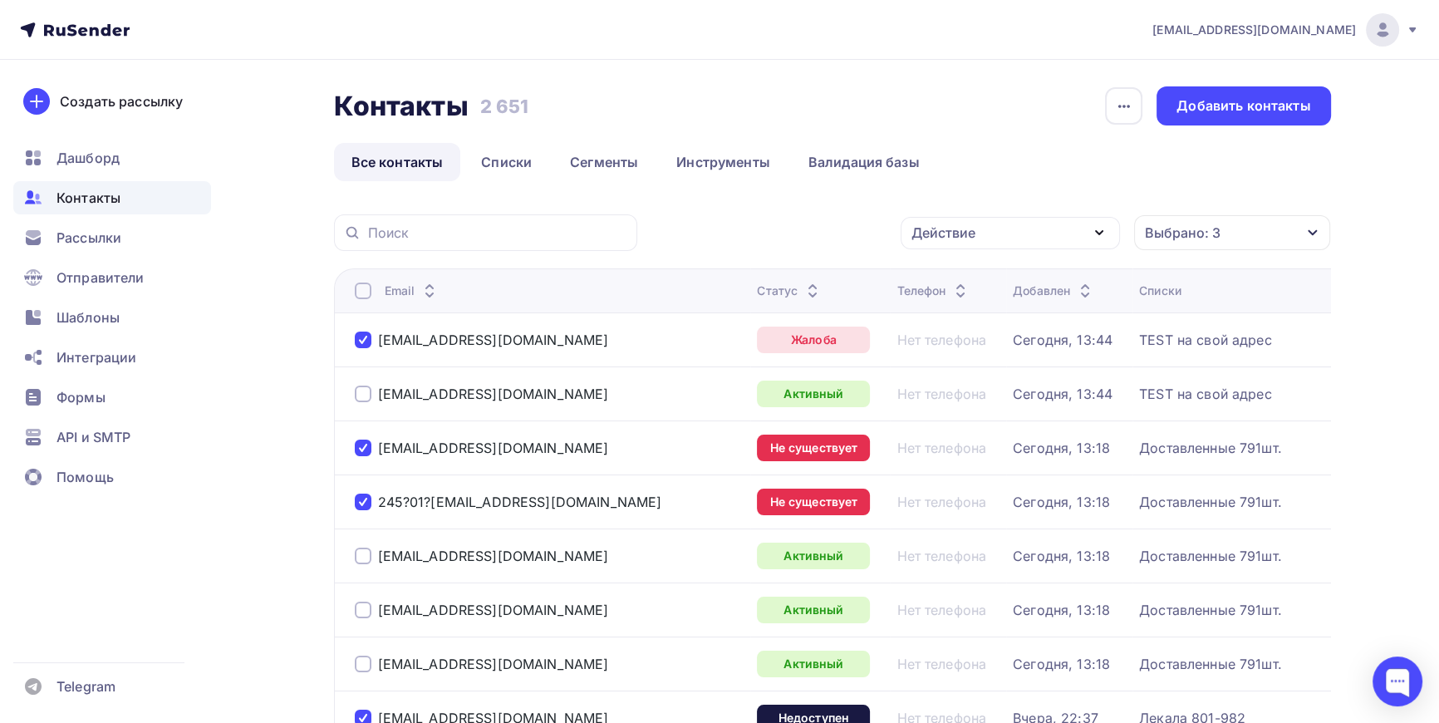
click at [1291, 229] on div "Выбрано: 3" at bounding box center [1232, 232] width 196 height 35
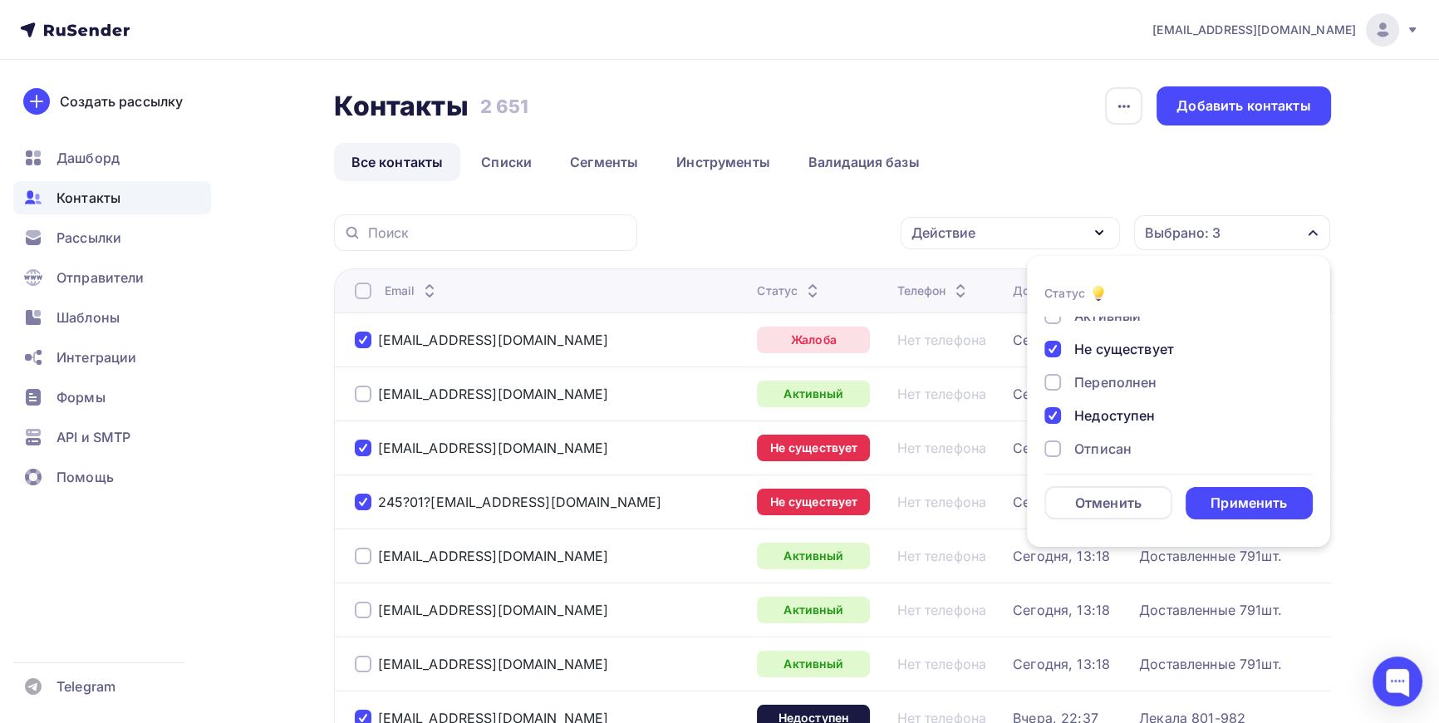
click at [1047, 415] on div at bounding box center [1052, 415] width 17 height 17
click at [1059, 341] on div "Не существует" at bounding box center [1168, 349] width 249 height 20
click at [1054, 438] on div at bounding box center [1052, 439] width 17 height 17
click at [1238, 500] on div "Применить" at bounding box center [1249, 503] width 76 height 19
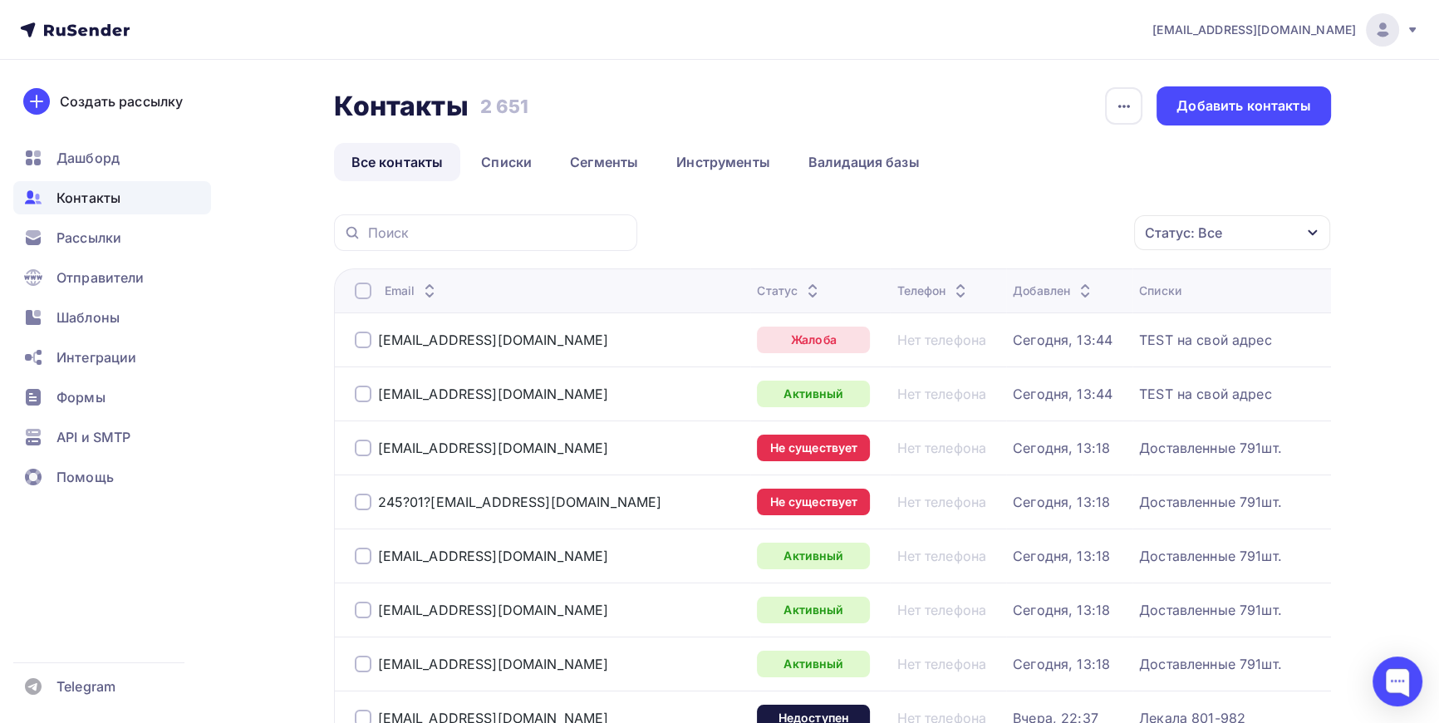
click at [1247, 227] on div "Статус: Все" at bounding box center [1232, 232] width 196 height 35
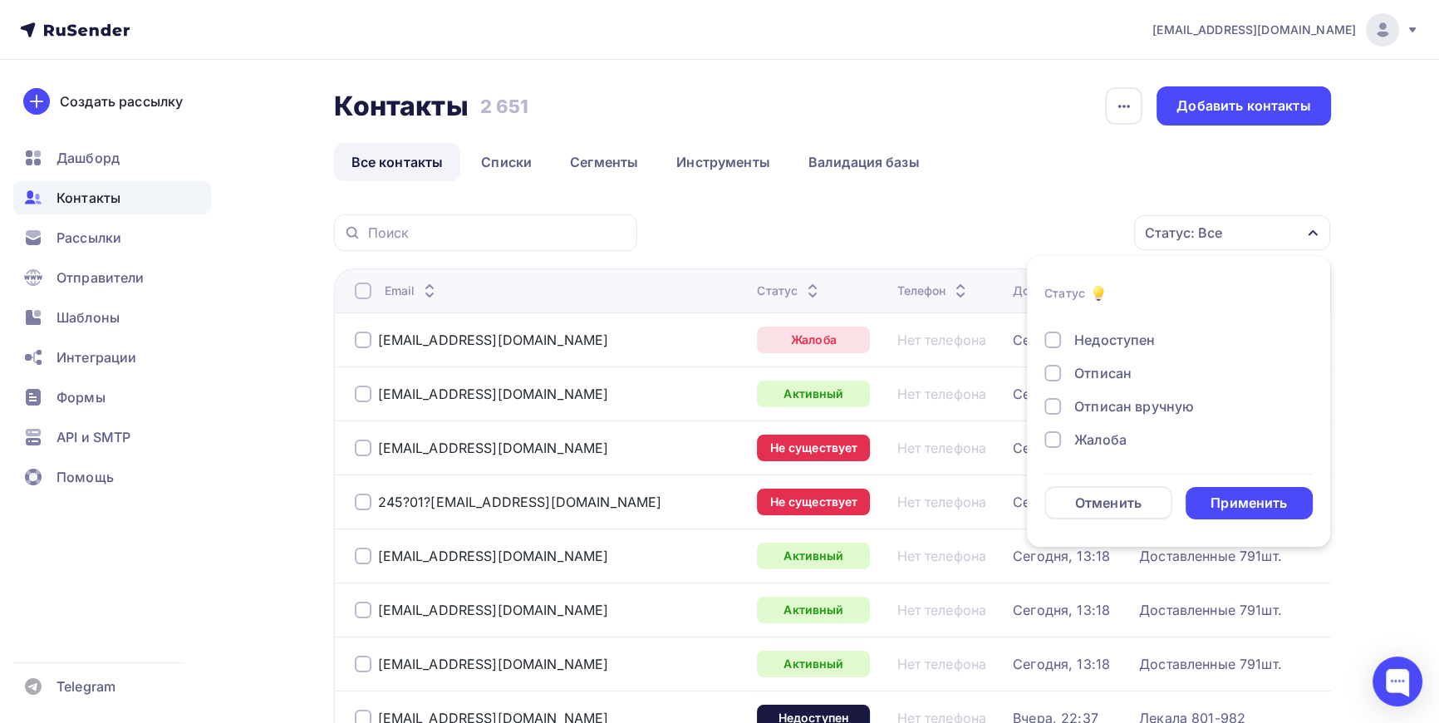
click at [1051, 443] on div at bounding box center [1052, 439] width 17 height 17
click at [1051, 415] on div at bounding box center [1052, 415] width 17 height 17
click at [1056, 347] on div at bounding box center [1052, 349] width 17 height 17
click at [1261, 499] on div "Применить" at bounding box center [1249, 503] width 76 height 19
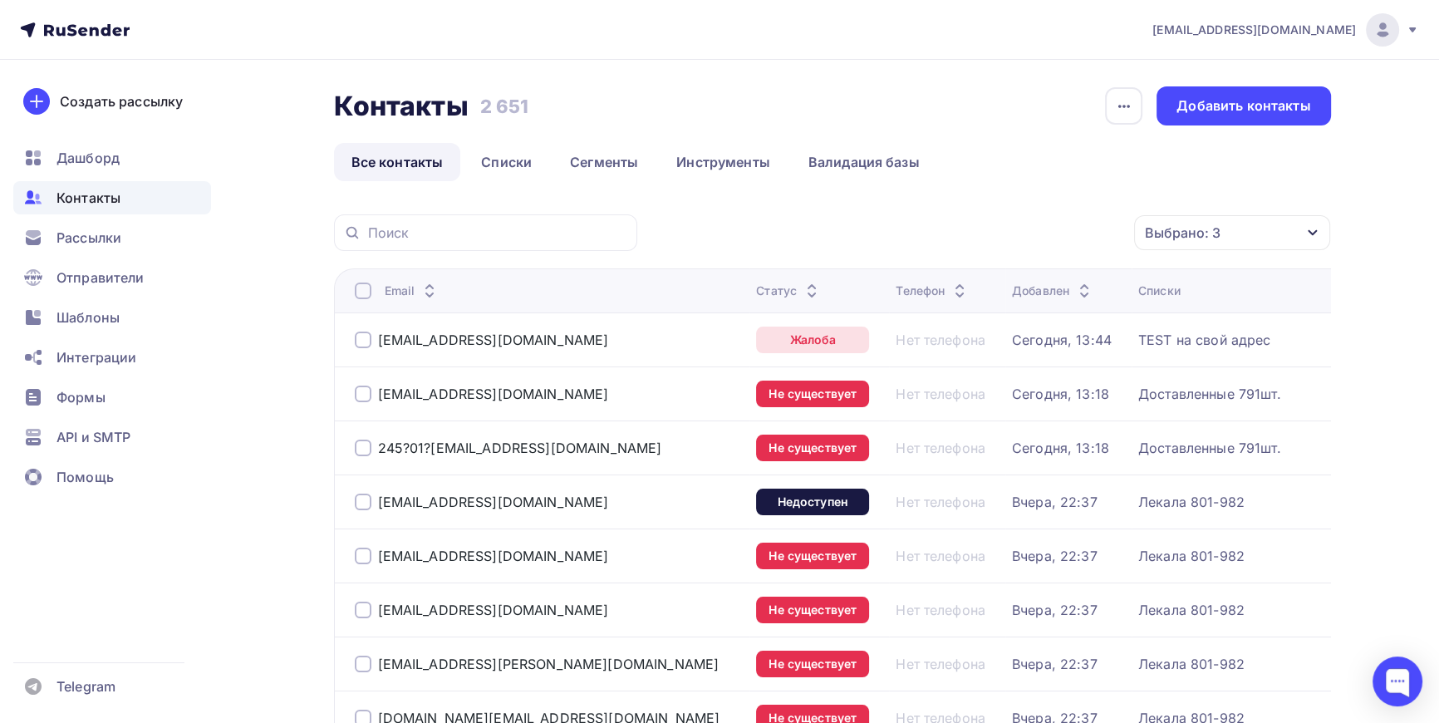
click at [355, 286] on div at bounding box center [363, 291] width 17 height 17
click at [363, 288] on div at bounding box center [363, 291] width 17 height 17
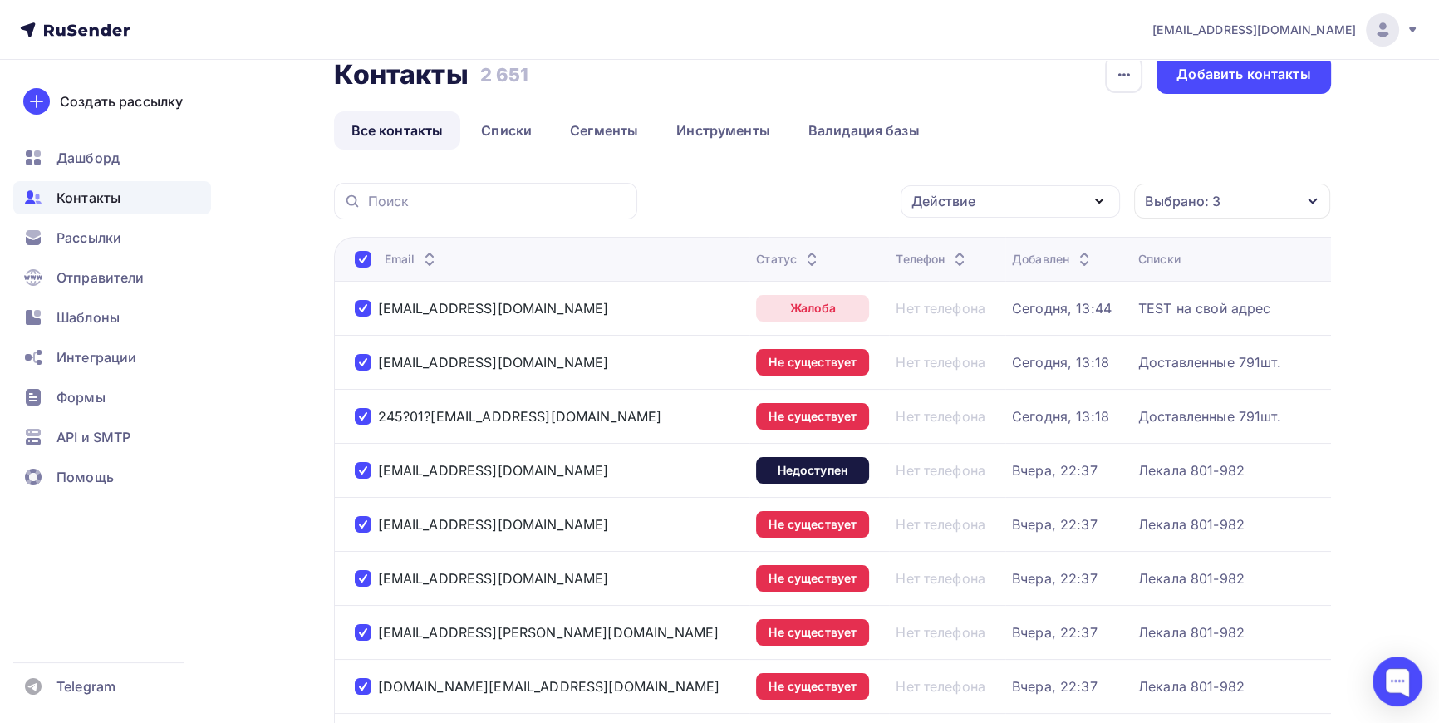
scroll to position [0, 0]
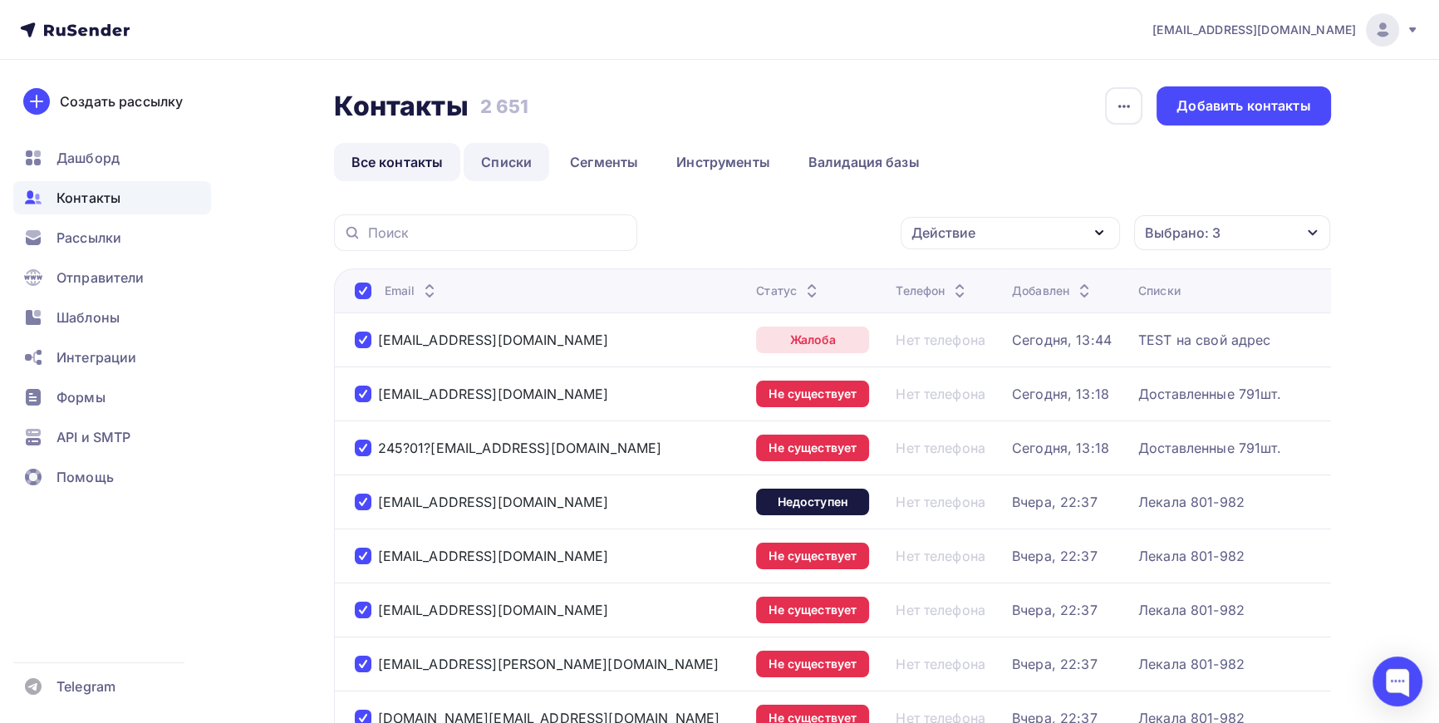
click at [498, 161] on link "Списки" at bounding box center [507, 162] width 86 height 38
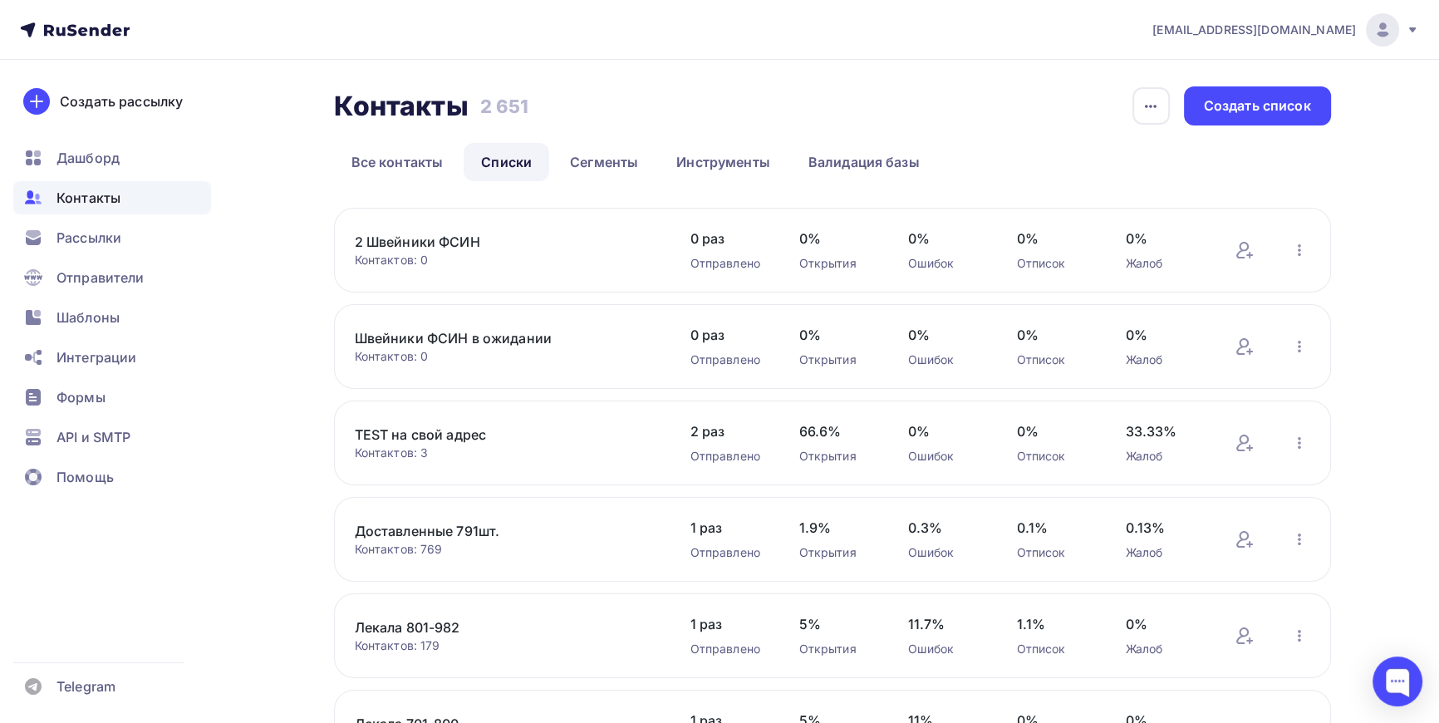
click at [455, 235] on link "2 Швейники ФСИН" at bounding box center [496, 242] width 283 height 20
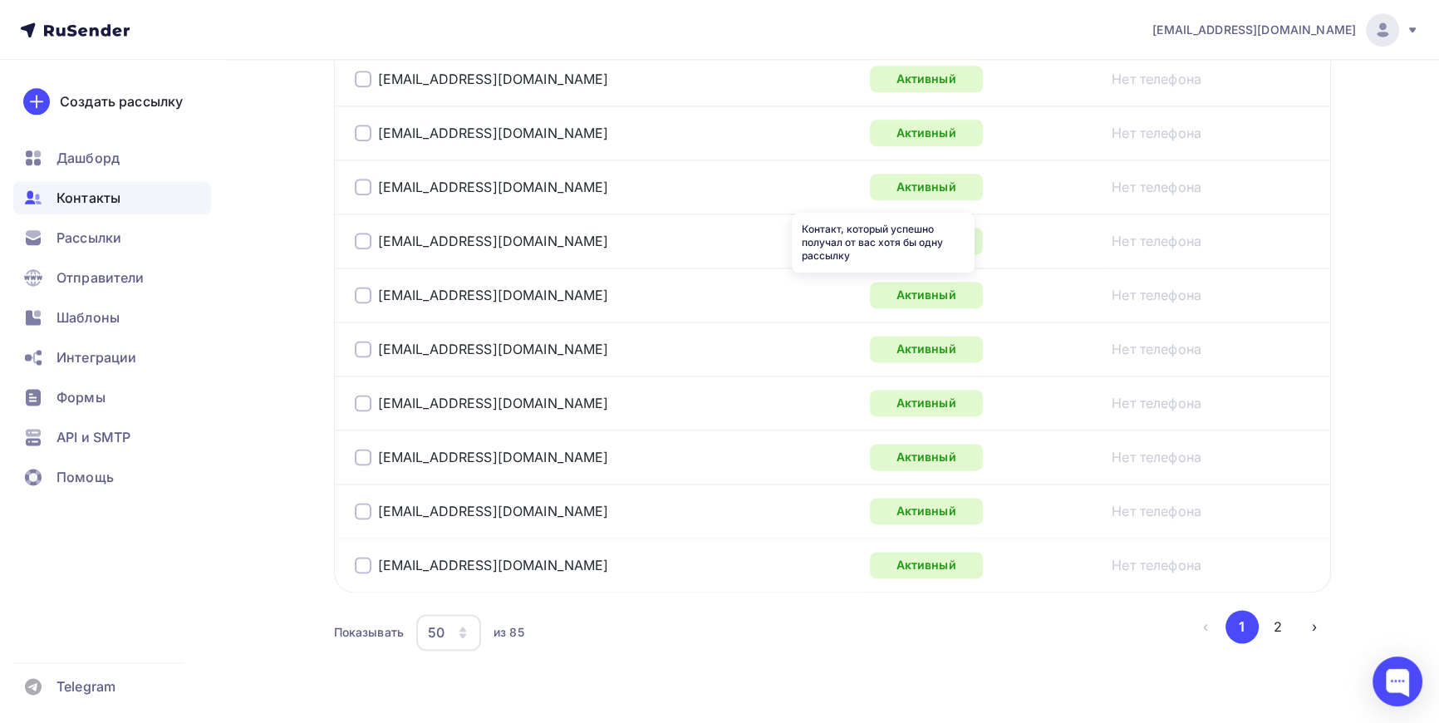
scroll to position [2727, 0]
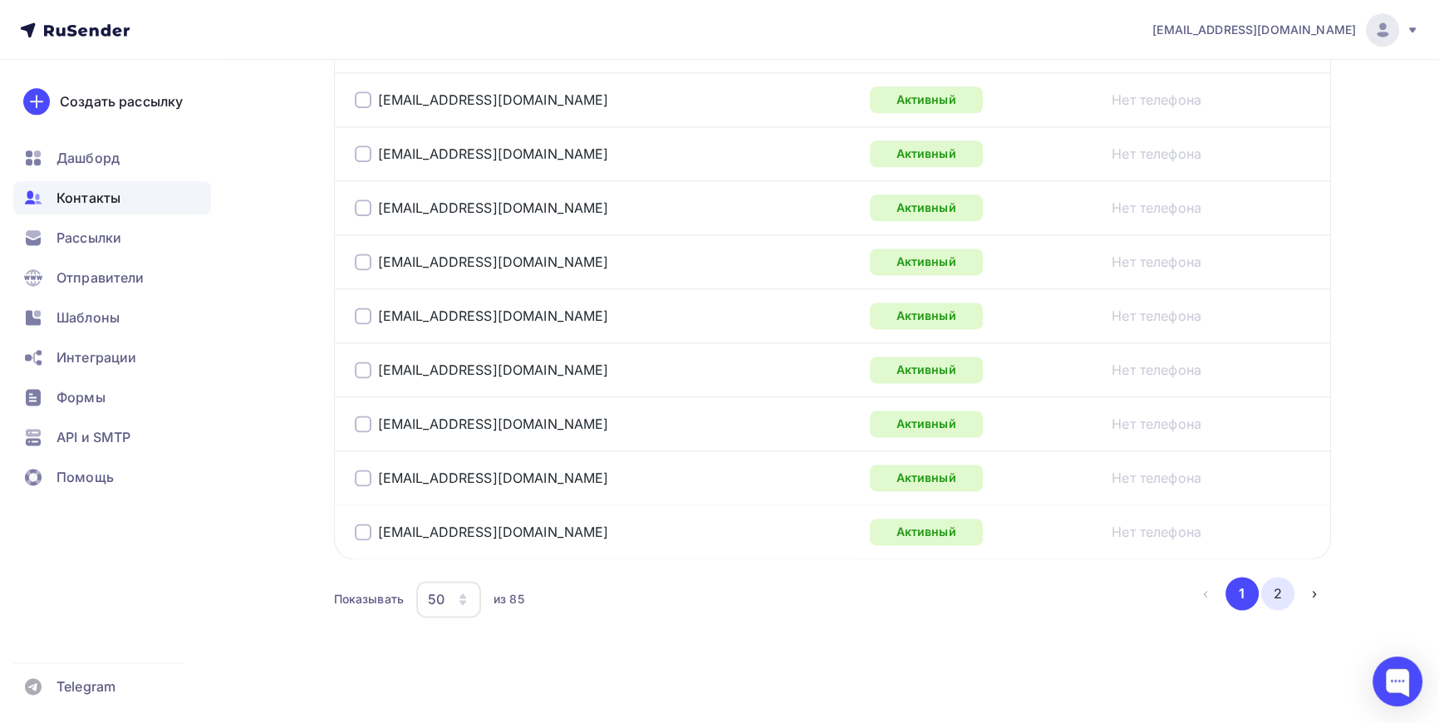
click at [1281, 587] on button "2" at bounding box center [1277, 593] width 33 height 33
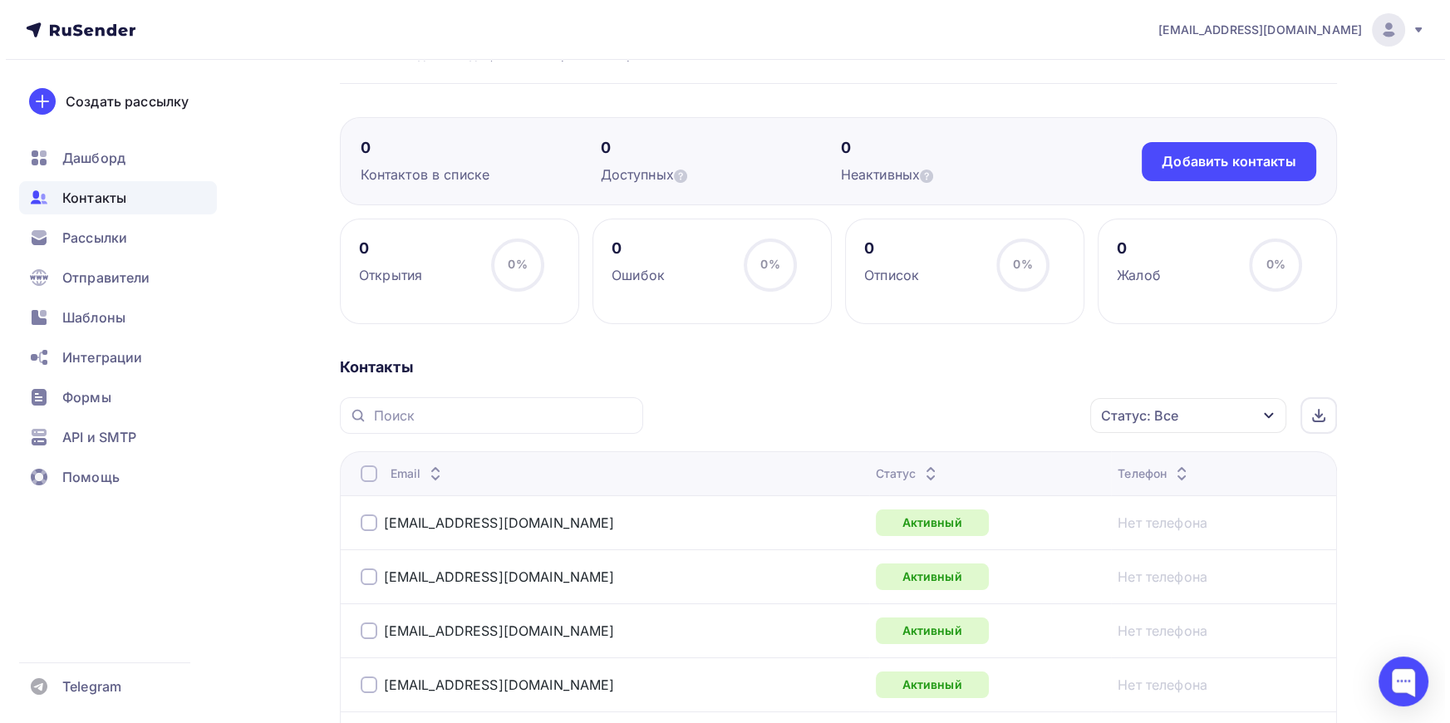
scroll to position [0, 0]
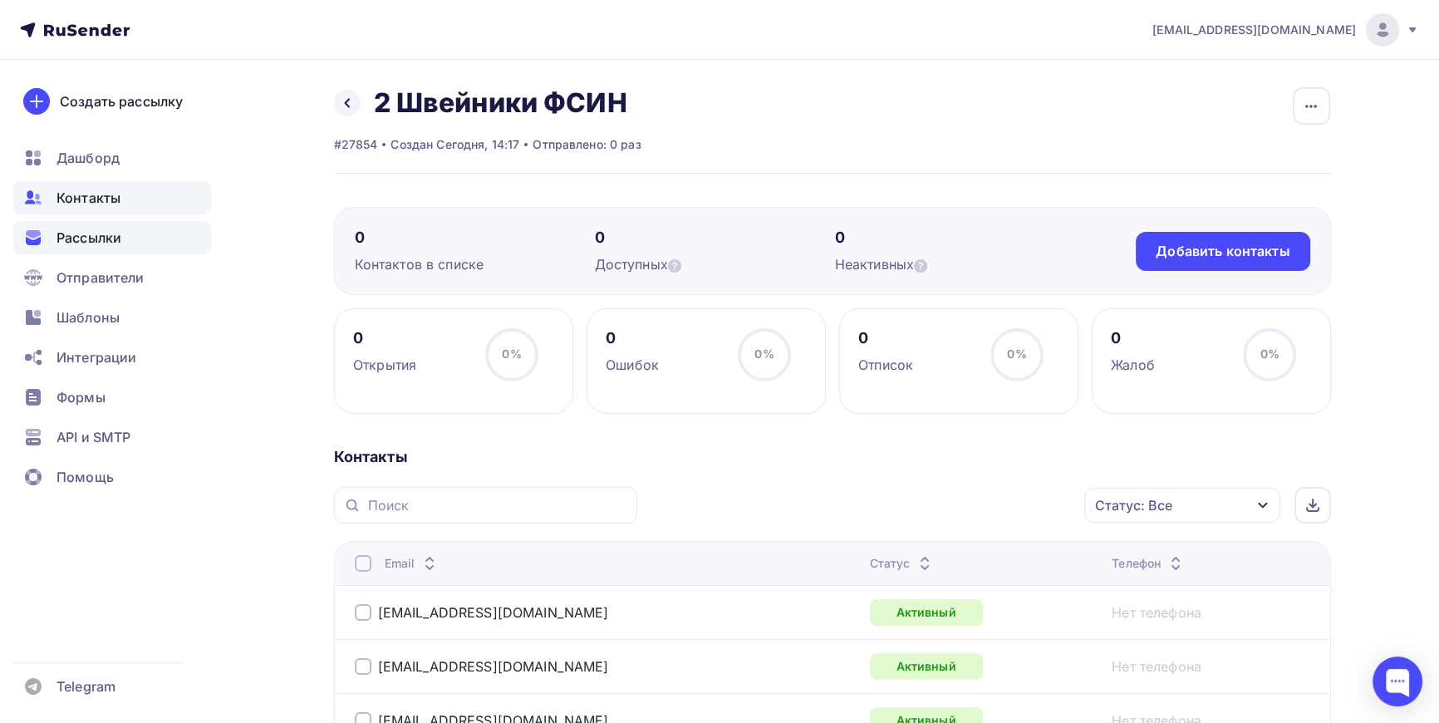
click at [90, 237] on span "Рассылки" at bounding box center [89, 238] width 65 height 20
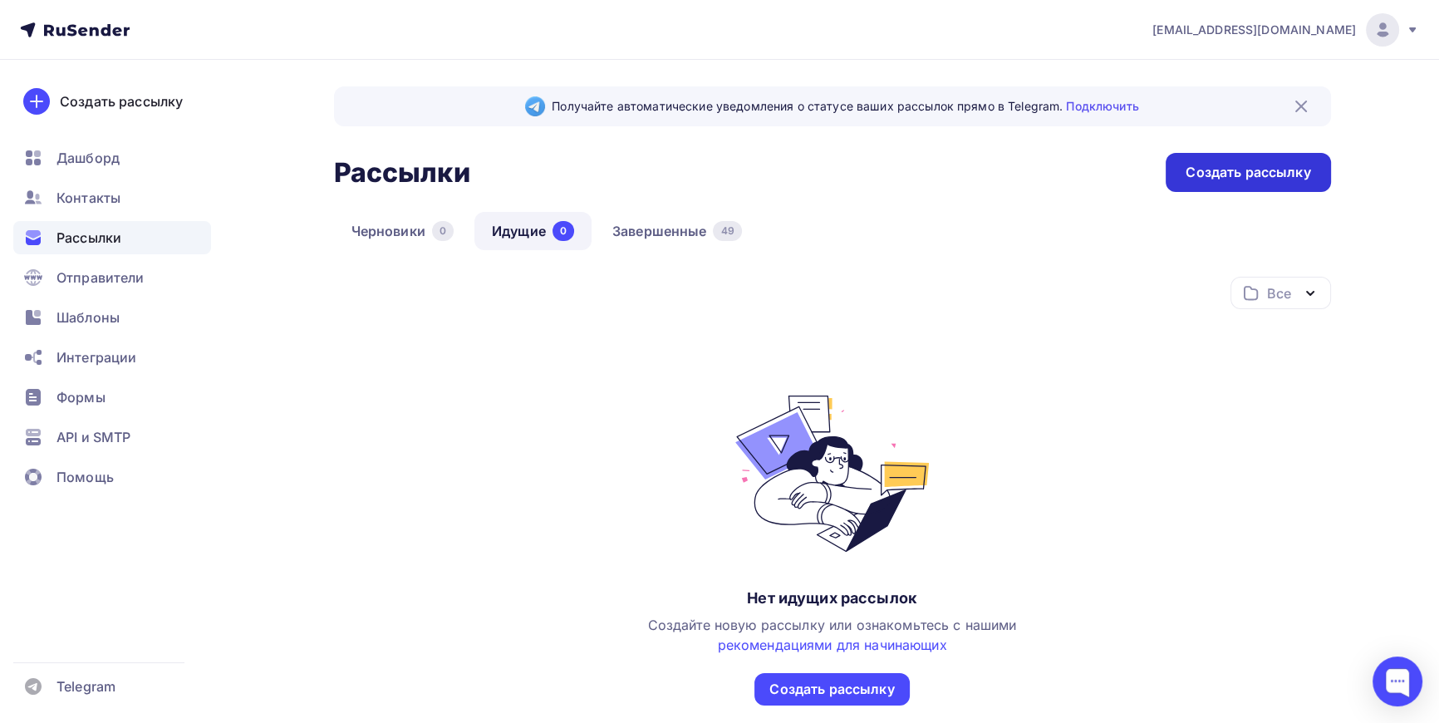
click at [1274, 169] on div "Создать рассылку" at bounding box center [1248, 172] width 125 height 19
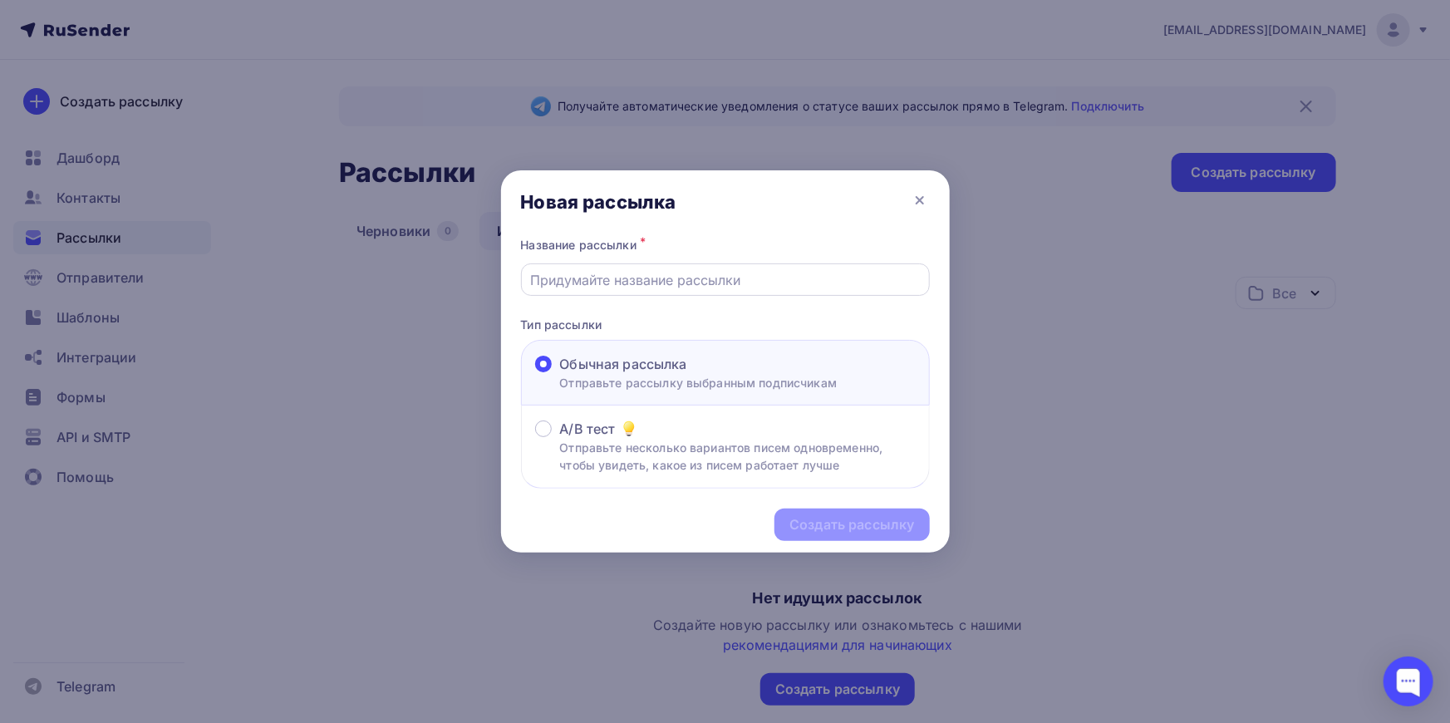
click at [625, 283] on input "text" at bounding box center [725, 280] width 390 height 20
type input "2 Швейники ФСИН"
click at [858, 518] on div "Создать рассылку" at bounding box center [851, 524] width 125 height 19
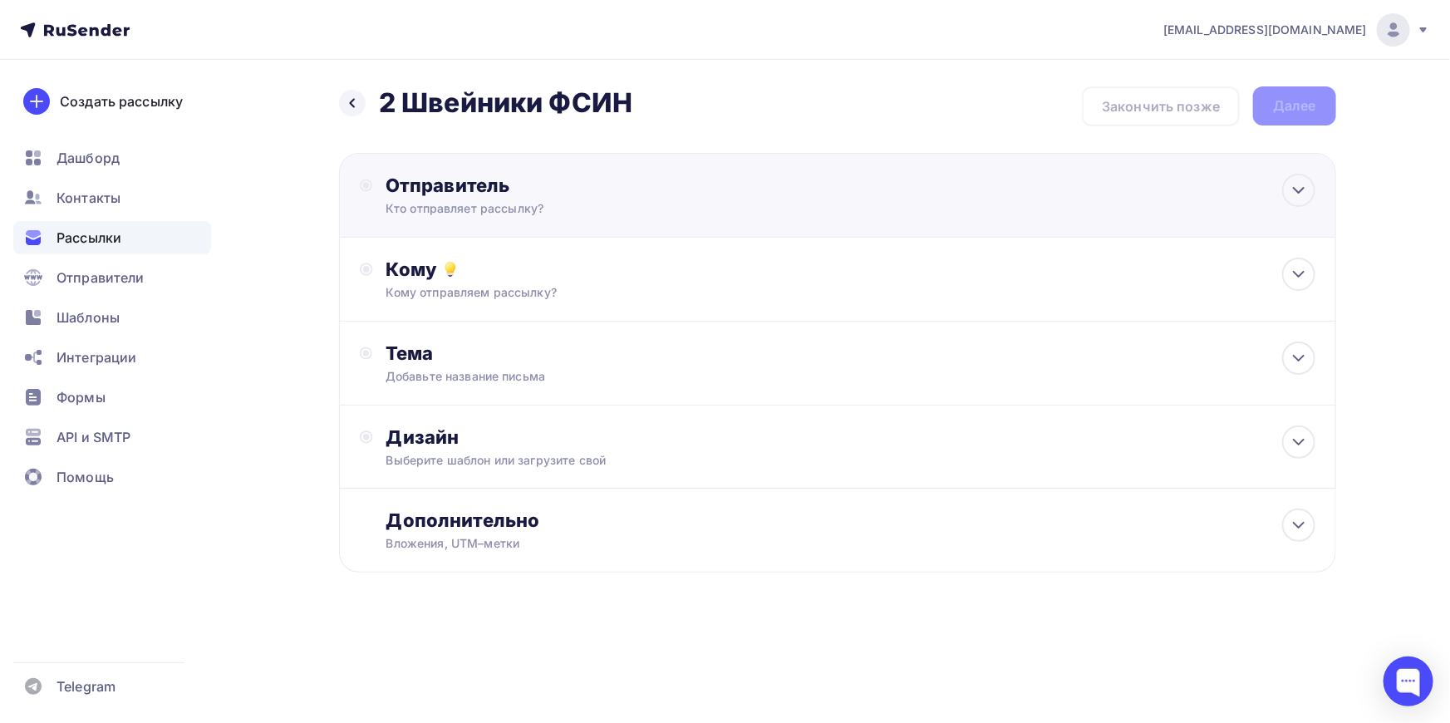
click at [454, 197] on div "Отправитель Кто отправляет рассылку? Email * kolodkishoes@yandex.ru info@kolodk…" at bounding box center [566, 195] width 360 height 43
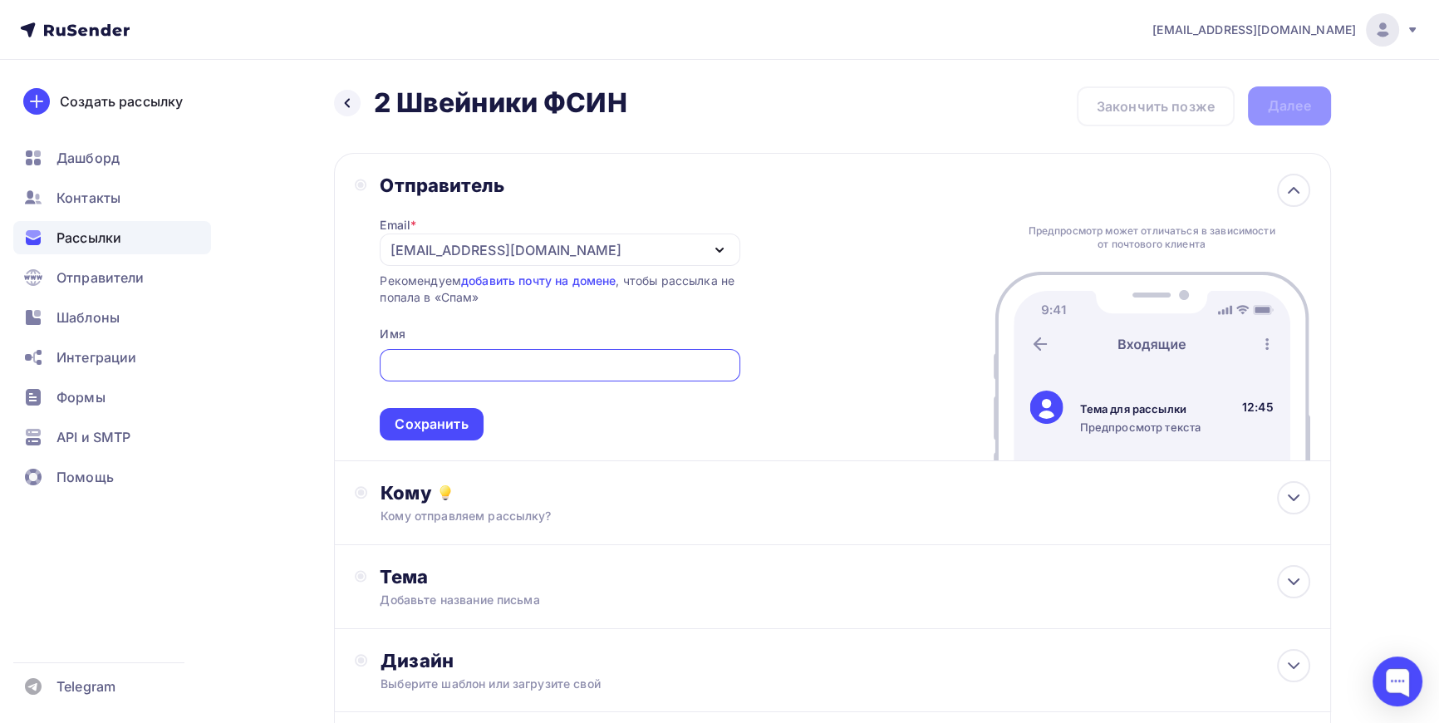
click at [472, 250] on div "kolodkishoes@yandex.ru" at bounding box center [506, 250] width 230 height 20
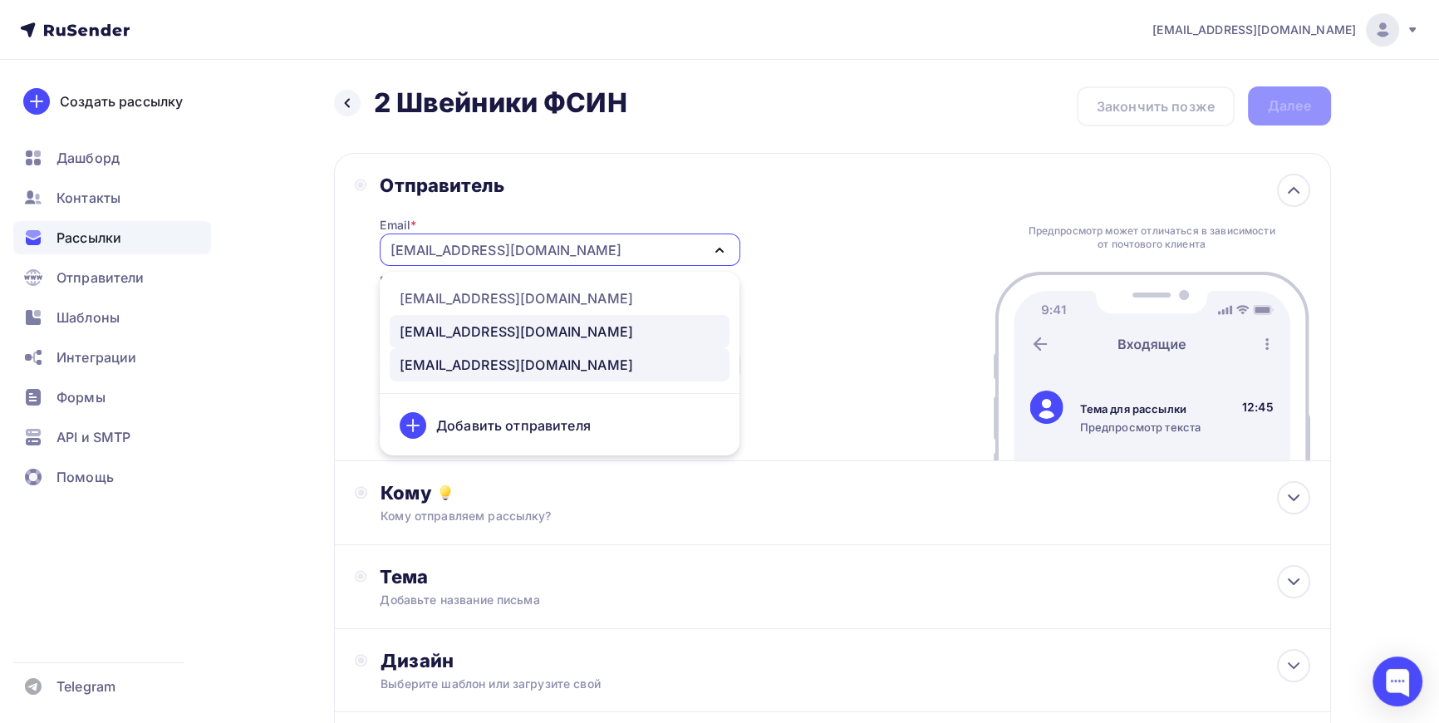
click at [440, 335] on div "info@lekalas.ru" at bounding box center [516, 332] width 233 height 20
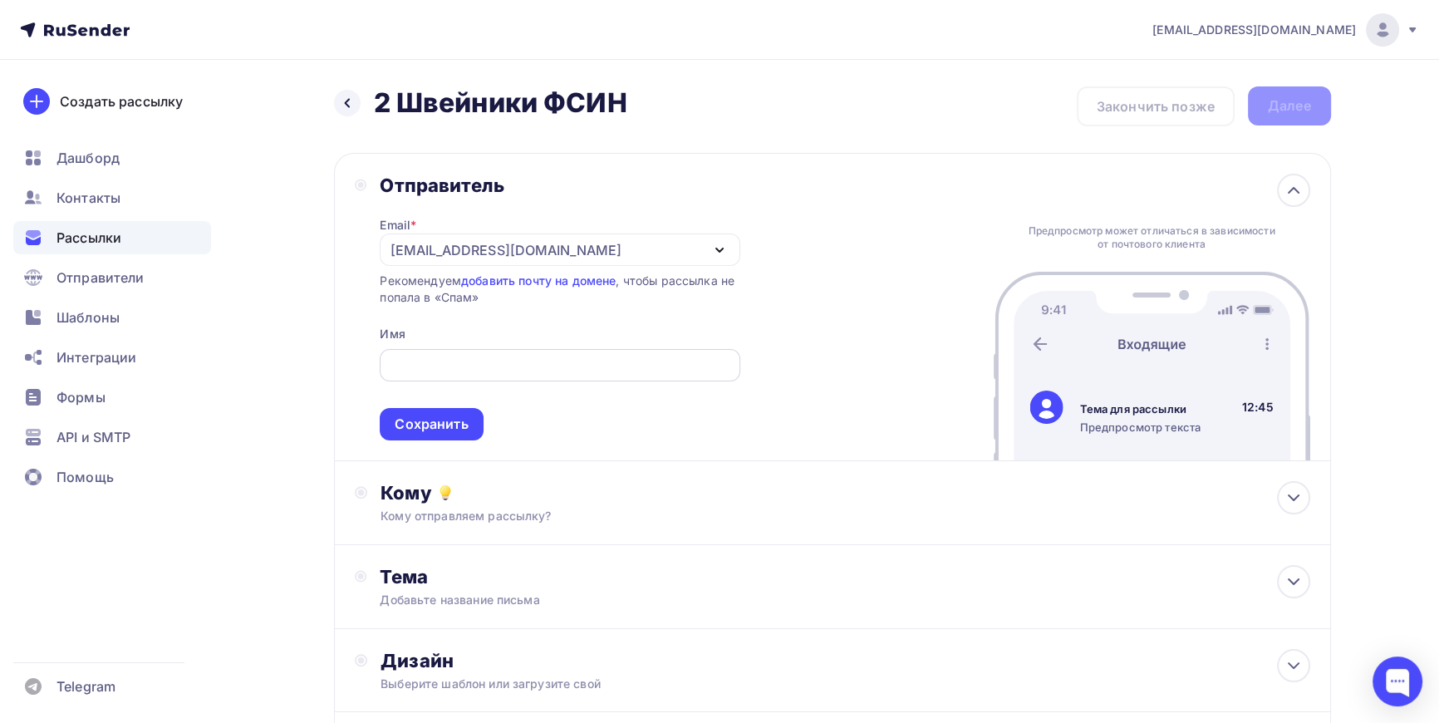
click at [477, 361] on input "text" at bounding box center [560, 366] width 341 height 20
type input "ЛЕКАЛА СЕРВИС"
click at [457, 427] on div "Сохранить" at bounding box center [431, 424] width 73 height 19
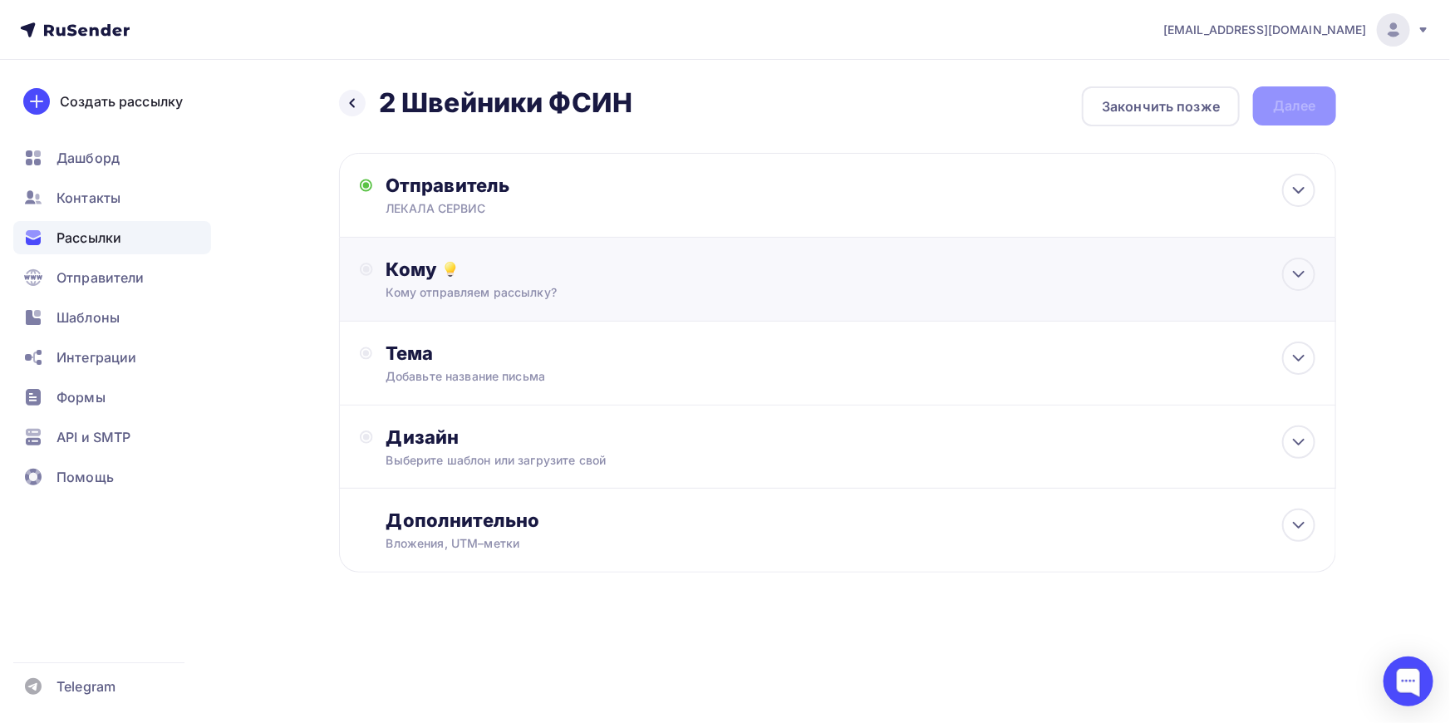
click at [504, 293] on div "Кому отправляем рассылку?" at bounding box center [804, 292] width 837 height 17
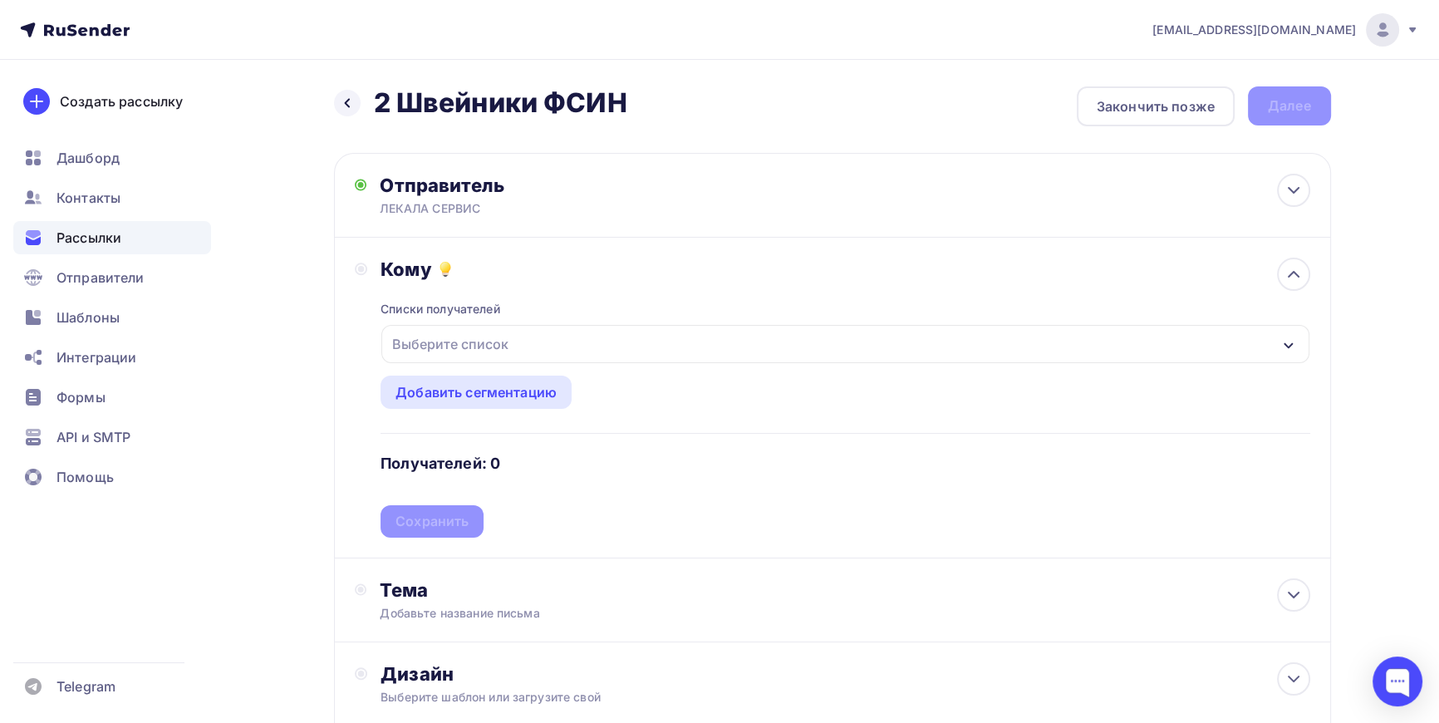
click at [466, 344] on div "Выберите список" at bounding box center [451, 344] width 130 height 30
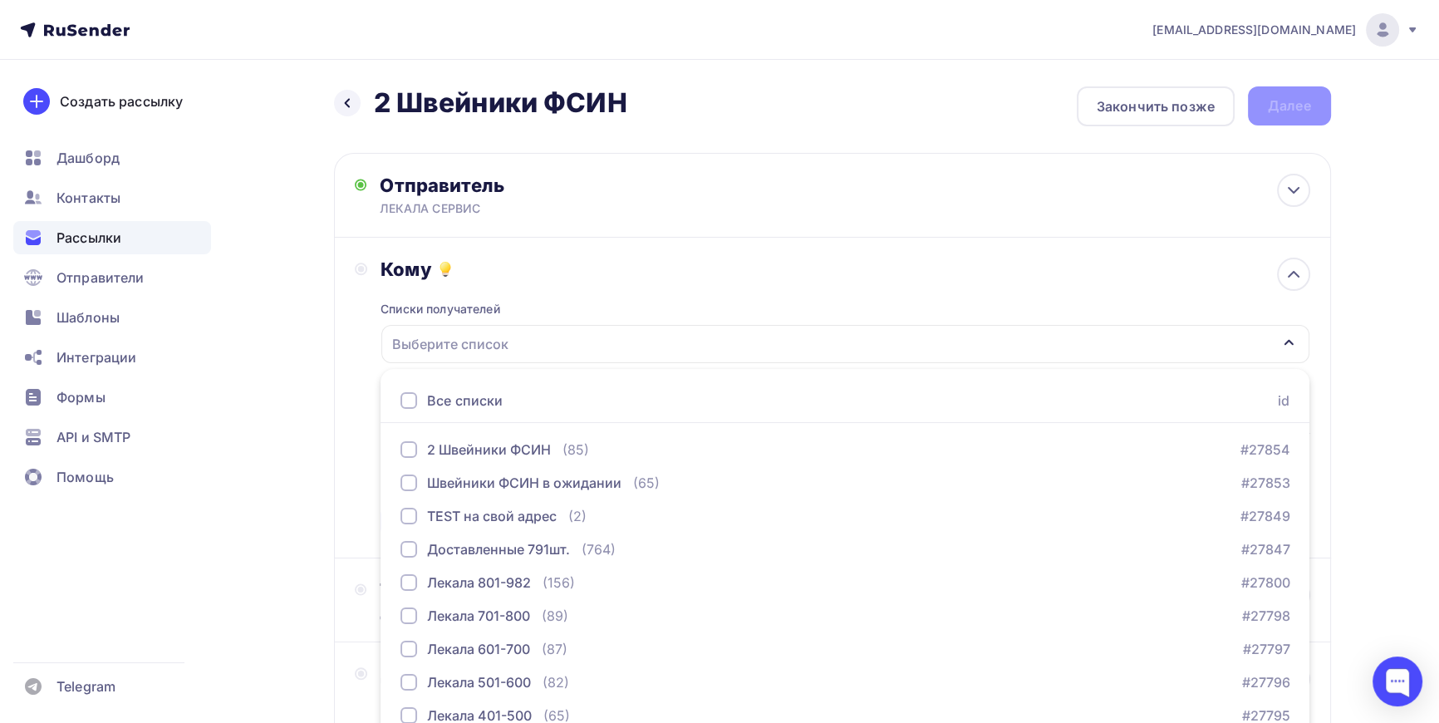
scroll to position [75, 0]
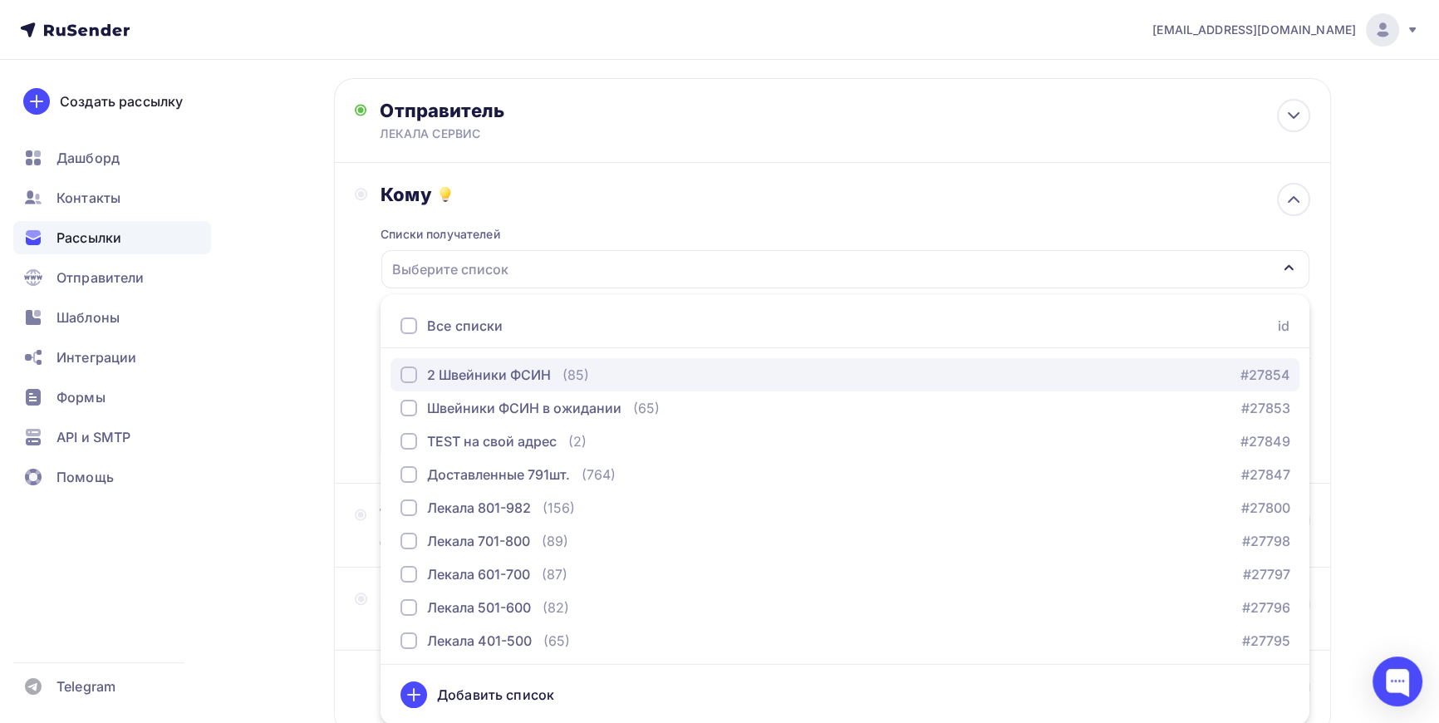
click at [405, 372] on div "button" at bounding box center [409, 374] width 17 height 17
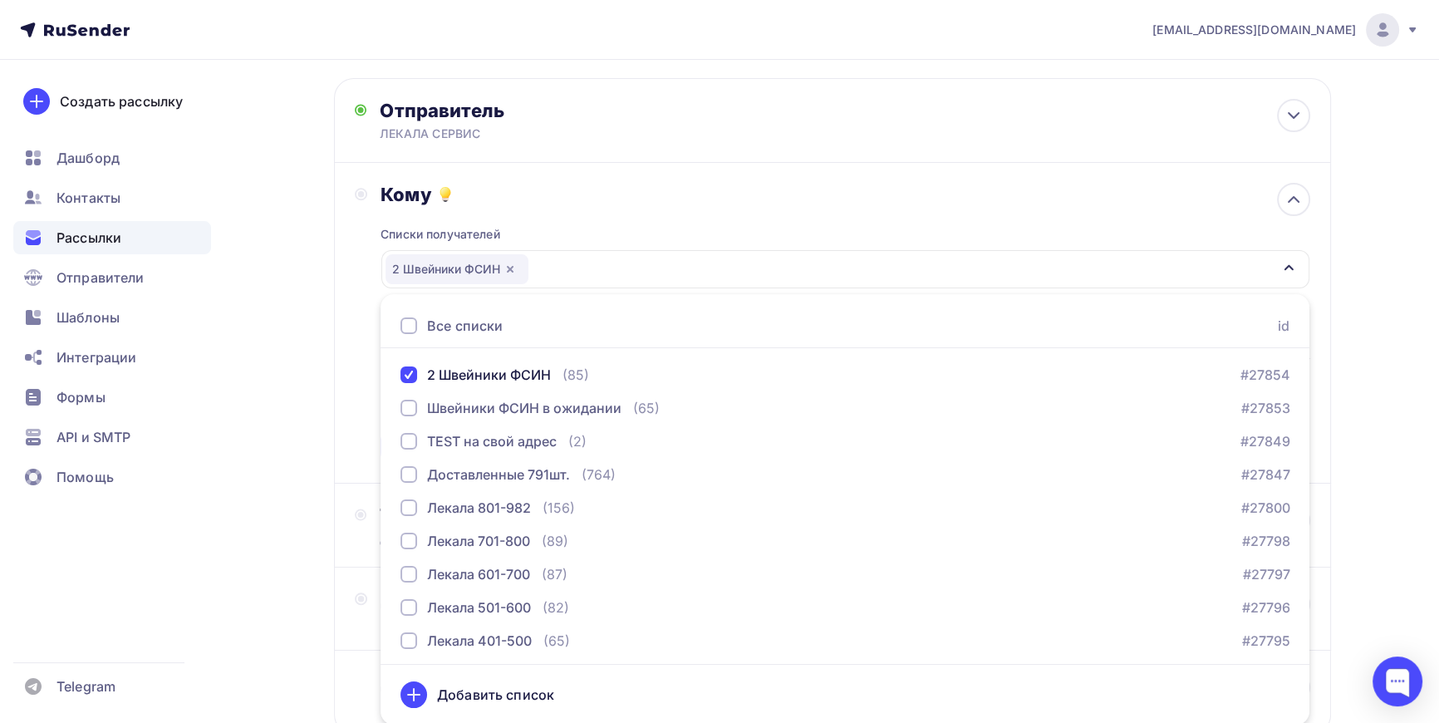
click at [329, 374] on div "Назад 2 Швейники ФСИН 2 Швейники ФСИН Закончить позже Далее Отправитель ЛЕКАЛА …" at bounding box center [720, 413] width 1362 height 857
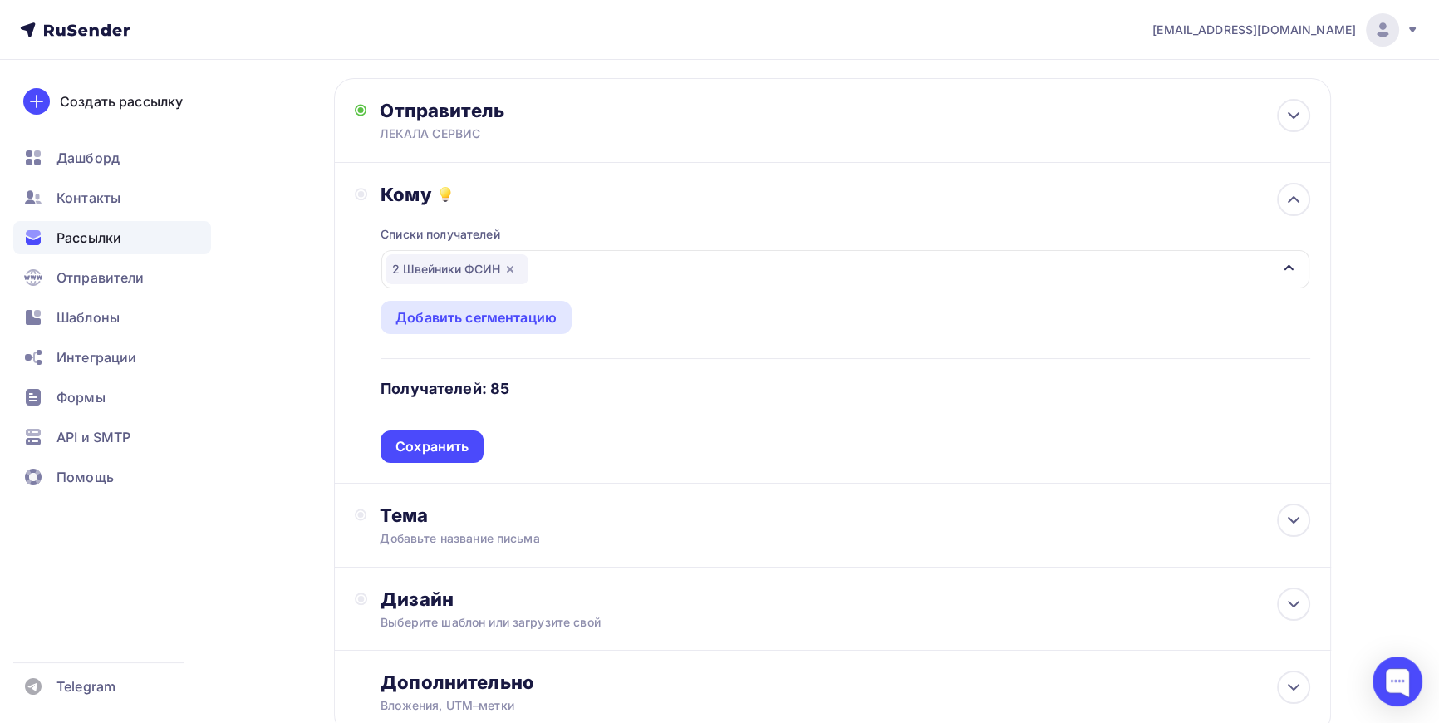
click at [430, 440] on div "Сохранить" at bounding box center [432, 446] width 73 height 19
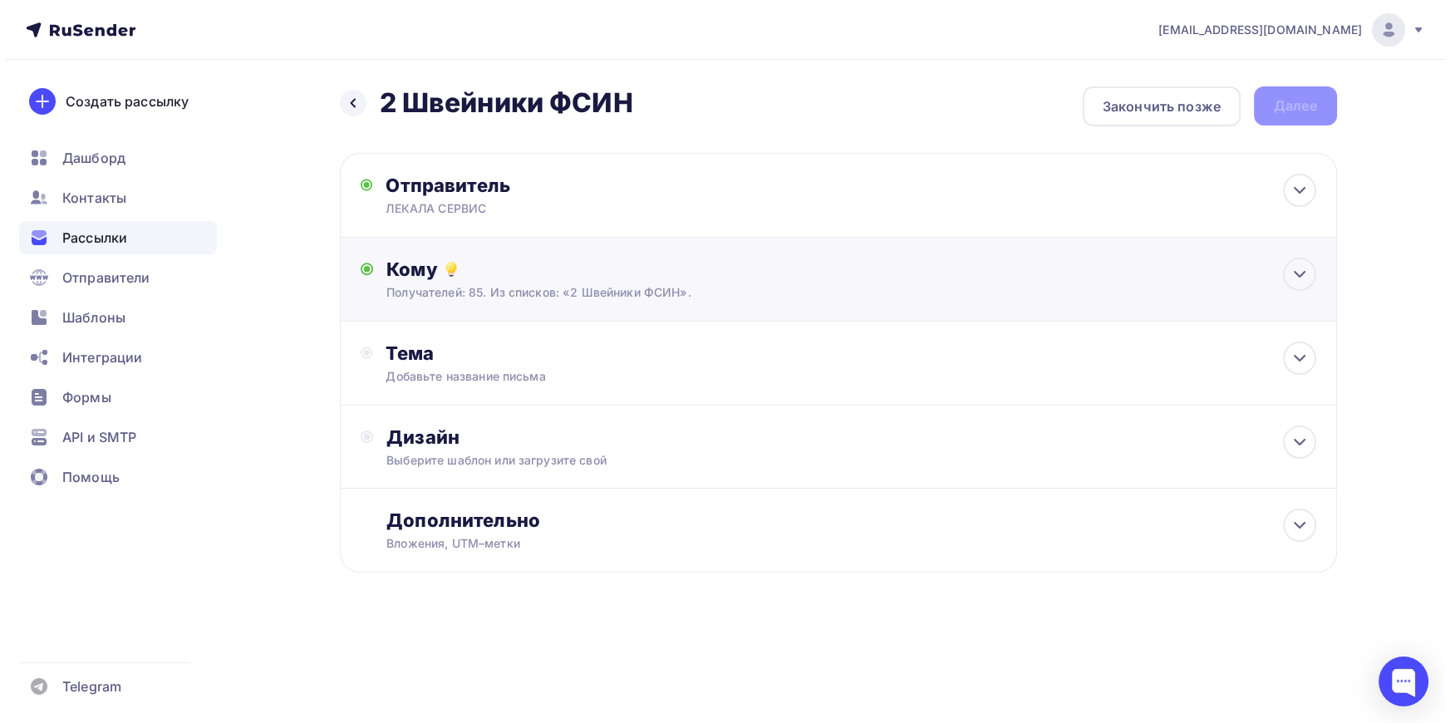
scroll to position [0, 0]
click at [427, 365] on div "Тема Добавьте название письма Тема * Рекомендуем использовать не более 150 симв…" at bounding box center [550, 363] width 328 height 43
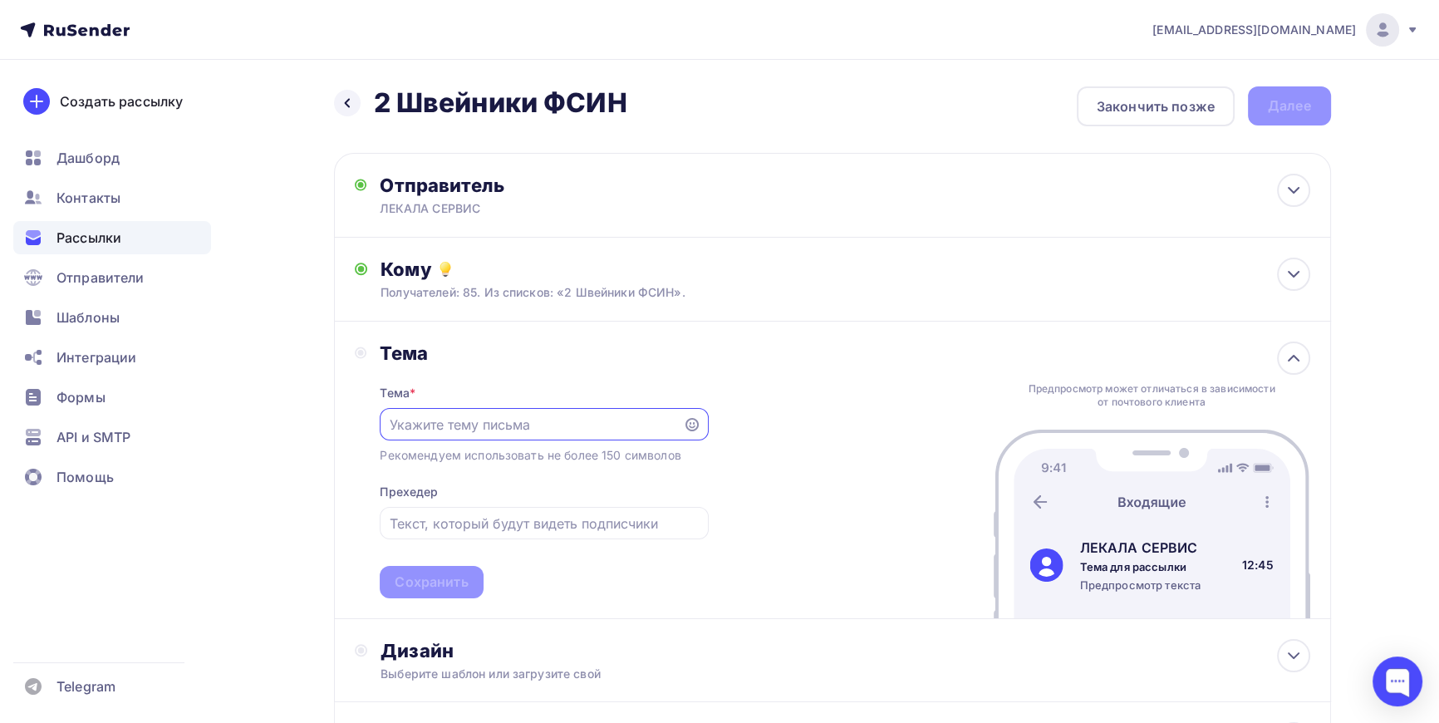
click at [447, 416] on input "text" at bounding box center [532, 425] width 284 height 20
type input "Оцифровка лекал"
click at [438, 575] on div "Сохранить" at bounding box center [431, 582] width 73 height 19
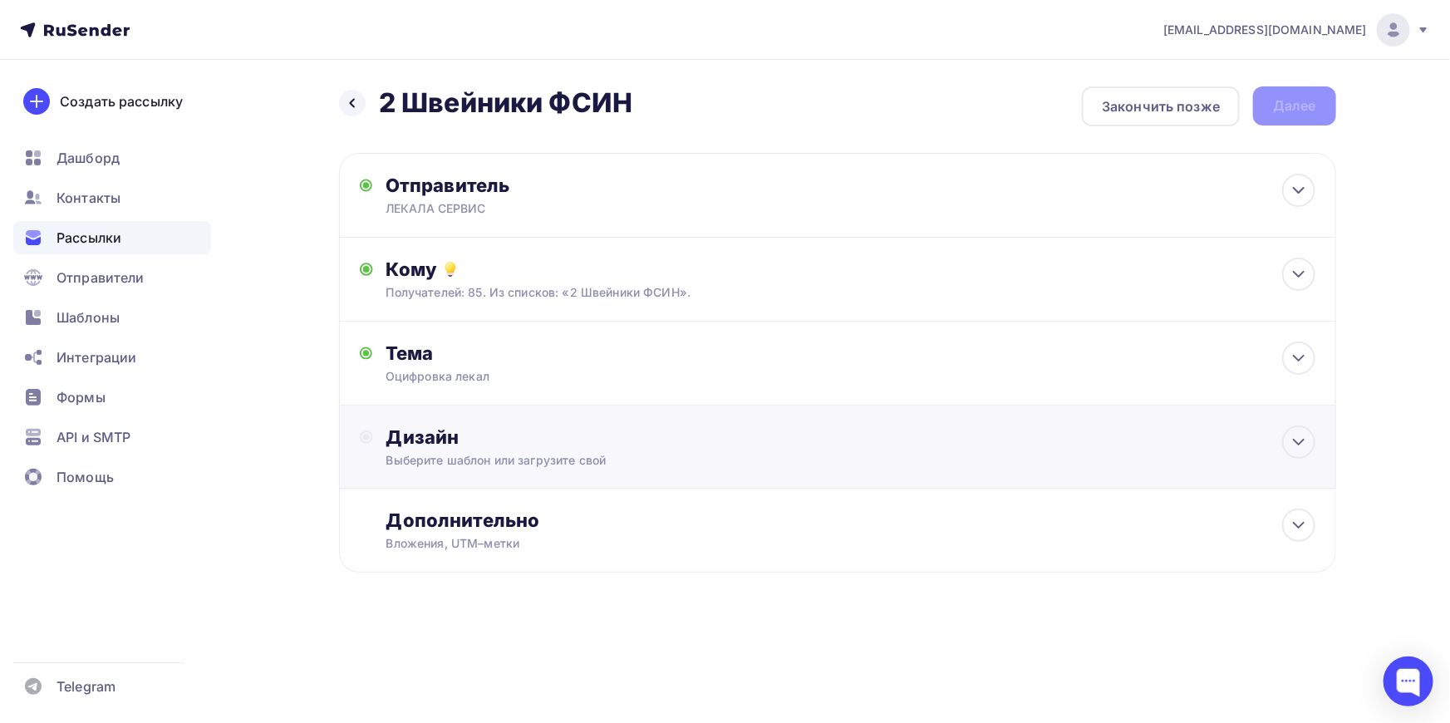
click at [525, 457] on div "Выберите шаблон или загрузите свой" at bounding box center [804, 460] width 837 height 17
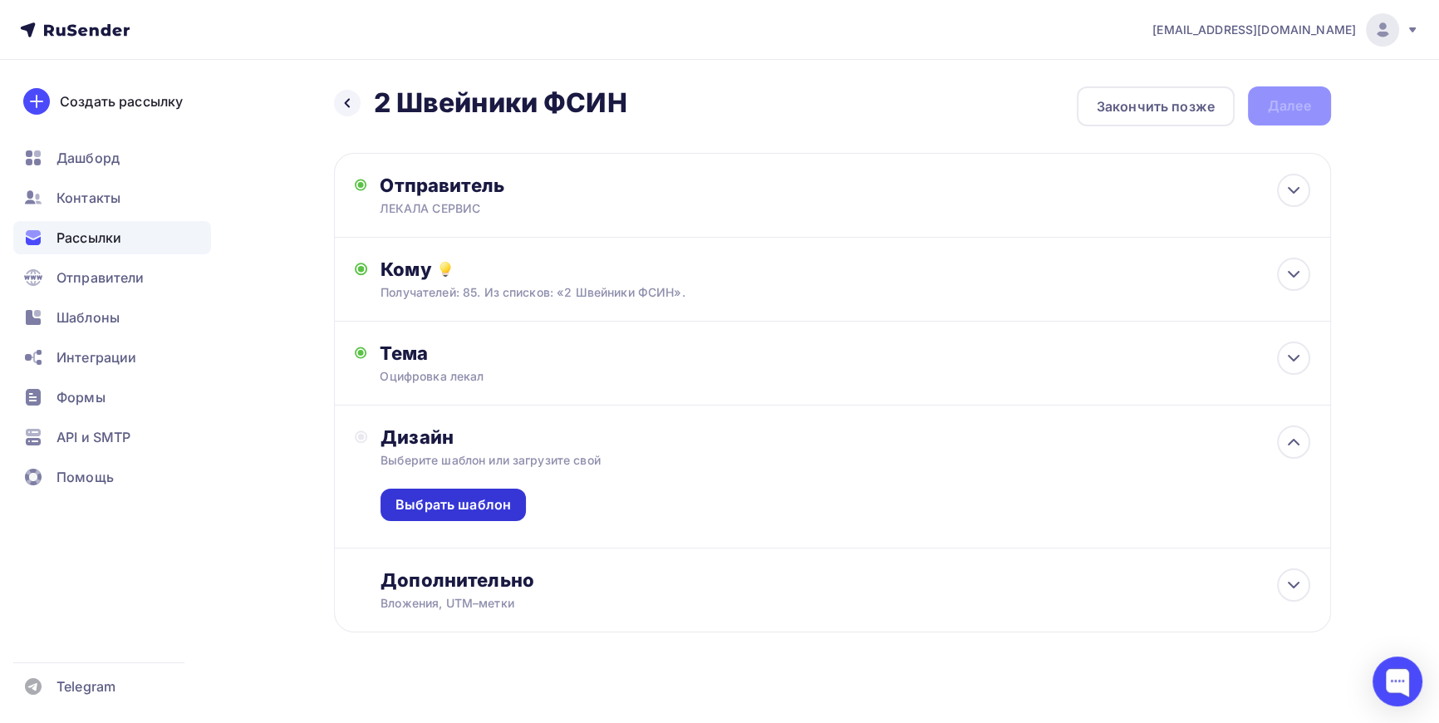
click at [469, 507] on div "Выбрать шаблон" at bounding box center [454, 504] width 116 height 19
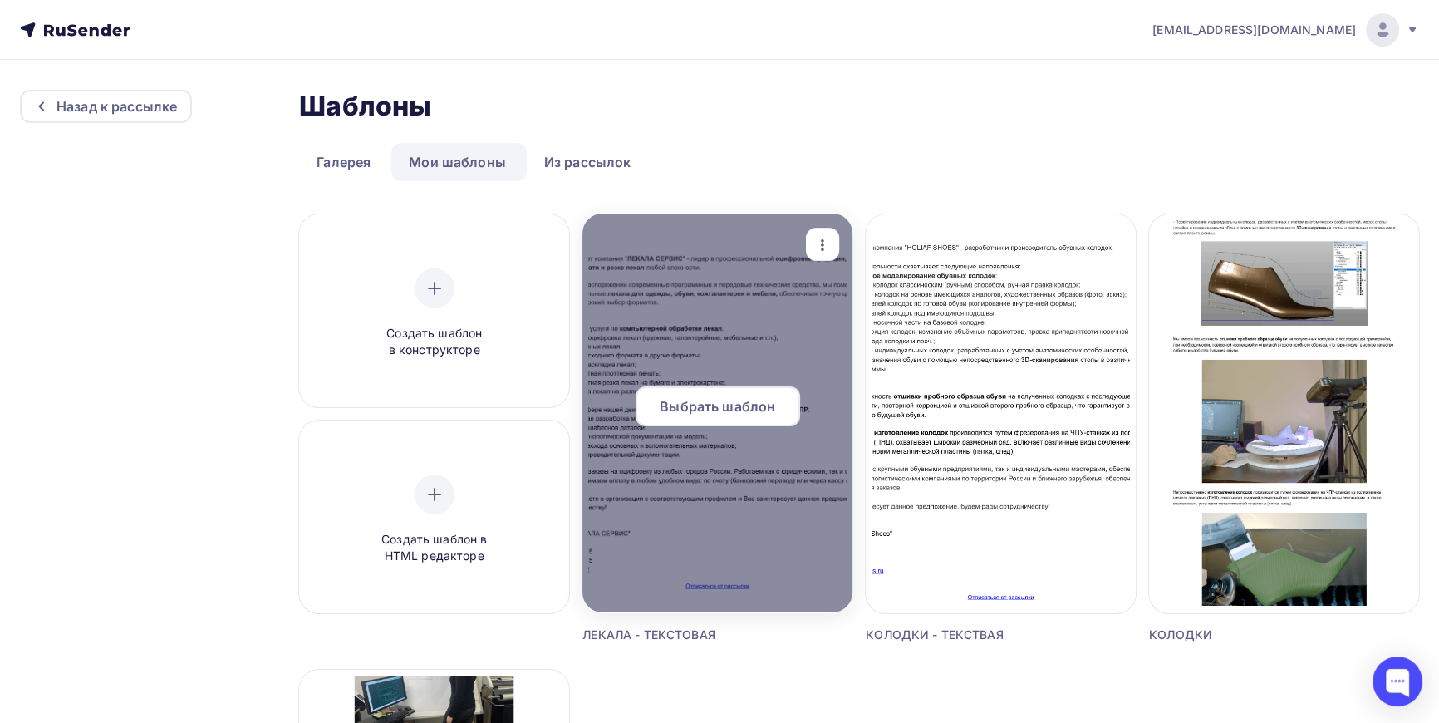
click at [716, 402] on span "Выбрать шаблон" at bounding box center [718, 406] width 116 height 20
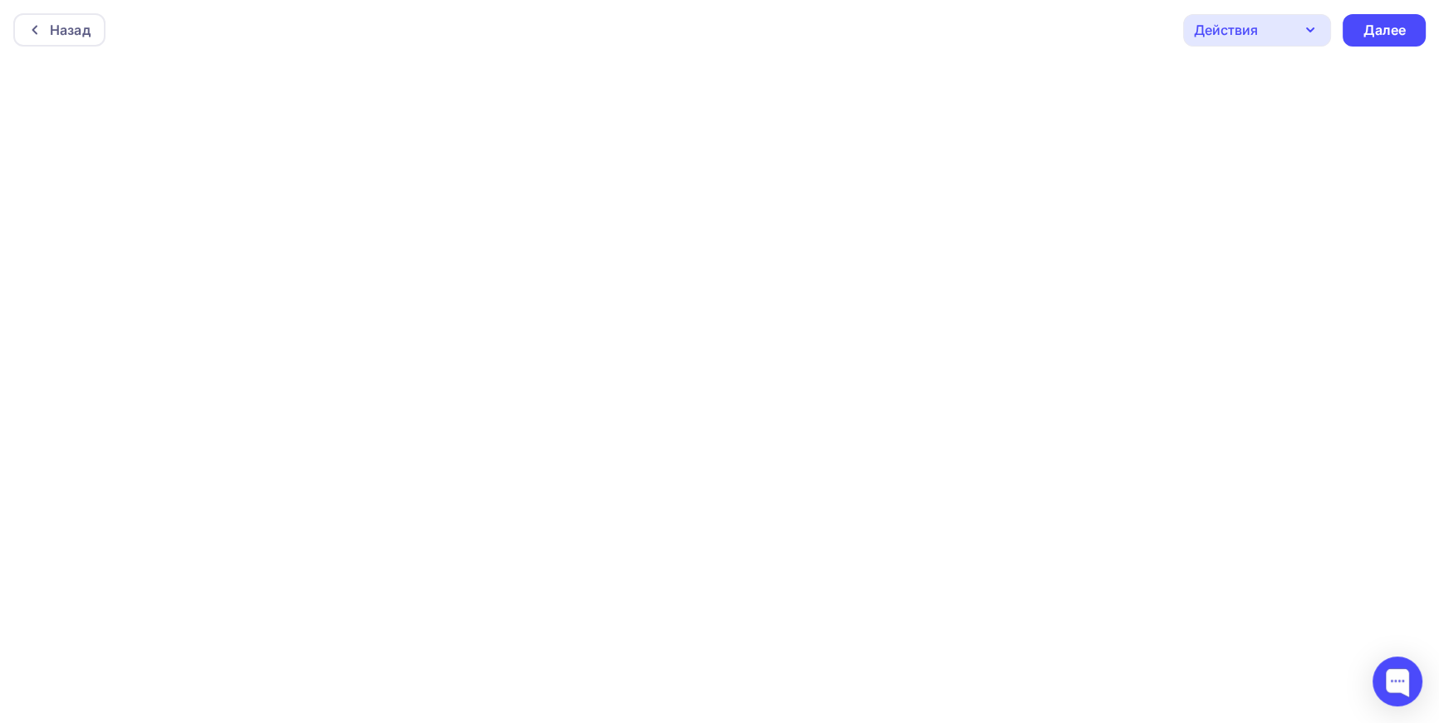
scroll to position [4, 0]
click at [1391, 25] on div "Далее" at bounding box center [1384, 26] width 43 height 19
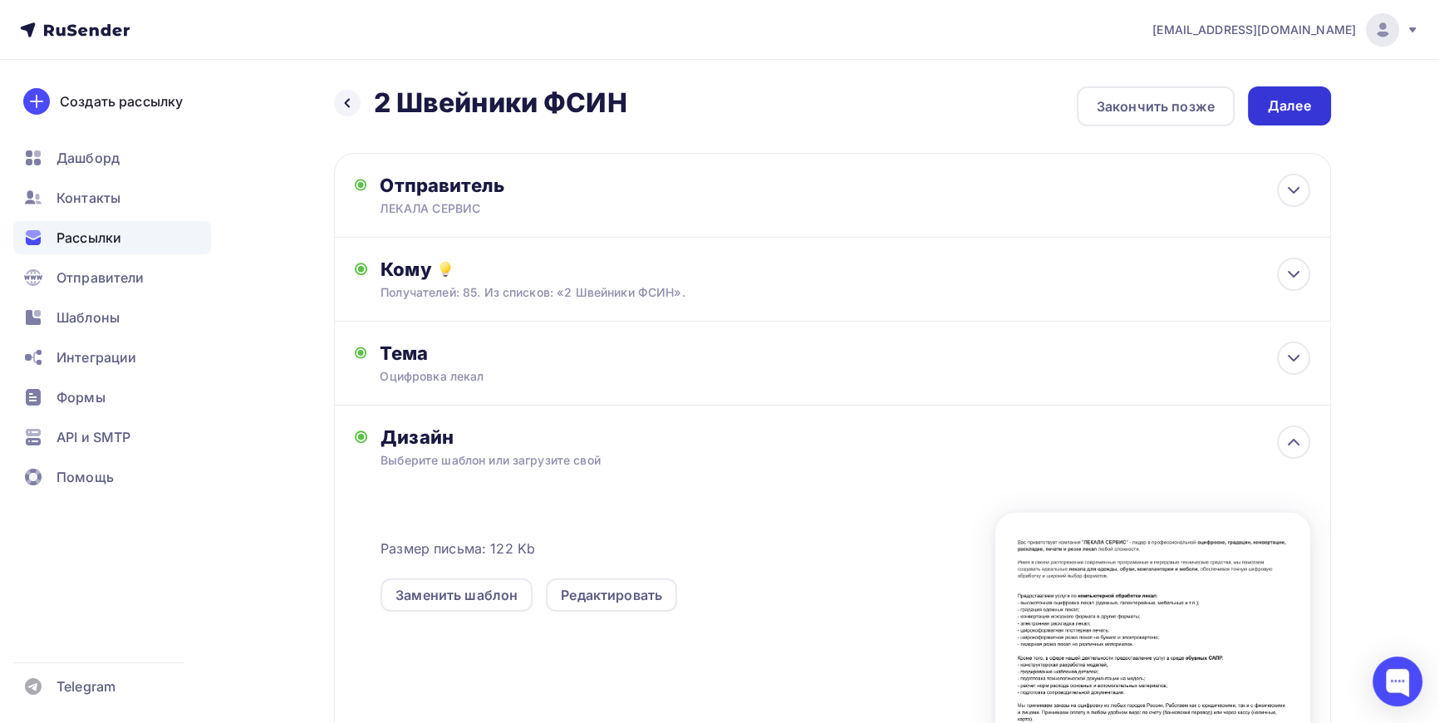
click at [1278, 105] on div "Далее" at bounding box center [1289, 105] width 43 height 19
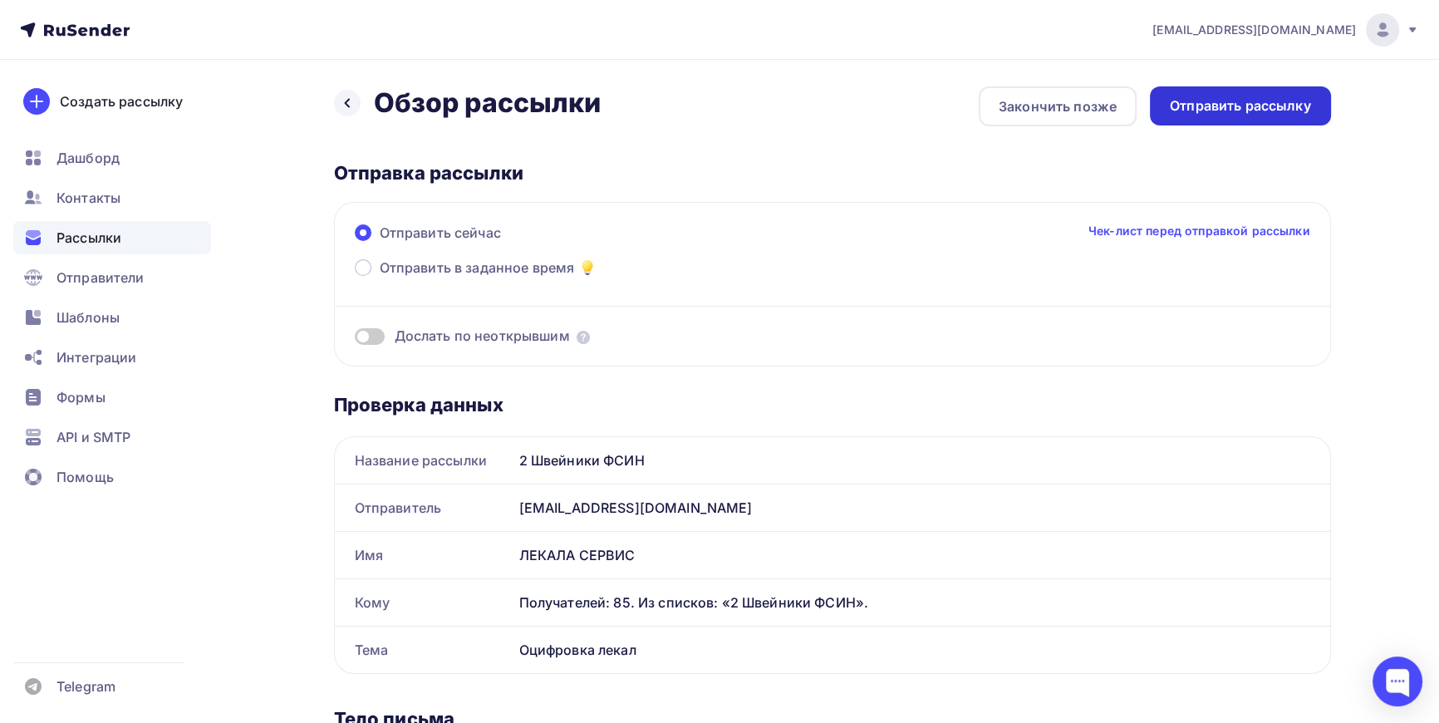
click at [1271, 107] on div "Отправить рассылку" at bounding box center [1240, 105] width 141 height 19
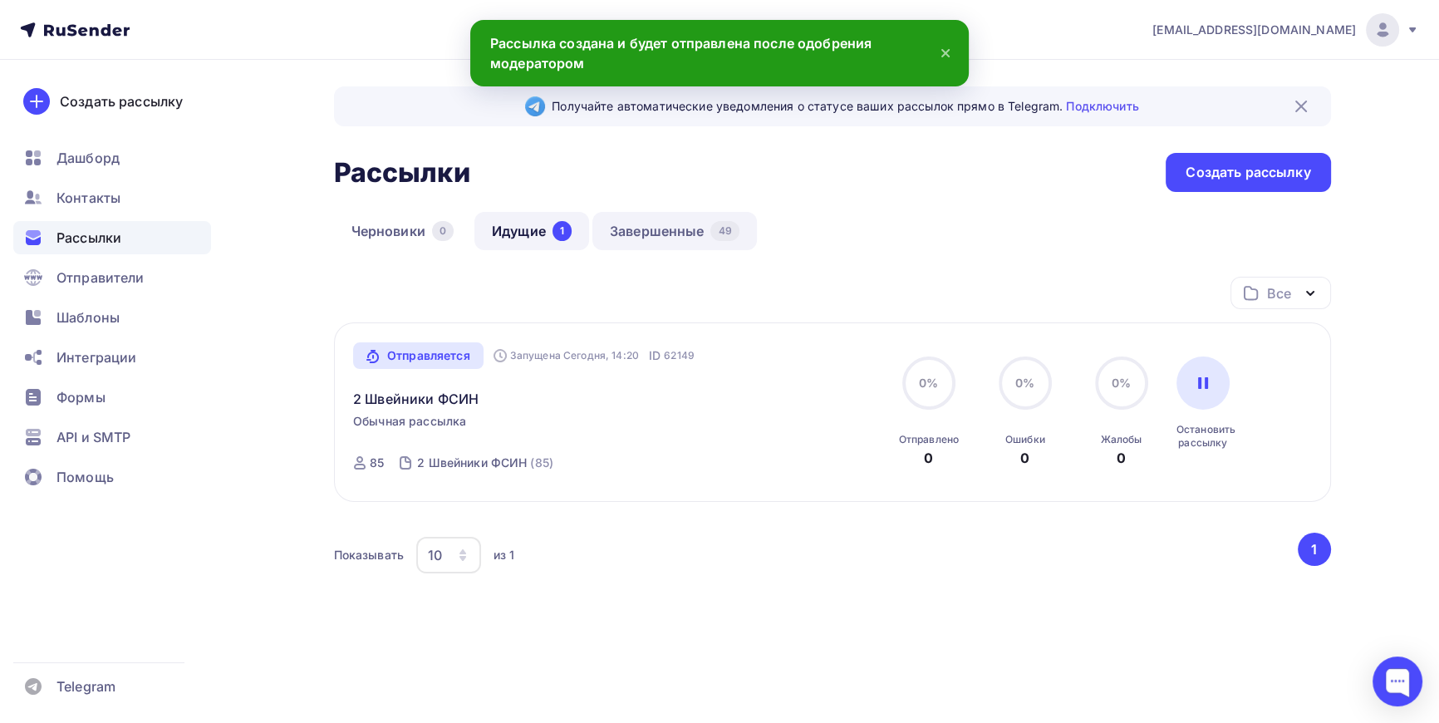
click at [676, 233] on link "Завершенные 49" at bounding box center [674, 231] width 165 height 38
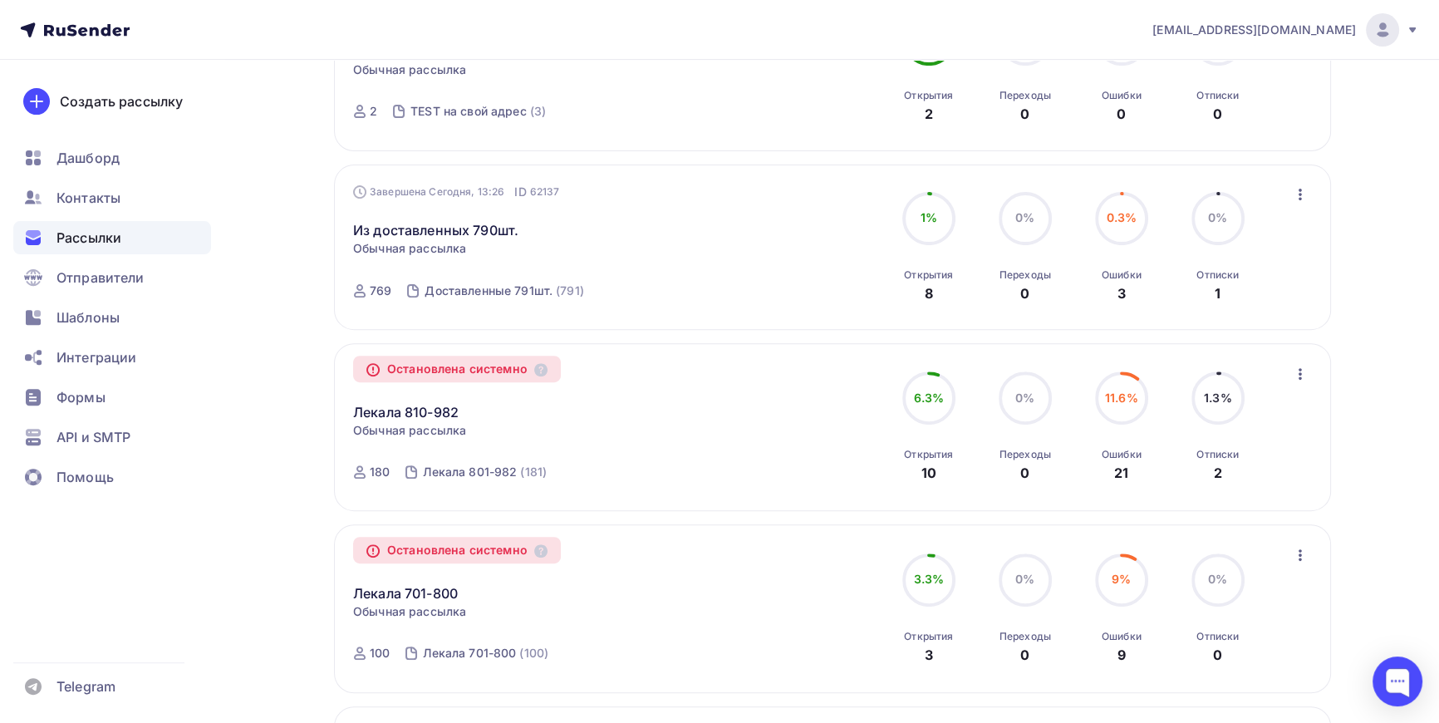
scroll to position [604, 0]
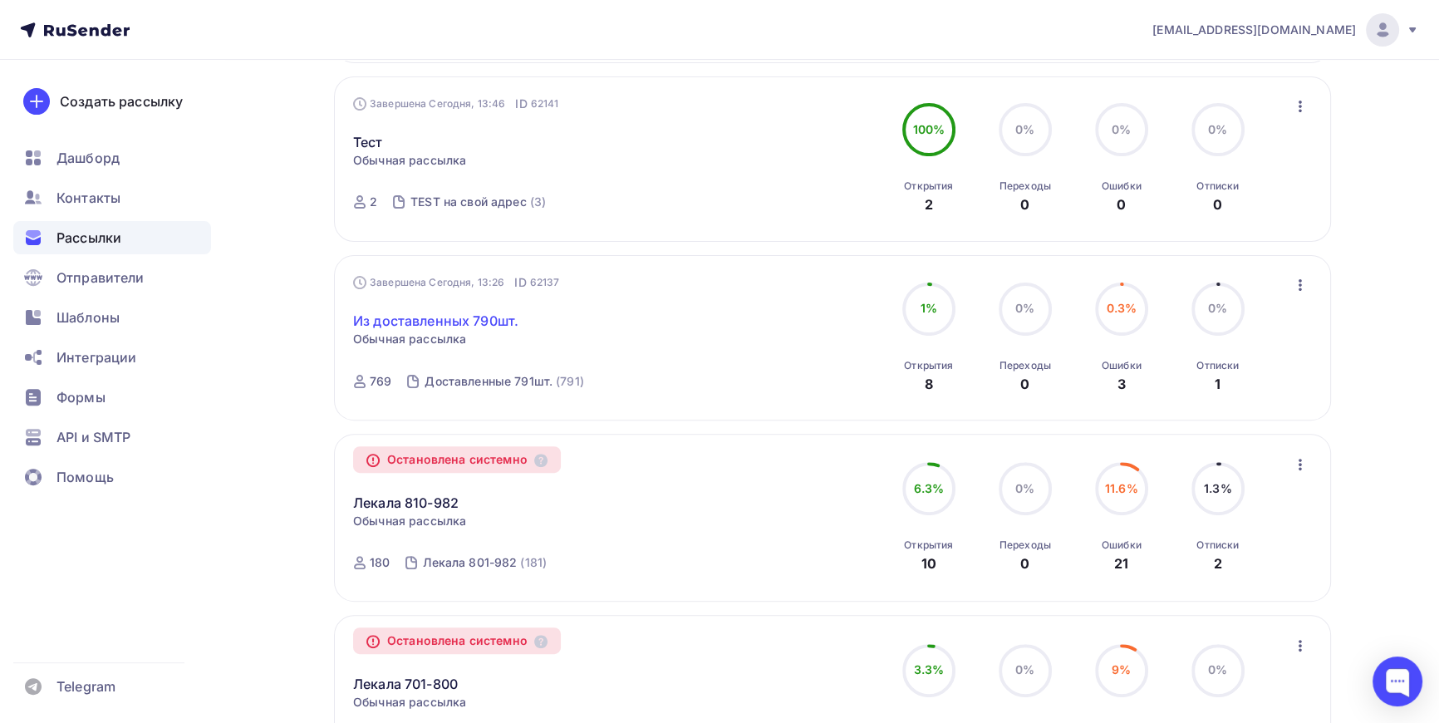
click at [472, 317] on link "Из доставленных 790шт." at bounding box center [435, 321] width 165 height 20
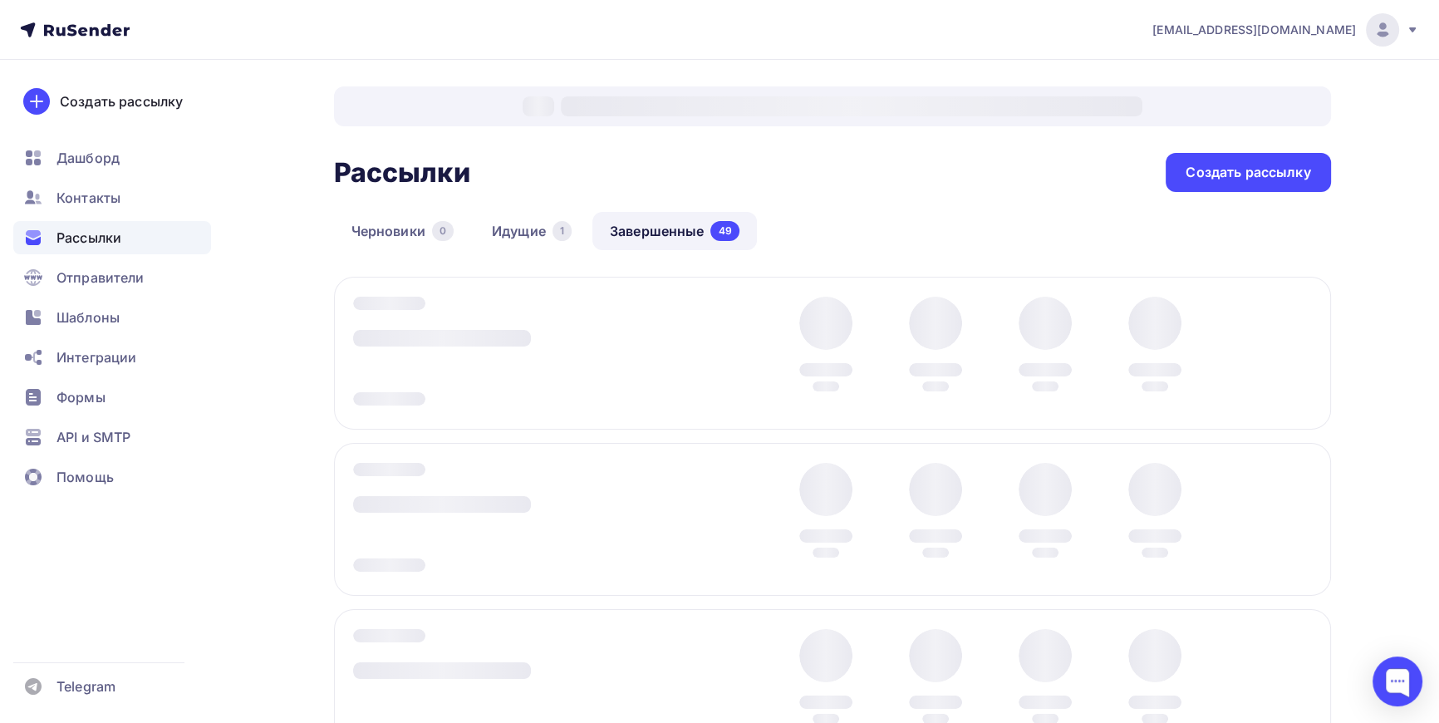
scroll to position [89, 0]
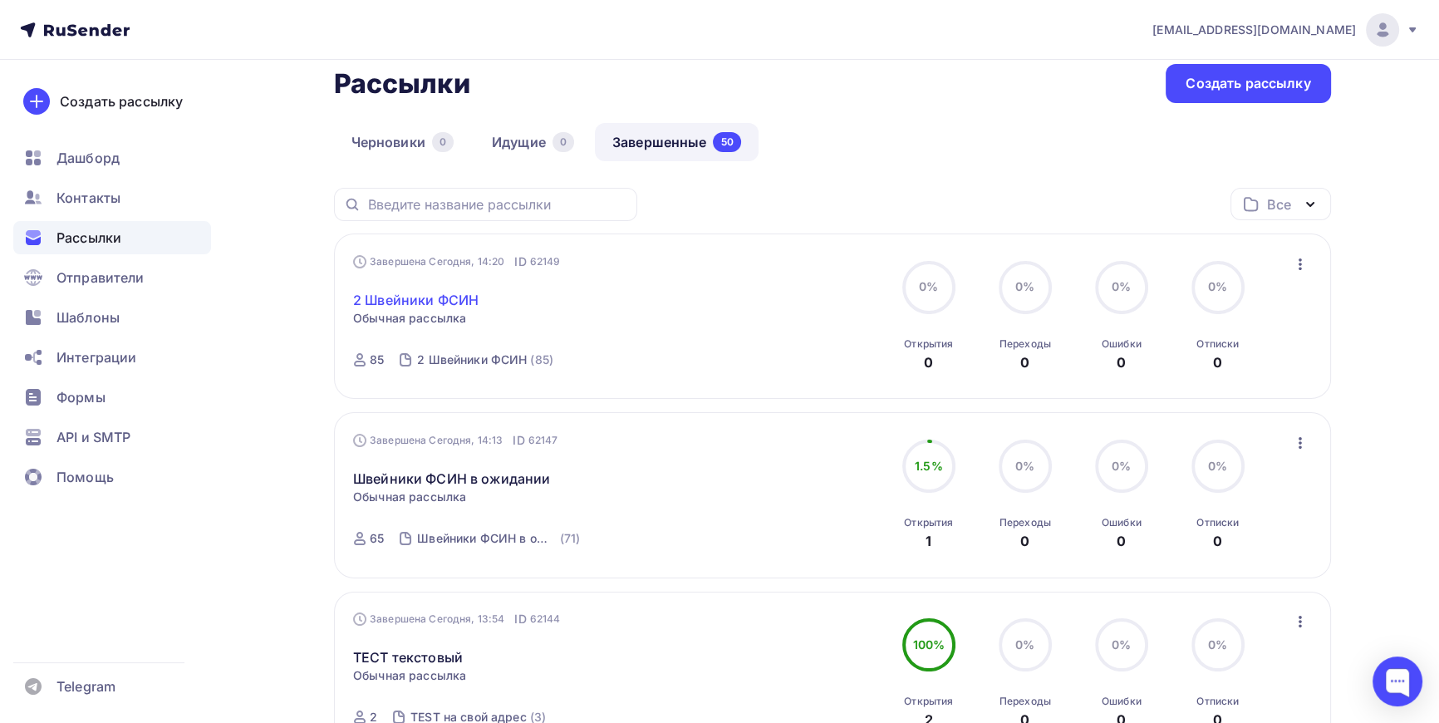
click at [457, 292] on link "2 Швейники ФСИН" at bounding box center [415, 300] width 125 height 20
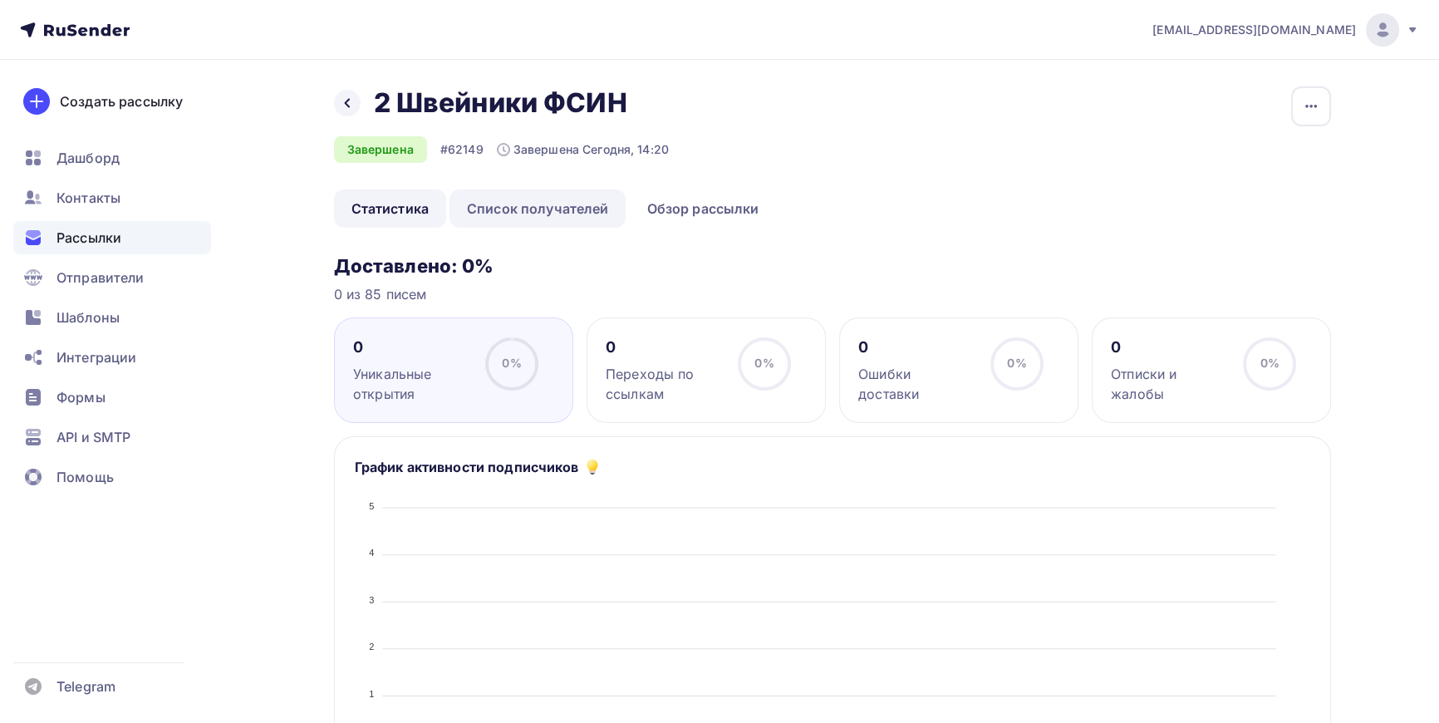
click at [540, 207] on link "Список получателей" at bounding box center [538, 208] width 177 height 38
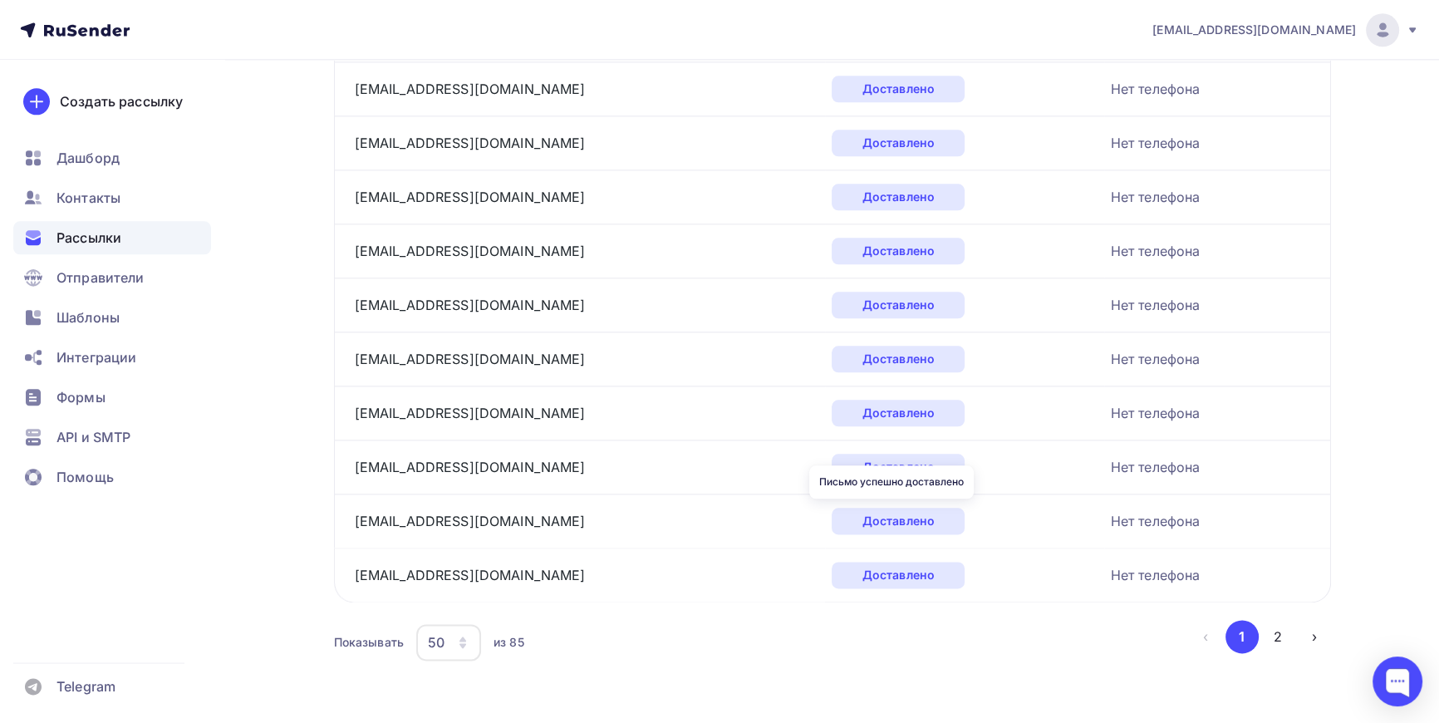
scroll to position [2454, 0]
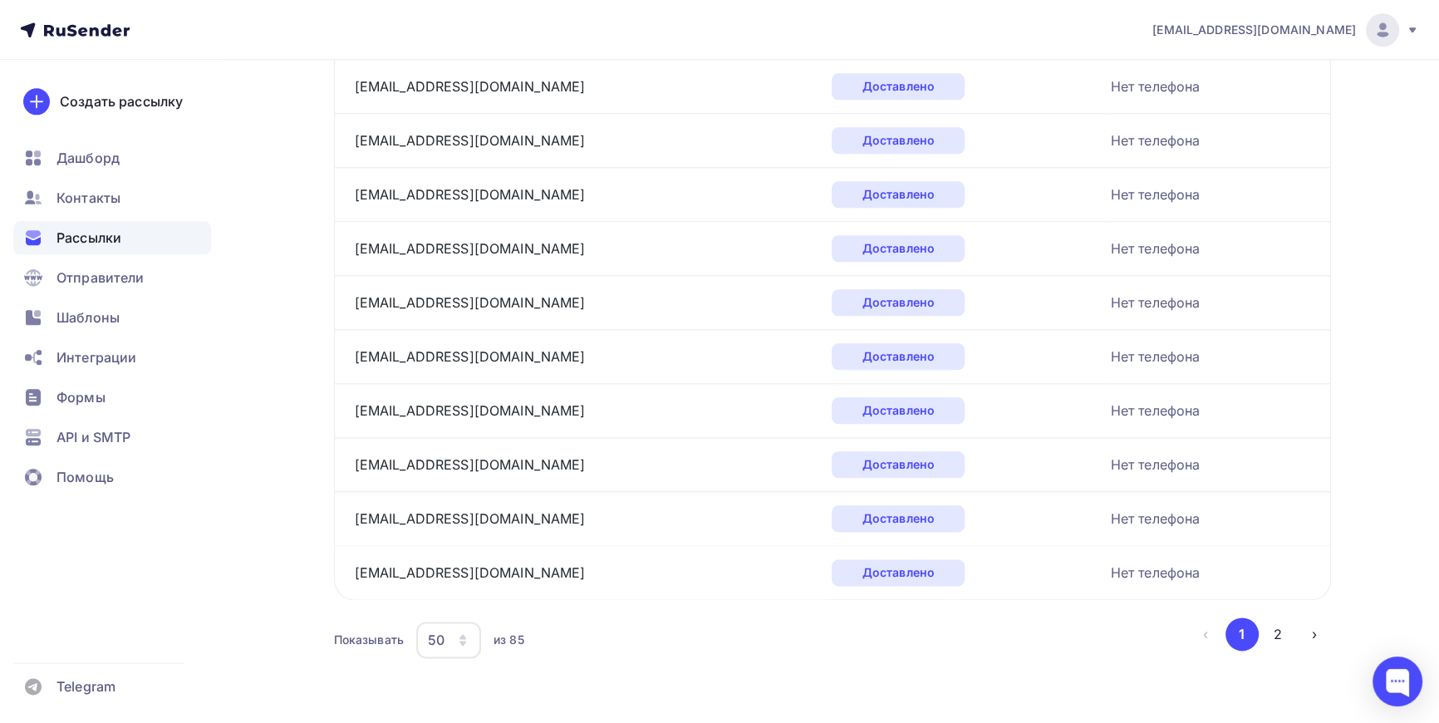
click at [1280, 630] on button "2" at bounding box center [1277, 633] width 33 height 33
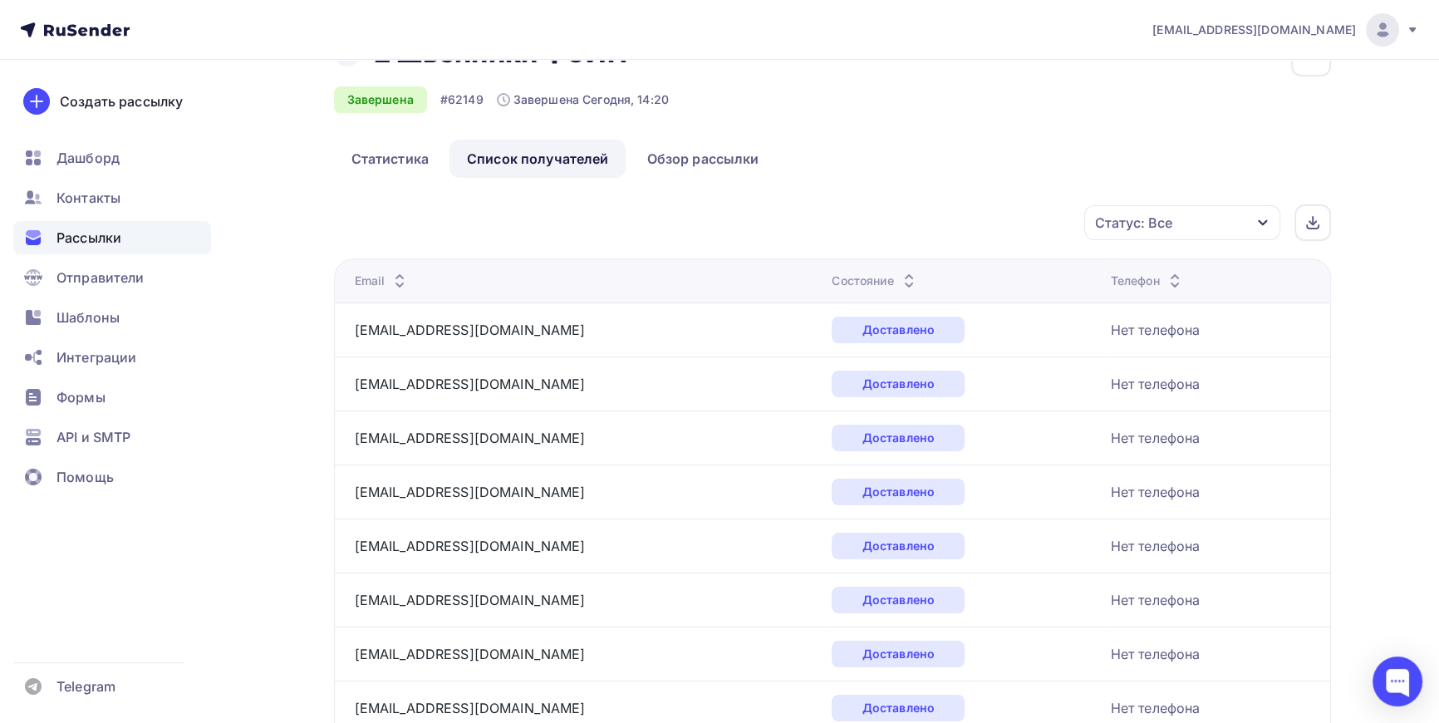
scroll to position [0, 0]
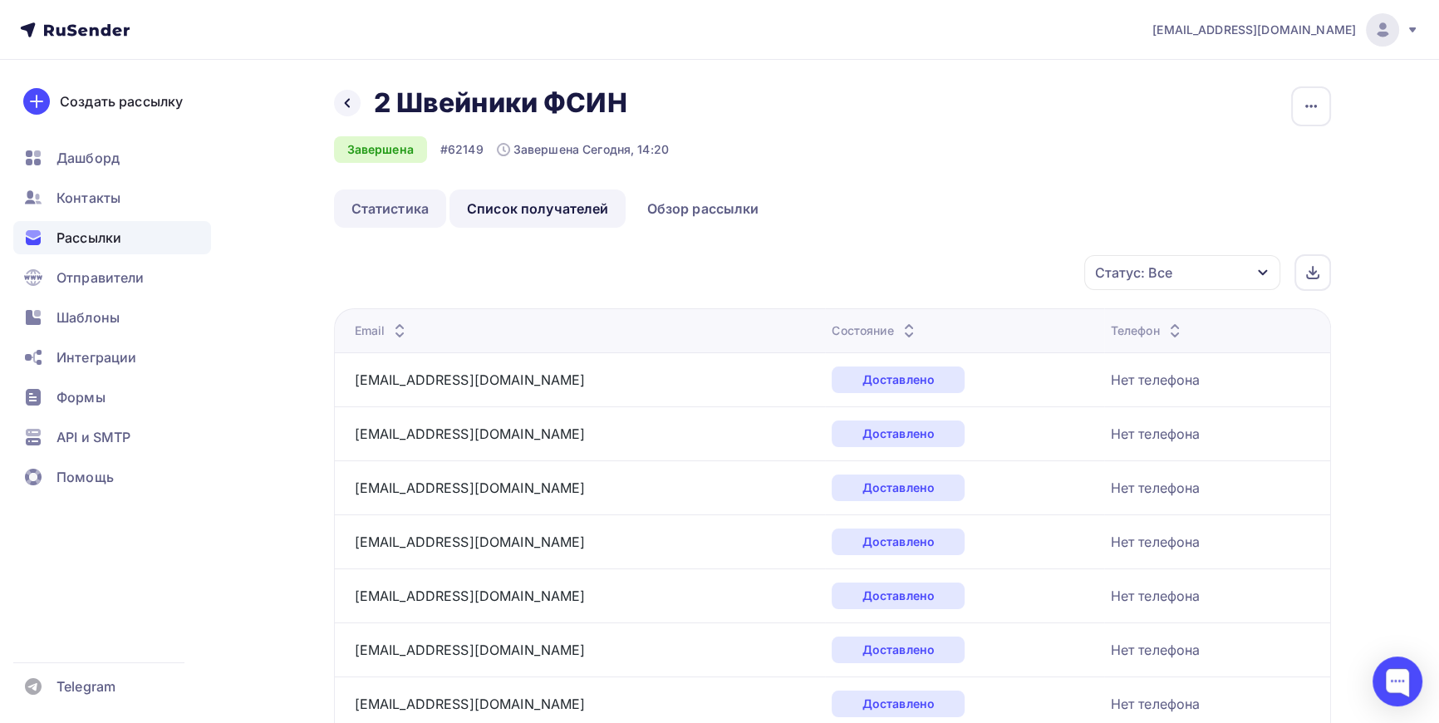
click at [396, 206] on link "Статистика" at bounding box center [390, 208] width 112 height 38
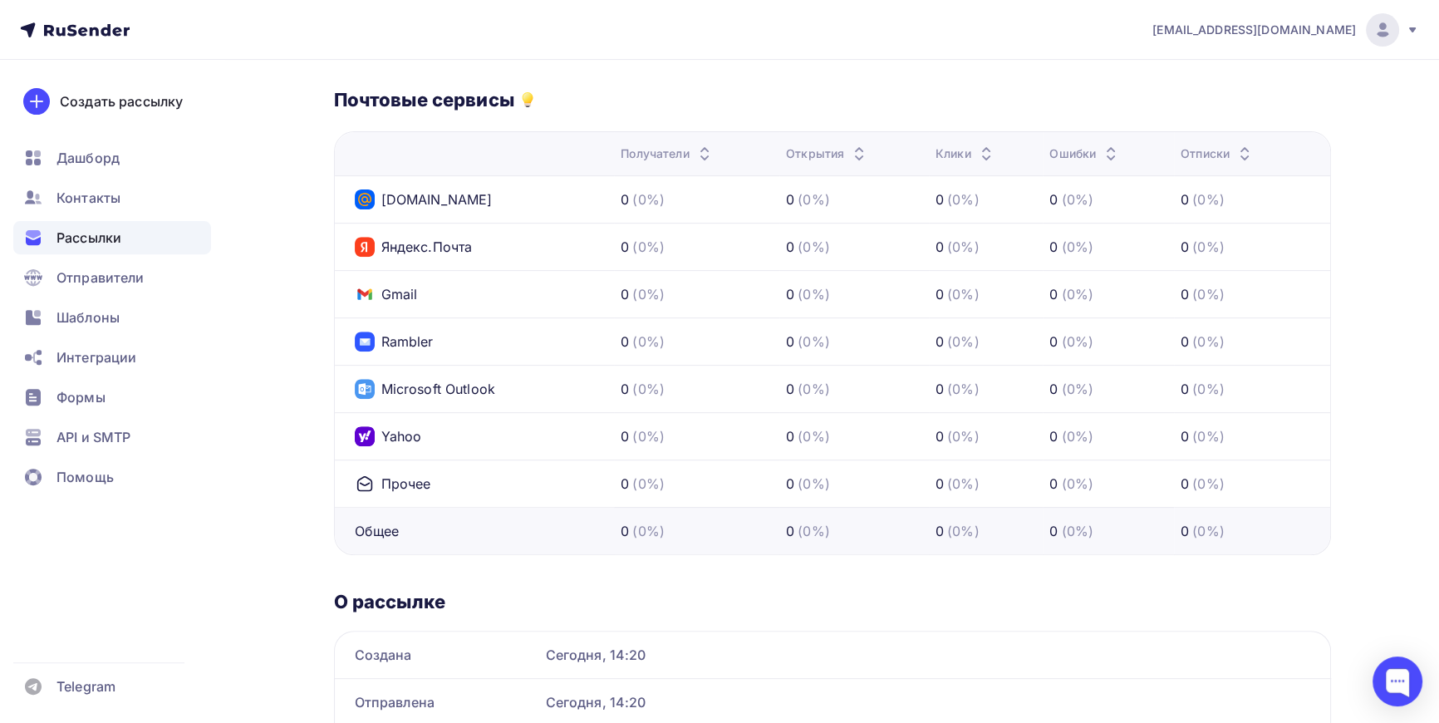
scroll to position [755, 0]
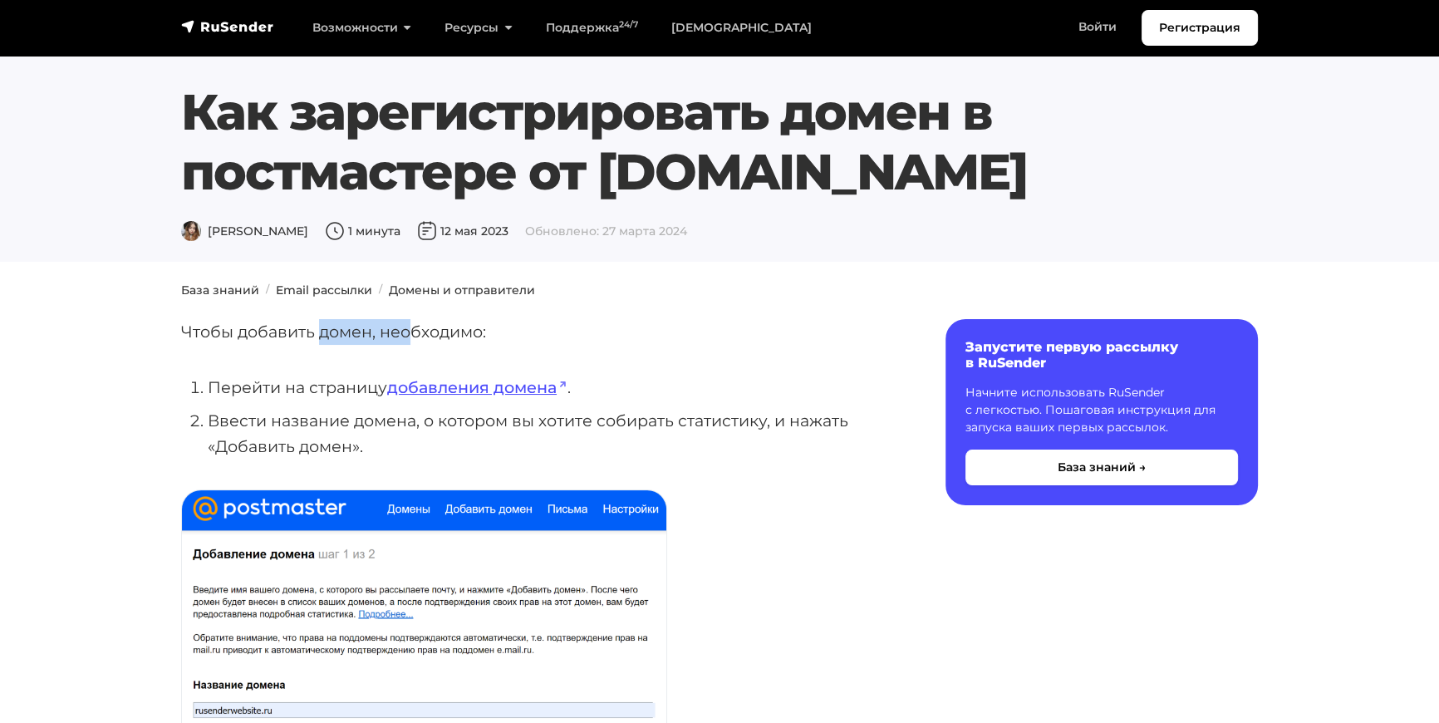
drag, startPoint x: 317, startPoint y: 329, endPoint x: 407, endPoint y: 329, distance: 90.6
click at [407, 329] on p "Чтобы добавить домен, необходимо:" at bounding box center [536, 332] width 711 height 26
click at [313, 381] on li "Перейти на страницу добавления домена ." at bounding box center [550, 388] width 685 height 26
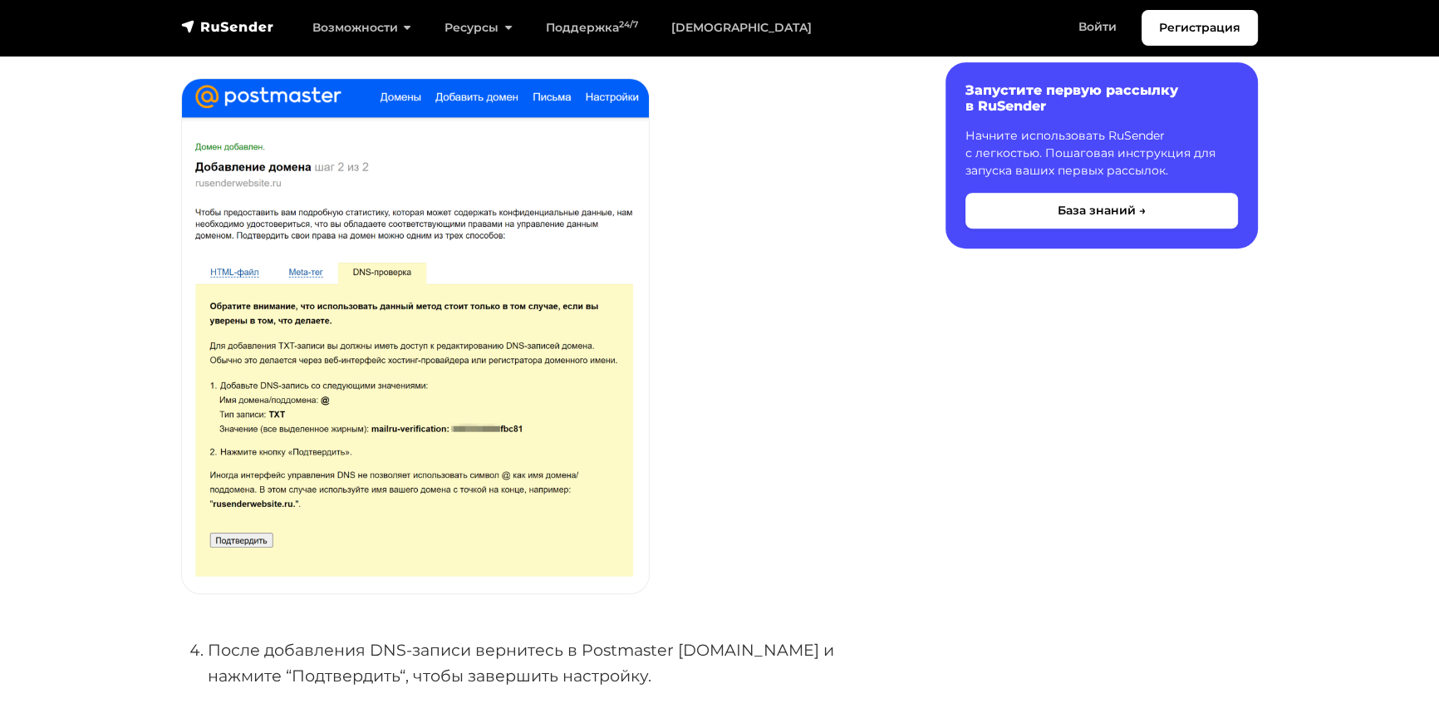
scroll to position [906, 0]
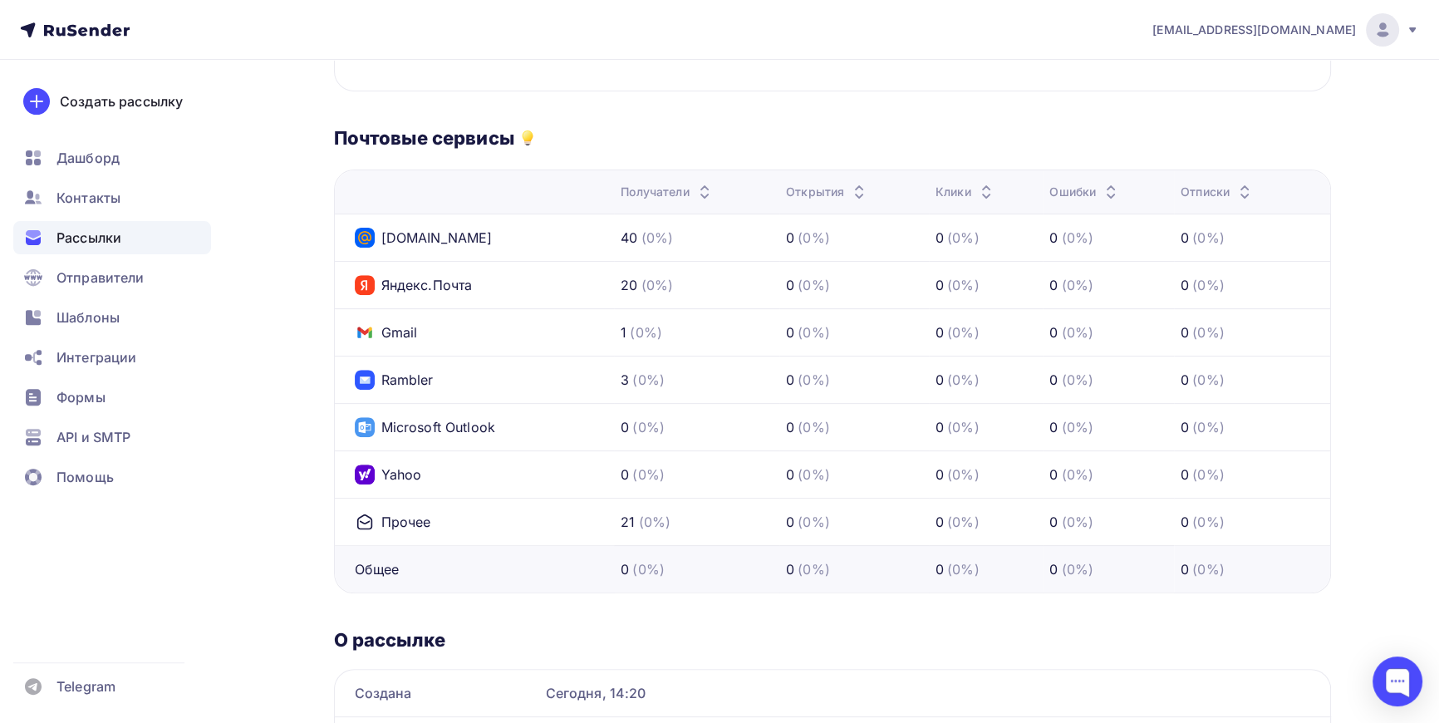
scroll to position [189, 0]
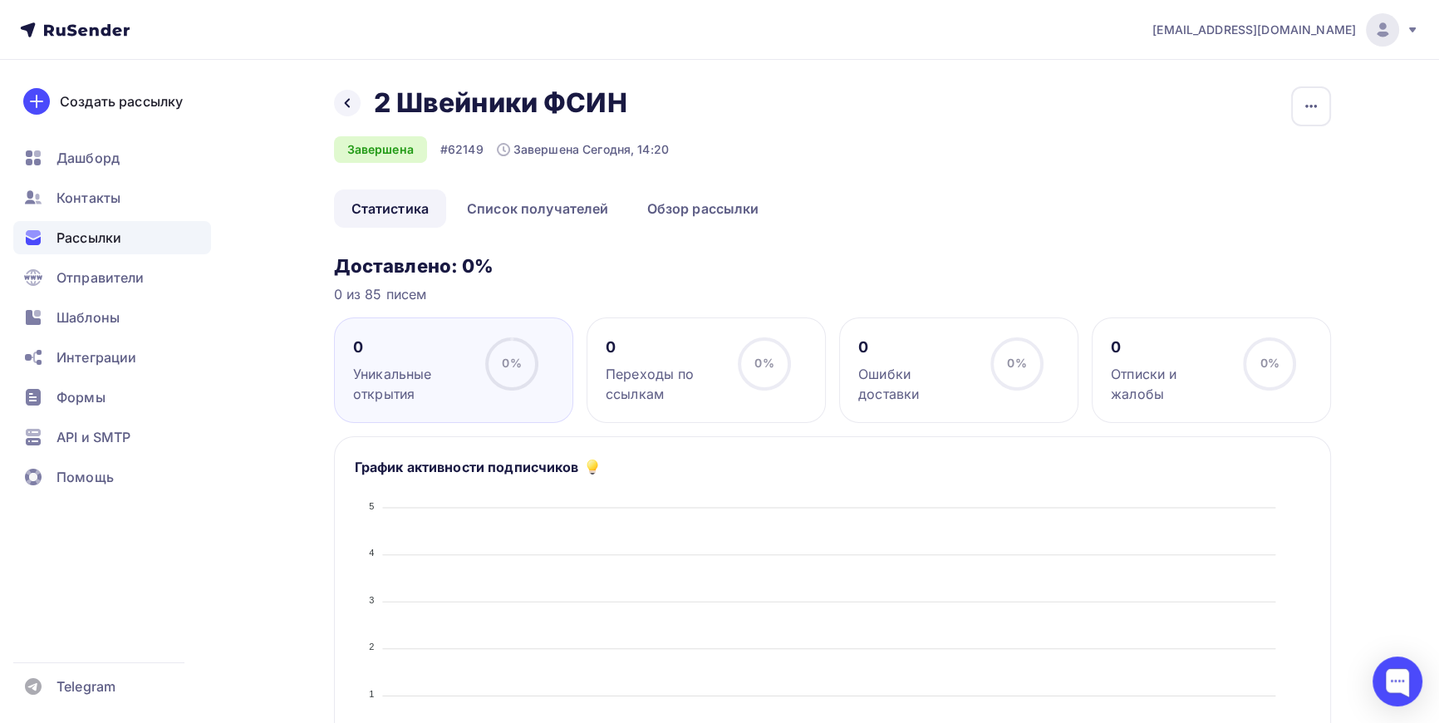
click at [91, 233] on span "Рассылки" at bounding box center [89, 238] width 65 height 20
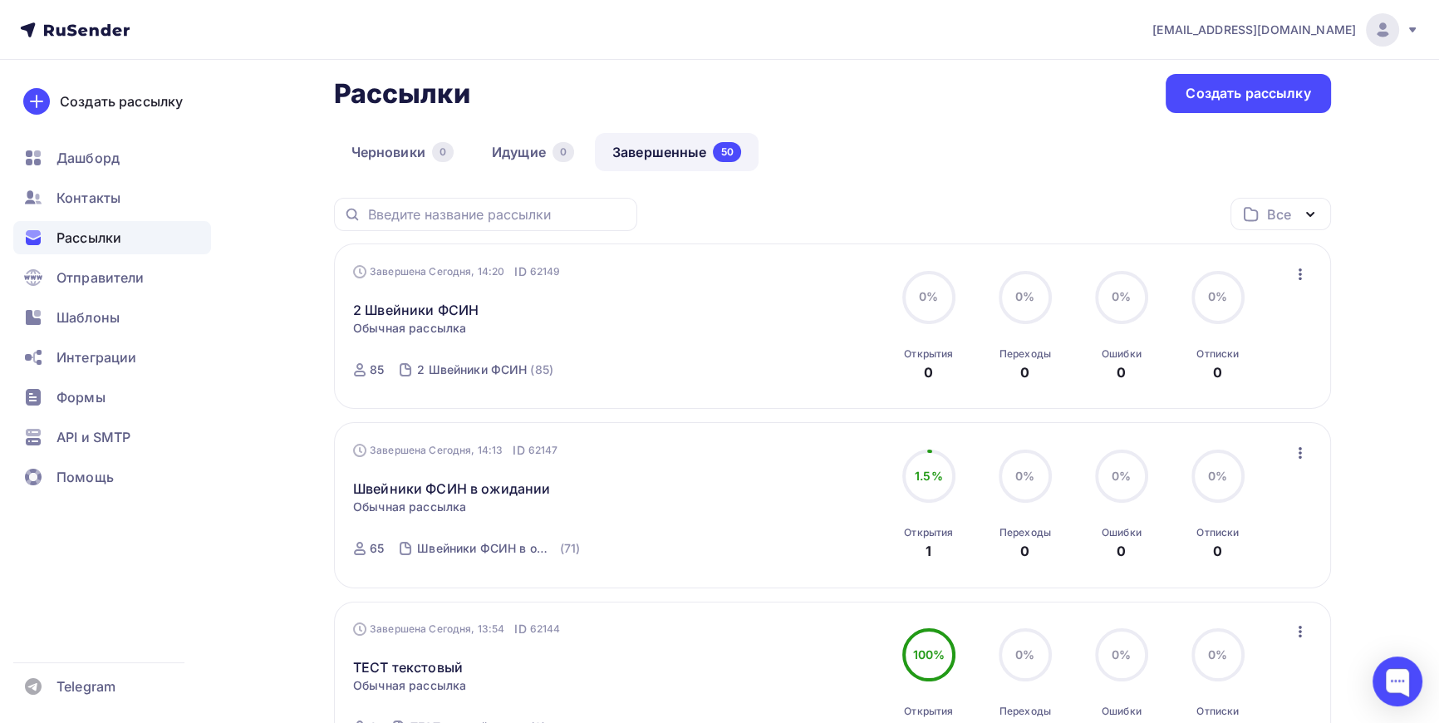
scroll to position [75, 0]
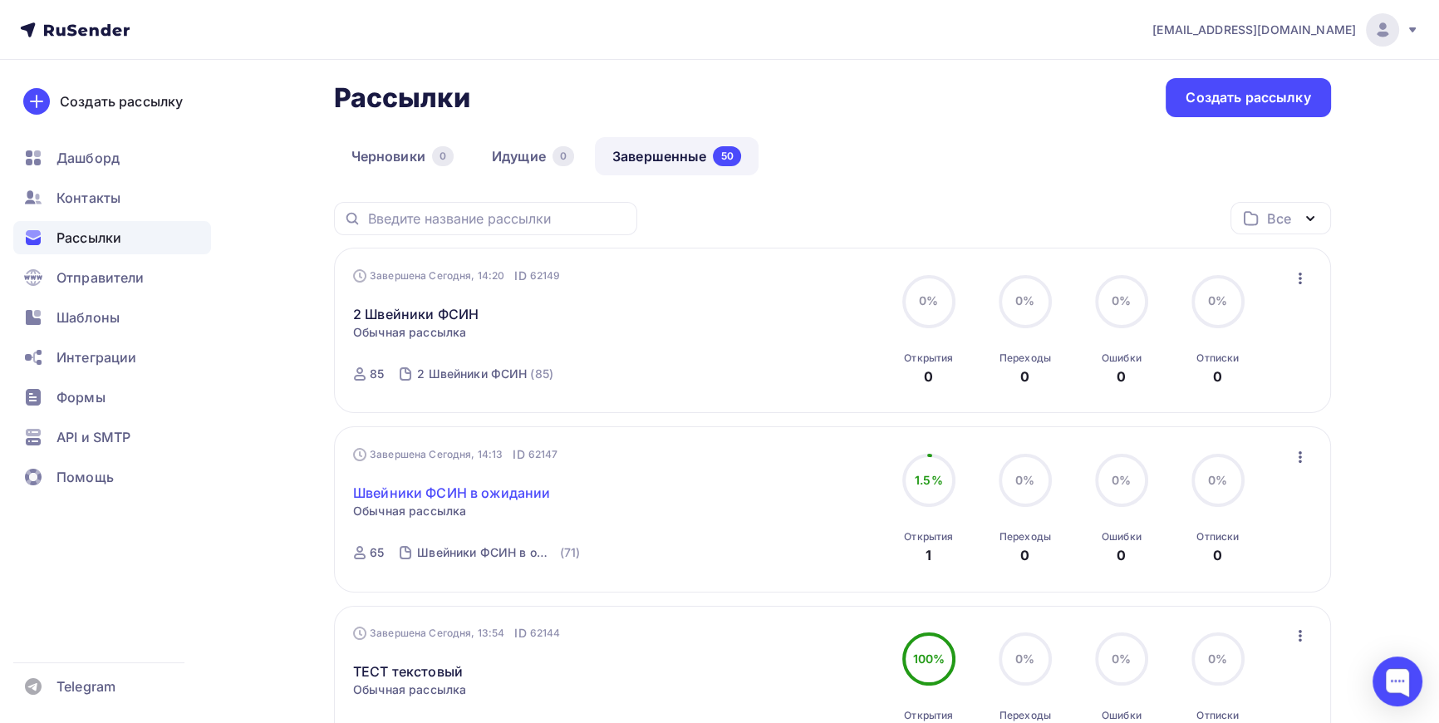
click at [523, 485] on link "Швейники ФСИН в ожидании" at bounding box center [451, 493] width 197 height 20
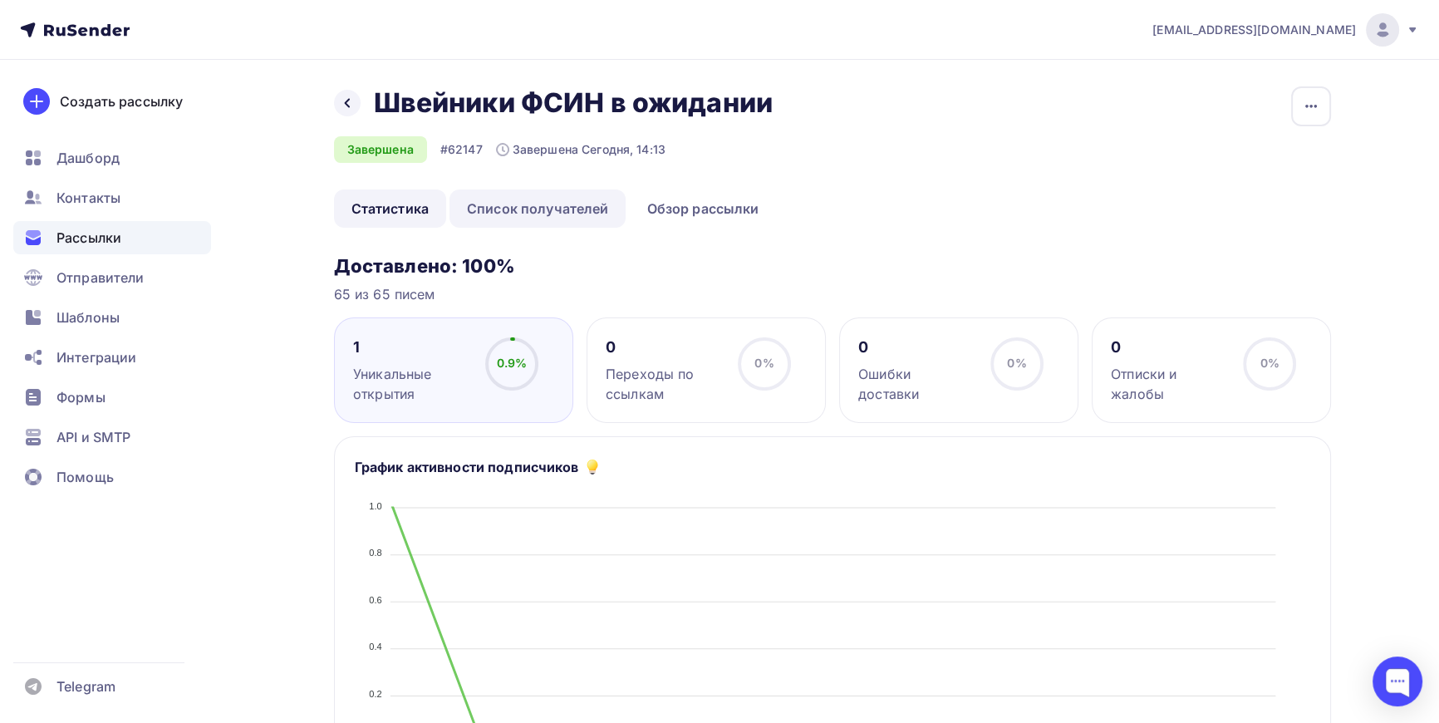
click at [548, 203] on link "Список получателей" at bounding box center [538, 208] width 177 height 38
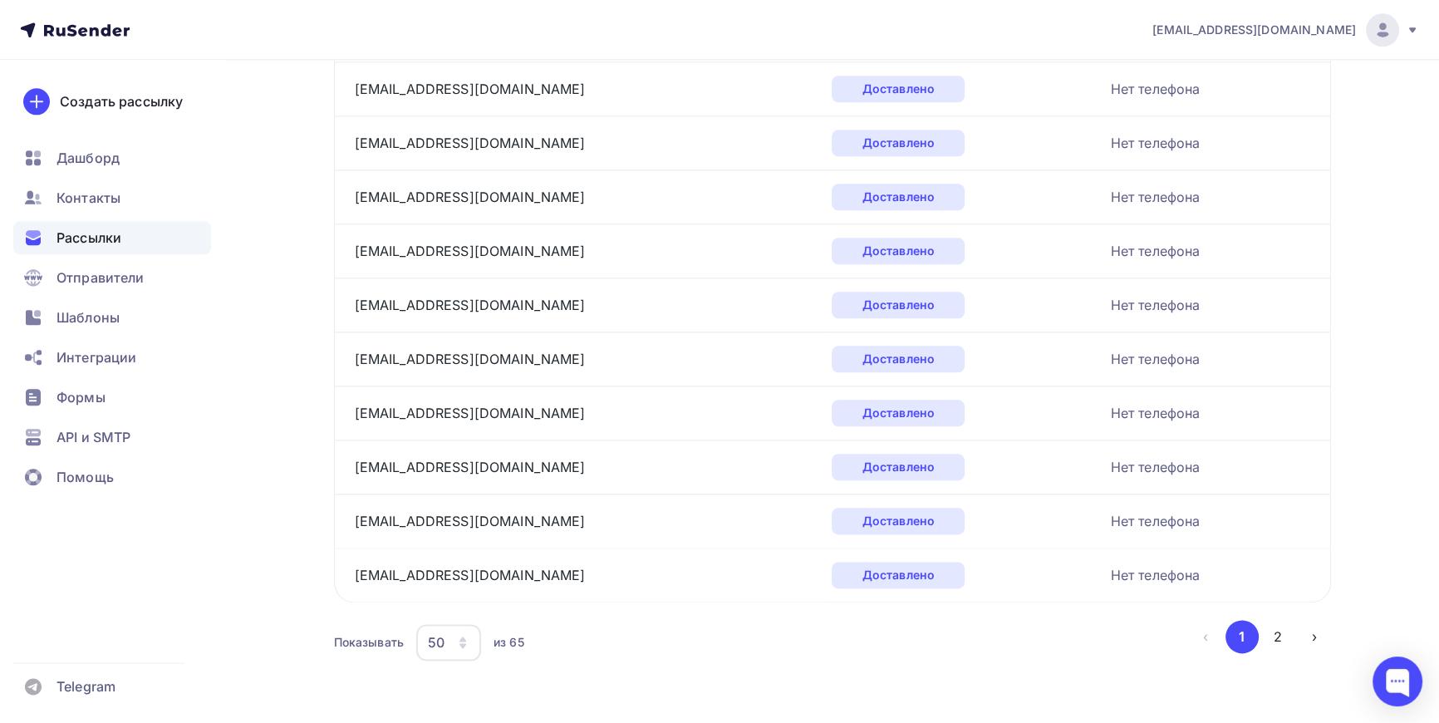
scroll to position [2454, 0]
click at [1277, 628] on button "2" at bounding box center [1277, 633] width 33 height 33
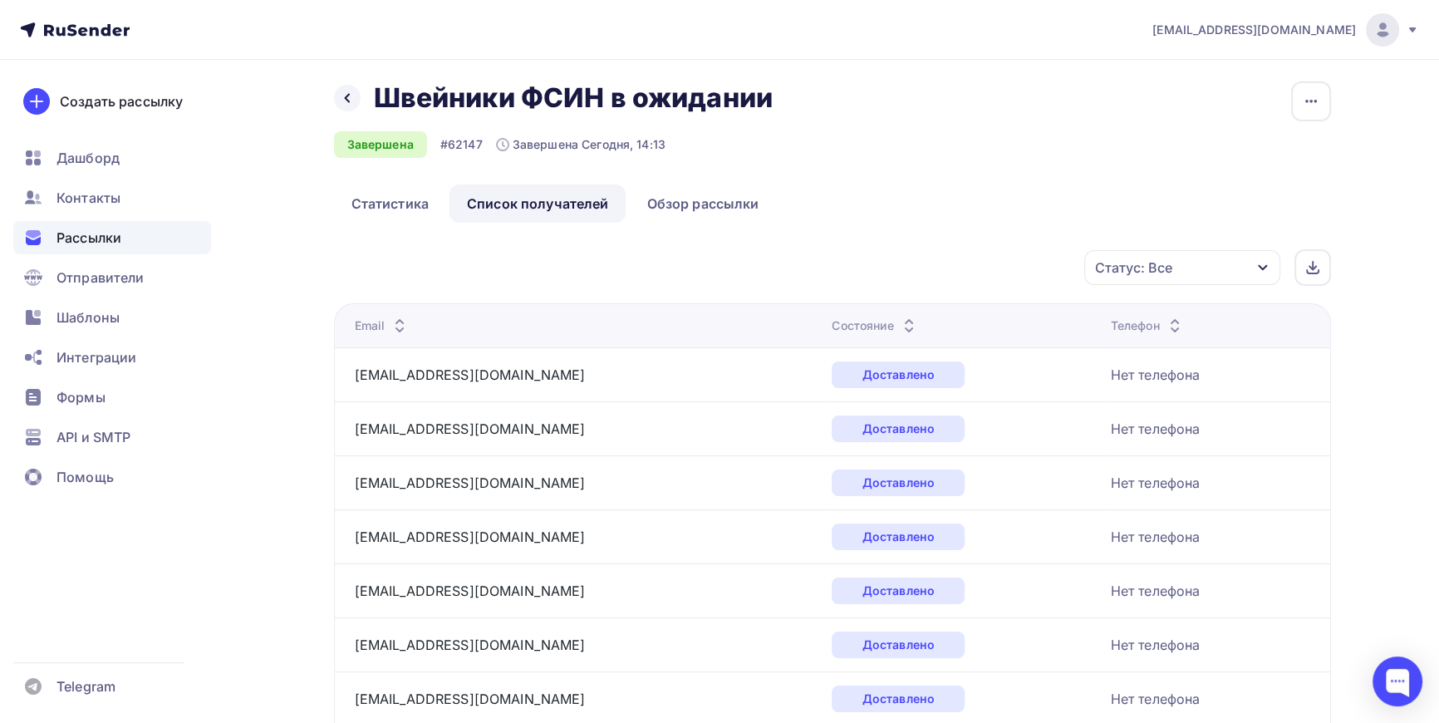
scroll to position [0, 0]
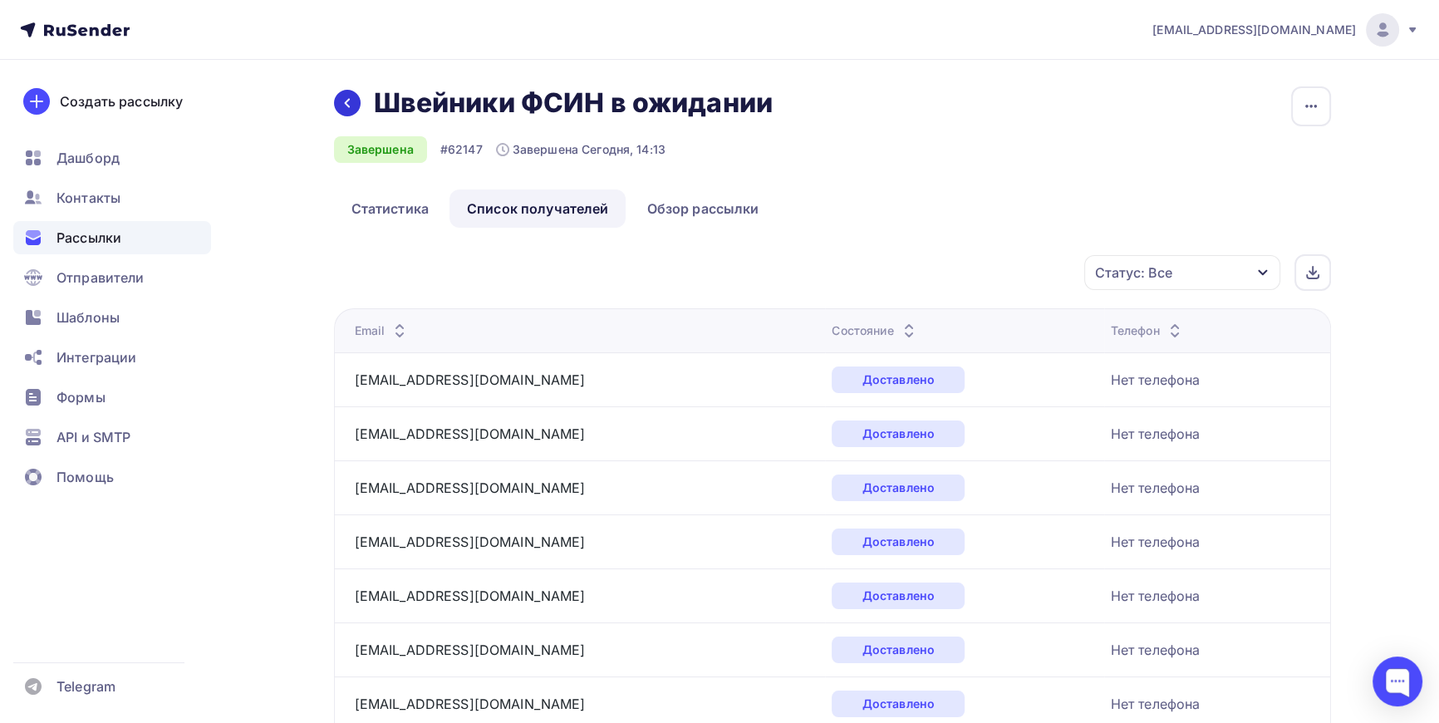
click at [347, 99] on icon at bounding box center [347, 102] width 13 height 13
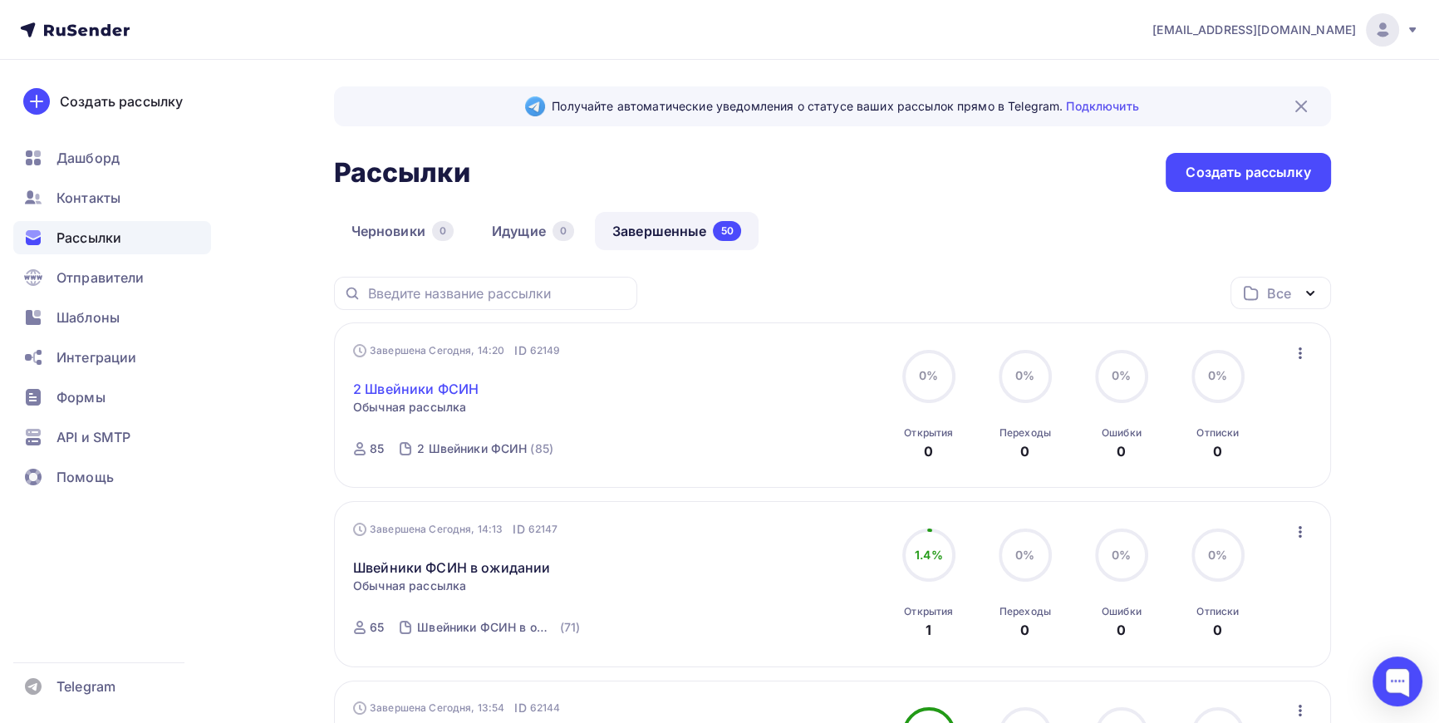
click at [440, 385] on link "2 Швейники ФСИН" at bounding box center [415, 389] width 125 height 20
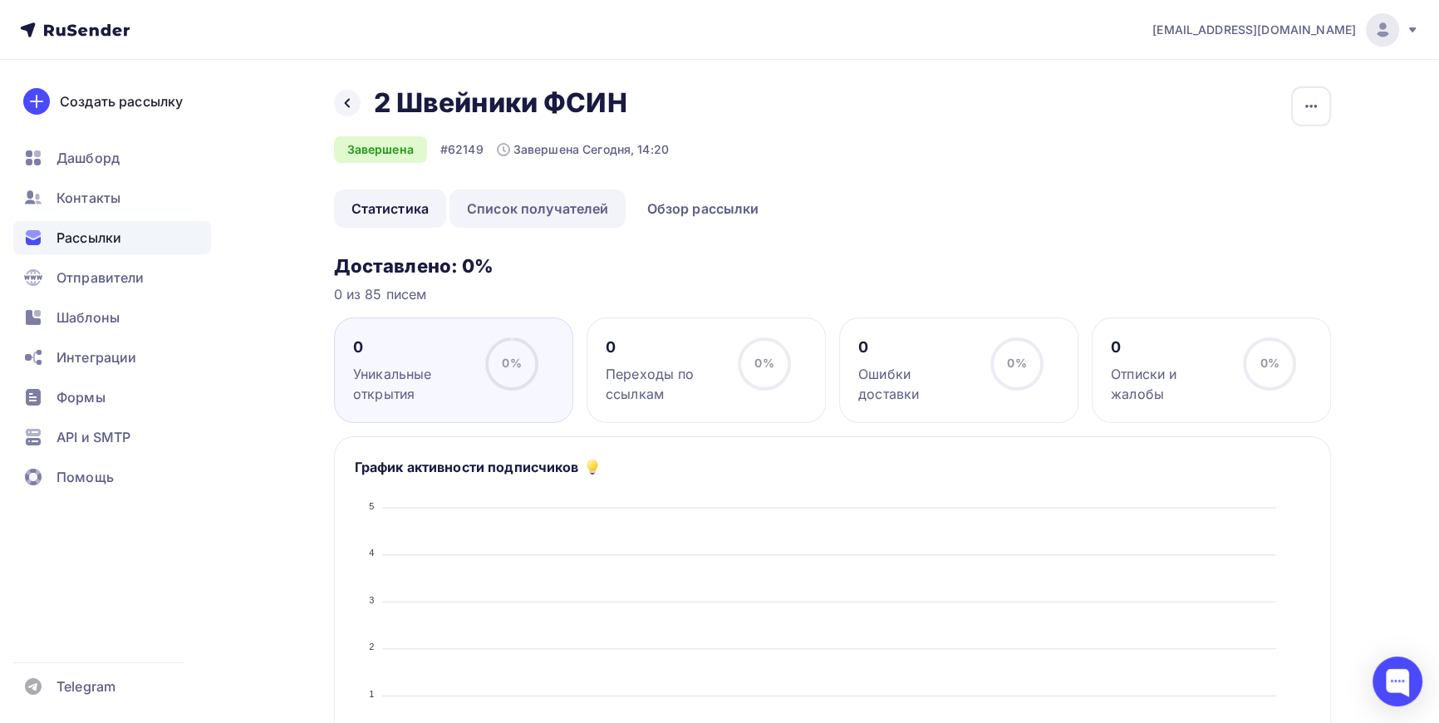
click at [547, 193] on link "Список получателей" at bounding box center [538, 208] width 177 height 38
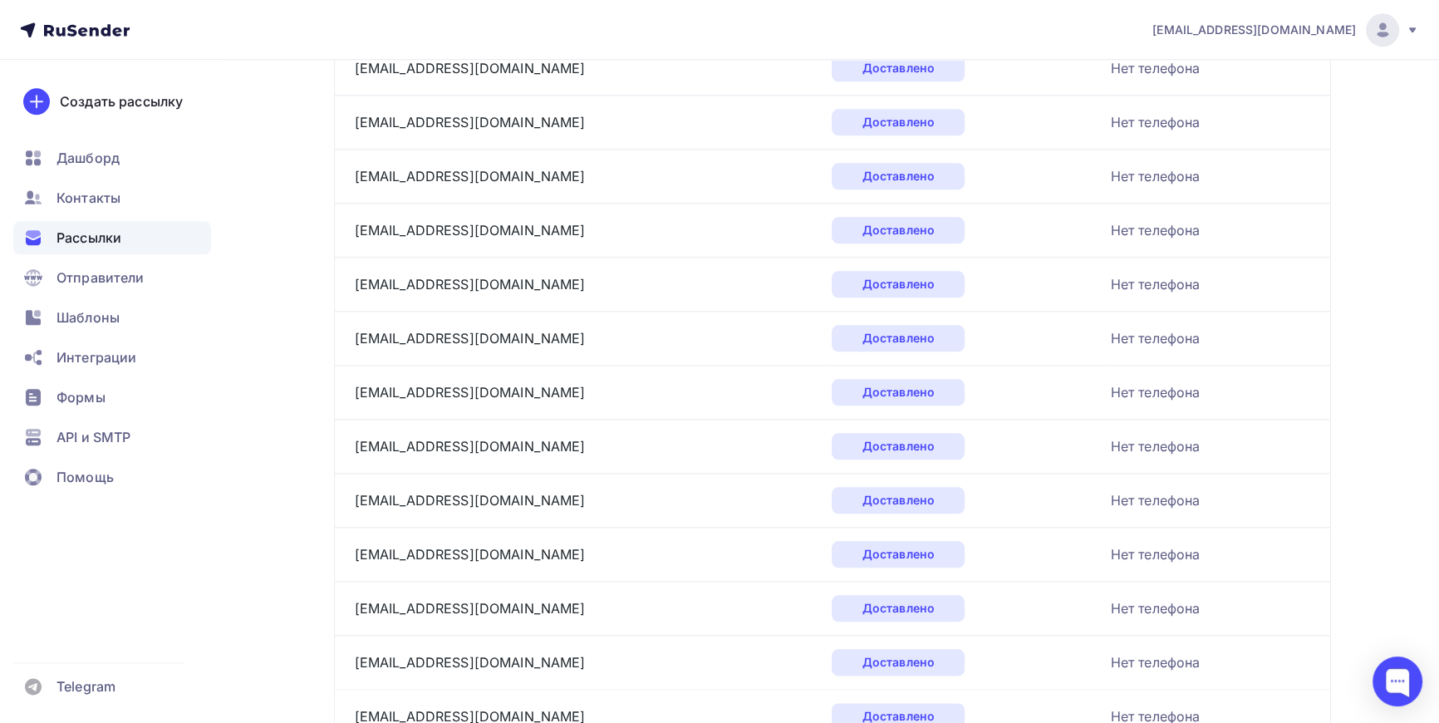
scroll to position [2454, 0]
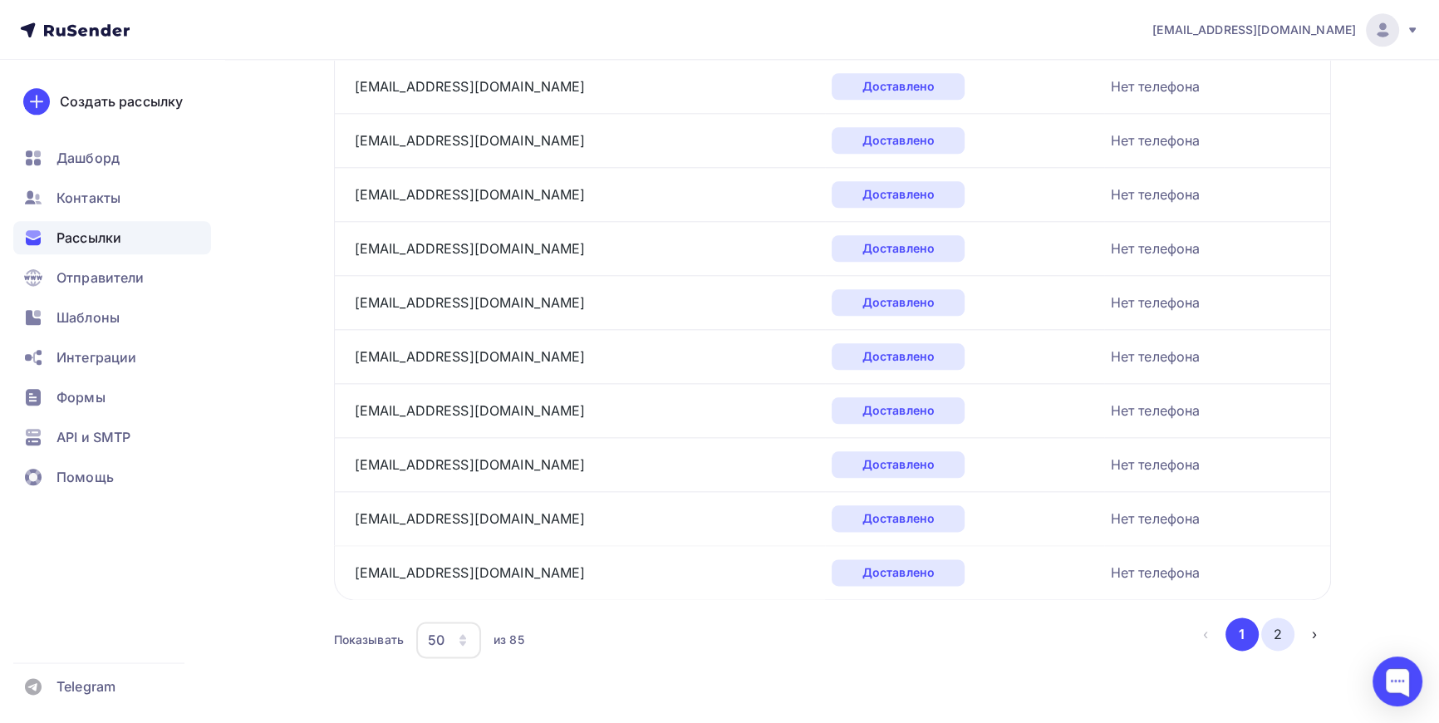
click at [1277, 623] on button "2" at bounding box center [1277, 633] width 33 height 33
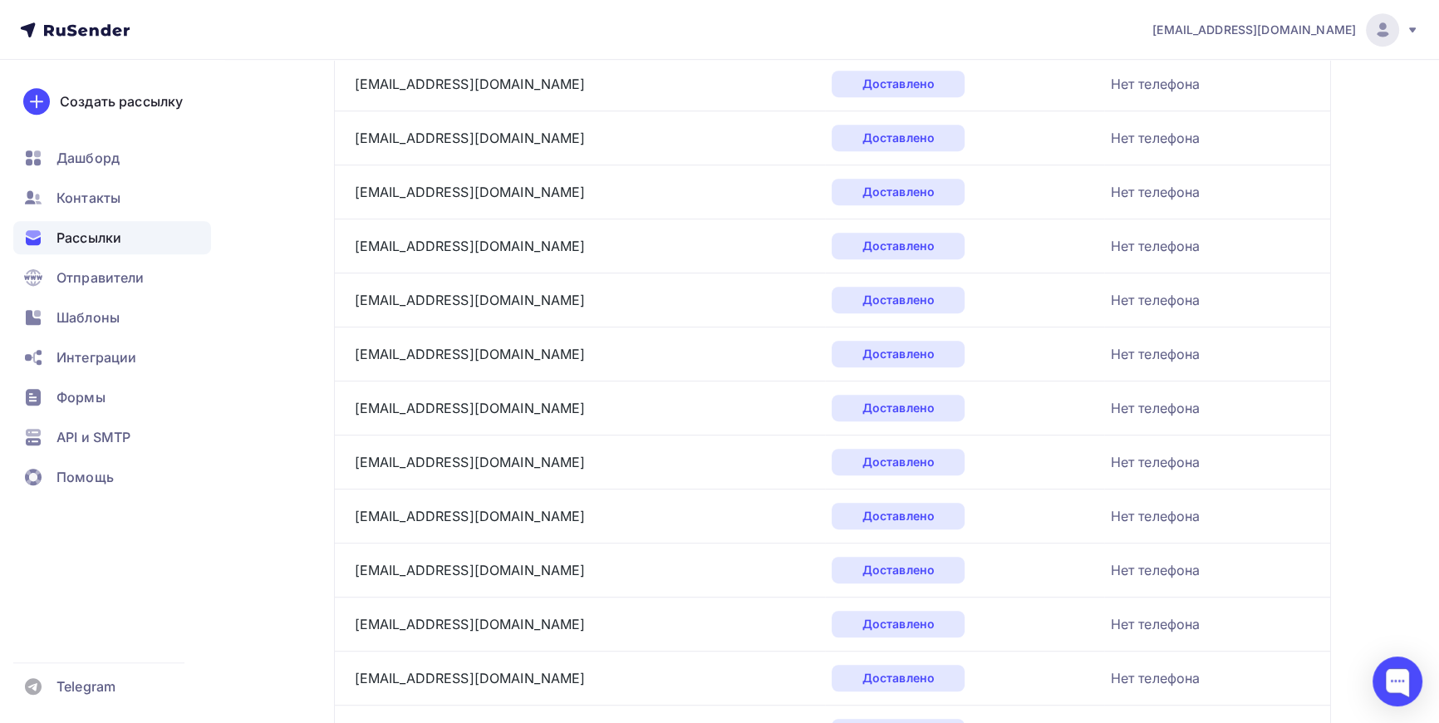
scroll to position [966, 0]
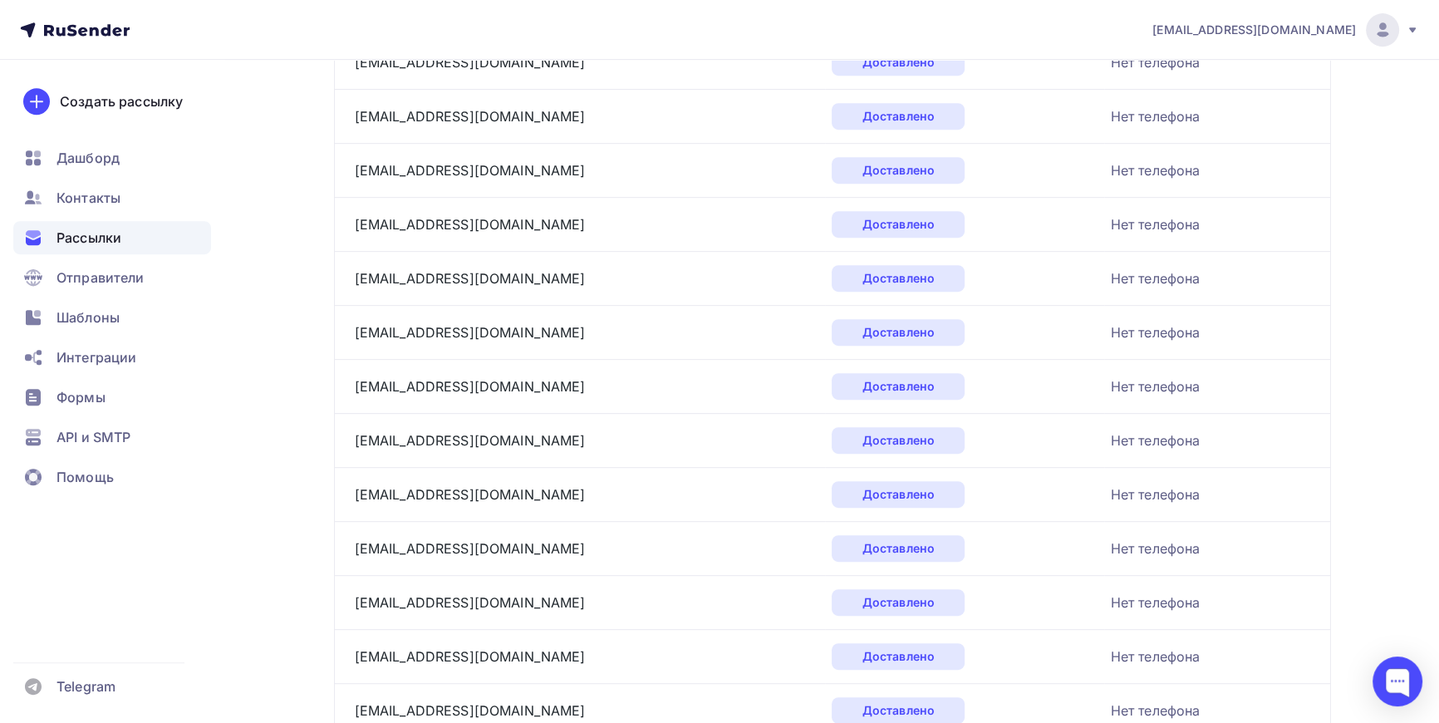
click at [91, 240] on span "Рассылки" at bounding box center [89, 238] width 65 height 20
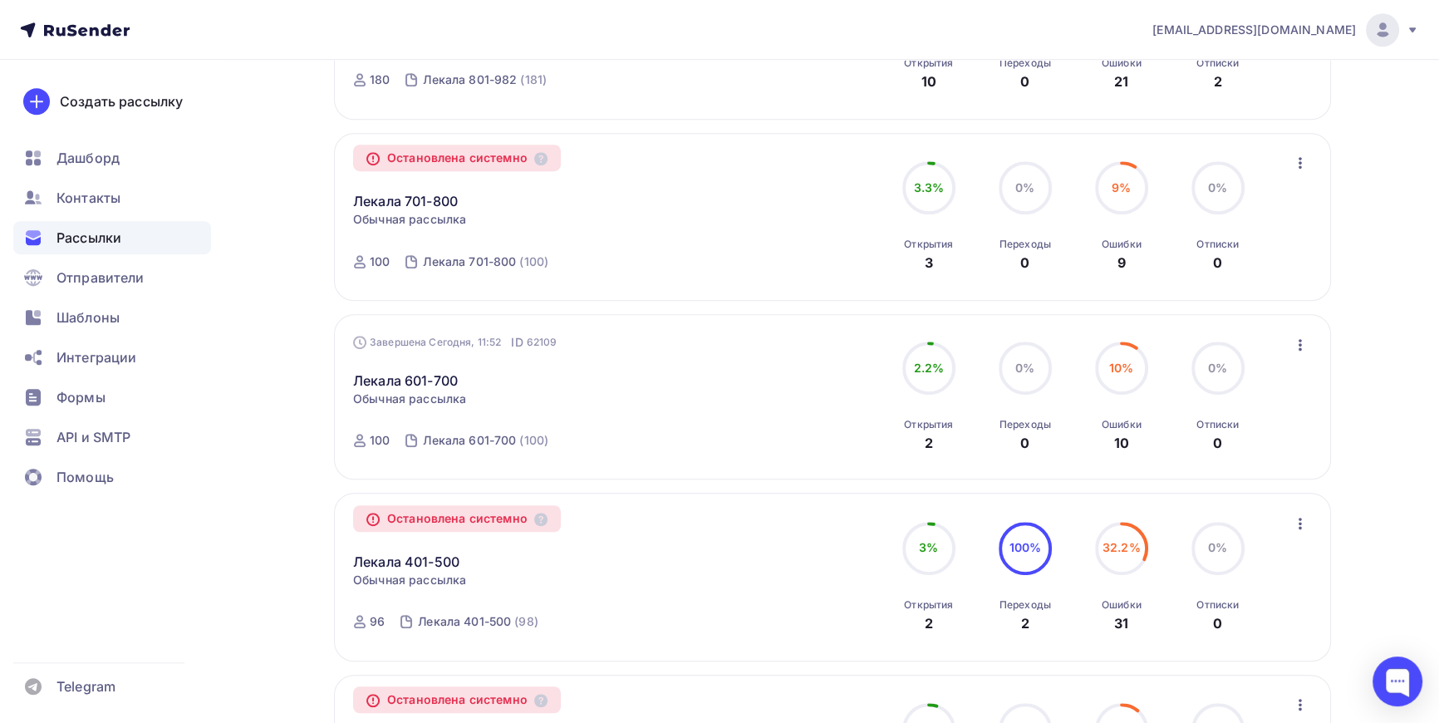
scroll to position [1284, 0]
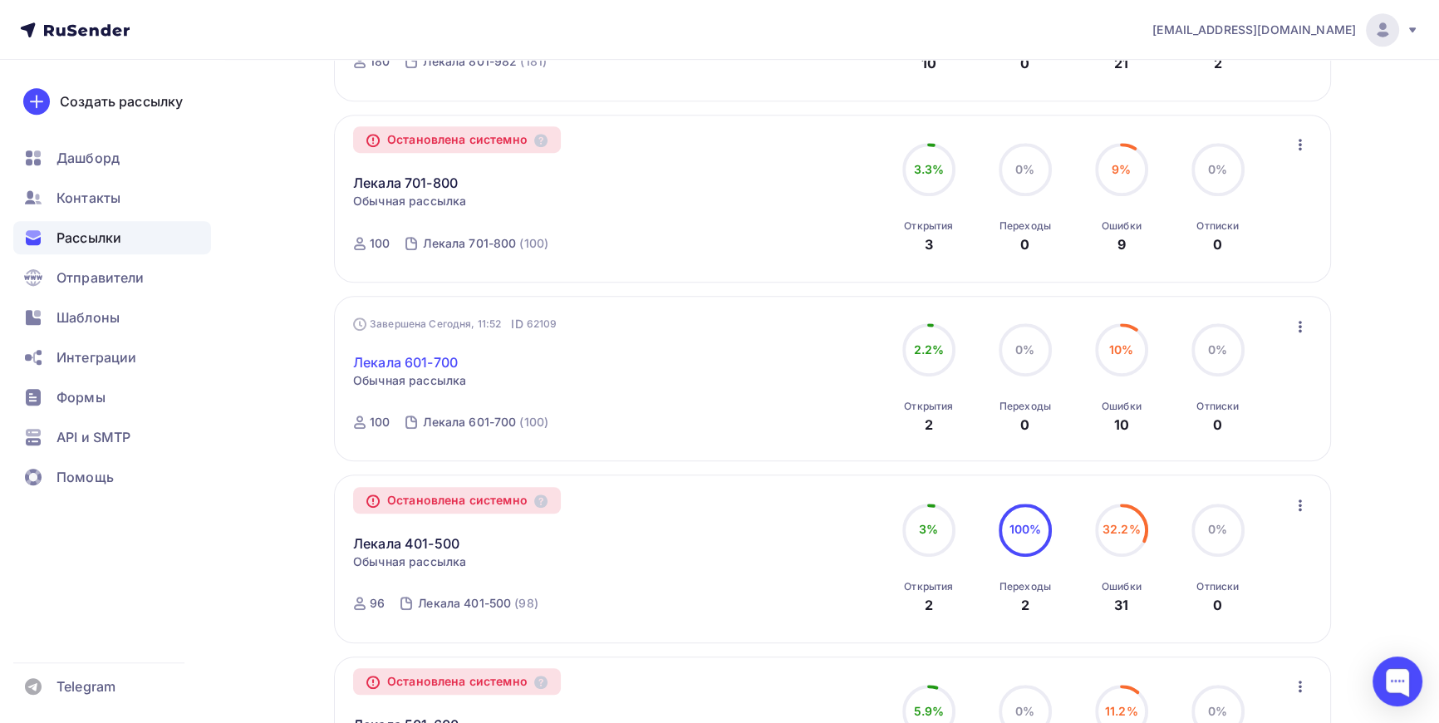
click at [423, 356] on link "Лекала 601-700" at bounding box center [405, 362] width 105 height 20
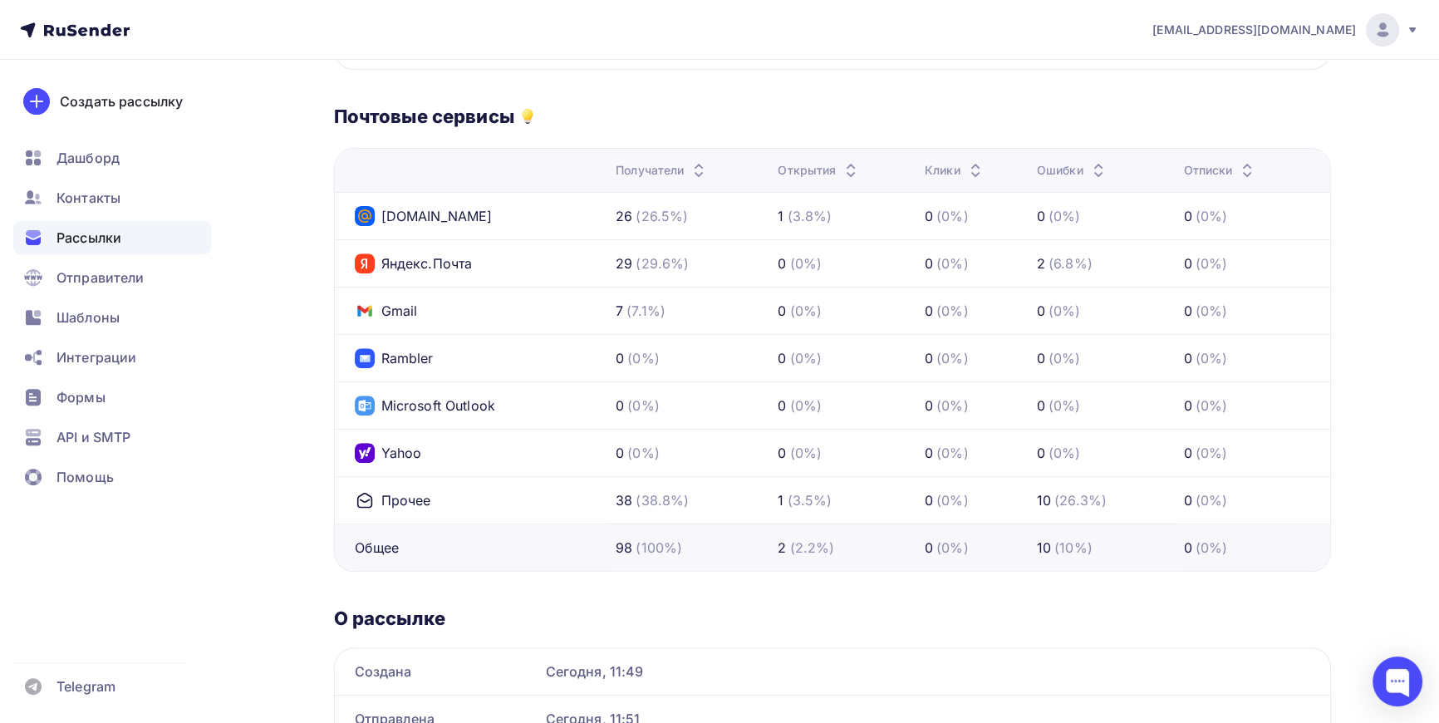
scroll to position [755, 0]
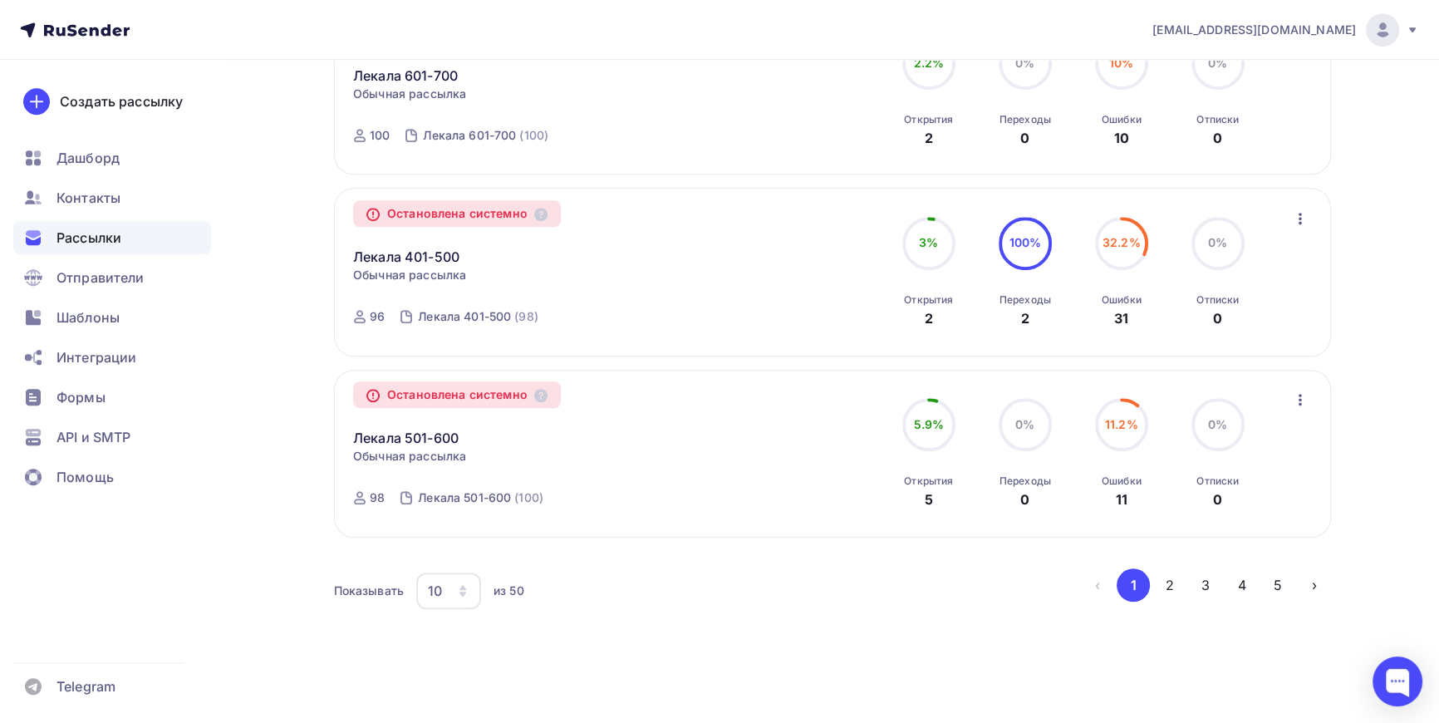
scroll to position [1583, 0]
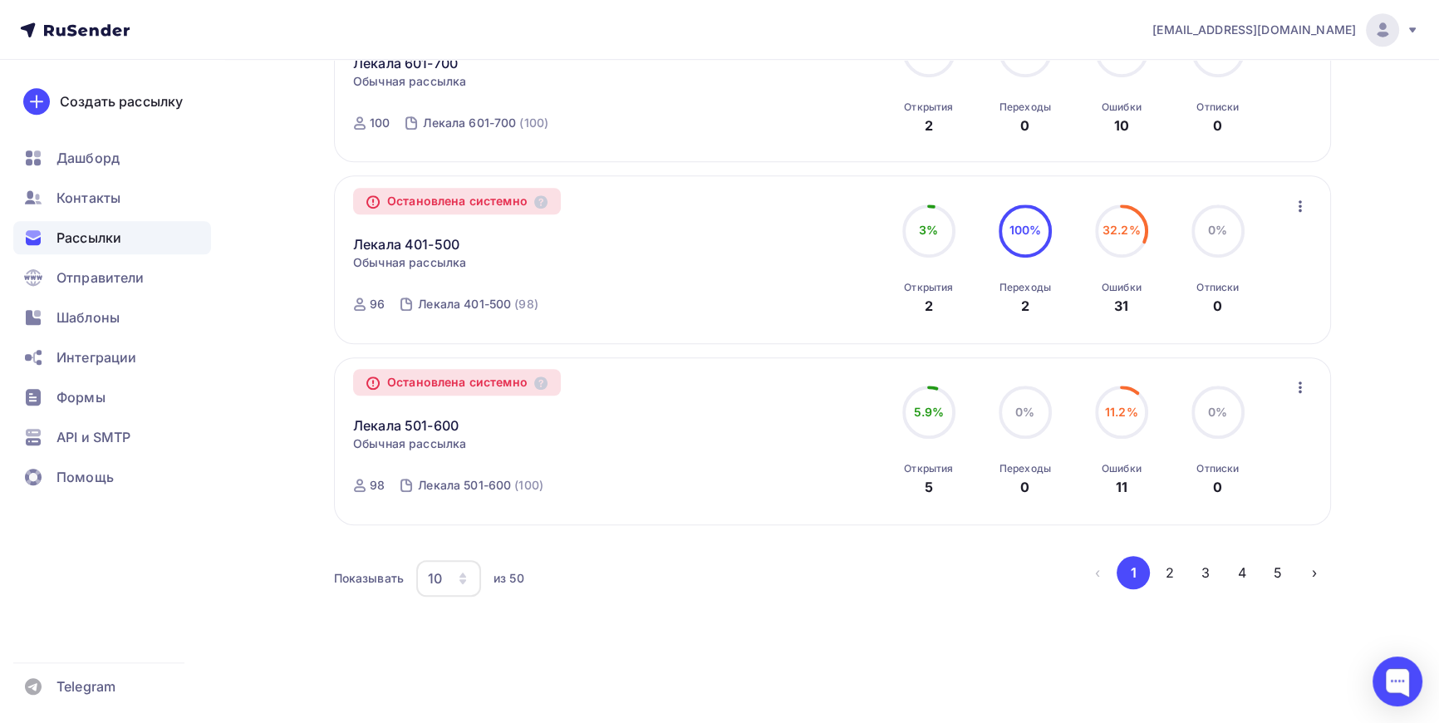
click at [1171, 564] on button "2" at bounding box center [1169, 572] width 33 height 33
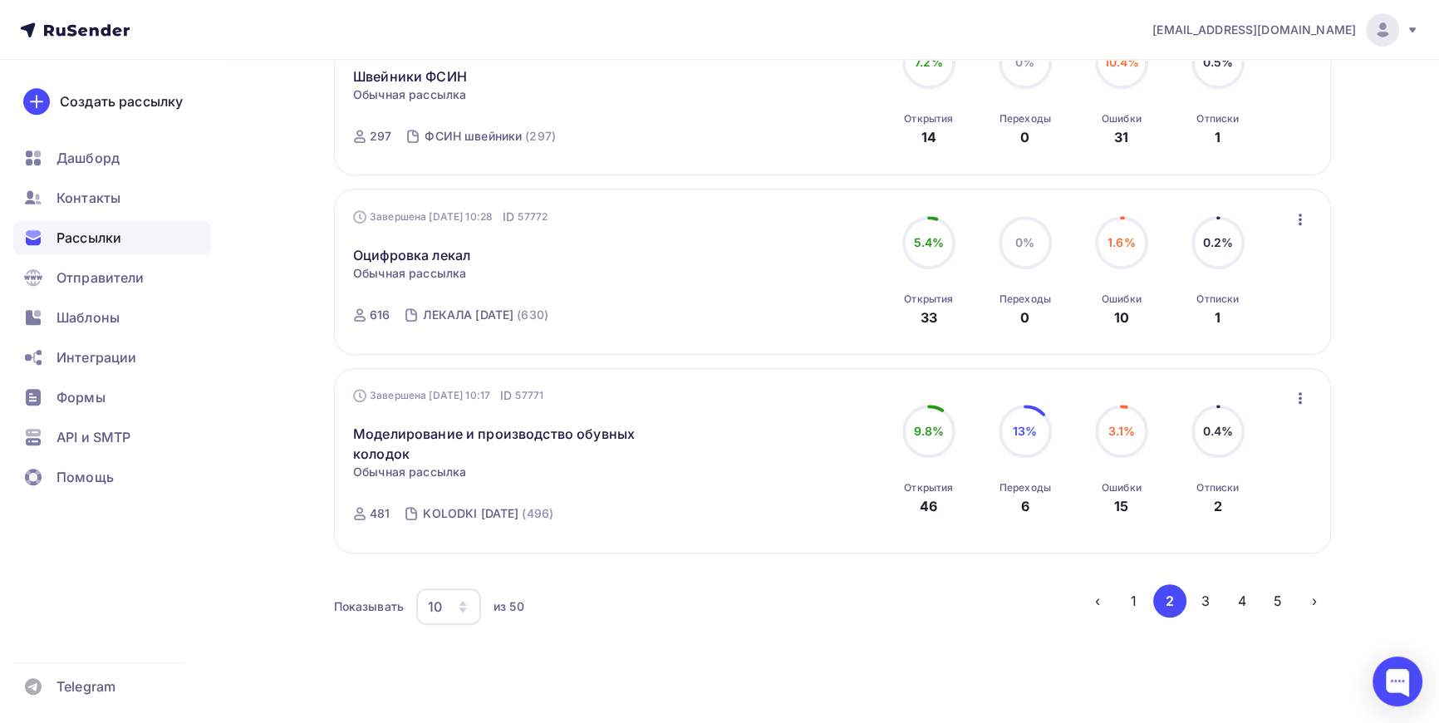
scroll to position [1628, 0]
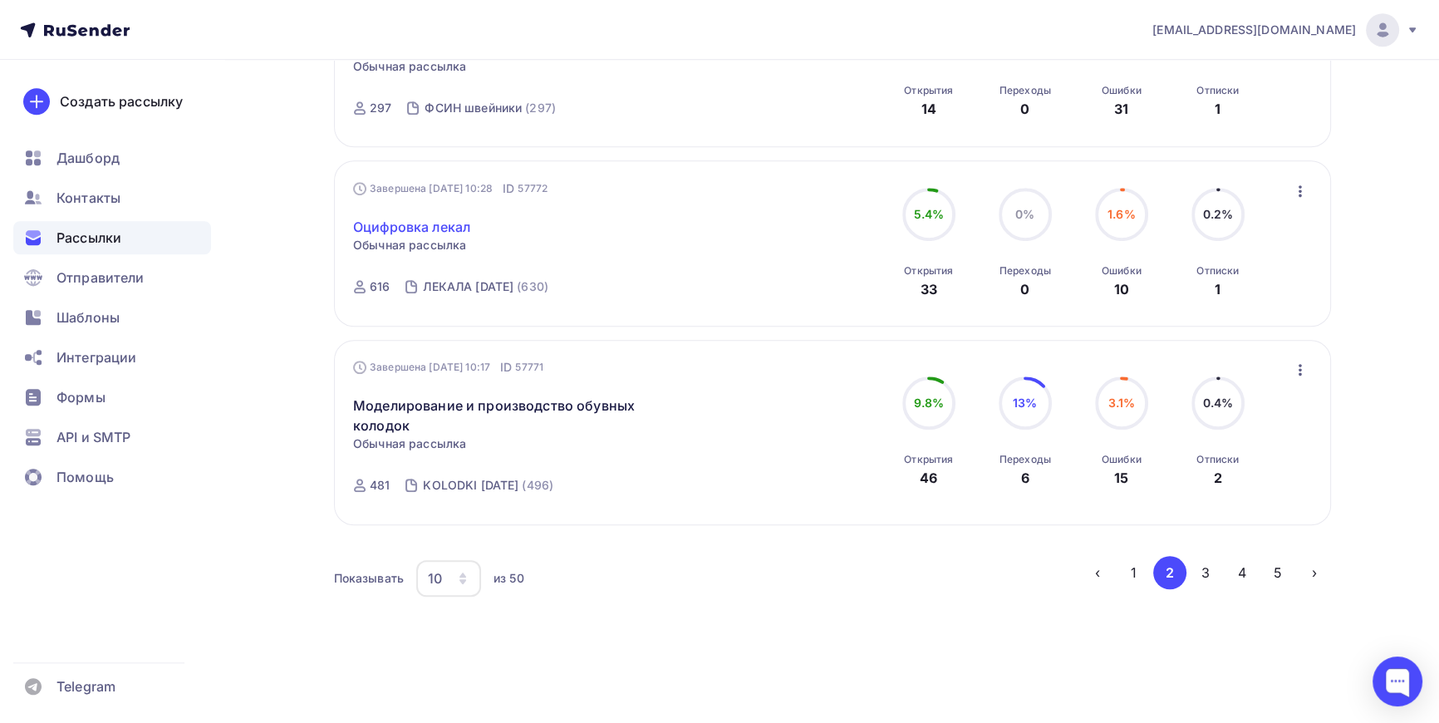
click at [425, 224] on link "Оцифровка лекал" at bounding box center [411, 227] width 117 height 20
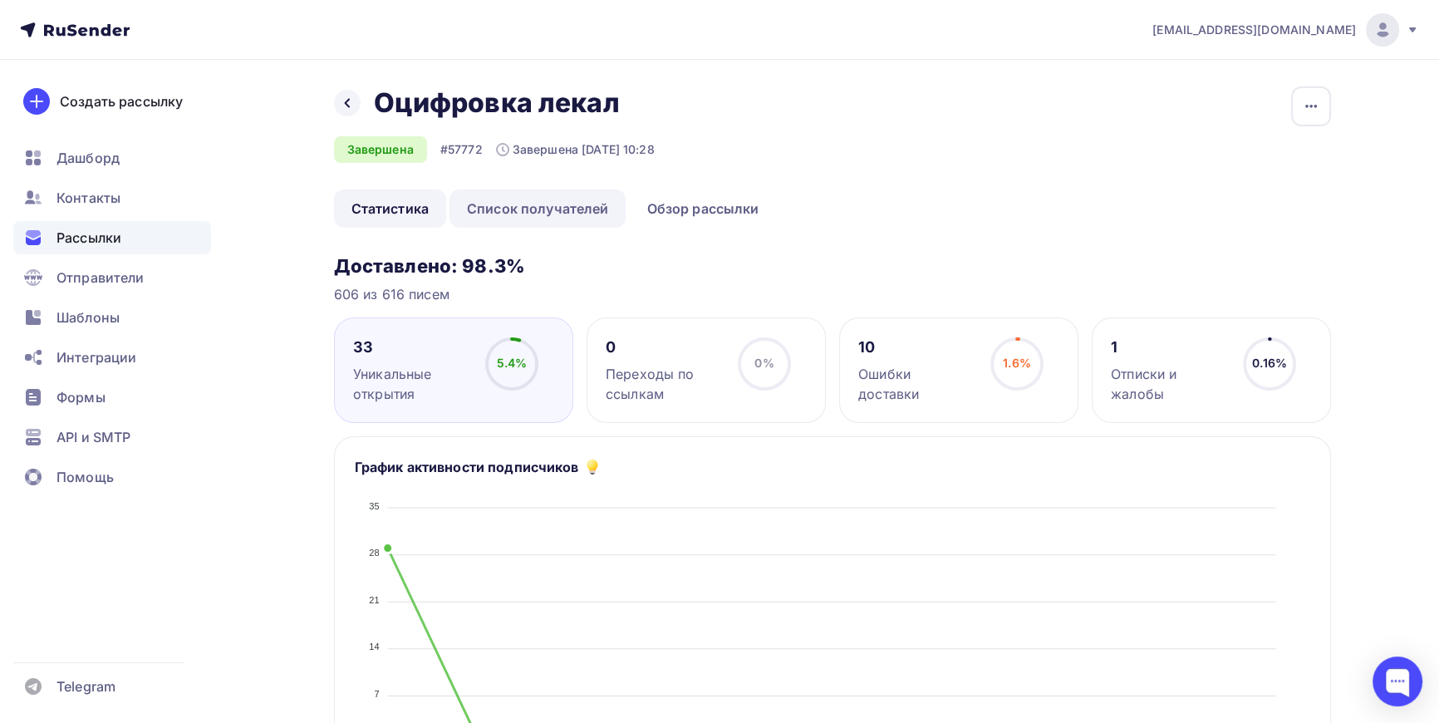
click at [536, 207] on link "Список получателей" at bounding box center [538, 208] width 177 height 38
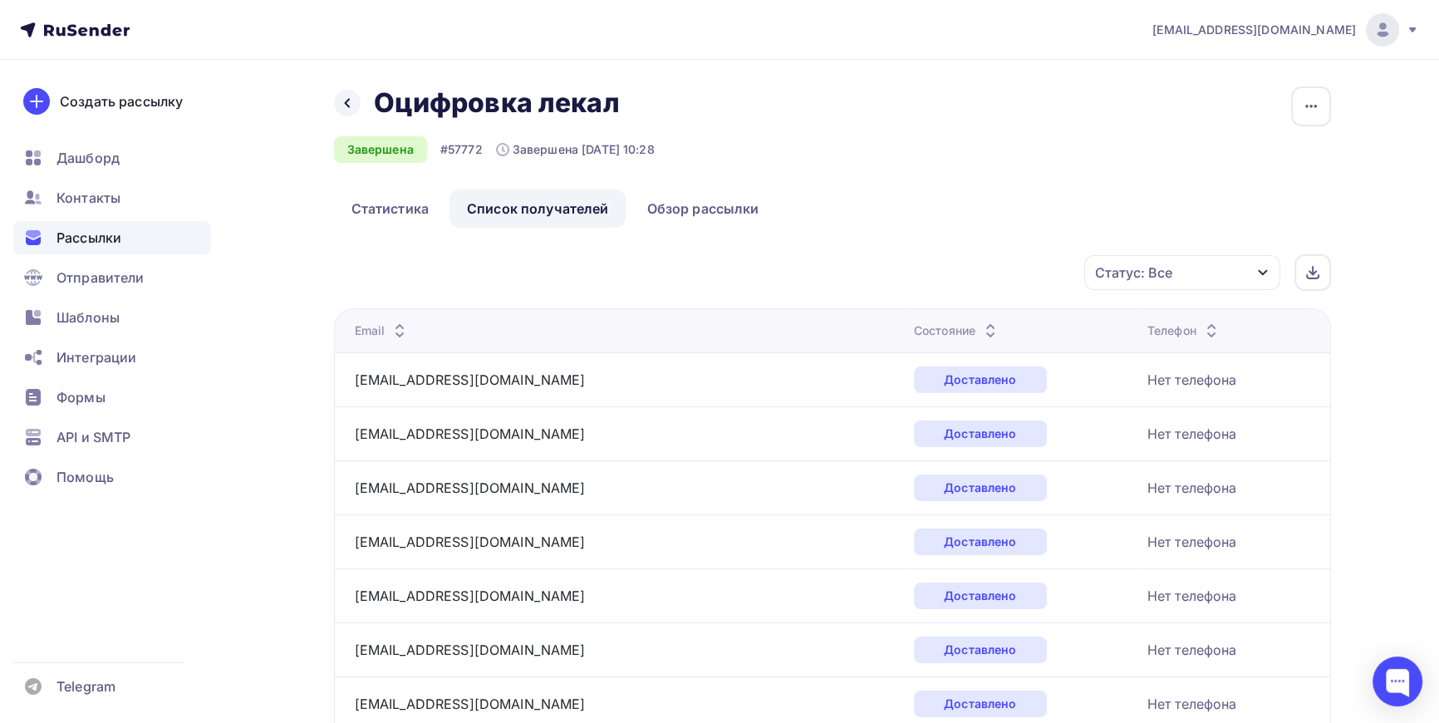
click at [1255, 266] on div "Статус: Все" at bounding box center [1182, 272] width 196 height 35
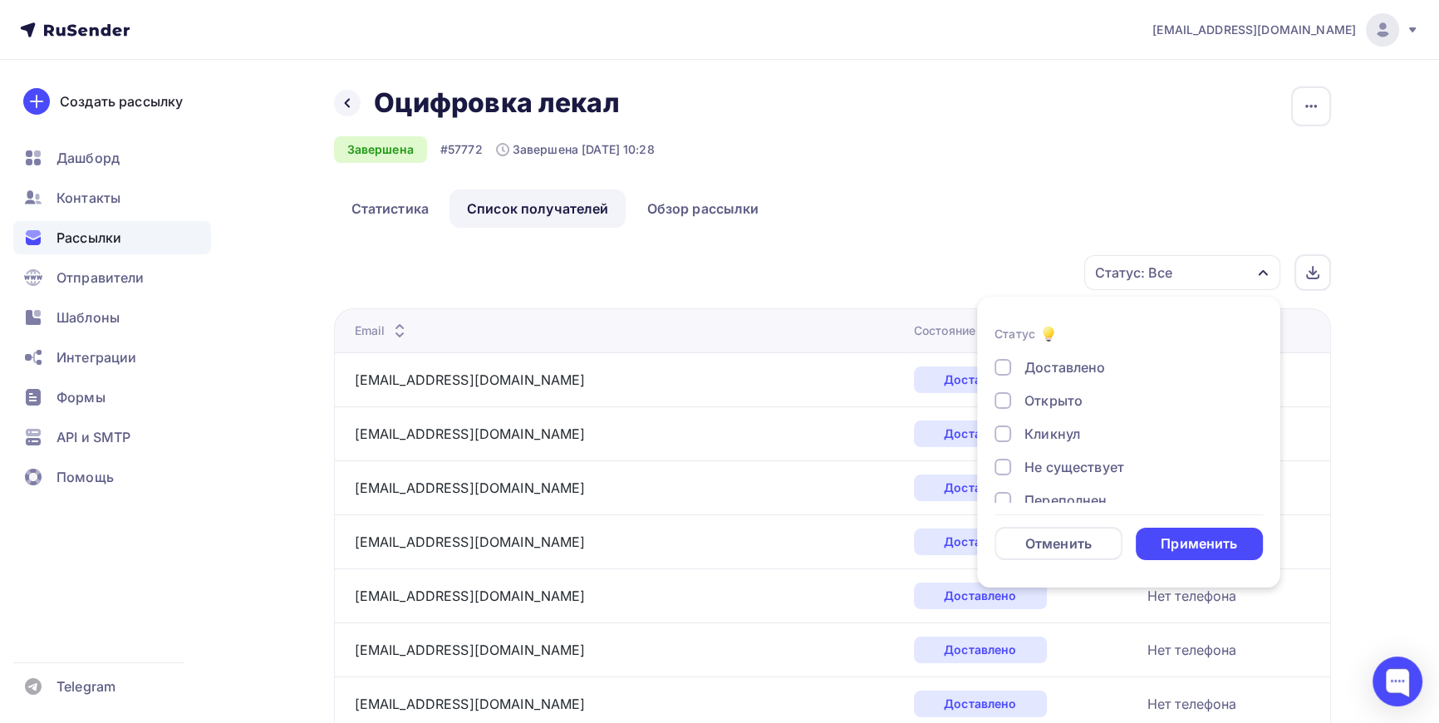
click at [1005, 470] on div at bounding box center [1003, 467] width 17 height 17
click at [1001, 429] on div at bounding box center [1003, 425] width 17 height 17
click at [1003, 458] on div at bounding box center [1003, 458] width 17 height 17
click at [1227, 543] on div "Применить" at bounding box center [1199, 543] width 76 height 19
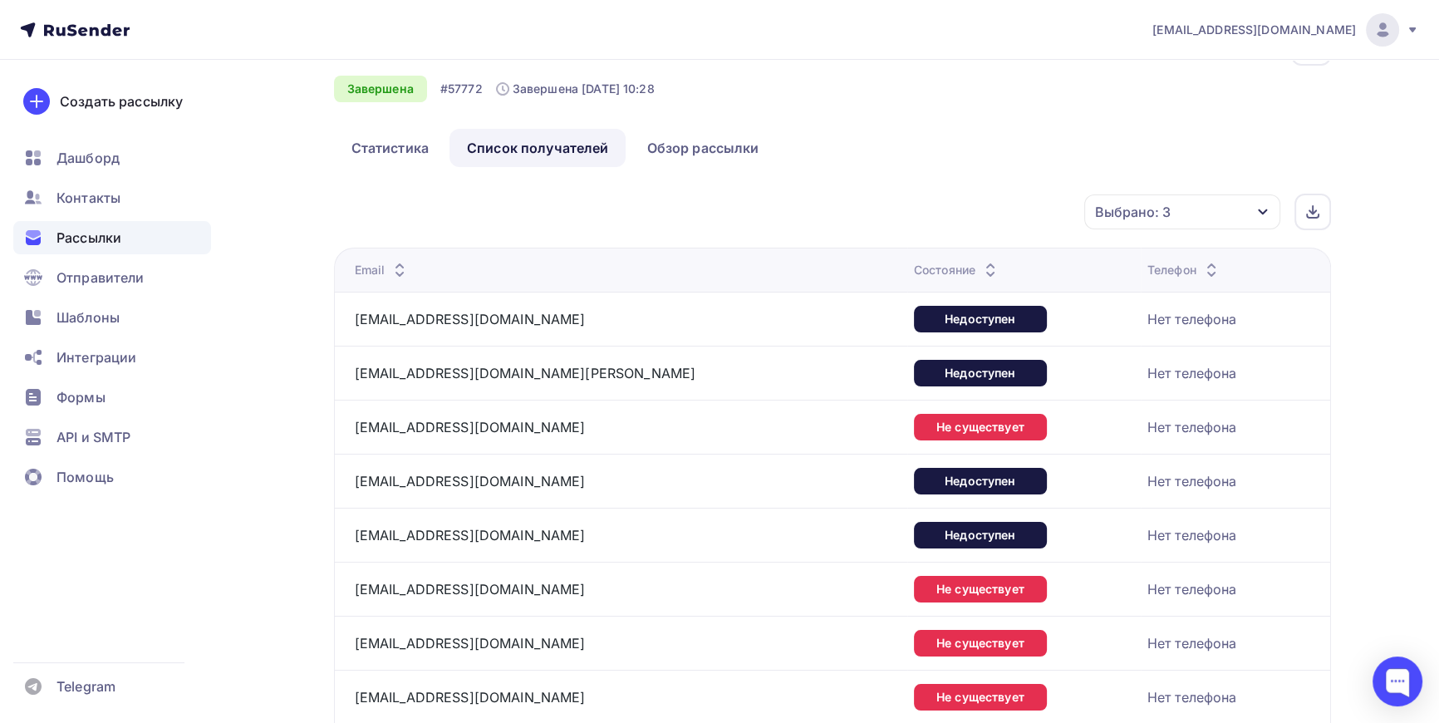
scroll to position [0, 0]
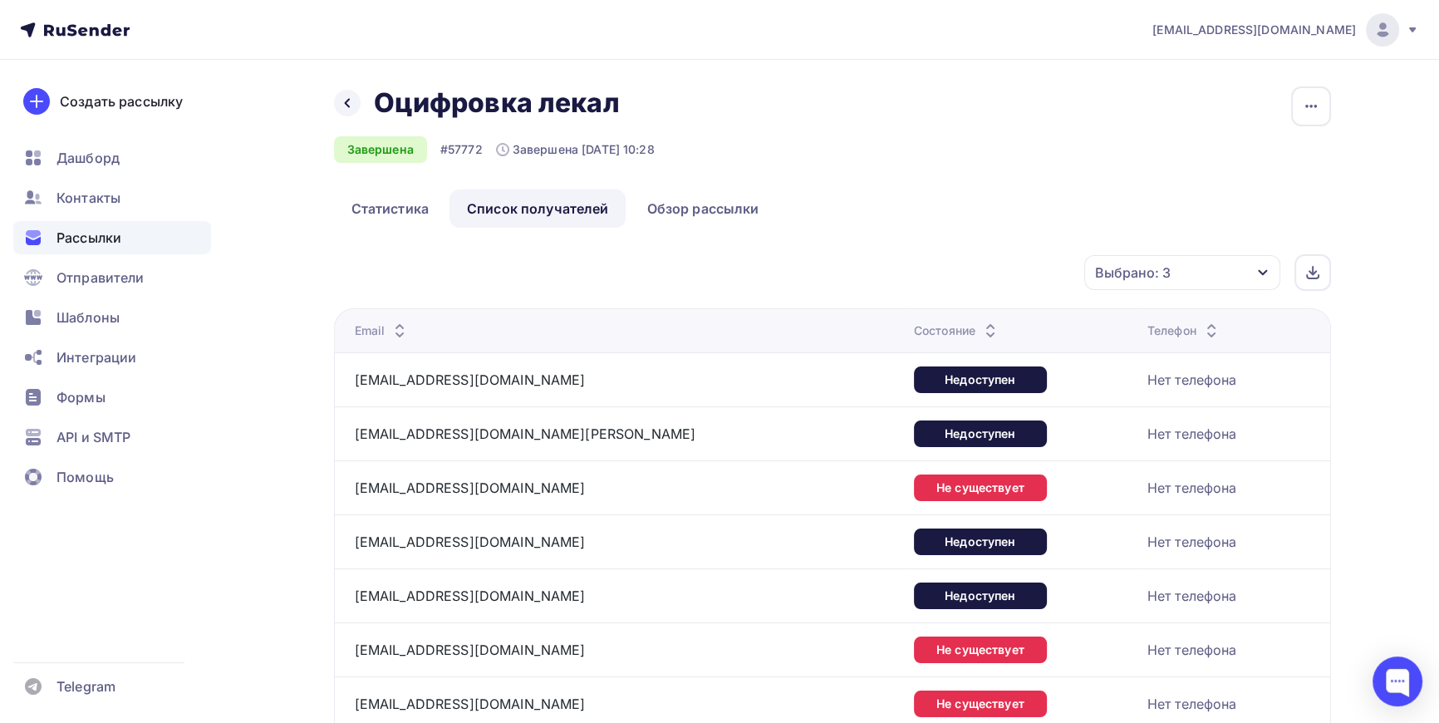
click at [834, 265] on div "Выбрано: 3 Статус Доставлено Открыто Кликнул Не существует Переполнен Недоступе…" at bounding box center [838, 272] width 985 height 37
click at [386, 205] on link "Статистика" at bounding box center [390, 208] width 112 height 38
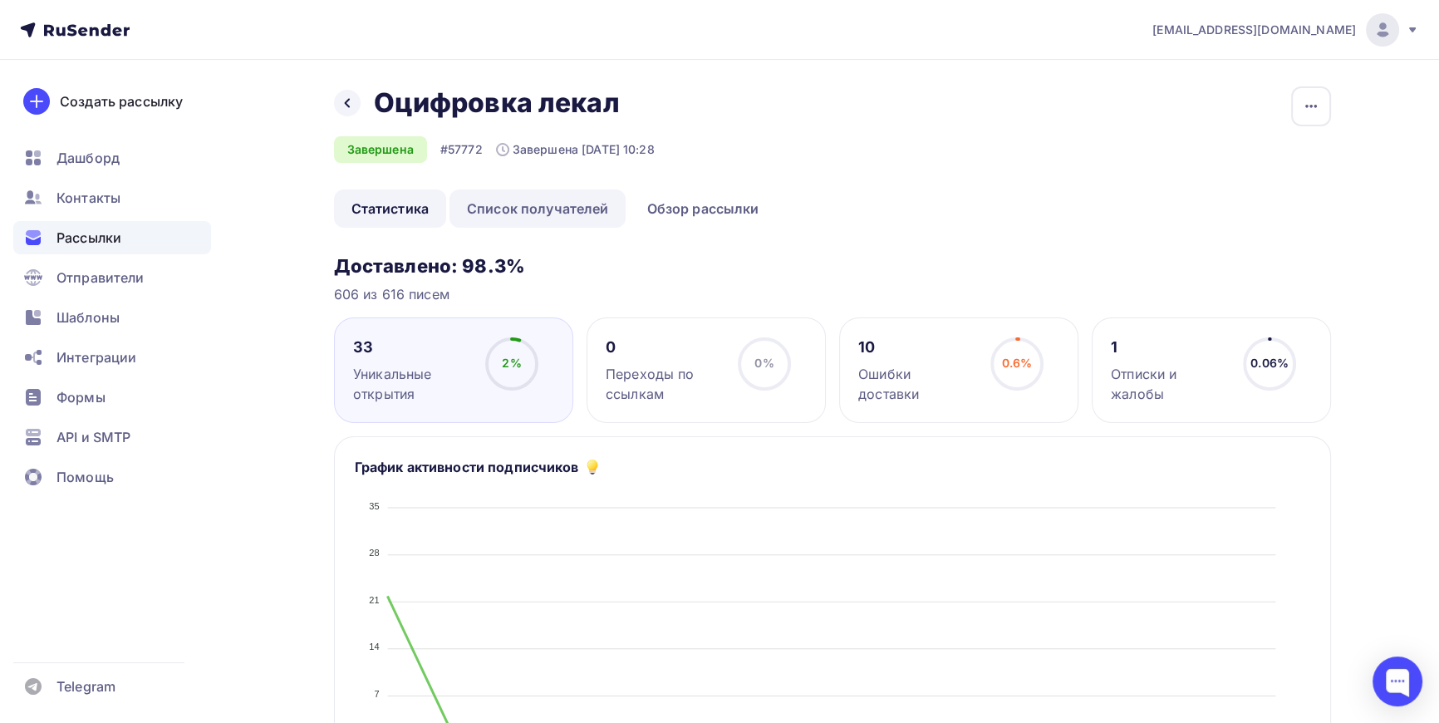
click at [505, 207] on link "Список получателей" at bounding box center [538, 208] width 177 height 38
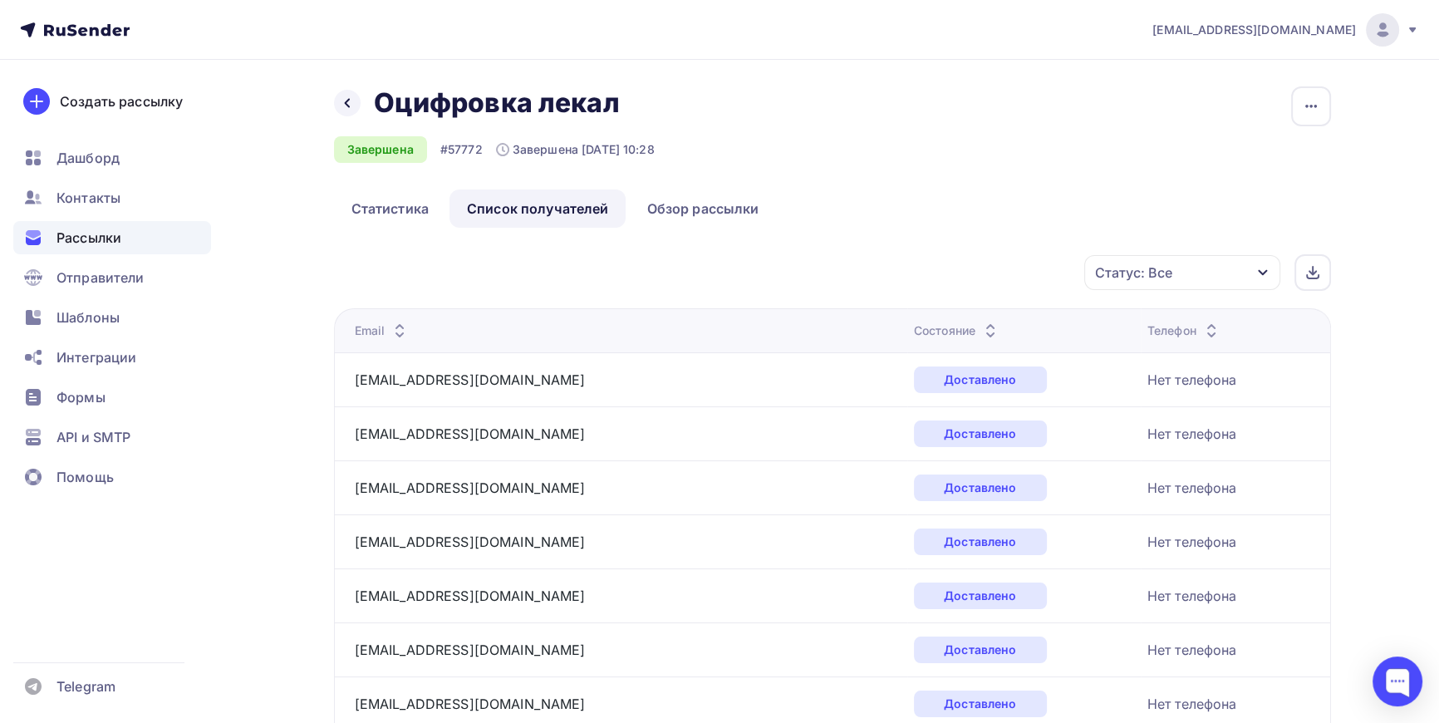
click at [1255, 268] on div "Статус: Все" at bounding box center [1182, 272] width 196 height 35
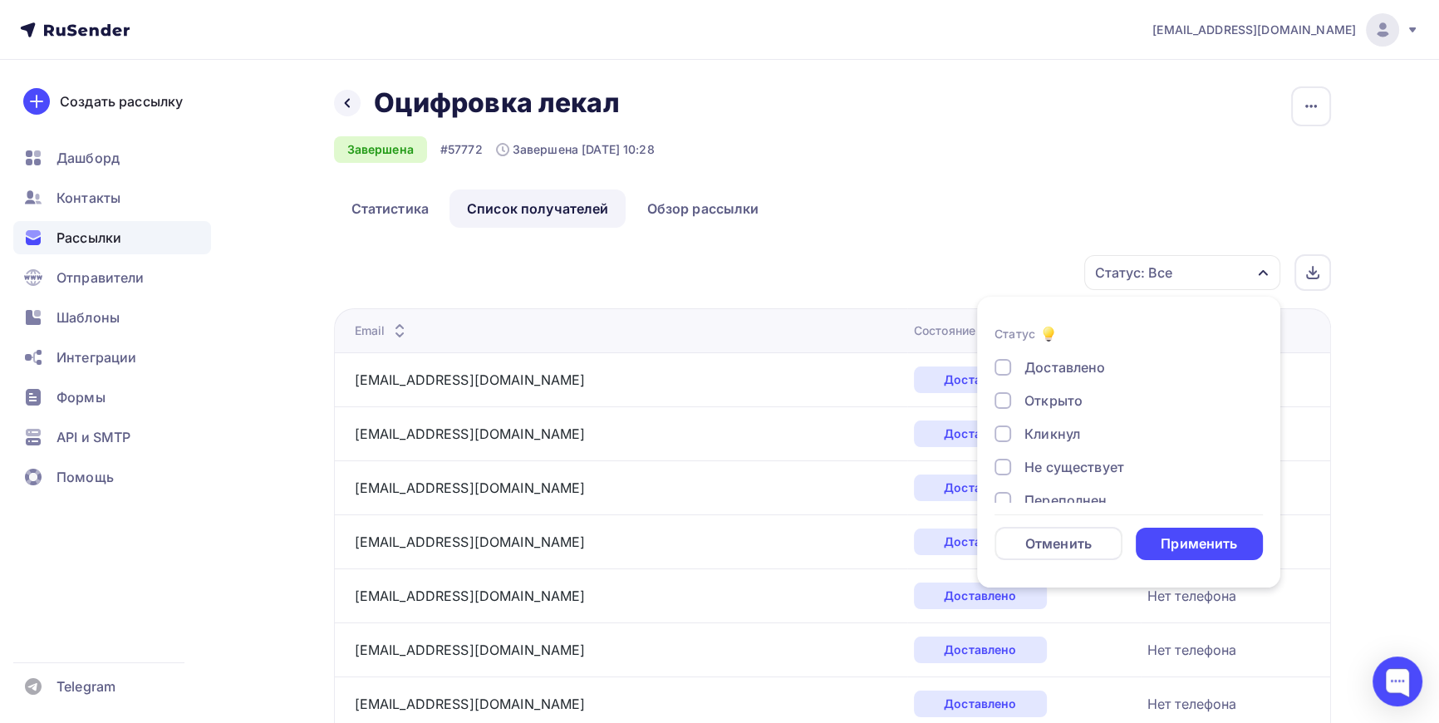
click at [1005, 469] on div at bounding box center [1003, 467] width 17 height 17
click at [1218, 538] on div "Применить" at bounding box center [1199, 543] width 76 height 19
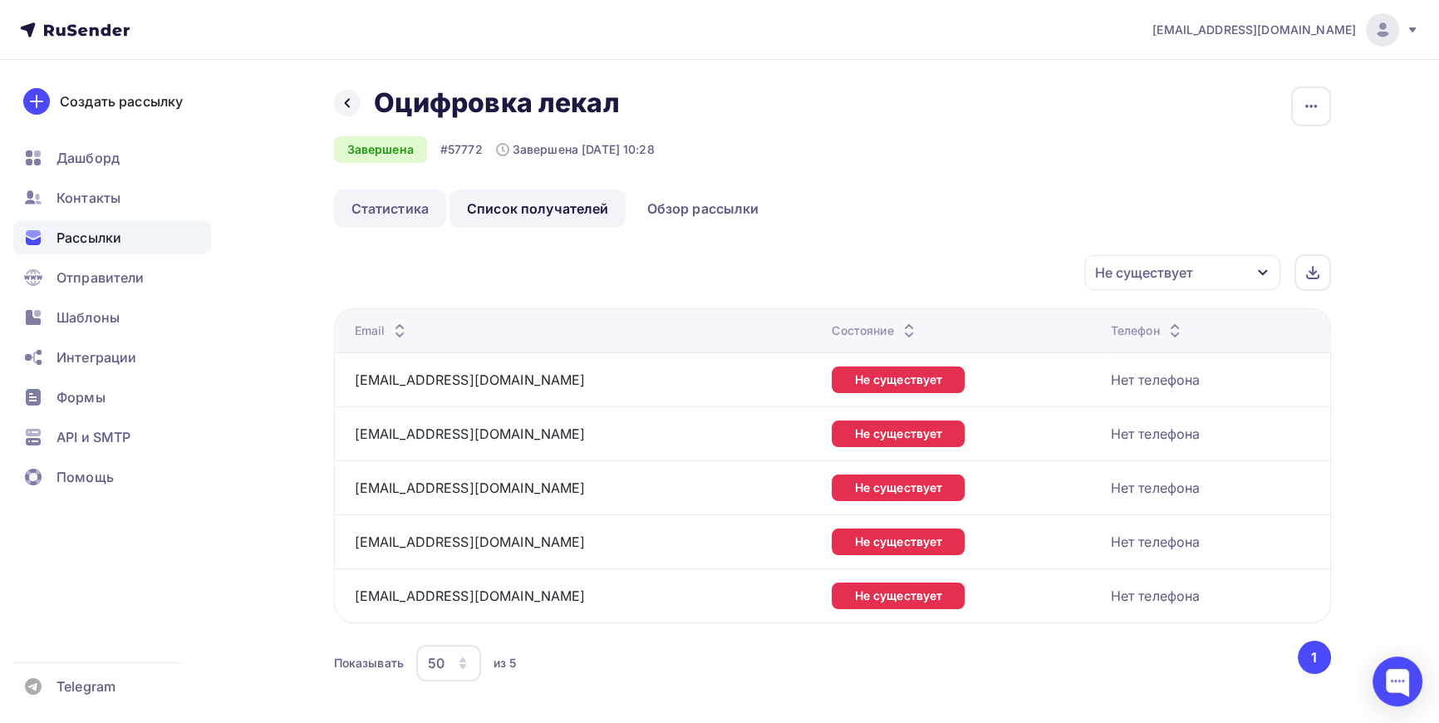
click at [381, 203] on link "Статистика" at bounding box center [390, 208] width 112 height 38
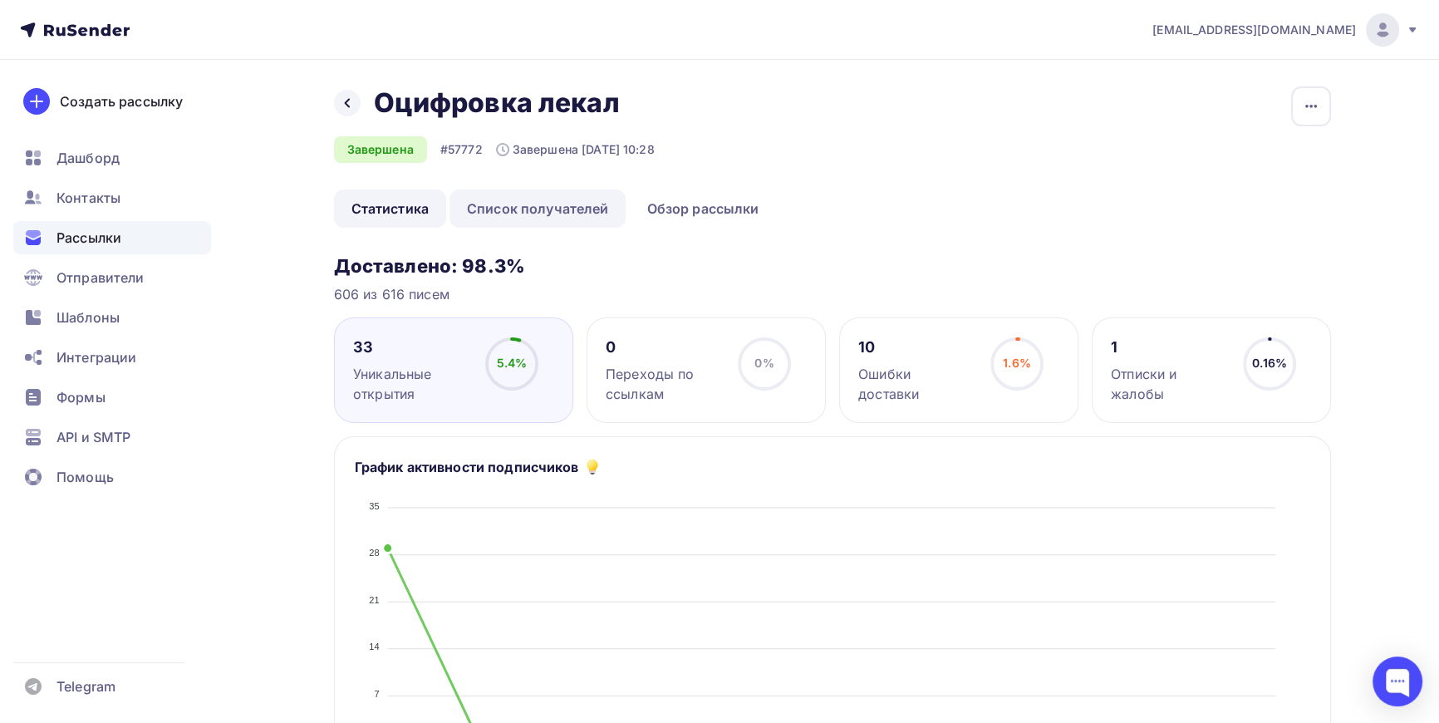
click at [543, 209] on link "Список получателей" at bounding box center [538, 208] width 177 height 38
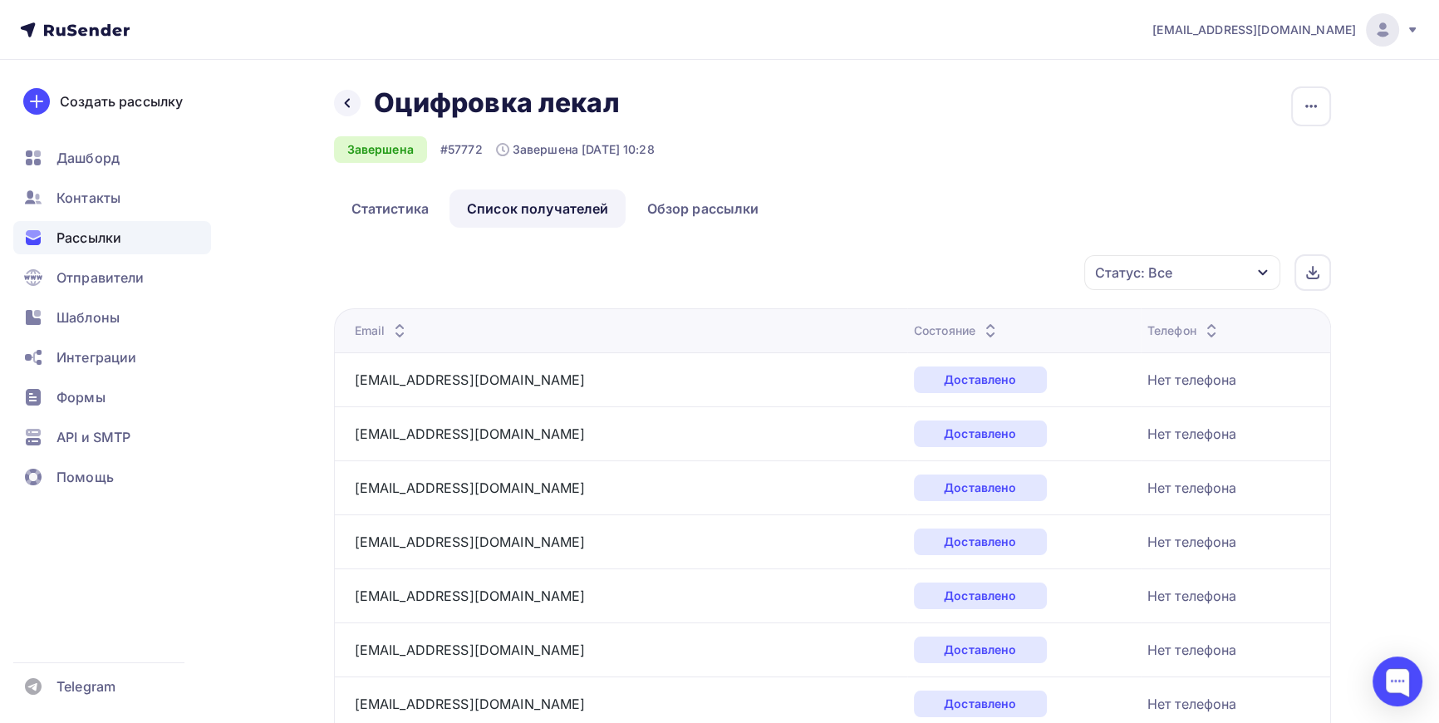
click at [1268, 273] on icon "button" at bounding box center [1262, 272] width 13 height 13
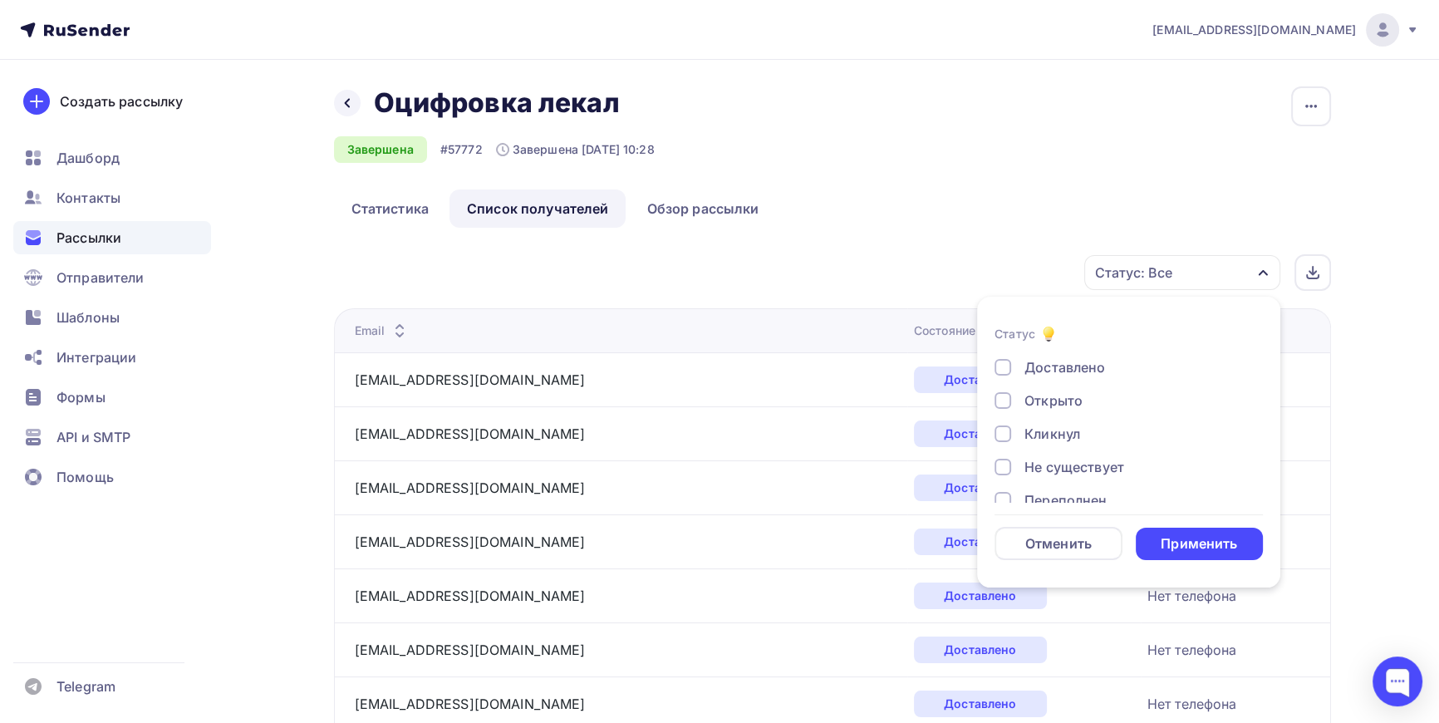
click at [1006, 359] on div at bounding box center [1003, 367] width 17 height 17
click at [1225, 536] on div "Применить" at bounding box center [1199, 543] width 76 height 19
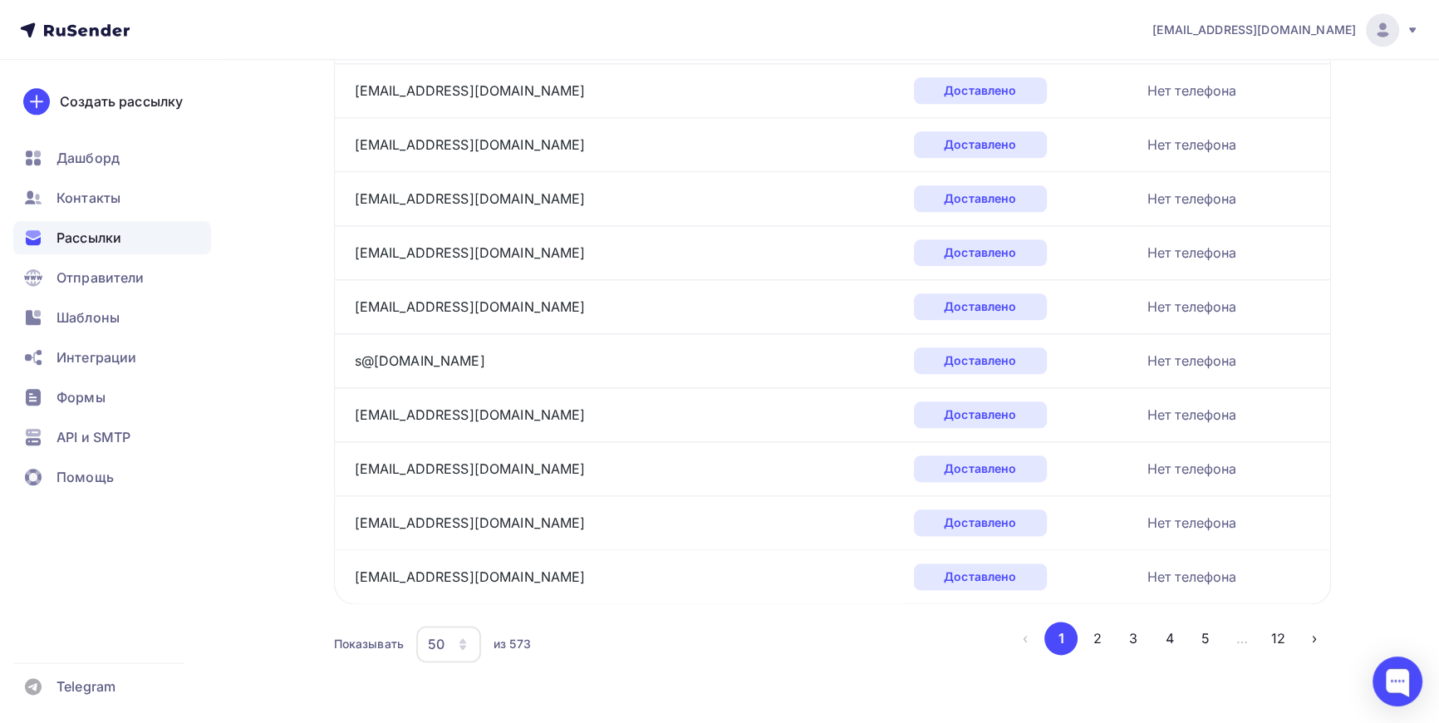
scroll to position [2454, 0]
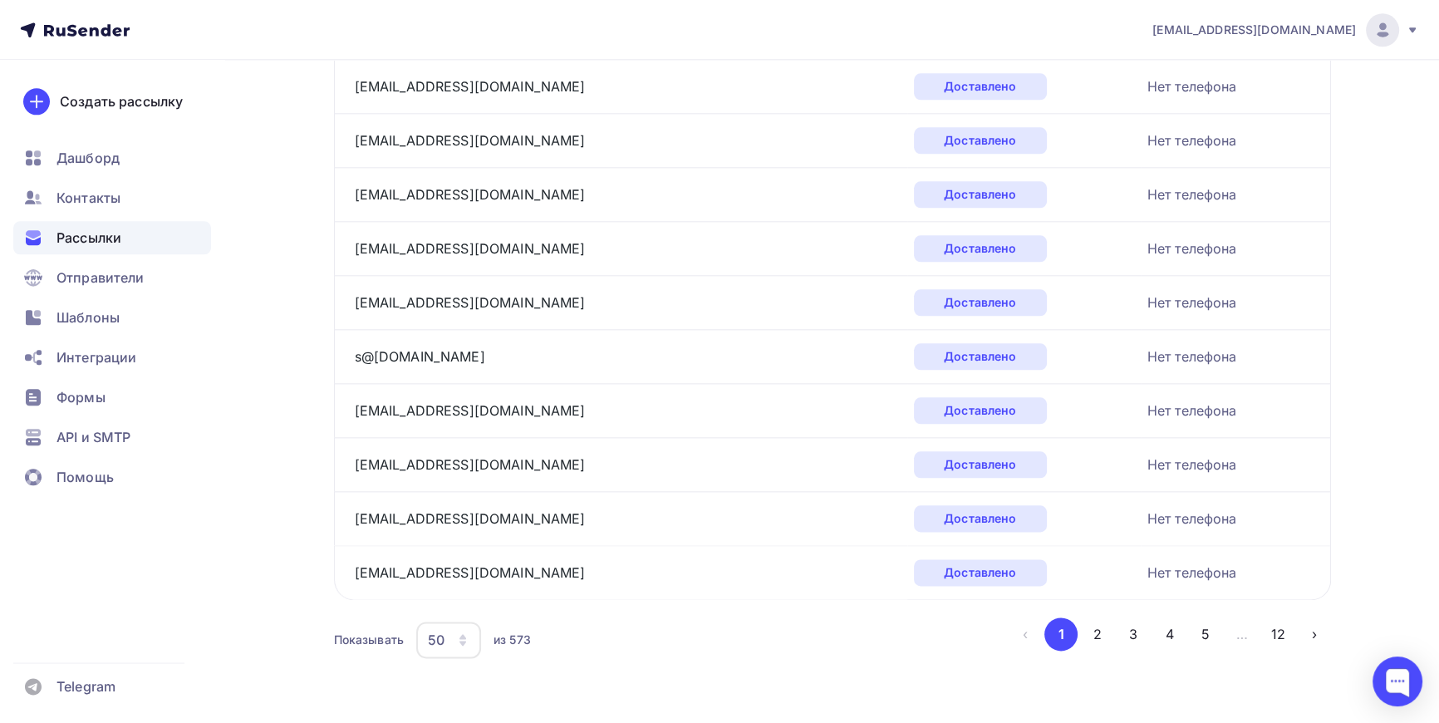
click at [464, 641] on icon "button" at bounding box center [463, 643] width 7 height 5
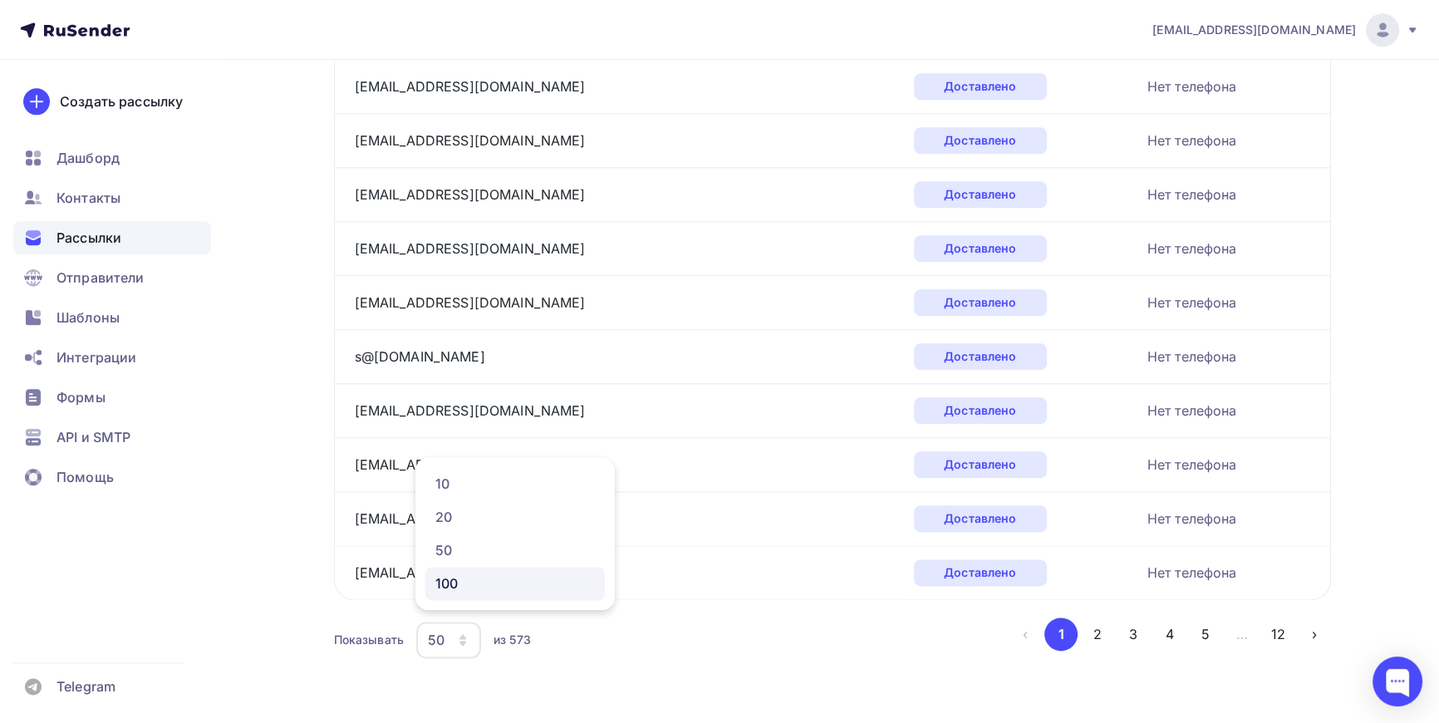
click at [457, 582] on div "100" at bounding box center [515, 583] width 160 height 20
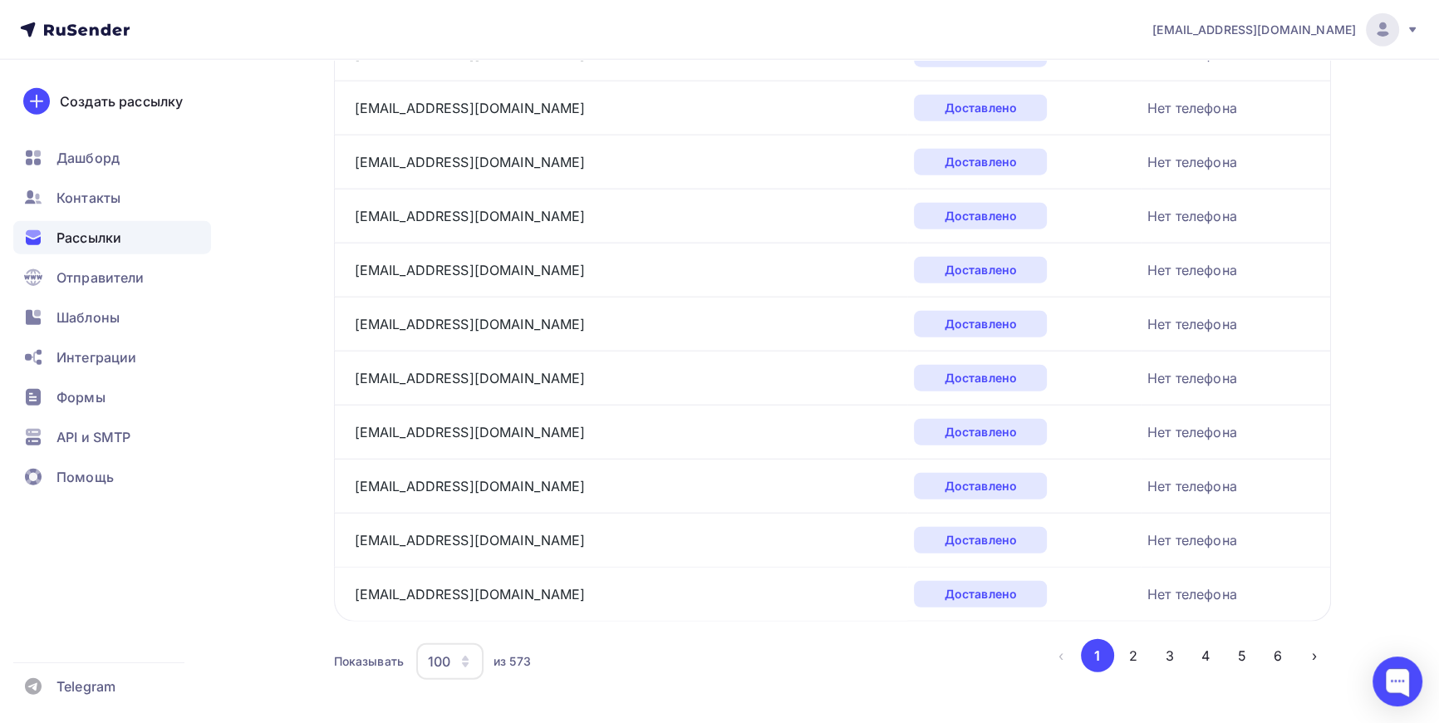
scroll to position [5150, 0]
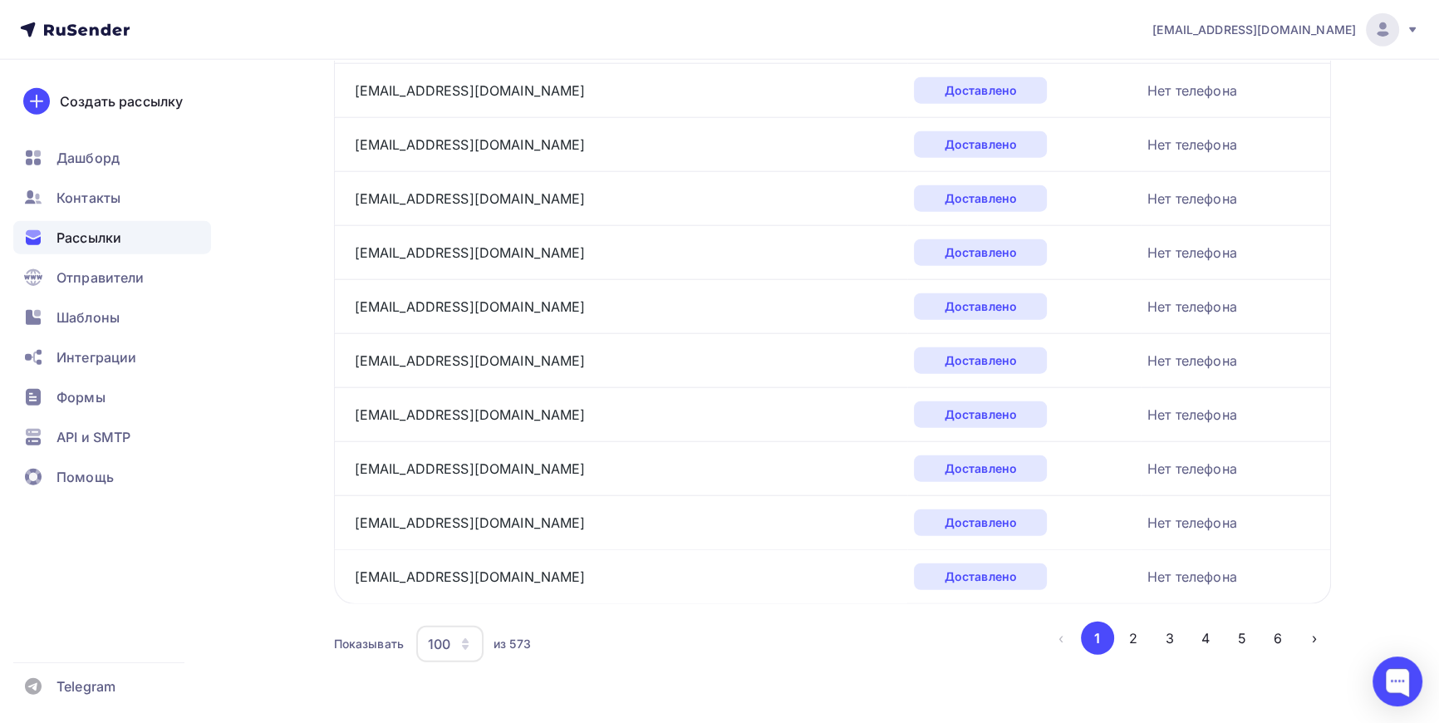
click at [1144, 632] on button "2" at bounding box center [1133, 638] width 33 height 33
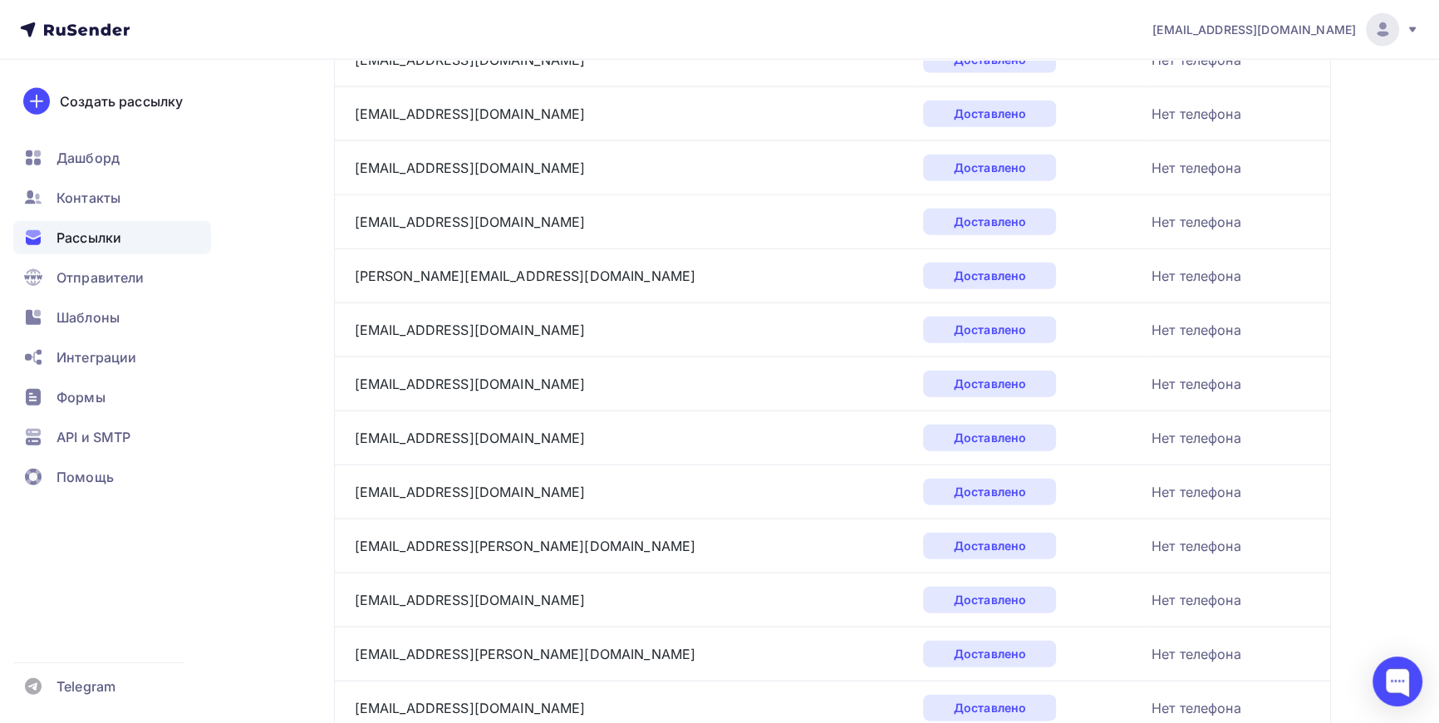
scroll to position [5074, 0]
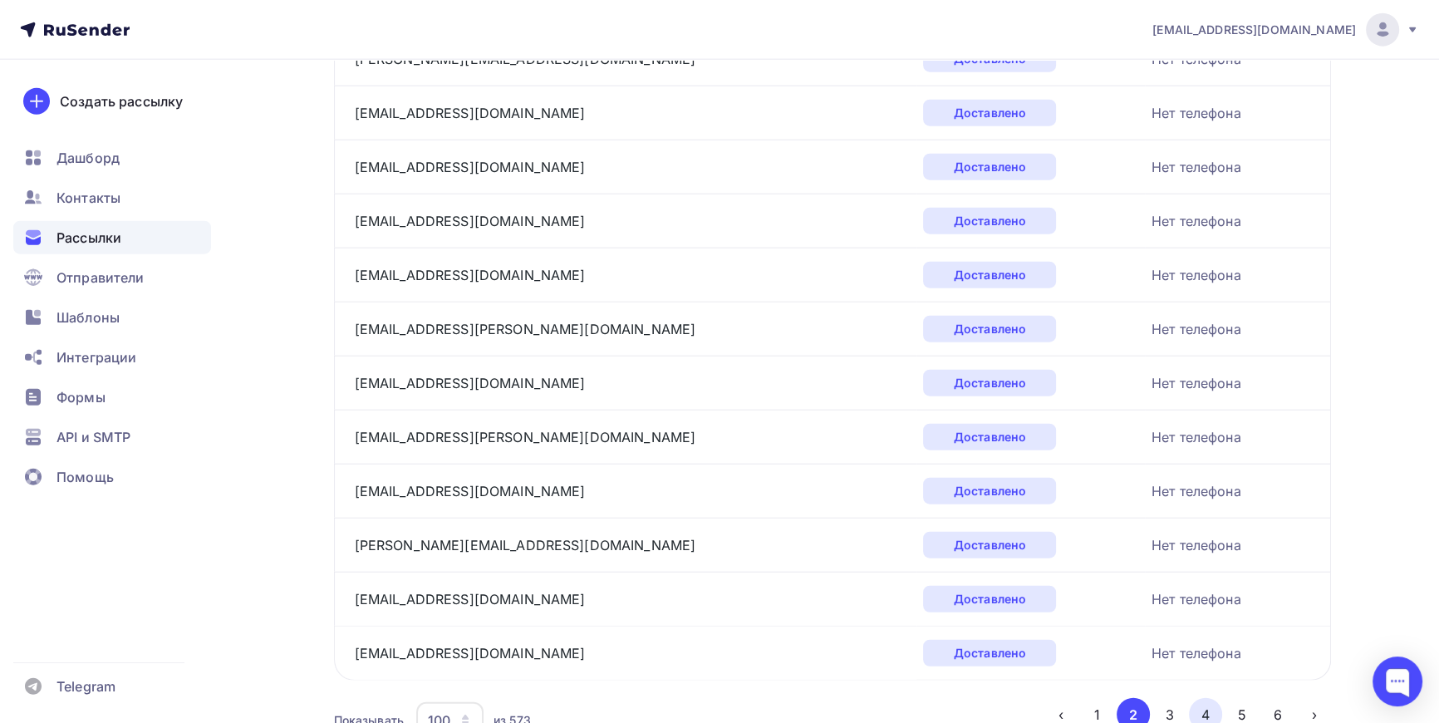
click at [1202, 704] on button "4" at bounding box center [1205, 714] width 33 height 33
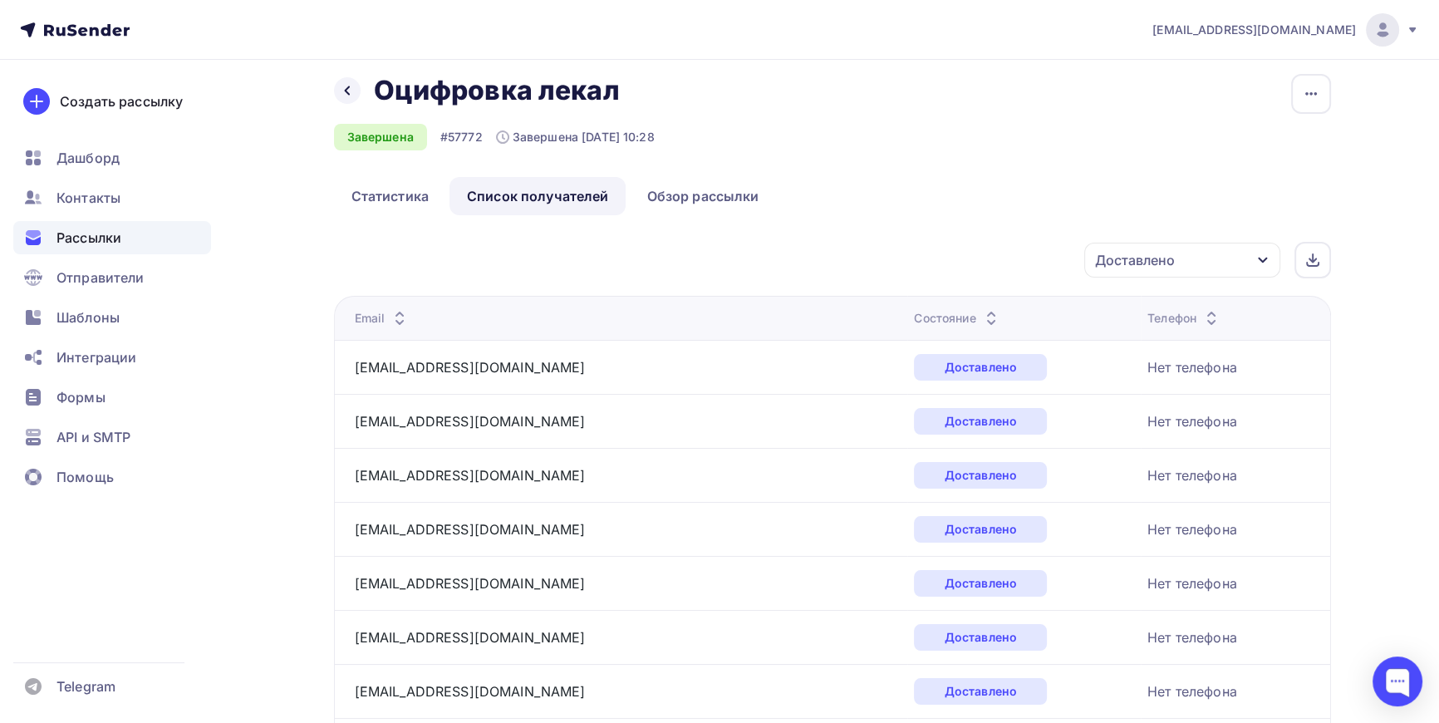
scroll to position [0, 0]
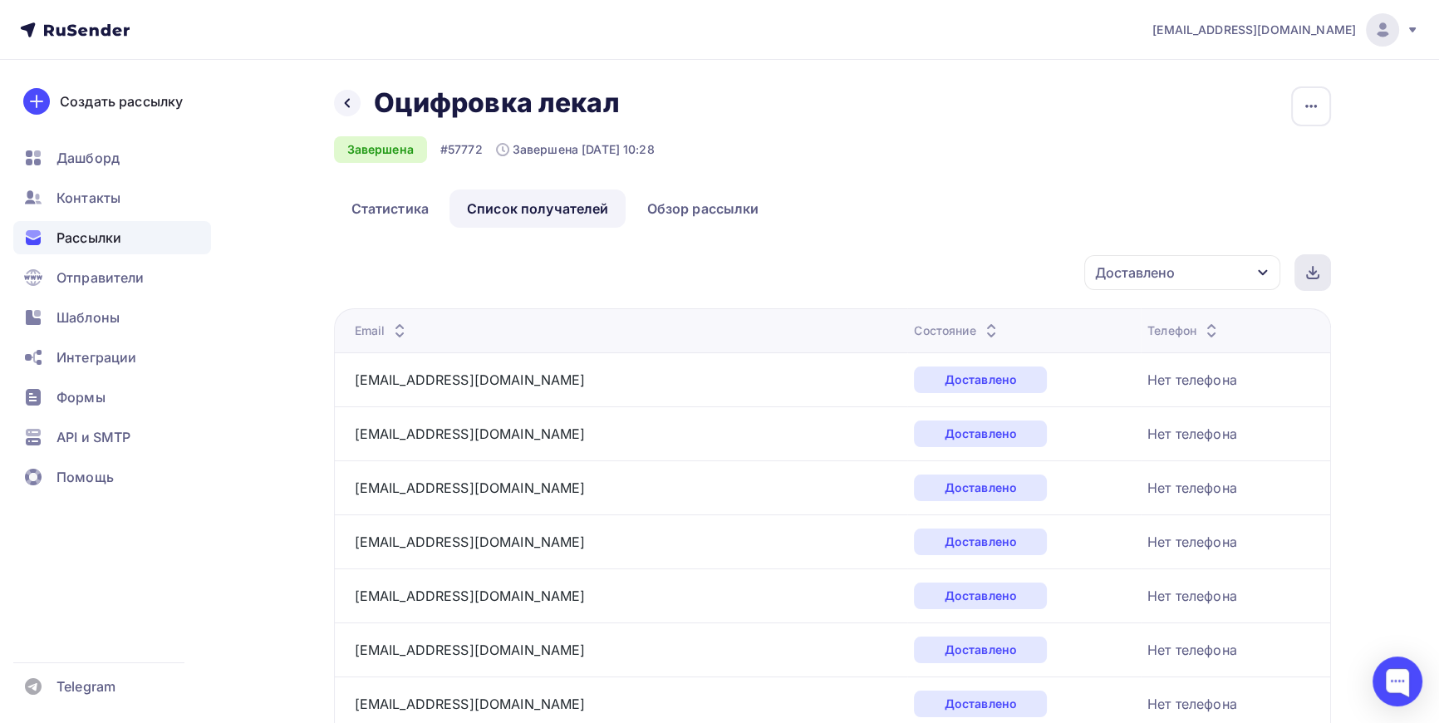
click at [1316, 270] on icon at bounding box center [1312, 272] width 13 height 13
click at [114, 200] on span "Контакты" at bounding box center [89, 198] width 64 height 20
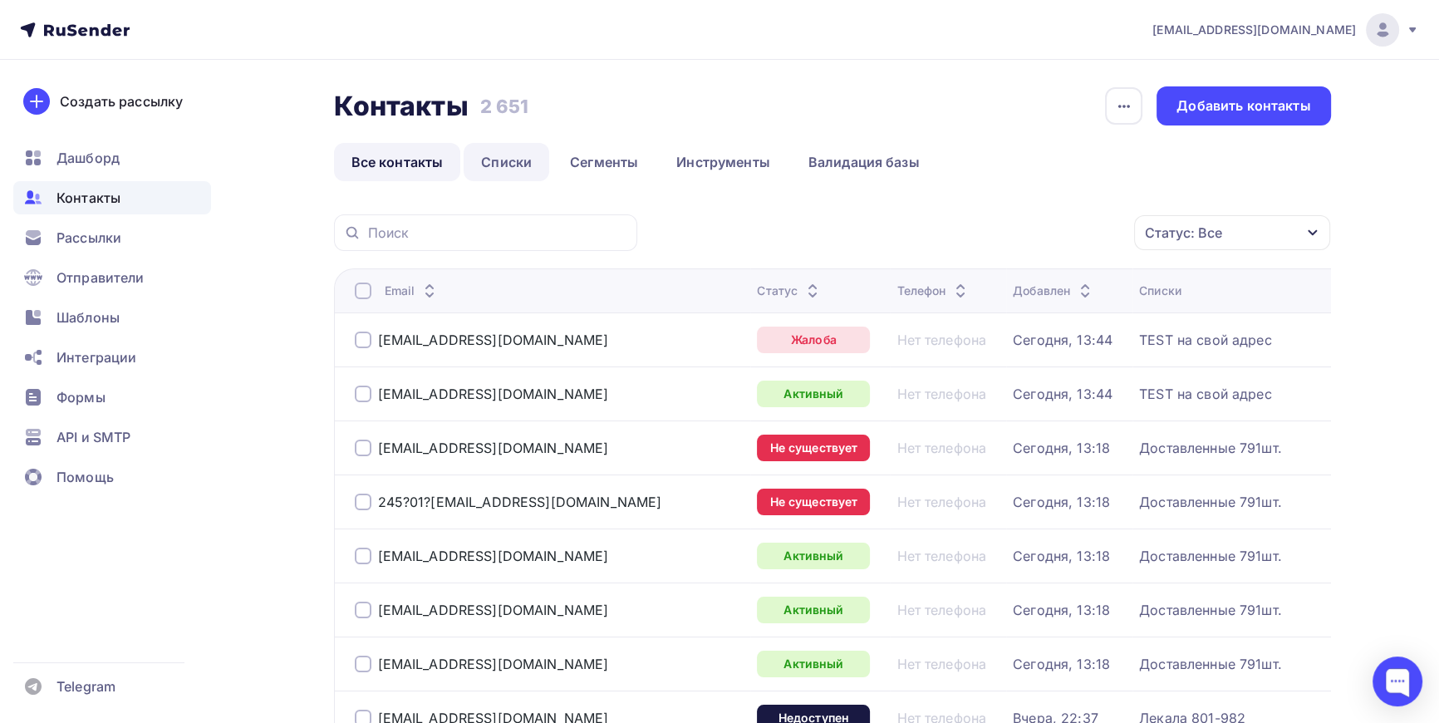
click at [499, 160] on link "Списки" at bounding box center [507, 162] width 86 height 38
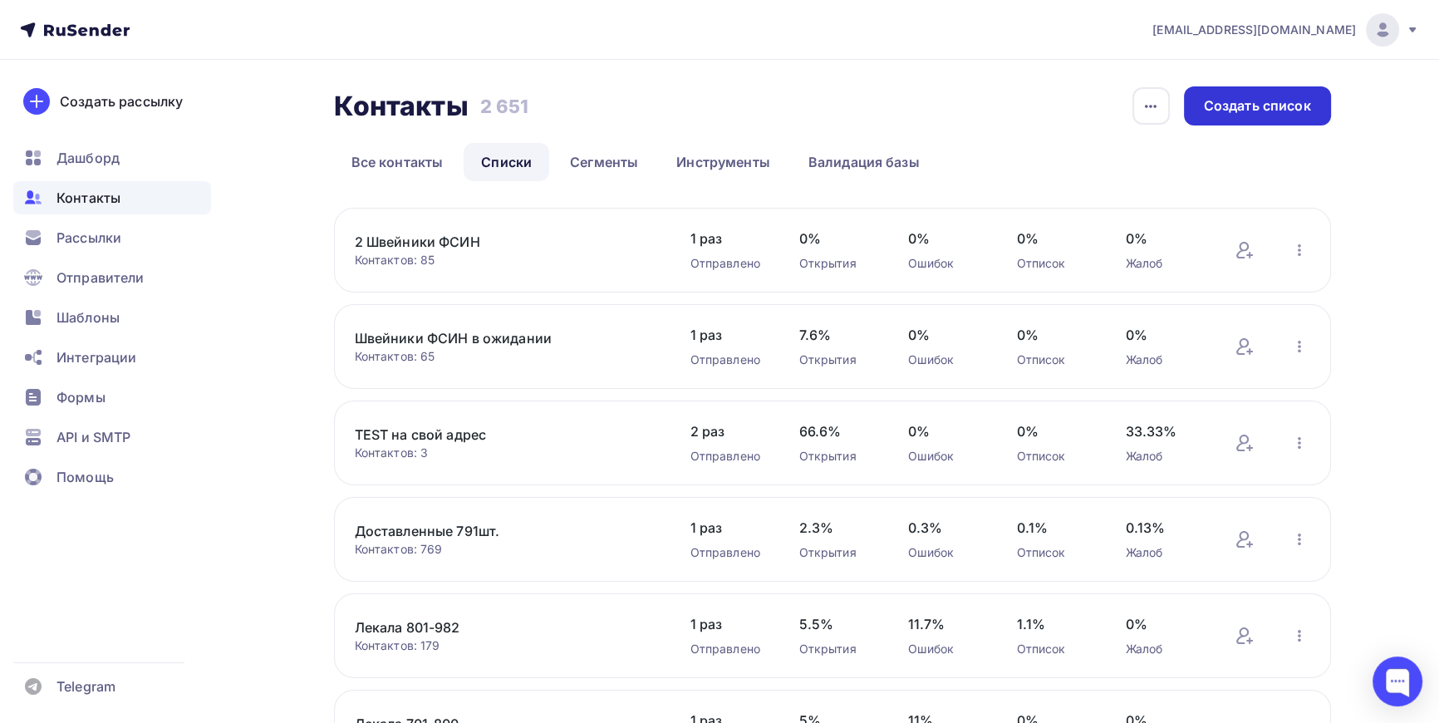
click at [1256, 104] on div "Создать список" at bounding box center [1257, 105] width 107 height 19
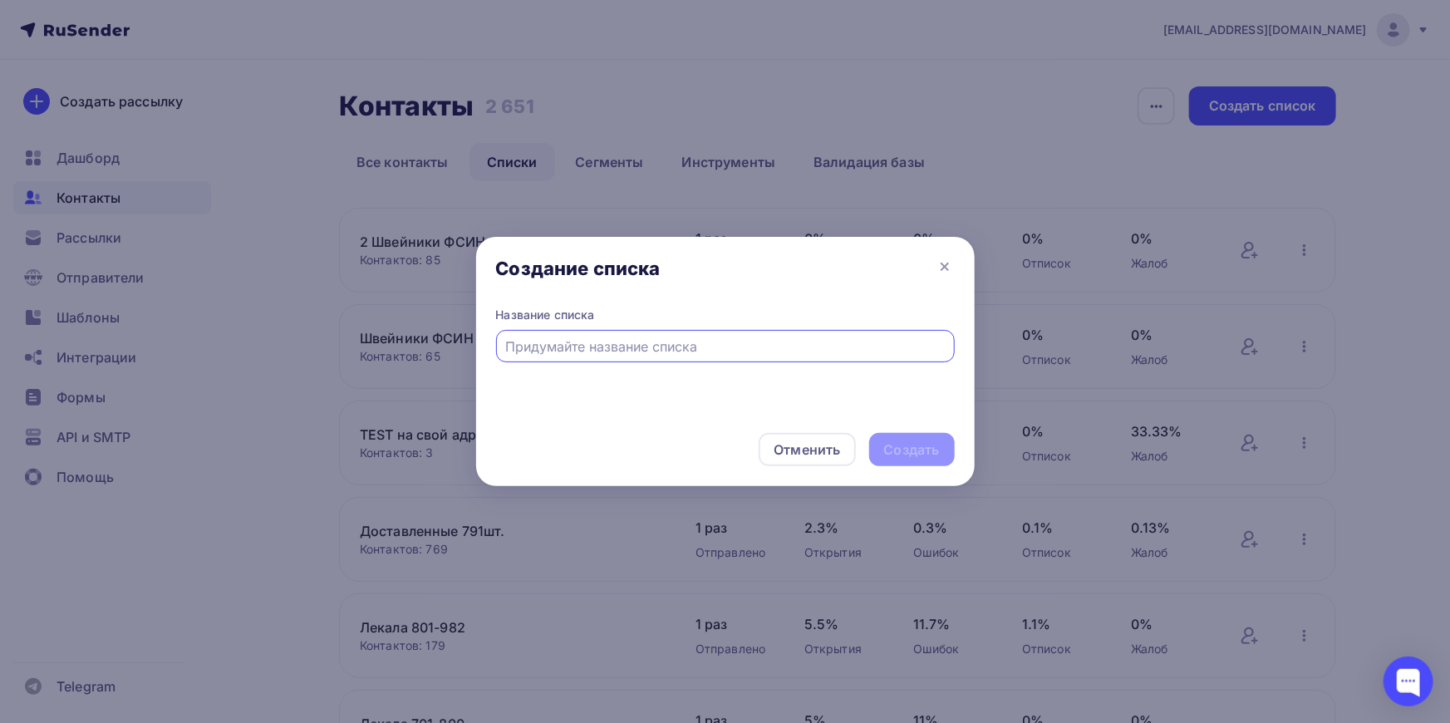
click at [622, 342] on input "text" at bounding box center [725, 347] width 440 height 20
type input "573 активных ЛЕКАЛА"
click at [922, 446] on div "Создать" at bounding box center [912, 449] width 56 height 19
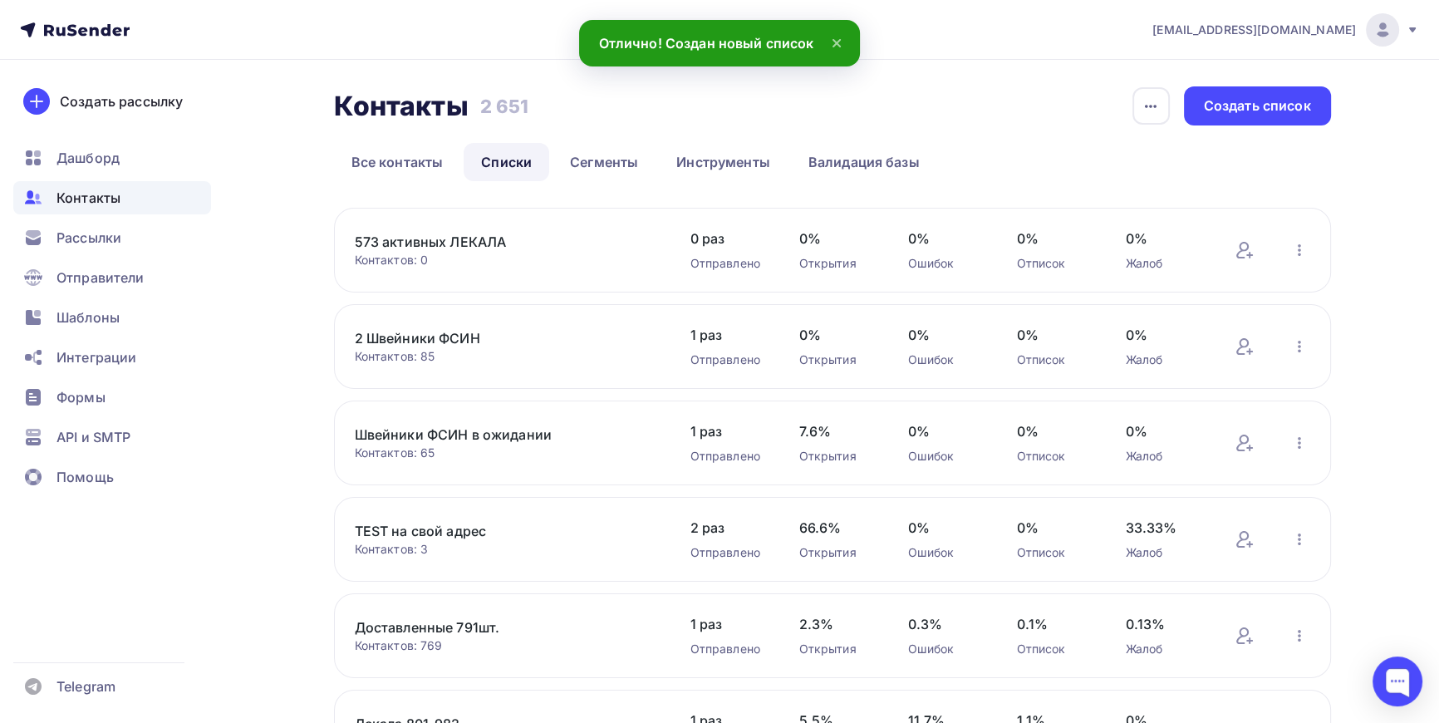
click at [390, 248] on link "573 активных ЛЕКАЛА" at bounding box center [496, 242] width 283 height 20
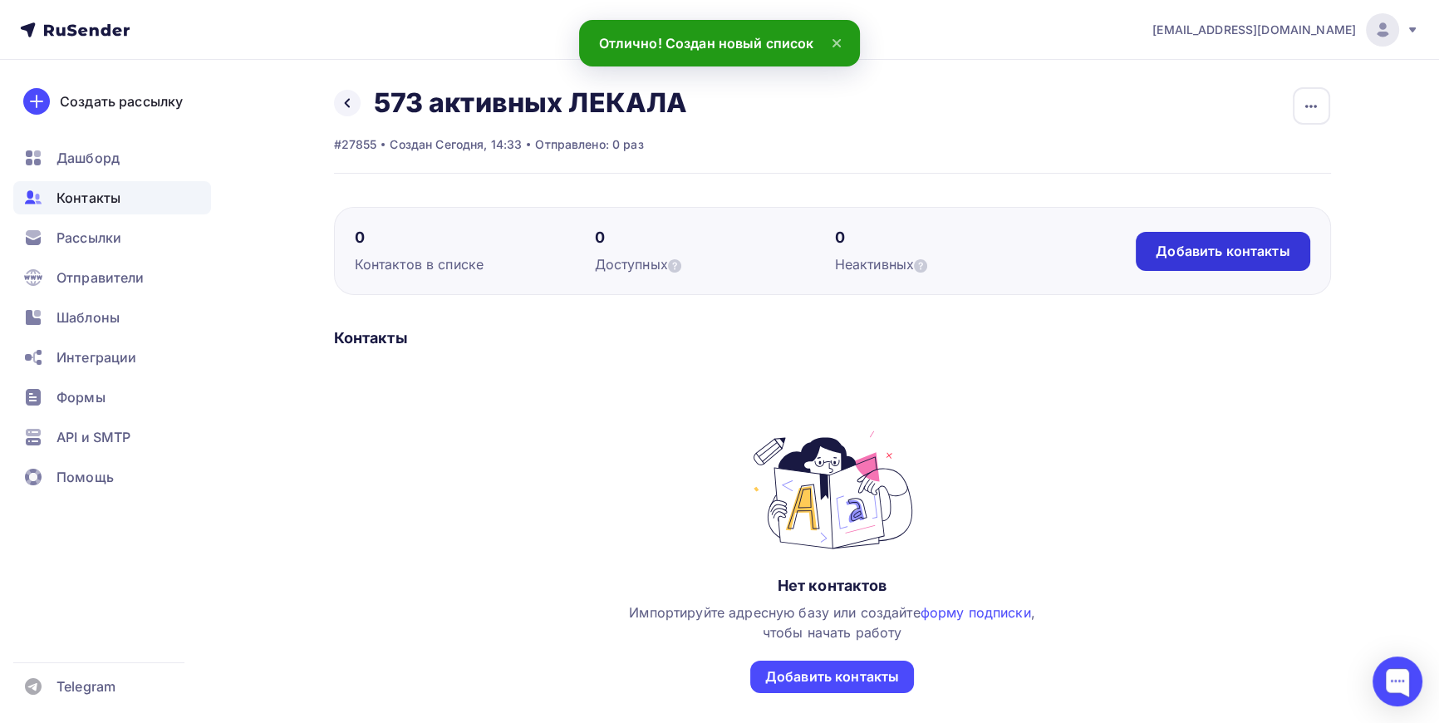
click at [1236, 249] on div "Добавить контакты" at bounding box center [1223, 251] width 134 height 19
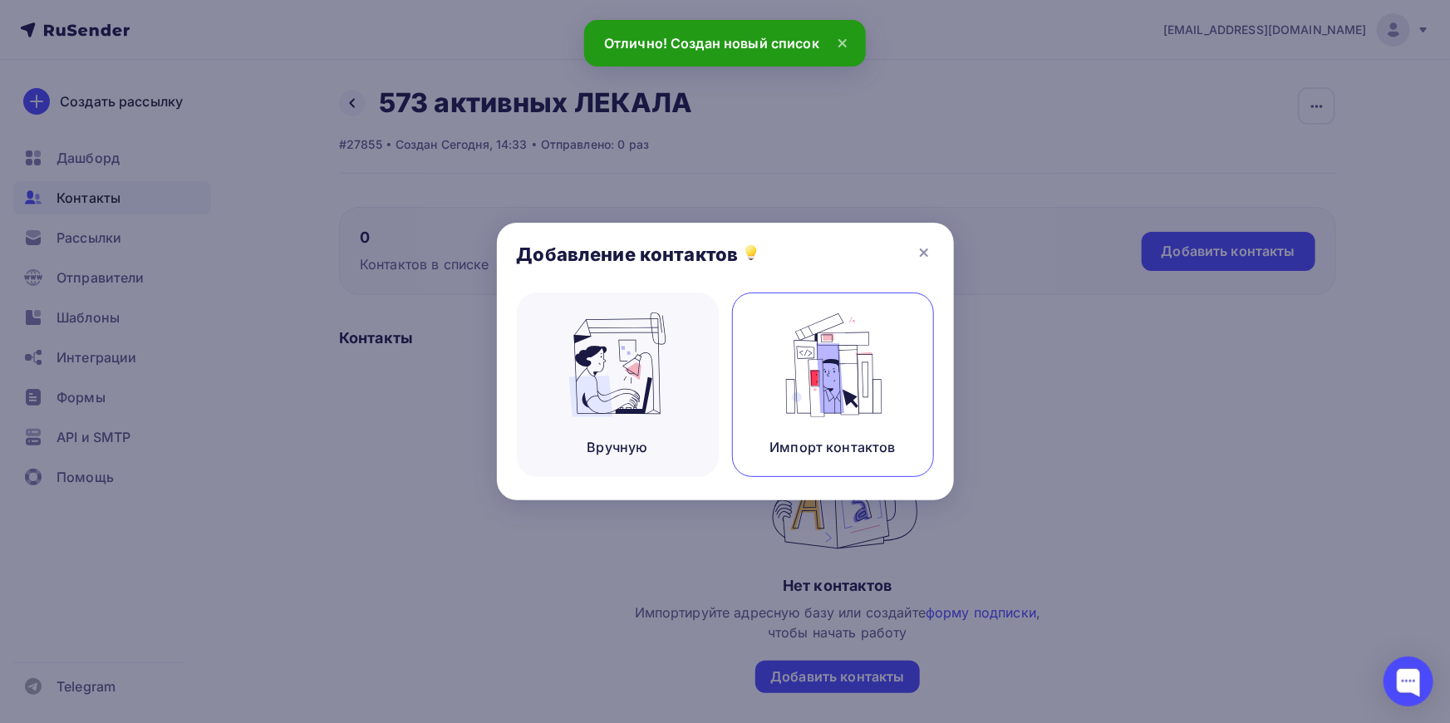
click at [828, 377] on img at bounding box center [832, 364] width 111 height 105
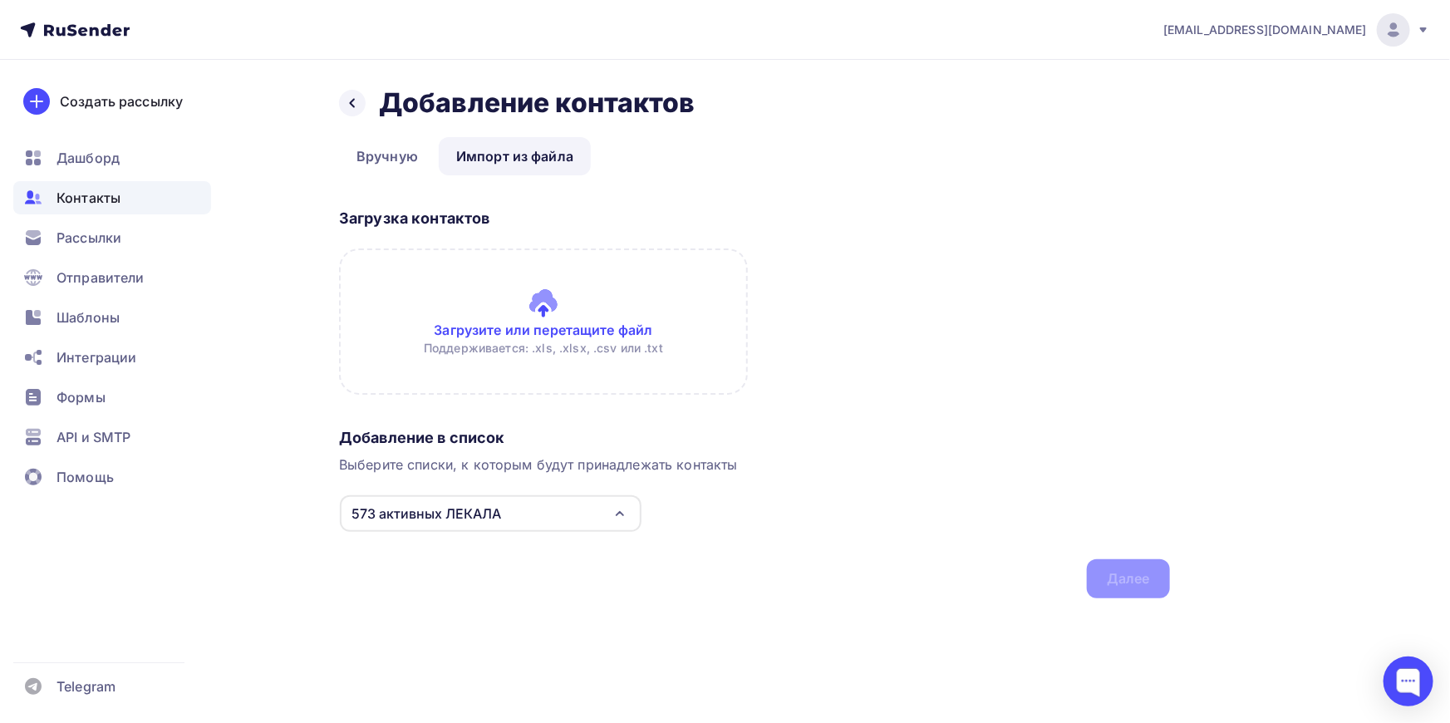
click at [547, 307] on input "file" at bounding box center [543, 321] width 409 height 146
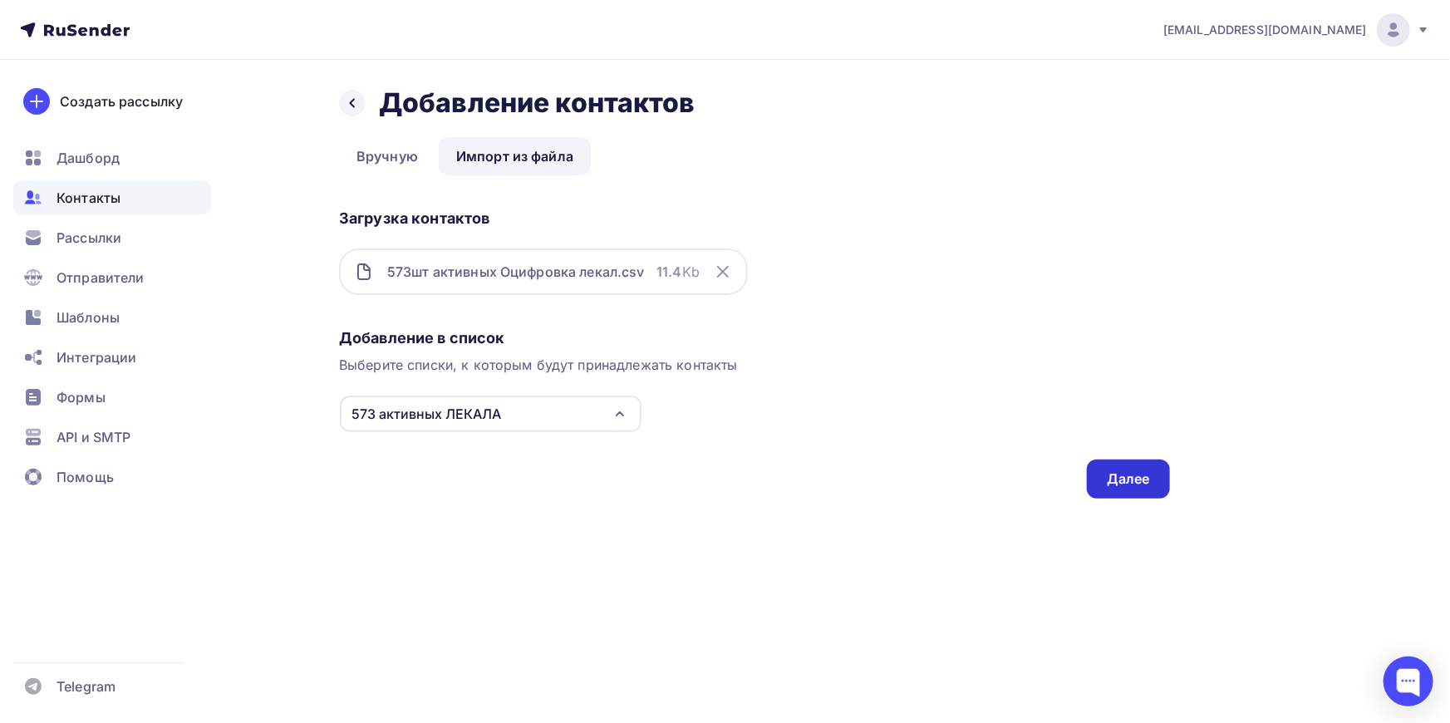
click at [1143, 474] on div "Далее" at bounding box center [1128, 478] width 43 height 19
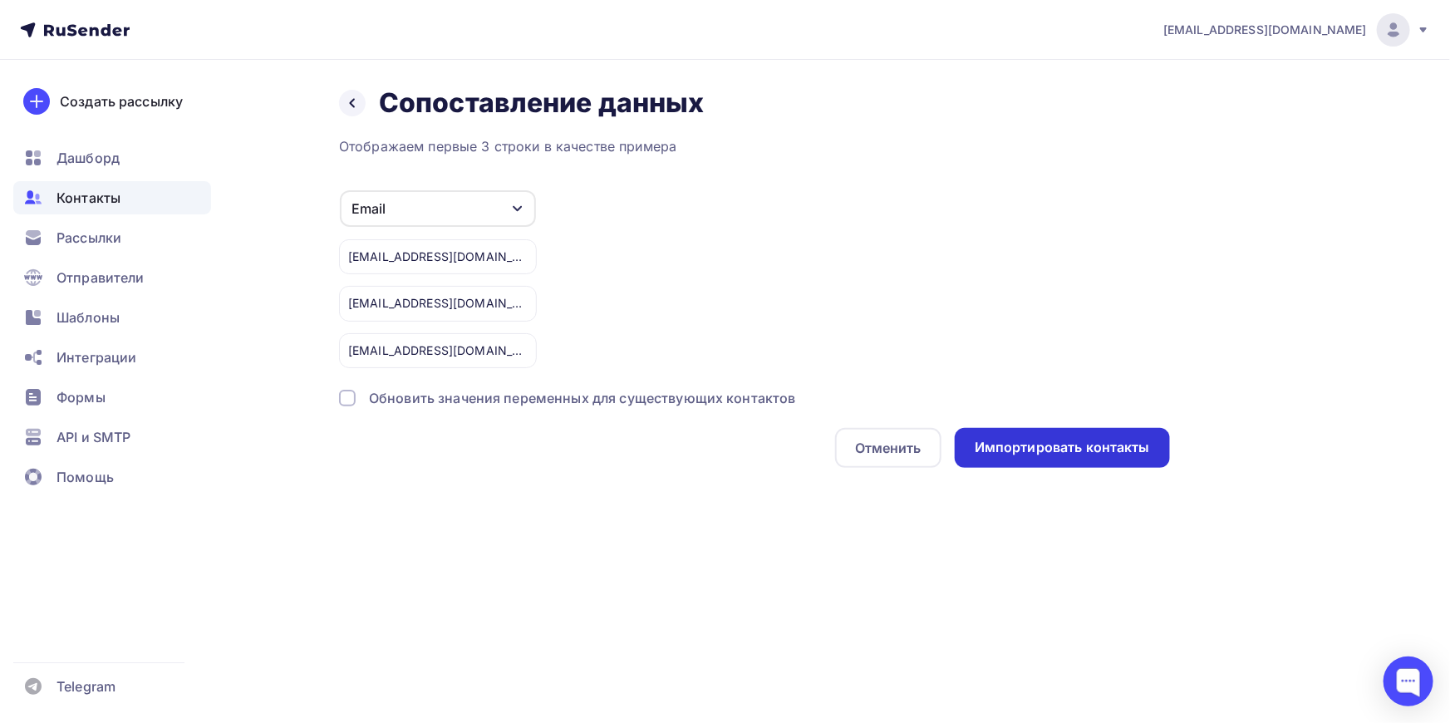
click at [1076, 438] on div "Импортировать контакты" at bounding box center [1062, 447] width 175 height 19
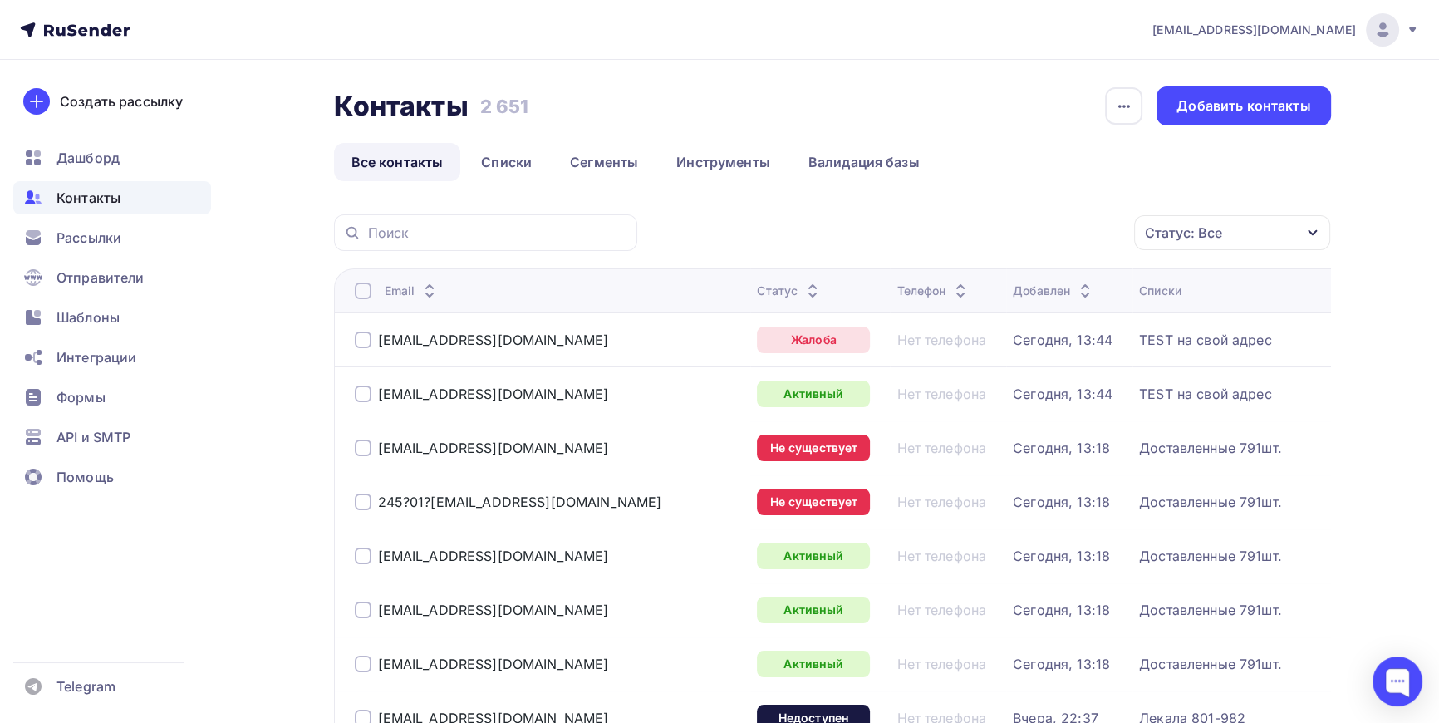
click at [947, 54] on nav "kolodkishoes@yandex.ru Аккаунт Тарифы Выйти Создать рассылку Дашборд Контакты Р…" at bounding box center [719, 30] width 1439 height 60
click at [510, 157] on link "Списки" at bounding box center [507, 162] width 86 height 38
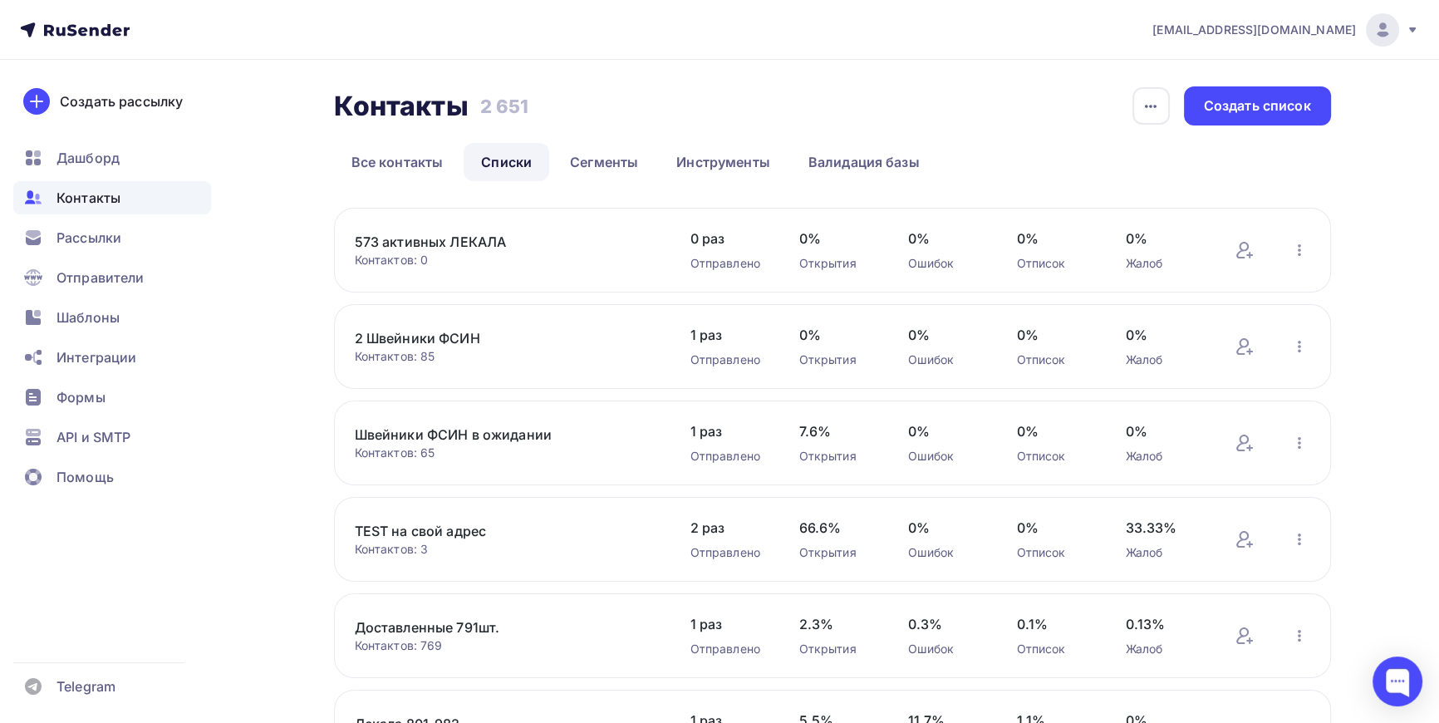
click at [465, 240] on link "573 активных ЛЕКАЛА" at bounding box center [496, 242] width 283 height 20
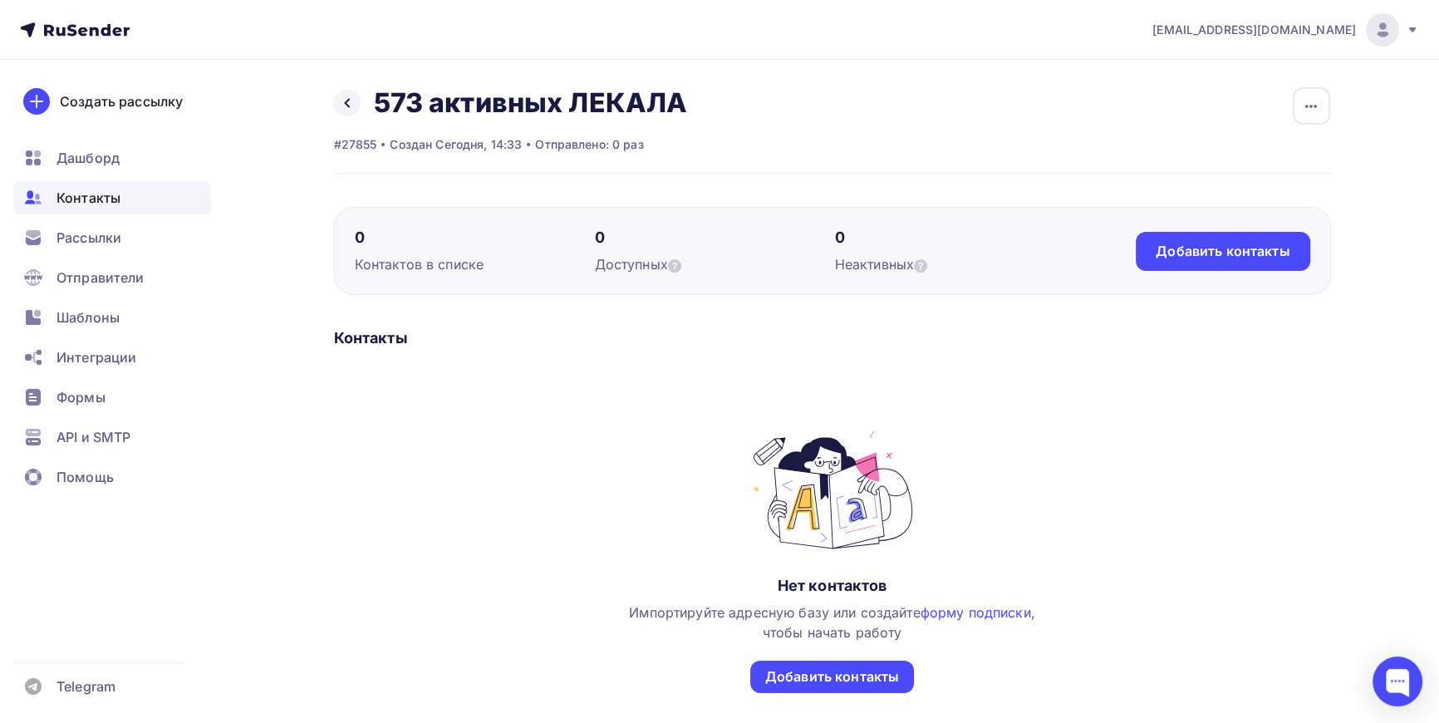
click at [1241, 509] on div "Нет контактов Импортируйте адресную базу или создайте форму подписки , чтобы на…" at bounding box center [832, 577] width 997 height 298
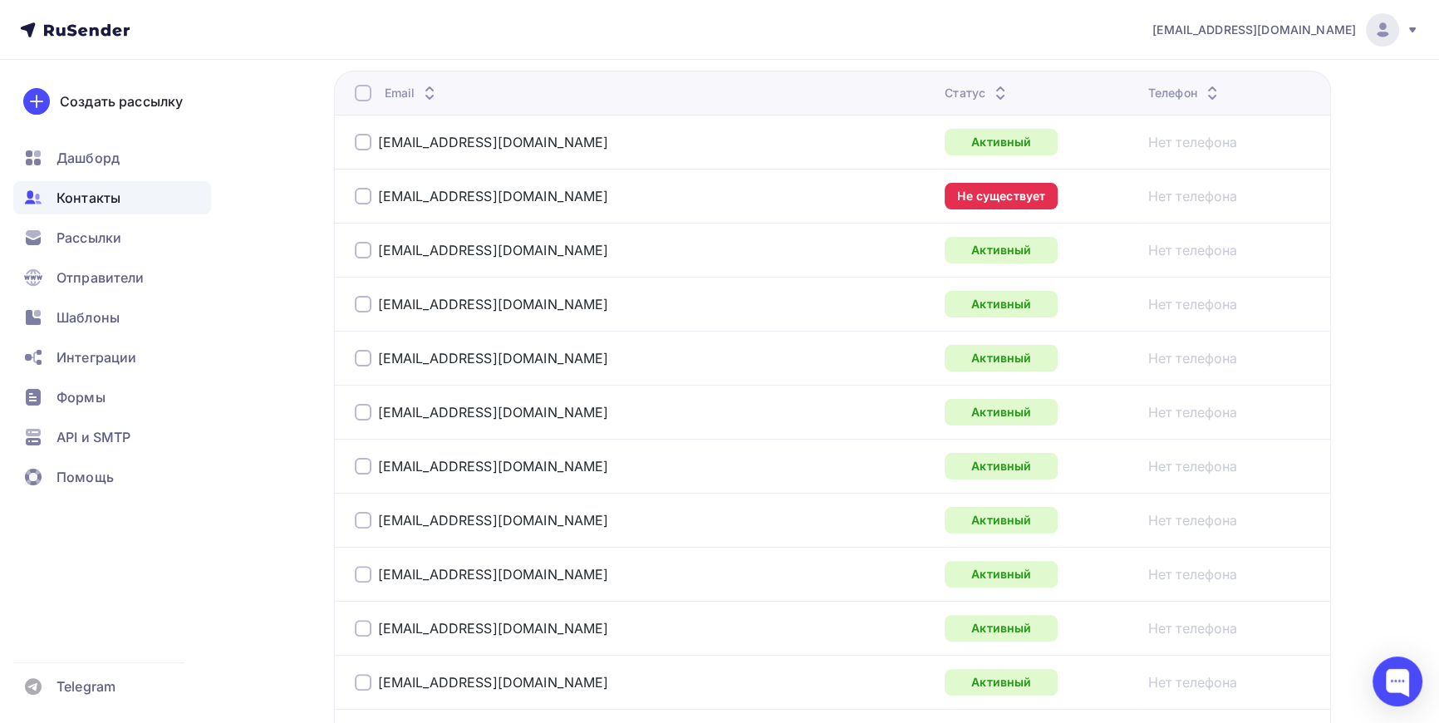
scroll to position [226, 0]
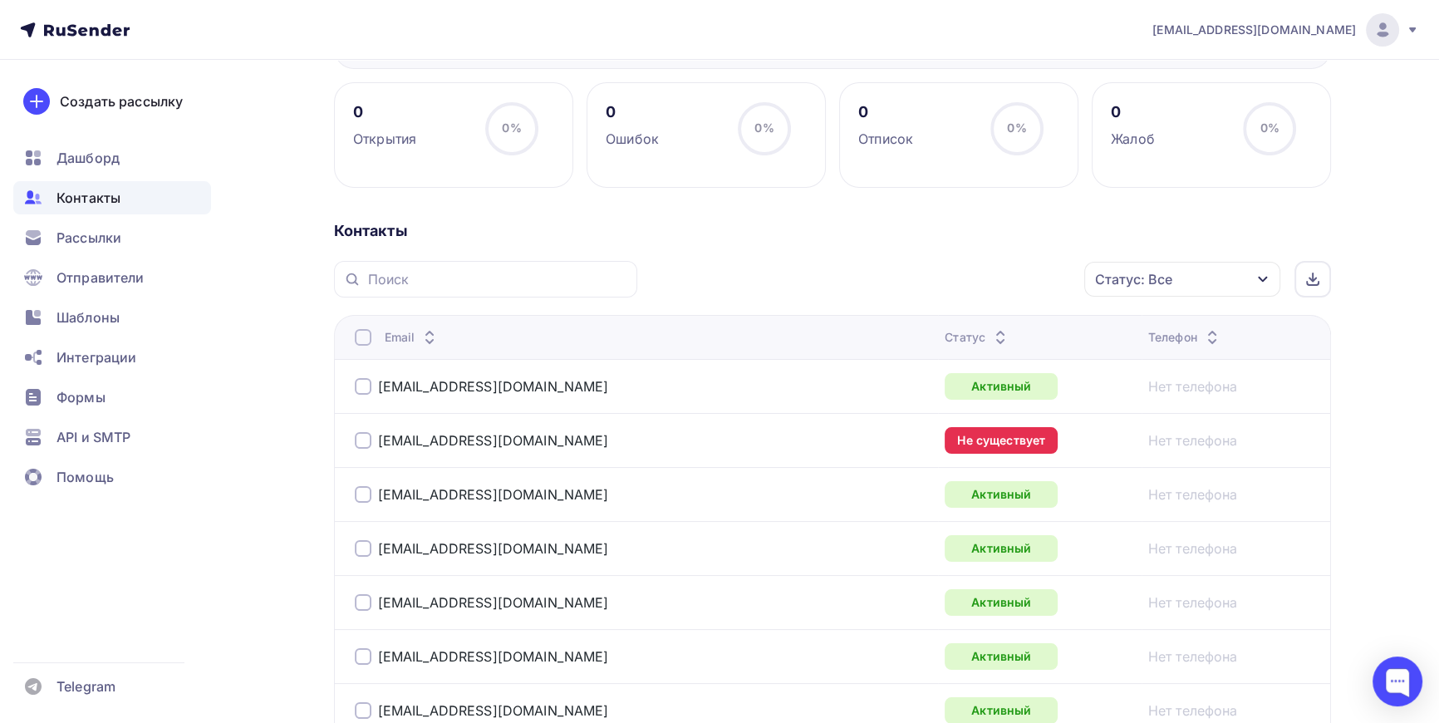
click at [1263, 283] on icon "button" at bounding box center [1262, 279] width 13 height 13
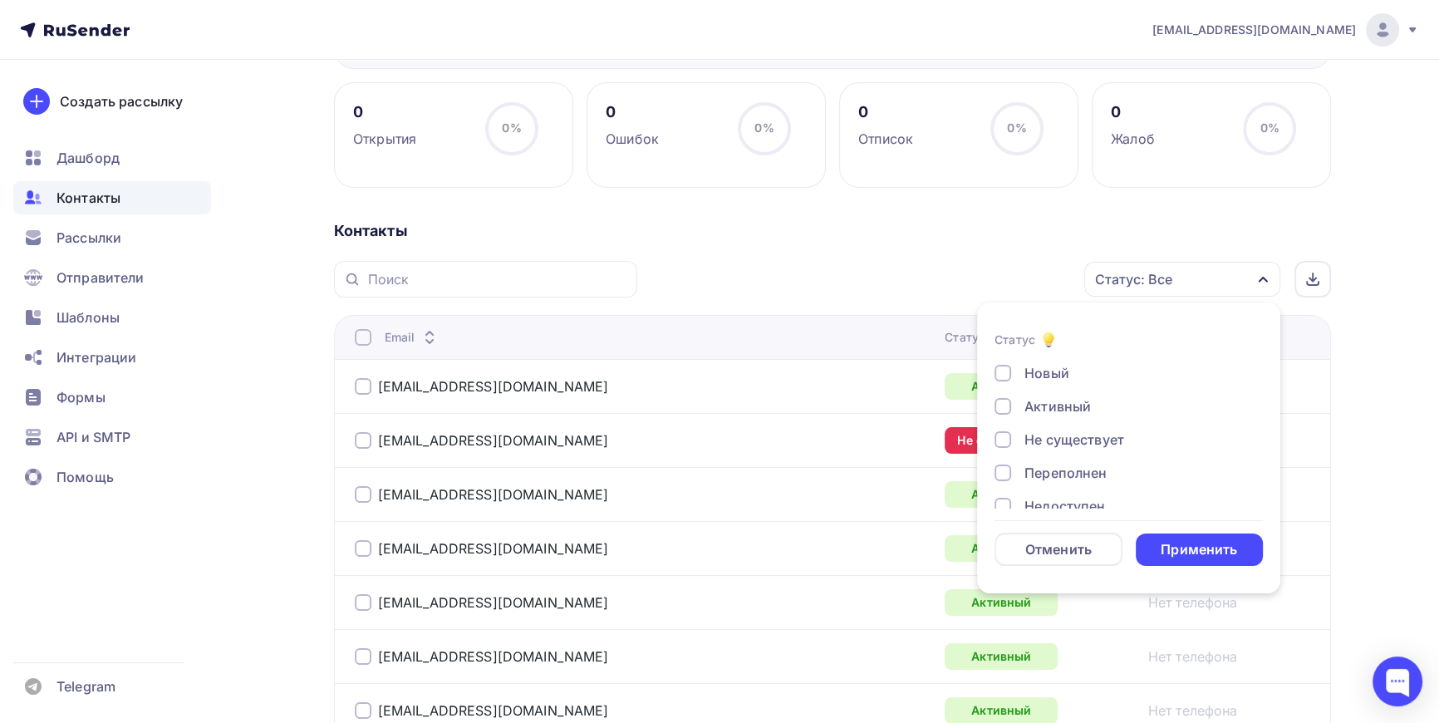
click at [1005, 442] on div at bounding box center [1003, 439] width 17 height 17
click at [1000, 474] on div at bounding box center [1003, 472] width 17 height 17
click at [1001, 504] on div at bounding box center [1003, 506] width 17 height 17
click at [1221, 546] on div "Применить" at bounding box center [1199, 549] width 76 height 19
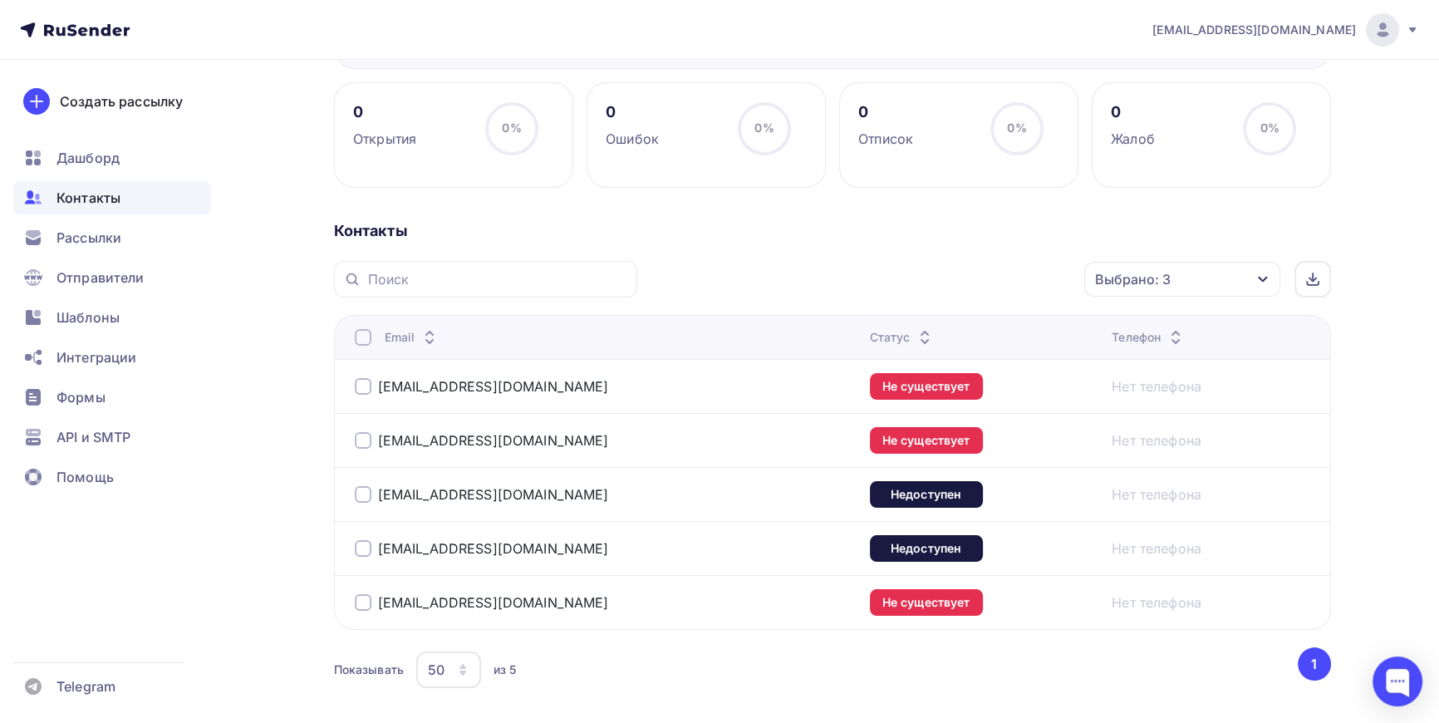
click at [365, 335] on div at bounding box center [363, 337] width 17 height 17
click at [1014, 275] on div "Действие" at bounding box center [960, 279] width 219 height 32
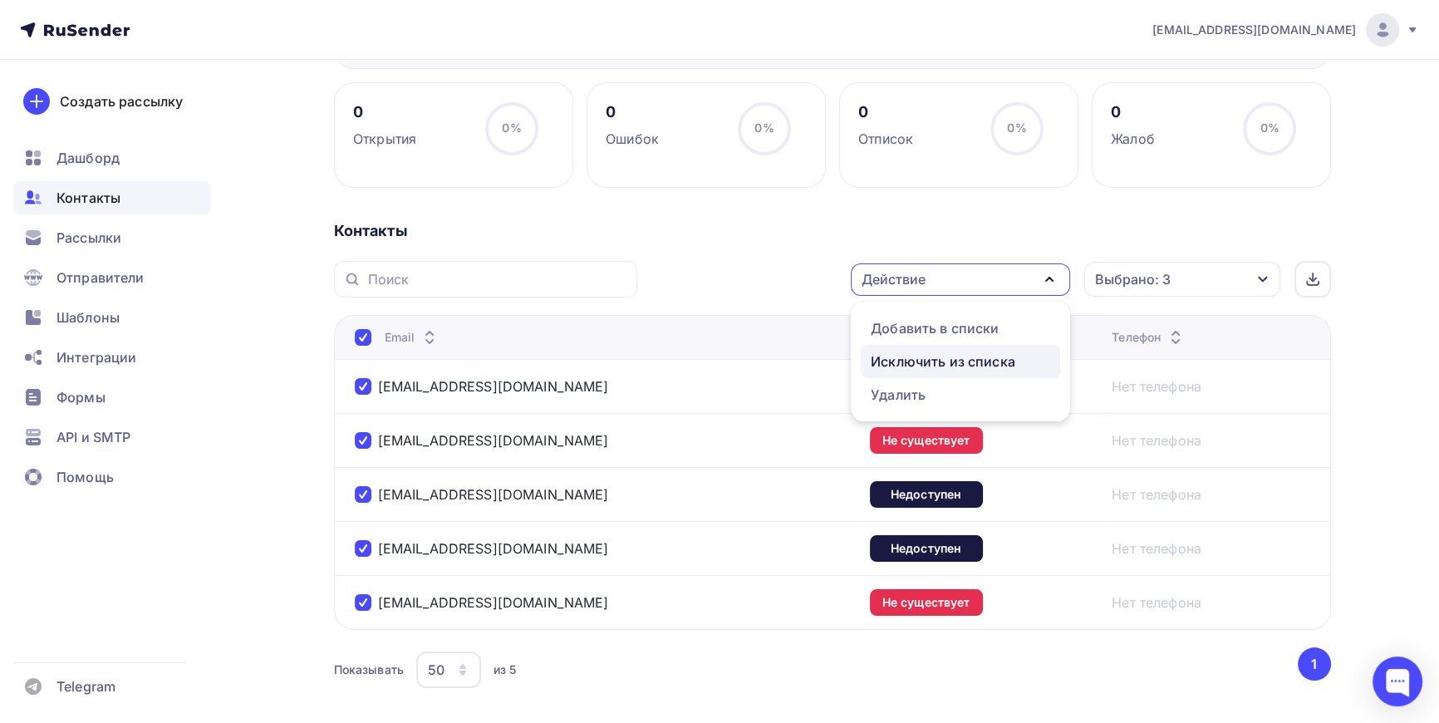
click at [954, 355] on div "Исключить из списка" at bounding box center [943, 361] width 145 height 20
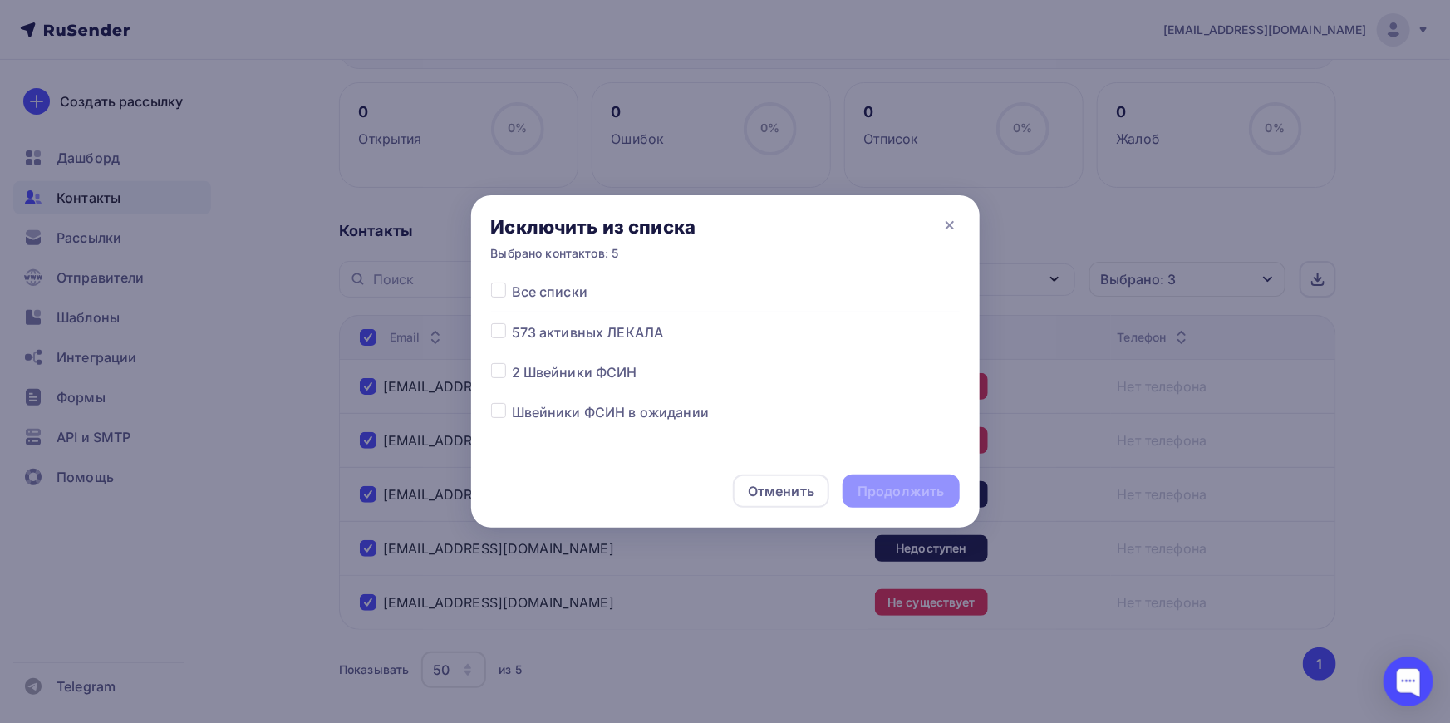
click at [512, 322] on label at bounding box center [512, 322] width 0 height 0
click at [500, 331] on input "checkbox" at bounding box center [498, 329] width 15 height 15
checkbox input "true"
click at [931, 489] on div "Продолжить" at bounding box center [901, 491] width 86 height 19
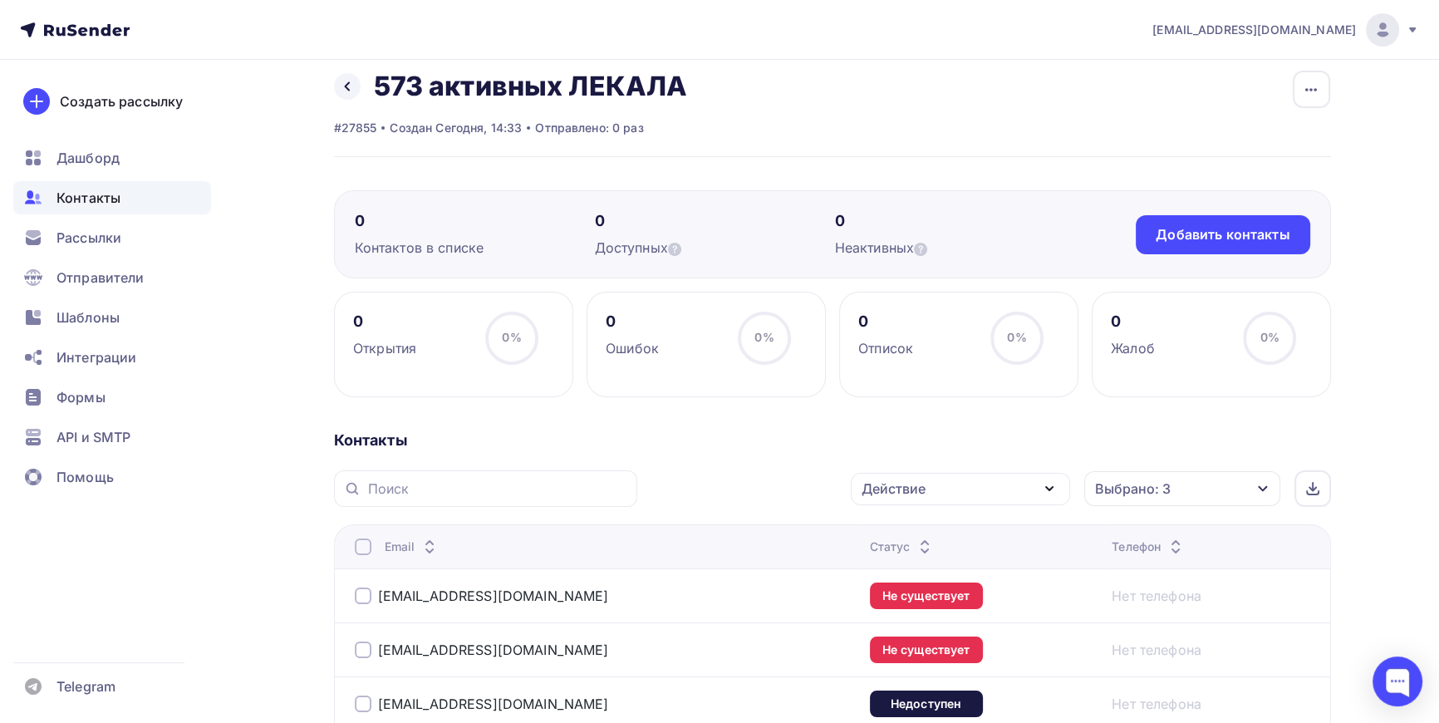
scroll to position [0, 0]
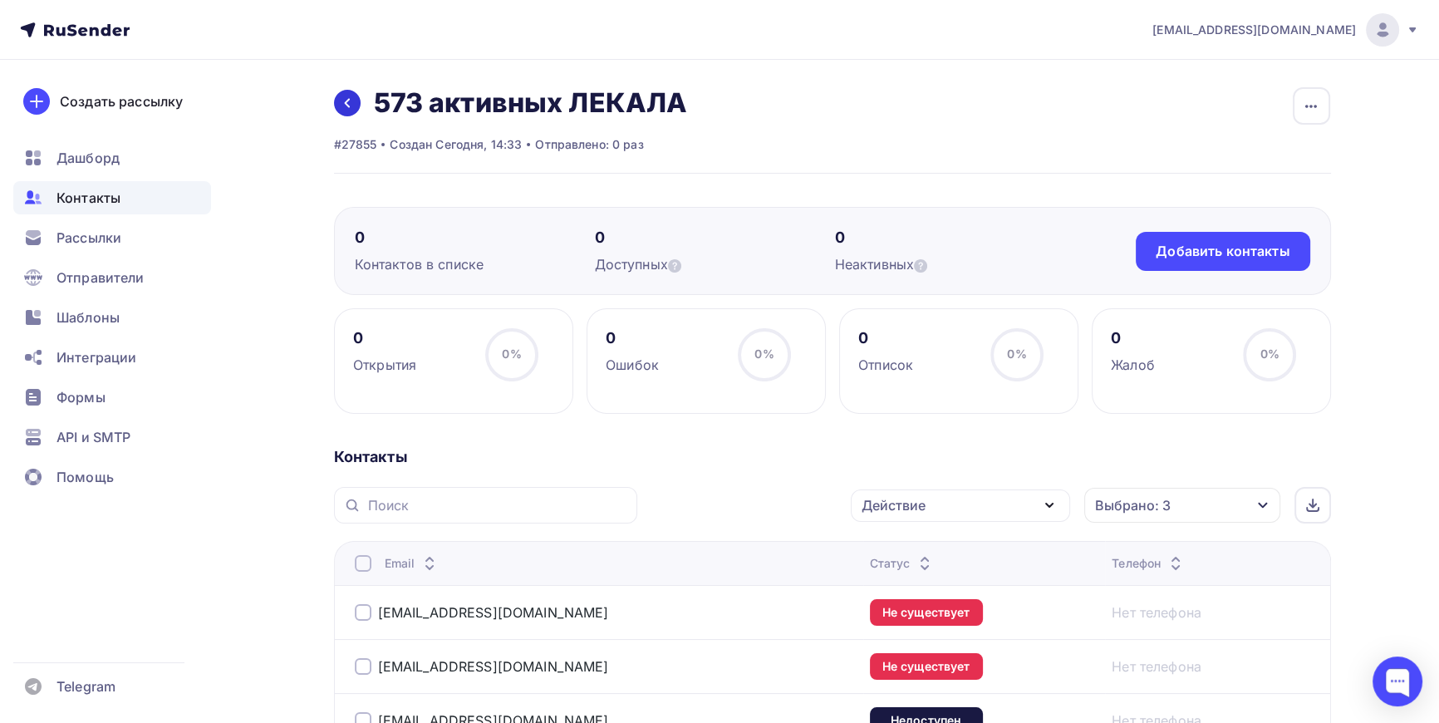
click at [347, 99] on icon at bounding box center [346, 103] width 5 height 9
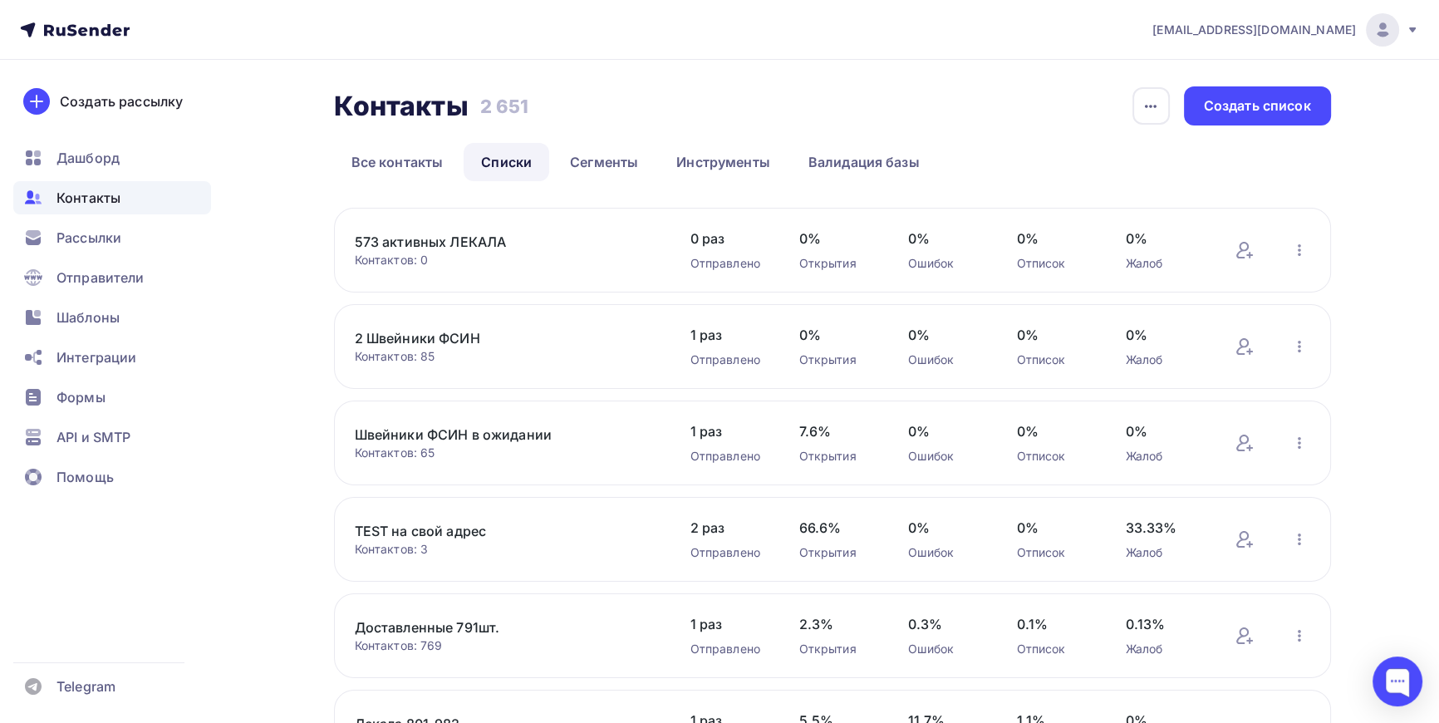
click at [464, 235] on link "573 активных ЛЕКАЛА" at bounding box center [496, 242] width 283 height 20
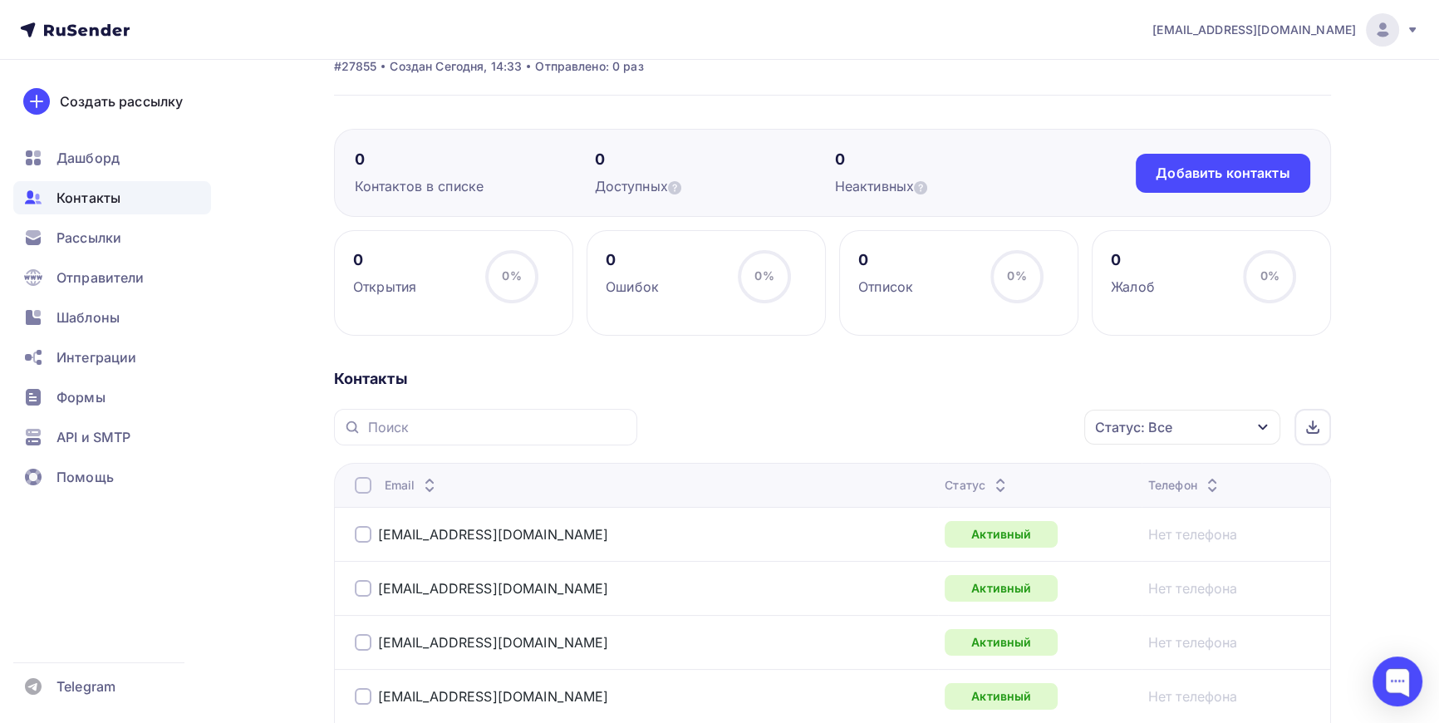
scroll to position [75, 0]
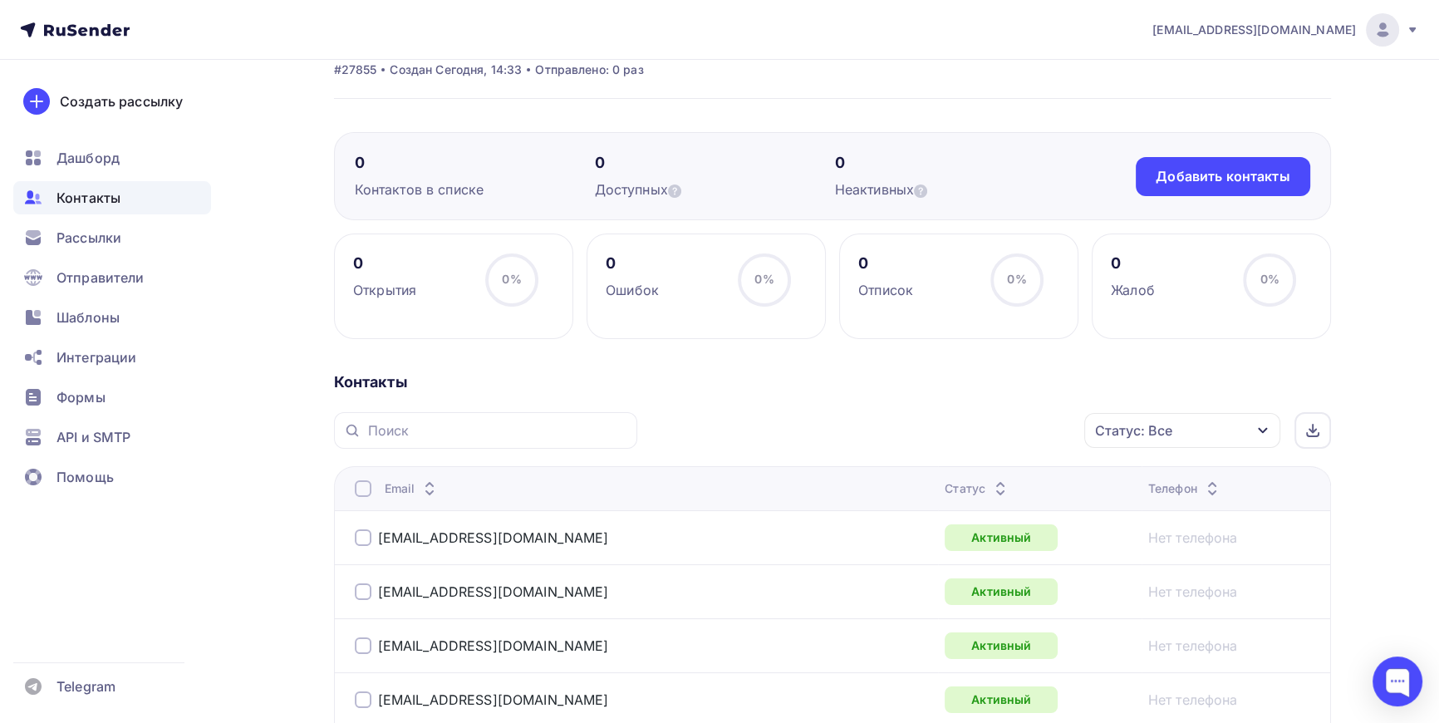
click at [1238, 428] on div "Статус: Все" at bounding box center [1182, 430] width 196 height 35
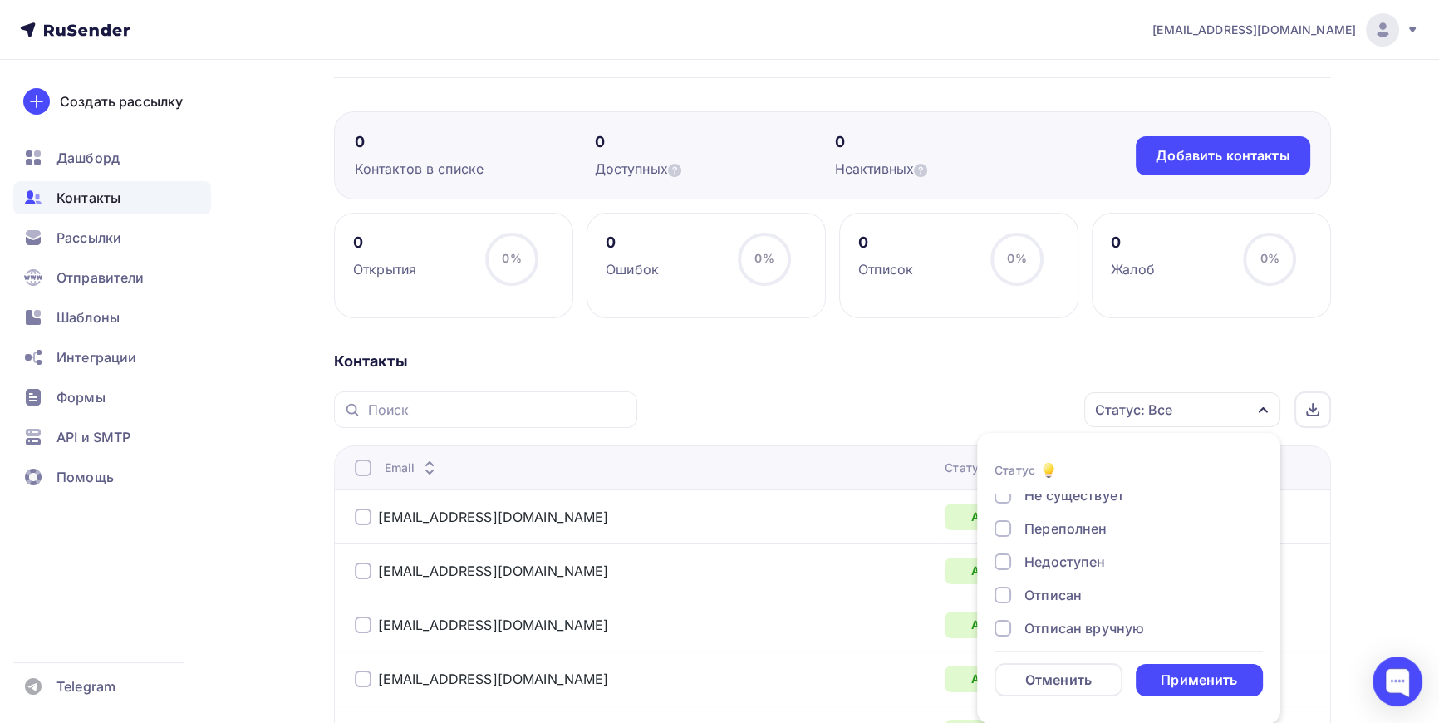
click at [1001, 497] on div at bounding box center [1003, 495] width 17 height 17
click at [1000, 563] on div at bounding box center [1003, 561] width 17 height 17
click at [1005, 592] on div at bounding box center [1003, 595] width 17 height 17
click at [1202, 676] on div "Применить" at bounding box center [1199, 680] width 76 height 19
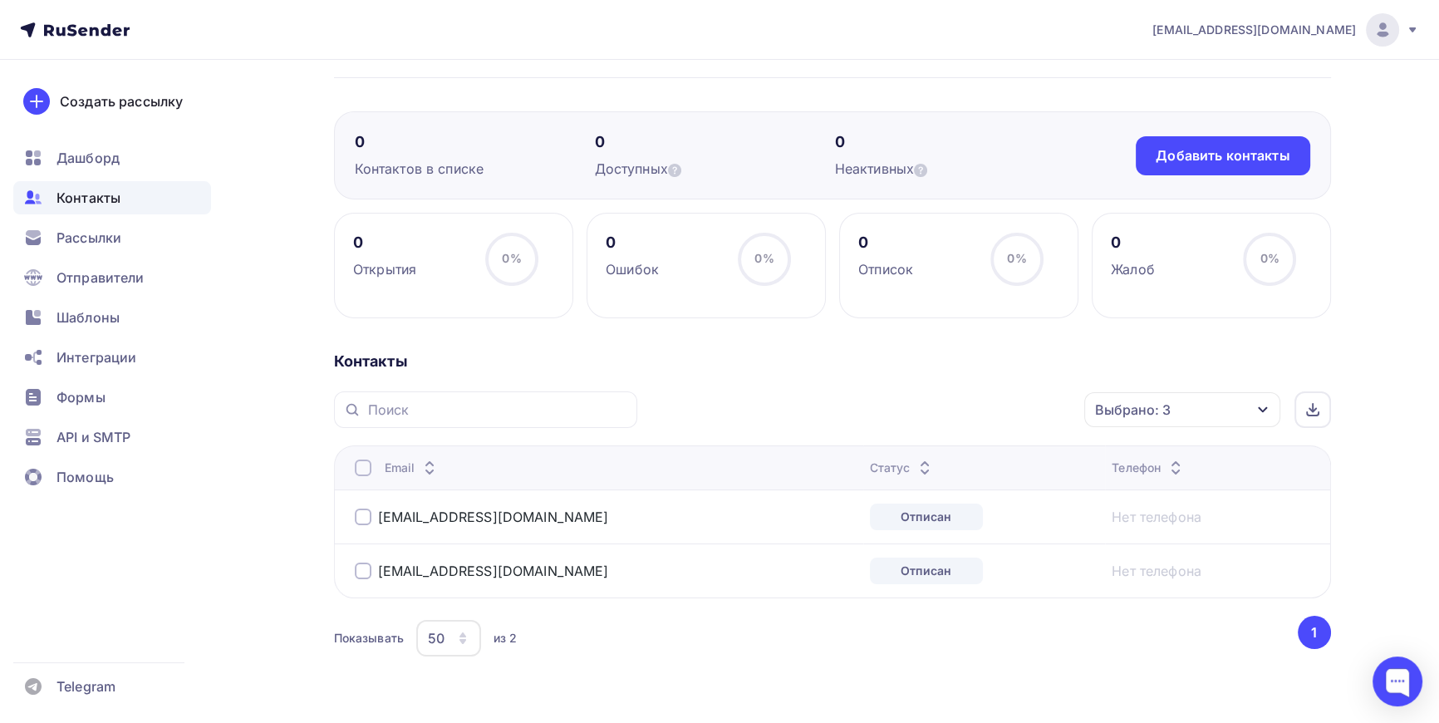
click at [366, 518] on div at bounding box center [363, 517] width 17 height 17
click at [361, 561] on div "[EMAIL_ADDRESS][DOMAIN_NAME]" at bounding box center [562, 571] width 415 height 27
click at [1054, 413] on icon "button" at bounding box center [1050, 410] width 20 height 20
click at [933, 488] on div "Исключить из списка" at bounding box center [943, 492] width 145 height 20
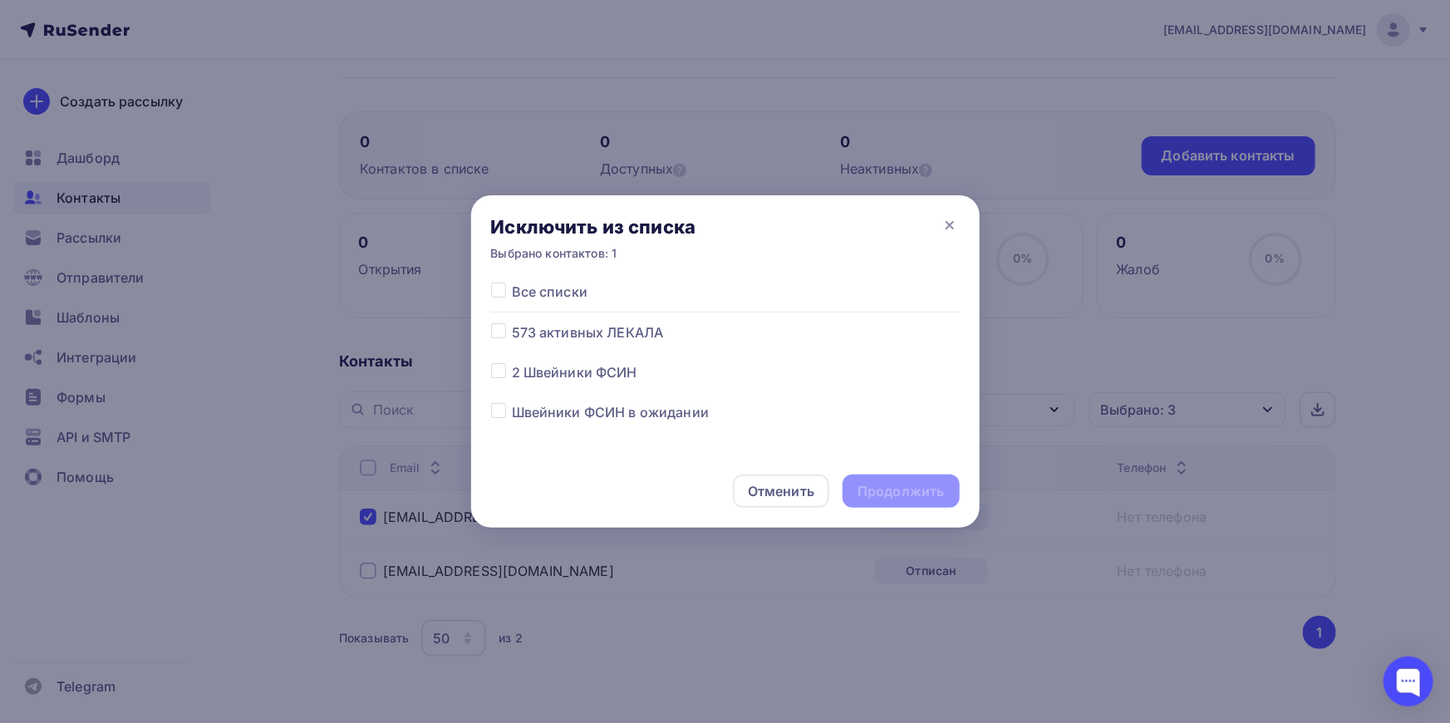
click at [512, 322] on label at bounding box center [512, 322] width 0 height 0
click at [492, 327] on input "checkbox" at bounding box center [498, 329] width 15 height 15
checkbox input "true"
click at [899, 486] on div "Продолжить" at bounding box center [901, 491] width 86 height 19
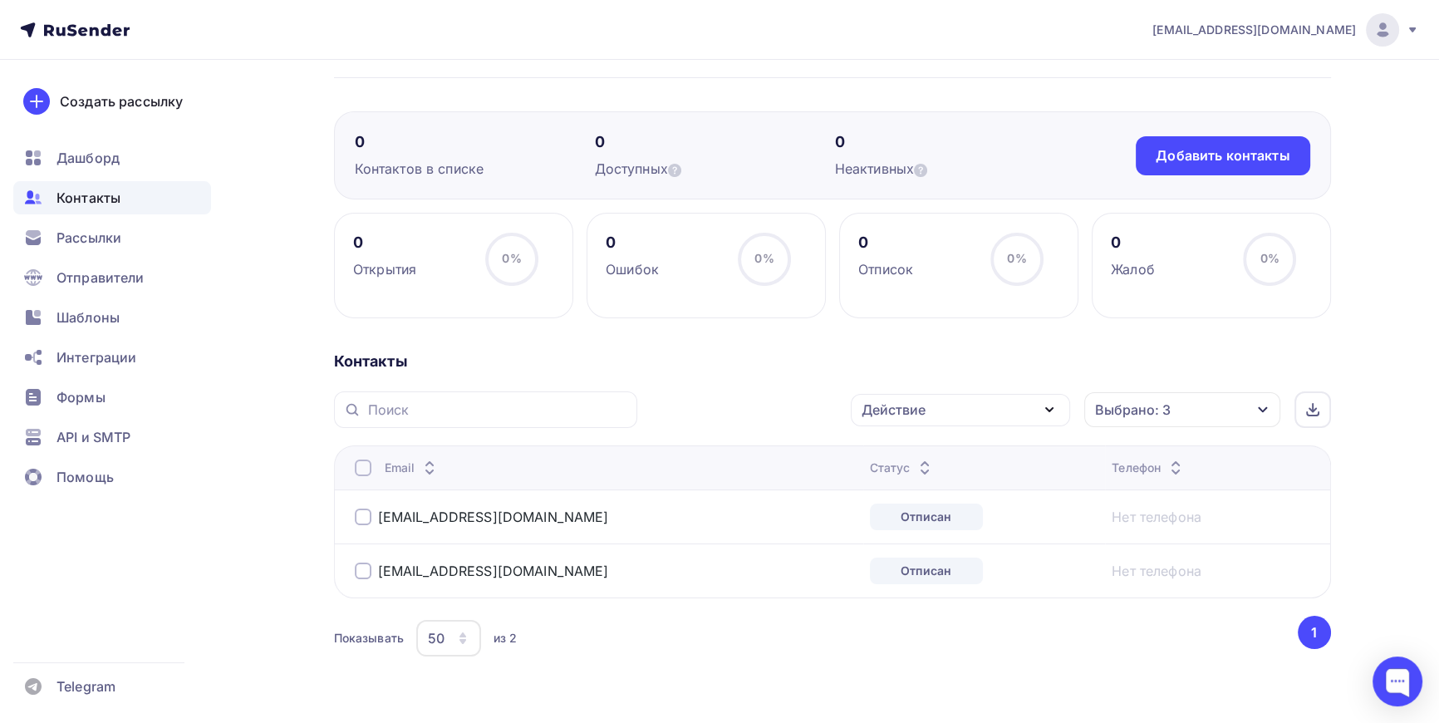
click at [1262, 403] on icon "button" at bounding box center [1262, 409] width 13 height 13
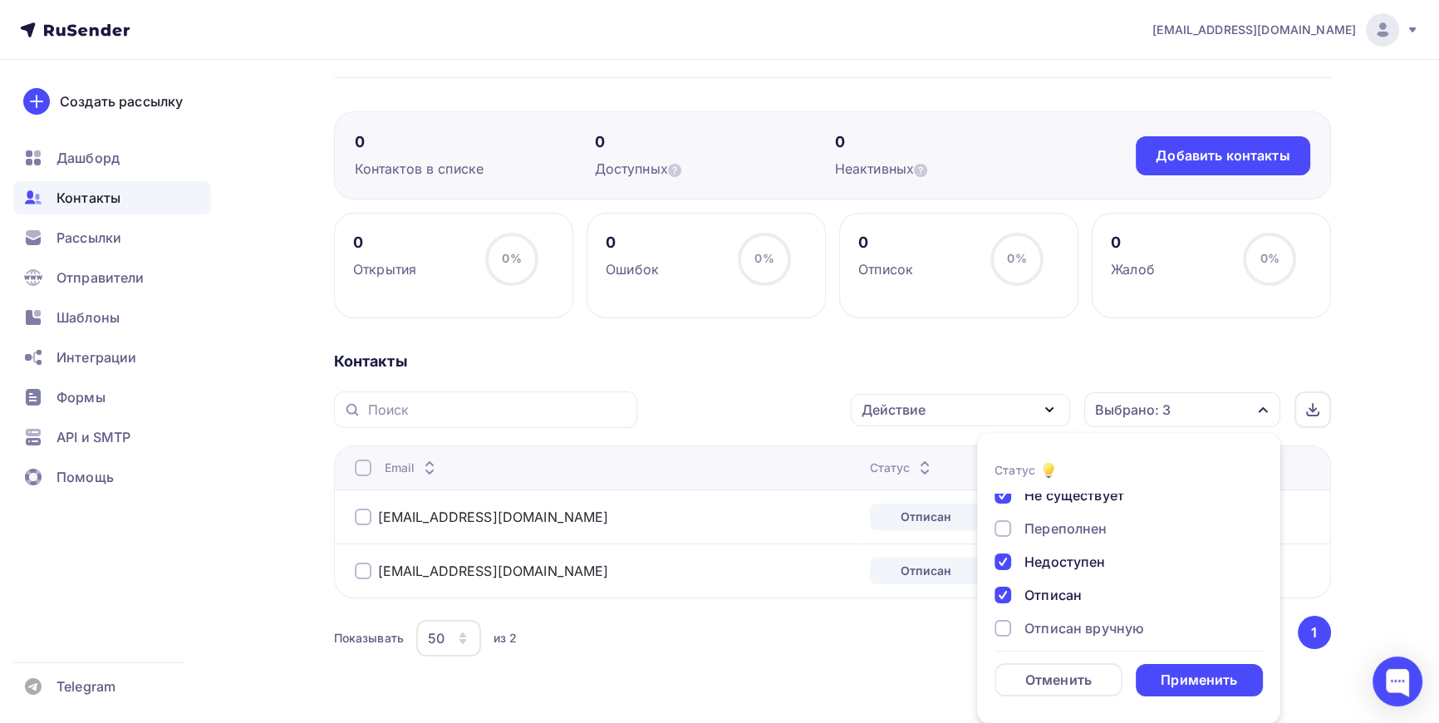
click at [1005, 497] on div at bounding box center [1003, 495] width 17 height 17
click at [1003, 563] on div at bounding box center [1003, 561] width 17 height 17
click at [1001, 592] on div at bounding box center [1003, 595] width 17 height 17
click at [1207, 681] on div "Применить" at bounding box center [1199, 680] width 76 height 19
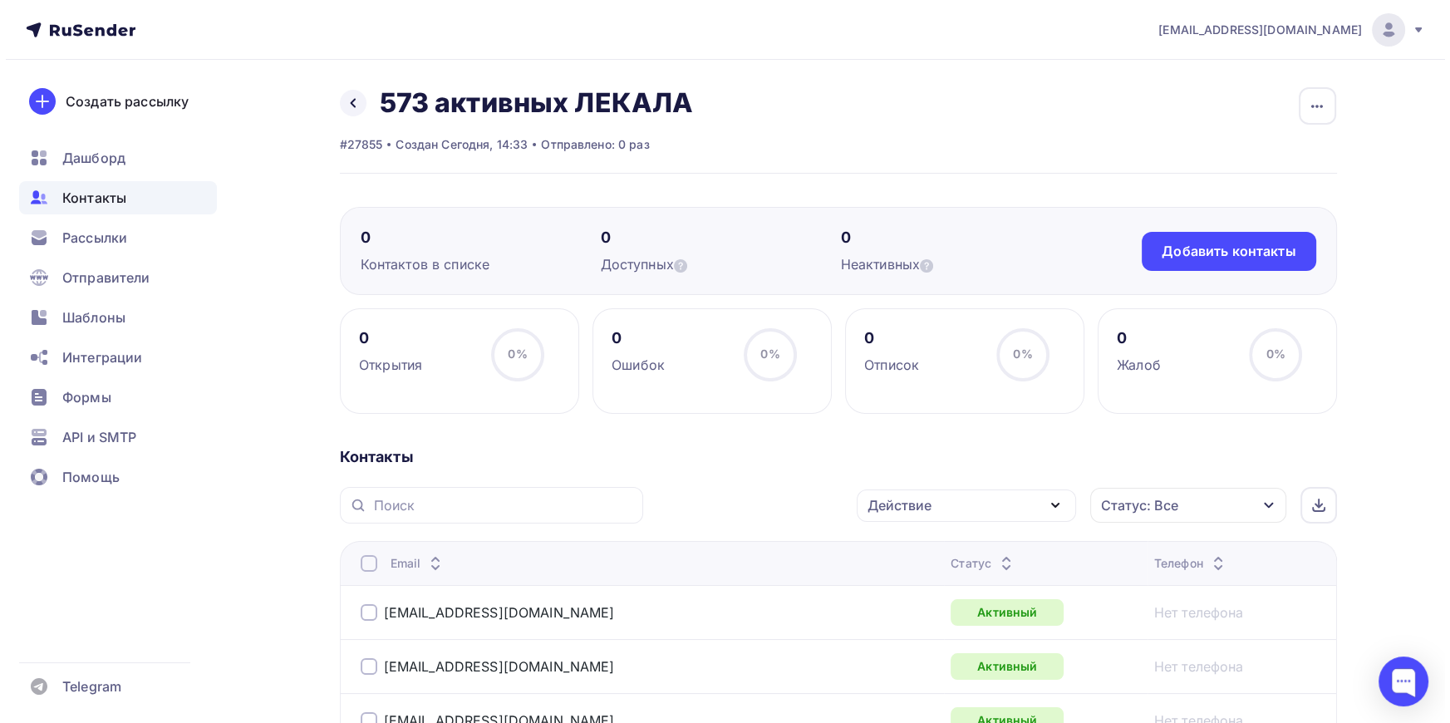
scroll to position [0, 0]
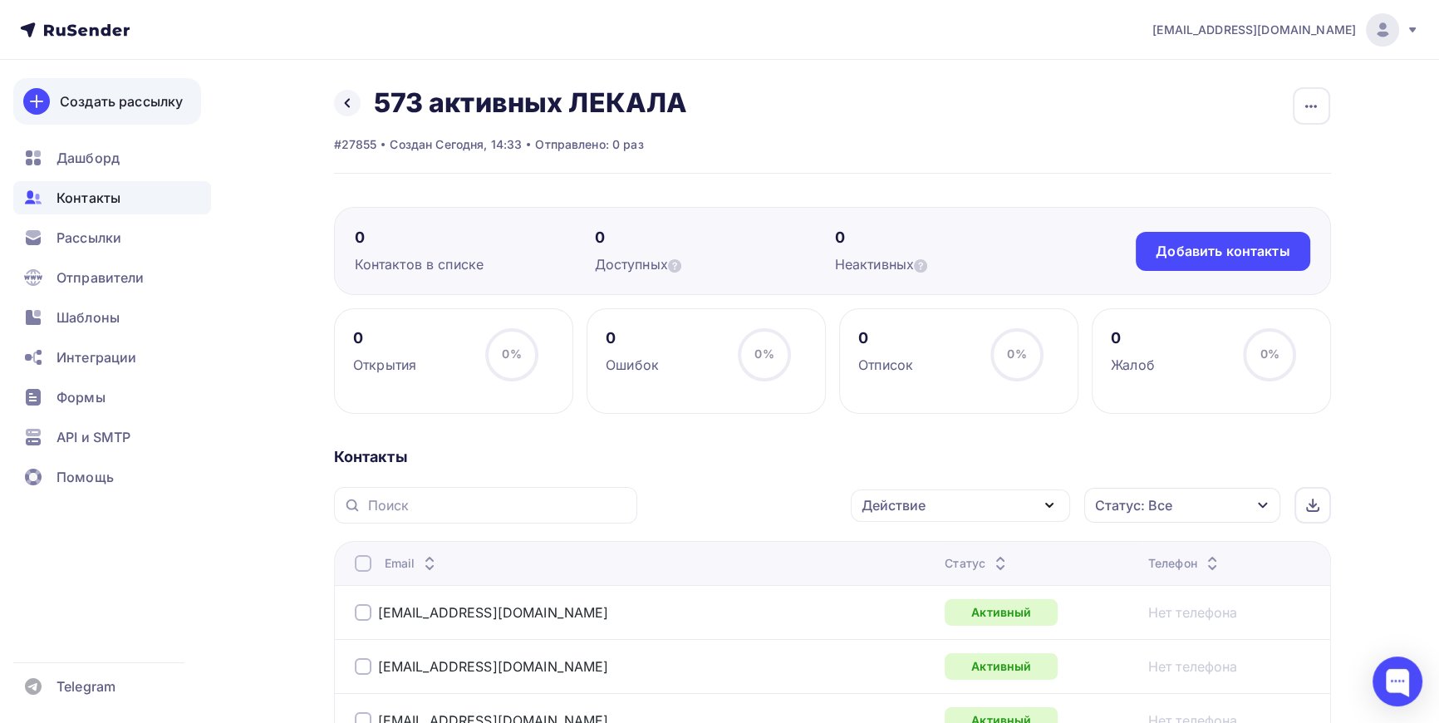
click at [71, 95] on div "Создать рассылку" at bounding box center [121, 101] width 123 height 20
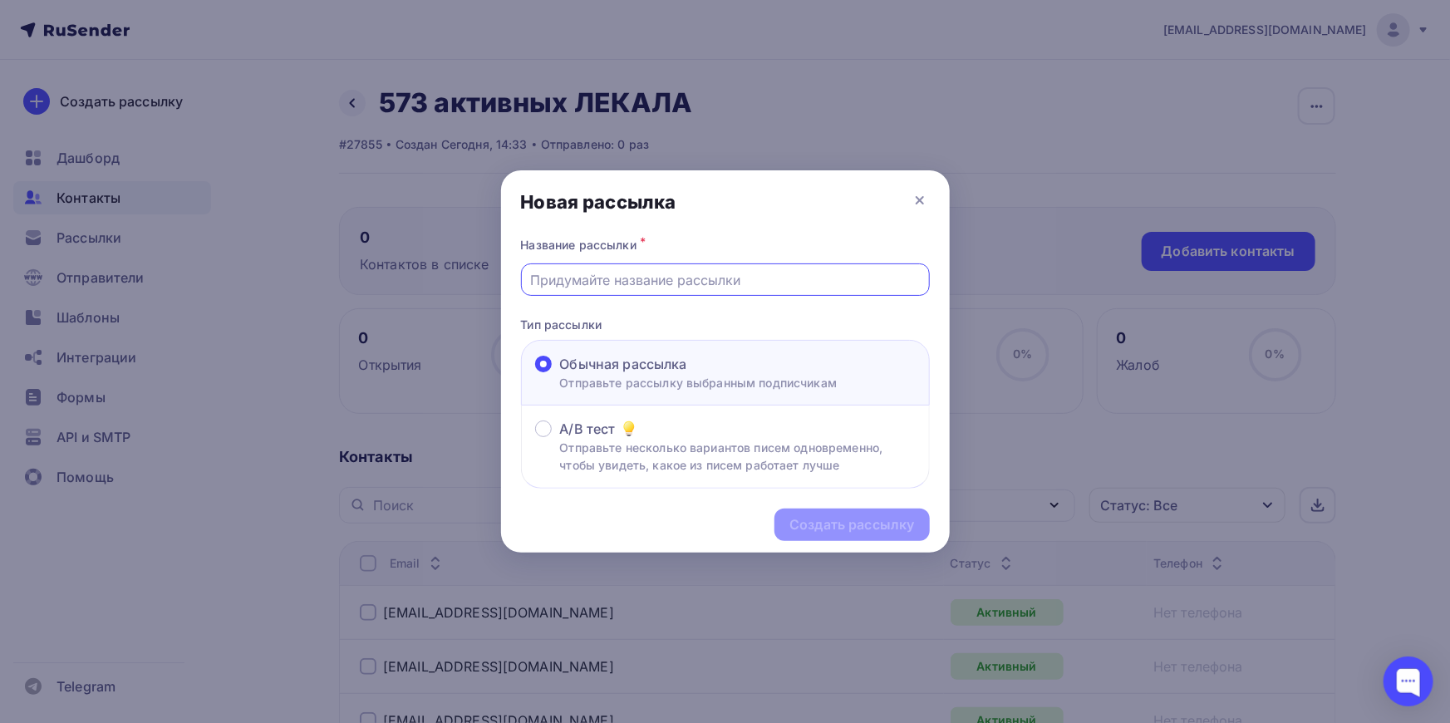
click at [740, 280] on input "text" at bounding box center [725, 280] width 390 height 20
type input "573 активных ЛЕКАЛА"
click at [856, 517] on div "Создать рассылку" at bounding box center [851, 524] width 125 height 19
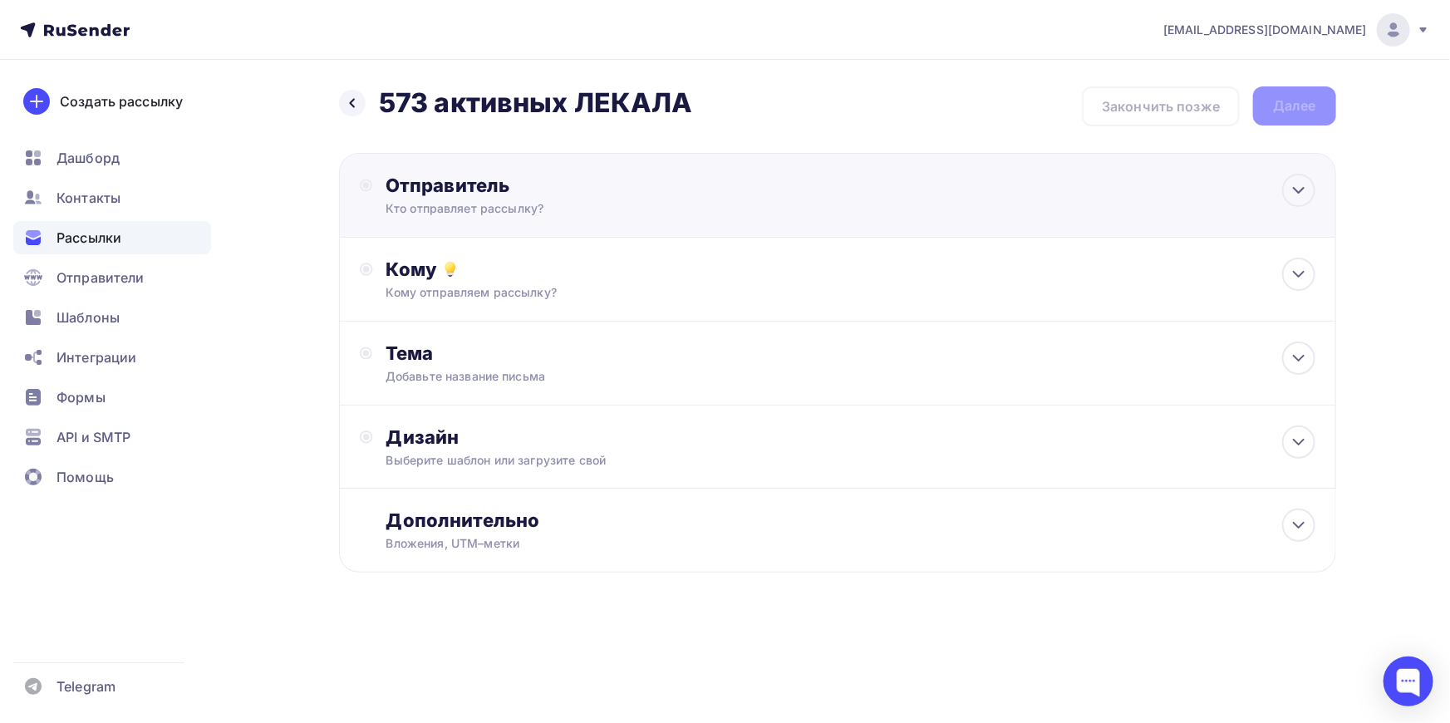
click at [530, 203] on div "Кто отправляет рассылку?" at bounding box center [548, 208] width 324 height 17
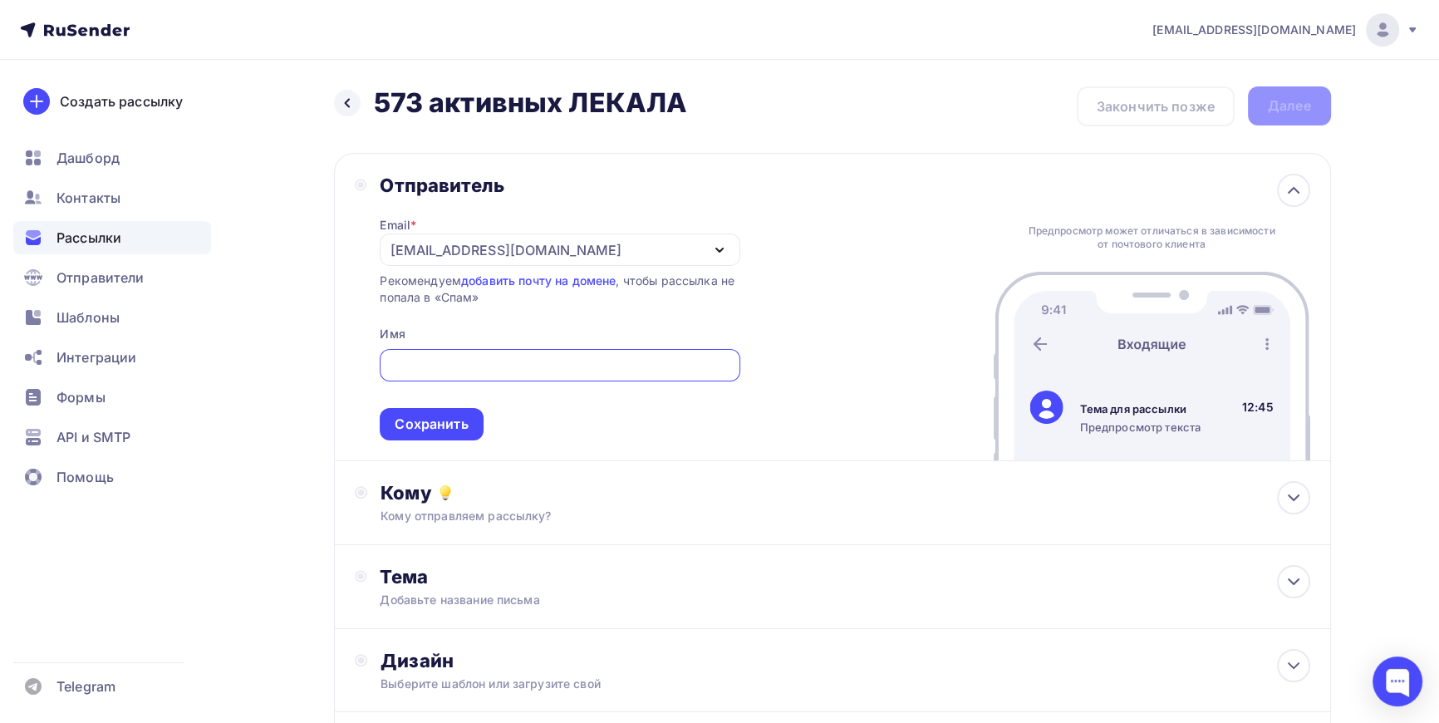
click at [527, 257] on div "[EMAIL_ADDRESS][DOMAIN_NAME]" at bounding box center [506, 250] width 230 height 20
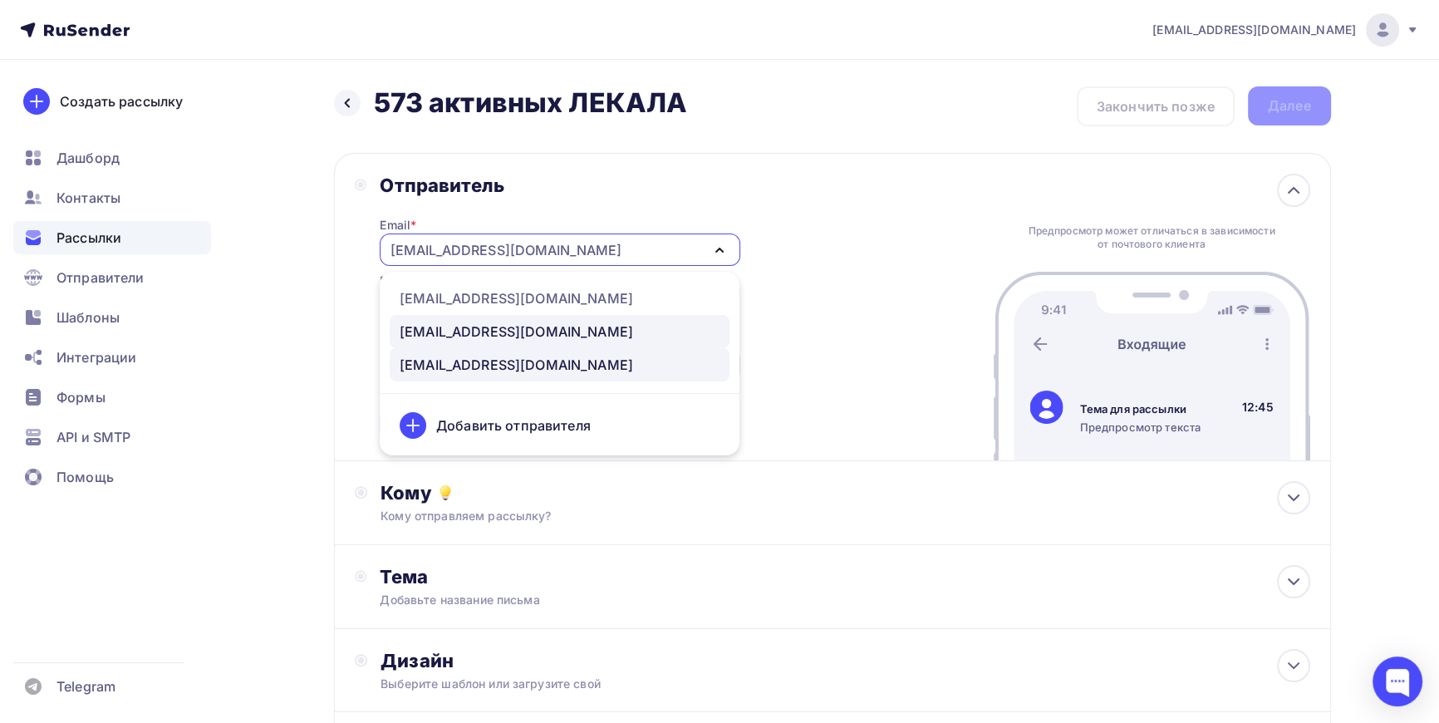
click at [481, 326] on div "[EMAIL_ADDRESS][DOMAIN_NAME]" at bounding box center [516, 332] width 233 height 20
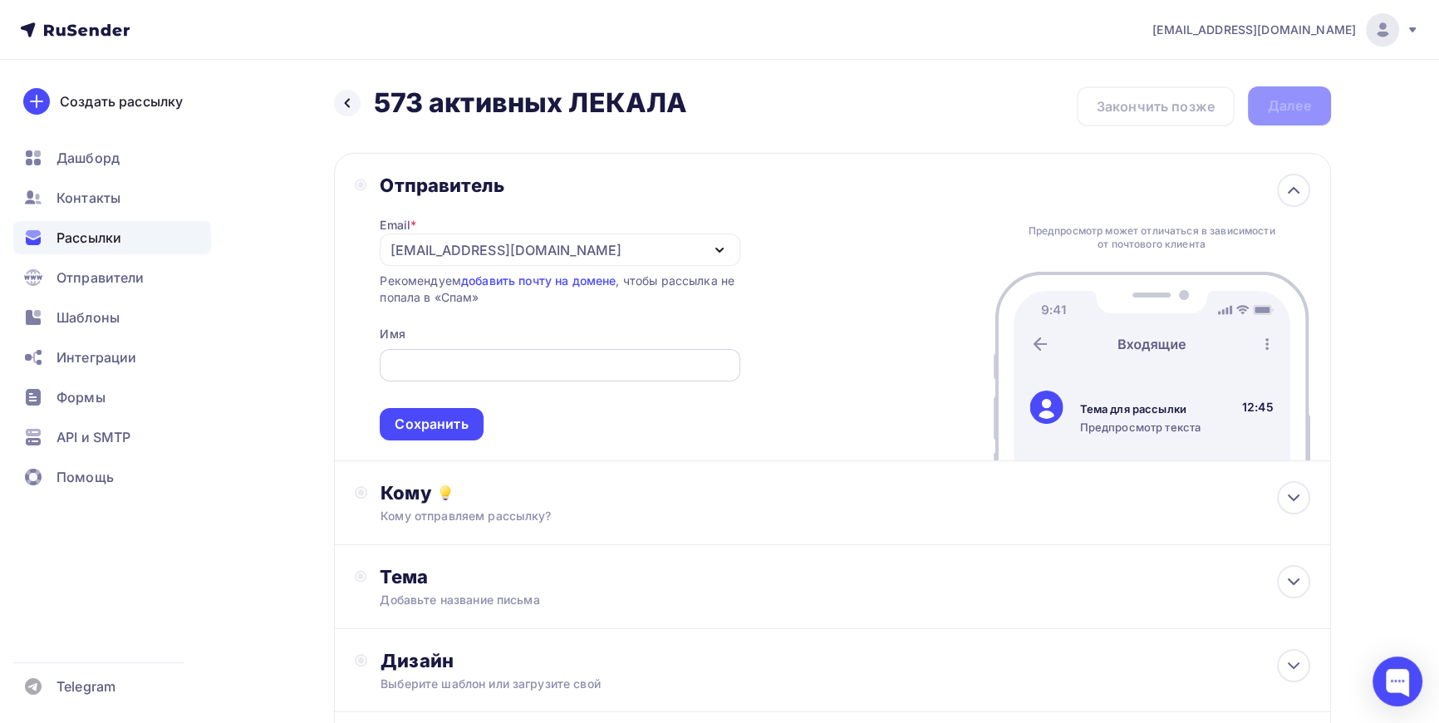
click at [464, 368] on input "text" at bounding box center [560, 366] width 341 height 20
type input "ЛЕКАЛА СЕРВИС"
click at [423, 415] on div "Сохранить" at bounding box center [431, 424] width 73 height 19
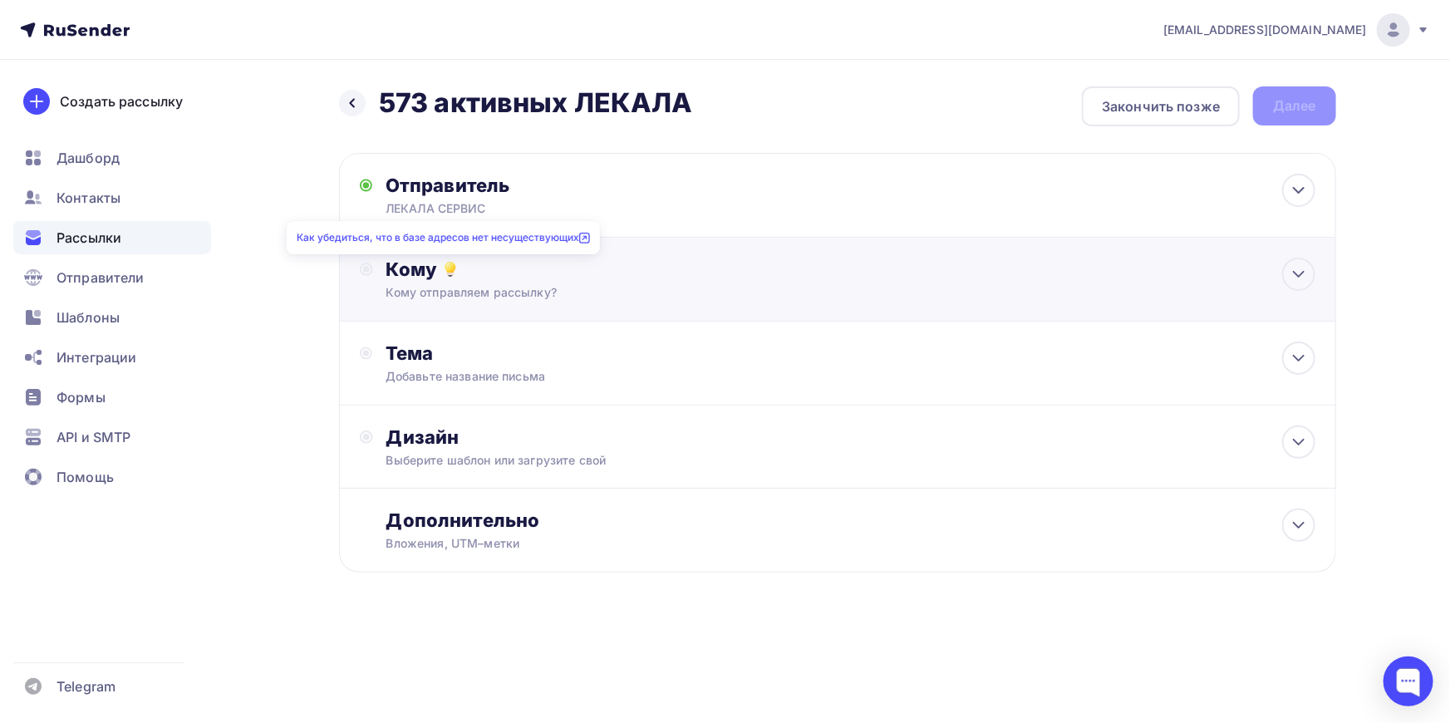
click at [444, 276] on icon at bounding box center [450, 269] width 20 height 20
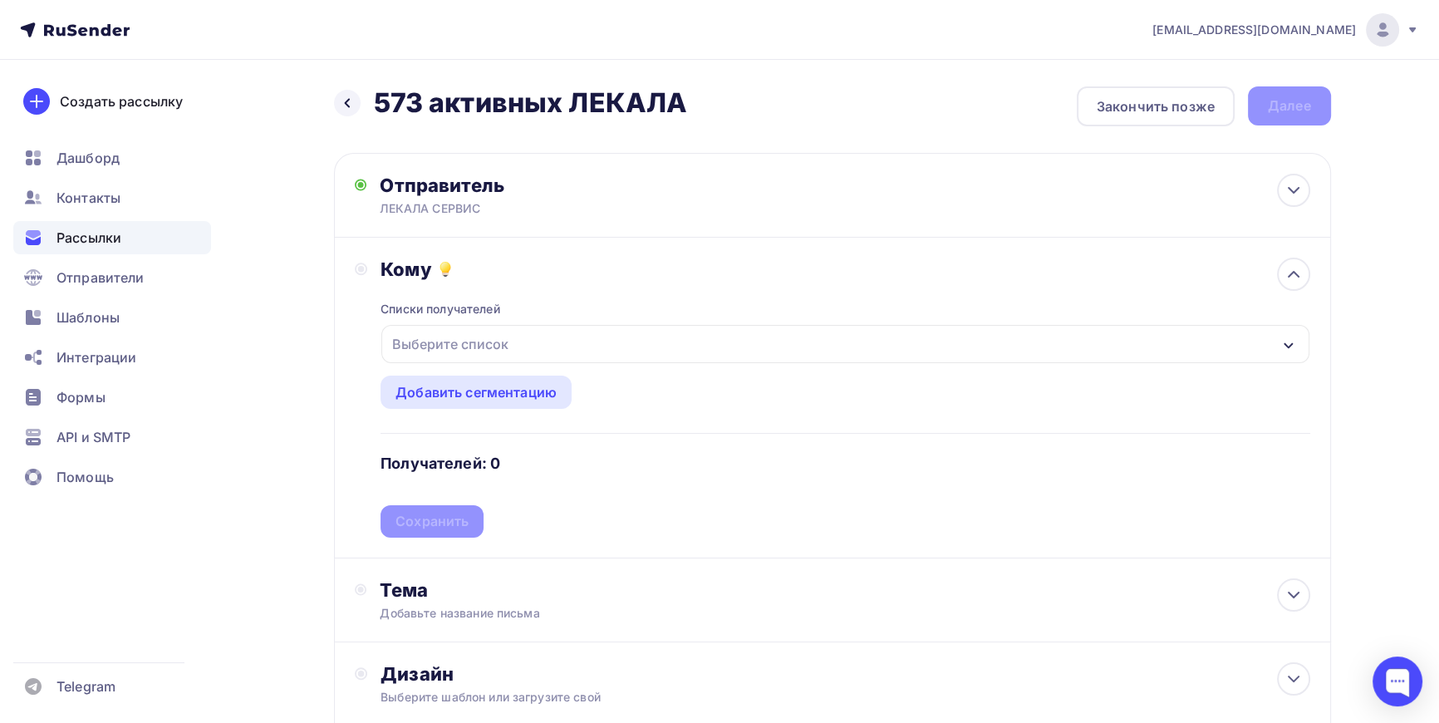
click at [432, 337] on div "Выберите список" at bounding box center [451, 344] width 130 height 30
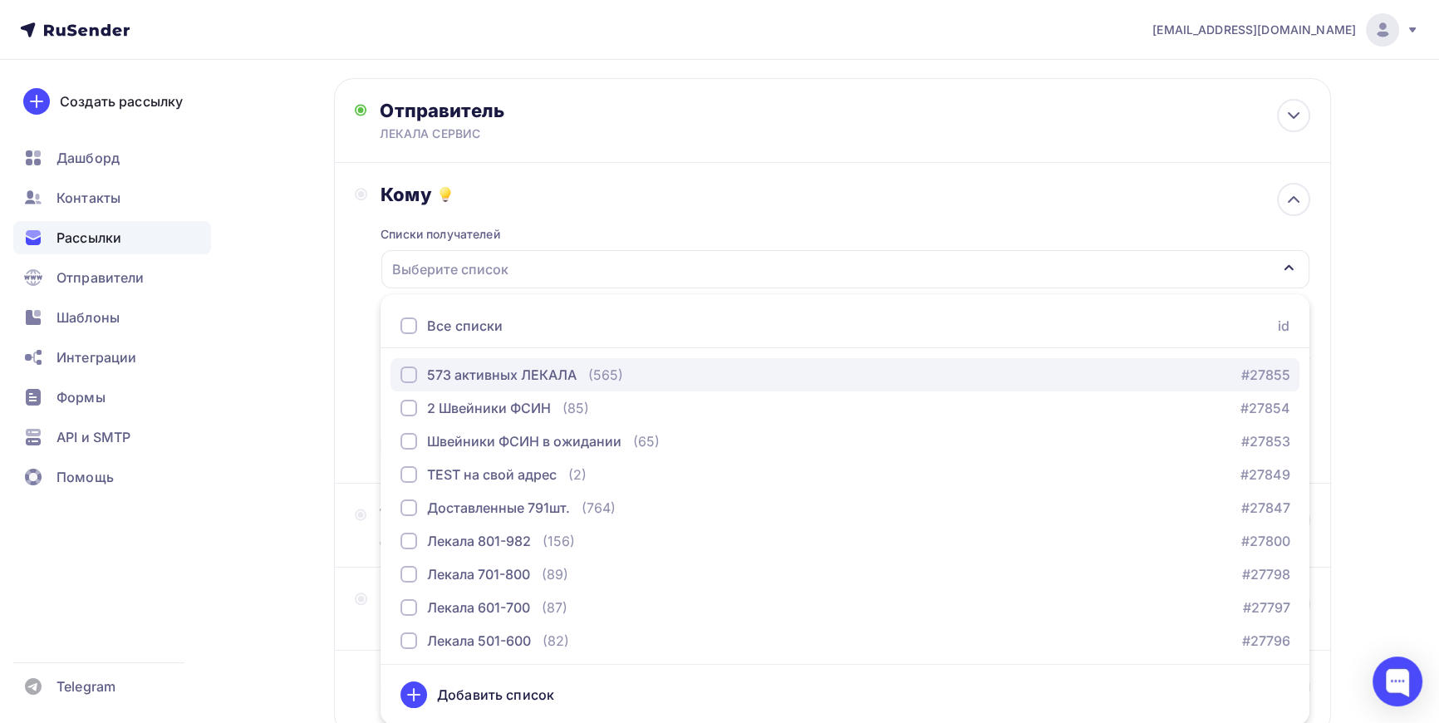
click at [404, 378] on div "button" at bounding box center [409, 374] width 17 height 17
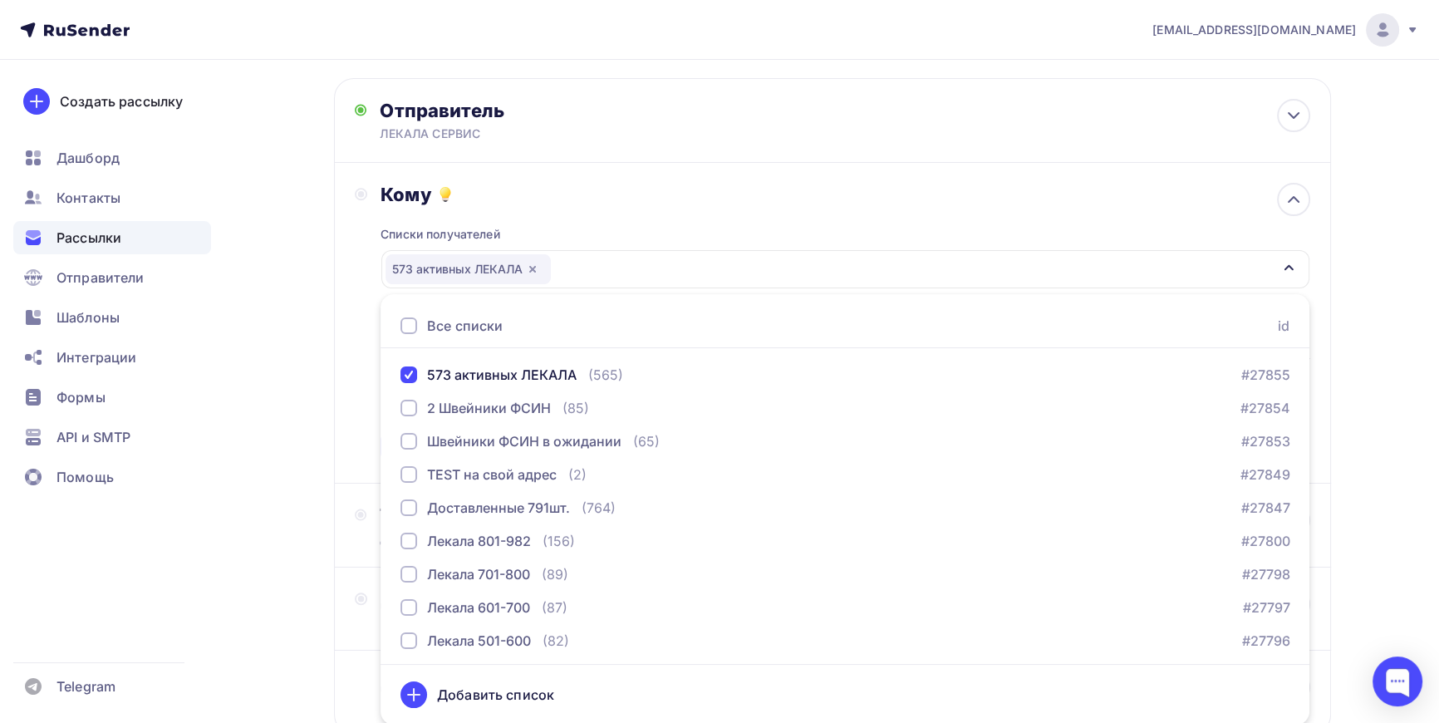
click at [332, 333] on div "Назад 573 активных ЛЕКАЛА 573 активных ЛЕКАЛА Закончить позже Далее Отправитель…" at bounding box center [720, 413] width 1362 height 857
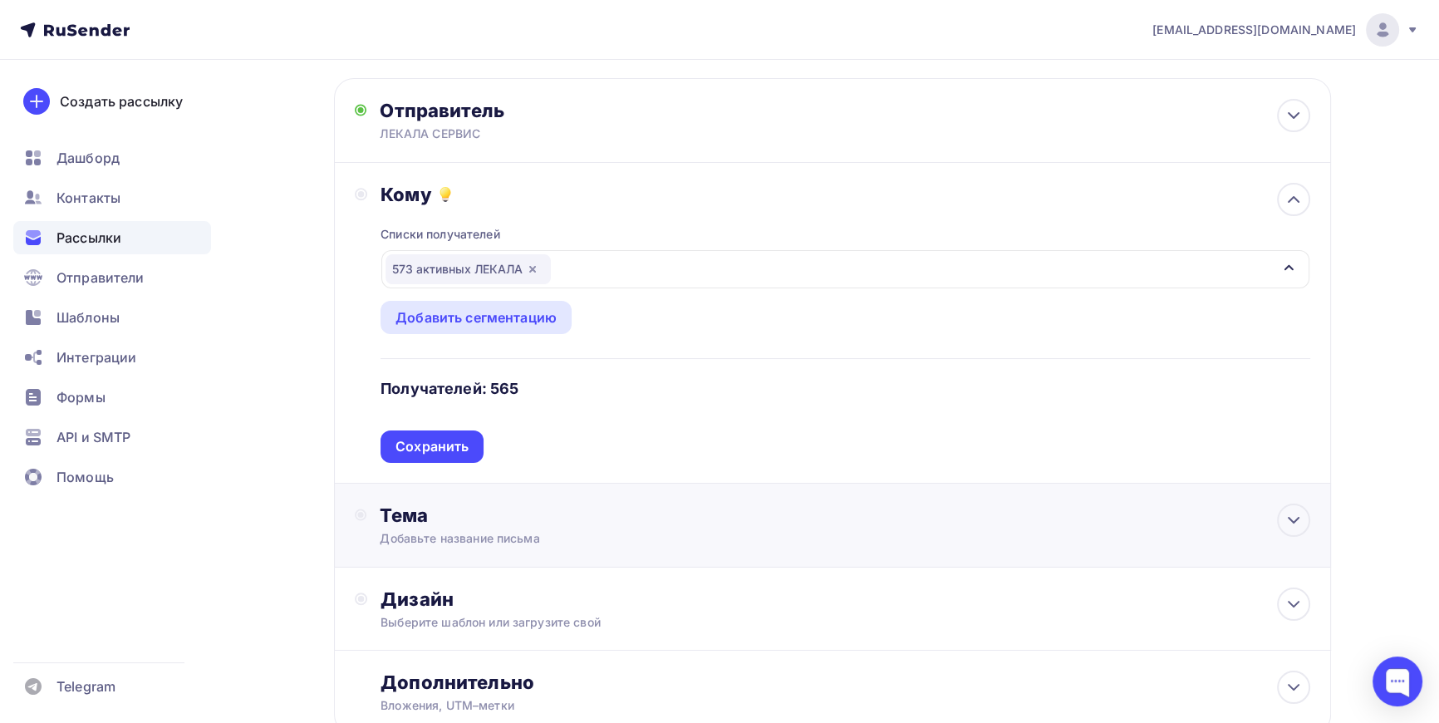
drag, startPoint x: 429, startPoint y: 440, endPoint x: 402, endPoint y: 415, distance: 36.4
click at [429, 440] on div "Сохранить" at bounding box center [432, 446] width 73 height 19
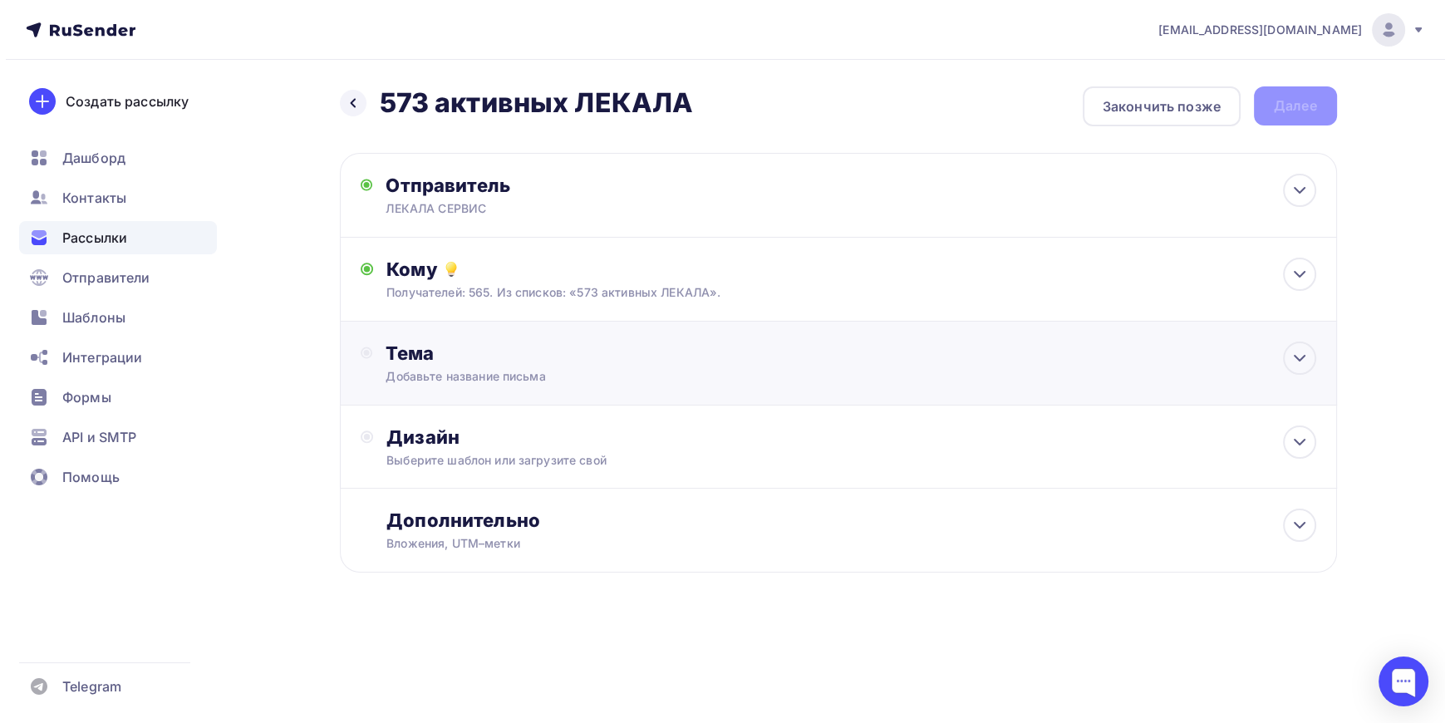
scroll to position [0, 0]
click at [422, 356] on div "Тема" at bounding box center [550, 353] width 328 height 23
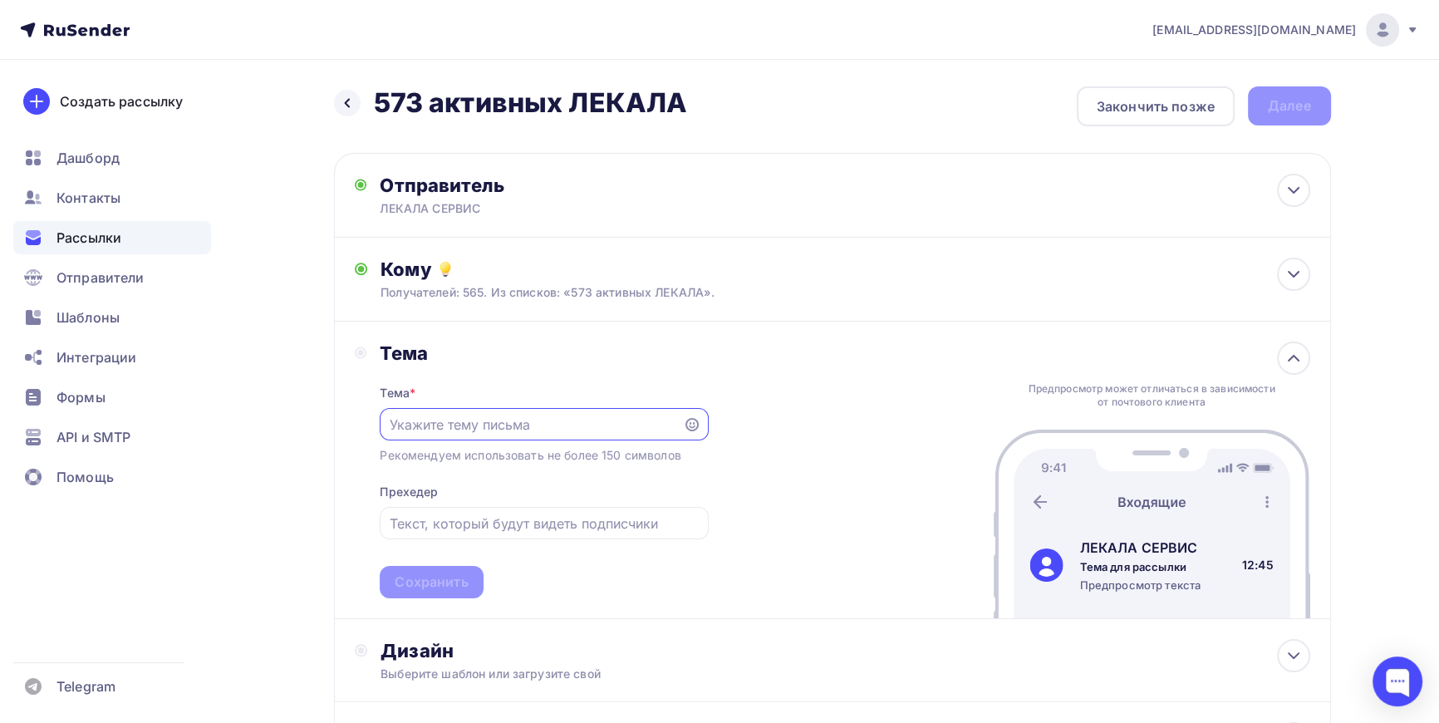
click at [422, 429] on input "text" at bounding box center [532, 425] width 284 height 20
type input "Оцифровка лекал"
click at [445, 582] on div "Сохранить" at bounding box center [431, 582] width 73 height 19
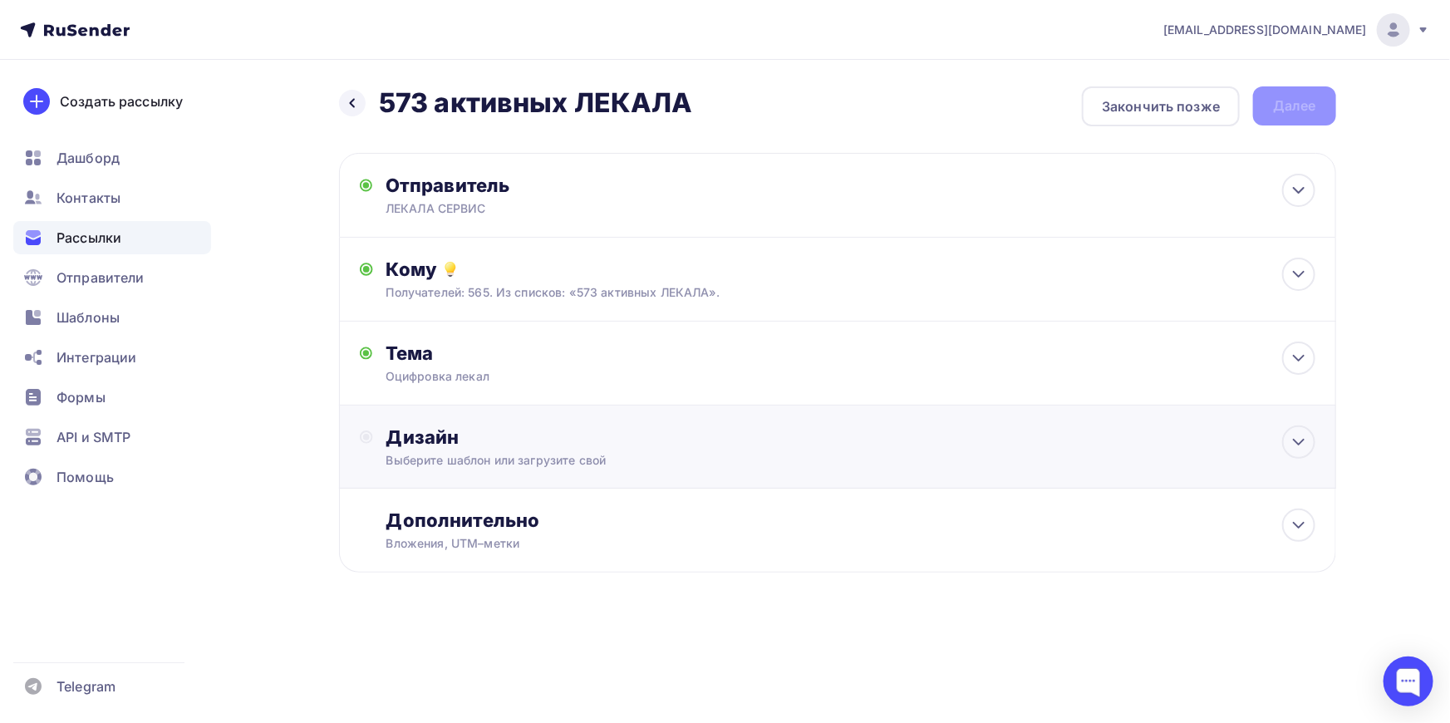
click at [489, 463] on div "Выберите шаблон или загрузите свой" at bounding box center [804, 460] width 837 height 17
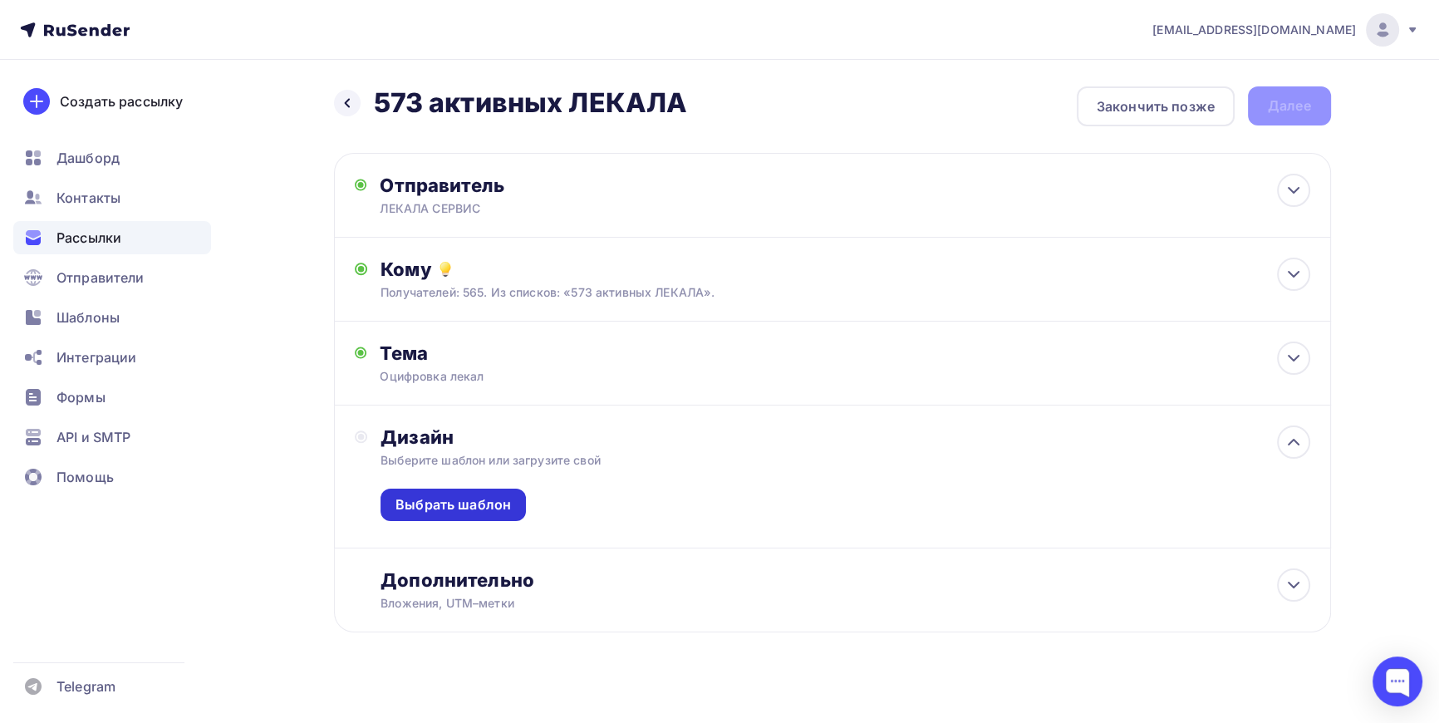
click at [445, 514] on div "Выбрать шаблон" at bounding box center [453, 505] width 145 height 32
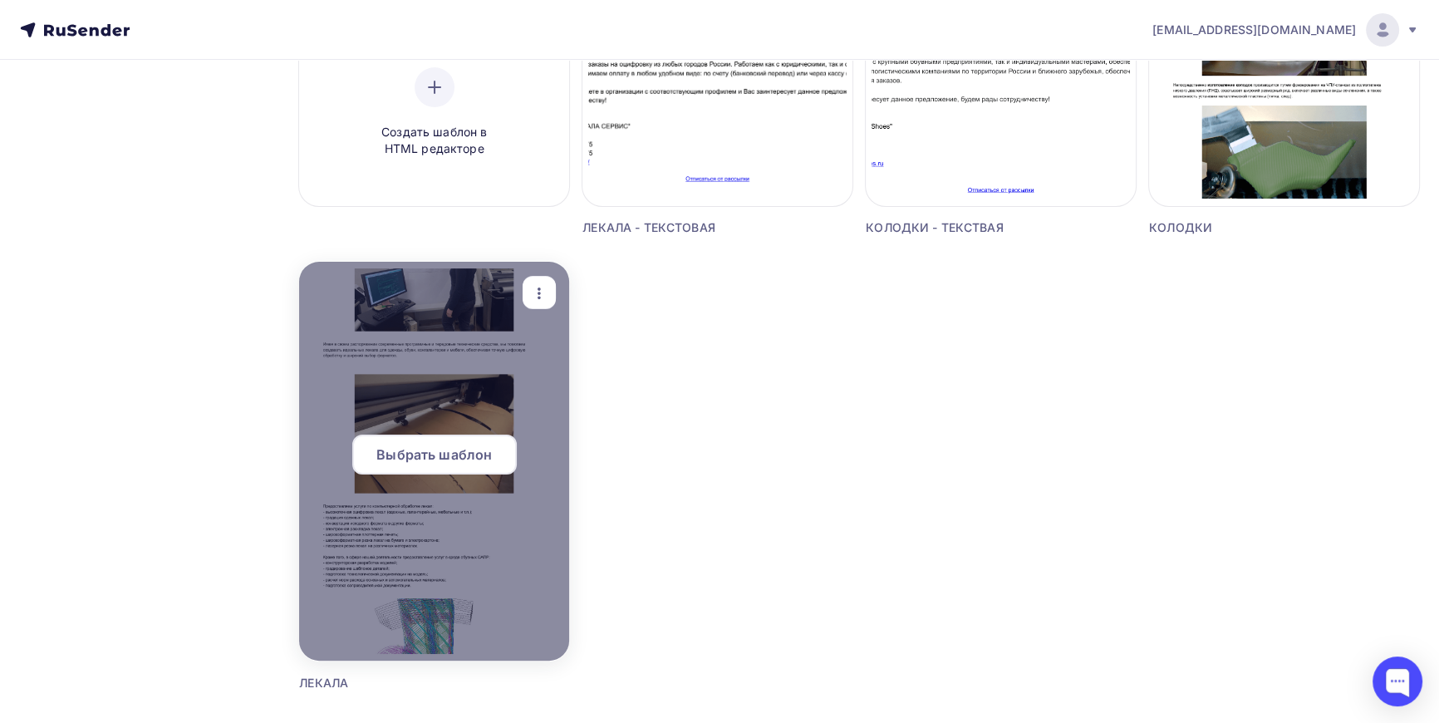
scroll to position [453, 0]
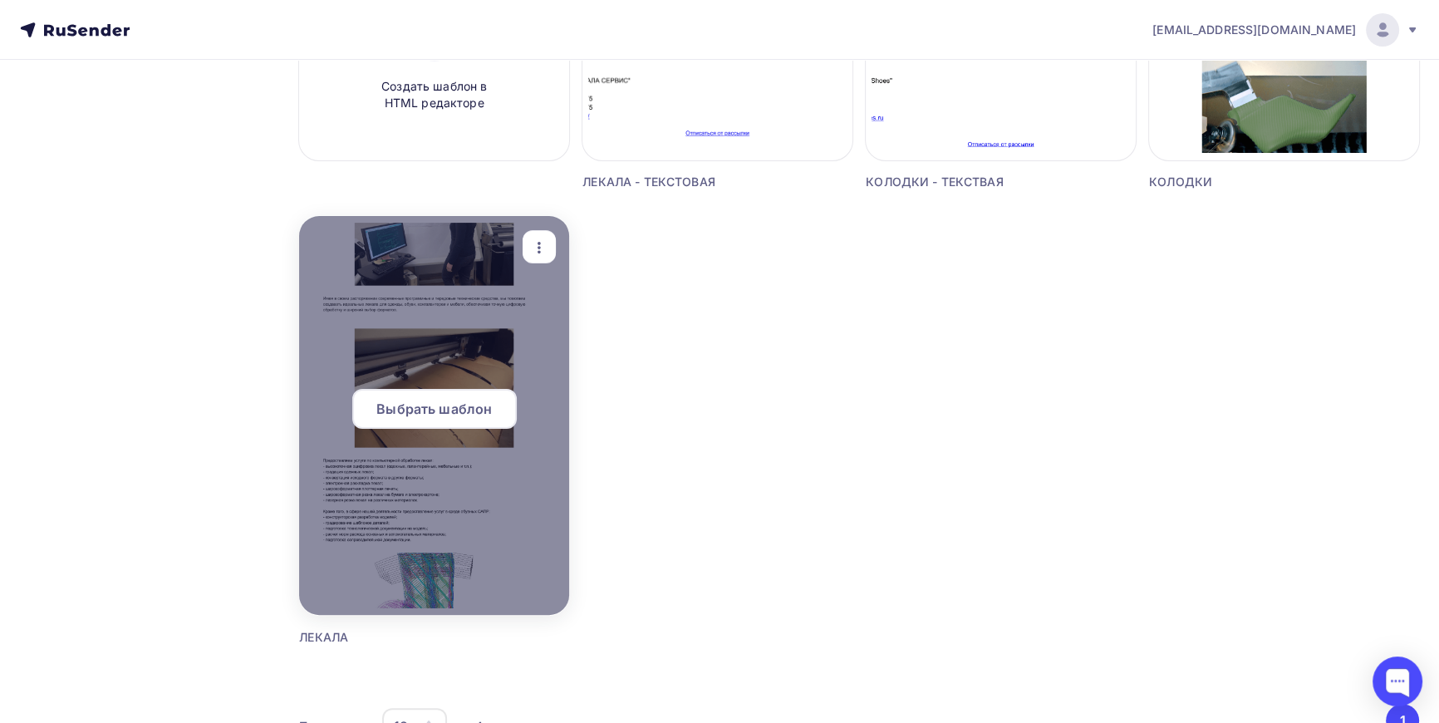
click at [443, 403] on span "Выбрать шаблон" at bounding box center [434, 409] width 116 height 20
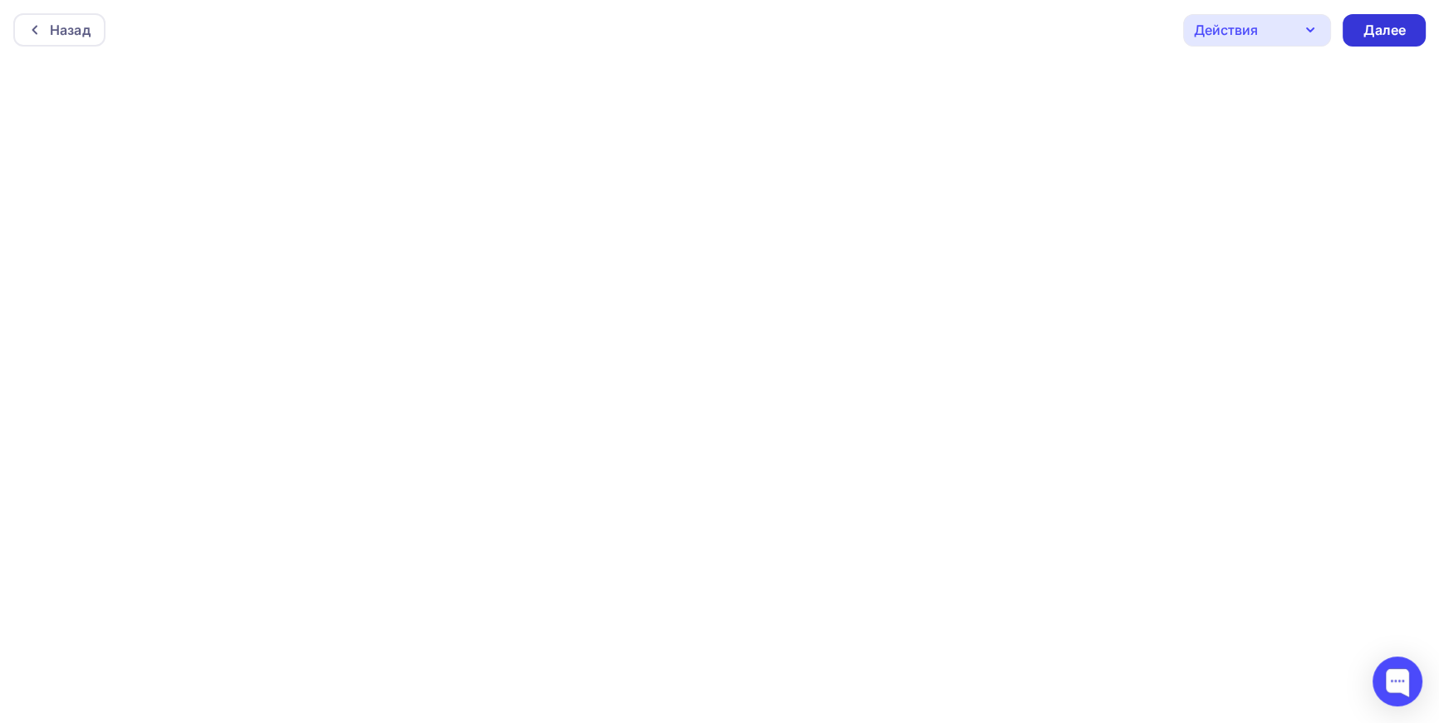
click at [1379, 32] on div "Далее" at bounding box center [1384, 30] width 43 height 19
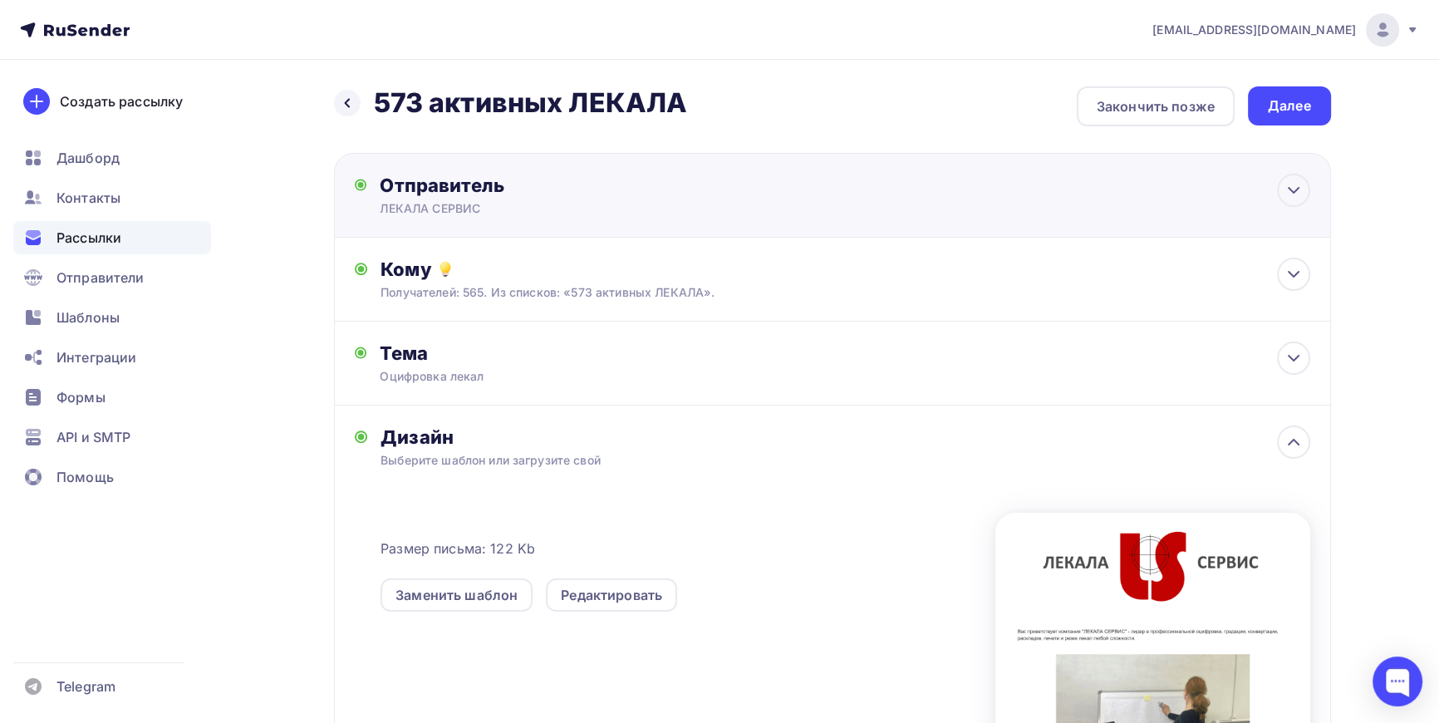
click at [482, 186] on div "Отправитель" at bounding box center [560, 185] width 360 height 23
type input "ЛЕКАЛА СЕРВИС"
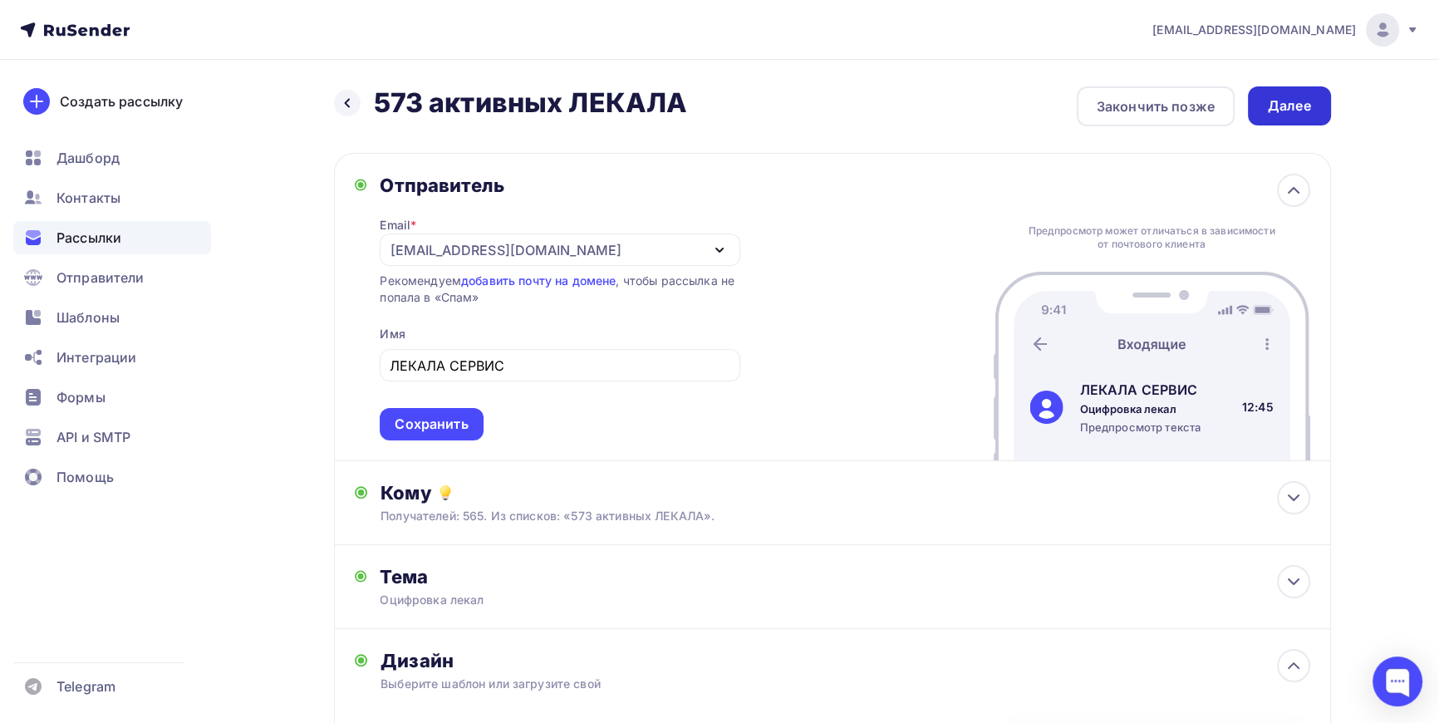
click at [1304, 104] on div "Далее" at bounding box center [1289, 105] width 43 height 19
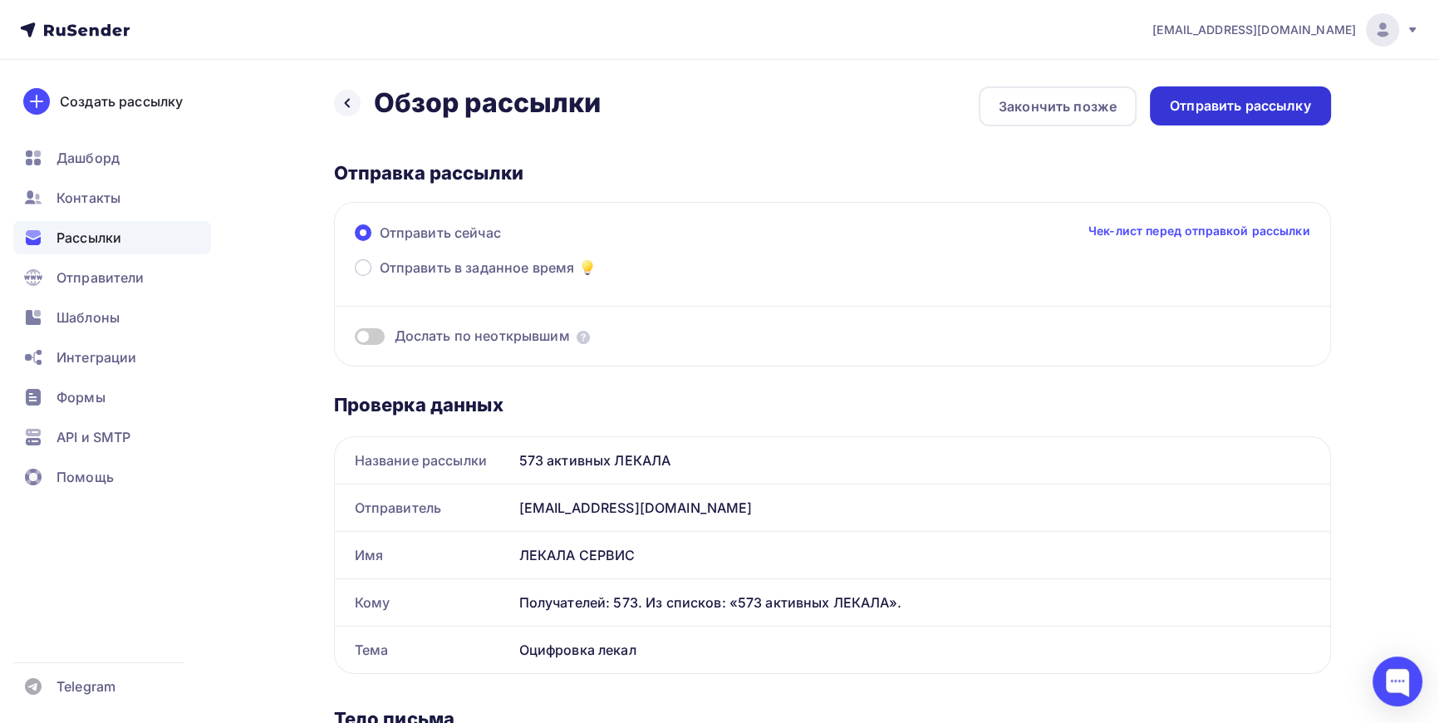
click at [1236, 108] on div "Отправить рассылку" at bounding box center [1240, 105] width 141 height 19
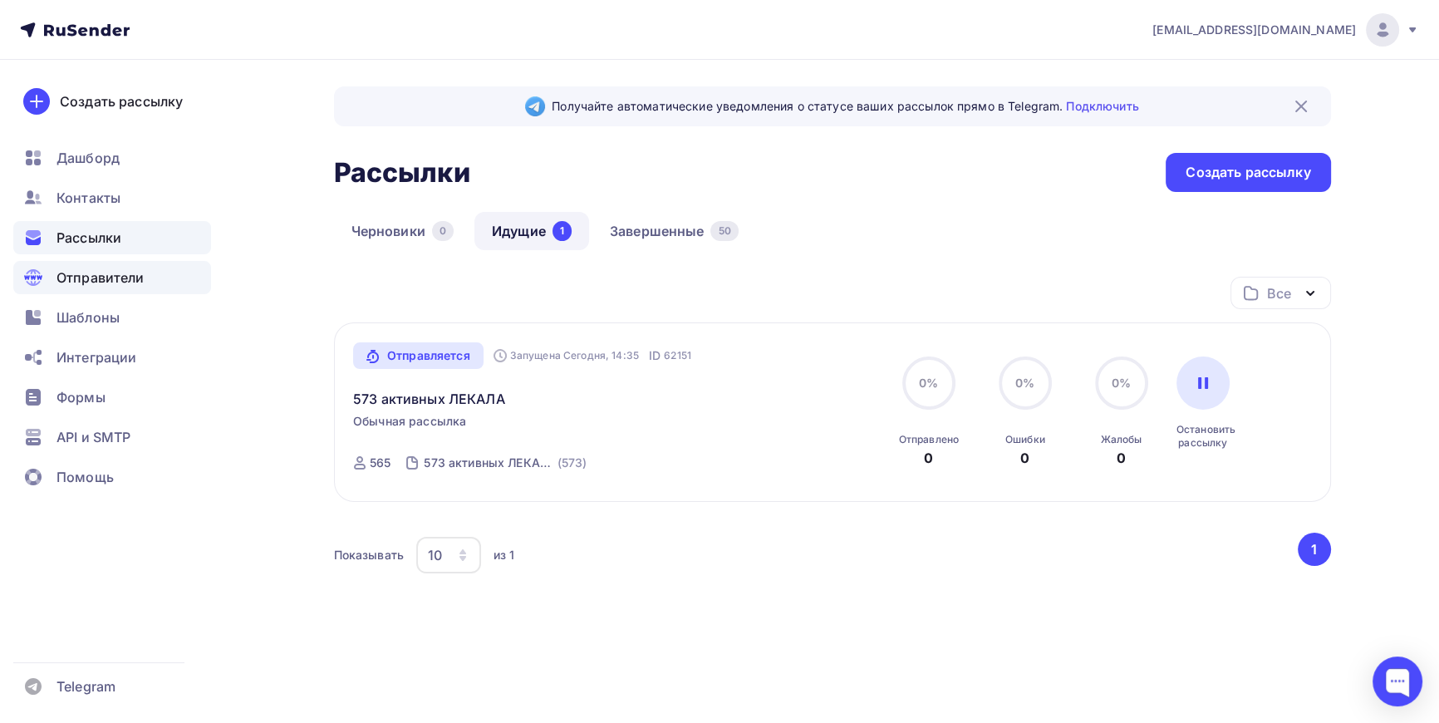
click at [91, 277] on span "Отправители" at bounding box center [101, 278] width 88 height 20
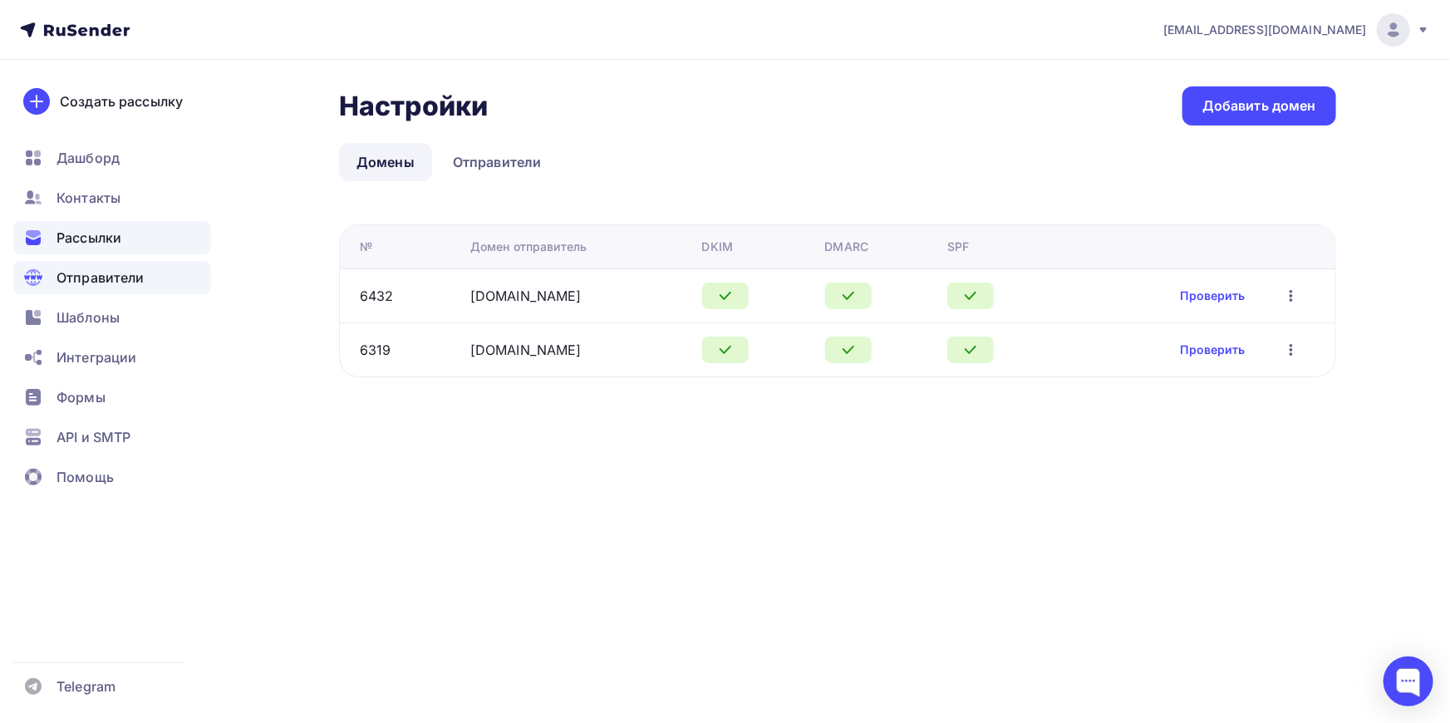
click at [108, 241] on span "Рассылки" at bounding box center [89, 238] width 65 height 20
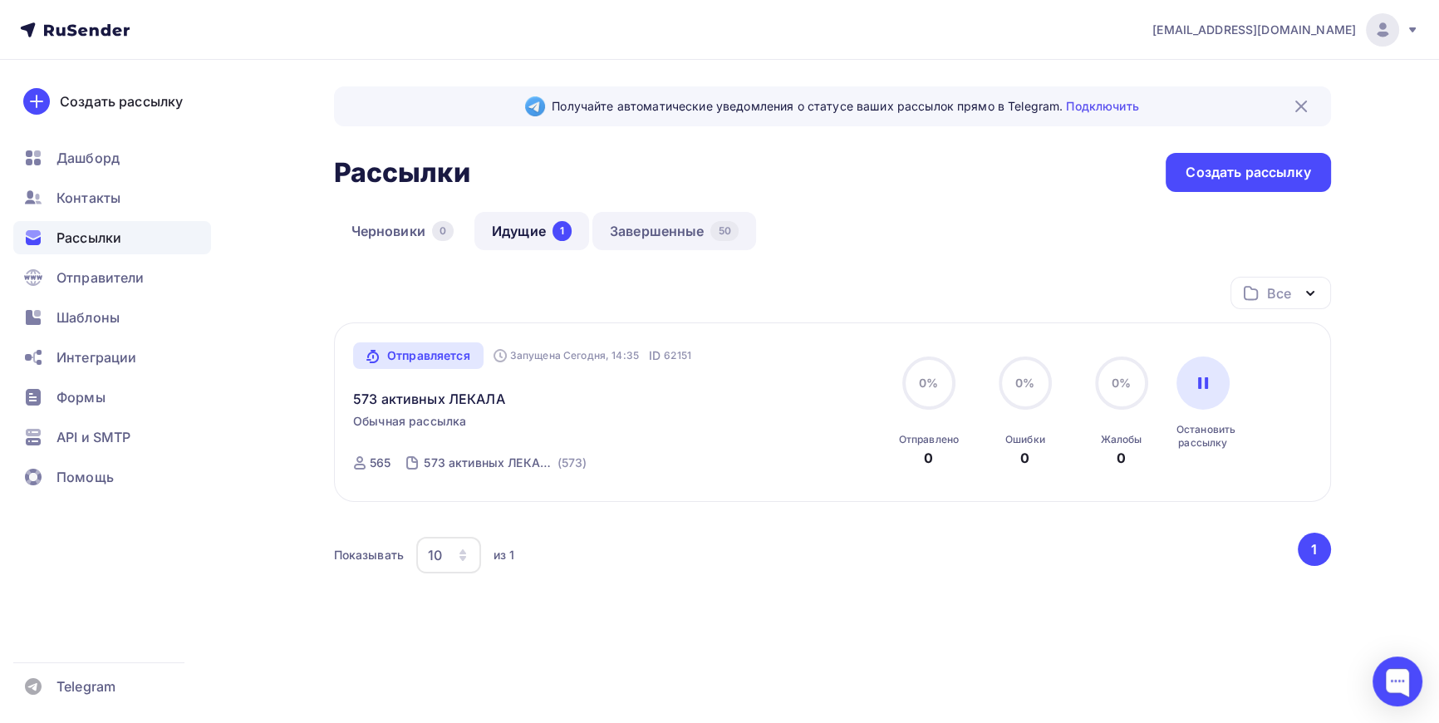
click at [668, 228] on link "Завершенные 50" at bounding box center [674, 231] width 164 height 38
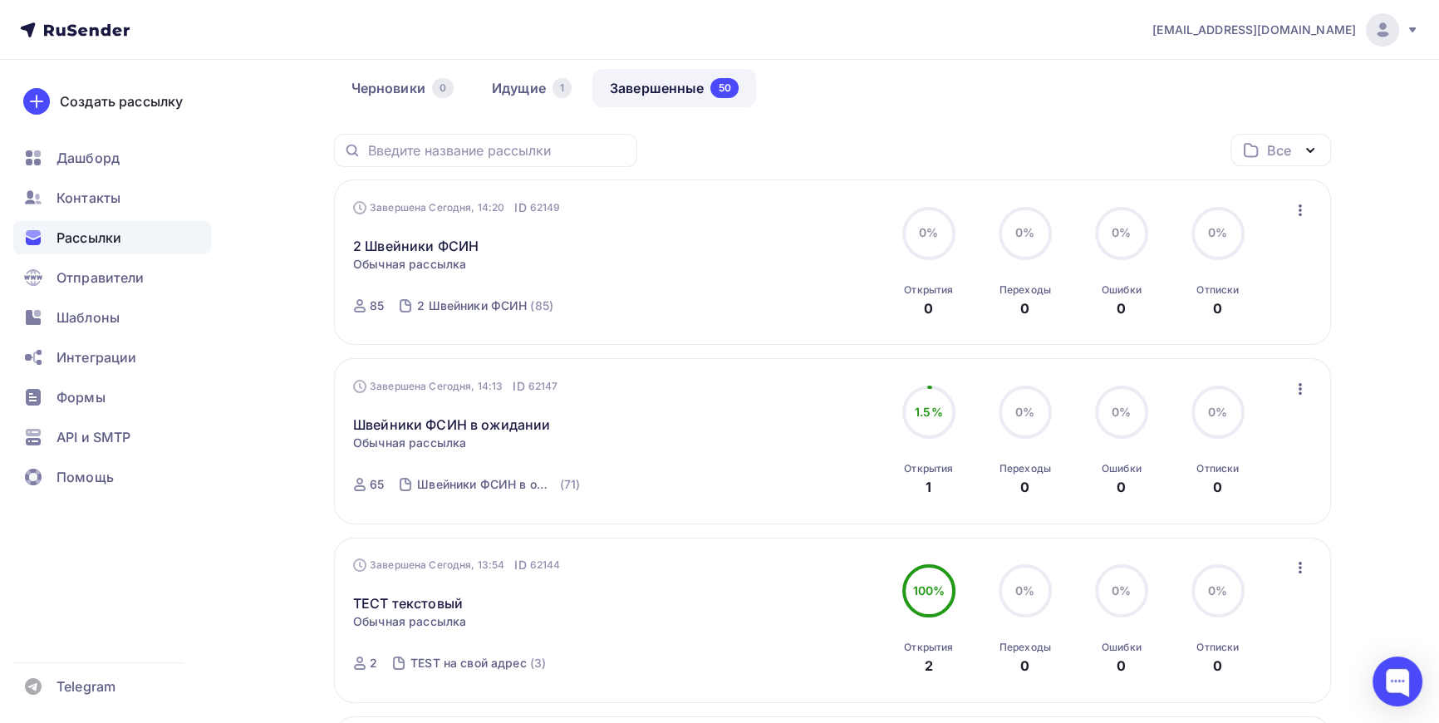
scroll to position [75, 0]
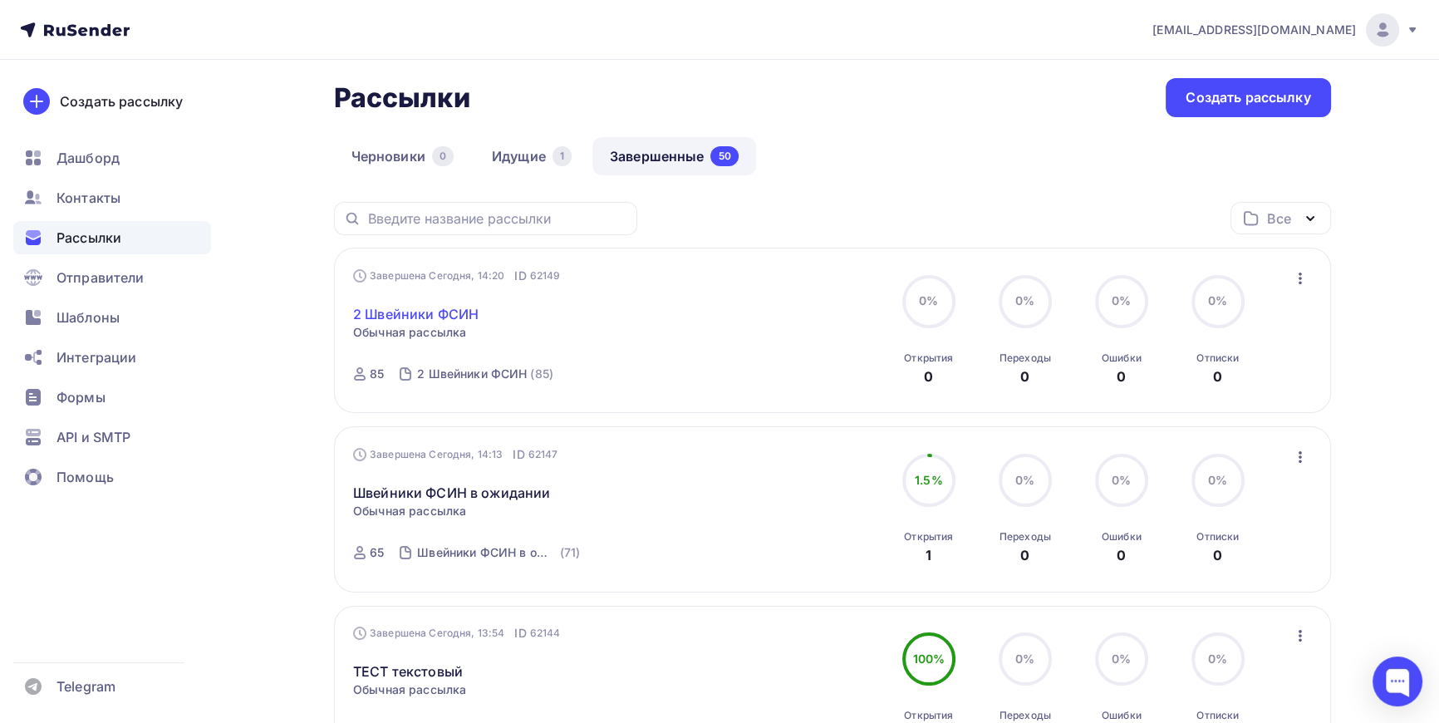
click at [450, 318] on link "2 Швейники ФСИН" at bounding box center [415, 314] width 125 height 20
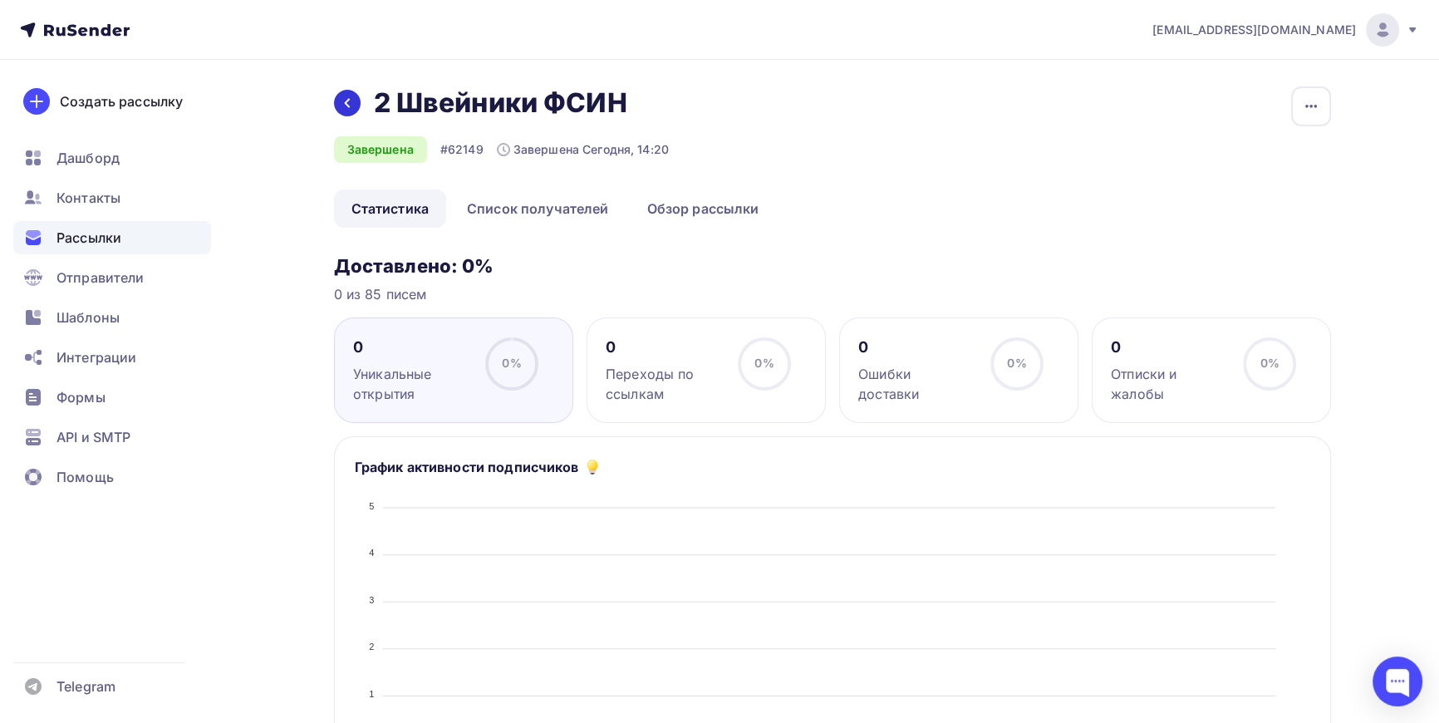
click at [347, 101] on icon at bounding box center [346, 103] width 5 height 9
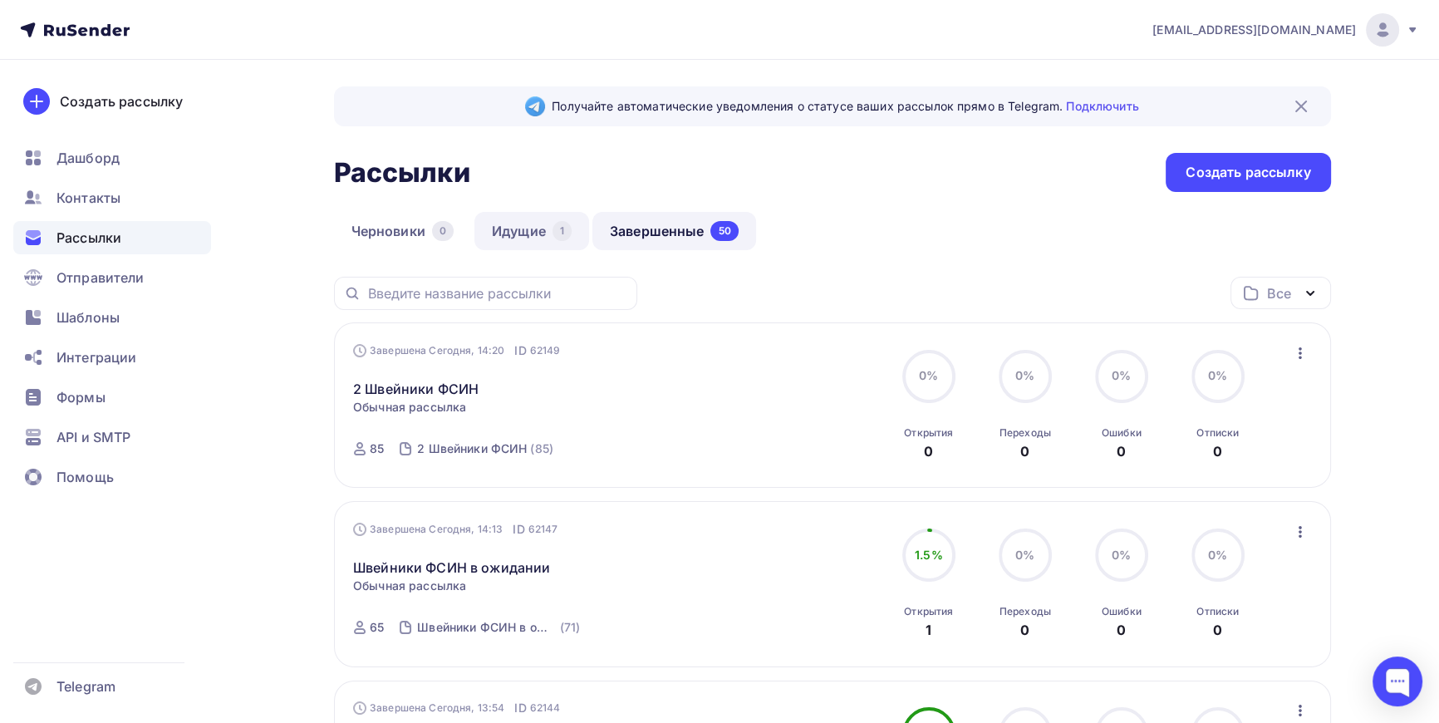
click at [539, 224] on link "Идущие 1" at bounding box center [531, 231] width 115 height 38
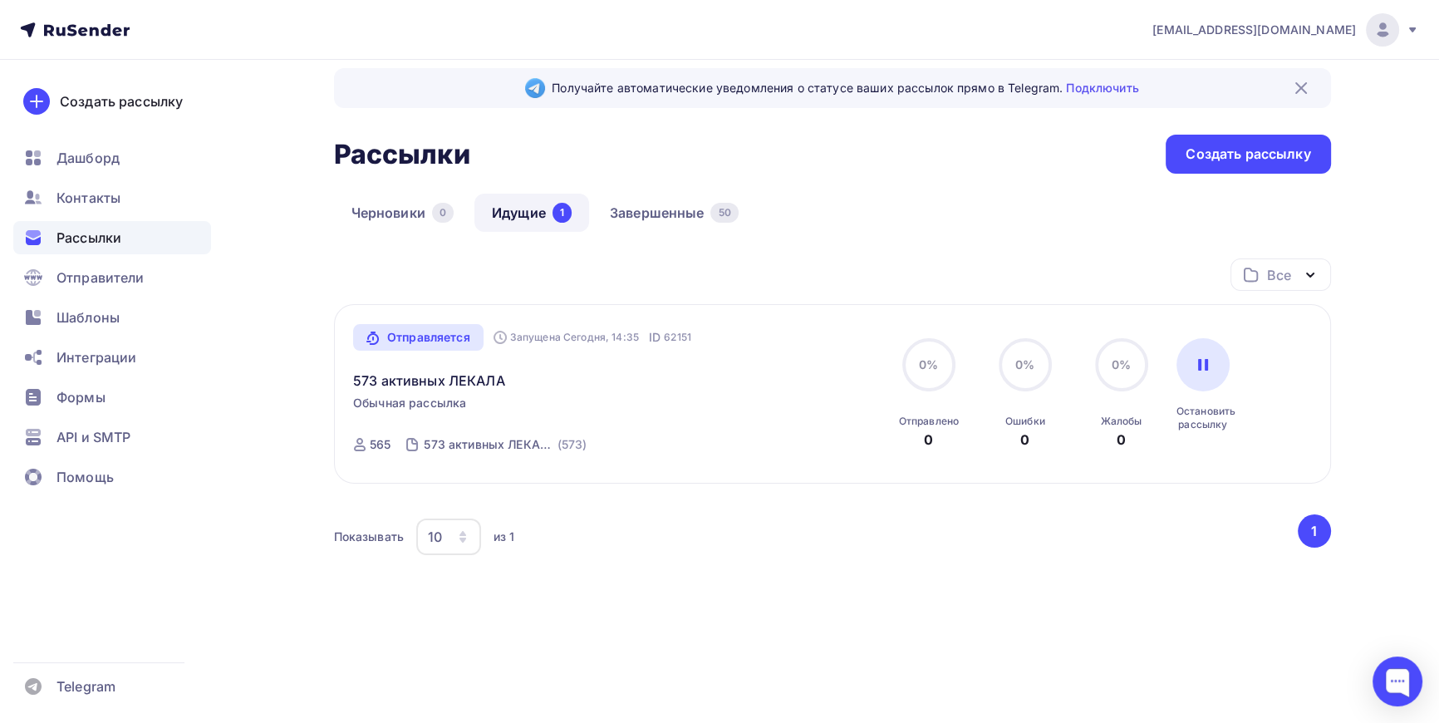
scroll to position [19, 0]
click at [459, 381] on link "573 активных ЛЕКАЛА" at bounding box center [429, 380] width 152 height 20
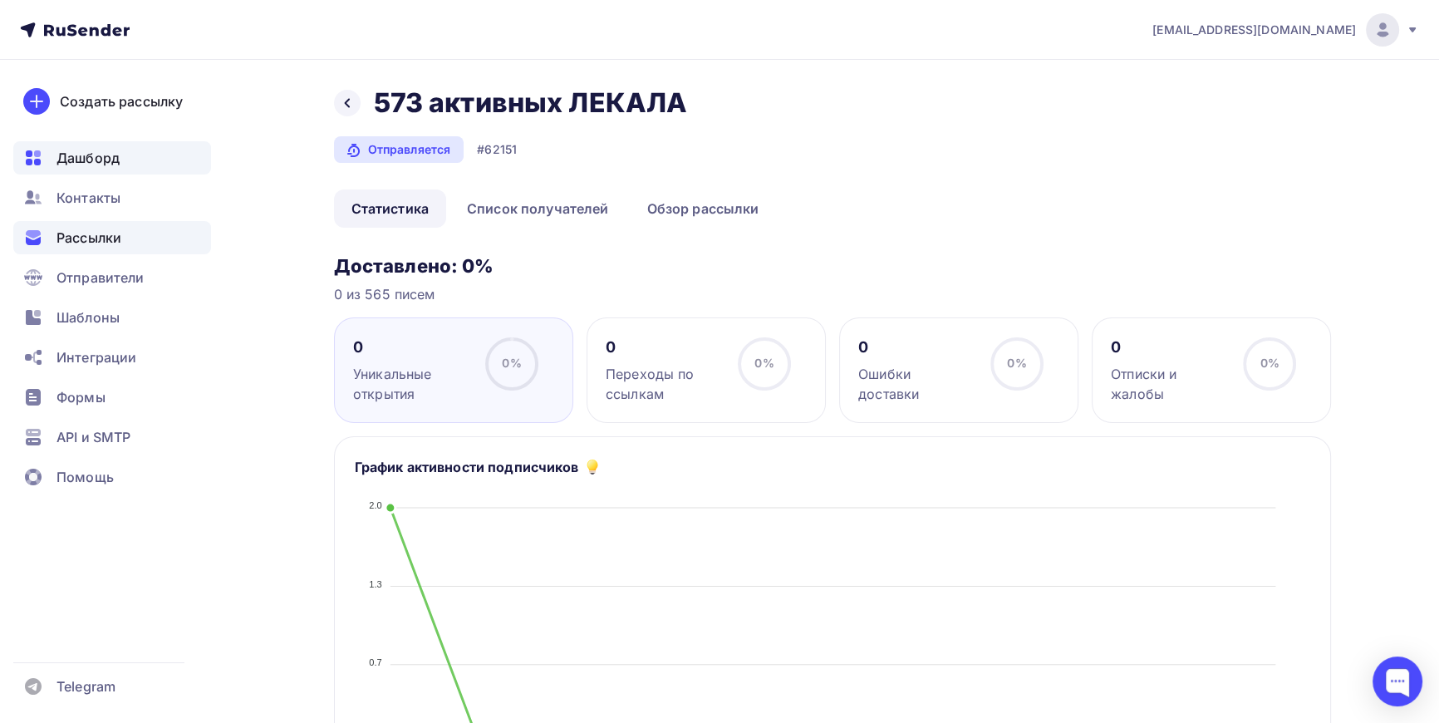
click at [93, 154] on span "Дашборд" at bounding box center [88, 158] width 63 height 20
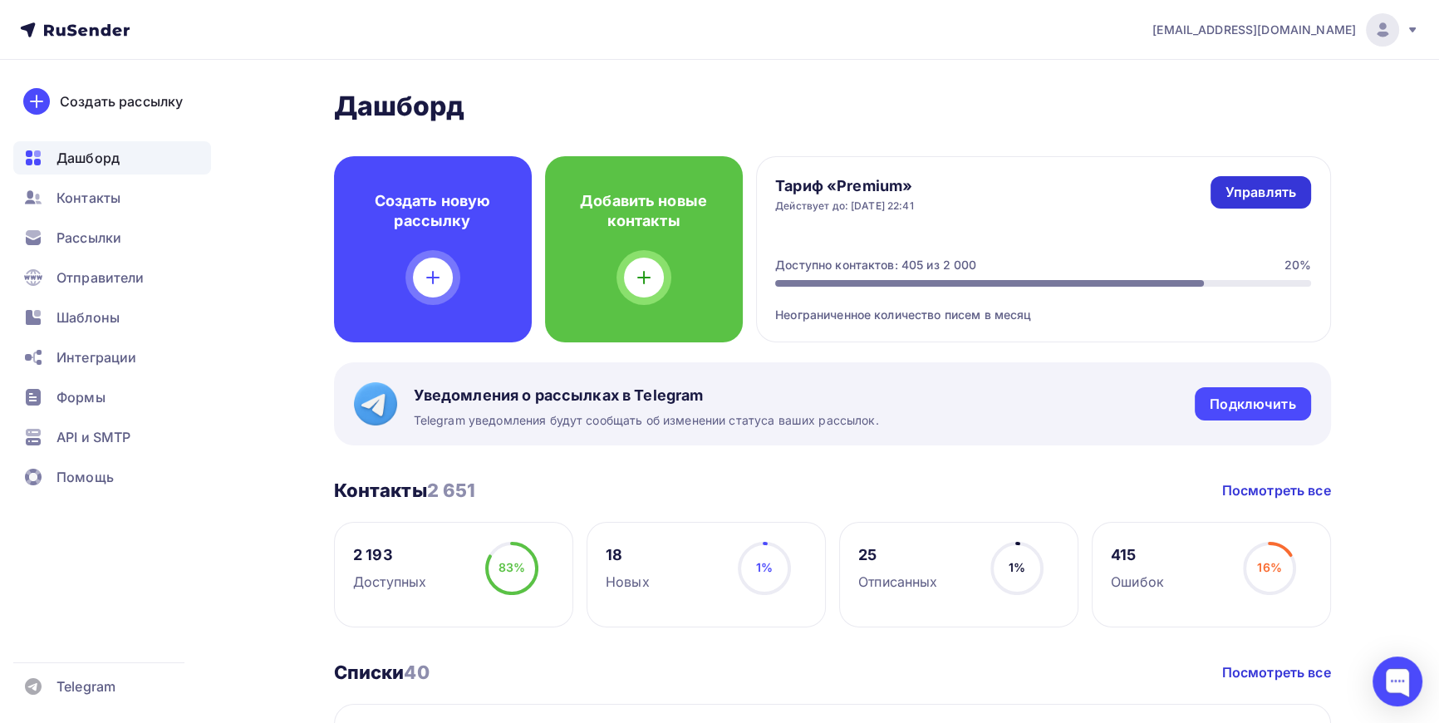
click at [1275, 185] on div "Управлять" at bounding box center [1261, 192] width 71 height 19
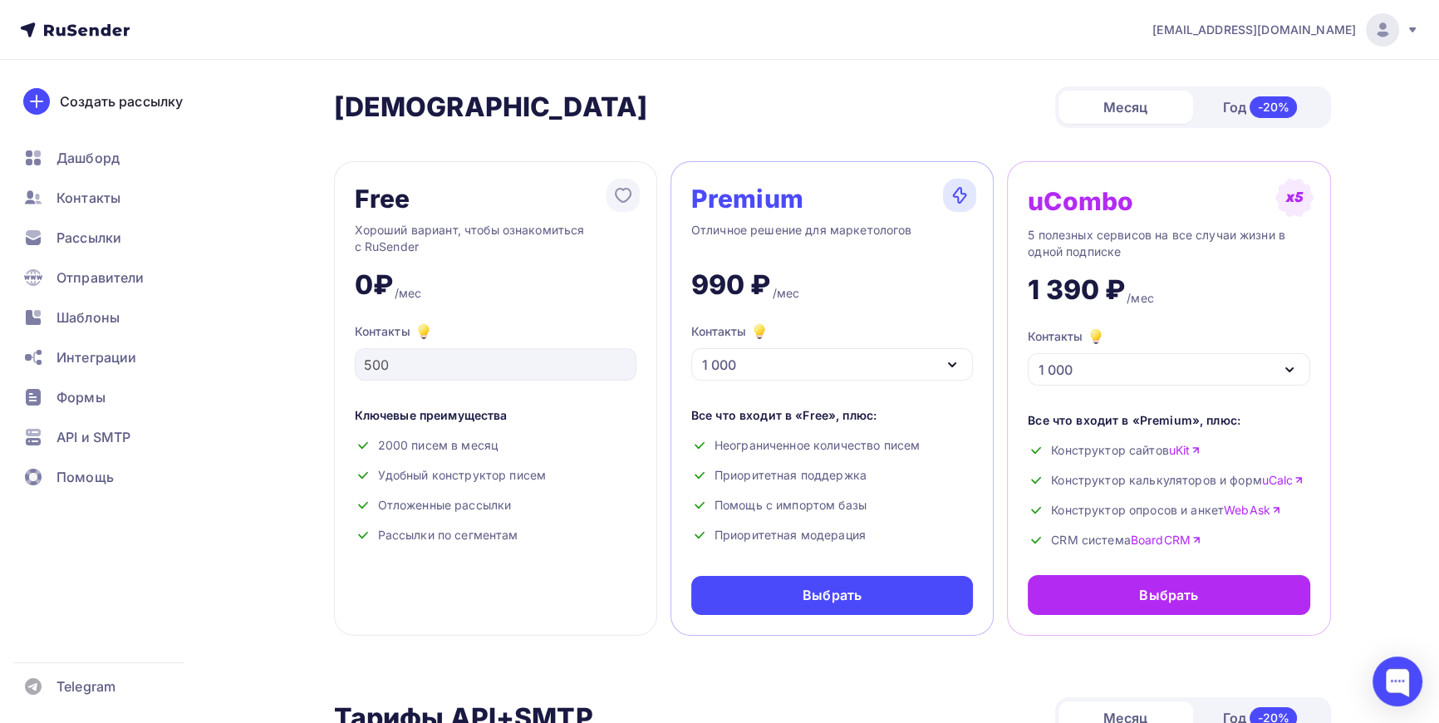
click at [964, 363] on div "1 000" at bounding box center [832, 364] width 282 height 32
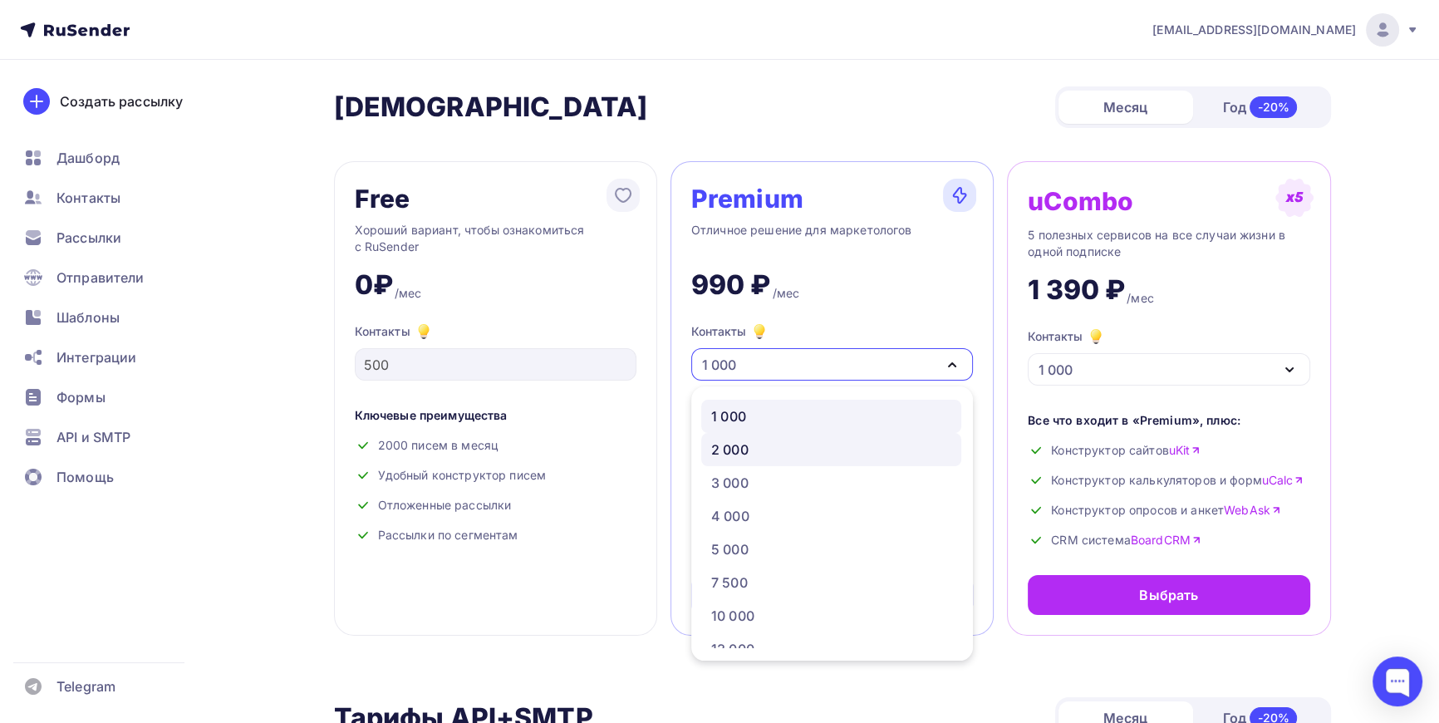
click at [848, 446] on div "2 000" at bounding box center [831, 450] width 240 height 20
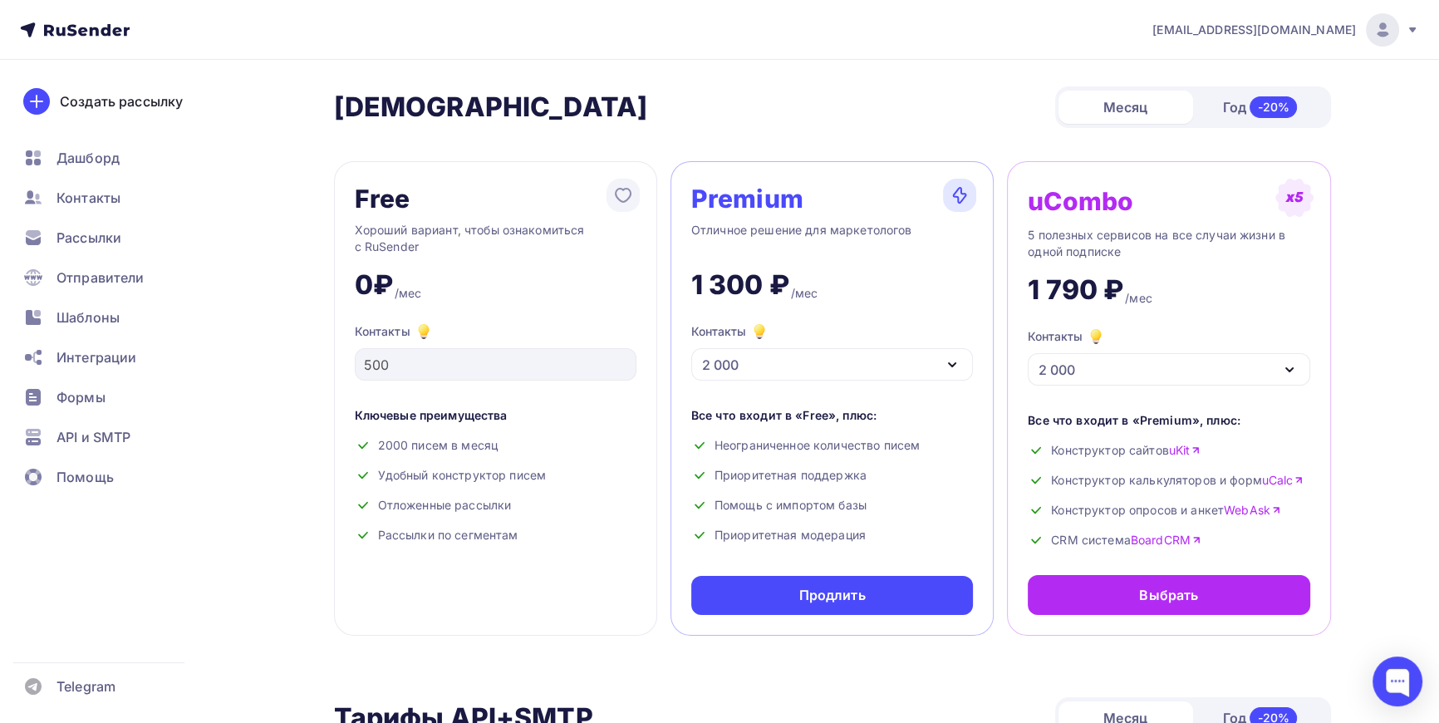
click at [1290, 368] on icon "button" at bounding box center [1289, 369] width 7 height 3
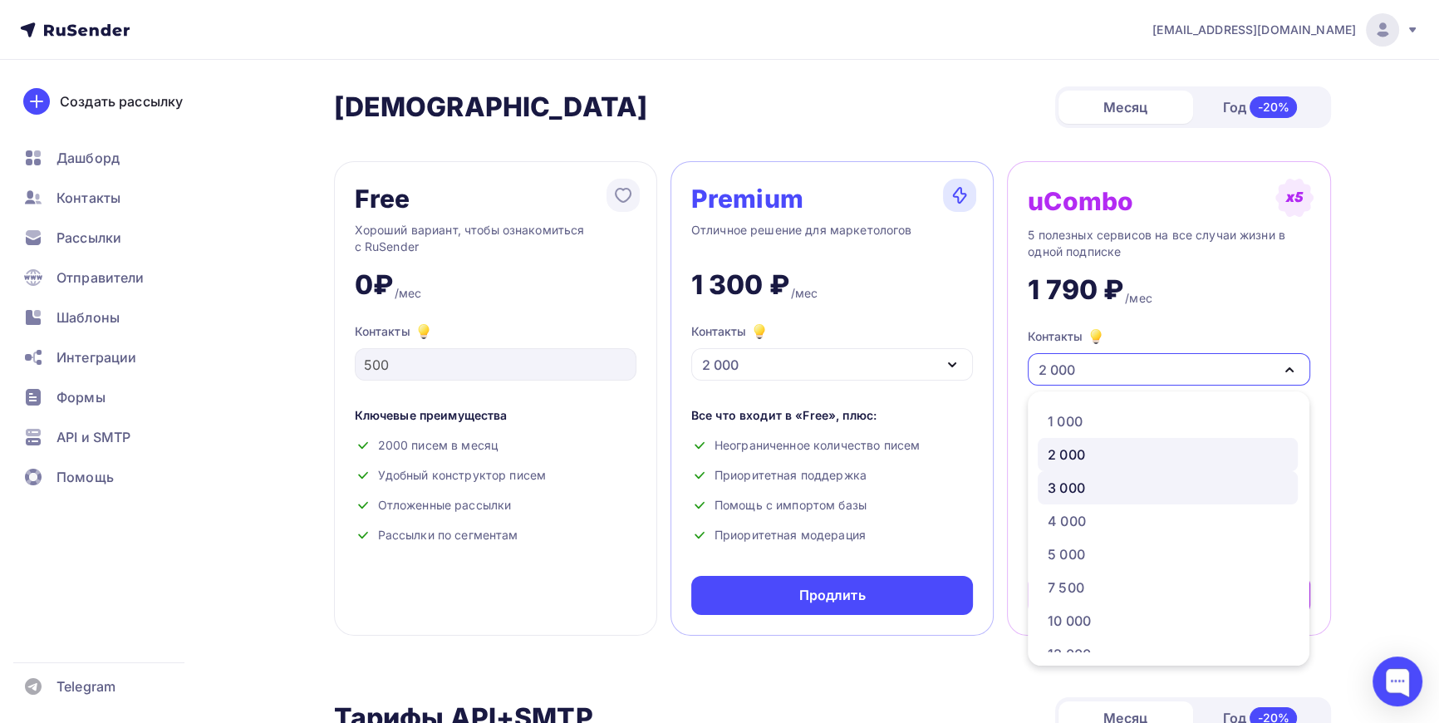
click at [1058, 489] on div "3 000" at bounding box center [1066, 488] width 37 height 20
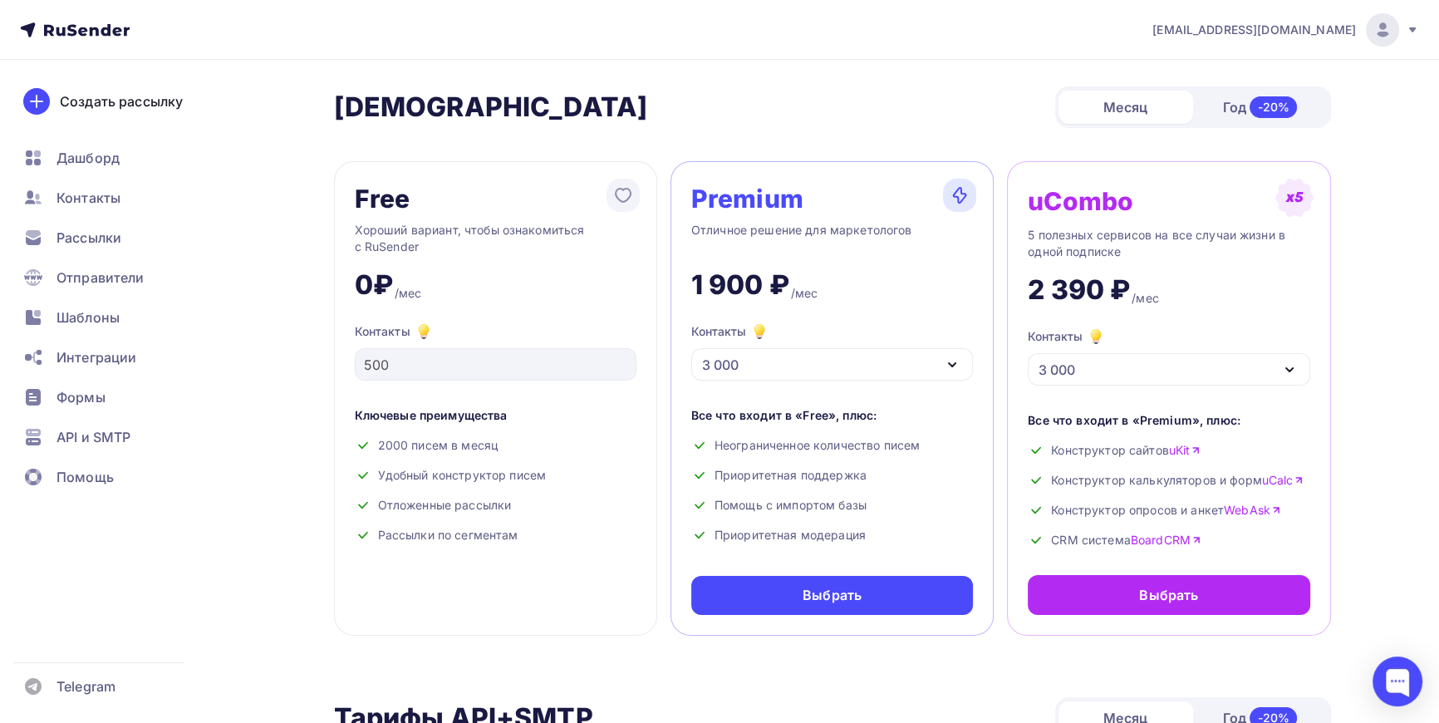
click at [931, 359] on div "3 000" at bounding box center [832, 364] width 282 height 32
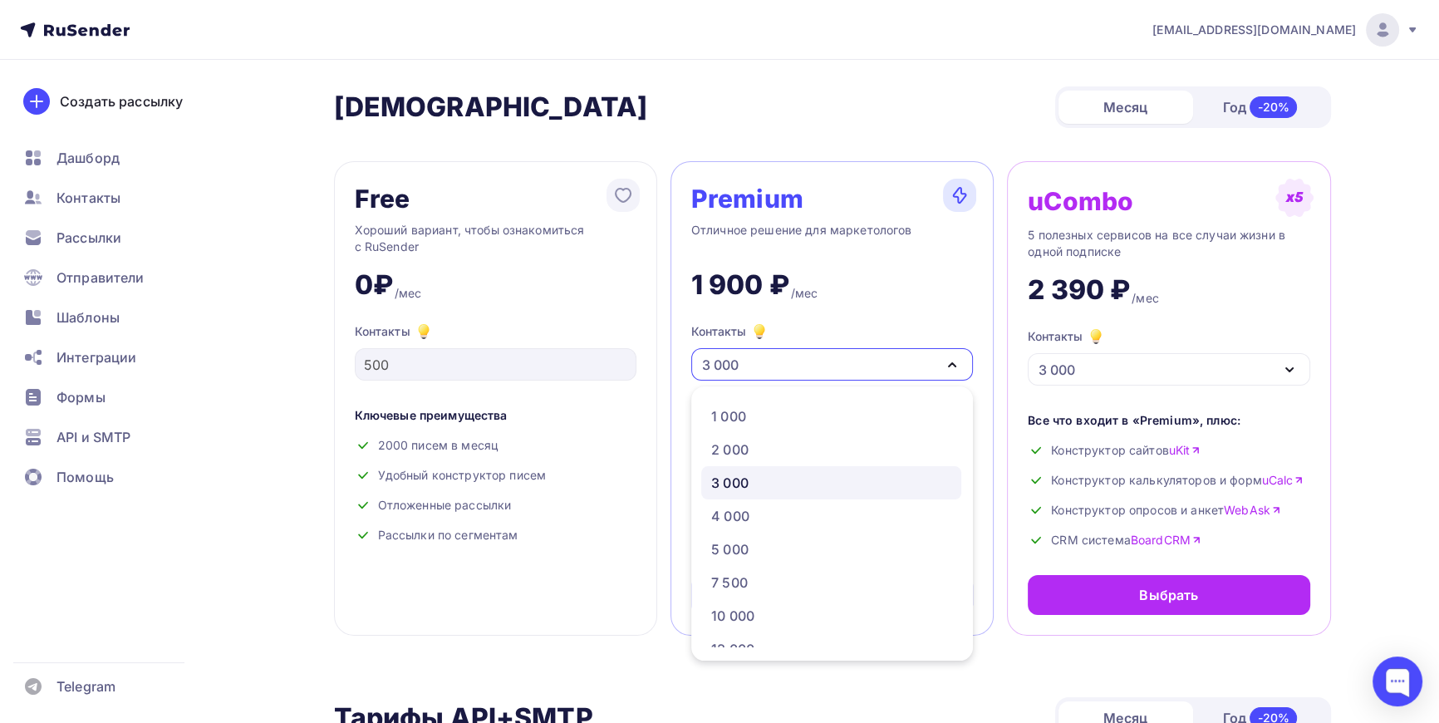
click at [897, 381] on div "Premium Отличное решение для маркетологов 1 900 ₽ /мес Контакты 3 000 1 000 2 0…" at bounding box center [832, 398] width 323 height 474
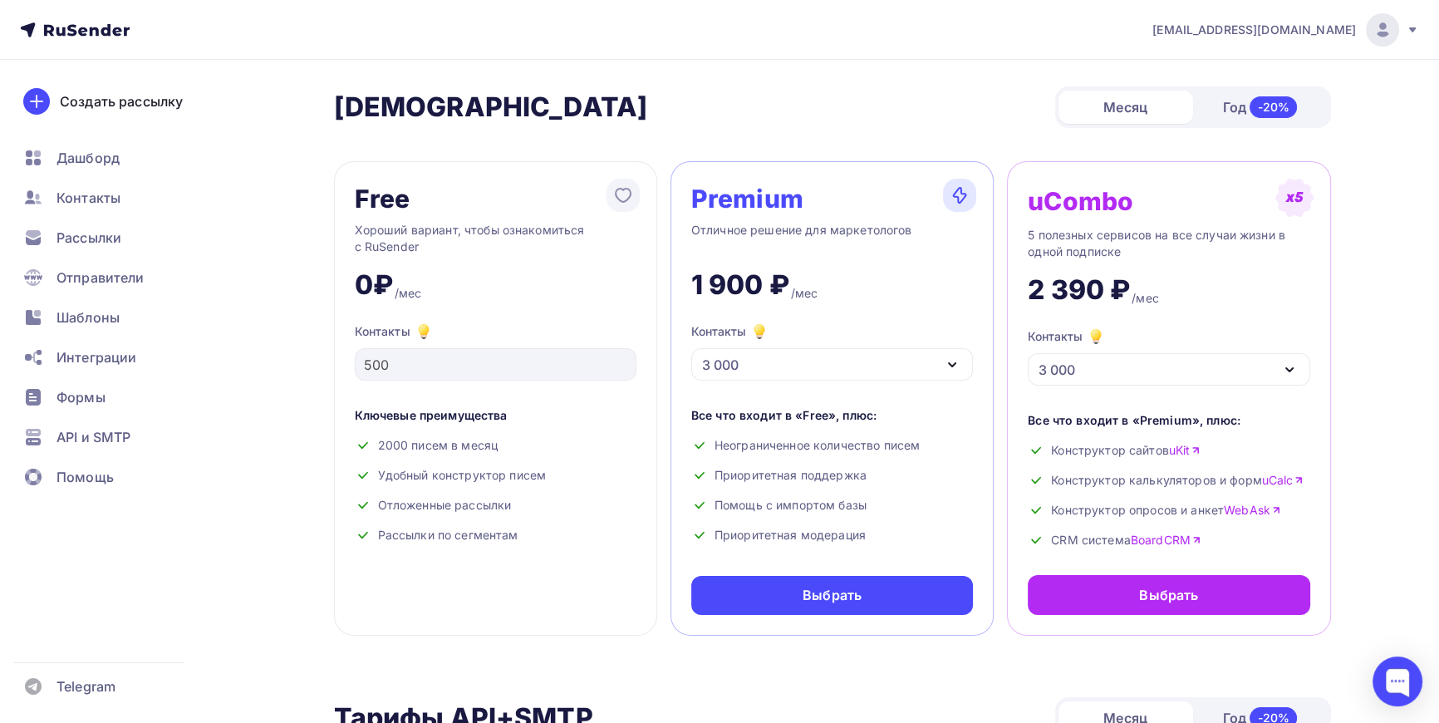
click at [938, 361] on div "3 000" at bounding box center [832, 364] width 282 height 32
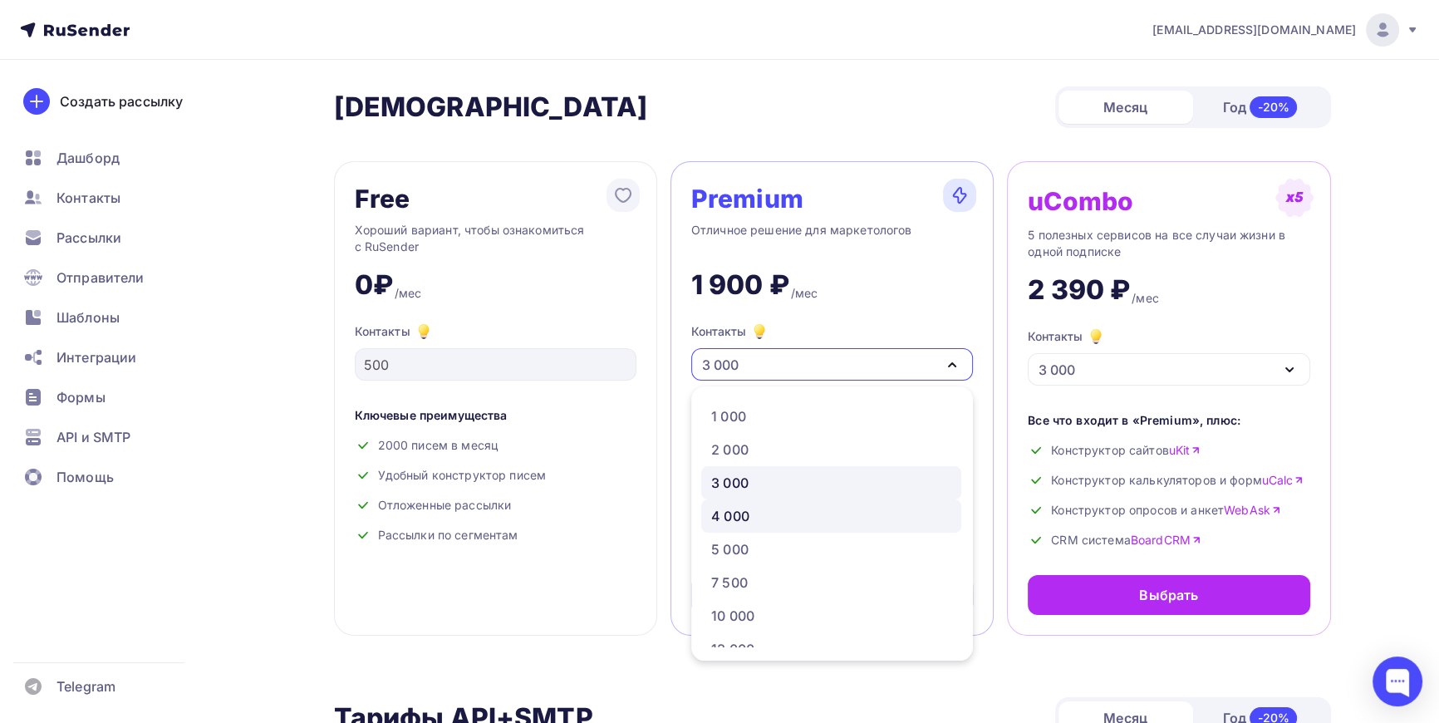
click at [724, 515] on div "4 000" at bounding box center [730, 516] width 38 height 20
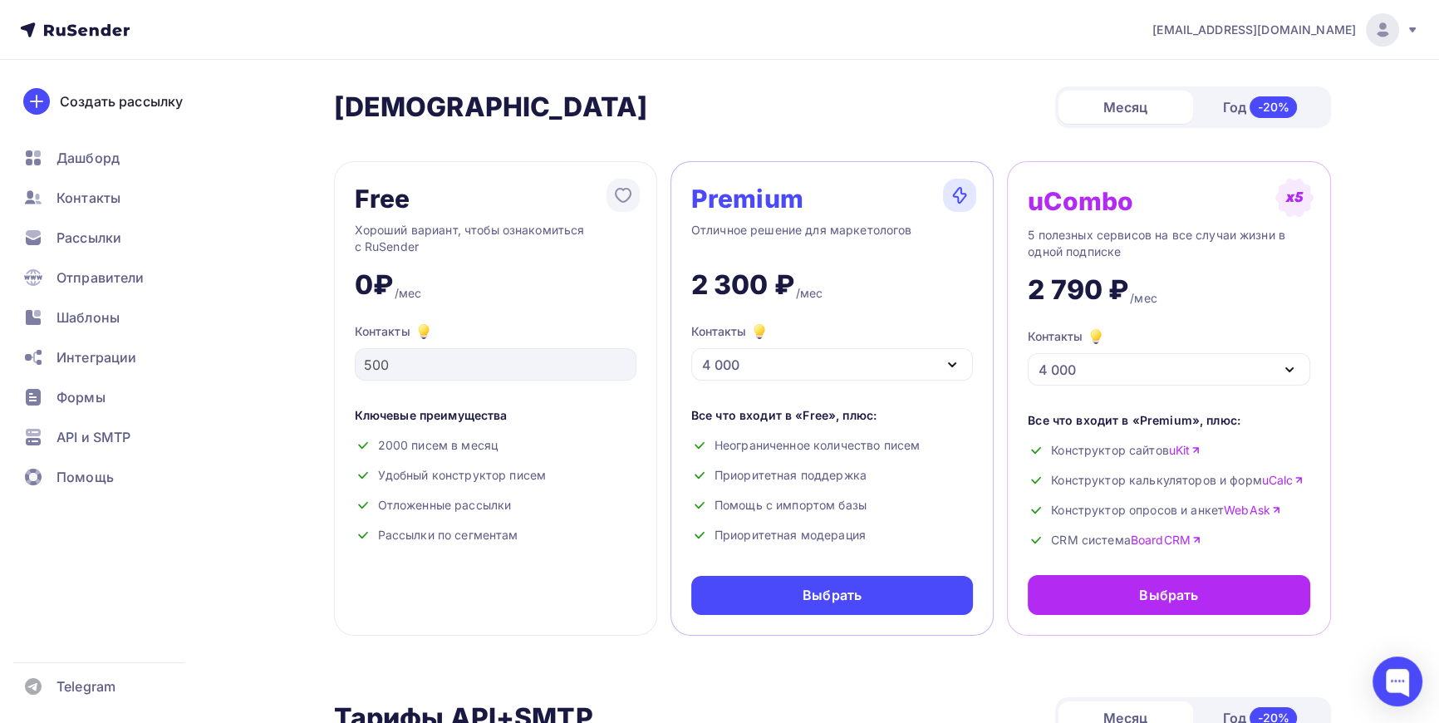
click at [779, 366] on div "4 000" at bounding box center [832, 364] width 282 height 32
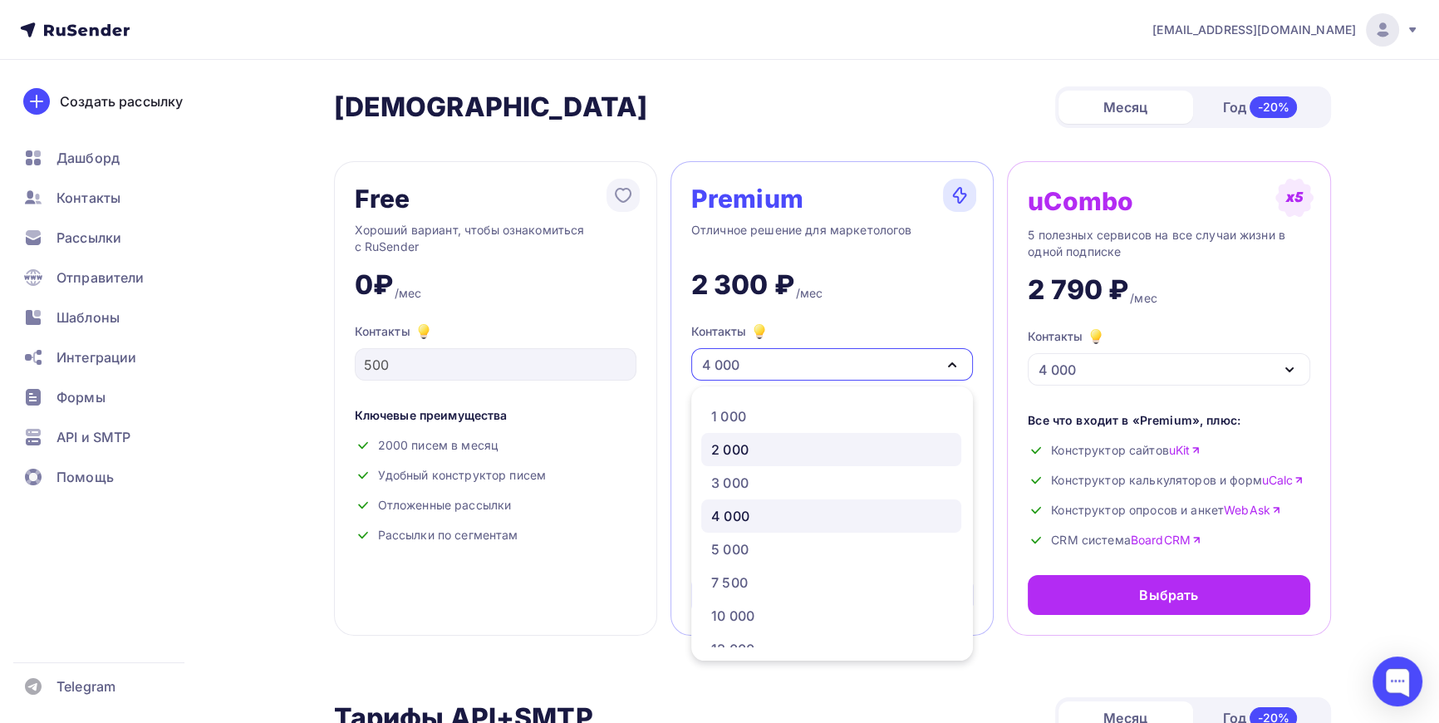
click at [741, 440] on div "2 000" at bounding box center [729, 450] width 37 height 20
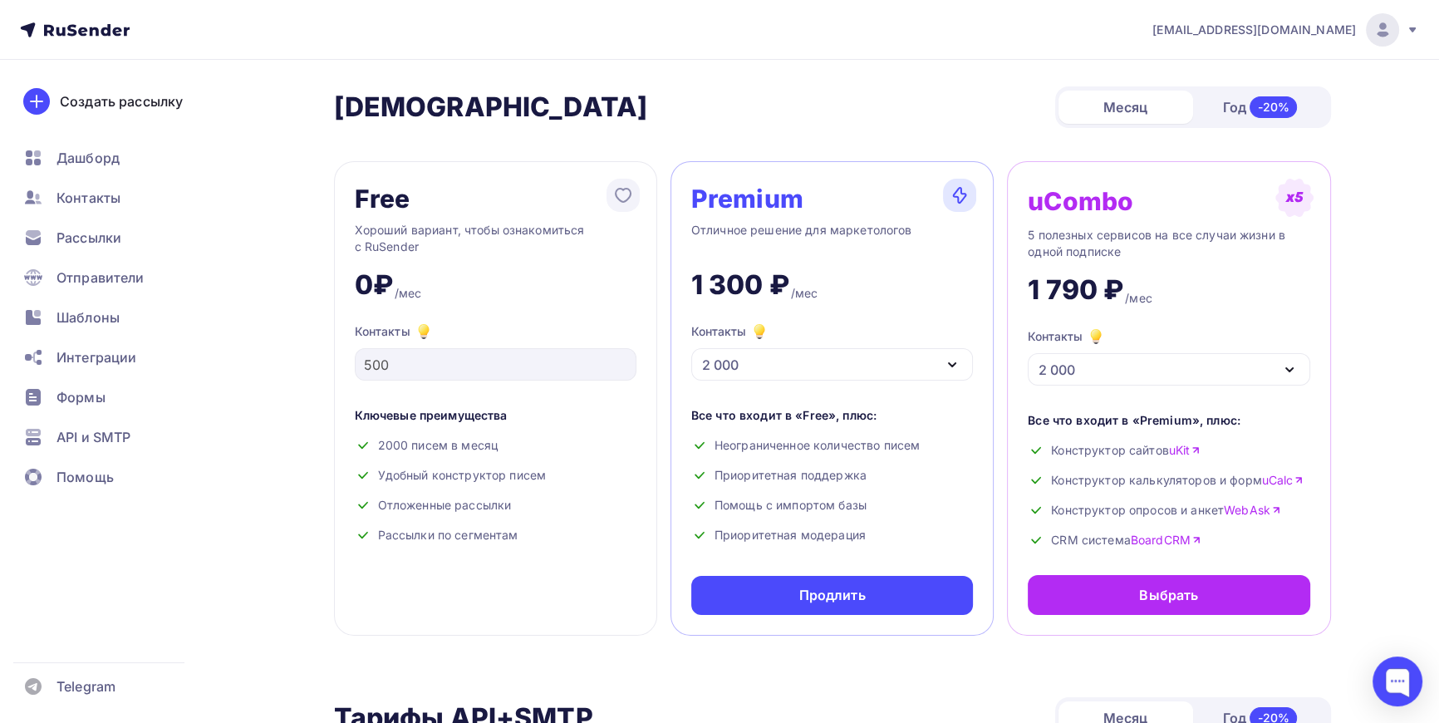
click at [772, 361] on div "2 000" at bounding box center [832, 364] width 282 height 32
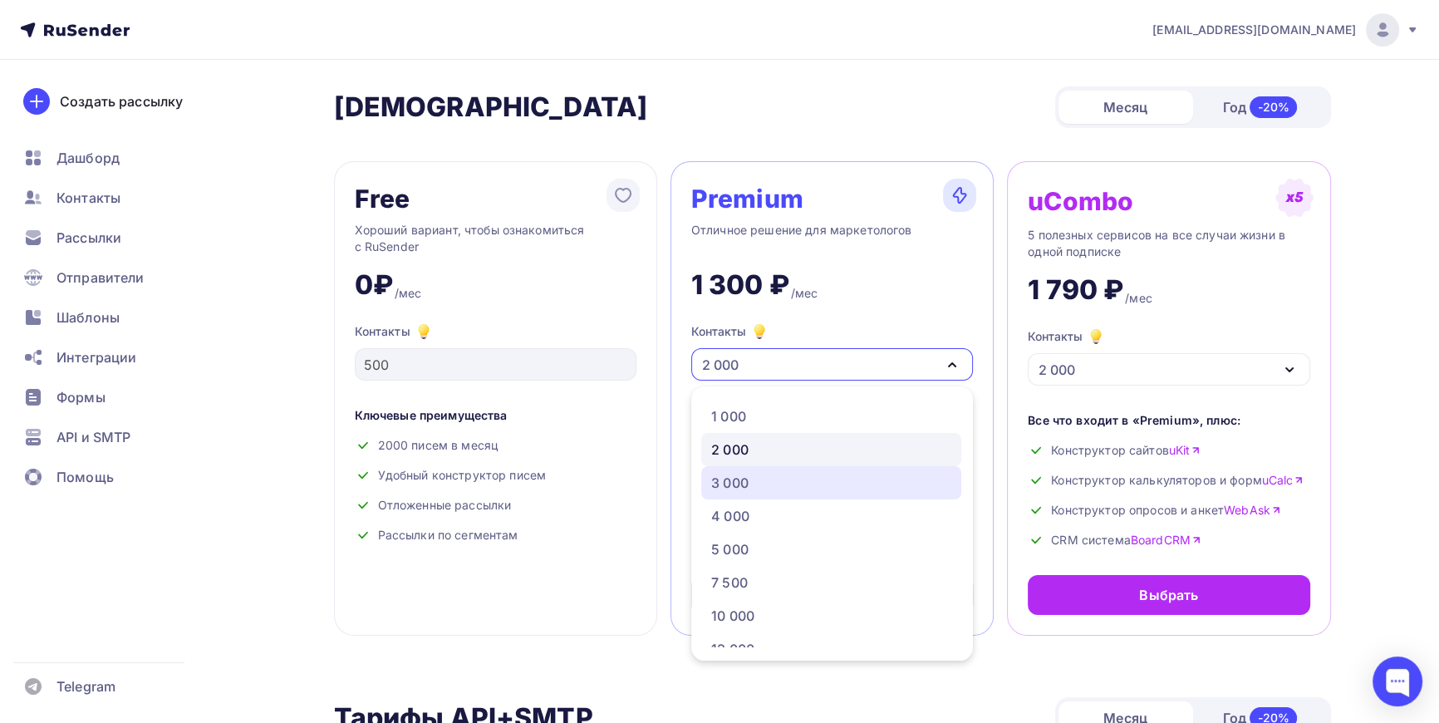
click at [719, 476] on div "3 000" at bounding box center [729, 483] width 37 height 20
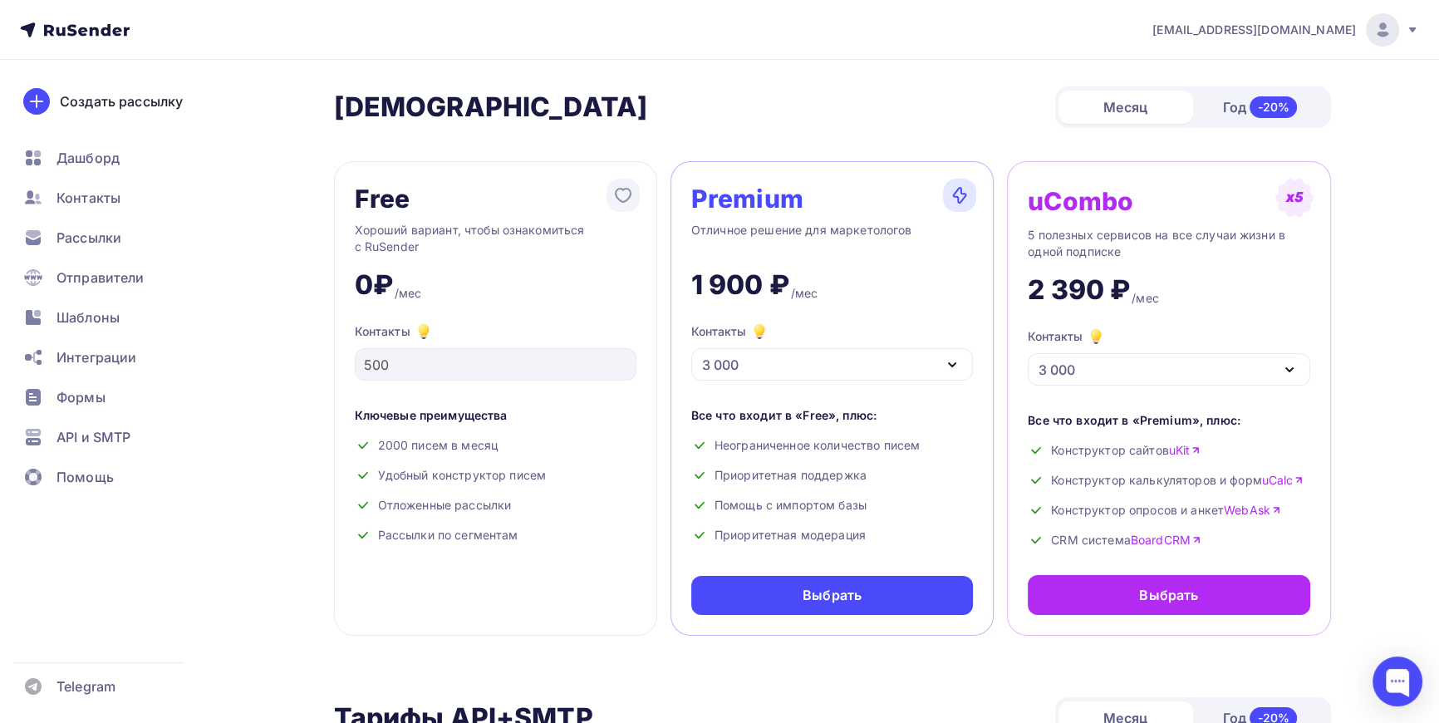
click at [748, 352] on div "3 000" at bounding box center [832, 364] width 282 height 32
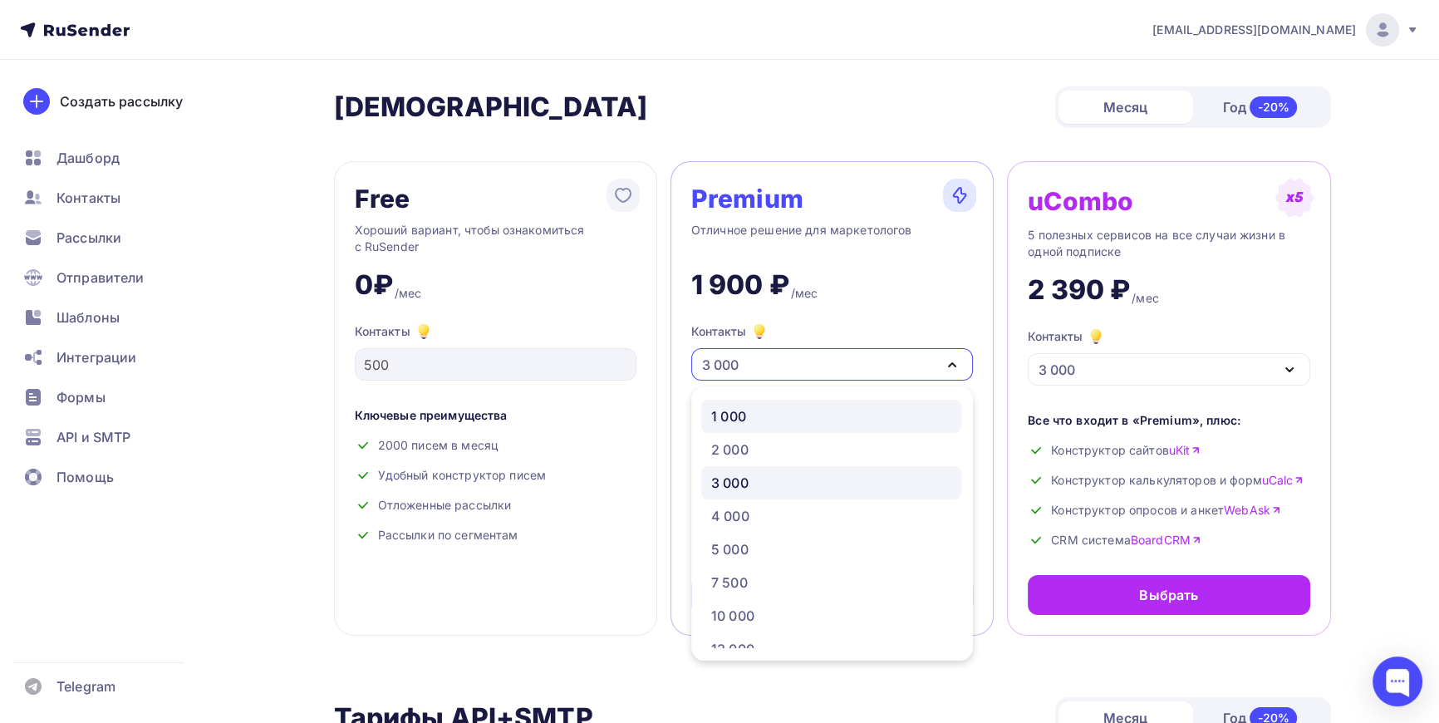
click at [720, 413] on div "1 000" at bounding box center [728, 416] width 35 height 20
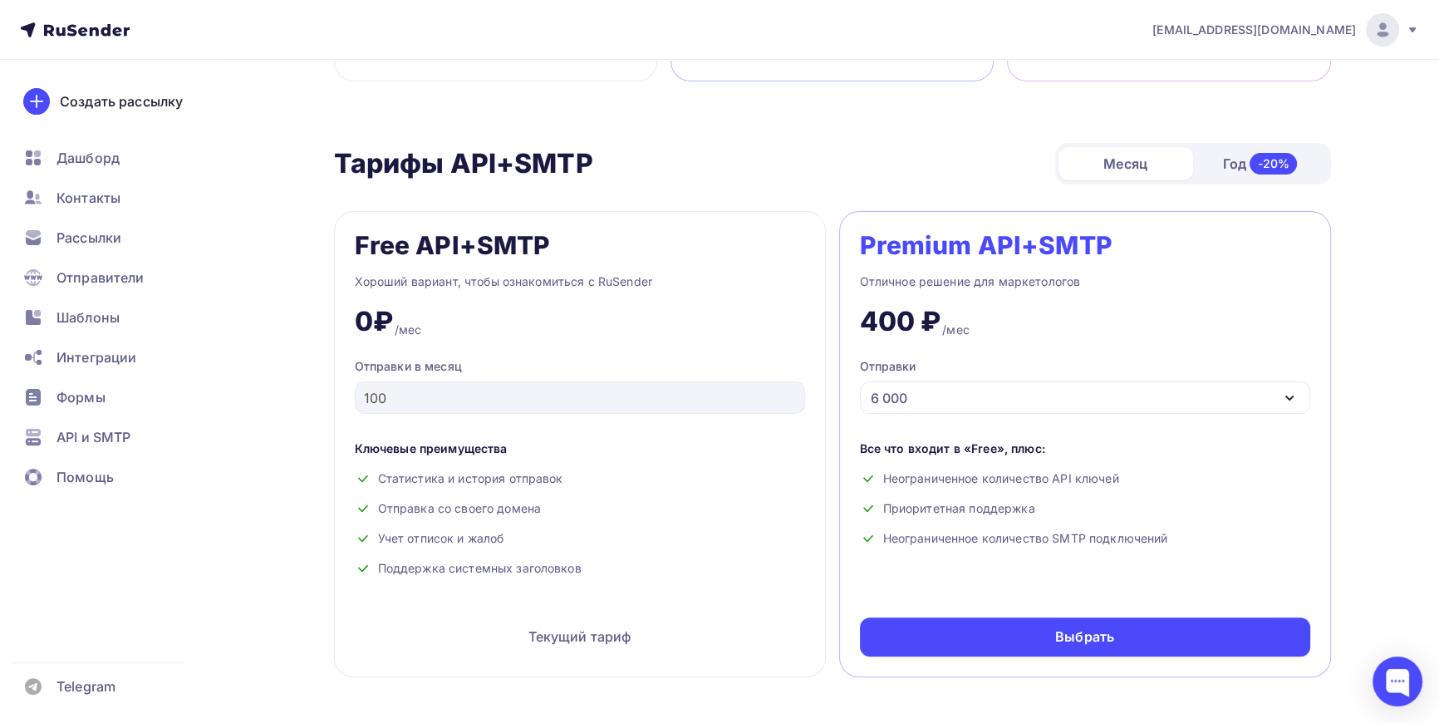
scroll to position [604, 0]
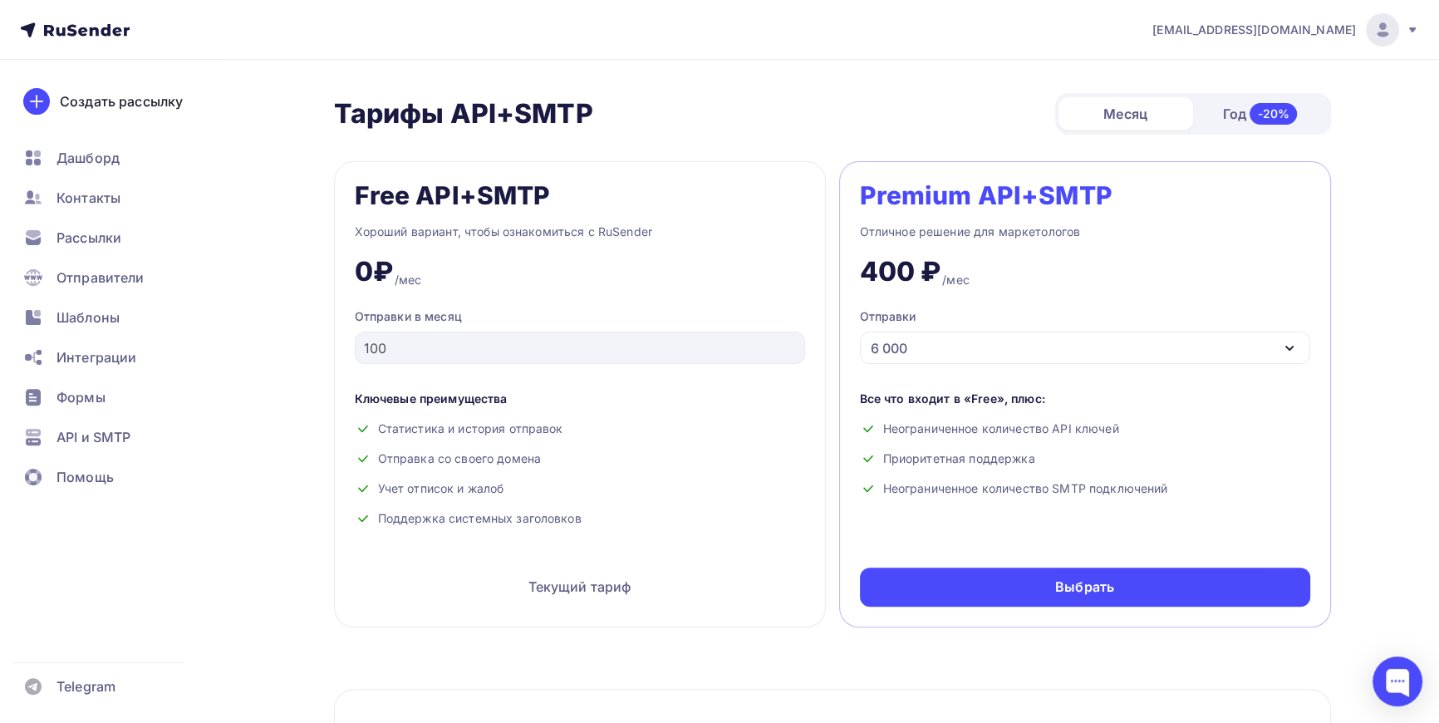
click at [934, 349] on div "6 000" at bounding box center [1085, 348] width 450 height 32
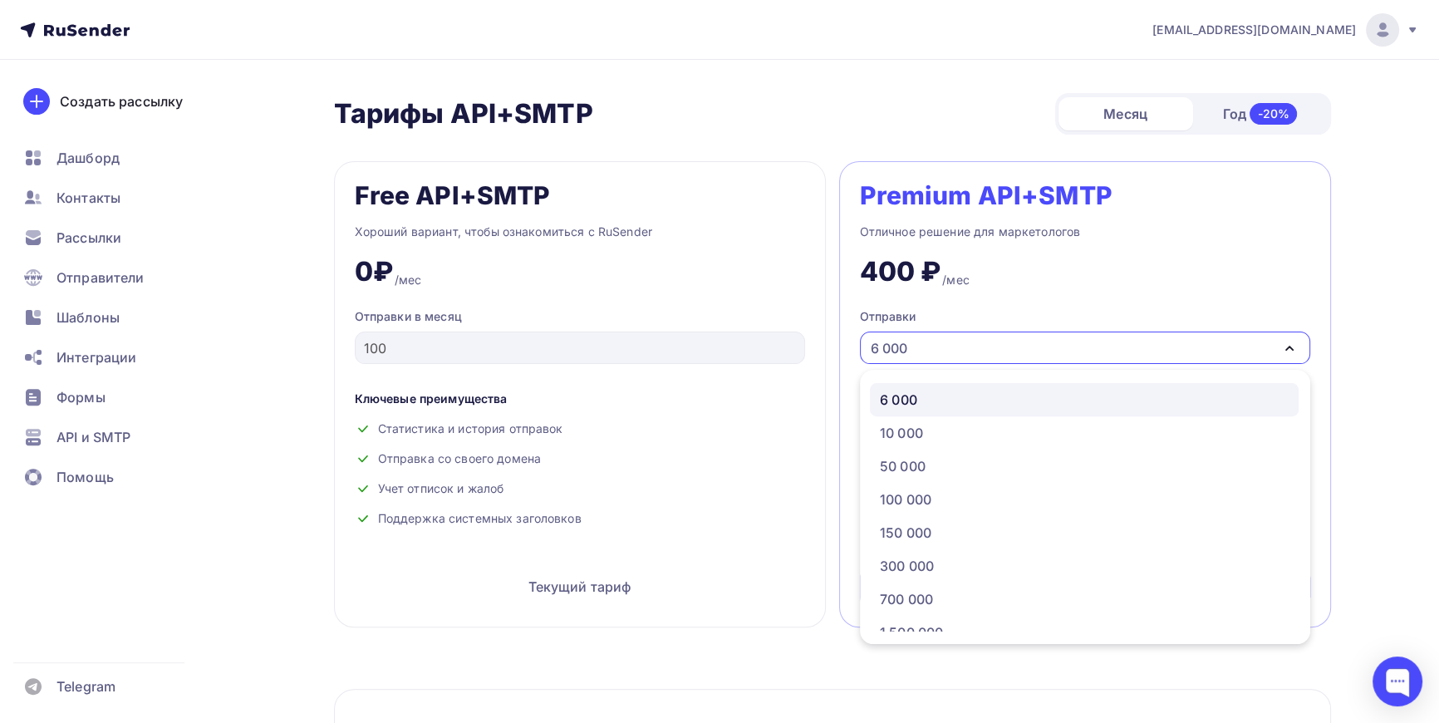
click at [934, 349] on div "6 000" at bounding box center [1085, 348] width 450 height 32
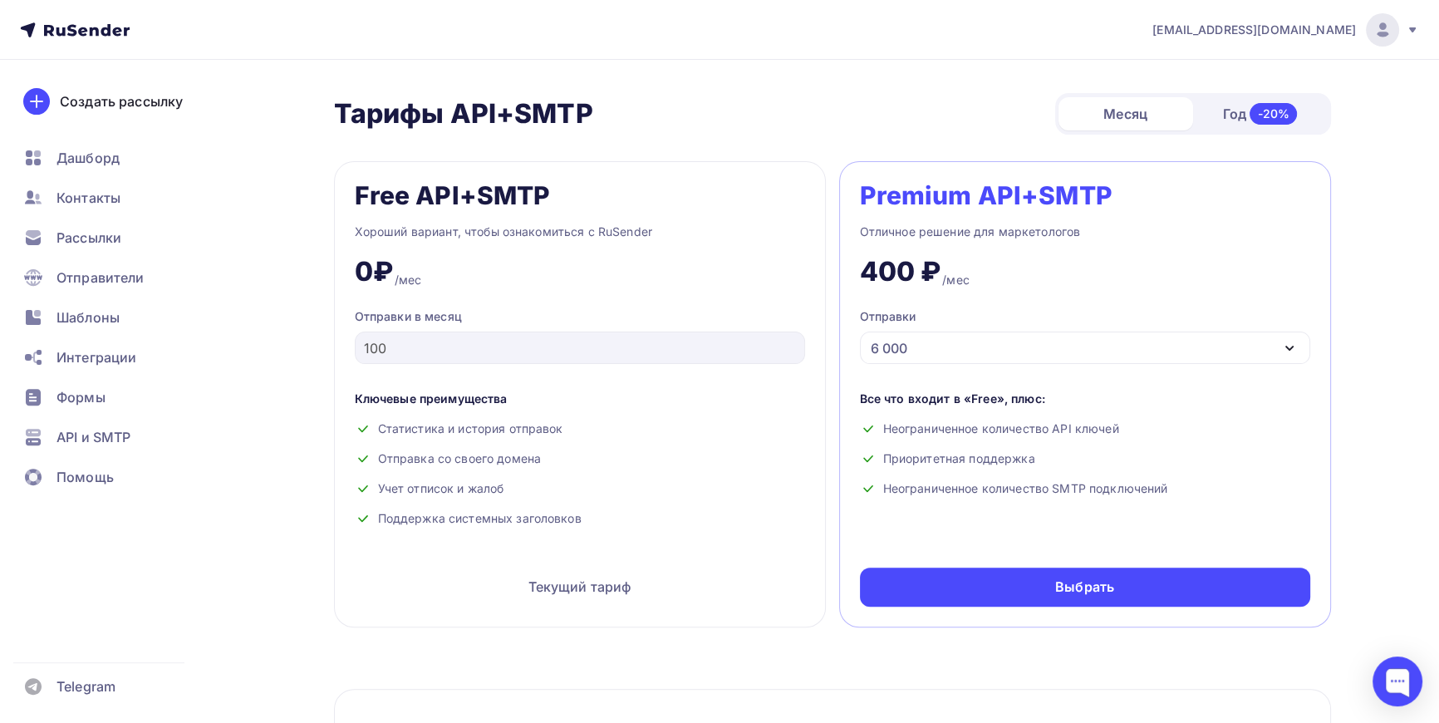
click at [971, 349] on div "6 000" at bounding box center [1085, 348] width 450 height 32
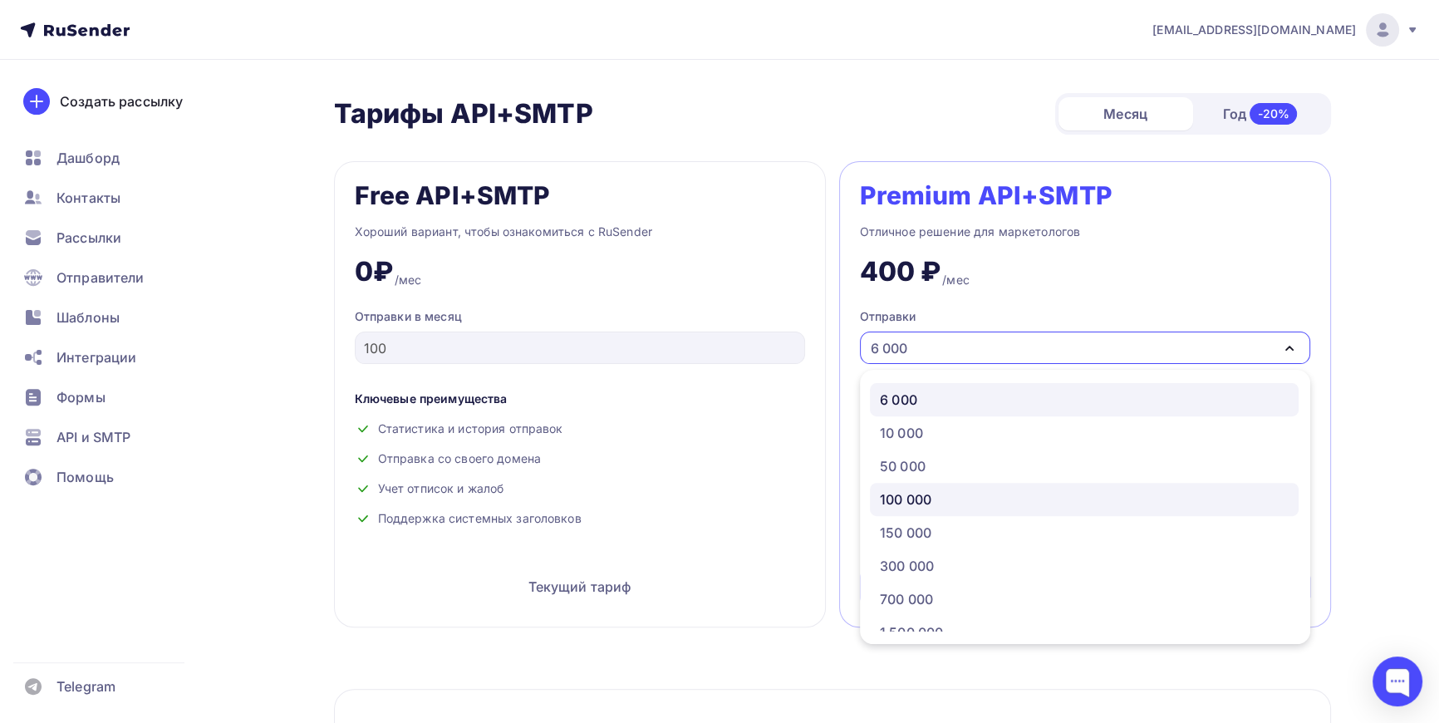
click at [902, 494] on div "100 000" at bounding box center [906, 499] width 52 height 20
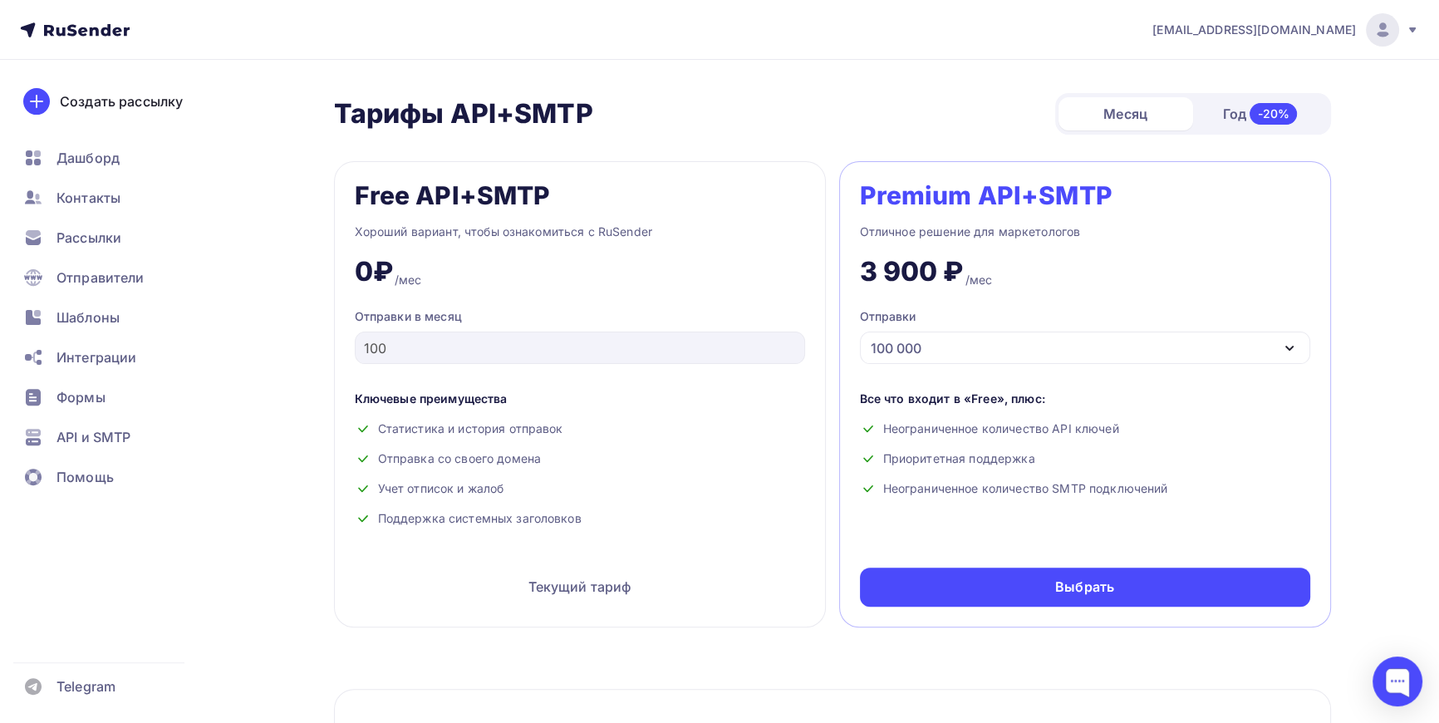
click at [917, 347] on div "100 000" at bounding box center [896, 348] width 51 height 20
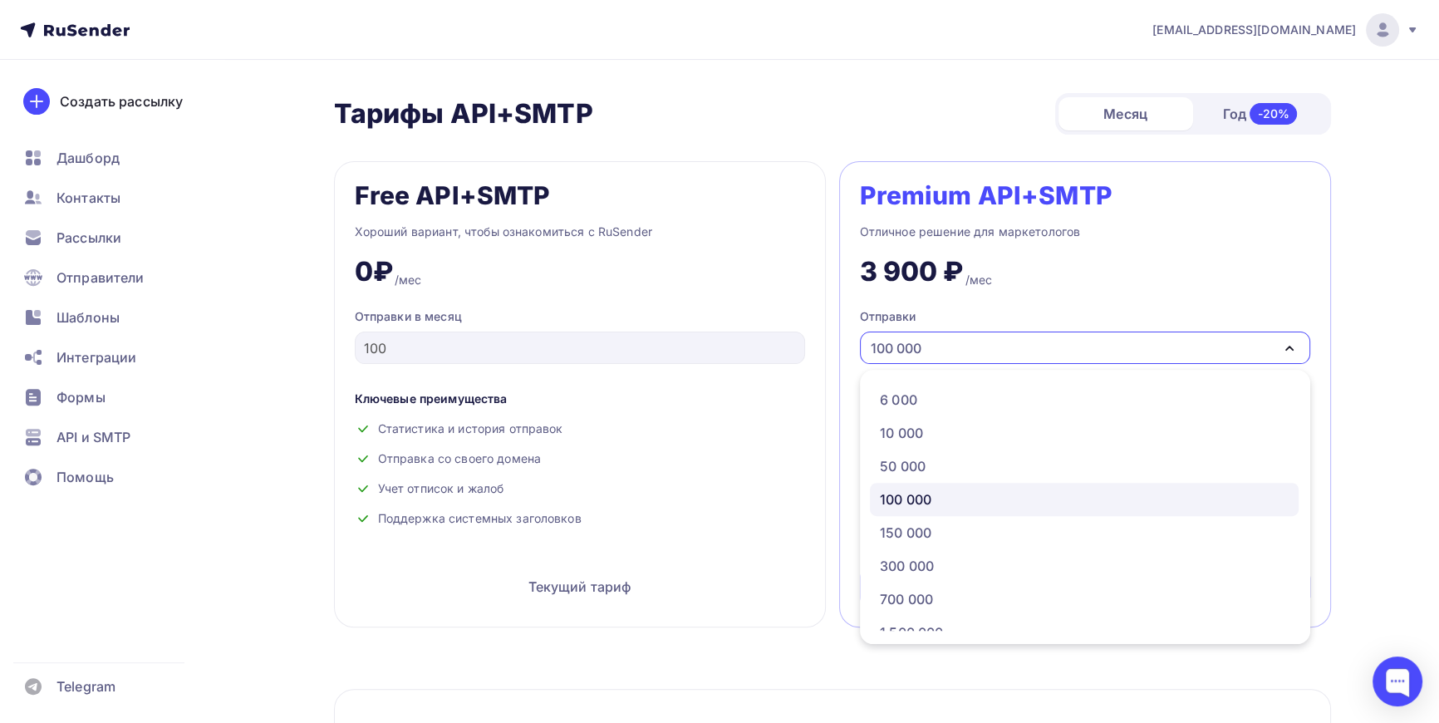
click at [917, 346] on div "100 000" at bounding box center [896, 348] width 51 height 20
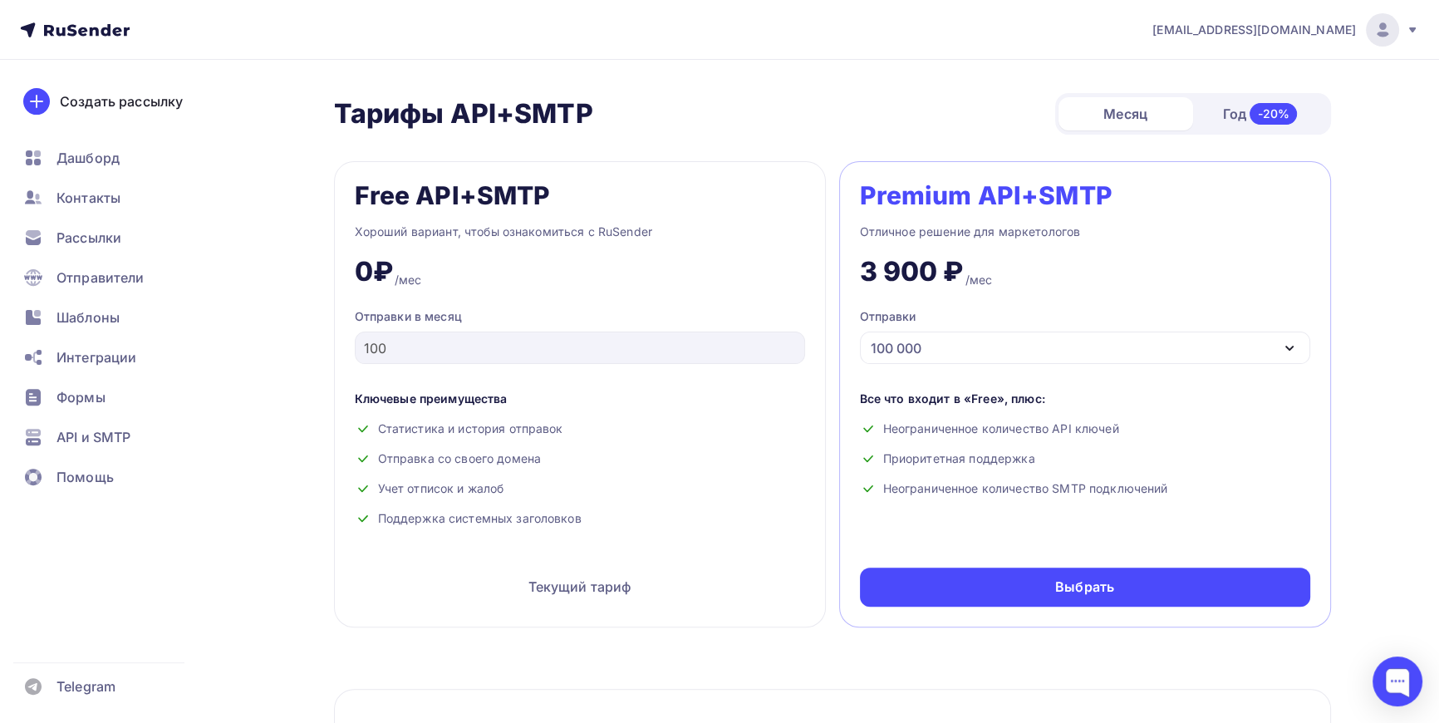
click at [917, 346] on div "100 000" at bounding box center [896, 348] width 51 height 20
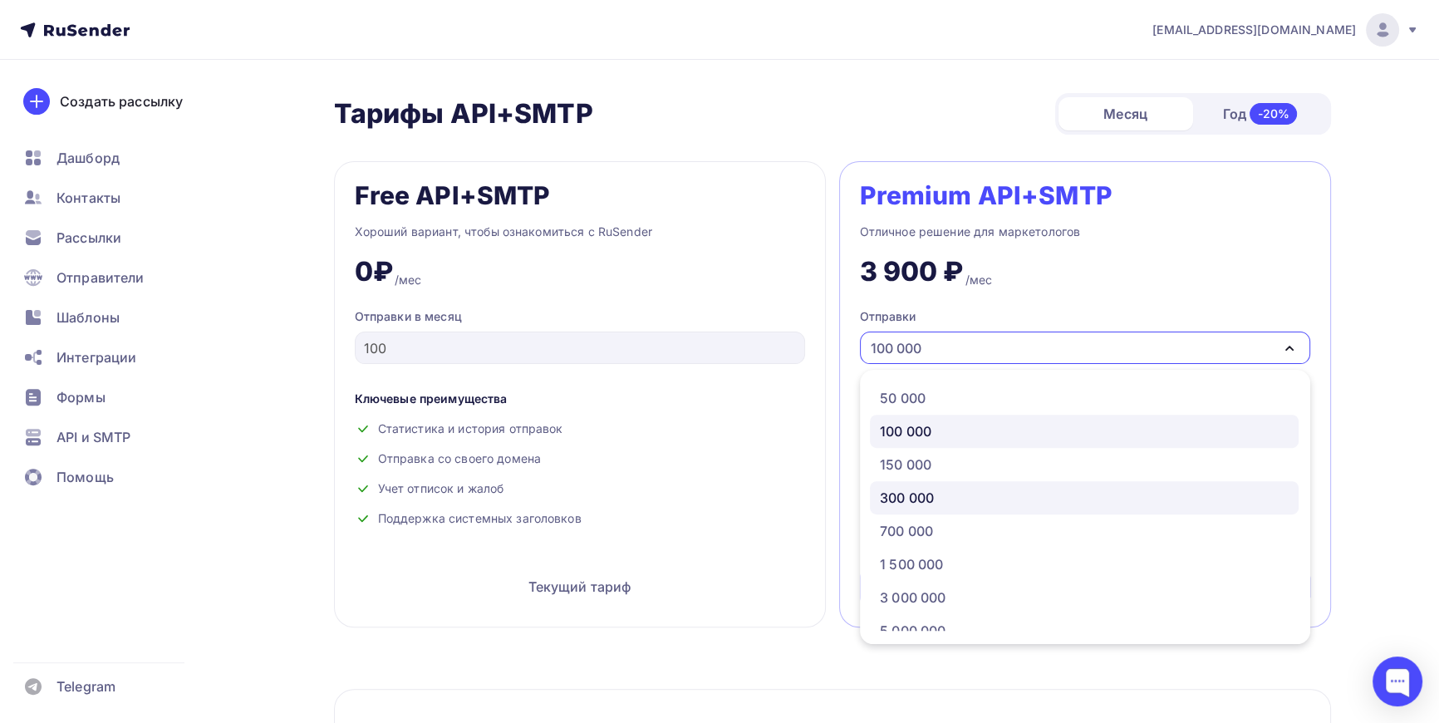
scroll to position [84, 0]
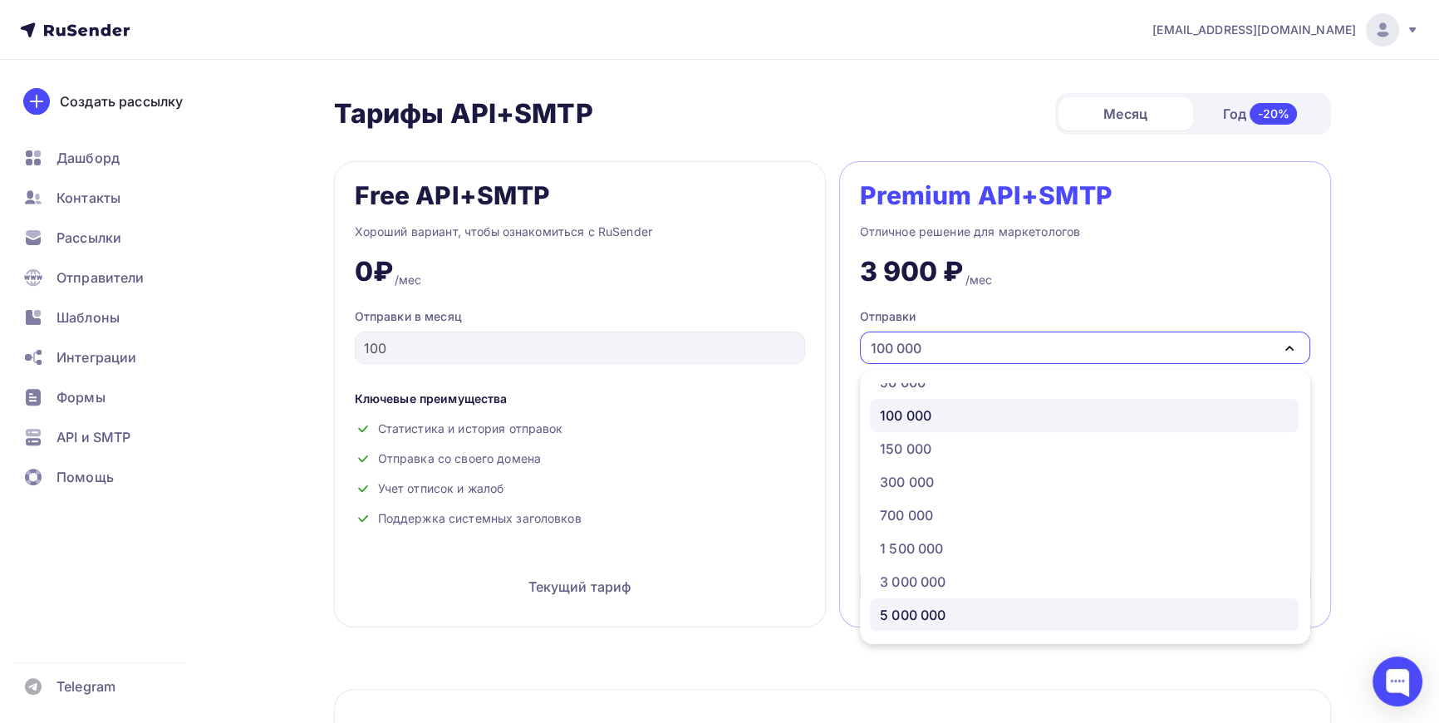
click at [914, 609] on div "5 000 000" at bounding box center [913, 615] width 66 height 20
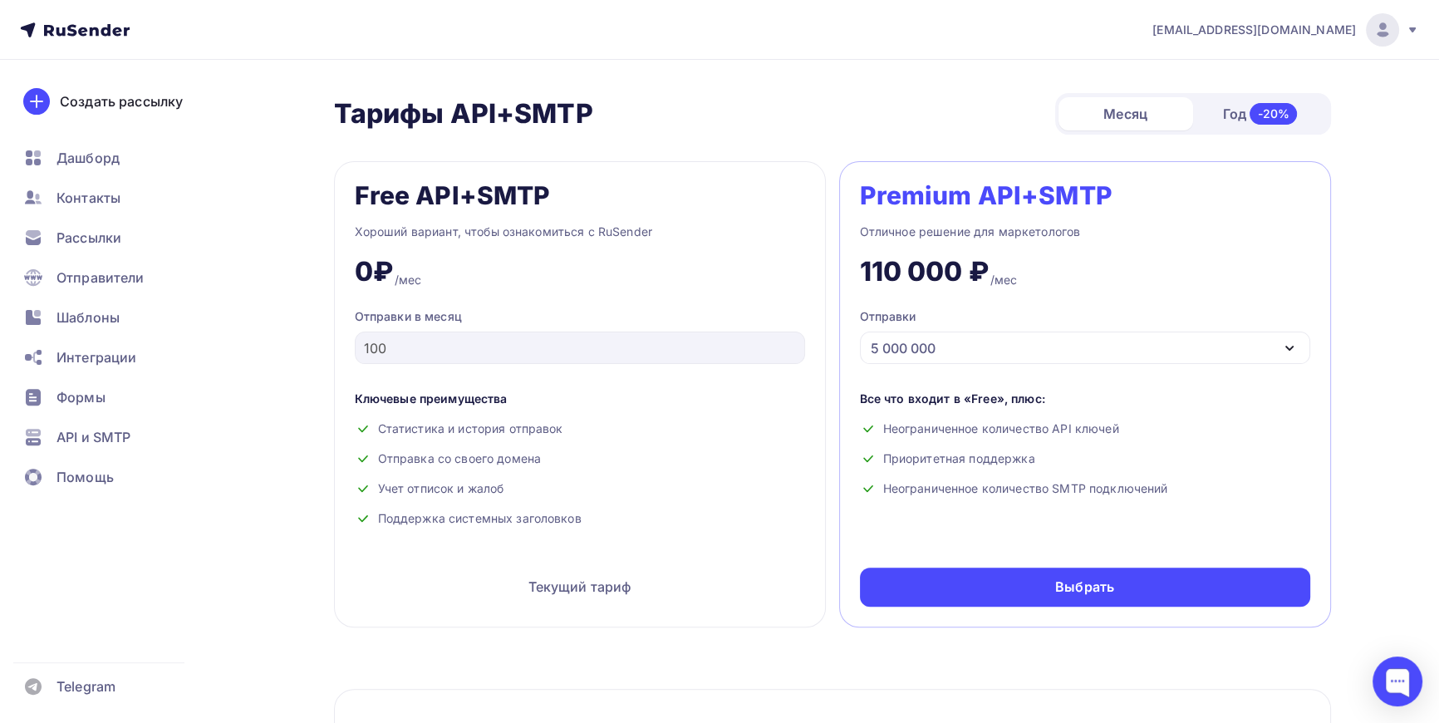
click at [901, 344] on div "5 000 000" at bounding box center [903, 348] width 65 height 20
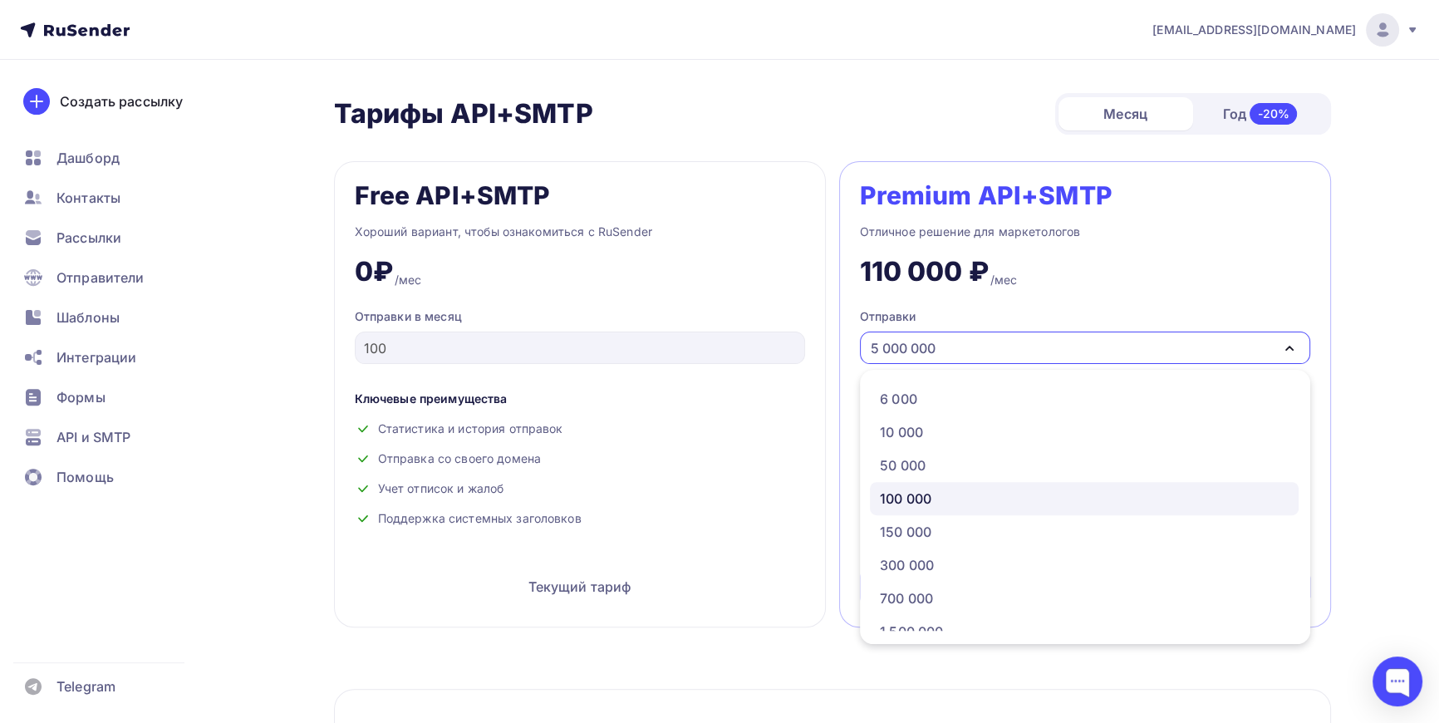
scroll to position [0, 0]
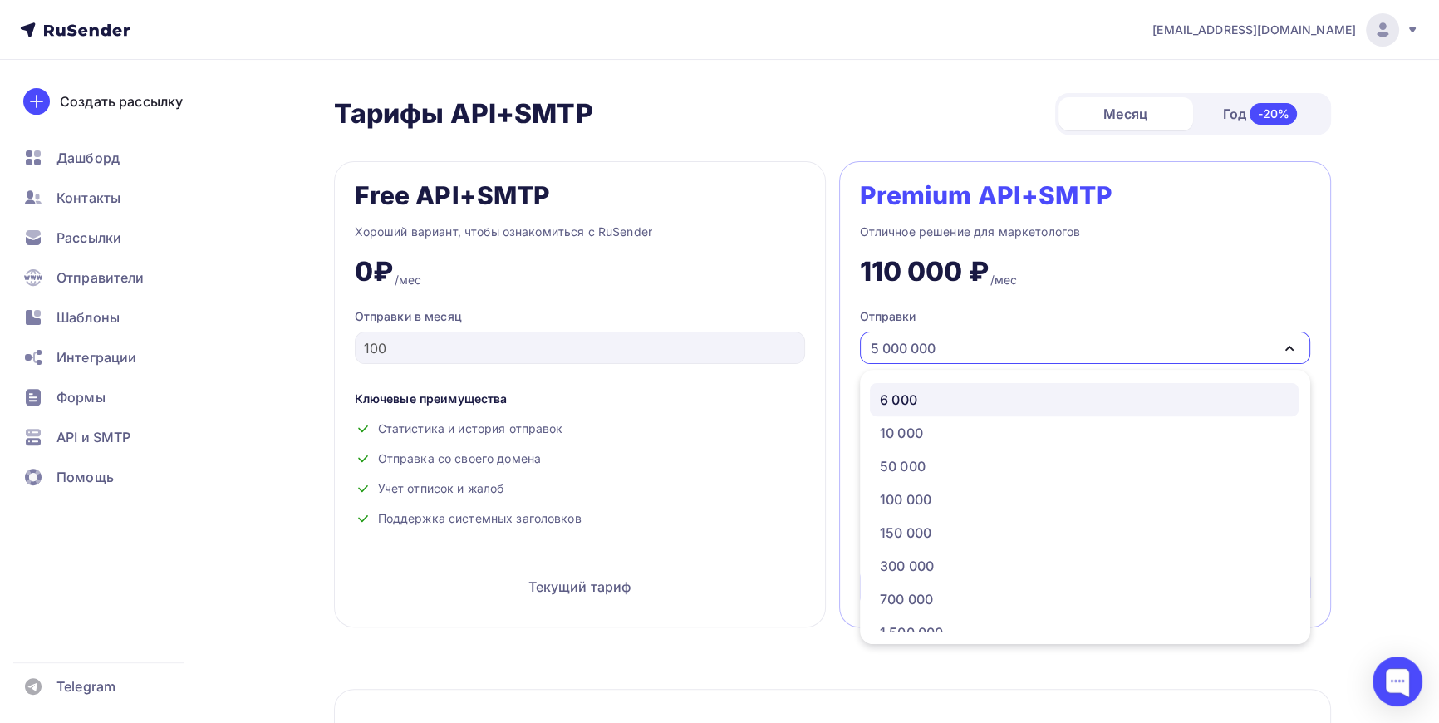
click at [902, 399] on div "6 000" at bounding box center [898, 400] width 37 height 20
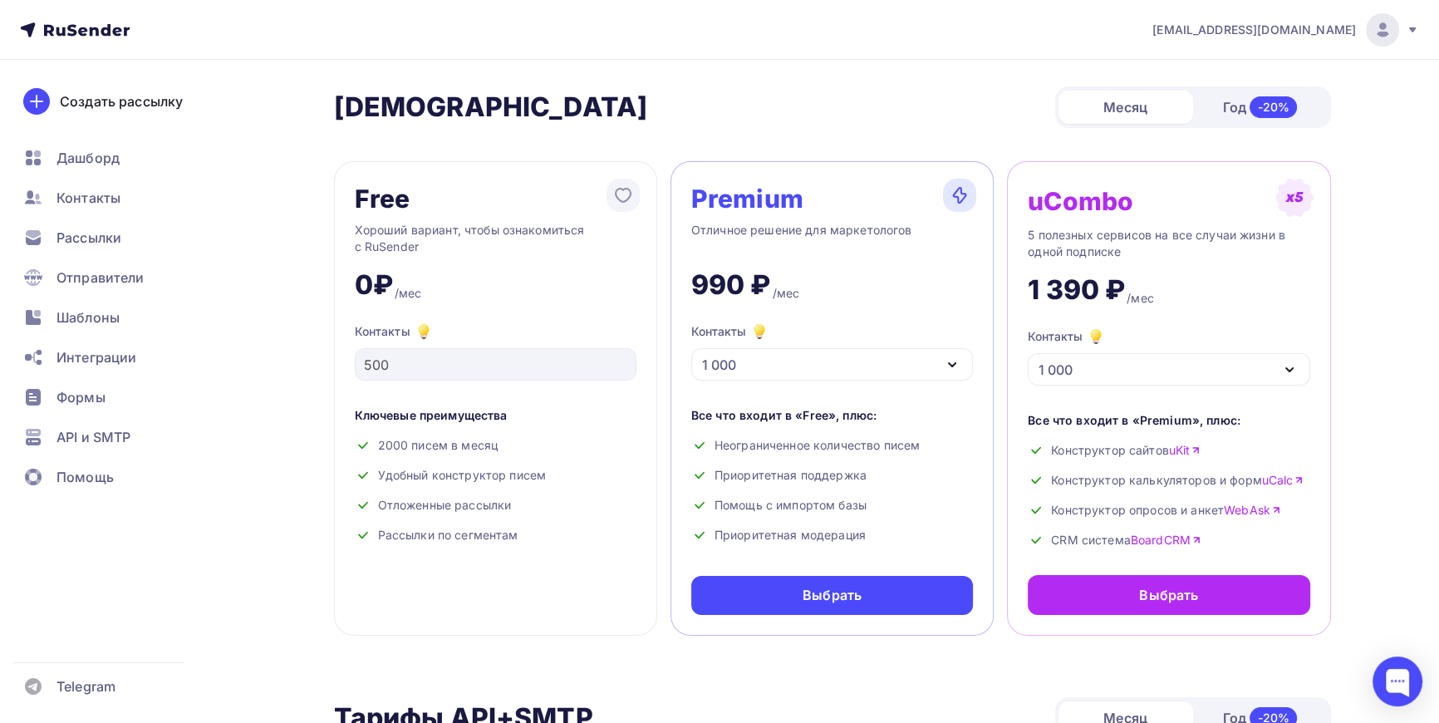
click at [1156, 361] on div "1 000" at bounding box center [1169, 369] width 282 height 32
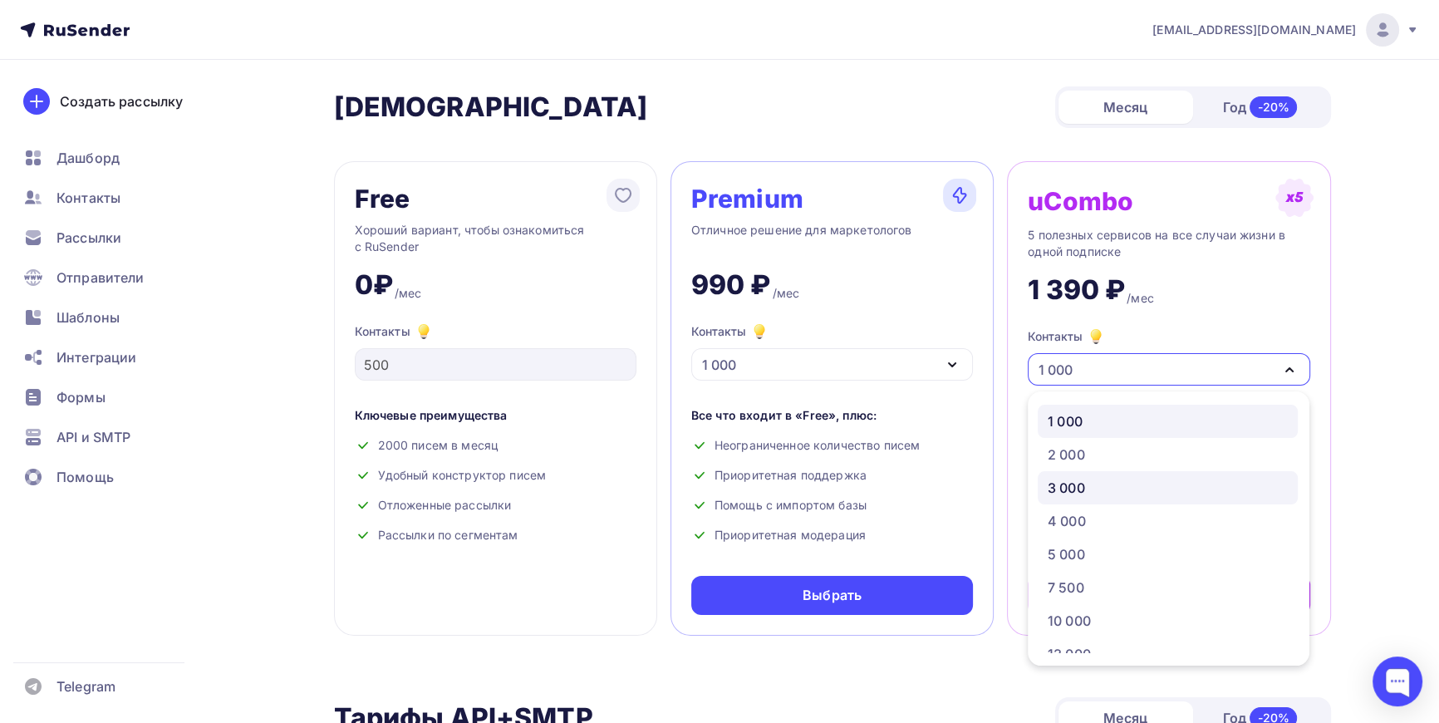
click at [1089, 478] on div "3 000" at bounding box center [1168, 488] width 240 height 20
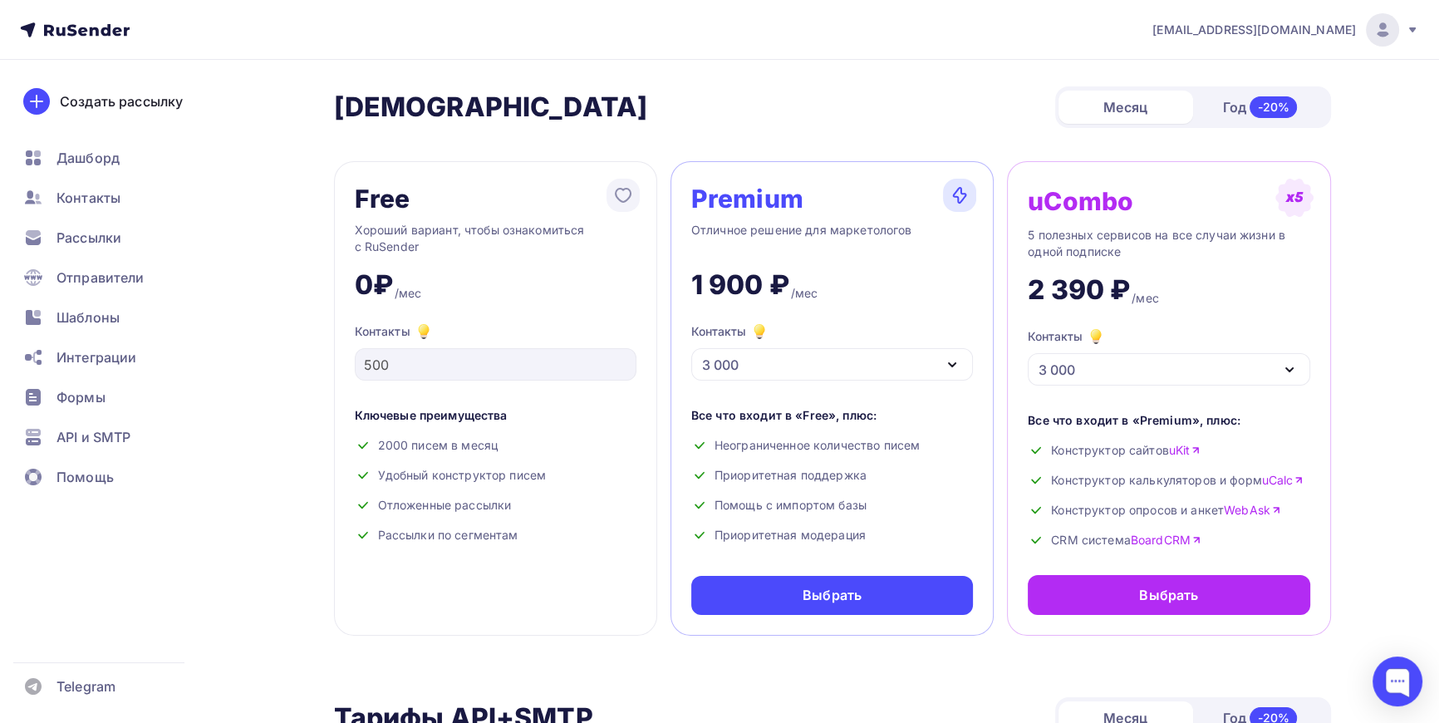
click at [799, 361] on div "3 000" at bounding box center [832, 364] width 282 height 32
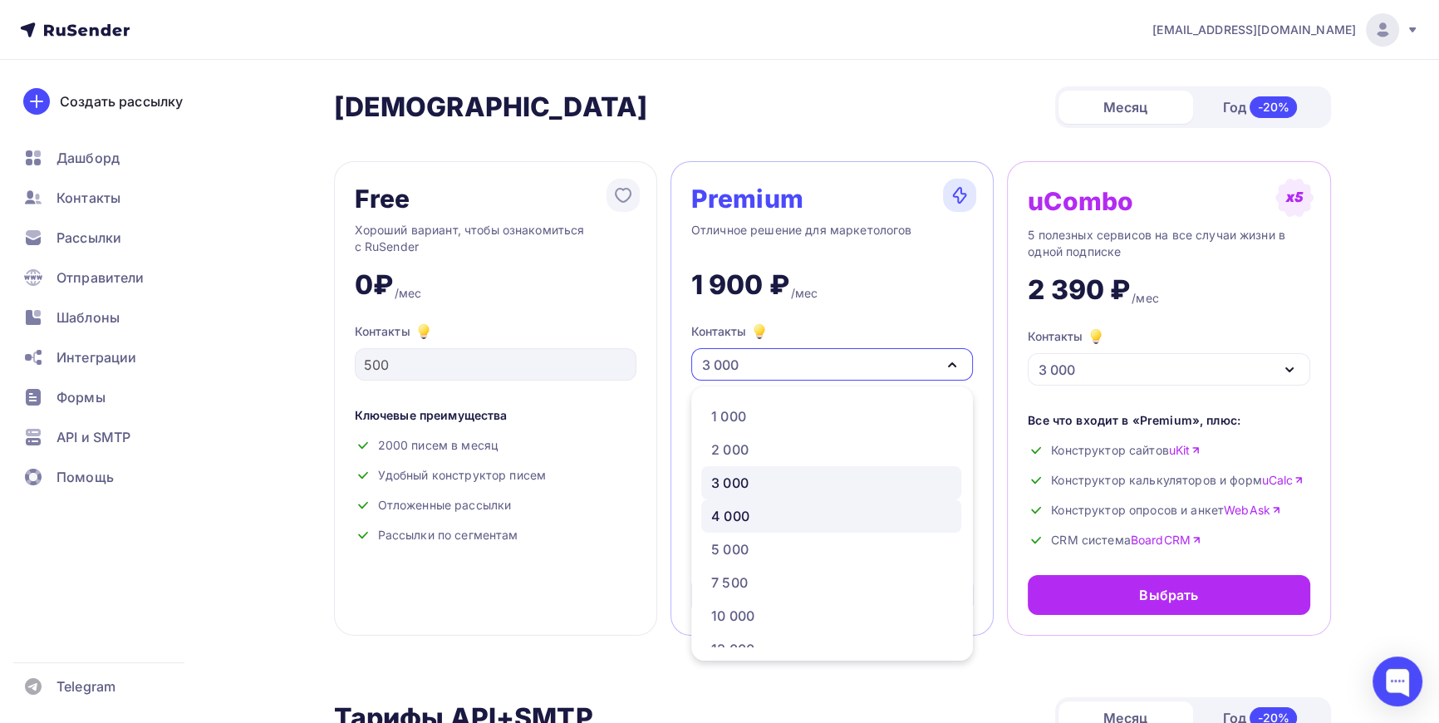
click at [720, 517] on div "4 000" at bounding box center [730, 516] width 38 height 20
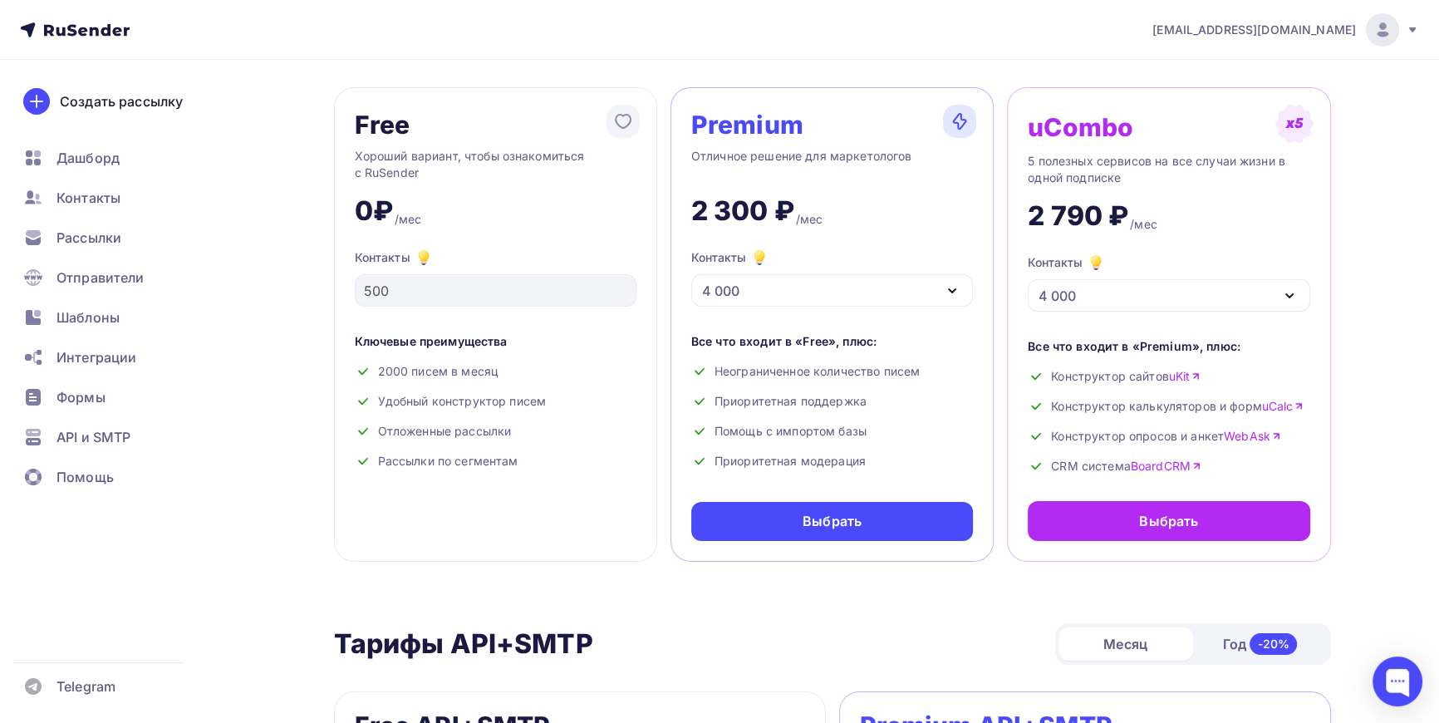
scroll to position [75, 0]
click at [785, 279] on div "4 000" at bounding box center [832, 289] width 282 height 32
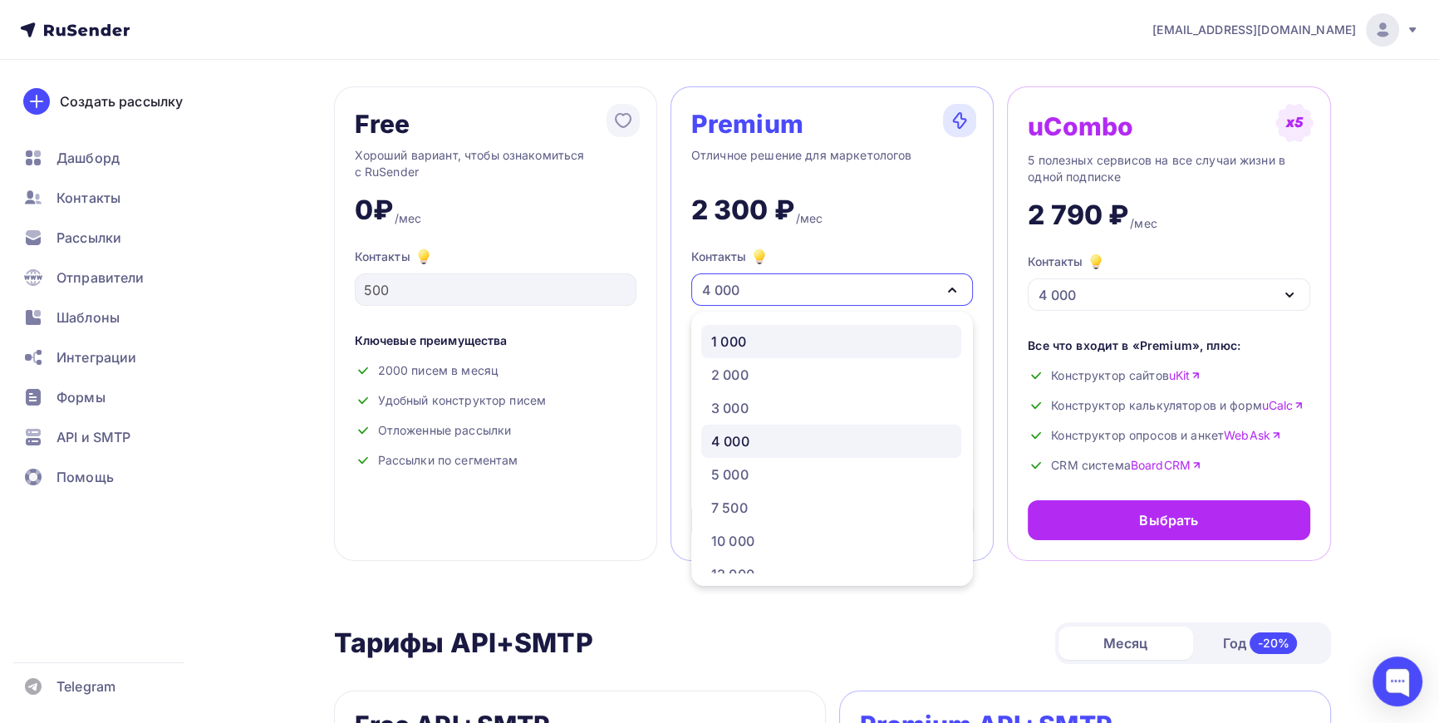
click at [734, 337] on div "1 000" at bounding box center [728, 342] width 35 height 20
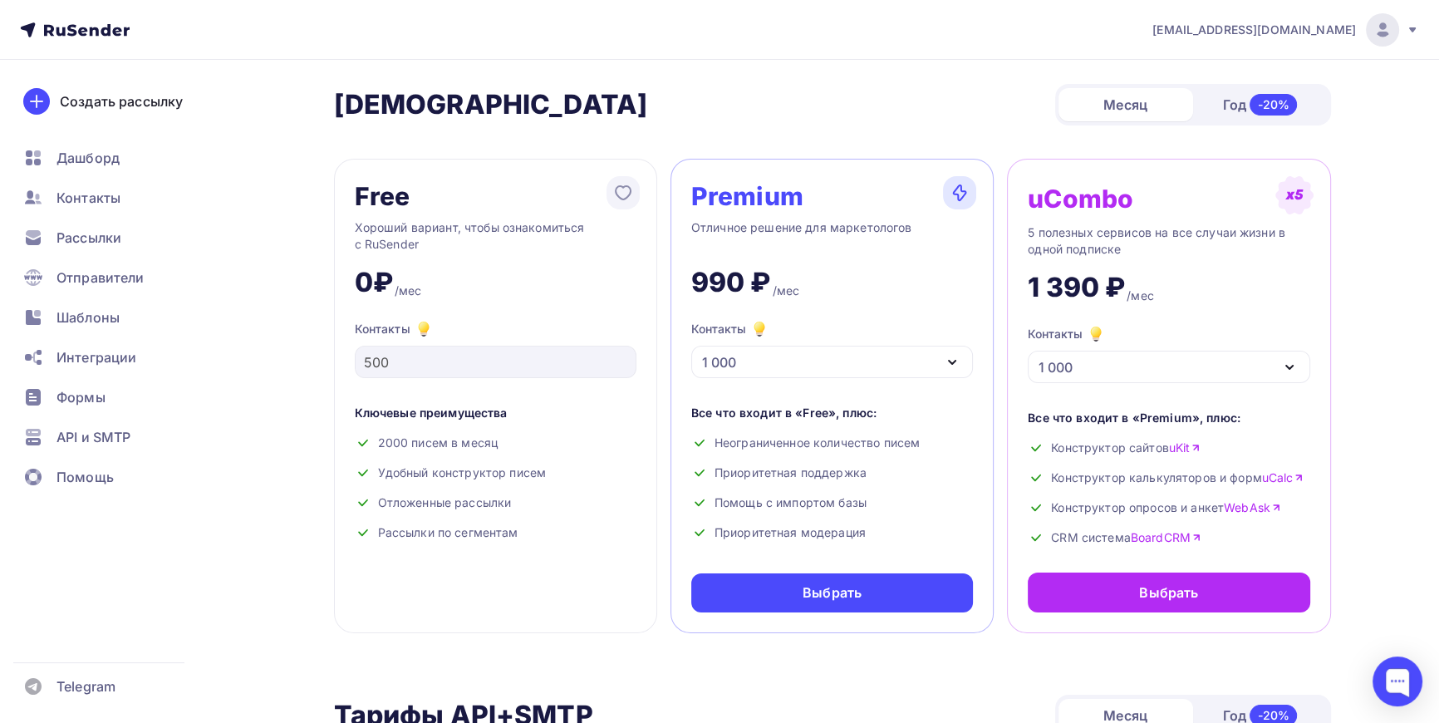
scroll to position [0, 0]
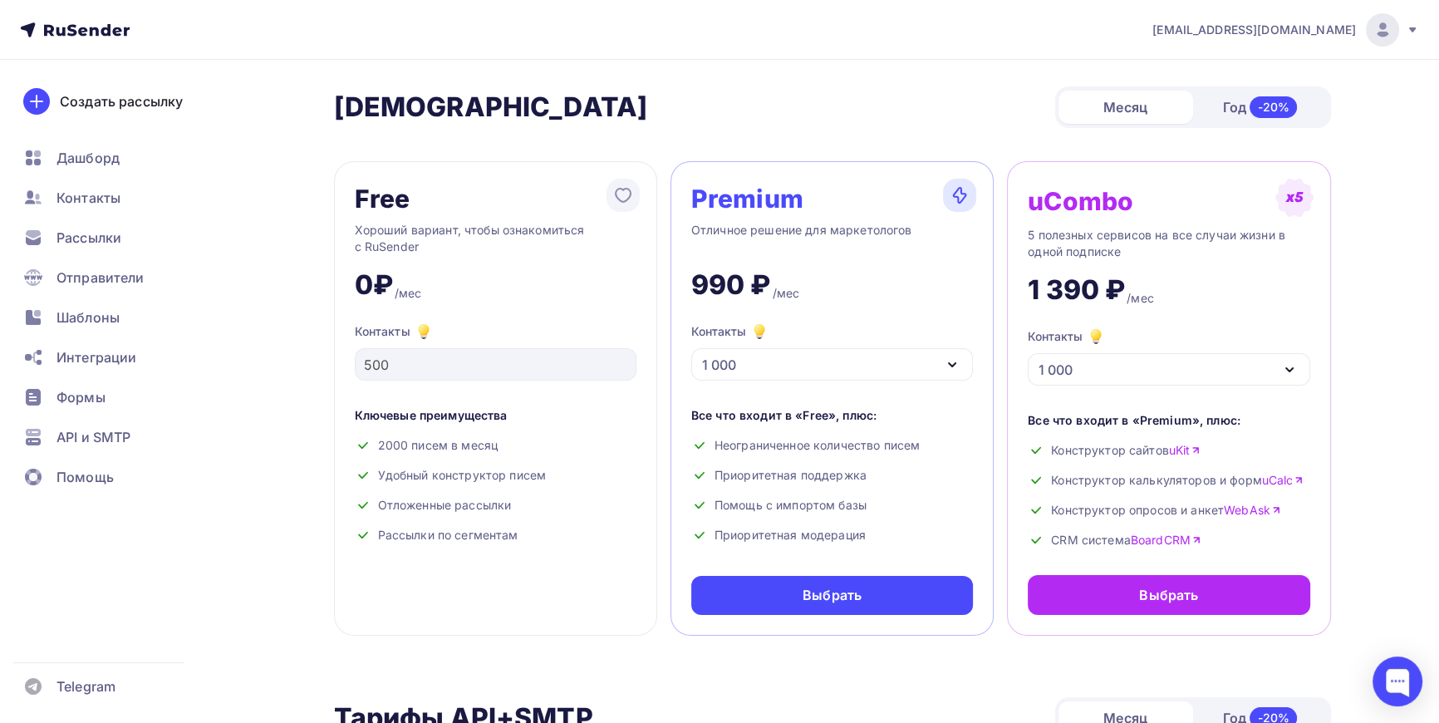
click at [776, 366] on div "1 000" at bounding box center [832, 364] width 282 height 32
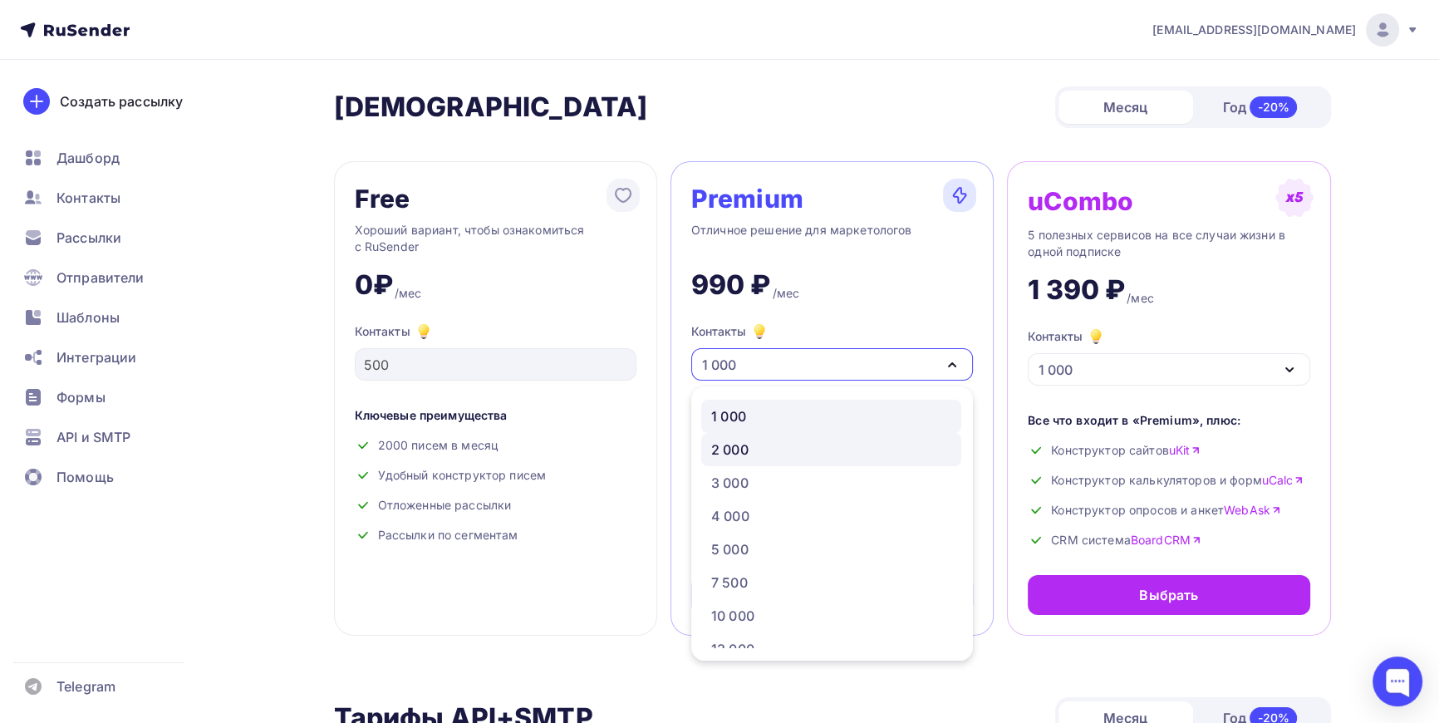
click at [738, 441] on div "2 000" at bounding box center [729, 450] width 37 height 20
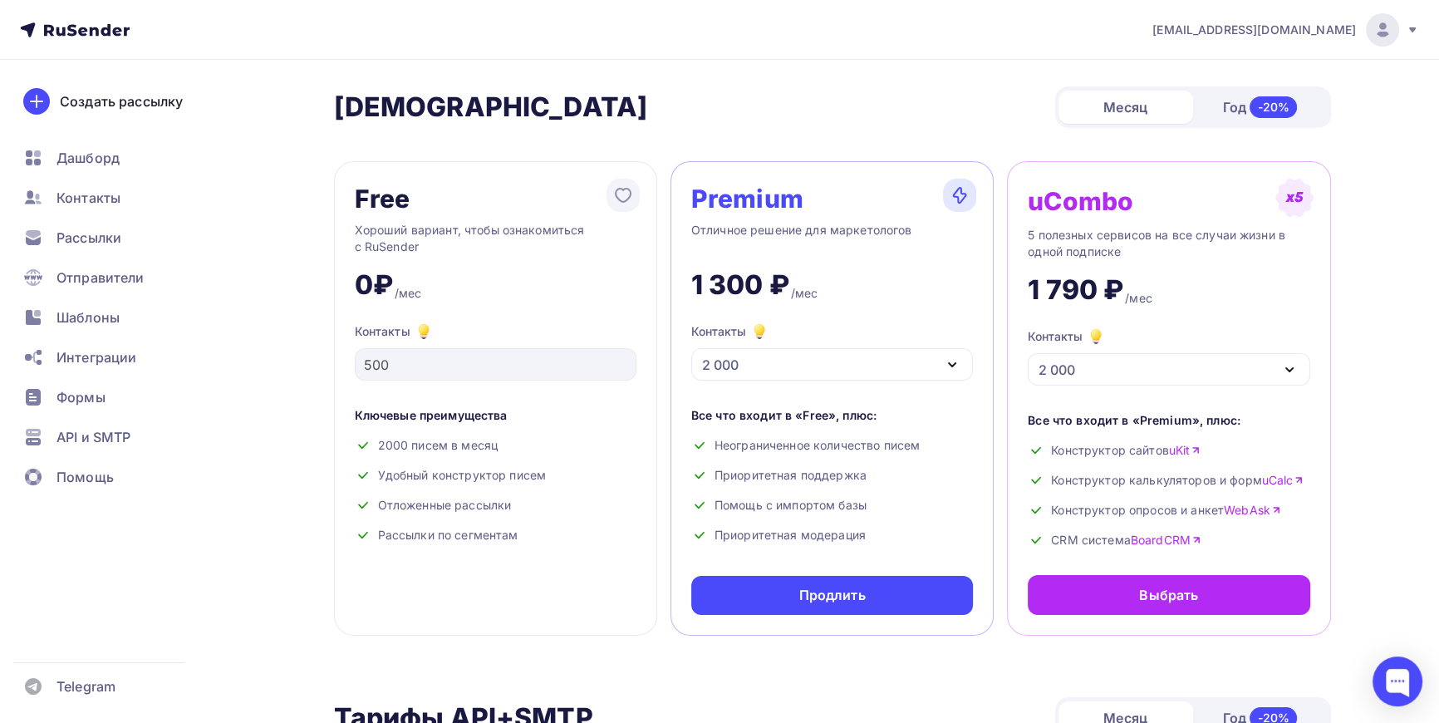
click at [749, 362] on div "2 000" at bounding box center [832, 364] width 282 height 32
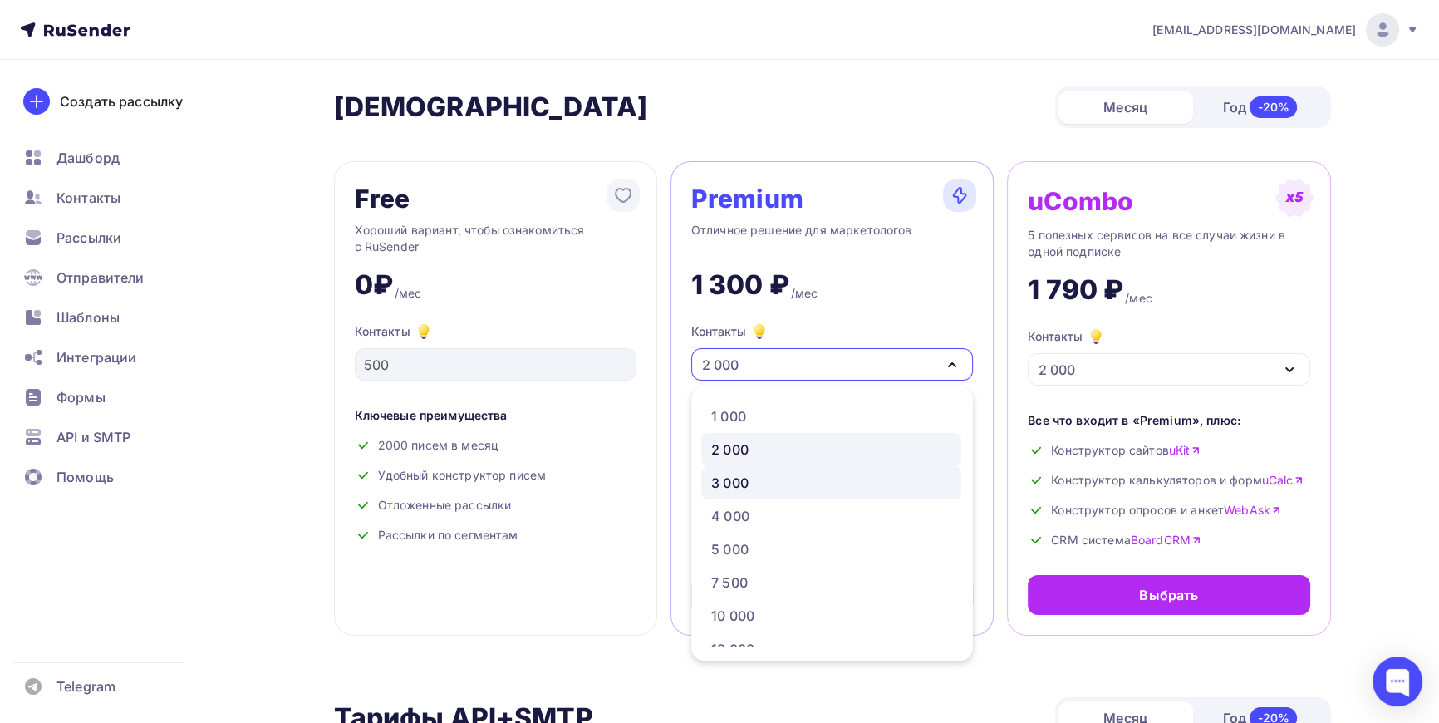
click at [744, 485] on div "3 000" at bounding box center [729, 483] width 37 height 20
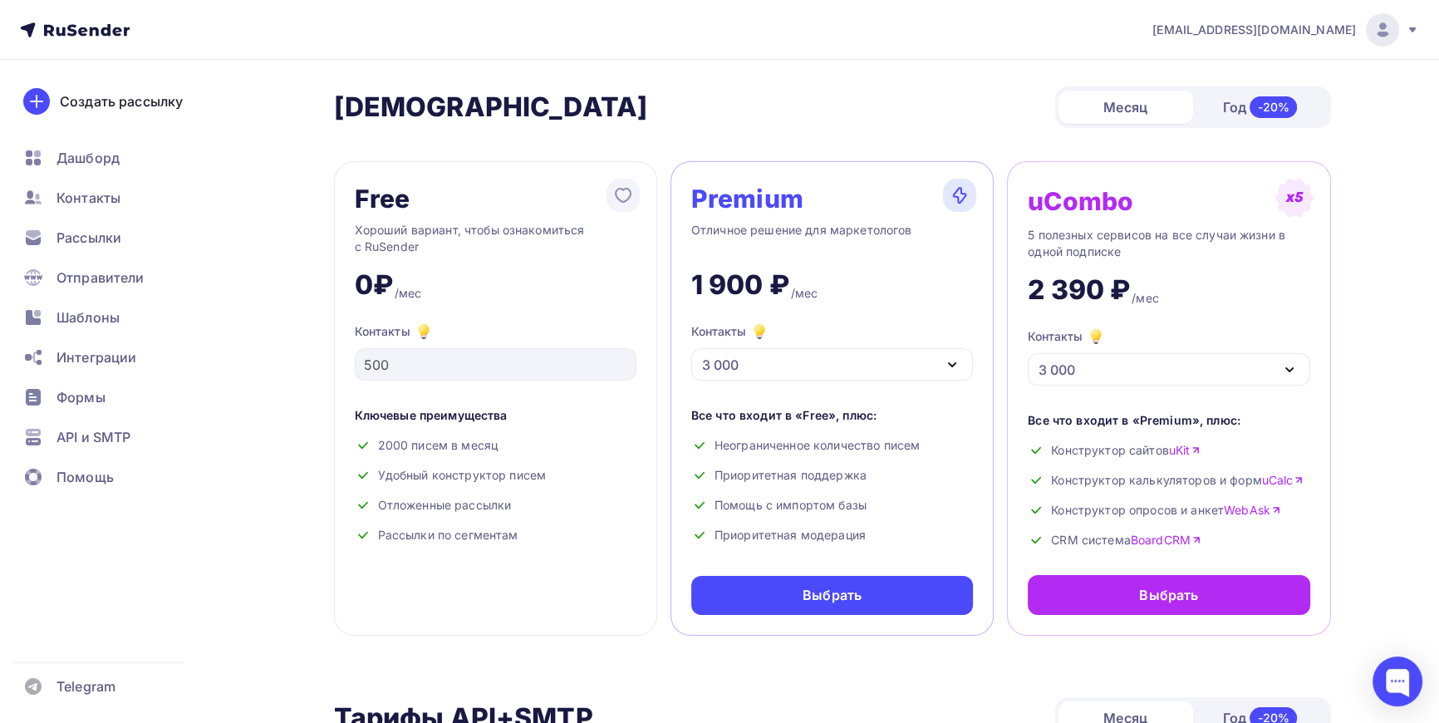
click at [743, 357] on div "3 000" at bounding box center [832, 364] width 282 height 32
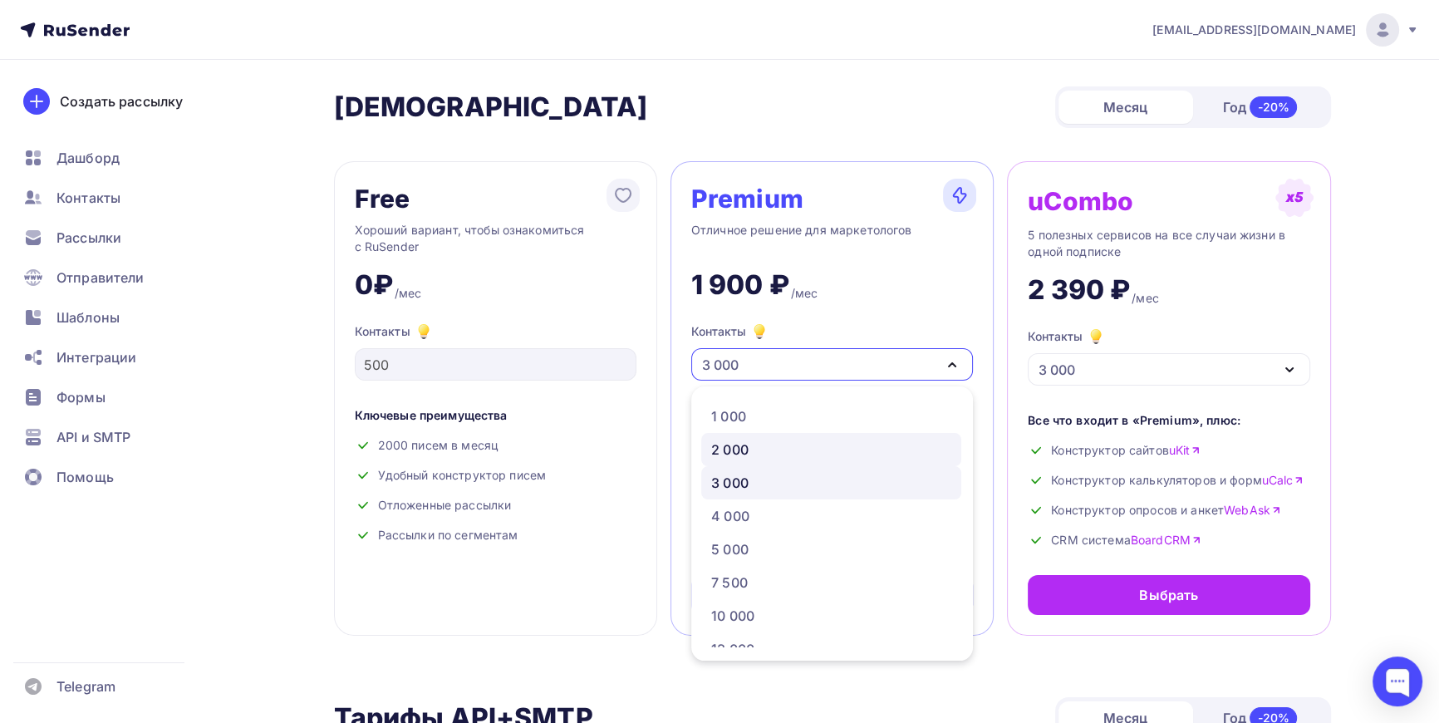
click at [732, 450] on div "2 000" at bounding box center [729, 450] width 37 height 20
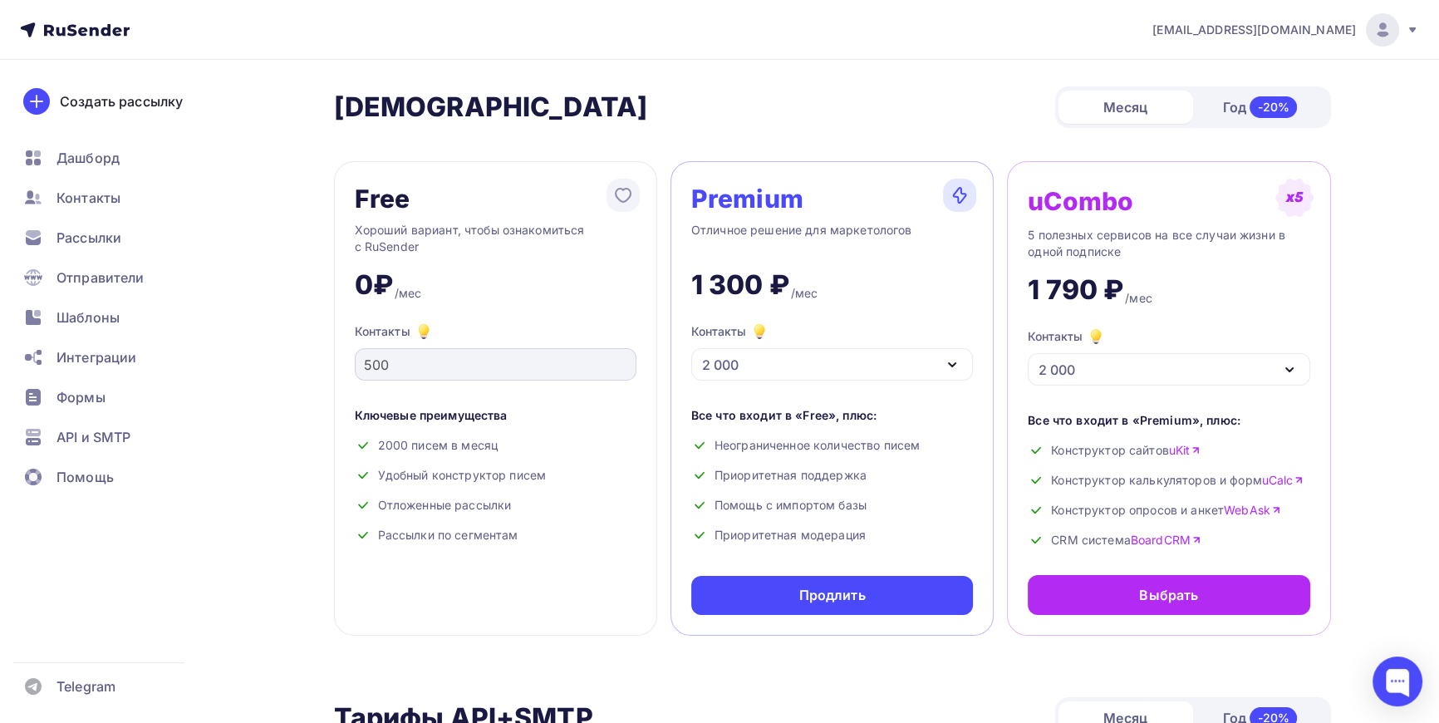
click at [622, 374] on div "500" at bounding box center [496, 364] width 282 height 32
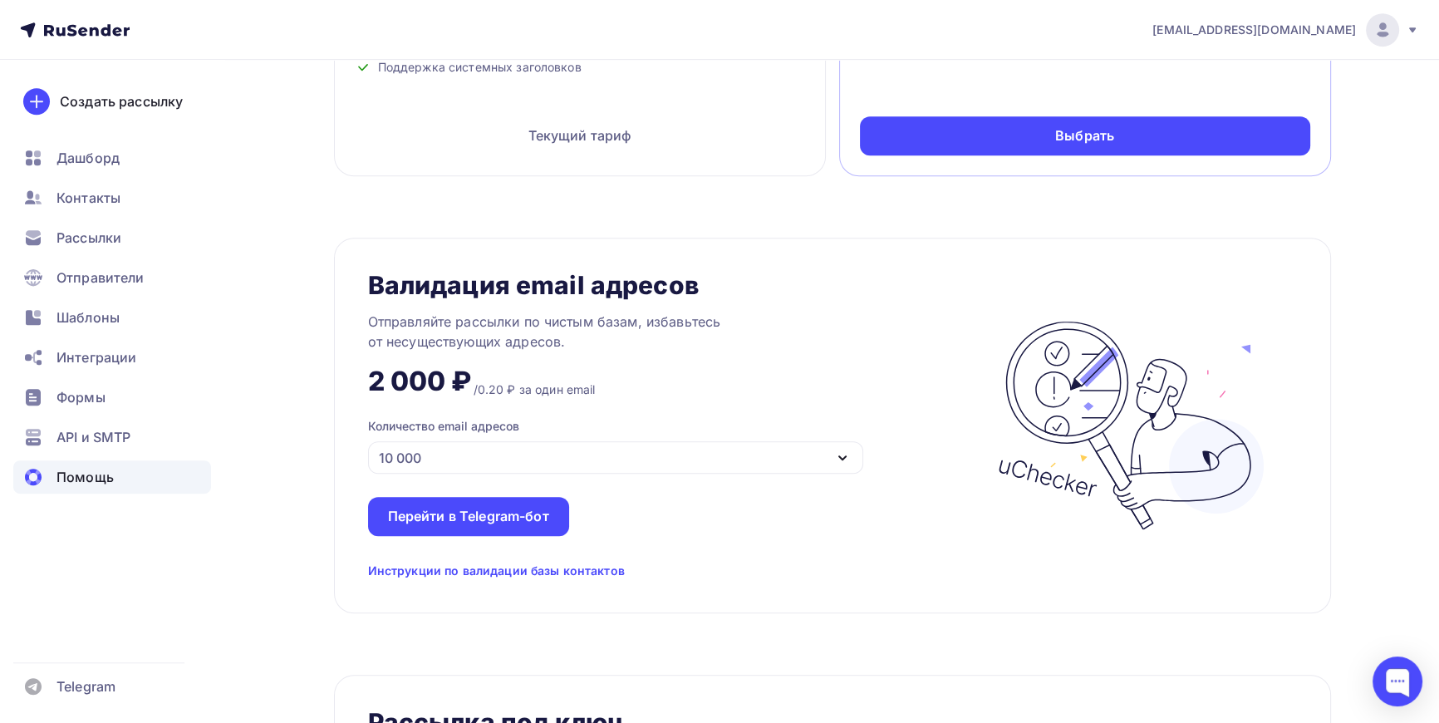
scroll to position [1057, 0]
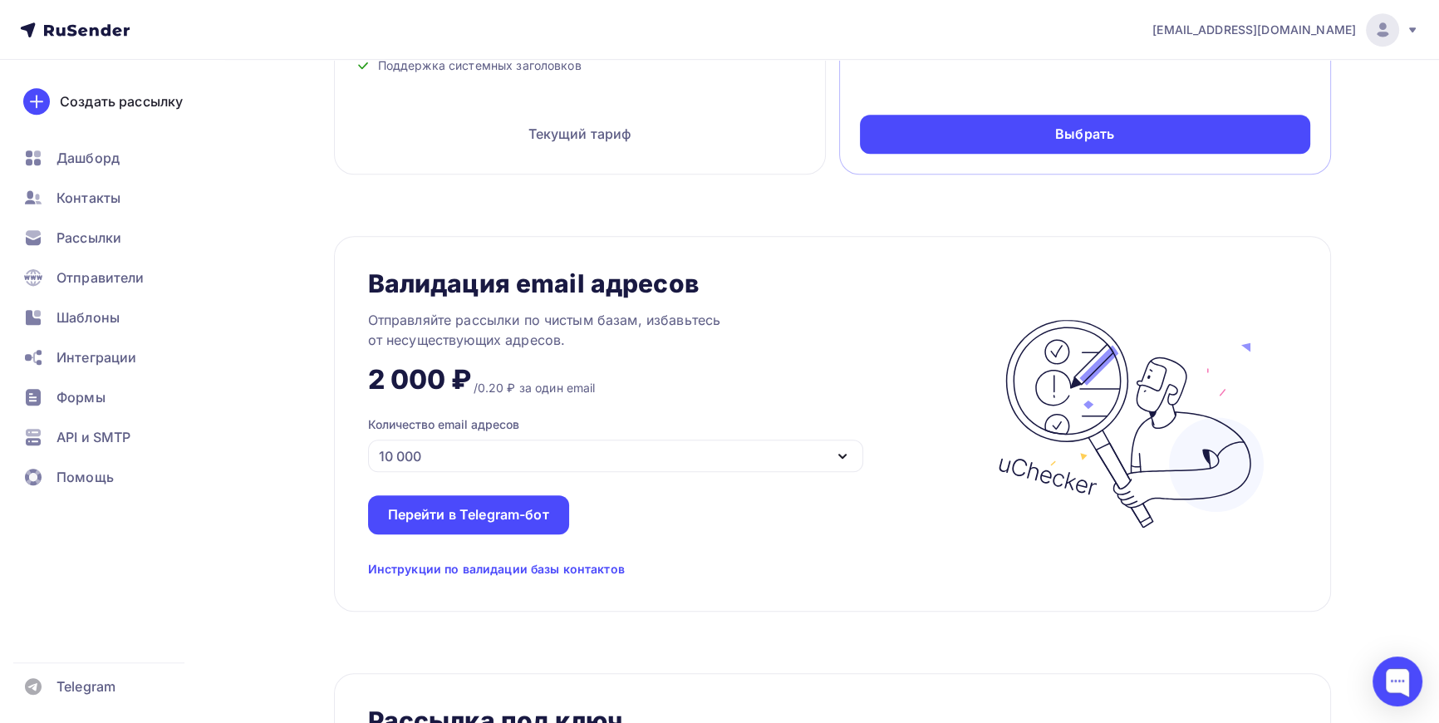
click at [472, 320] on div "Отправляйте рассылки по чистым базам, избавьтесь от несуществующих адресов." at bounding box center [575, 330] width 415 height 40
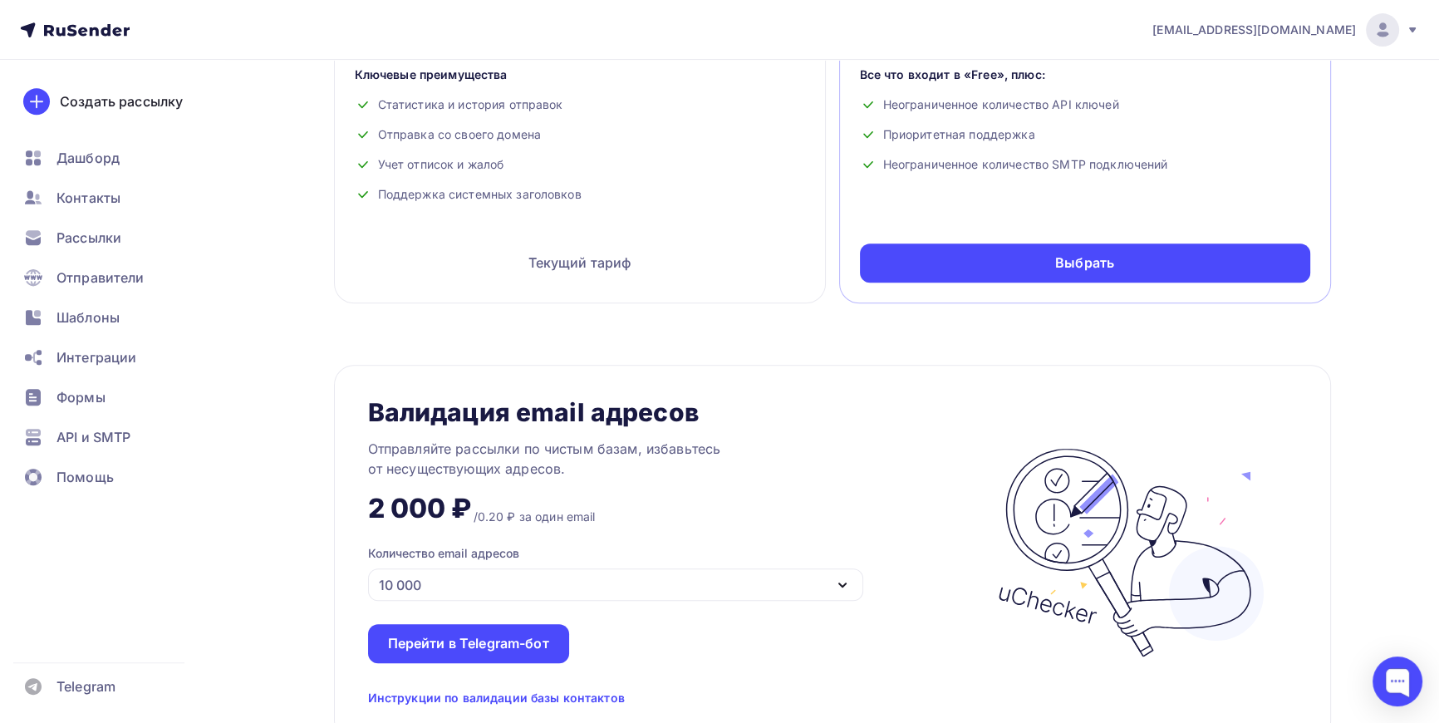
scroll to position [981, 0]
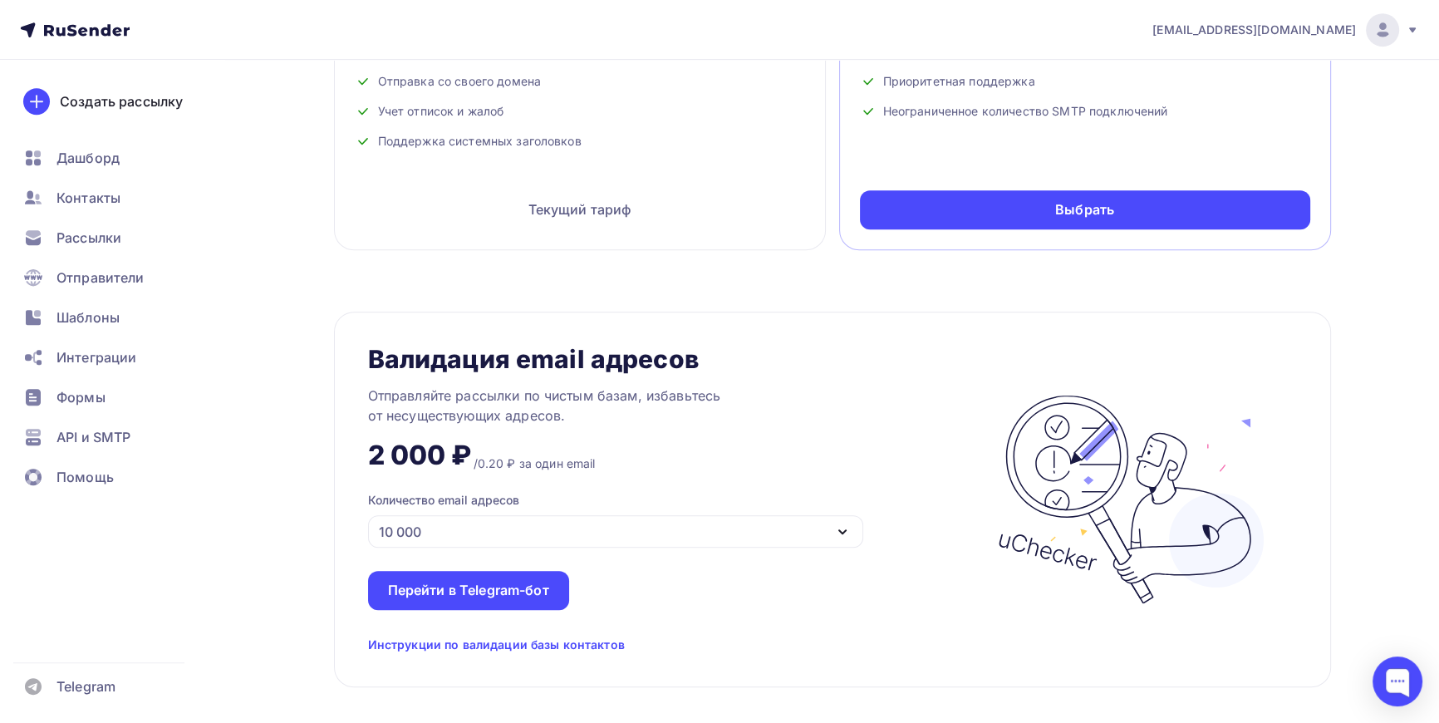
click at [518, 516] on div "10 000" at bounding box center [616, 531] width 496 height 32
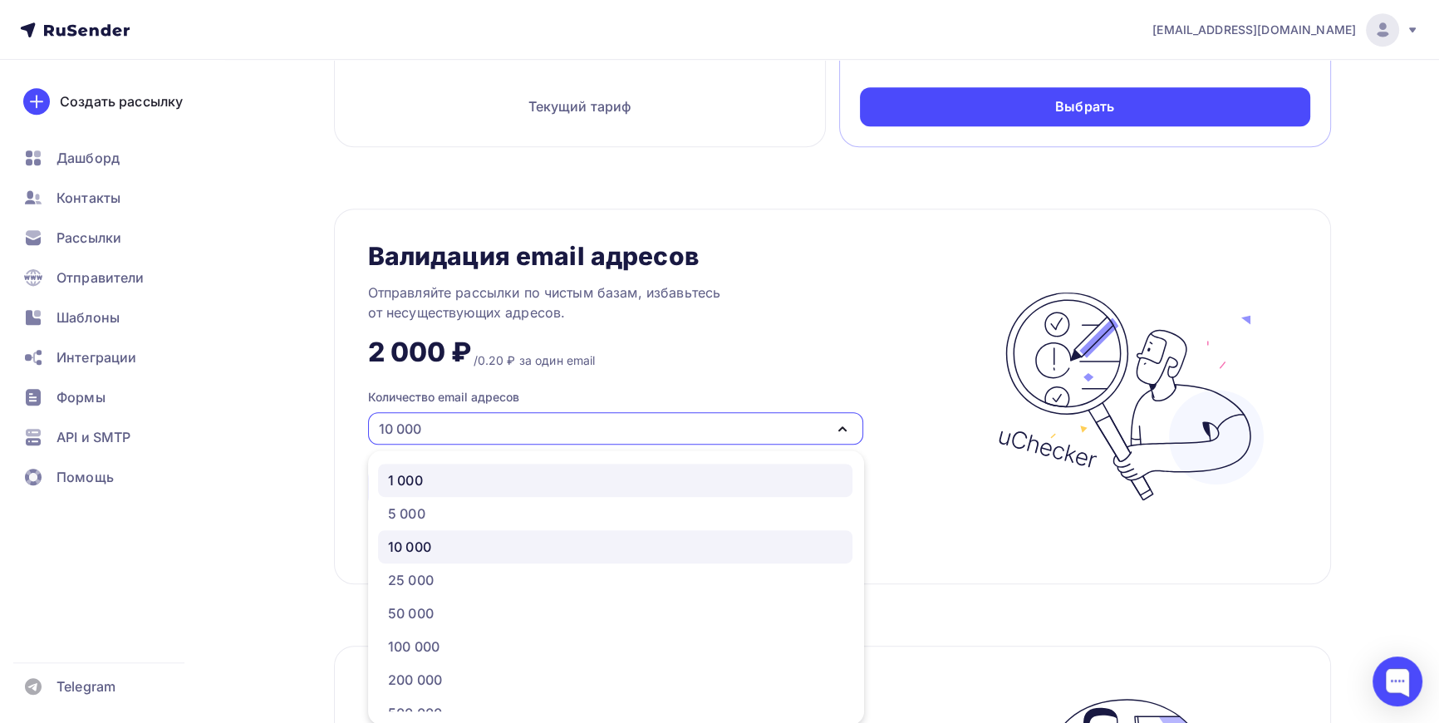
click at [424, 474] on div "1 000" at bounding box center [615, 480] width 455 height 20
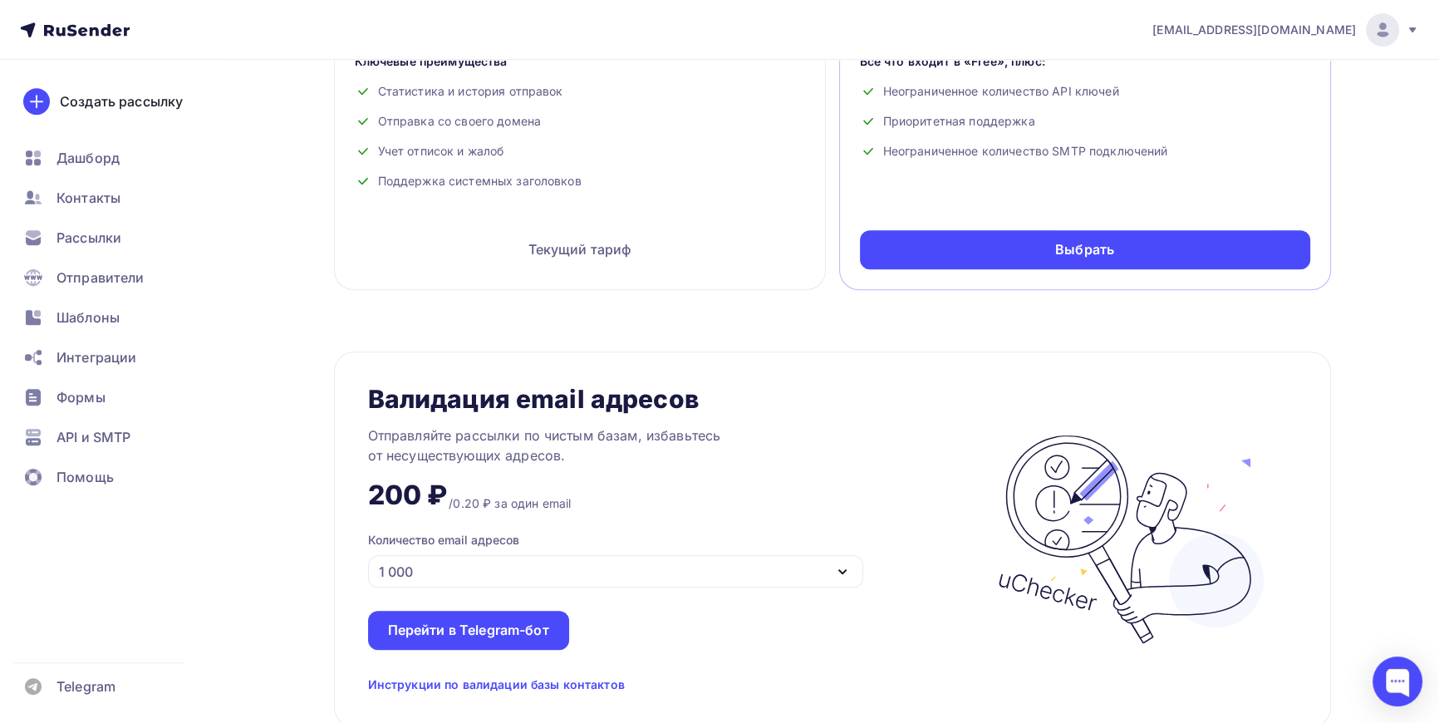
scroll to position [858, 0]
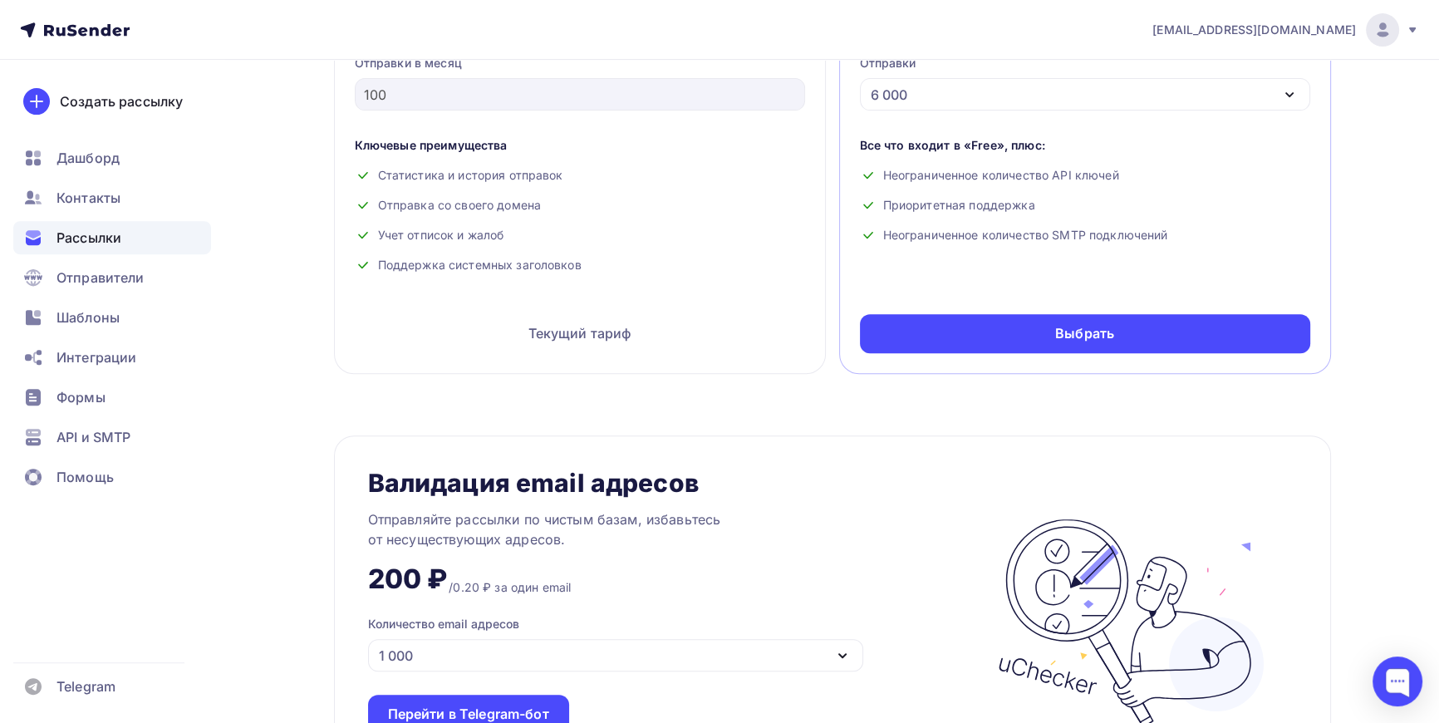
click at [73, 228] on span "Рассылки" at bounding box center [89, 238] width 65 height 20
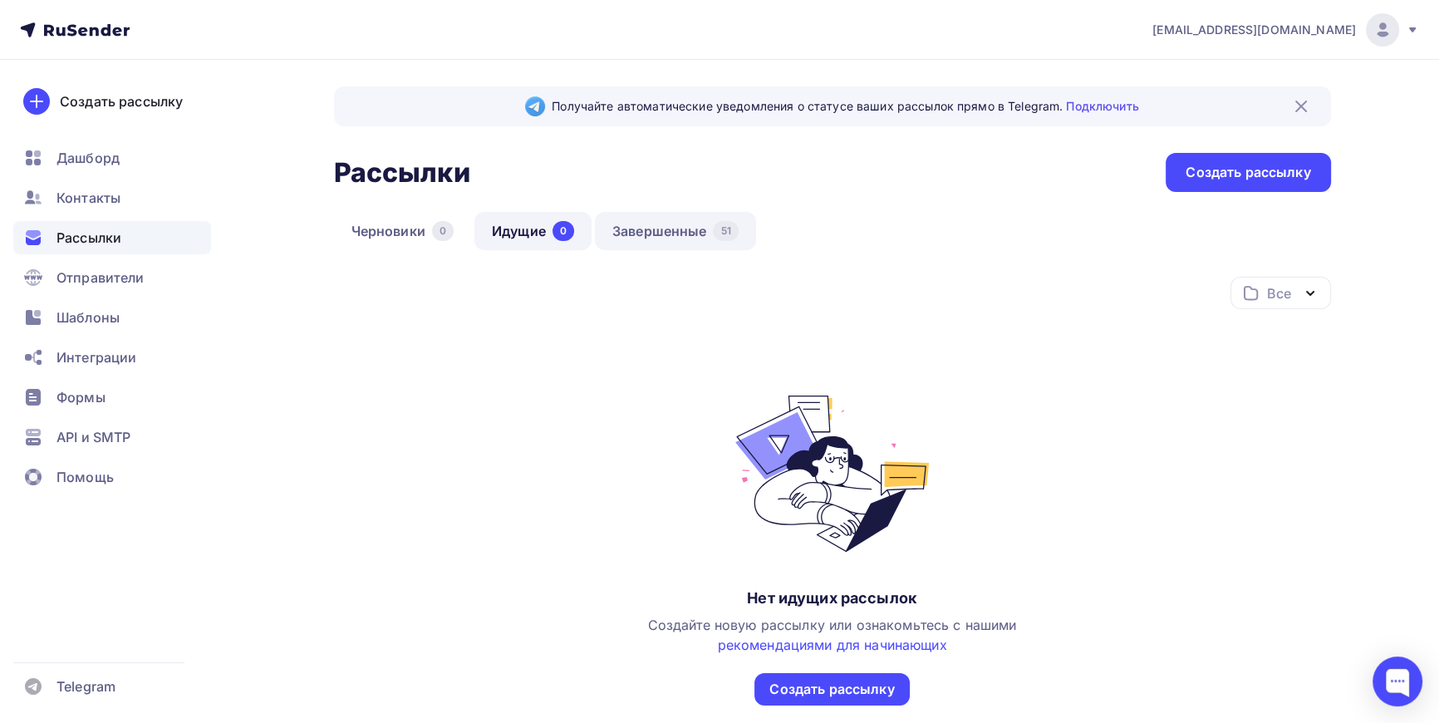
click at [681, 225] on link "Завершенные 51" at bounding box center [675, 231] width 161 height 38
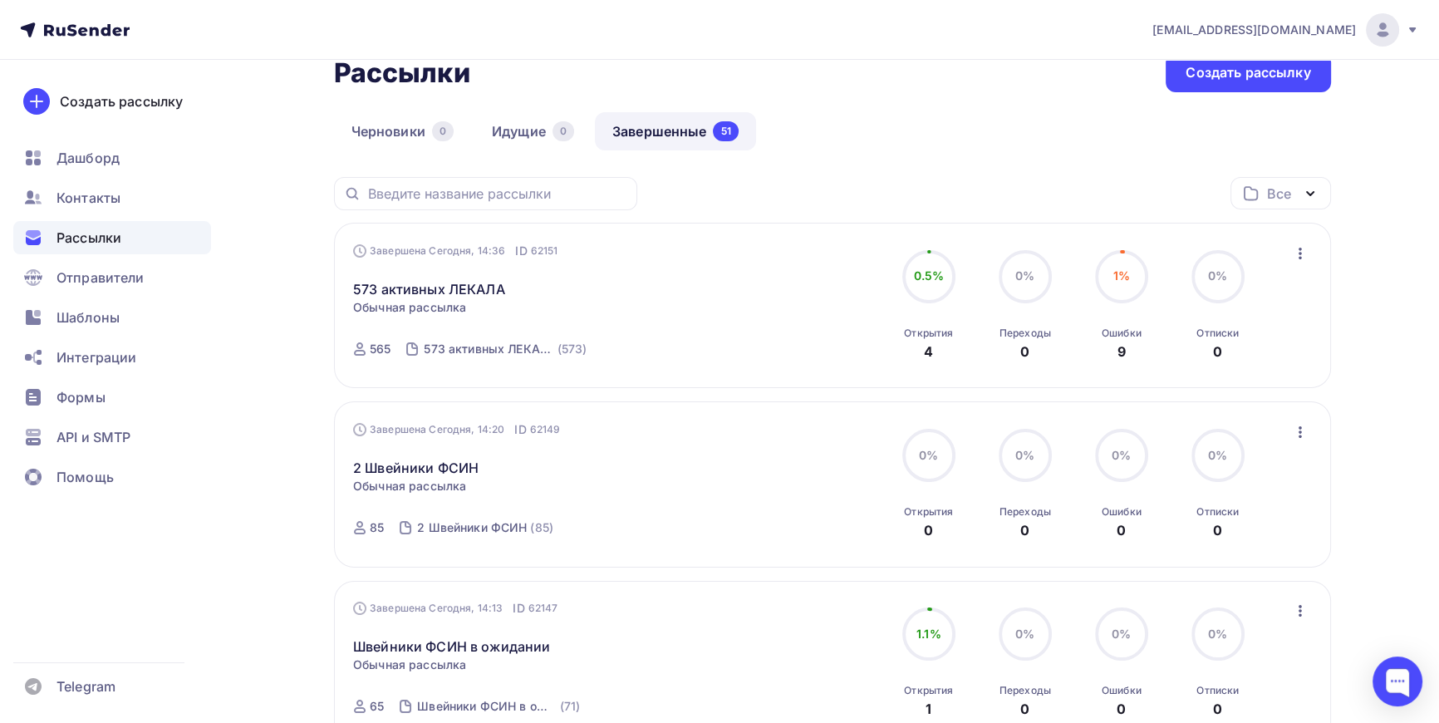
scroll to position [150, 0]
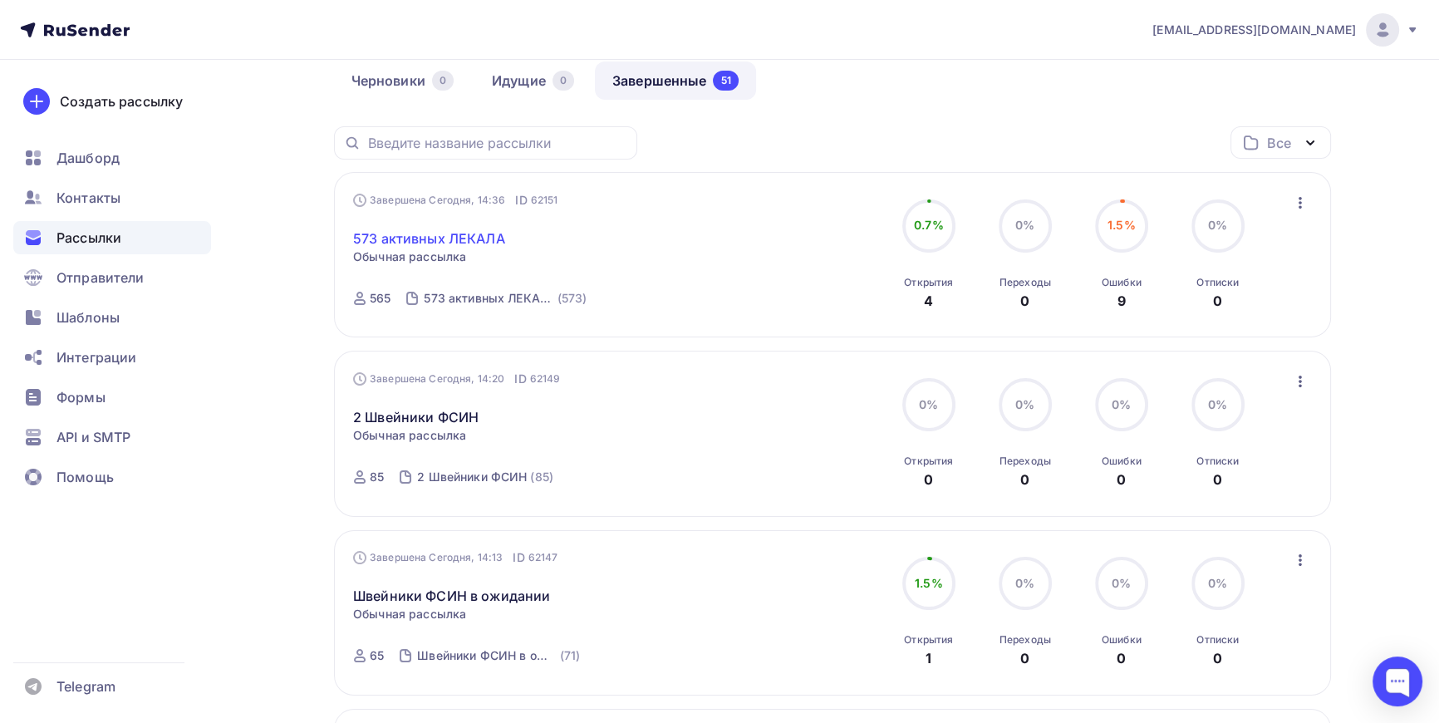
click at [449, 239] on link "573 активных ЛЕКАЛА" at bounding box center [429, 239] width 152 height 20
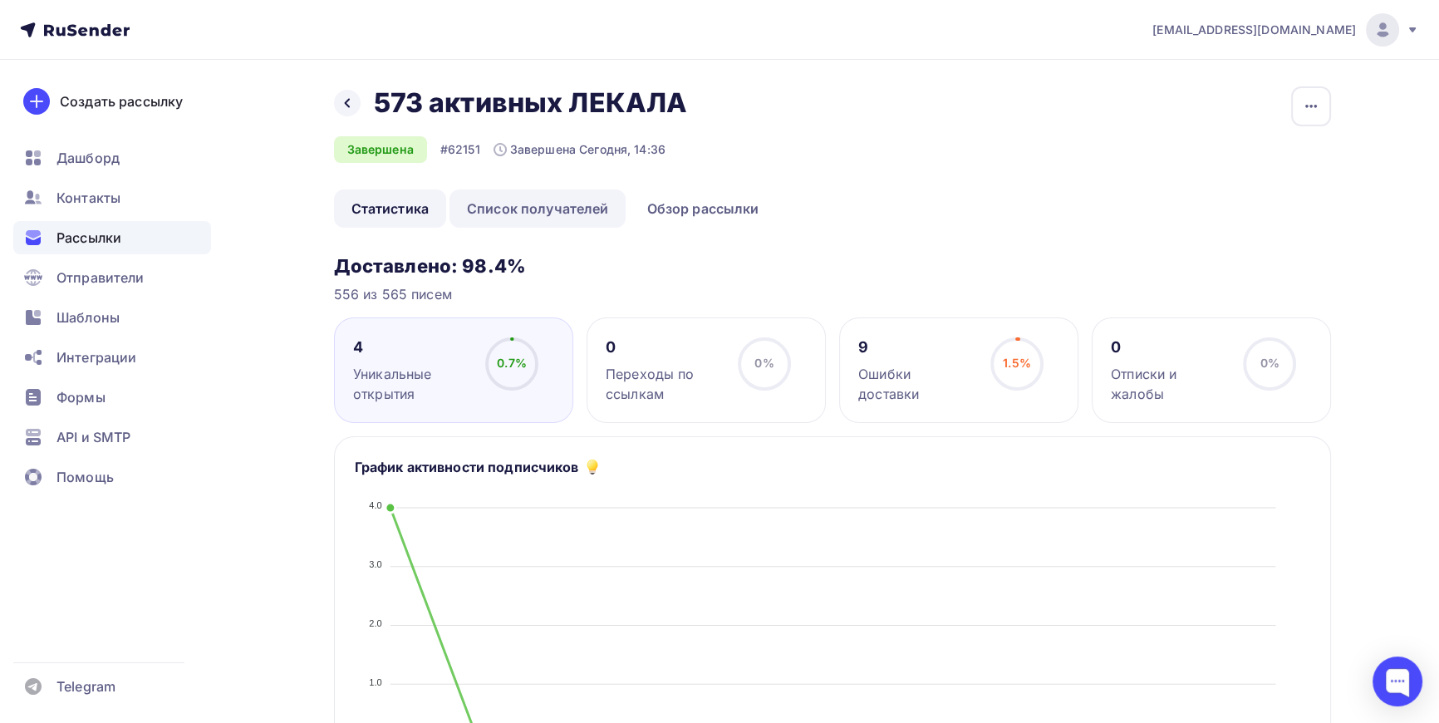
click at [566, 206] on link "Список получателей" at bounding box center [538, 208] width 177 height 38
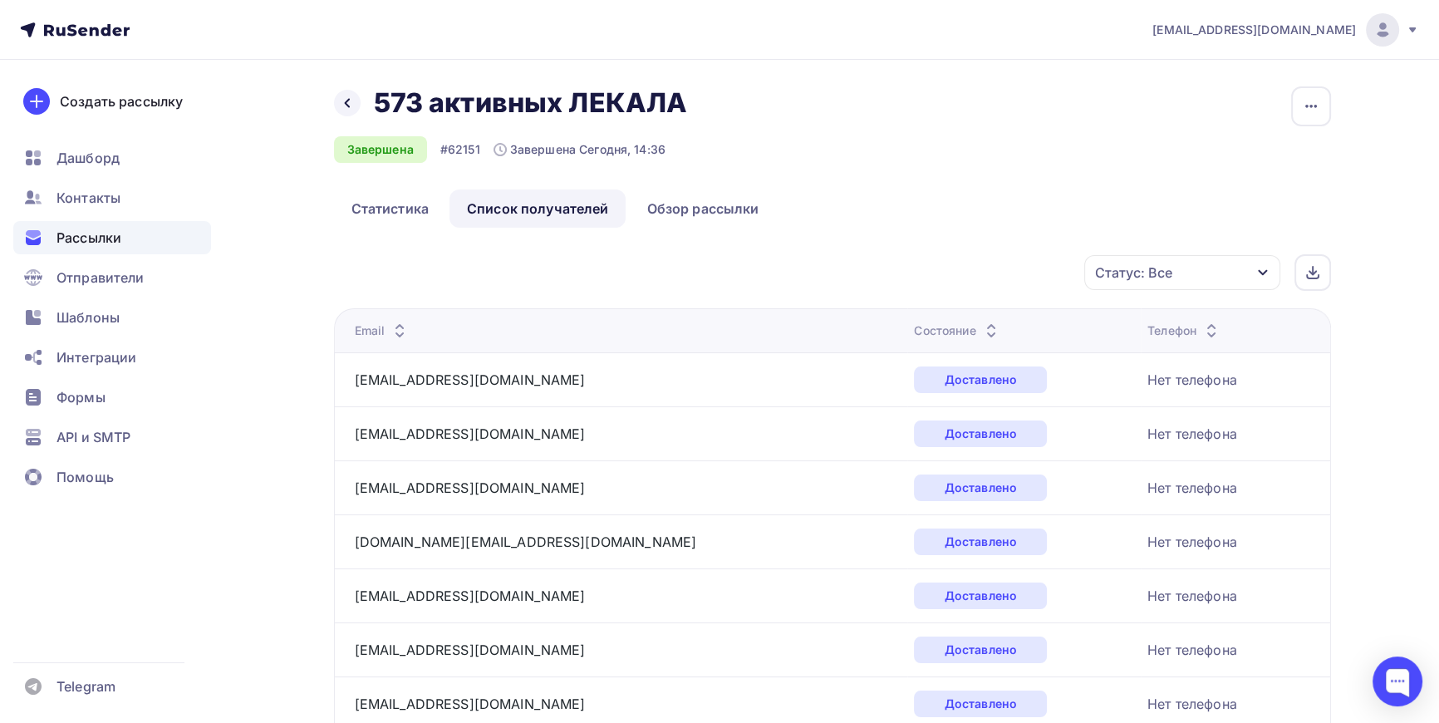
click at [1259, 273] on icon "button" at bounding box center [1262, 272] width 13 height 13
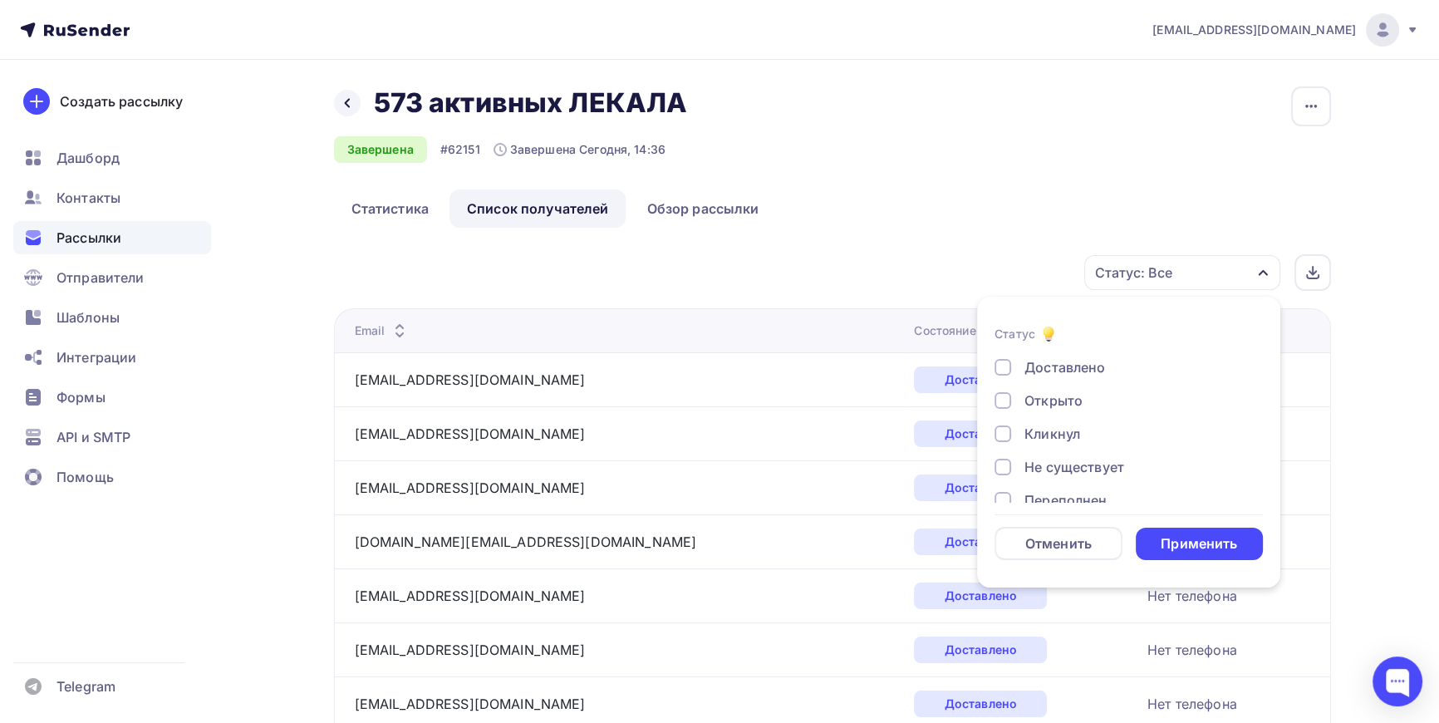
click at [999, 469] on div at bounding box center [1003, 467] width 17 height 17
click at [1005, 493] on div at bounding box center [1003, 500] width 17 height 17
click at [1001, 456] on div at bounding box center [1003, 458] width 17 height 17
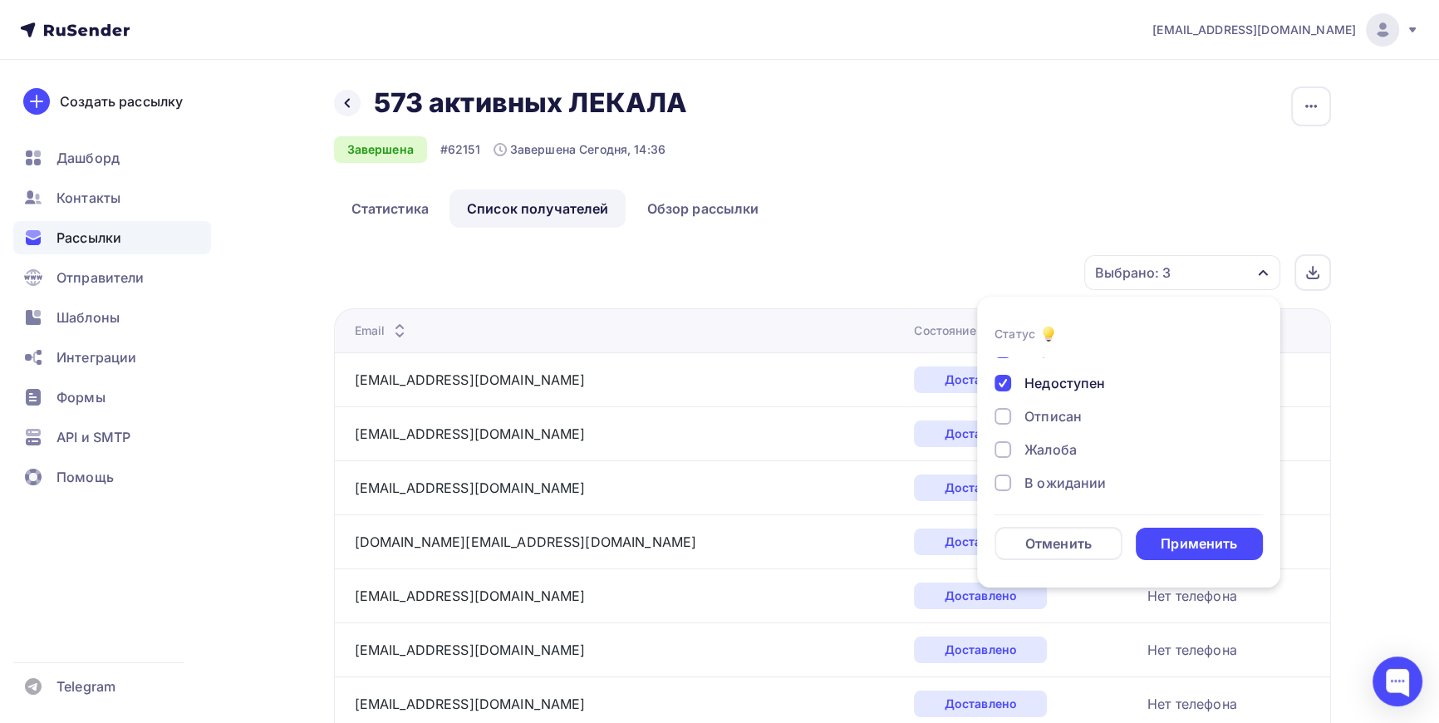
click at [1003, 410] on div at bounding box center [1003, 416] width 17 height 17
click at [1010, 449] on div at bounding box center [1003, 449] width 17 height 17
click at [1207, 544] on div "Применить" at bounding box center [1199, 543] width 76 height 19
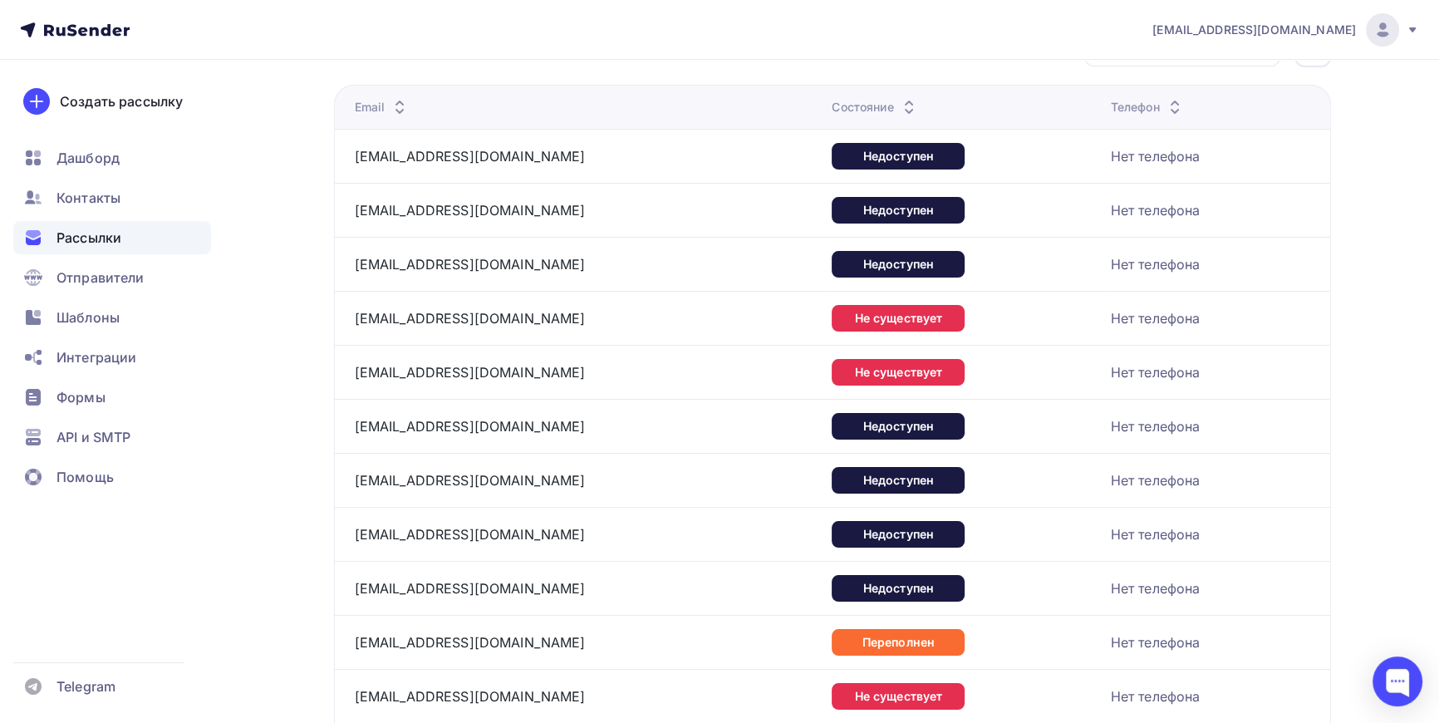
scroll to position [0, 0]
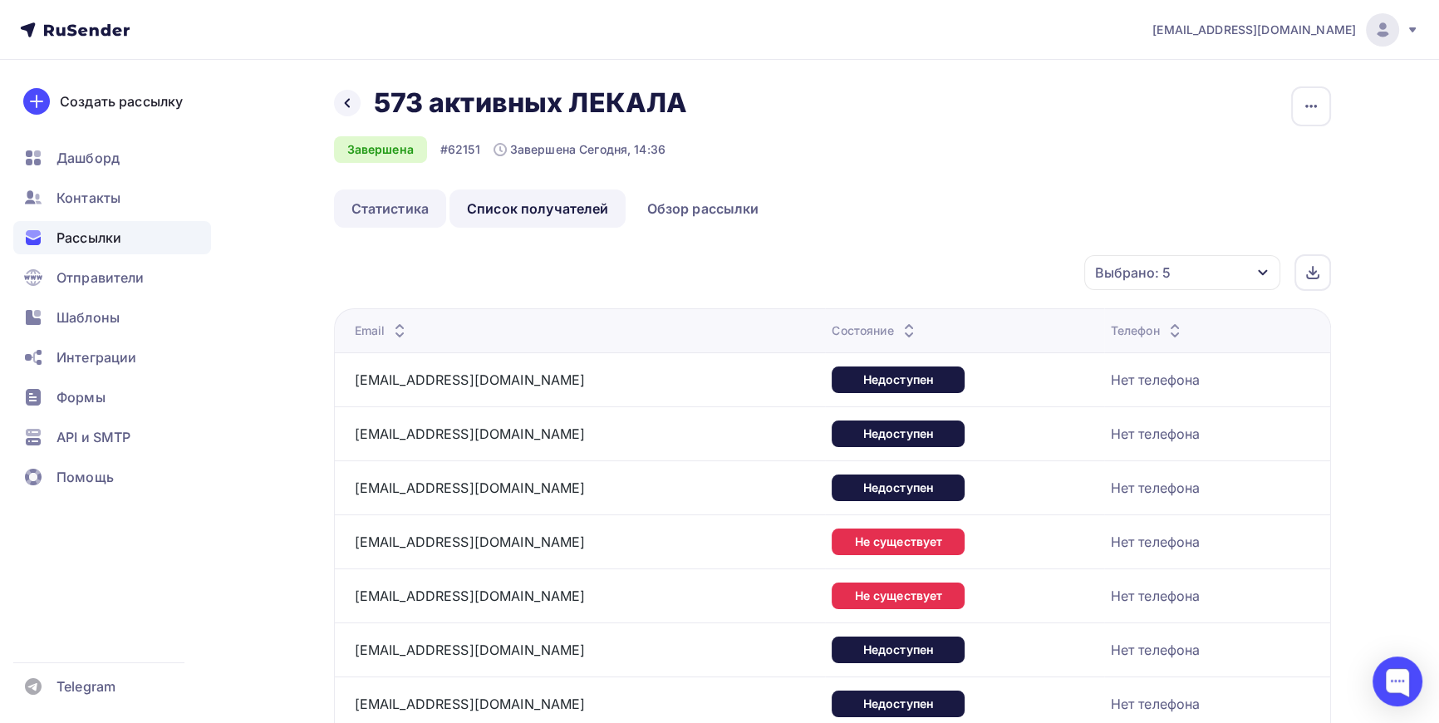
click at [396, 201] on link "Статистика" at bounding box center [390, 208] width 112 height 38
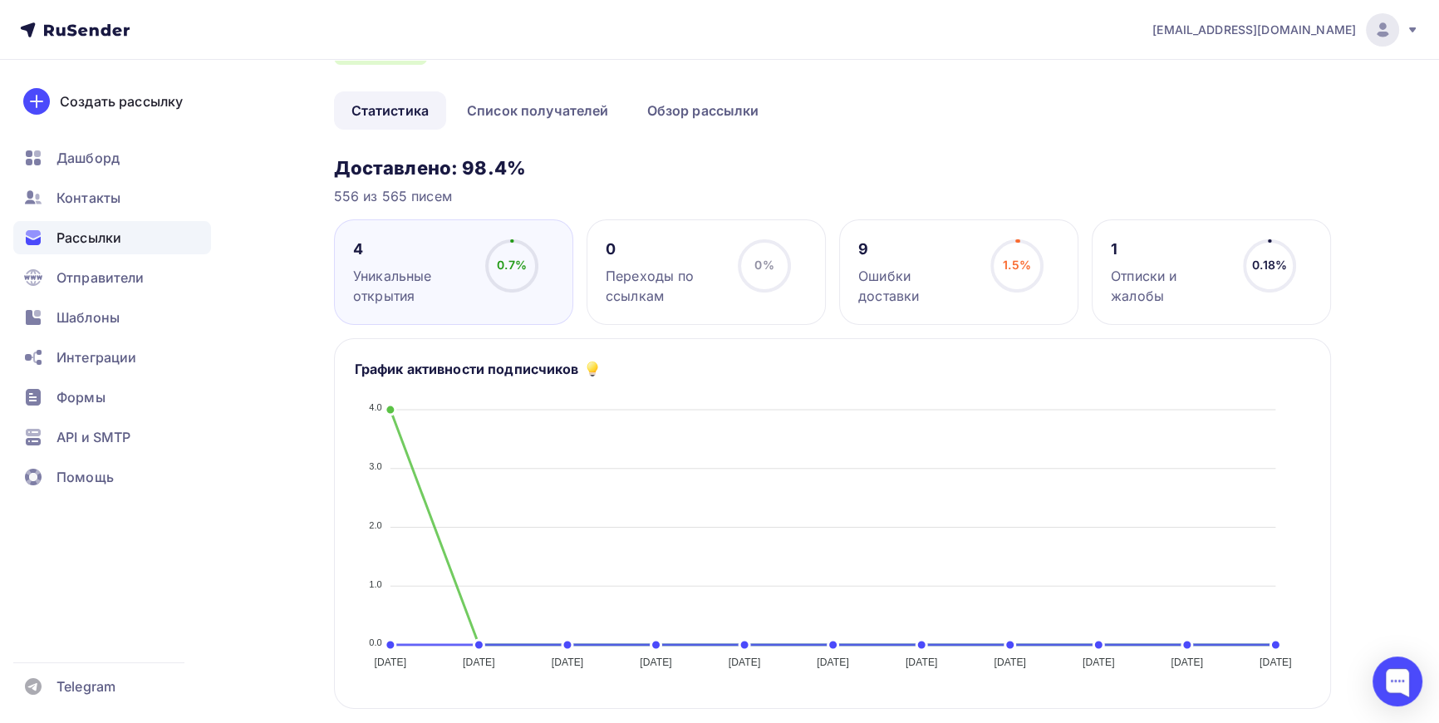
scroll to position [75, 0]
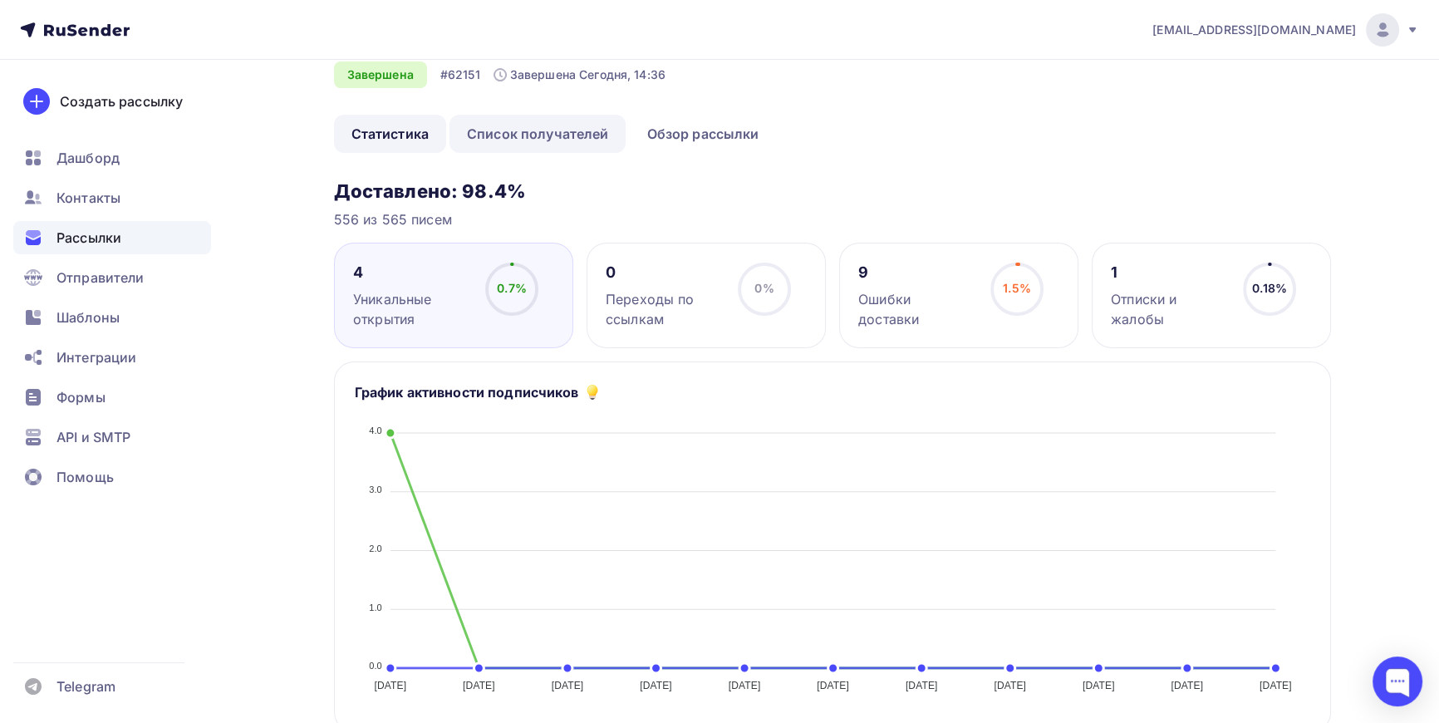
click at [549, 132] on link "Список получателей" at bounding box center [538, 134] width 177 height 38
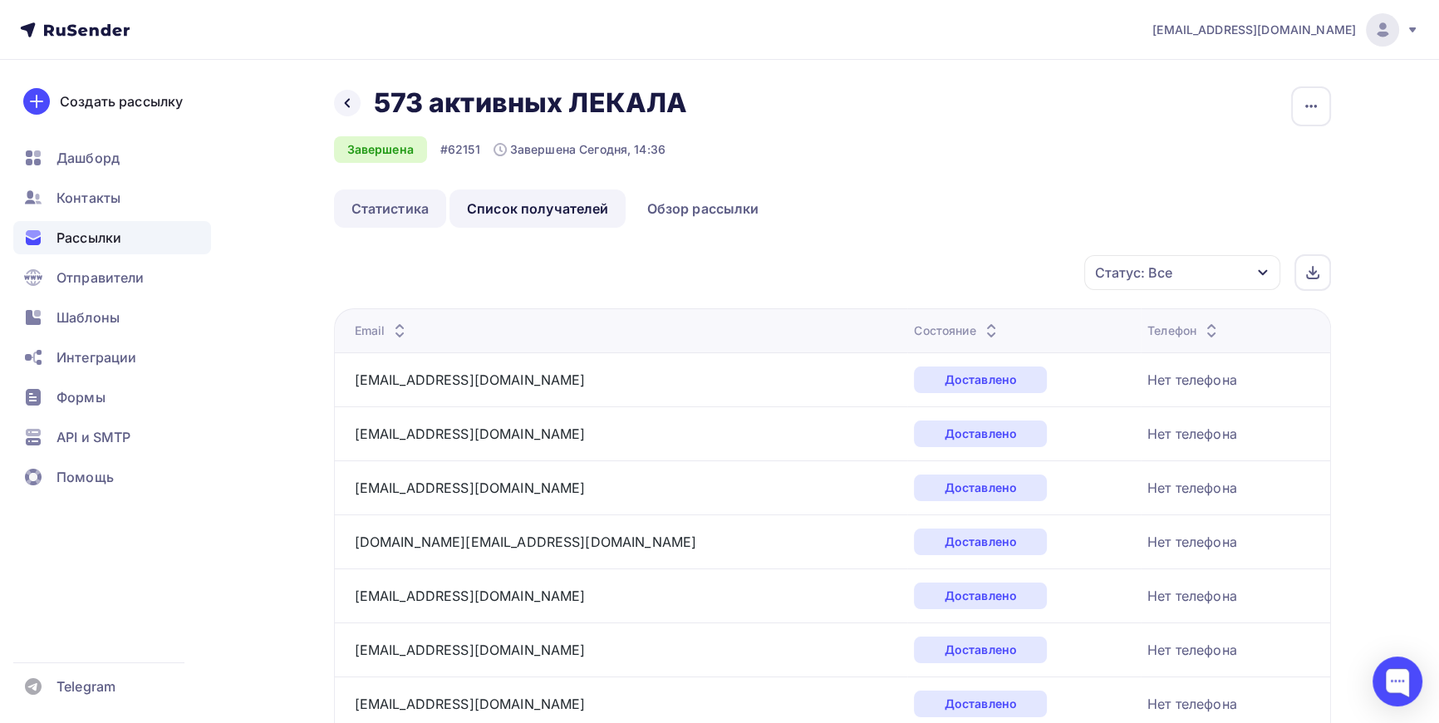
click at [401, 204] on link "Статистика" at bounding box center [390, 208] width 112 height 38
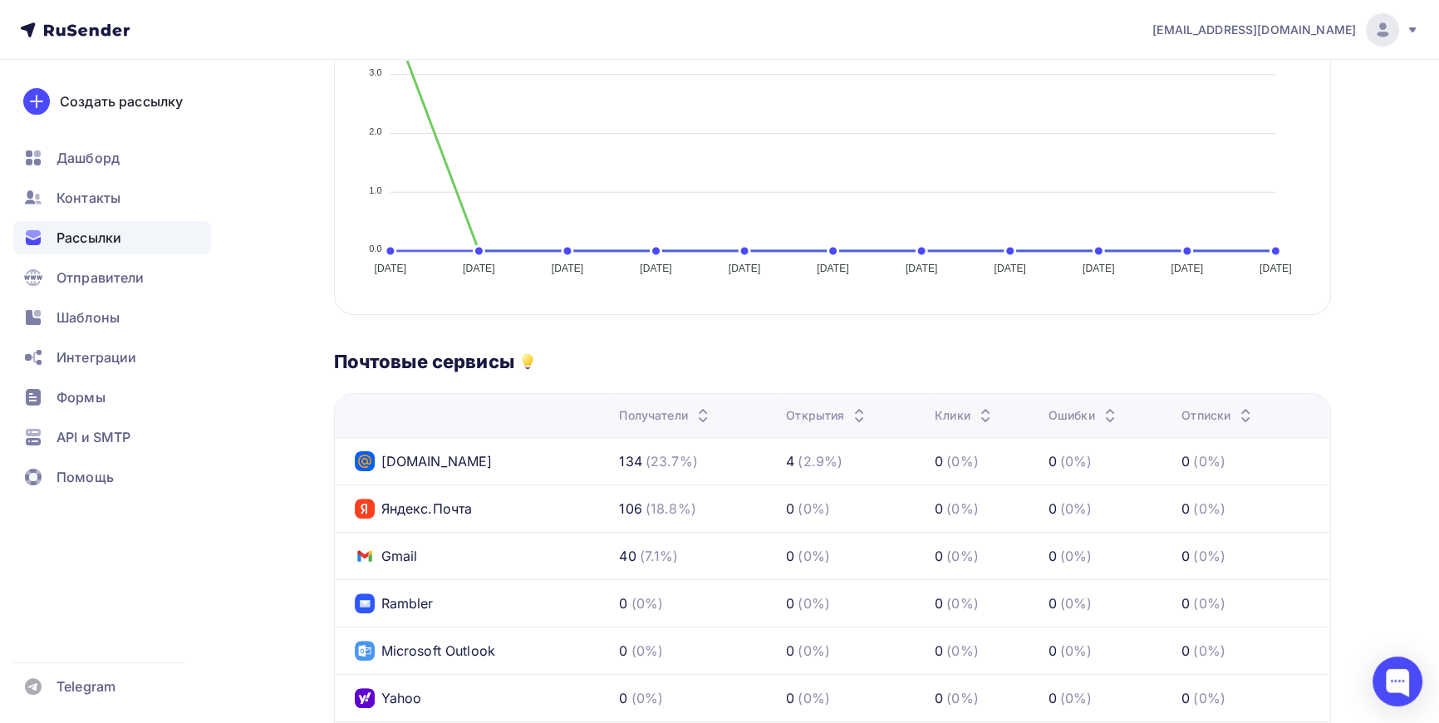
scroll to position [680, 0]
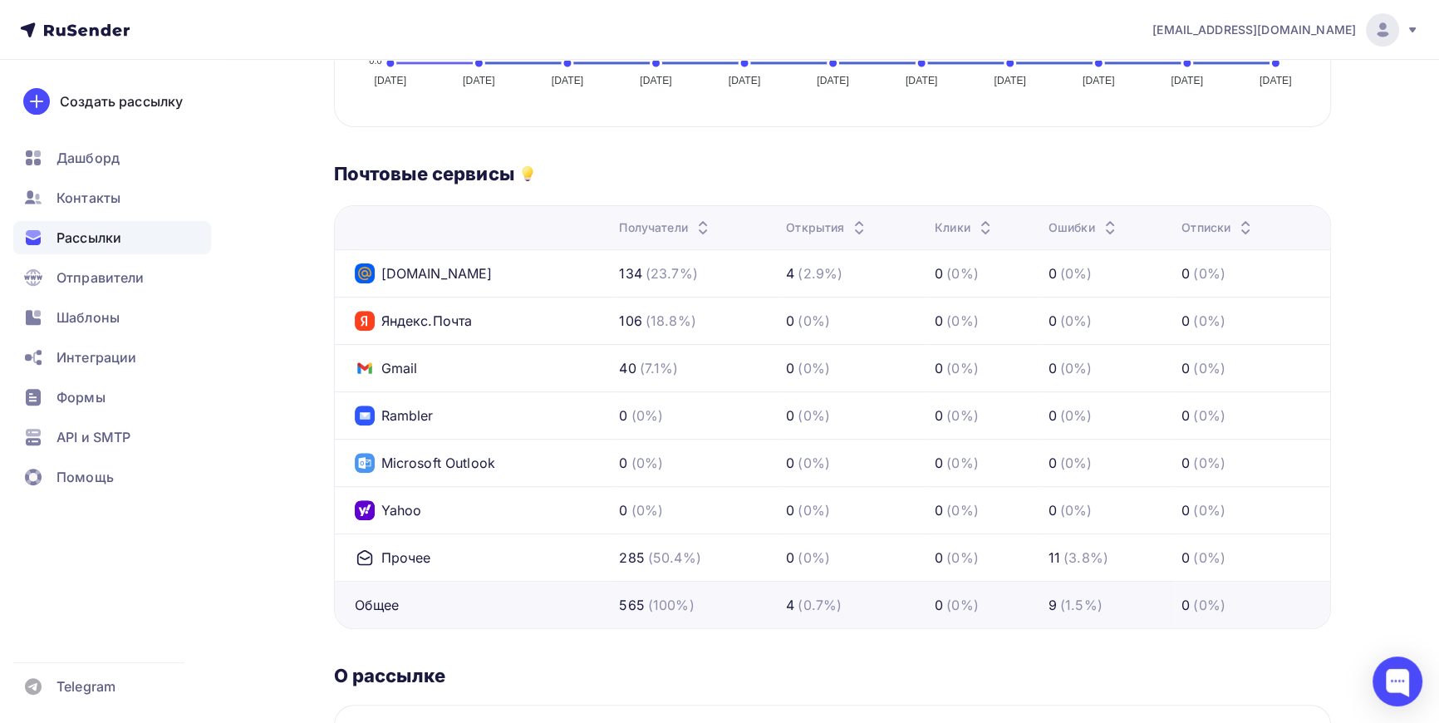
click at [97, 233] on span "Рассылки" at bounding box center [89, 238] width 65 height 20
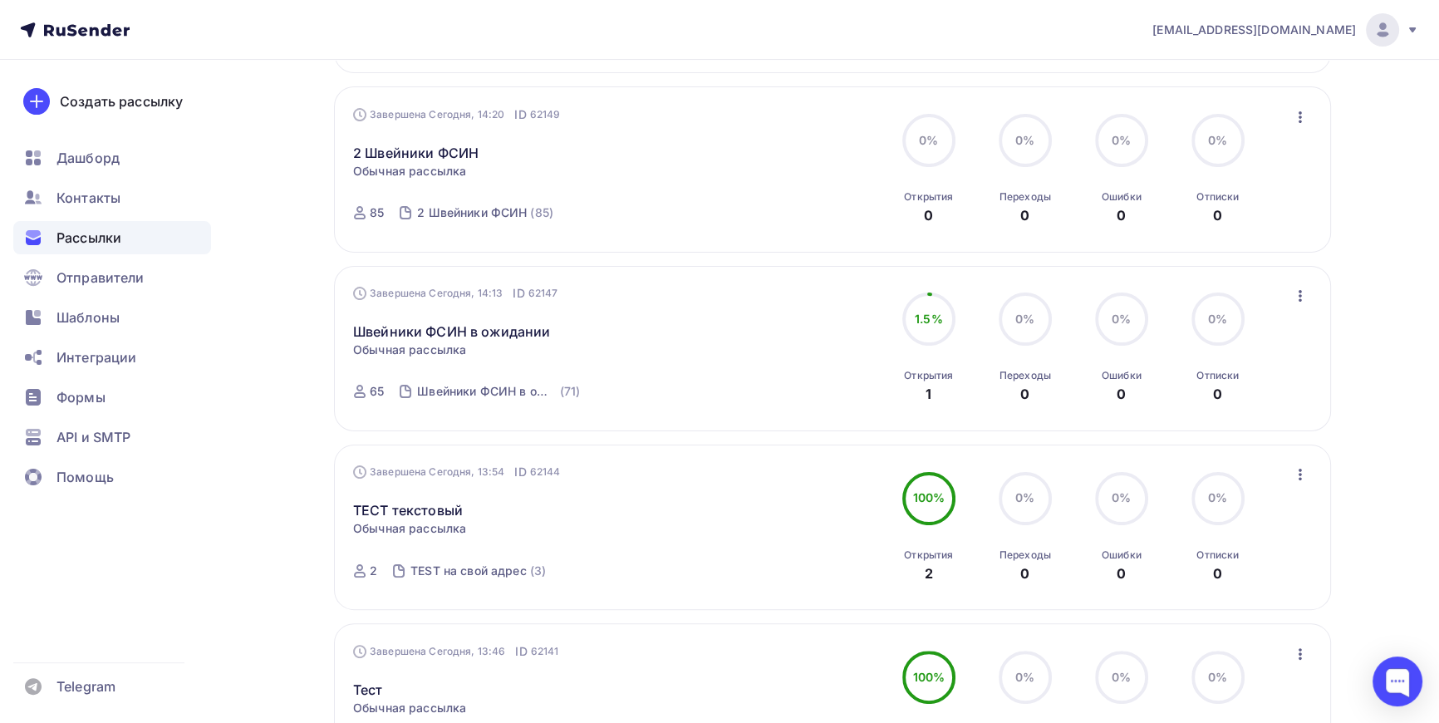
scroll to position [1580, 0]
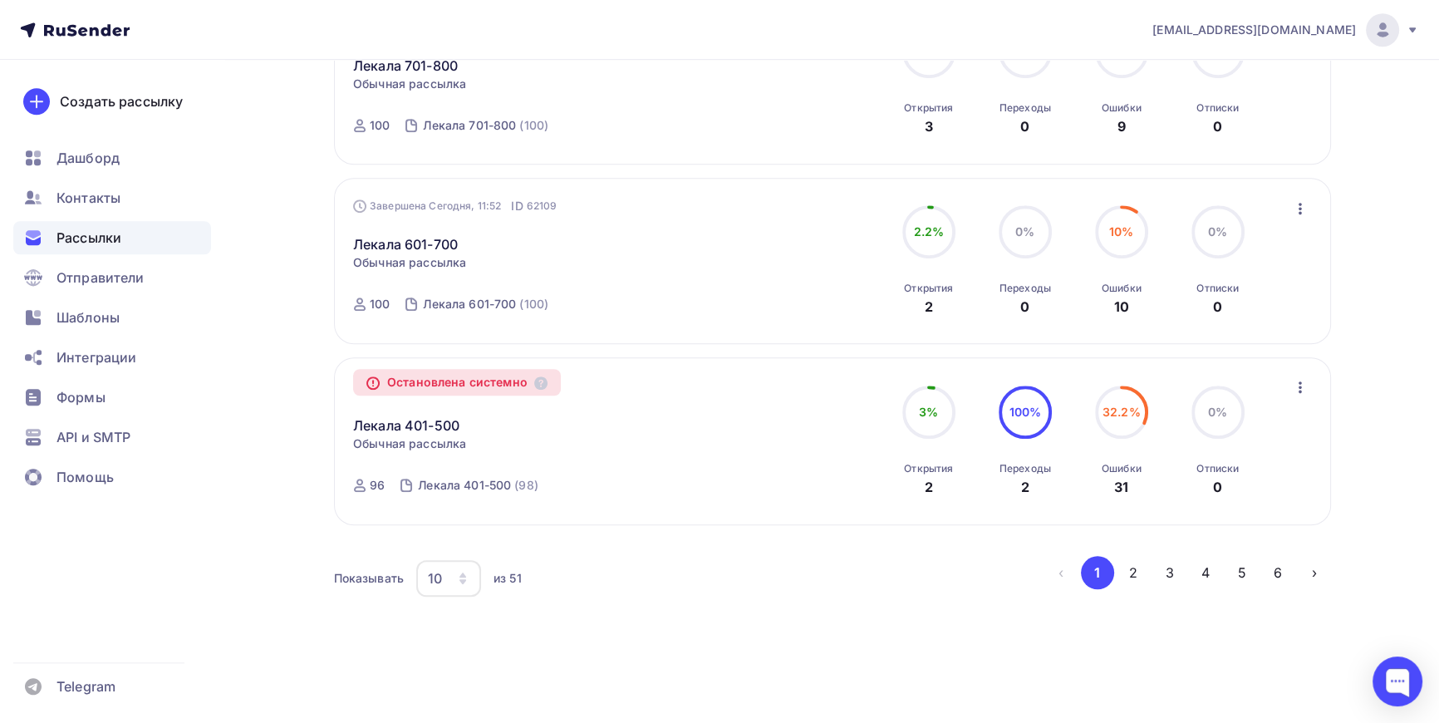
click at [470, 565] on div "10" at bounding box center [448, 578] width 65 height 37
click at [450, 531] on div "100" at bounding box center [515, 525] width 160 height 20
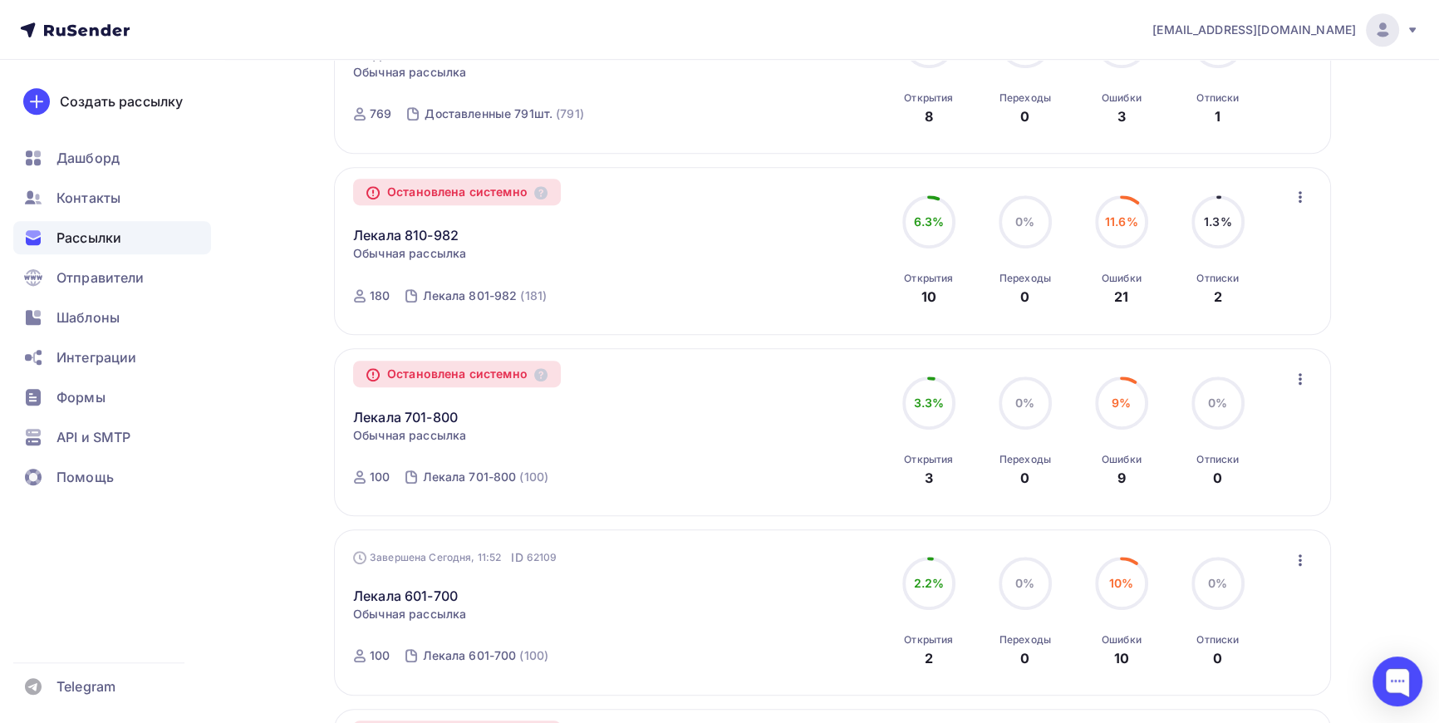
scroll to position [1208, 0]
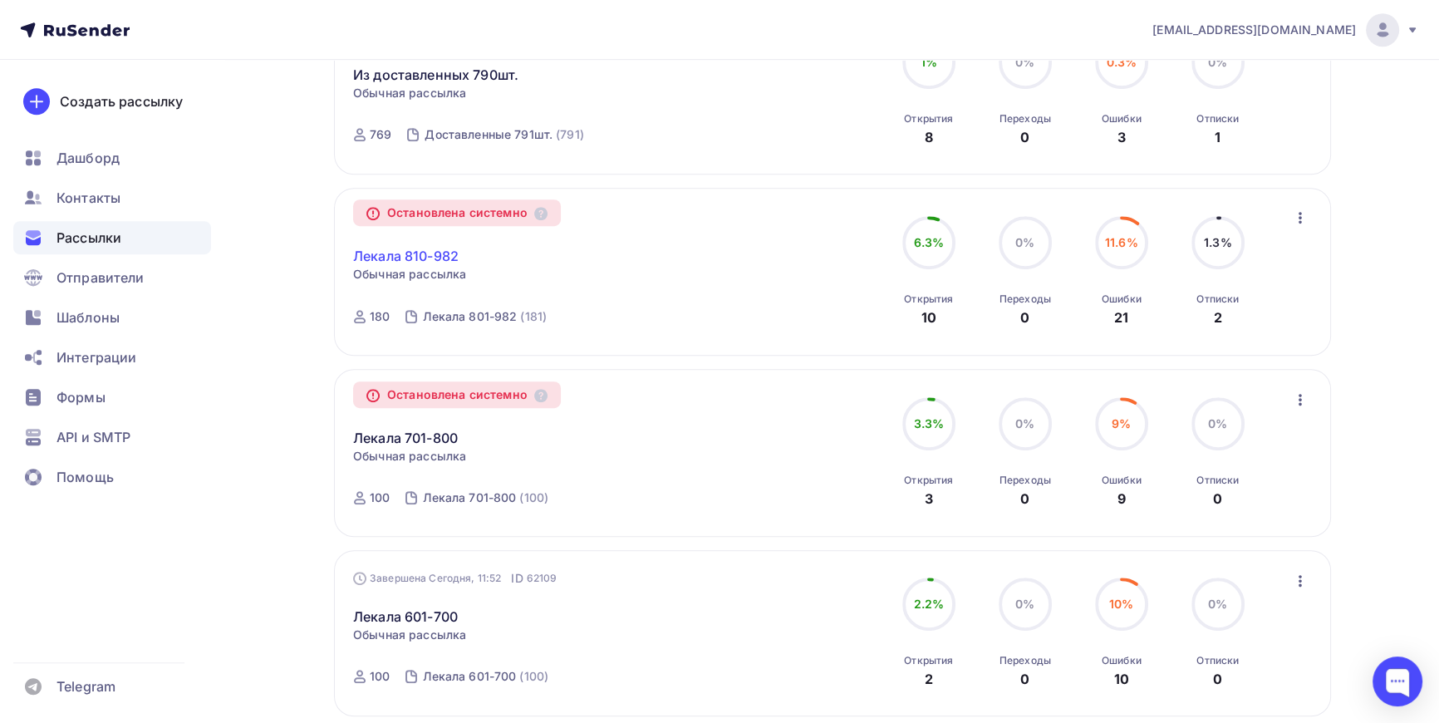
click at [418, 249] on link "Лекала 810-982" at bounding box center [406, 256] width 106 height 20
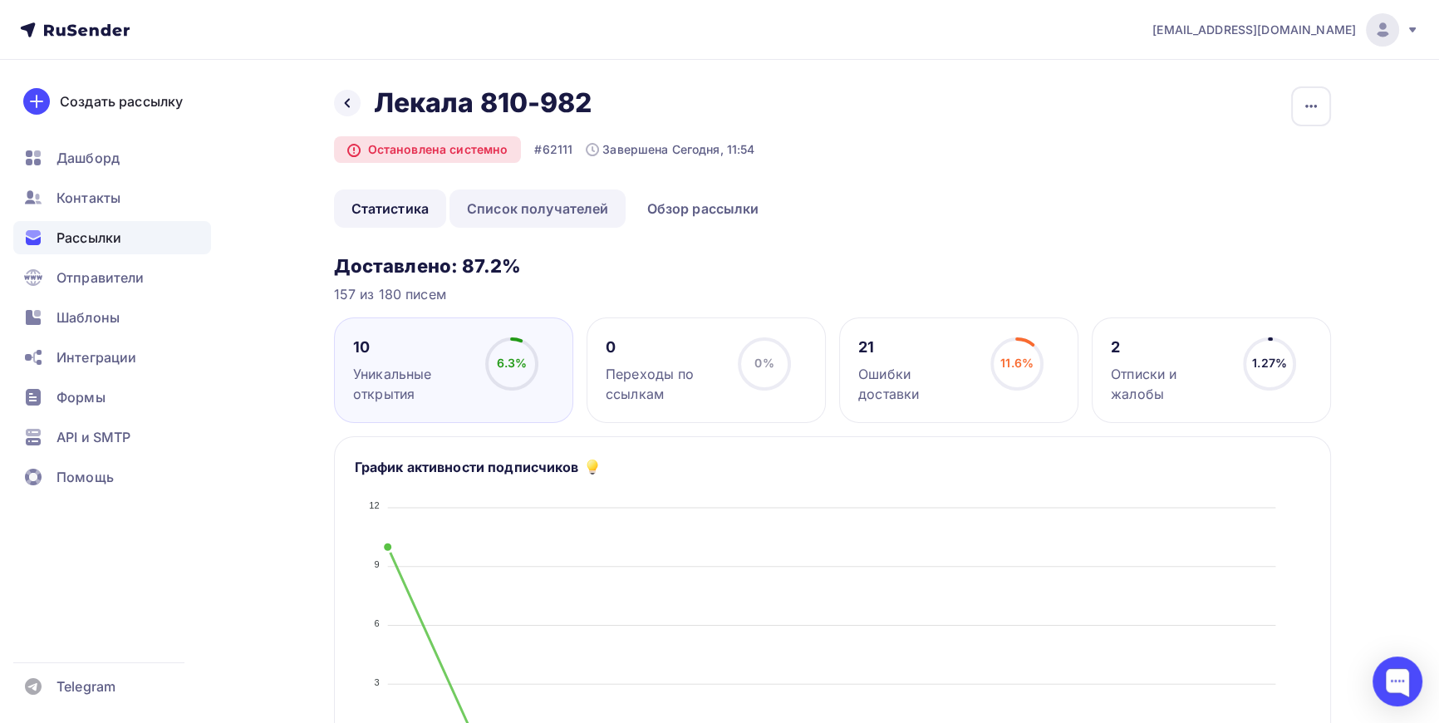
click at [568, 201] on link "Список получателей" at bounding box center [538, 208] width 177 height 38
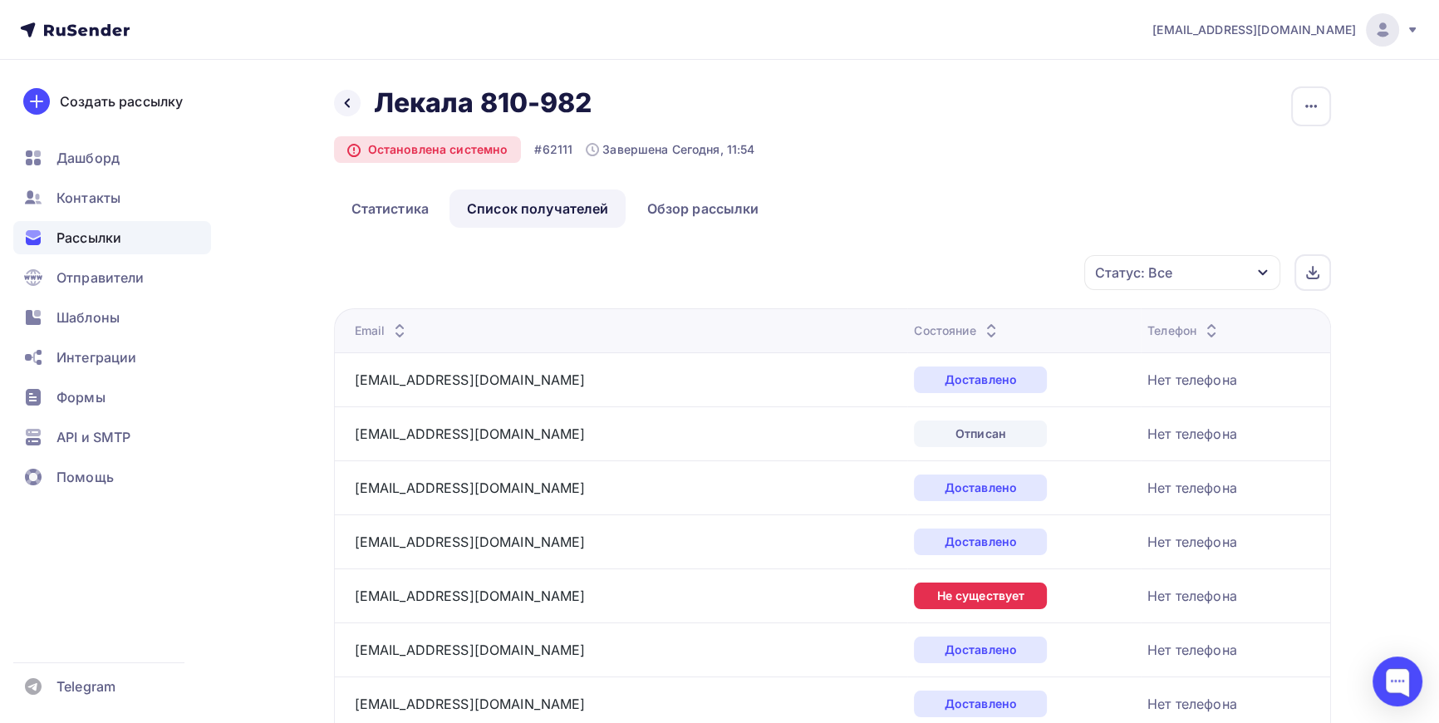
click at [1259, 266] on icon "button" at bounding box center [1262, 272] width 13 height 13
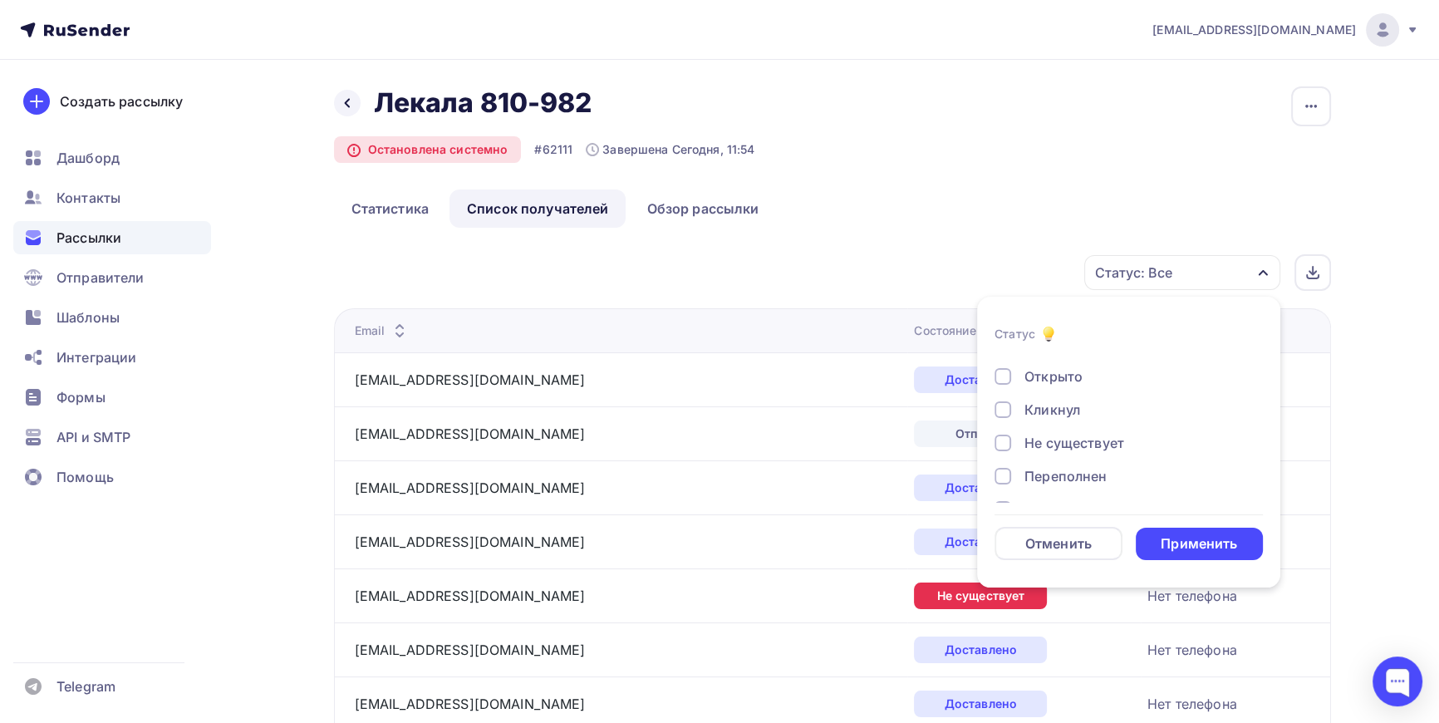
scroll to position [75, 0]
click at [1000, 360] on div at bounding box center [1003, 359] width 17 height 17
click at [1004, 399] on div at bounding box center [1003, 400] width 17 height 17
click at [1206, 542] on div "Применить" at bounding box center [1199, 543] width 76 height 19
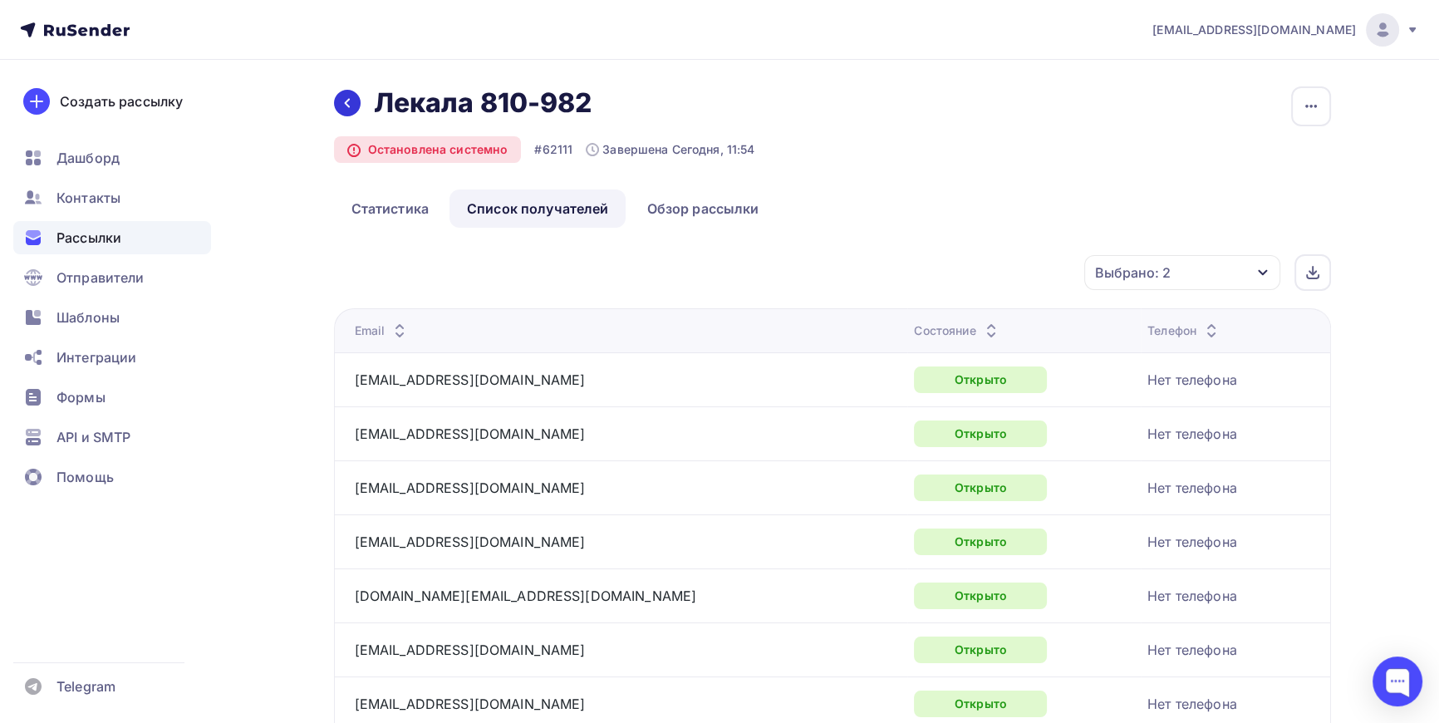
click at [341, 105] on icon at bounding box center [347, 102] width 13 height 13
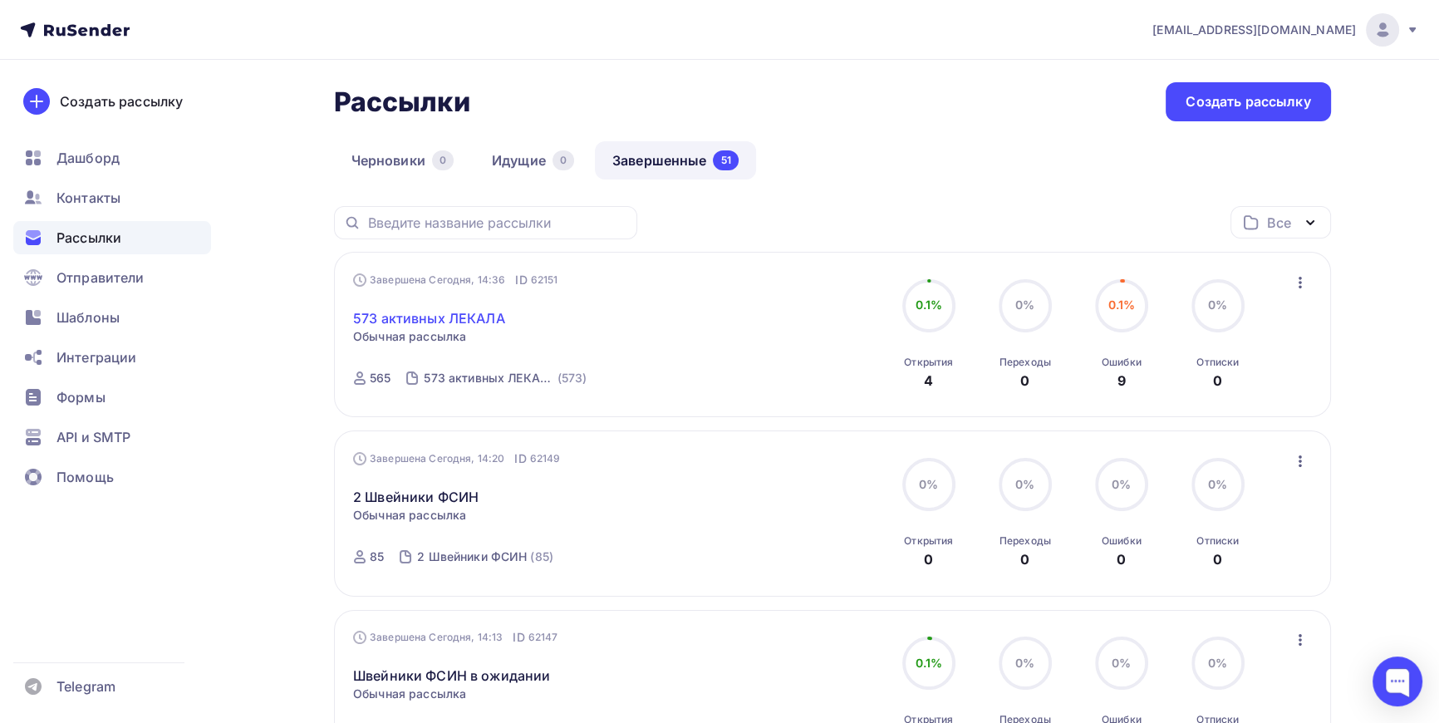
scroll to position [75, 0]
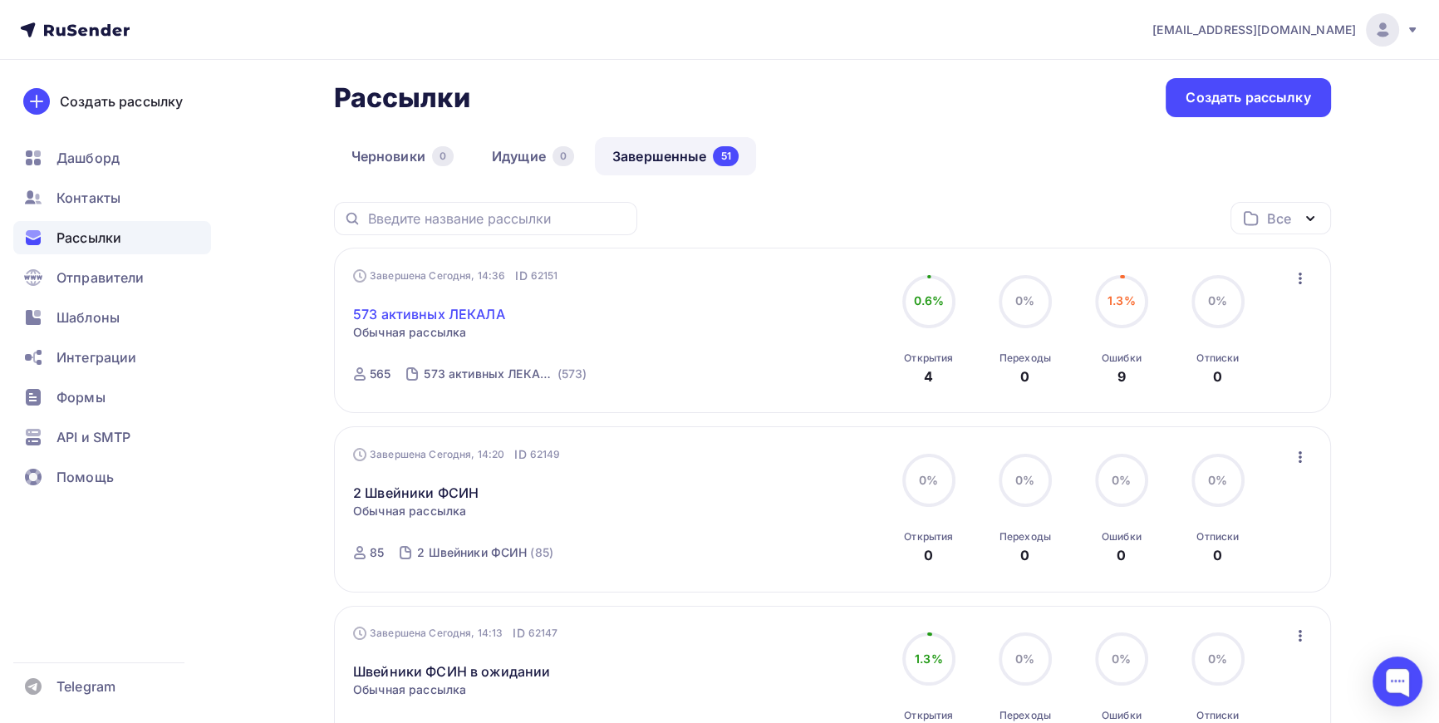
click at [461, 305] on link "573 активных ЛЕКАЛА" at bounding box center [429, 314] width 152 height 20
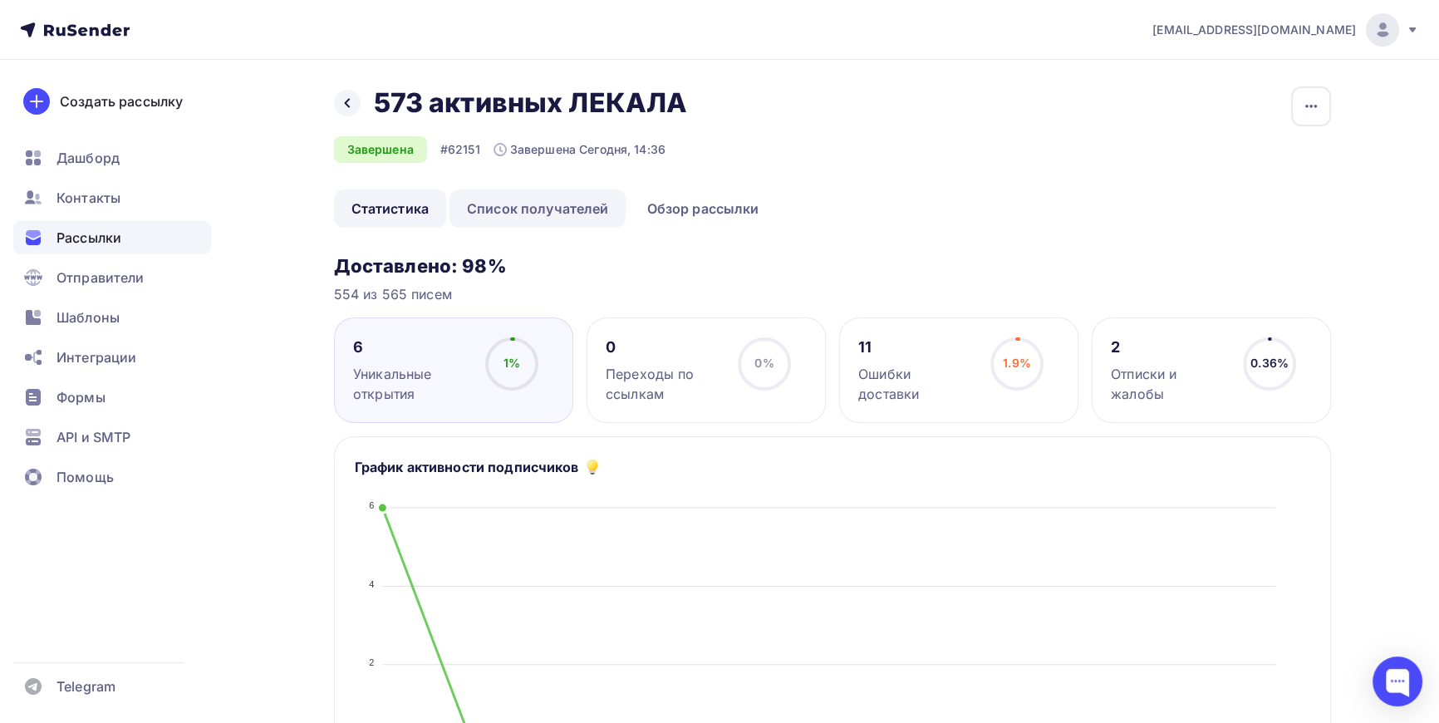
click at [579, 204] on link "Список получателей" at bounding box center [538, 208] width 177 height 38
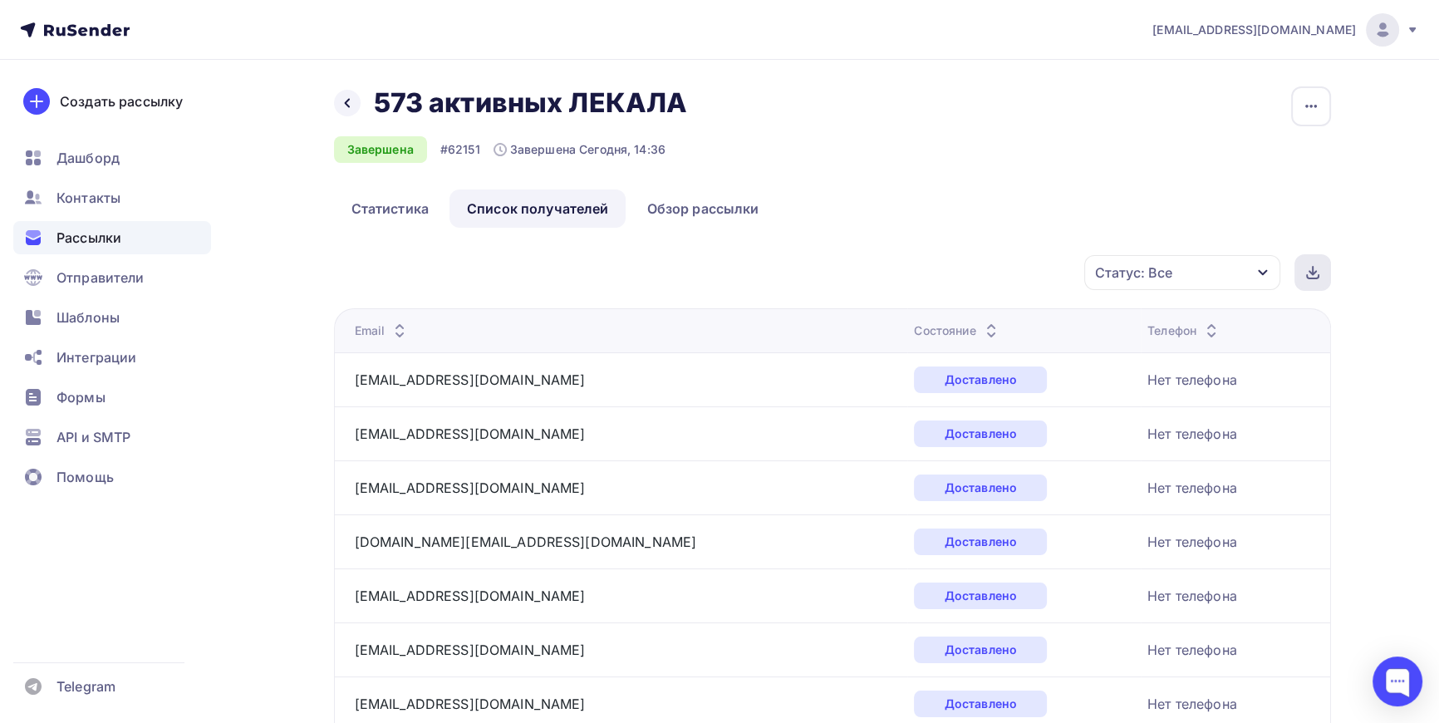
click at [1312, 273] on g at bounding box center [1313, 273] width 12 height 12
click at [1260, 273] on icon "button" at bounding box center [1262, 273] width 9 height 6
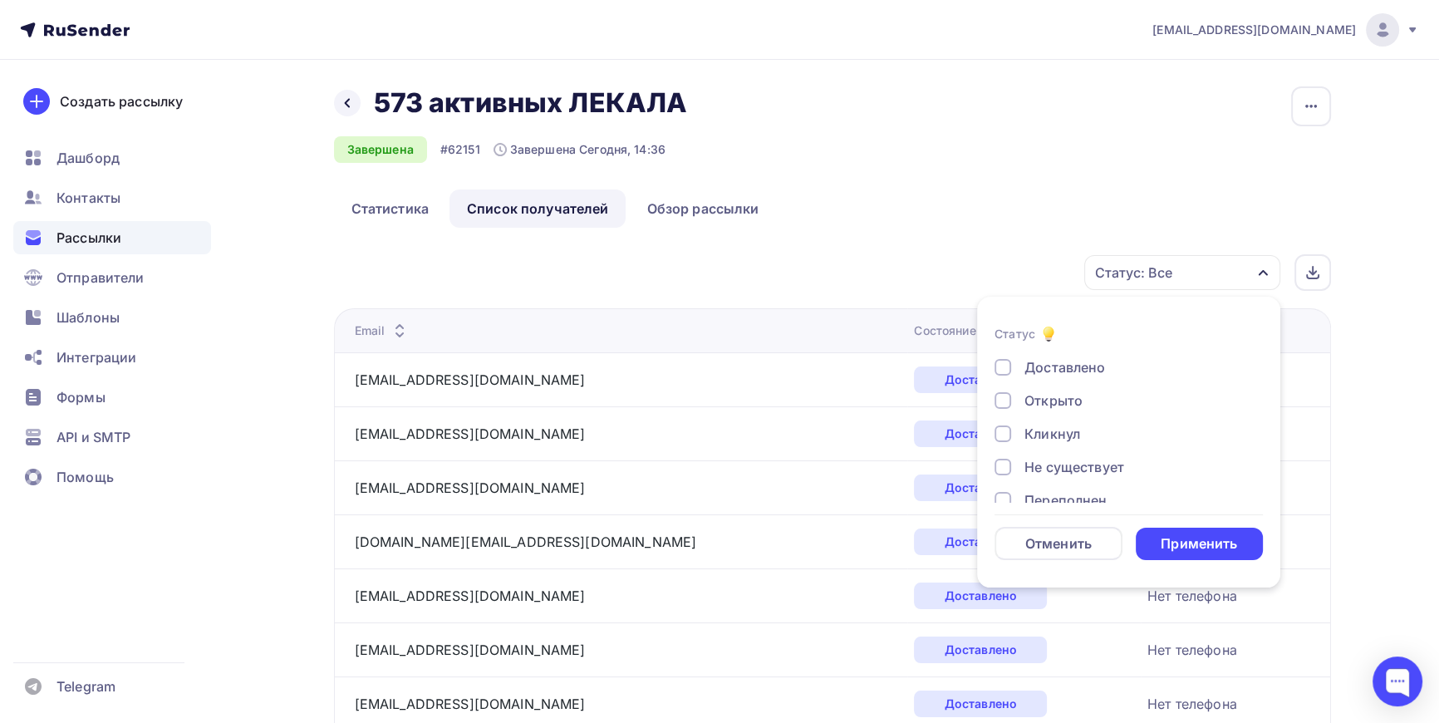
drag, startPoint x: 1003, startPoint y: 400, endPoint x: 1010, endPoint y: 408, distance: 10.6
click at [1003, 399] on div at bounding box center [1003, 400] width 17 height 17
click at [1006, 432] on div at bounding box center [1003, 433] width 17 height 17
click at [1205, 534] on div "Применить" at bounding box center [1199, 543] width 76 height 19
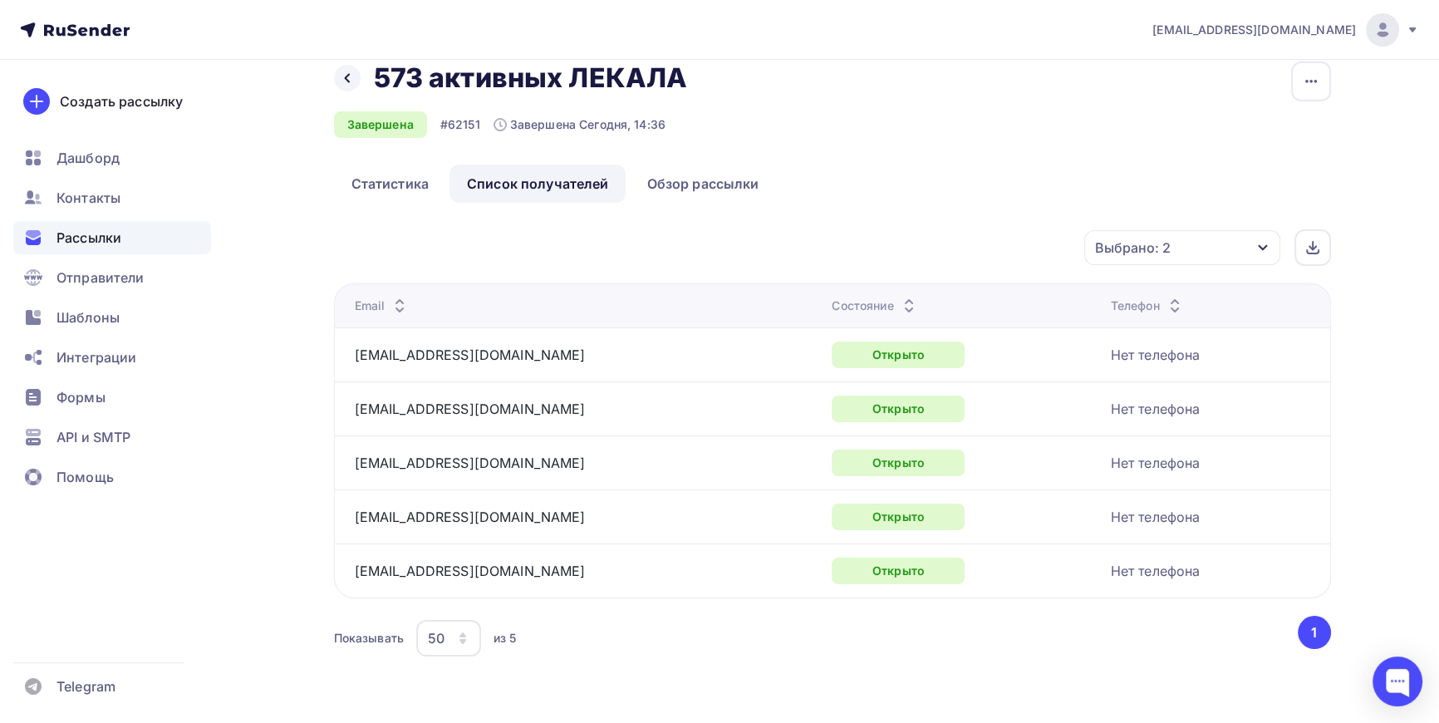
scroll to position [28, 0]
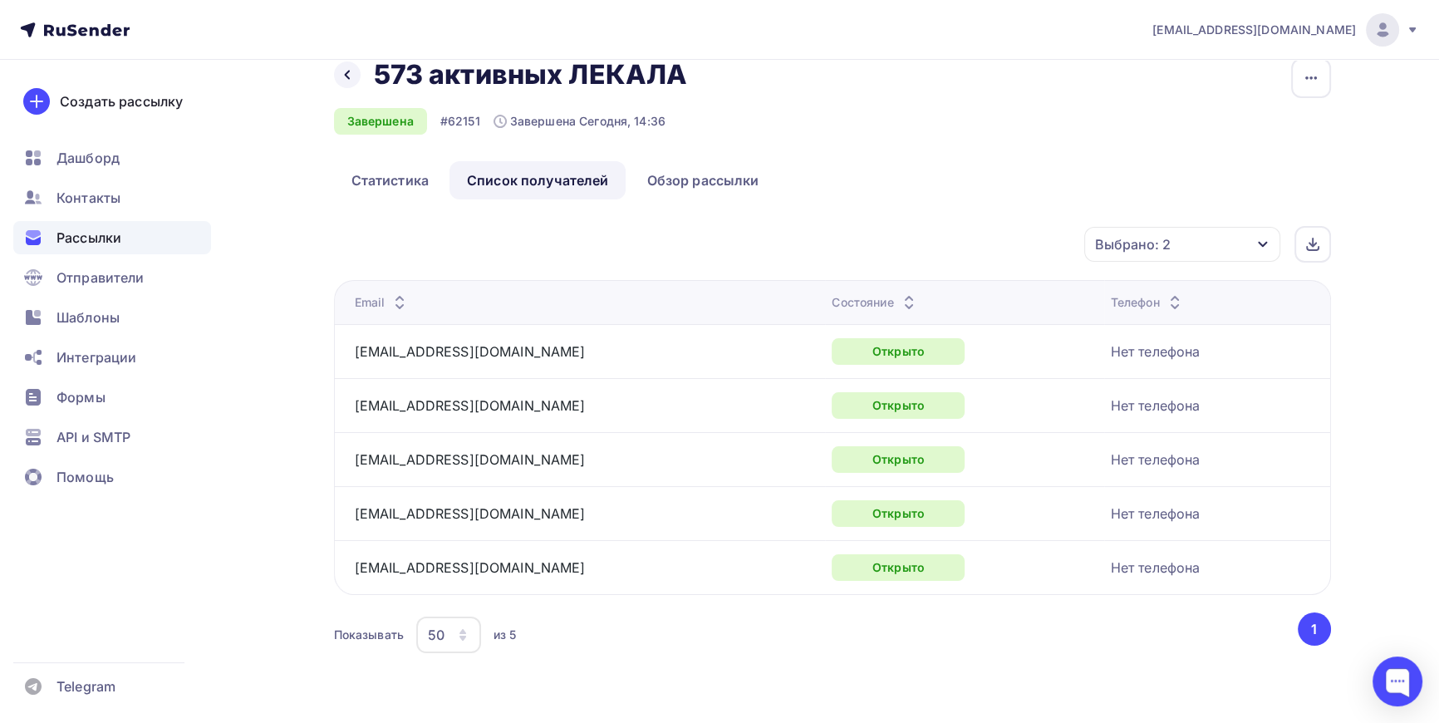
click at [1256, 241] on icon "button" at bounding box center [1262, 244] width 13 height 13
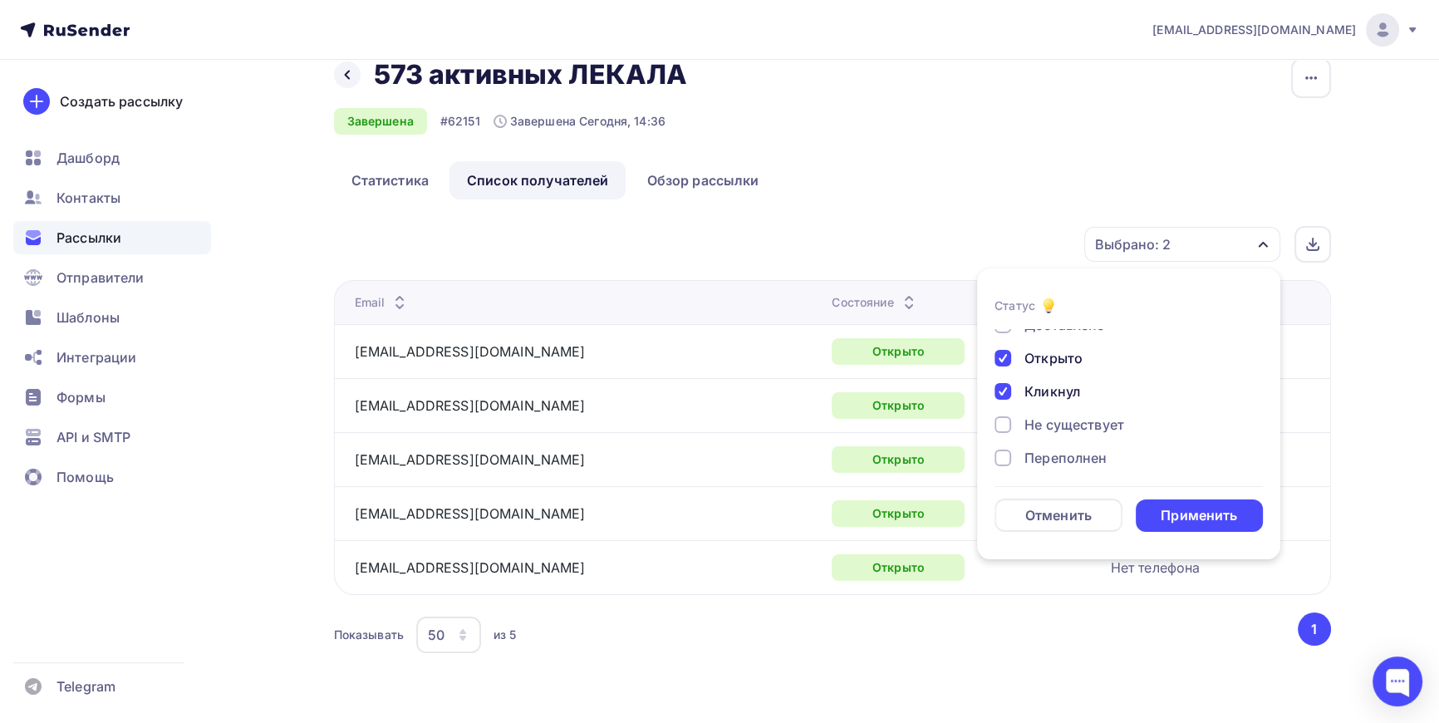
scroll to position [0, 0]
click at [1008, 373] on div at bounding box center [1003, 372] width 17 height 17
click at [1008, 399] on div at bounding box center [1003, 405] width 17 height 17
click at [1004, 454] on div at bounding box center [1003, 452] width 17 height 17
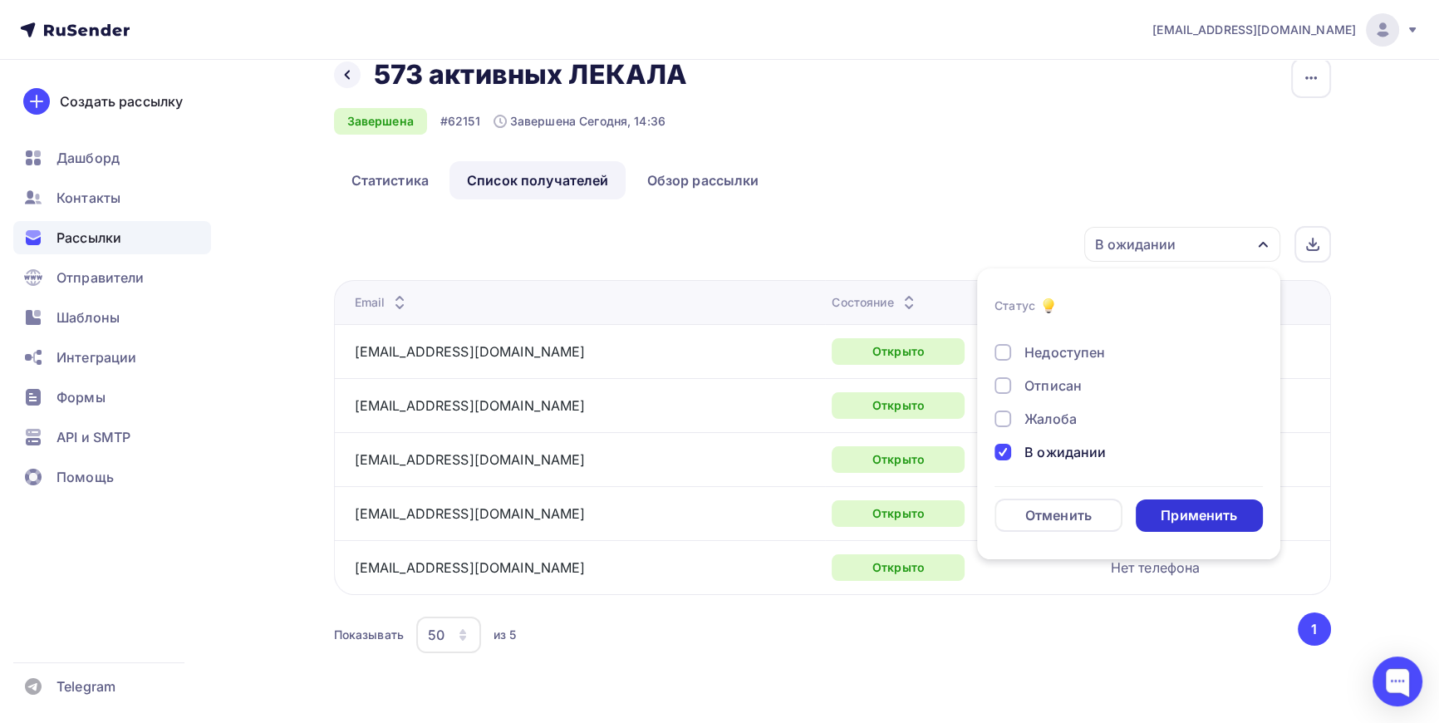
click at [1219, 514] on div "Применить" at bounding box center [1199, 515] width 76 height 19
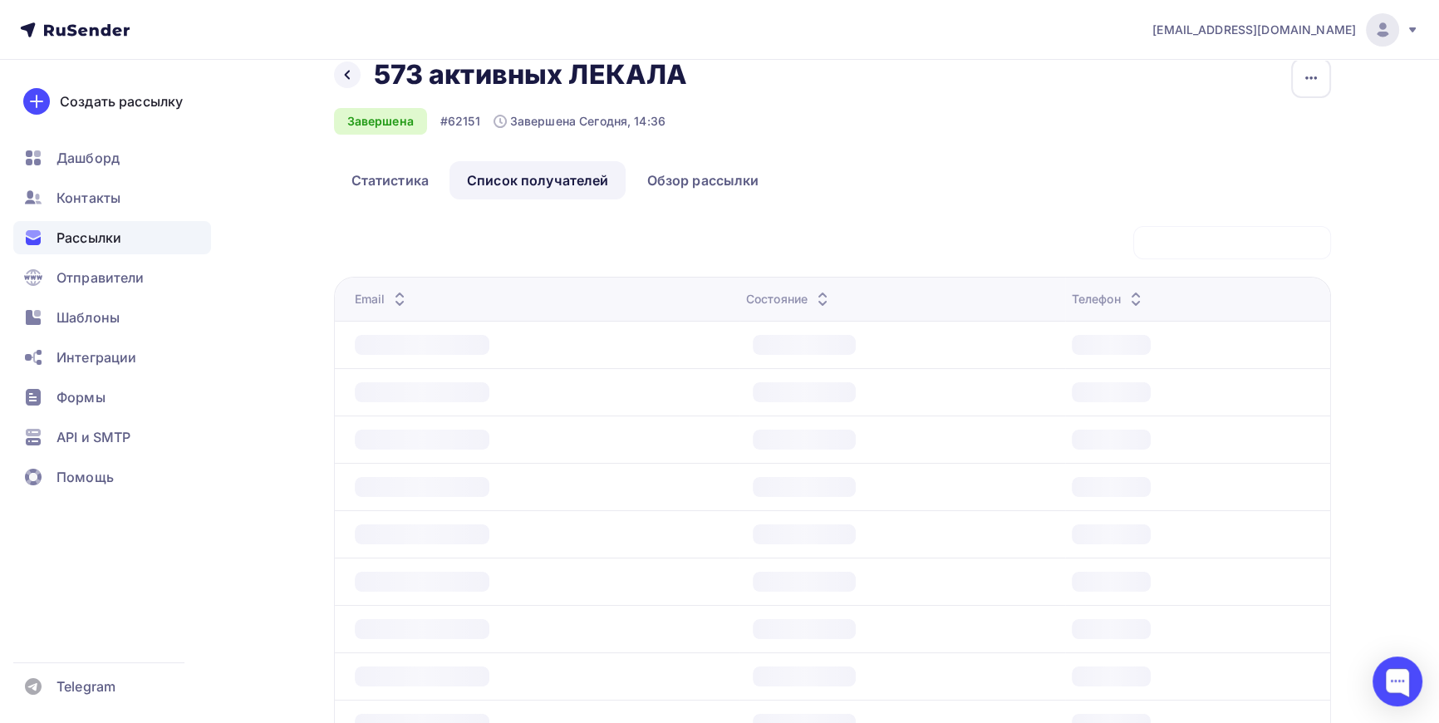
scroll to position [0, 0]
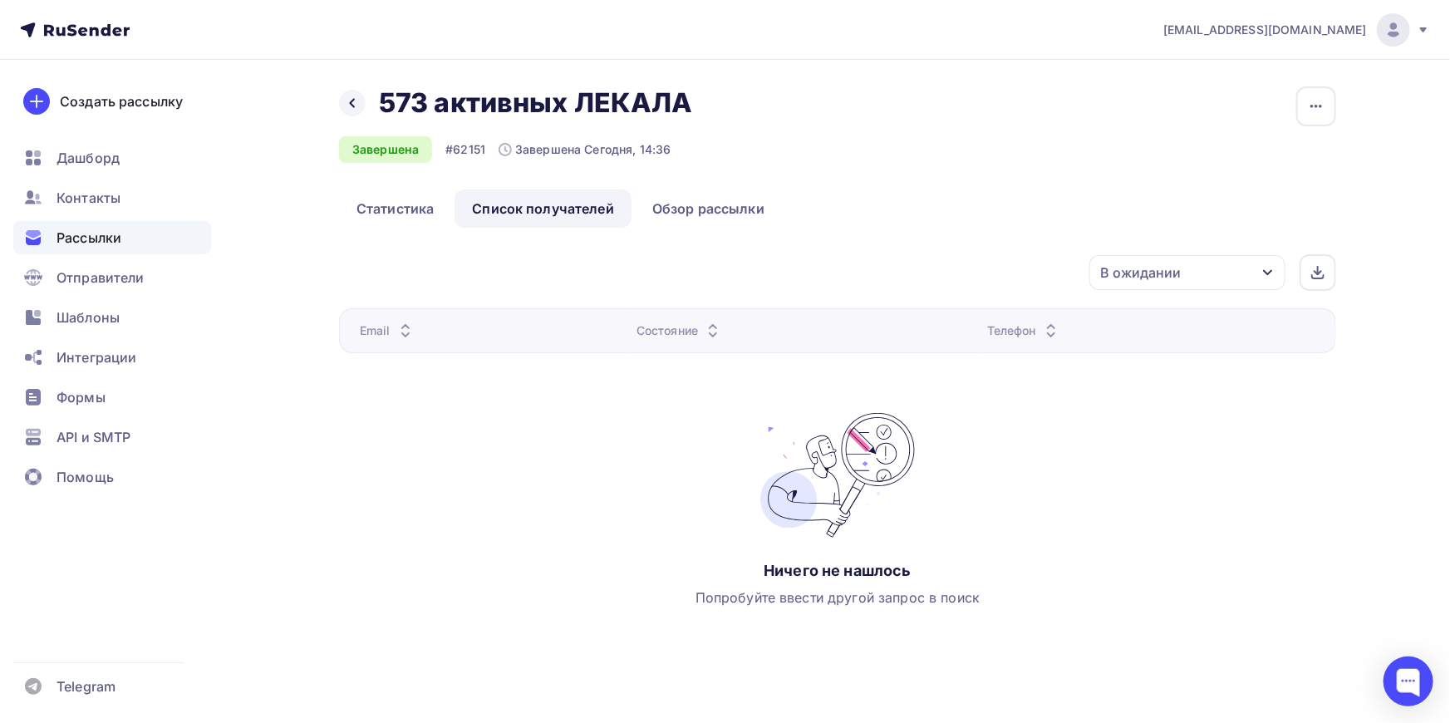
click at [1272, 267] on icon "button" at bounding box center [1267, 272] width 13 height 13
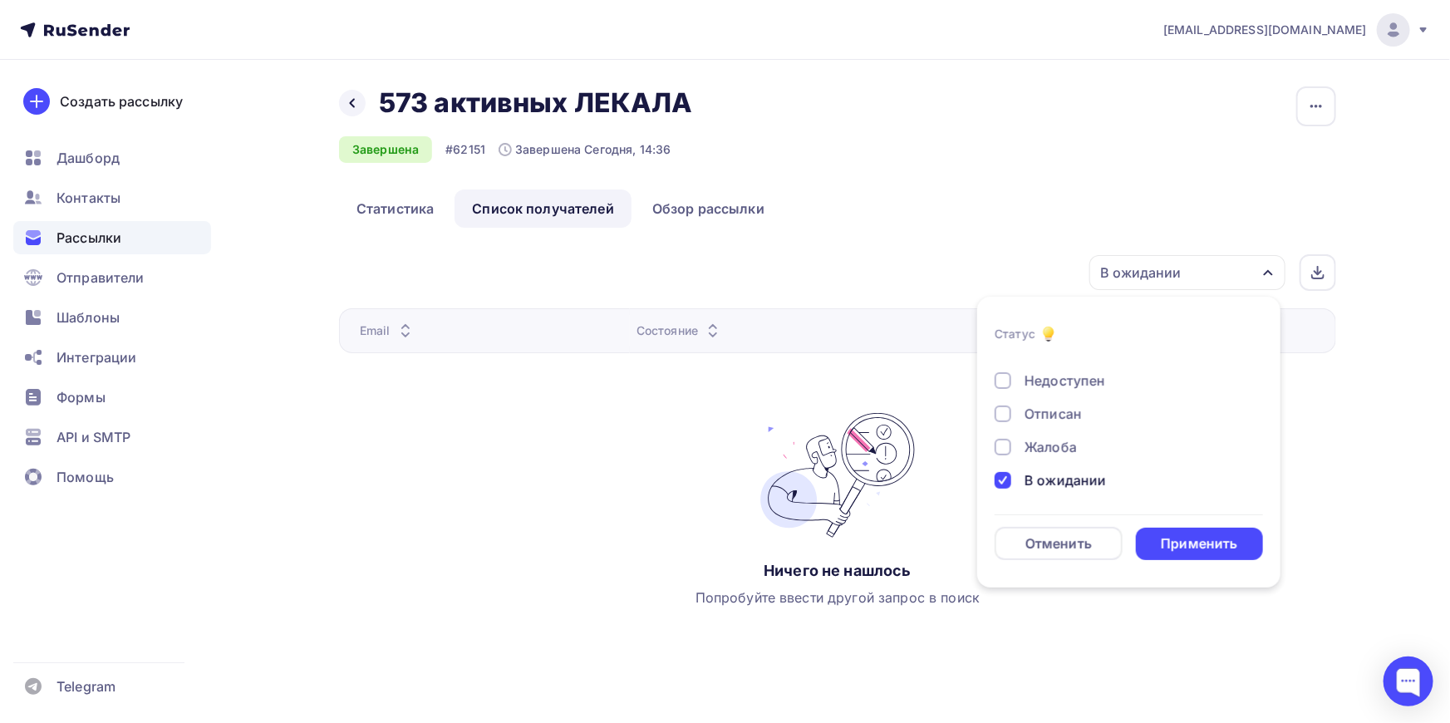
click at [992, 486] on li "Статус Доставлено Открыто Кликнул Не существует Переполнен Недоступен Отписан Ж…" at bounding box center [1128, 442] width 303 height 271
click at [1002, 482] on div at bounding box center [1003, 480] width 17 height 17
click at [999, 444] on div at bounding box center [1003, 447] width 17 height 17
click at [1005, 408] on div at bounding box center [1003, 413] width 17 height 17
click at [1192, 540] on div "Применить" at bounding box center [1199, 543] width 76 height 19
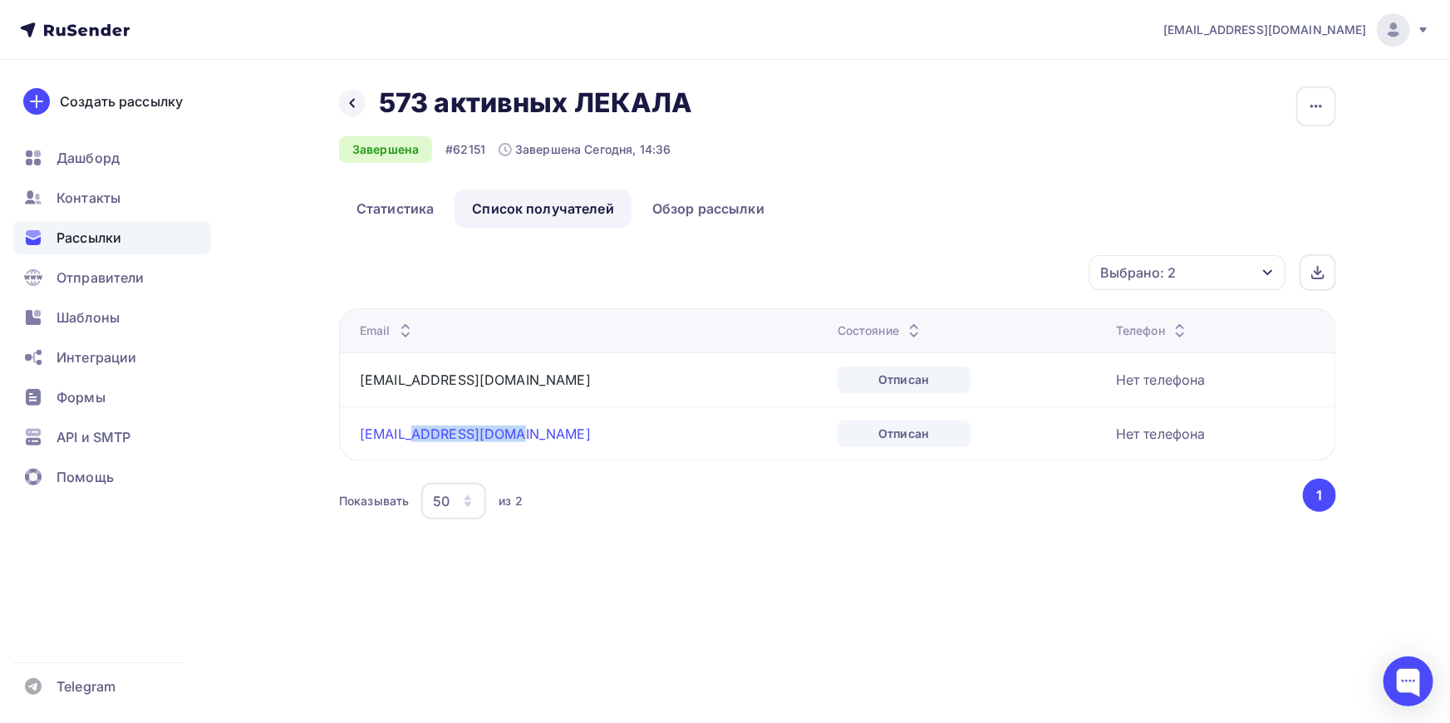
drag, startPoint x: 507, startPoint y: 429, endPoint x: 420, endPoint y: 426, distance: 87.3
click at [420, 426] on div "tandem@mikrofiber.ru" at bounding box center [567, 433] width 415 height 27
drag, startPoint x: 490, startPoint y: 377, endPoint x: 359, endPoint y: 370, distance: 131.5
click at [360, 370] on div "postelka08@mail.ru" at bounding box center [567, 379] width 415 height 27
click at [393, 207] on link "Статистика" at bounding box center [395, 208] width 112 height 38
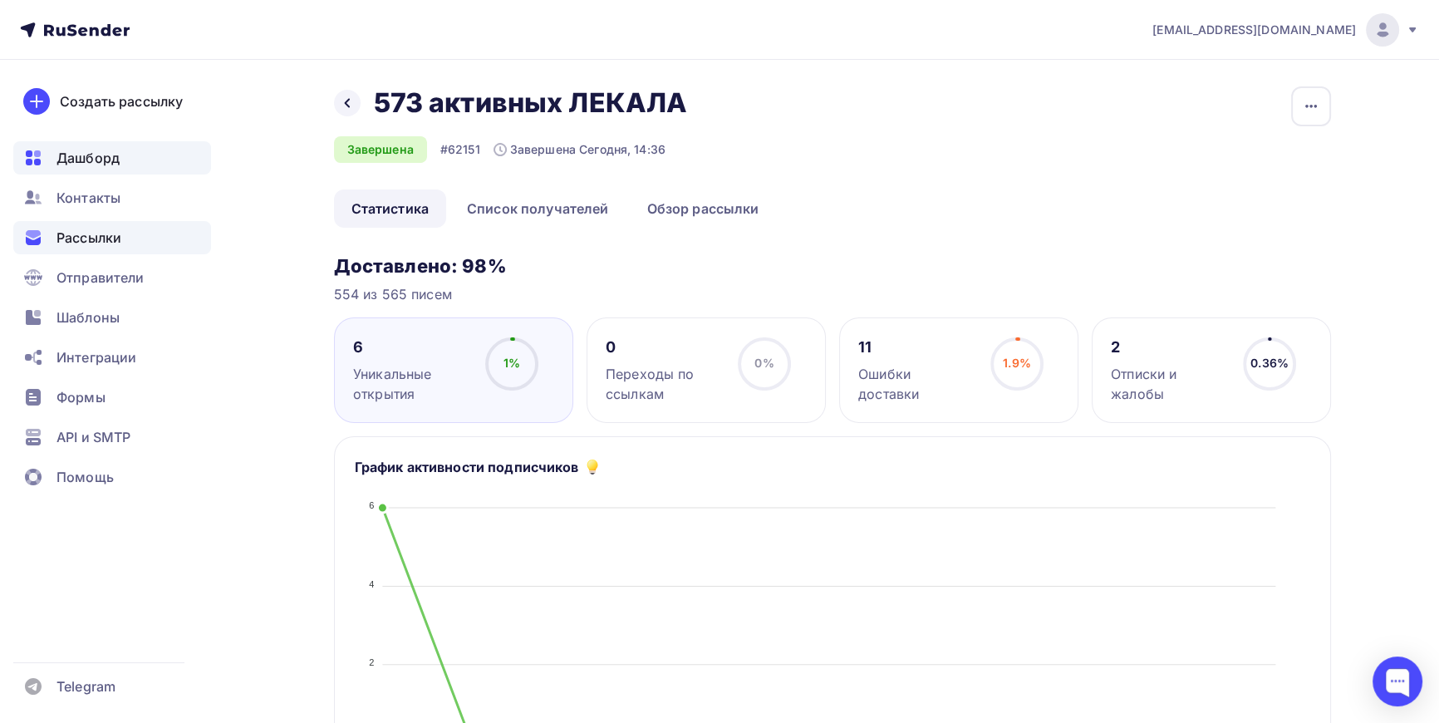
click at [81, 145] on div "Дашборд" at bounding box center [112, 157] width 198 height 33
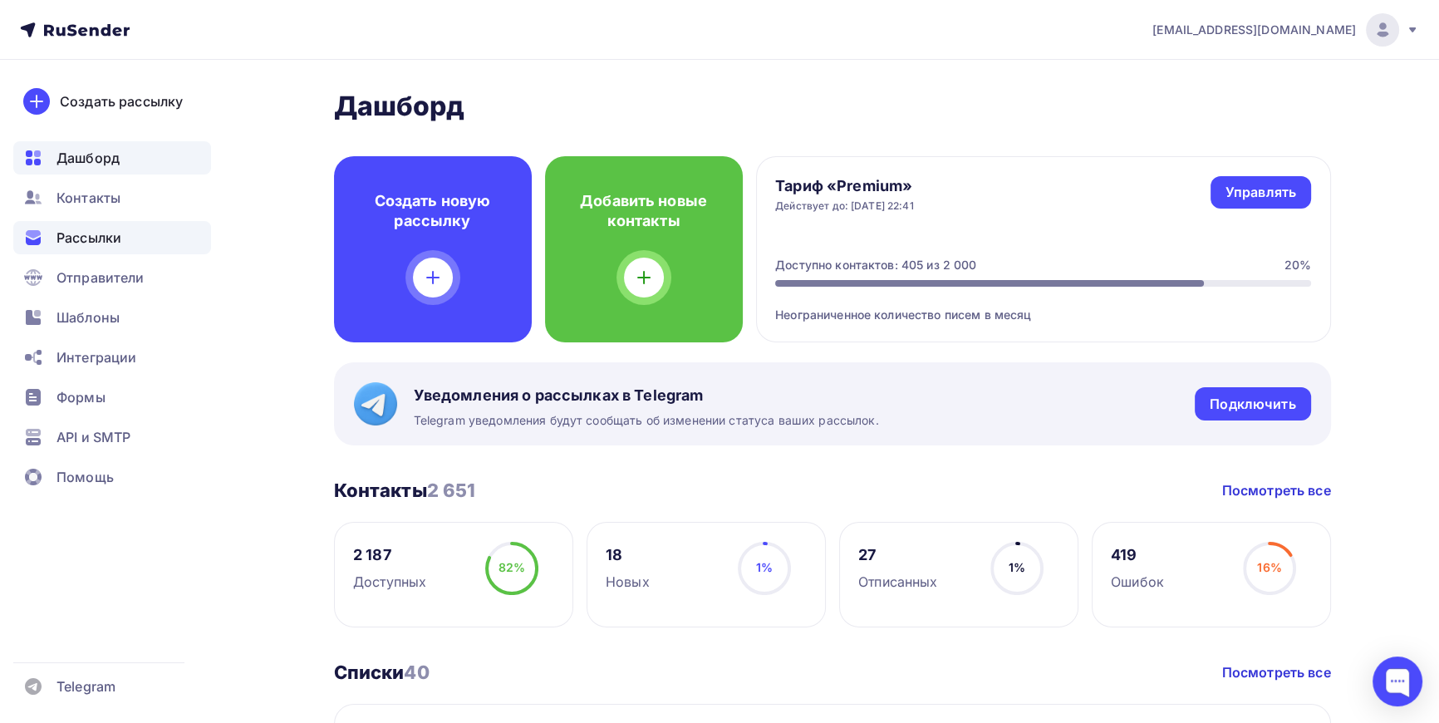
click at [83, 238] on span "Рассылки" at bounding box center [89, 238] width 65 height 20
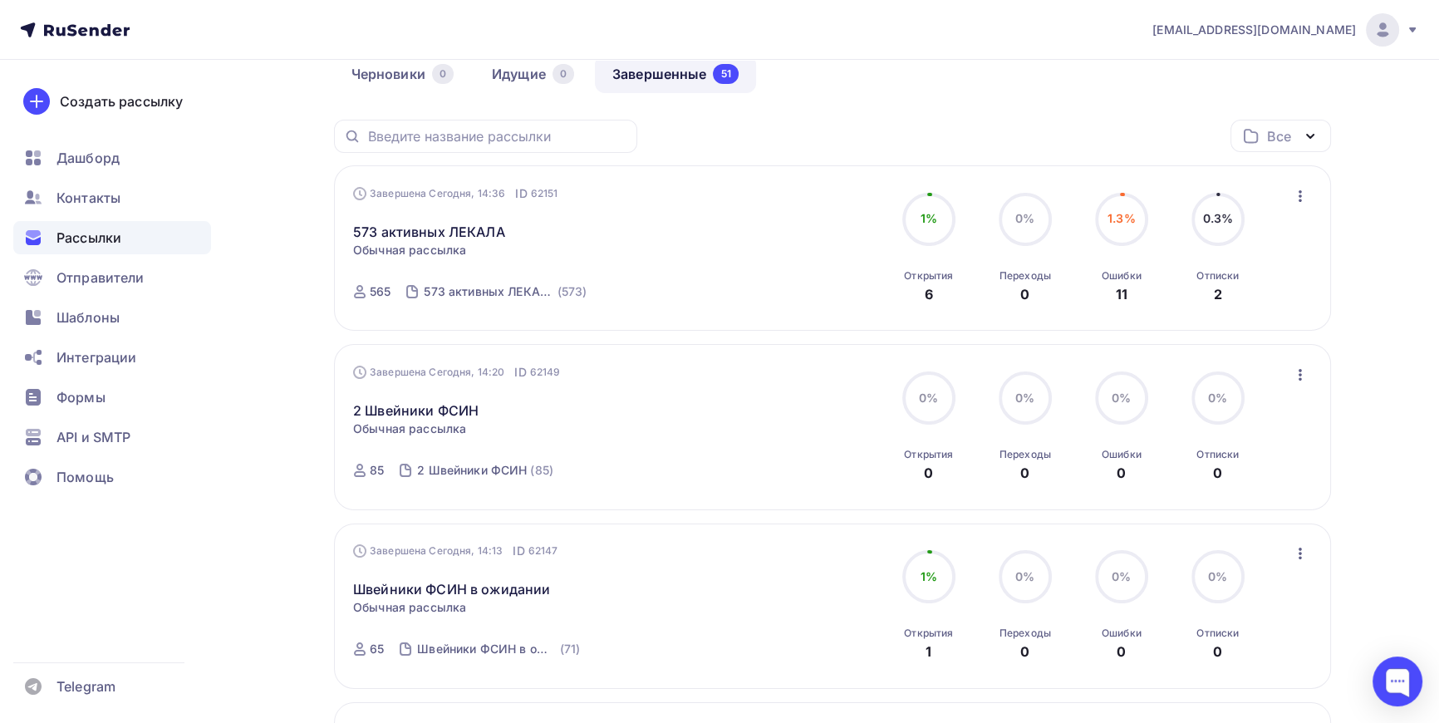
scroll to position [150, 0]
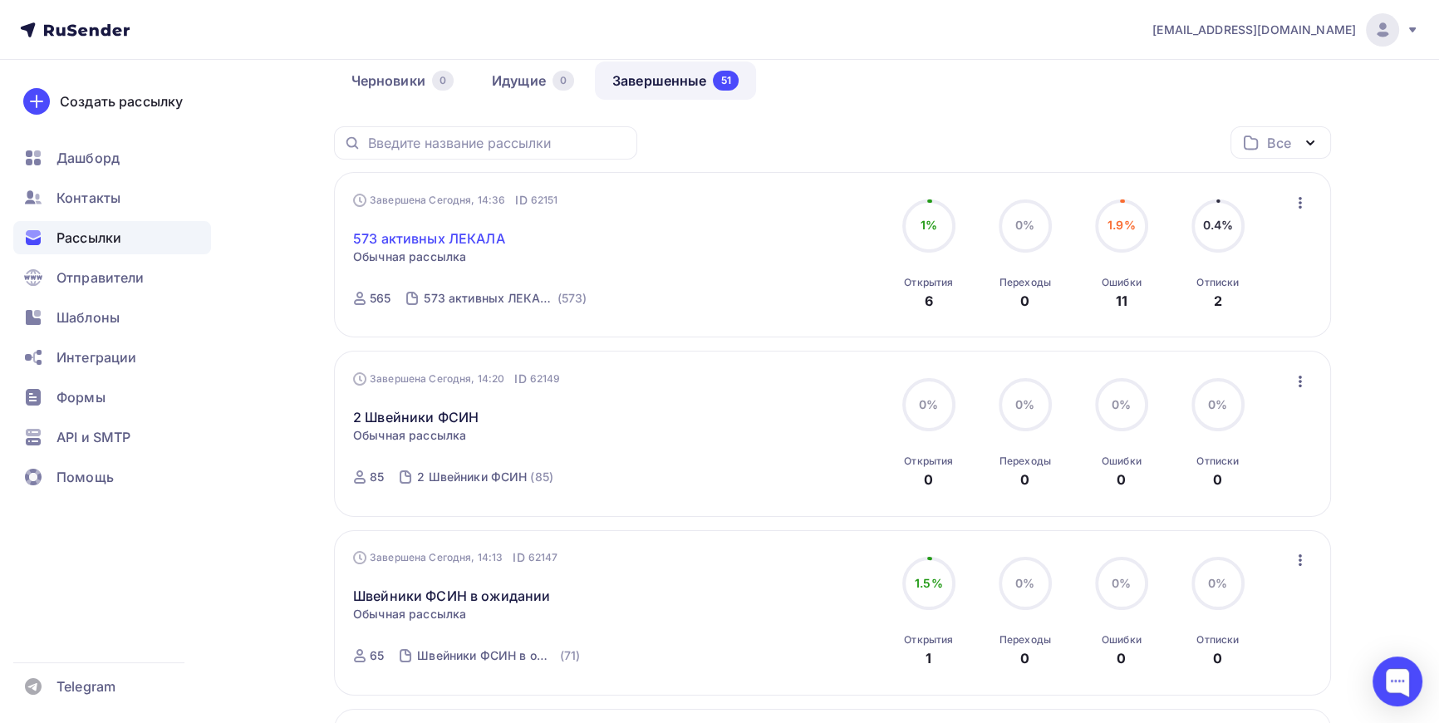
click at [451, 233] on link "573 активных ЛЕКАЛА" at bounding box center [429, 239] width 152 height 20
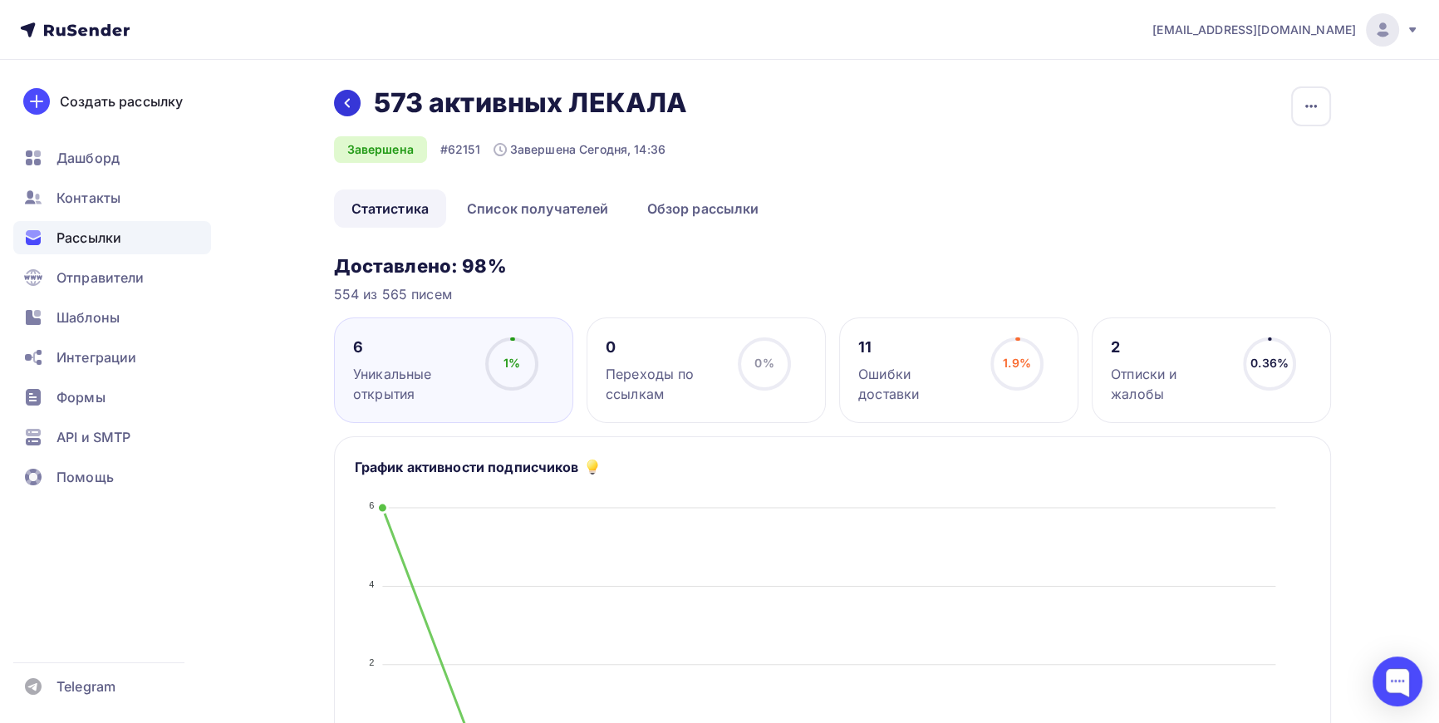
click at [356, 99] on div at bounding box center [347, 103] width 27 height 27
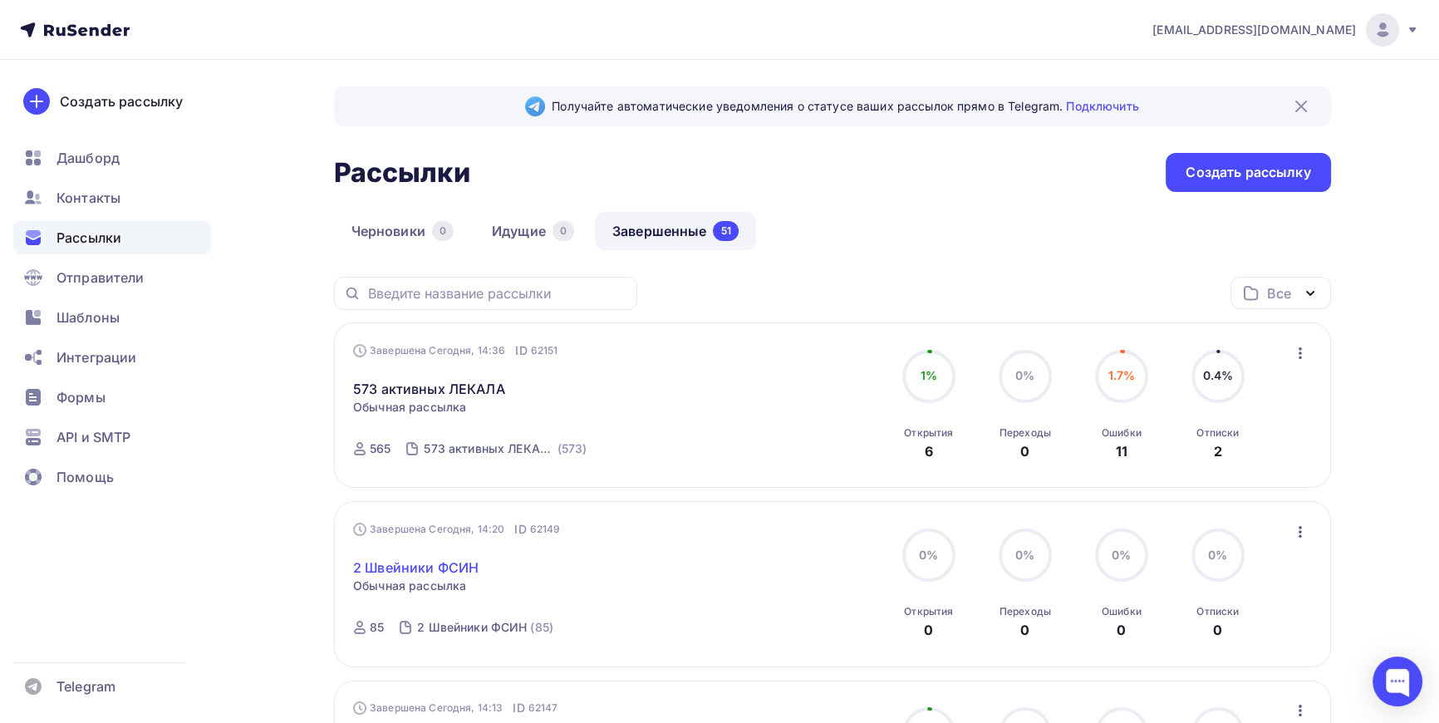
click at [420, 562] on link "2 Швейники ФСИН" at bounding box center [415, 568] width 125 height 20
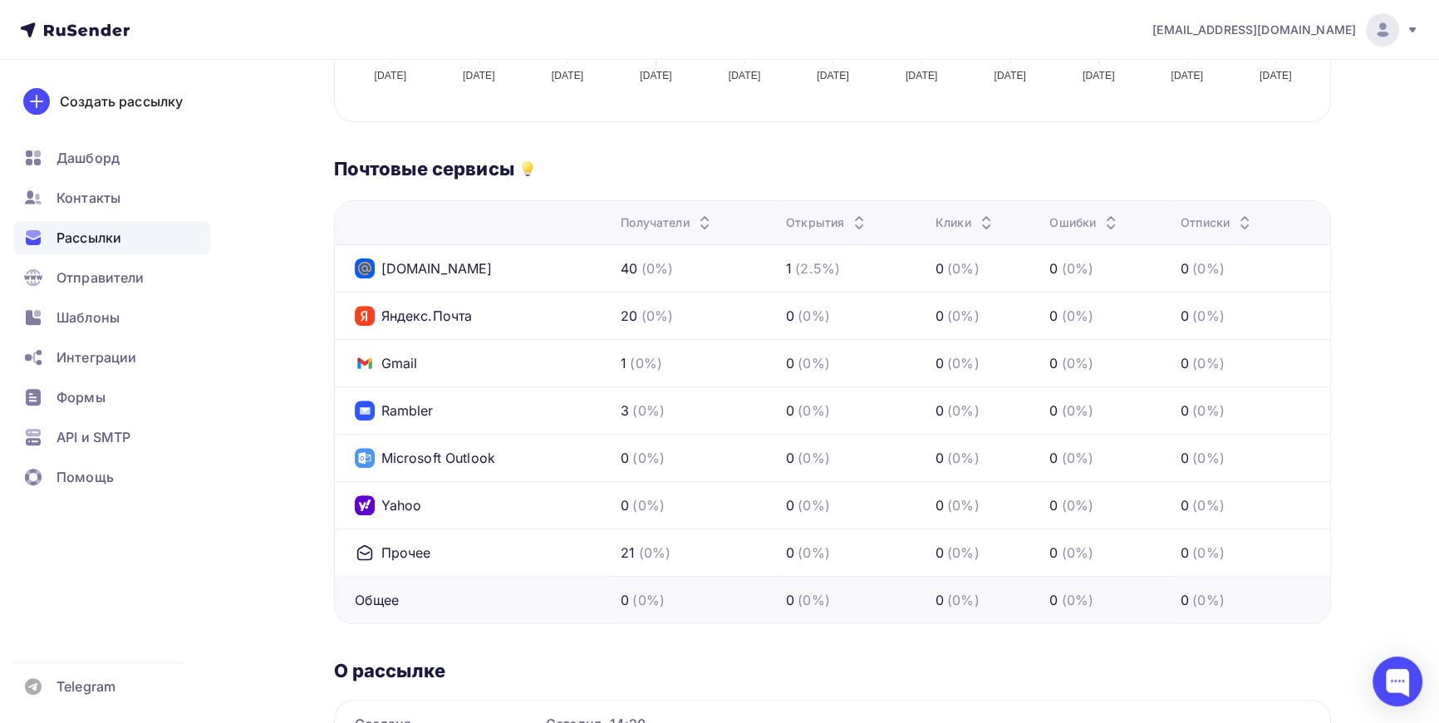
scroll to position [755, 0]
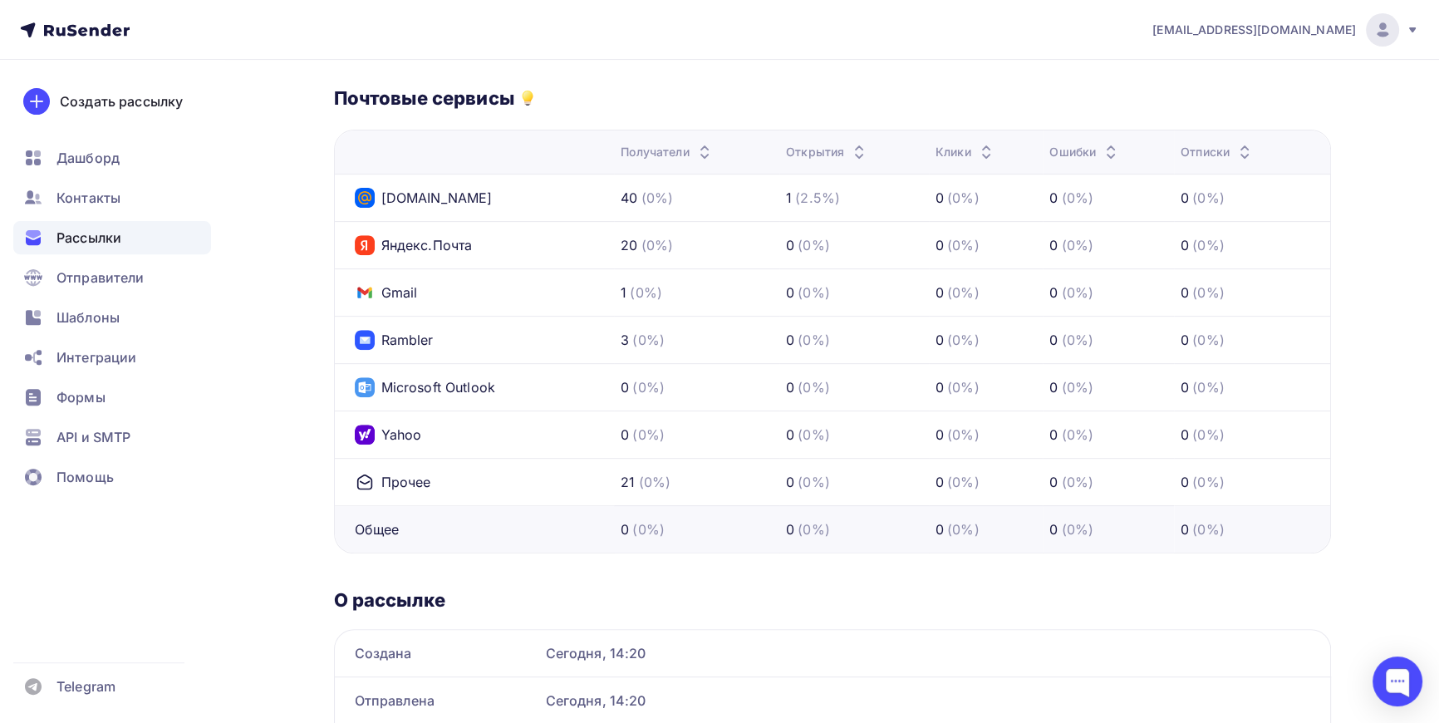
drag, startPoint x: 640, startPoint y: 239, endPoint x: 719, endPoint y: 243, distance: 79.0
click at [719, 243] on div "20 (0%)" at bounding box center [697, 245] width 152 height 20
click at [725, 241] on div "20 (0%)" at bounding box center [697, 245] width 152 height 20
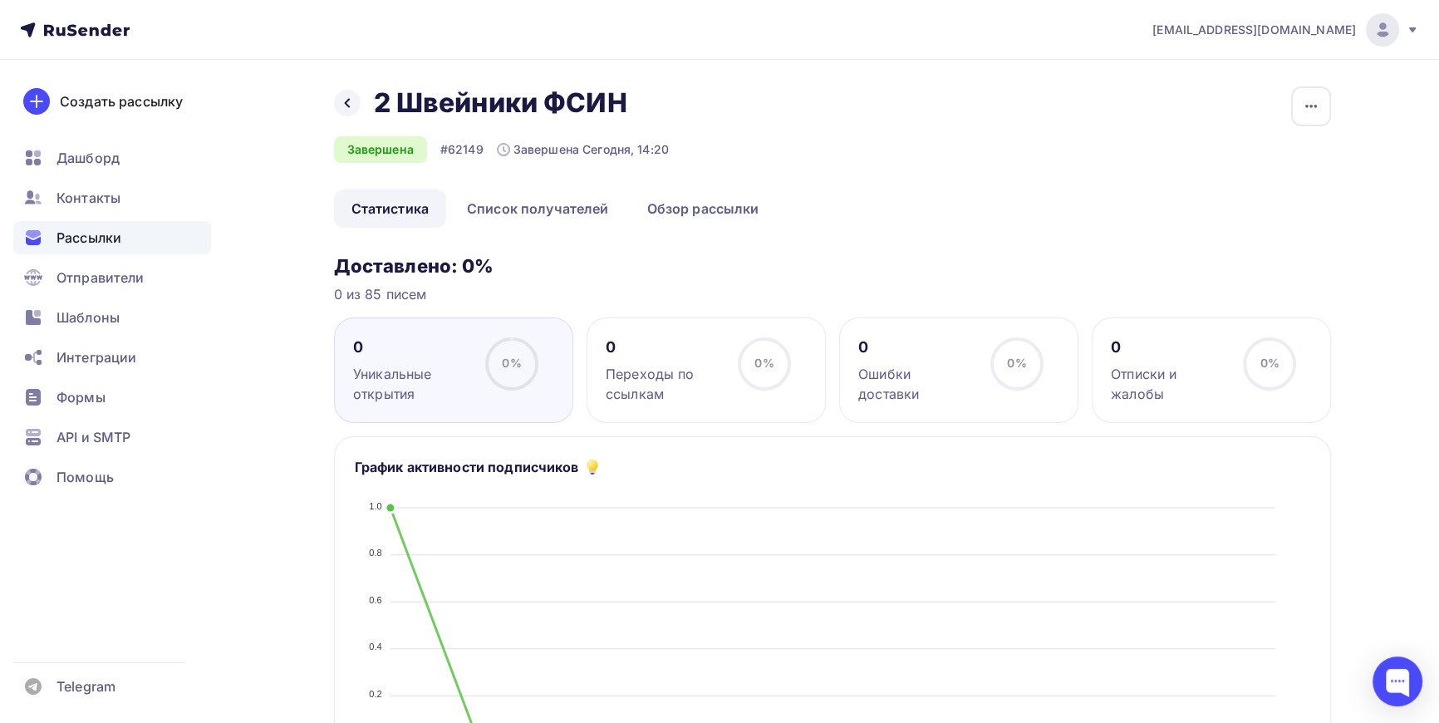
scroll to position [0, 0]
click at [346, 108] on icon at bounding box center [347, 102] width 13 height 13
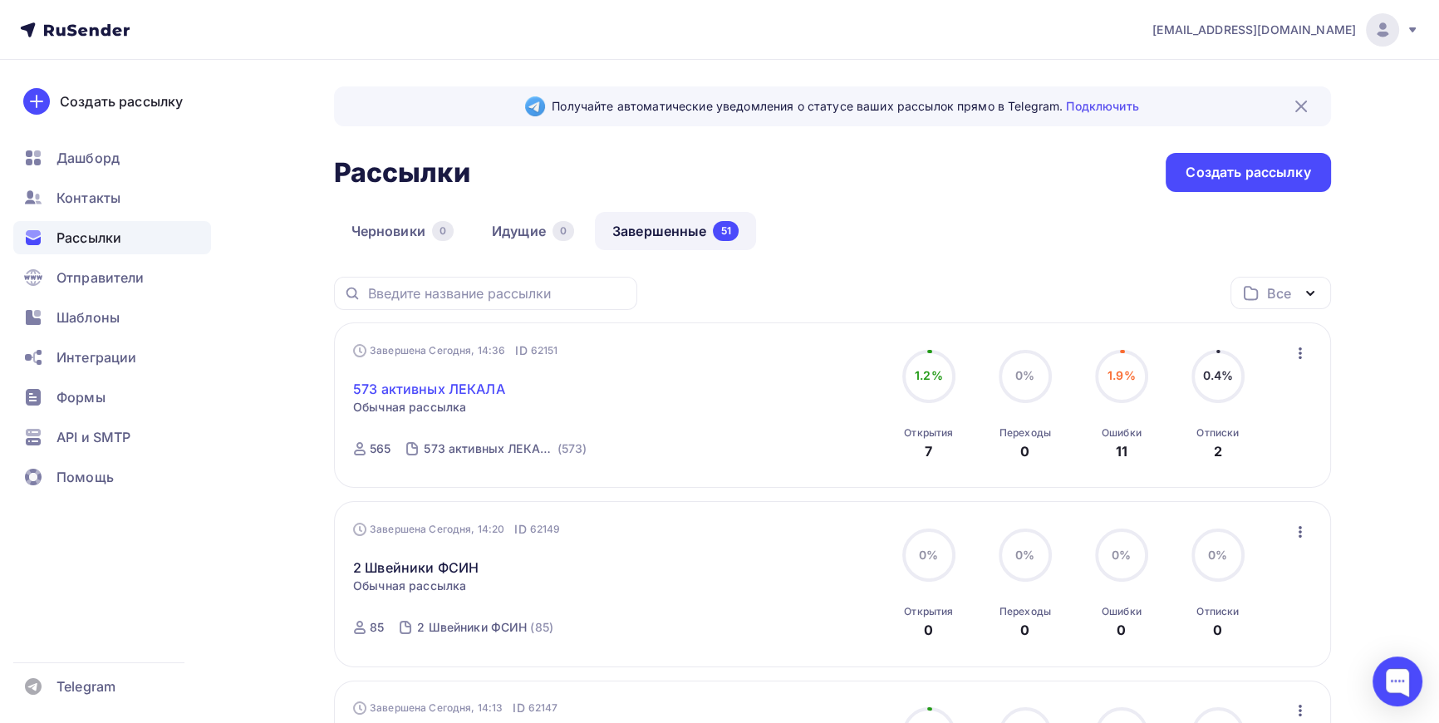
click at [446, 385] on link "573 активных ЛЕКАЛА" at bounding box center [429, 389] width 152 height 20
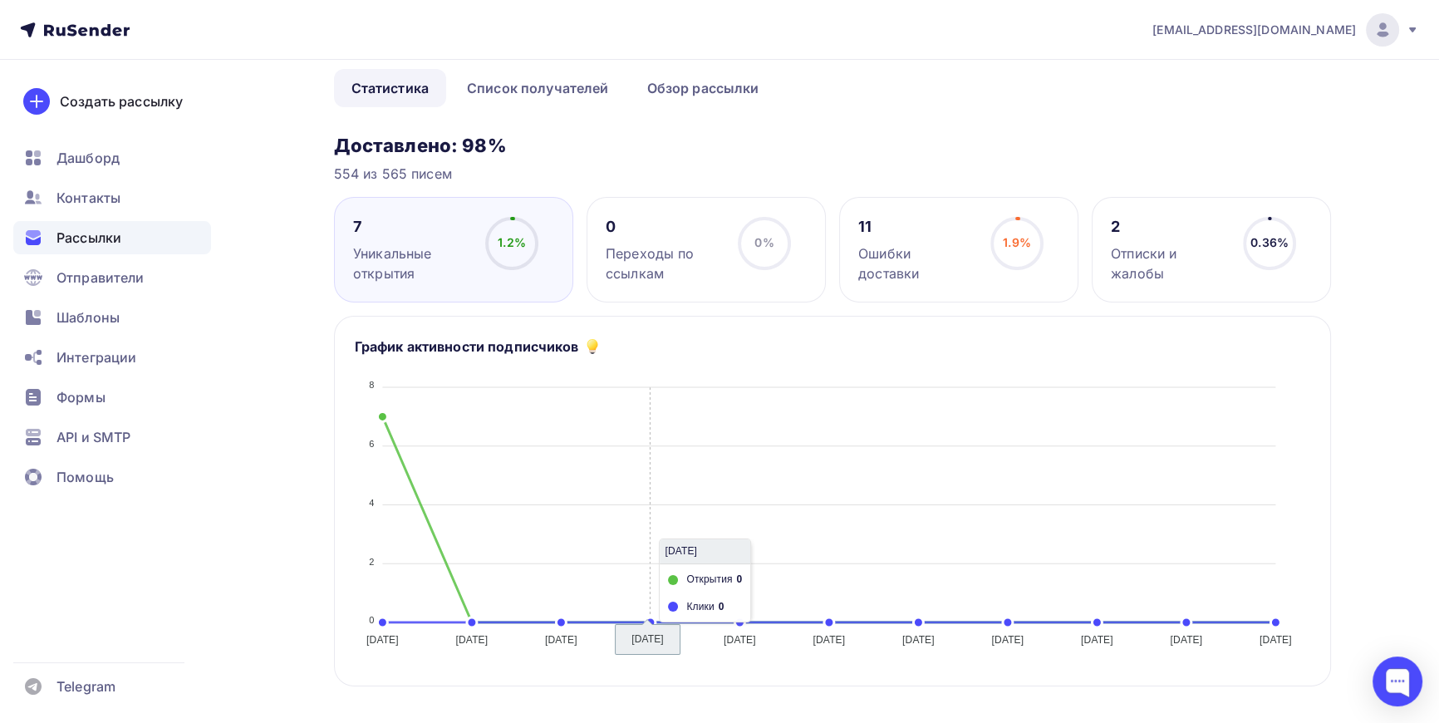
scroll to position [75, 0]
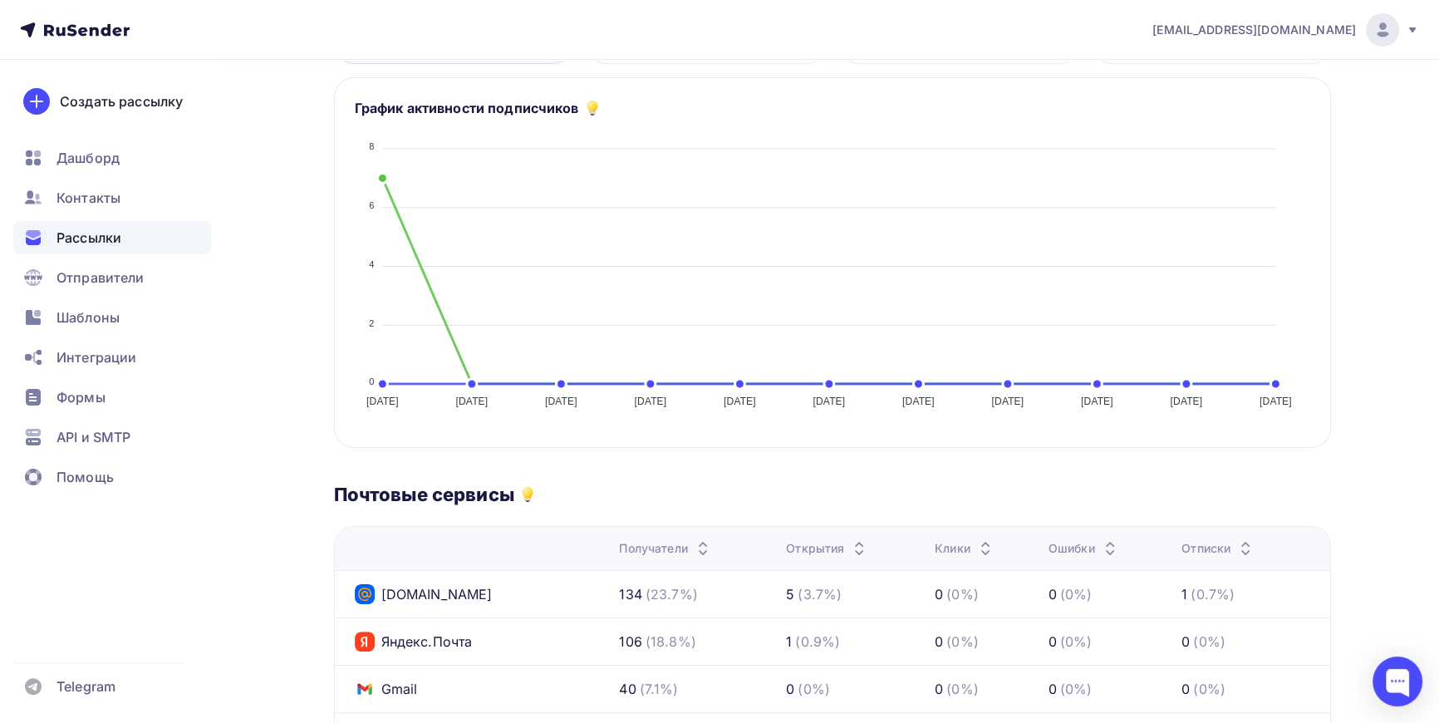
scroll to position [265, 0]
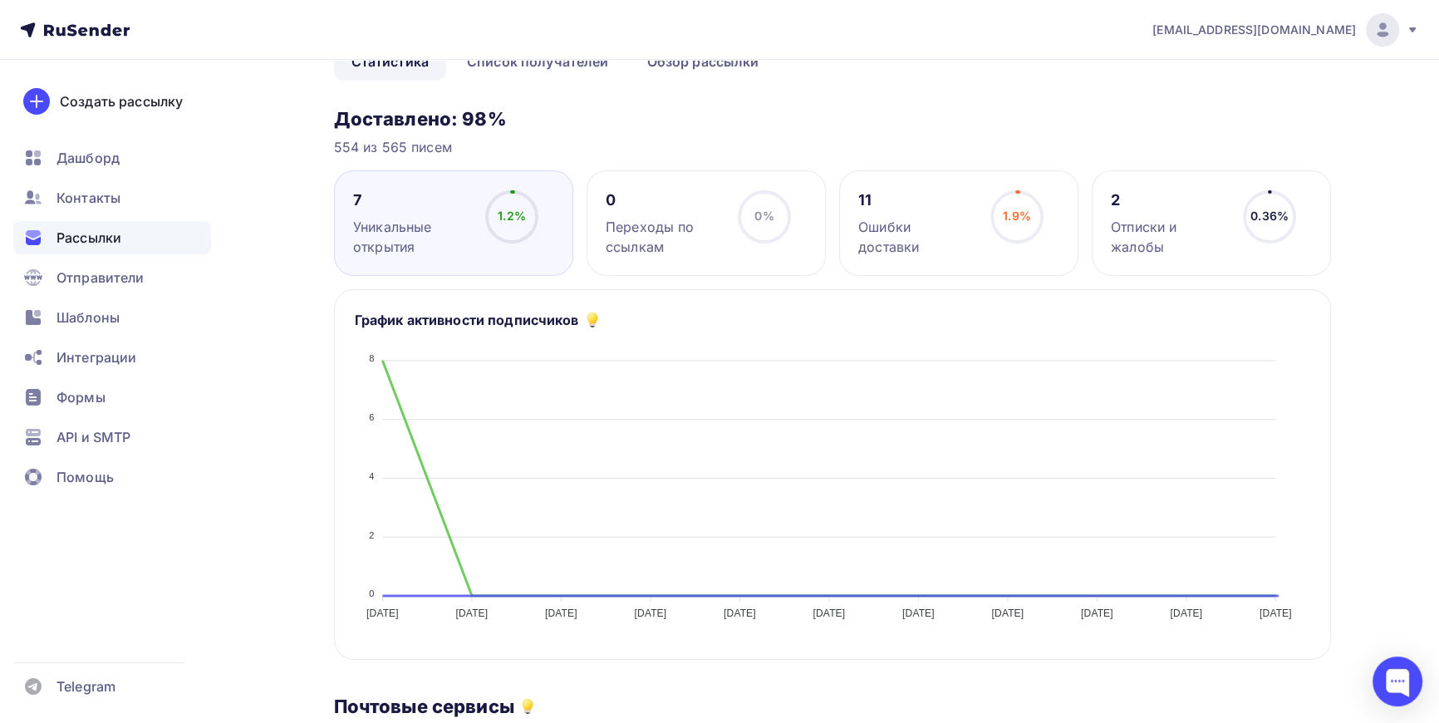
scroll to position [226, 0]
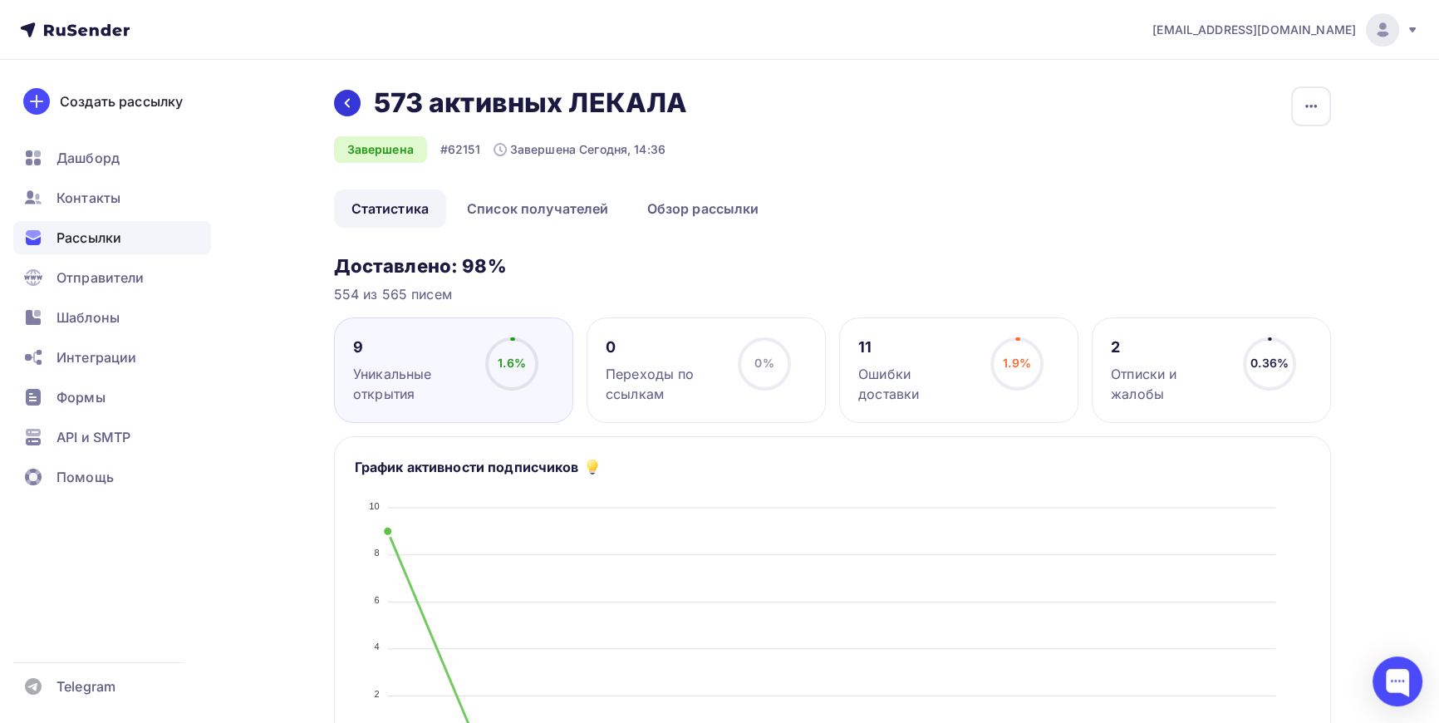
click at [351, 99] on icon at bounding box center [347, 102] width 13 height 13
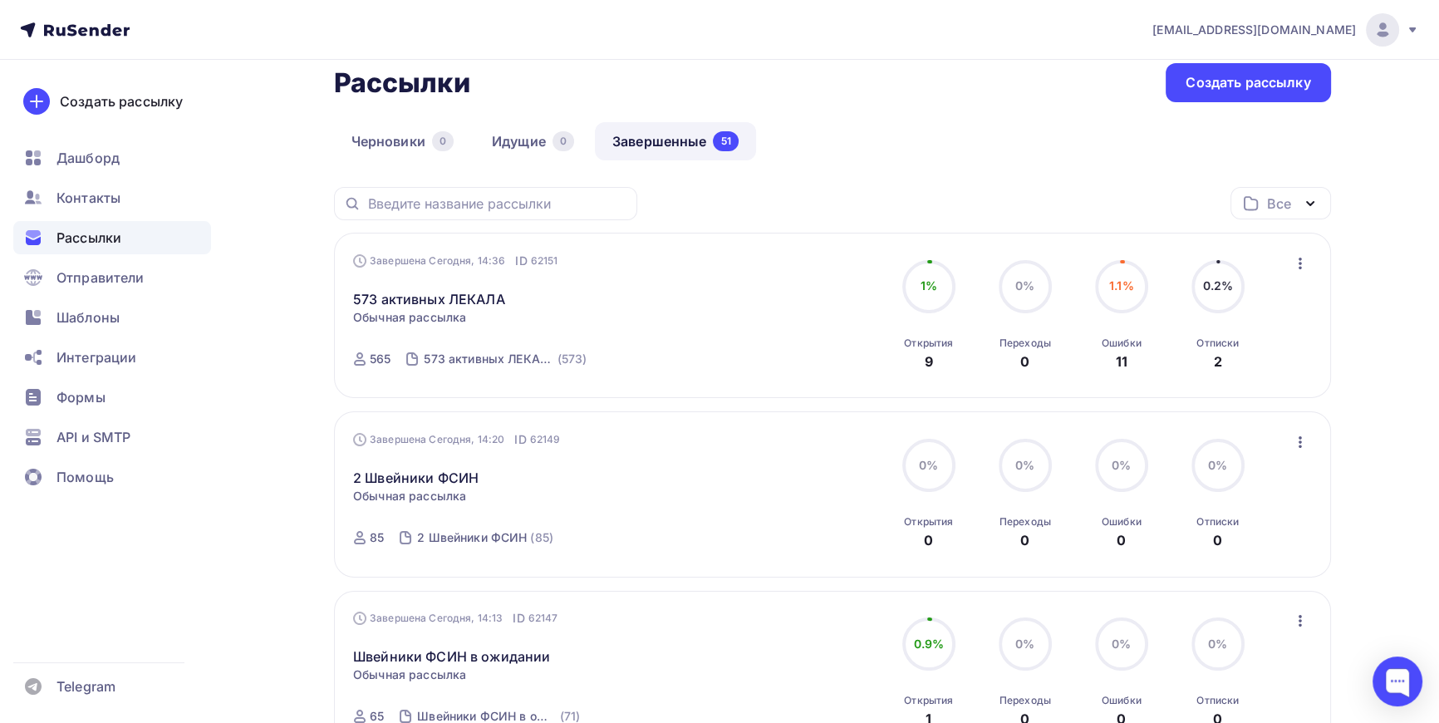
scroll to position [150, 0]
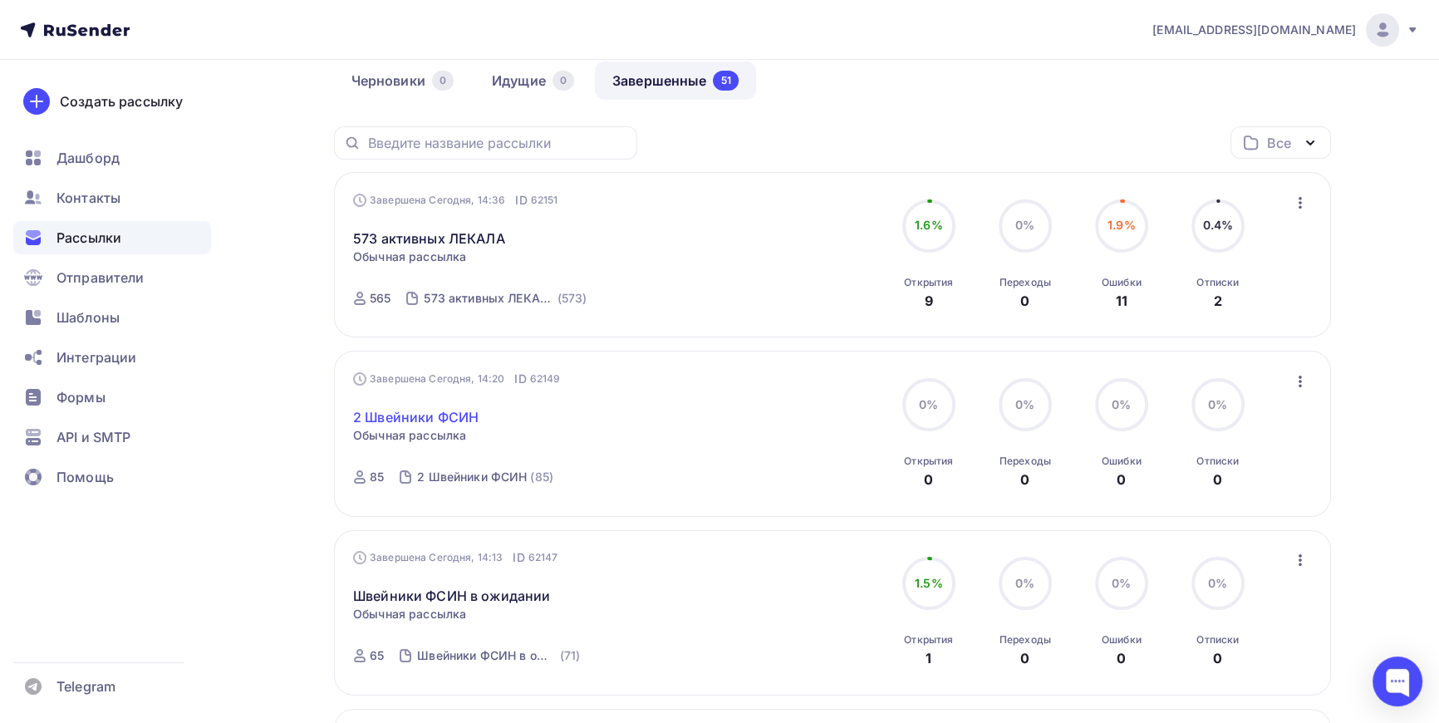
click at [420, 412] on link "2 Швейники ФСИН" at bounding box center [415, 417] width 125 height 20
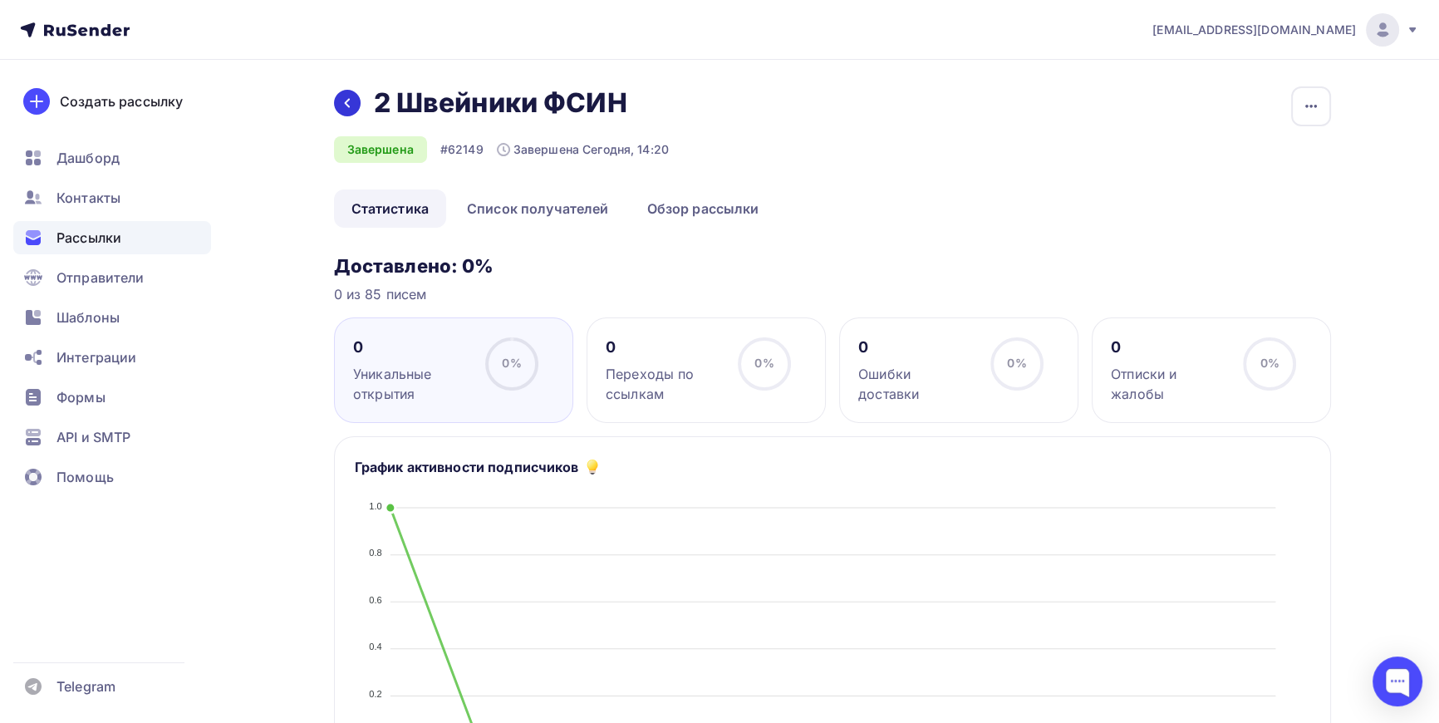
click at [347, 99] on icon at bounding box center [347, 102] width 13 height 13
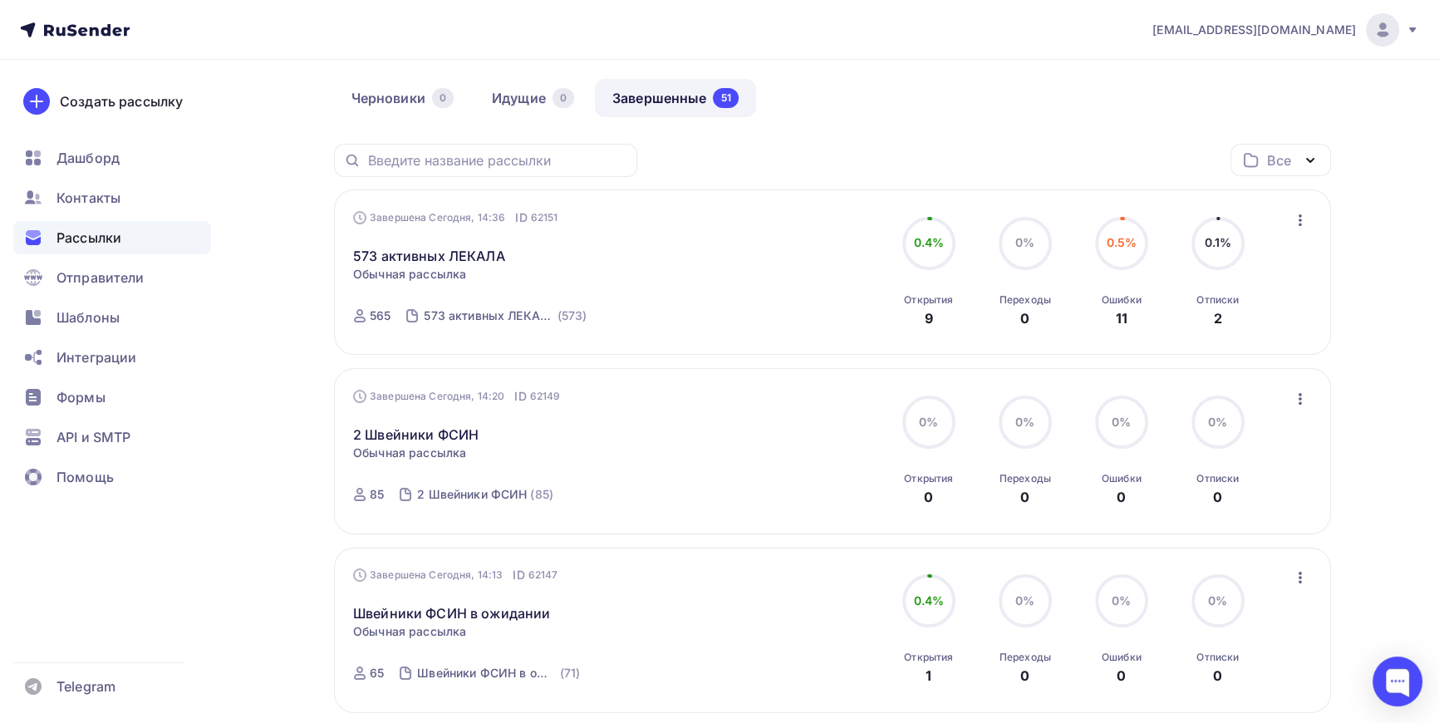
scroll to position [302, 0]
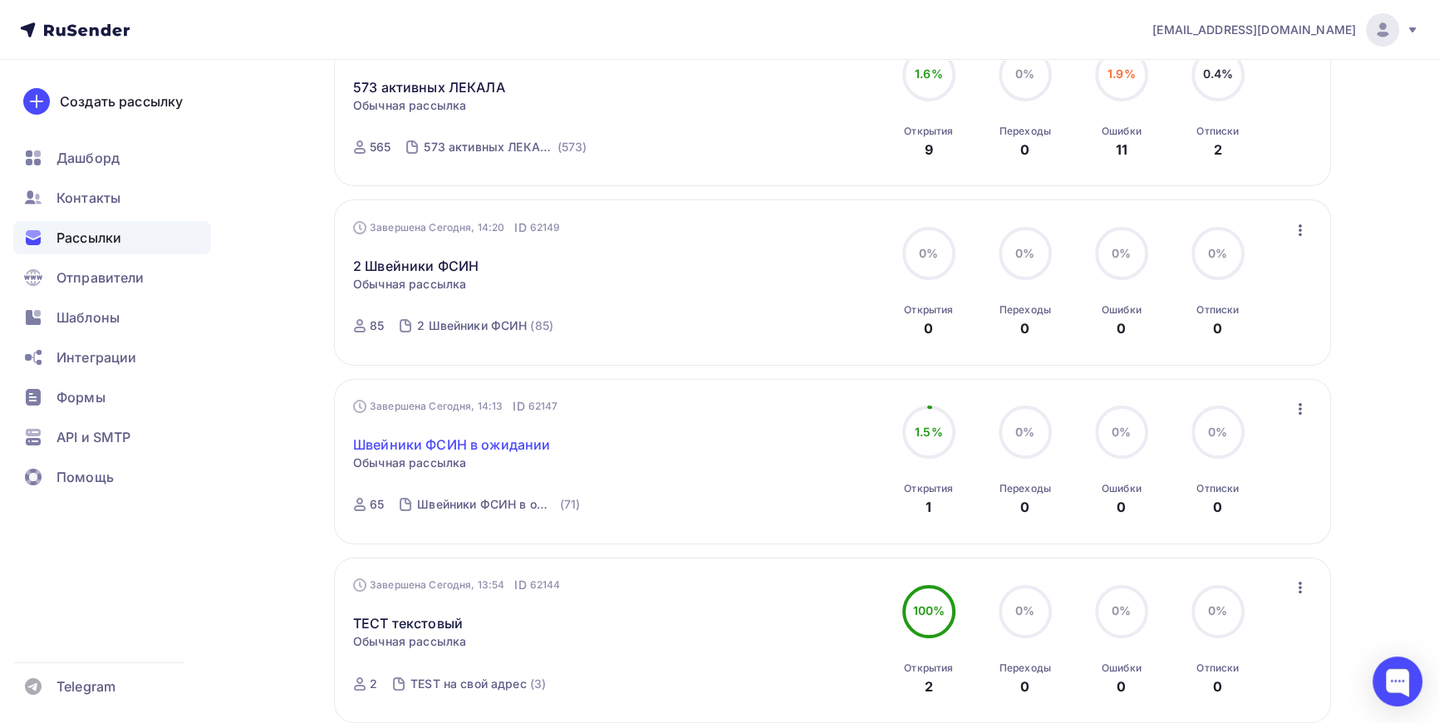
click at [452, 441] on link "Швейники ФСИН в ожидании" at bounding box center [451, 445] width 197 height 20
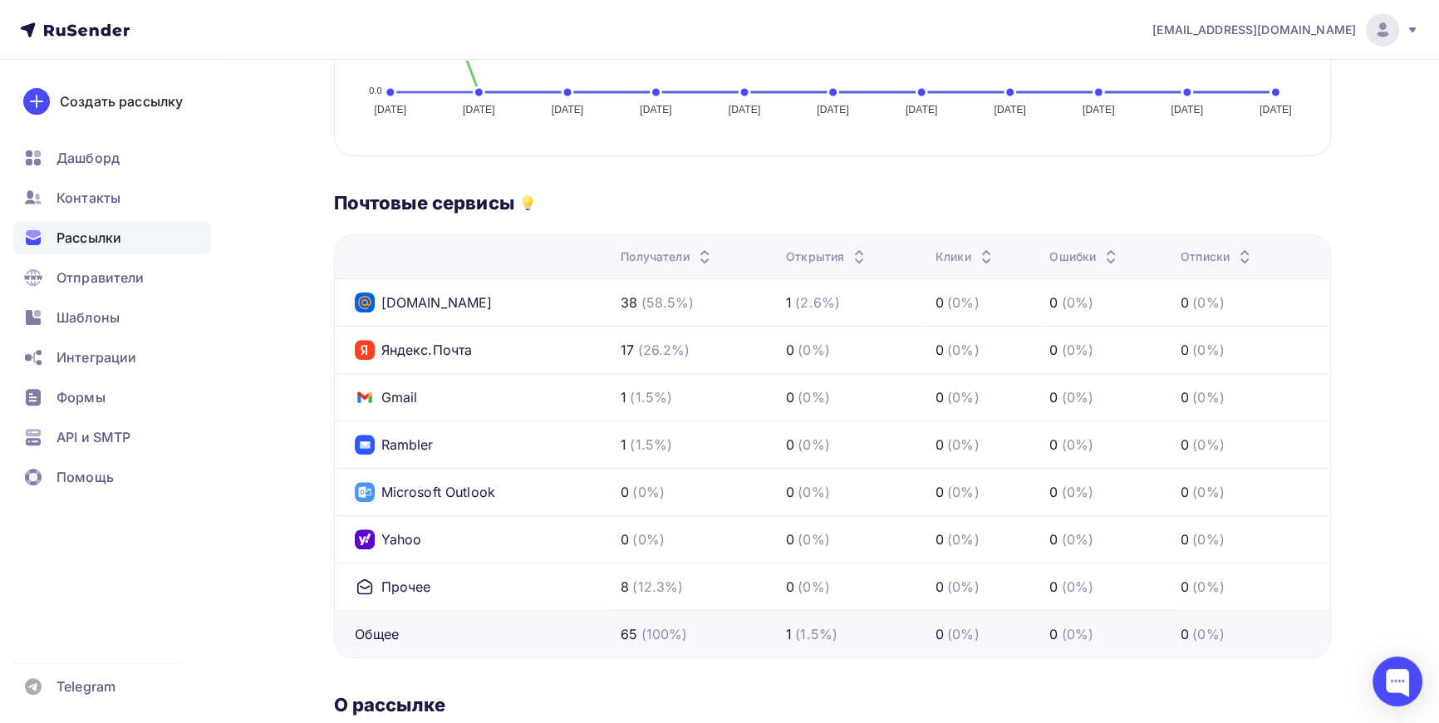
scroll to position [604, 0]
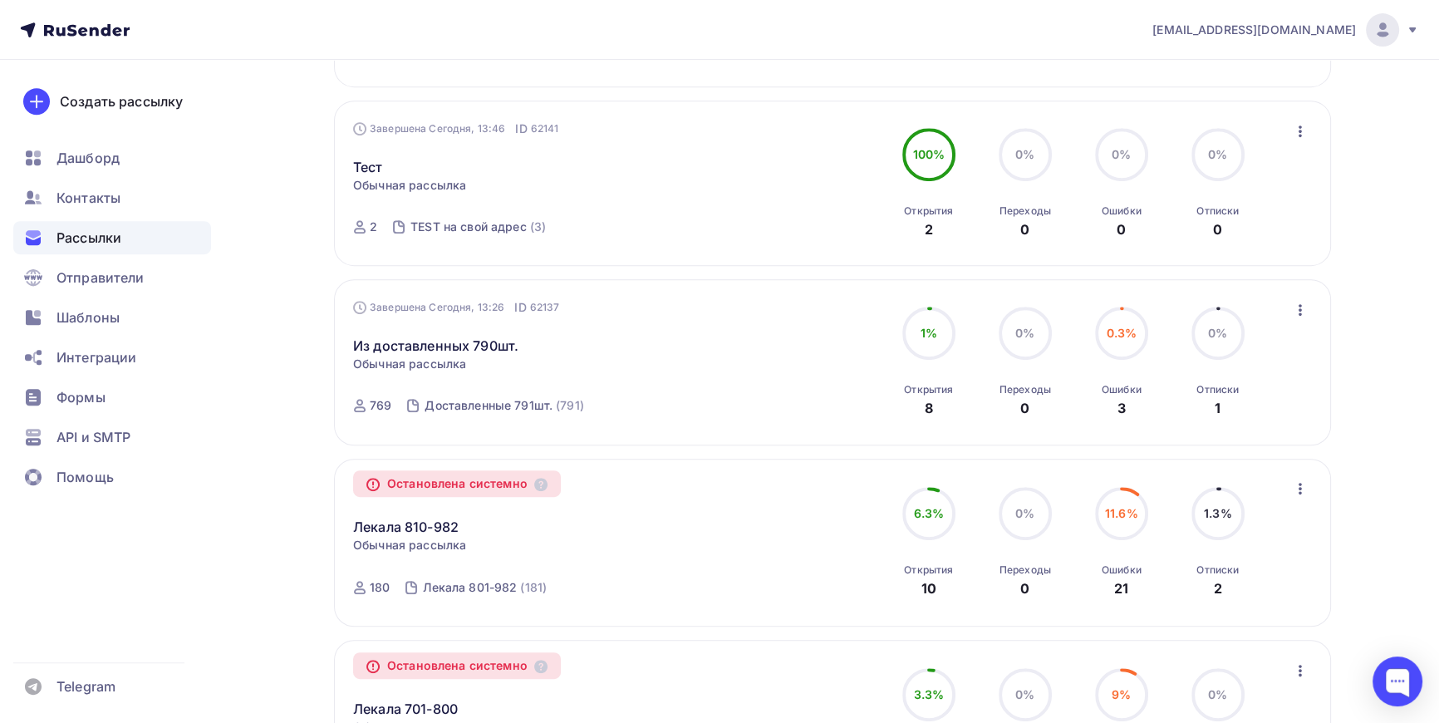
scroll to position [943, 0]
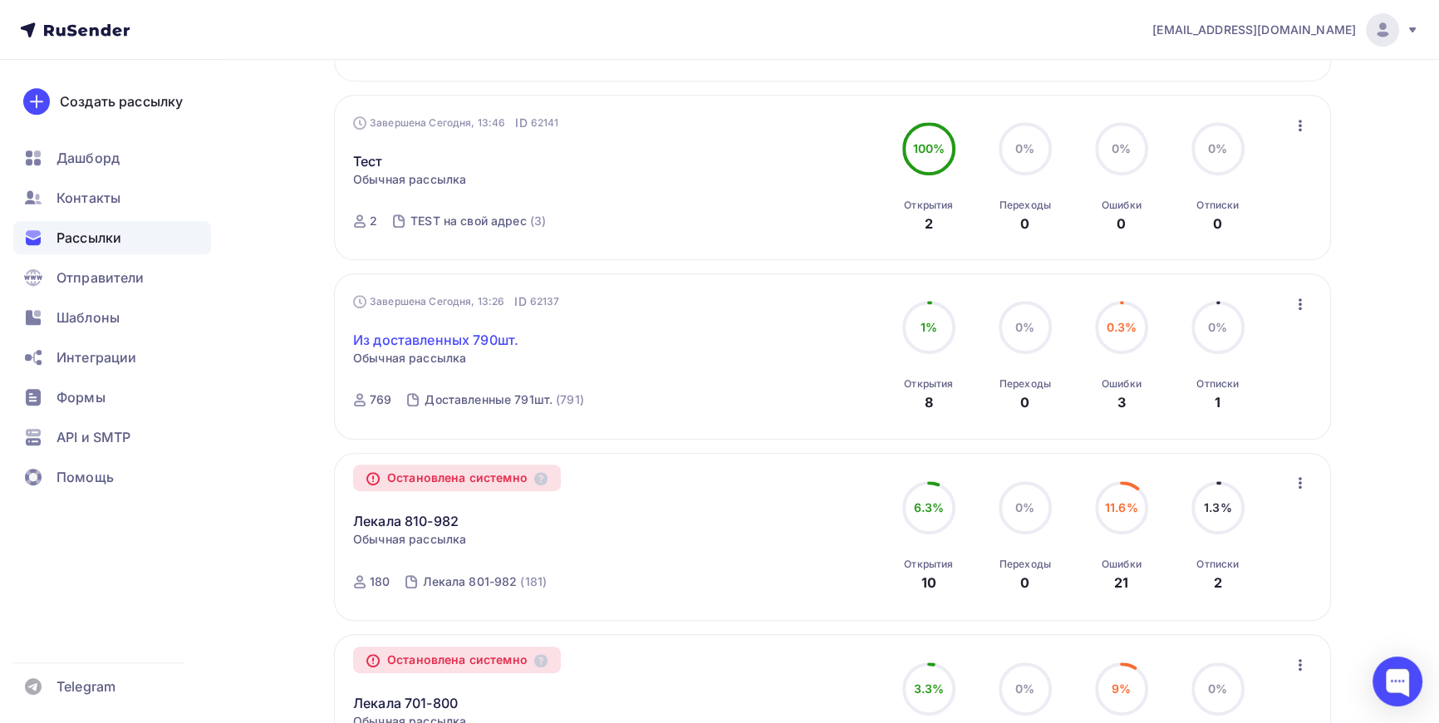
click at [449, 341] on link "Из доставленных 790шт." at bounding box center [435, 340] width 165 height 20
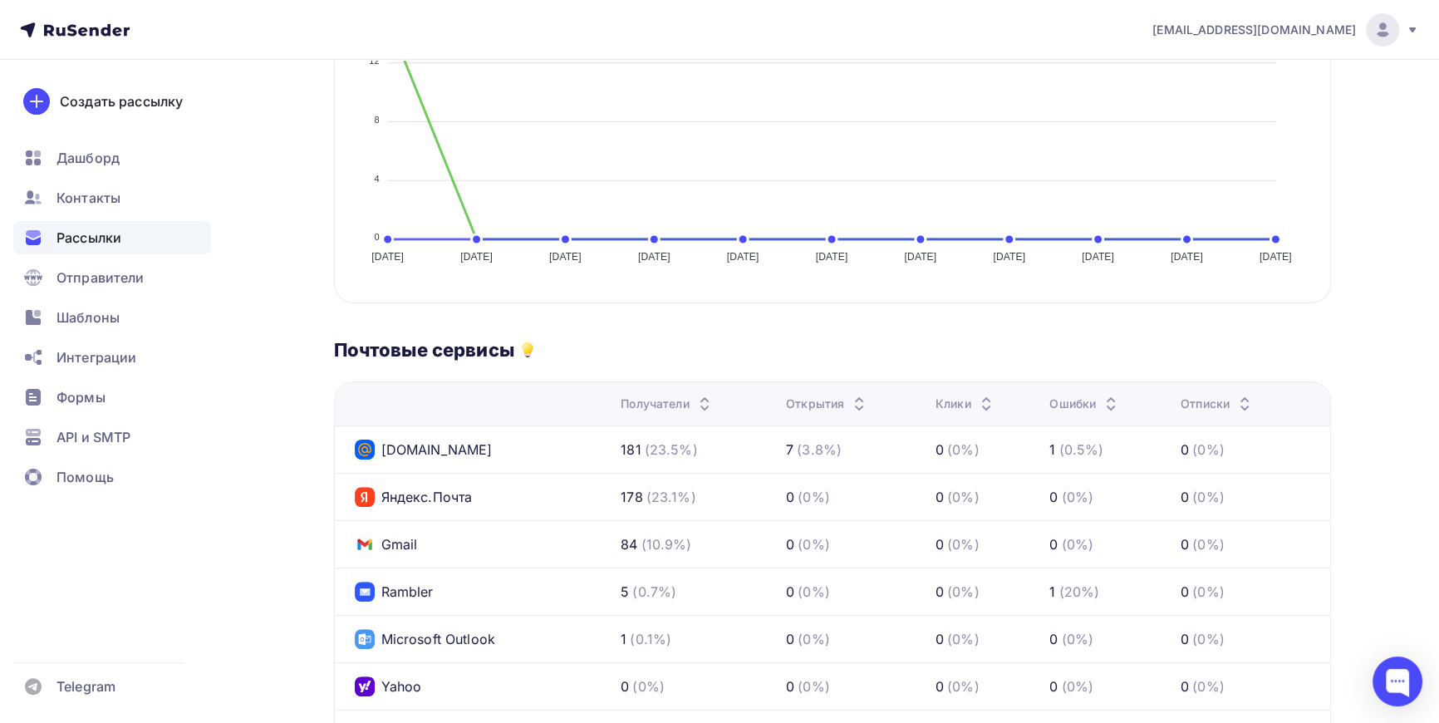
scroll to position [75, 0]
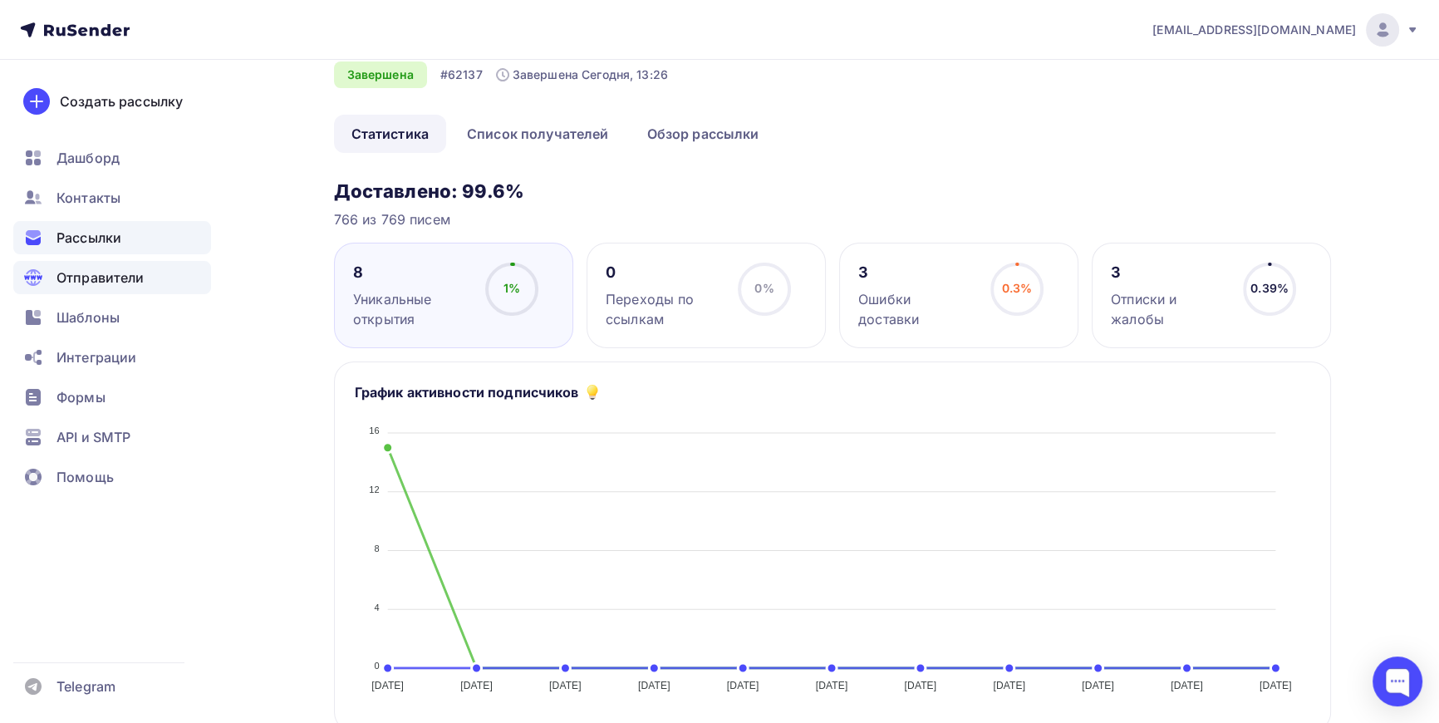
click at [94, 278] on span "Отправители" at bounding box center [101, 278] width 88 height 20
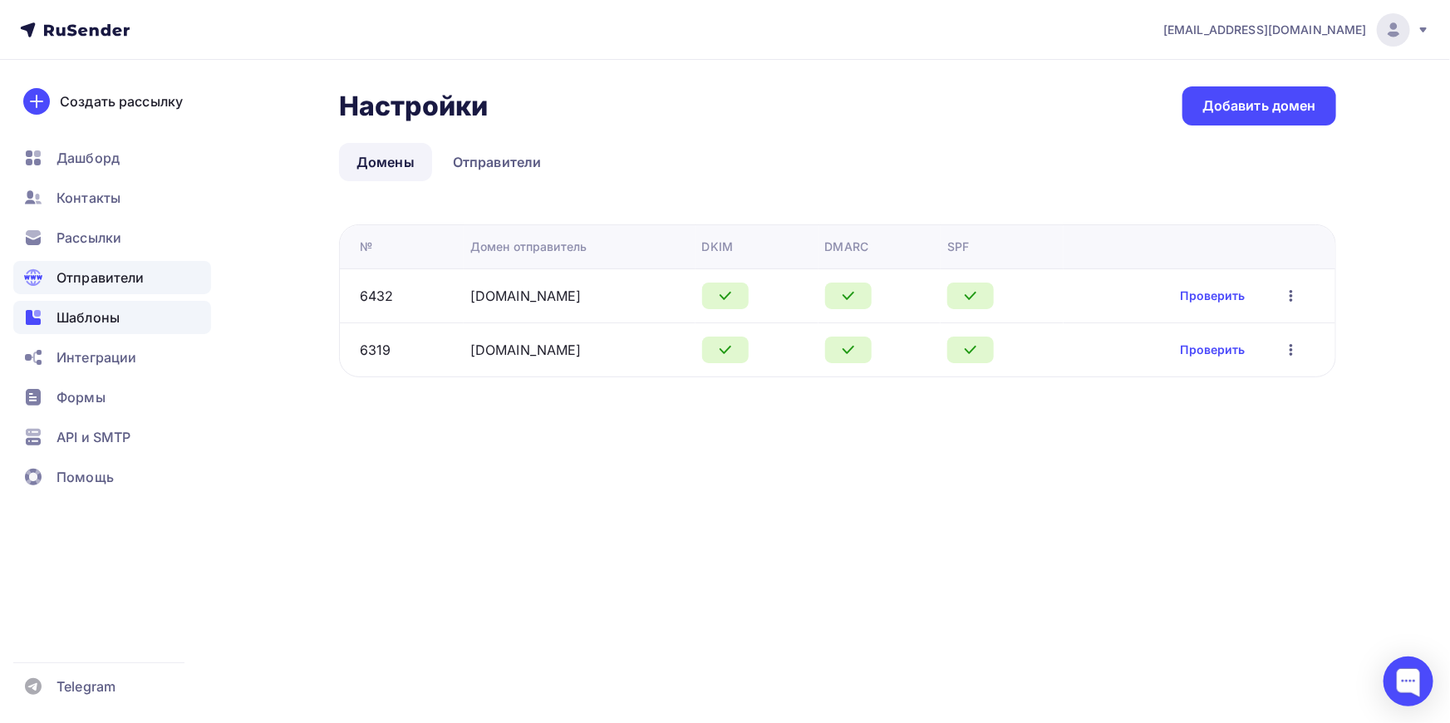
click at [91, 312] on span "Шаблоны" at bounding box center [88, 317] width 63 height 20
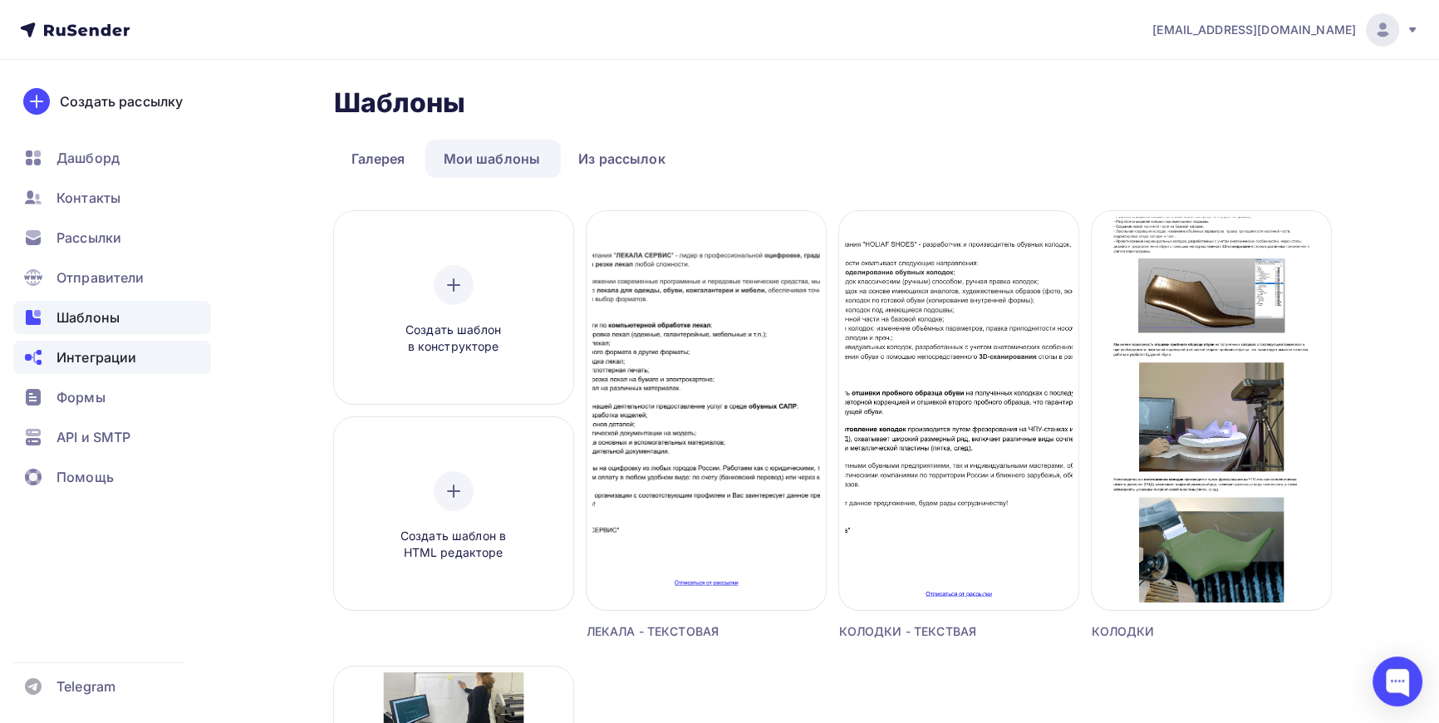
click at [91, 365] on span "Интеграции" at bounding box center [97, 357] width 80 height 20
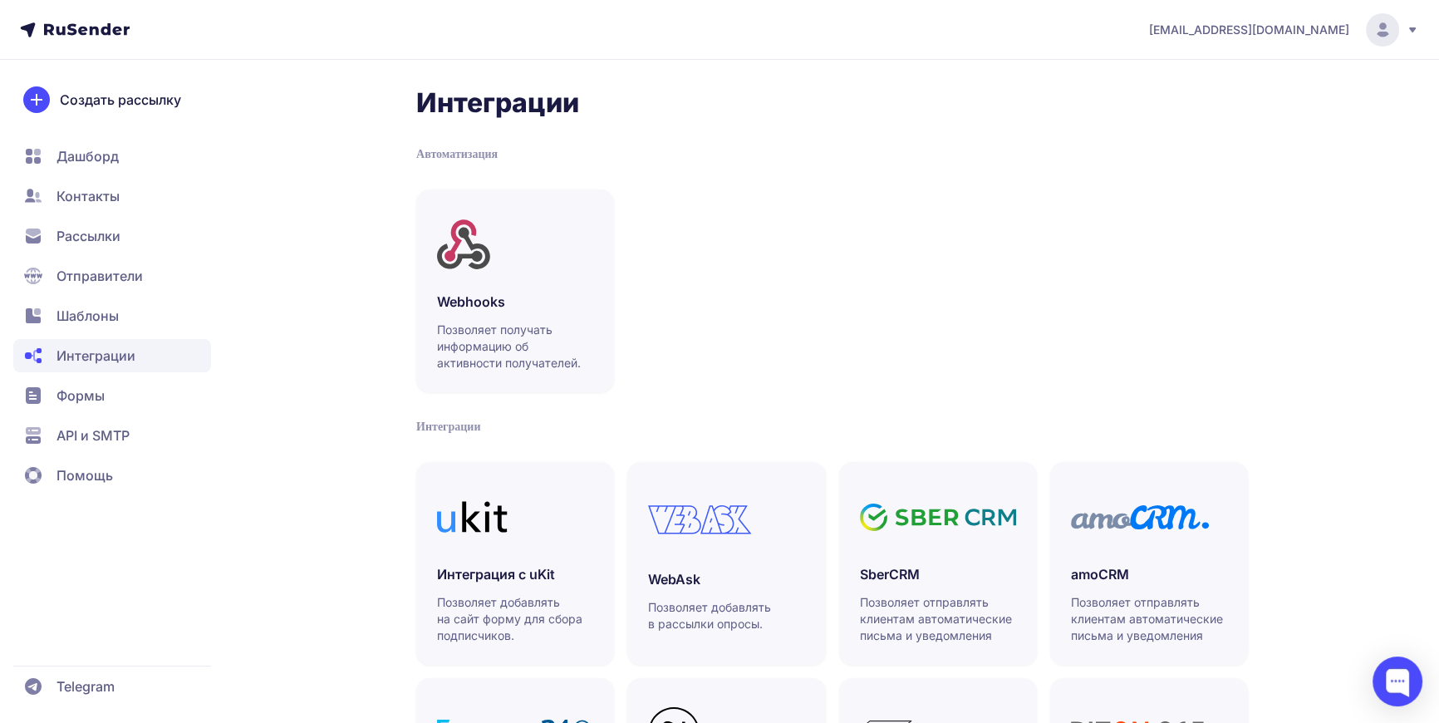
click at [75, 389] on span "Формы" at bounding box center [81, 396] width 48 height 20
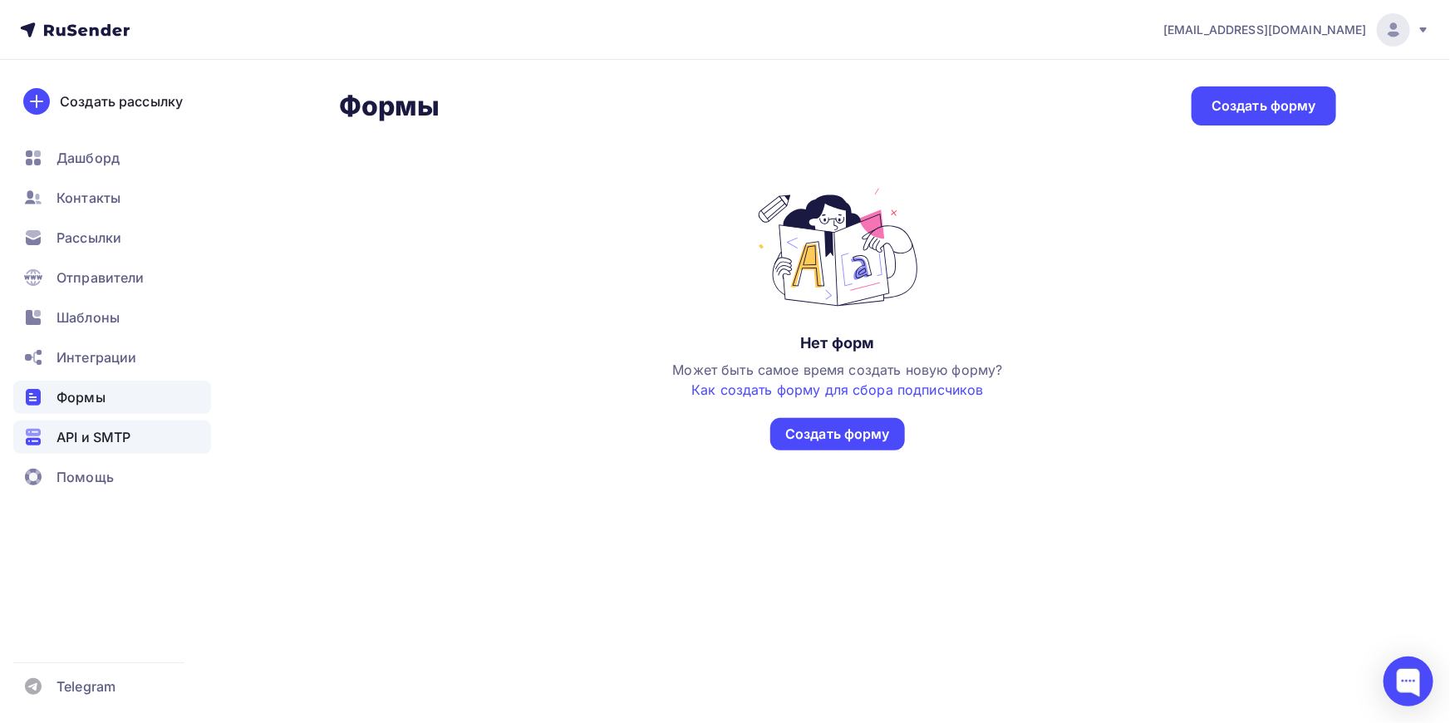
click at [83, 435] on span "API и SMTP" at bounding box center [94, 437] width 74 height 20
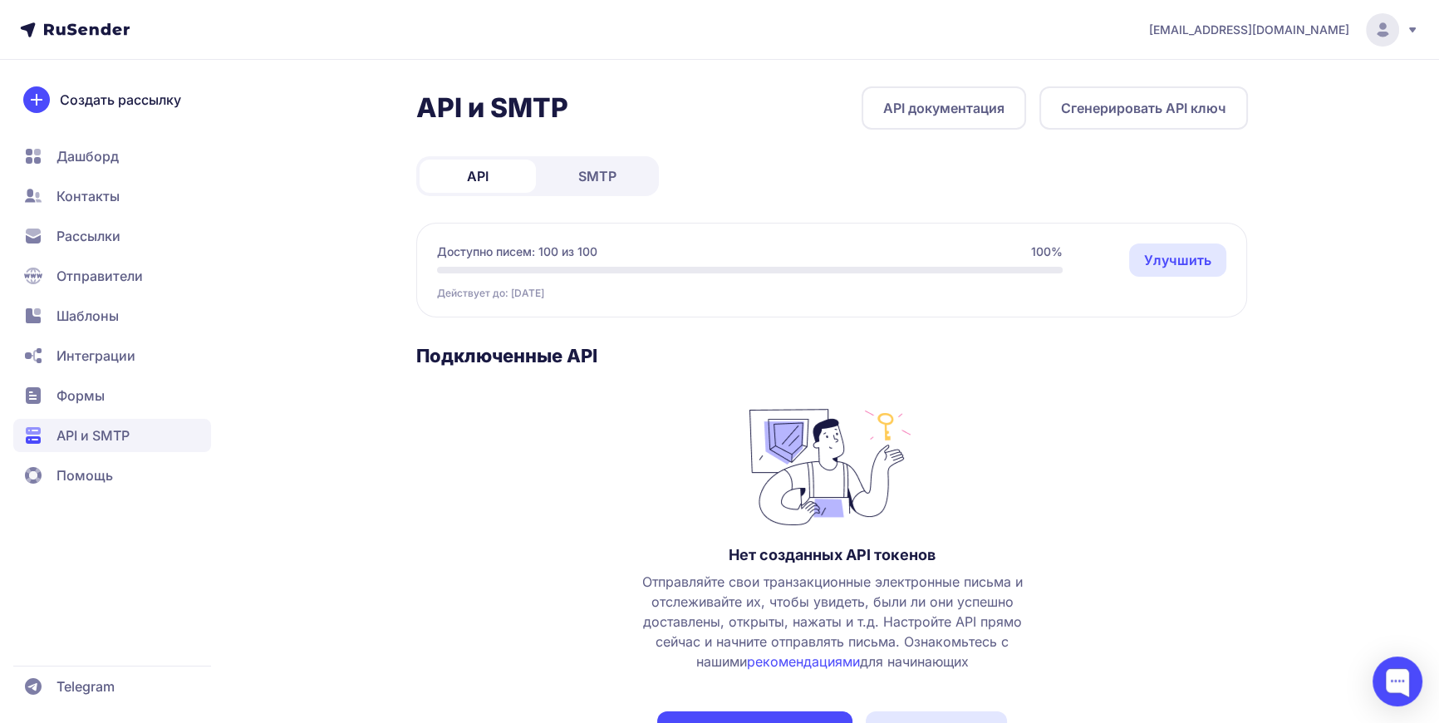
click at [83, 347] on span "Интеграции" at bounding box center [96, 356] width 79 height 20
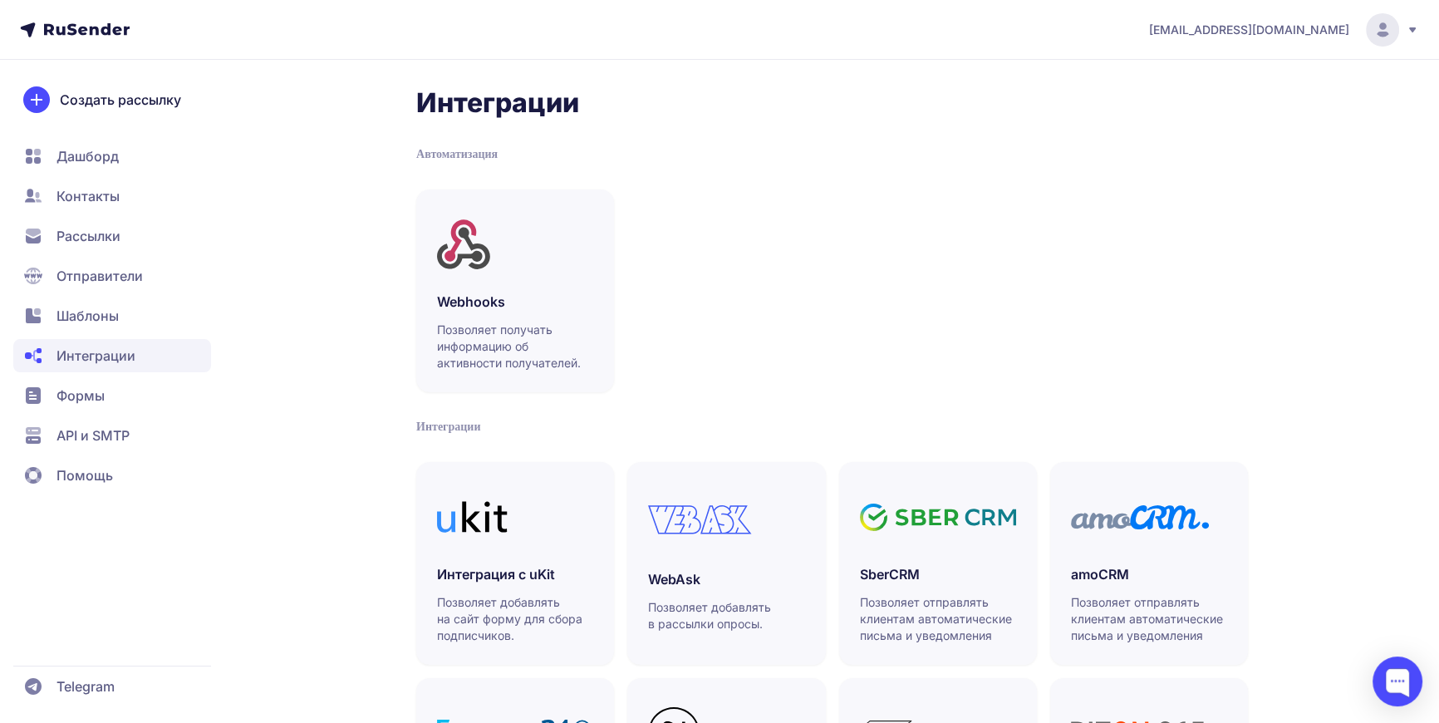
click at [749, 237] on div "Webhooks Позволяет получать информацию об активности получателей." at bounding box center [832, 290] width 832 height 203
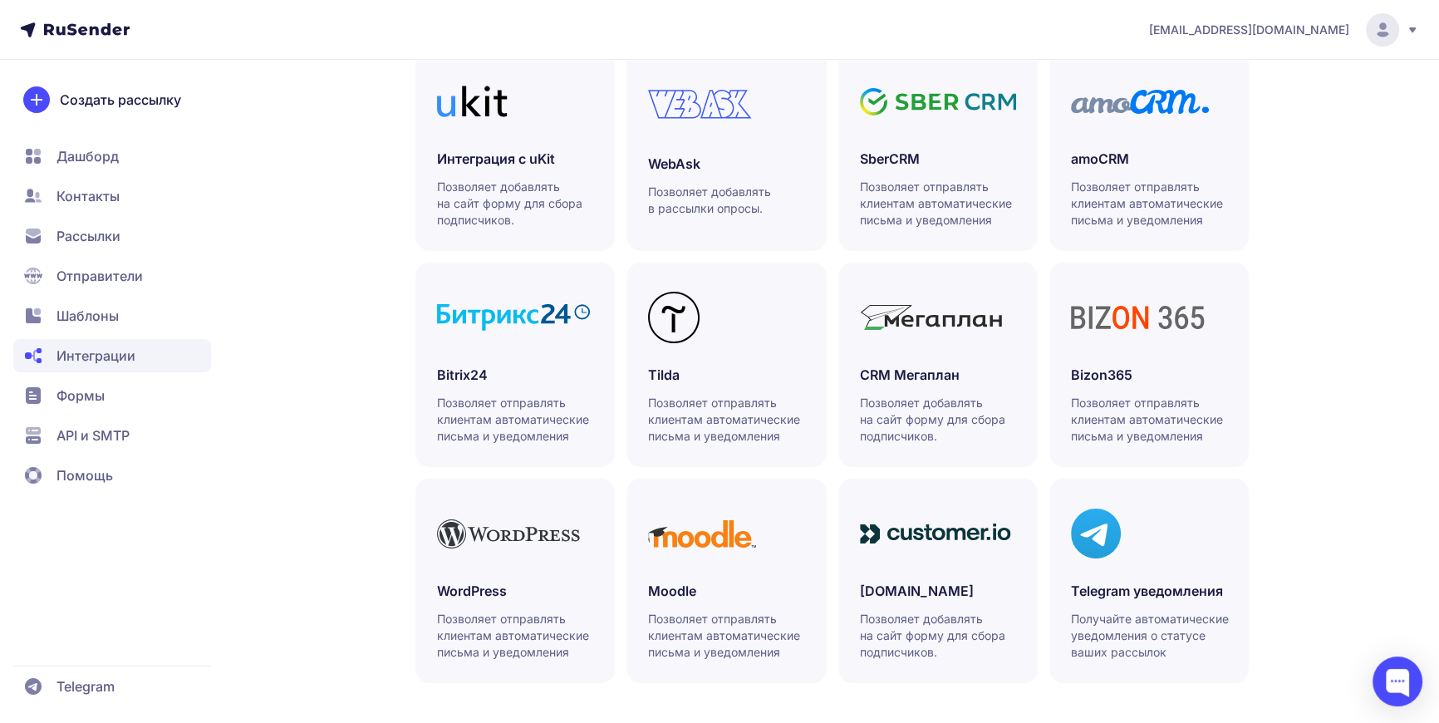
scroll to position [419, 0]
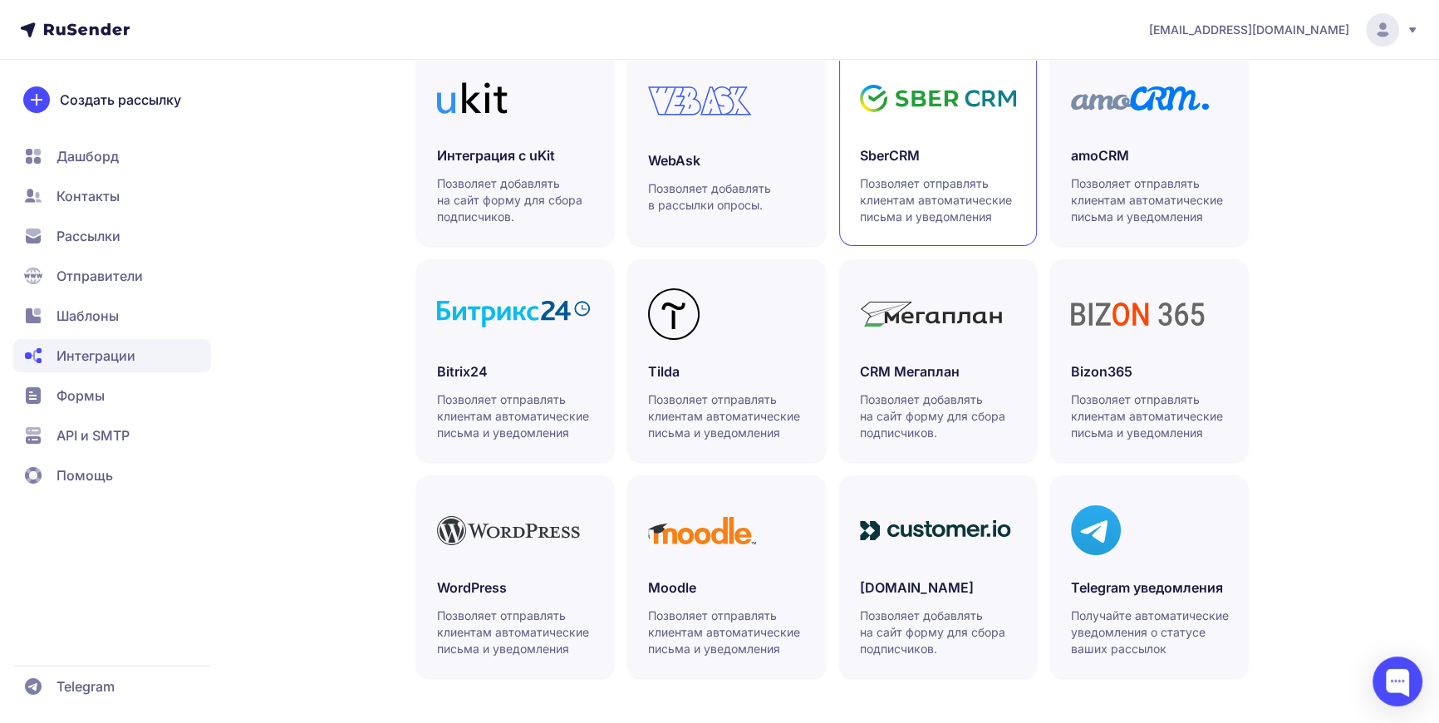
click at [895, 180] on p "Позволяет отправлять клиентам автоматические письма и уведомления" at bounding box center [939, 200] width 158 height 50
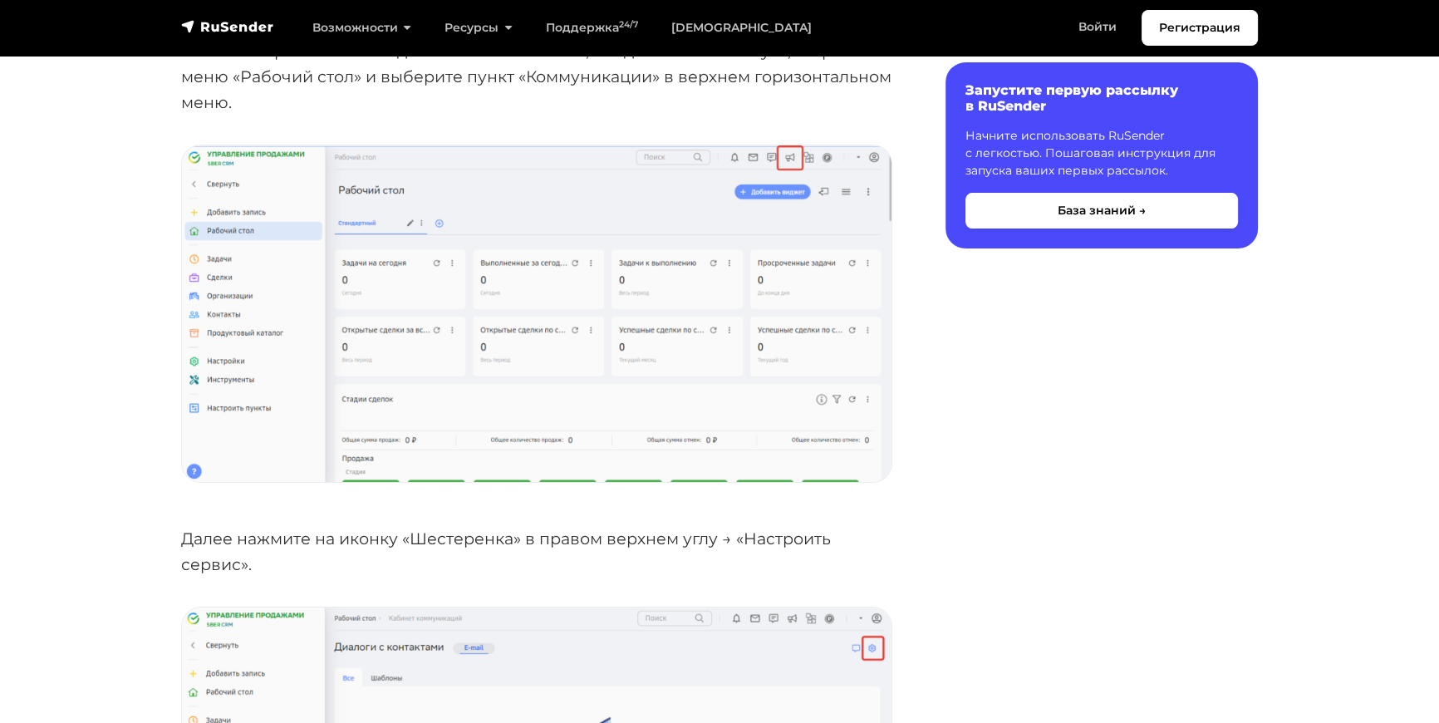
scroll to position [429, 0]
